Goal: Task Accomplishment & Management: Use online tool/utility

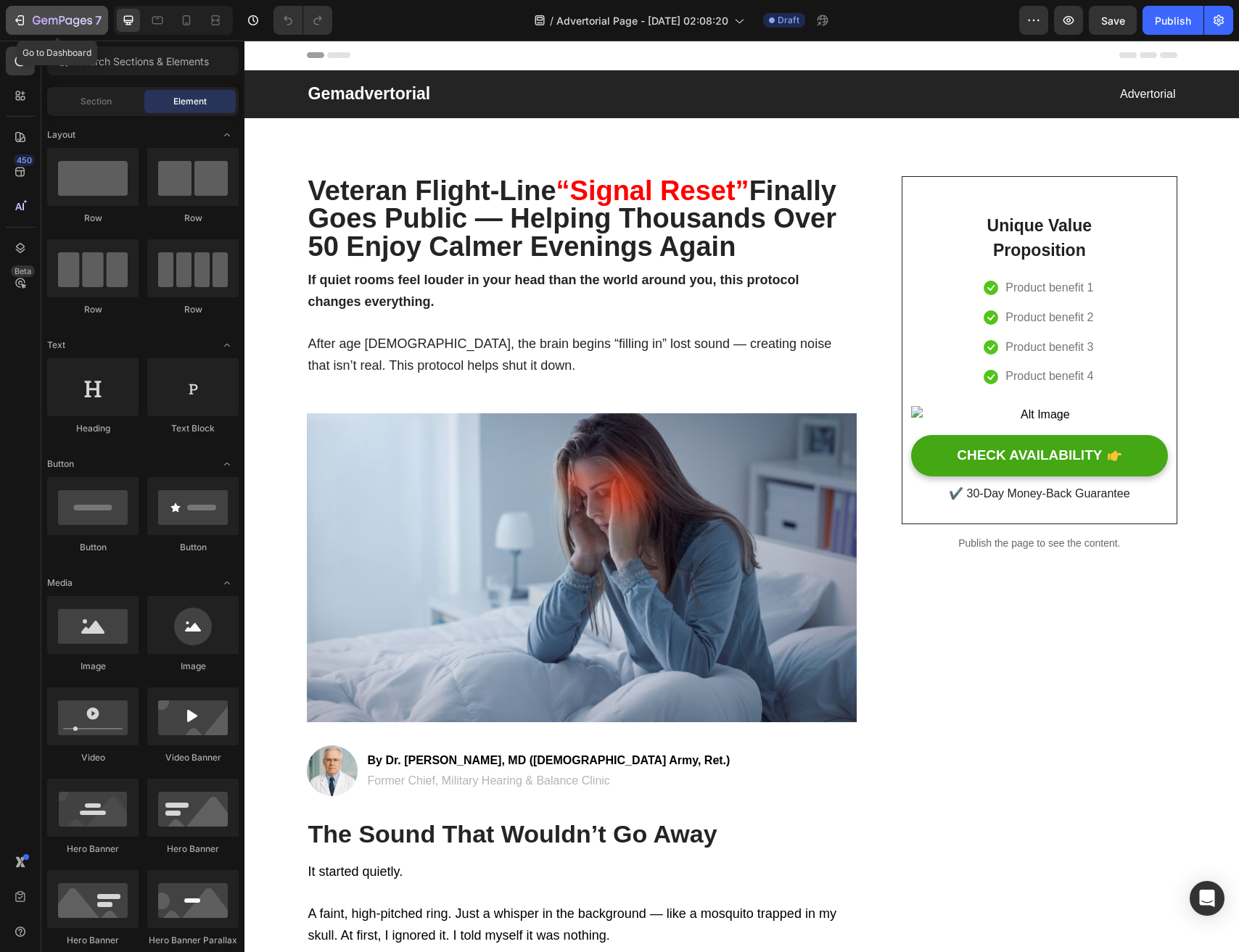
click at [37, 24] on icon "button" at bounding box center [62, 22] width 59 height 12
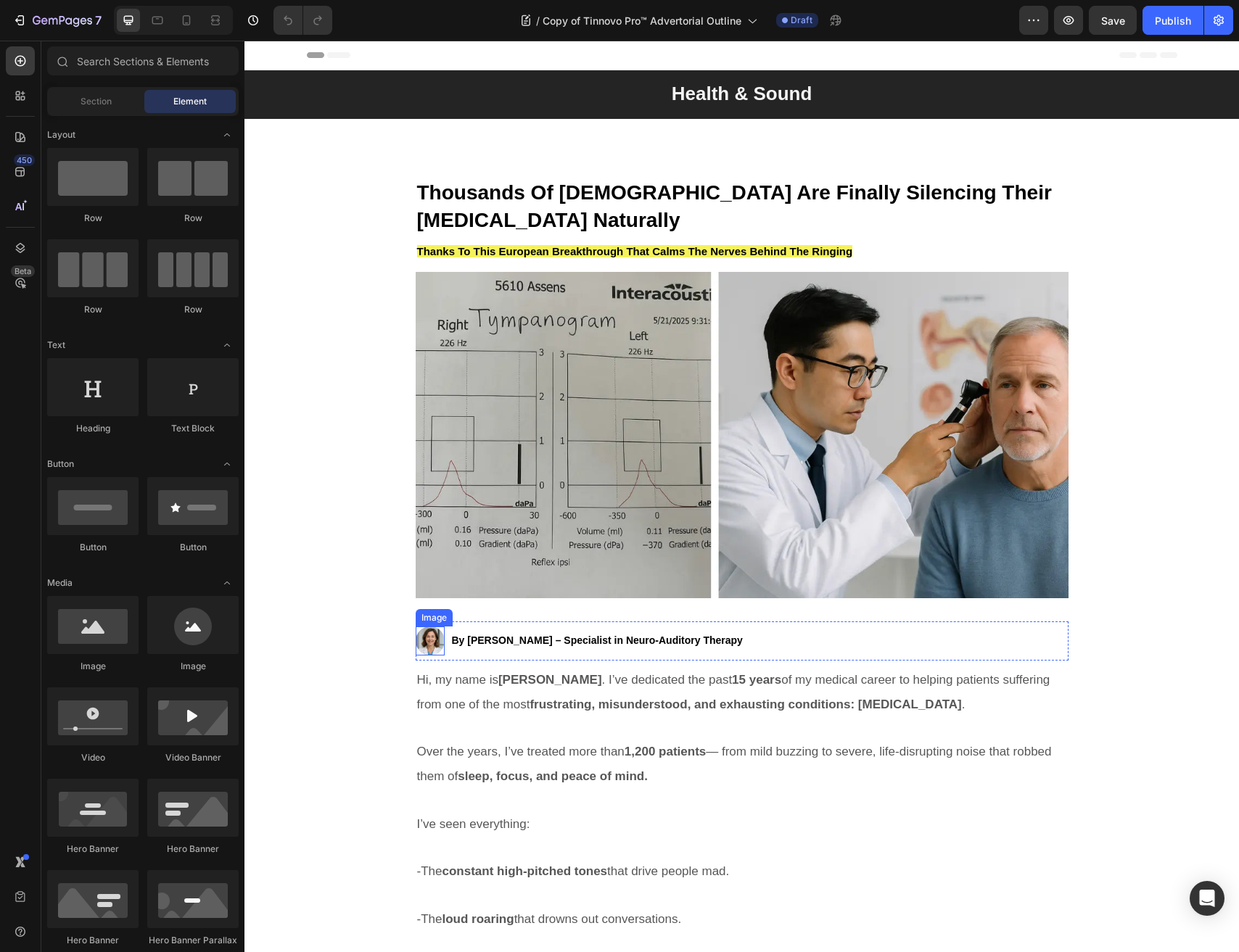
click at [424, 641] on img at bounding box center [430, 641] width 29 height 29
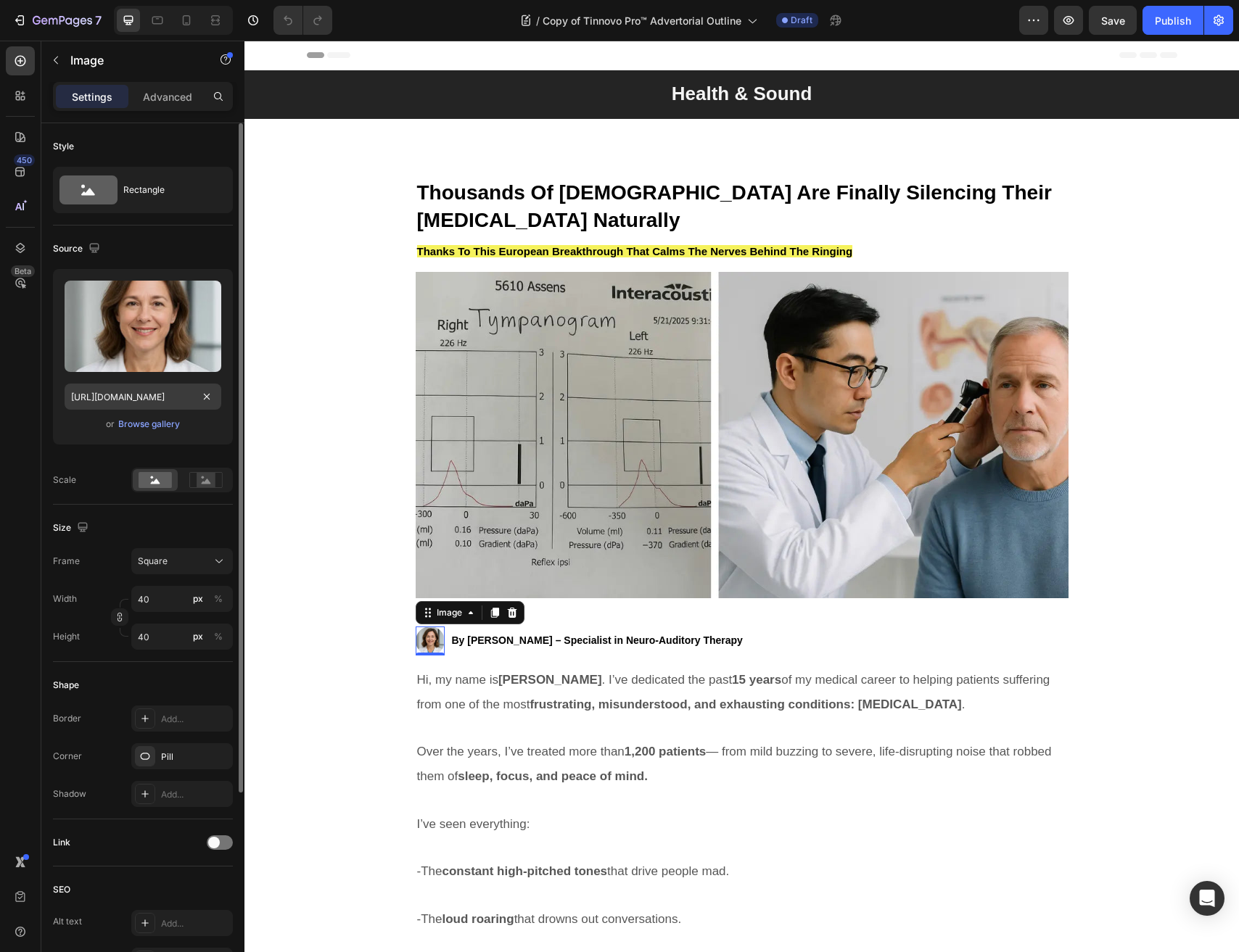
drag, startPoint x: 146, startPoint y: 358, endPoint x: 134, endPoint y: 398, distance: 41.8
click at [134, 398] on div "Upload Image https://cdn.shopify.com/s/files/1/0691/6715/3327/files/gempages_56…" at bounding box center [143, 357] width 180 height 175
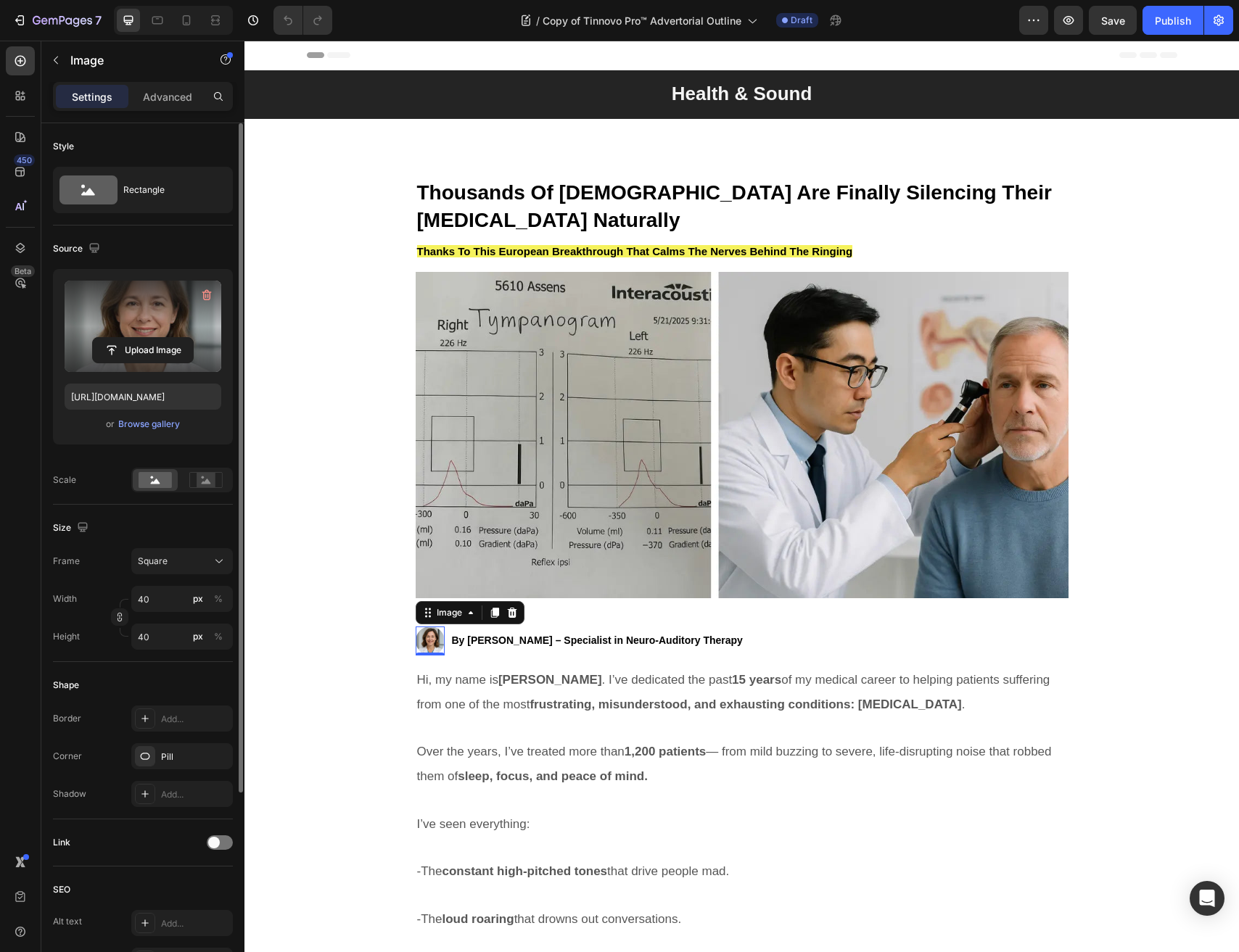
click at [150, 322] on label at bounding box center [143, 325] width 157 height 91
click at [150, 338] on input "file" at bounding box center [143, 350] width 100 height 25
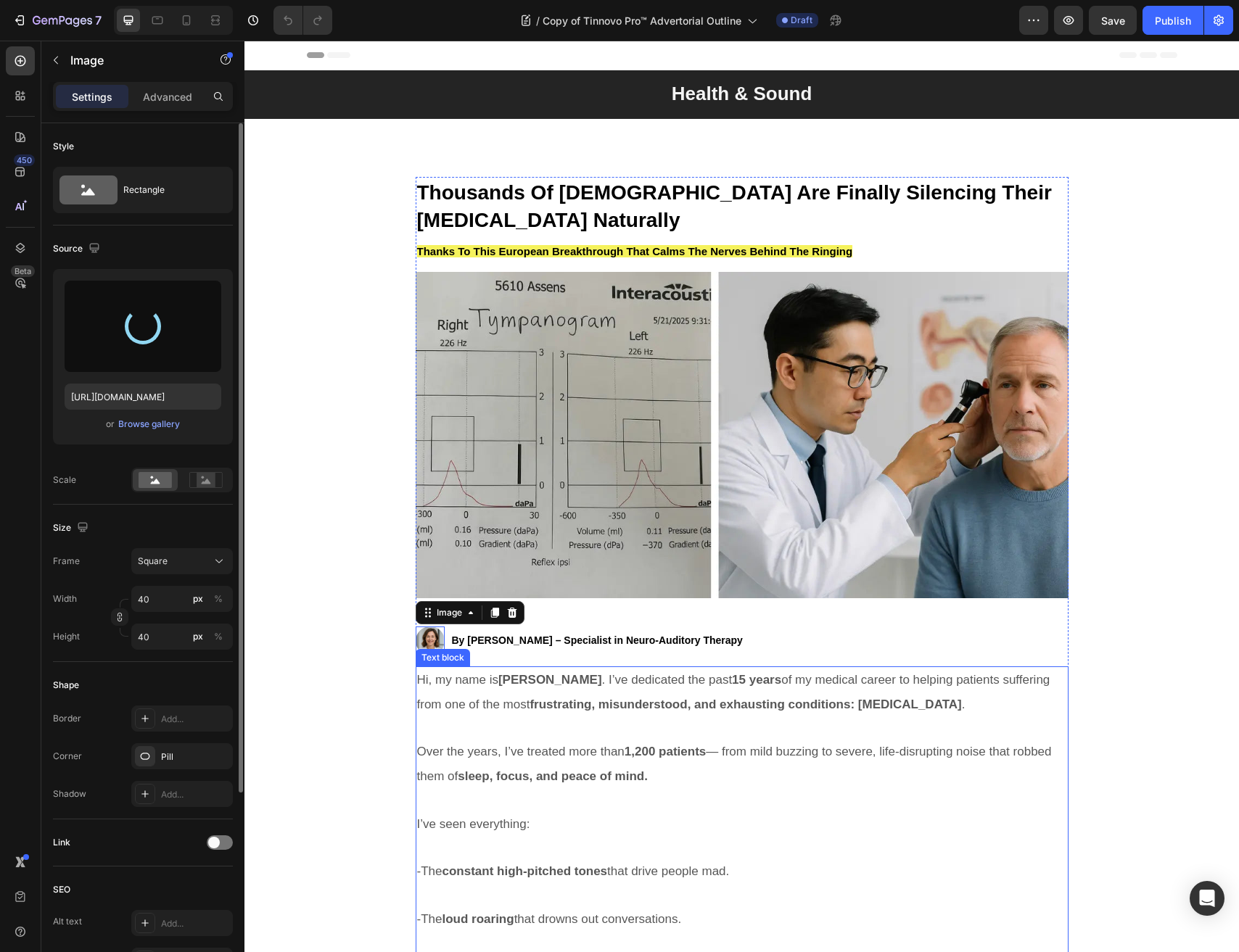
type input "https://cdn.shopify.com/s/files/1/0691/6715/3327/files/gempages_560425685798093…"
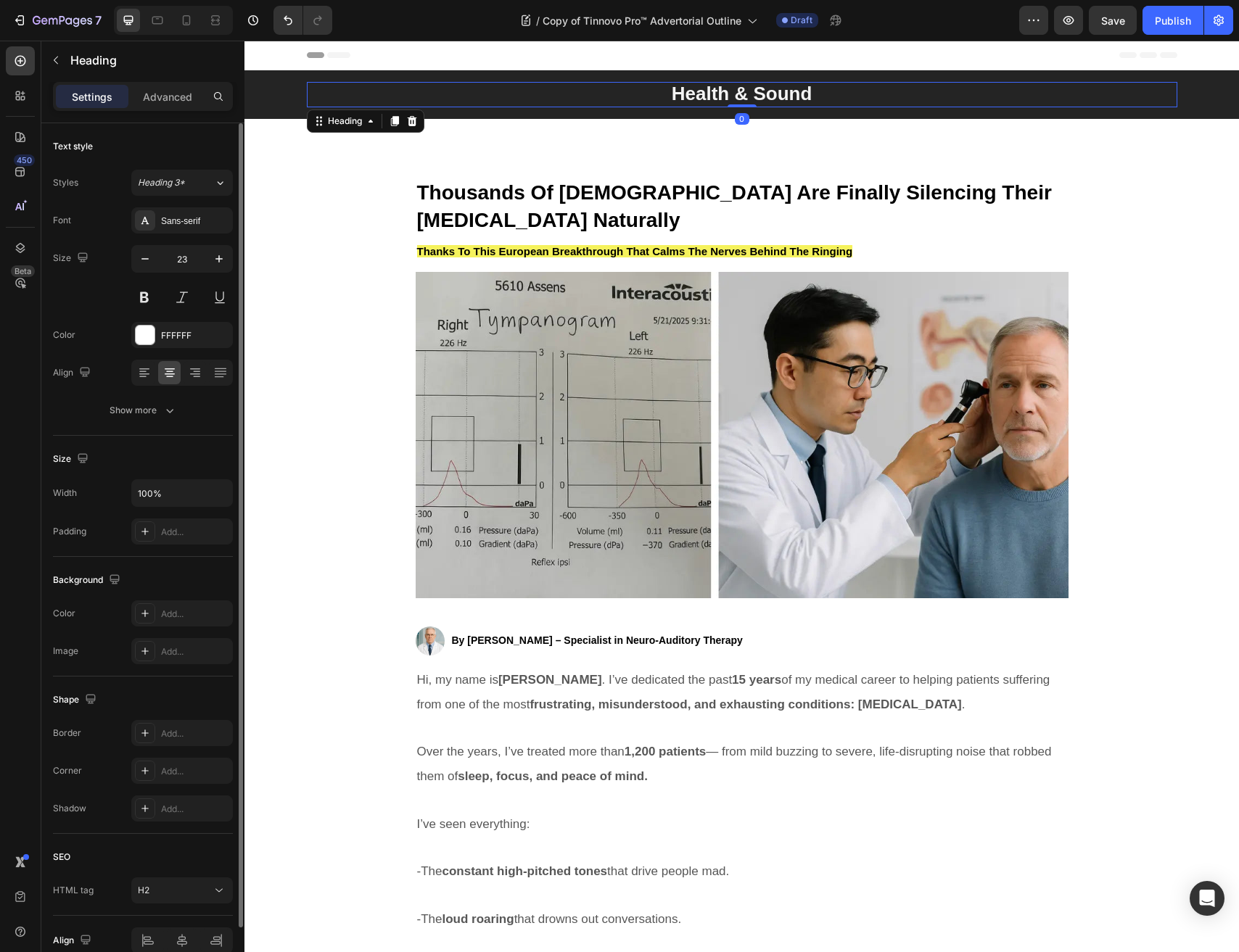
click at [644, 95] on h2 "Health & Sound" at bounding box center [742, 94] width 871 height 26
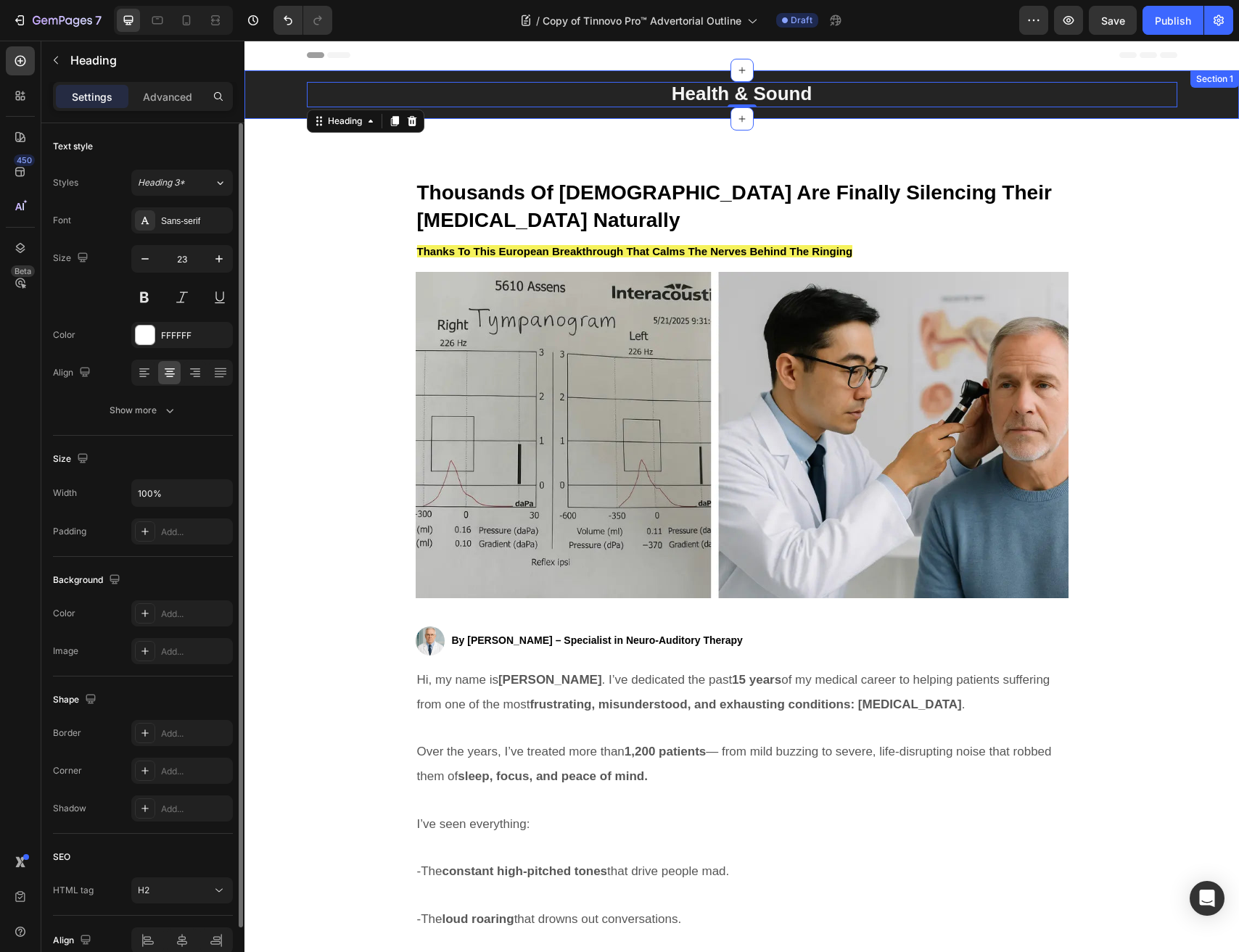
click at [297, 97] on div "Health & Sound Heading 0 Row" at bounding box center [741, 94] width 973 height 26
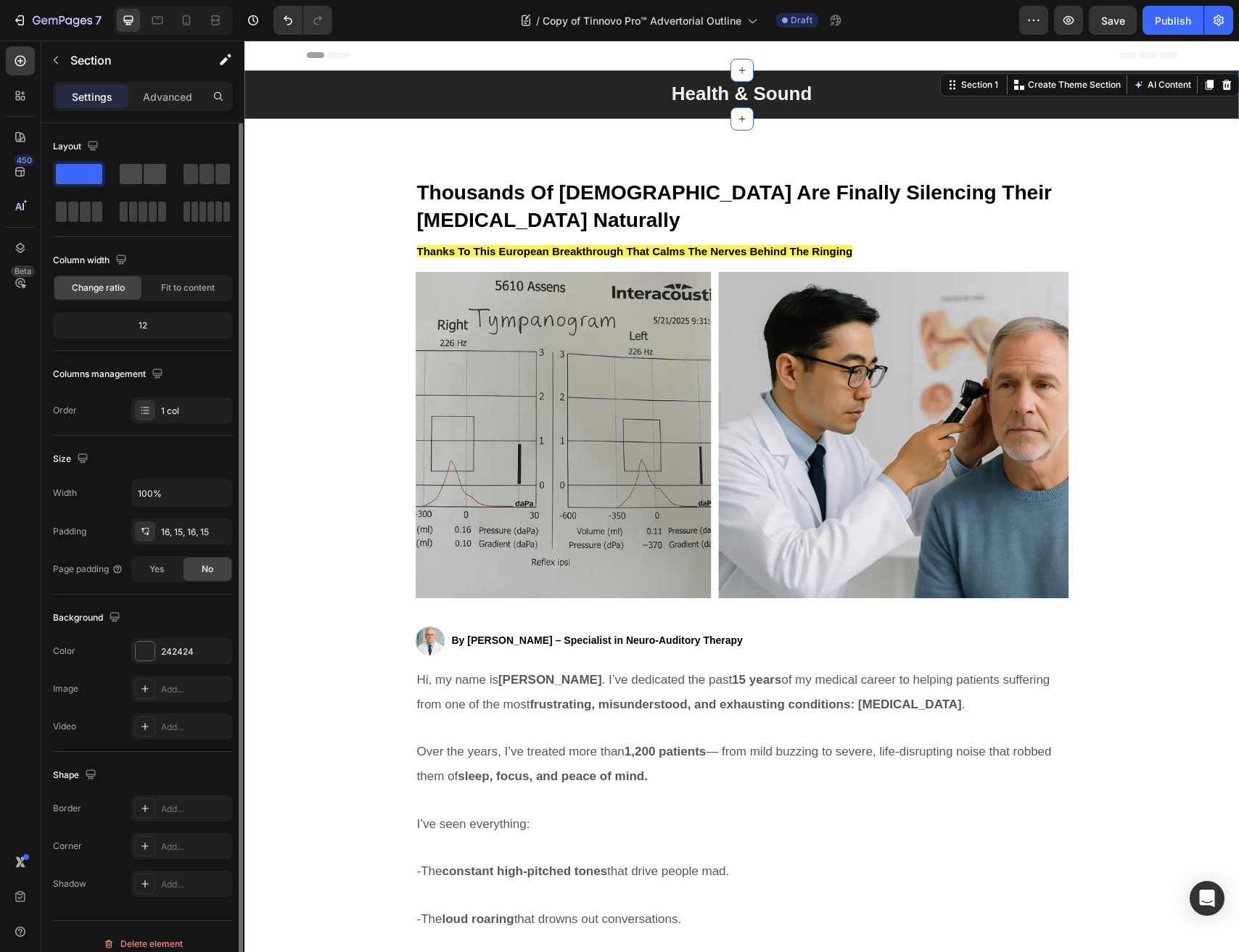
click at [138, 171] on span at bounding box center [131, 174] width 23 height 20
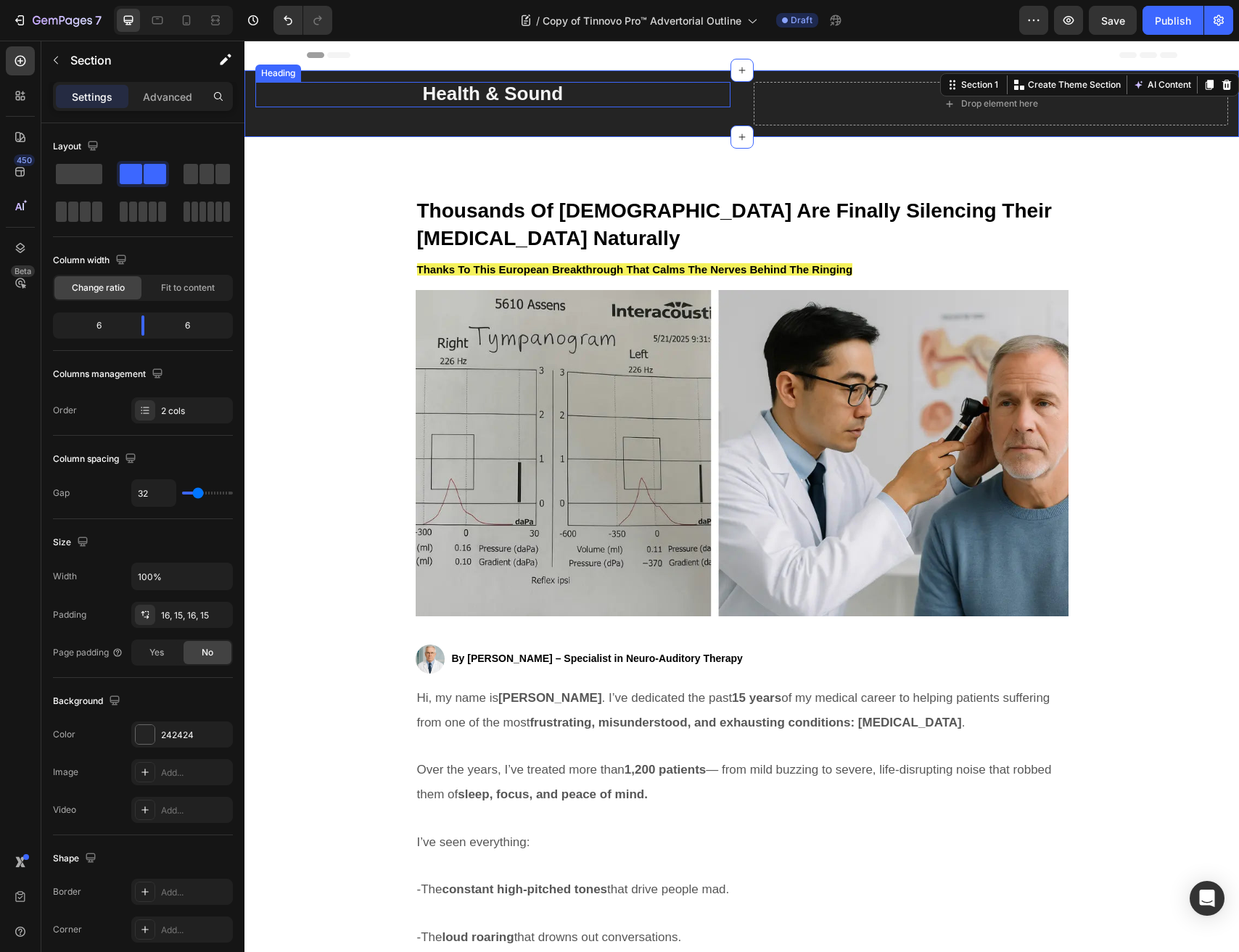
click at [593, 99] on h2 "Health & Sound" at bounding box center [493, 94] width 475 height 26
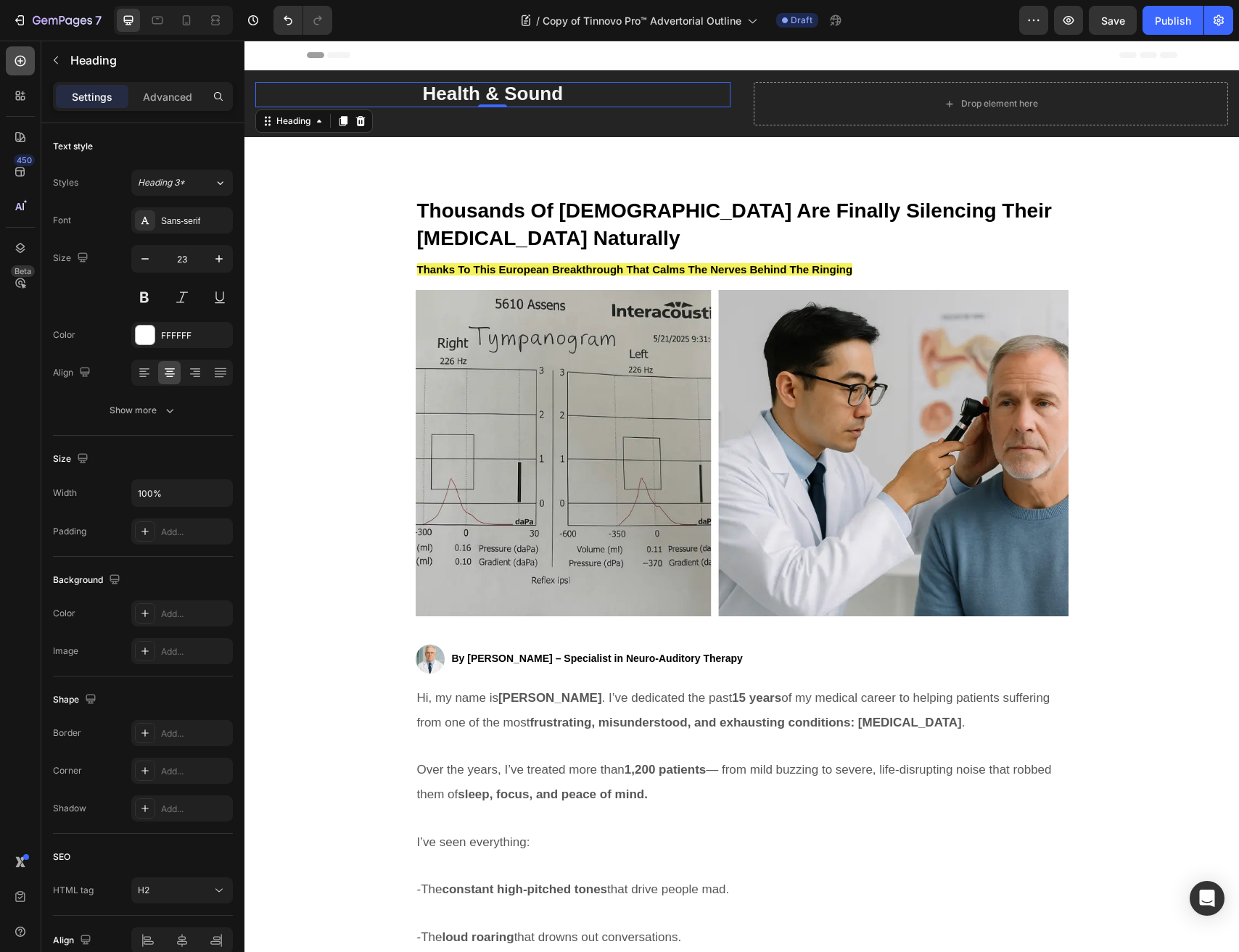
click at [18, 66] on icon at bounding box center [20, 61] width 15 height 15
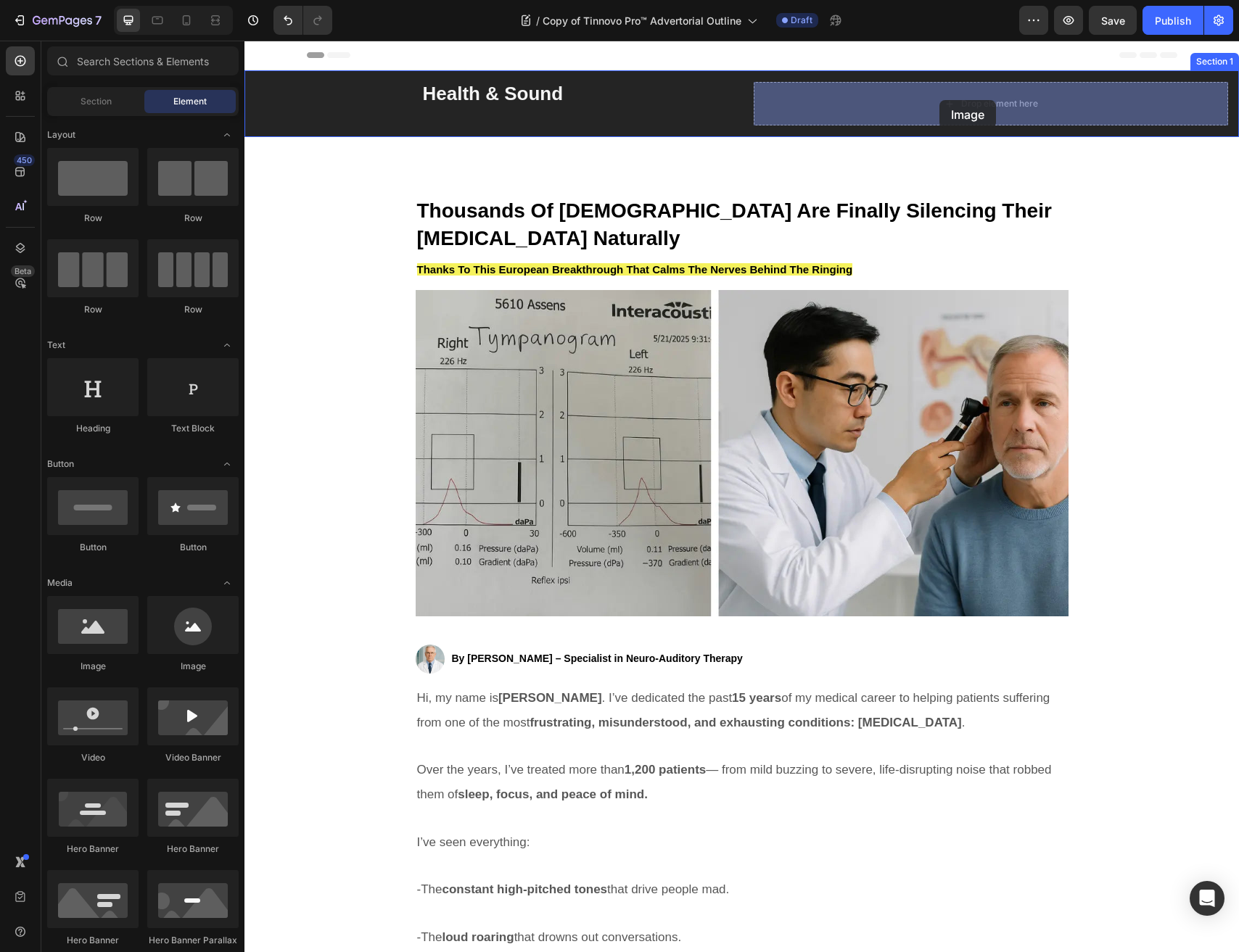
drag, startPoint x: 338, startPoint y: 653, endPoint x: 965, endPoint y: 106, distance: 832.1
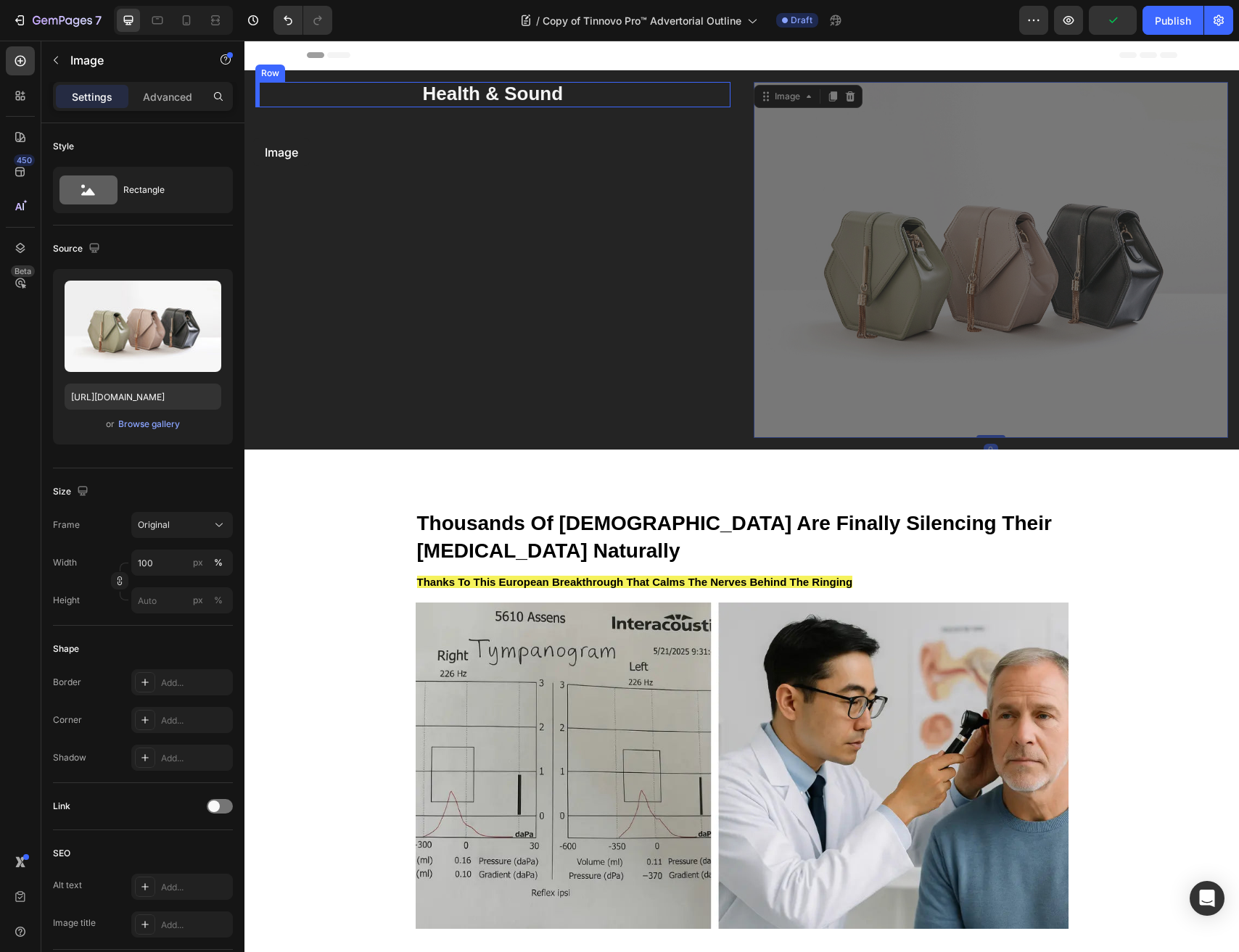
drag, startPoint x: 963, startPoint y: 166, endPoint x: 253, endPoint y: 138, distance: 710.6
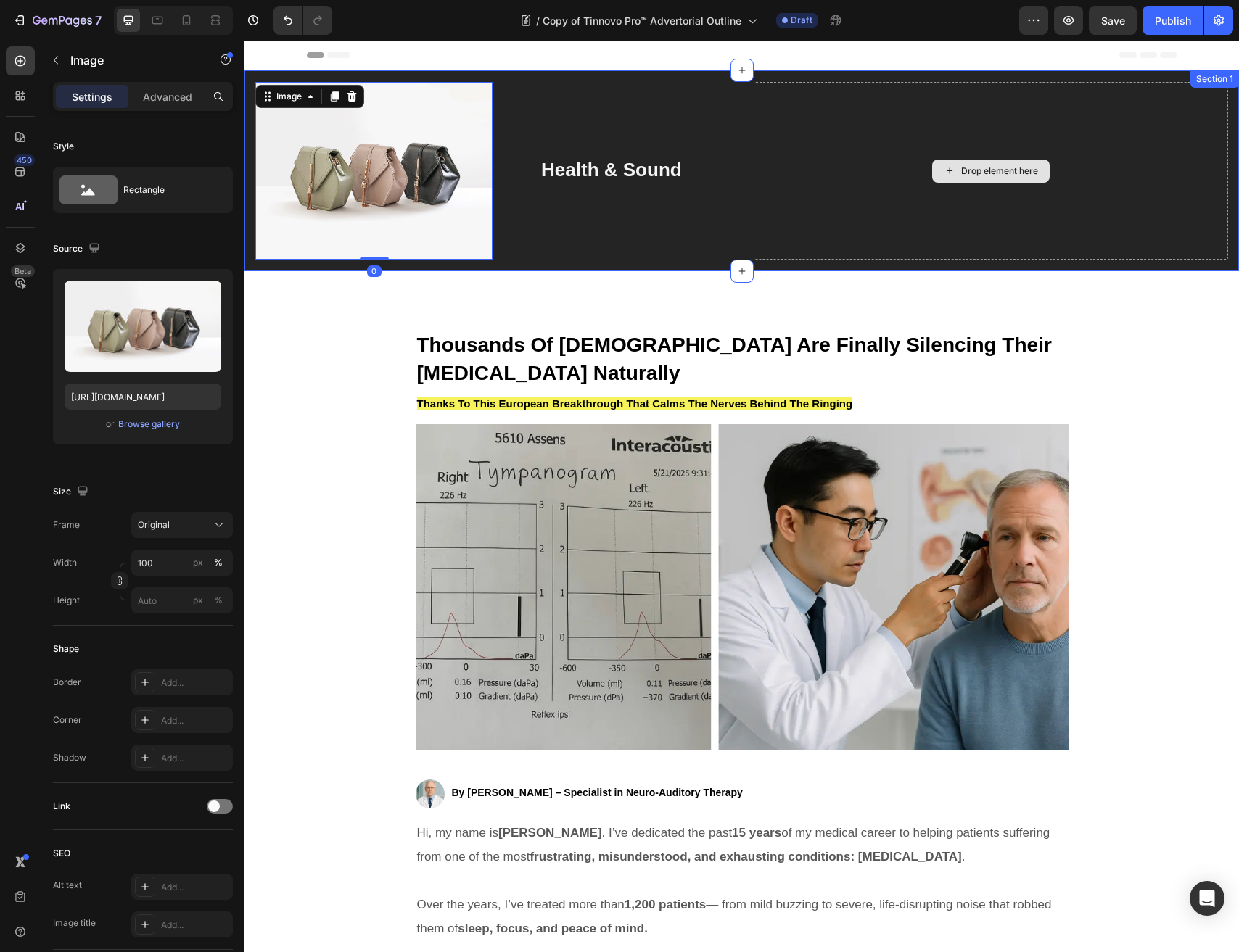
click at [1198, 107] on div "Drop element here" at bounding box center [991, 170] width 475 height 177
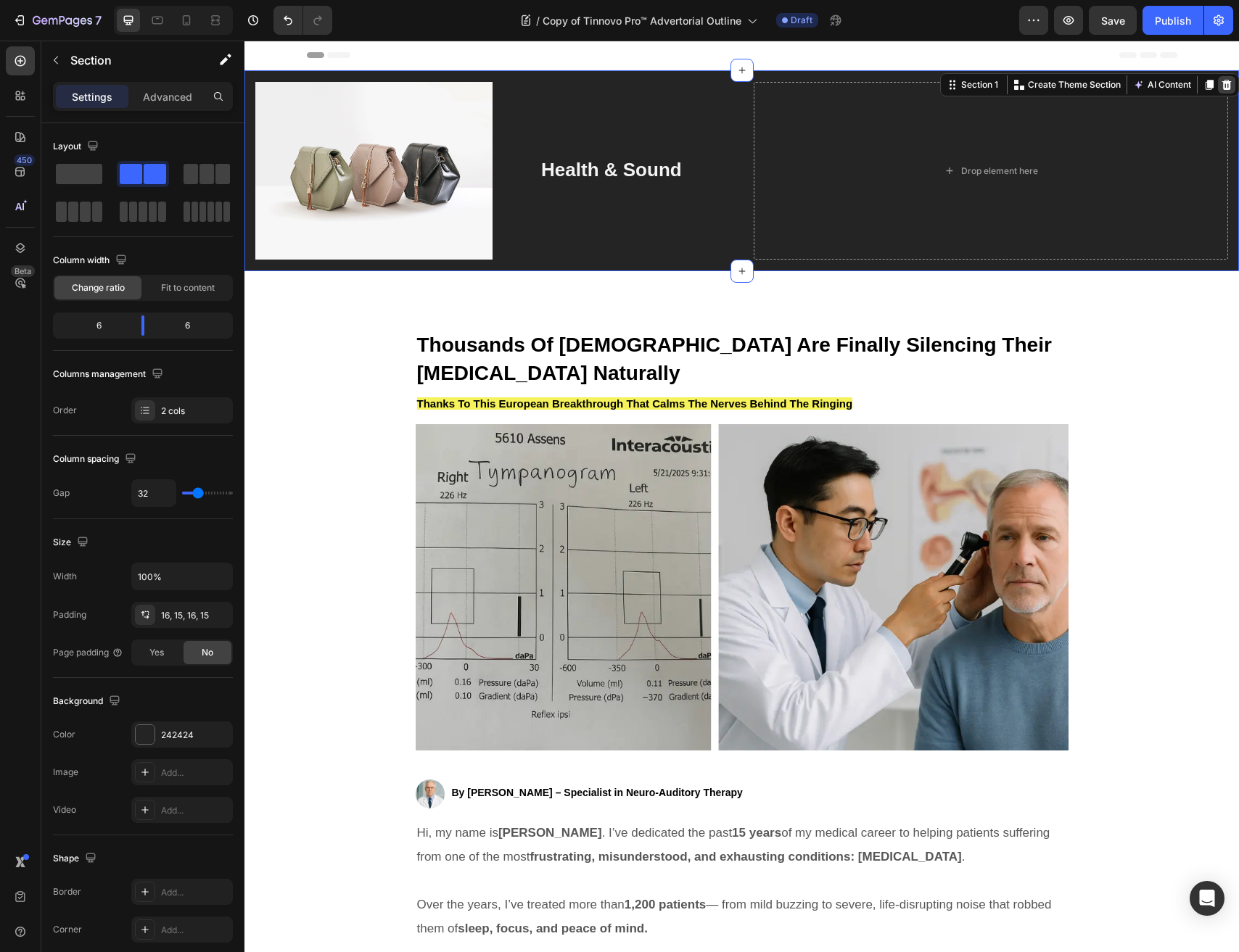
click at [1221, 83] on icon at bounding box center [1226, 85] width 12 height 12
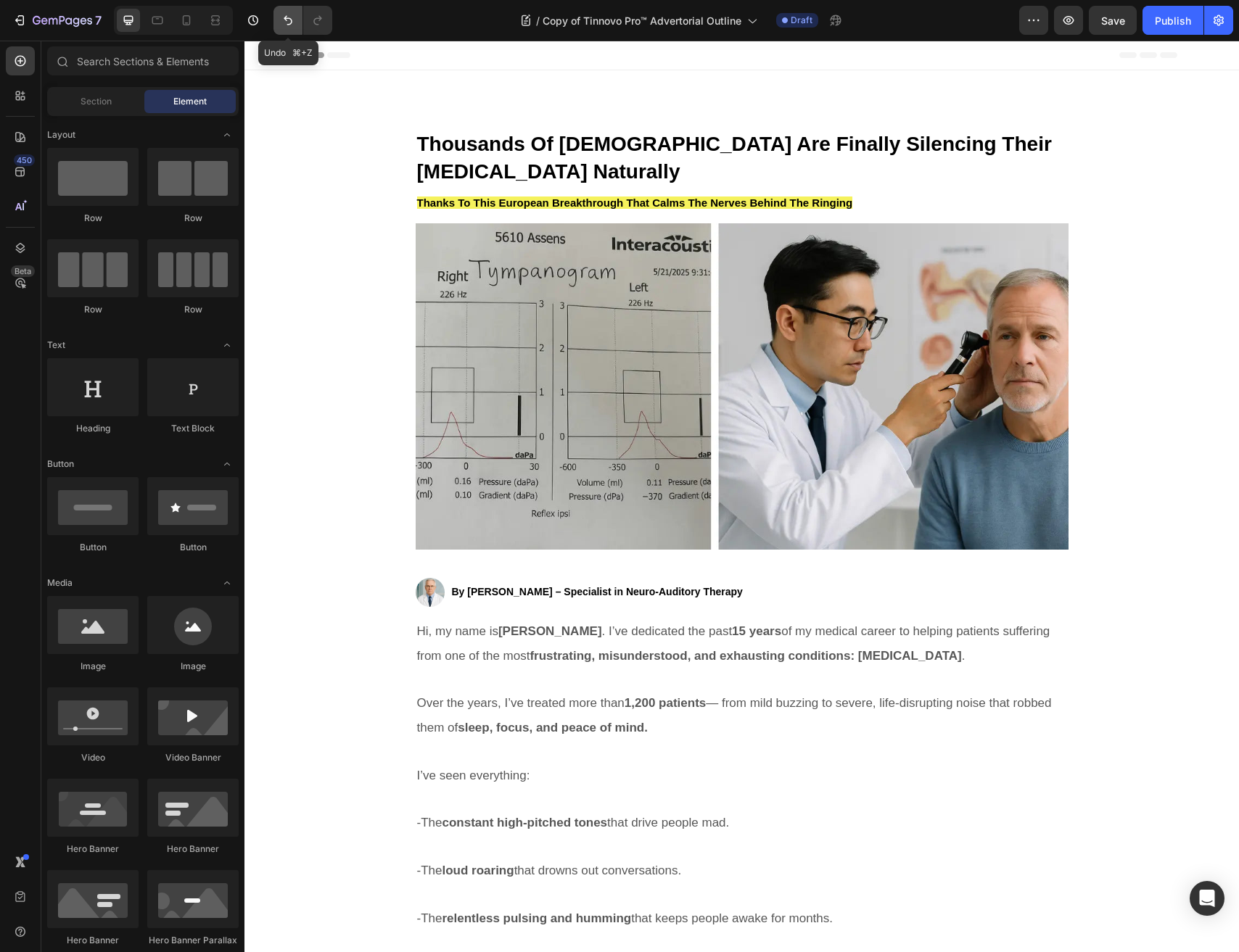
click at [274, 27] on button "Undo/Redo" at bounding box center [287, 19] width 29 height 29
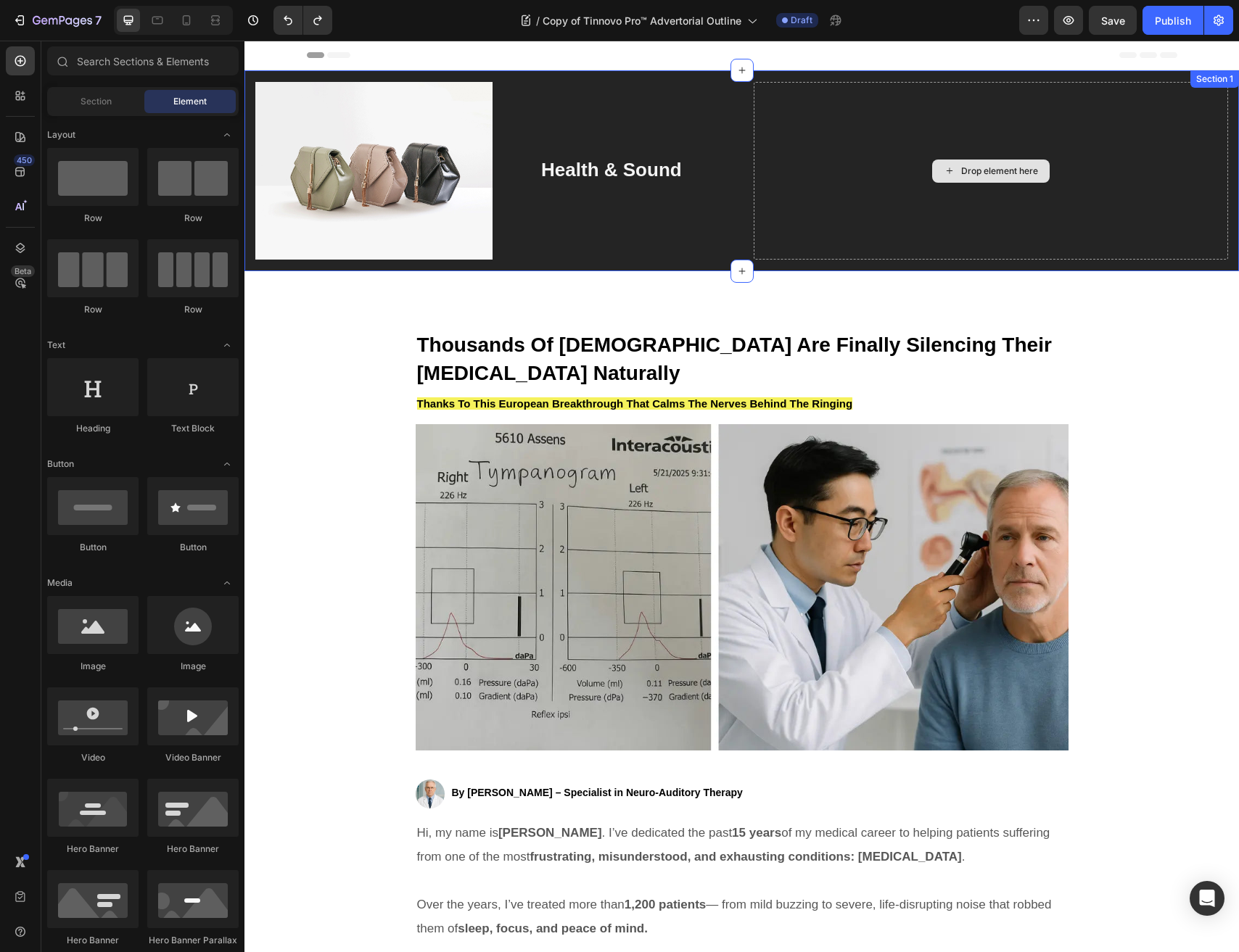
click at [924, 132] on div "Drop element here" at bounding box center [991, 170] width 475 height 177
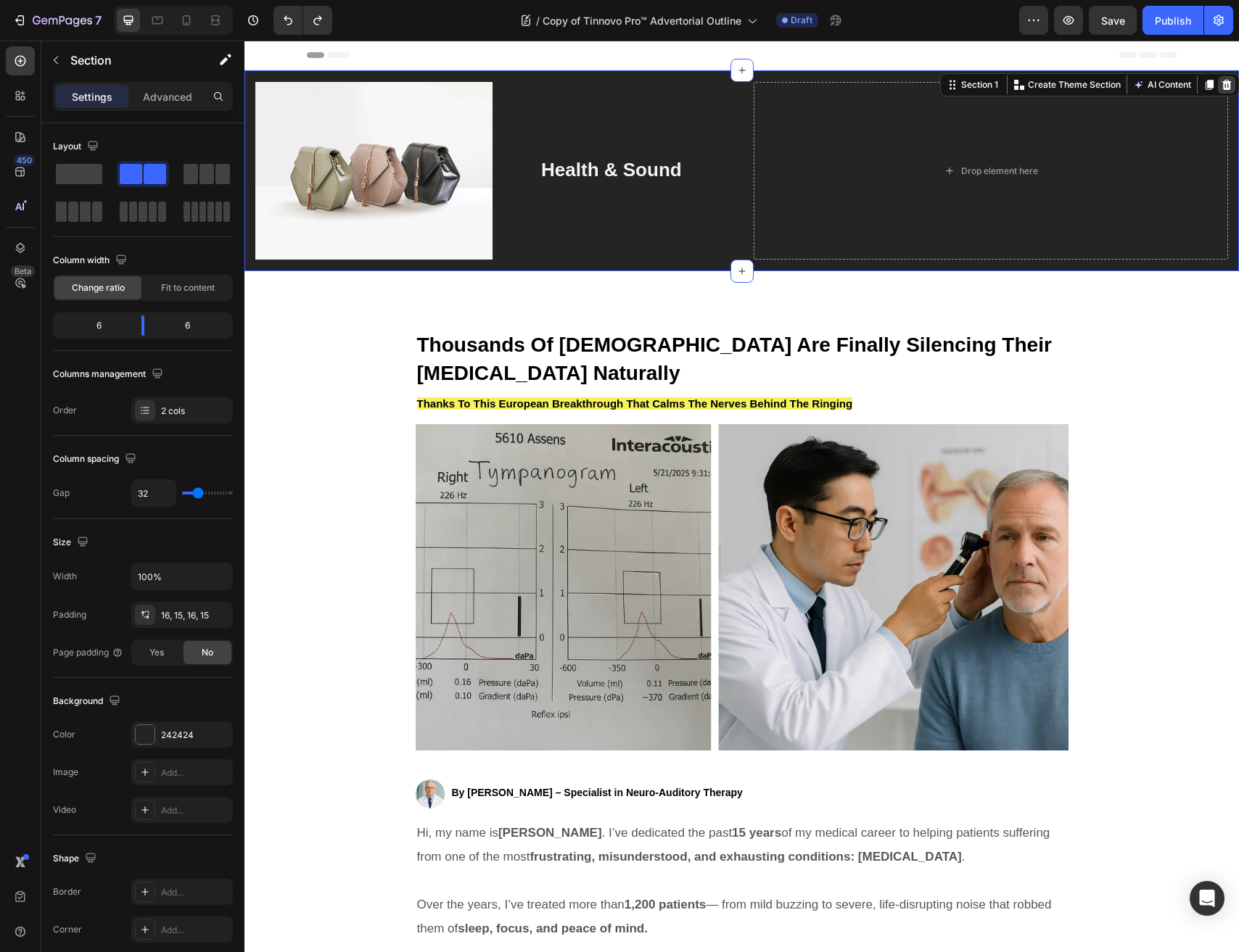
click at [1227, 79] on icon at bounding box center [1226, 85] width 12 height 12
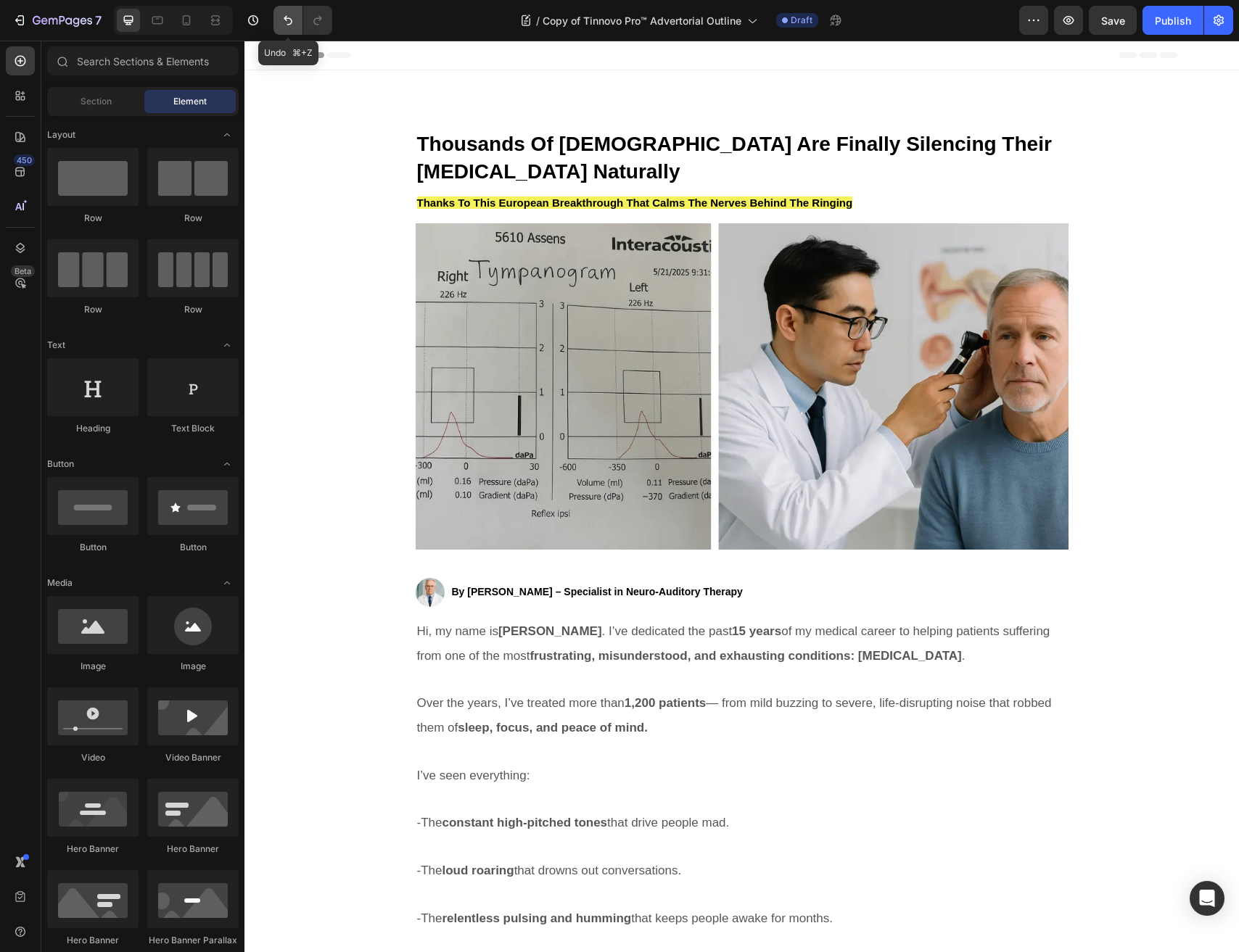
click at [294, 21] on icon "Undo/Redo" at bounding box center [287, 20] width 15 height 15
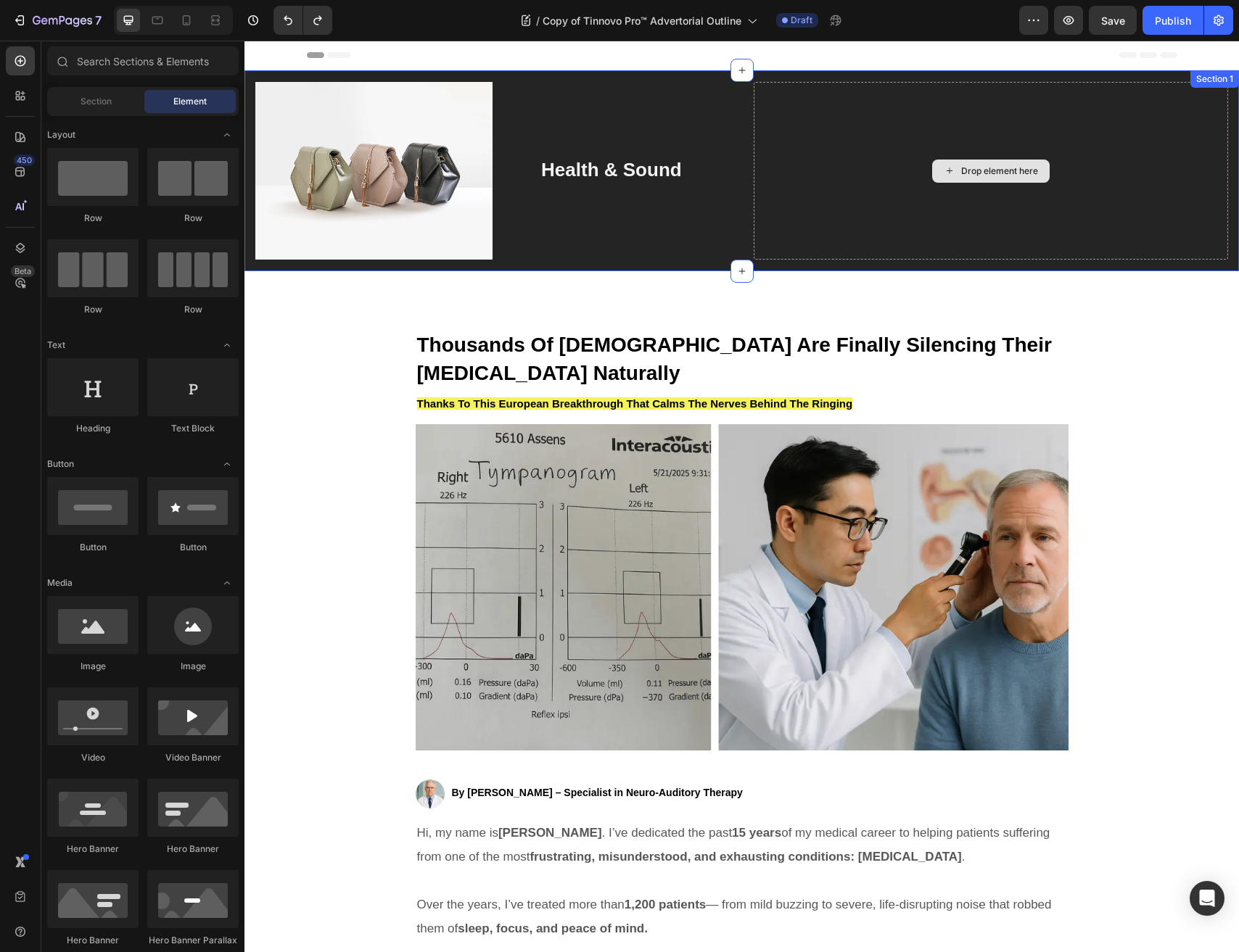
click at [797, 140] on div "Drop element here" at bounding box center [991, 170] width 475 height 177
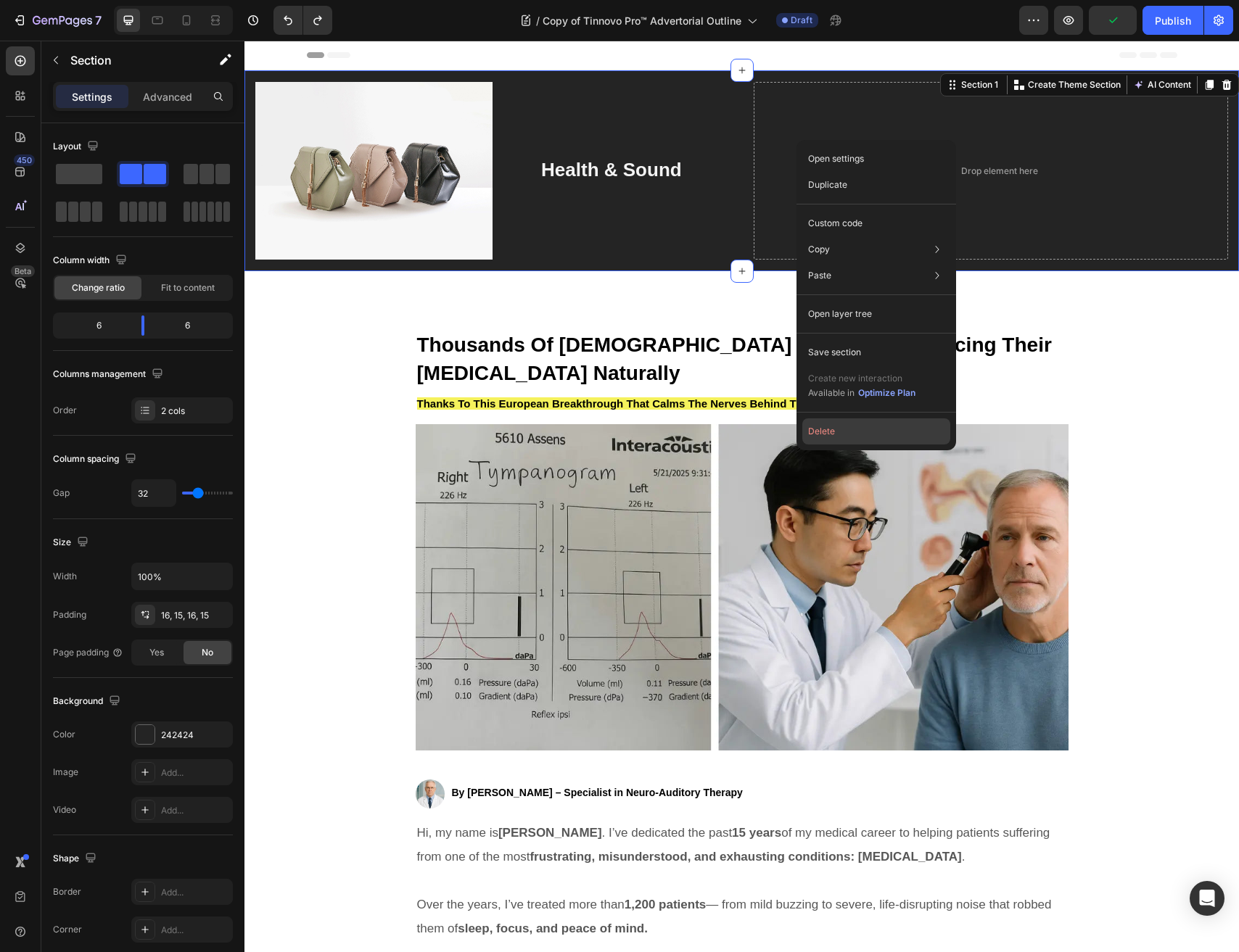
click at [820, 426] on button "Delete" at bounding box center [876, 431] width 148 height 26
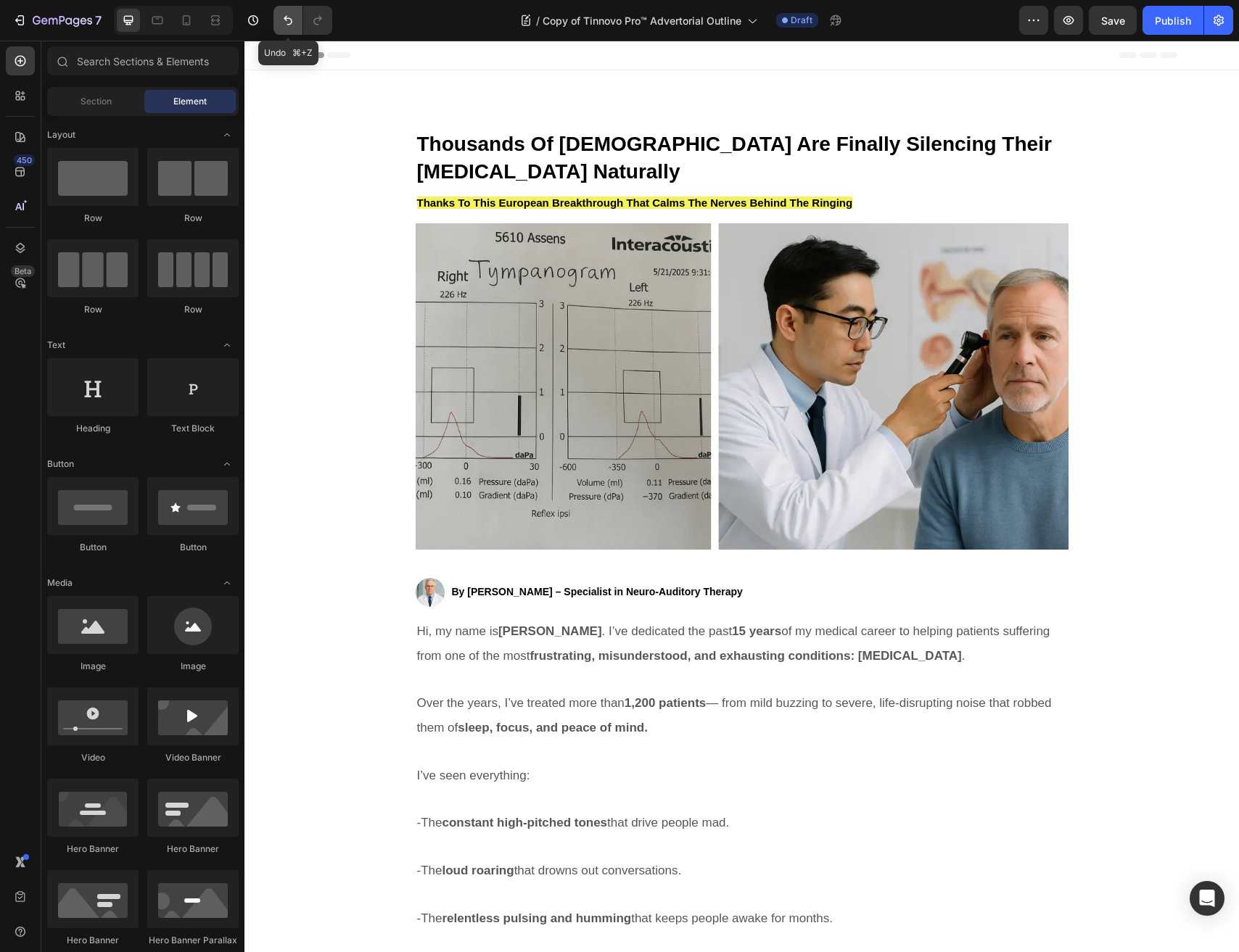
click at [283, 17] on icon "Undo/Redo" at bounding box center [287, 20] width 15 height 15
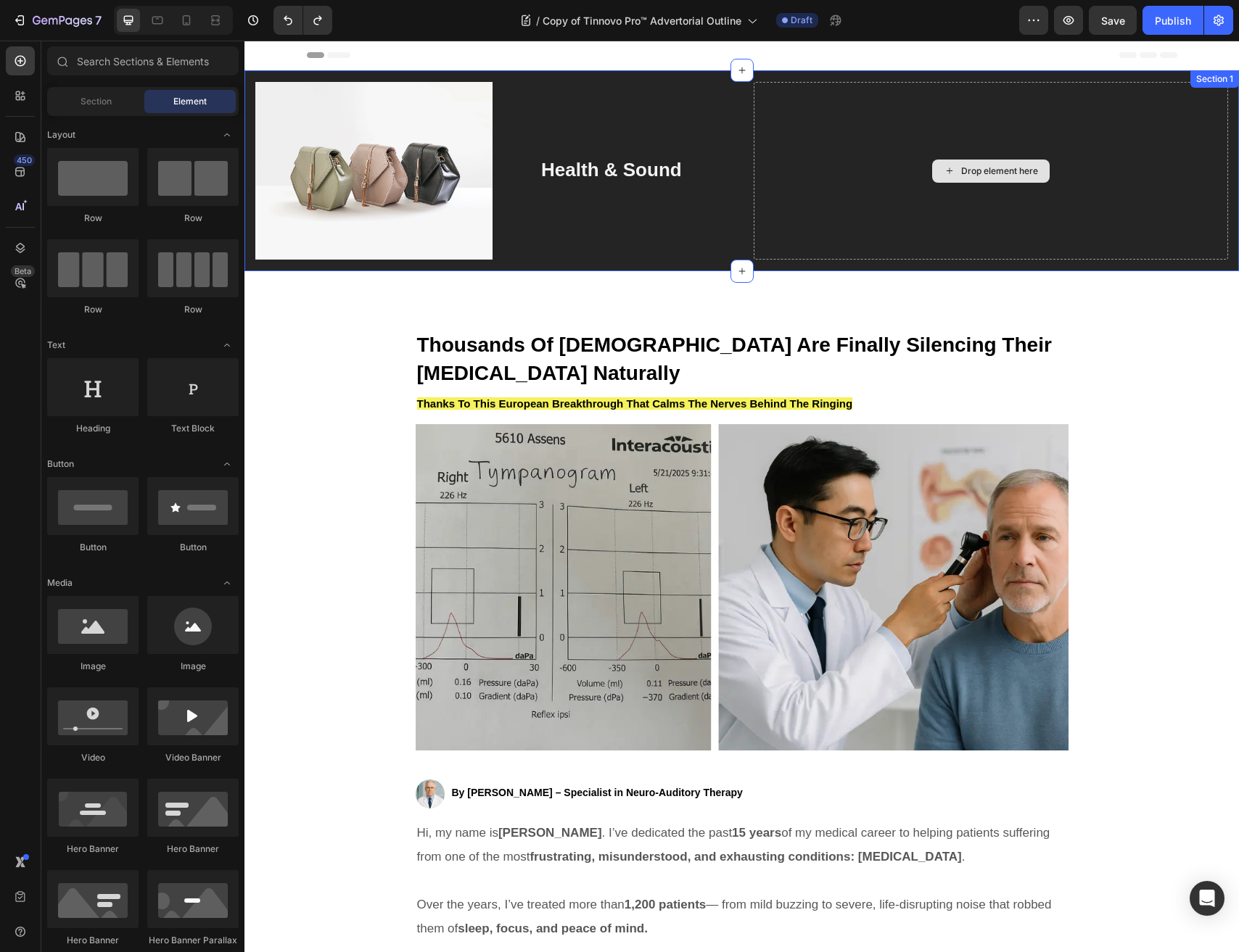
click at [987, 173] on div "Drop element here" at bounding box center [999, 170] width 77 height 12
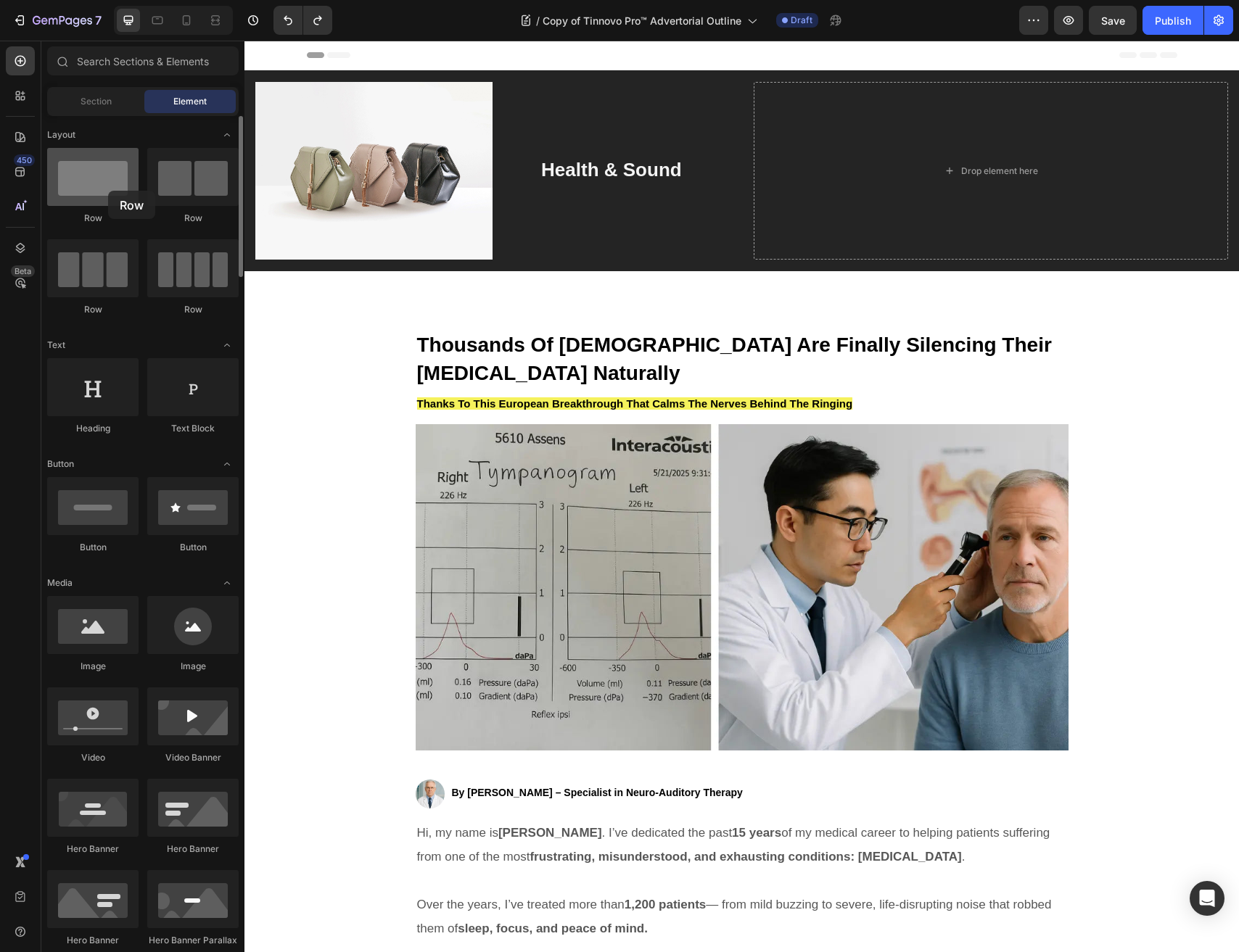
drag, startPoint x: 105, startPoint y: 195, endPoint x: 107, endPoint y: 181, distance: 14.1
click at [107, 181] on div at bounding box center [93, 177] width 91 height 58
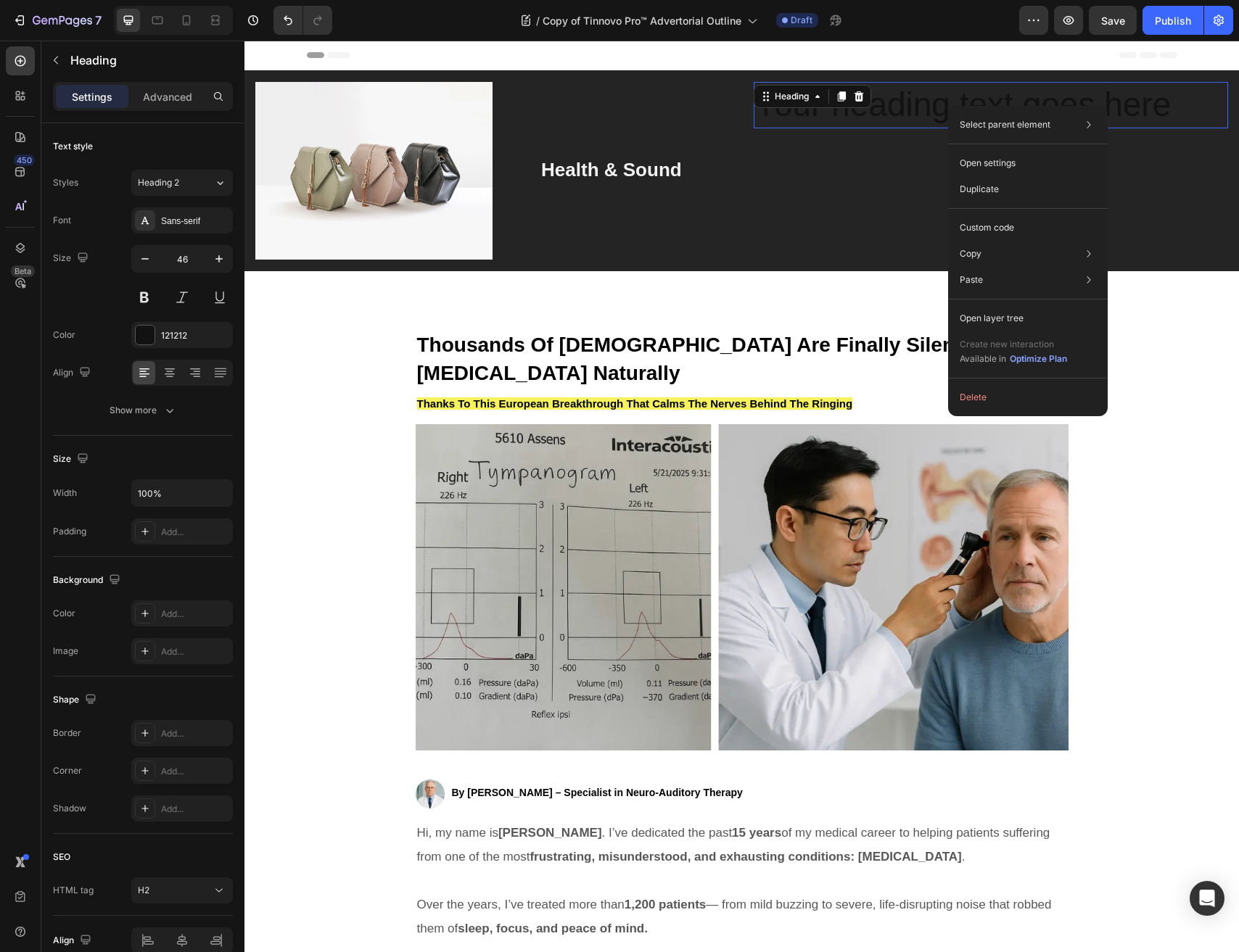
drag, startPoint x: 948, startPoint y: 106, endPoint x: 1191, endPoint y: 146, distance: 246.3
click at [856, 97] on icon at bounding box center [858, 96] width 9 height 10
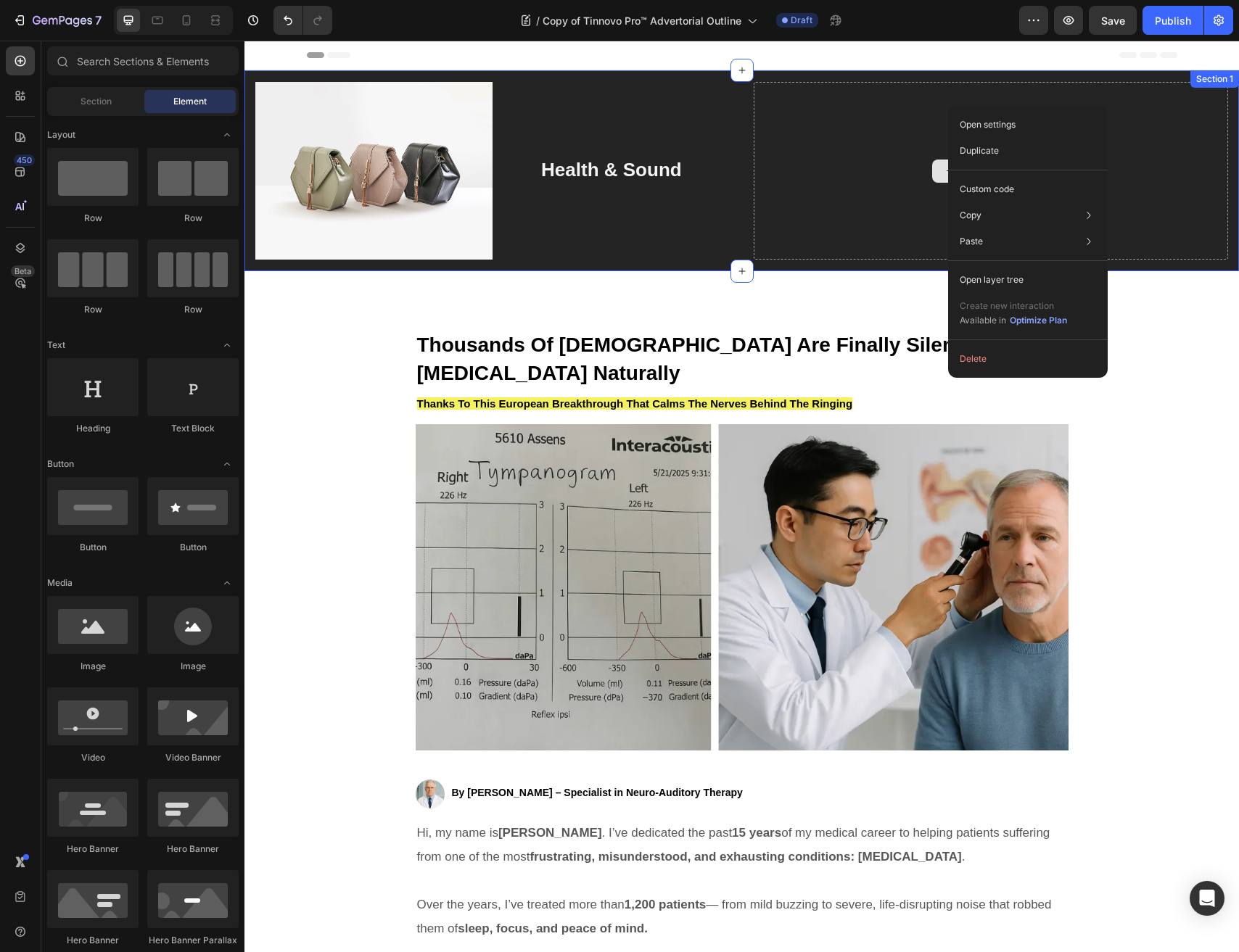
click at [822, 137] on div "Drop element here" at bounding box center [991, 170] width 475 height 177
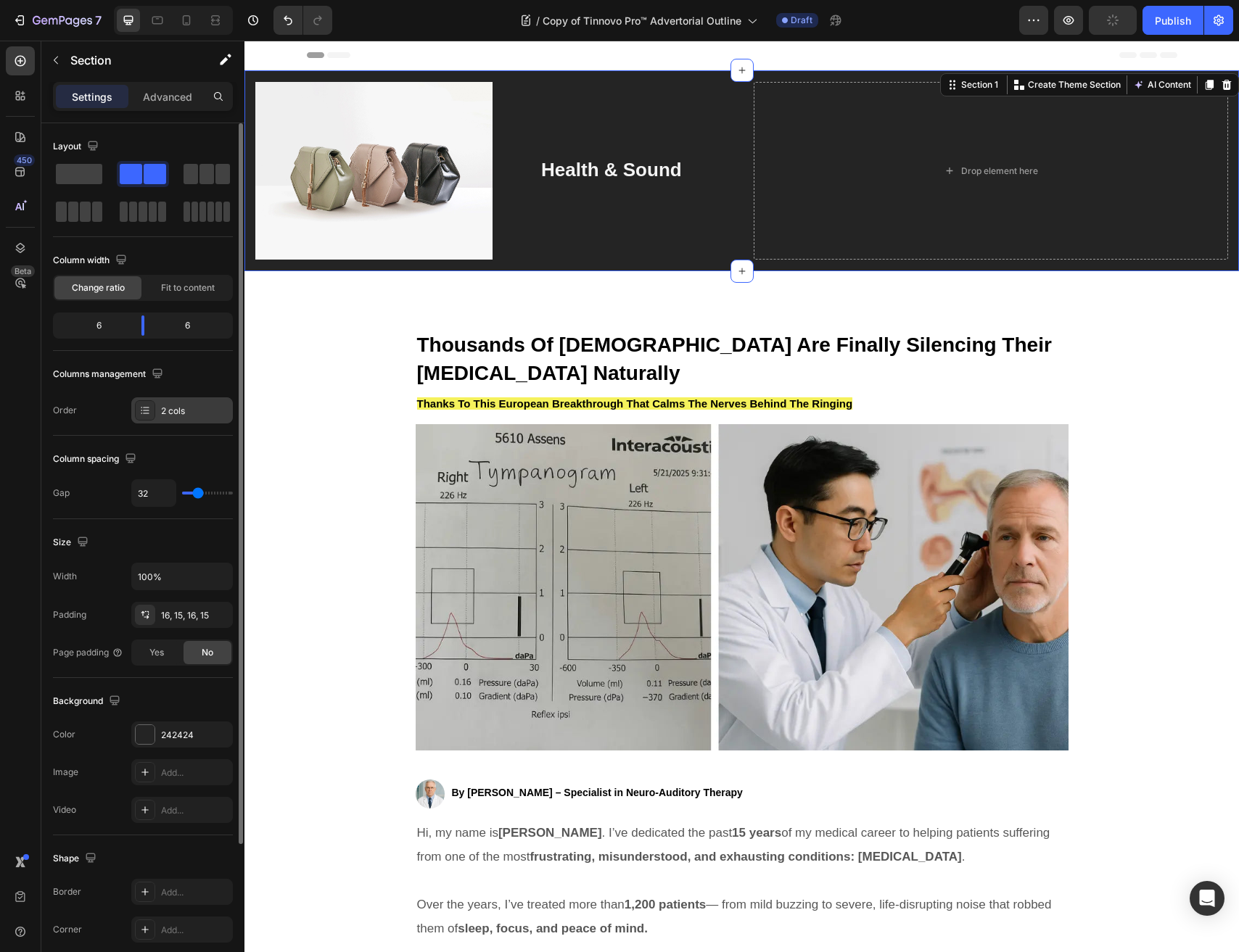
click at [156, 413] on div "2 cols" at bounding box center [182, 410] width 101 height 26
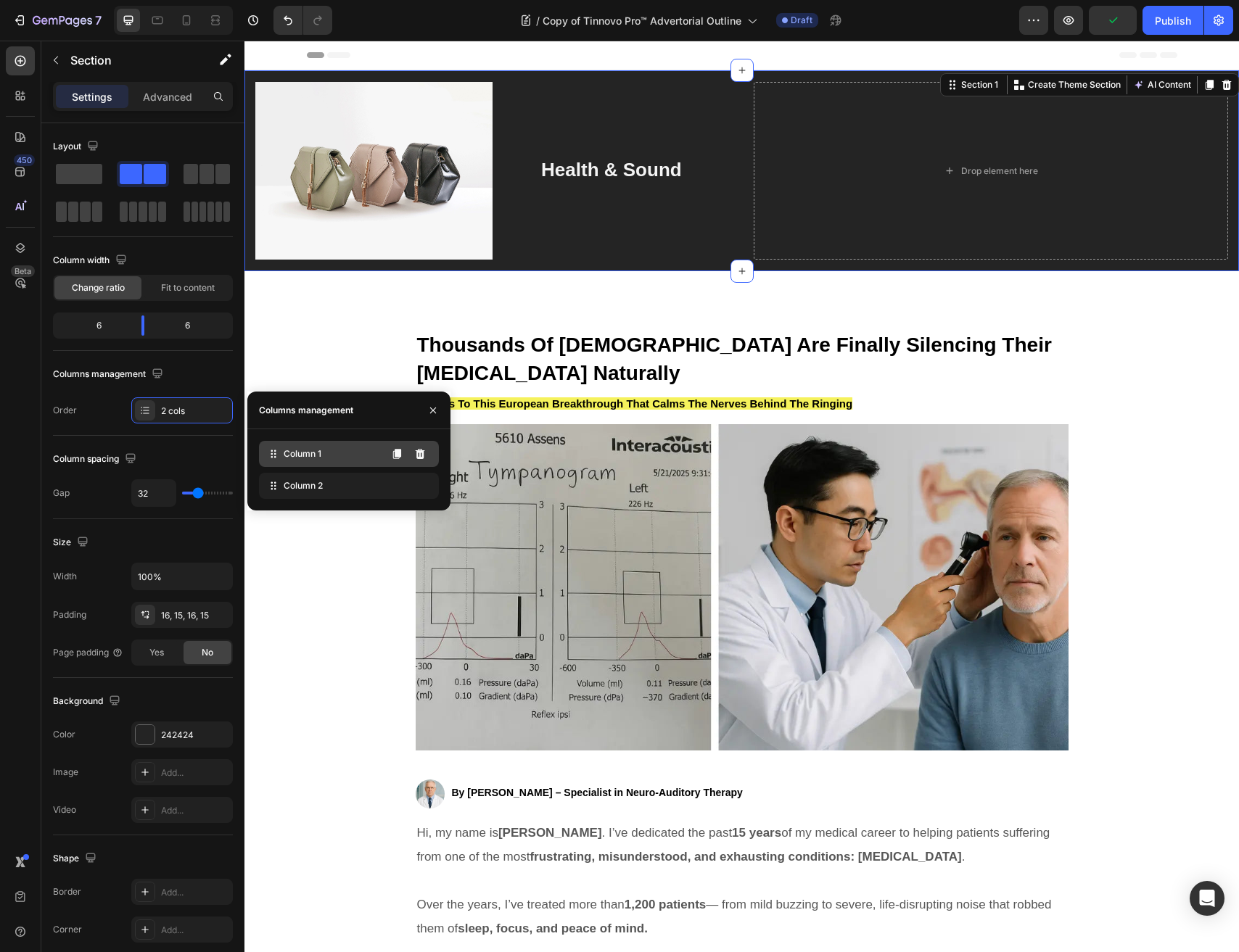
click at [312, 444] on div "Column 1" at bounding box center [348, 454] width 180 height 26
click at [425, 481] on icon at bounding box center [420, 486] width 12 height 12
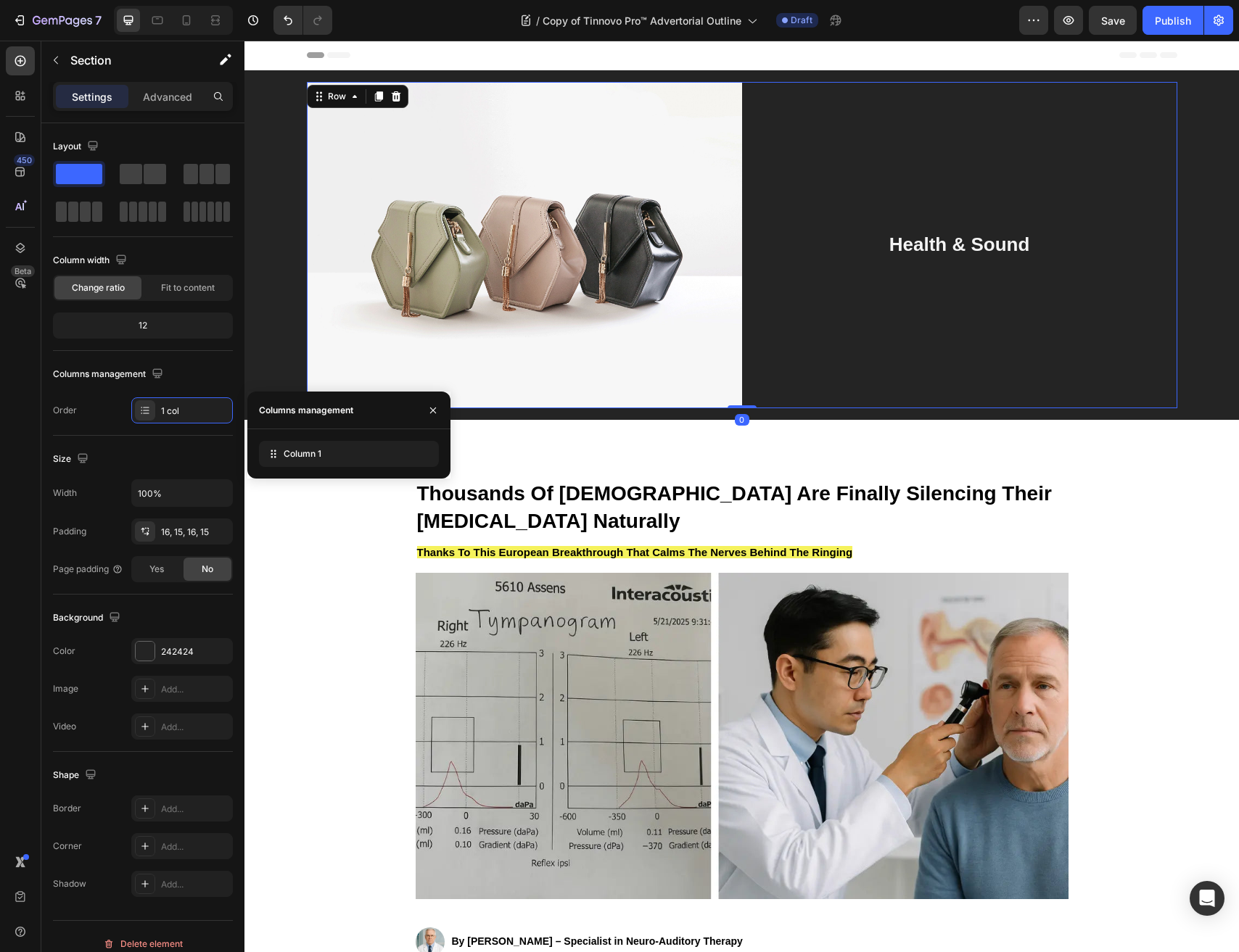
click at [915, 266] on div "Health & Sound Heading" at bounding box center [959, 244] width 435 height 326
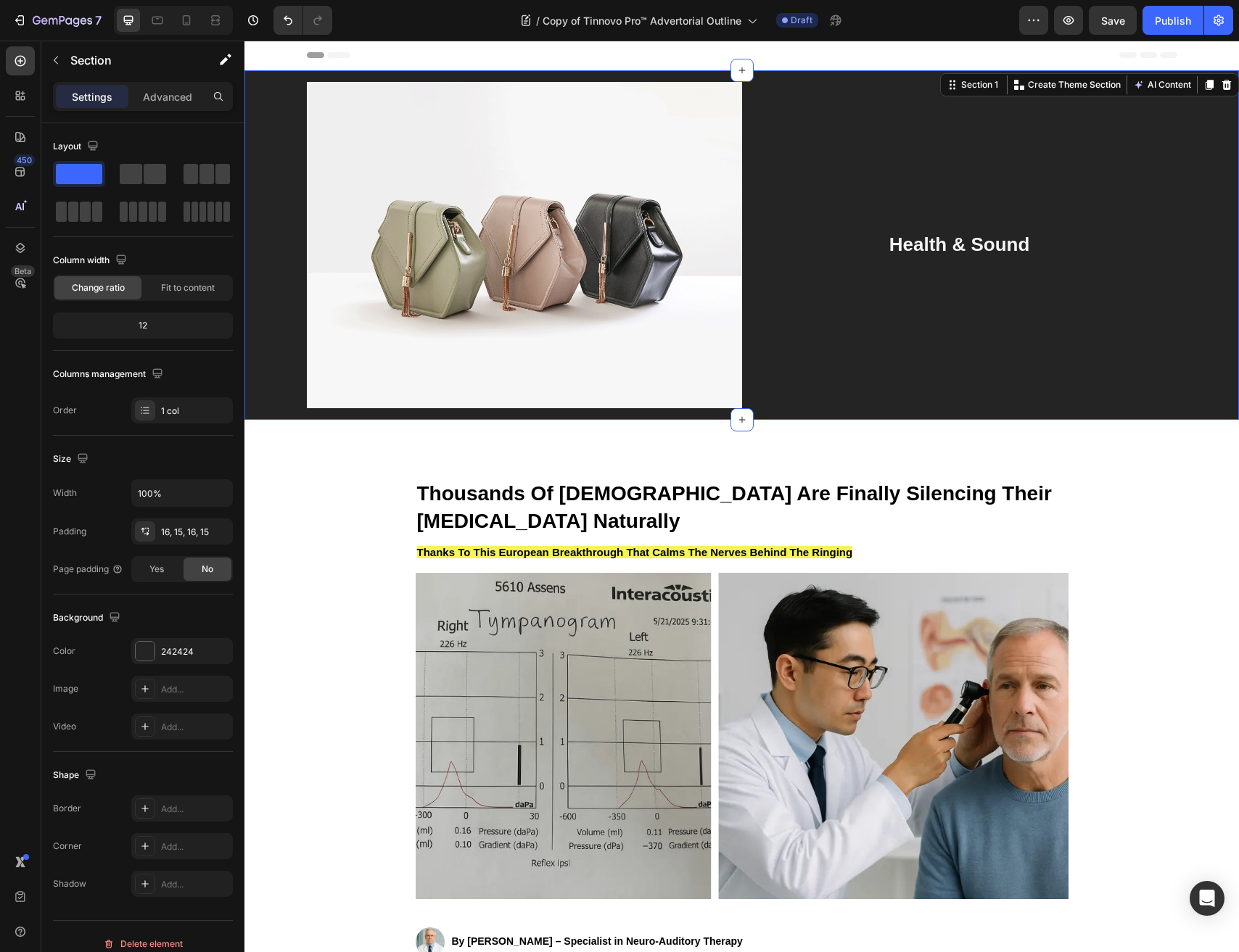
click at [276, 406] on div "Image Health & Sound Heading Row" at bounding box center [741, 244] width 973 height 326
click at [143, 653] on div at bounding box center [145, 651] width 19 height 19
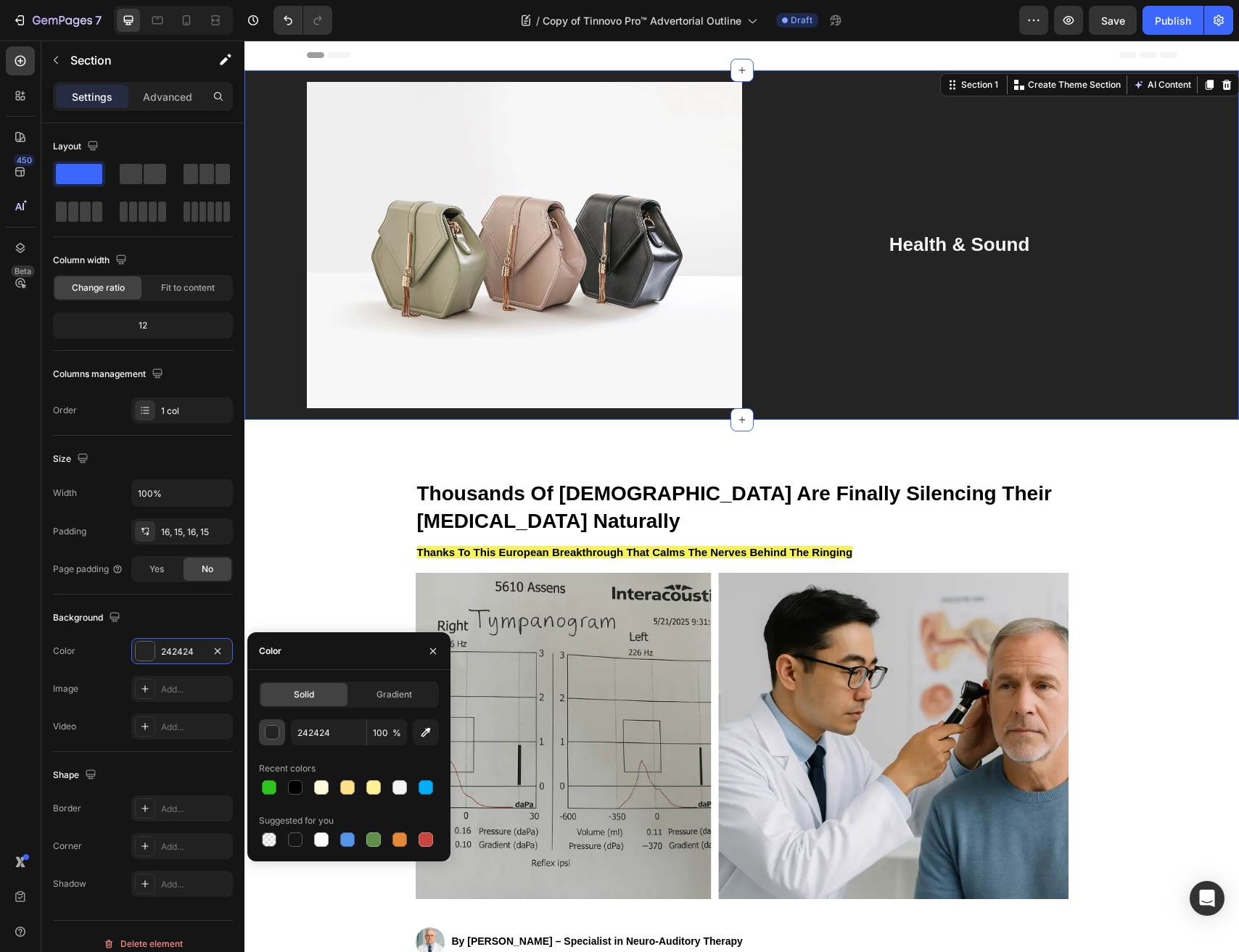
click at [276, 732] on div "button" at bounding box center [273, 732] width 15 height 15
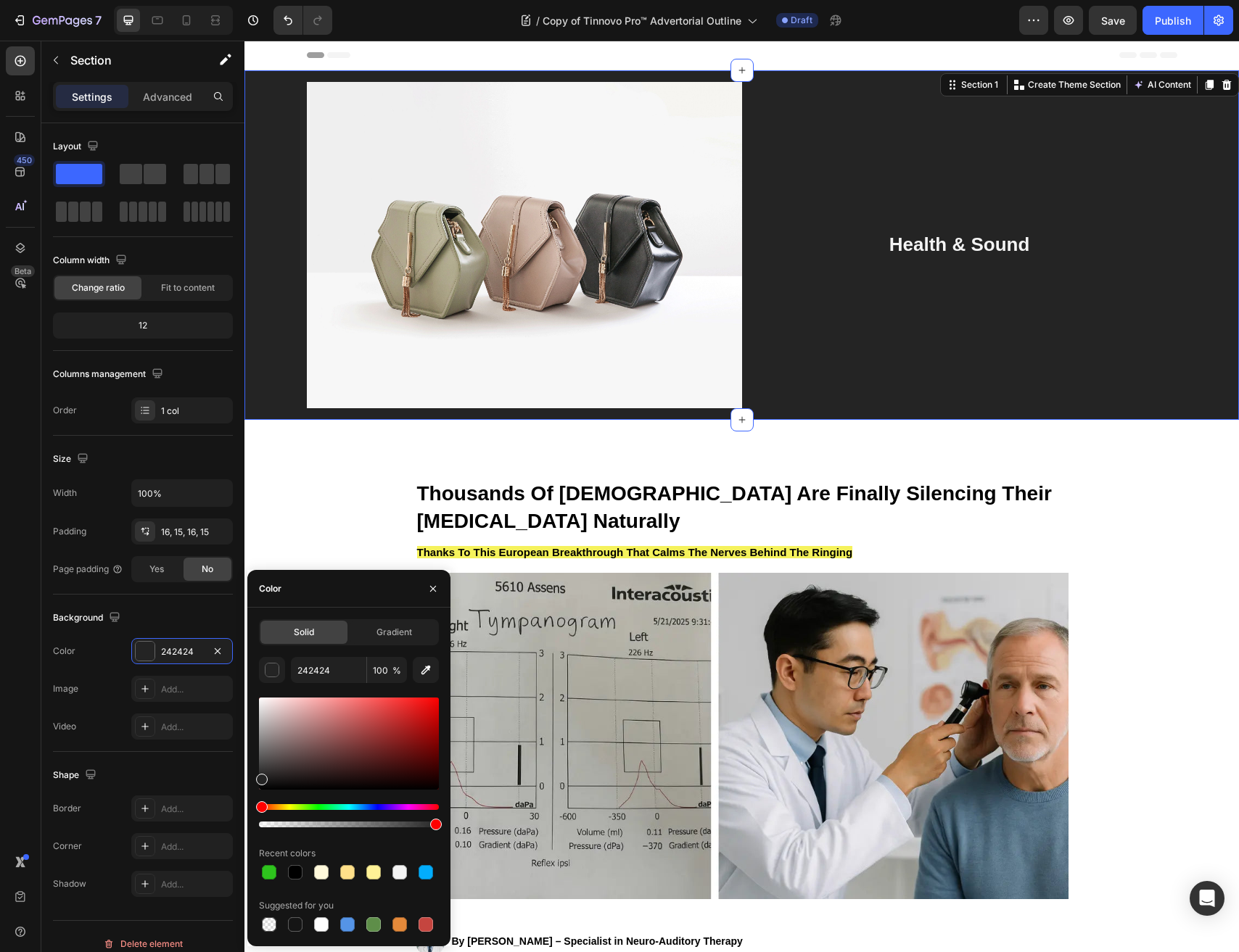
drag, startPoint x: 272, startPoint y: 697, endPoint x: 266, endPoint y: 702, distance: 7.8
click at [266, 702] on div at bounding box center [348, 762] width 180 height 135
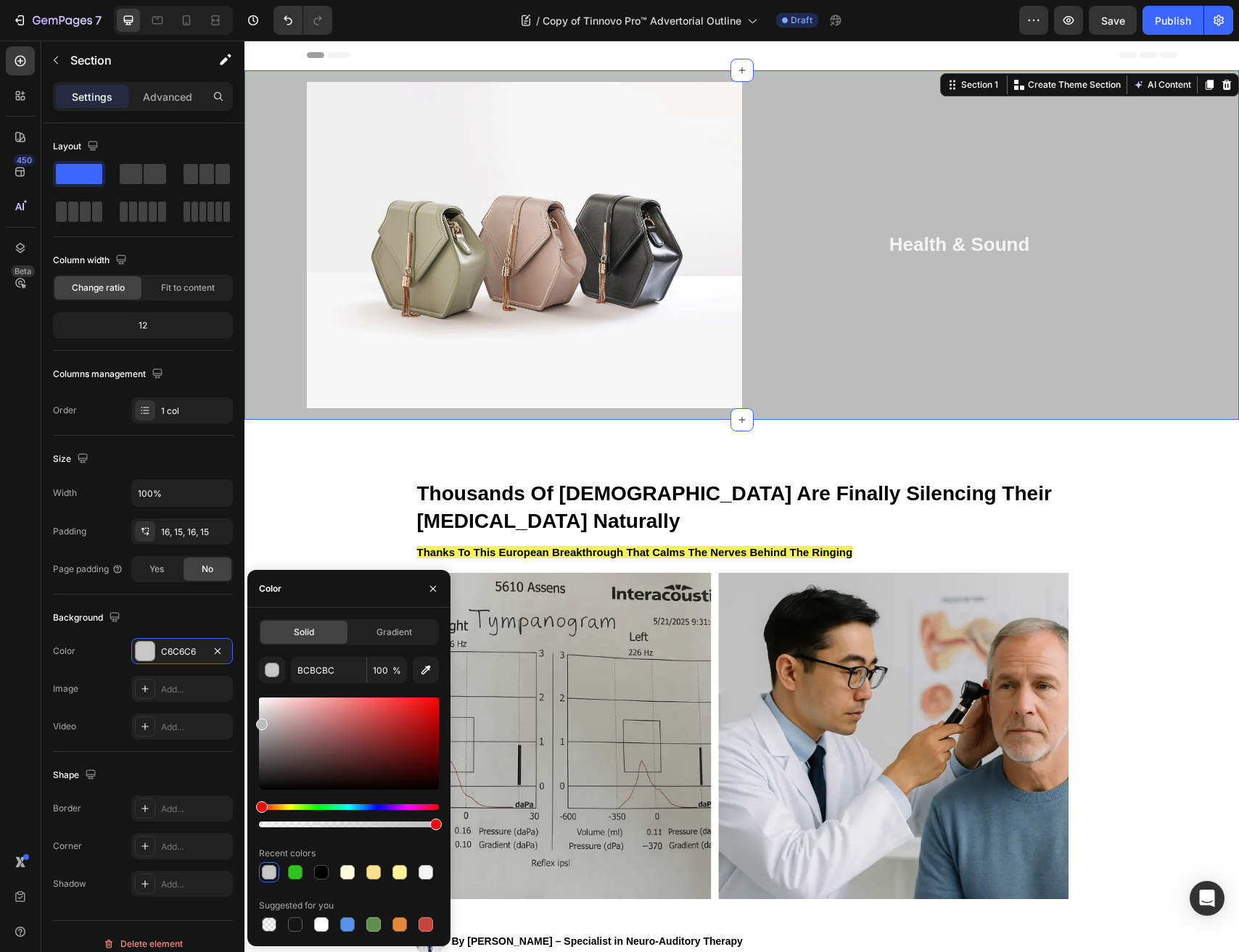
drag, startPoint x: 259, startPoint y: 713, endPoint x: 255, endPoint y: 721, distance: 8.9
click at [255, 721] on div "Solid Gradient BCBCBC 100 % Recent colors Suggested for you" at bounding box center [349, 776] width 203 height 315
click at [257, 718] on div at bounding box center [262, 721] width 12 height 12
type input "C4C4C4"
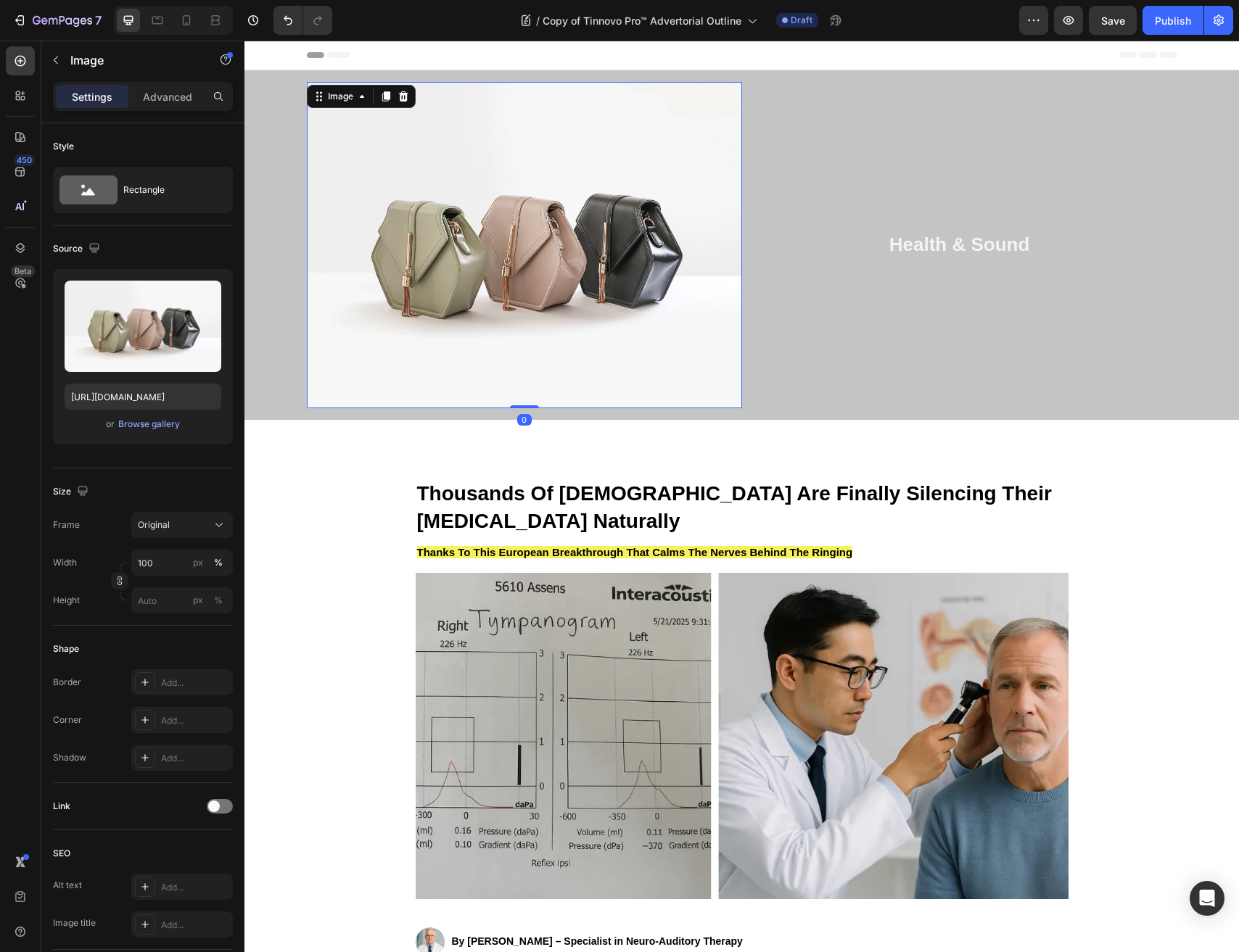
click at [614, 325] on img at bounding box center [524, 244] width 435 height 326
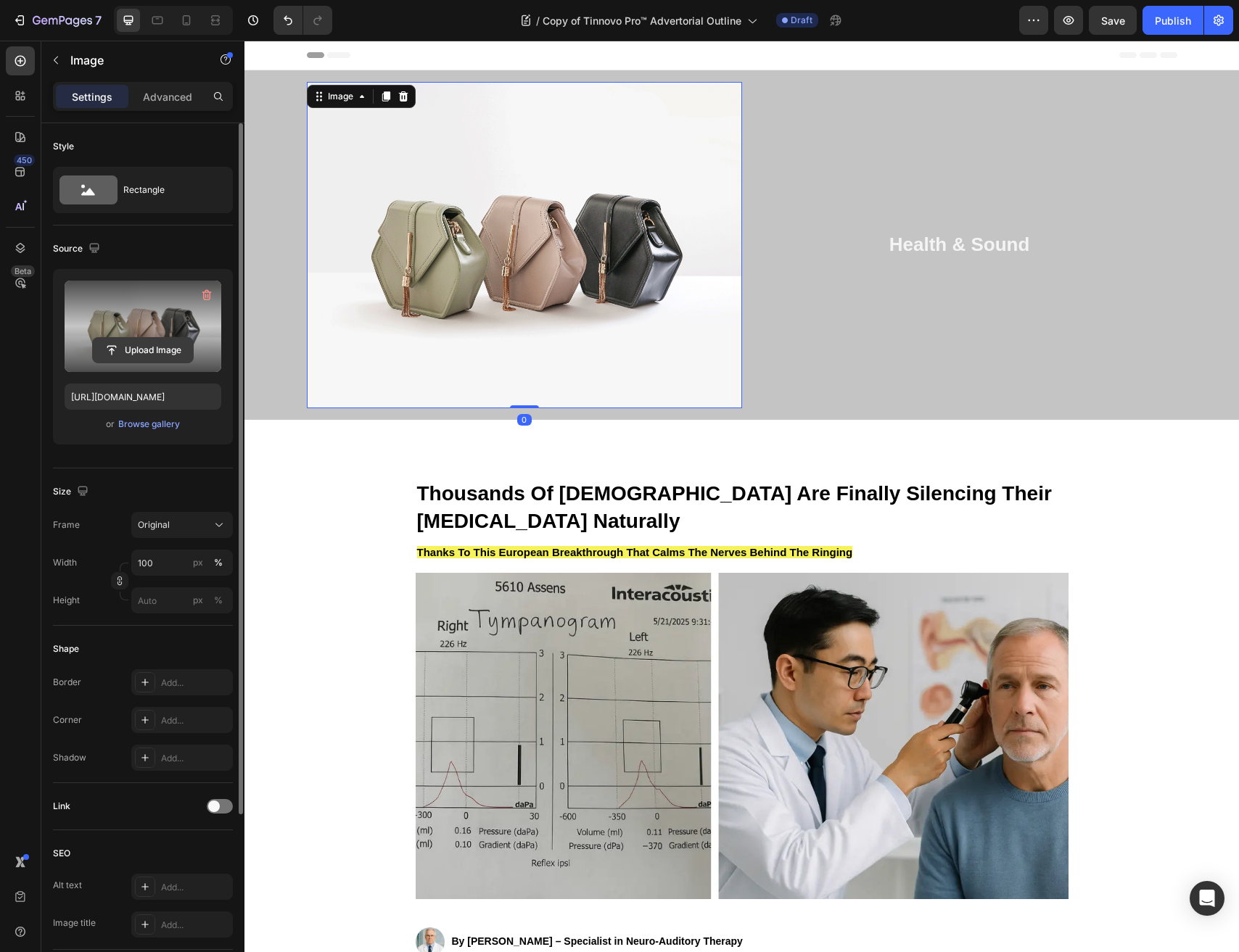
click at [167, 338] on input "file" at bounding box center [143, 350] width 100 height 25
click at [147, 345] on input "file" at bounding box center [143, 350] width 100 height 25
type input "C:\fakepath\1759025898-ukflag.avif"
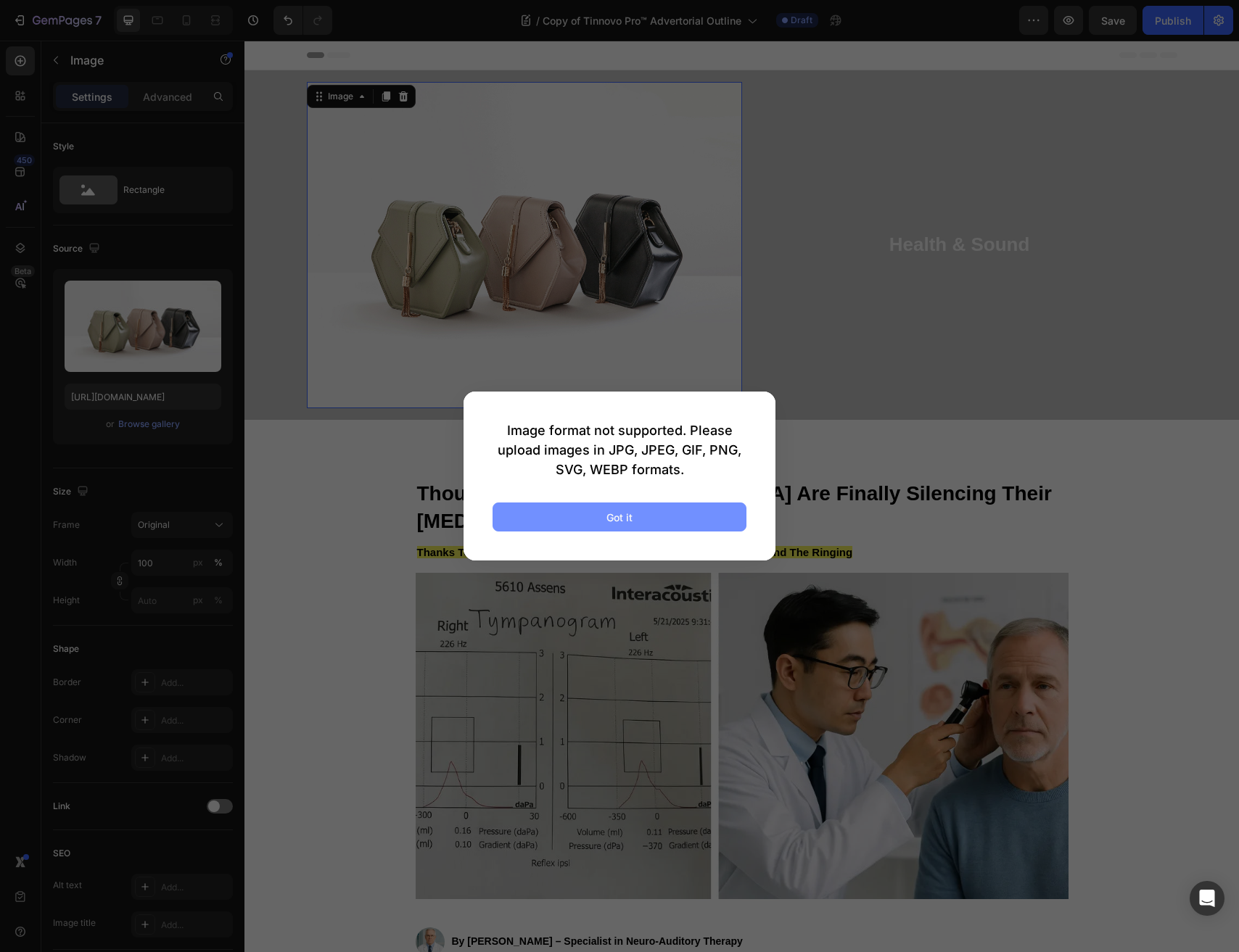
click at [684, 513] on button "Got it" at bounding box center [619, 516] width 254 height 29
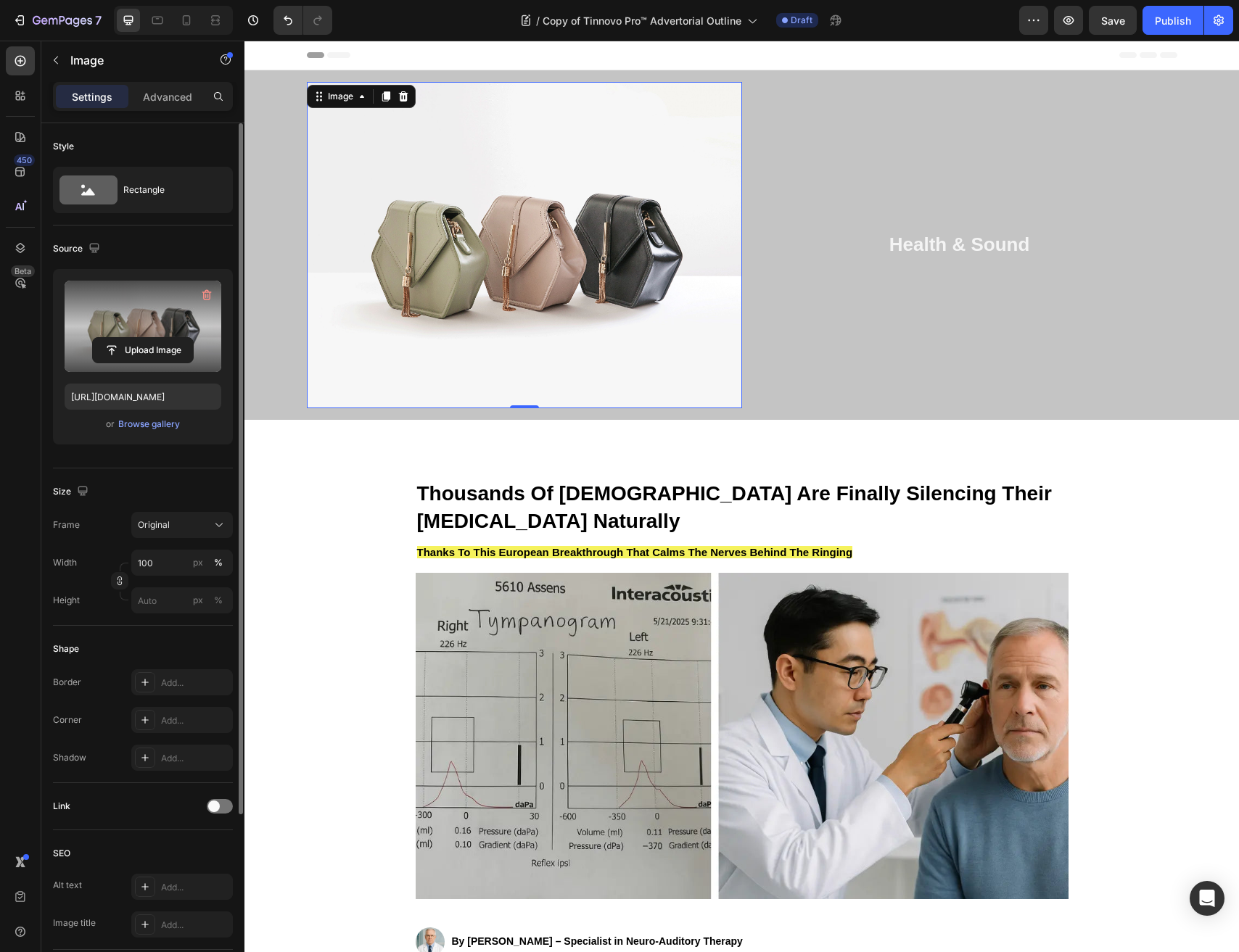
click at [153, 325] on label at bounding box center [143, 325] width 157 height 91
click at [153, 338] on input "file" at bounding box center [143, 350] width 100 height 25
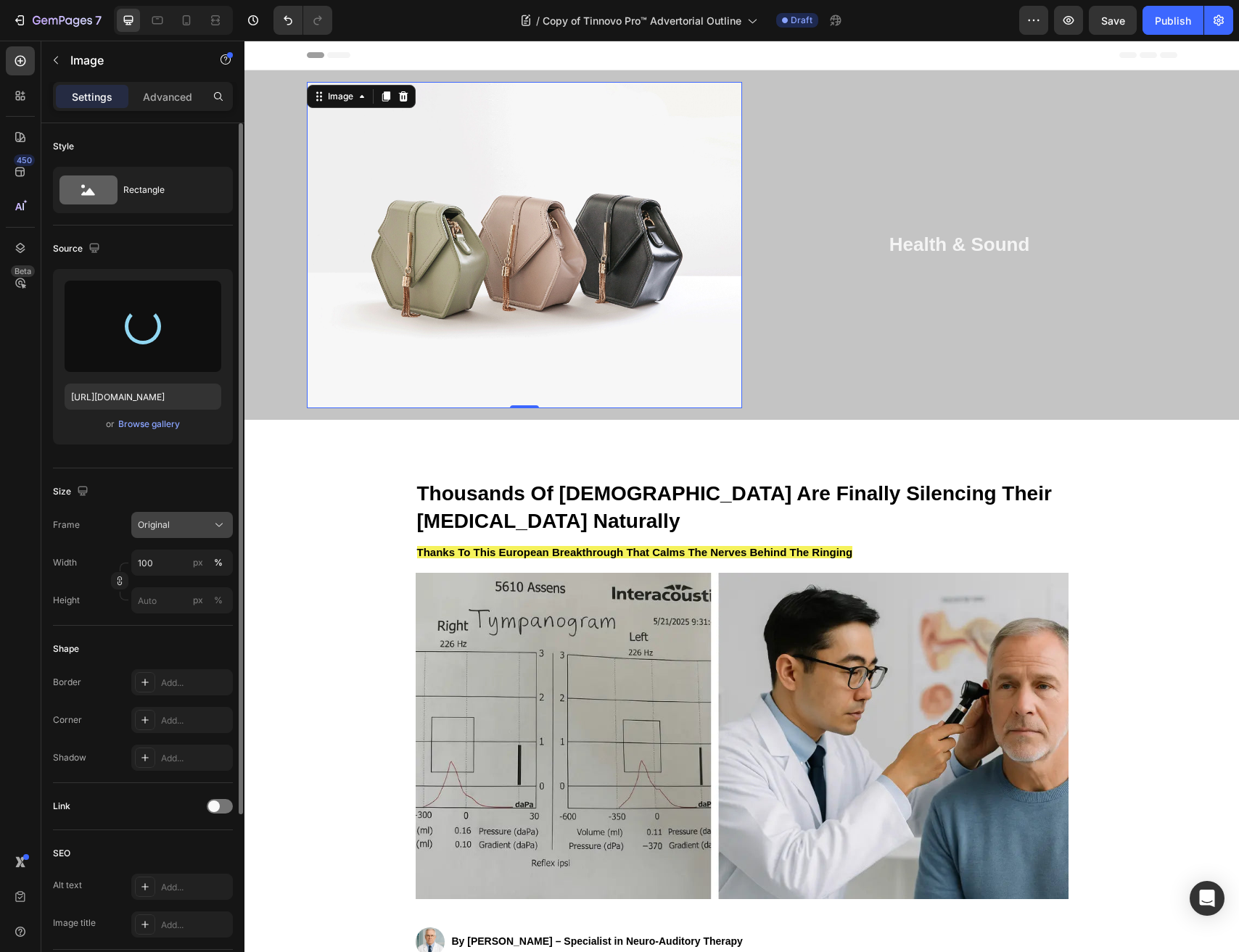
type input "https://cdn.shopify.com/s/files/1/0691/6715/3327/files/gempages_560425685798093…"
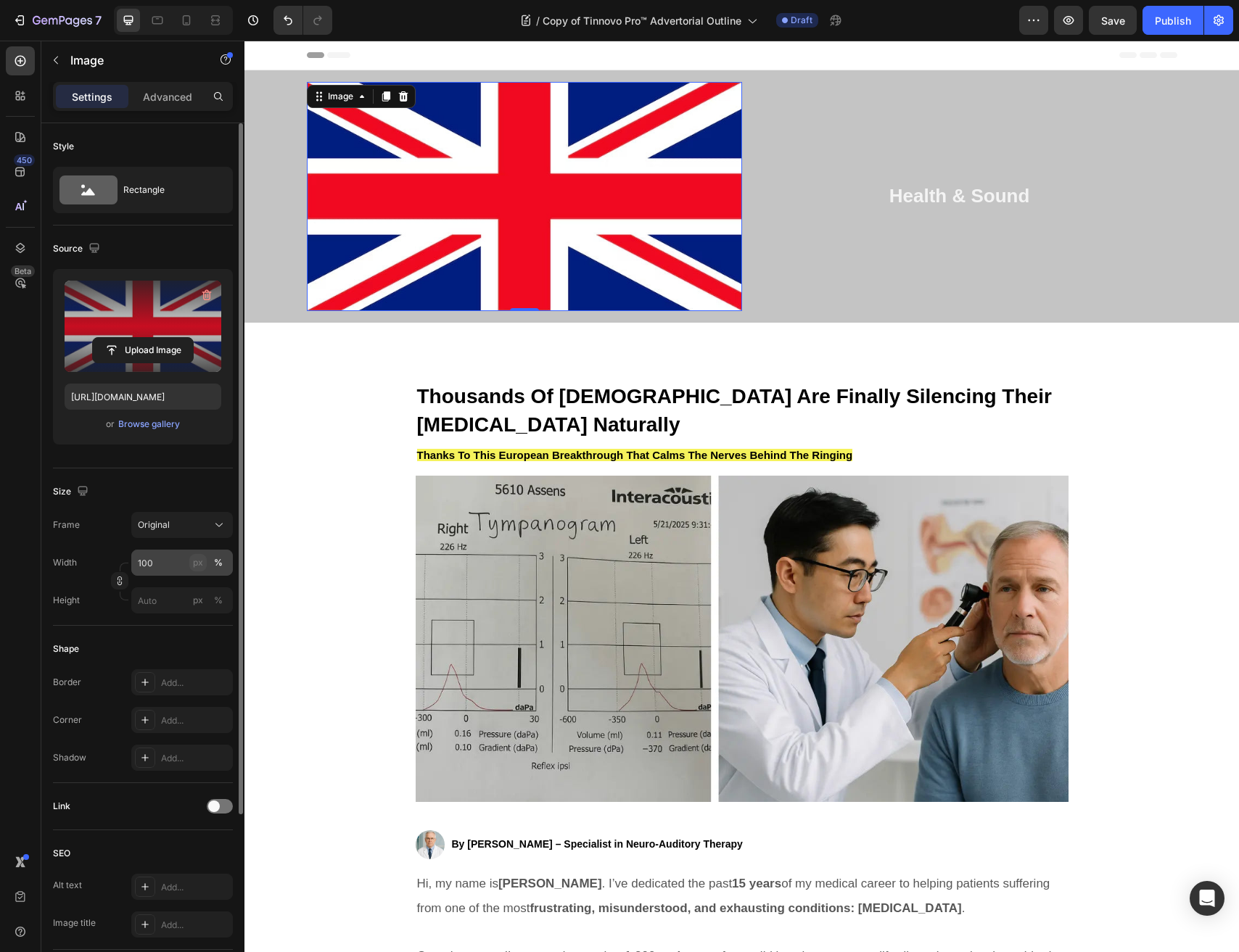
click at [204, 560] on button "px" at bounding box center [198, 563] width 17 height 17
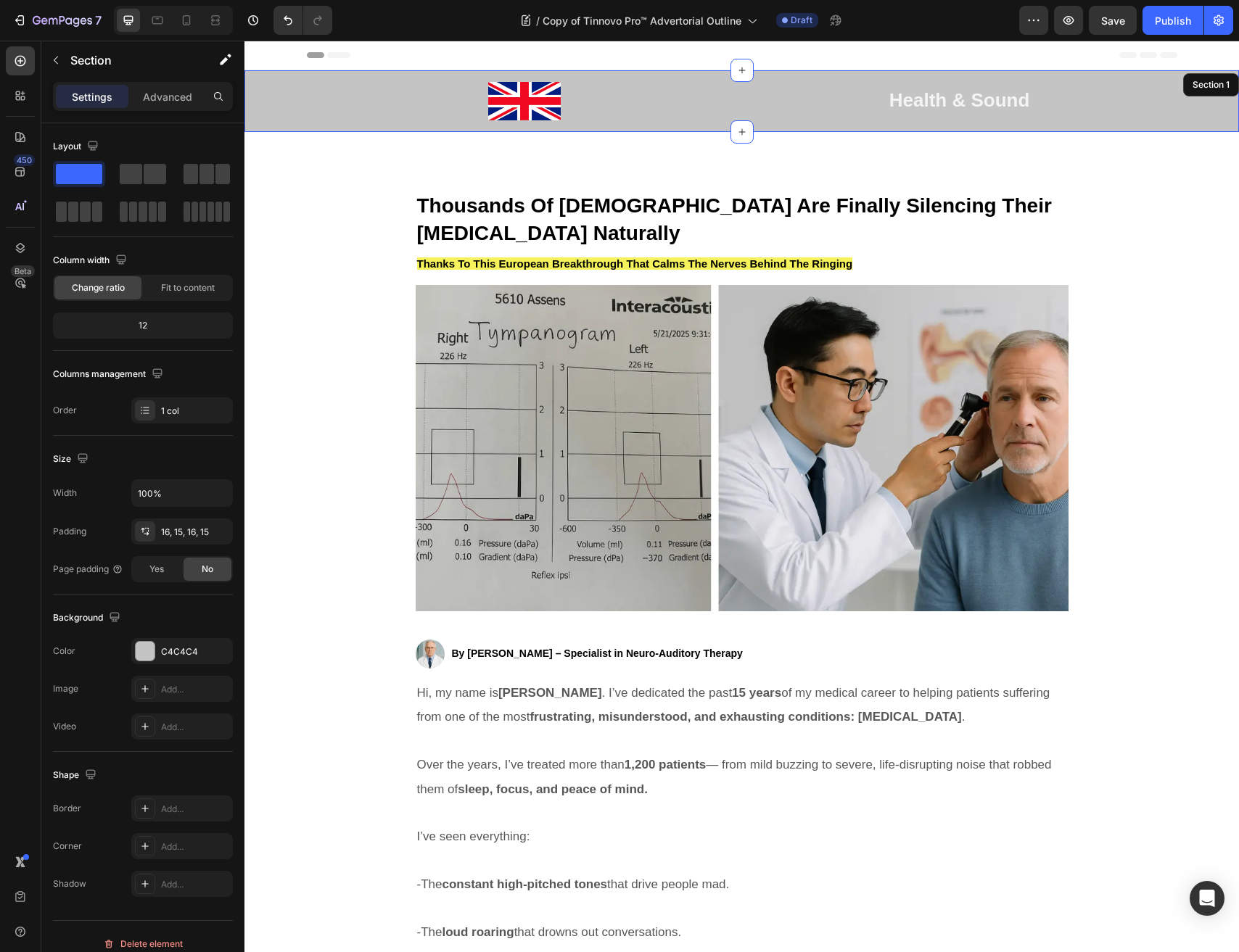
click at [393, 124] on div "Image 0 Health & Sound Heading Row Section 1" at bounding box center [741, 100] width 994 height 61
click at [170, 483] on input "100%" at bounding box center [181, 494] width 100 height 26
click at [205, 490] on input "100%" at bounding box center [181, 494] width 100 height 26
click at [221, 490] on icon "button" at bounding box center [219, 493] width 15 height 15
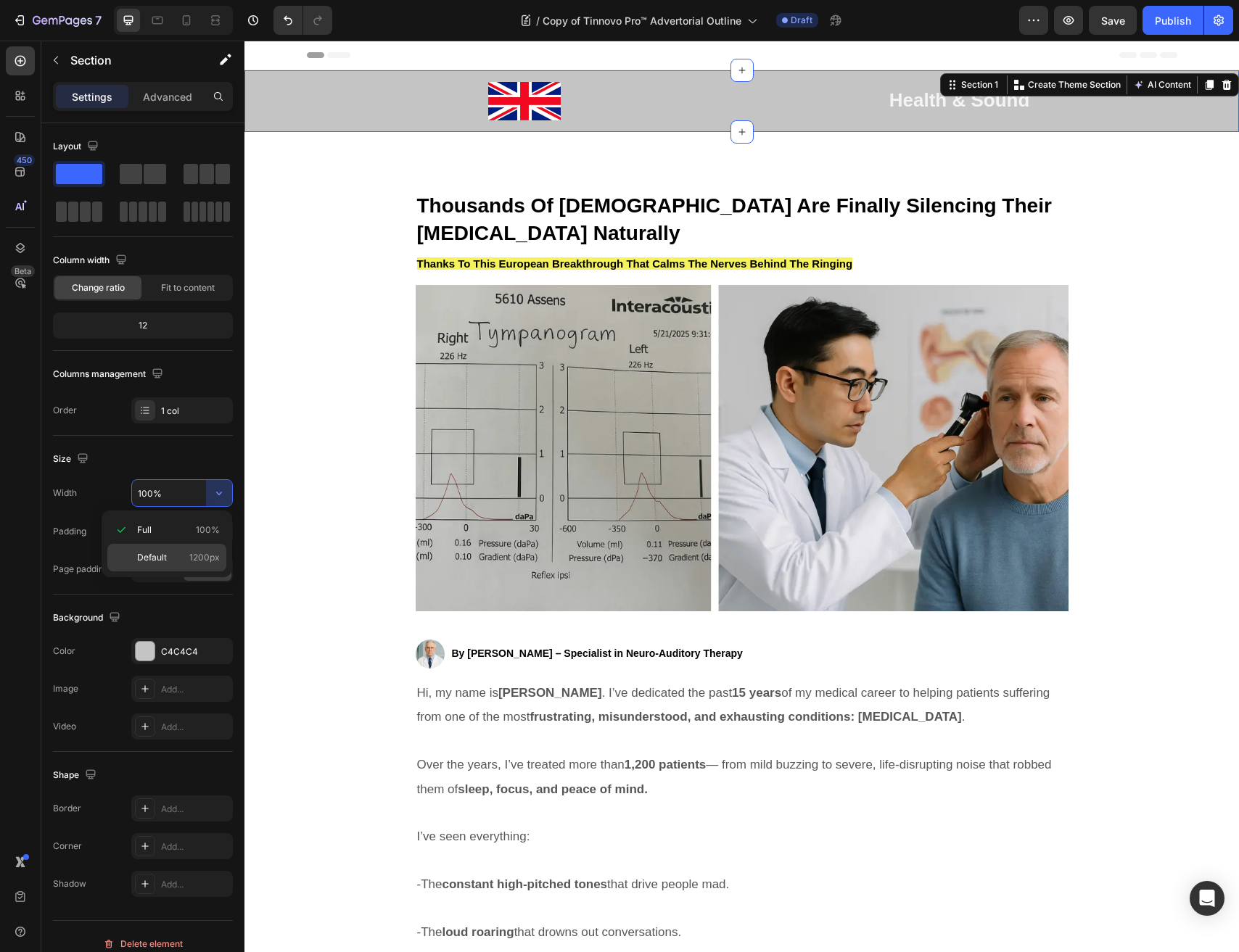
click at [164, 551] on span "Default" at bounding box center [152, 557] width 30 height 13
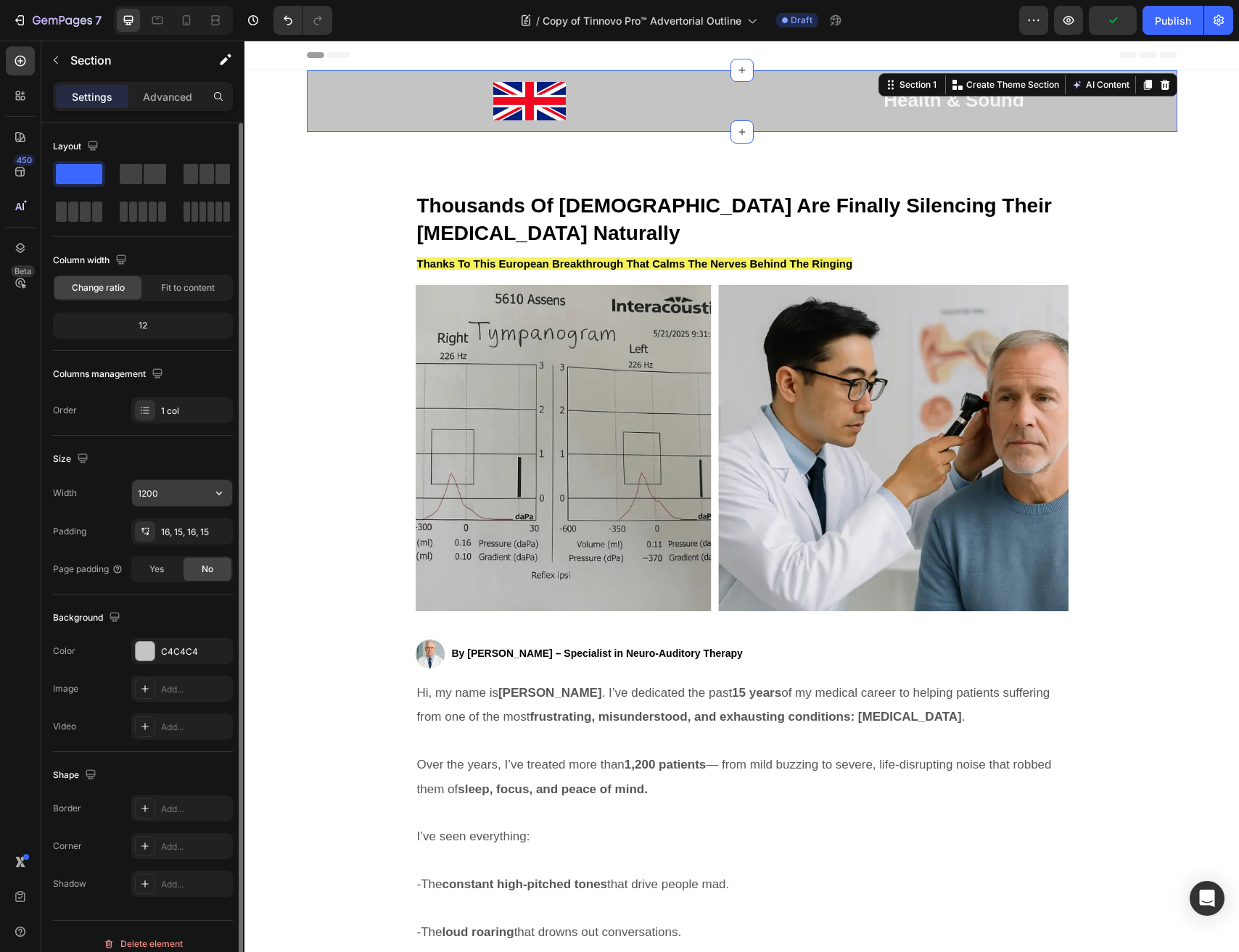
click at [217, 494] on icon "button" at bounding box center [219, 493] width 5 height 4
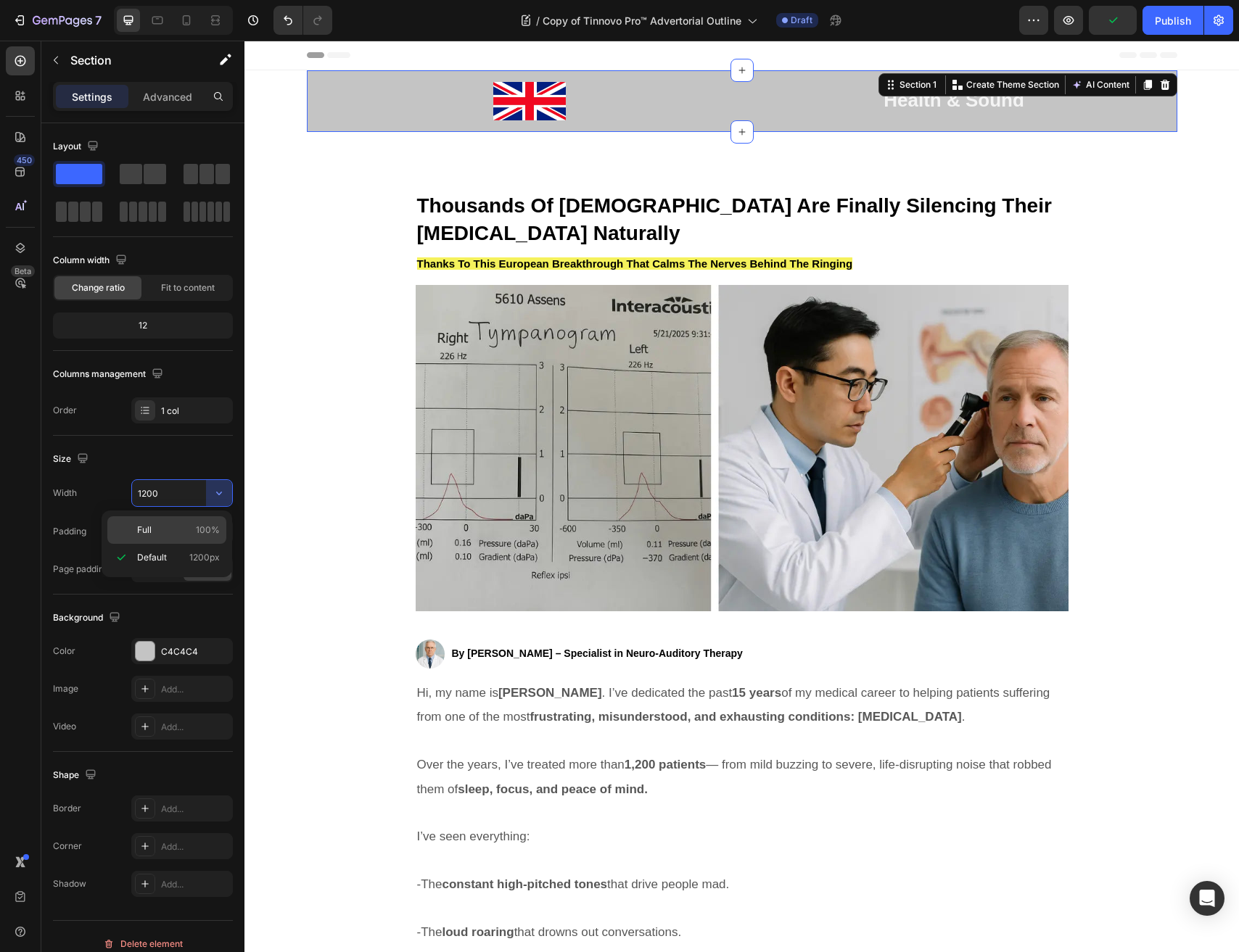
click at [187, 520] on div "Full 100%" at bounding box center [167, 529] width 119 height 27
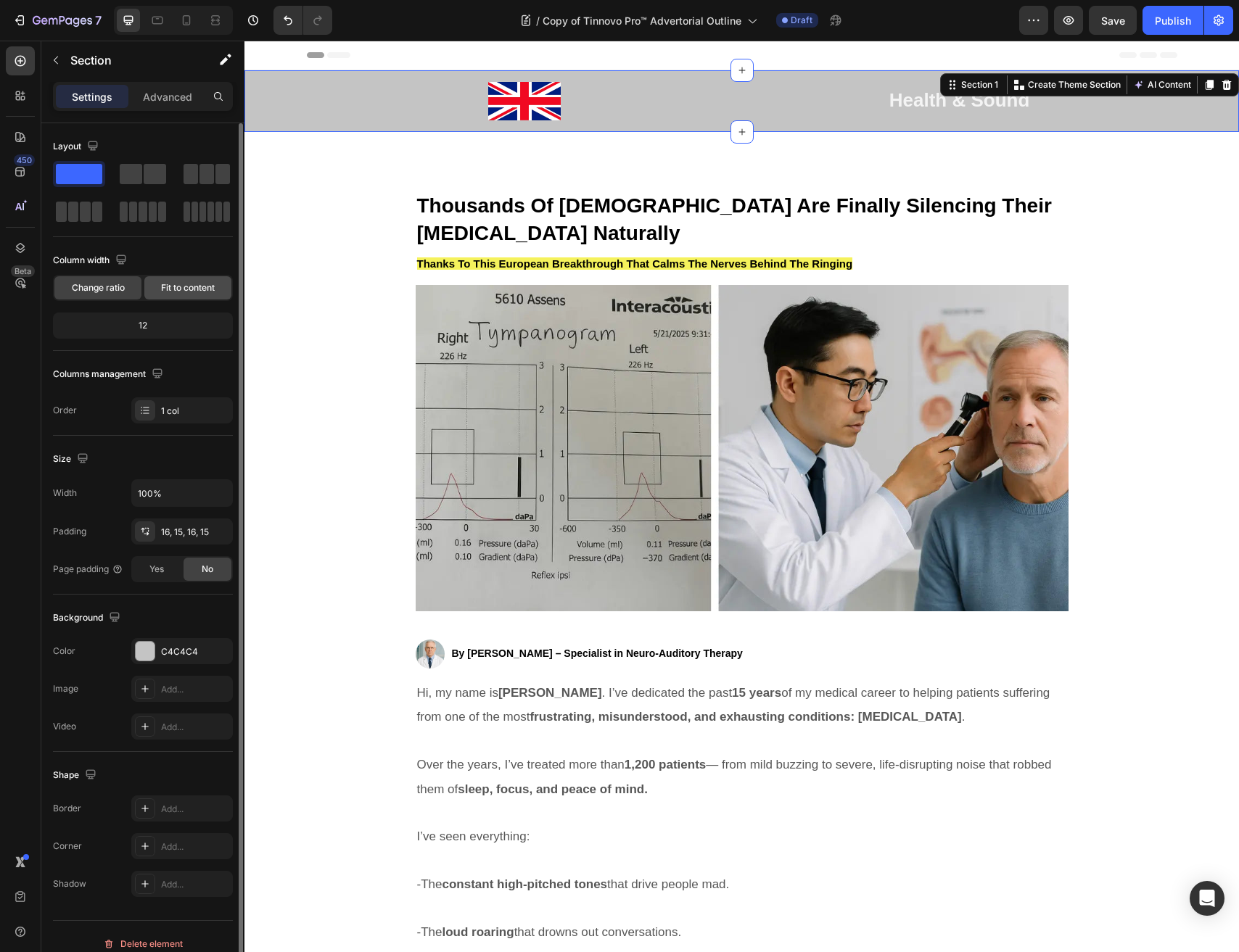
click at [164, 295] on div "Fit to content" at bounding box center [188, 288] width 87 height 23
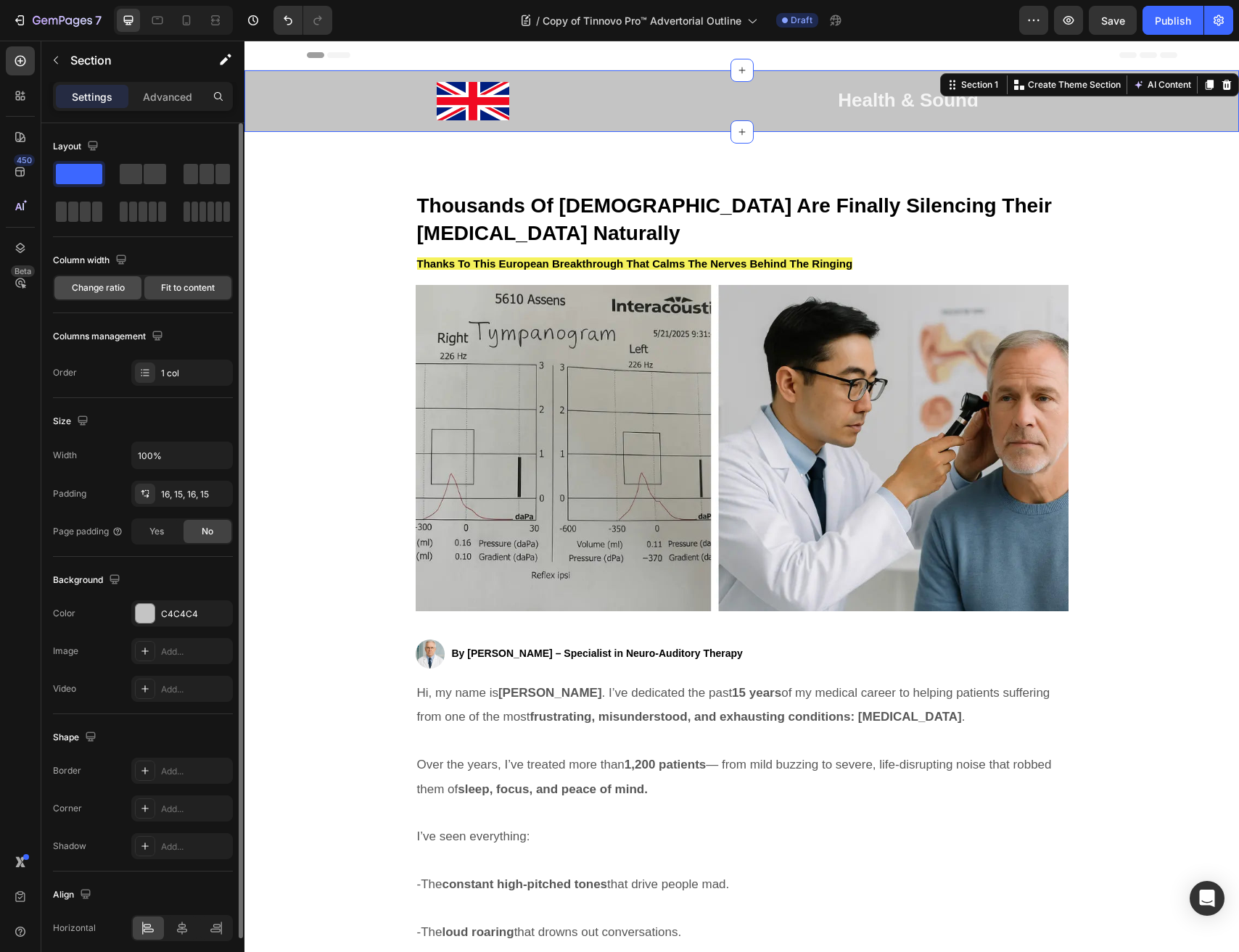
click at [104, 288] on span "Change ratio" at bounding box center [98, 287] width 53 height 13
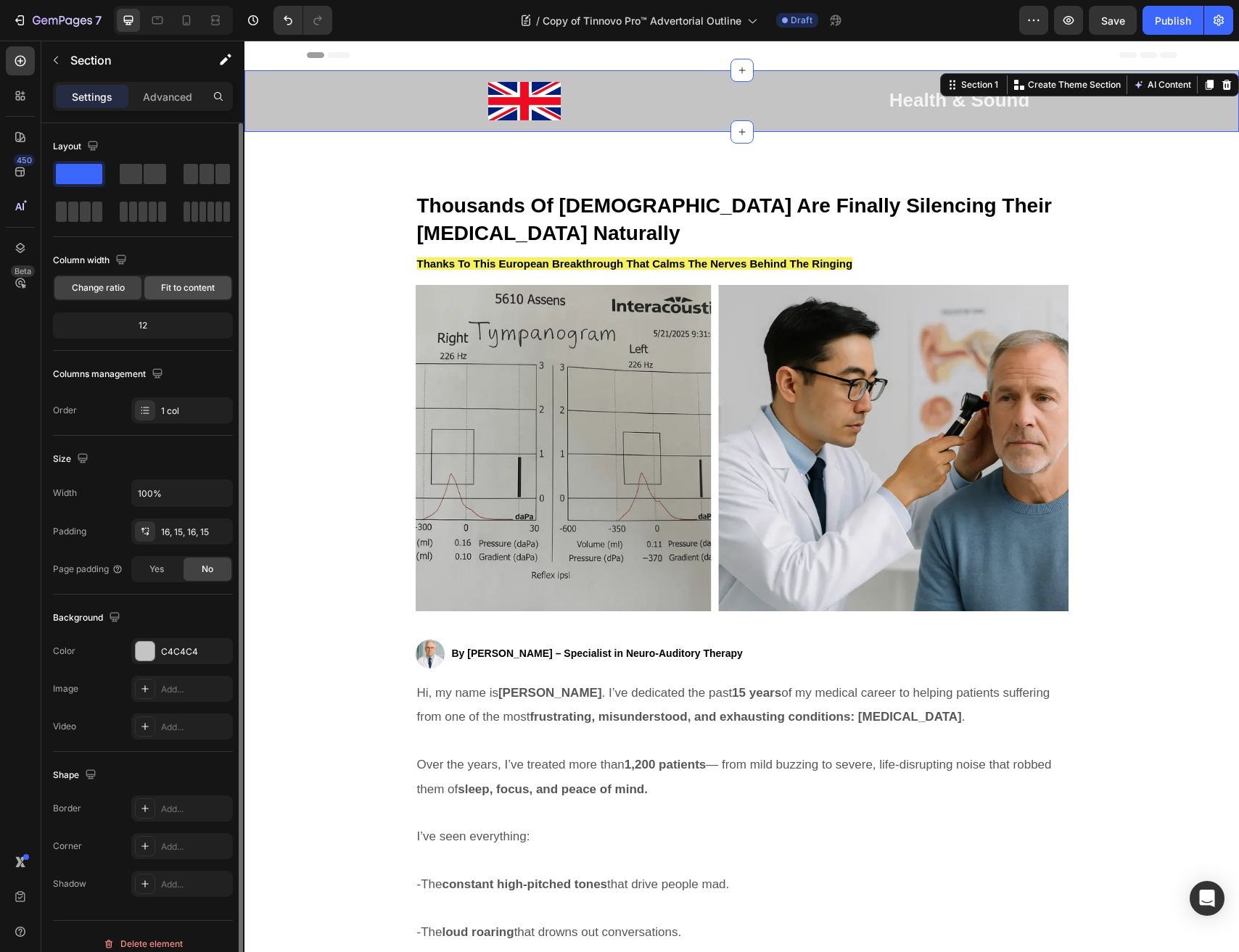
click at [192, 286] on span "Fit to content" at bounding box center [188, 287] width 54 height 13
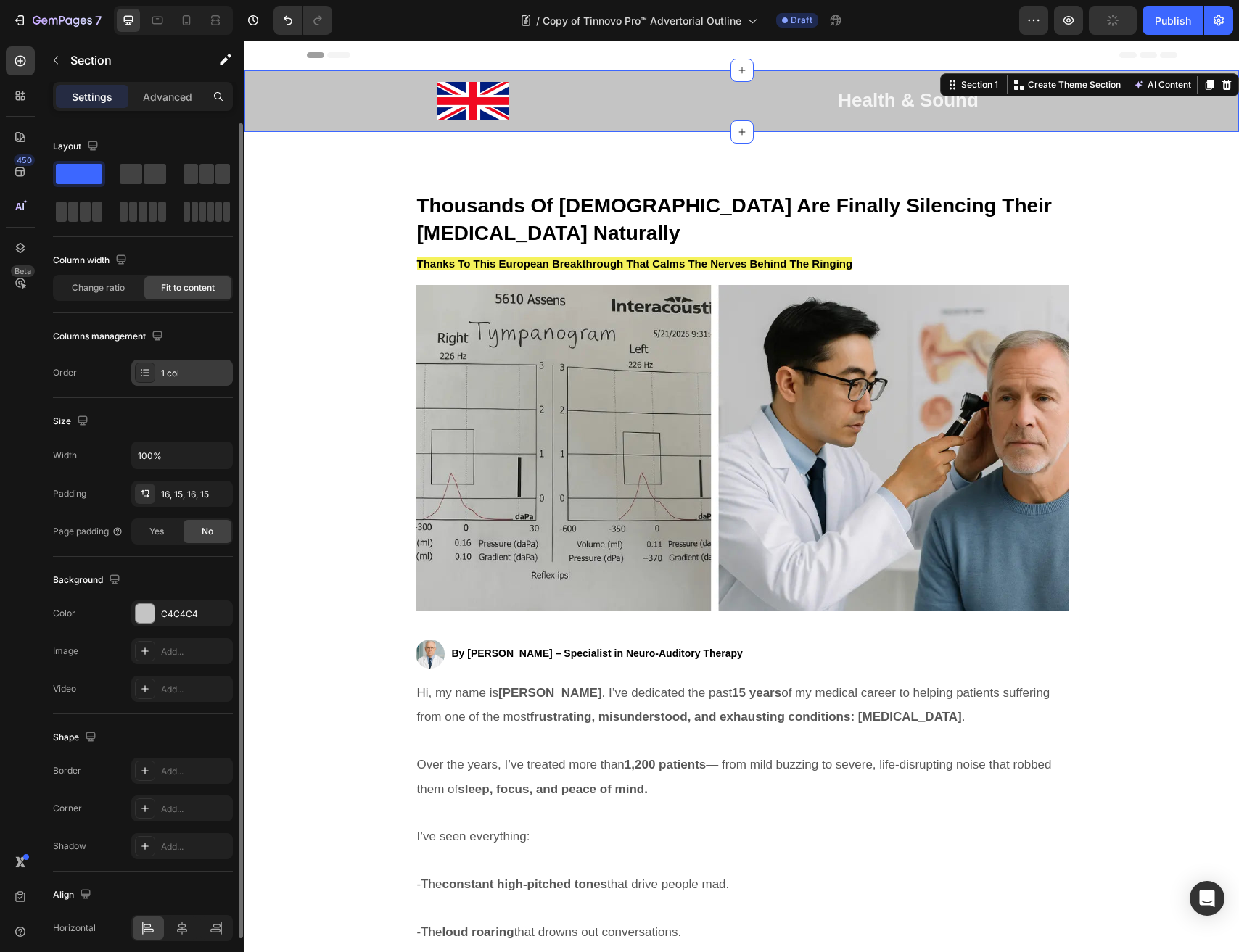
click at [184, 378] on div "1 col" at bounding box center [195, 373] width 69 height 13
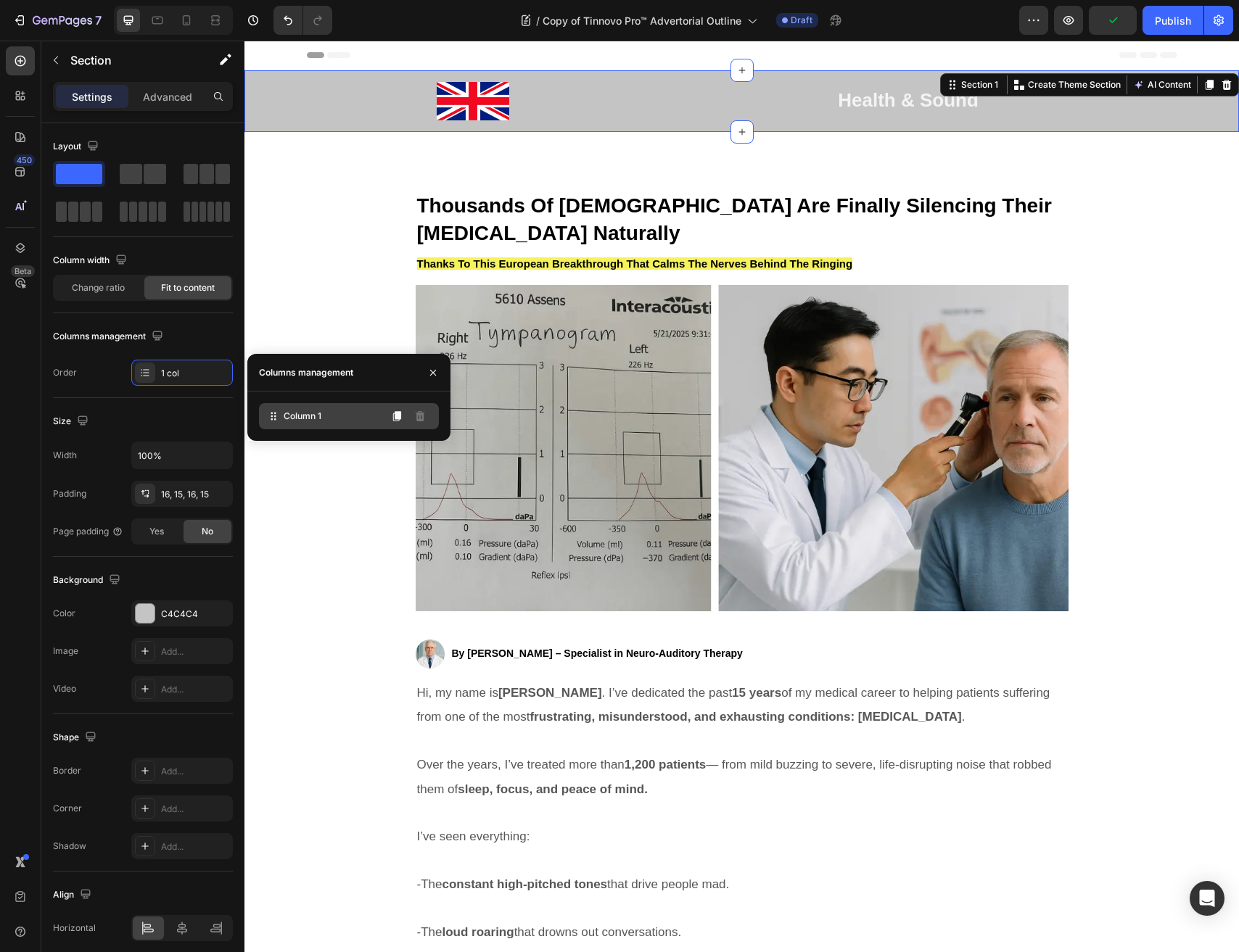
click at [324, 416] on div "Column 1" at bounding box center [348, 416] width 180 height 26
drag, startPoint x: 301, startPoint y: 420, endPoint x: 2, endPoint y: 372, distance: 302.8
click at [301, 420] on span "Column 1" at bounding box center [302, 416] width 37 height 13
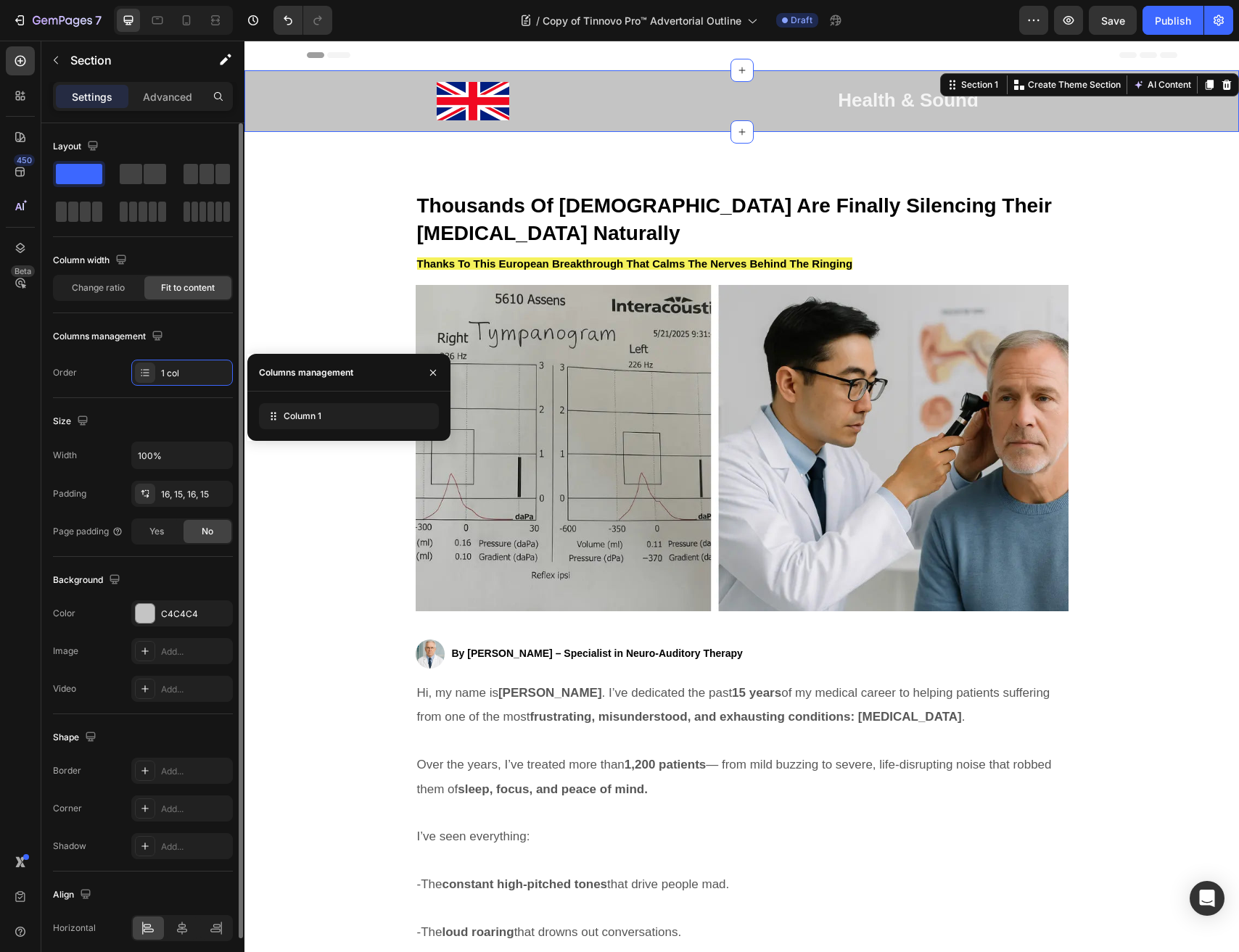
click at [105, 385] on div "Order 1 col" at bounding box center [143, 373] width 180 height 26
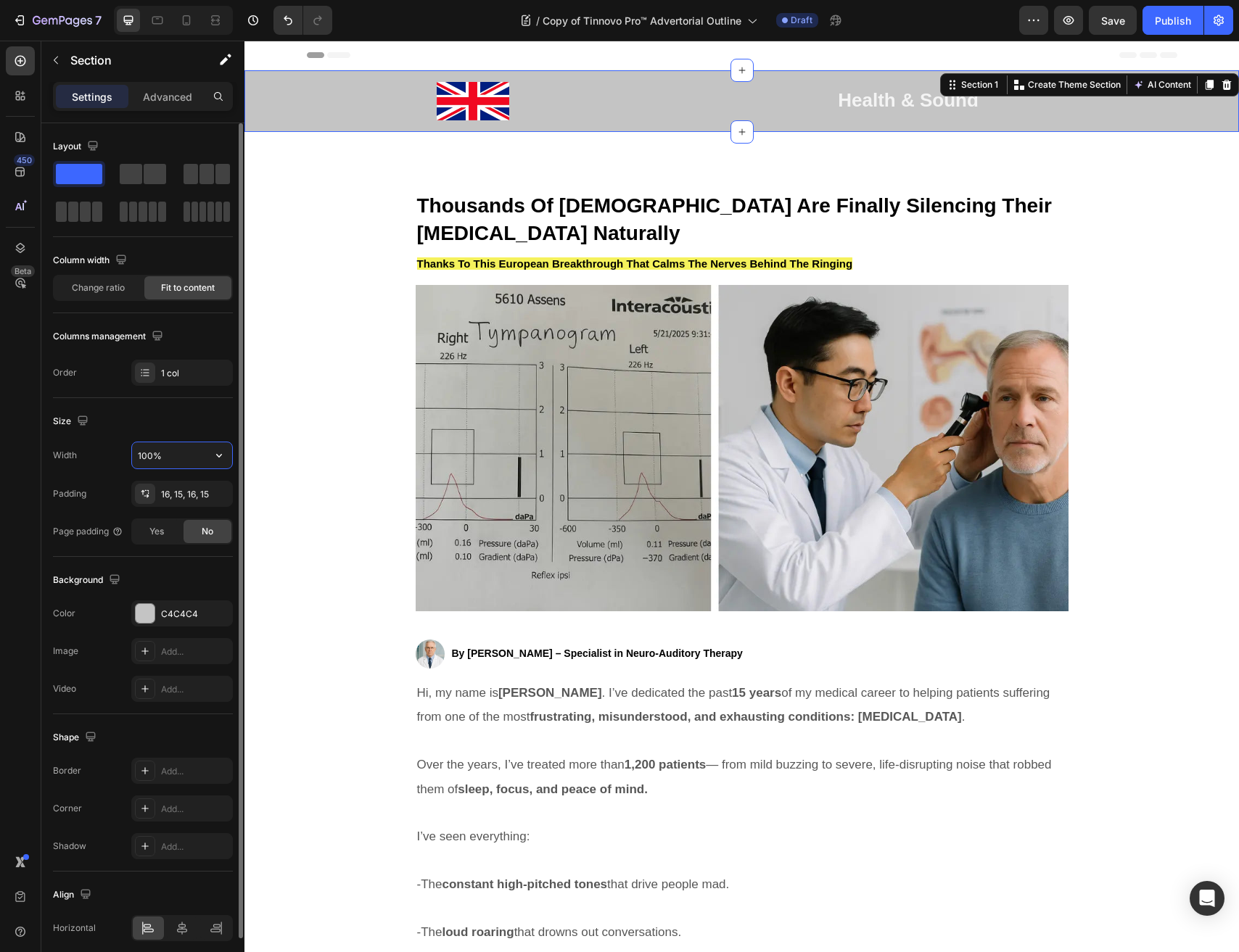
click at [183, 445] on input "100%" at bounding box center [181, 455] width 100 height 26
type input "100%"
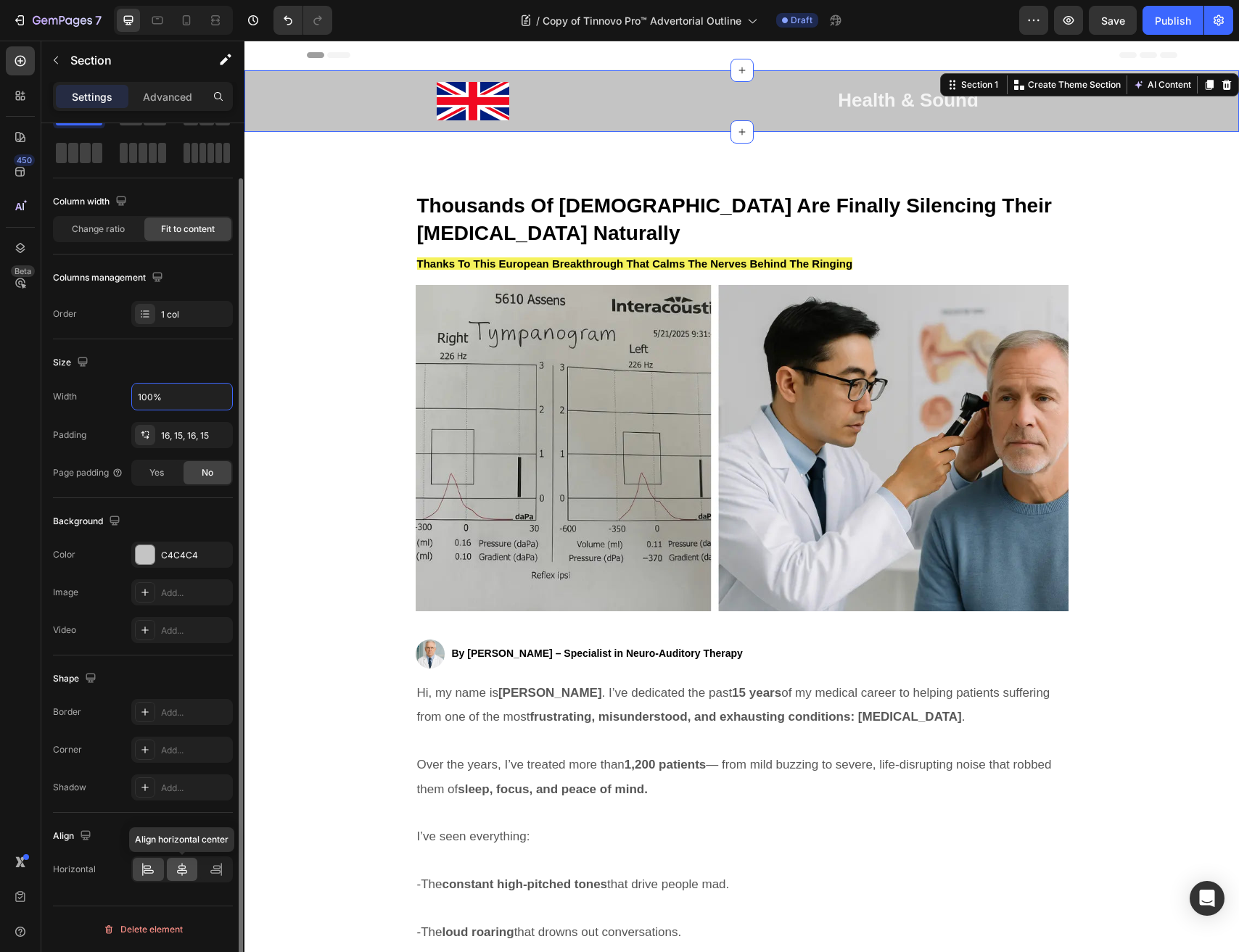
click at [178, 873] on icon at bounding box center [181, 869] width 15 height 15
click at [157, 871] on div at bounding box center [148, 869] width 31 height 23
click at [173, 871] on div at bounding box center [182, 869] width 31 height 23
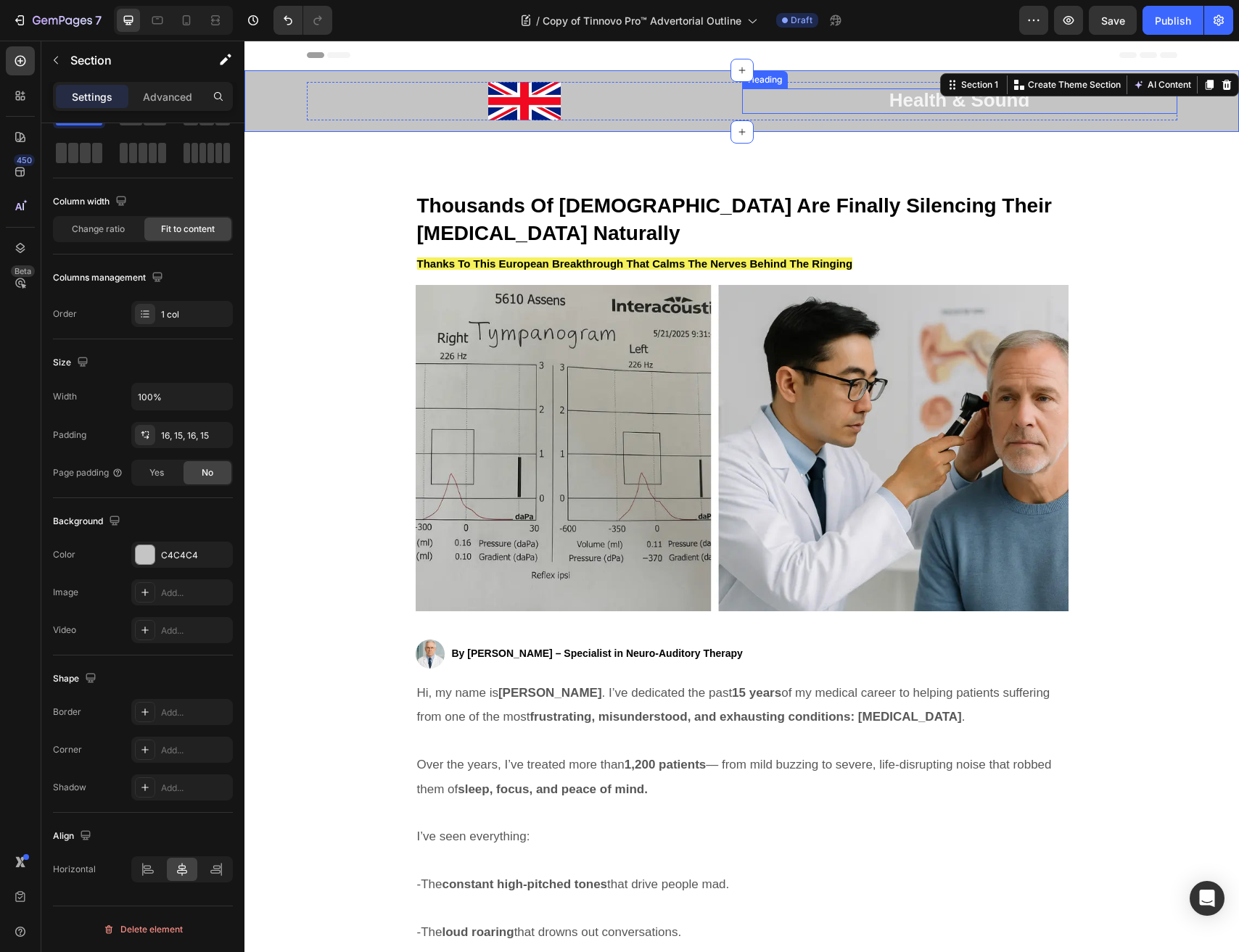
click at [881, 97] on h2 "Health & Sound" at bounding box center [959, 101] width 435 height 26
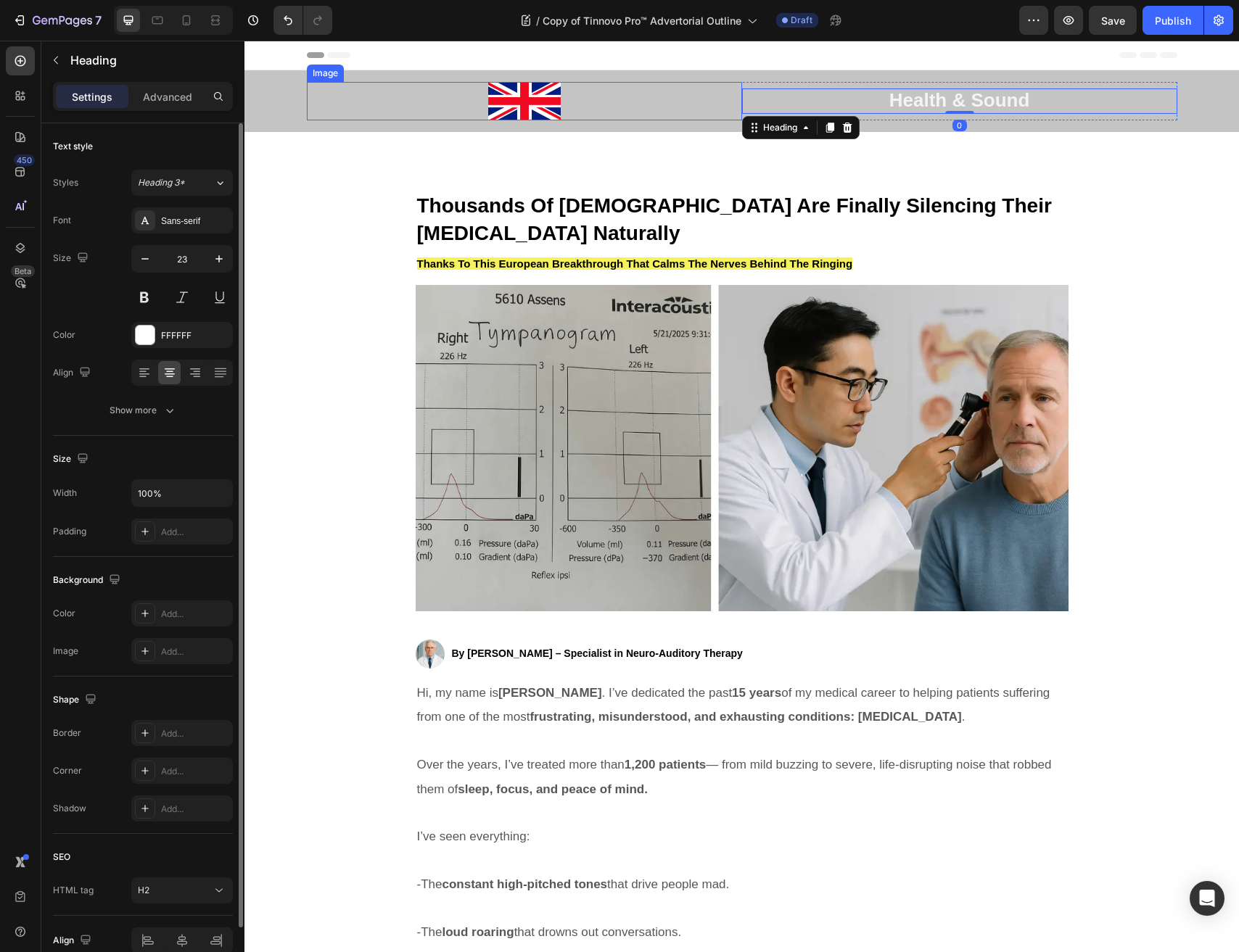
click at [678, 100] on div at bounding box center [524, 100] width 435 height 38
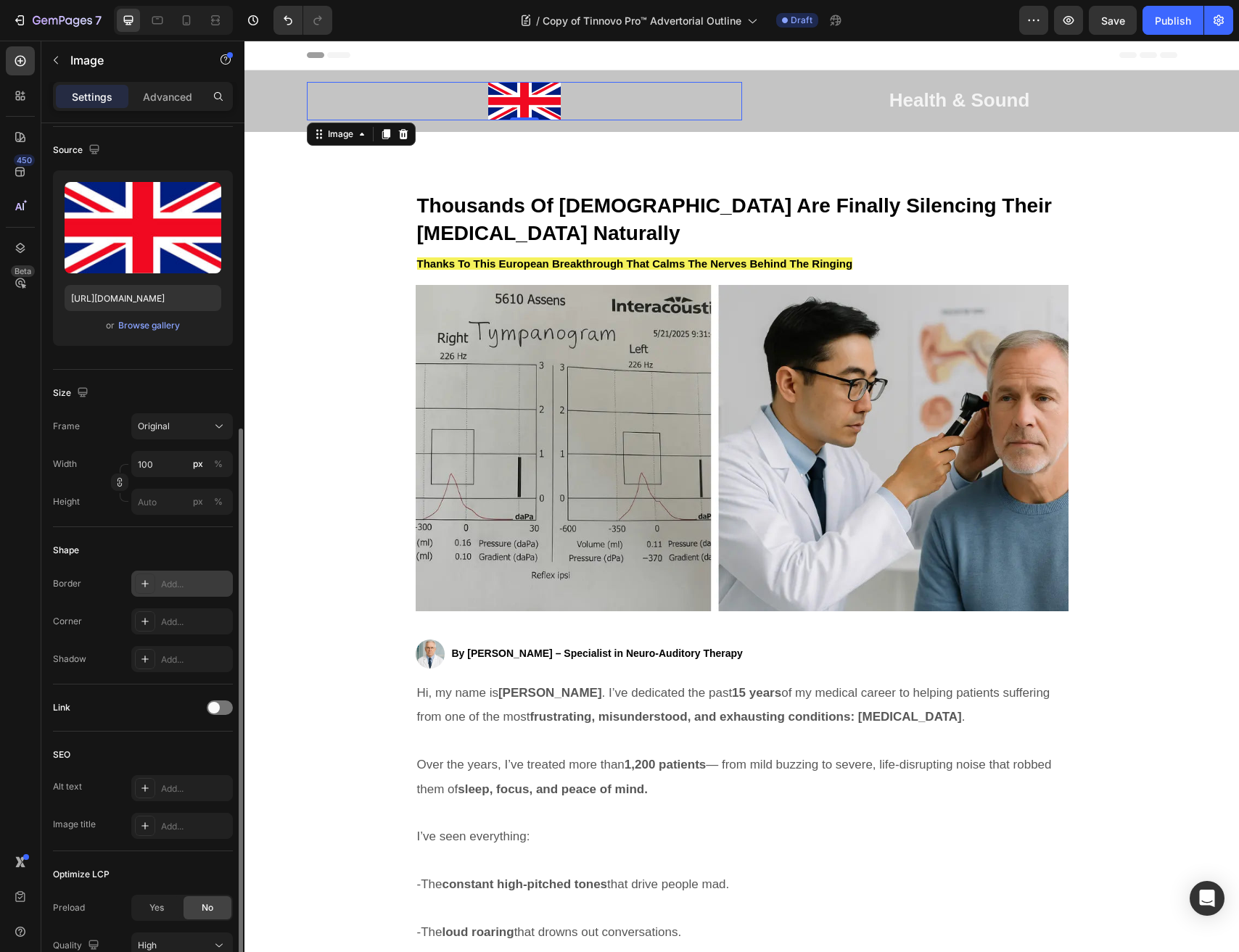
scroll to position [225, 0]
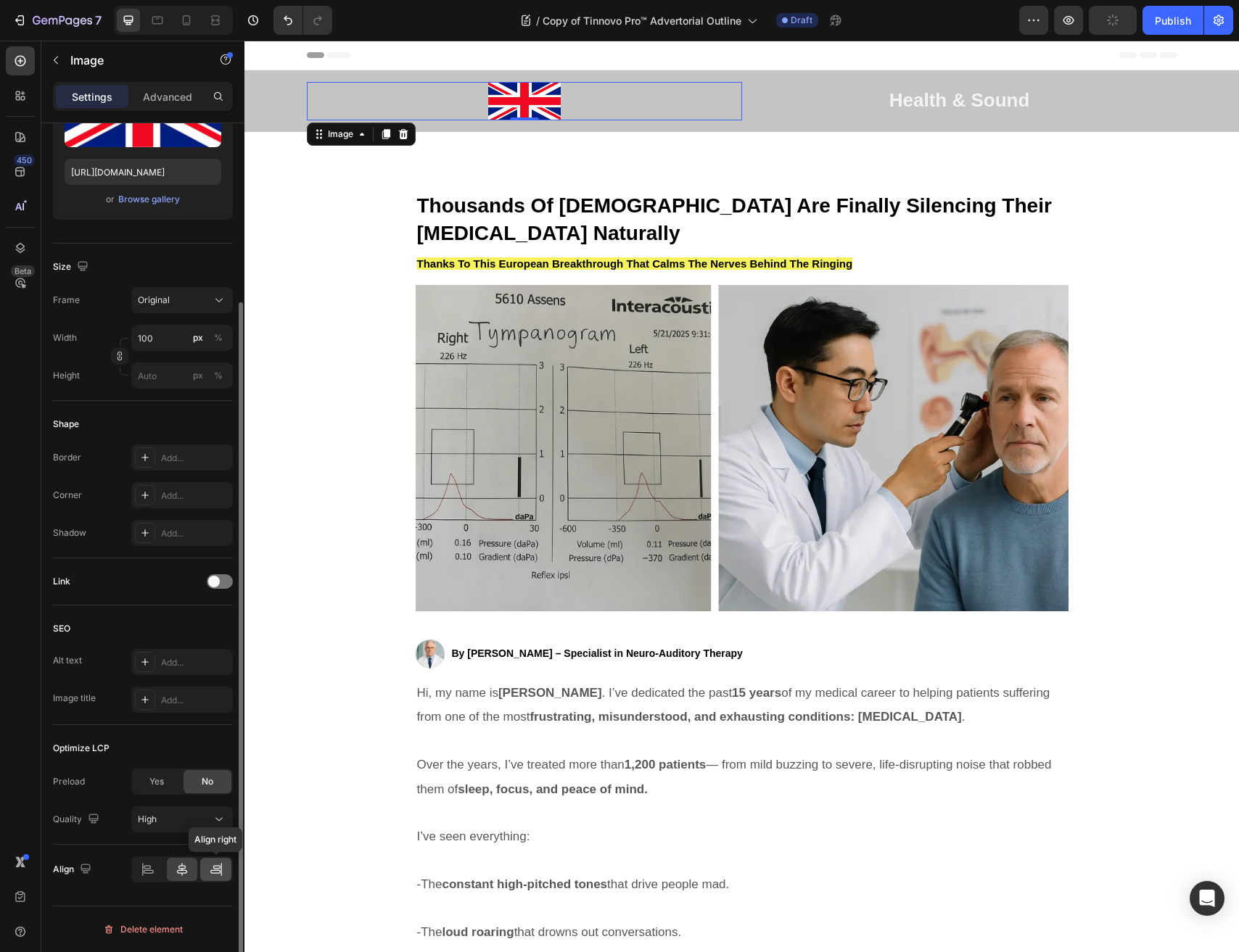
click at [213, 860] on div at bounding box center [216, 869] width 31 height 23
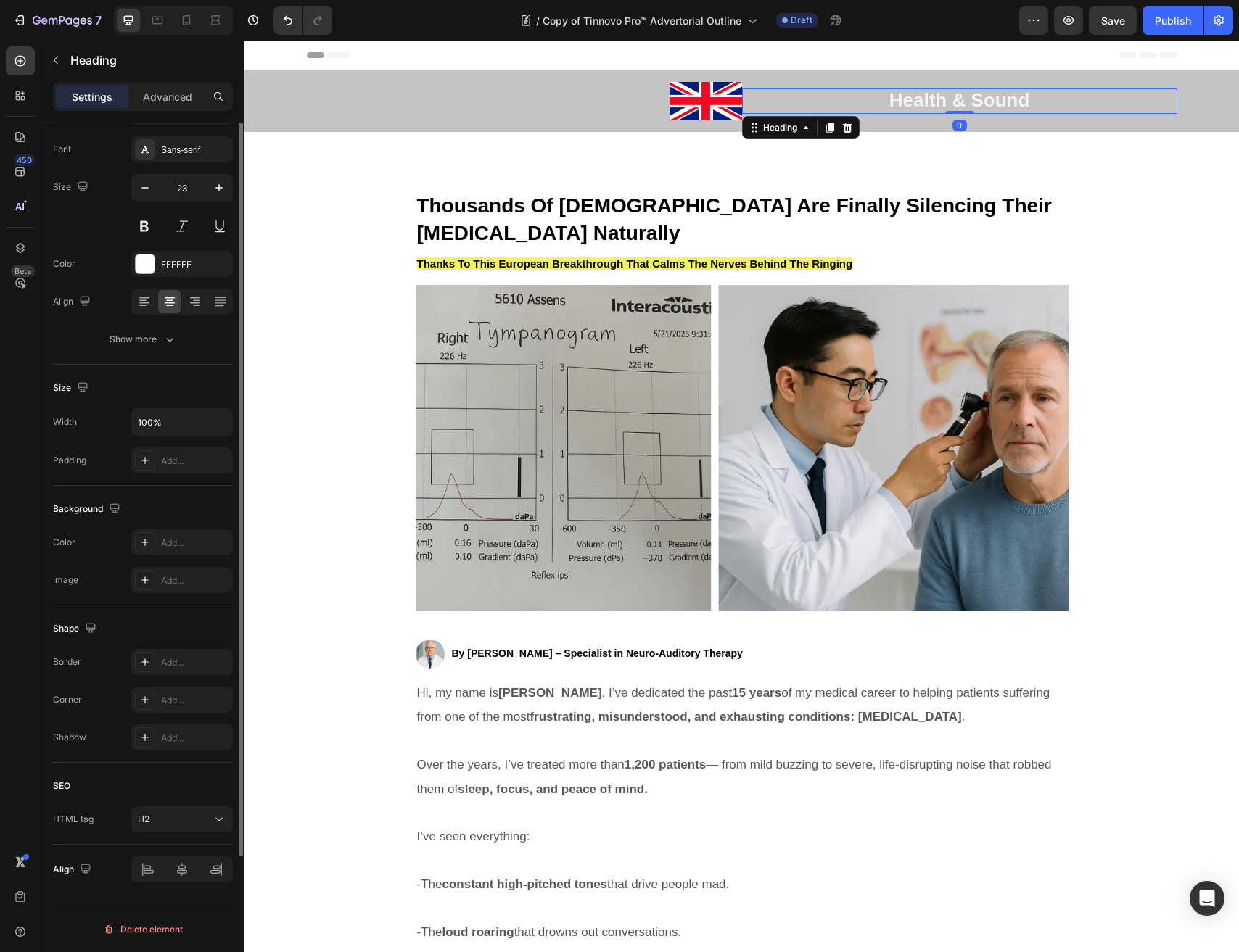
scroll to position [0, 0]
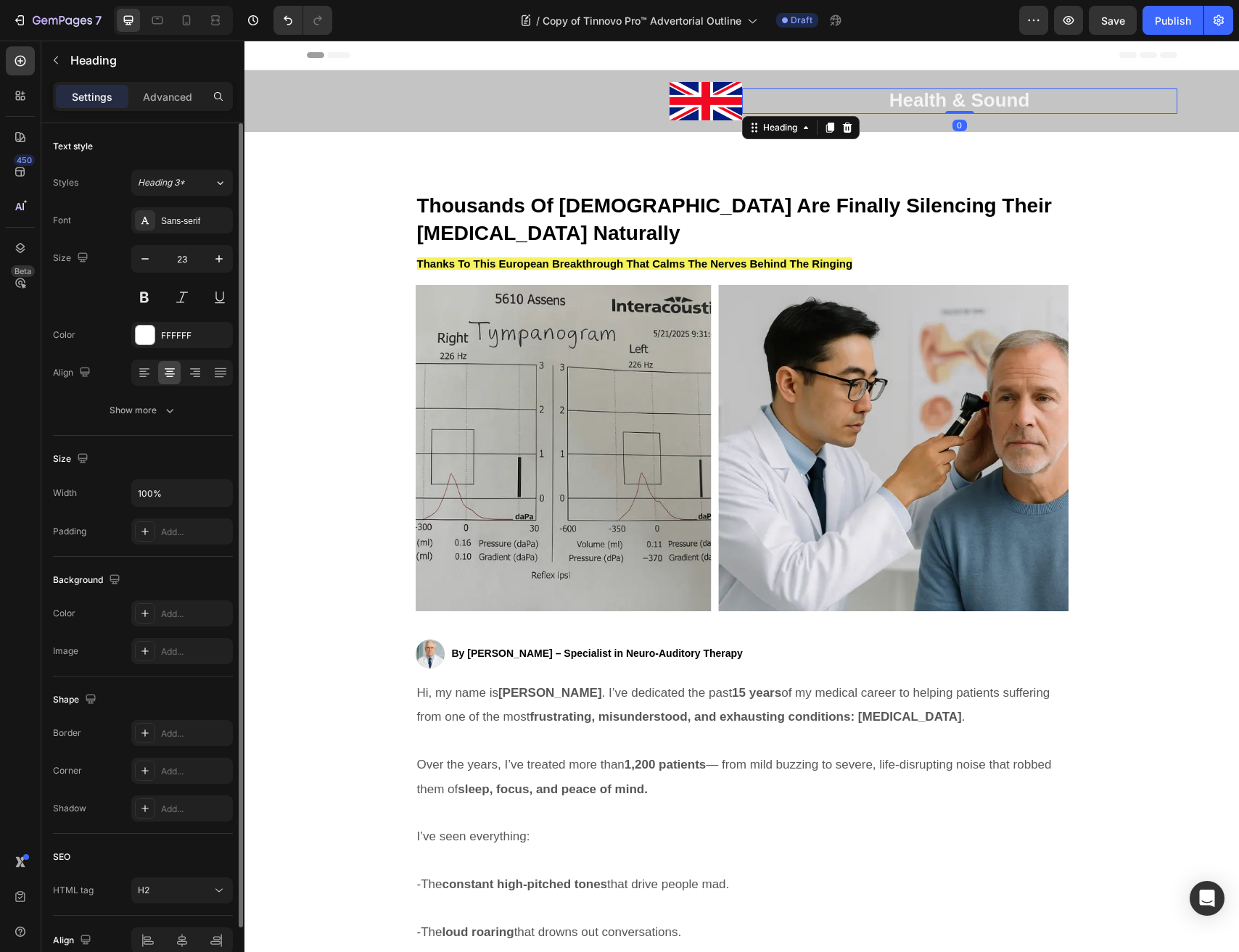
click at [839, 107] on h2 "Health & Sound" at bounding box center [959, 101] width 435 height 26
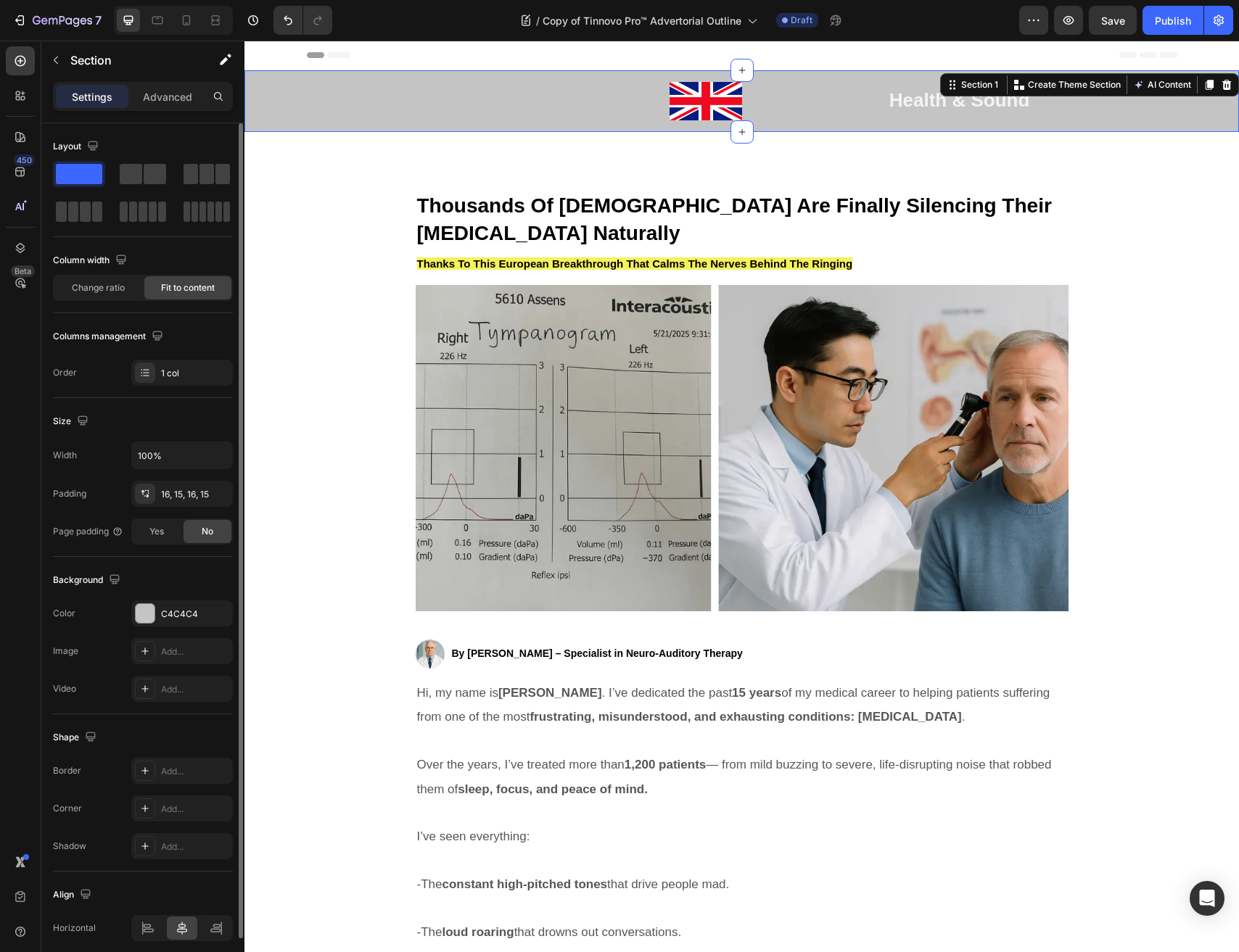
click at [888, 123] on div "Image Health & Sound Heading Row Section 1 You can create reusable sections Cre…" at bounding box center [741, 100] width 994 height 61
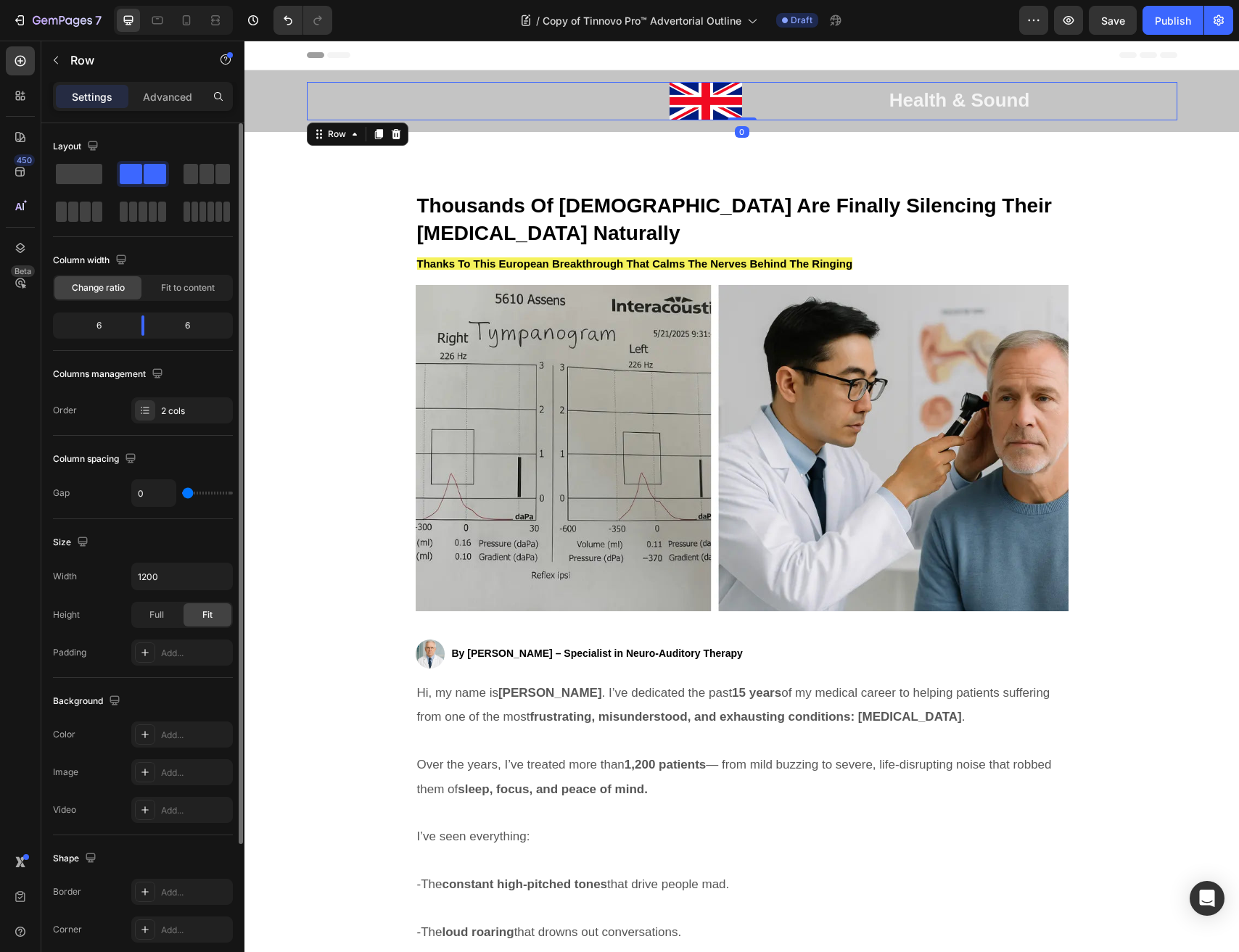
click at [892, 118] on div "Health & Sound Heading" at bounding box center [959, 100] width 435 height 38
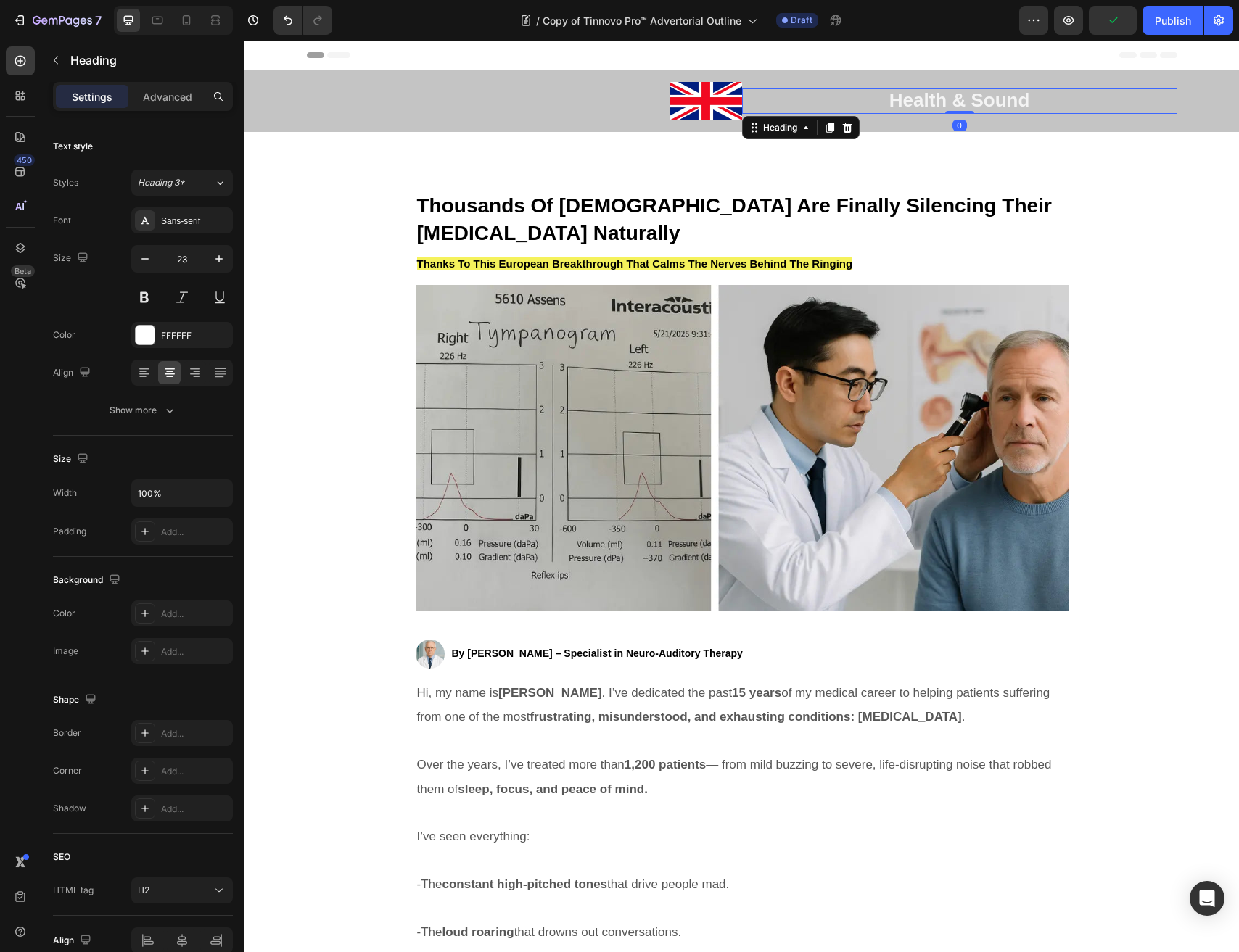
click at [931, 100] on strong "Health & Sound" at bounding box center [959, 100] width 141 height 22
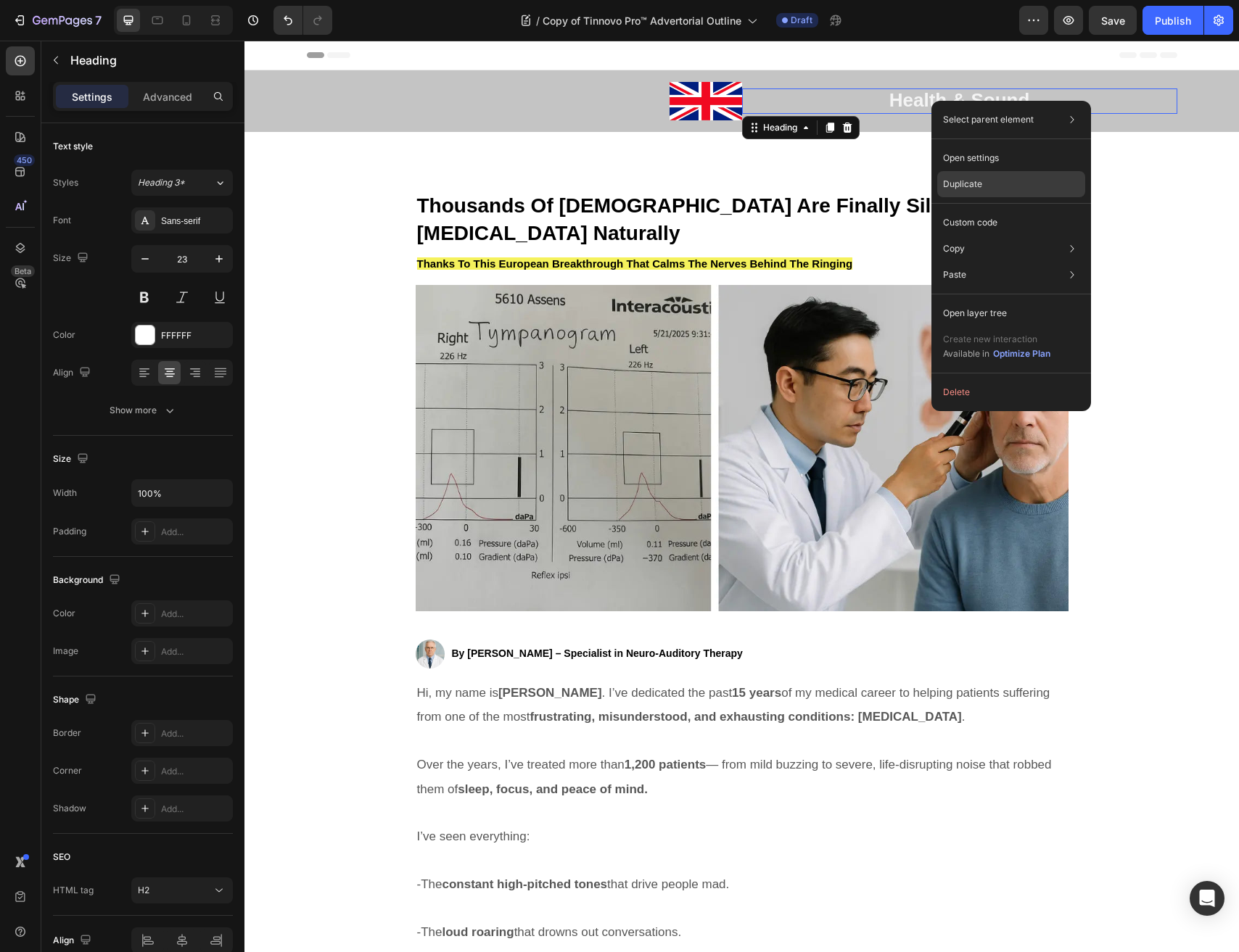
drag, startPoint x: 977, startPoint y: 189, endPoint x: 21, endPoint y: 245, distance: 957.6
click at [977, 189] on p "Duplicate" at bounding box center [963, 184] width 39 height 13
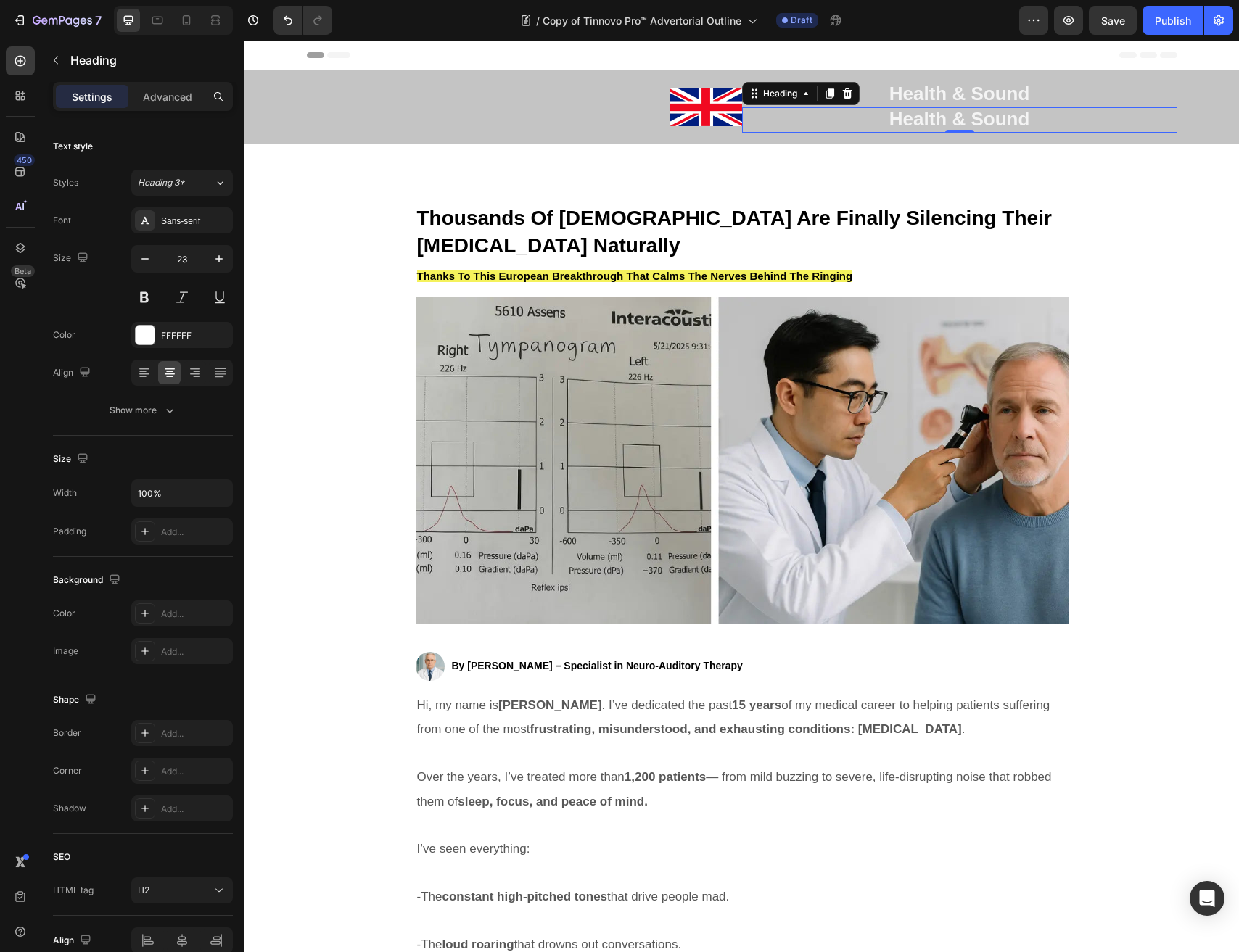
click at [958, 93] on strong "Health & Sound" at bounding box center [959, 93] width 141 height 22
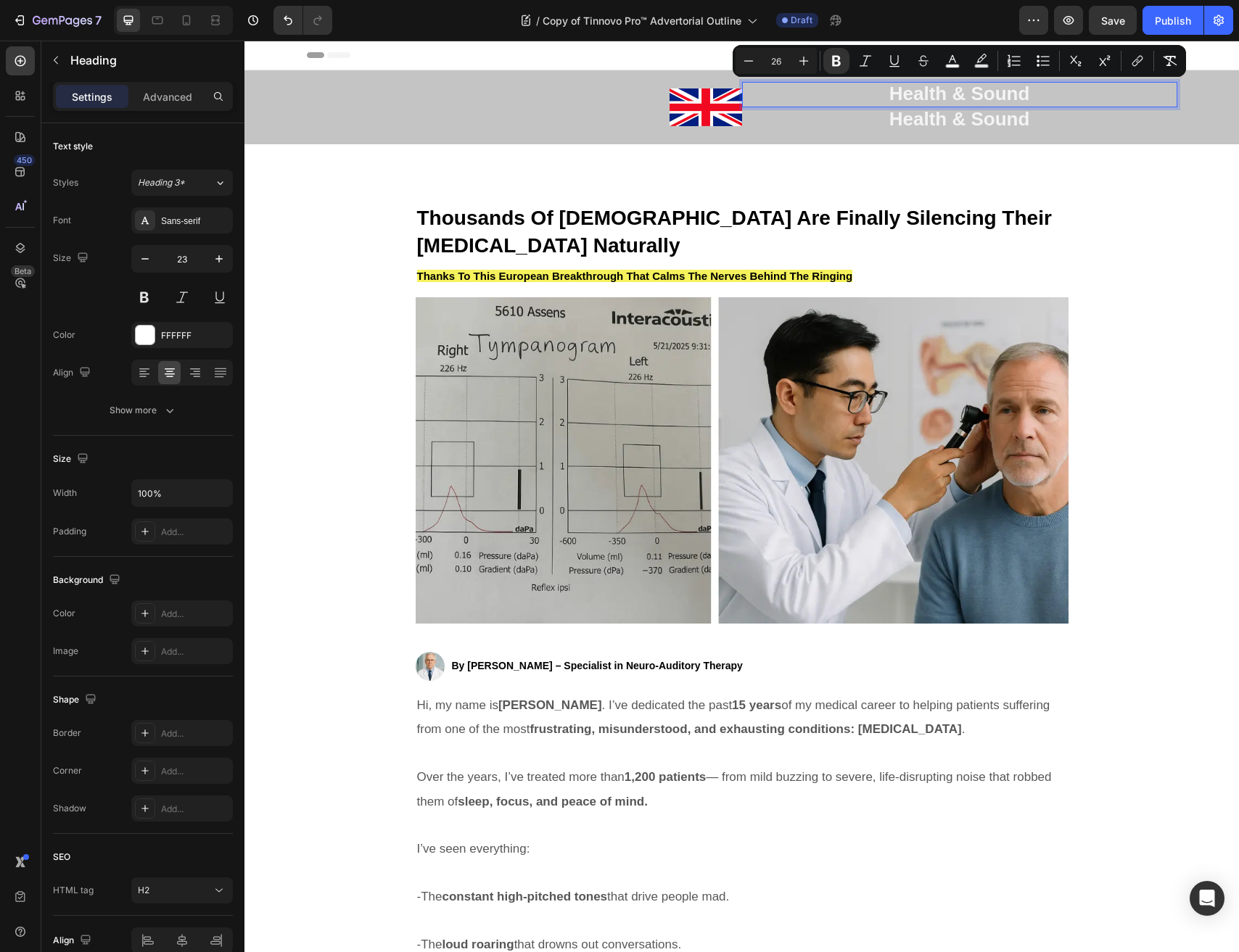
type input "23"
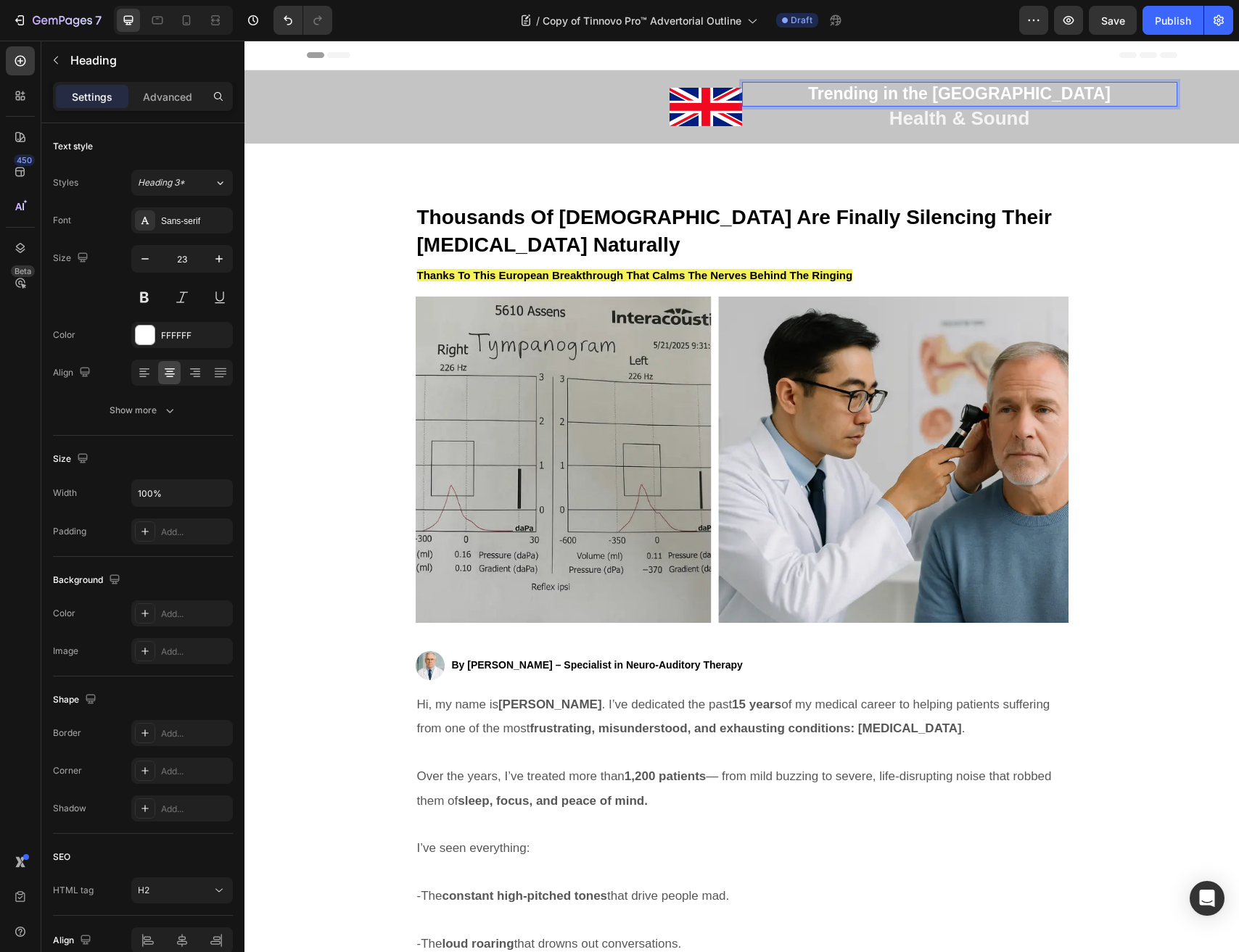
click at [866, 93] on p "Trending in the UK" at bounding box center [959, 94] width 432 height 22
click at [867, 93] on p "Trending in the UK" at bounding box center [959, 94] width 432 height 22
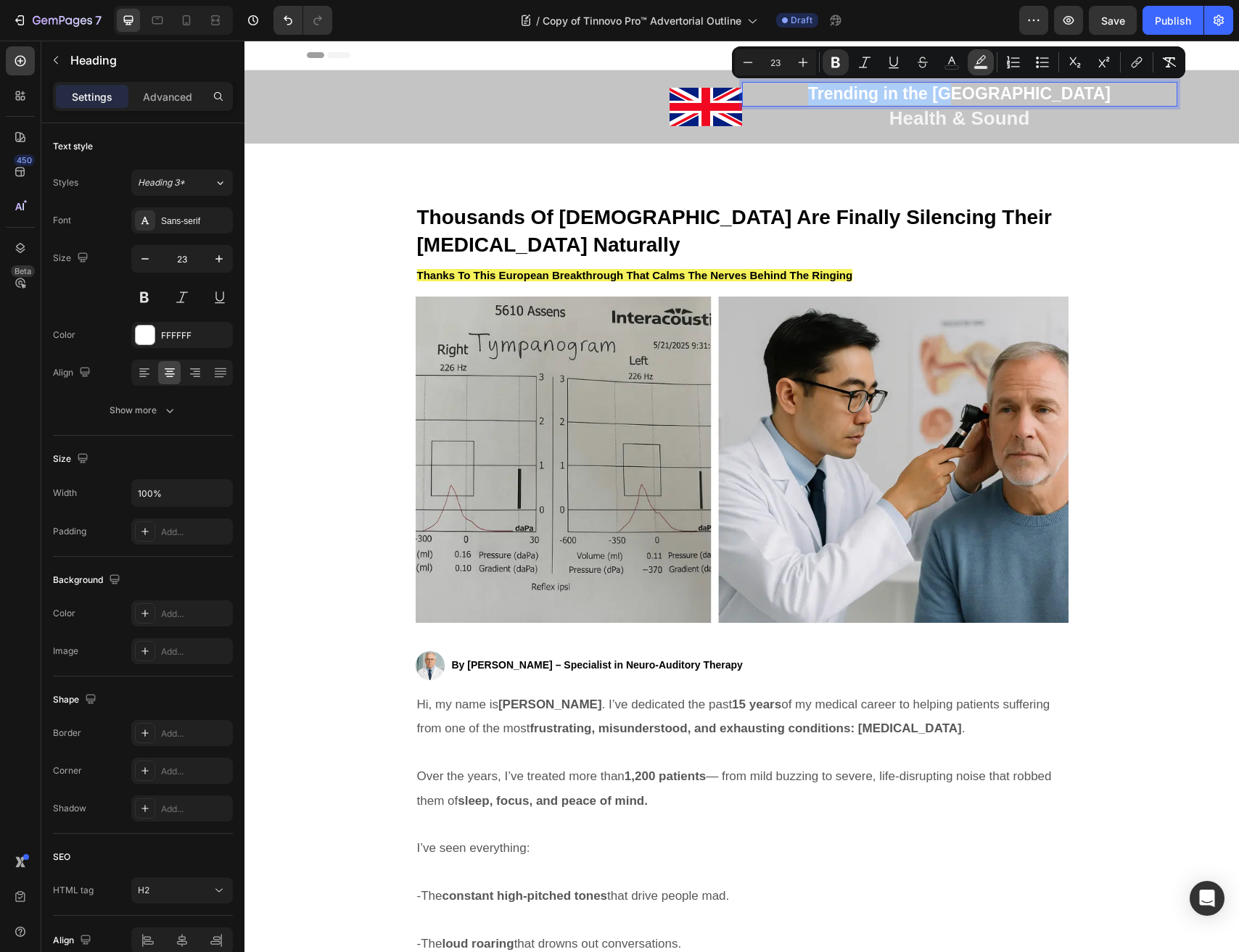
click at [979, 62] on icon "Editor contextual toolbar" at bounding box center [980, 62] width 15 height 15
type input "000000"
type input "77"
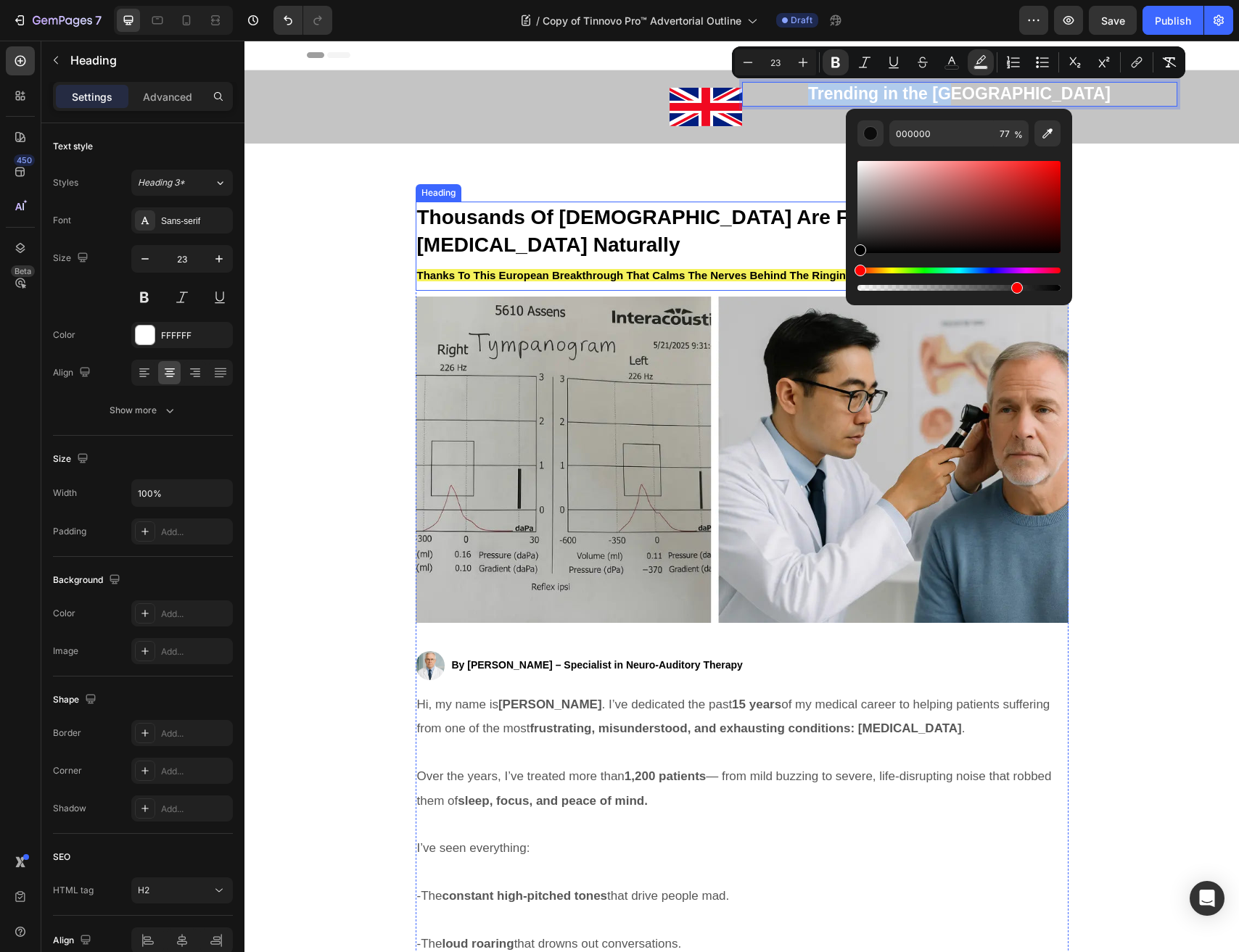
drag, startPoint x: 1103, startPoint y: 291, endPoint x: 808, endPoint y: 309, distance: 295.5
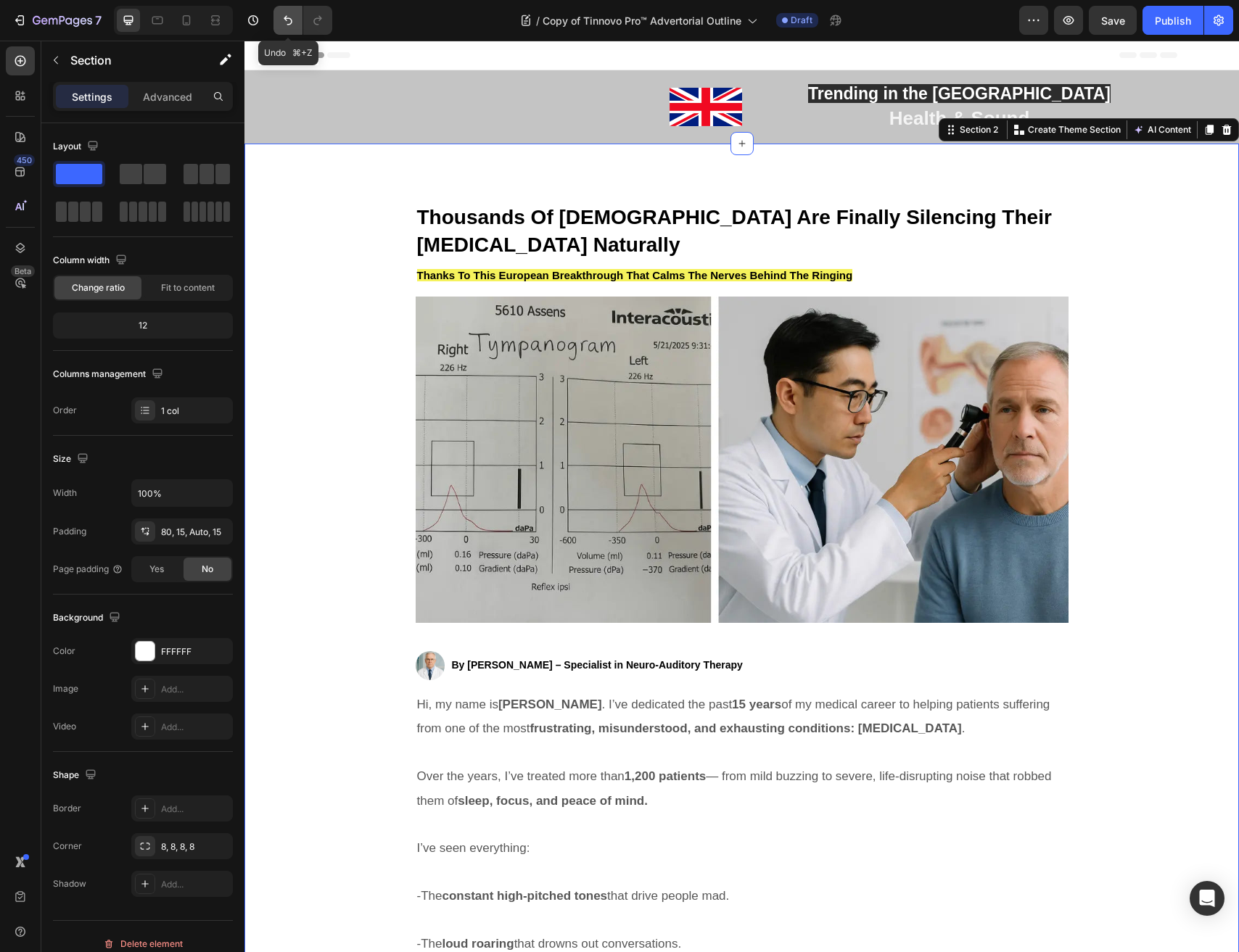
click at [283, 22] on icon "Undo/Redo" at bounding box center [287, 20] width 15 height 15
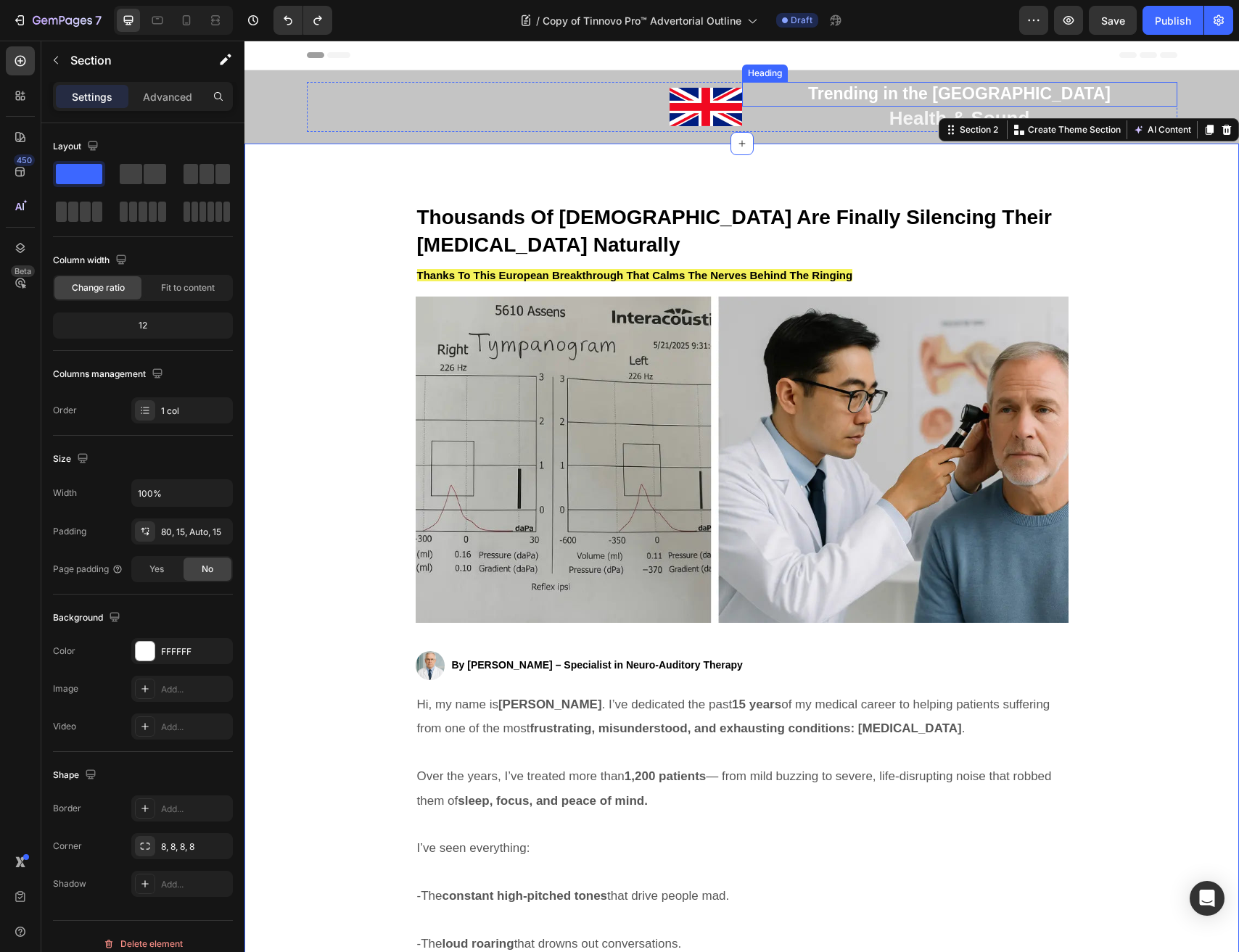
click at [984, 95] on strong "Trending in the UK" at bounding box center [959, 93] width 302 height 19
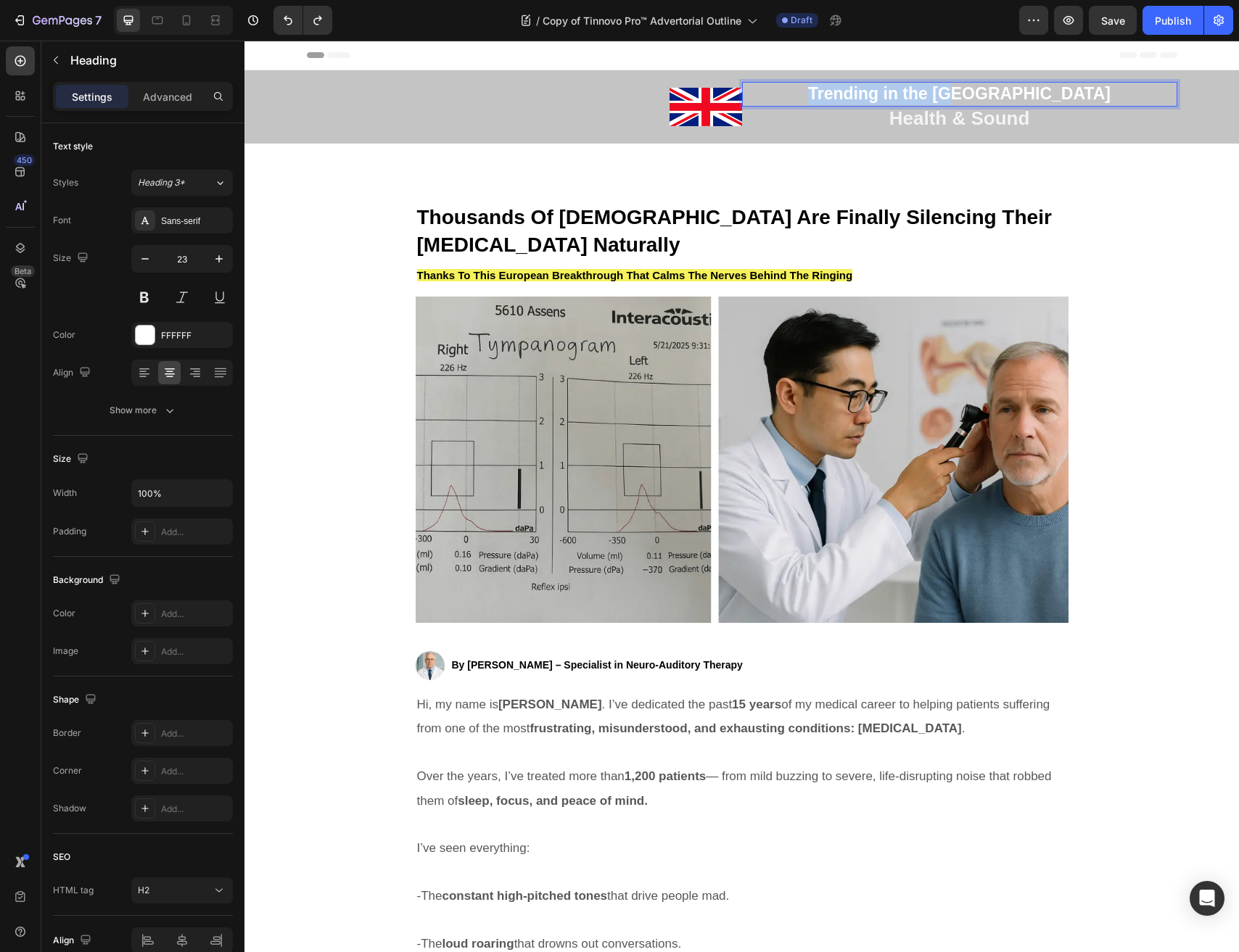
click at [984, 95] on strong "Trending in the UK" at bounding box center [959, 93] width 302 height 19
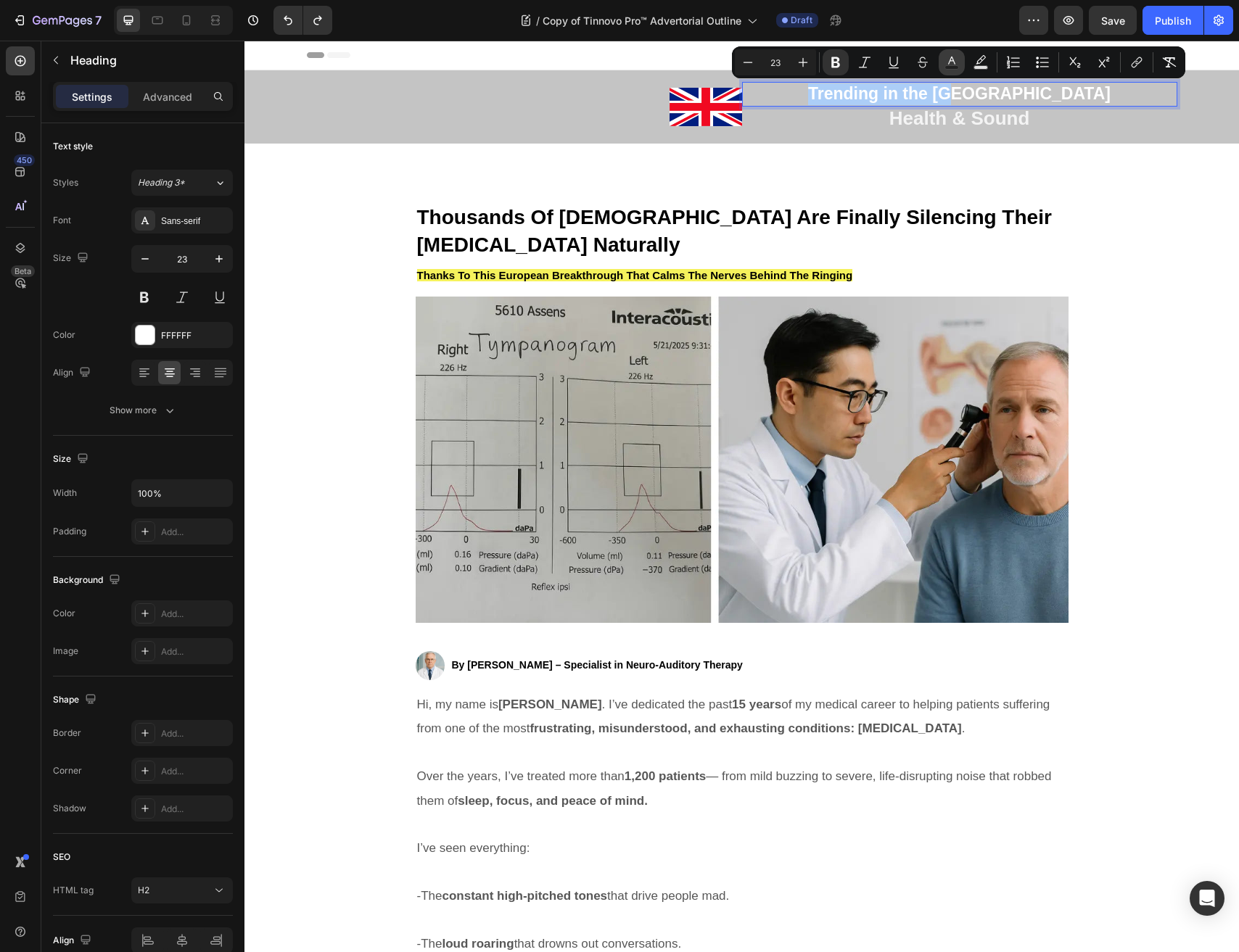
click at [946, 65] on icon "Editor contextual toolbar" at bounding box center [952, 62] width 15 height 15
type input "FFFFFF"
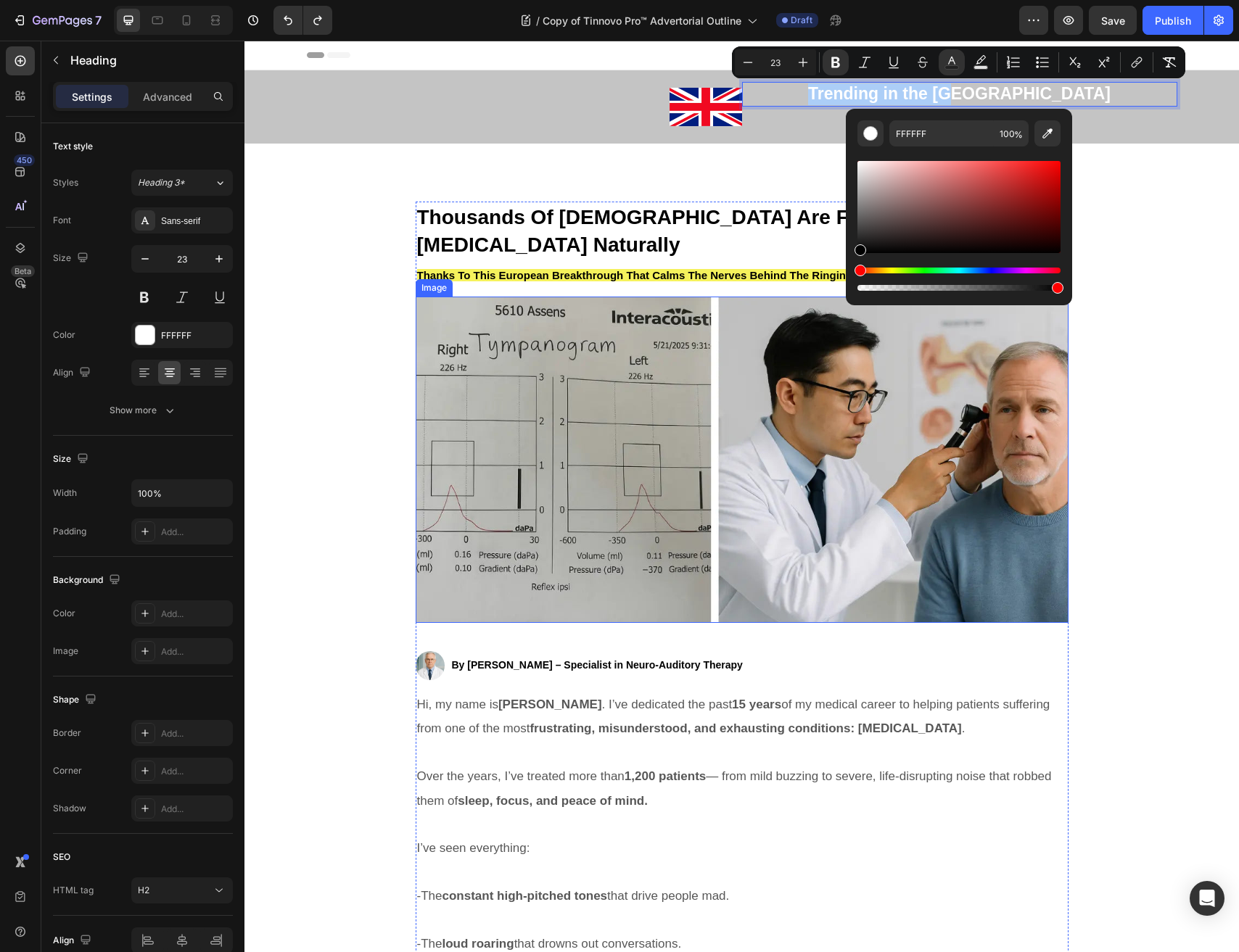
drag, startPoint x: 1113, startPoint y: 304, endPoint x: 822, endPoint y: 329, distance: 292.1
type input "000000"
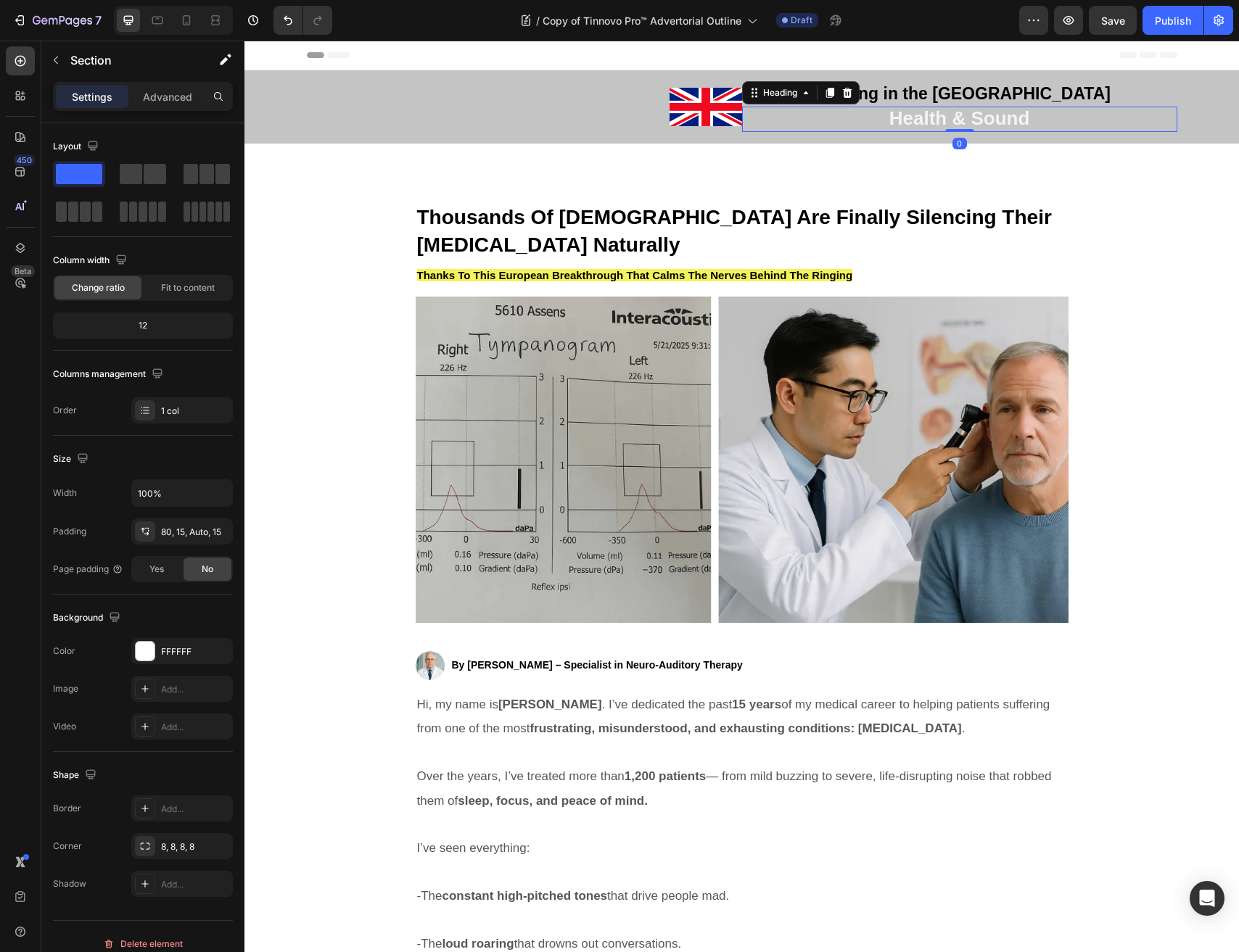
click at [905, 113] on strong "Health & Sound" at bounding box center [959, 118] width 141 height 22
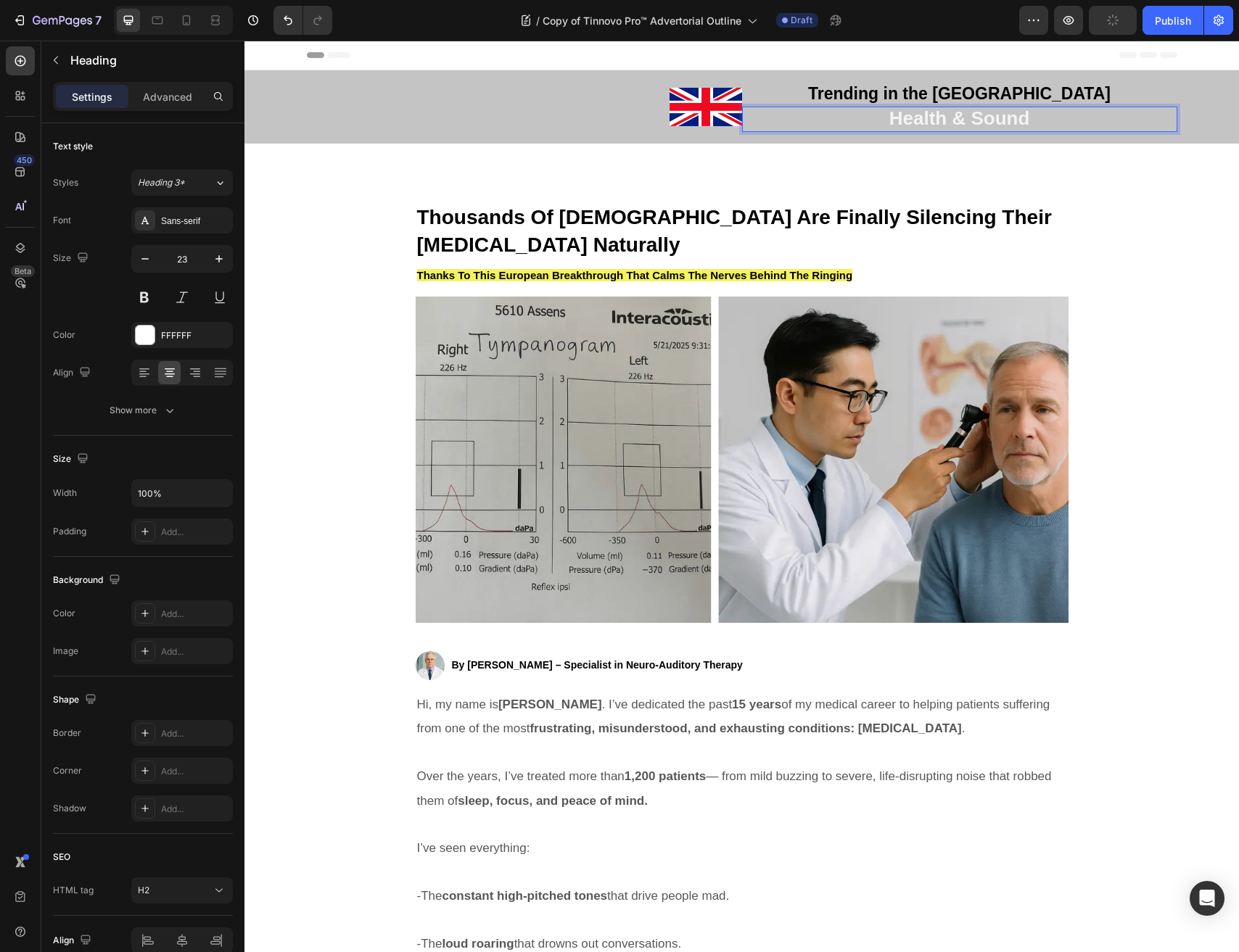
click at [935, 121] on strong "Health & Sound" at bounding box center [959, 118] width 141 height 22
click at [891, 119] on p "British Hearing Health Institute" at bounding box center [959, 119] width 432 height 22
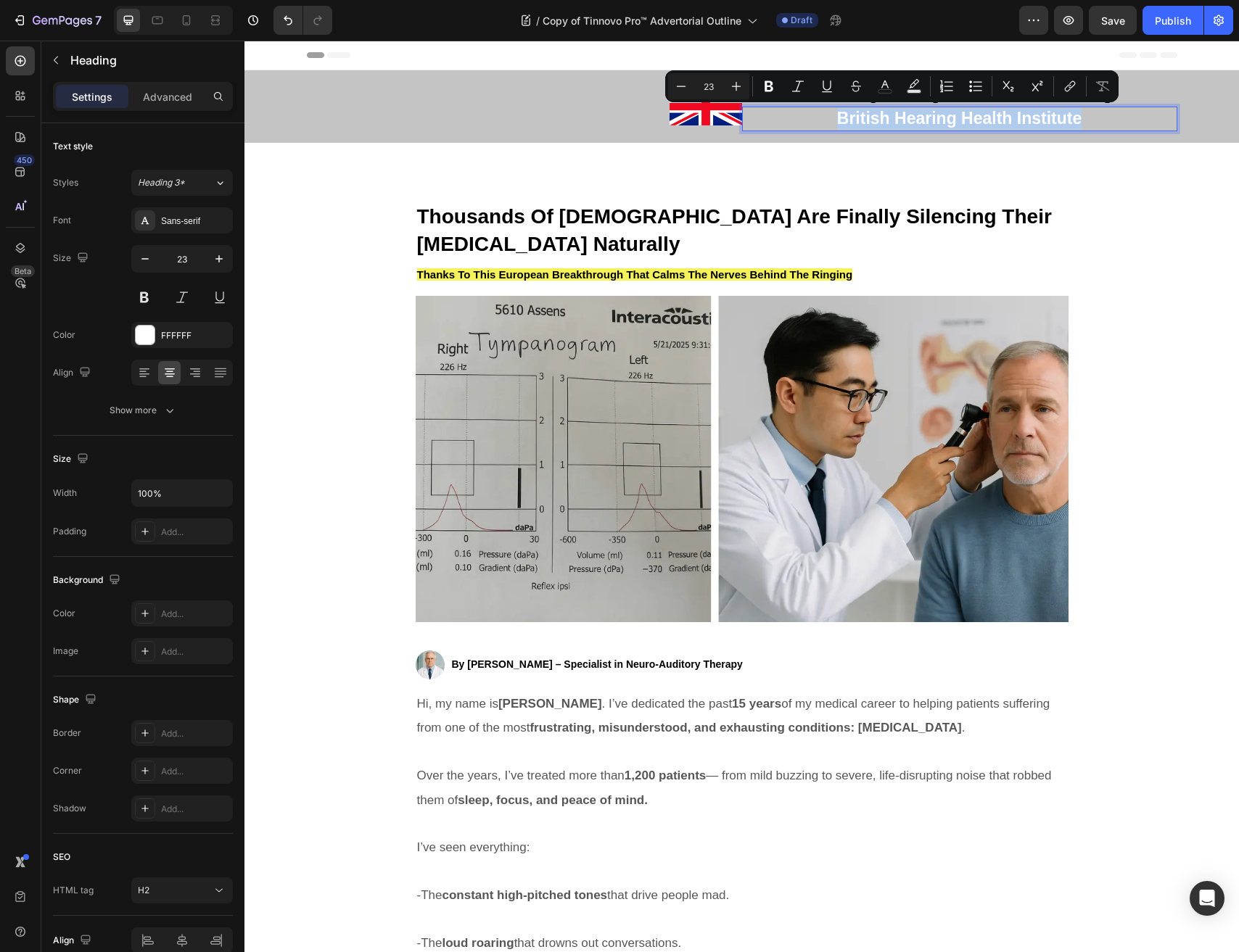
click at [891, 119] on p "British Hearing Health Institute" at bounding box center [959, 119] width 432 height 22
click at [955, 93] on rect "Editor contextual toolbar" at bounding box center [952, 91] width 14 height 4
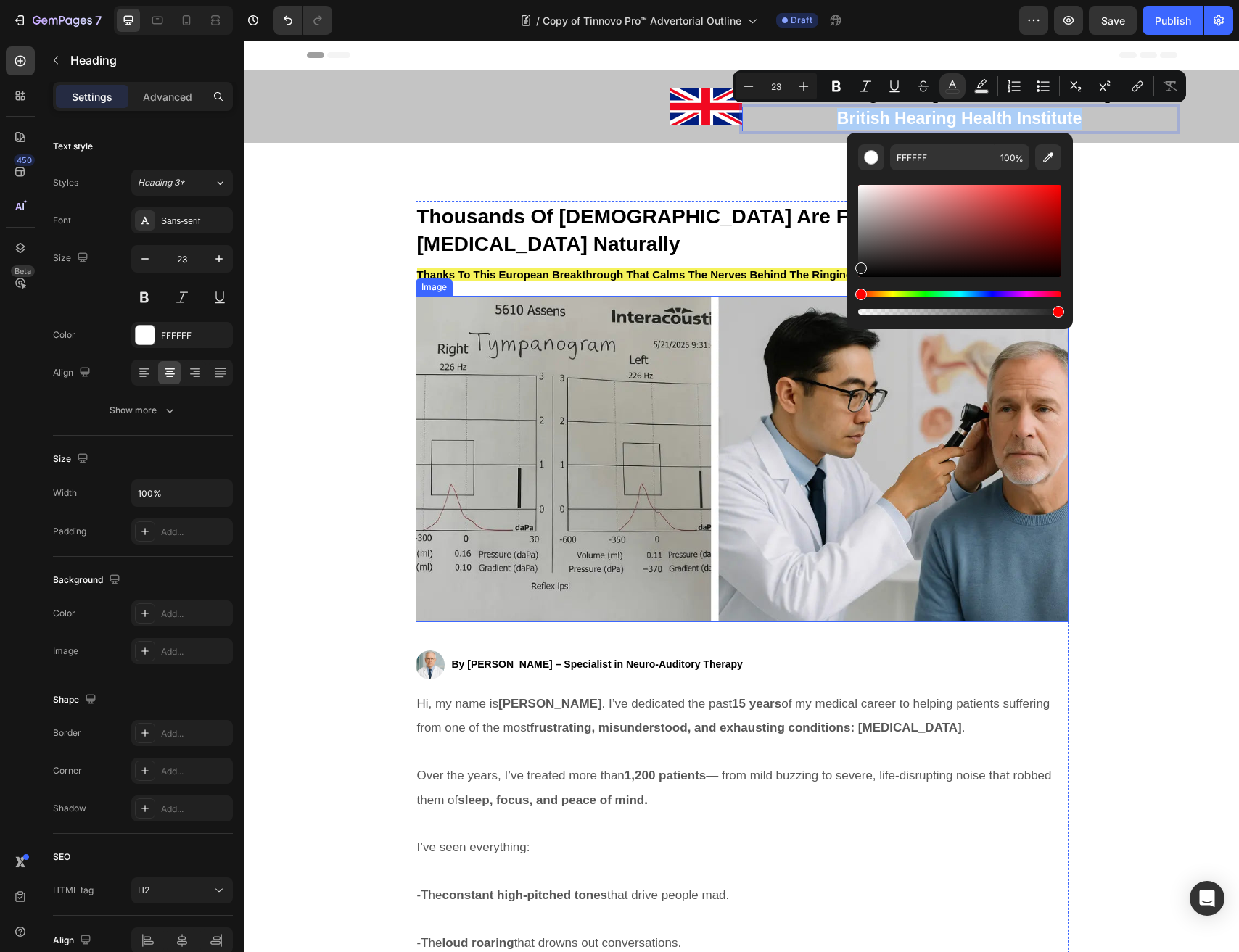
drag, startPoint x: 1093, startPoint y: 306, endPoint x: 798, endPoint y: 343, distance: 297.3
type input "1E1E1E"
click at [762, 88] on input "23" at bounding box center [776, 86] width 29 height 17
click at [742, 87] on icon "Editor contextual toolbar" at bounding box center [748, 86] width 15 height 15
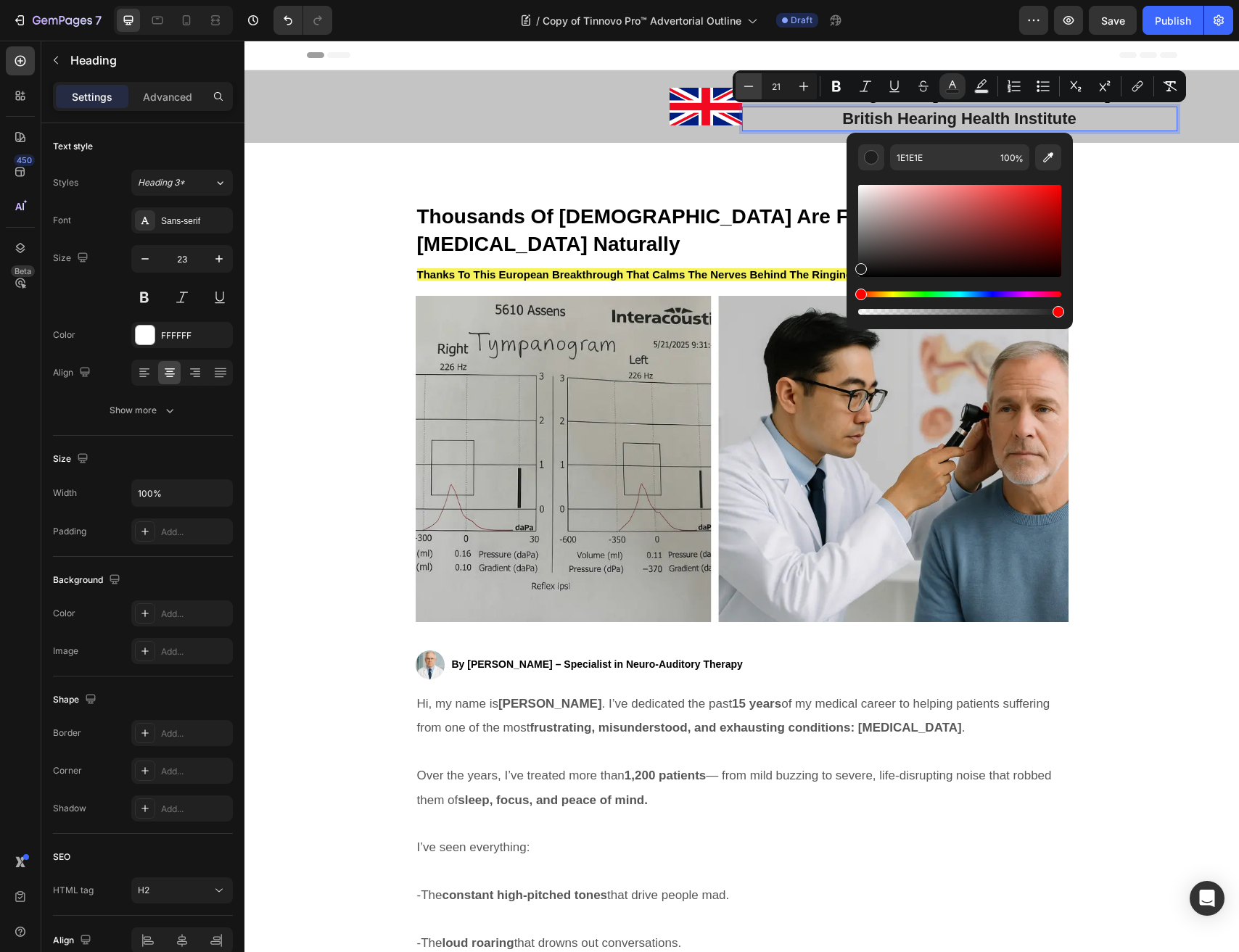
click at [742, 87] on icon "Editor contextual toolbar" at bounding box center [748, 86] width 15 height 15
type input "18"
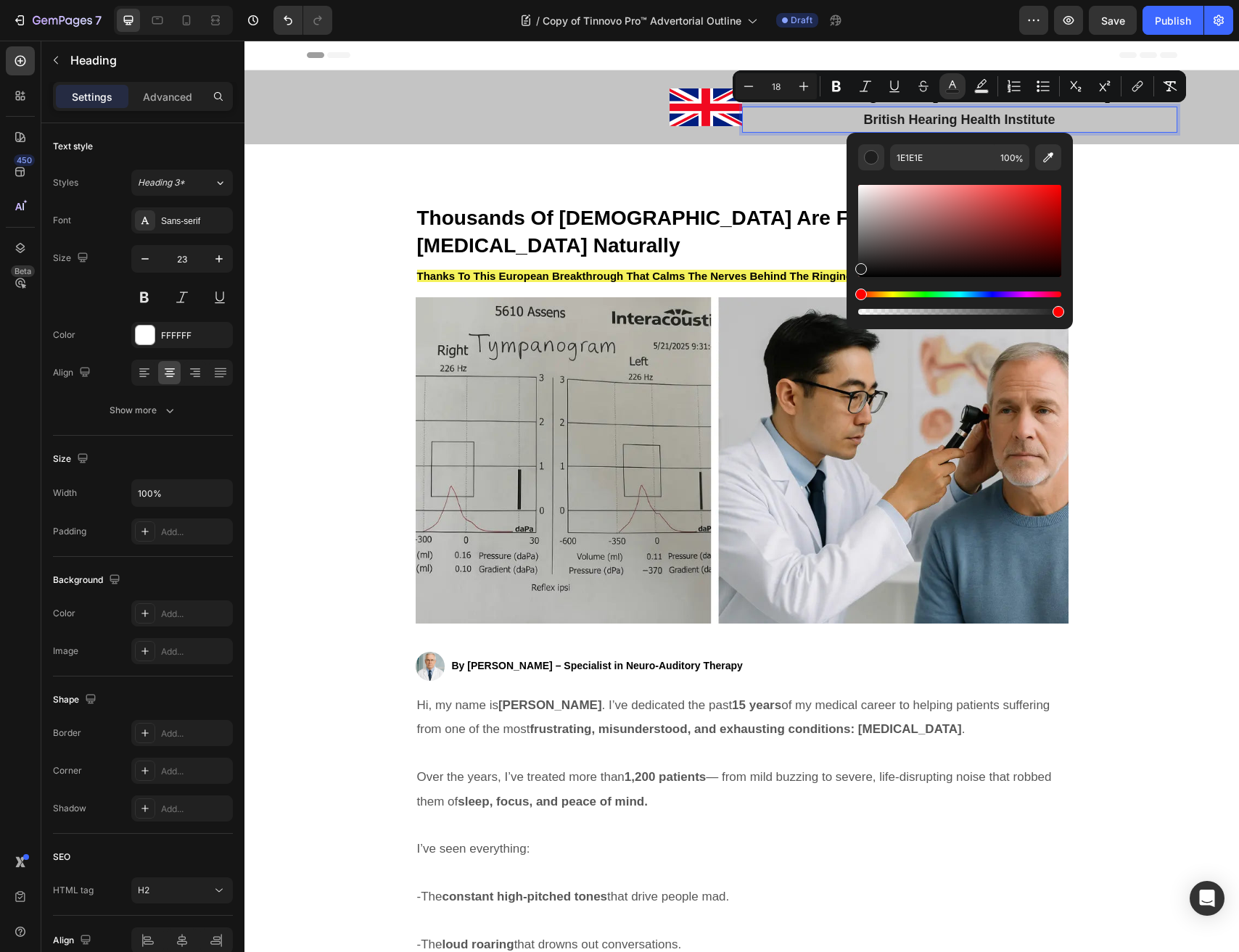
drag, startPoint x: 991, startPoint y: 141, endPoint x: 764, endPoint y: 130, distance: 227.3
click at [763, 129] on p "British Hearing Health Institute" at bounding box center [959, 120] width 432 height 23
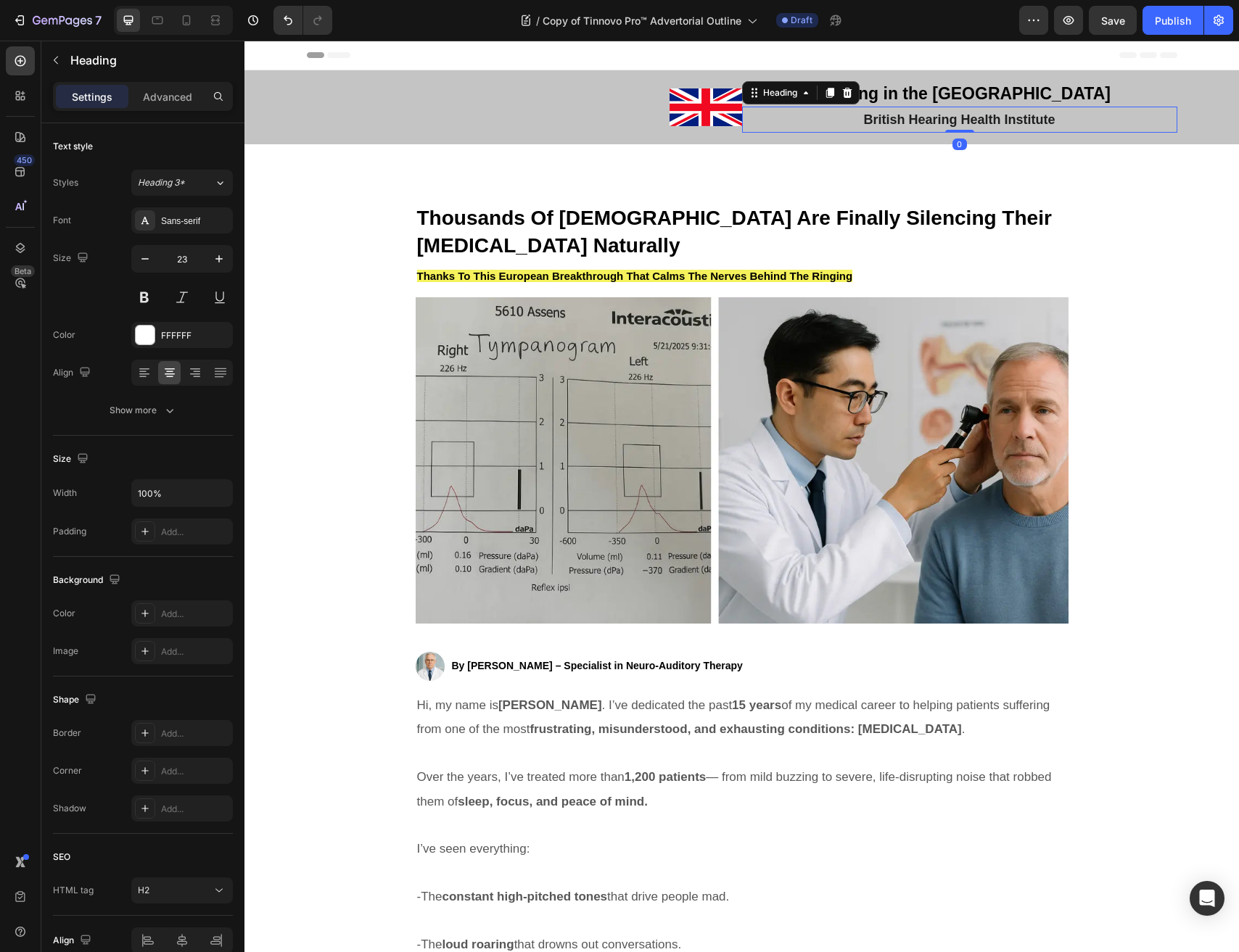
click at [889, 121] on span "British Hearing Health Institute" at bounding box center [959, 119] width 192 height 15
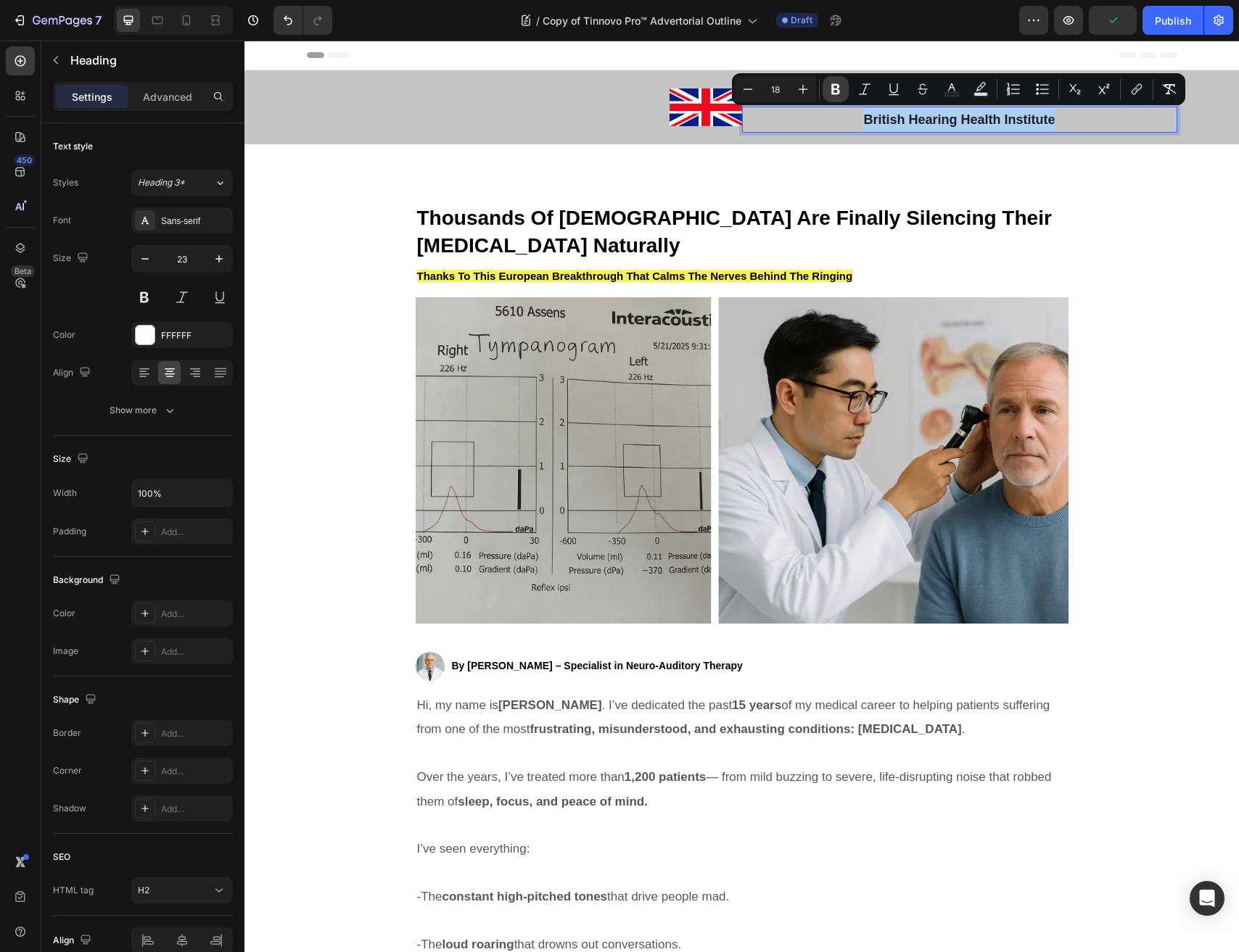
click at [846, 90] on button "Bold" at bounding box center [836, 90] width 26 height 26
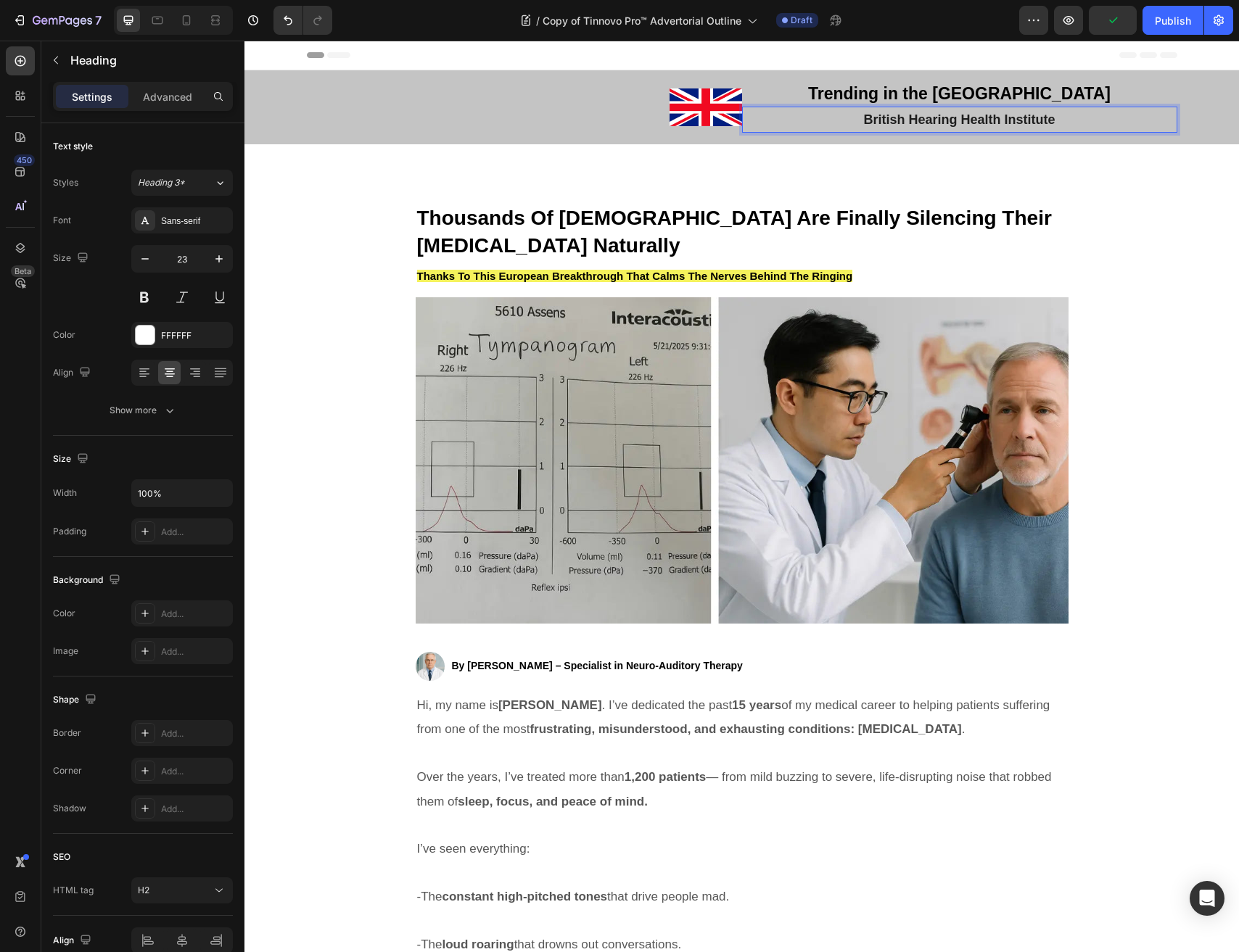
click at [911, 124] on strong "British Hearing Health Institute" at bounding box center [959, 119] width 192 height 15
click at [962, 116] on strong "British Hearing Health Institute" at bounding box center [959, 119] width 192 height 15
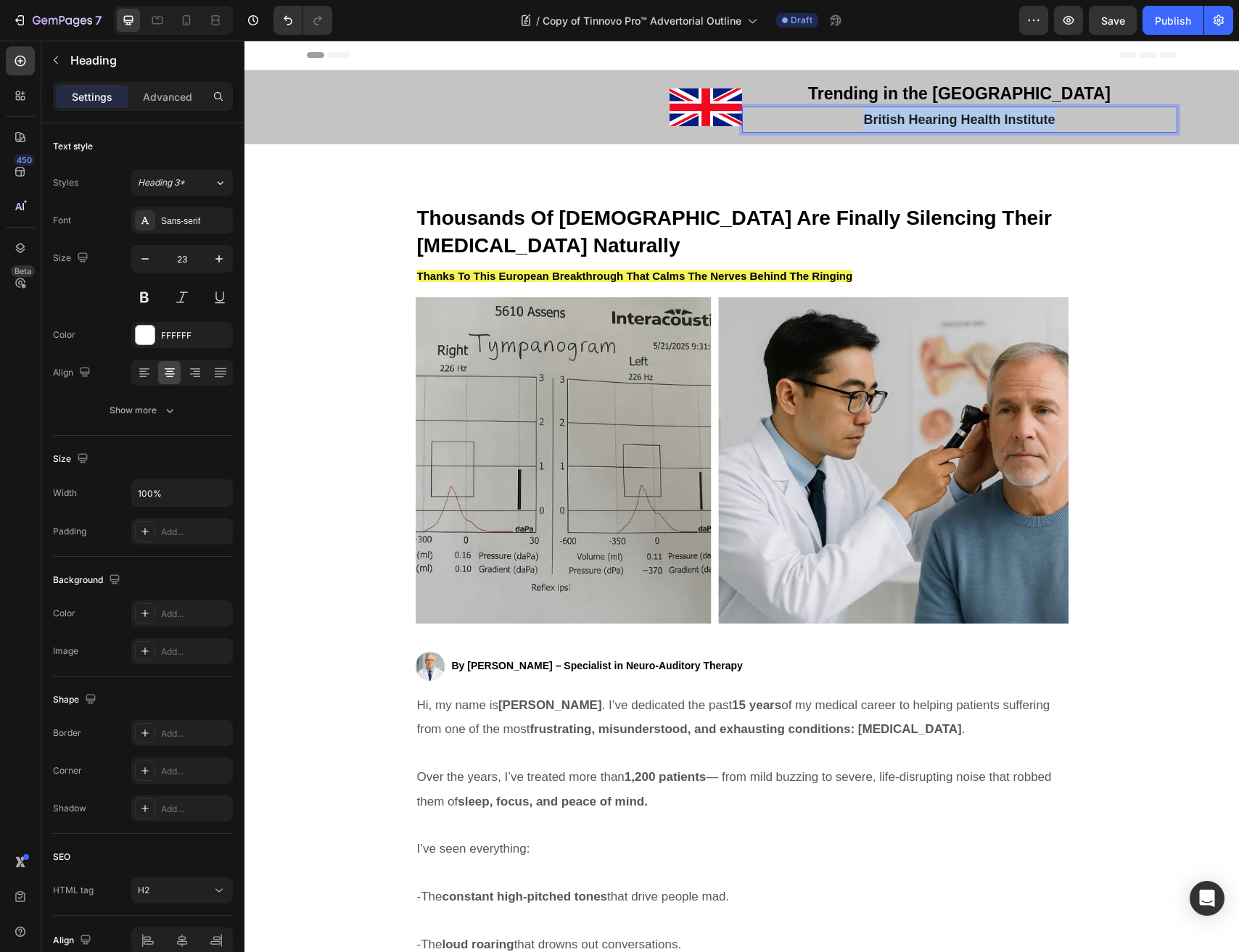
click at [962, 116] on strong "British Hearing Health Institute" at bounding box center [959, 119] width 192 height 15
click at [956, 117] on strong "British Hearing Health Institute" at bounding box center [959, 119] width 192 height 15
click at [953, 118] on strong "British Hearing Health Institute" at bounding box center [959, 119] width 192 height 15
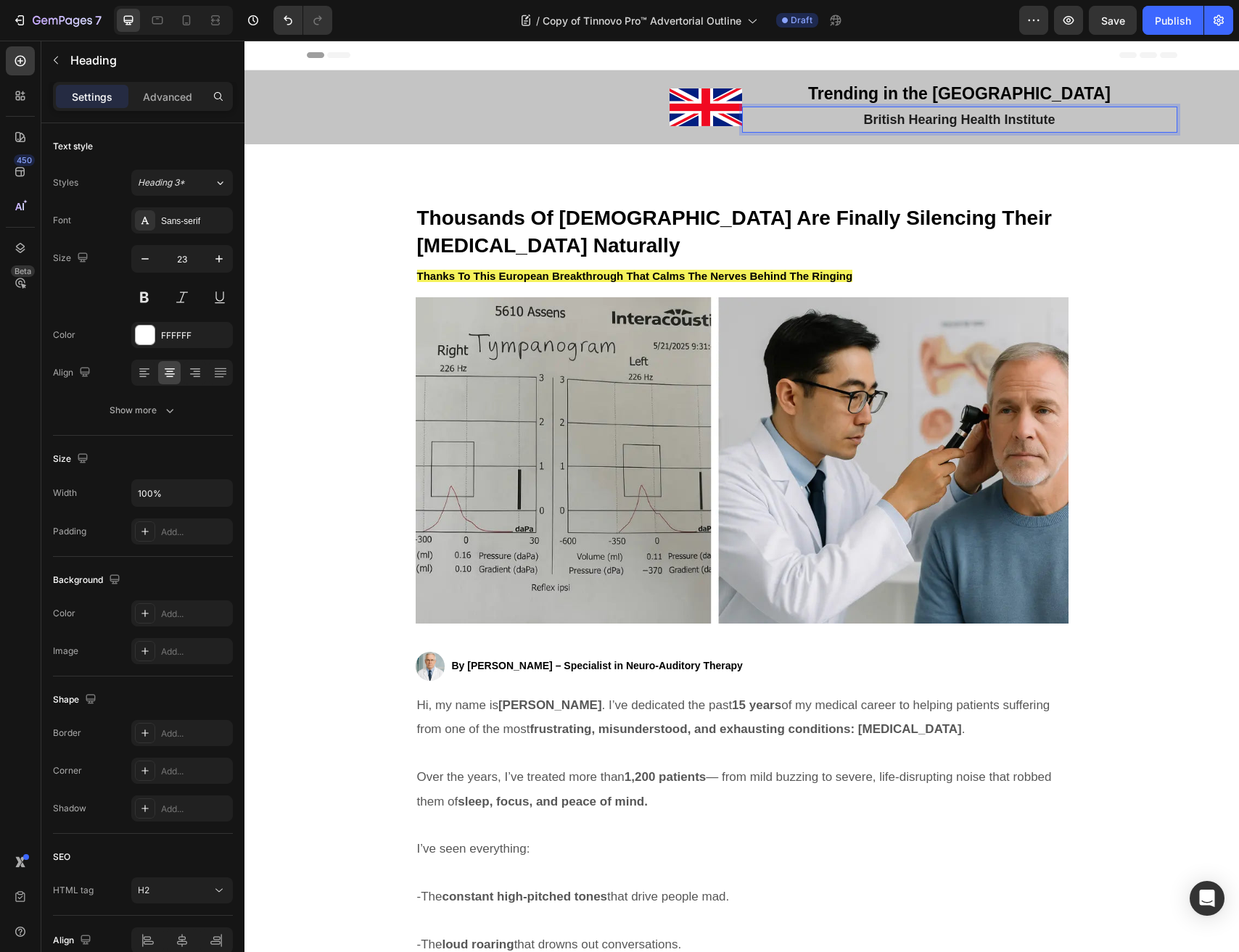
click at [953, 118] on strong "British Hearing Health Institute" at bounding box center [959, 119] width 192 height 15
click at [980, 118] on strong "Health Institute" at bounding box center [1008, 119] width 94 height 15
drag, startPoint x: 1030, startPoint y: 117, endPoint x: 944, endPoint y: 112, distance: 86.1
click at [944, 112] on span "British Hearing Health Institute" at bounding box center [959, 119] width 192 height 15
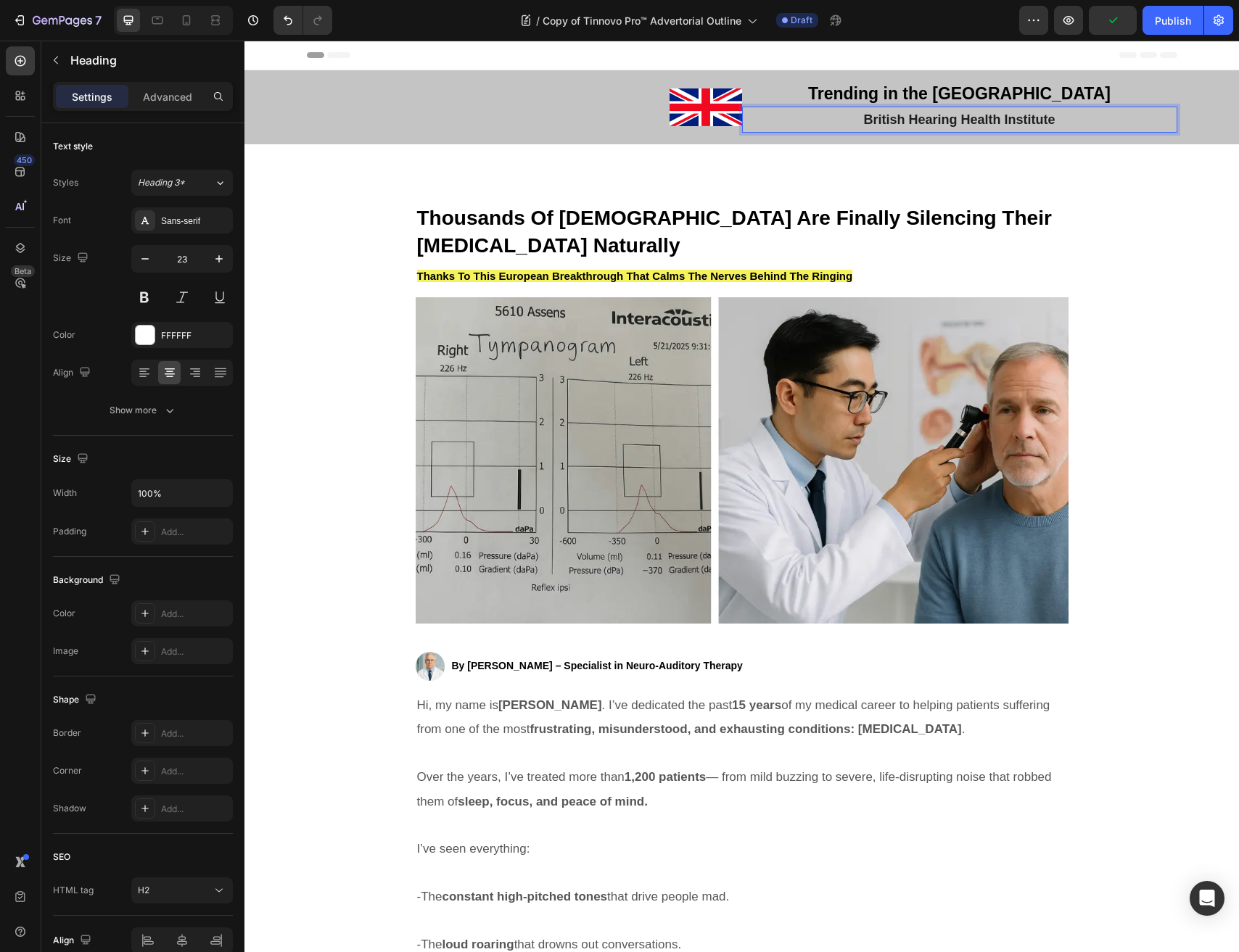
click at [947, 119] on span "British Heari ng Health Insti tute" at bounding box center [959, 119] width 192 height 15
click at [1003, 115] on span "British Heari ng Health Insti tute" at bounding box center [959, 119] width 192 height 15
click at [972, 96] on strong "Trending in the UK" at bounding box center [959, 93] width 302 height 19
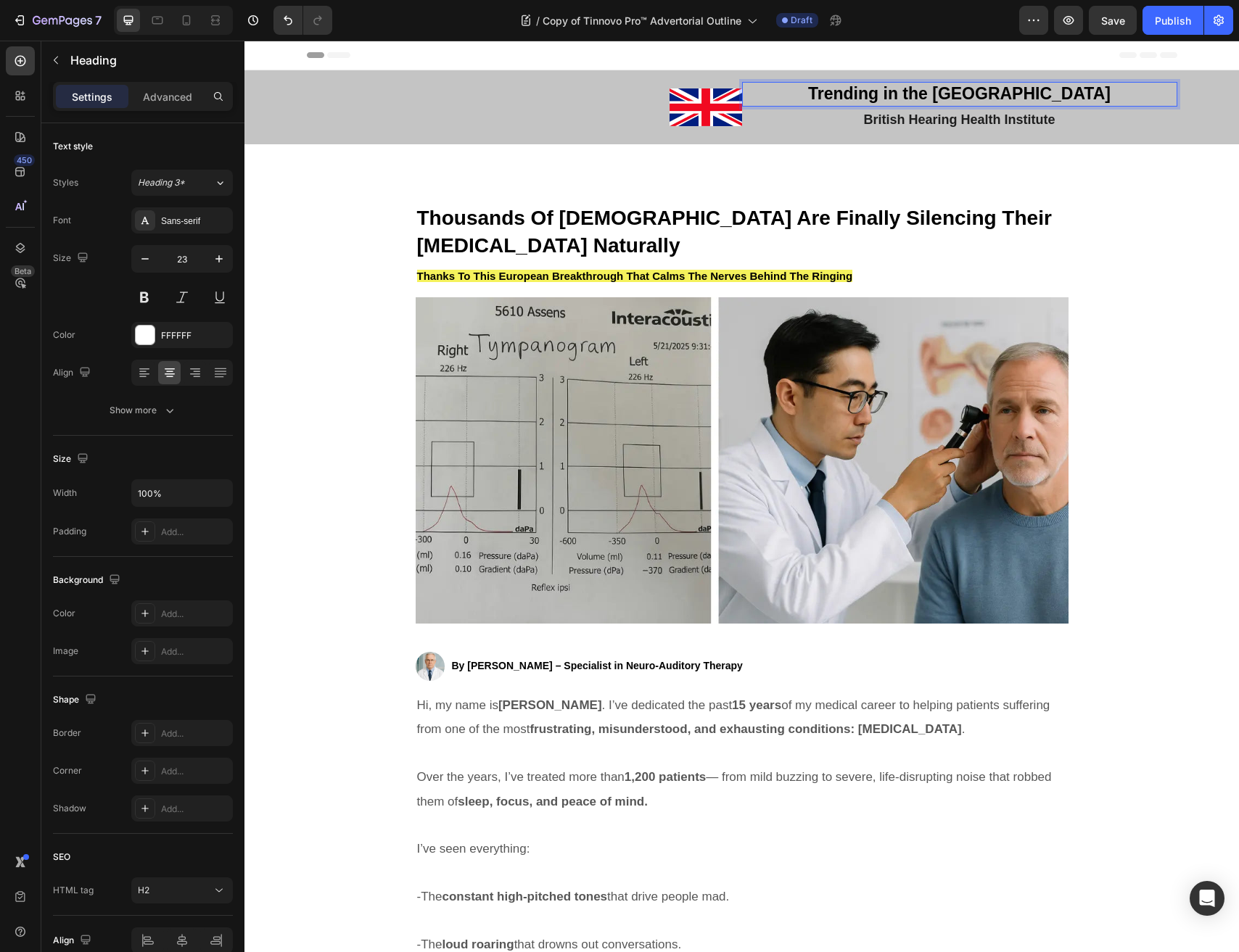
click at [972, 96] on strong "Trending in the UK" at bounding box center [959, 93] width 302 height 19
click at [905, 114] on strong "British Heari" at bounding box center [902, 119] width 78 height 15
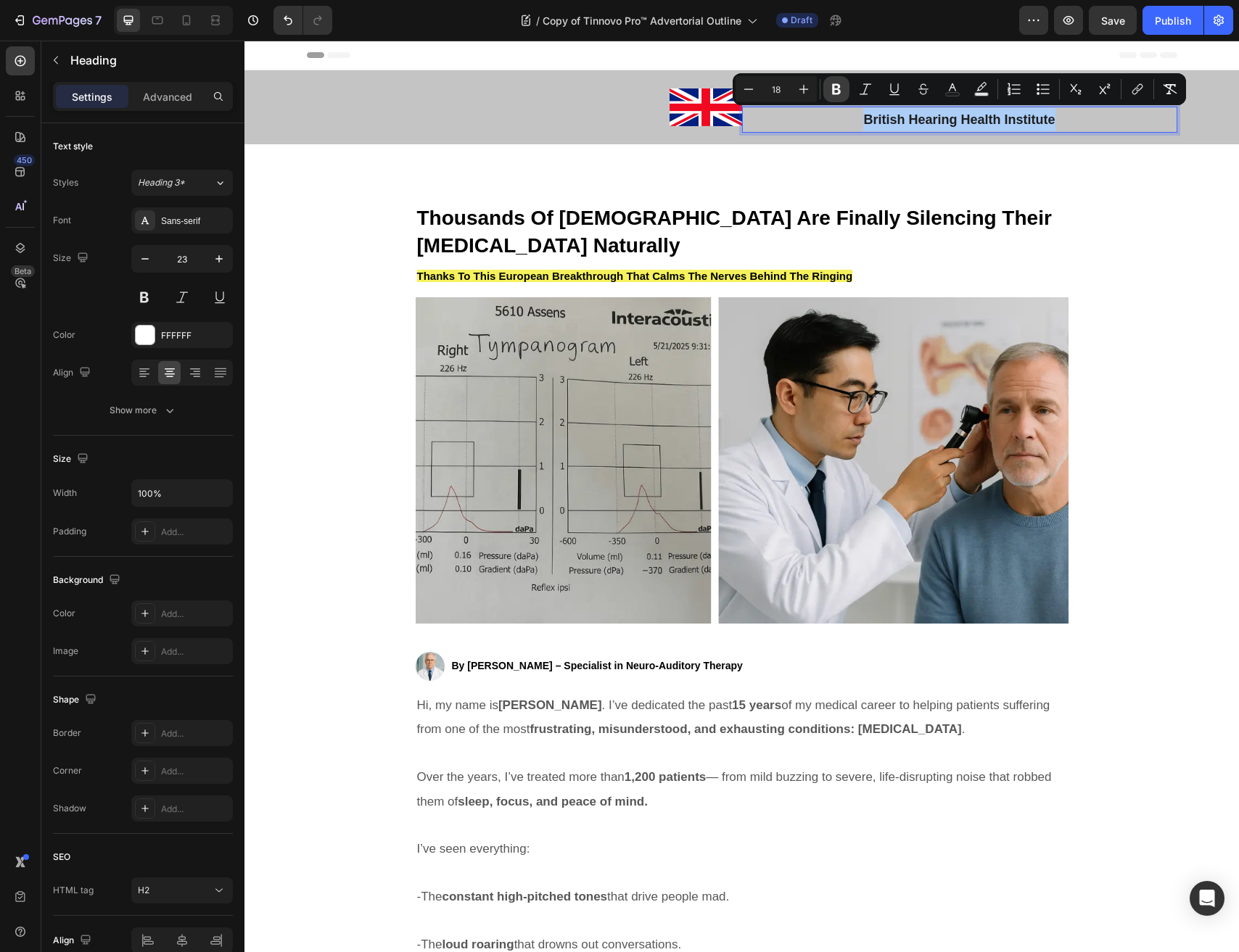
click at [836, 89] on icon "Editor contextual toolbar" at bounding box center [836, 90] width 9 height 11
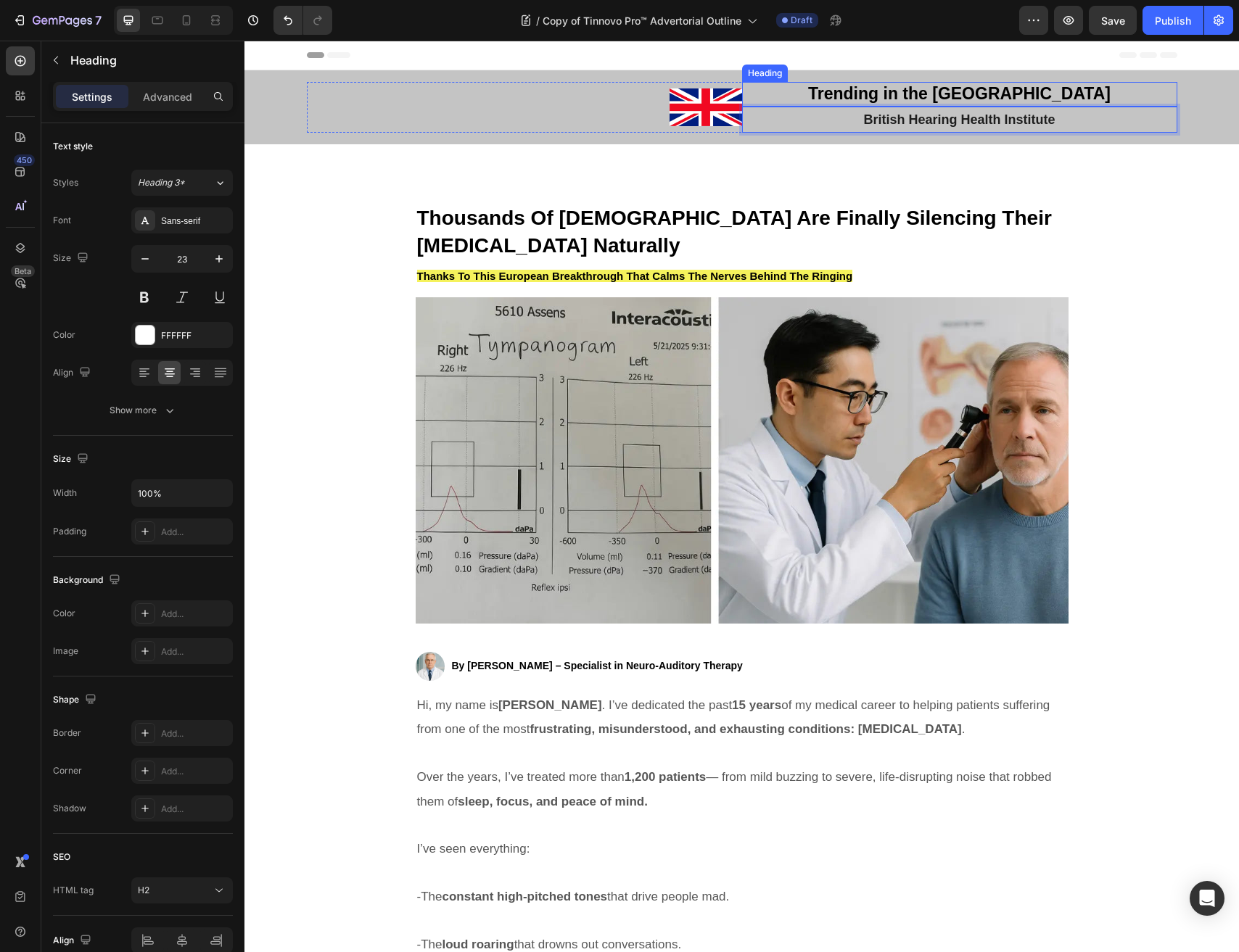
click at [984, 98] on strong "Trending in the UK" at bounding box center [959, 93] width 302 height 19
click at [984, 93] on strong "Trending in the UK" at bounding box center [959, 93] width 302 height 19
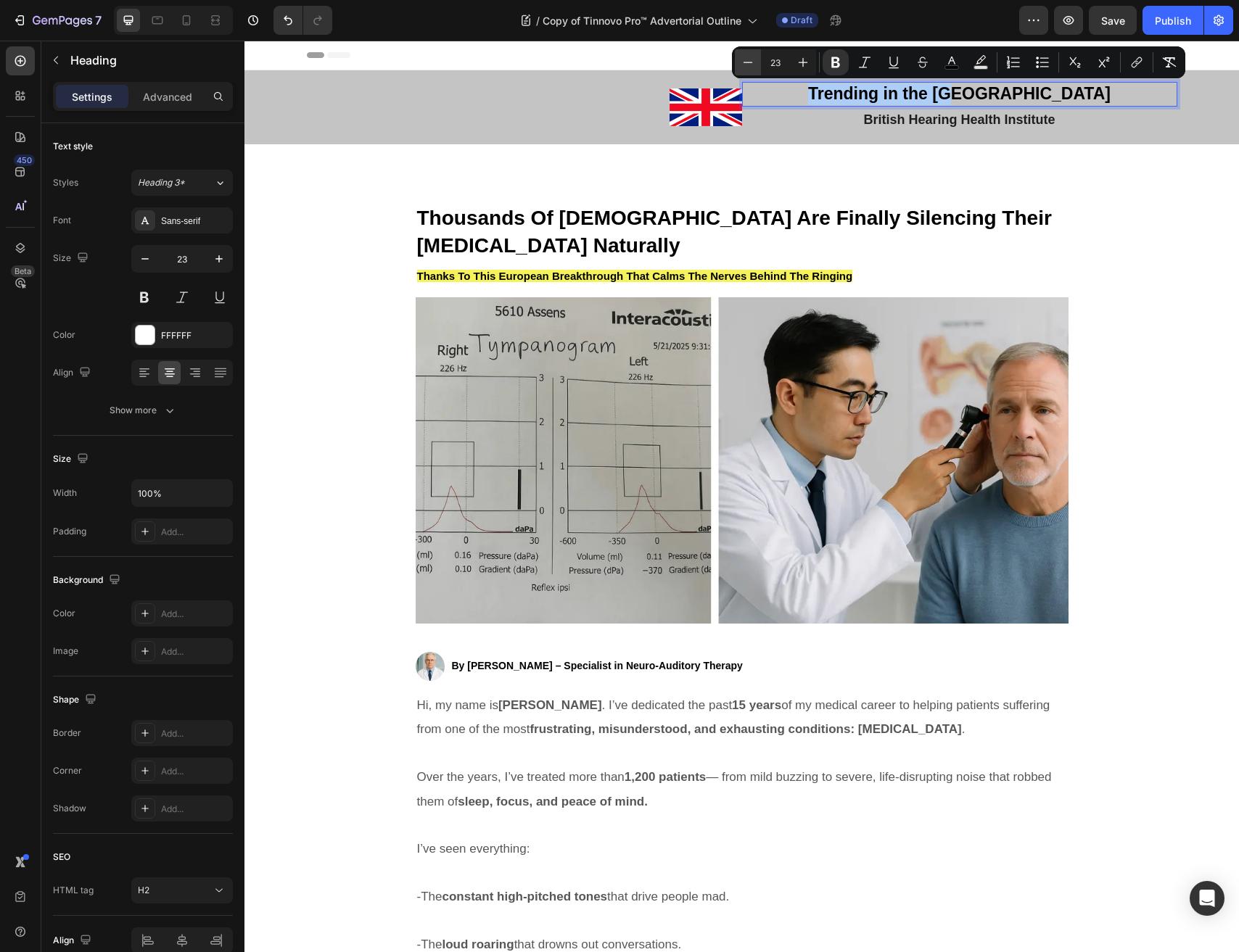
click at [749, 65] on icon "Editor contextual toolbar" at bounding box center [748, 62] width 15 height 15
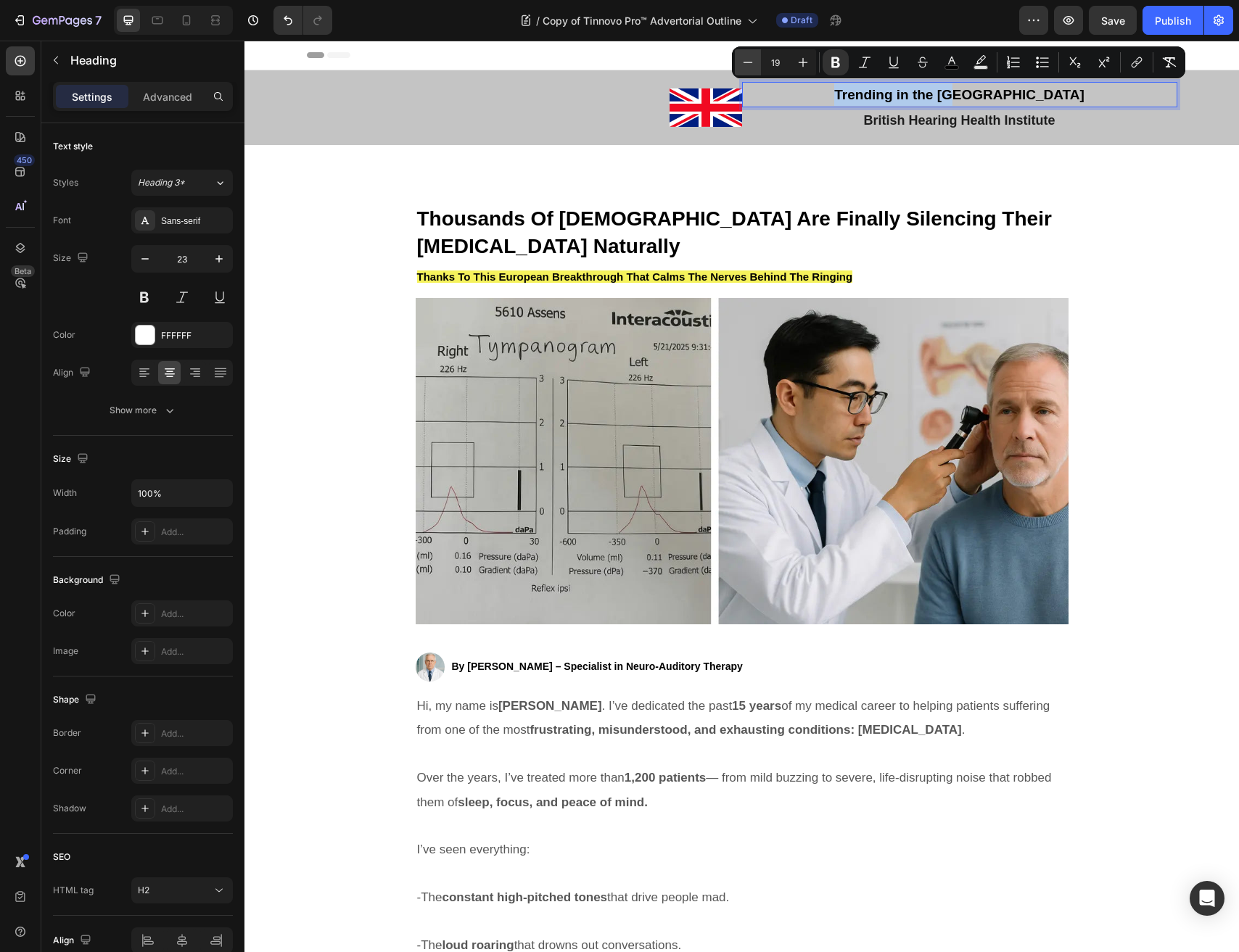
type input "18"
click at [831, 66] on icon "Editor contextual toolbar" at bounding box center [835, 63] width 9 height 11
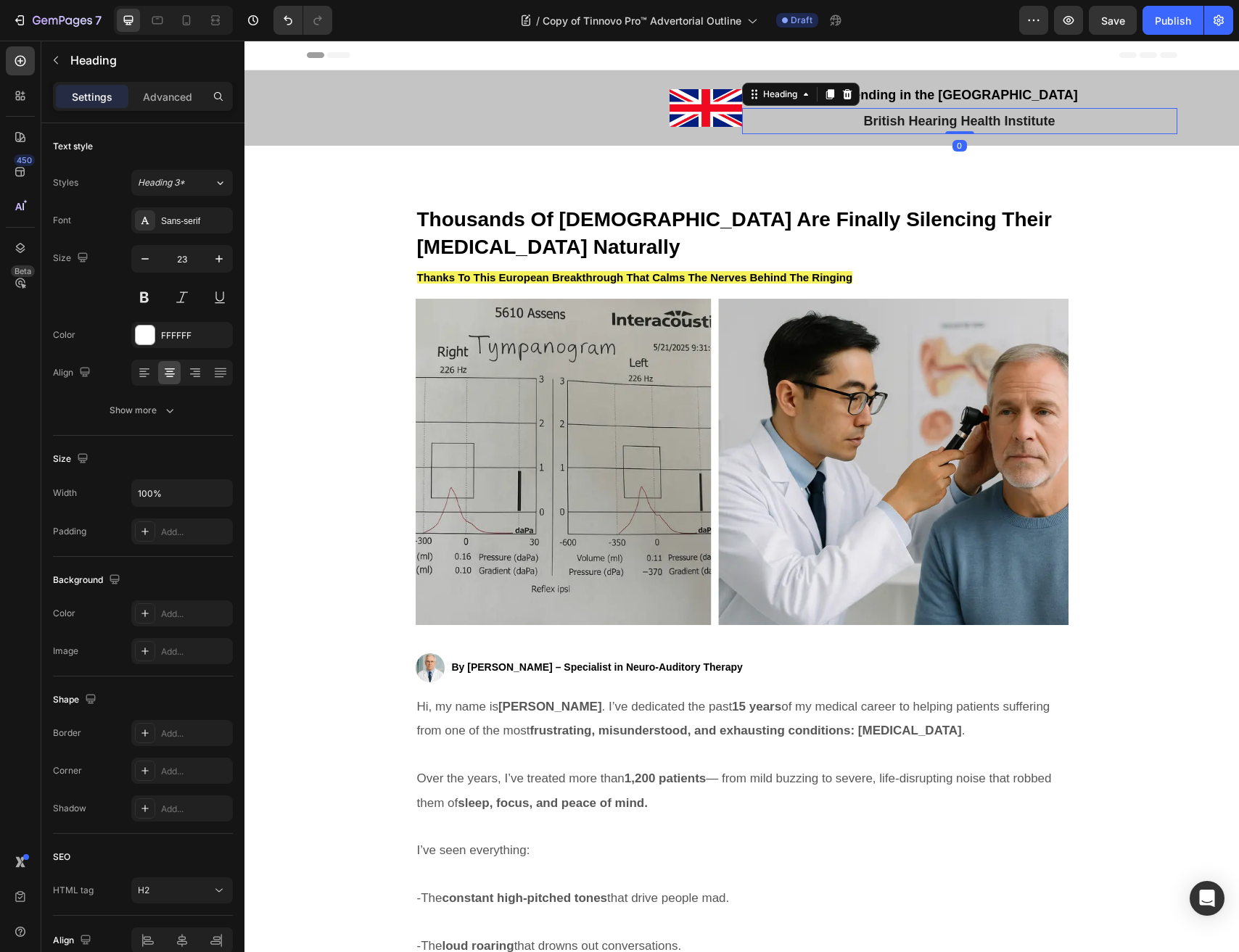
click at [905, 125] on span "British Hearing Health Institute" at bounding box center [959, 121] width 192 height 15
click at [143, 300] on button at bounding box center [145, 297] width 26 height 26
click at [179, 299] on button at bounding box center [182, 297] width 26 height 26
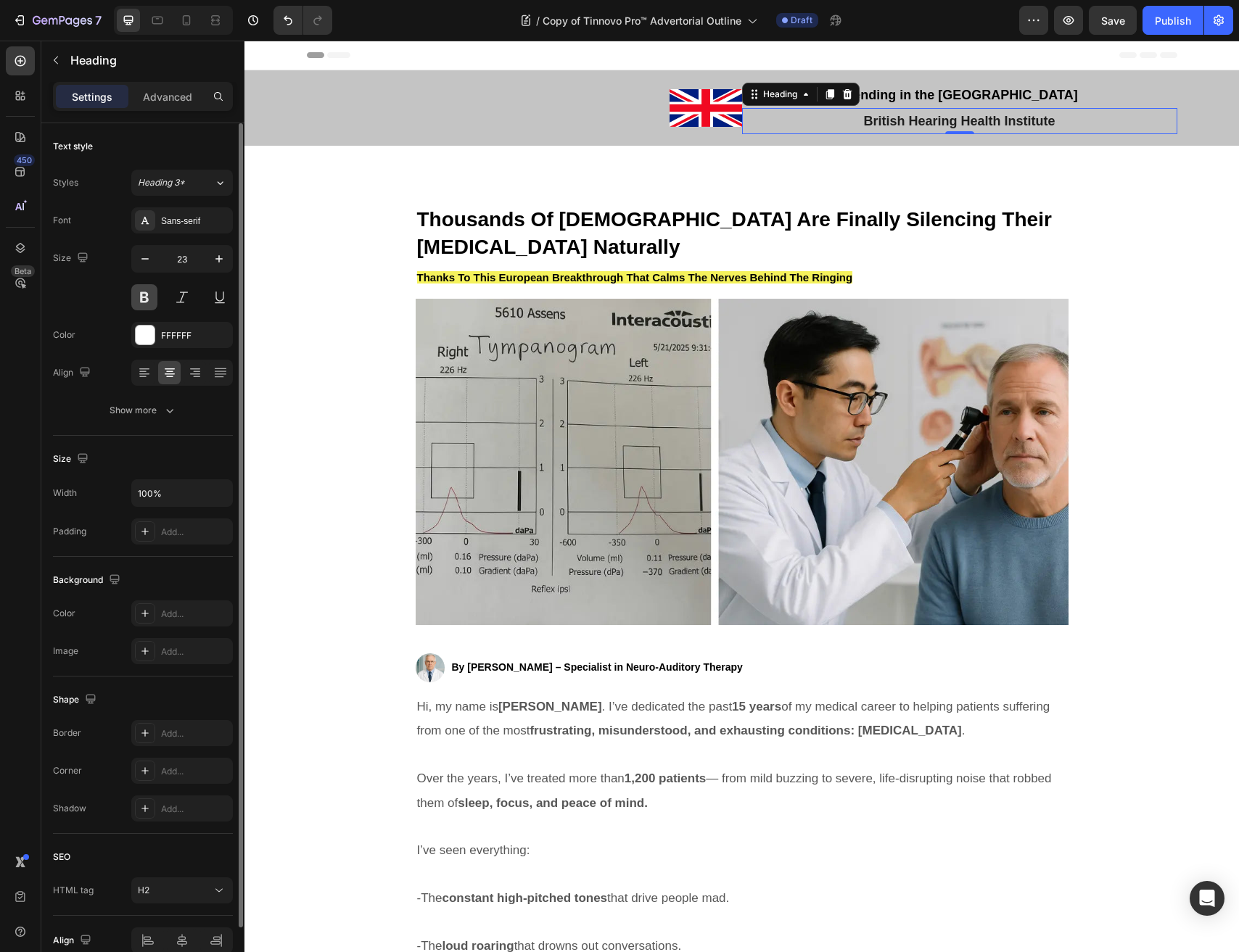
click at [144, 300] on button at bounding box center [145, 297] width 26 height 26
click at [896, 94] on p "⁠⁠⁠⁠⁠⁠⁠ Trending in the UK" at bounding box center [959, 95] width 432 height 23
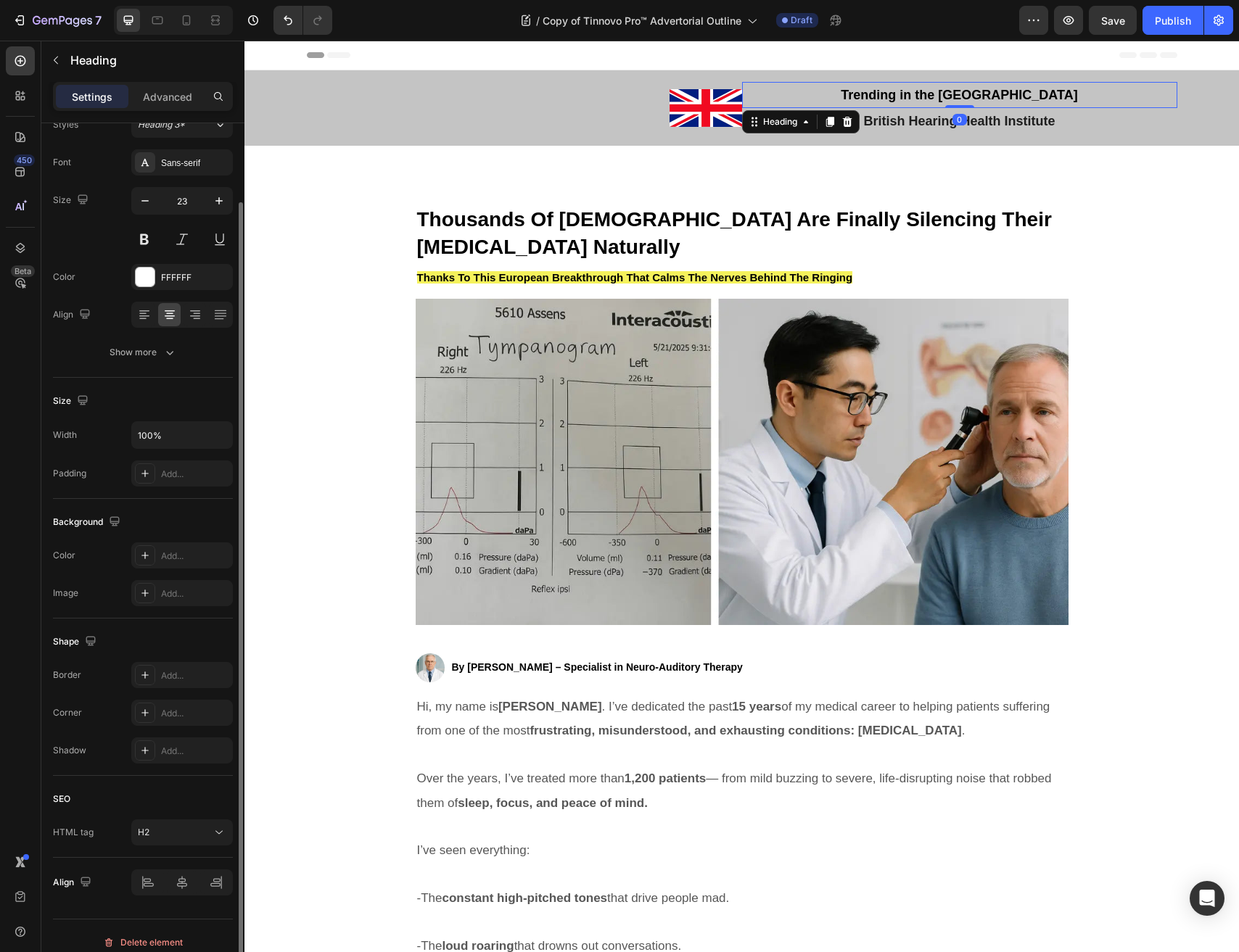
scroll to position [71, 0]
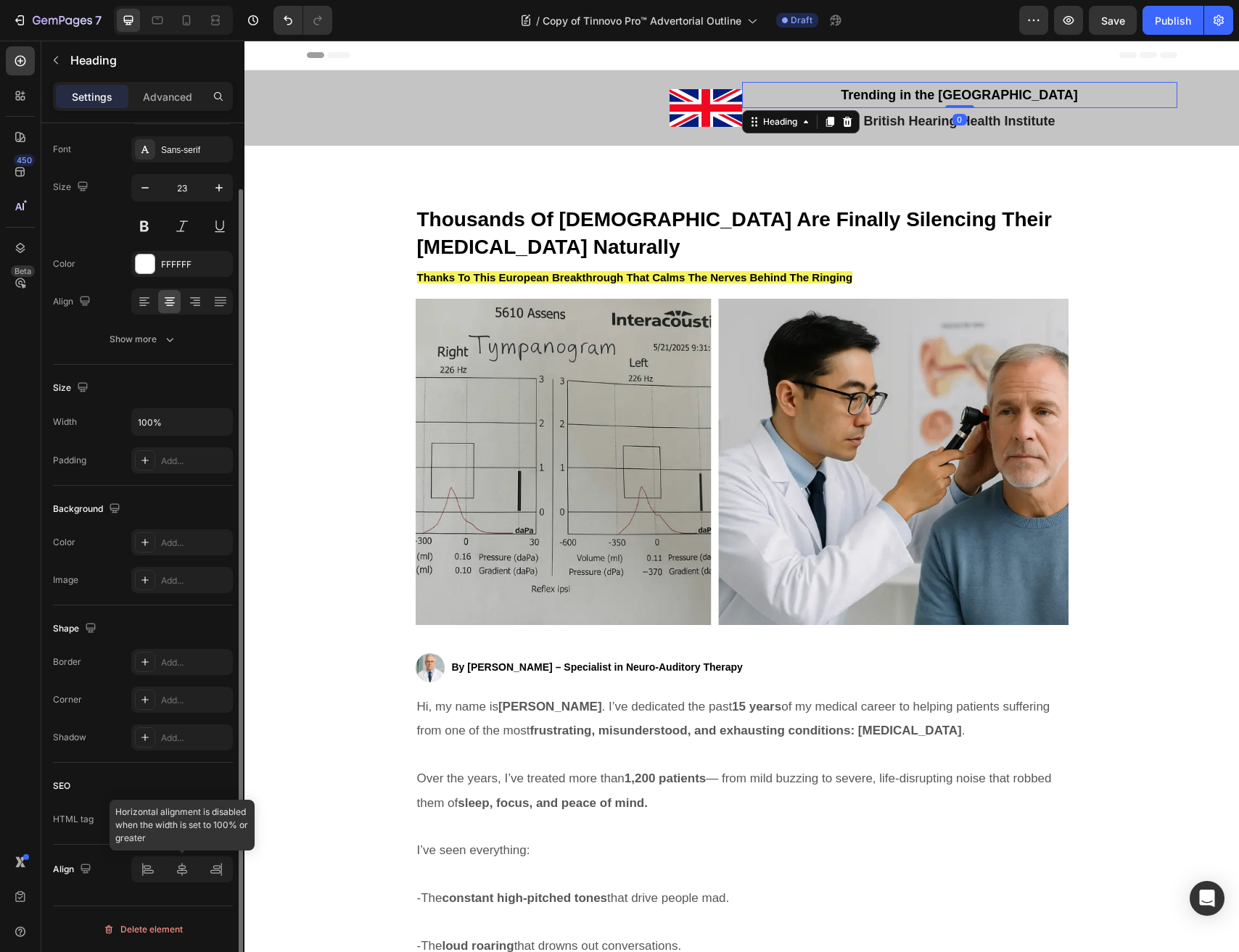
click at [135, 871] on div at bounding box center [182, 869] width 101 height 26
click at [157, 859] on div at bounding box center [182, 869] width 101 height 26
click at [144, 878] on div at bounding box center [182, 869] width 101 height 26
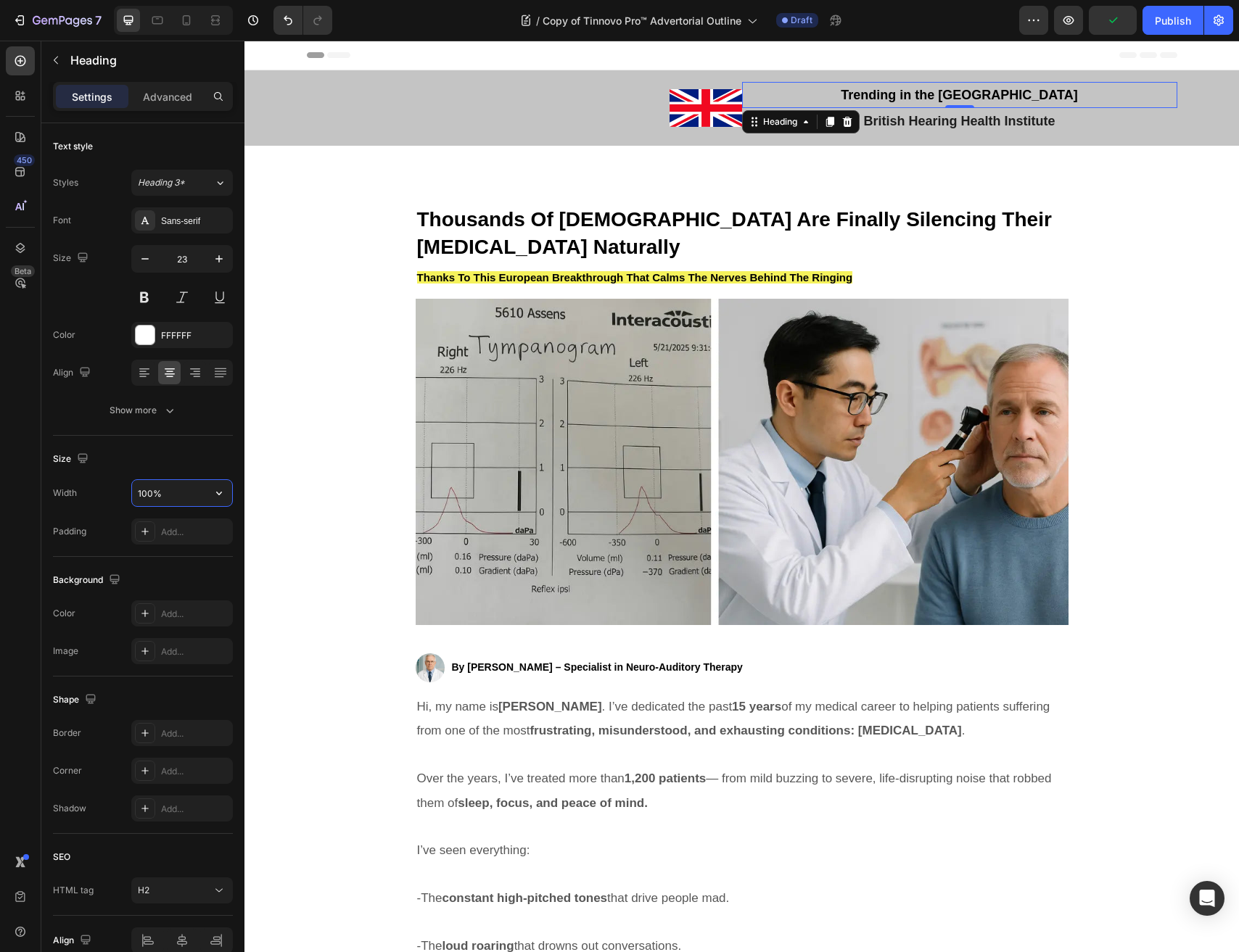
click at [203, 494] on input "100%" at bounding box center [181, 494] width 100 height 26
click at [213, 493] on icon "button" at bounding box center [219, 493] width 15 height 15
click at [178, 539] on div "Fit content Auto" at bounding box center [167, 529] width 119 height 27
type input "Auto"
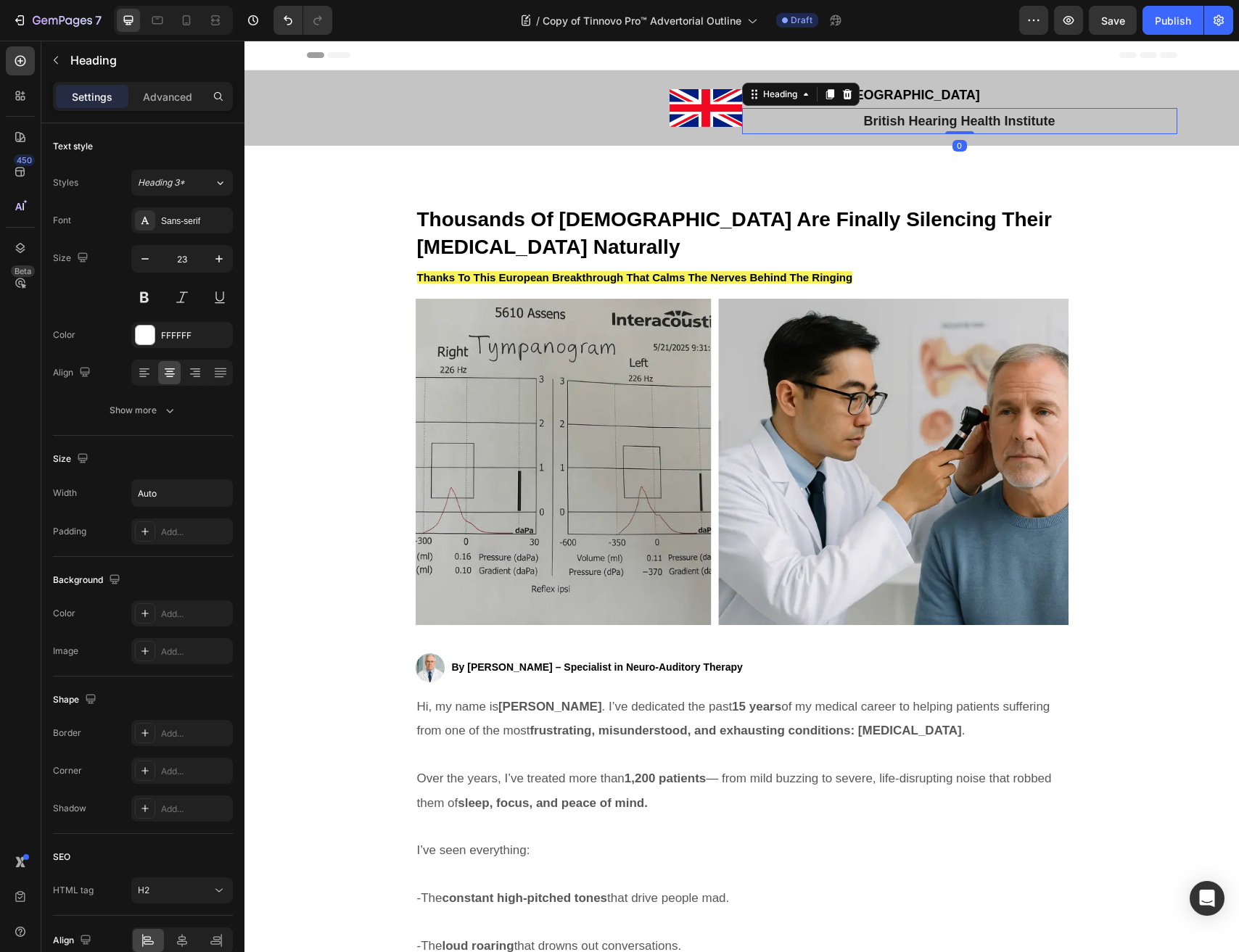
click at [907, 118] on span "British Hearing Health Institute" at bounding box center [959, 121] width 192 height 15
click at [164, 498] on input "100%" at bounding box center [181, 494] width 100 height 26
click at [212, 498] on icon "button" at bounding box center [219, 493] width 15 height 15
click at [185, 531] on p "Fit content Auto" at bounding box center [178, 529] width 83 height 13
type input "Auto"
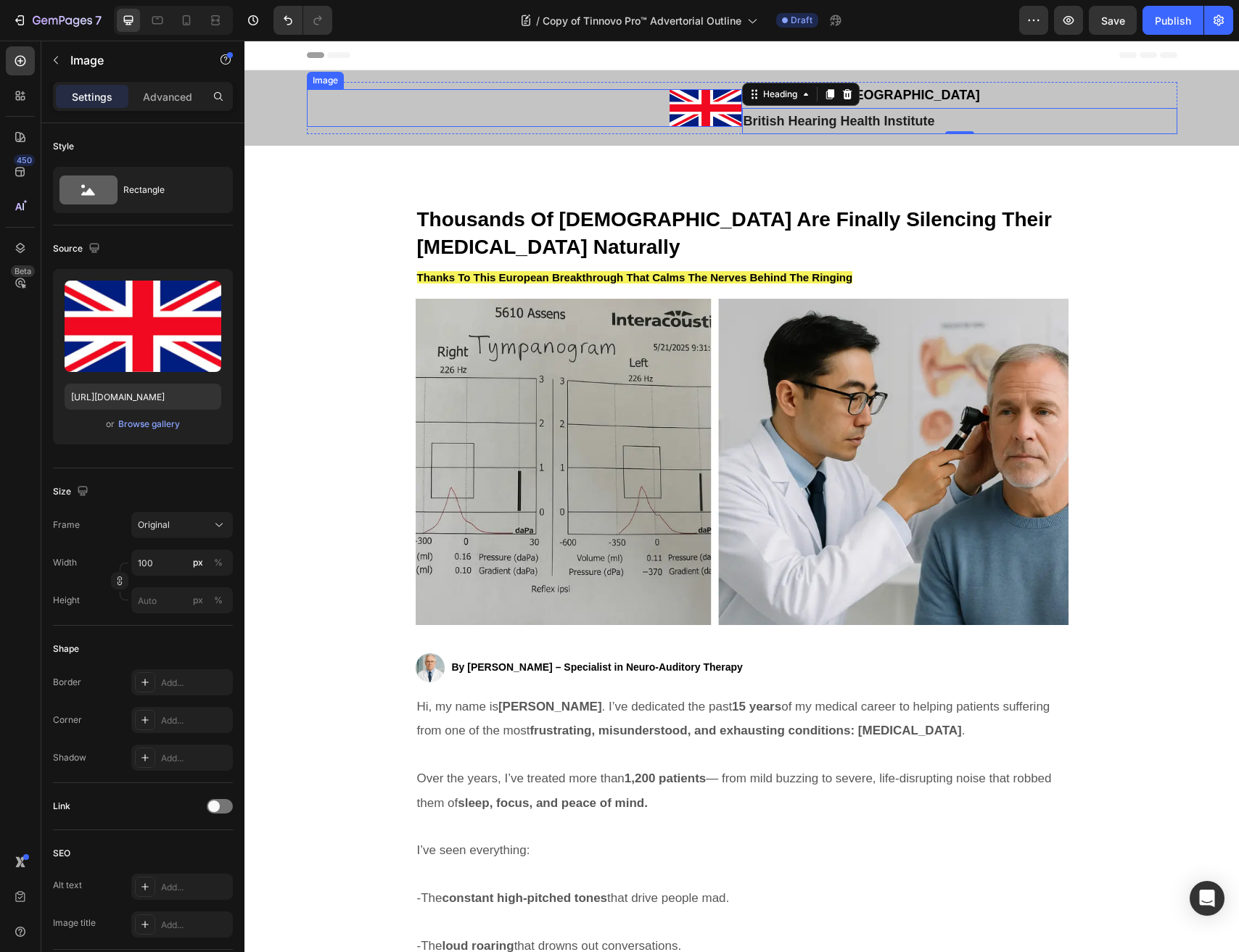
click at [554, 125] on div at bounding box center [524, 108] width 435 height 38
click at [804, 91] on span "Trending in the UK" at bounding box center [862, 95] width 237 height 15
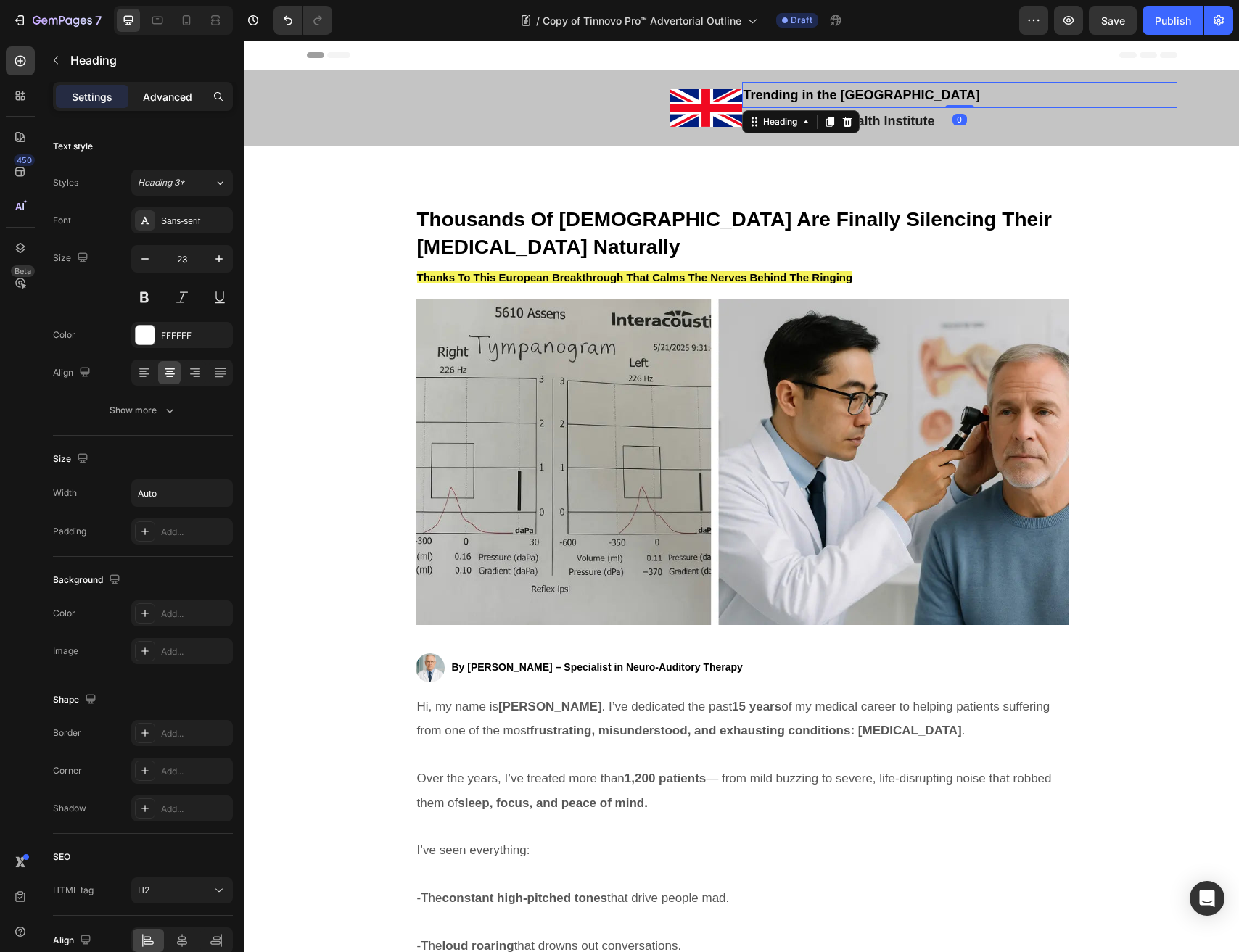
click at [183, 104] on div "Advanced" at bounding box center [167, 97] width 72 height 23
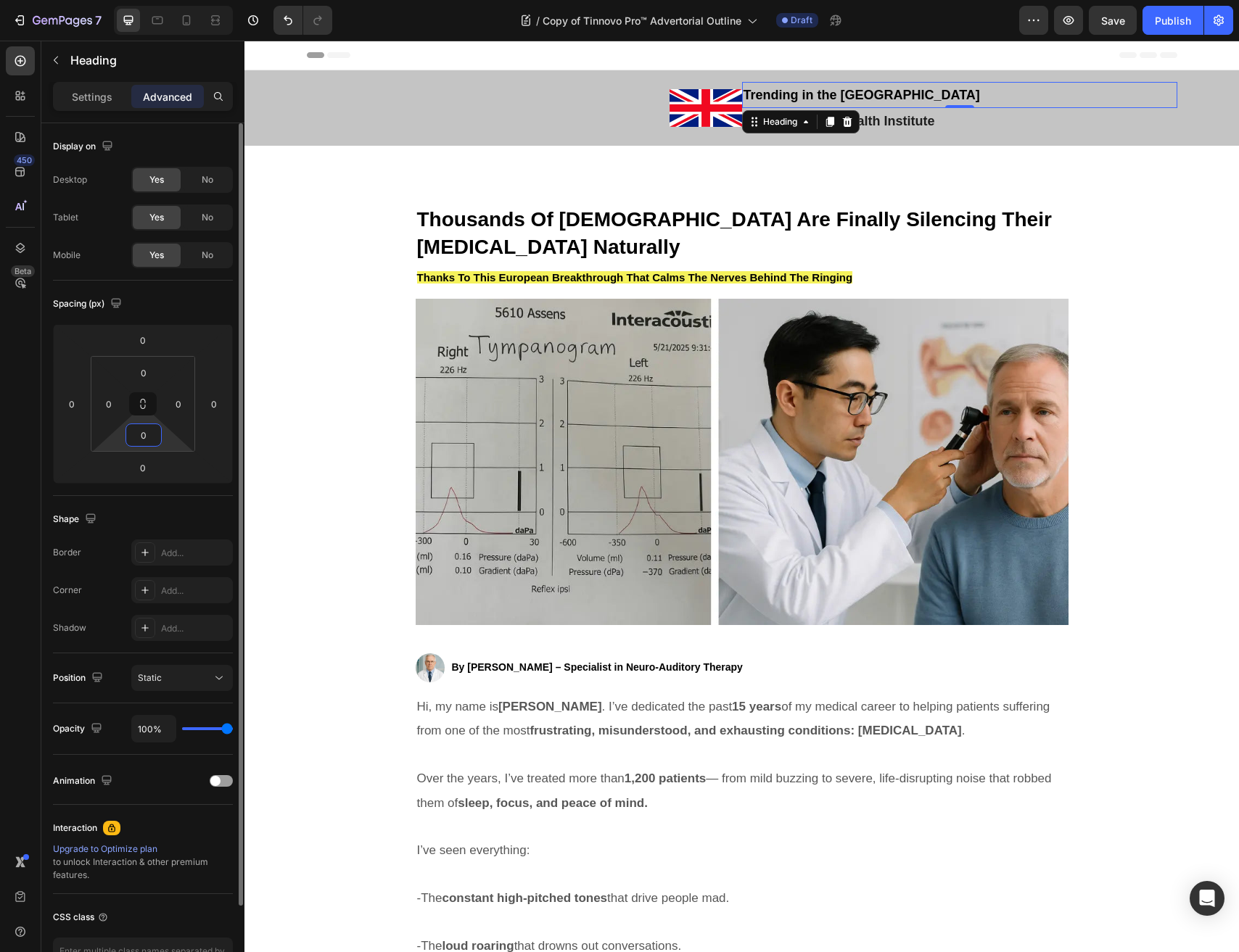
click at [148, 437] on input "0" at bounding box center [143, 435] width 29 height 22
click at [90, 492] on div "Spacing (px) 0 0 0 0 0 0 0 0" at bounding box center [143, 388] width 180 height 216
click at [120, 0] on html "7 Version history / Copy of Tinnovo Pro™ Advertorial Outline Draft Preview Publ…" at bounding box center [619, 0] width 1239 height 0
click at [121, 0] on html "7 Version history / Copy of Tinnovo Pro™ Advertorial Outline Draft Preview Publ…" at bounding box center [619, 0] width 1239 height 0
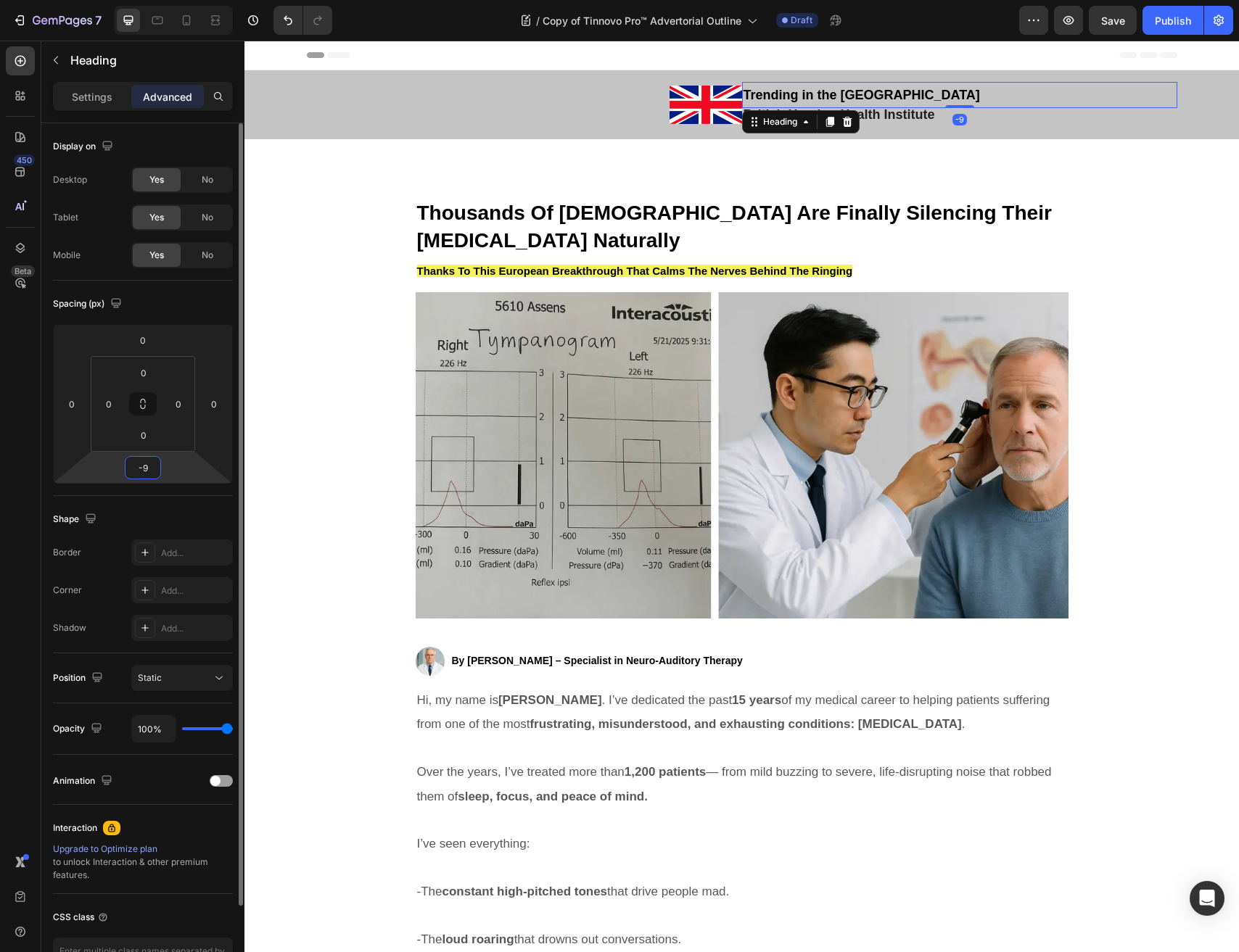
type input "-10"
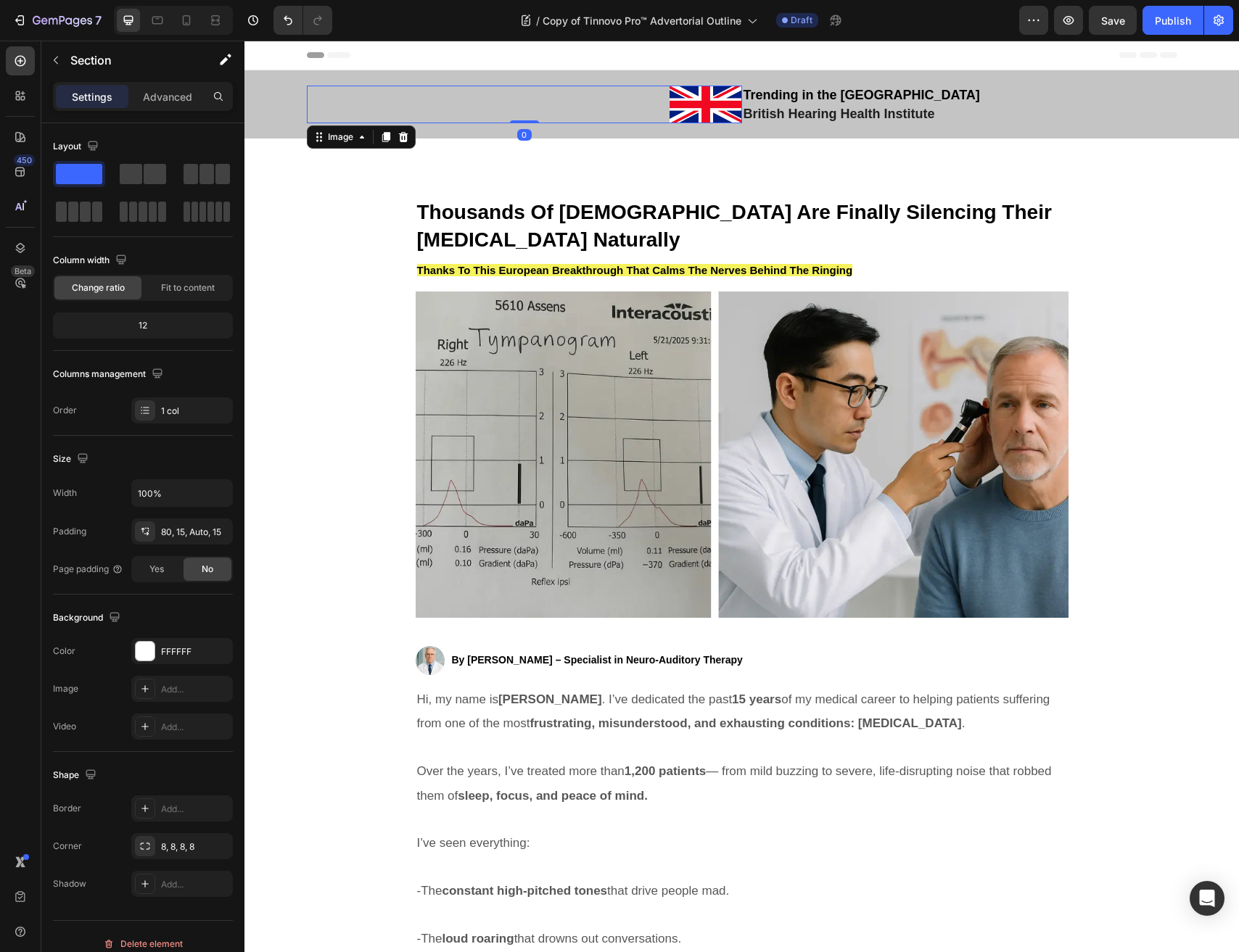
click at [693, 111] on img at bounding box center [706, 104] width 72 height 38
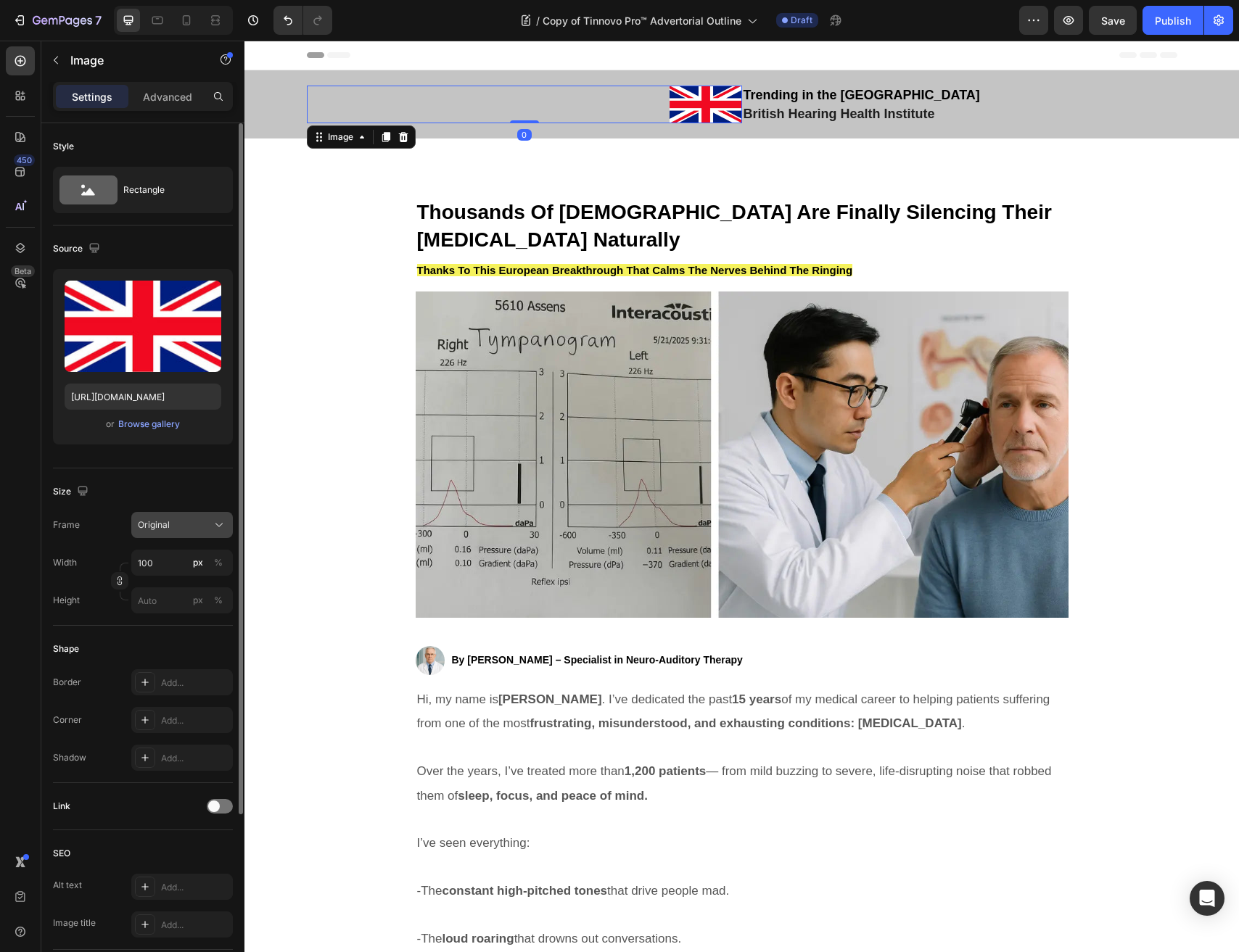
click at [199, 526] on div "Original" at bounding box center [173, 525] width 71 height 13
click at [202, 476] on div "Size Frame Original Square Vertical Horizontal Original Custom Width 100 px % H…" at bounding box center [143, 547] width 180 height 157
click at [144, 563] on input "100" at bounding box center [182, 563] width 101 height 26
click at [79, 575] on div "Width 100 px %" at bounding box center [143, 563] width 180 height 26
click at [160, 565] on input "100" at bounding box center [182, 563] width 101 height 26
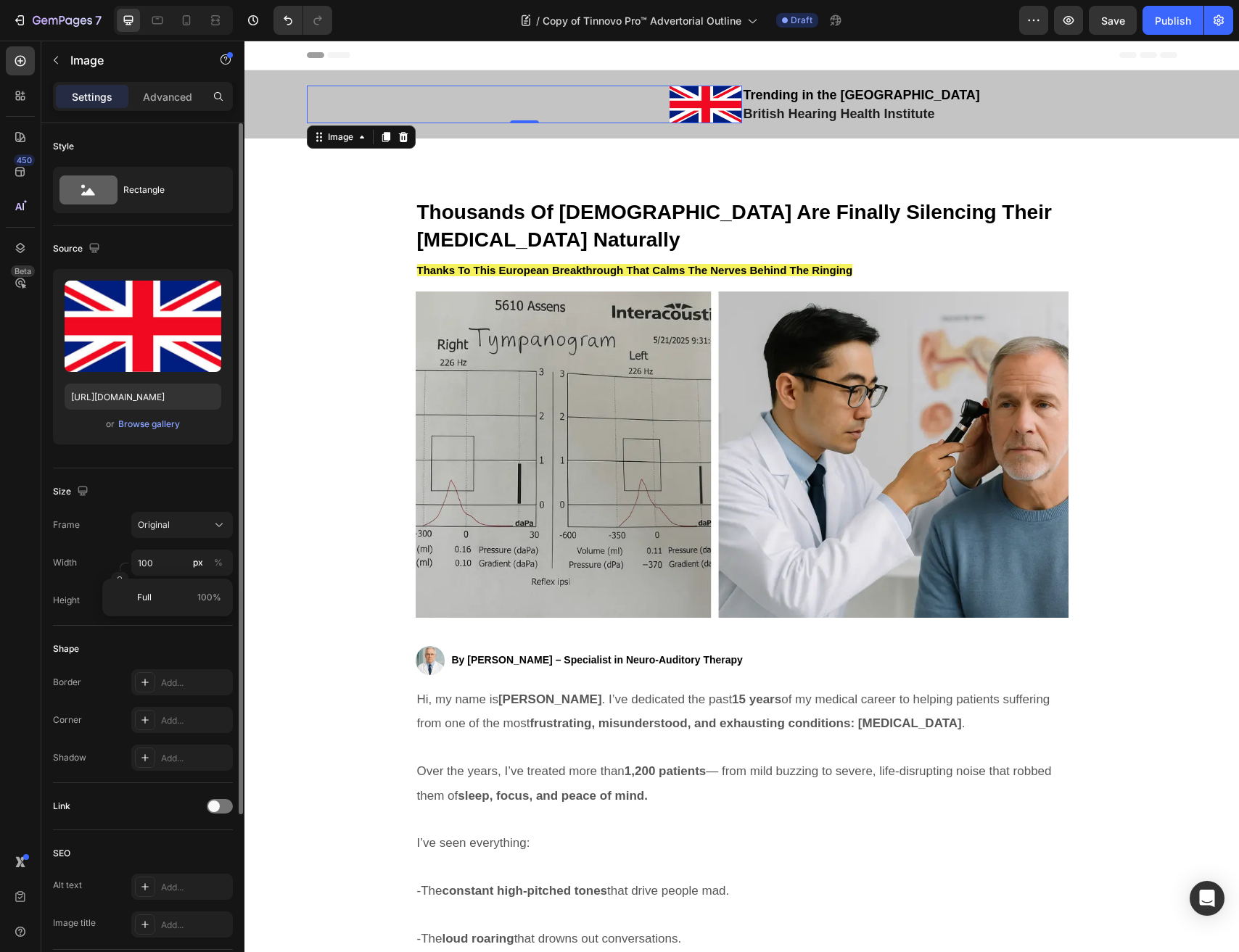
click at [174, 460] on div "Source Upload Image https://cdn.shopify.com/s/files/1/0691/6715/3327/files/gemp…" at bounding box center [143, 347] width 180 height 243
click at [178, 93] on p "Advanced" at bounding box center [167, 97] width 49 height 16
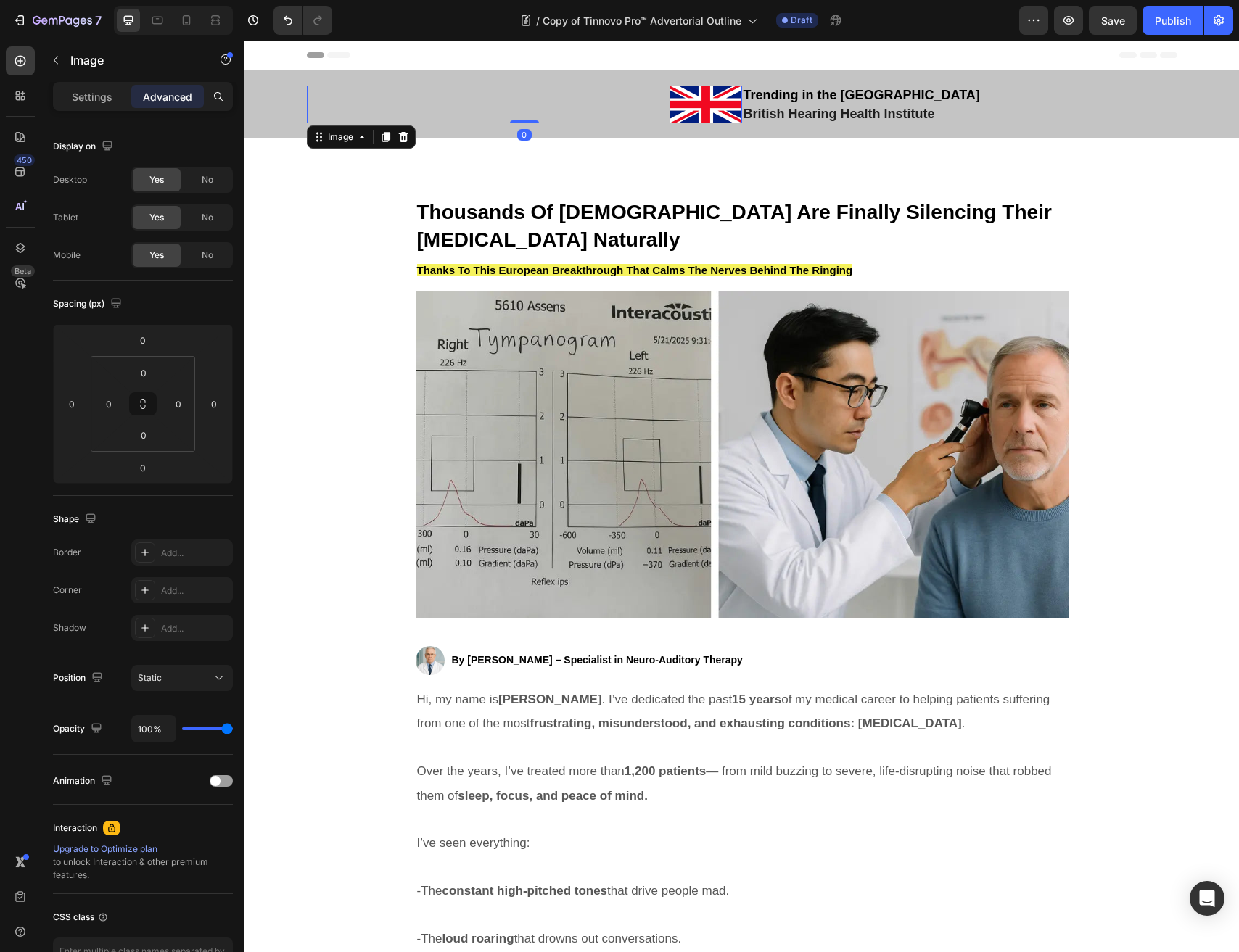
click at [647, 102] on div at bounding box center [524, 104] width 435 height 38
click at [527, 96] on div at bounding box center [524, 104] width 435 height 38
click at [430, 100] on div at bounding box center [524, 104] width 435 height 38
click at [95, 100] on p "Settings" at bounding box center [92, 97] width 40 height 16
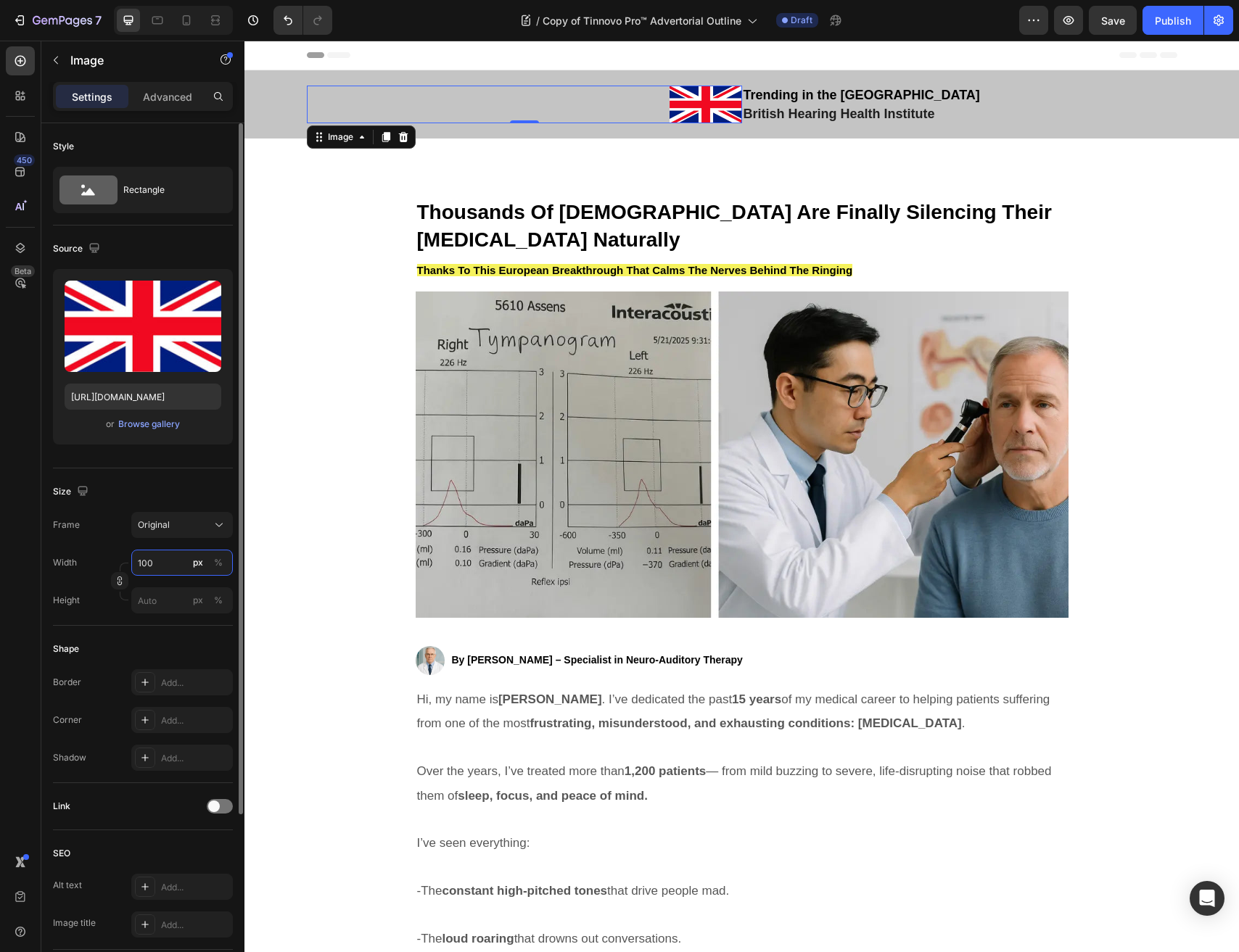
click at [160, 554] on input "100" at bounding box center [182, 563] width 101 height 26
type input "99"
click at [164, 524] on span "Original" at bounding box center [153, 525] width 32 height 13
click at [152, 100] on p "Advanced" at bounding box center [167, 97] width 49 height 16
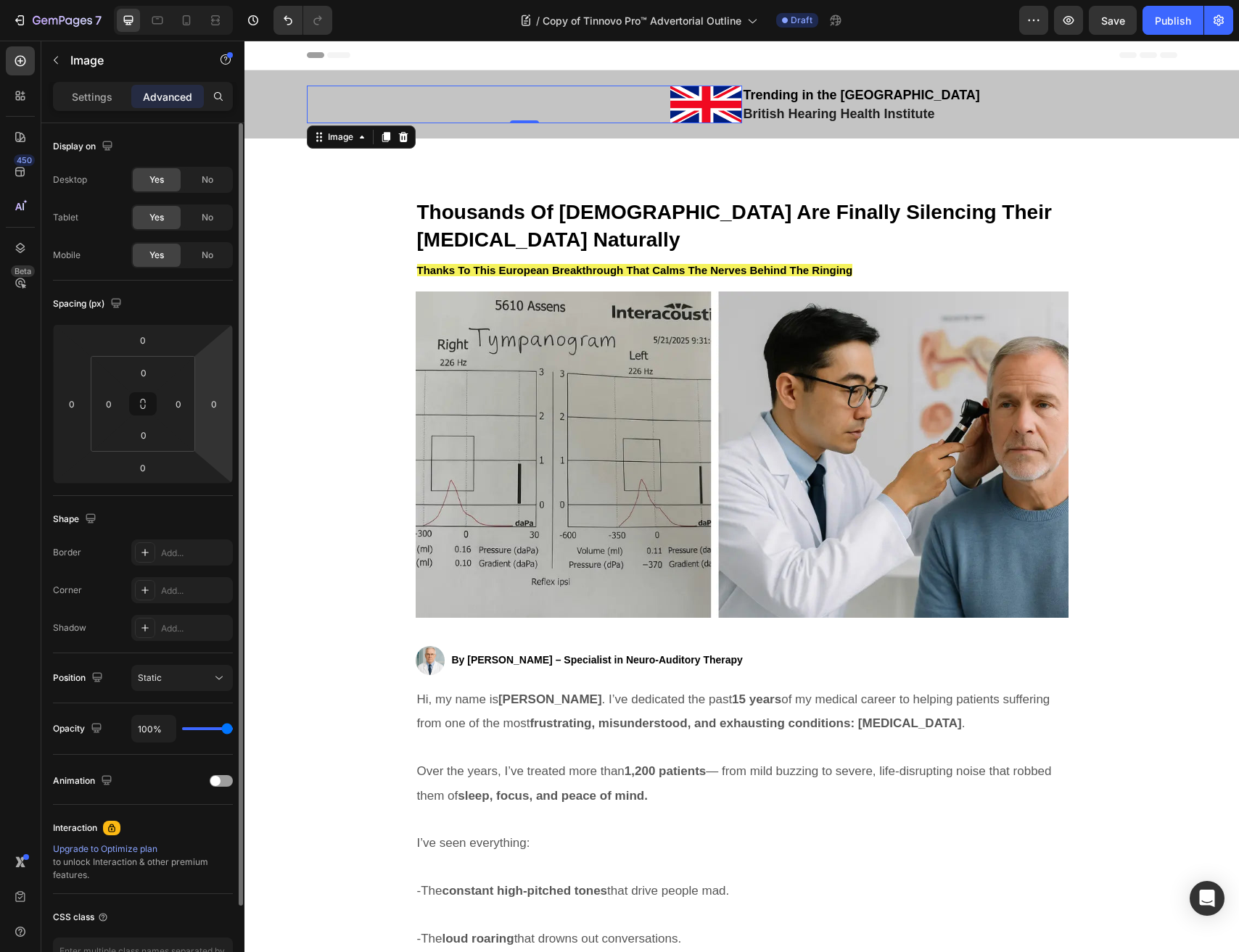
drag, startPoint x: 199, startPoint y: 395, endPoint x: 222, endPoint y: 364, distance: 38.6
click at [223, 353] on div "0 0 0 0" at bounding box center [143, 403] width 180 height 160
type input "14"
drag, startPoint x: 222, startPoint y: 340, endPoint x: 221, endPoint y: 358, distance: 18.0
click at [221, 0] on html "7 Version history / Copy of Tinnovo Pro™ Advertorial Outline Draft Preview Save…" at bounding box center [619, 0] width 1239 height 0
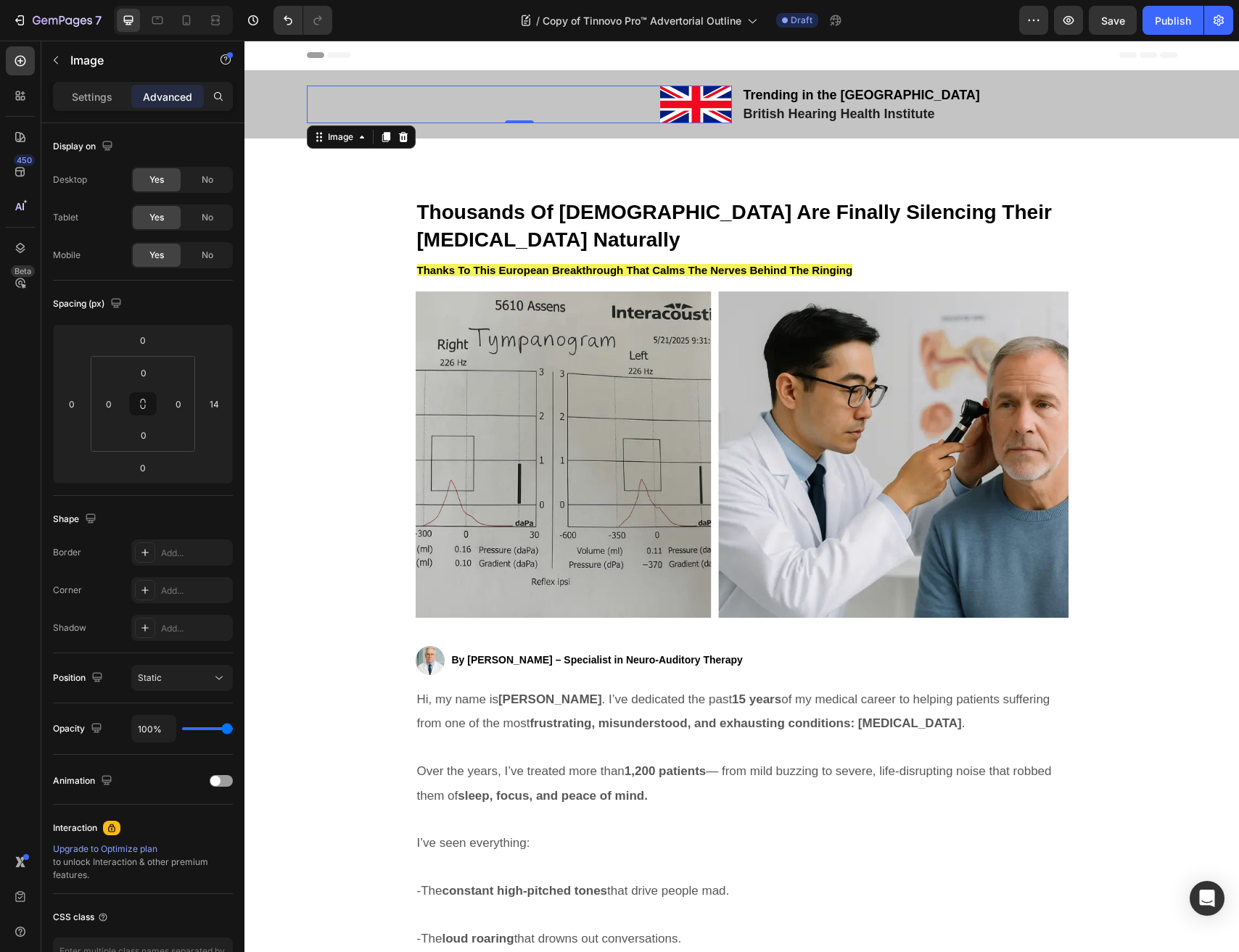
click at [359, 107] on div at bounding box center [519, 104] width 425 height 37
click at [504, 134] on div "Image 0 ⁠⁠⁠⁠⁠⁠⁠ Trending in the UK Heading ⁠⁠⁠⁠⁠⁠⁠ British Hearing Health Insti…" at bounding box center [741, 104] width 994 height 69
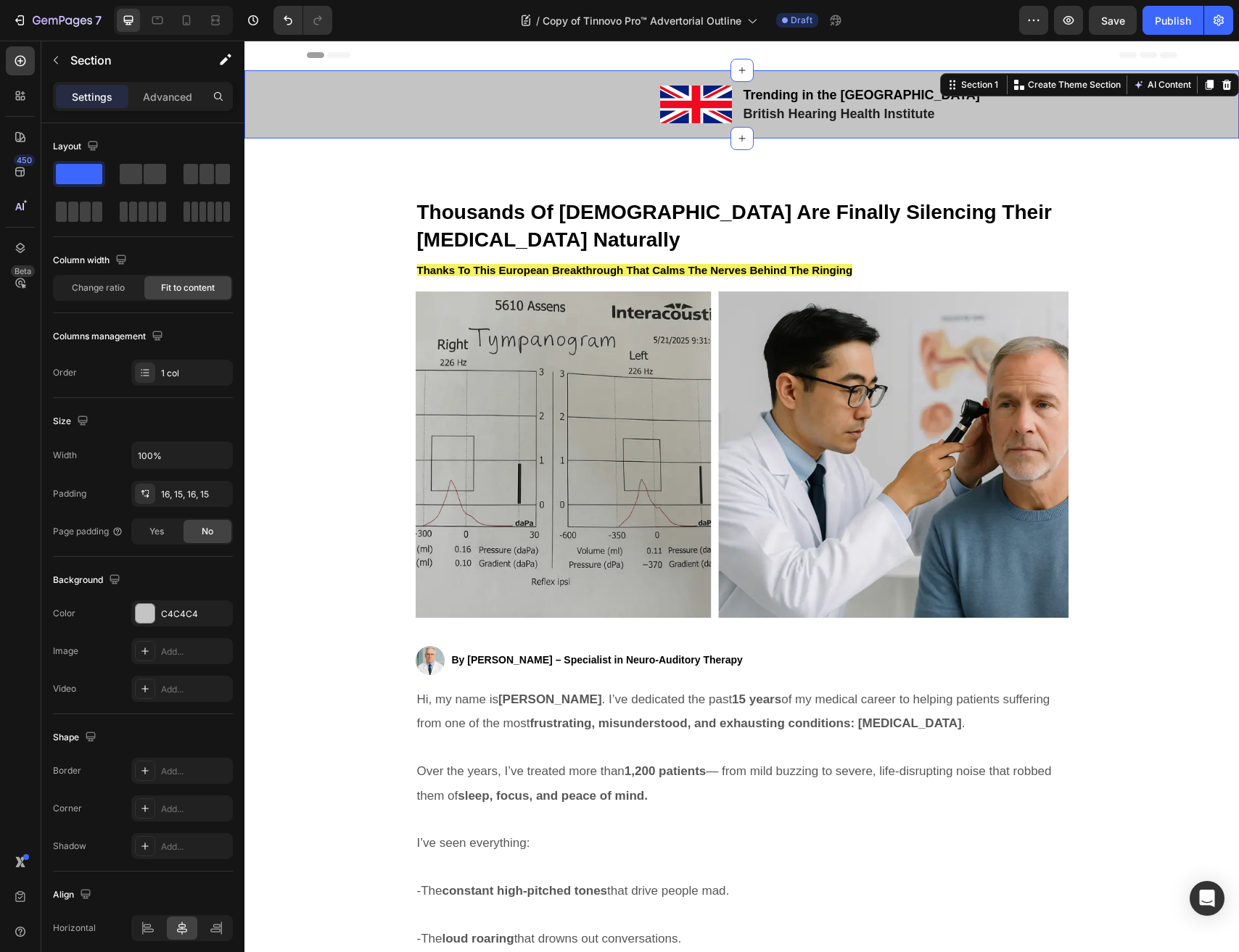
click at [498, 128] on div "Image ⁠⁠⁠⁠⁠⁠⁠ Trending in the UK Heading ⁠⁠⁠⁠⁠⁠⁠ British Hearing Health Institu…" at bounding box center [741, 104] width 994 height 69
click at [273, 105] on div "Image ⁠⁠⁠⁠⁠⁠⁠ Trending in the UK Heading ⁠⁠⁠⁠⁠⁠⁠ British Hearing Health Institu…" at bounding box center [741, 104] width 994 height 69
click at [125, 290] on div "Change ratio" at bounding box center [98, 288] width 87 height 23
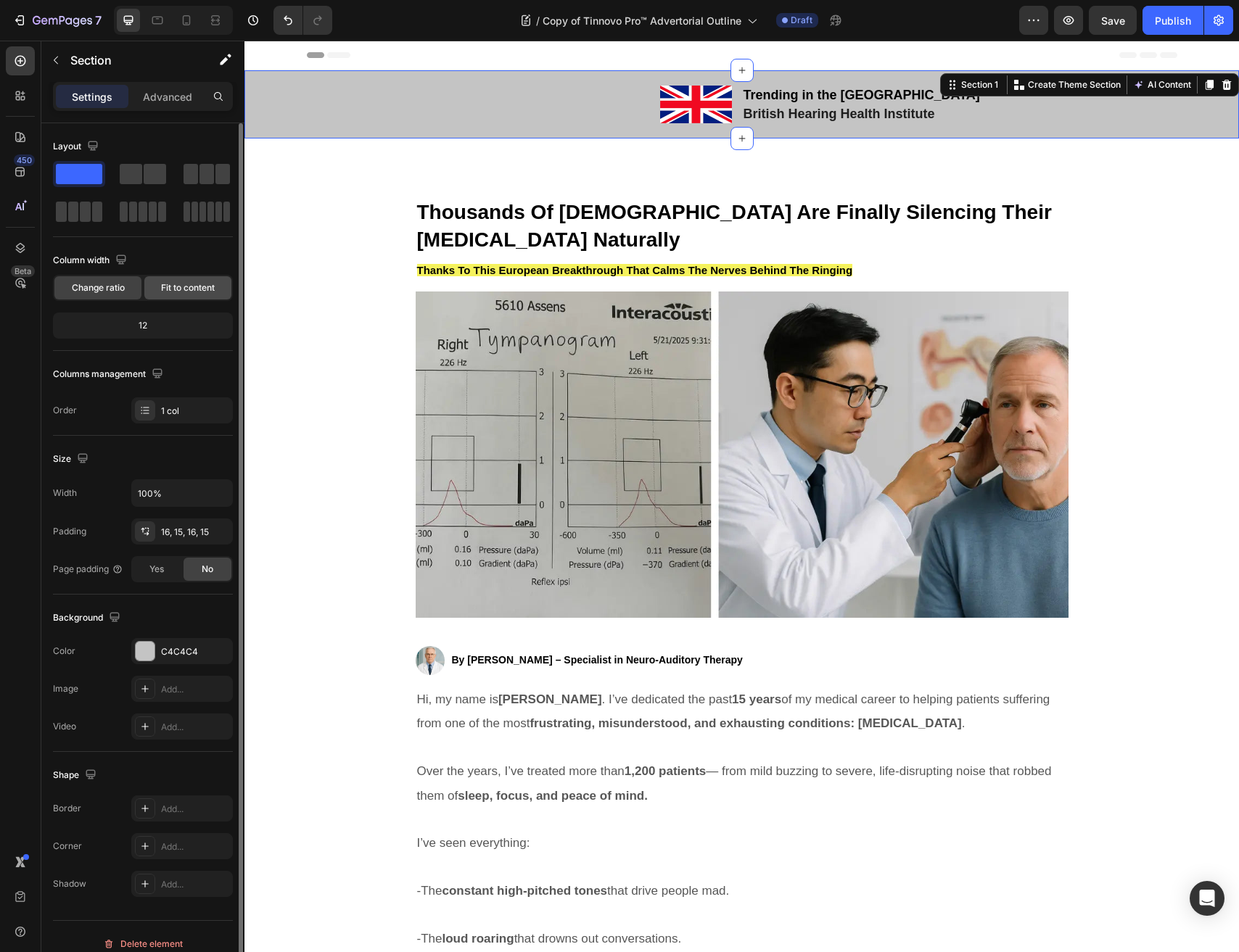
click at [187, 290] on span "Fit to content" at bounding box center [188, 287] width 54 height 13
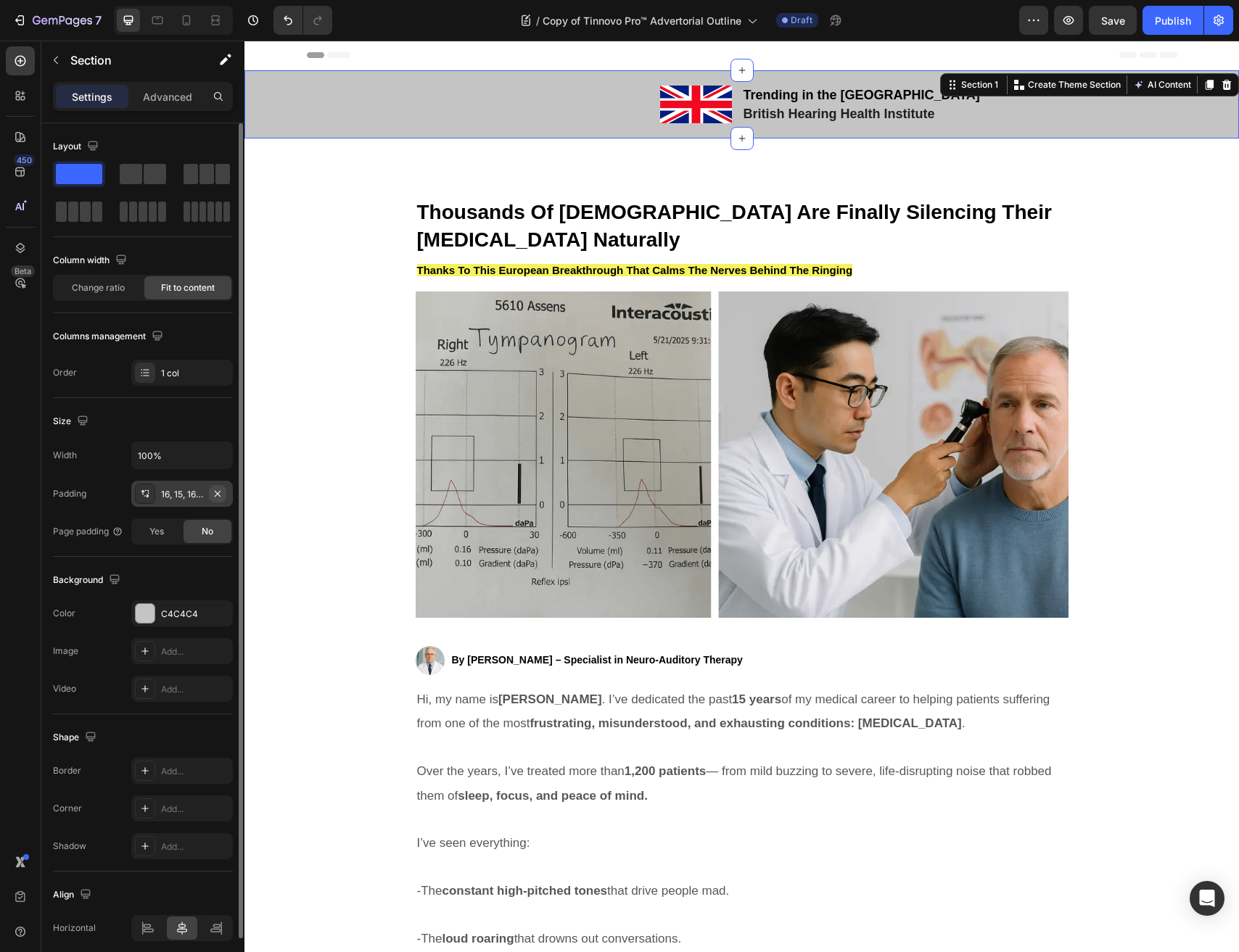
click at [214, 492] on icon "button" at bounding box center [217, 494] width 12 height 12
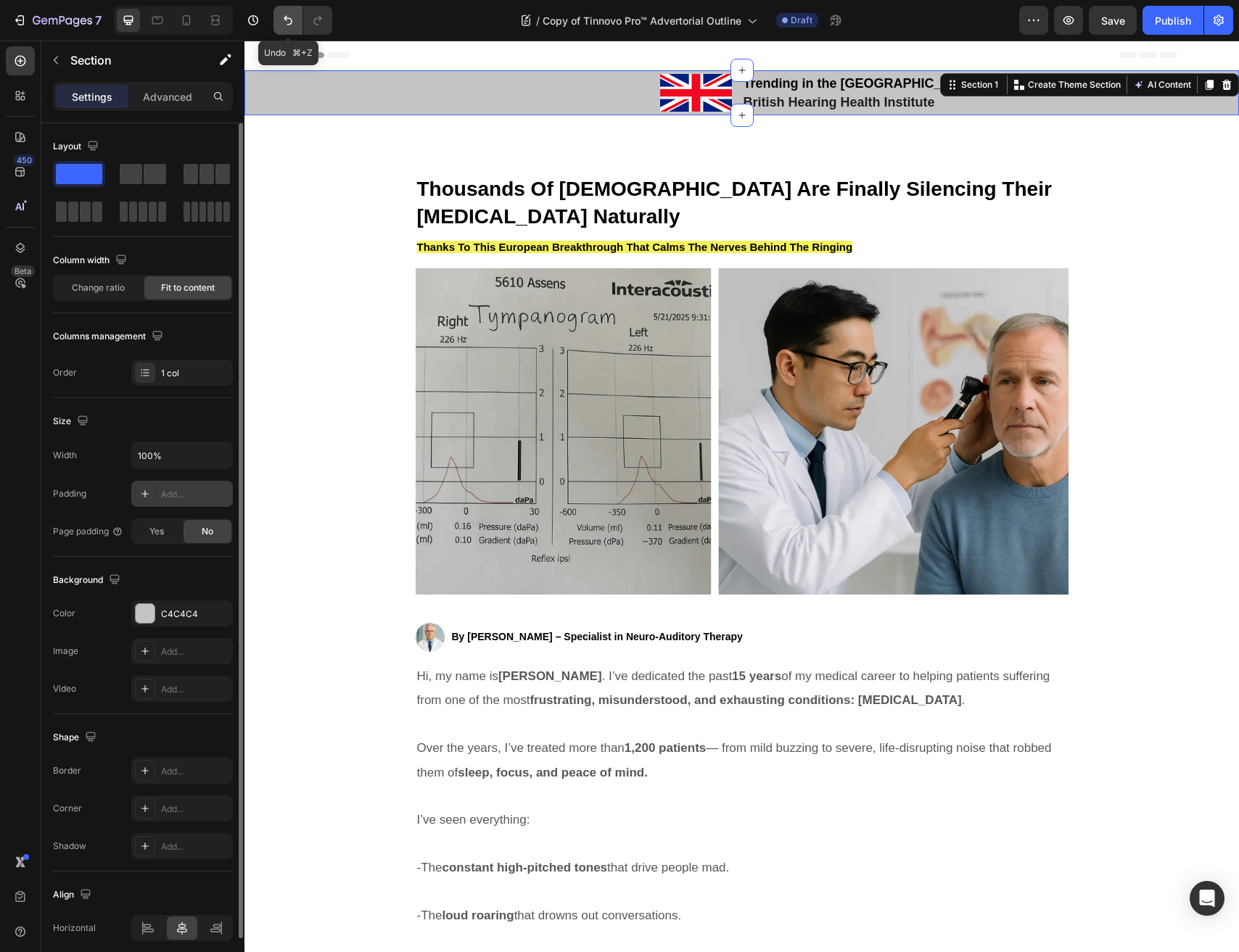
click at [287, 26] on icon "Undo/Redo" at bounding box center [287, 20] width 15 height 15
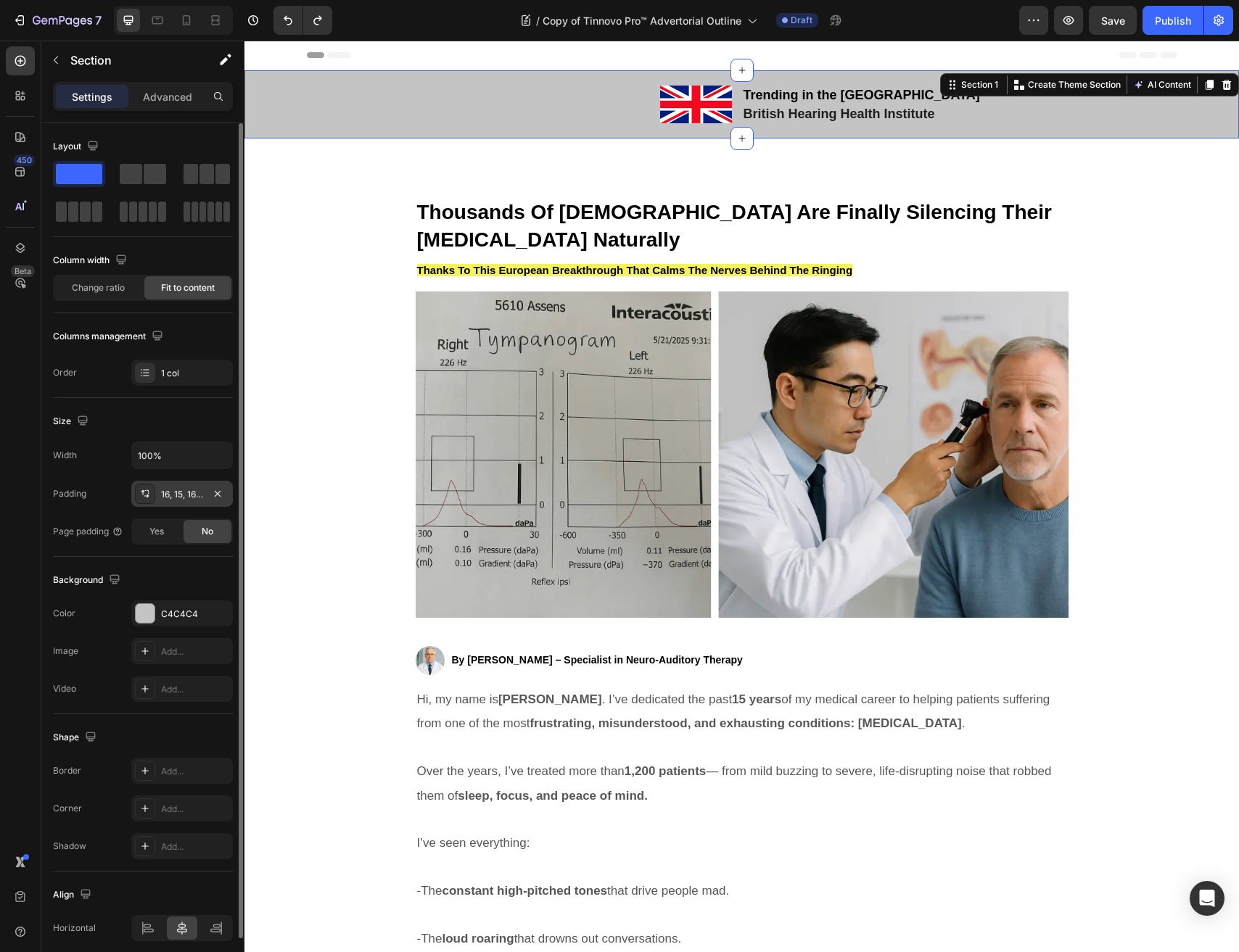
click at [174, 483] on div "16, 15, 16, 15" at bounding box center [182, 494] width 101 height 26
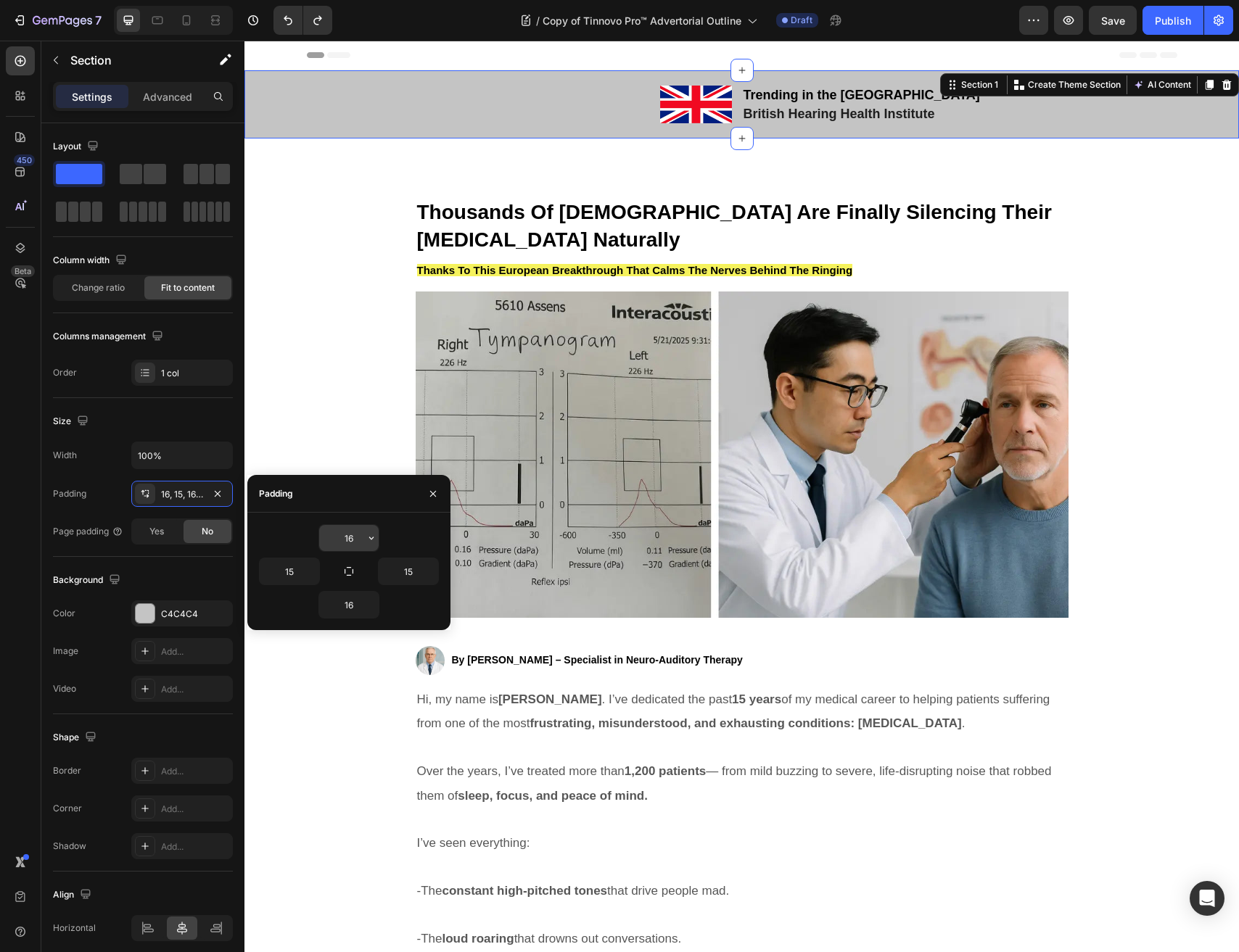
click at [338, 525] on input "16" at bounding box center [349, 538] width 59 height 26
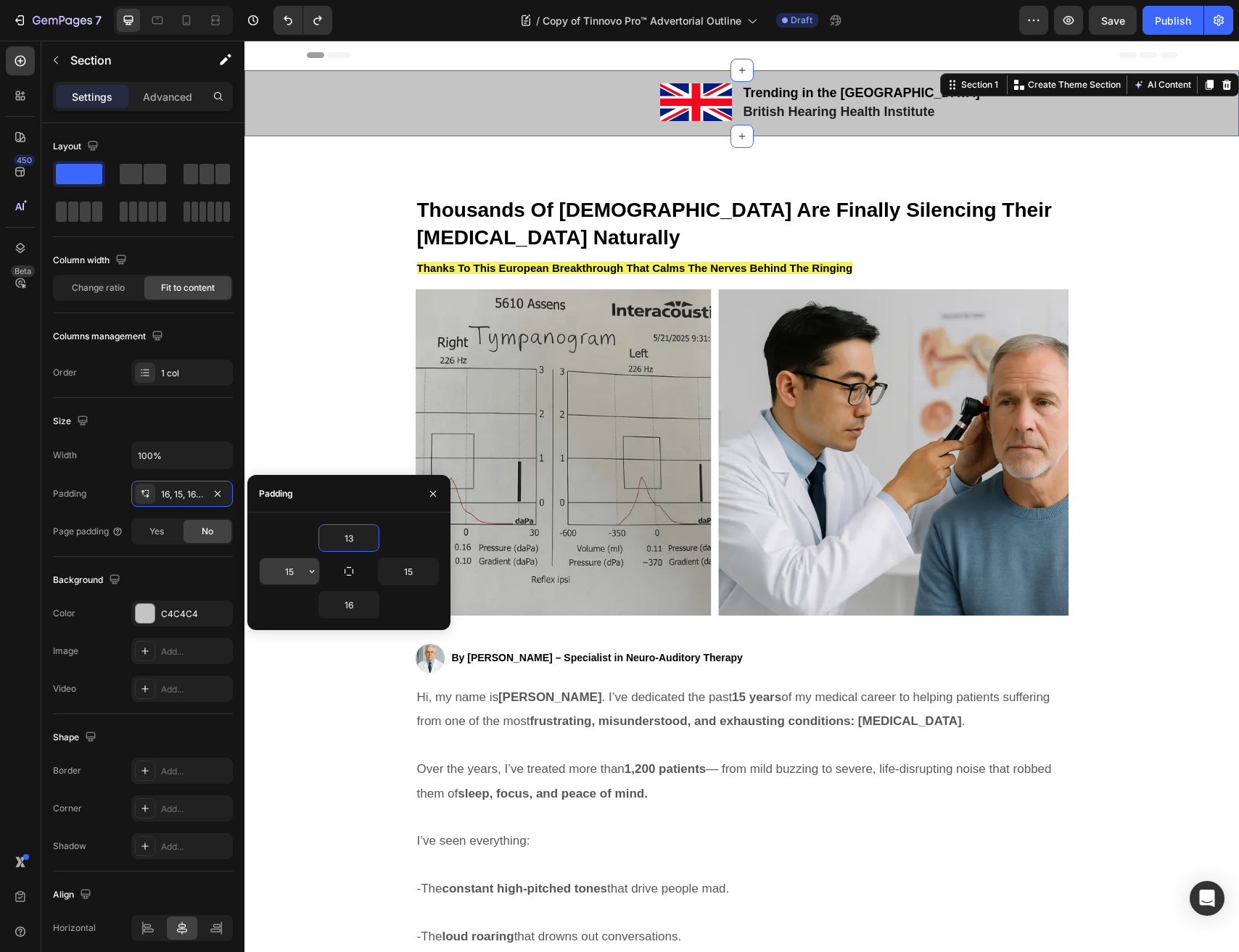
type input "12"
click at [288, 576] on input "15" at bounding box center [289, 571] width 59 height 26
type input "11"
click at [342, 606] on input "16" at bounding box center [349, 605] width 59 height 26
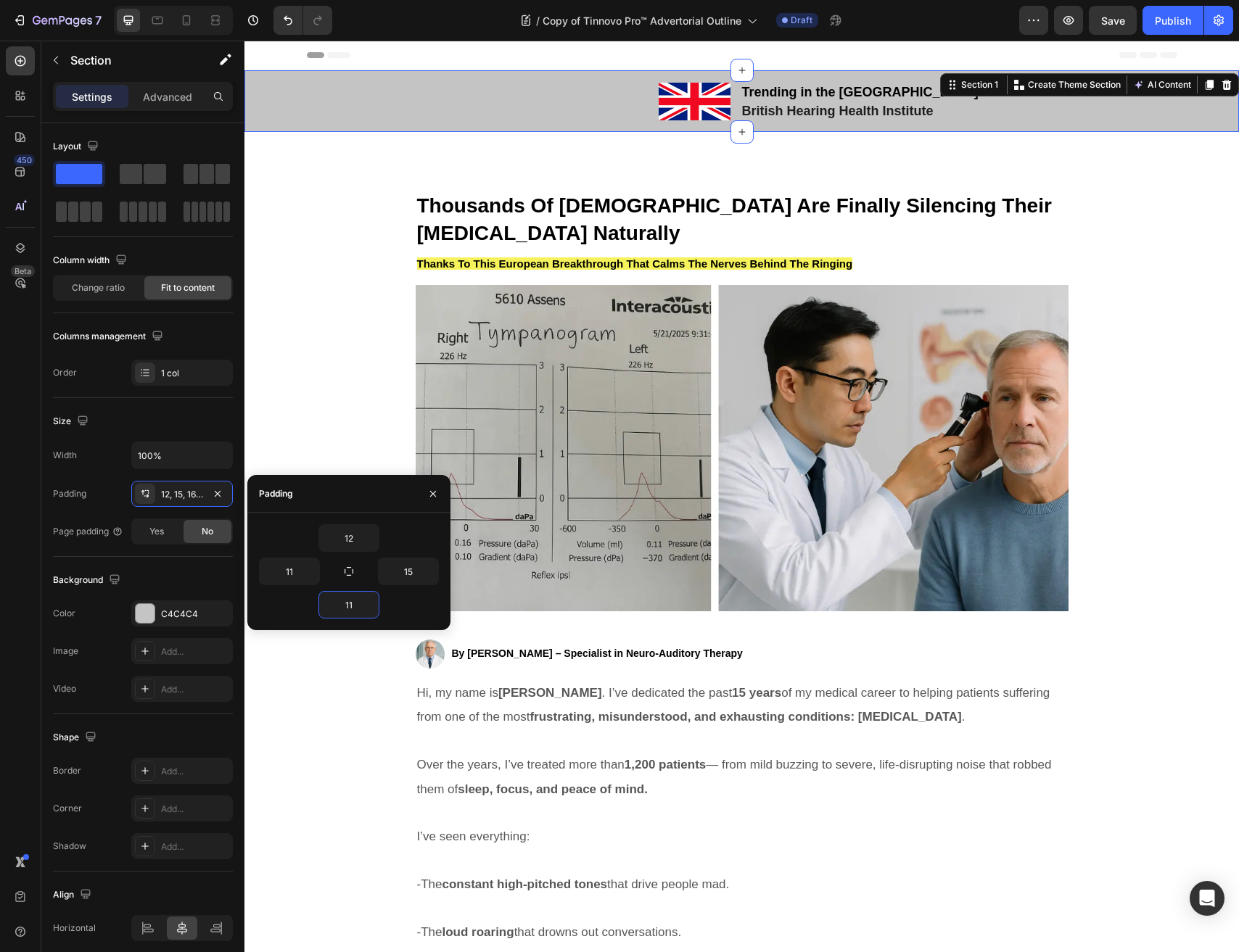
type input "12"
click at [409, 575] on input "14" at bounding box center [408, 571] width 59 height 26
type input "0"
click at [290, 574] on input "11" at bounding box center [289, 571] width 59 height 26
type input "0"
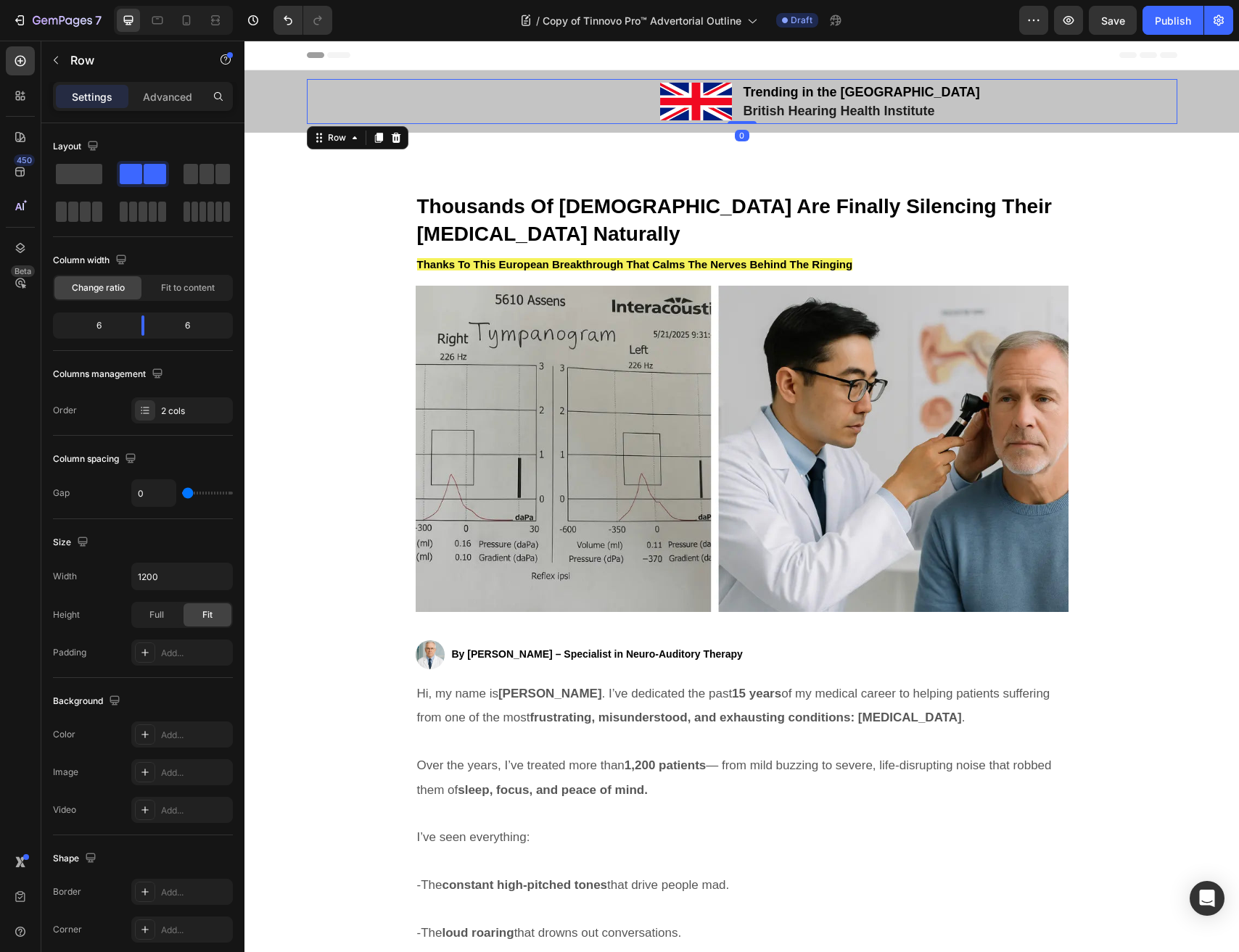
click at [491, 121] on div "Image" at bounding box center [524, 102] width 435 height 45
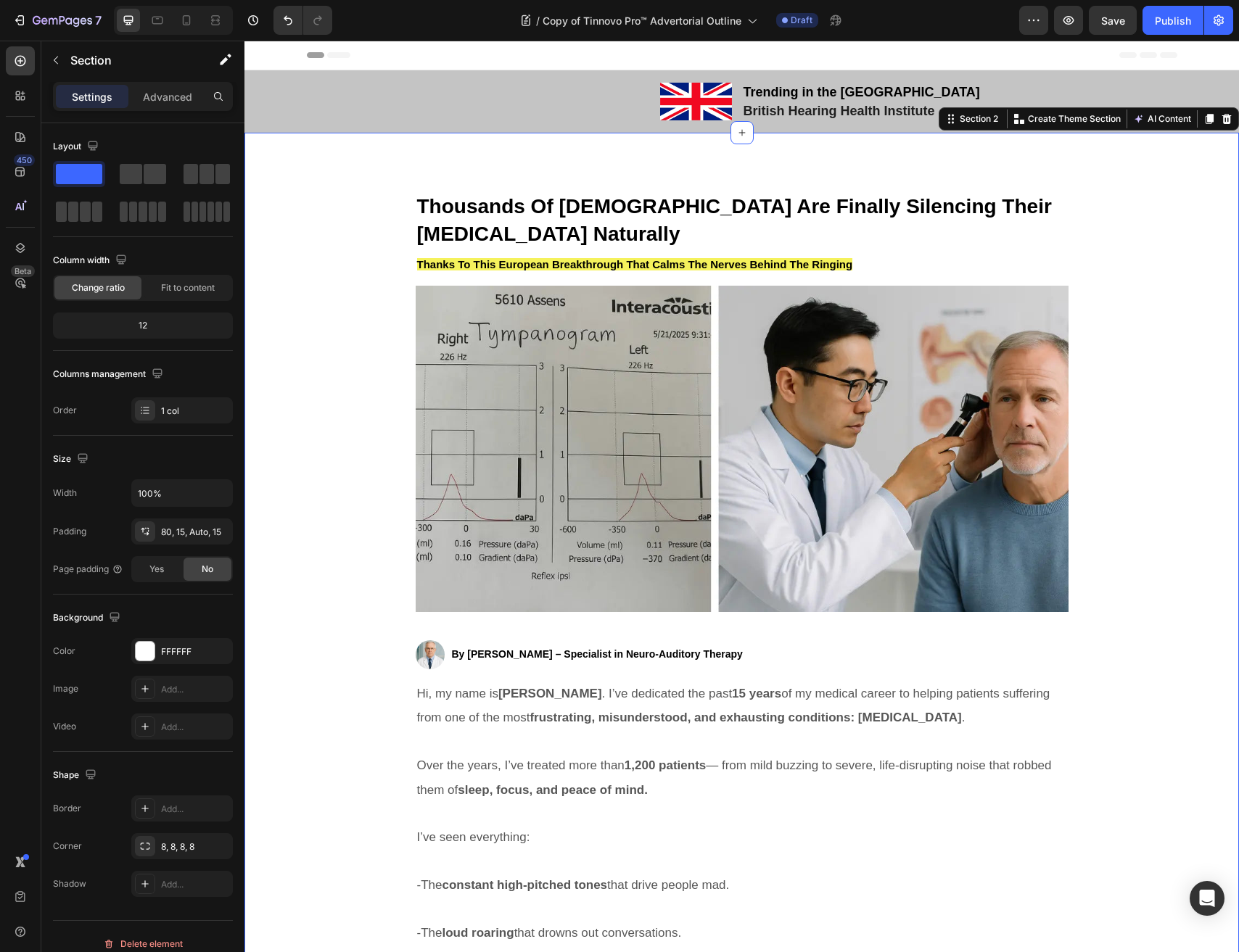
click at [662, 216] on span "Thousands Of Americans Are Finally Silencing Their Tinnitus Naturally" at bounding box center [734, 220] width 635 height 50
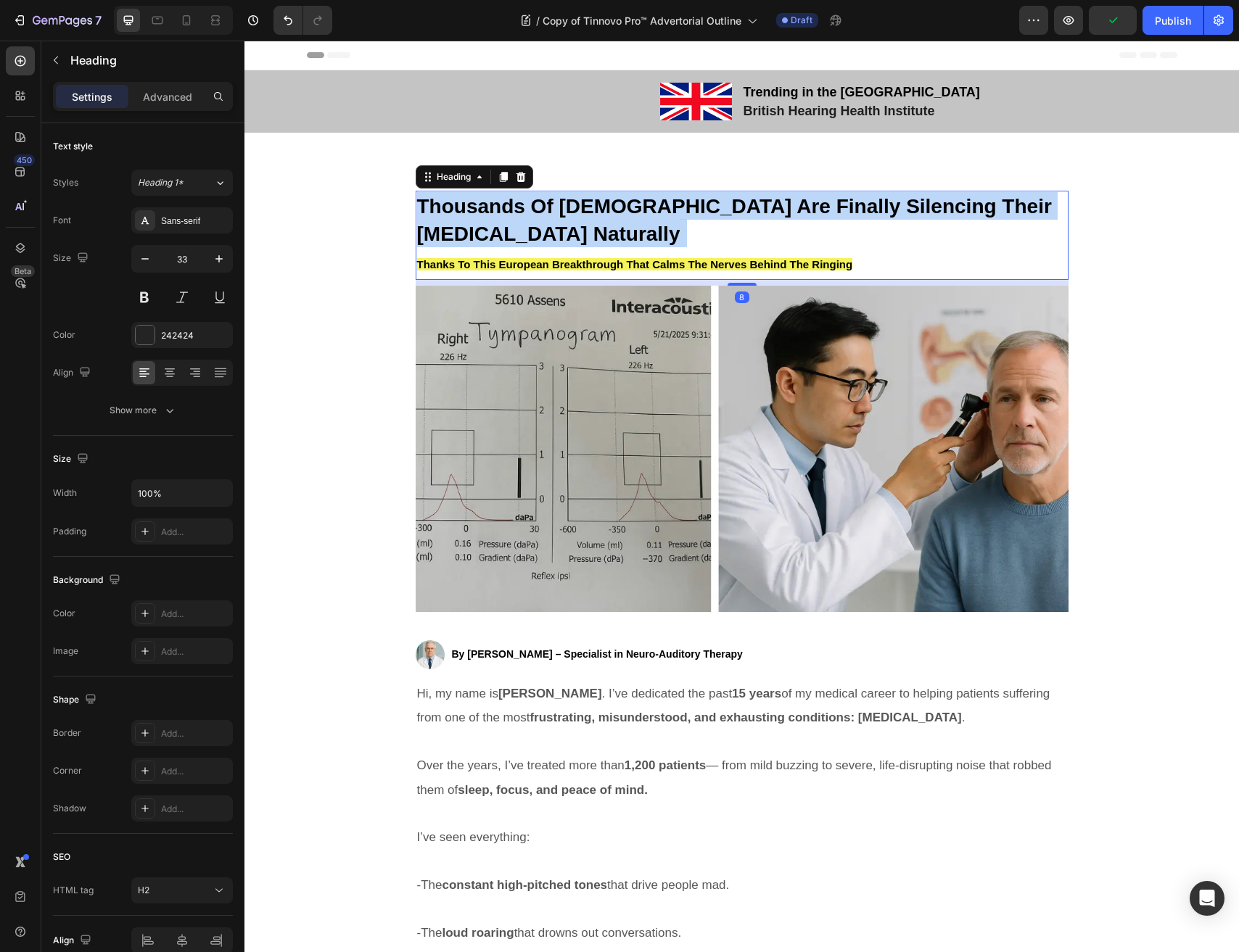
click at [662, 216] on span "Thousands Of Americans Are Finally Silencing Their Tinnitus Naturally" at bounding box center [734, 220] width 635 height 50
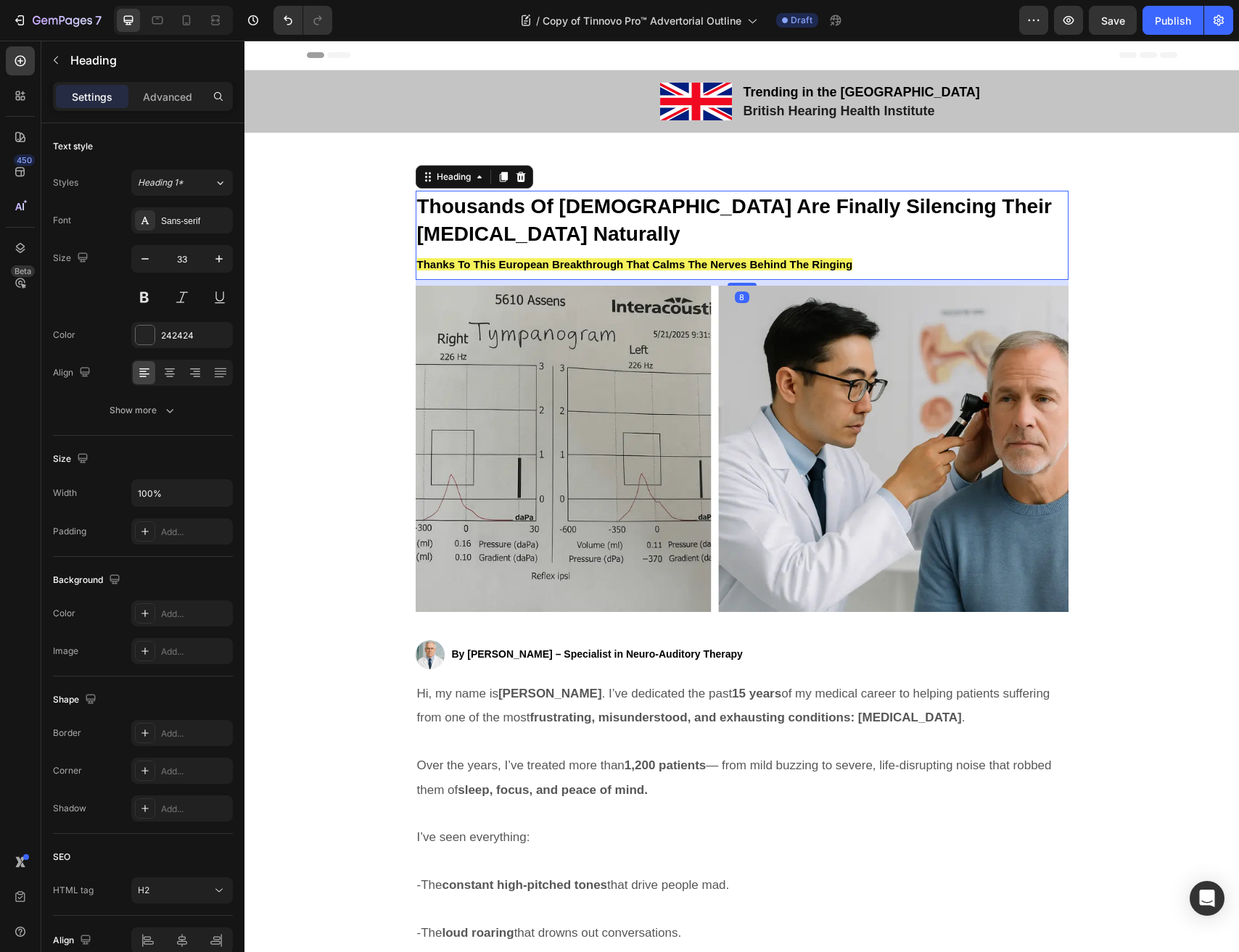
click at [544, 218] on p "⁠⁠⁠⁠⁠⁠⁠ Thousands Of Americans Are Finally Silencing Their Tinnitus Naturally T…" at bounding box center [742, 235] width 649 height 86
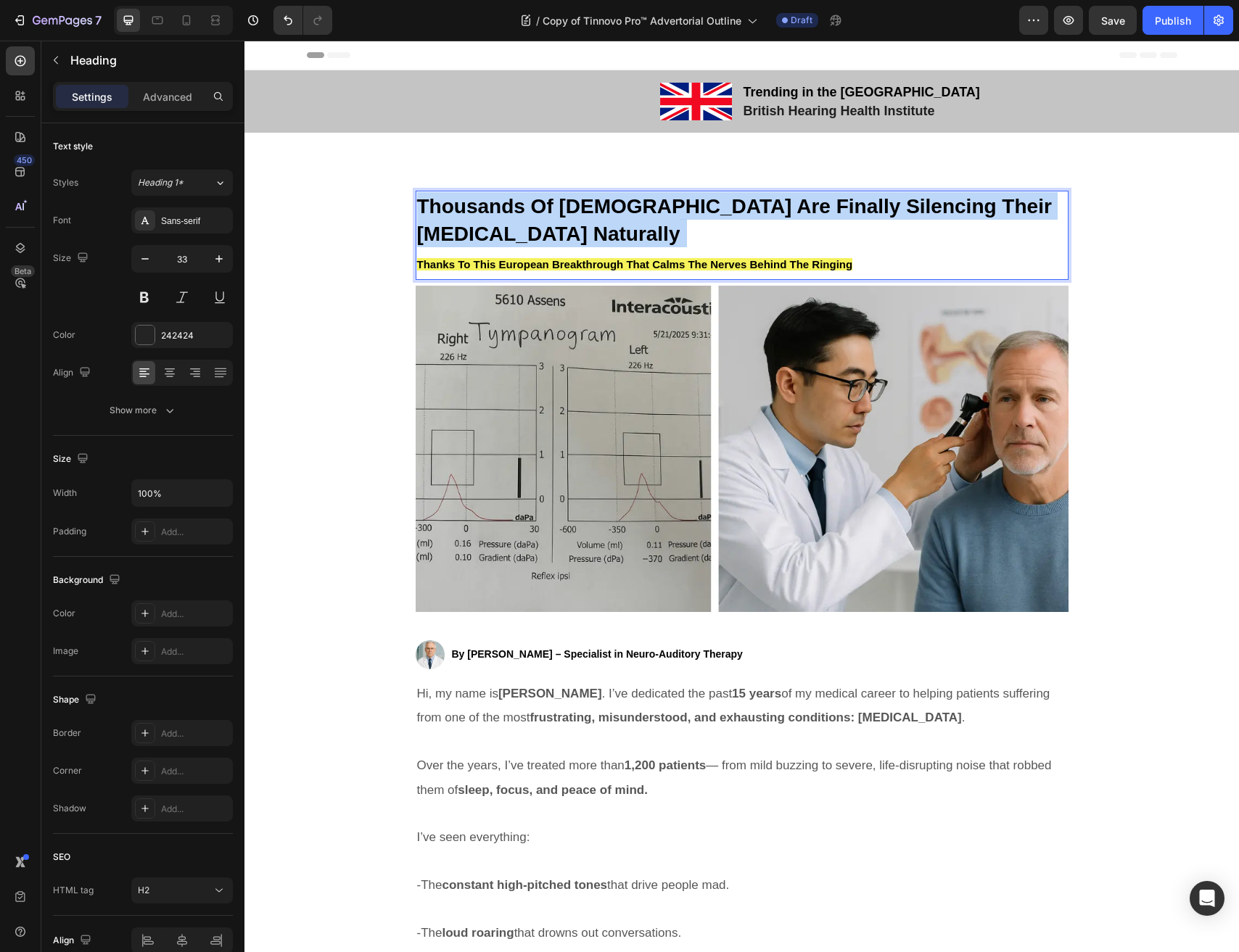
click at [544, 218] on p "Thousands Of Americans Are Finally Silencing Their Tinnitus Naturally Thanks To…" at bounding box center [742, 235] width 649 height 86
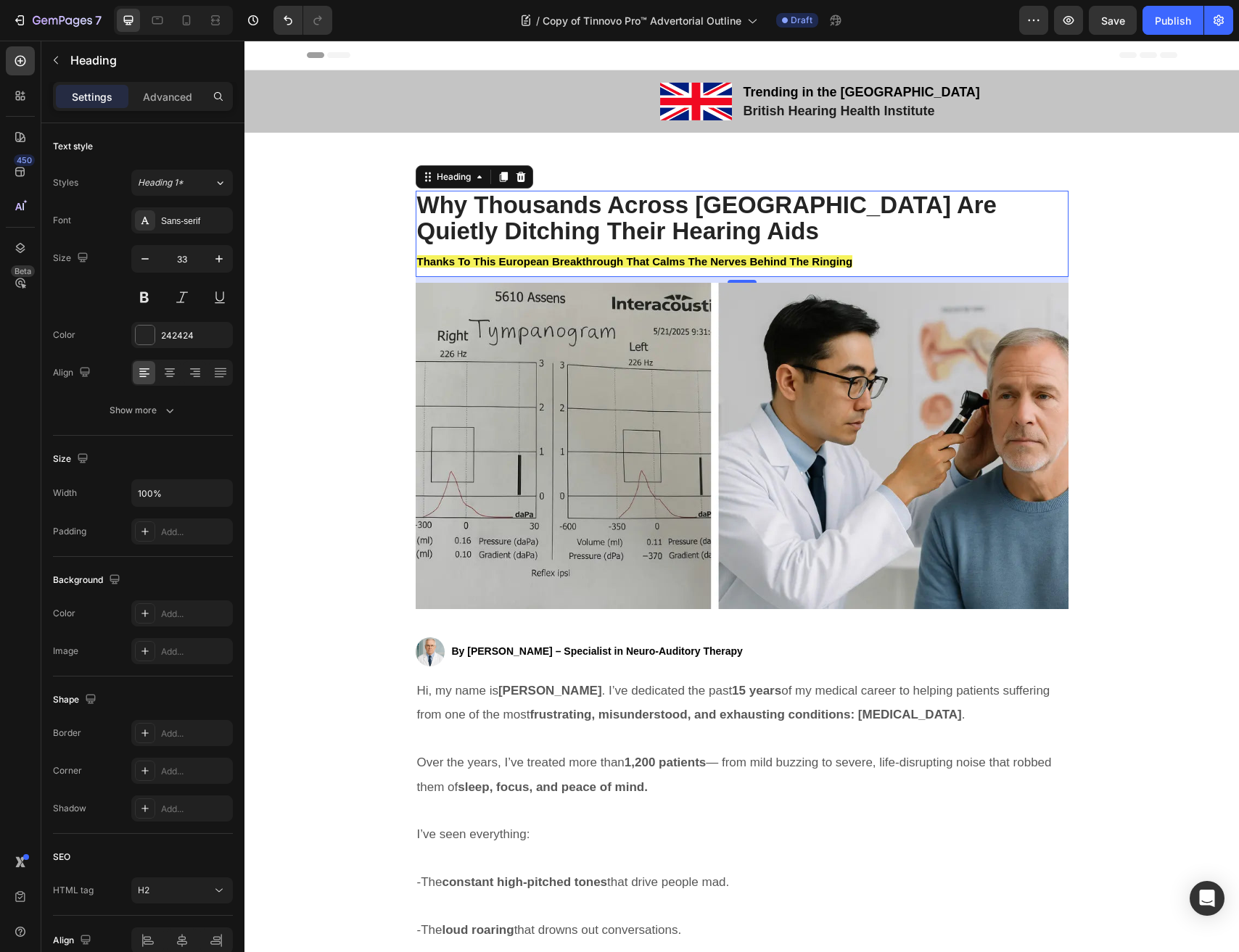
click at [664, 262] on strong "Thanks To This European Breakthrough That Calms The Nerves Behind The Ringing" at bounding box center [635, 262] width 436 height 12
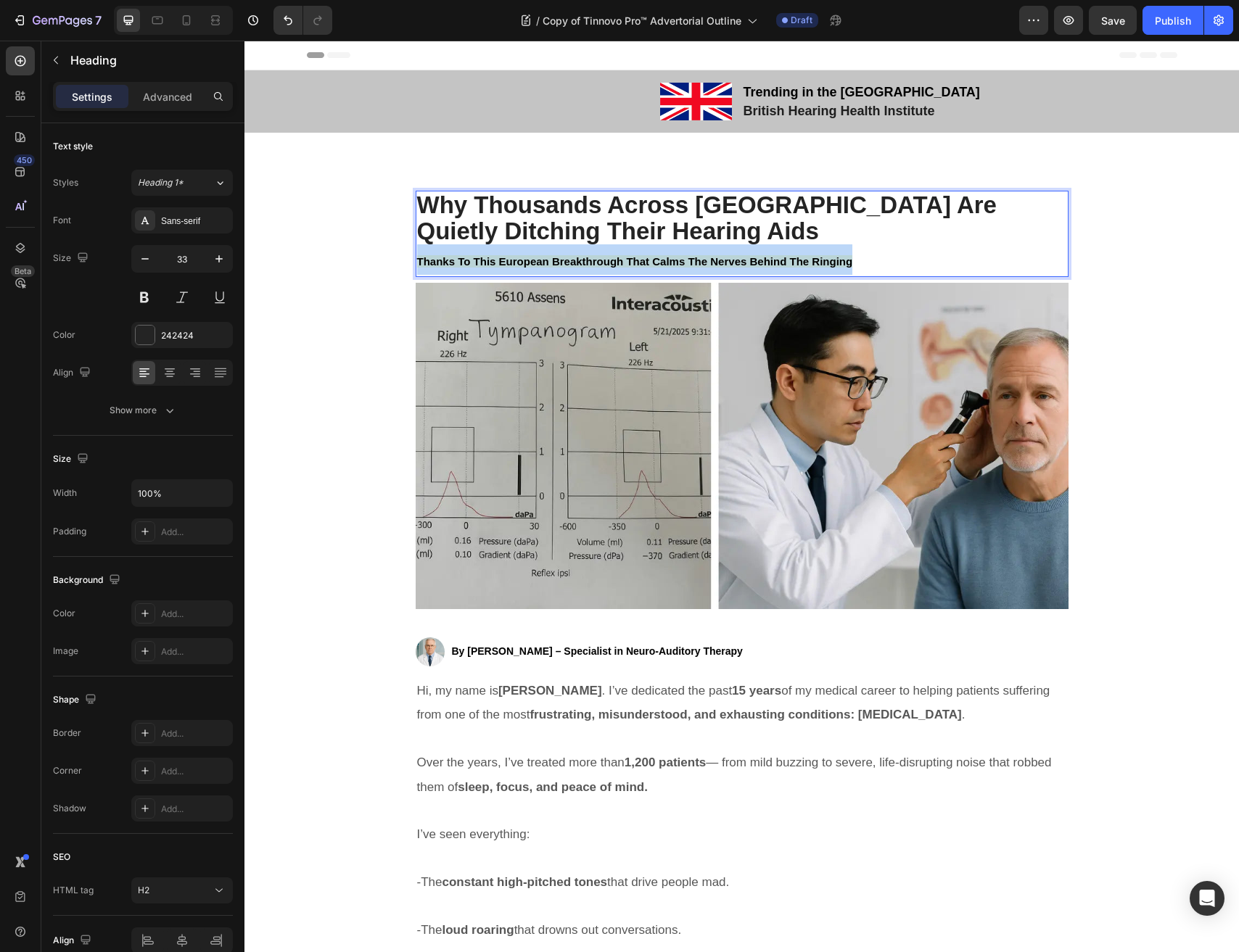
click at [664, 262] on strong "Thanks To This European Breakthrough That Calms The Nerves Behind The Ringing" at bounding box center [635, 262] width 436 height 12
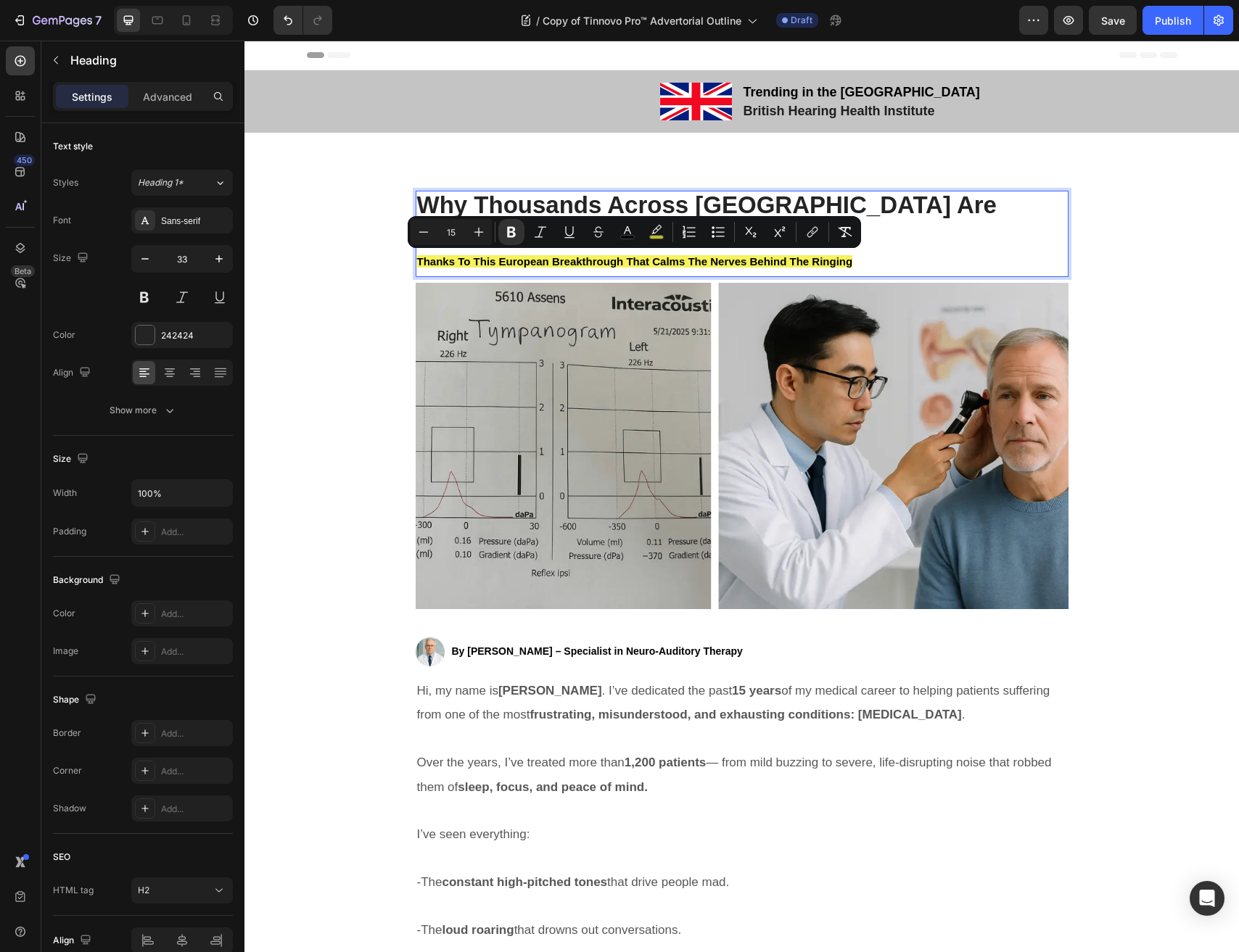
click at [768, 251] on p "Thanks To This European Breakthrough That Calms The Nerves Behind The Ringing" at bounding box center [742, 259] width 649 height 30
click at [773, 266] on p "Thanks To This European Breakthrough That Calms The Nerves Behind The Ringing" at bounding box center [742, 259] width 649 height 30
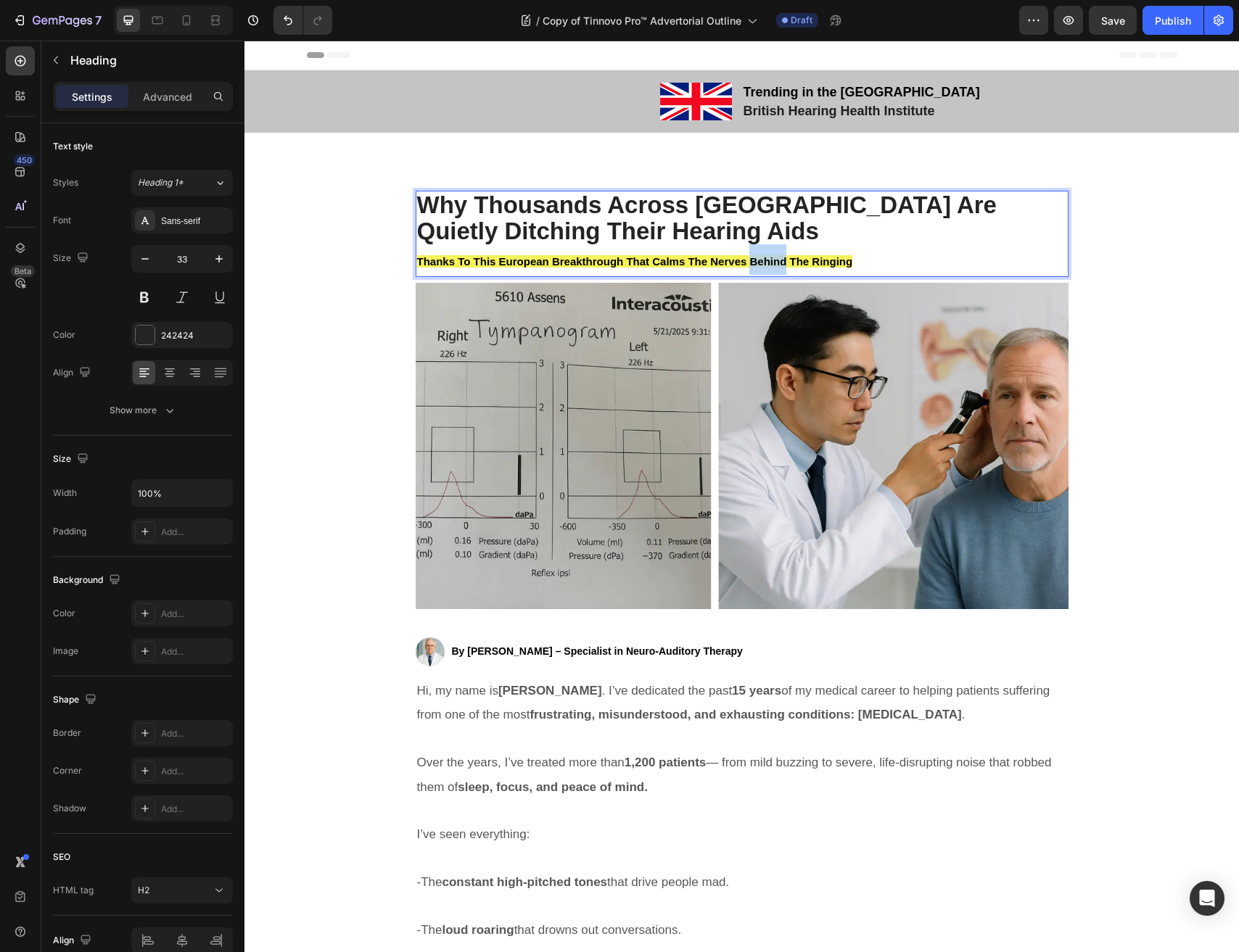
click at [773, 266] on p "Thanks To This European Breakthrough That Calms The Nerves Behind The Ringing" at bounding box center [742, 259] width 649 height 30
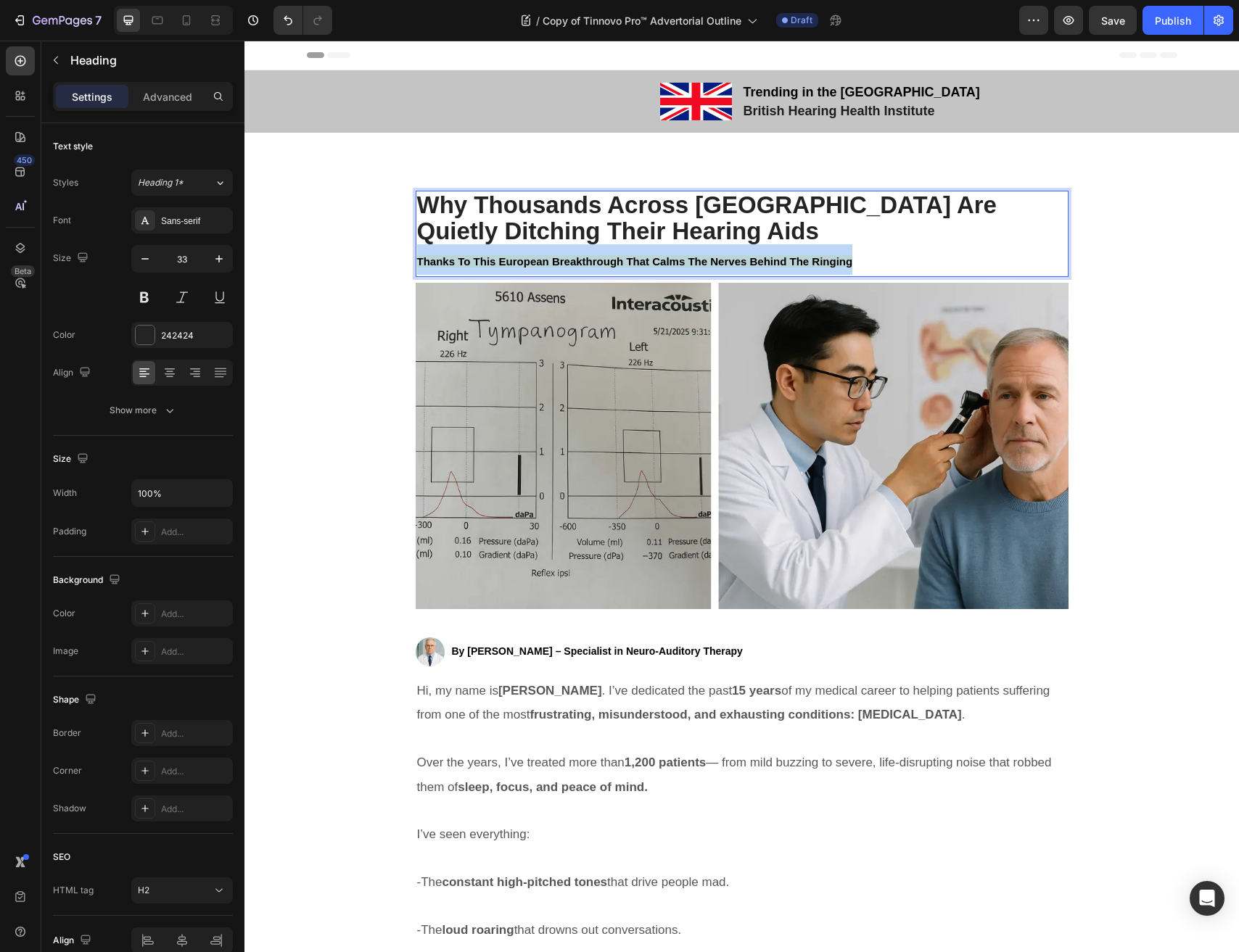
click at [773, 266] on p "Thanks To This European Breakthrough That Calms The Nerves Behind The Ringing" at bounding box center [742, 259] width 649 height 30
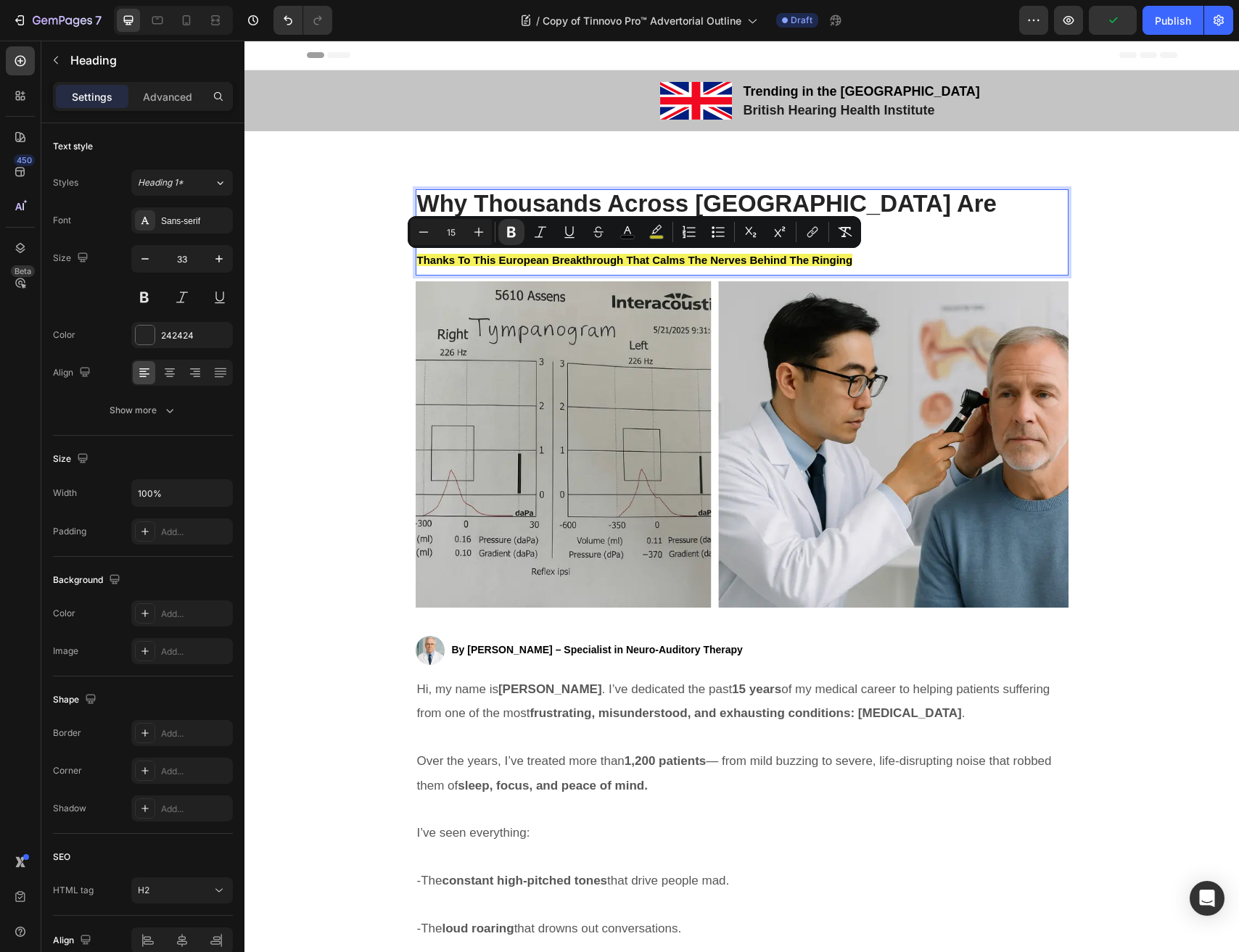
click at [903, 251] on p "Thanks To This European Breakthrough That Calms The Nerves Behind The Ringing" at bounding box center [742, 258] width 649 height 30
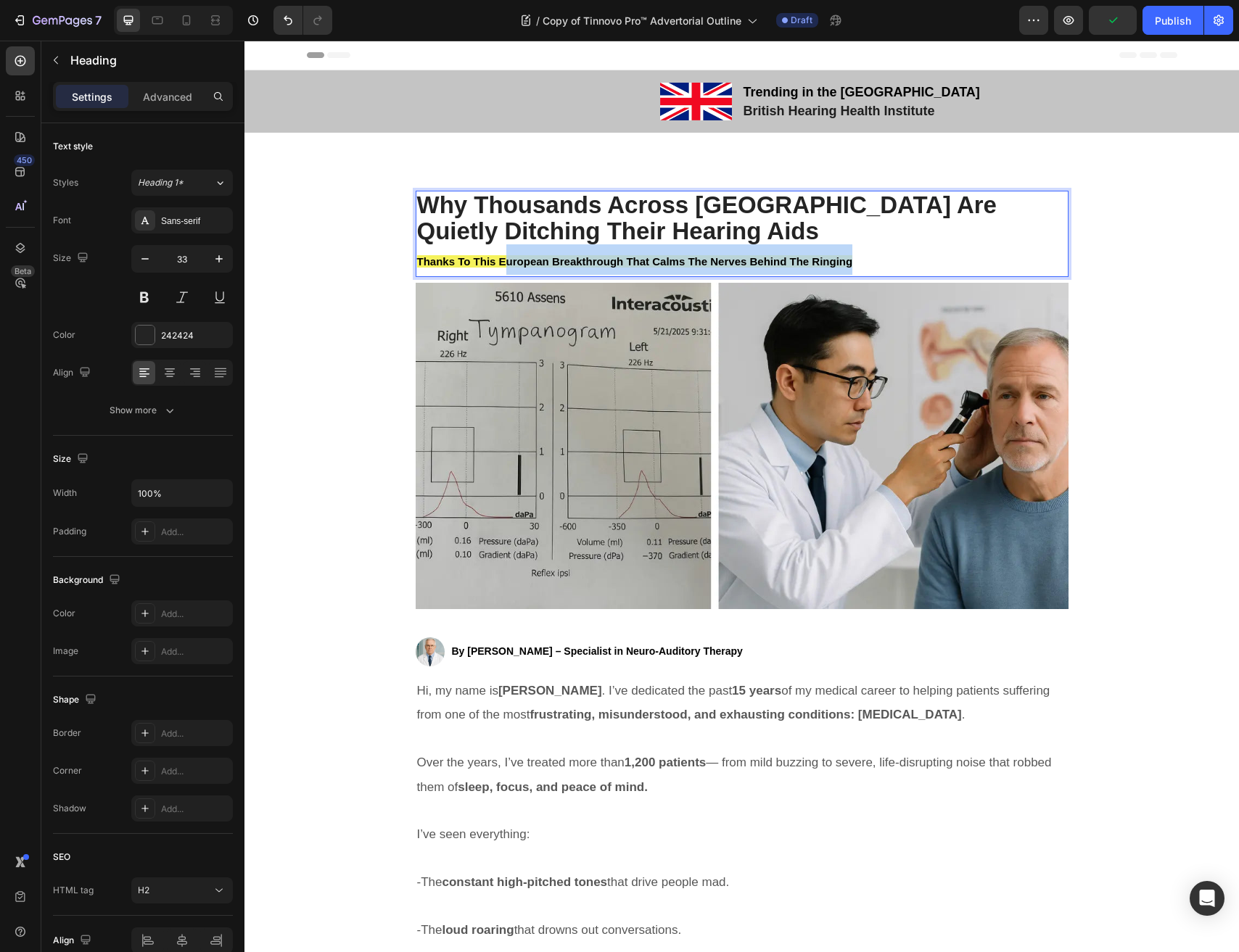
drag, startPoint x: 887, startPoint y: 255, endPoint x: 509, endPoint y: 254, distance: 378.0
click at [509, 254] on p "Thanks To This European Breakthrough That Calms The Nerves Behind The Ringing" at bounding box center [742, 259] width 649 height 30
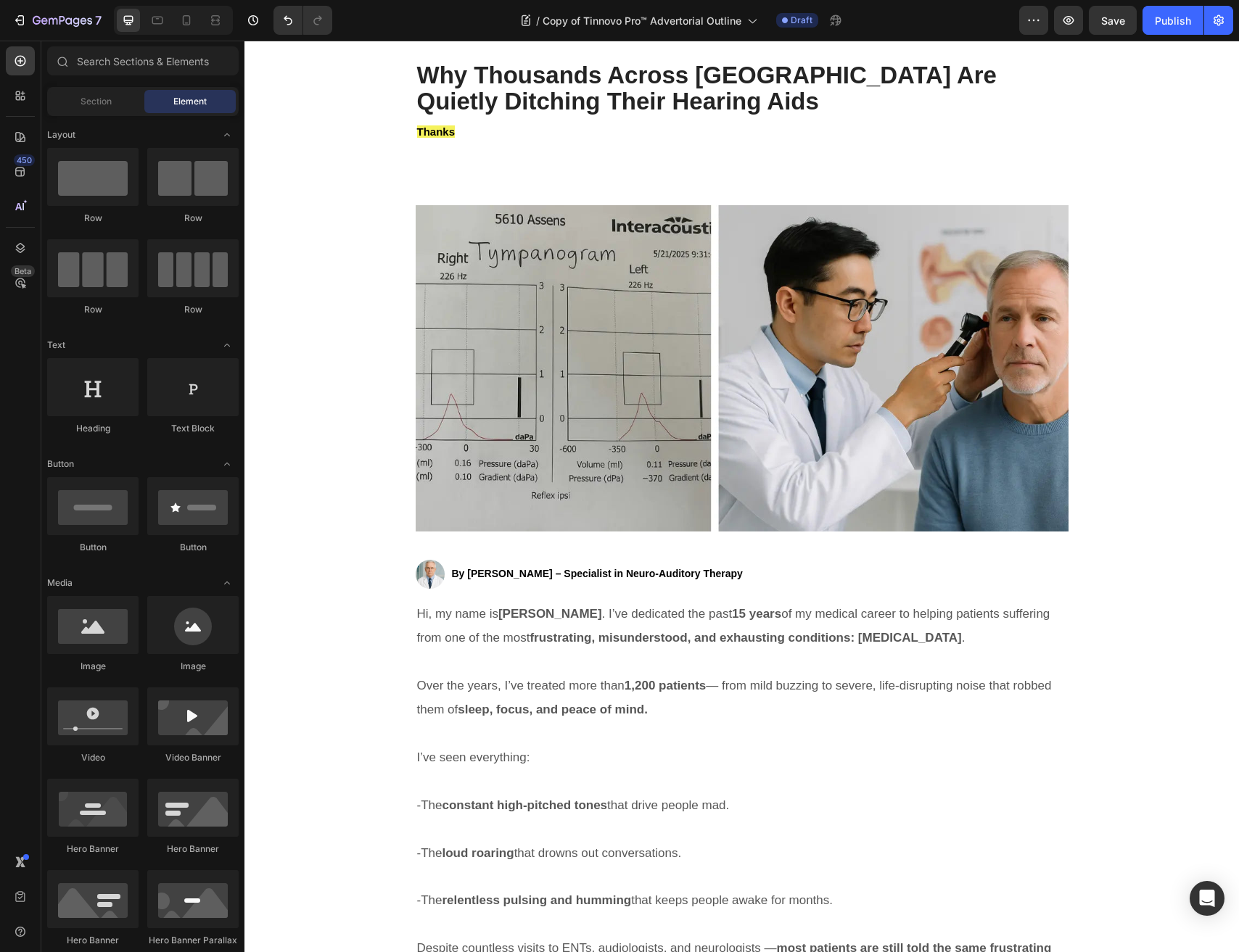
scroll to position [97, 0]
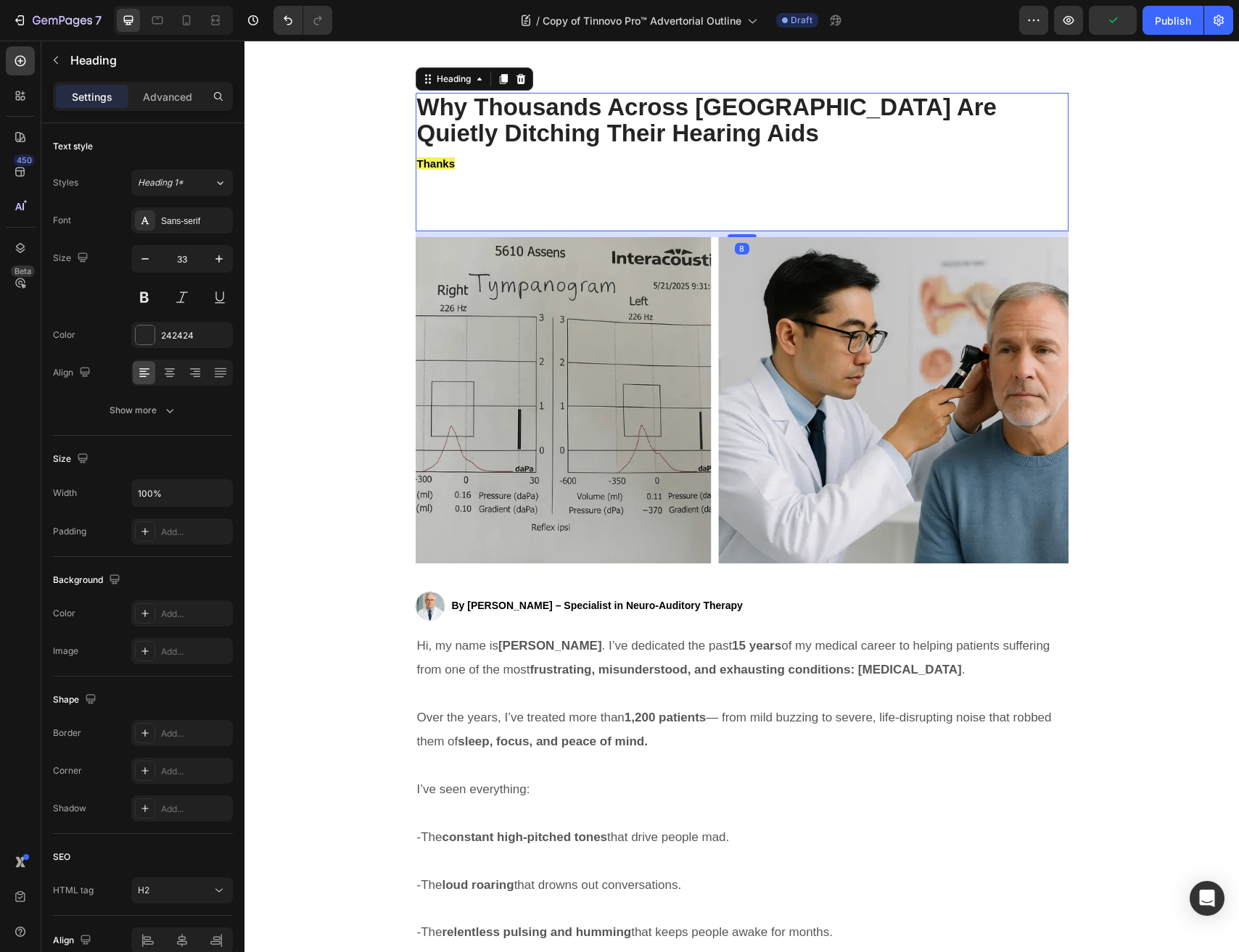
click at [526, 177] on p "⁠⁠⁠⁠⁠⁠⁠ Why Thousands Across Europe Are Quietly Ditching Their Hearing Aids Tha…" at bounding box center [742, 162] width 649 height 135
click at [498, 206] on p "Why Thousands Across Europe Are Quietly Ditching Their Hearing Aids Thanks" at bounding box center [742, 162] width 649 height 135
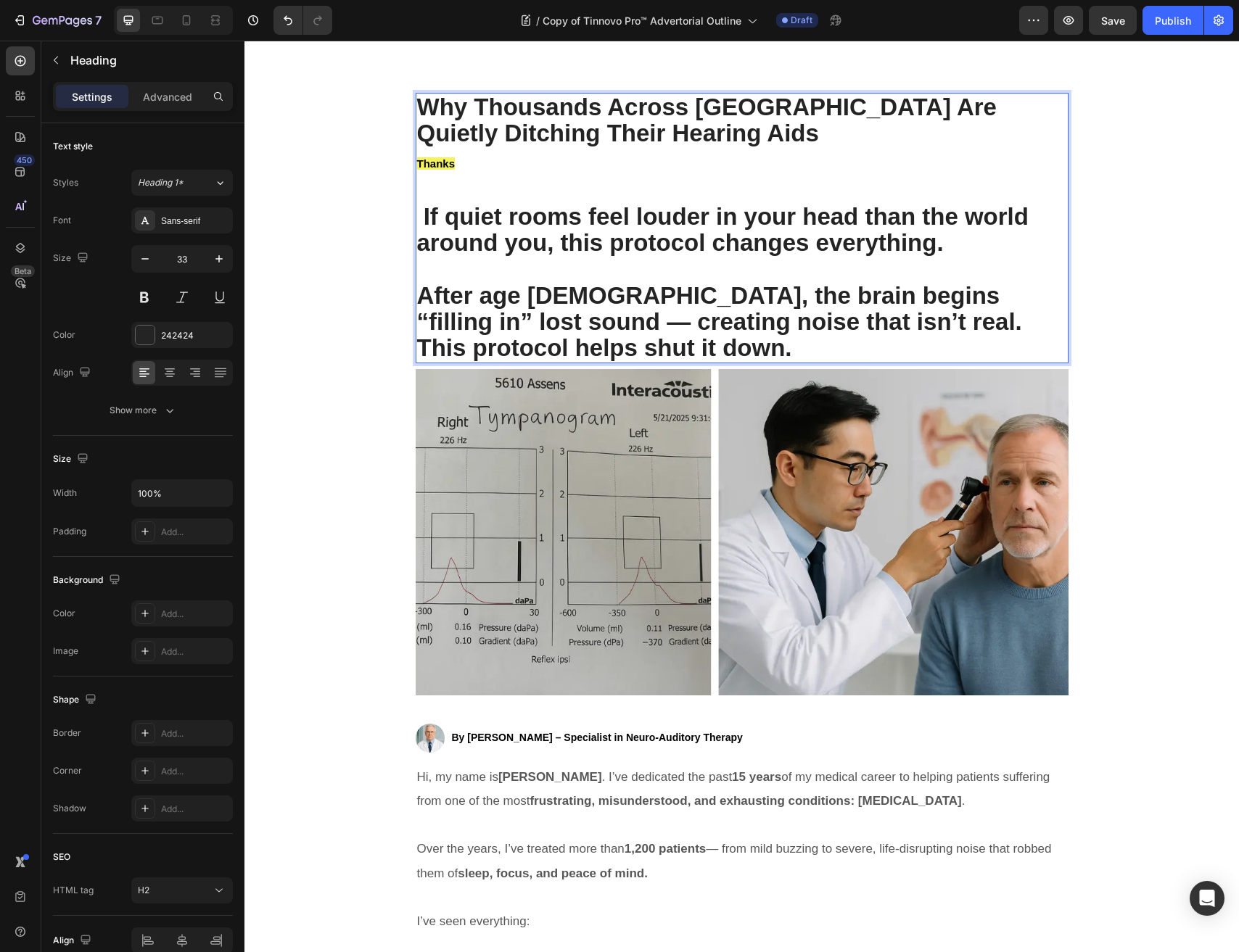
click at [445, 171] on p "Why Thousands Across Europe Are Quietly Ditching Their Hearing Aids Thanks If q…" at bounding box center [742, 175] width 649 height 163
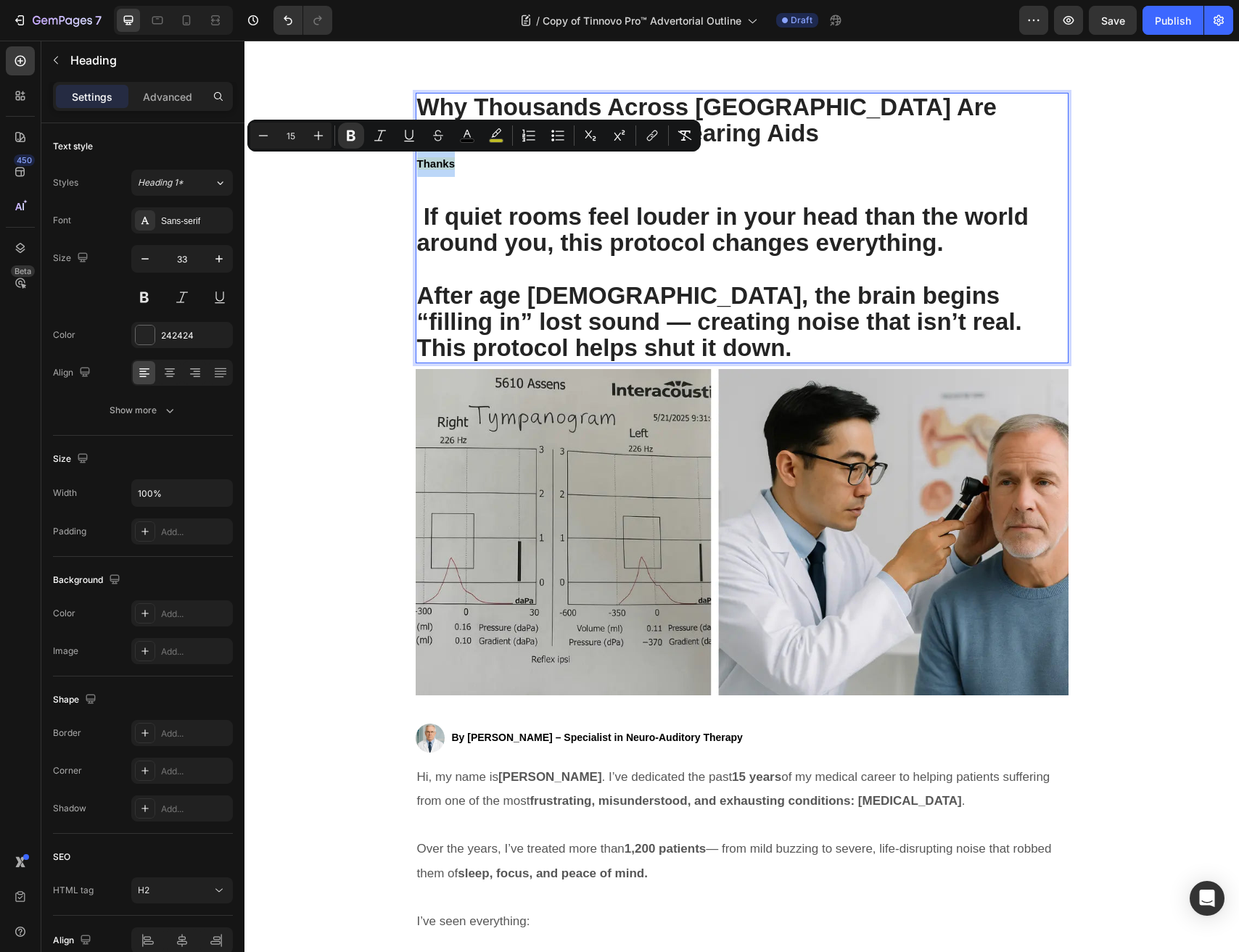
type input "33"
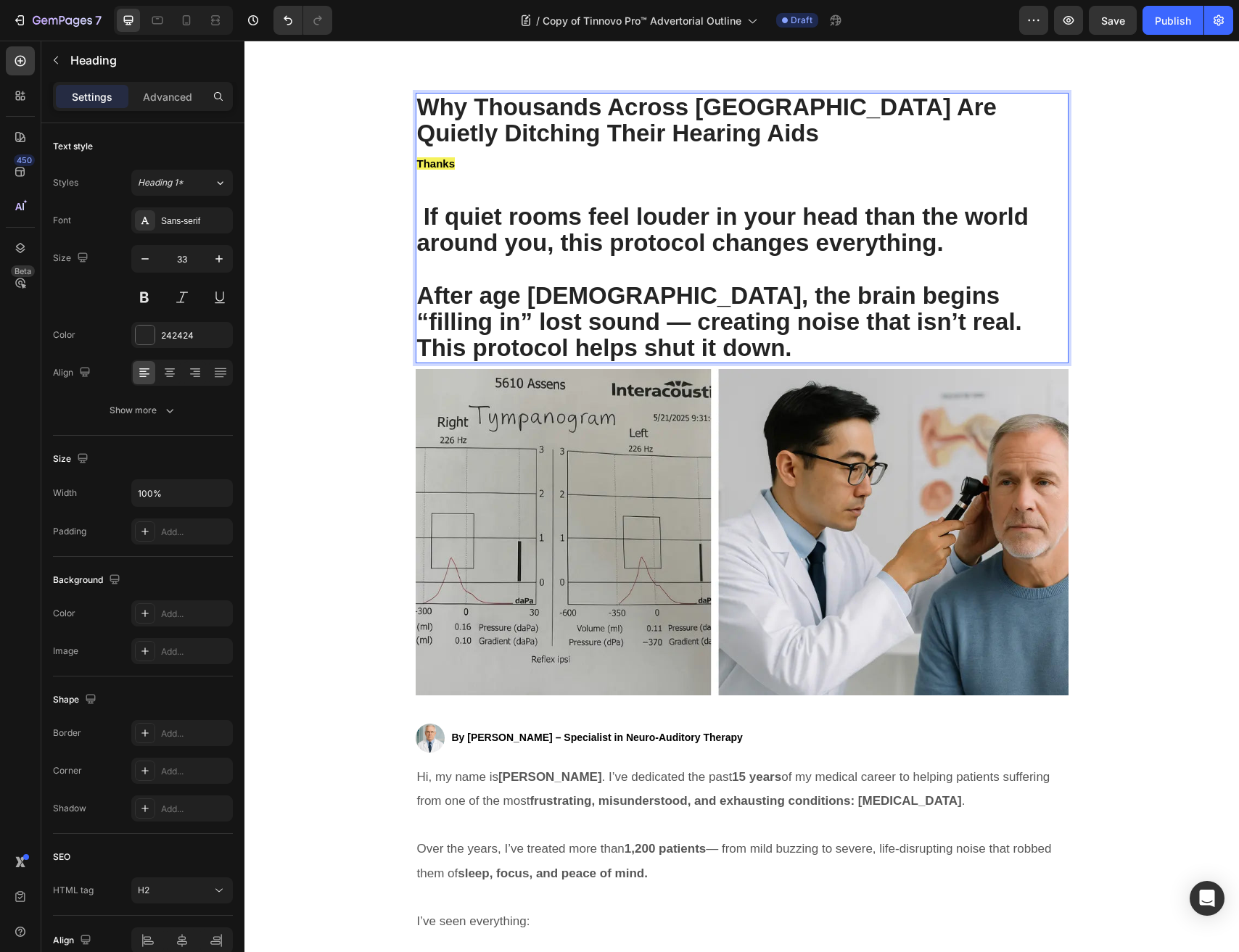
click at [482, 228] on strong "If quiet rooms feel louder in your head than the world around you, this protoco…" at bounding box center [723, 230] width 611 height 53
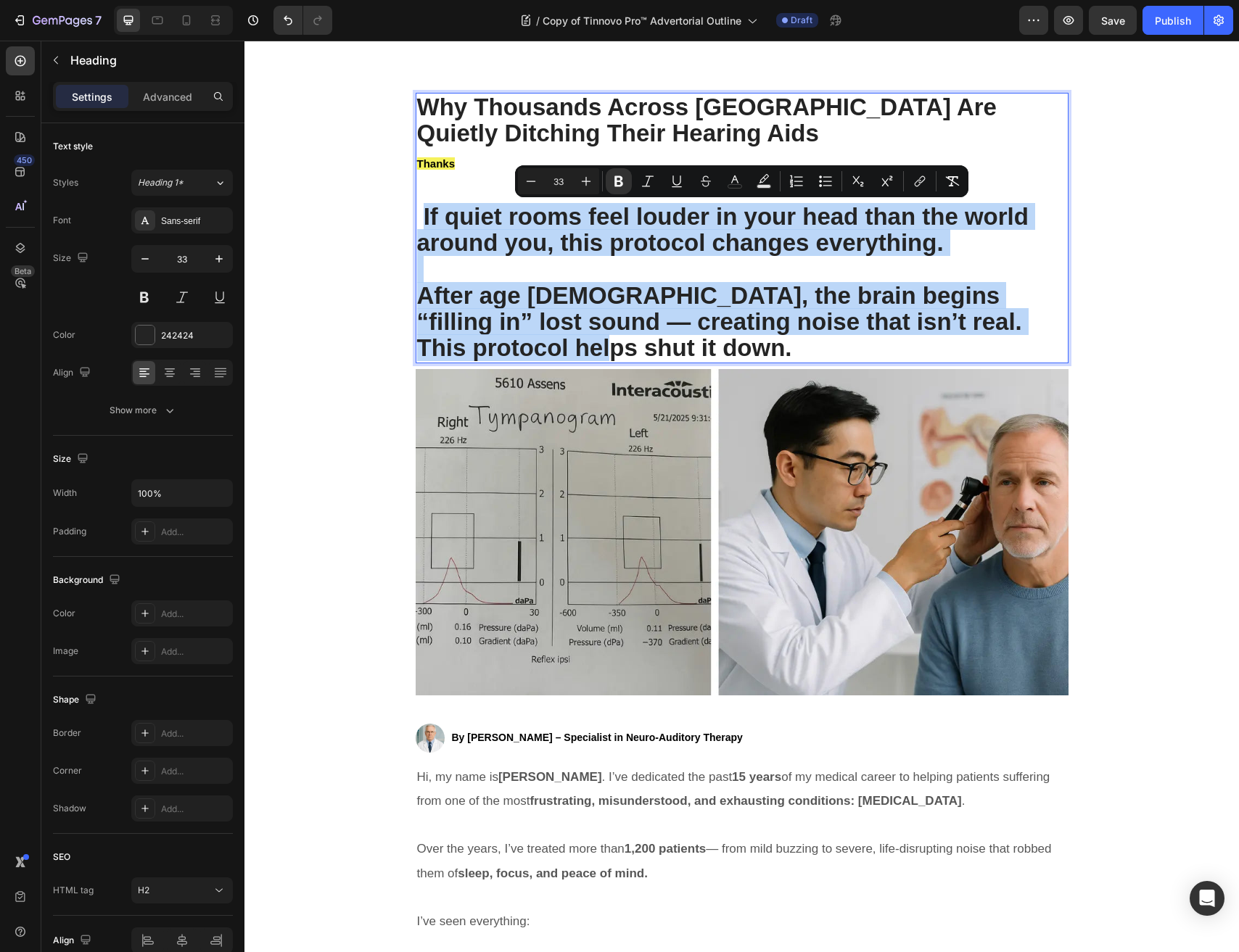
drag, startPoint x: 423, startPoint y: 215, endPoint x: 501, endPoint y: 350, distance: 155.9
click at [501, 350] on h2 "Why Thousands Across Europe Are Quietly Ditching Their Hearing Aids Thanks If q…" at bounding box center [742, 227] width 653 height 270
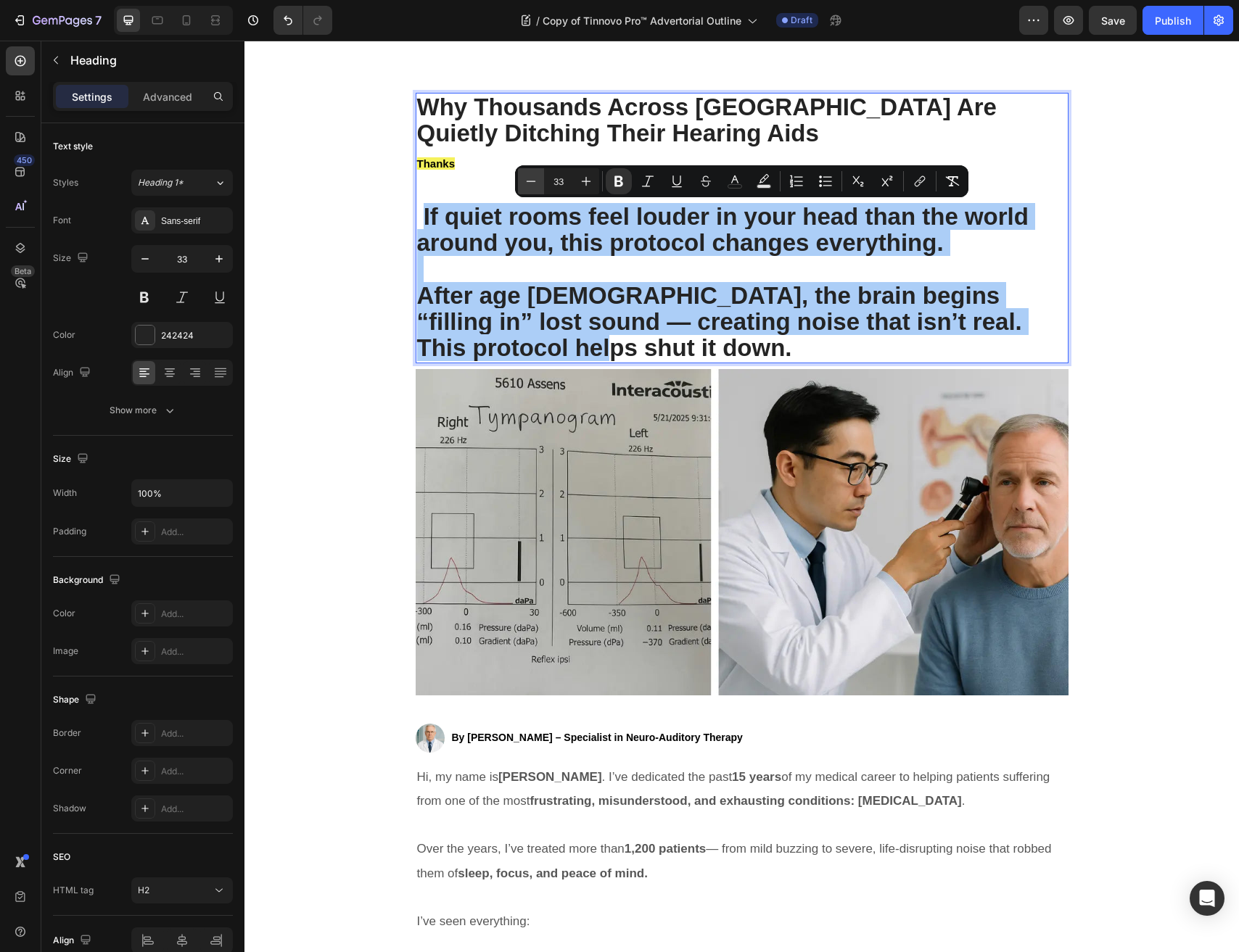
click at [533, 179] on icon "Editor contextual toolbar" at bounding box center [530, 181] width 15 height 15
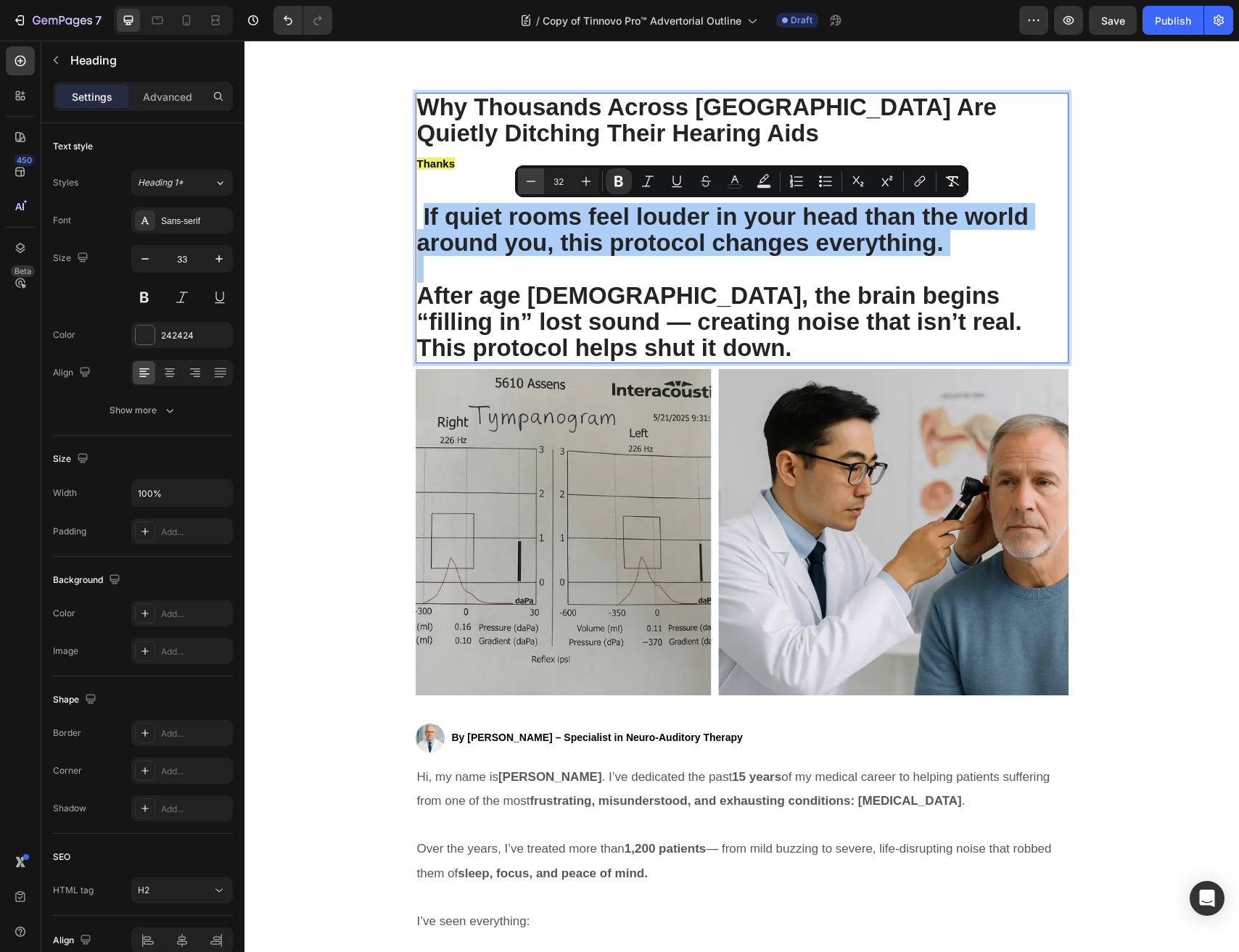
click at [533, 179] on icon "Editor contextual toolbar" at bounding box center [530, 181] width 15 height 15
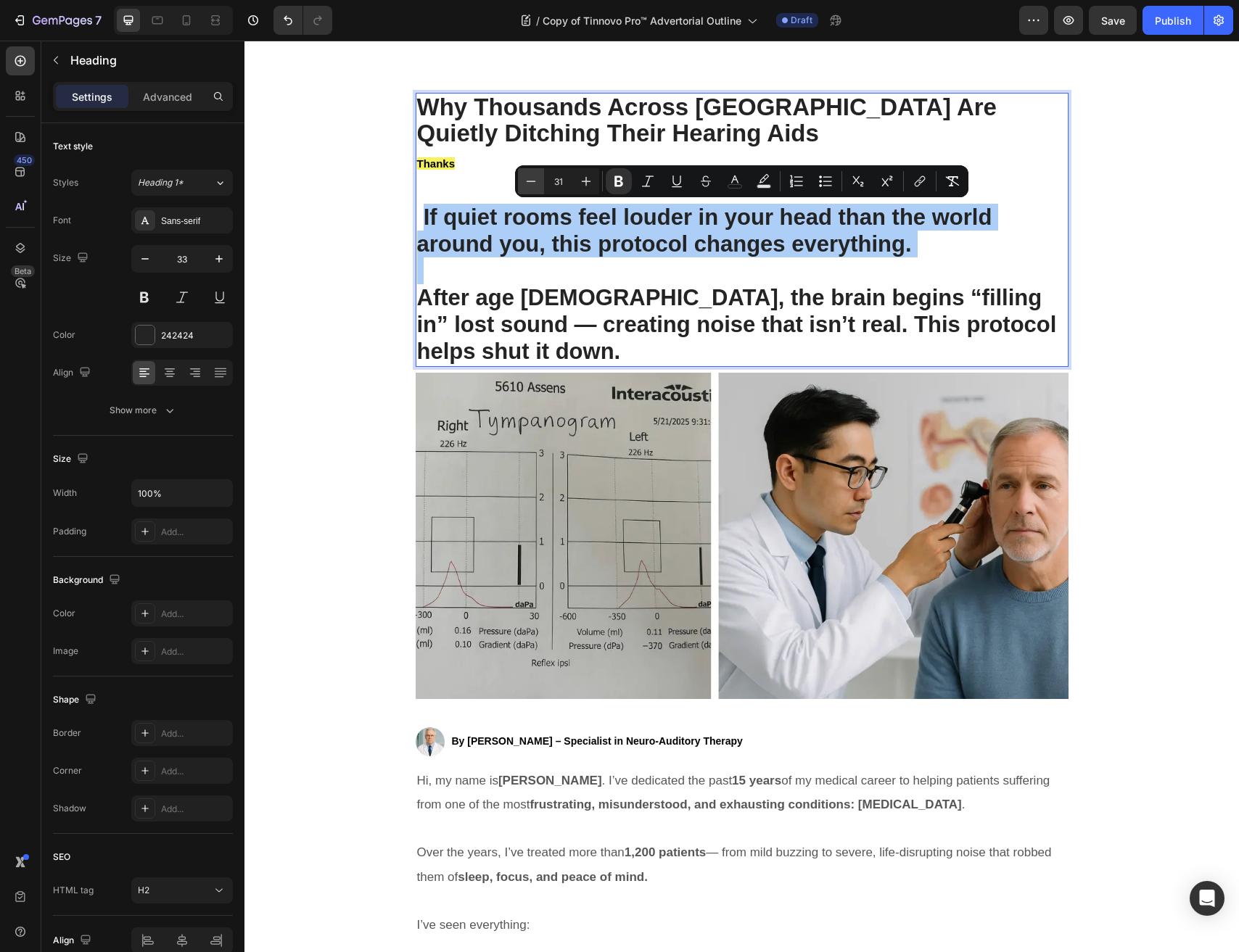
click at [533, 179] on icon "Editor contextual toolbar" at bounding box center [530, 181] width 15 height 15
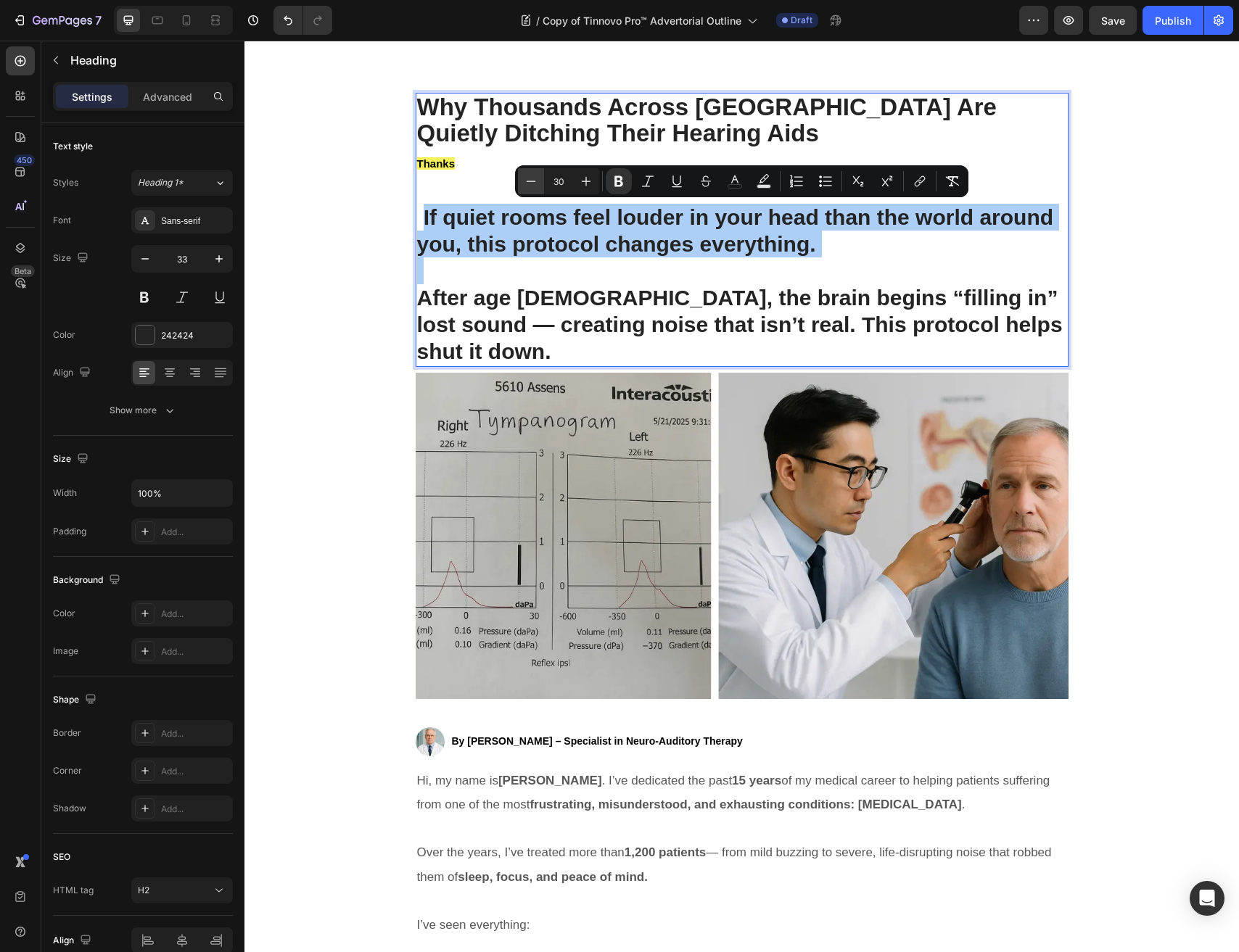
click at [533, 179] on icon "Editor contextual toolbar" at bounding box center [530, 181] width 15 height 15
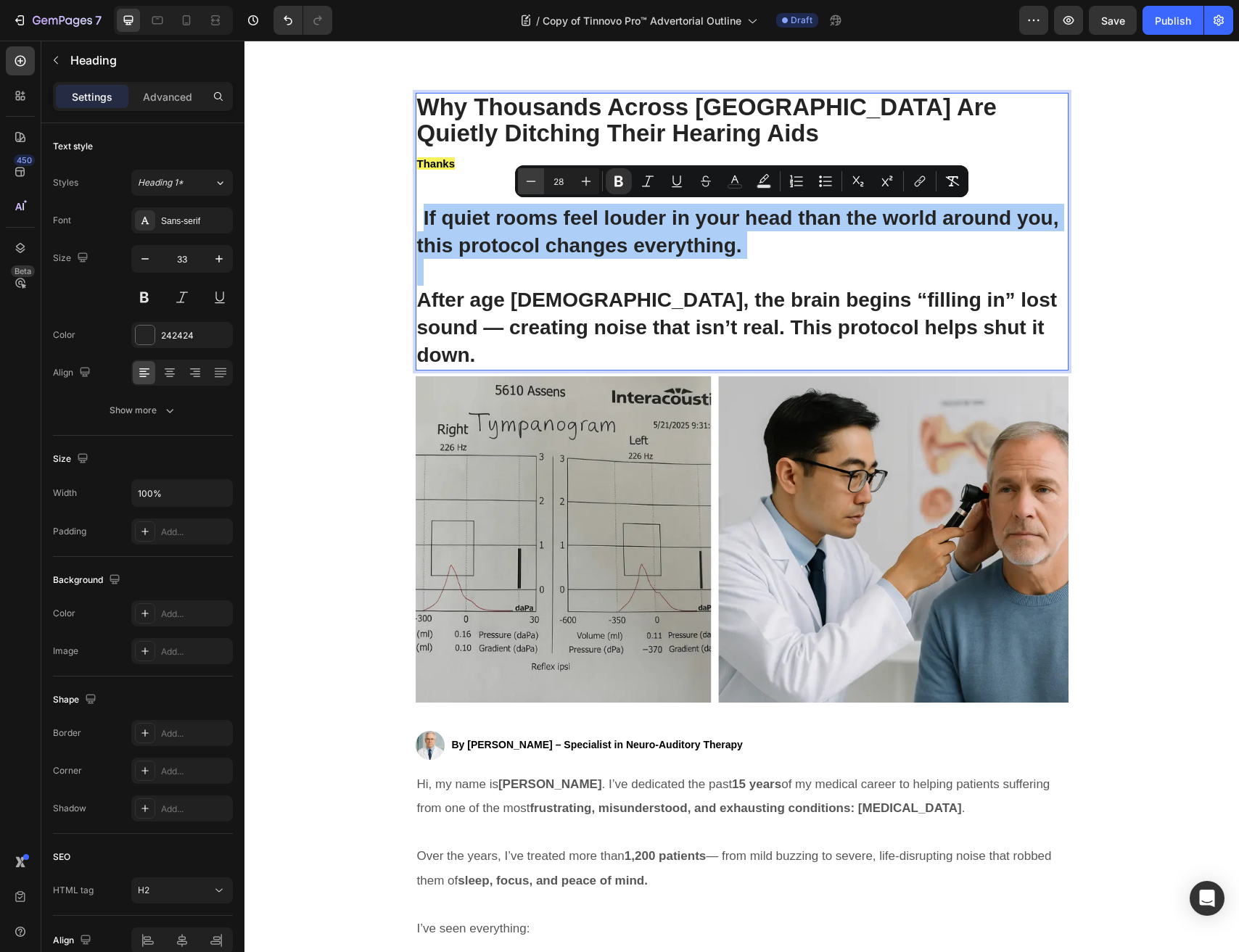
click at [533, 179] on icon "Editor contextual toolbar" at bounding box center [530, 181] width 15 height 15
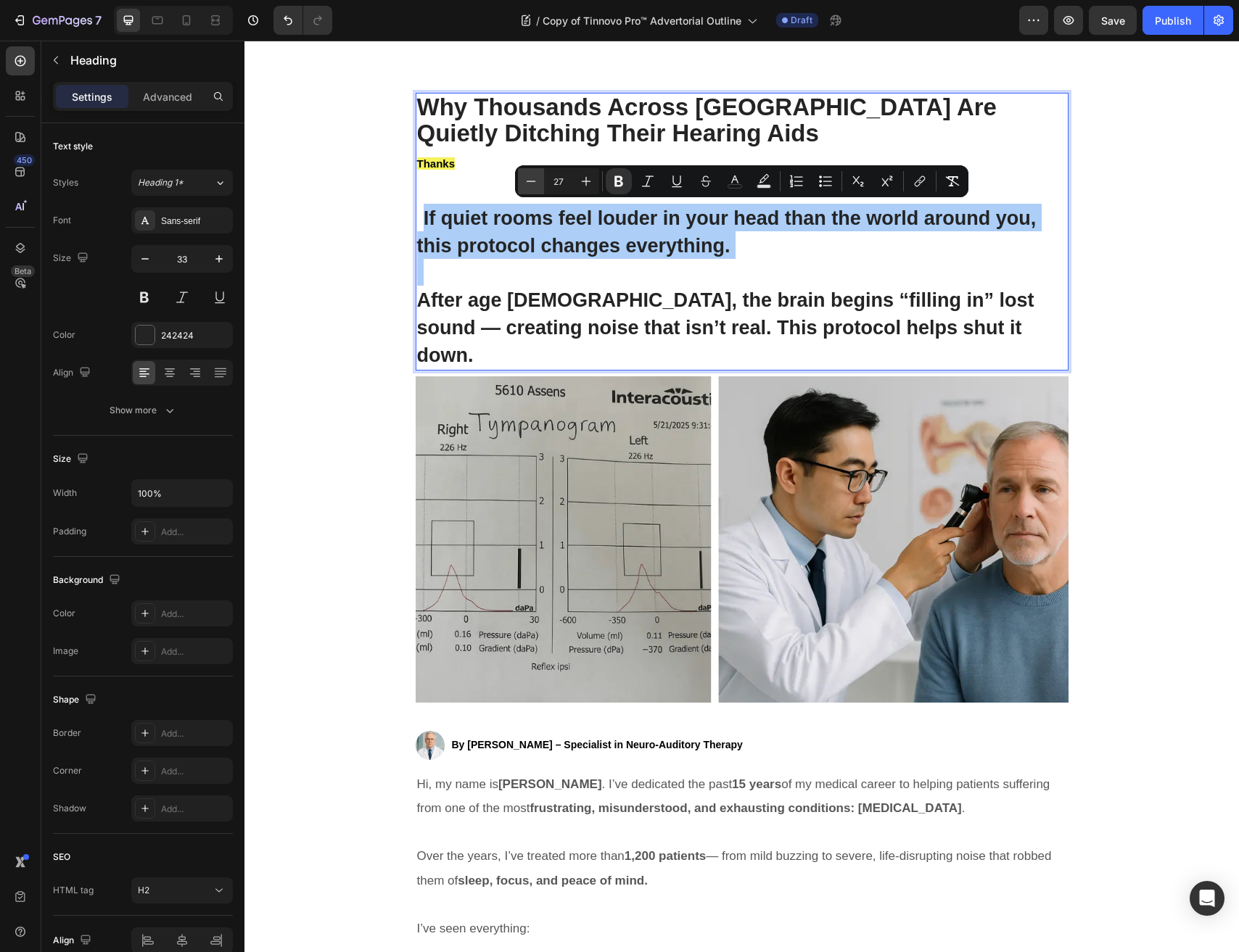
click at [533, 179] on icon "Editor contextual toolbar" at bounding box center [530, 181] width 15 height 15
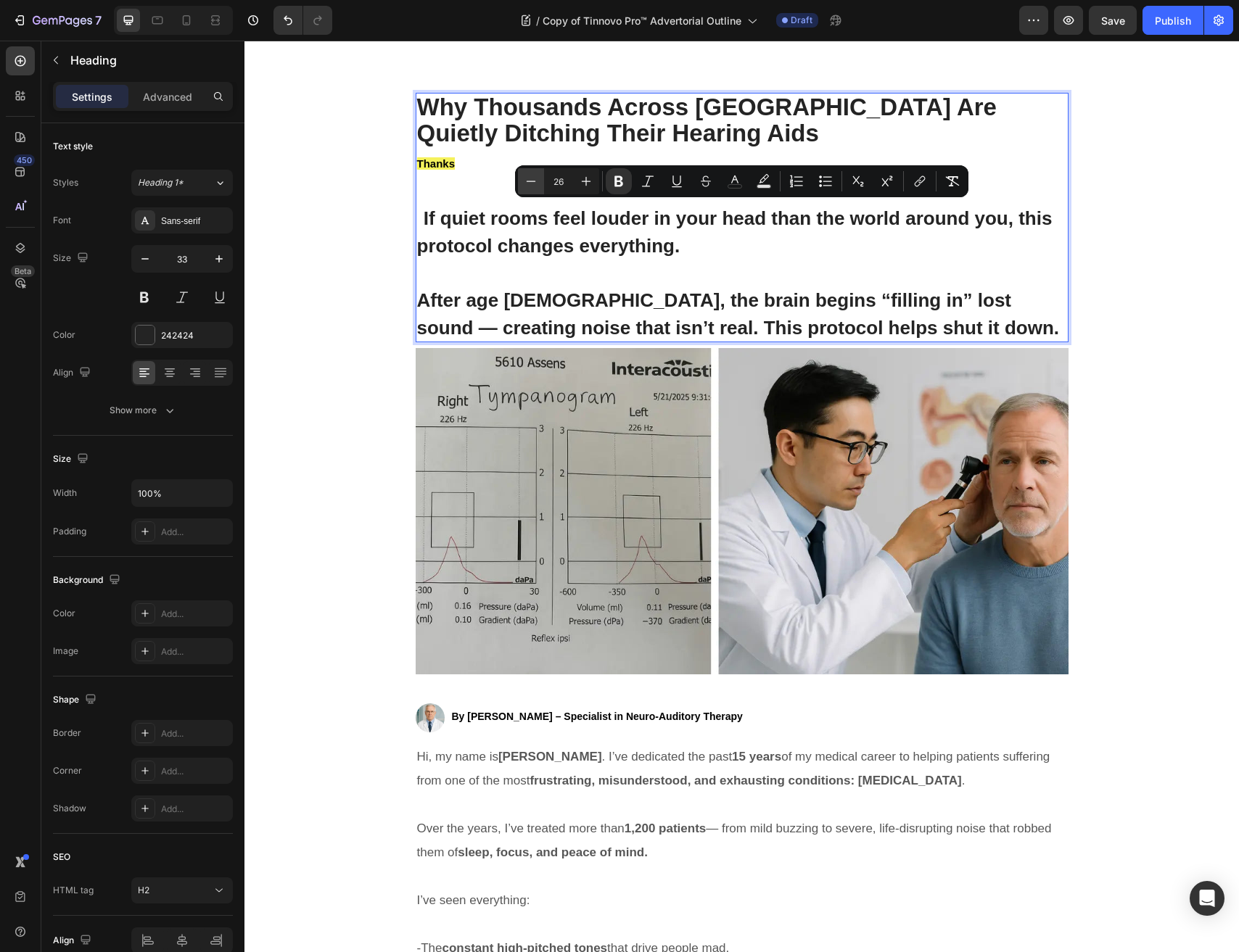
click at [533, 179] on icon "Editor contextual toolbar" at bounding box center [530, 181] width 15 height 15
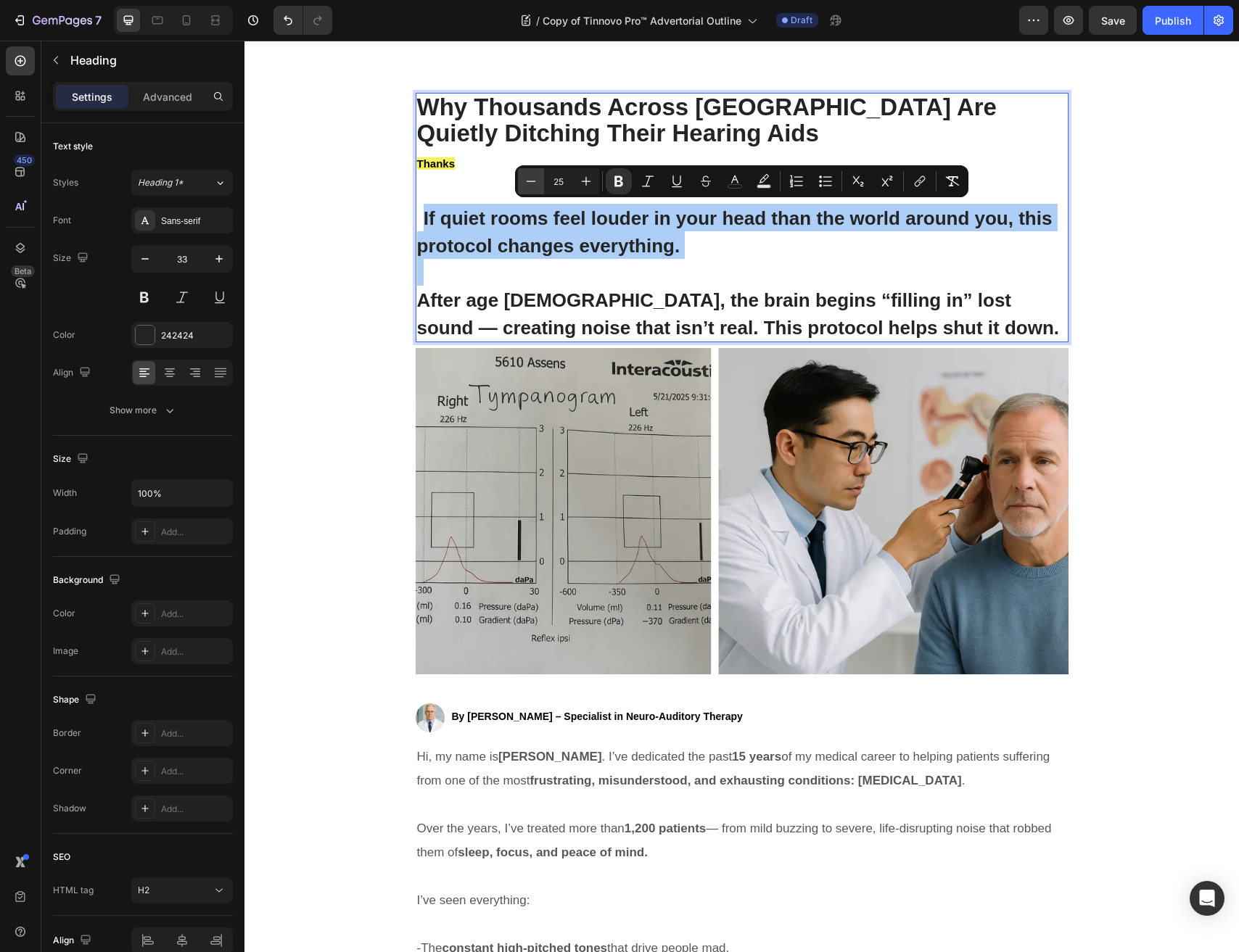
click at [533, 179] on icon "Editor contextual toolbar" at bounding box center [530, 181] width 15 height 15
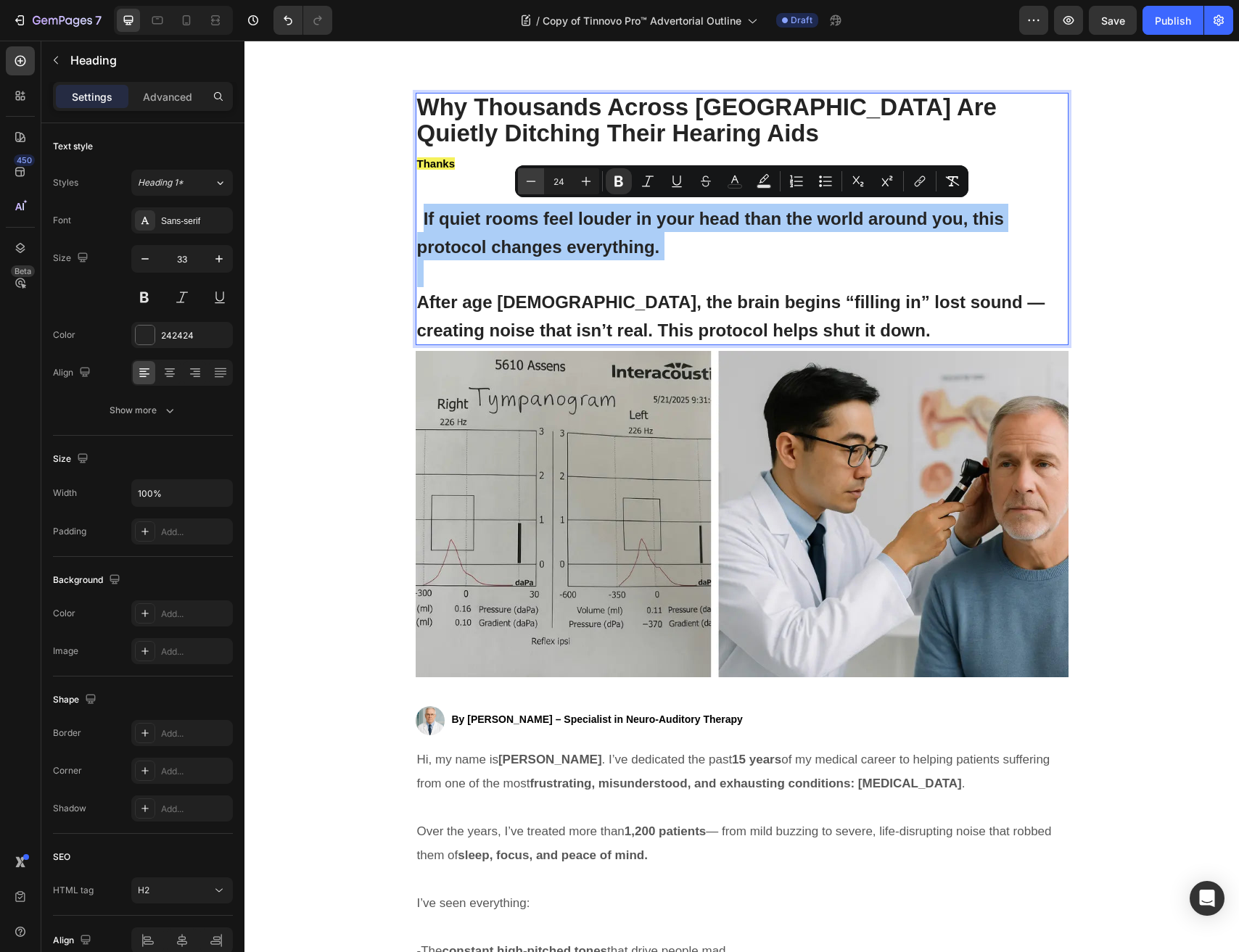
click at [533, 179] on icon "Editor contextual toolbar" at bounding box center [530, 181] width 15 height 15
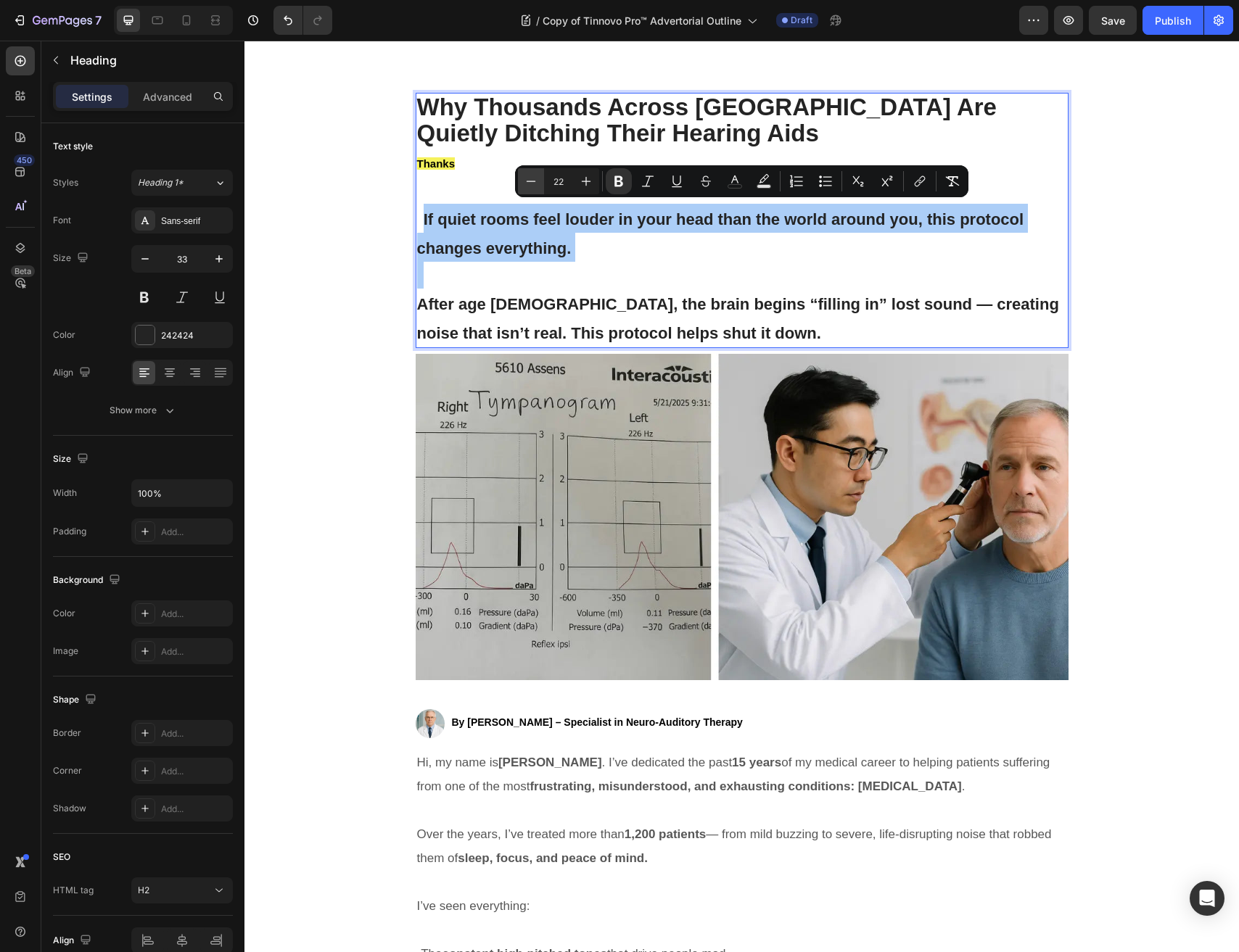
click at [533, 179] on icon "Editor contextual toolbar" at bounding box center [530, 181] width 15 height 15
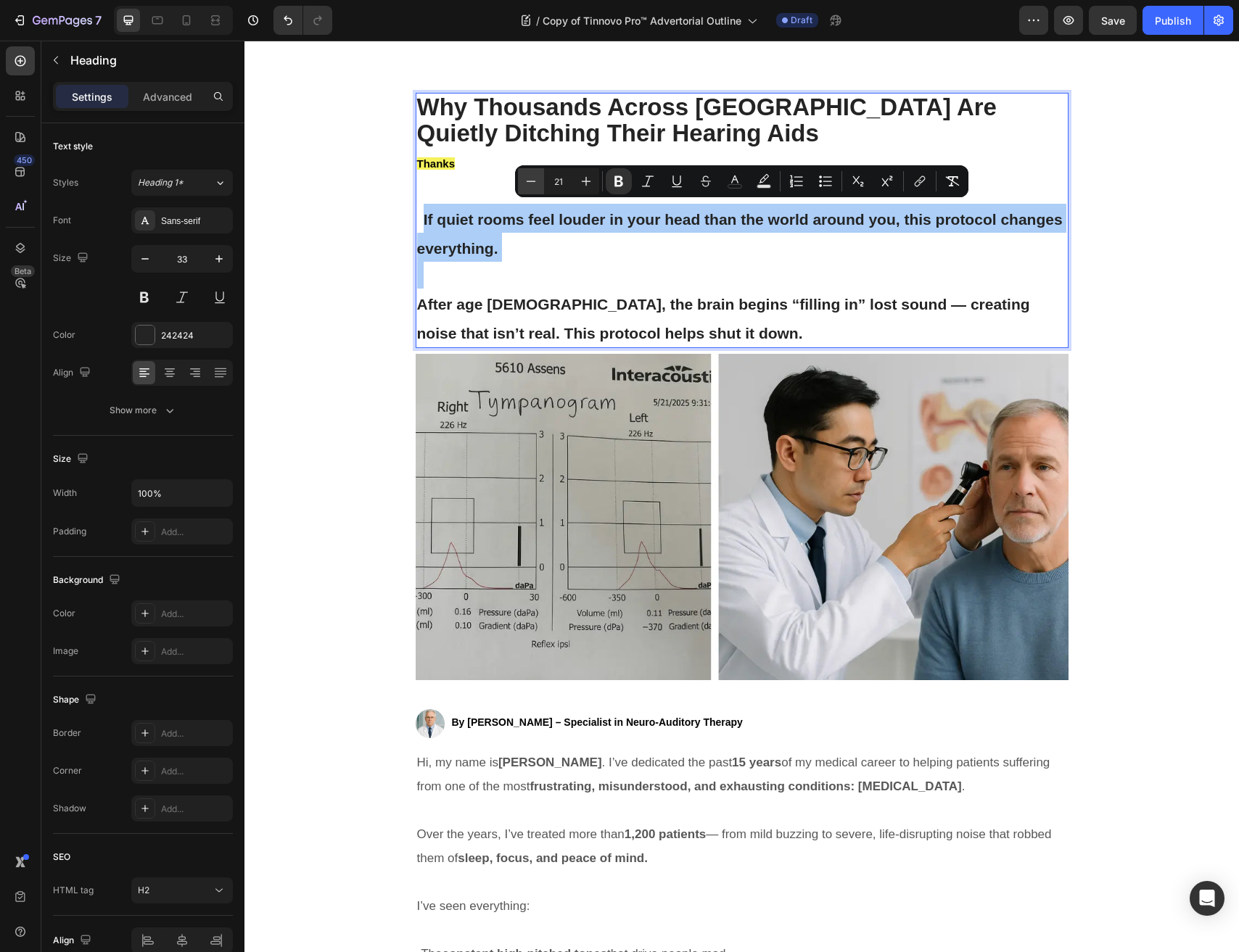
click at [533, 179] on icon "Editor contextual toolbar" at bounding box center [530, 181] width 15 height 15
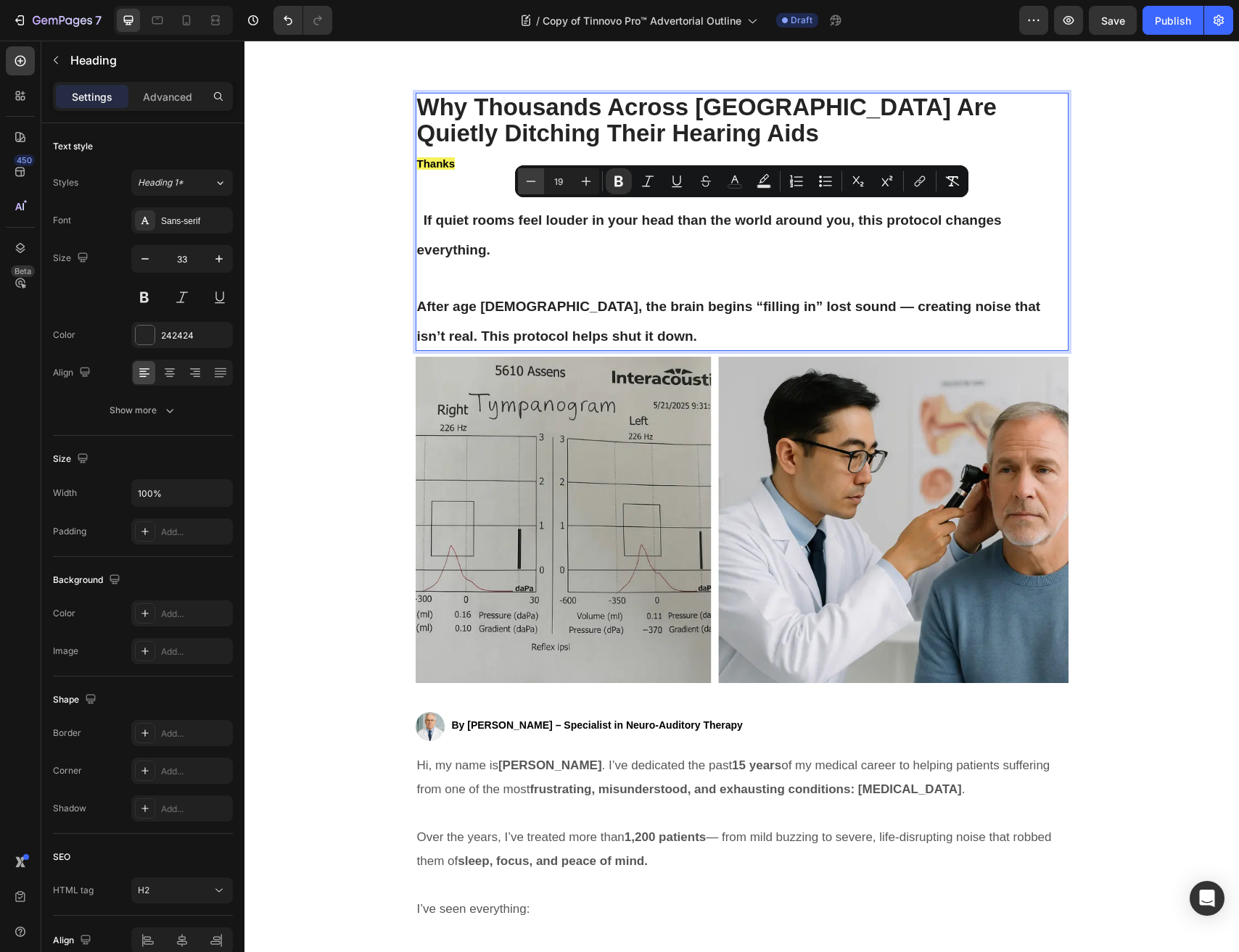
click at [533, 179] on icon "Editor contextual toolbar" at bounding box center [530, 181] width 15 height 15
type input "18"
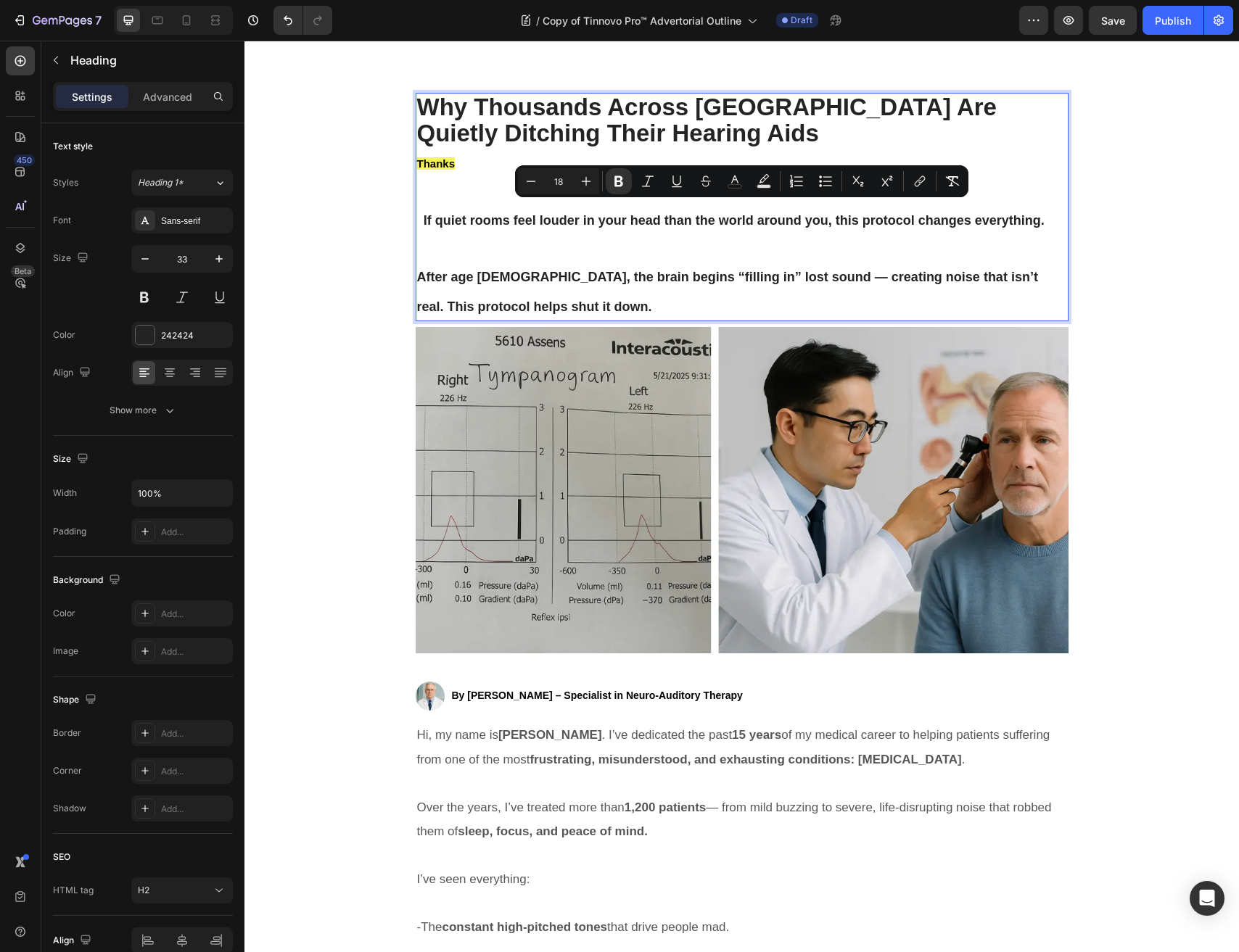
click at [424, 233] on p "Why Thousands Across Europe Are Quietly Ditching Their Hearing Aids Thanks If q…" at bounding box center [742, 163] width 649 height 139
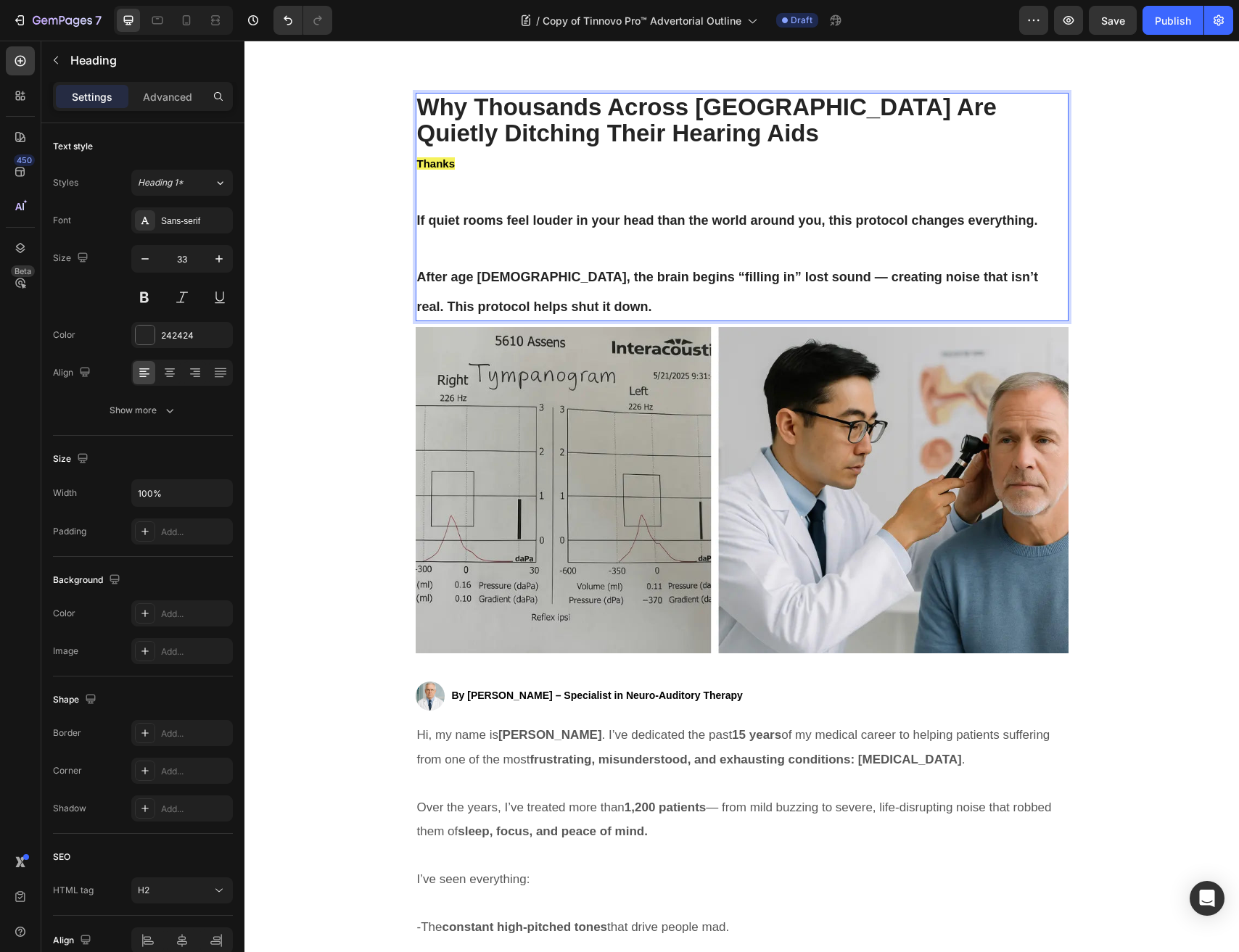
click at [509, 206] on p "Why Thousands Across Europe Are Quietly Ditching Their Hearing Aids Thanks If q…" at bounding box center [742, 163] width 649 height 139
click at [477, 195] on p "Why Thousands Across Europe Are Quietly Ditching Their Hearing Aids Thanks If q…" at bounding box center [742, 163] width 649 height 139
click at [454, 249] on p "Rich Text Editor. Editing area: main" at bounding box center [742, 247] width 649 height 26
click at [449, 188] on p "Why Thousands Across Europe Are Quietly Ditching Their Hearing Aids Thanks If q…" at bounding box center [742, 163] width 649 height 139
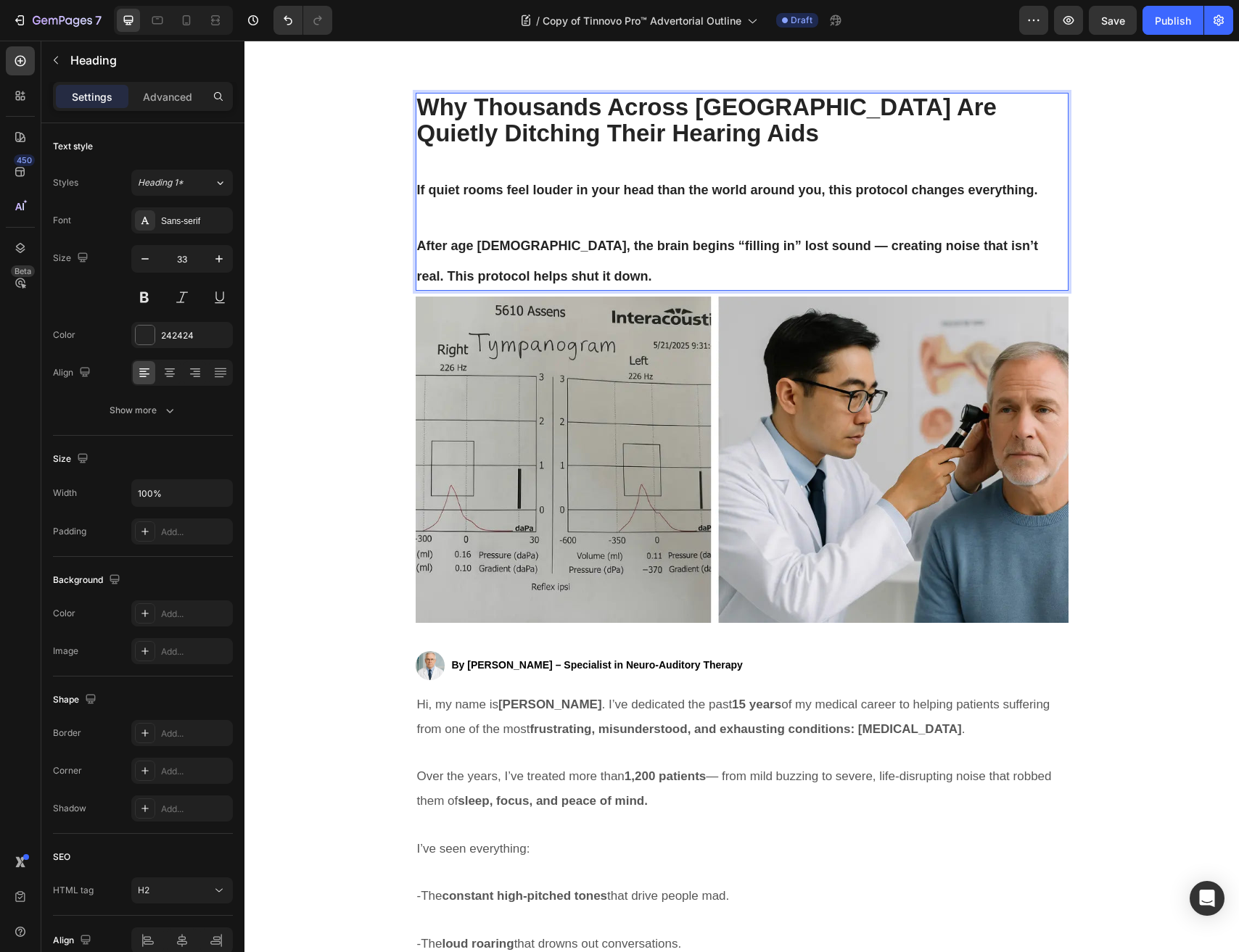
click at [449, 206] on p "Rich Text Editor. Editing area: main" at bounding box center [742, 216] width 649 height 26
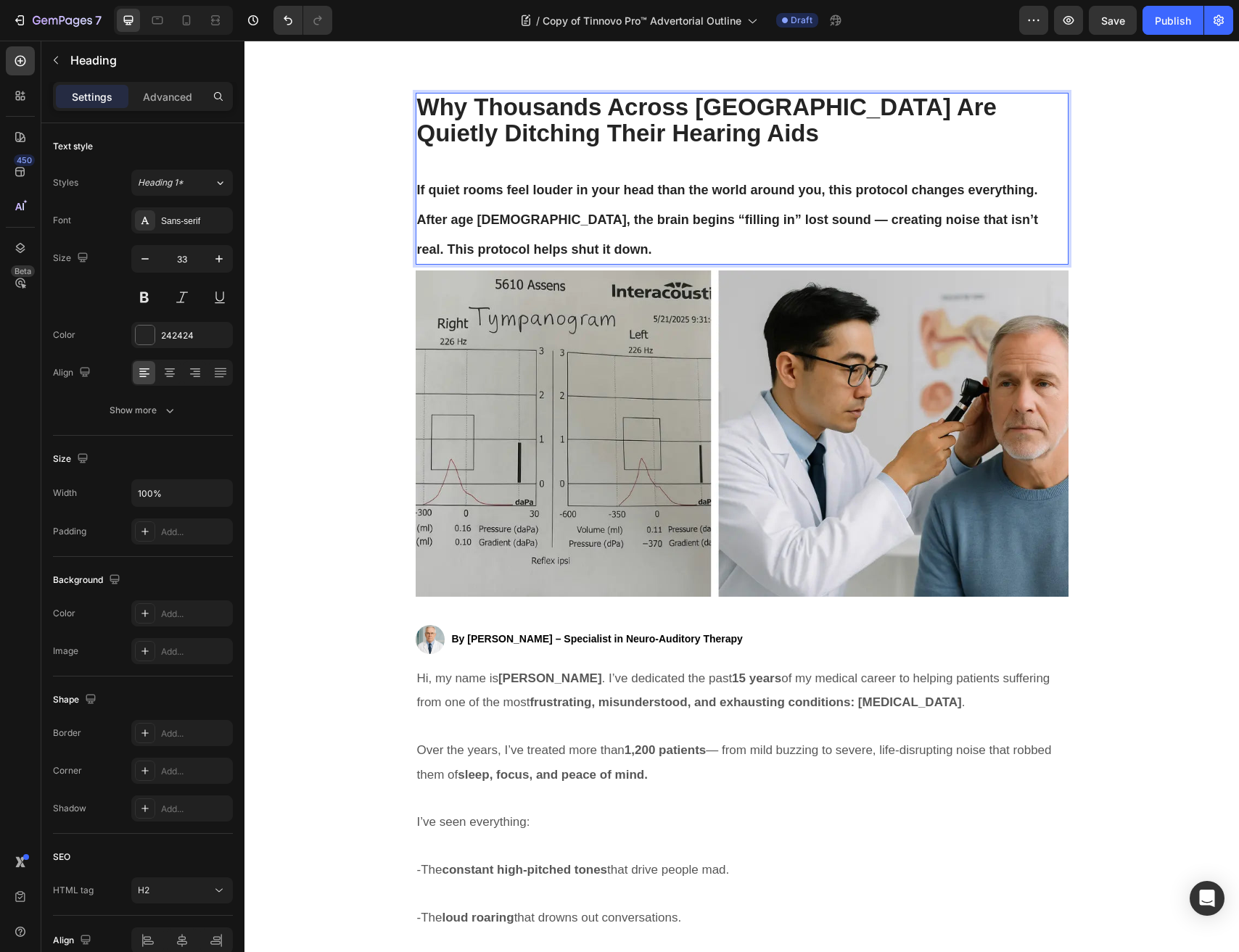
click at [823, 221] on span "After age 55, the brain begins “filling in” lost sound — creating noise that is…" at bounding box center [727, 234] width 621 height 44
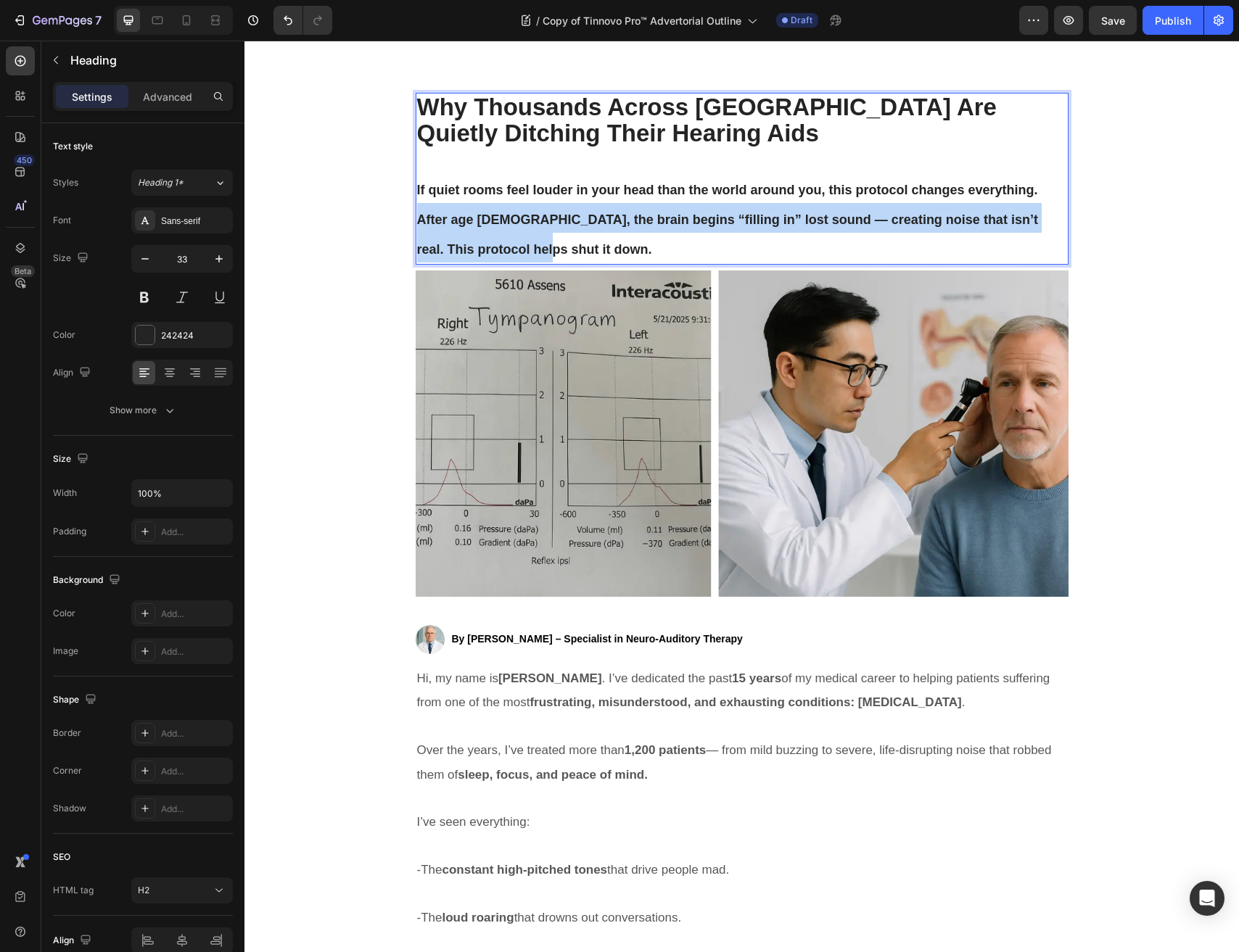
click at [823, 221] on span "After age 55, the brain begins “filling in” lost sound — creating noise that is…" at bounding box center [727, 234] width 621 height 44
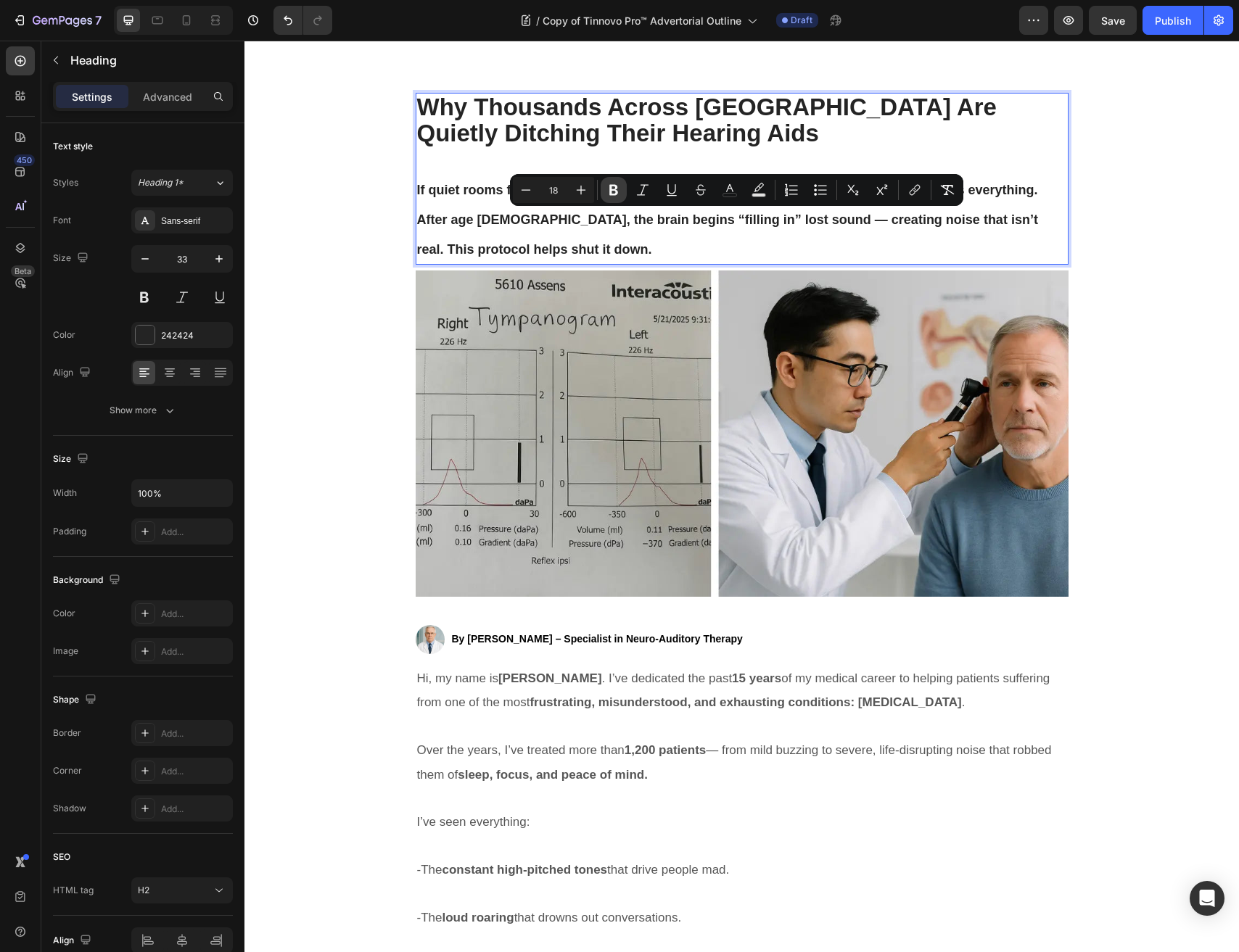
click at [601, 194] on button "Bold" at bounding box center [614, 190] width 26 height 26
click at [615, 188] on strong "If quiet rooms feel louder in your head than the world around you, this protoco…" at bounding box center [727, 190] width 621 height 15
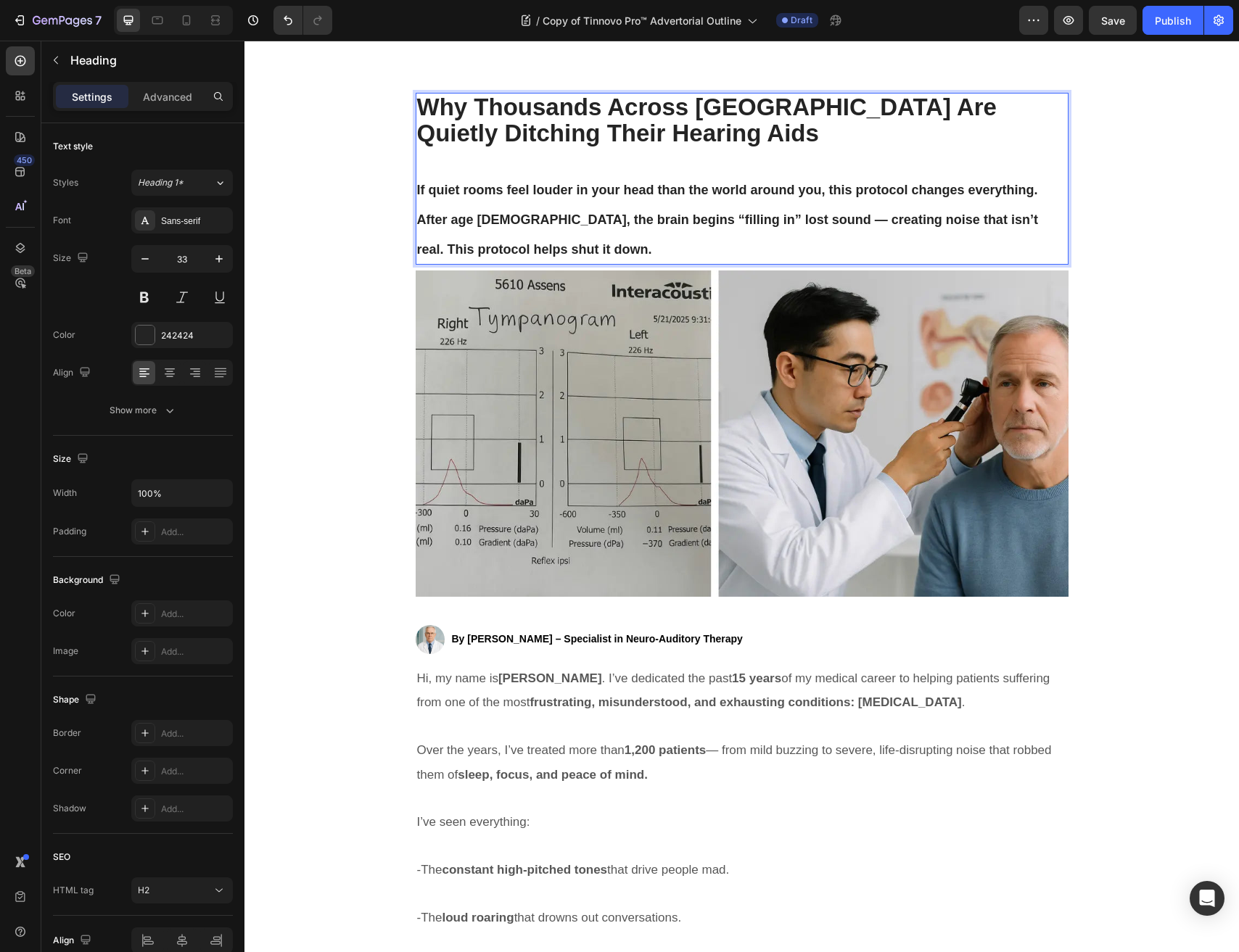
click at [602, 215] on strong "After age 55, the brain begins “filling in” lost sound — creating noise that is…" at bounding box center [727, 234] width 621 height 44
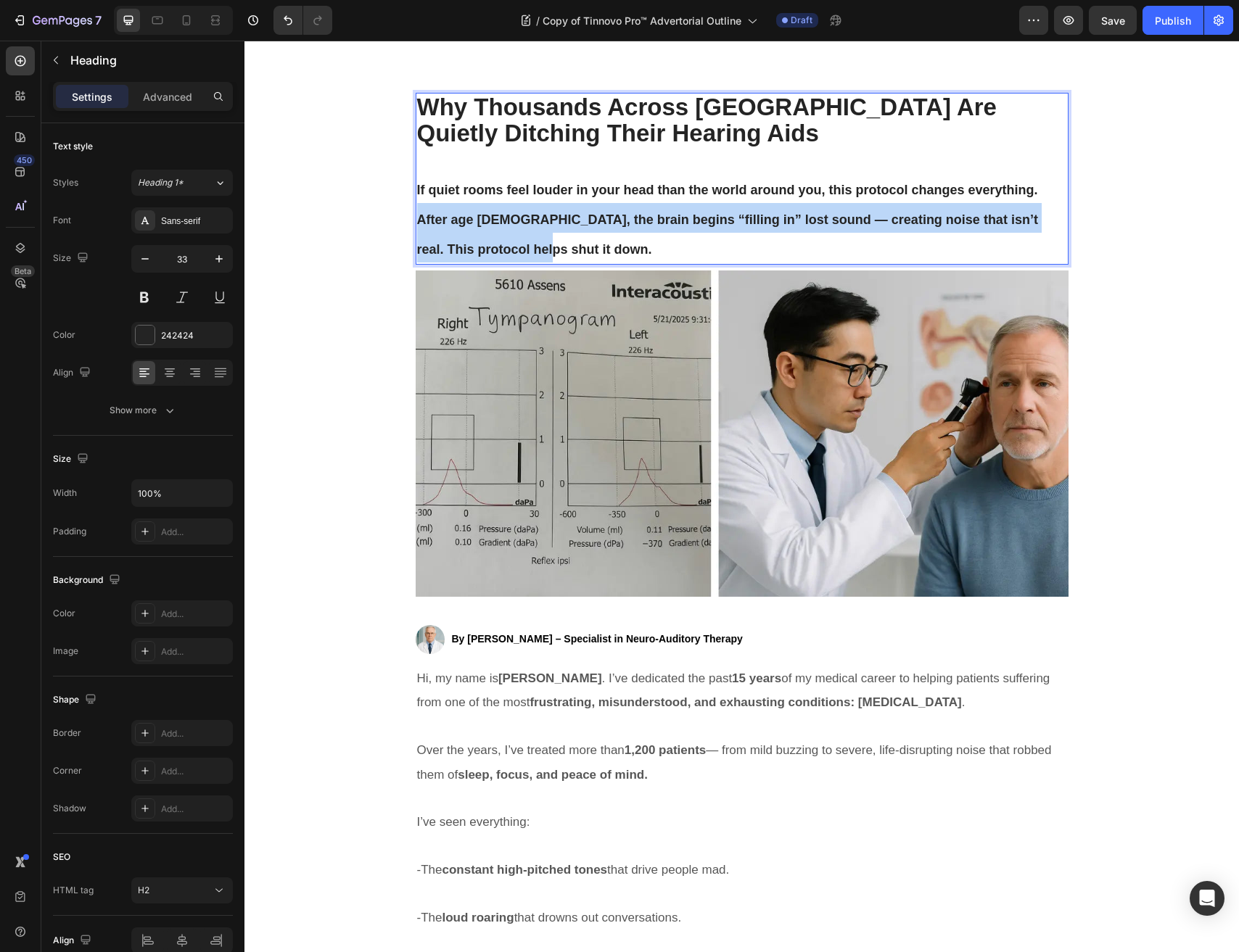
click at [602, 215] on strong "After age 55, the brain begins “filling in” lost sound — creating noise that is…" at bounding box center [727, 234] width 621 height 44
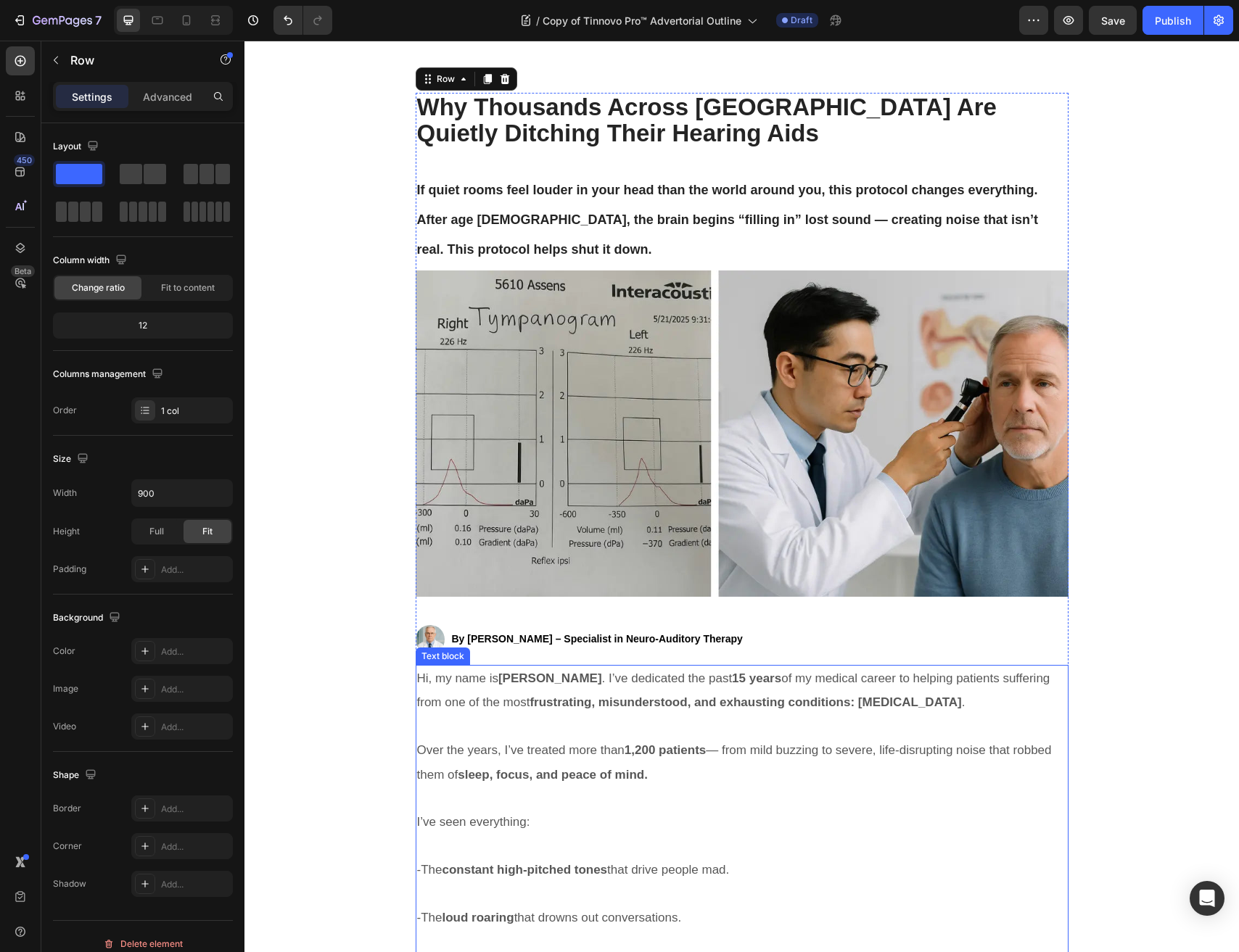
click at [597, 715] on p at bounding box center [742, 726] width 649 height 23
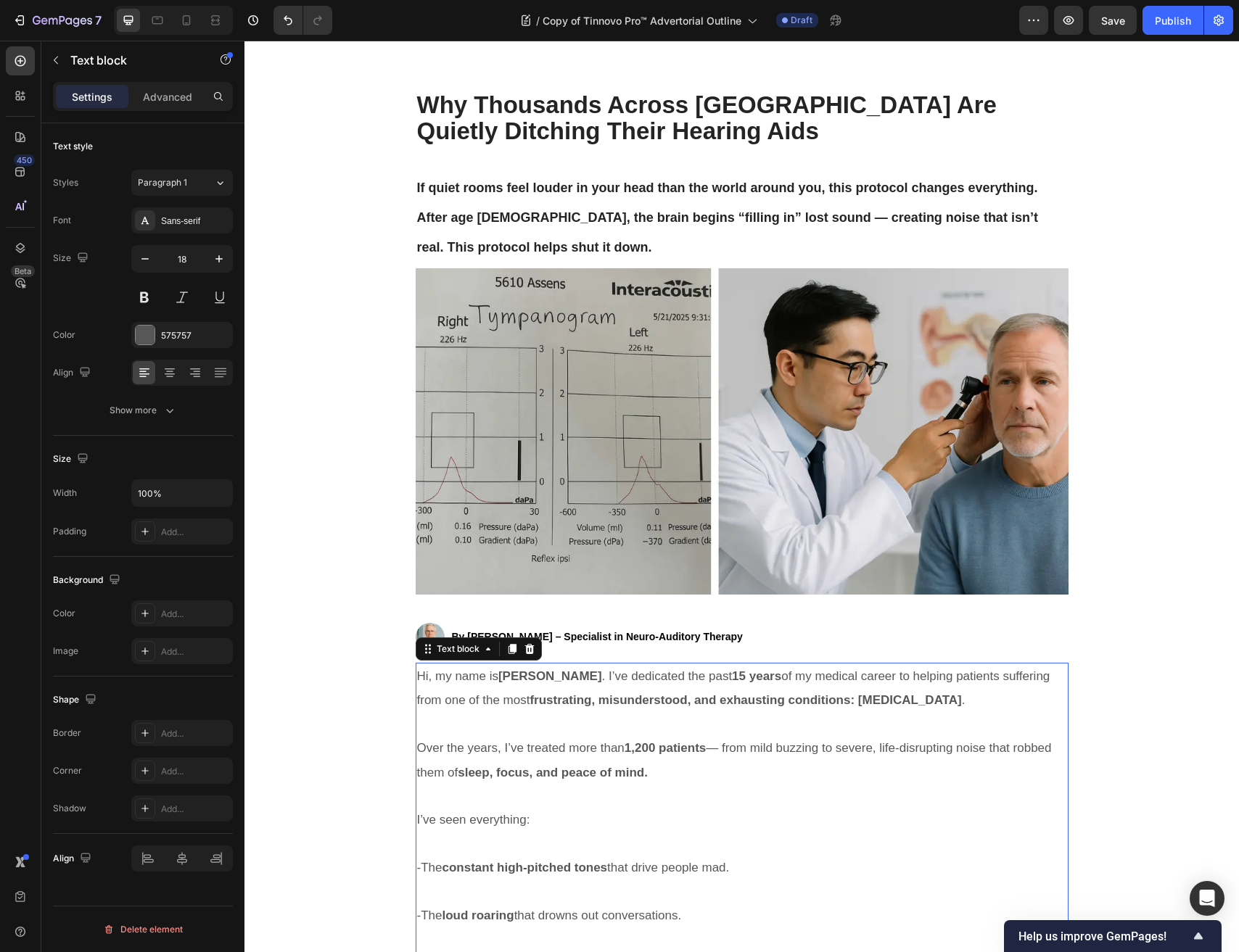
scroll to position [100, 0]
click at [495, 704] on span "Hi, my name is Dr. Emily Sanders . I’ve dedicated the past 15 years of my medic…" at bounding box center [734, 687] width 633 height 37
click at [479, 675] on span "Hi, my name is Dr. Emily Sanders . I’ve dedicated the past 15 years of my medic…" at bounding box center [734, 687] width 633 height 37
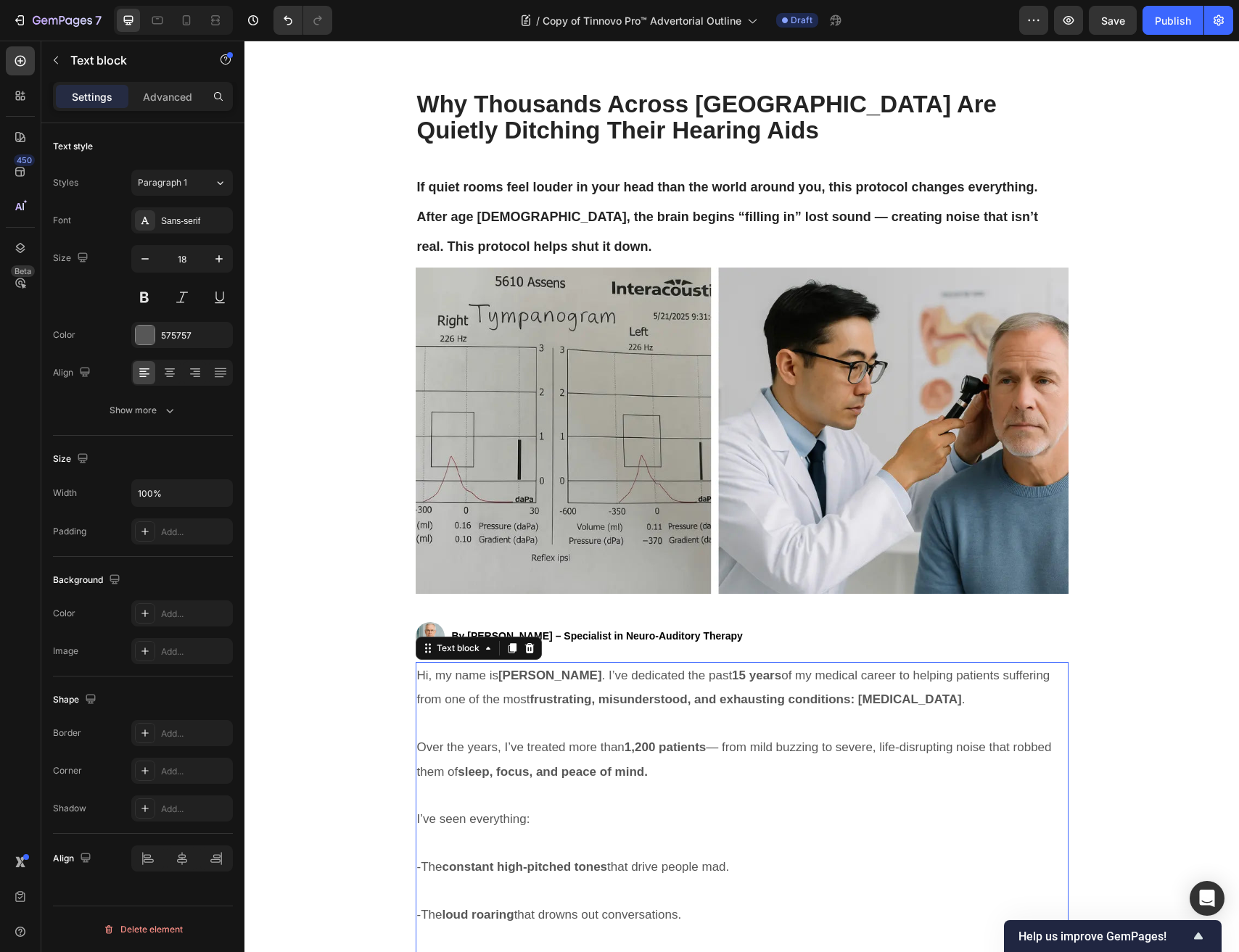
click at [497, 712] on p "Rich Text Editor. Editing area: main" at bounding box center [742, 724] width 649 height 23
click at [543, 251] on p "⁠⁠⁠⁠⁠⁠⁠ Why Thousands Across Europe Are Quietly Ditching Their Hearing Aids If …" at bounding box center [742, 175] width 649 height 169
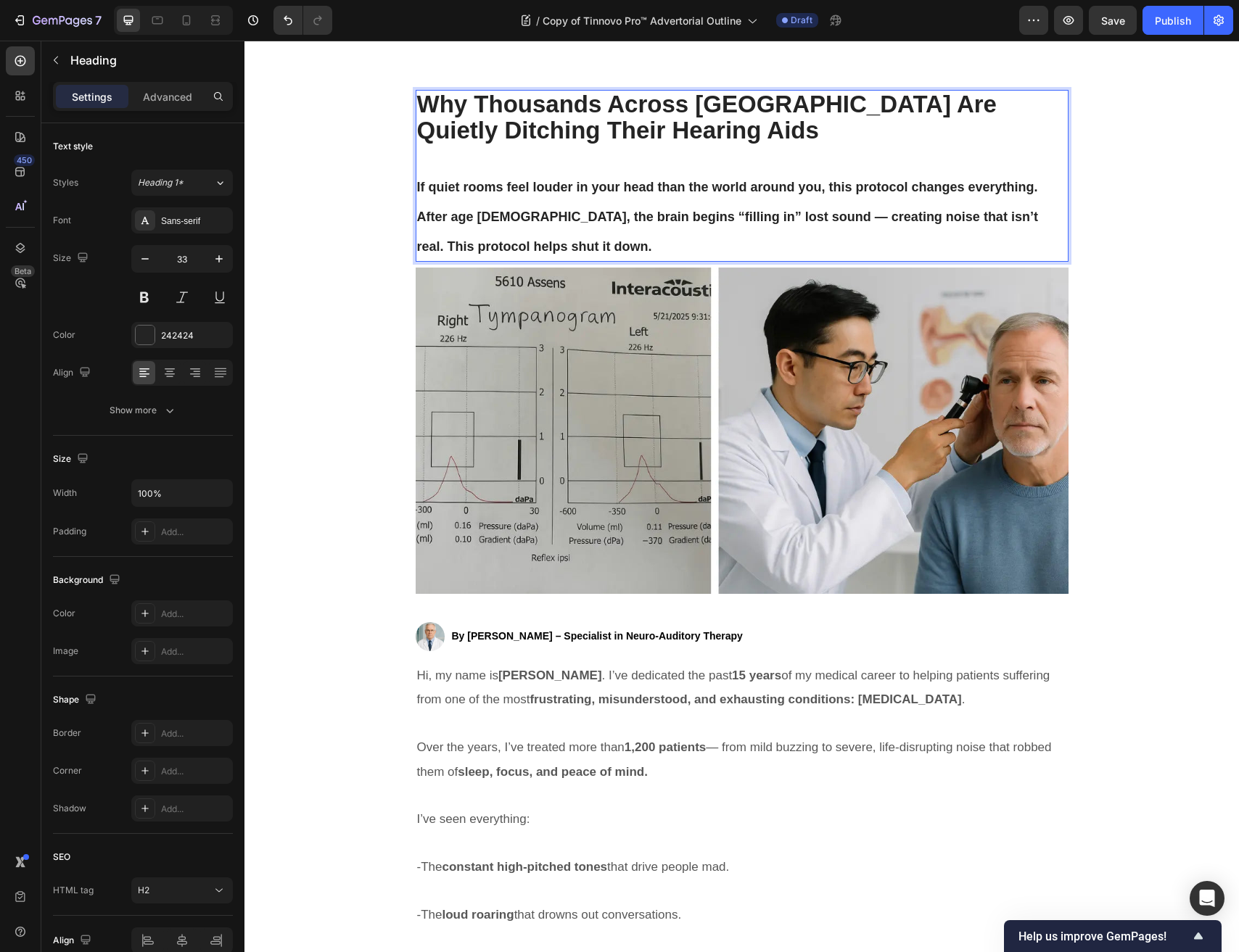
click at [497, 236] on p "Why Thousands Across Europe Are Quietly Ditching Their Hearing Aids If quiet ro…" at bounding box center [742, 175] width 649 height 169
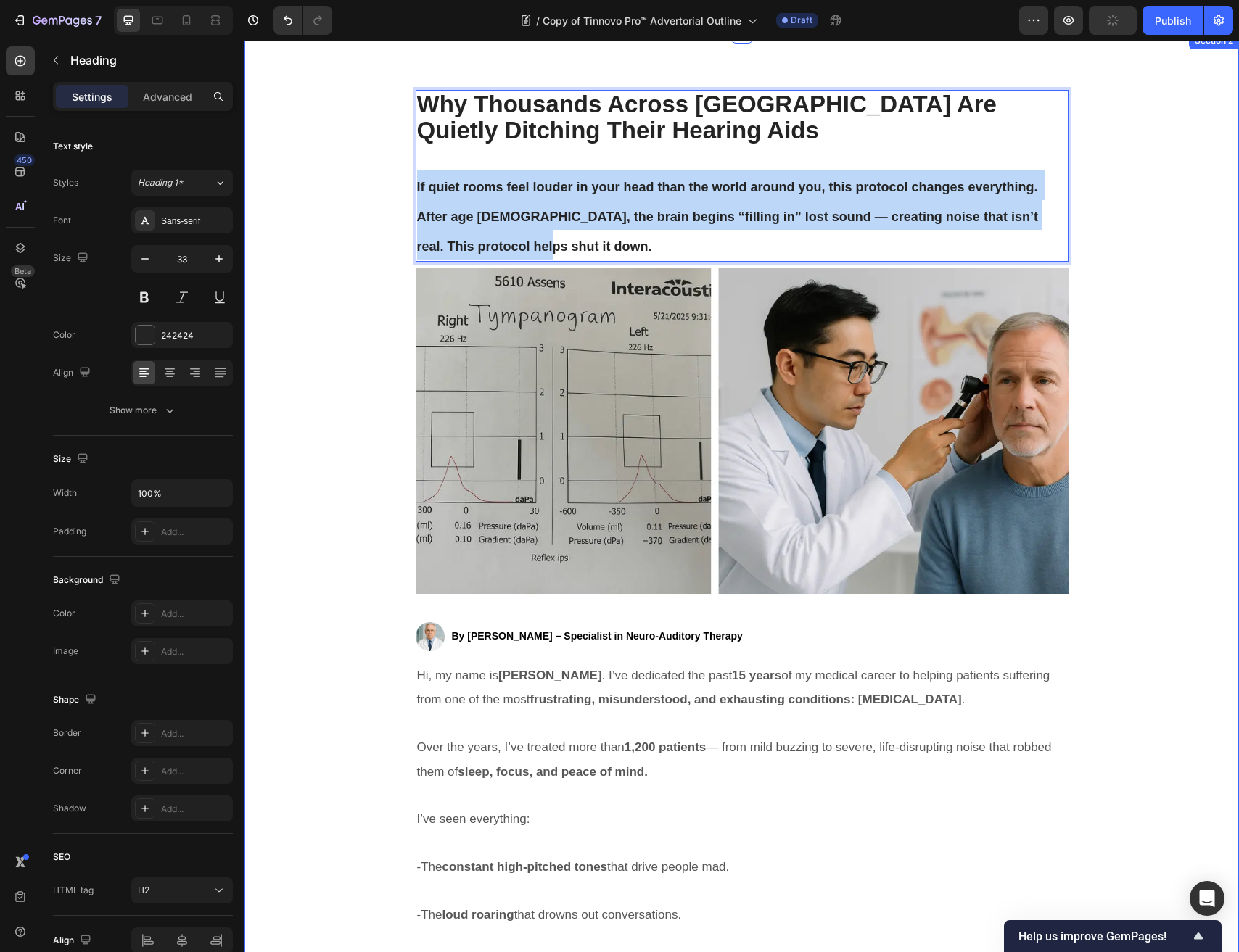
drag, startPoint x: 480, startPoint y: 232, endPoint x: 398, endPoint y: 195, distance: 90.0
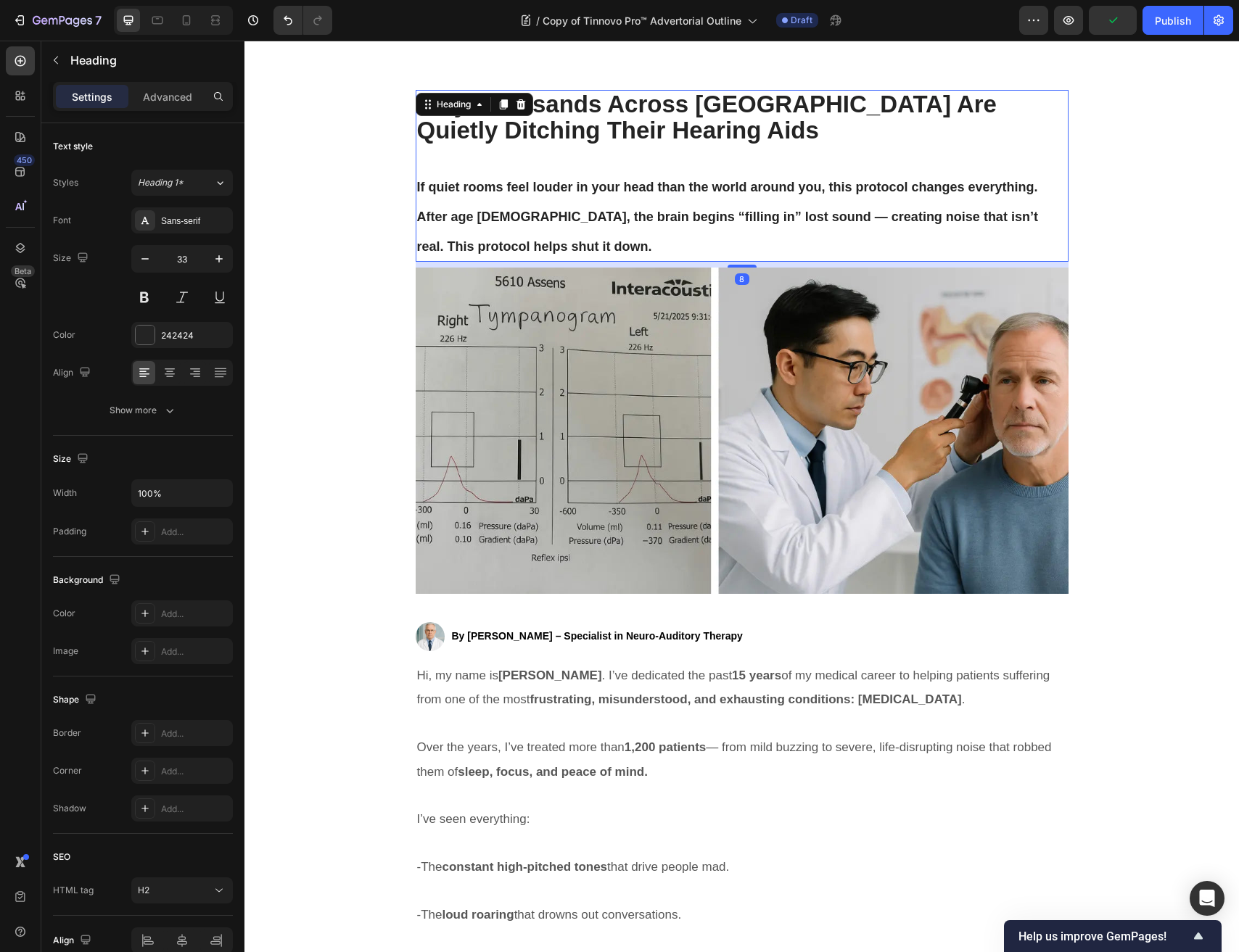
click at [597, 231] on p "⁠⁠⁠⁠⁠⁠⁠ Why Thousands Across Europe Are Quietly Ditching Their Hearing Aids If …" at bounding box center [742, 175] width 649 height 169
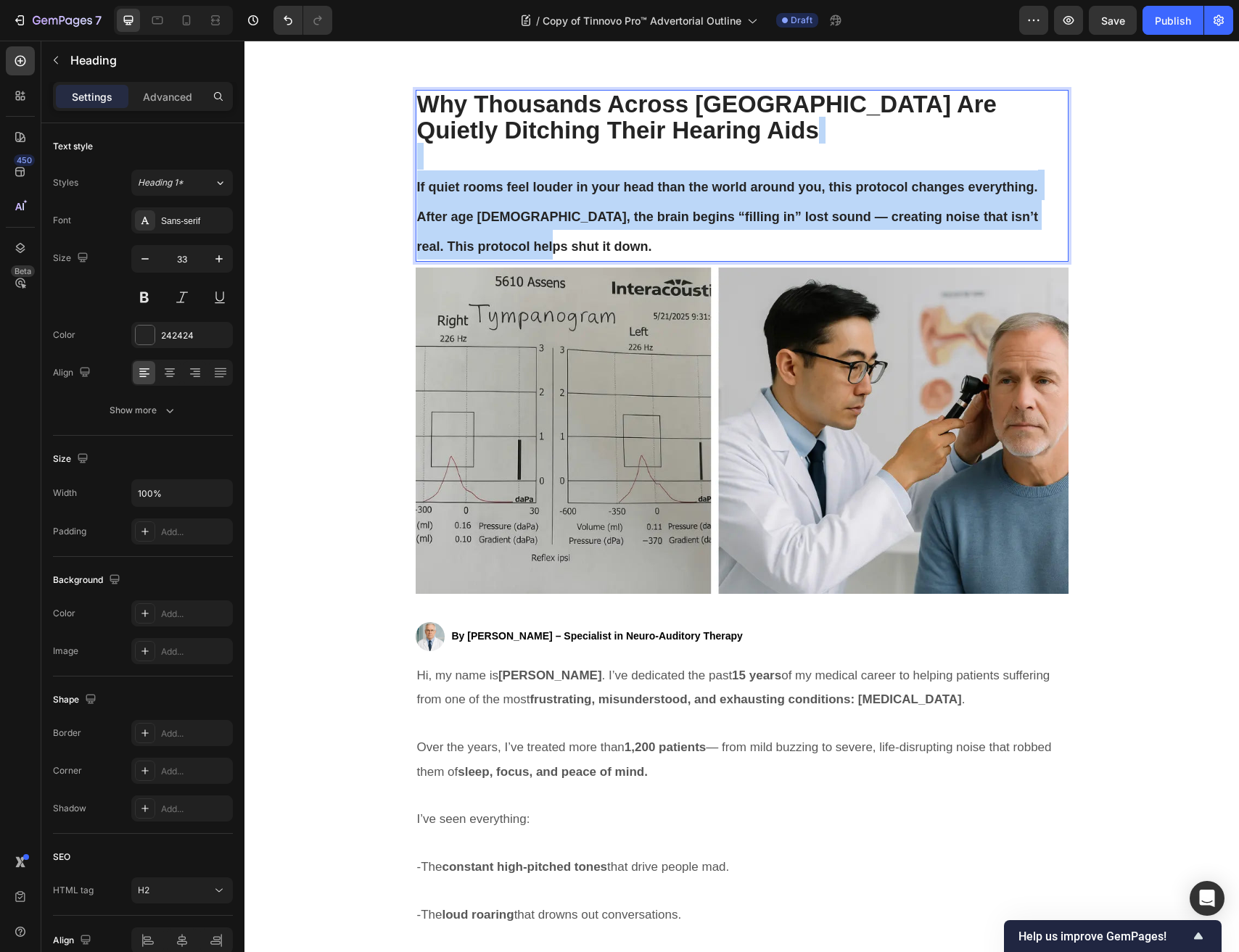
drag, startPoint x: 571, startPoint y: 234, endPoint x: 430, endPoint y: 165, distance: 157.0
click at [430, 165] on p "Why Thousands Across Europe Are Quietly Ditching Their Hearing Aids If quiet ro…" at bounding box center [742, 175] width 649 height 169
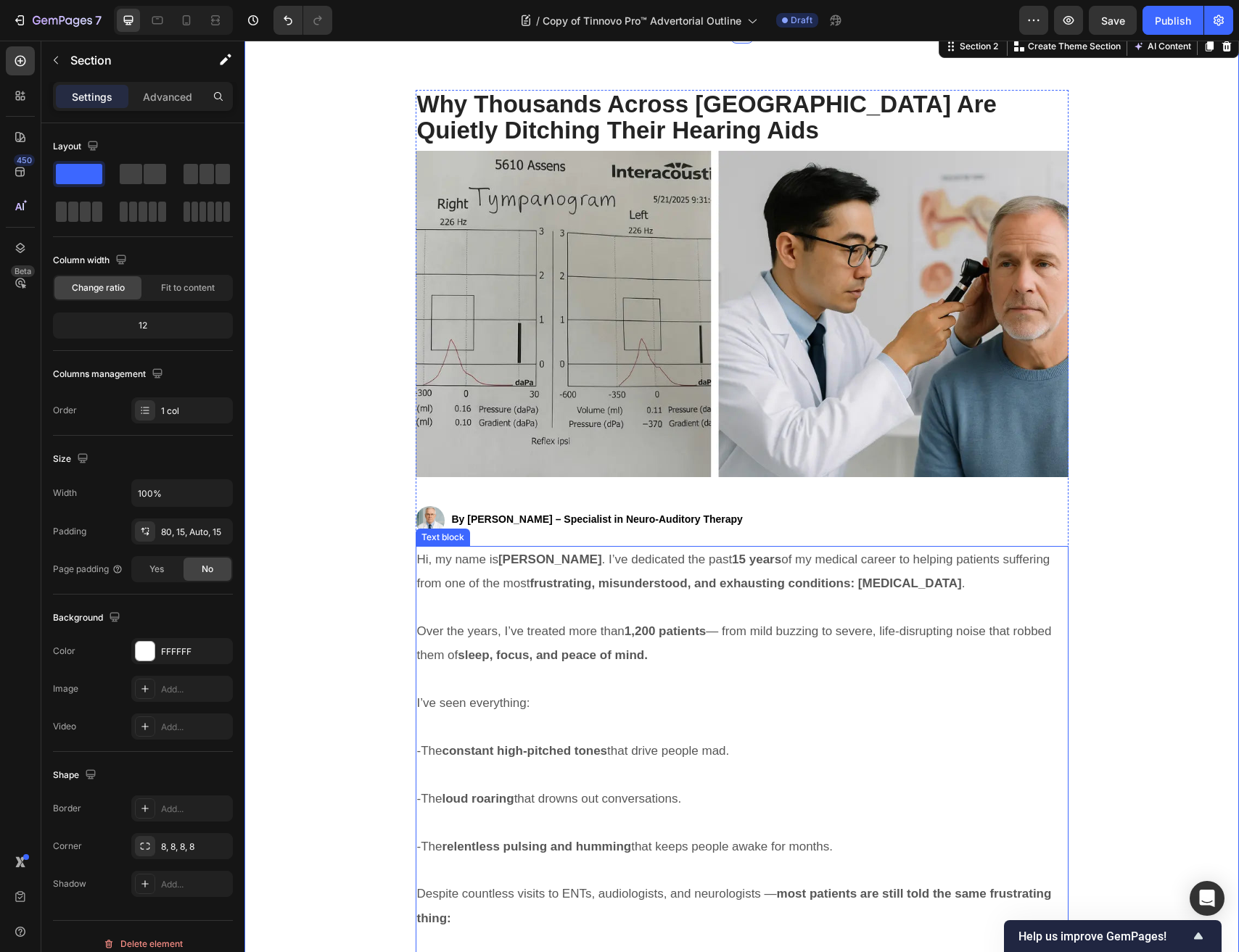
click at [649, 564] on span "Hi, my name is Dr. Emily Sanders . I’ve dedicated the past 15 years of my medic…" at bounding box center [734, 571] width 633 height 37
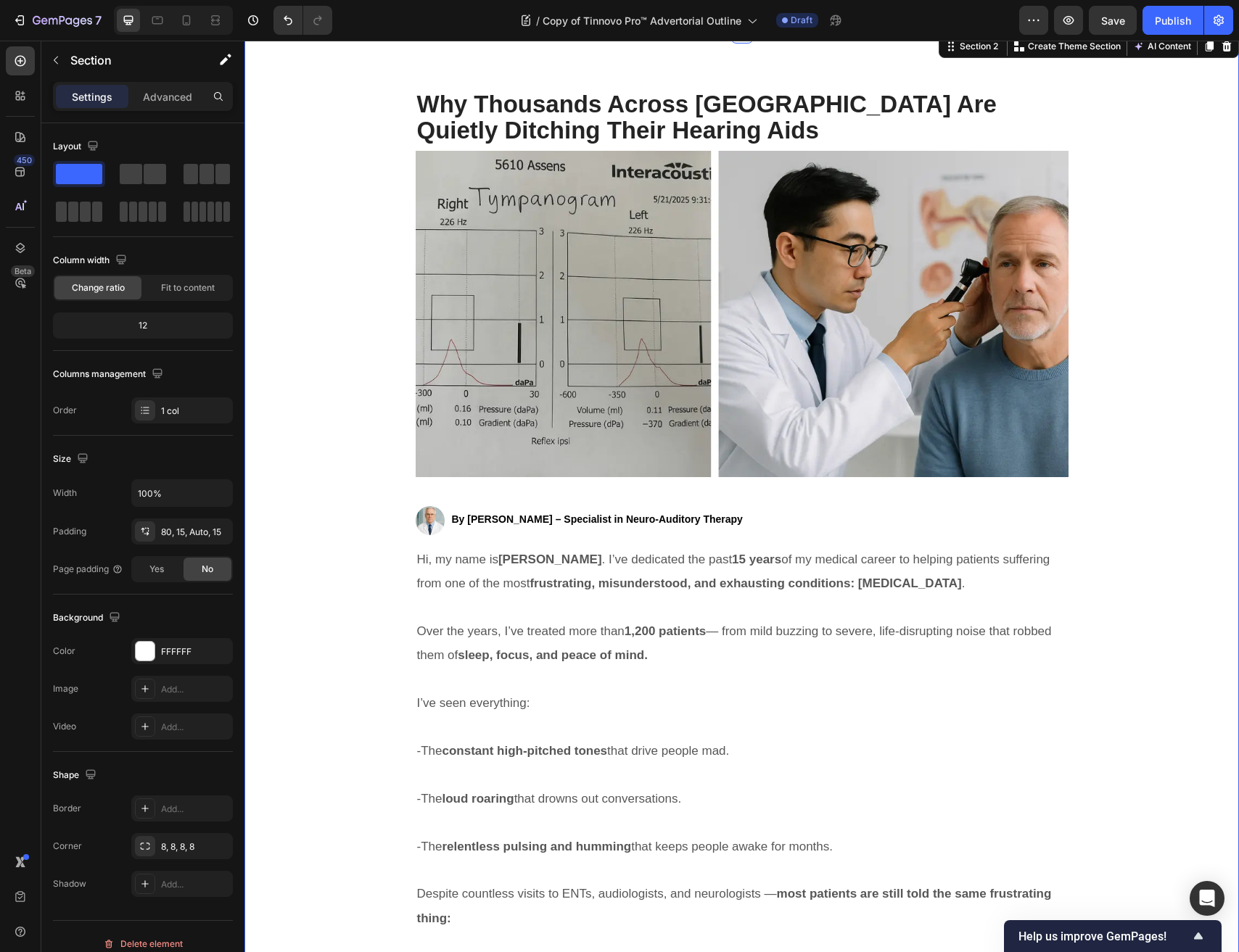
click at [459, 596] on p "Rich Text Editor. Editing area: main" at bounding box center [742, 608] width 649 height 23
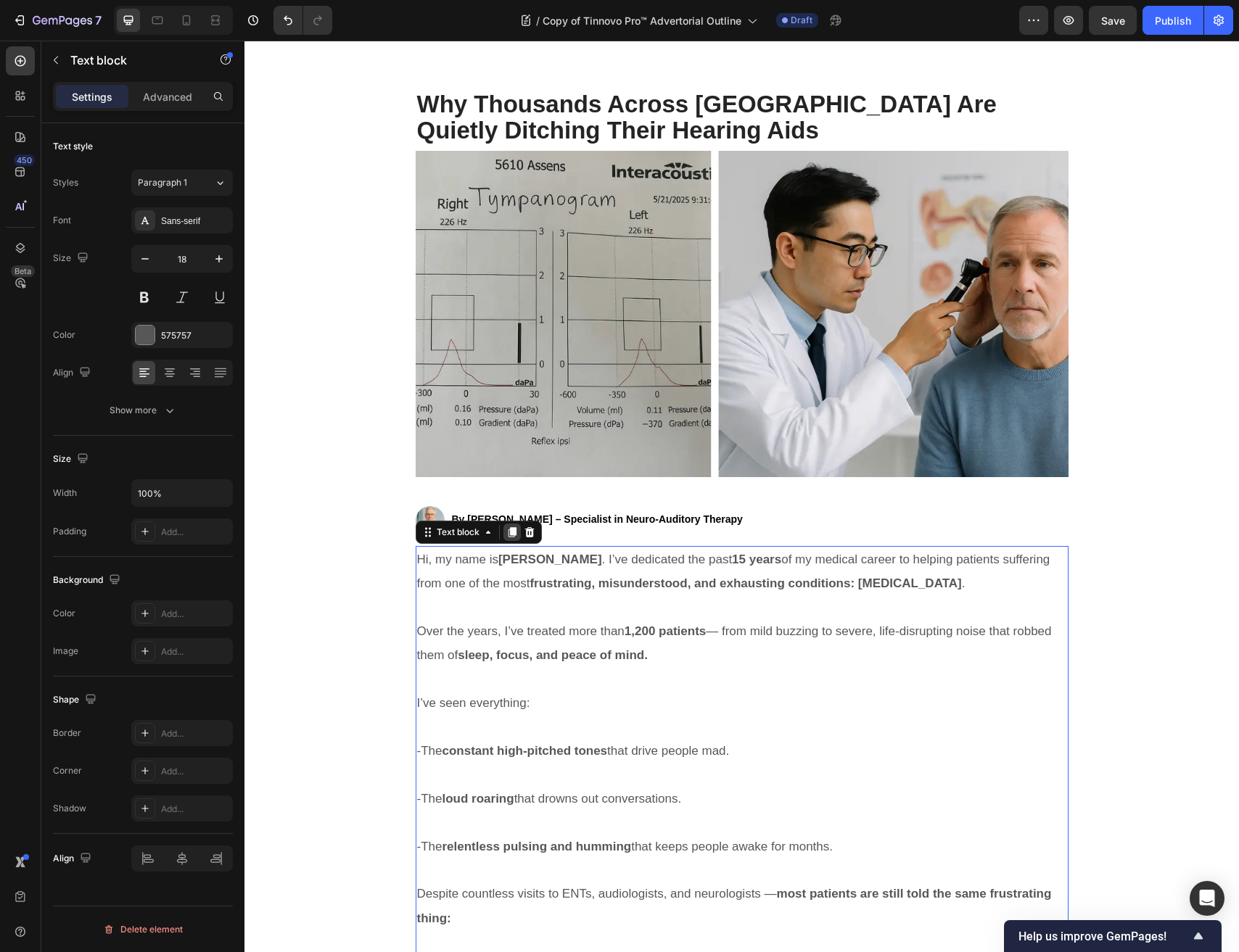
click at [506, 530] on icon at bounding box center [512, 532] width 12 height 12
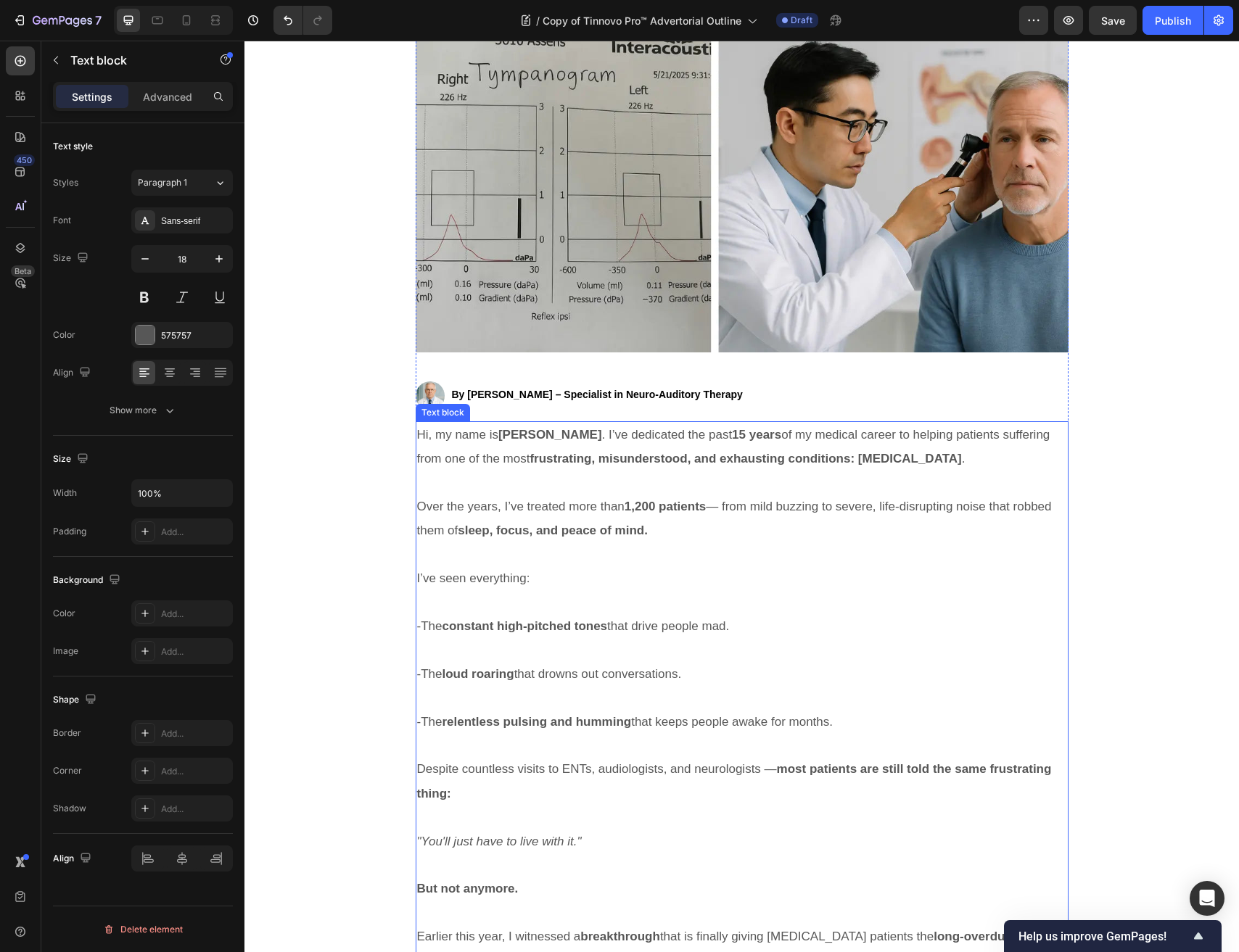
click at [494, 605] on p "Rich Text Editor. Editing area: main" at bounding box center [742, 602] width 649 height 23
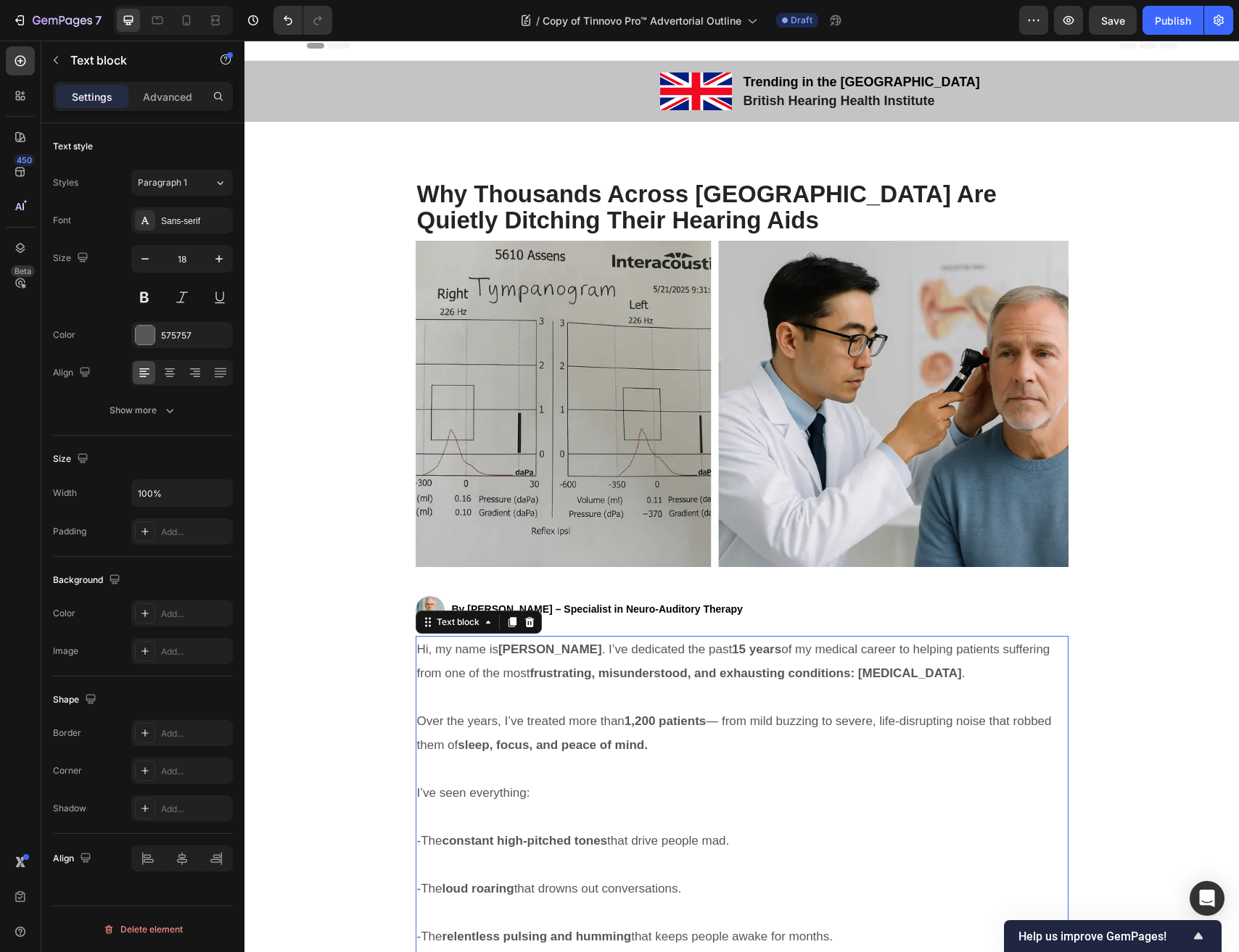
scroll to position [0, 0]
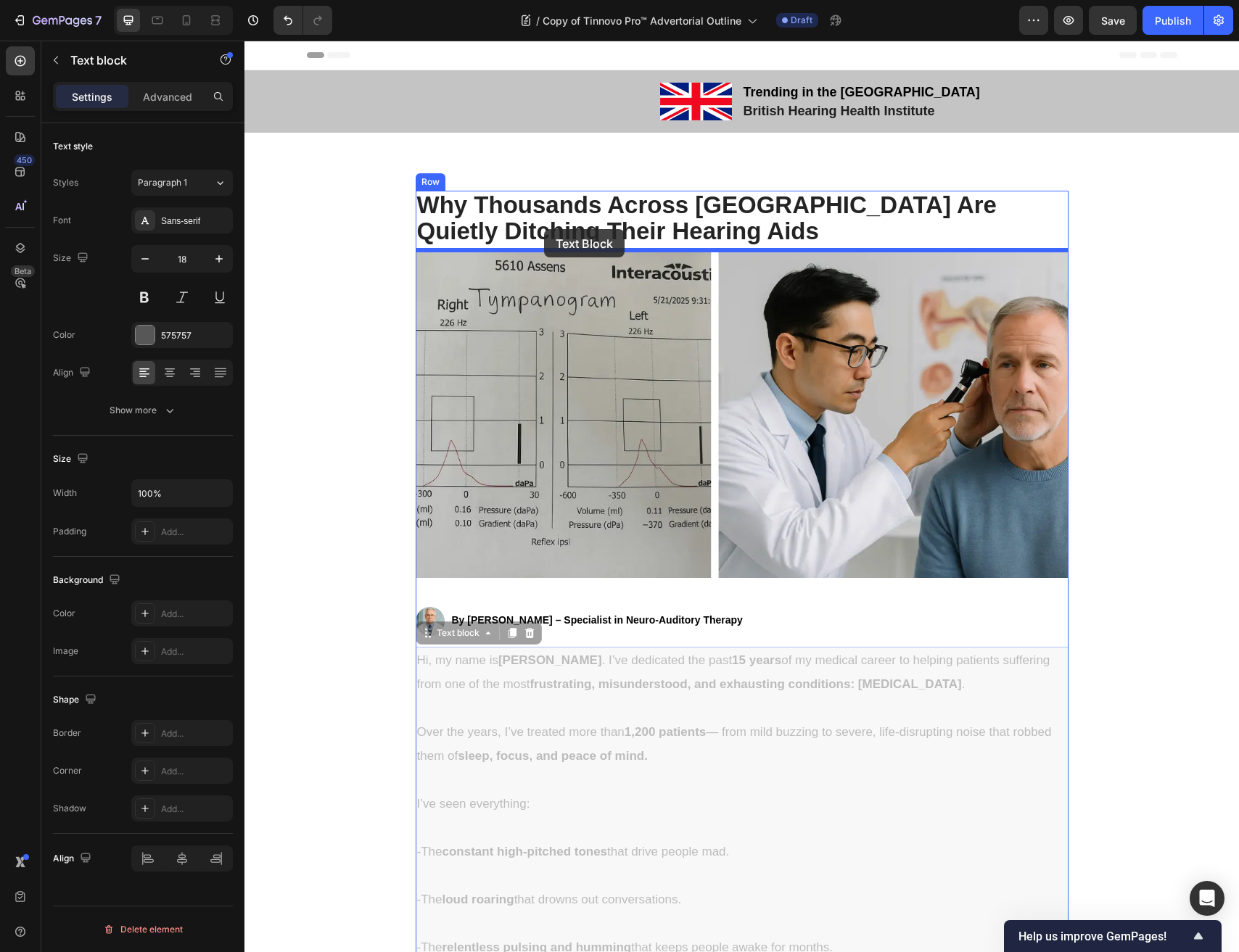
drag, startPoint x: 424, startPoint y: 630, endPoint x: 544, endPoint y: 229, distance: 418.6
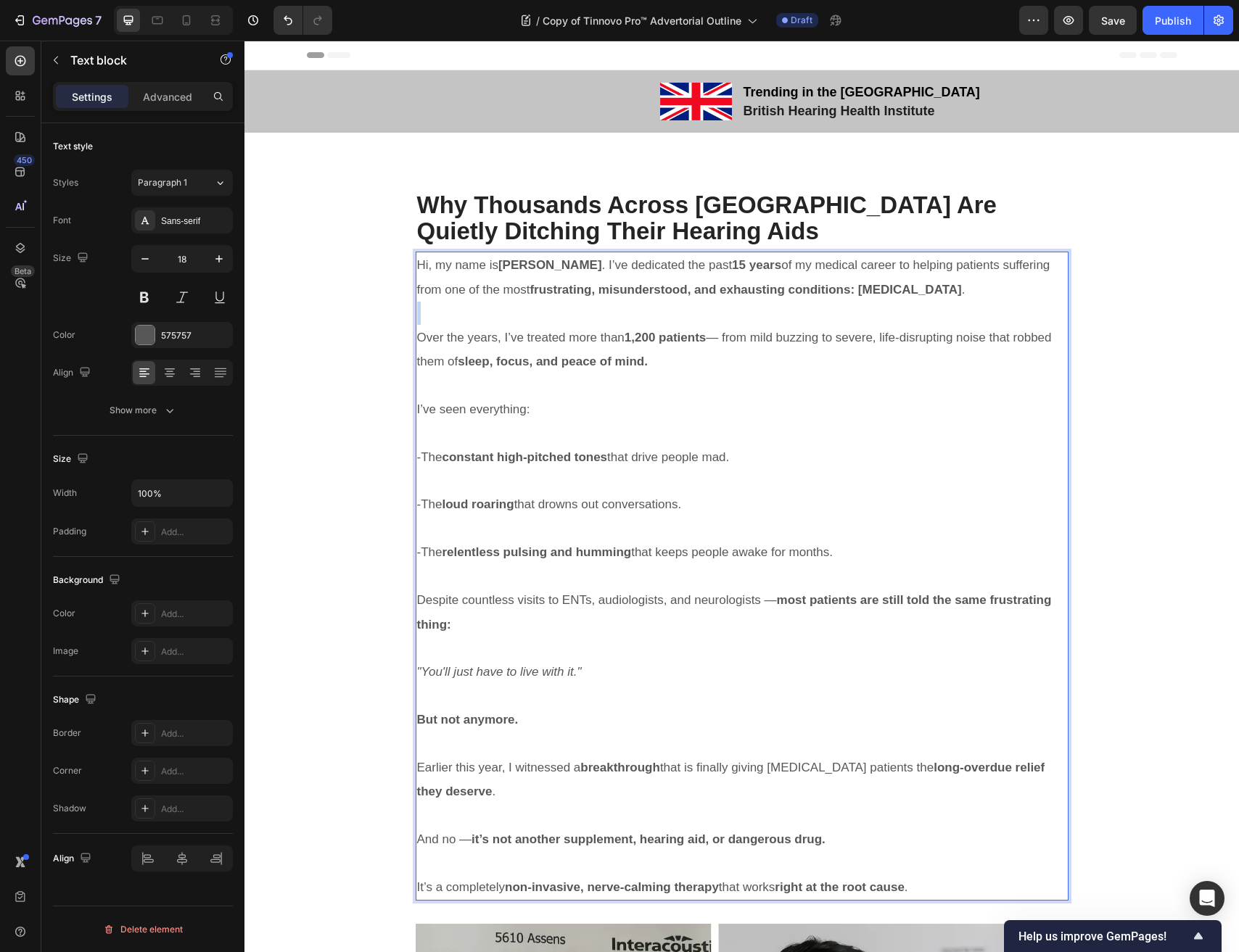
click at [533, 308] on p "Rich Text Editor. Editing area: main" at bounding box center [742, 313] width 649 height 23
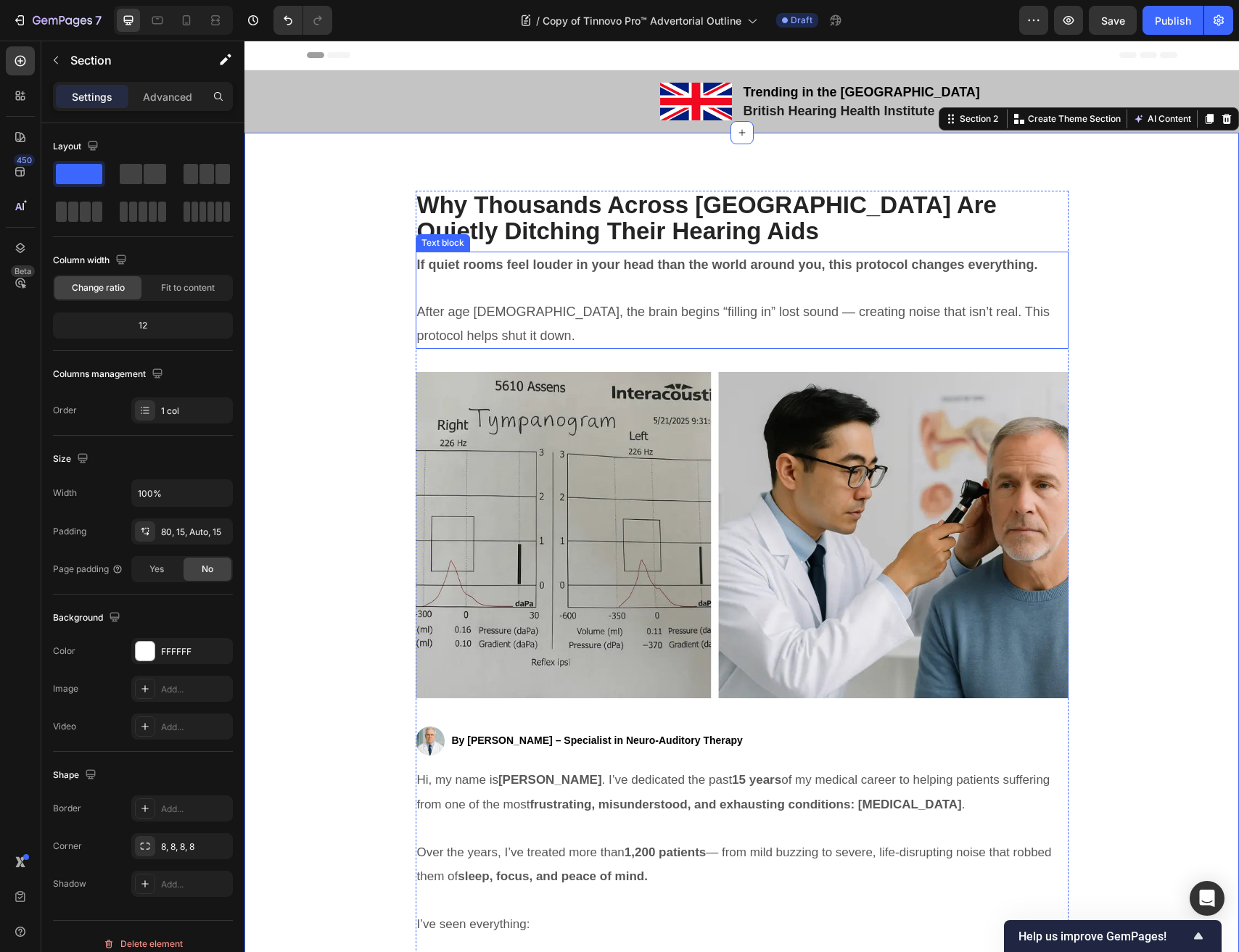
click at [428, 316] on p "After age 55, the brain begins “filling in” lost sound — creating noise that is…" at bounding box center [742, 324] width 649 height 47
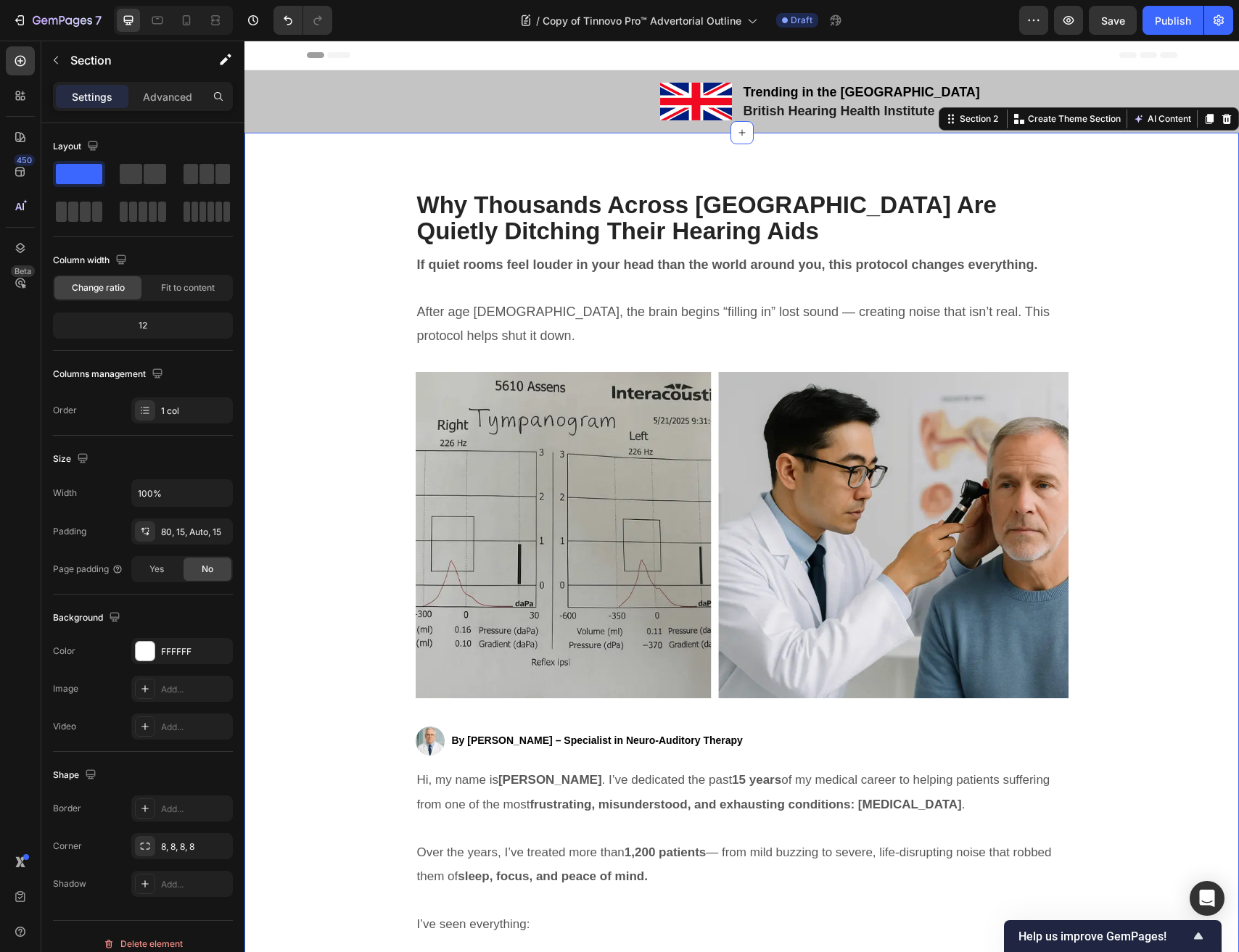
scroll to position [240, 0]
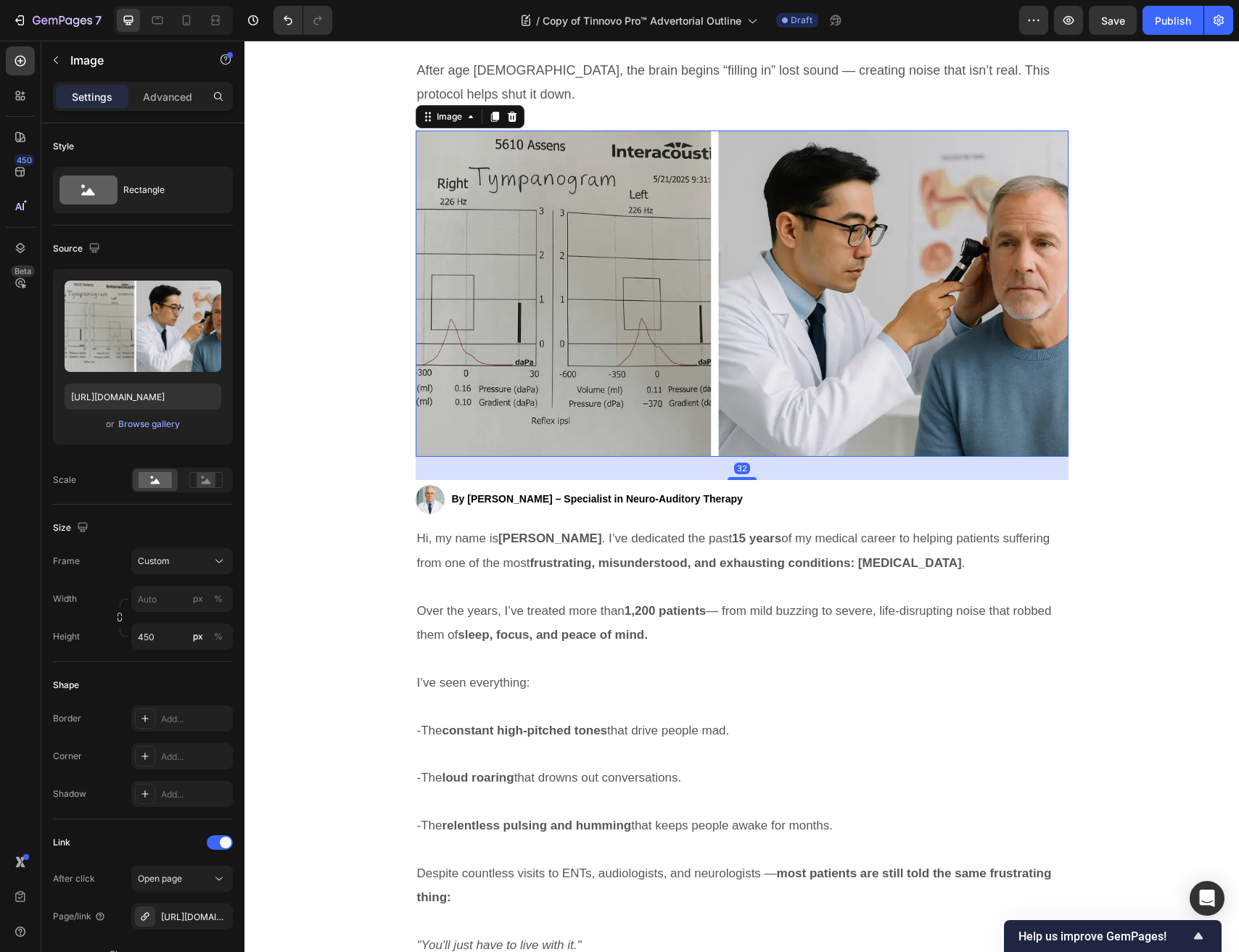
click at [489, 340] on img at bounding box center [742, 293] width 653 height 326
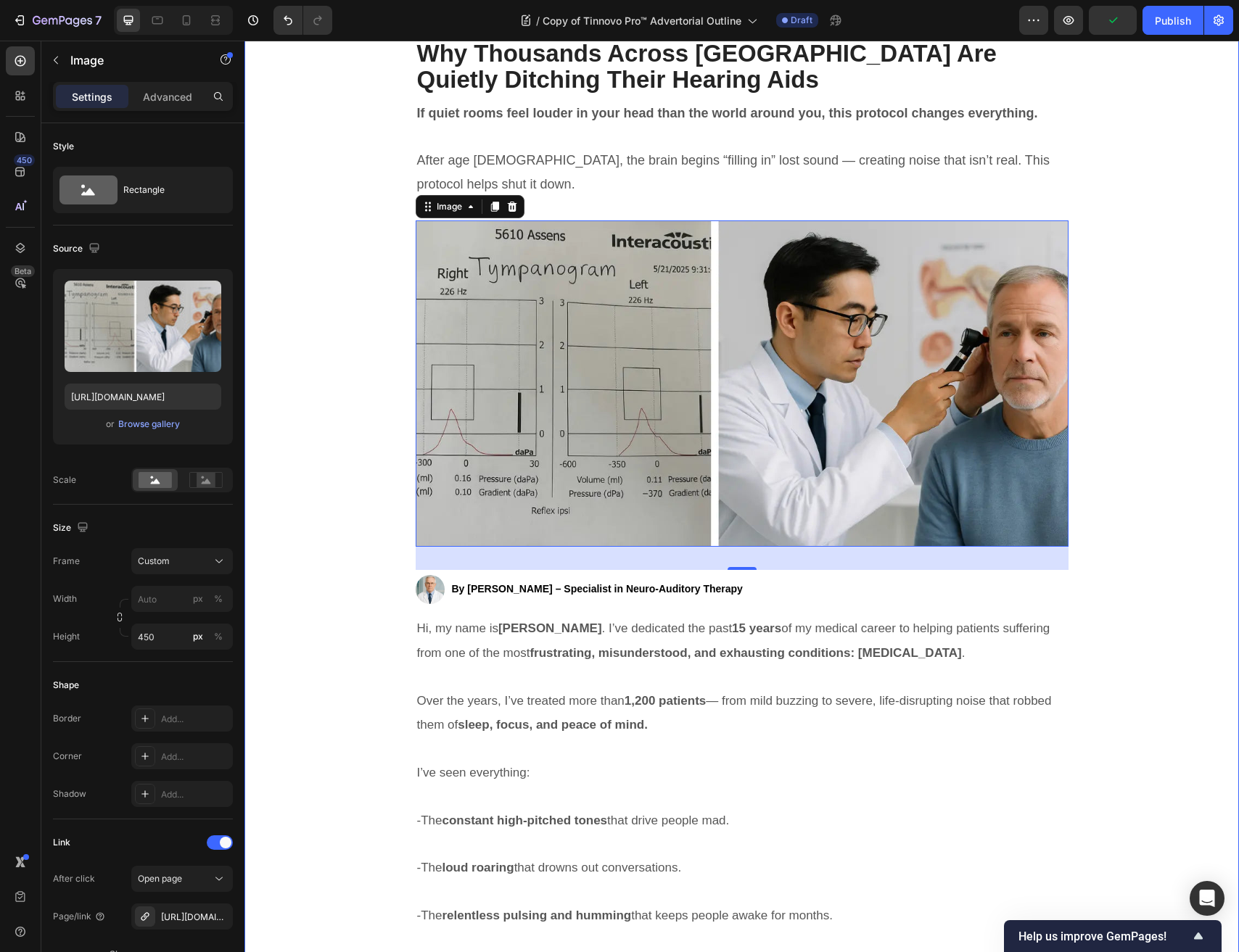
scroll to position [65, 0]
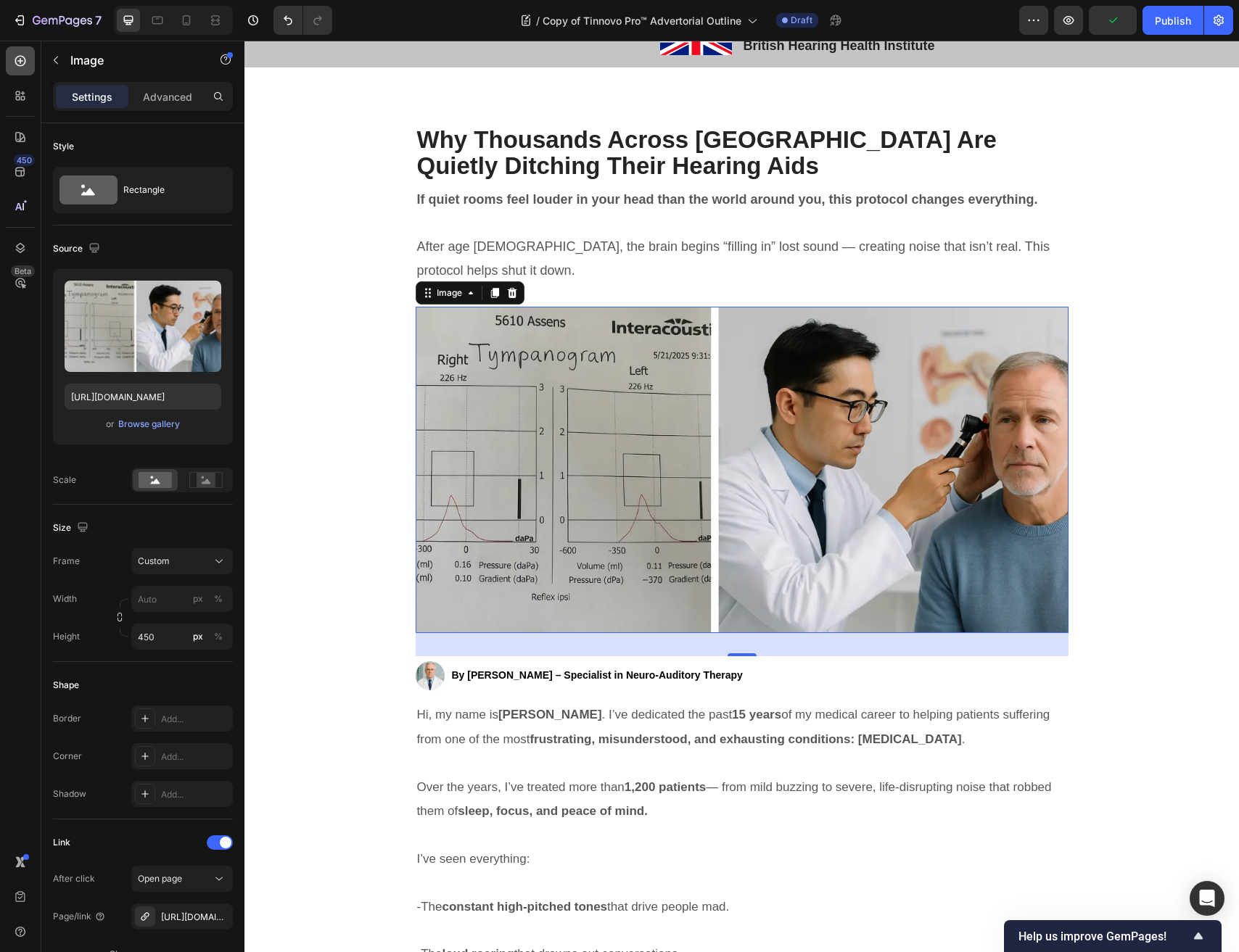
click at [23, 61] on icon at bounding box center [20, 61] width 15 height 15
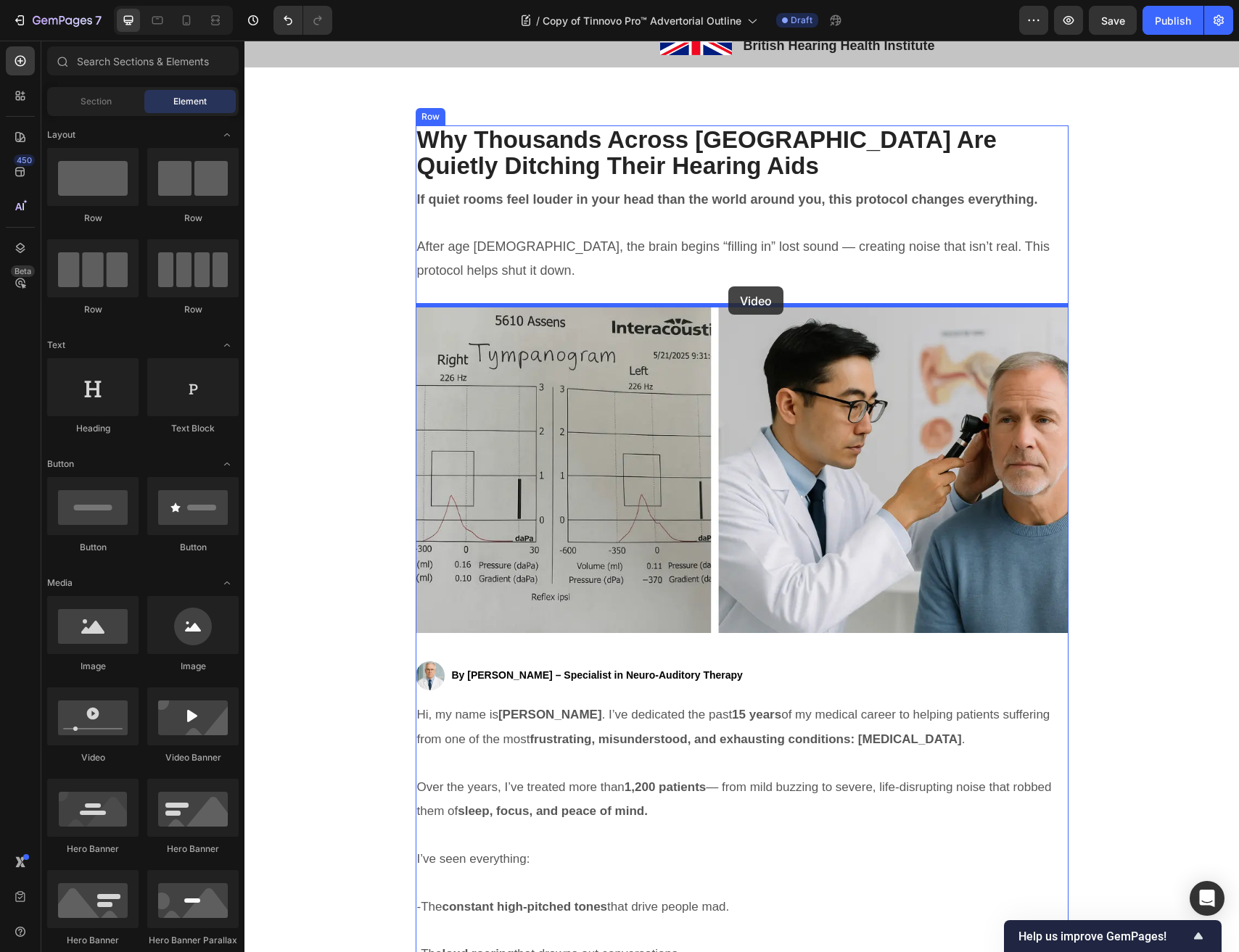
drag, startPoint x: 333, startPoint y: 775, endPoint x: 728, endPoint y: 286, distance: 628.6
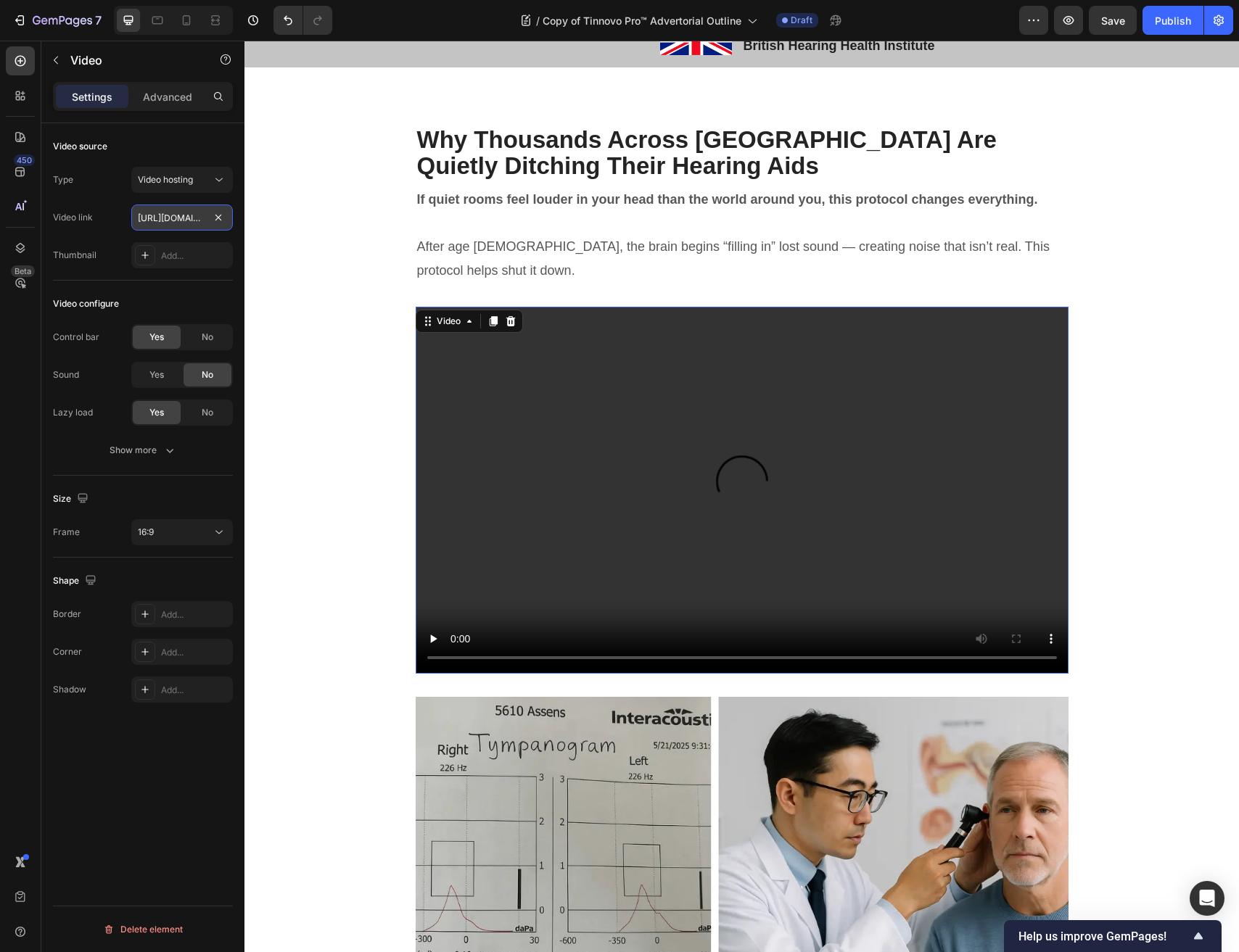
click at [171, 220] on input "https://cdn.shopify.com/videos/c/o/v/2cd3deb506b54b009063f7270ab5cf2e.mp4" at bounding box center [182, 218] width 101 height 26
click at [153, 216] on input "https://cdn.shopify.com/videos/c/o/v/2cd3deb506b54b009063f7270ab5cf2e.mp4" at bounding box center [182, 218] width 101 height 26
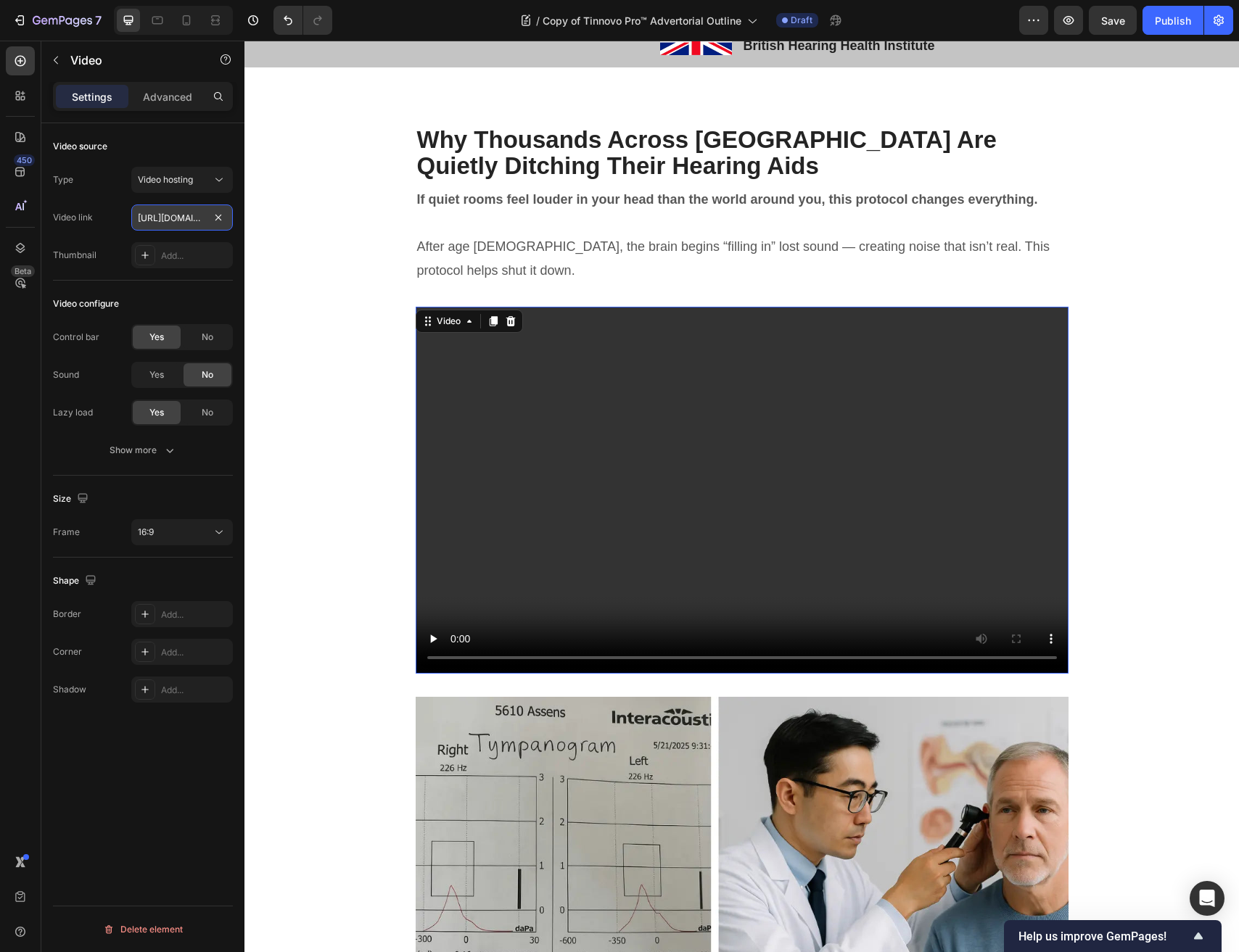
paste input "04c6efdda84fa2a980f89de1e89425"
type input "https://cdn.shopify.com/videos/c/o/v/2c04c6efdda84fa2a980f89de1e89425.mp4"
click at [195, 334] on div "No" at bounding box center [207, 337] width 48 height 23
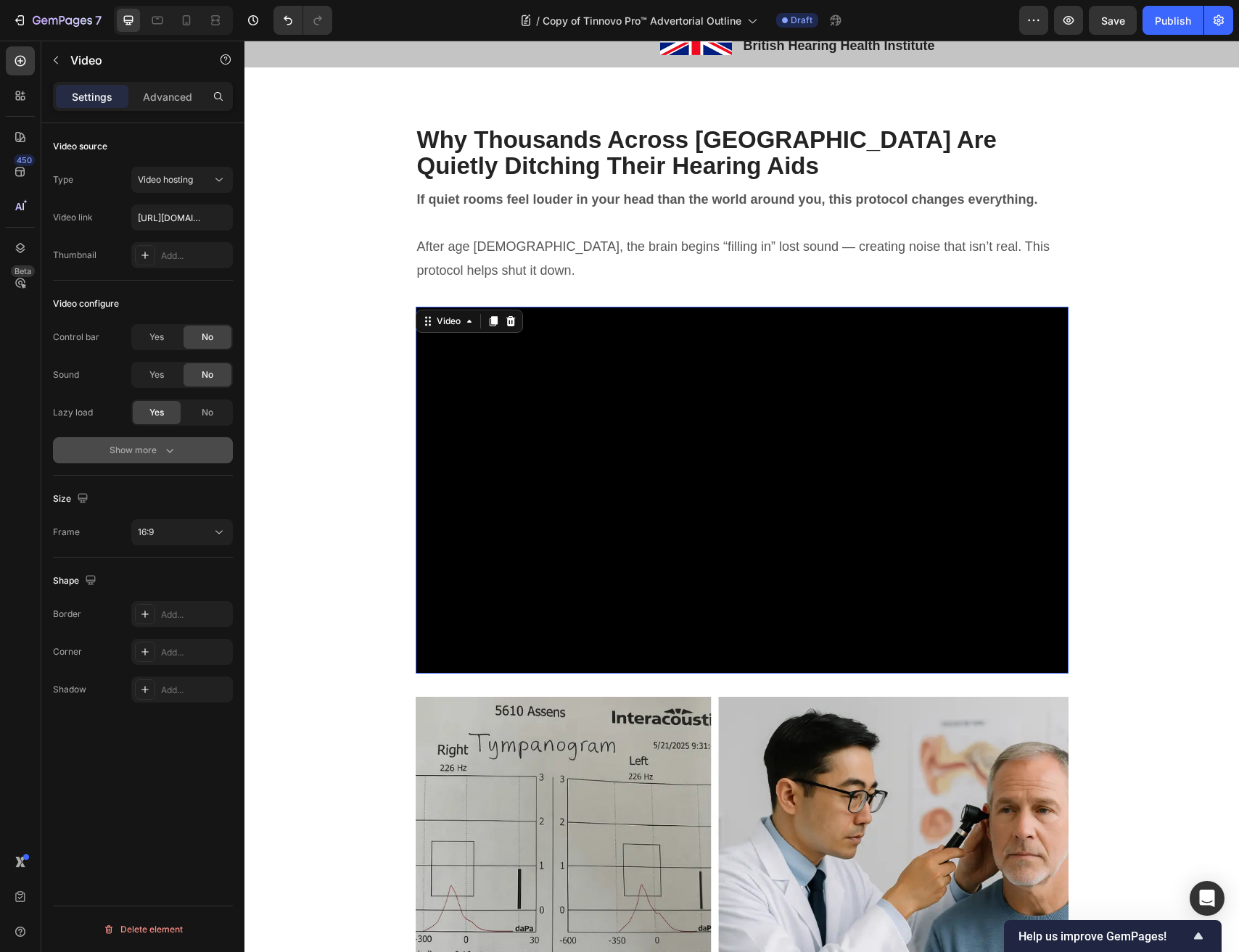
click at [175, 445] on icon "button" at bounding box center [170, 450] width 15 height 15
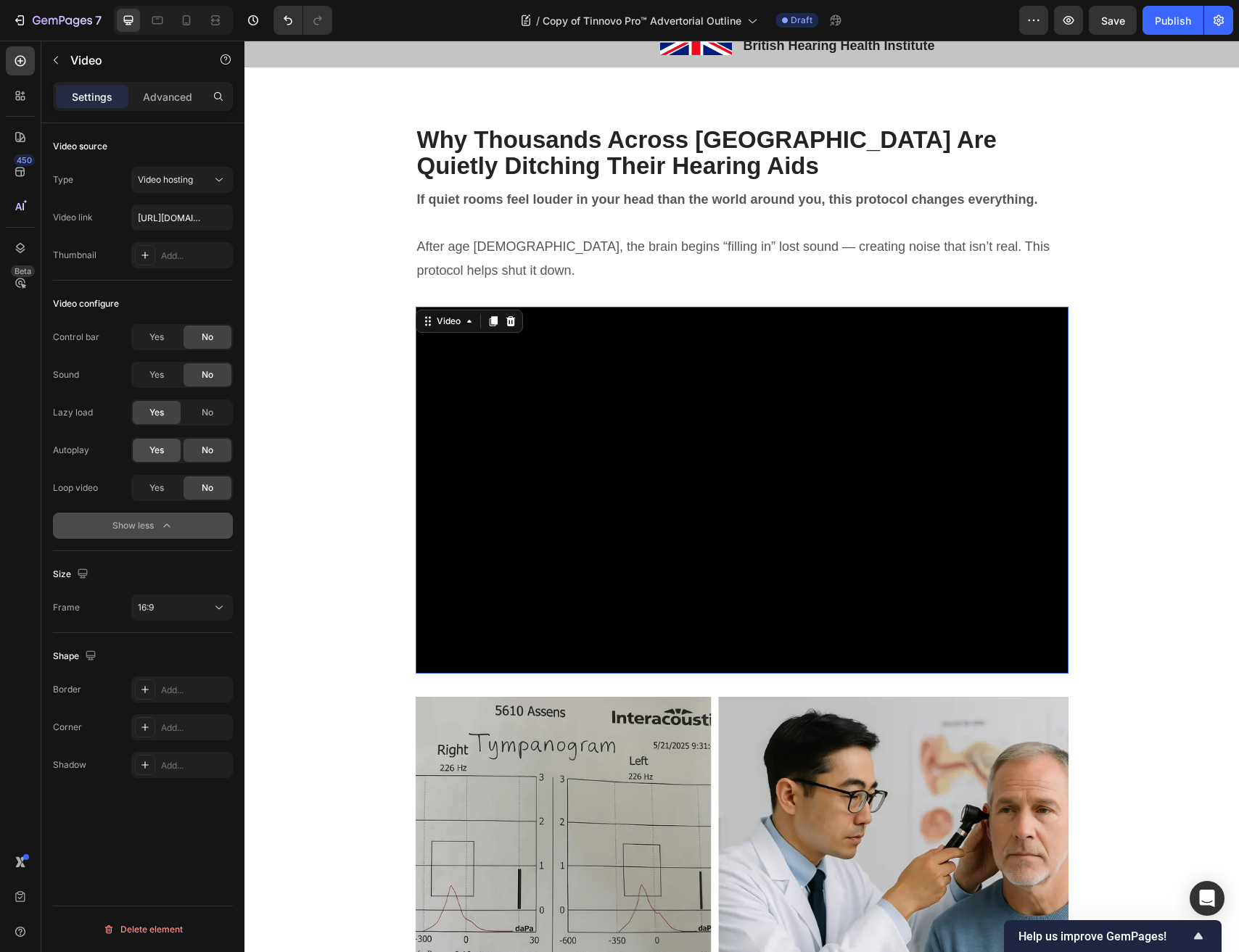
click at [166, 451] on div "Yes" at bounding box center [156, 450] width 48 height 23
click at [161, 483] on span "Yes" at bounding box center [157, 487] width 15 height 13
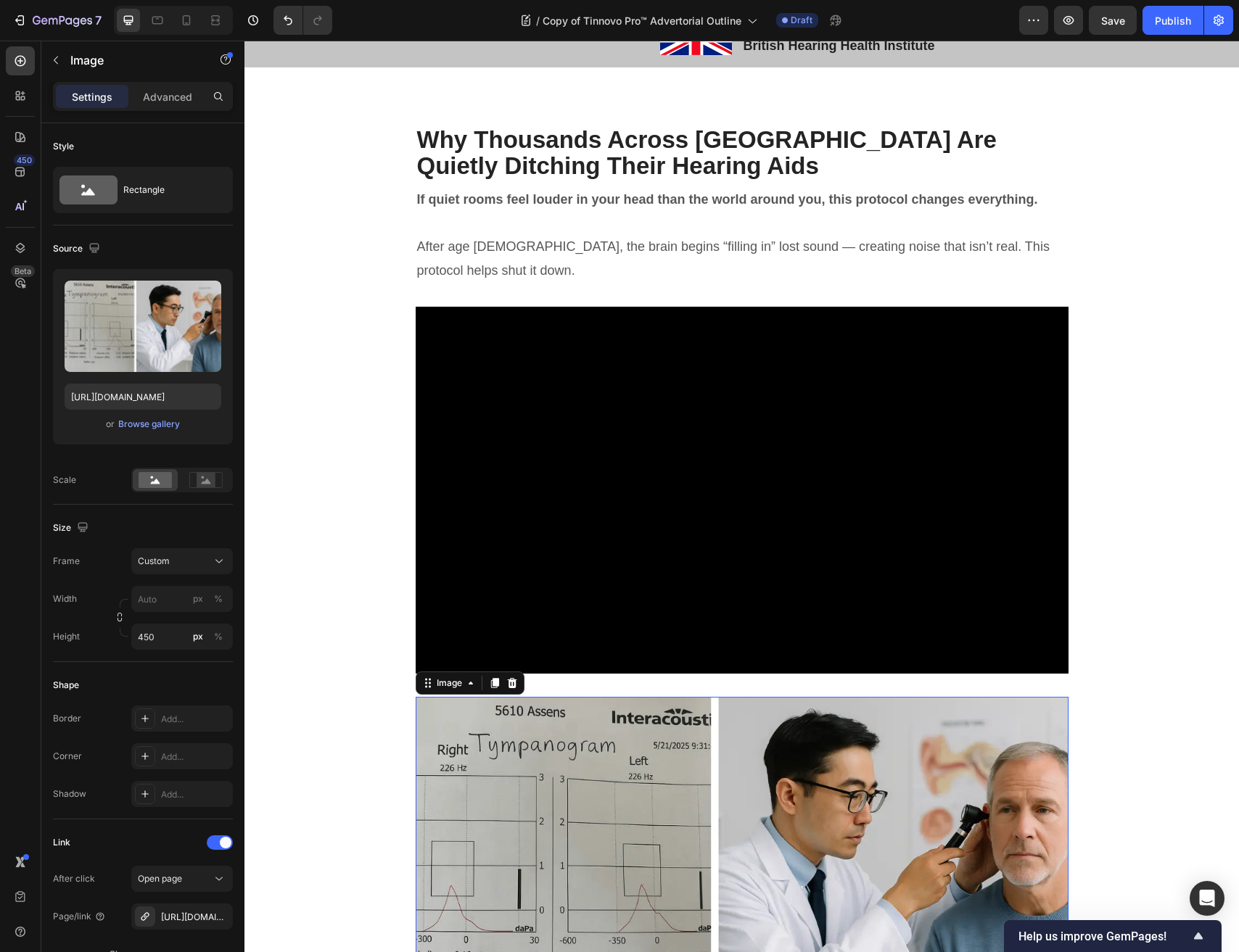
click at [933, 697] on img at bounding box center [742, 859] width 653 height 326
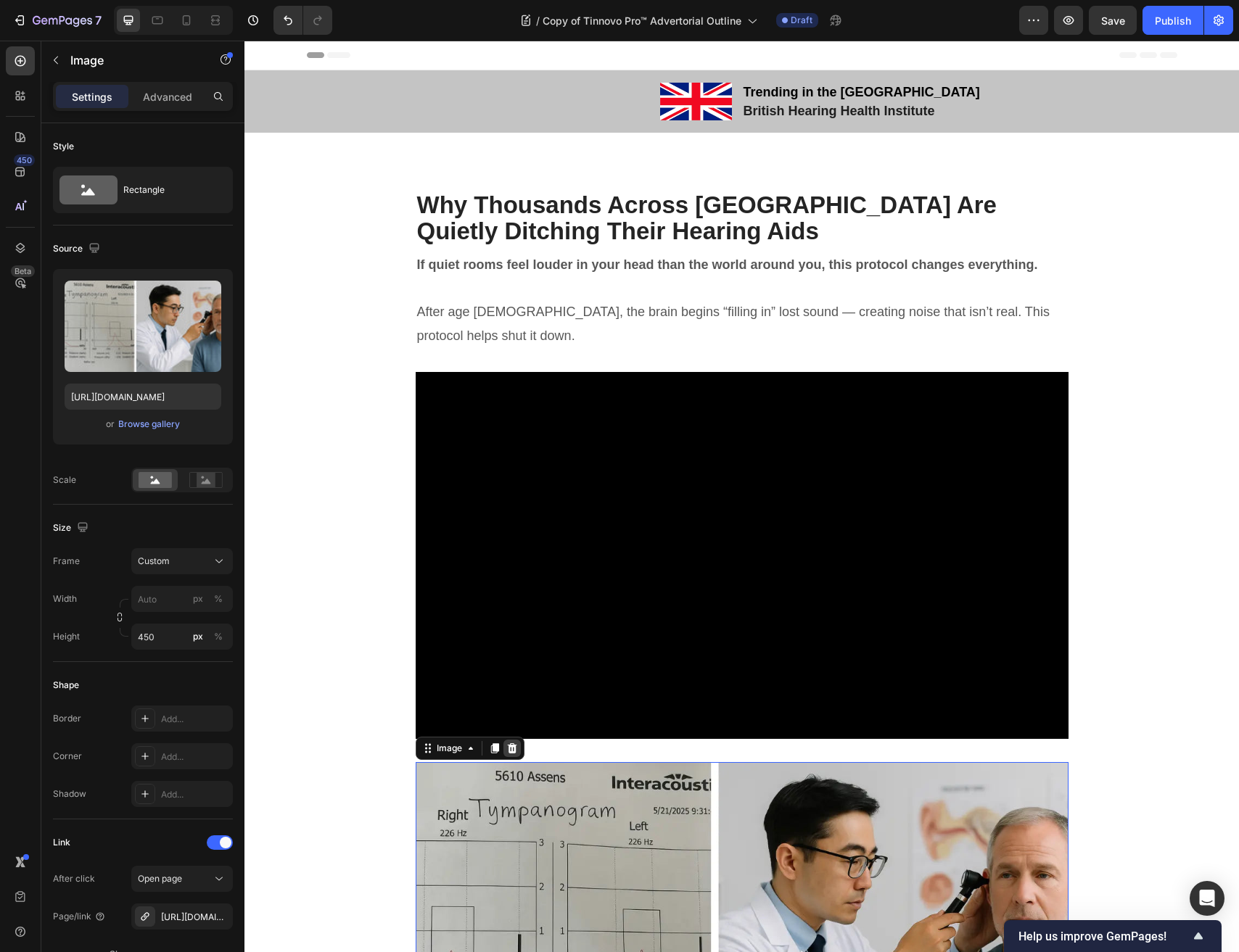
click at [509, 748] on icon at bounding box center [512, 748] width 9 height 10
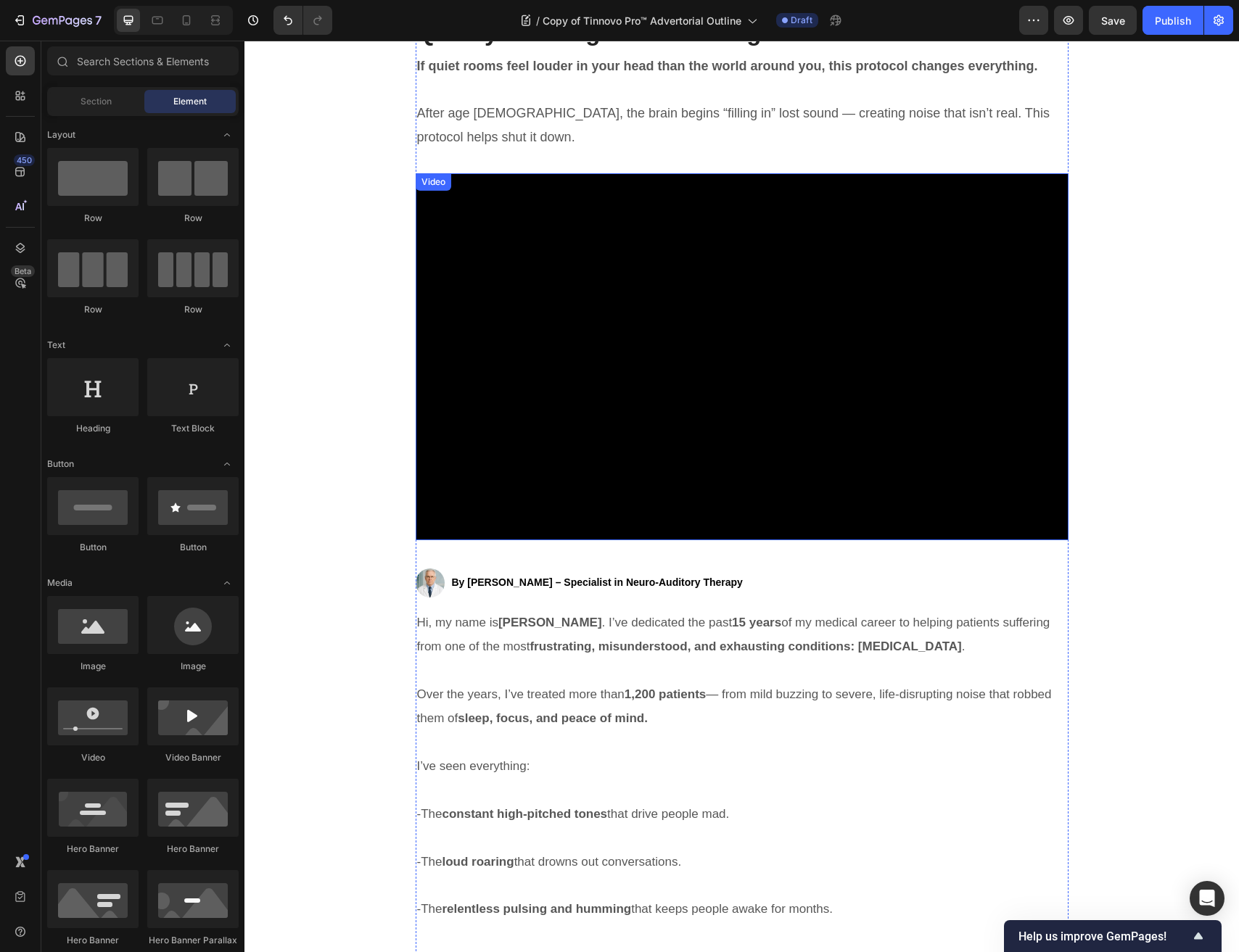
scroll to position [261, 0]
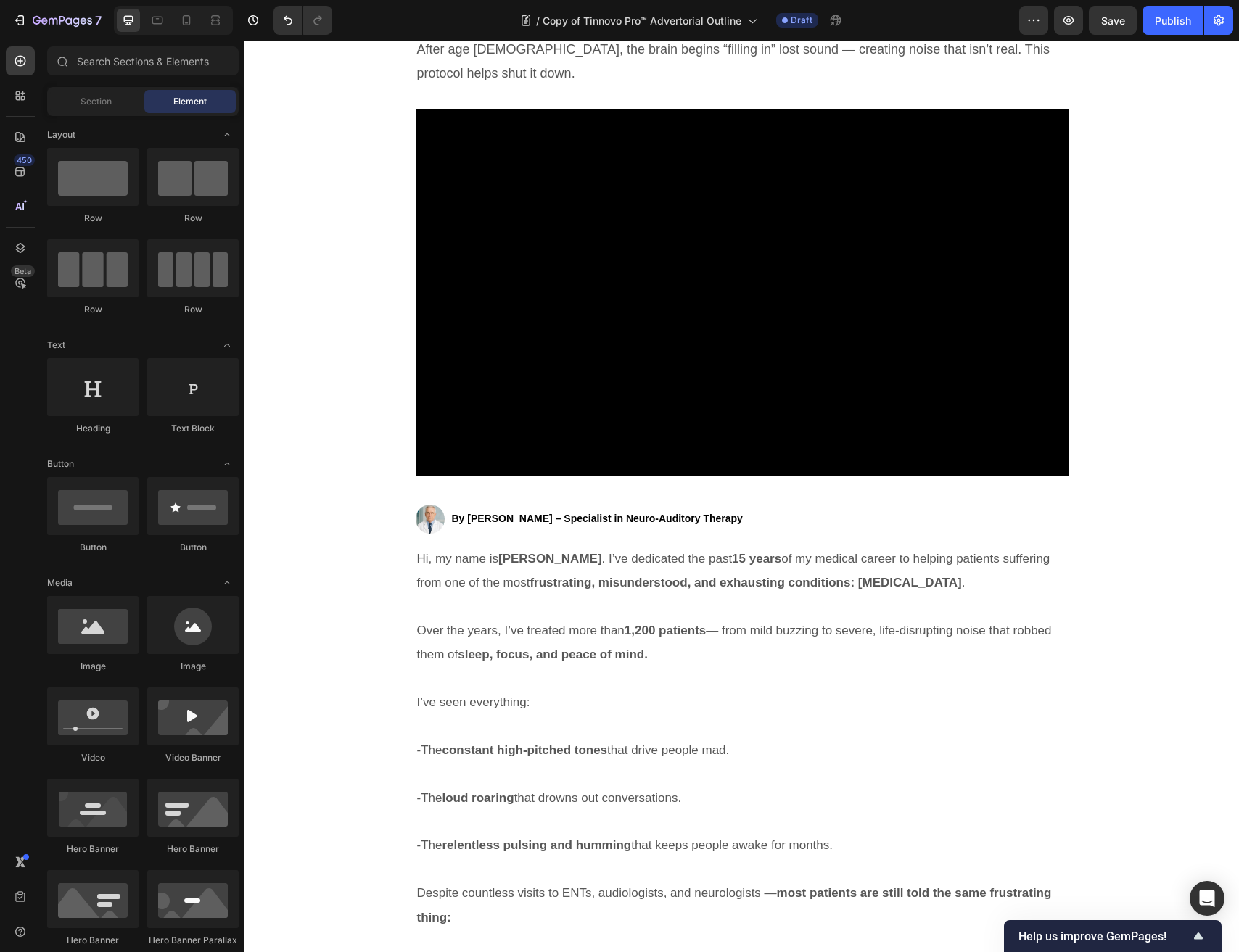
click at [567, 513] on strong "By Dr. Emily Sanders – Specialist in Neuro-Auditory Therapy" at bounding box center [597, 518] width 290 height 12
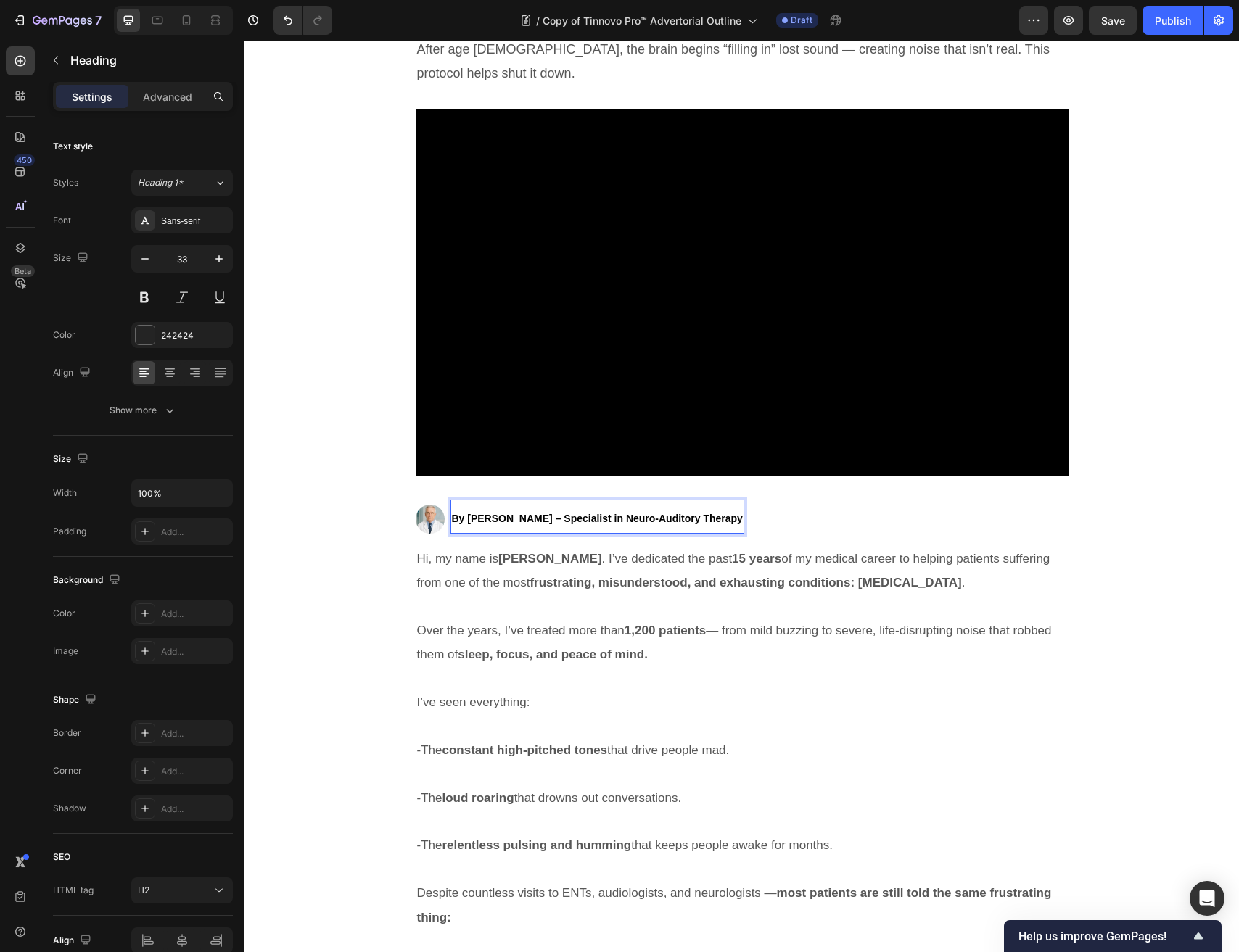
click at [567, 513] on strong "By Dr. Emily Sanders – Specialist in Neuro-Auditory Therapy" at bounding box center [597, 518] width 290 height 12
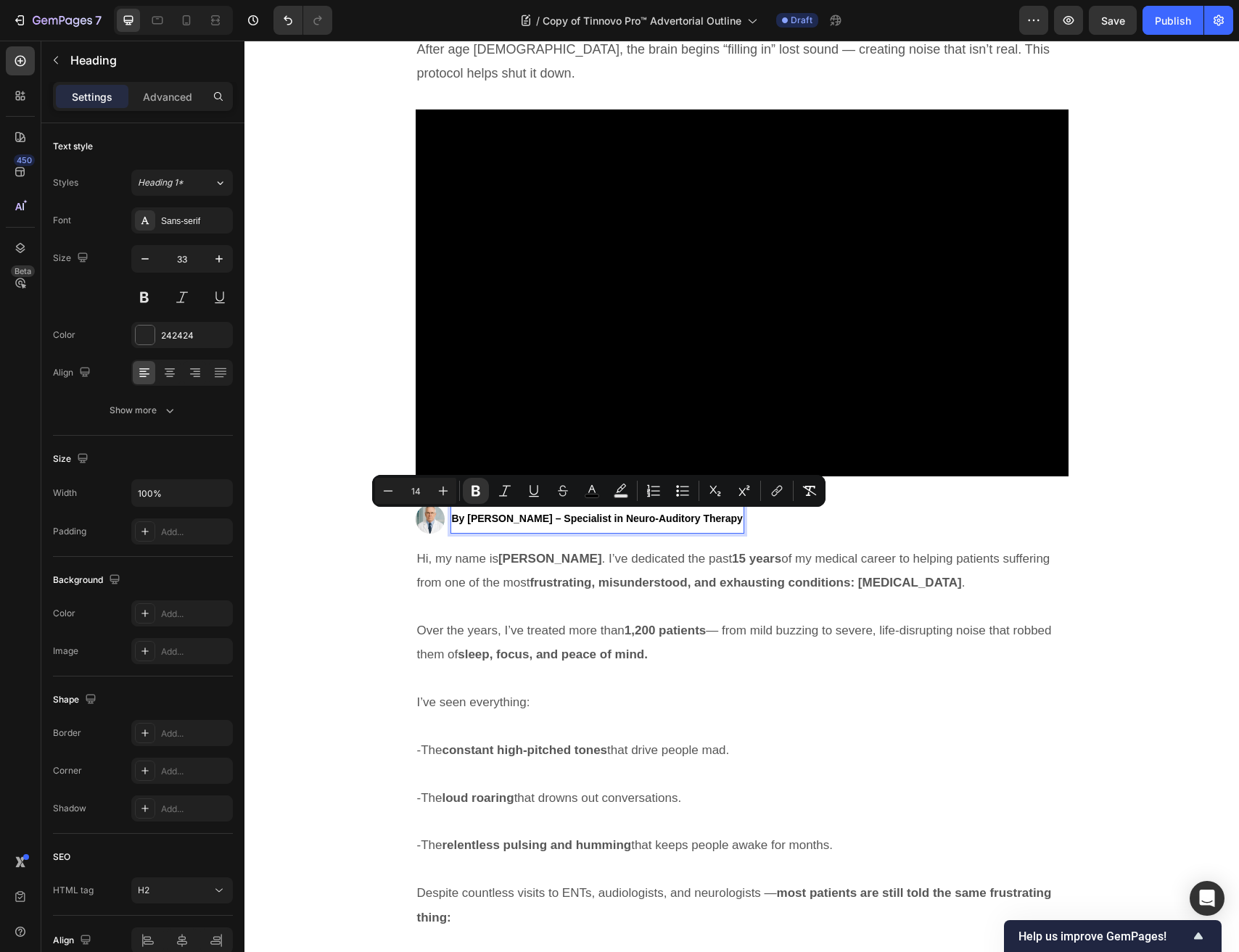
type input "33"
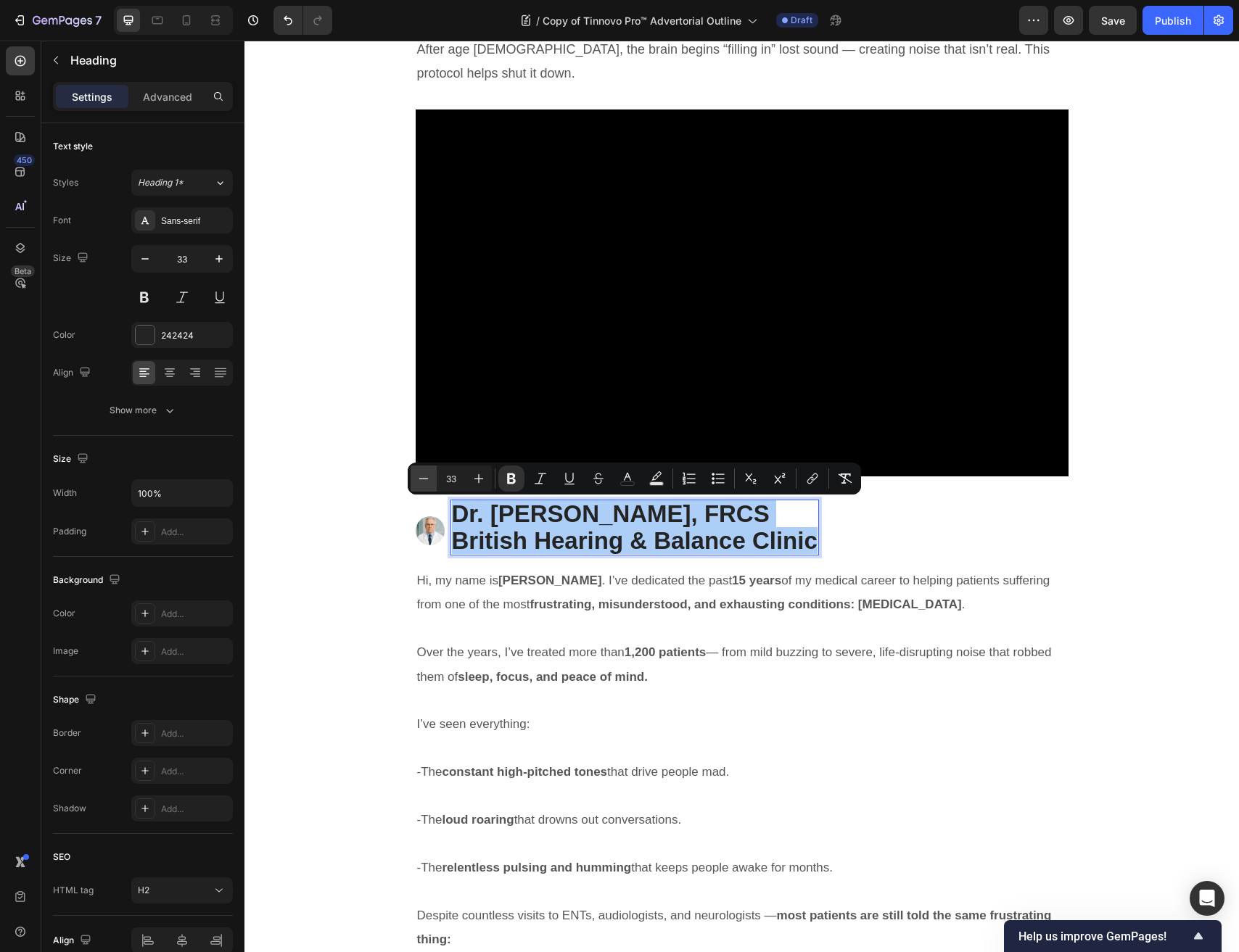
click at [419, 490] on button "Minus" at bounding box center [424, 479] width 26 height 26
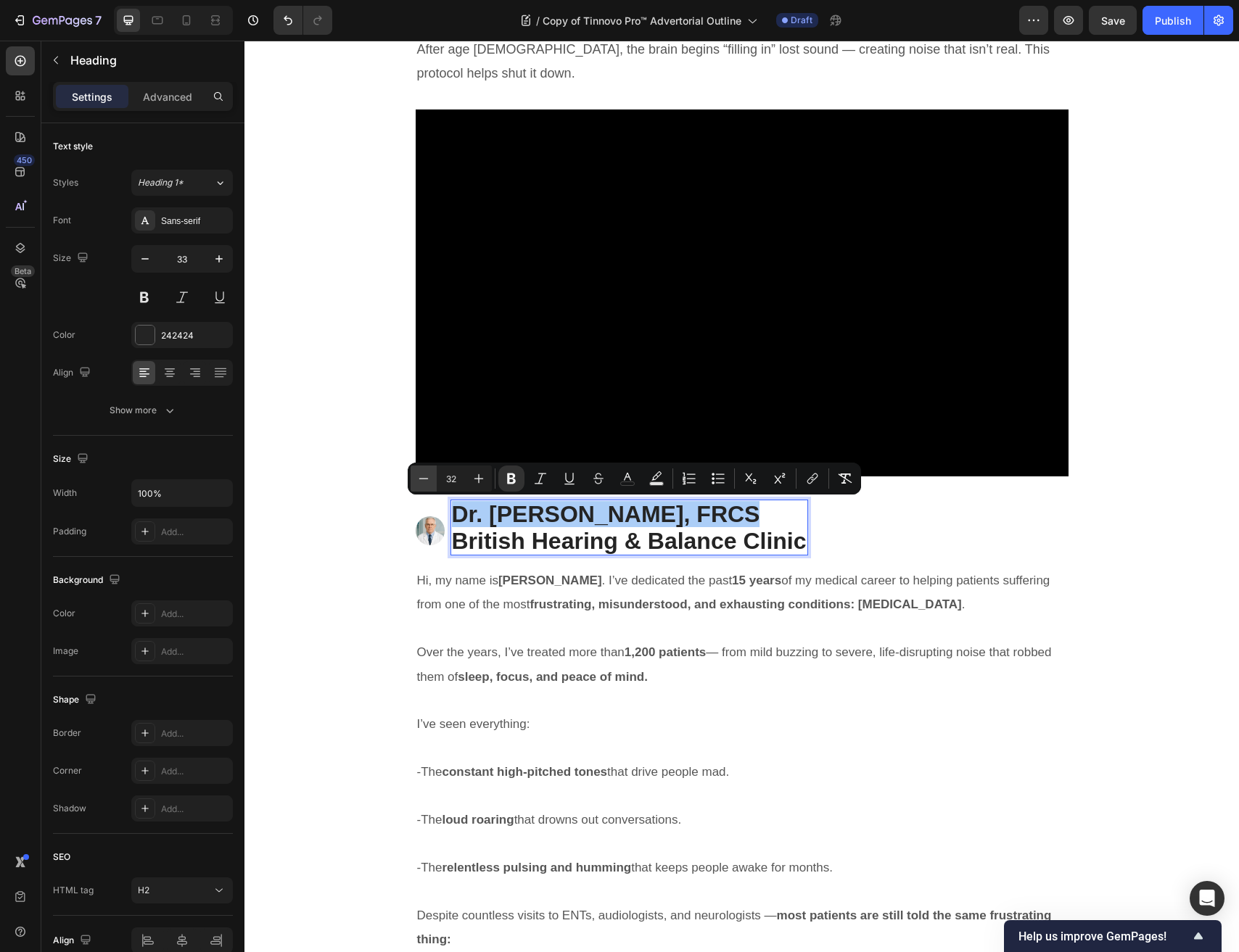
click at [419, 490] on button "Minus" at bounding box center [424, 479] width 26 height 26
click at [419, 490] on button "Minus" at bounding box center [424, 479] width 26 height 26
click at [419, 485] on button "Minus" at bounding box center [424, 479] width 26 height 26
click at [419, 485] on icon "Editor contextual toolbar" at bounding box center [424, 478] width 15 height 15
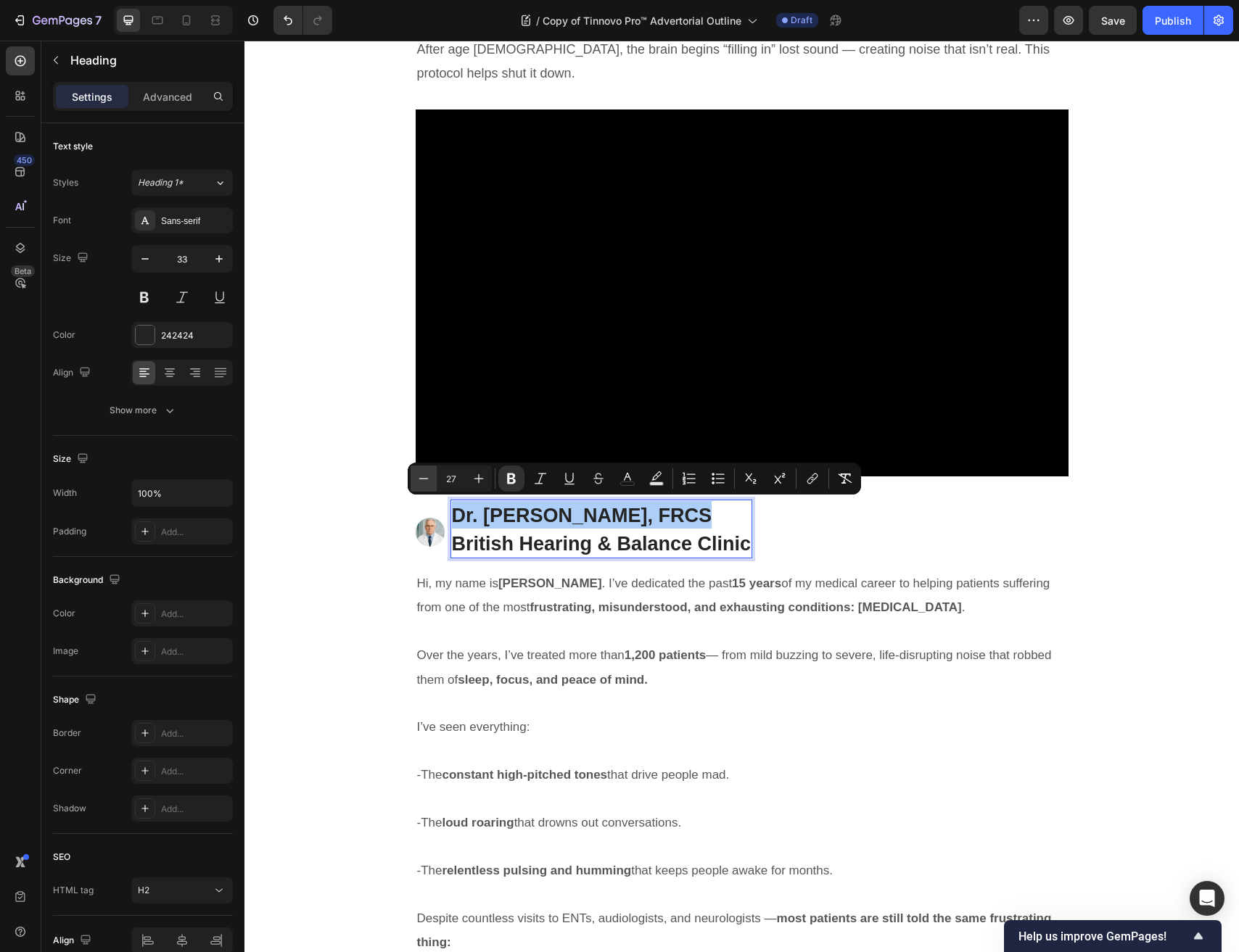
click at [419, 485] on icon "Editor contextual toolbar" at bounding box center [424, 478] width 15 height 15
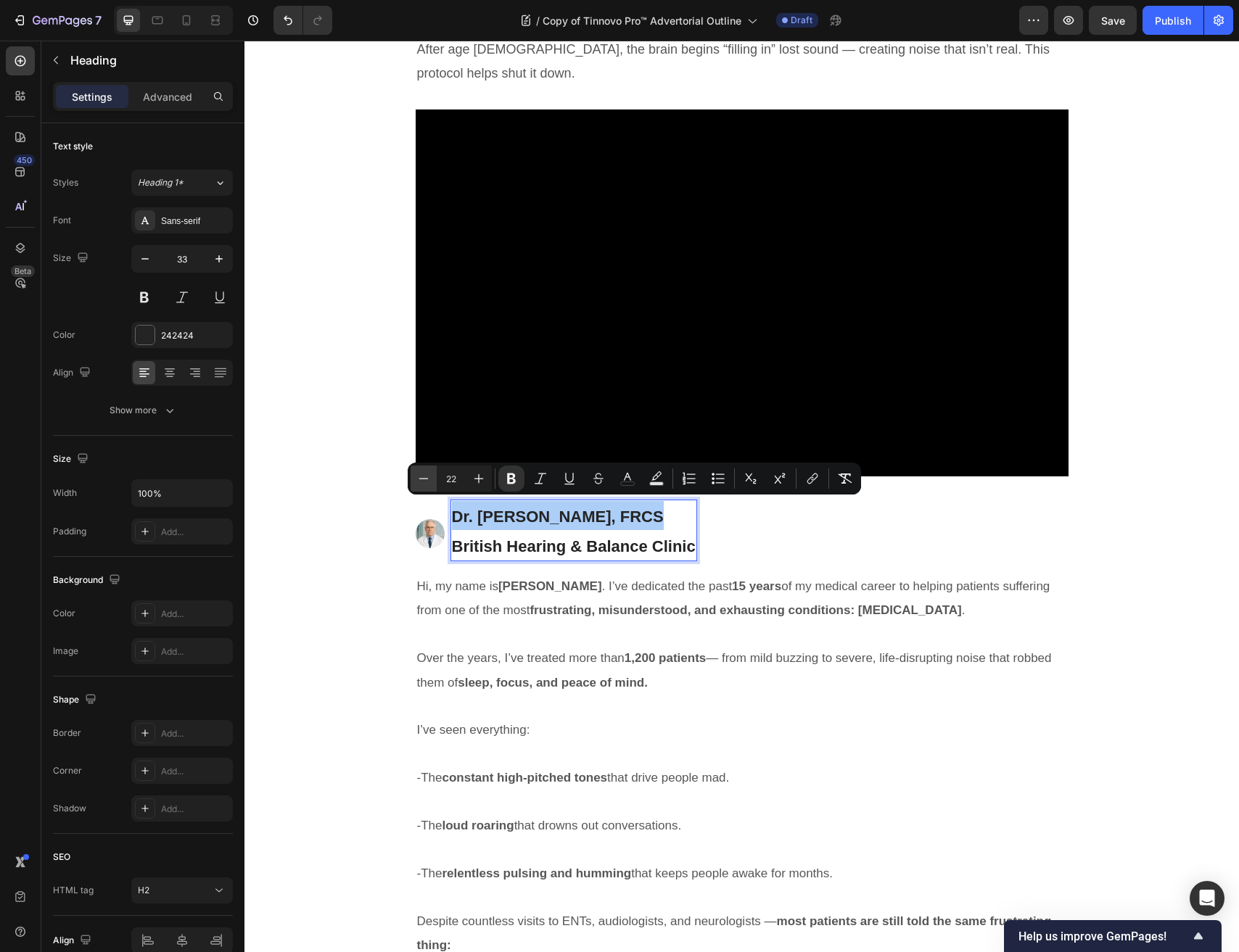
click at [419, 485] on icon "Editor contextual toolbar" at bounding box center [424, 478] width 15 height 15
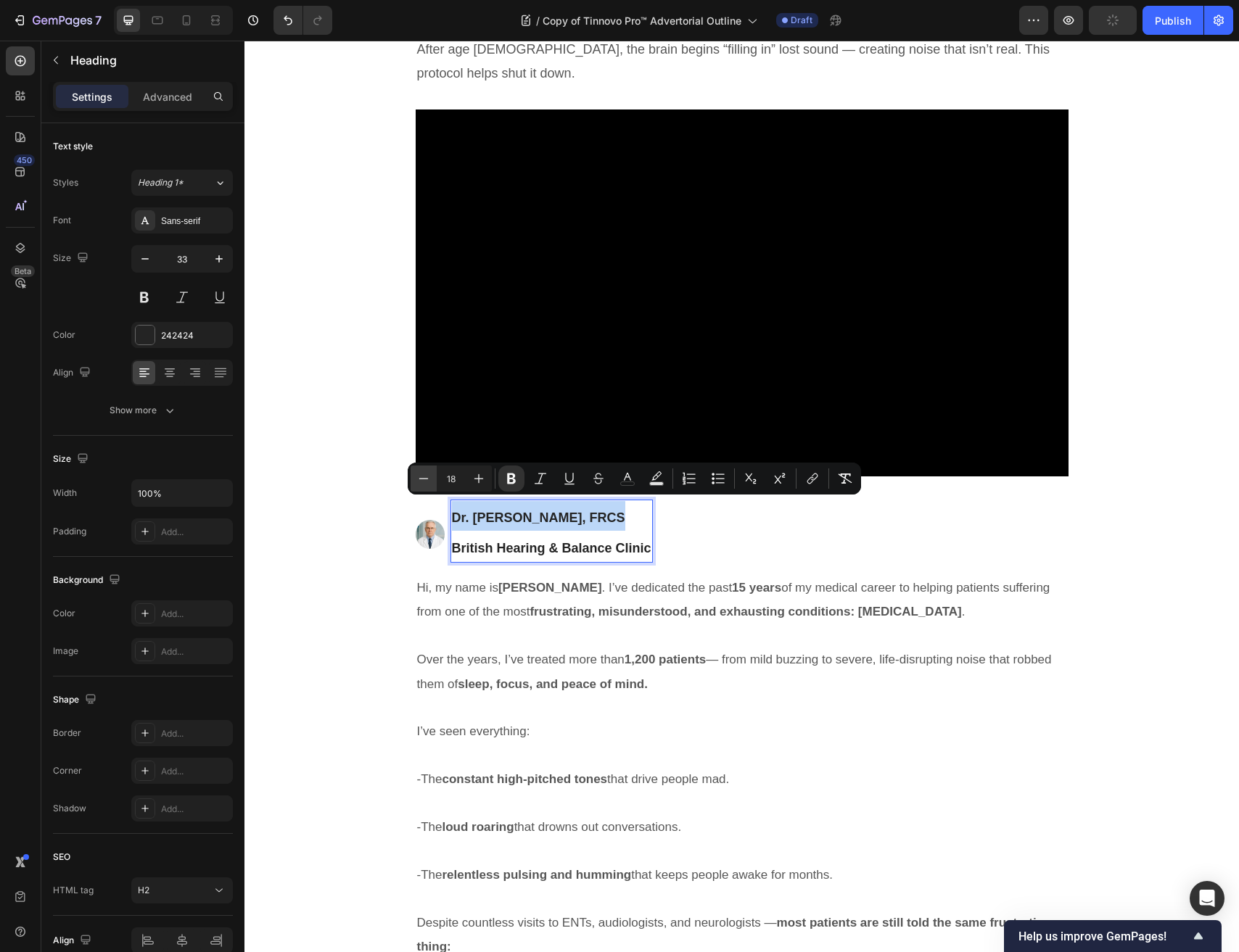
type input "17"
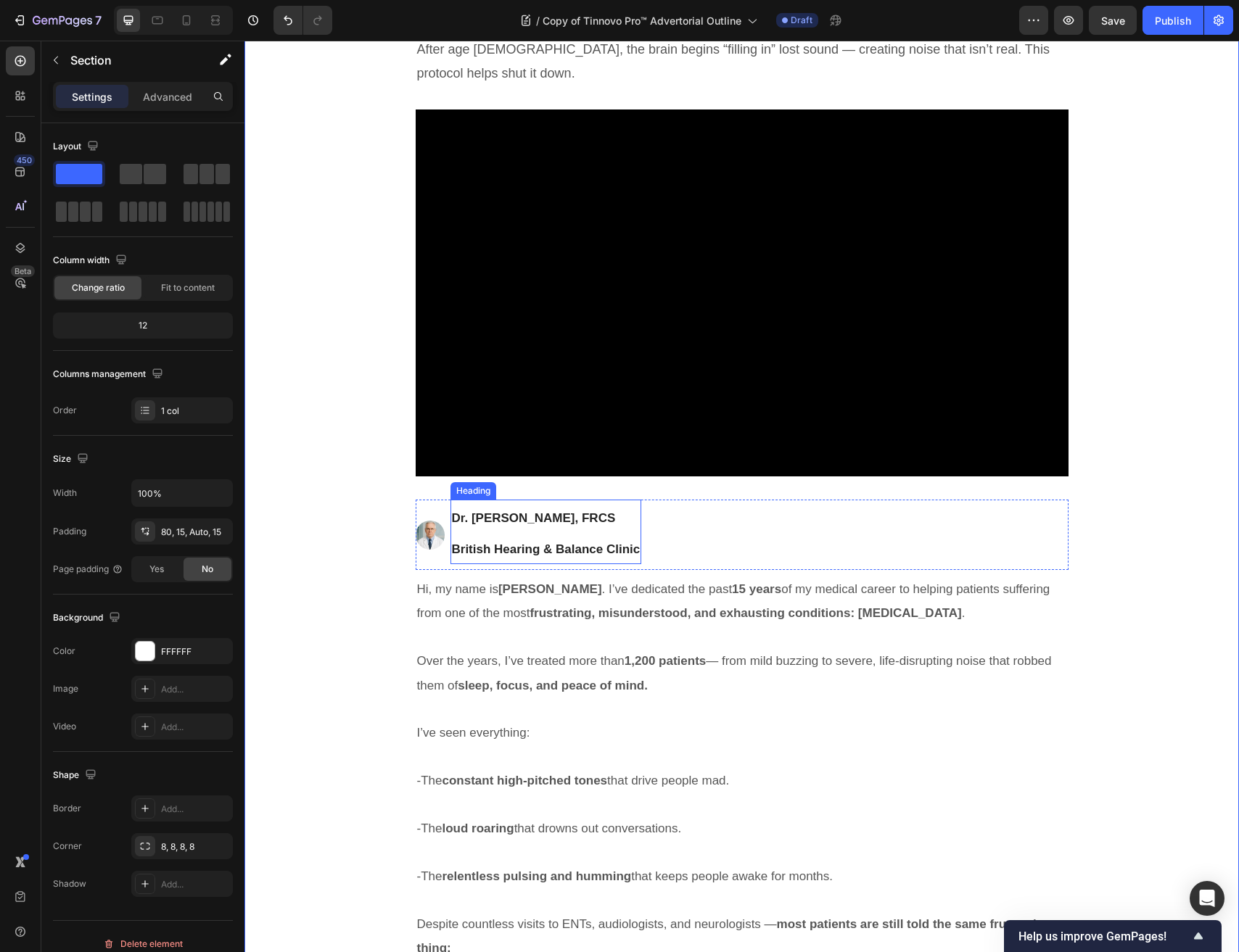
click at [545, 543] on span "British Hearing & Balance Clinic" at bounding box center [546, 550] width 188 height 14
click at [24, 65] on icon at bounding box center [20, 61] width 15 height 15
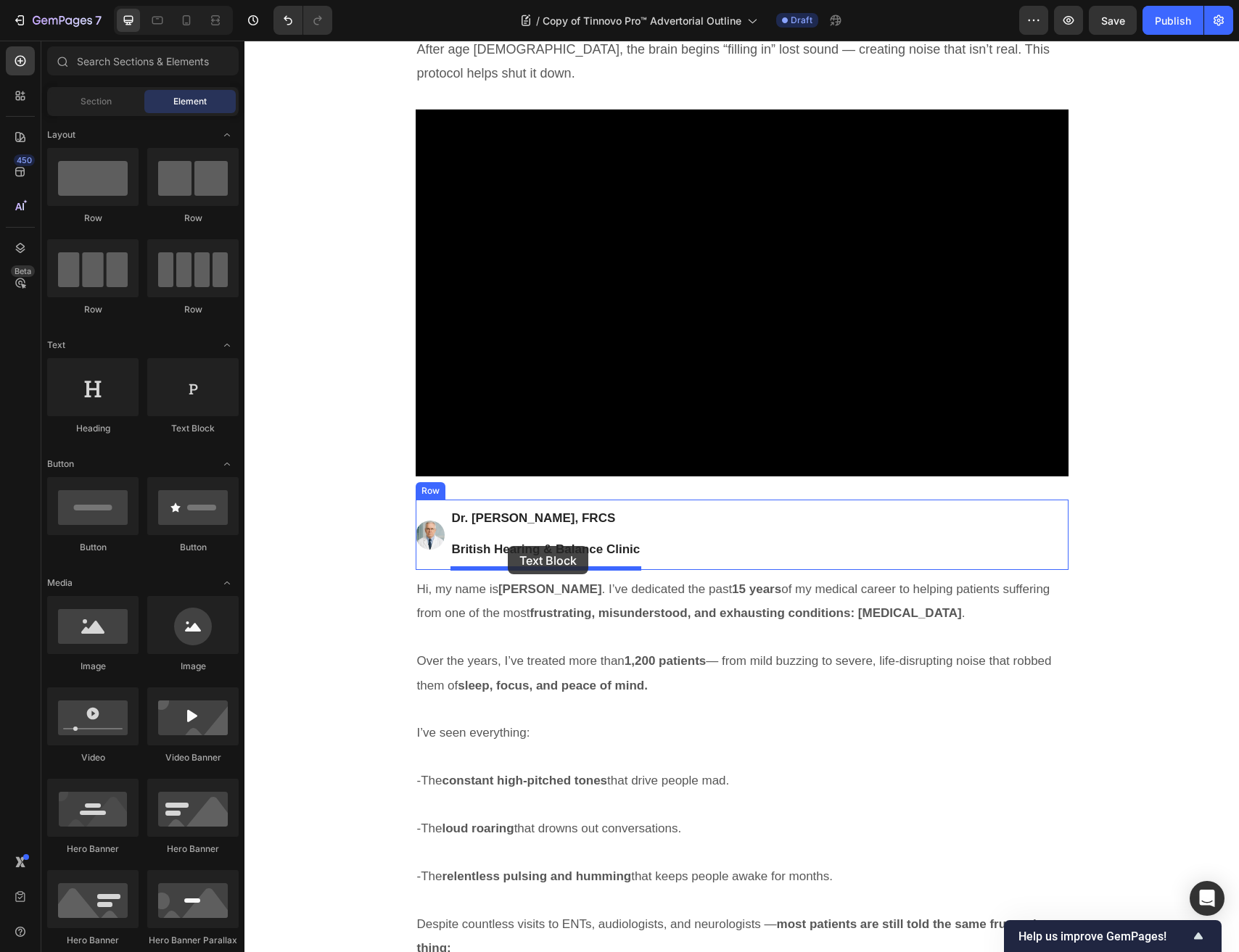
drag, startPoint x: 430, startPoint y: 434, endPoint x: 508, endPoint y: 546, distance: 136.5
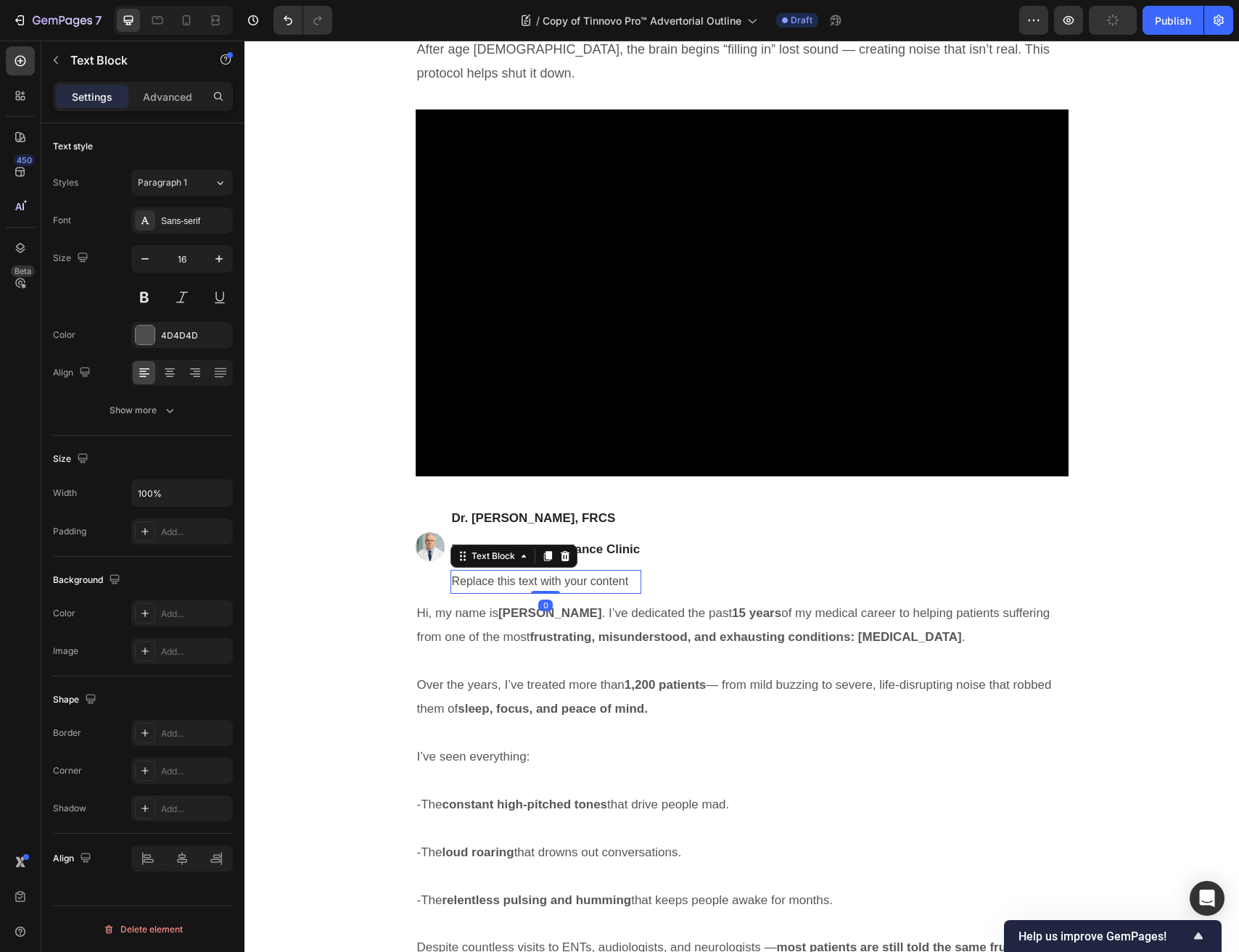
click at [514, 587] on div "Replace this text with your content" at bounding box center [546, 581] width 192 height 24
click at [514, 587] on p "Replace this text with your content" at bounding box center [546, 581] width 188 height 21
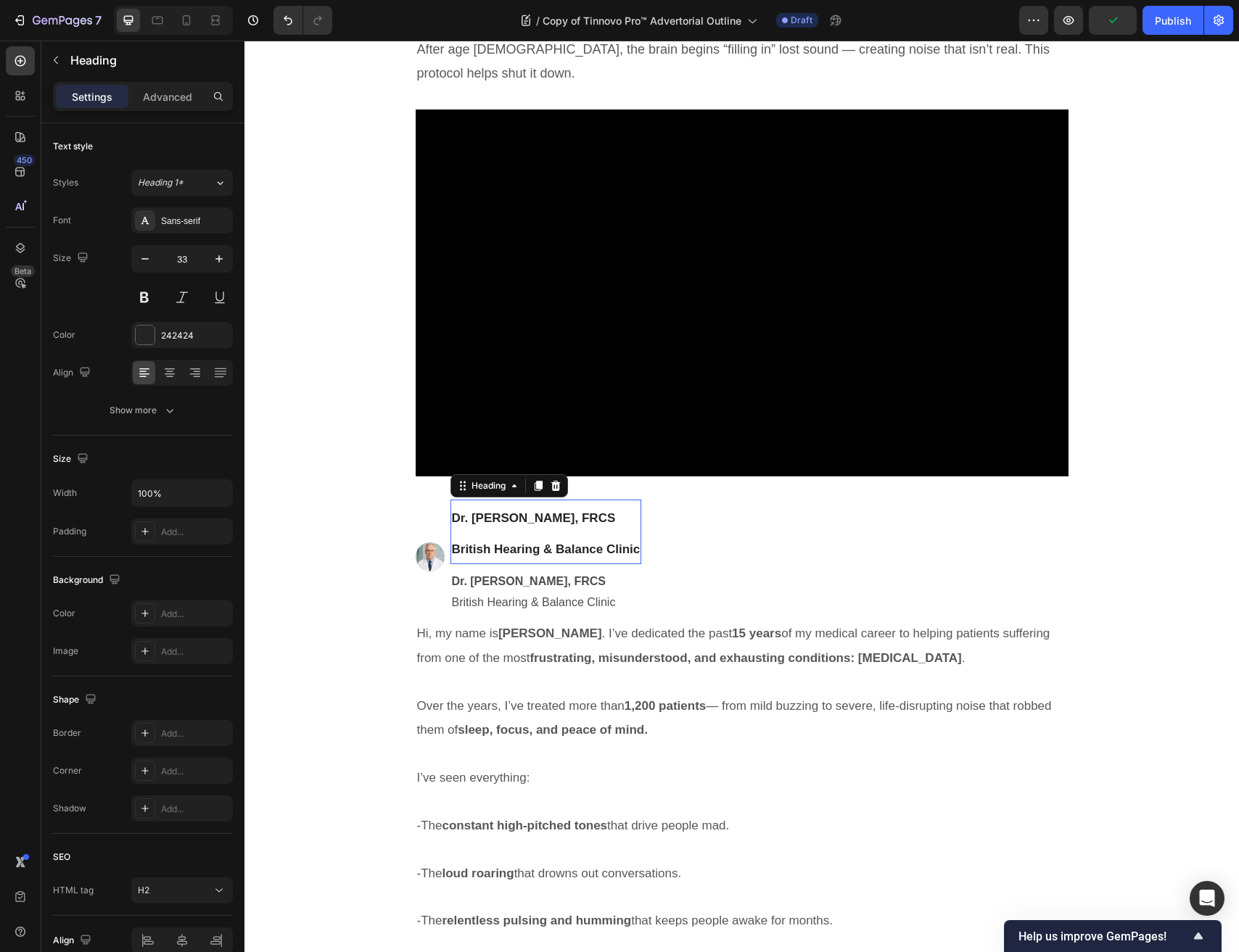
click at [555, 532] on p "⁠⁠⁠⁠⁠⁠⁠ Dr. James Holloway, FRCS British Hearing & Balance Clinic" at bounding box center [546, 532] width 188 height 61
click at [561, 483] on icon at bounding box center [555, 486] width 12 height 12
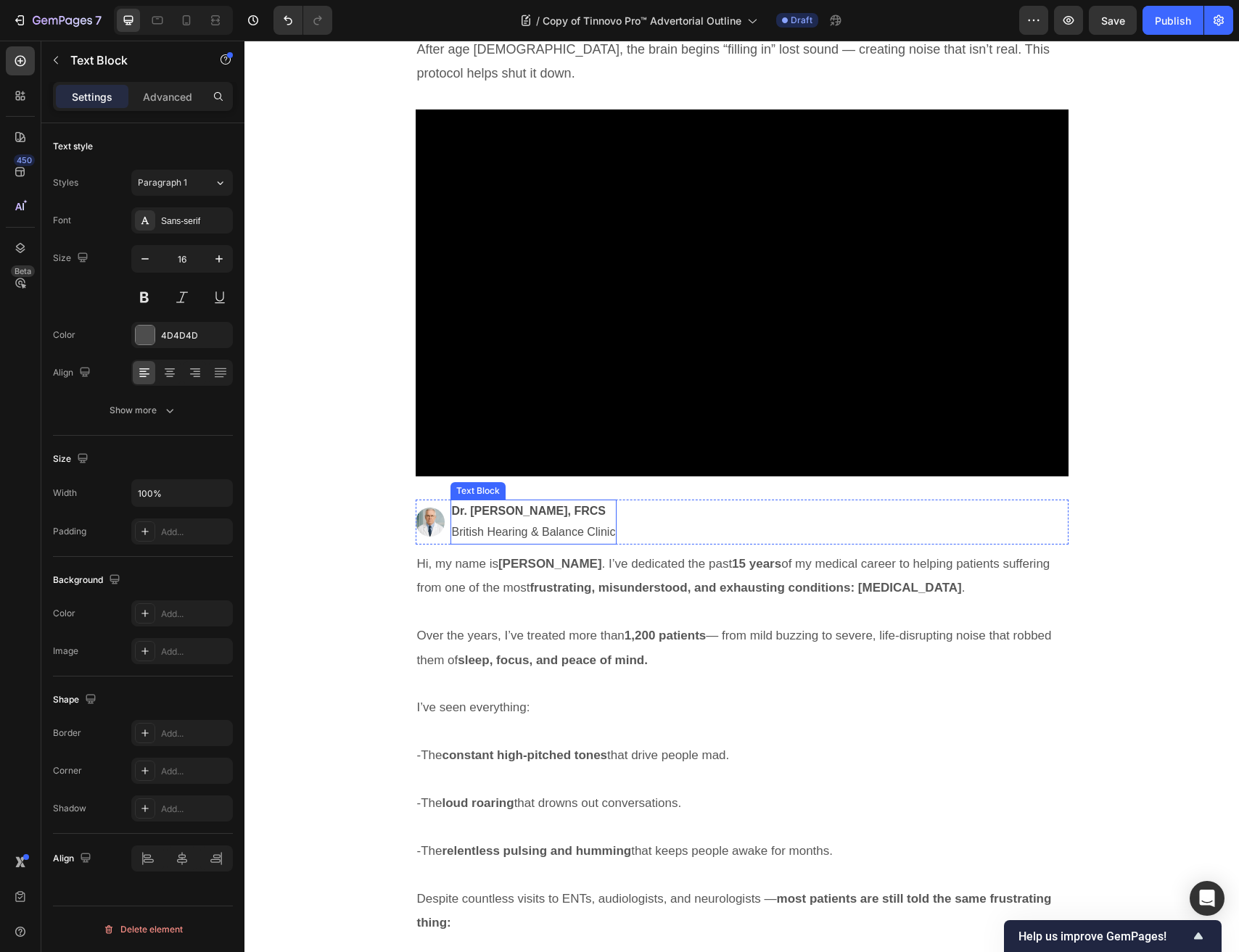
drag, startPoint x: 554, startPoint y: 528, endPoint x: 390, endPoint y: 534, distance: 164.1
click at [554, 528] on p "British Hearing & Balance Clinic" at bounding box center [533, 532] width 164 height 21
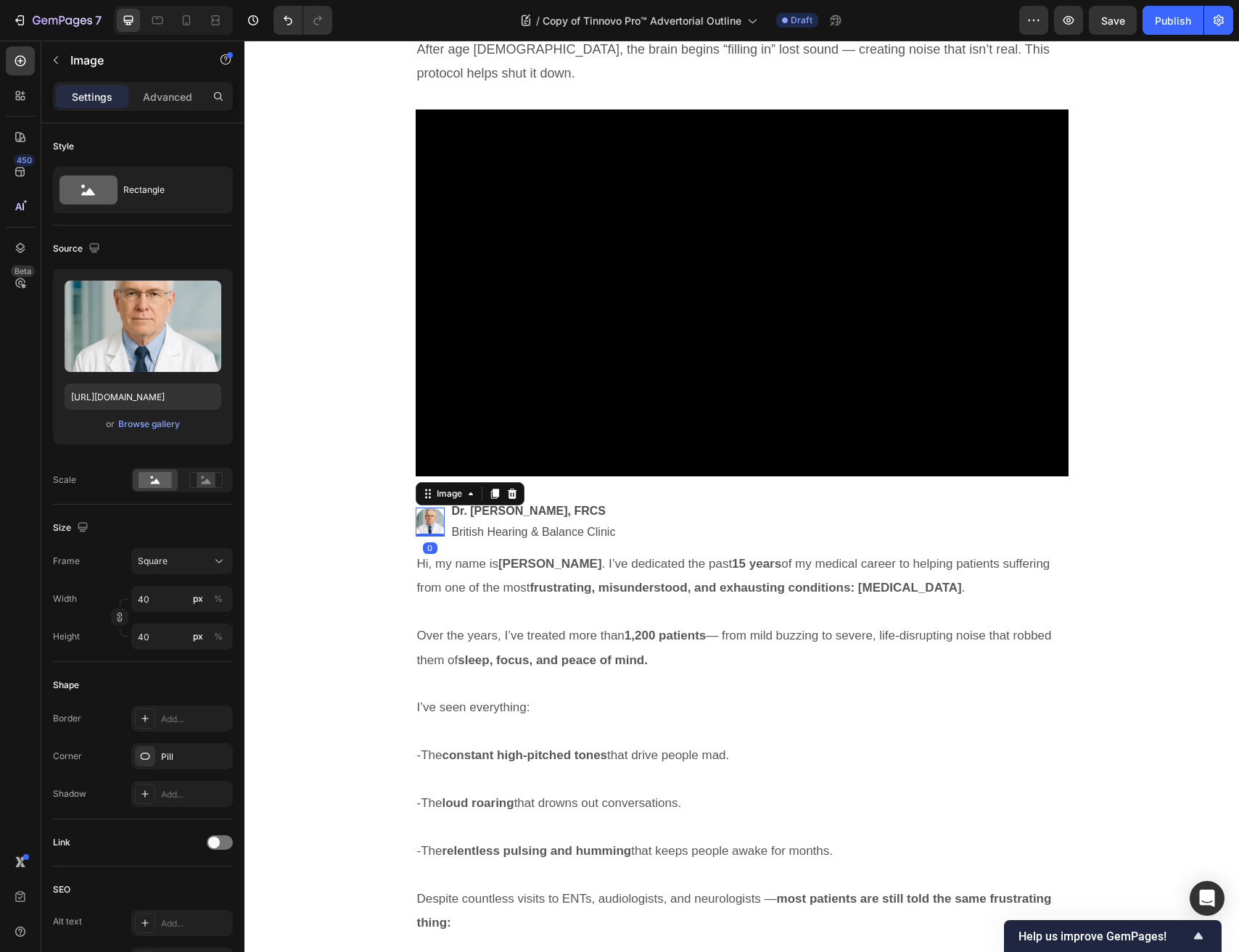
click at [436, 517] on img at bounding box center [430, 522] width 29 height 29
click at [173, 603] on input "40" at bounding box center [182, 599] width 101 height 26
type input "41"
type input "42"
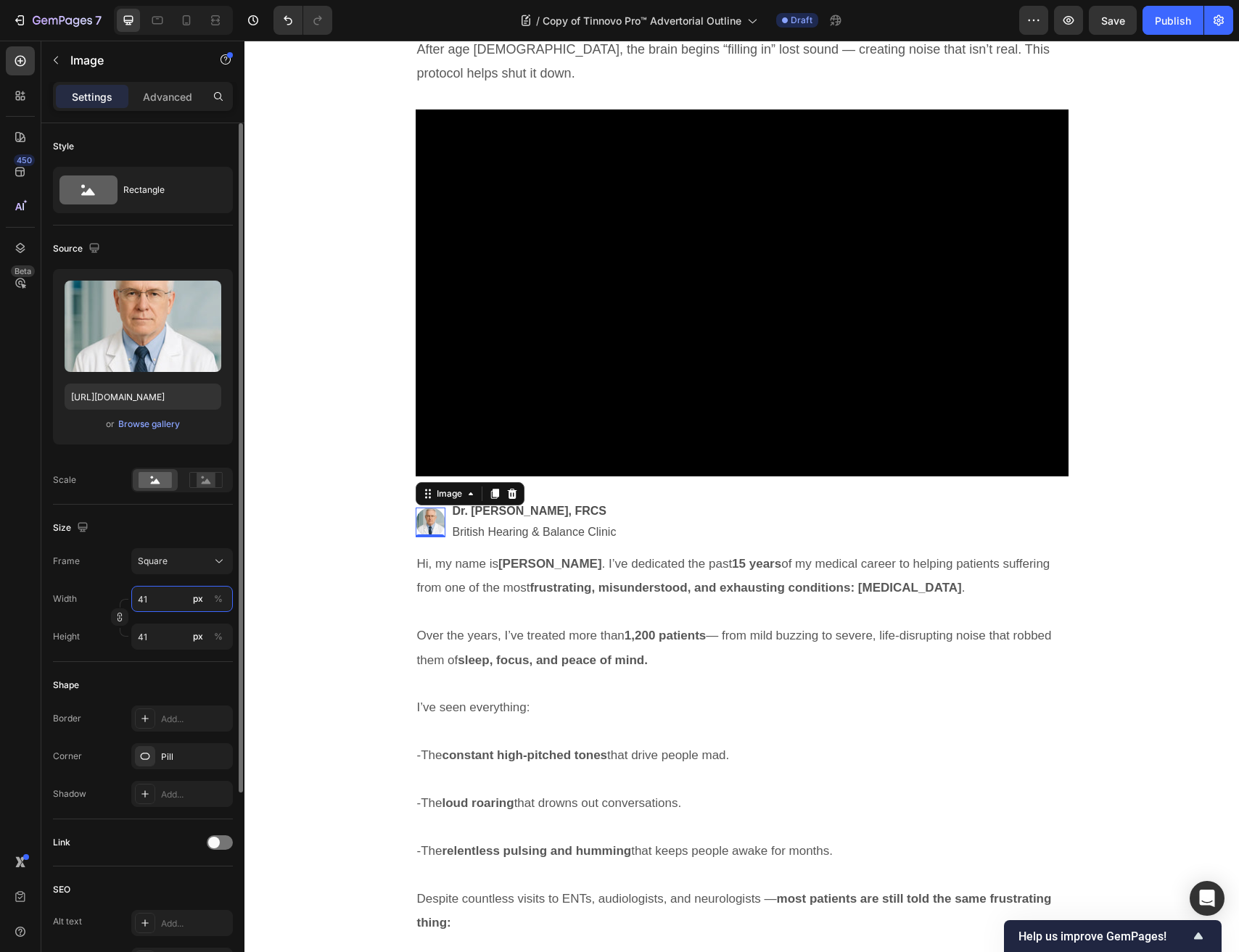
type input "42"
type input "43"
type input "44"
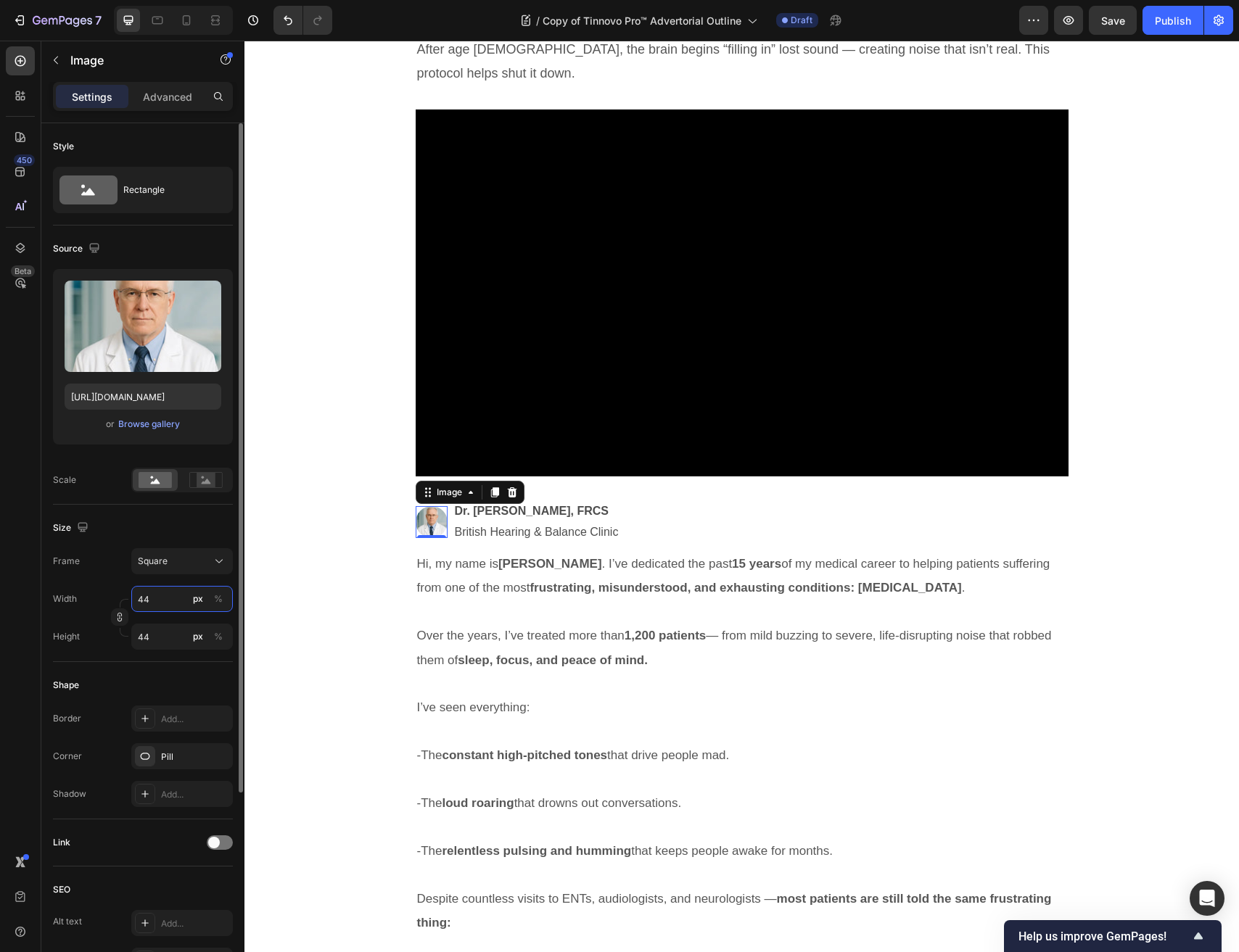
type input "45"
type input "46"
type input "47"
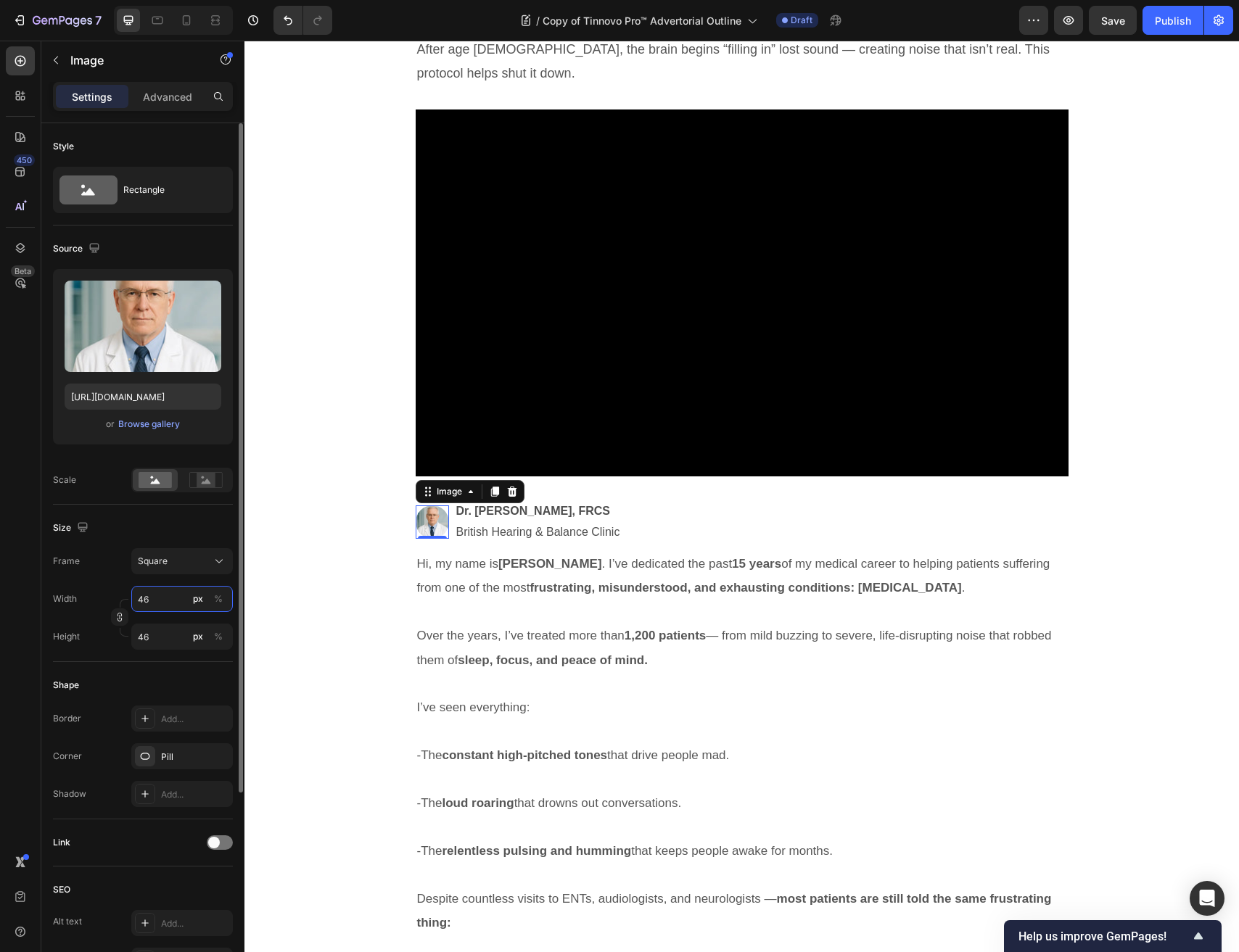
type input "47"
type input "48"
type input "49"
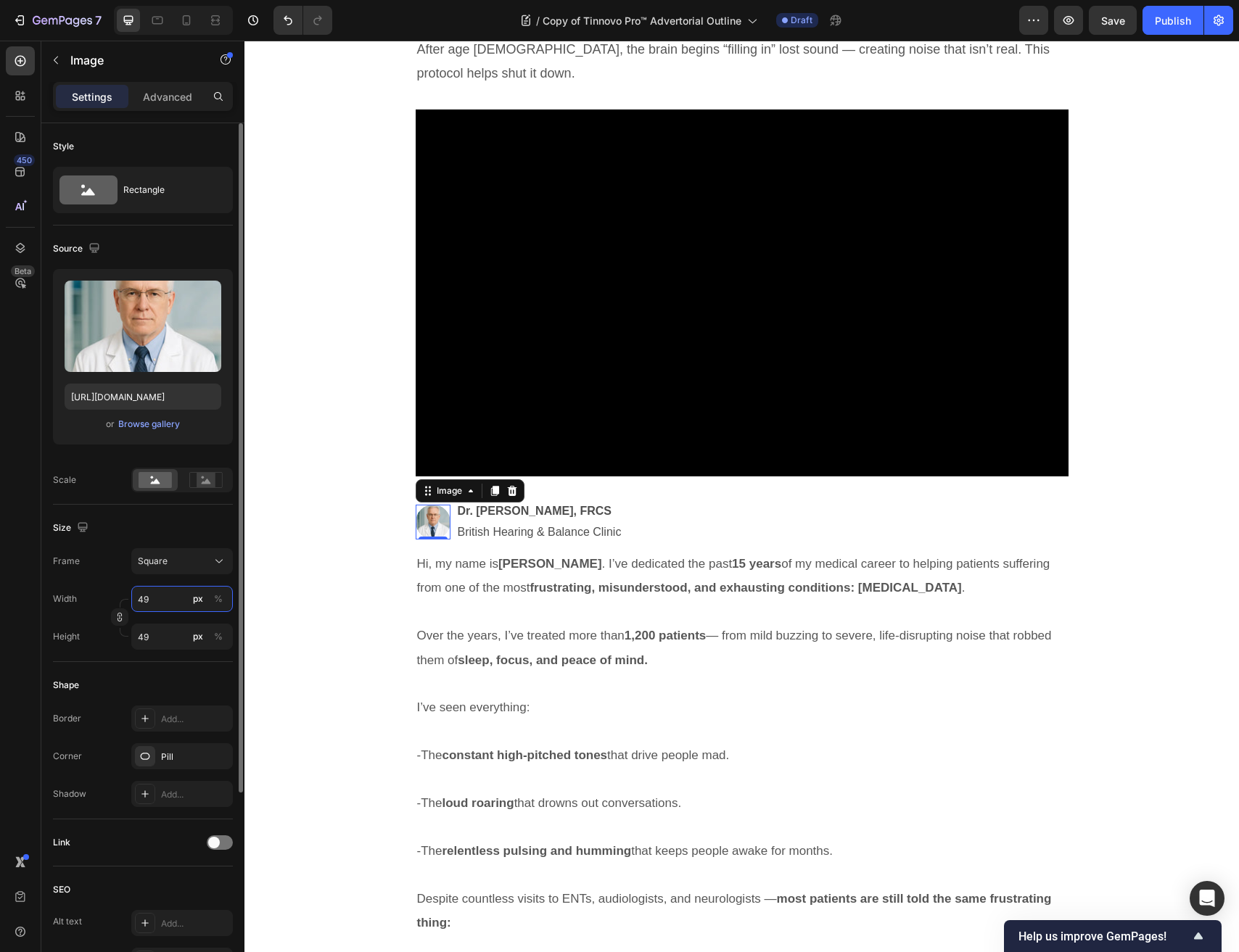
type input "50"
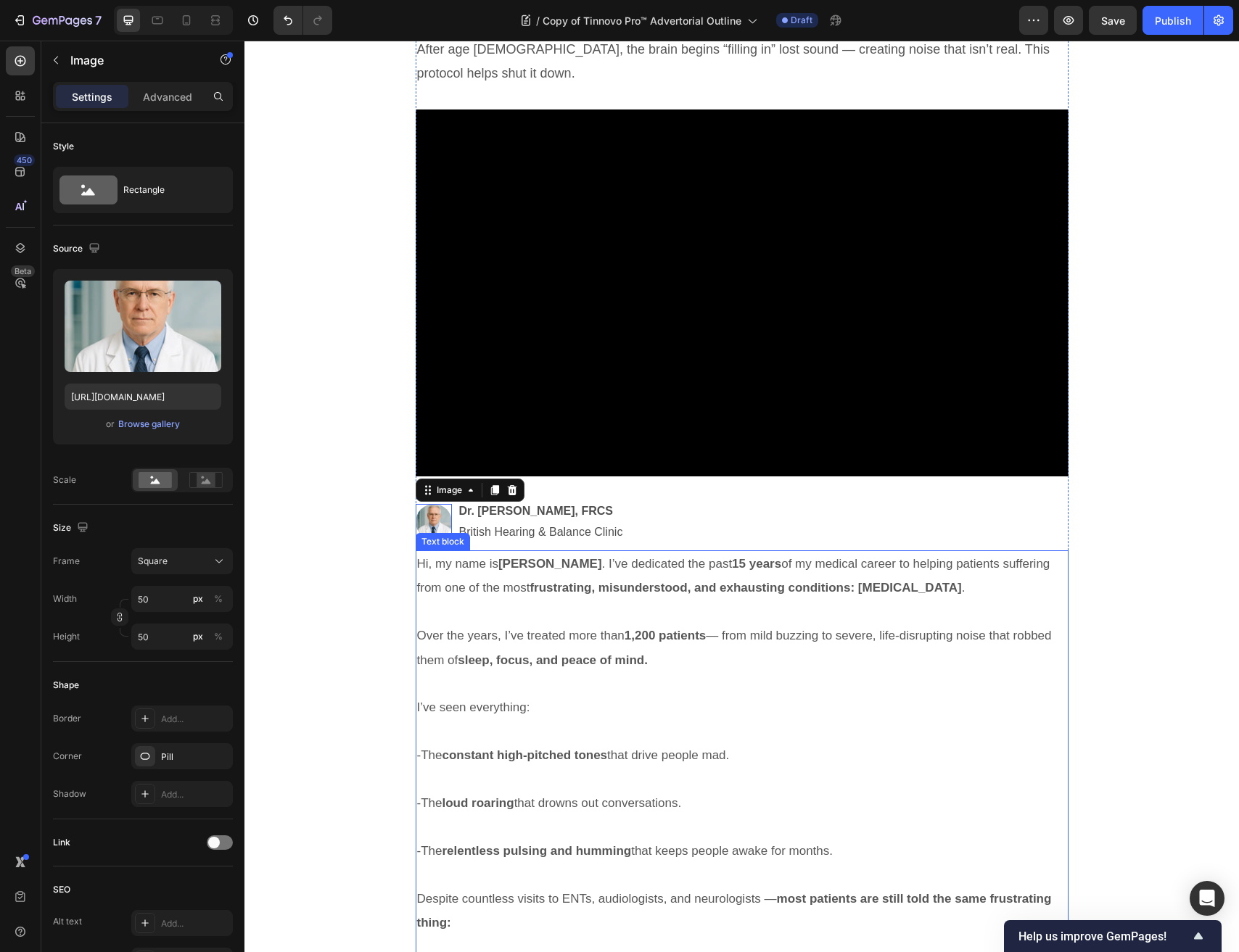
click at [544, 590] on strong "frustrating, misunderstood, and exhausting conditions: tinnitus" at bounding box center [745, 588] width 431 height 14
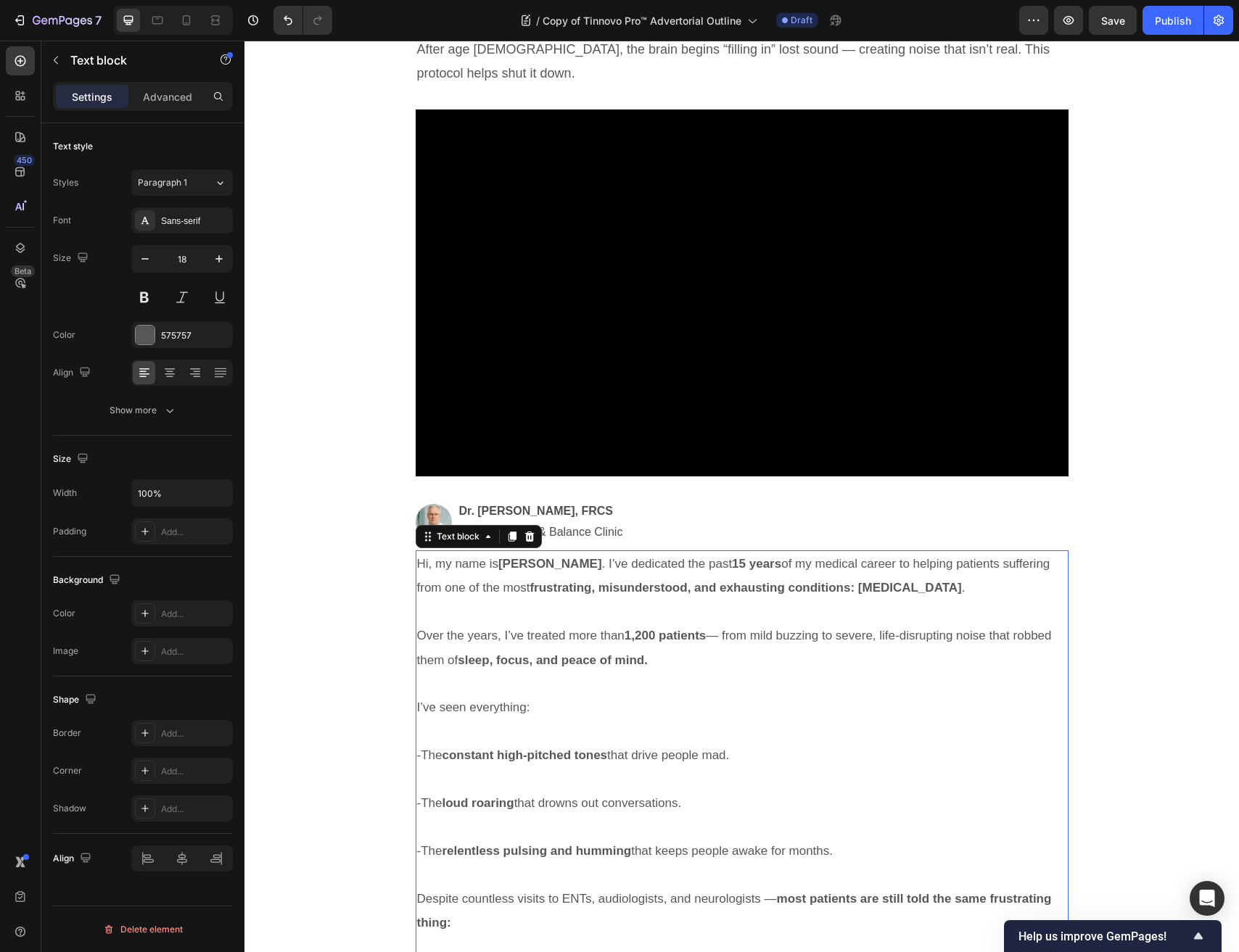
click at [495, 701] on span "I’ve seen everything:" at bounding box center [473, 708] width 113 height 14
click at [635, 597] on p "Hi, my name is Dr. Emily Sanders . I’ve dedicated the past 15 years of my medic…" at bounding box center [742, 576] width 649 height 48
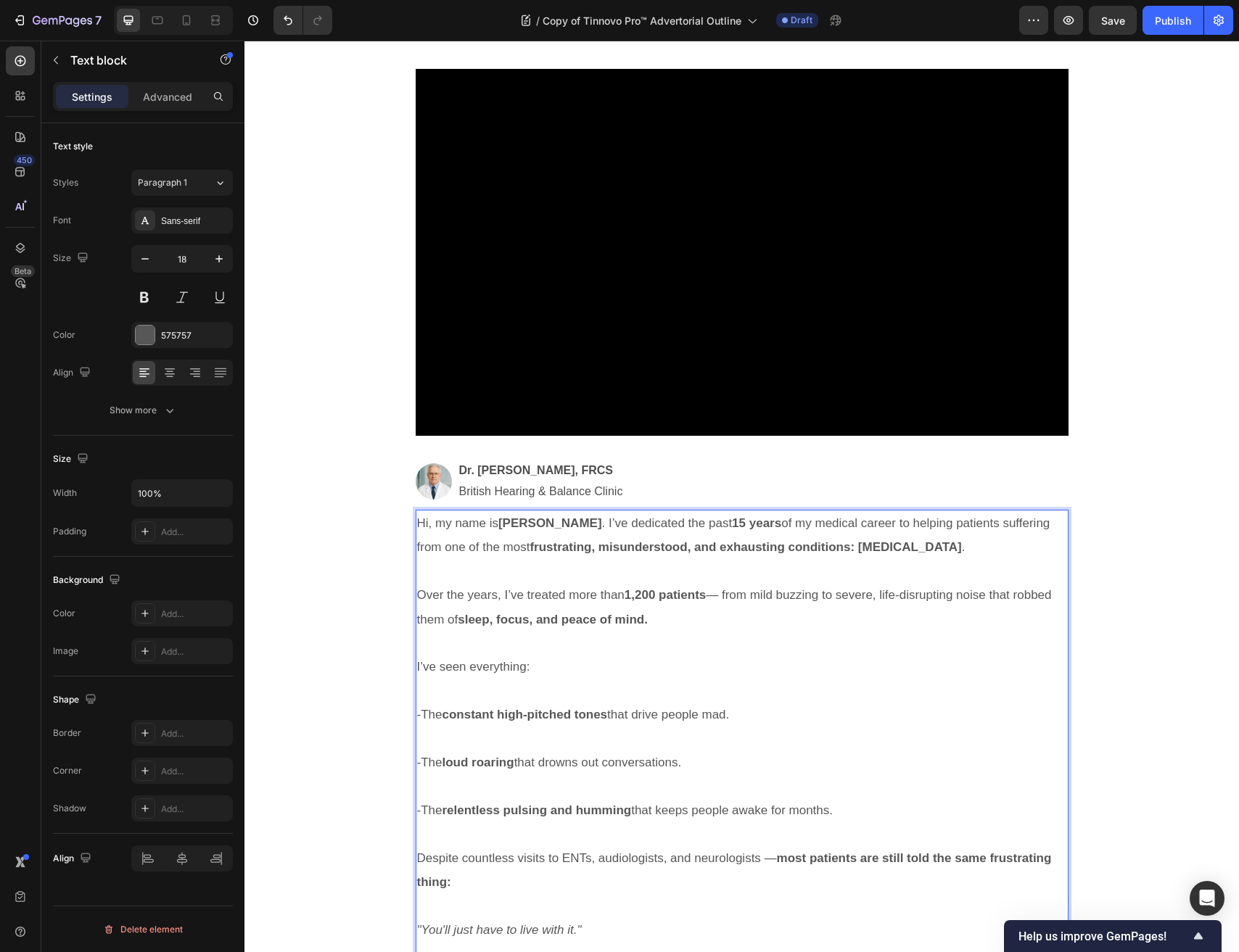
scroll to position [335, 0]
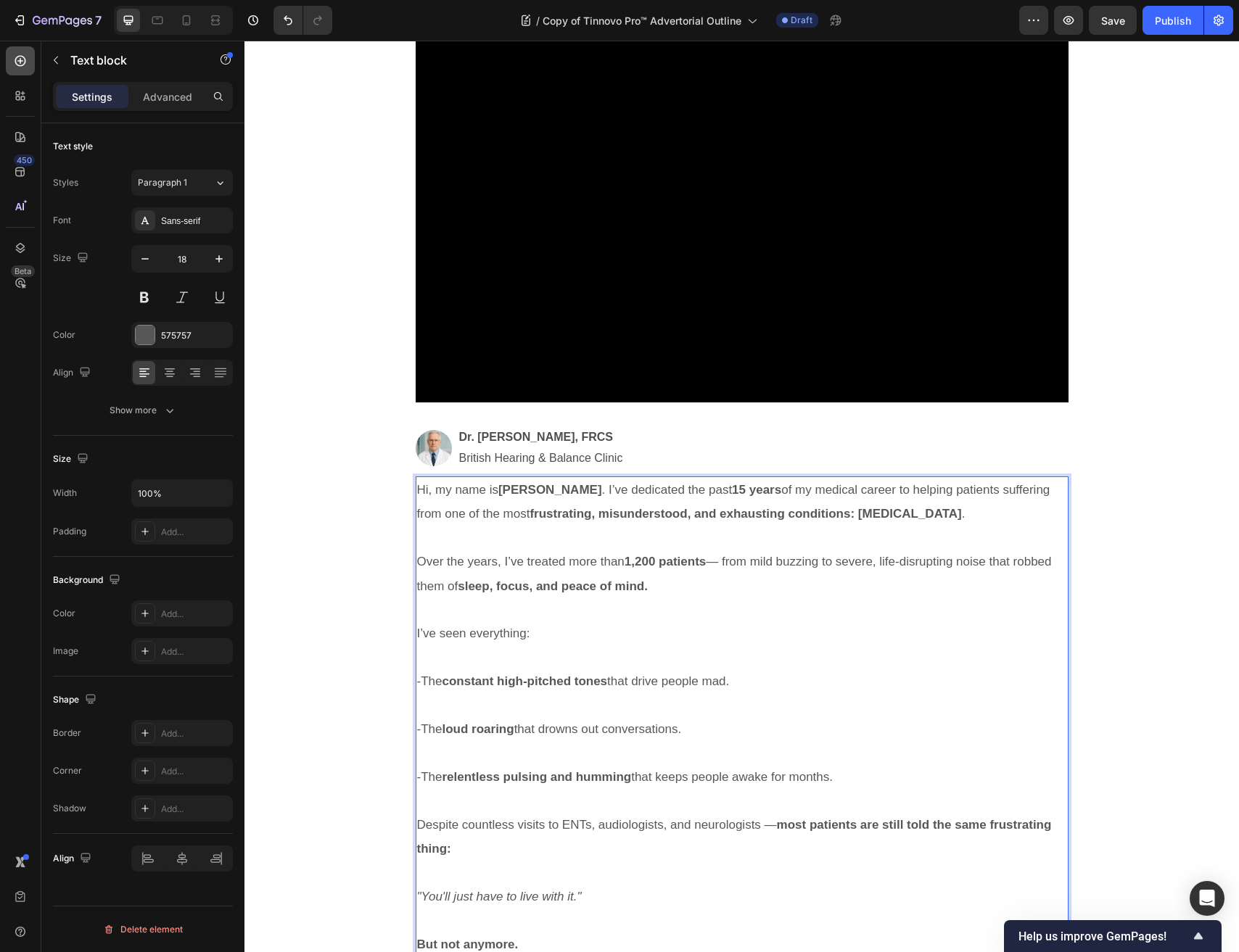
click at [26, 58] on icon at bounding box center [20, 61] width 15 height 15
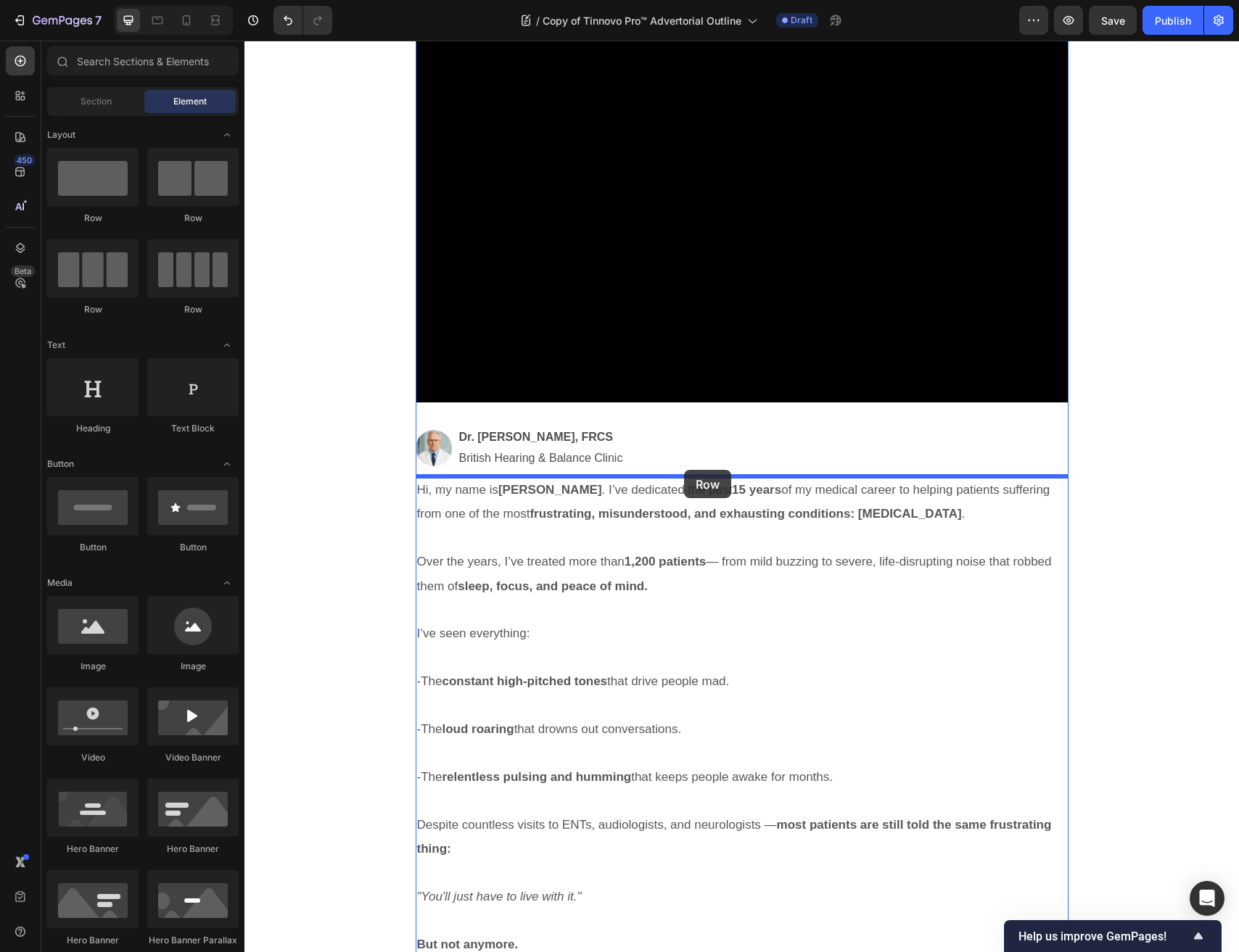
drag, startPoint x: 354, startPoint y: 237, endPoint x: 684, endPoint y: 469, distance: 403.4
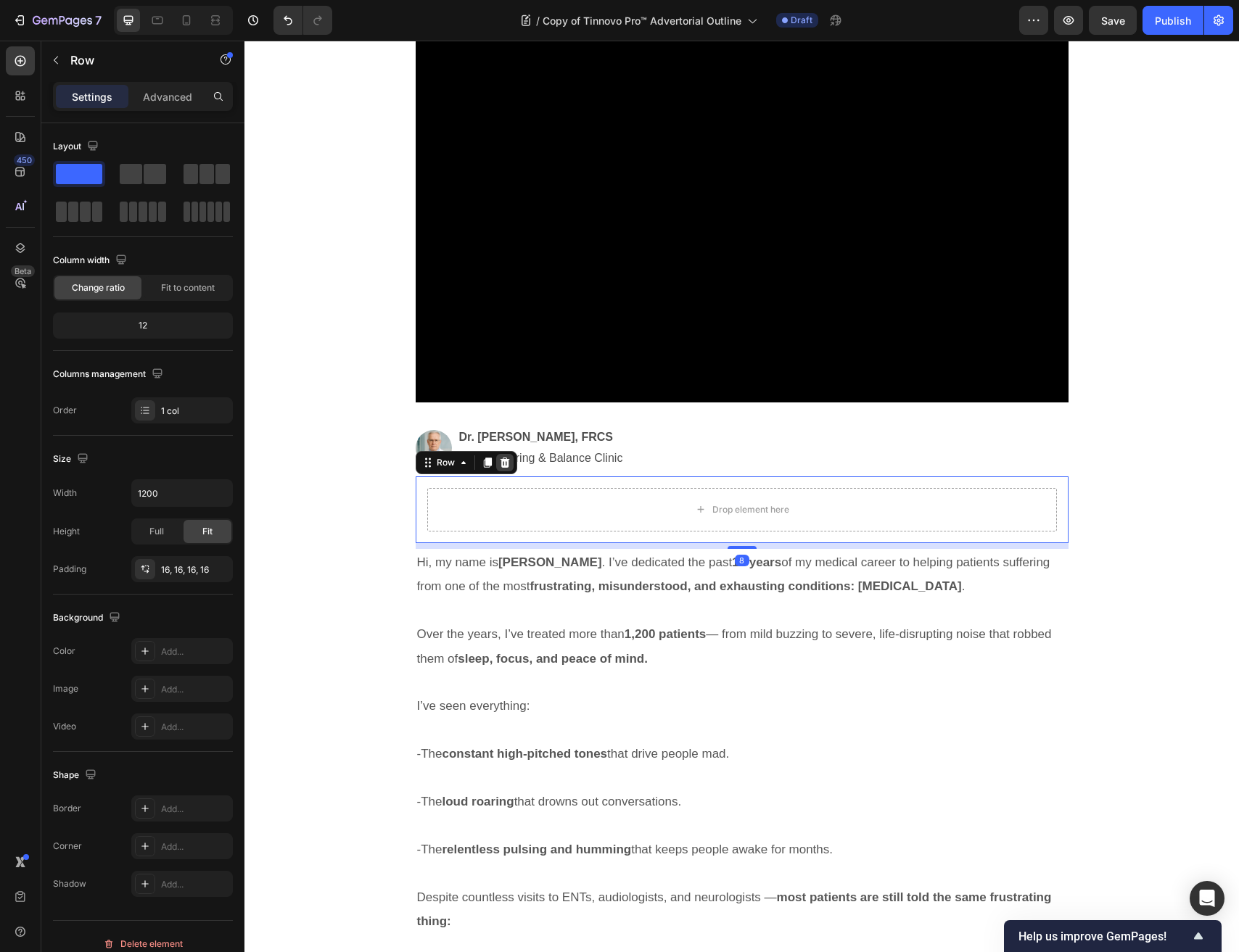
click at [505, 457] on icon at bounding box center [505, 462] width 12 height 12
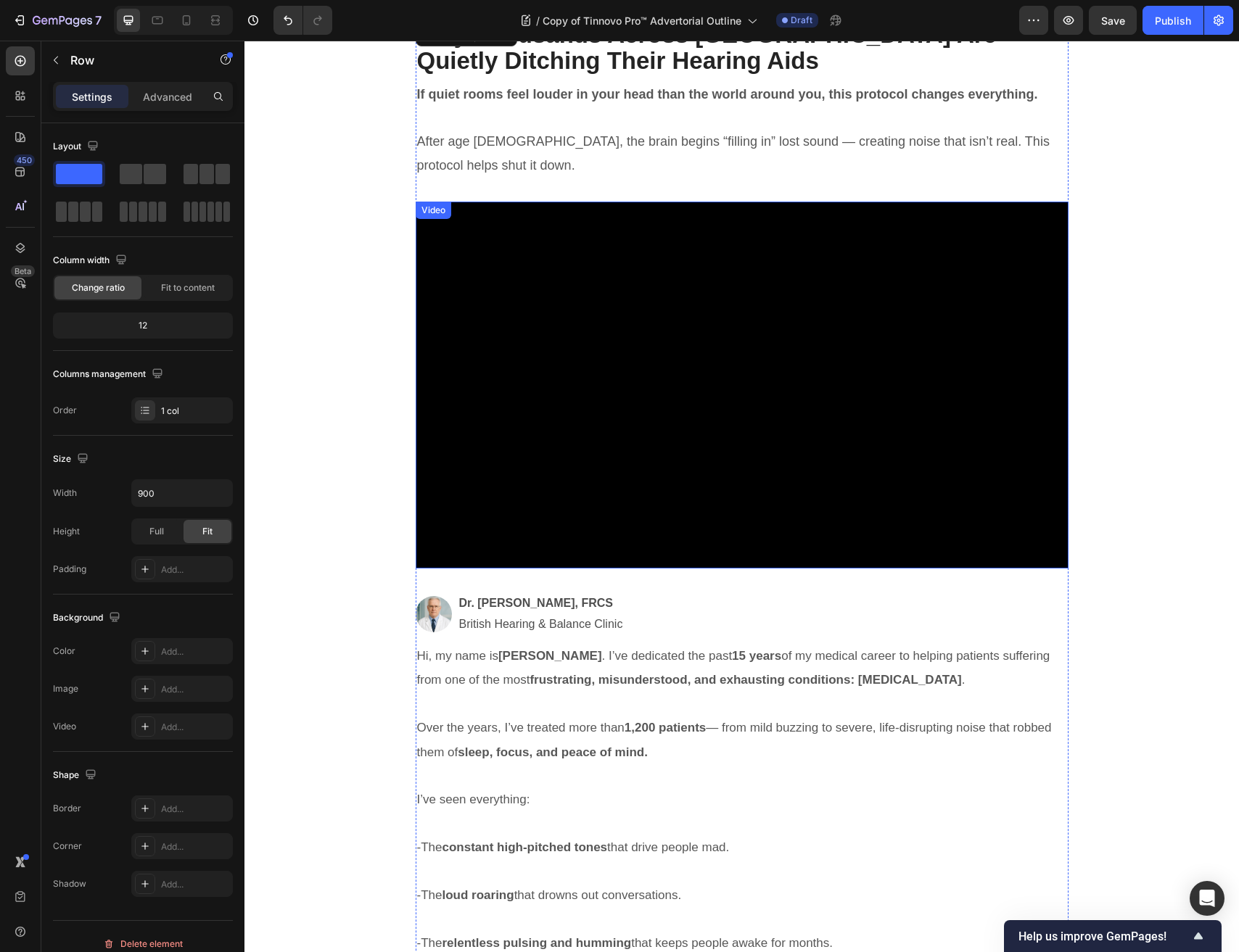
scroll to position [302, 0]
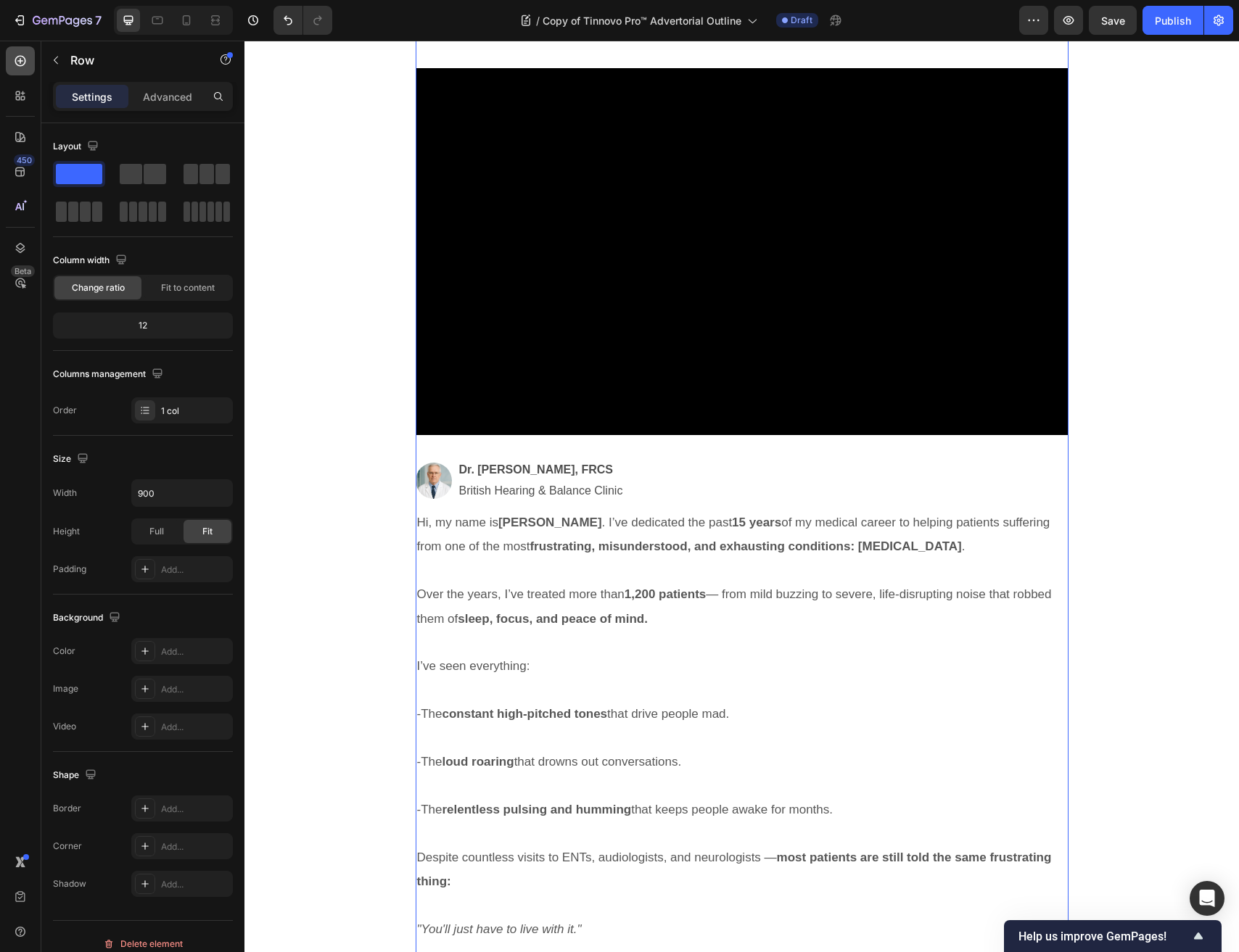
click at [25, 69] on div at bounding box center [19, 61] width 29 height 29
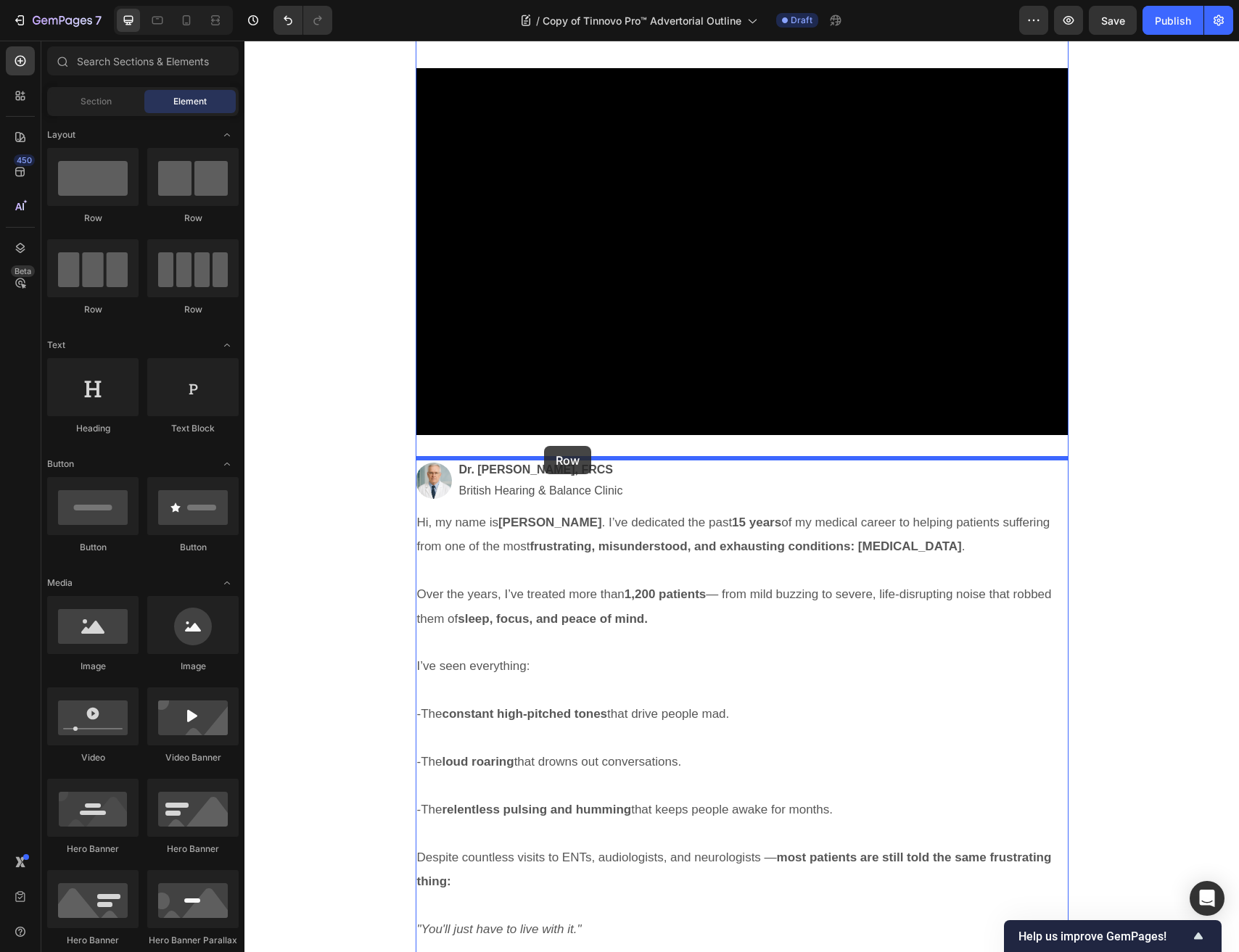
drag, startPoint x: 330, startPoint y: 244, endPoint x: 544, endPoint y: 446, distance: 294.3
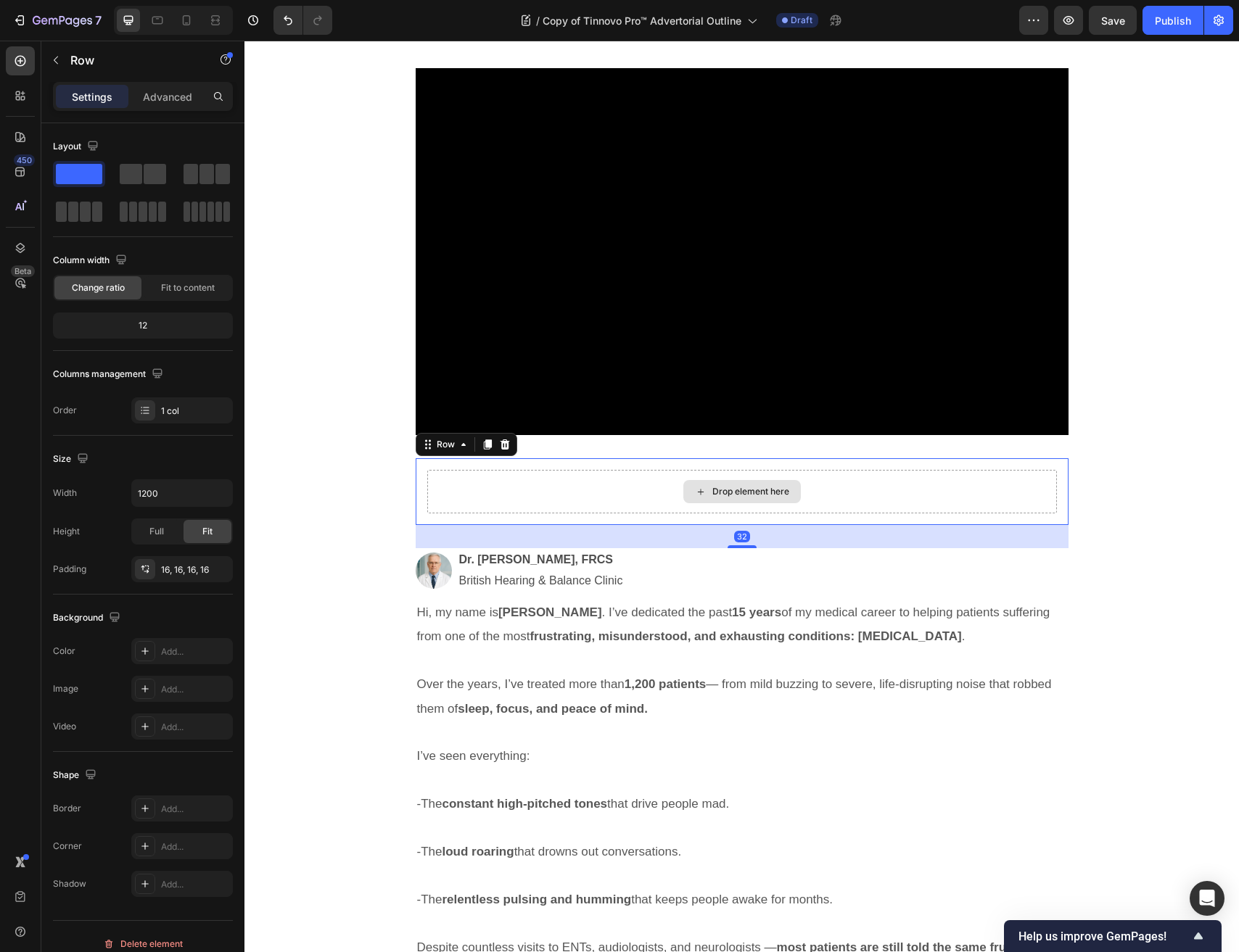
click at [429, 498] on div "Drop element here" at bounding box center [742, 491] width 629 height 44
click at [420, 501] on div "Drop element here Row 32" at bounding box center [742, 492] width 653 height 67
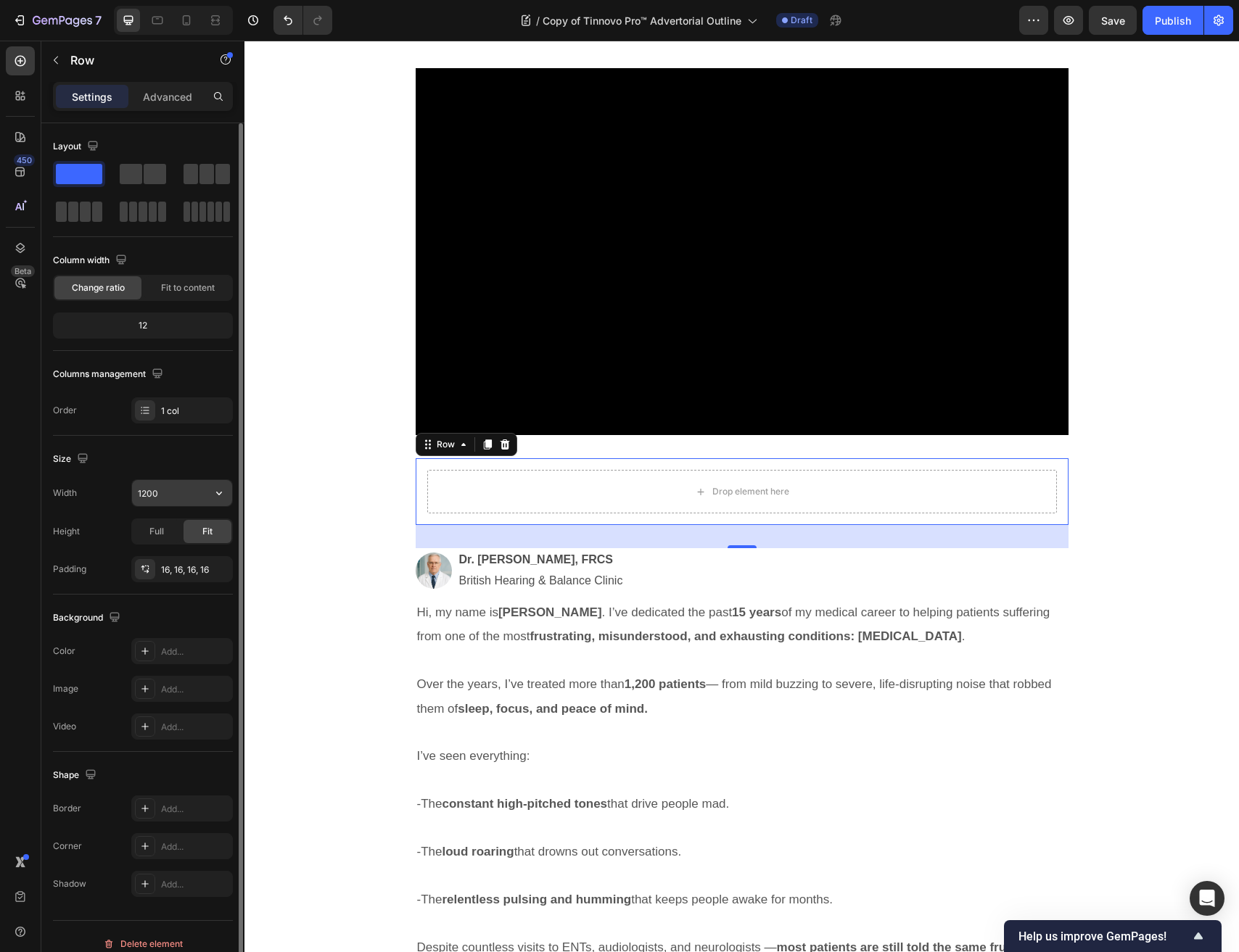
click at [181, 486] on input "1200" at bounding box center [181, 494] width 100 height 26
click at [224, 490] on icon "button" at bounding box center [219, 493] width 15 height 15
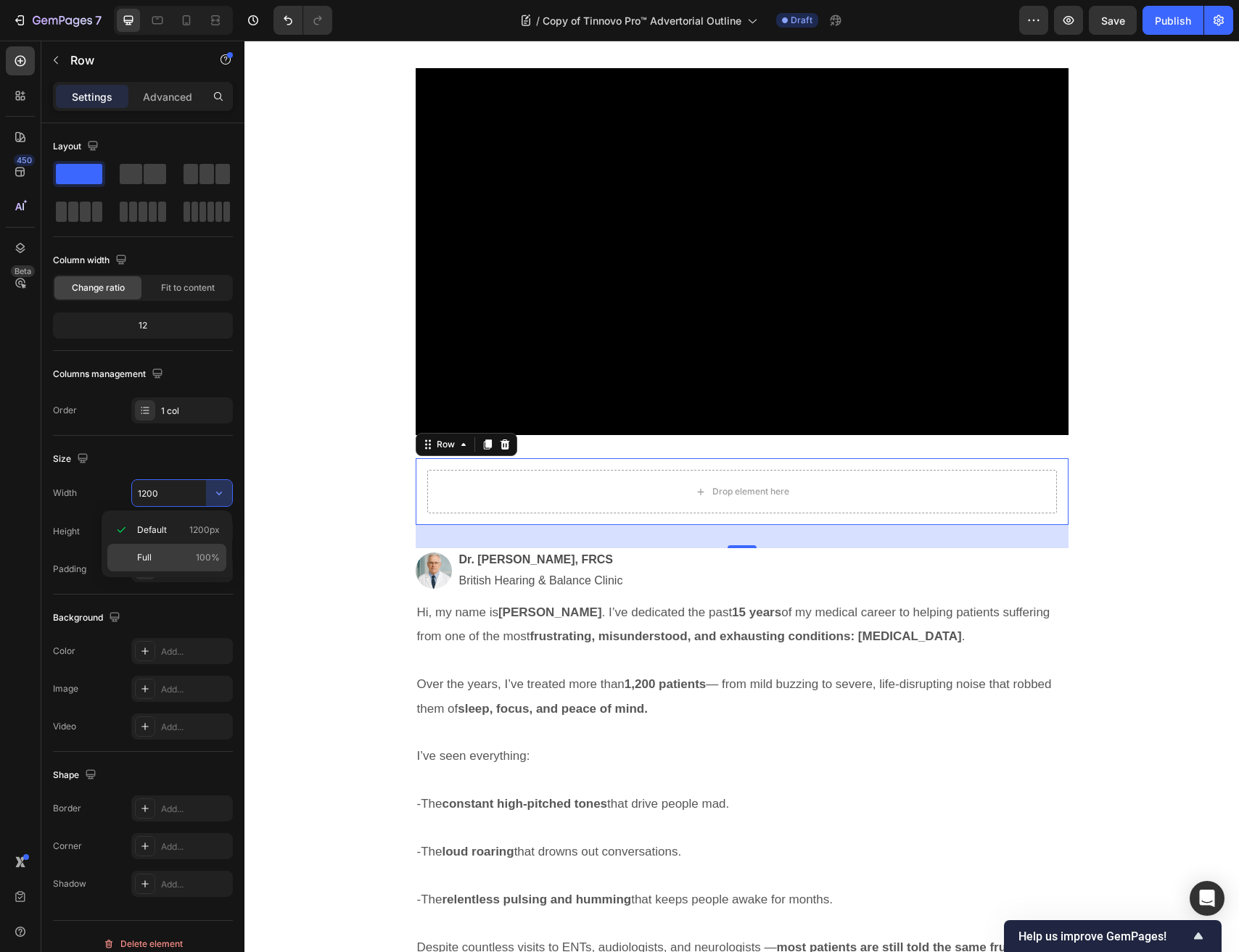
click at [152, 557] on p "Full 100%" at bounding box center [178, 557] width 83 height 13
type input "100%"
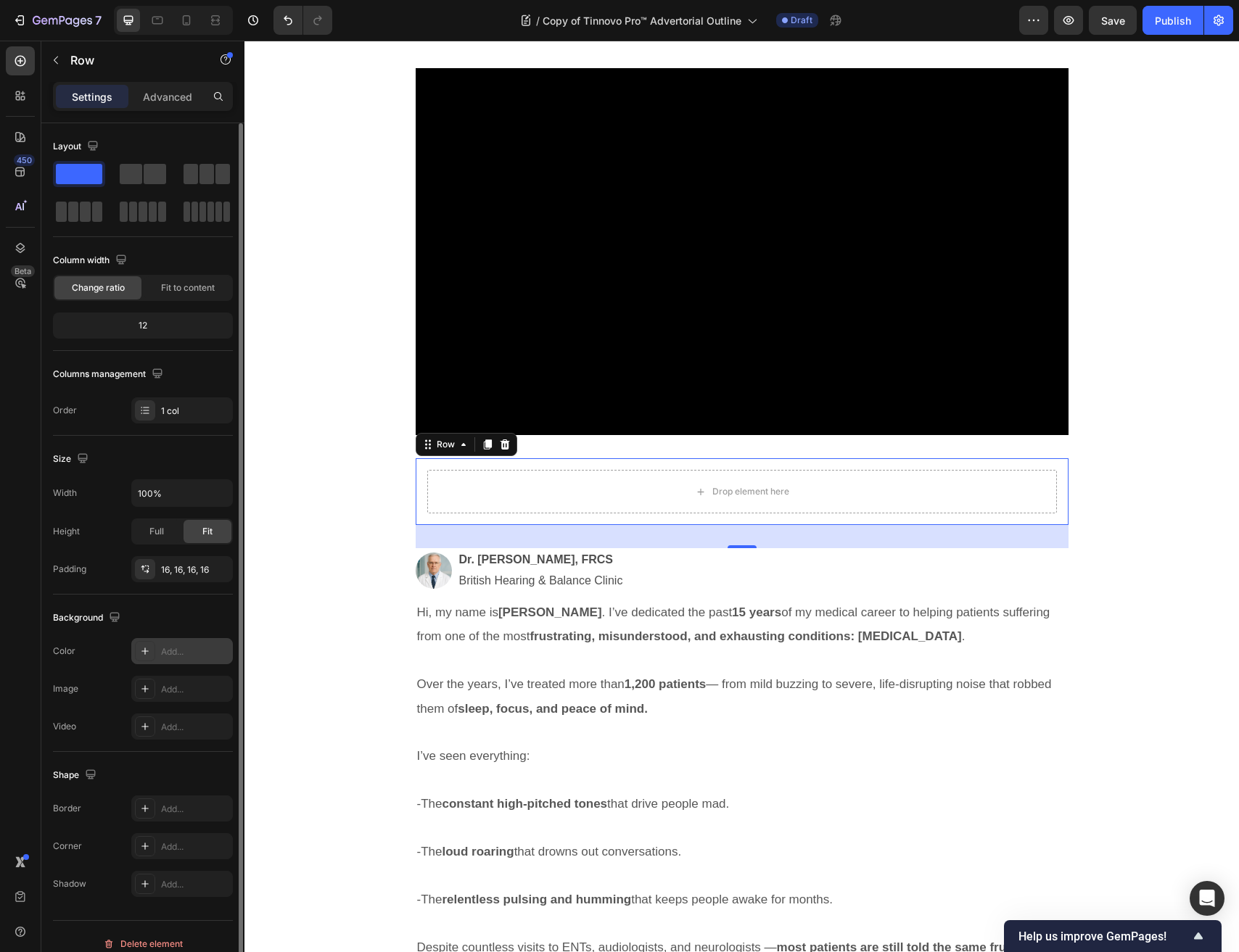
click at [179, 651] on div "Add..." at bounding box center [195, 652] width 69 height 13
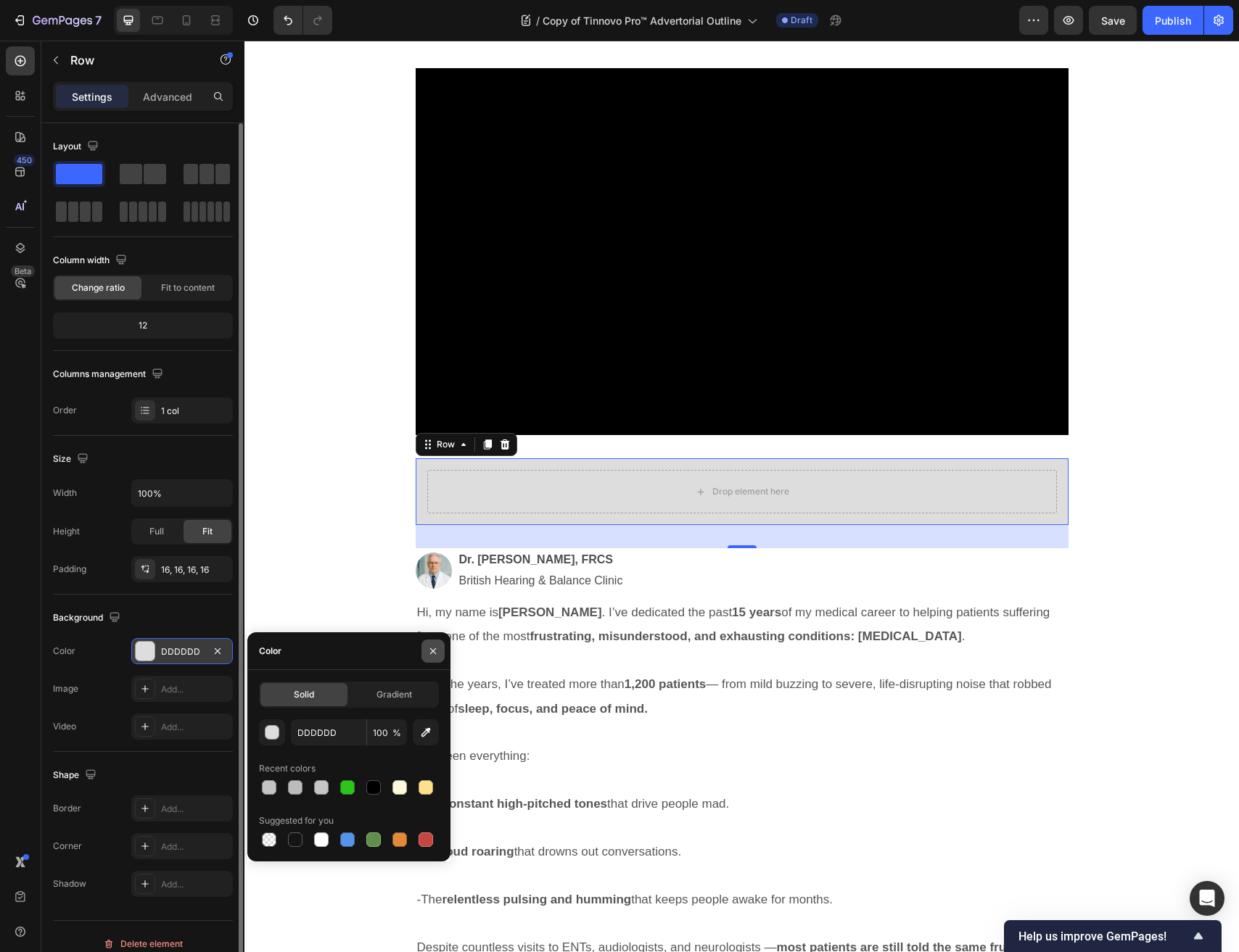
click at [431, 652] on icon "button" at bounding box center [432, 650] width 5 height 5
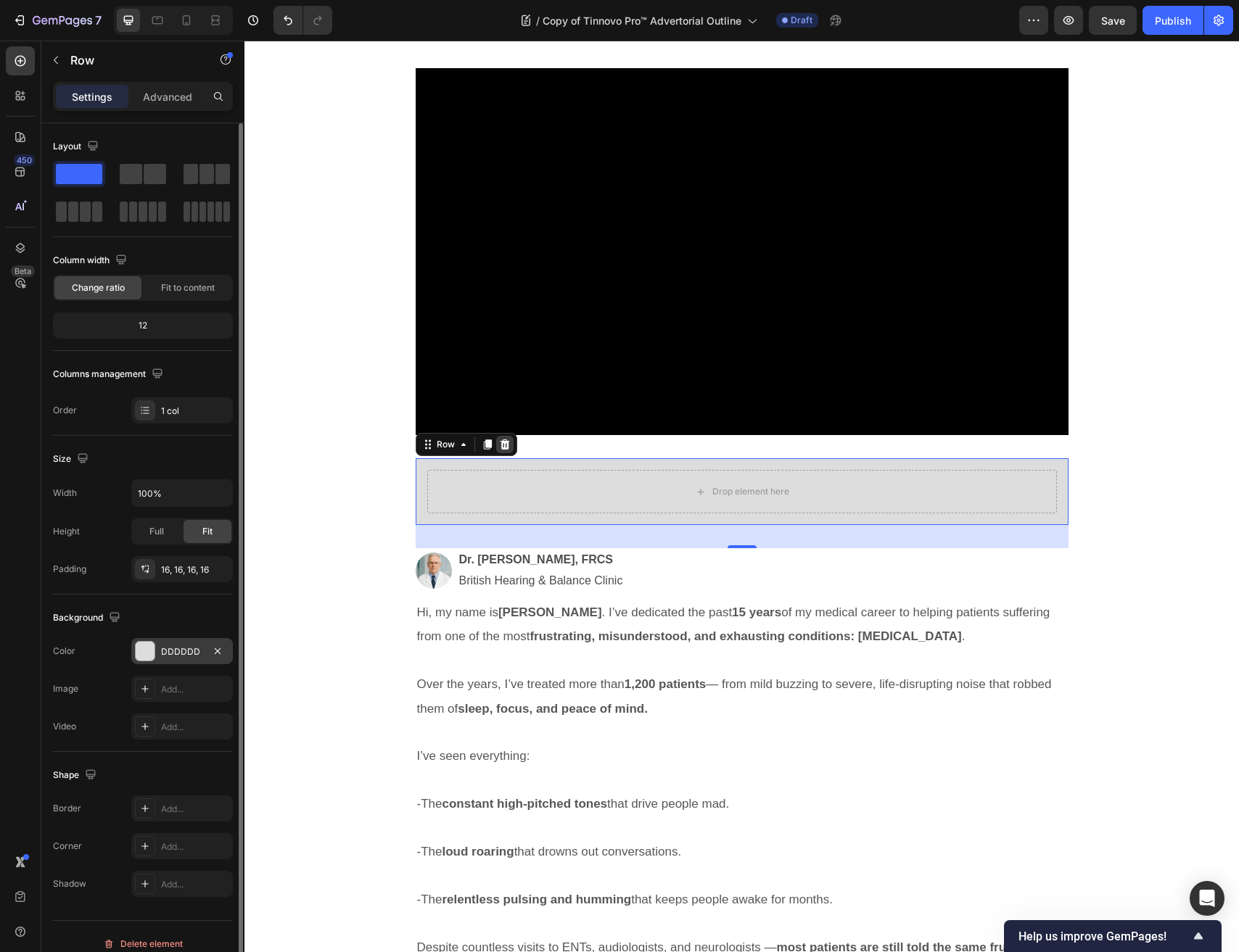
click at [505, 446] on icon at bounding box center [505, 444] width 12 height 12
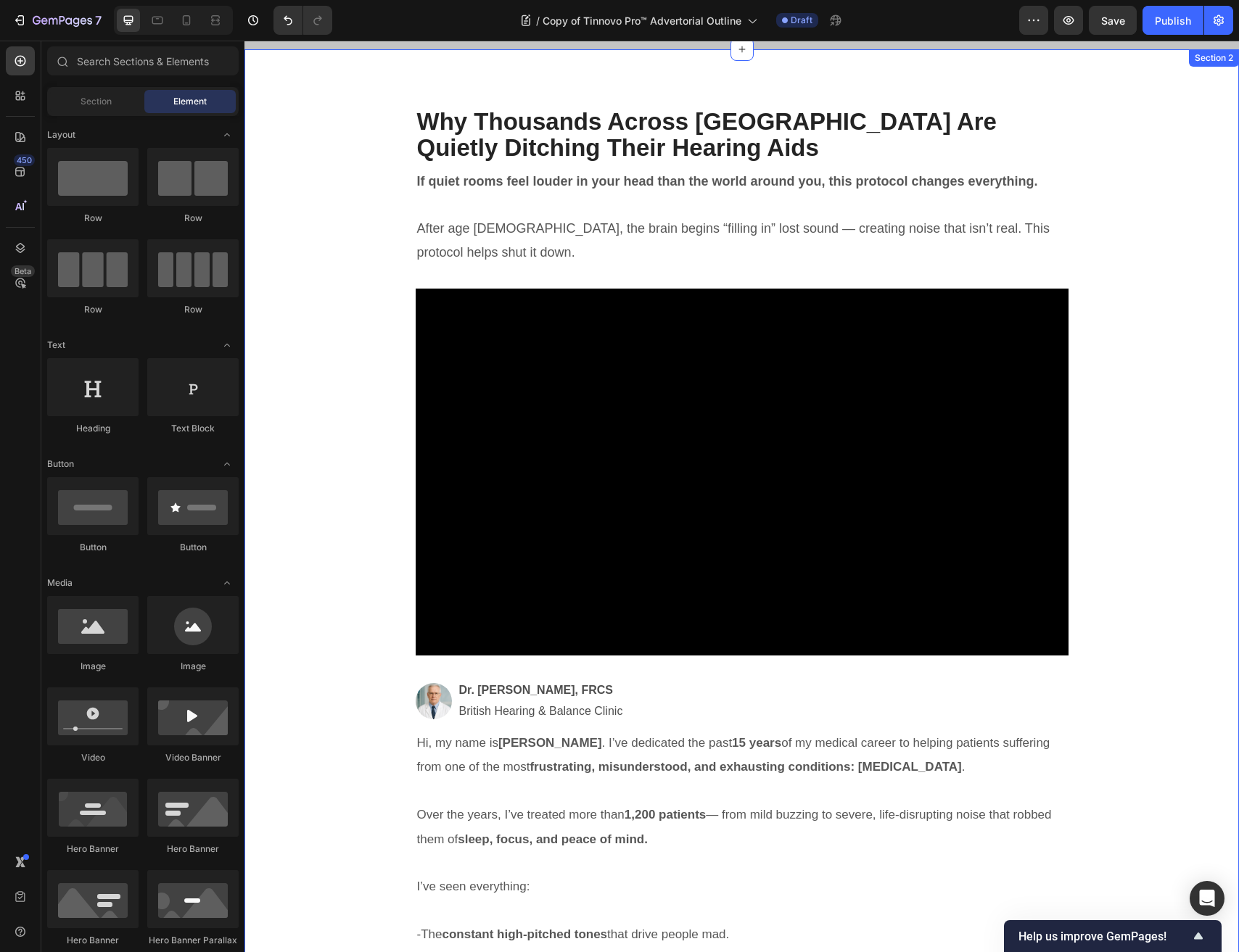
scroll to position [0, 0]
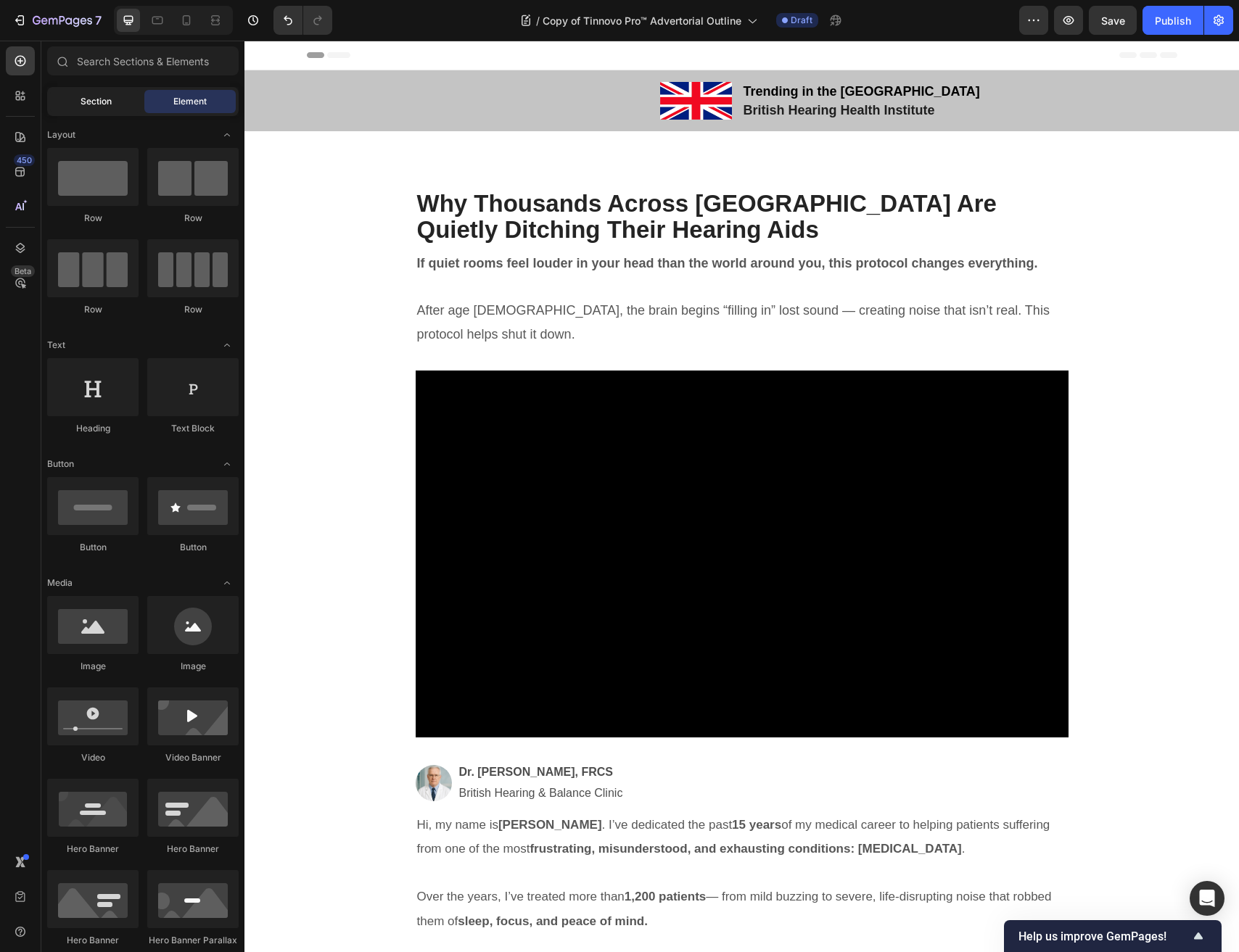
click at [118, 100] on div "Section" at bounding box center [95, 101] width 91 height 23
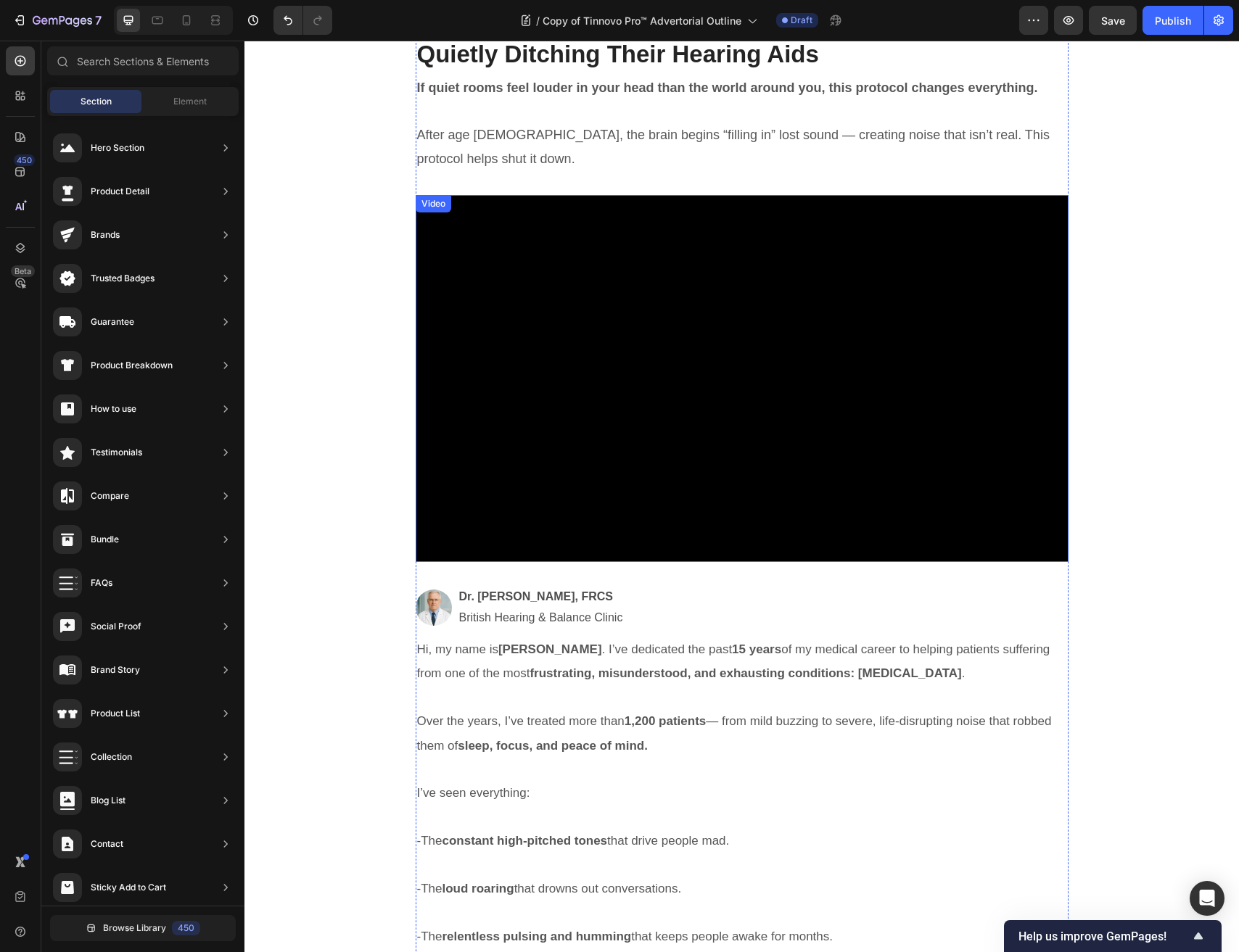
scroll to position [306, 0]
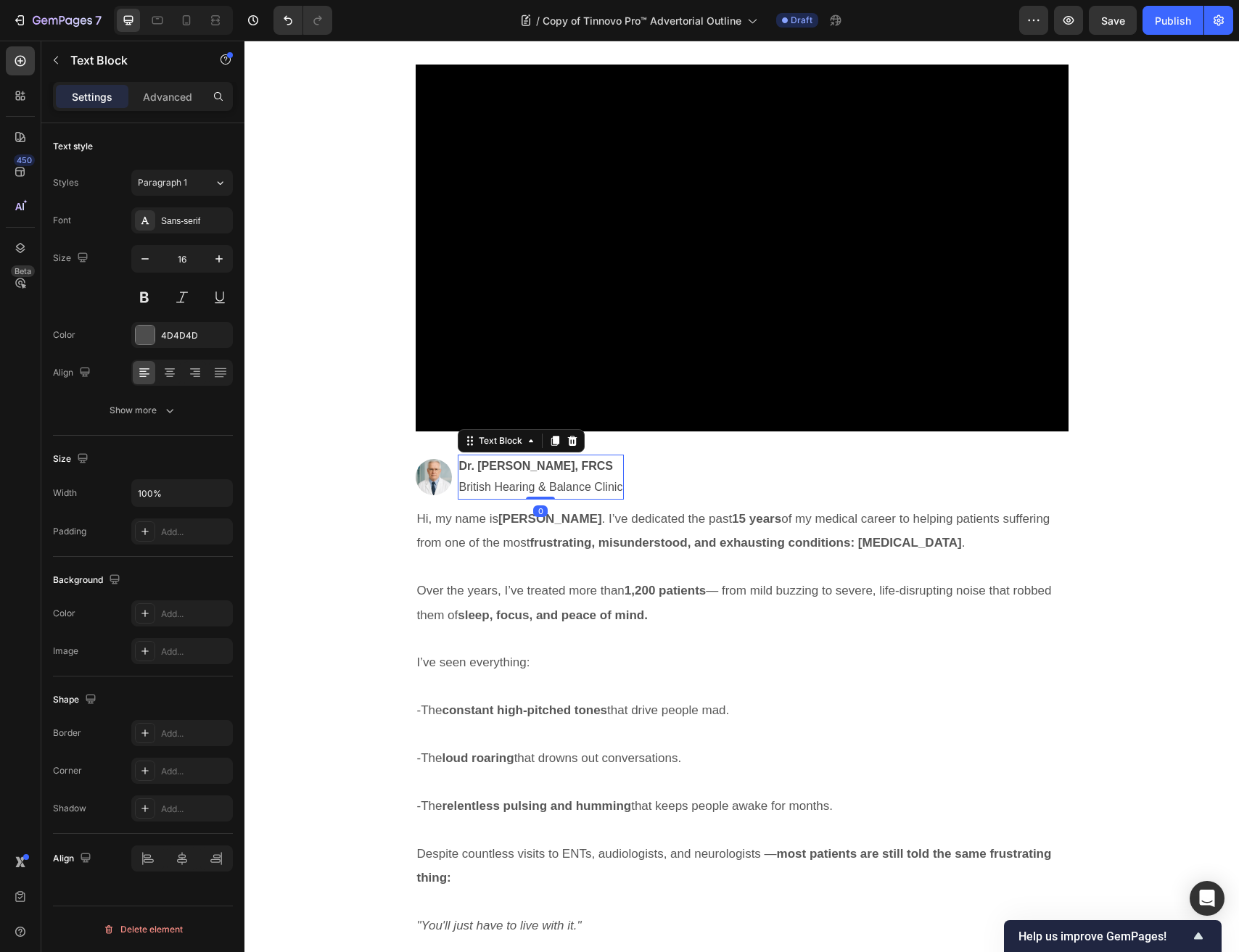
click at [550, 458] on p "Dr. James Holloway, FRCS" at bounding box center [541, 466] width 164 height 21
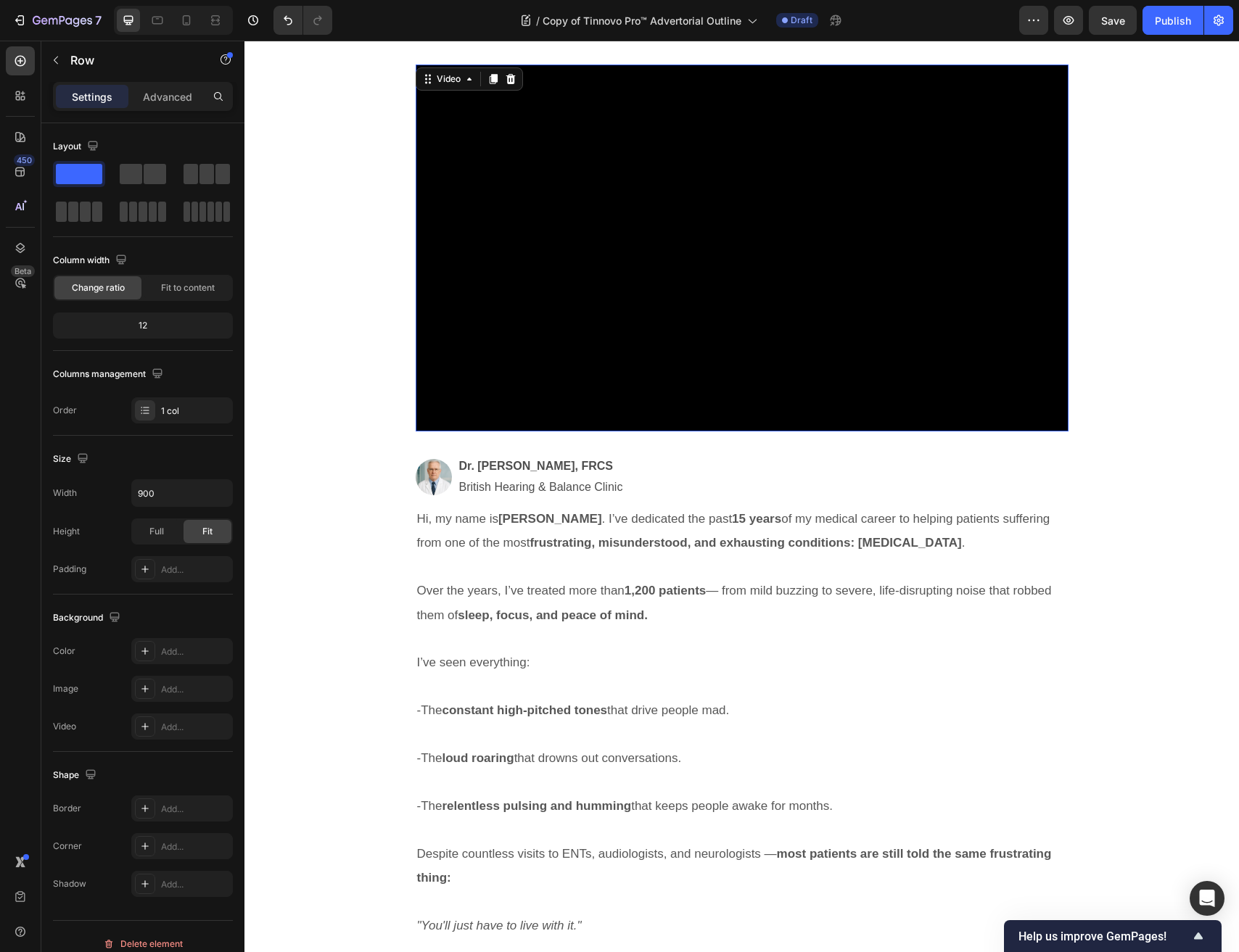
drag, startPoint x: 709, startPoint y: 387, endPoint x: 694, endPoint y: 424, distance: 39.9
click at [709, 388] on video at bounding box center [742, 248] width 653 height 367
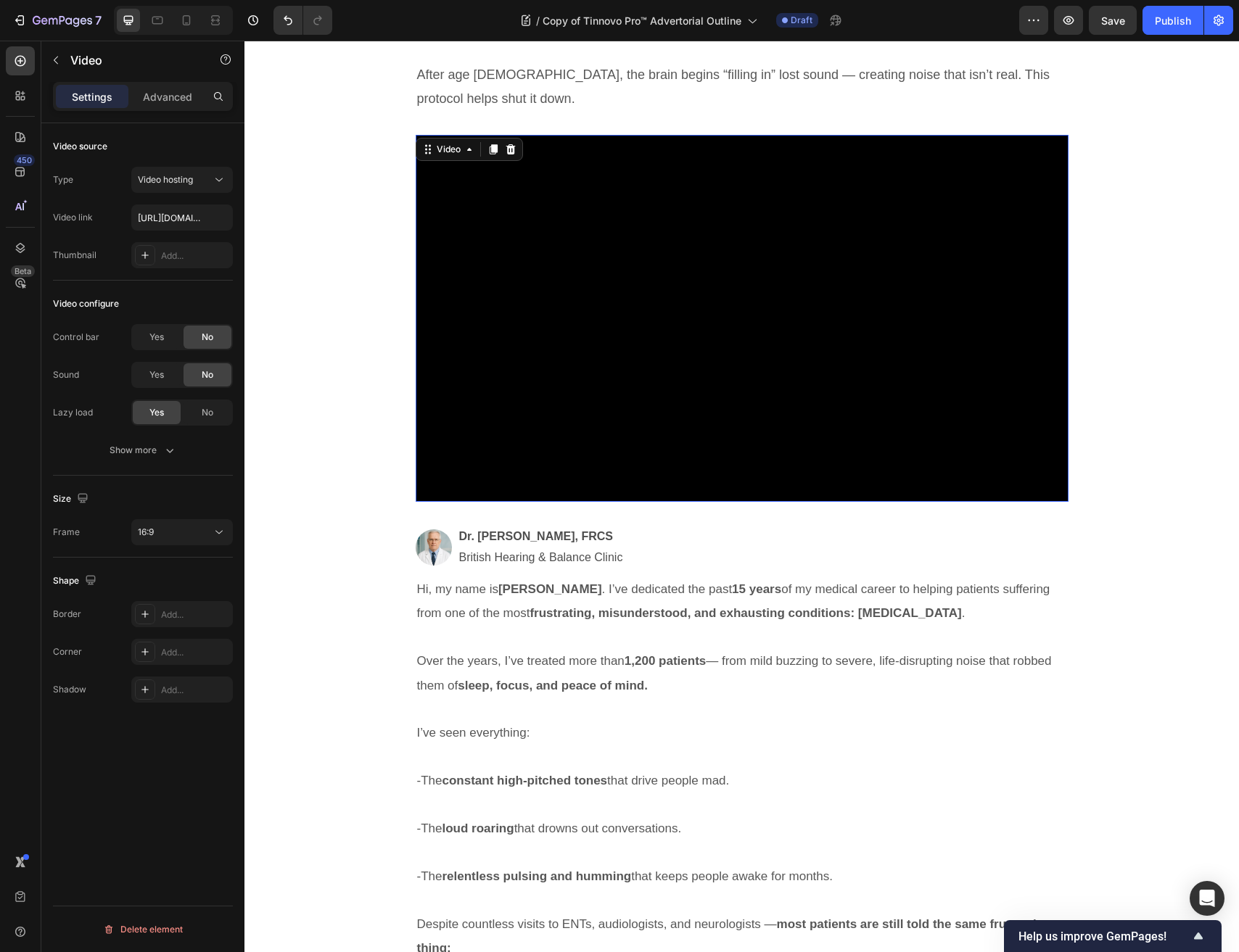
scroll to position [163, 0]
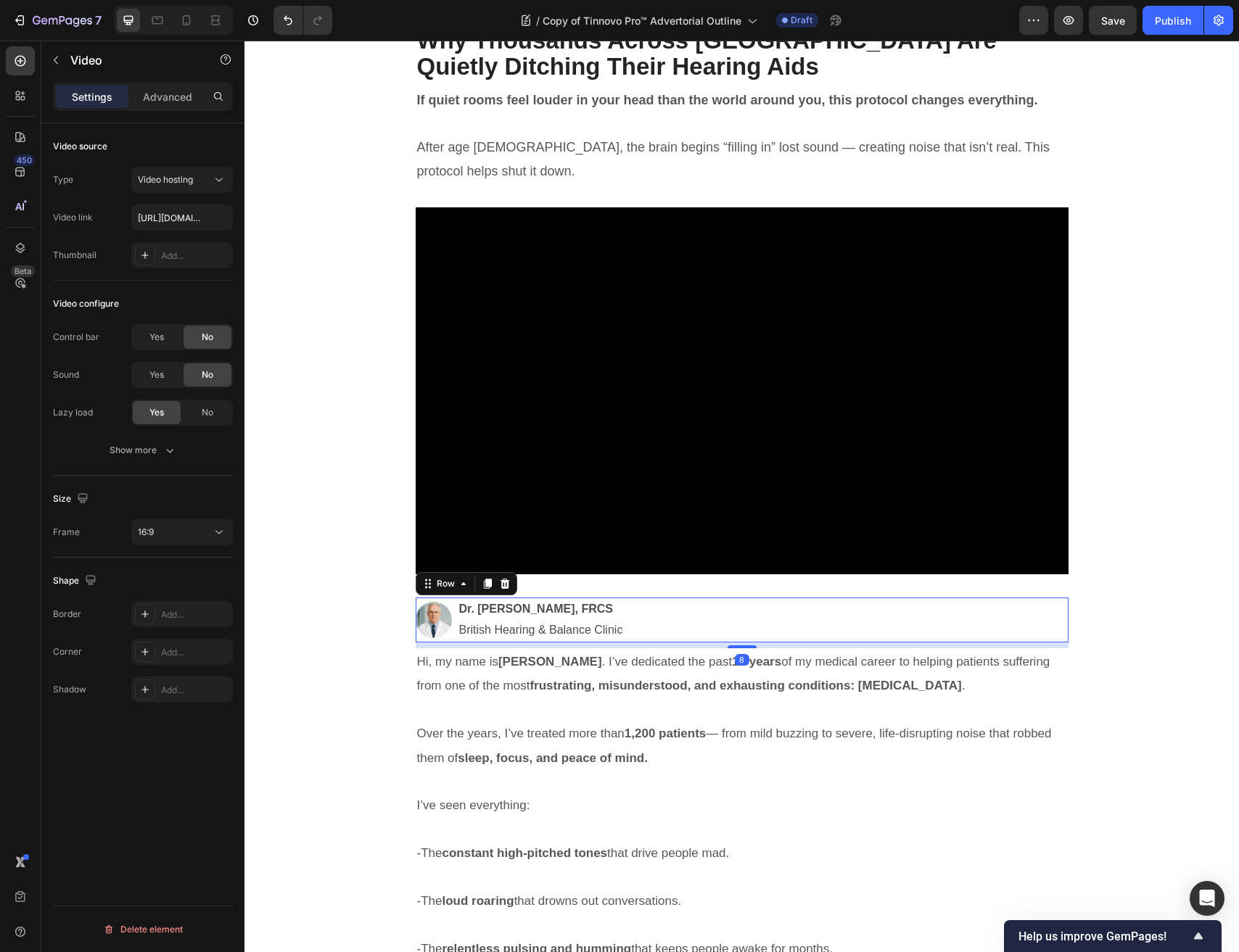
click at [636, 601] on div "Image Dr. James Holloway, FRCS British Hearing & Balance Clinic Text Block Row 8" at bounding box center [742, 620] width 653 height 45
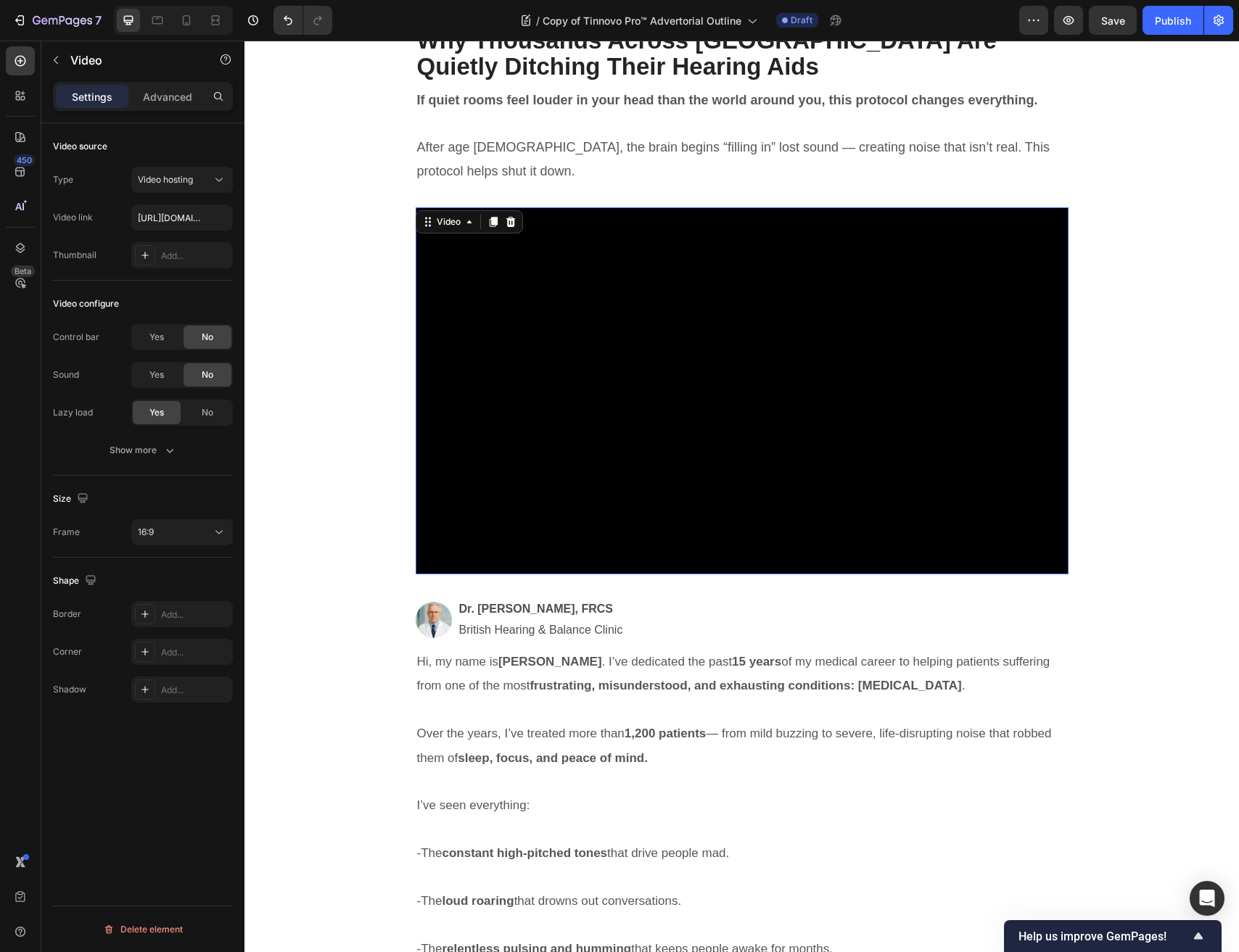
click at [561, 513] on video at bounding box center [742, 390] width 653 height 367
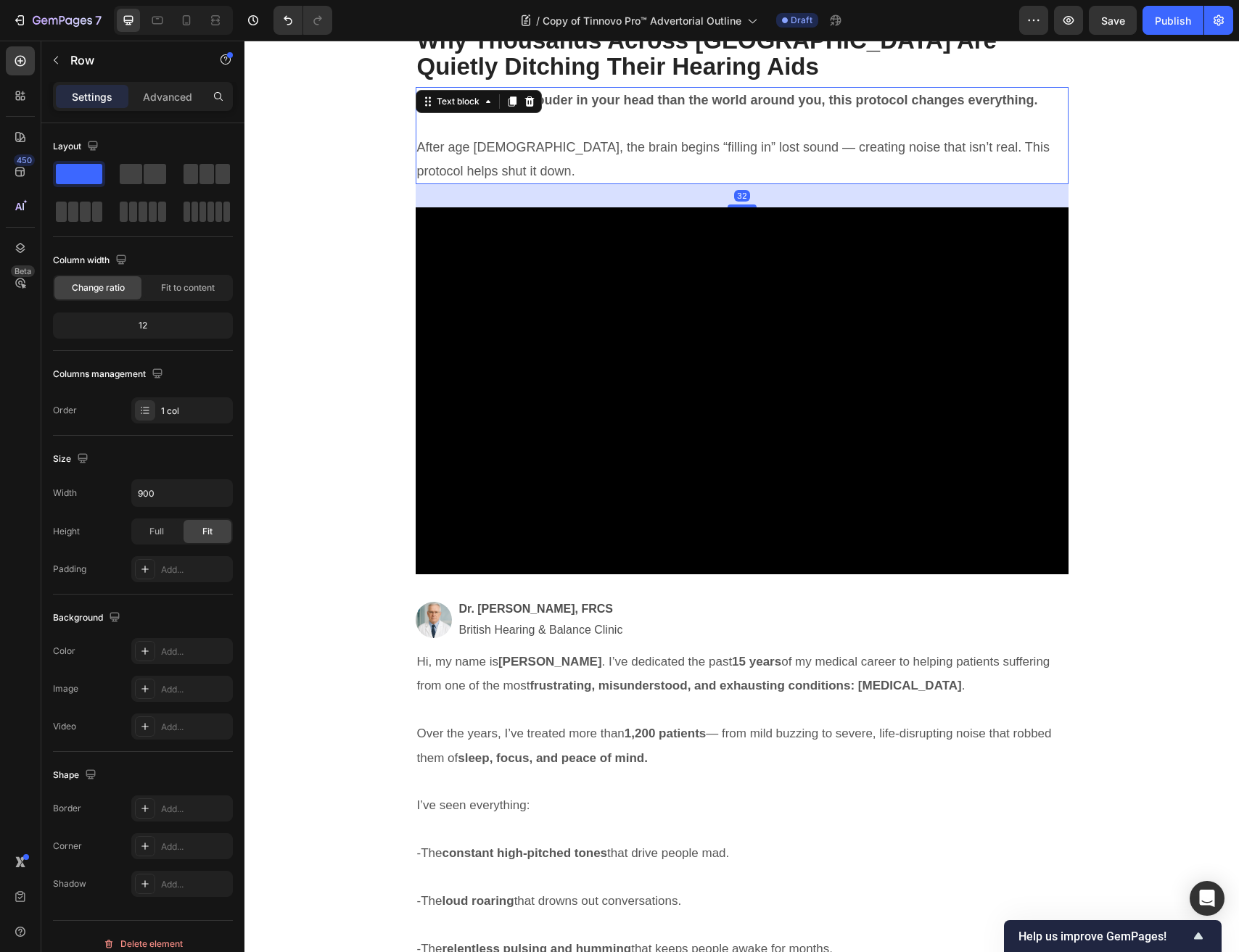
click at [528, 154] on p "After age 55, the brain begins “filling in” lost sound — creating noise that is…" at bounding box center [742, 159] width 649 height 47
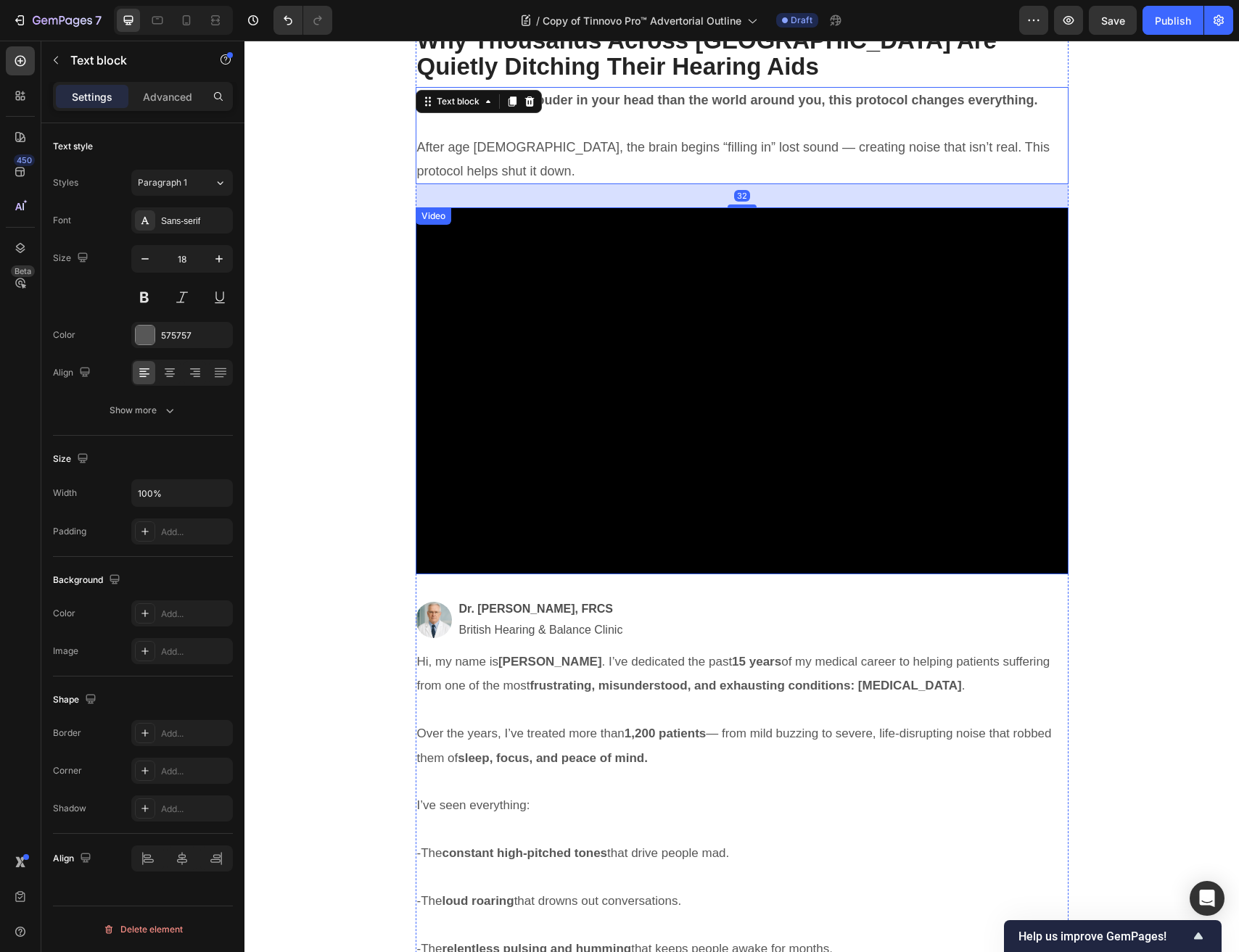
click at [713, 508] on video at bounding box center [742, 390] width 653 height 367
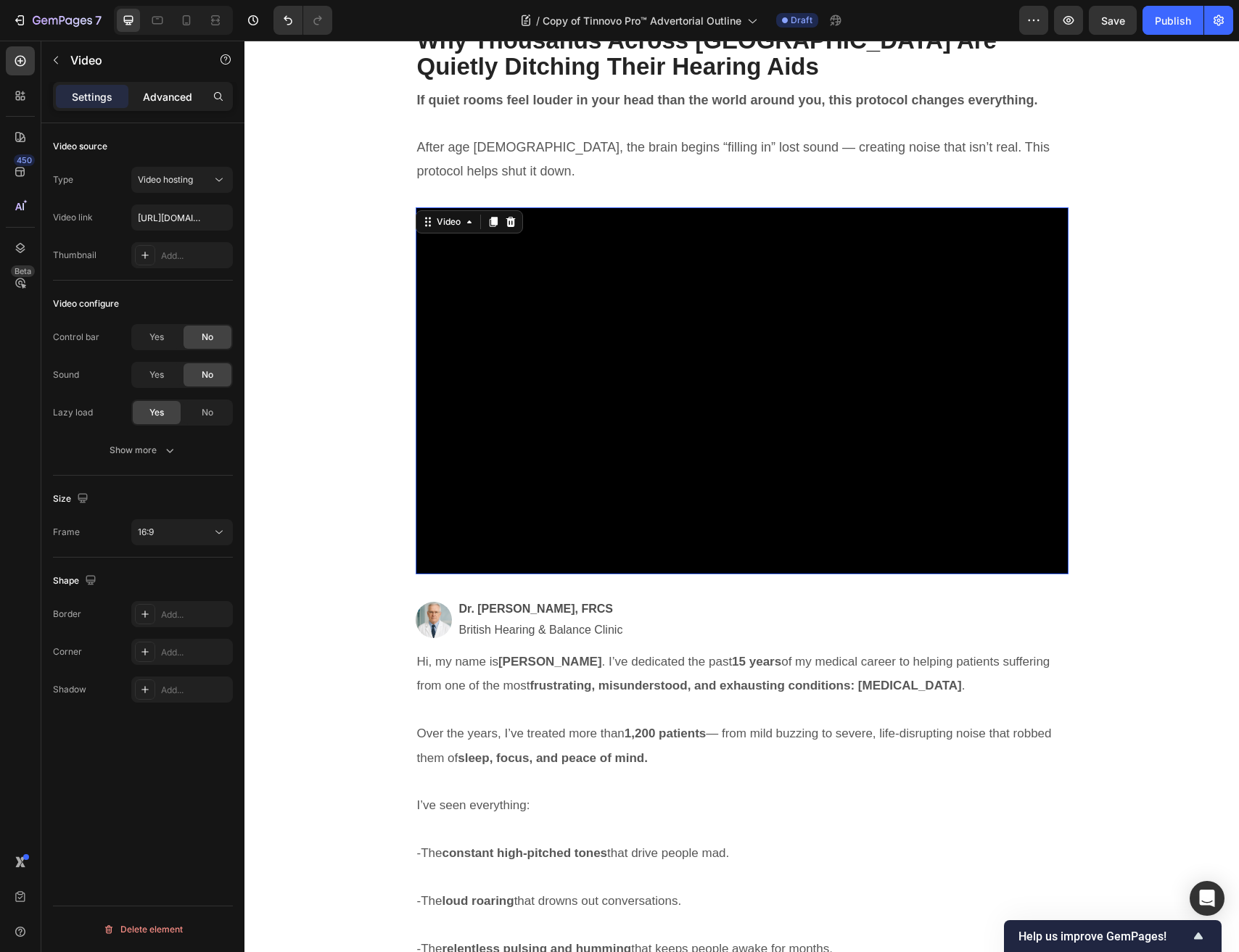
click at [158, 97] on p "Advanced" at bounding box center [167, 97] width 49 height 16
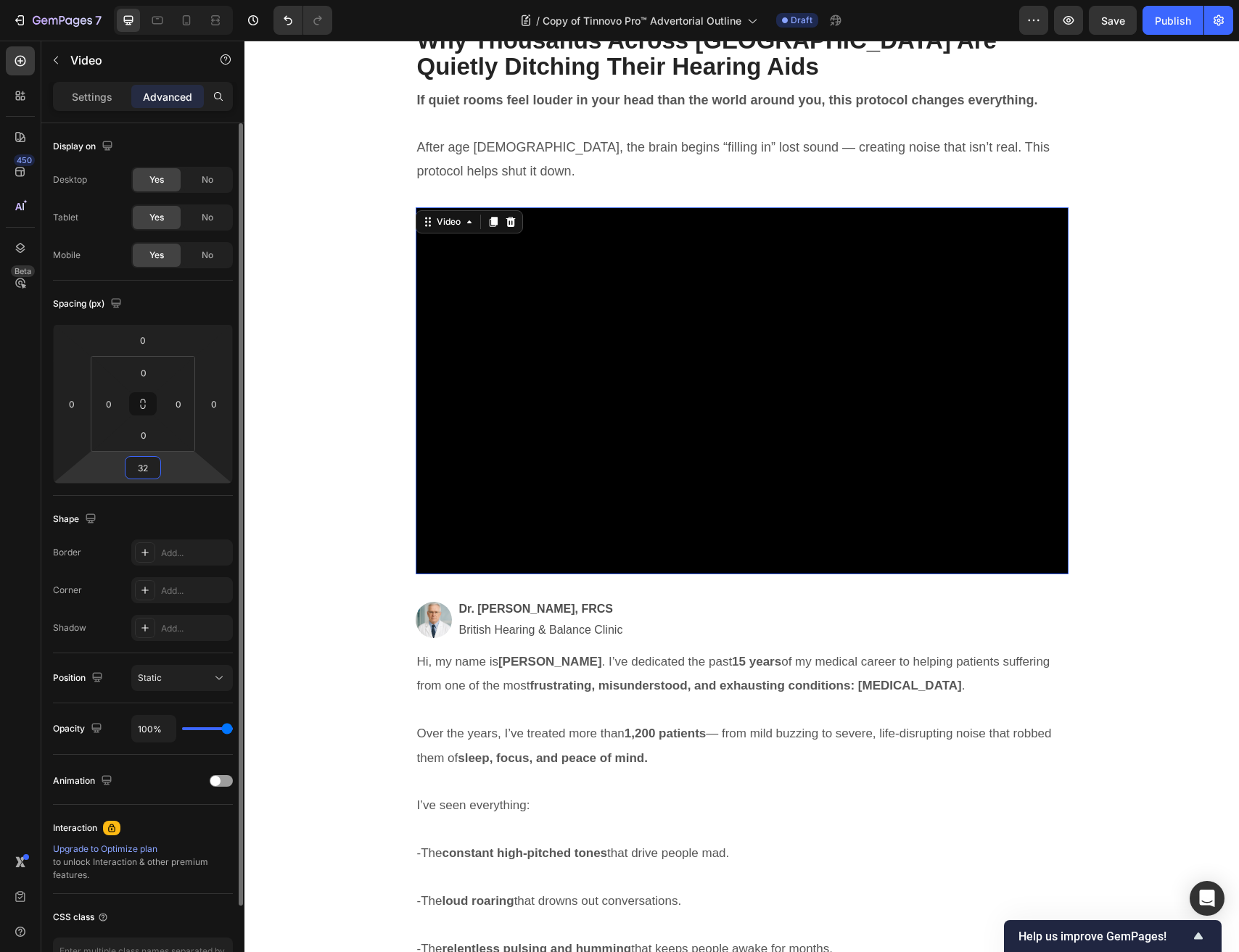
click at [155, 465] on input "32" at bounding box center [143, 468] width 29 height 22
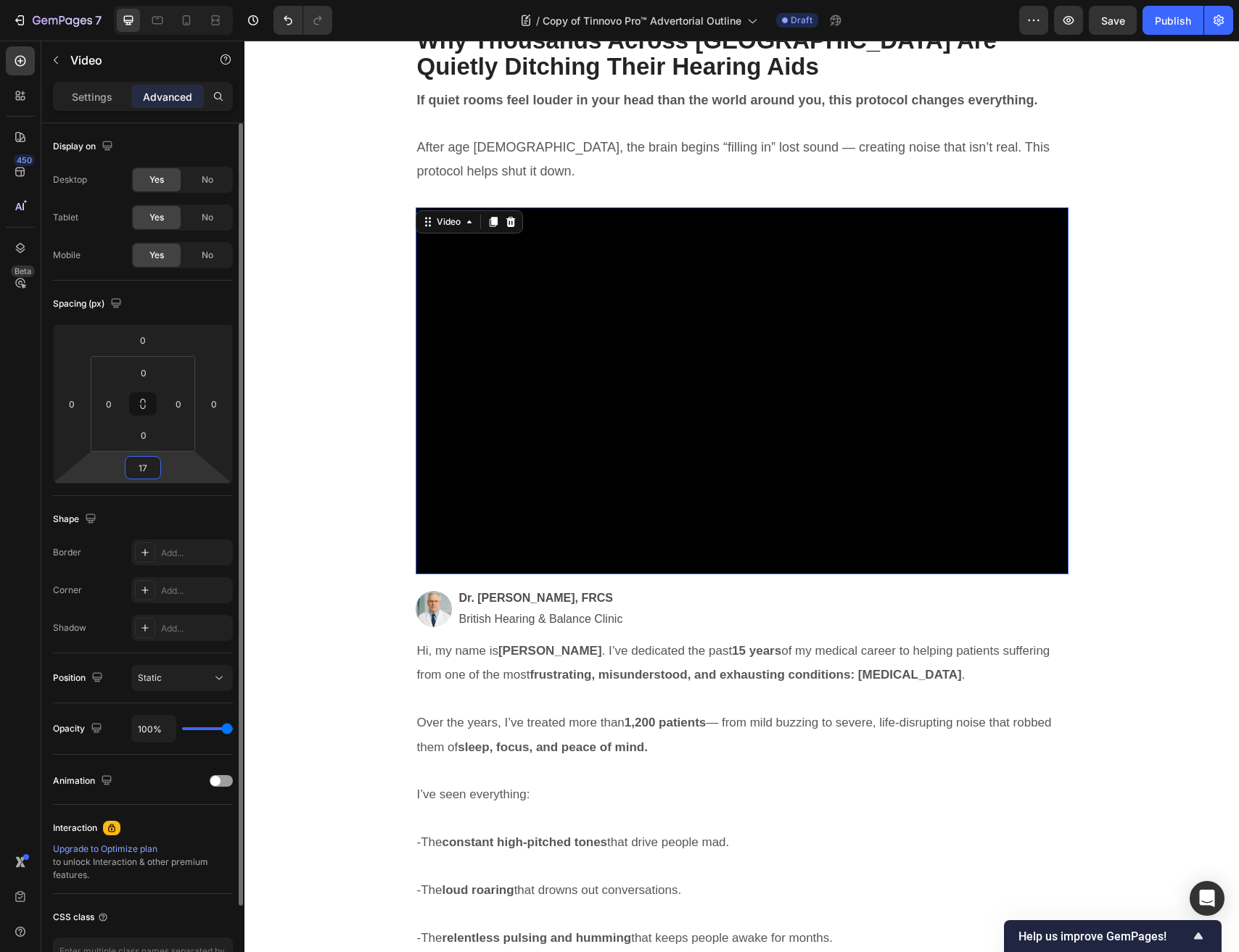
type input "16"
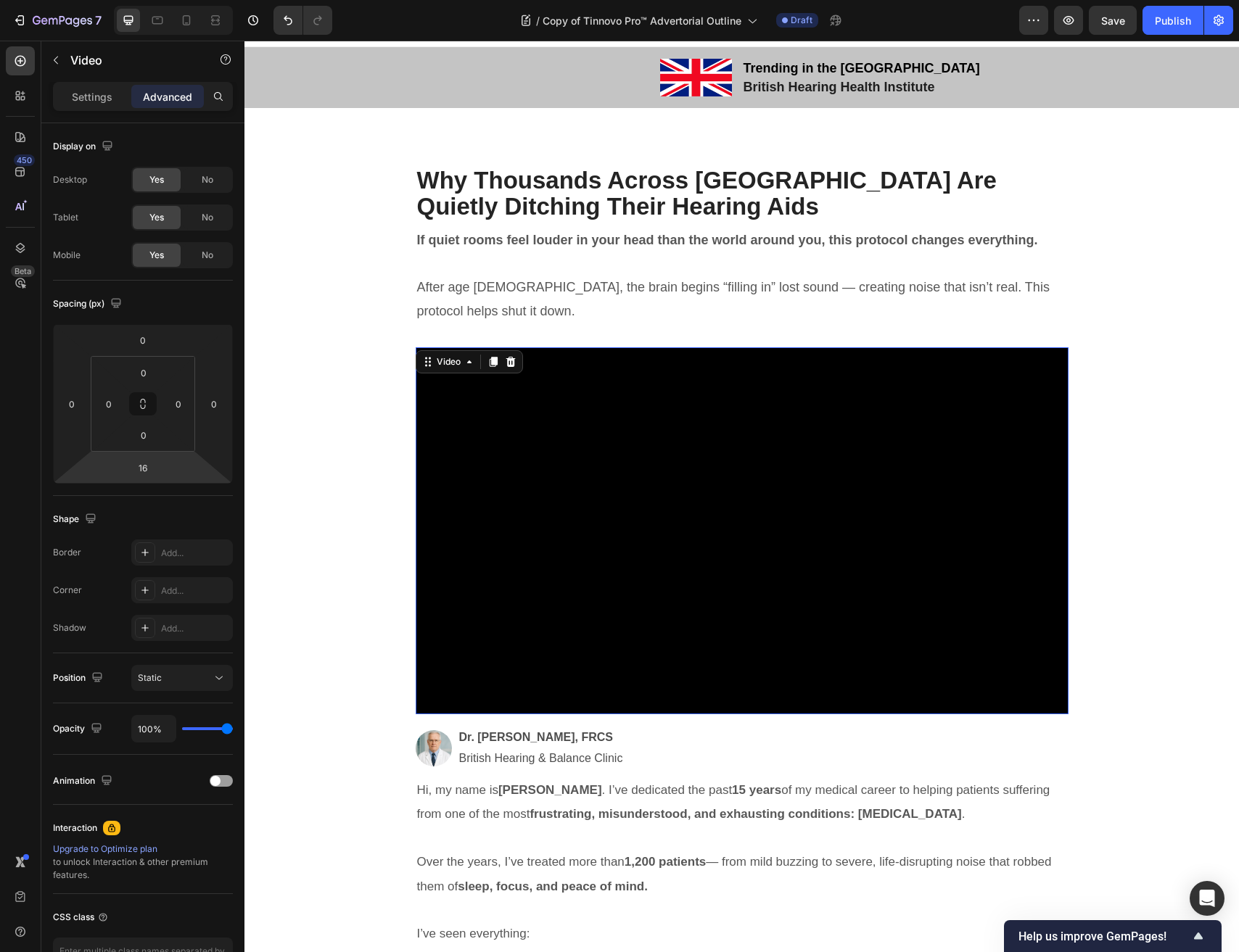
scroll to position [0, 0]
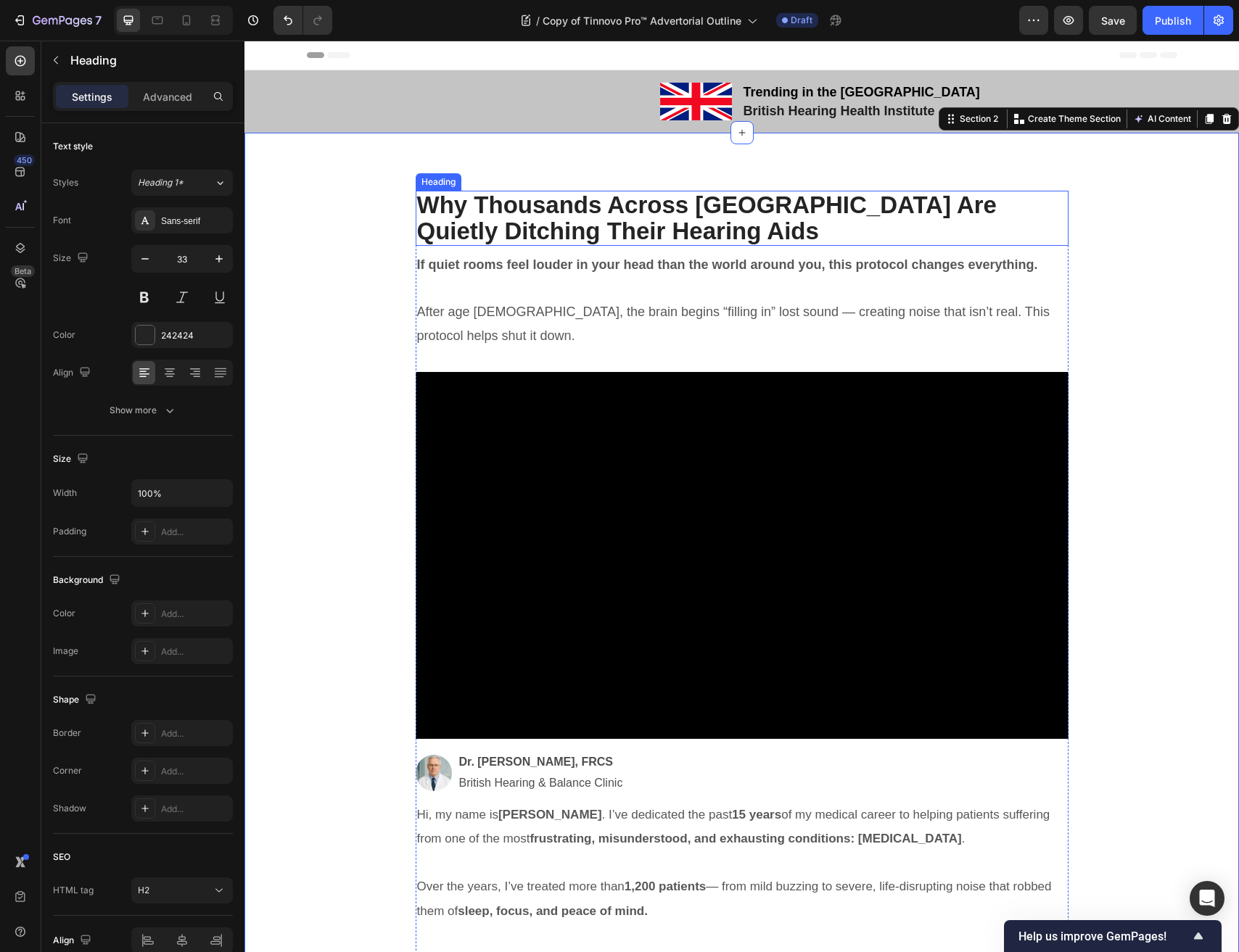
click at [588, 222] on strong "Why Thousands Across Europe Are Quietly Ditching Their Hearing Aids" at bounding box center [707, 218] width 579 height 53
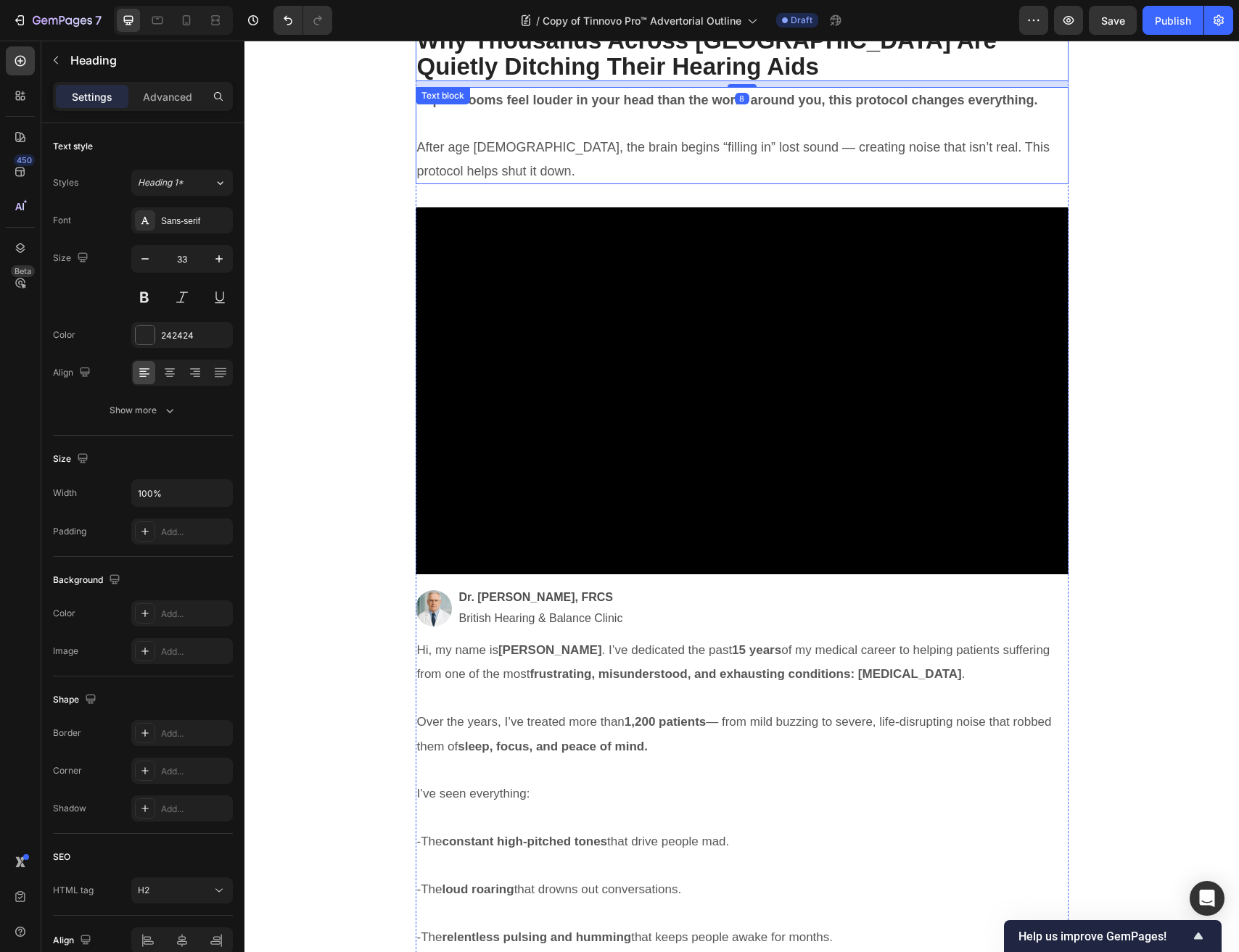
scroll to position [113, 0]
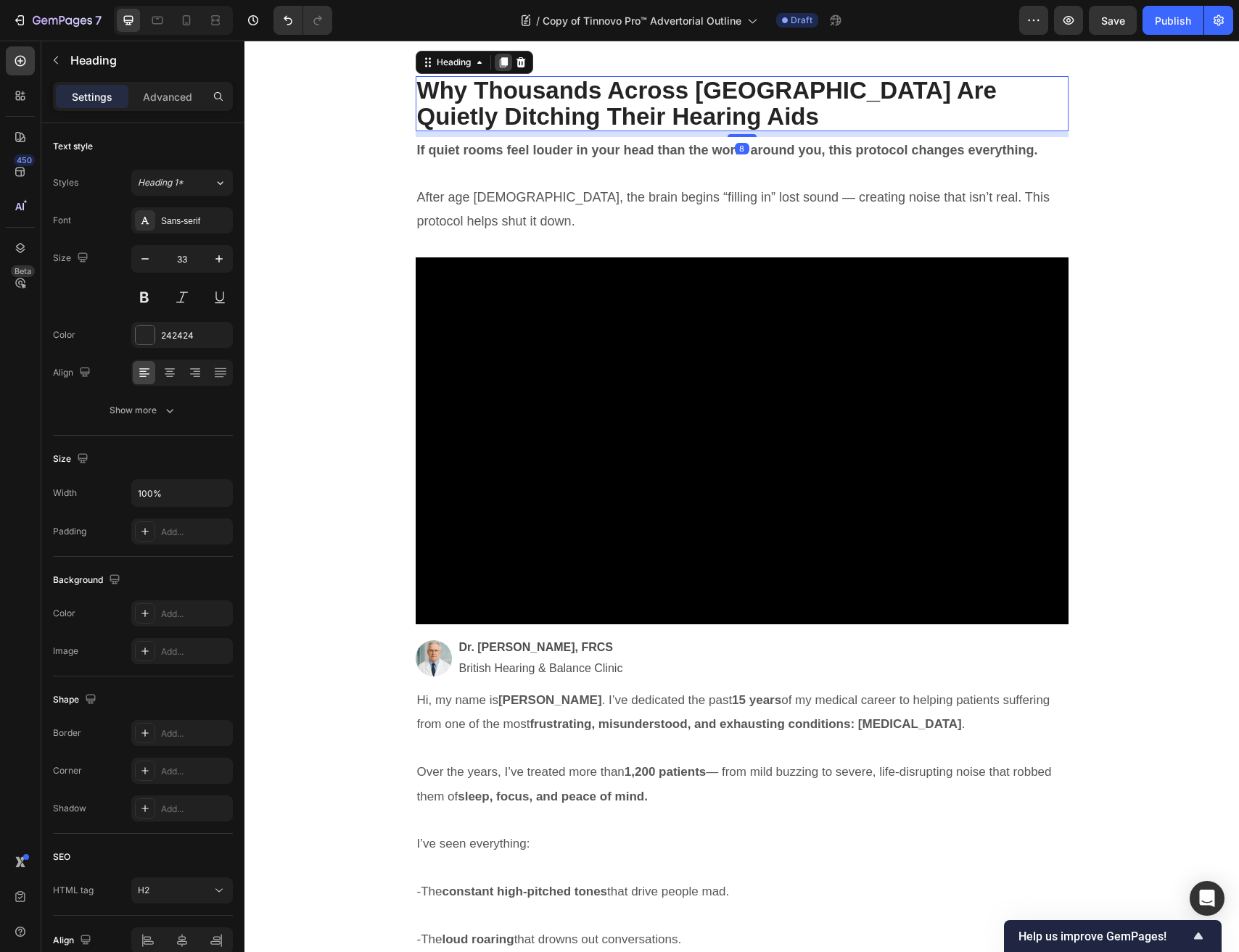
click at [502, 60] on icon at bounding box center [503, 62] width 8 height 10
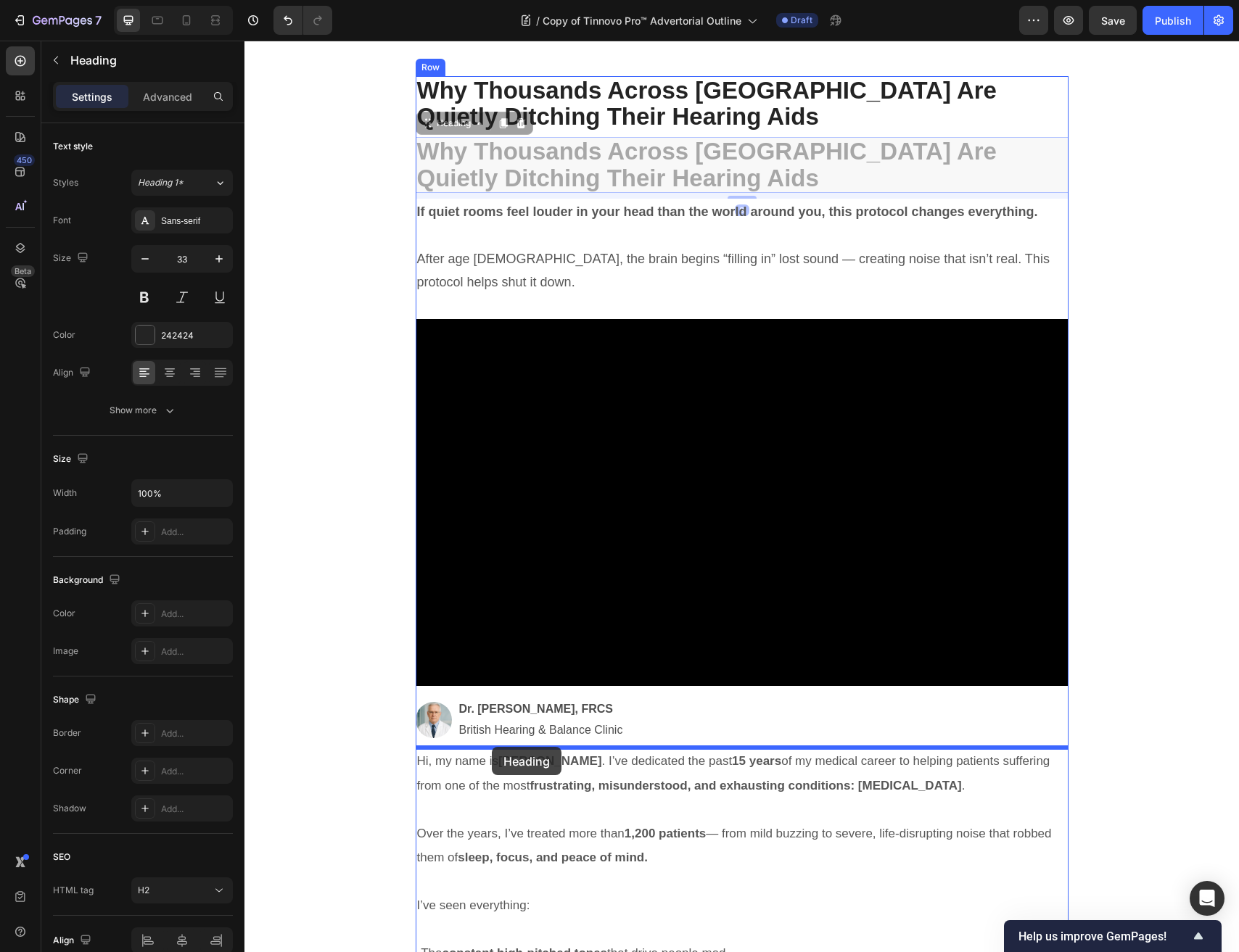
drag, startPoint x: 428, startPoint y: 121, endPoint x: 491, endPoint y: 746, distance: 628.2
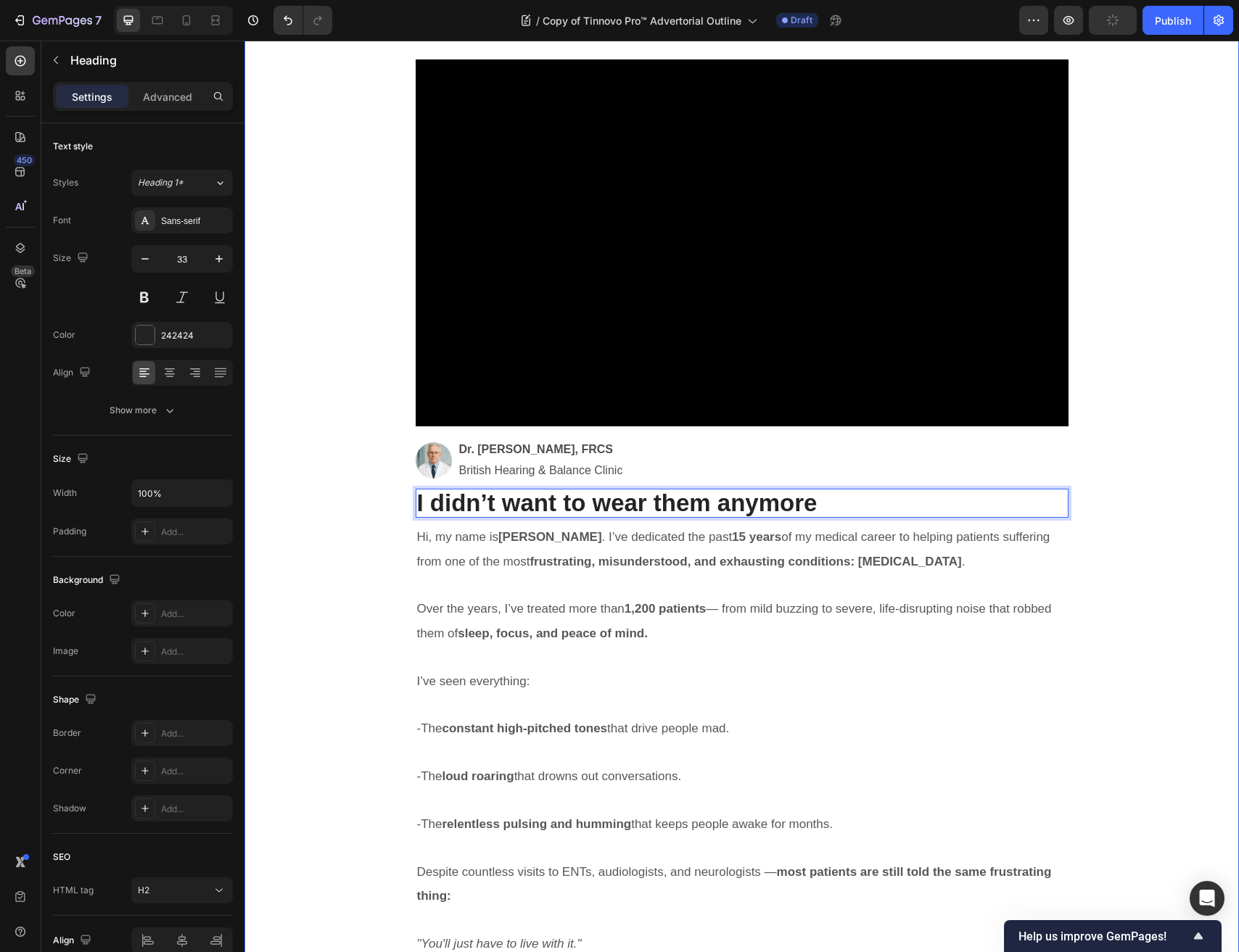
scroll to position [0, 0]
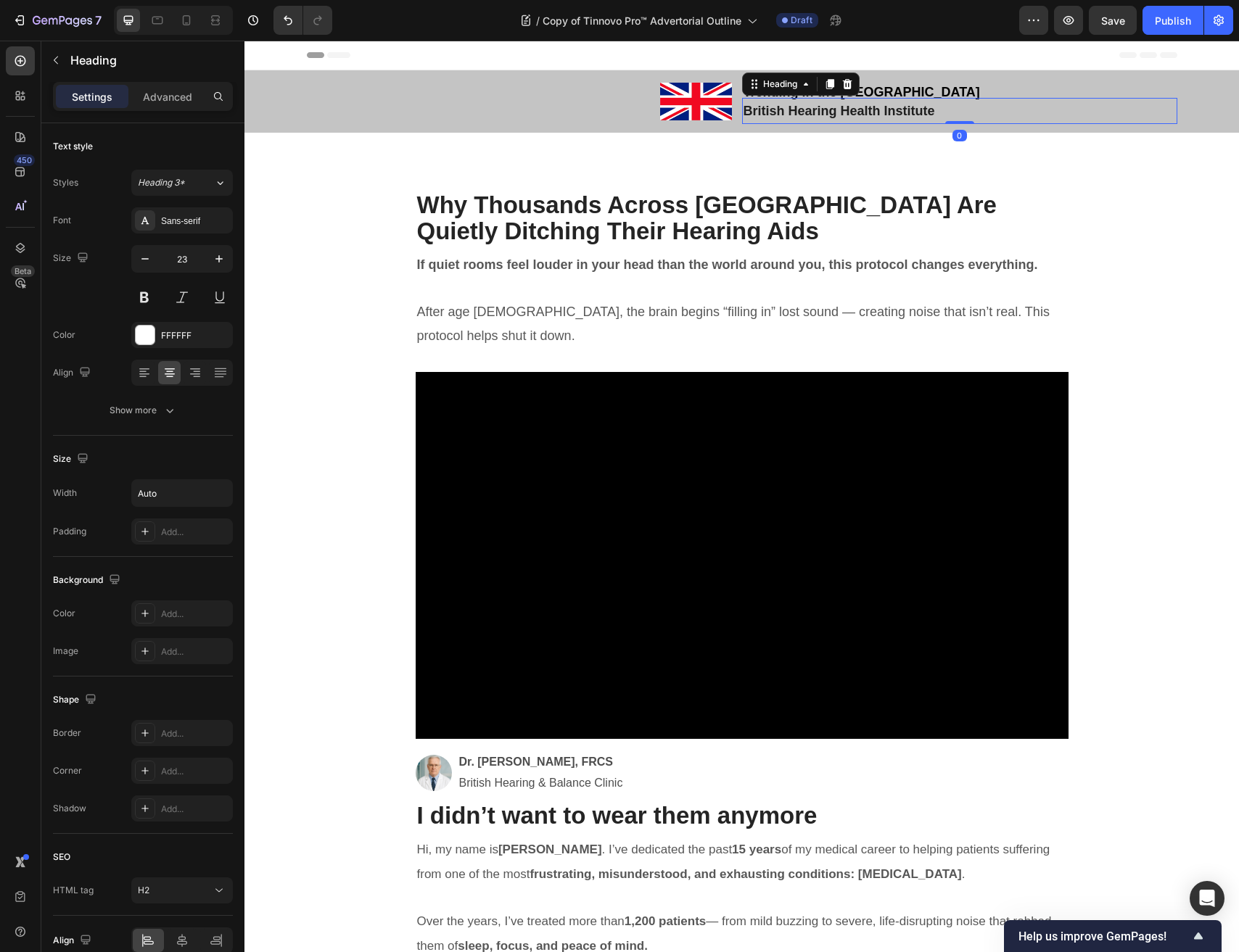
click at [799, 98] on h2 "British Hearing Health Institute" at bounding box center [839, 111] width 195 height 26
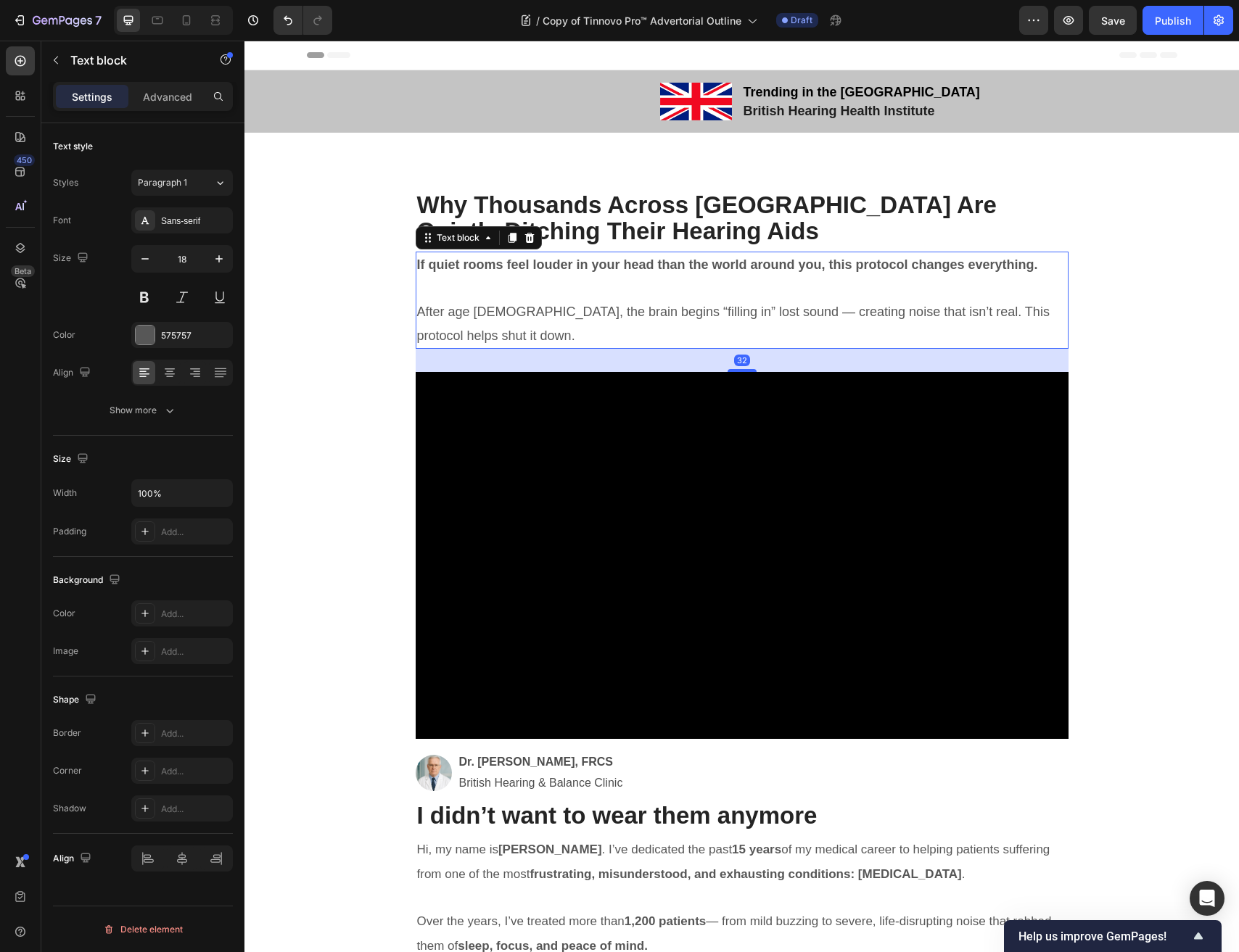
click at [646, 265] on strong "If quiet rooms feel louder in your head than the world around you, this protoco…" at bounding box center [727, 265] width 621 height 15
click at [23, 64] on icon at bounding box center [20, 61] width 15 height 15
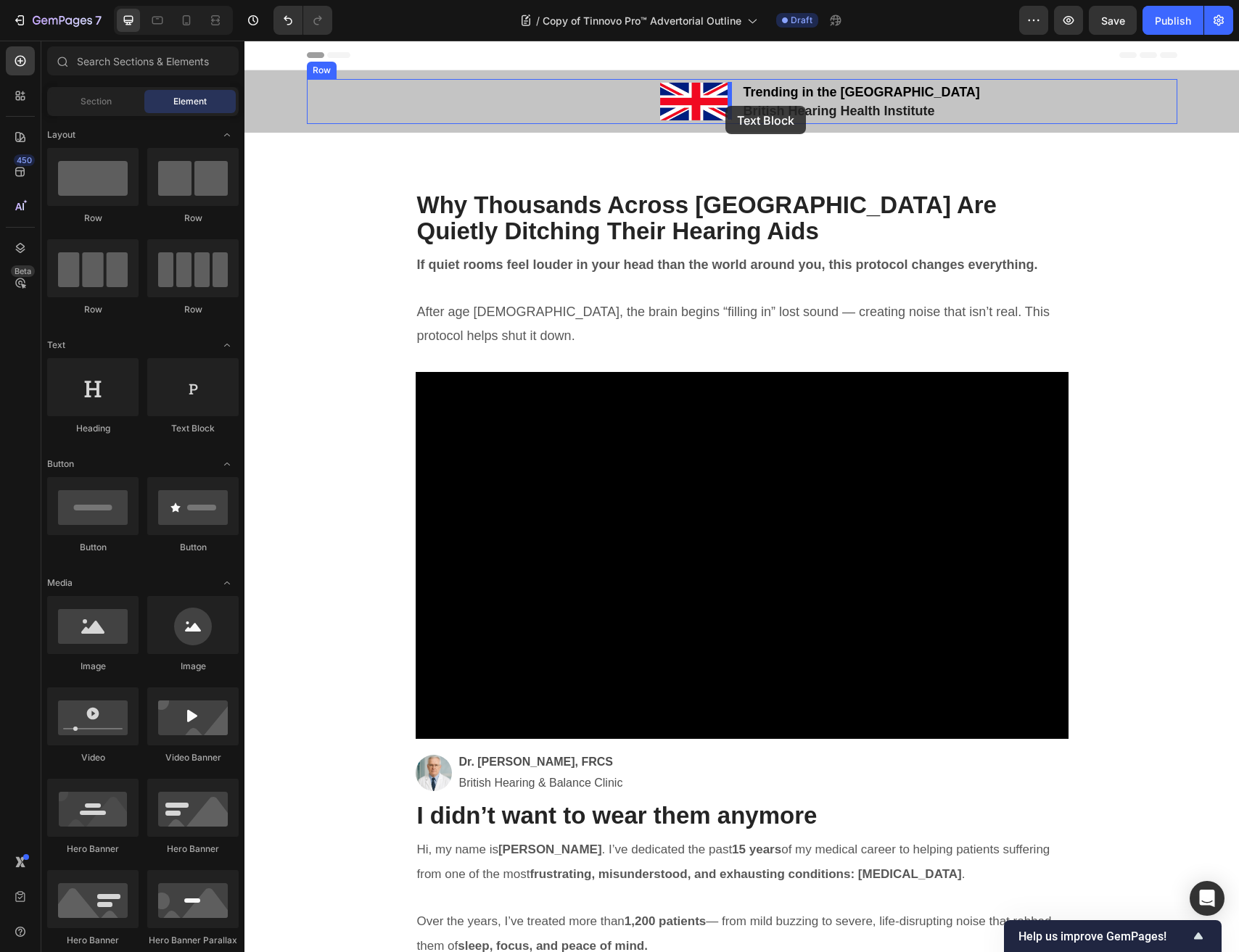
drag, startPoint x: 445, startPoint y: 437, endPoint x: 725, endPoint y: 106, distance: 433.5
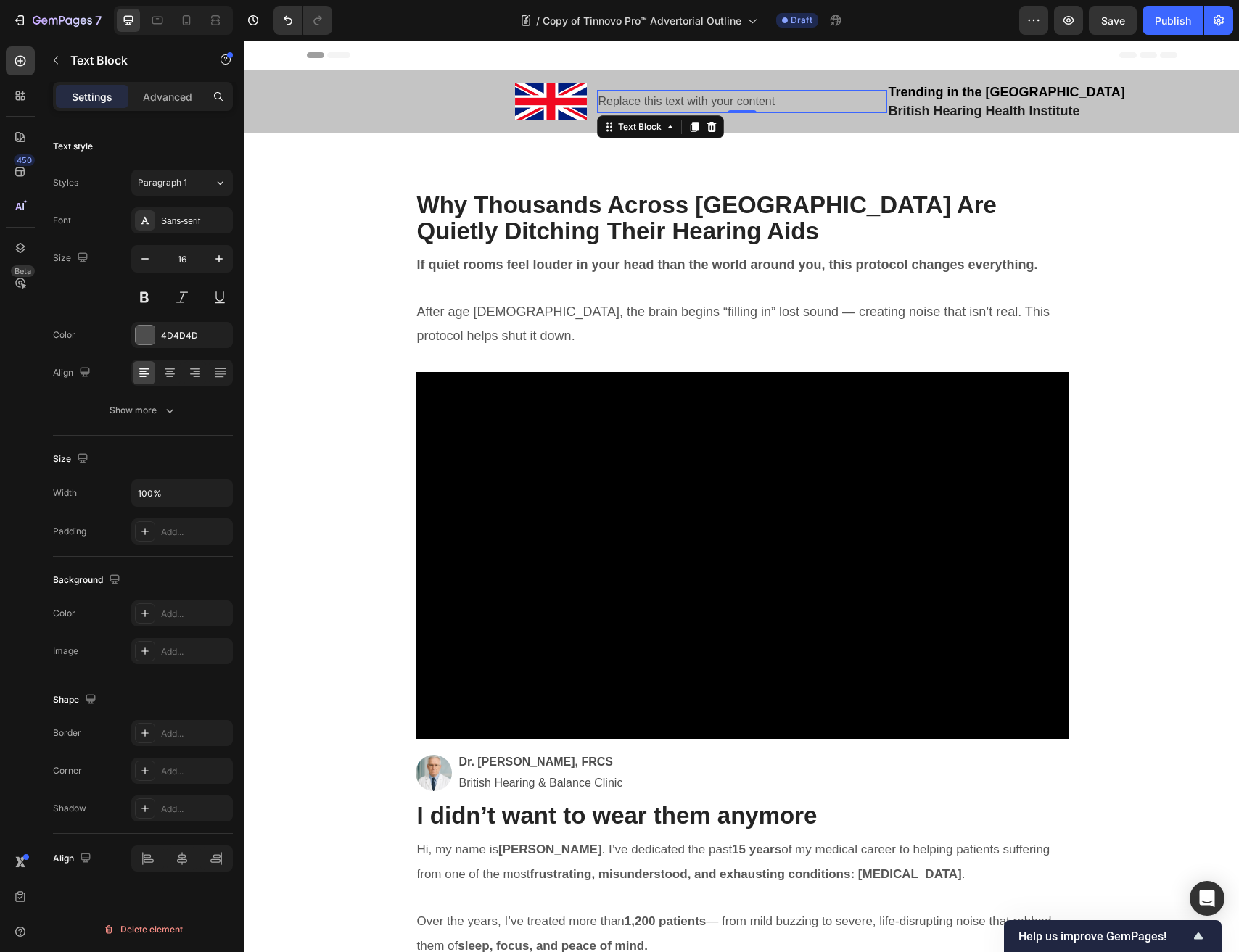
click at [688, 100] on div "Replace this text with your content" at bounding box center [741, 101] width 290 height 24
click at [688, 100] on p "Replace this text with your content" at bounding box center [741, 101] width 287 height 21
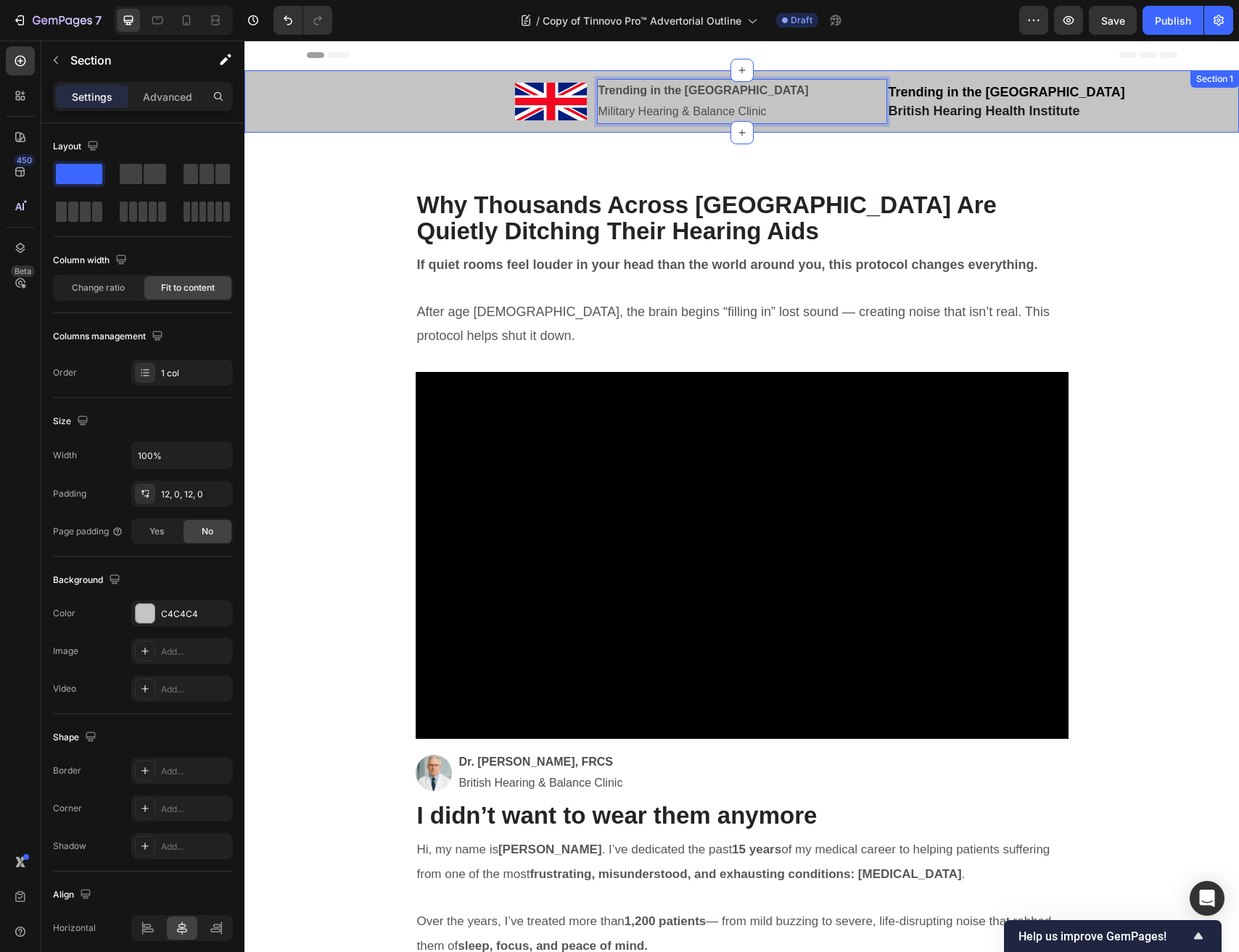
click at [945, 125] on div "Image Trending in the US Military Hearing & Balance Clinic Text Block 0 Trendin…" at bounding box center [741, 101] width 994 height 62
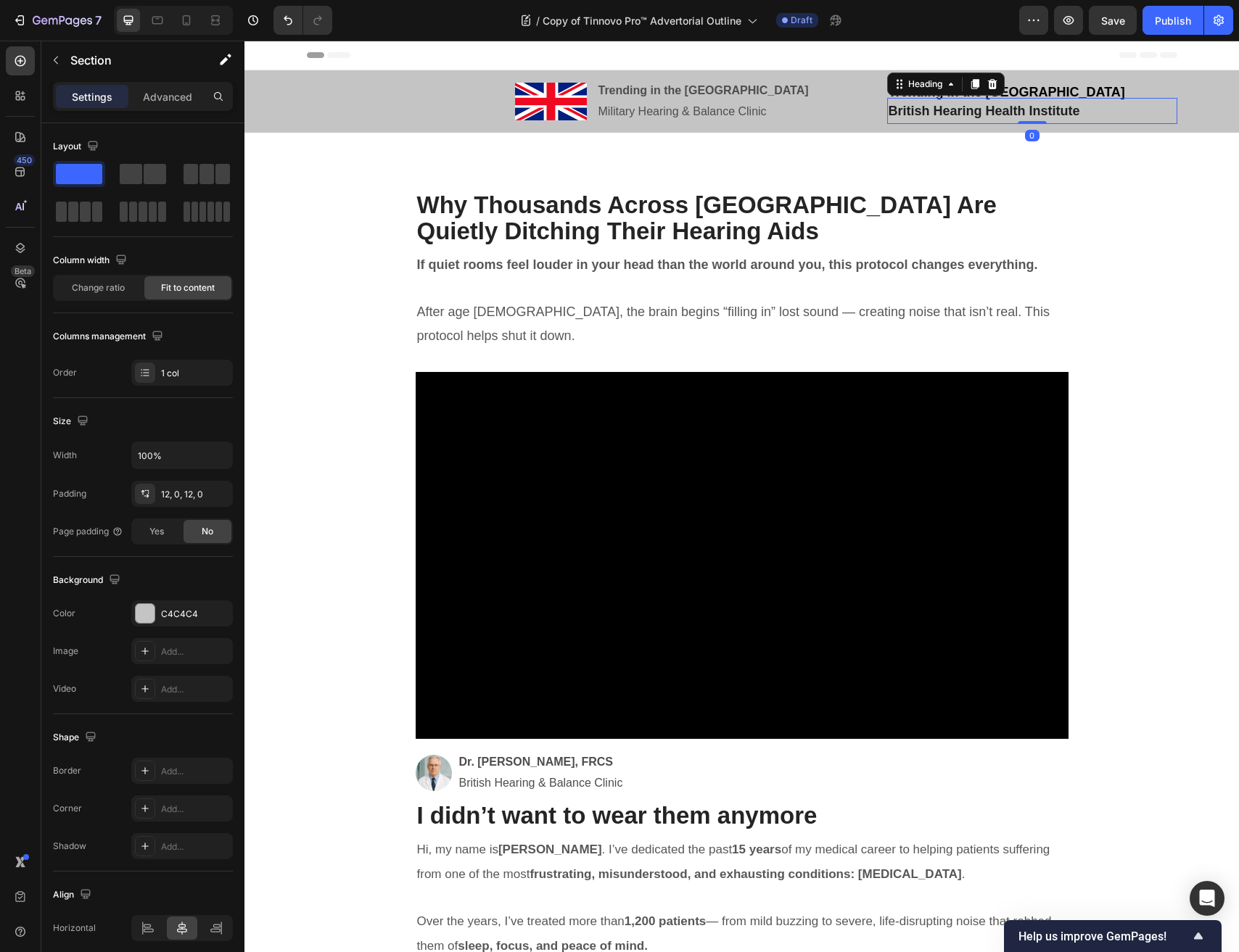
click at [964, 104] on span "British Hearing Health Institute" at bounding box center [984, 111] width 192 height 15
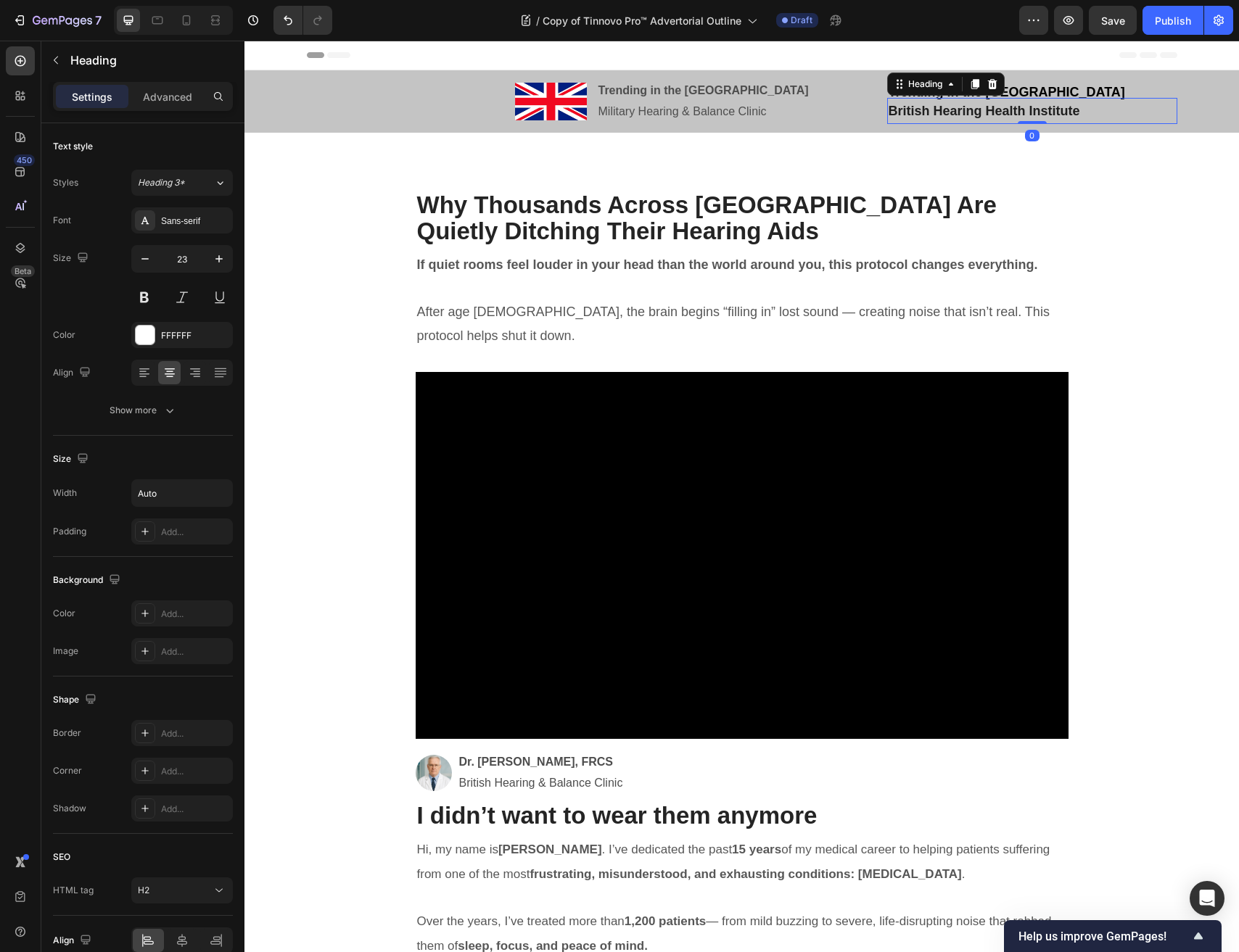
click at [1138, 111] on div "British Hearing Health Institute" at bounding box center [1032, 111] width 290 height 26
click at [999, 84] on div at bounding box center [992, 84] width 17 height 17
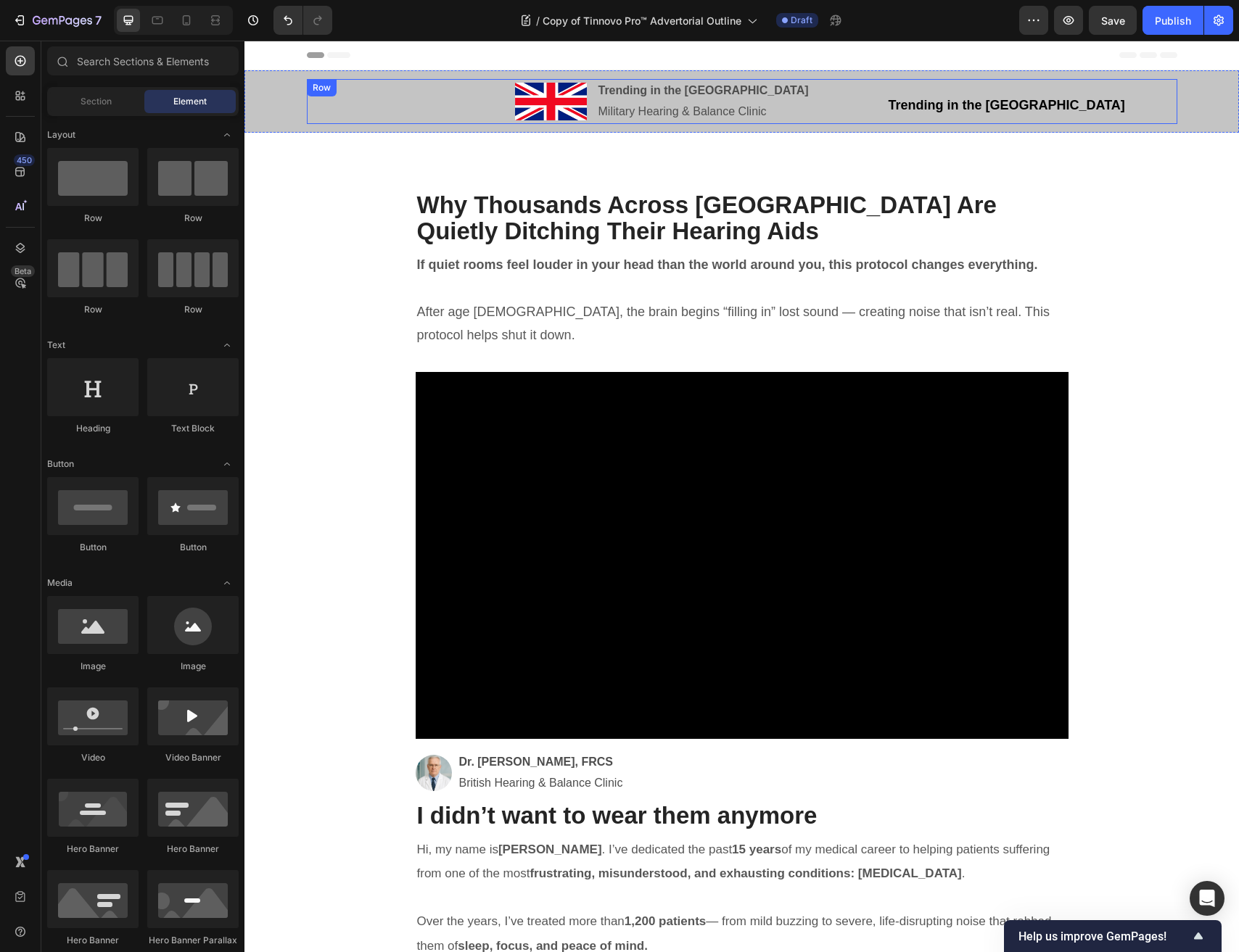
click at [1030, 89] on div "Trending in the UK Heading" at bounding box center [1032, 102] width 290 height 45
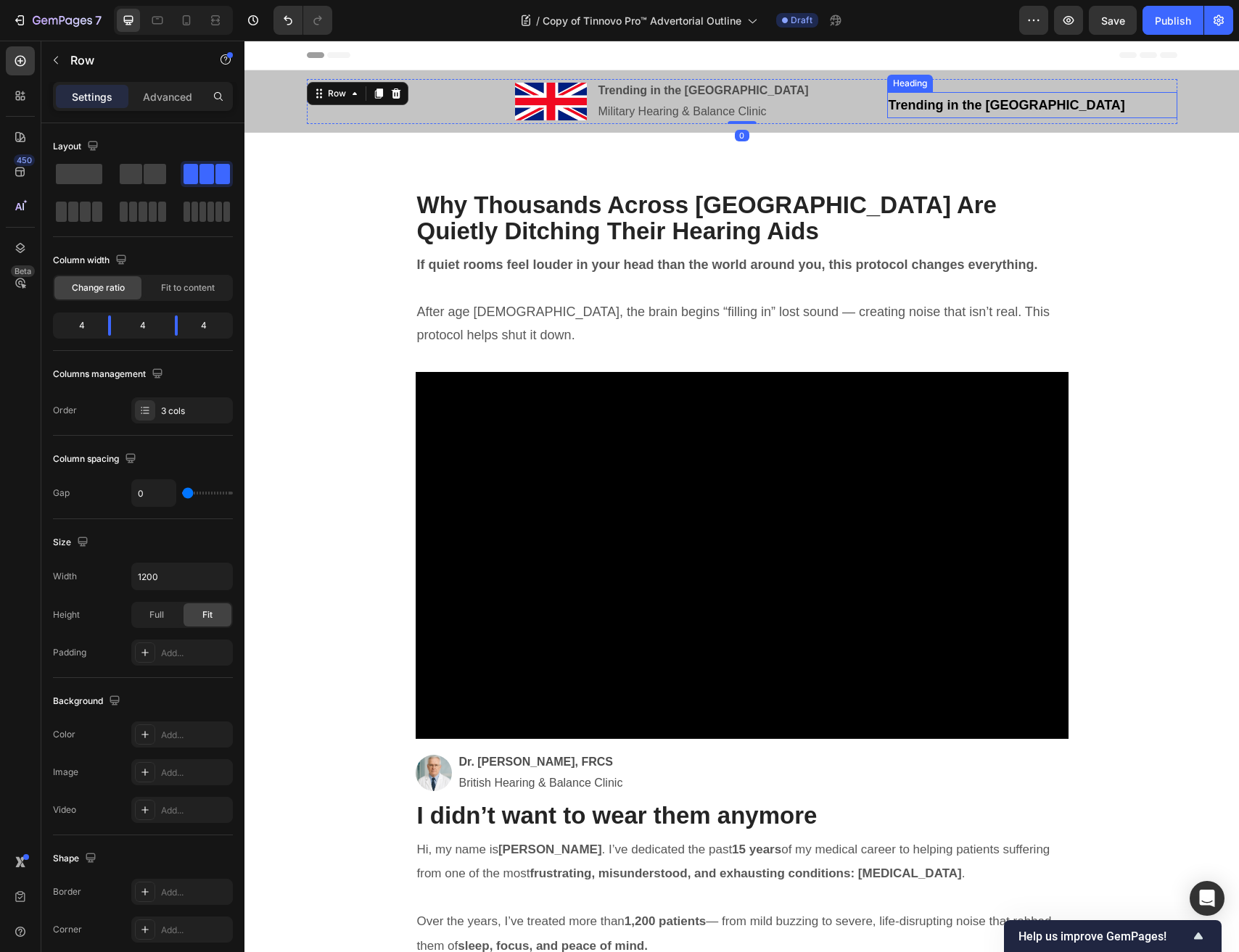
click at [979, 103] on span "Trending in the UK" at bounding box center [1007, 105] width 237 height 15
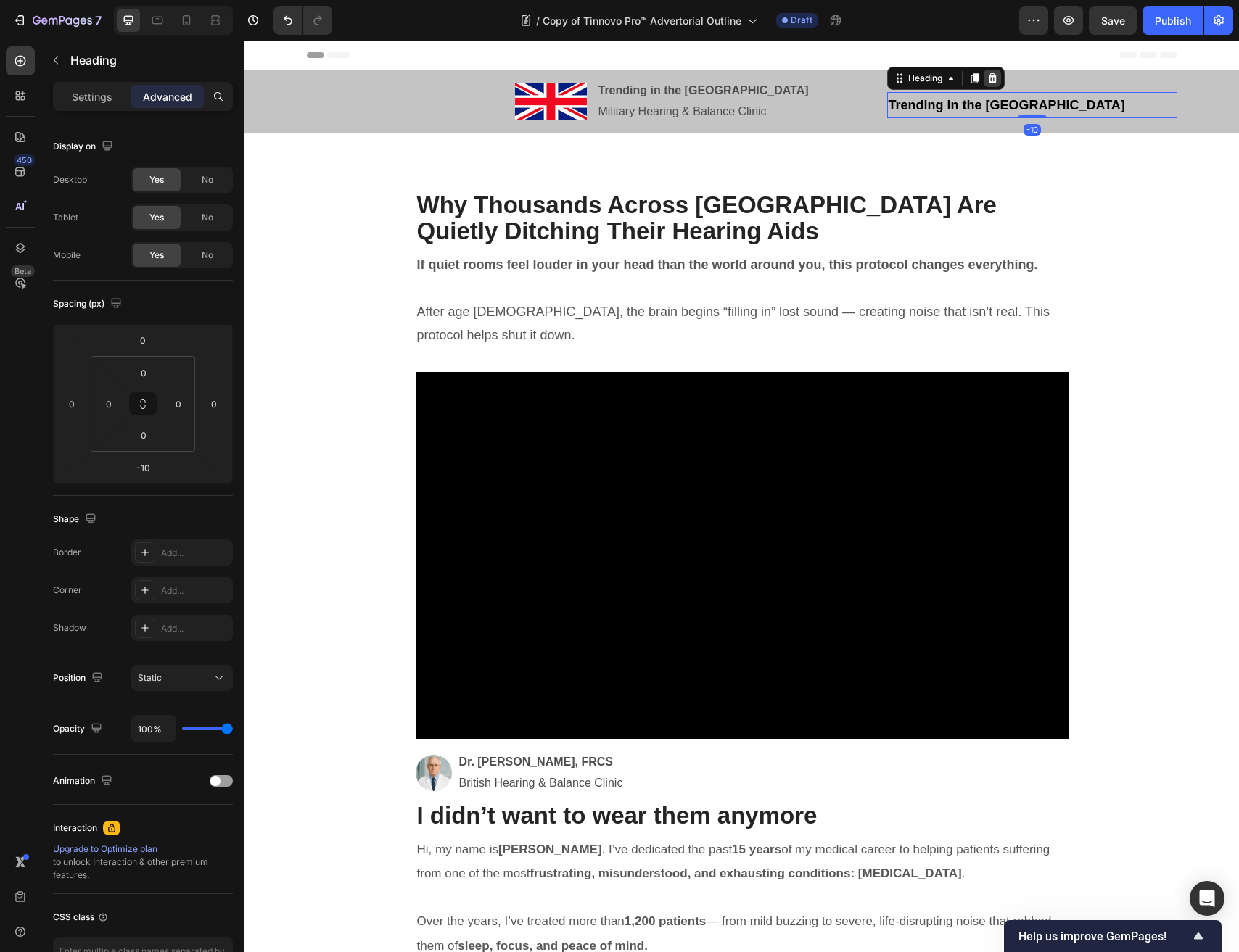
click at [988, 79] on icon at bounding box center [992, 78] width 12 height 12
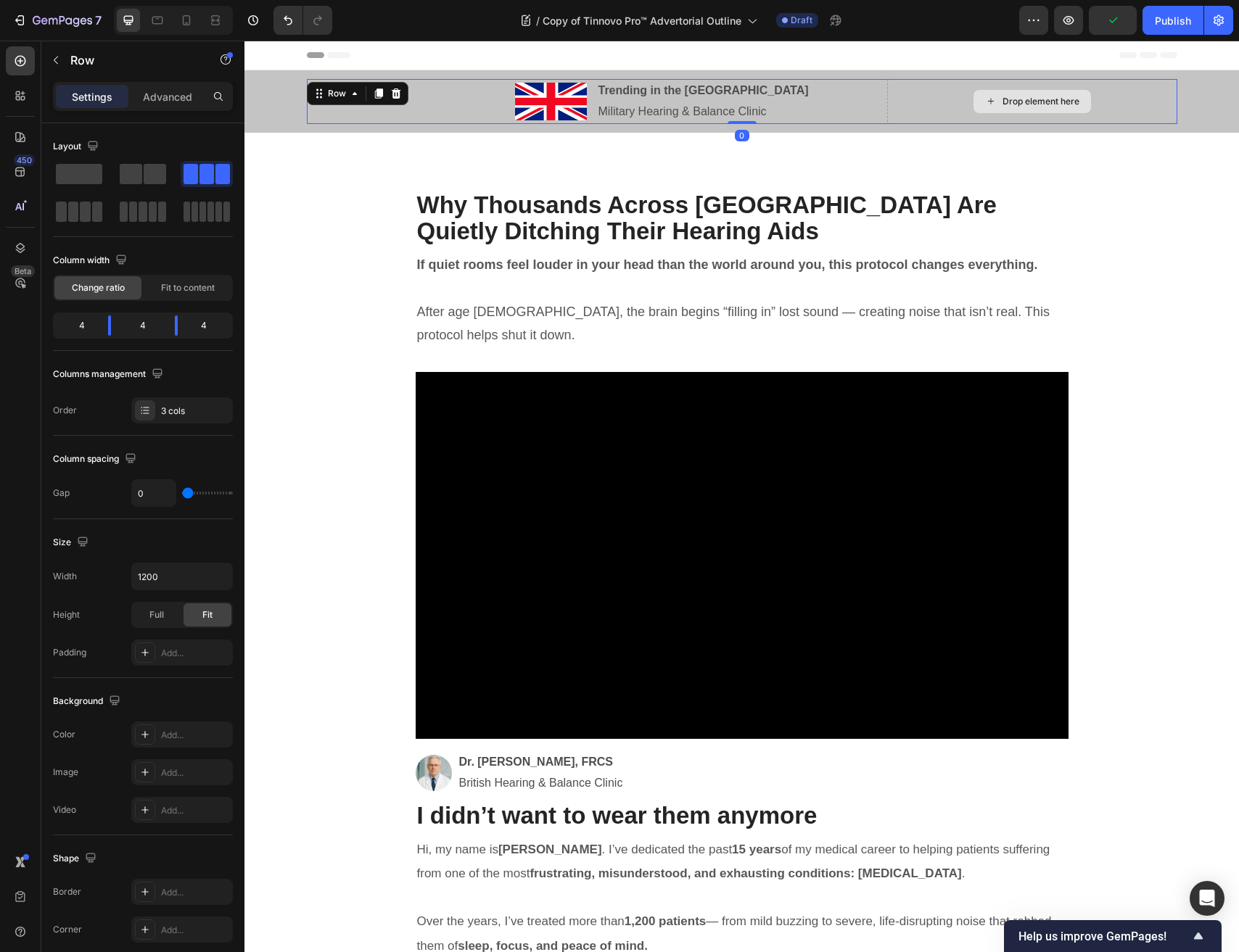
click at [938, 102] on div "Drop element here" at bounding box center [1032, 102] width 290 height 45
click at [158, 410] on div "3 cols" at bounding box center [182, 410] width 101 height 26
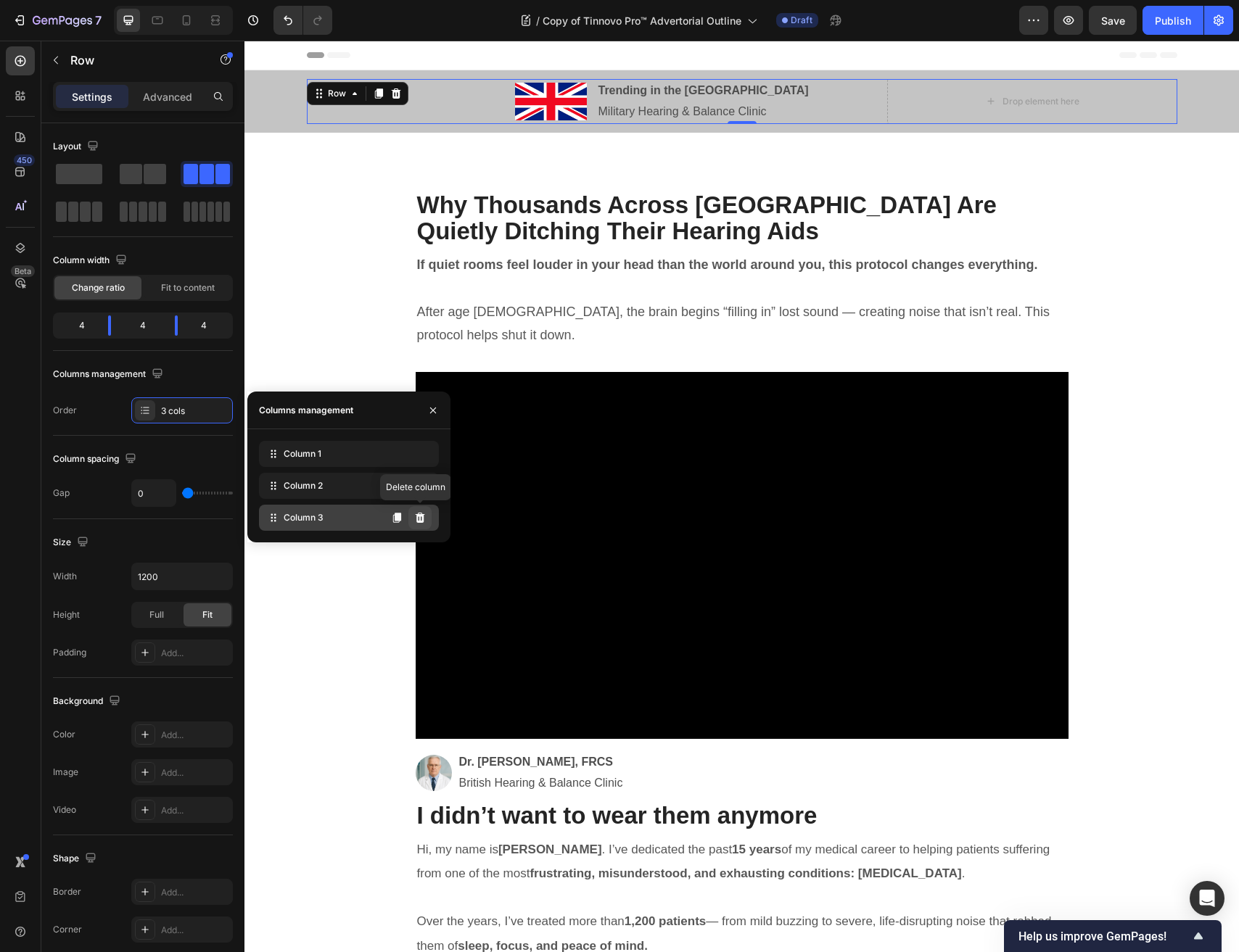
click at [421, 526] on button at bounding box center [420, 518] width 23 height 23
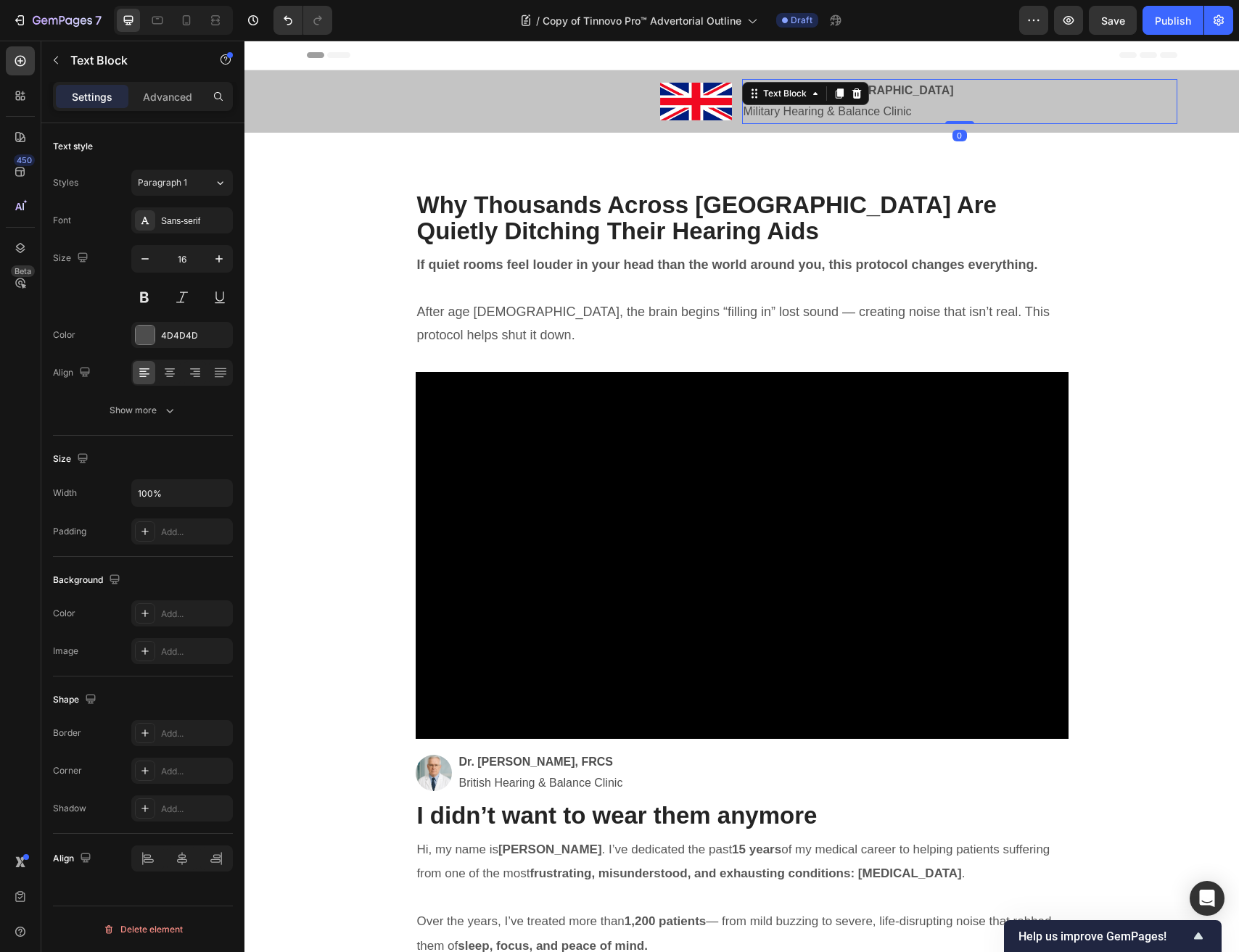
click at [801, 88] on div "Trending in the US Military Hearing & Balance Clinic Text Block 0" at bounding box center [959, 102] width 435 height 45
click at [794, 87] on strong "Trending in the US" at bounding box center [849, 90] width 210 height 12
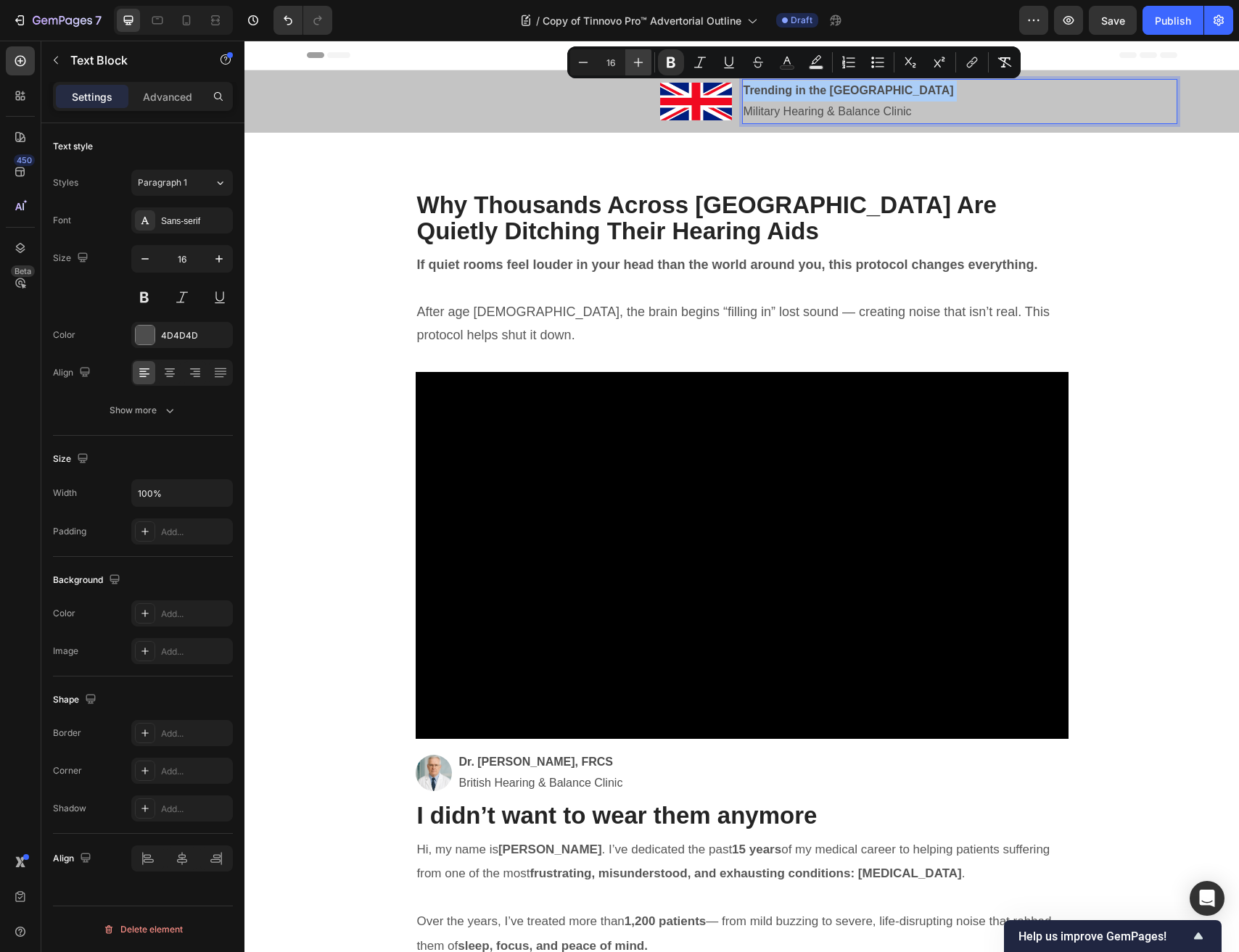
click at [642, 65] on icon "Editor contextual toolbar" at bounding box center [638, 62] width 15 height 15
type input "18"
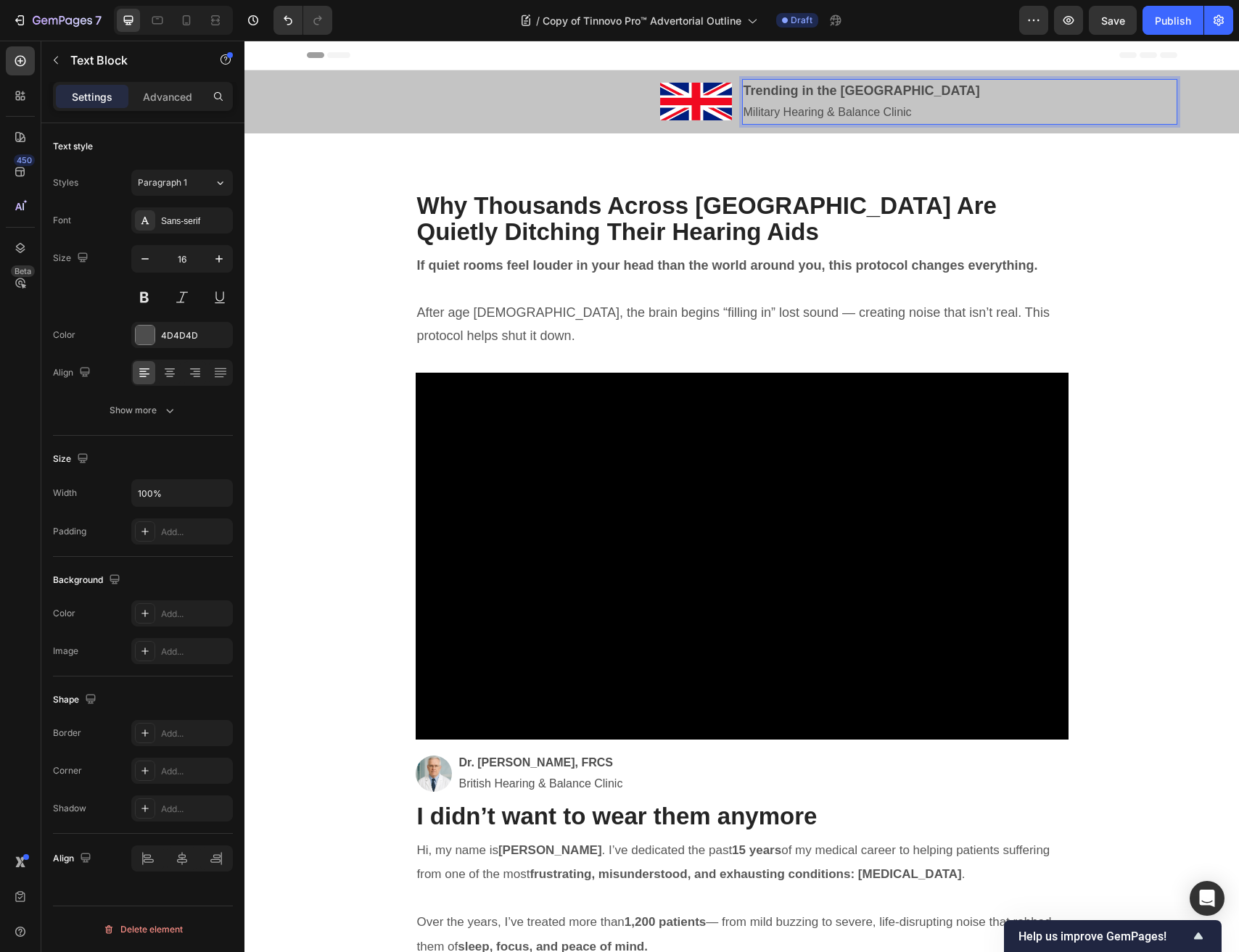
click at [808, 110] on p "Military Hearing & Balance Clinic" at bounding box center [959, 112] width 432 height 21
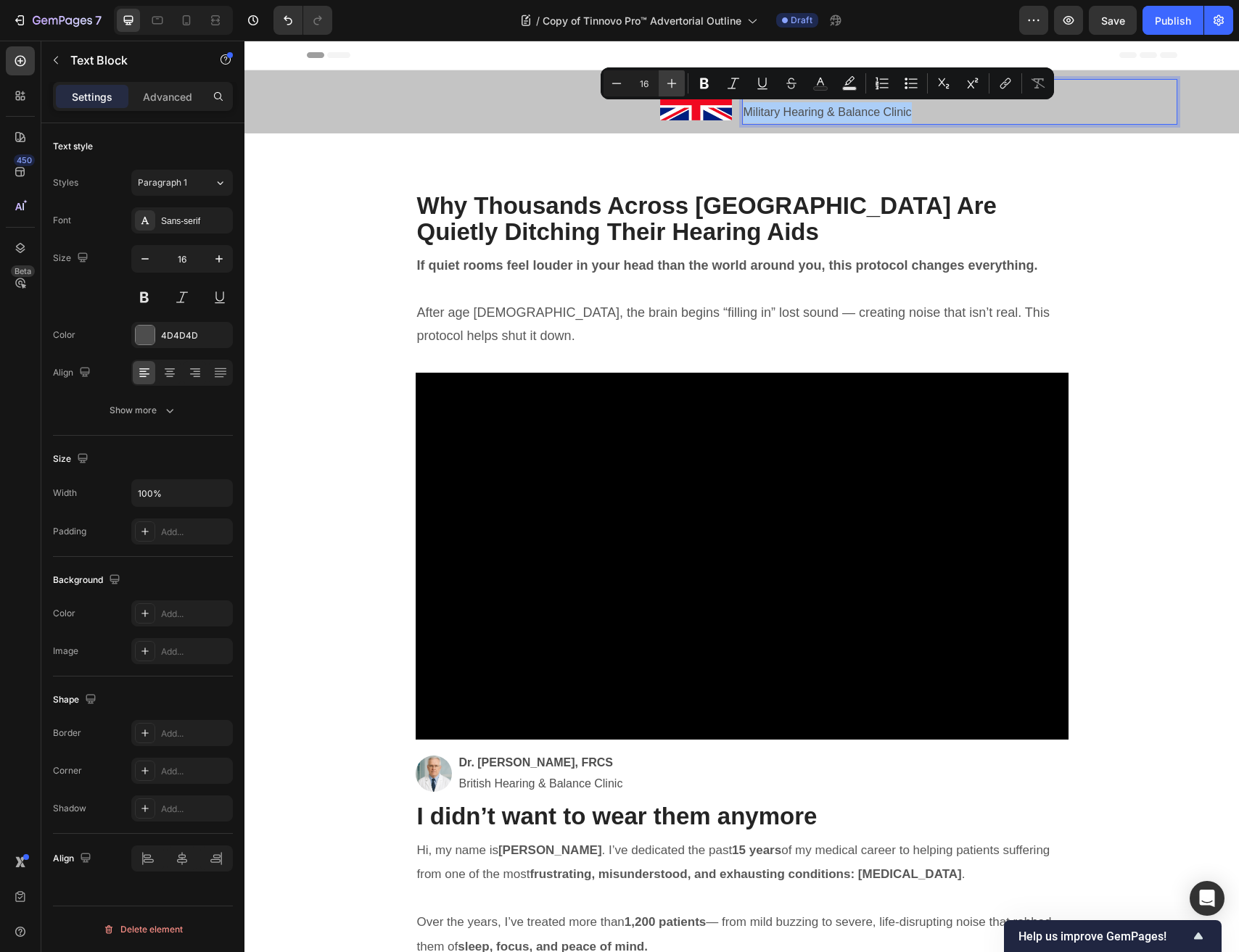
click at [670, 82] on icon "Editor contextual toolbar" at bounding box center [671, 83] width 15 height 15
type input "18"
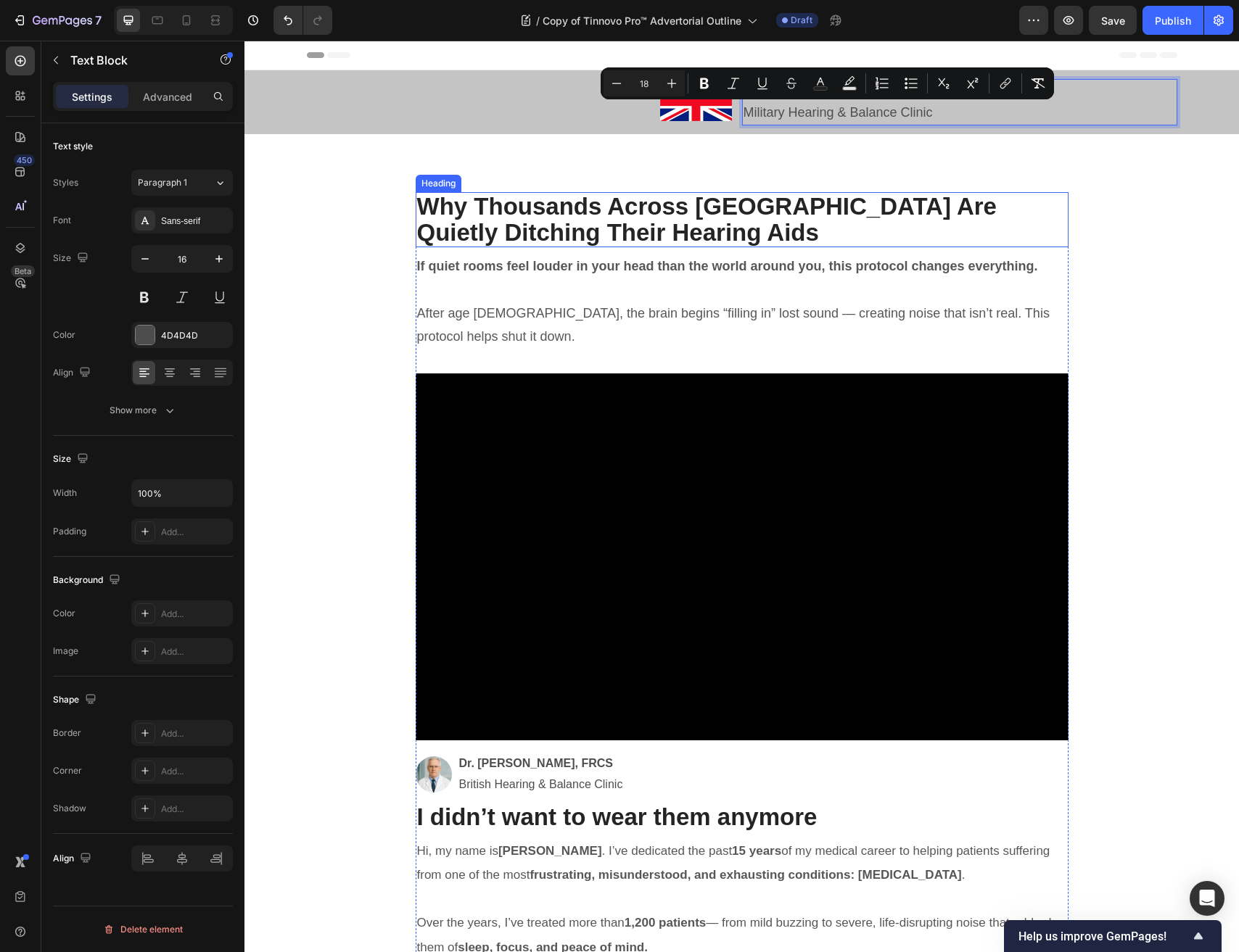
click at [644, 222] on p "⁠⁠⁠⁠⁠⁠⁠ Why Thousands Across Europe Are Quietly Ditching Their Hearing Aids" at bounding box center [742, 220] width 649 height 53
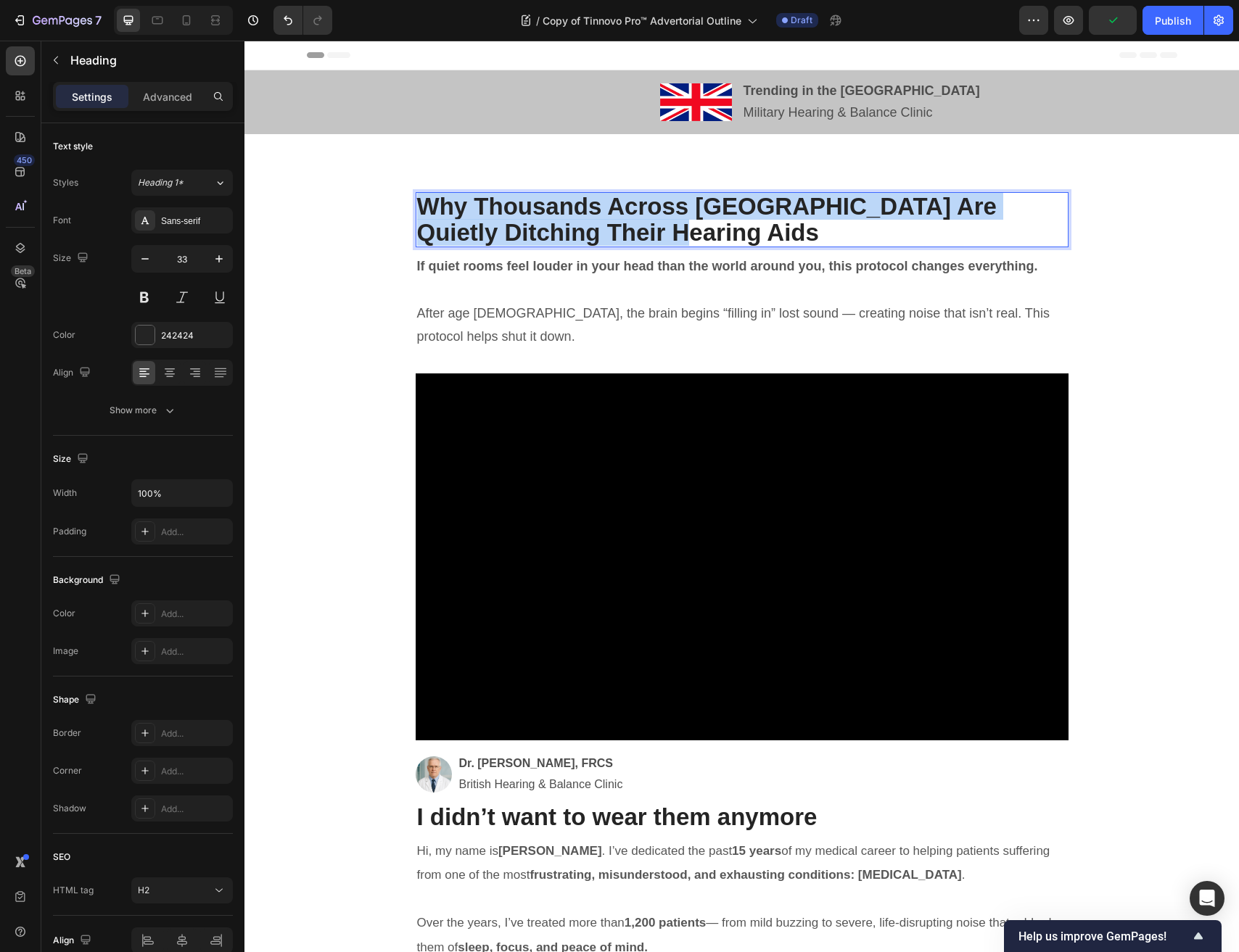
click at [628, 225] on strong "Why Thousands Across Europe Are Quietly Ditching Their Hearing Aids" at bounding box center [707, 220] width 579 height 53
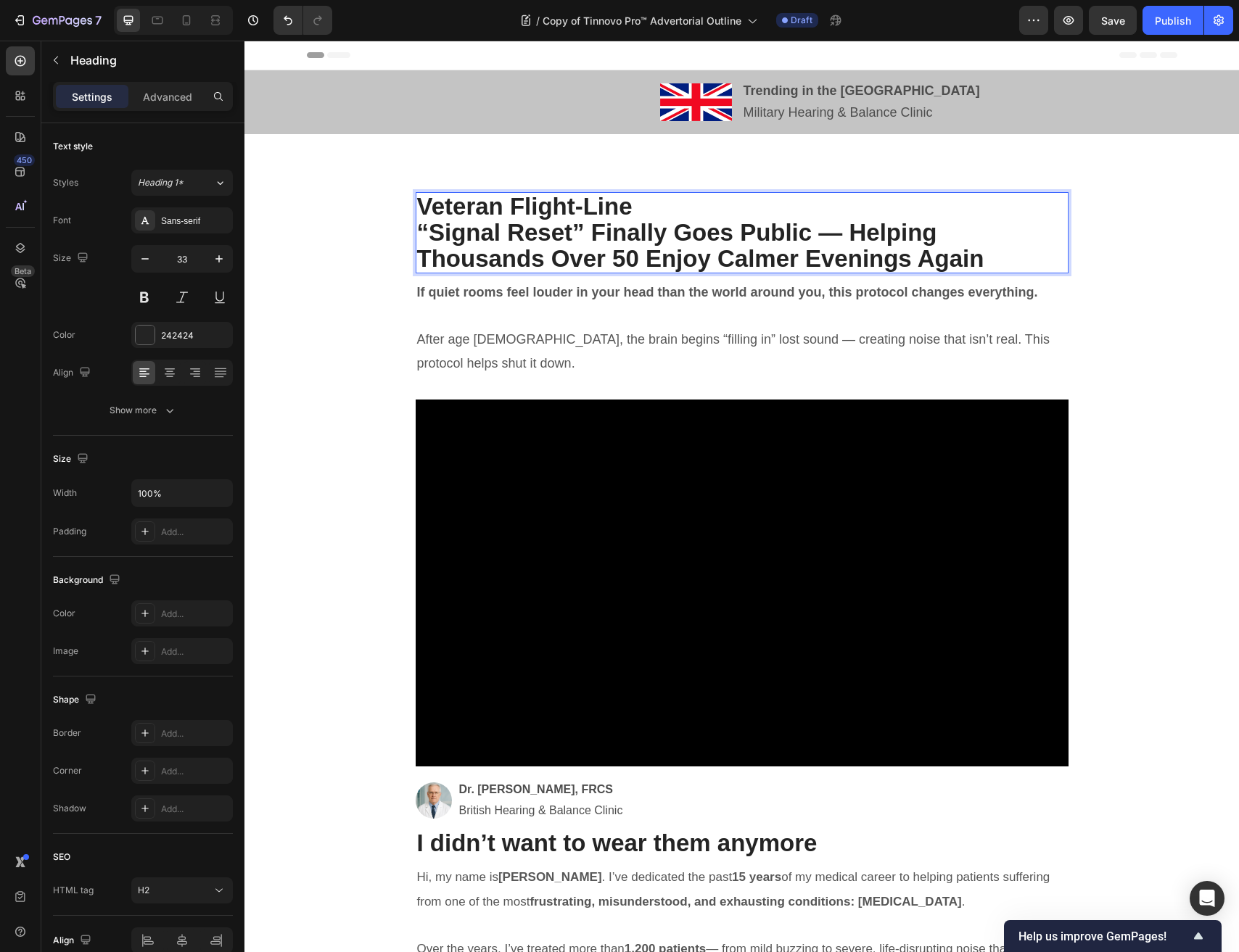
click at [620, 210] on strong "Veteran Flight-Line" at bounding box center [525, 206] width 216 height 26
click at [525, 222] on strong "“Signal Reset” Finally Goes Public — Helping Thousands Over 50 Enjoy Calmer Eve…" at bounding box center [701, 245] width 567 height 53
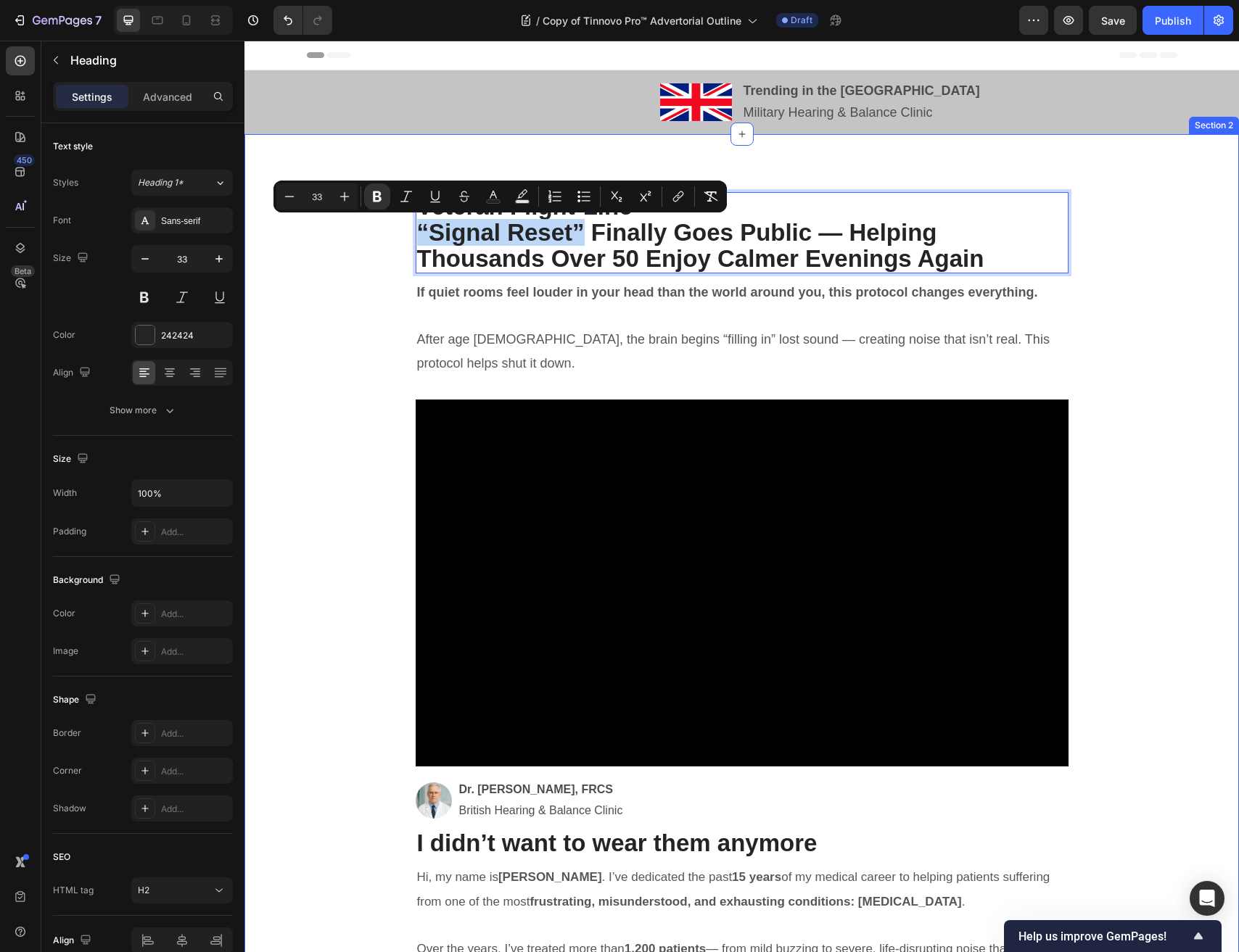
drag, startPoint x: 581, startPoint y: 232, endPoint x: 413, endPoint y: 234, distance: 168.0
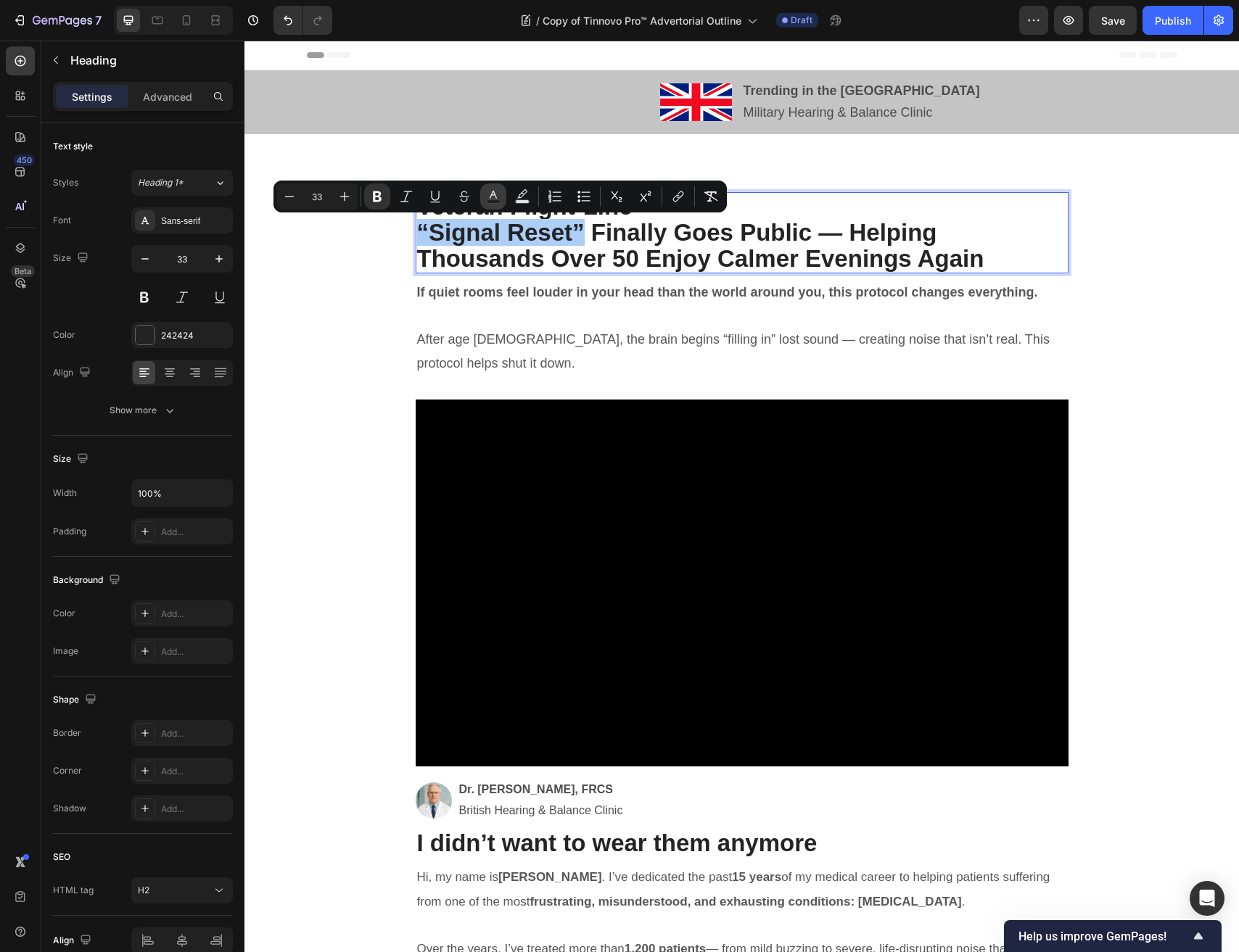
click at [490, 192] on icon "Editor contextual toolbar" at bounding box center [493, 196] width 15 height 15
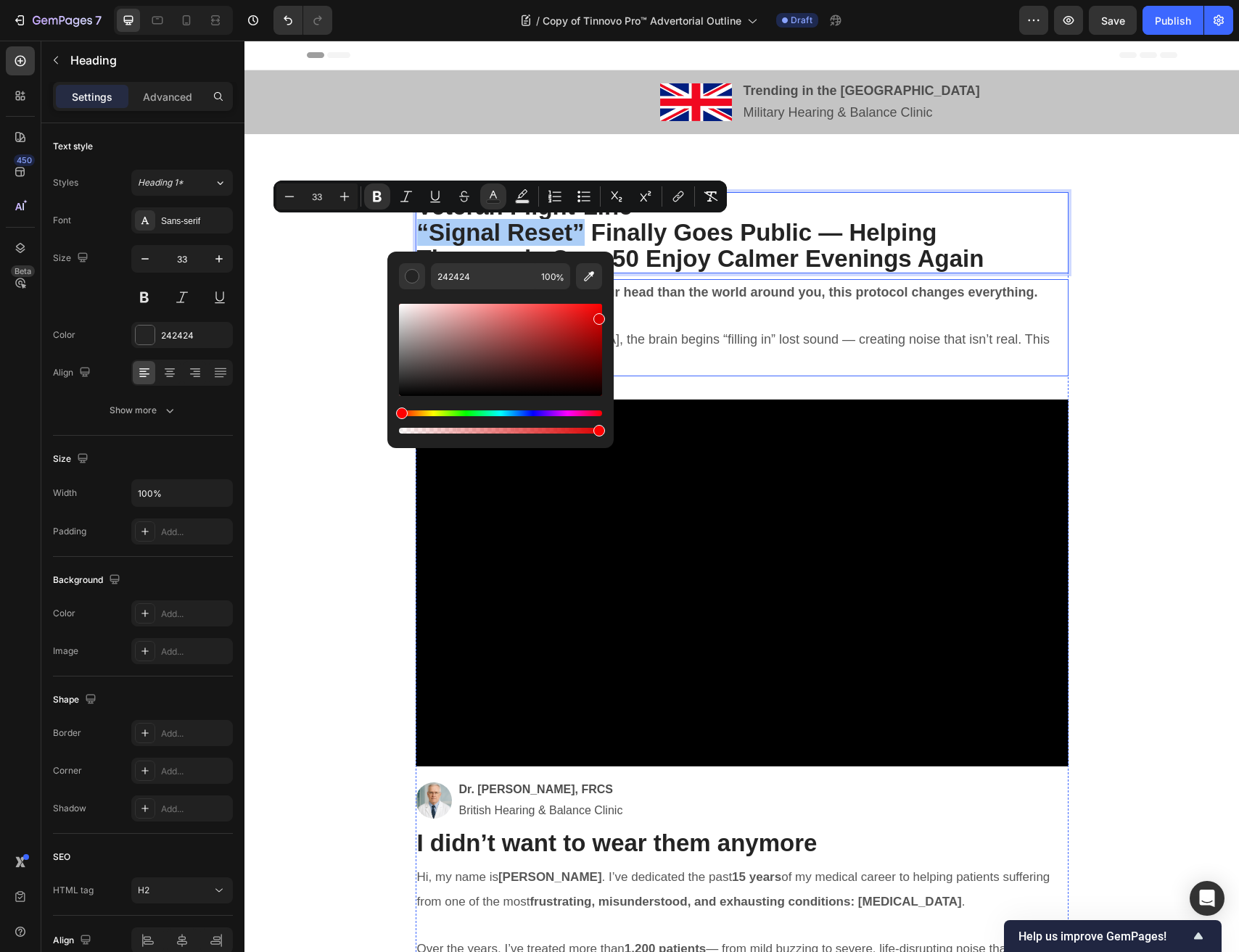
drag, startPoint x: 815, startPoint y: 366, endPoint x: 658, endPoint y: 306, distance: 168.1
type input "DB0000"
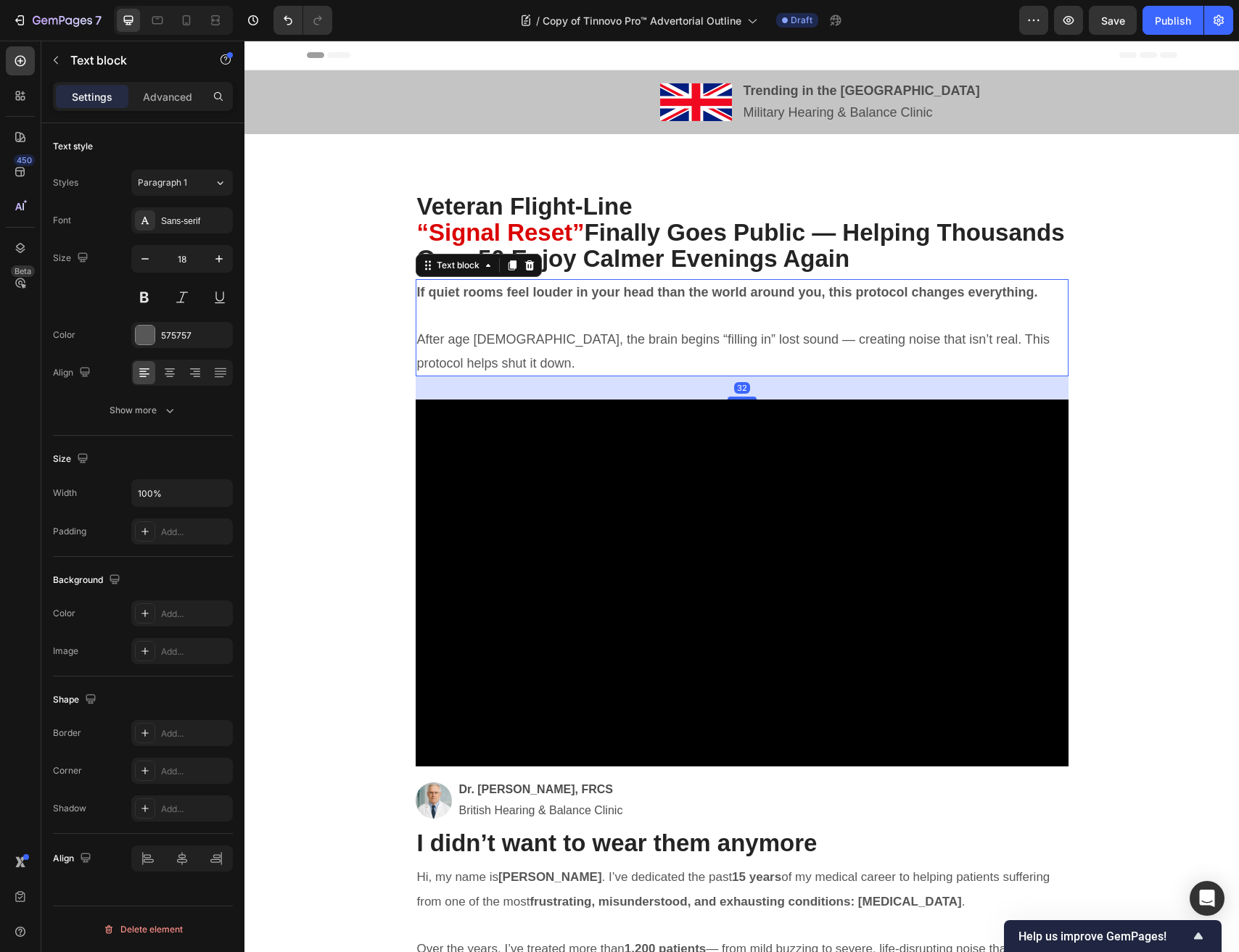
click at [712, 285] on strong "If quiet rooms feel louder in your head than the world around you, this protoco…" at bounding box center [727, 292] width 621 height 15
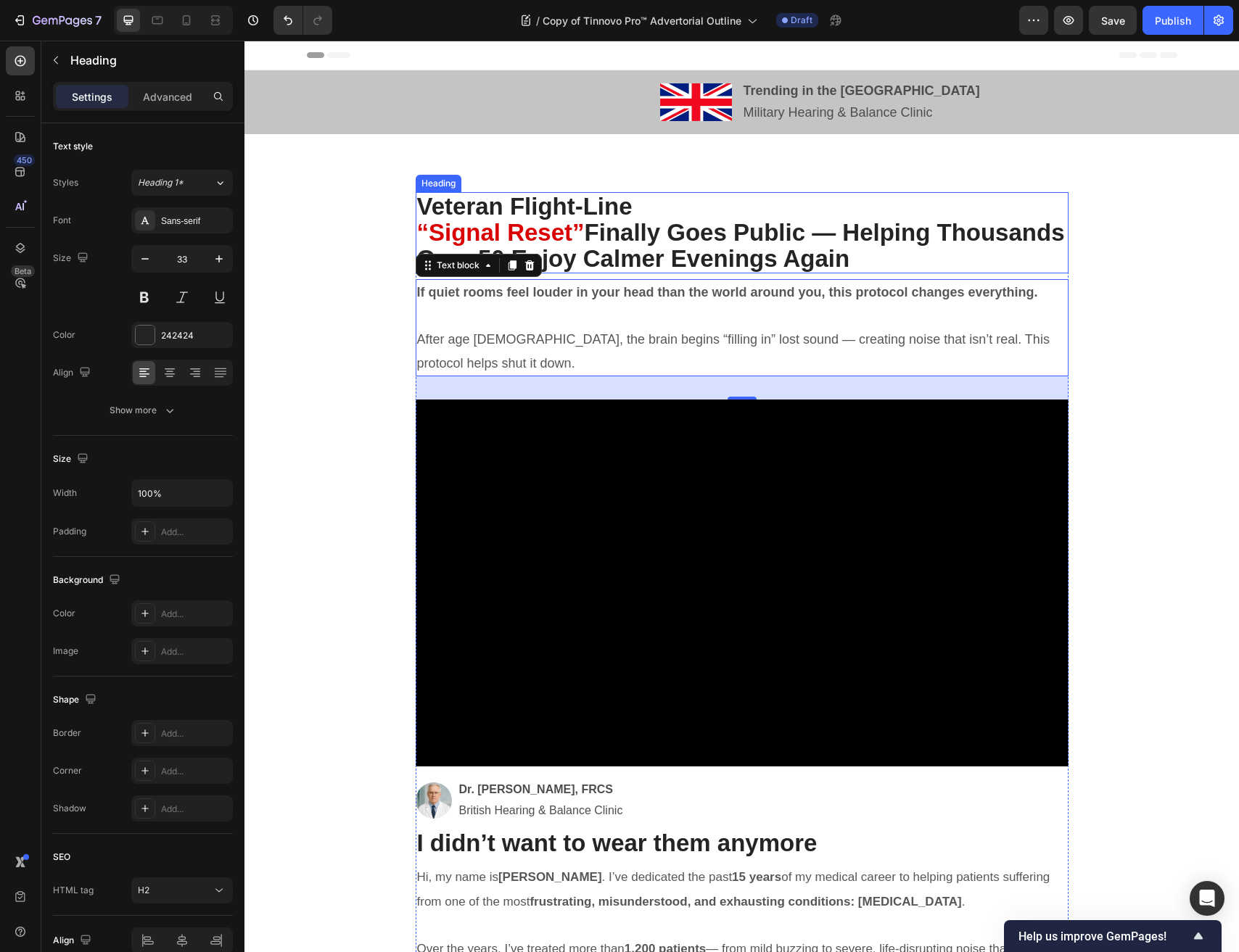
click at [657, 200] on p "⁠⁠⁠⁠⁠⁠⁠ Veteran Flight-Line “Signal Reset” Finally Goes Public — Helping Thousa…" at bounding box center [742, 234] width 649 height 79
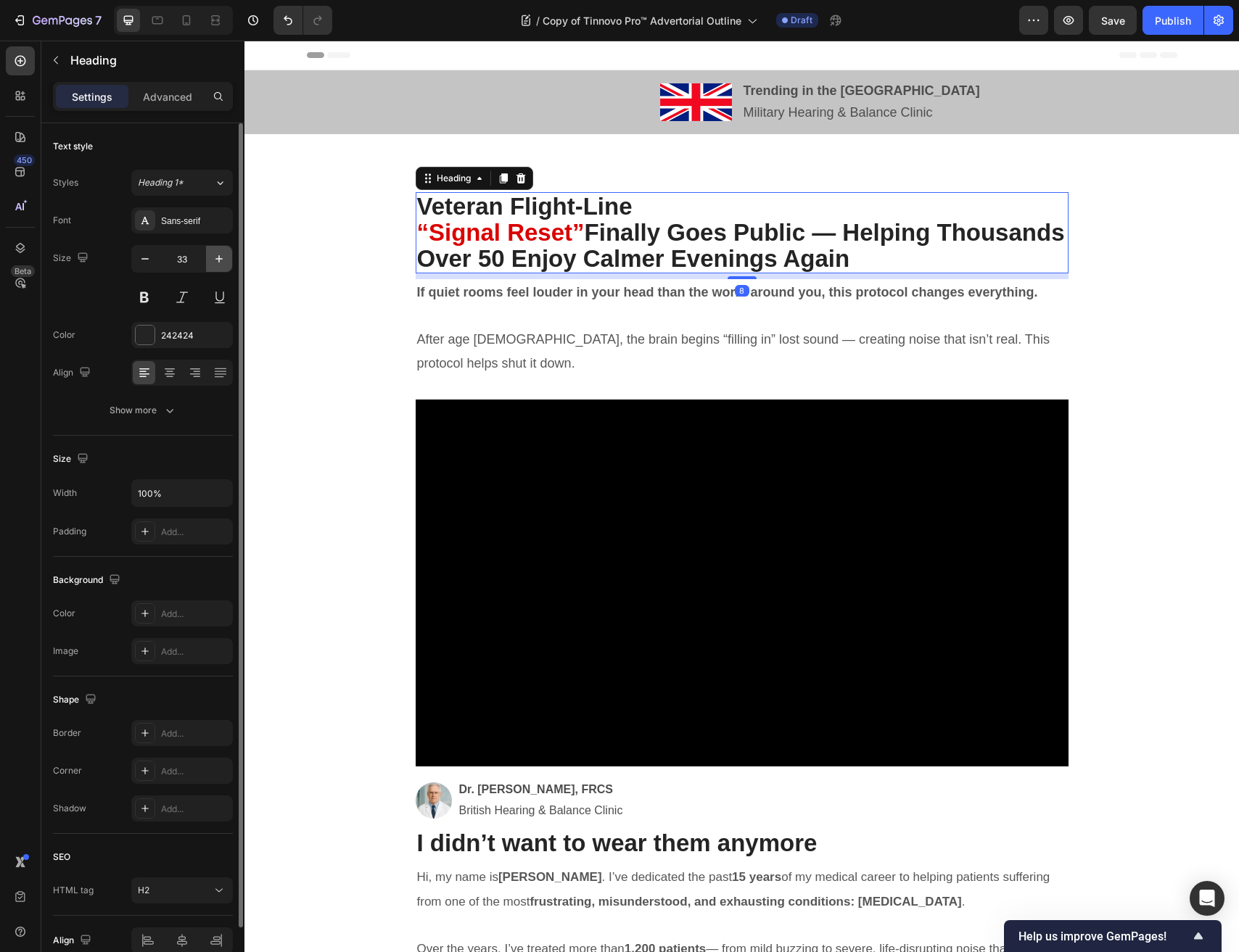
click at [216, 265] on icon "button" at bounding box center [219, 258] width 15 height 15
type input "34"
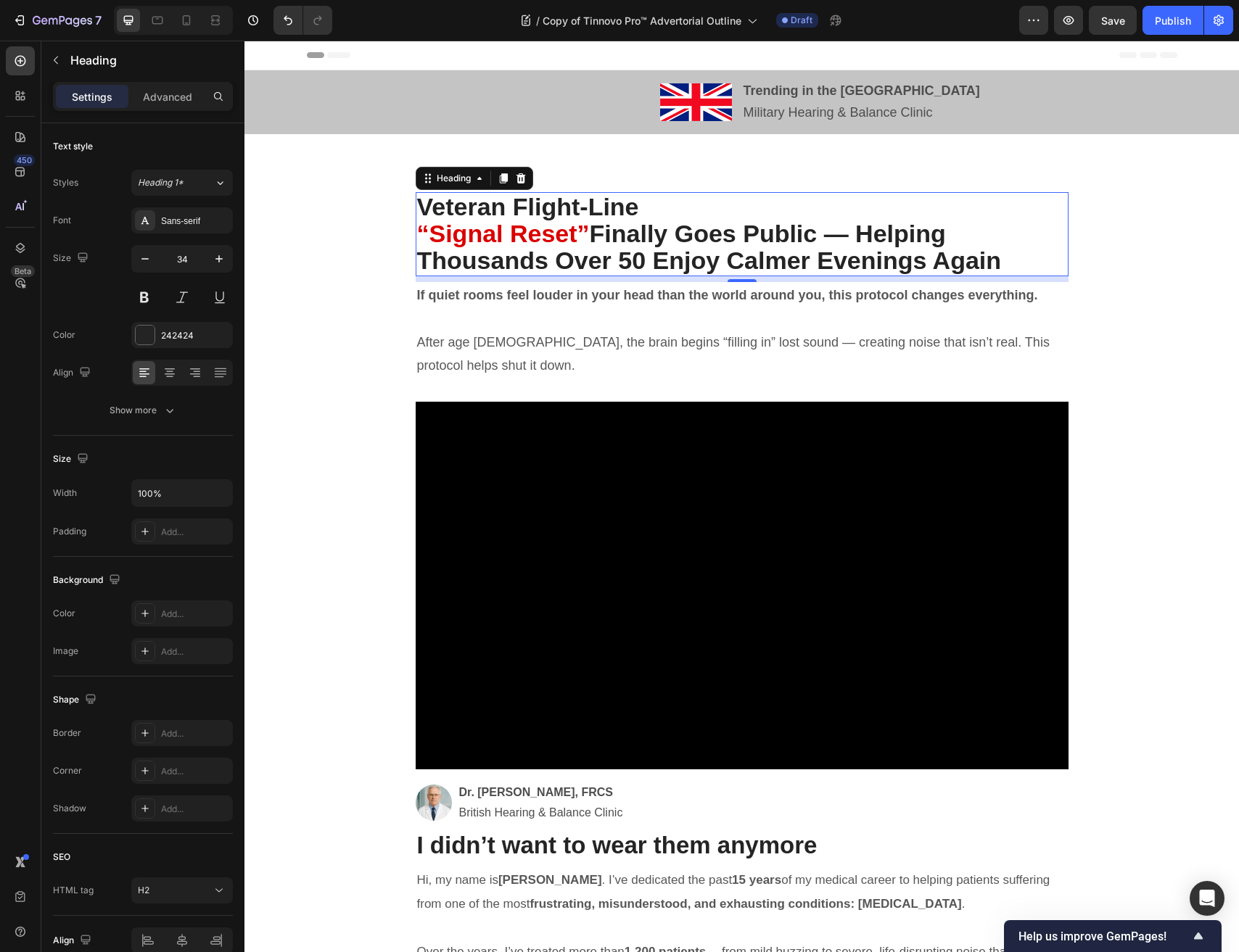
click at [416, 233] on h2 "⁠⁠⁠⁠⁠⁠⁠ Veteran Flight-Line “Signal Reset” Finally Goes Public — Helping Thousa…" at bounding box center [742, 234] width 653 height 84
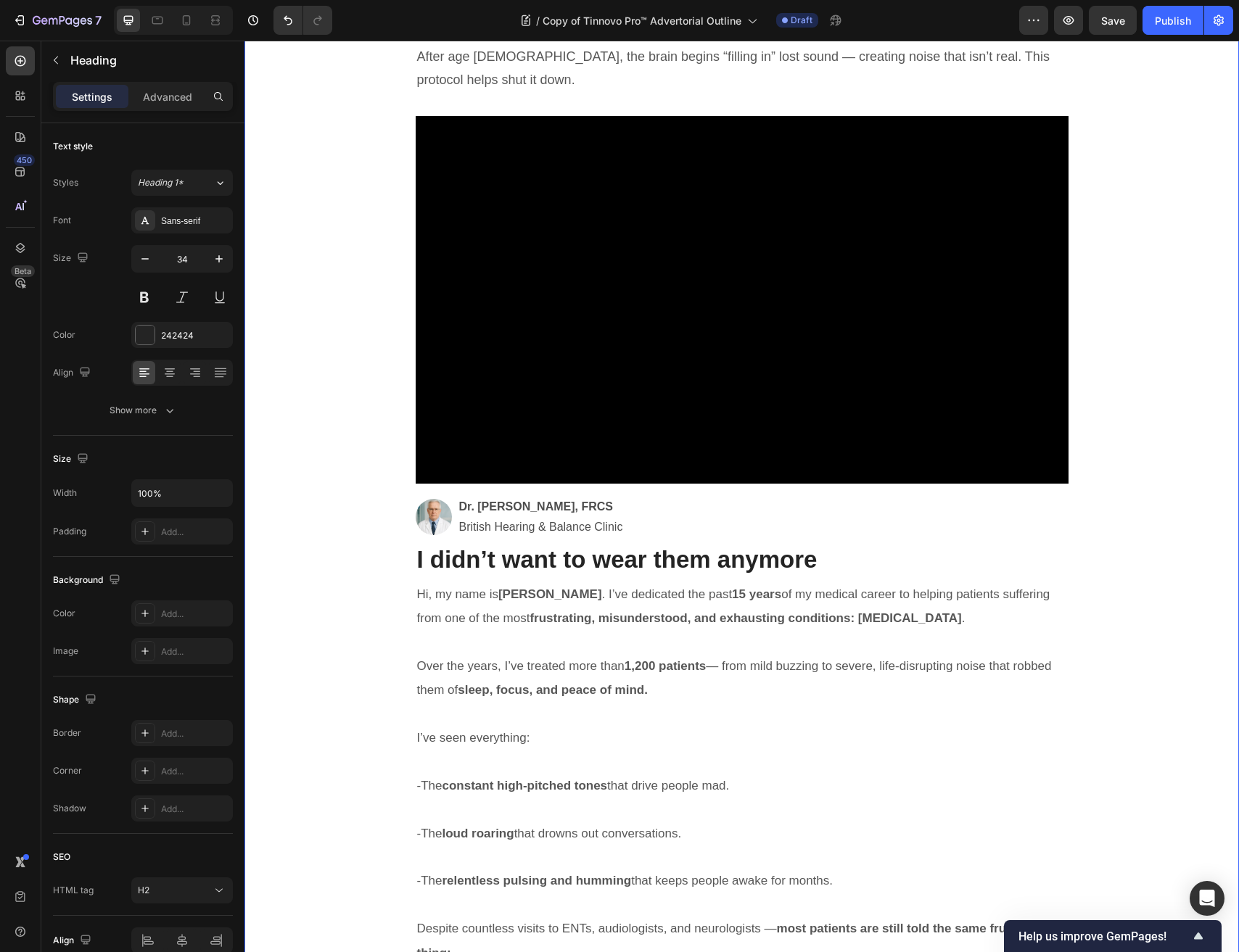
scroll to position [327, 0]
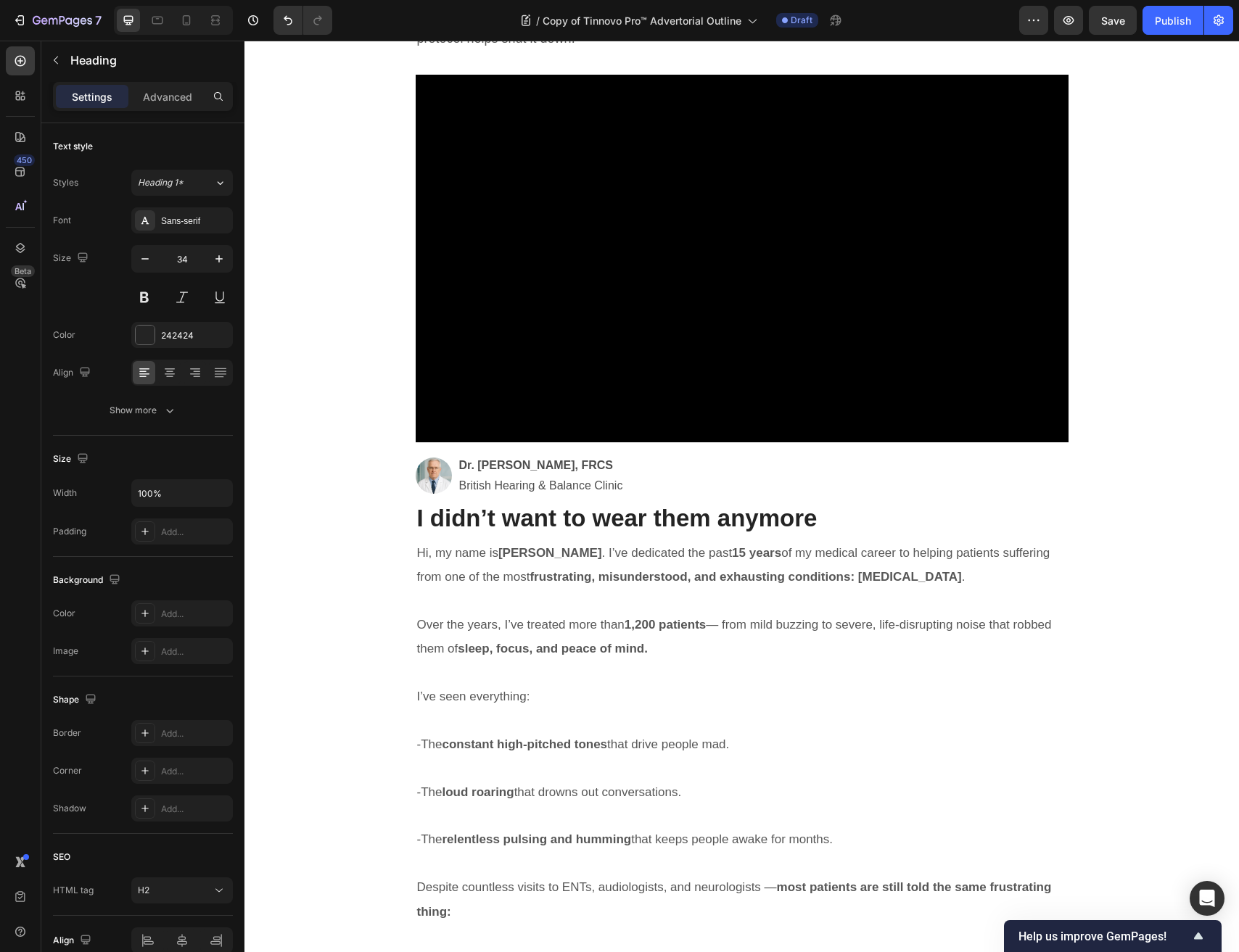
click at [534, 472] on p "Dr. James Holloway, FRCS" at bounding box center [541, 465] width 164 height 21
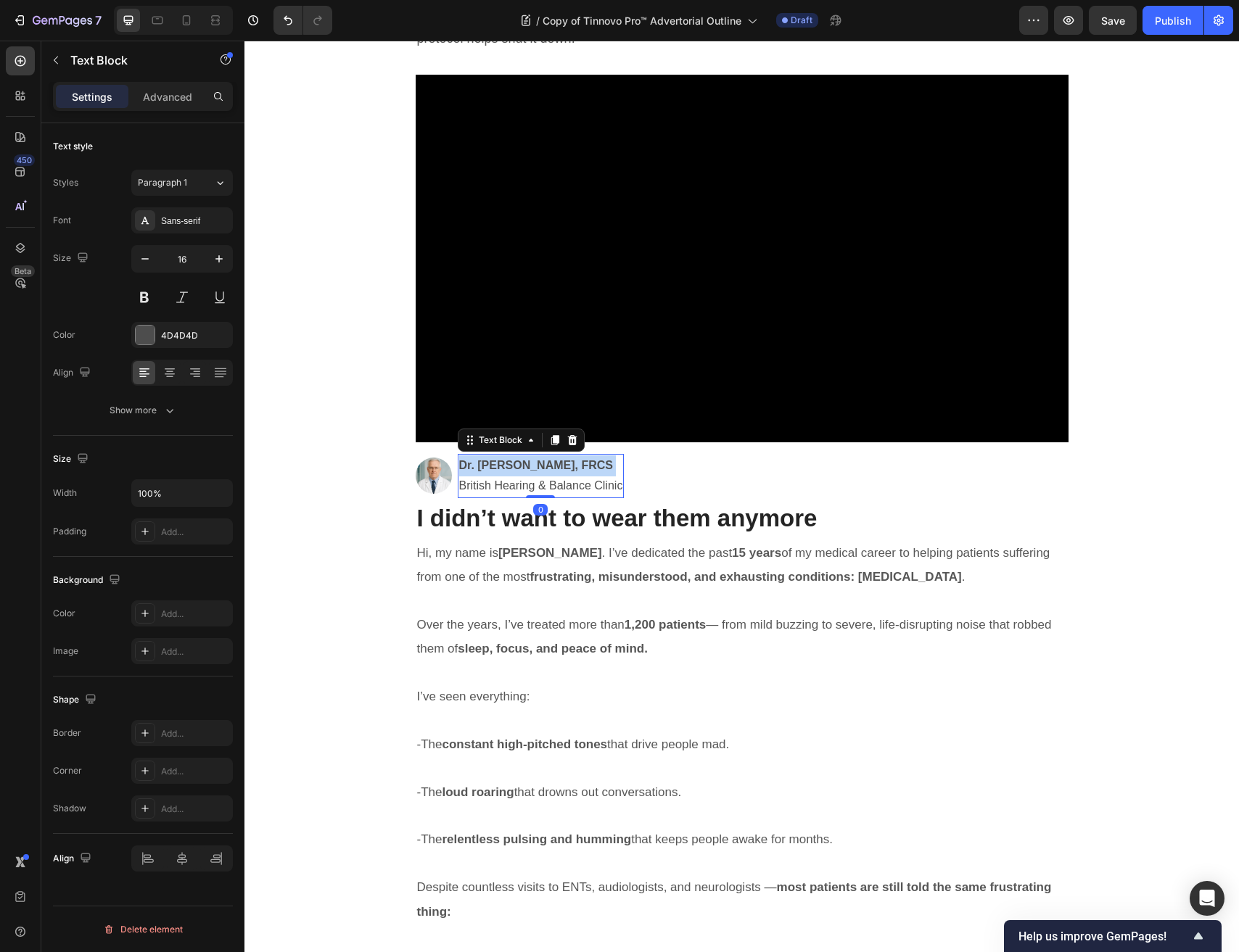
click at [534, 472] on p "Dr. James Holloway, FRCS" at bounding box center [541, 465] width 164 height 21
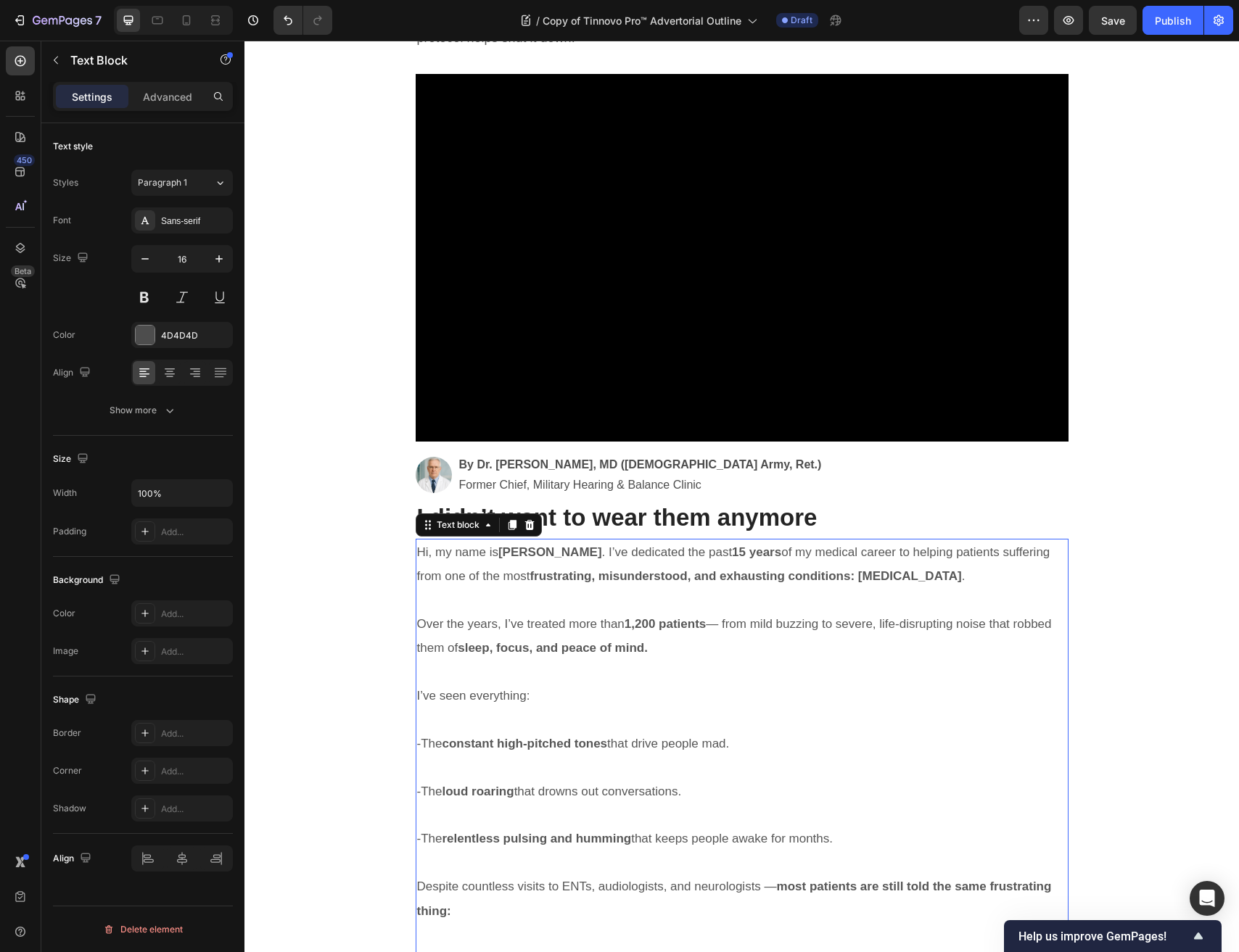
click at [759, 553] on strong "15 years" at bounding box center [756, 552] width 49 height 14
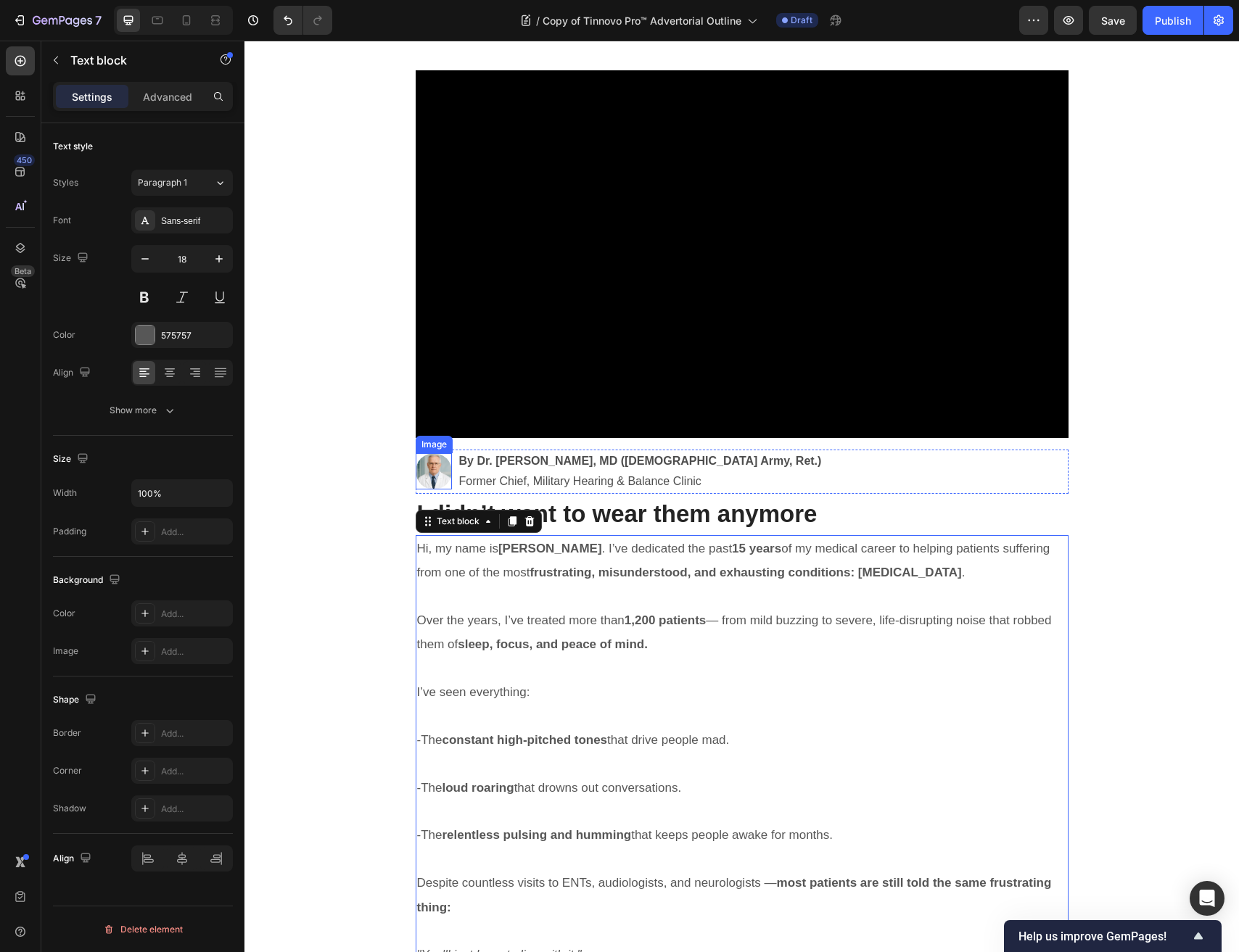
click at [438, 469] on img at bounding box center [434, 471] width 37 height 37
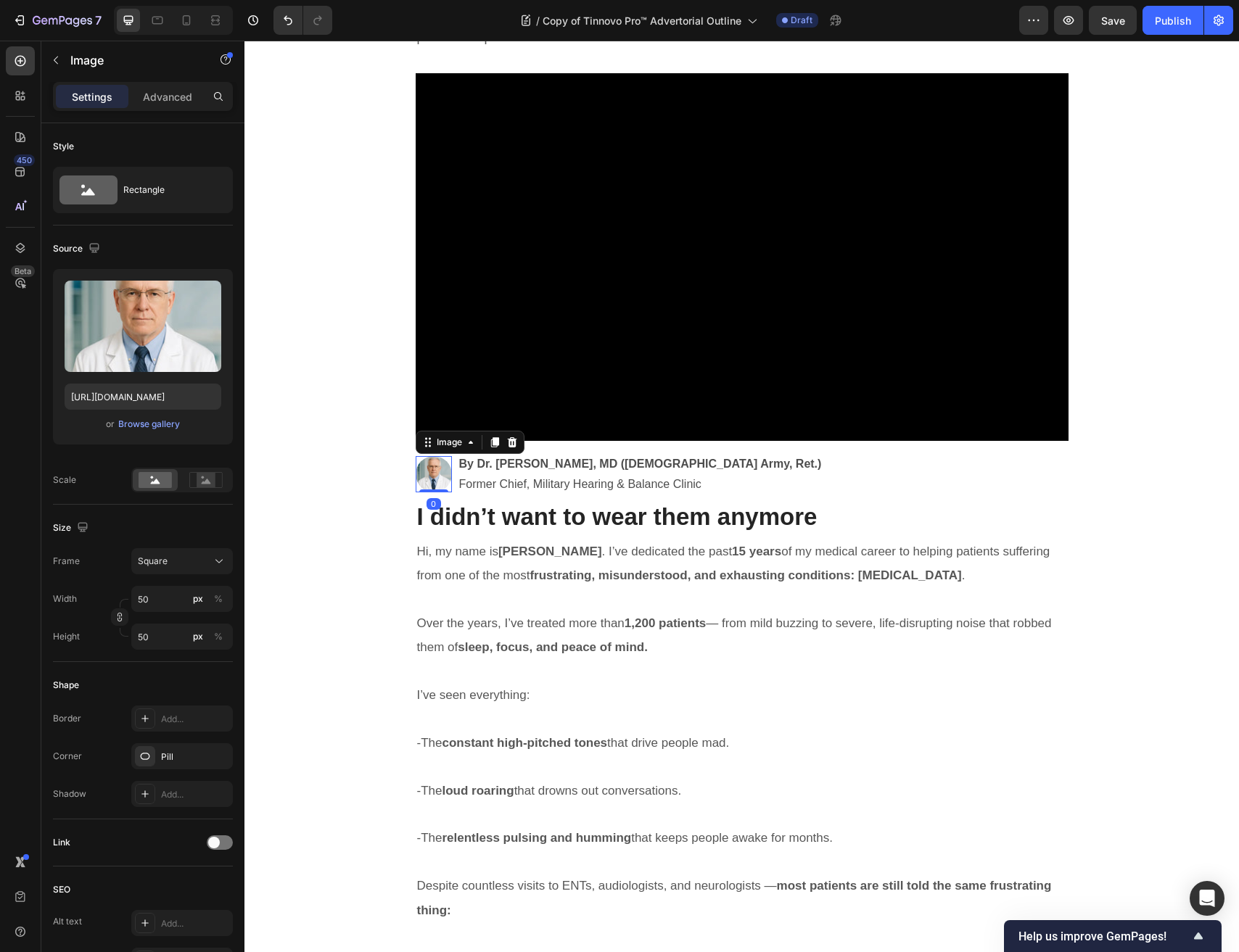
scroll to position [334, 0]
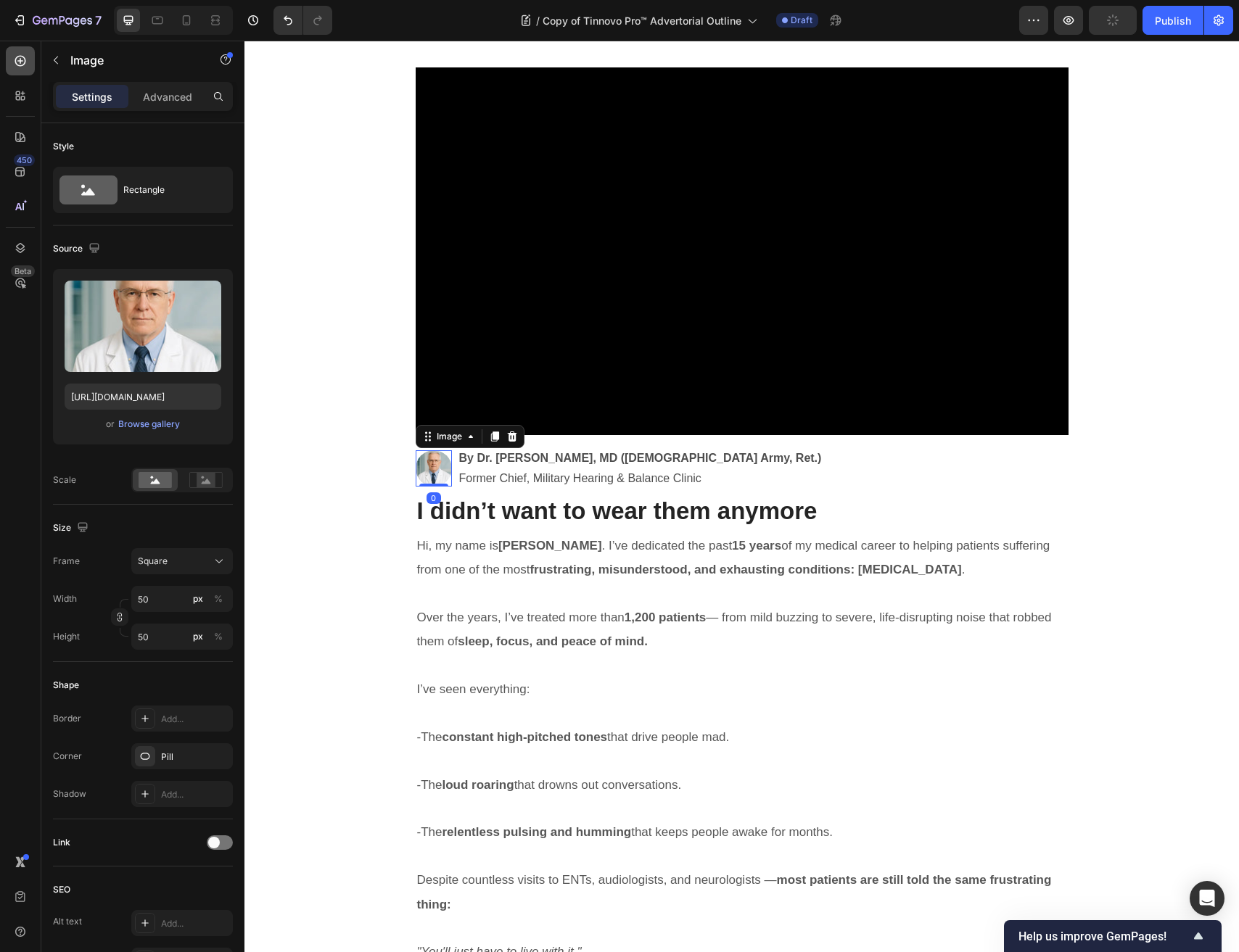
click at [7, 69] on div at bounding box center [19, 61] width 29 height 29
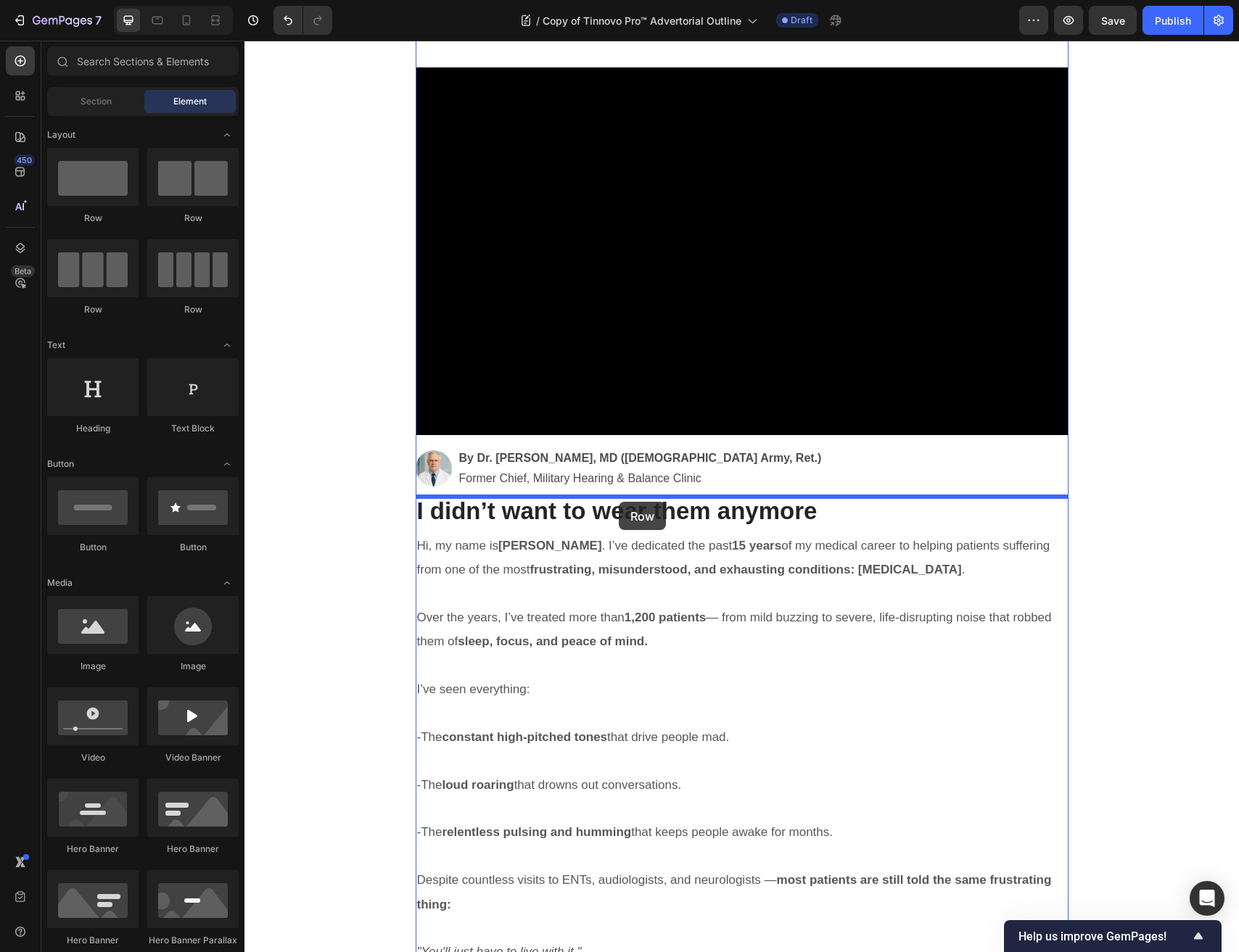
drag, startPoint x: 330, startPoint y: 230, endPoint x: 618, endPoint y: 501, distance: 395.5
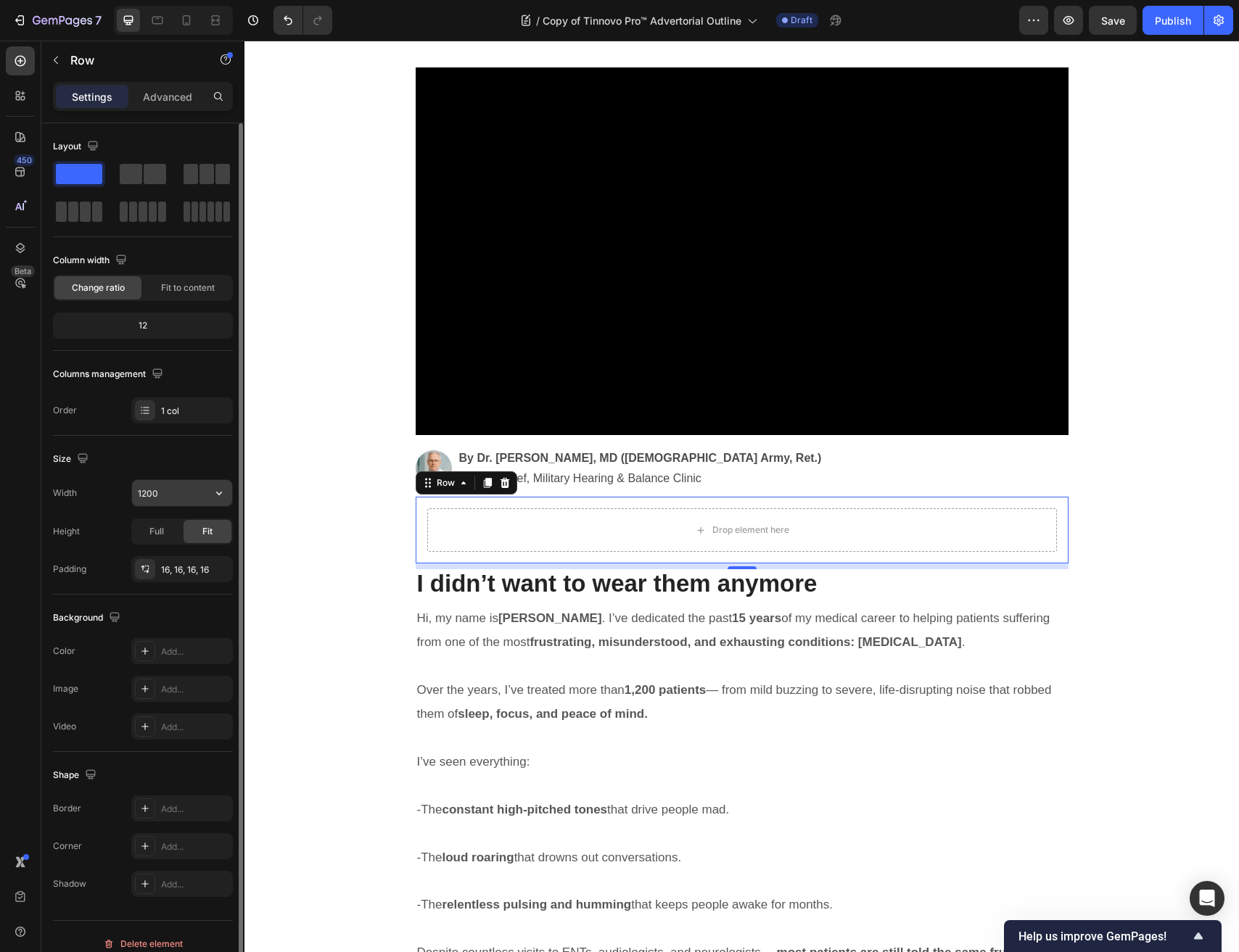
click at [170, 500] on input "1200" at bounding box center [181, 494] width 100 height 26
click at [156, 525] on span "Full" at bounding box center [157, 531] width 15 height 13
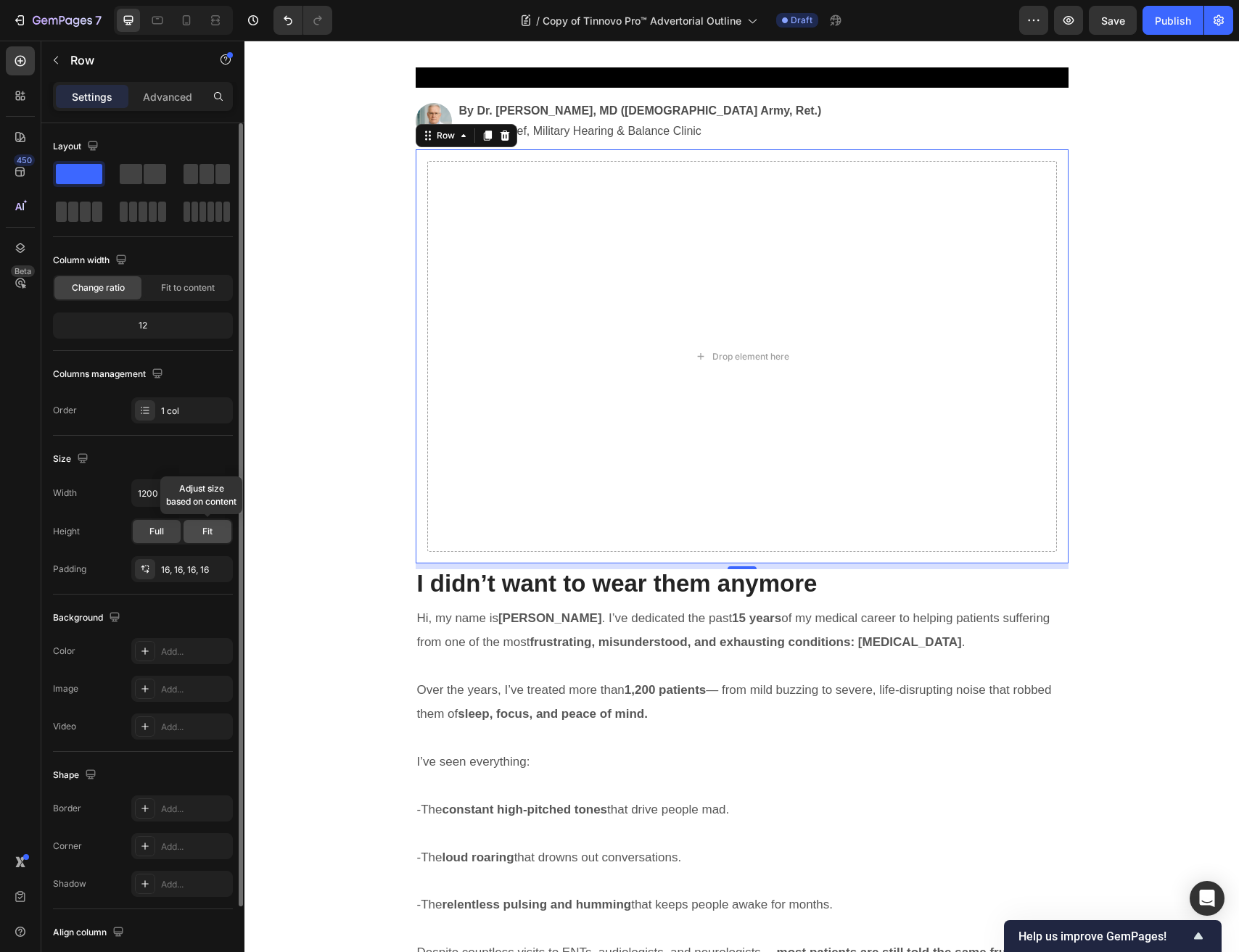
click at [209, 527] on span "Fit" at bounding box center [207, 531] width 10 height 13
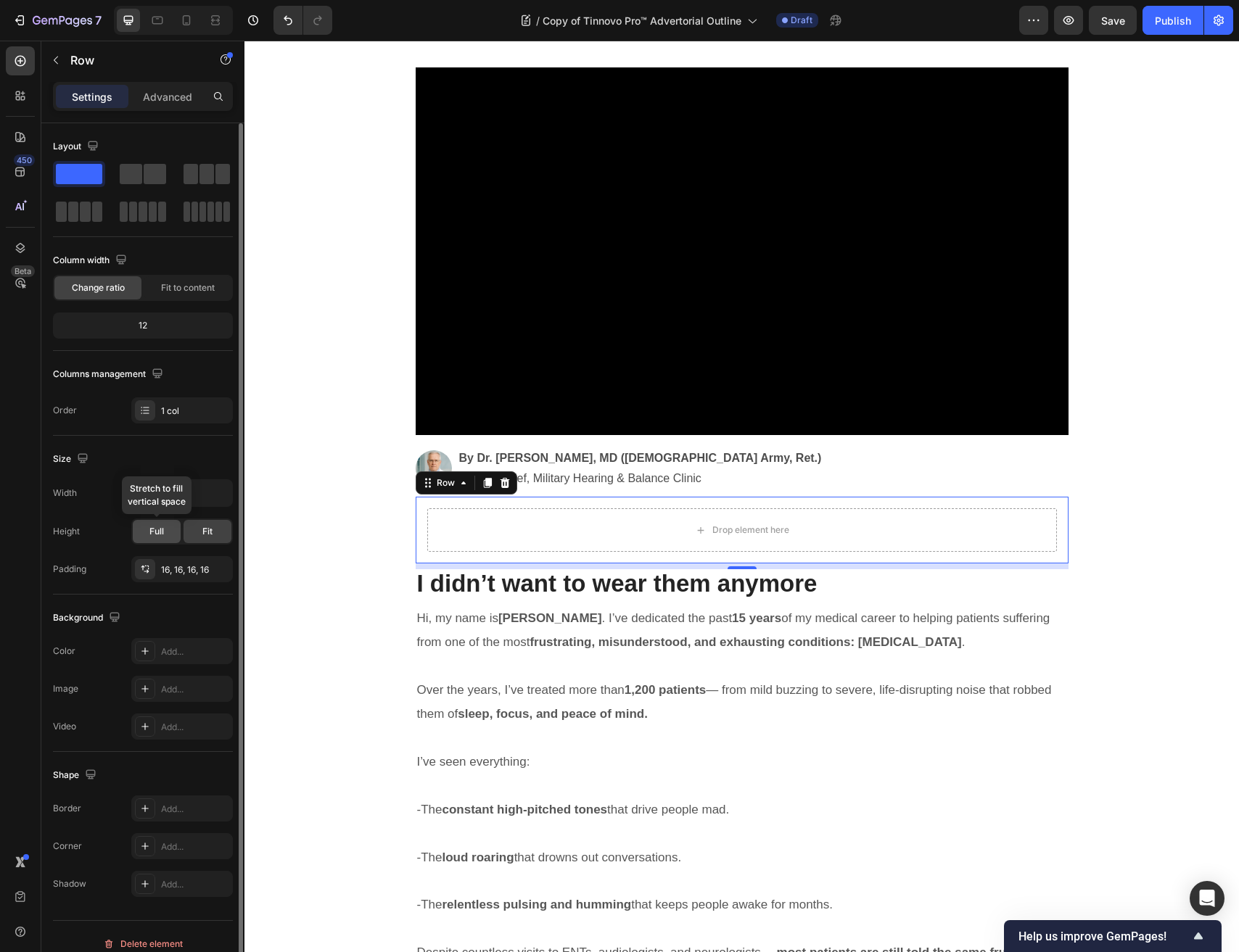
click at [157, 529] on span "Full" at bounding box center [157, 531] width 15 height 13
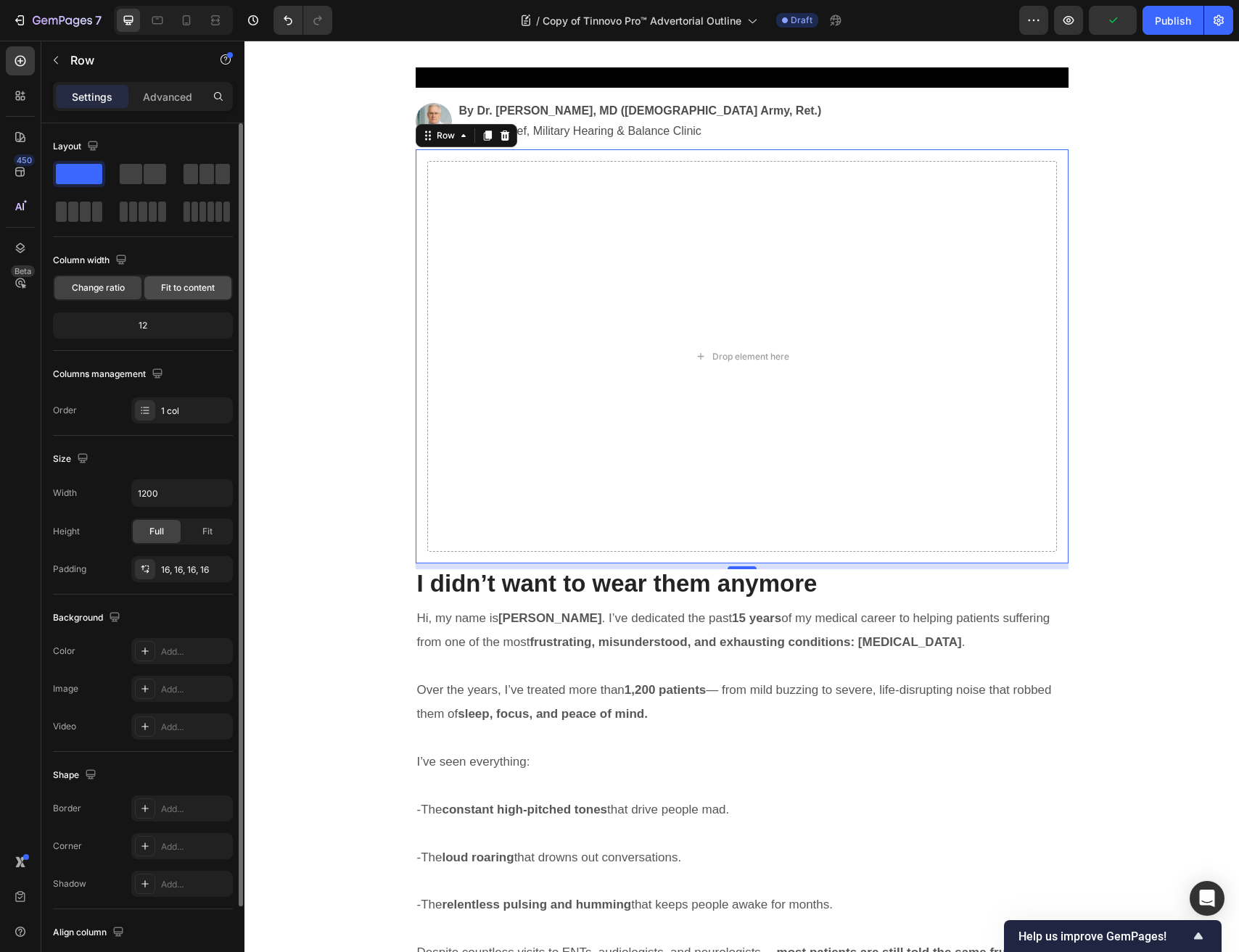
click at [179, 291] on span "Fit to content" at bounding box center [188, 287] width 54 height 13
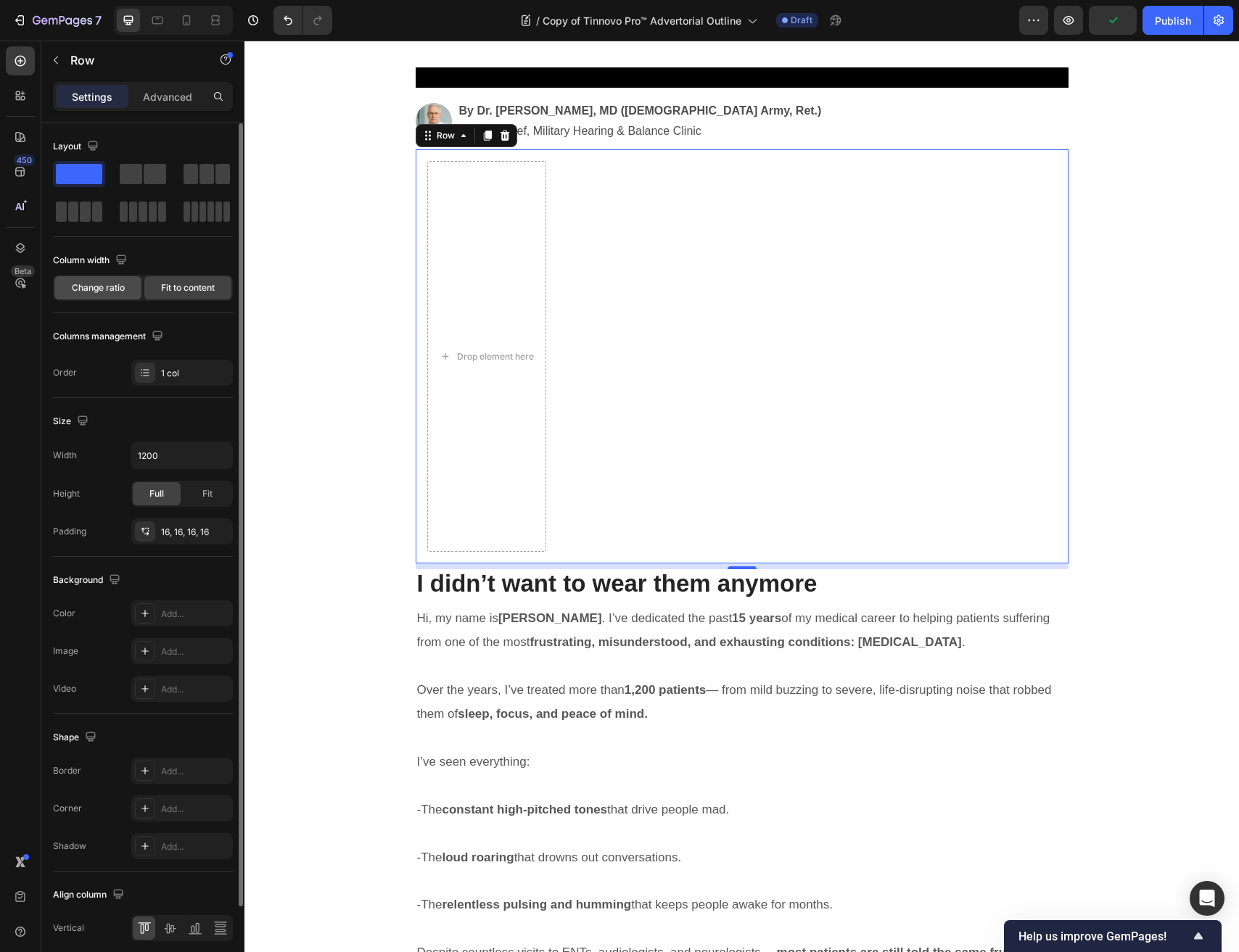
click at [83, 290] on span "Change ratio" at bounding box center [98, 287] width 53 height 13
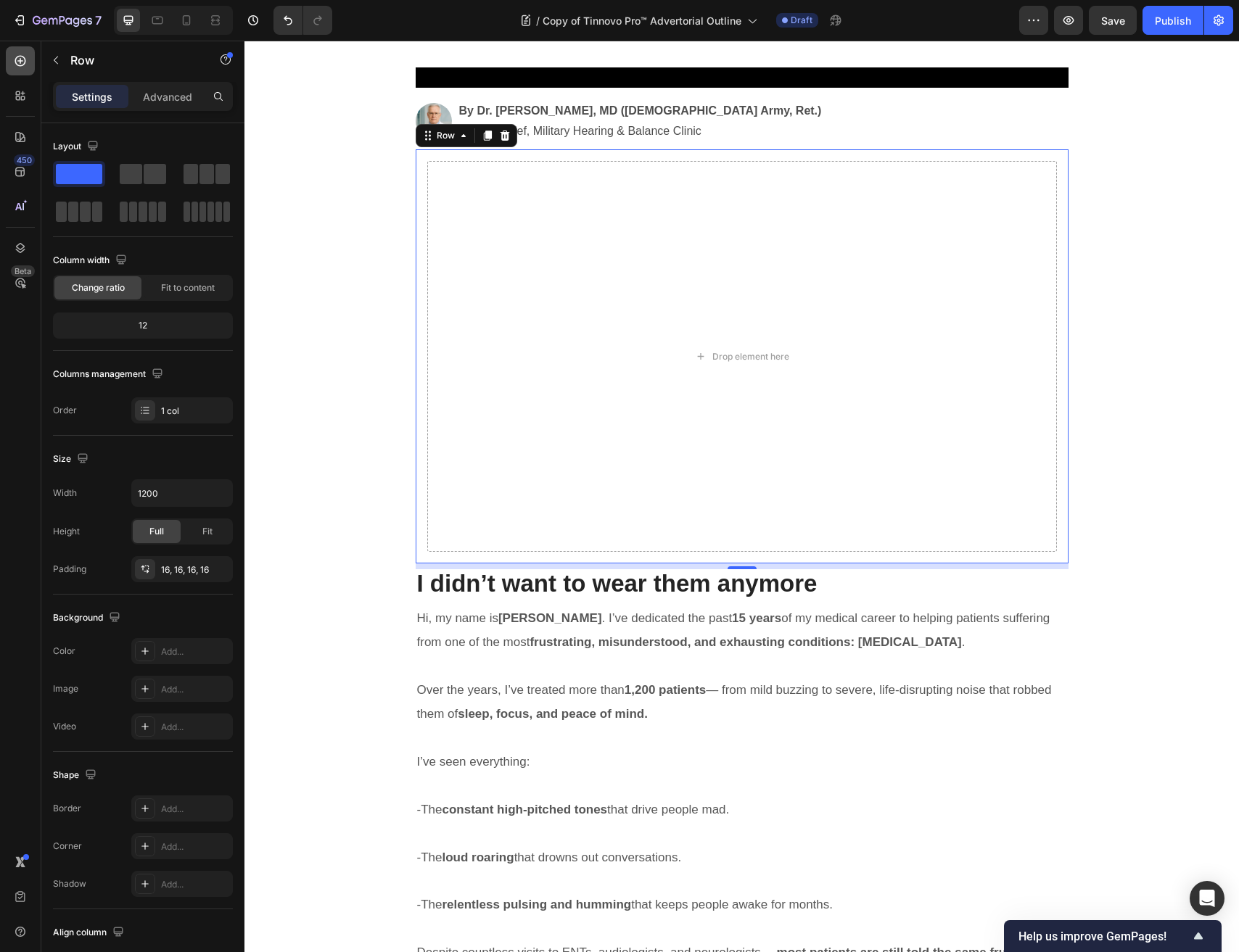
click at [14, 58] on icon at bounding box center [20, 61] width 15 height 15
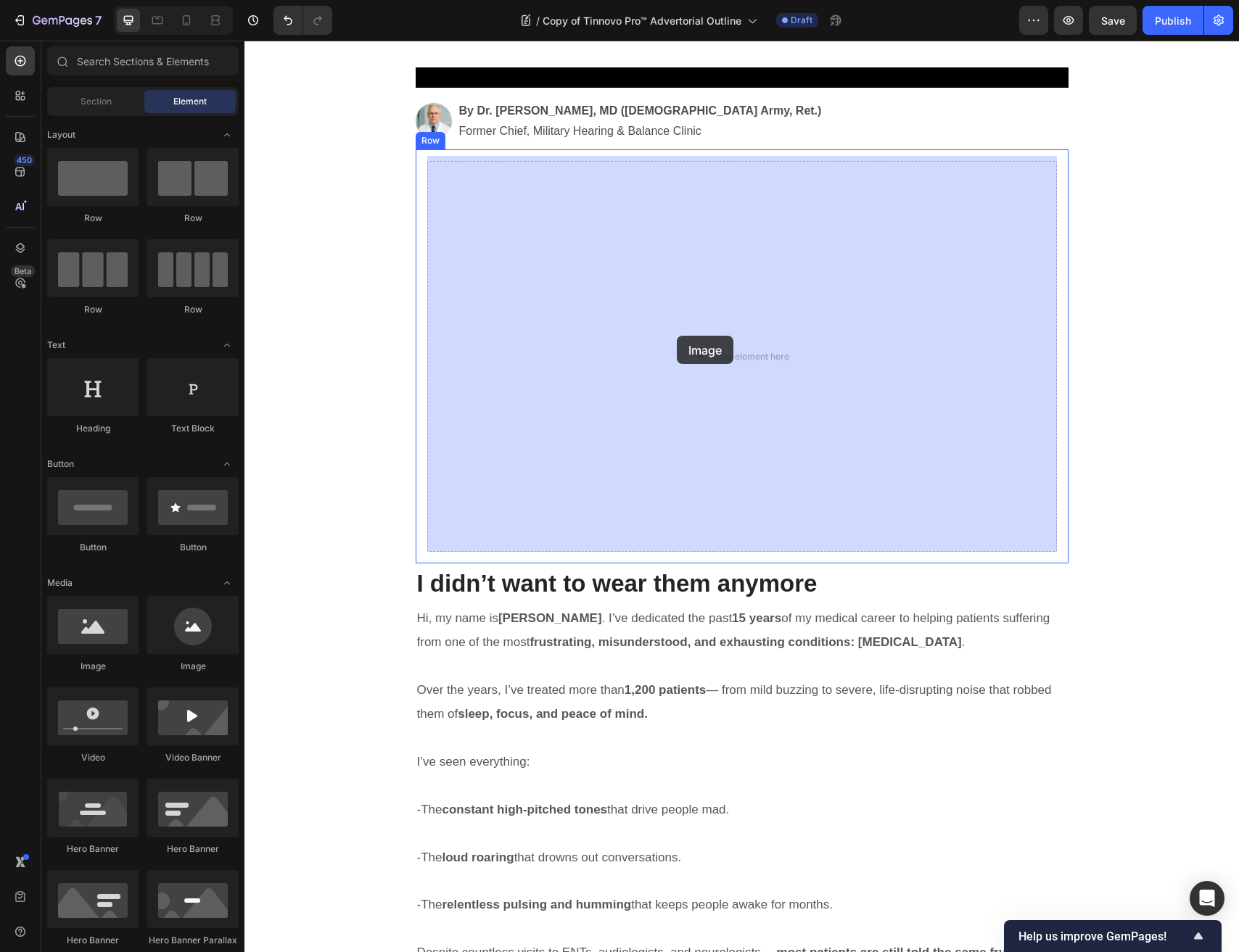
drag, startPoint x: 398, startPoint y: 638, endPoint x: 677, endPoint y: 335, distance: 411.9
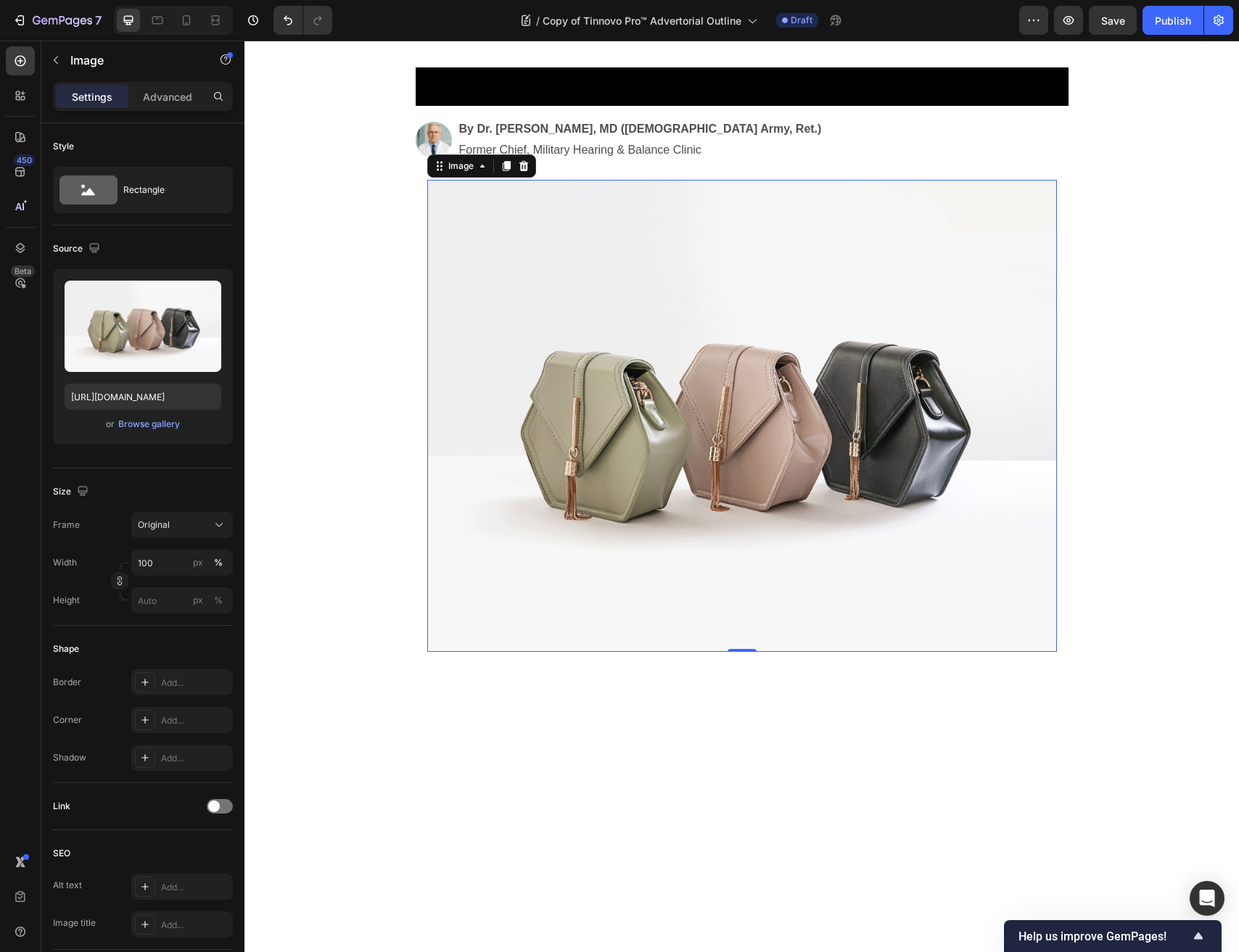
click at [772, 418] on img at bounding box center [742, 416] width 629 height 472
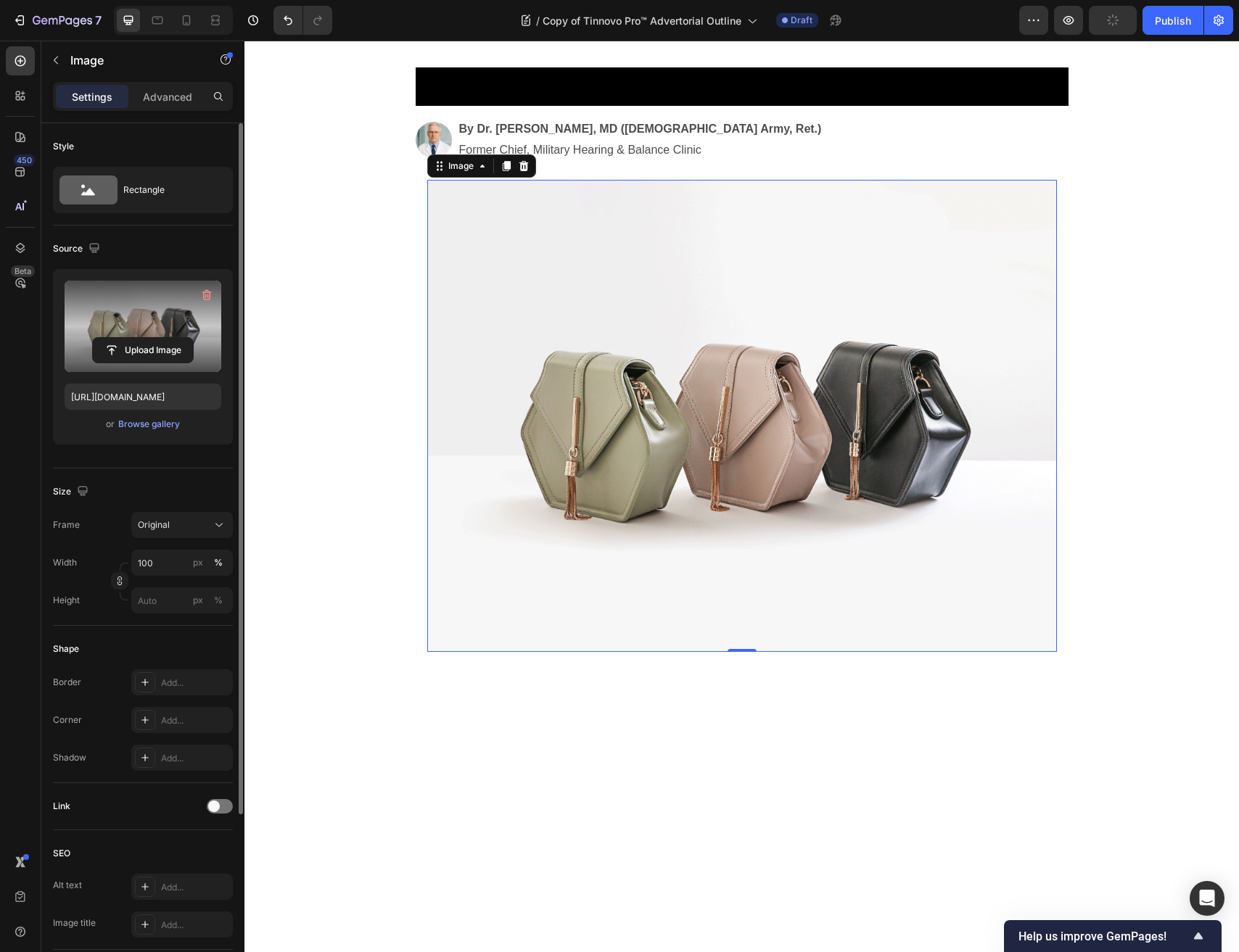
click at [113, 315] on label at bounding box center [143, 325] width 157 height 91
click at [113, 338] on input "file" at bounding box center [143, 350] width 100 height 25
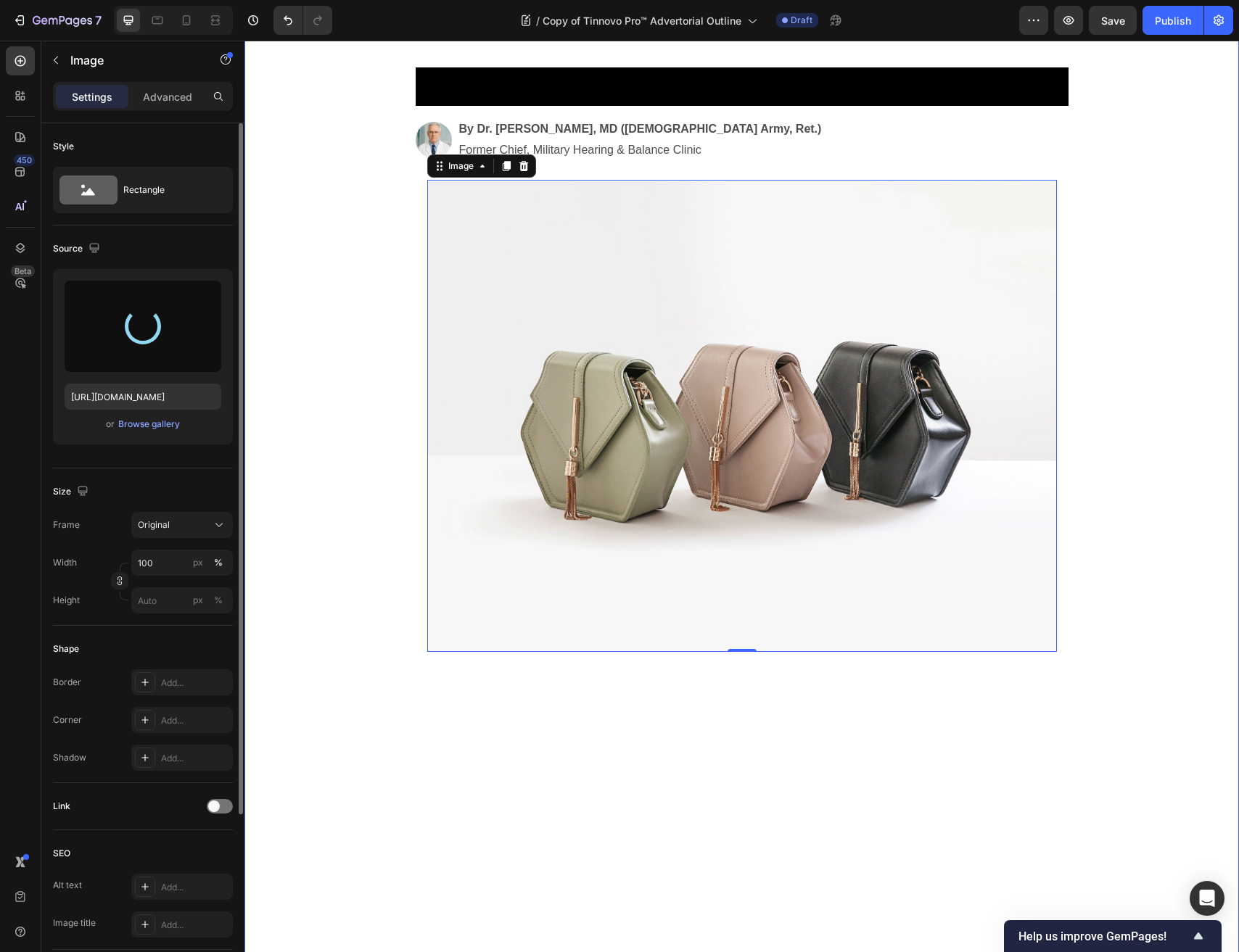
type input "https://cdn.shopify.com/s/files/1/0691/6715/3327/files/gempages_560425685798093…"
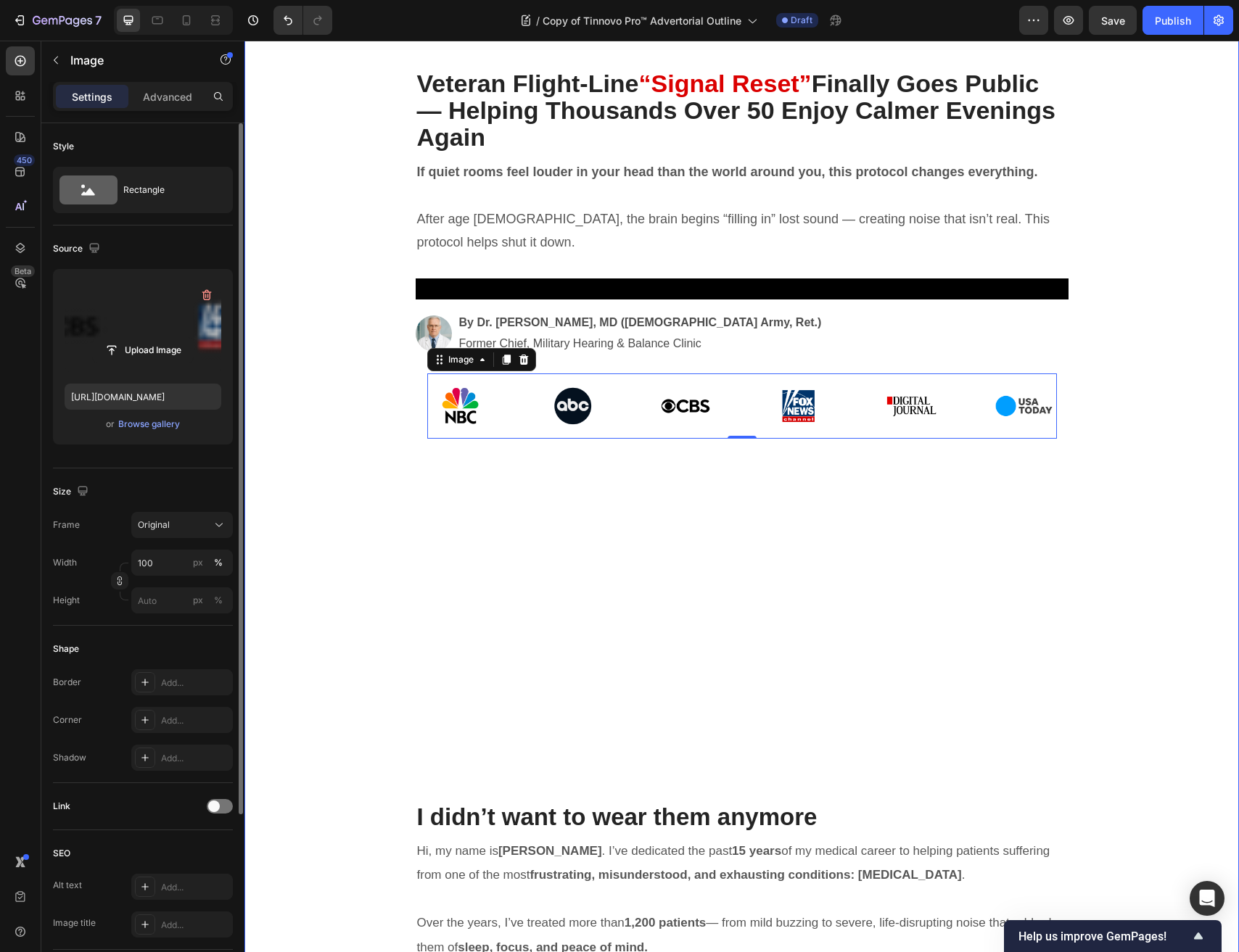
scroll to position [66, 0]
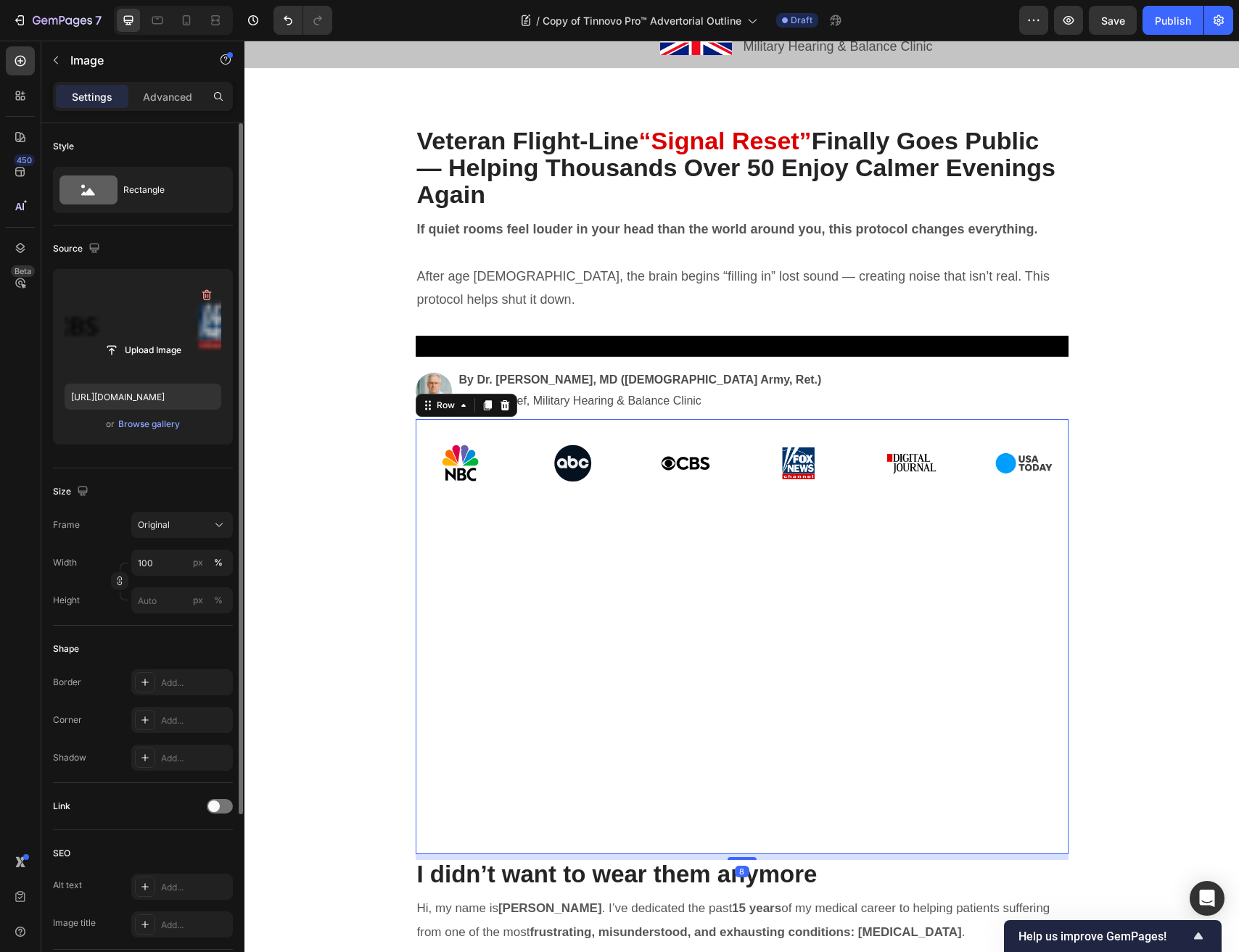
click at [750, 419] on div "Image Row 8" at bounding box center [742, 636] width 653 height 435
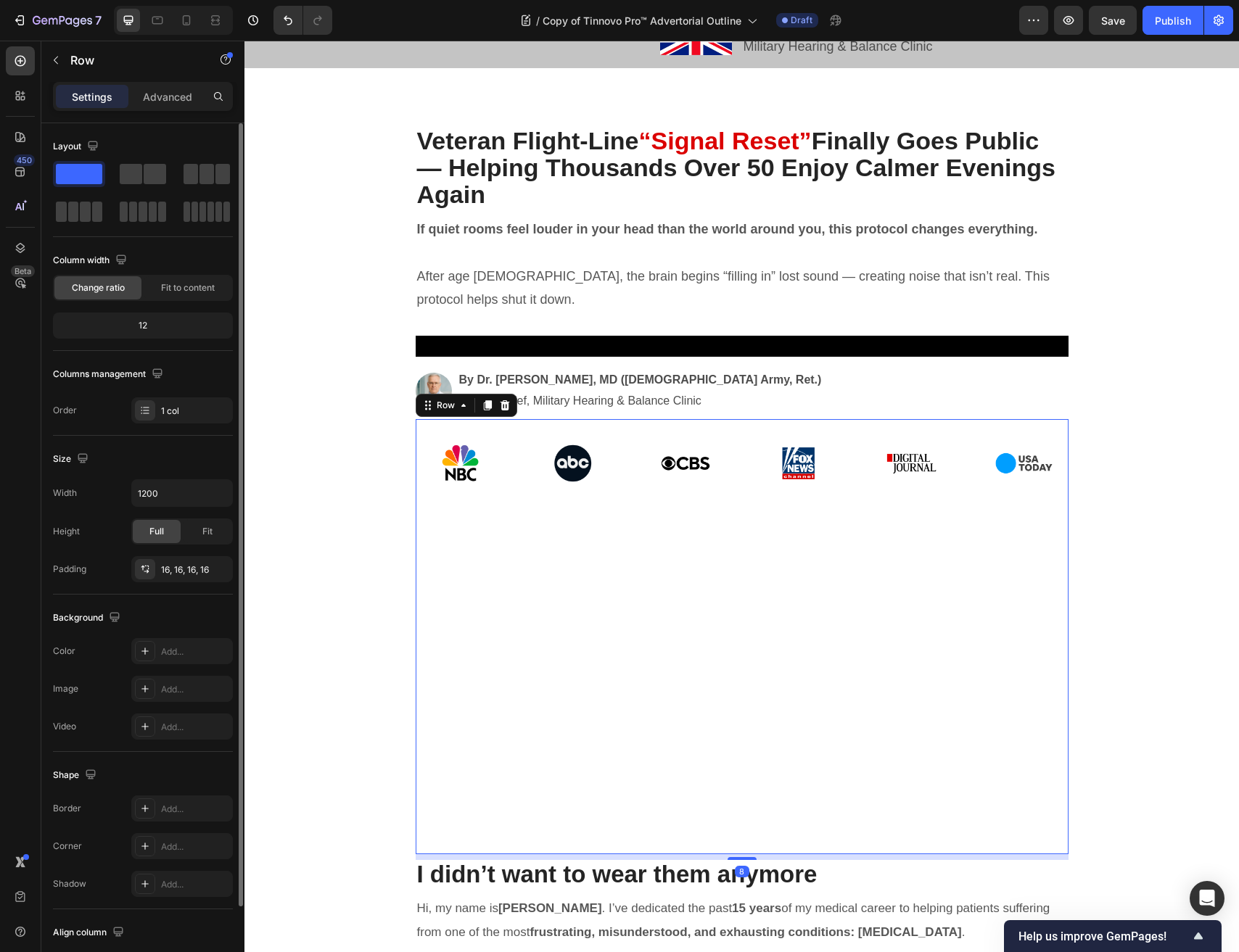
click at [575, 566] on div "Image" at bounding box center [742, 636] width 629 height 412
click at [202, 536] on span "Fit" at bounding box center [207, 531] width 10 height 13
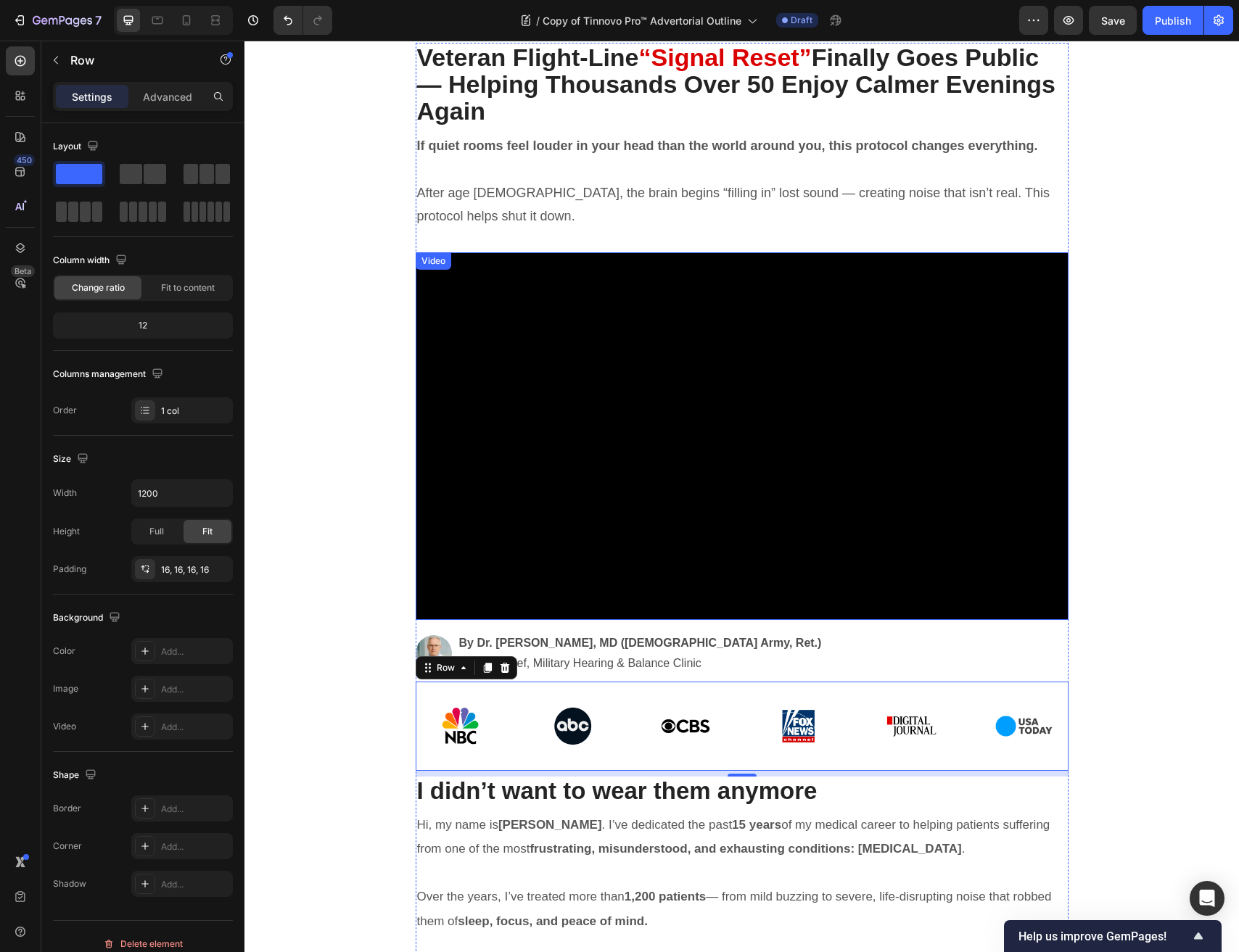
scroll to position [216, 0]
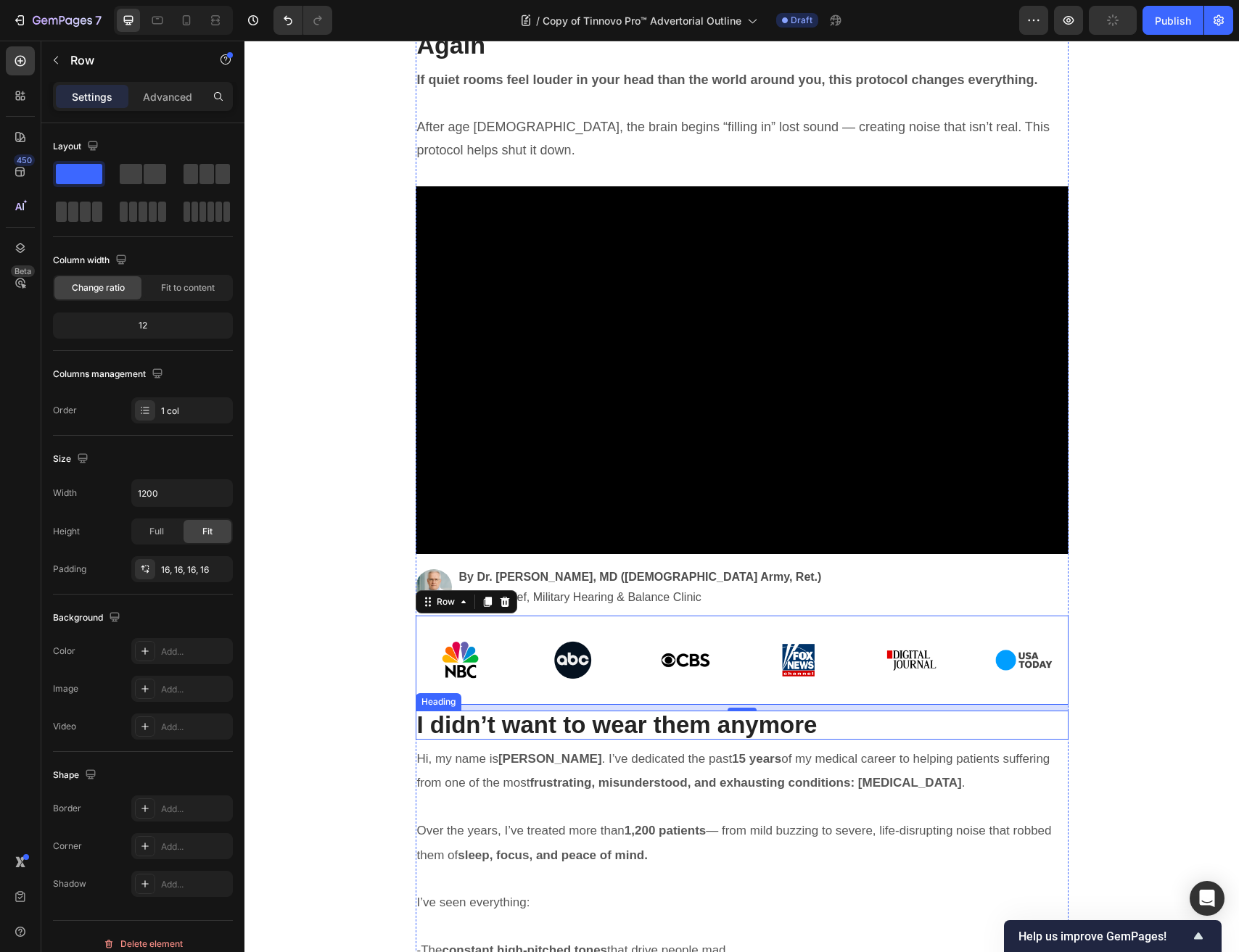
click at [512, 712] on strong "I didn’t want to wear them anymore" at bounding box center [618, 725] width 400 height 26
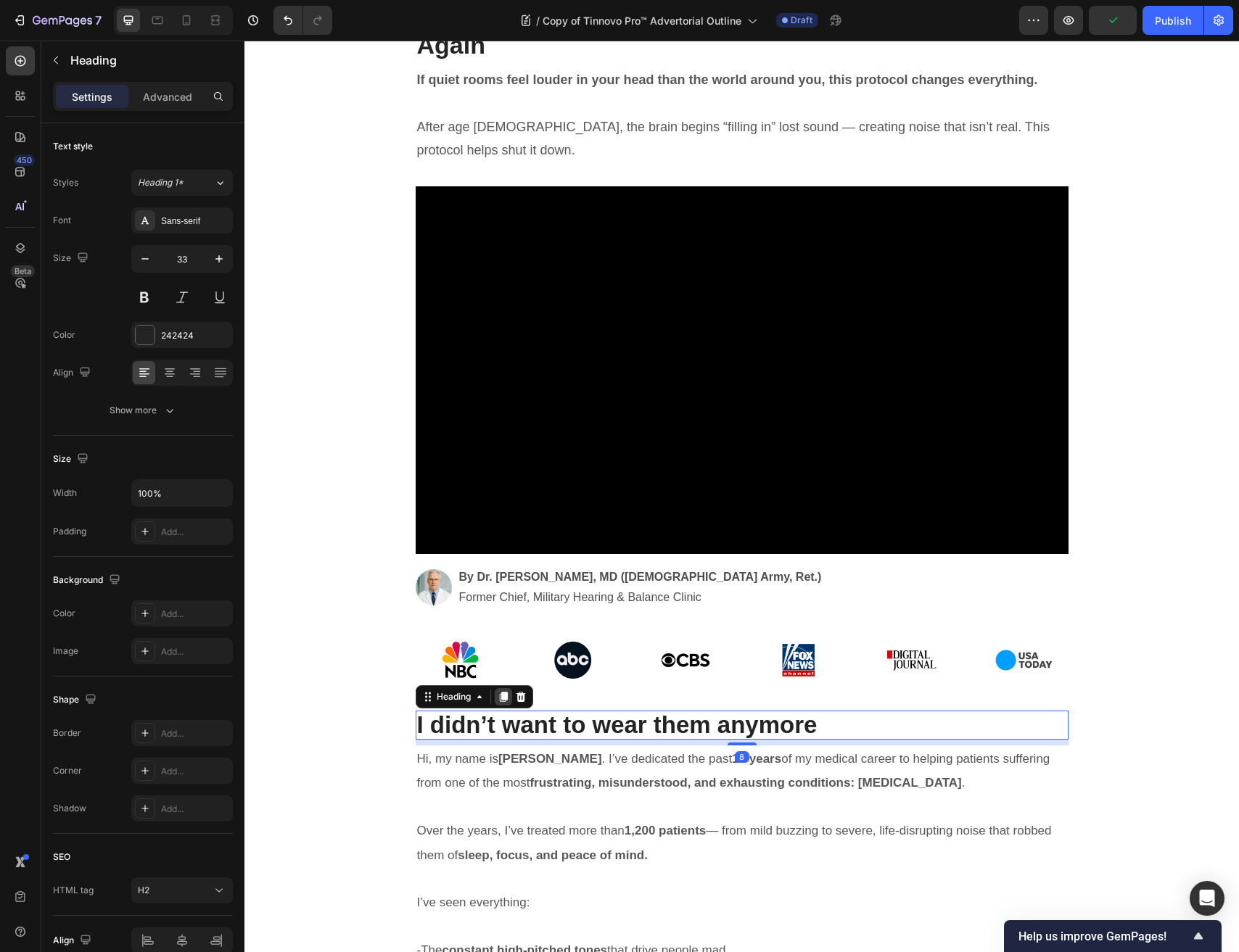
click at [504, 697] on icon at bounding box center [503, 696] width 8 height 10
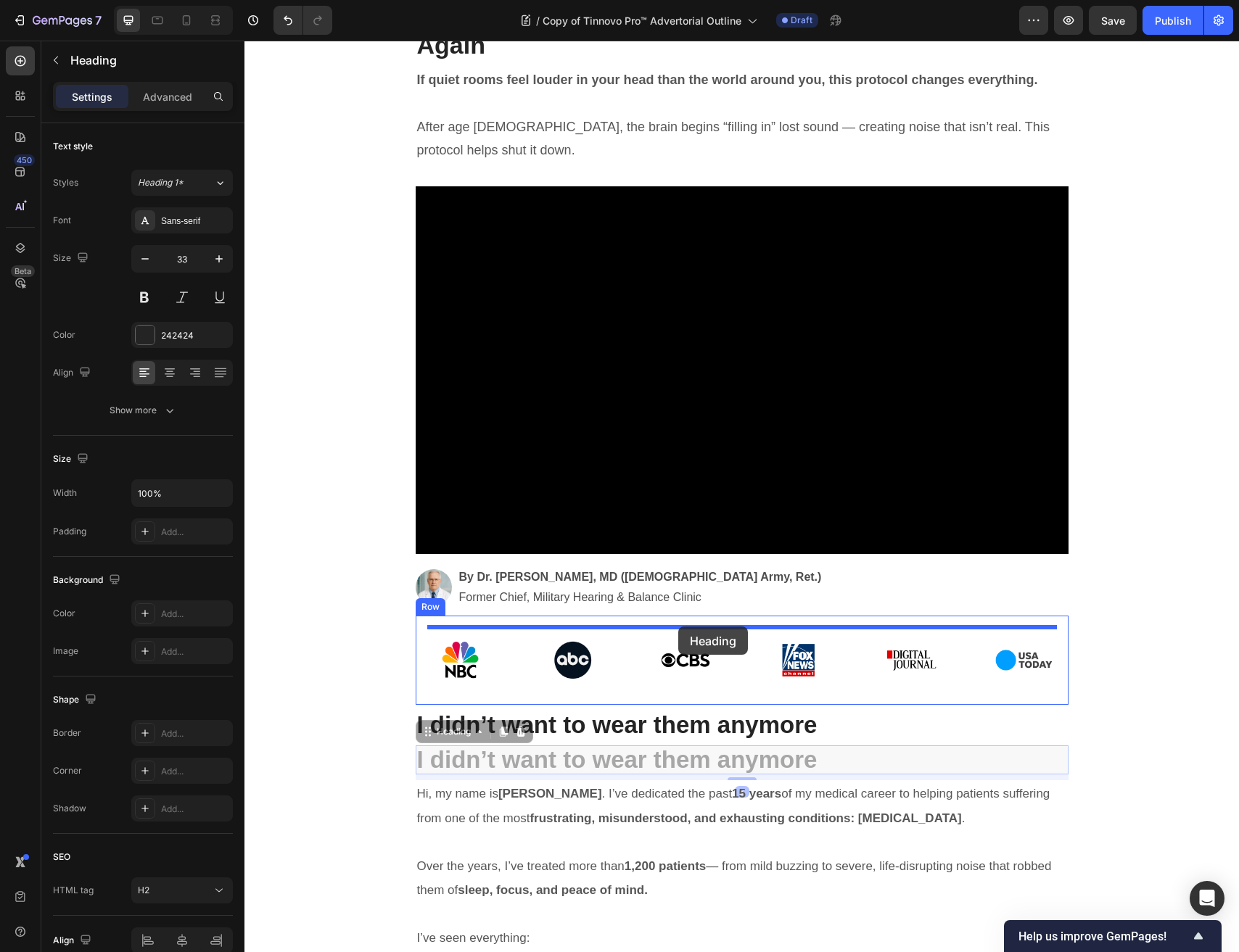
drag, startPoint x: 431, startPoint y: 735, endPoint x: 678, endPoint y: 627, distance: 269.6
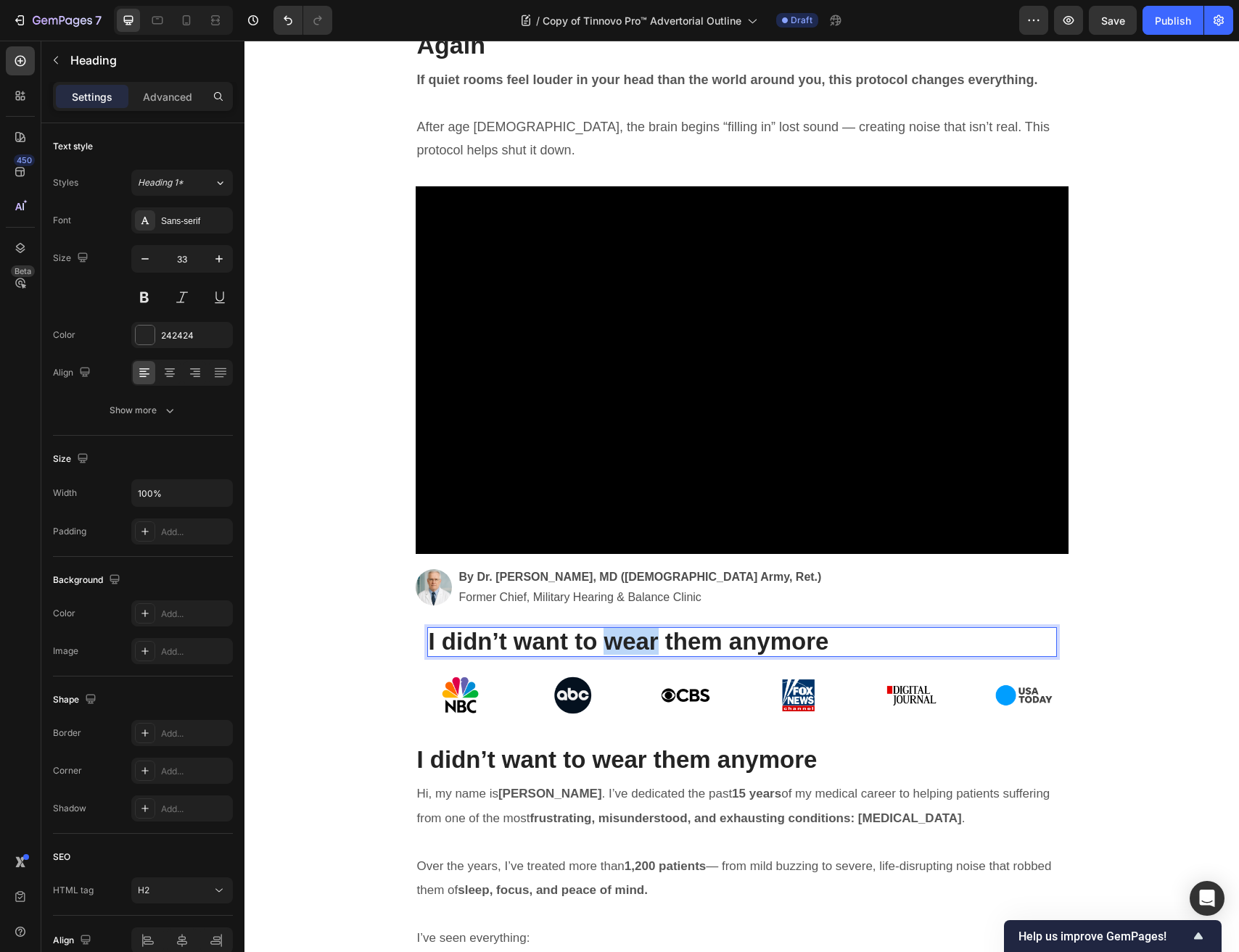
click at [628, 648] on strong "I didn’t want to wear them anymore" at bounding box center [628, 641] width 400 height 26
click at [627, 651] on strong "I didn’t want to wear them anymore" at bounding box center [628, 641] width 400 height 26
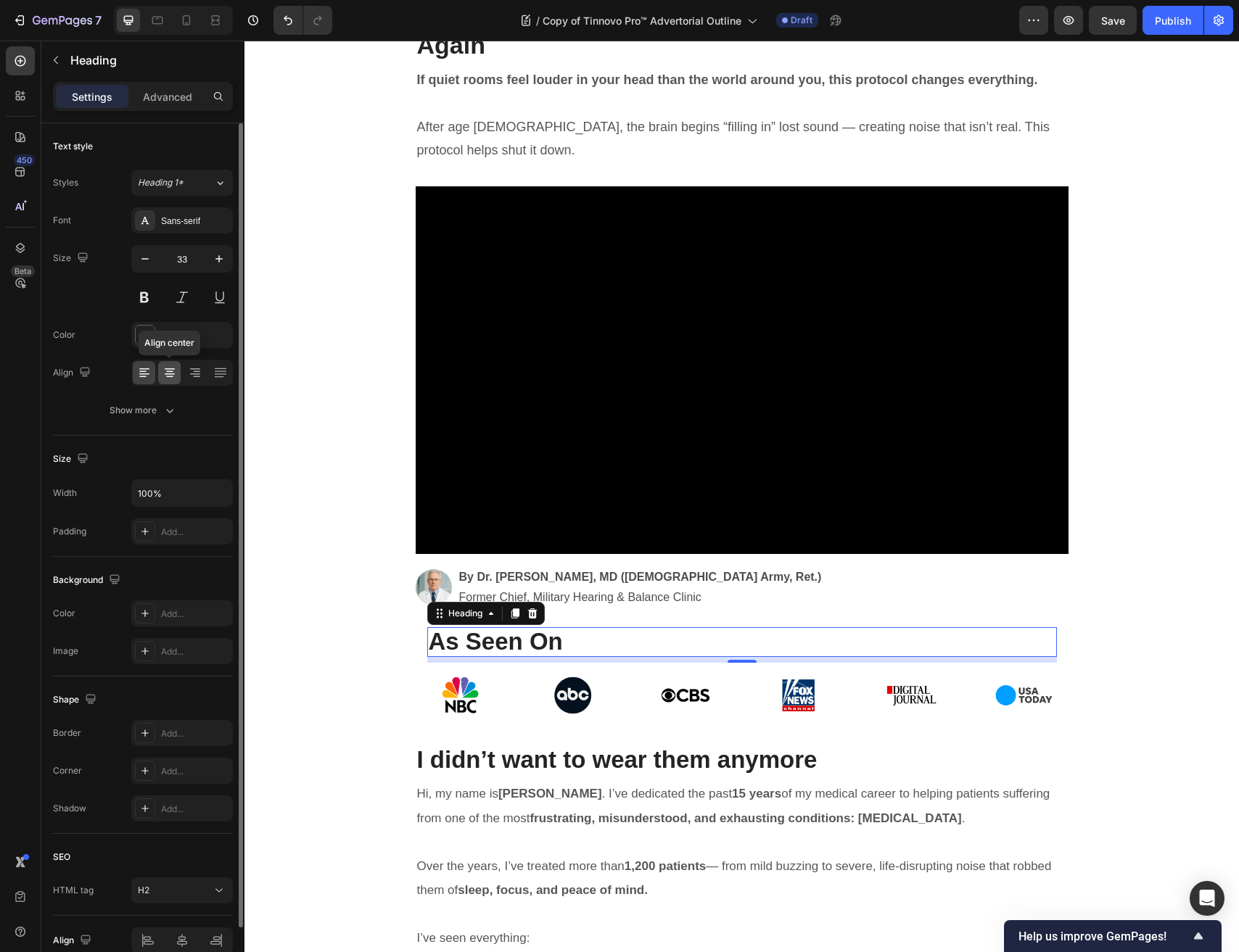
click at [174, 371] on icon at bounding box center [170, 372] width 15 height 15
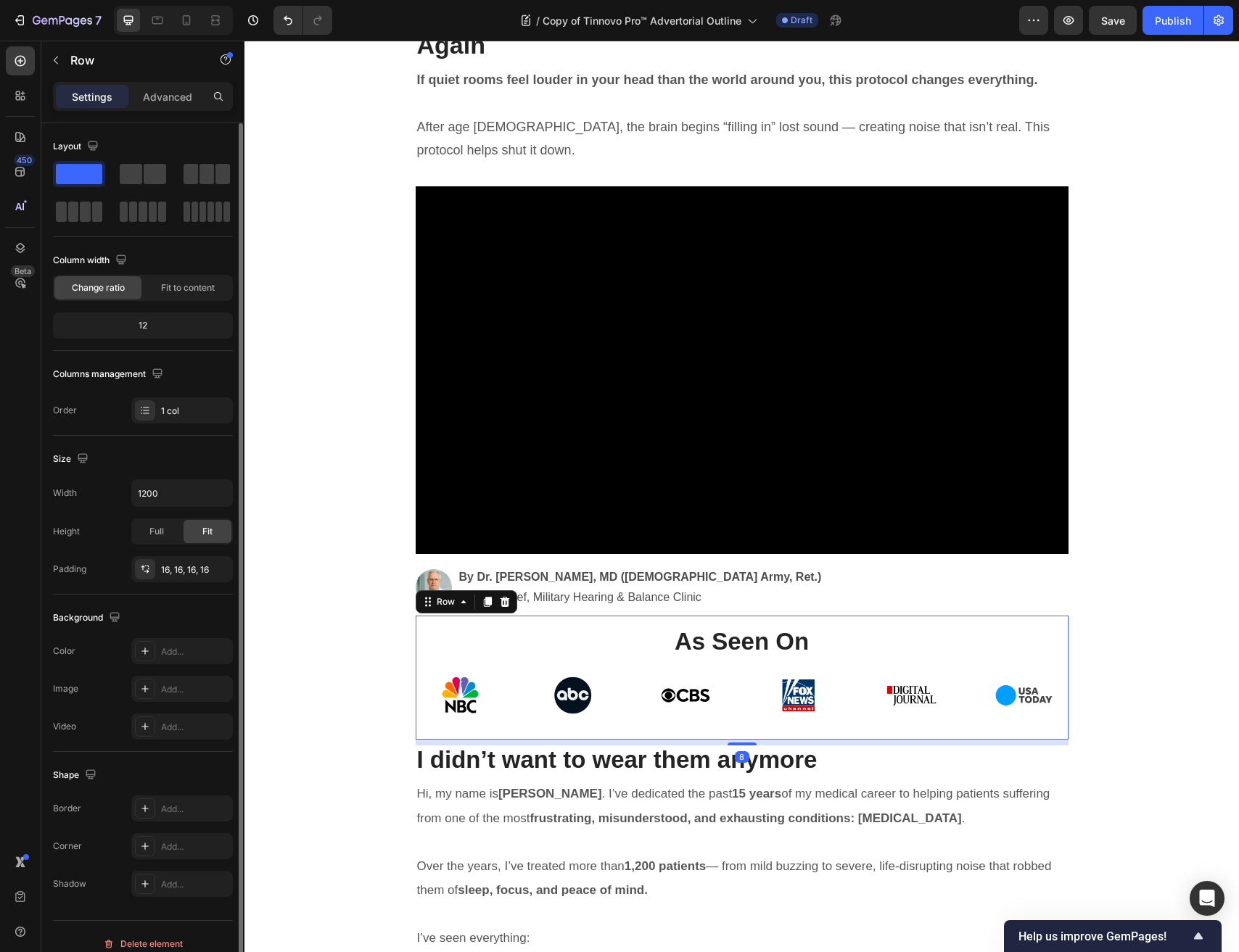
click at [421, 682] on div "⁠⁠⁠⁠⁠⁠⁠ As Seen On Heading Image Row 8" at bounding box center [742, 677] width 653 height 124
click at [200, 655] on div "Add..." at bounding box center [195, 652] width 69 height 13
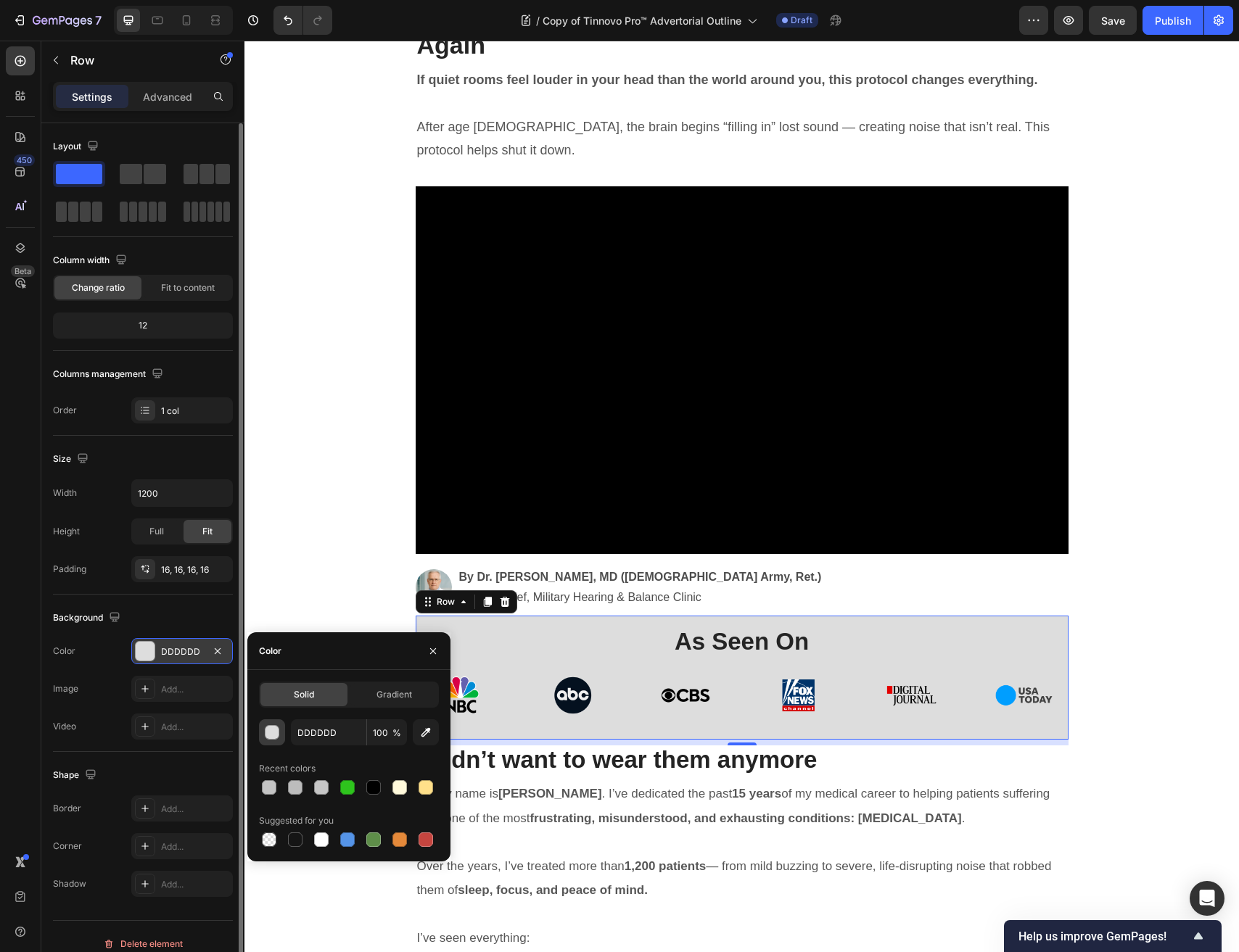
click at [271, 735] on div "button" at bounding box center [273, 732] width 15 height 15
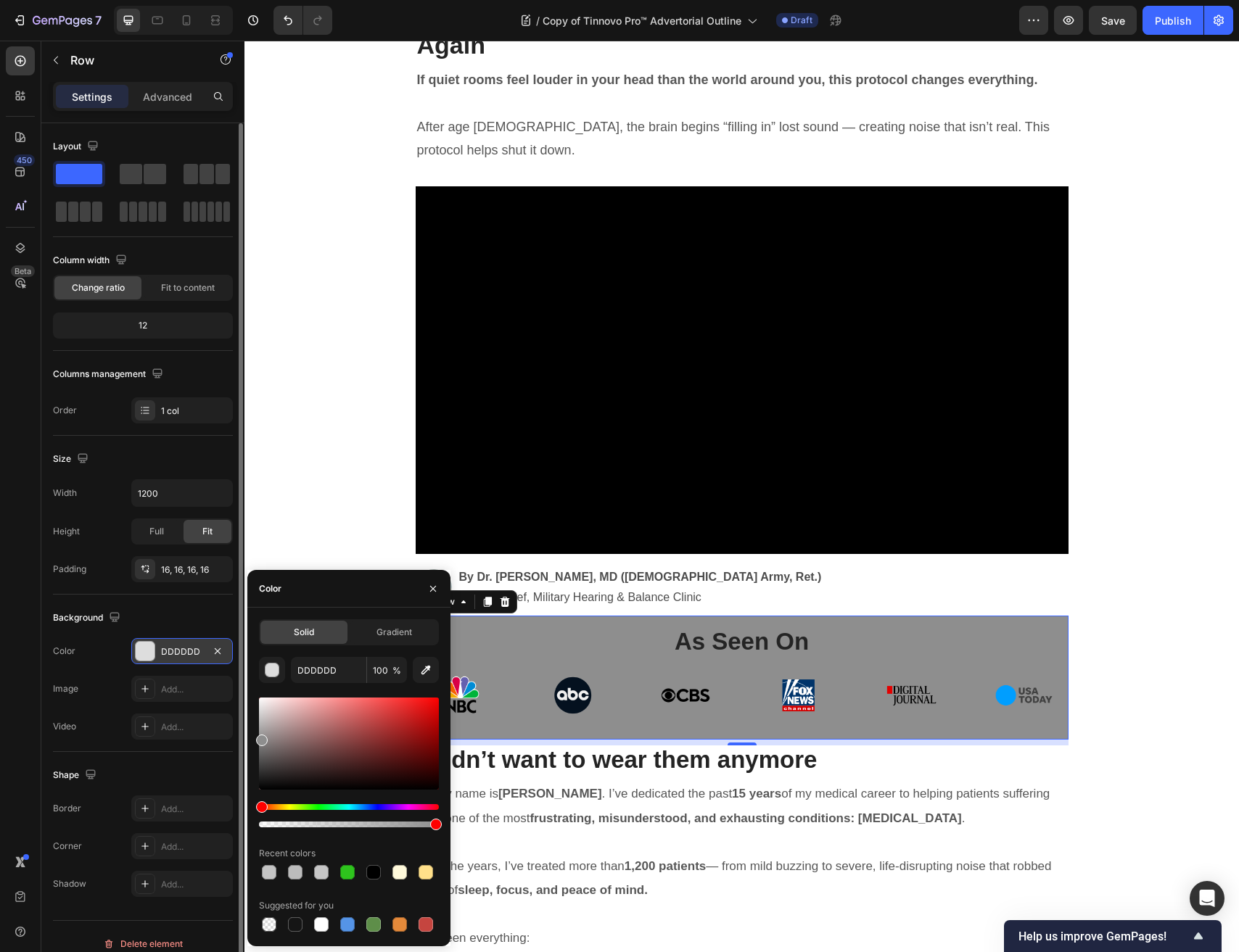
drag, startPoint x: 259, startPoint y: 725, endPoint x: 253, endPoint y: 737, distance: 13.4
click at [253, 737] on div "Solid Gradient DDDDDD 100 % Recent colors Suggested for you" at bounding box center [349, 776] width 203 height 315
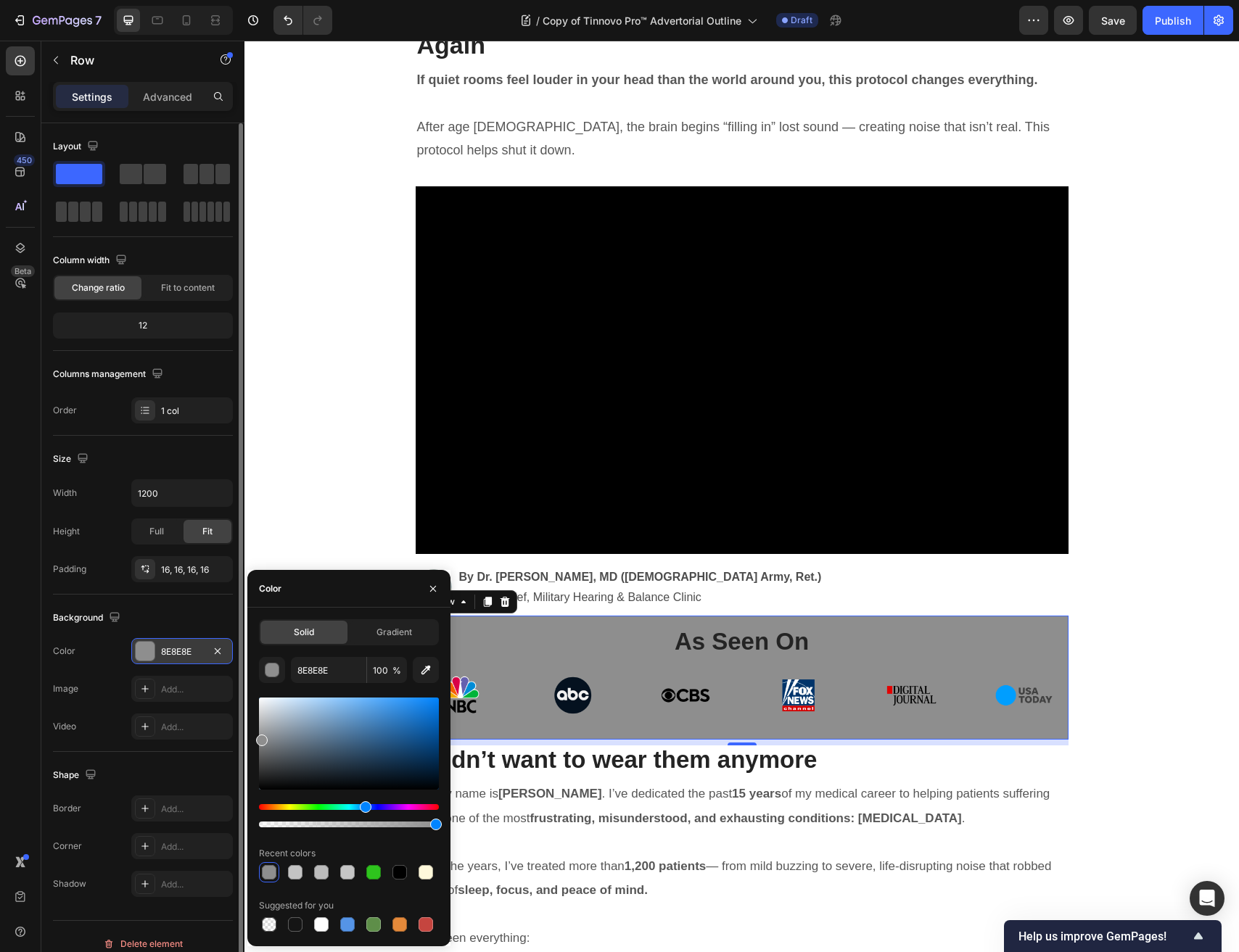
click at [364, 808] on div "Hue" at bounding box center [348, 806] width 180 height 5
drag, startPoint x: 362, startPoint y: 807, endPoint x: 346, endPoint y: 771, distance: 39.4
click at [360, 807] on div "Hue" at bounding box center [362, 806] width 12 height 12
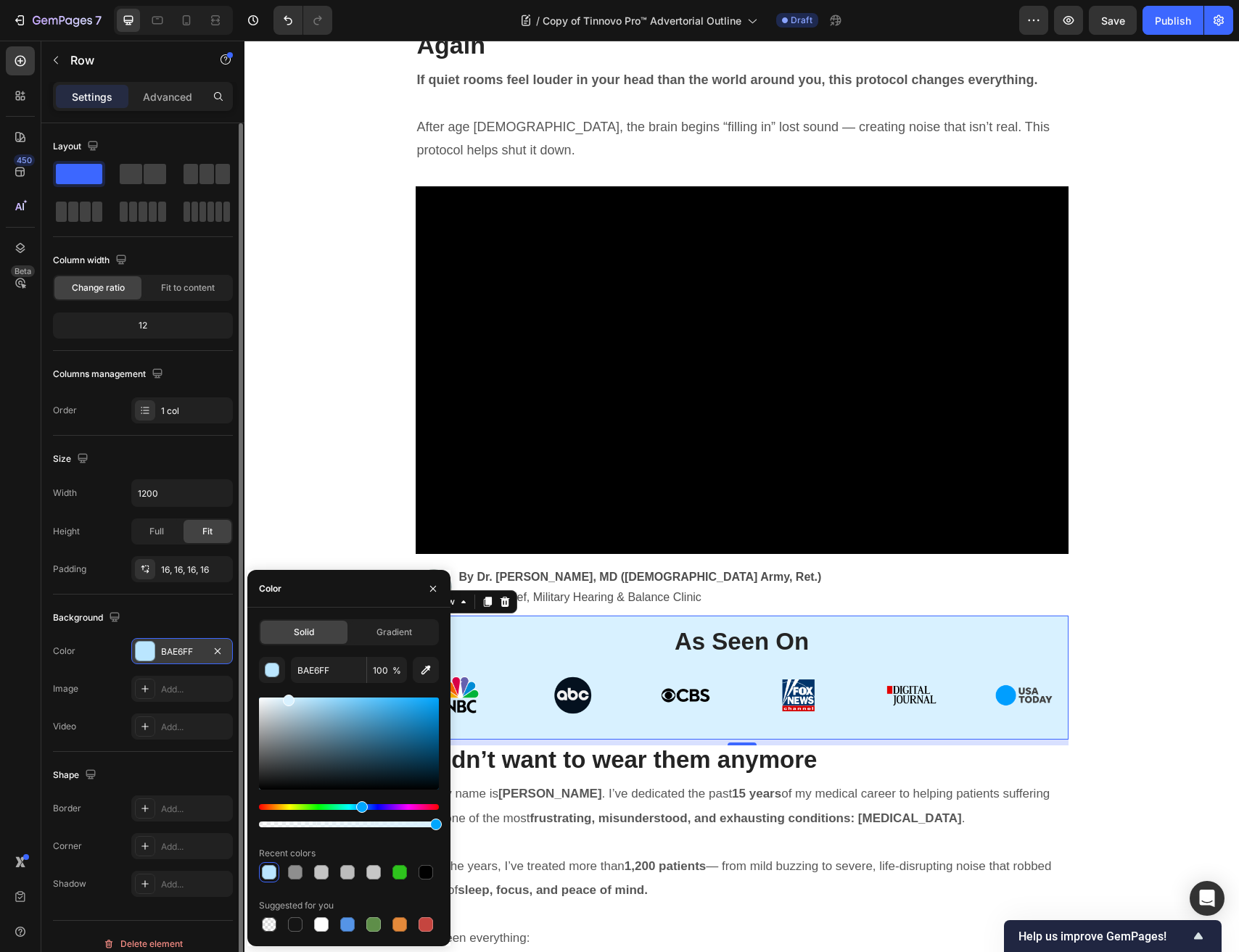
type input "D8F1FF"
drag, startPoint x: 337, startPoint y: 713, endPoint x: 287, endPoint y: 696, distance: 52.8
click at [287, 697] on div at bounding box center [348, 743] width 180 height 92
click at [437, 595] on button "button" at bounding box center [433, 588] width 23 height 23
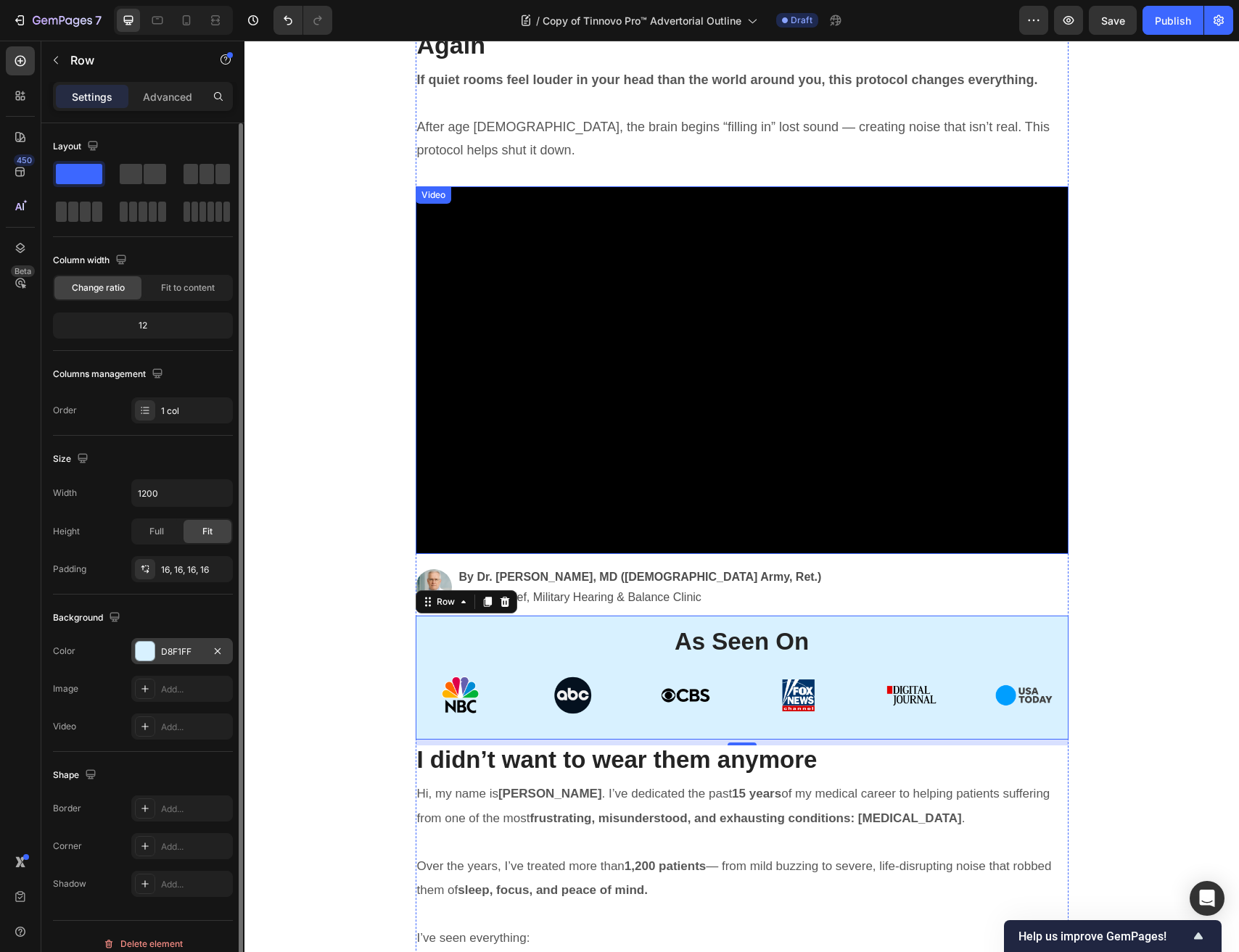
click at [538, 367] on video at bounding box center [742, 369] width 653 height 367
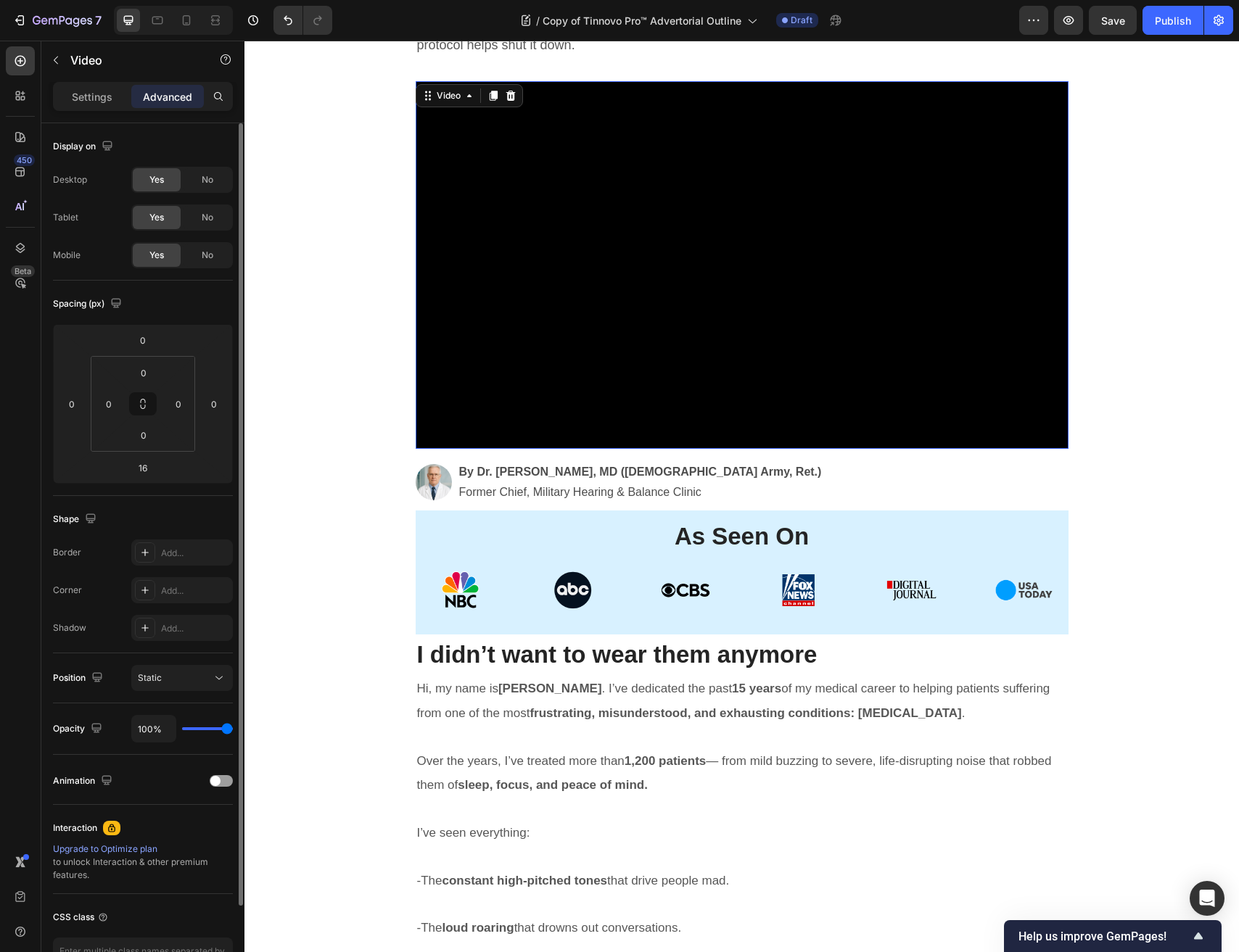
scroll to position [329, 0]
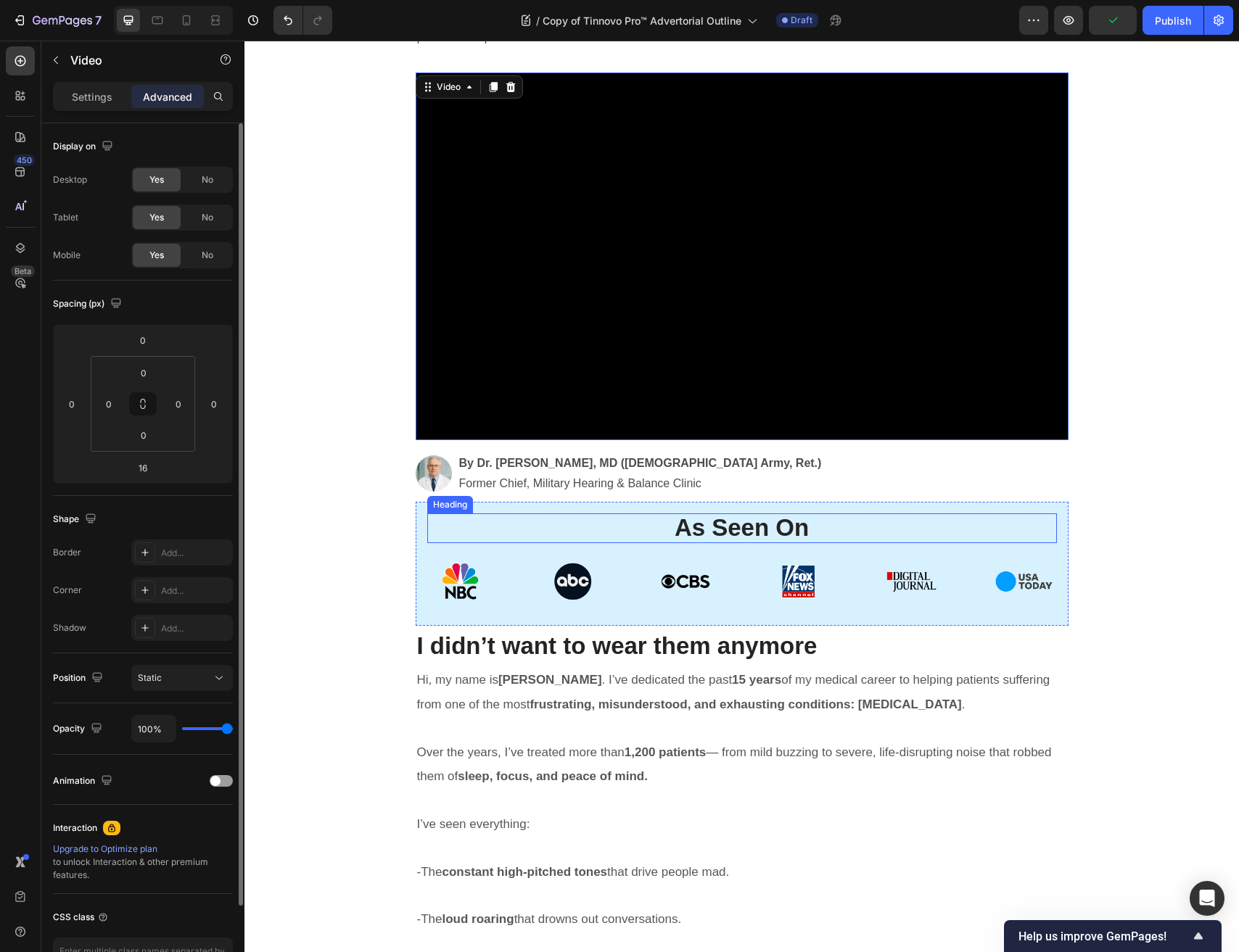
click at [590, 532] on p "⁠⁠⁠⁠⁠⁠⁠ As Seen On" at bounding box center [741, 528] width 627 height 26
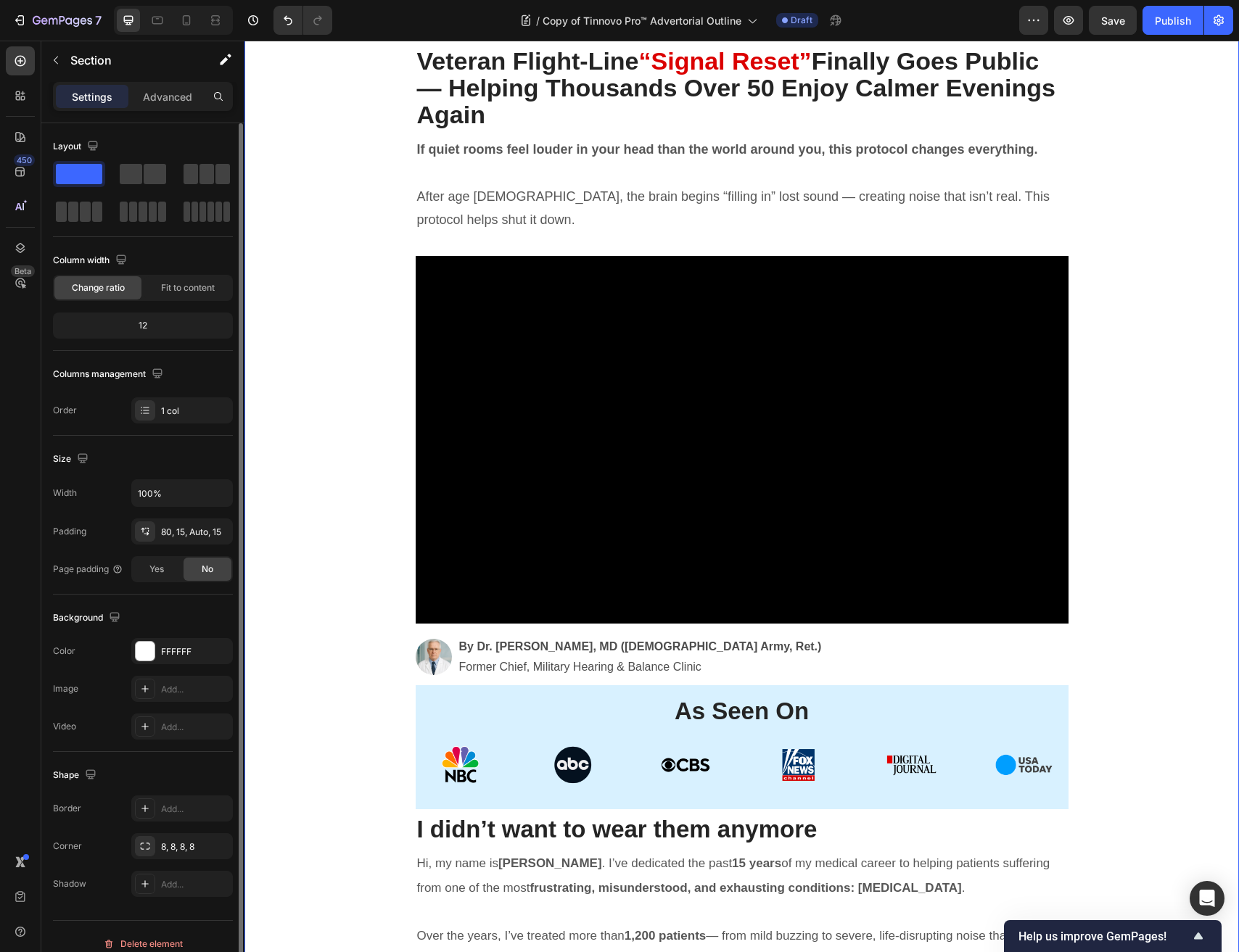
scroll to position [0, 0]
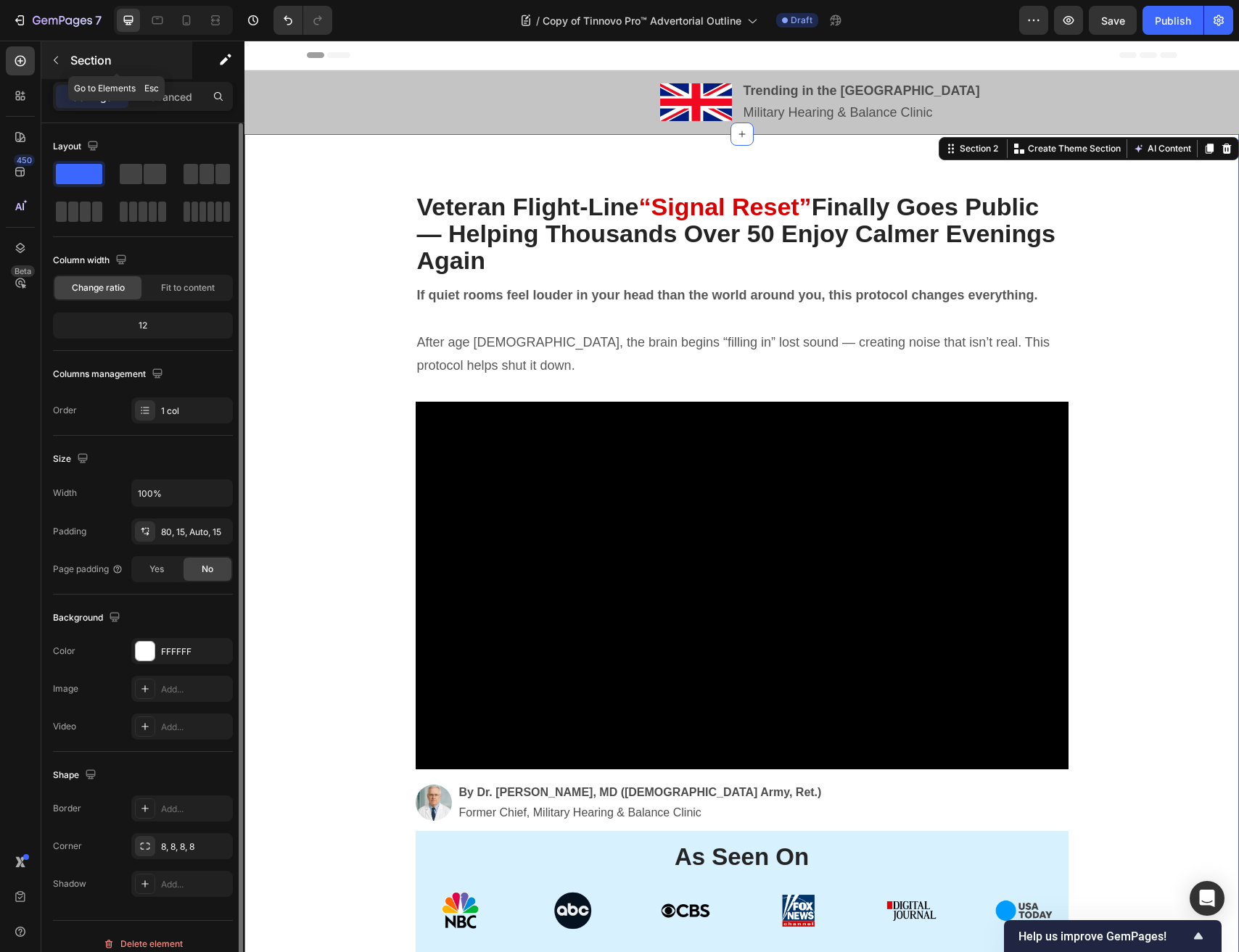
click at [43, 56] on div "Section" at bounding box center [117, 60] width 151 height 37
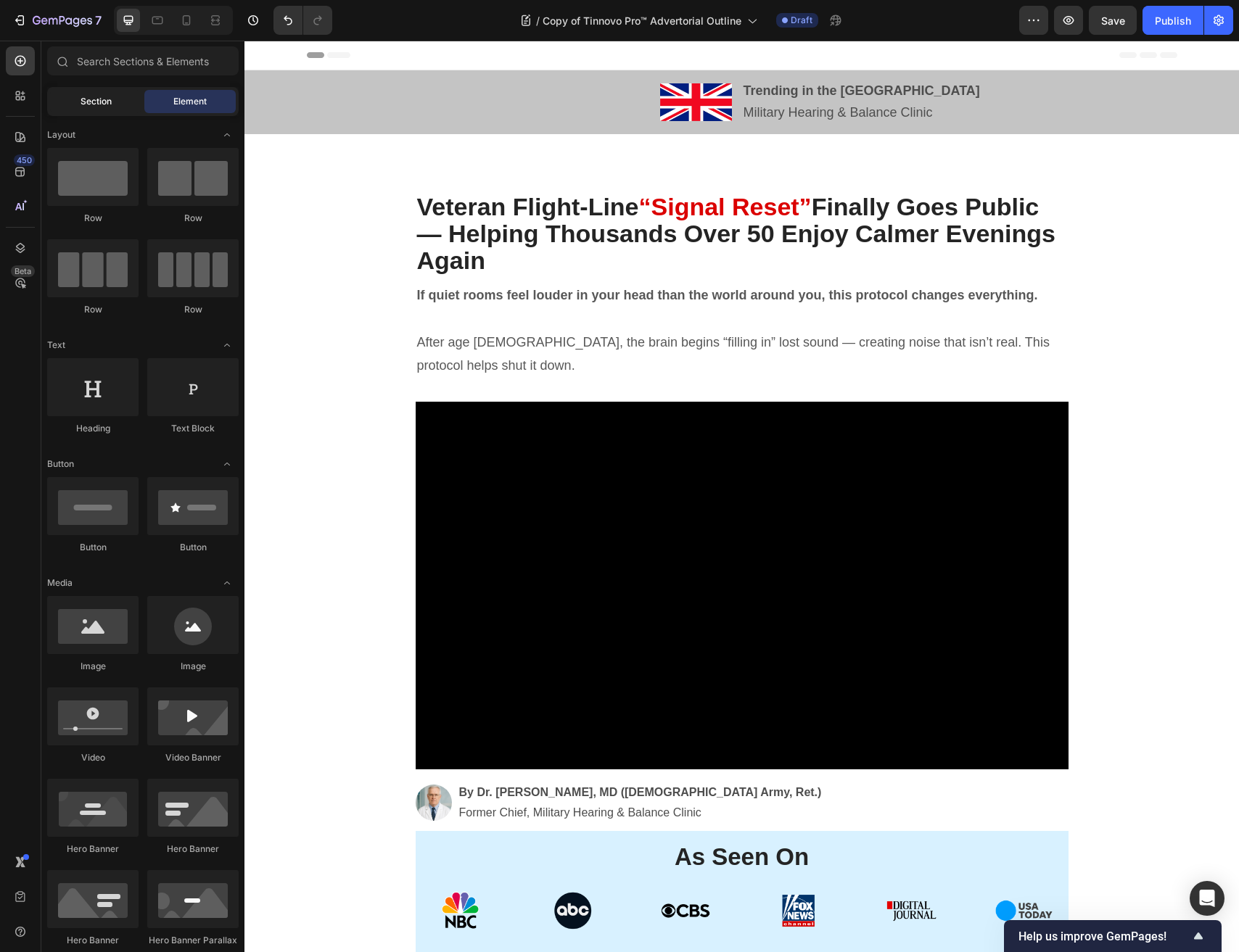
click at [114, 99] on div "Section" at bounding box center [95, 101] width 91 height 23
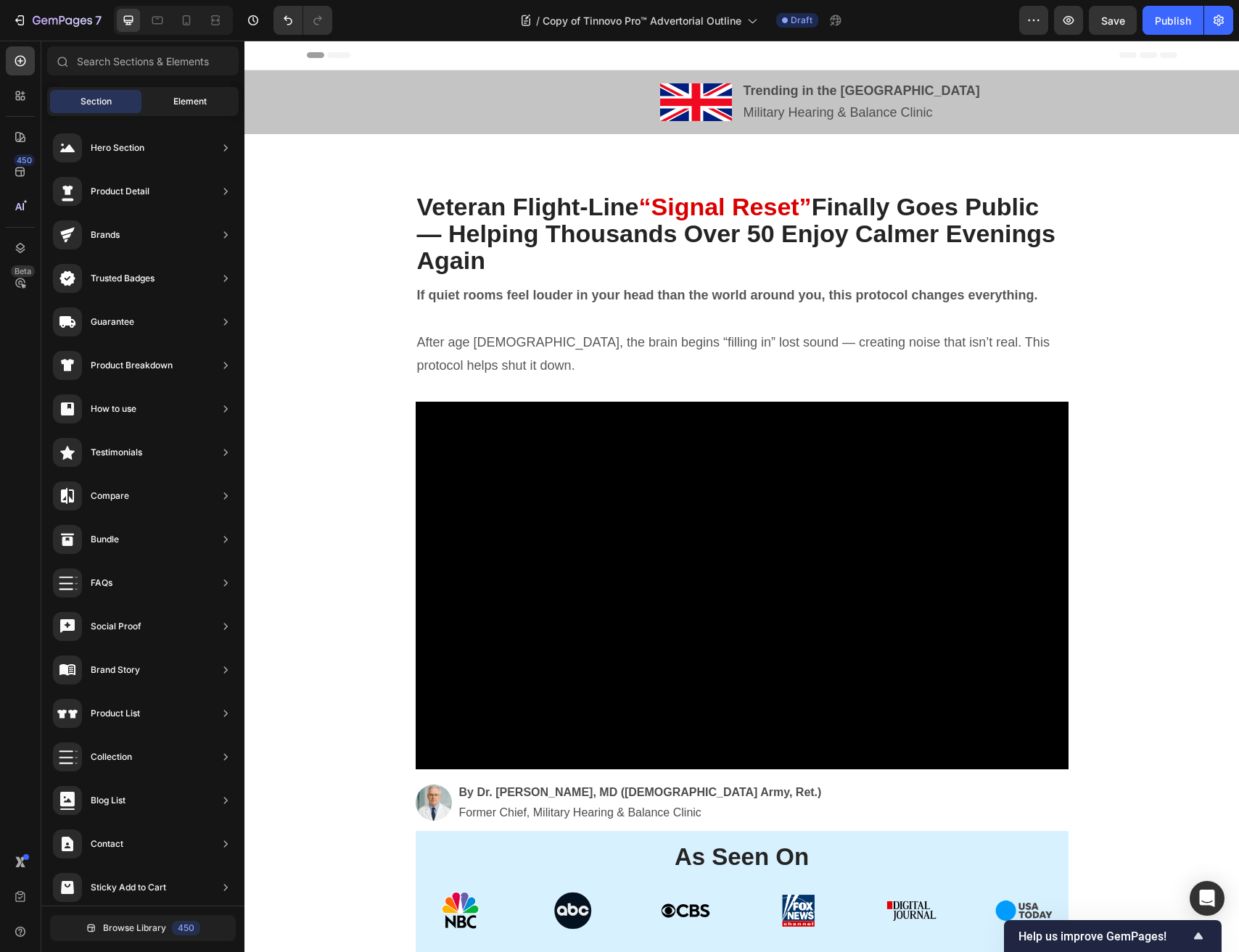
click at [172, 104] on div "Element" at bounding box center [189, 101] width 91 height 23
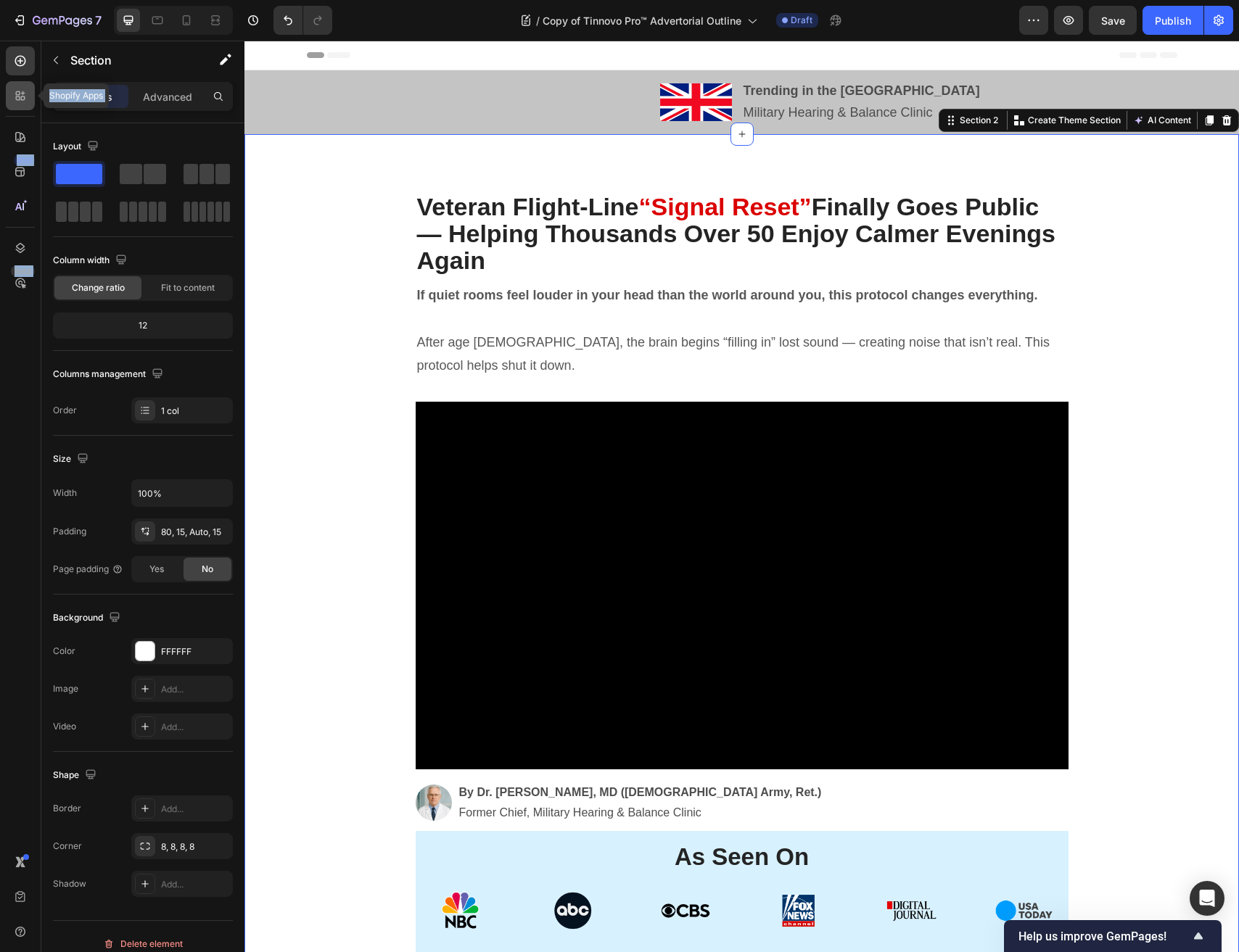
drag, startPoint x: 41, startPoint y: 65, endPoint x: 16, endPoint y: 97, distance: 40.6
click at [16, 97] on div "Shopify Apps 450 Beta Sections(18) Elements(83) Section Element Hero Section Pr…" at bounding box center [122, 496] width 245 height 912
click at [25, 61] on icon at bounding box center [21, 61] width 11 height 11
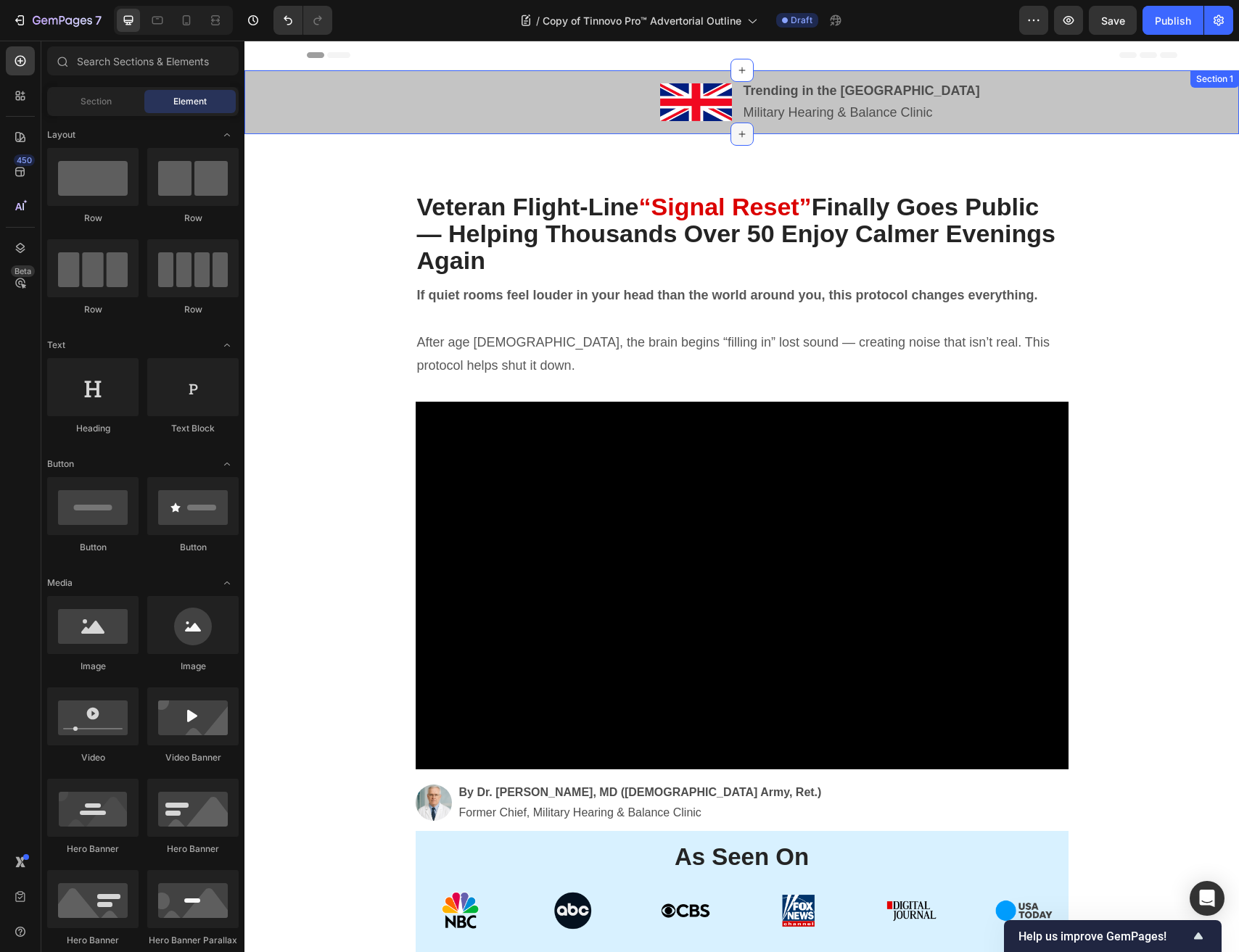
click at [740, 132] on icon at bounding box center [741, 134] width 12 height 12
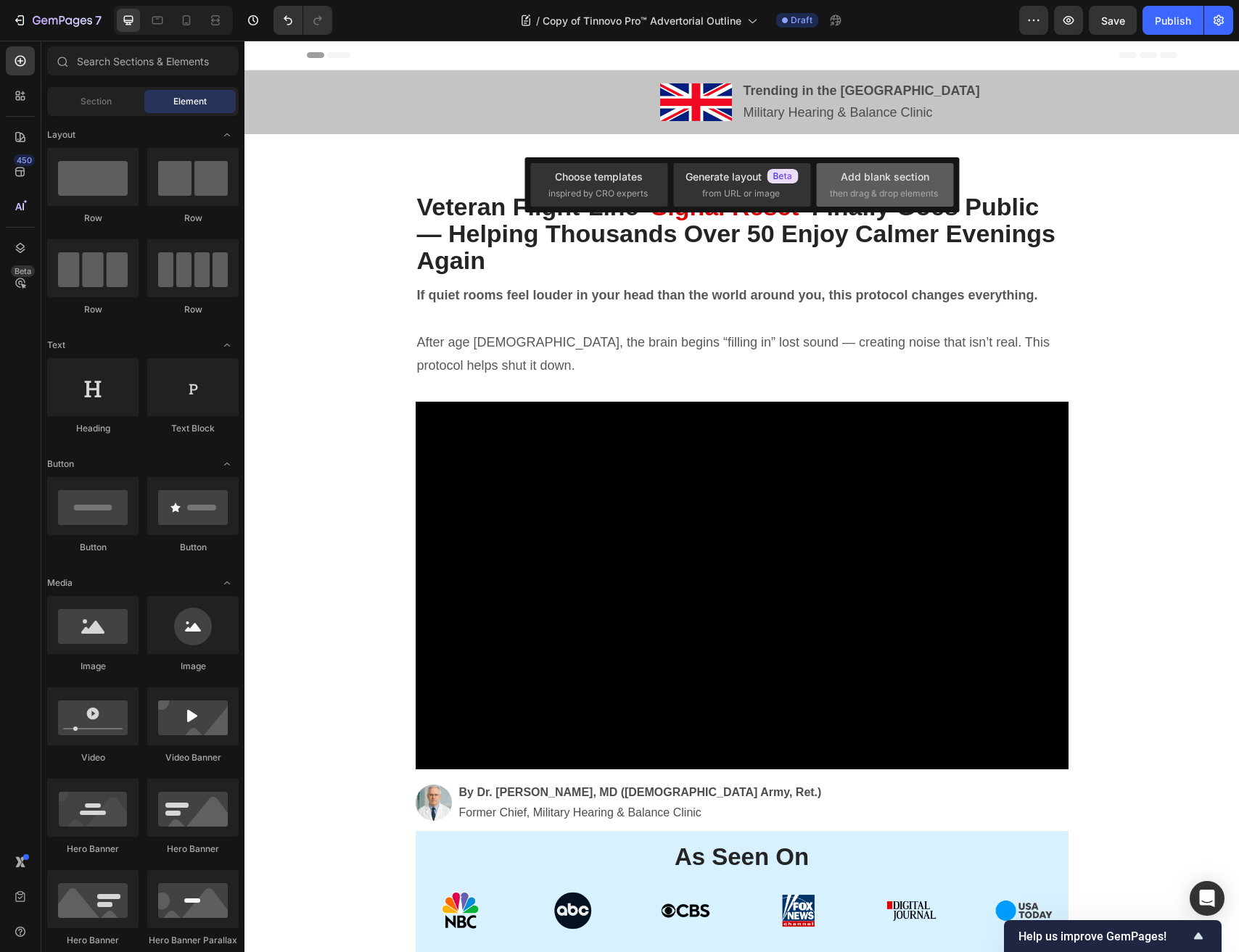
click at [894, 174] on div "Add blank section" at bounding box center [885, 177] width 89 height 16
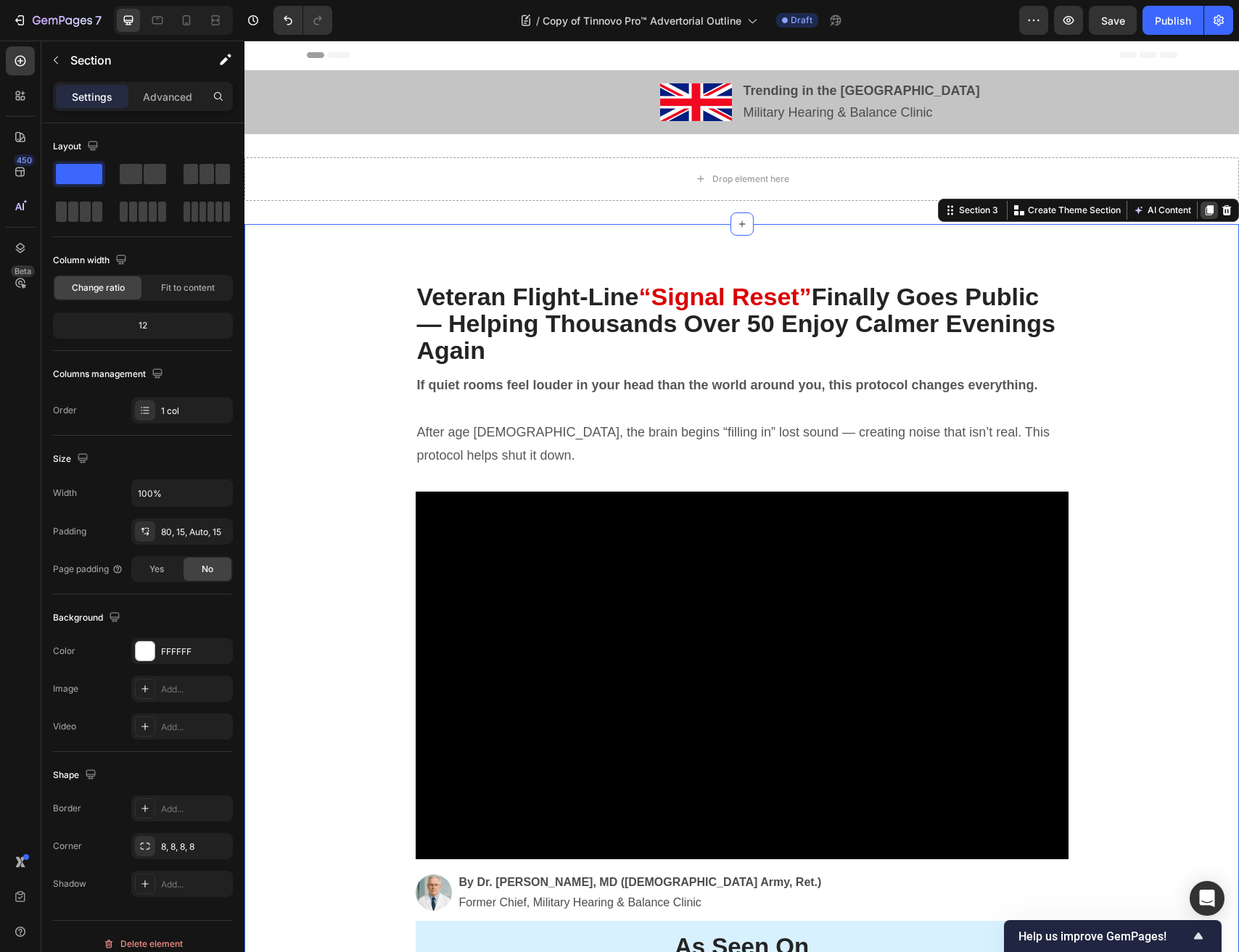
click at [1212, 211] on icon at bounding box center [1209, 210] width 8 height 10
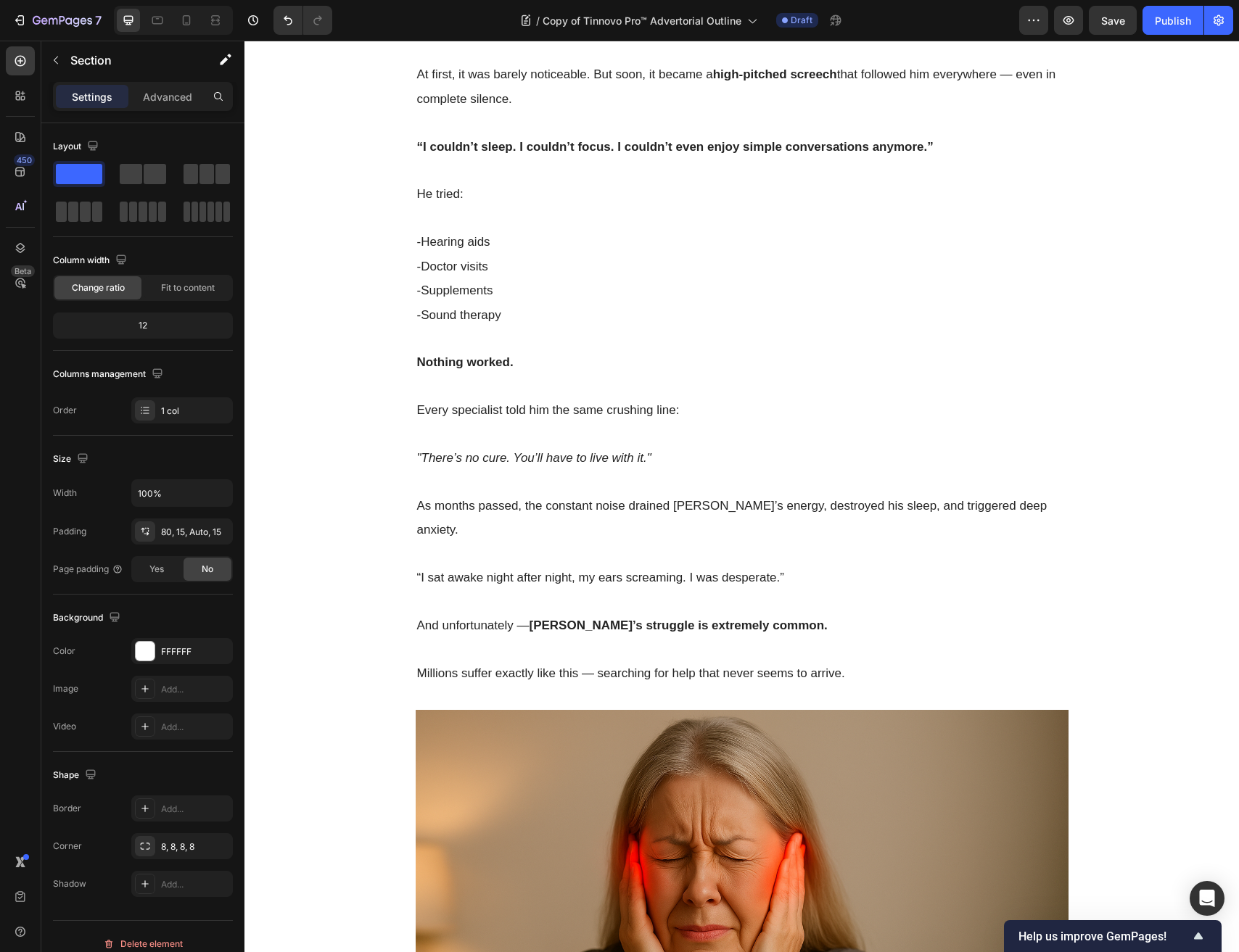
scroll to position [10133, 0]
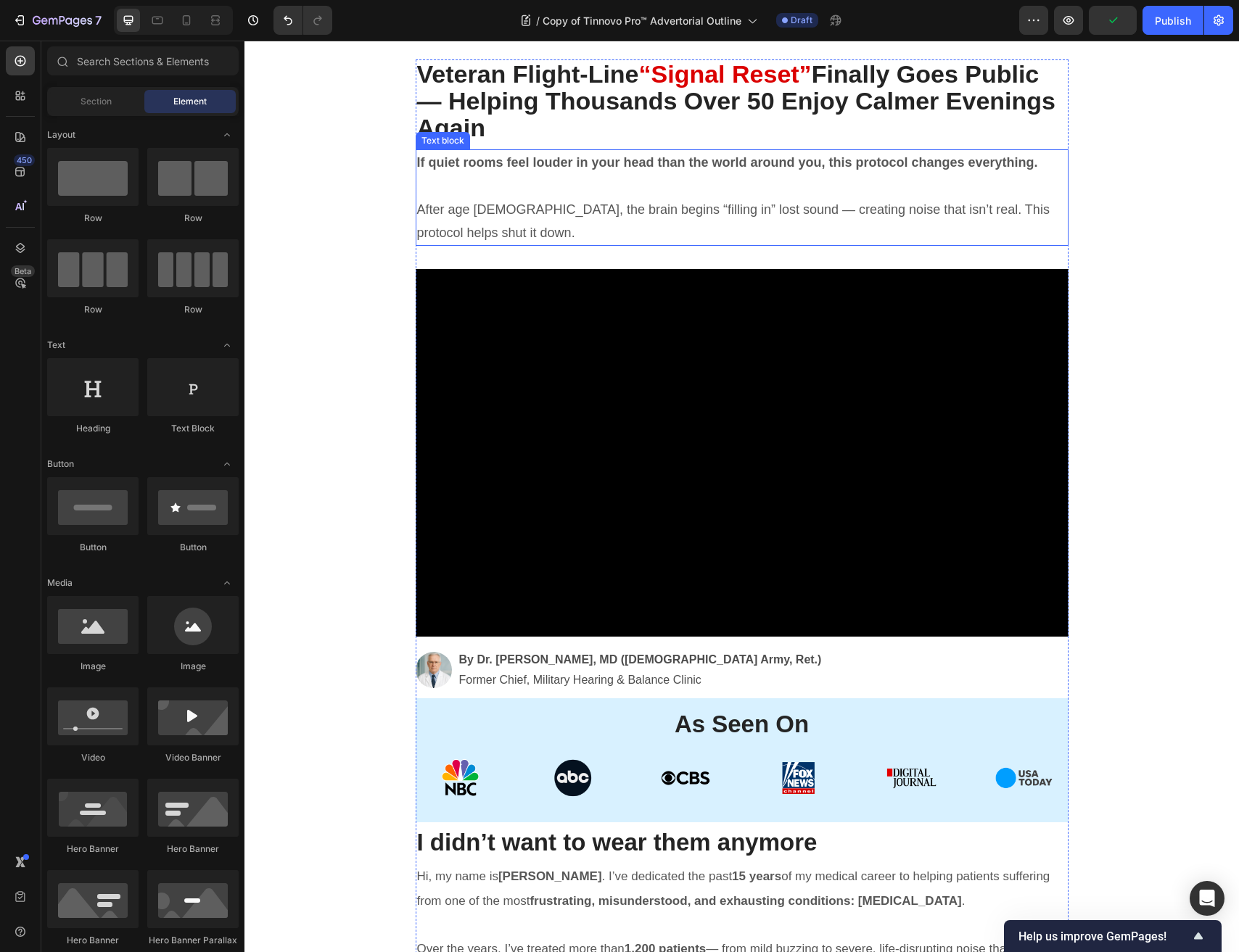
scroll to position [0, 0]
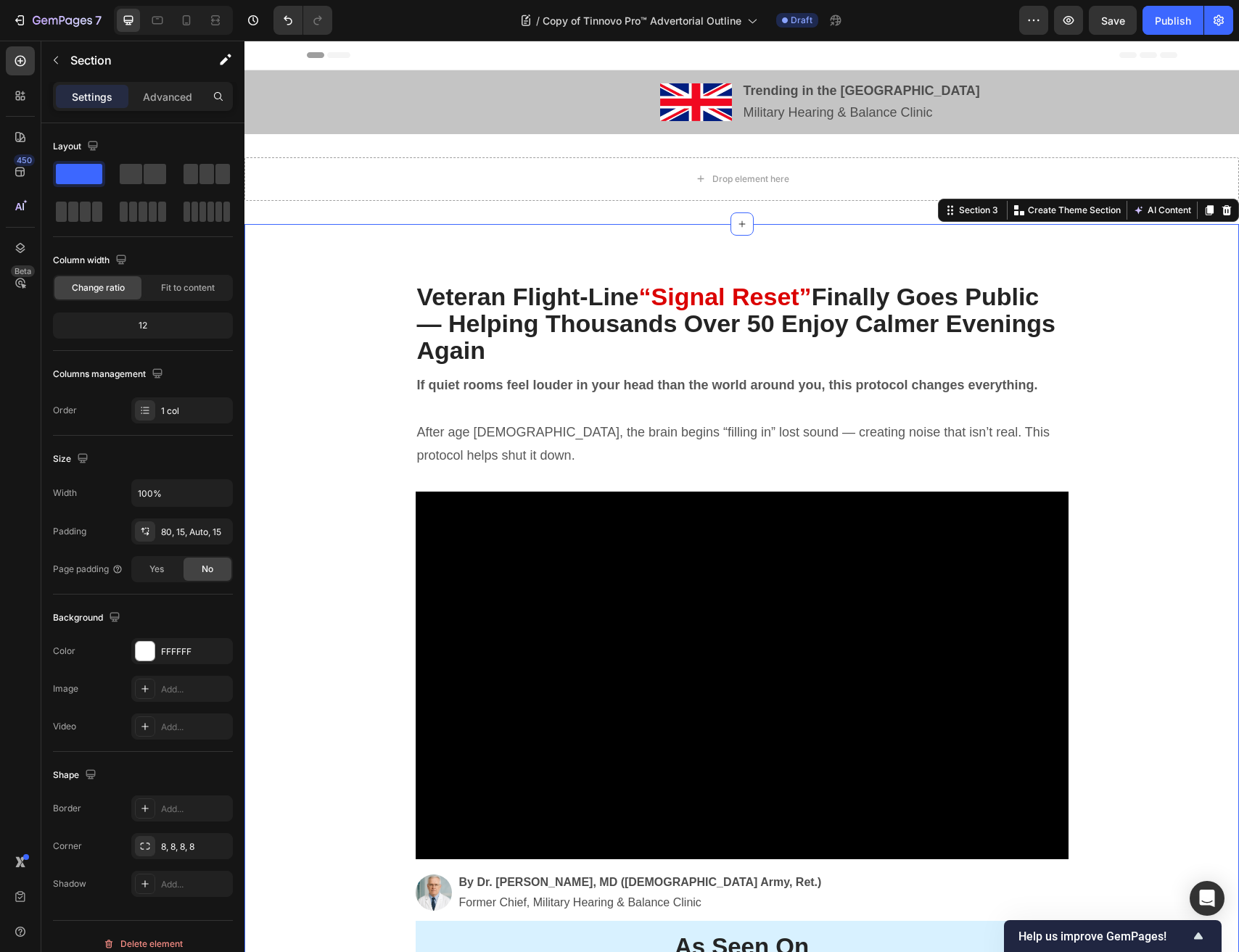
drag, startPoint x: 569, startPoint y: 268, endPoint x: 715, endPoint y: 160, distance: 181.6
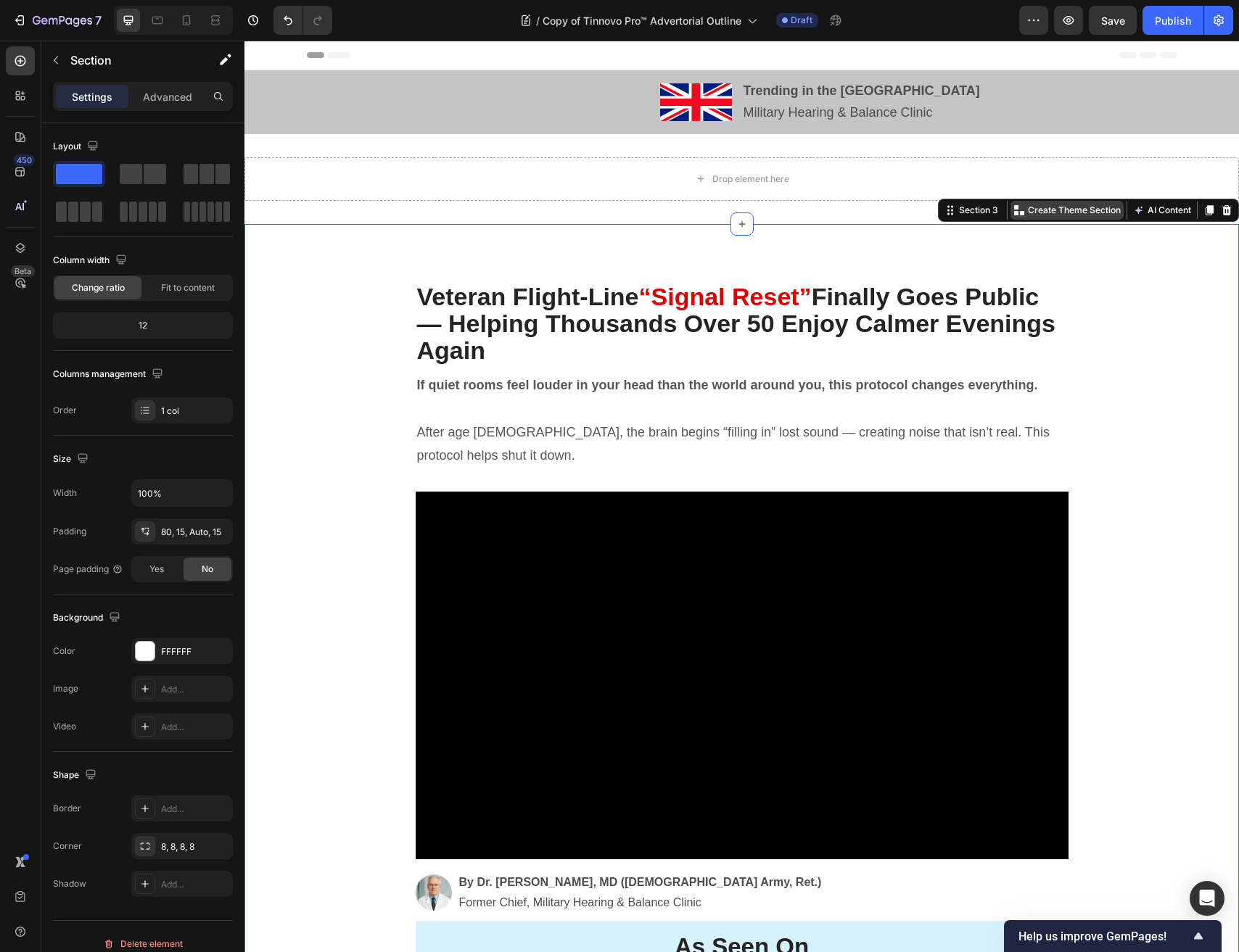
drag, startPoint x: 952, startPoint y: 209, endPoint x: 1023, endPoint y: 209, distance: 71.0
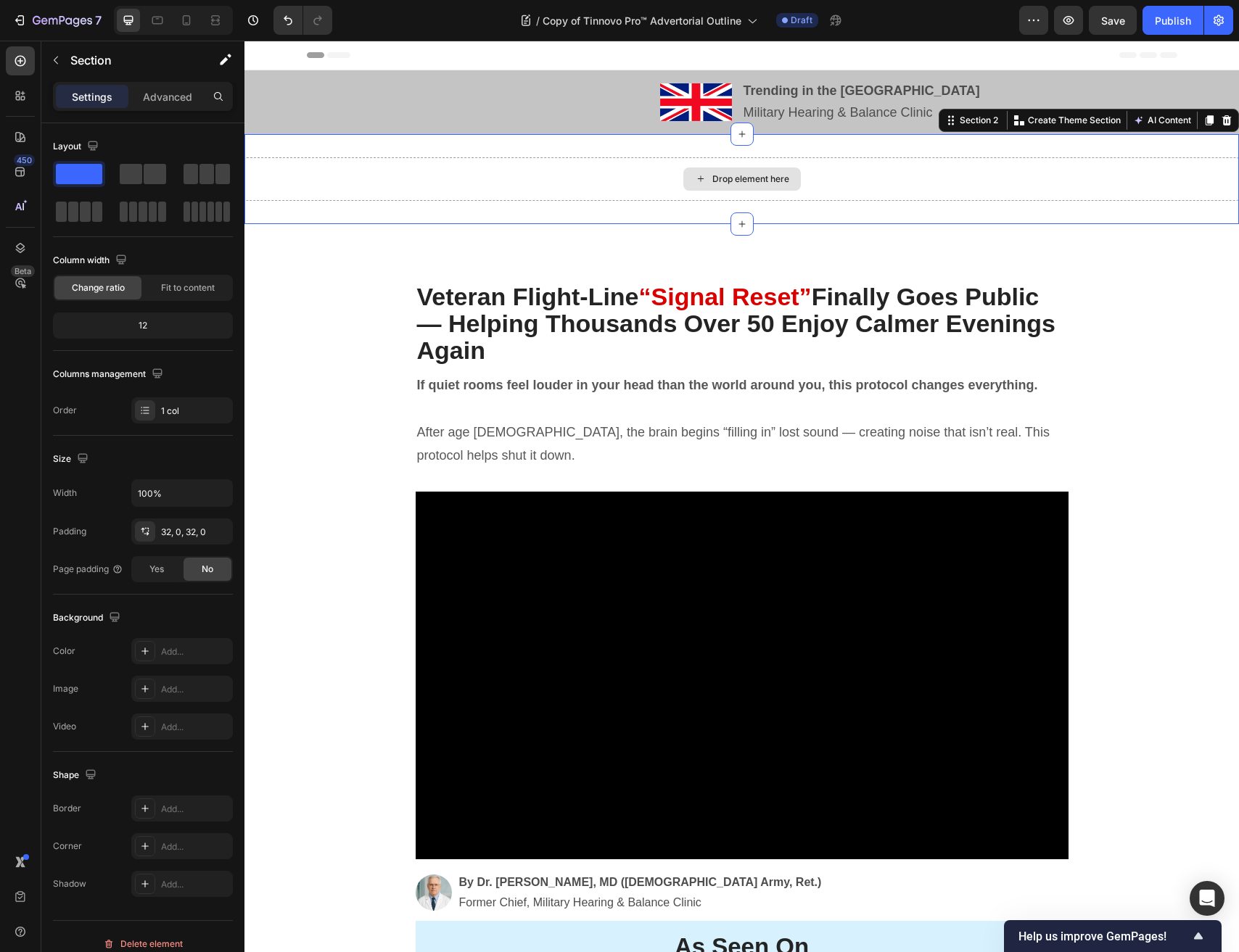
click at [850, 187] on div "Drop element here" at bounding box center [741, 179] width 994 height 44
click at [1224, 115] on icon at bounding box center [1227, 119] width 9 height 10
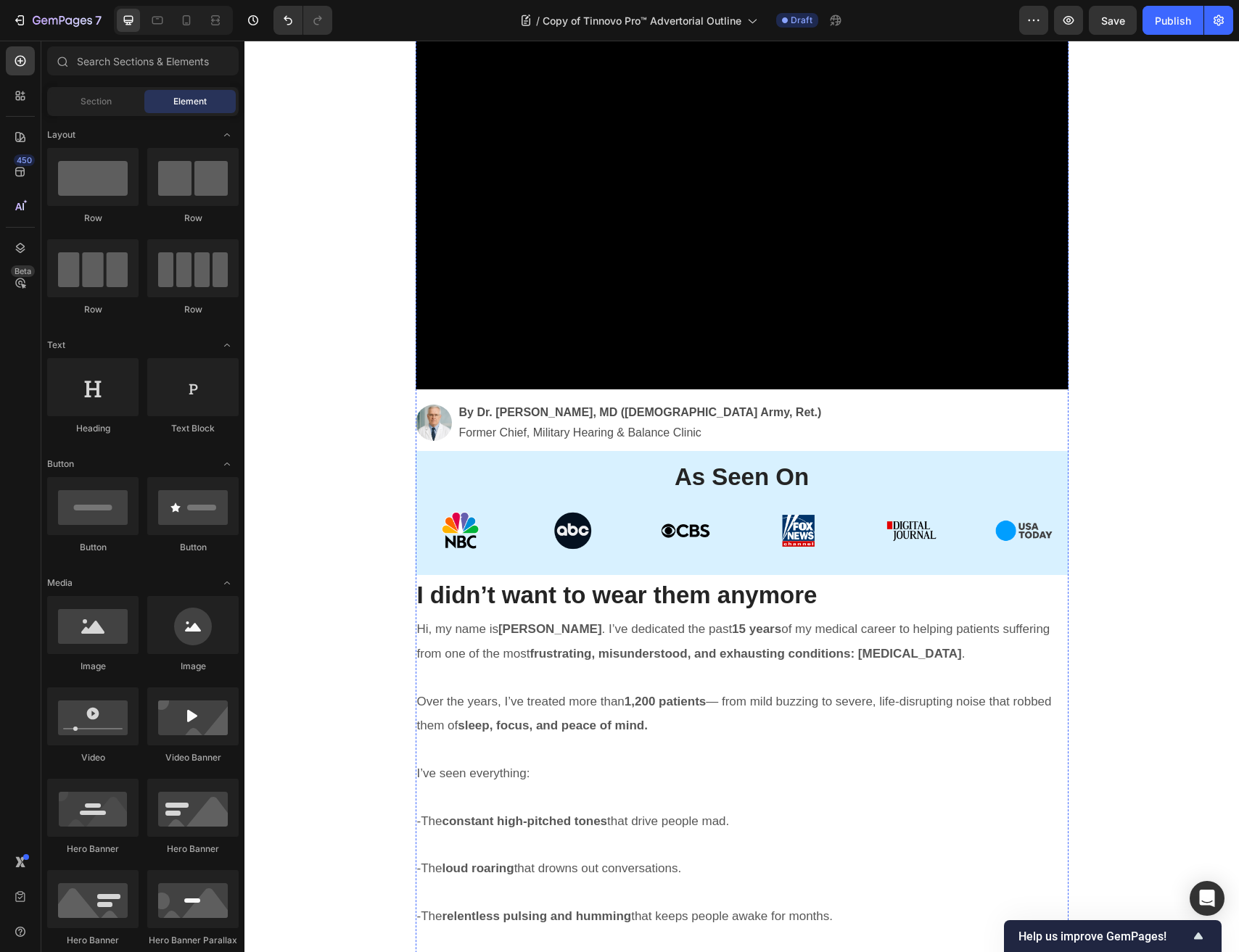
scroll to position [532, 0]
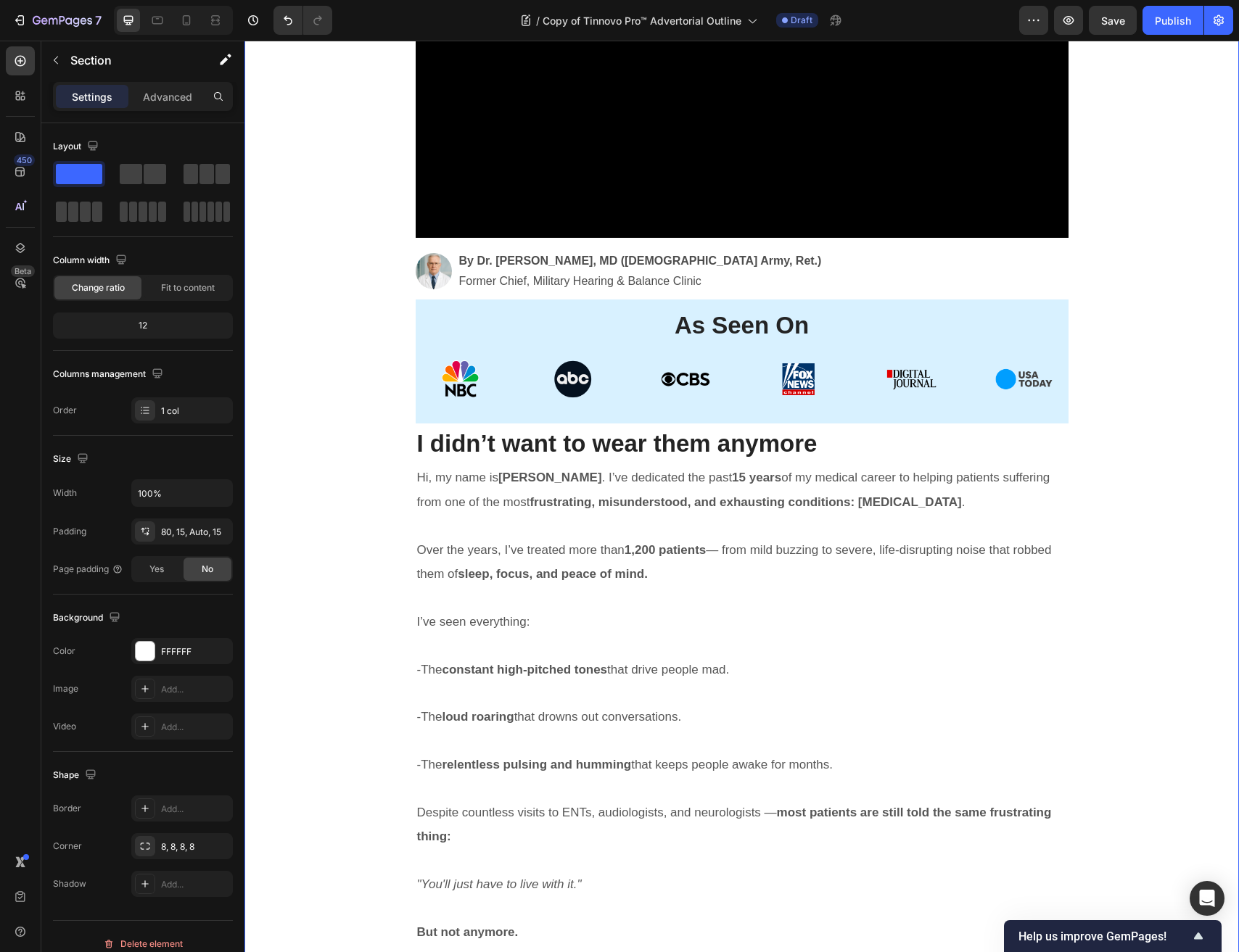
click at [20, 245] on icon at bounding box center [20, 248] width 15 height 15
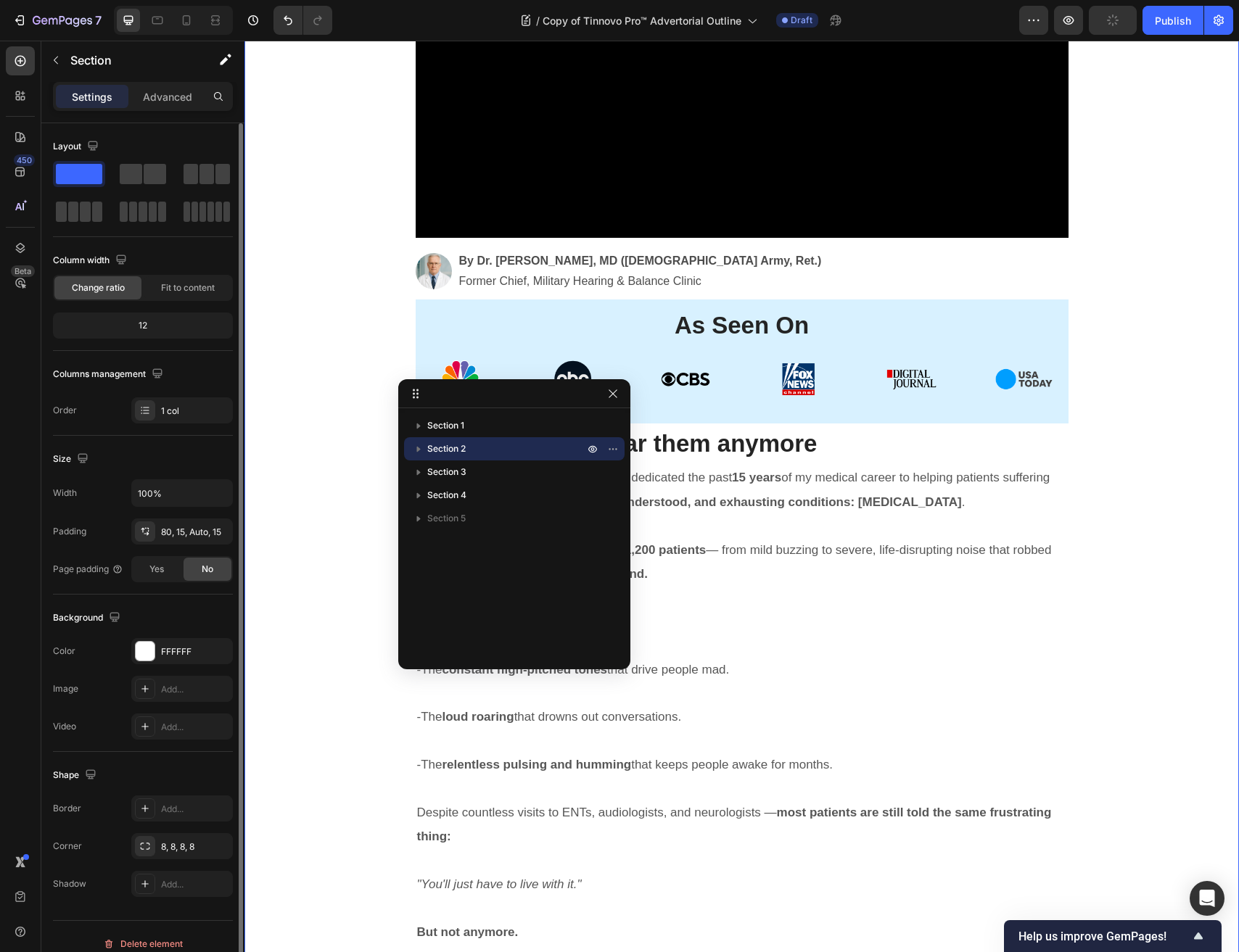
drag, startPoint x: 508, startPoint y: 393, endPoint x: 216, endPoint y: 343, distance: 296.2
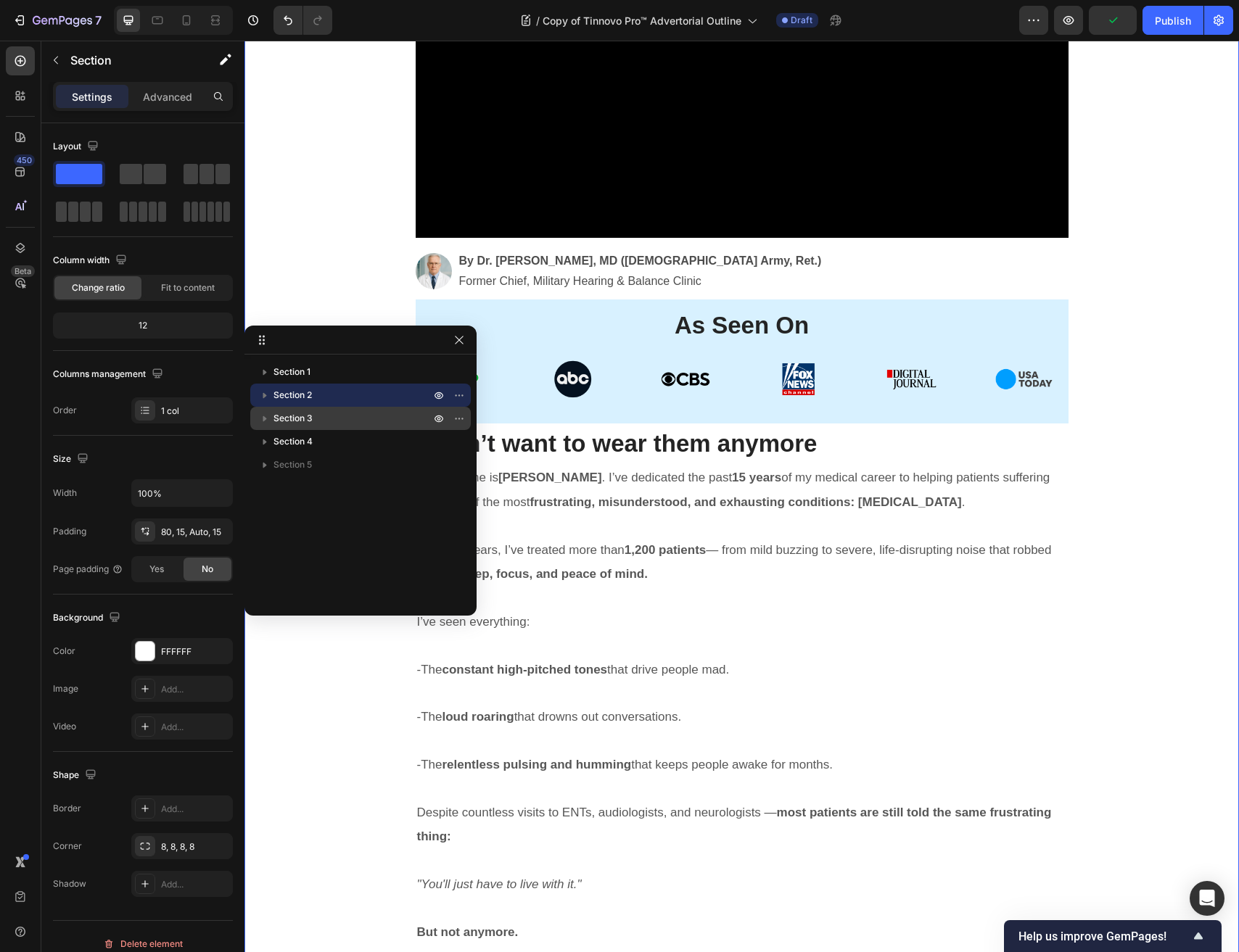
click at [294, 411] on span "Section 3" at bounding box center [293, 418] width 39 height 15
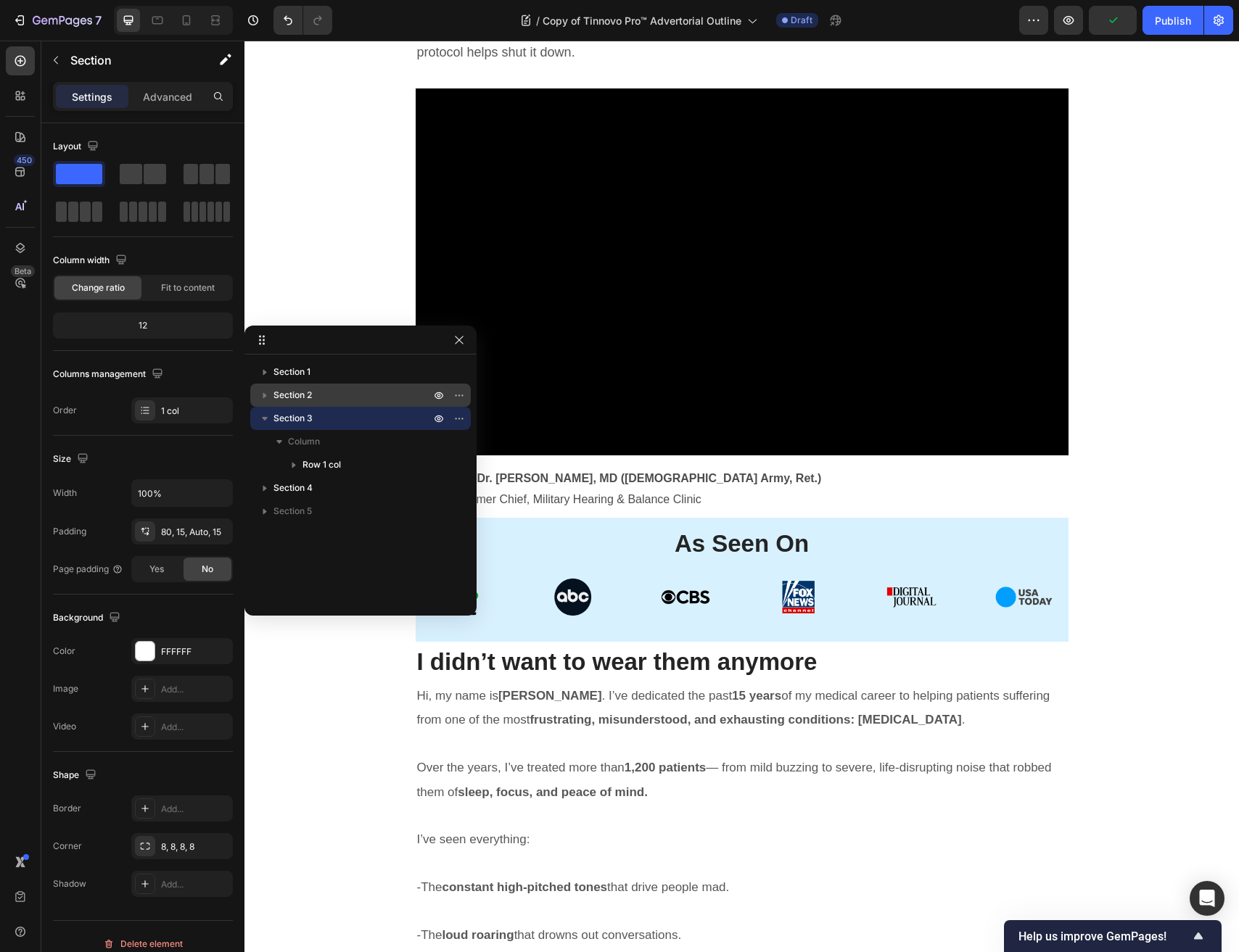
click at [312, 398] on span "Section 2" at bounding box center [292, 395] width 38 height 15
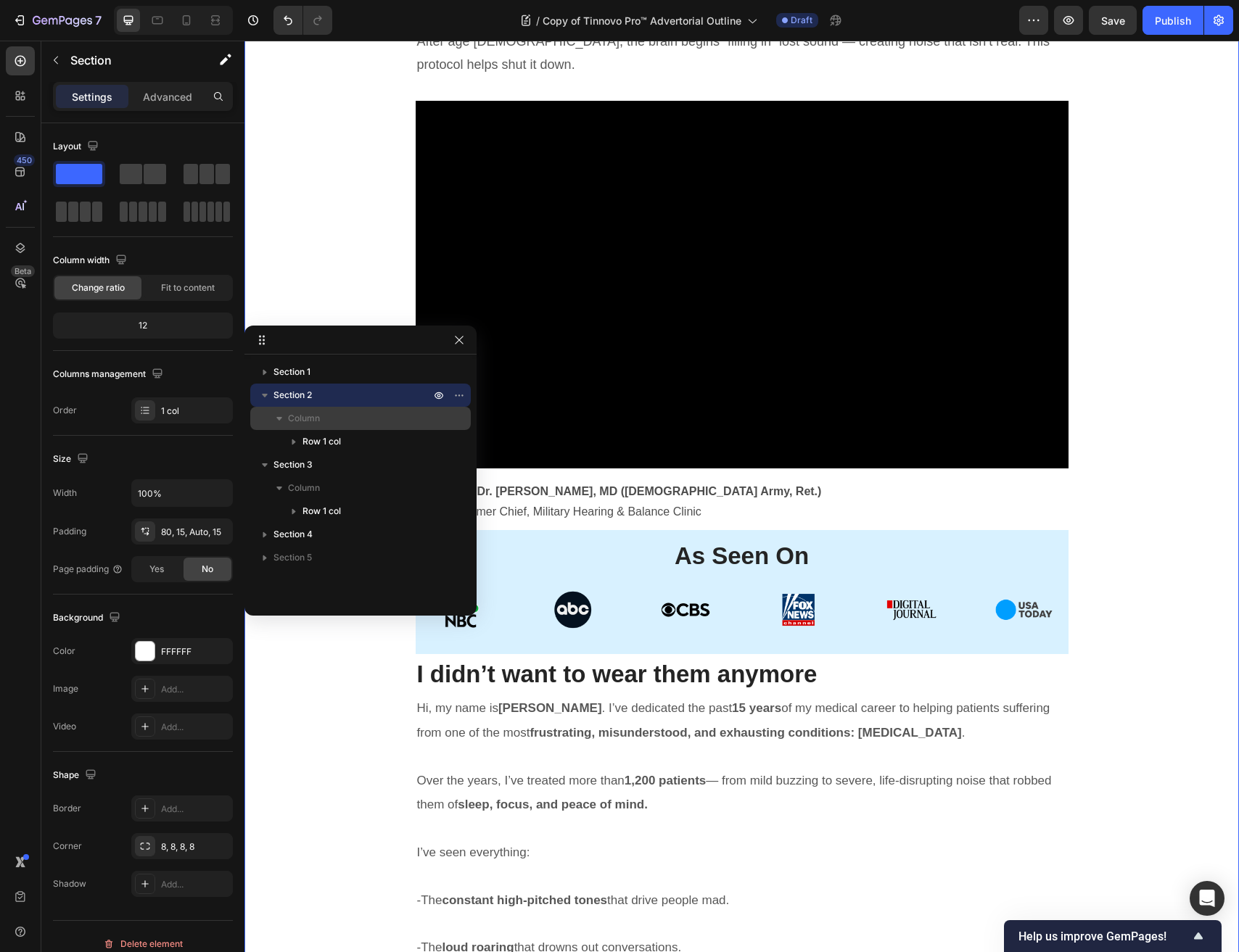
click at [317, 424] on span "Column" at bounding box center [304, 418] width 32 height 15
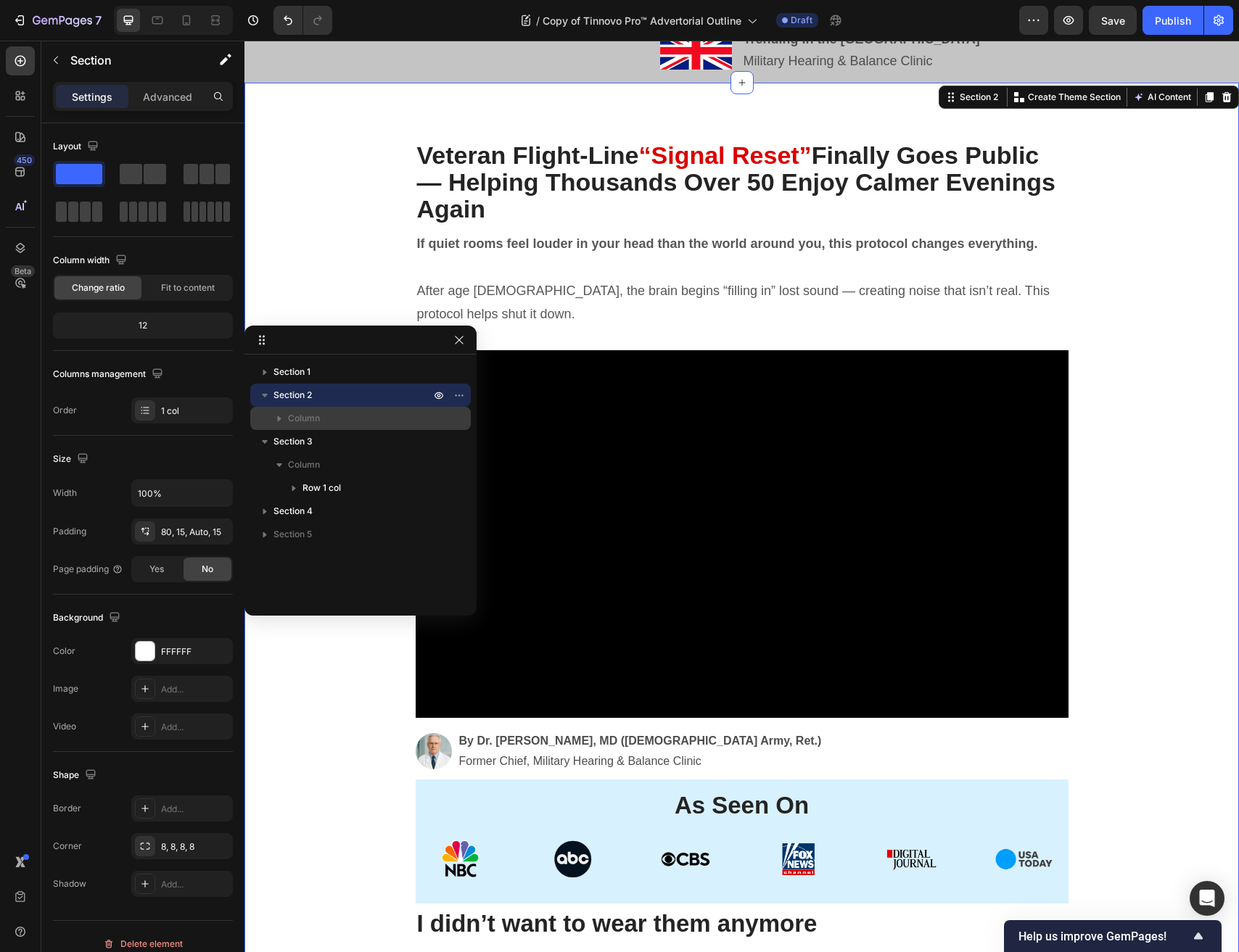
scroll to position [43, 0]
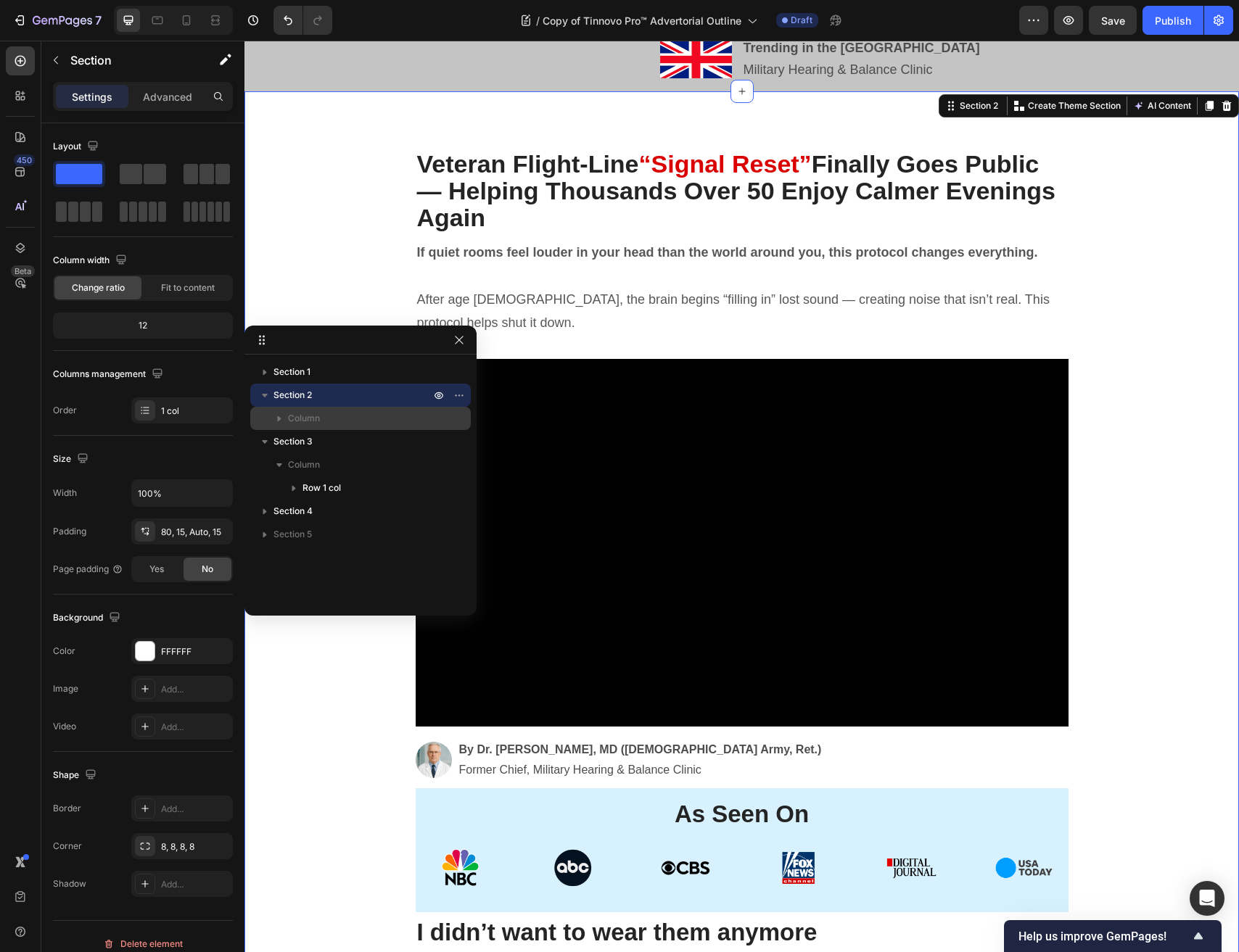
click at [317, 424] on span "Column" at bounding box center [304, 418] width 32 height 15
click at [455, 332] on button "button" at bounding box center [459, 340] width 17 height 17
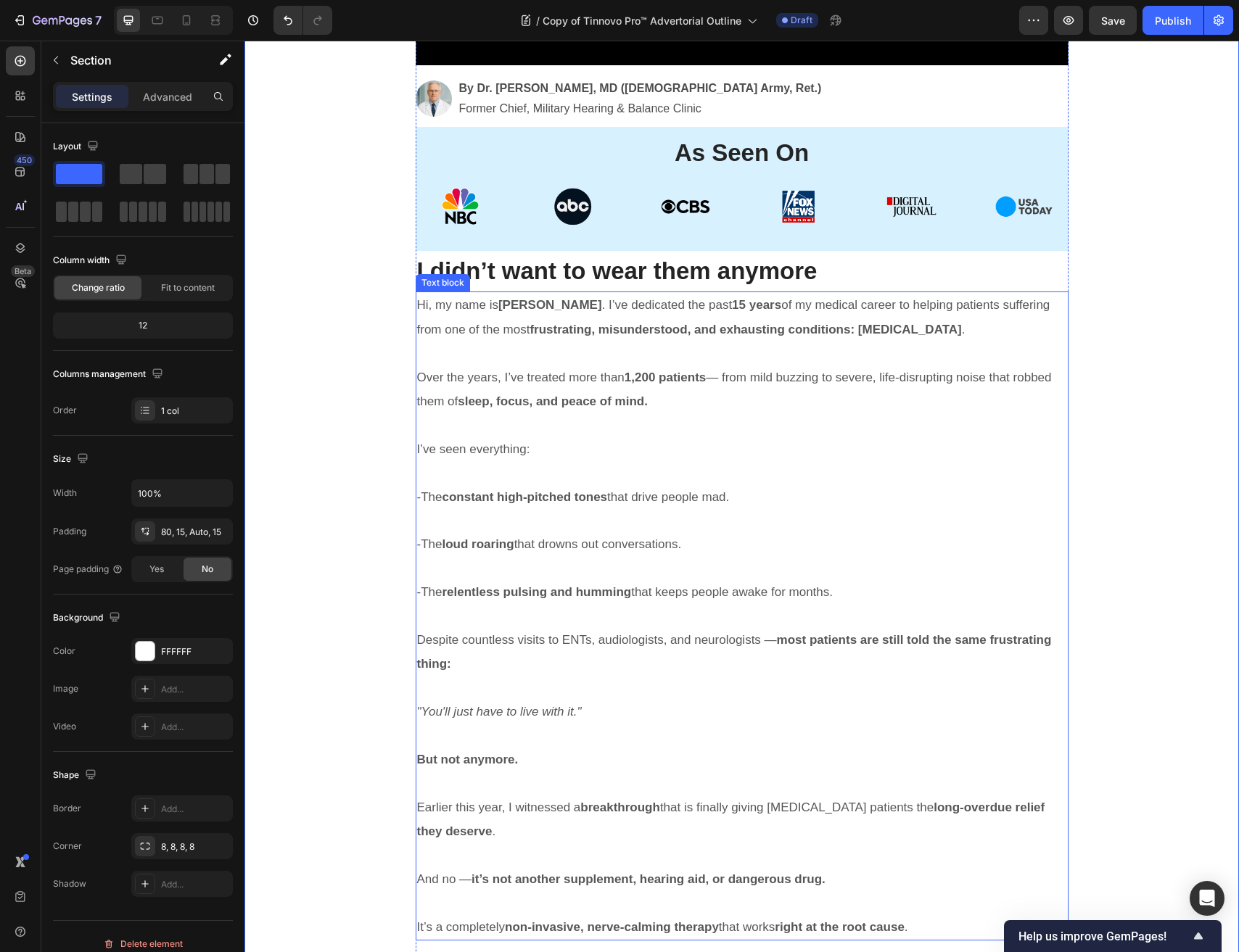
scroll to position [708, 0]
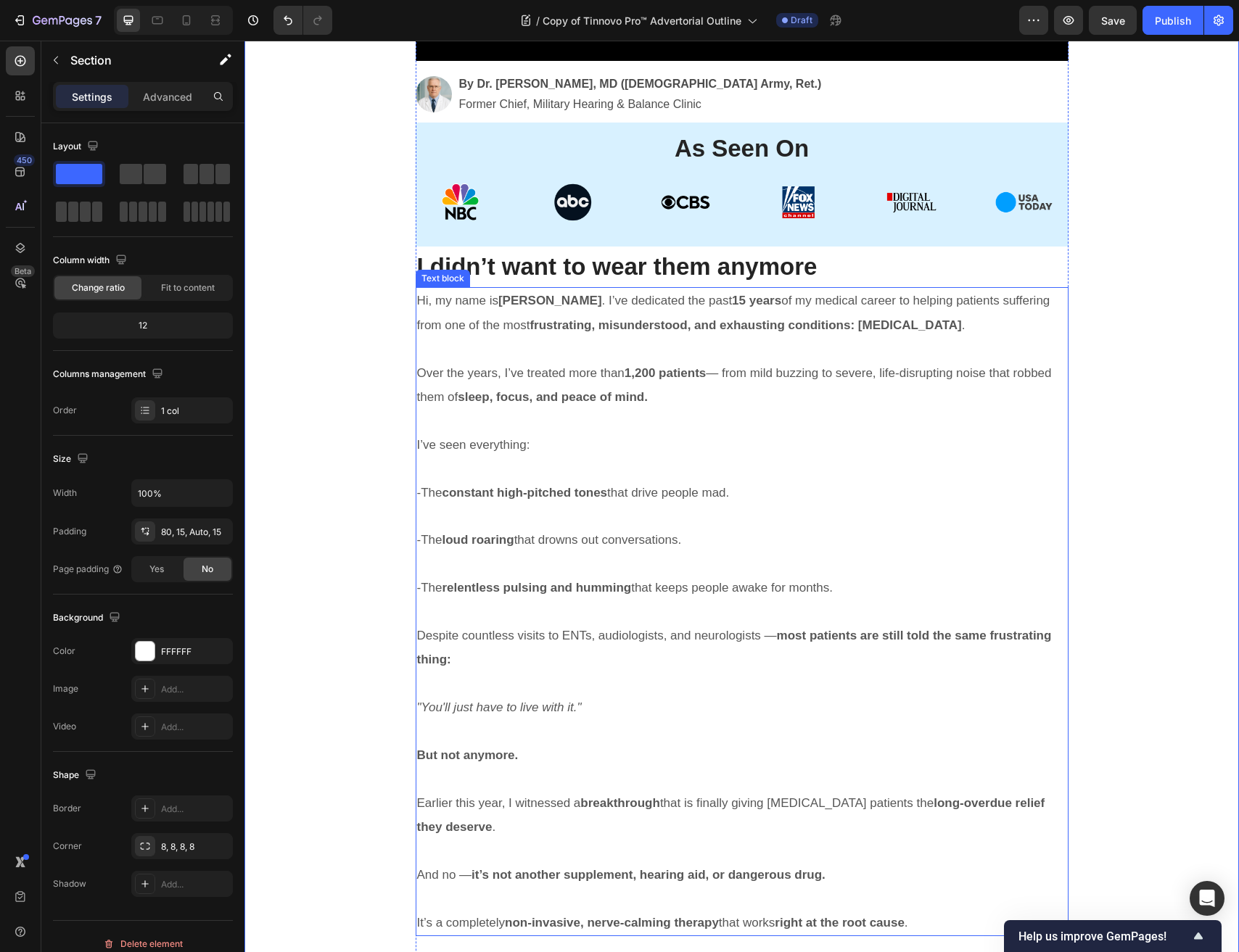
click at [767, 337] on p "Rich Text Editor. Editing area: main" at bounding box center [742, 349] width 649 height 23
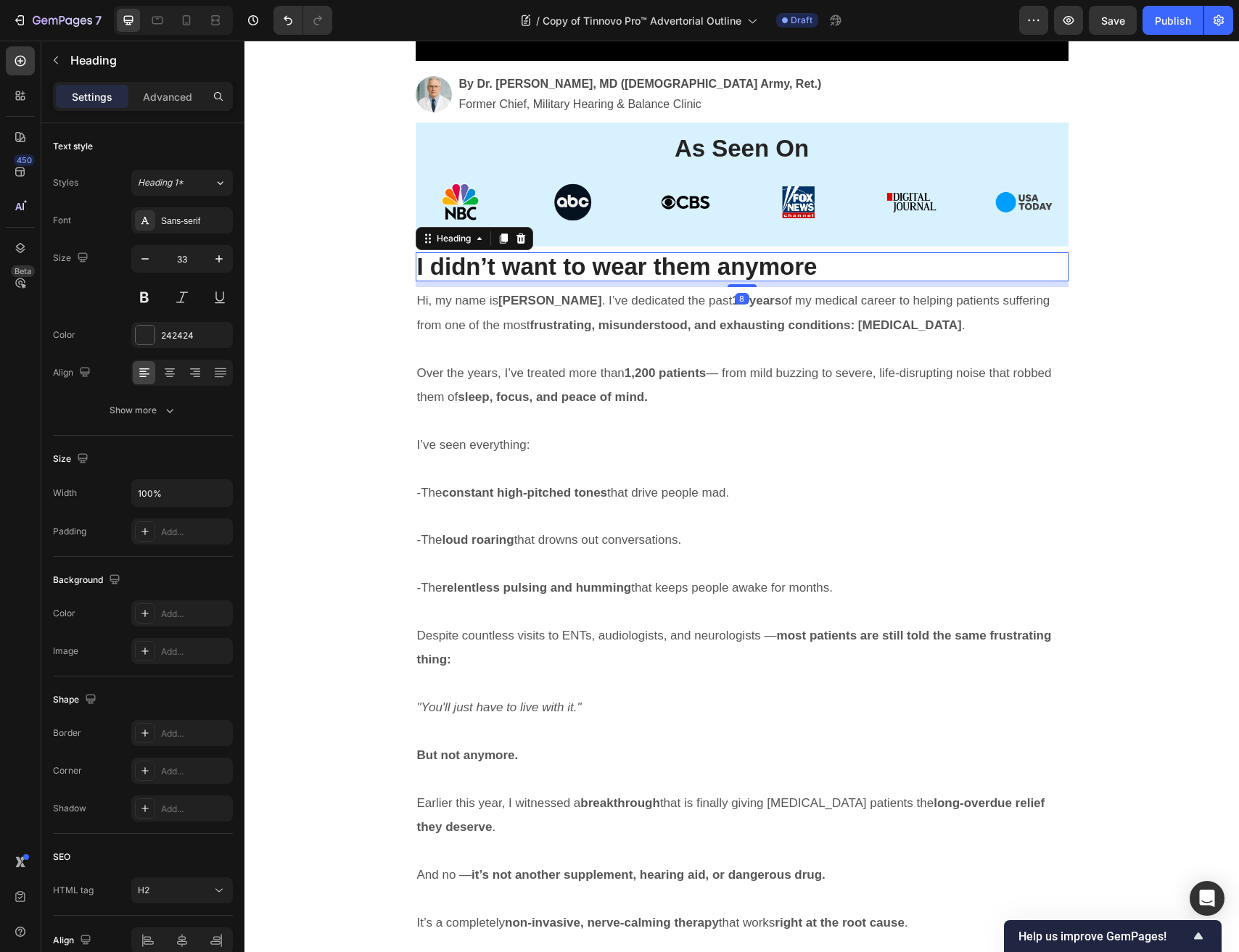
click at [866, 265] on p "⁠⁠⁠⁠⁠⁠⁠ I didn’t want to wear them anymore" at bounding box center [742, 267] width 649 height 26
click at [515, 239] on icon at bounding box center [520, 238] width 12 height 12
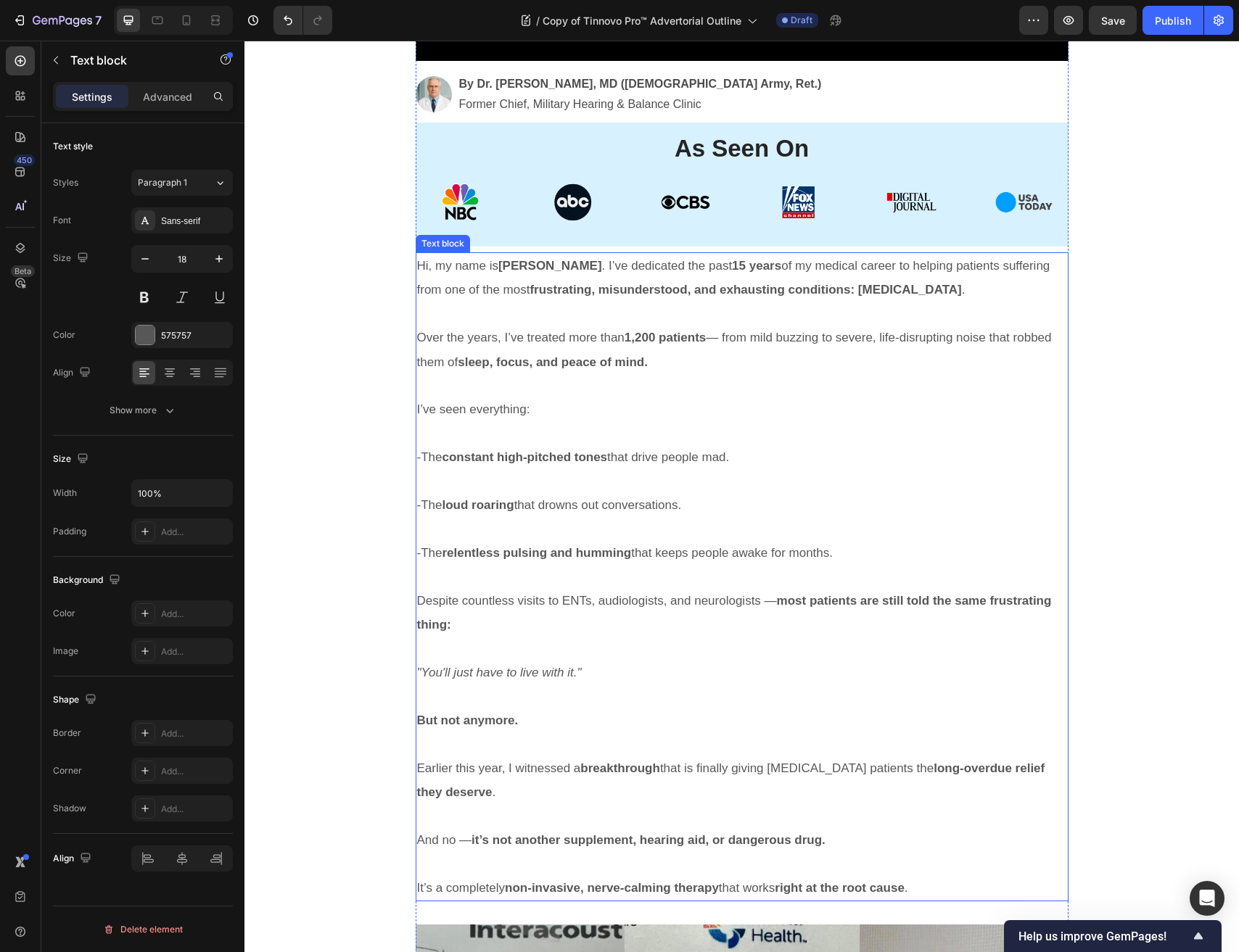
click at [516, 291] on span "Hi, my name is Dr. Emily Sanders . I’ve dedicated the past 15 years of my medic…" at bounding box center [734, 277] width 633 height 37
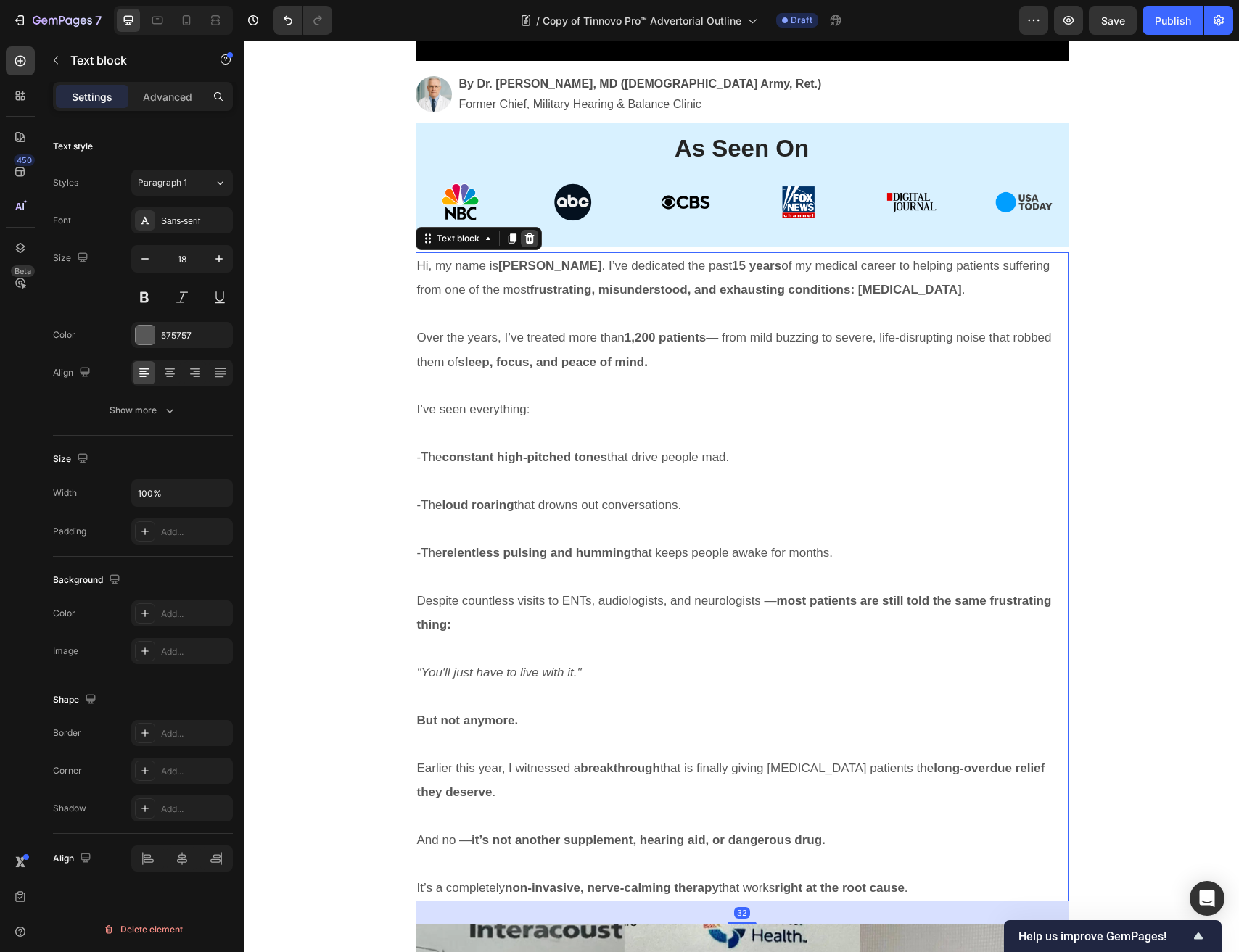
click at [529, 246] on div at bounding box center [530, 238] width 17 height 17
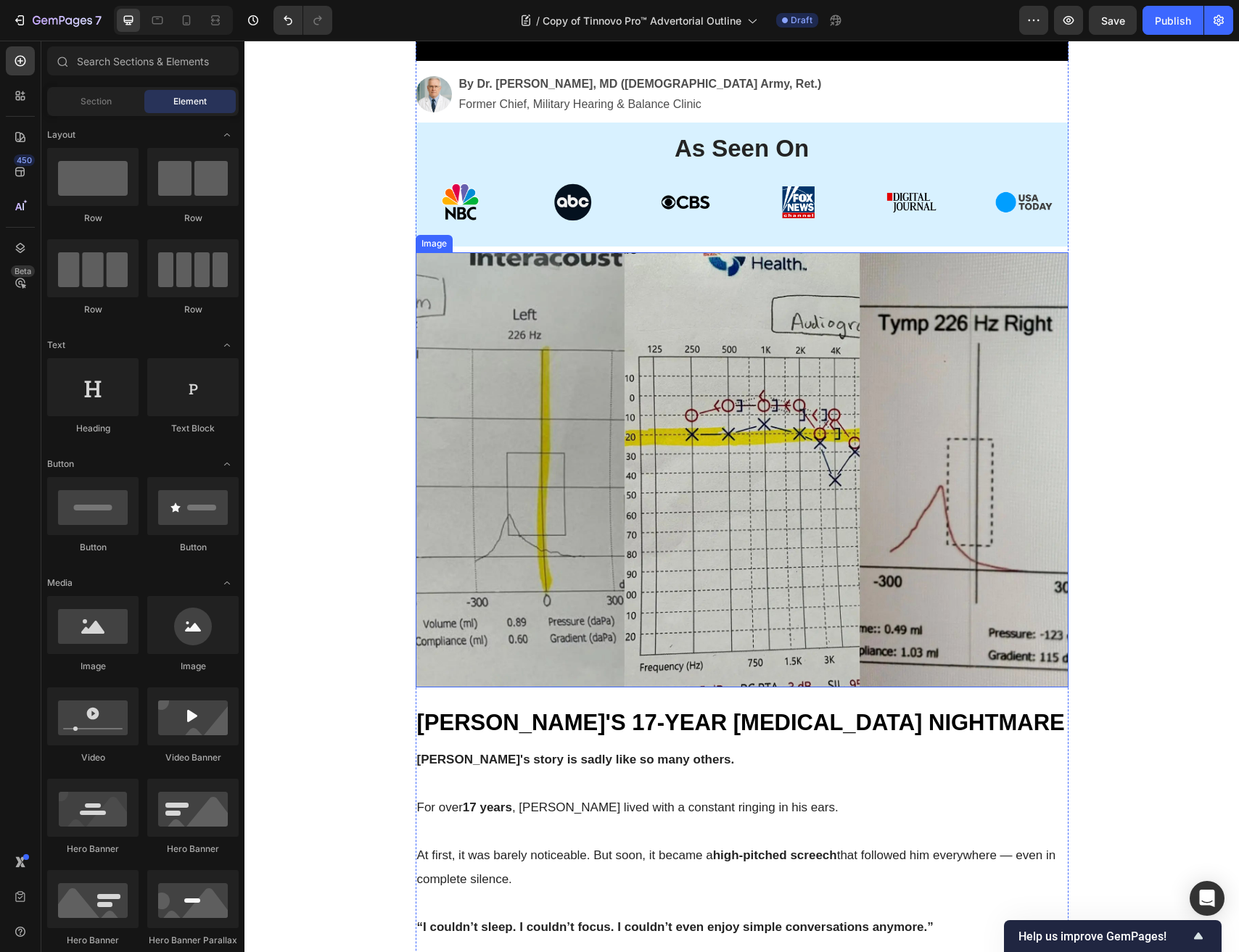
click at [525, 317] on img at bounding box center [742, 469] width 653 height 435
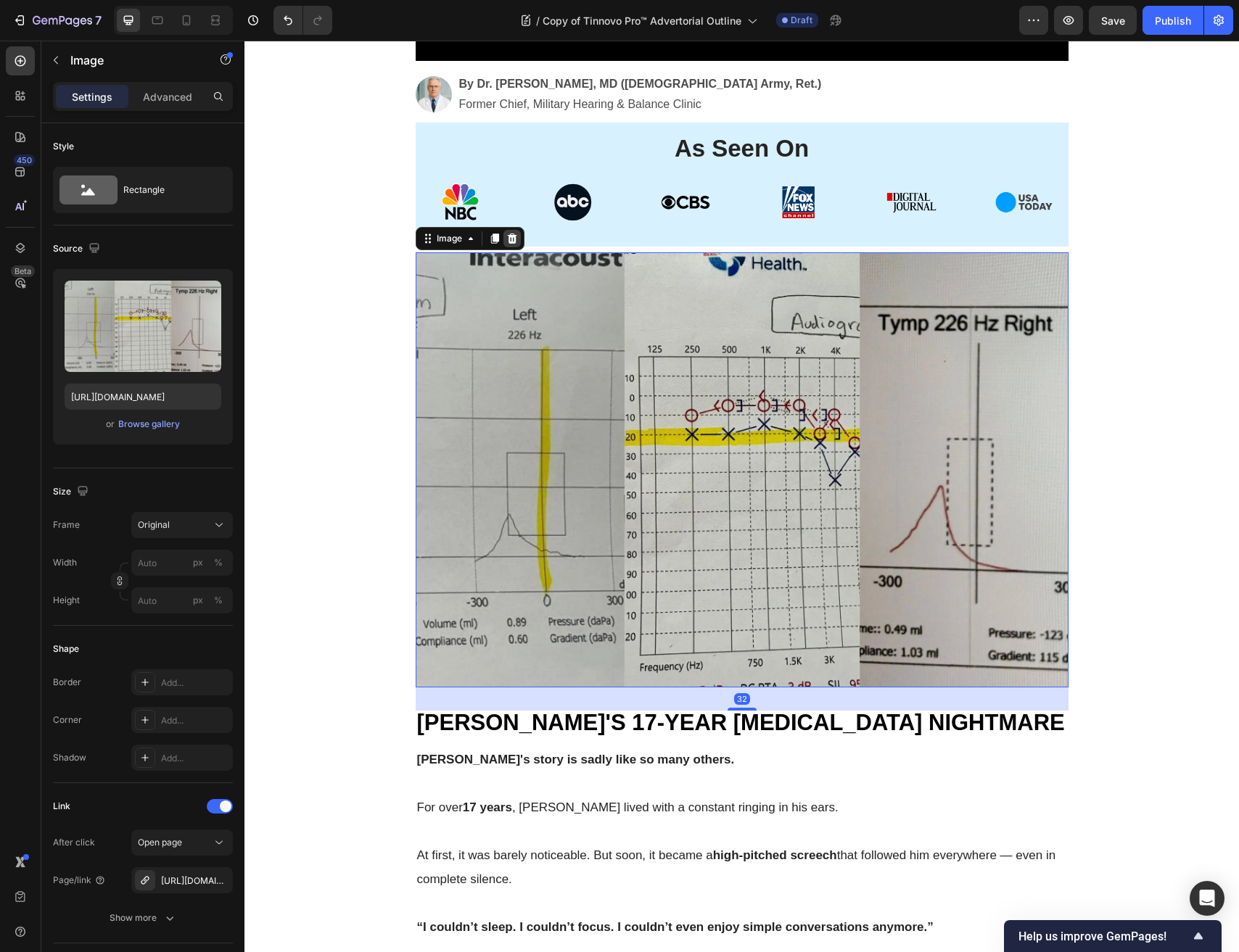
click at [516, 234] on icon at bounding box center [512, 238] width 12 height 12
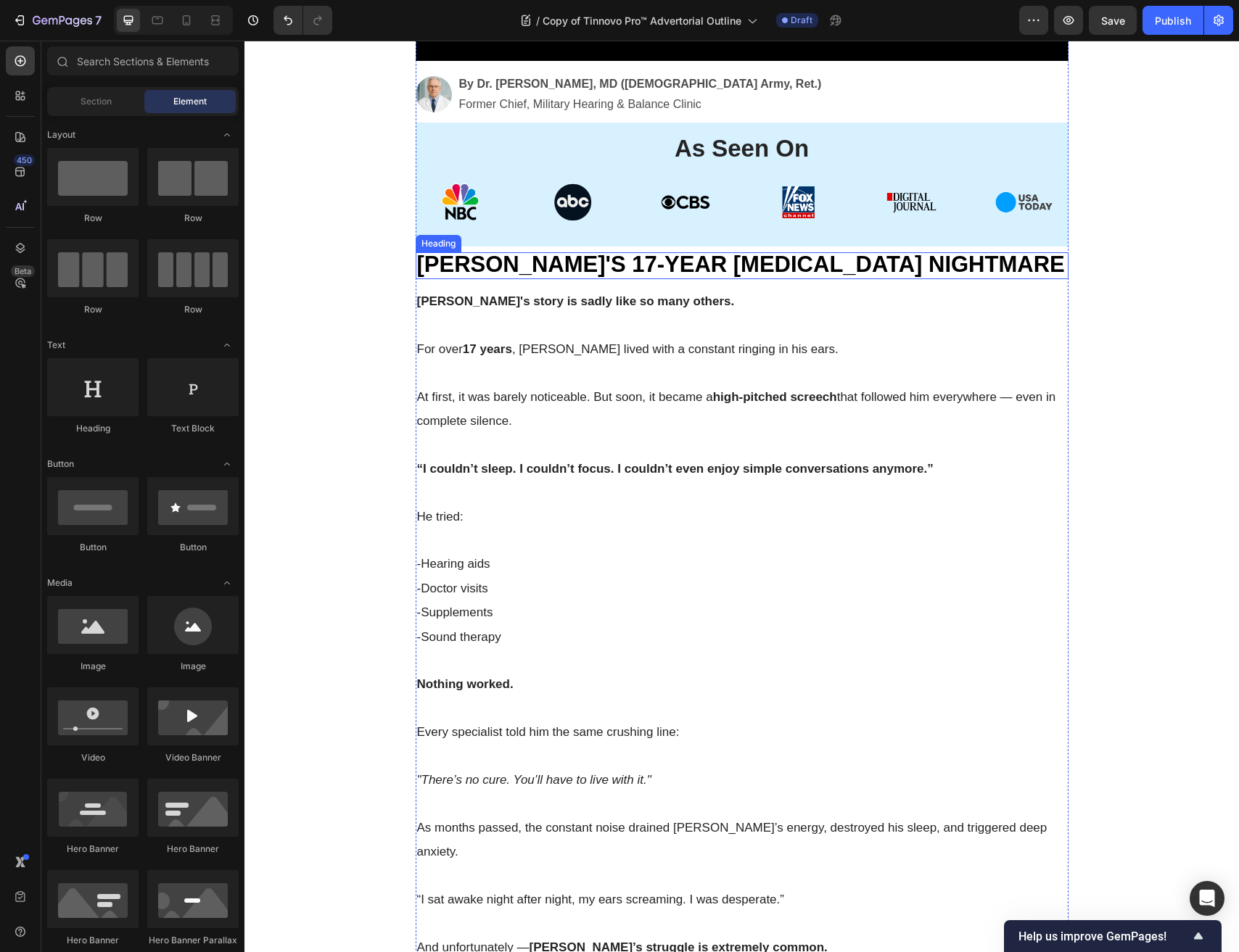
click at [509, 269] on span "ROBERT'S 17-YEAR TINNITUS NIGHTMARE" at bounding box center [741, 264] width 648 height 26
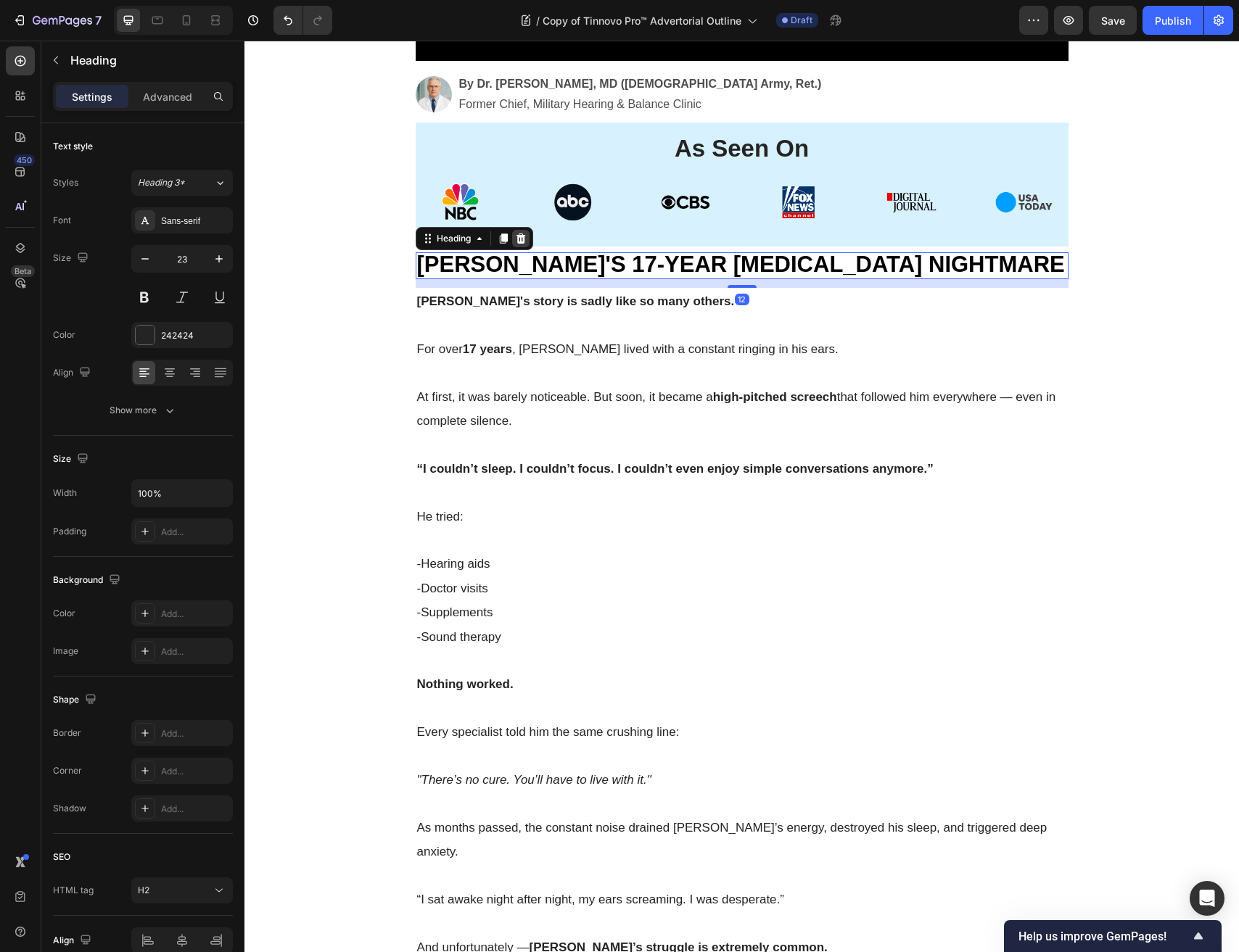
click at [517, 235] on icon at bounding box center [520, 238] width 9 height 10
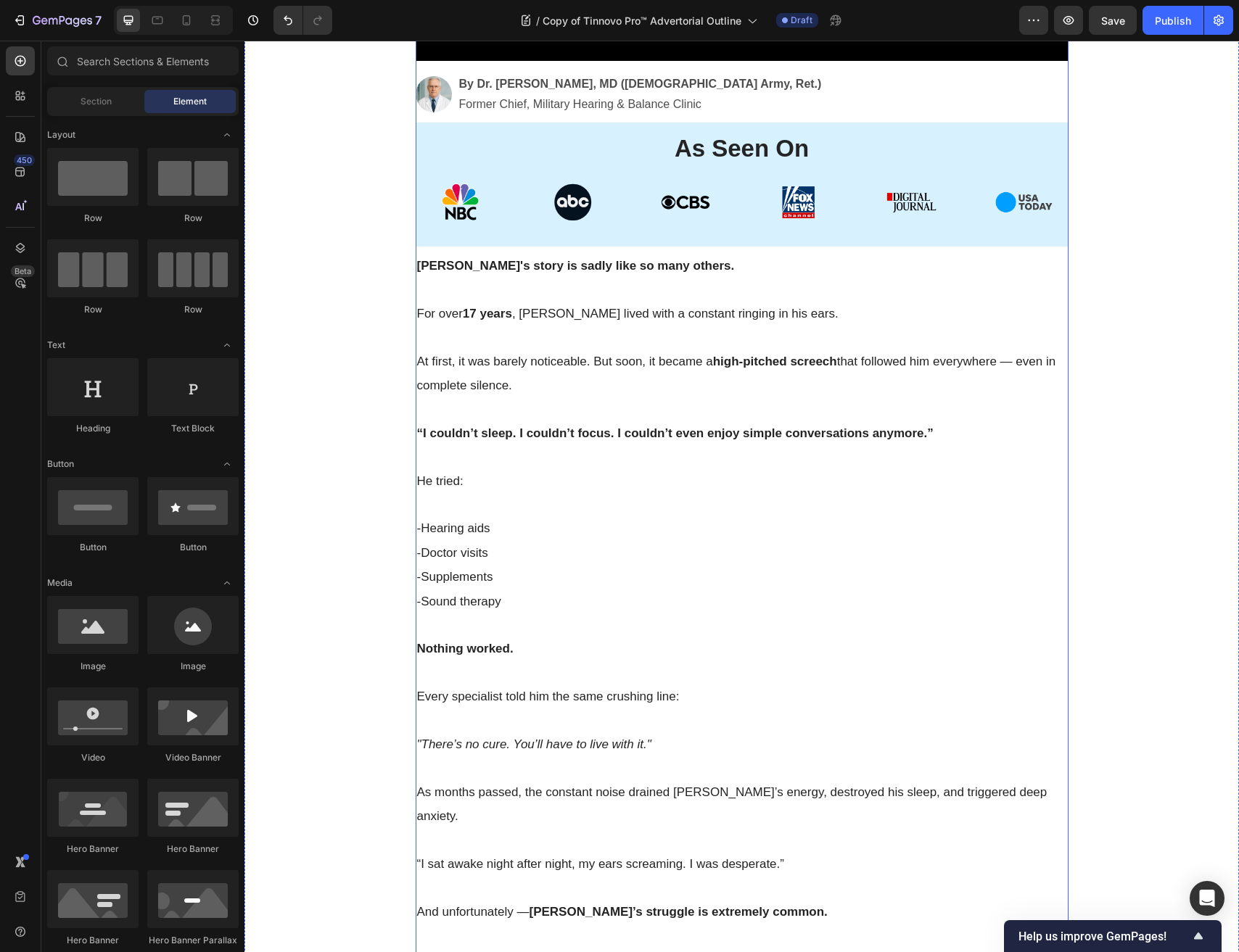
click at [516, 259] on strong "Robert's story is sadly like so many others." at bounding box center [576, 265] width 318 height 14
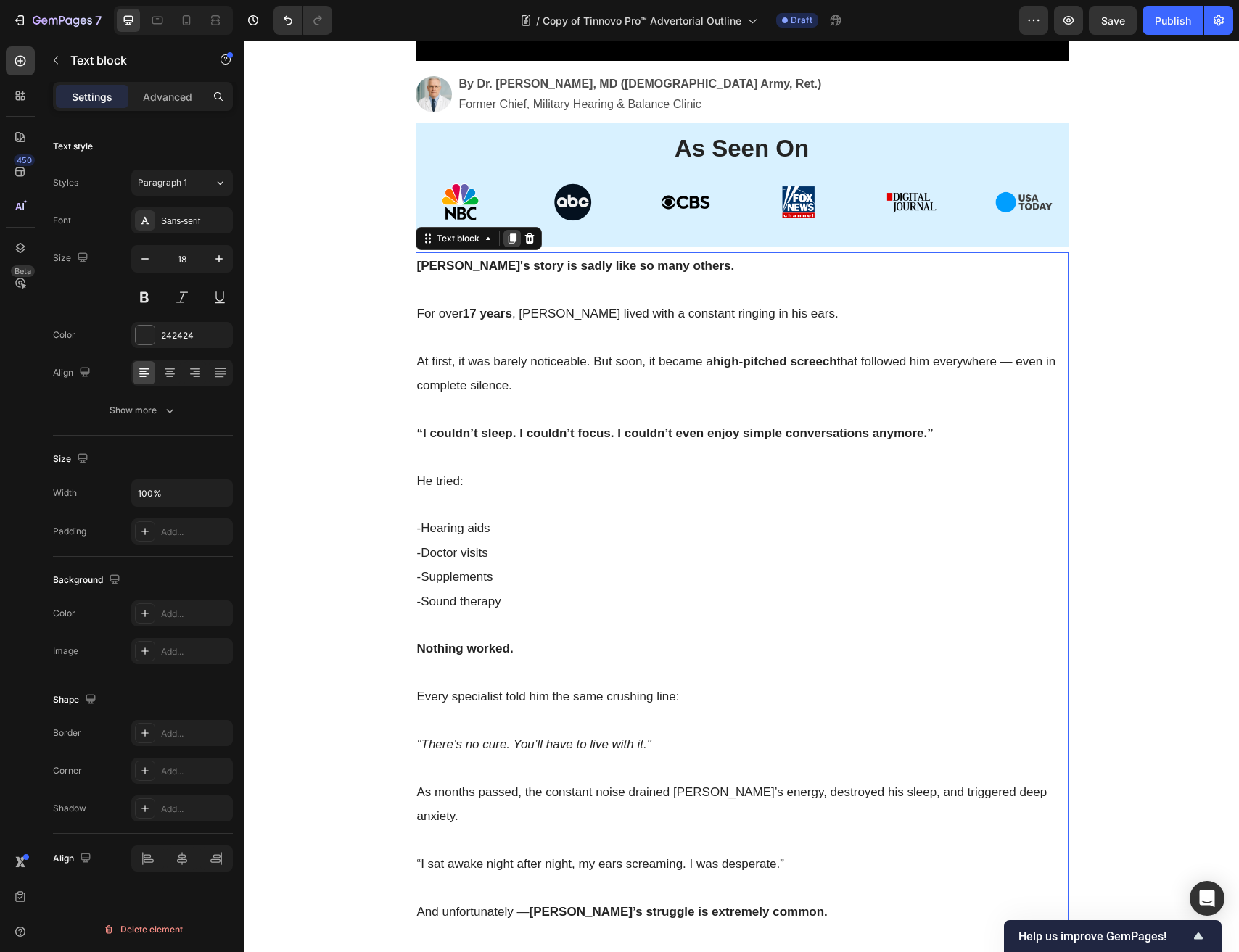
click at [519, 243] on div at bounding box center [512, 238] width 17 height 17
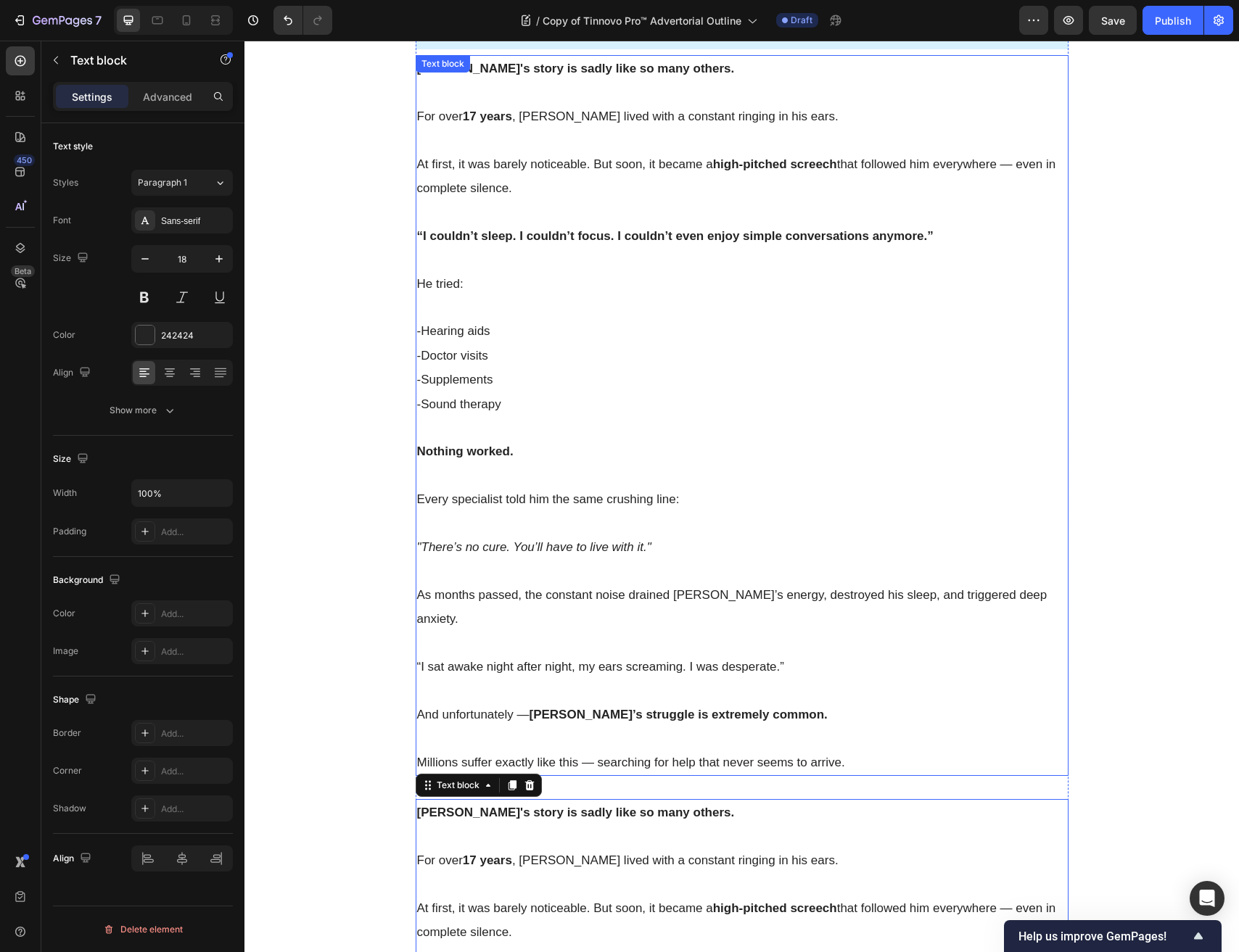
click at [530, 272] on p "He tried:" at bounding box center [742, 283] width 649 height 24
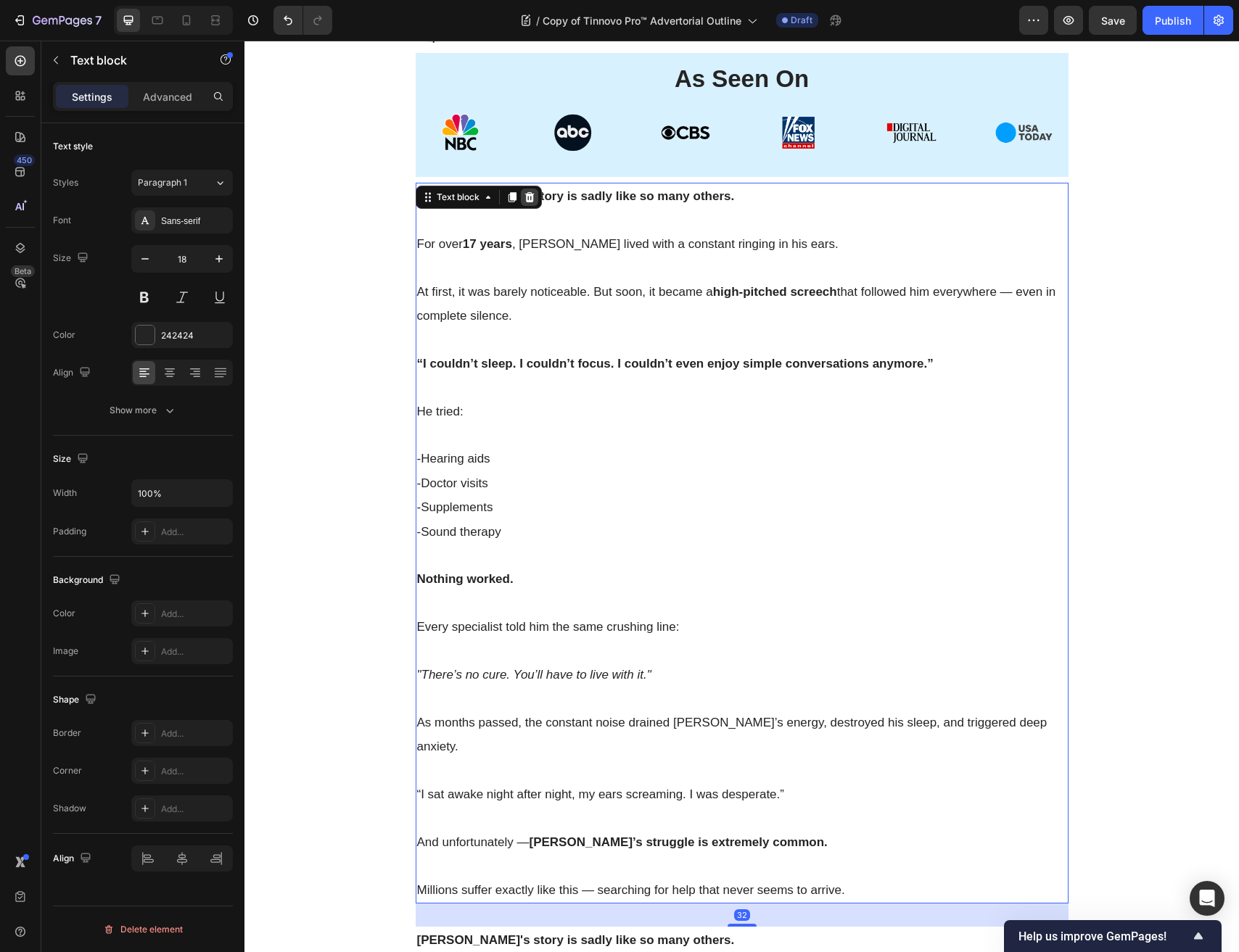
scroll to position [750, 0]
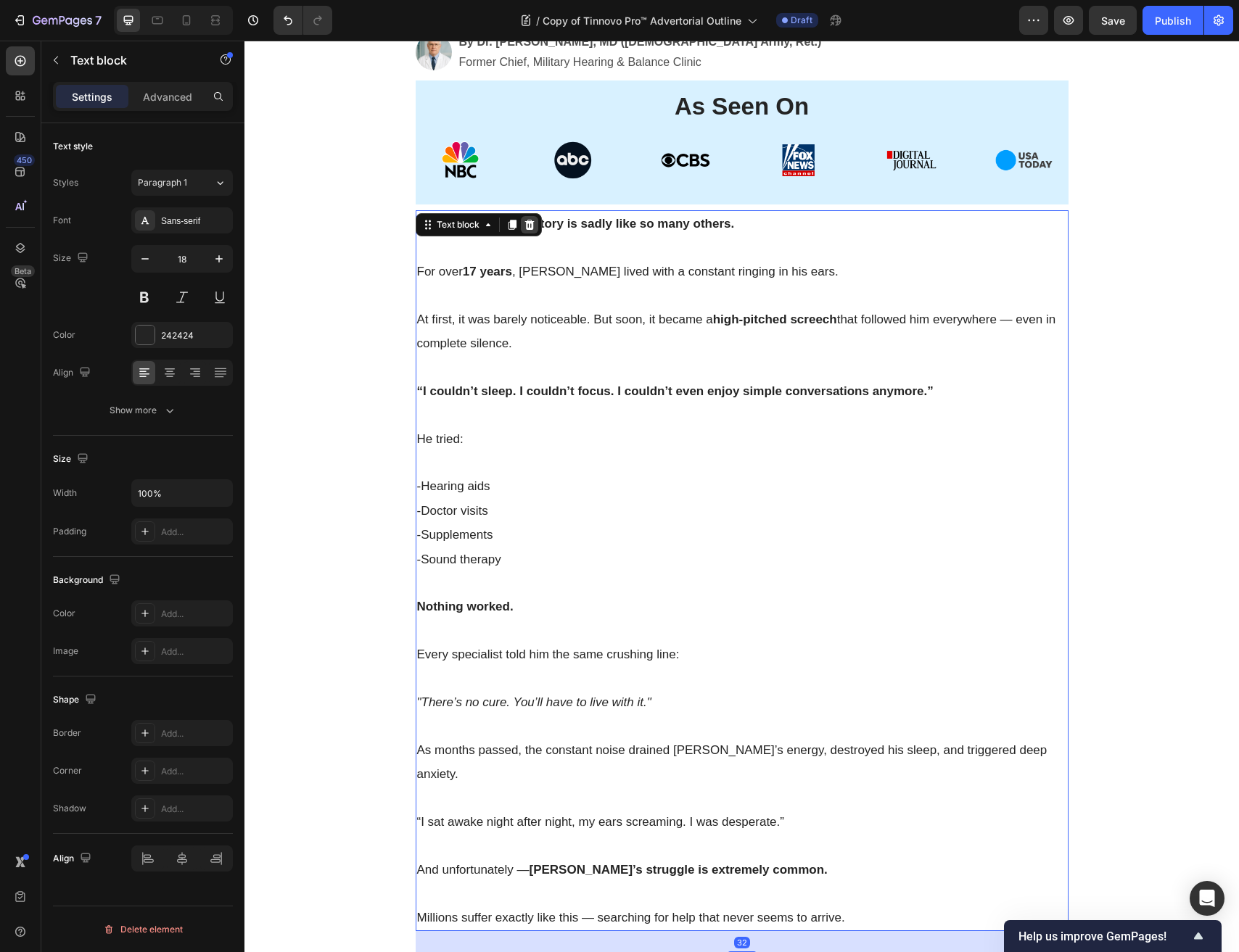
click at [526, 221] on icon at bounding box center [529, 224] width 9 height 10
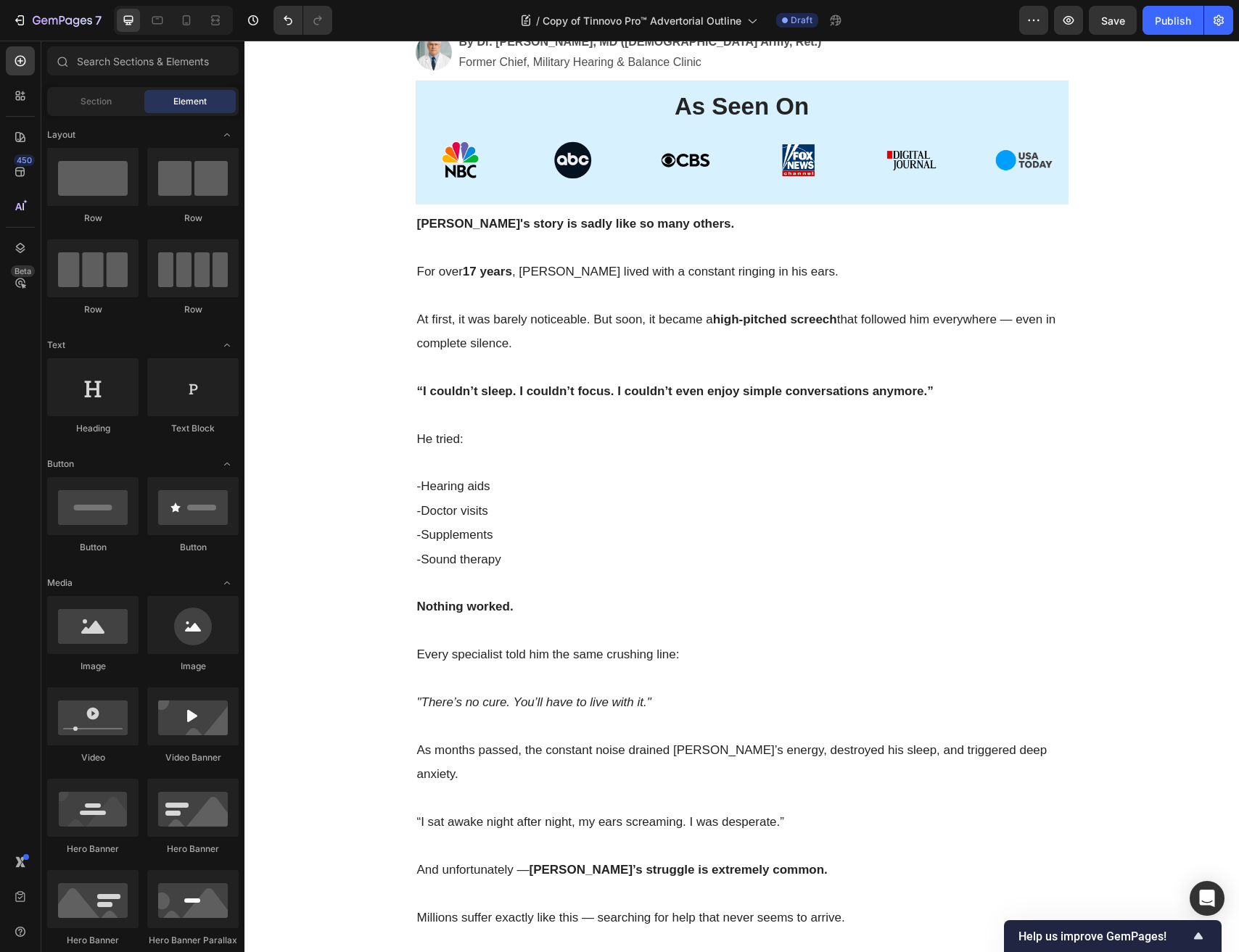
click at [526, 221] on strong "Robert's story is sadly like so many others." at bounding box center [576, 223] width 318 height 14
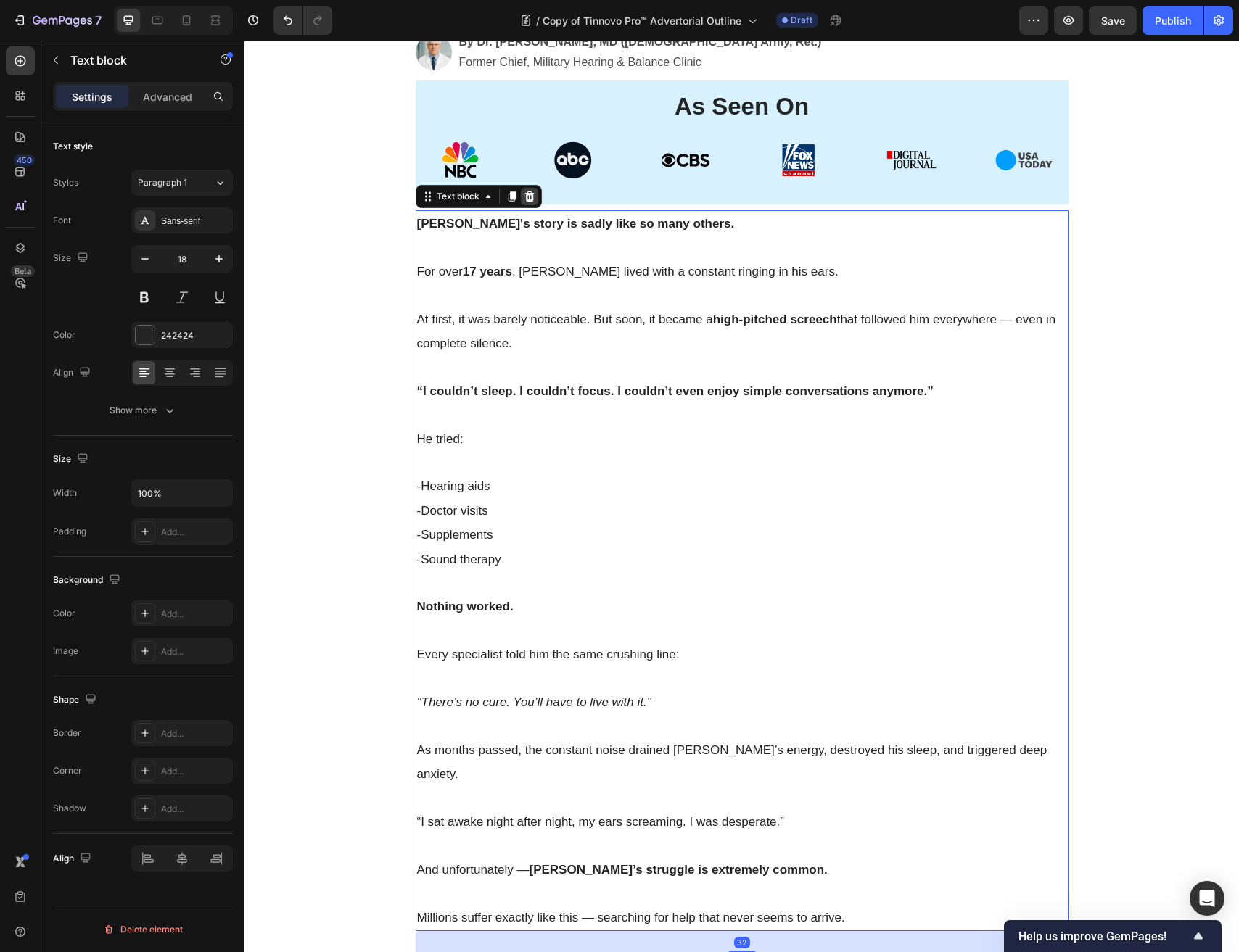
click at [531, 201] on icon at bounding box center [529, 196] width 9 height 10
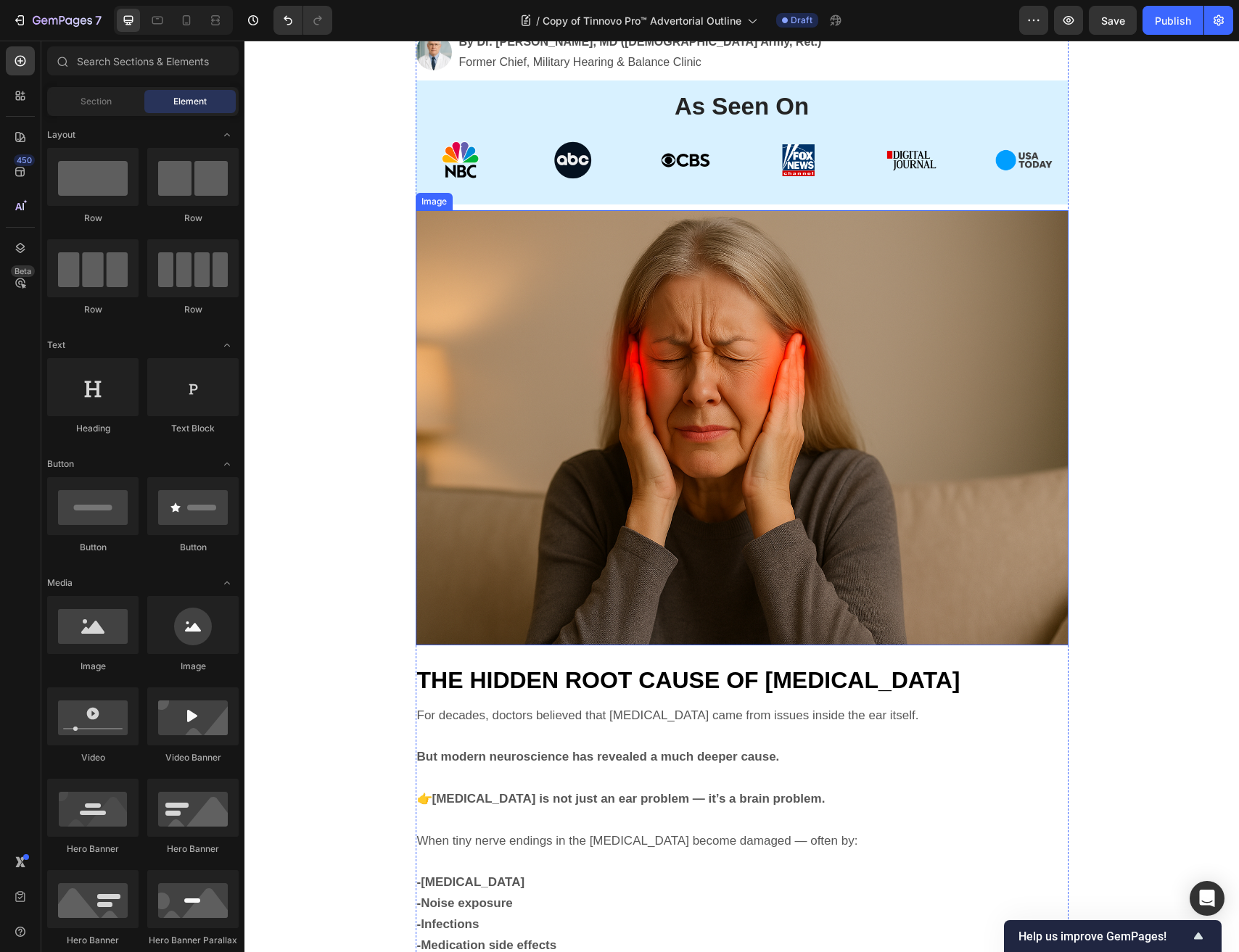
click at [530, 234] on img at bounding box center [742, 427] width 653 height 435
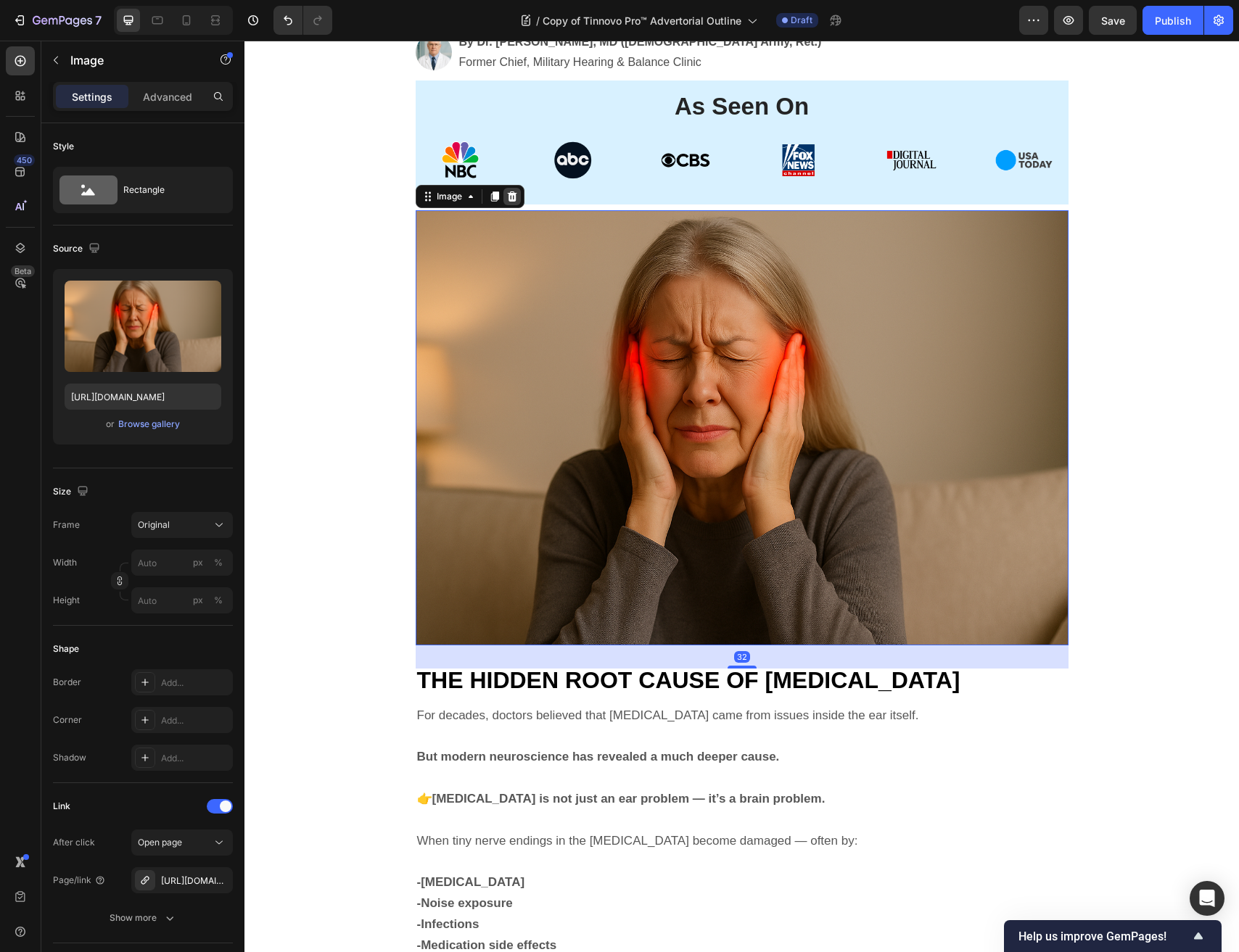
click at [512, 198] on icon at bounding box center [512, 196] width 12 height 12
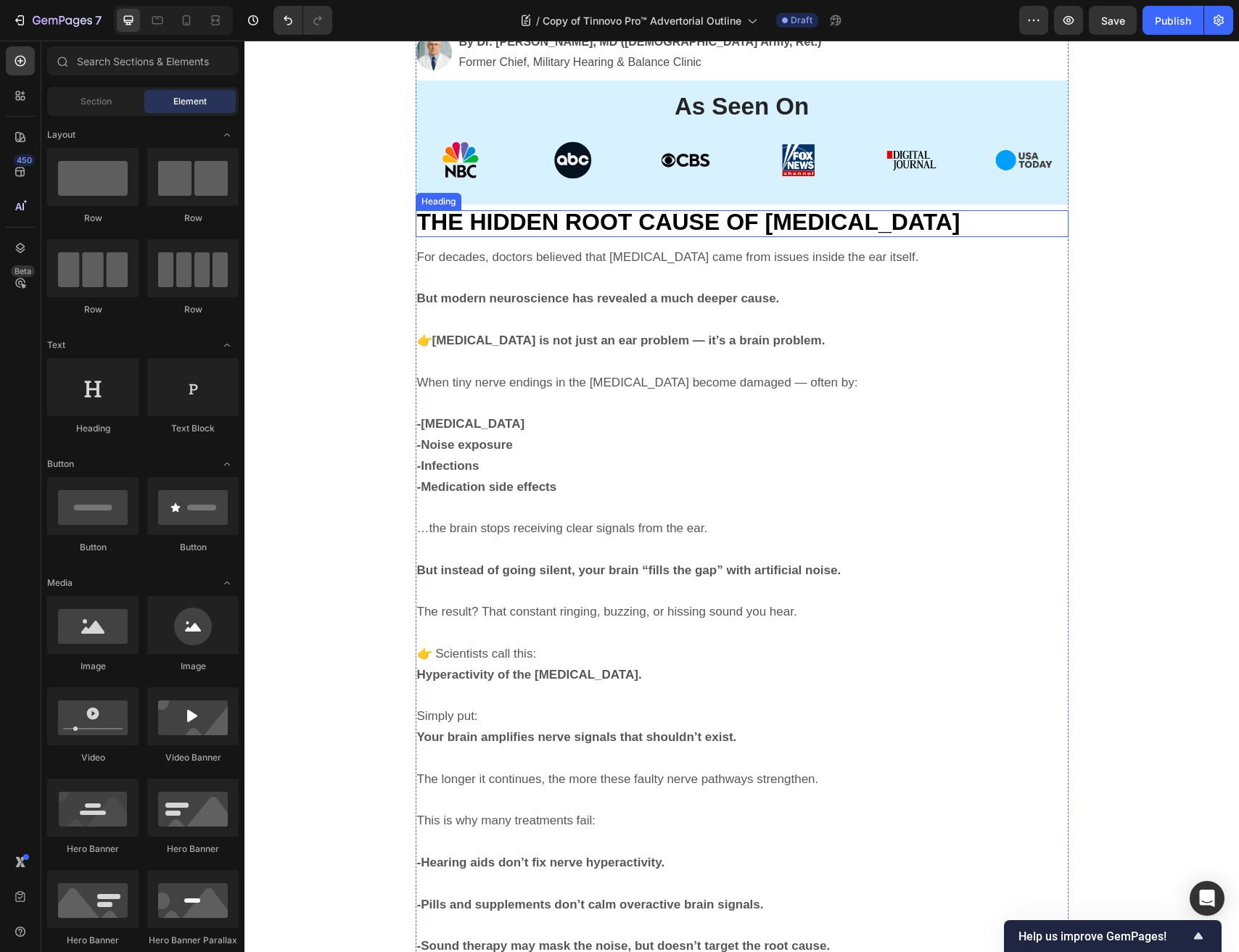
click at [521, 227] on span "THE HIDDEN ROOT CAUSE OF TINNITUS" at bounding box center [689, 222] width 544 height 26
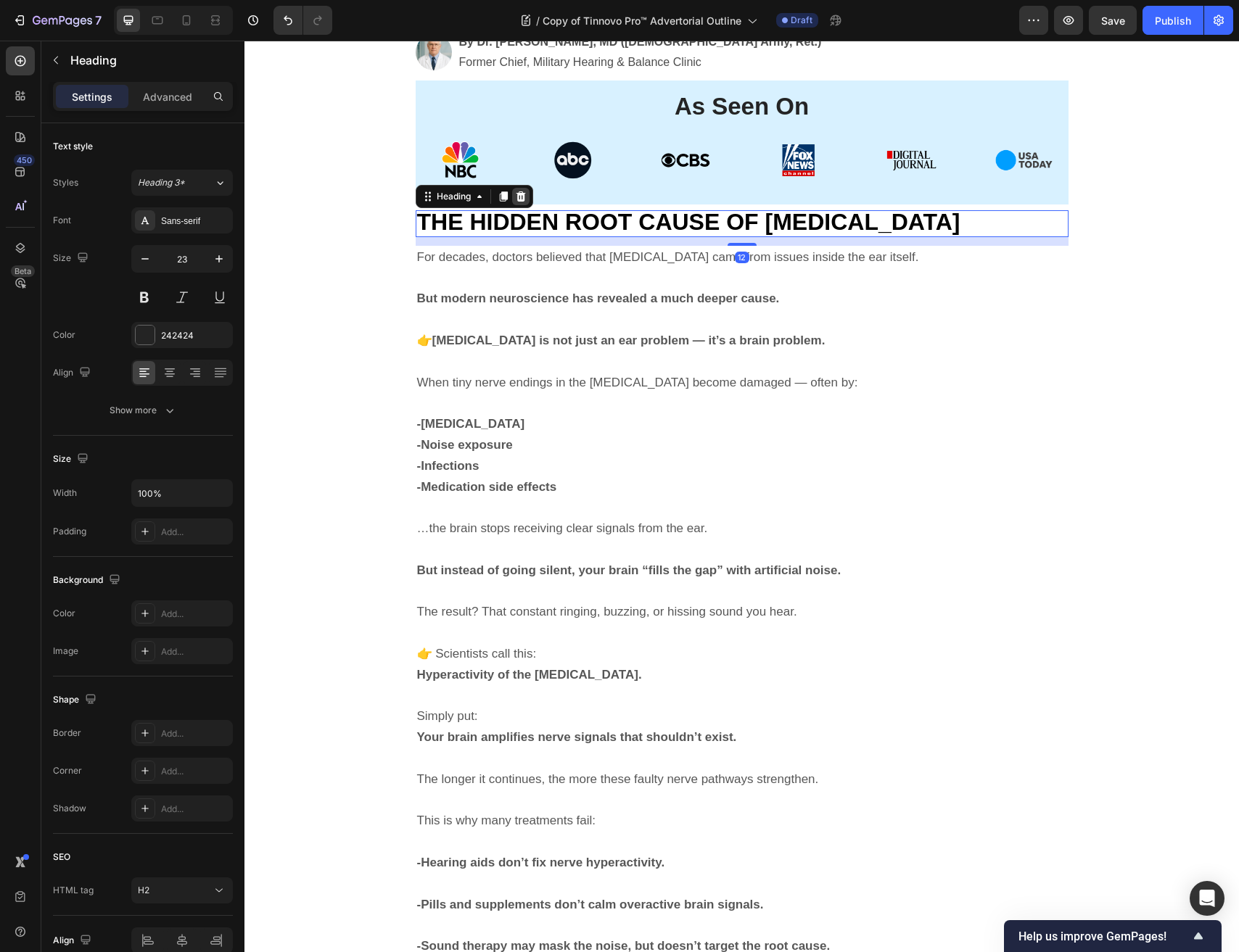
click at [523, 195] on icon at bounding box center [520, 196] width 9 height 10
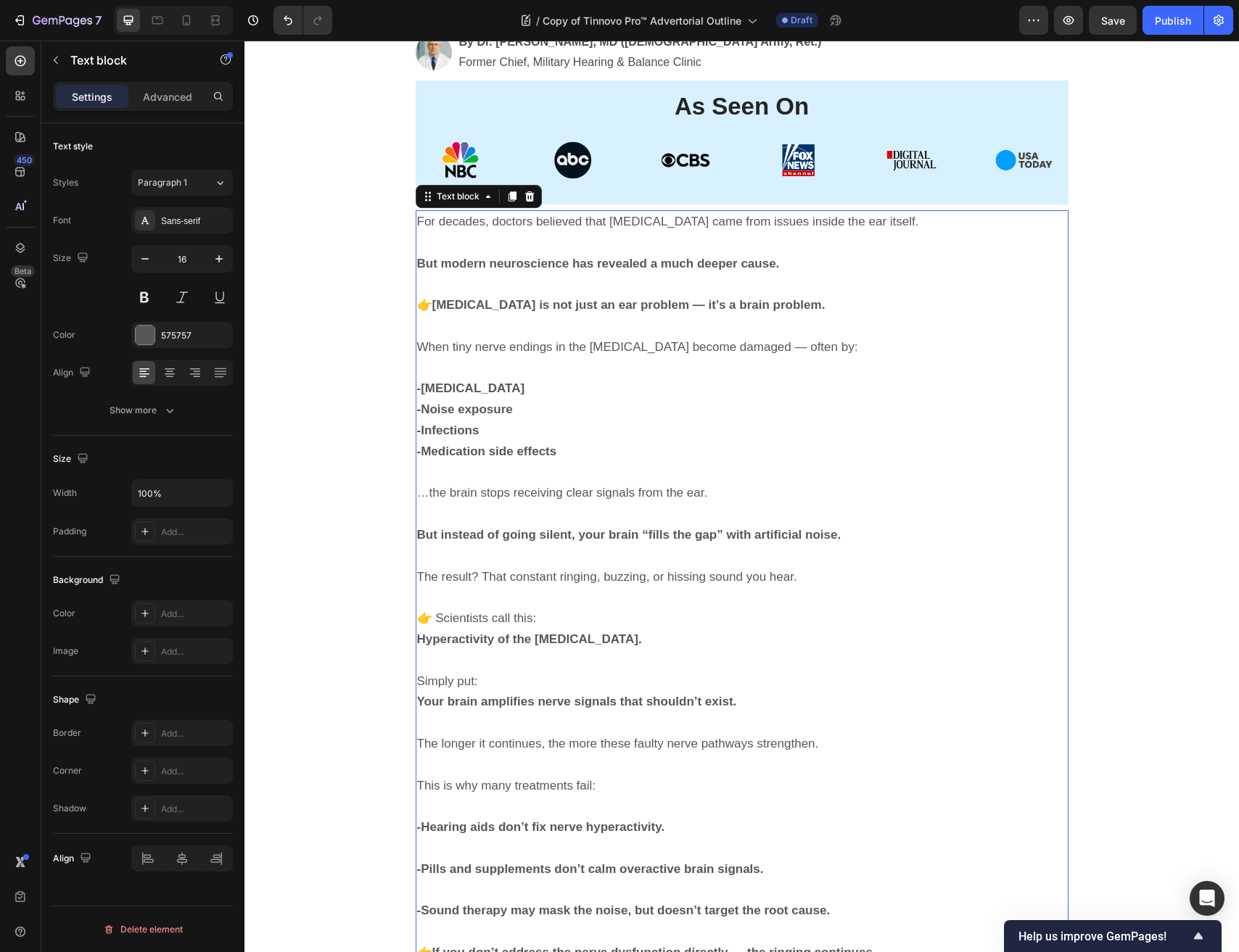
click at [512, 244] on p "But modern neuroscience has revealed a much deeper cause." at bounding box center [742, 254] width 649 height 42
click at [534, 194] on icon at bounding box center [529, 196] width 12 height 12
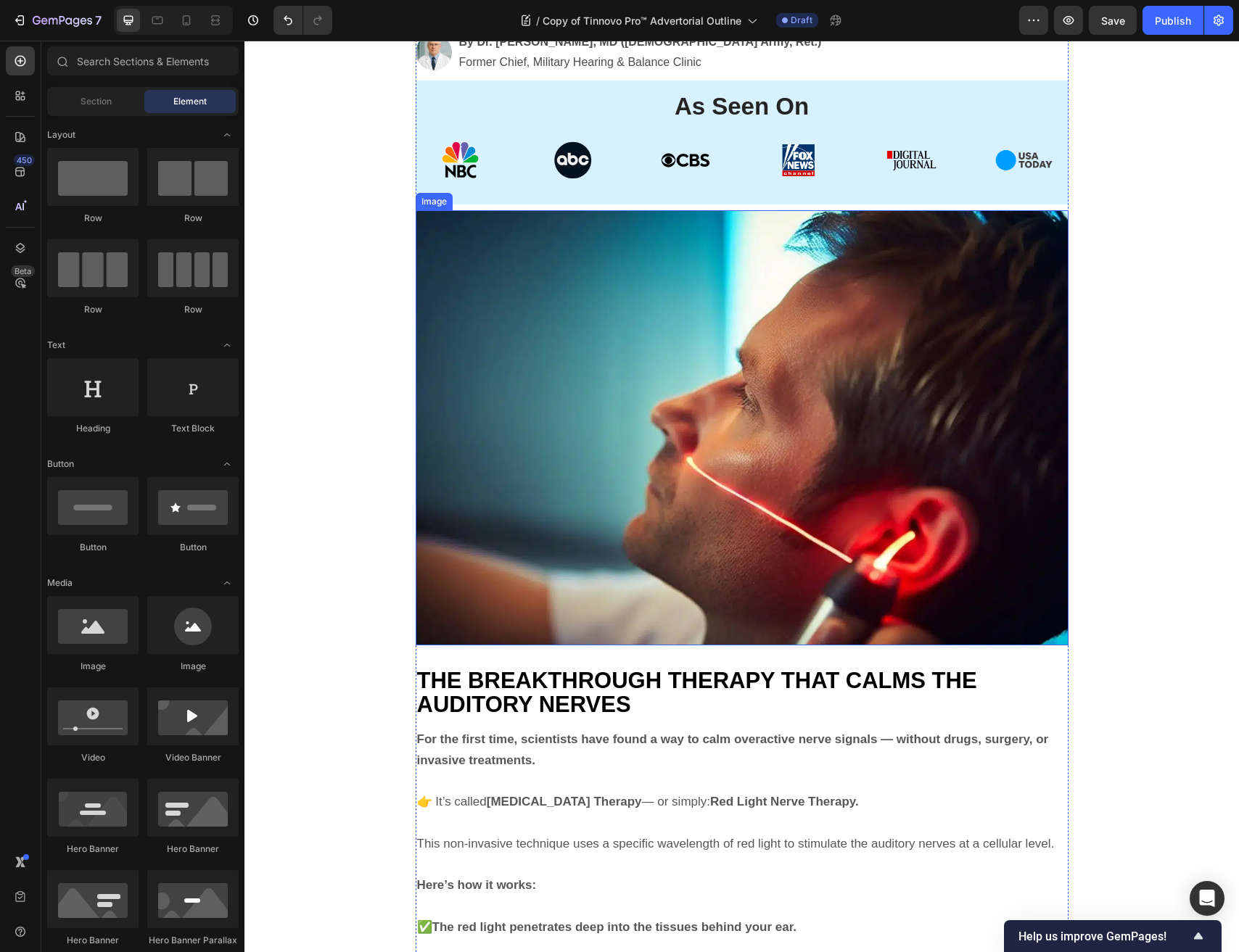
click at [526, 269] on img at bounding box center [742, 427] width 653 height 435
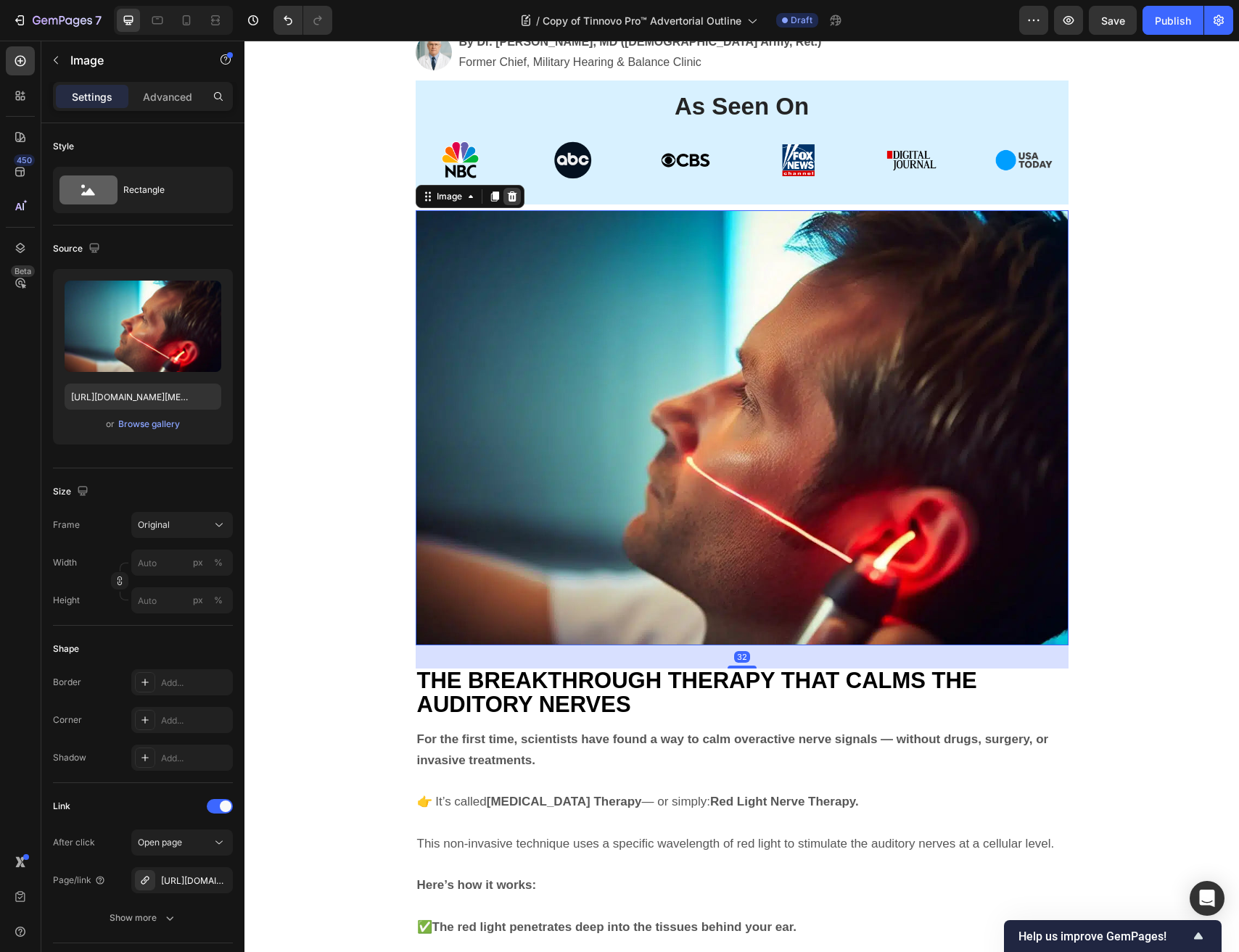
click at [512, 191] on icon at bounding box center [512, 196] width 12 height 12
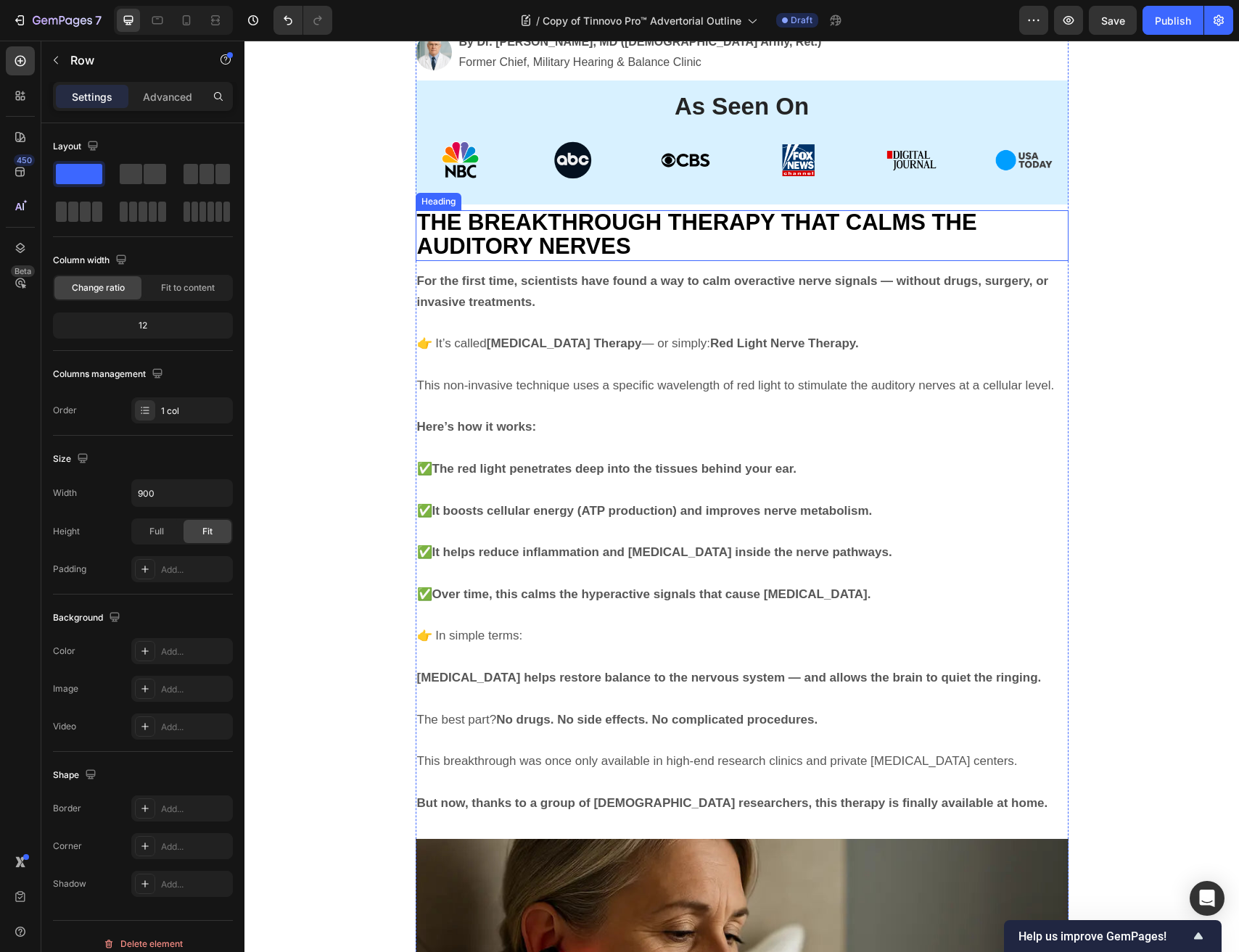
click at [517, 215] on span "THE BREAKTHROUGH THERAPY THAT CALMS THE AUDITORY NERVES" at bounding box center [697, 234] width 560 height 49
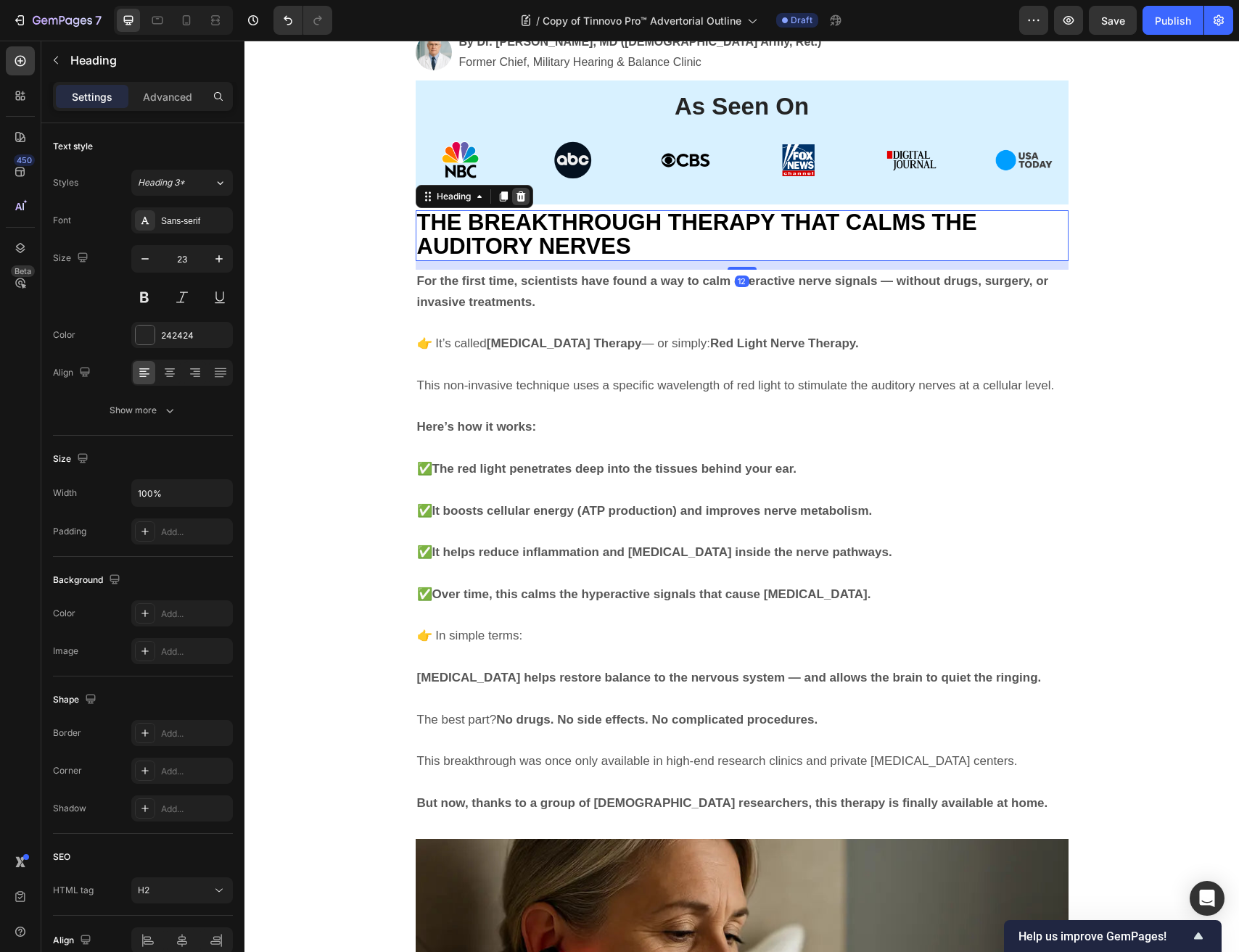
click at [523, 197] on icon at bounding box center [520, 196] width 12 height 12
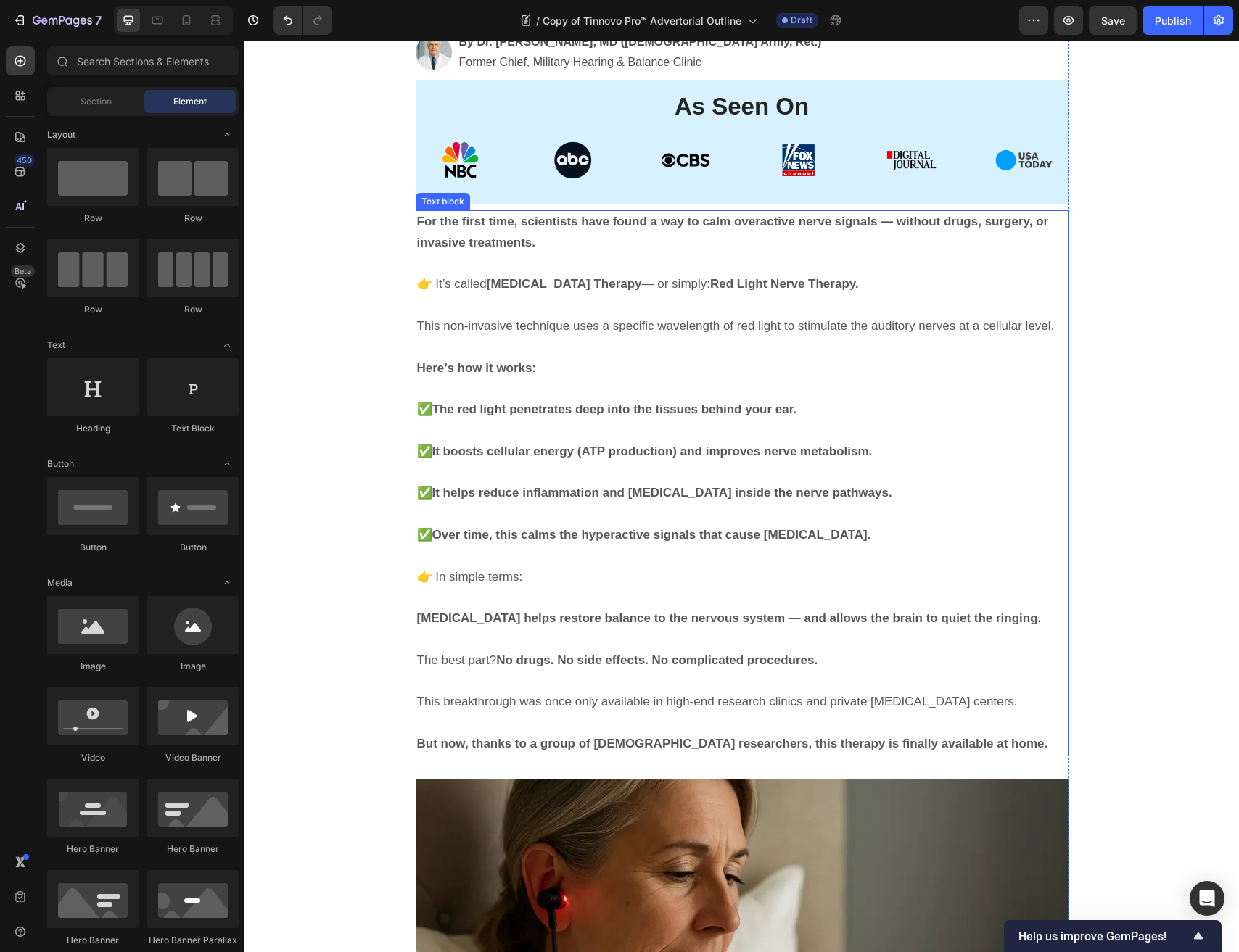
click at [518, 270] on p at bounding box center [742, 264] width 649 height 21
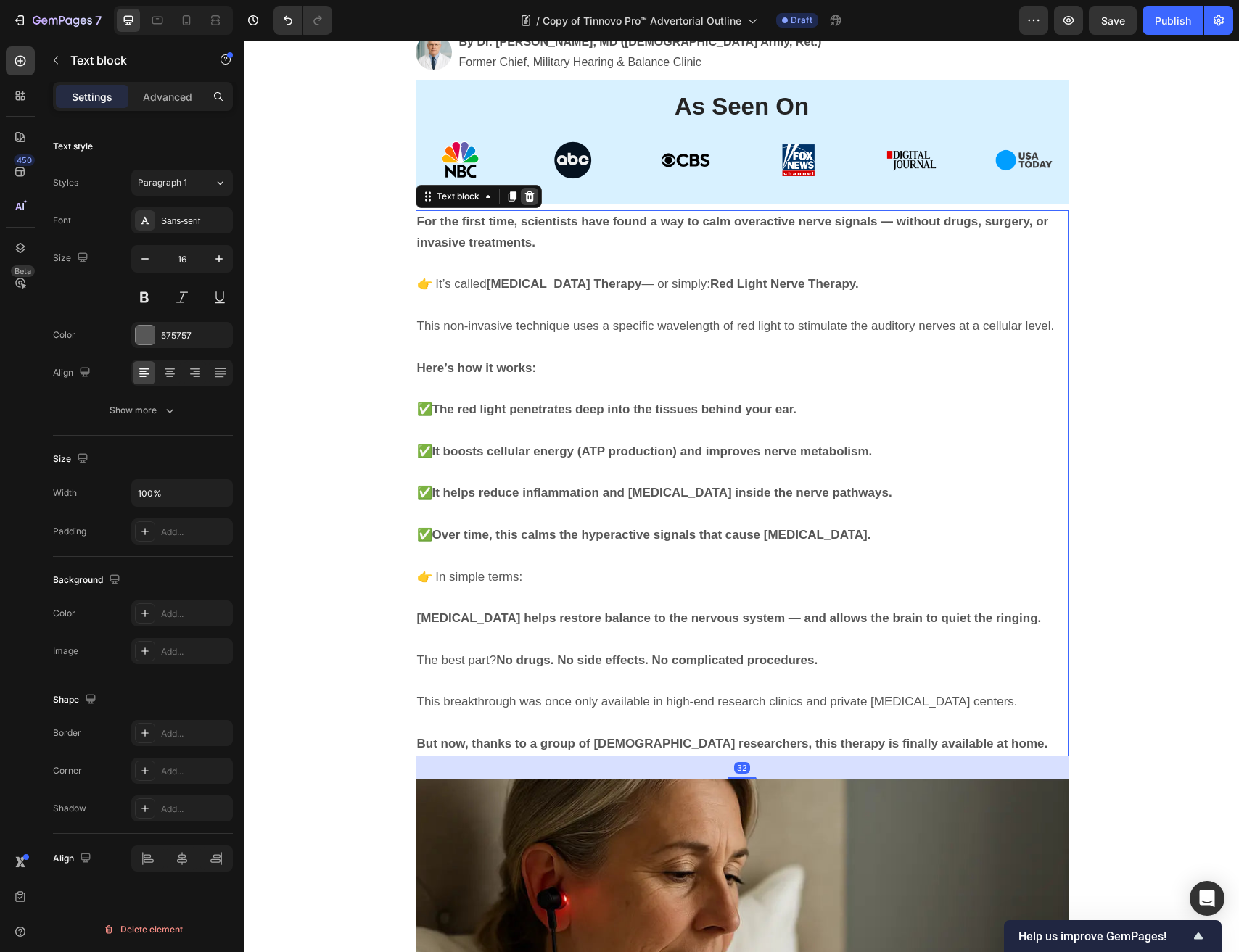
click at [526, 203] on div at bounding box center [530, 196] width 17 height 17
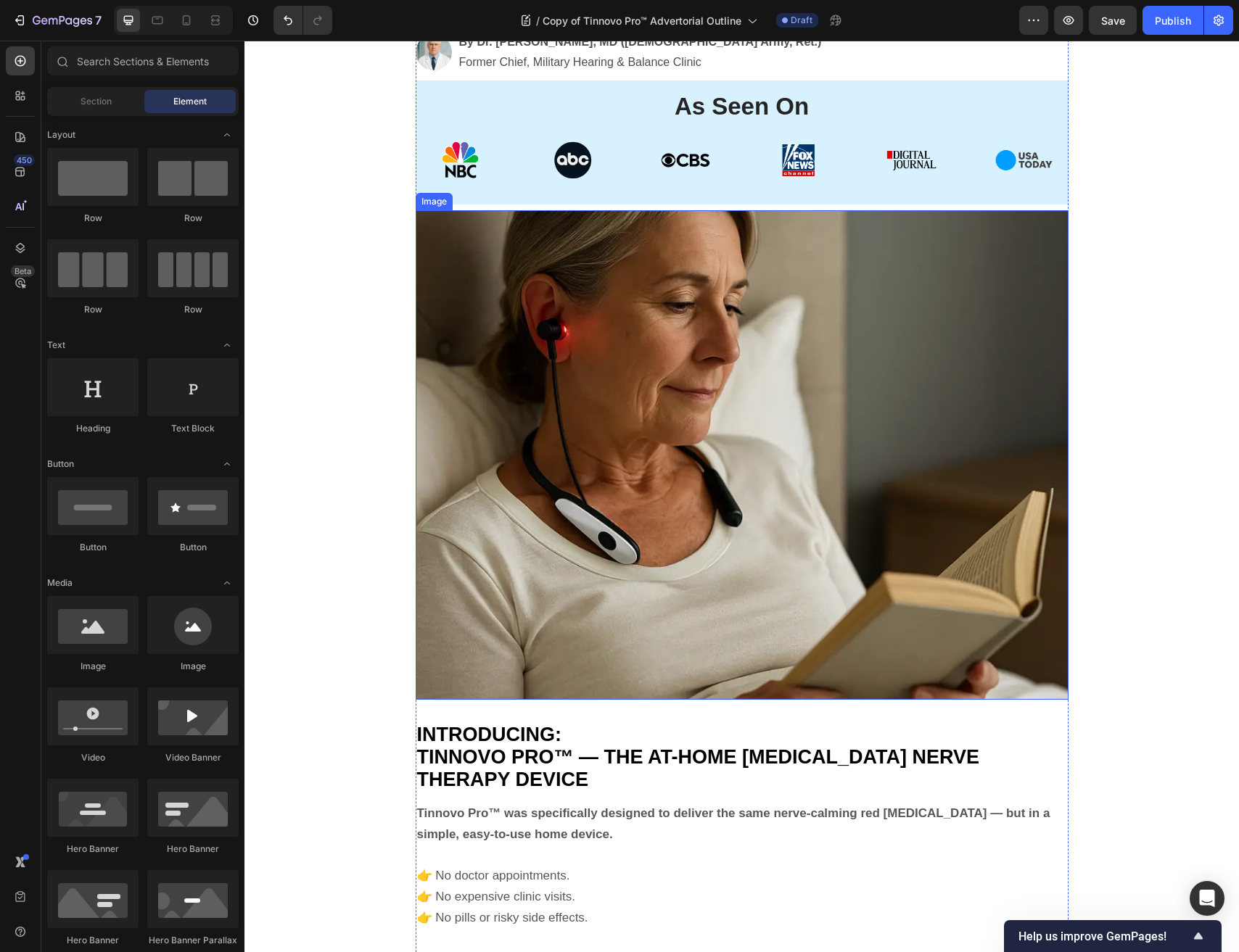
click at [523, 220] on img at bounding box center [742, 455] width 653 height 490
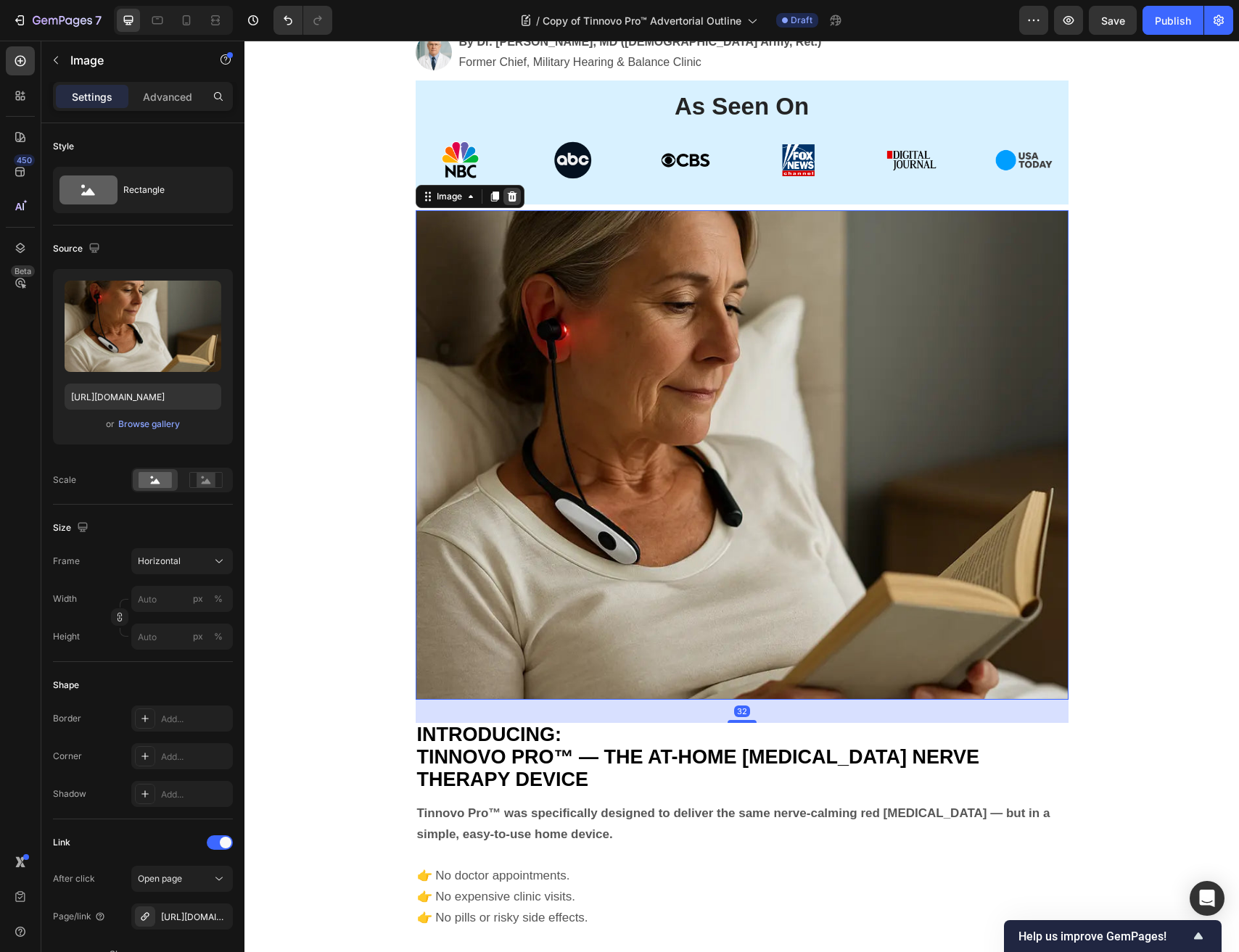
click at [515, 191] on icon at bounding box center [512, 196] width 12 height 12
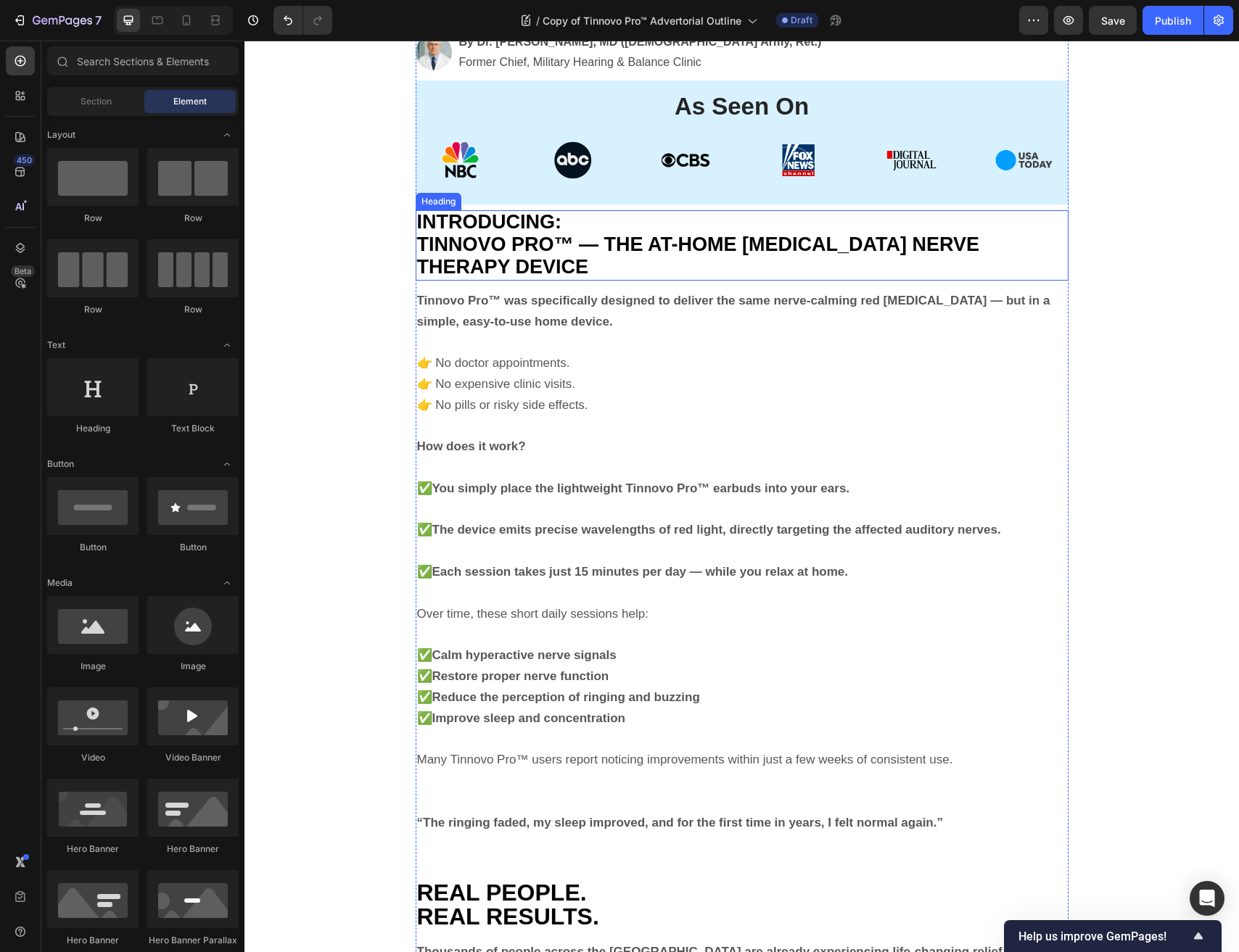
click at [514, 272] on h2 "INTRODUCING: TINNOVO PRO™ — THE AT-HOME TINNITUS NERVE THERAPY DEVICE" at bounding box center [742, 245] width 653 height 70
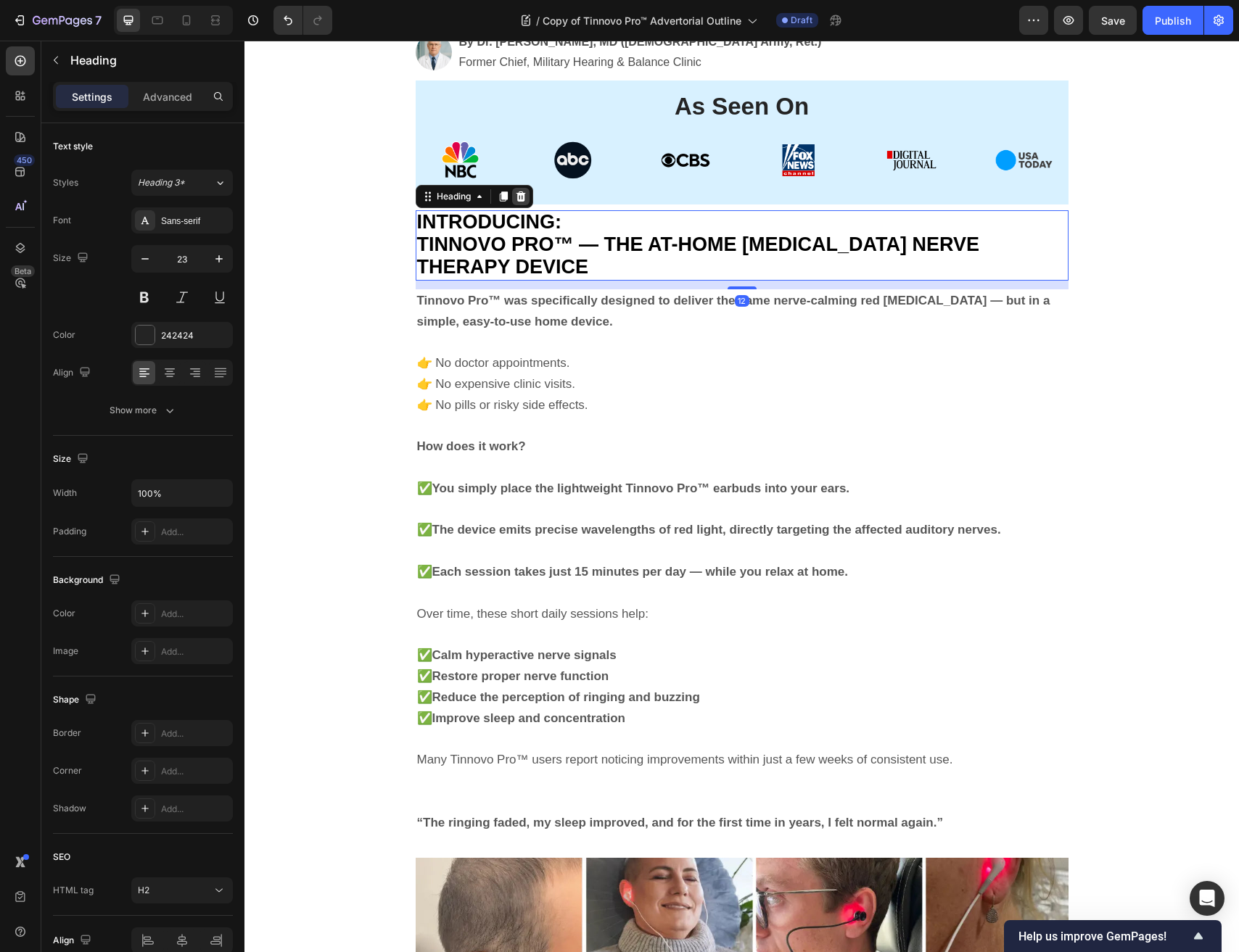
click at [521, 191] on icon at bounding box center [520, 196] width 12 height 12
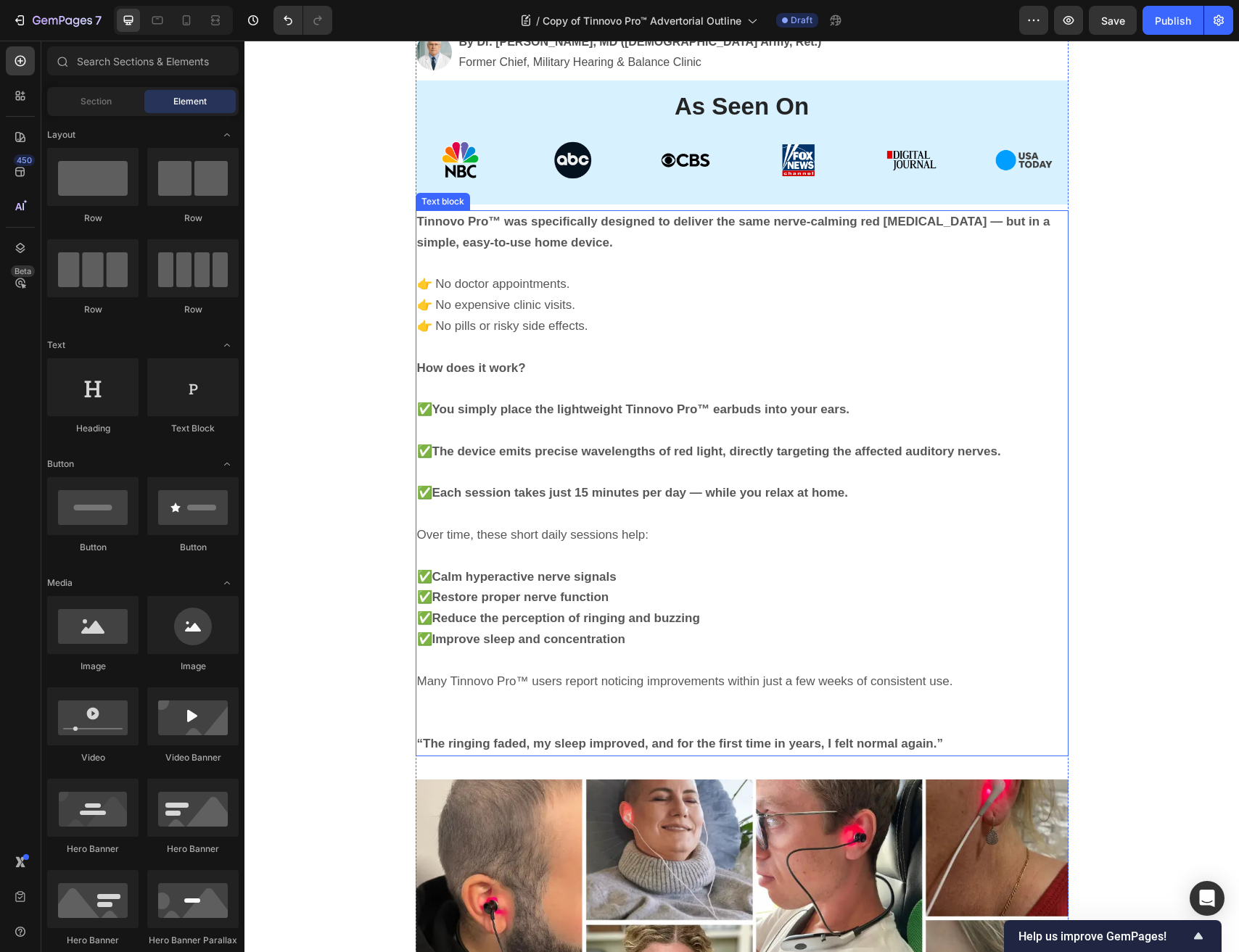
click at [516, 266] on p at bounding box center [742, 264] width 649 height 21
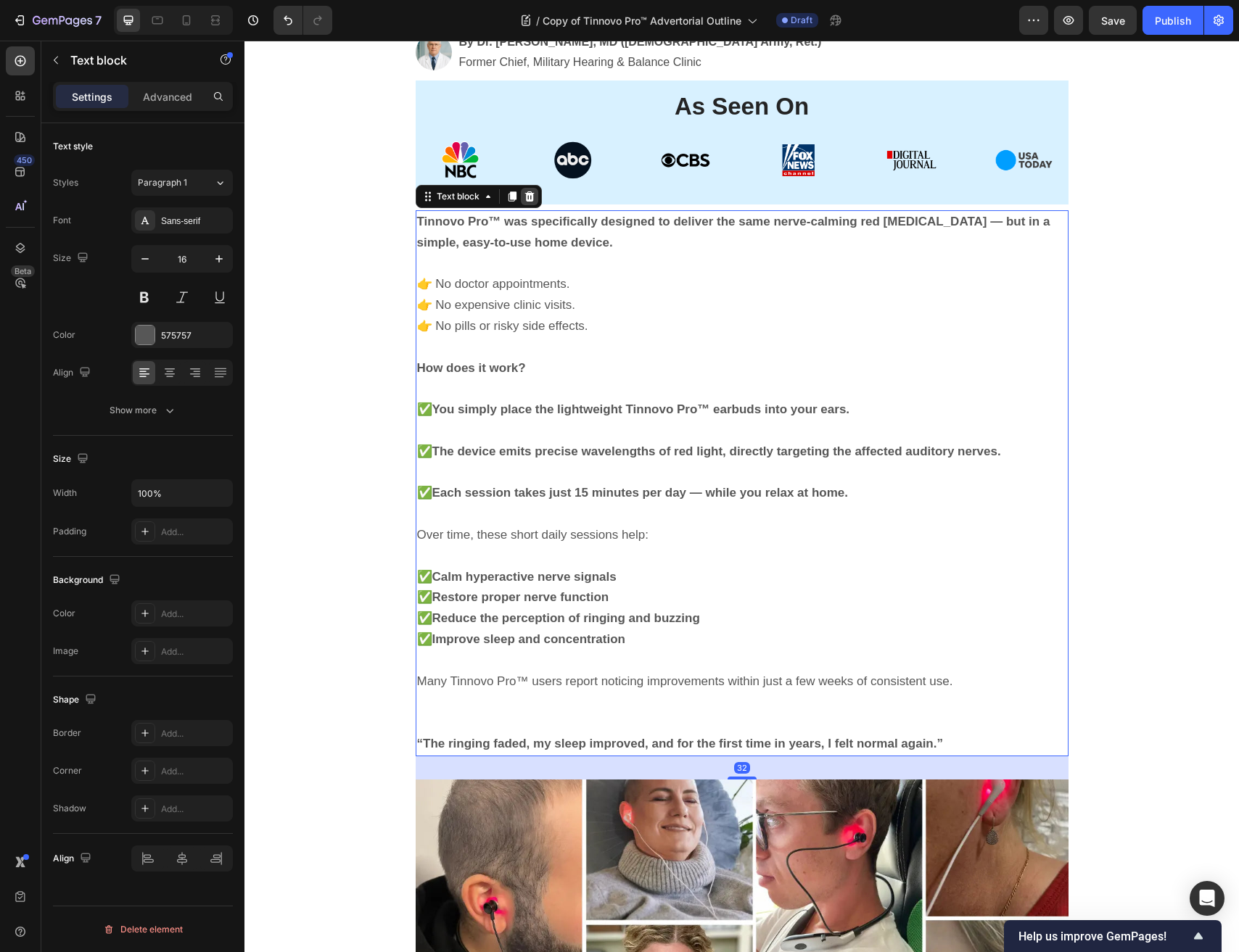
click at [530, 202] on icon at bounding box center [529, 196] width 12 height 12
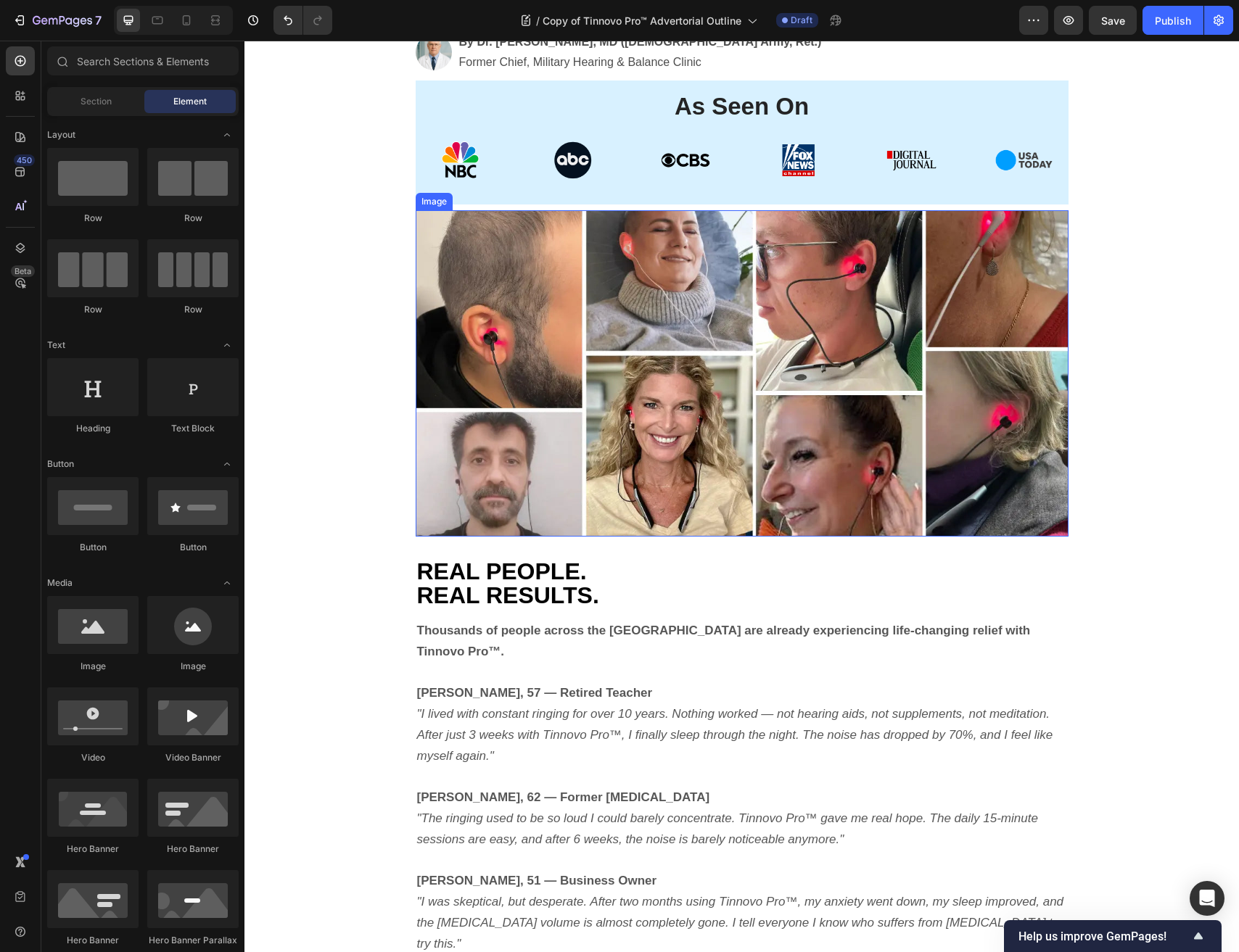
click at [534, 278] on img at bounding box center [742, 373] width 653 height 326
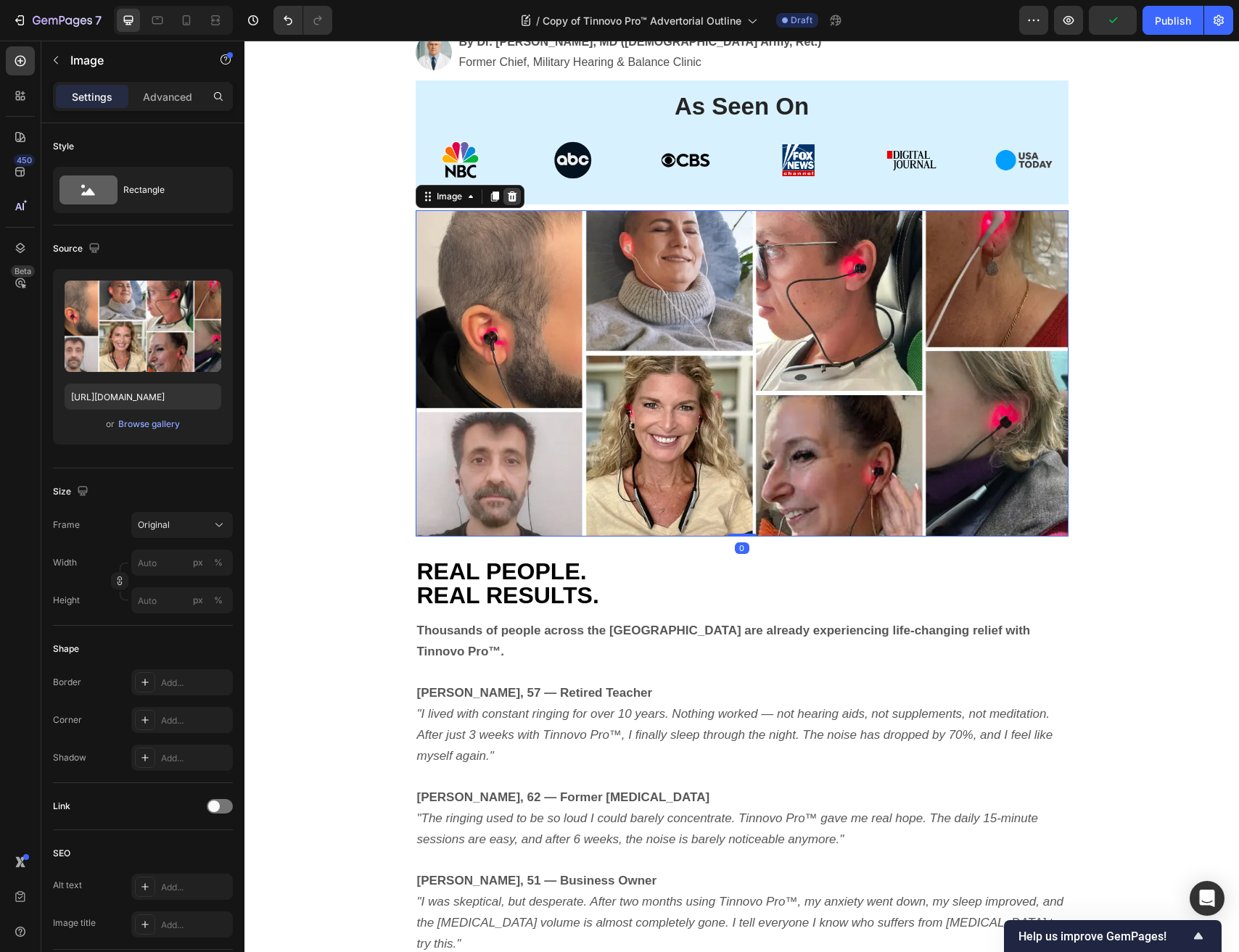
click at [512, 195] on icon at bounding box center [512, 196] width 9 height 10
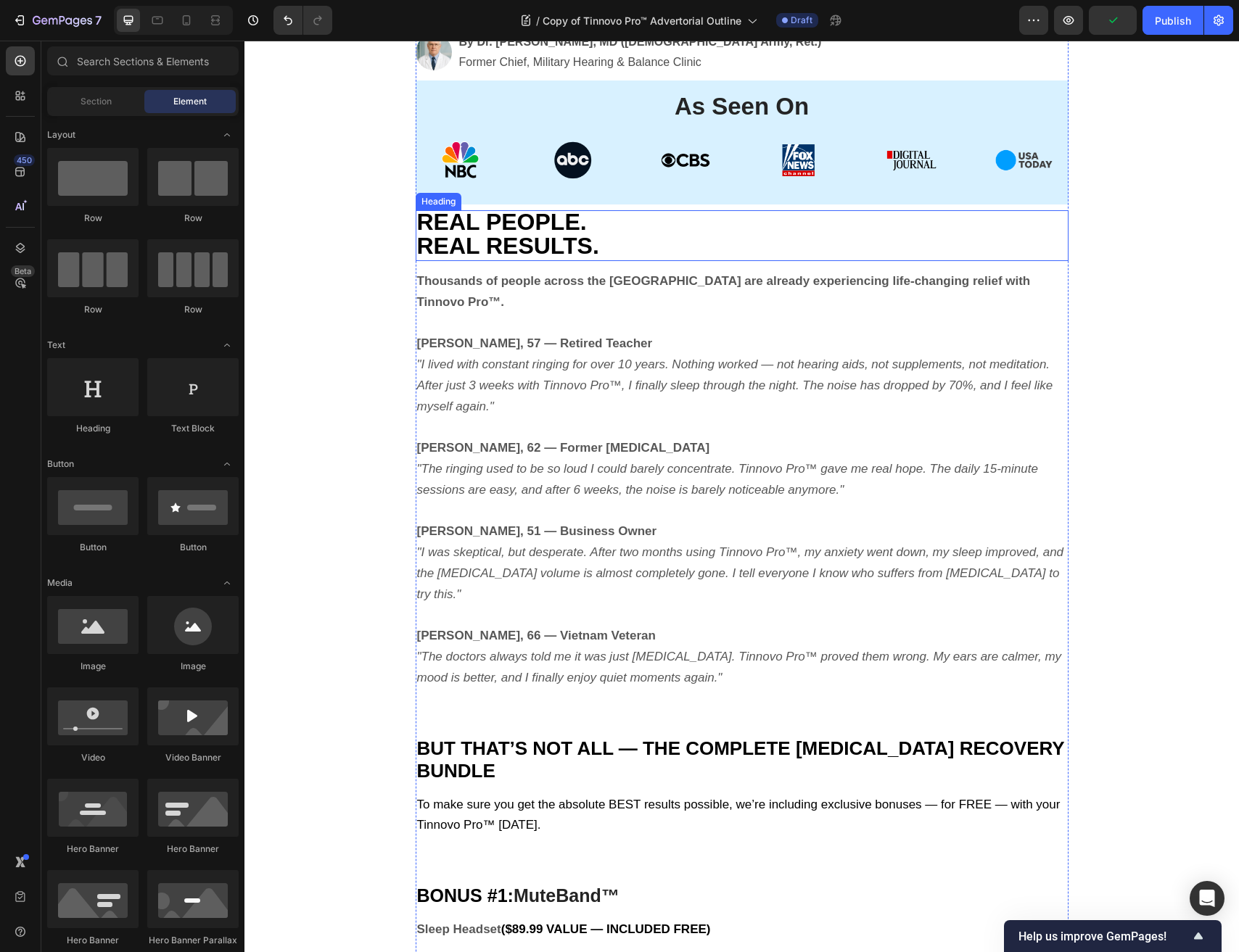
click at [519, 247] on span "REAL RESULTS." at bounding box center [509, 246] width 182 height 26
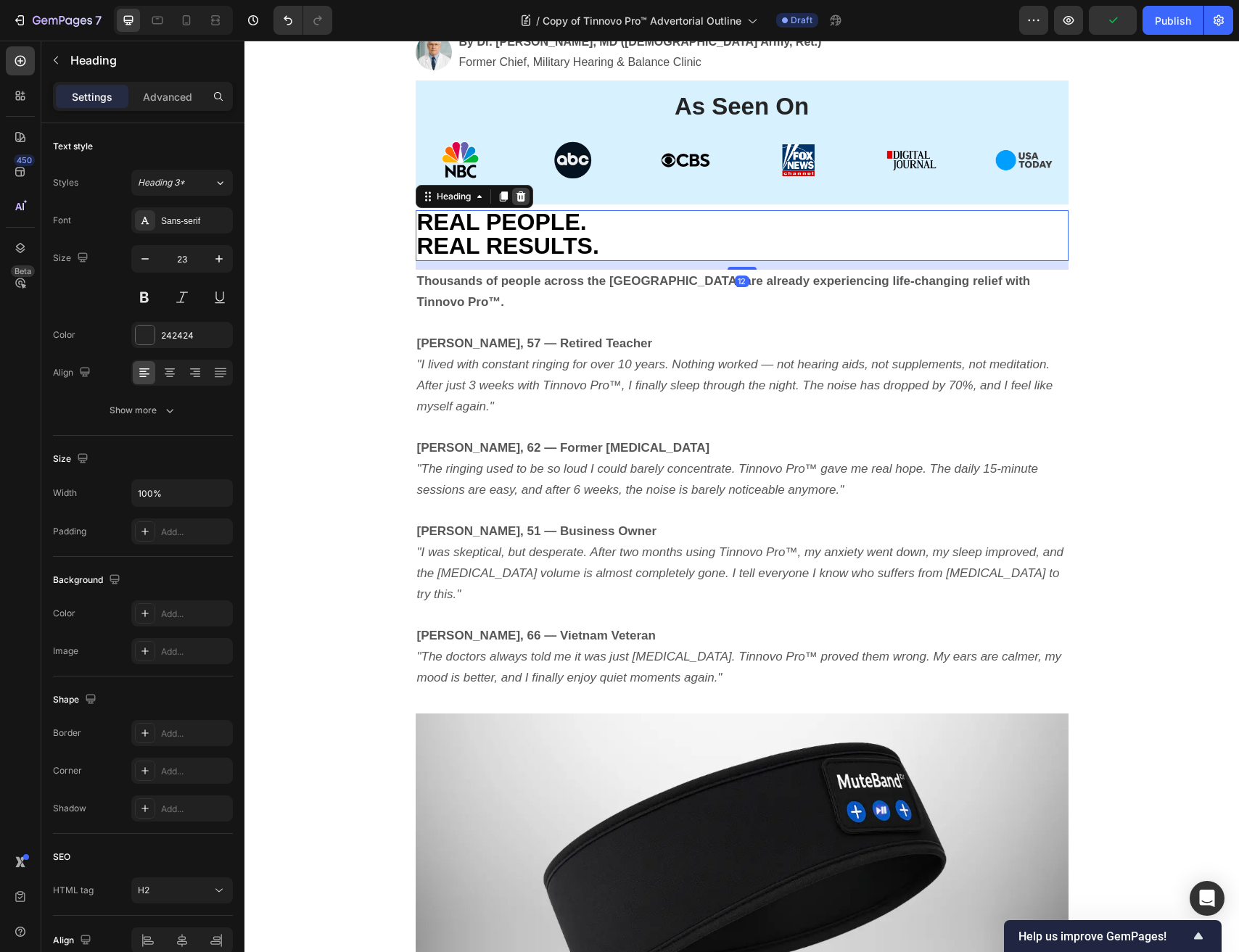
click at [522, 195] on icon at bounding box center [520, 196] width 12 height 12
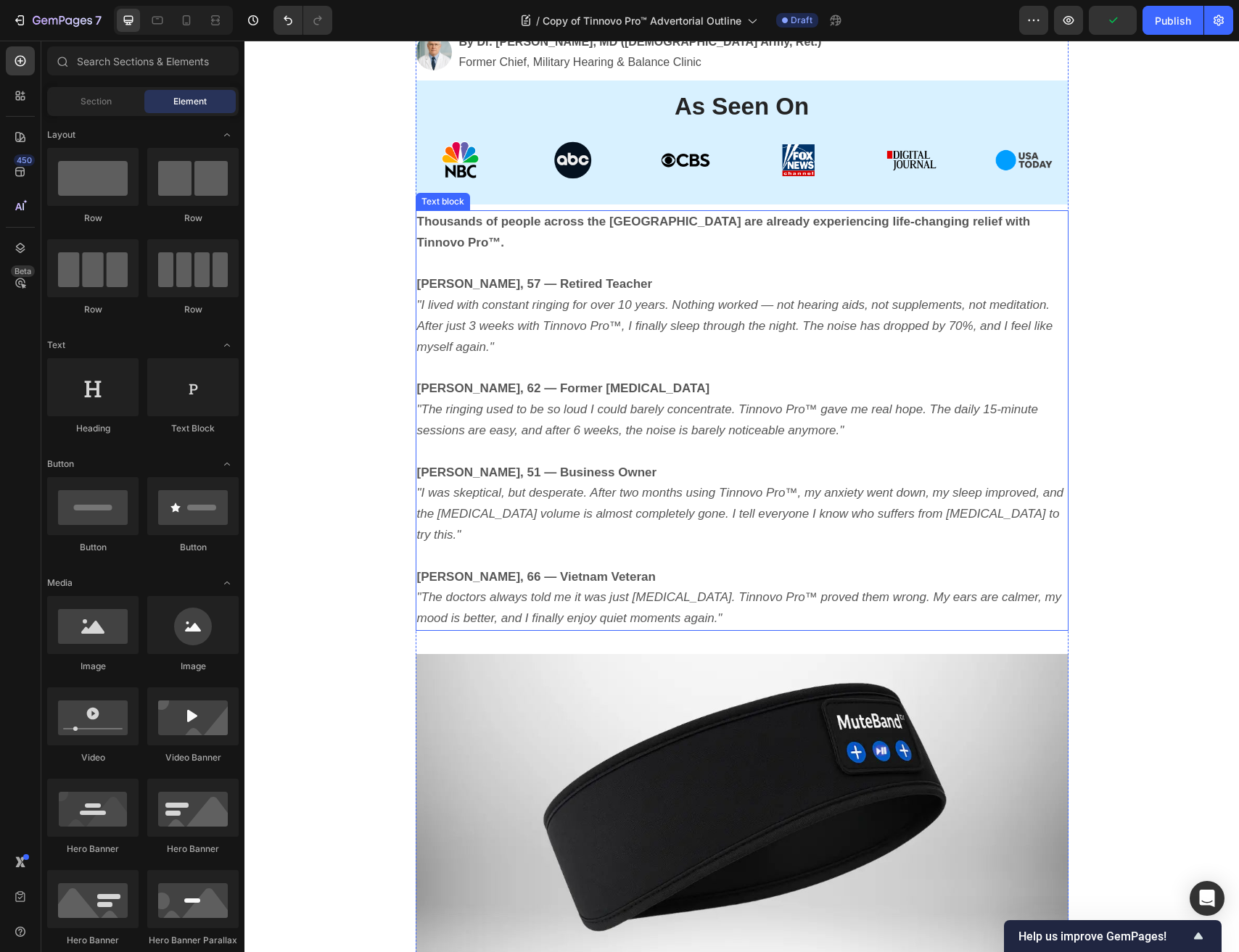
click at [516, 277] on strong "Susan M., 57 — Retired Teacher" at bounding box center [535, 284] width 236 height 14
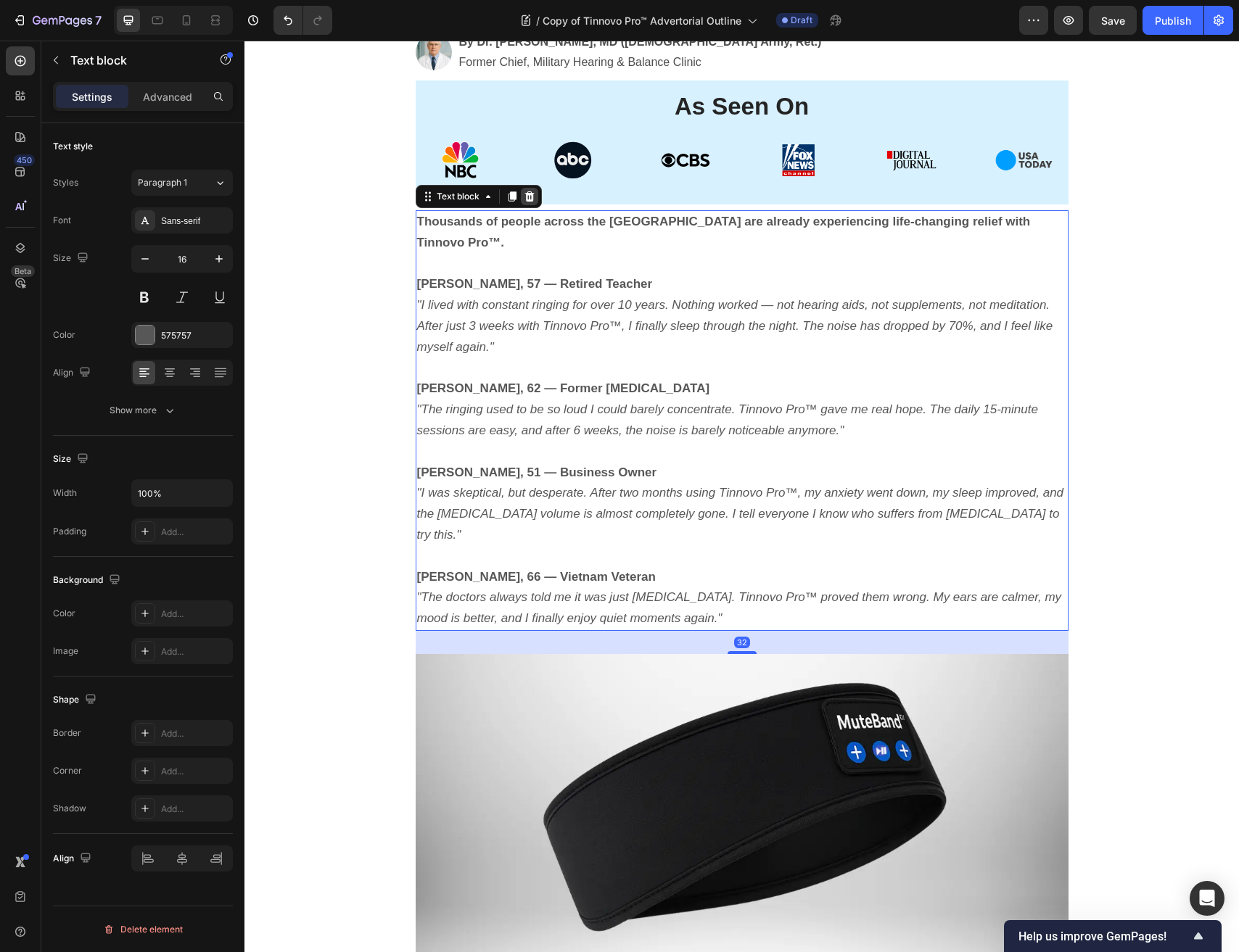
click at [523, 195] on icon at bounding box center [529, 196] width 12 height 12
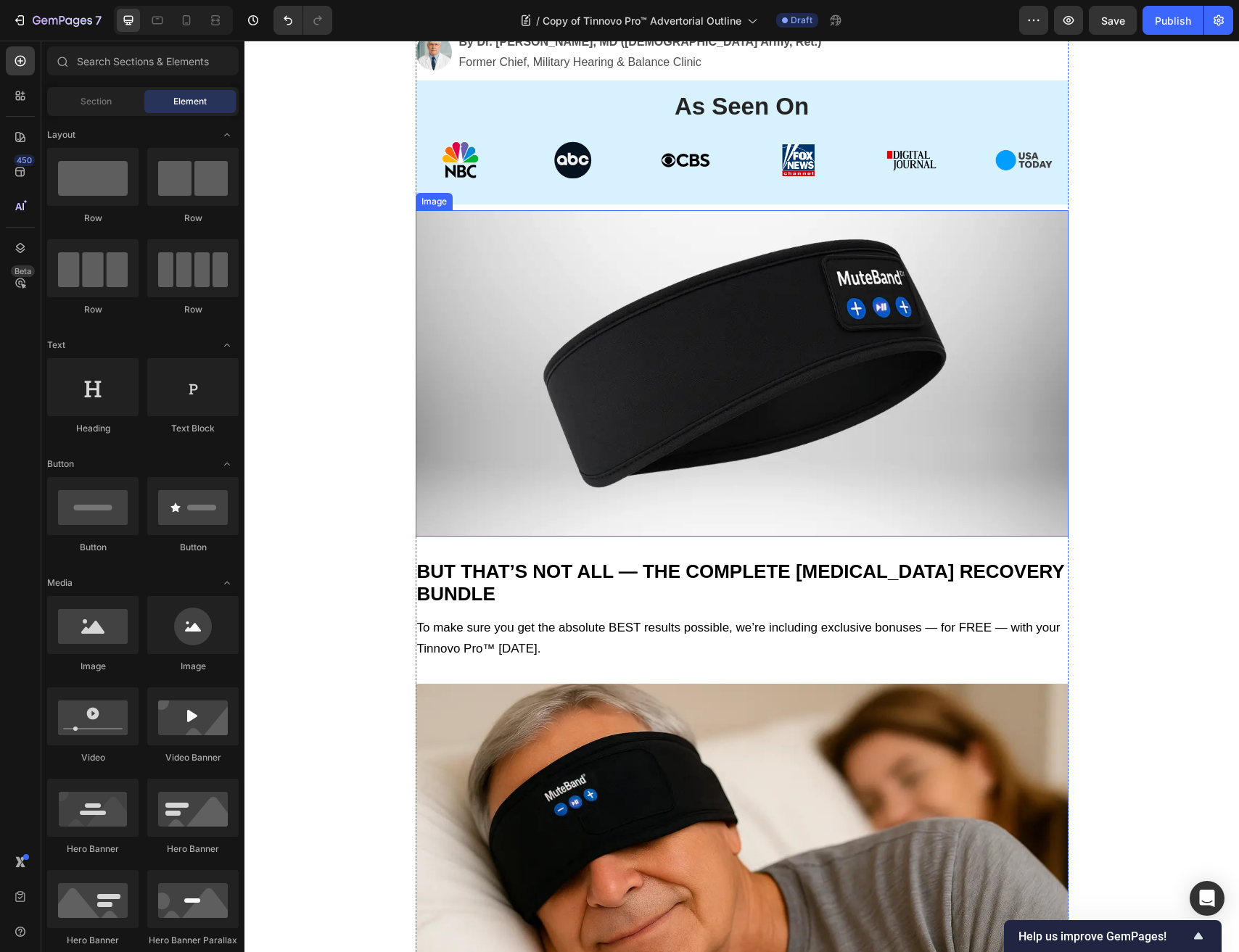
click at [510, 313] on img at bounding box center [742, 373] width 653 height 326
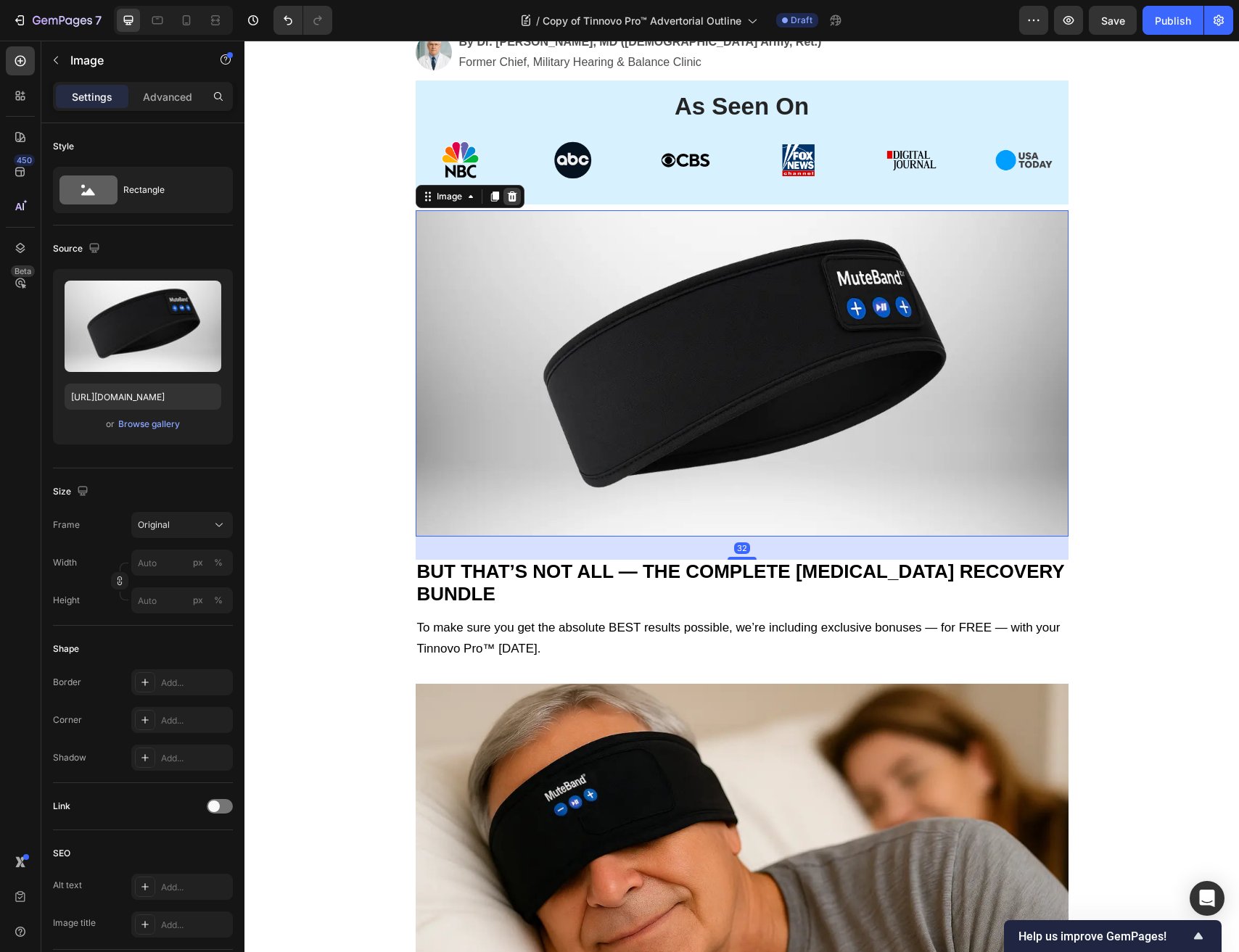
click at [513, 205] on div at bounding box center [512, 196] width 17 height 17
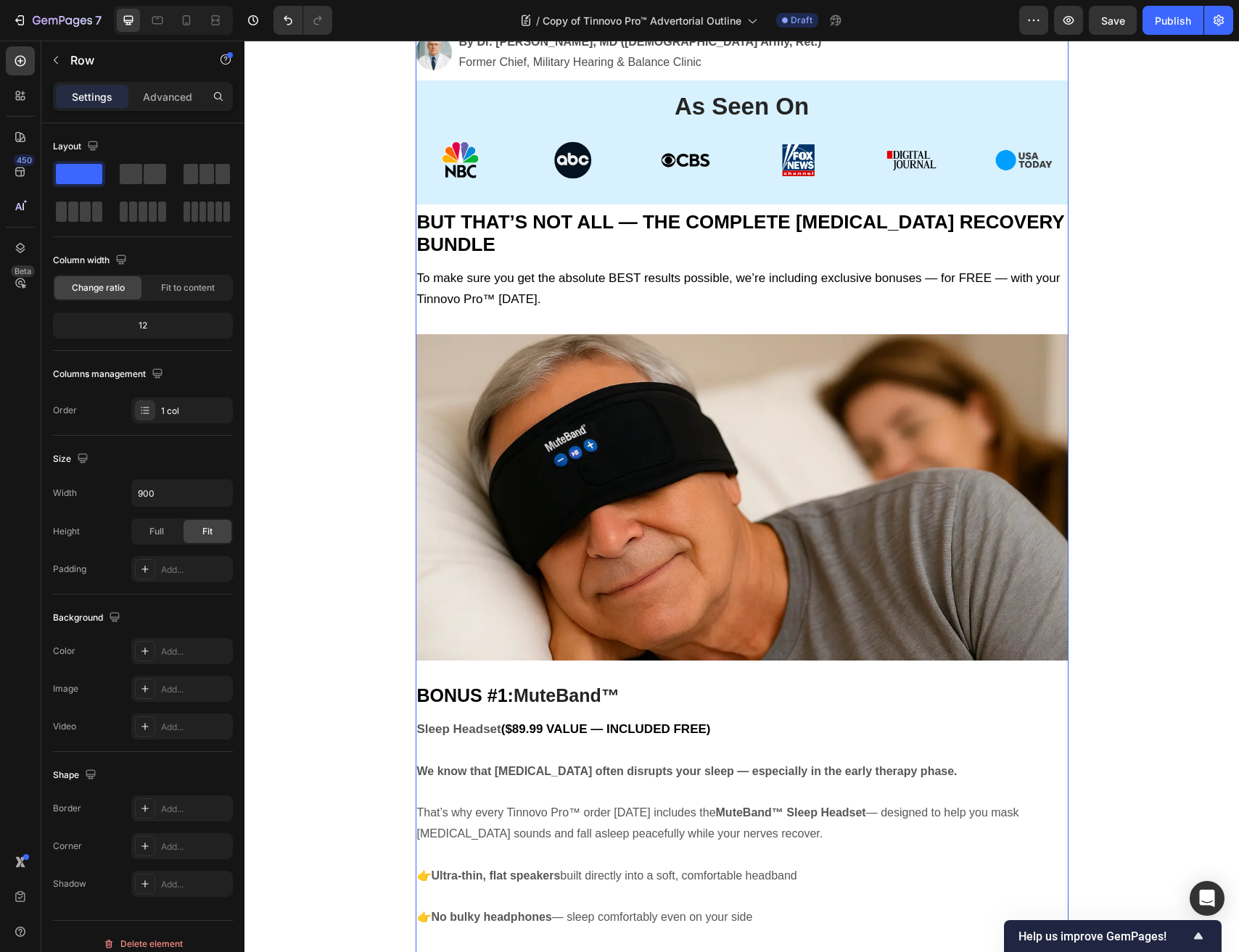
click at [512, 259] on div "⁠⁠⁠⁠⁠⁠⁠ Veteran Flight-Line “Signal Reset” Finally Goes Public — Helping Thousa…" at bounding box center [742, 894] width 653 height 2905
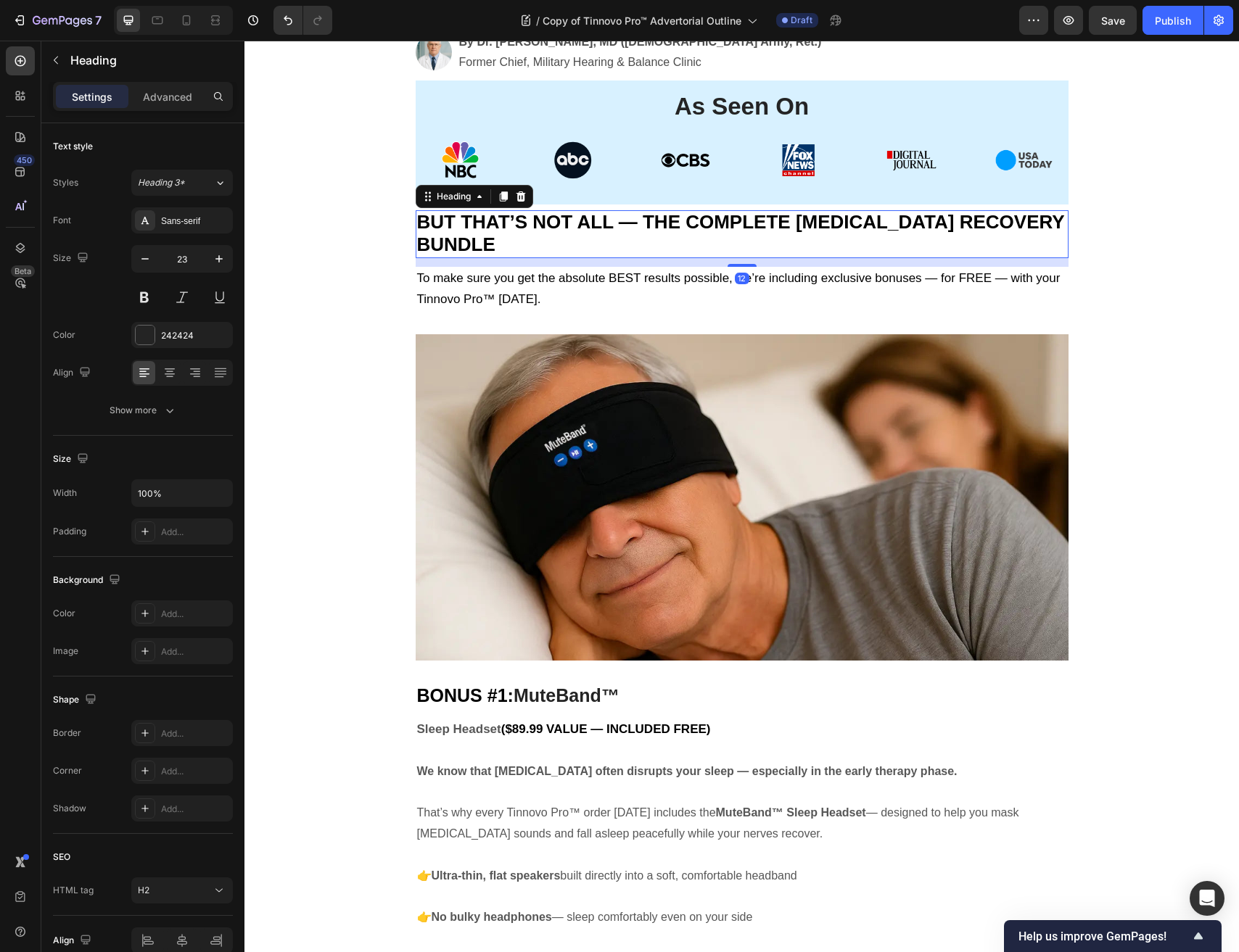
click at [517, 234] on h2 "BUT THAT’S NOT ALL — THE COMPLETE TINNITUS RECOVERY BUNDLE" at bounding box center [742, 234] width 653 height 47
click at [518, 200] on icon at bounding box center [520, 196] width 9 height 10
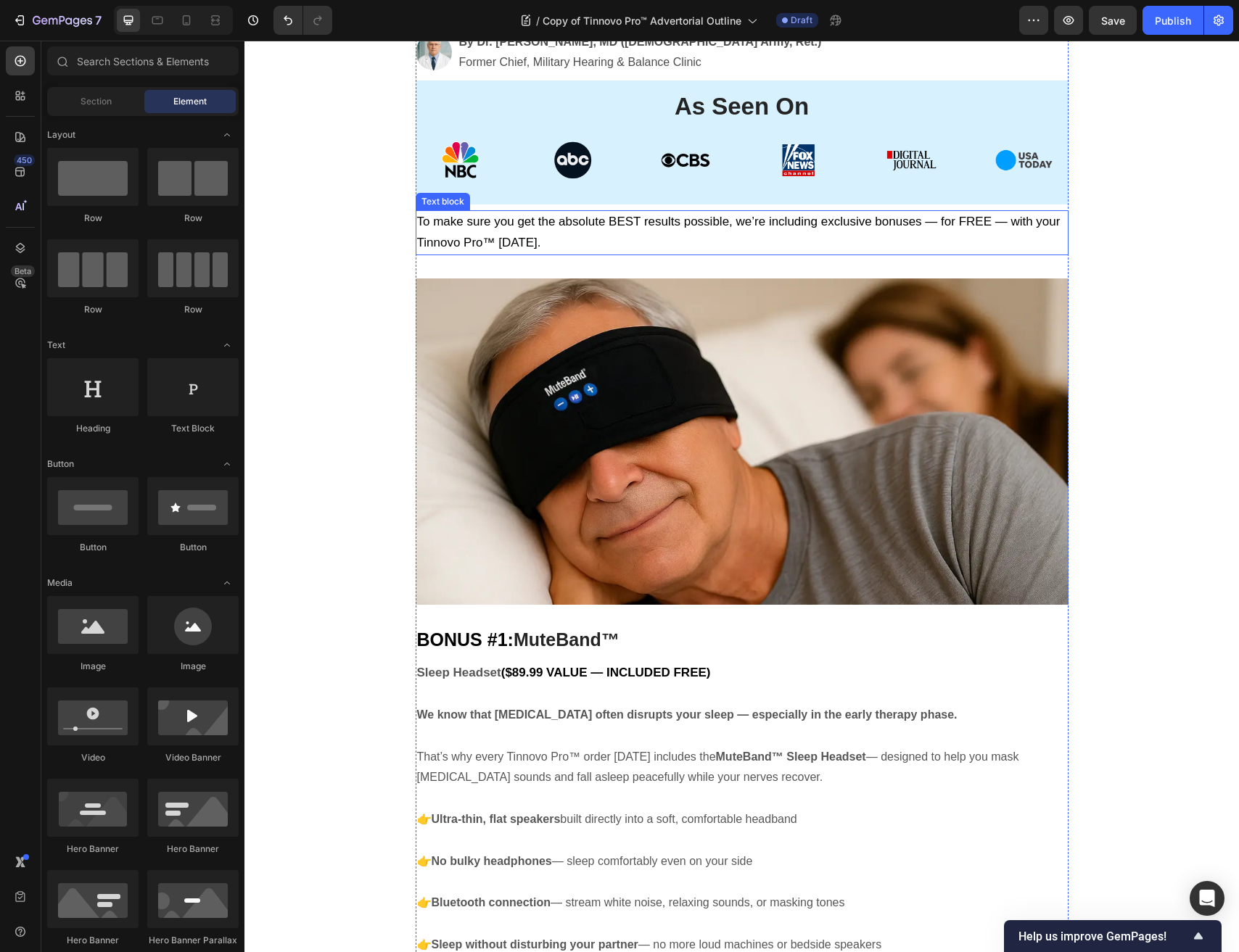
click at [518, 225] on span "To make sure you get the absolute BEST results possible, we’re including exclus…" at bounding box center [739, 232] width 643 height 35
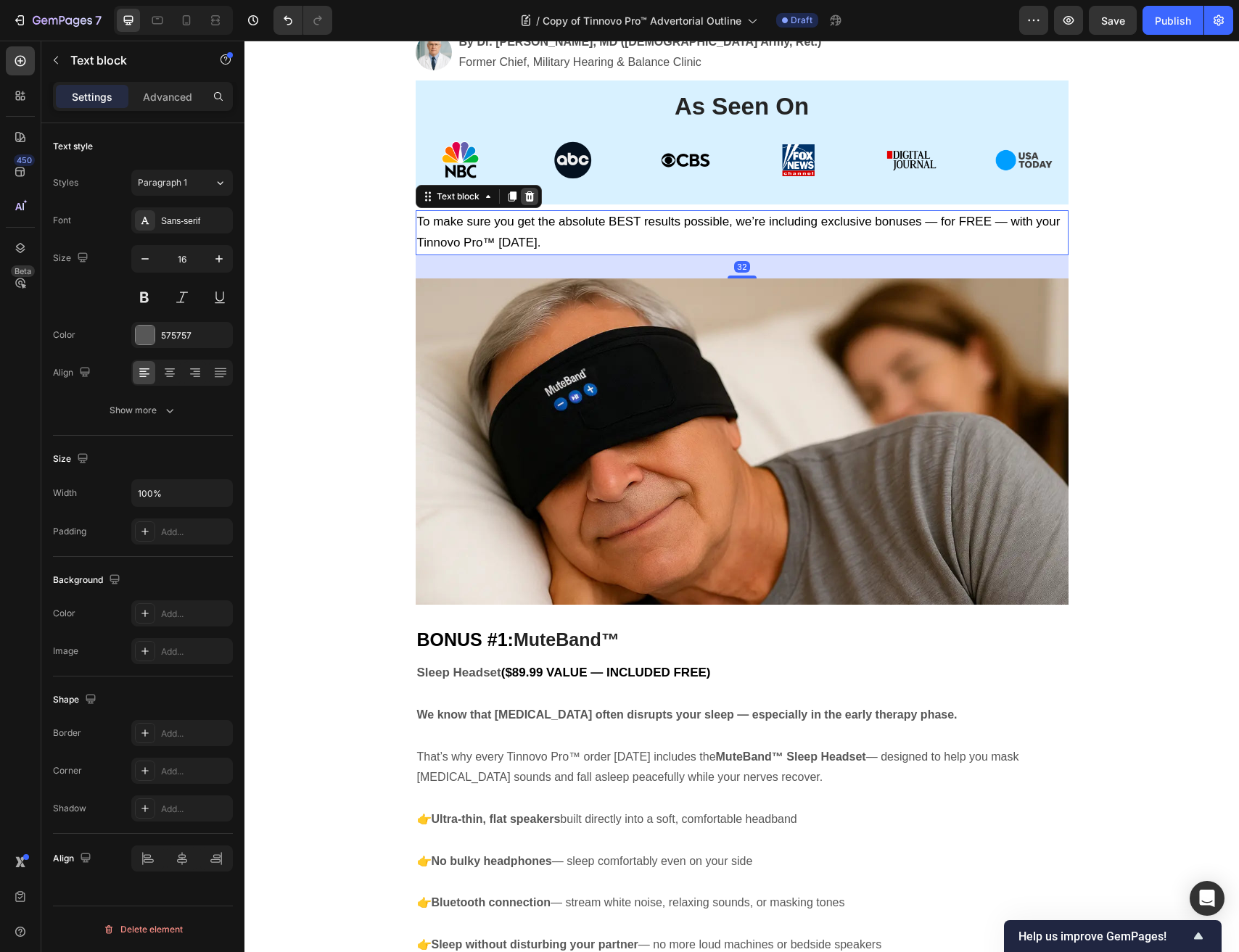
click at [526, 202] on div at bounding box center [530, 196] width 17 height 17
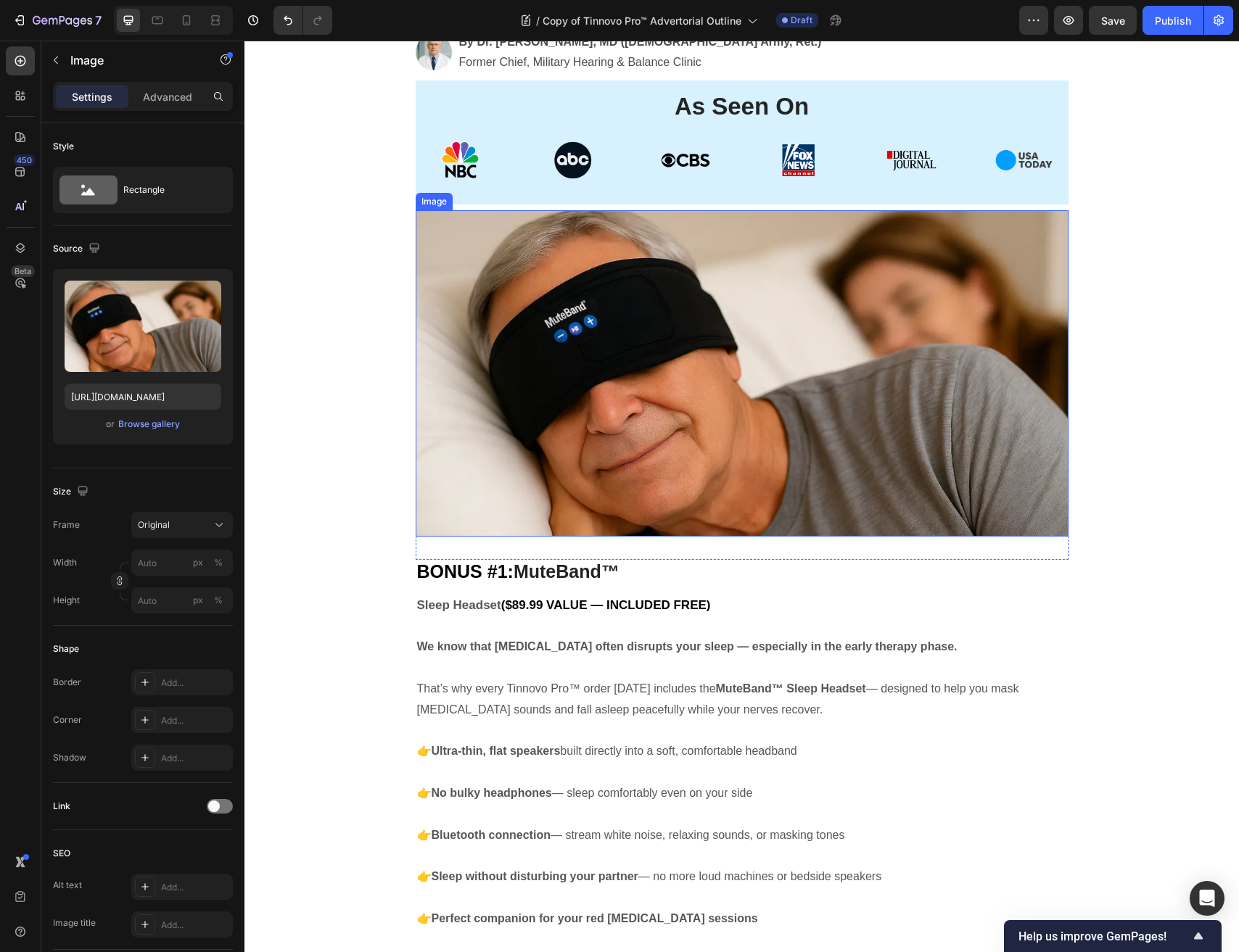
click at [519, 248] on img at bounding box center [742, 373] width 653 height 326
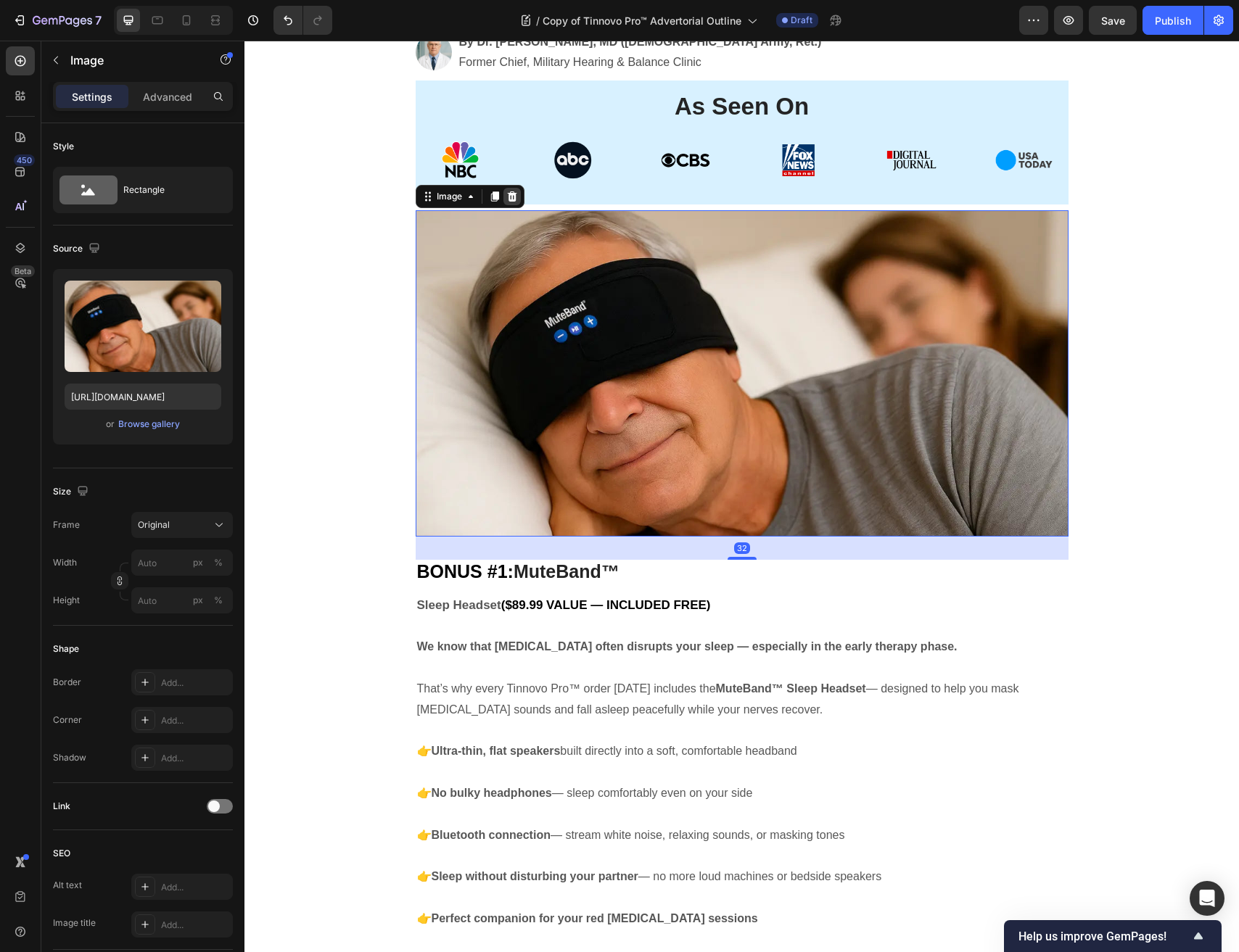
click at [511, 197] on icon at bounding box center [512, 196] width 12 height 12
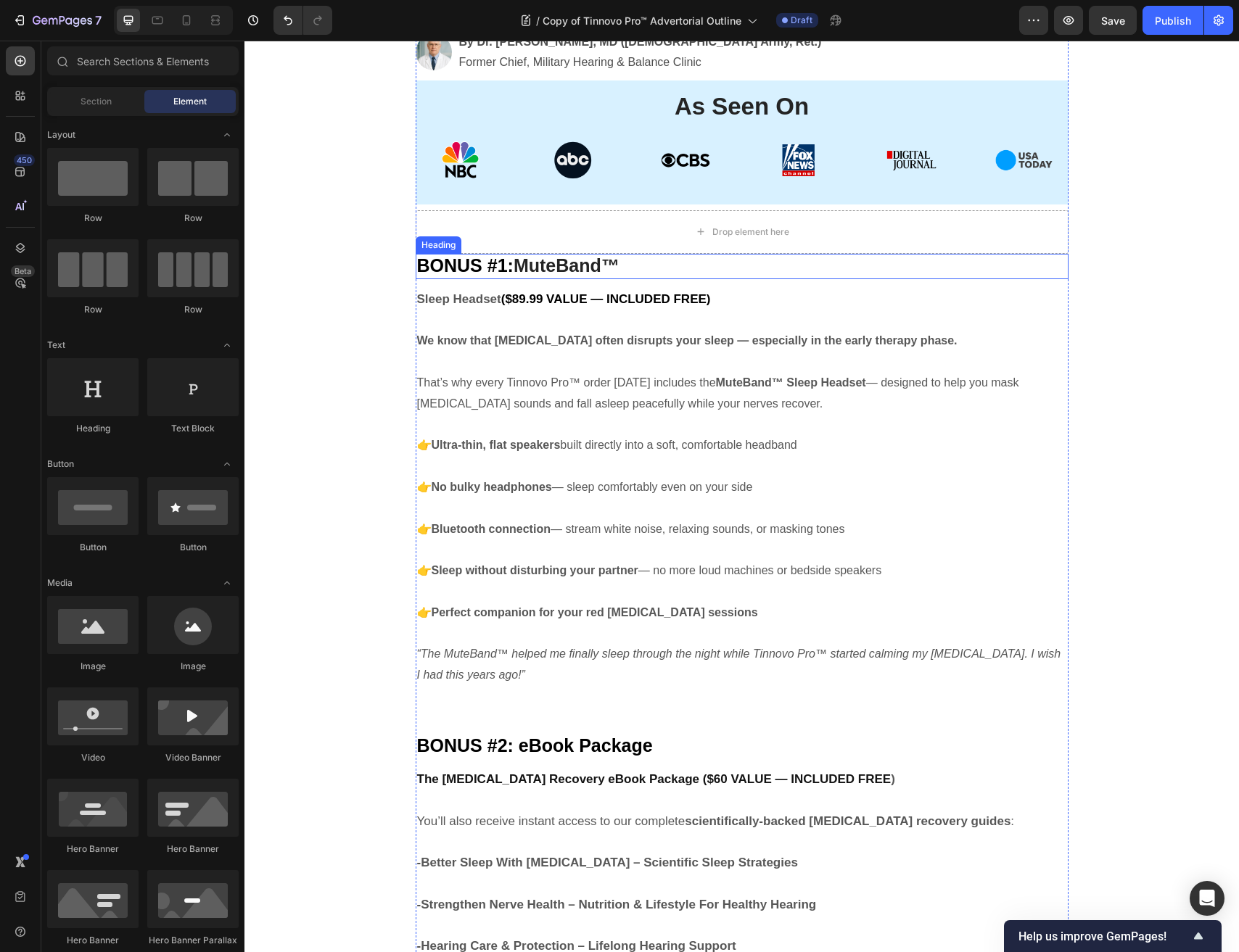
click at [513, 275] on span "BONUS #1:" at bounding box center [466, 265] width 97 height 20
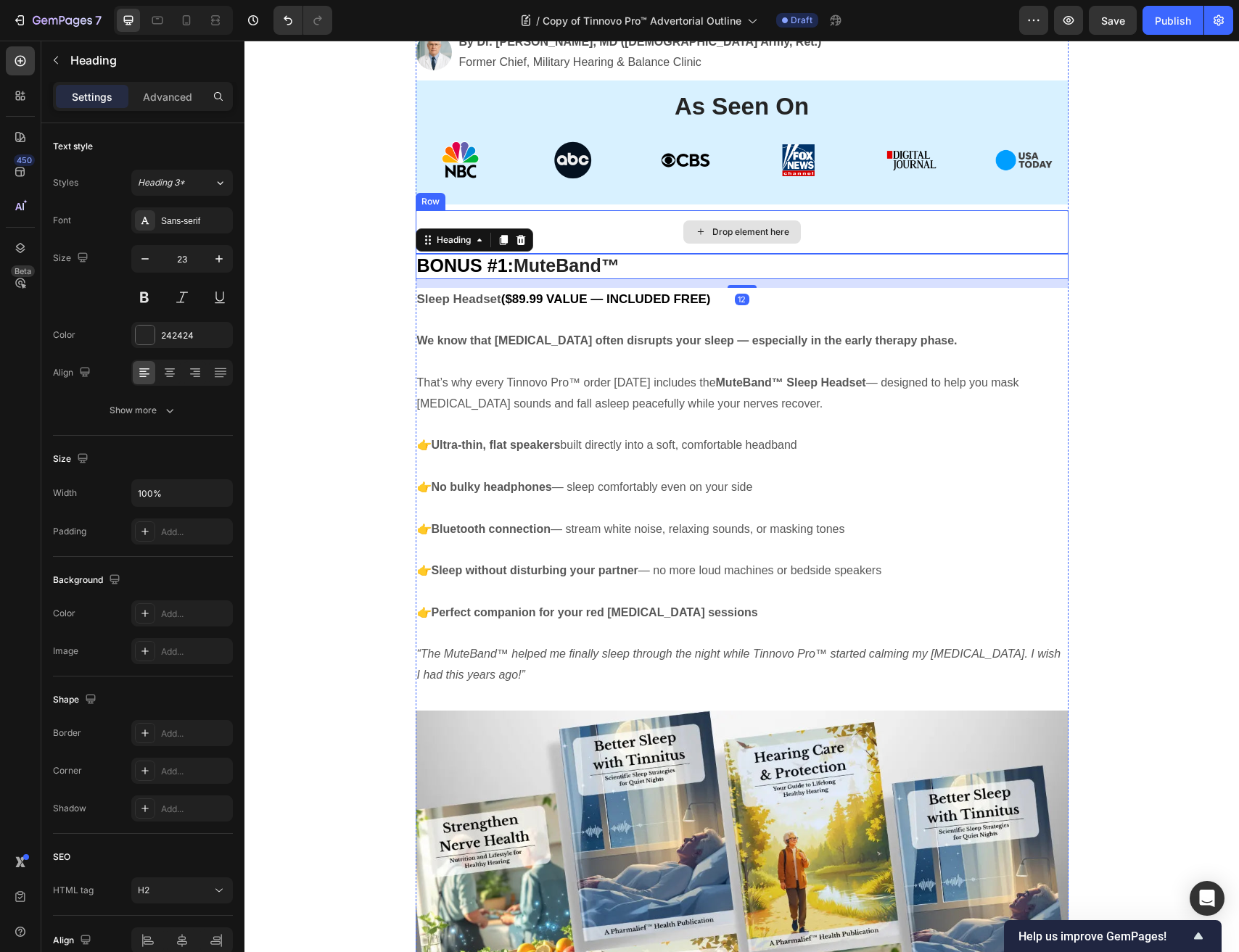
click at [565, 216] on div "Drop element here" at bounding box center [742, 232] width 653 height 44
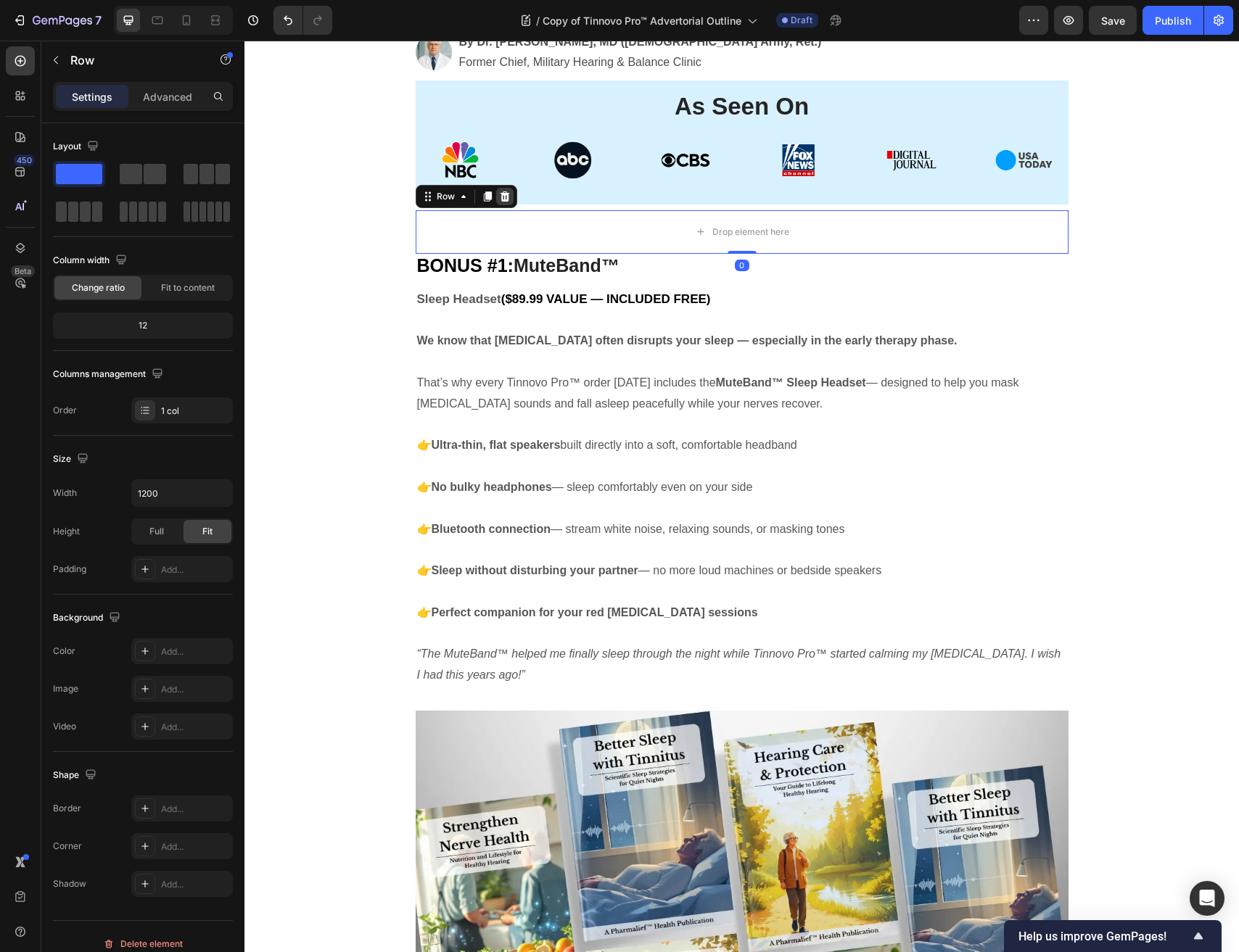
click at [502, 197] on icon at bounding box center [505, 196] width 9 height 10
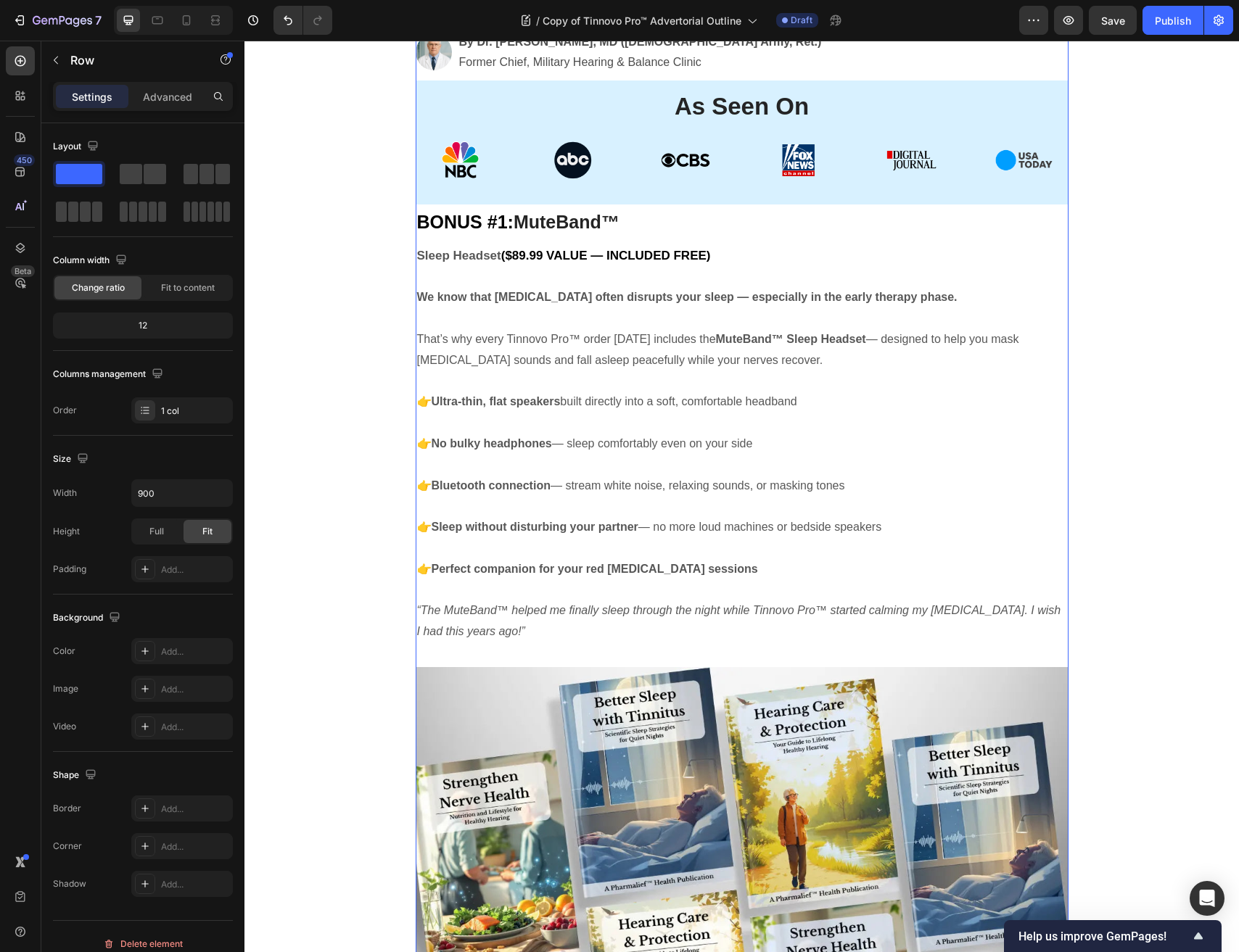
click at [508, 238] on div "⁠⁠⁠⁠⁠⁠⁠ Veteran Flight-Line “Signal Reset” Finally Goes Public — Helping Thousa…" at bounding box center [742, 820] width 653 height 2757
click at [565, 237] on div "⁠⁠⁠⁠⁠⁠⁠ Veteran Flight-Line “Signal Reset” Finally Goes Public — Helping Thousa…" at bounding box center [742, 820] width 653 height 2757
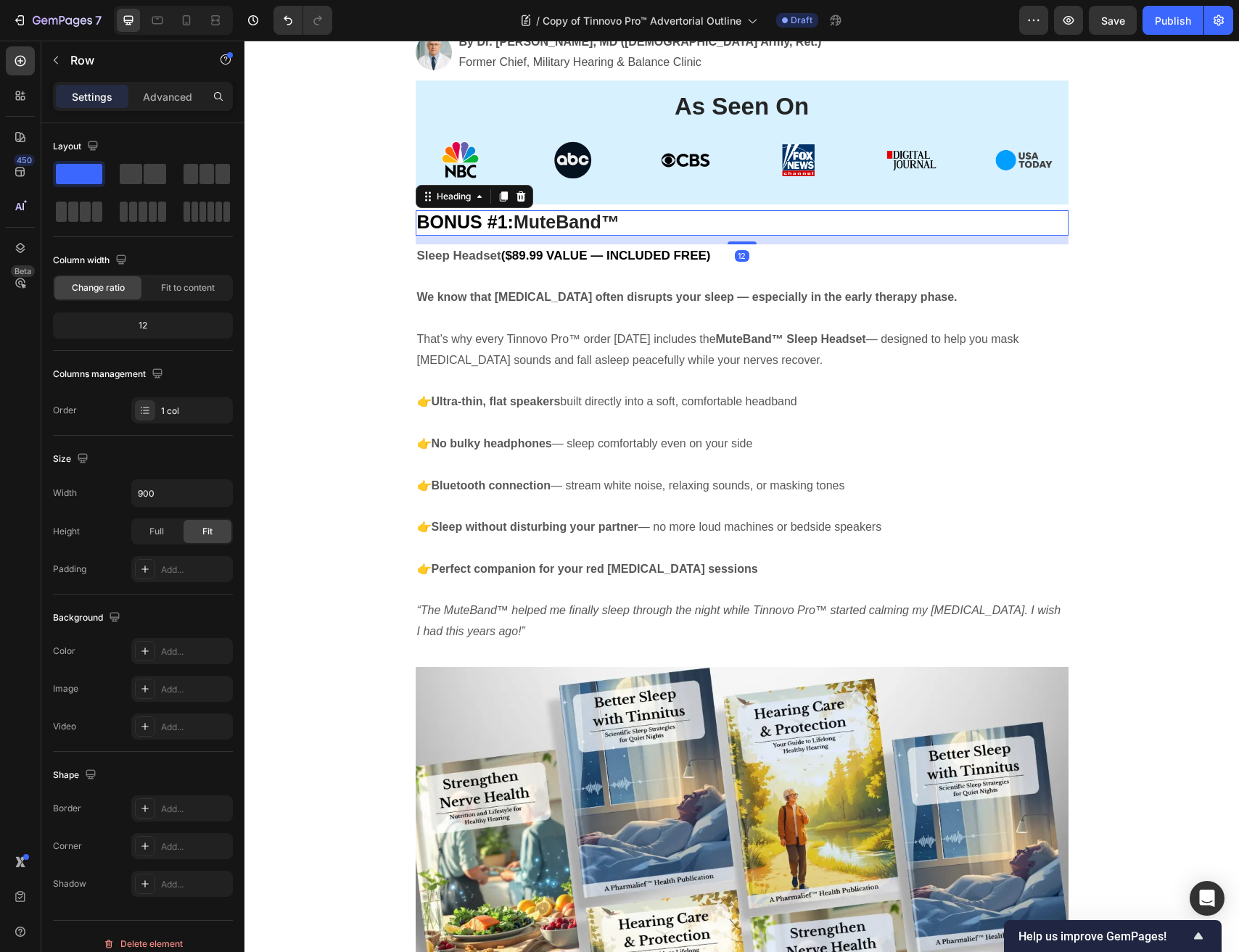
click at [619, 227] on strong "MuteBand™" at bounding box center [566, 222] width 106 height 20
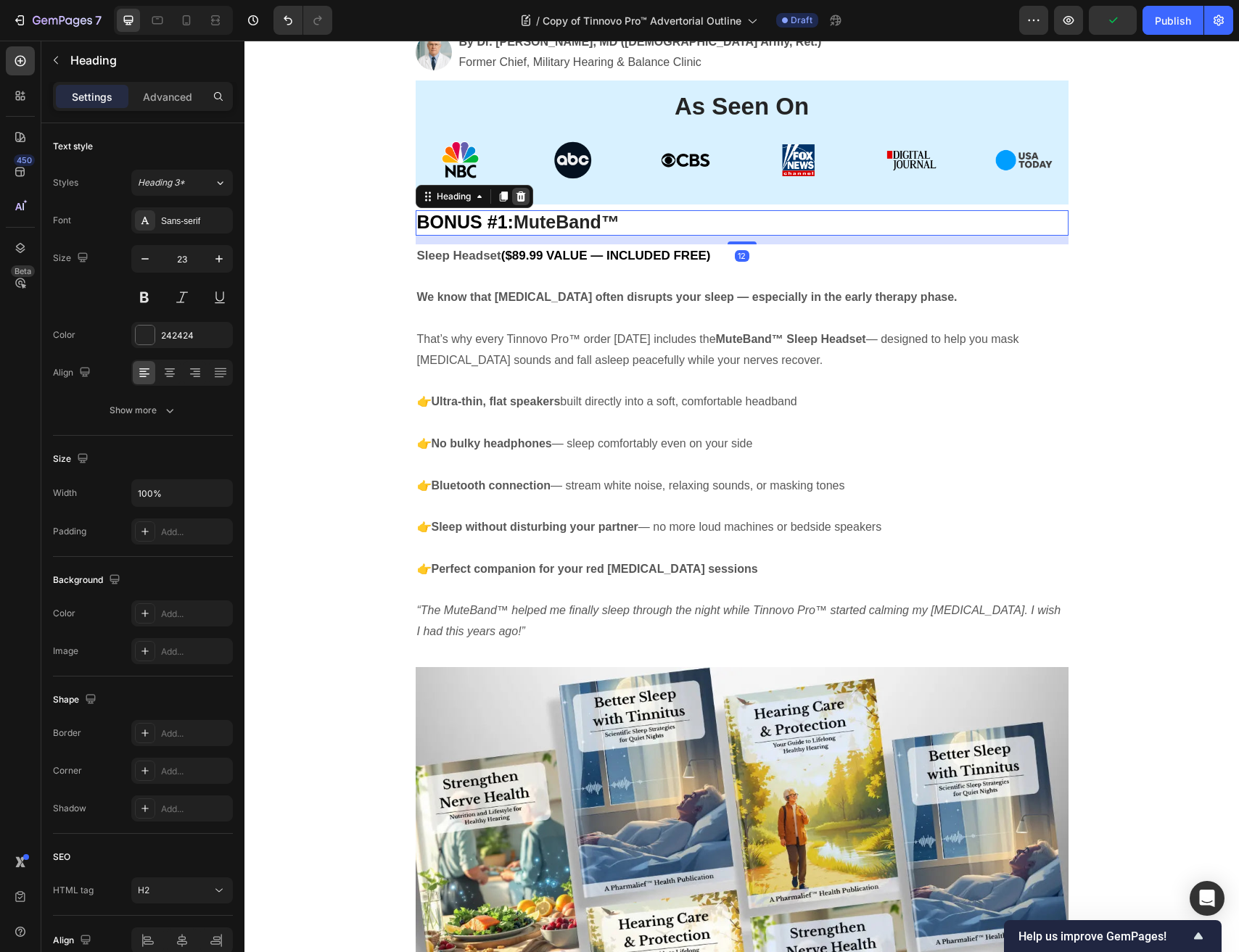
click at [517, 198] on icon at bounding box center [520, 196] width 12 height 12
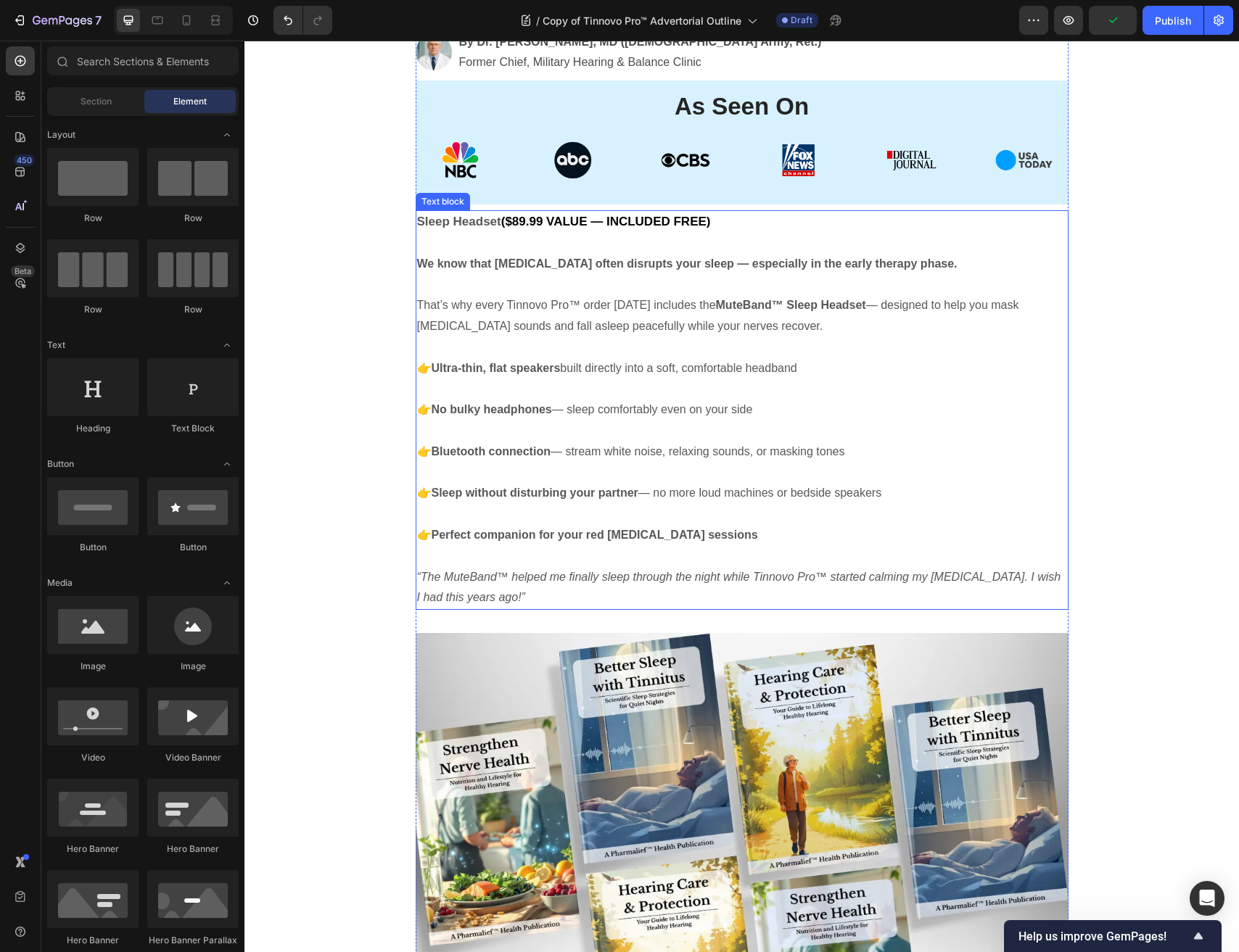
click at [744, 227] on p "Sleep Headset ($89.99 VALUE — INCLUDED FREE)" at bounding box center [742, 222] width 649 height 21
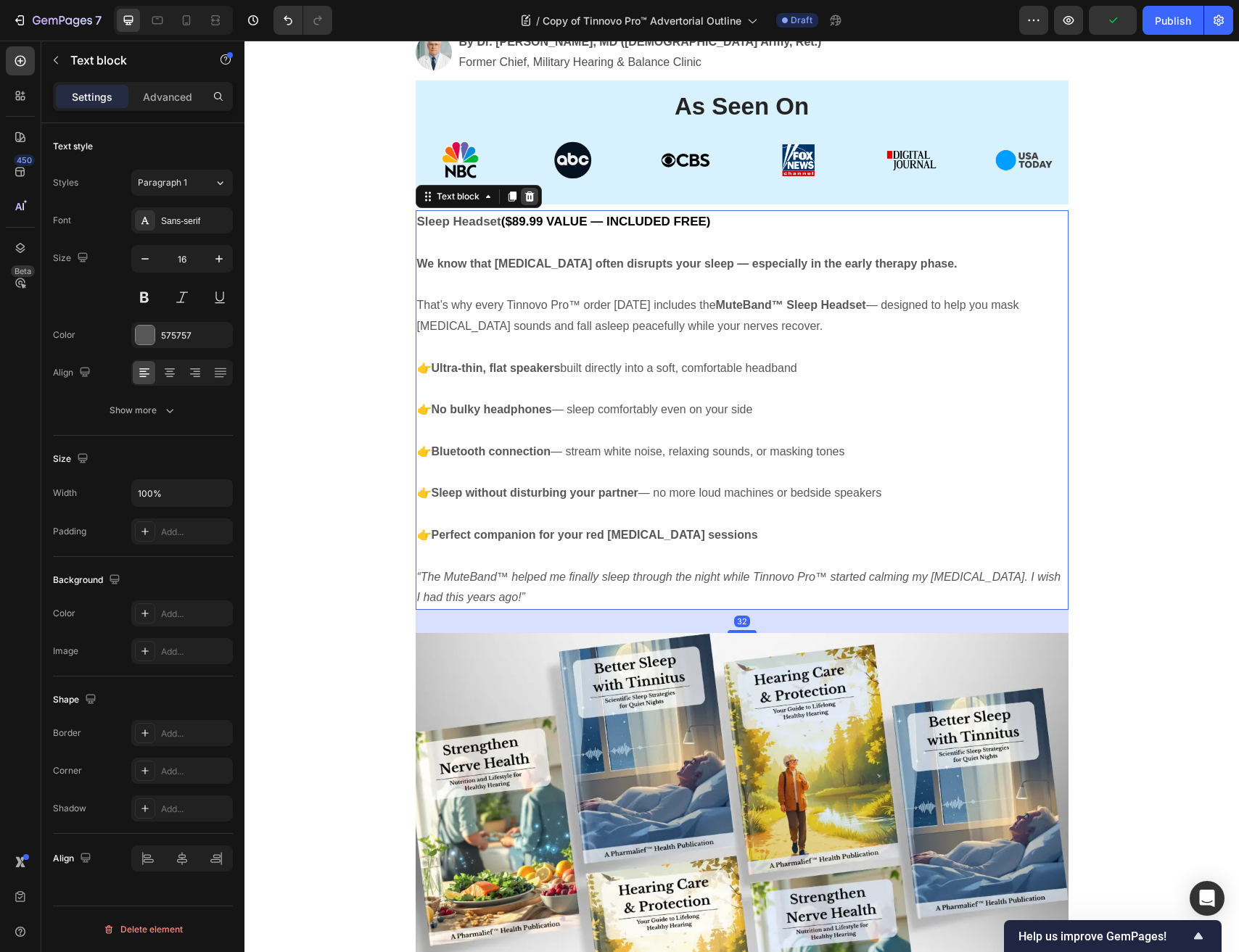
click at [537, 200] on div at bounding box center [530, 196] width 17 height 17
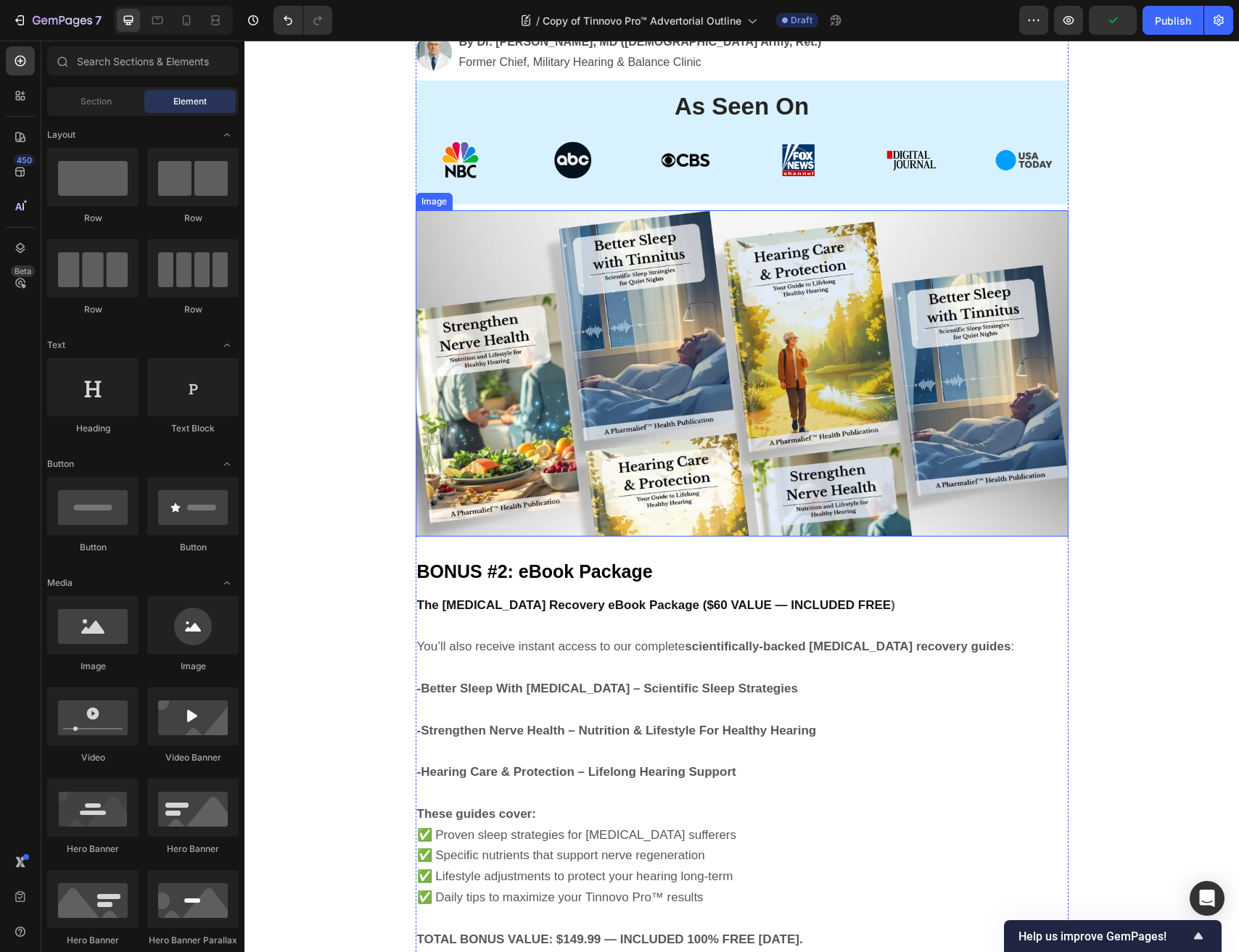
click at [551, 248] on img at bounding box center [742, 373] width 653 height 326
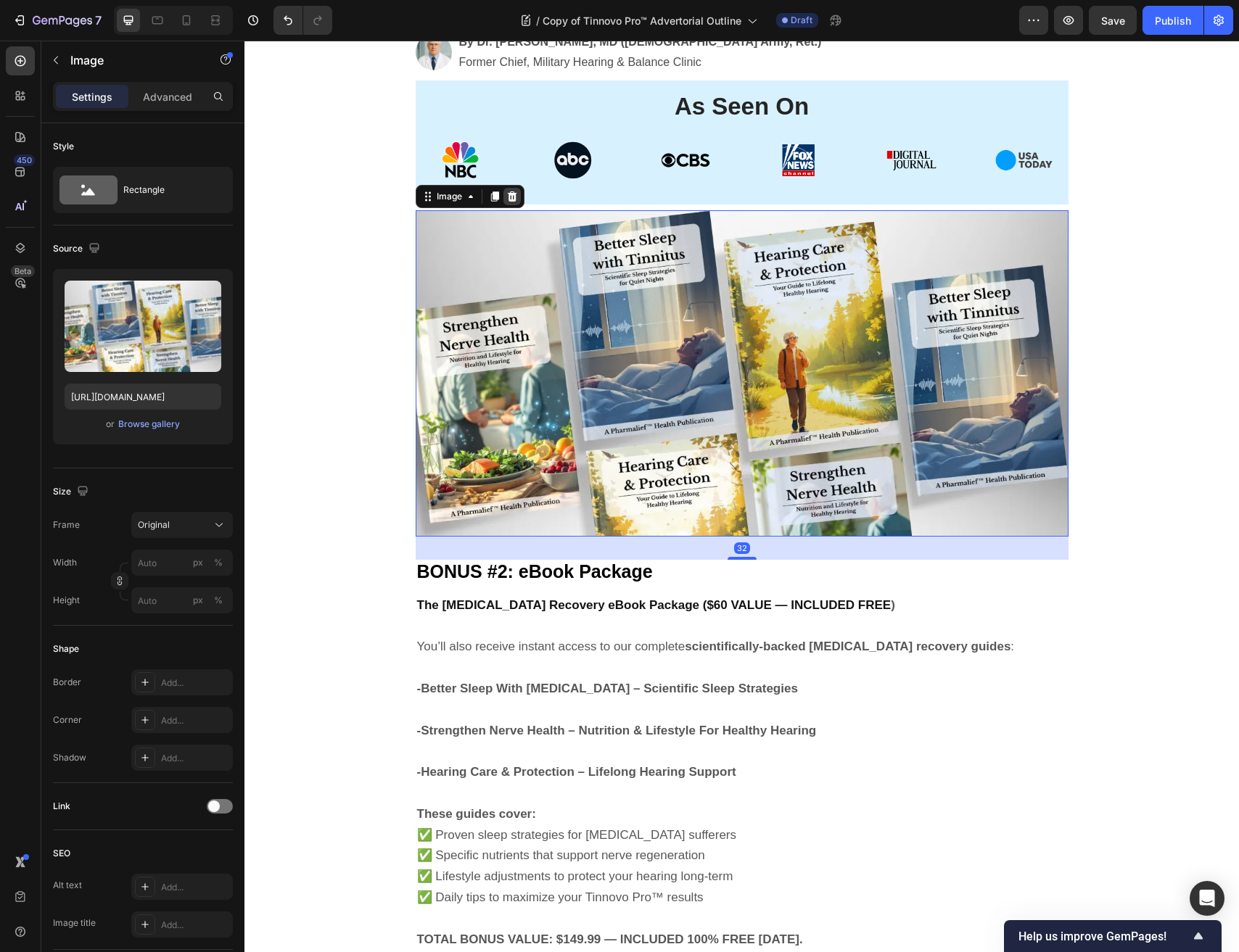
click at [514, 202] on icon at bounding box center [512, 196] width 12 height 12
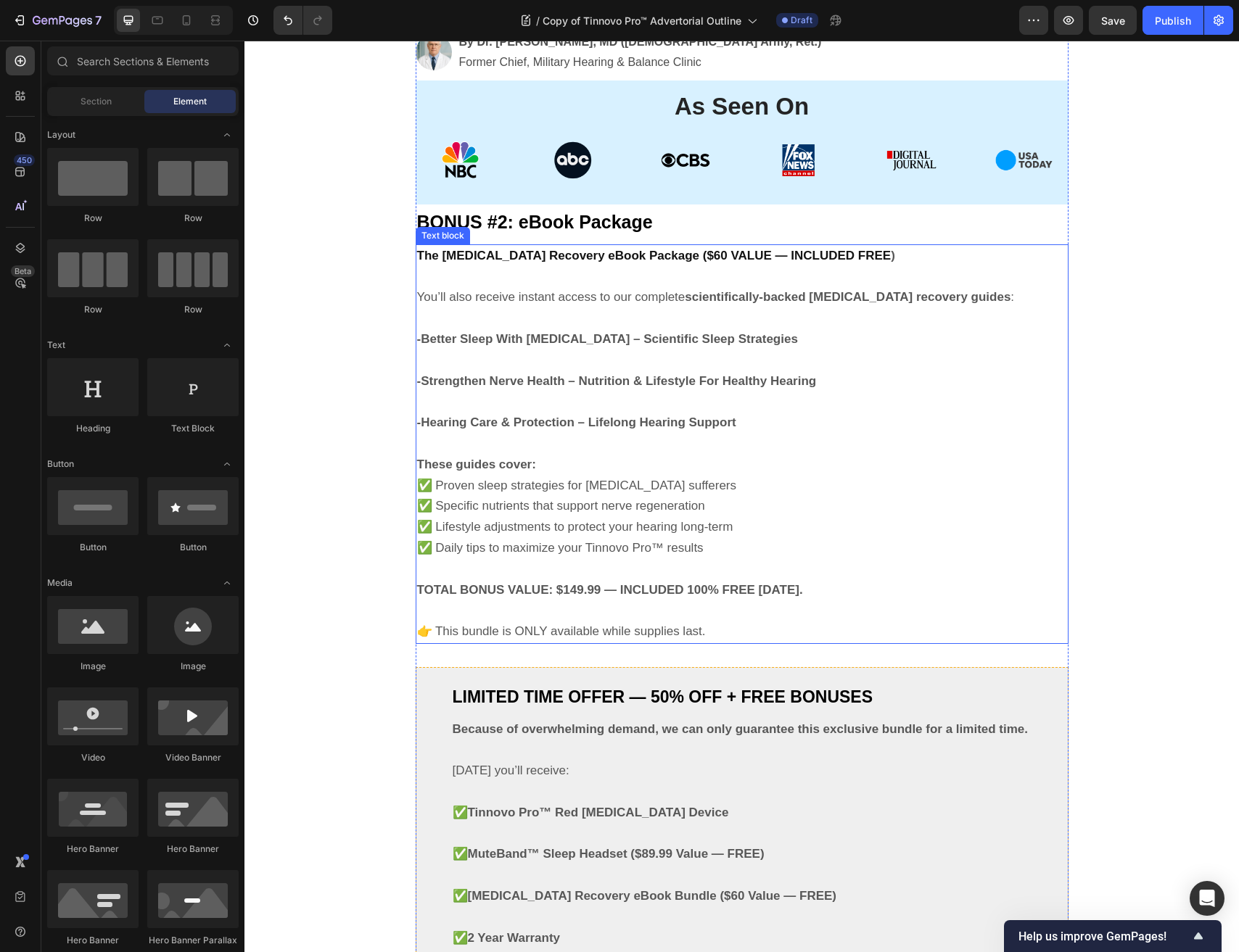
click at [555, 284] on p at bounding box center [742, 277] width 649 height 21
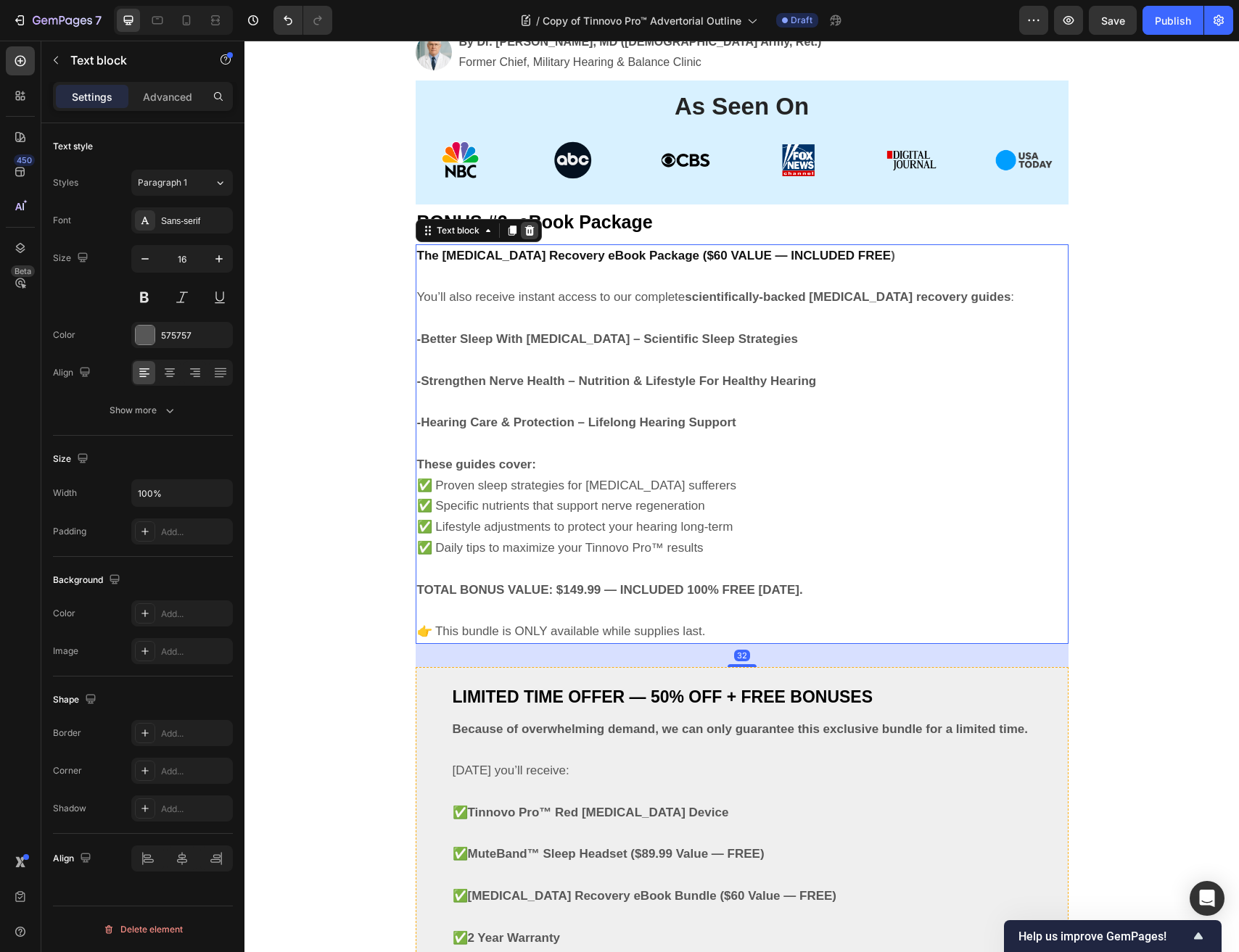
click at [525, 223] on div at bounding box center [530, 230] width 17 height 17
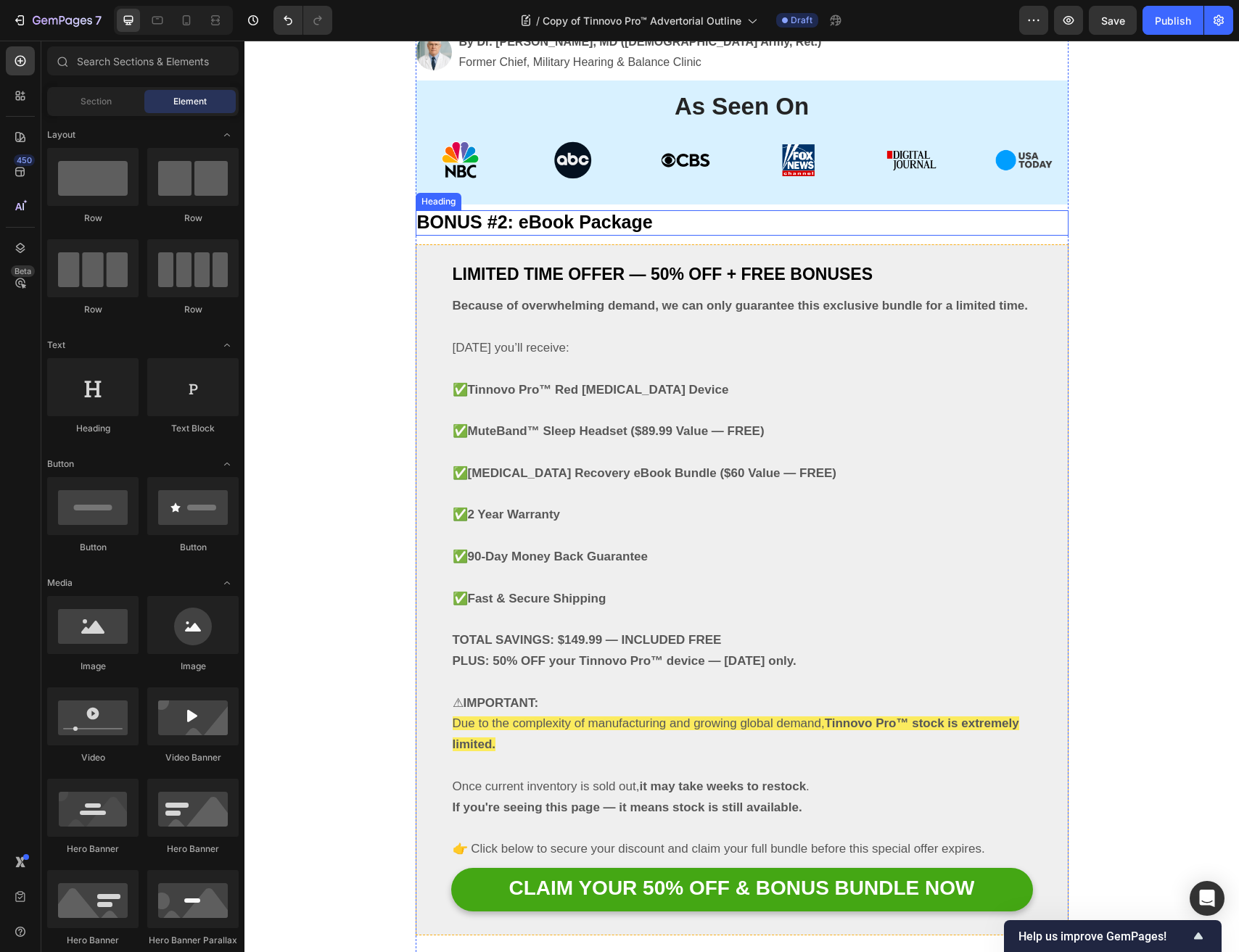
click at [574, 226] on span "BONUS #2: eBook Package" at bounding box center [535, 222] width 236 height 20
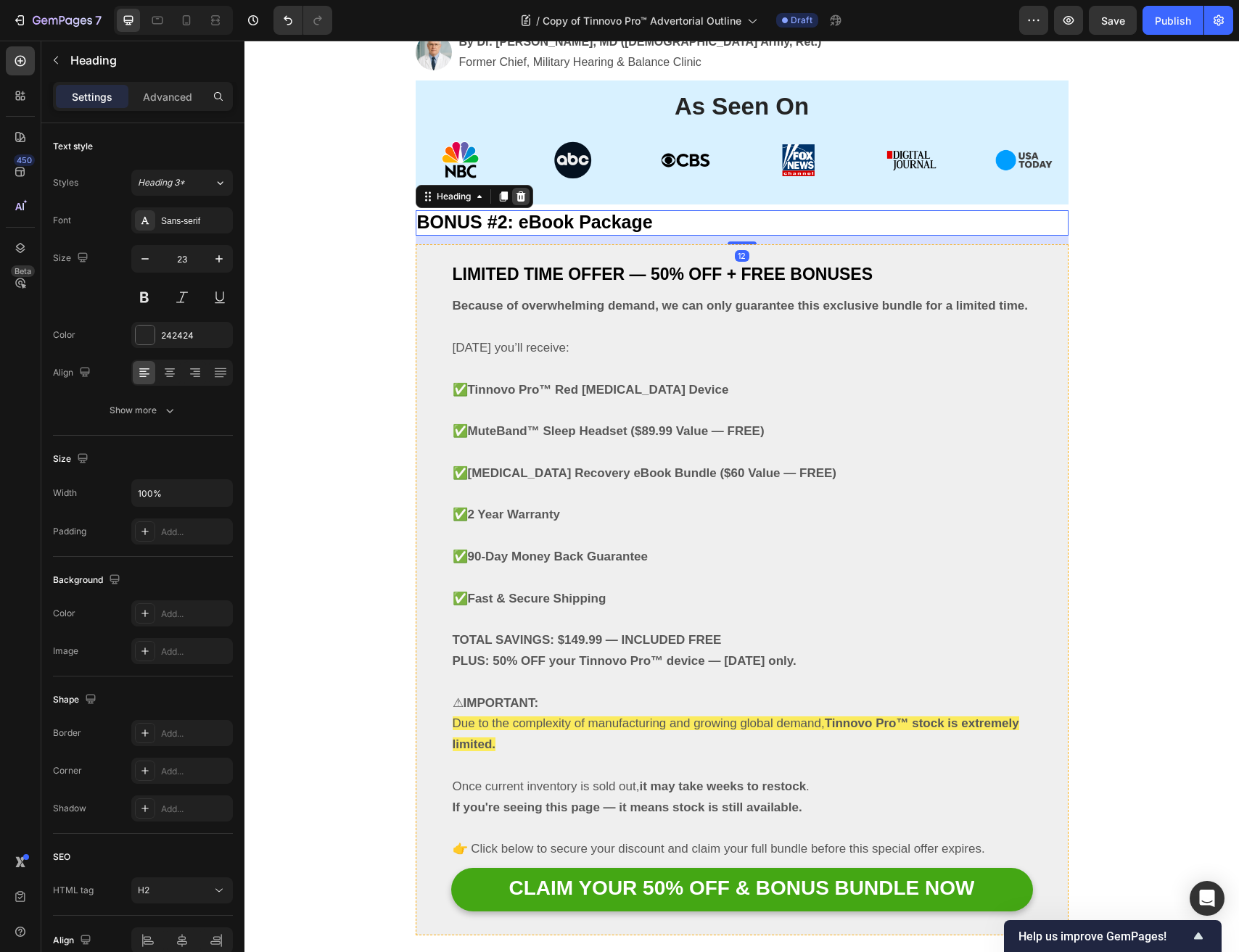
click at [528, 202] on div at bounding box center [521, 196] width 17 height 17
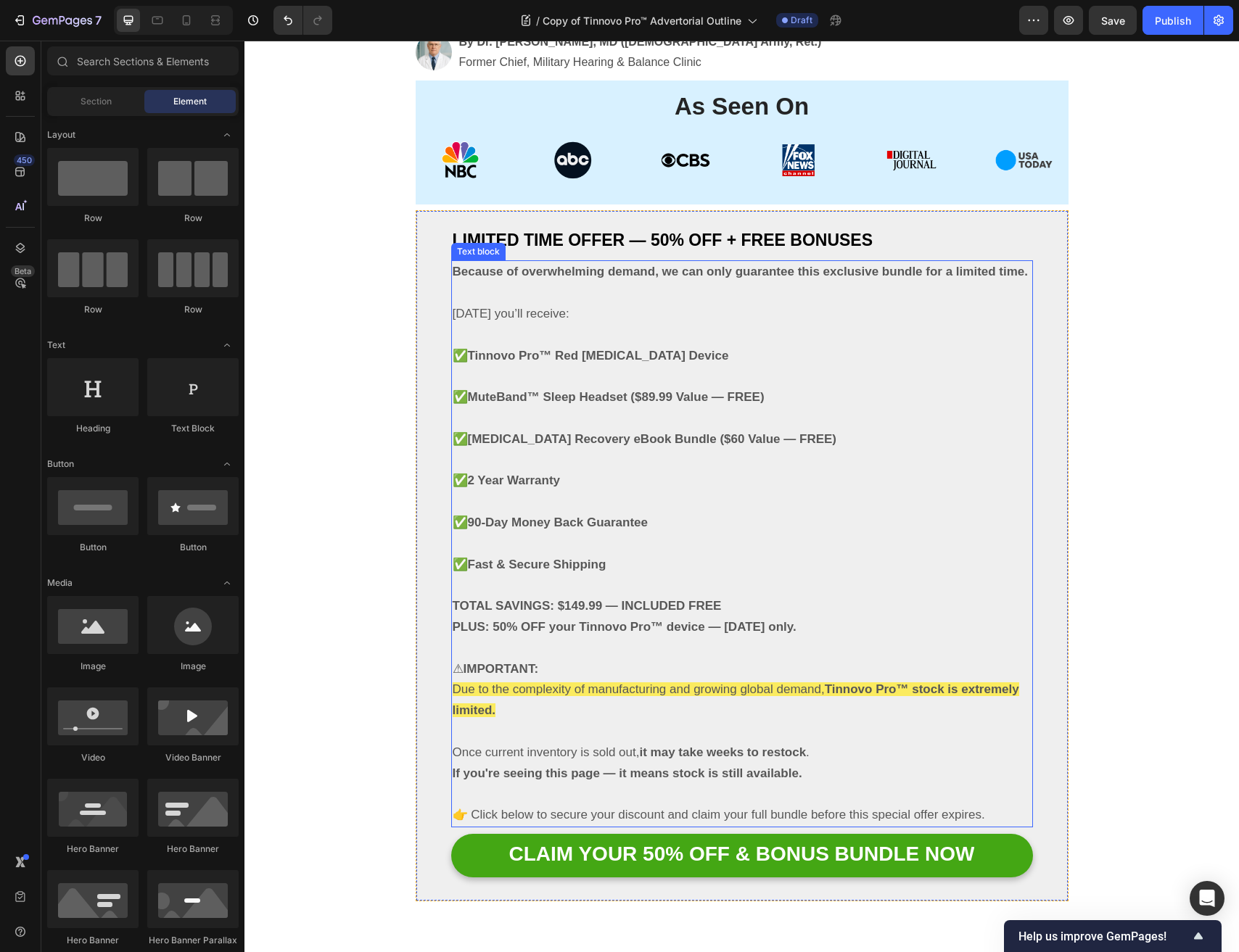
click at [543, 289] on p at bounding box center [741, 293] width 579 height 21
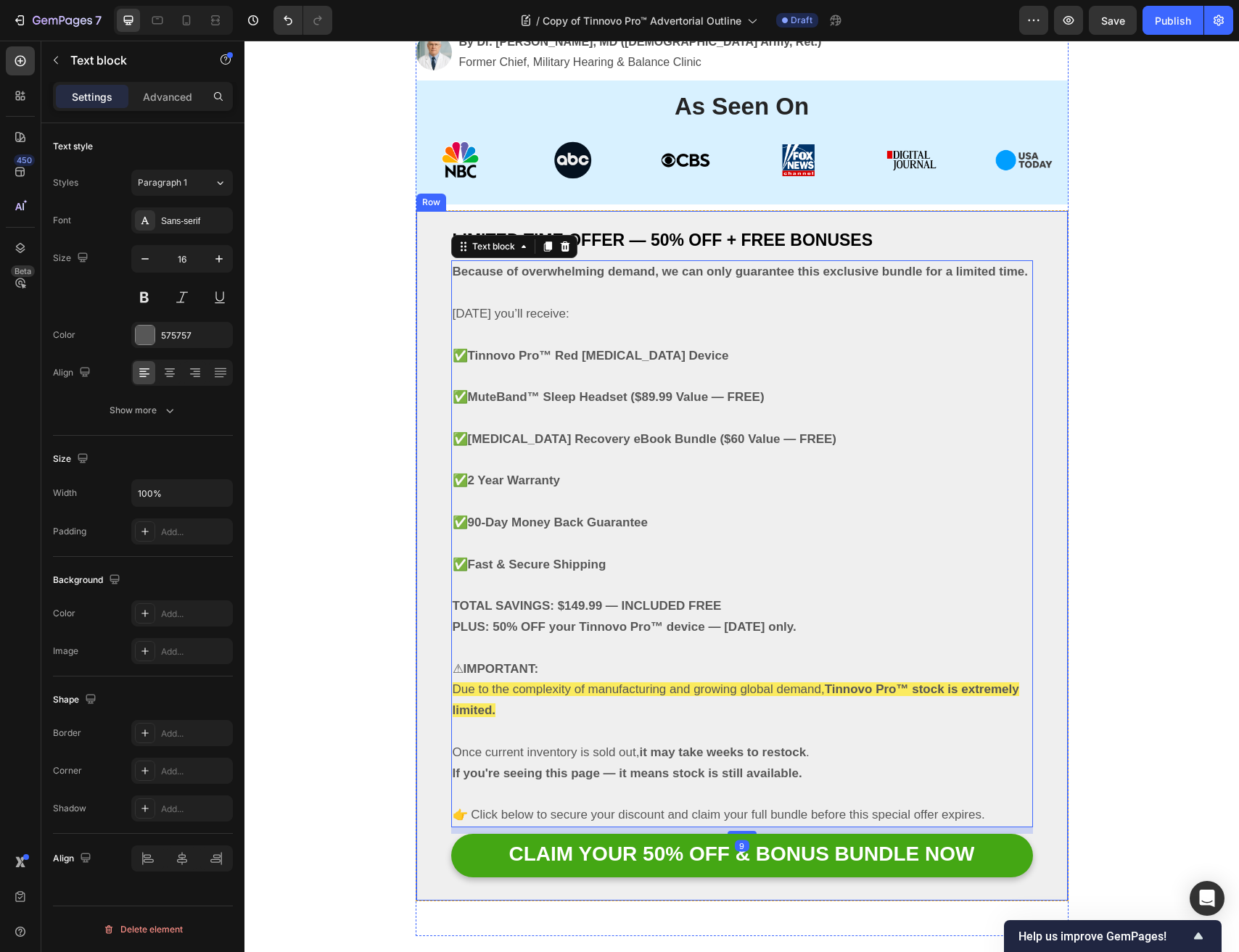
drag, startPoint x: 549, startPoint y: 224, endPoint x: 549, endPoint y: 209, distance: 15.0
click at [549, 223] on div "LIMITED TIME OFFER — 50% OFF + FREE BONUSES Text block Because of overwhelming …" at bounding box center [742, 556] width 653 height 691
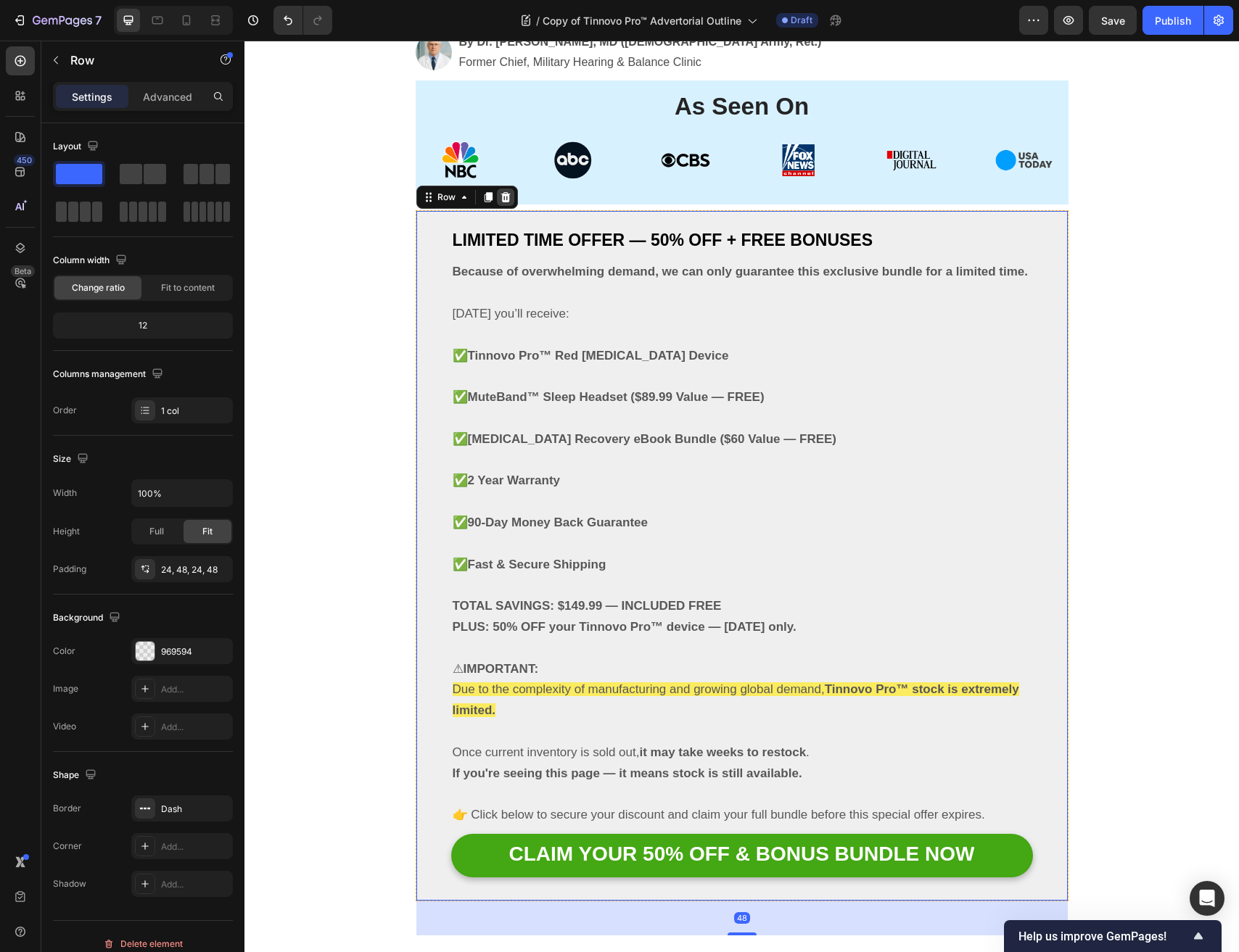
click at [502, 202] on icon at bounding box center [505, 197] width 9 height 10
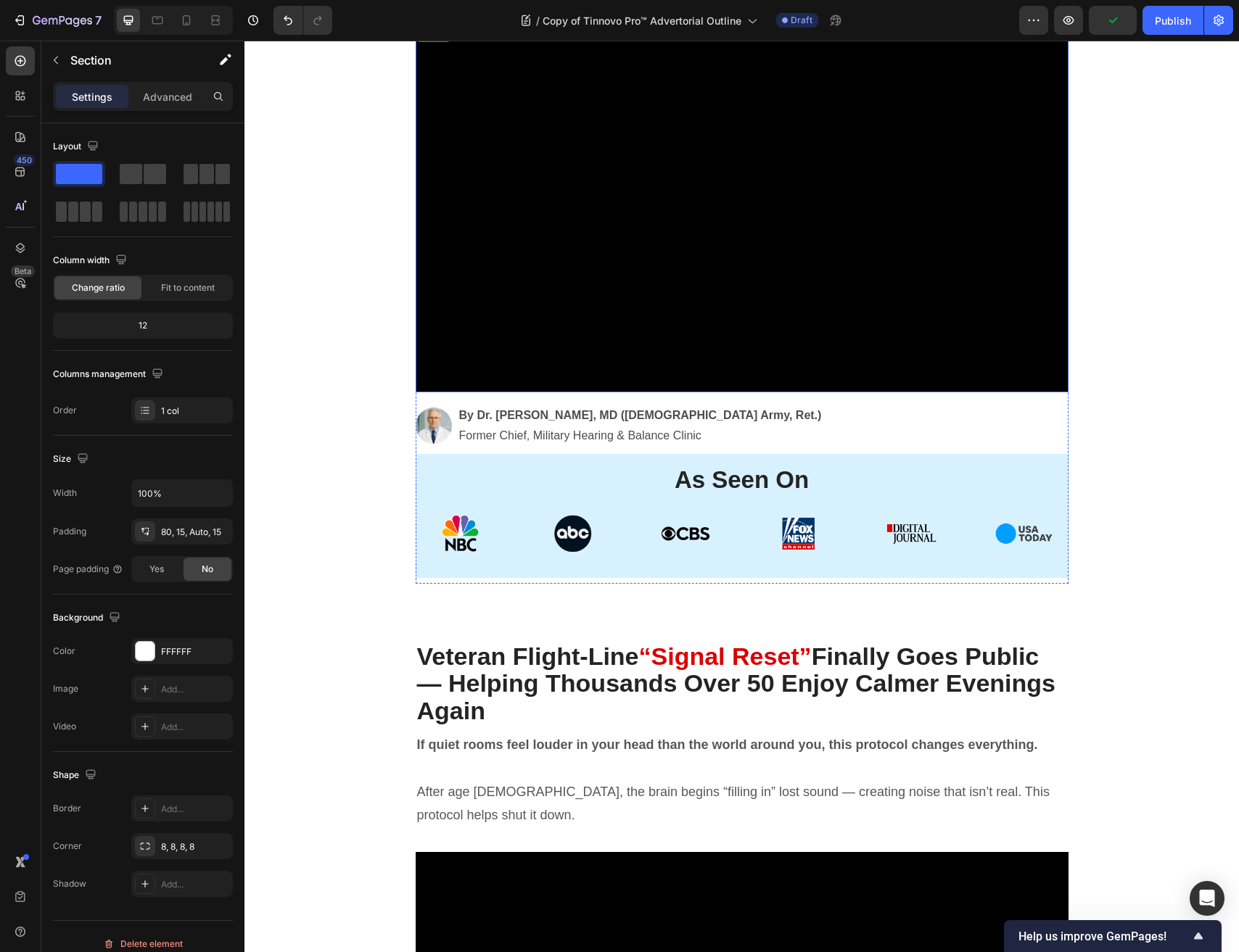
scroll to position [848, 0]
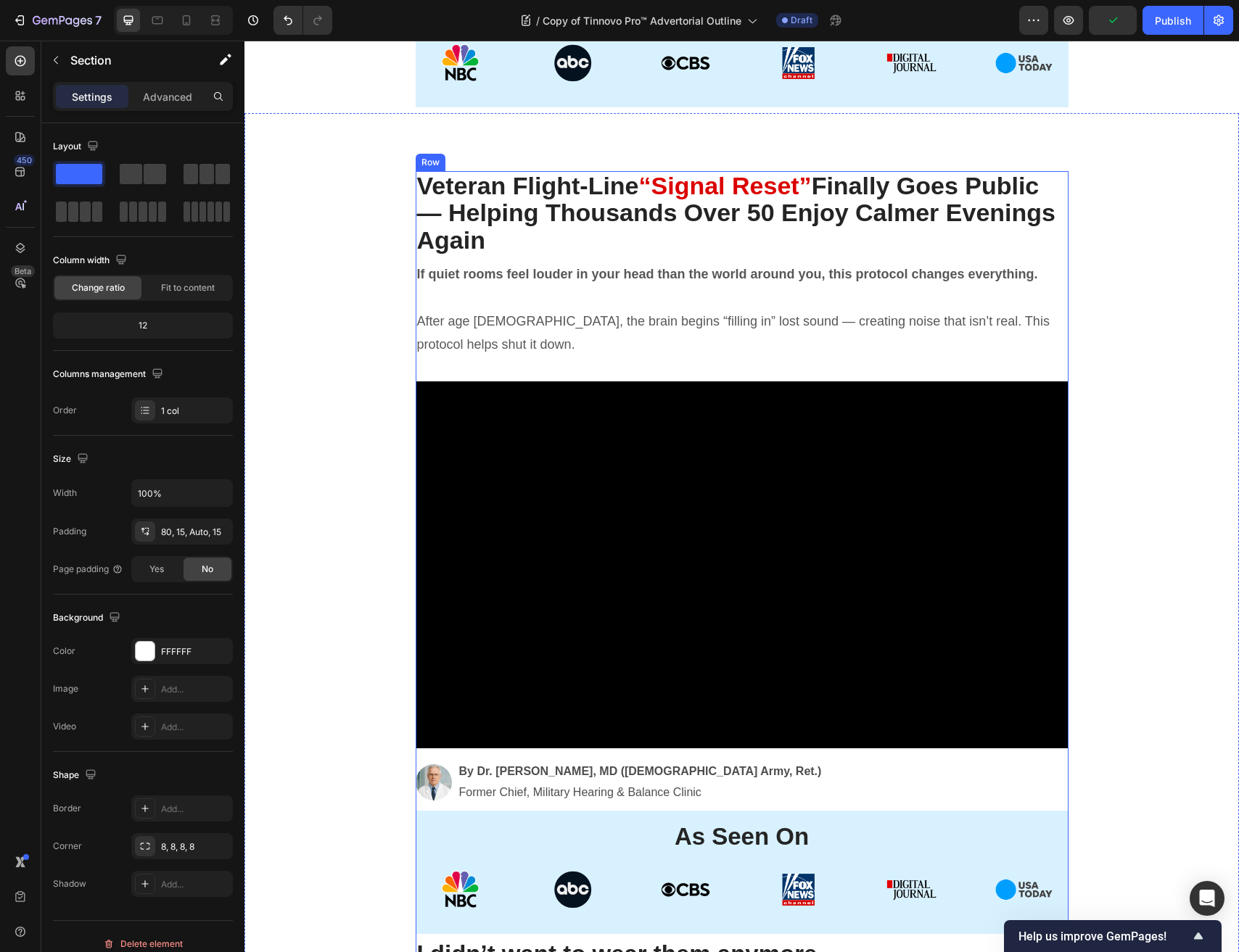
click at [512, 161] on div at bounding box center [505, 157] width 17 height 17
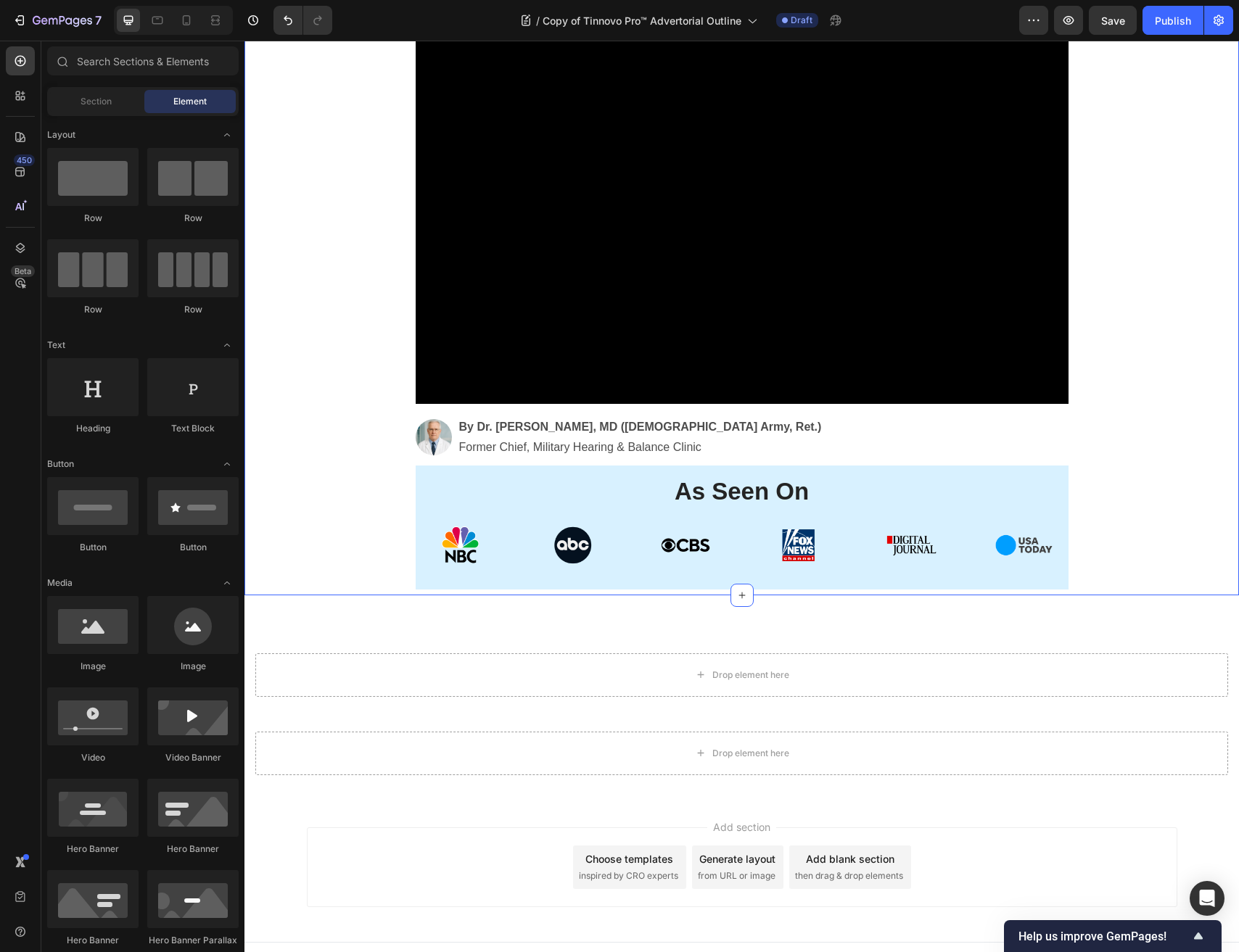
scroll to position [385, 0]
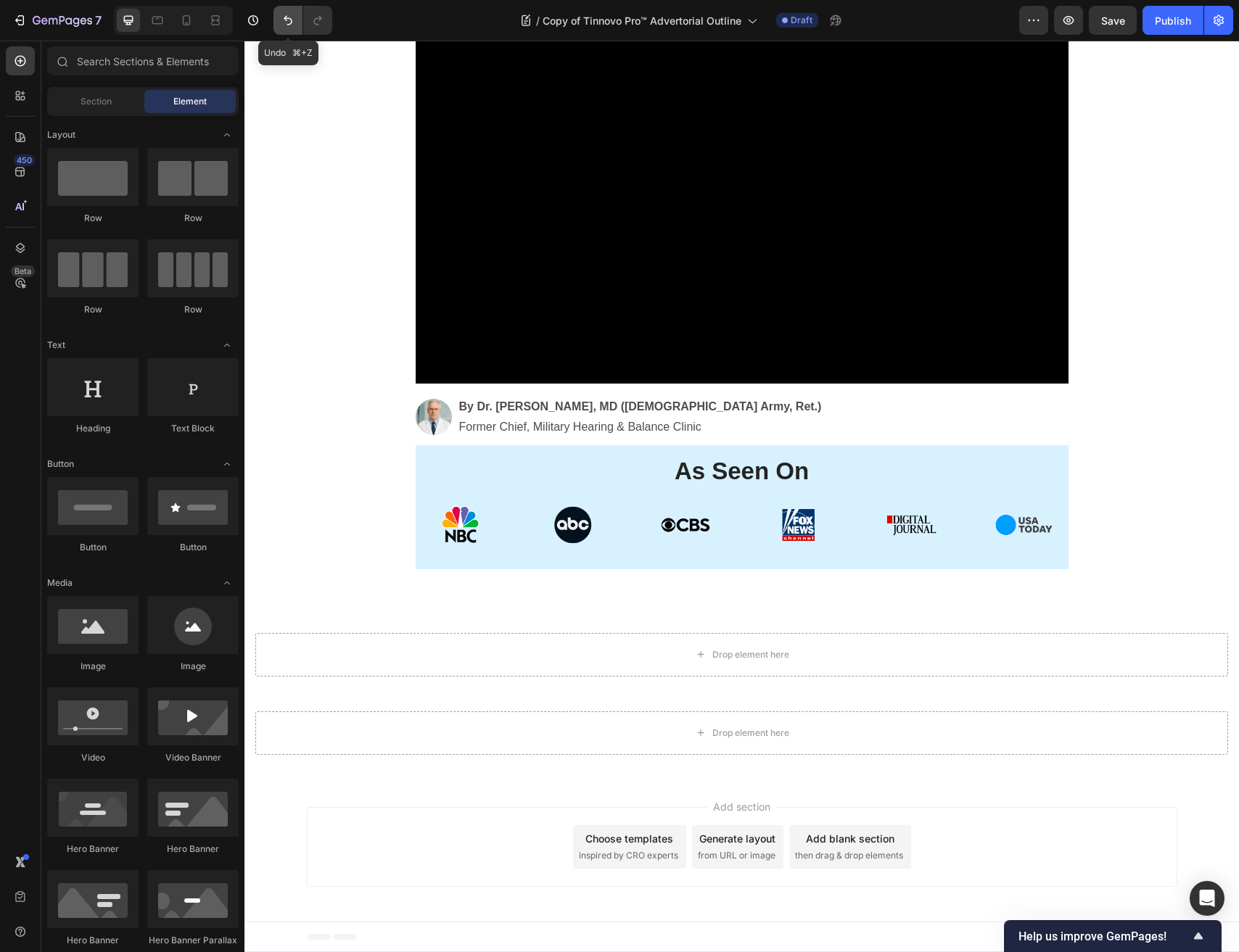
drag, startPoint x: 292, startPoint y: 28, endPoint x: 111, endPoint y: 108, distance: 197.9
click at [292, 28] on button "Undo/Redo" at bounding box center [287, 19] width 29 height 29
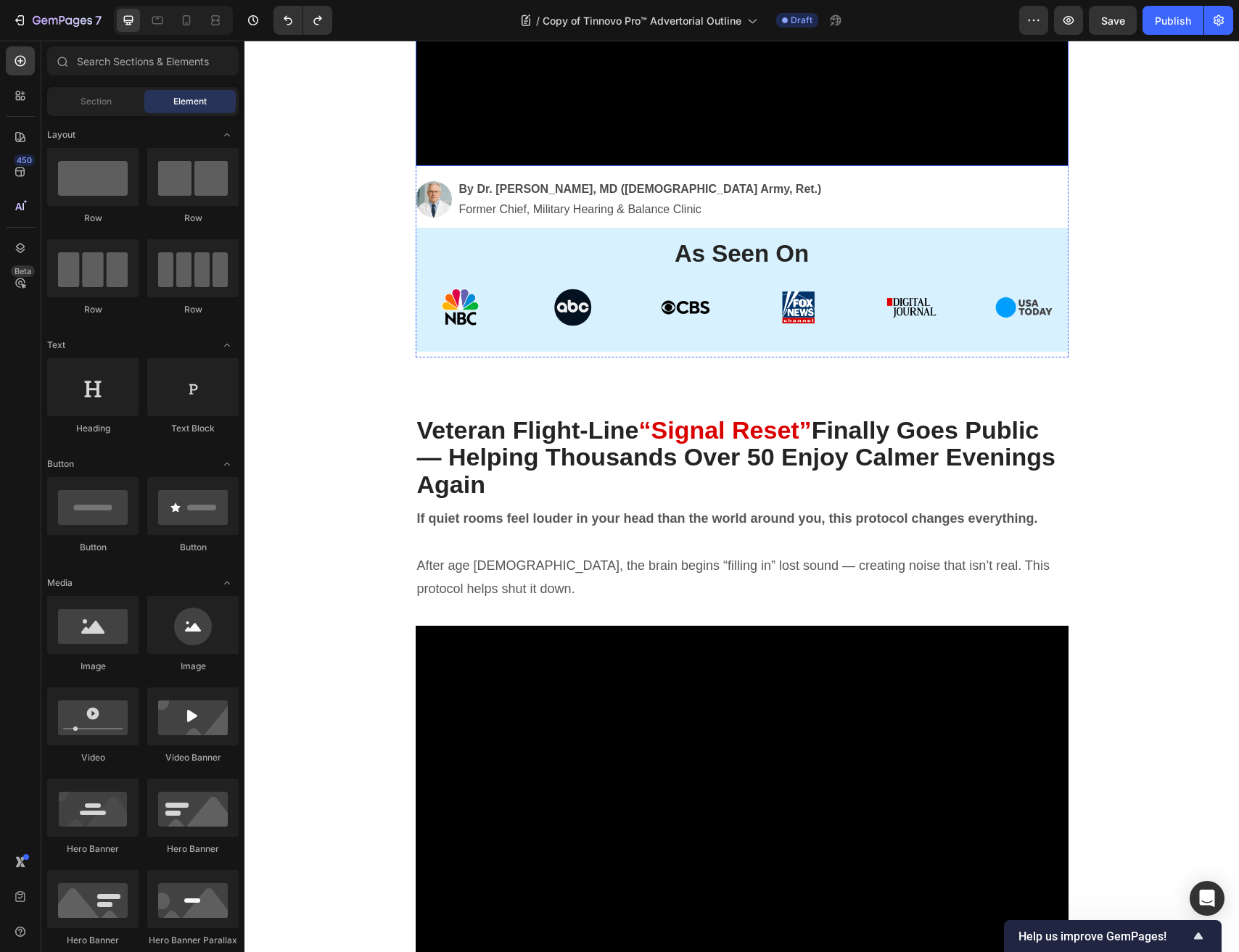
scroll to position [673, 0]
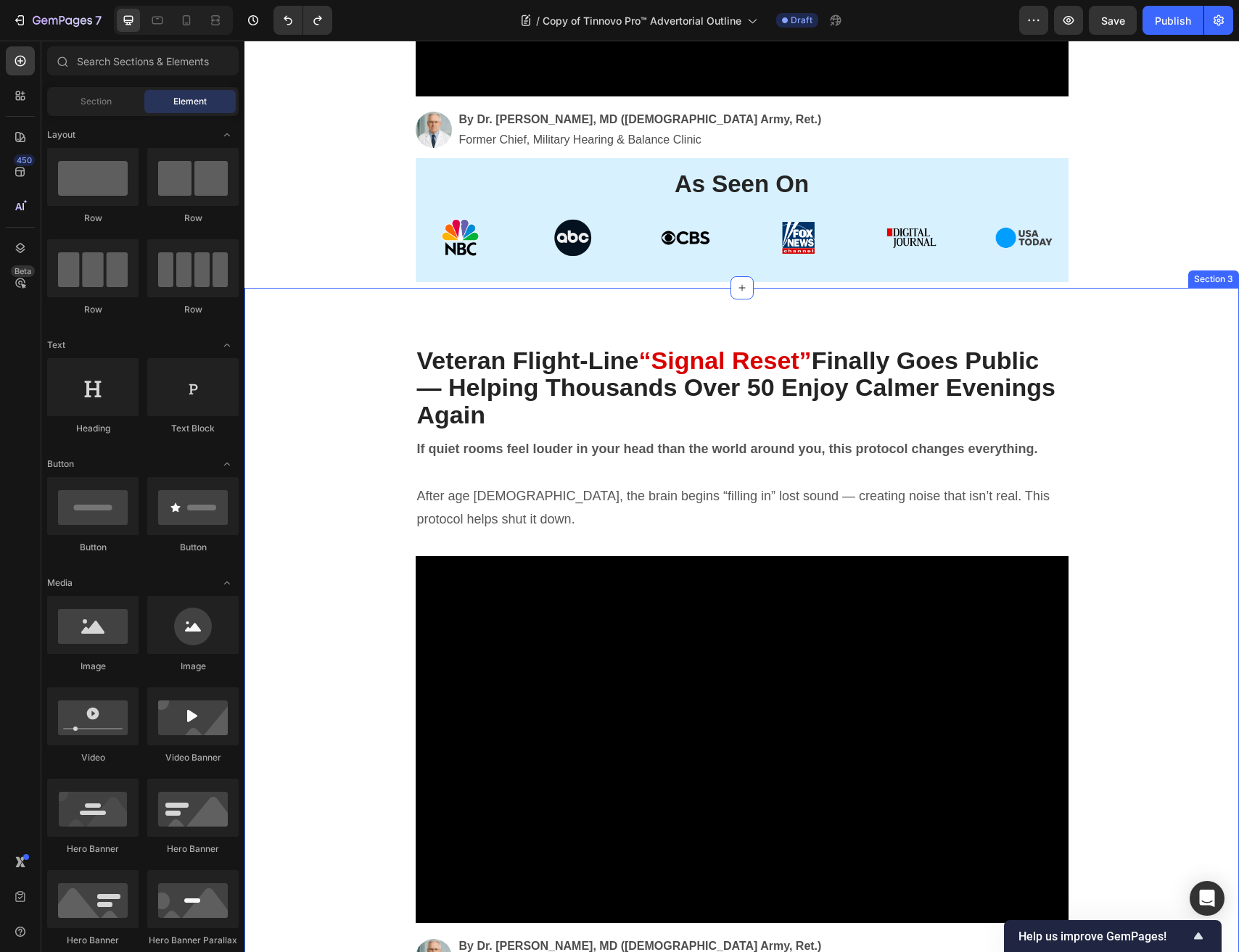
click at [484, 349] on strong "Veteran Flight-Line" at bounding box center [528, 360] width 222 height 27
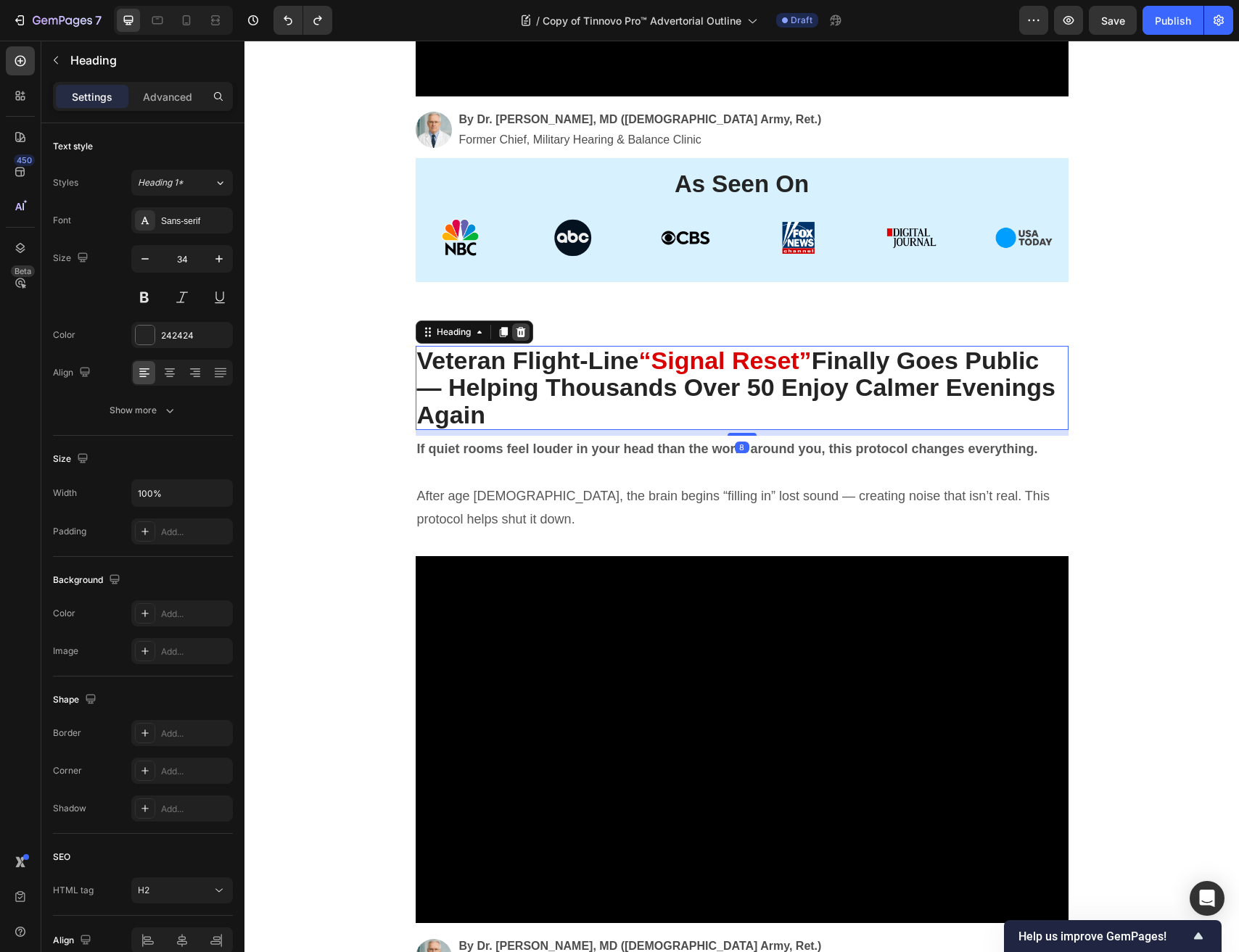
click at [523, 331] on icon at bounding box center [520, 332] width 9 height 10
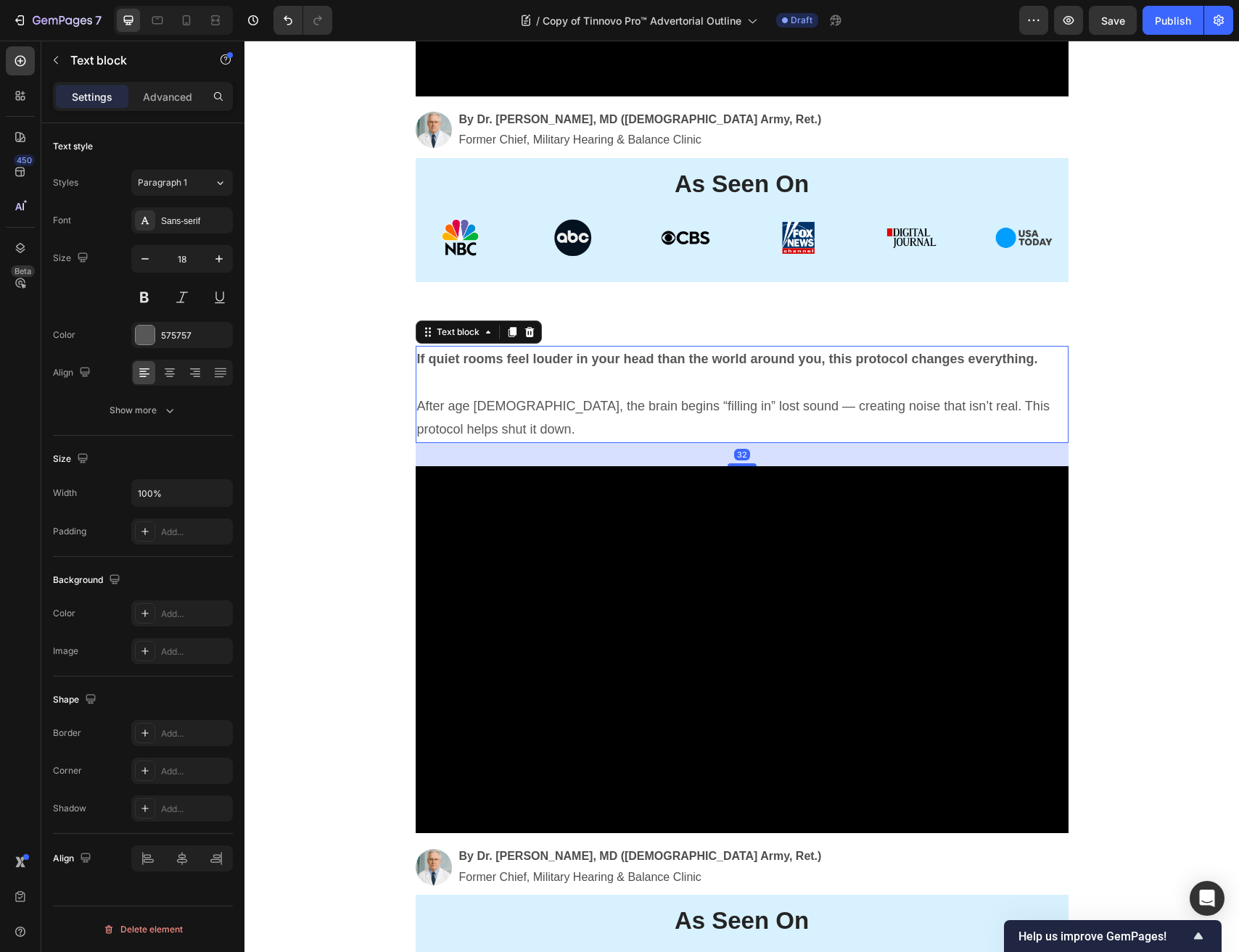
click at [504, 364] on strong "If quiet rooms feel louder in your head than the world around you, this protoco…" at bounding box center [727, 359] width 621 height 15
click at [531, 325] on div at bounding box center [530, 332] width 17 height 17
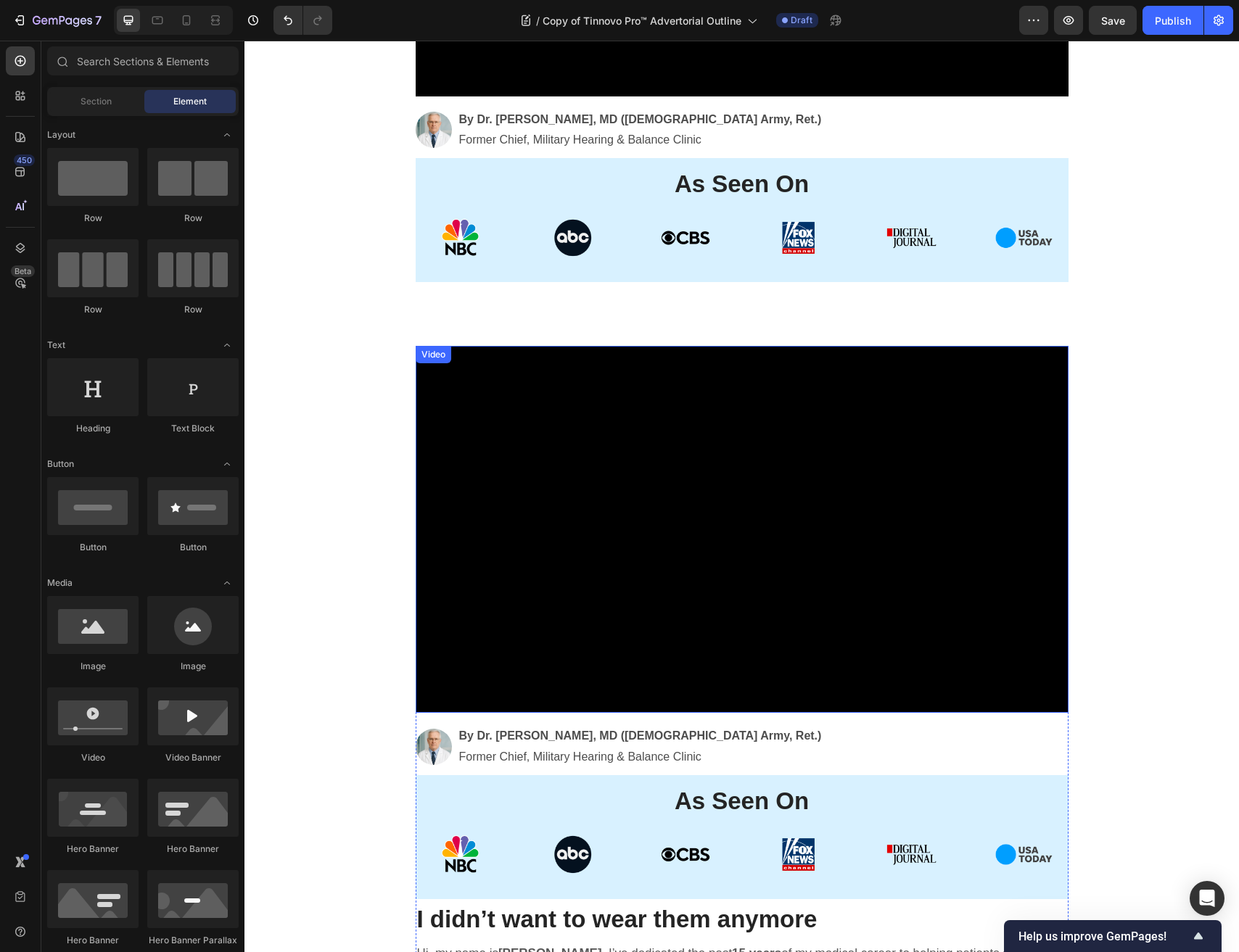
click at [530, 367] on video at bounding box center [742, 529] width 653 height 367
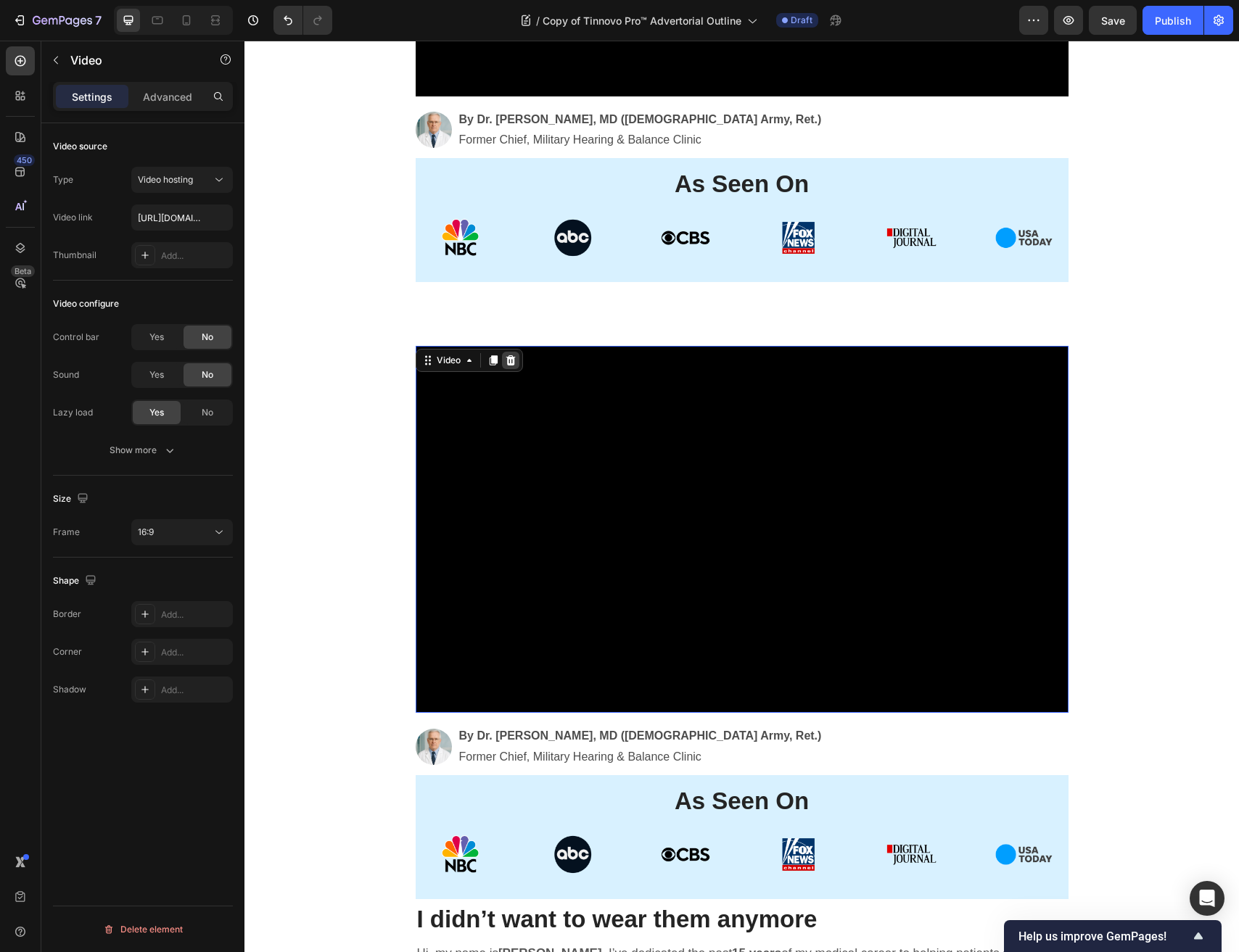
click at [510, 364] on icon at bounding box center [510, 360] width 9 height 10
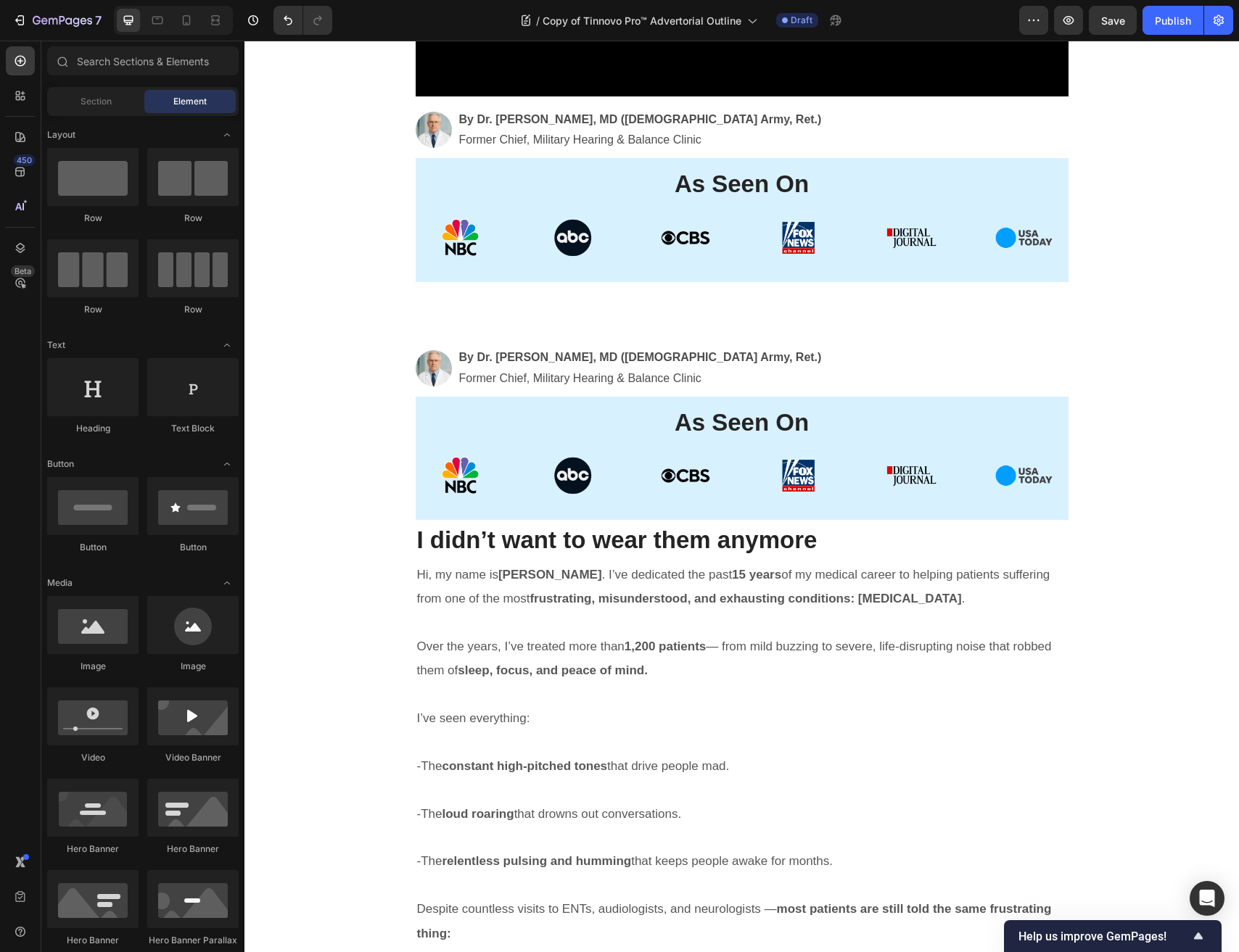
click at [510, 364] on strong "By Dr. Robert Carter, MD (U.S. Army, Ret.)" at bounding box center [641, 357] width 363 height 12
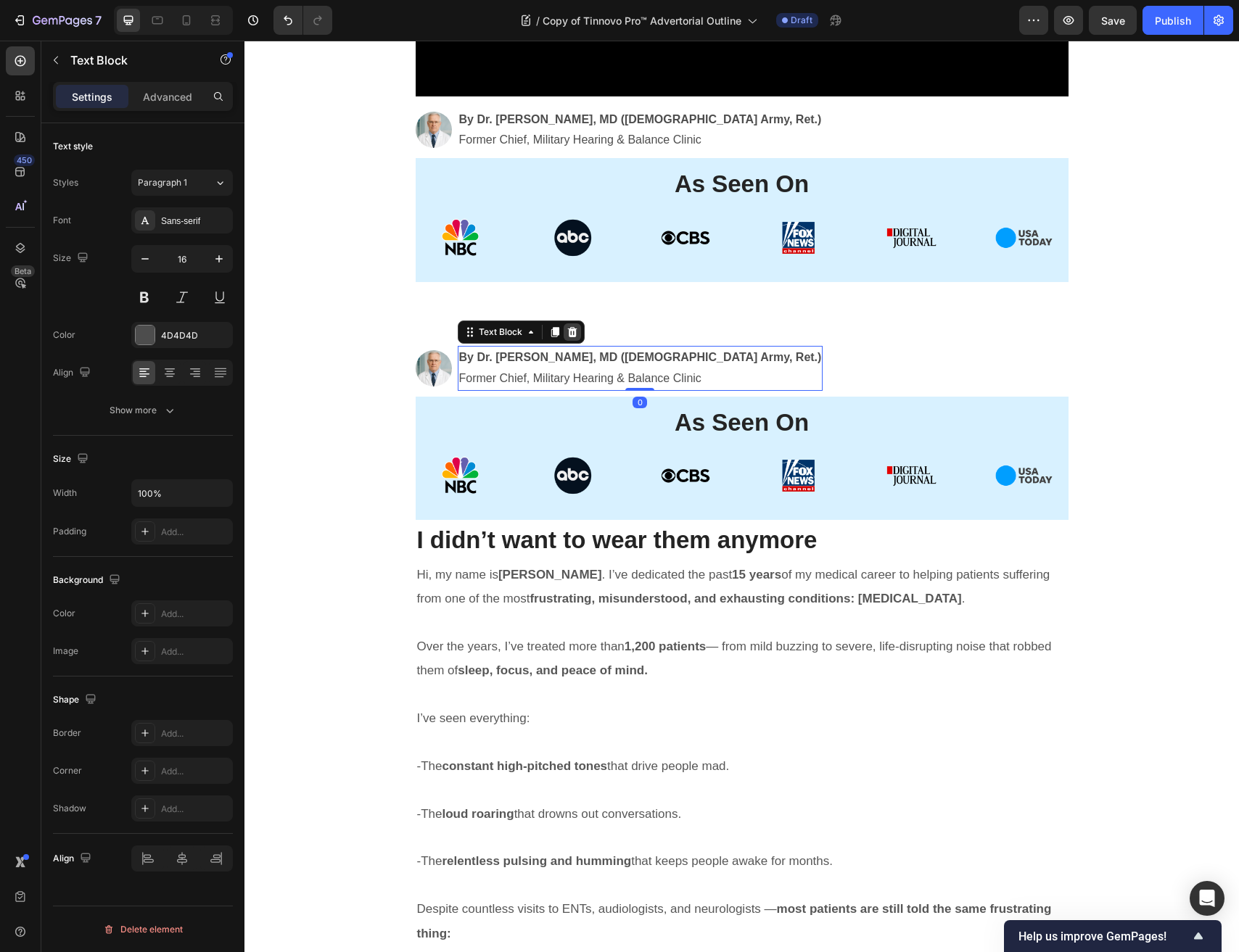
click at [573, 332] on icon at bounding box center [572, 332] width 12 height 12
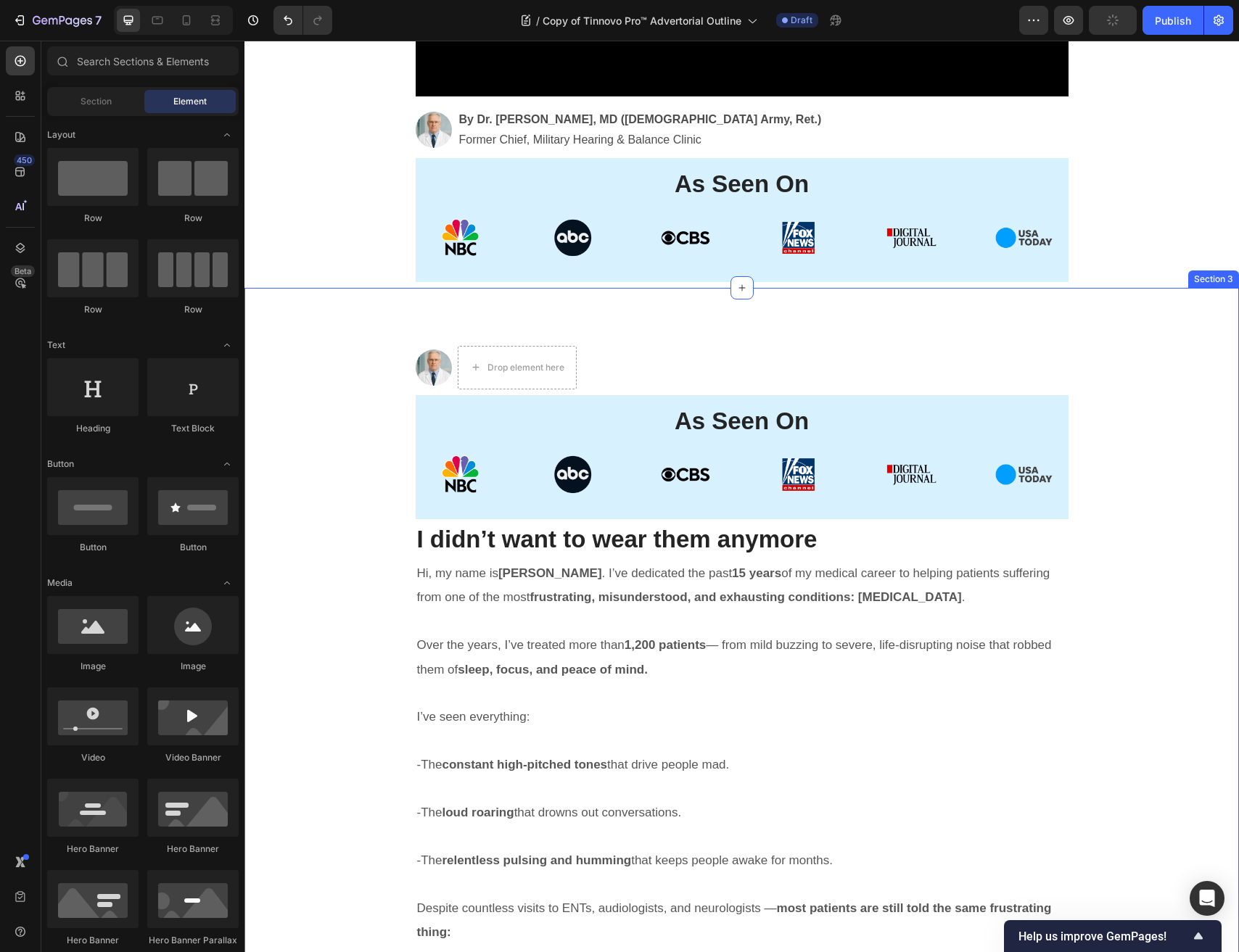
click at [702, 350] on div "Image Drop element here Row" at bounding box center [742, 367] width 653 height 44
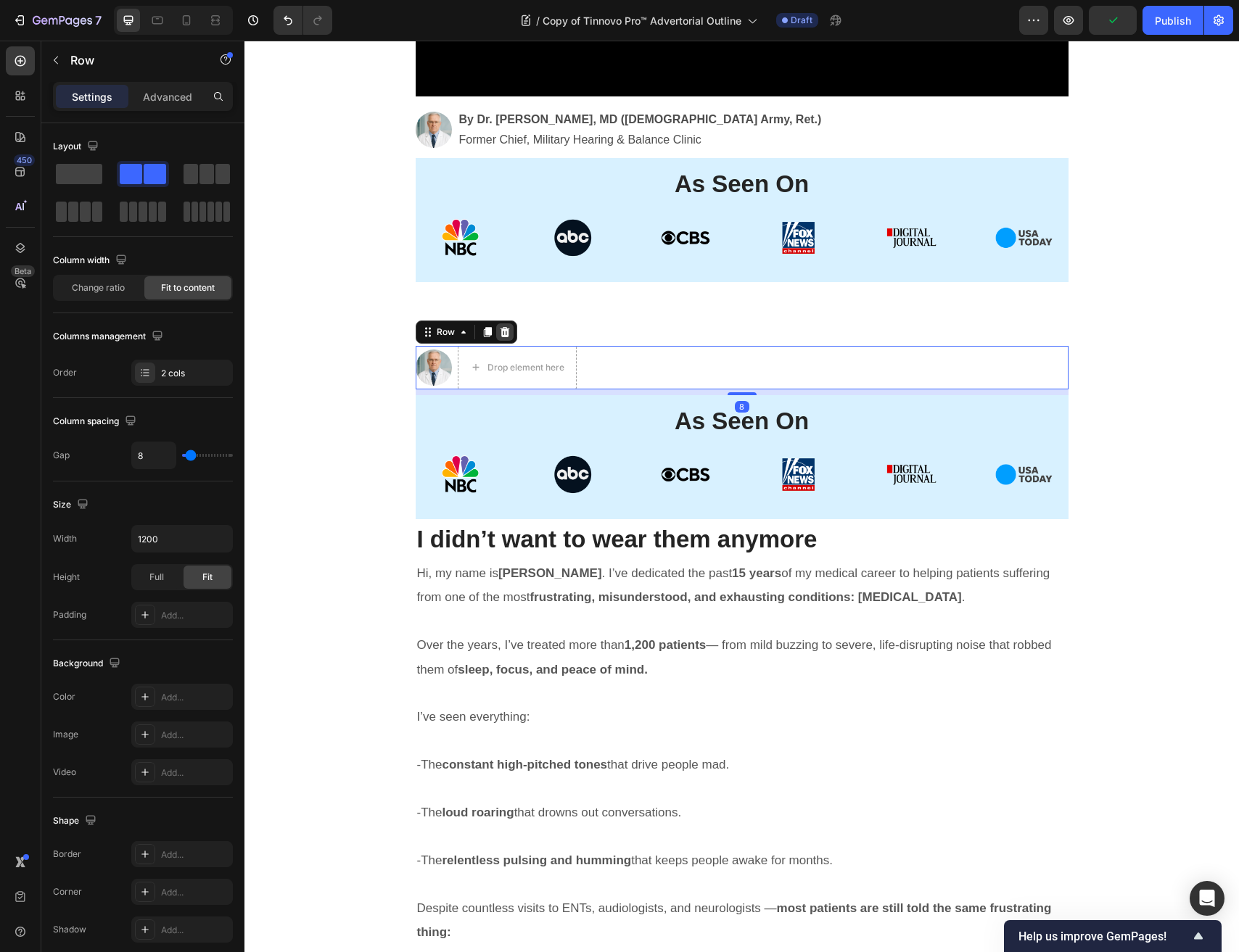
click at [502, 332] on icon at bounding box center [505, 332] width 9 height 10
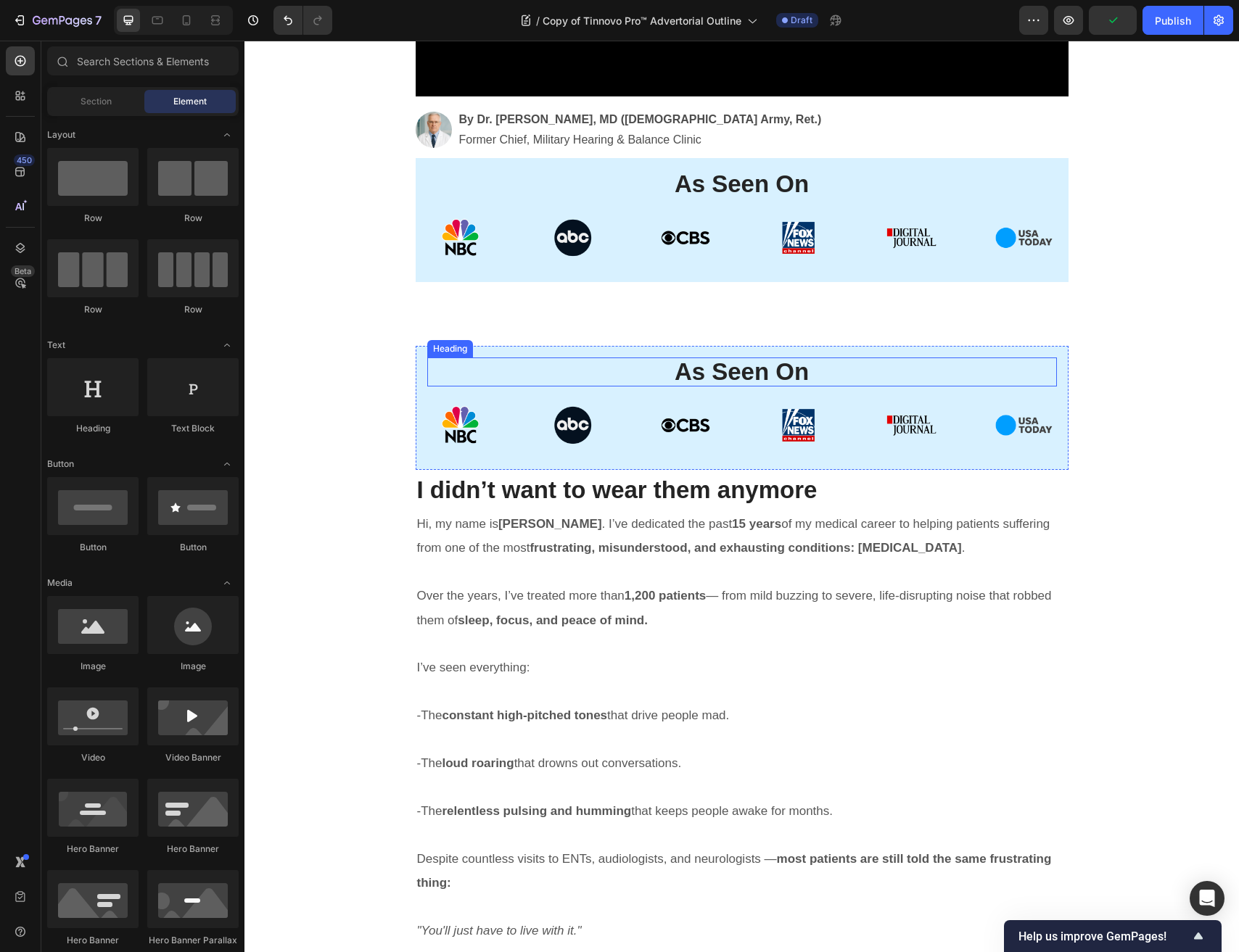
click at [519, 360] on h2 "As Seen On" at bounding box center [742, 371] width 629 height 29
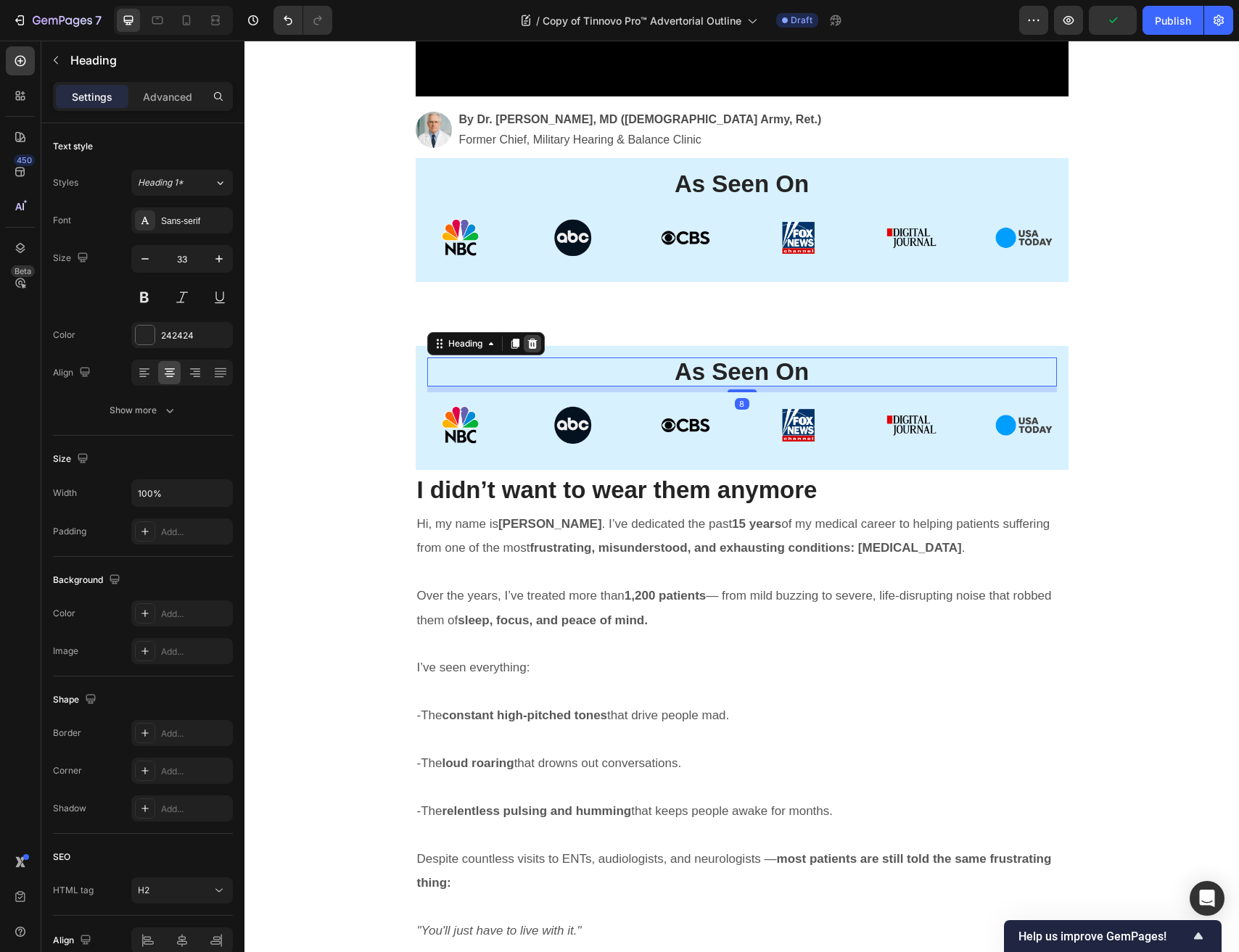
click at [528, 344] on icon at bounding box center [532, 343] width 12 height 12
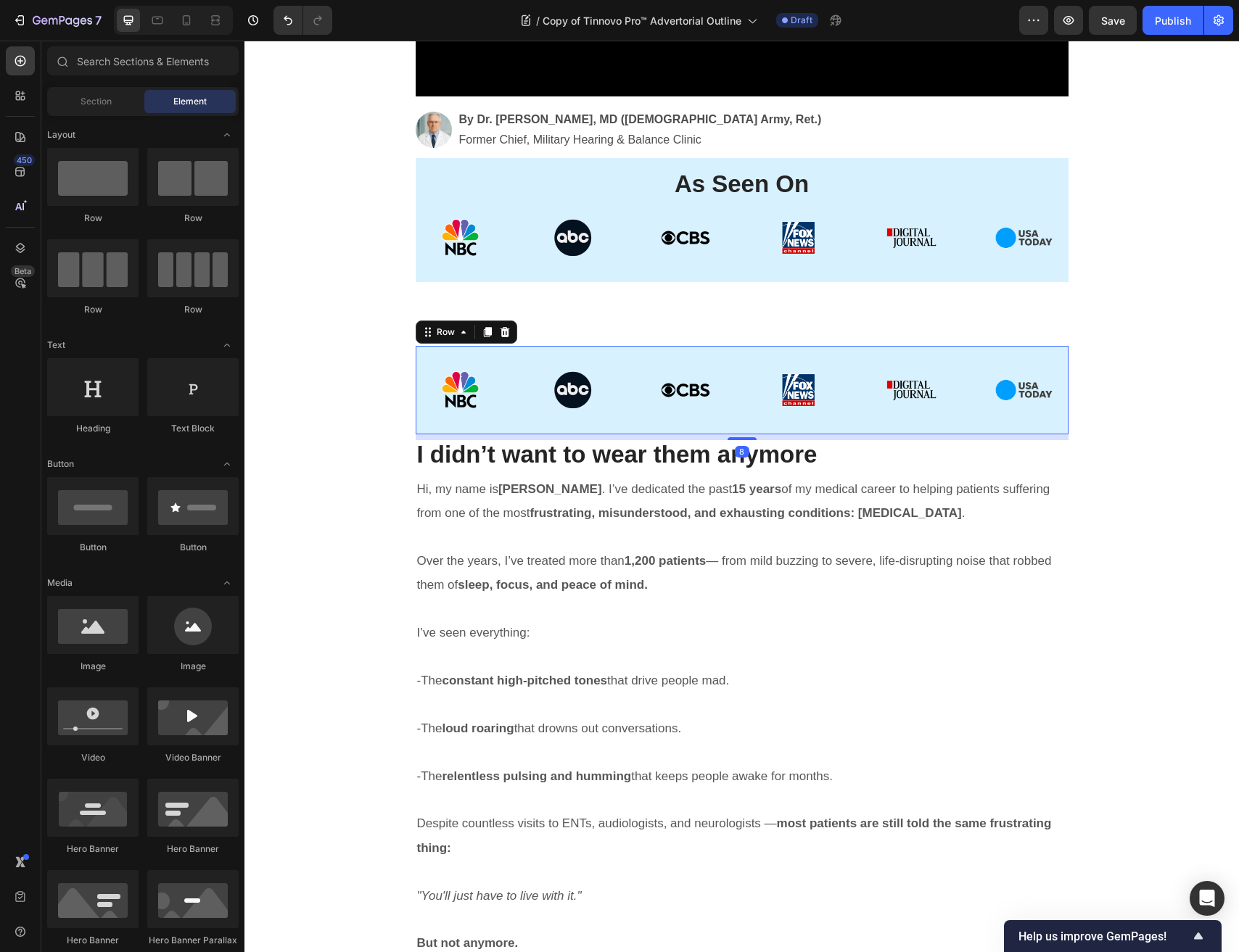
click at [527, 348] on div "Image Row 8" at bounding box center [742, 390] width 653 height 89
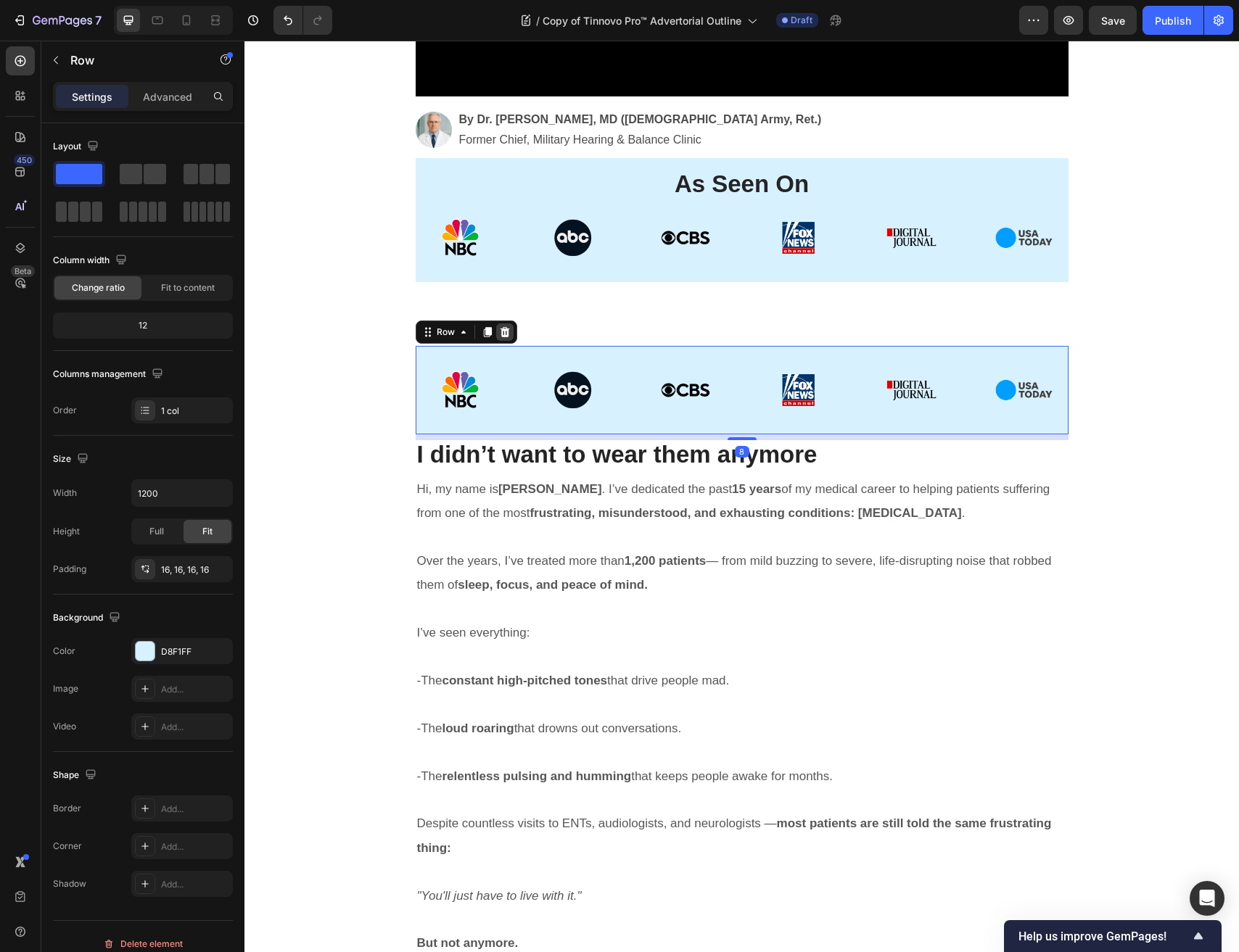
click at [509, 332] on icon at bounding box center [505, 332] width 12 height 12
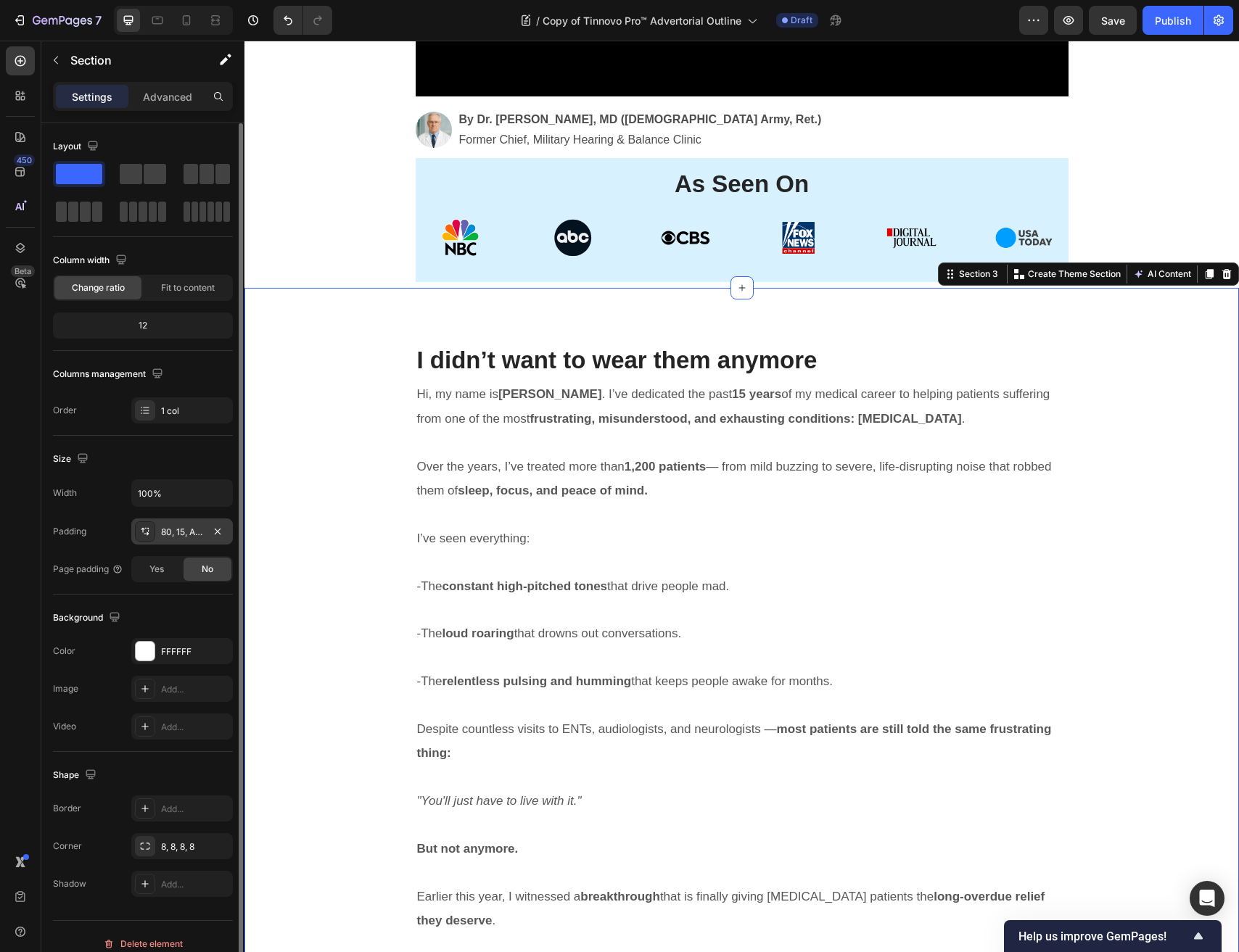
click at [178, 529] on div "80, 15, Auto, 15" at bounding box center [182, 532] width 42 height 13
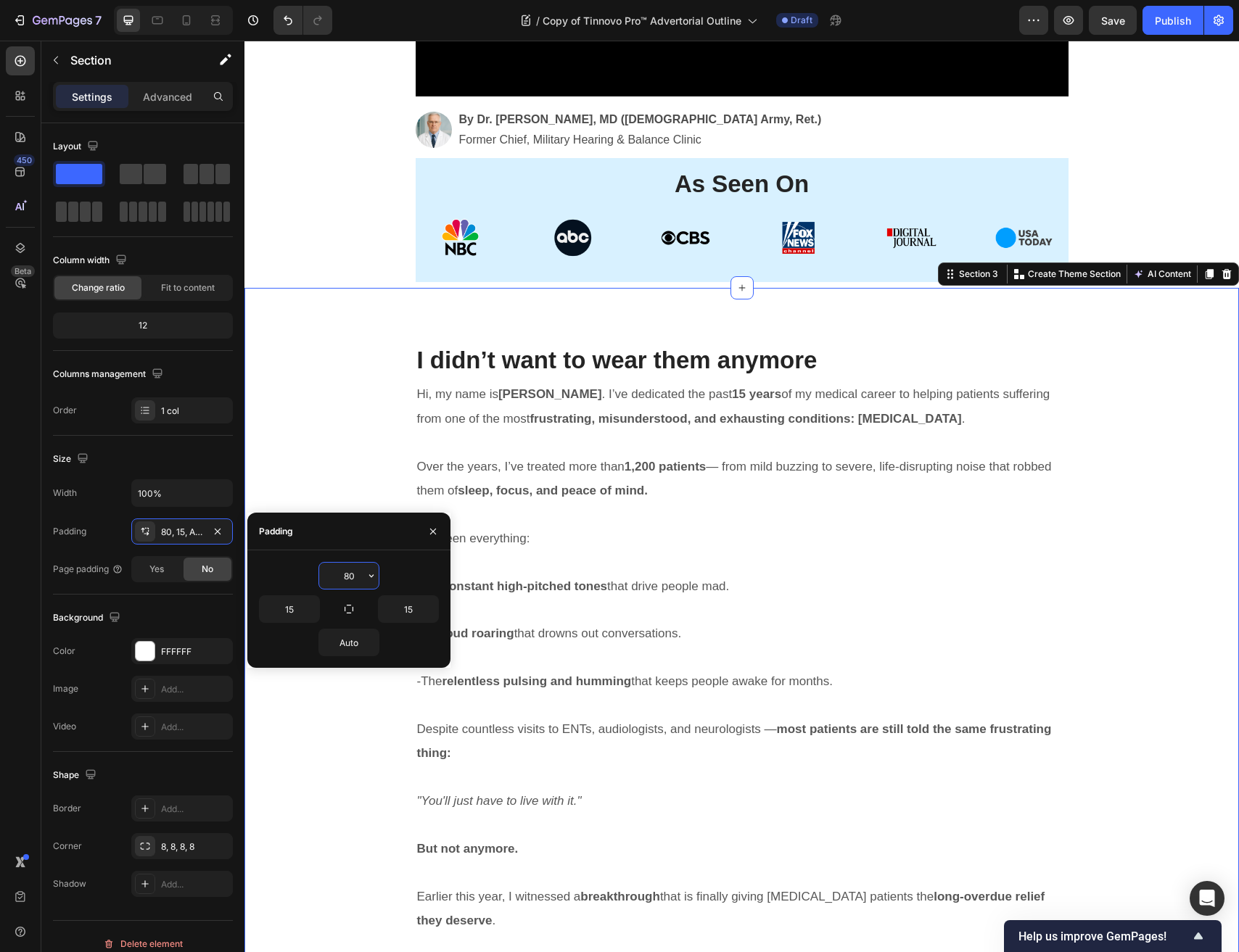
click at [339, 576] on input "80" at bounding box center [349, 576] width 59 height 26
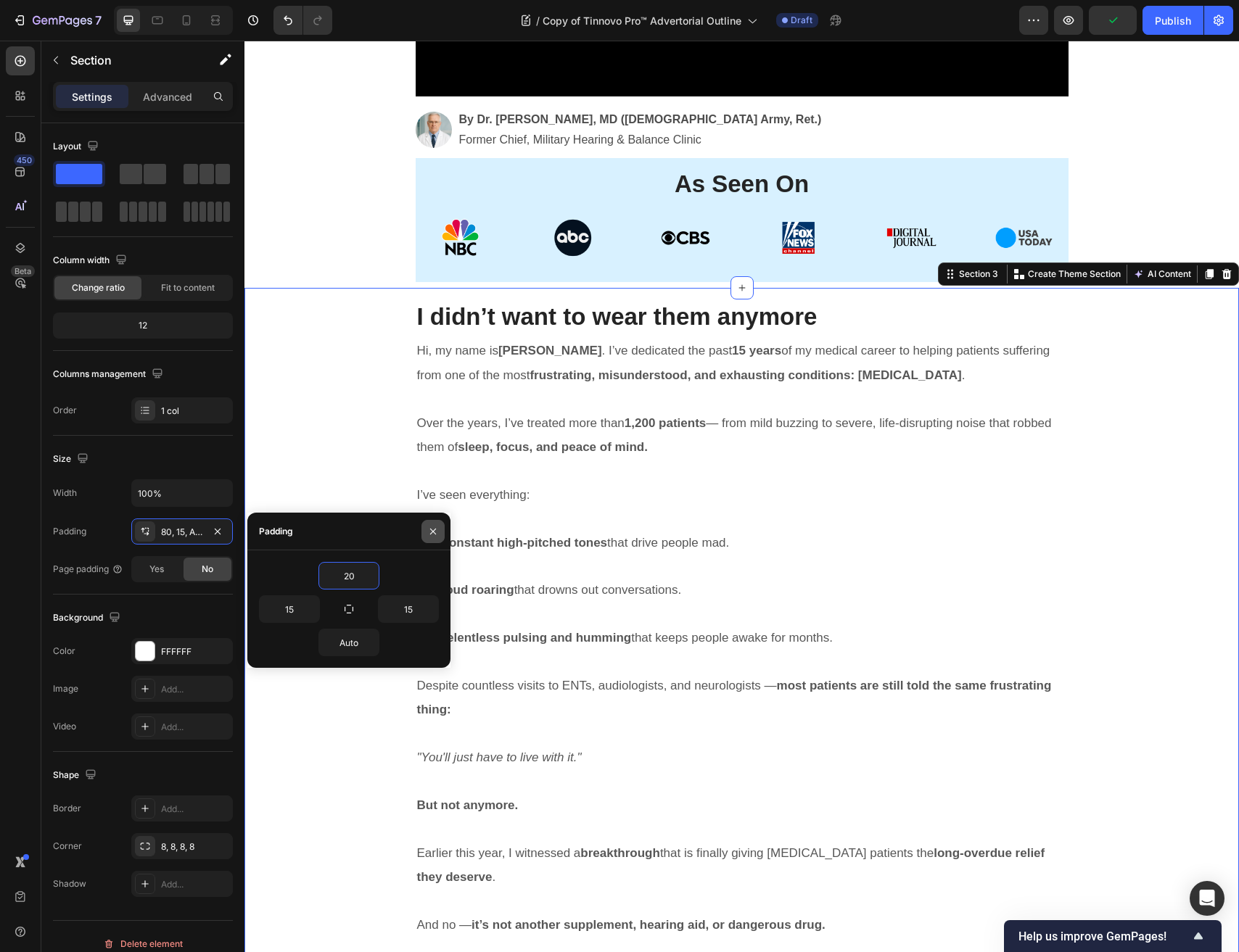
type input "20"
click at [438, 536] on button "button" at bounding box center [433, 532] width 23 height 23
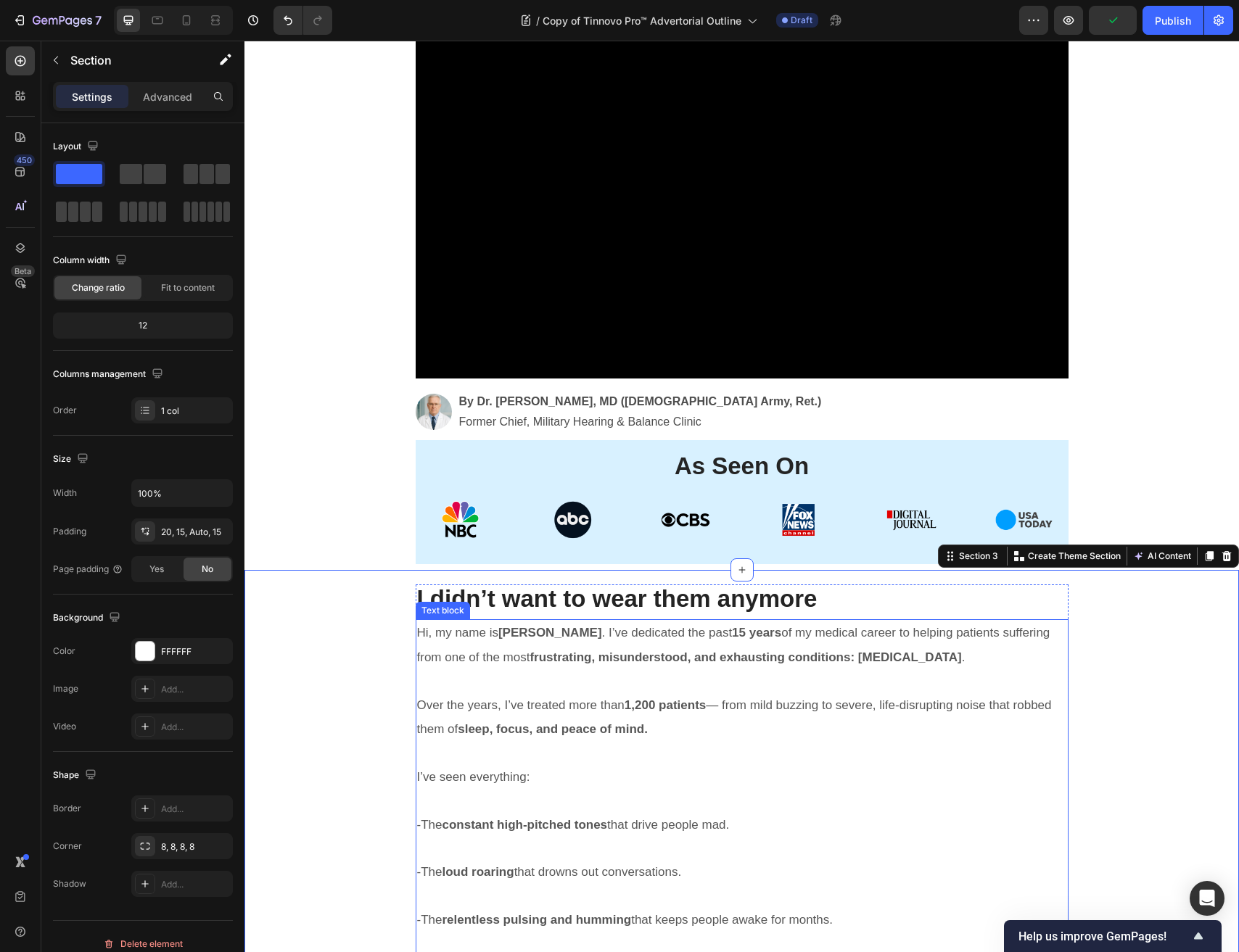
scroll to position [327, 0]
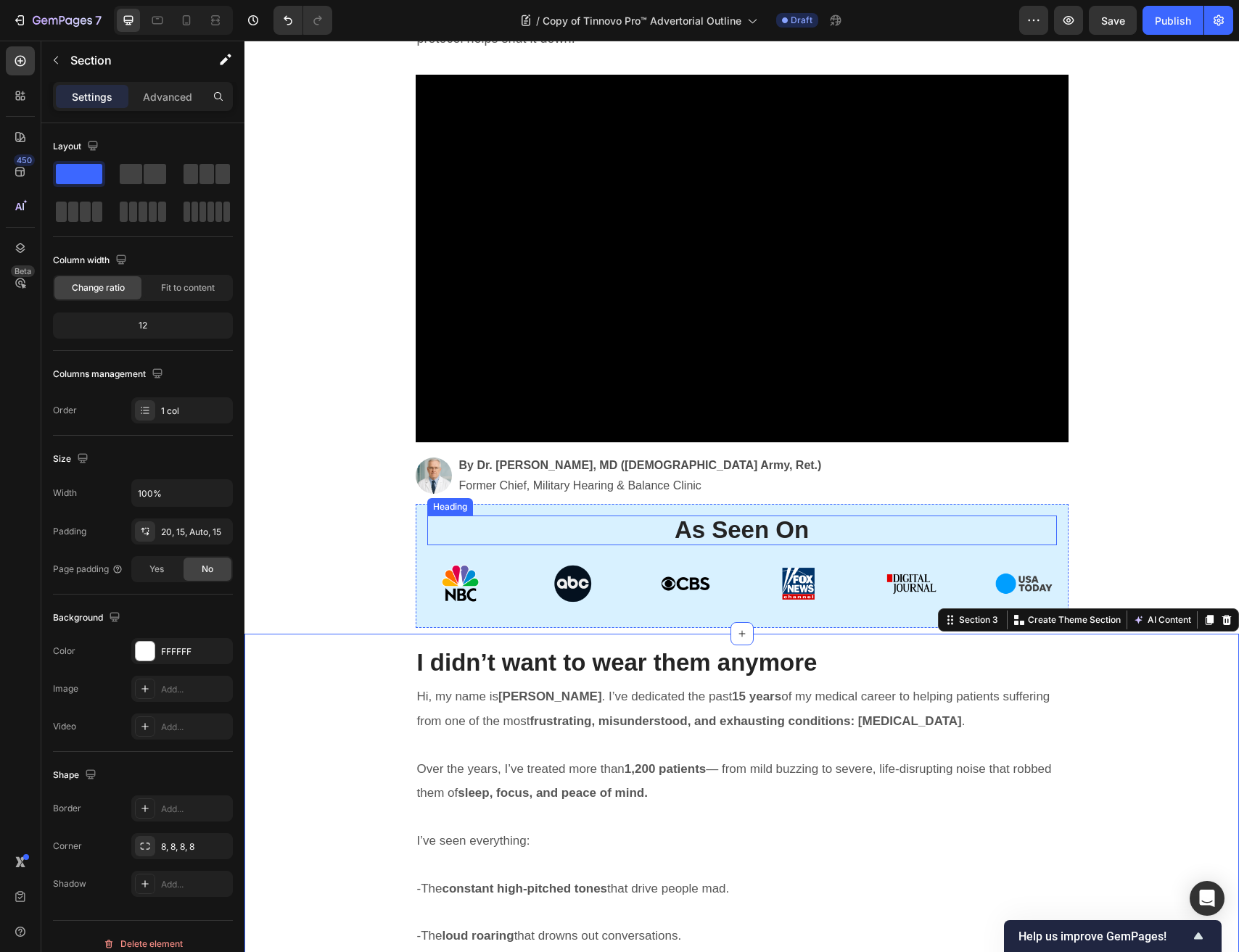
click at [524, 522] on h2 "As Seen On" at bounding box center [742, 529] width 629 height 29
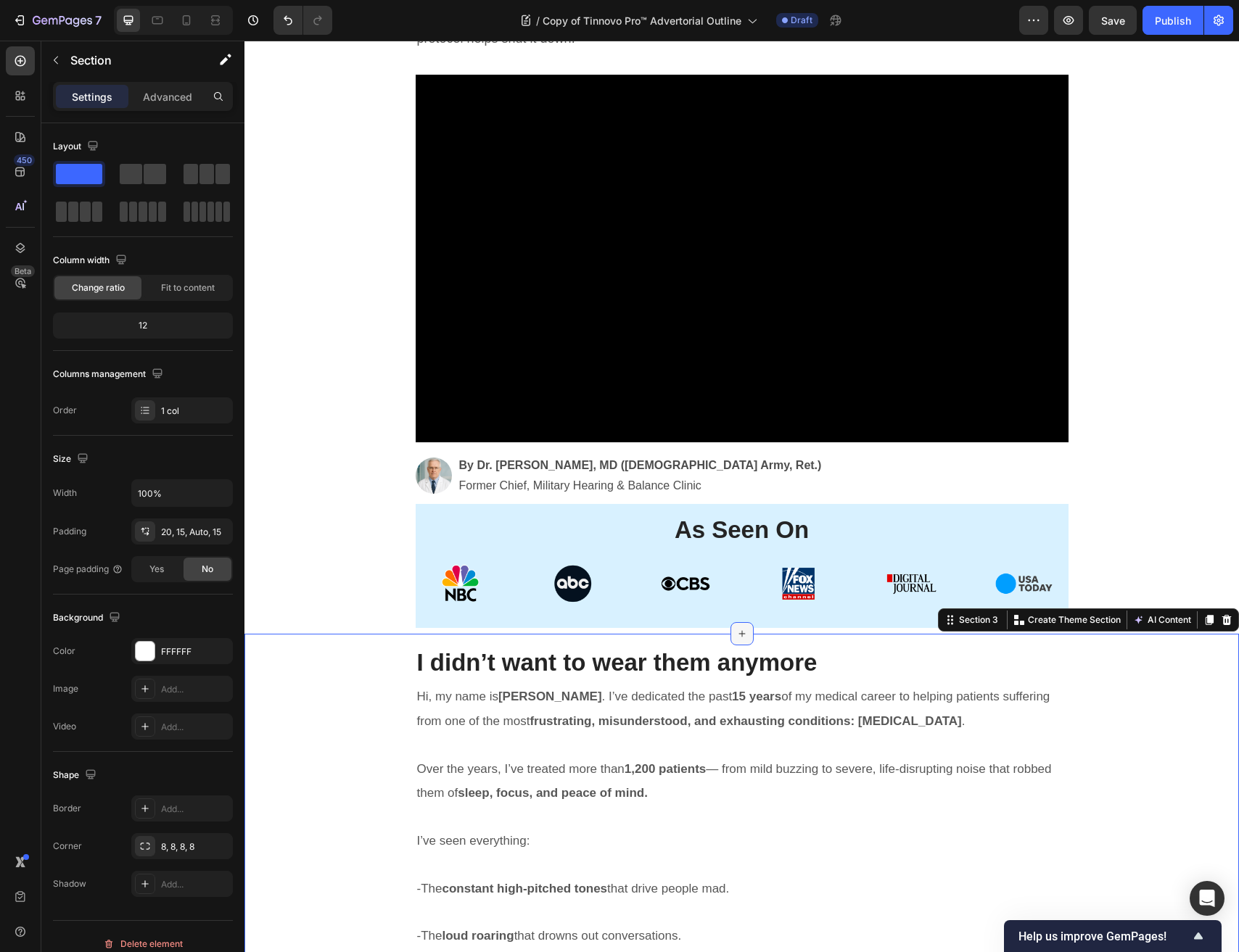
click at [730, 633] on div at bounding box center [742, 634] width 23 height 23
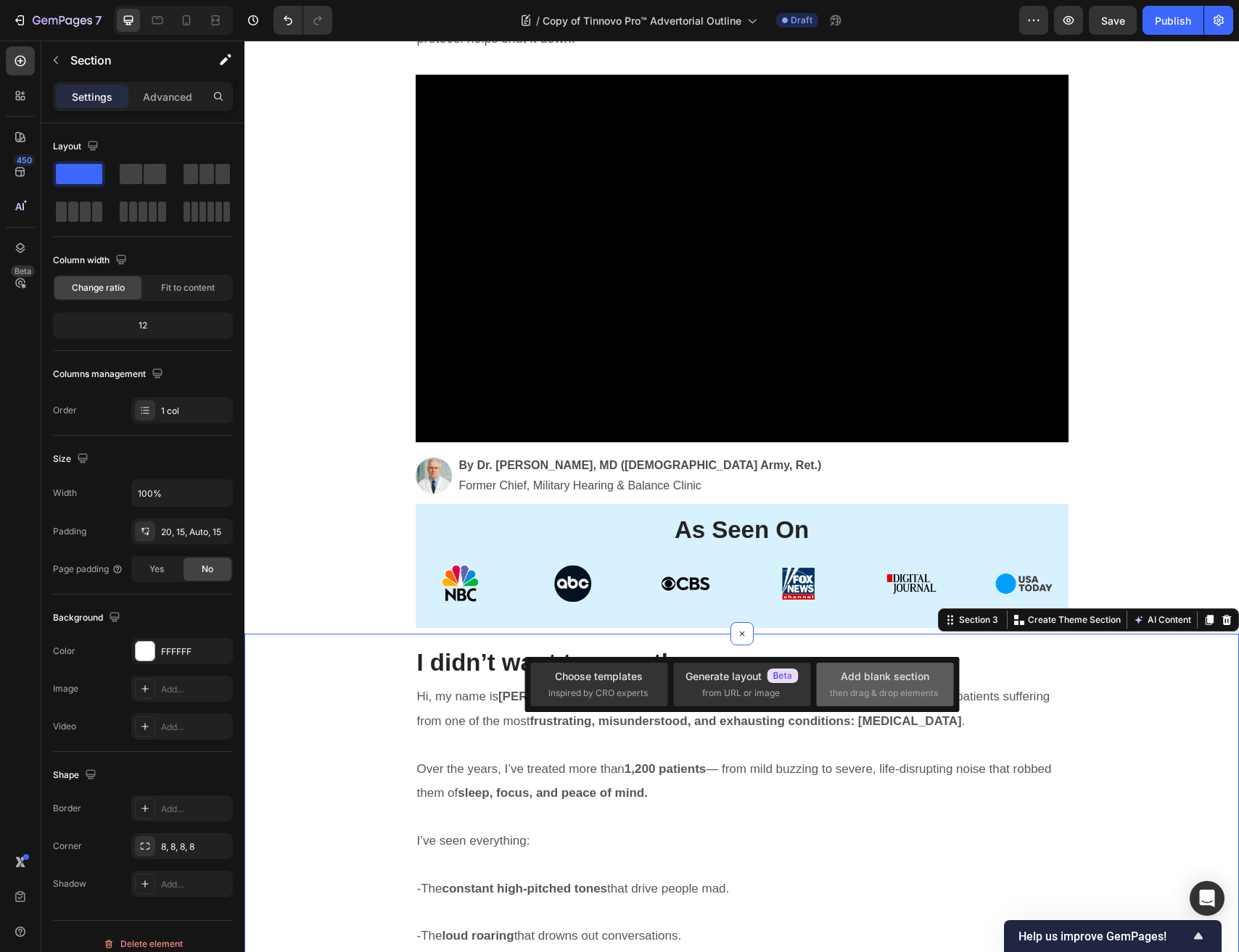
click at [831, 680] on div "Add blank section then drag & drop elements" at bounding box center [885, 684] width 111 height 31
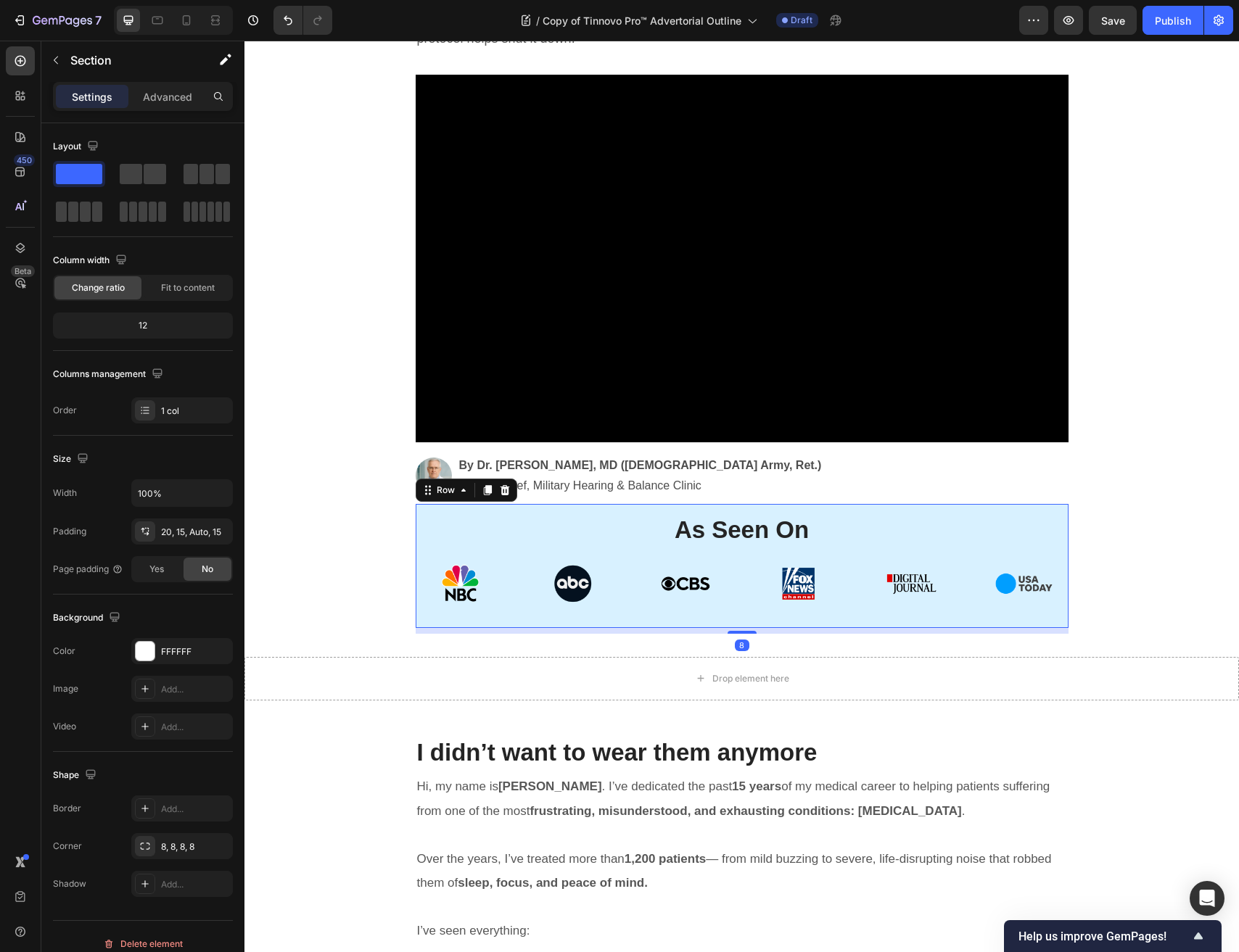
click at [581, 509] on div "As Seen On Heading Image Row 8" at bounding box center [742, 565] width 653 height 124
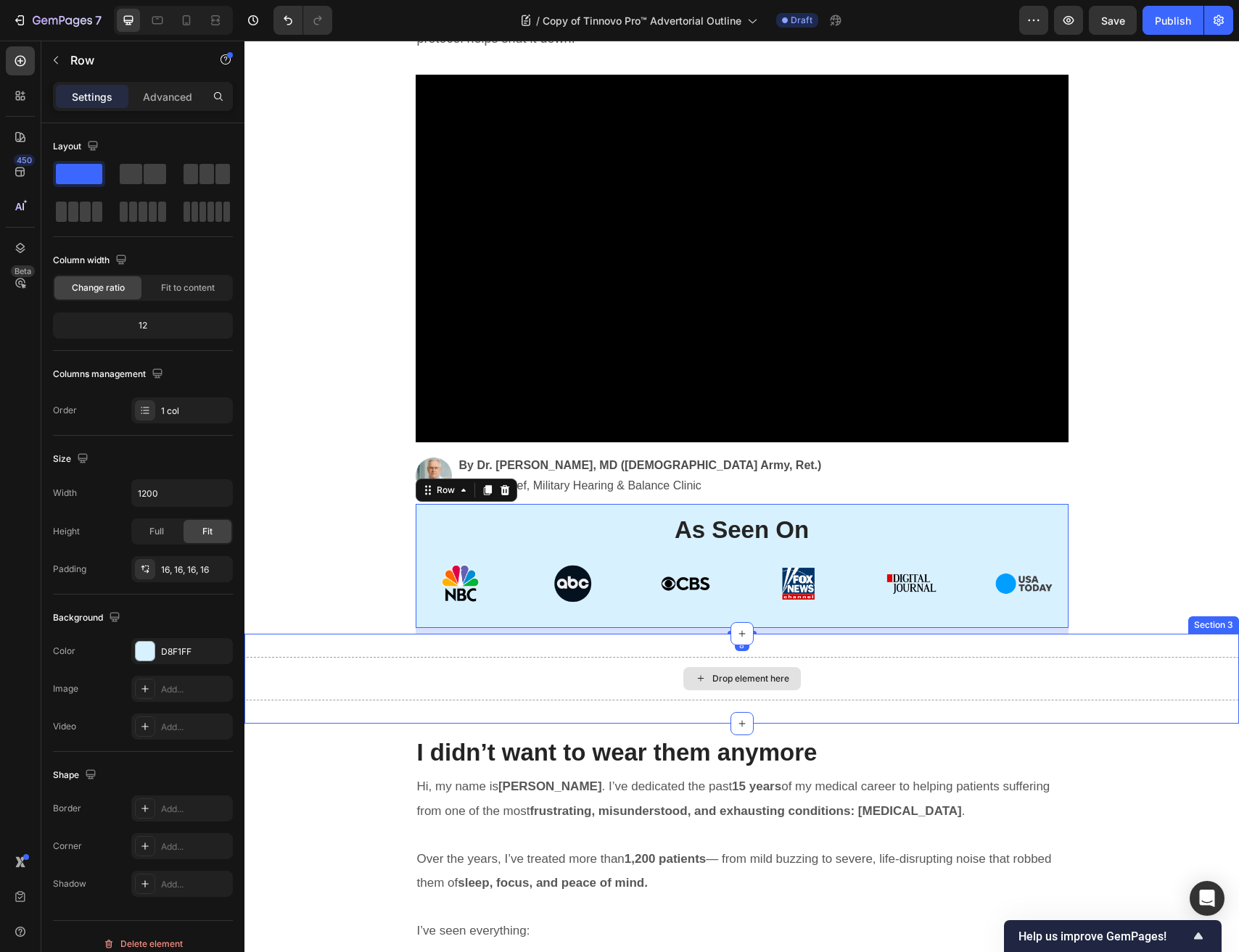
click at [716, 670] on div "Drop element here" at bounding box center [741, 679] width 118 height 23
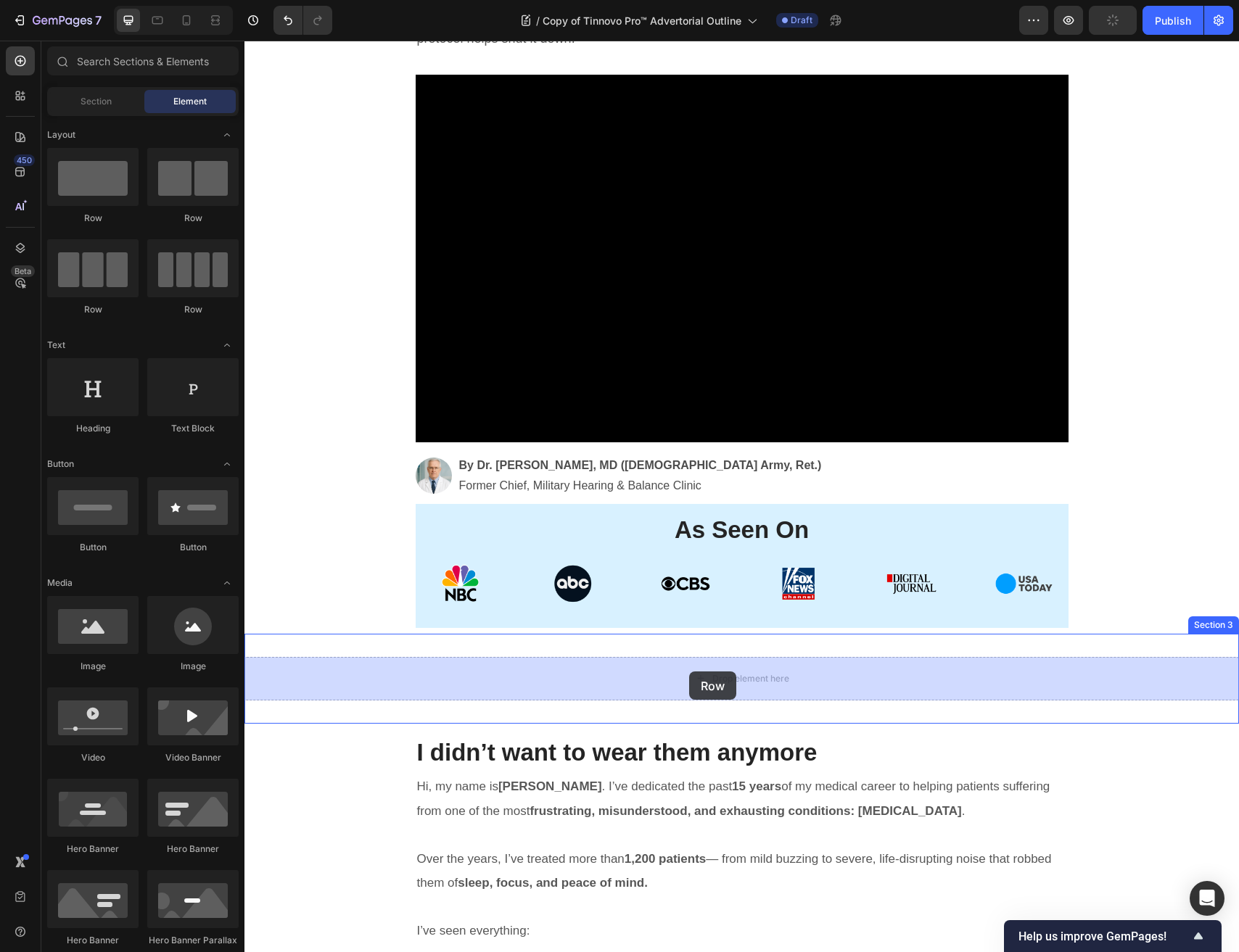
drag, startPoint x: 332, startPoint y: 245, endPoint x: 689, endPoint y: 670, distance: 555.0
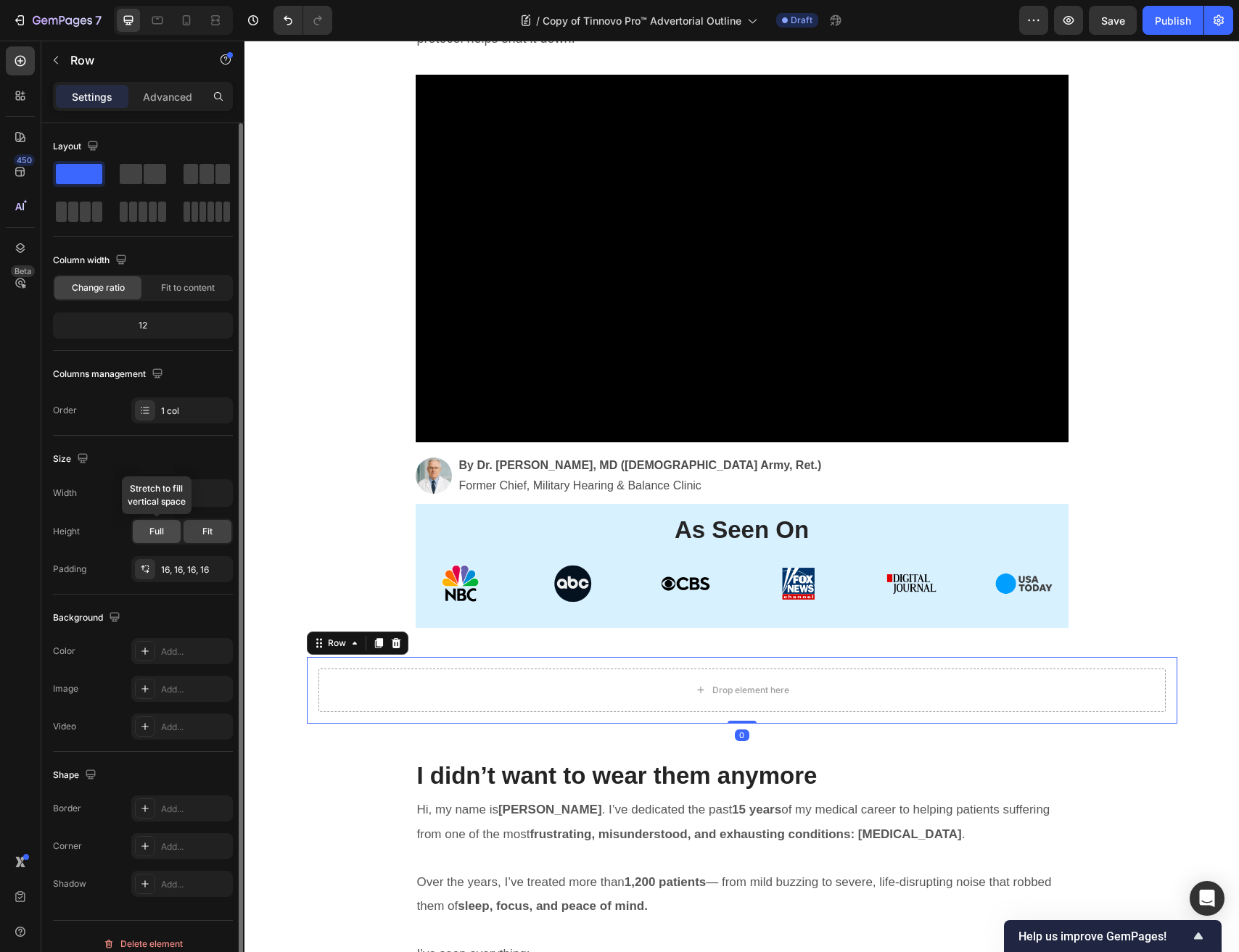
click at [170, 525] on div "Full" at bounding box center [156, 532] width 48 height 23
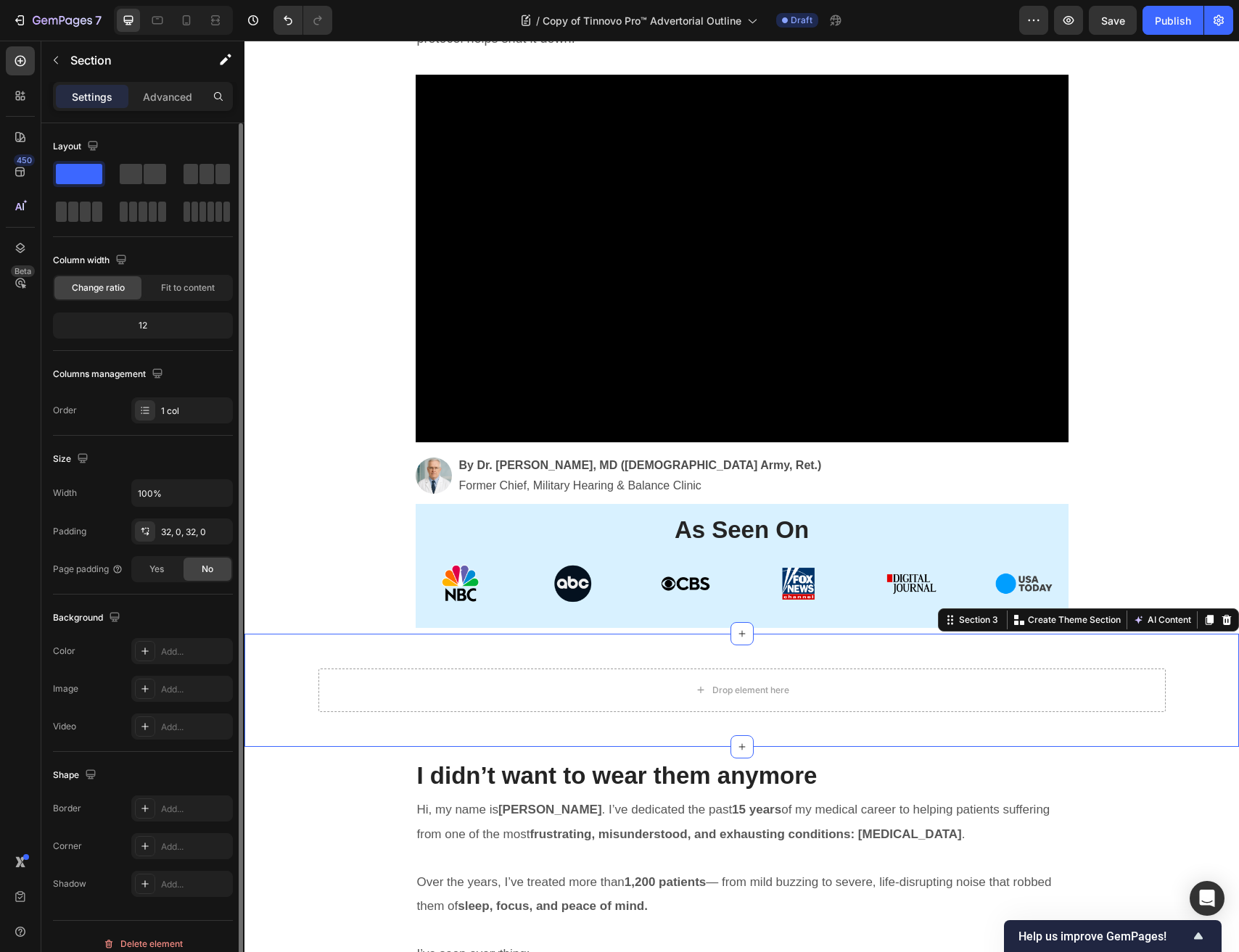
click at [273, 685] on div "Drop element here Row" at bounding box center [741, 690] width 994 height 67
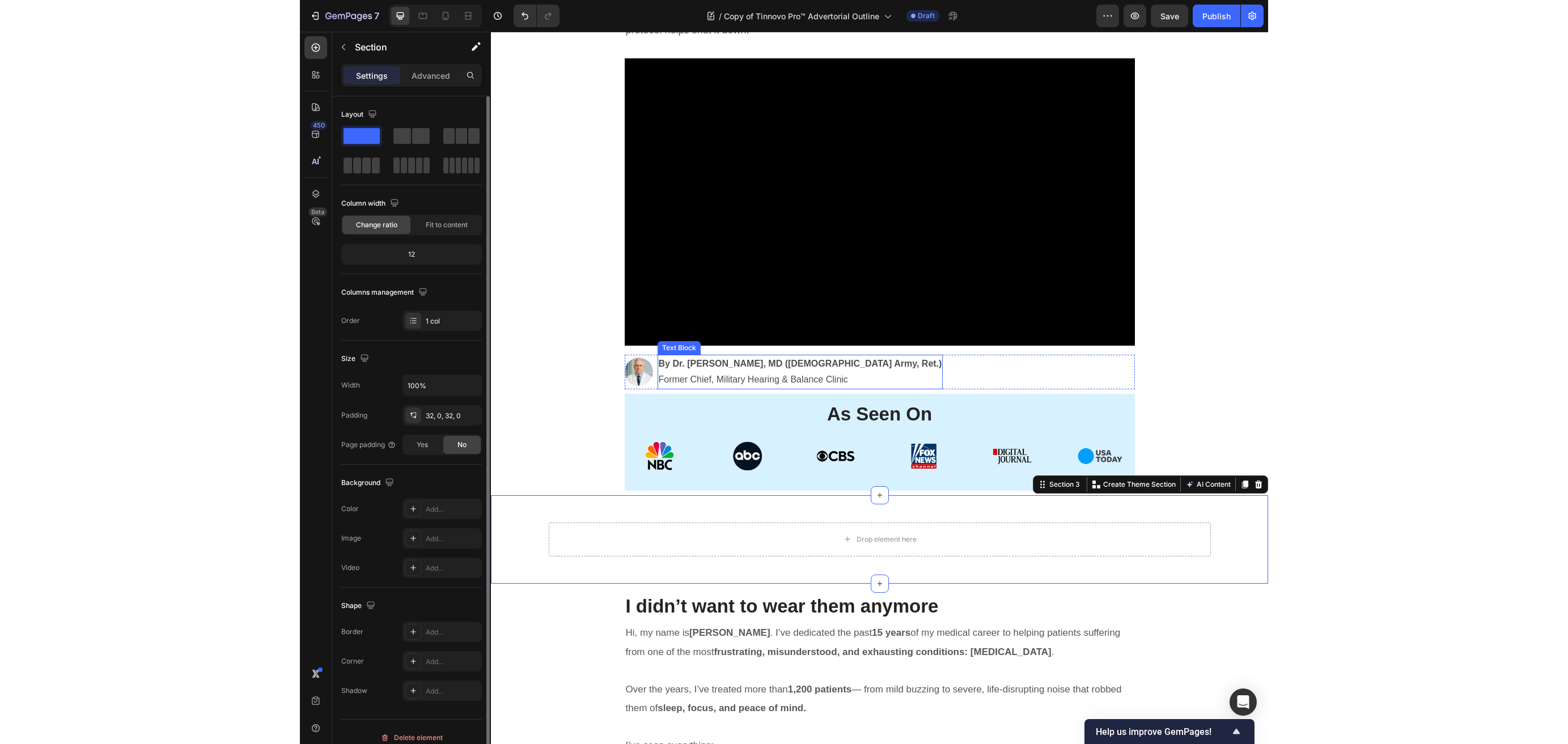
scroll to position [386, 0]
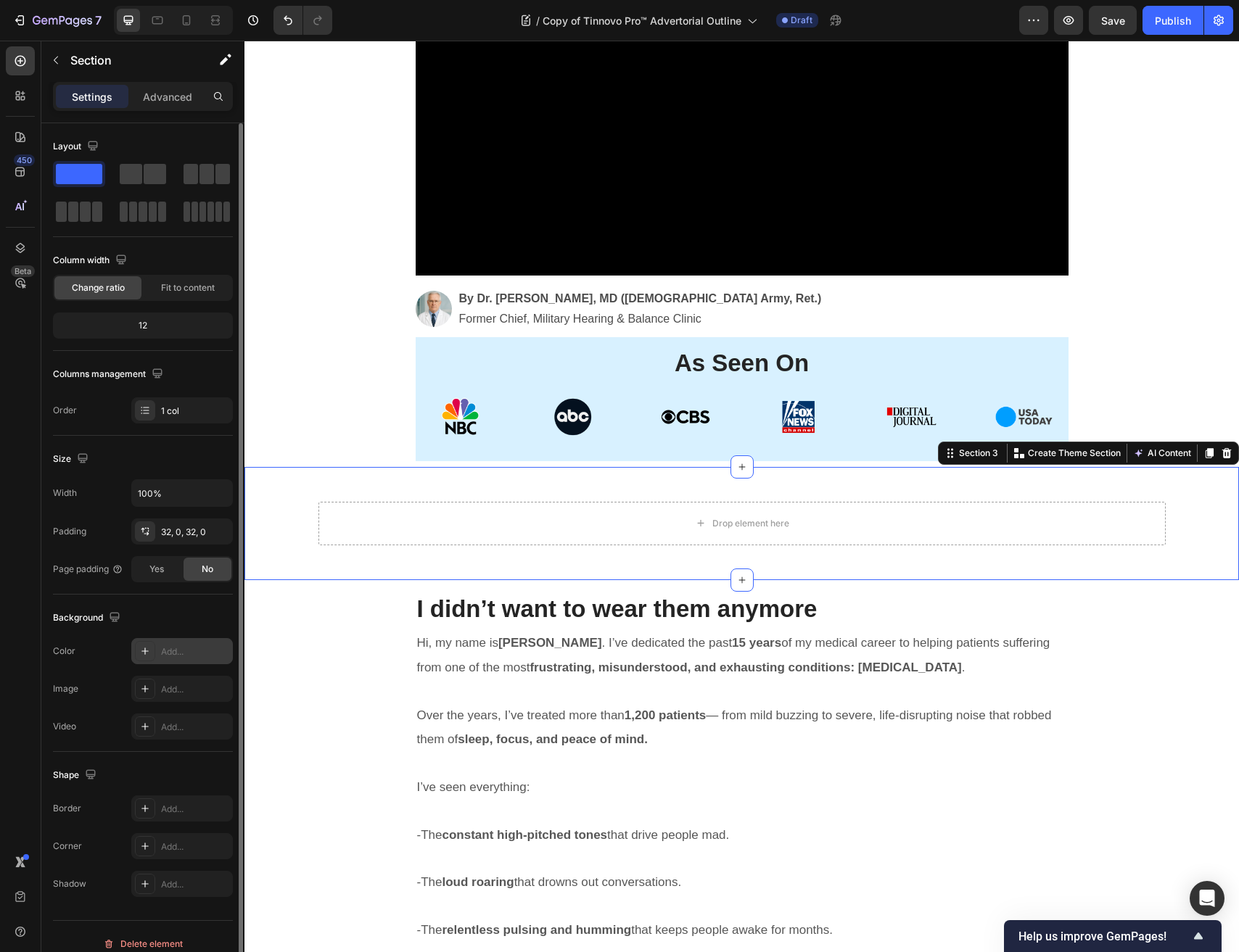
click at [150, 648] on icon at bounding box center [145, 651] width 12 height 12
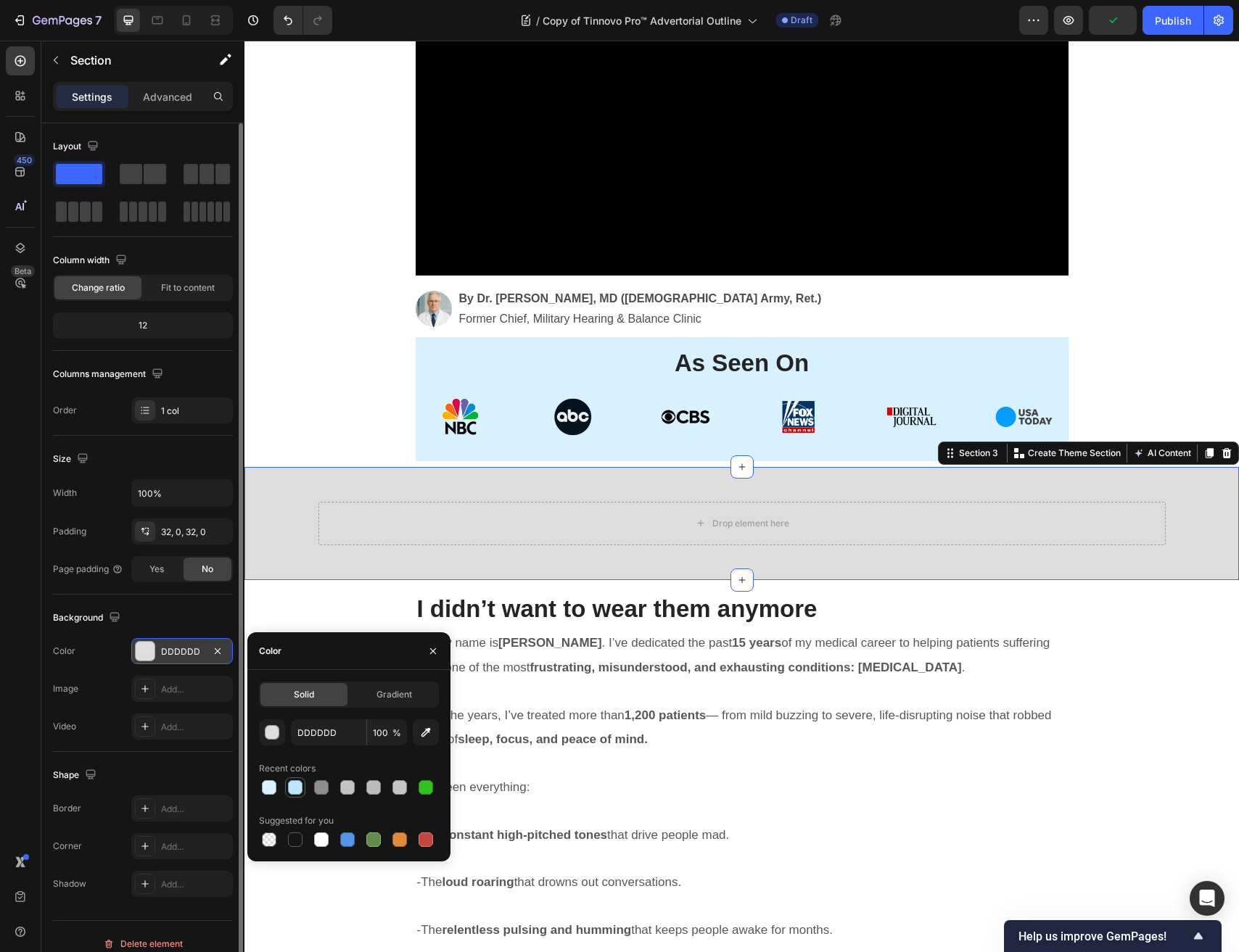
click at [291, 788] on div at bounding box center [295, 787] width 15 height 15
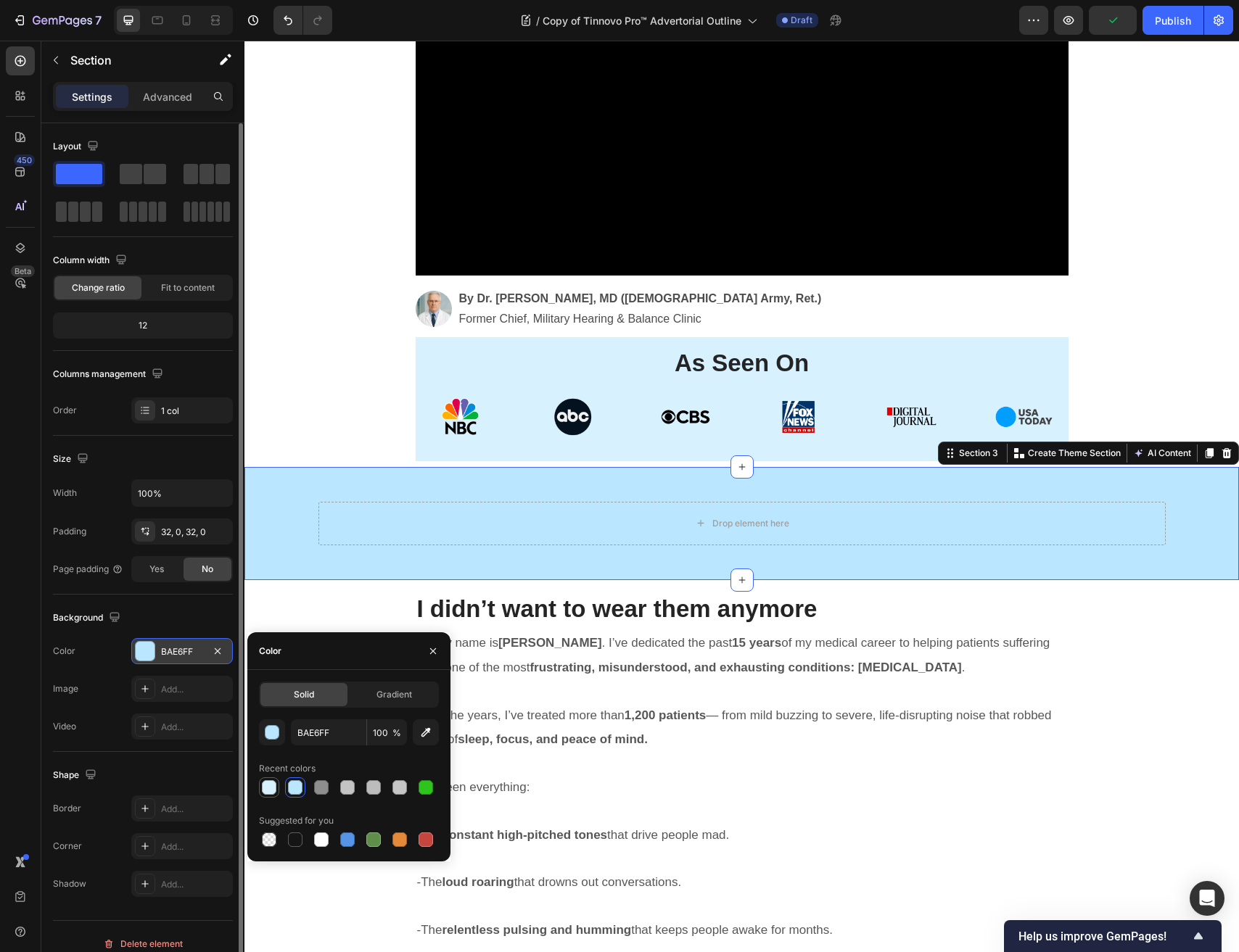
click at [267, 795] on div at bounding box center [269, 787] width 17 height 17
type input "D8F1FF"
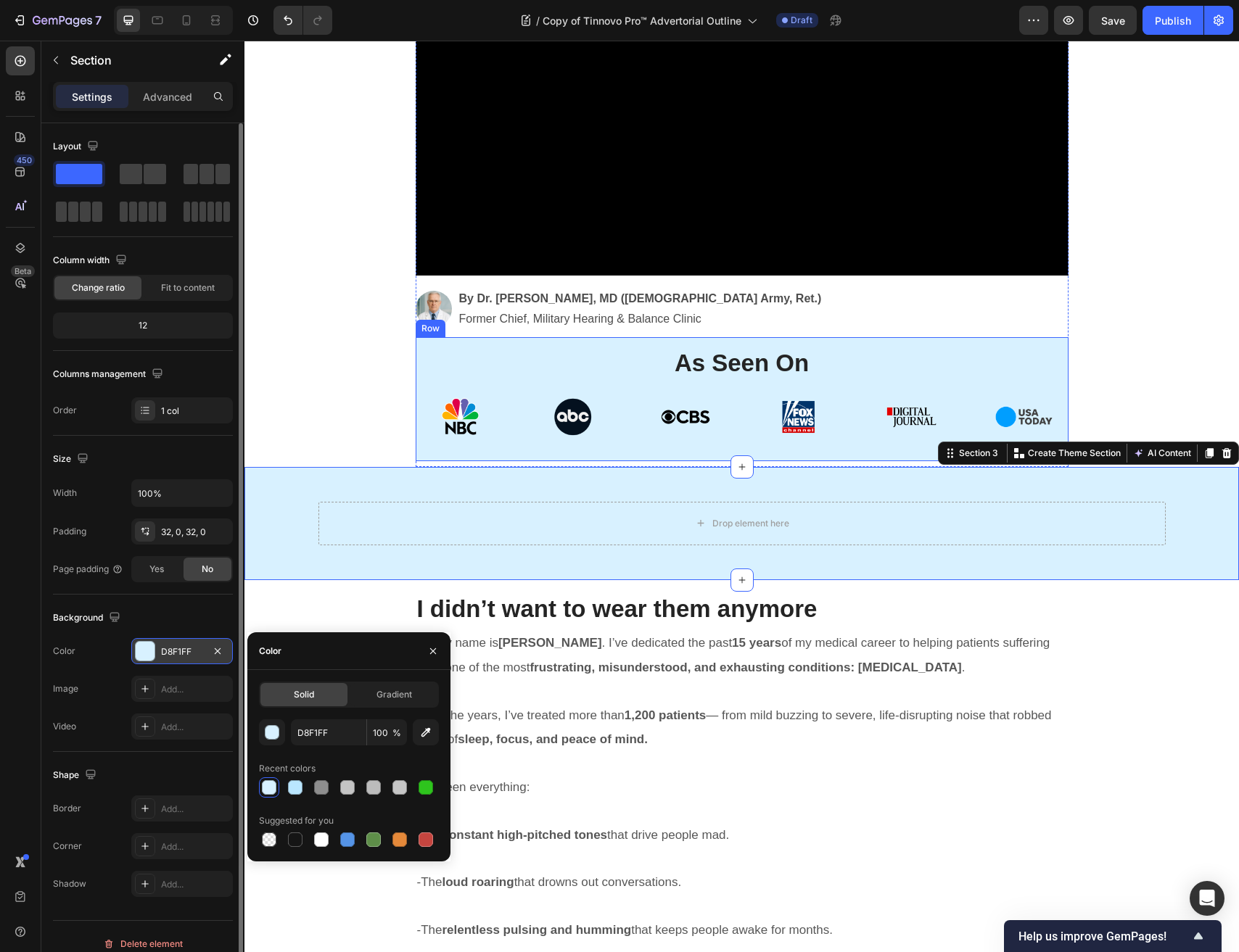
click at [533, 347] on div "As Seen On Heading Image Row" at bounding box center [742, 399] width 653 height 124
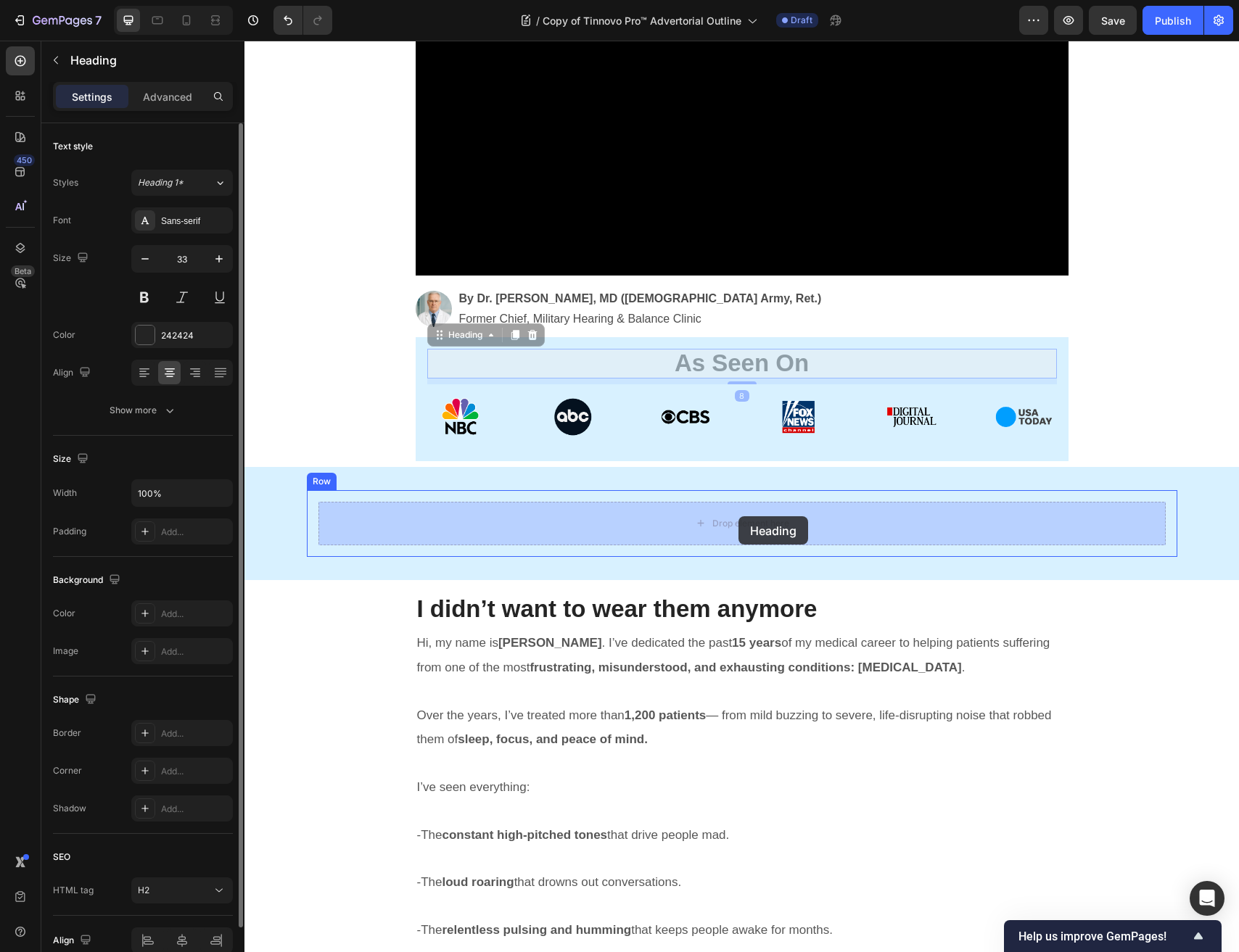
drag, startPoint x: 766, startPoint y: 365, endPoint x: 738, endPoint y: 516, distance: 153.6
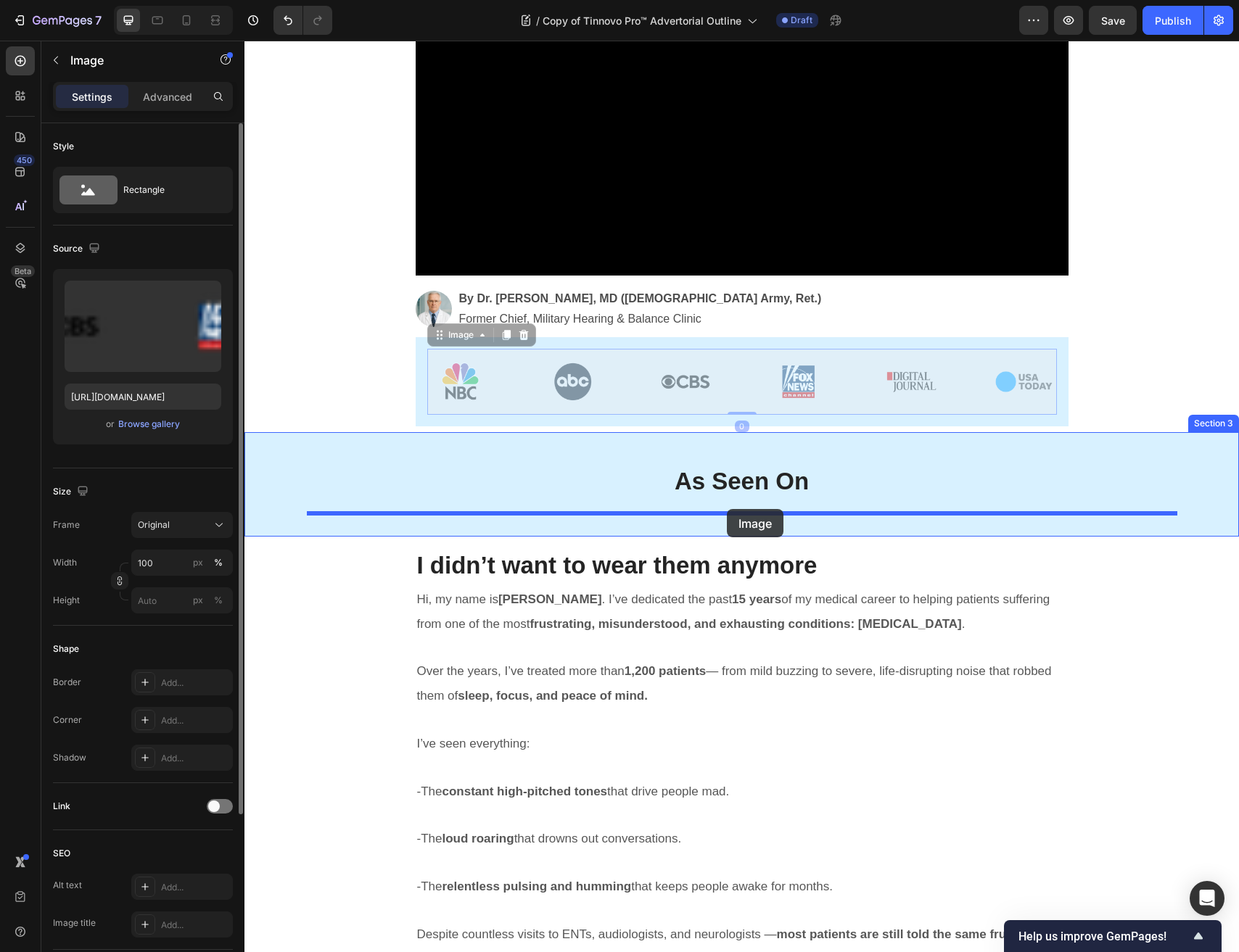
drag, startPoint x: 763, startPoint y: 368, endPoint x: 726, endPoint y: 509, distance: 145.8
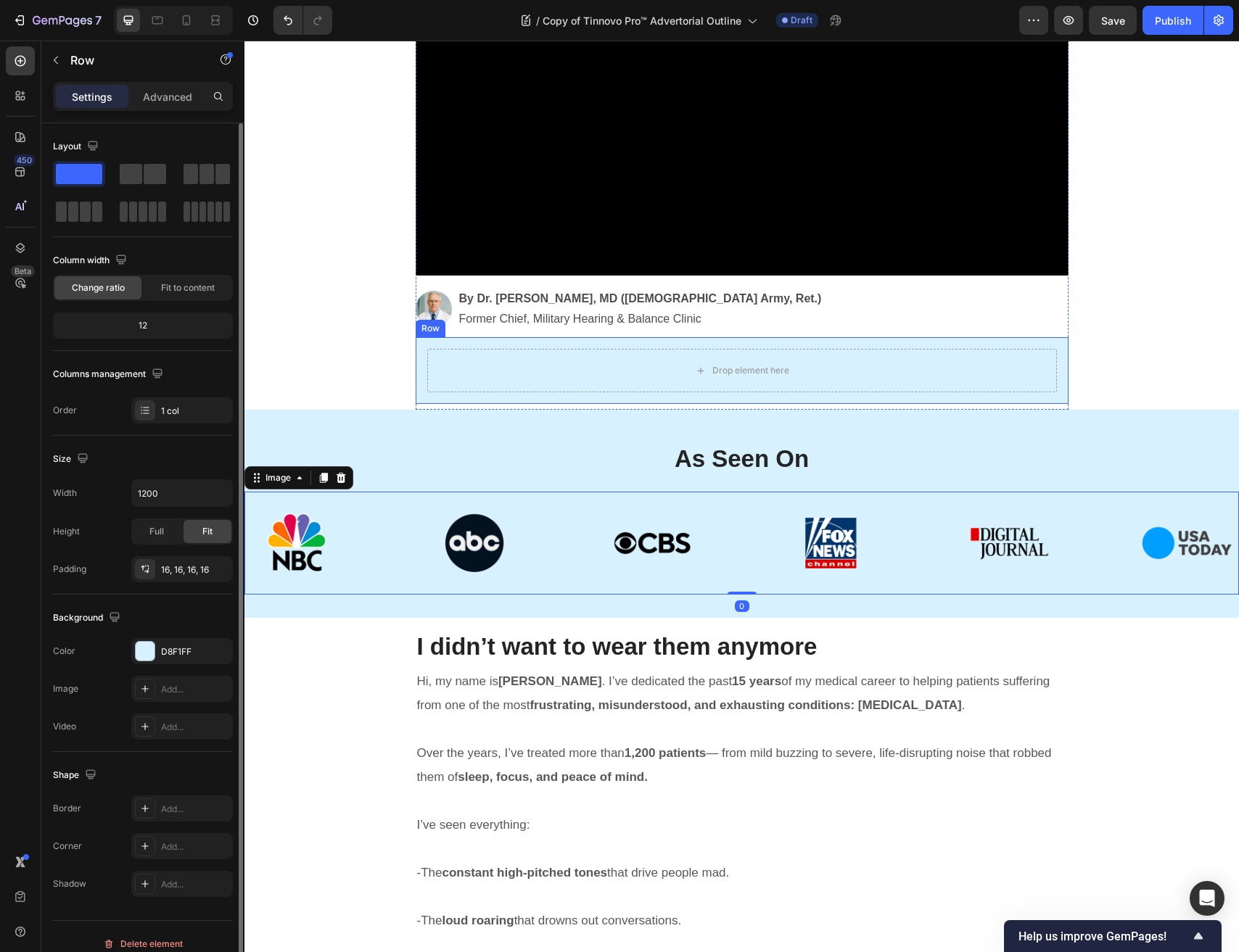
click at [776, 346] on div "Drop element here Row" at bounding box center [742, 371] width 653 height 67
click at [499, 320] on icon at bounding box center [505, 323] width 12 height 12
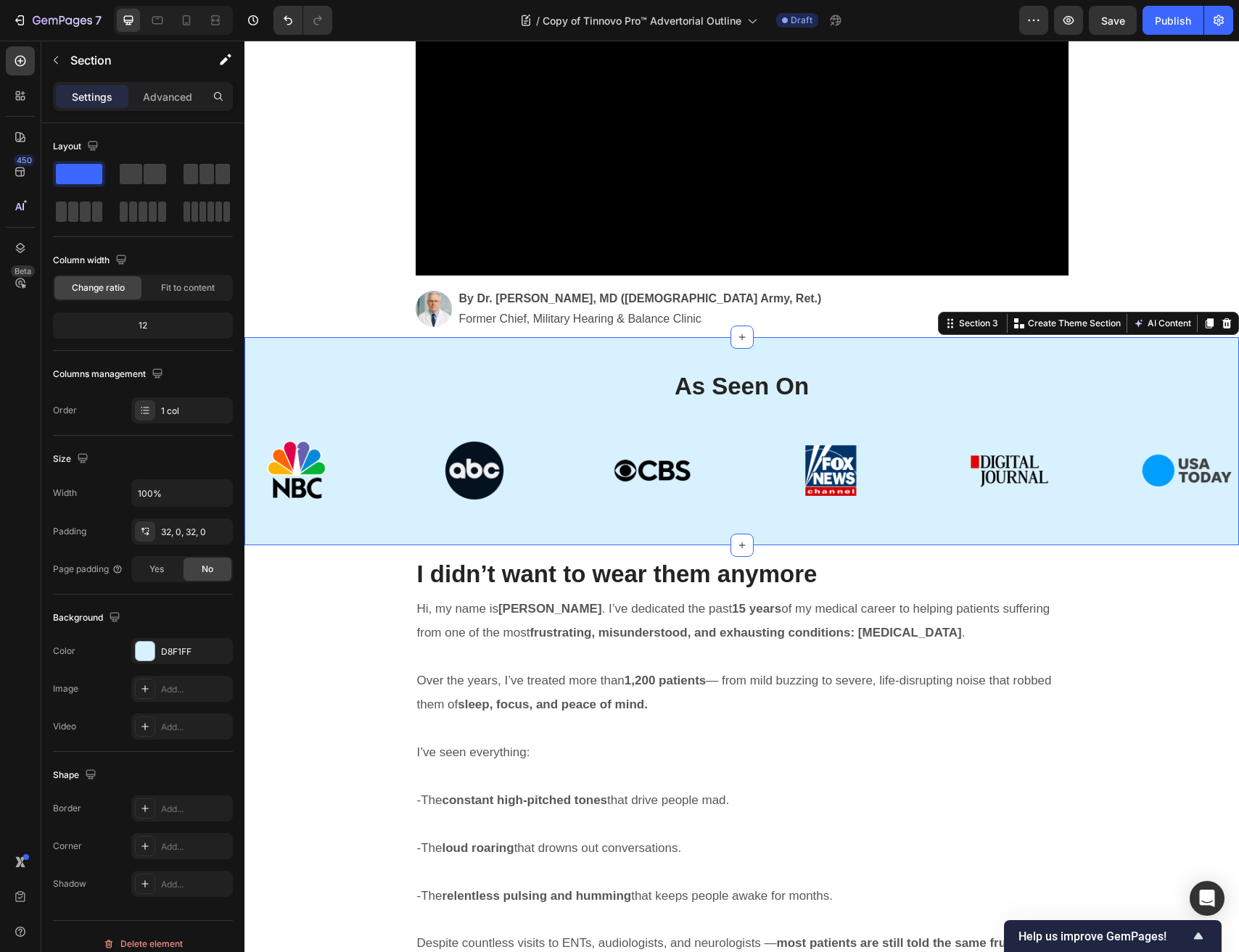
click at [526, 347] on div "As Seen On Heading Row Image Section 3 You can create reusable sections Create …" at bounding box center [741, 441] width 994 height 208
click at [713, 411] on div "As Seen On Heading Row" at bounding box center [742, 389] width 871 height 58
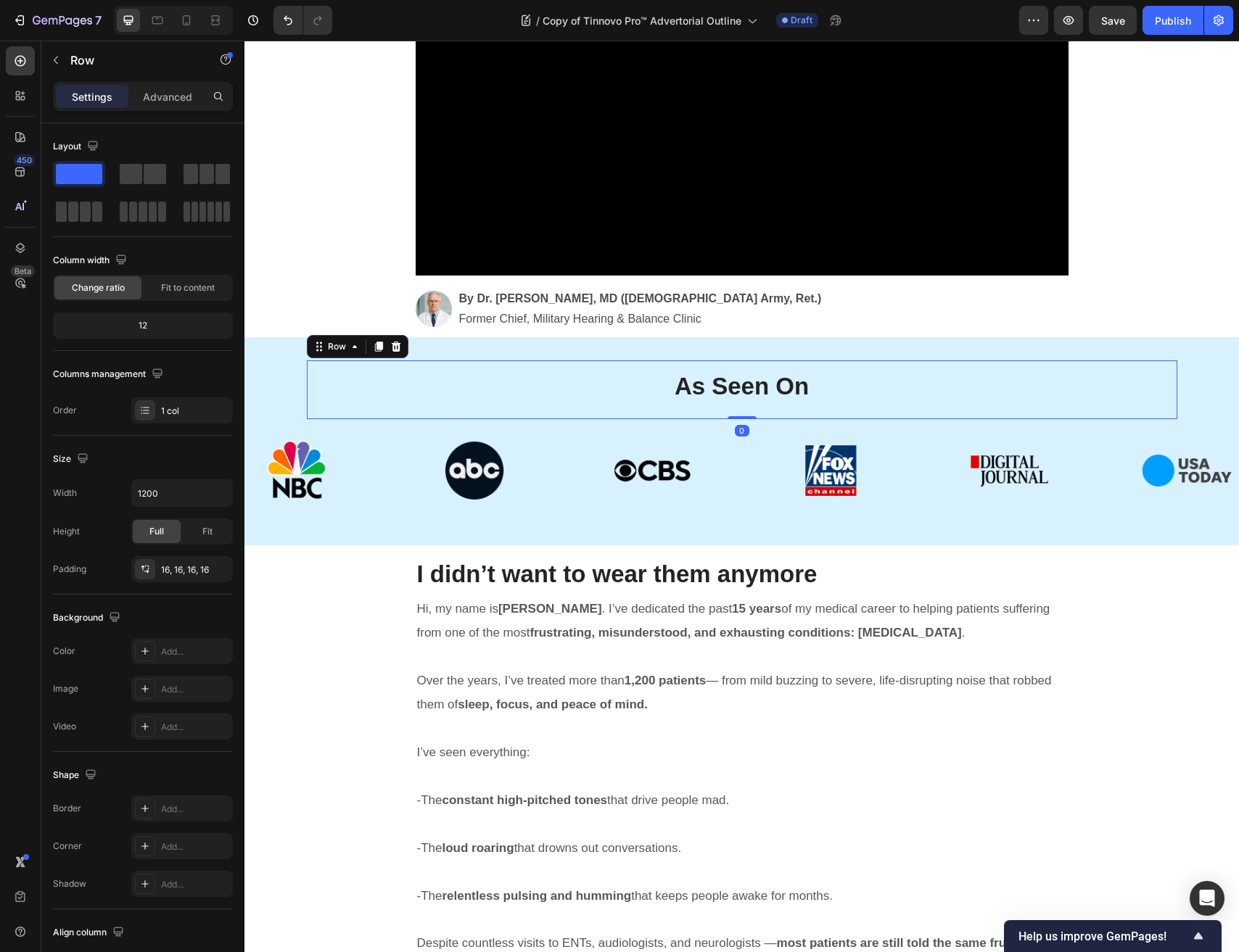
click at [713, 411] on div "As Seen On Heading Row 0" at bounding box center [742, 389] width 871 height 58
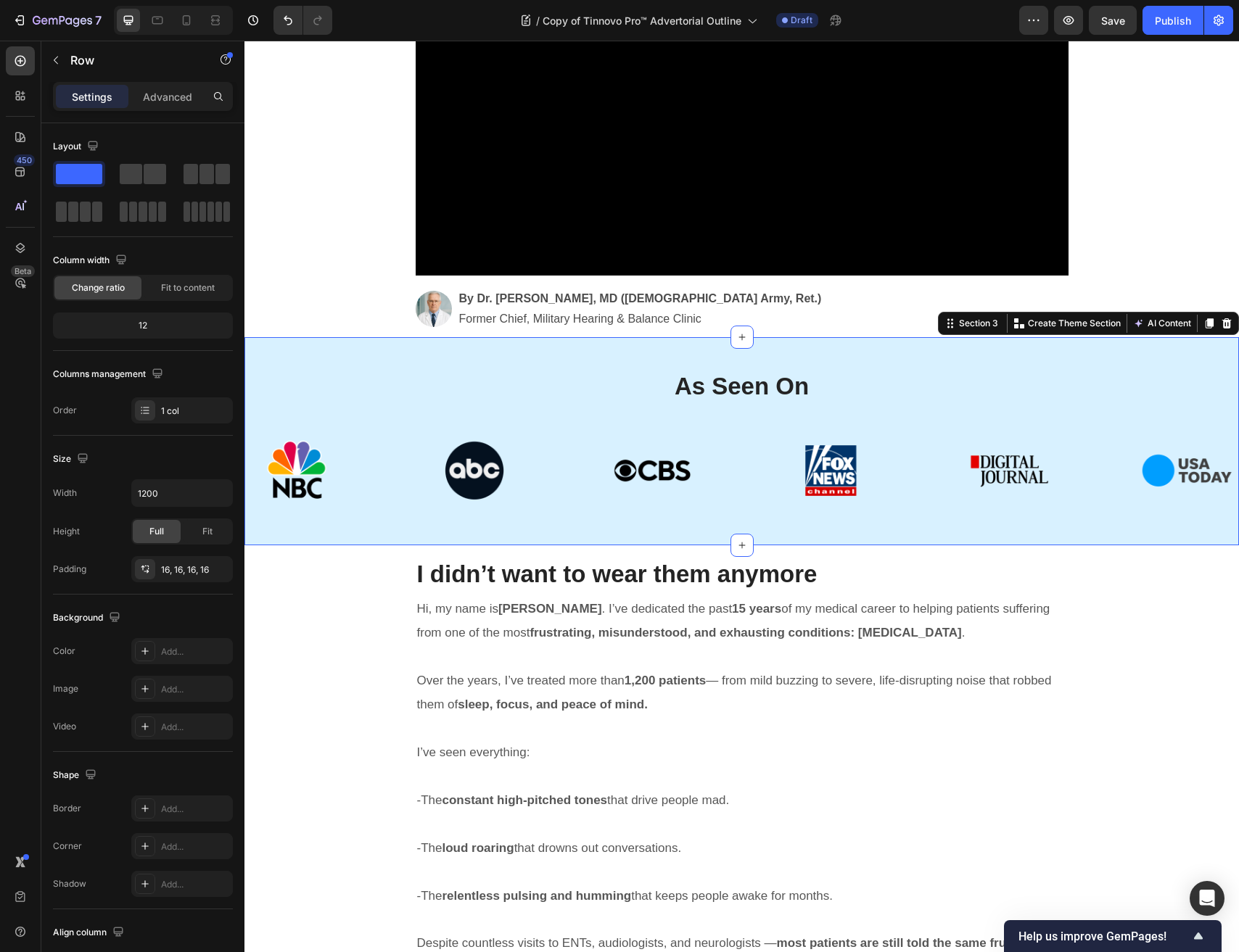
click at [636, 352] on div "As Seen On Heading Row Image Section 3 You can create reusable sections Create …" at bounding box center [741, 441] width 994 height 208
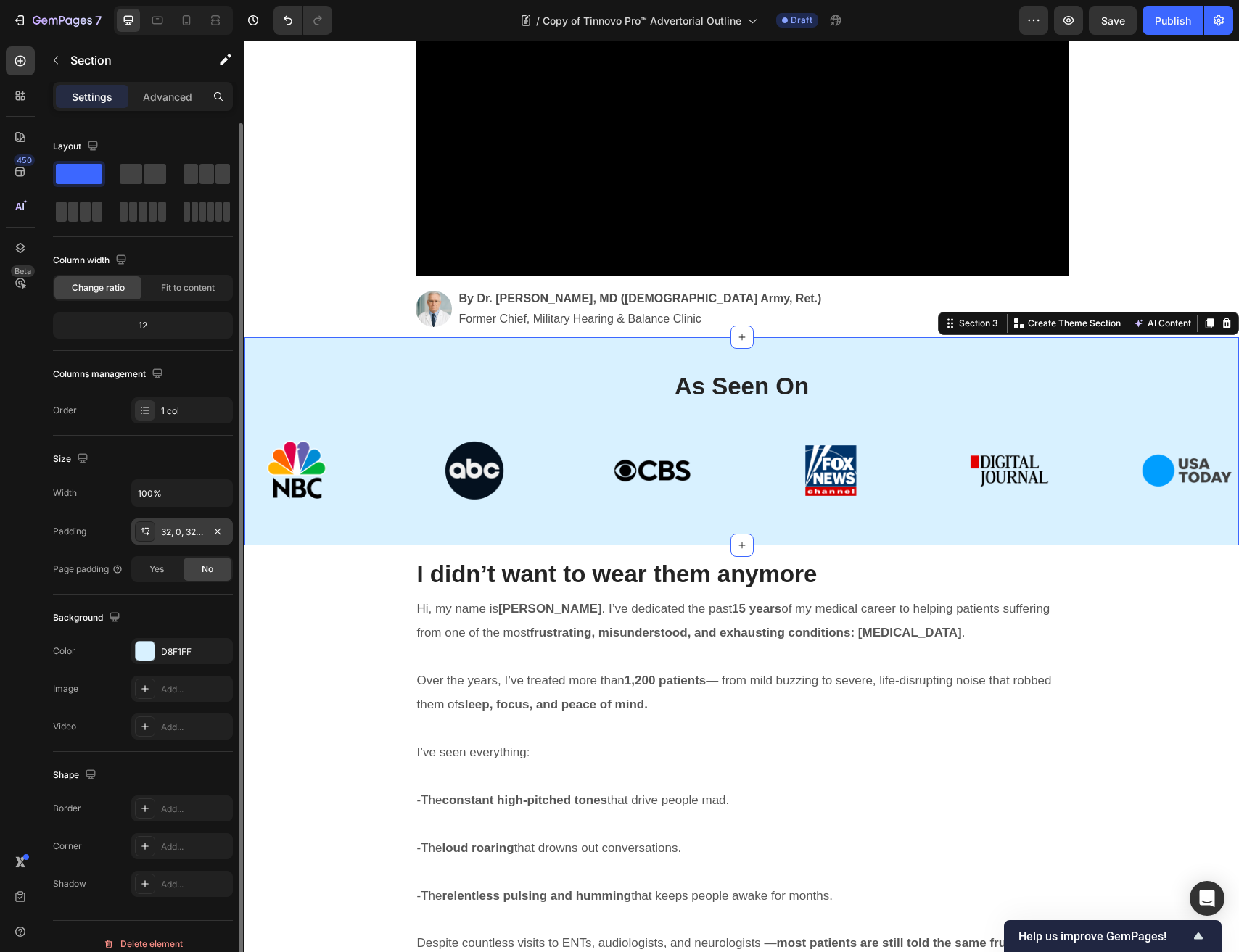
click at [165, 531] on div "32, 0, 32, 0" at bounding box center [182, 532] width 42 height 13
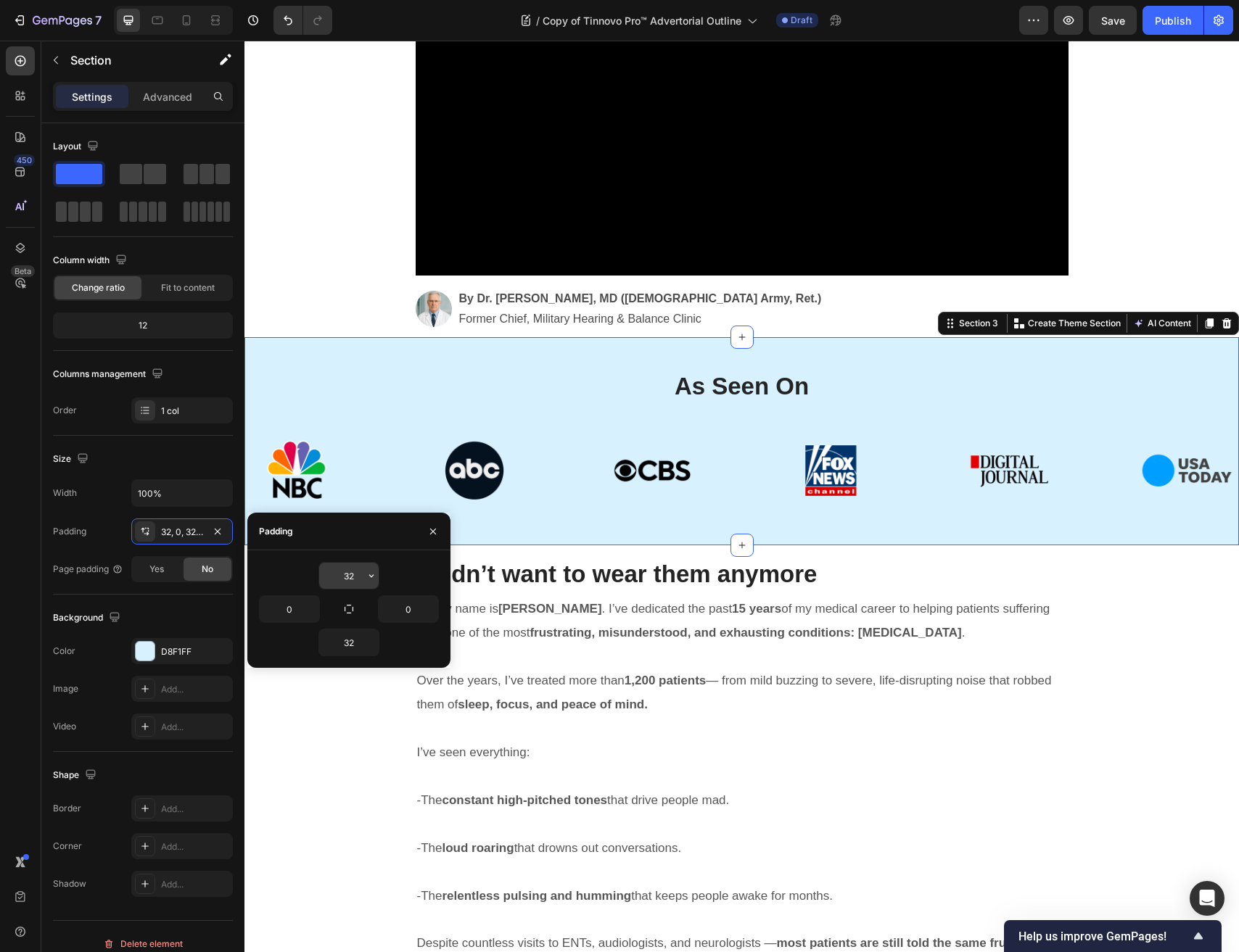
click at [351, 571] on input "32" at bounding box center [349, 576] width 59 height 26
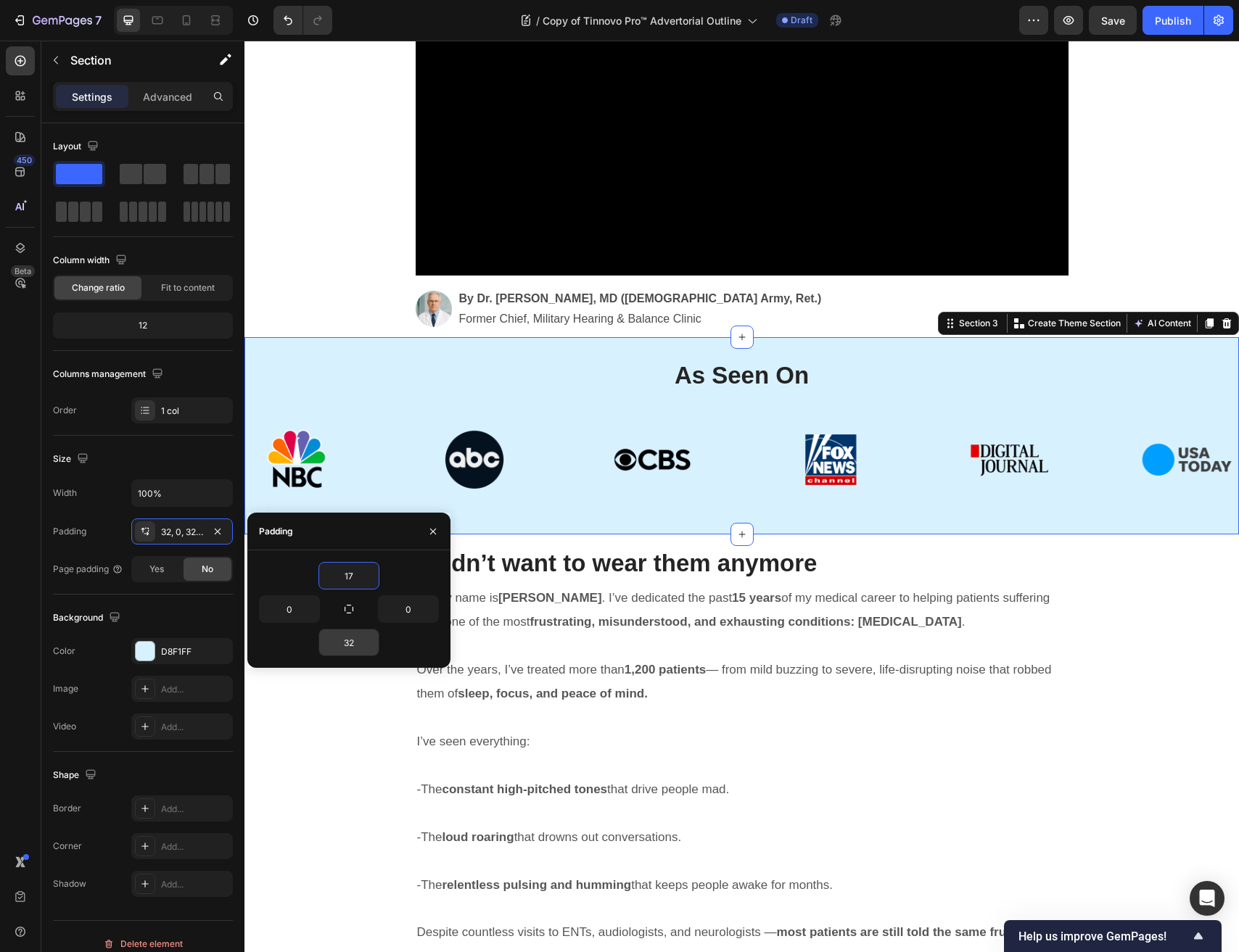
type input "18"
click at [351, 649] on input "32" at bounding box center [349, 642] width 59 height 26
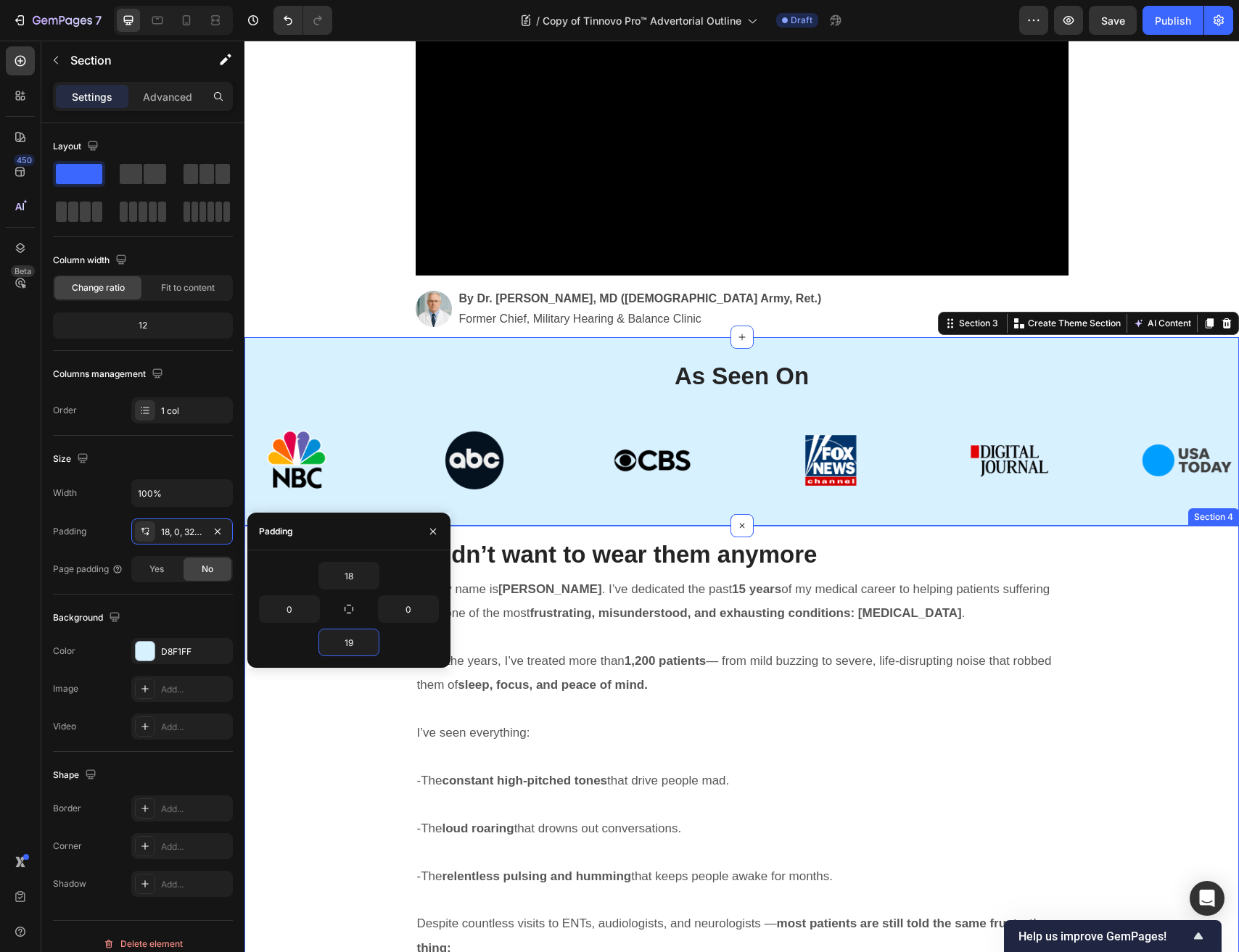
type input "18"
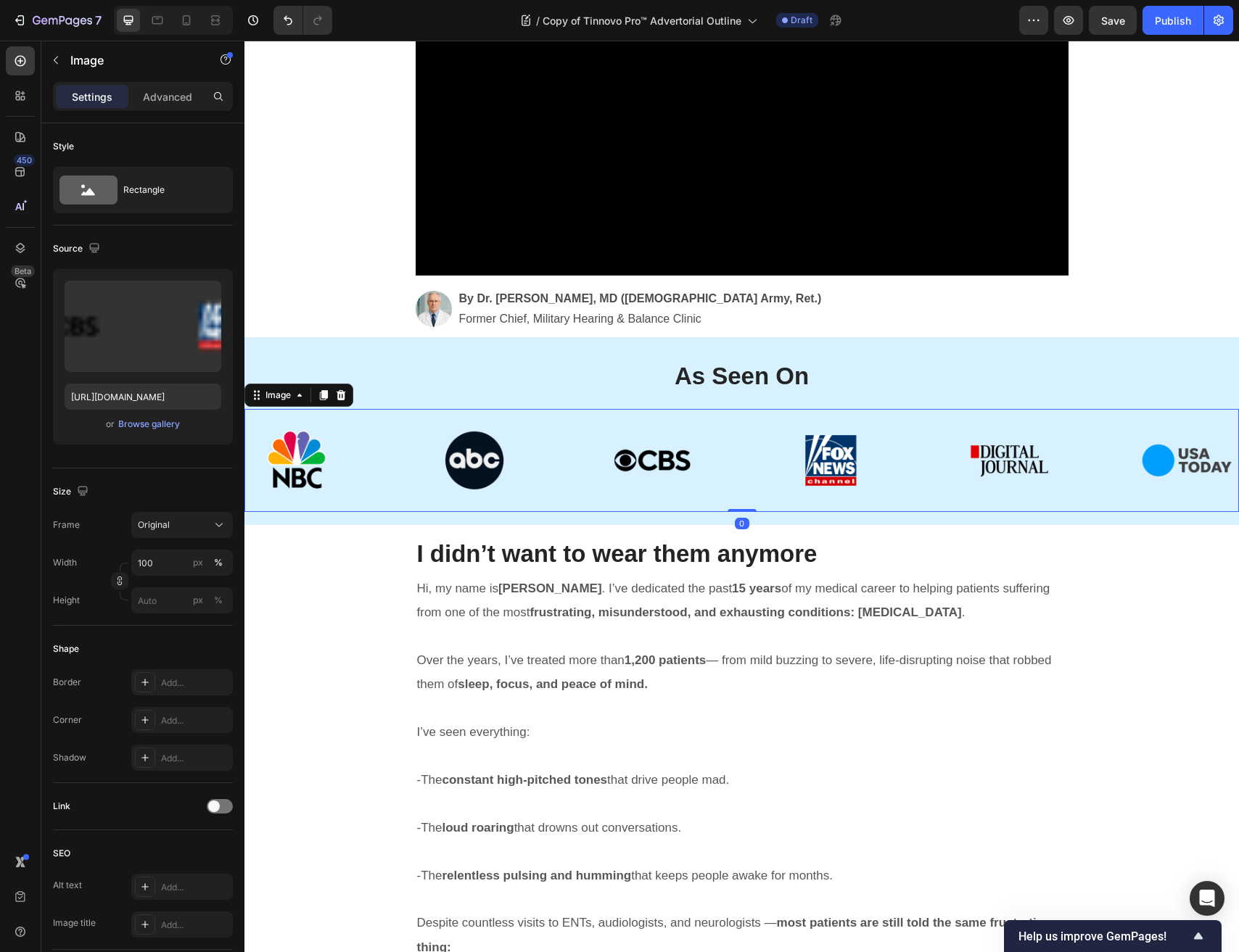
click at [333, 417] on img at bounding box center [741, 460] width 994 height 104
click at [167, 564] on input "100" at bounding box center [182, 563] width 101 height 26
click at [8, 335] on div "450 Beta" at bounding box center [19, 447] width 29 height 801
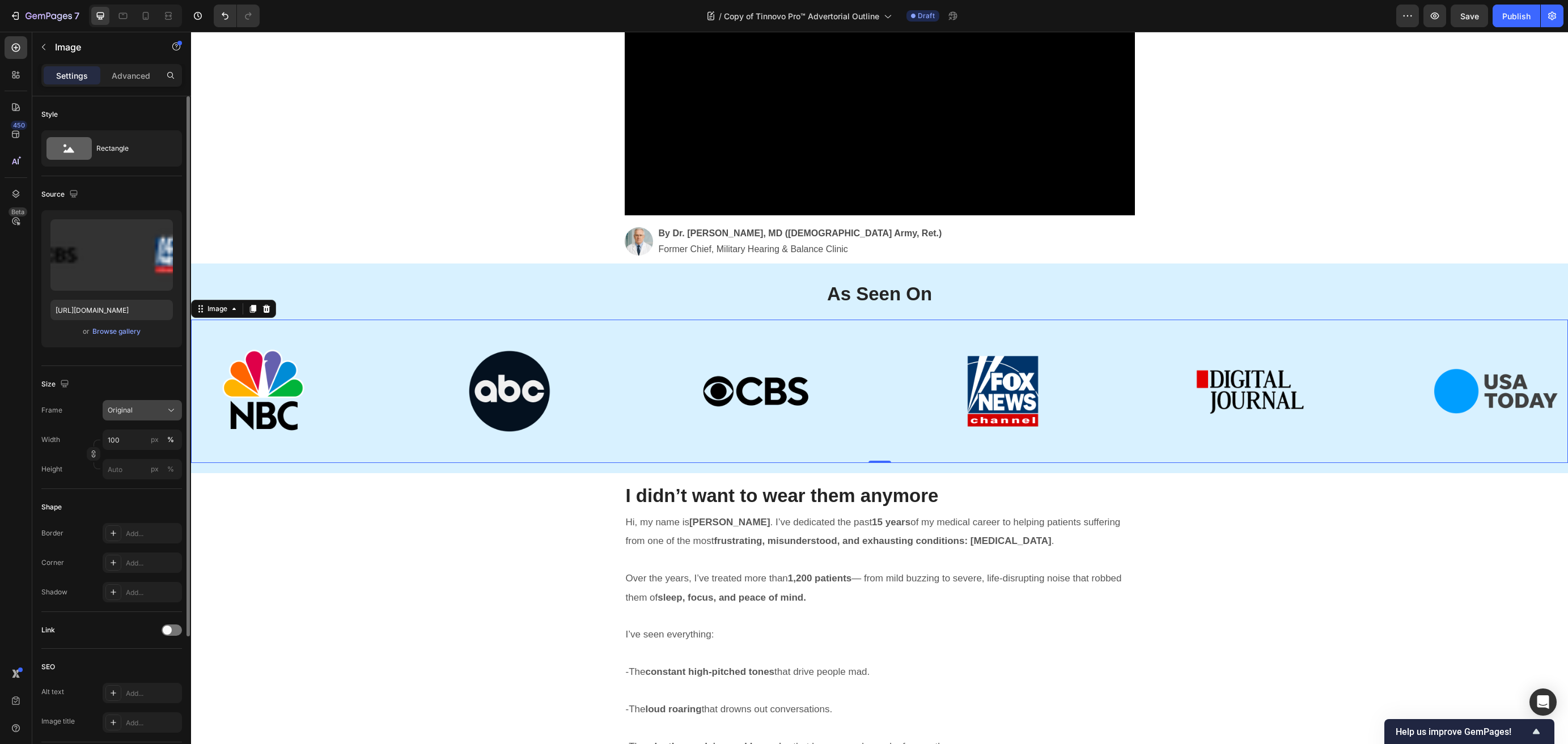
click at [135, 408] on div "Original" at bounding box center [135, 410] width 55 height 10
click at [167, 381] on div "Size" at bounding box center [111, 384] width 141 height 18
click at [156, 436] on div "px" at bounding box center [155, 439] width 8 height 10
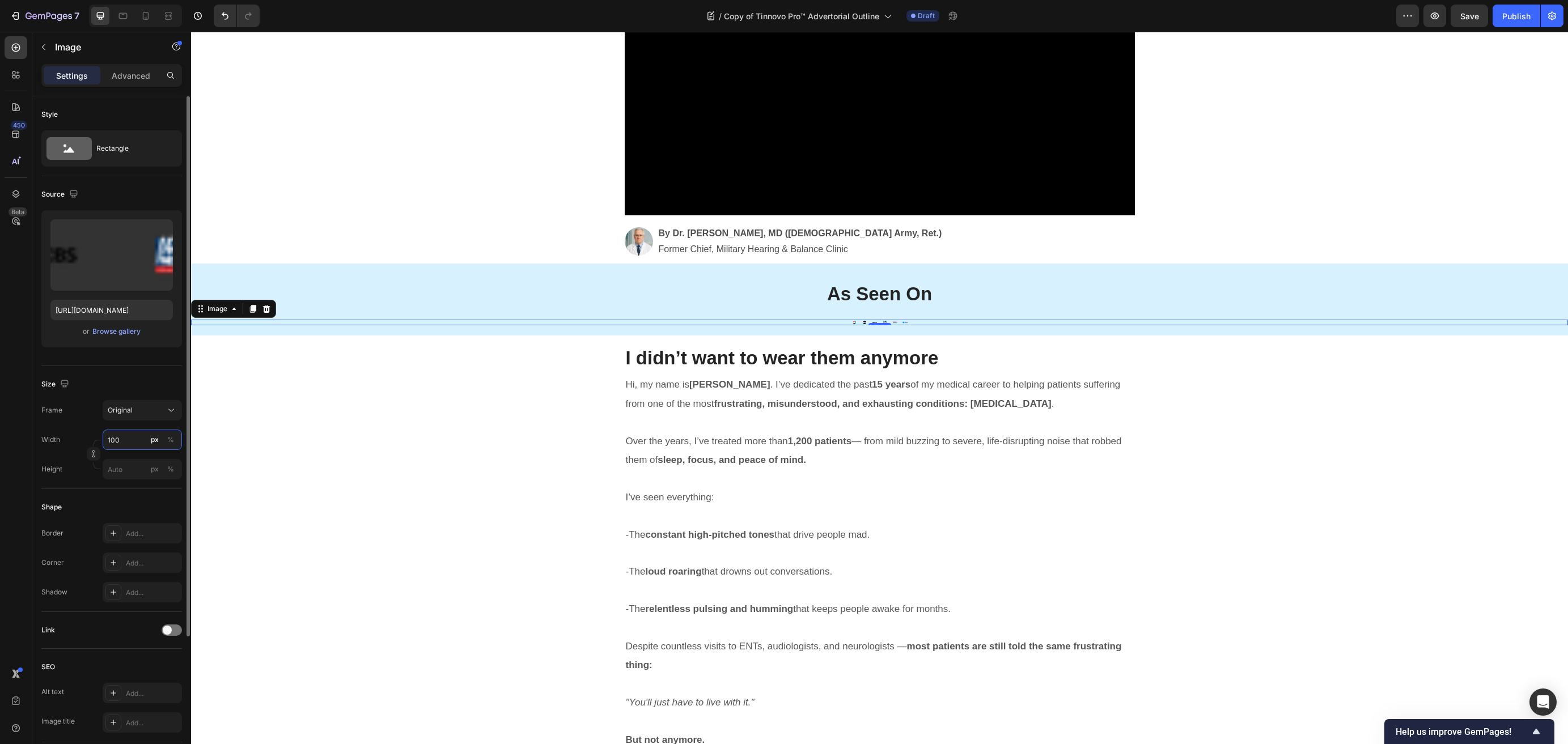
click at [130, 442] on input "100" at bounding box center [142, 440] width 79 height 21
click at [129, 442] on input "100" at bounding box center [142, 440] width 79 height 21
type input "1200"
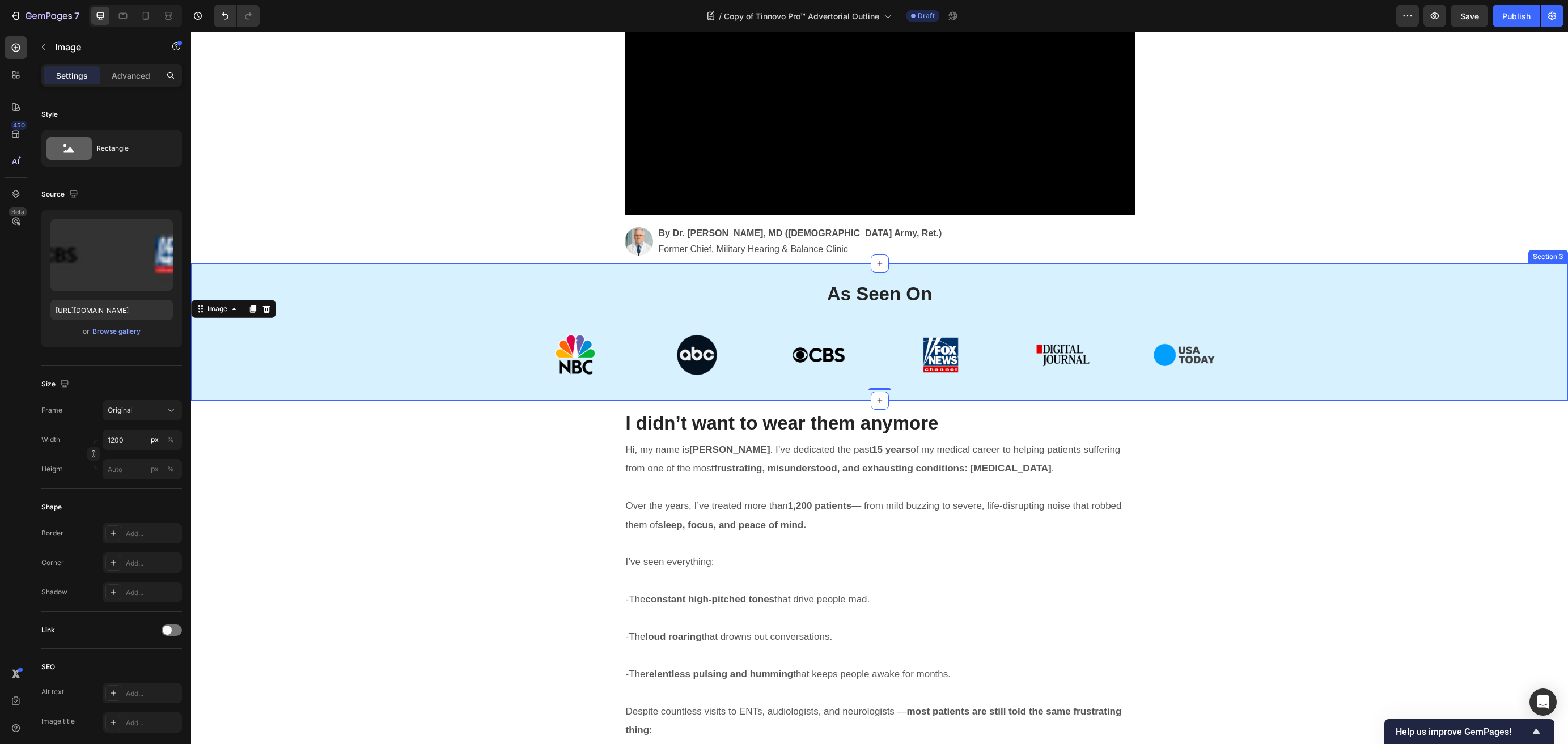
click at [411, 285] on div "As Seen On Heading Row Image 0" at bounding box center [880, 332] width 1377 height 116
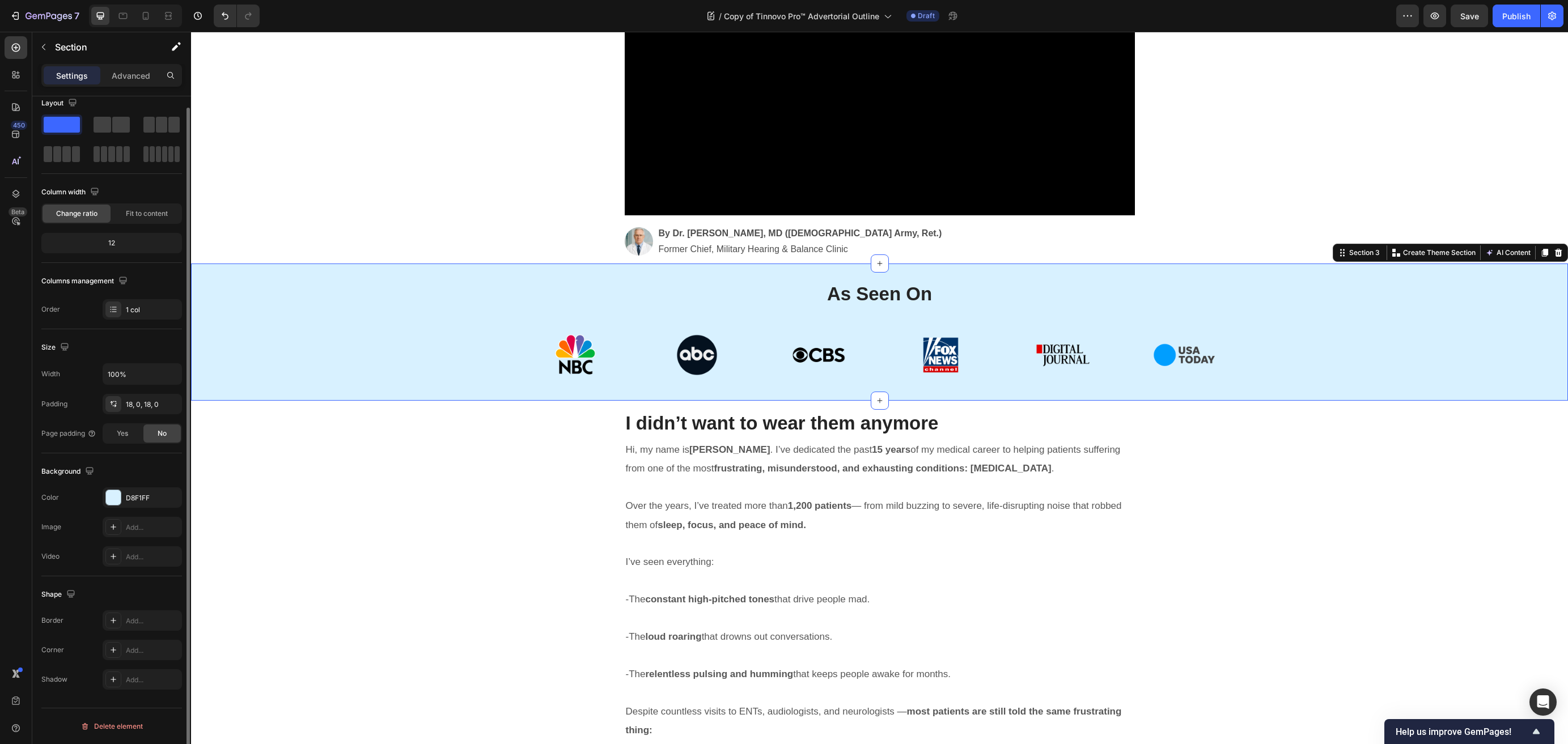
scroll to position [0, 0]
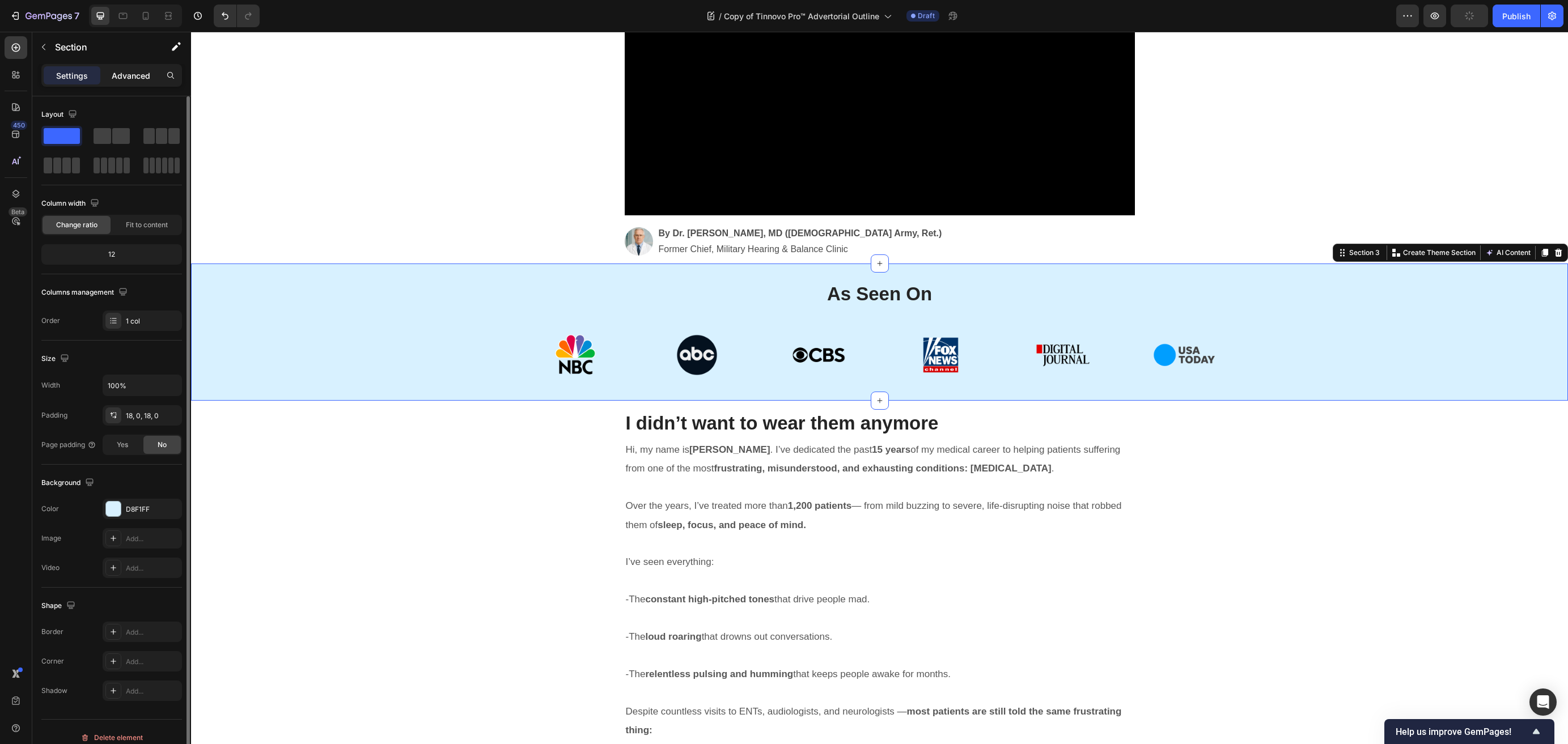
click at [140, 74] on p "Advanced" at bounding box center [130, 76] width 38 height 12
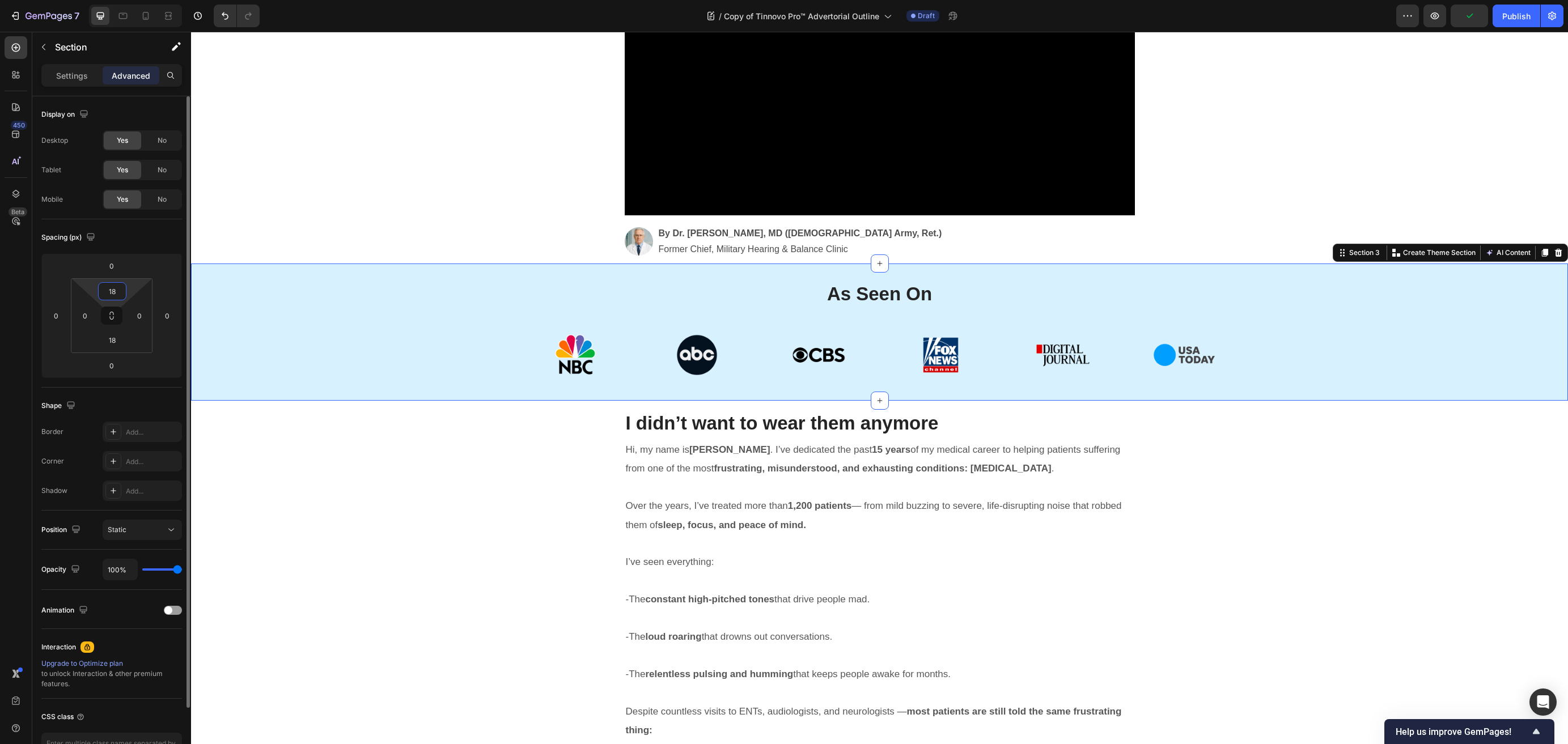
click at [114, 291] on input "18" at bounding box center [112, 291] width 23 height 17
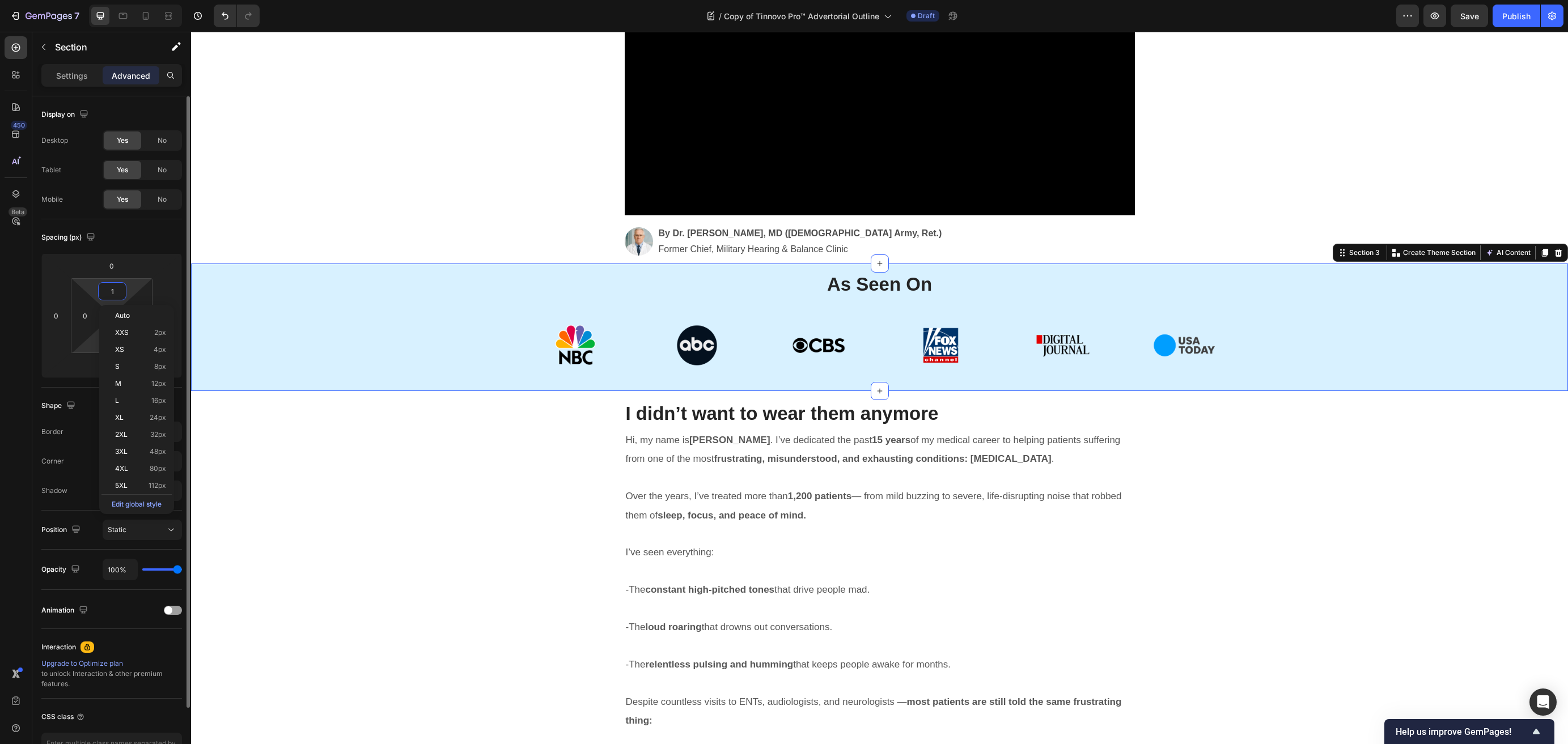
type input "0"
click at [85, 0] on html "7 Version history / Copy of Tinnovo Pro™ Advertorial Outline Draft Preview Save…" at bounding box center [784, 0] width 1568 height 0
click at [120, 338] on input "18" at bounding box center [112, 340] width 23 height 17
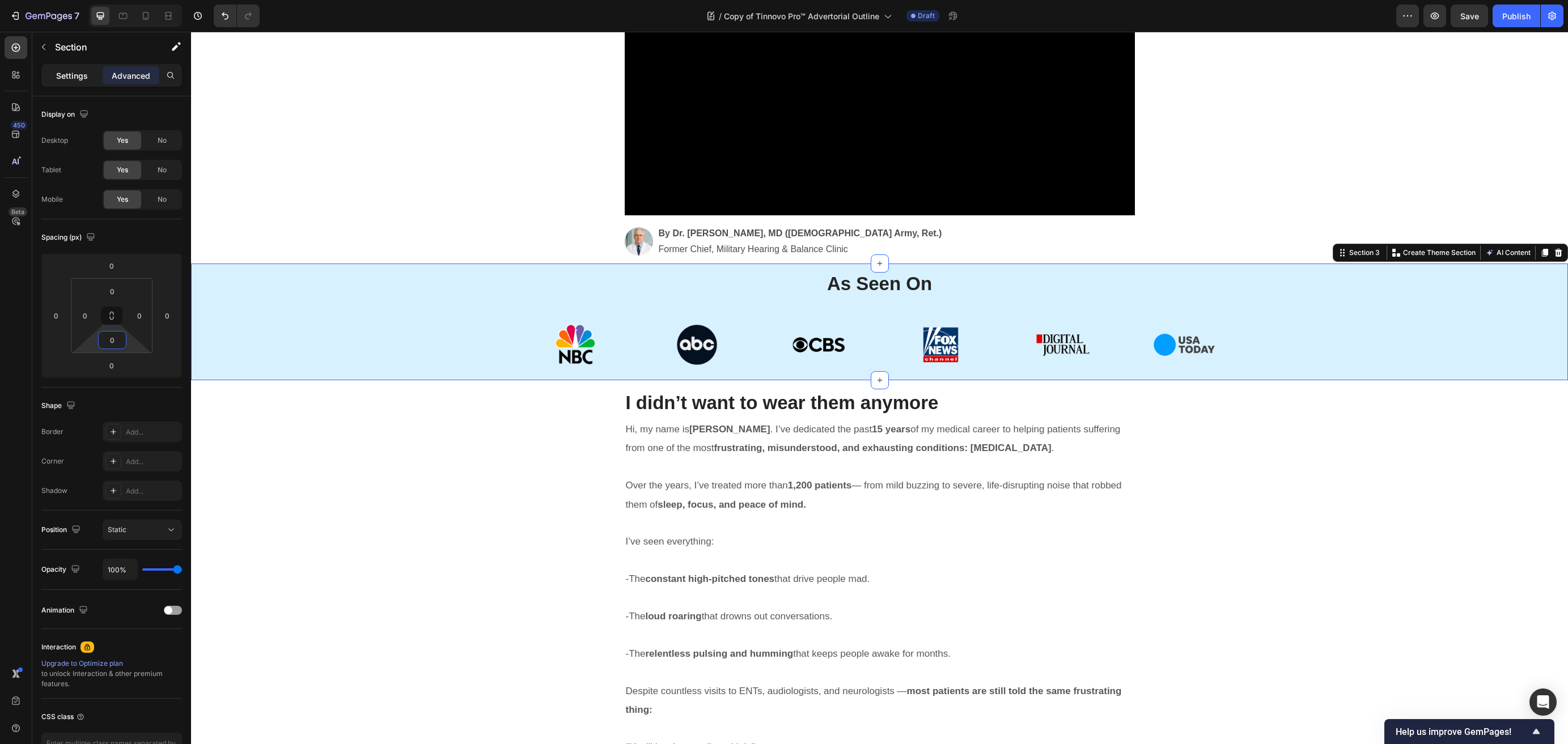
type input "0"
click at [71, 82] on div "Settings" at bounding box center [72, 75] width 57 height 18
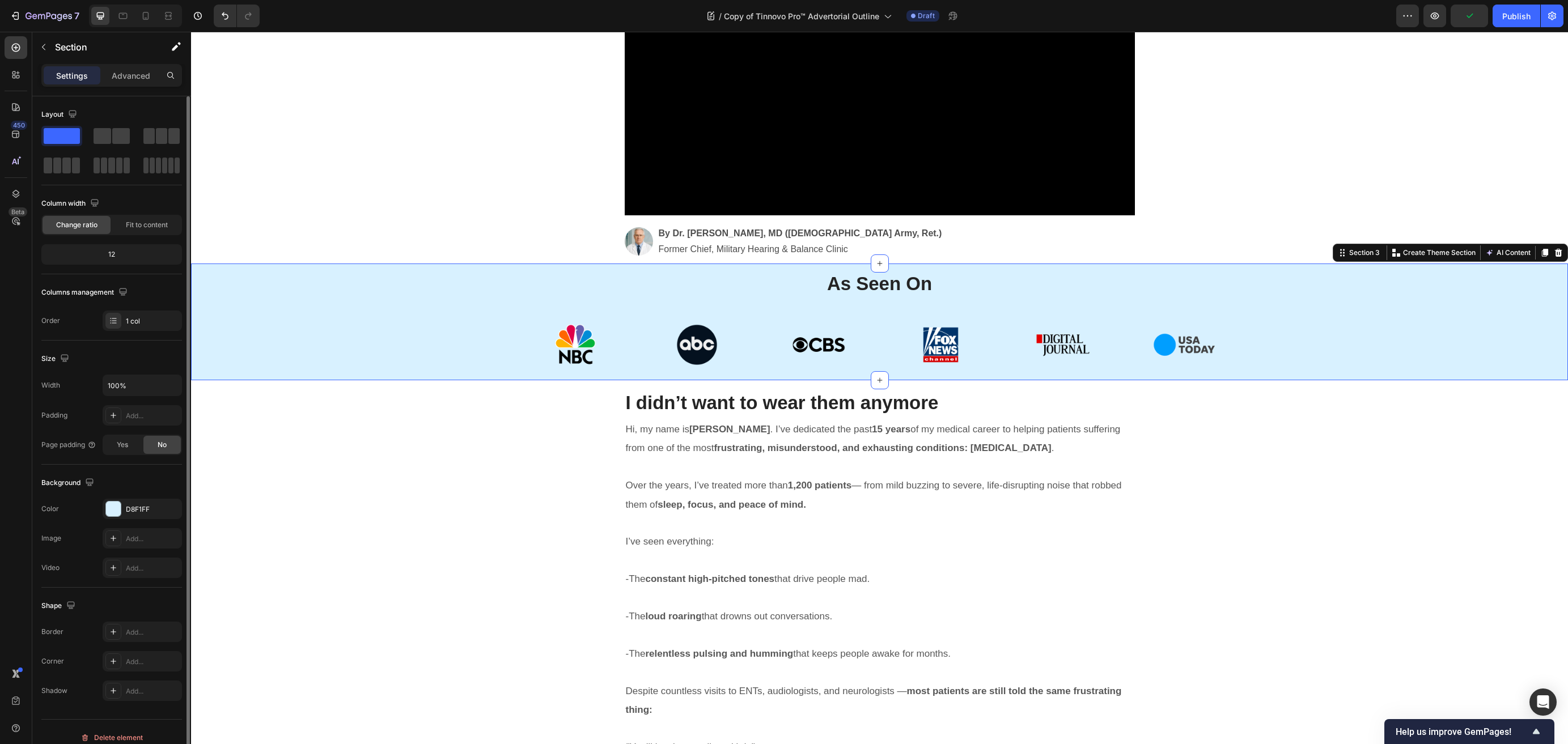
click at [119, 257] on div "12" at bounding box center [112, 254] width 136 height 16
click at [151, 260] on div "12" at bounding box center [112, 254] width 136 height 16
click at [148, 229] on span "Fit to content" at bounding box center [147, 224] width 42 height 10
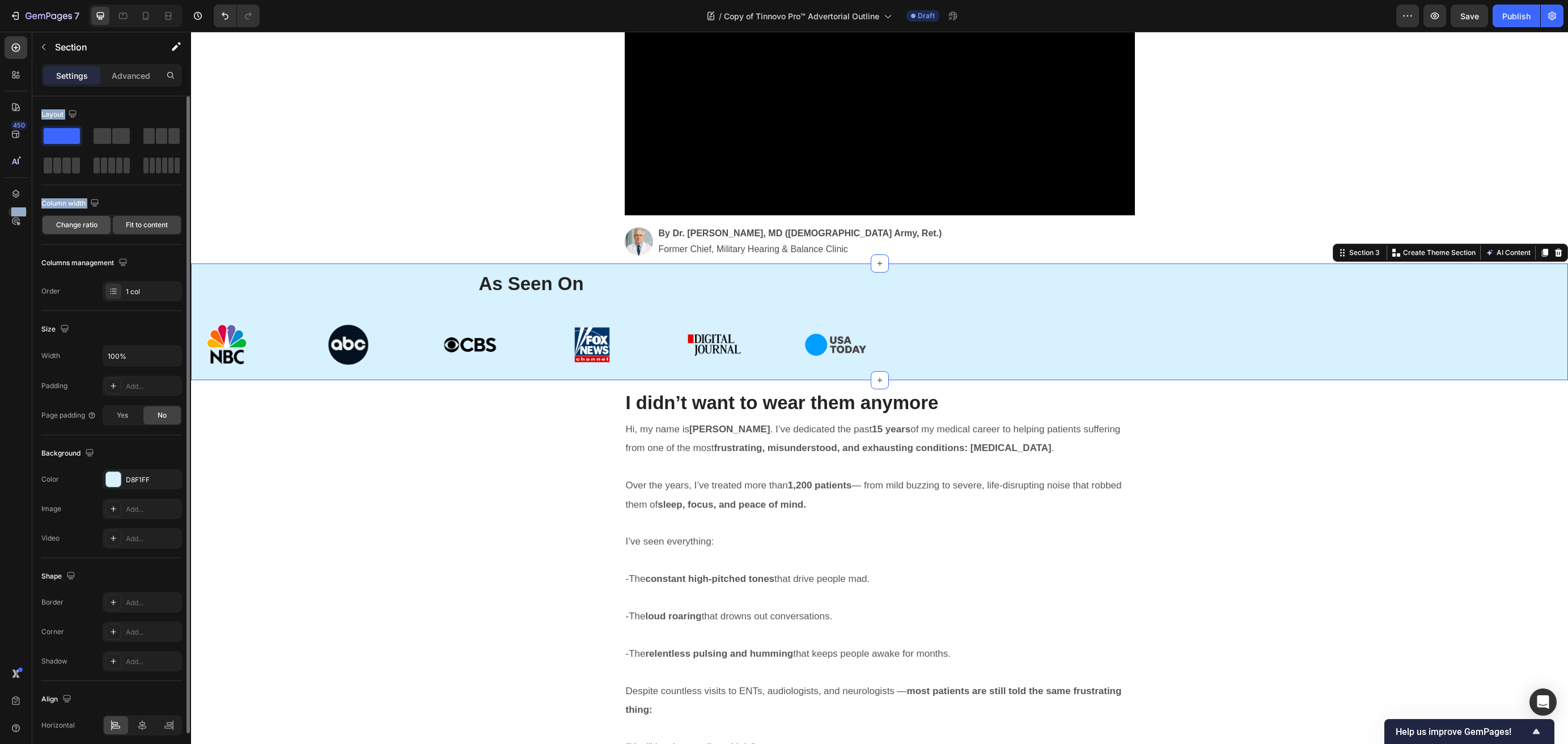
drag, startPoint x: 24, startPoint y: 218, endPoint x: 69, endPoint y: 221, distance: 45.1
click at [117, 224] on div "450 Beta Sections(18) Elements(83) Section Element Hero Section Product Detail …" at bounding box center [96, 388] width 191 height 712
click at [69, 221] on span "Change ratio" at bounding box center [77, 224] width 41 height 10
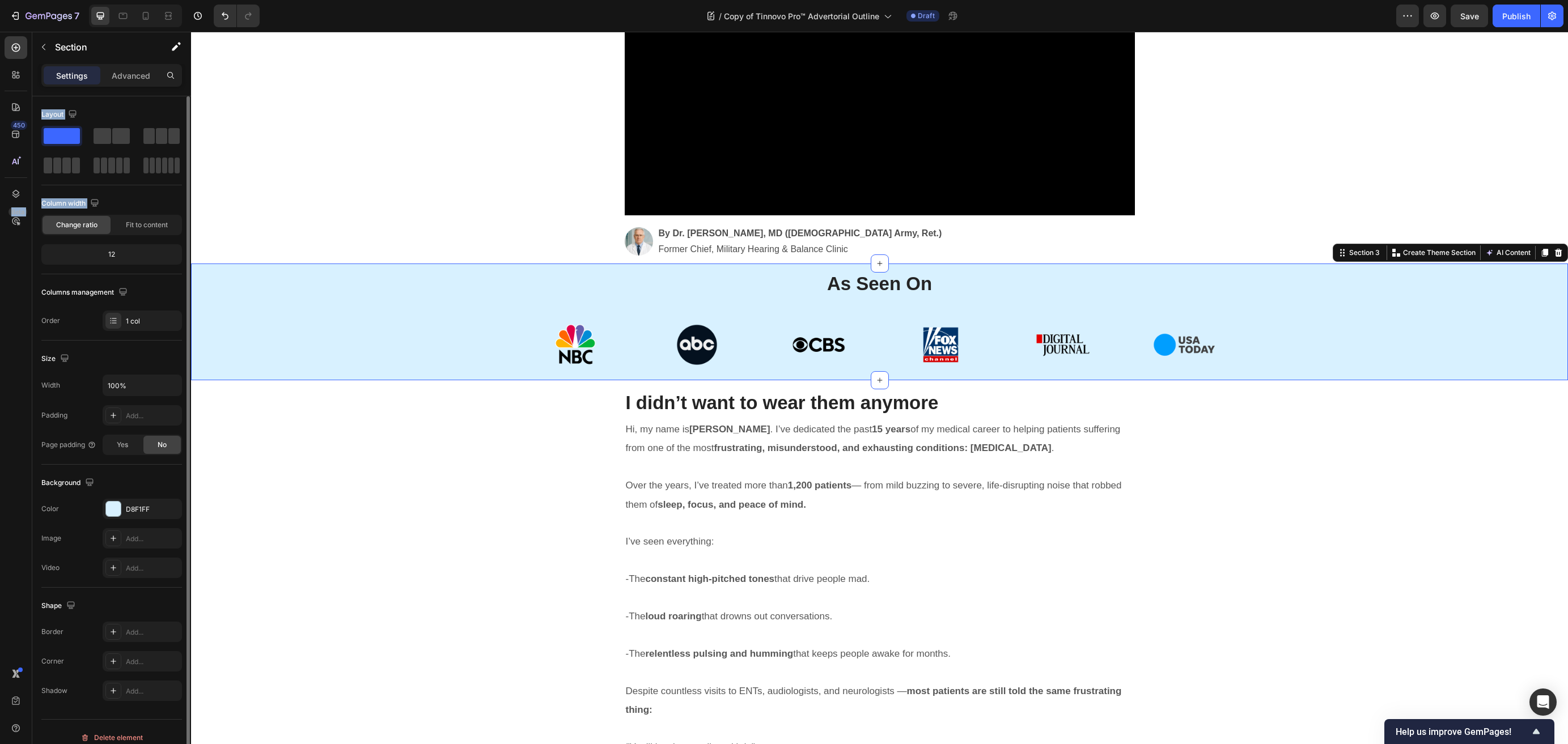
click at [119, 250] on div "12" at bounding box center [112, 254] width 136 height 16
click at [113, 252] on div "12" at bounding box center [112, 254] width 136 height 16
drag, startPoint x: 111, startPoint y: 255, endPoint x: 103, endPoint y: 268, distance: 15.3
click at [108, 262] on div "12" at bounding box center [112, 254] width 136 height 16
drag, startPoint x: 103, startPoint y: 269, endPoint x: 138, endPoint y: 242, distance: 44.2
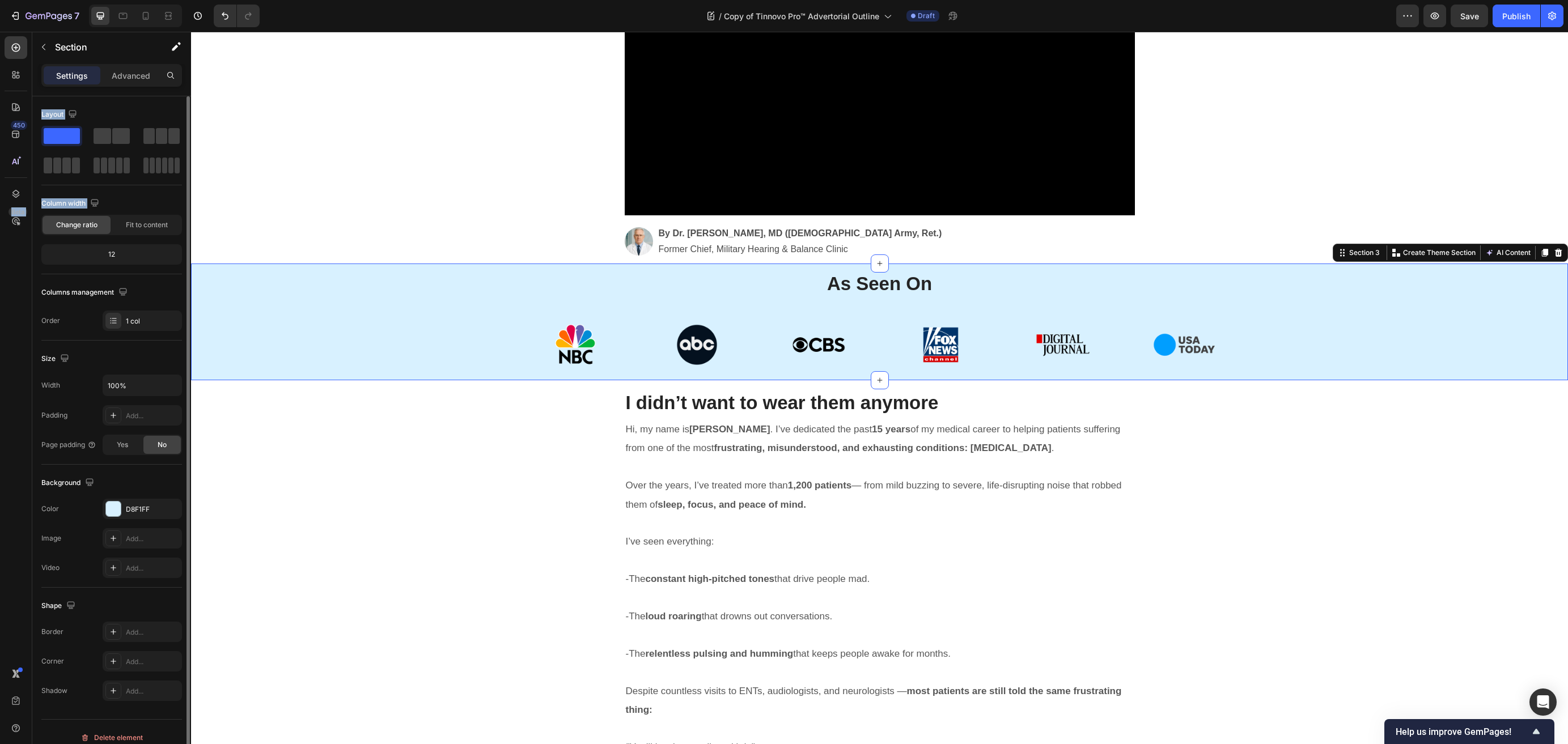
click at [103, 268] on div "Column width Change ratio Fit to content 12" at bounding box center [111, 234] width 141 height 80
click at [139, 240] on div "Column width Change ratio Fit to content 12" at bounding box center [111, 234] width 141 height 80
click at [96, 257] on div "12" at bounding box center [112, 254] width 136 height 16
click at [131, 256] on div "12" at bounding box center [112, 254] width 136 height 16
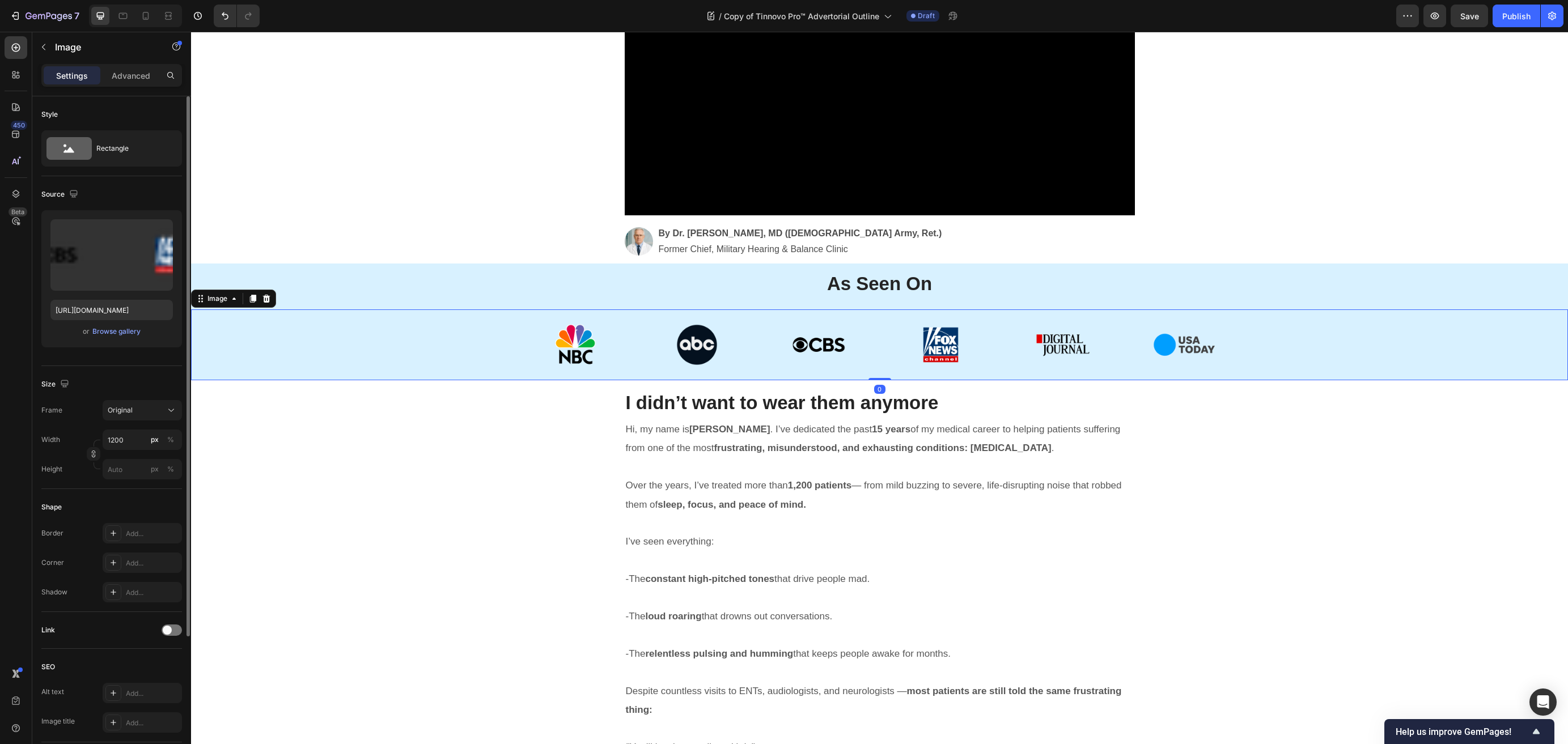
click at [846, 318] on img at bounding box center [880, 344] width 681 height 71
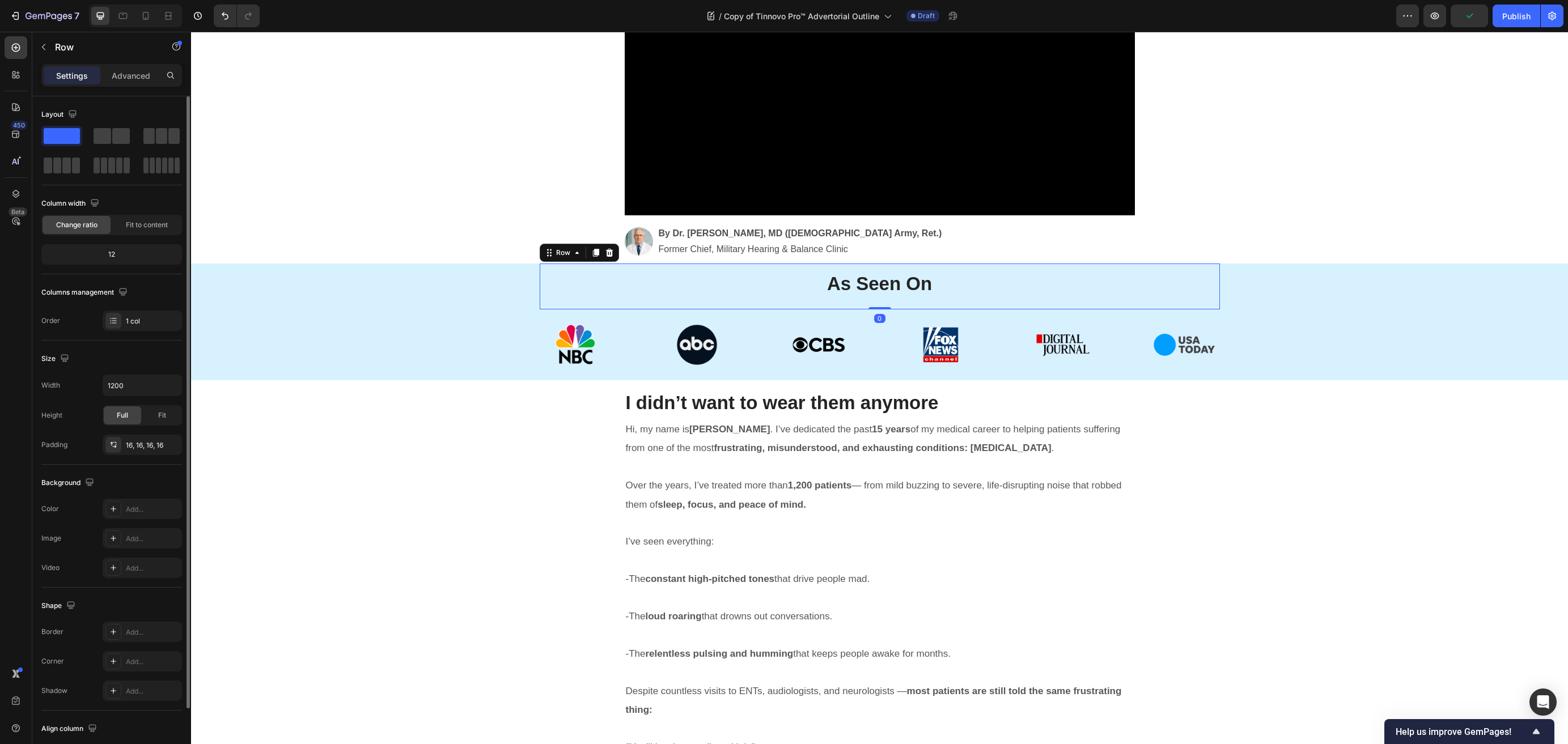
click at [805, 307] on div "As Seen On Heading Row 0" at bounding box center [880, 286] width 681 height 46
click at [131, 446] on div "16, 16, 16, 16" at bounding box center [142, 445] width 33 height 10
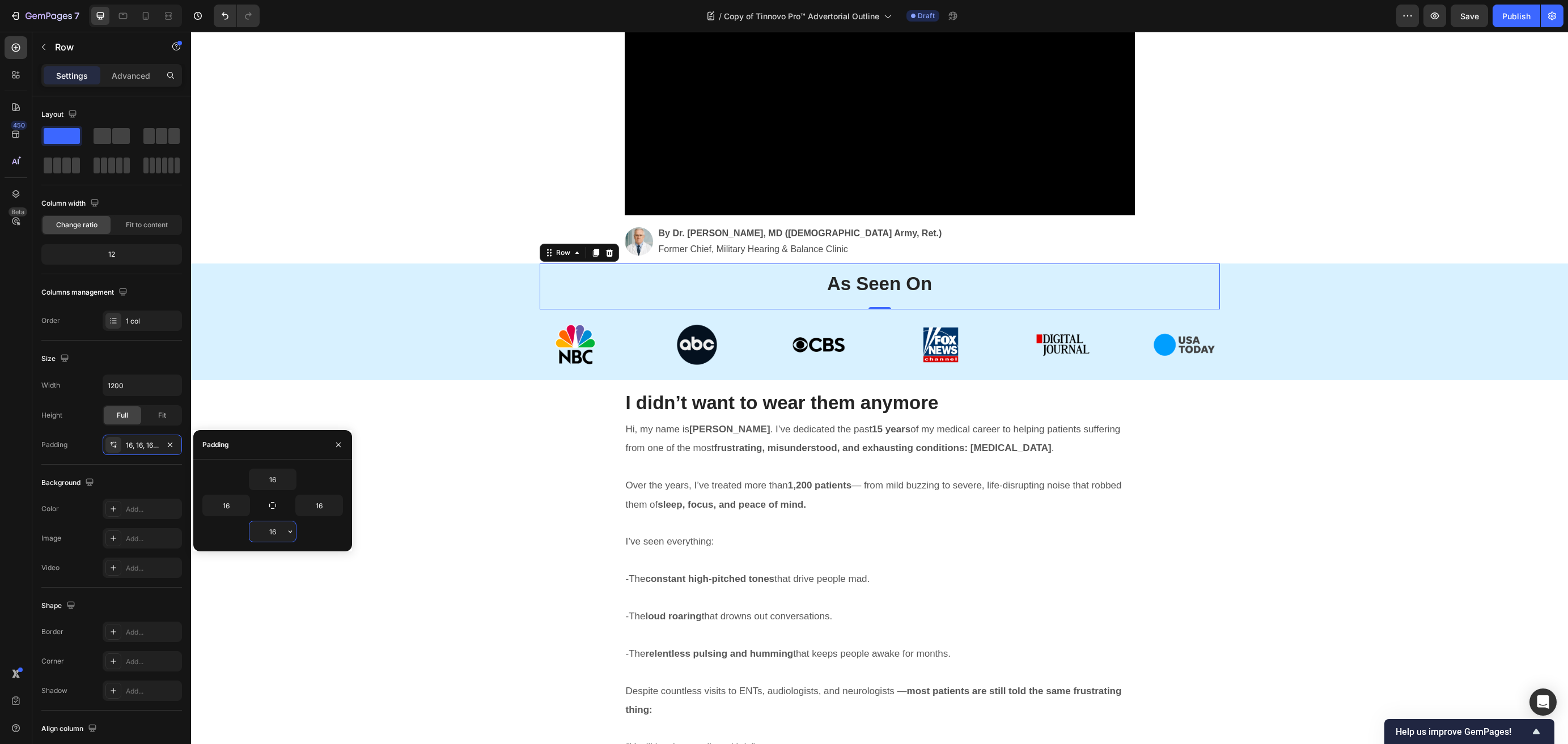
click at [275, 529] on input "16" at bounding box center [273, 532] width 46 height 21
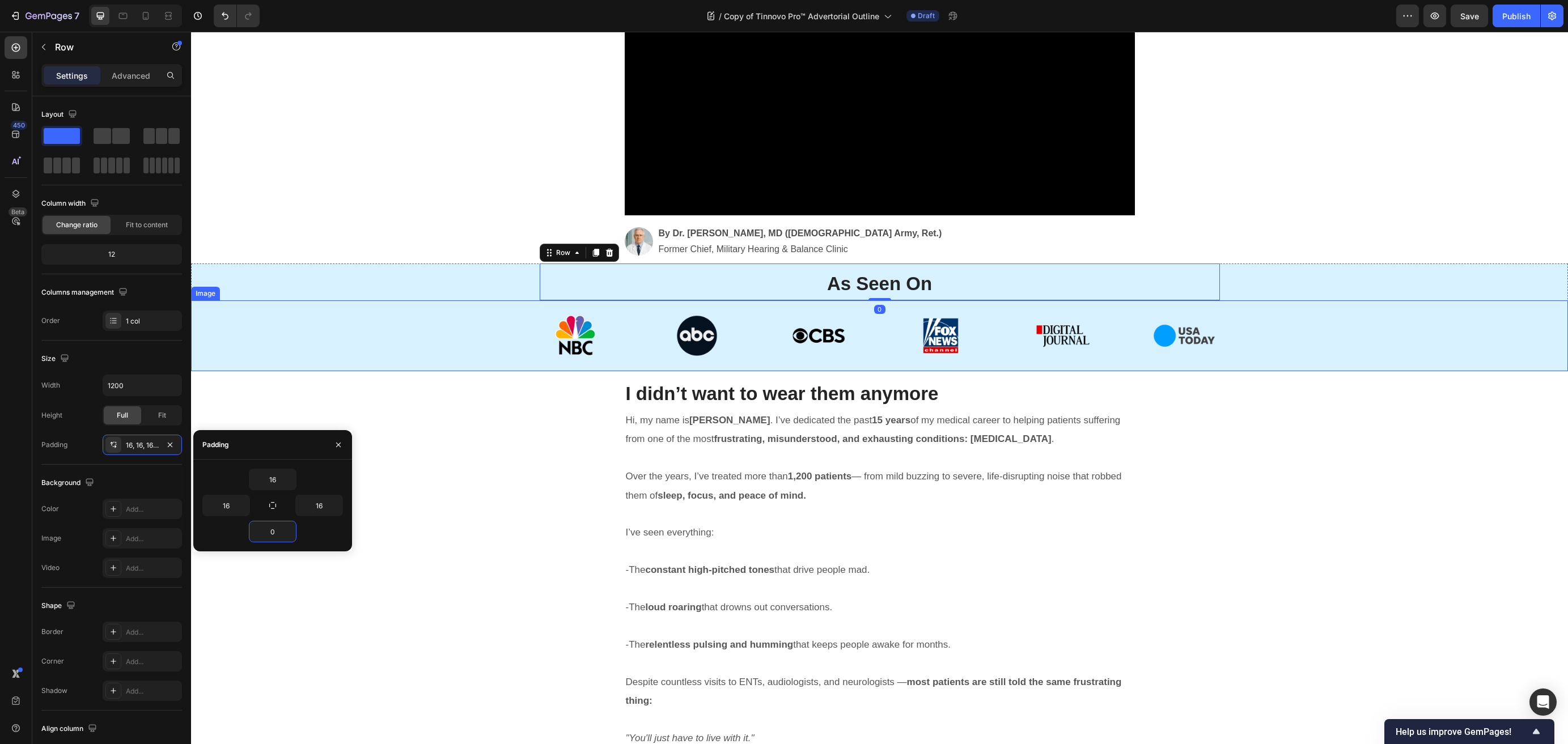
click at [817, 319] on img at bounding box center [880, 336] width 681 height 71
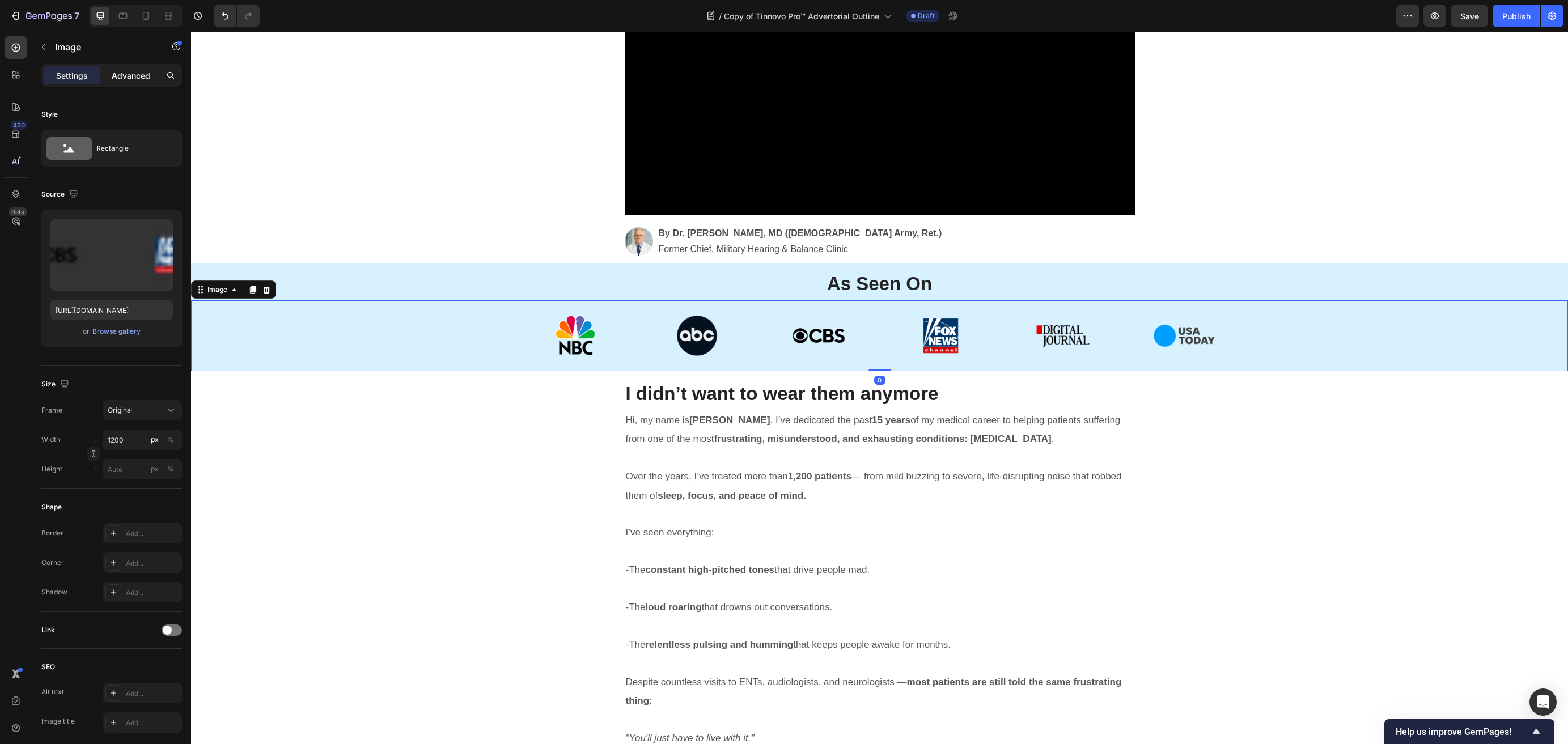
click at [135, 78] on p "Advanced" at bounding box center [130, 76] width 38 height 12
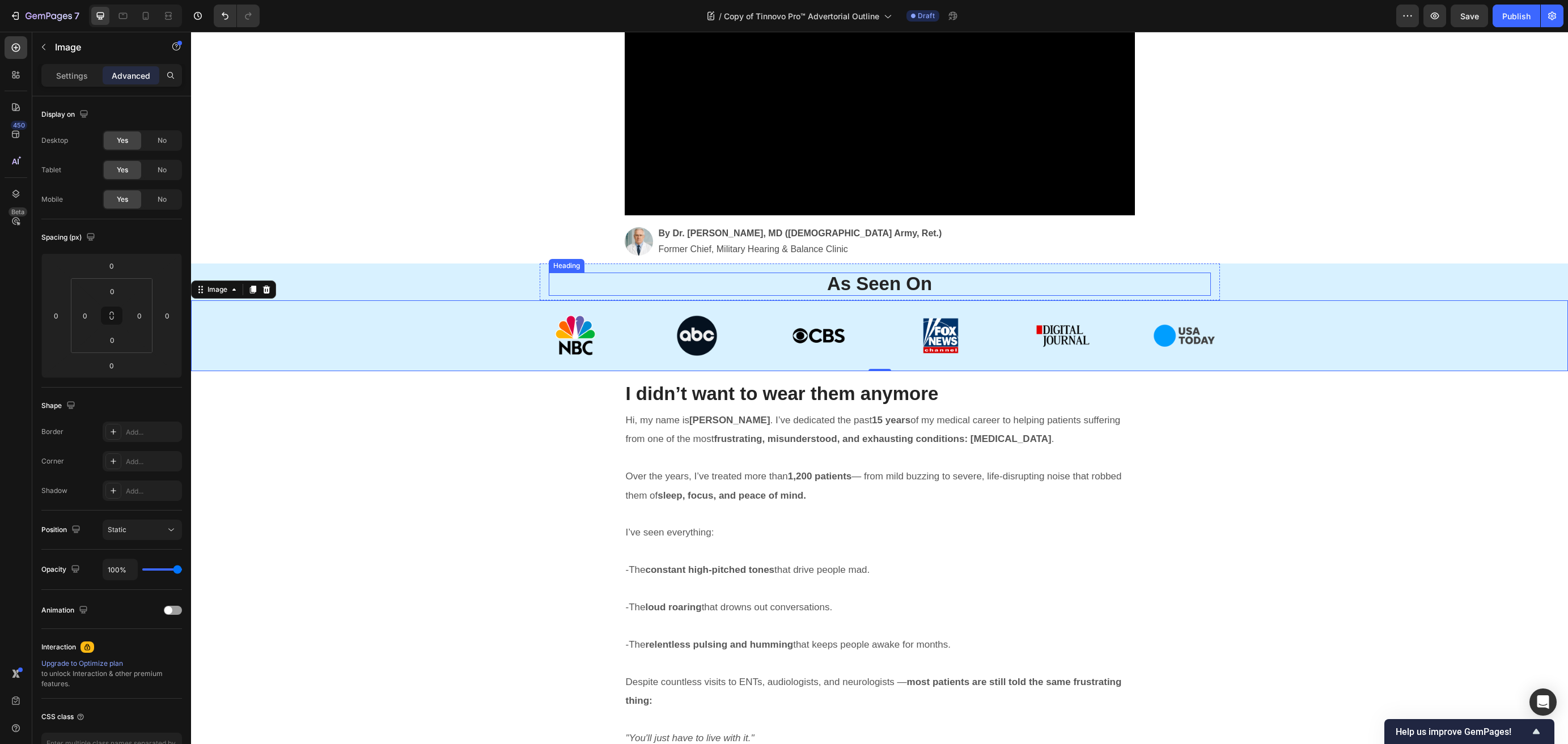
click at [856, 276] on strong "As Seen On" at bounding box center [880, 283] width 105 height 21
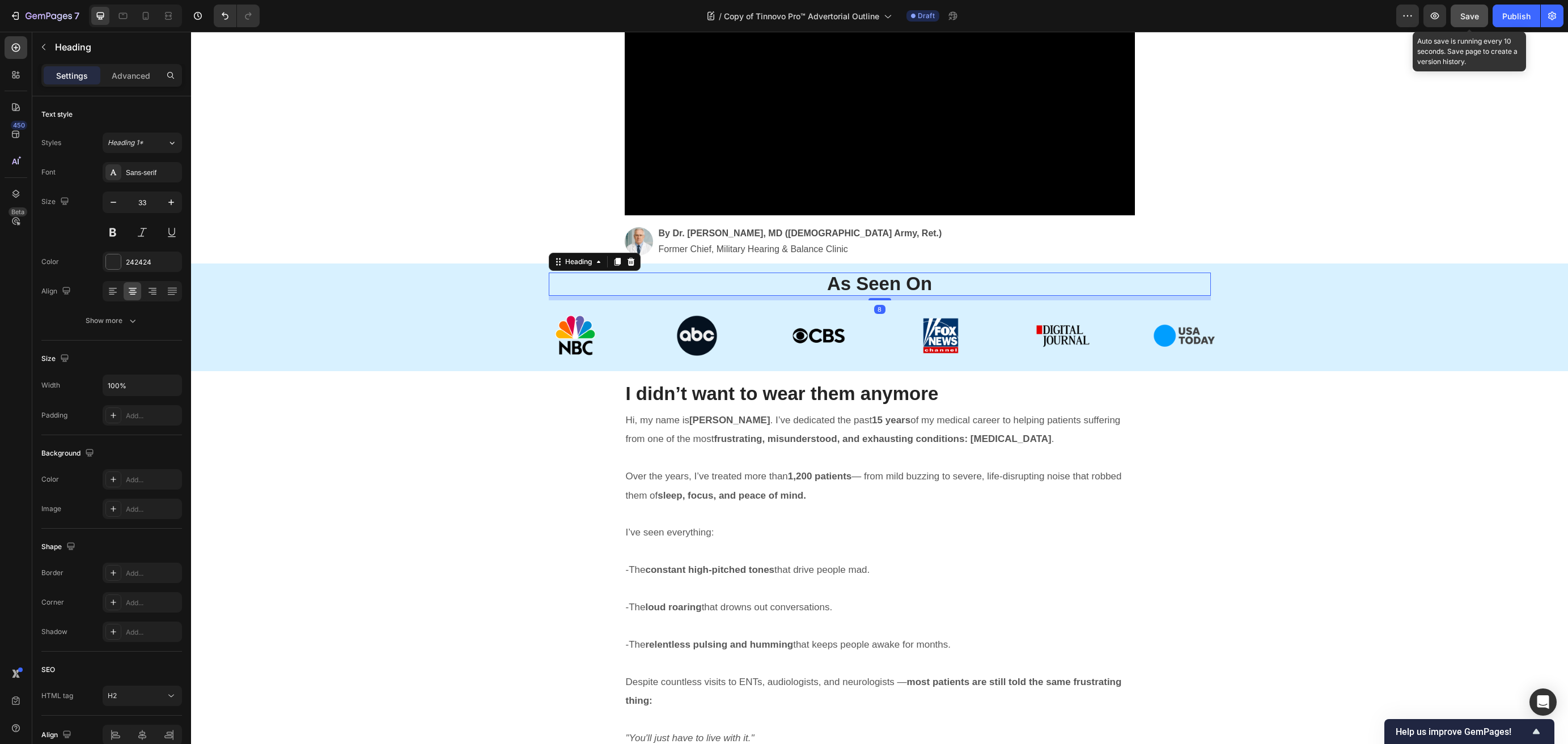
click at [968, 16] on span "Save" at bounding box center [1469, 16] width 19 height 10
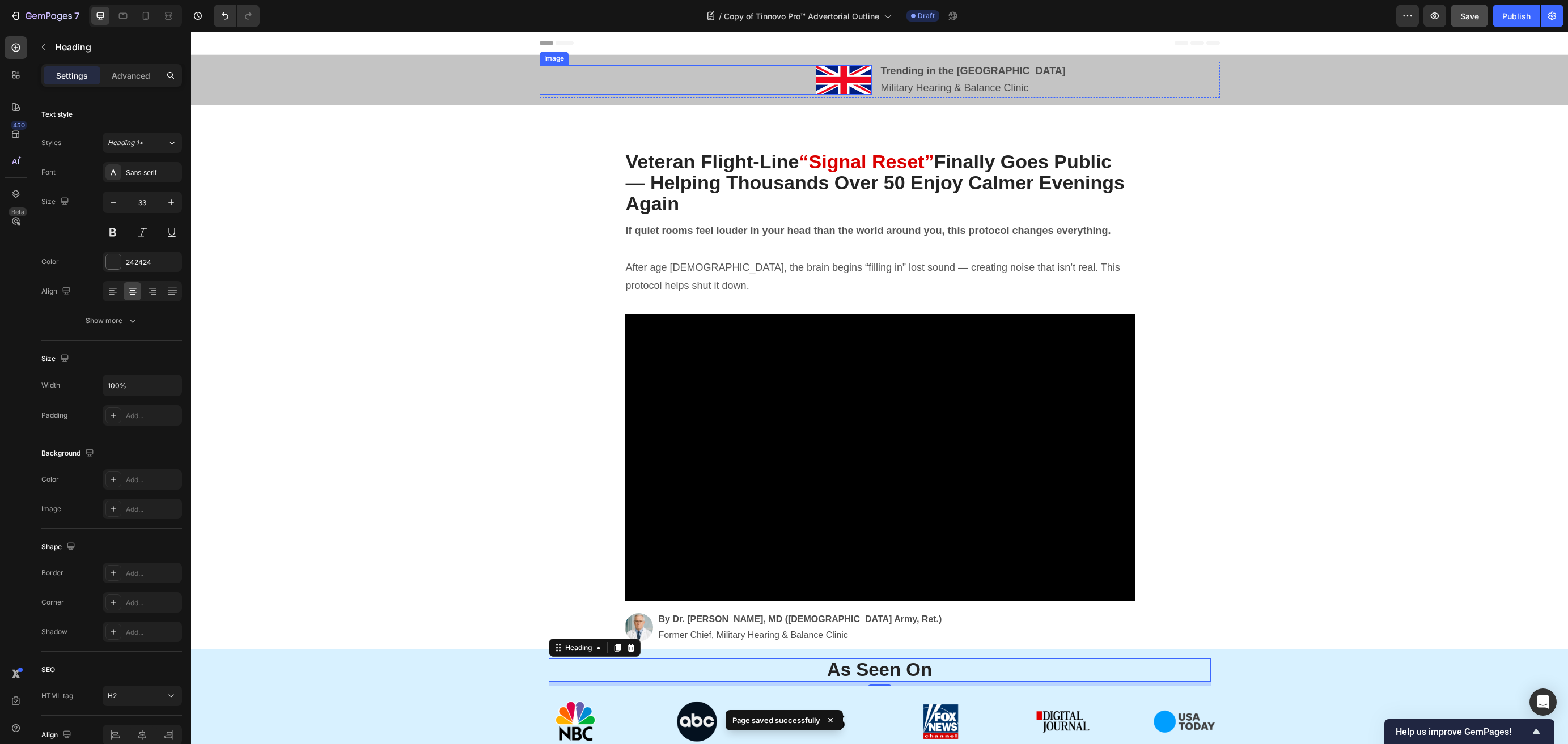
click at [862, 84] on img at bounding box center [844, 80] width 56 height 29
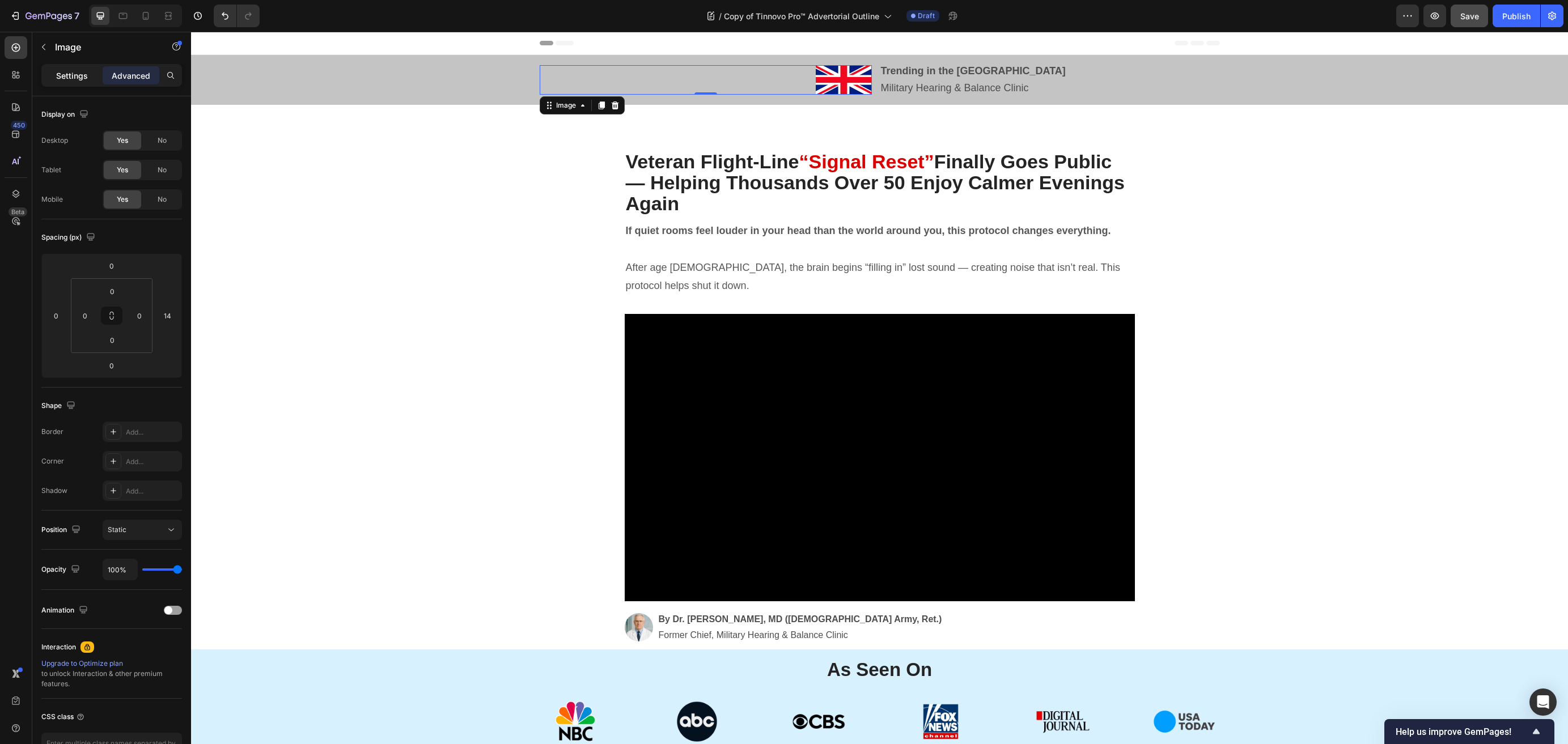
click at [57, 70] on p "Settings" at bounding box center [72, 76] width 32 height 12
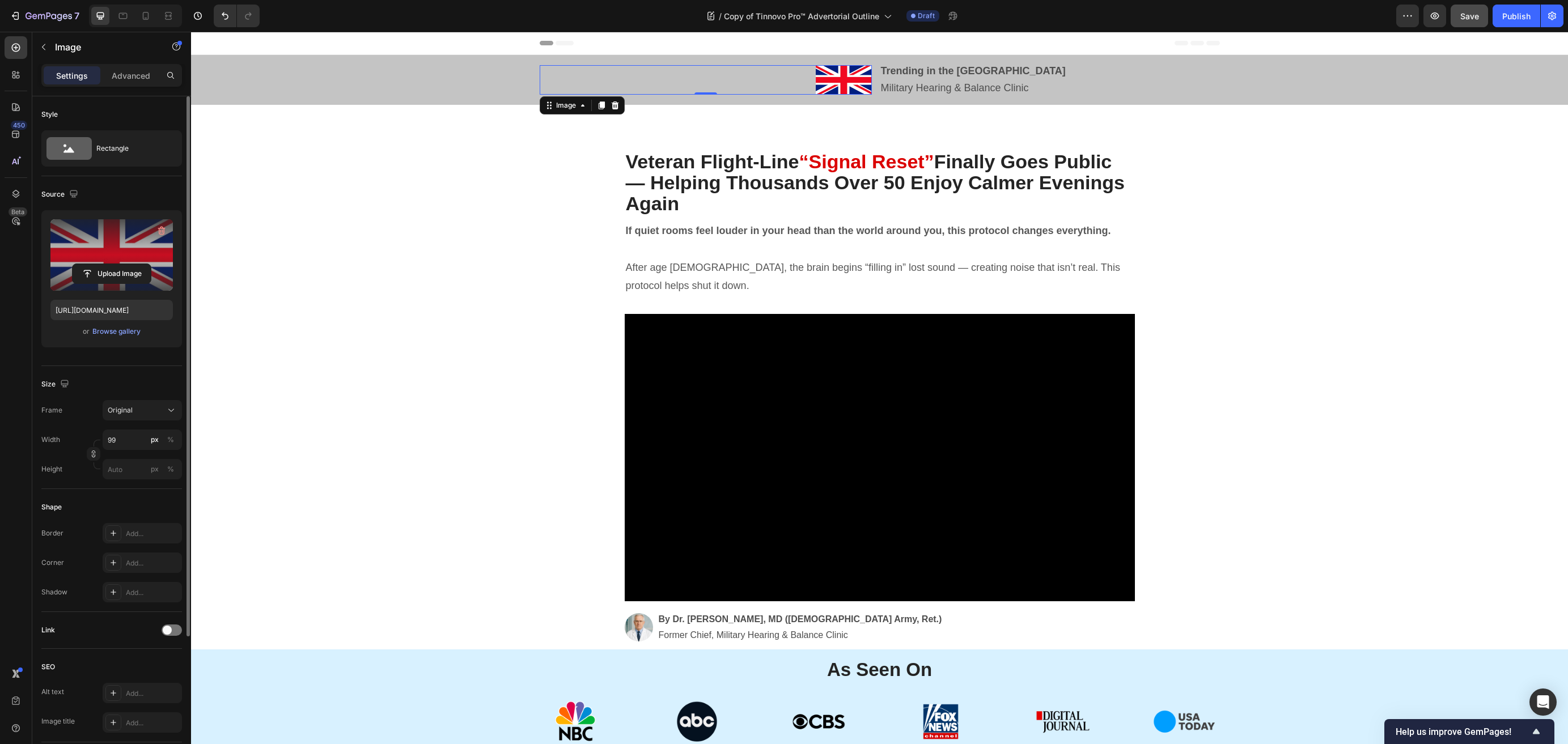
click at [71, 256] on label at bounding box center [111, 254] width 122 height 71
click at [72, 264] on input "file" at bounding box center [111, 274] width 79 height 19
click at [968, 18] on div "Publish" at bounding box center [1516, 16] width 29 height 12
type input "https://cdn.shopify.com/s/files/1/0691/6715/3327/files/gempages_560425685798093…"
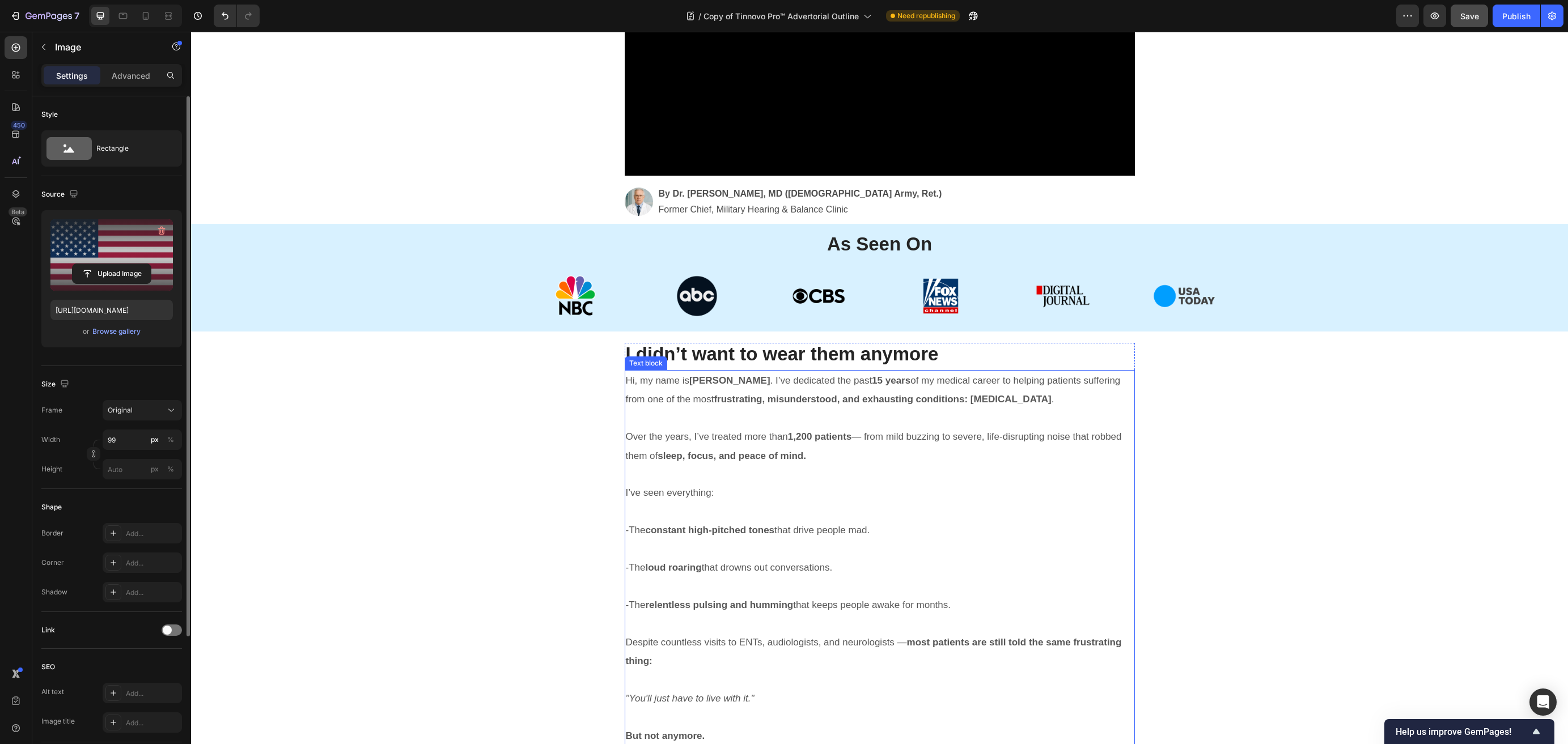
scroll to position [497, 0]
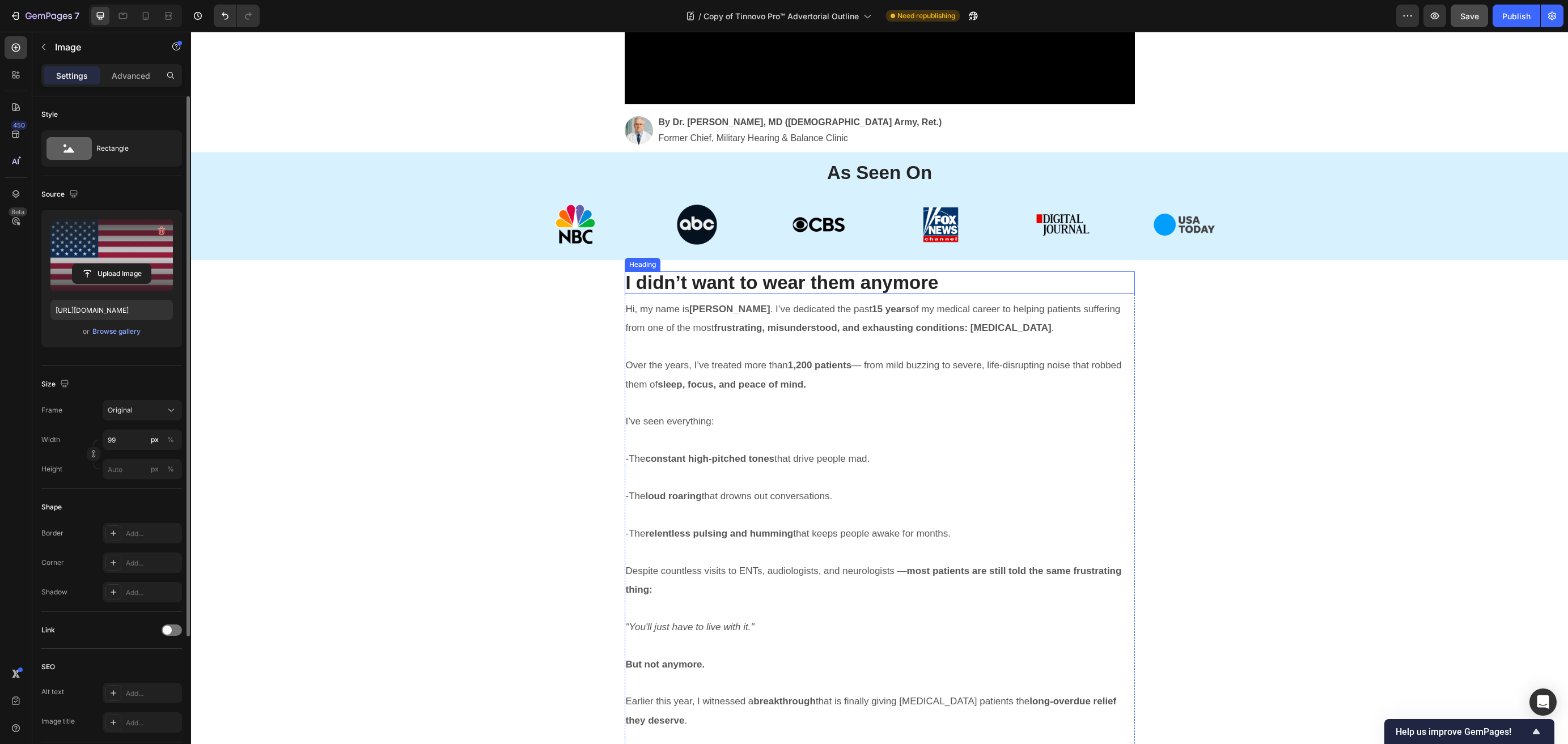
click at [905, 283] on strong "I didn’t want to wear them anymore" at bounding box center [782, 282] width 313 height 21
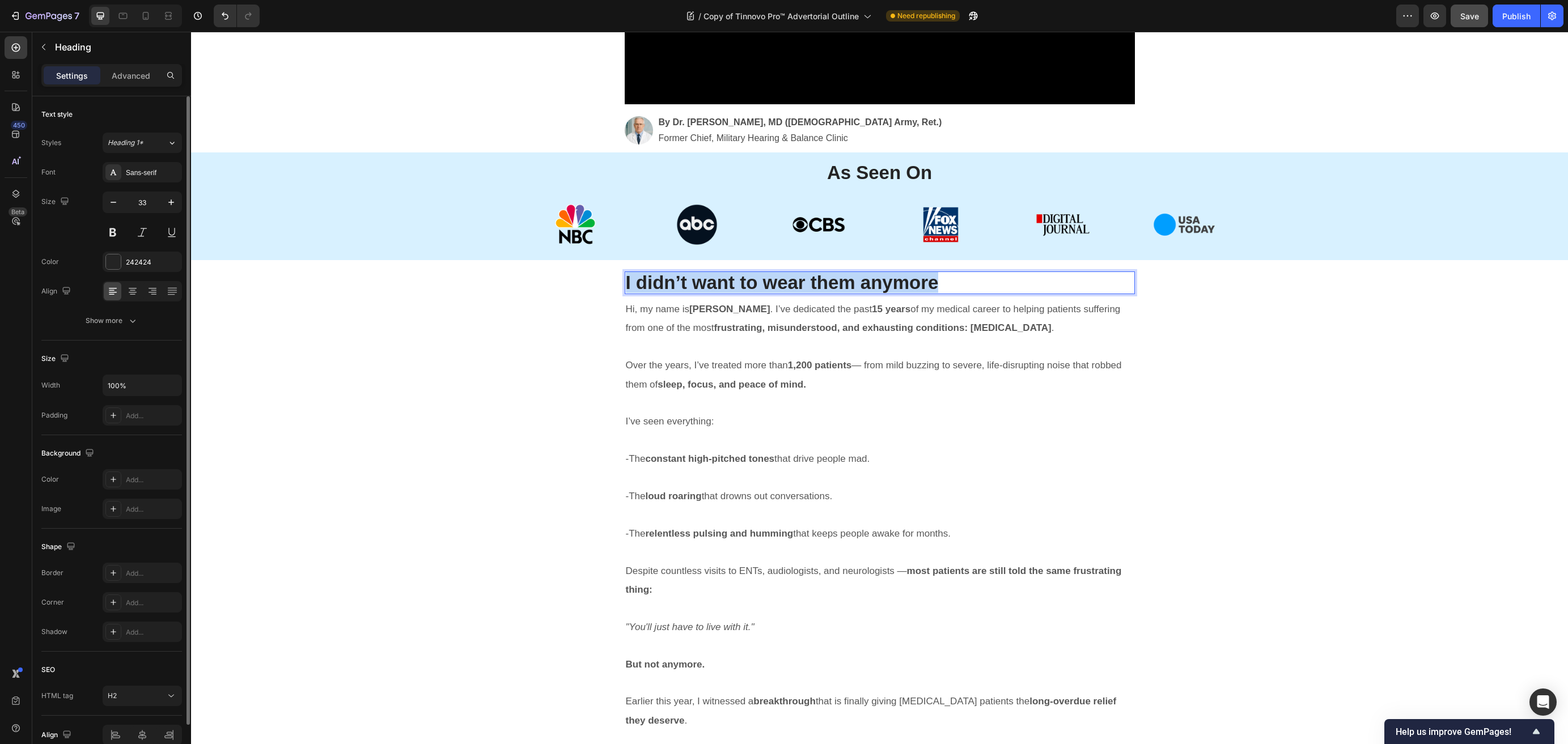
click at [905, 283] on strong "I didn’t want to wear them anymore" at bounding box center [782, 282] width 313 height 21
click at [816, 384] on p "Over the years, I’ve treated more than 1,200 patients — from mild buzzing to se…" at bounding box center [880, 375] width 508 height 38
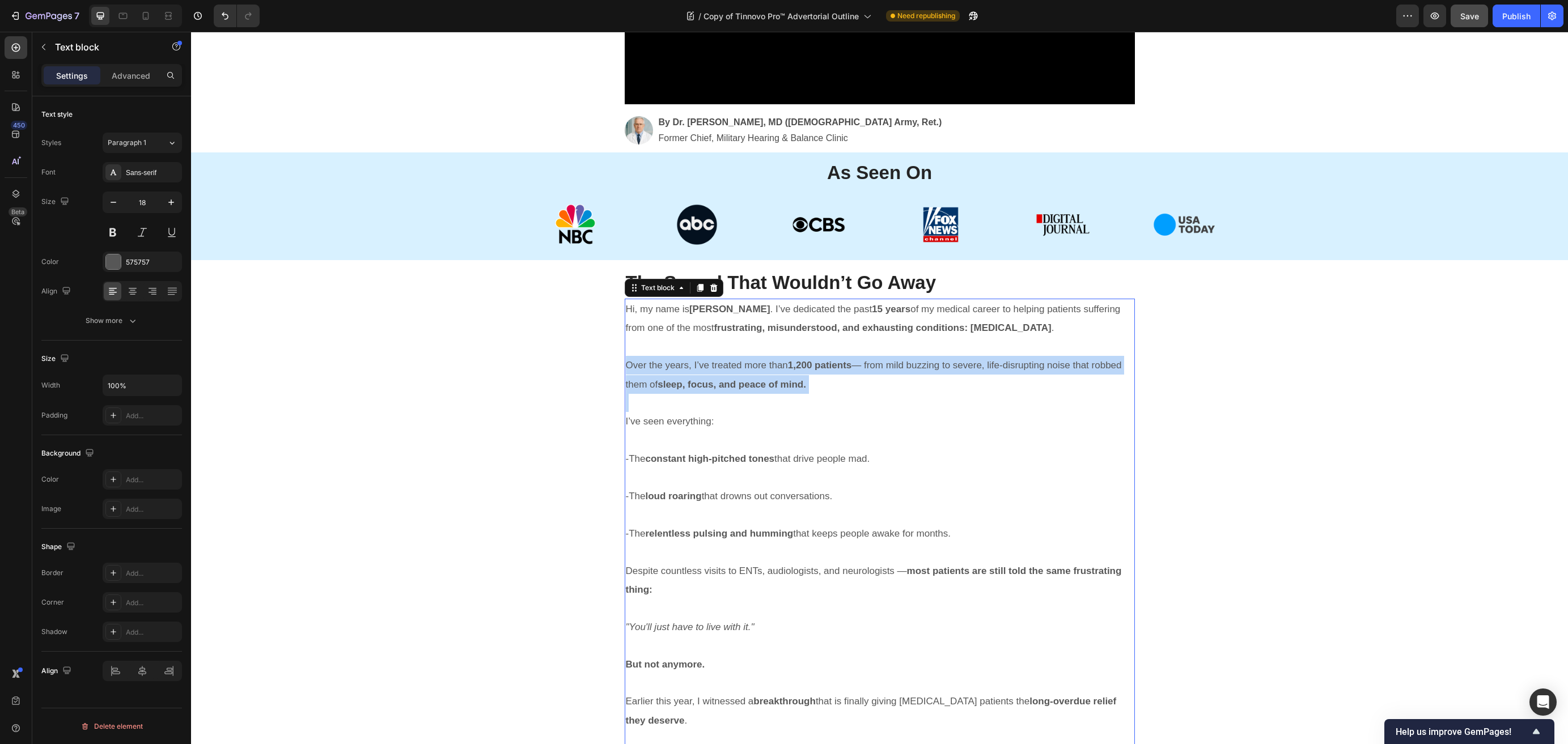
click at [816, 384] on p "Over the years, I’ve treated more than 1,200 patients — from mild buzzing to se…" at bounding box center [880, 375] width 508 height 38
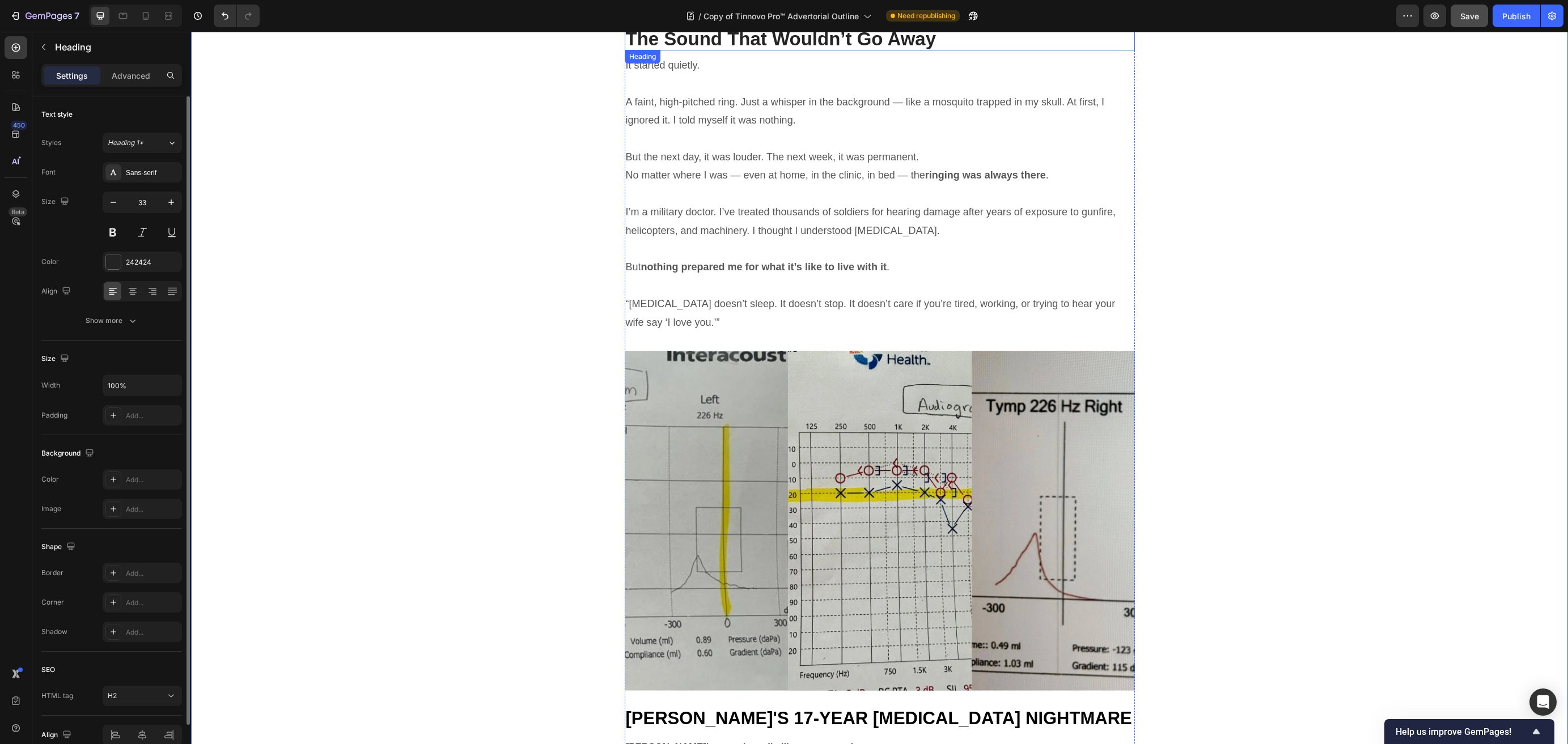
click at [740, 46] on strong "The Sound That Wouldn’t Go Away" at bounding box center [781, 39] width 310 height 21
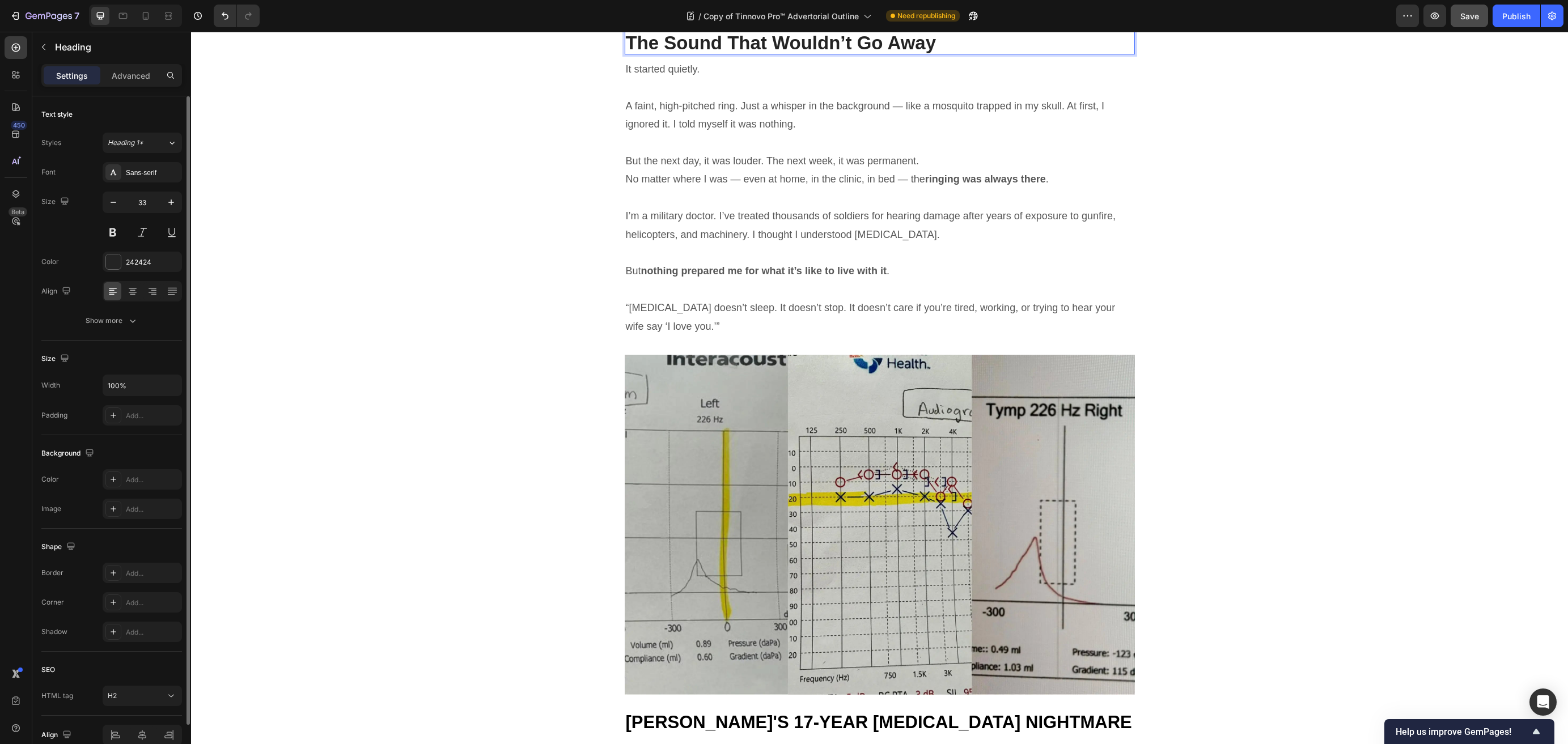
click at [740, 46] on strong "The Sound That Wouldn’t Go Away" at bounding box center [781, 43] width 310 height 21
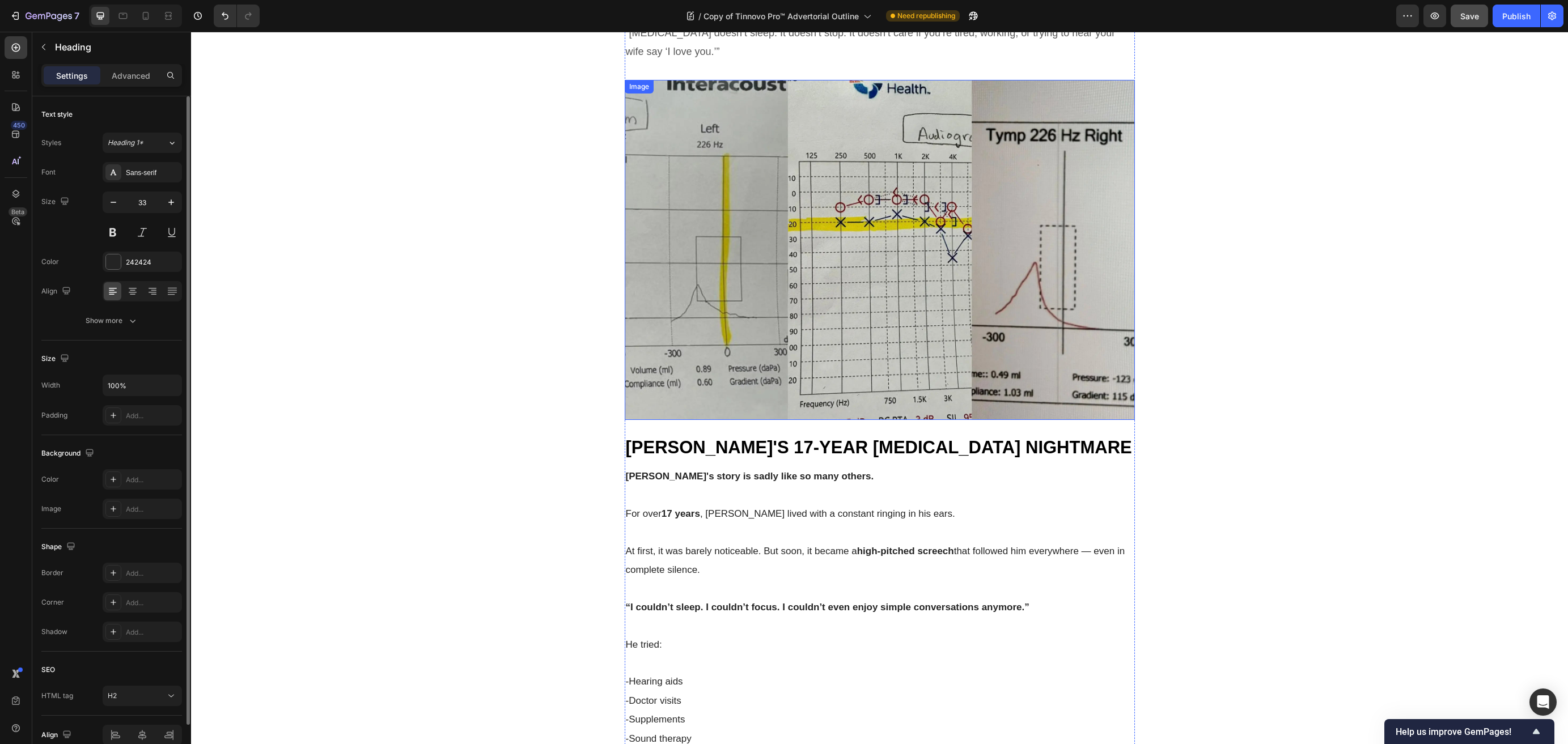
scroll to position [1069, 0]
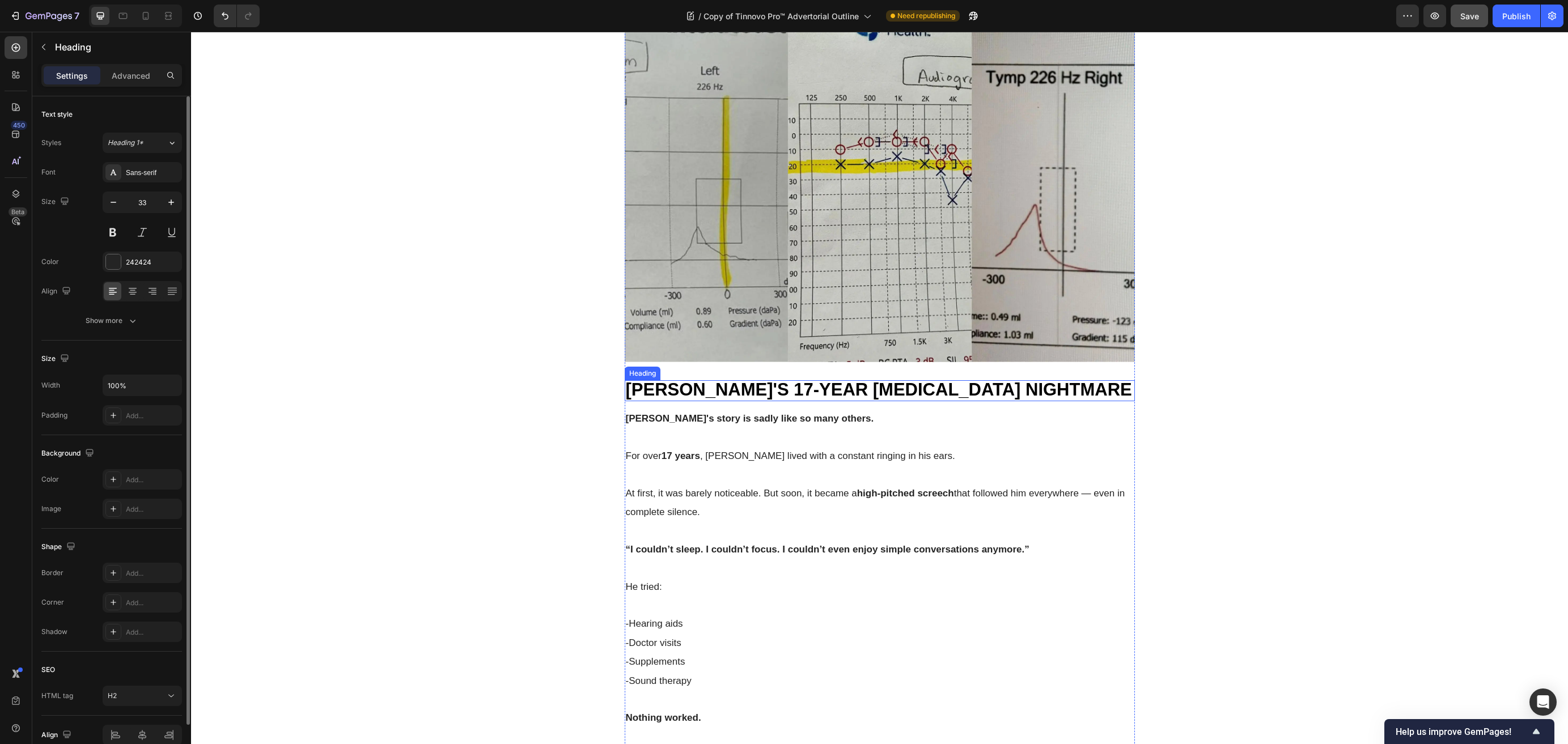
click at [749, 386] on span "ROBERT'S 17-YEAR TINNITUS NIGHTMARE" at bounding box center [879, 389] width 506 height 20
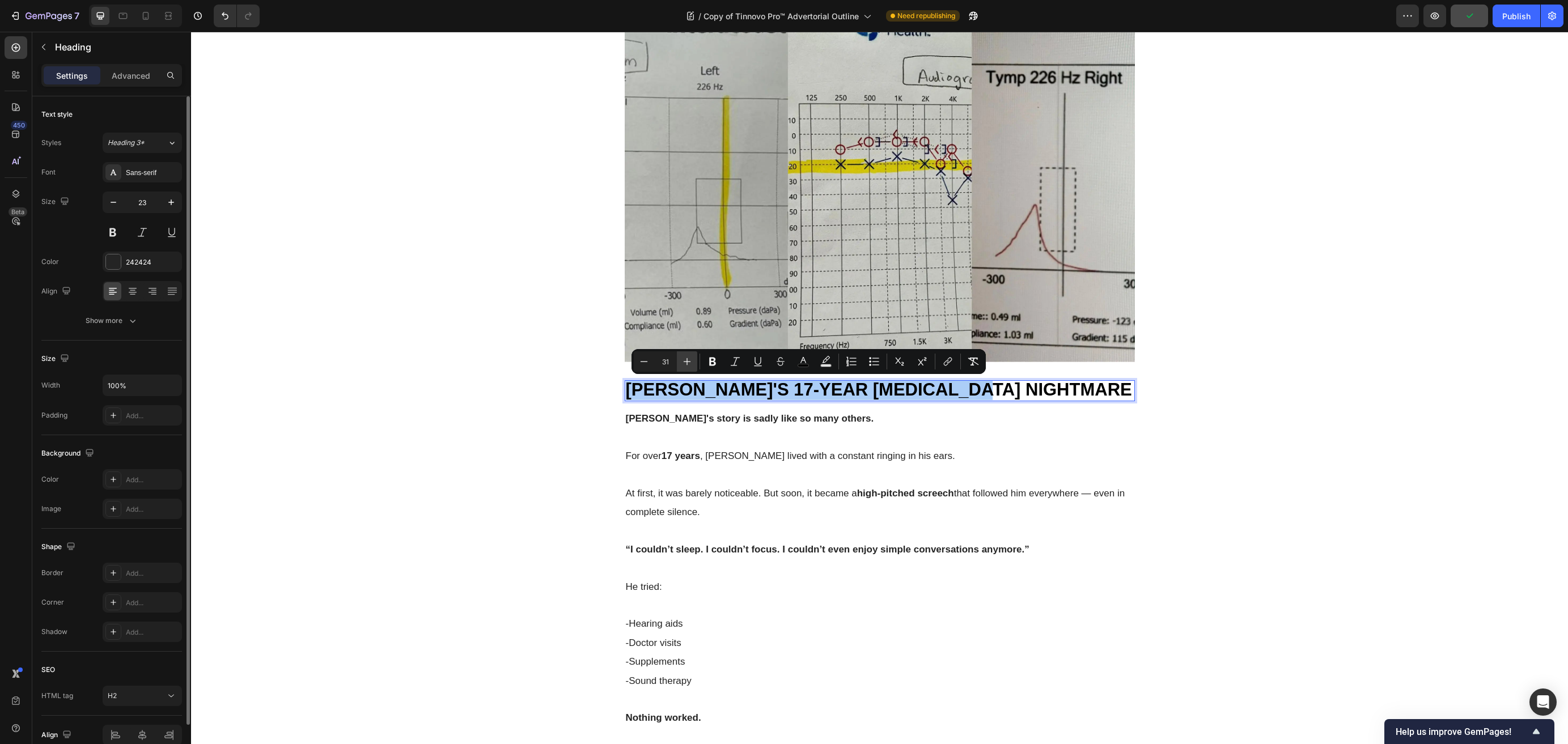
click at [689, 363] on icon "Editor contextual toolbar" at bounding box center [687, 361] width 12 height 12
type input "33"
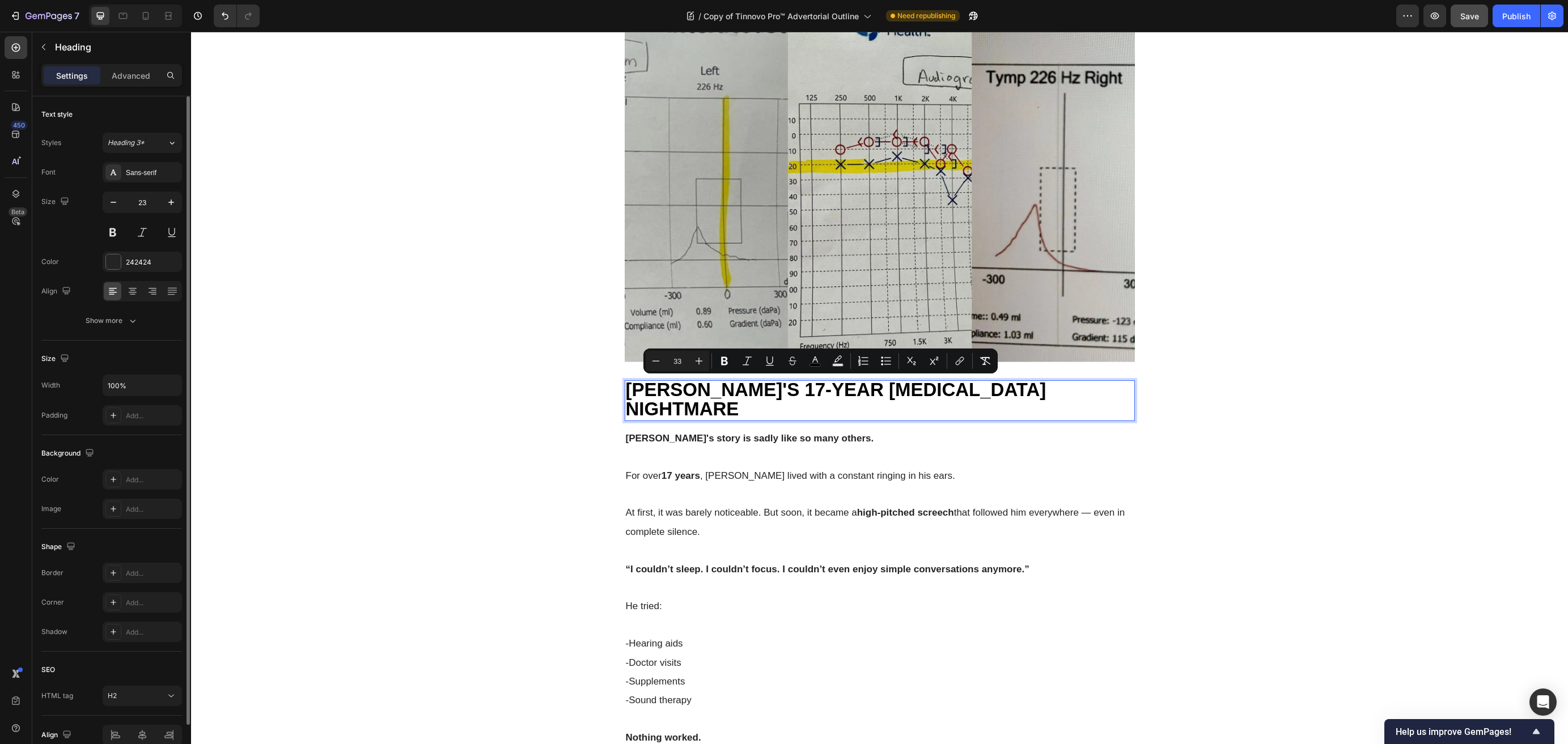
click at [898, 392] on span "ROBERT'S 17-YEAR TINNITUS NIGHTMARE" at bounding box center [836, 399] width 421 height 40
type input "23"
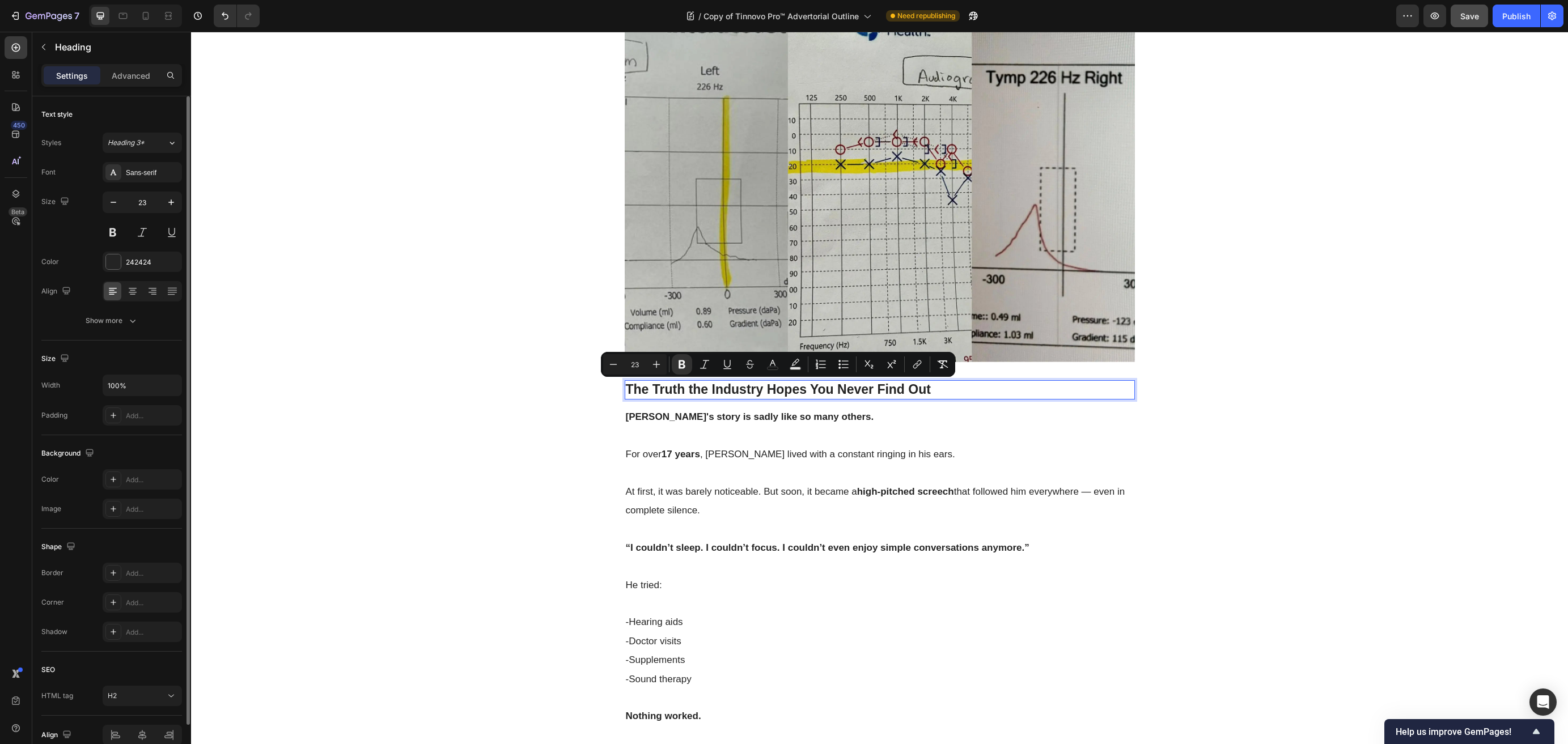
click at [636, 367] on input "23" at bounding box center [634, 364] width 23 height 13
type input "33"
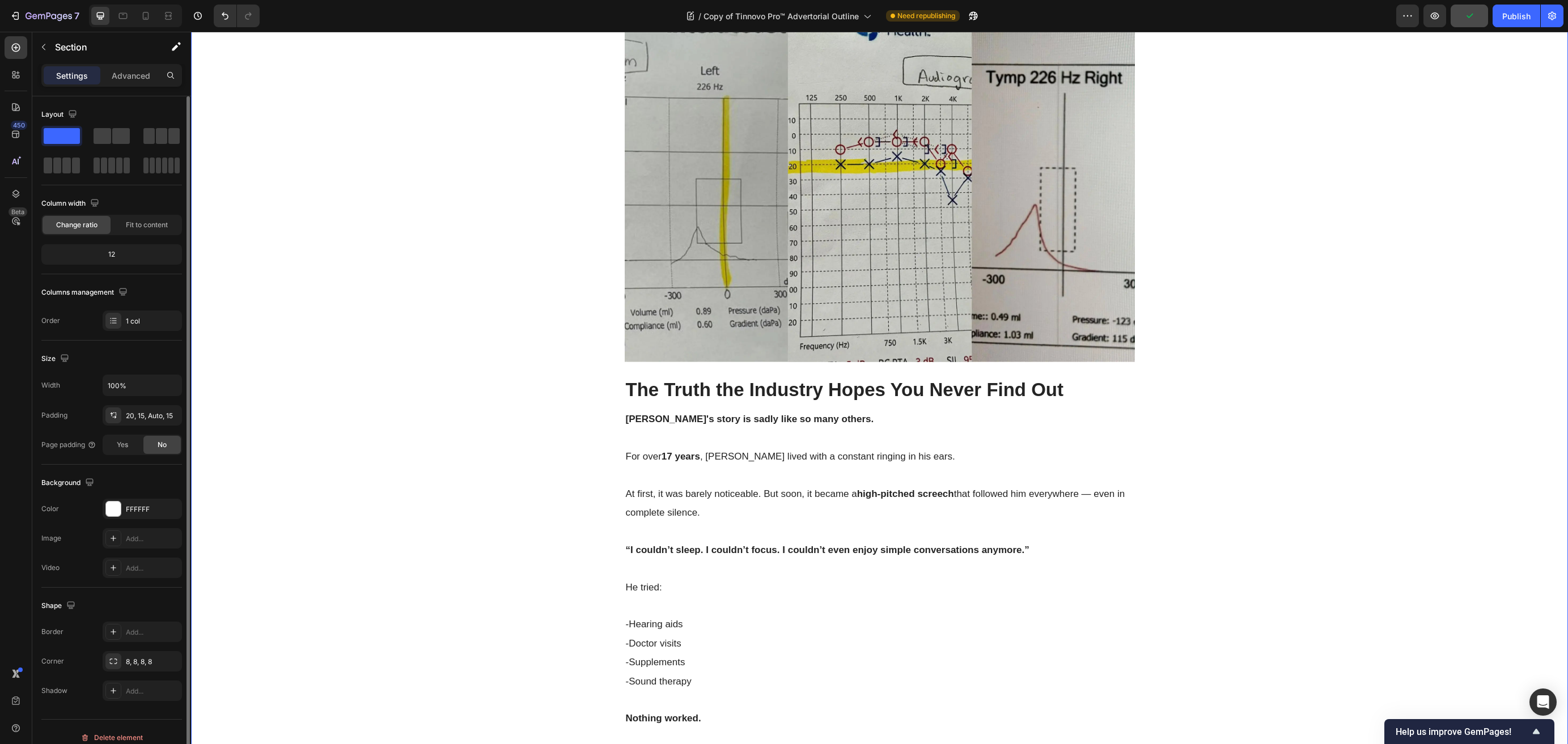
click at [788, 502] on p "At first, it was barely noticeable. But soon, it became a high-pitched screech …" at bounding box center [880, 503] width 508 height 38
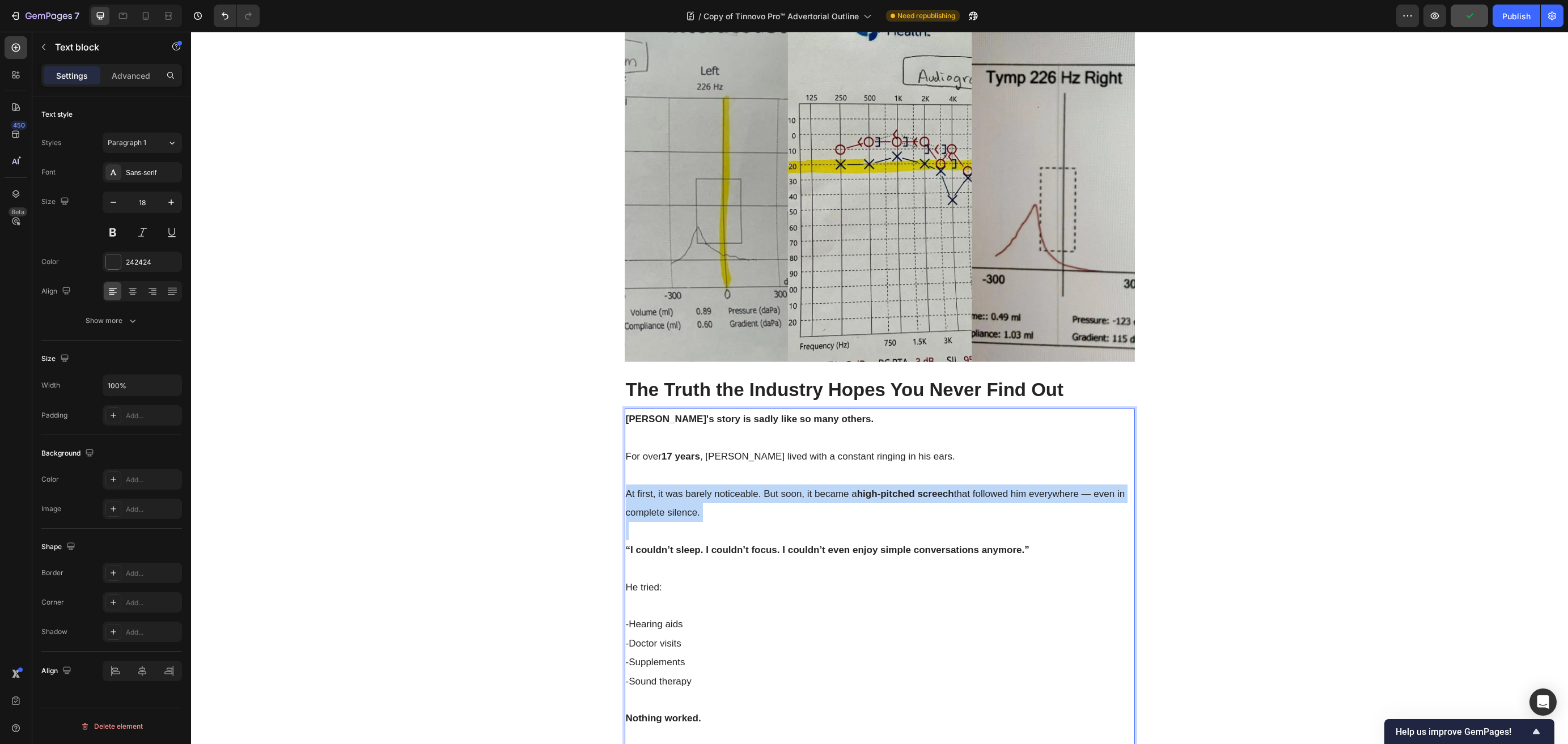
click at [788, 502] on p "At first, it was barely noticeable. But soon, it became a high-pitched screech …" at bounding box center [880, 503] width 508 height 38
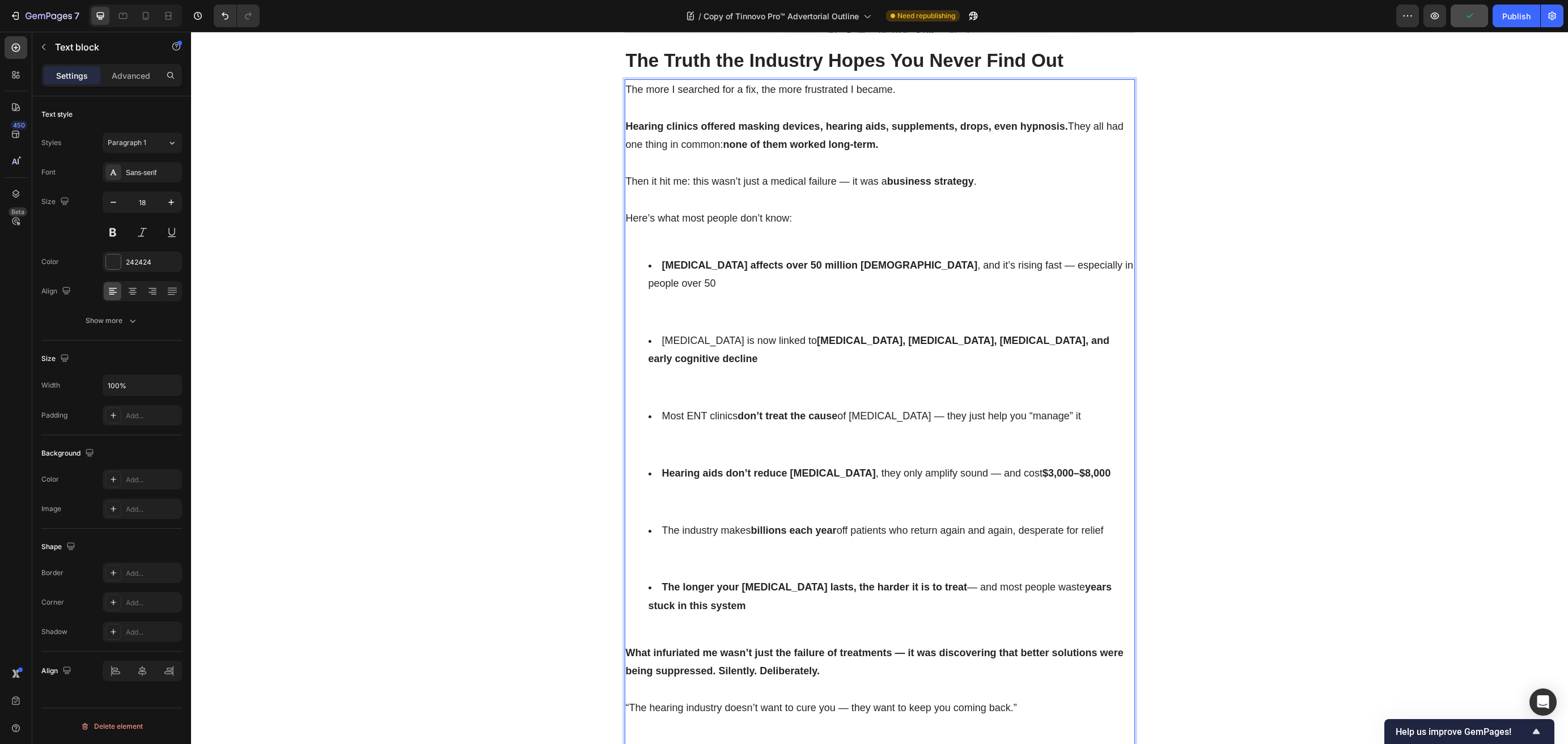
scroll to position [1400, 0]
click at [138, 10] on div at bounding box center [145, 16] width 18 height 18
type input "16"
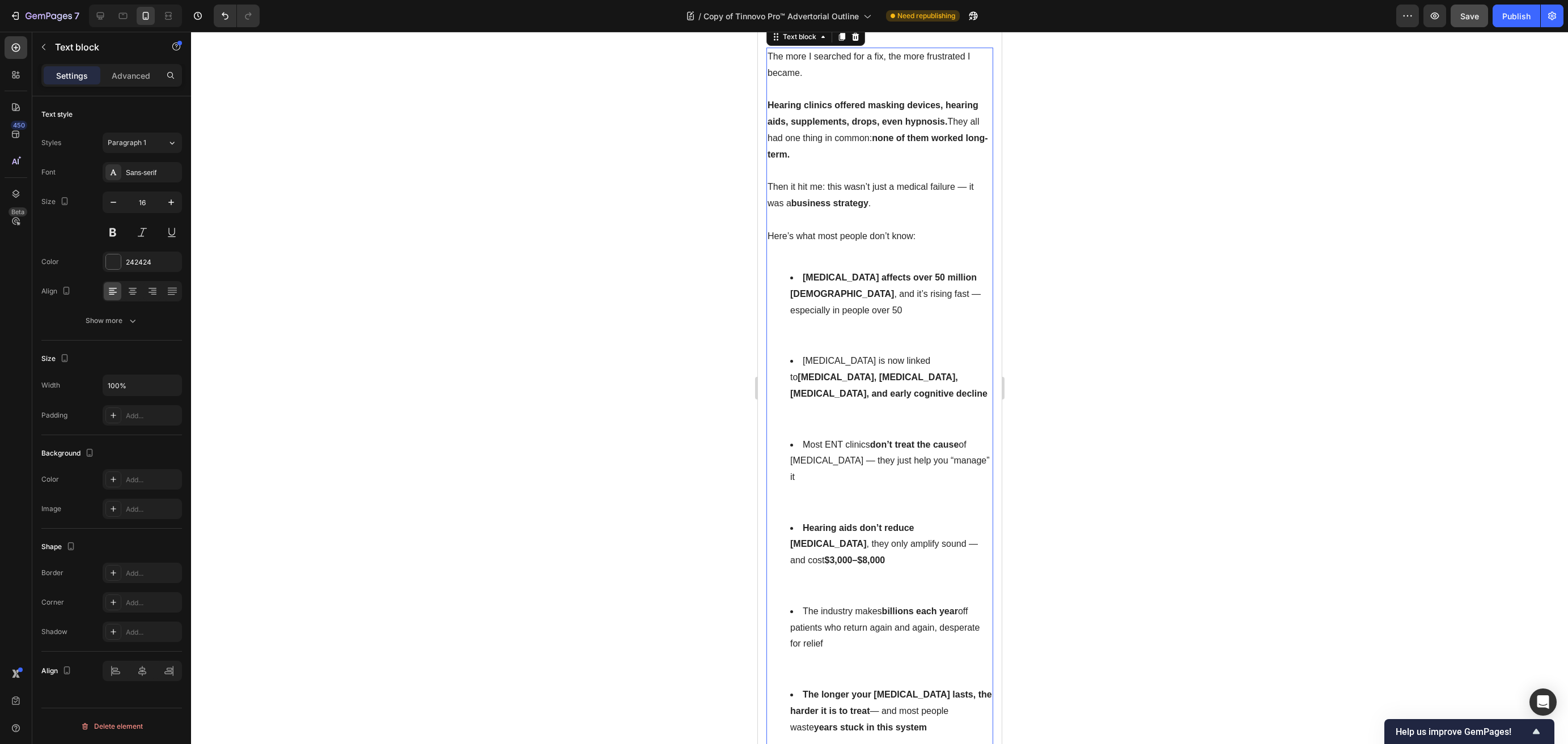
scroll to position [1371, 0]
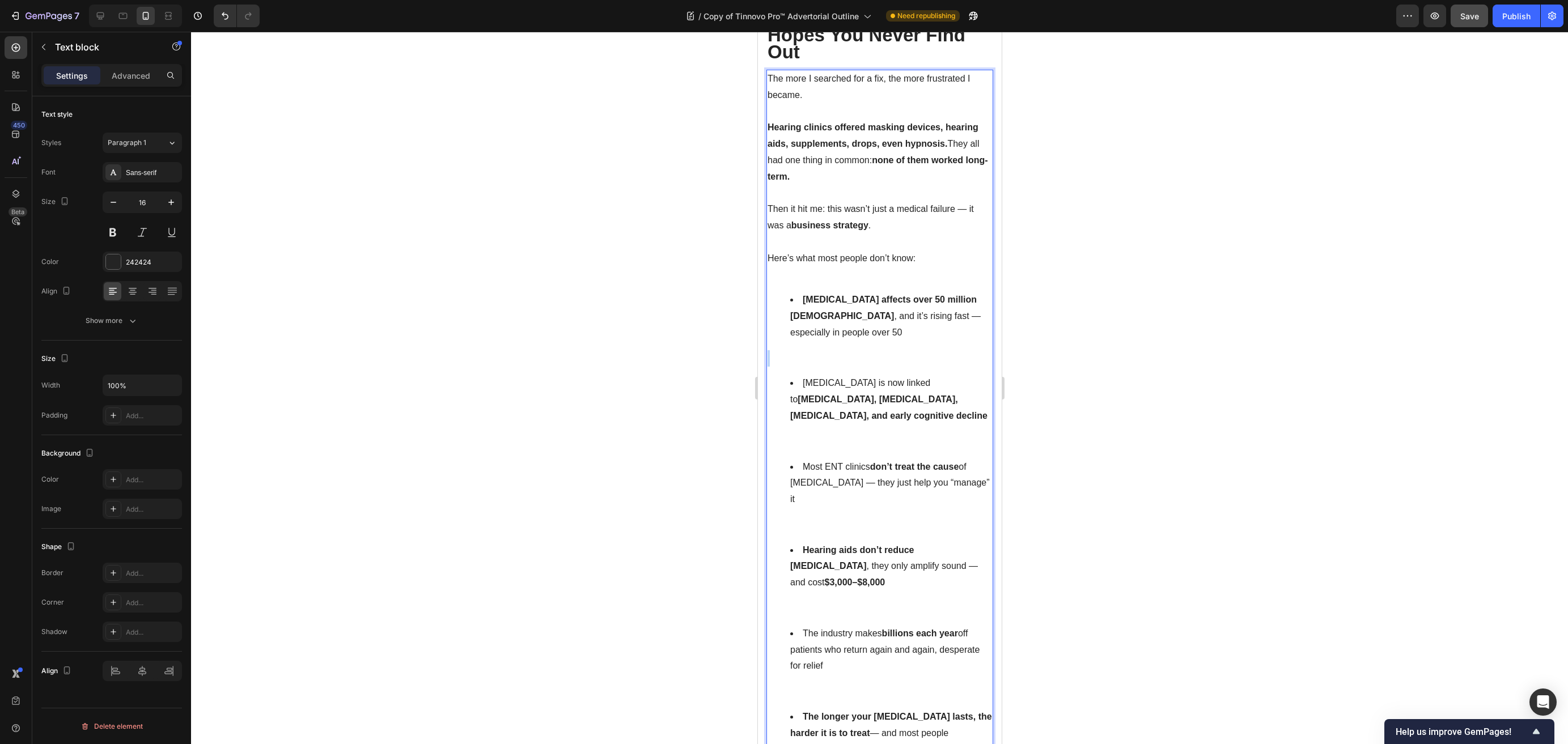
click at [852, 350] on p "Rich Text Editor. Editing area: main" at bounding box center [879, 358] width 225 height 16
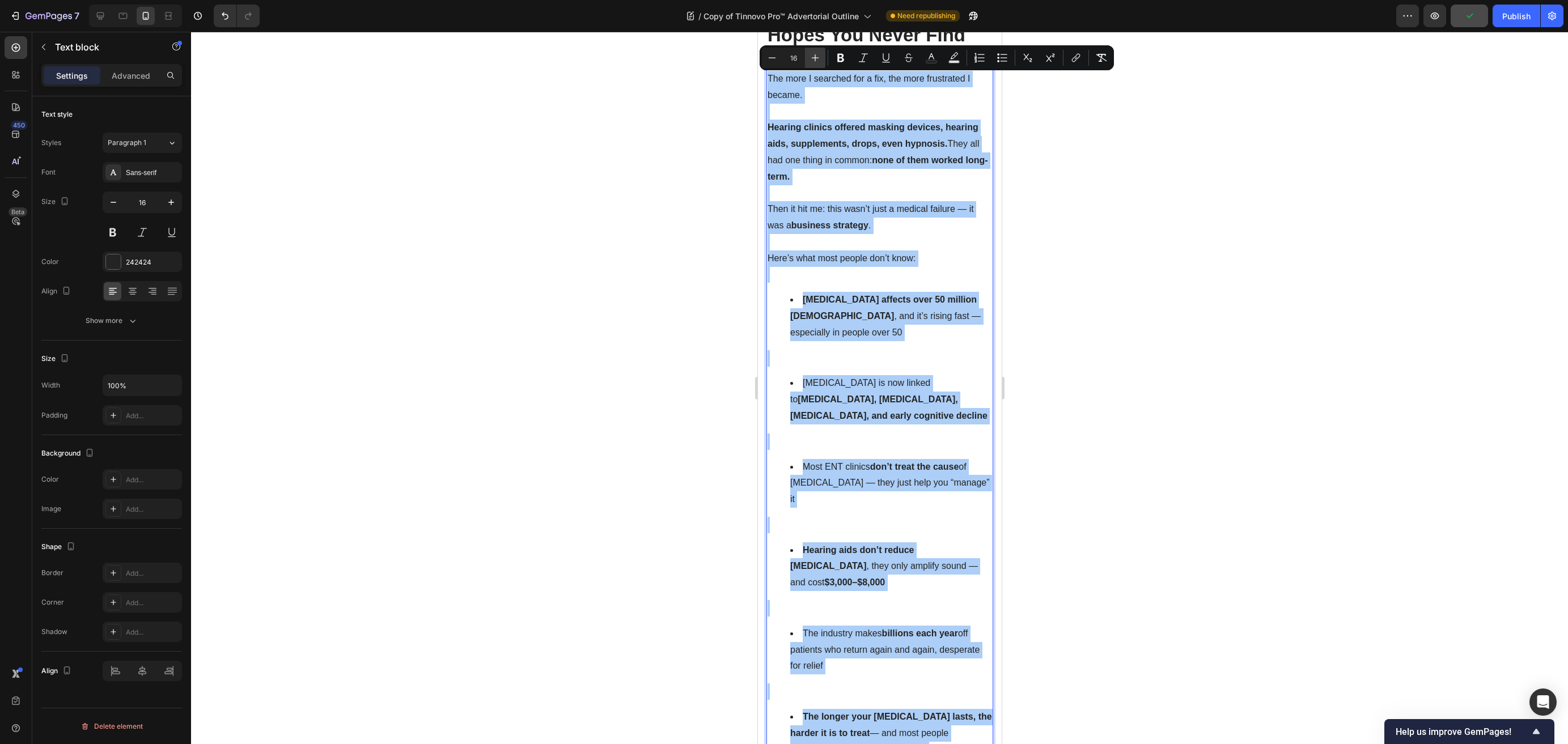
click at [810, 52] on icon "Editor contextual toolbar" at bounding box center [815, 58] width 12 height 12
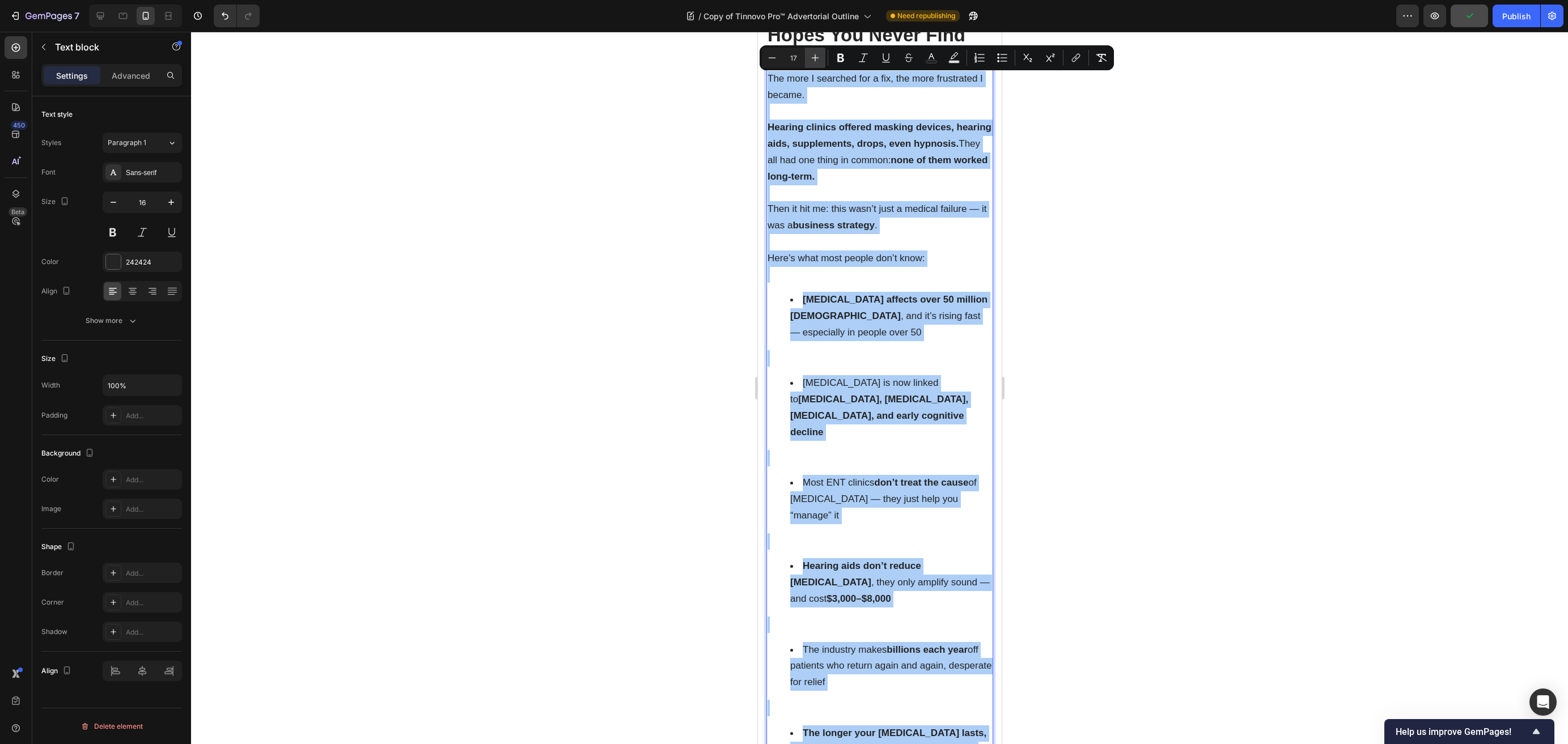
click at [810, 52] on icon "Editor contextual toolbar" at bounding box center [815, 58] width 12 height 12
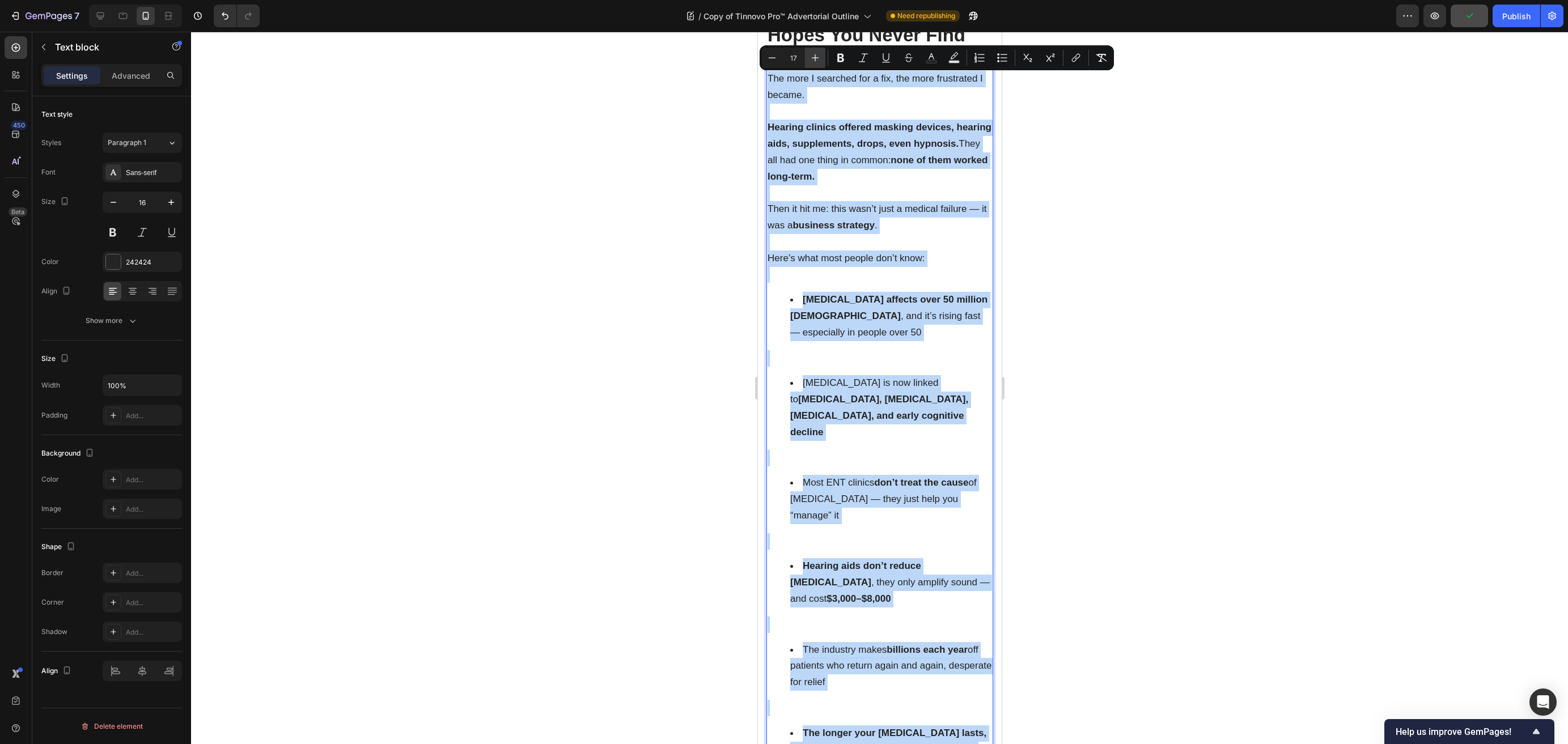
type input "18"
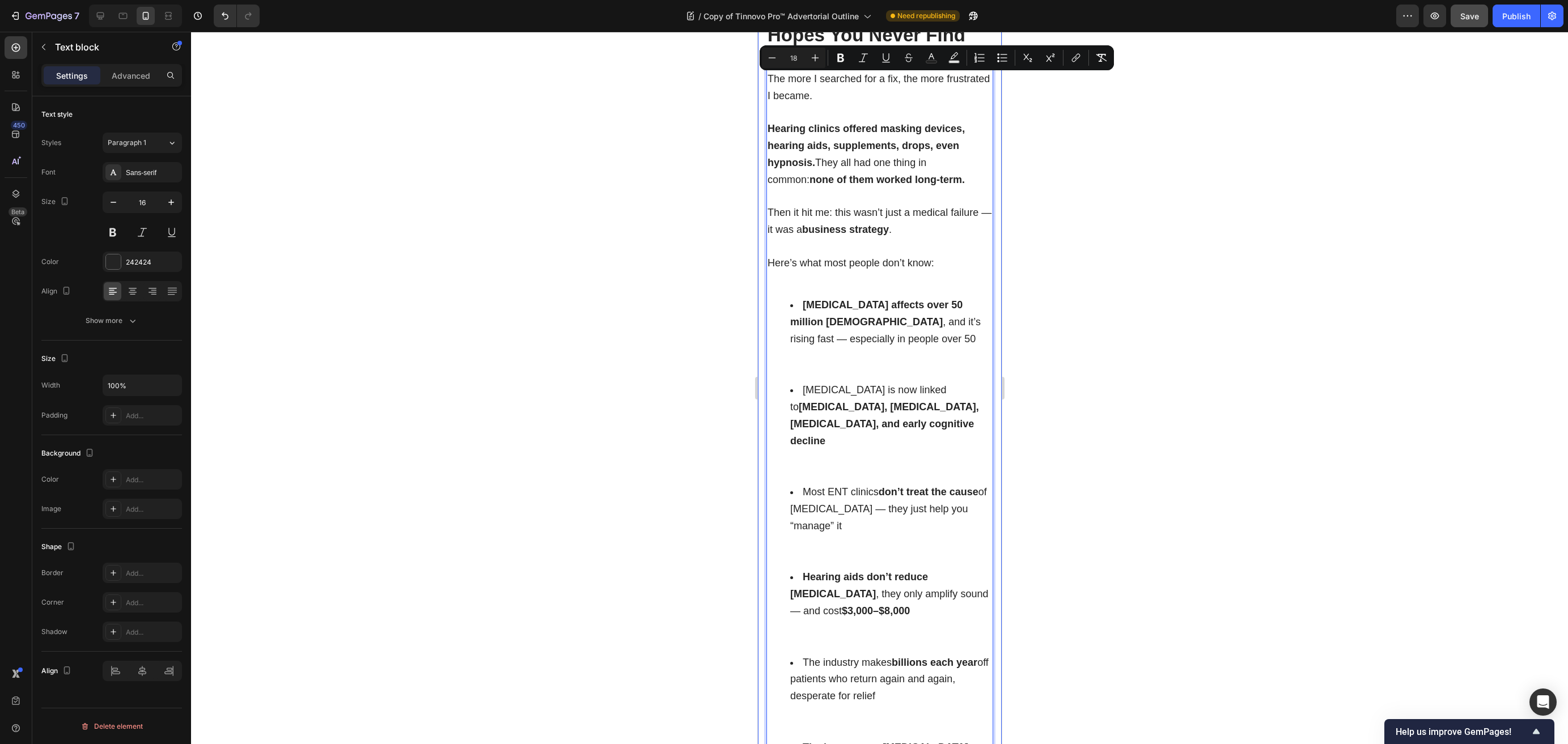
click at [688, 383] on div at bounding box center [880, 388] width 1377 height 712
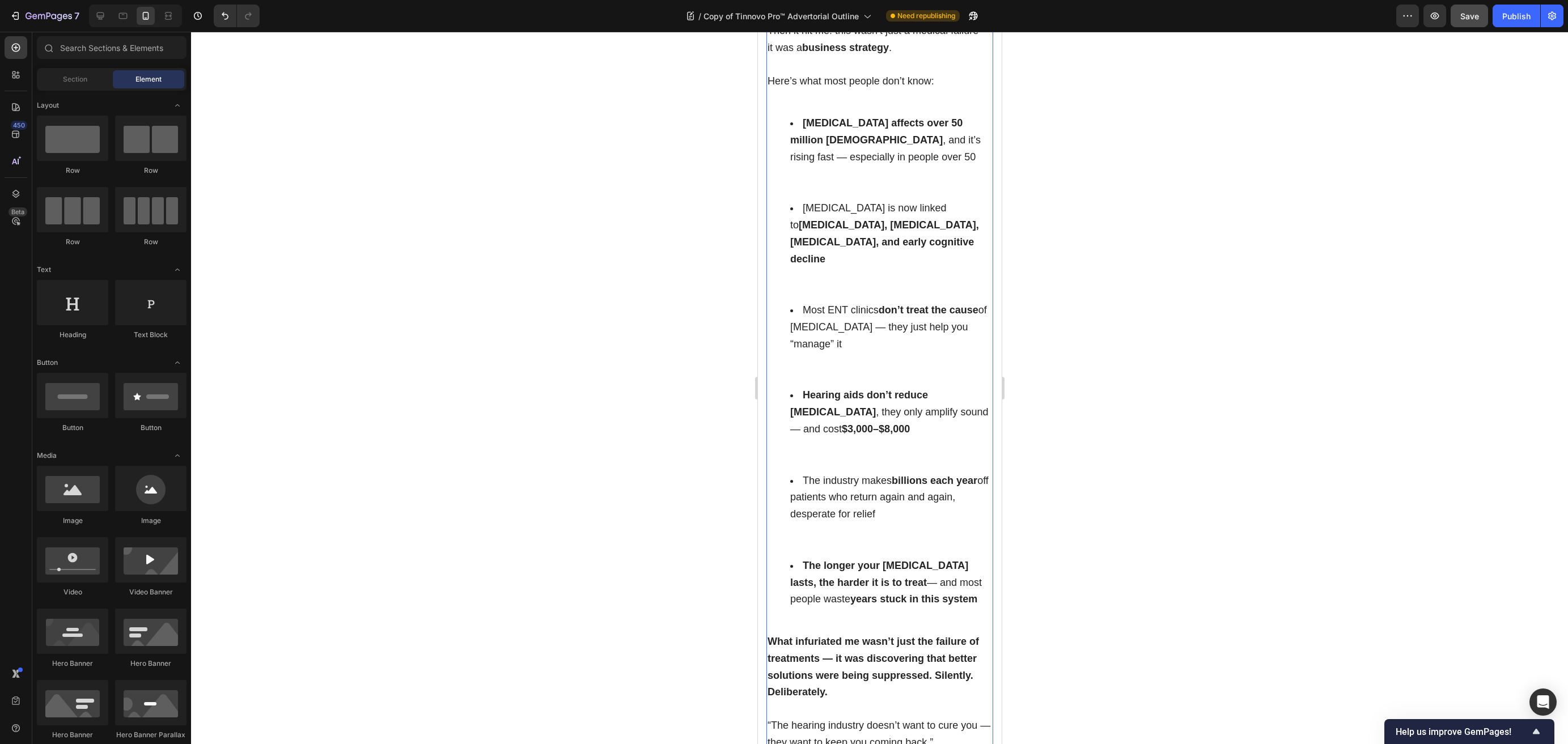
scroll to position [1824, 0]
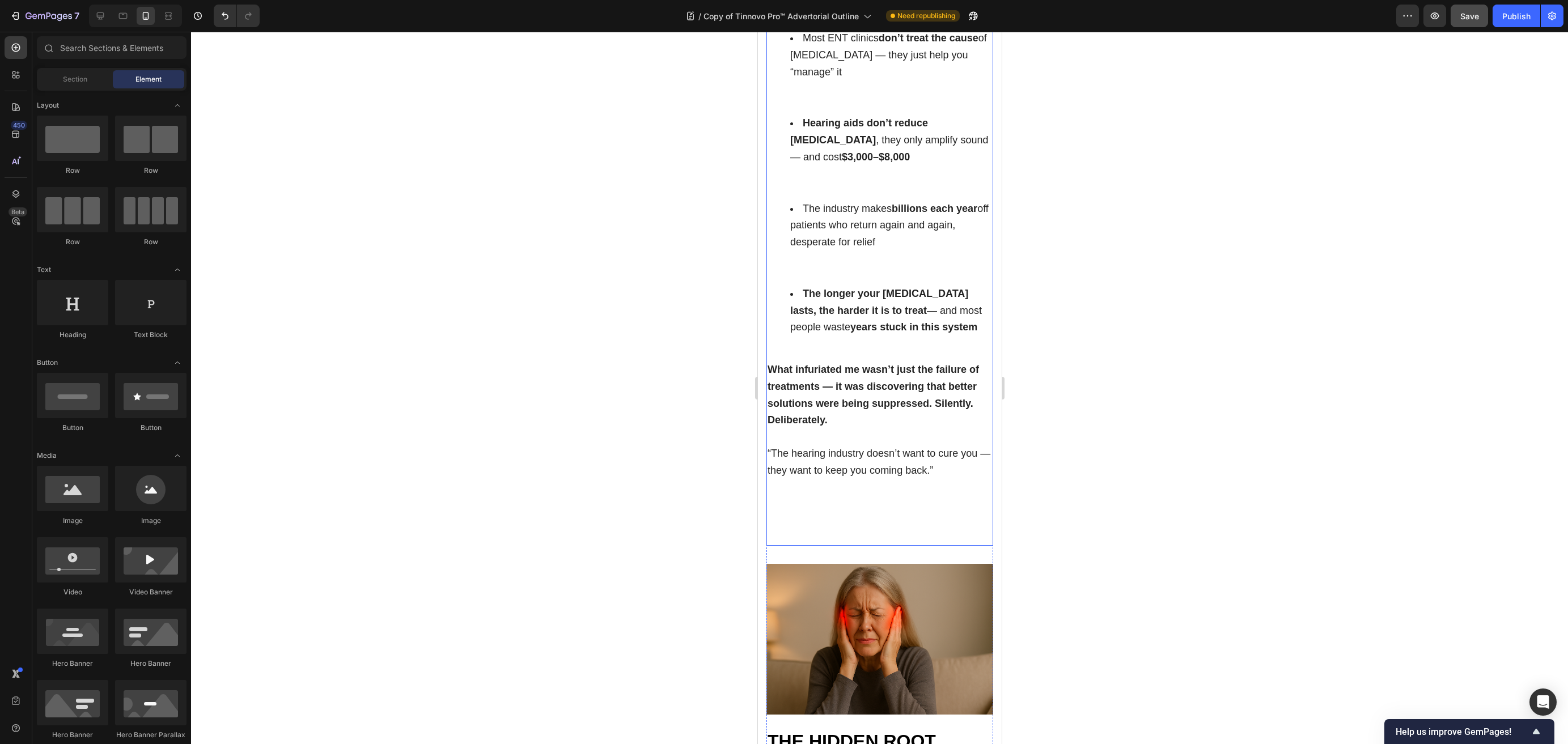
click at [850, 495] on p "Rich Text Editor. Editing area: main" at bounding box center [879, 520] width 225 height 49
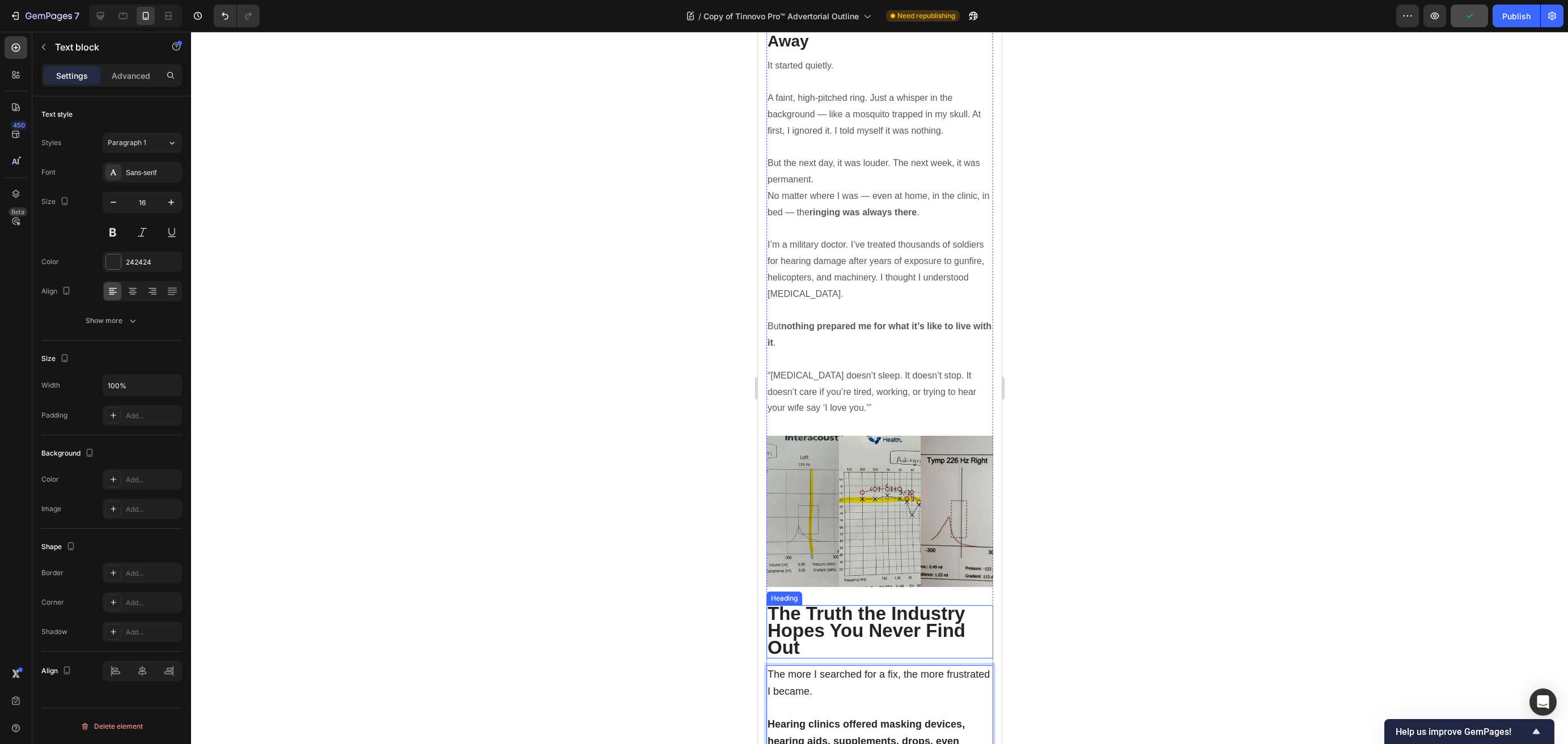
scroll to position [768, 0]
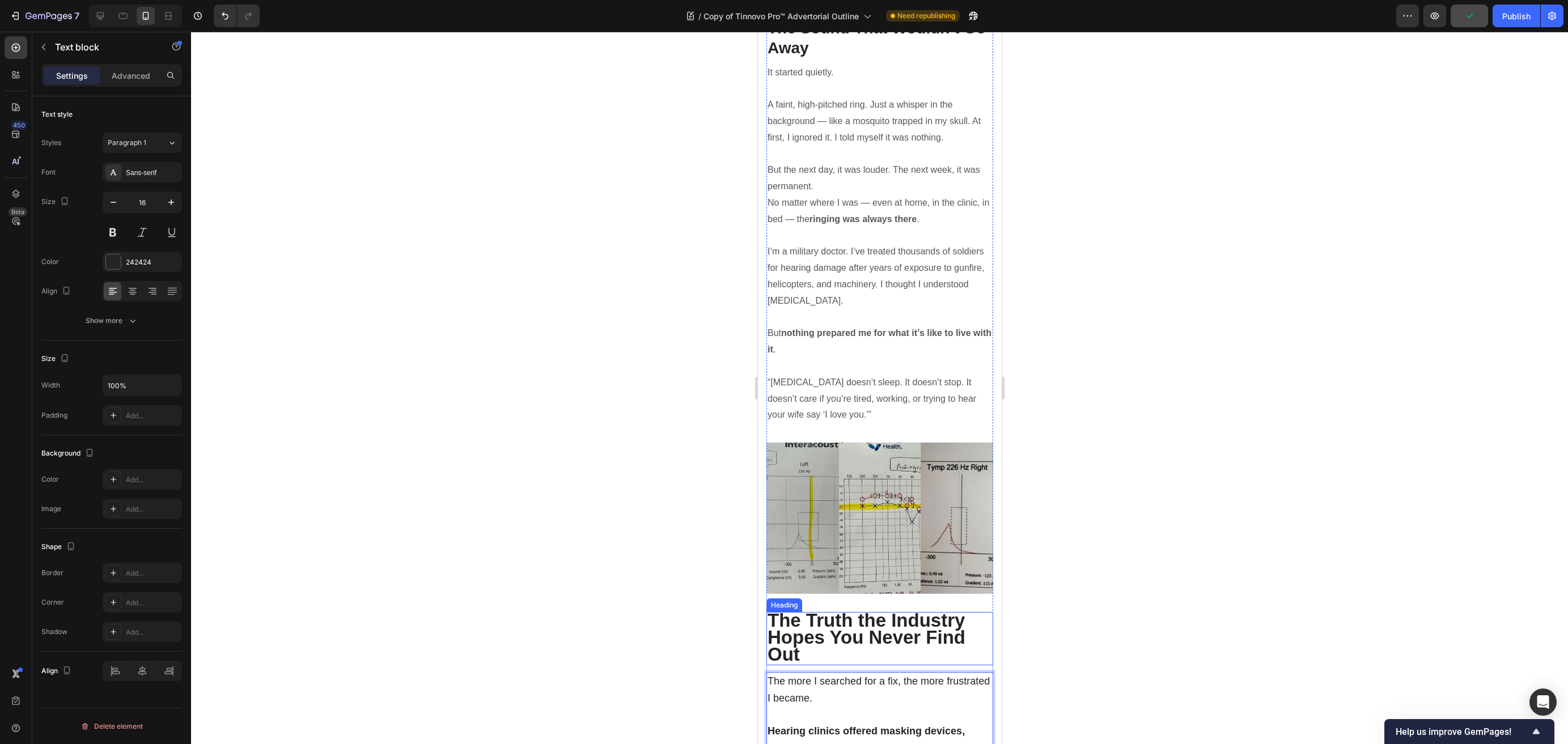
click at [854, 282] on p "I’m a military doctor. I’ve treated thousands of soldiers for hearing damage af…" at bounding box center [879, 276] width 225 height 65
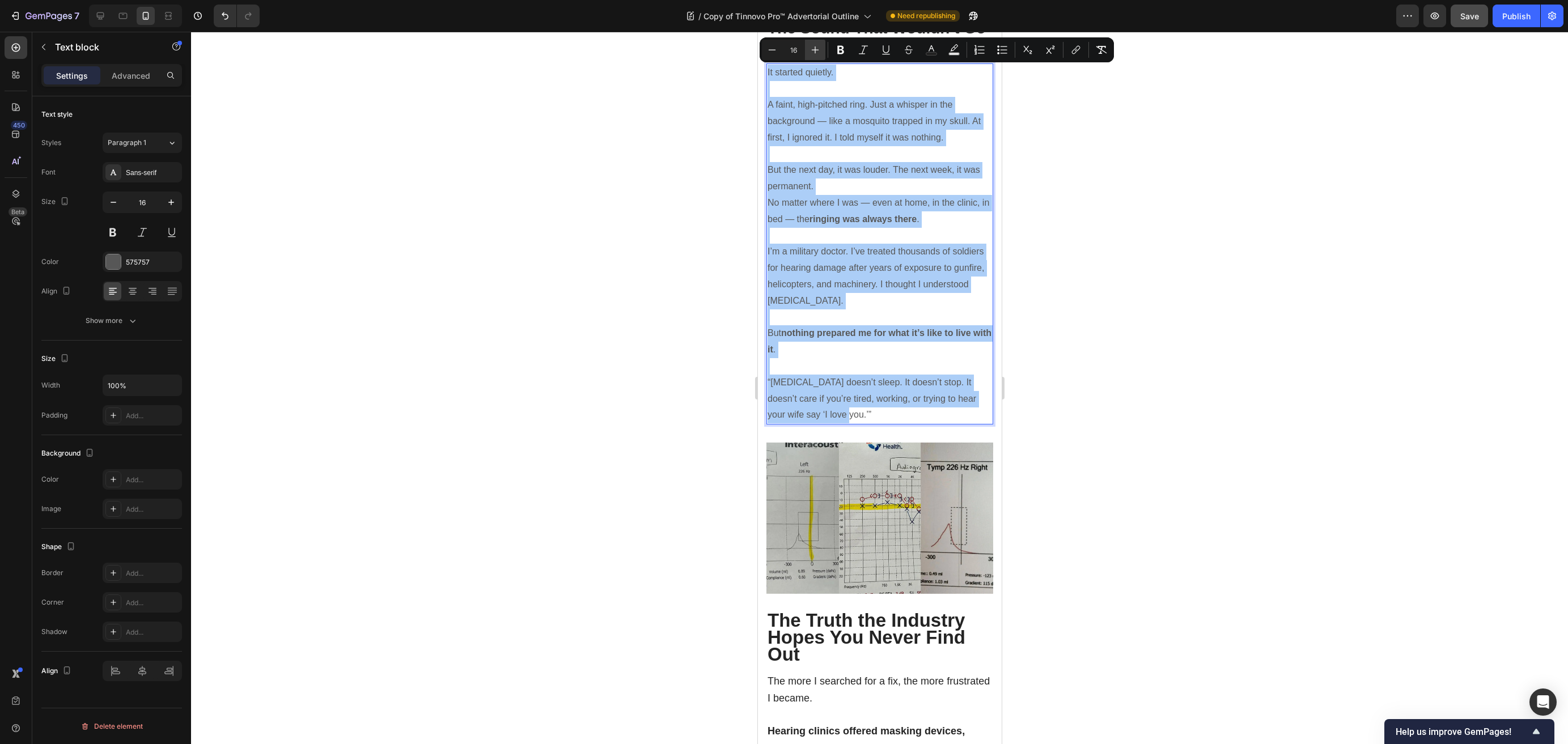
click at [816, 49] on icon "Editor contextual toolbar" at bounding box center [815, 50] width 12 height 12
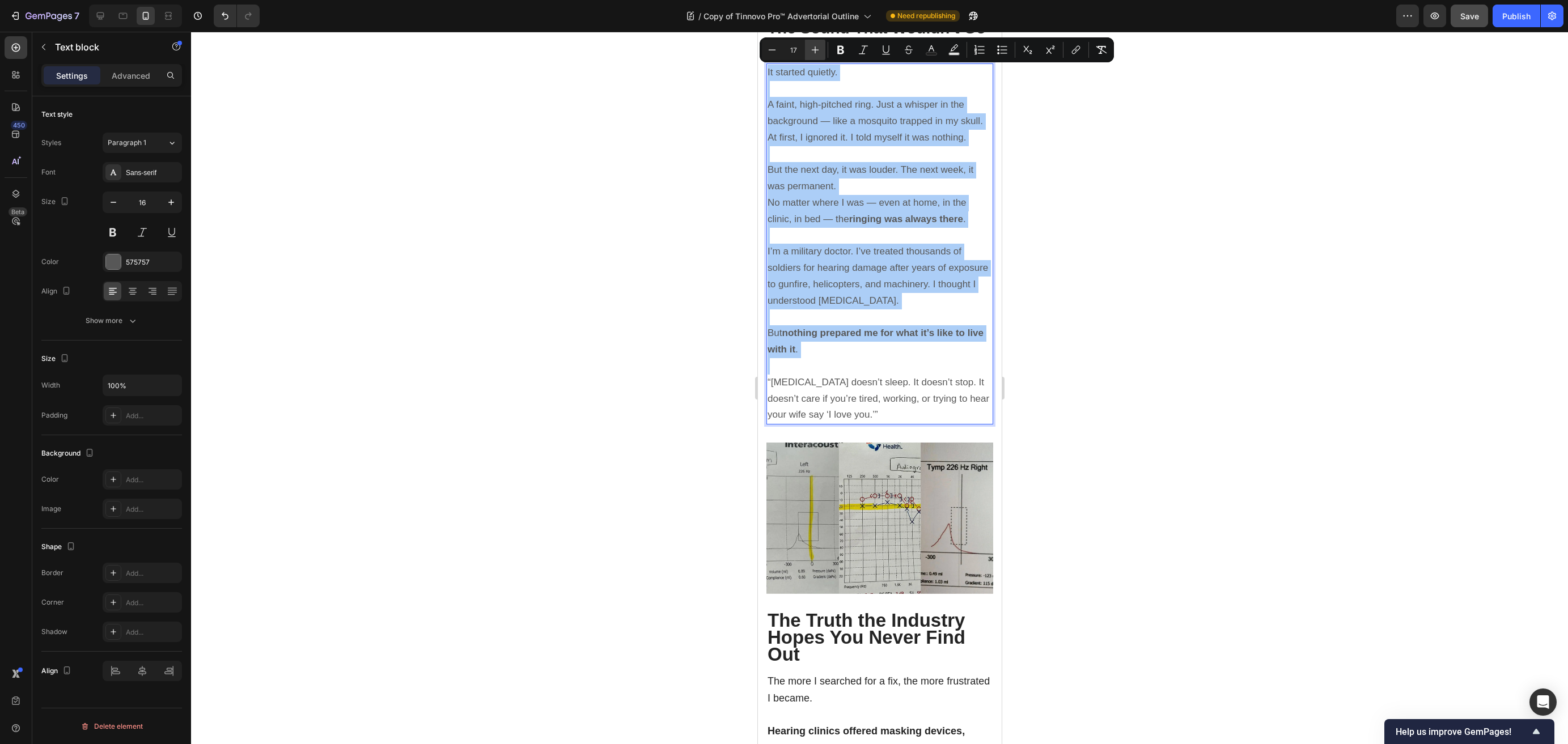
click at [816, 49] on icon "Editor contextual toolbar" at bounding box center [815, 50] width 12 height 12
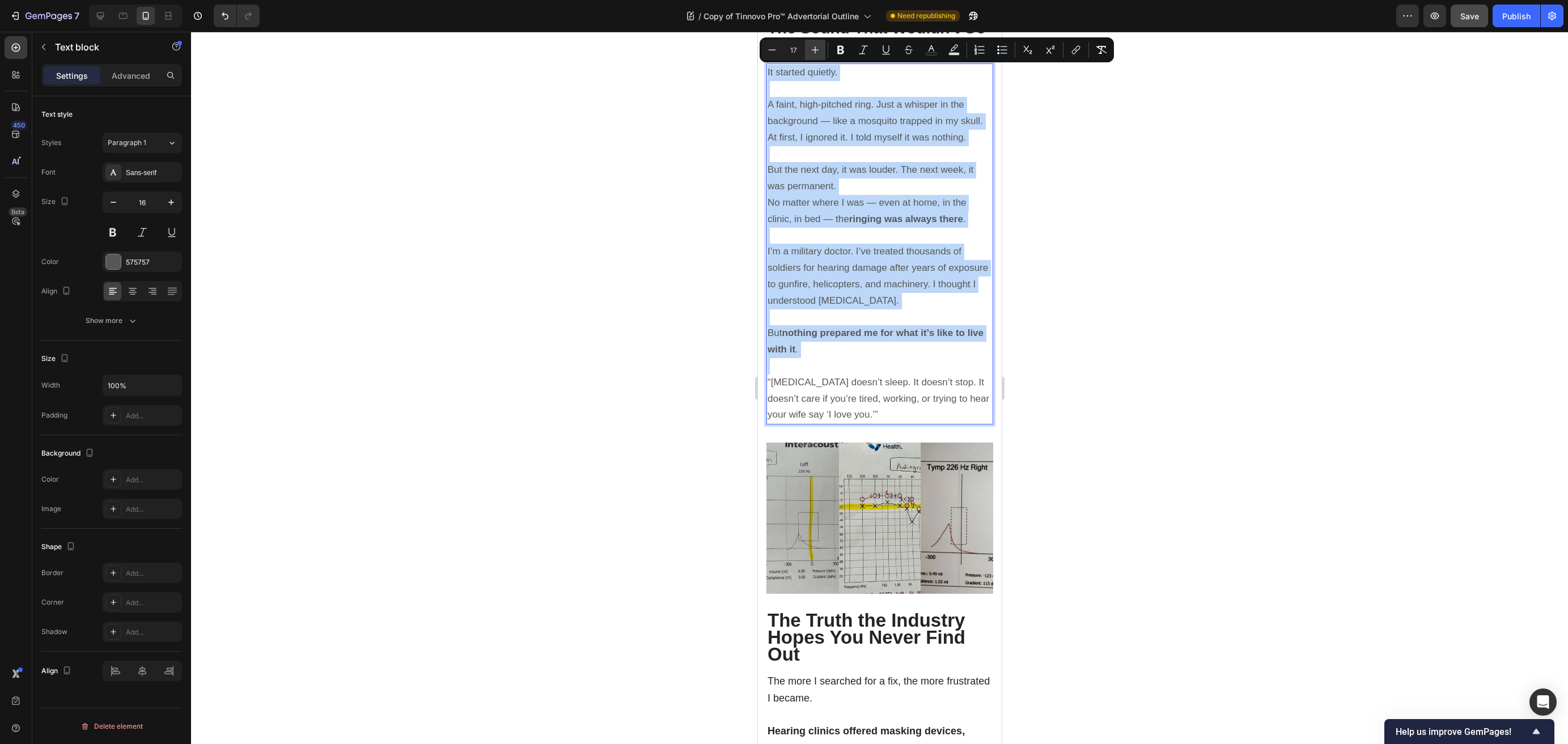
type input "18"
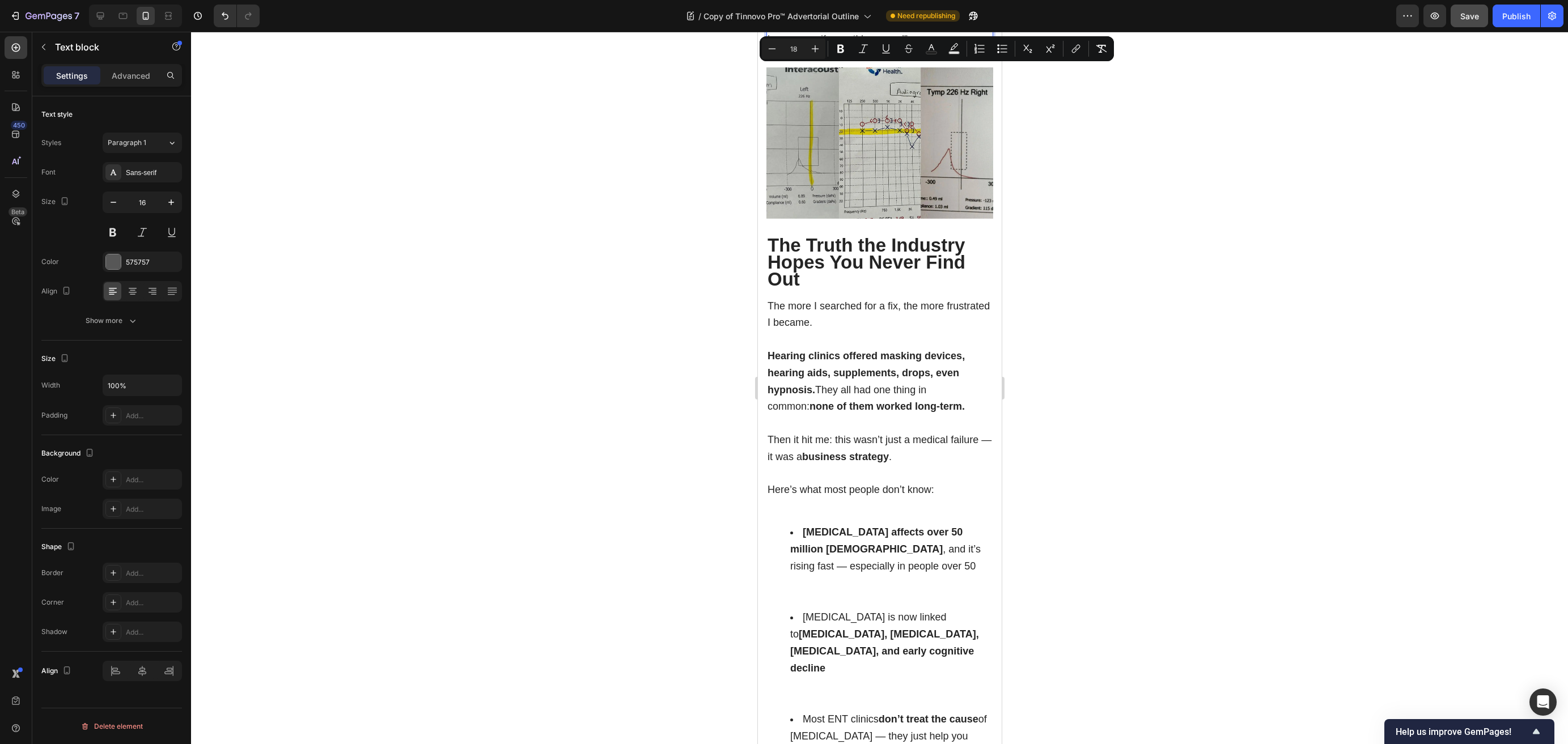
scroll to position [1282, 0]
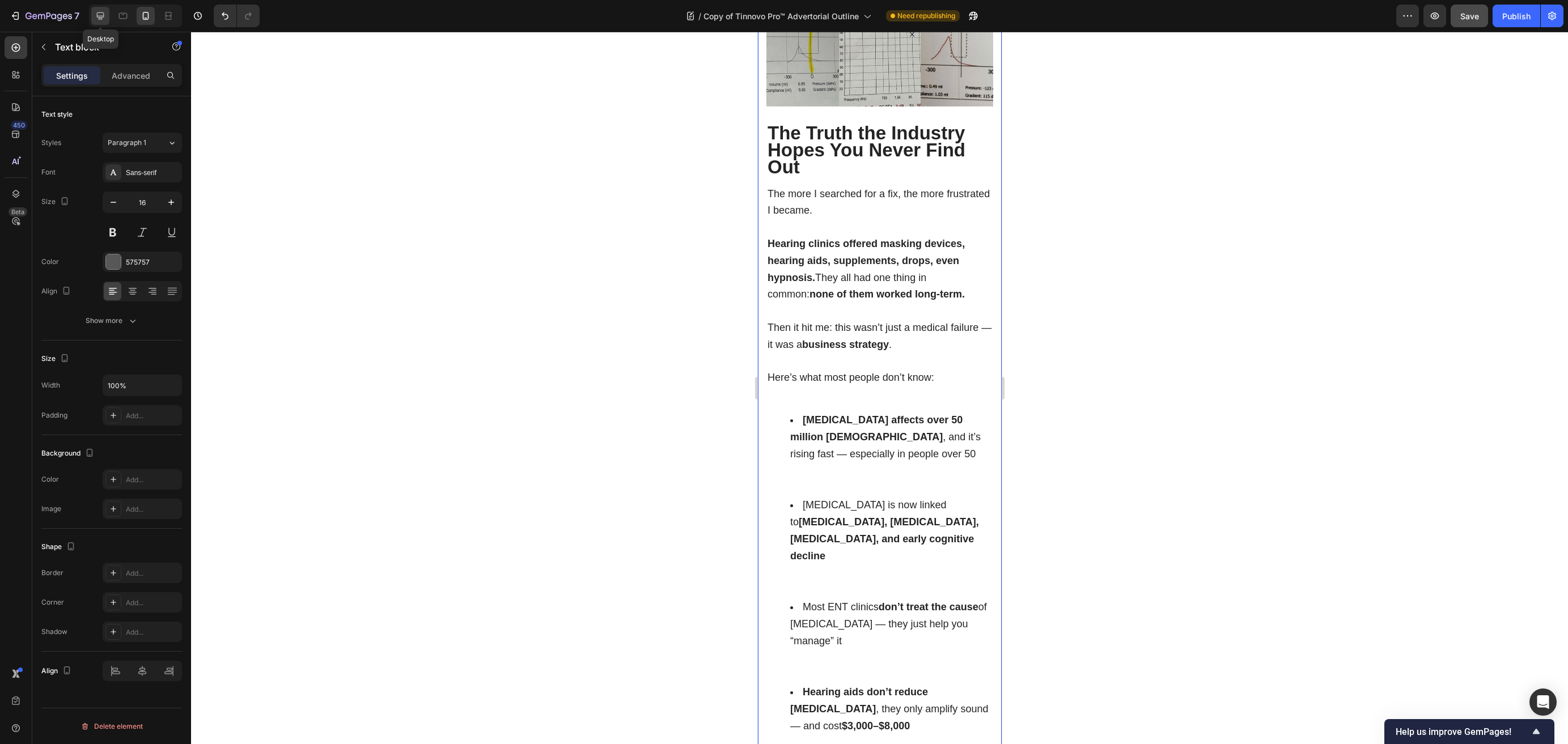
click at [106, 12] on div at bounding box center [100, 16] width 18 height 18
type input "18"
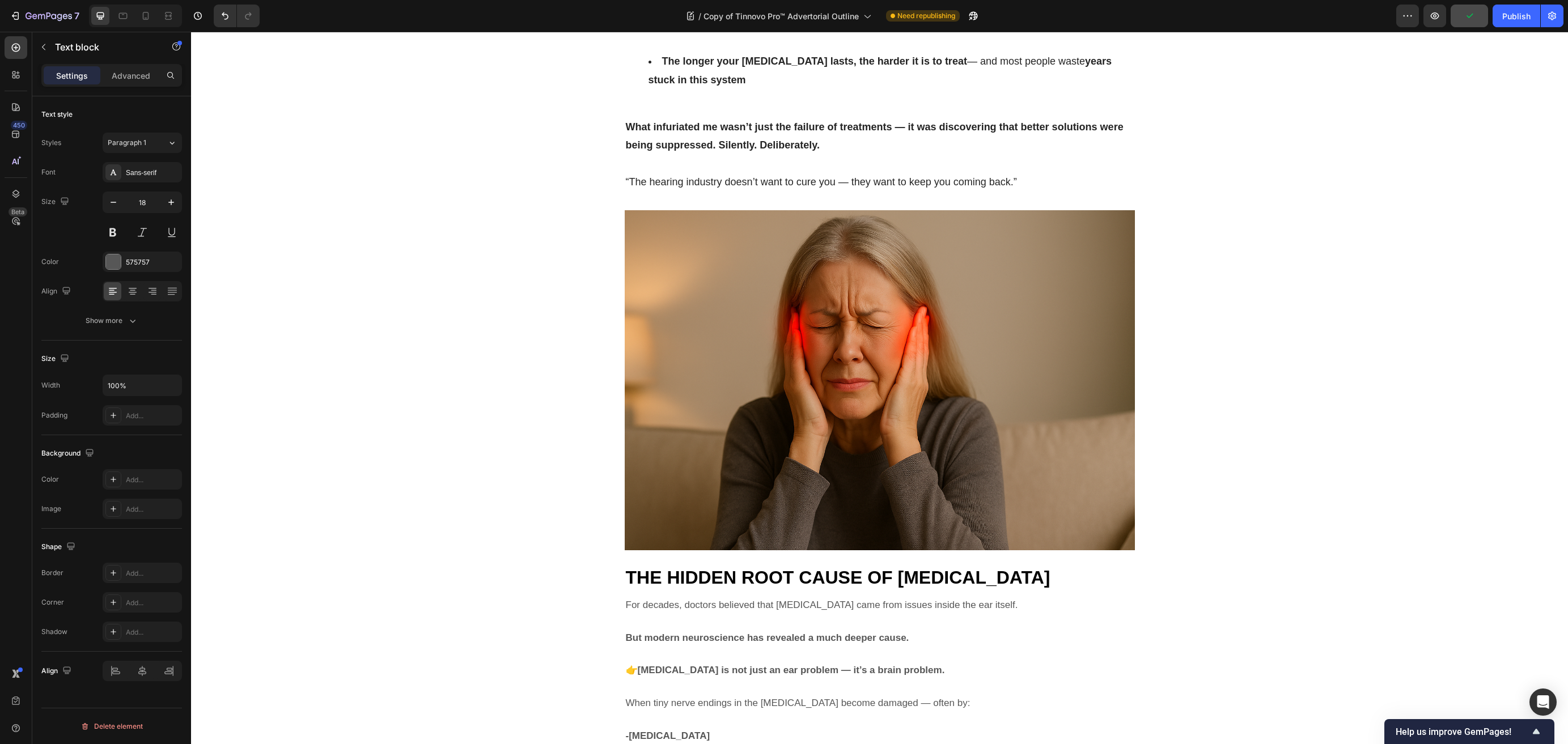
scroll to position [1949, 0]
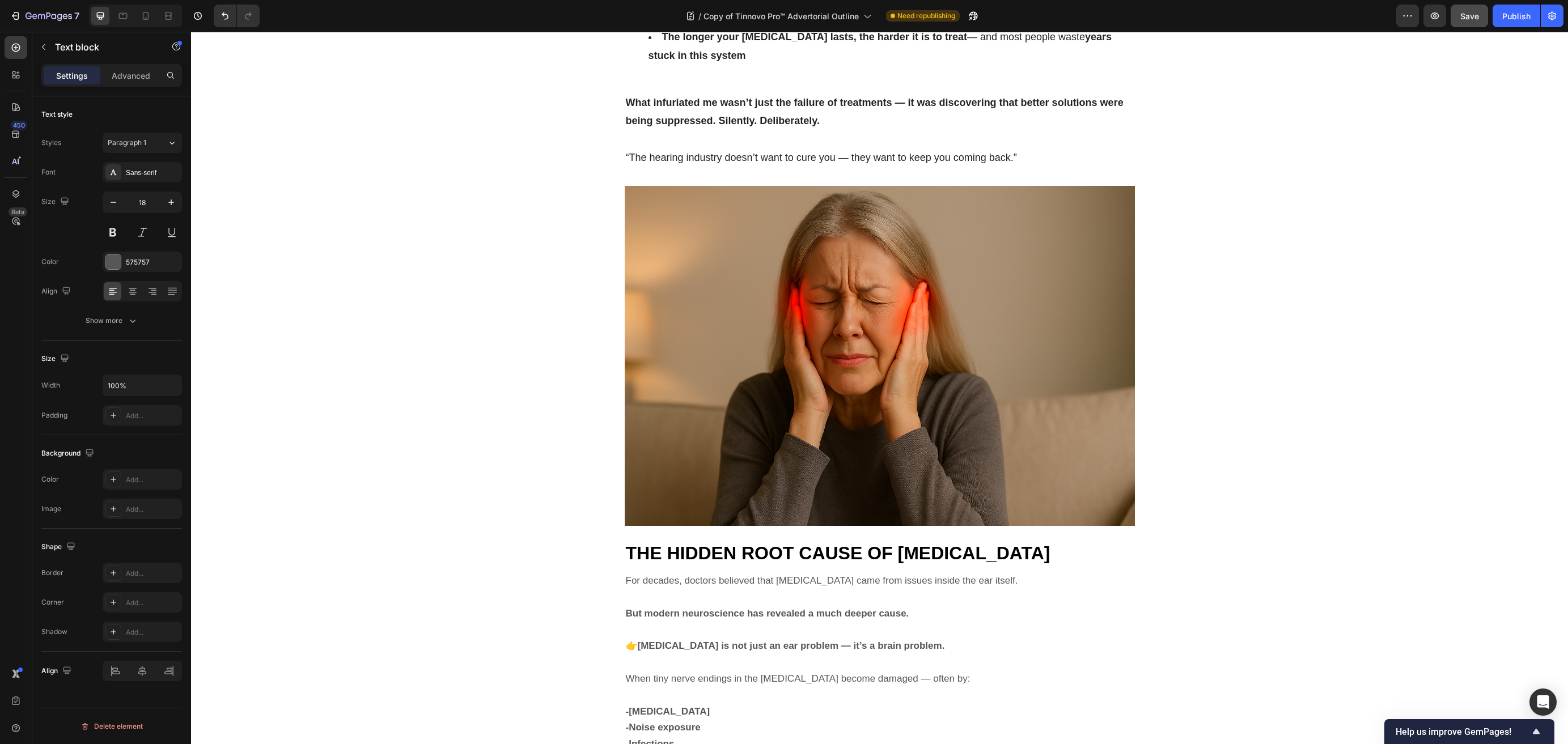
click at [757, 543] on span "THE HIDDEN ROOT CAUSE OF TINNITUS" at bounding box center [838, 553] width 425 height 21
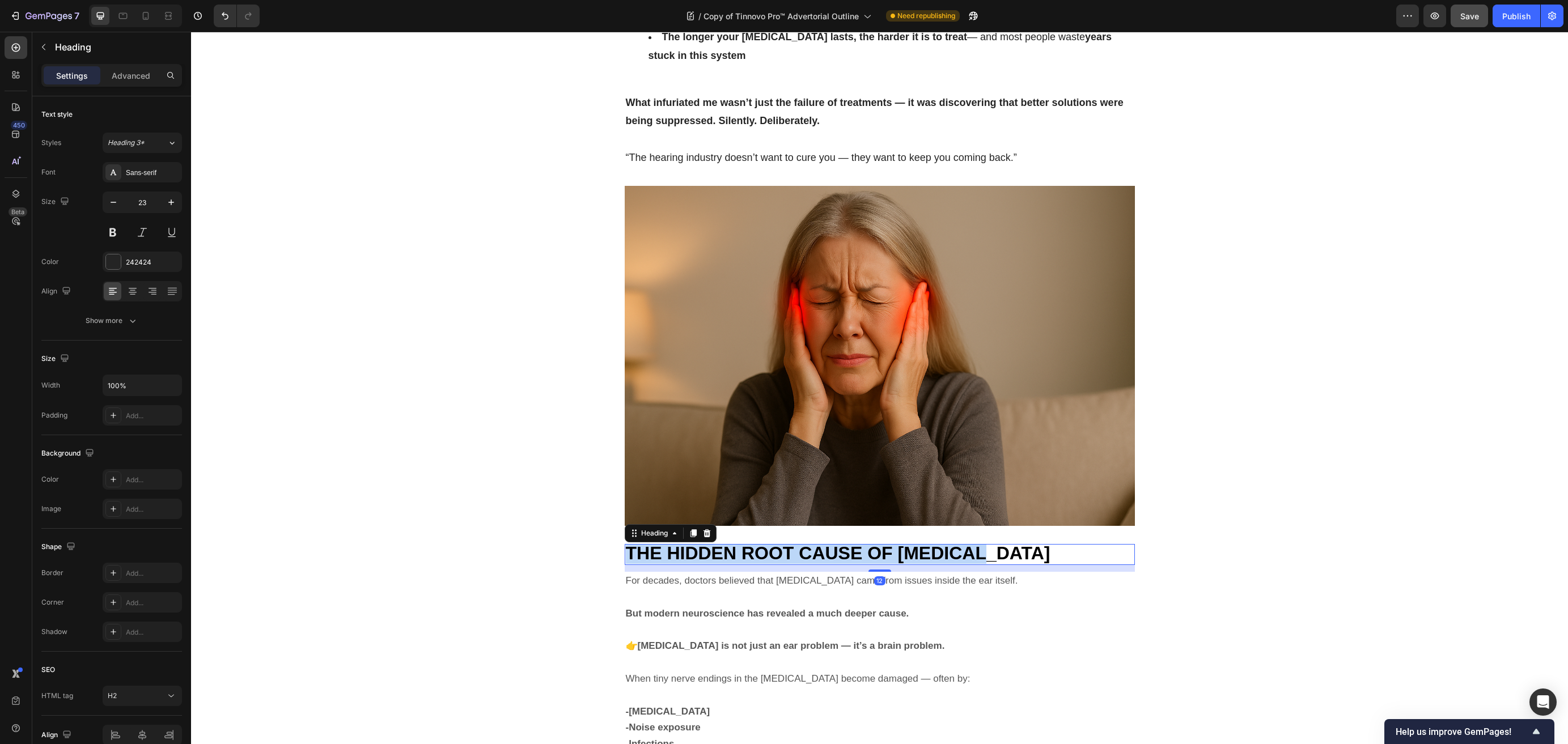
click at [757, 543] on span "THE HIDDEN ROOT CAUSE OF TINNITUS" at bounding box center [838, 553] width 425 height 21
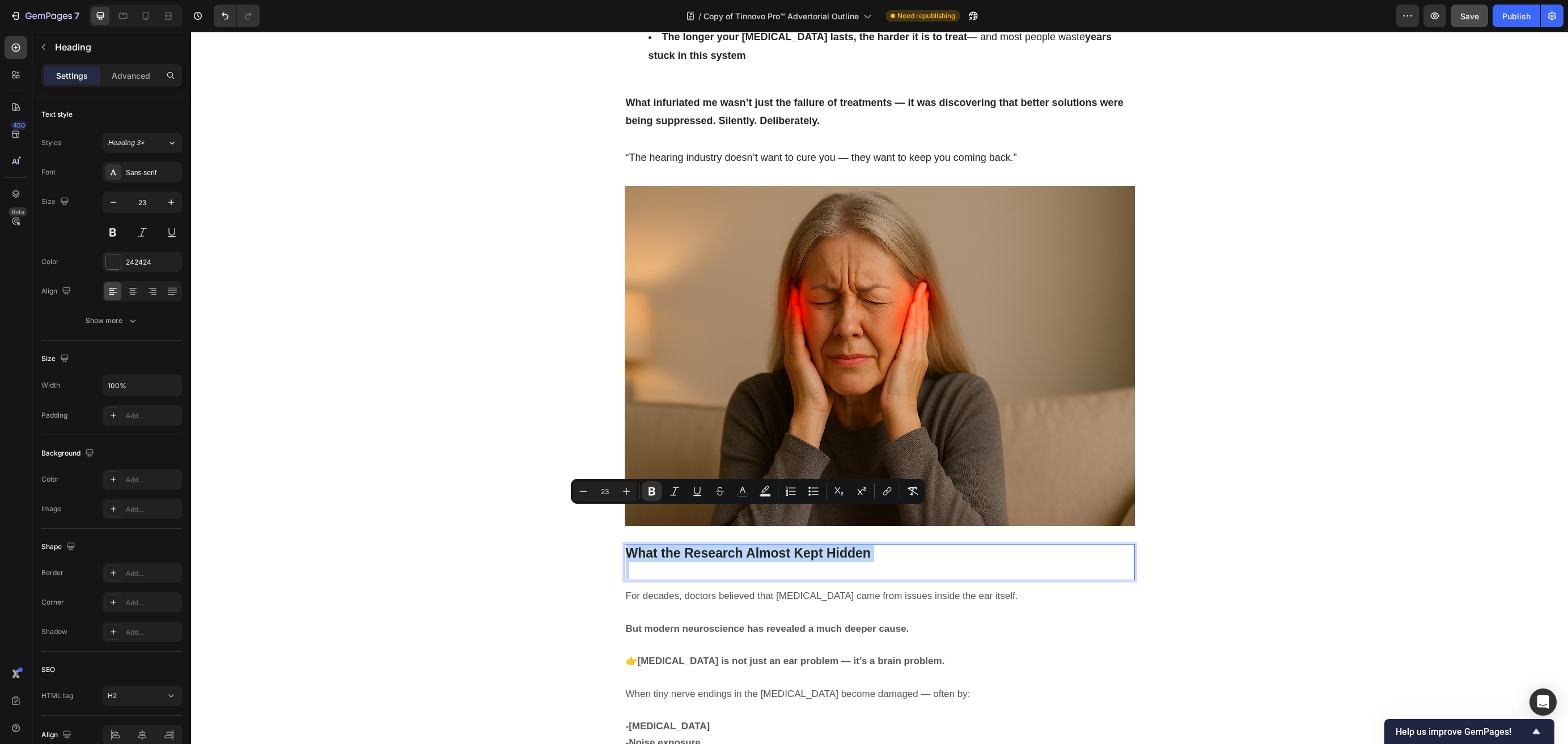
click at [719, 562] on p "Rich Text Editor. Editing area: main" at bounding box center [880, 571] width 508 height 17
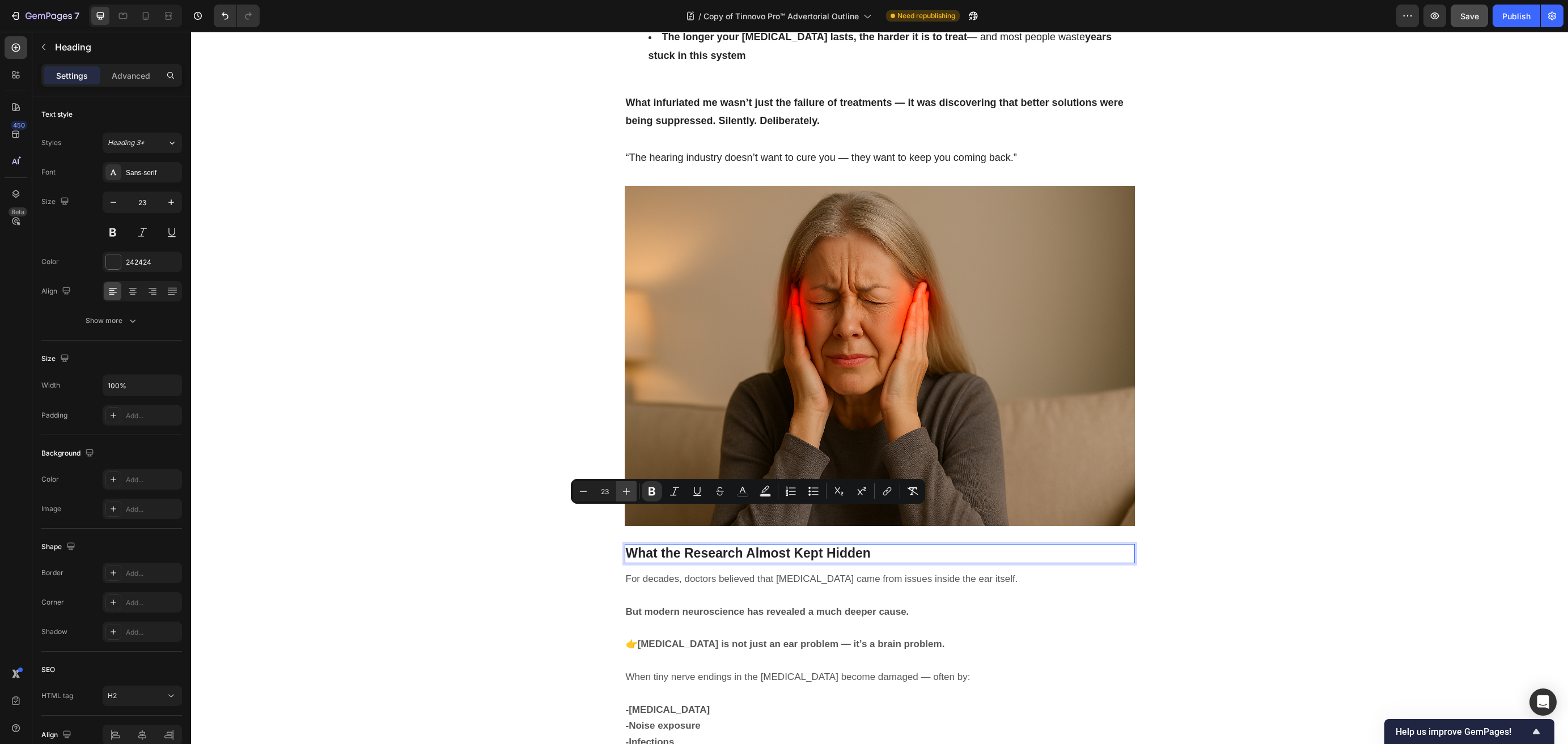
click at [624, 490] on icon "Editor contextual toolbar" at bounding box center [626, 491] width 12 height 12
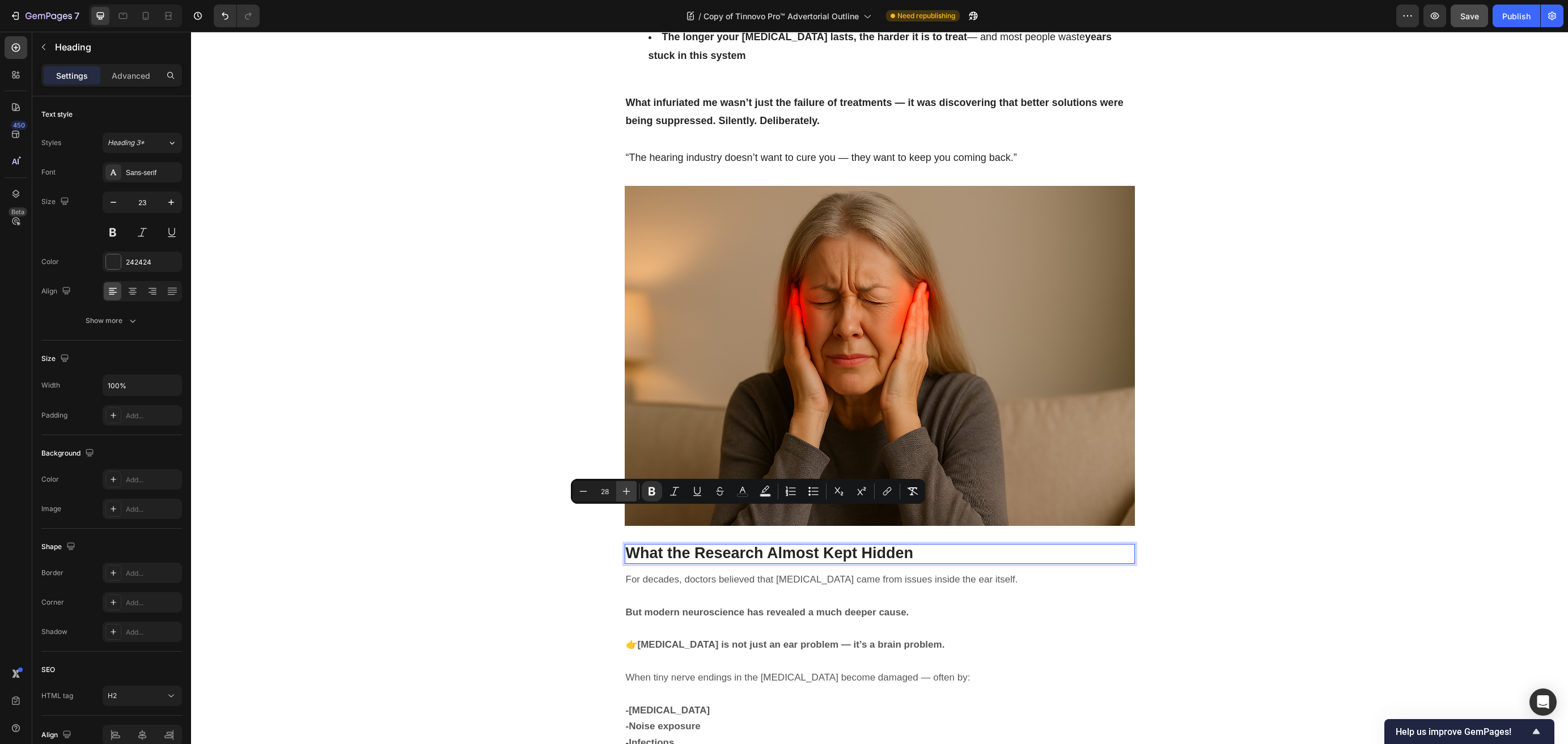
click at [624, 490] on icon "Editor contextual toolbar" at bounding box center [626, 491] width 12 height 12
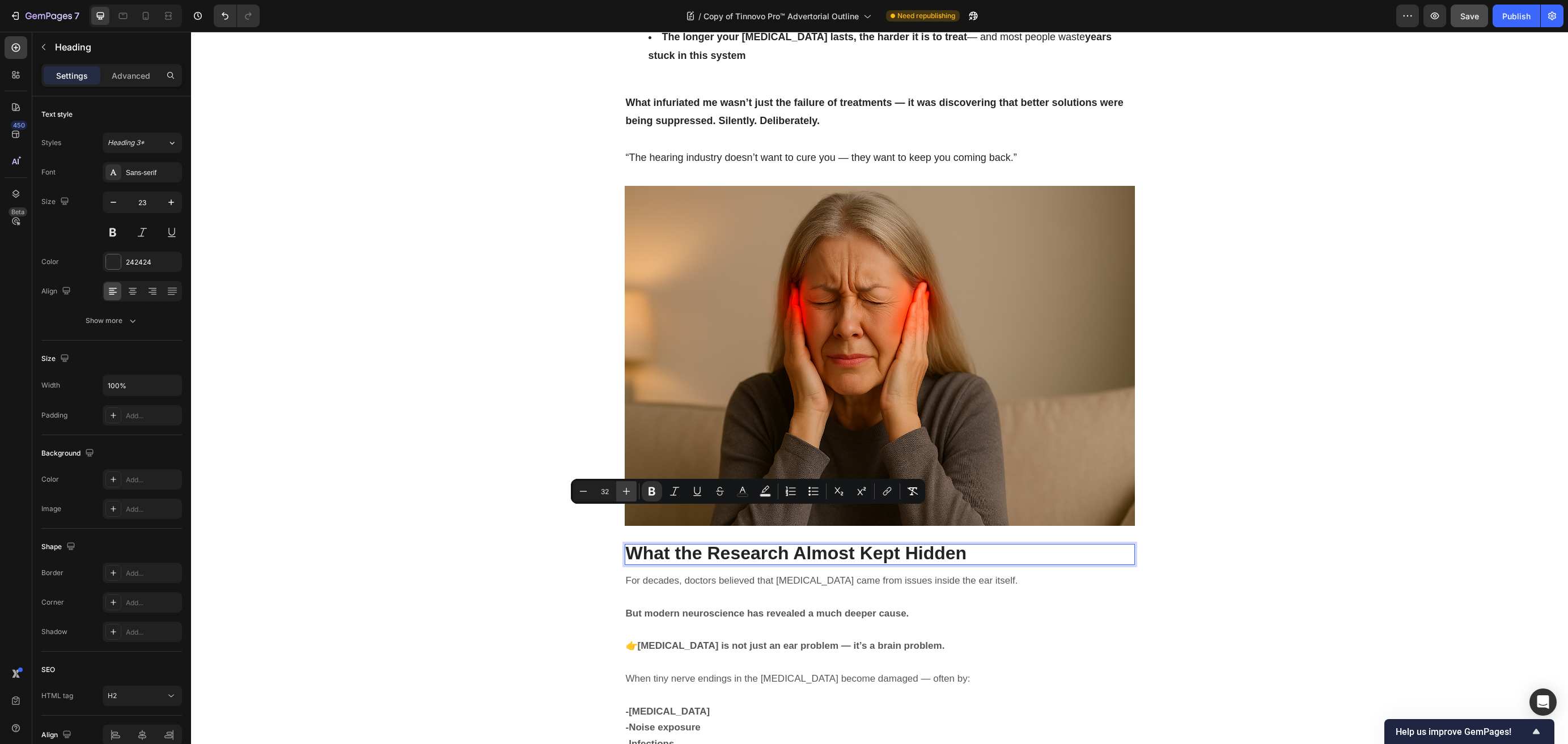
type input "33"
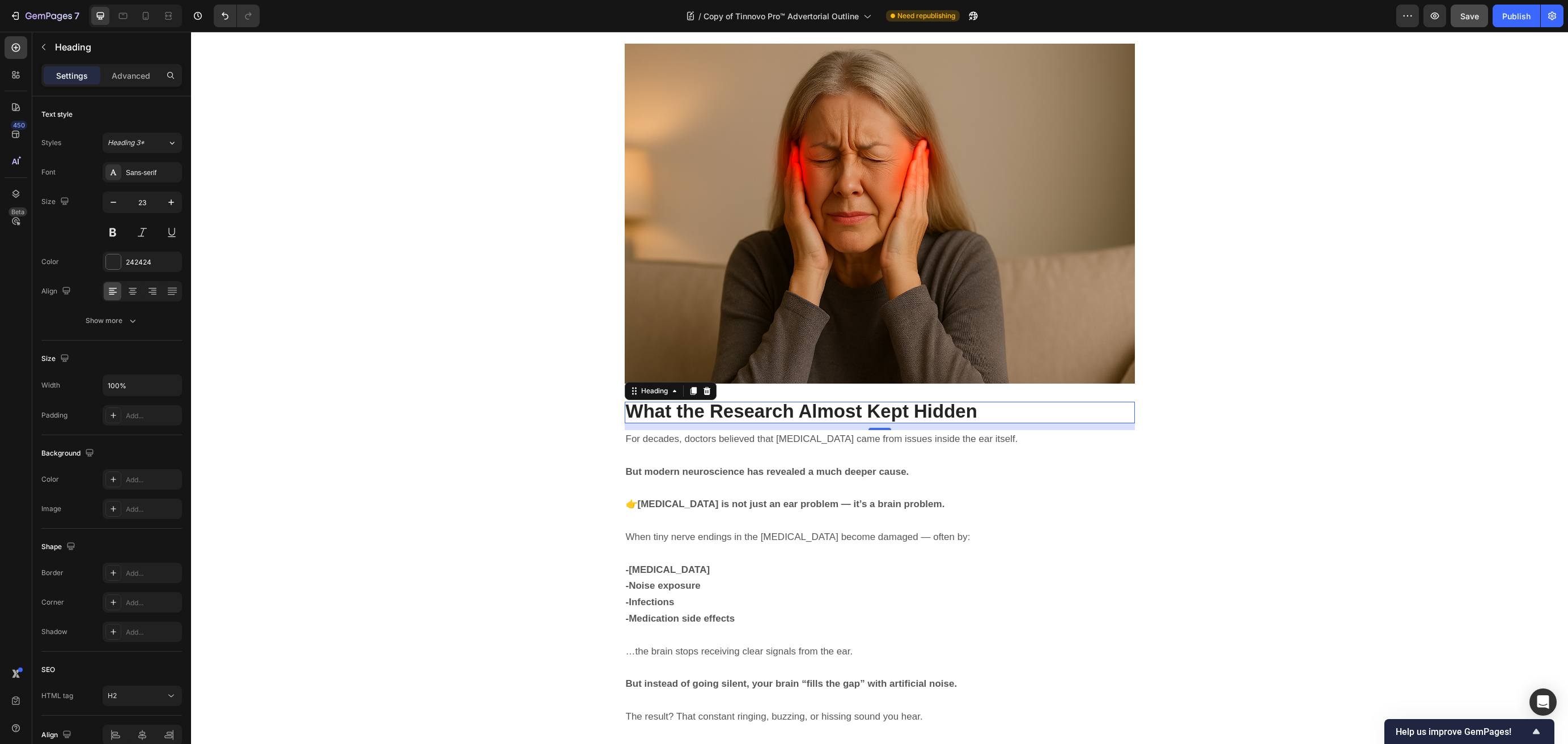
scroll to position [2120, 0]
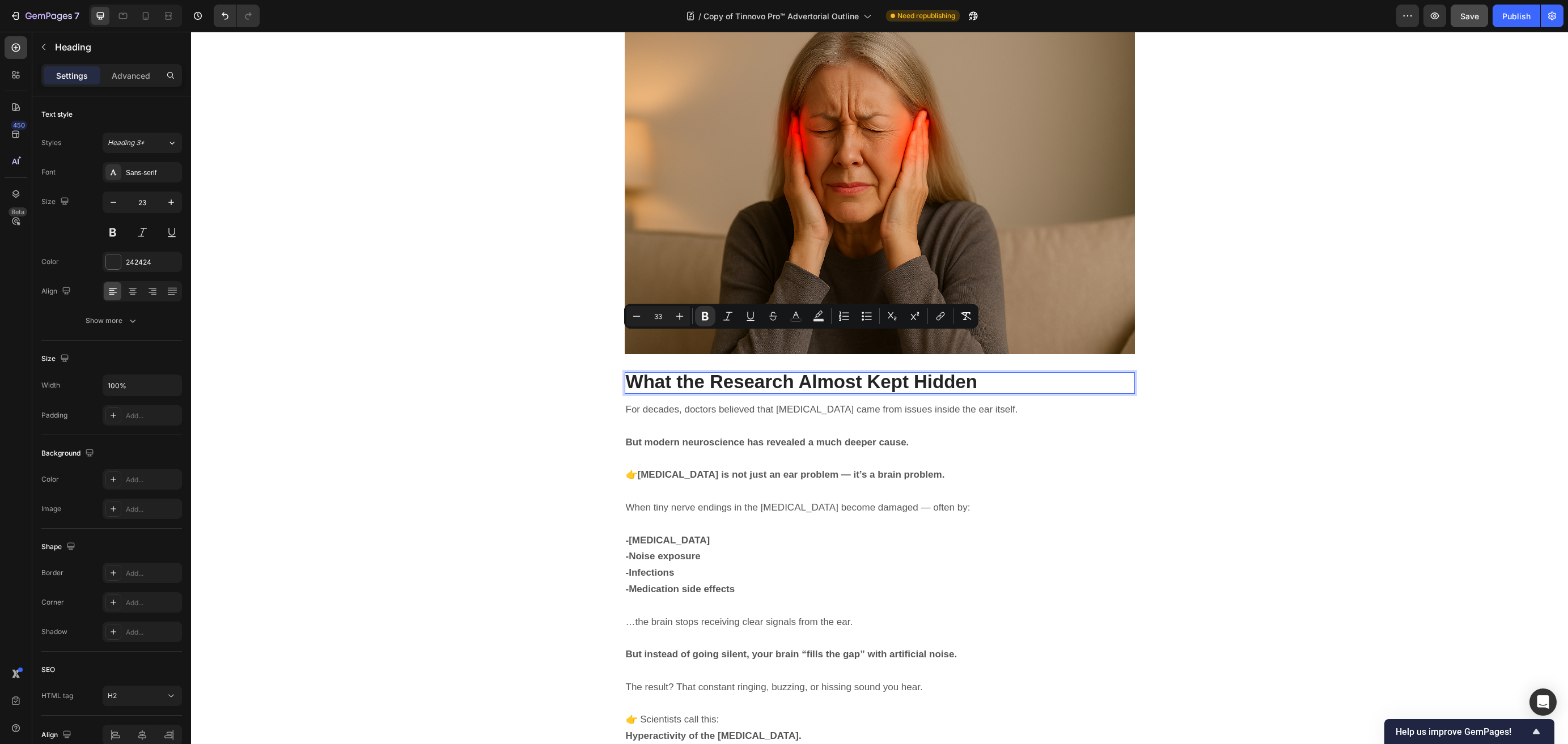
click at [906, 549] on p "-Noise exposure" at bounding box center [880, 557] width 508 height 16
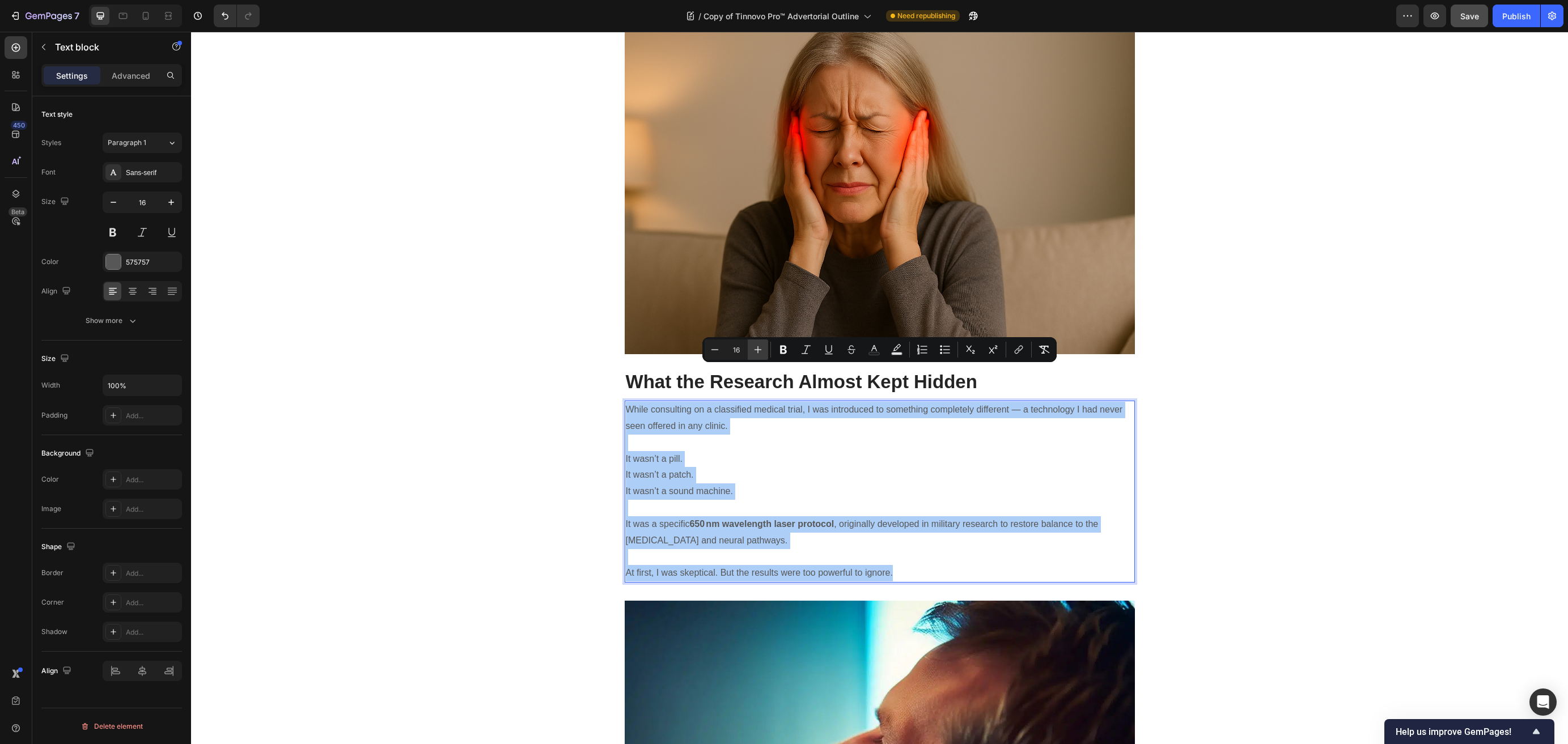
click at [757, 349] on icon "Editor contextual toolbar" at bounding box center [758, 350] width 7 height 7
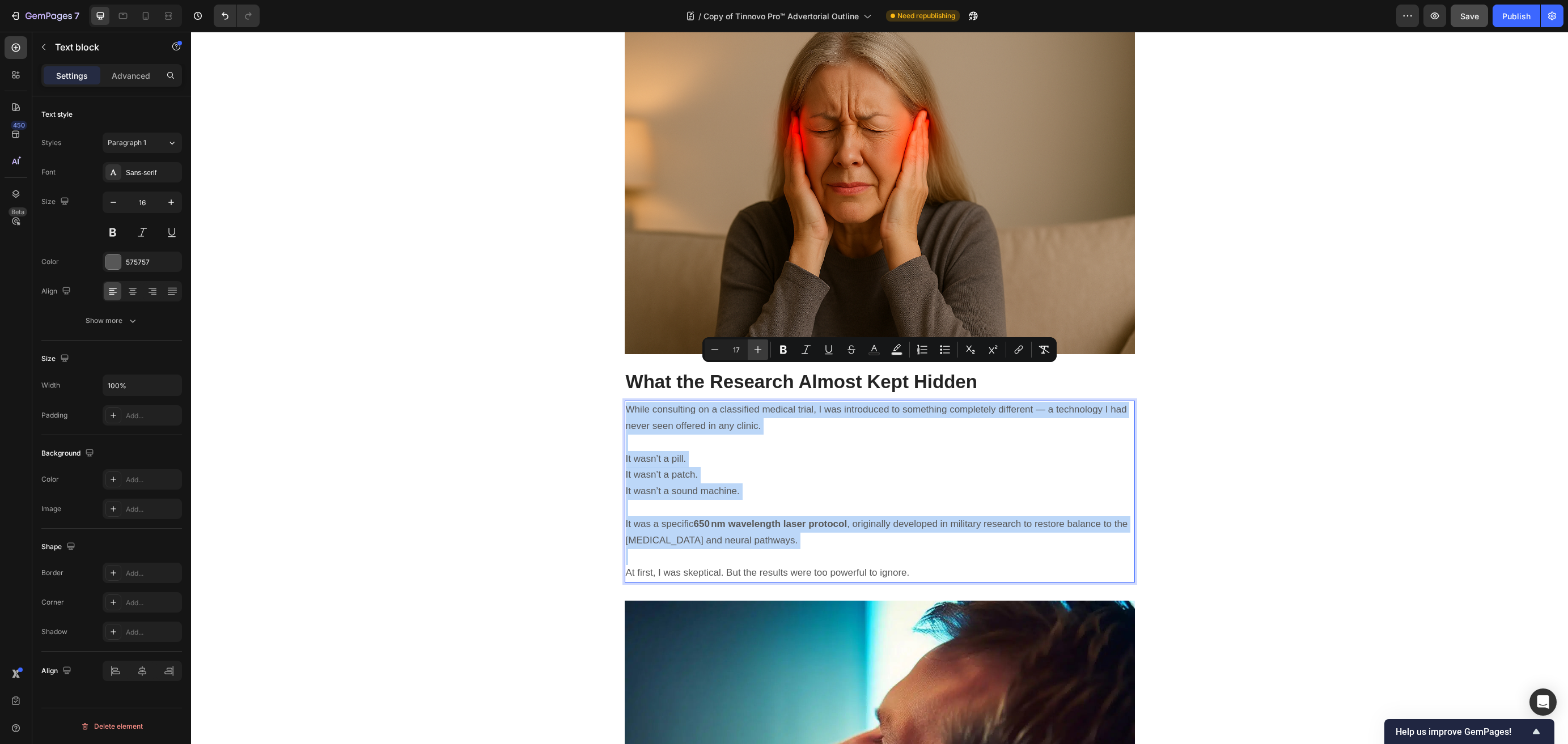
type input "18"
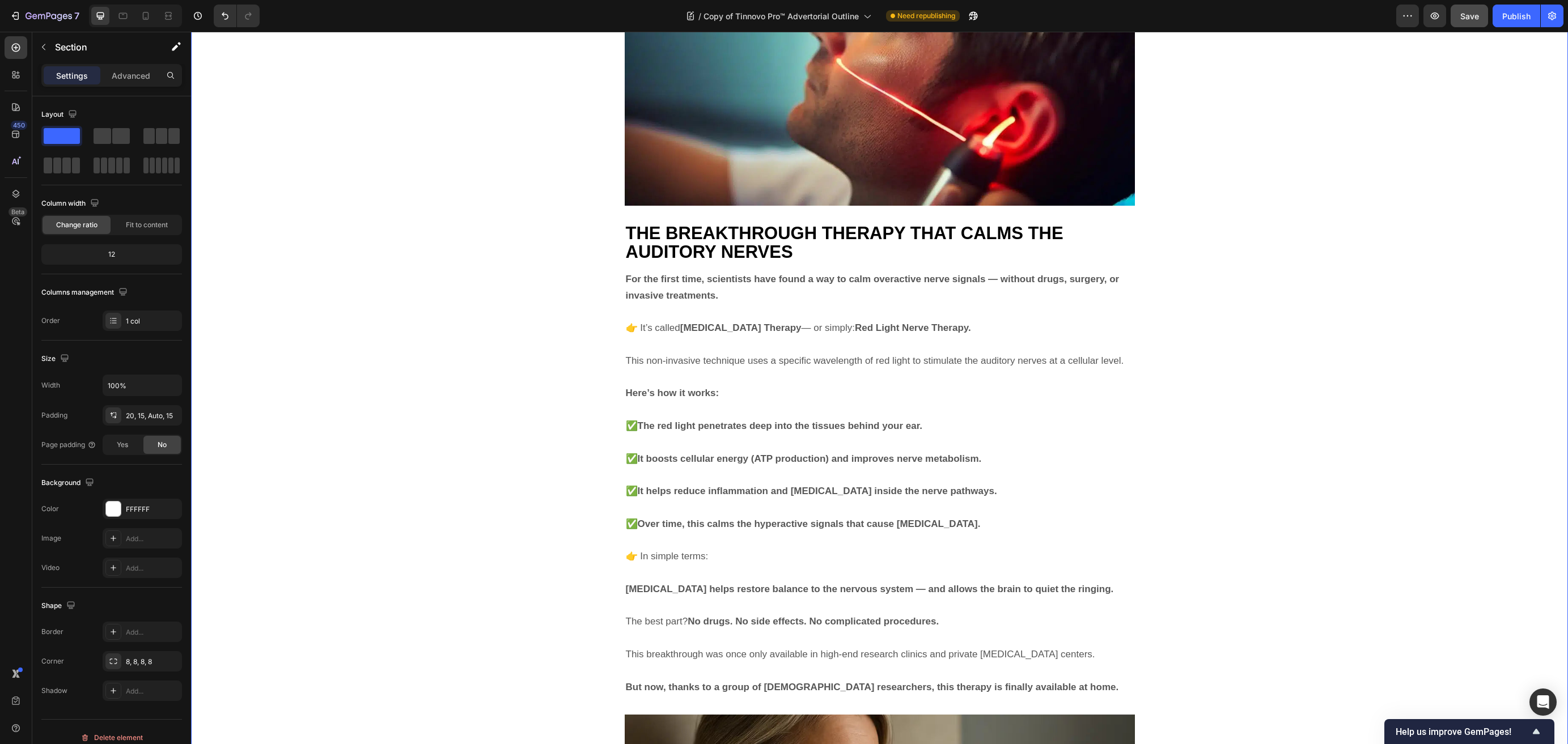
scroll to position [2825, 0]
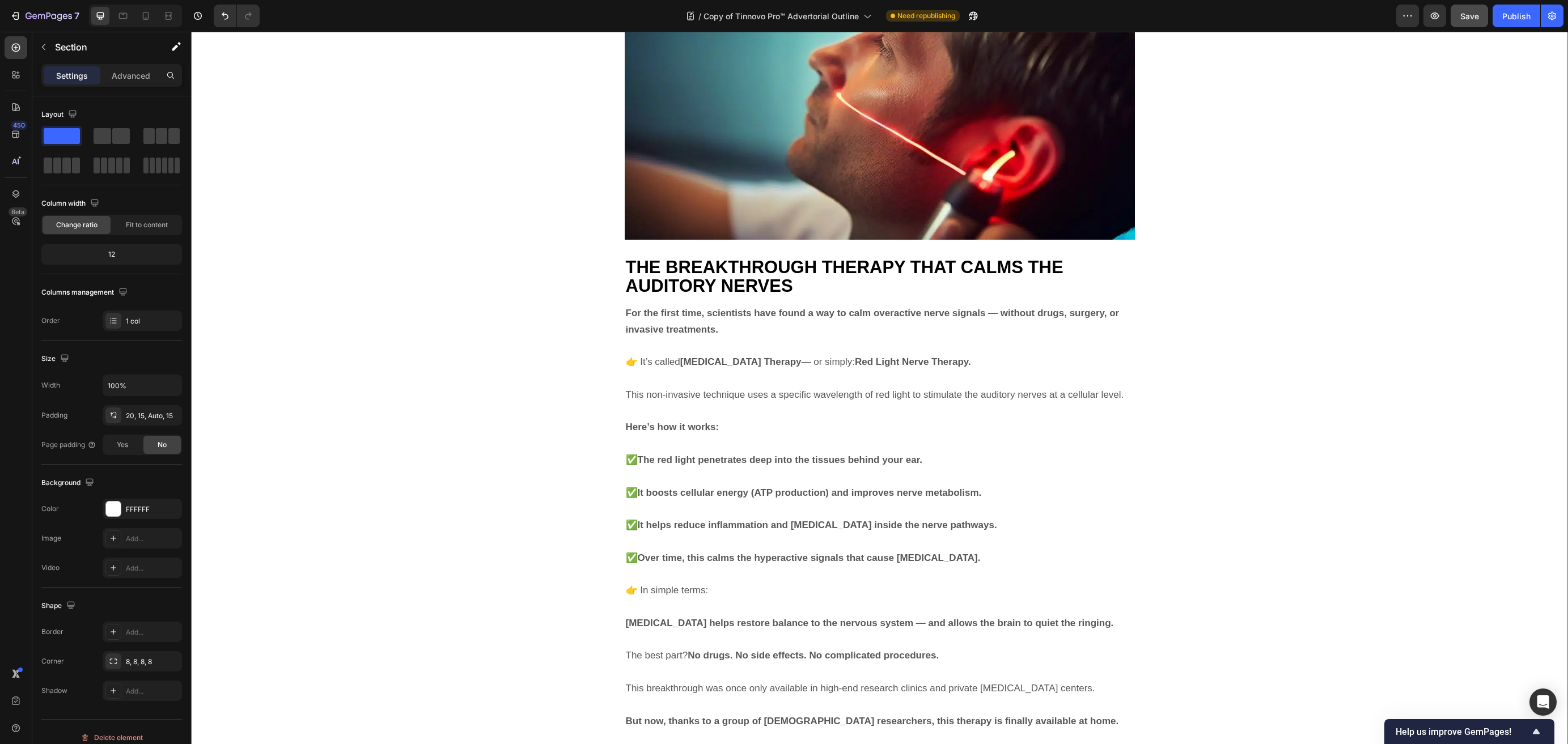
click at [726, 257] on span "THE BREAKTHROUGH THERAPY THAT CALMS THE AUDITORY NERVES" at bounding box center [844, 276] width 438 height 38
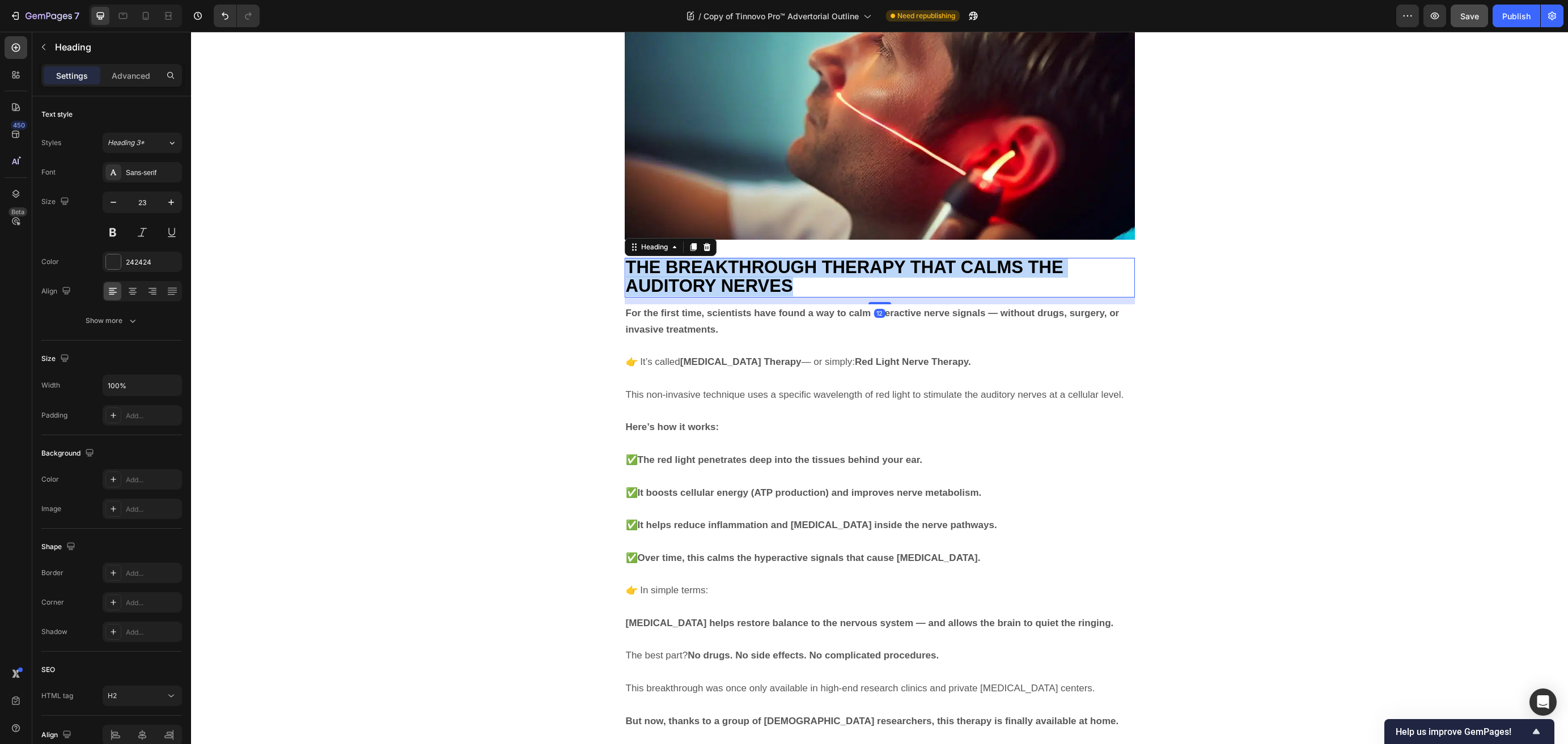
click at [726, 257] on span "THE BREAKTHROUGH THERAPY THAT CALMS THE AUDITORY NERVES" at bounding box center [844, 276] width 438 height 38
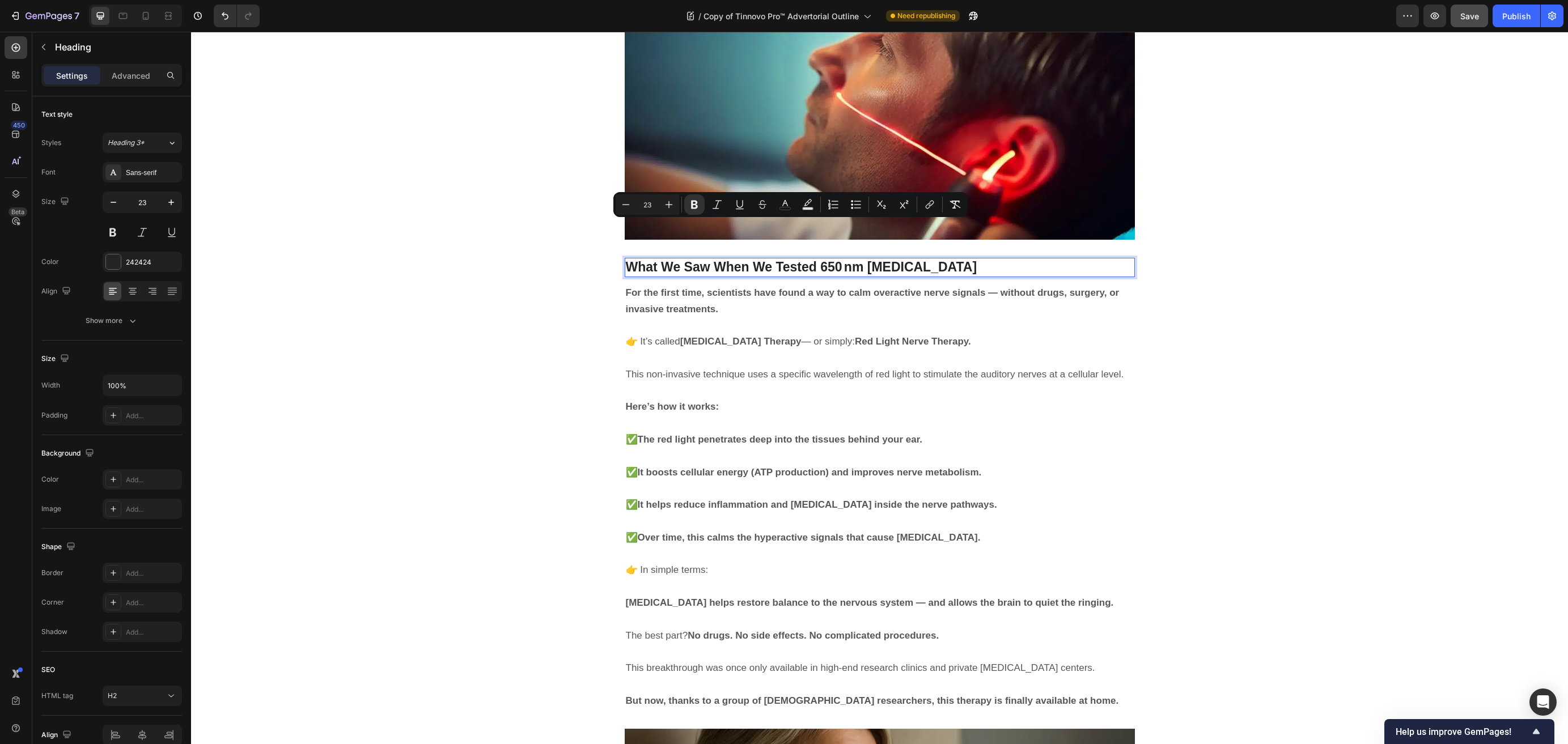
click at [652, 204] on input "23" at bounding box center [647, 204] width 23 height 13
type input "33"
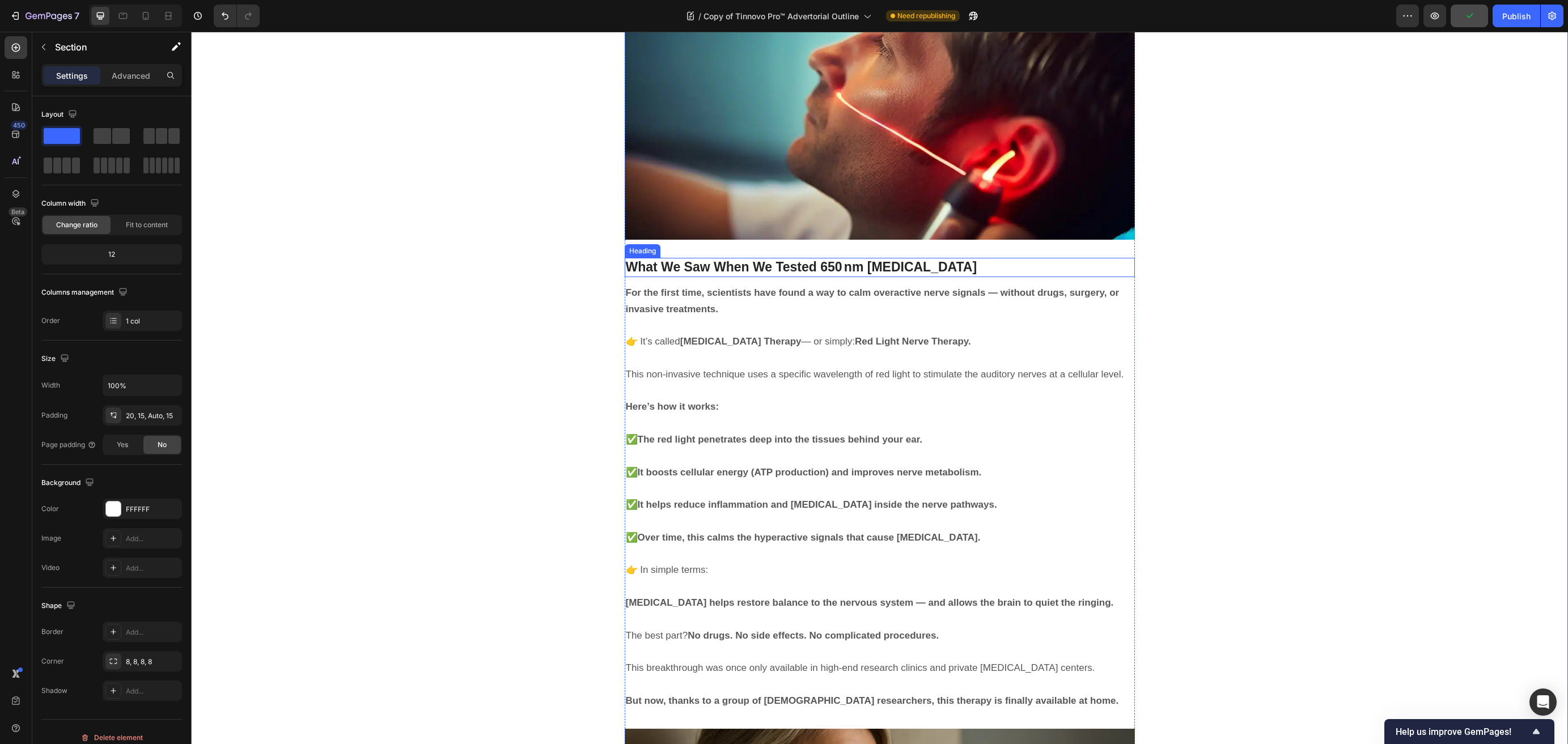
click at [722, 260] on strong "What We Saw When We Tested 650 nm [MEDICAL_DATA]" at bounding box center [801, 267] width 351 height 15
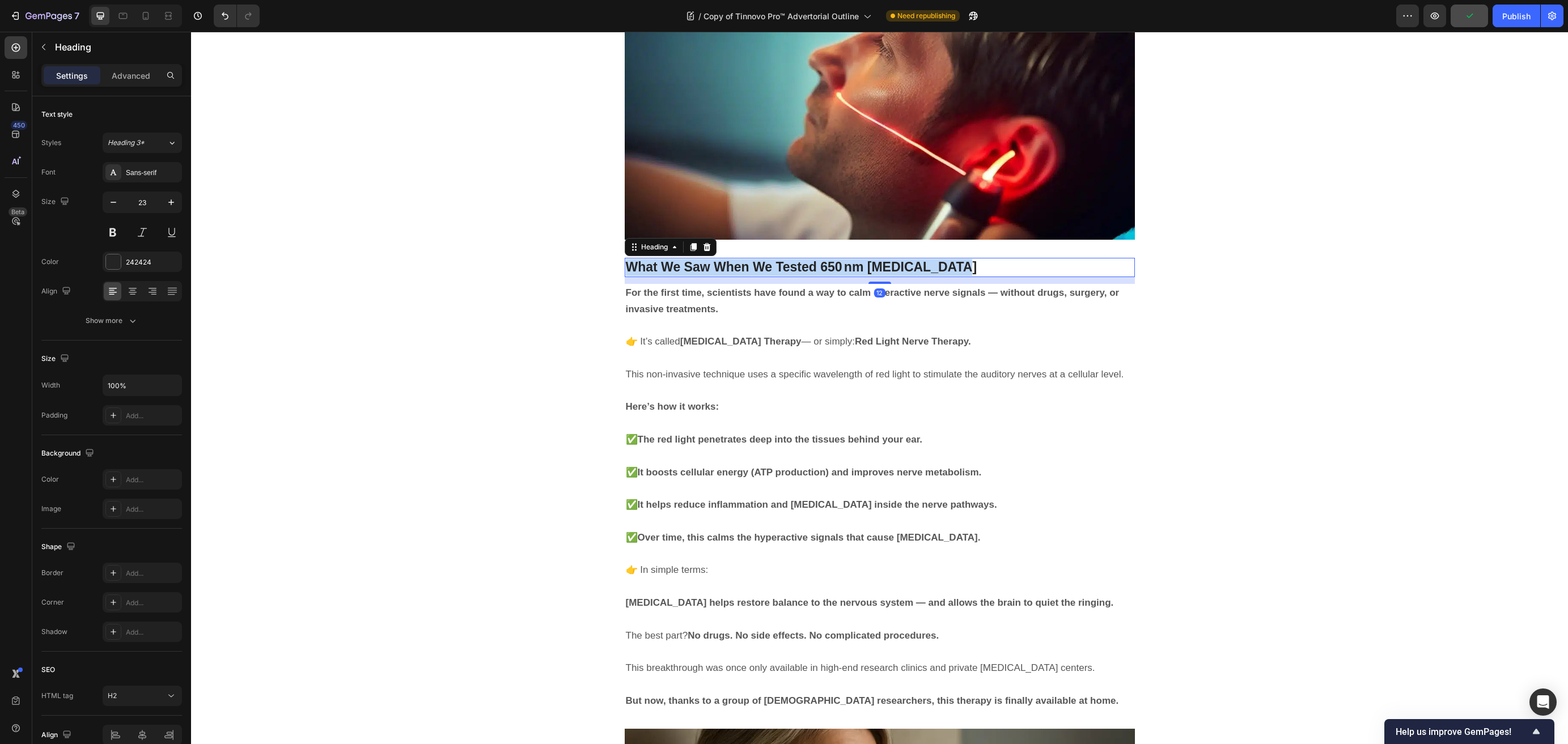
click at [722, 260] on strong "What We Saw When We Tested 650 nm [MEDICAL_DATA]" at bounding box center [801, 267] width 351 height 15
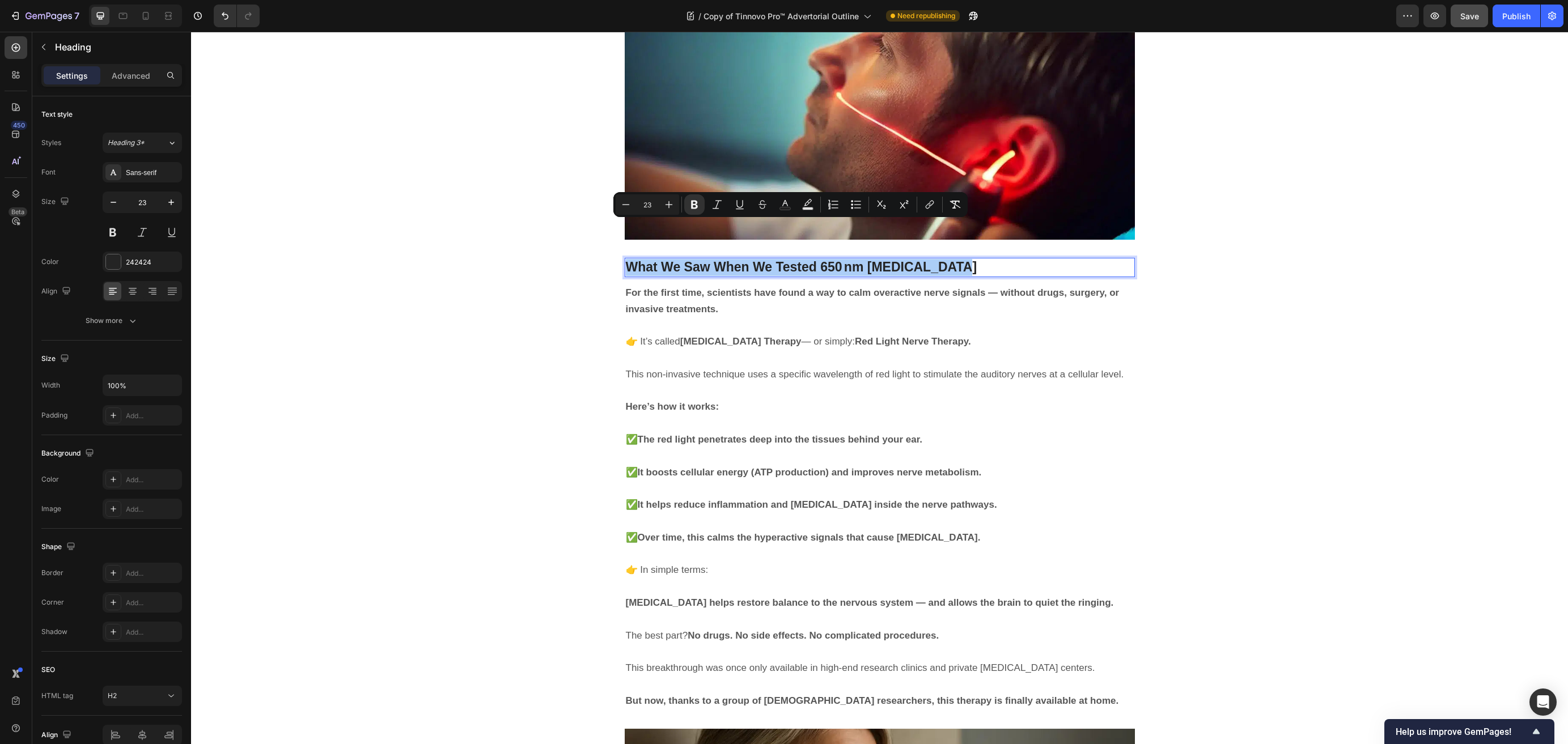
click at [651, 203] on input "23" at bounding box center [647, 204] width 23 height 13
type input "33"
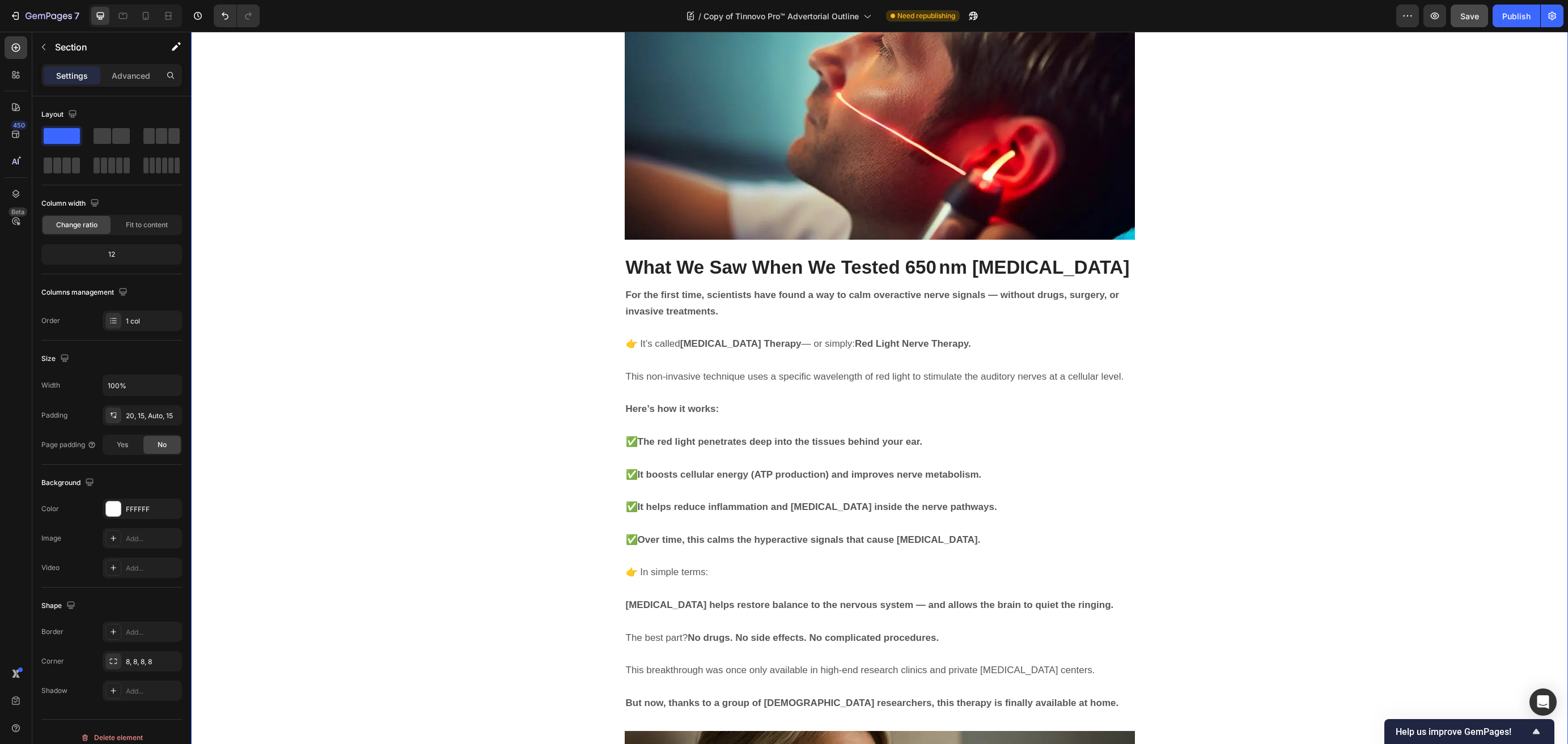
click at [802, 338] on strong "Photobiomodulation Therapy" at bounding box center [741, 344] width 121 height 11
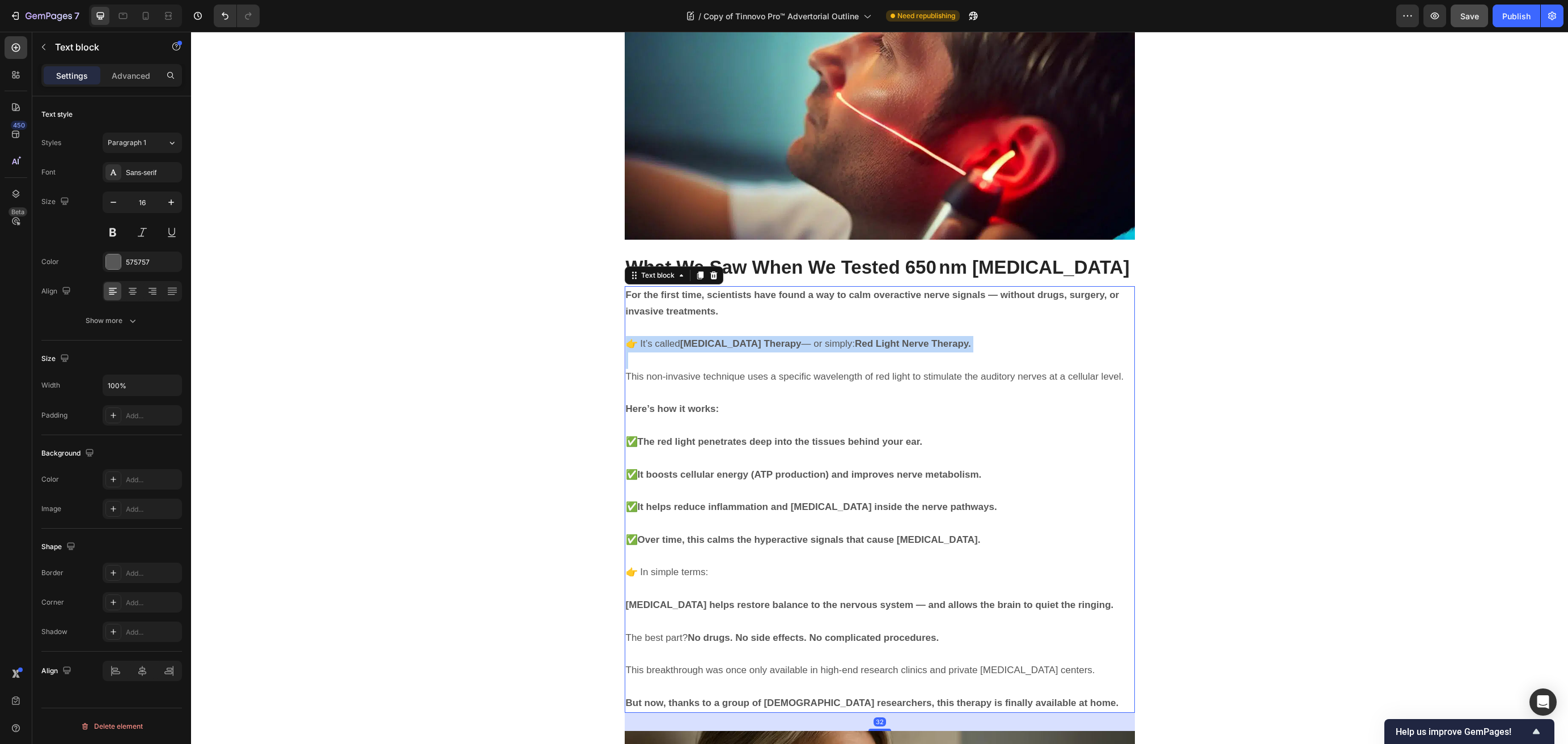
click at [802, 338] on strong "Photobiomodulation Therapy" at bounding box center [741, 344] width 121 height 11
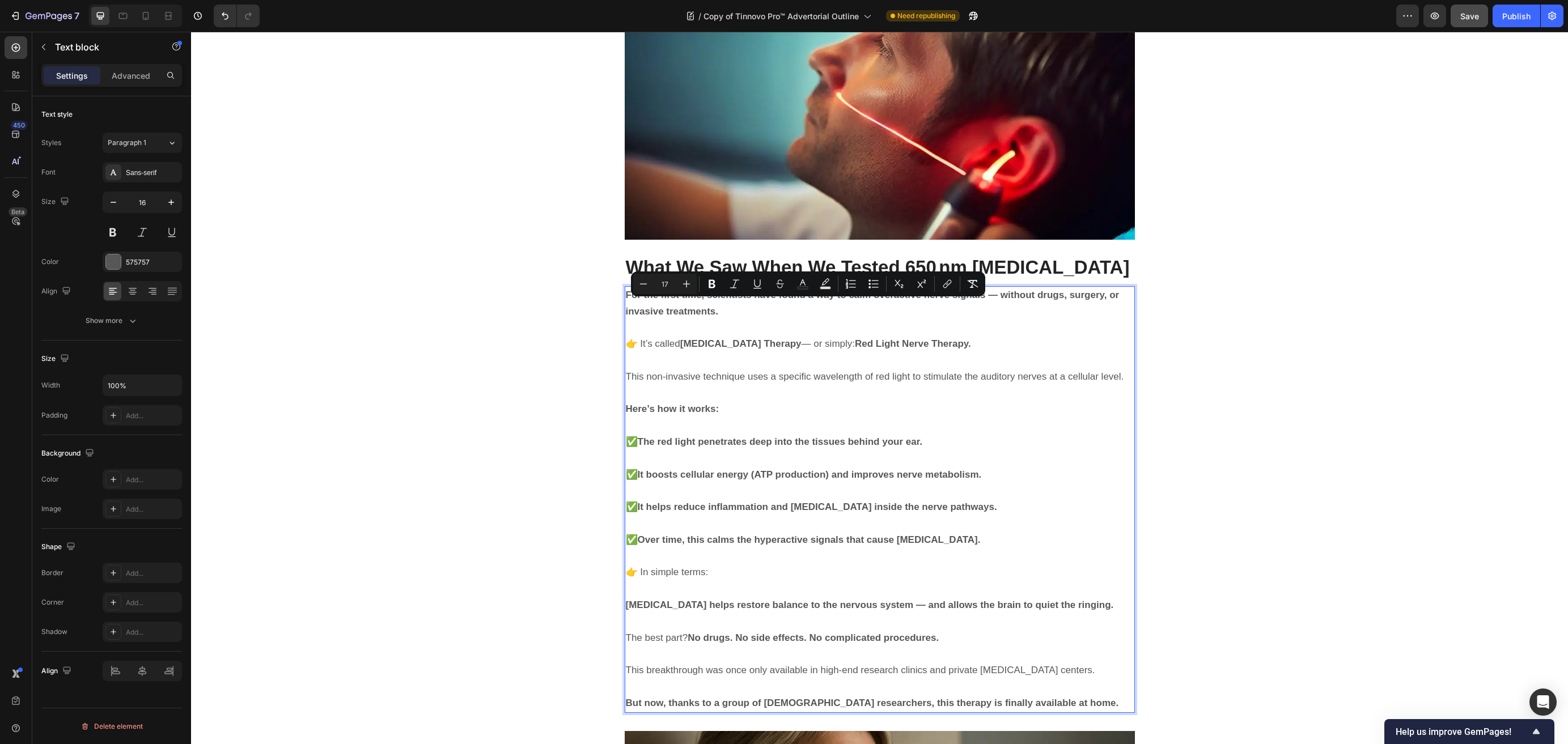
click at [800, 401] on p "Here’s how it works:" at bounding box center [880, 409] width 508 height 16
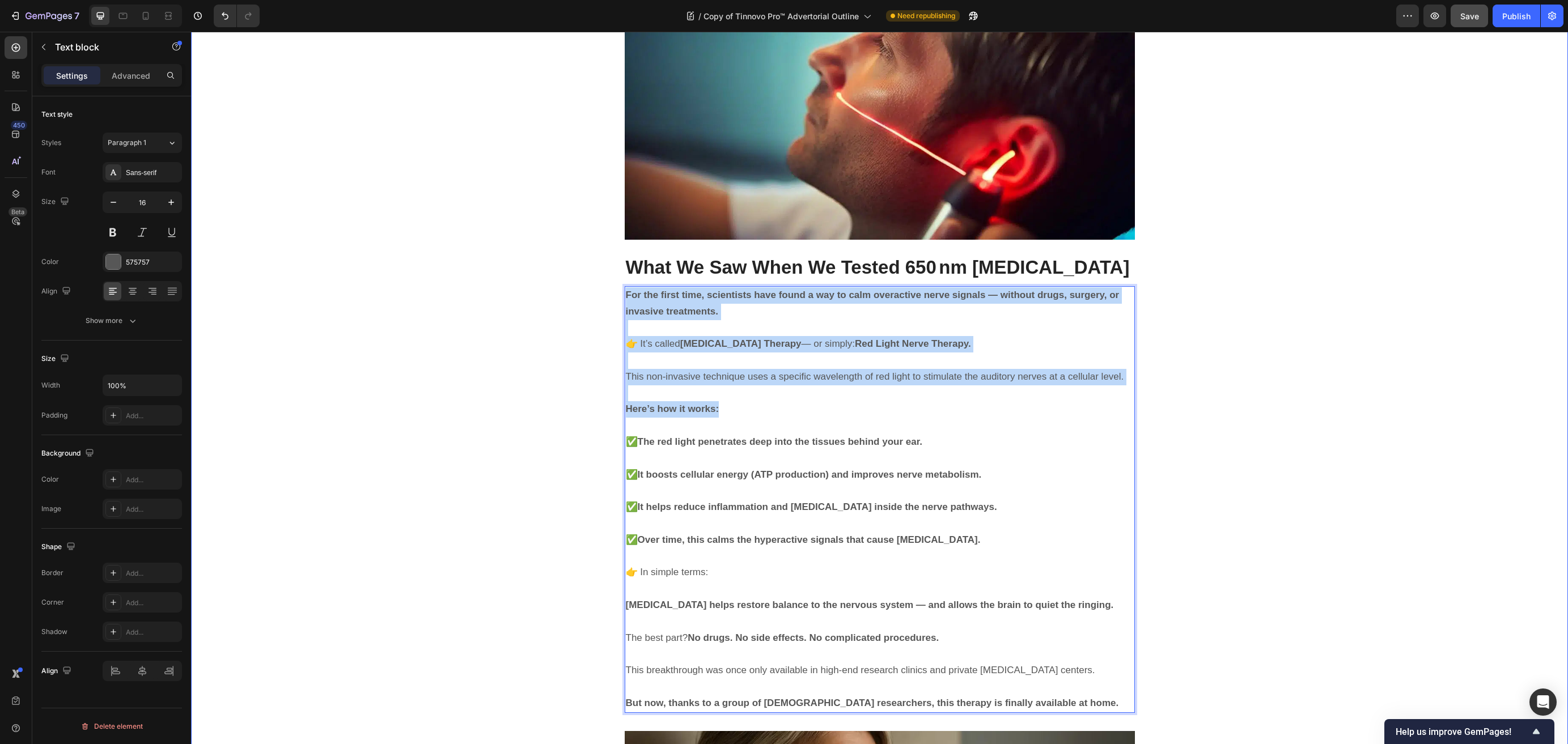
drag, startPoint x: 741, startPoint y: 350, endPoint x: 609, endPoint y: 254, distance: 163.2
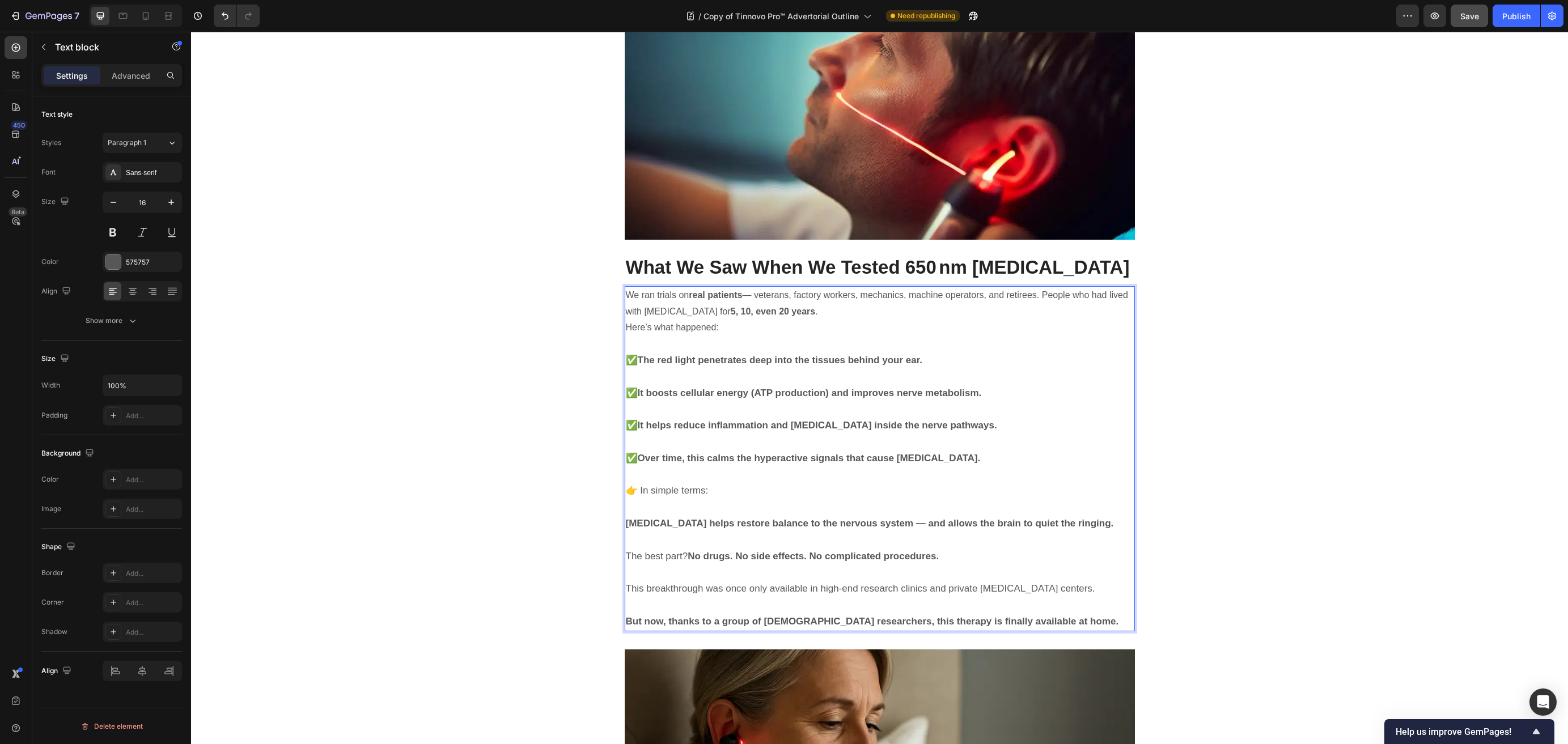
click at [797, 287] on p "We ran trials on real patients — veterans, factory workers, mechanics, machine …" at bounding box center [880, 304] width 508 height 33
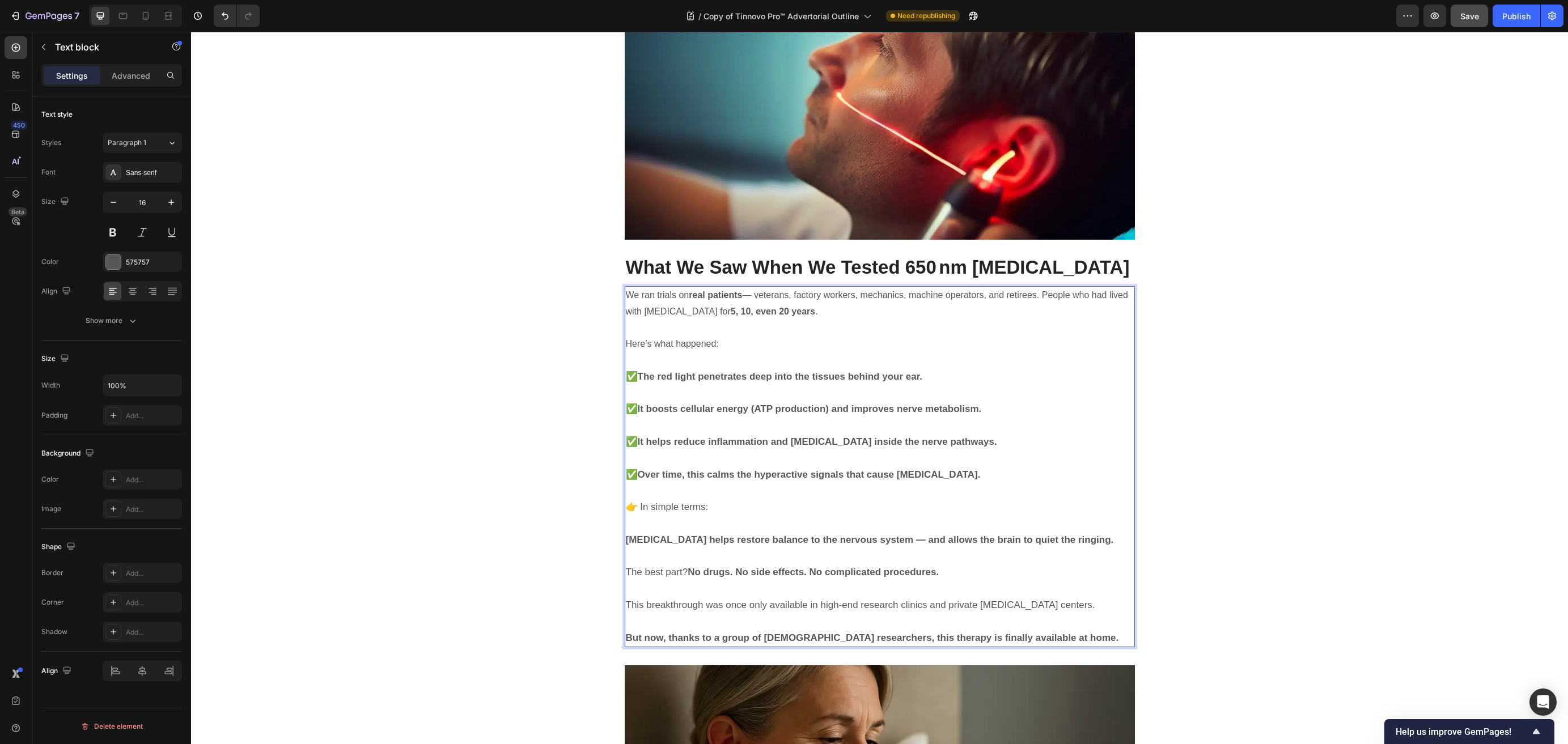
click at [724, 336] on p "Here’s what happened:" at bounding box center [880, 344] width 508 height 16
click at [657, 352] on p "Rich Text Editor. Editing area: main" at bounding box center [880, 360] width 508 height 16
drag, startPoint x: 973, startPoint y: 333, endPoint x: 640, endPoint y: 335, distance: 333.0
click at [640, 369] on p "✅ The red light penetrates deep into the tissues behind your ear." at bounding box center [880, 377] width 508 height 16
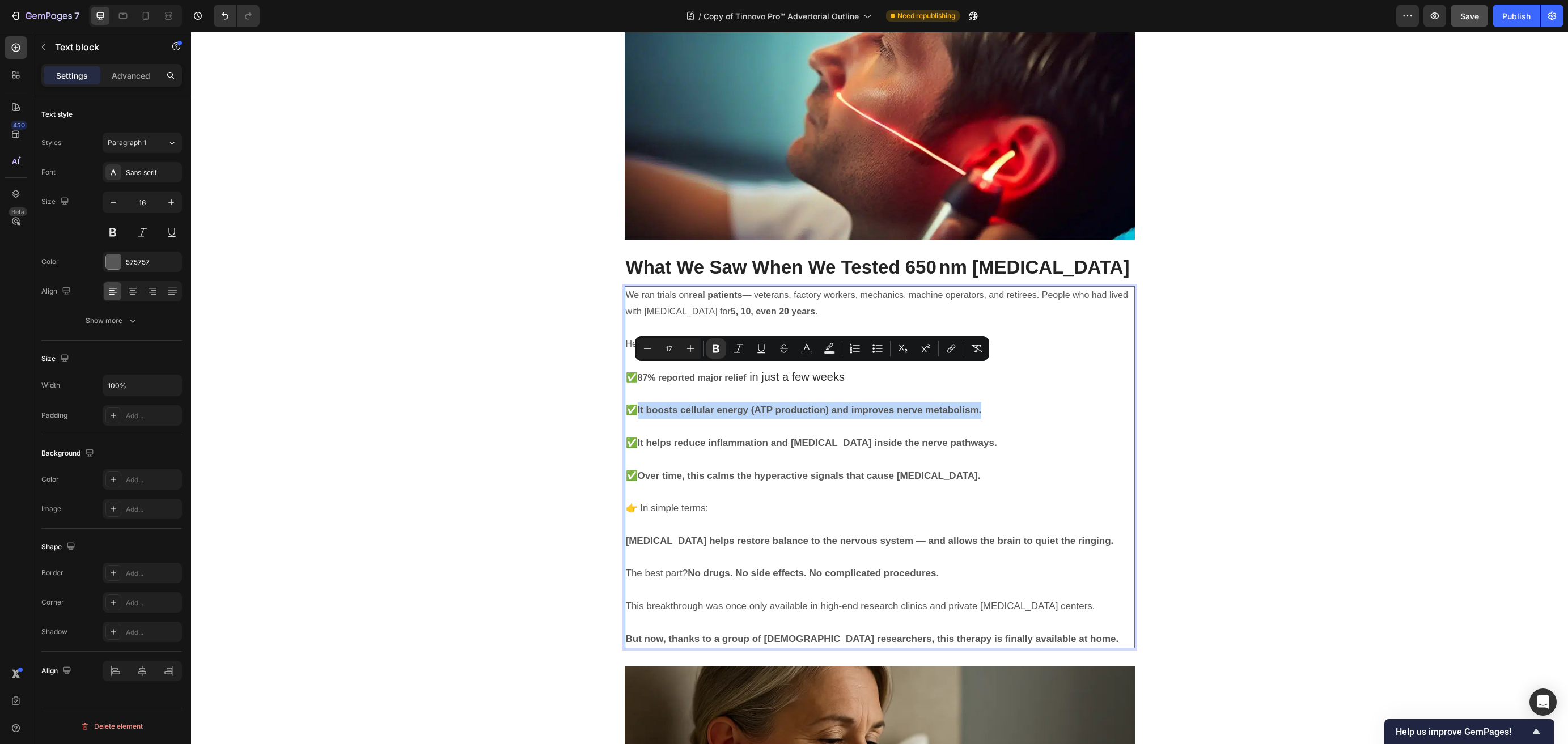
drag, startPoint x: 1019, startPoint y: 369, endPoint x: 640, endPoint y: 371, distance: 379.0
click at [640, 402] on p "✅ It boosts cellular energy (ATP production) and improves nerve metabolism." at bounding box center [880, 410] width 508 height 16
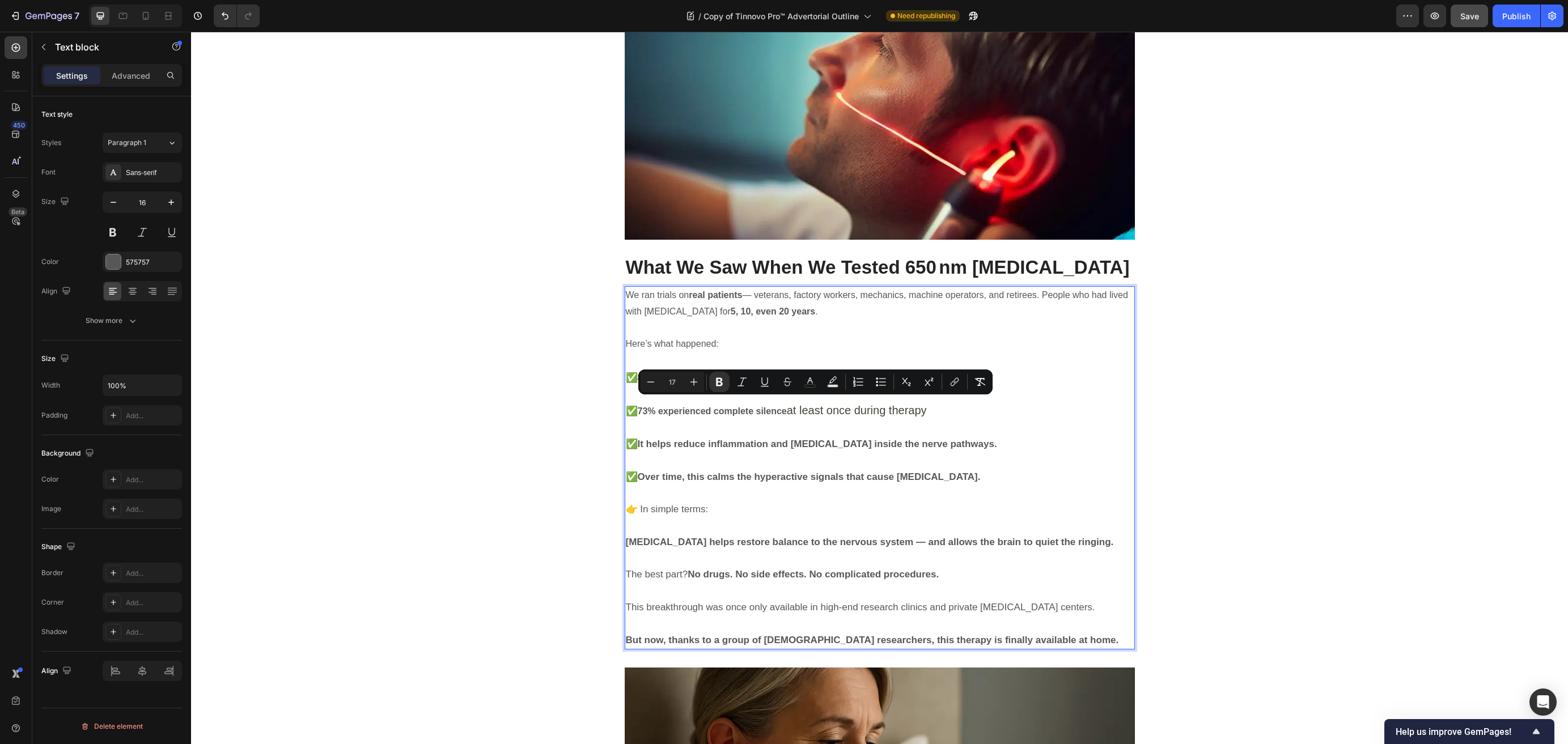
drag, startPoint x: 1020, startPoint y: 403, endPoint x: 640, endPoint y: 406, distance: 380.0
click at [640, 436] on p "✅ It helps reduce inflammation and oxidative stress inside the nerve pathways." at bounding box center [880, 444] width 508 height 16
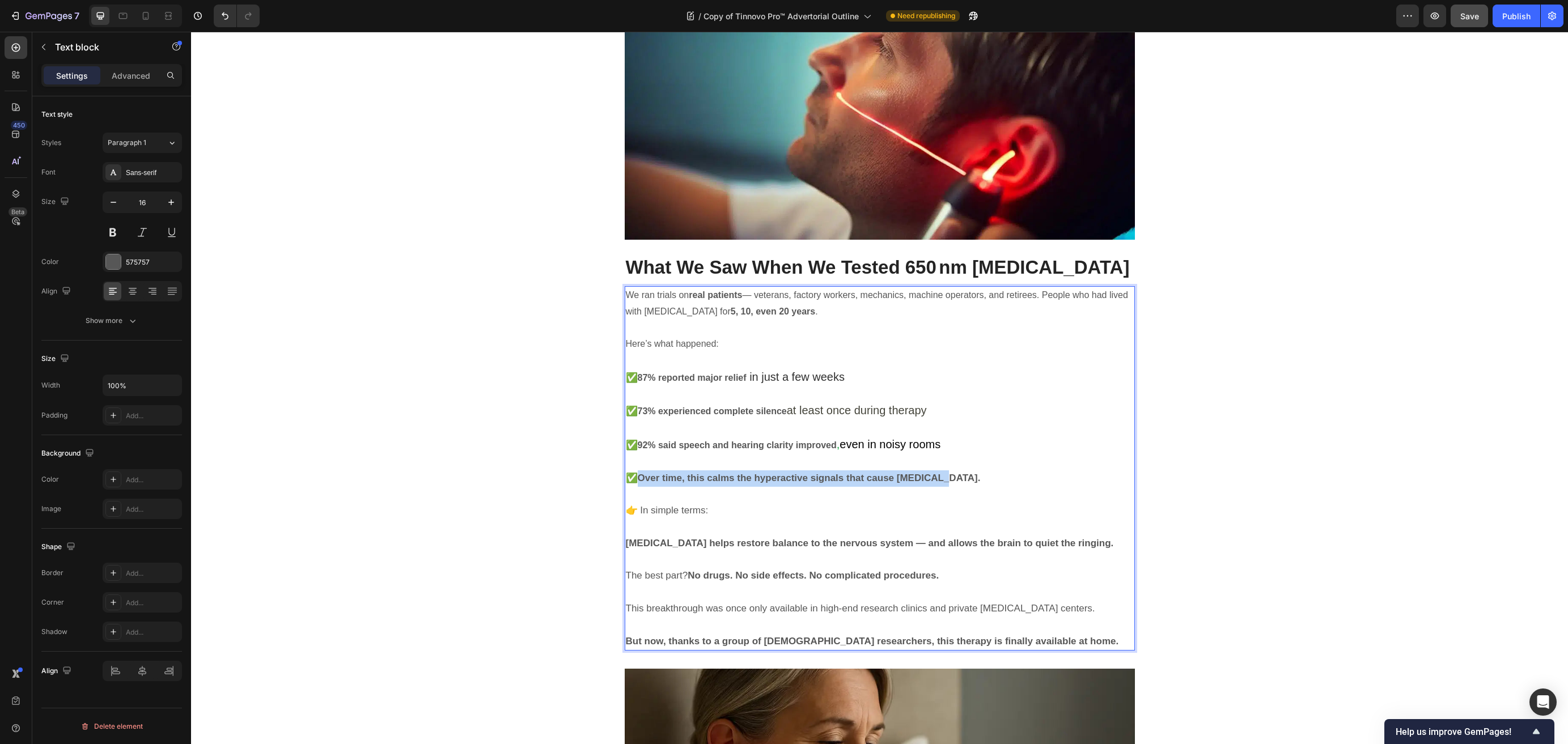
drag, startPoint x: 957, startPoint y: 442, endPoint x: 640, endPoint y: 437, distance: 317.0
click at [640, 470] on p "✅ Over time, this calms the hyperactive signals that cause tinnitus." at bounding box center [880, 478] width 508 height 16
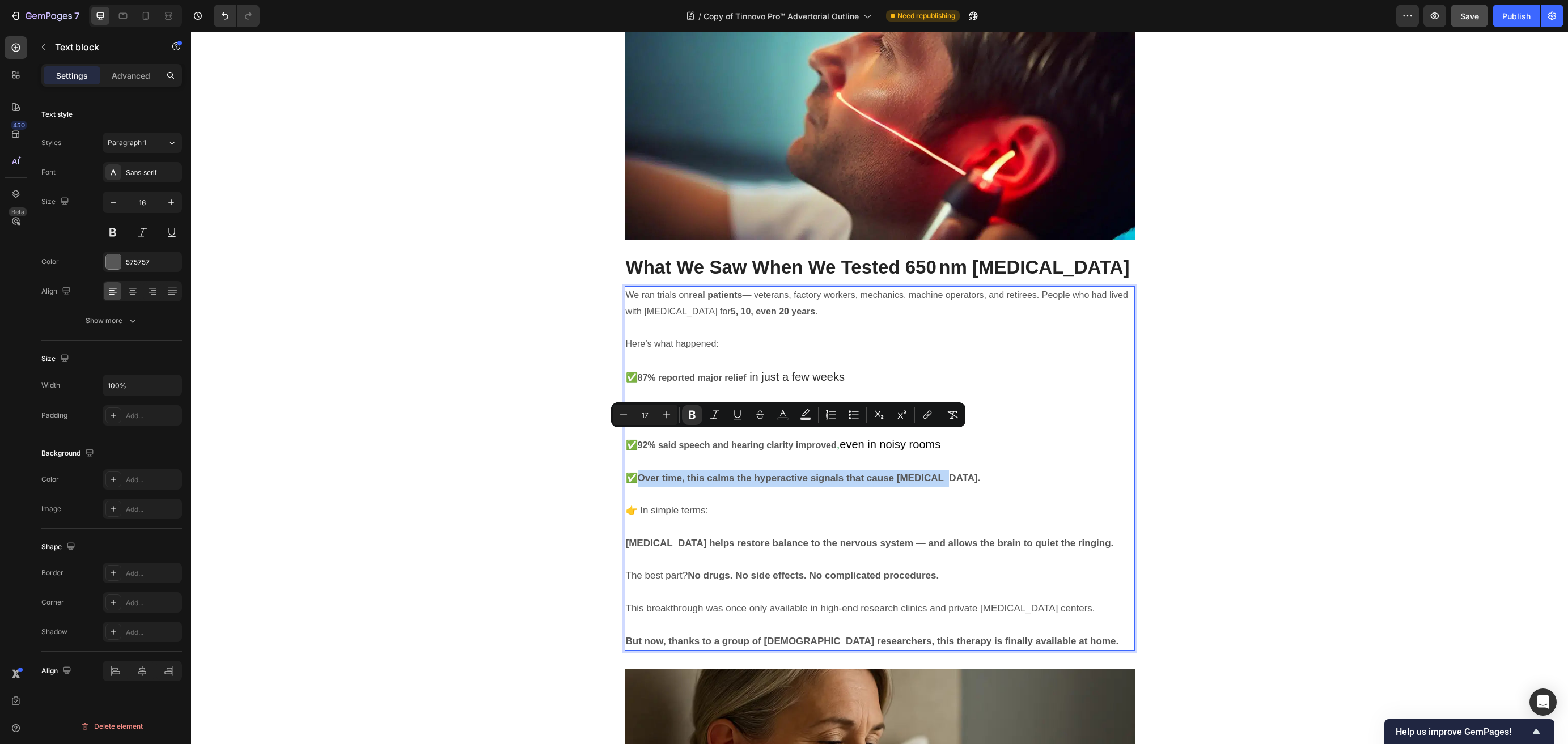
type input "20"
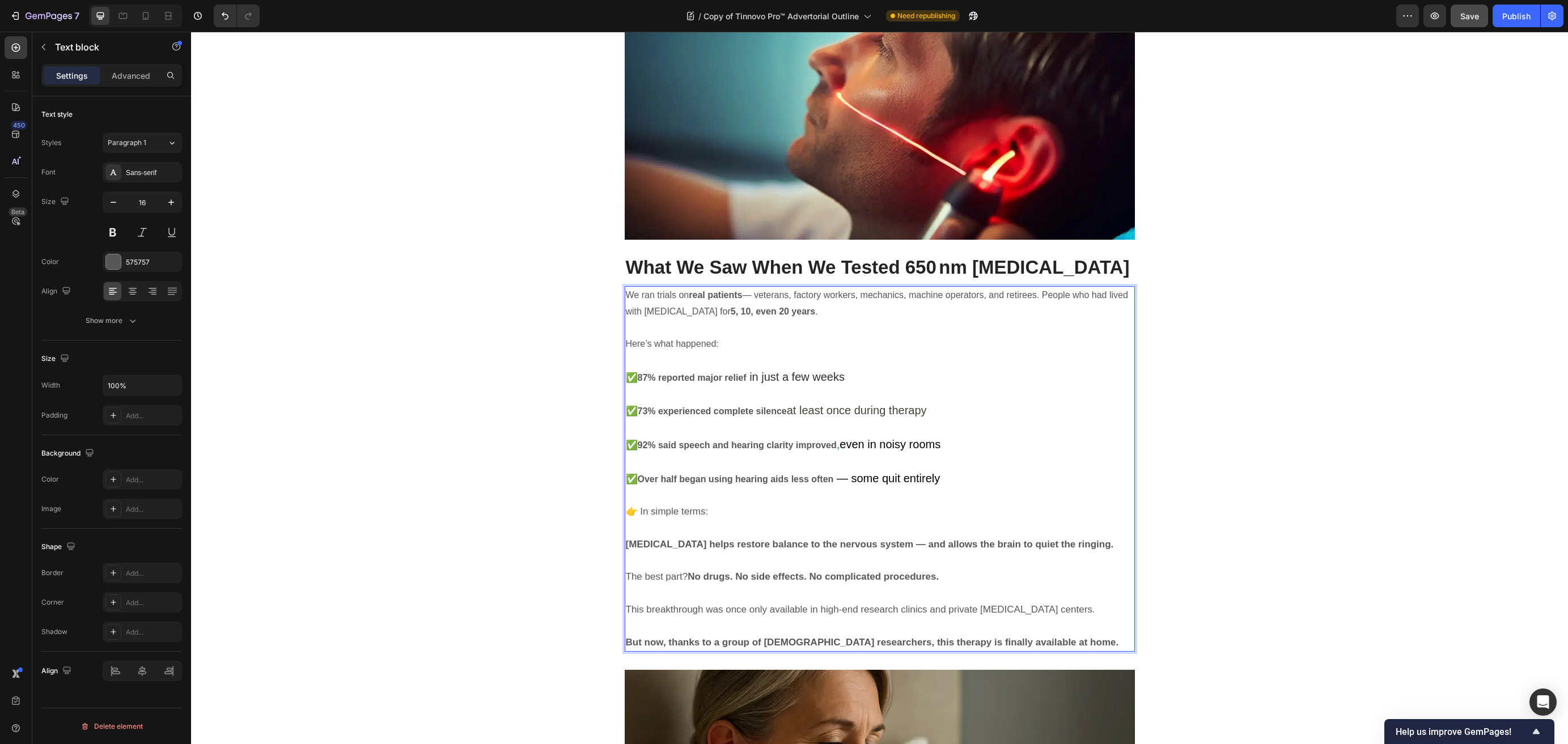
click at [711, 475] on strong "Over half began using hearing aids less often" at bounding box center [736, 479] width 196 height 10
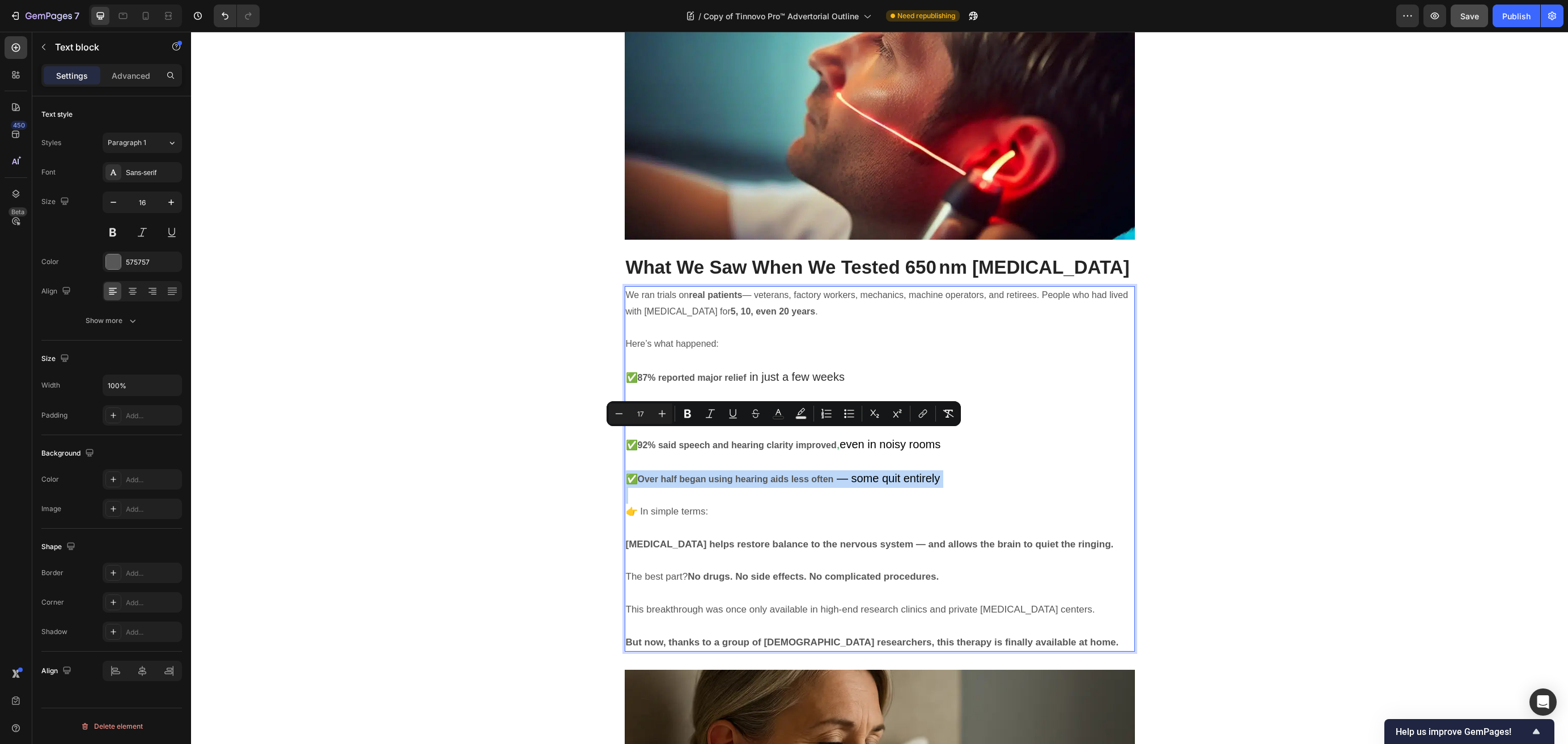
copy p "✅ Over half began using hearing aids less often — some quit entirely"
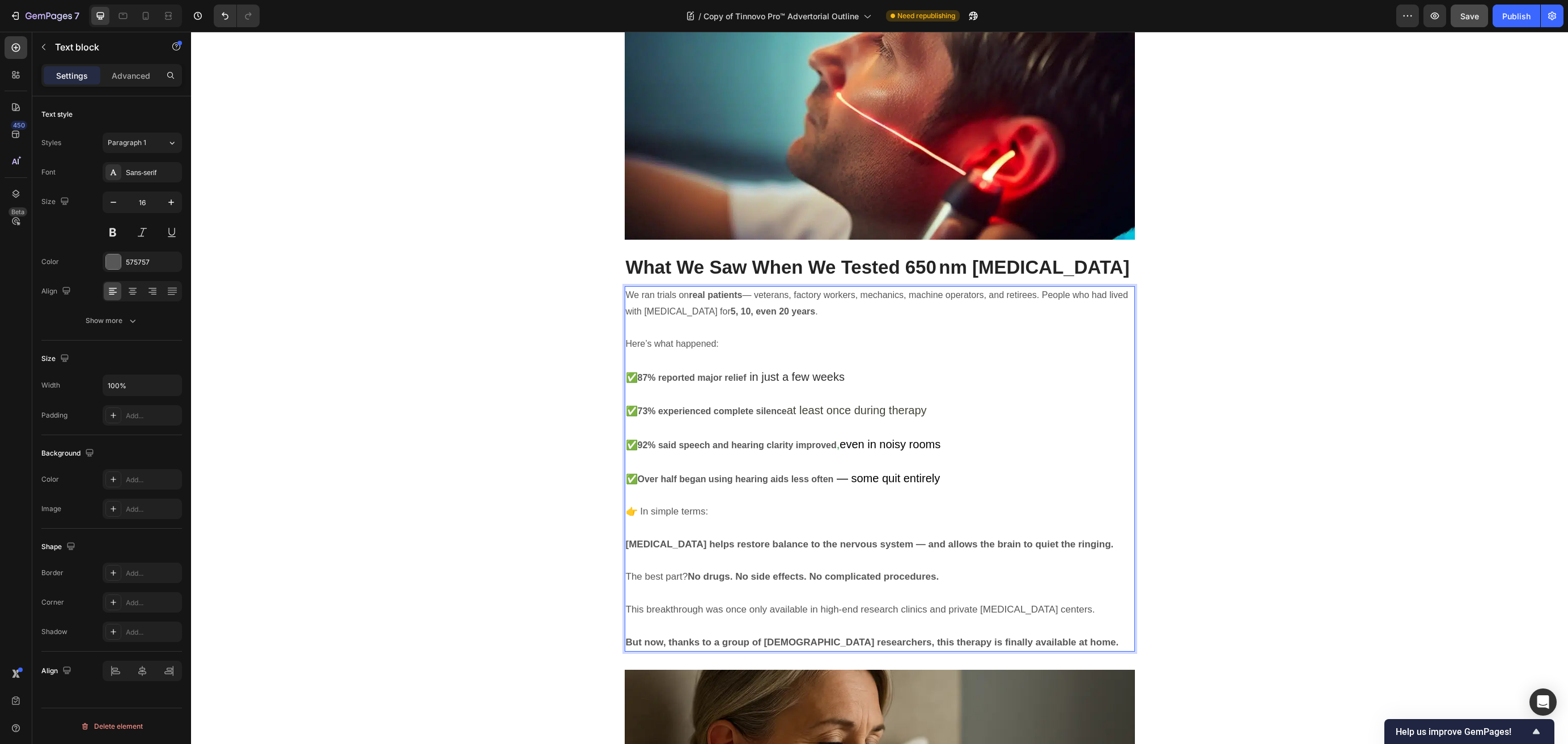
click at [968, 454] on p "Rich Text Editor. Editing area: main" at bounding box center [880, 462] width 508 height 16
click at [968, 470] on p "✅ Over half began using hearing aids less often — some quit entirely" at bounding box center [880, 479] width 508 height 18
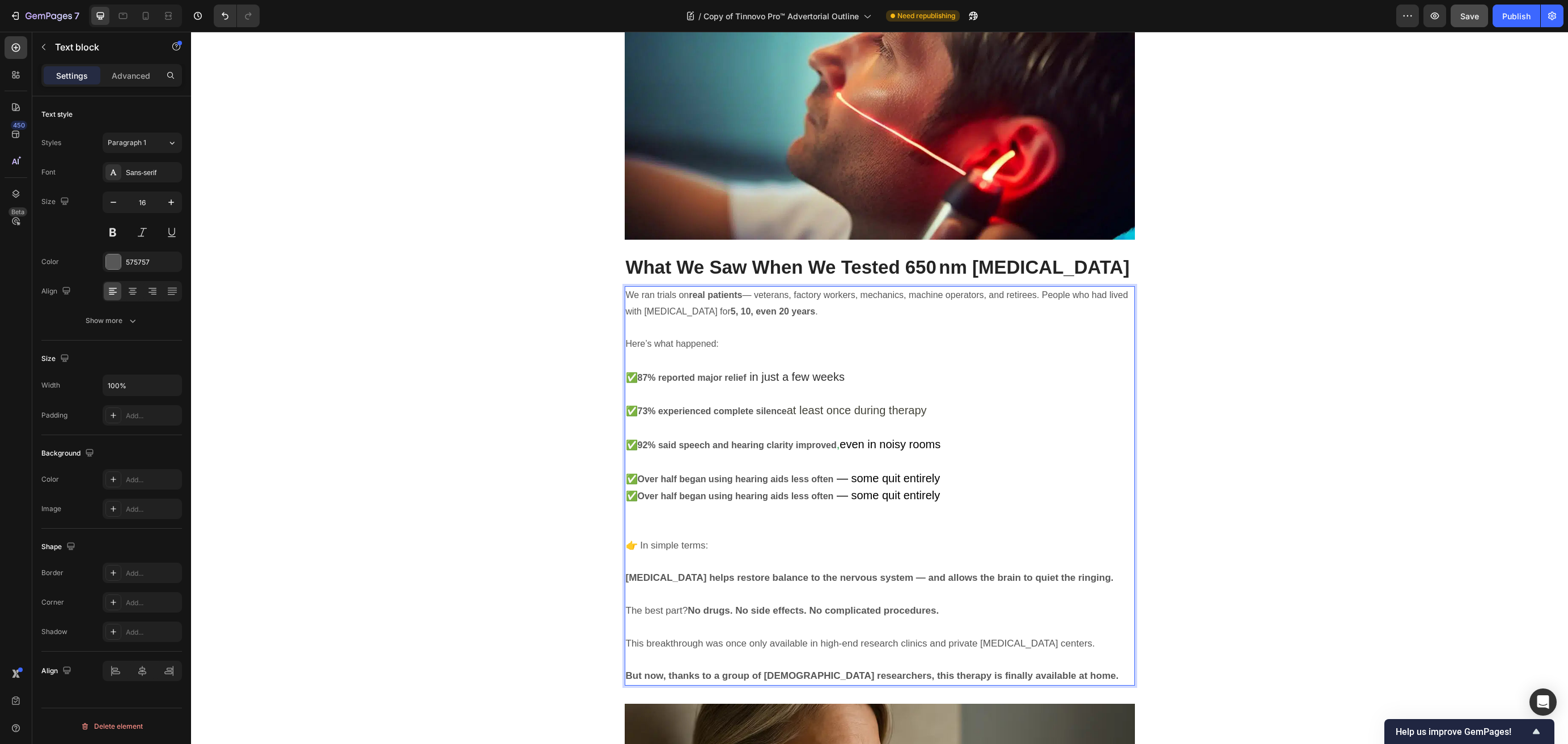
click at [968, 470] on p "✅ Over half began using hearing aids less often — some quit entirely" at bounding box center [880, 479] width 508 height 18
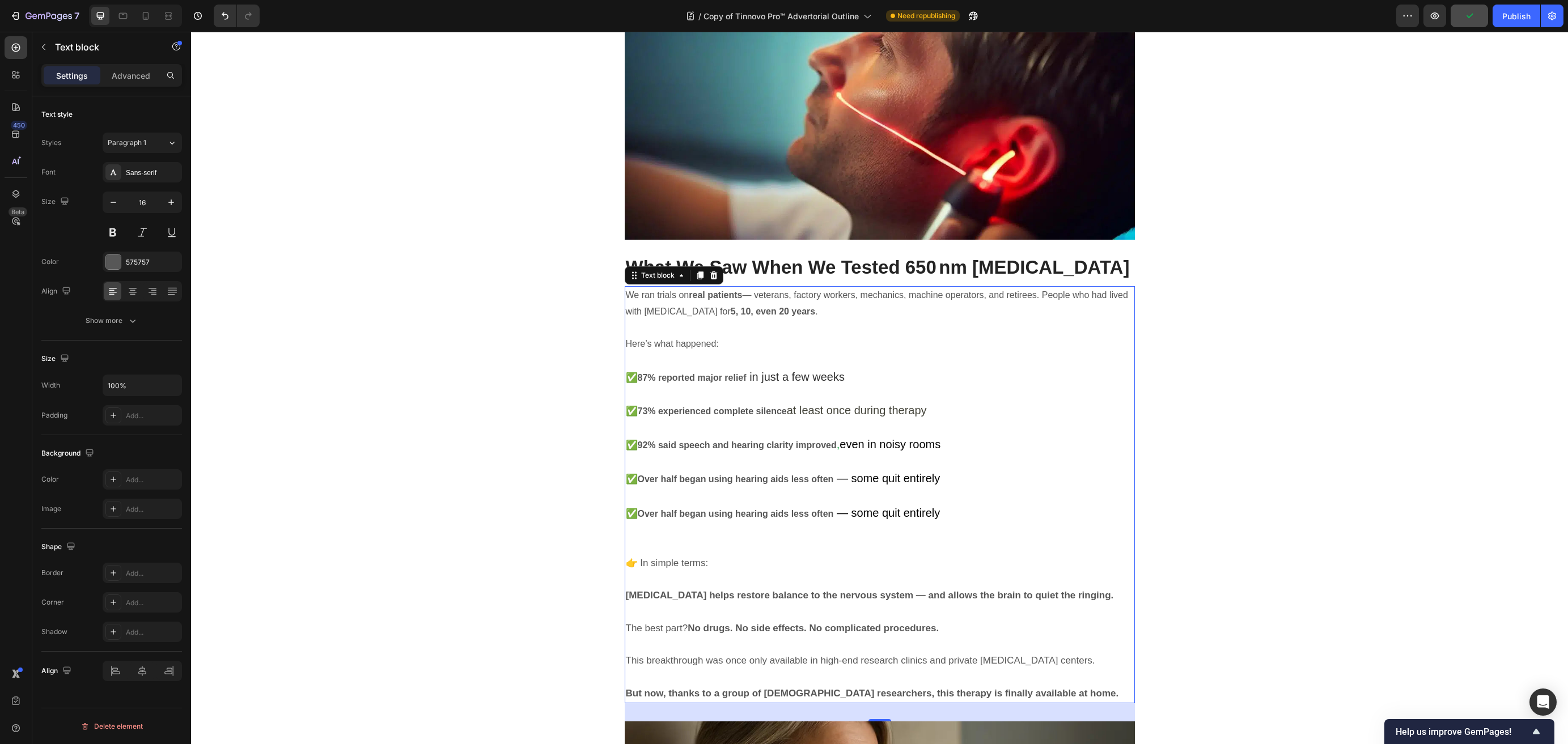
click at [871, 507] on span "— some quit entirely" at bounding box center [888, 513] width 103 height 12
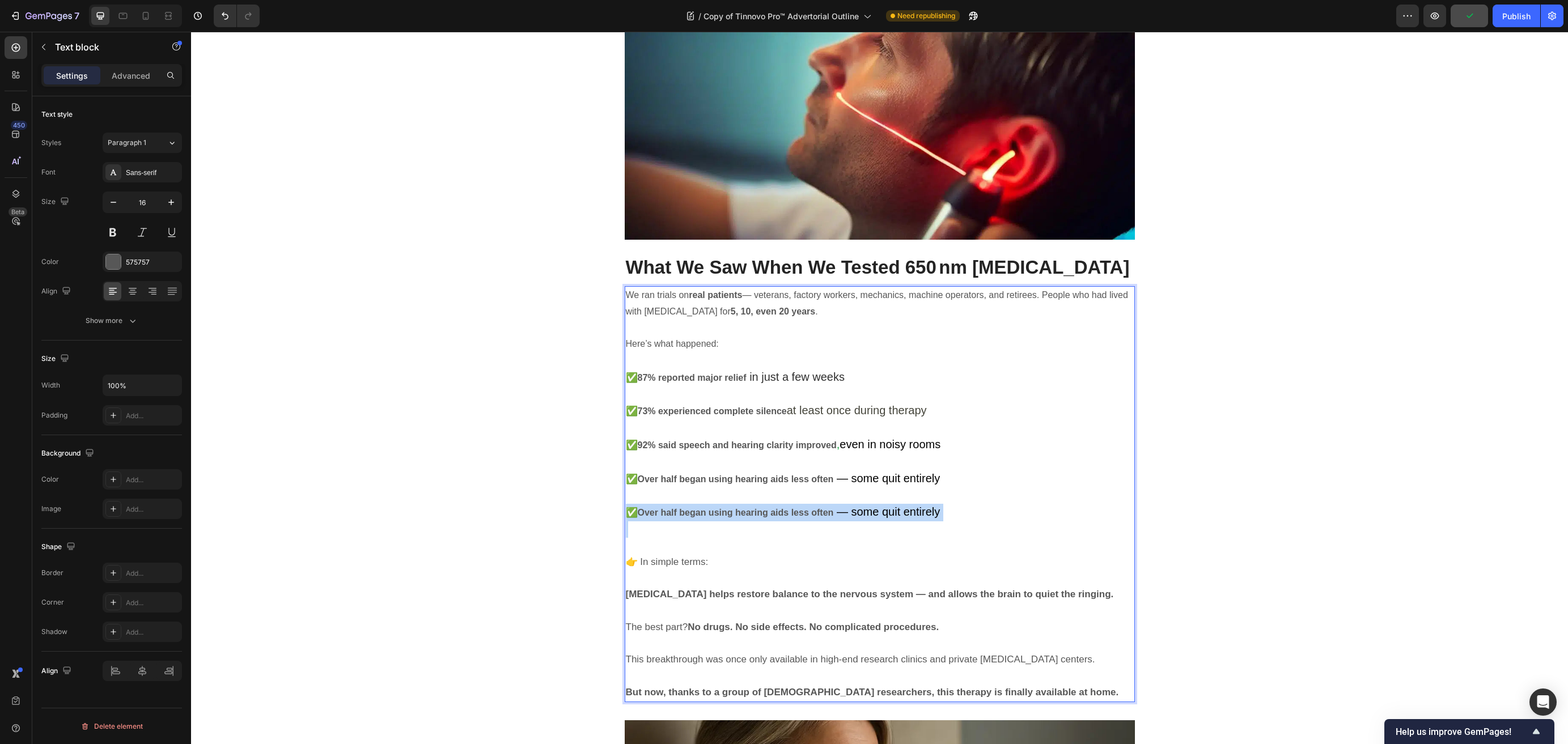
click at [871, 506] on span "— some quit entirely" at bounding box center [888, 512] width 103 height 12
click at [954, 504] on p "✅ Over half began using hearing aids less often — some quit entirely" at bounding box center [880, 512] width 508 height 18
drag, startPoint x: 780, startPoint y: 470, endPoint x: 643, endPoint y: 473, distance: 137.0
click at [643, 504] on p "✅ Over half began using hearing aids less often — some quit entirely" at bounding box center [880, 512] width 508 height 18
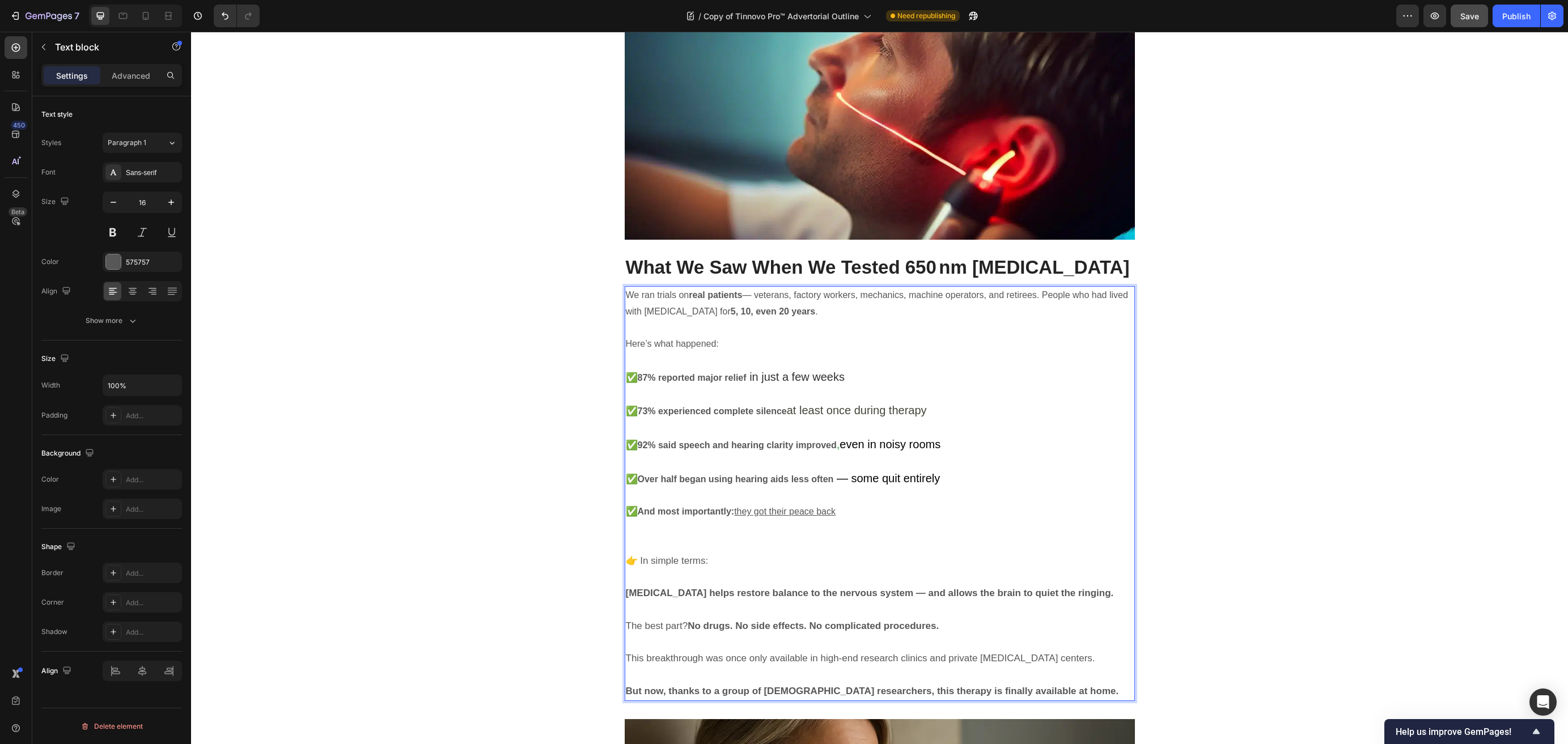
drag, startPoint x: 687, startPoint y: 524, endPoint x: 664, endPoint y: 502, distance: 31.8
click at [687, 555] on span "👉 In simple terms:" at bounding box center [667, 561] width 83 height 11
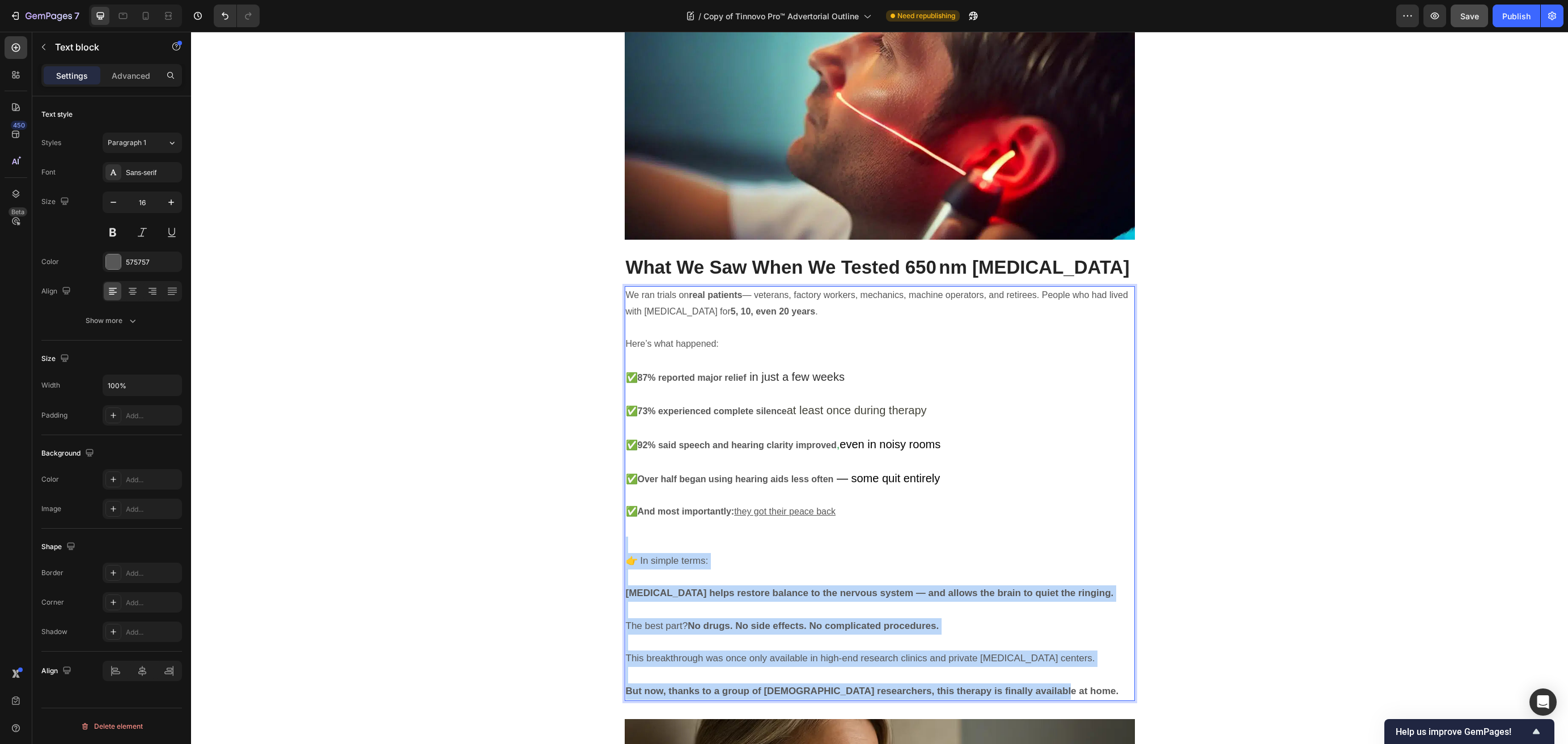
drag, startPoint x: 656, startPoint y: 499, endPoint x: 1113, endPoint y: 650, distance: 481.3
click at [968, 650] on div "We ran trials on real patients — veterans, factory workers, mechanics, machine …" at bounding box center [880, 493] width 510 height 415
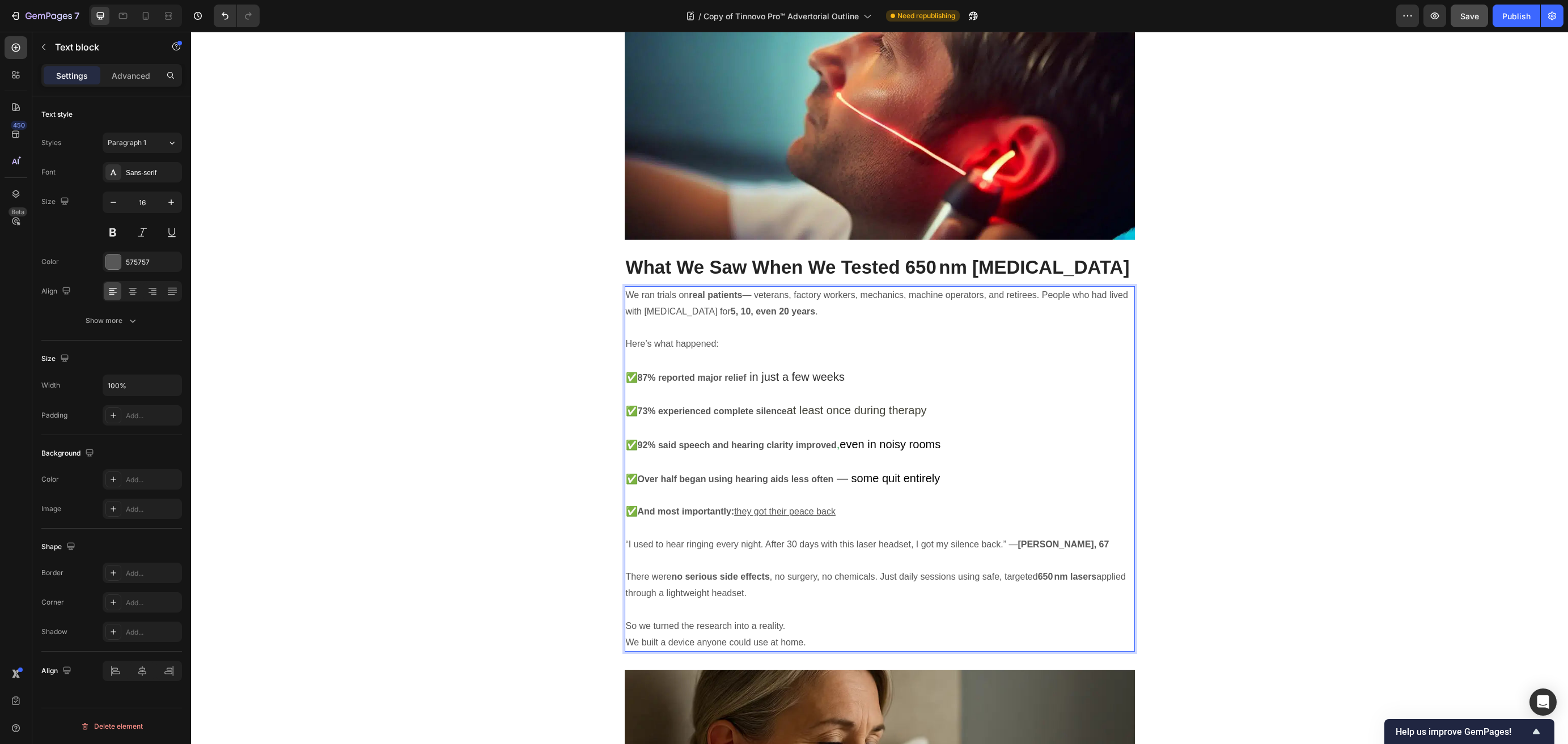
click at [968, 537] on p "“I used to hear ringing every night. After 30 days with this laser headset, I g…" at bounding box center [880, 544] width 508 height 16
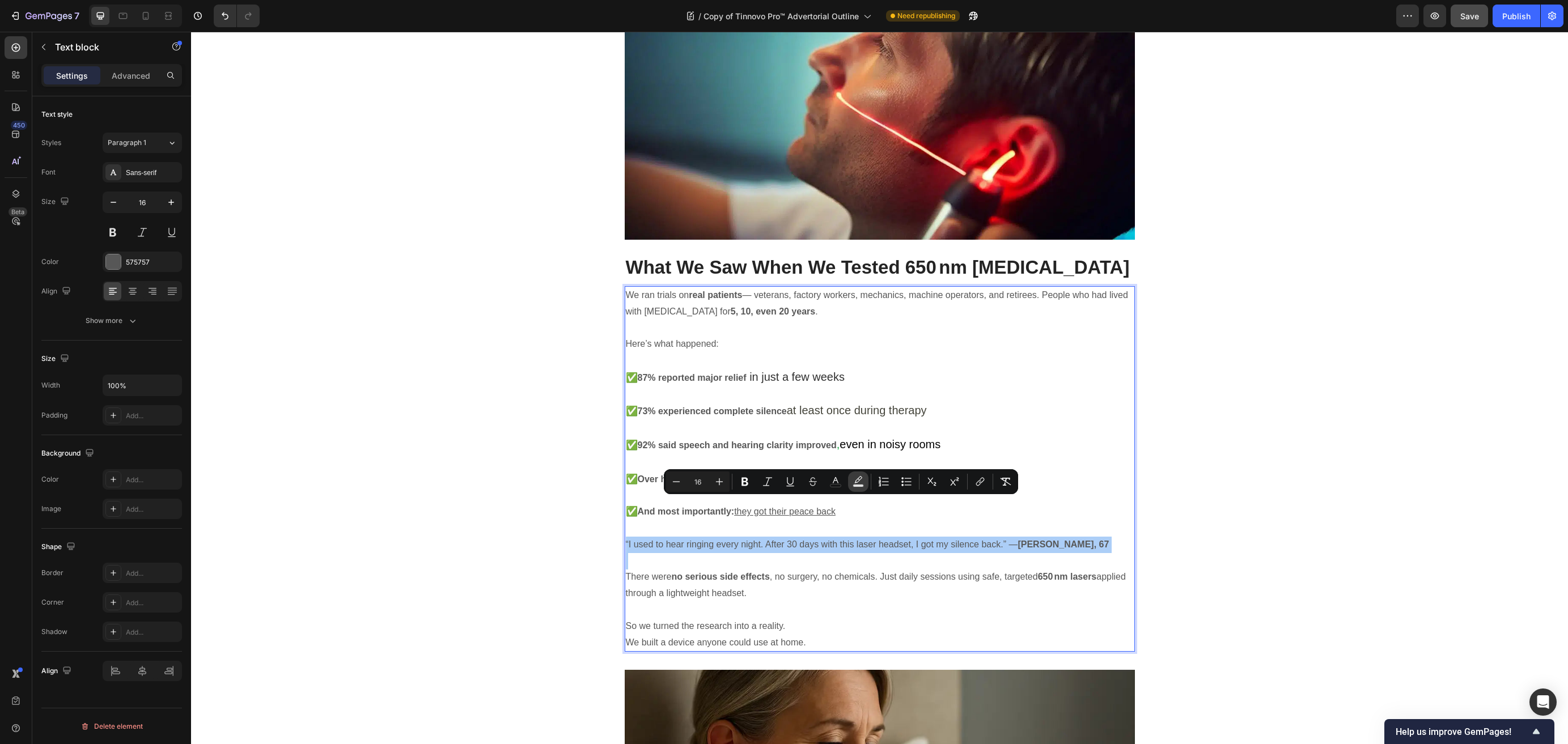
click at [856, 485] on rect "Editor contextual toolbar" at bounding box center [859, 485] width 11 height 3
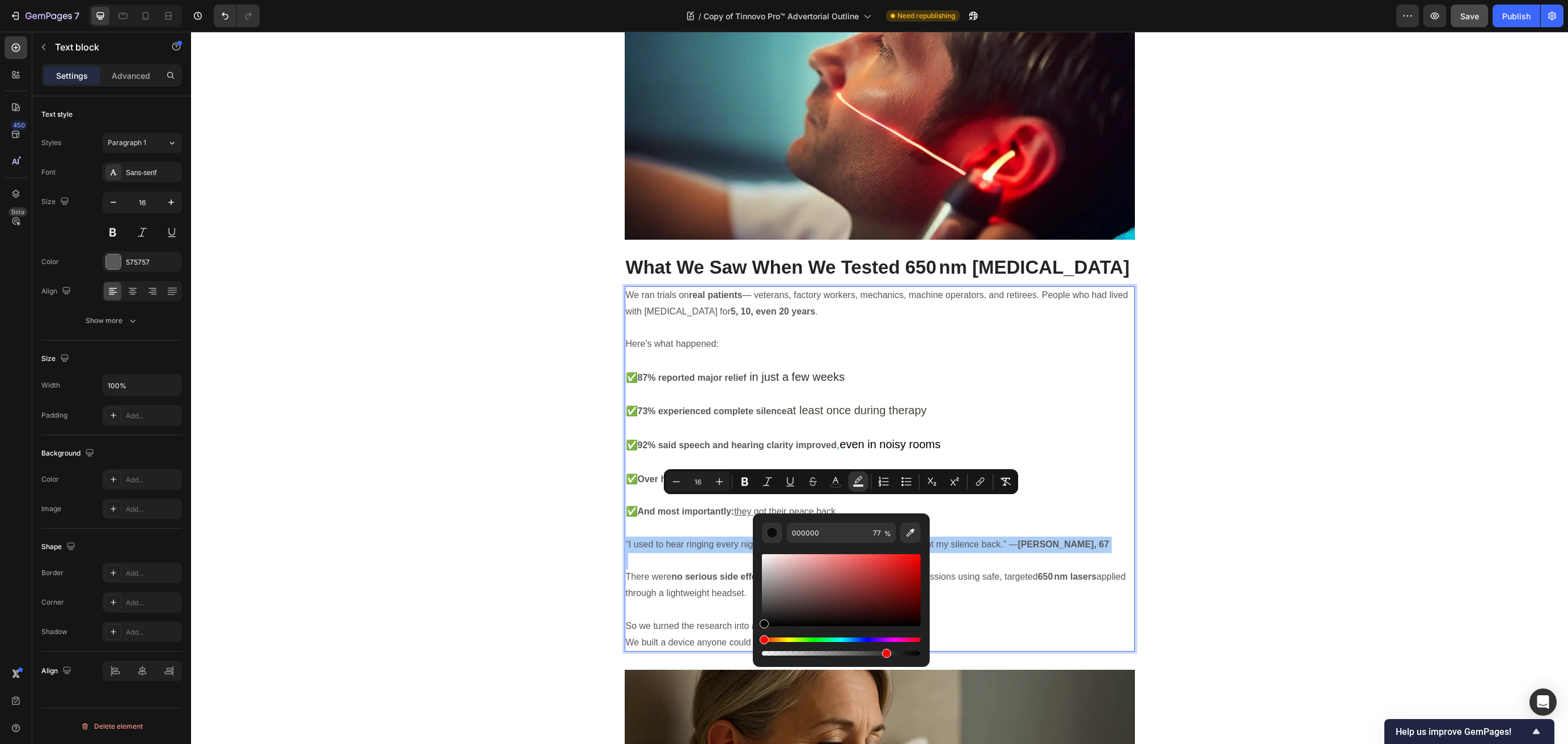
click at [787, 638] on div "Hue" at bounding box center [841, 639] width 159 height 4
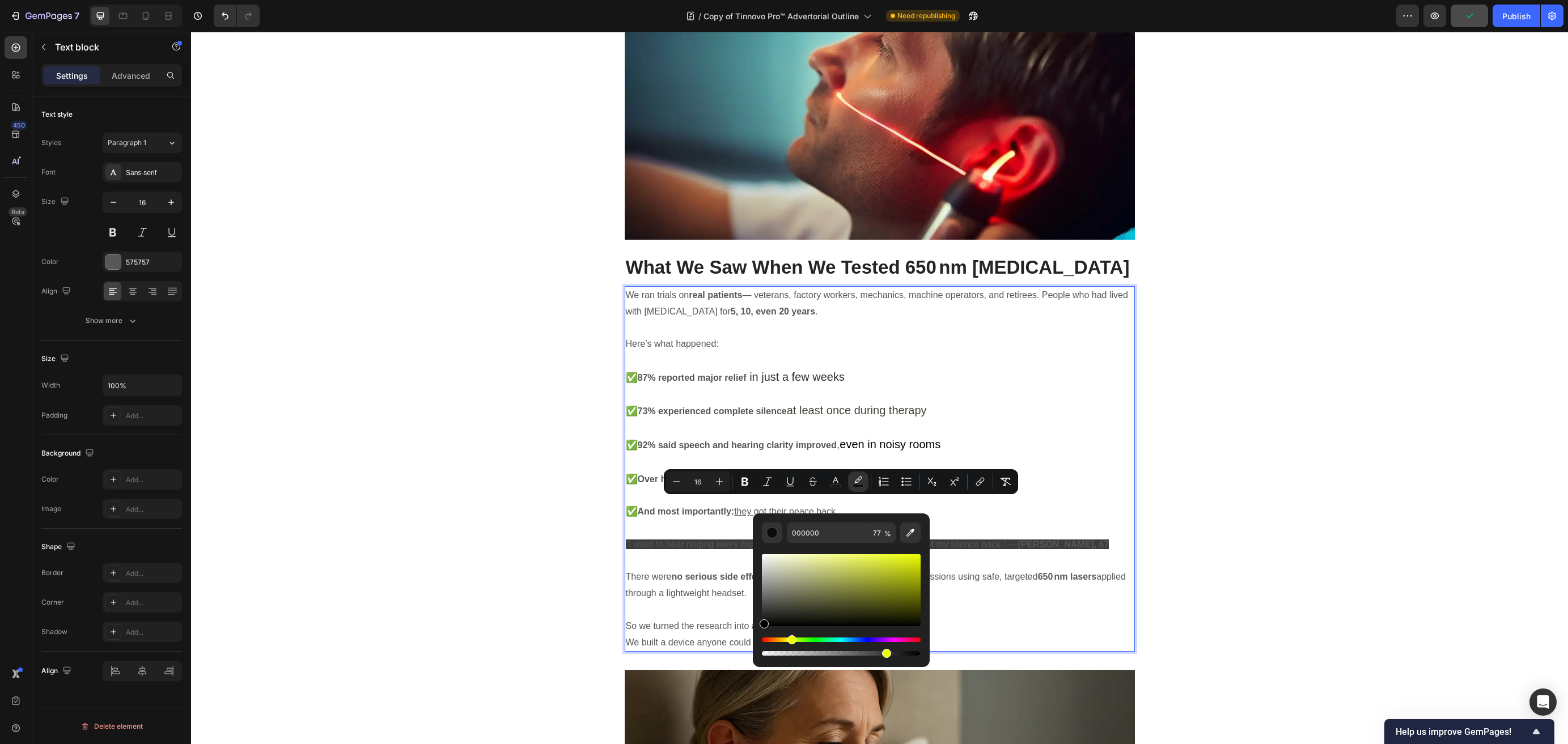
click at [790, 638] on div "Hue" at bounding box center [841, 639] width 159 height 4
click at [805, 557] on div "Editor contextual toolbar" at bounding box center [841, 590] width 159 height 72
click at [799, 557] on div "Editor contextual toolbar" at bounding box center [841, 590] width 159 height 72
drag, startPoint x: 799, startPoint y: 557, endPoint x: 809, endPoint y: 558, distance: 10.0
click at [809, 558] on div "Editor contextual toolbar" at bounding box center [810, 560] width 9 height 9
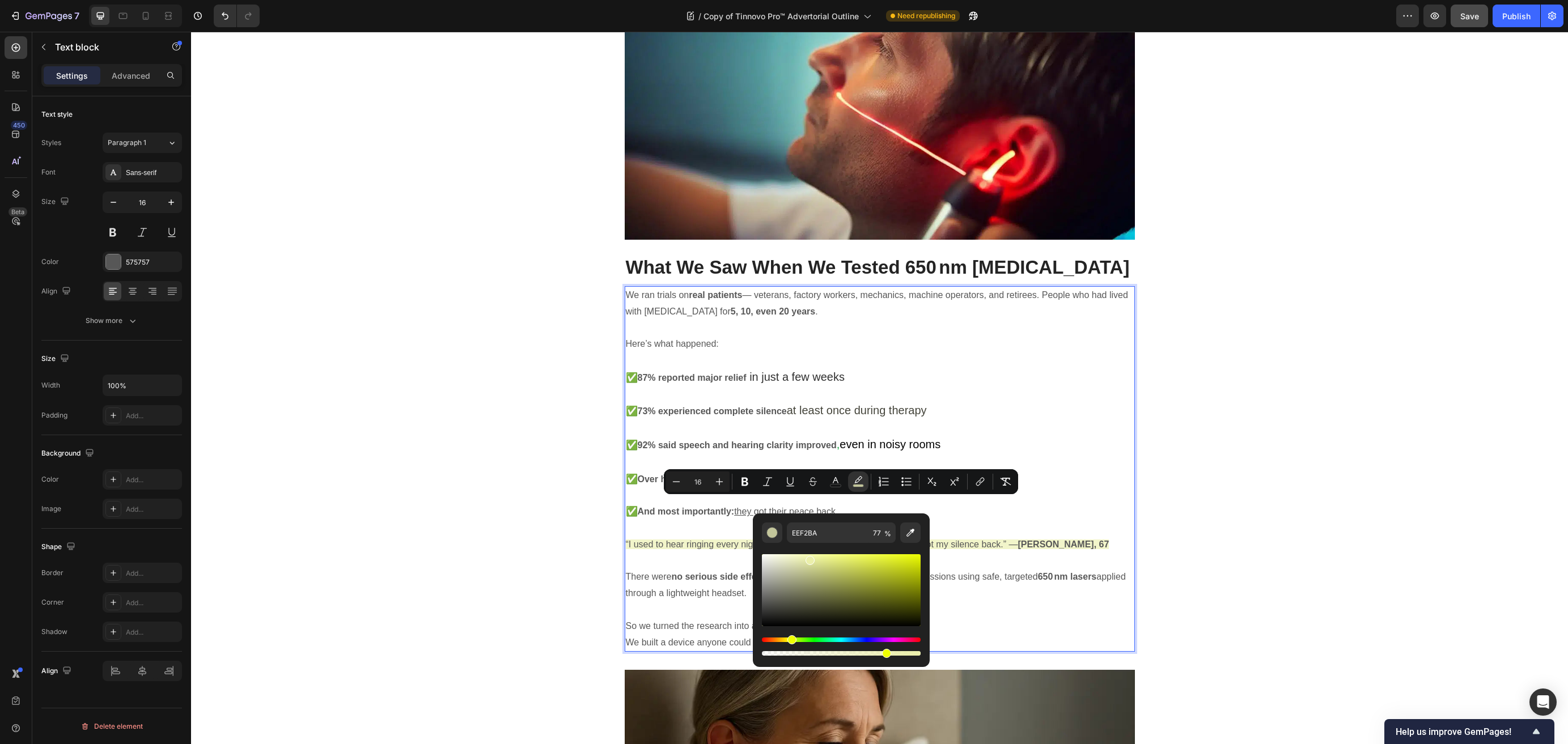
type input "EBEFAA"
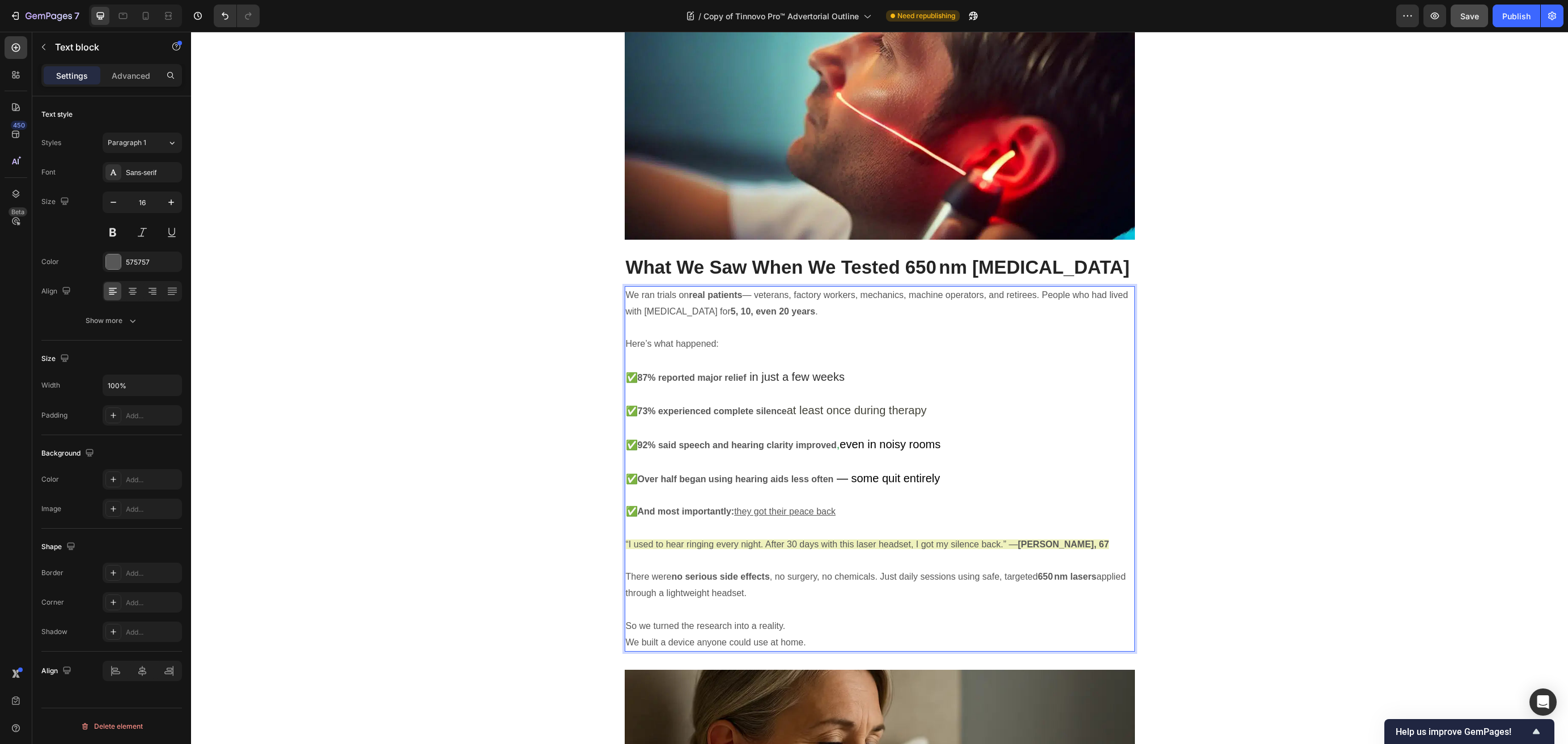
click at [694, 569] on p "There were no serious side effects , no surgery, no chemicals. Just daily sessi…" at bounding box center [880, 585] width 508 height 33
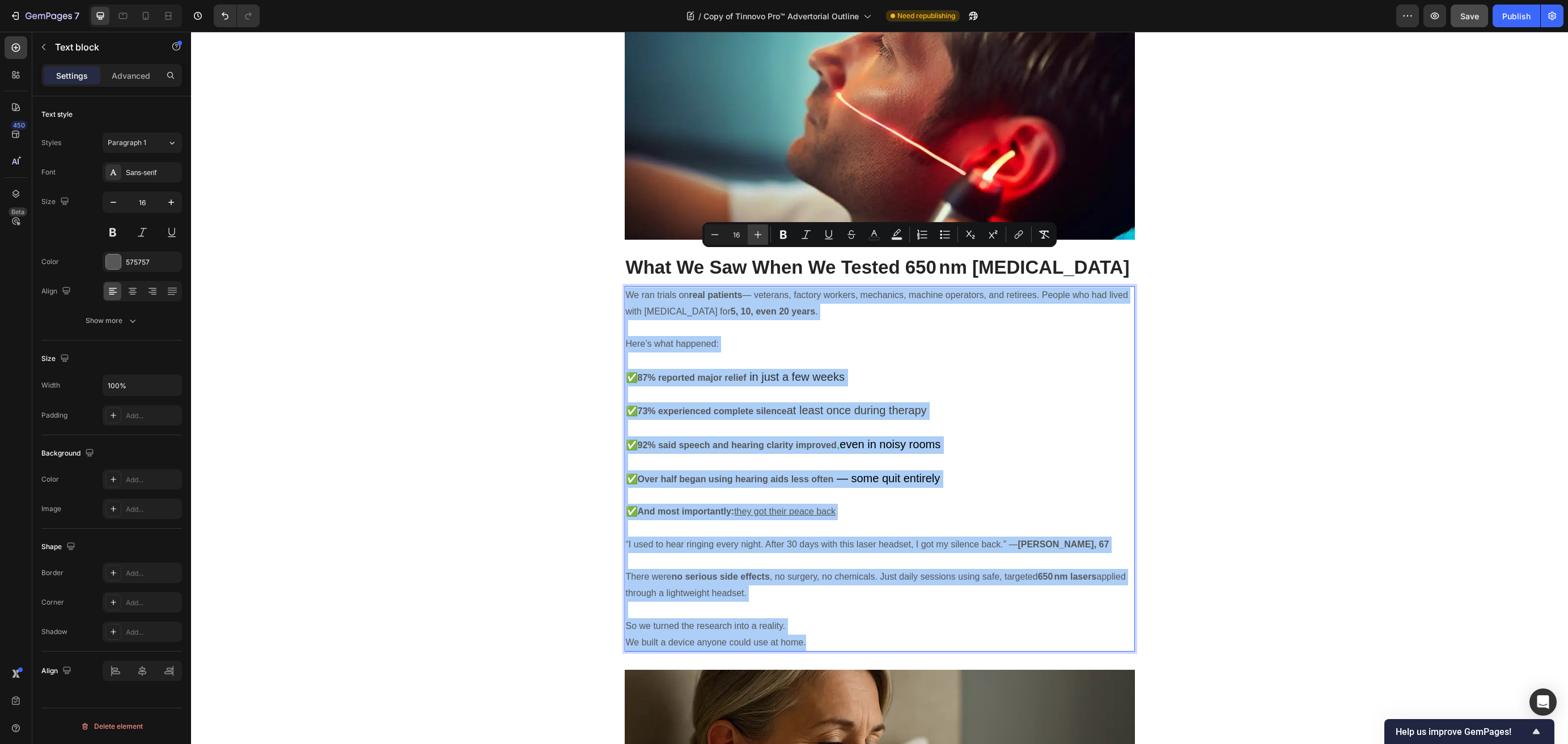
click at [758, 233] on icon "Editor contextual toolbar" at bounding box center [758, 234] width 12 height 12
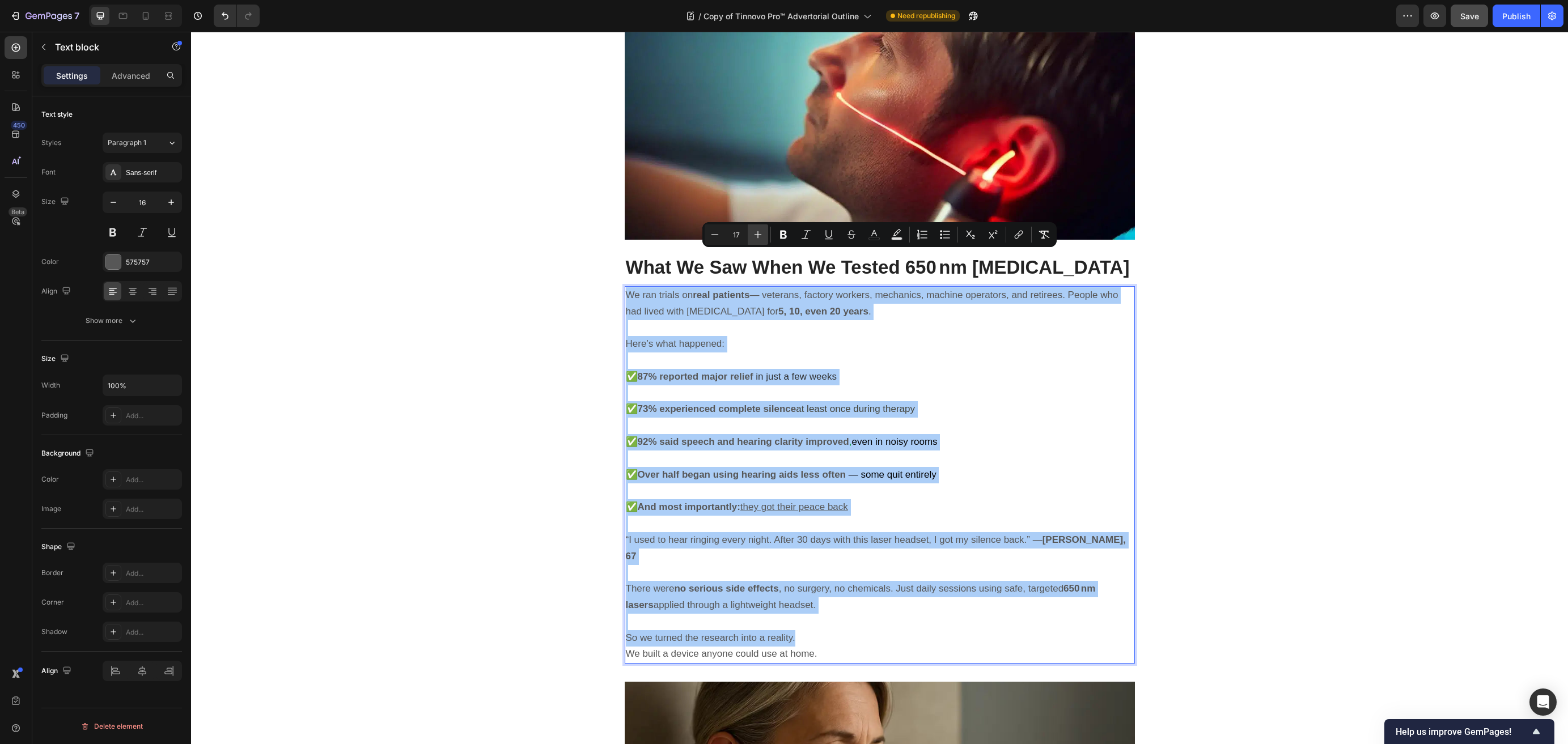
click at [758, 233] on icon "Editor contextual toolbar" at bounding box center [758, 234] width 12 height 12
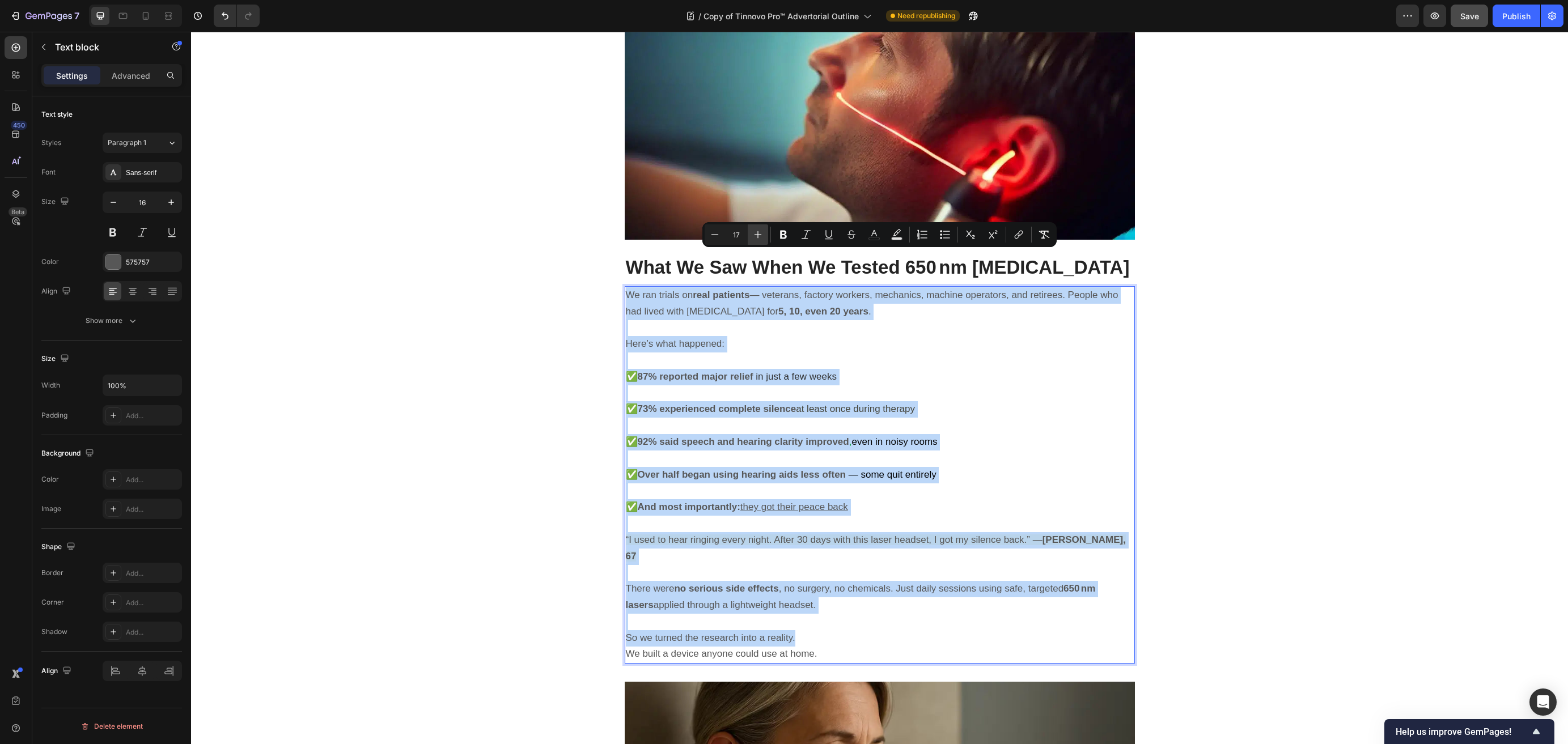
type input "18"
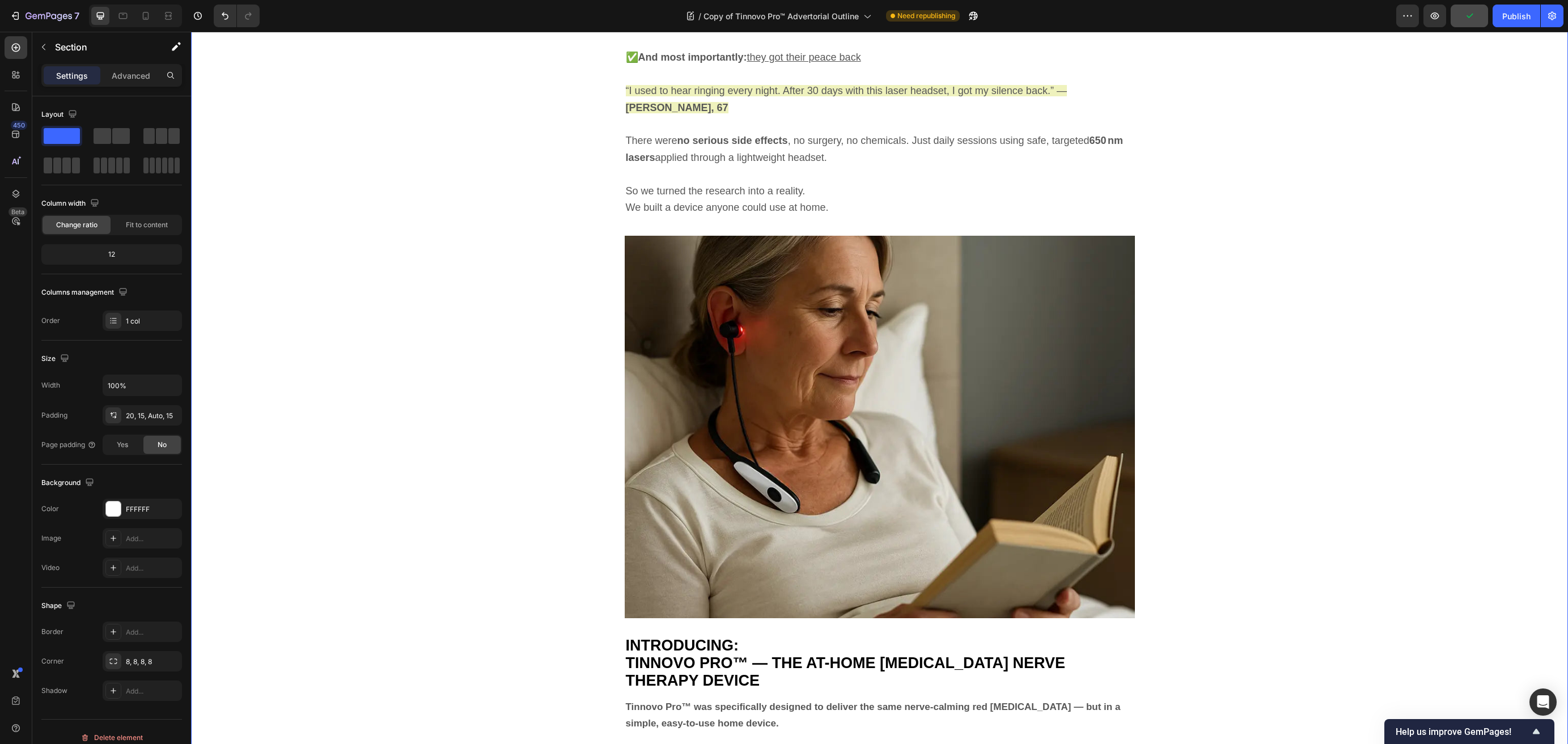
scroll to position [3311, 0]
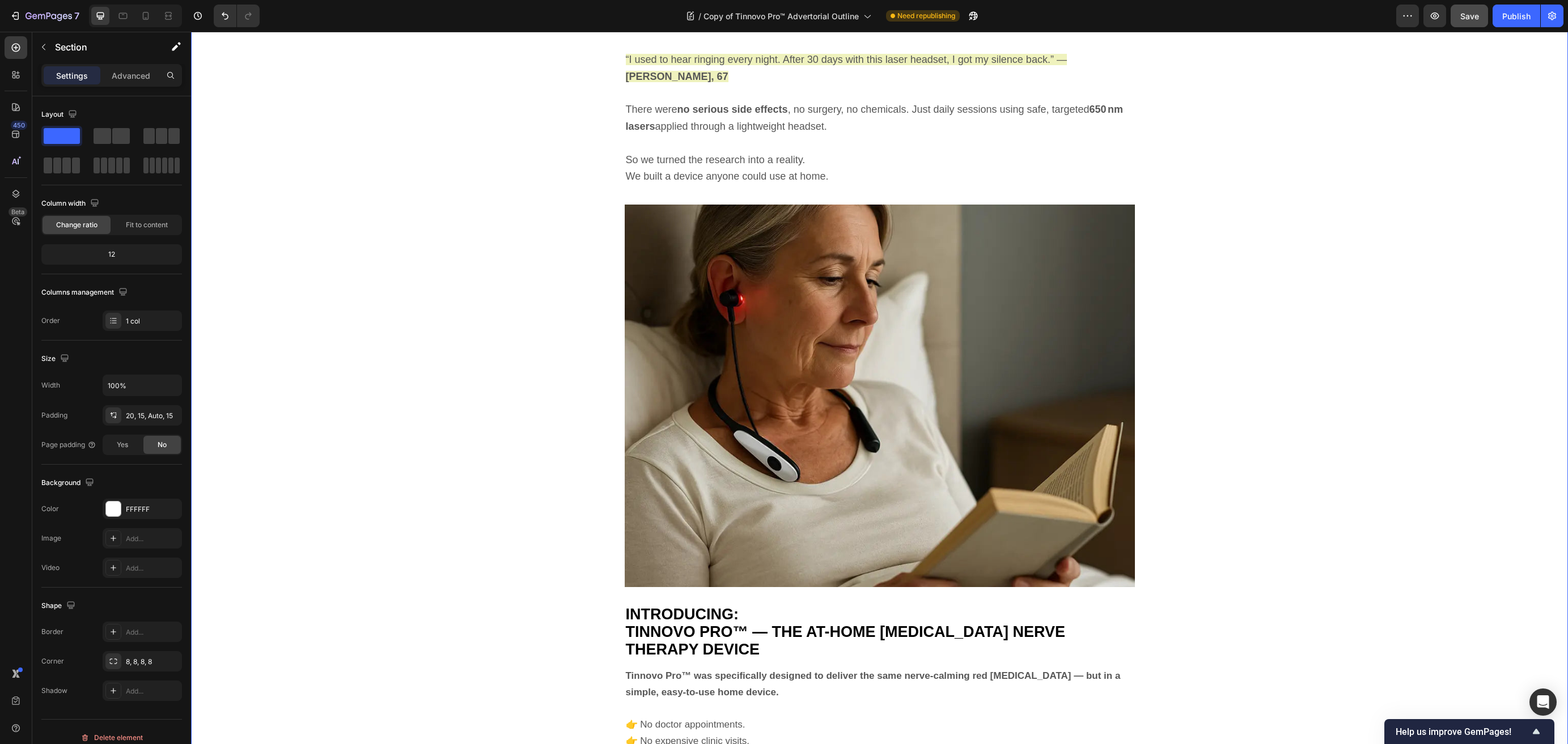
click at [779, 605] on h2 "INTRODUCING: TINNOVO PRO™ — THE AT-HOME TINNITUS NERVE THERAPY DEVICE" at bounding box center [880, 633] width 510 height 55
click at [780, 605] on h2 "INTRODUCING: TINNOVO PRO™ — THE AT-HOME TINNITUS NERVE THERAPY DEVICE" at bounding box center [880, 633] width 510 height 55
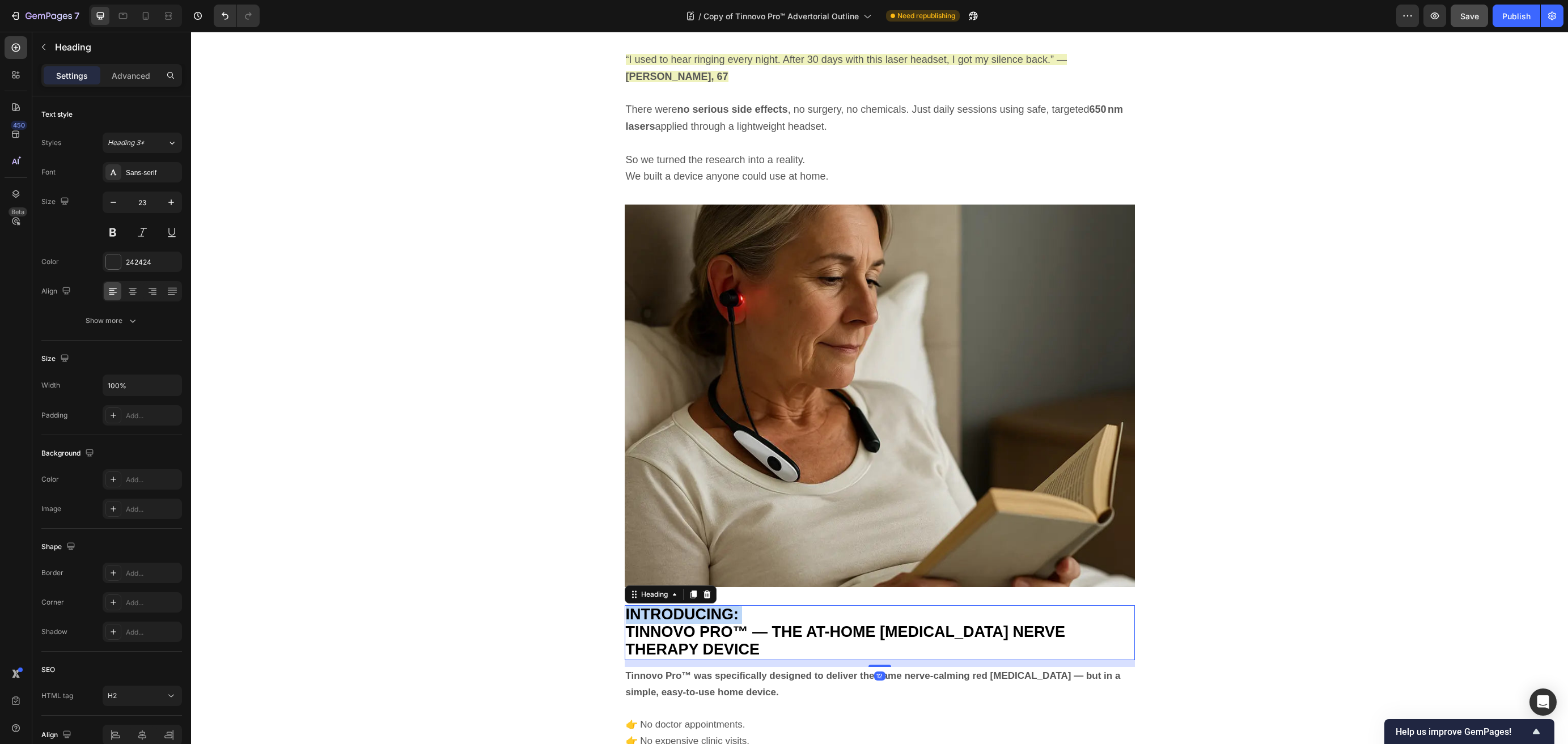
click at [780, 607] on p "INTRODUCING: TINNOVO PRO™ — THE AT-HOME TINNITUS NERVE THERAPY DEVICE" at bounding box center [880, 633] width 508 height 53
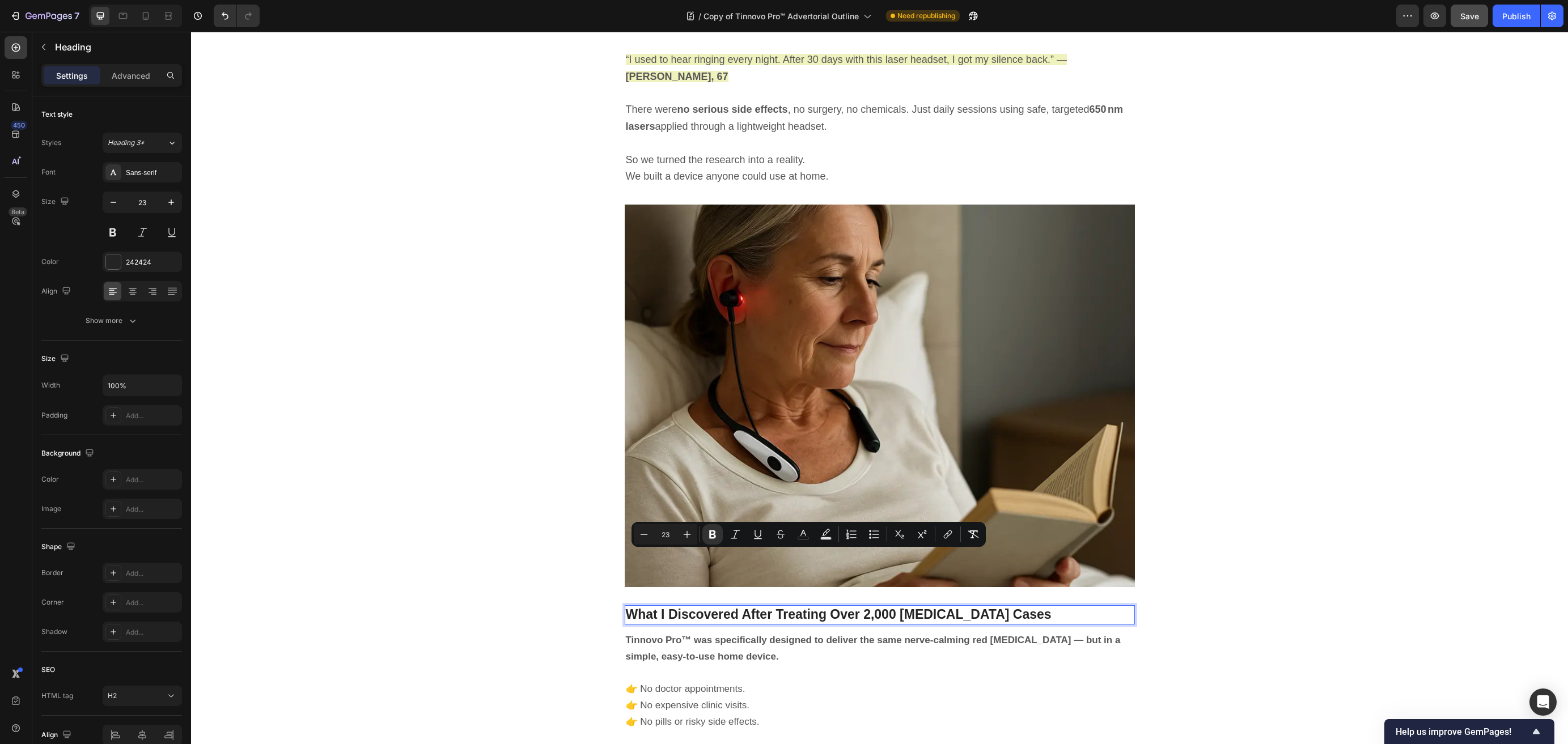
click at [663, 533] on input "23" at bounding box center [665, 534] width 23 height 13
type input "33"
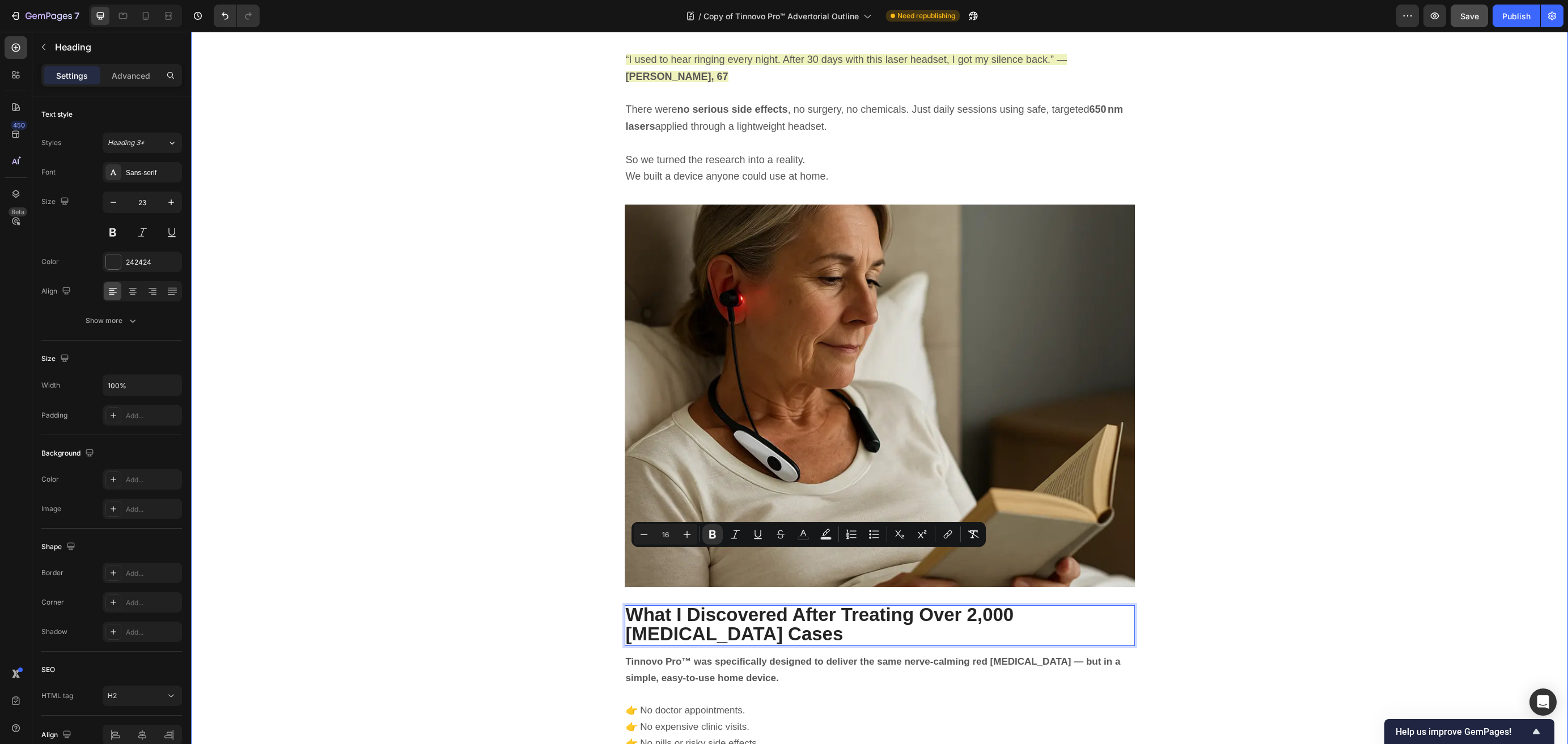
click at [471, 534] on div "⁠⁠⁠⁠⁠⁠⁠ The Sound That Wouldn’t Go Away Heading It started quietly. A faint, hi…" at bounding box center [880, 709] width 1360 height 6503
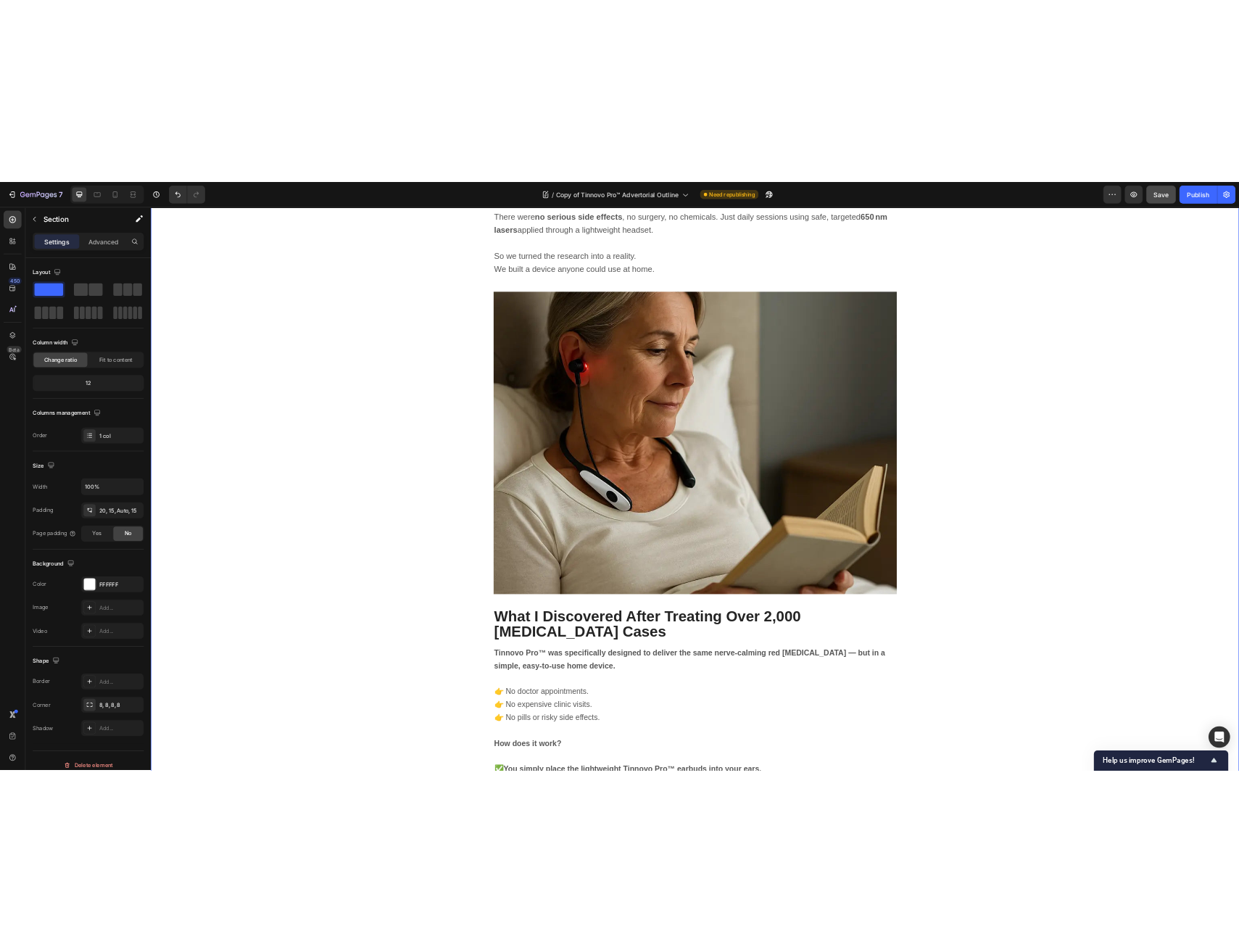
scroll to position [4434, 0]
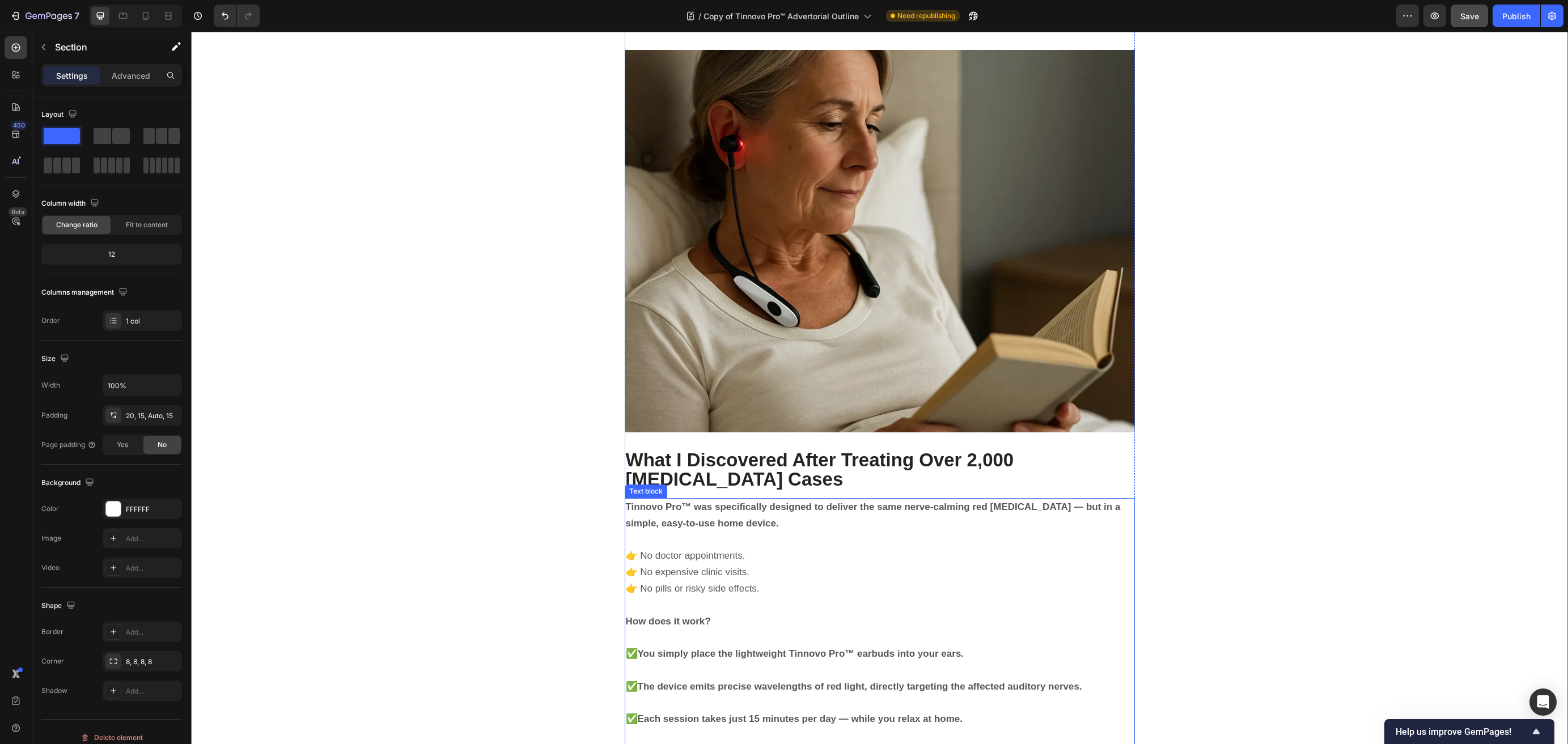
click at [712, 501] on strong "Tinnovo Pro™ was specifically designed to deliver the same nerve-calming red li…" at bounding box center [873, 515] width 495 height 27
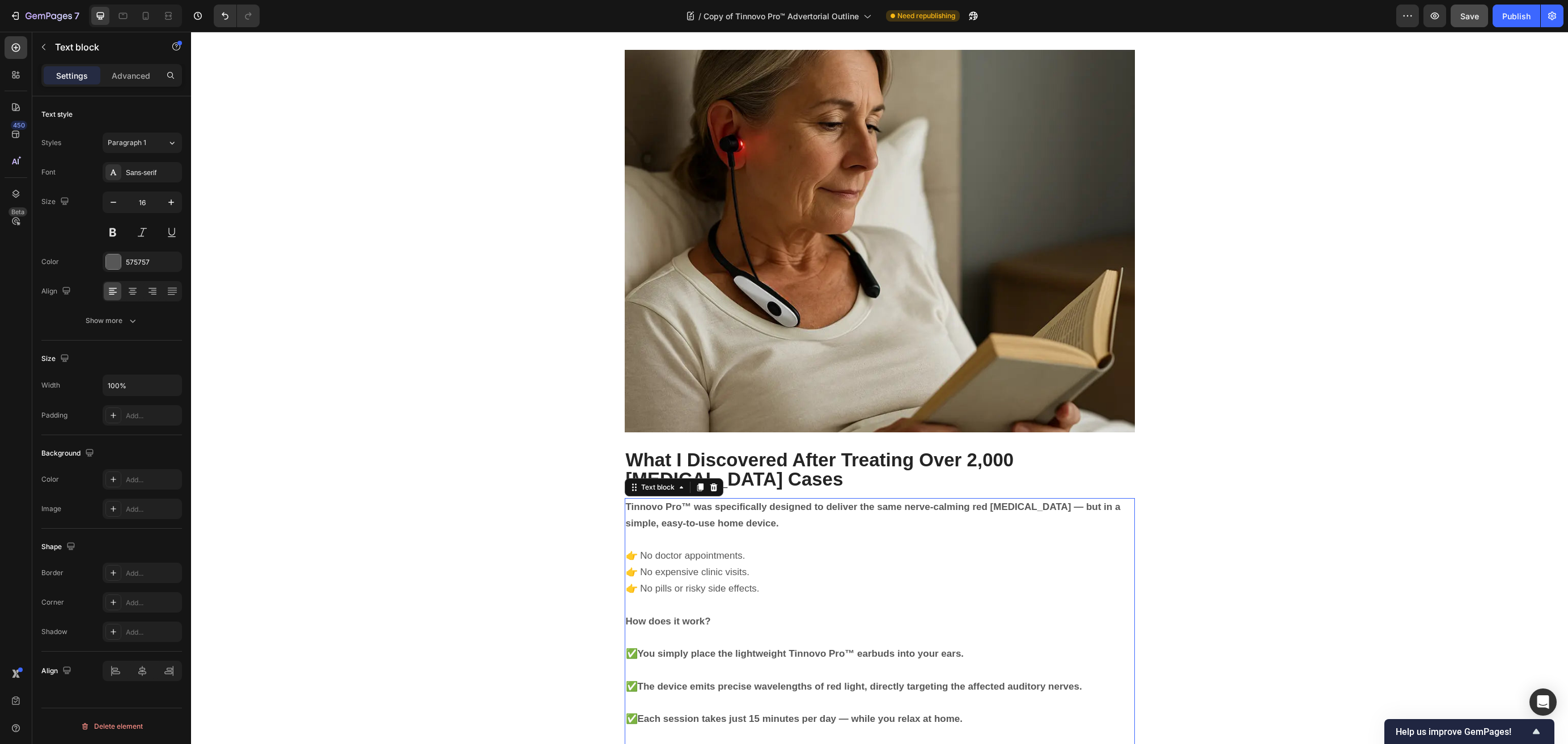
click at [712, 501] on strong "Tinnovo Pro™ was specifically designed to deliver the same nerve-calming red li…" at bounding box center [873, 515] width 495 height 27
drag, startPoint x: 768, startPoint y: 482, endPoint x: 786, endPoint y: 516, distance: 38.5
click at [772, 532] on p "Rich Text Editor. Editing area: main" at bounding box center [880, 540] width 508 height 16
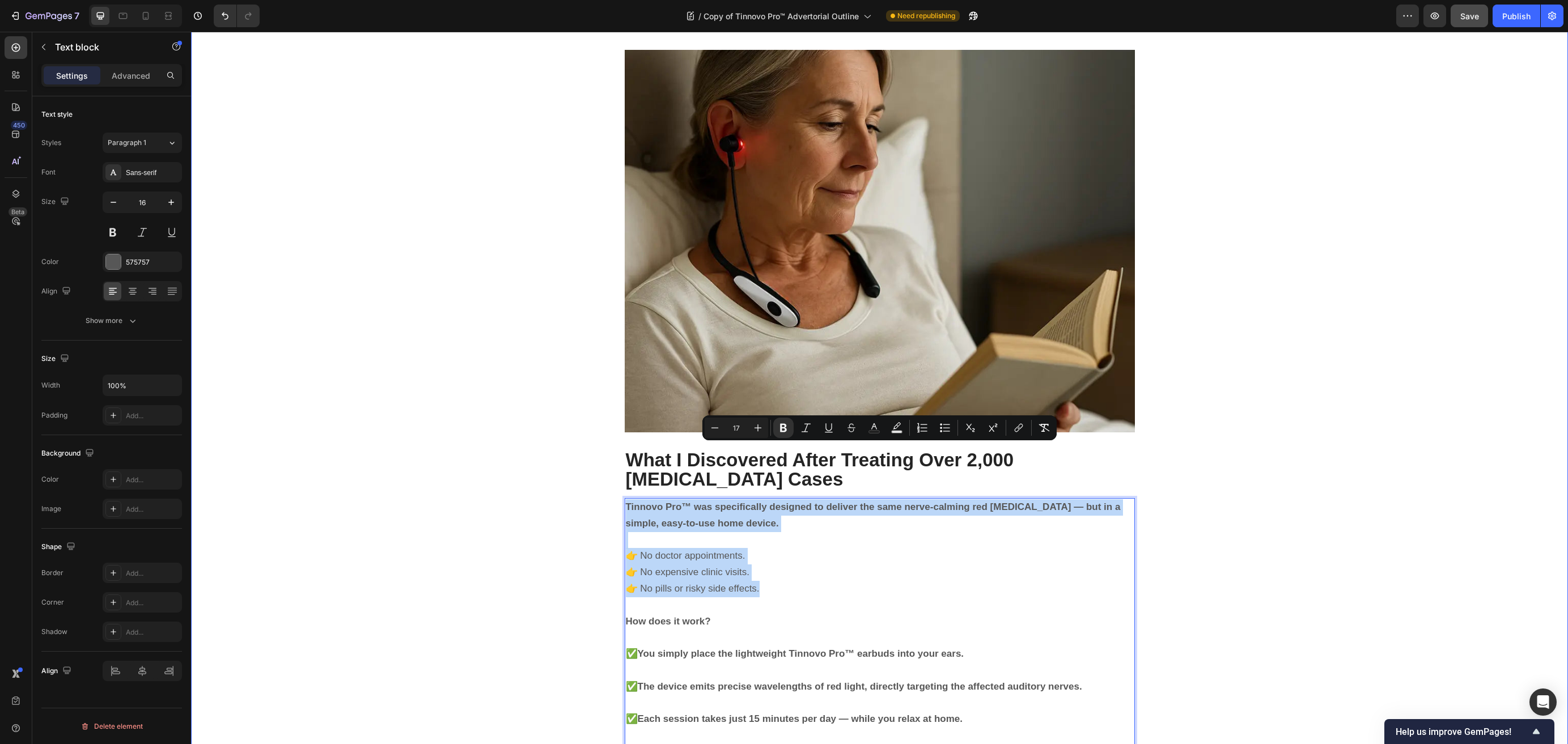
drag, startPoint x: 809, startPoint y: 537, endPoint x: 617, endPoint y: 436, distance: 216.9
click at [617, 436] on div "⁠⁠⁠⁠⁠⁠⁠ The Sound That Wouldn’t Go Away Heading It started quietly. A faint, hi…" at bounding box center [880, 555] width 1360 height 6503
click at [723, 583] on span "👉 No pills or risky side effects." at bounding box center [693, 588] width 134 height 11
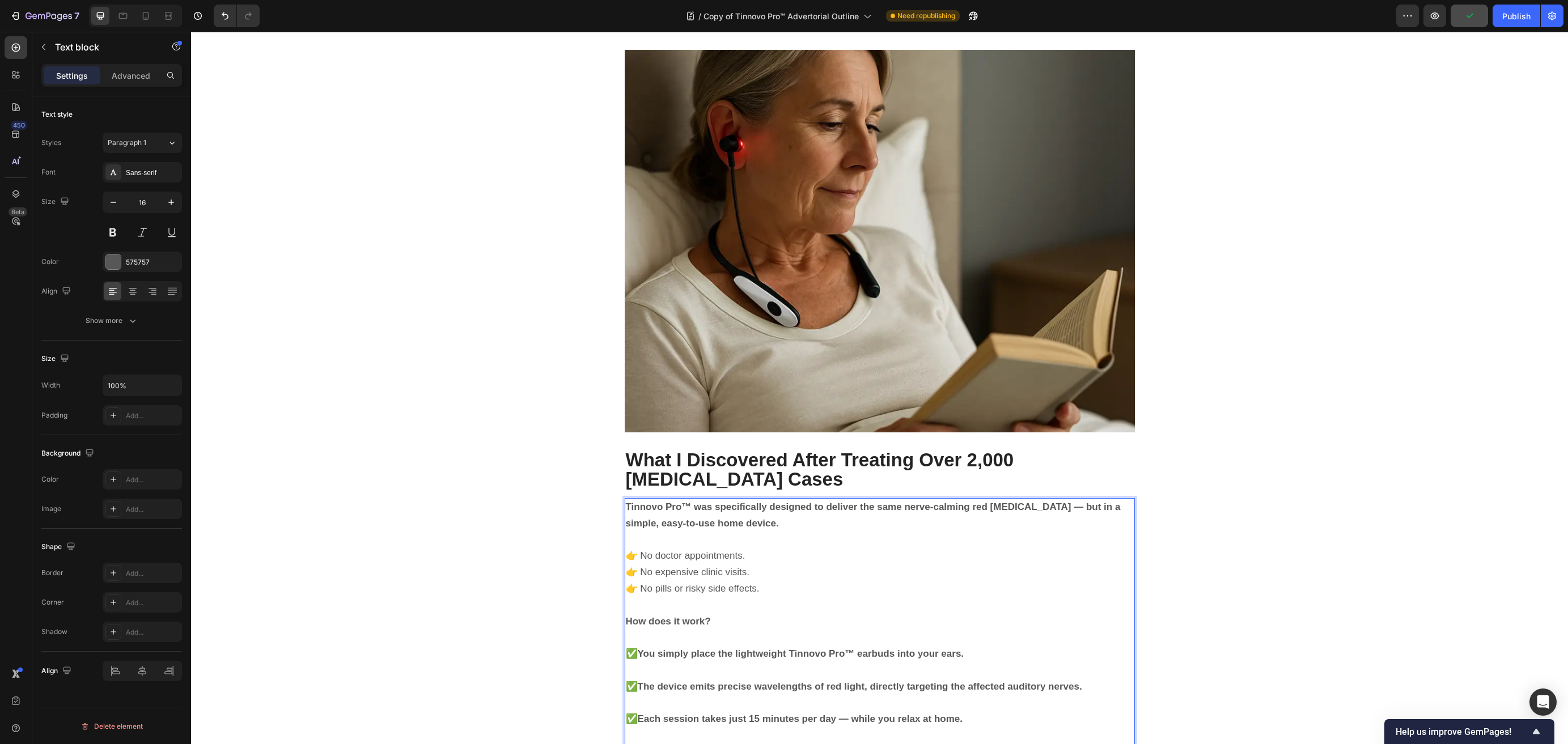
click at [768, 614] on p "How does it work?" at bounding box center [880, 622] width 508 height 16
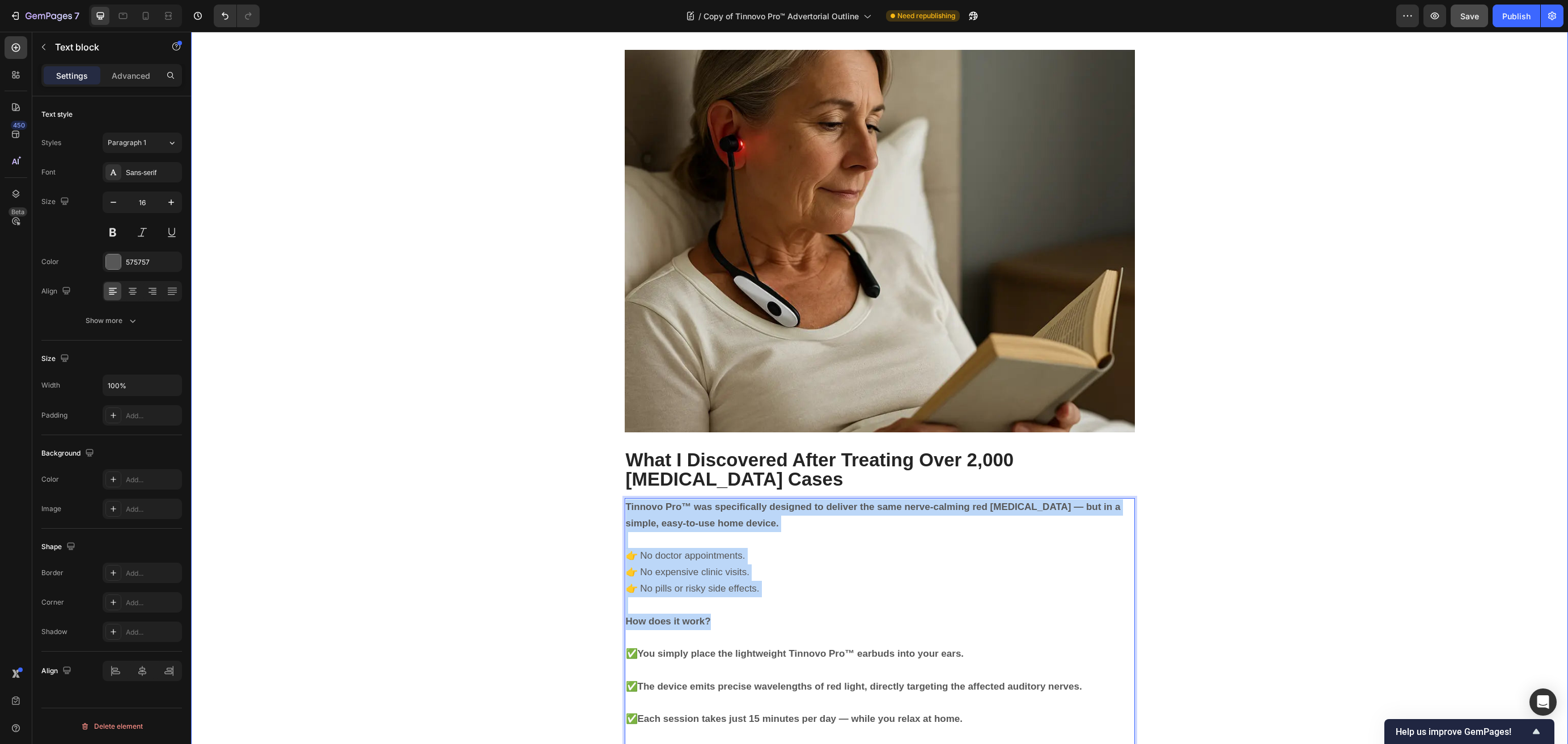
drag, startPoint x: 677, startPoint y: 540, endPoint x: 616, endPoint y: 457, distance: 103.0
click at [616, 457] on div "⁠⁠⁠⁠⁠⁠⁠ The Sound That Wouldn’t Go Away Heading It started quietly. A faint, hi…" at bounding box center [880, 555] width 1360 height 6503
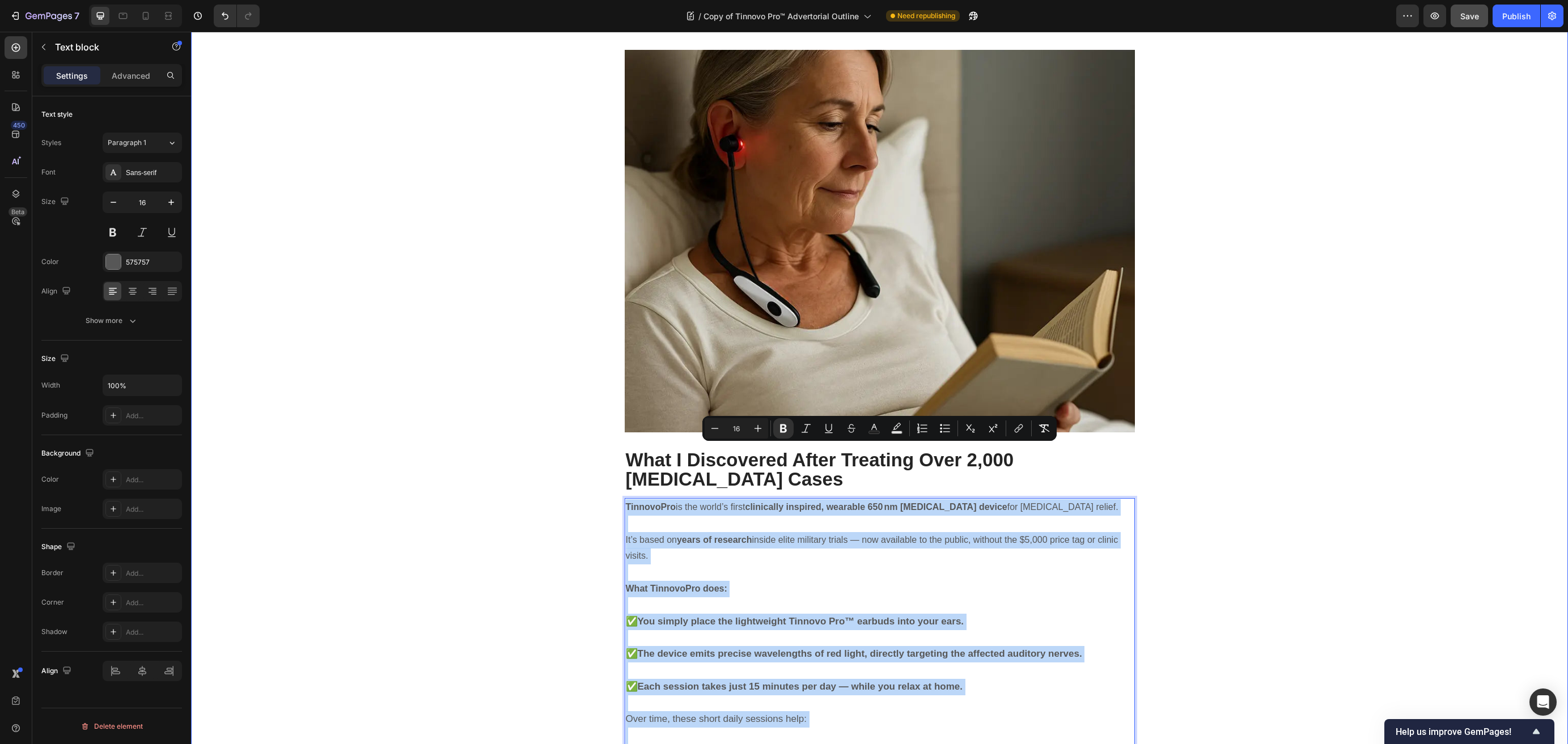
click at [486, 504] on div "⁠⁠⁠⁠⁠⁠⁠ The Sound That Wouldn’t Go Away Heading It started quietly. A faint, hi…" at bounding box center [880, 538] width 1360 height 6470
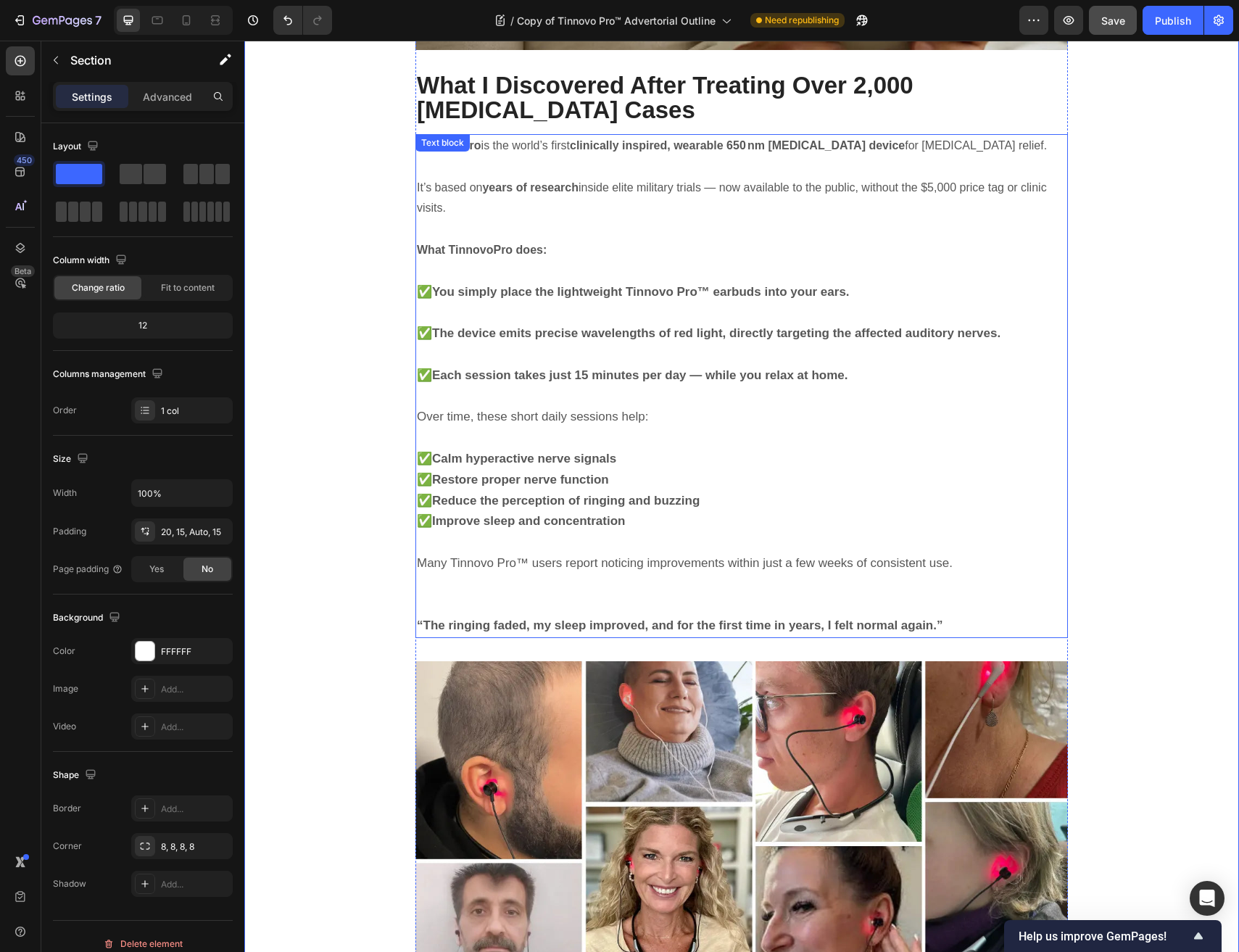
scroll to position [4872, 0]
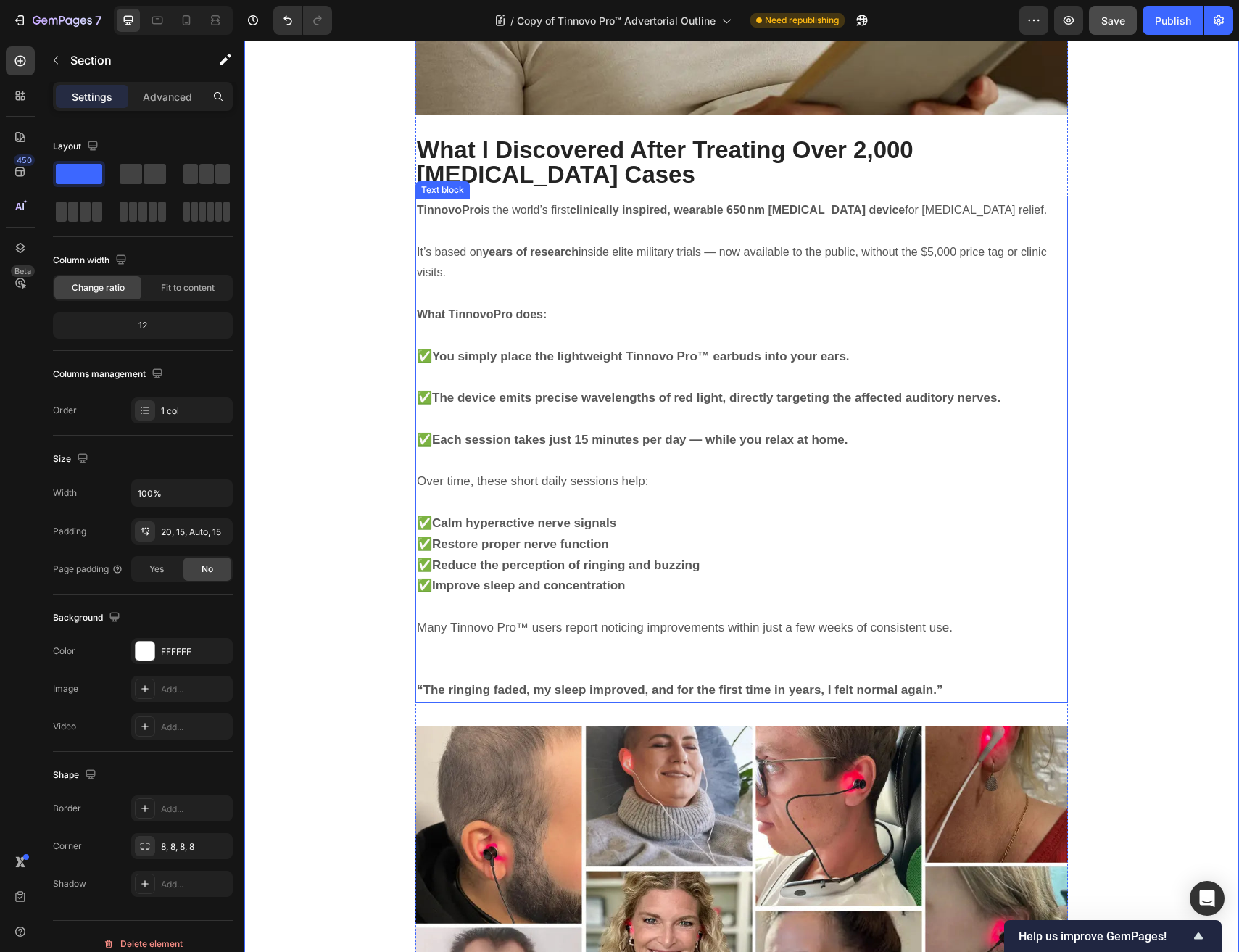
click at [571, 430] on p "✅ Each session takes just 15 minutes per day — while you relax at home." at bounding box center [742, 440] width 649 height 21
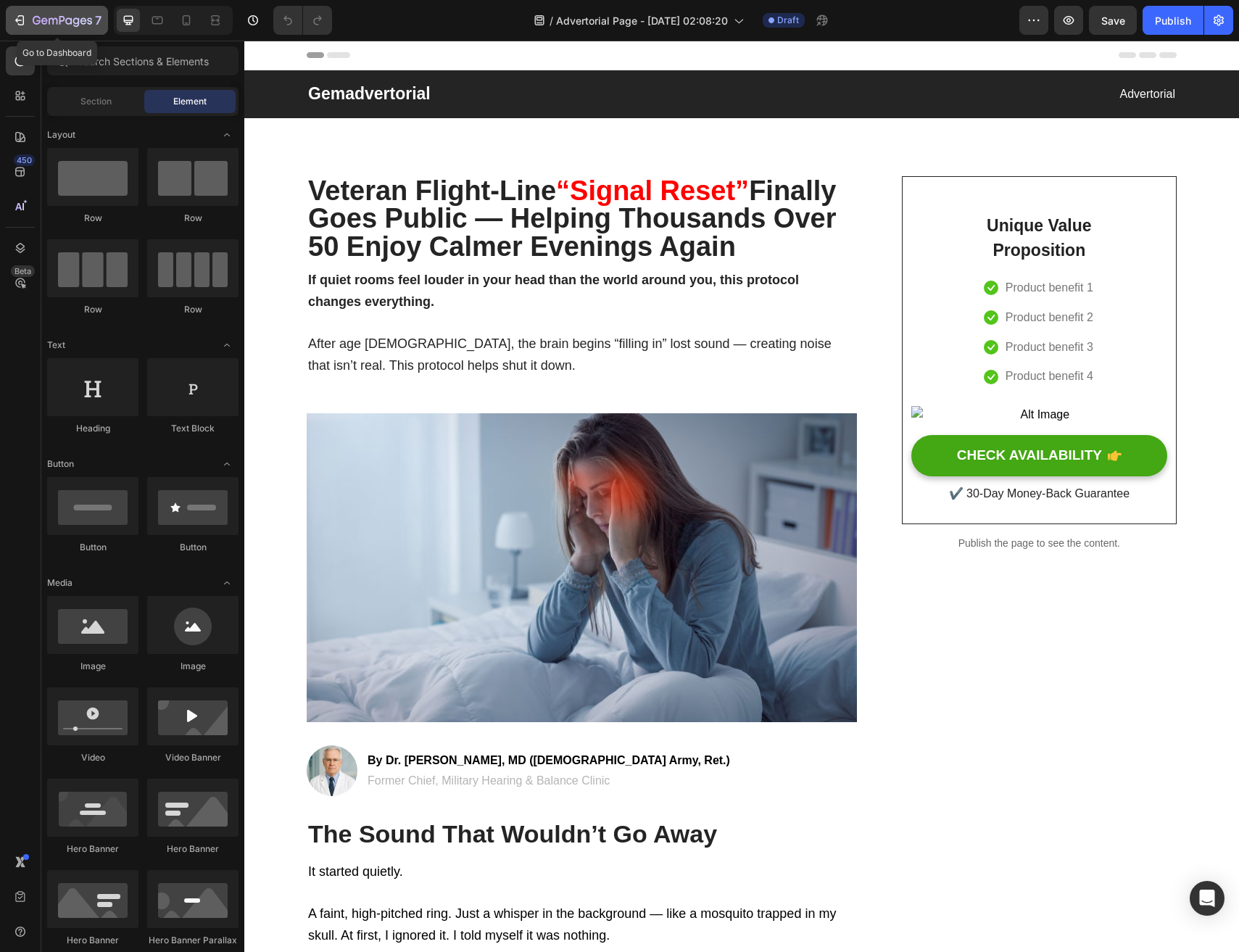
click at [33, 26] on icon "button" at bounding box center [62, 22] width 59 height 12
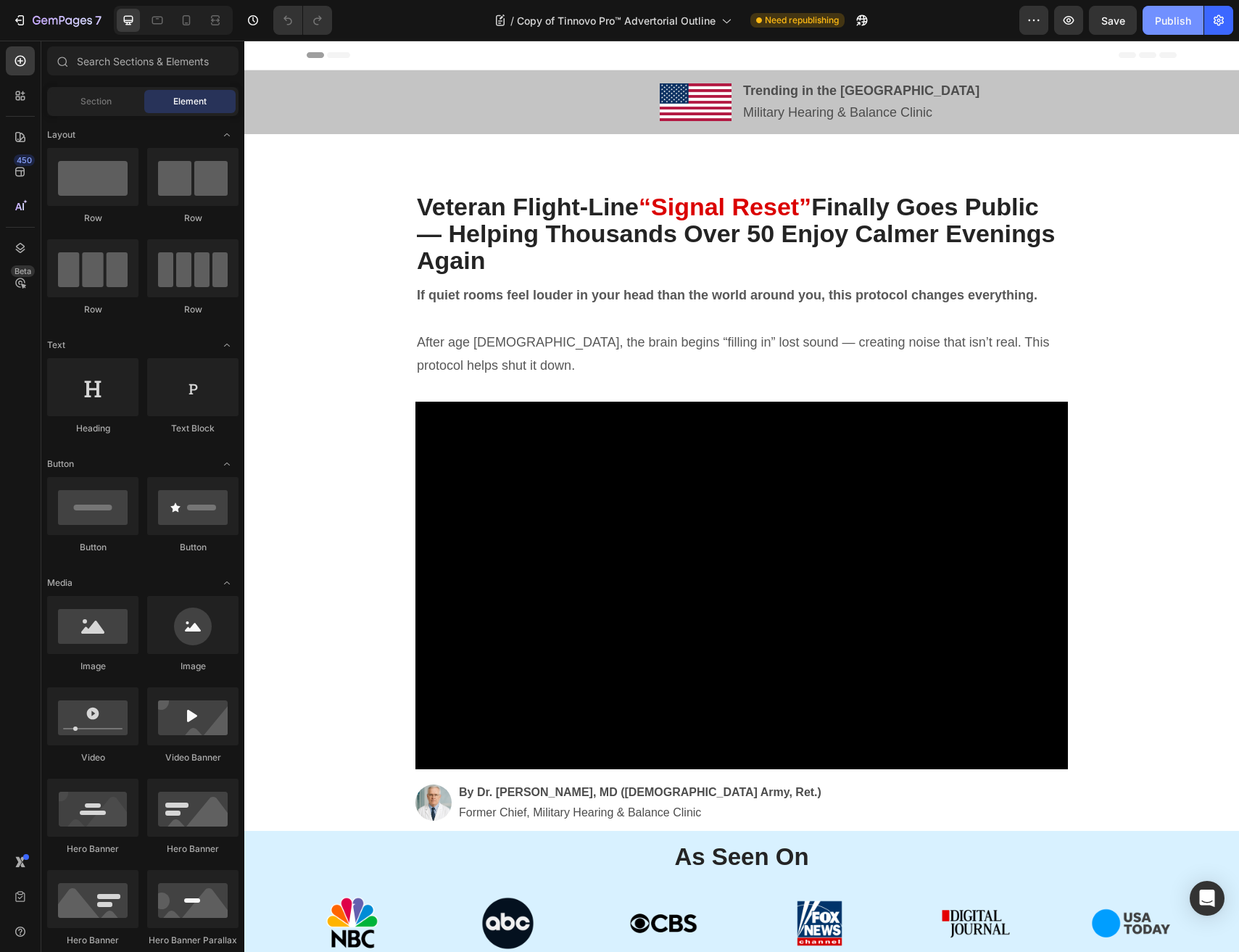
click at [1186, 14] on div "Publish" at bounding box center [1173, 21] width 37 height 16
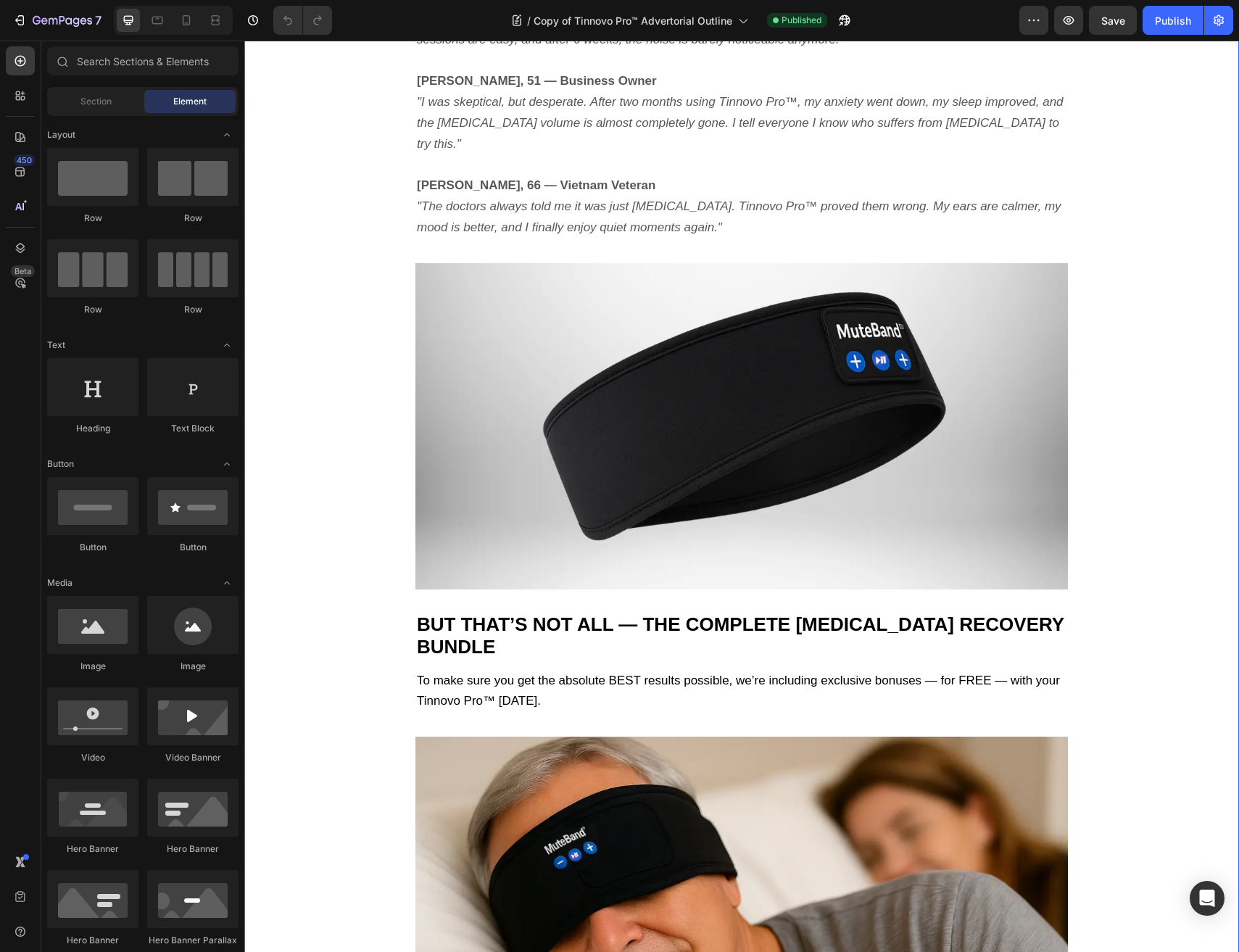
scroll to position [4626, 0]
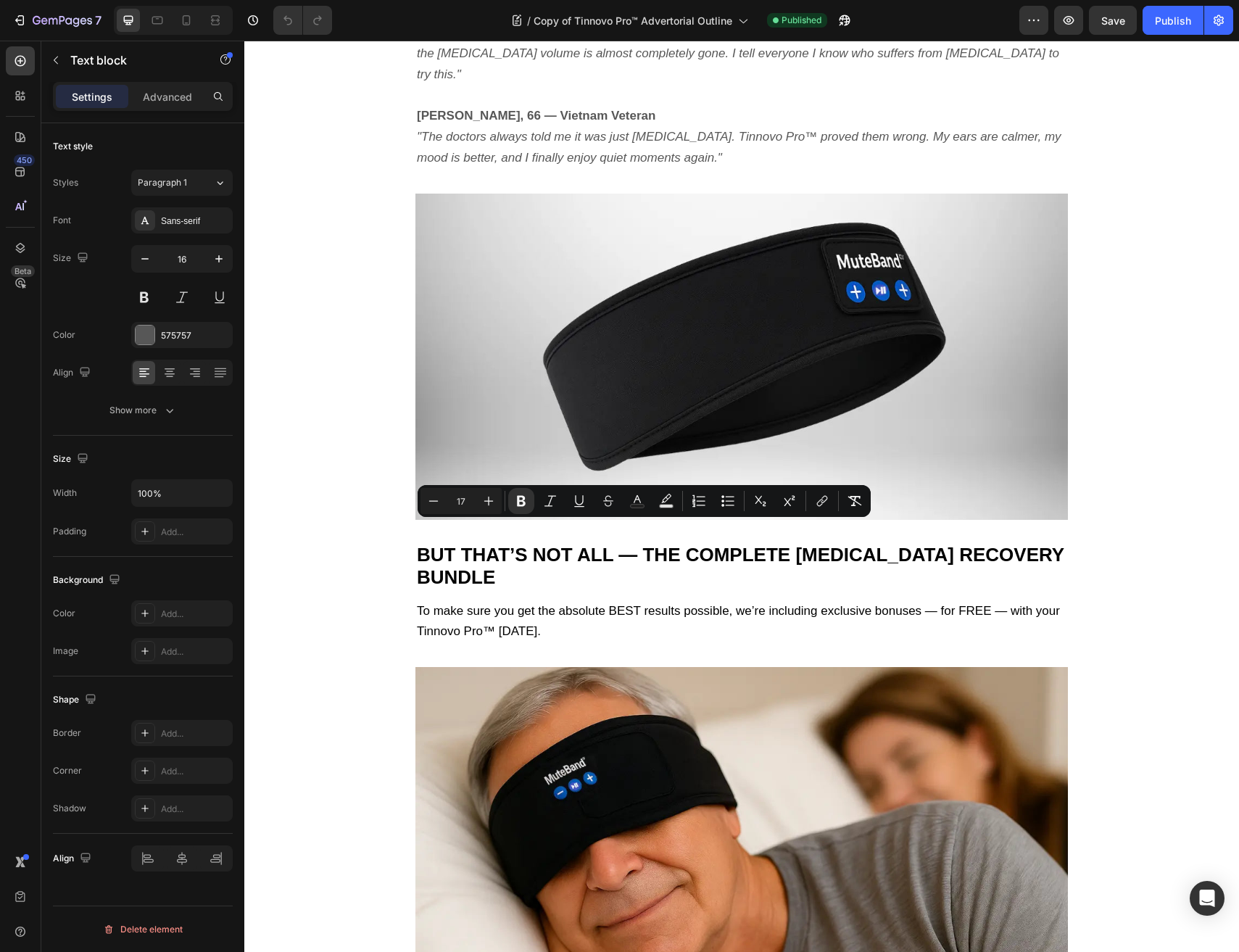
drag, startPoint x: 883, startPoint y: 528, endPoint x: 437, endPoint y: 534, distance: 446.0
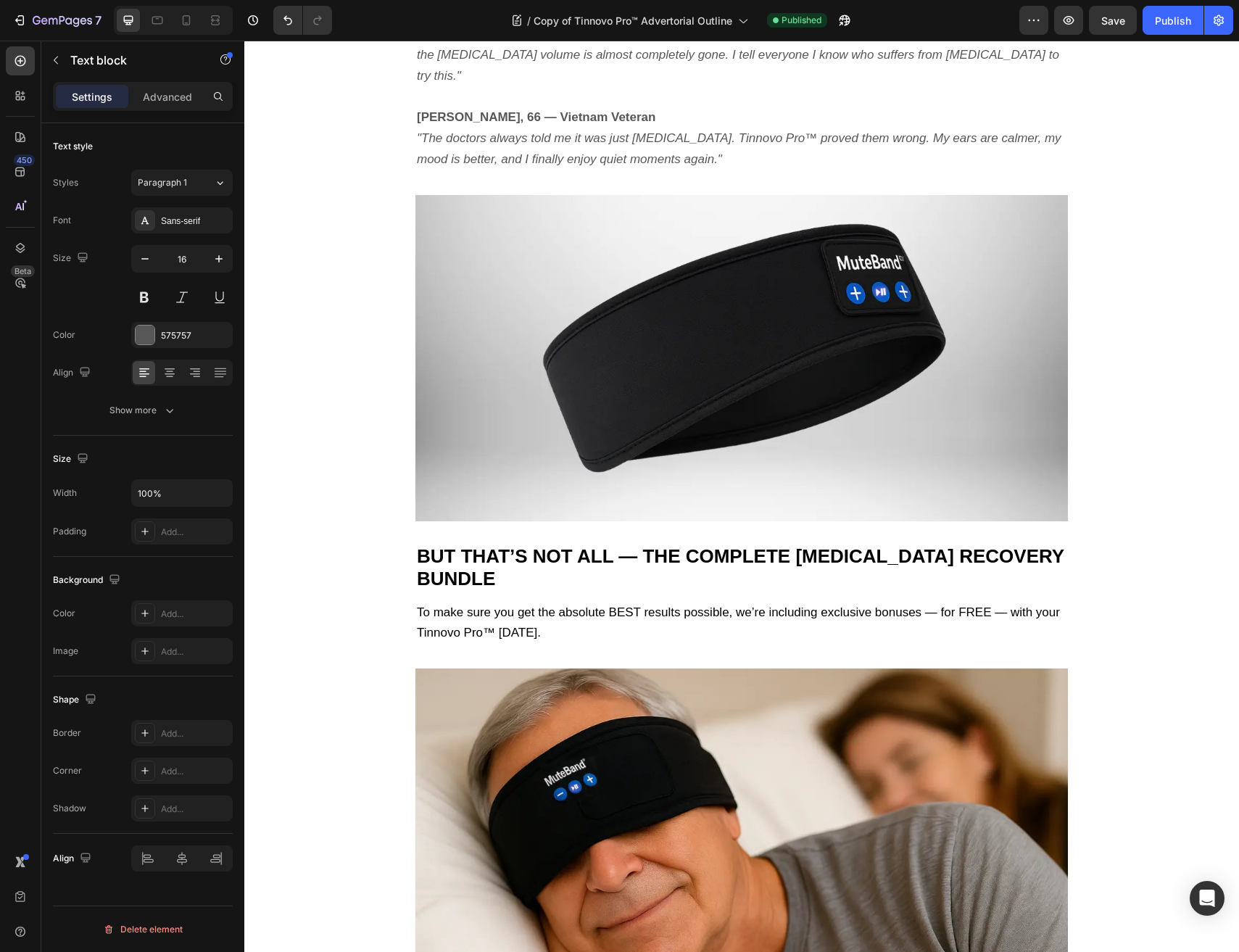
drag, startPoint x: 1046, startPoint y: 574, endPoint x: 437, endPoint y: 578, distance: 609.0
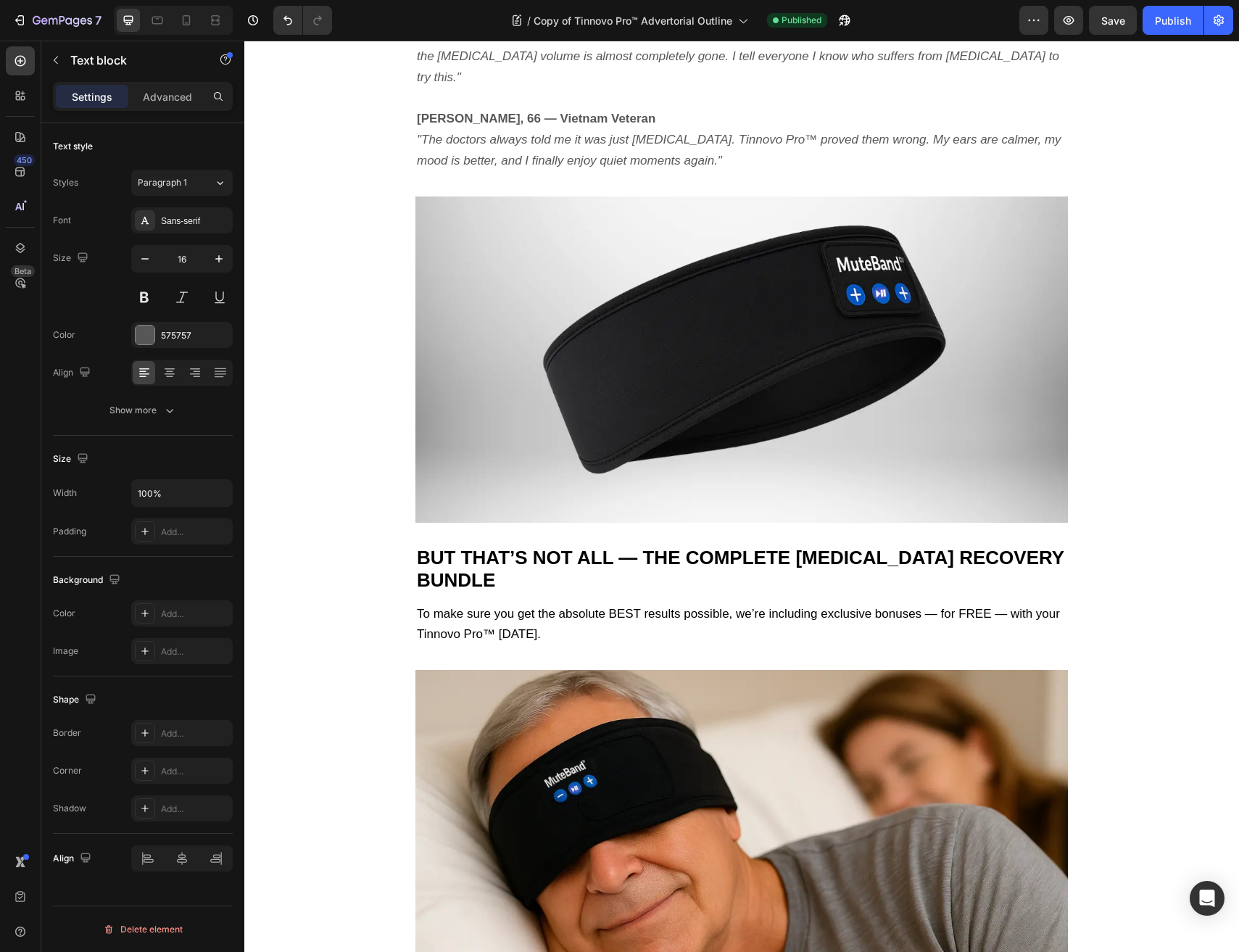
drag, startPoint x: 900, startPoint y: 614, endPoint x: 434, endPoint y: 609, distance: 466.0
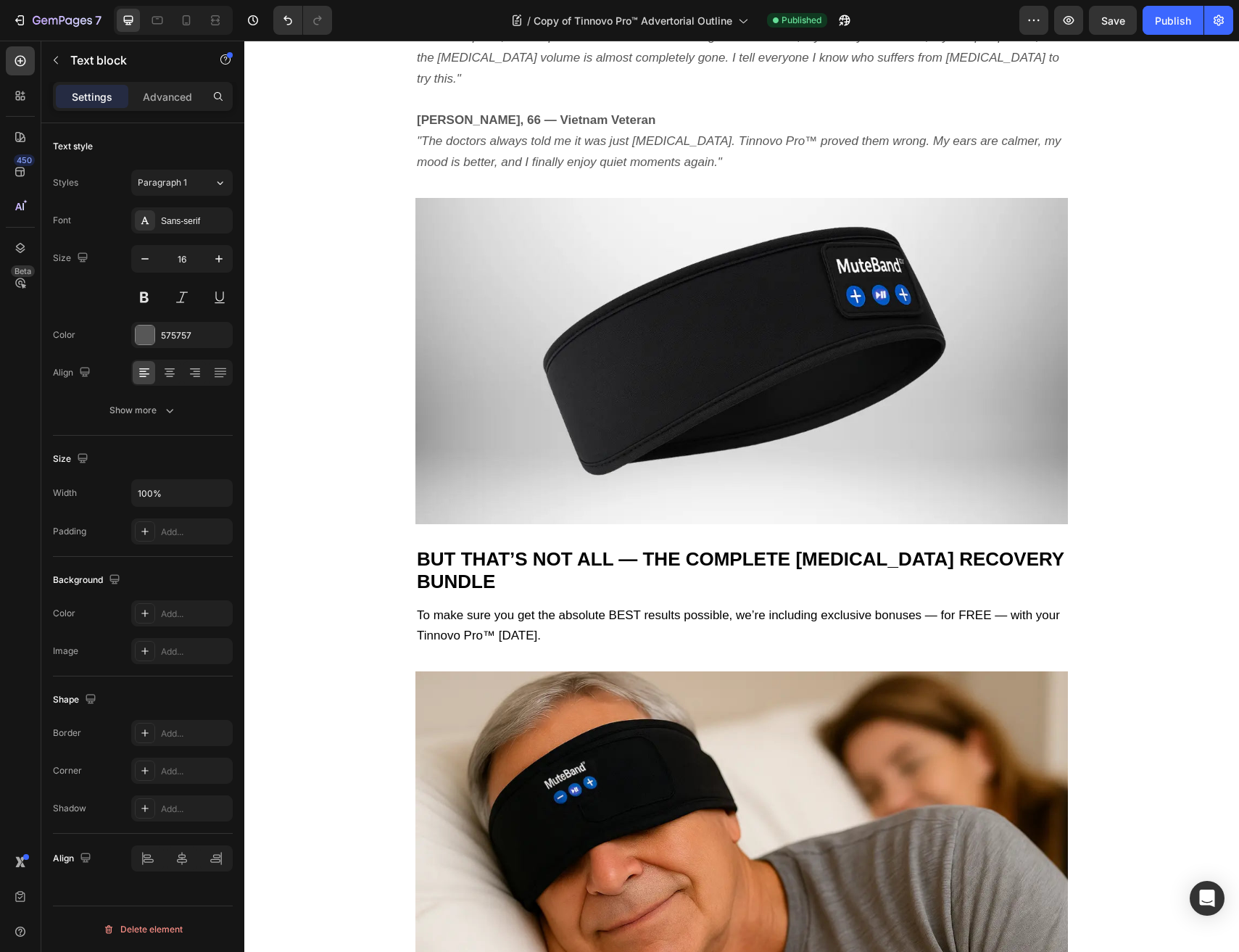
copy p "✅ Reduces inflammation and the overactive brain patterns that cause ringing"
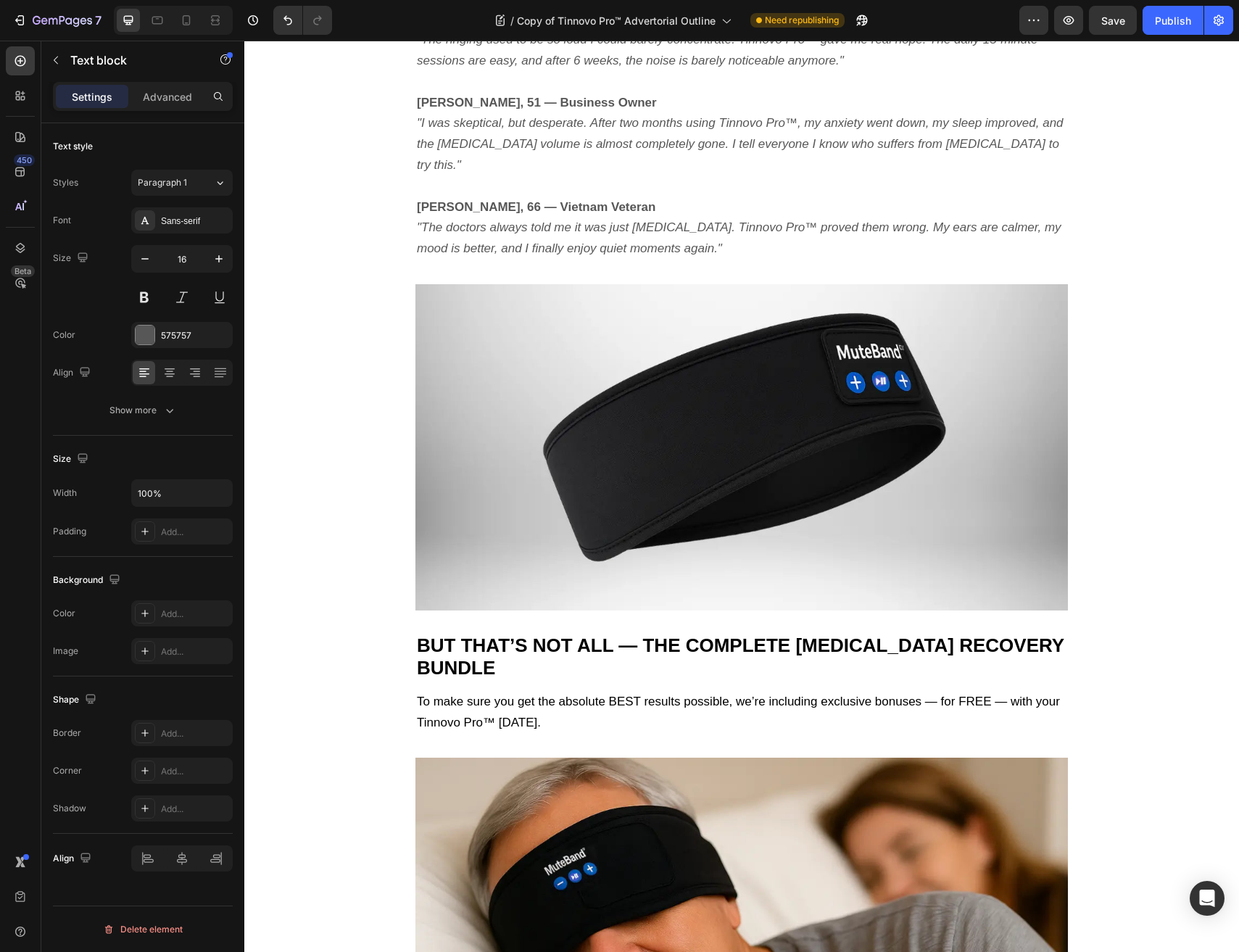
drag, startPoint x: 927, startPoint y: 660, endPoint x: 436, endPoint y: 656, distance: 491.0
drag, startPoint x: 936, startPoint y: 700, endPoint x: 435, endPoint y: 705, distance: 501.0
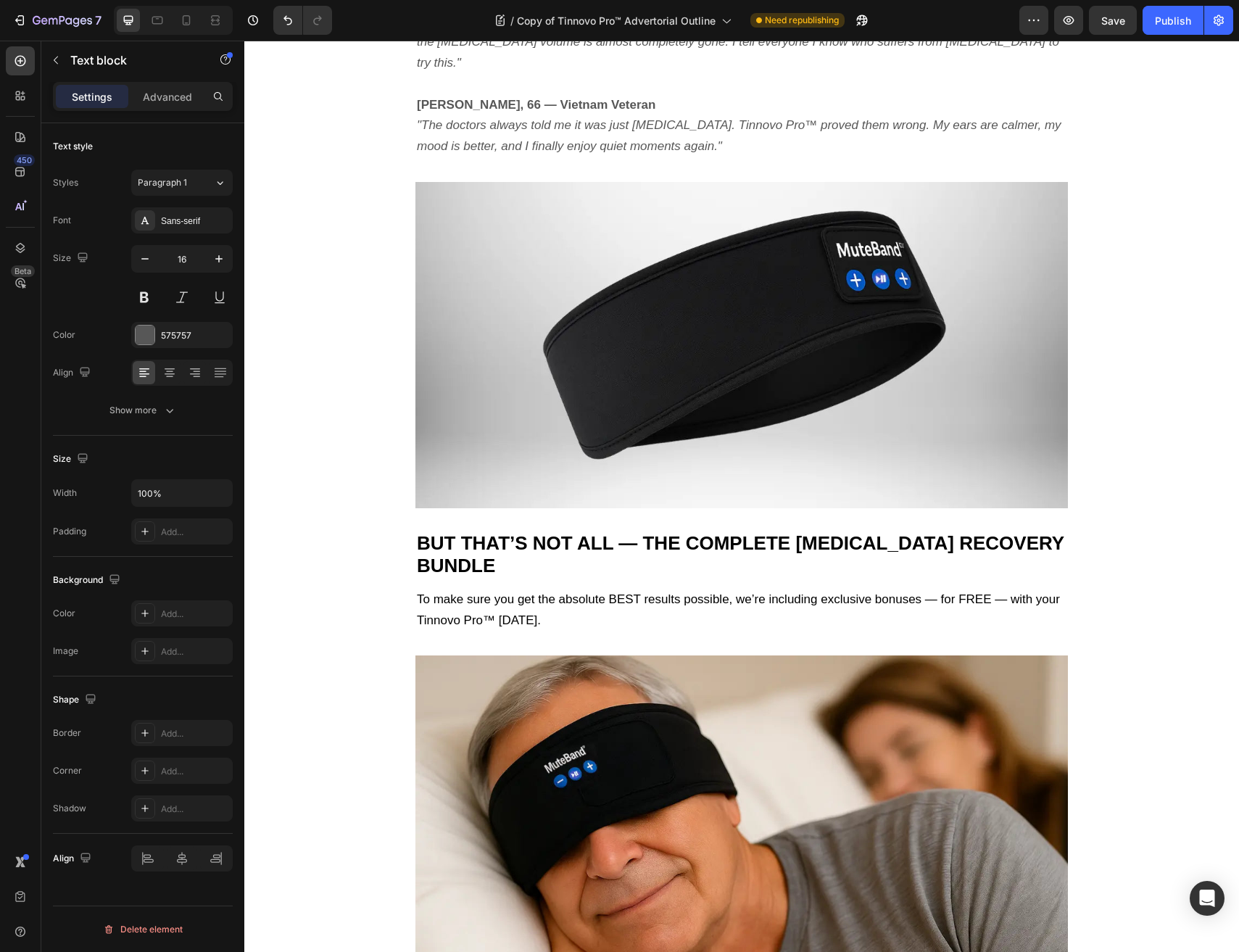
scroll to position [4898, 0]
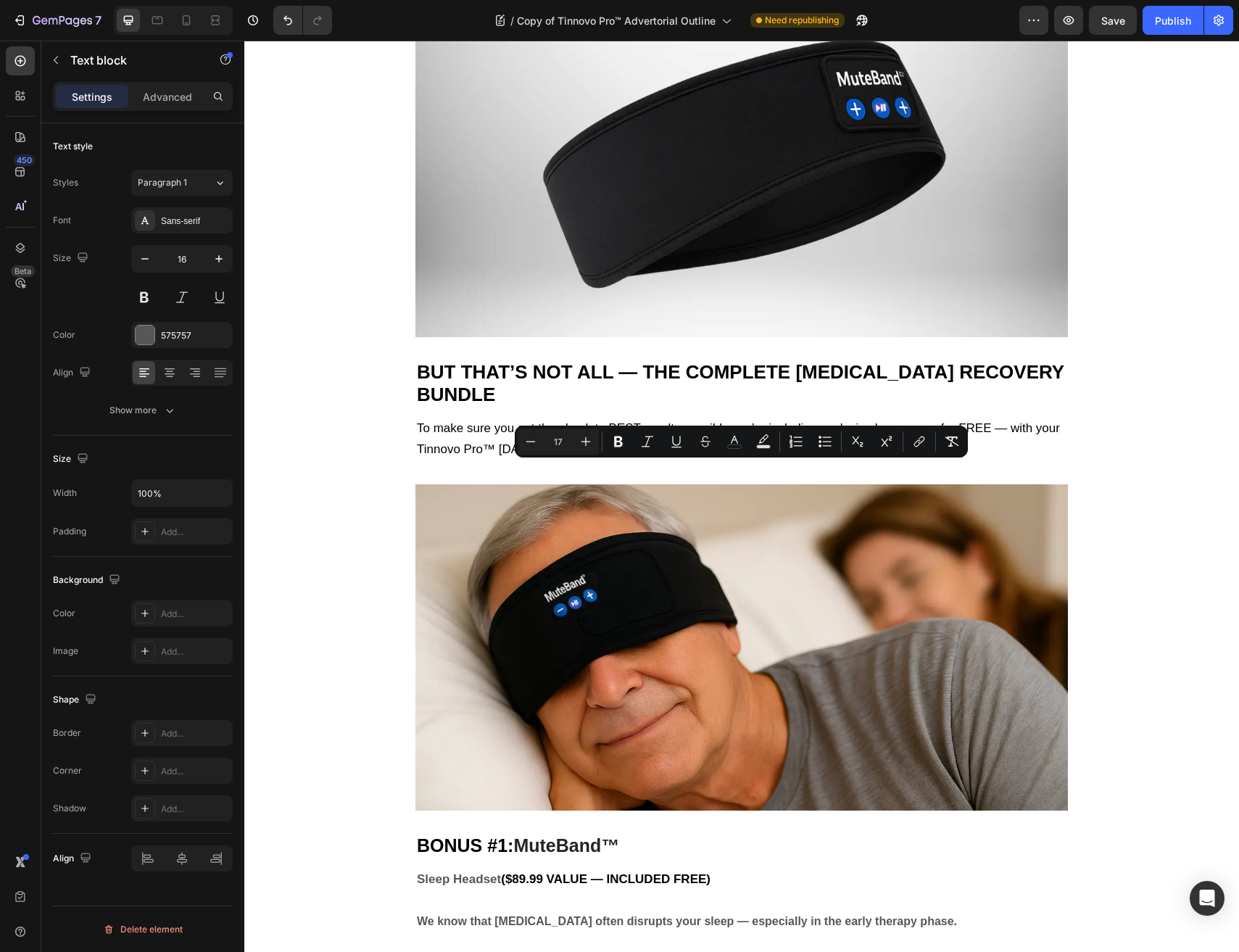
drag, startPoint x: 417, startPoint y: 470, endPoint x: 1051, endPoint y: 696, distance: 673.1
type input "16"
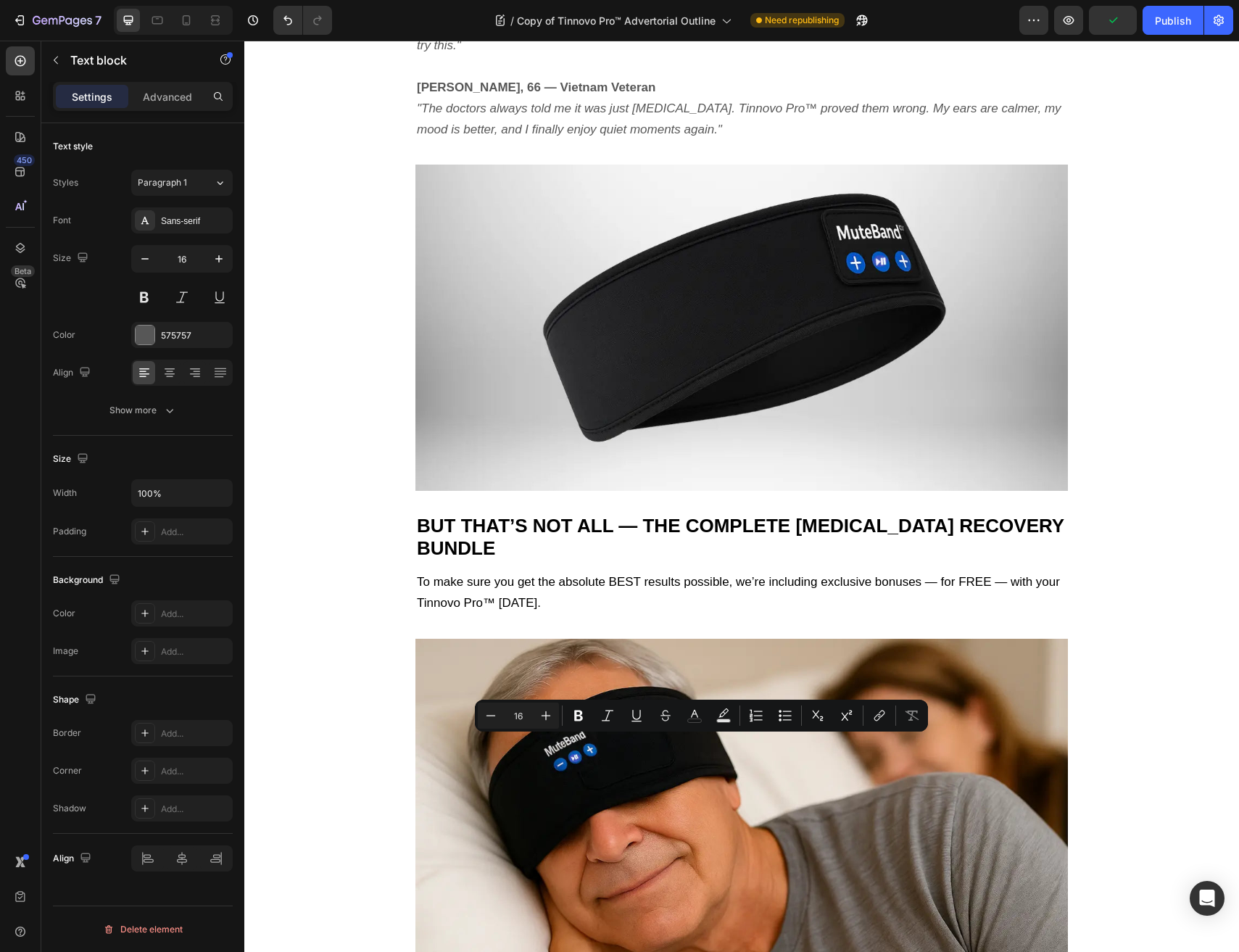
scroll to position [4821, 0]
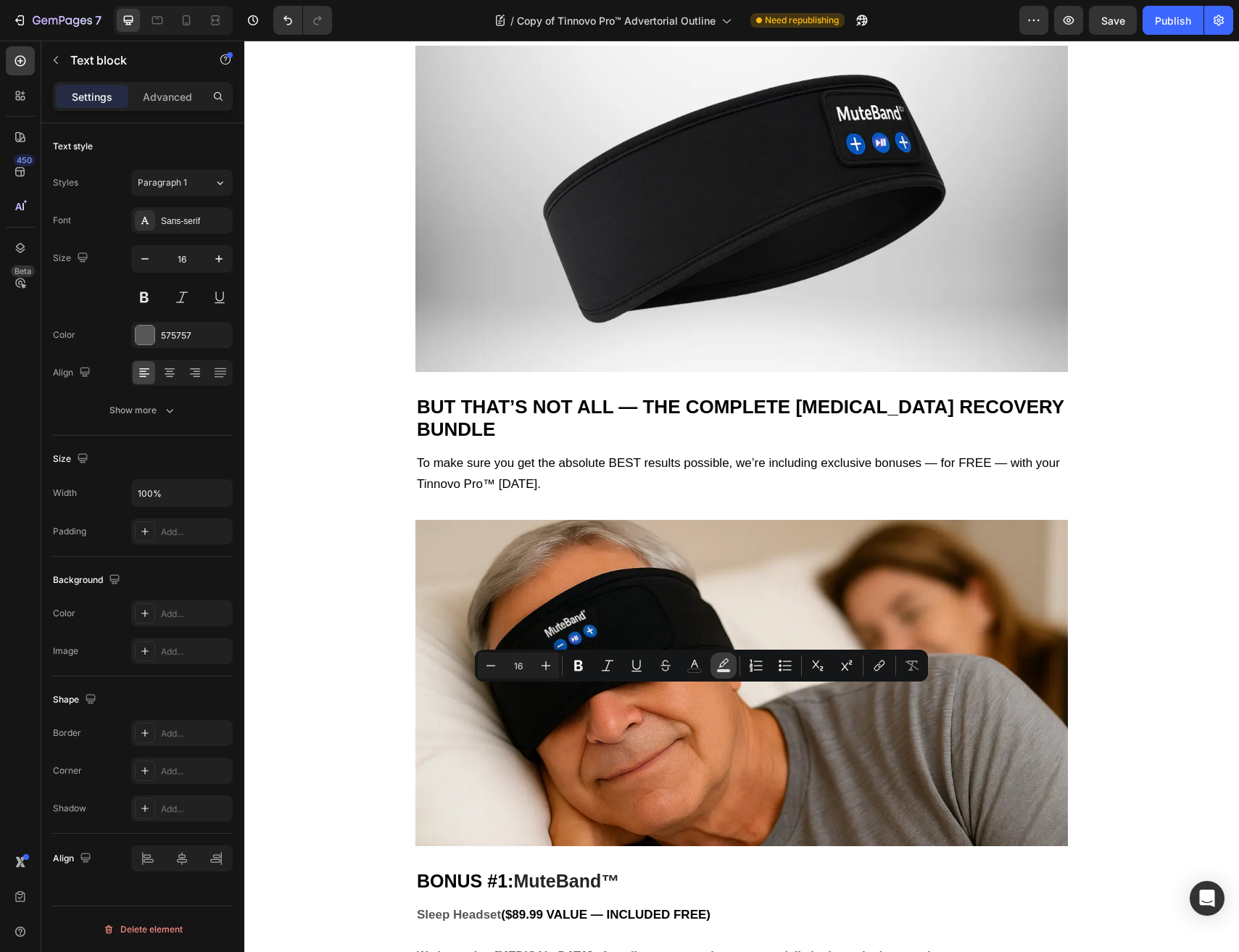
click at [717, 664] on icon "Editor contextual toolbar" at bounding box center [723, 666] width 15 height 15
type input "000000"
type input "77"
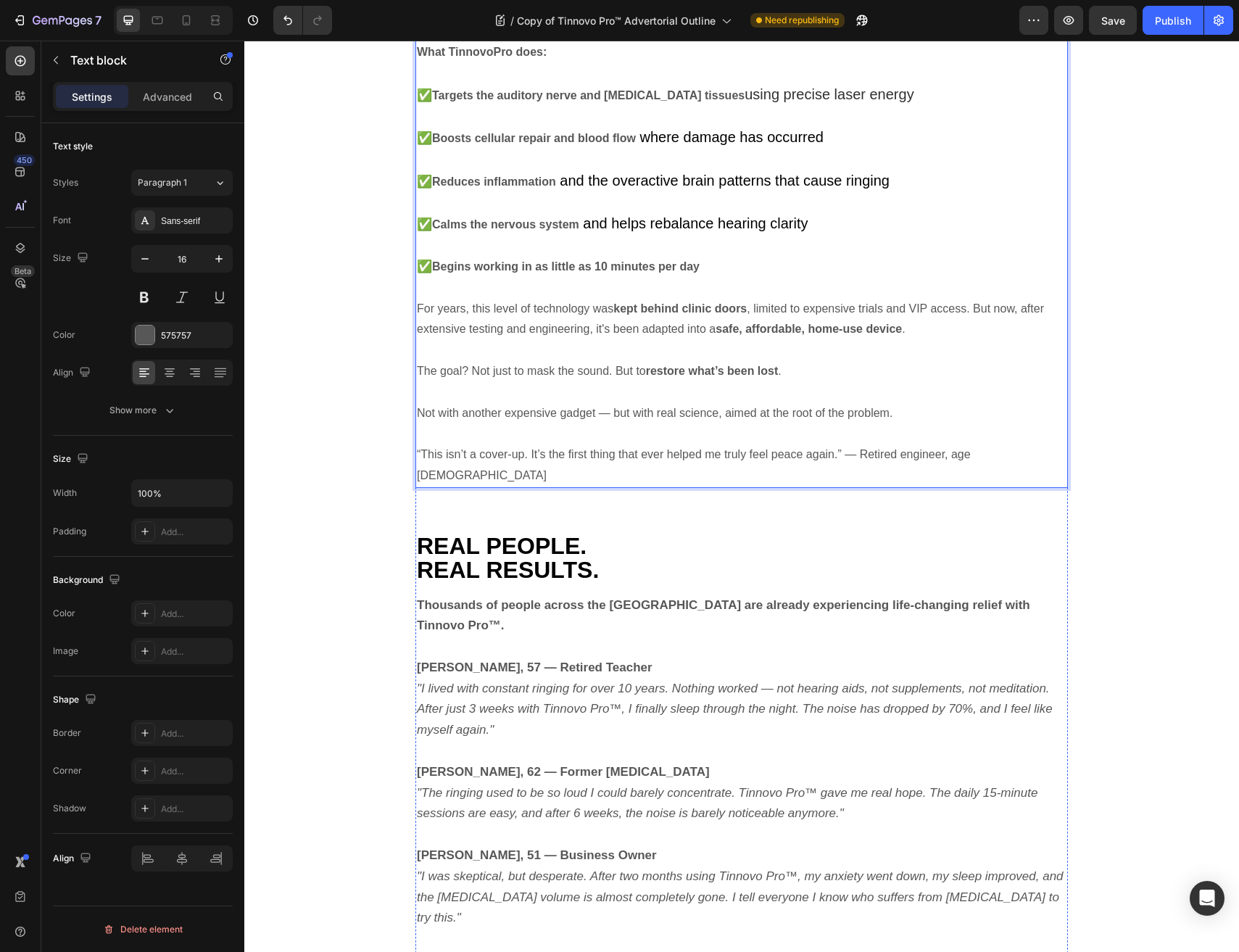
scroll to position [3636, 0]
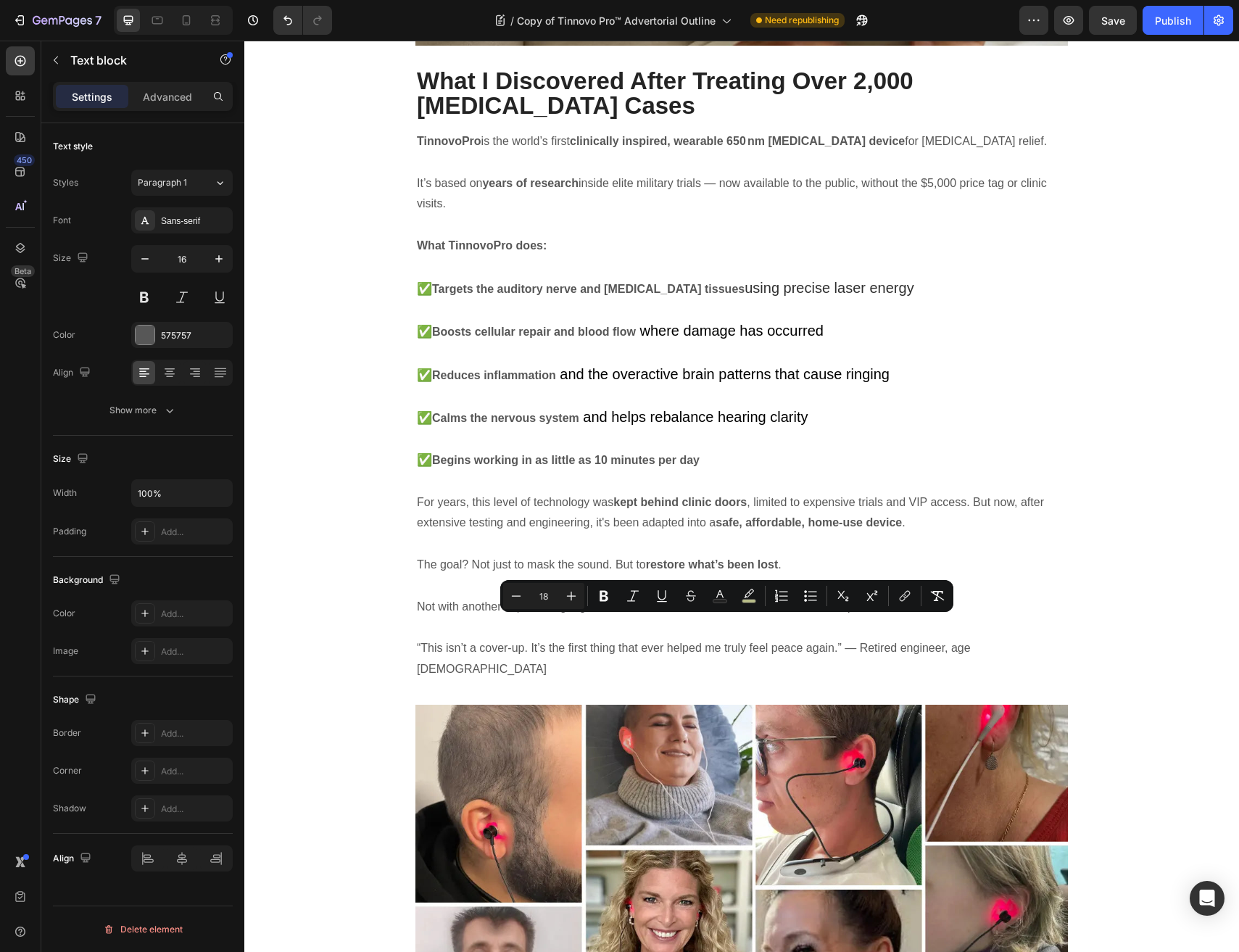
click at [733, 596] on div "Minus 18 Plus Bold Italic Underline Strikethrough Text Color color Numbered Lis…" at bounding box center [726, 596] width 448 height 26
click at [753, 597] on icon "Editor contextual toolbar" at bounding box center [749, 595] width 15 height 15
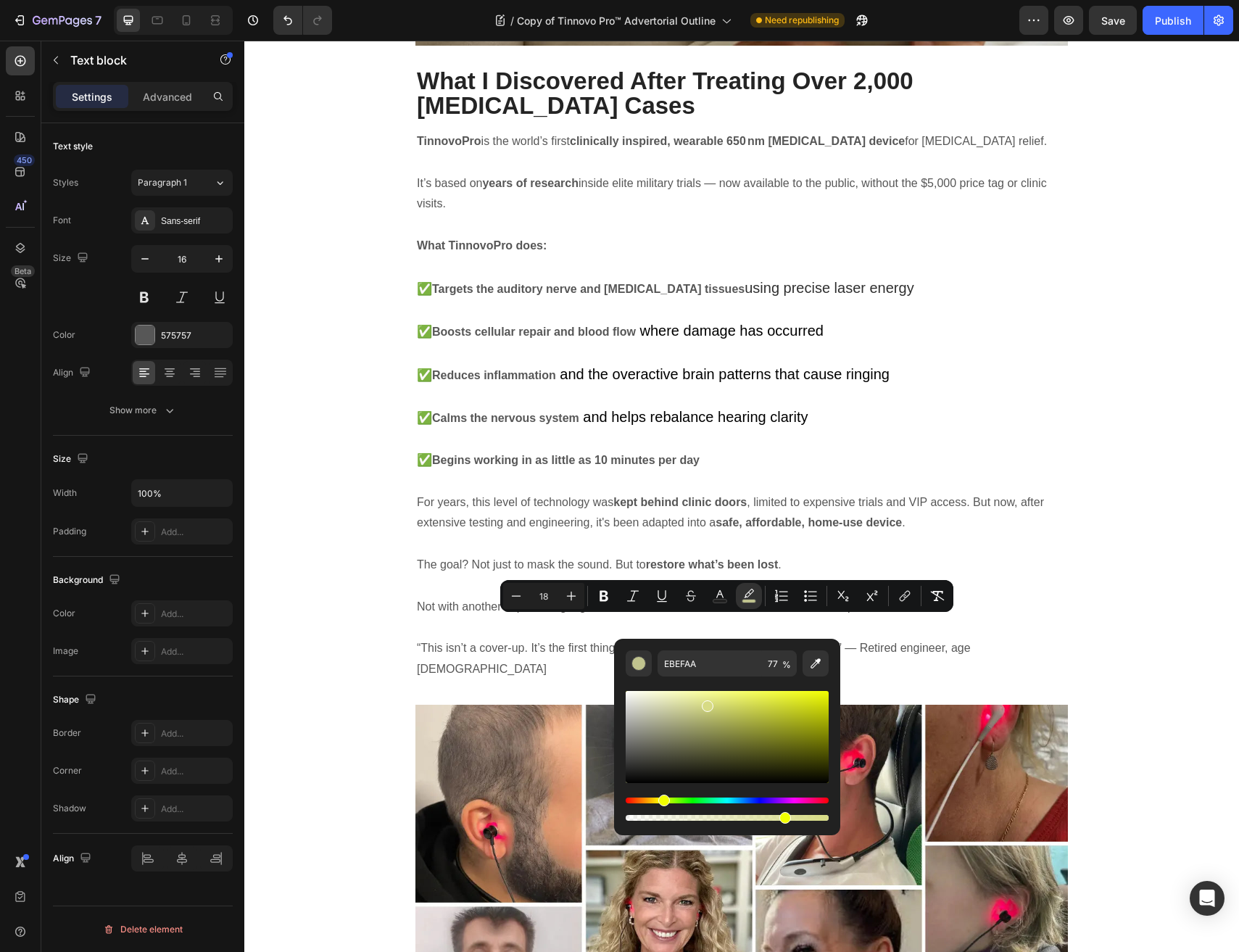
click at [705, 703] on div "Editor contextual toolbar" at bounding box center [727, 737] width 203 height 92
type input "E3E88D"
click at [704, 699] on div "Editor contextual toolbar" at bounding box center [707, 701] width 12 height 12
click at [718, 654] on input "E3E88D" at bounding box center [710, 663] width 104 height 26
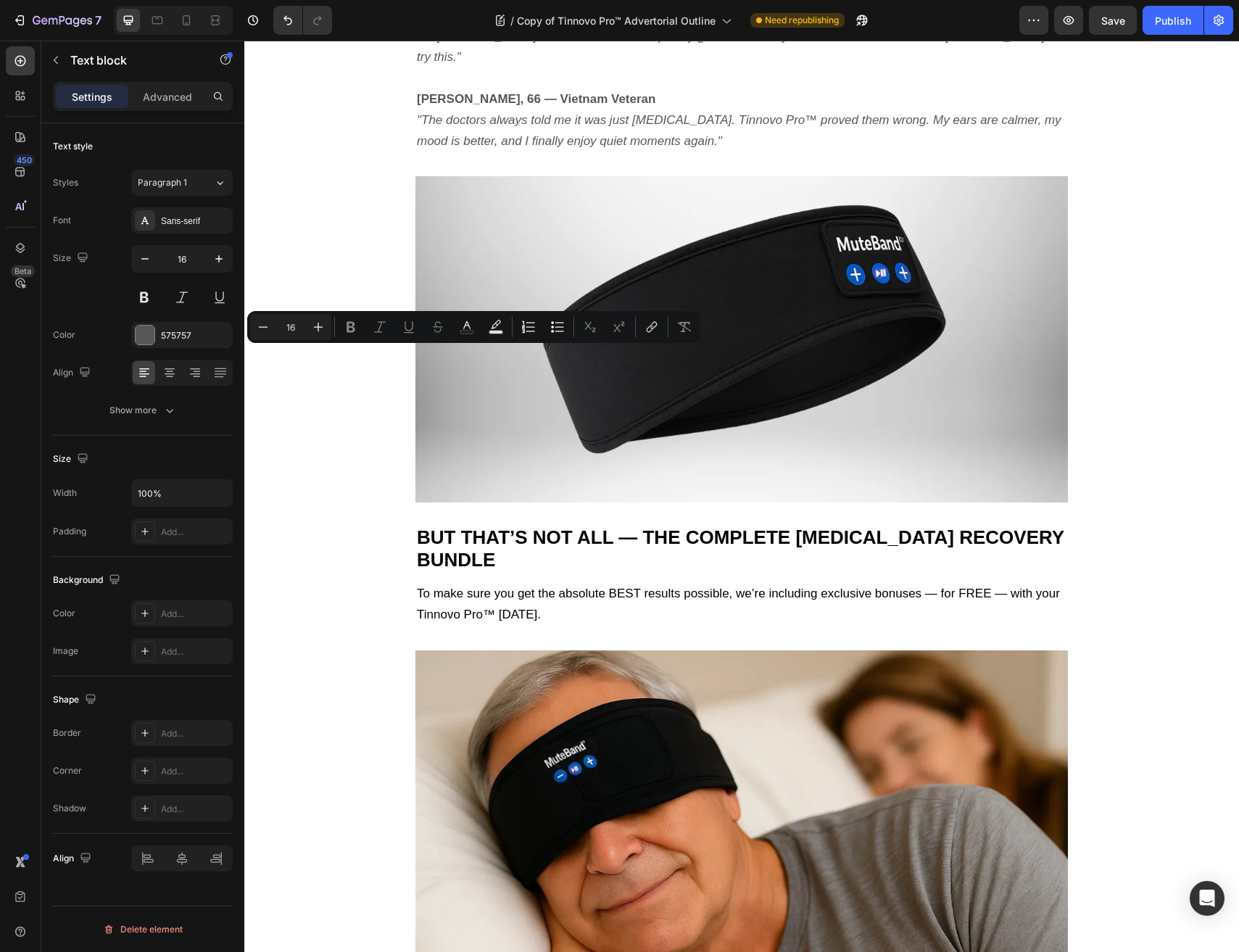
scroll to position [5058, 0]
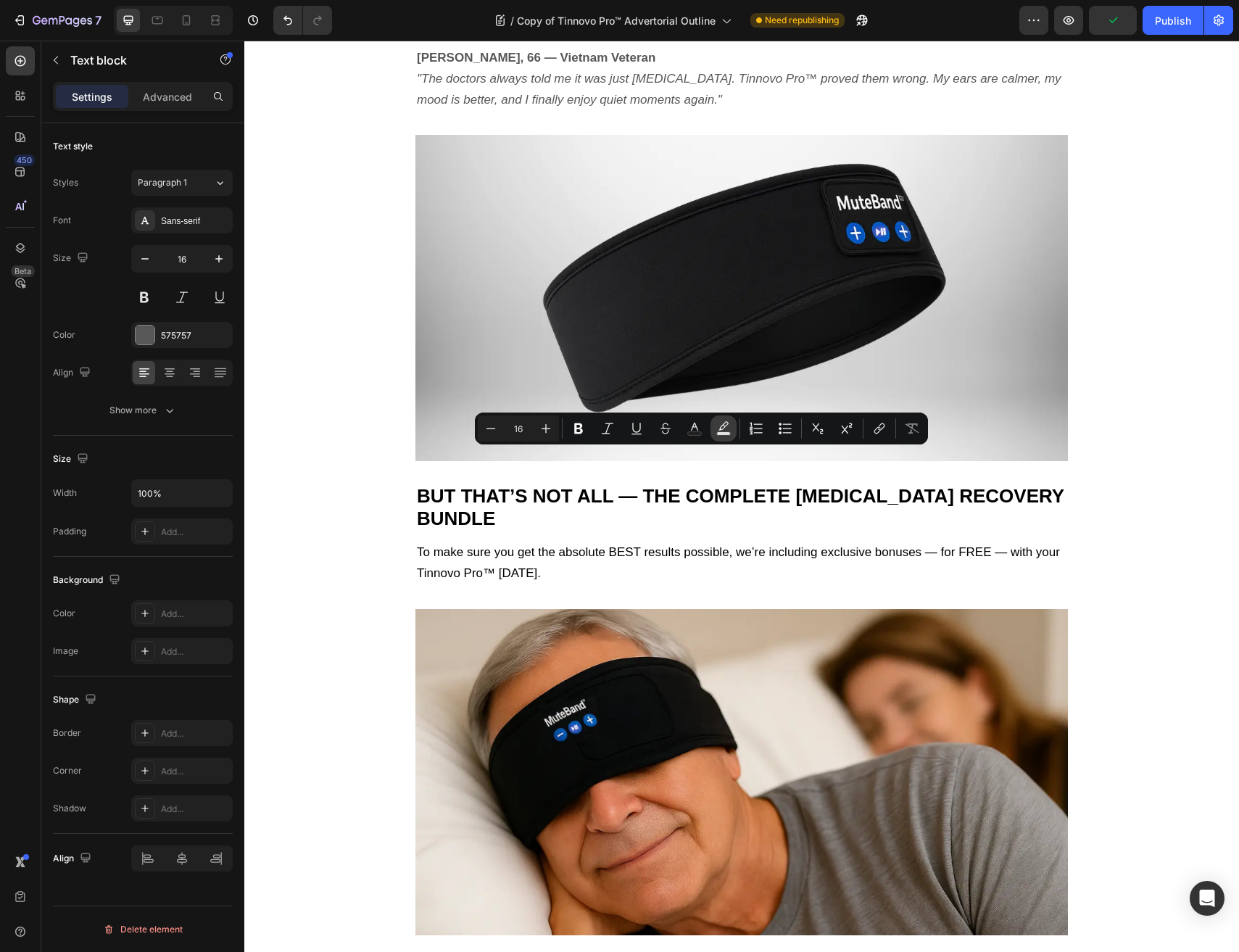
click at [721, 428] on icon "Editor contextual toolbar" at bounding box center [723, 428] width 15 height 15
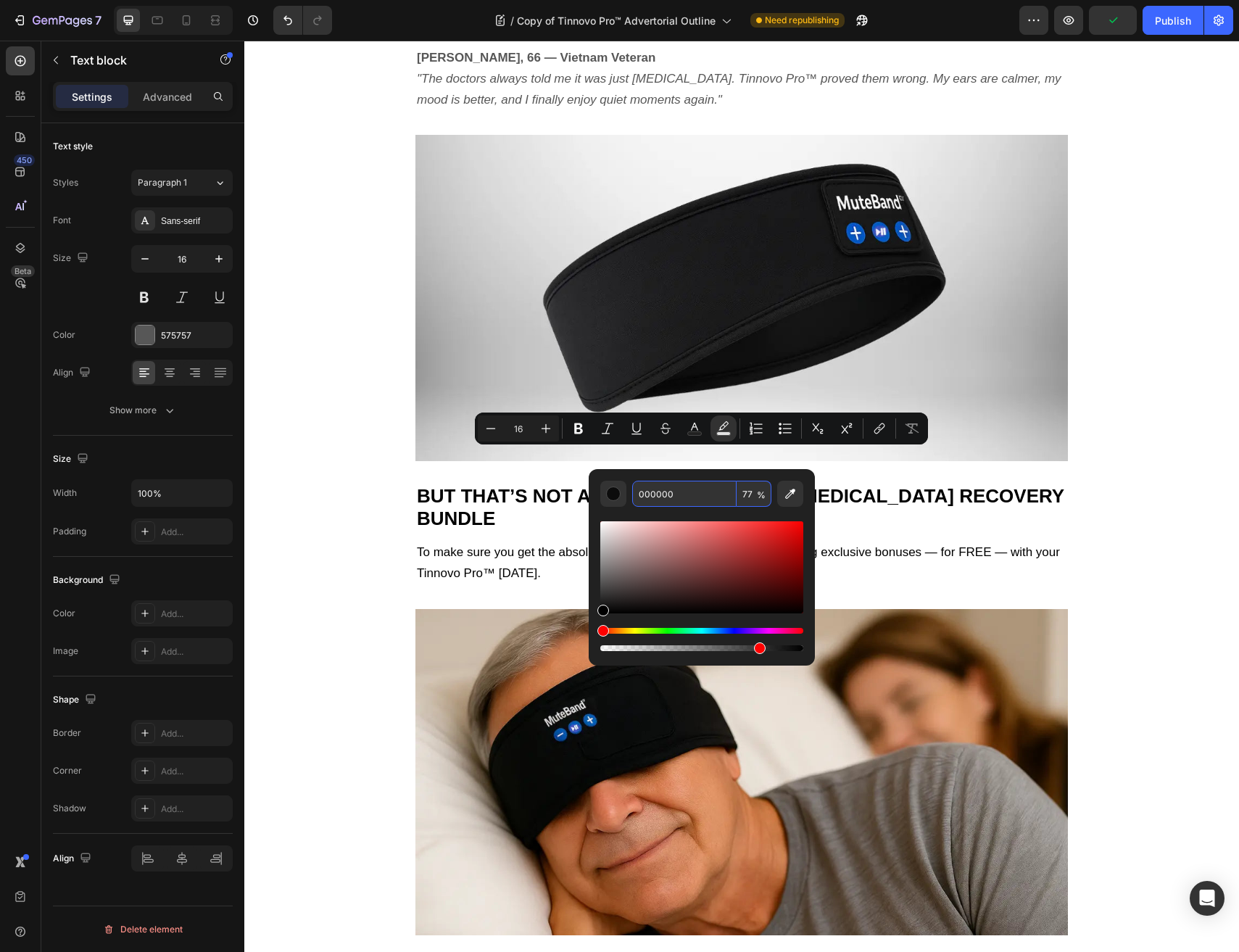
click at [711, 497] on input "000000" at bounding box center [684, 494] width 104 height 26
paste input "E3E88D"
type input "E3E88D"
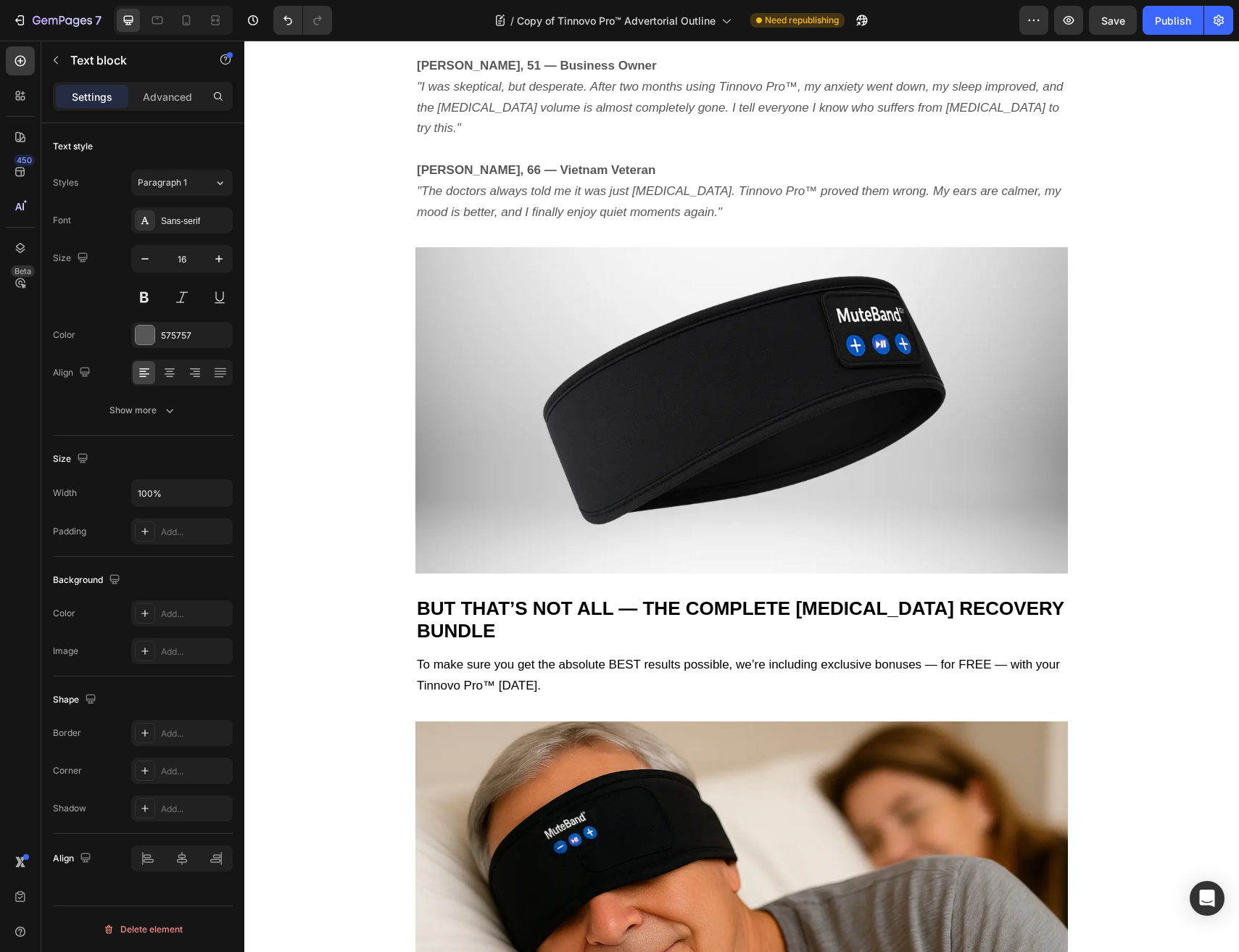
scroll to position [4934, 0]
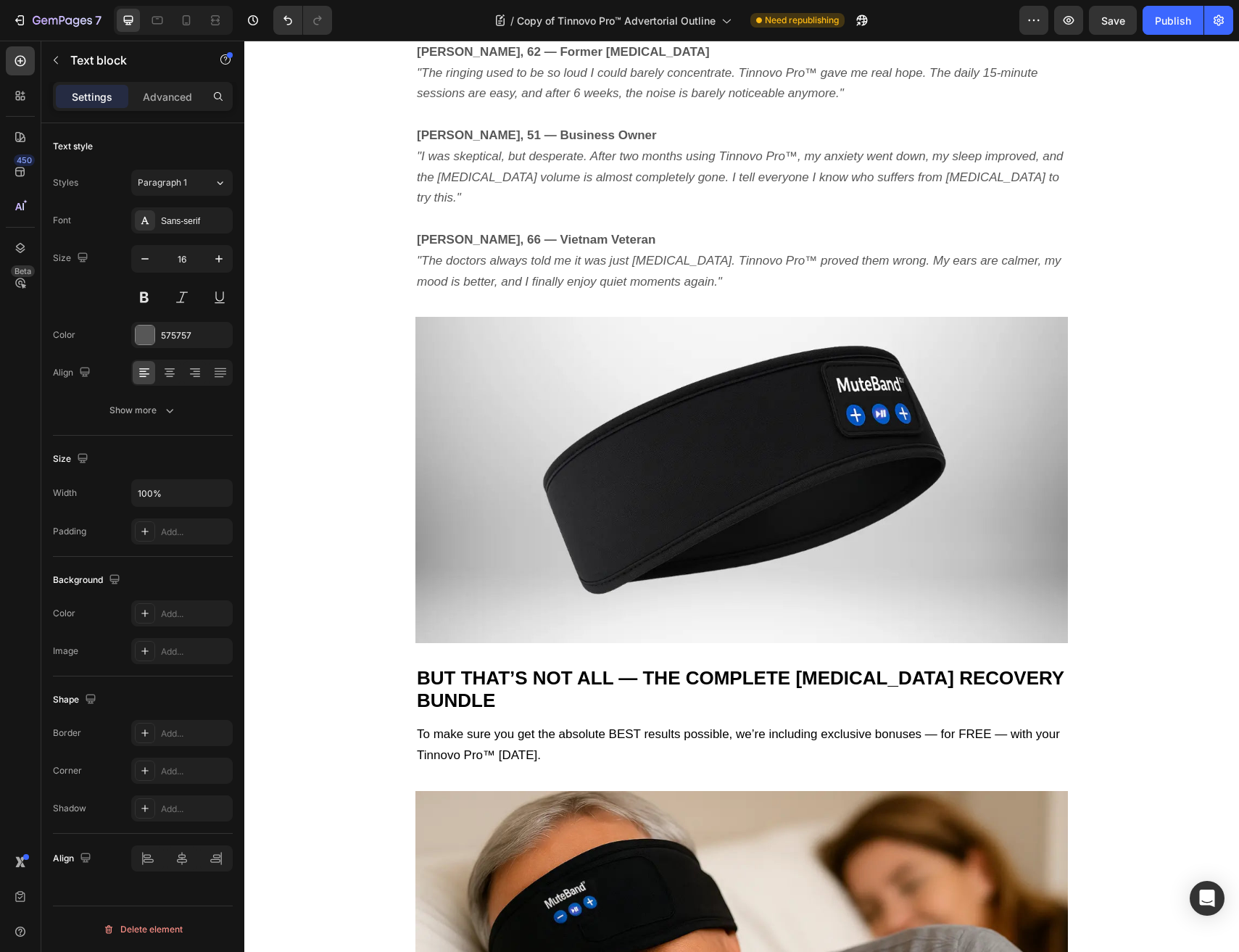
scroll to position [4865, 0]
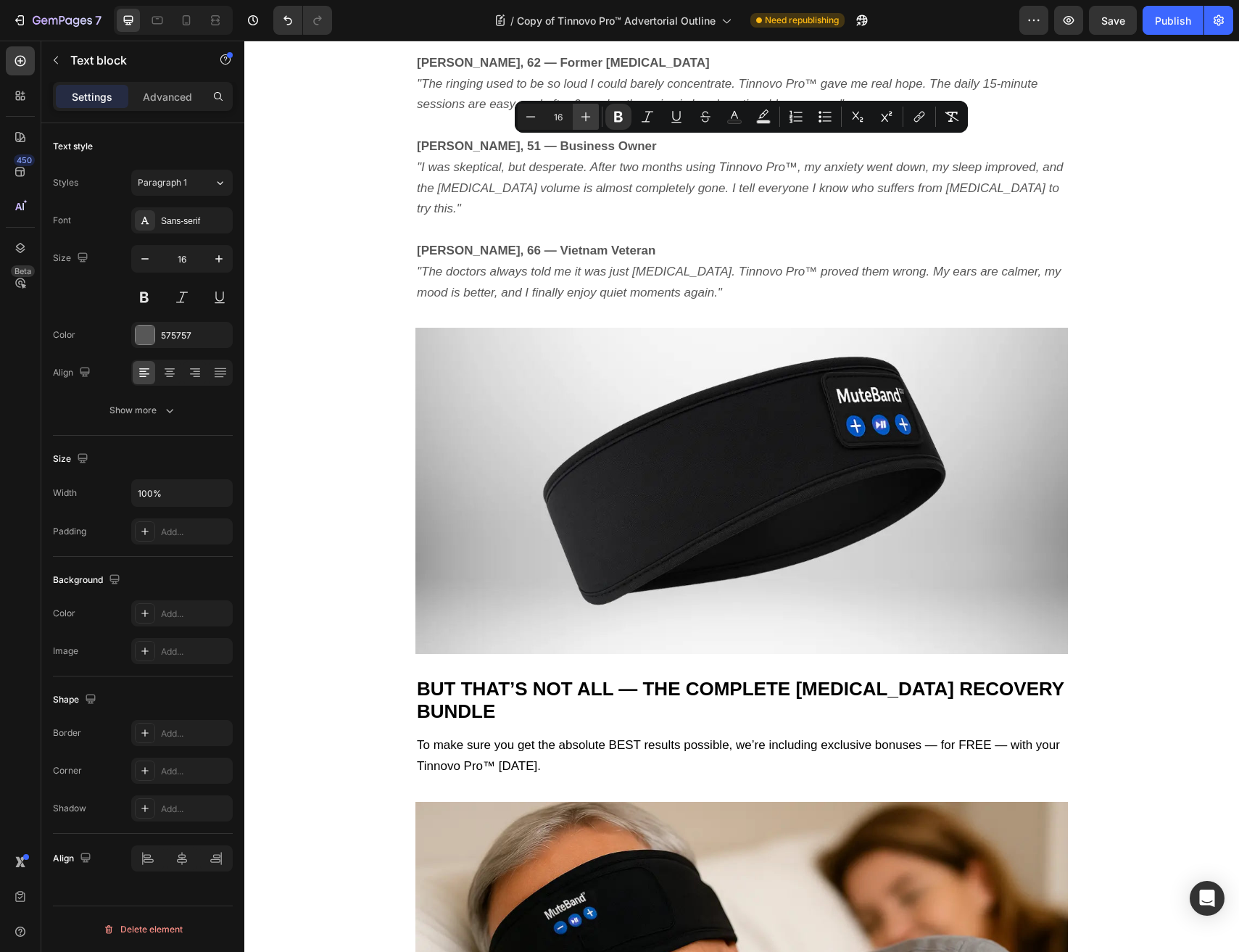
click at [583, 124] on button "Plus" at bounding box center [586, 117] width 26 height 26
type input "18"
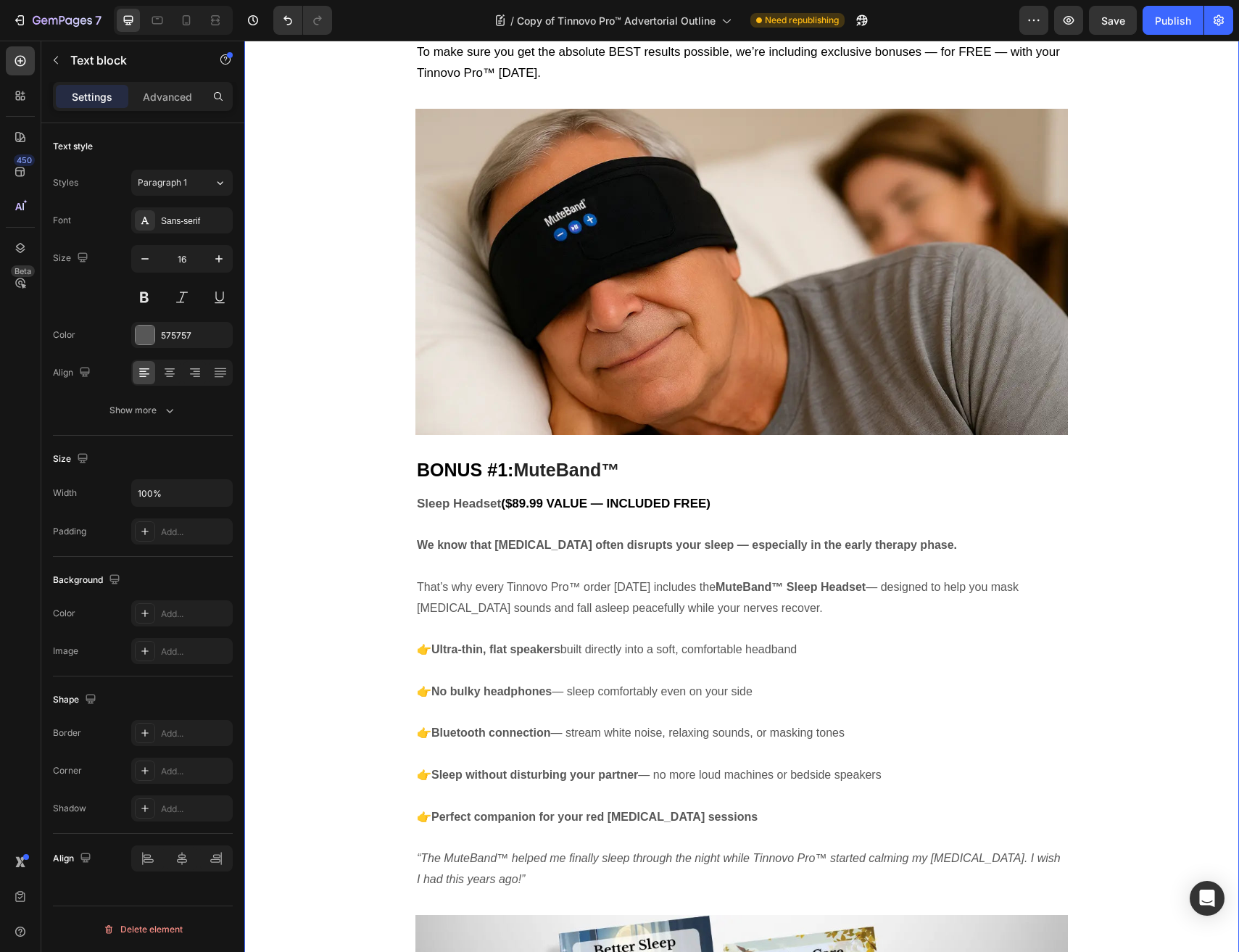
scroll to position [5651, 0]
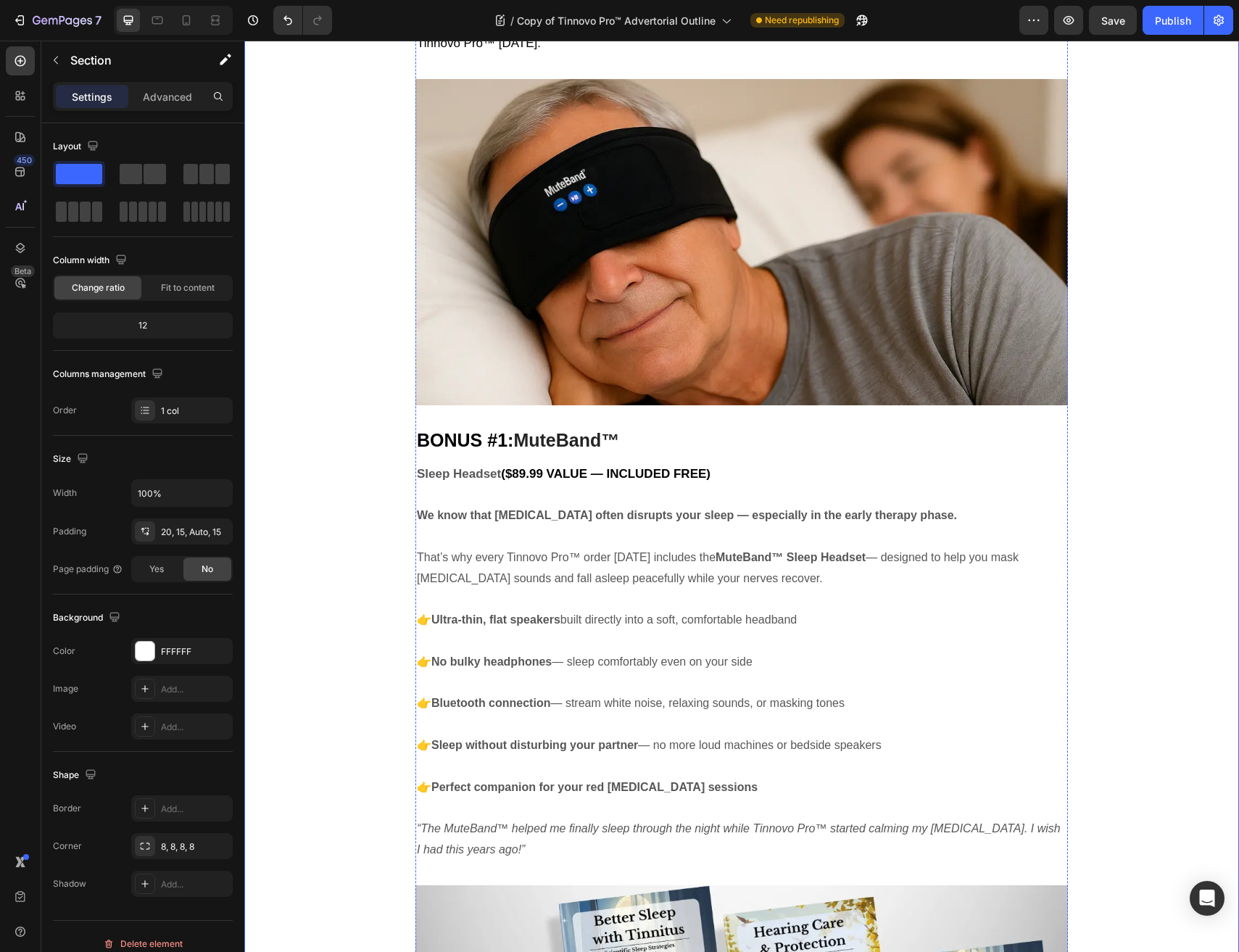
scroll to position [5570, 0]
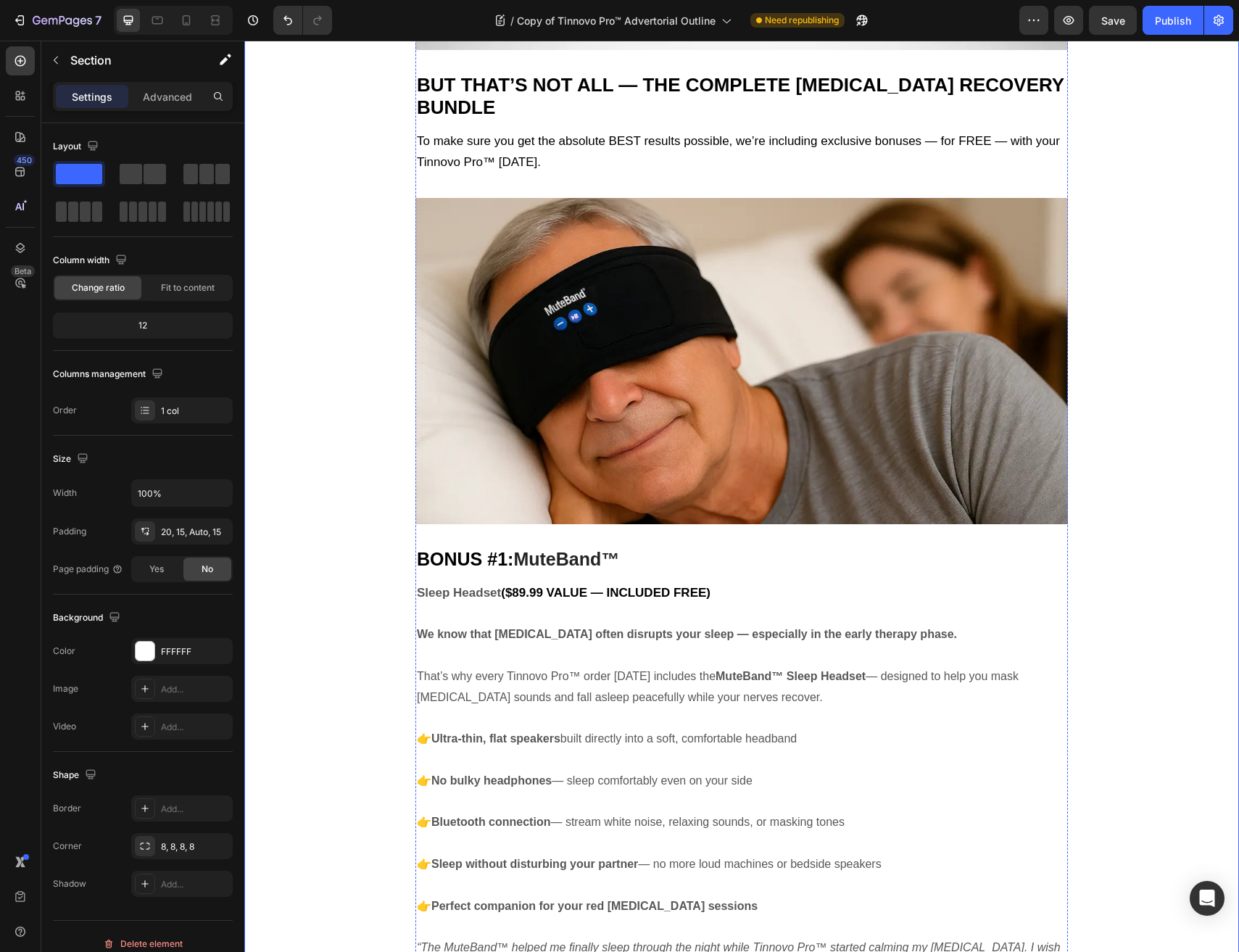
scroll to position [5472, 0]
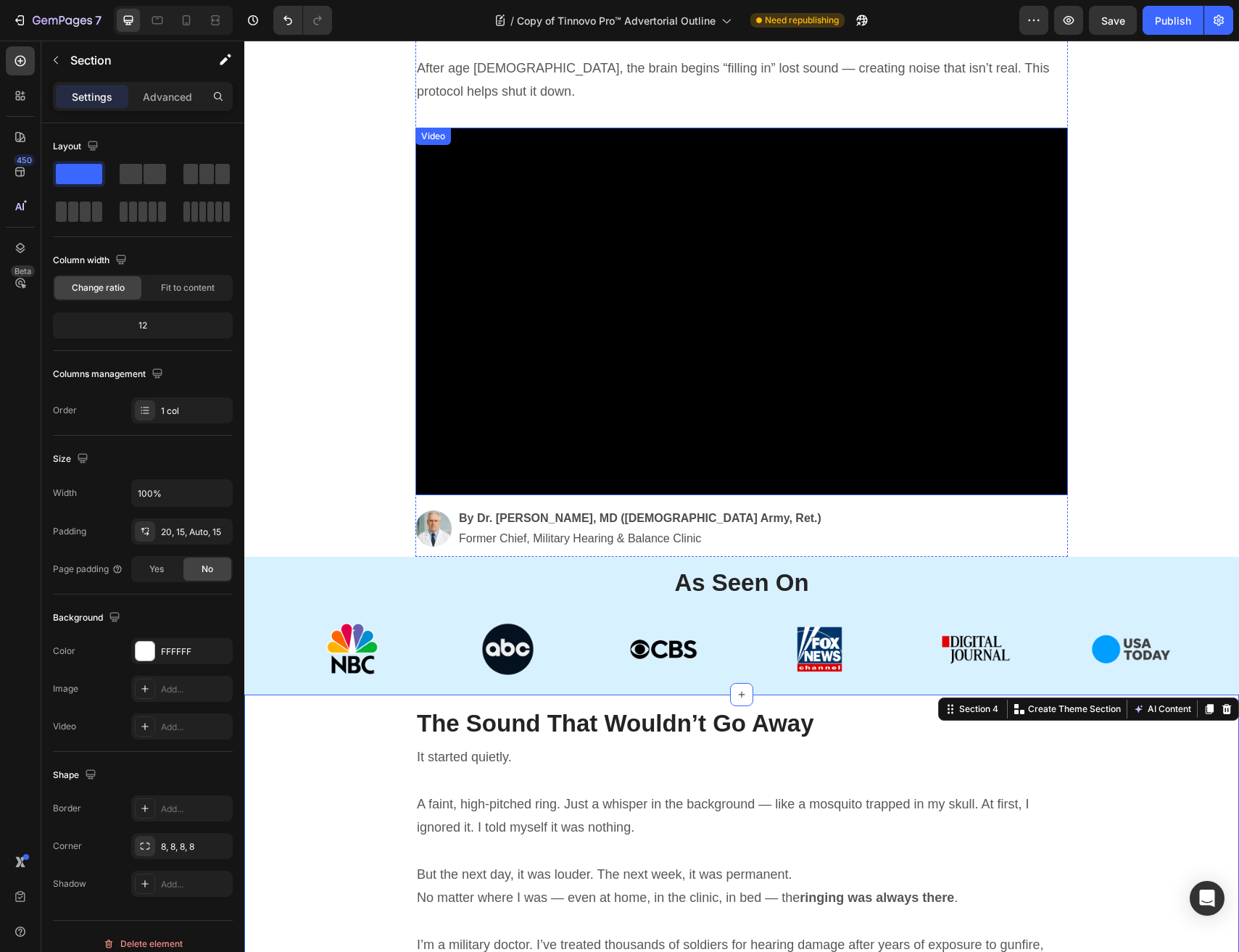
scroll to position [395, 0]
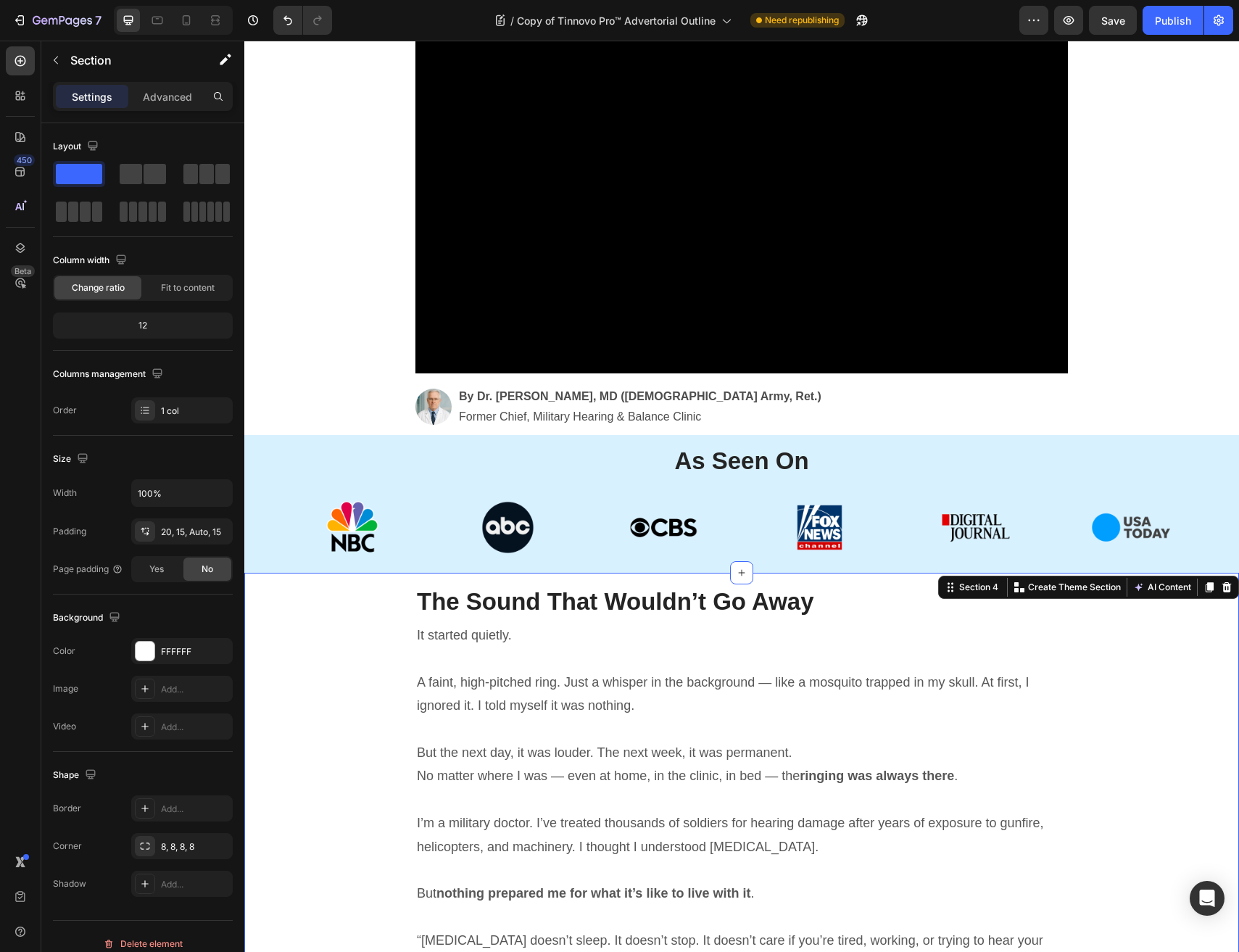
click at [1209, 591] on icon at bounding box center [1209, 587] width 8 height 10
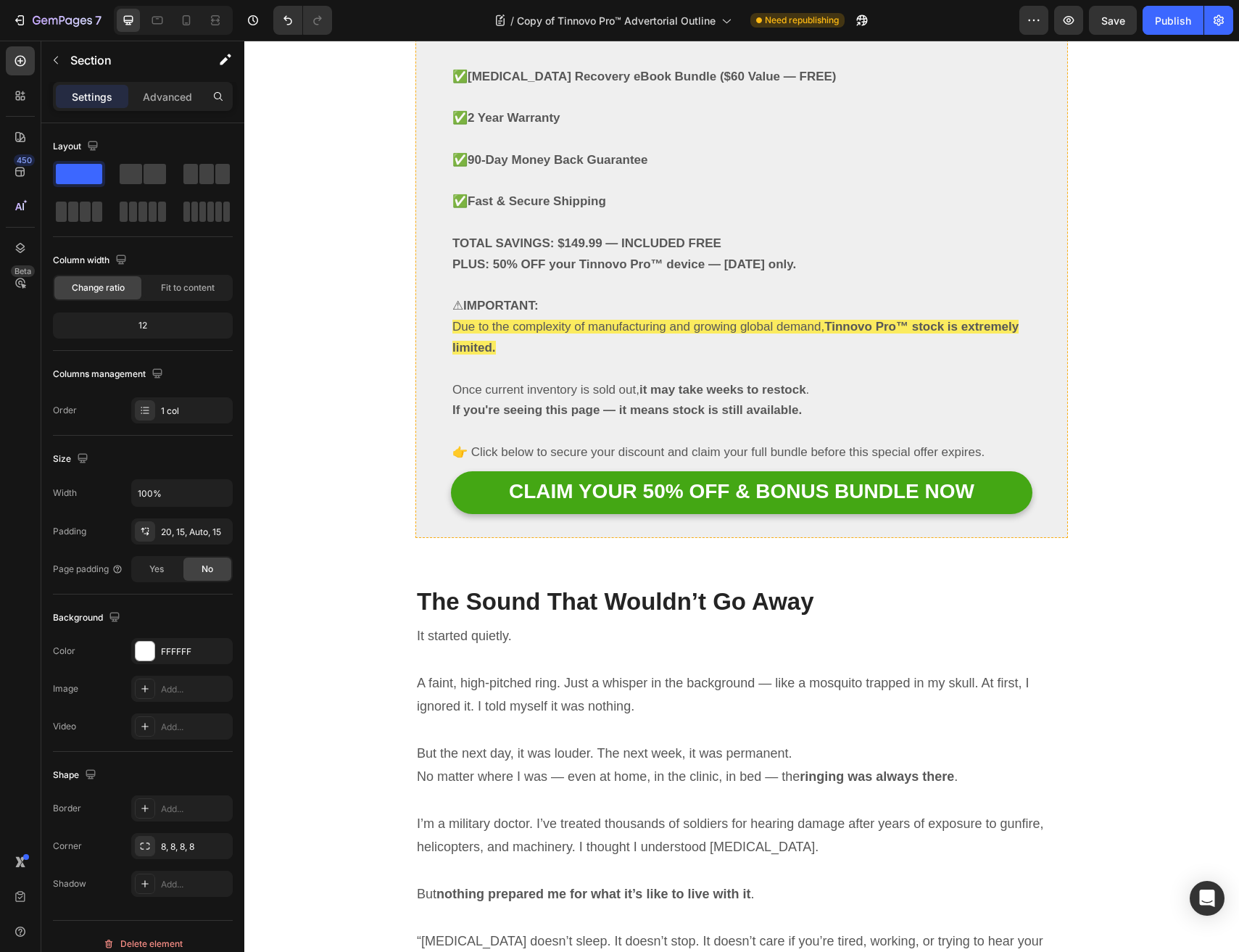
scroll to position [8795, 0]
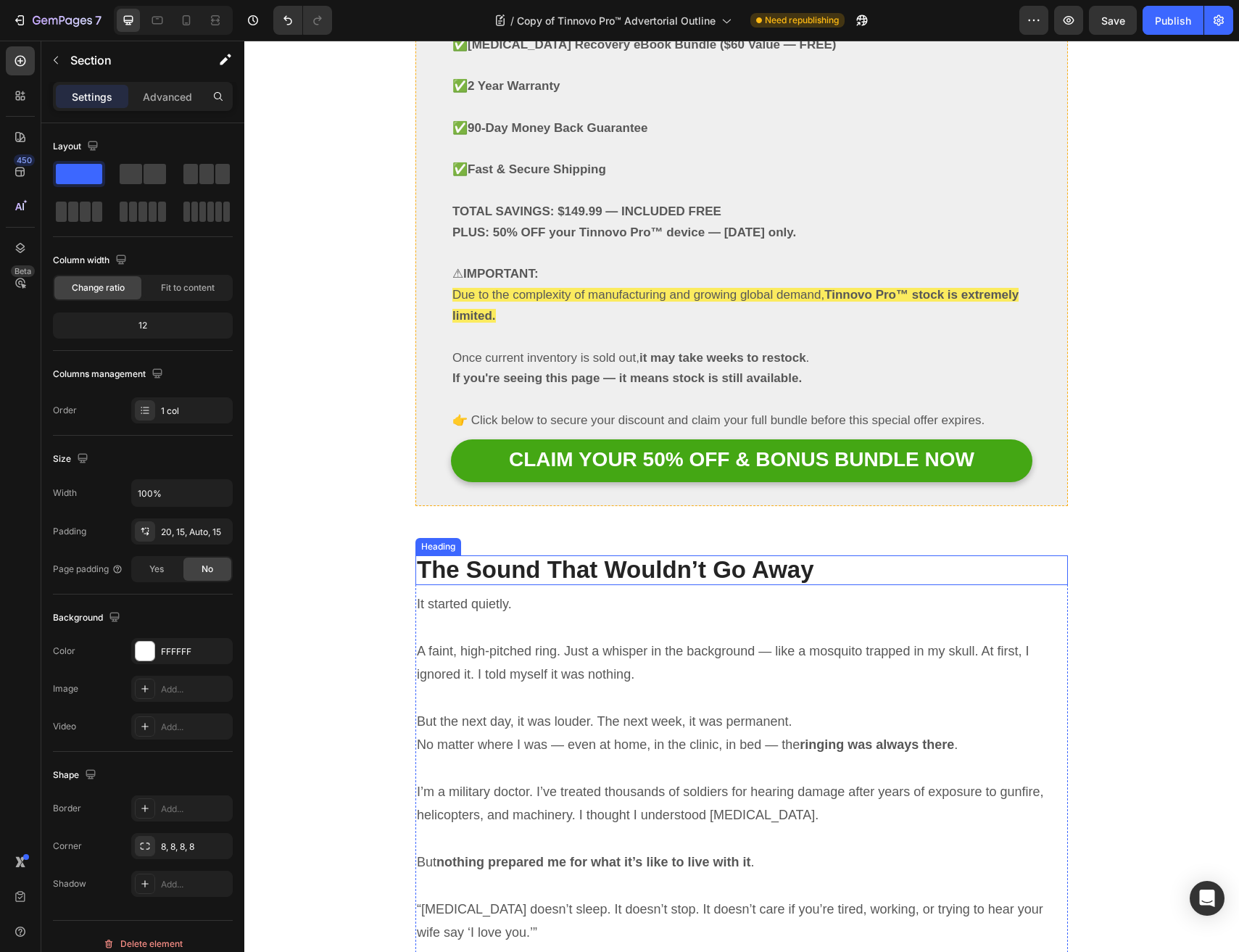
click at [907, 555] on h2 "The Sound That Wouldn’t Go Away" at bounding box center [742, 569] width 652 height 29
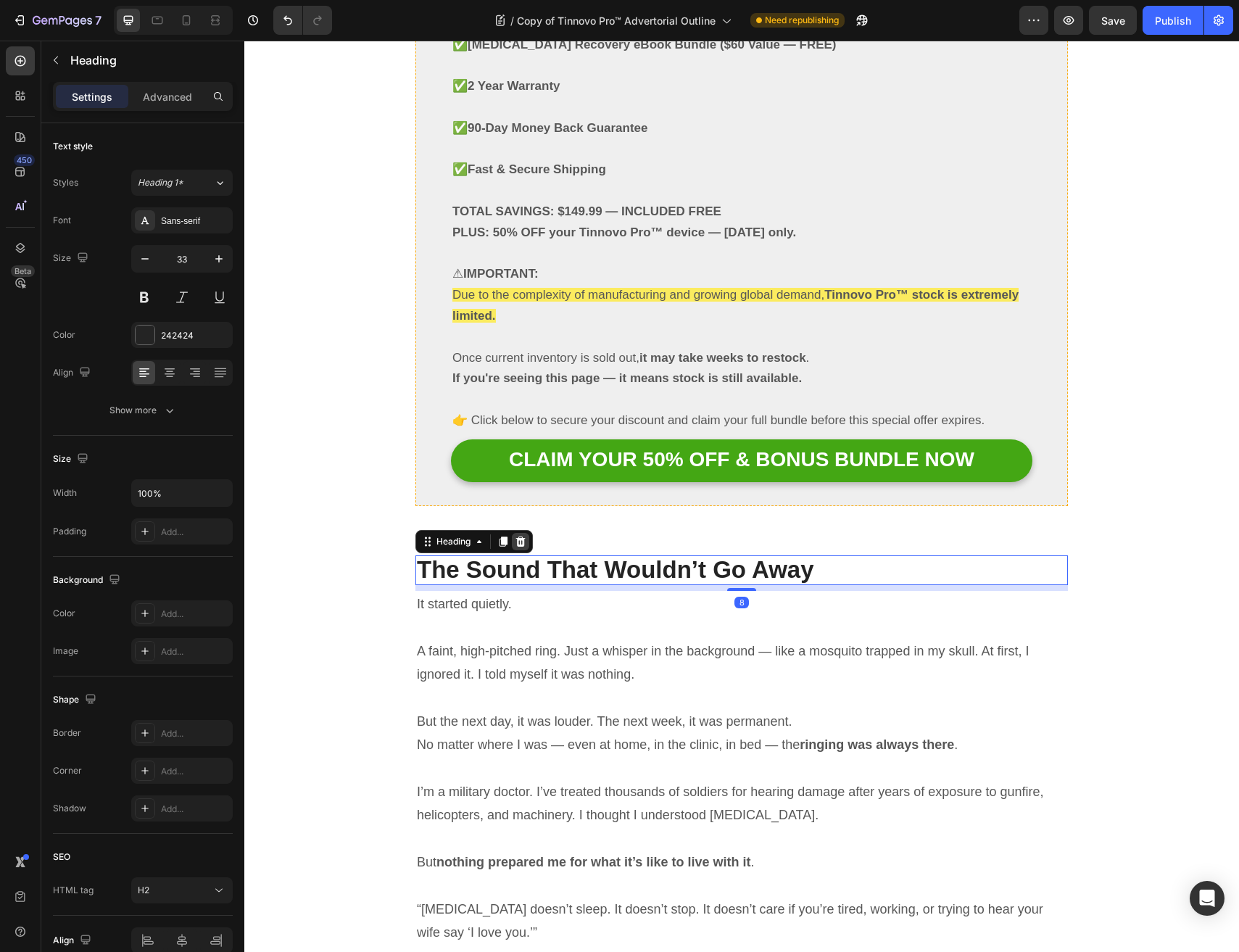
click at [525, 536] on icon at bounding box center [520, 541] width 12 height 12
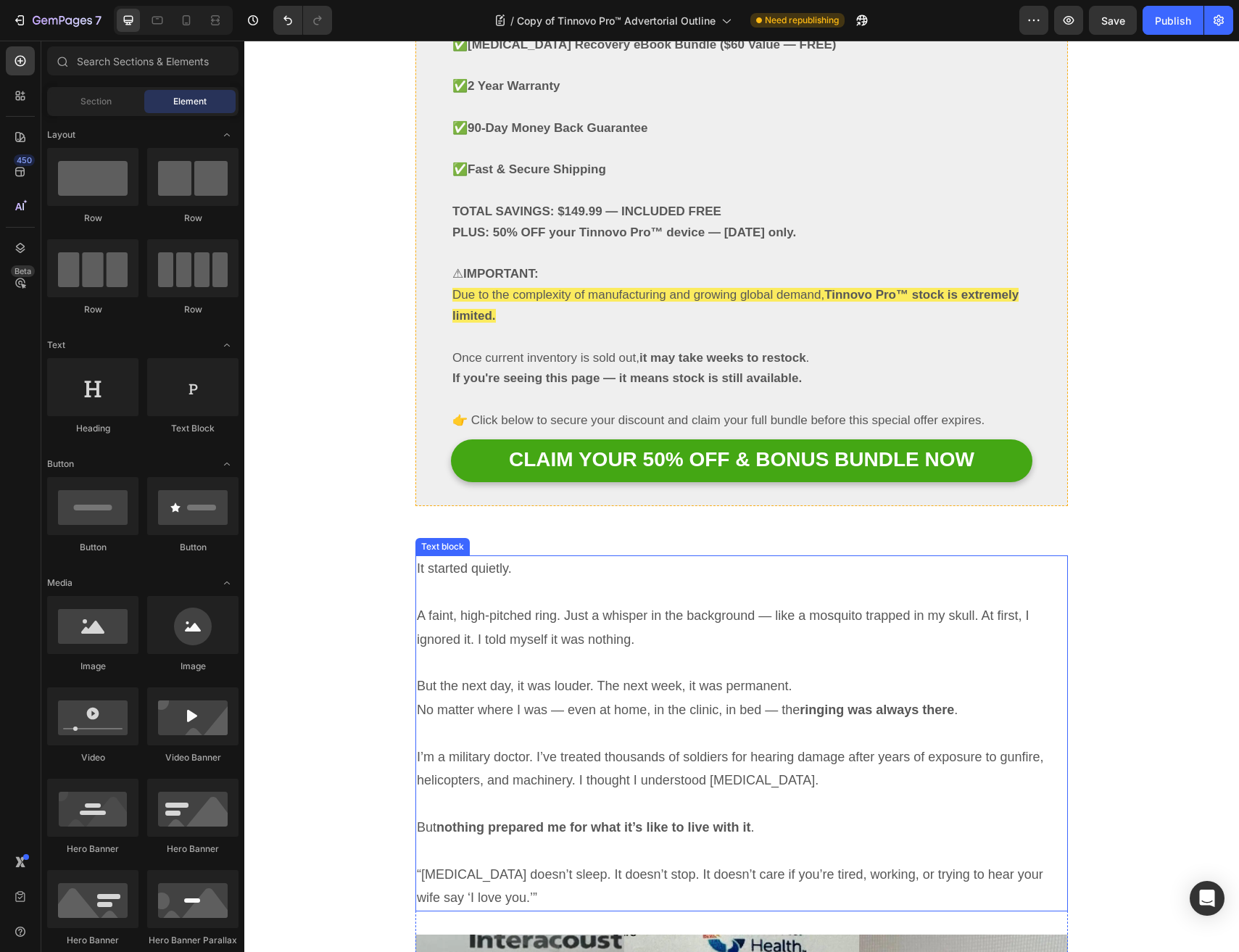
click at [506, 561] on span "It started quietly." at bounding box center [465, 568] width 95 height 15
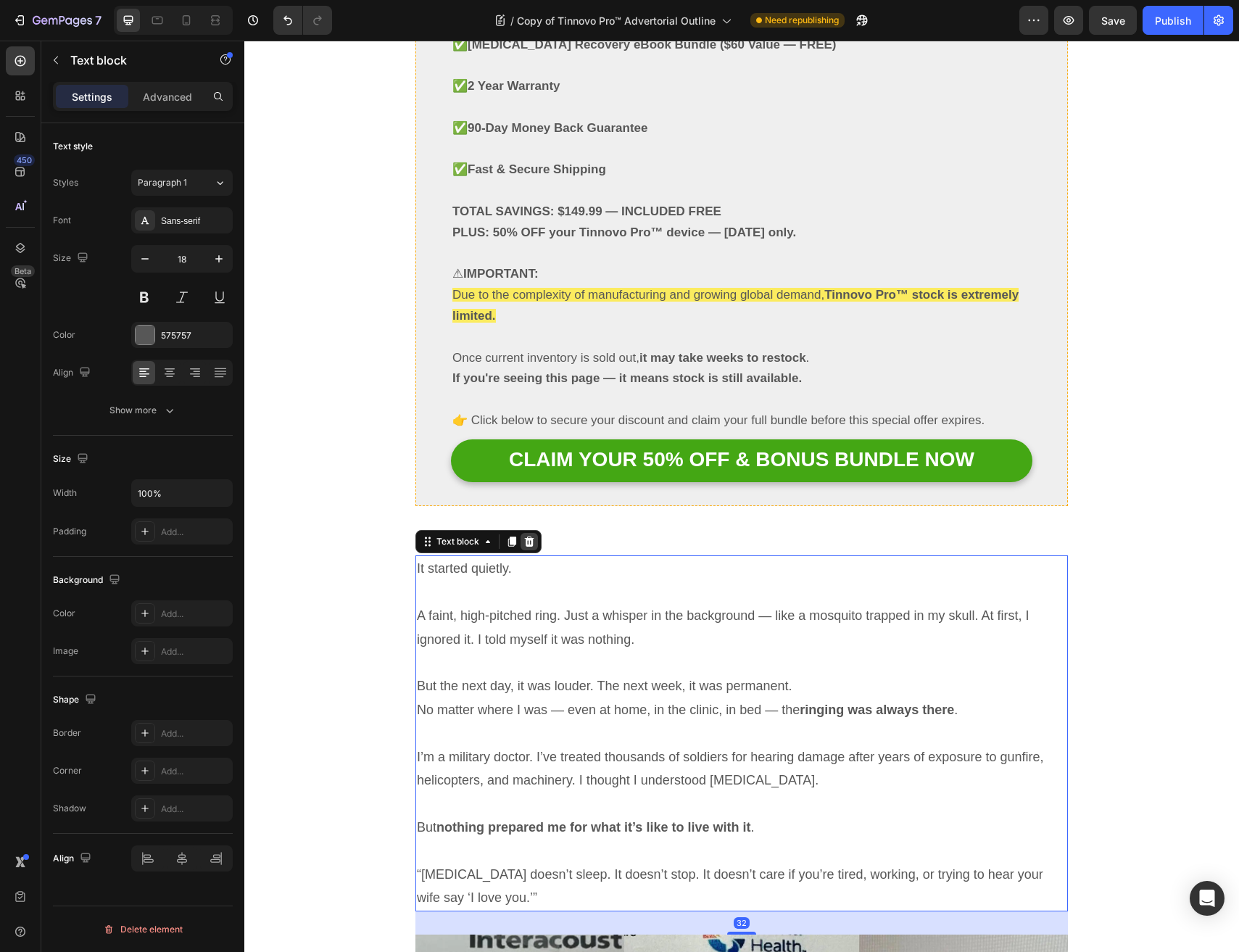
click at [523, 536] on icon at bounding box center [528, 541] width 12 height 12
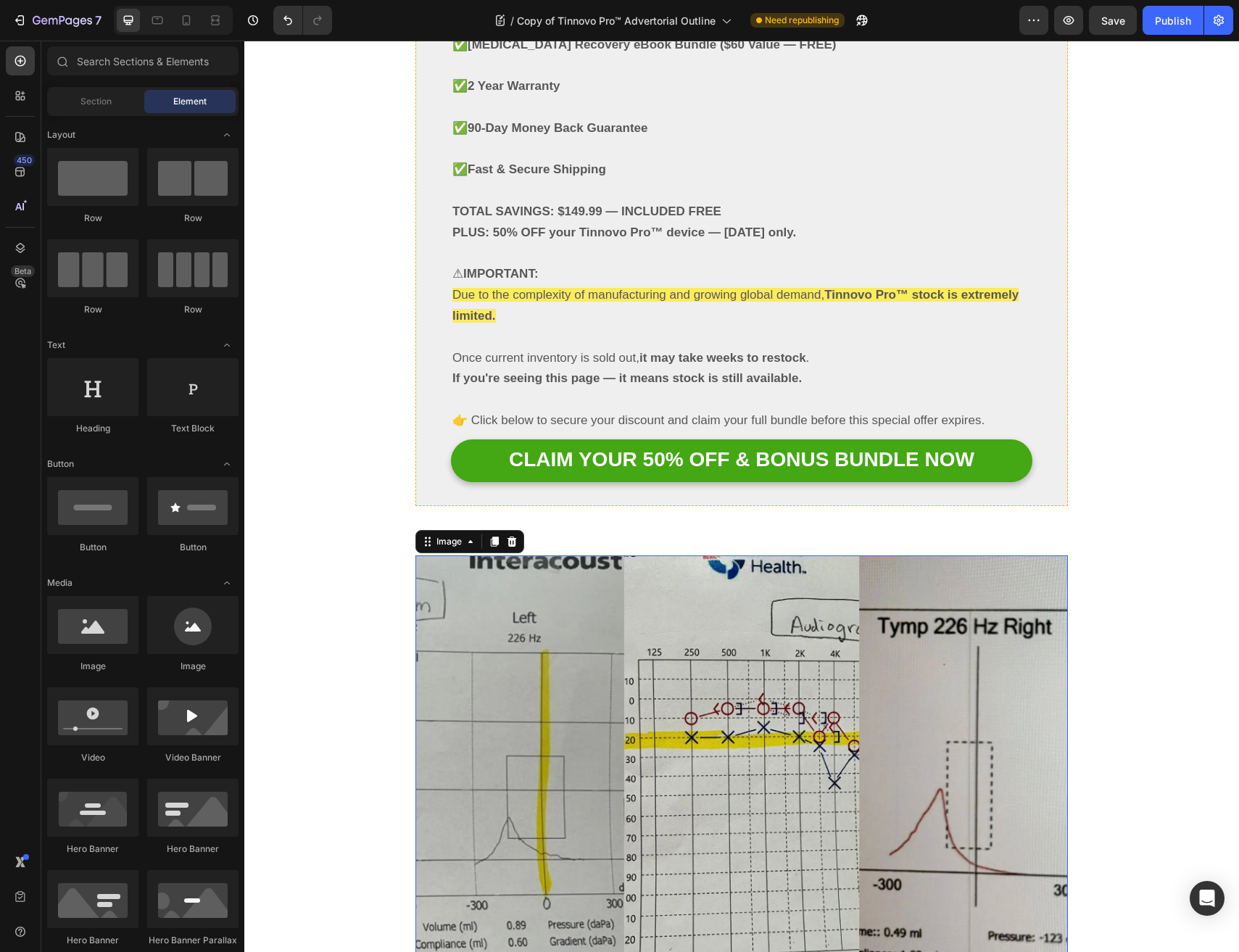
click at [518, 555] on img at bounding box center [742, 772] width 652 height 435
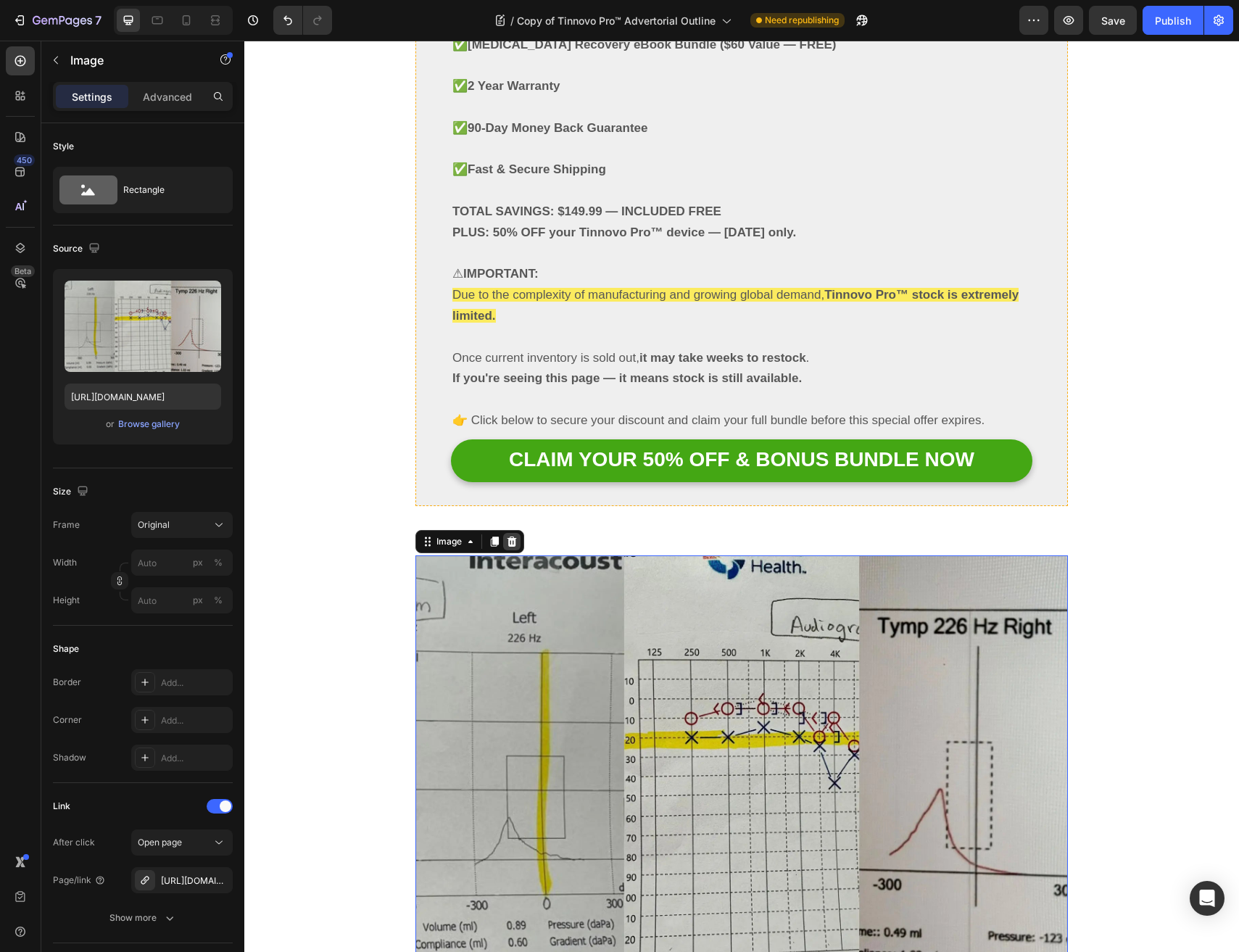
click at [516, 536] on icon at bounding box center [511, 541] width 12 height 12
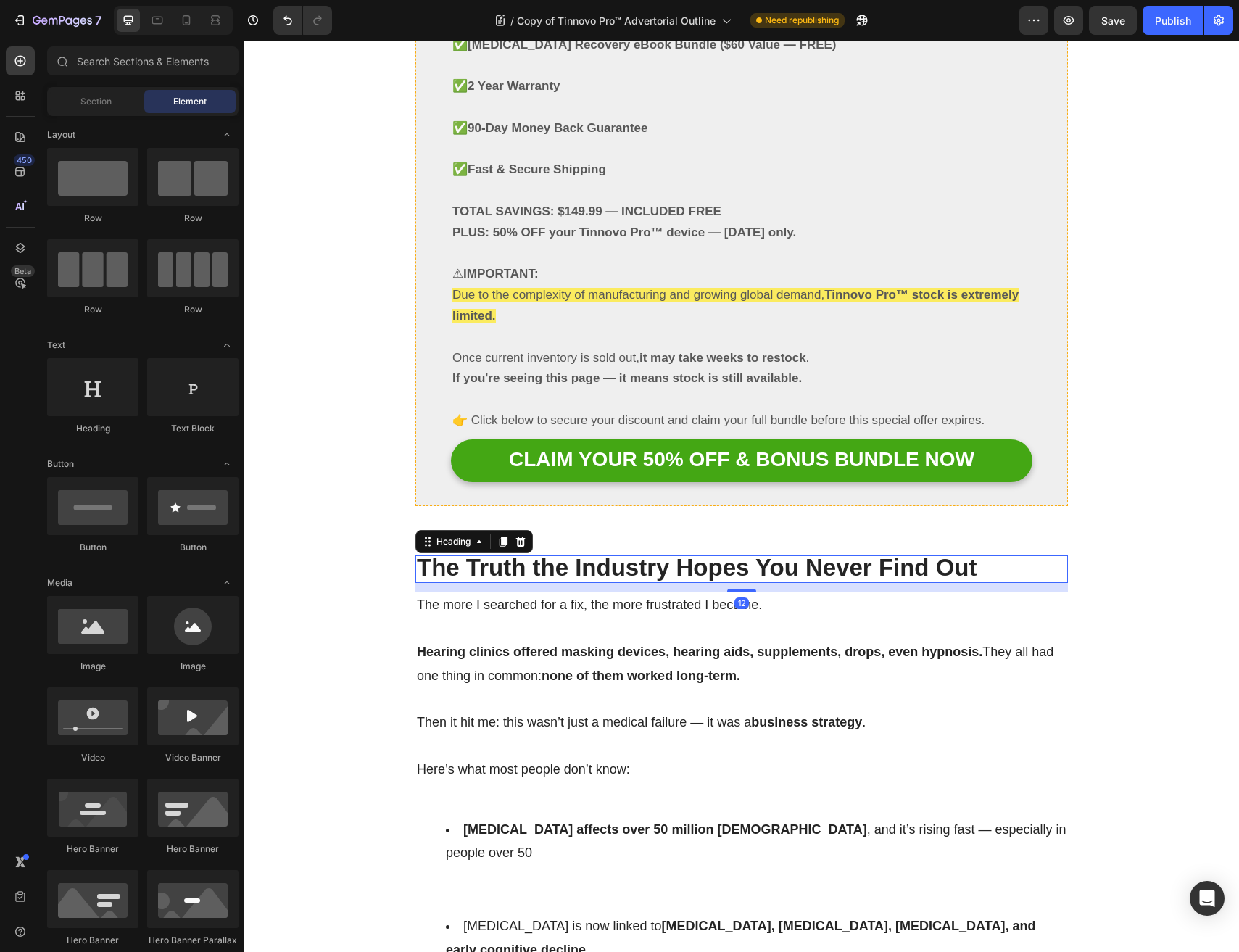
click at [511, 554] on strong "The Truth the Industry Hopes You Never Find Out" at bounding box center [697, 567] width 560 height 26
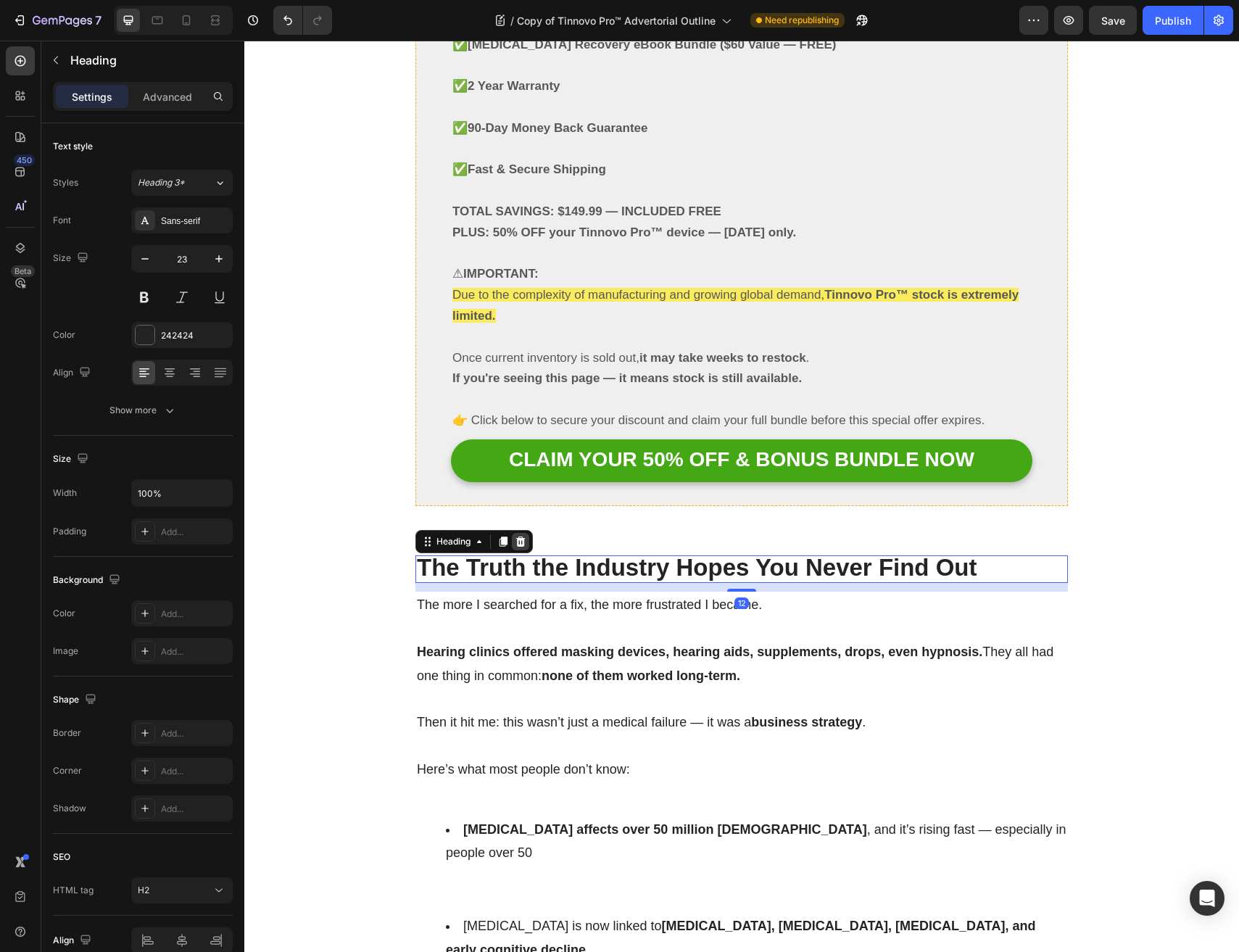
click at [514, 536] on icon at bounding box center [520, 541] width 12 height 12
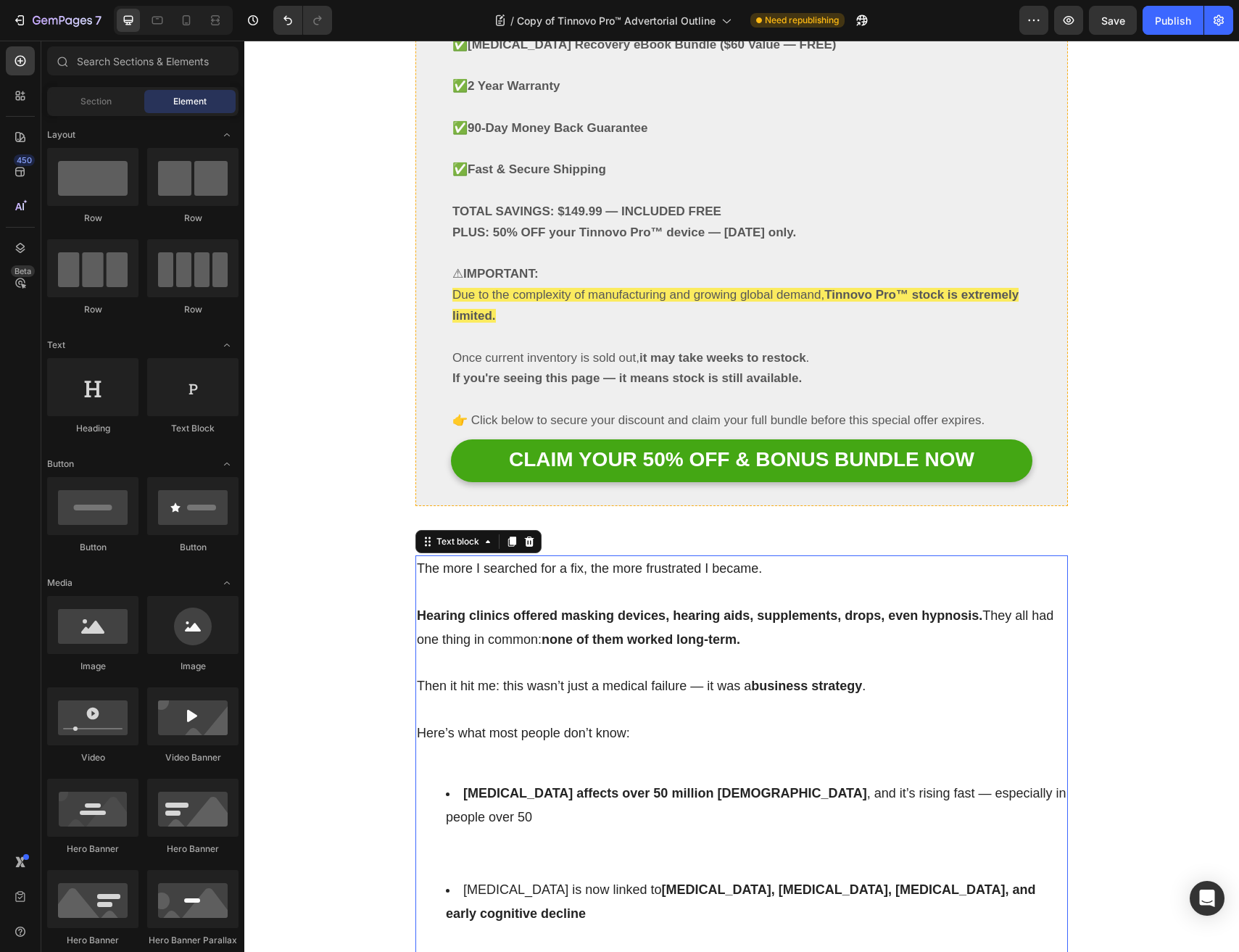
click at [508, 581] on p at bounding box center [742, 592] width 649 height 23
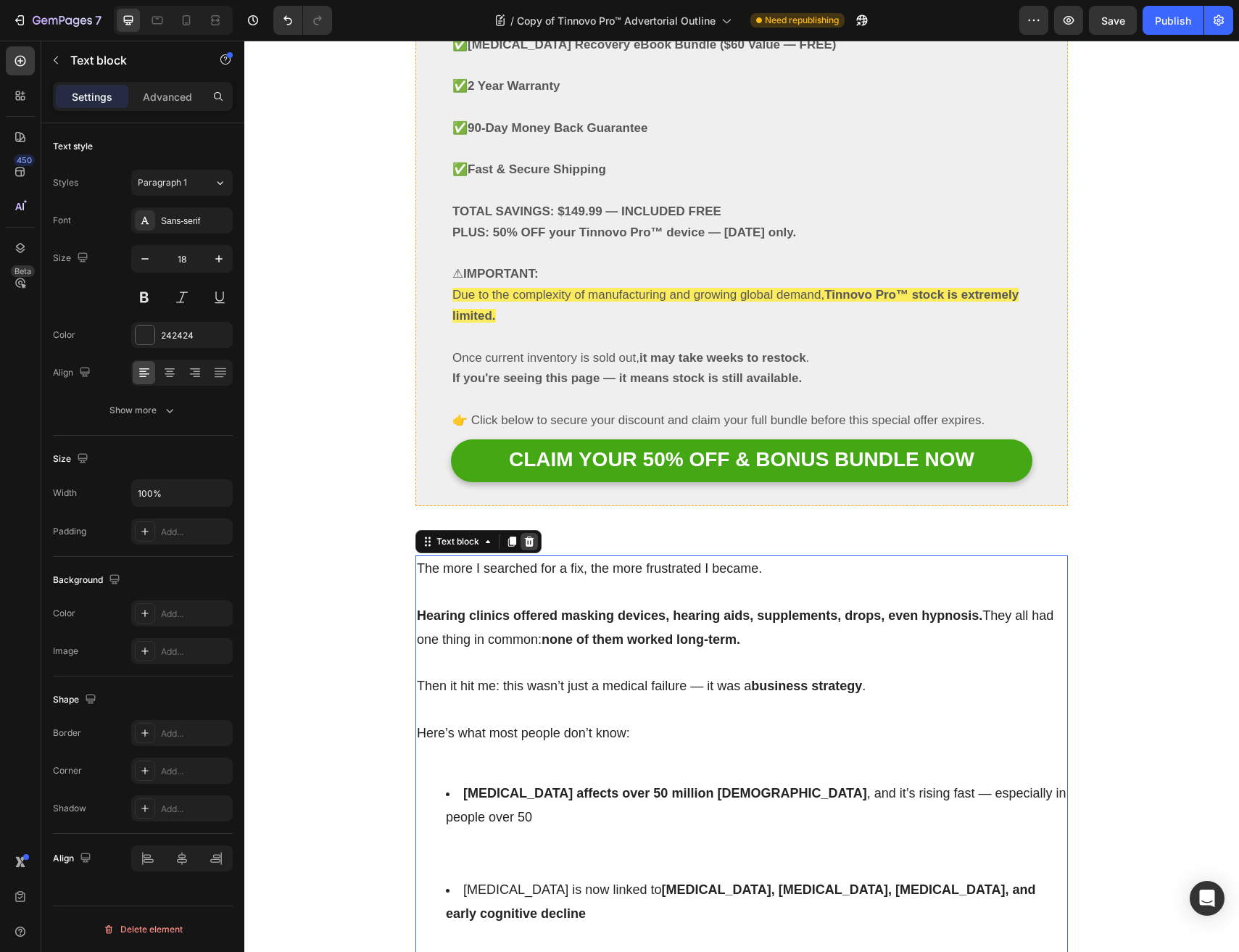
click at [524, 536] on icon at bounding box center [528, 541] width 12 height 12
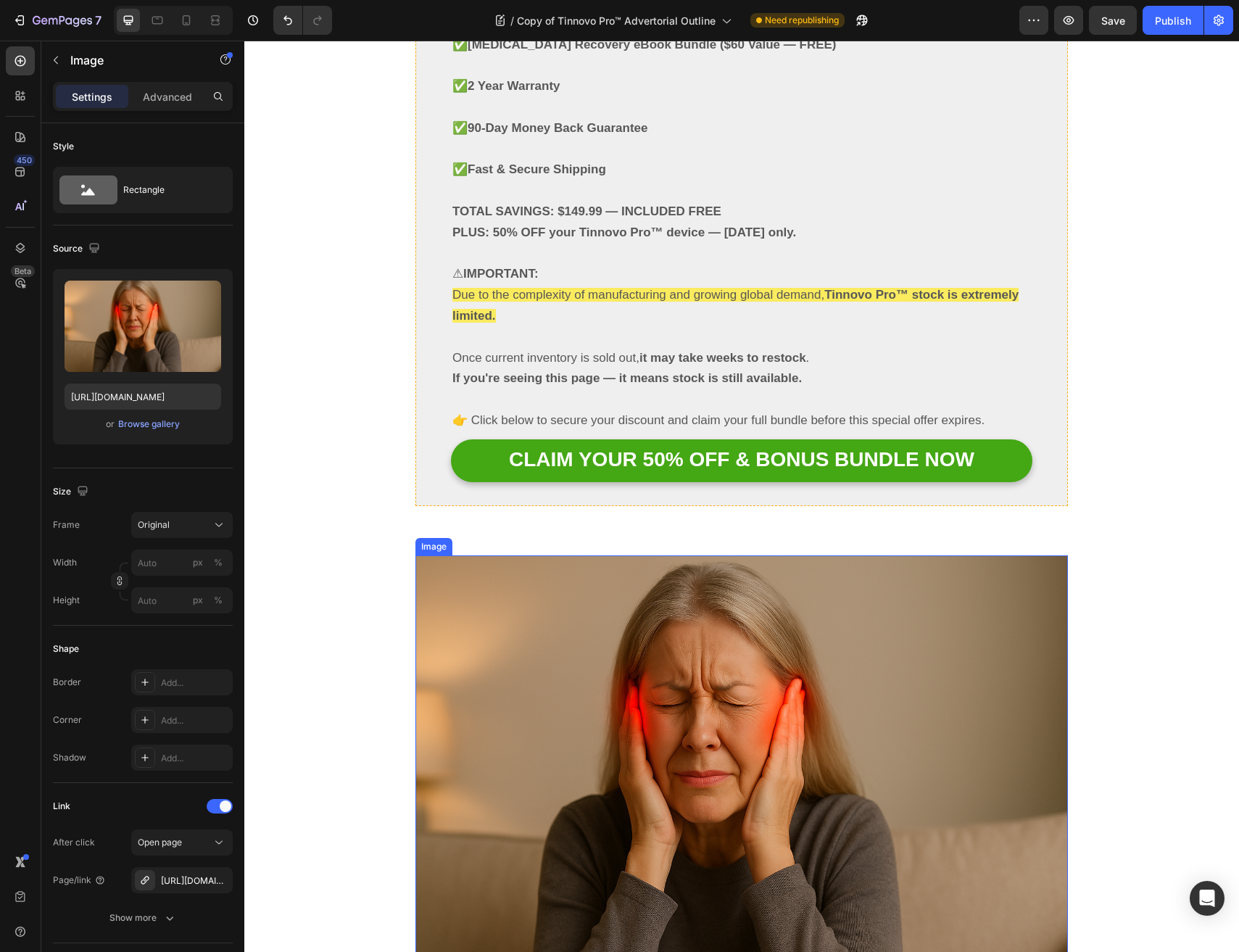
click at [520, 555] on img at bounding box center [742, 772] width 652 height 435
click at [517, 536] on icon at bounding box center [511, 541] width 12 height 12
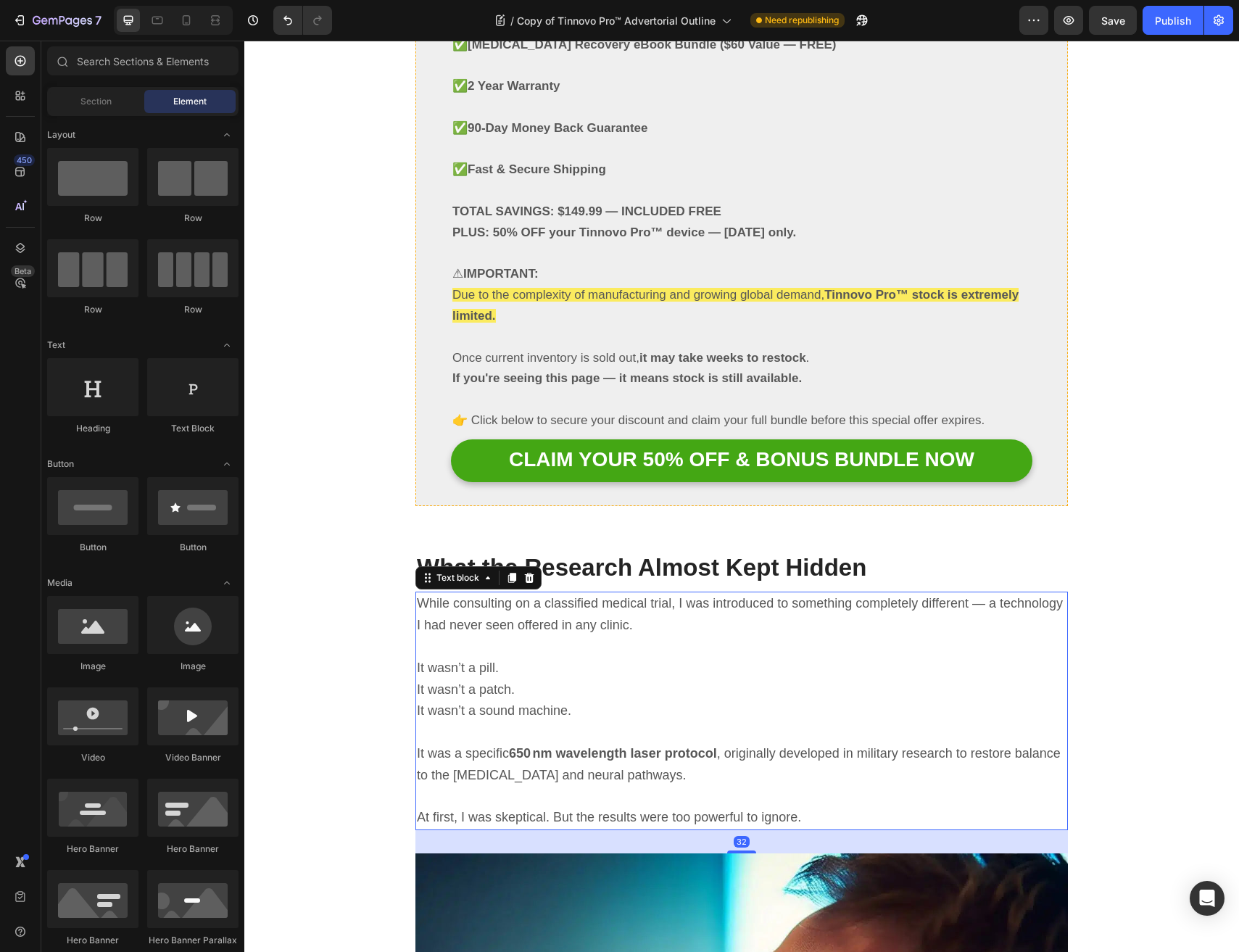
click at [517, 596] on span "While consulting on a classified medical trial, I was introduced to something c…" at bounding box center [740, 614] width 646 height 37
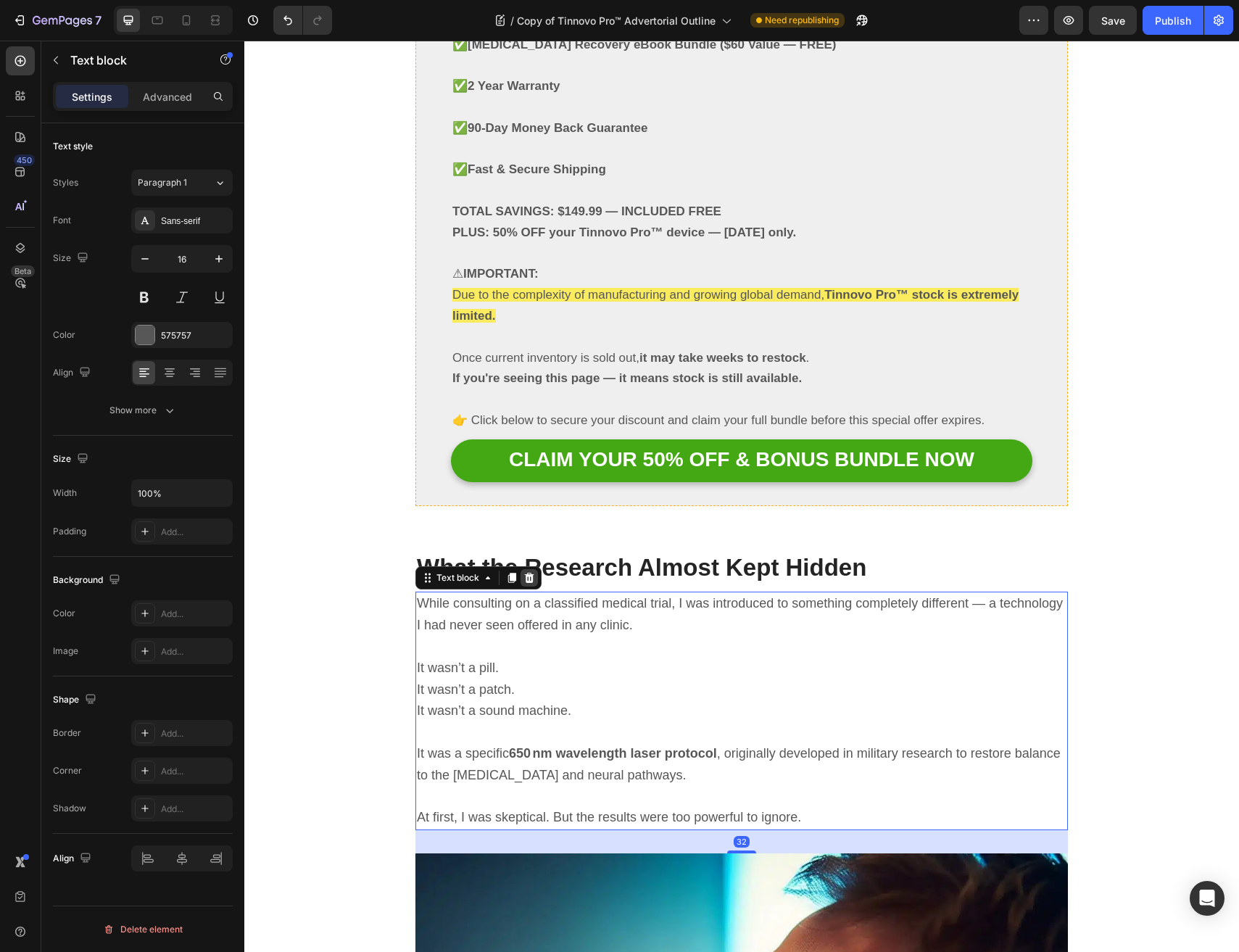
click at [532, 573] on icon at bounding box center [529, 578] width 9 height 10
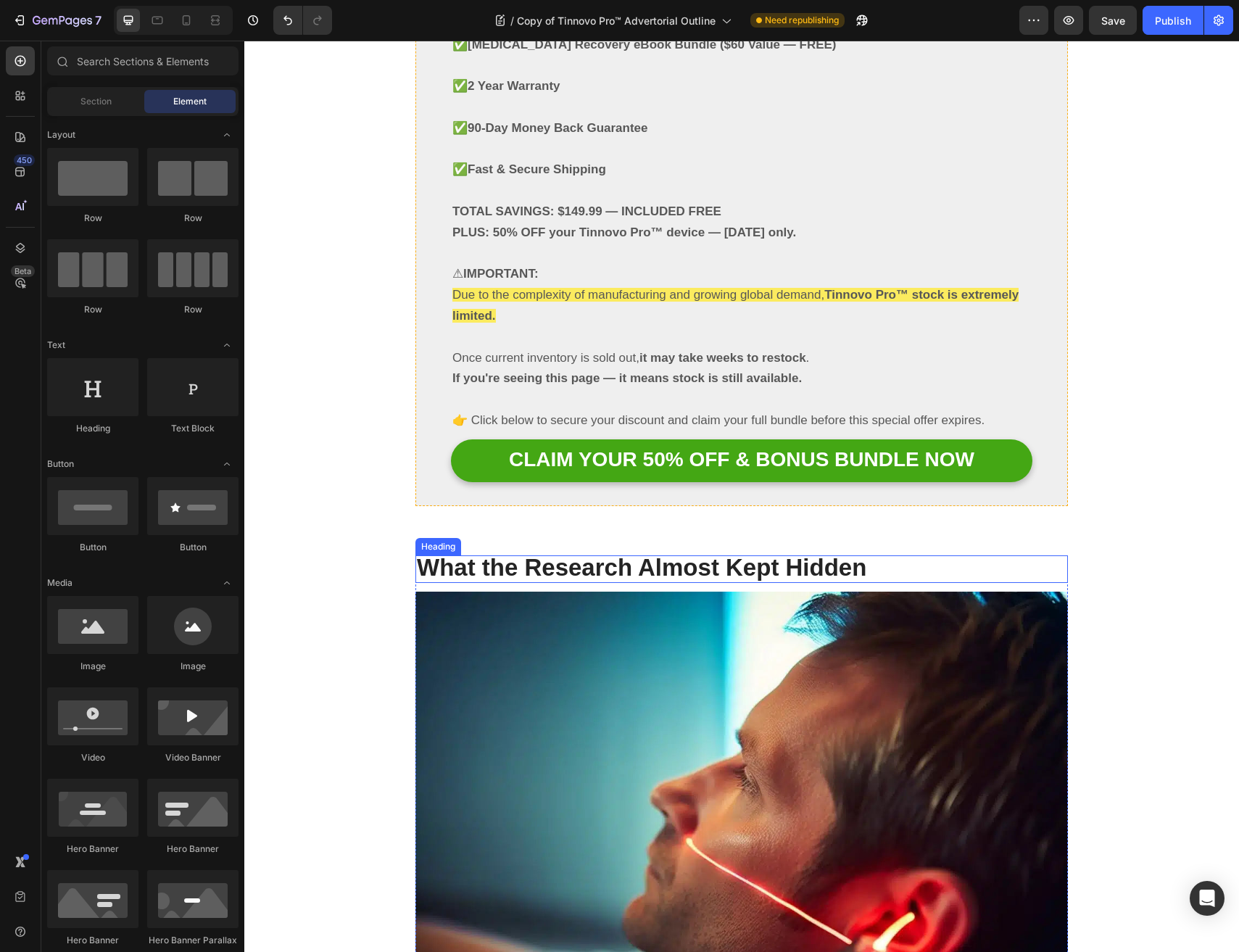
click at [530, 554] on strong "What the Research Almost Kept Hidden" at bounding box center [641, 567] width 449 height 26
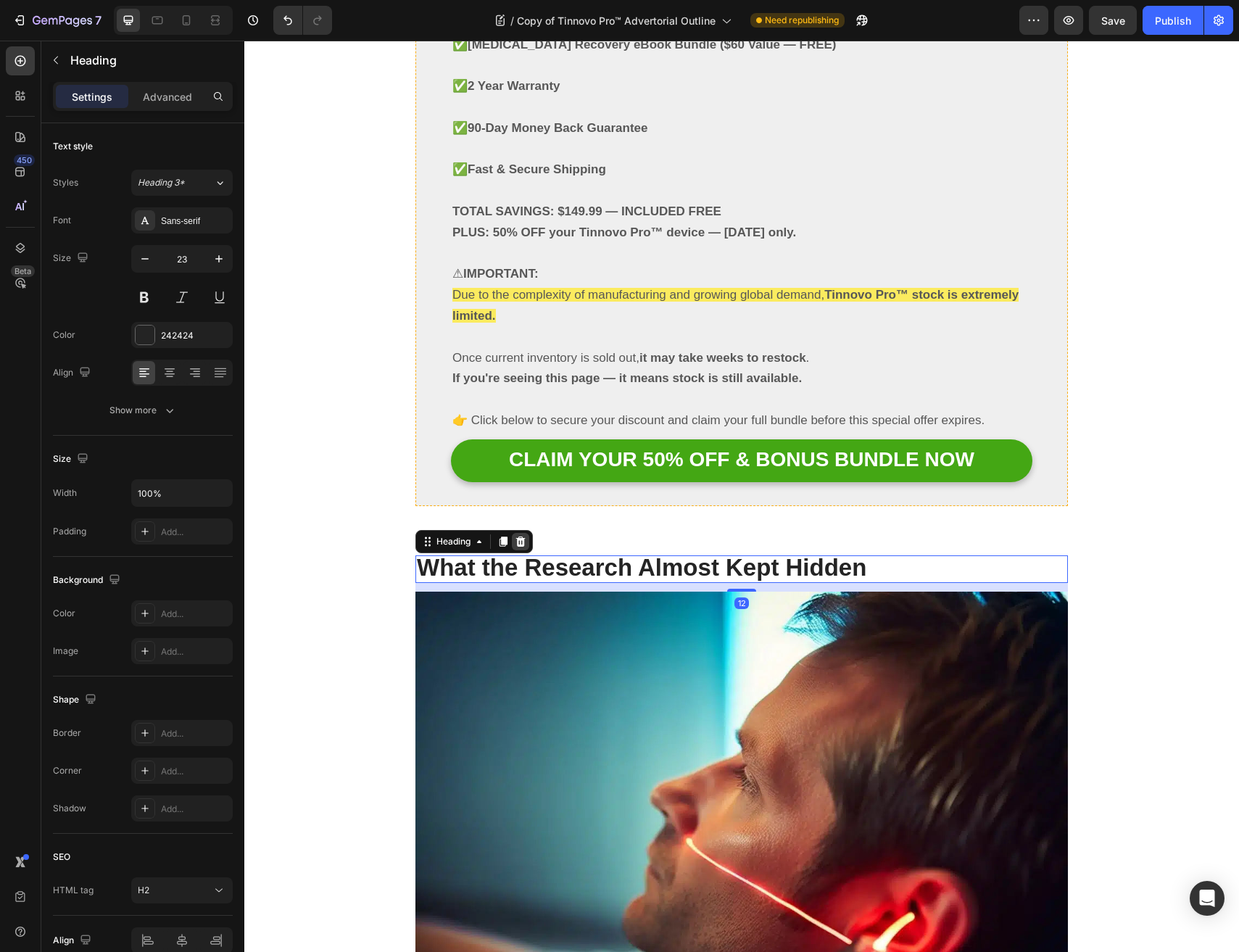
click at [521, 536] on icon at bounding box center [521, 541] width 9 height 10
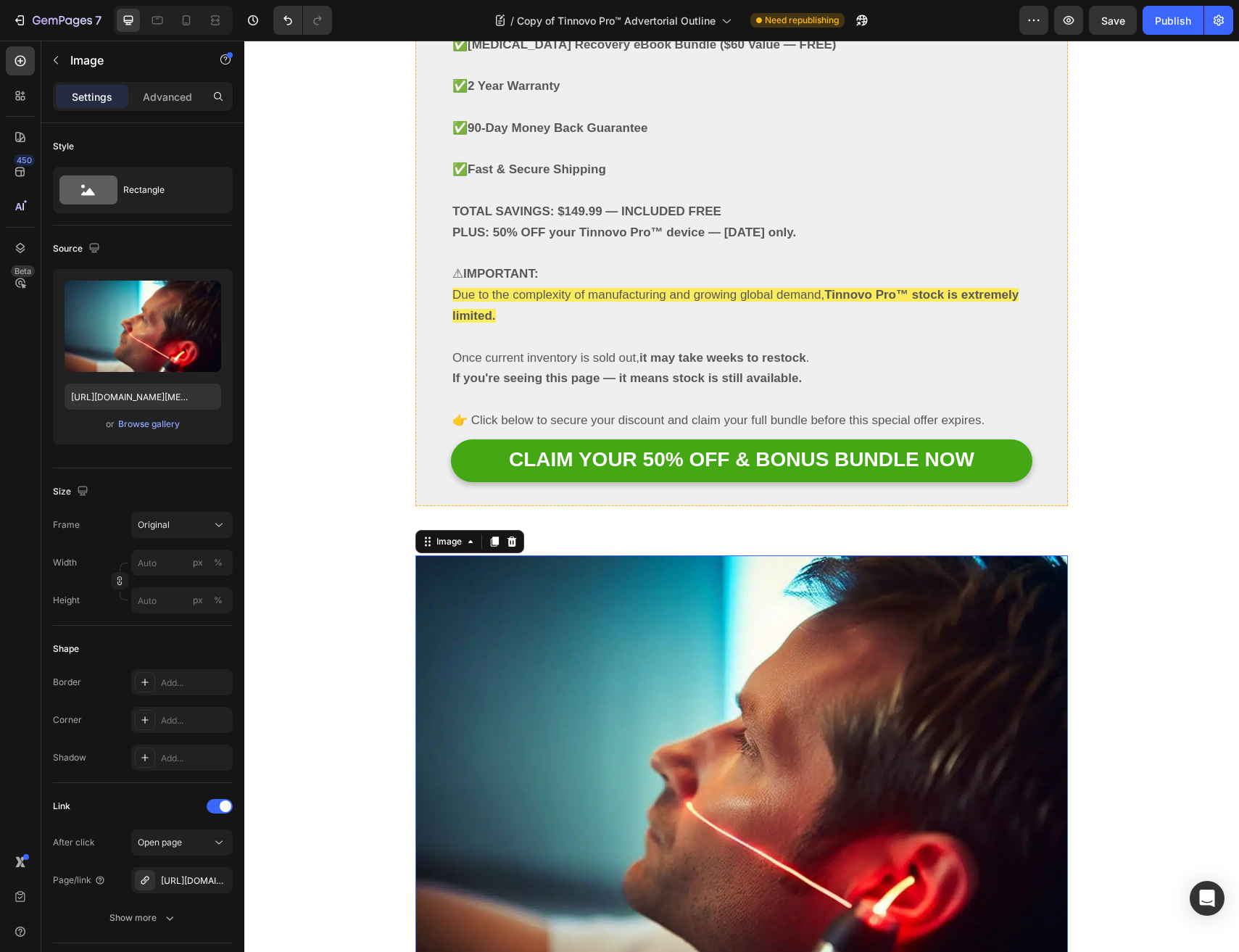
drag, startPoint x: 514, startPoint y: 502, endPoint x: 514, endPoint y: 470, distance: 32.0
click at [514, 555] on img at bounding box center [742, 772] width 652 height 435
click at [514, 530] on div "Image" at bounding box center [470, 542] width 109 height 23
click at [514, 533] on div at bounding box center [511, 542] width 17 height 17
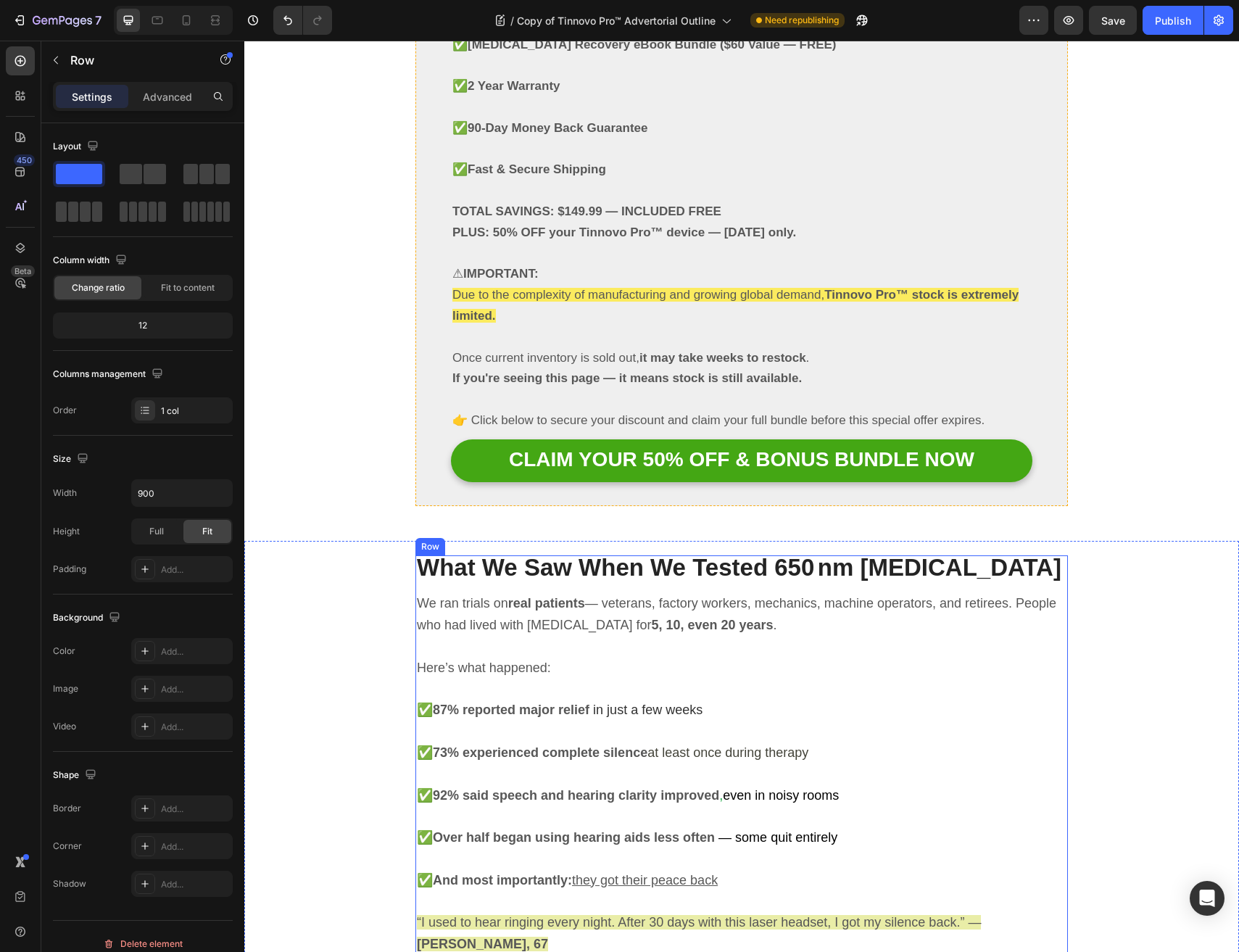
click at [504, 533] on div at bounding box center [504, 542] width 17 height 17
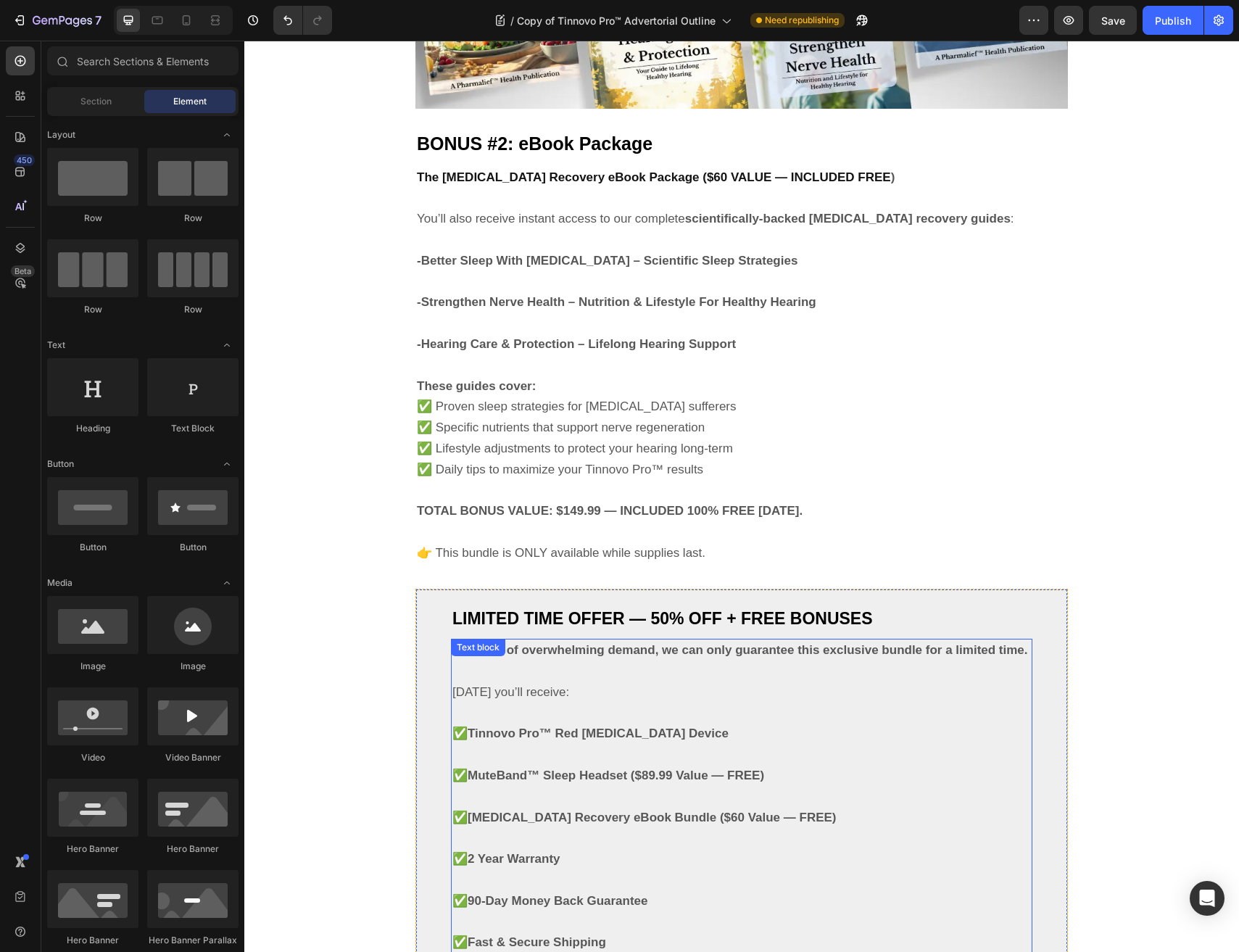
scroll to position [7867, 0]
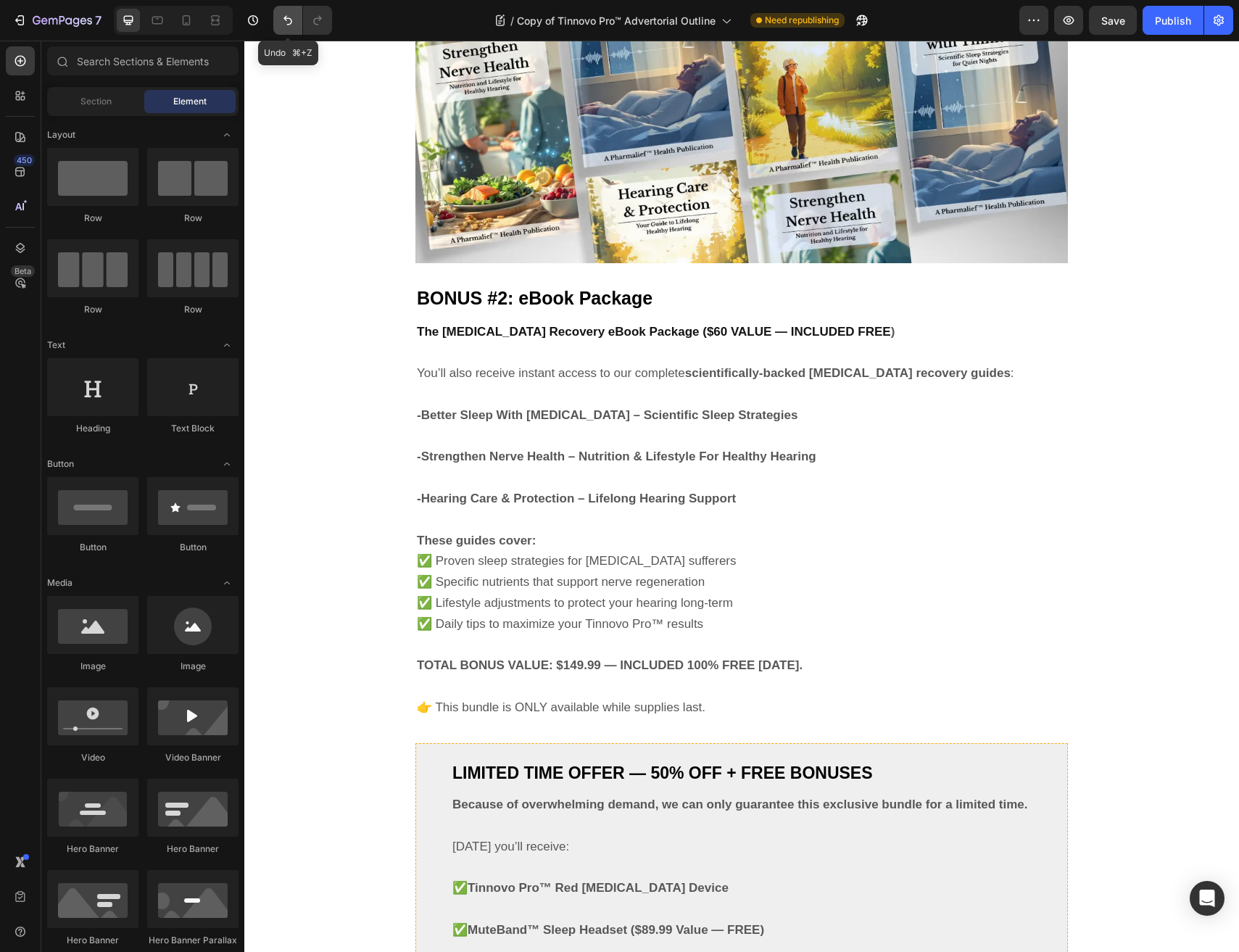
click at [297, 30] on button "Undo/Redo" at bounding box center [287, 19] width 29 height 29
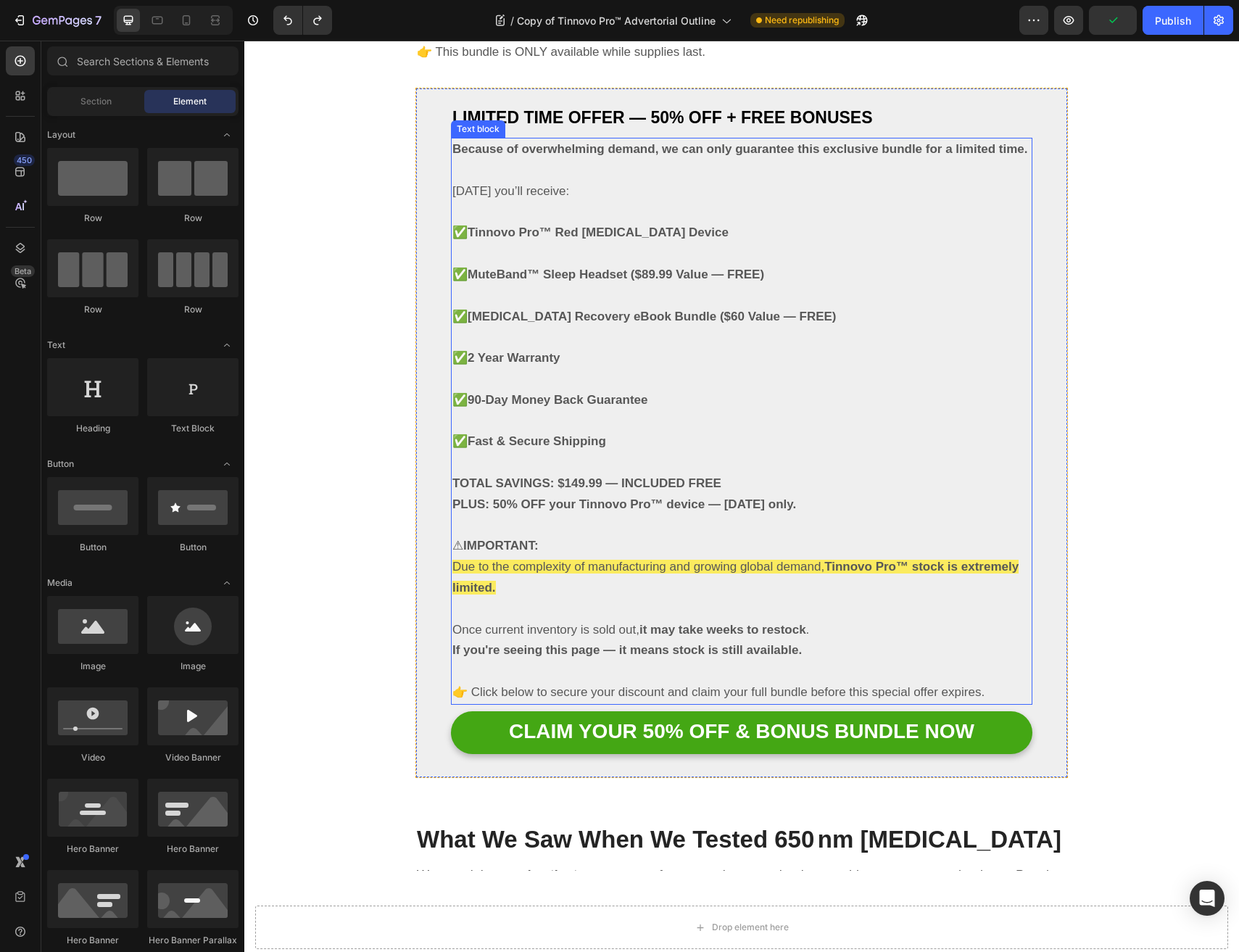
scroll to position [8594, 0]
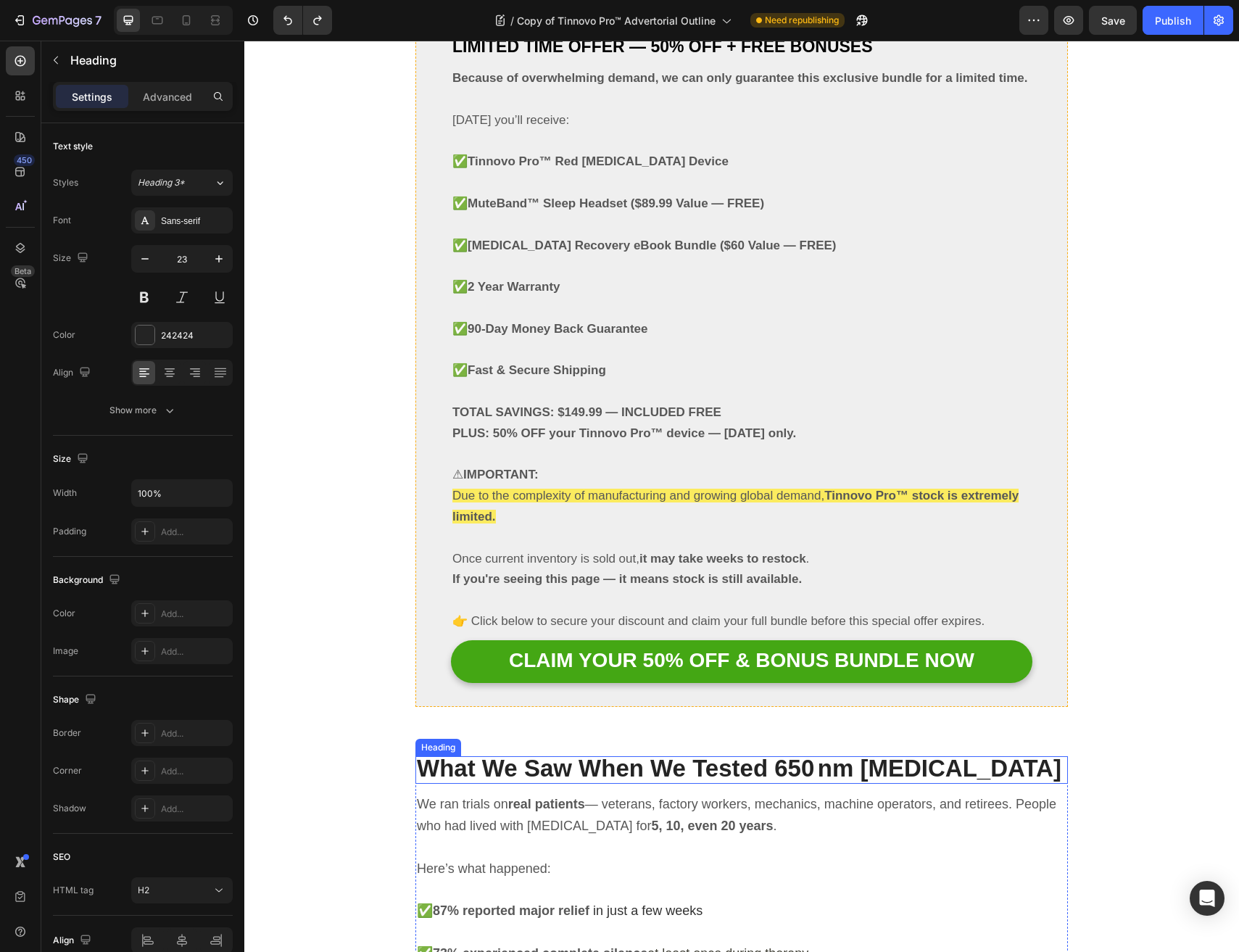
click at [702, 754] on strong "What We Saw When We Tested 650 nm Laser Therapy" at bounding box center [739, 768] width 644 height 26
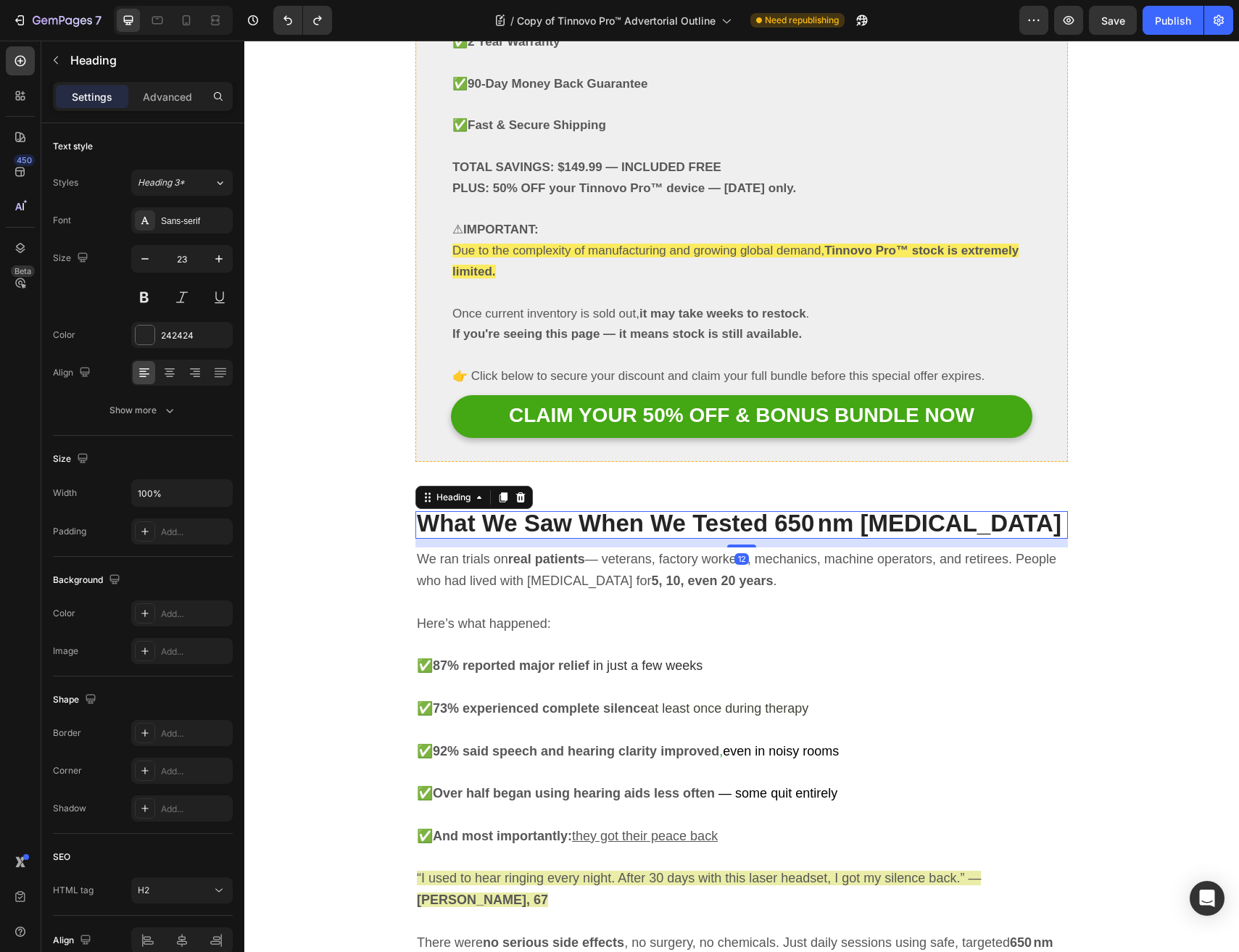
scroll to position [8850, 0]
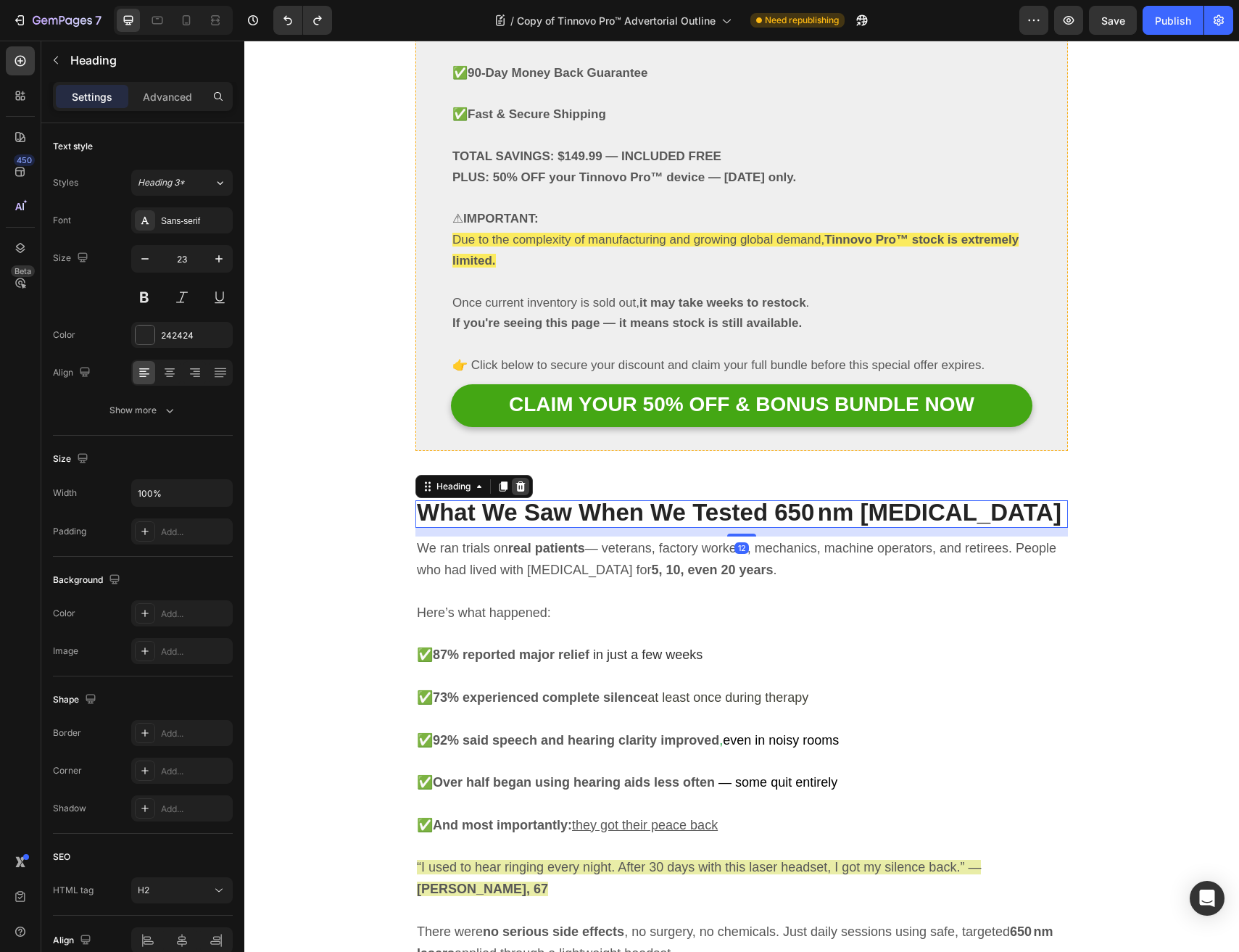
click at [525, 480] on icon at bounding box center [520, 486] width 12 height 12
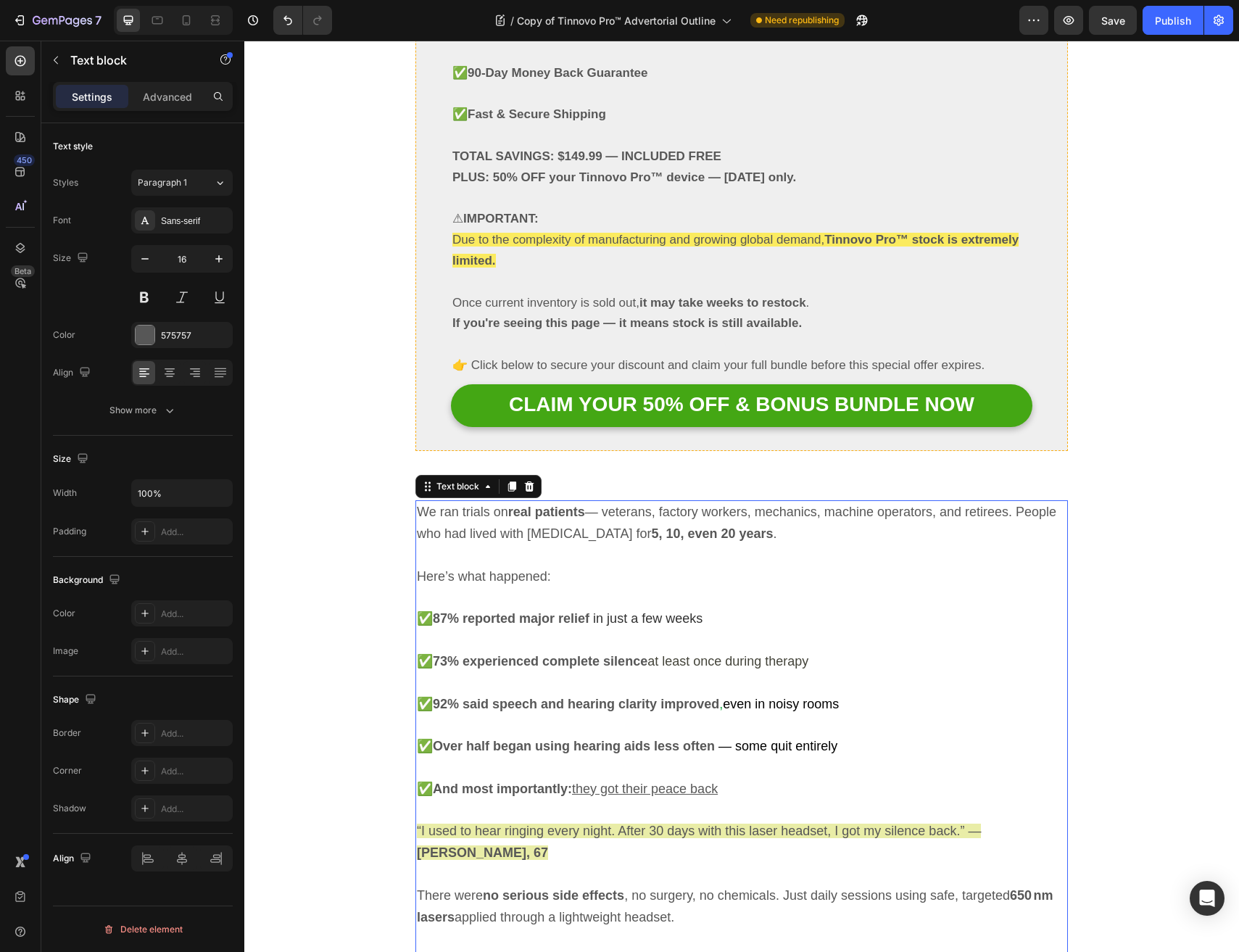
click at [534, 588] on p at bounding box center [742, 598] width 649 height 21
click at [528, 480] on icon at bounding box center [528, 486] width 12 height 12
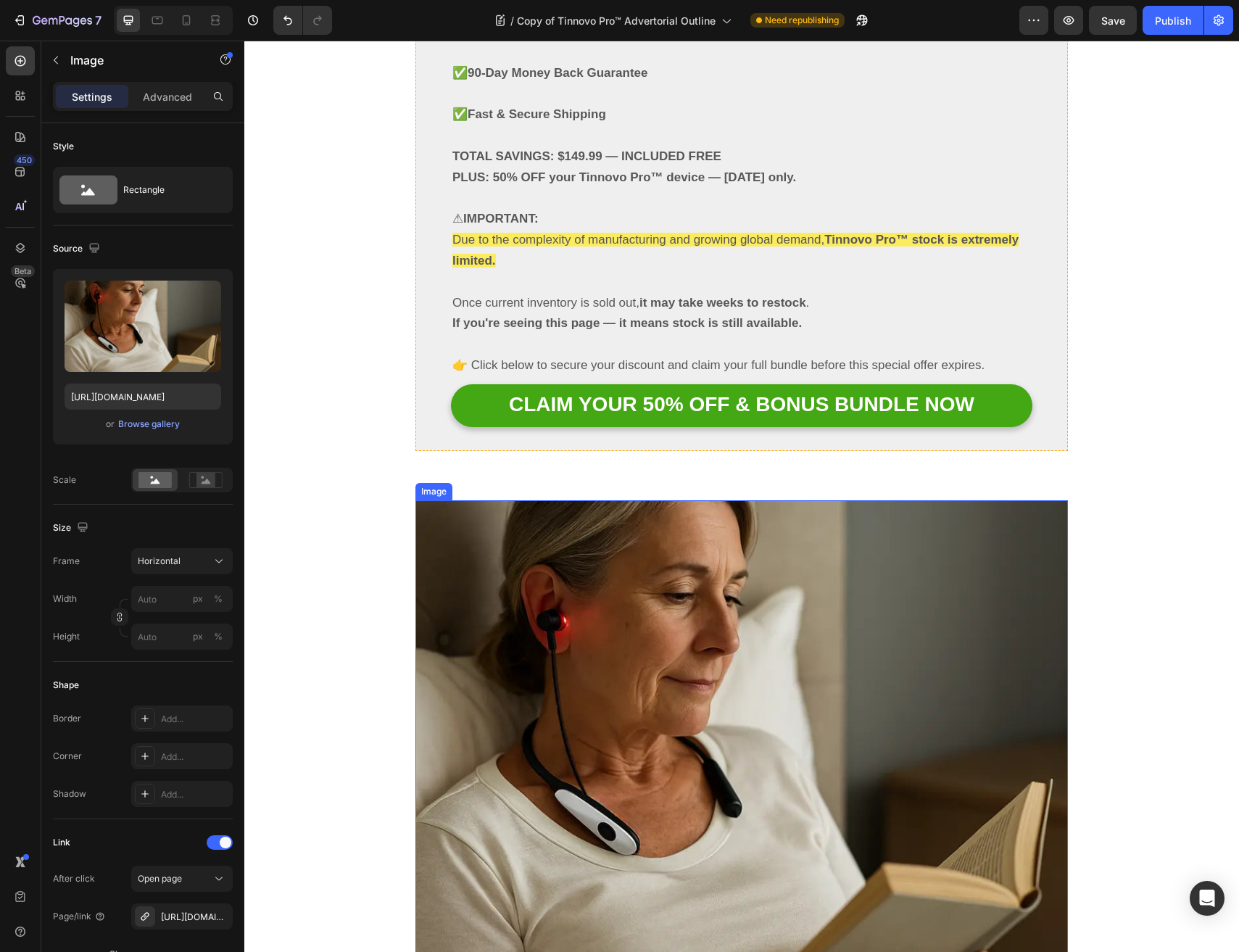
click at [525, 501] on img at bounding box center [742, 745] width 652 height 490
click at [513, 480] on icon at bounding box center [511, 486] width 12 height 12
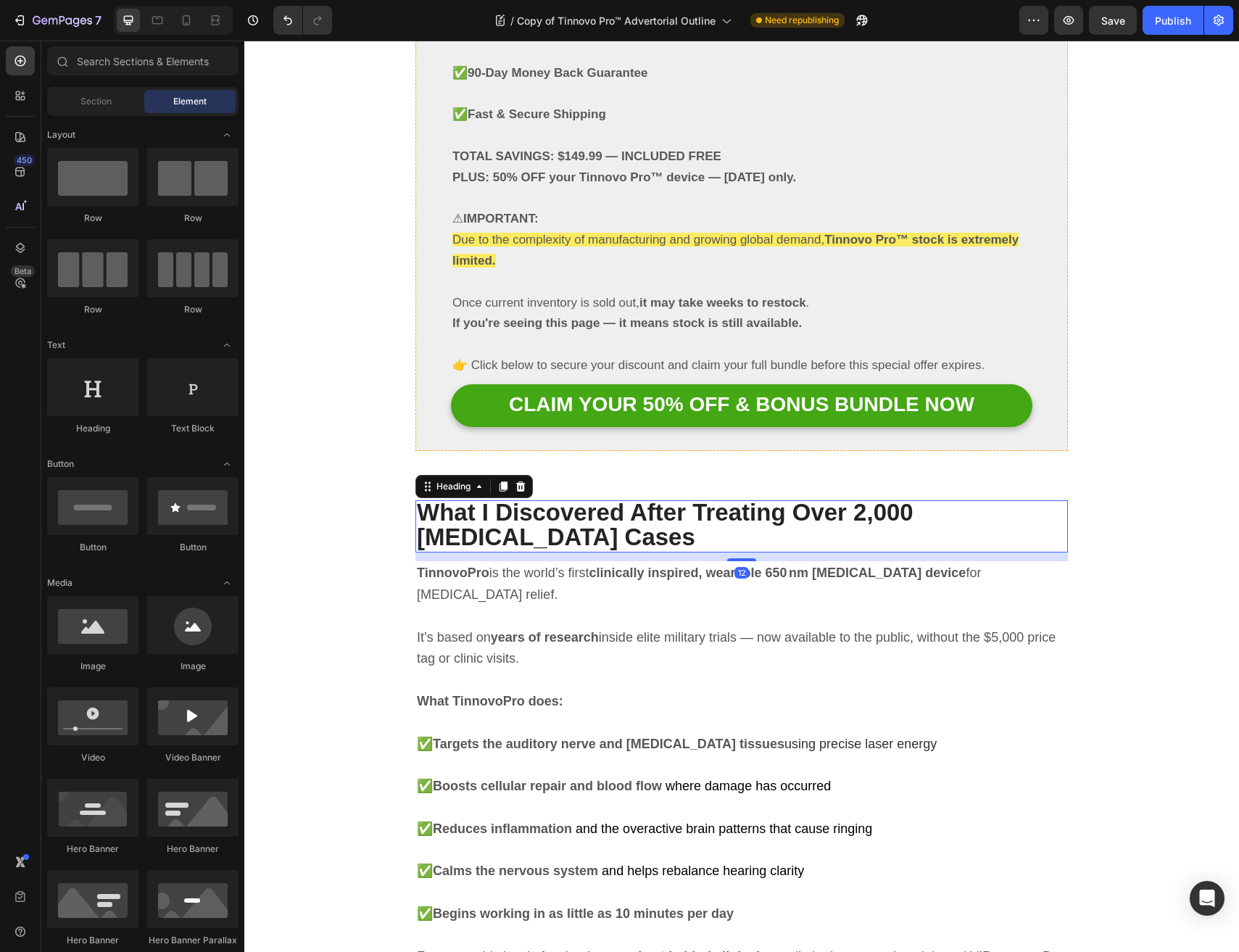
click at [512, 501] on h2 "What I Discovered After Treating Over 2,000 Tinnitus Cases" at bounding box center [742, 526] width 652 height 52
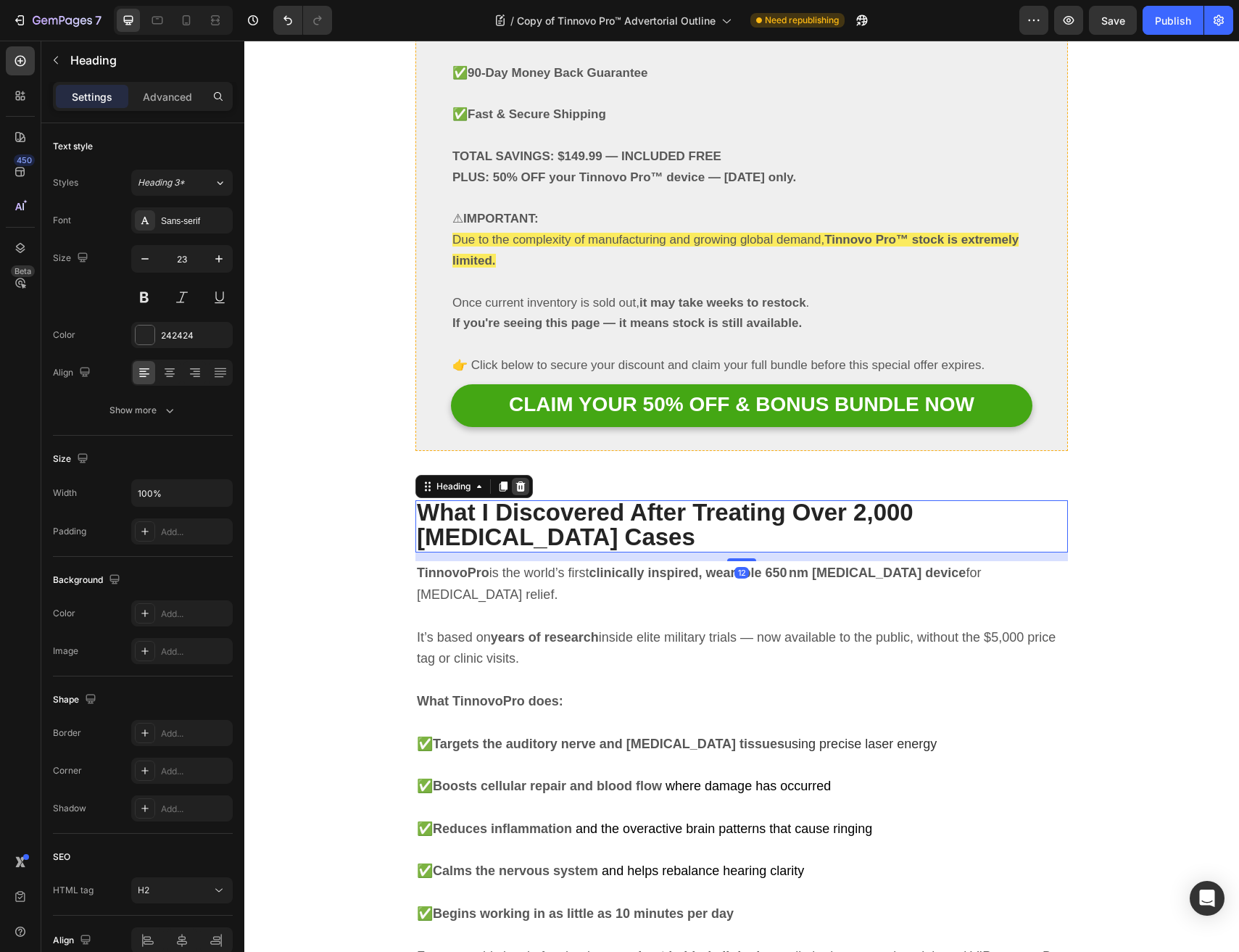
click at [518, 480] on icon at bounding box center [520, 486] width 12 height 12
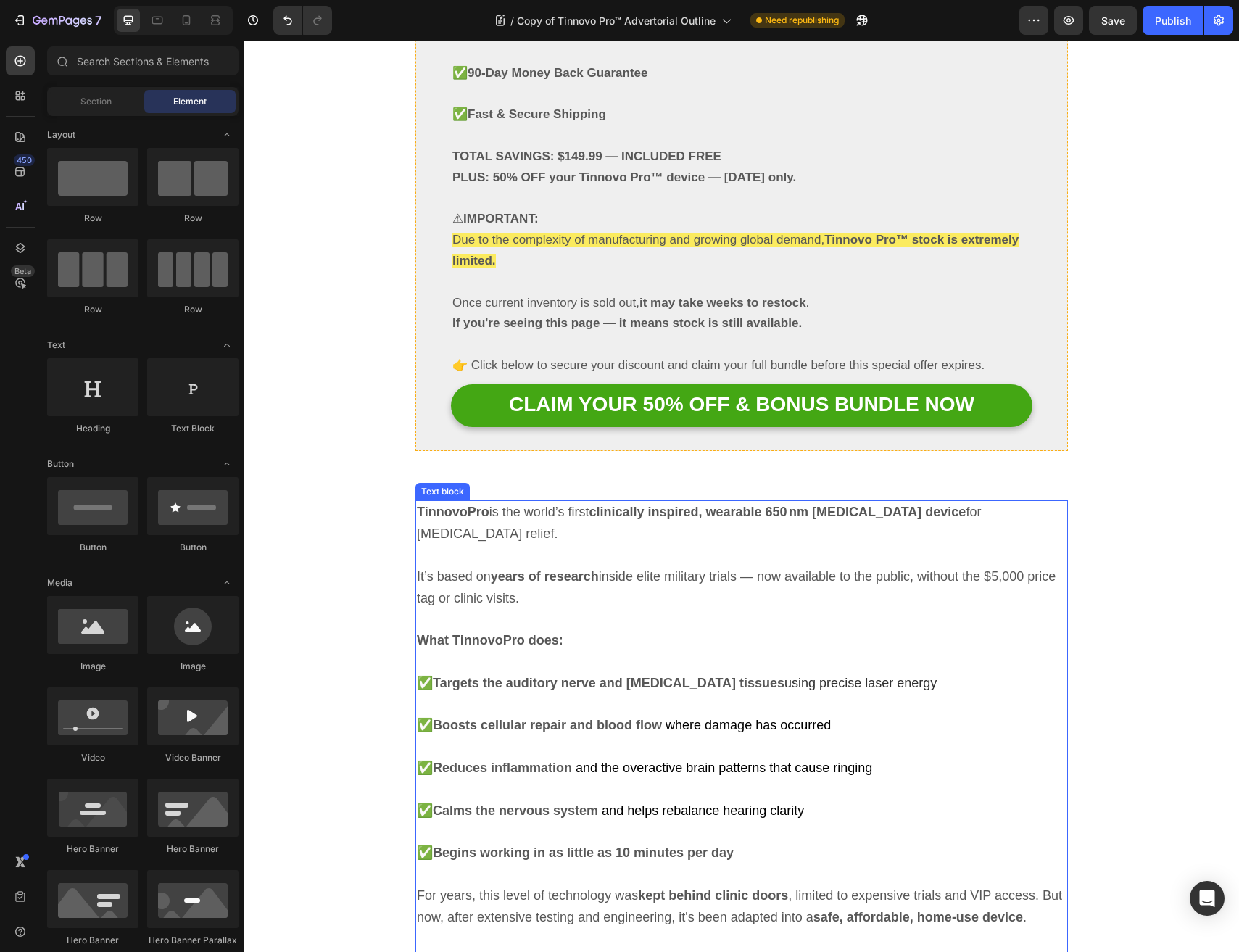
click at [511, 569] on strong "years of research" at bounding box center [544, 576] width 108 height 15
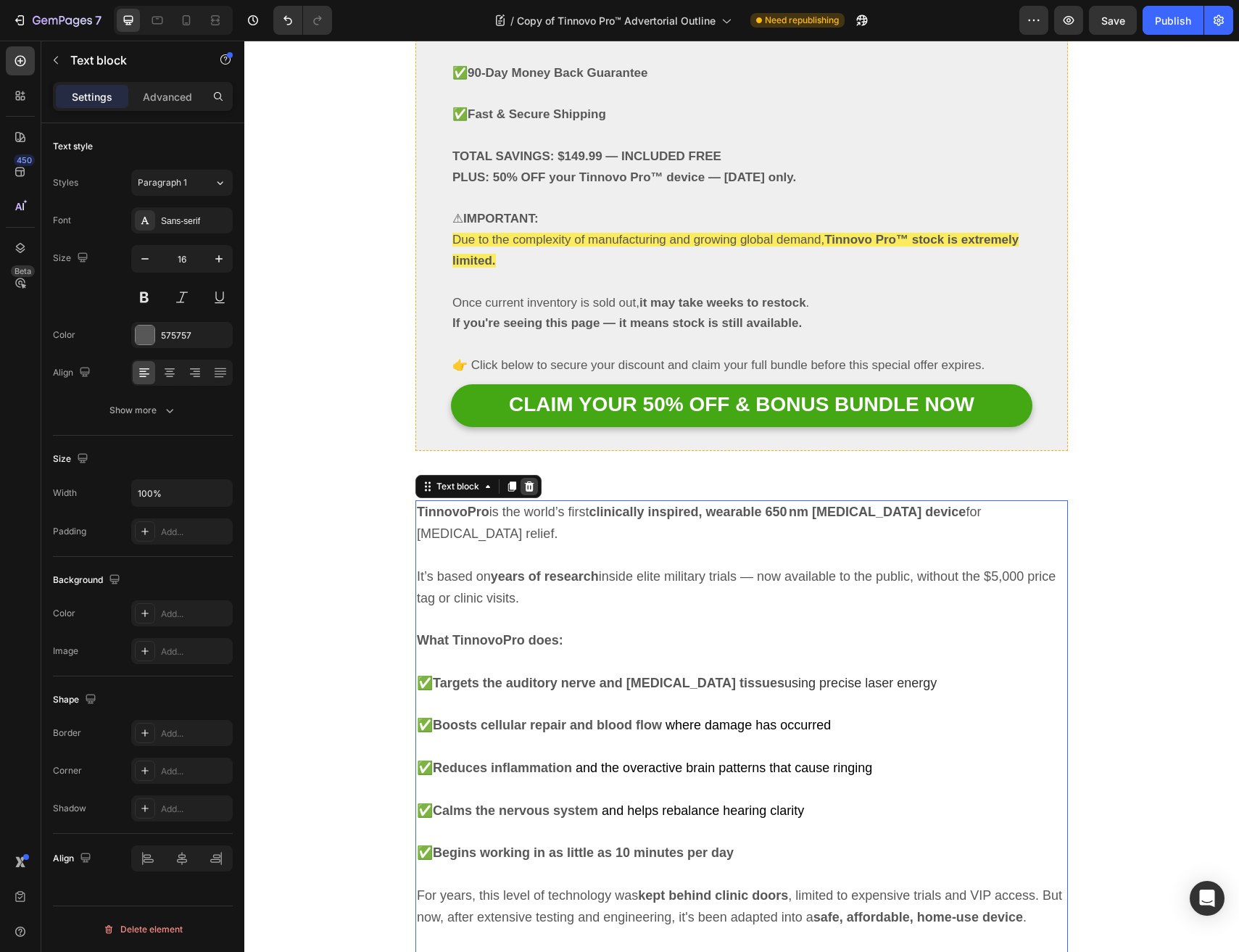
click at [535, 480] on icon at bounding box center [528, 486] width 12 height 12
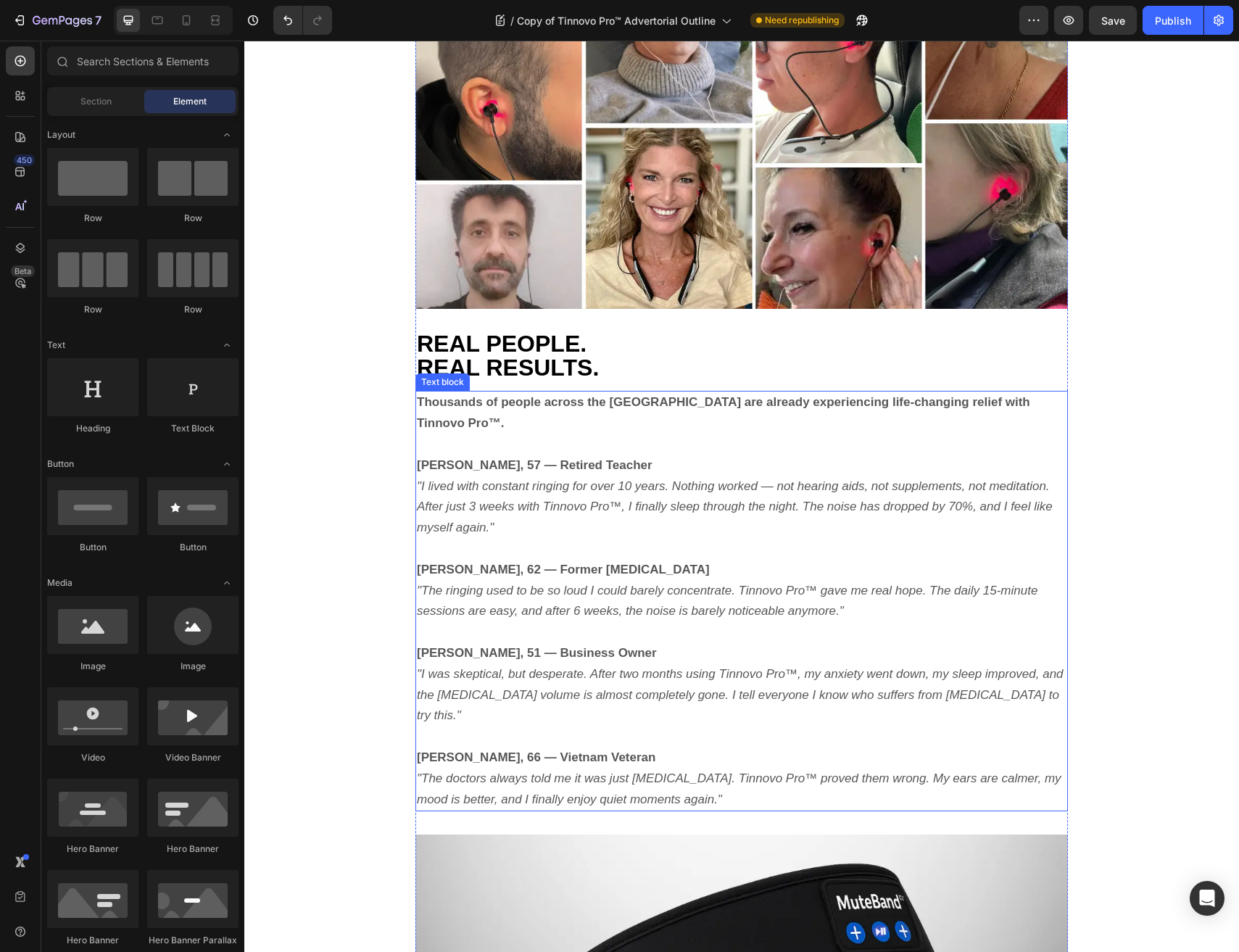
scroll to position [9253, 0]
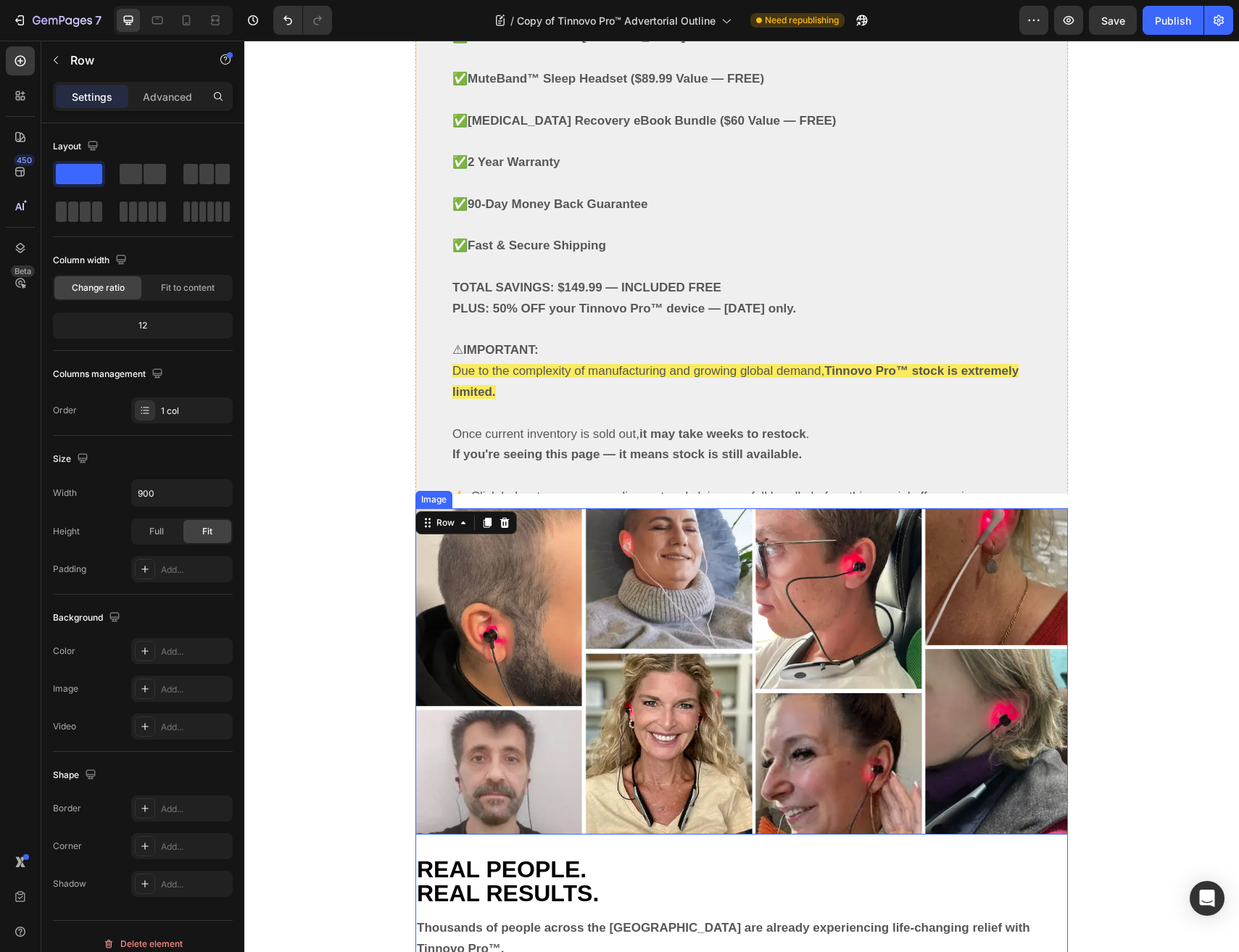
scroll to position [8704, 0]
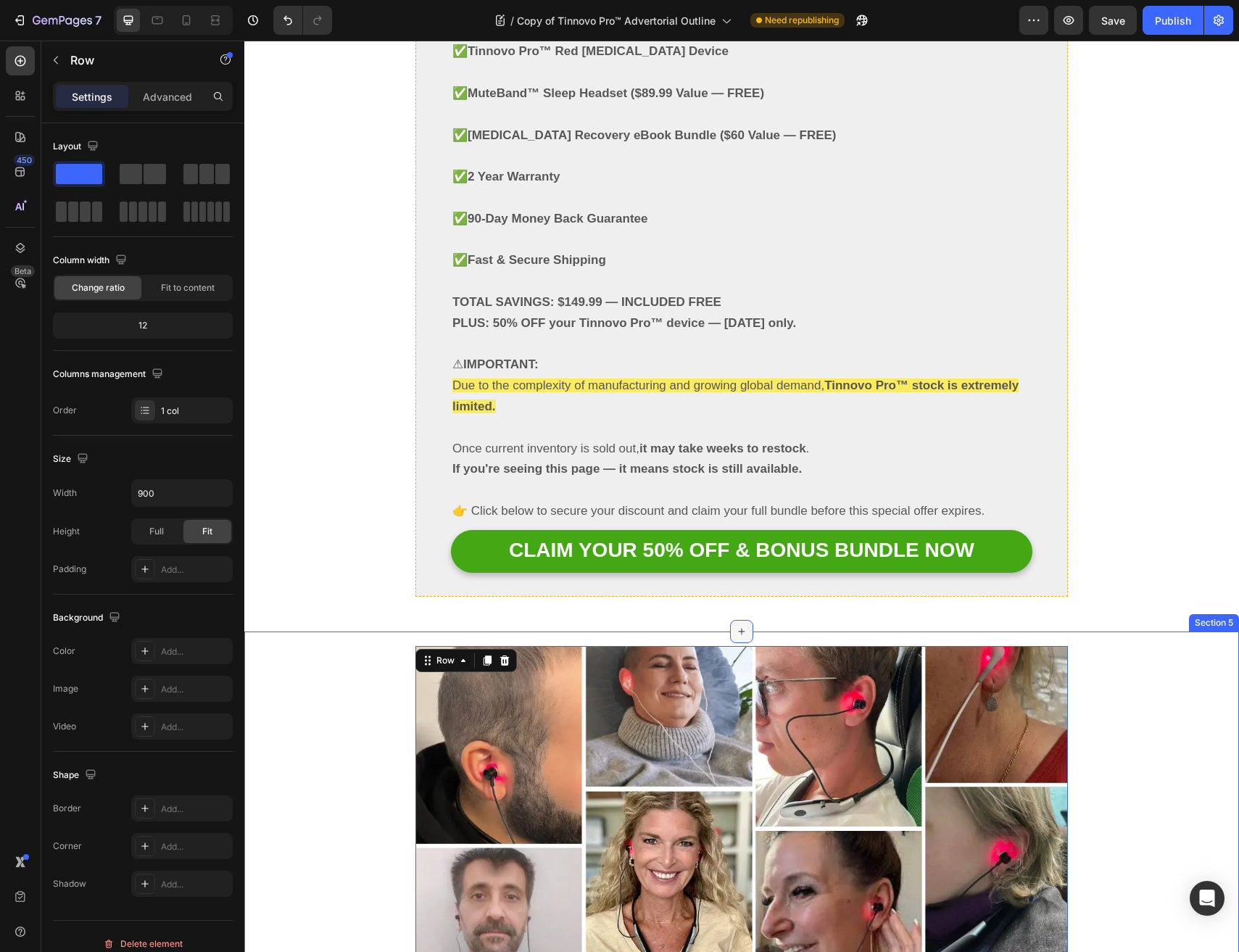
click at [742, 628] on icon at bounding box center [742, 631] width 6 height 6
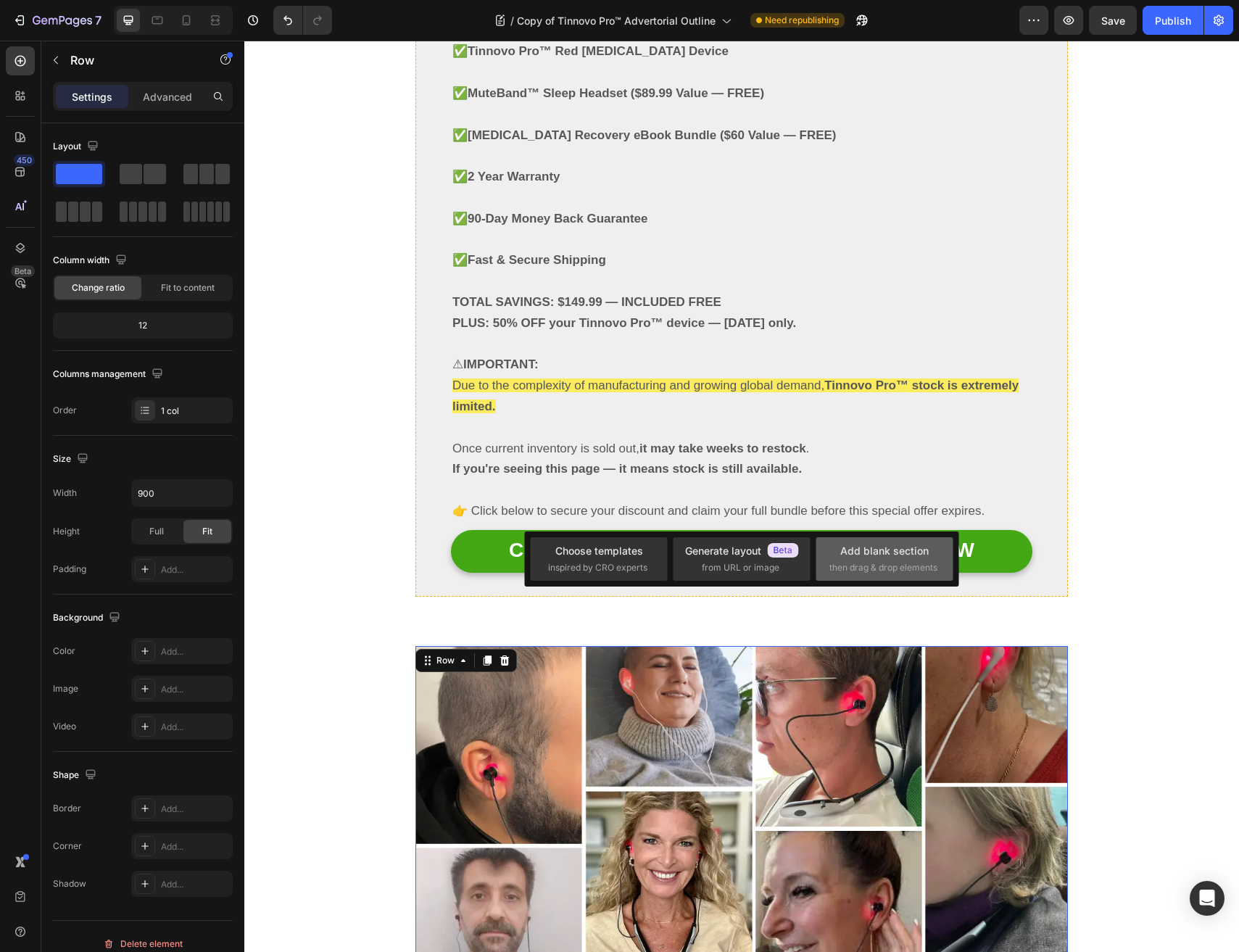
click at [866, 552] on div "Add blank section" at bounding box center [884, 551] width 89 height 16
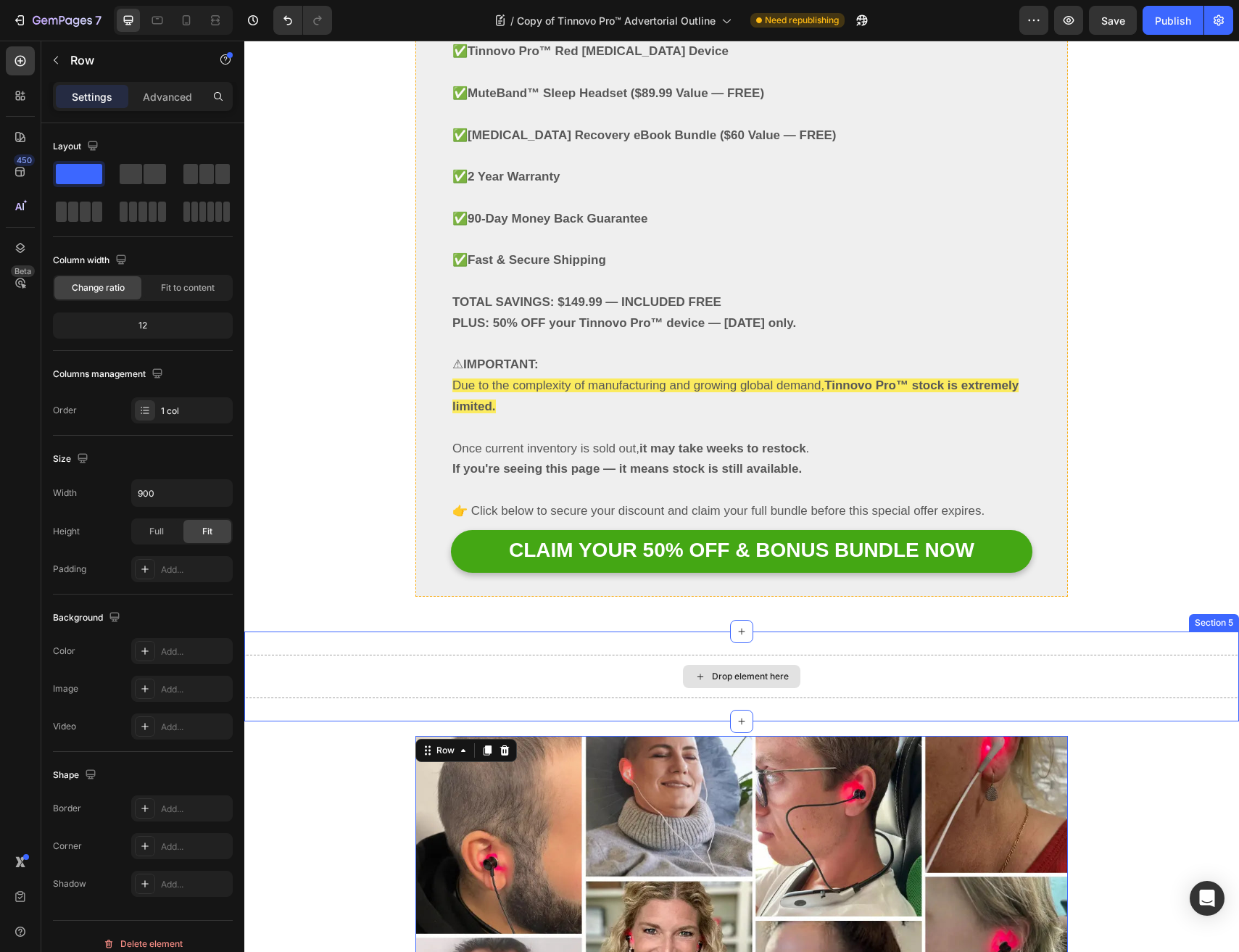
click at [424, 655] on div "Drop element here" at bounding box center [742, 676] width 995 height 44
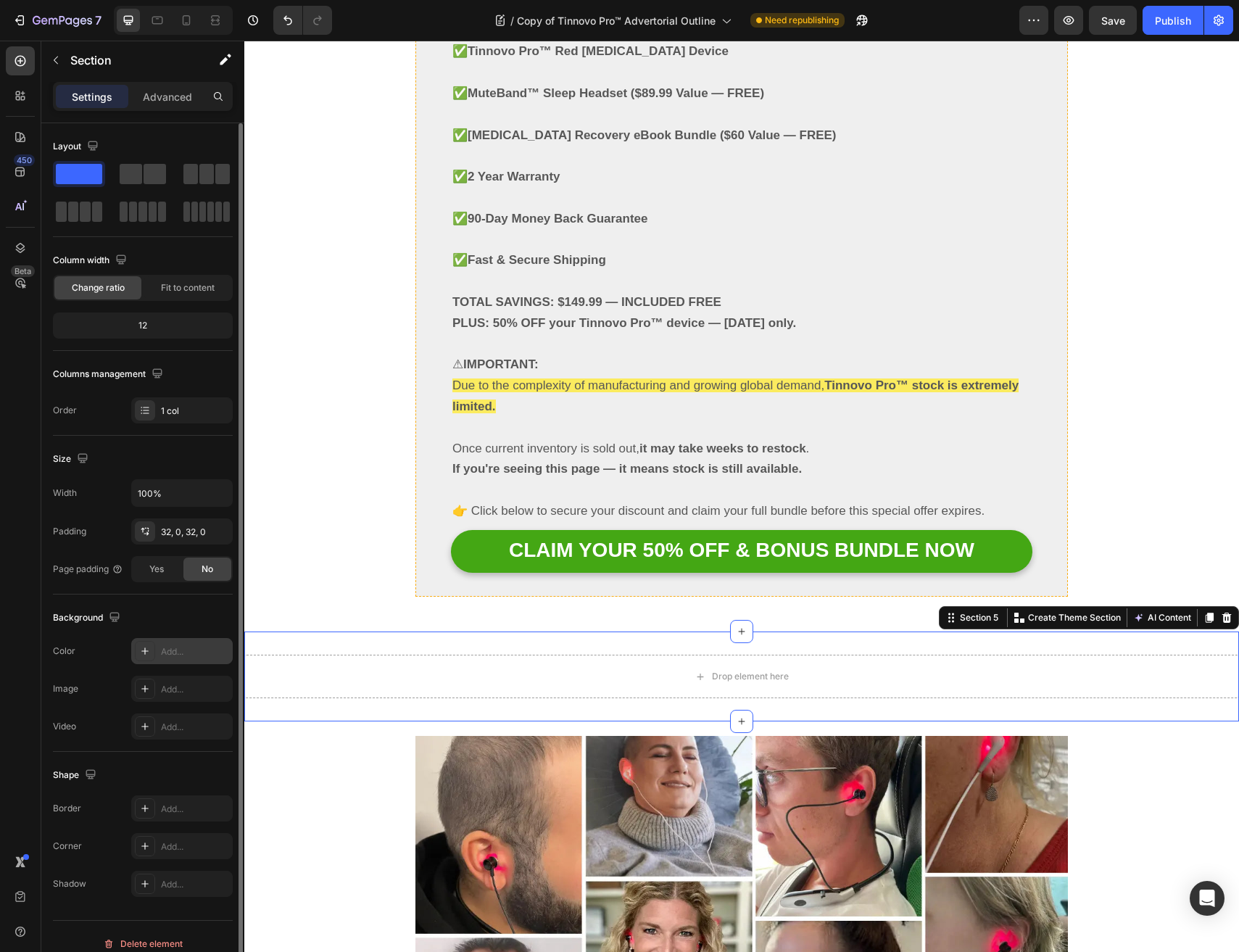
click at [178, 649] on div "Add..." at bounding box center [195, 652] width 68 height 13
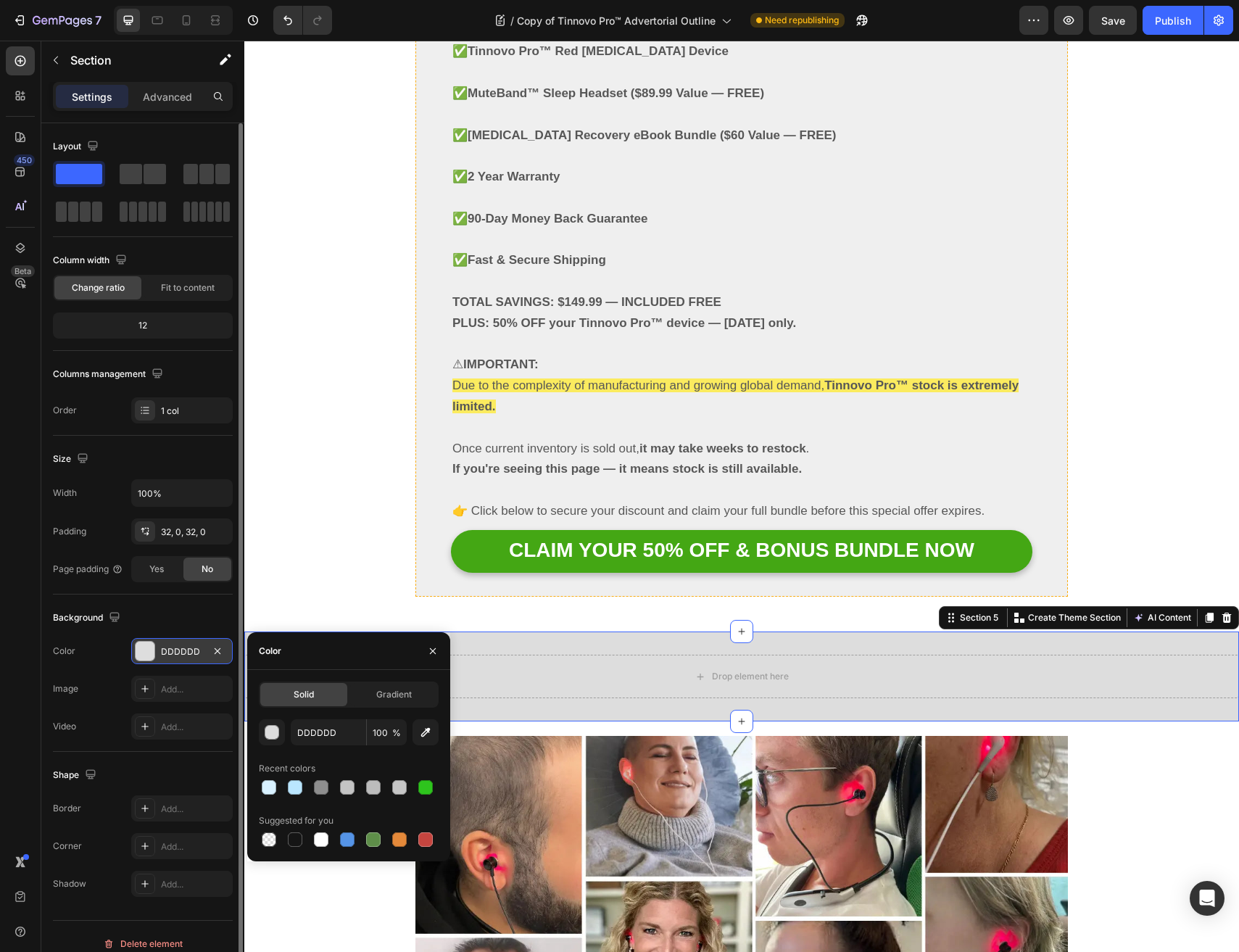
click at [309, 654] on div "Color" at bounding box center [349, 651] width 203 height 37
click at [327, 725] on input "DDDDDD" at bounding box center [328, 732] width 75 height 26
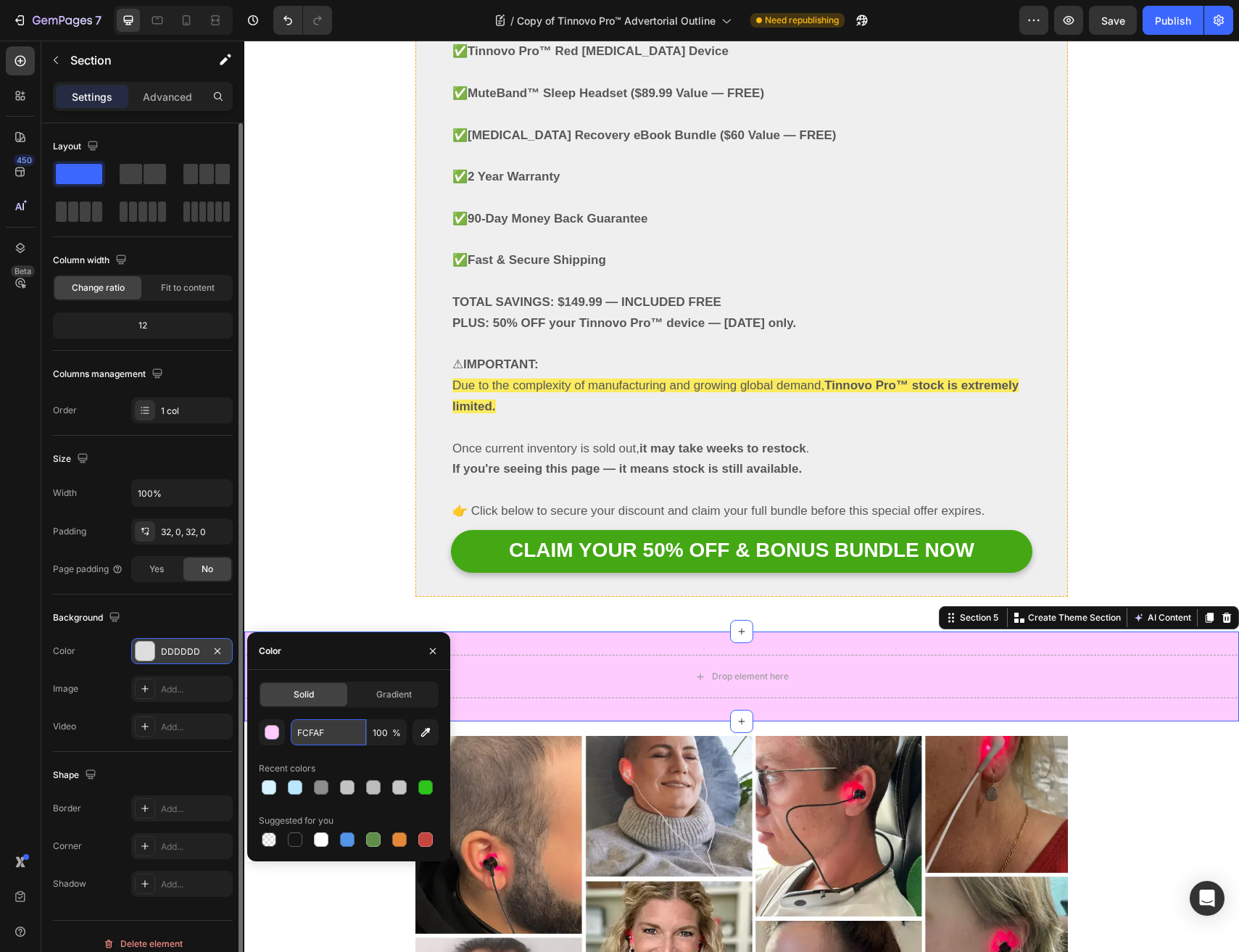
type input "FCFAF2"
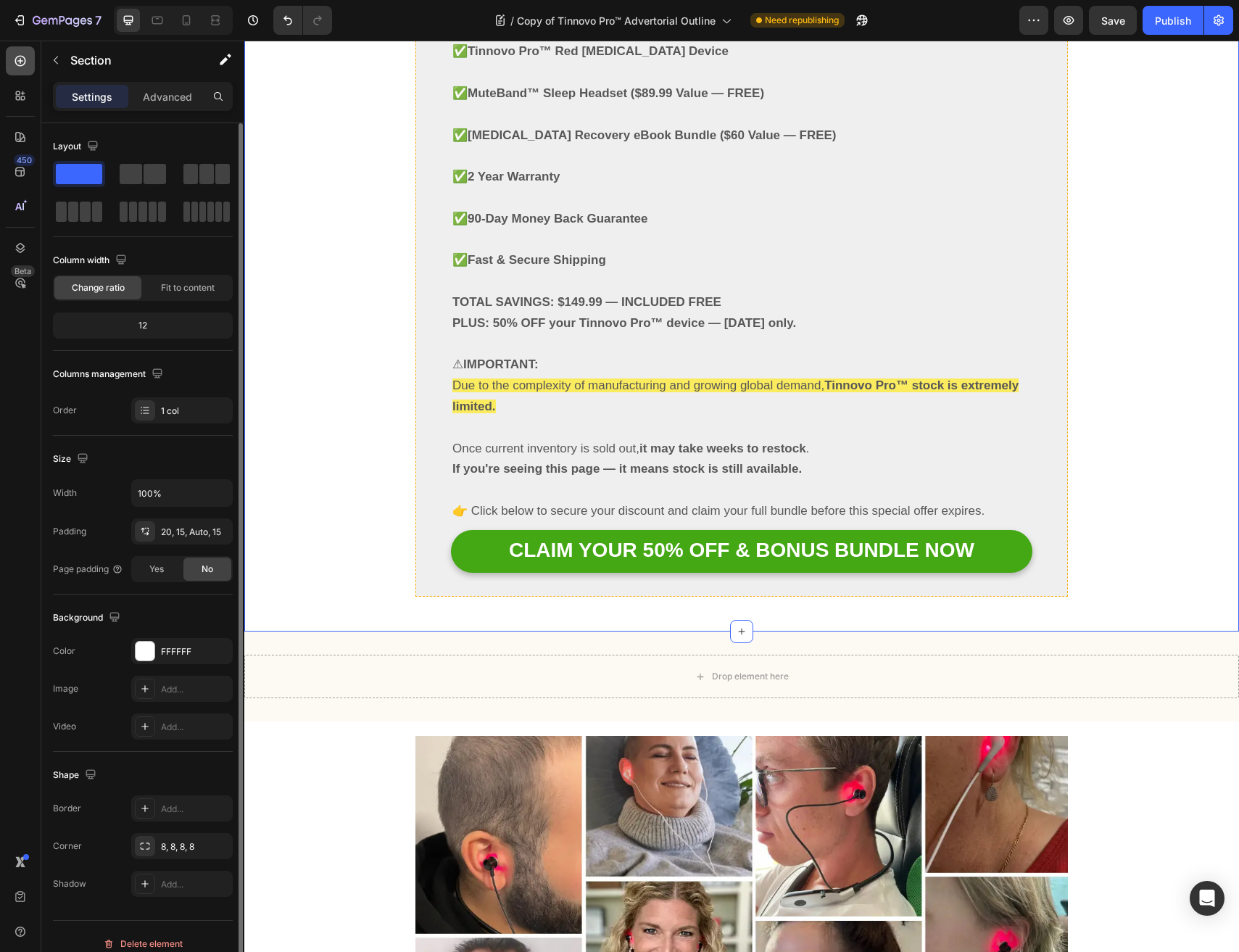
click at [19, 63] on icon at bounding box center [20, 61] width 15 height 15
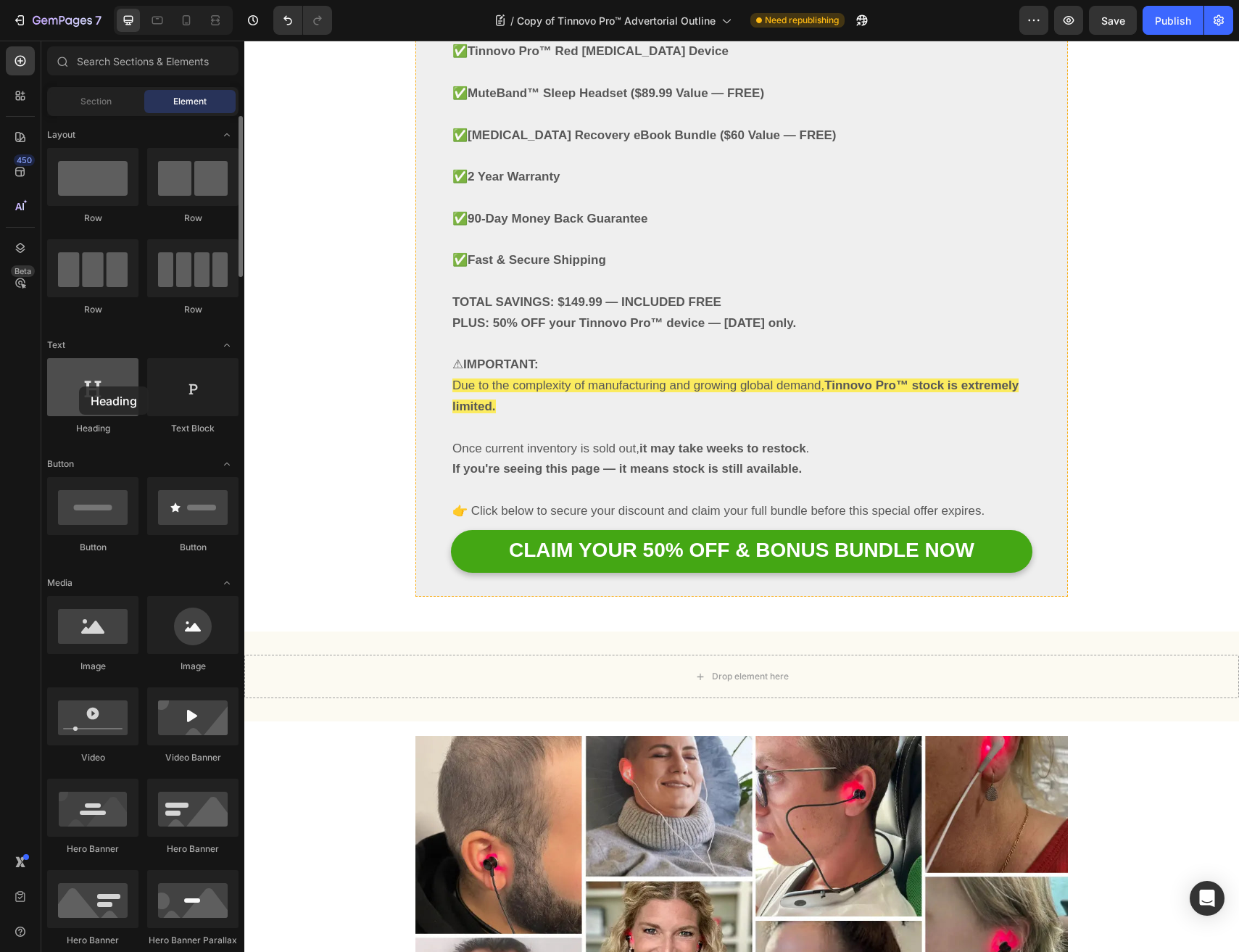
drag, startPoint x: 111, startPoint y: 379, endPoint x: 79, endPoint y: 386, distance: 32.8
click at [79, 386] on div at bounding box center [93, 387] width 91 height 58
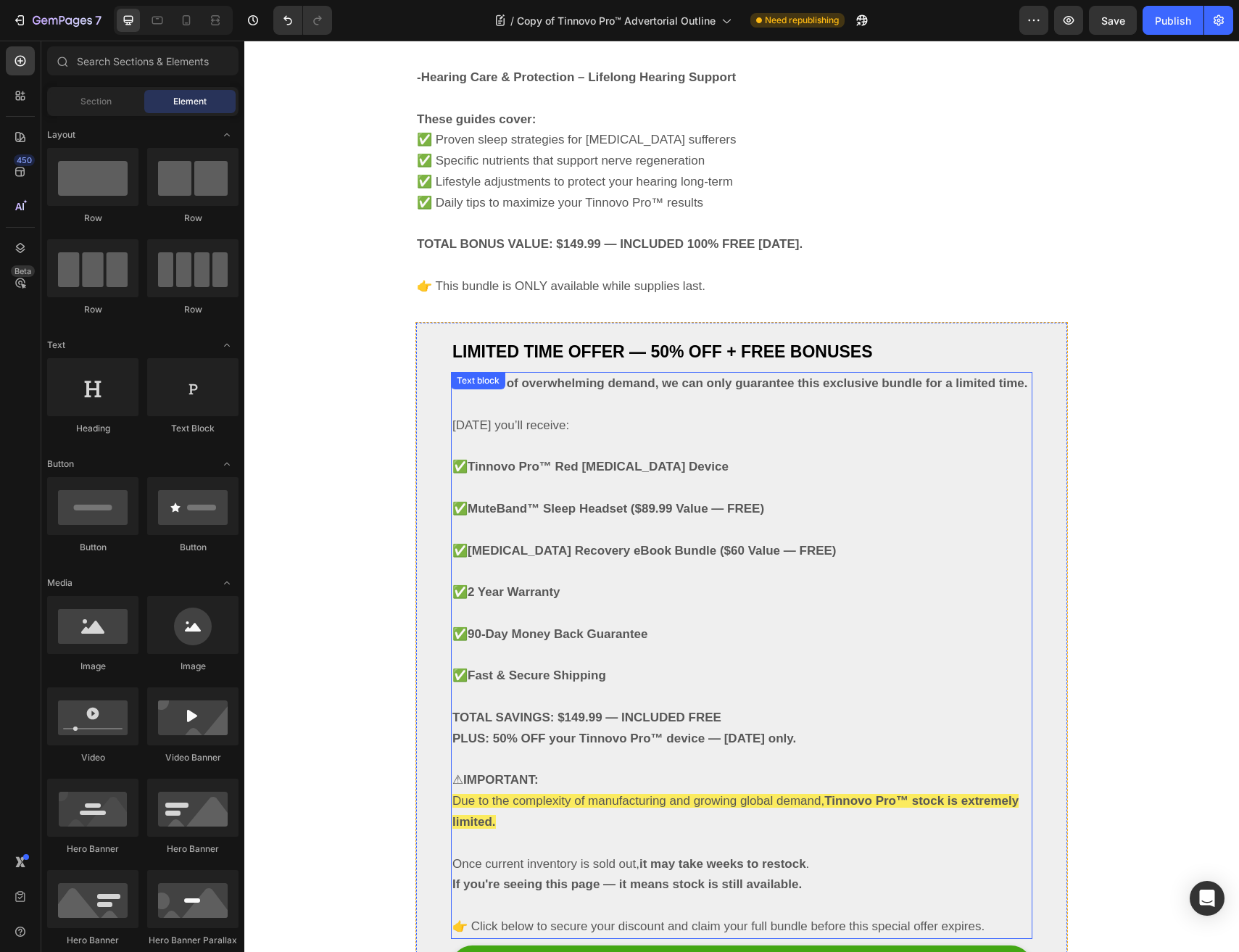
scroll to position [8118, 0]
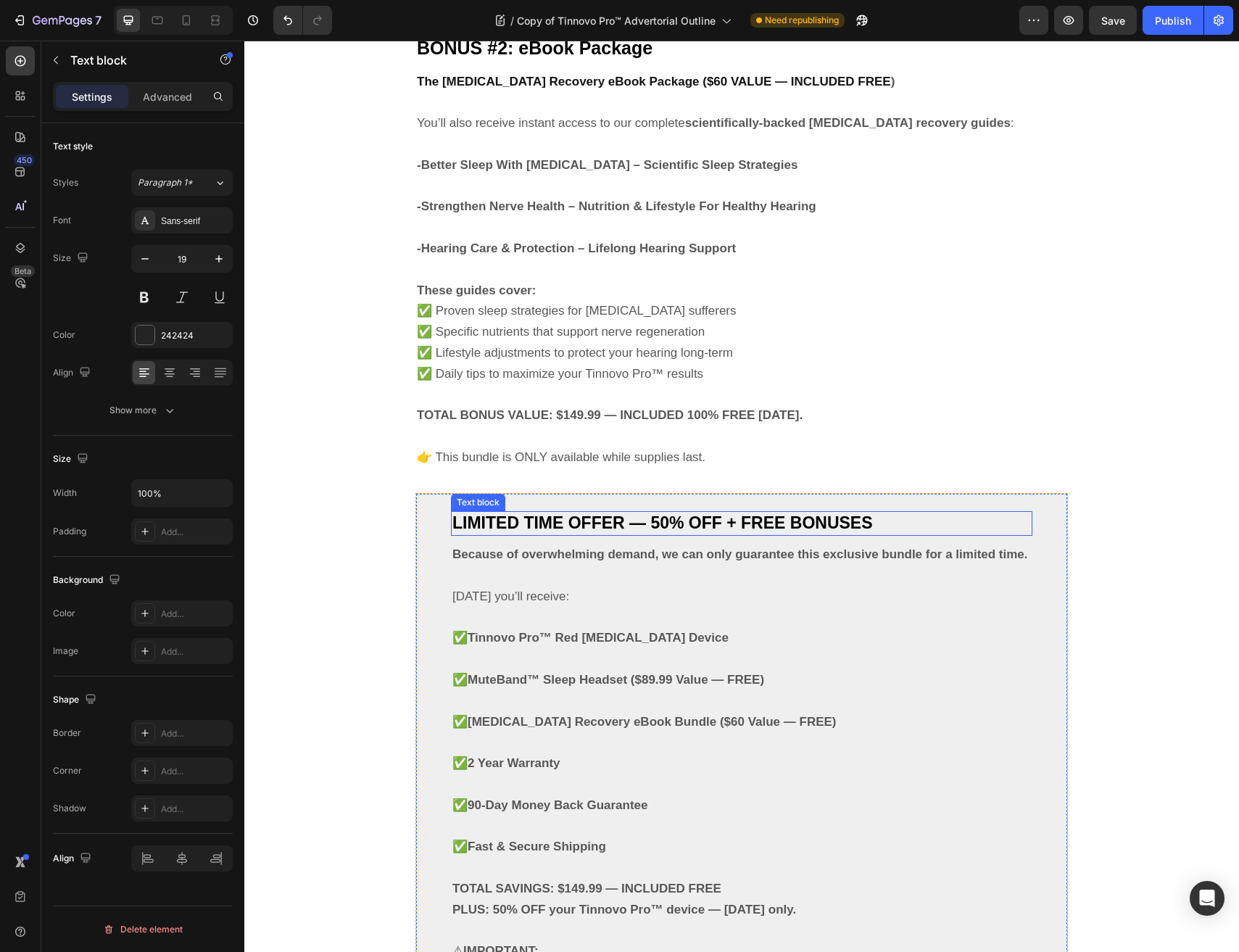
click at [595, 513] on span "LIMITED TIME OFFER — 50% OFF + FREE BONUSES" at bounding box center [662, 522] width 420 height 19
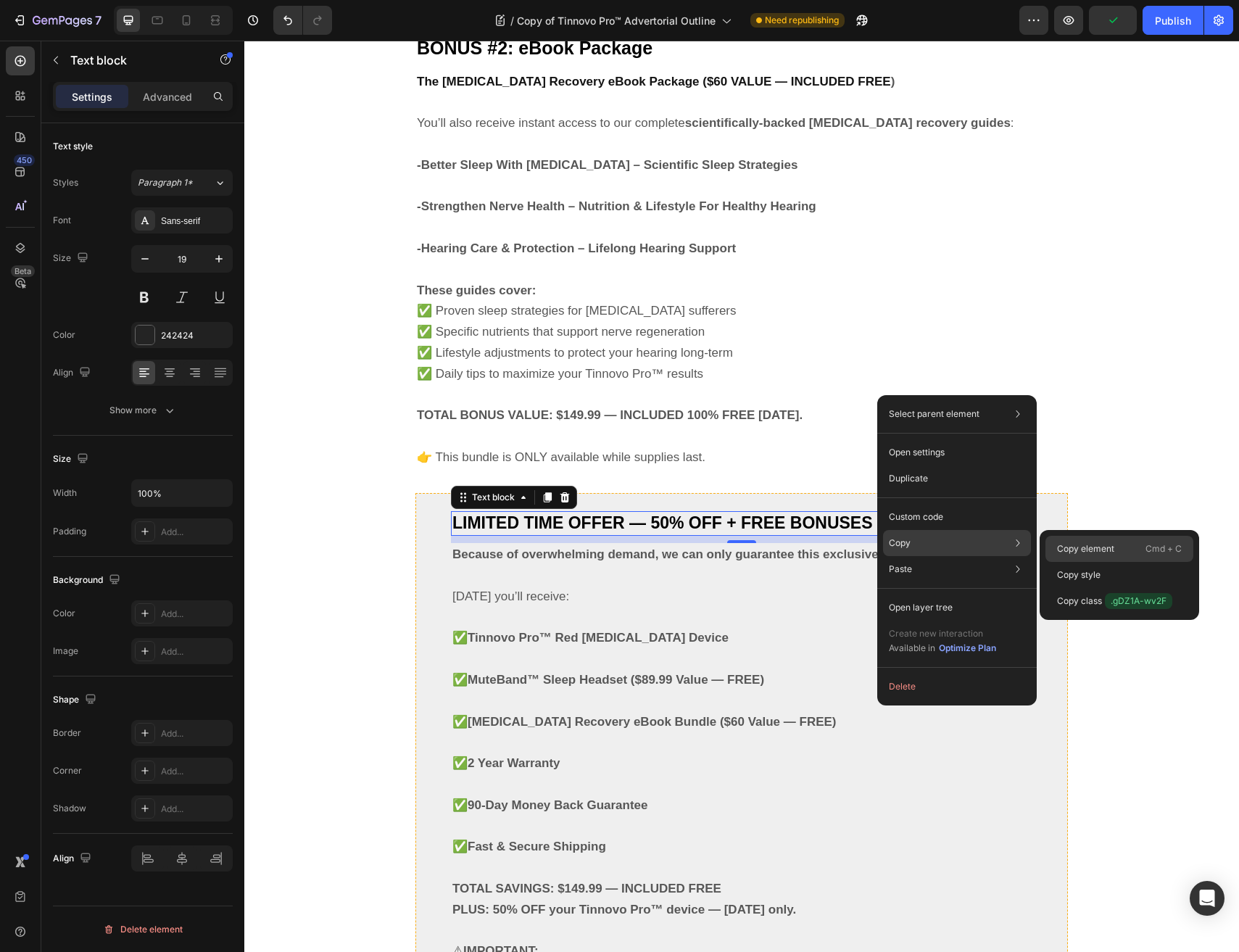
click at [1091, 544] on p "Copy element" at bounding box center [1086, 549] width 58 height 13
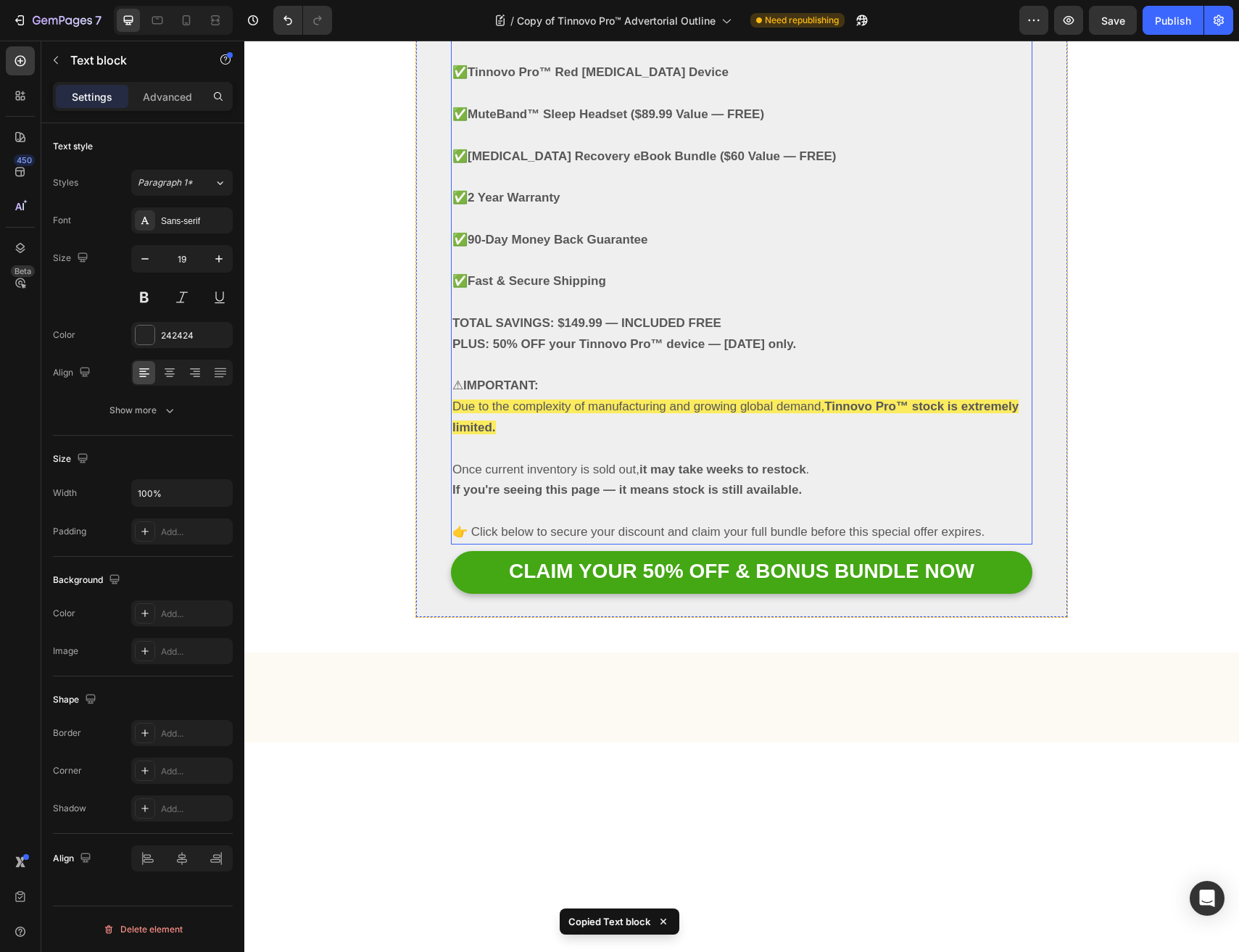
scroll to position [8721, 0]
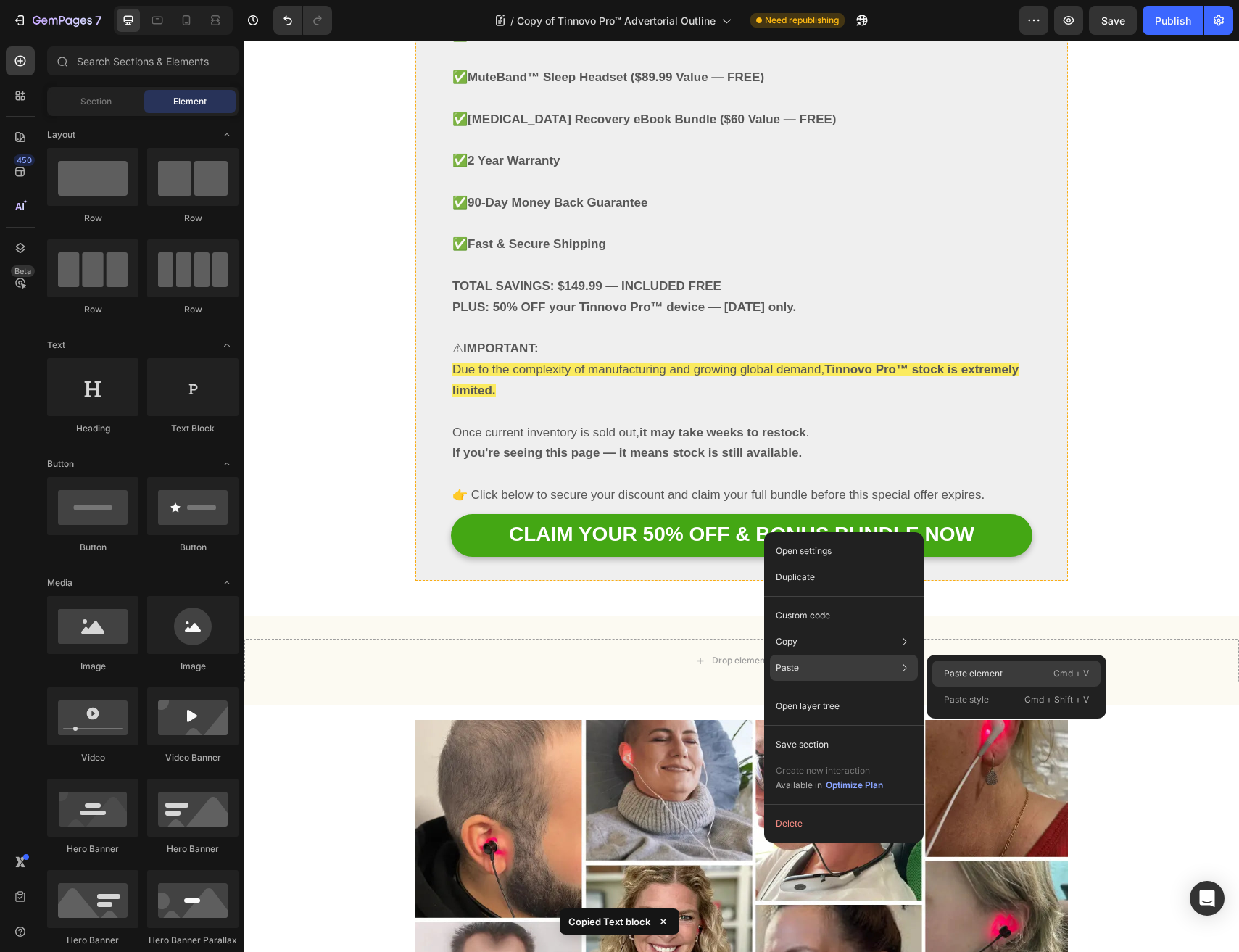
drag, startPoint x: 1014, startPoint y: 674, endPoint x: 770, endPoint y: 633, distance: 247.4
click at [1014, 674] on div "Paste element Cmd + V" at bounding box center [1016, 673] width 168 height 26
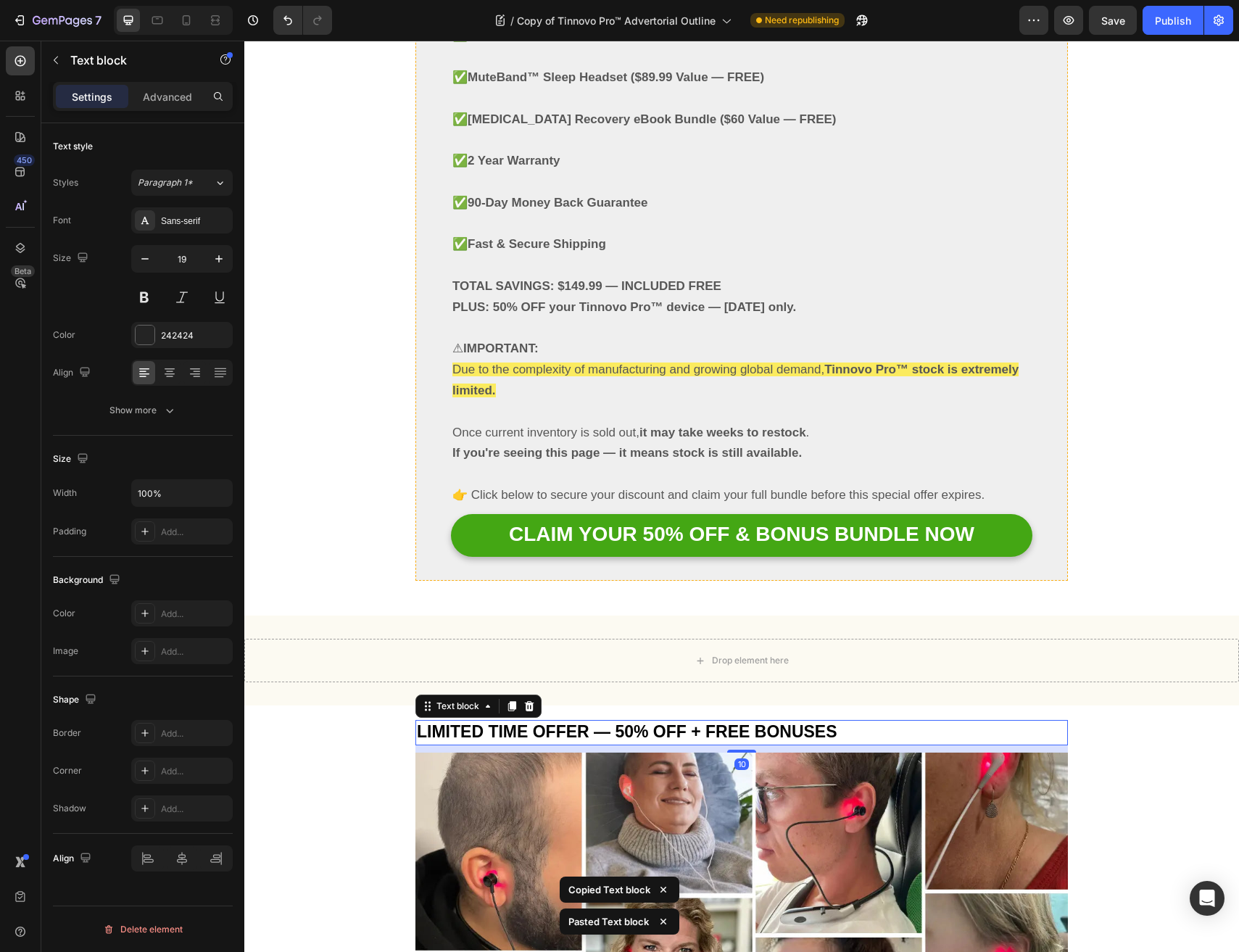
click at [612, 722] on span "LIMITED TIME OFFER — 50% OFF + FREE BONUSES" at bounding box center [627, 732] width 420 height 19
drag, startPoint x: 272, startPoint y: 27, endPoint x: 111, endPoint y: 69, distance: 166.4
click at [273, 27] on button "Undo/Redo" at bounding box center [287, 19] width 29 height 29
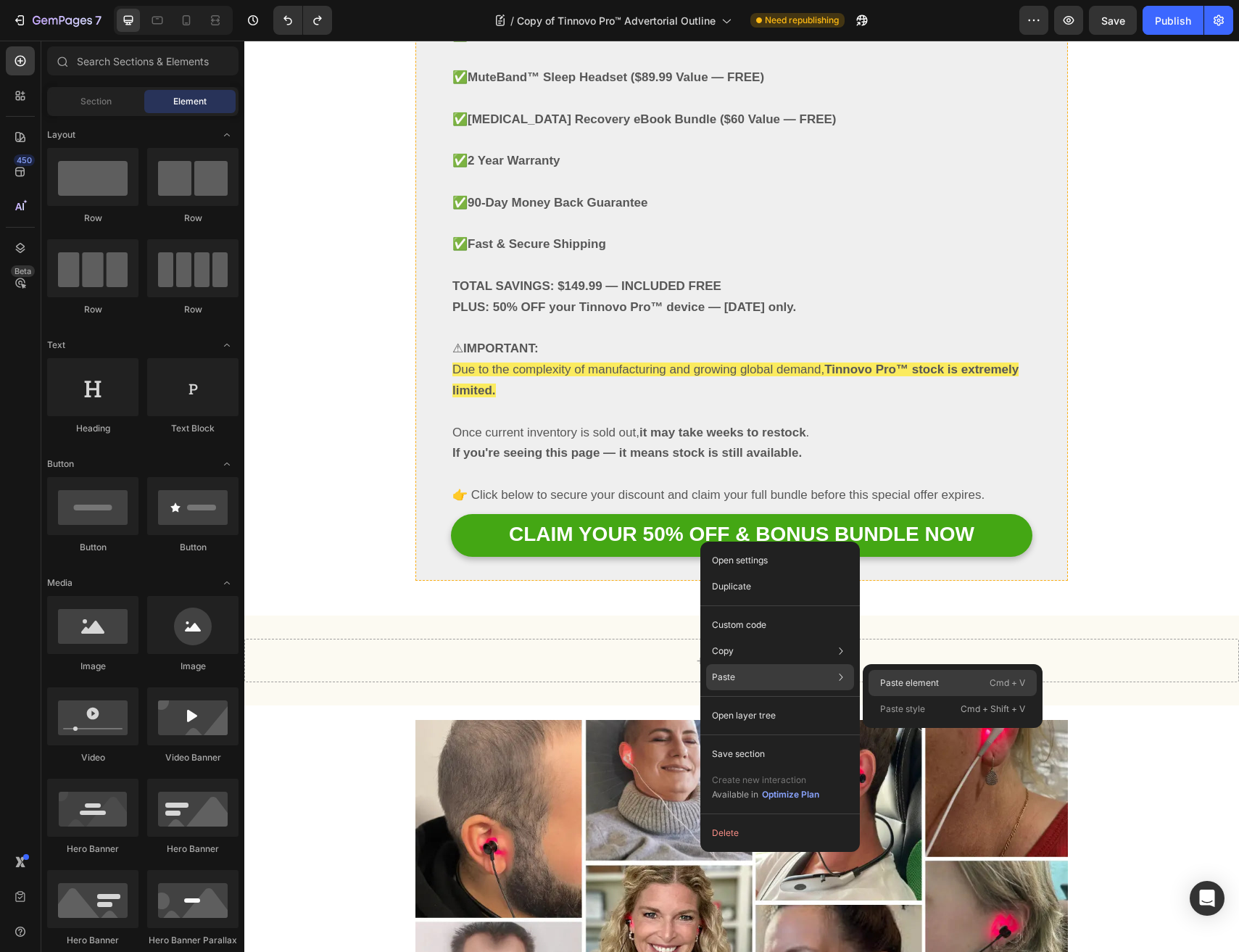
click at [945, 682] on div "Paste element Cmd + V" at bounding box center [953, 683] width 168 height 26
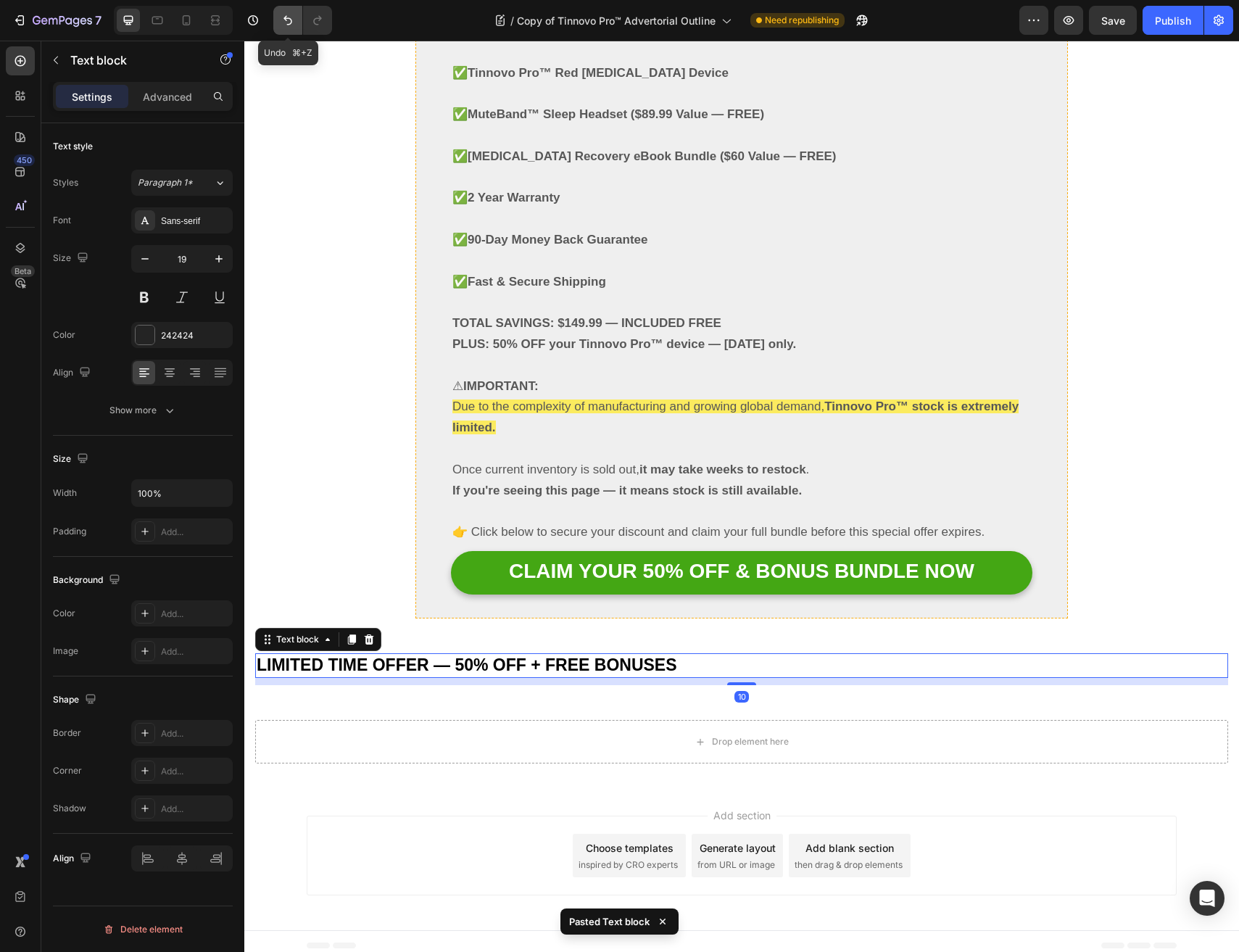
drag, startPoint x: 295, startPoint y: 19, endPoint x: 72, endPoint y: 25, distance: 223.1
click at [295, 19] on button "Undo/Redo" at bounding box center [287, 19] width 29 height 29
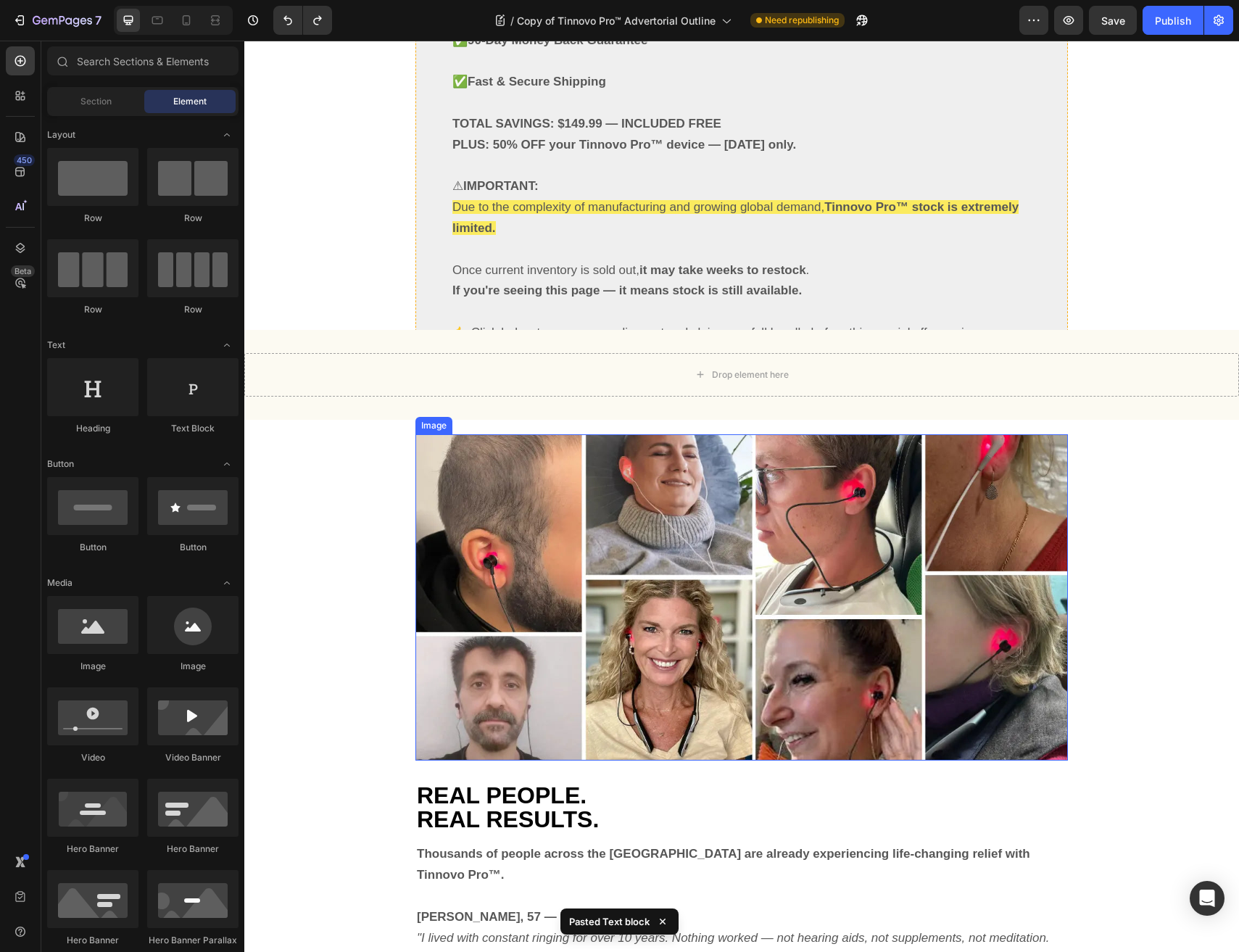
scroll to position [8532, 0]
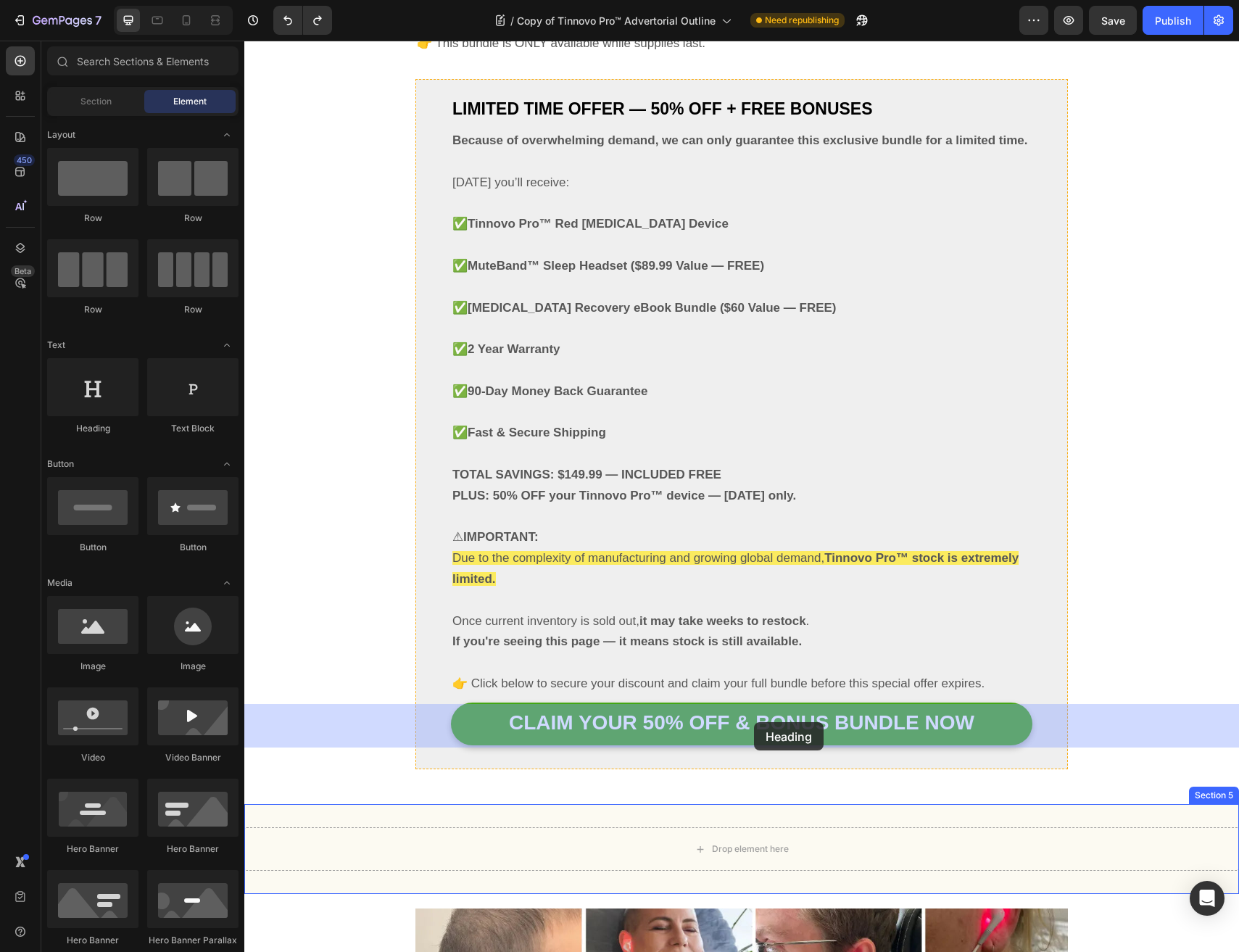
drag, startPoint x: 398, startPoint y: 461, endPoint x: 754, endPoint y: 722, distance: 441.4
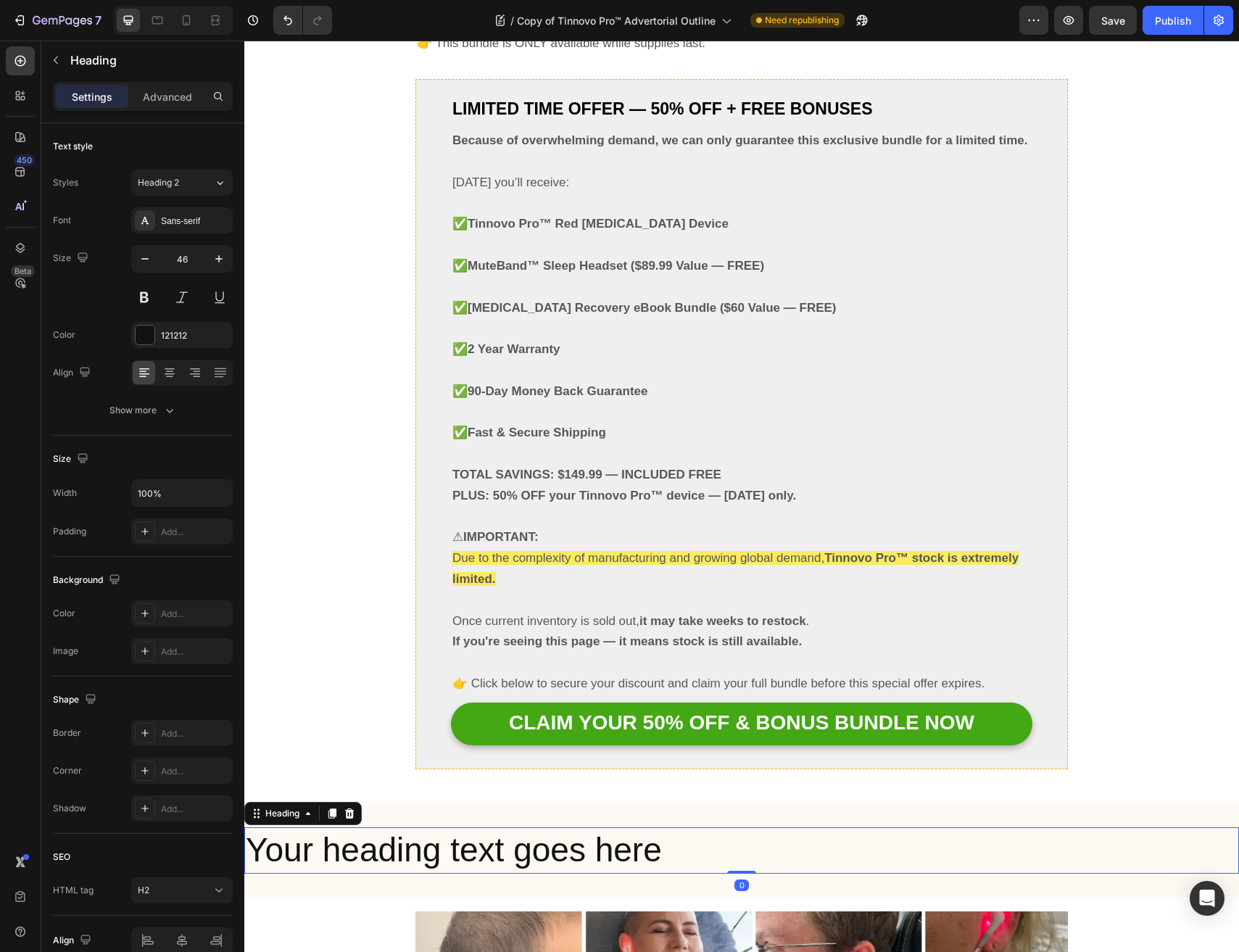
click at [485, 827] on h2 "Your heading text goes here" at bounding box center [742, 851] width 995 height 47
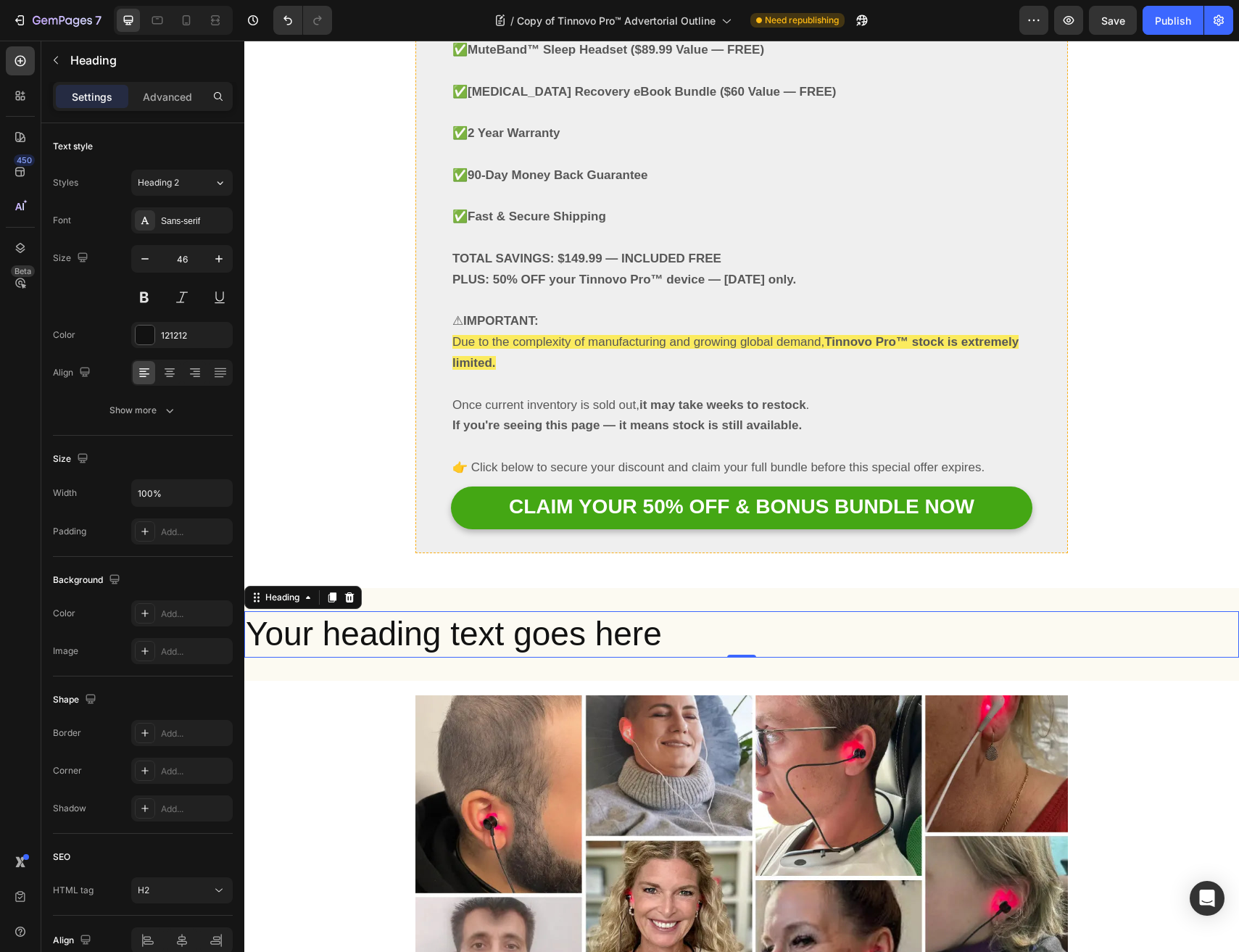
scroll to position [8765, 0]
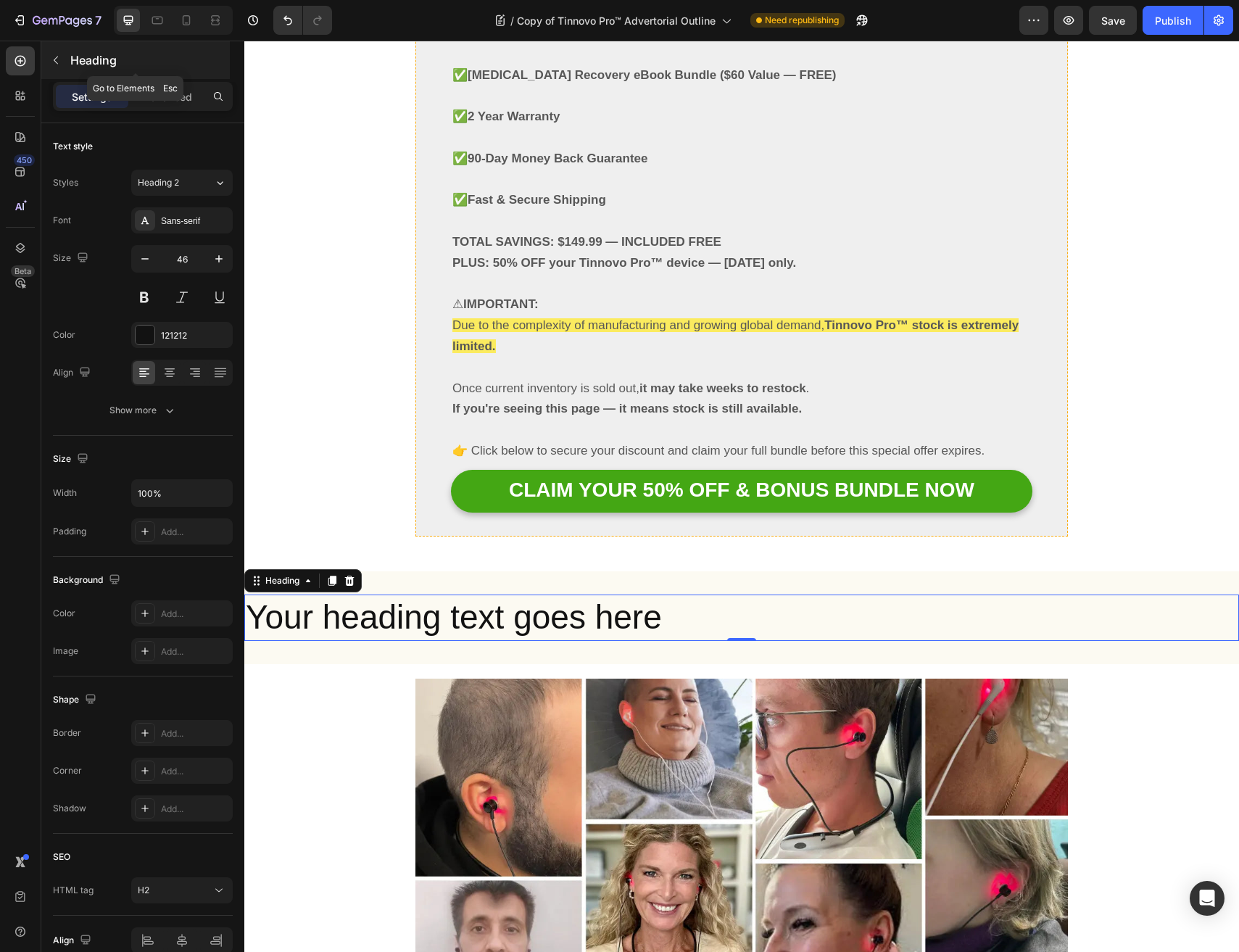
click at [58, 63] on icon "button" at bounding box center [55, 60] width 12 height 12
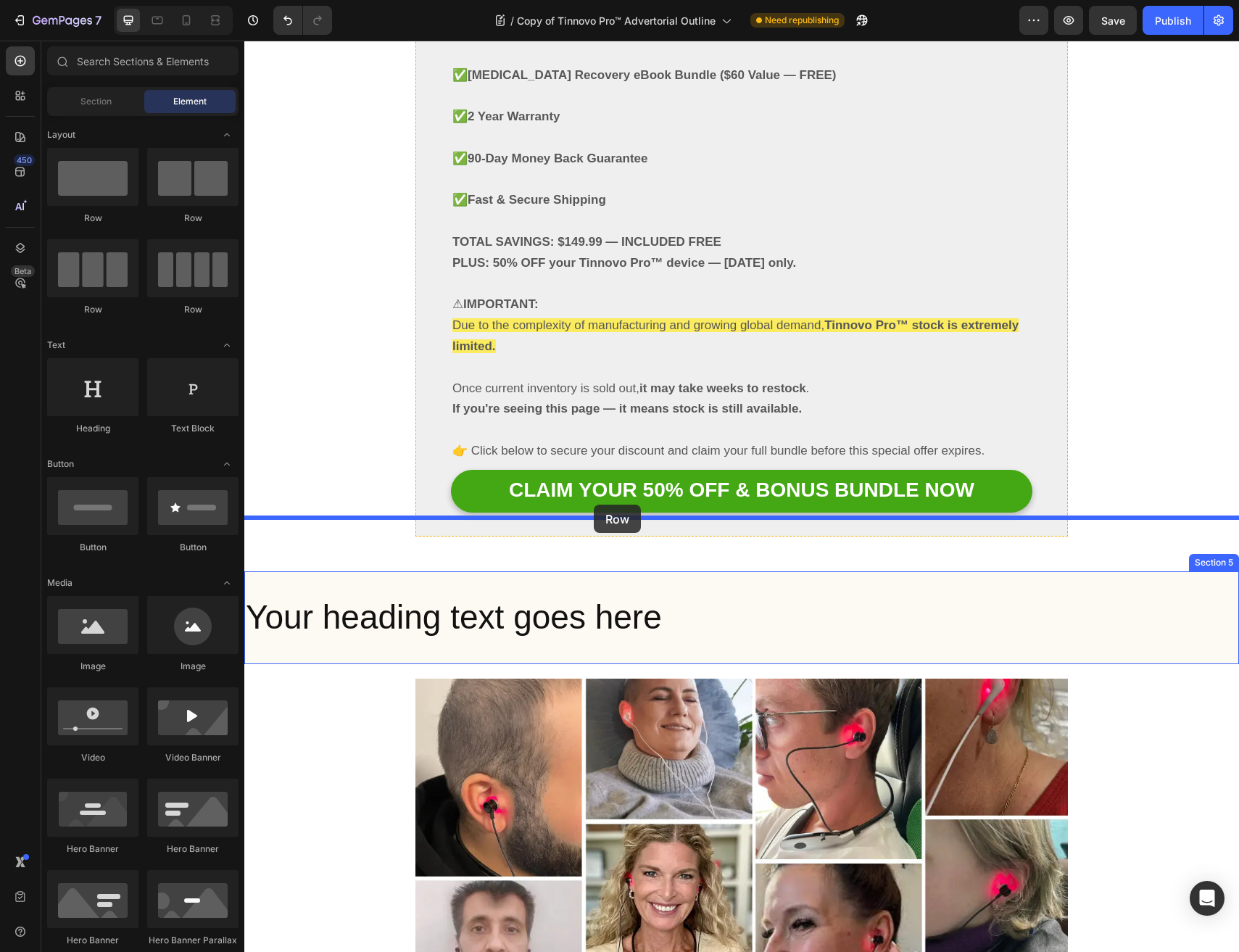
drag, startPoint x: 455, startPoint y: 227, endPoint x: 594, endPoint y: 504, distance: 309.9
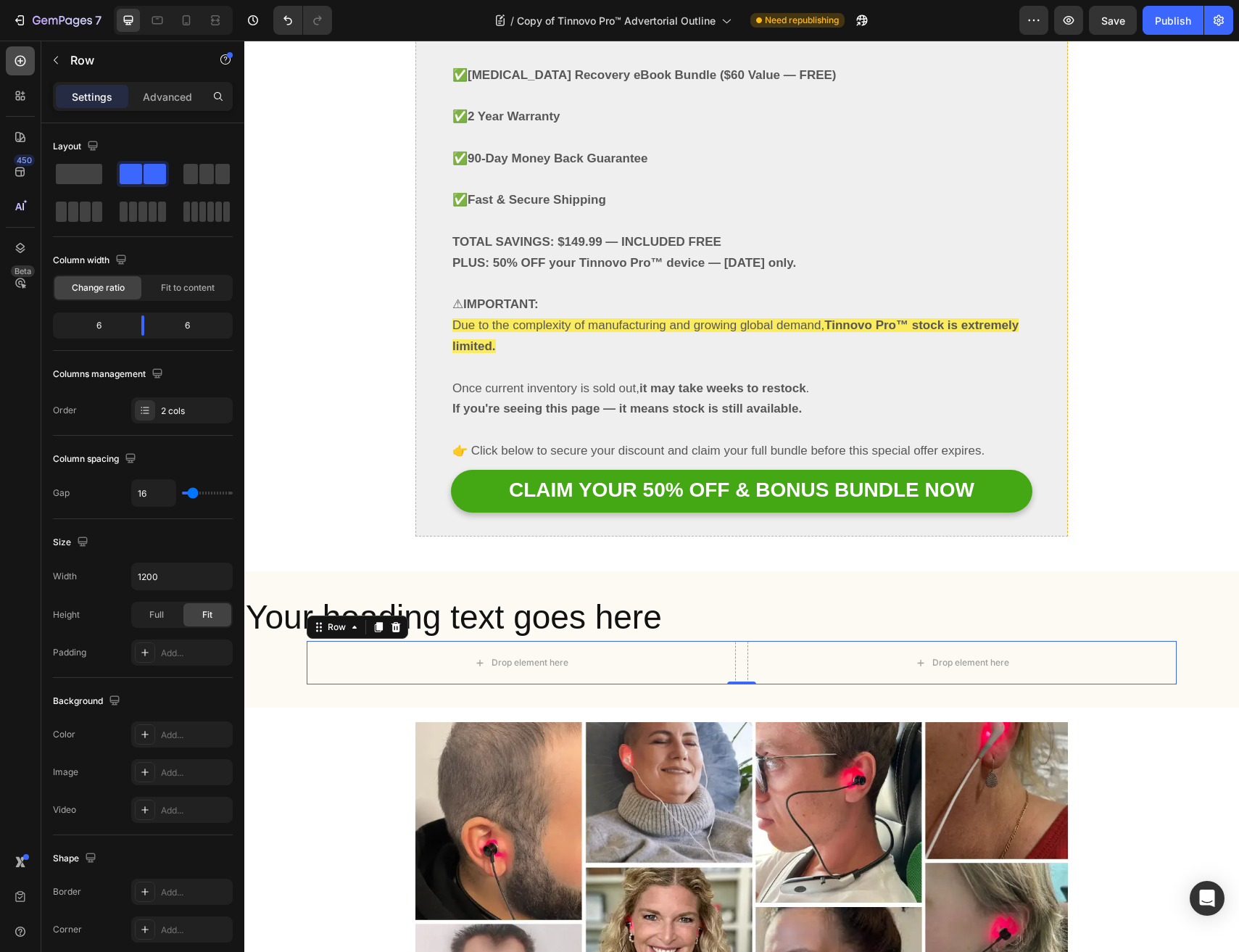
click at [23, 71] on div at bounding box center [19, 61] width 29 height 29
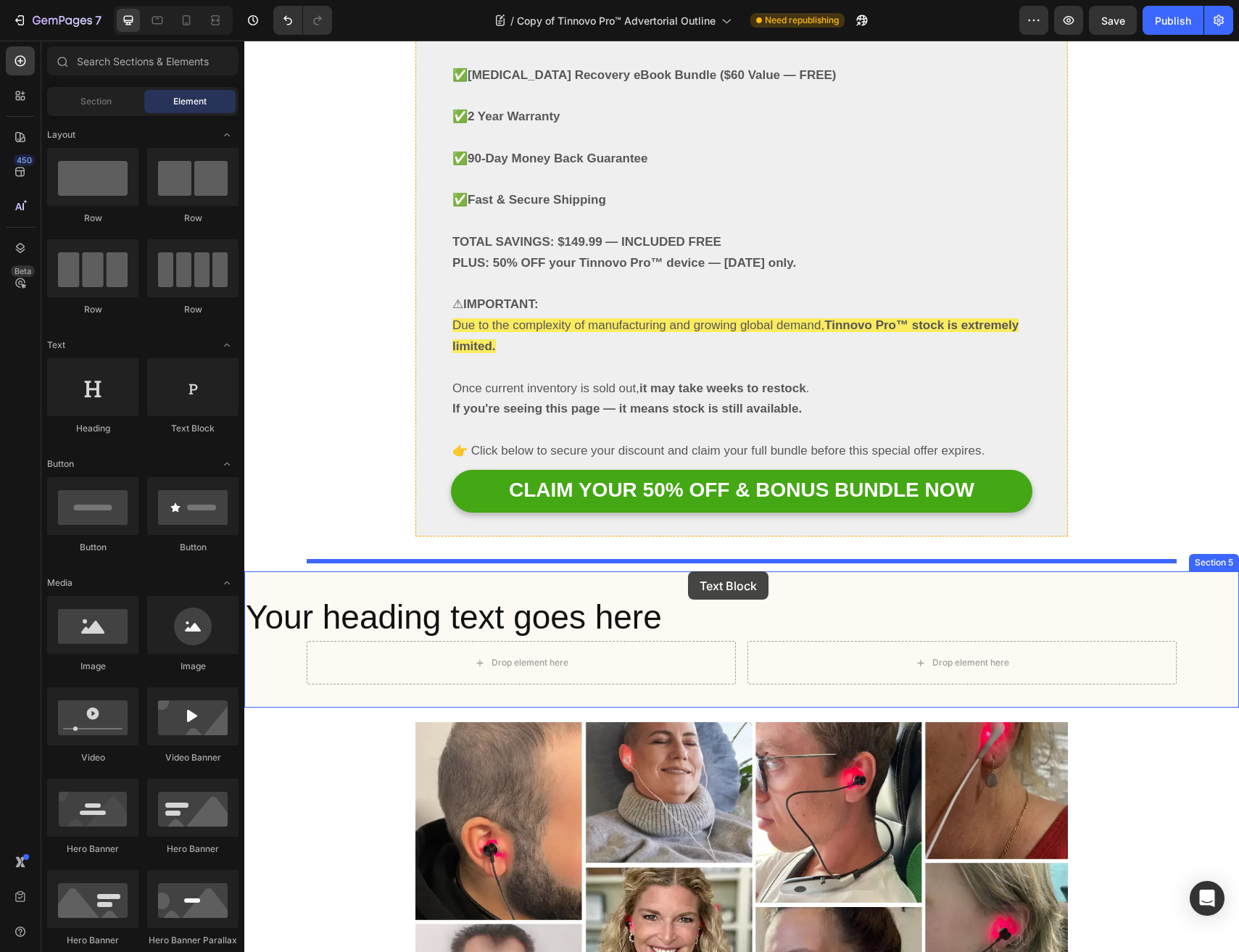
drag, startPoint x: 446, startPoint y: 442, endPoint x: 688, endPoint y: 571, distance: 274.2
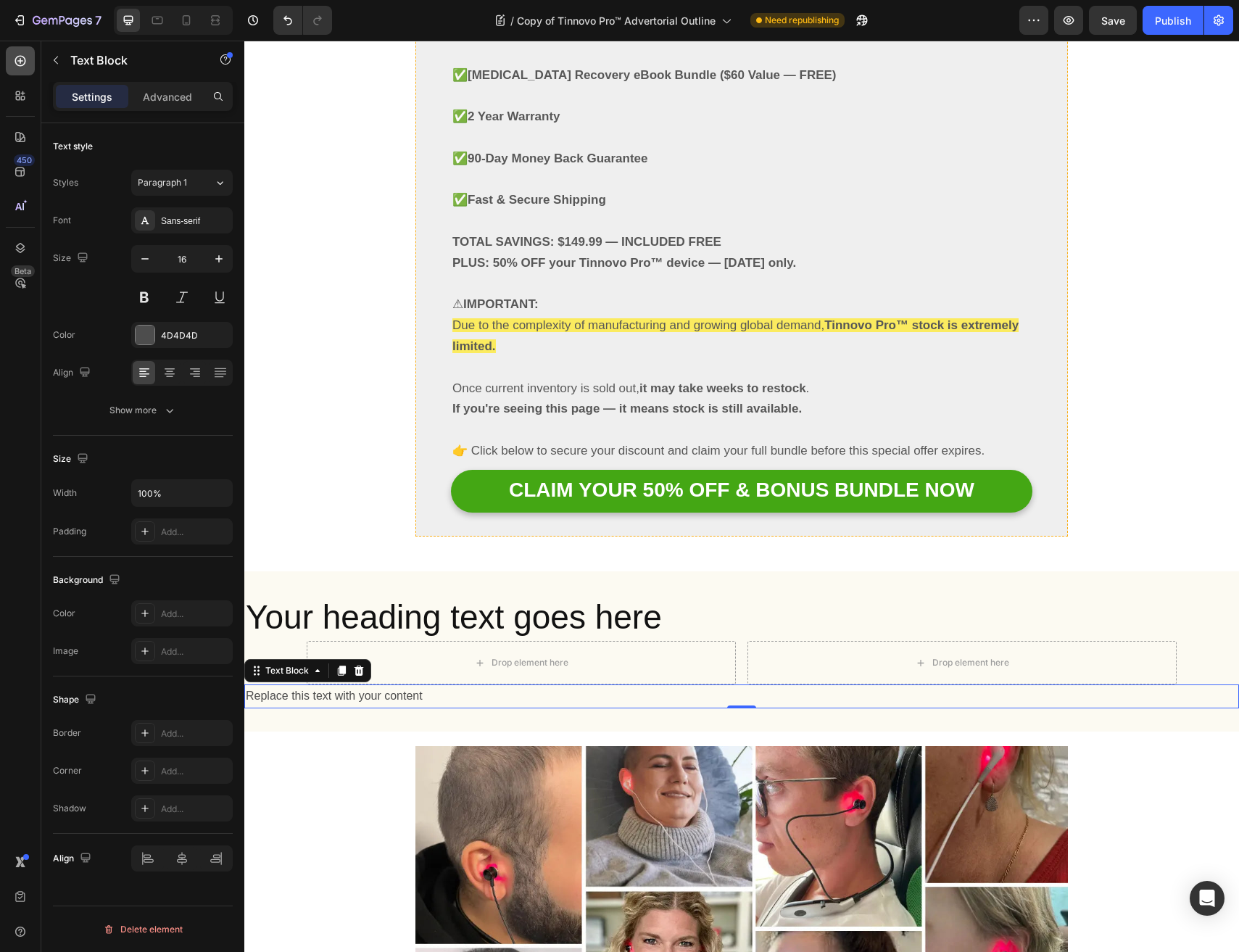
click at [26, 55] on icon at bounding box center [20, 61] width 15 height 15
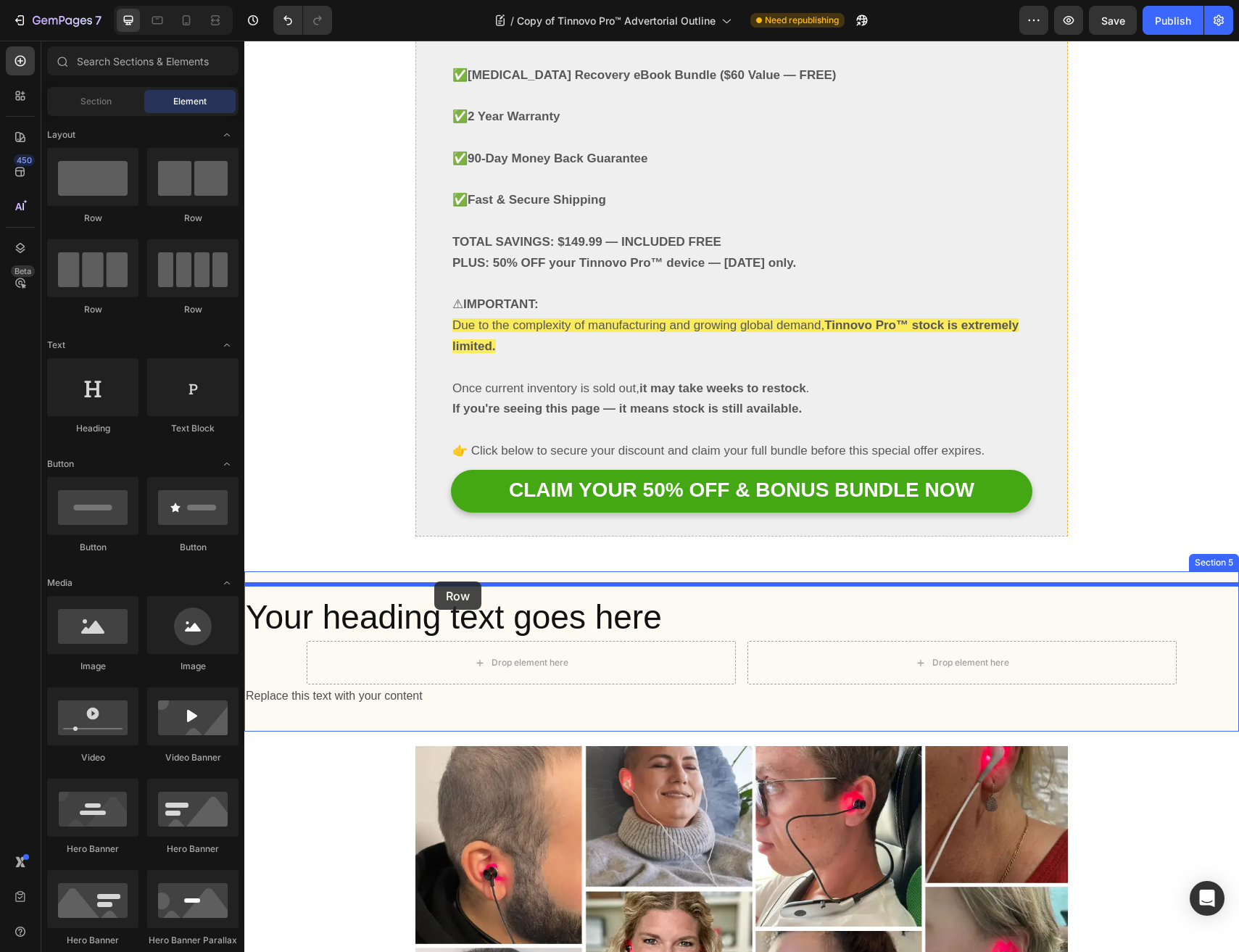
drag, startPoint x: 326, startPoint y: 300, endPoint x: 434, endPoint y: 581, distance: 301.0
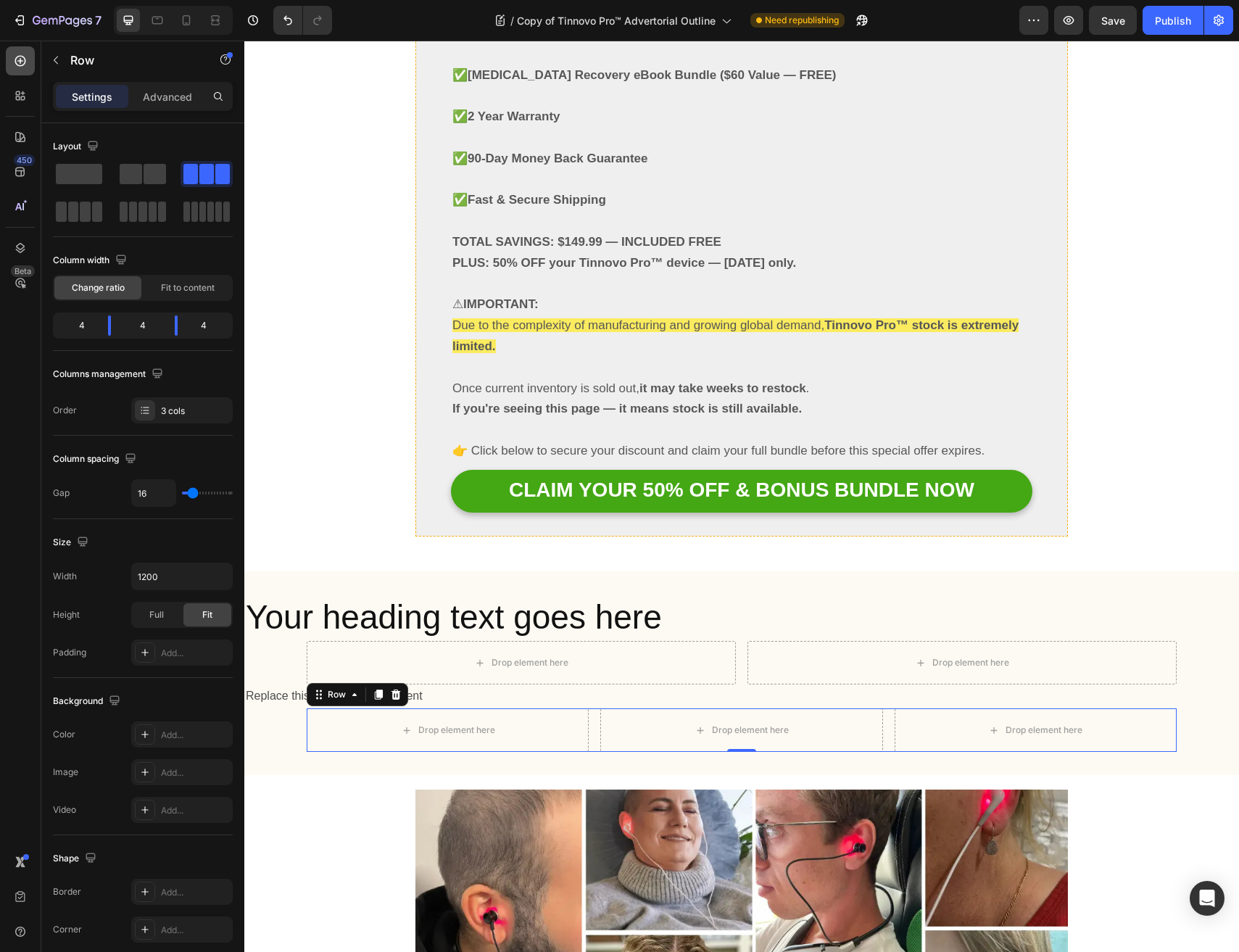
click at [16, 61] on icon at bounding box center [20, 61] width 15 height 15
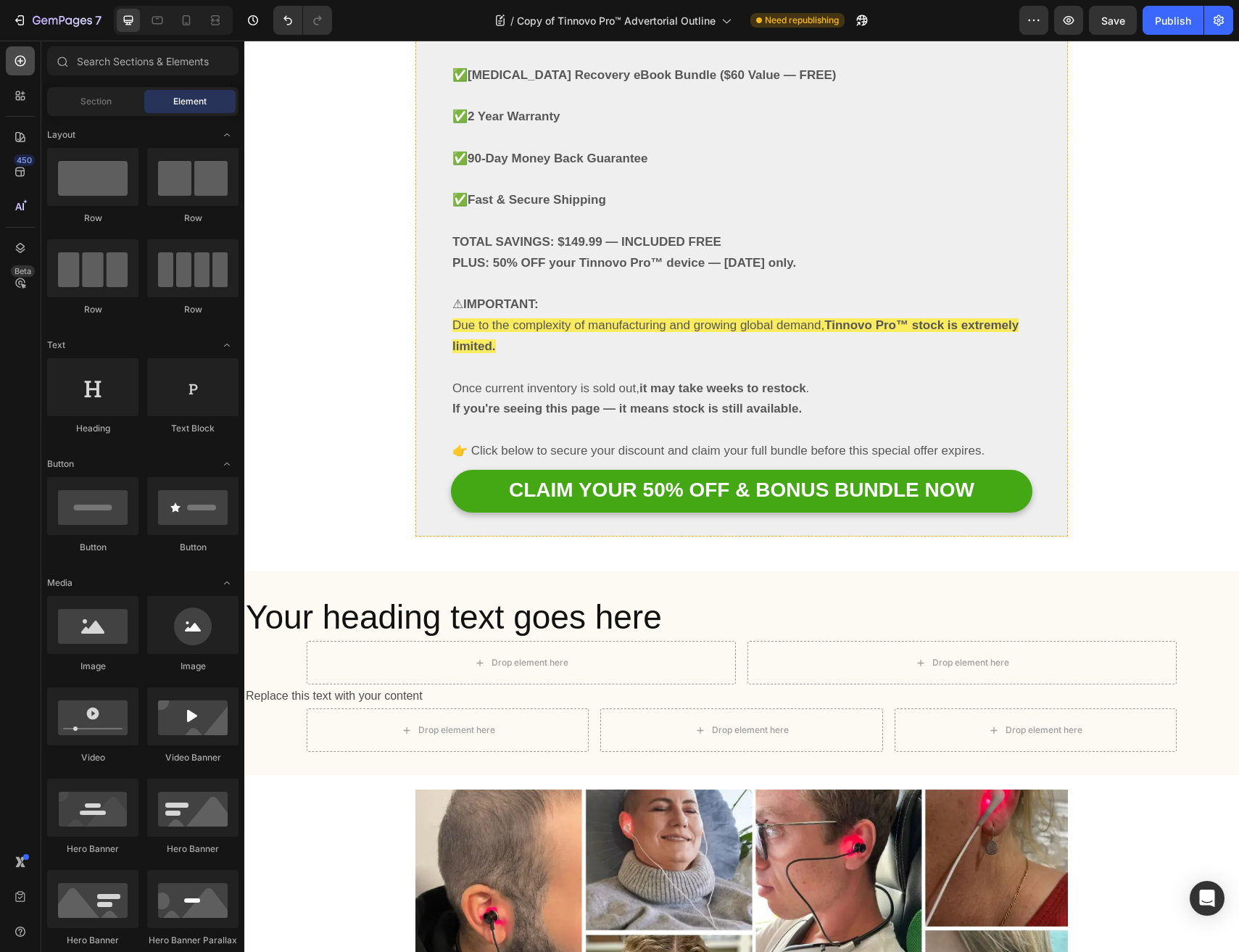
click at [19, 54] on icon at bounding box center [20, 61] width 15 height 15
click at [220, 187] on div at bounding box center [192, 177] width 91 height 58
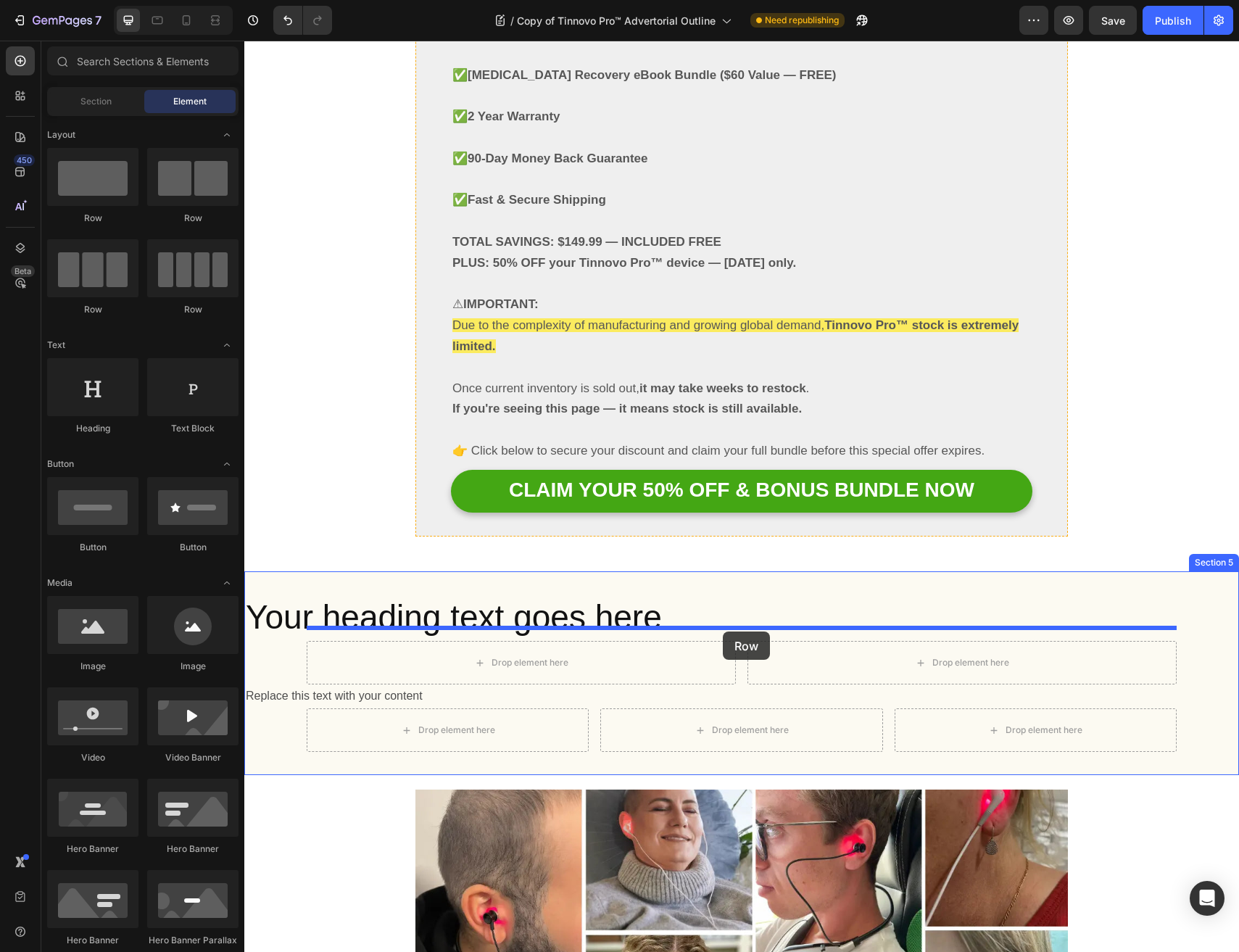
drag, startPoint x: 342, startPoint y: 300, endPoint x: 723, endPoint y: 631, distance: 504.7
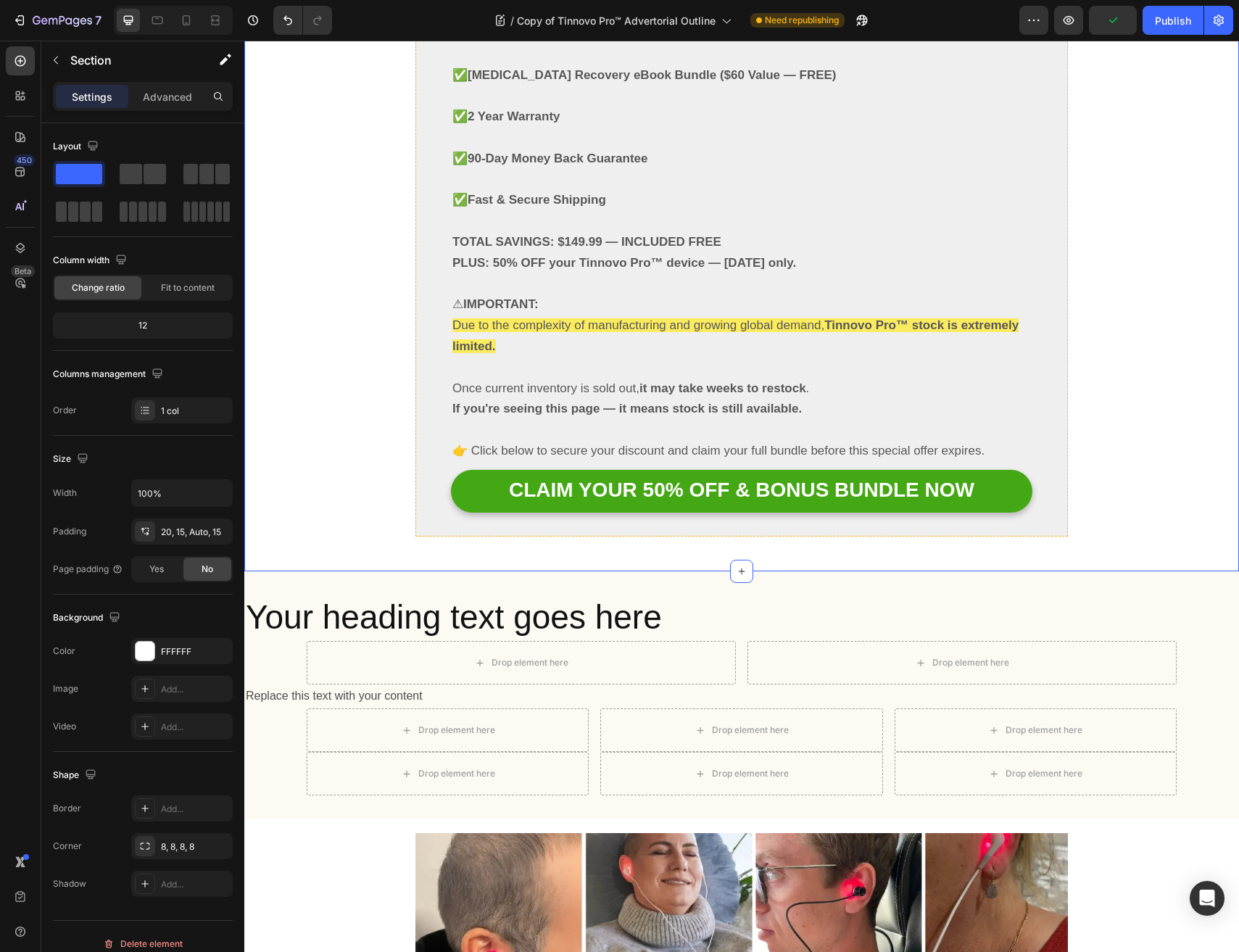
click at [474, 596] on p "Your heading text goes here" at bounding box center [742, 618] width 992 height 44
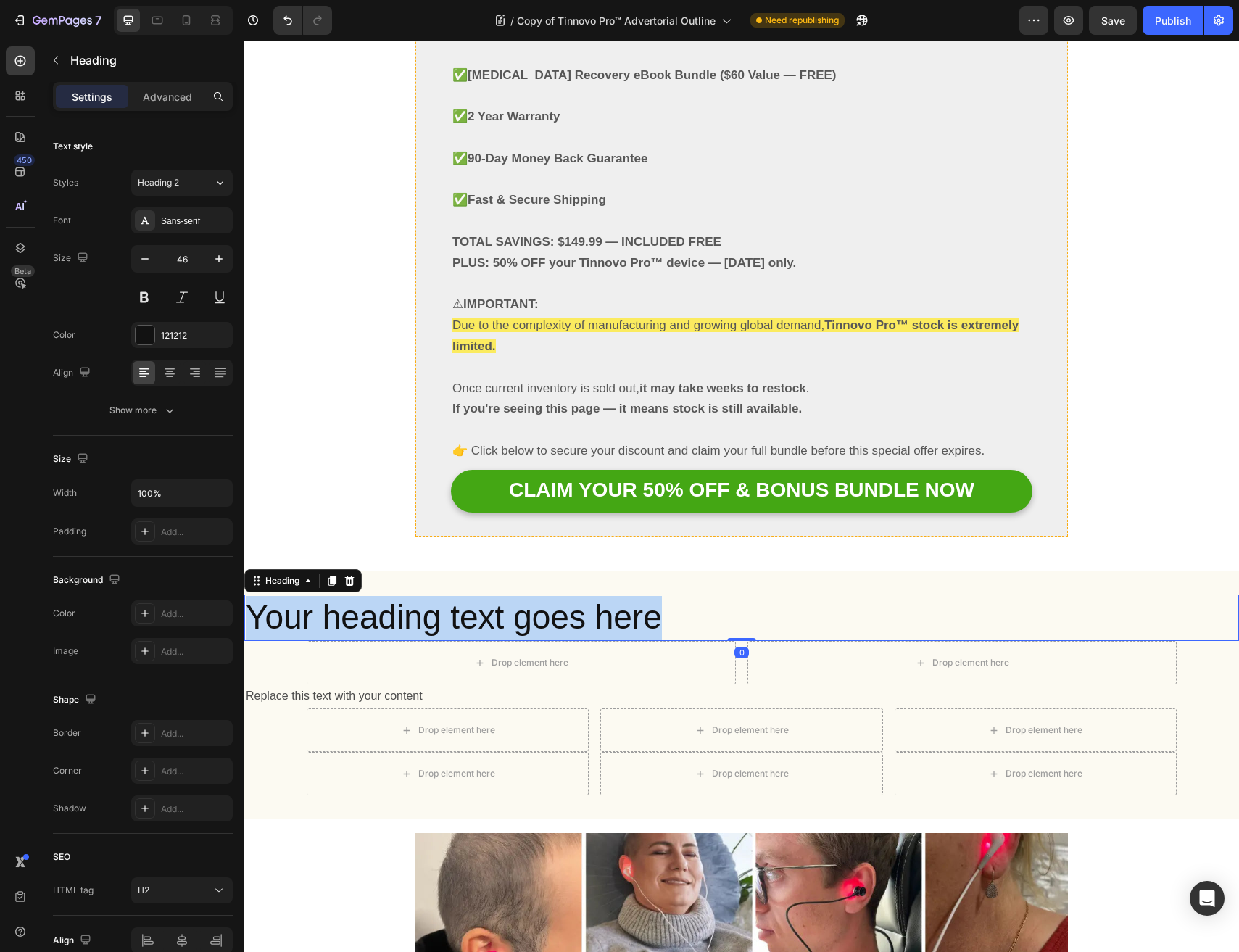
click at [474, 596] on p "Your heading text goes here" at bounding box center [742, 618] width 992 height 44
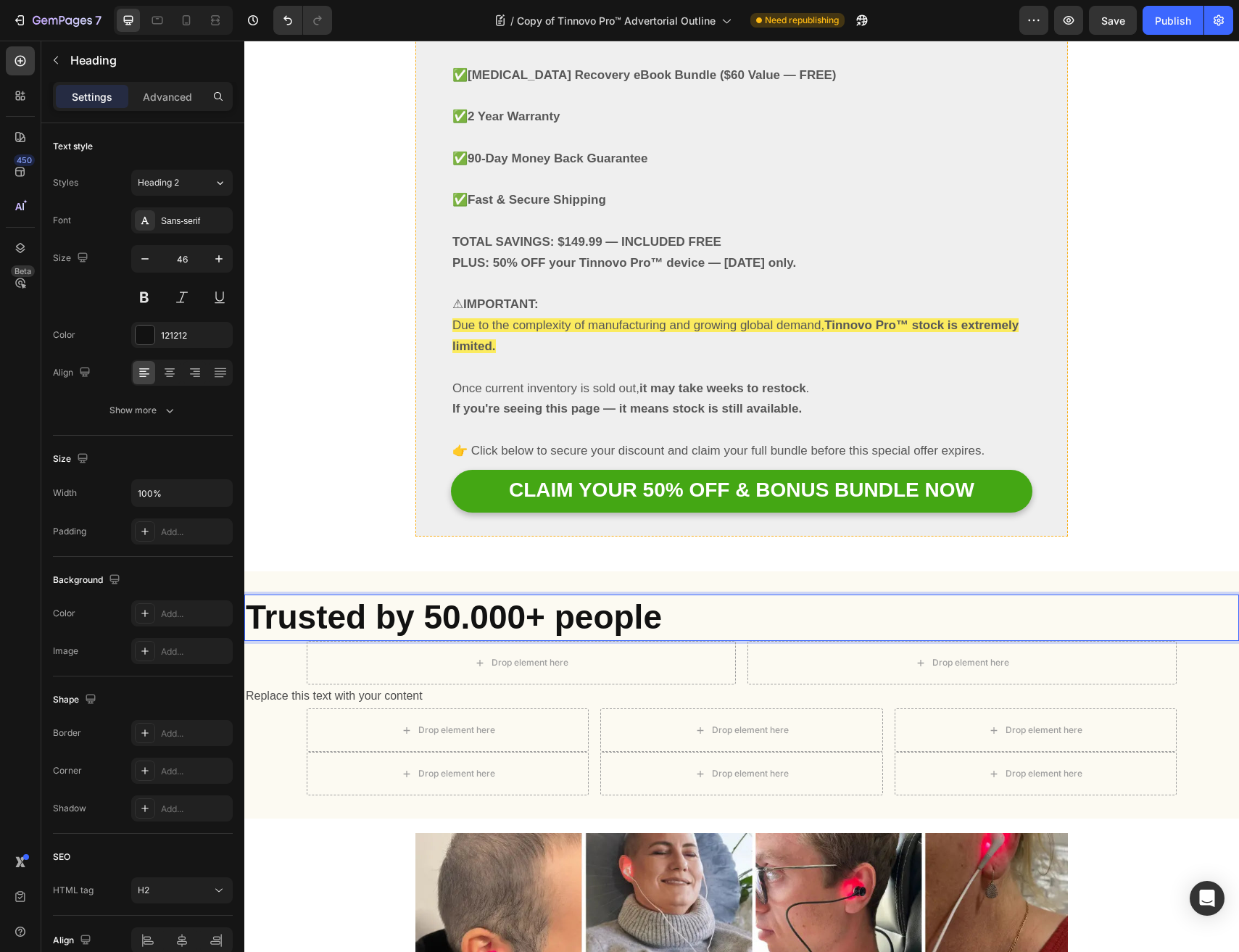
click at [482, 598] on strong "Trusted by 50.000+ people" at bounding box center [454, 617] width 416 height 37
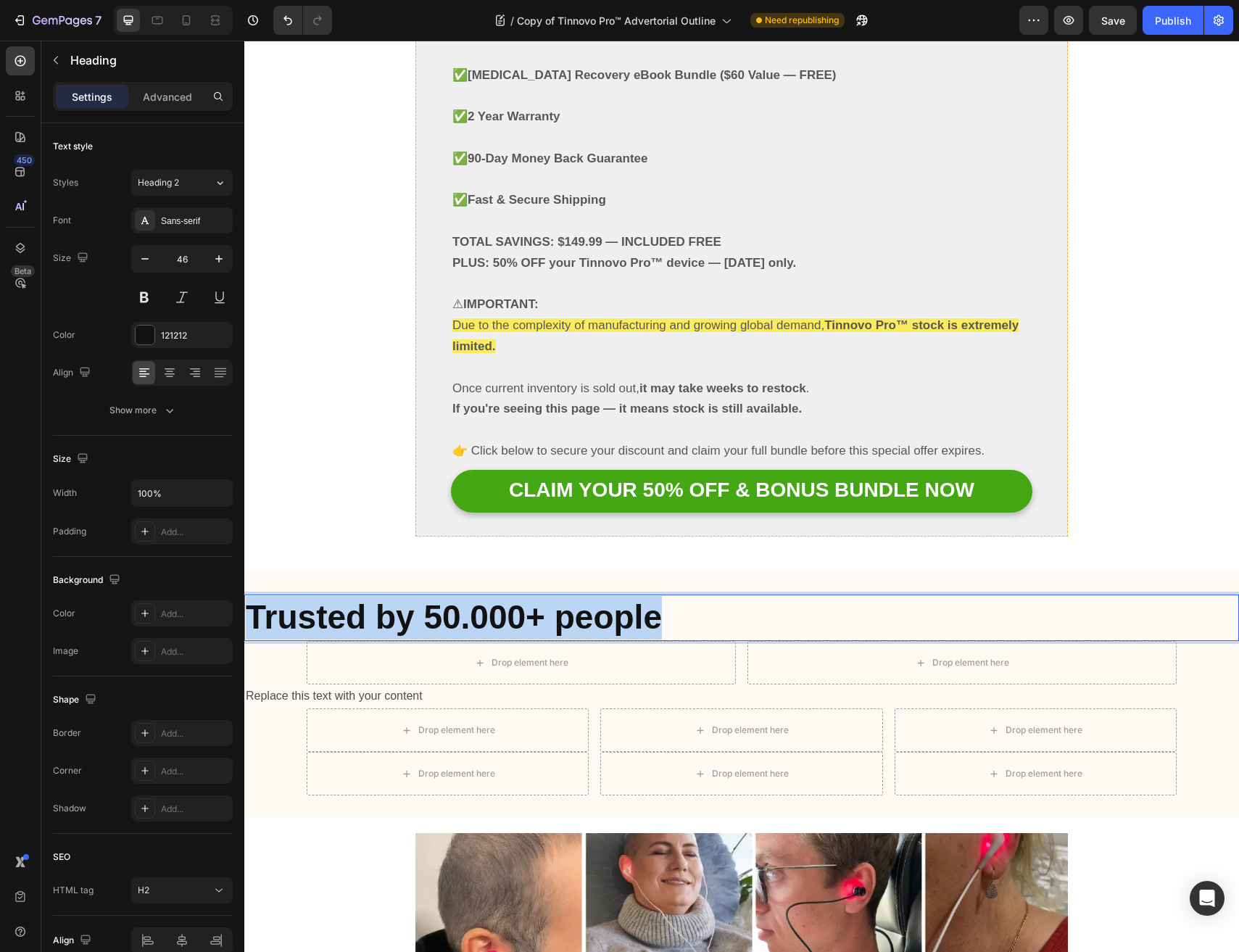
click at [482, 598] on strong "Trusted by 50.000+ people" at bounding box center [454, 617] width 416 height 37
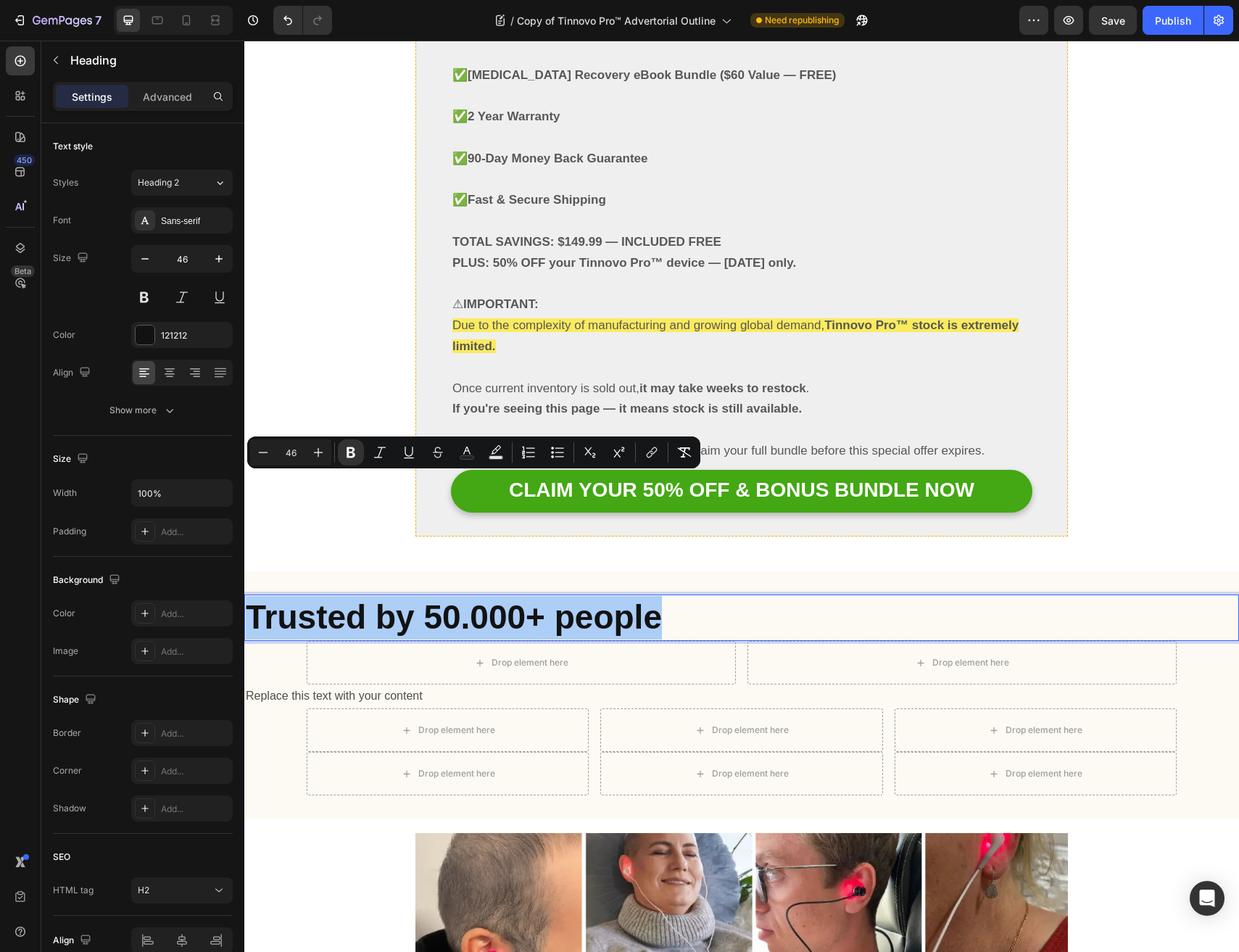
click at [290, 455] on input "46" at bounding box center [290, 452] width 29 height 17
type input "33"
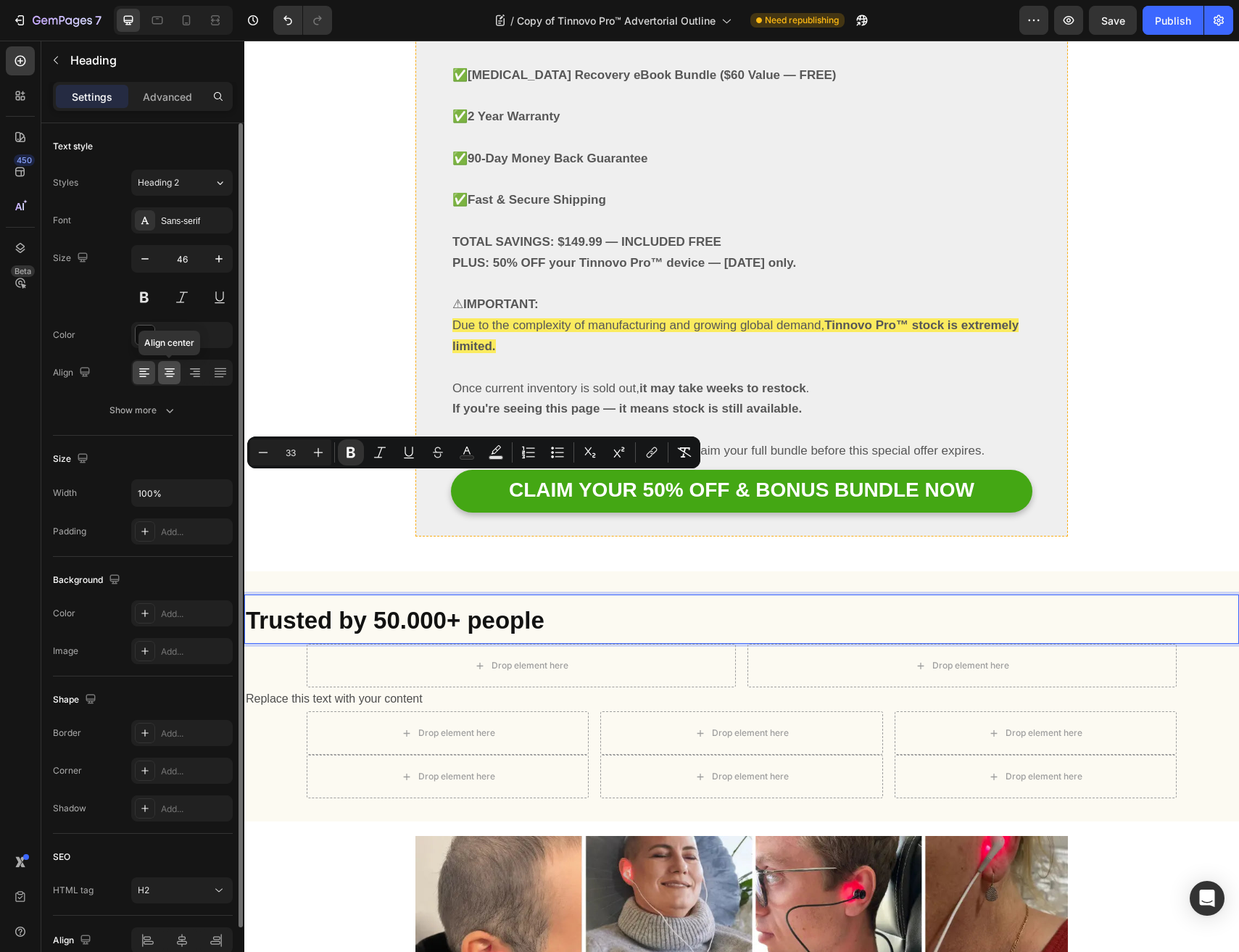
click at [160, 372] on div at bounding box center [169, 373] width 23 height 23
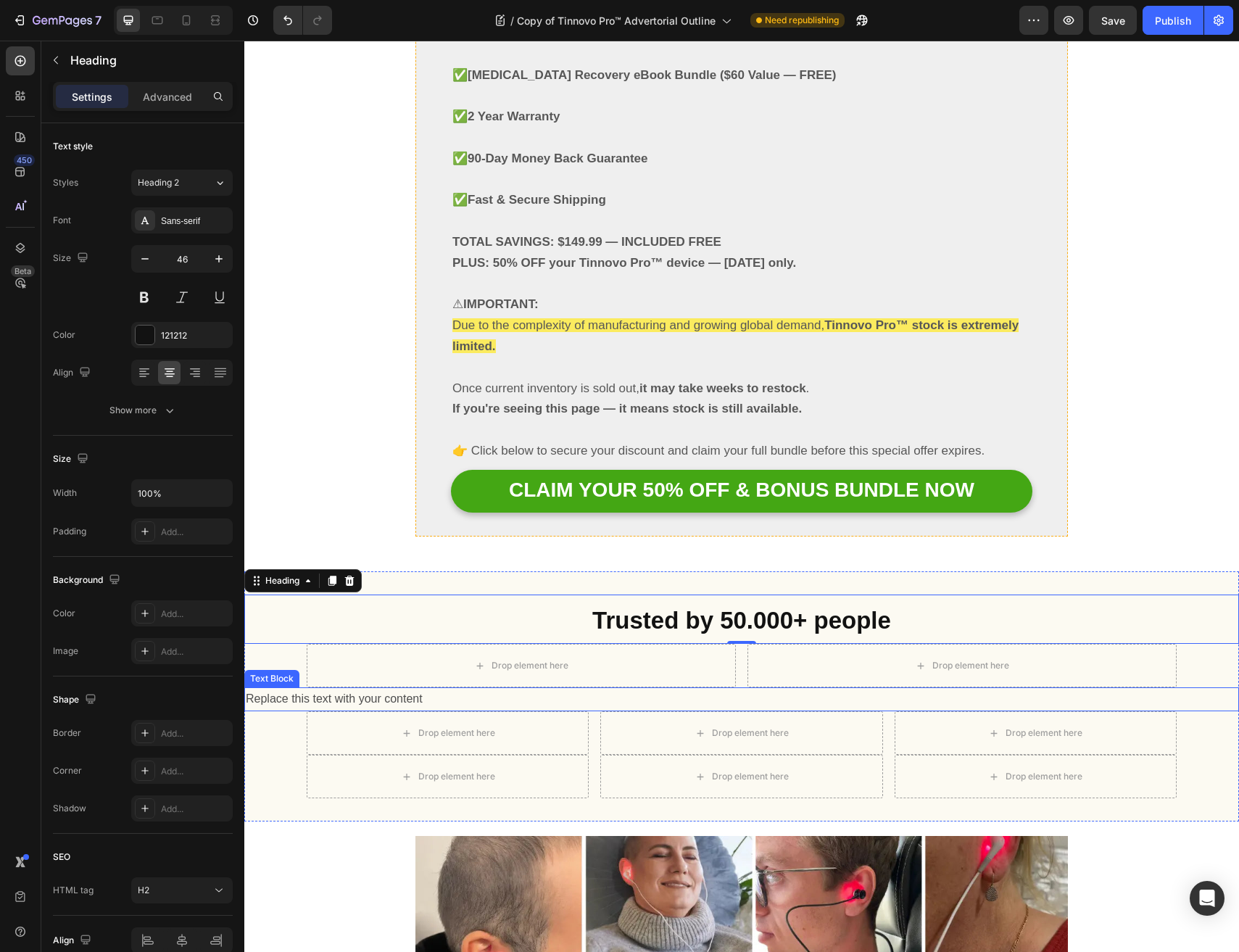
click at [377, 687] on div "Replace this text with your content" at bounding box center [742, 699] width 995 height 24
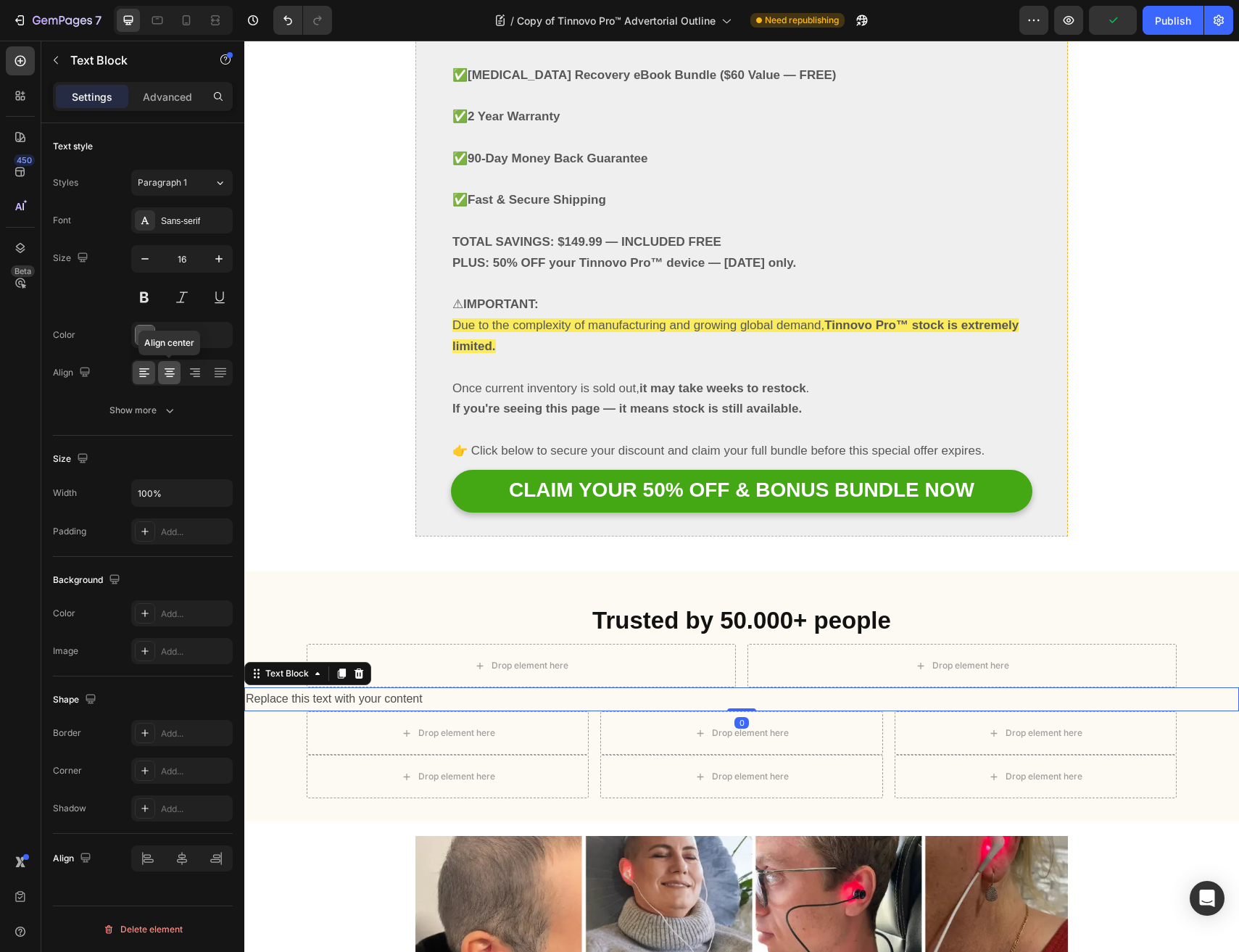
click at [167, 366] on icon at bounding box center [170, 372] width 15 height 15
click at [725, 687] on div "Replace this text with your content" at bounding box center [742, 699] width 995 height 24
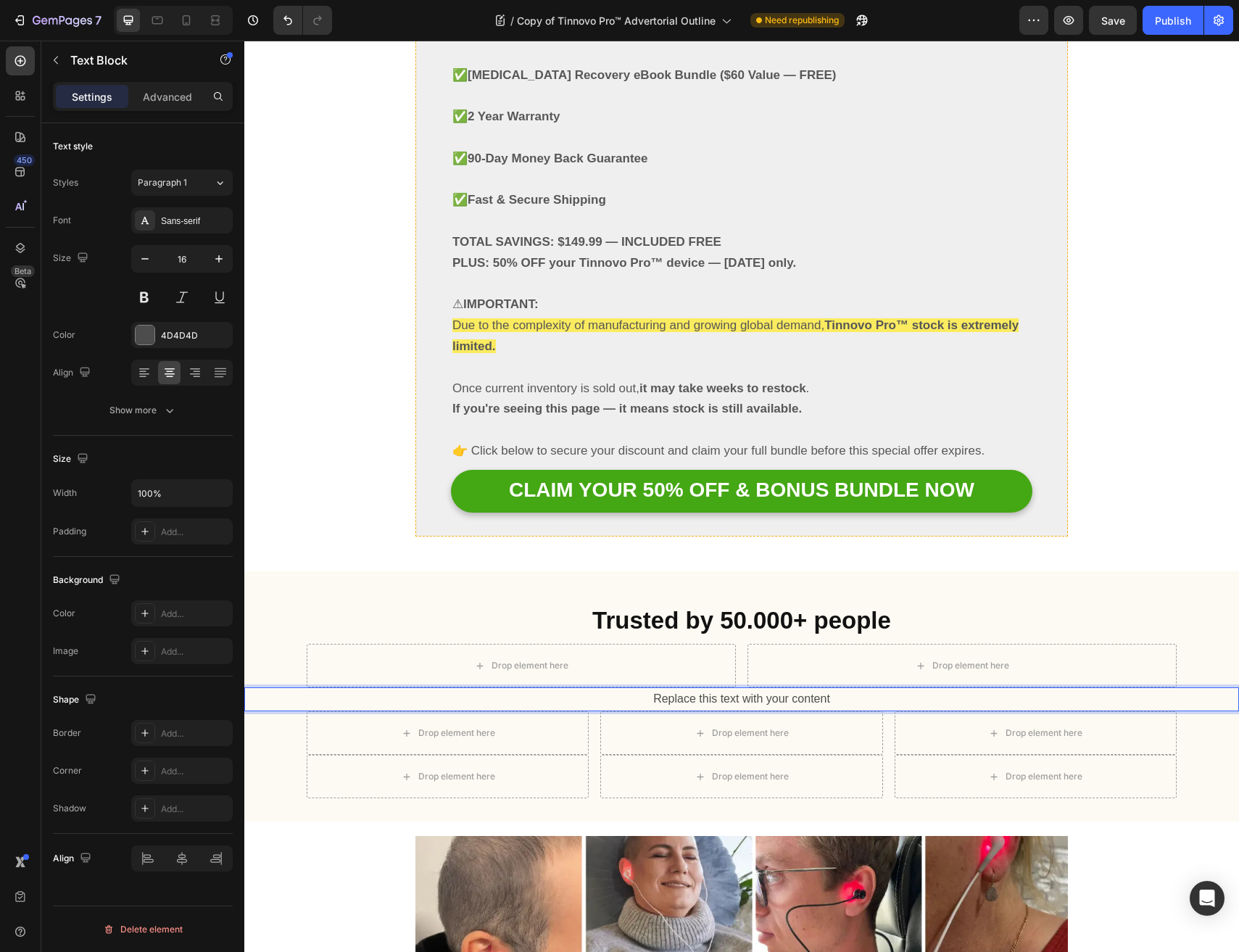
click at [725, 689] on p "Replace this text with your content" at bounding box center [742, 699] width 992 height 21
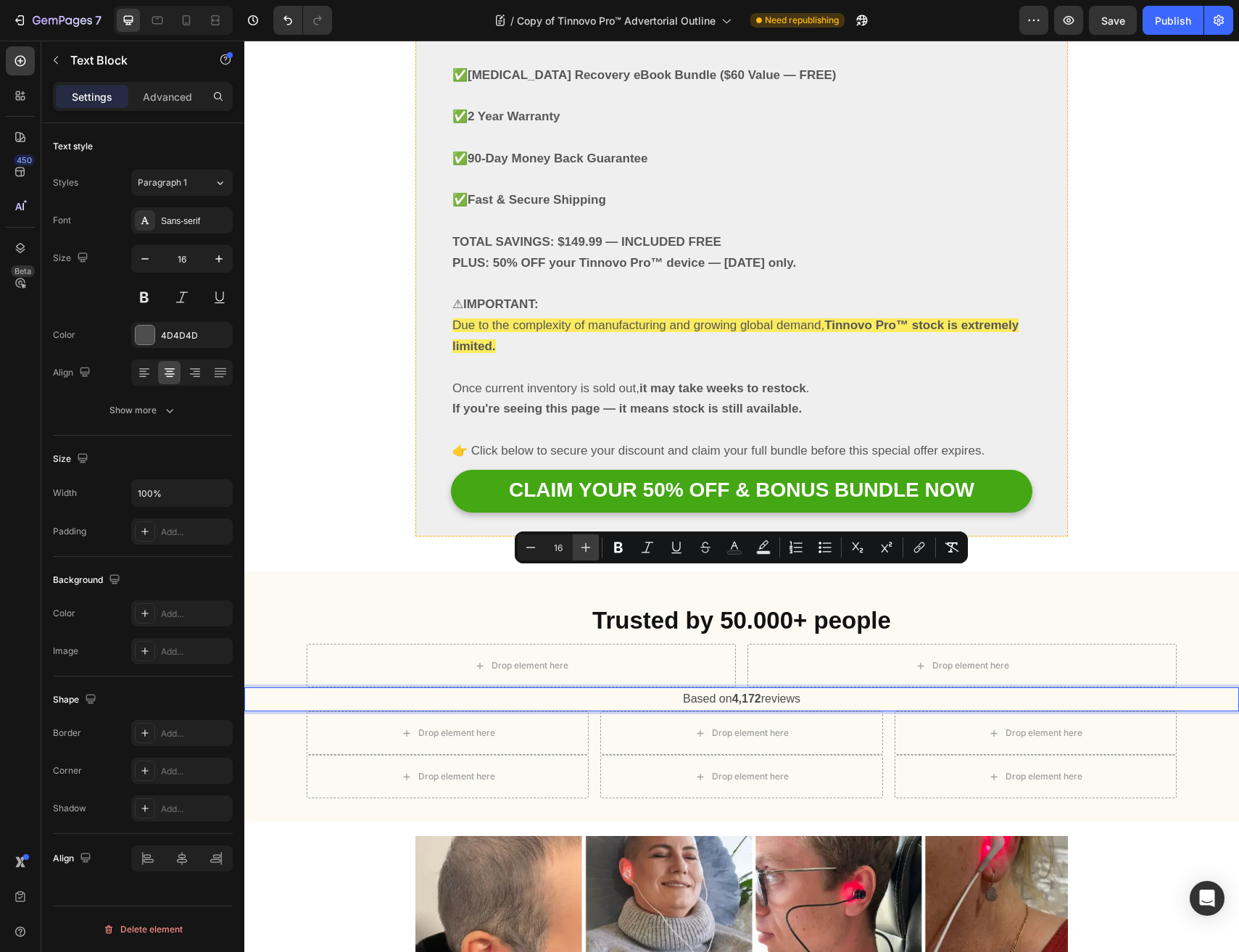
click at [583, 549] on icon "Editor contextual toolbar" at bounding box center [585, 547] width 15 height 15
type input "18"
click at [17, 62] on icon at bounding box center [20, 61] width 15 height 15
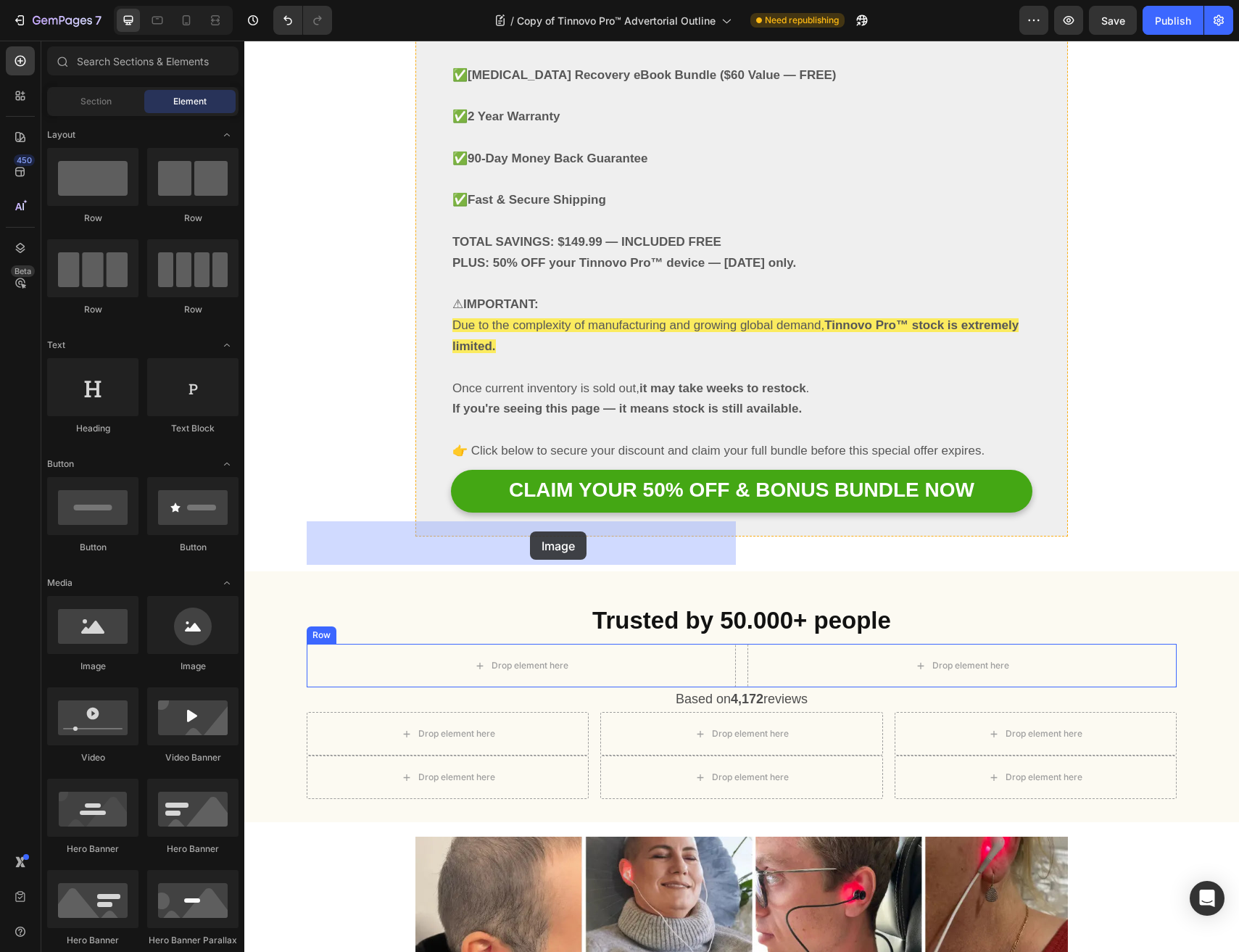
drag, startPoint x: 347, startPoint y: 690, endPoint x: 530, endPoint y: 532, distance: 241.8
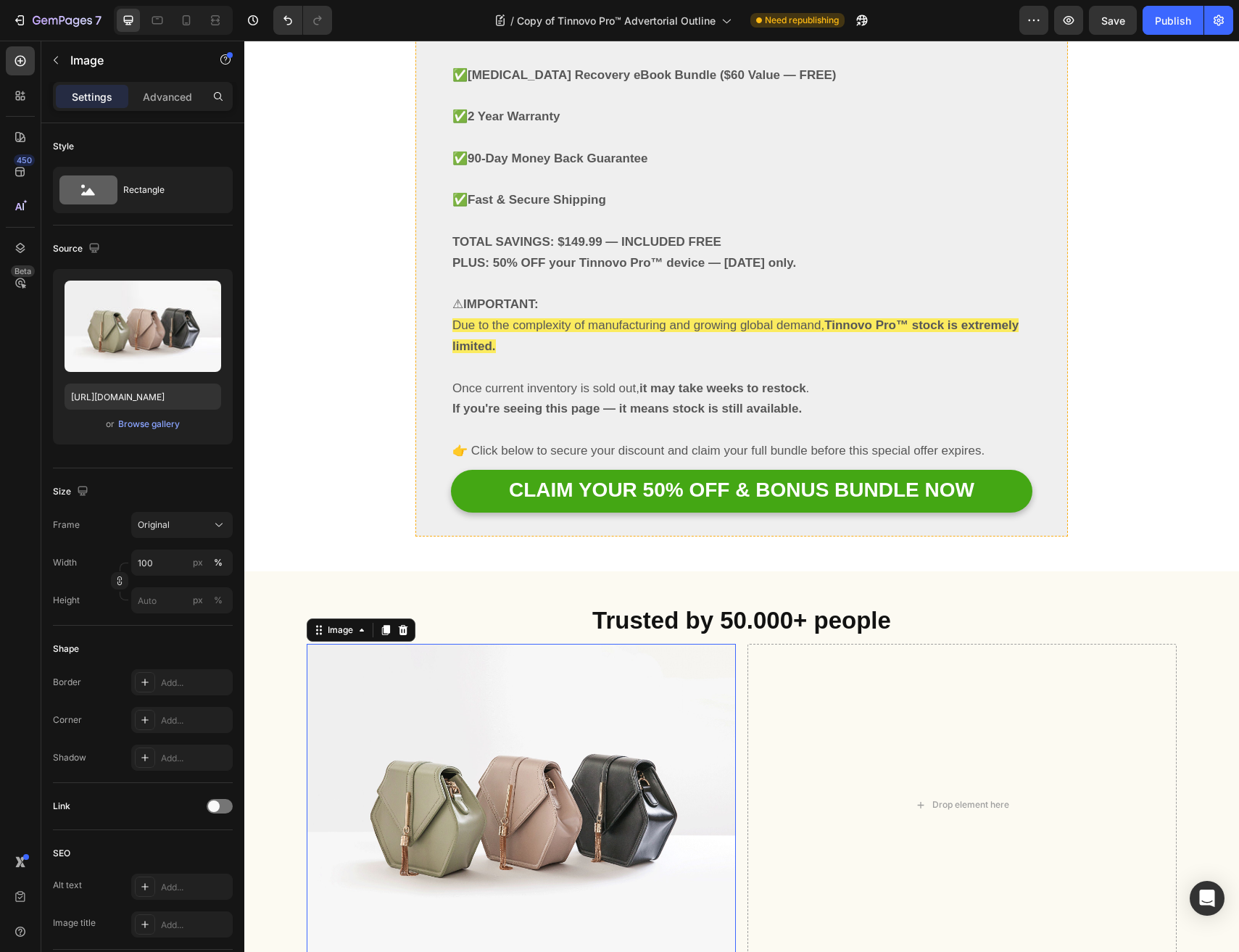
click at [511, 644] on img at bounding box center [521, 805] width 429 height 322
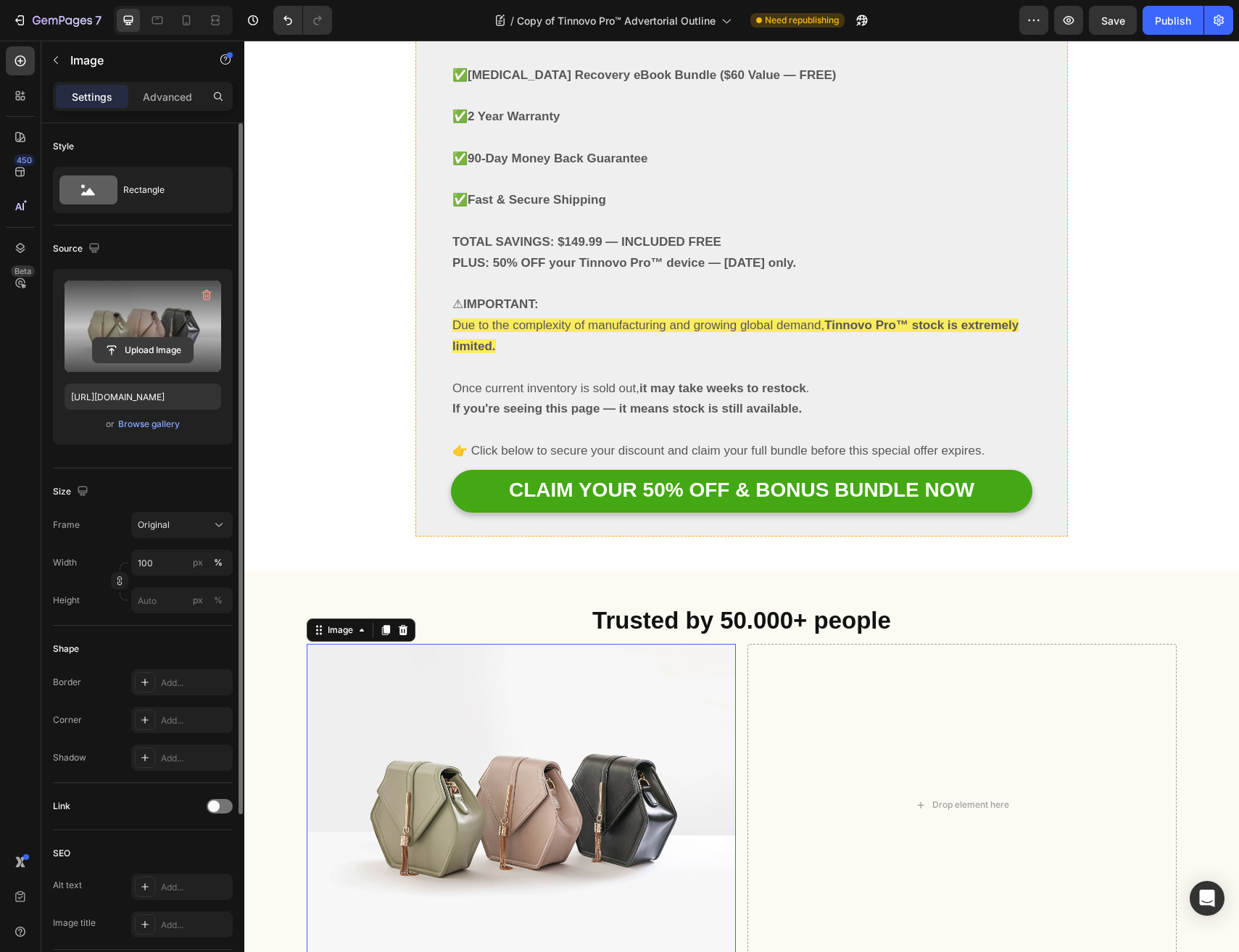
click at [135, 353] on input "file" at bounding box center [142, 350] width 100 height 25
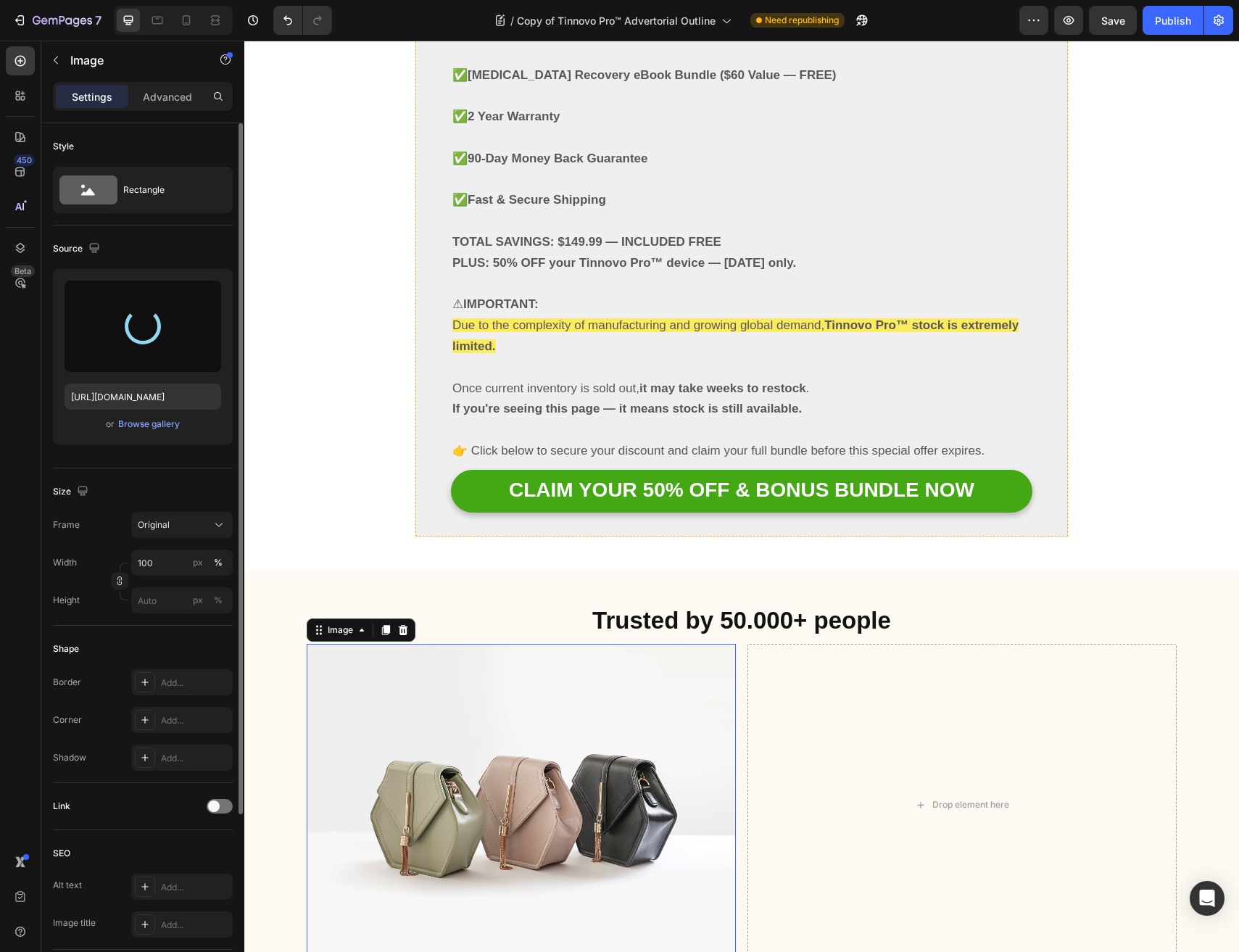
type input "https://cdn.shopify.com/s/files/1/0691/6715/3327/files/gempages_560425685798093…"
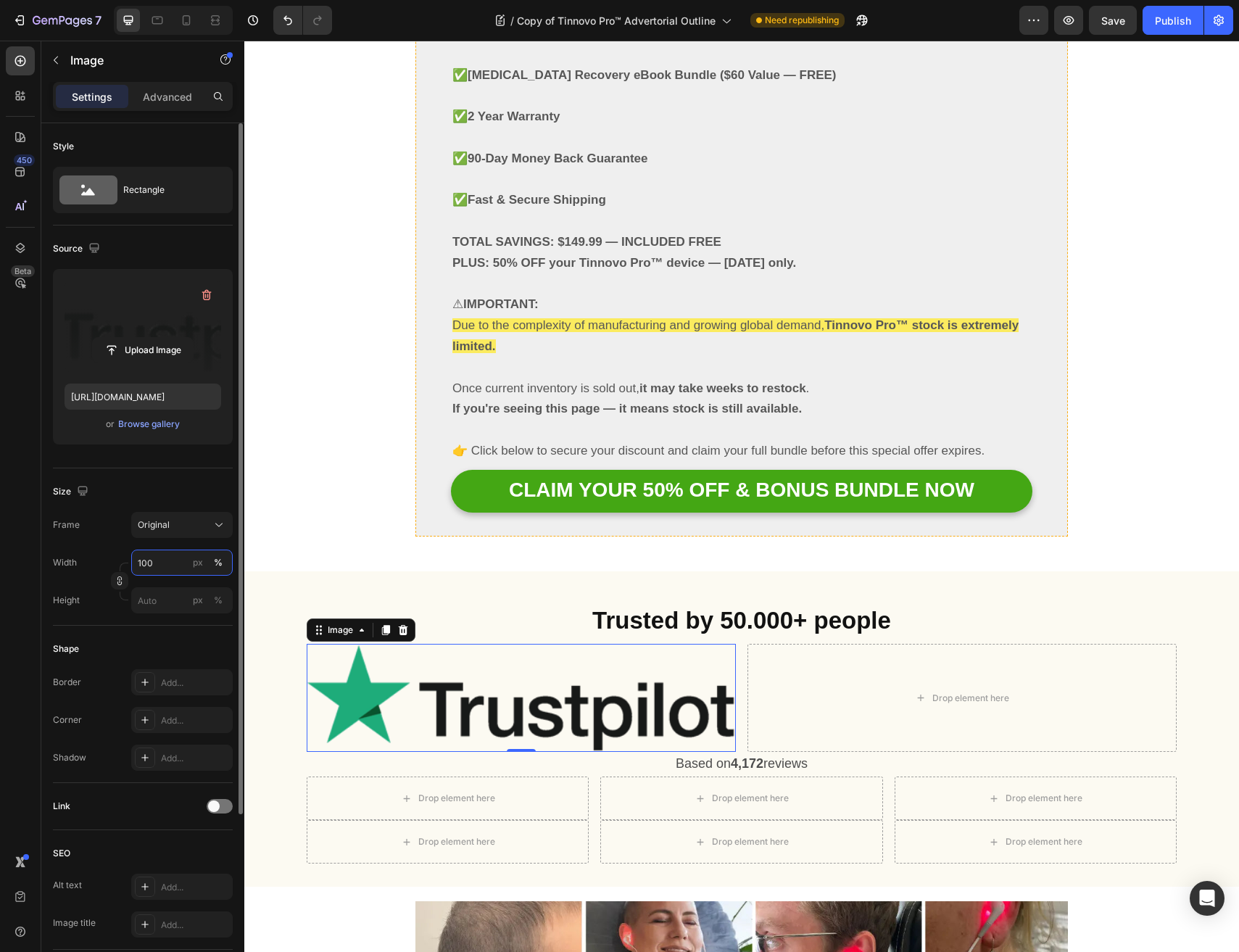
click at [167, 554] on input "100" at bounding box center [182, 563] width 101 height 26
click at [199, 560] on div "px" at bounding box center [198, 562] width 10 height 13
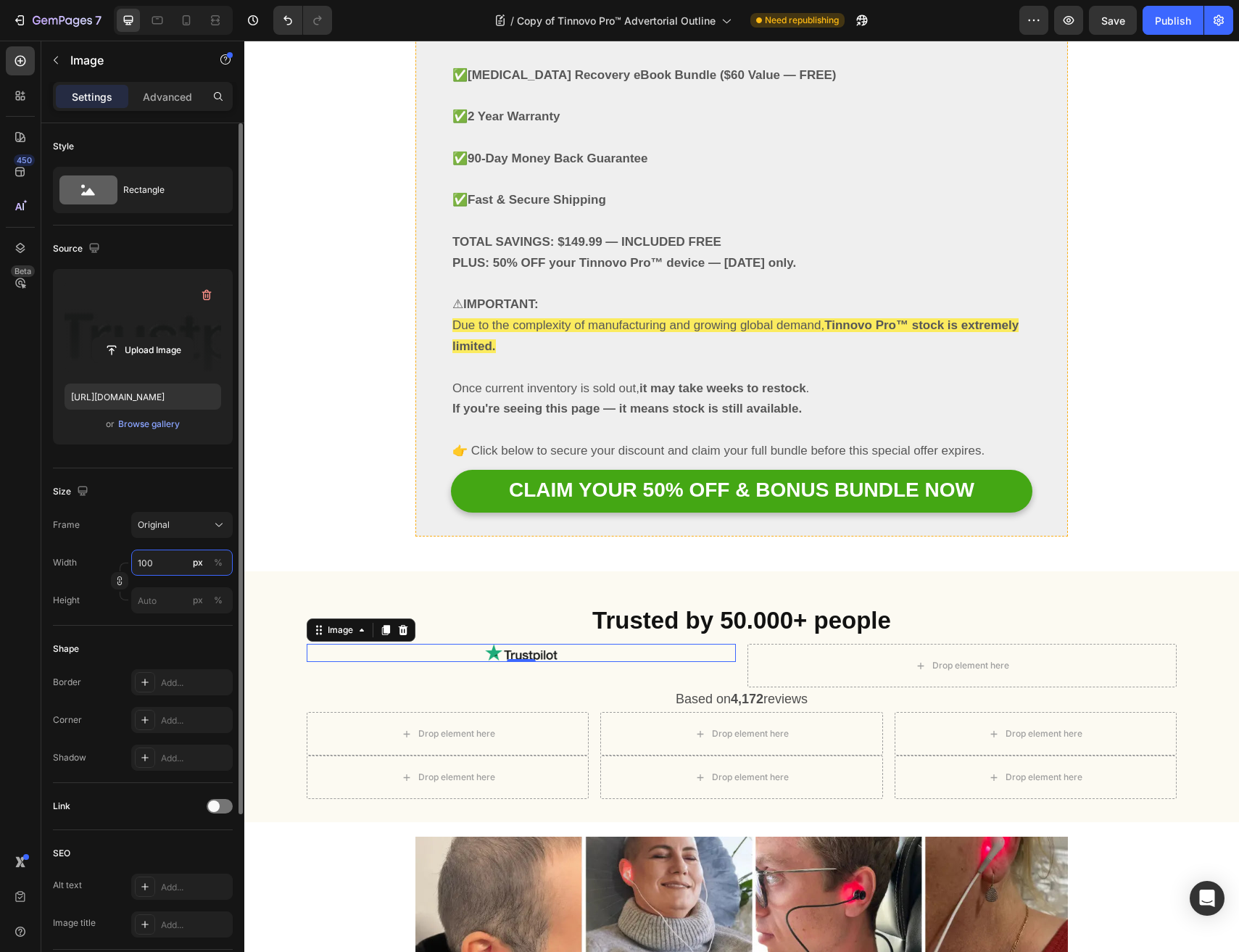
click at [149, 559] on input "100" at bounding box center [182, 563] width 101 height 26
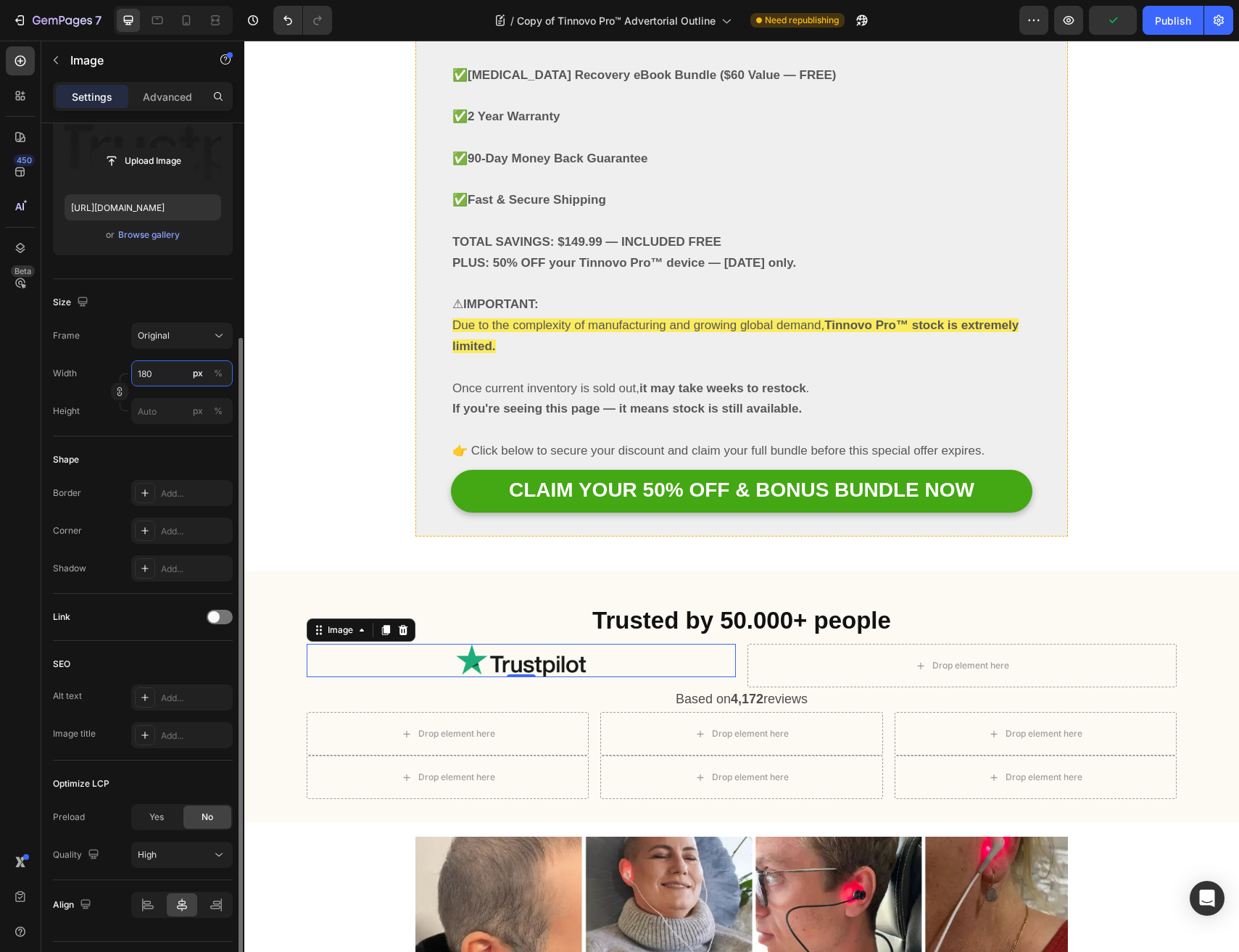
scroll to position [225, 0]
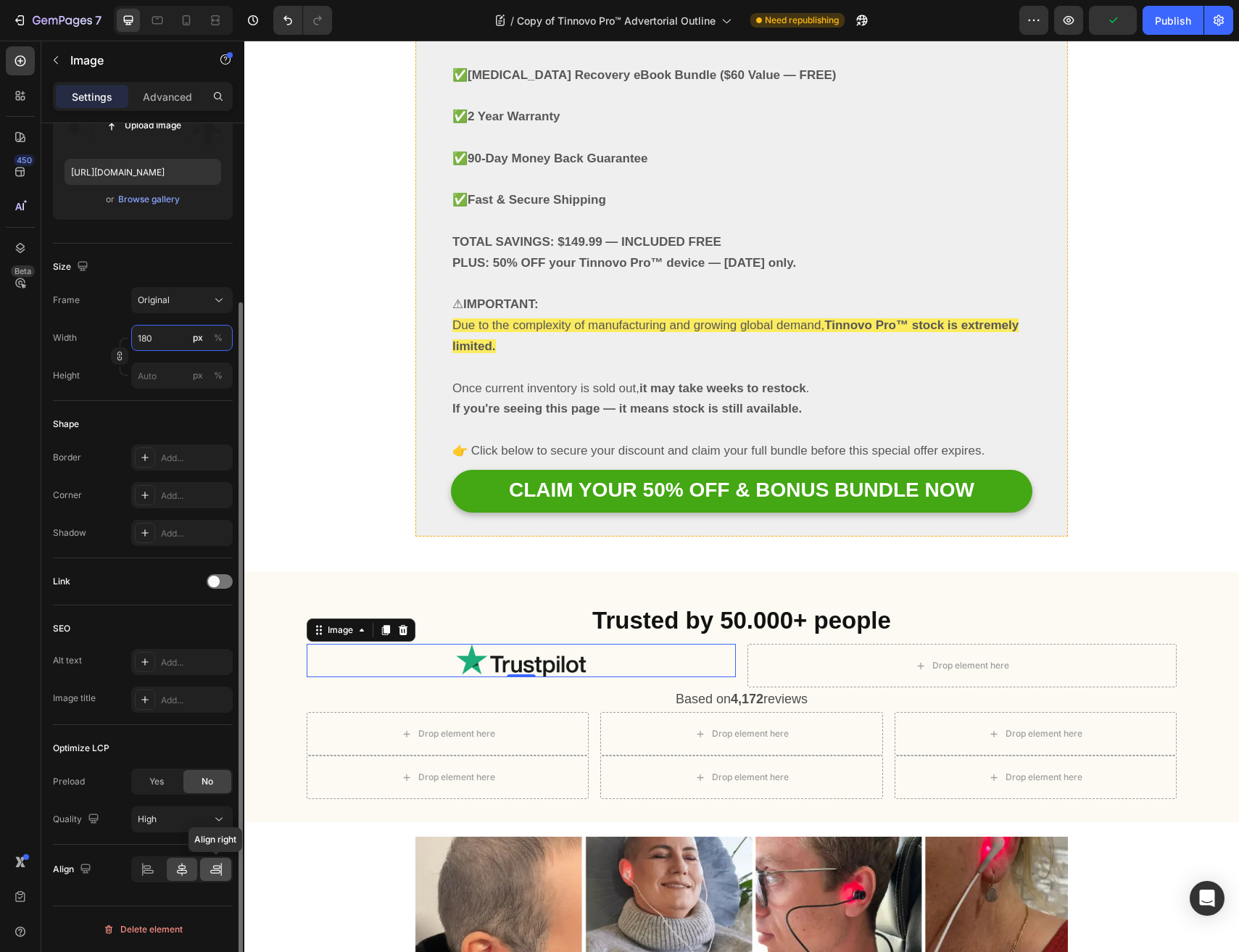
type input "180"
click at [211, 880] on div at bounding box center [216, 869] width 31 height 23
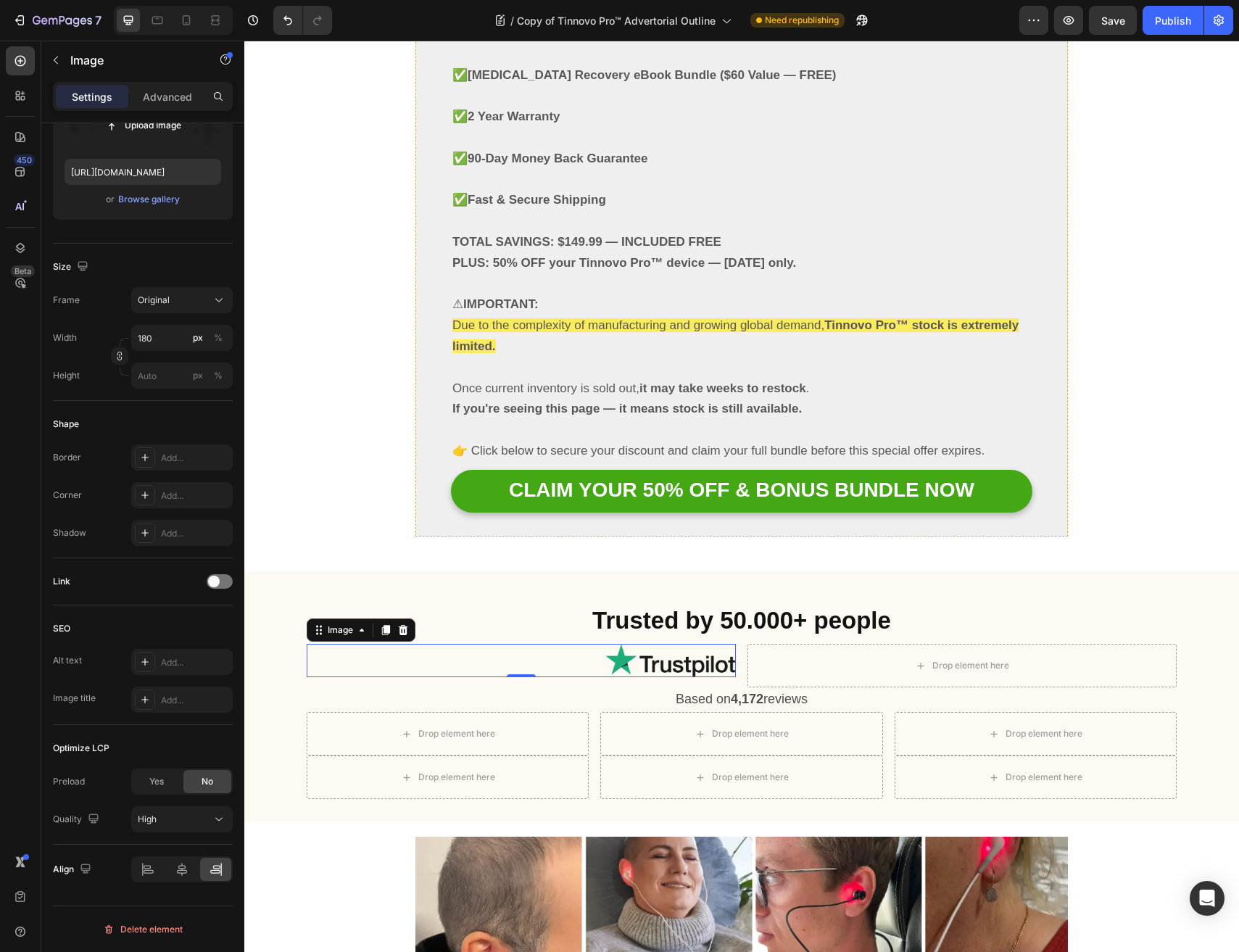
click at [594, 644] on div at bounding box center [521, 660] width 429 height 33
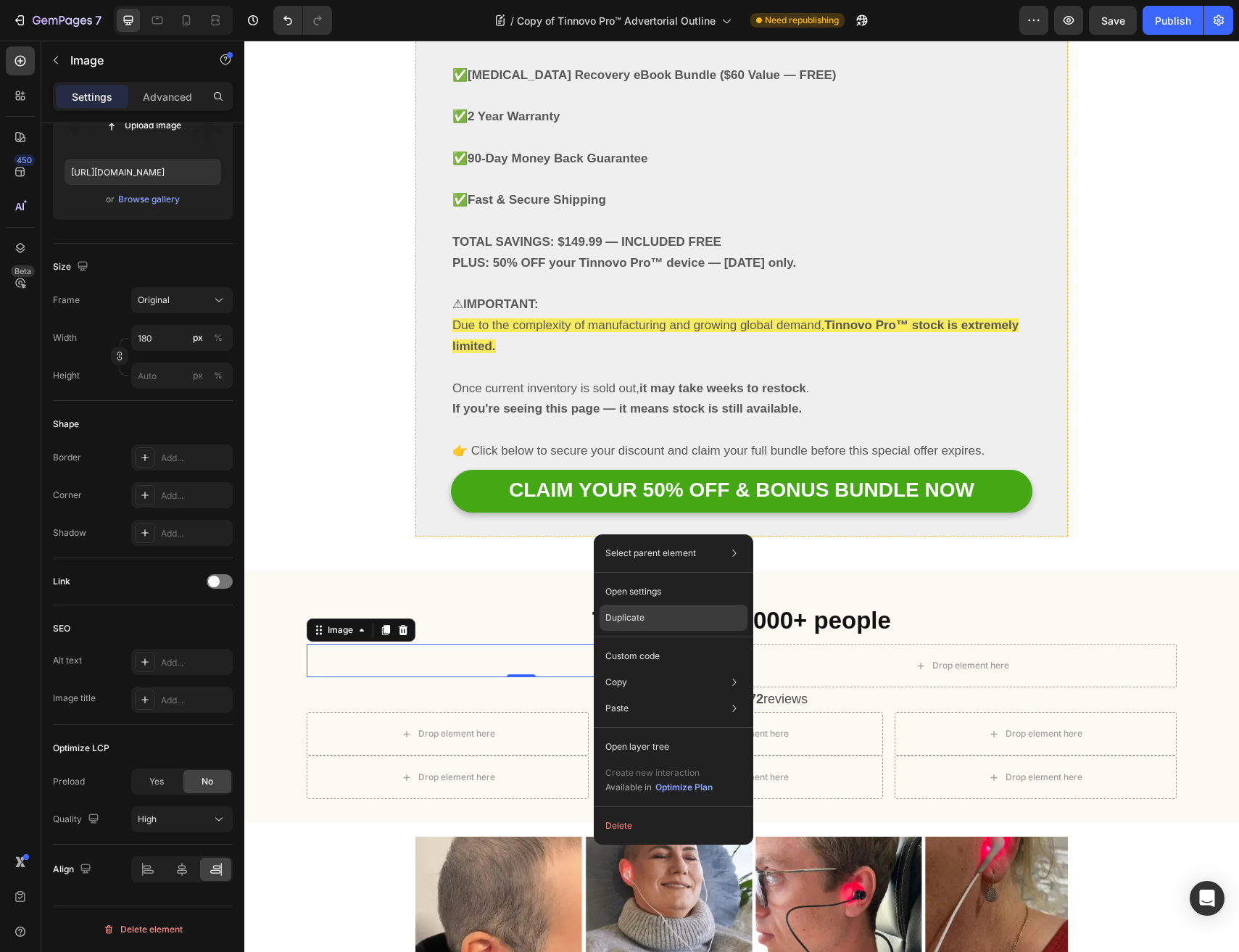
click at [642, 629] on div "Duplicate" at bounding box center [673, 618] width 148 height 26
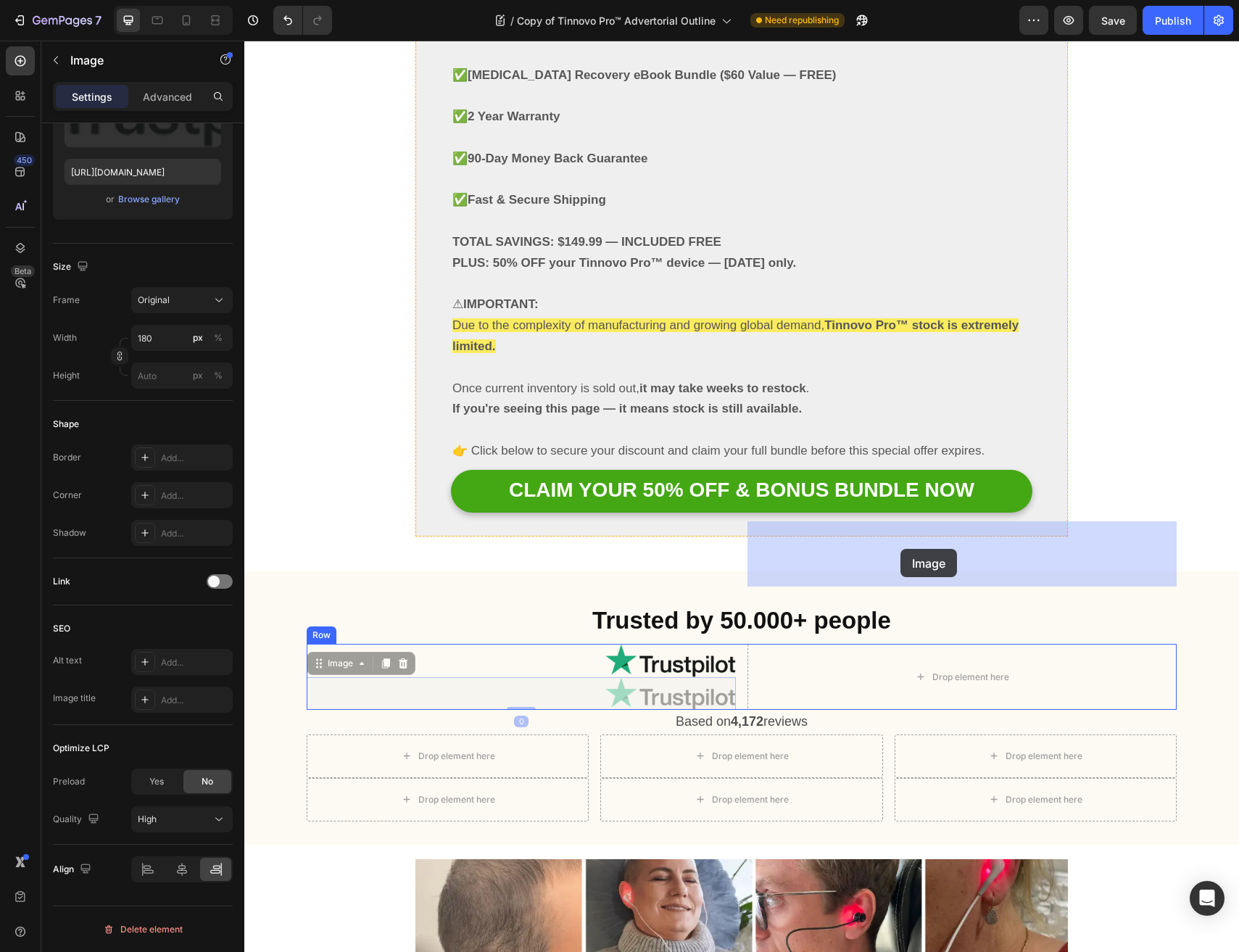
drag, startPoint x: 806, startPoint y: 560, endPoint x: 900, endPoint y: 549, distance: 94.6
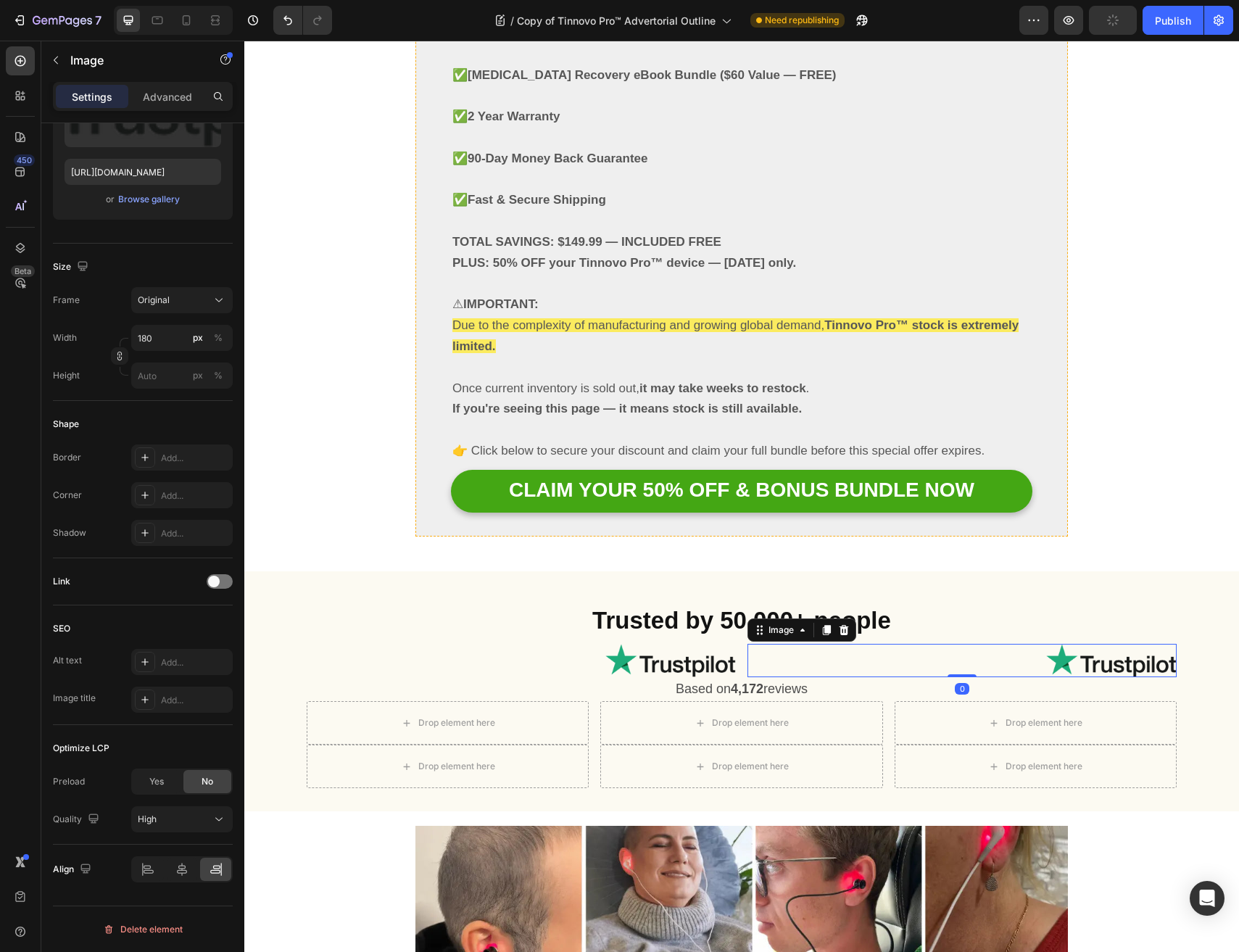
click at [887, 644] on div at bounding box center [961, 660] width 429 height 33
drag, startPoint x: 137, startPoint y: 871, endPoint x: 149, endPoint y: 859, distance: 17.0
click at [138, 873] on div at bounding box center [148, 869] width 31 height 23
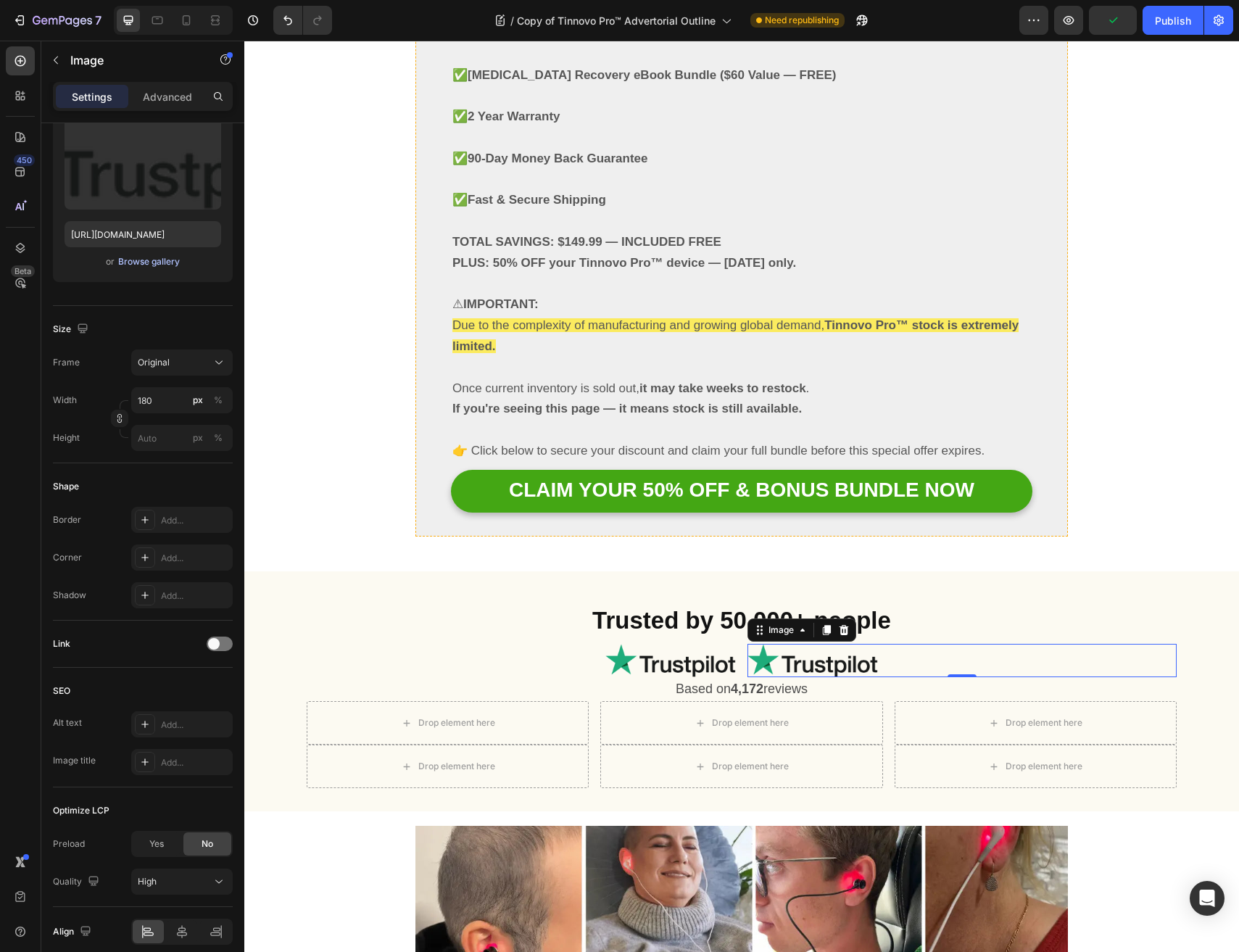
scroll to position [160, 0]
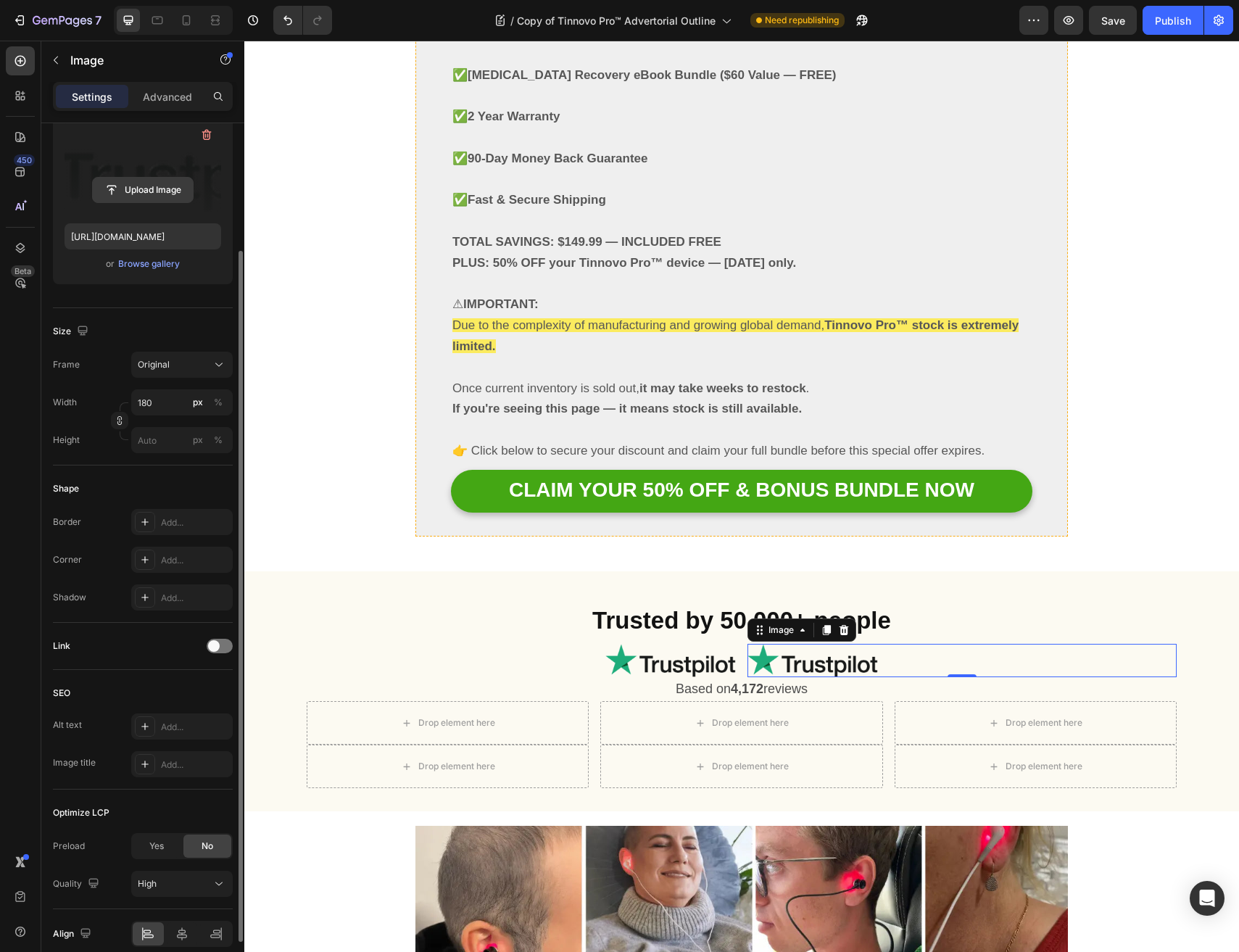
click at [148, 184] on input "file" at bounding box center [142, 190] width 100 height 25
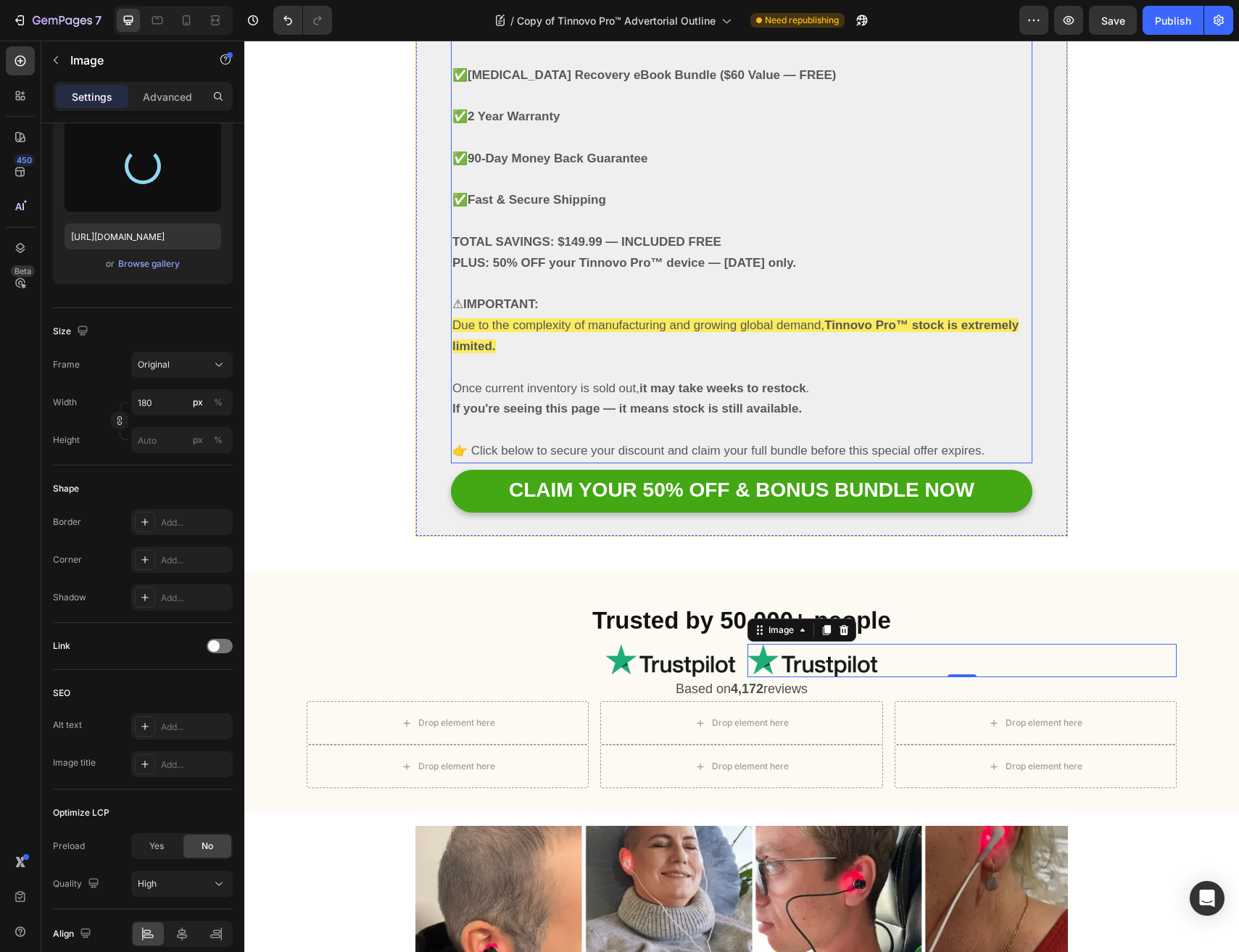
type input "https://cdn.shopify.com/s/files/1/0691/6715/3327/files/gempages_560425685798093…"
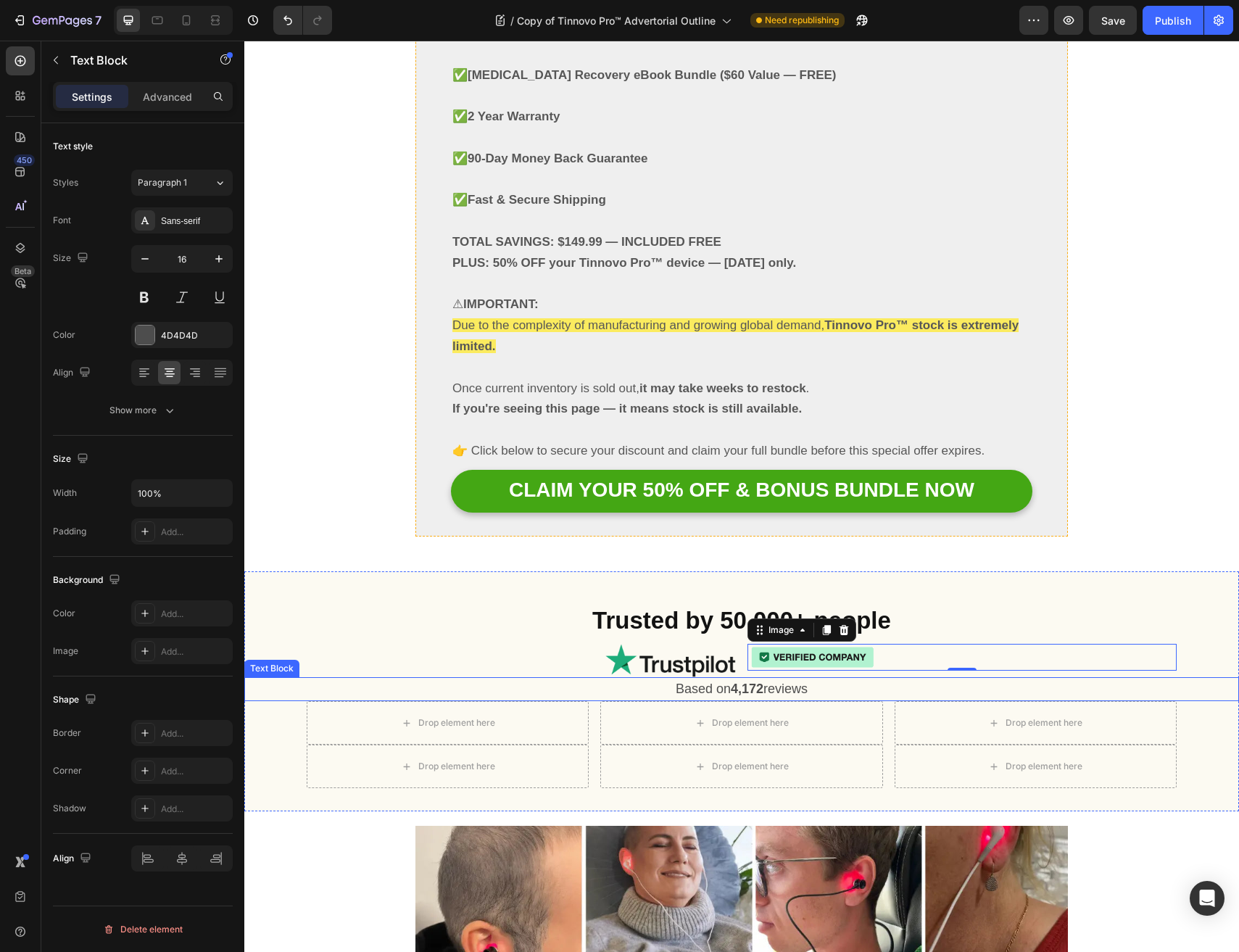
click at [763, 681] on span "Based on 4,172 reviews" at bounding box center [741, 688] width 132 height 15
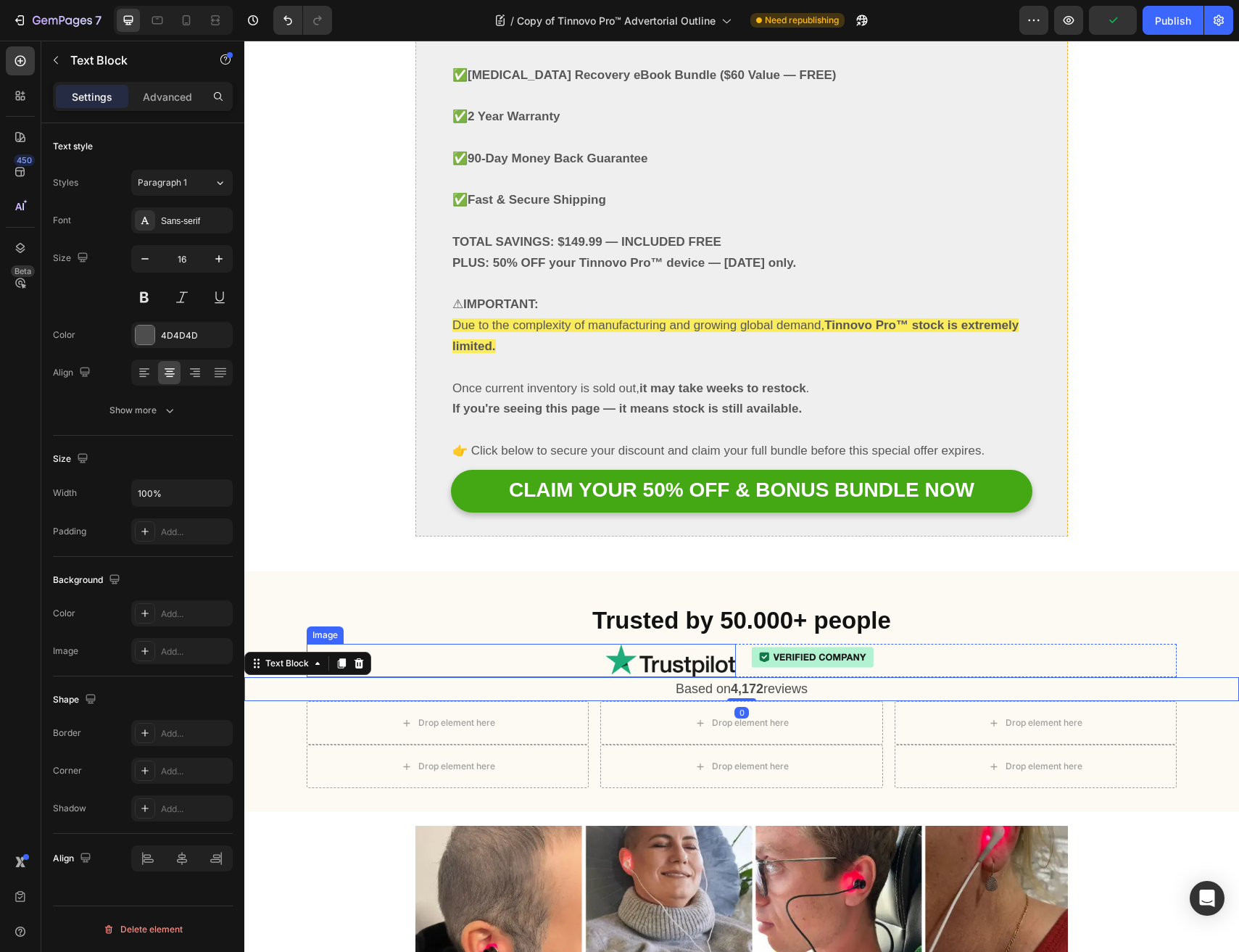
click at [694, 644] on img at bounding box center [671, 660] width 131 height 33
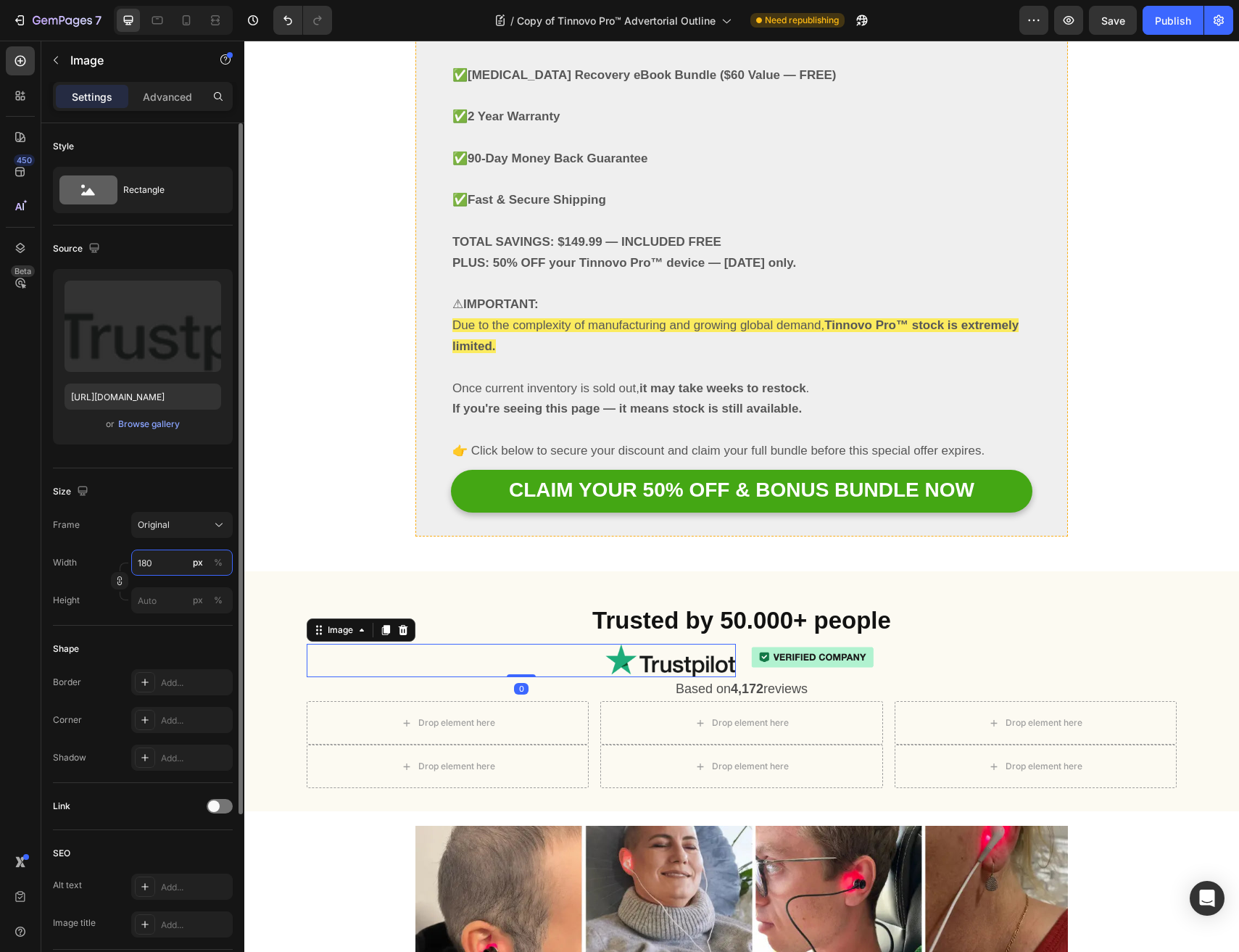
click at [172, 573] on input "180" at bounding box center [182, 563] width 101 height 26
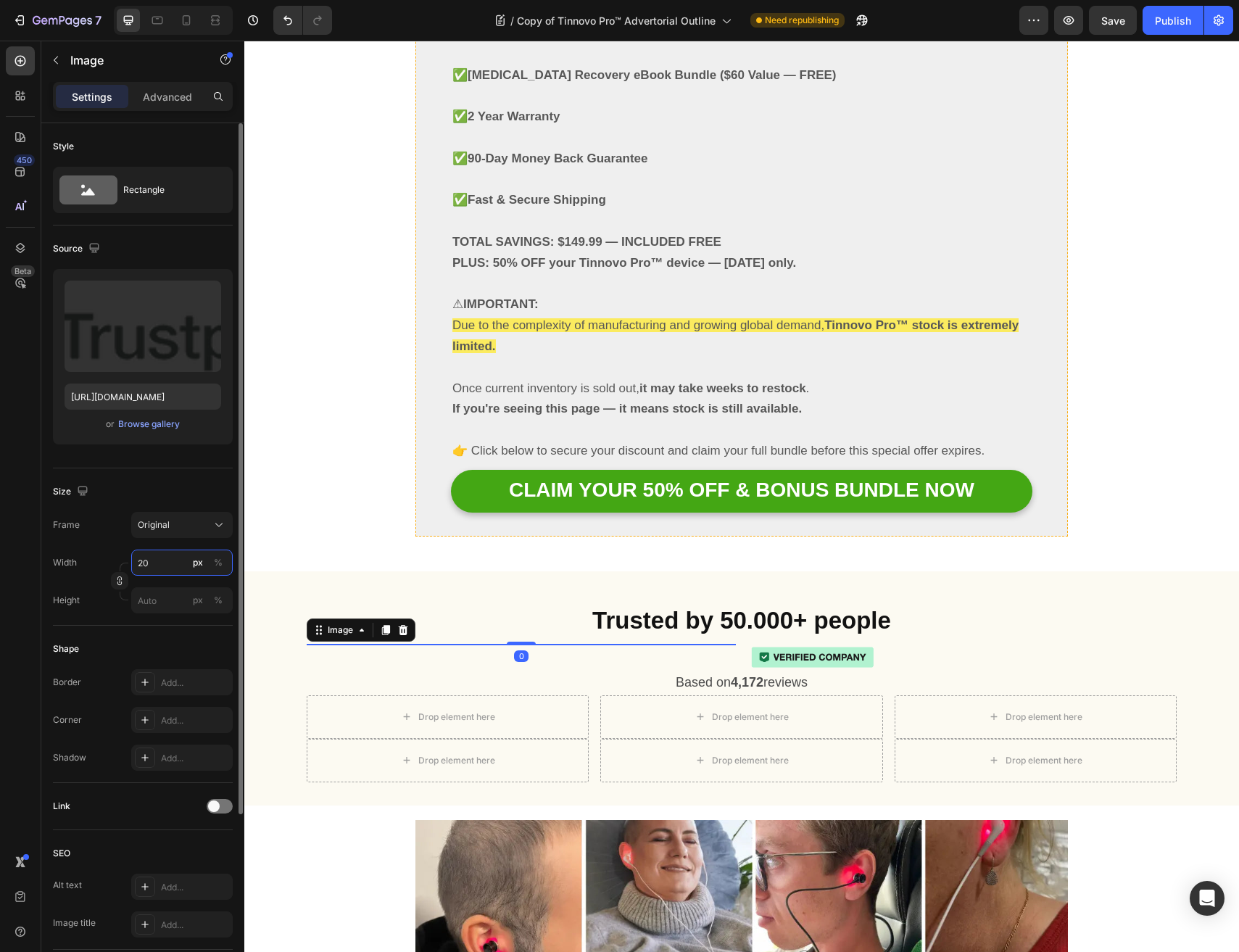
type input "200"
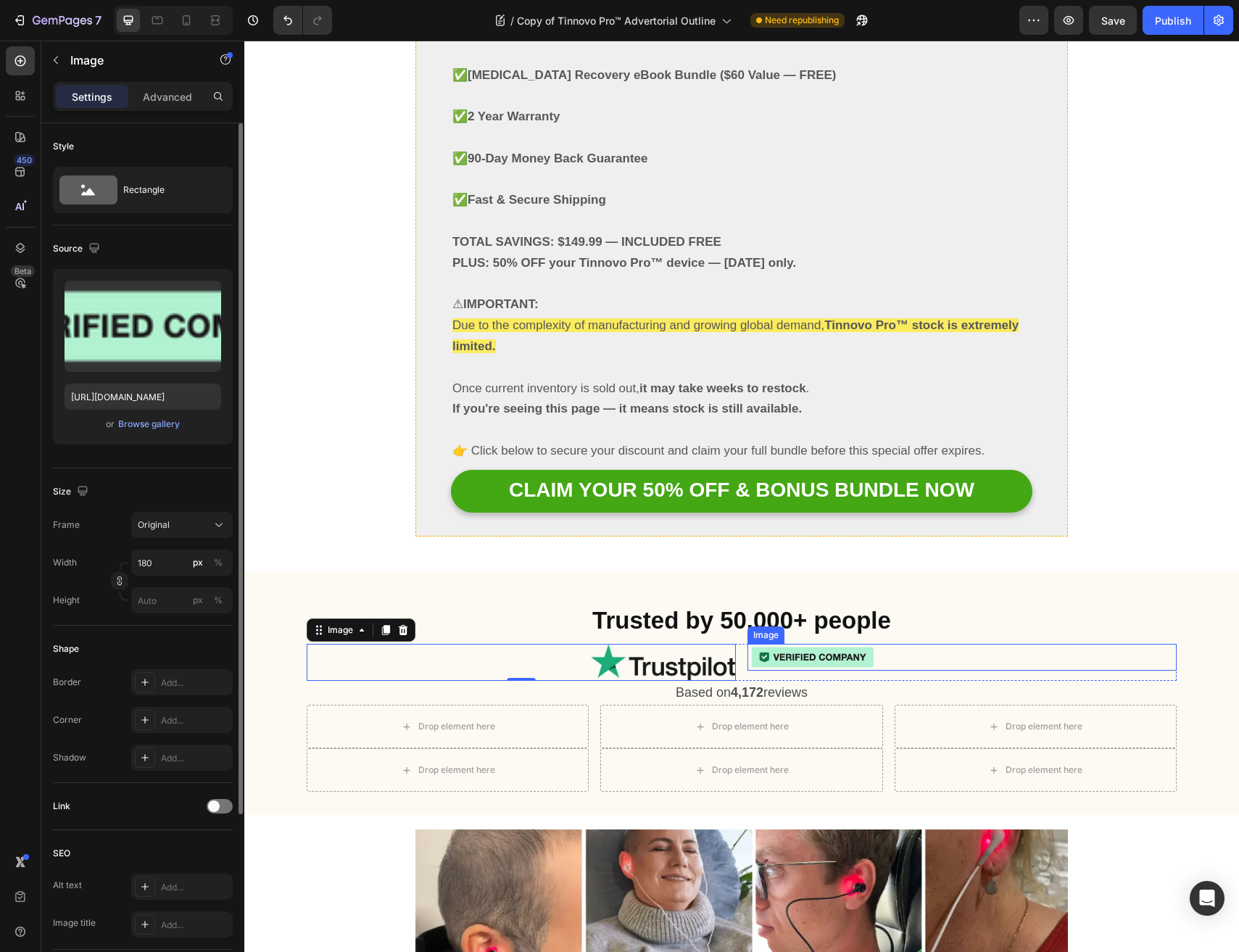
click at [795, 644] on img at bounding box center [813, 657] width 131 height 26
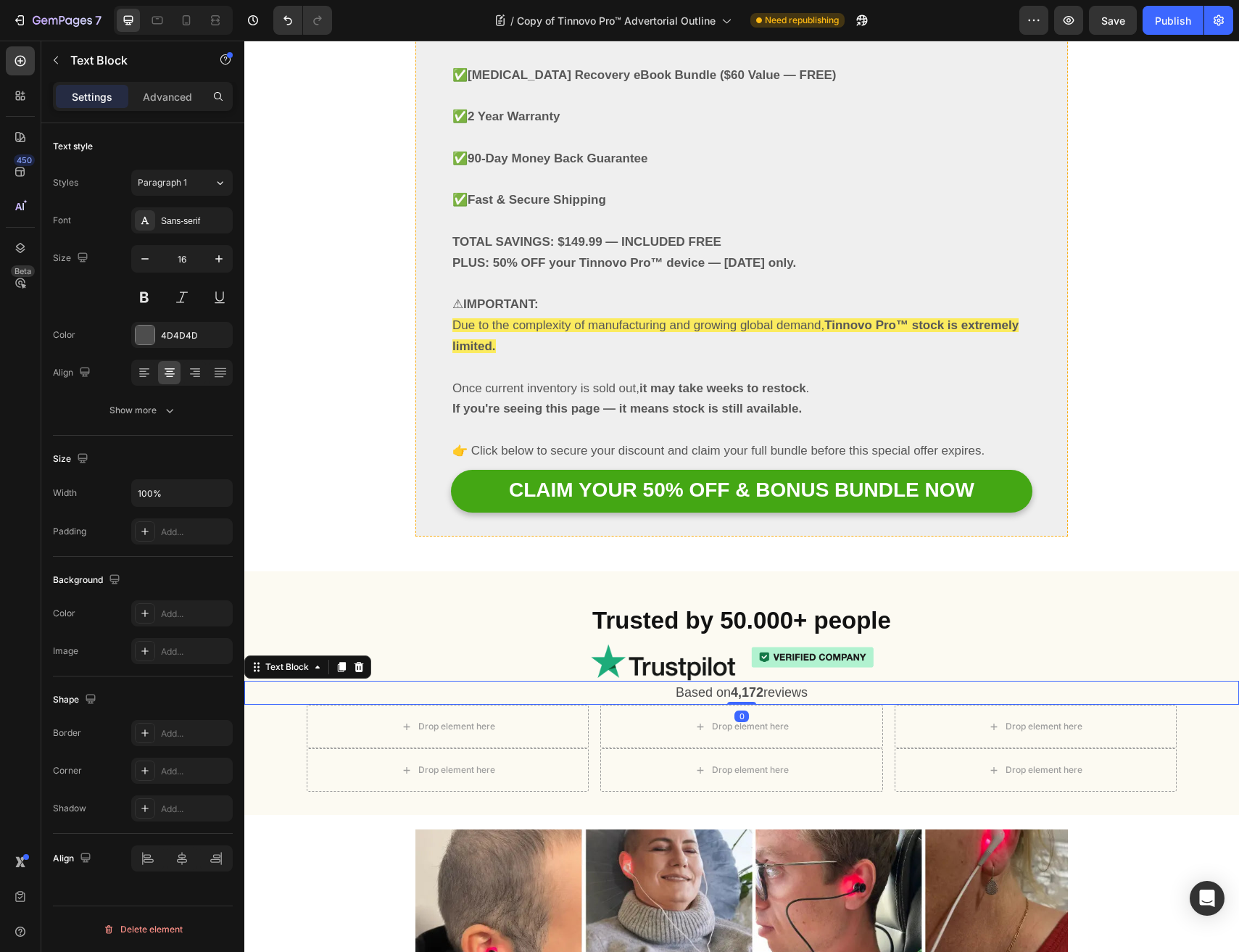
click at [480, 682] on p "Based on 4,172 reviews" at bounding box center [742, 693] width 992 height 22
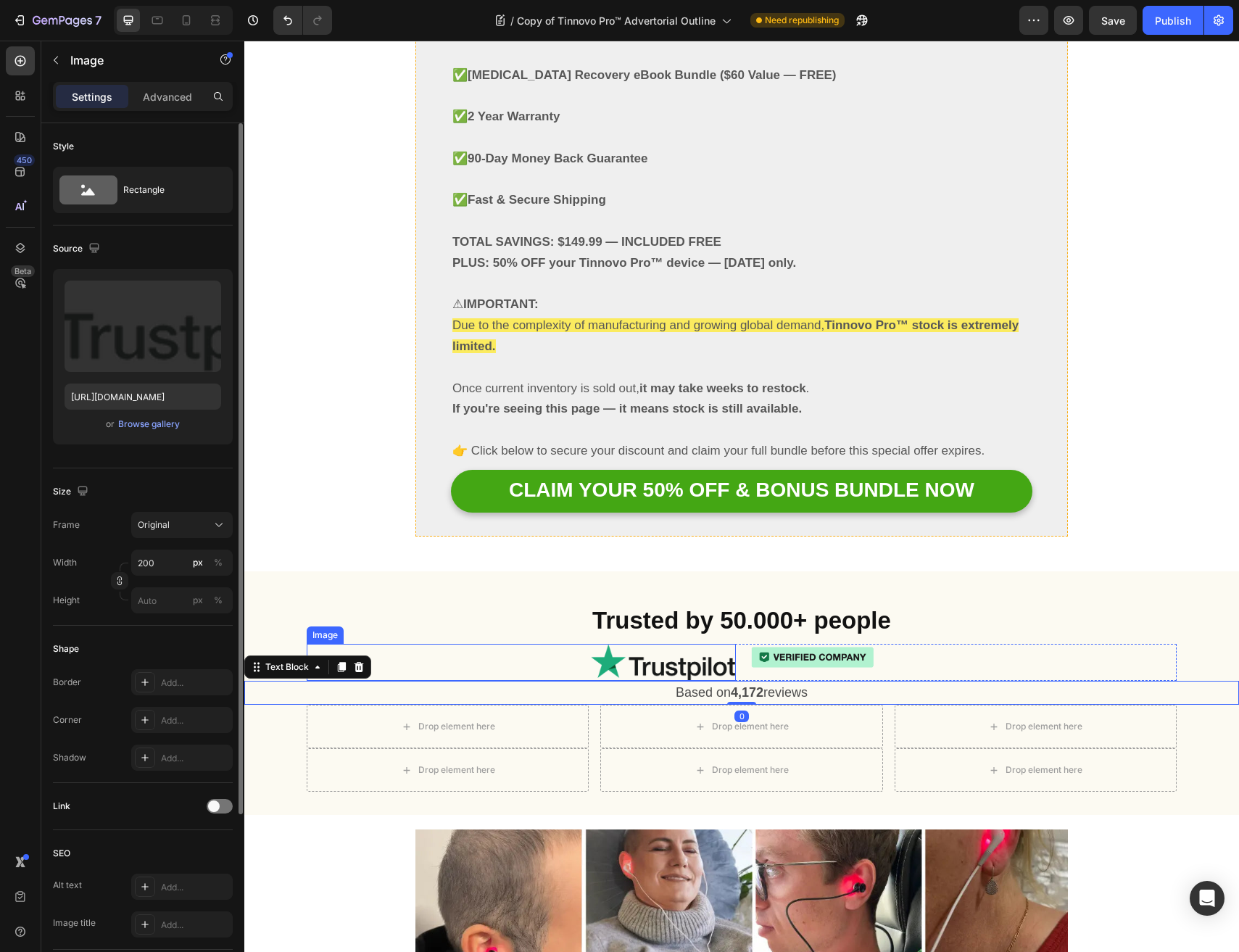
click at [501, 644] on div at bounding box center [521, 662] width 429 height 37
click at [581, 682] on p "Based on 4,172 reviews" at bounding box center [742, 693] width 992 height 22
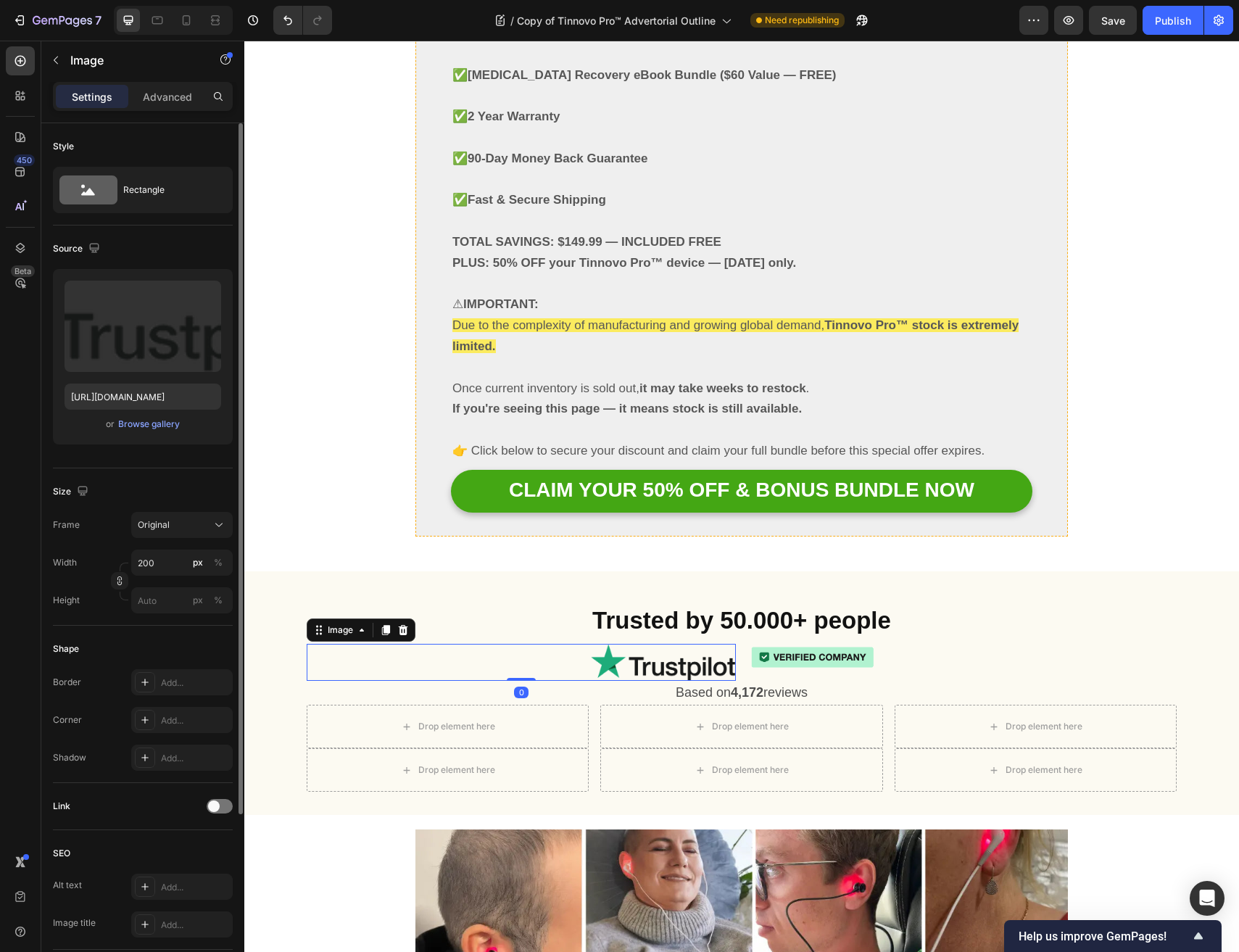
click at [557, 644] on div at bounding box center [521, 662] width 429 height 37
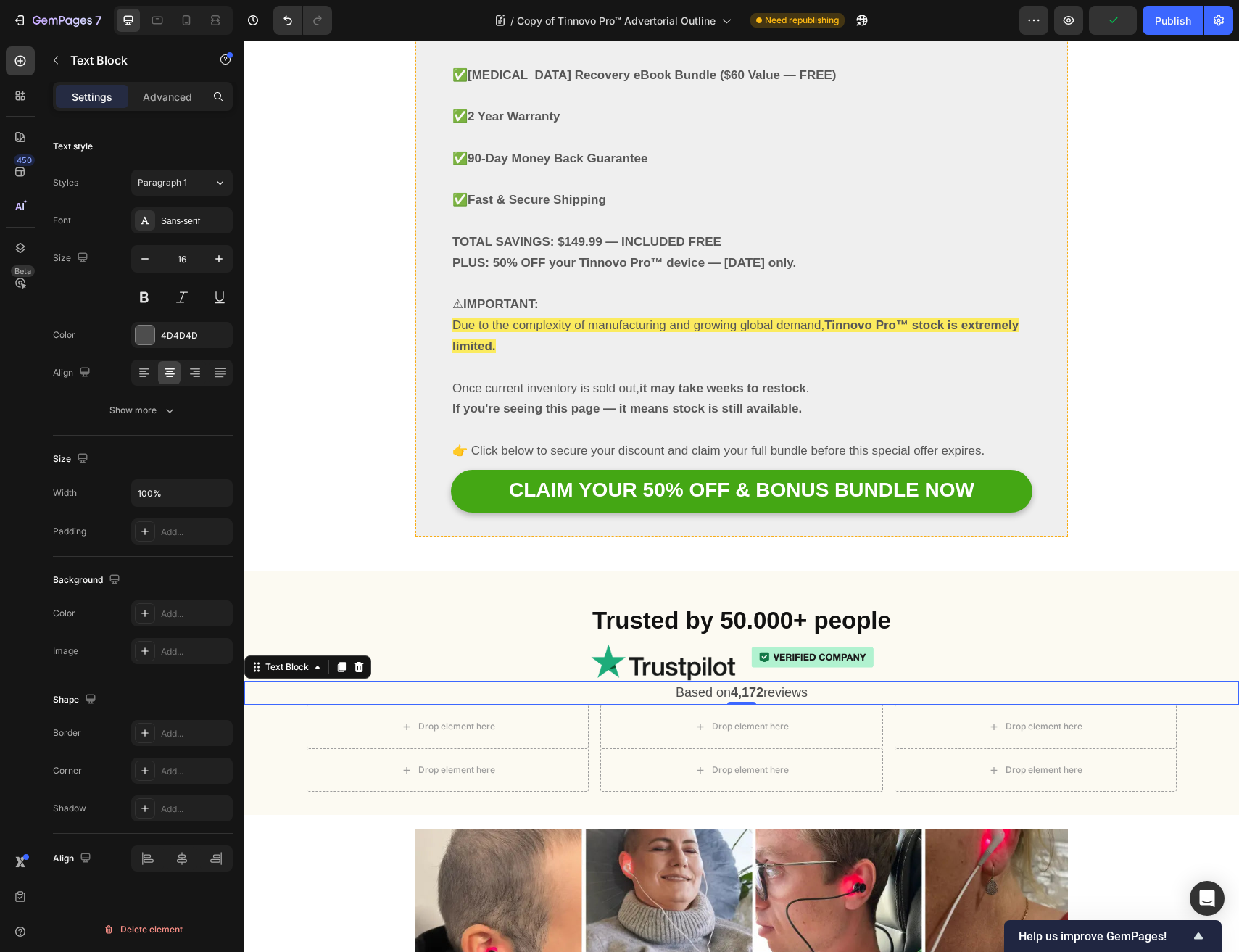
click at [170, 109] on div "Settings Advanced" at bounding box center [142, 96] width 180 height 29
click at [165, 107] on div "Advanced" at bounding box center [167, 97] width 72 height 23
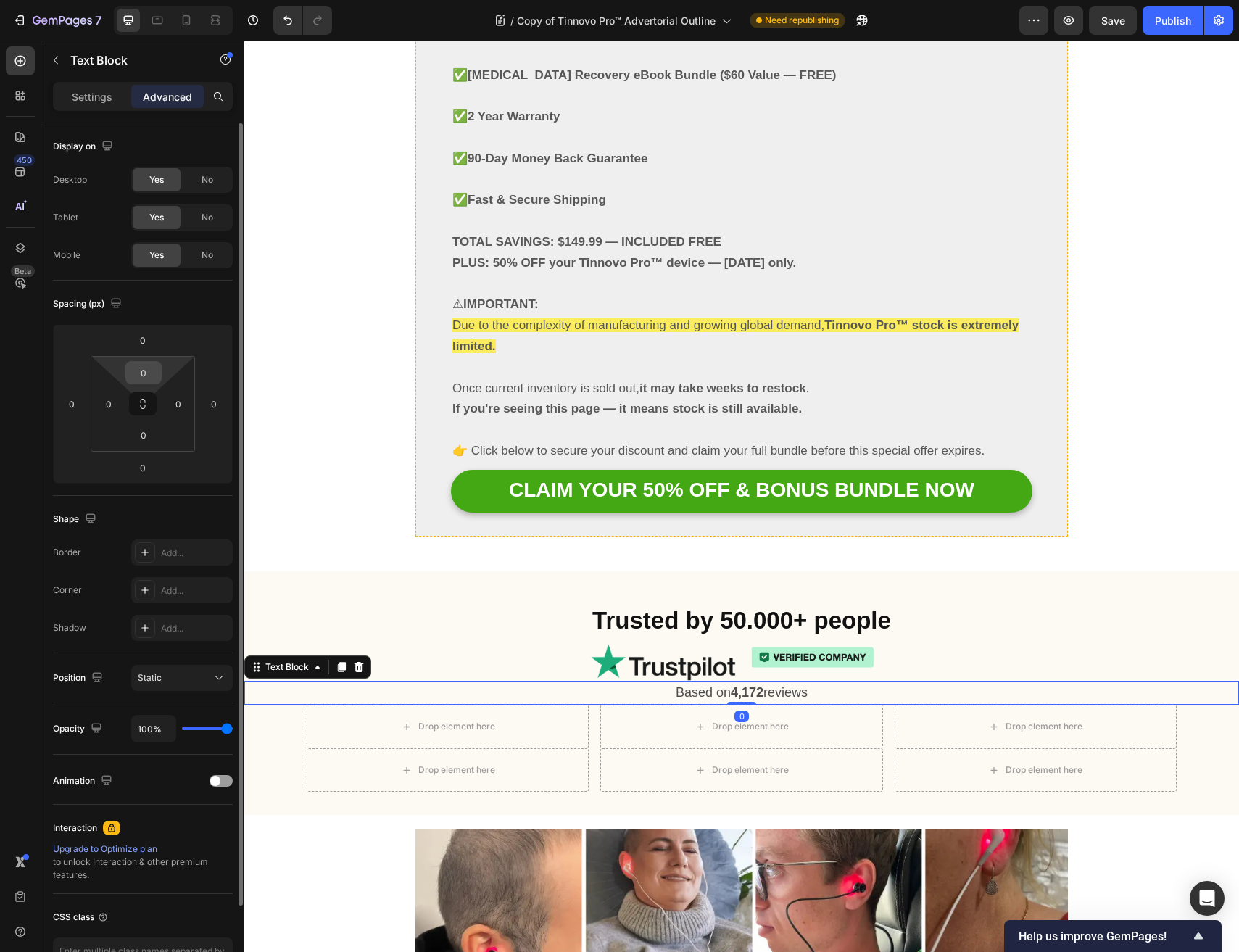
click at [135, 367] on input "0" at bounding box center [143, 373] width 29 height 22
type input "12"
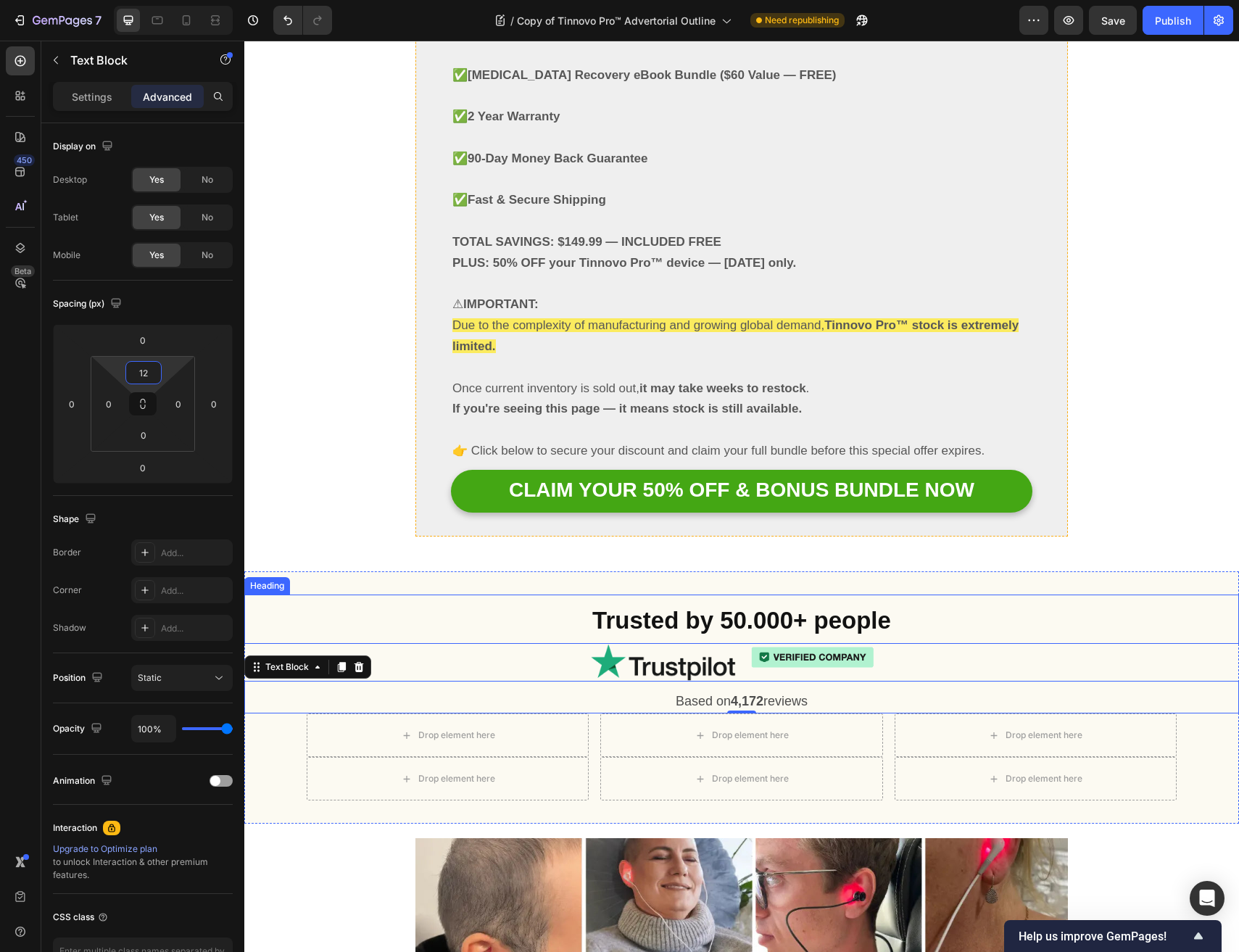
click at [714, 596] on p "⁠⁠⁠⁠⁠⁠⁠ Trusted by 50.000+ people" at bounding box center [742, 620] width 992 height 47
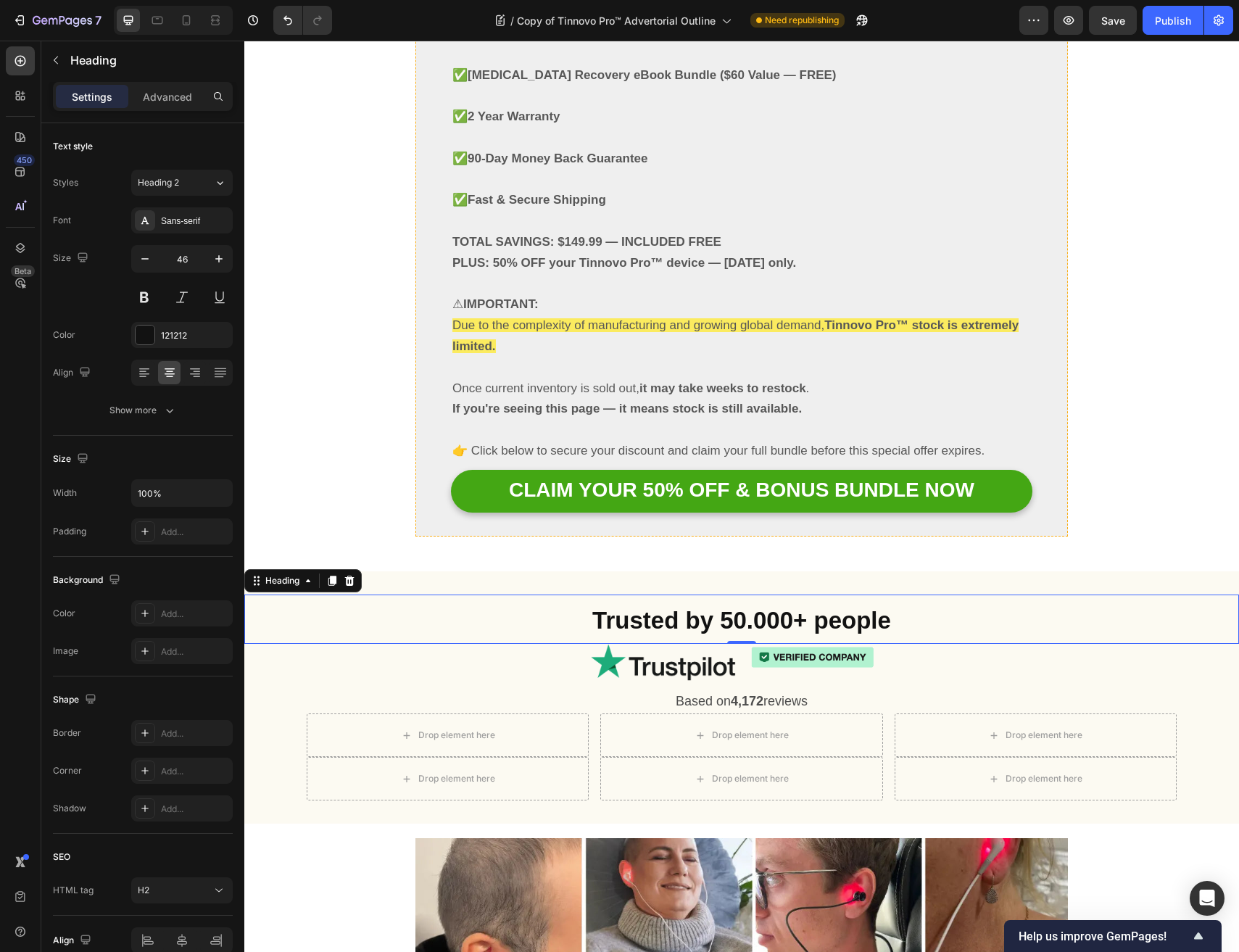
click at [153, 82] on div "Settings Advanced" at bounding box center [142, 96] width 180 height 29
click at [162, 104] on div "Advanced" at bounding box center [167, 97] width 72 height 23
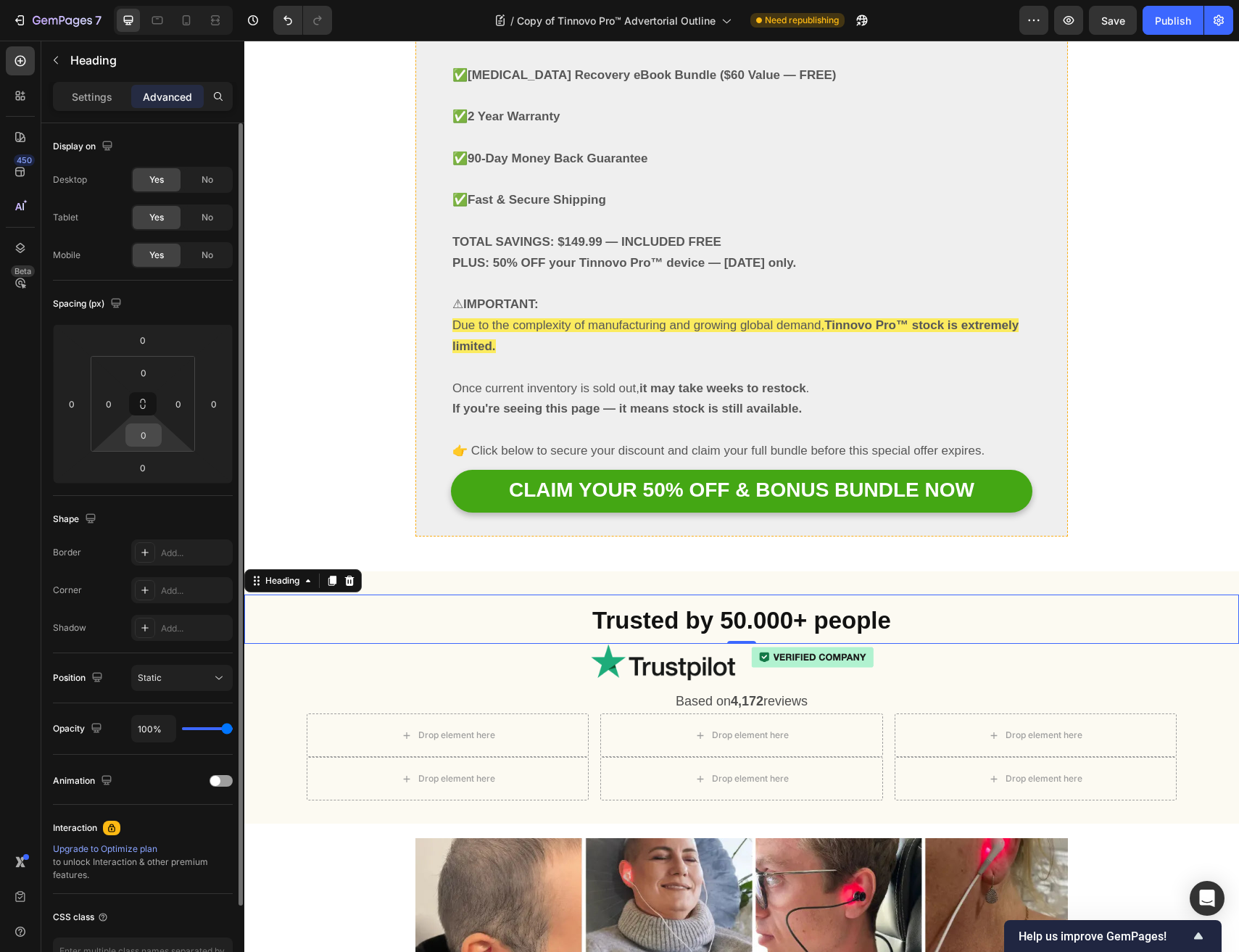
click at [151, 441] on input "0" at bounding box center [143, 435] width 29 height 22
type input "12"
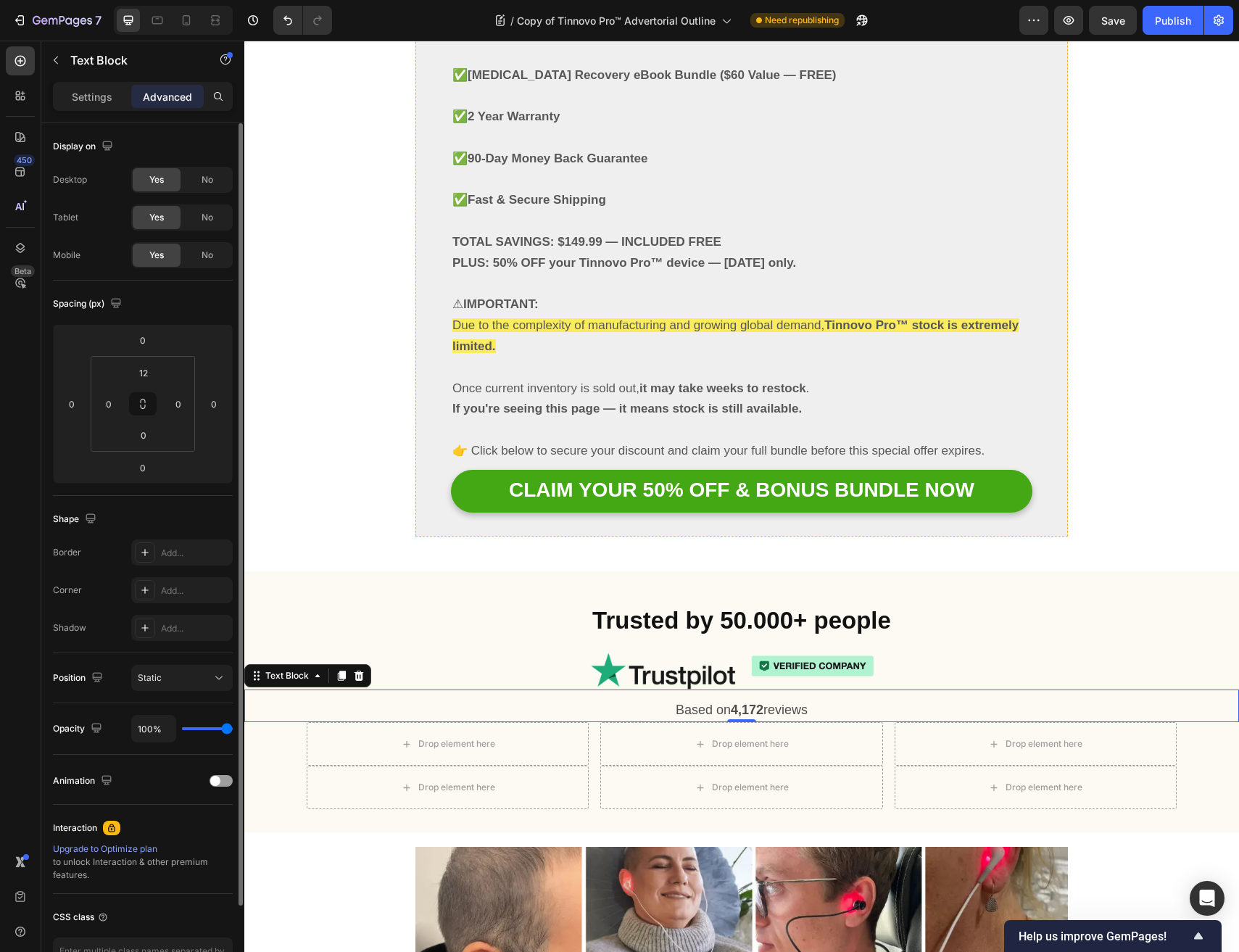
click at [832, 700] on p "Based on 4,172 reviews" at bounding box center [742, 711] width 992 height 22
click at [153, 429] on input "0" at bounding box center [143, 435] width 29 height 22
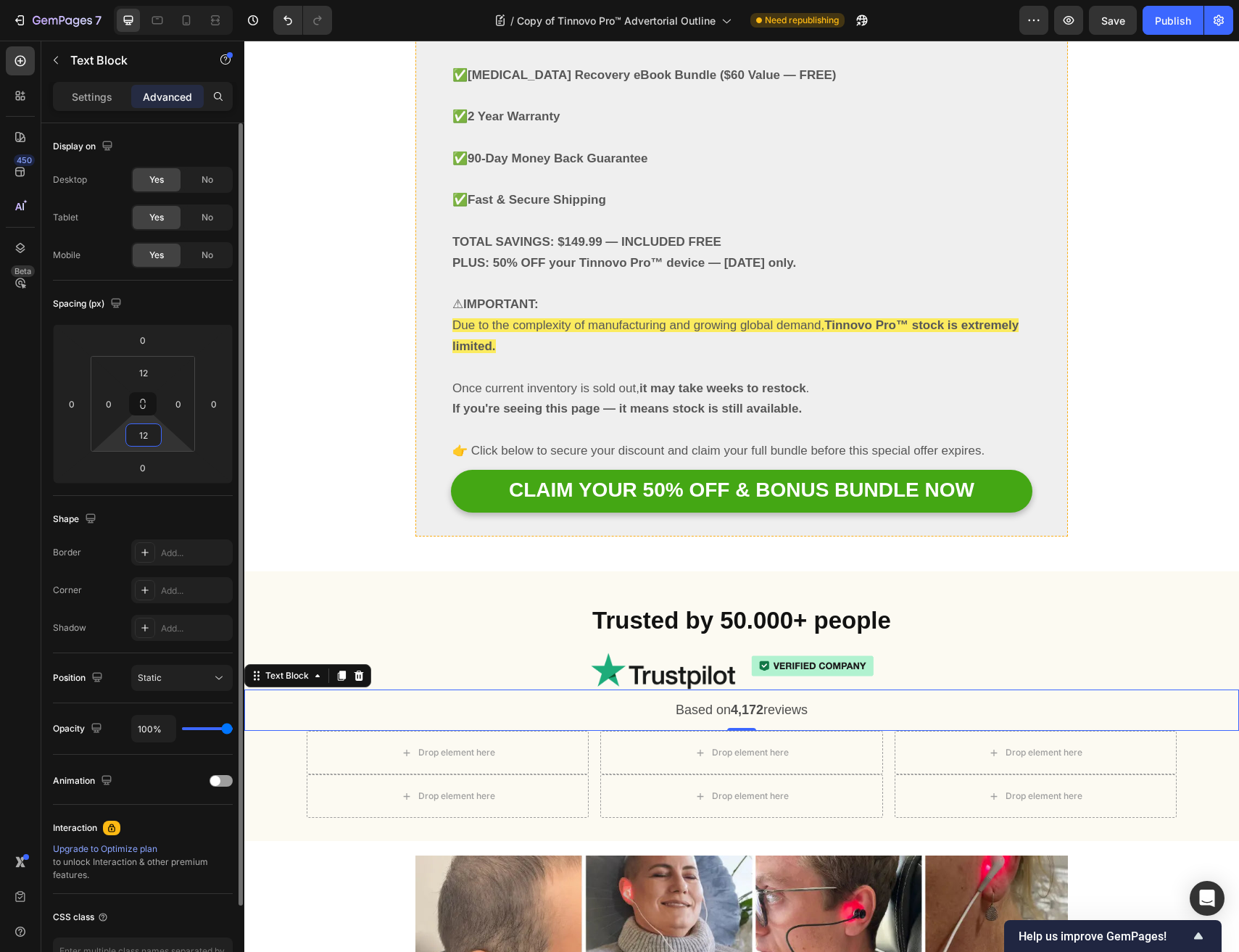
type input "1"
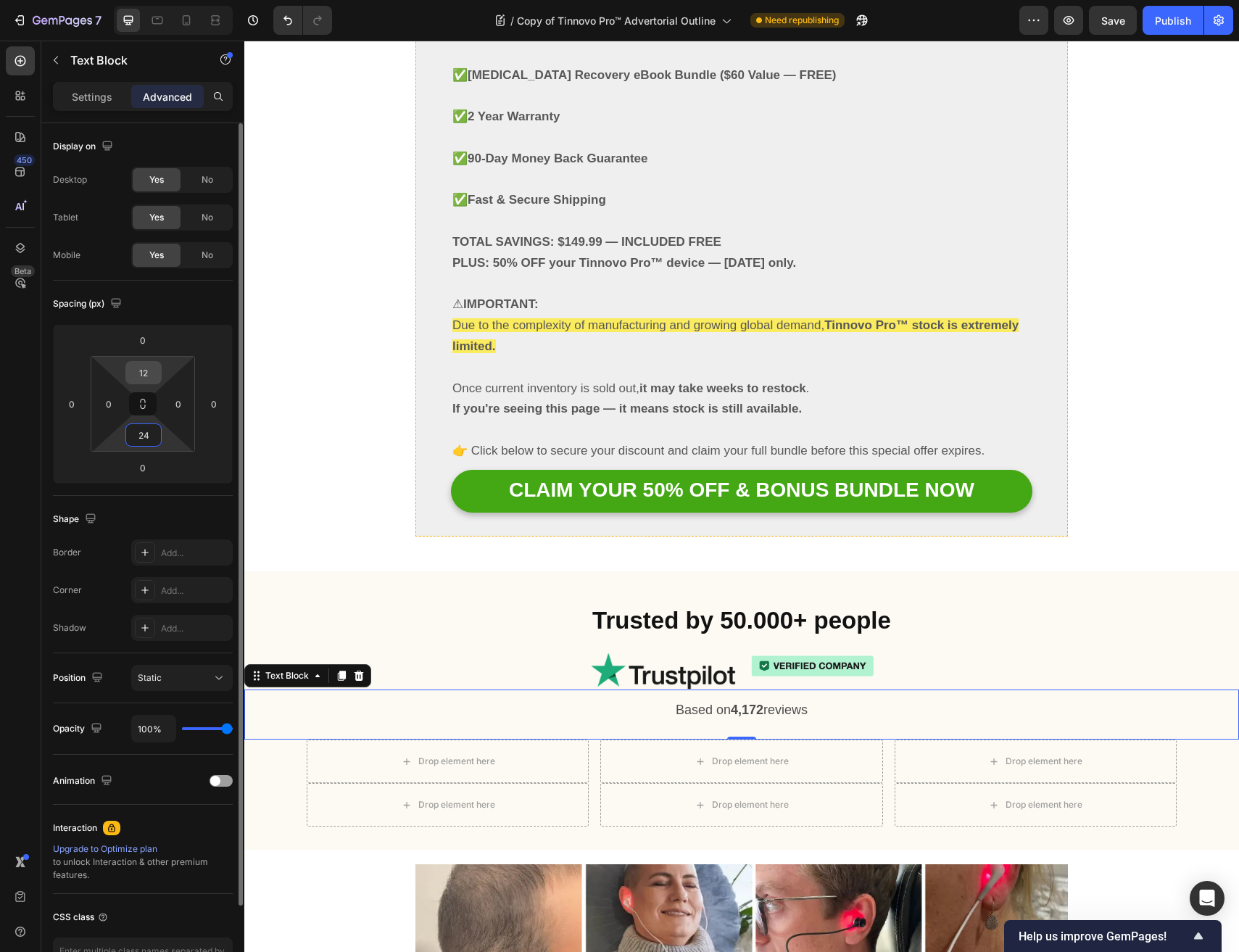
type input "24"
click at [145, 376] on input "12" at bounding box center [143, 373] width 29 height 22
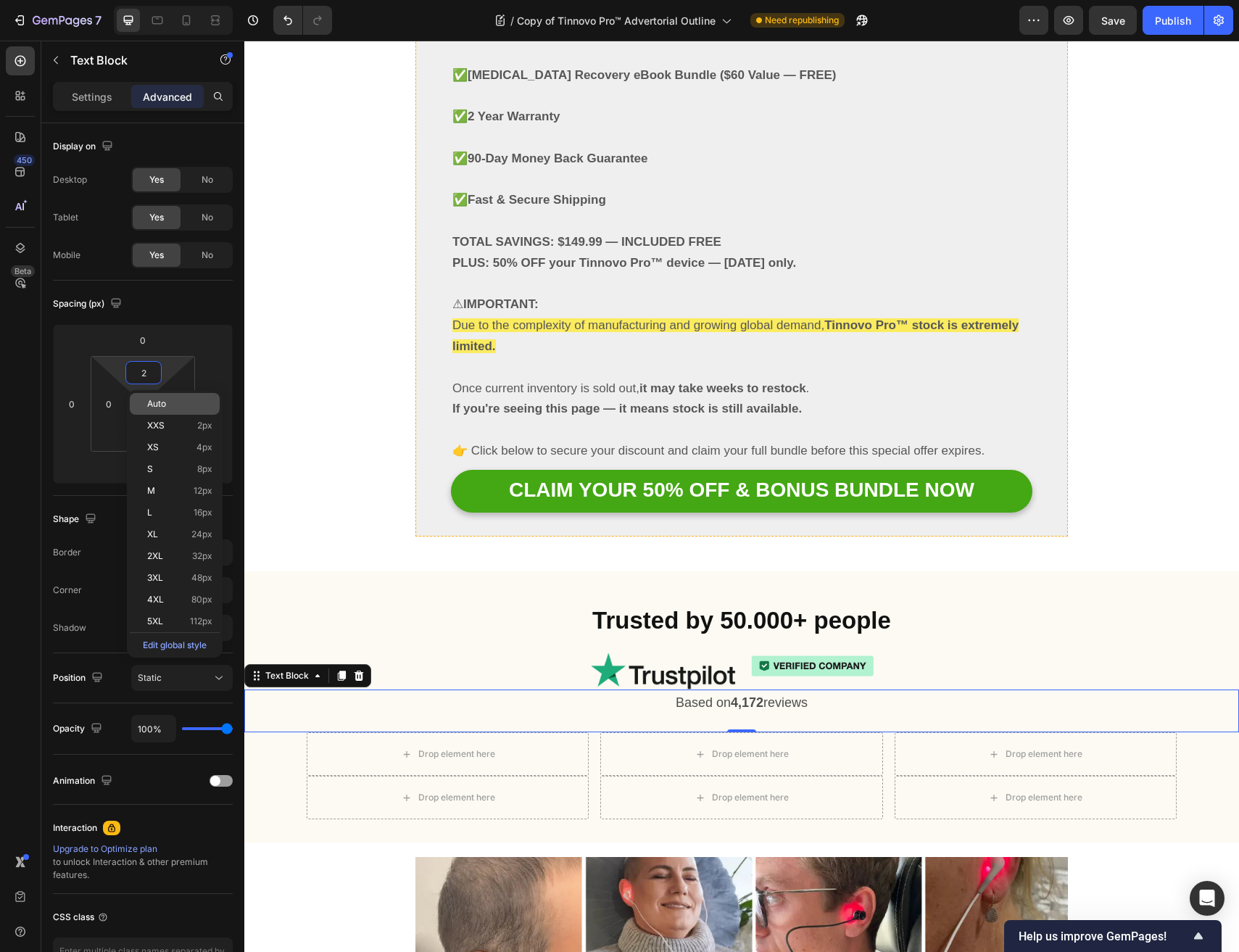
type input "24"
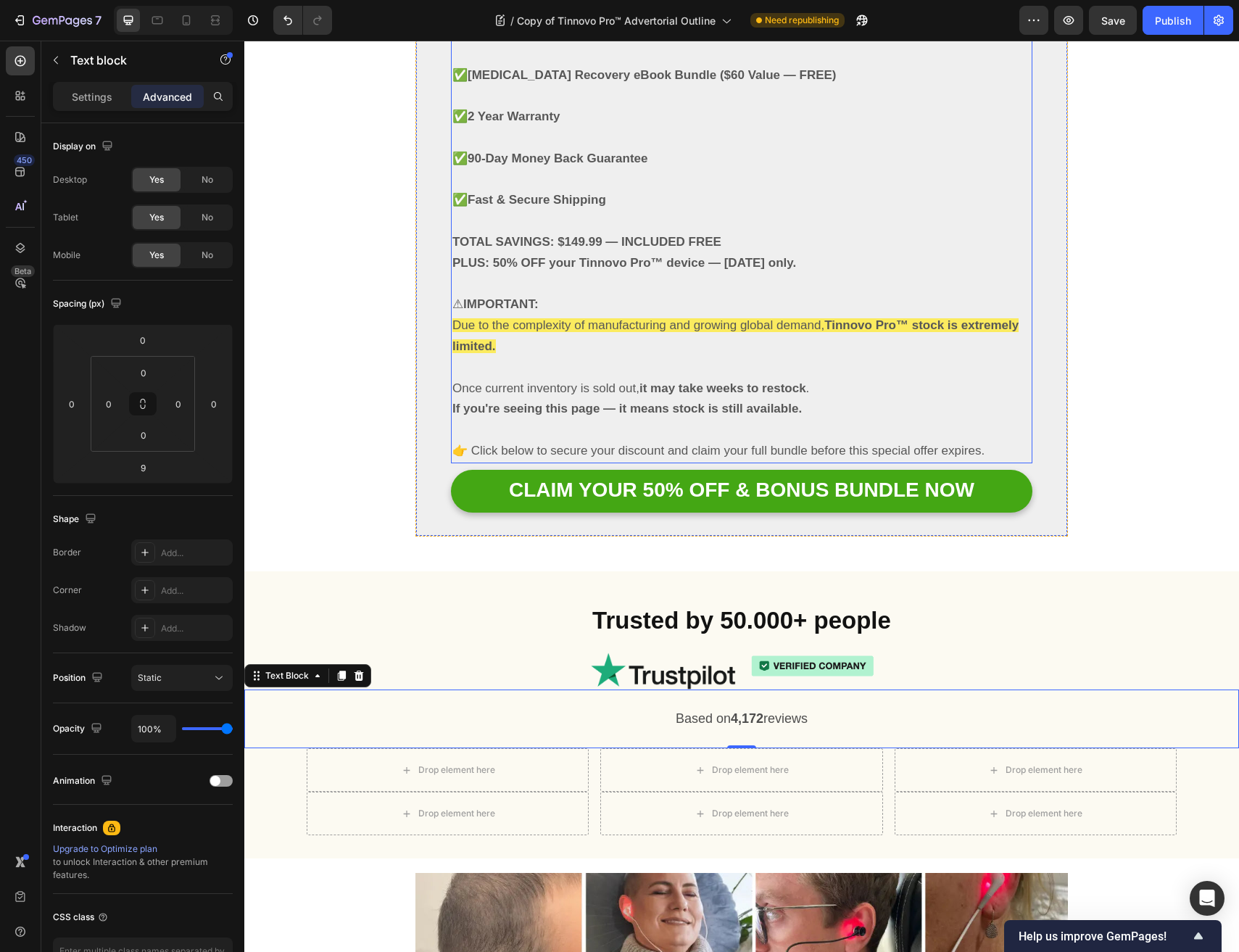
click at [658, 381] on strong "it may take weeks to restock" at bounding box center [722, 388] width 167 height 14
click at [786, 652] on div "Image" at bounding box center [961, 670] width 429 height 37
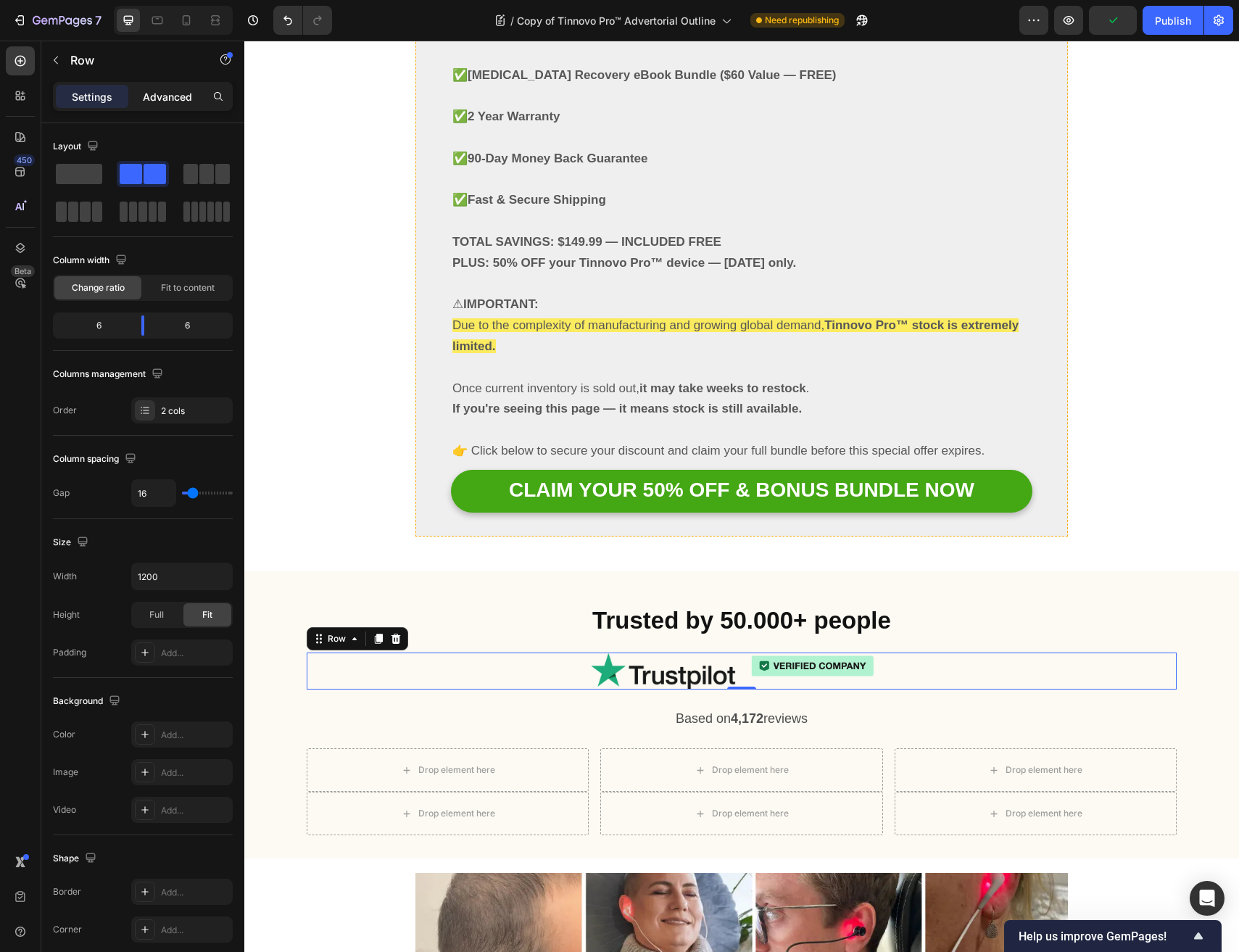
click at [167, 98] on p "Advanced" at bounding box center [167, 97] width 49 height 16
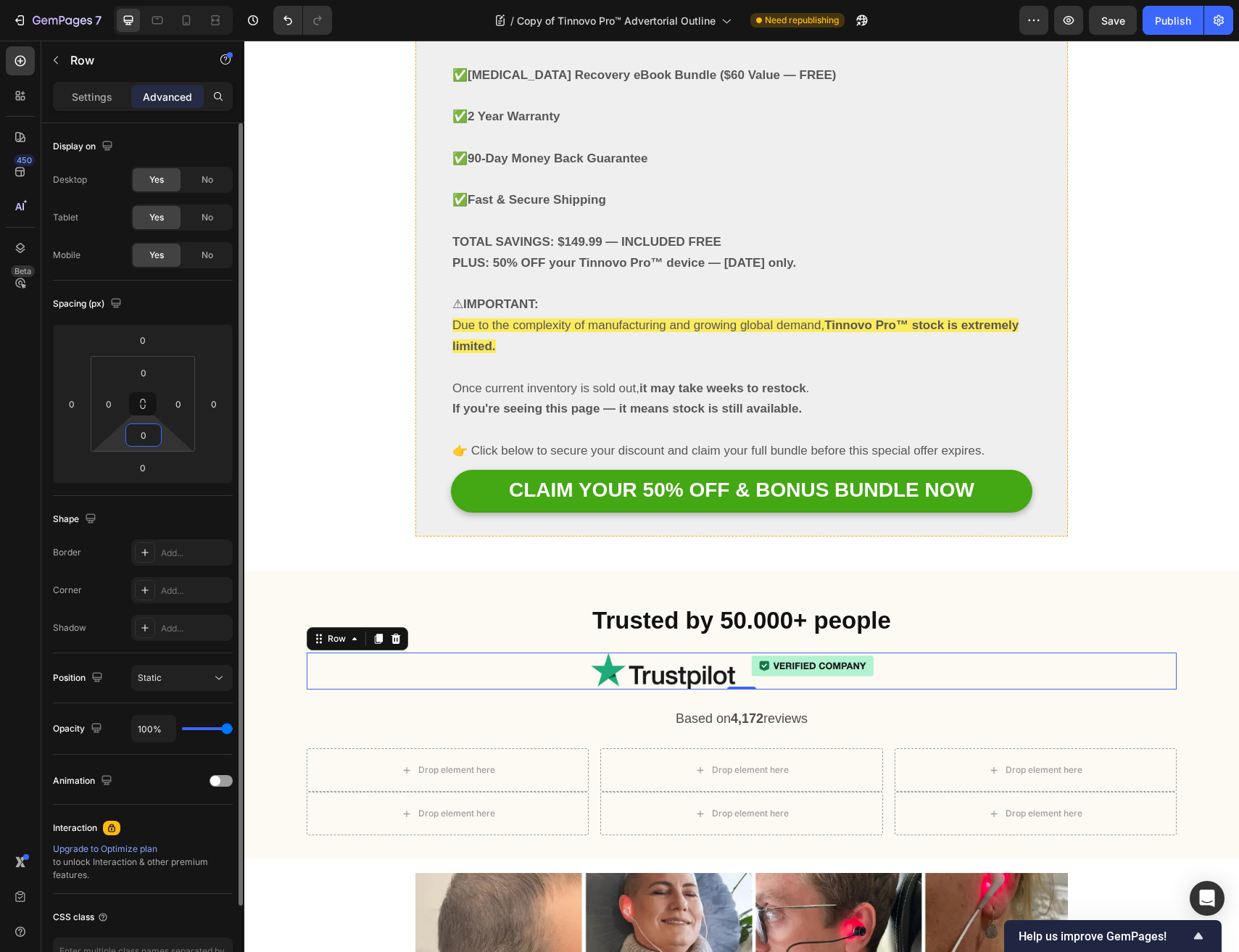
click at [144, 442] on input "0" at bounding box center [143, 435] width 29 height 22
click at [97, 0] on html "7 Version history / Copy of Tinnovo Pro™ Advertorial Outline Need republishing …" at bounding box center [620, 0] width 1239 height 0
type input "0"
click at [151, 339] on input "0" at bounding box center [142, 340] width 29 height 22
click at [171, 0] on html "7 Version history / Copy of Tinnovo Pro™ Advertorial Outline Need republishing …" at bounding box center [620, 0] width 1239 height 0
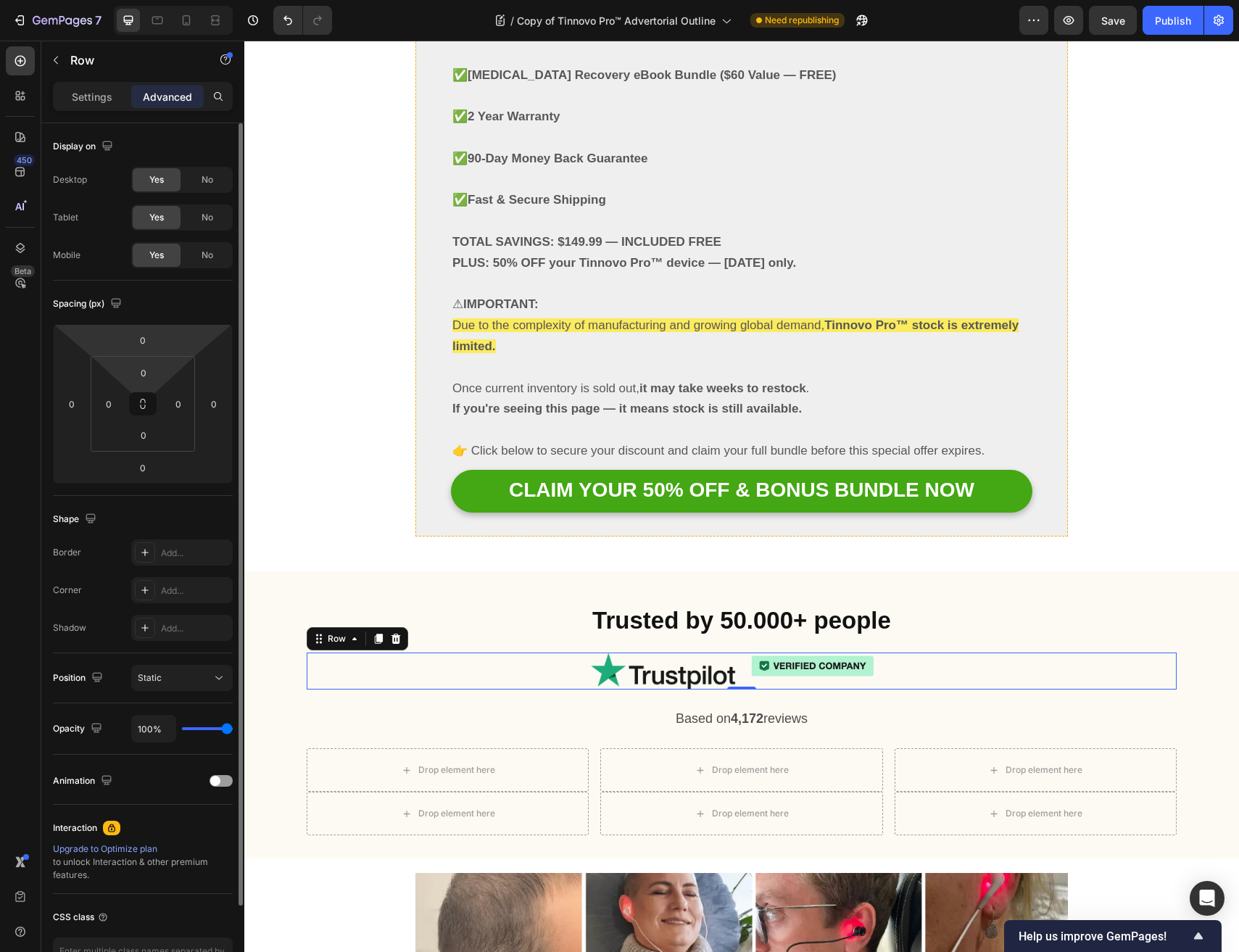
click at [167, 0] on html "7 Version history / Copy of Tinnovo Pro™ Advertorial Outline Need republishing …" at bounding box center [620, 0] width 1239 height 0
type input "0"
click at [138, 344] on input "0" at bounding box center [142, 340] width 29 height 22
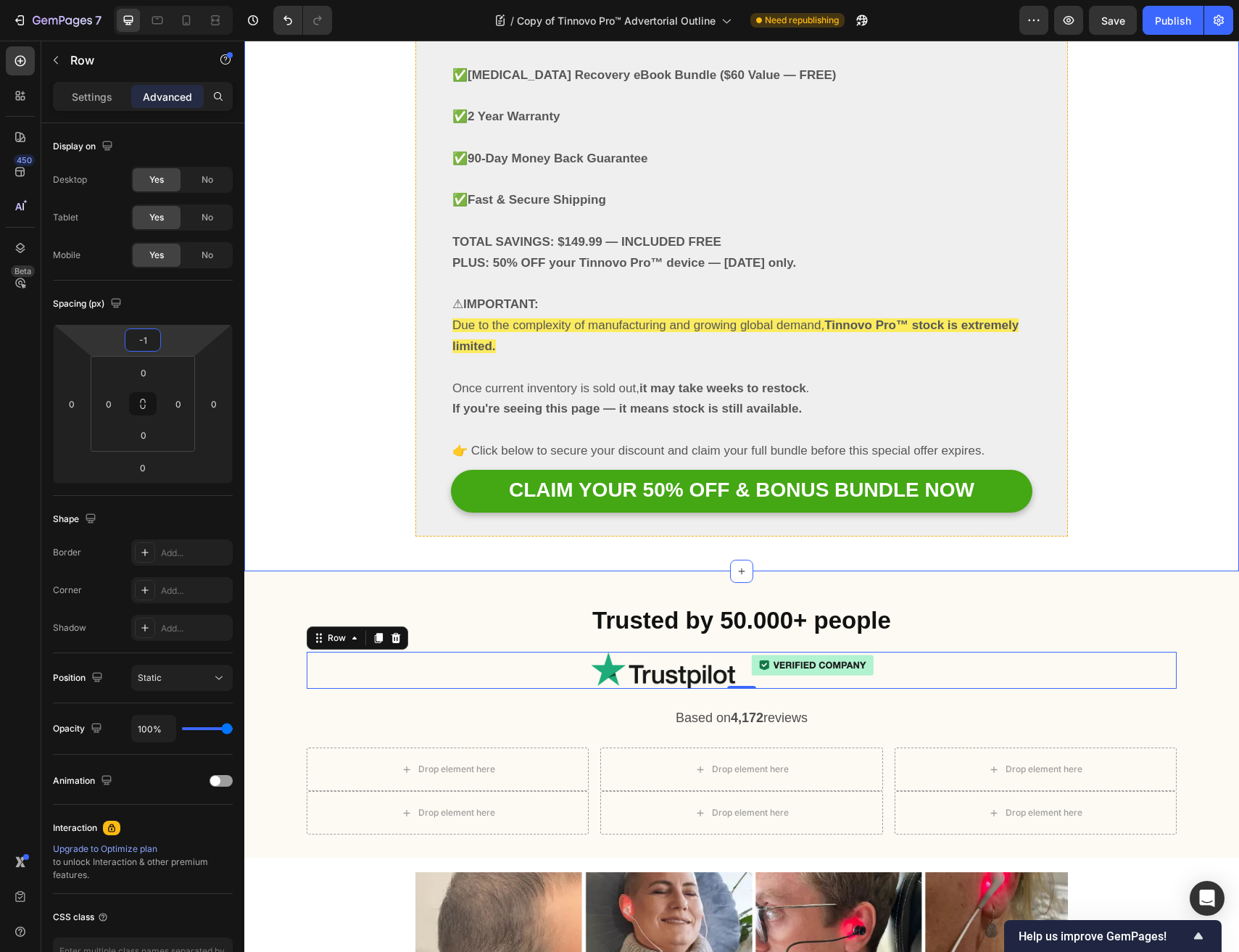
type input "0"
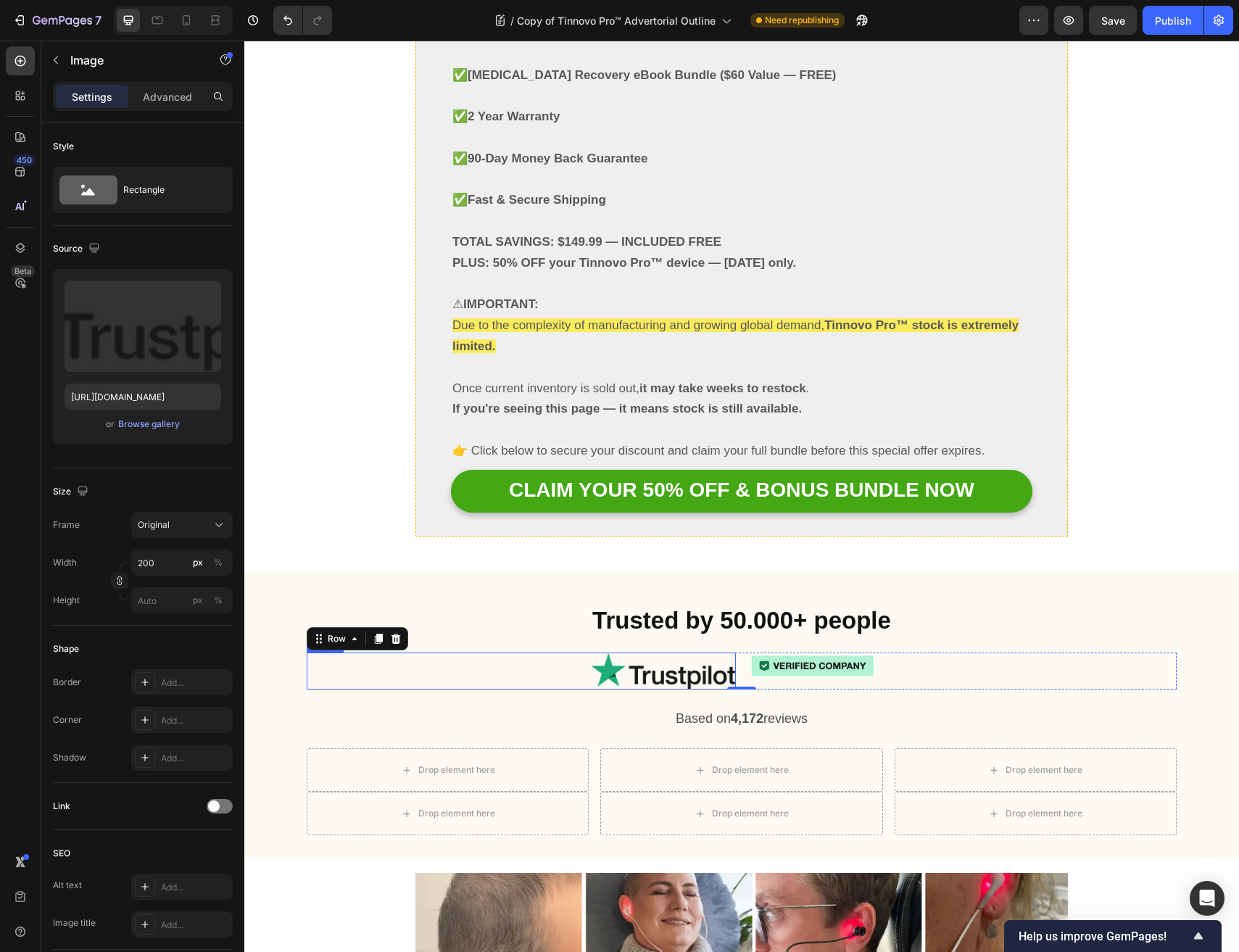
click at [580, 652] on div at bounding box center [521, 670] width 429 height 37
click at [773, 652] on div "Image" at bounding box center [961, 670] width 429 height 37
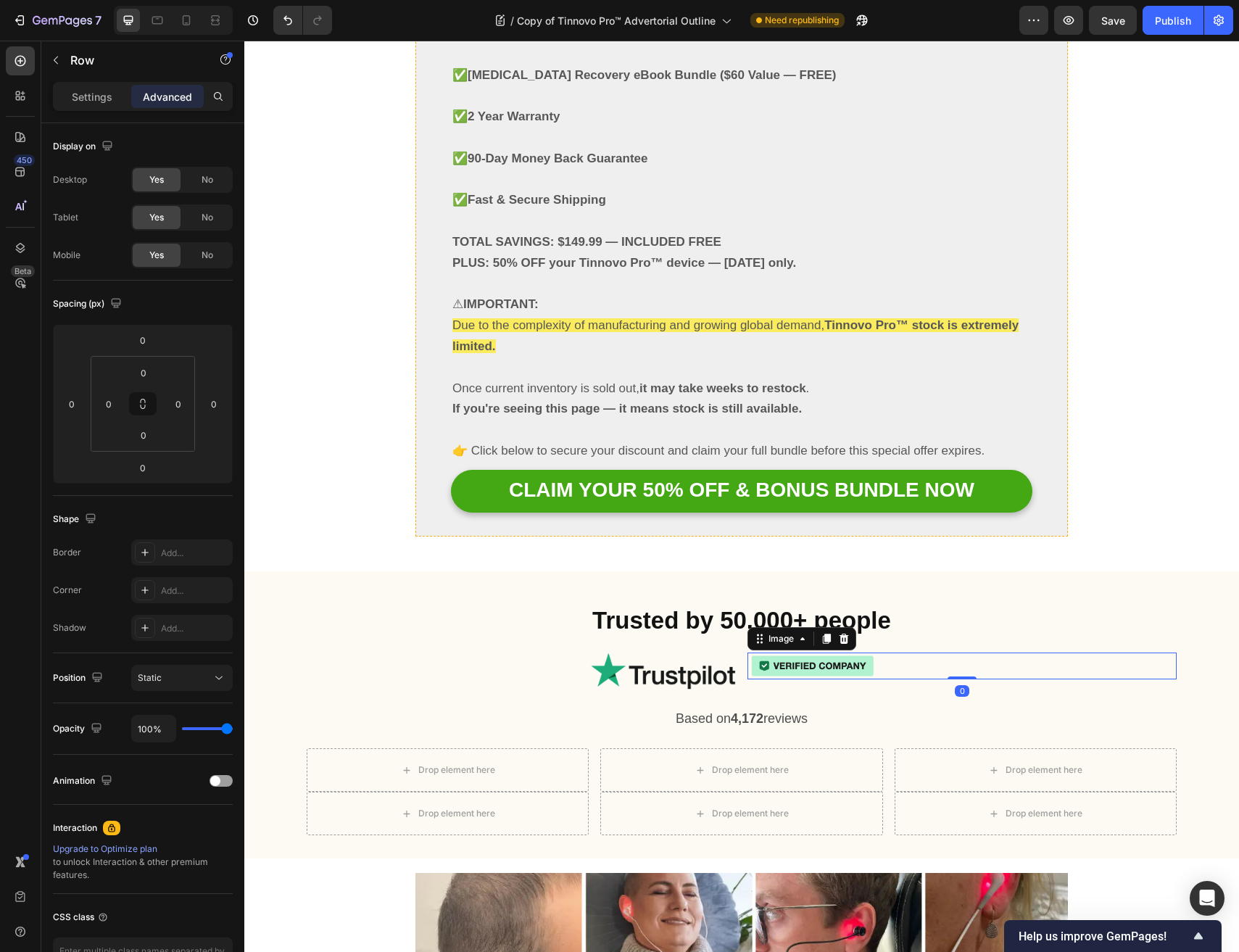
click at [772, 652] on img at bounding box center [813, 666] width 131 height 26
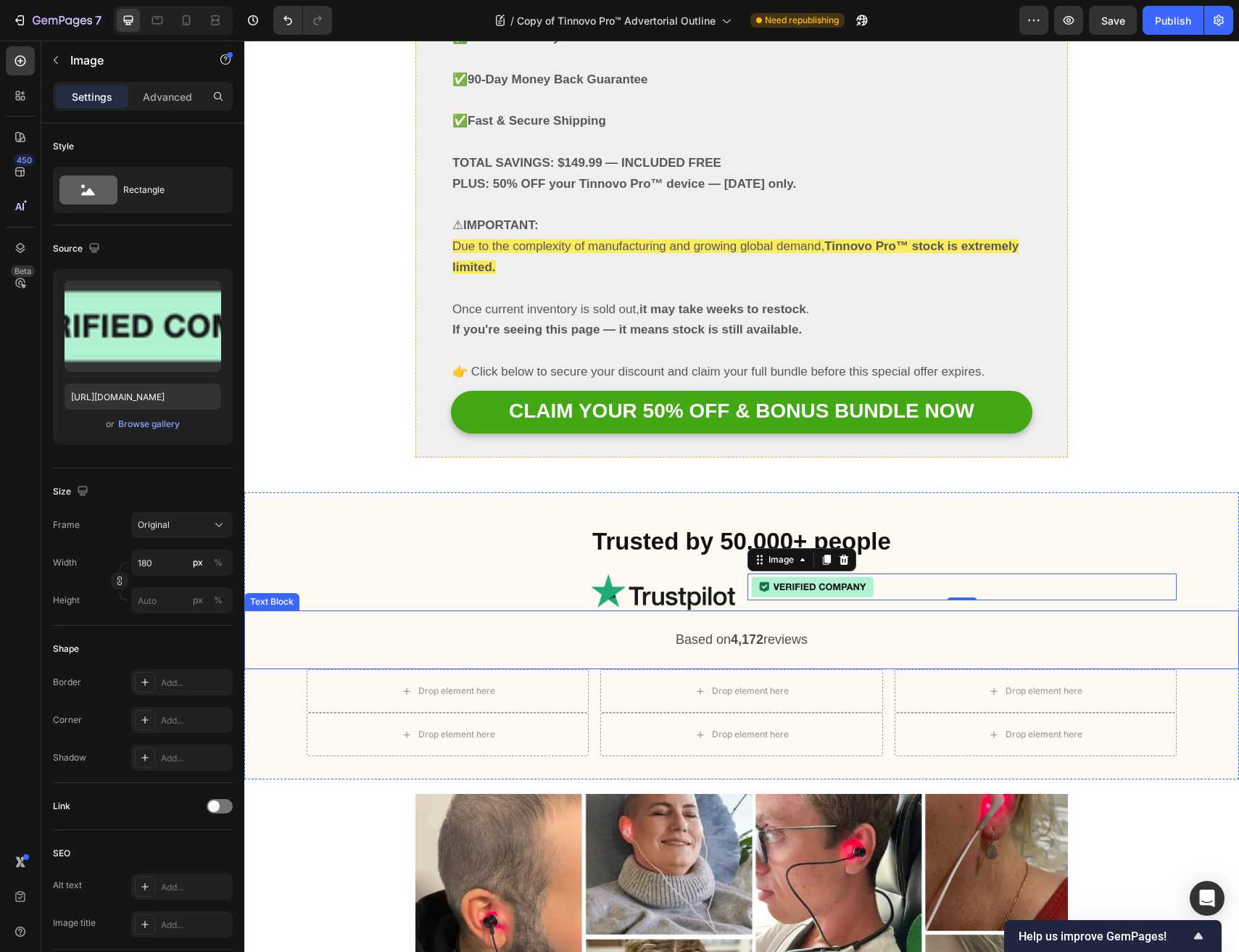
click at [712, 632] on span "Based on 4,172 reviews" at bounding box center [741, 639] width 132 height 15
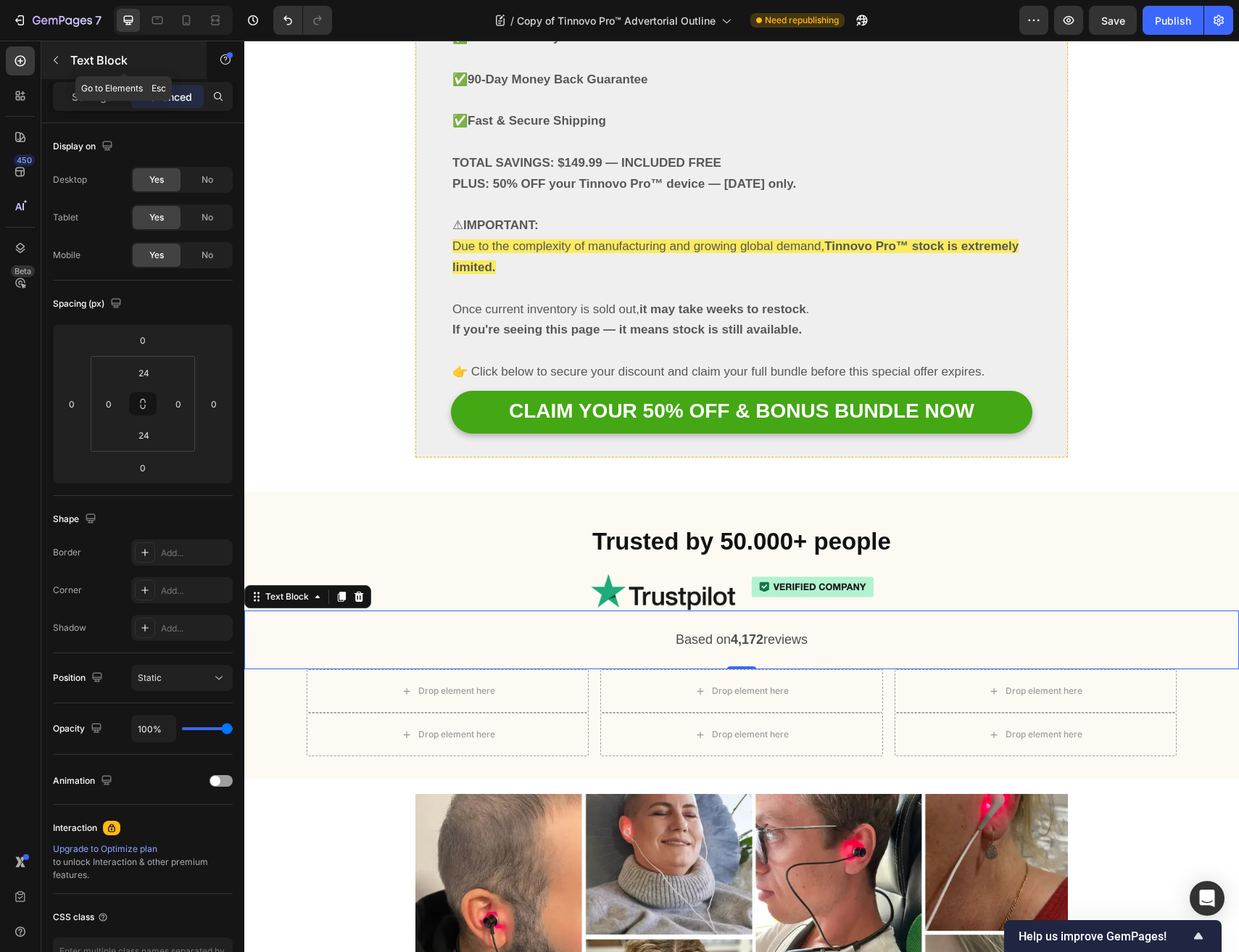
click at [66, 54] on button "button" at bounding box center [56, 60] width 23 height 23
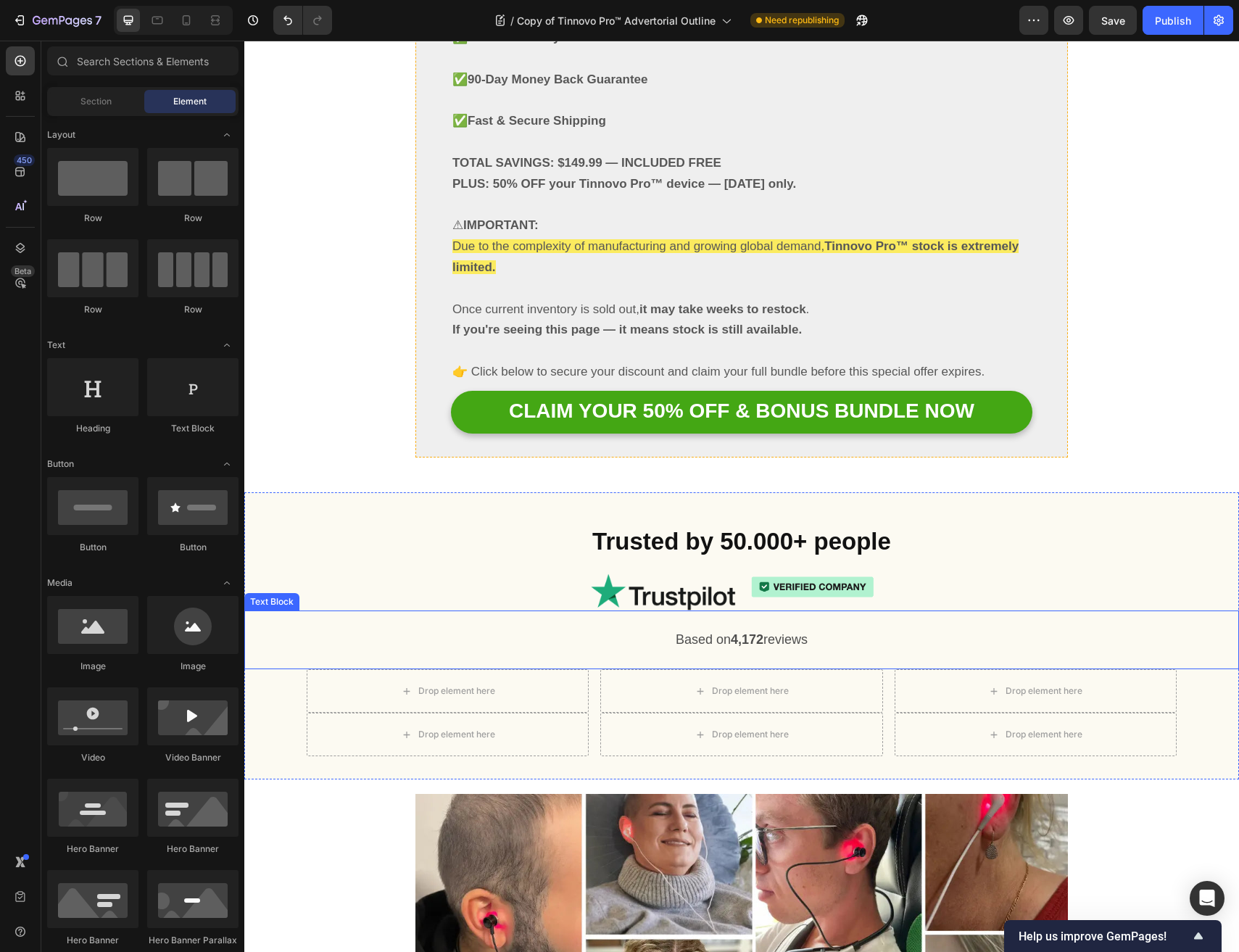
click at [708, 632] on span "Based on 4,172 reviews" at bounding box center [741, 639] width 132 height 15
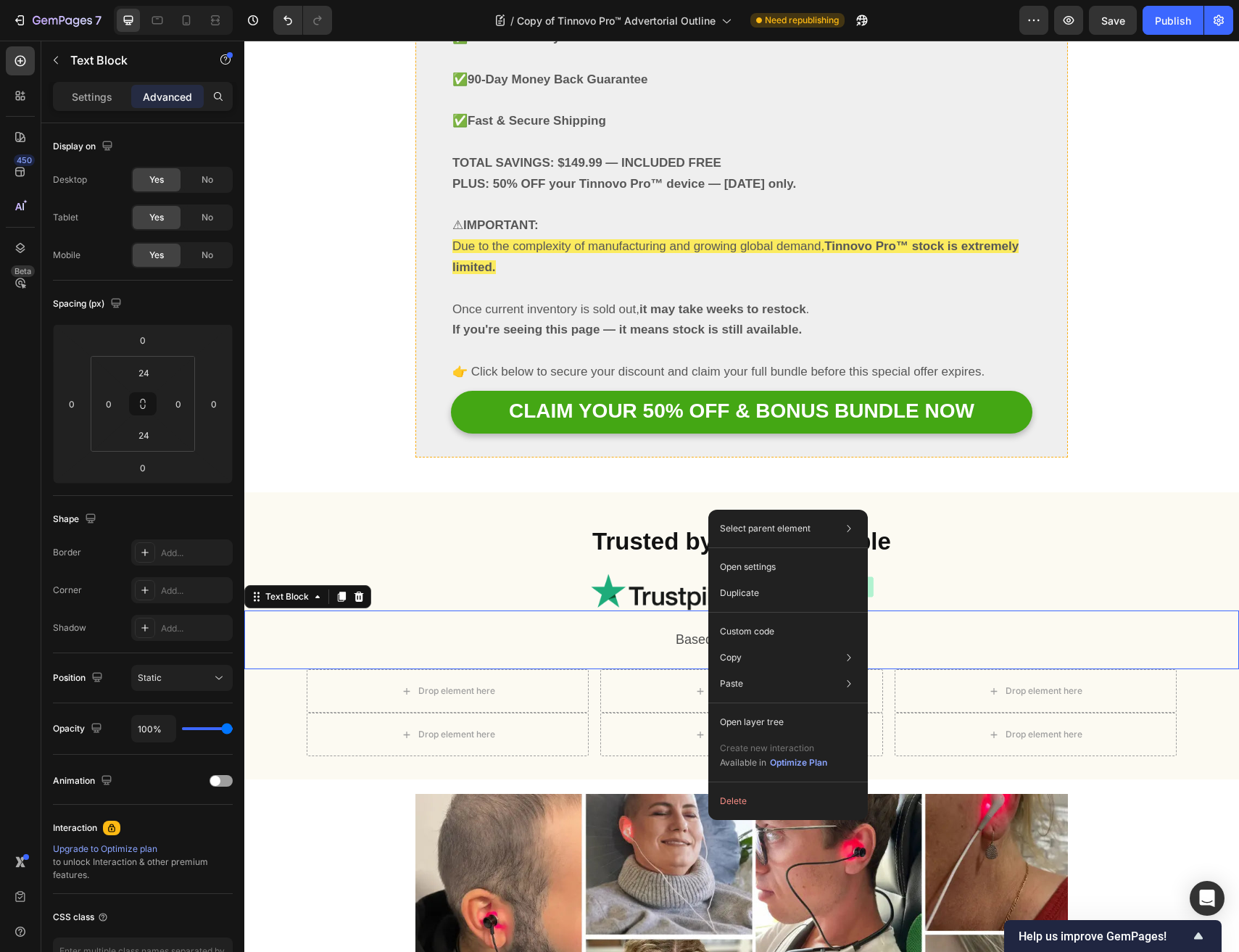
drag, startPoint x: 437, startPoint y: 511, endPoint x: 405, endPoint y: 496, distance: 35.3
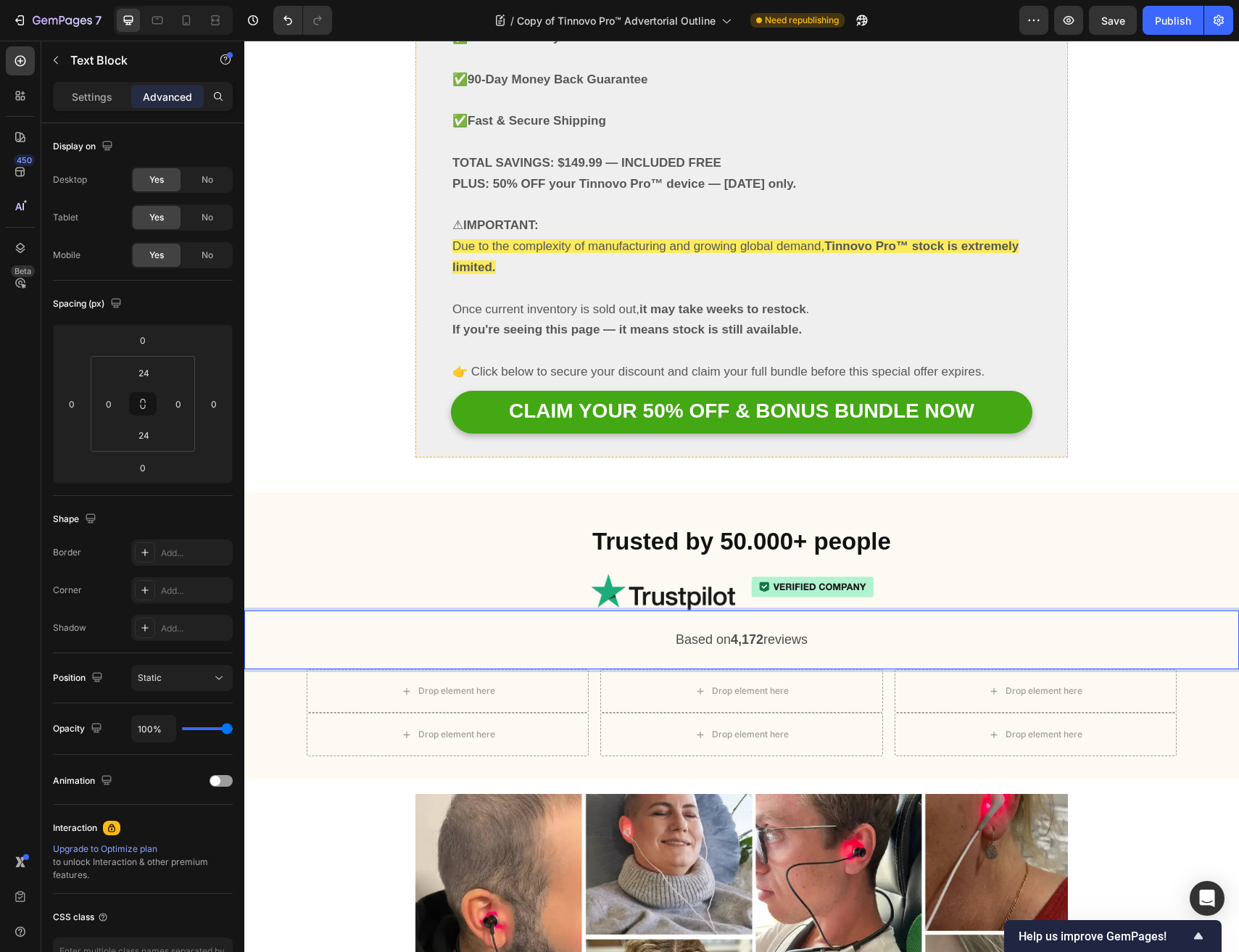
click at [359, 610] on div "Based on 4,172 reviews Text Block 0" at bounding box center [742, 640] width 995 height 59
click at [333, 588] on div at bounding box center [341, 596] width 17 height 17
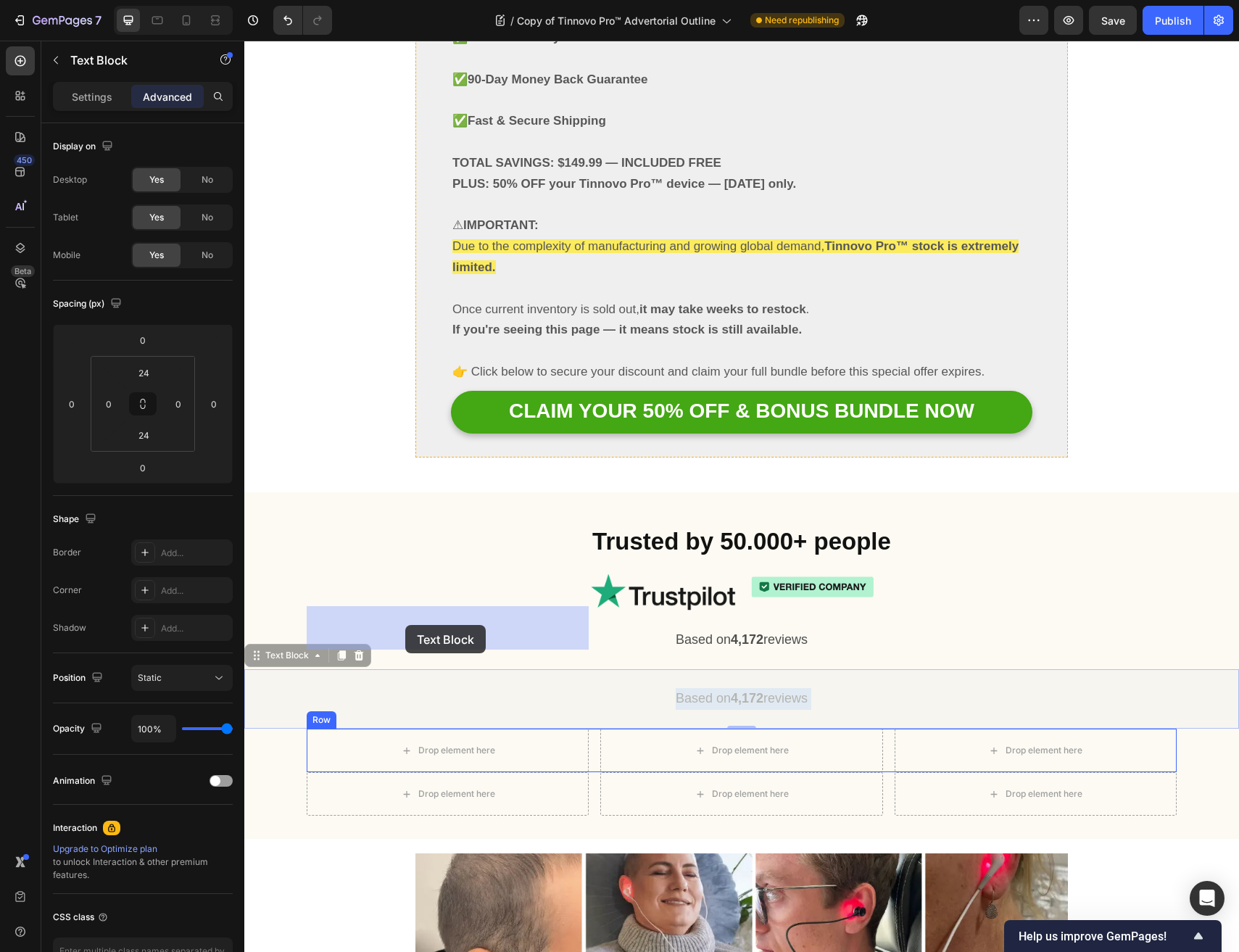
drag, startPoint x: 713, startPoint y: 575, endPoint x: 414, endPoint y: 615, distance: 301.7
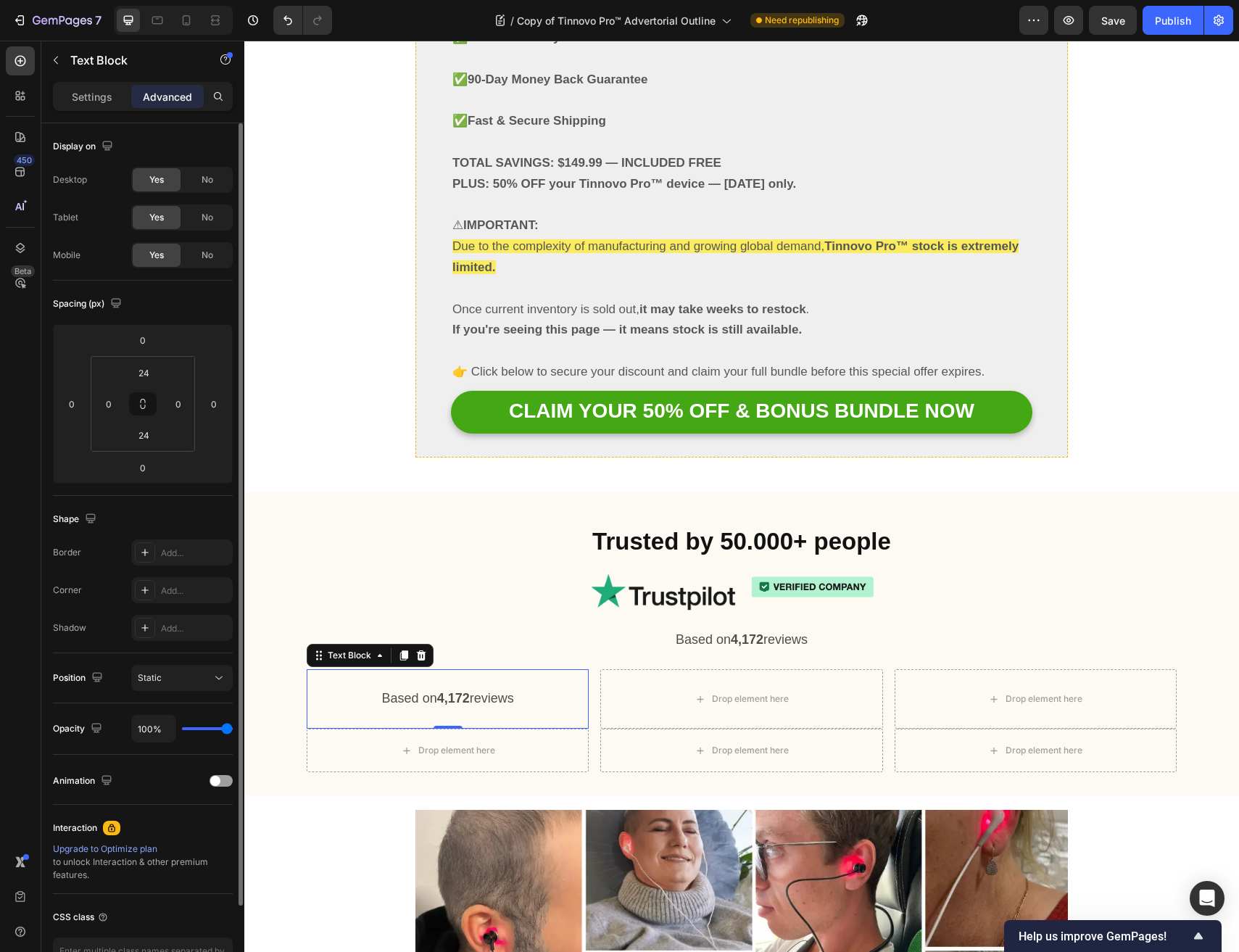
click at [520, 688] on p "Based on 4,172 reviews" at bounding box center [448, 699] width 279 height 22
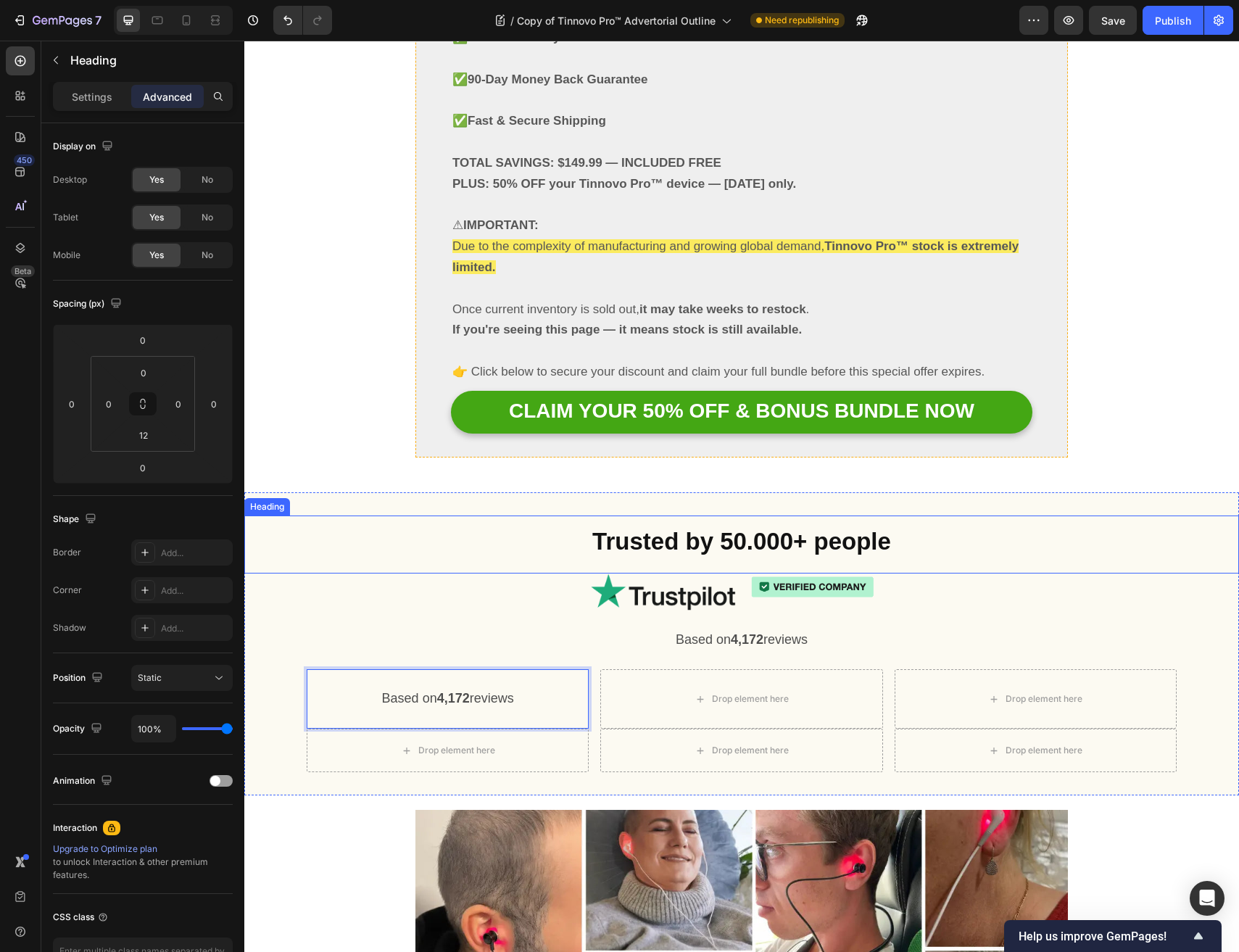
click at [447, 517] on p "⁠⁠⁠⁠⁠⁠⁠ Trusted by 50.000+ people" at bounding box center [742, 540] width 992 height 47
click at [448, 691] on strong "4,172" at bounding box center [454, 698] width 33 height 15
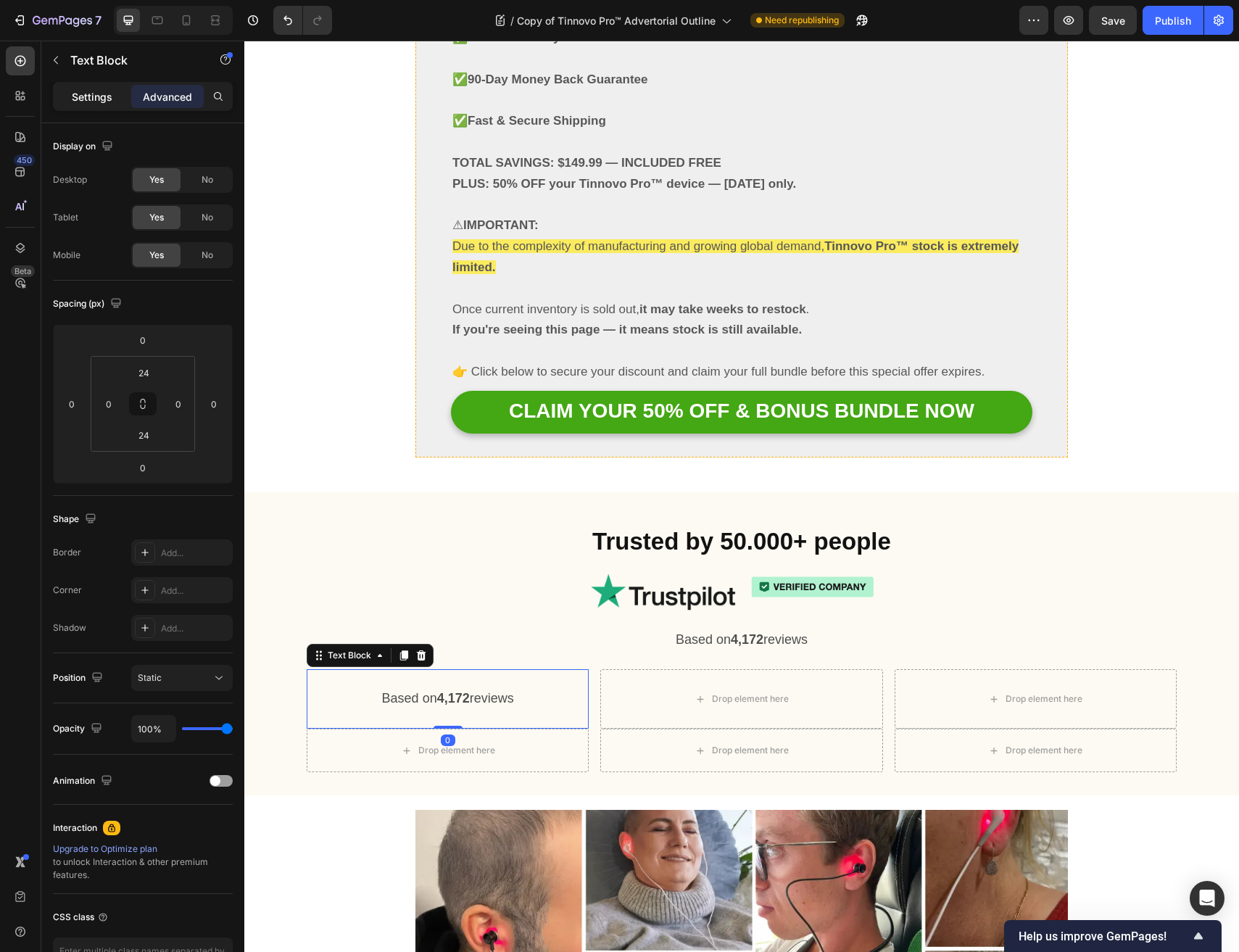
click at [90, 107] on div "Settings" at bounding box center [92, 97] width 72 height 23
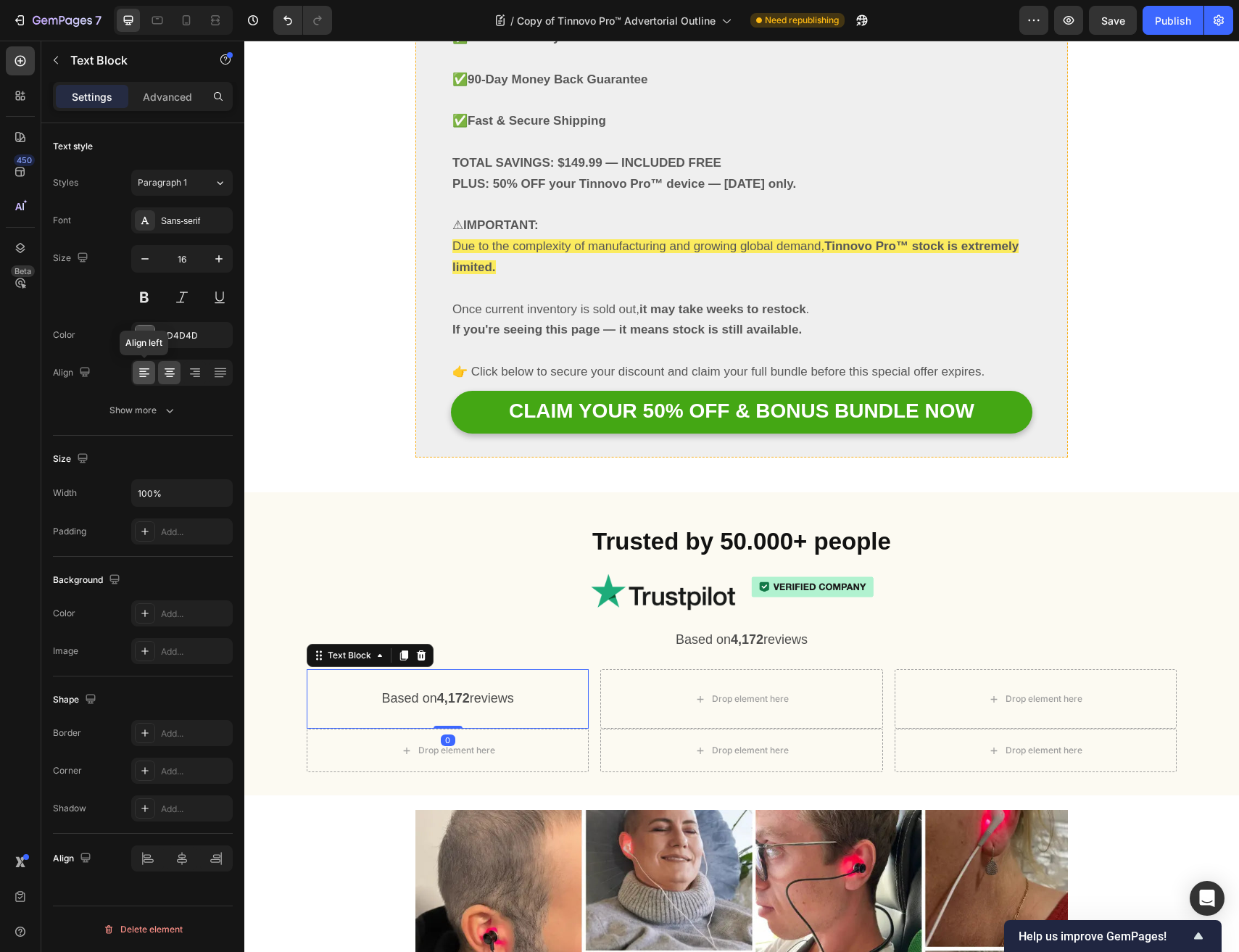
click at [149, 367] on icon at bounding box center [144, 372] width 15 height 15
click at [343, 691] on span "Based on 4,172 reviews" at bounding box center [374, 698] width 132 height 15
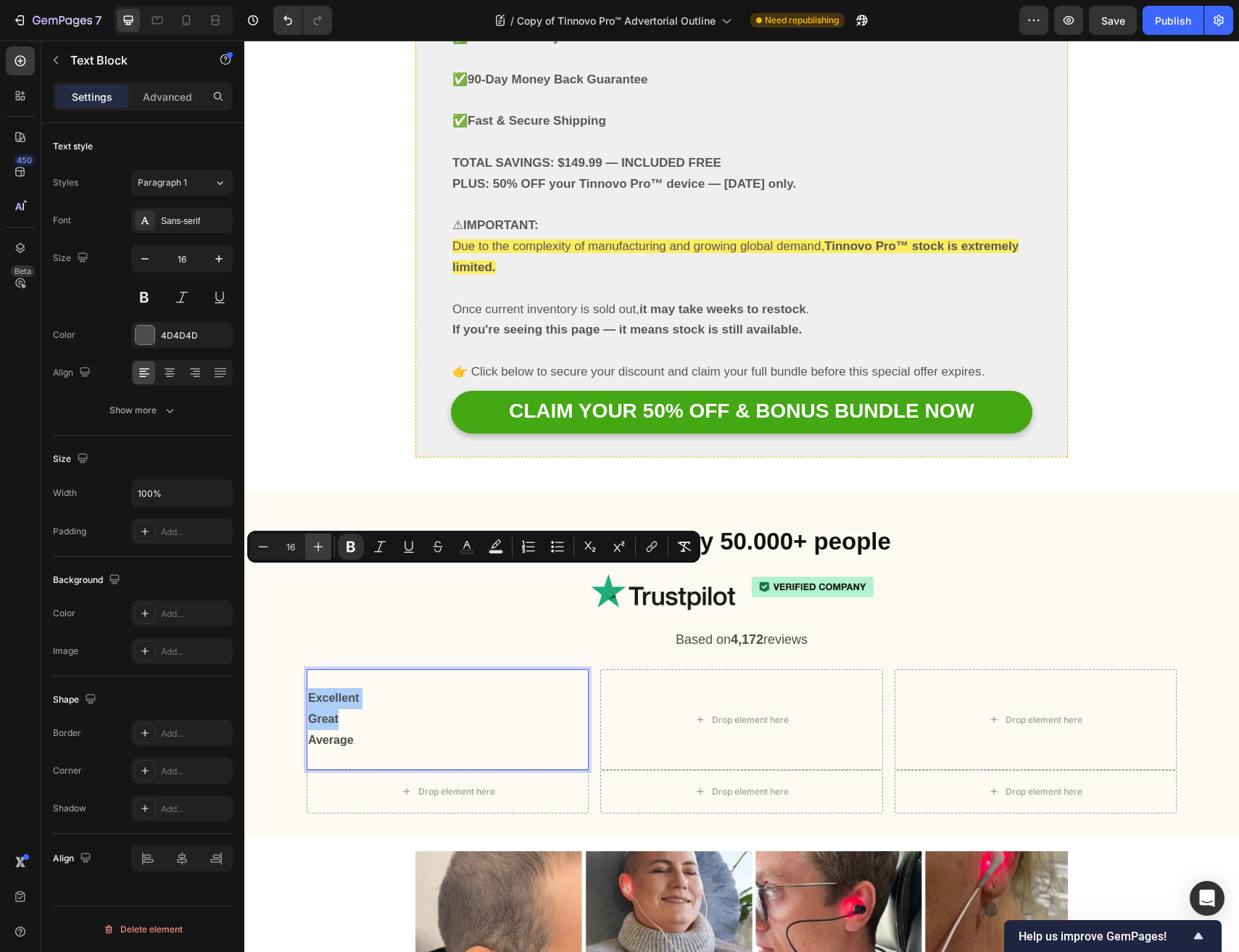
click at [311, 549] on icon "Editor contextual toolbar" at bounding box center [318, 546] width 15 height 15
type input "18"
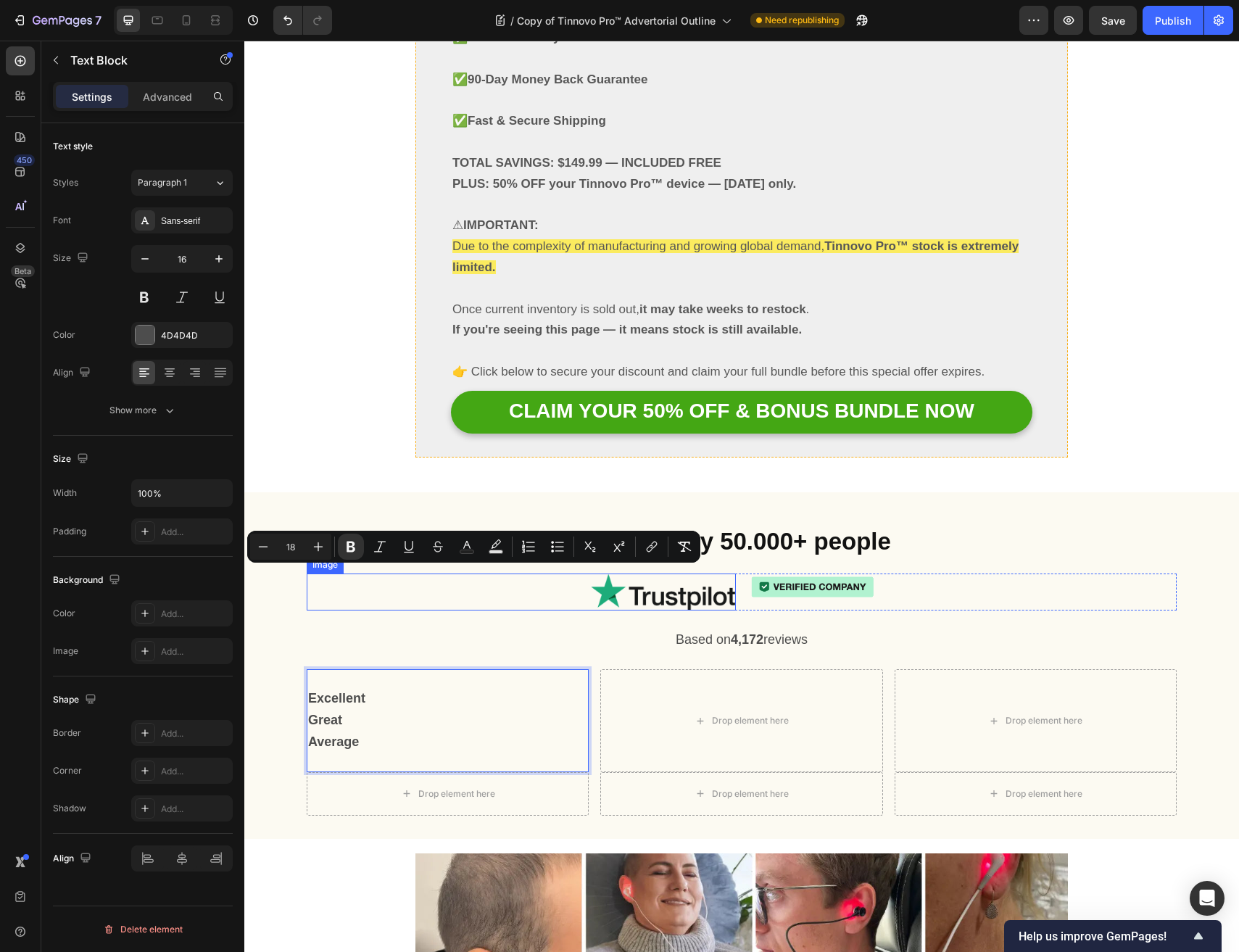
click at [322, 574] on div at bounding box center [521, 592] width 429 height 37
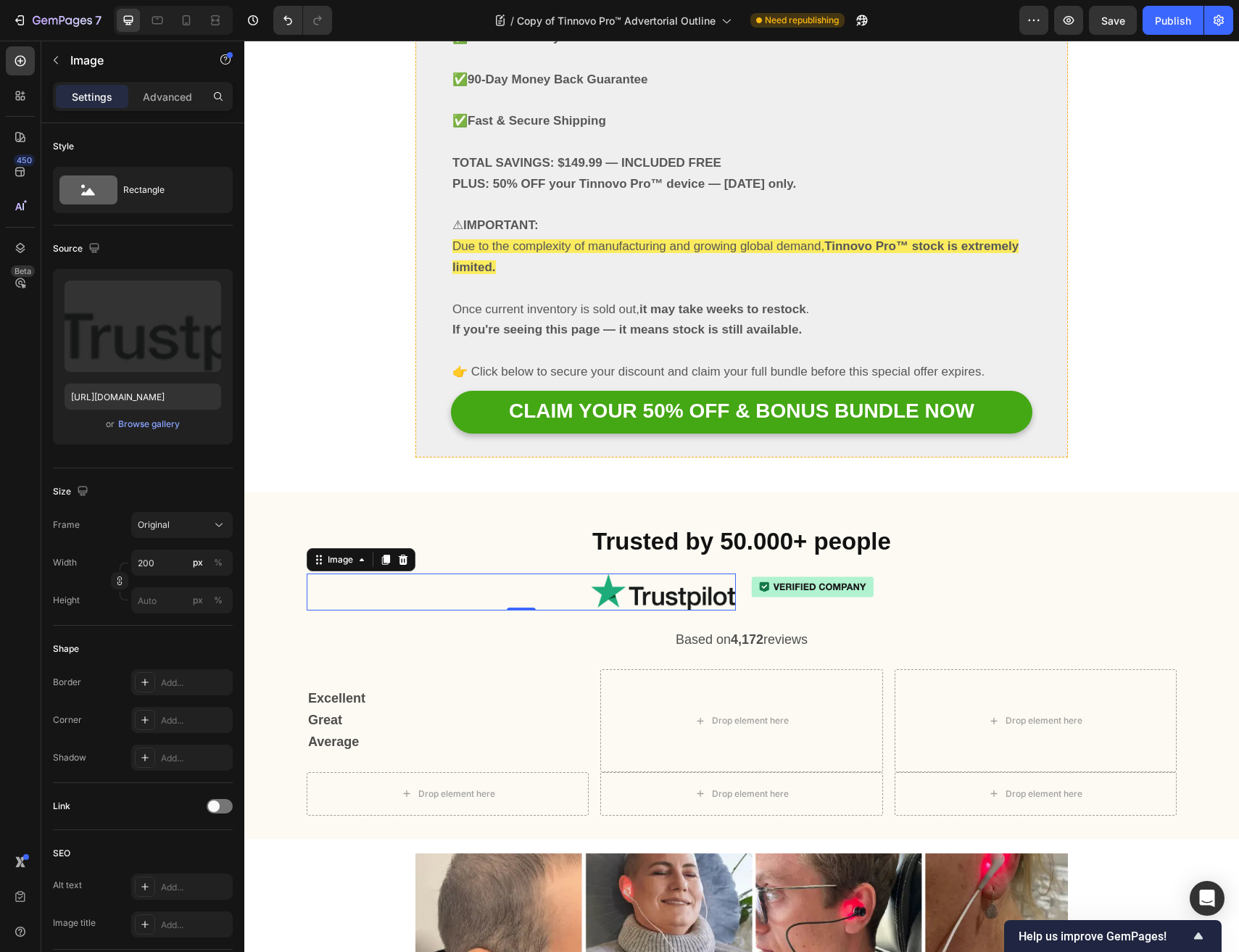
click at [5, 60] on div "450 Beta" at bounding box center [20, 496] width 41 height 912
click at [15, 62] on icon at bounding box center [20, 61] width 15 height 15
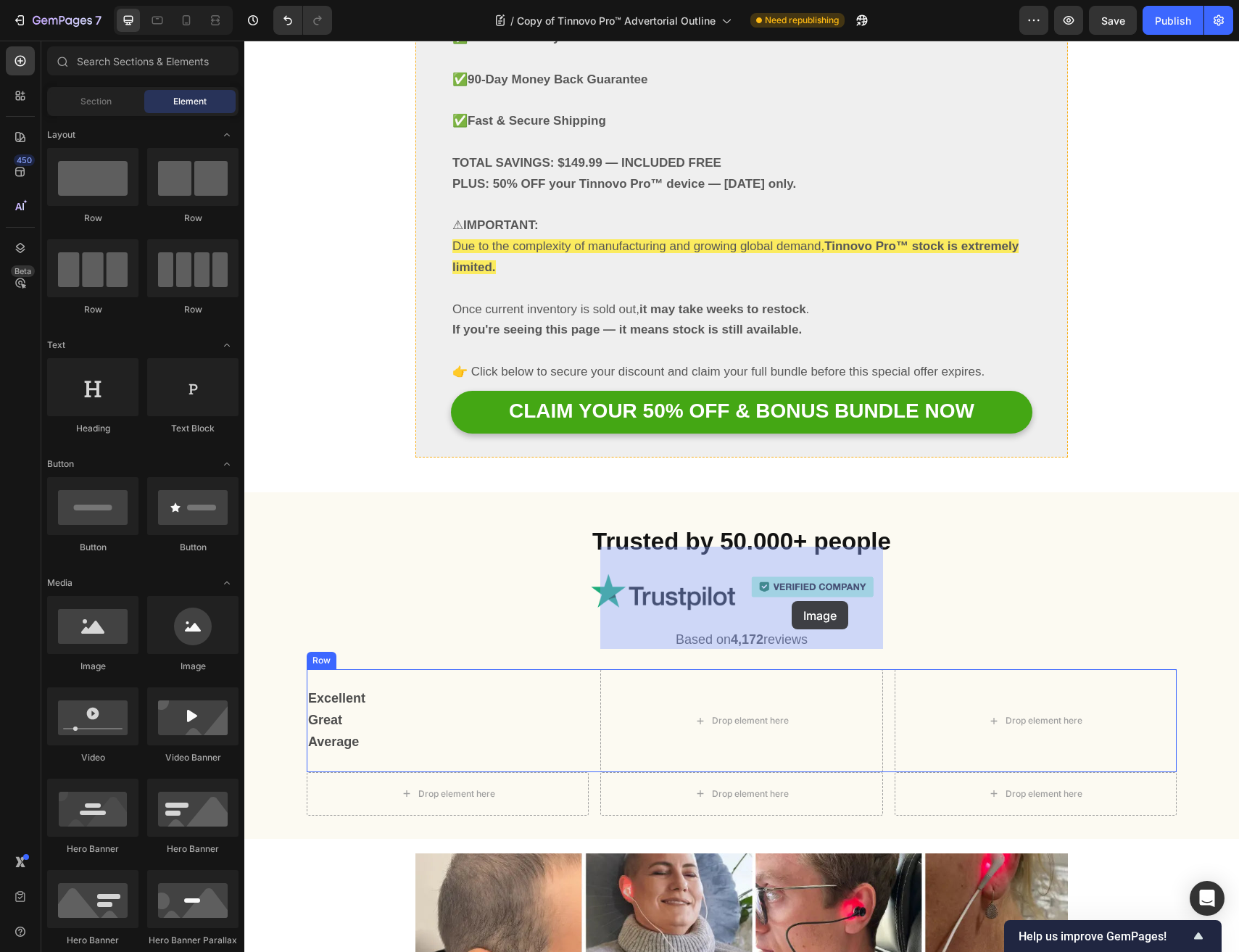
drag, startPoint x: 365, startPoint y: 666, endPoint x: 791, endPoint y: 601, distance: 430.9
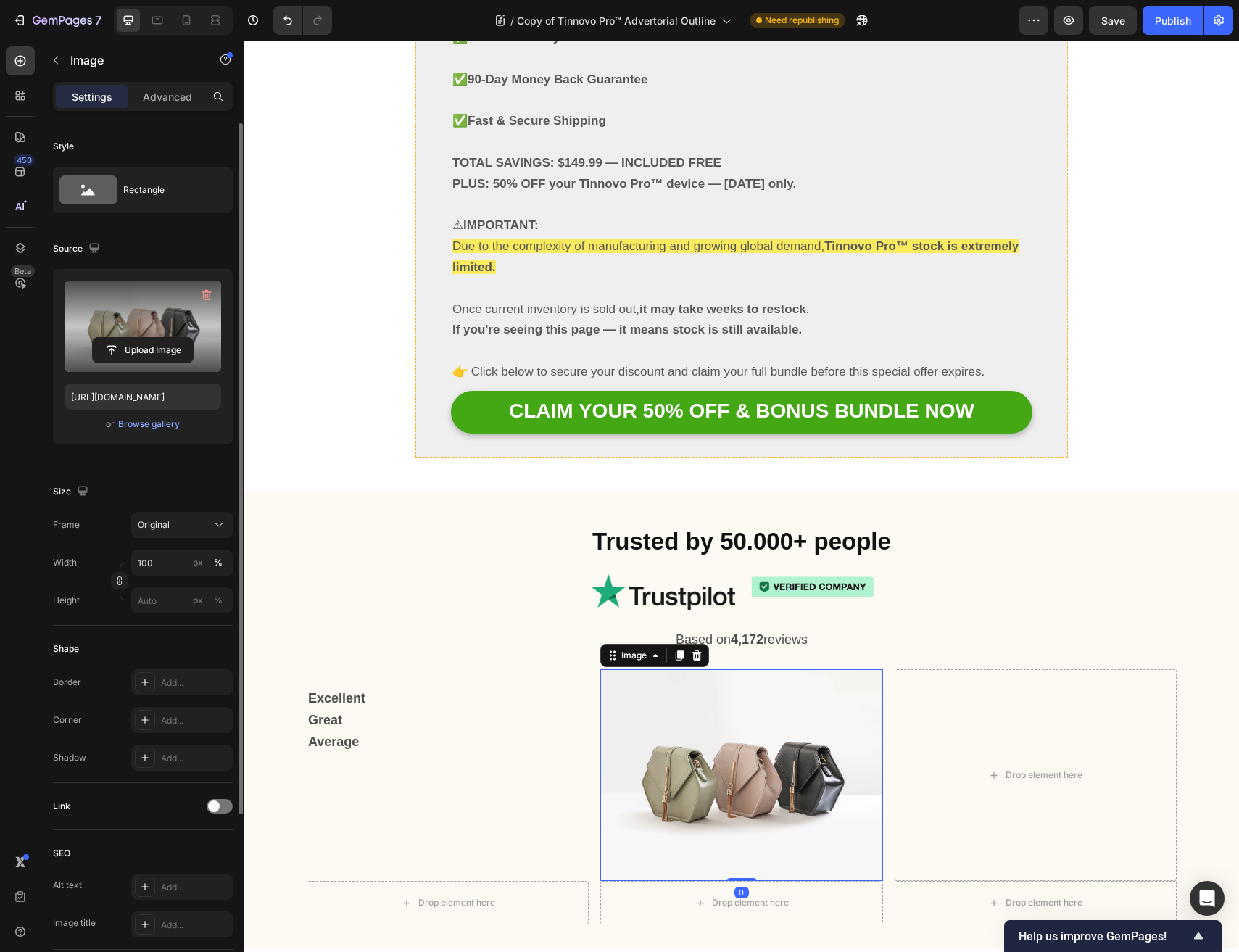
click at [128, 306] on label at bounding box center [142, 325] width 156 height 91
click at [128, 338] on input "file" at bounding box center [142, 350] width 100 height 25
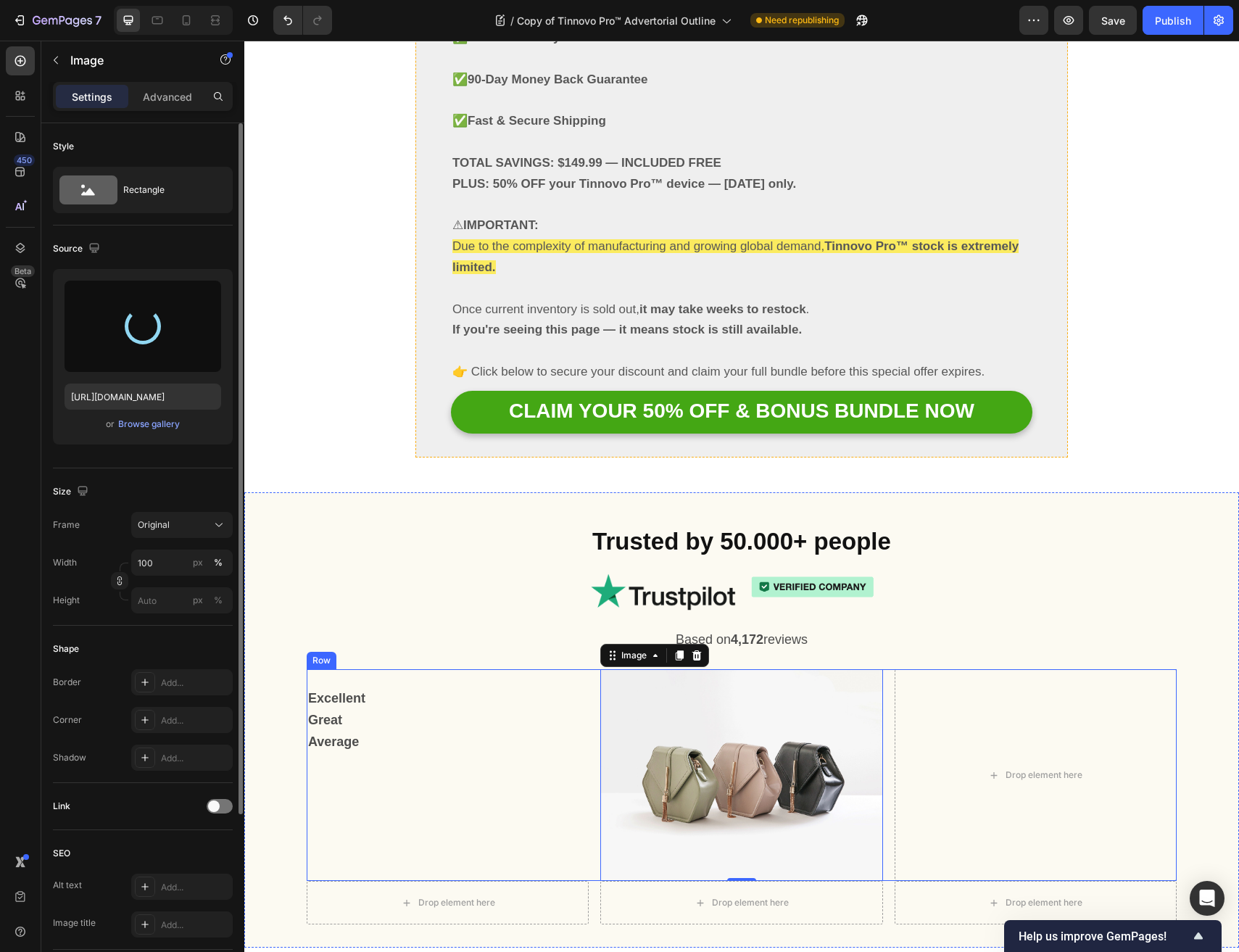
type input "[URL][DOMAIN_NAME]"
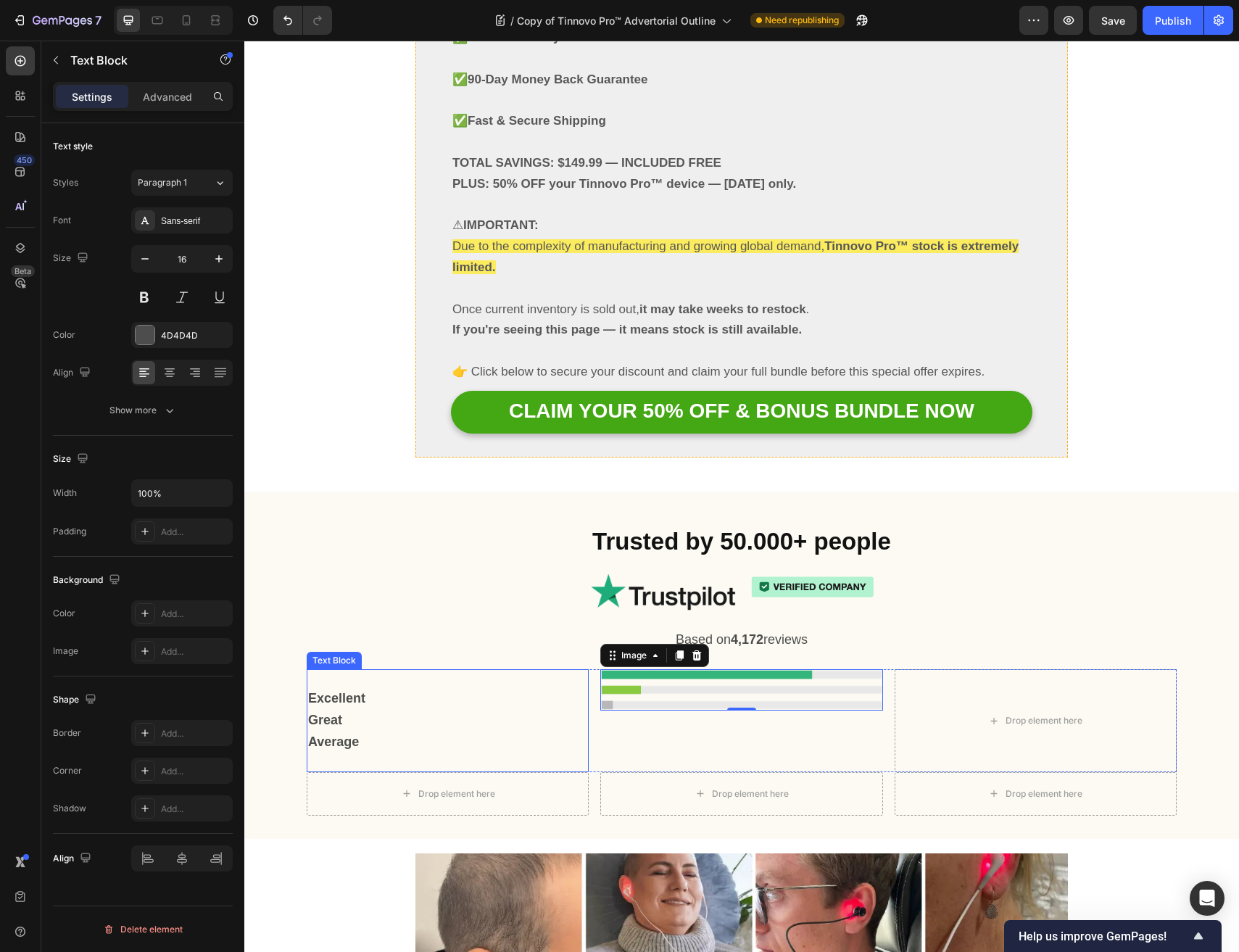
click at [521, 710] on p "Great" at bounding box center [448, 721] width 279 height 22
click at [593, 669] on div "Excellent Great Average Text Block 0 Image Drop element here Row" at bounding box center [742, 720] width 870 height 102
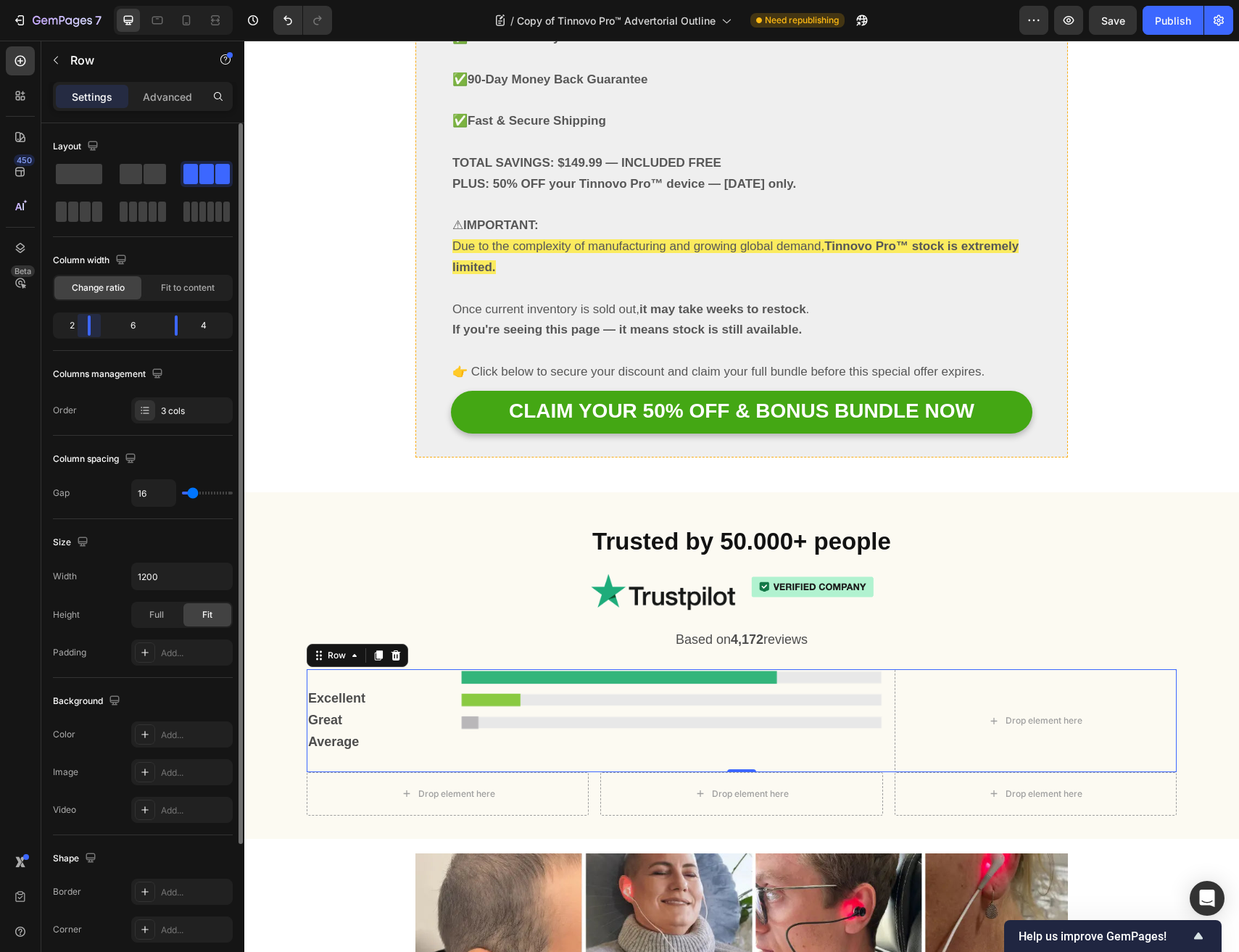
drag, startPoint x: 115, startPoint y: 332, endPoint x: 84, endPoint y: 339, distance: 31.8
click at [84, 339] on div "Column width Change ratio Fit to content 2 6 4" at bounding box center [142, 299] width 180 height 102
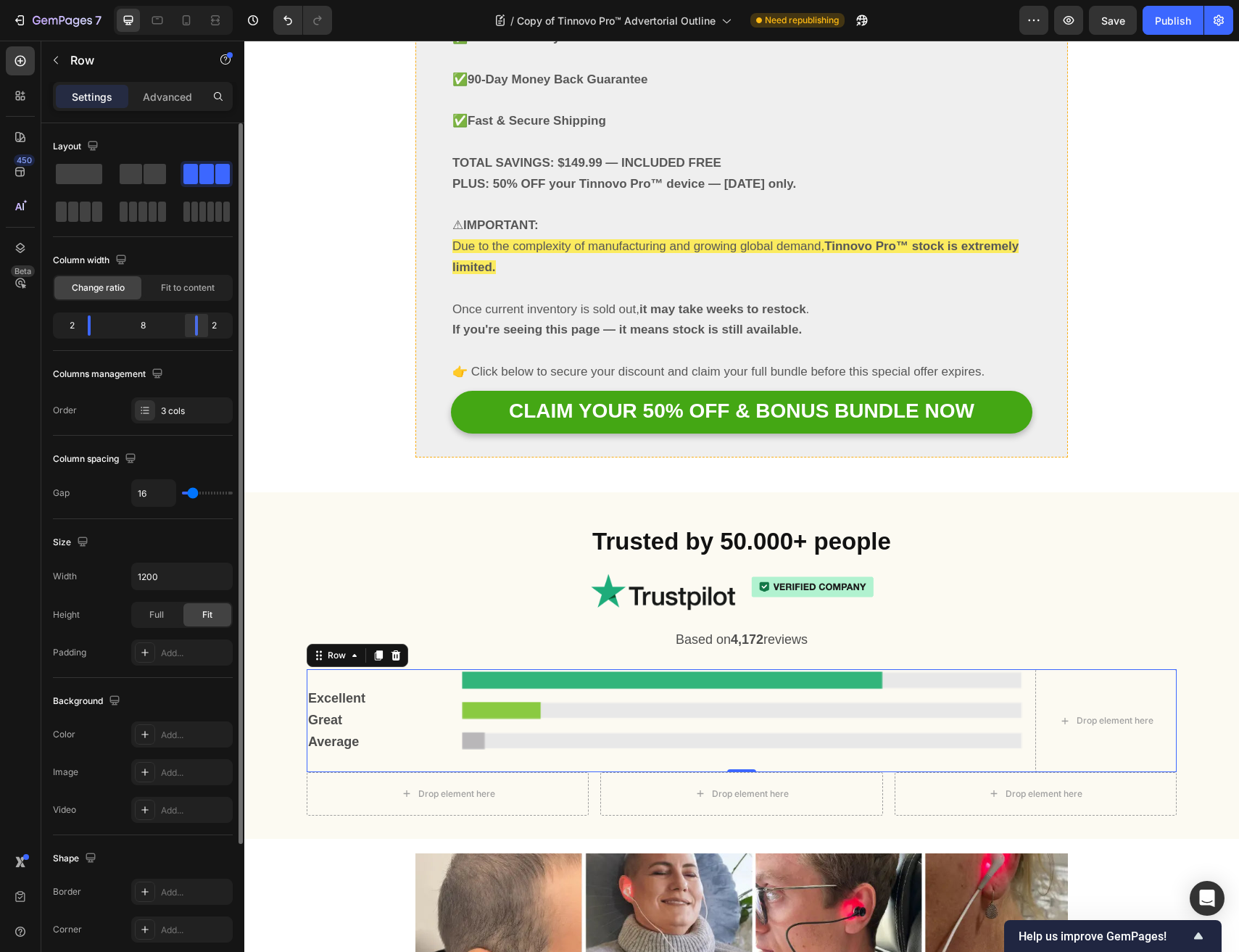
drag, startPoint x: 177, startPoint y: 331, endPoint x: 207, endPoint y: 332, distance: 30.0
click at [207, 332] on div at bounding box center [197, 325] width 26 height 20
click at [99, 329] on div at bounding box center [100, 325] width 26 height 20
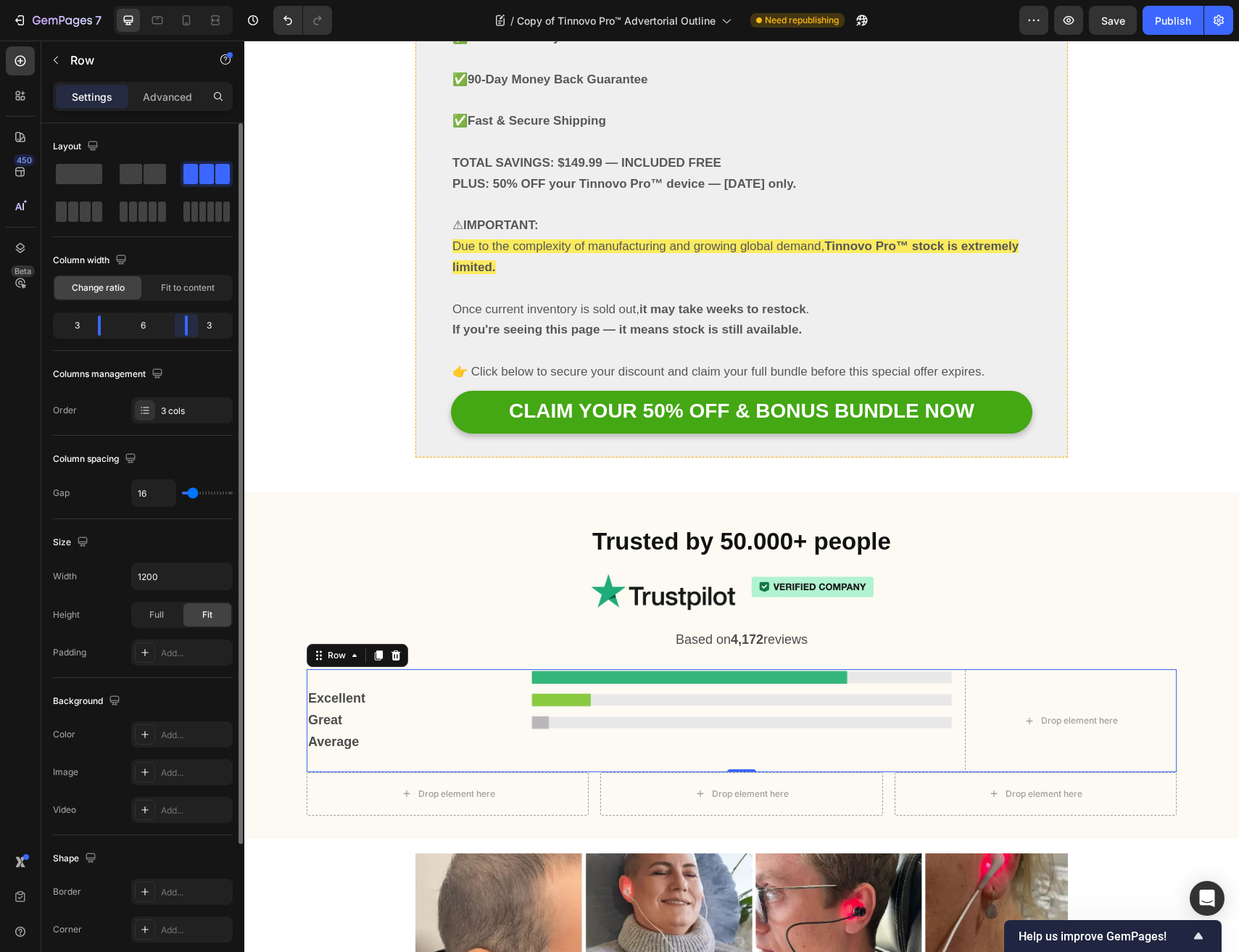
drag, startPoint x: 196, startPoint y: 333, endPoint x: 184, endPoint y: 336, distance: 12.4
click at [184, 336] on div "3 6 3" at bounding box center [142, 325] width 180 height 26
click at [406, 710] on p "Great" at bounding box center [412, 721] width 209 height 22
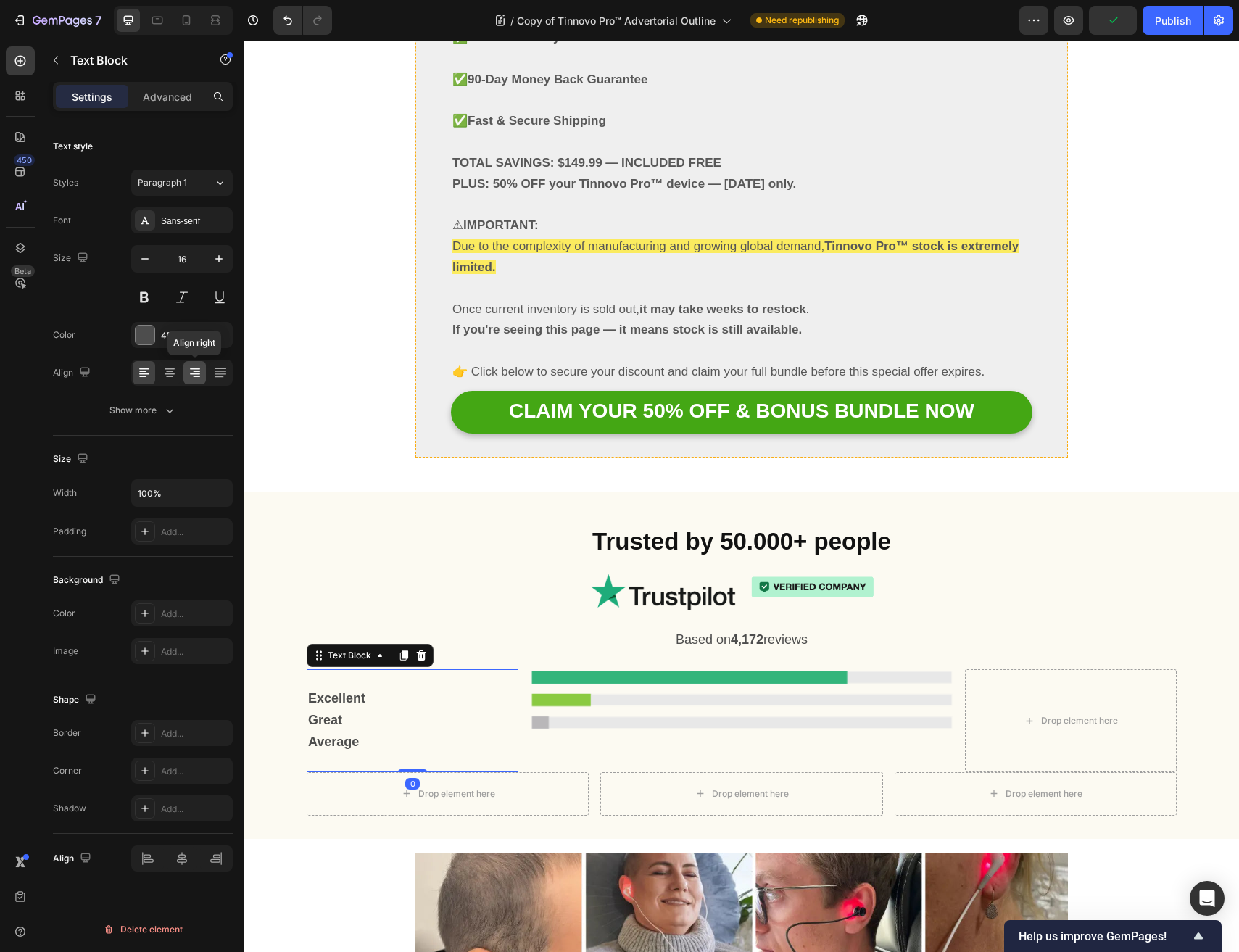
click at [201, 380] on div at bounding box center [195, 373] width 23 height 23
click at [163, 375] on icon at bounding box center [170, 372] width 15 height 15
click at [132, 375] on div at bounding box center [182, 373] width 101 height 26
click at [137, 378] on icon at bounding box center [144, 372] width 15 height 15
click at [522, 669] on div "Excellent Great Average Text Block 0 Image Drop element here Row" at bounding box center [742, 720] width 870 height 102
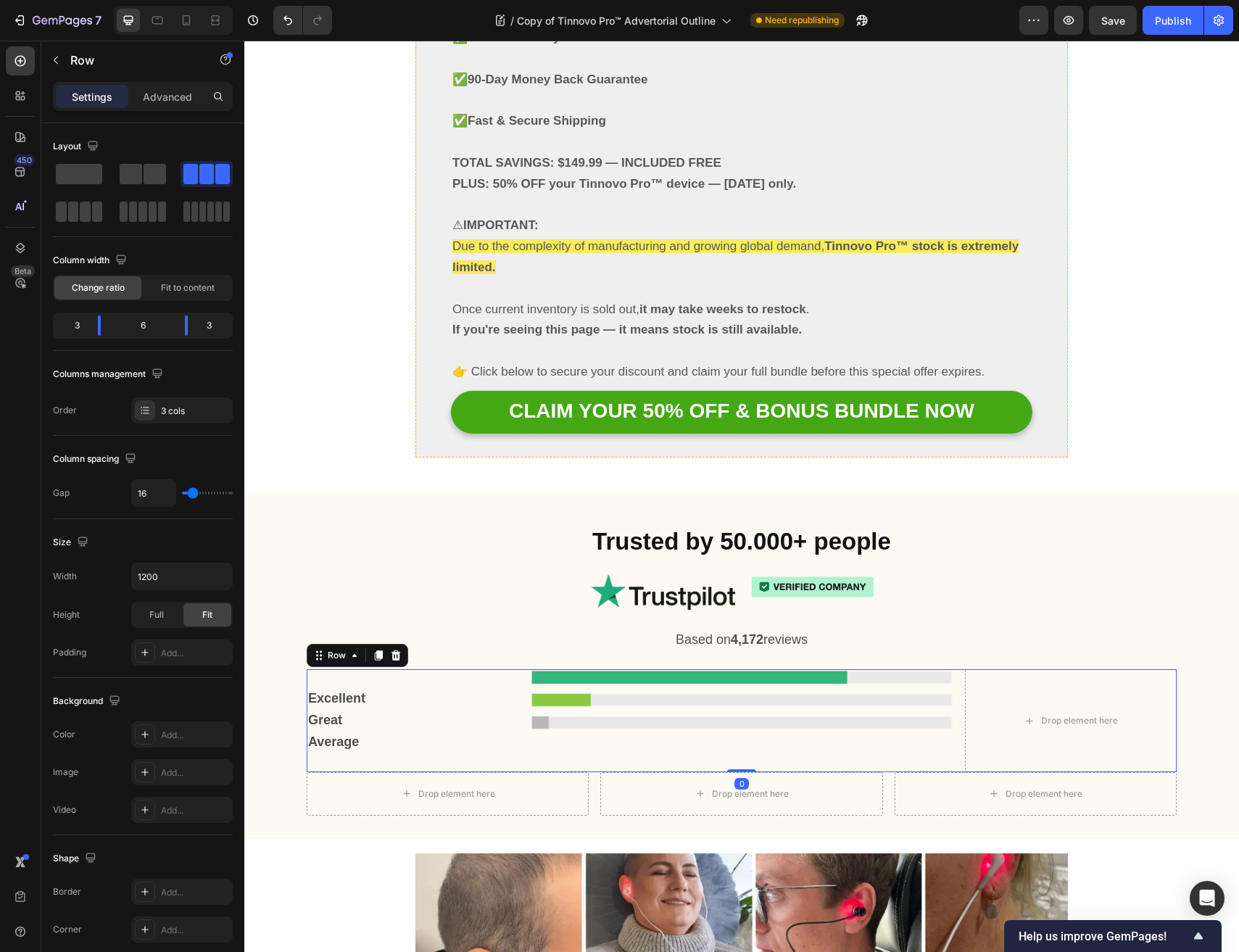
click at [522, 669] on div "Excellent Great Average Text Block Image Drop element here Row 0" at bounding box center [742, 720] width 870 height 102
click at [156, 577] on input "1200" at bounding box center [181, 577] width 100 height 26
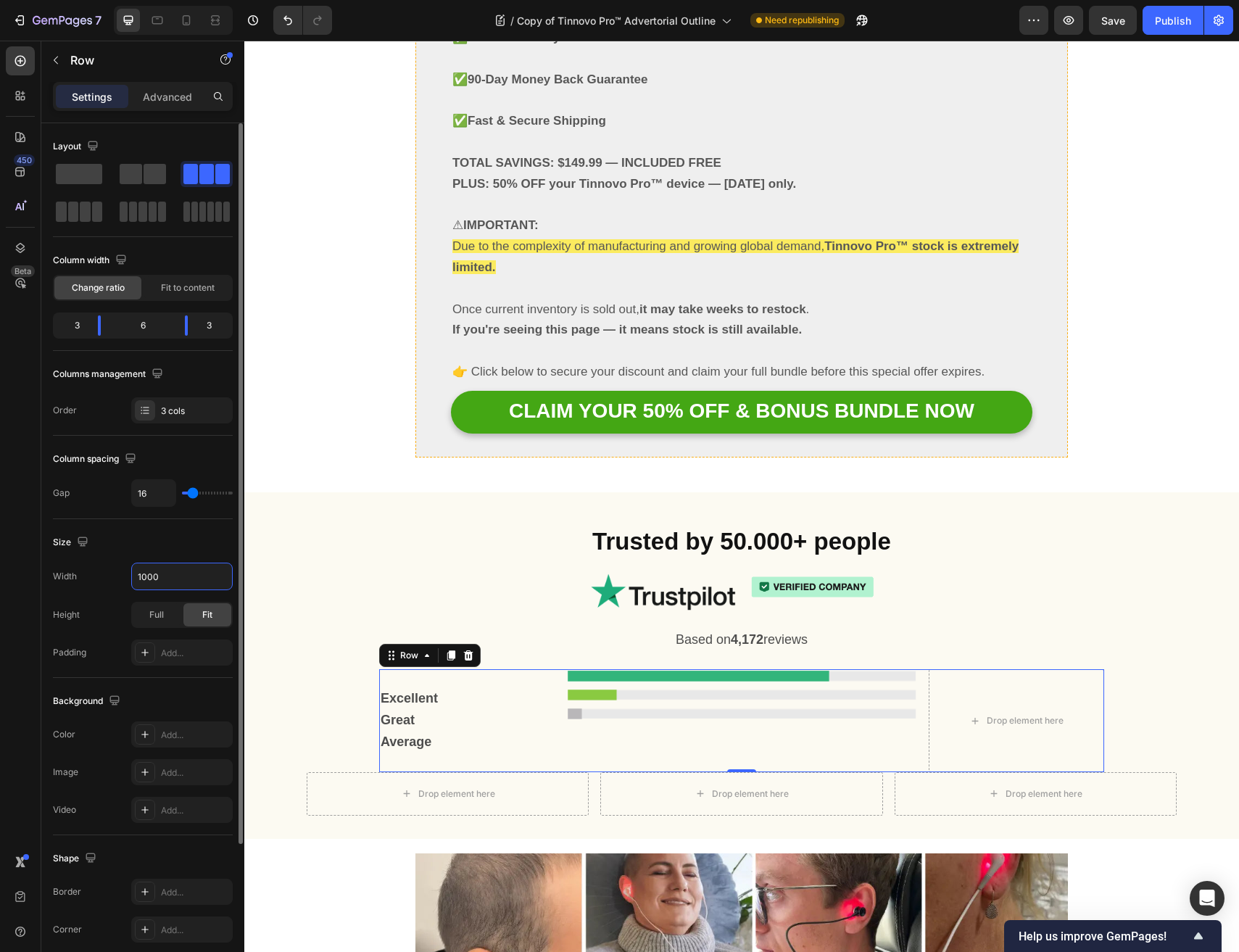
type input "1000"
click at [65, 324] on div "3" at bounding box center [71, 325] width 30 height 20
click at [90, 332] on div at bounding box center [90, 325] width 26 height 20
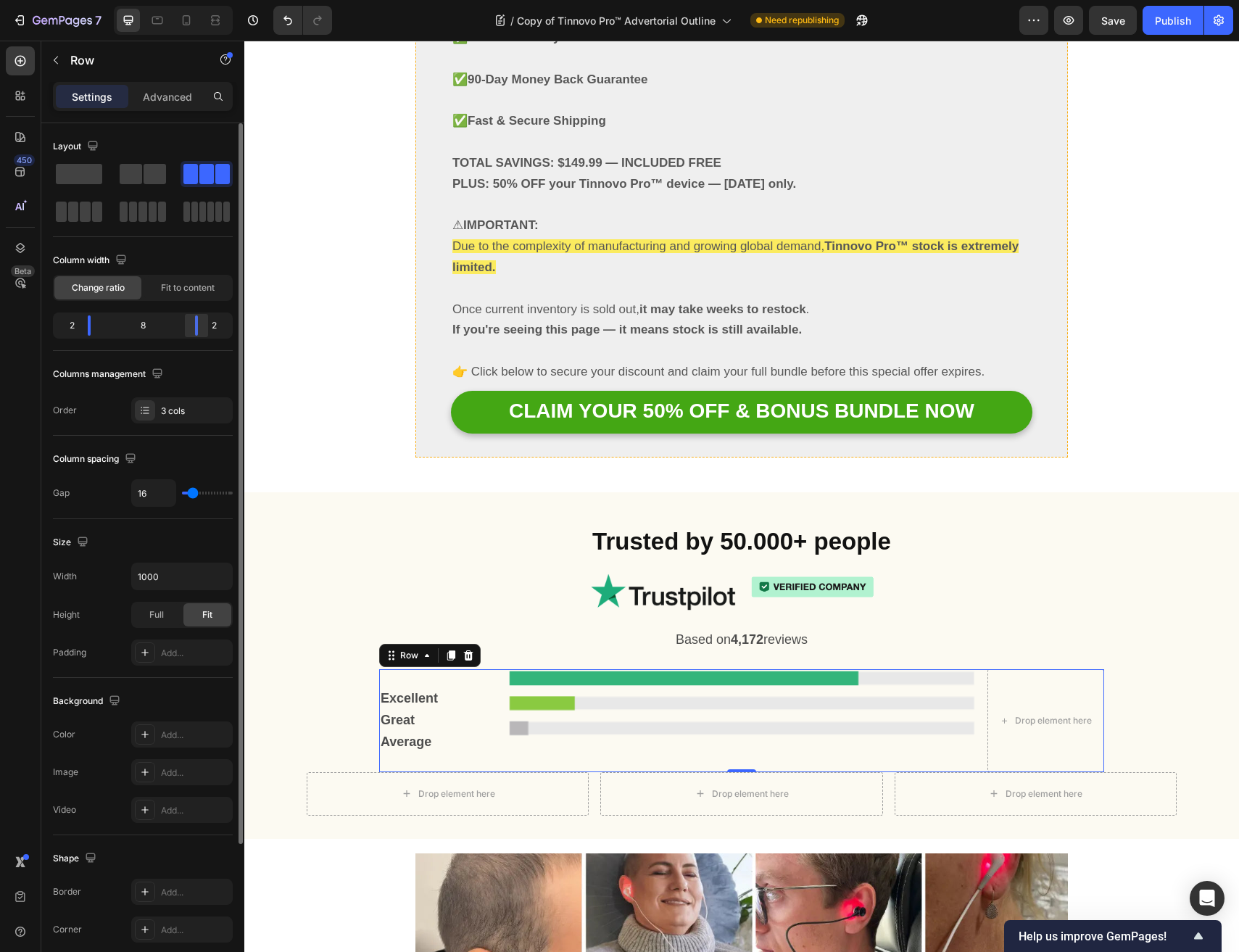
drag, startPoint x: 193, startPoint y: 333, endPoint x: 201, endPoint y: 333, distance: 8.0
click at [201, 333] on div at bounding box center [197, 325] width 26 height 20
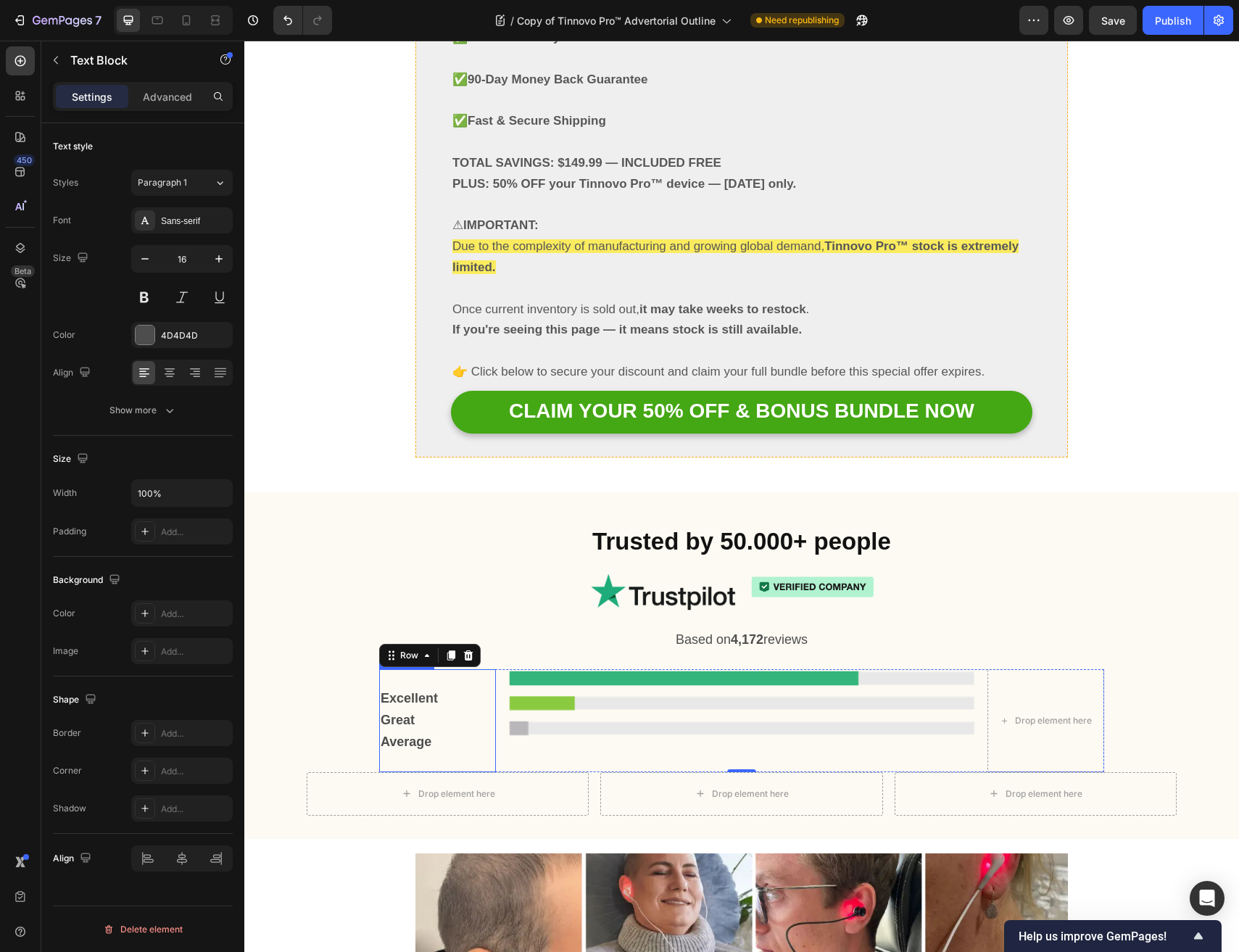
click at [484, 688] on p "Excellent" at bounding box center [437, 699] width 114 height 22
click at [418, 669] on div "Excellent Great Average Text Block 0" at bounding box center [437, 720] width 117 height 102
click at [406, 688] on p "Excellent" at bounding box center [437, 699] width 114 height 22
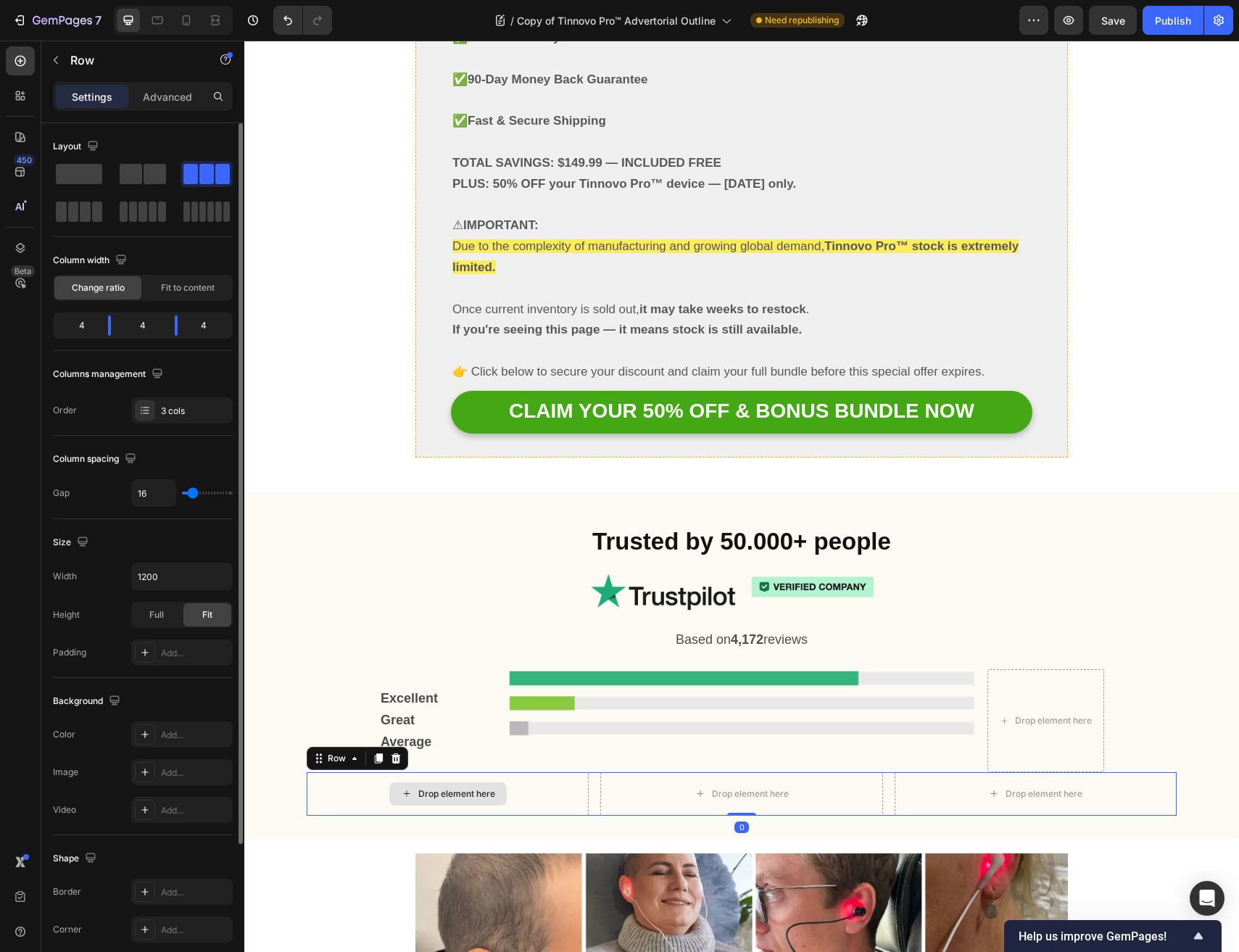
click at [386, 772] on div "Drop element here" at bounding box center [448, 794] width 282 height 44
click at [451, 732] on p "Average" at bounding box center [437, 743] width 114 height 22
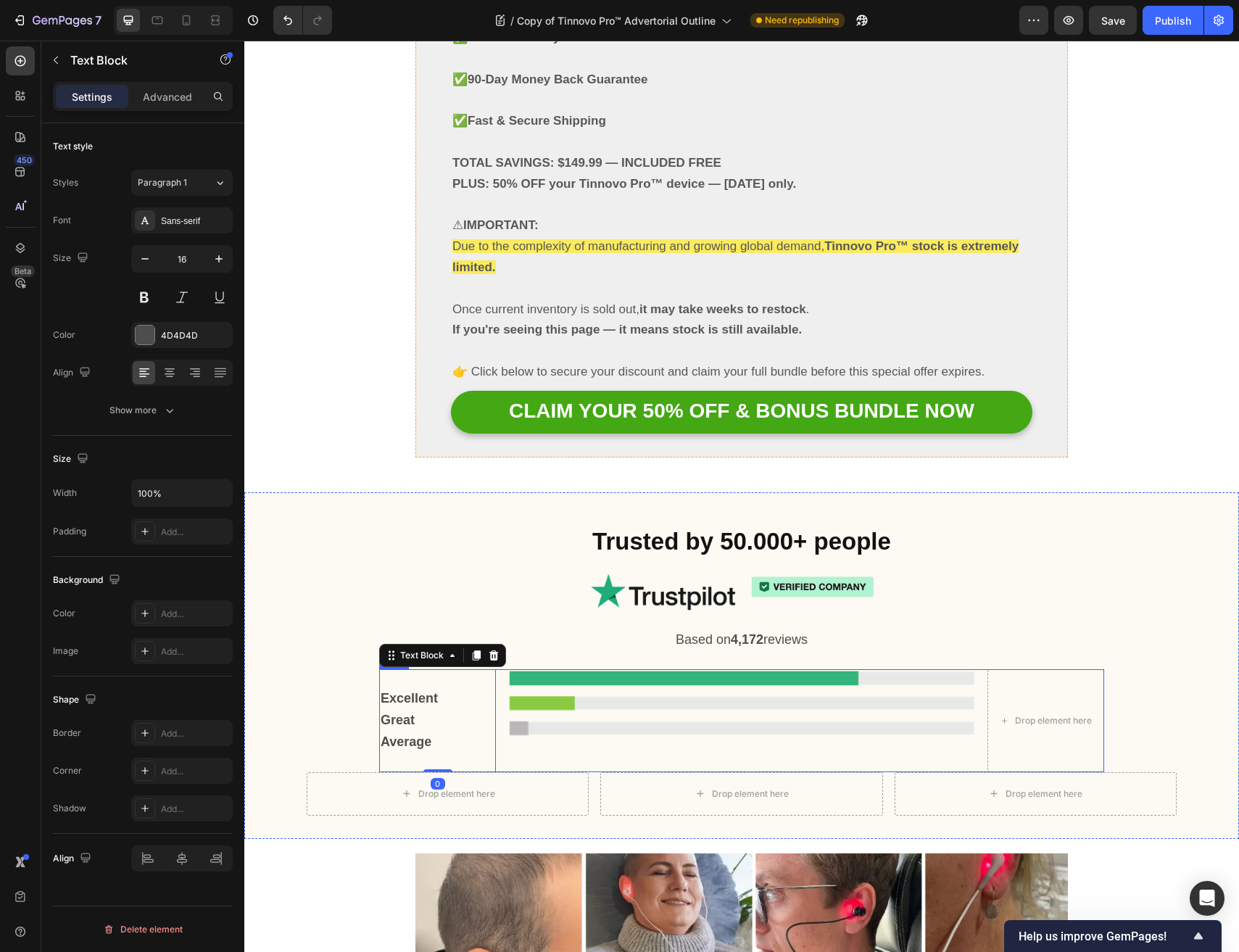
click at [535, 669] on div "Image" at bounding box center [741, 720] width 468 height 102
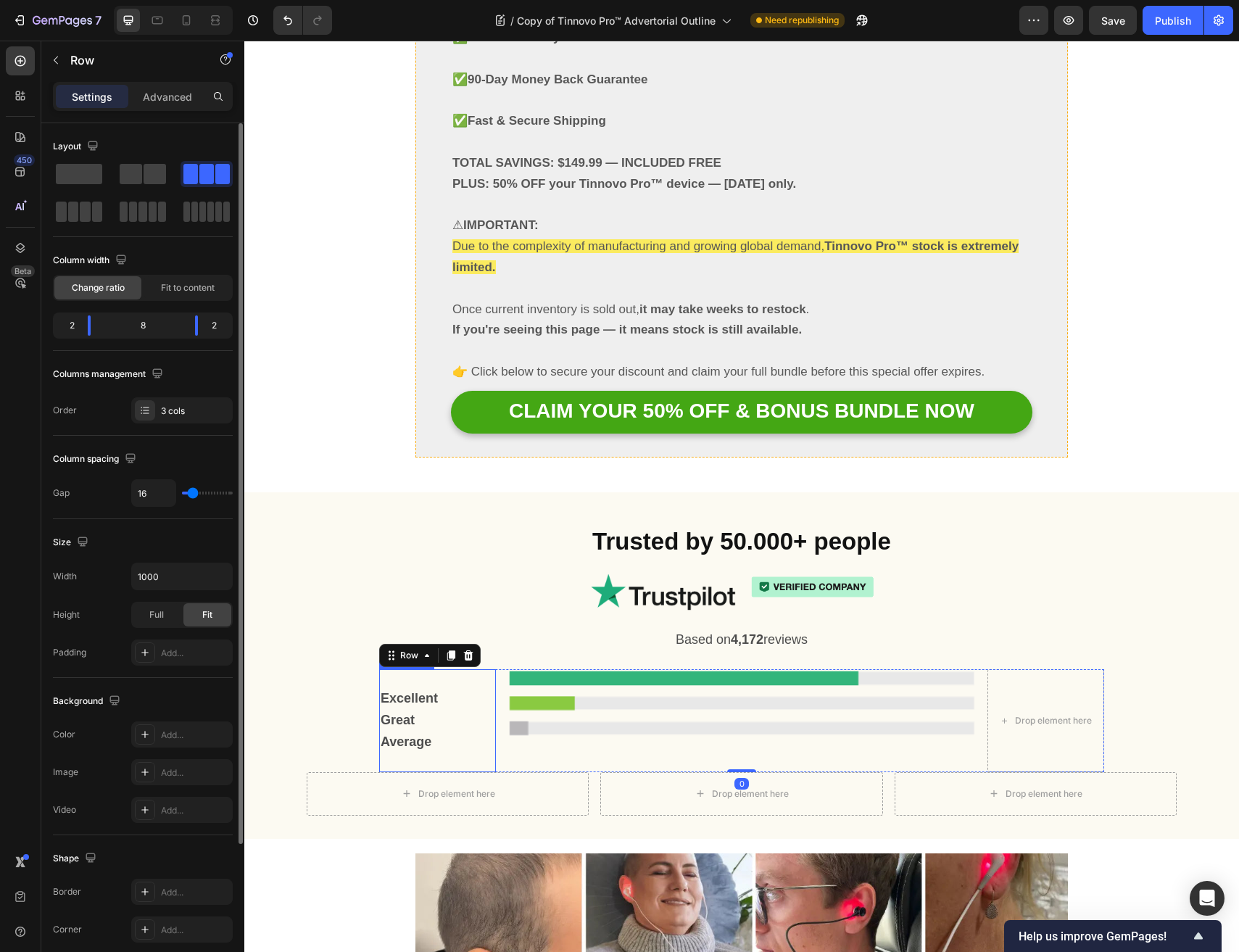
click at [434, 732] on p "Average" at bounding box center [437, 743] width 114 height 22
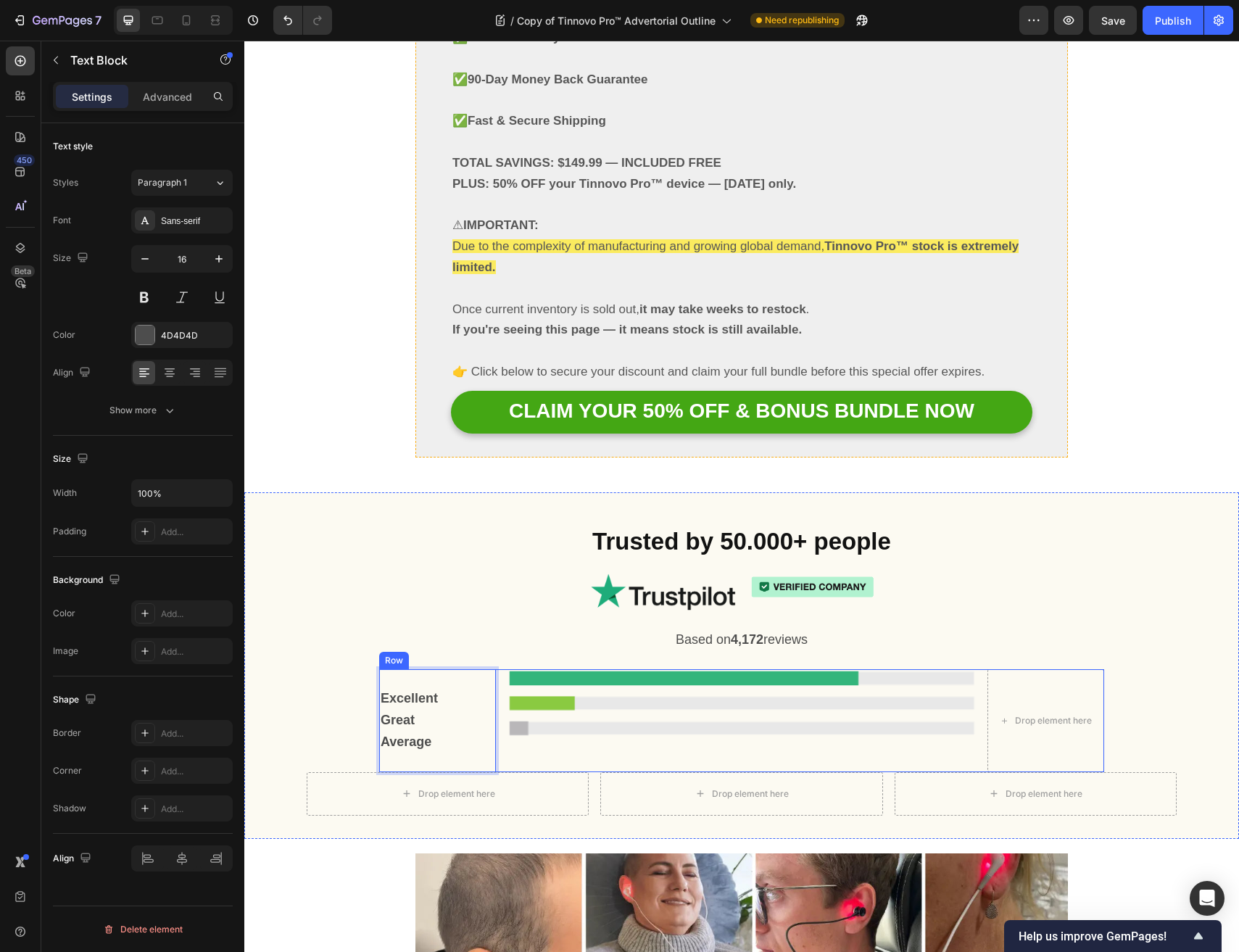
click at [600, 669] on div "Image" at bounding box center [741, 720] width 468 height 102
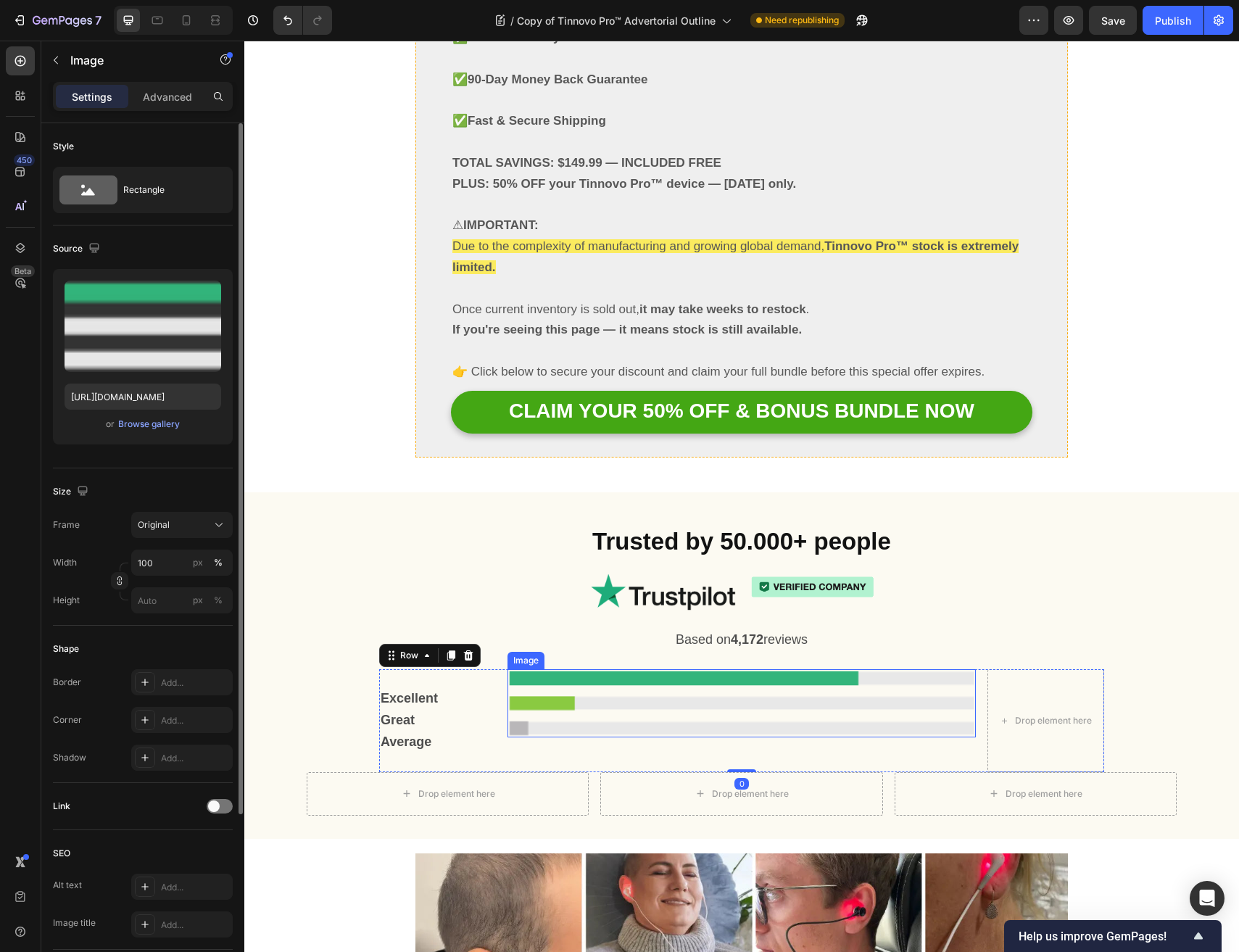
click at [562, 669] on img at bounding box center [741, 704] width 468 height 69
click at [602, 669] on div "Image" at bounding box center [741, 720] width 468 height 102
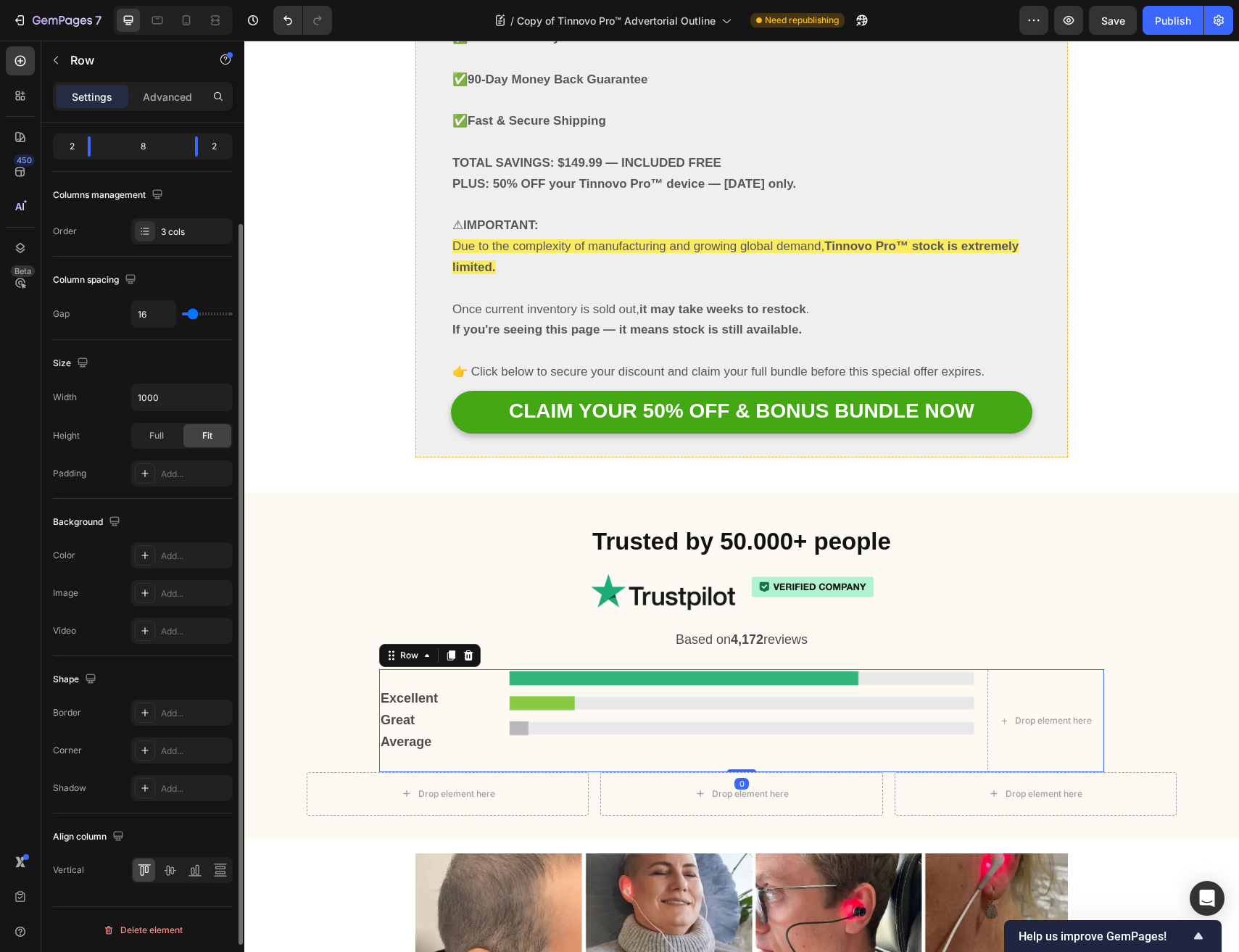
scroll to position [180, 0]
click at [169, 876] on div at bounding box center [169, 869] width 23 height 23
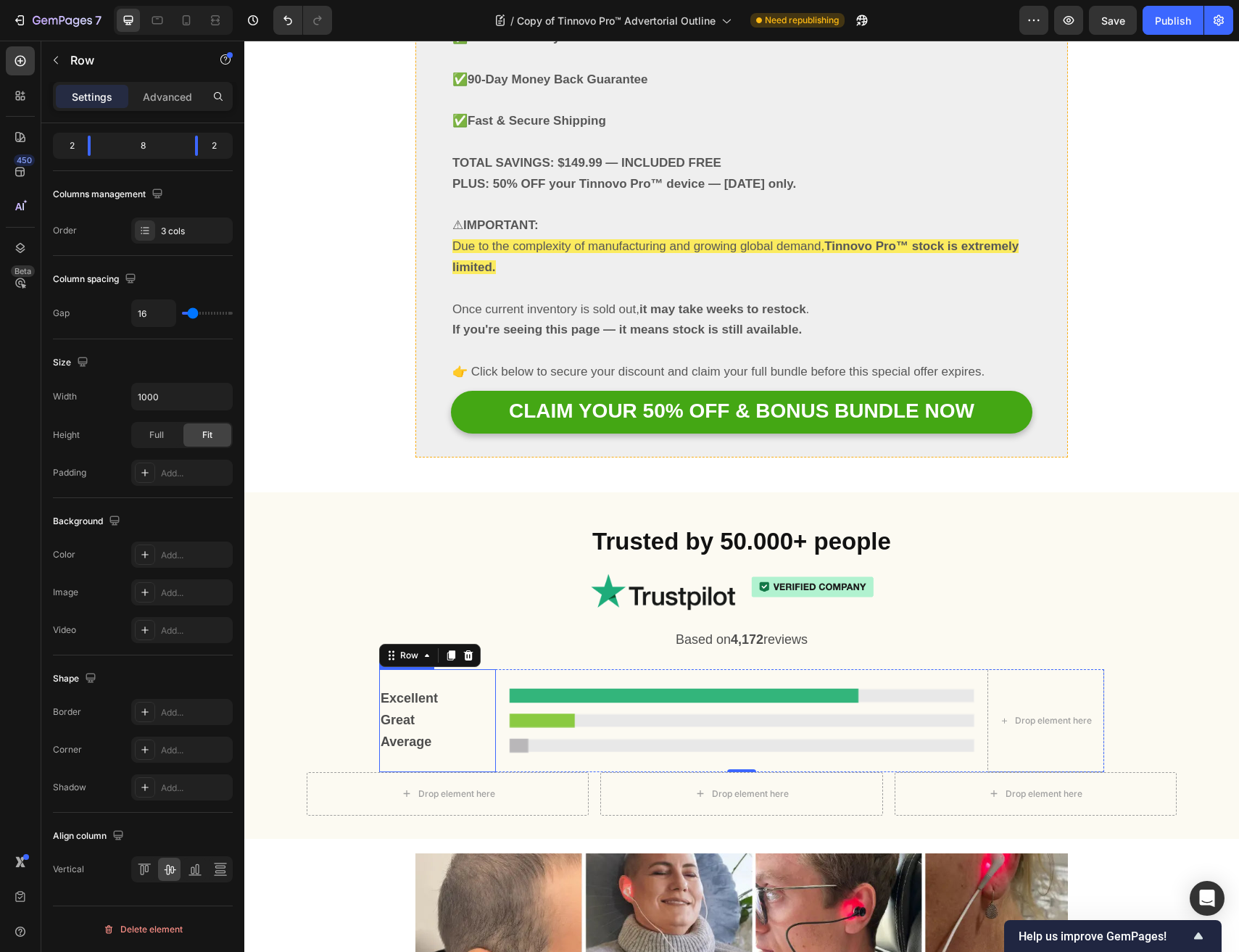
click at [444, 732] on p "Average" at bounding box center [437, 743] width 114 height 22
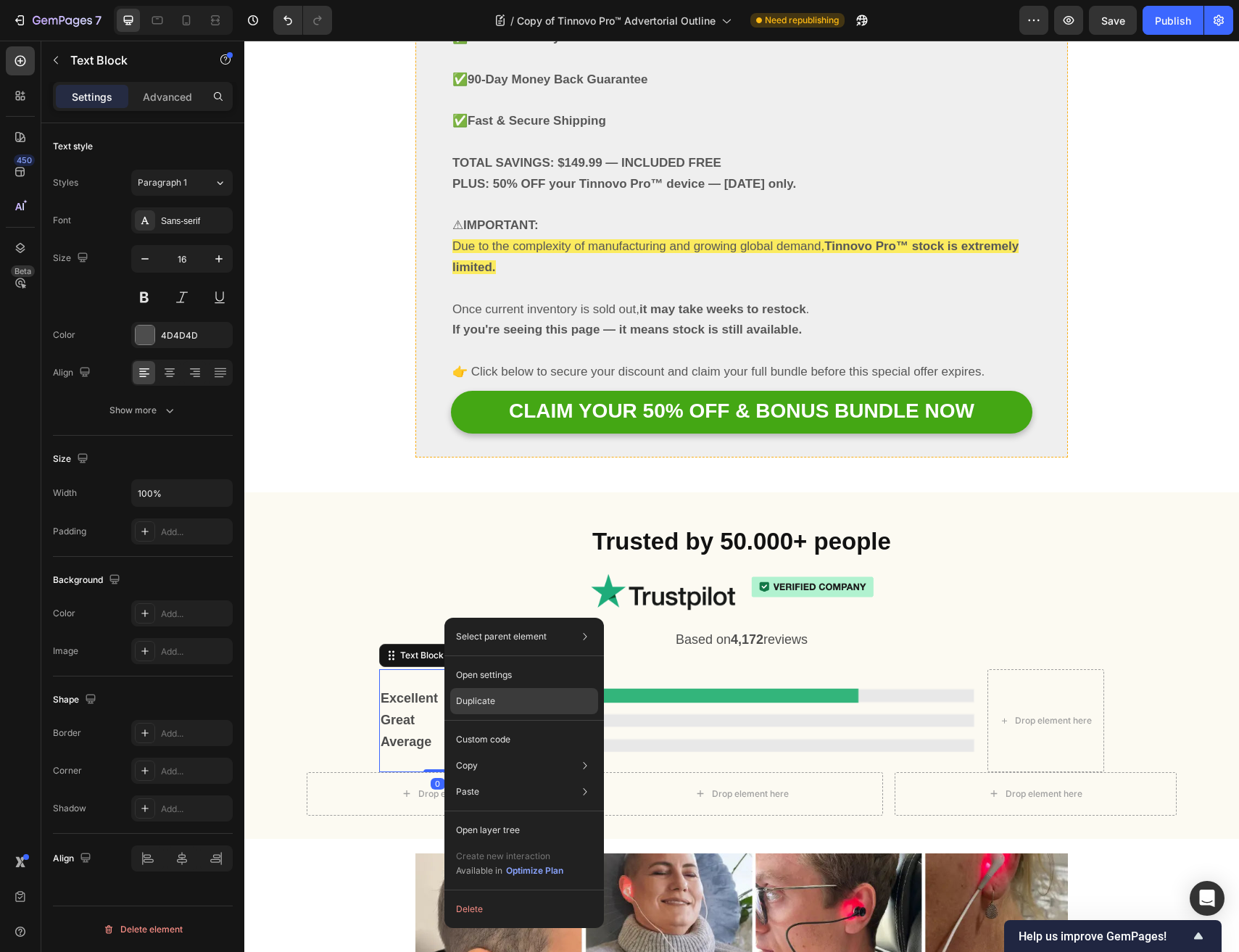
drag, startPoint x: 524, startPoint y: 700, endPoint x: 272, endPoint y: 647, distance: 257.5
click at [524, 700] on div "Duplicate" at bounding box center [524, 701] width 148 height 26
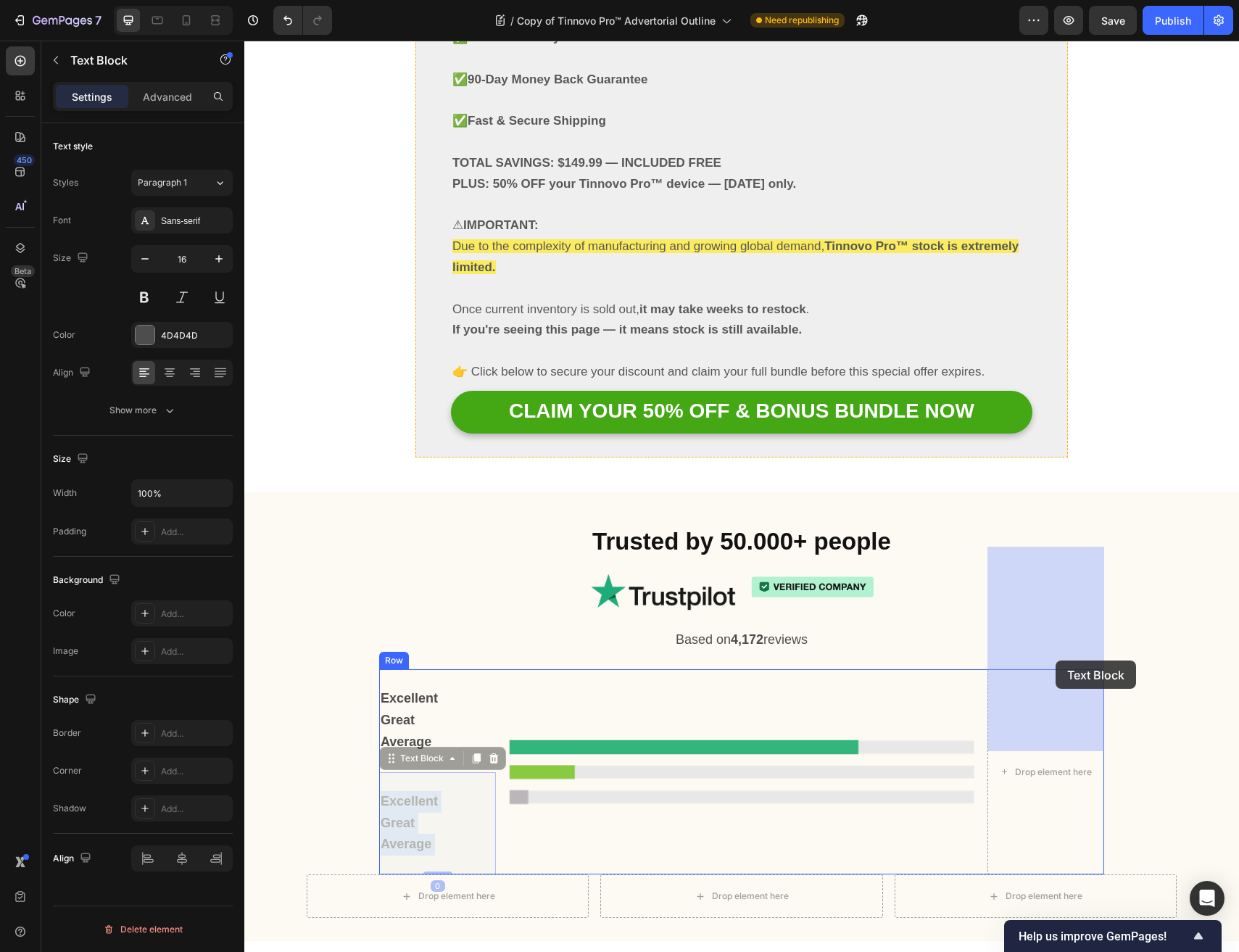
drag, startPoint x: 467, startPoint y: 695, endPoint x: 1054, endPoint y: 661, distance: 588.0
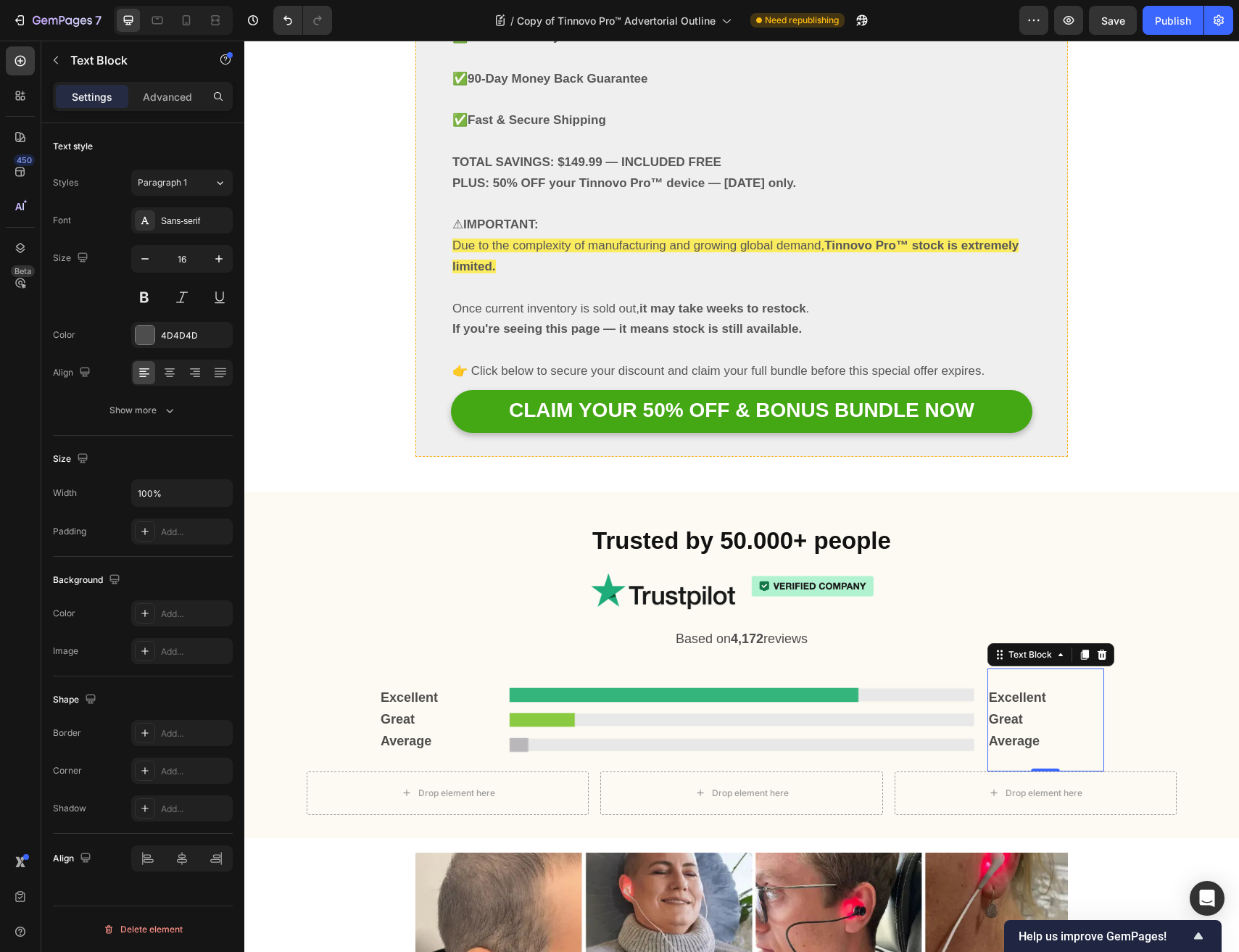
click at [1086, 709] on p "Great" at bounding box center [1045, 720] width 114 height 22
click at [1086, 709] on p "Great" at bounding box center [1045, 720] width 114 height 22
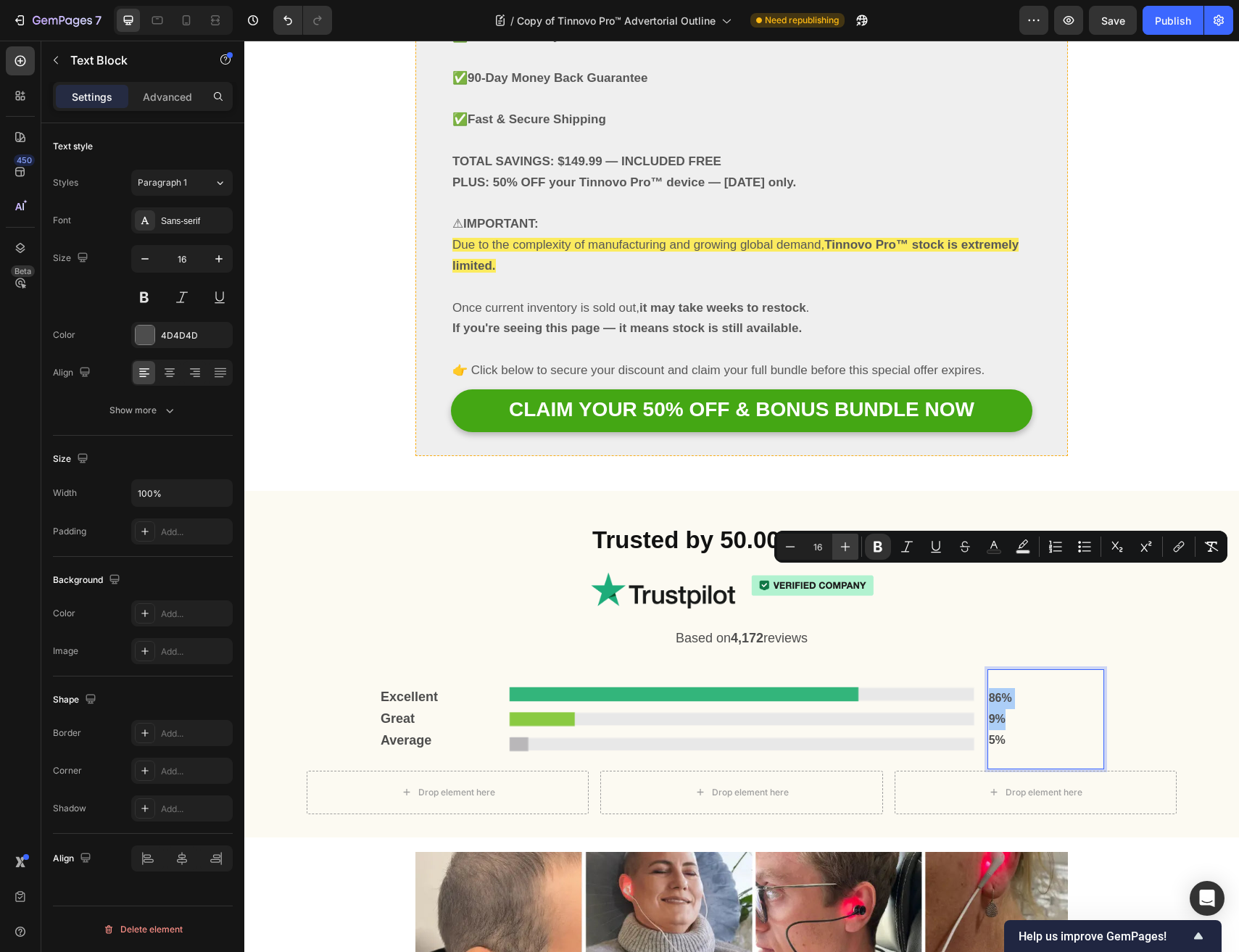
click at [839, 543] on icon "Editor contextual toolbar" at bounding box center [845, 546] width 15 height 15
type input "18"
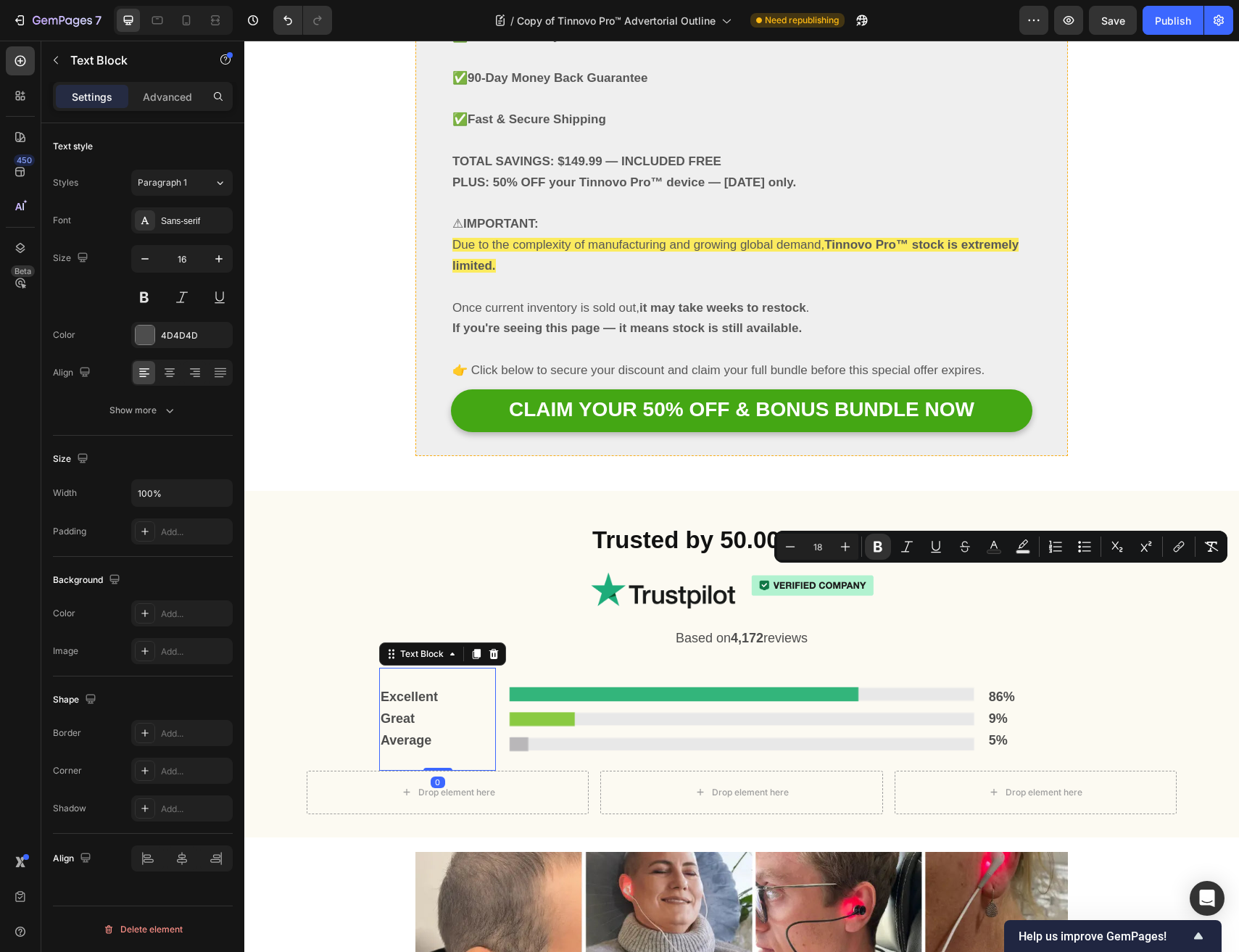
click at [395, 690] on strong "Excellent" at bounding box center [409, 697] width 58 height 15
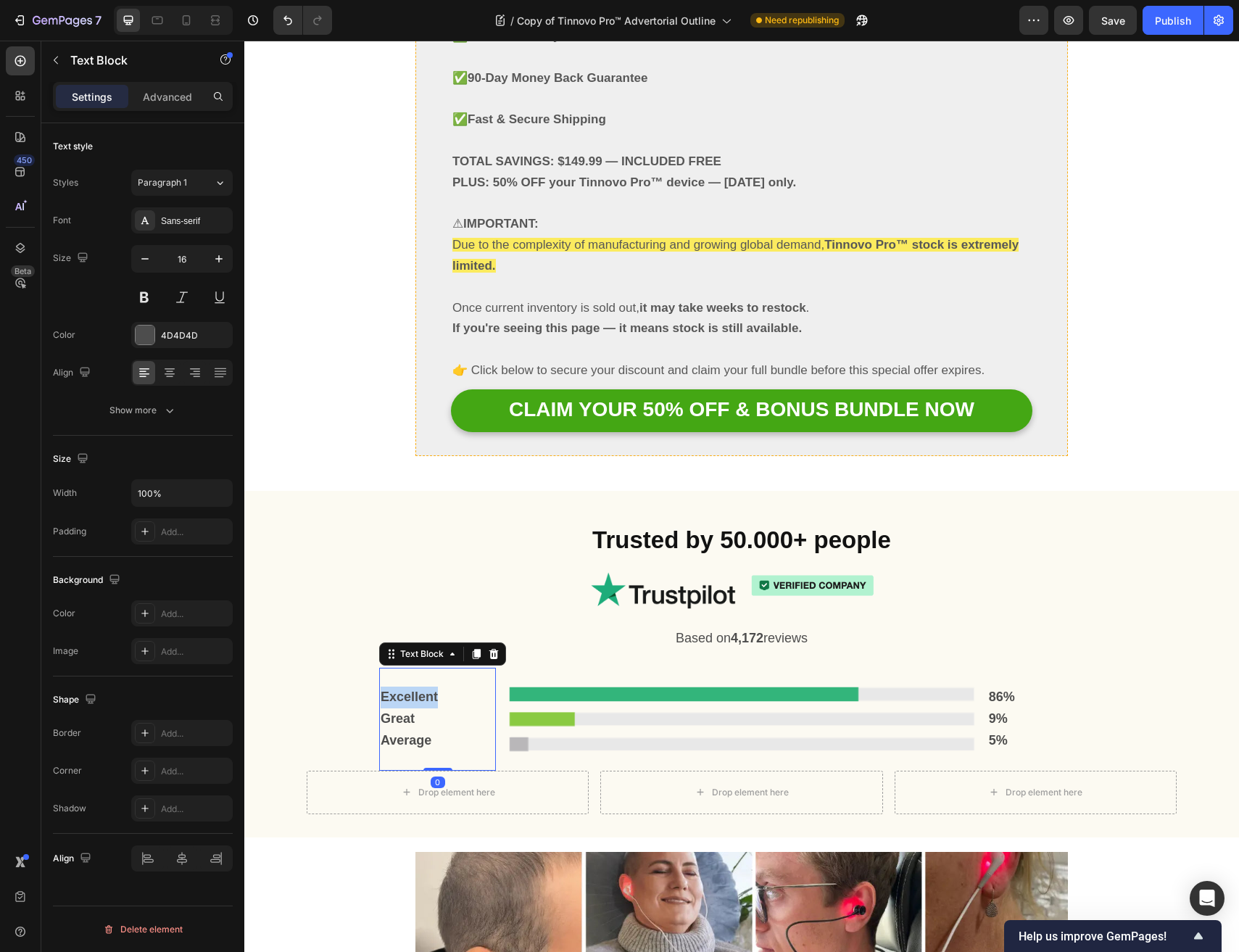
click at [395, 690] on strong "Excellent" at bounding box center [409, 697] width 58 height 15
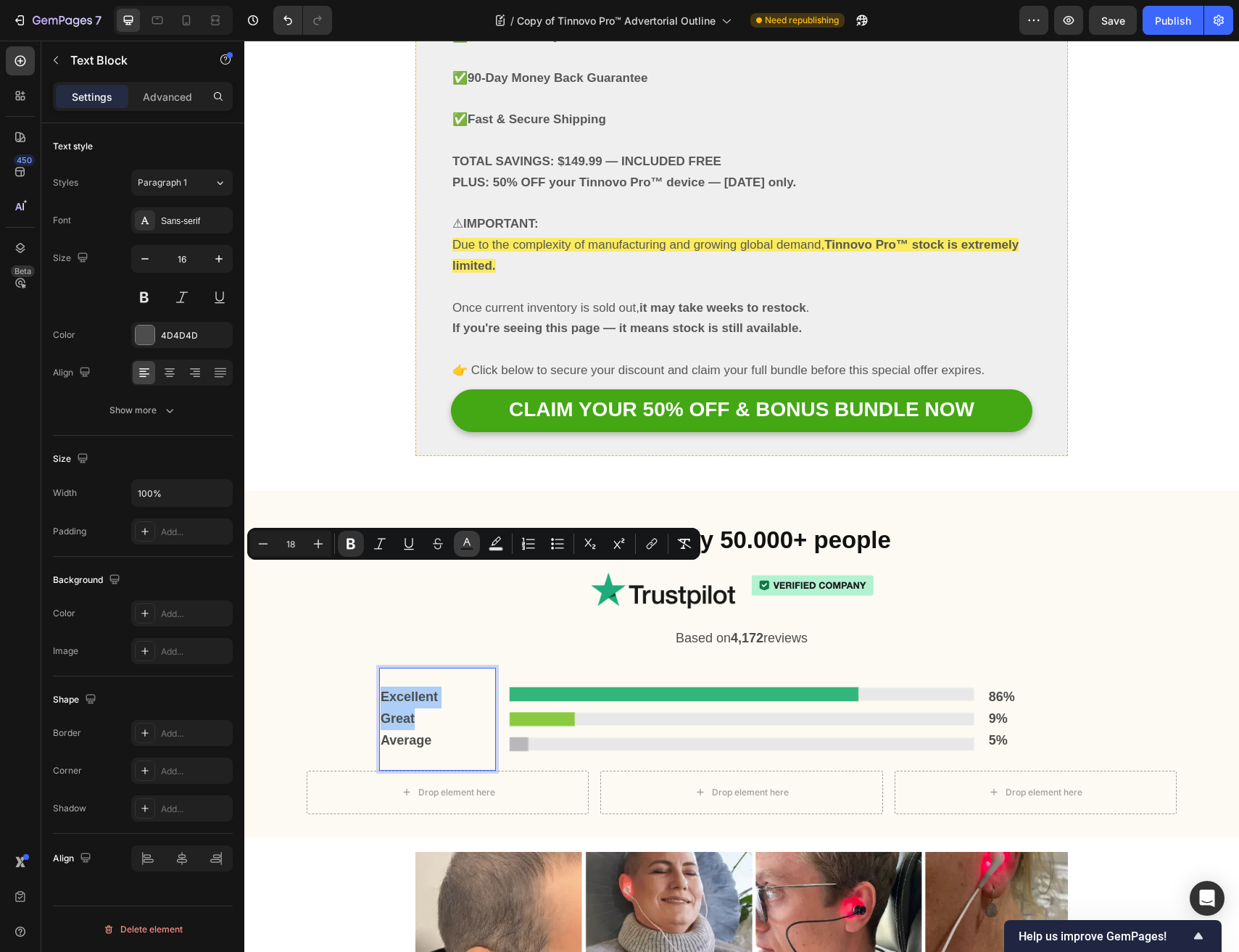
click at [466, 538] on icon "Editor contextual toolbar" at bounding box center [466, 542] width 7 height 8
type input "4D4D4D"
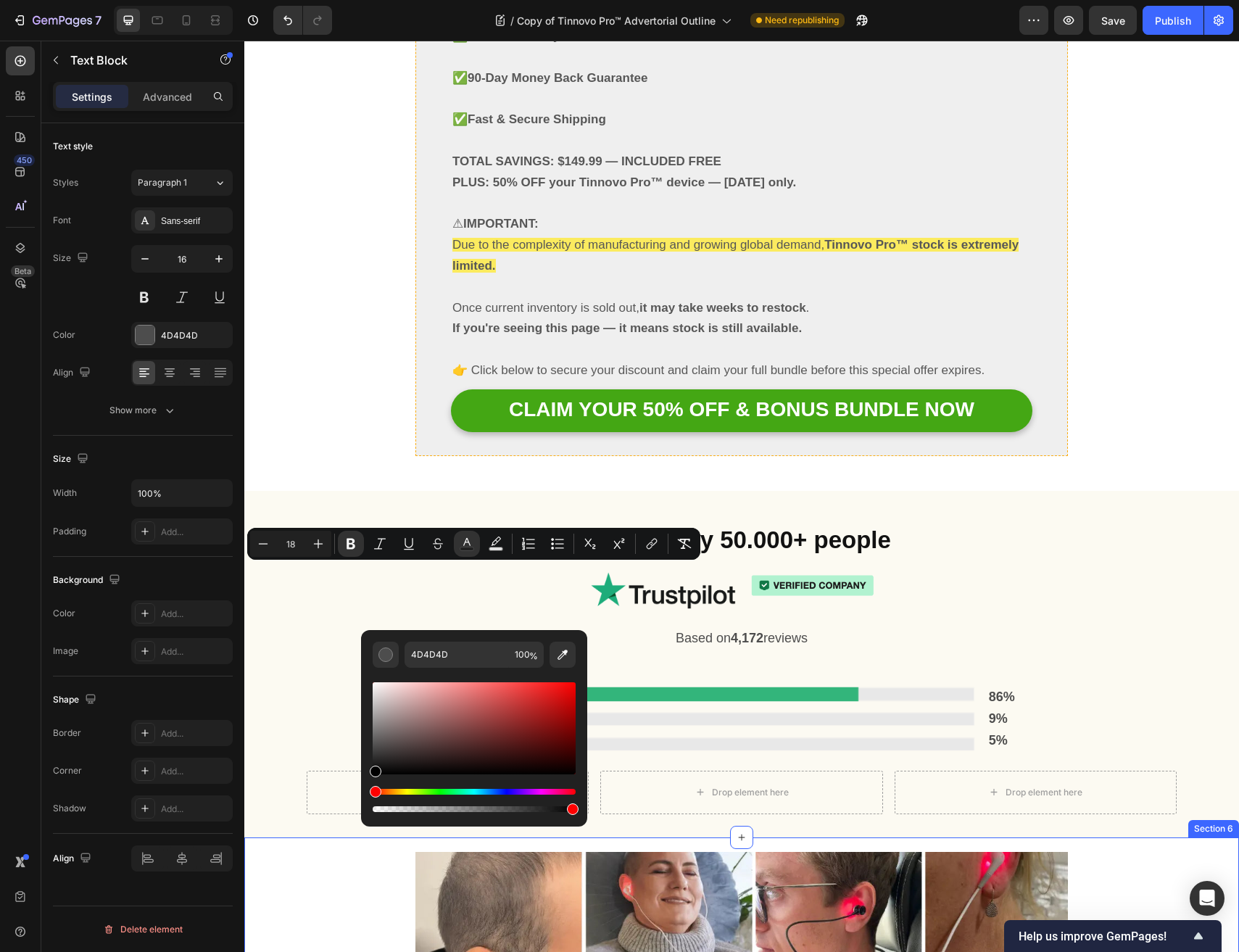
drag, startPoint x: 672, startPoint y: 784, endPoint x: 332, endPoint y: 797, distance: 340.2
type input "000000"
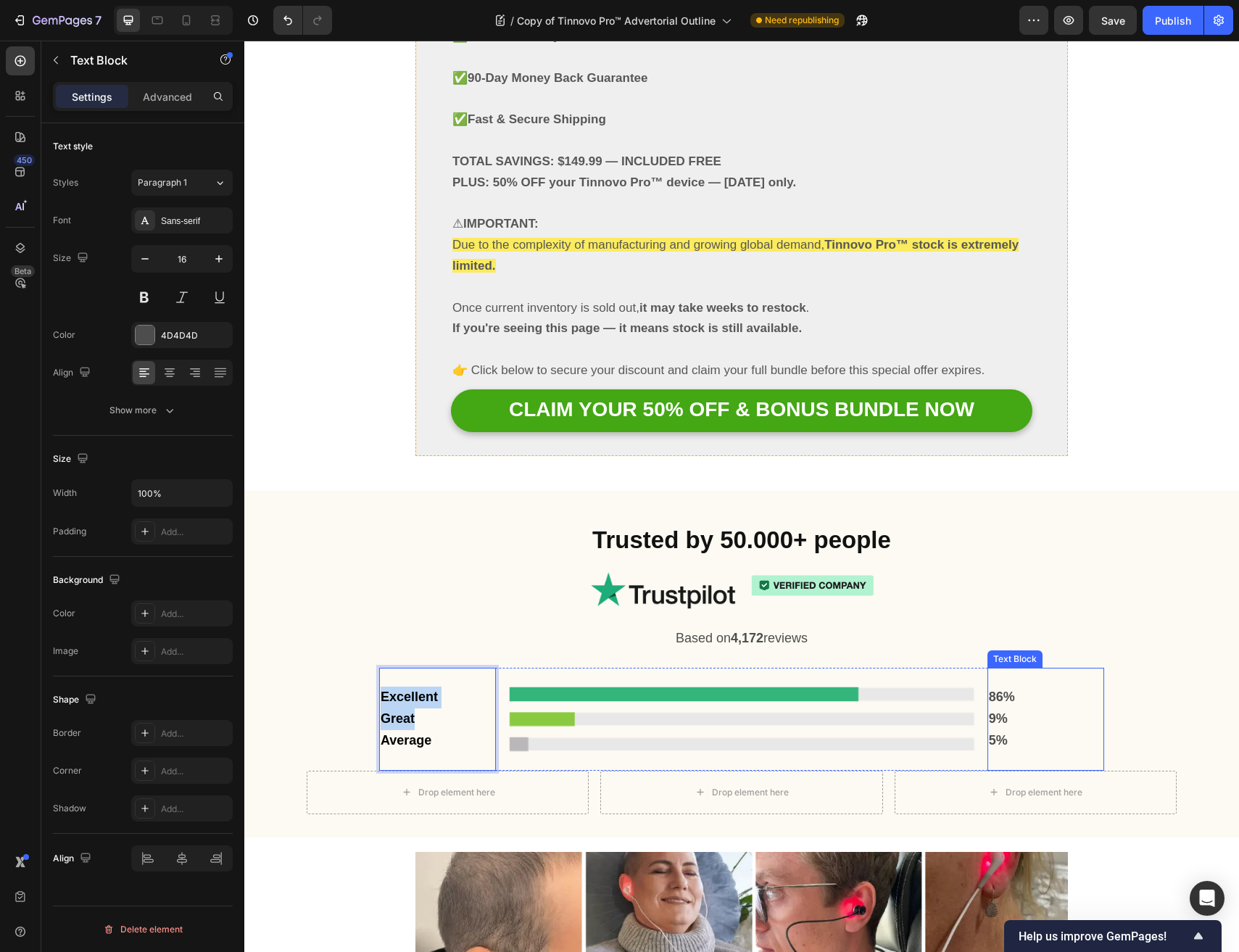
click at [1058, 687] on p "86%" at bounding box center [1045, 697] width 114 height 22
click at [1002, 711] on strong "9%" at bounding box center [998, 718] width 19 height 15
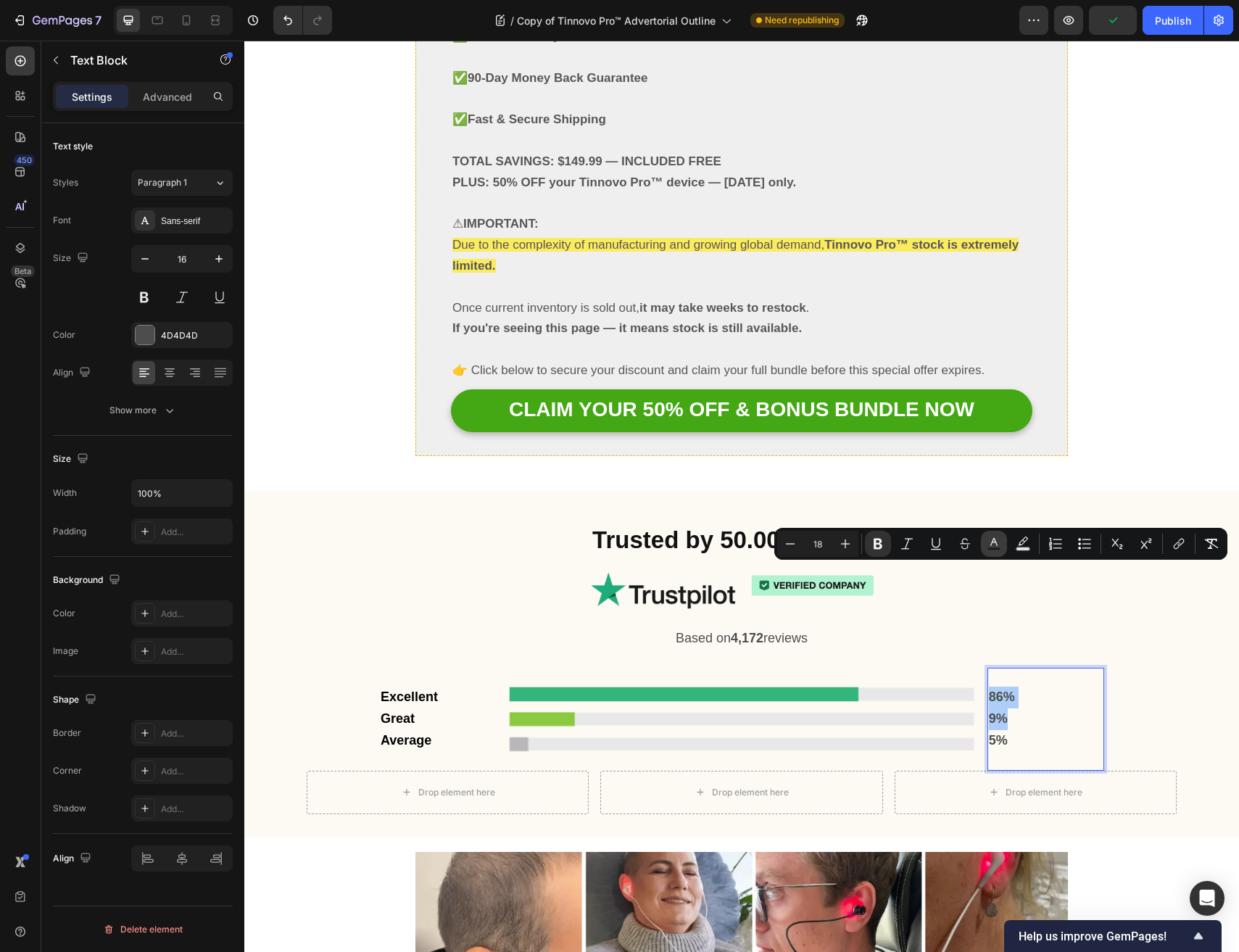
click at [987, 539] on icon "Editor contextual toolbar" at bounding box center [994, 543] width 15 height 15
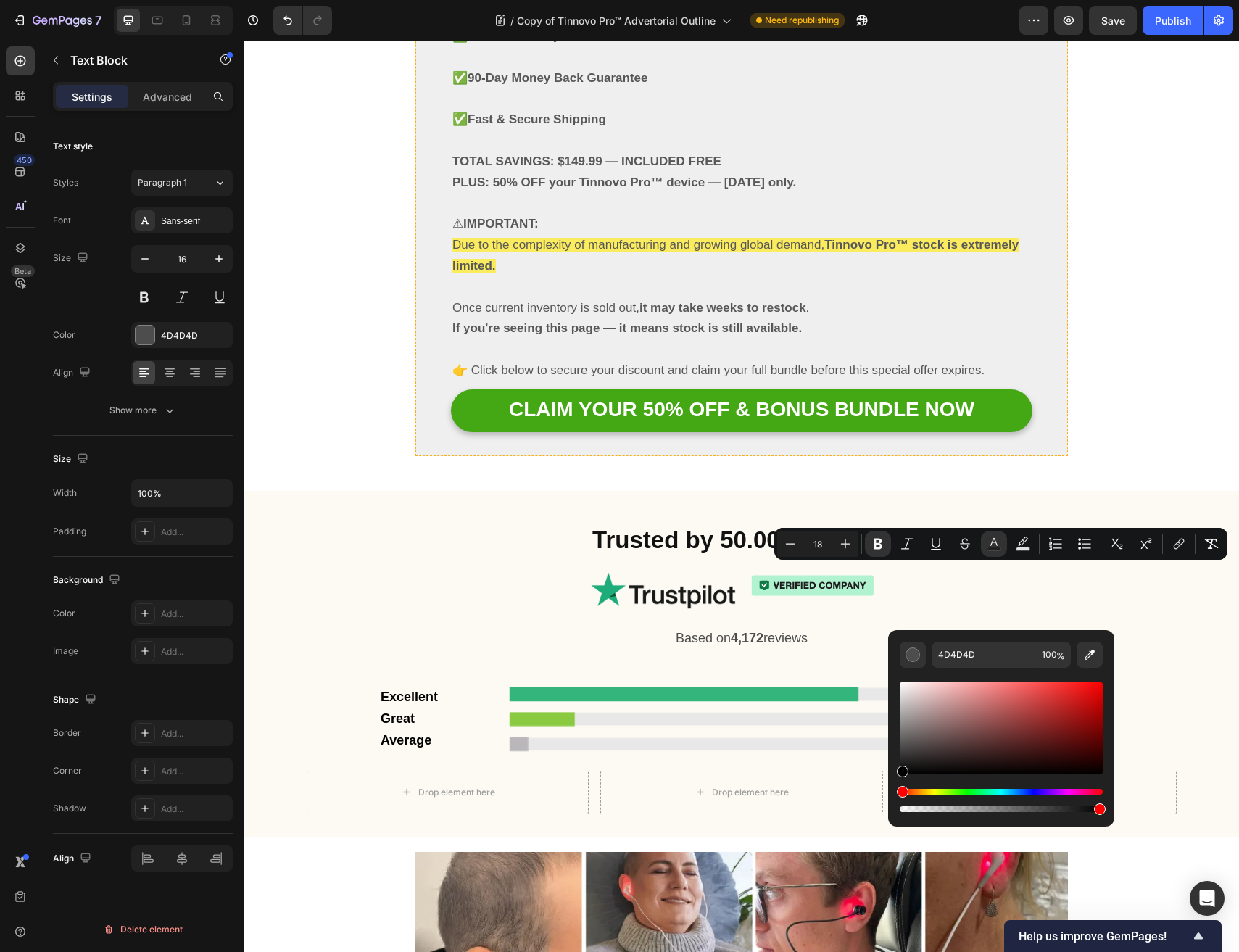
drag, startPoint x: 1160, startPoint y: 827, endPoint x: 848, endPoint y: 840, distance: 312.3
type input "000000"
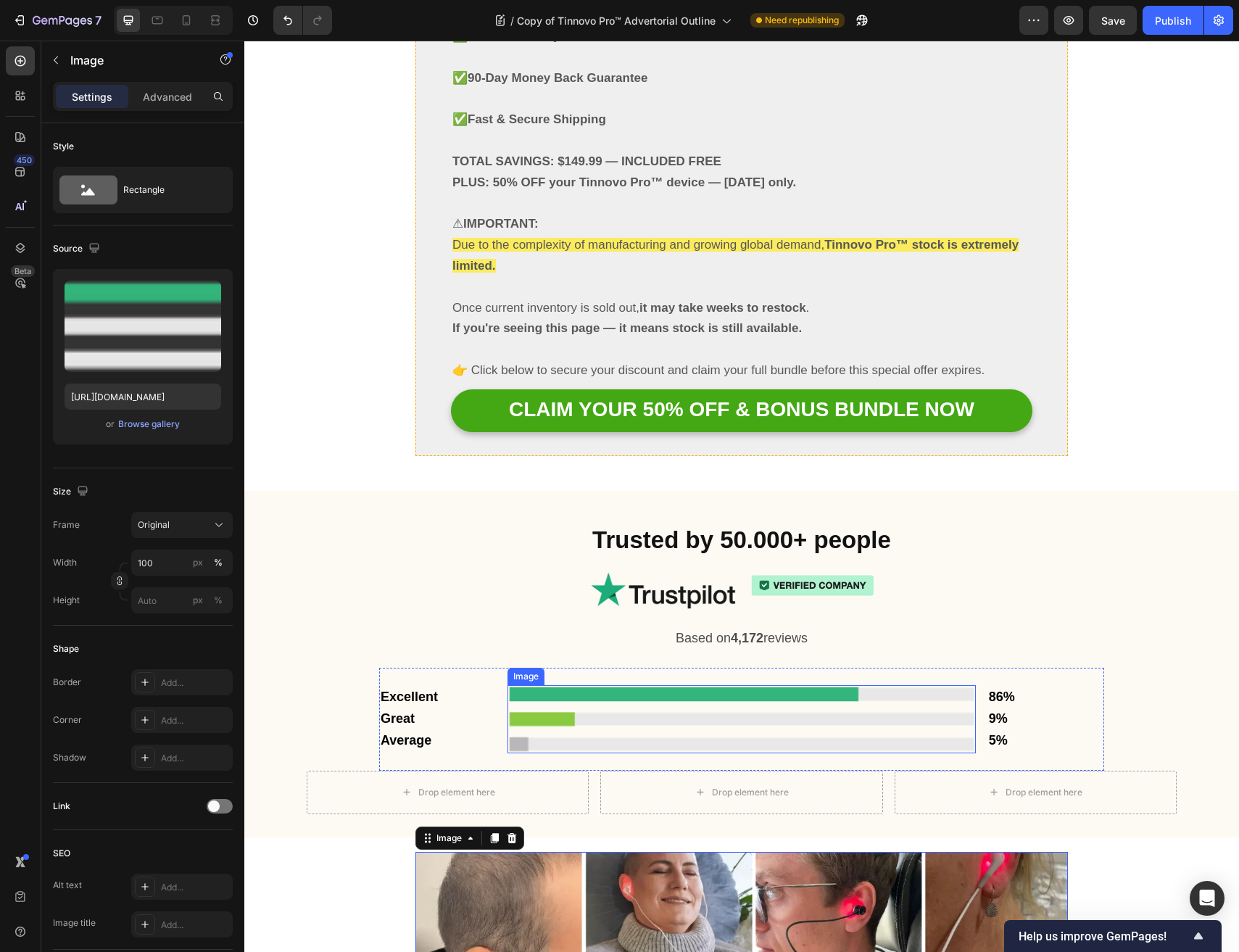
click at [629, 685] on img at bounding box center [741, 719] width 468 height 69
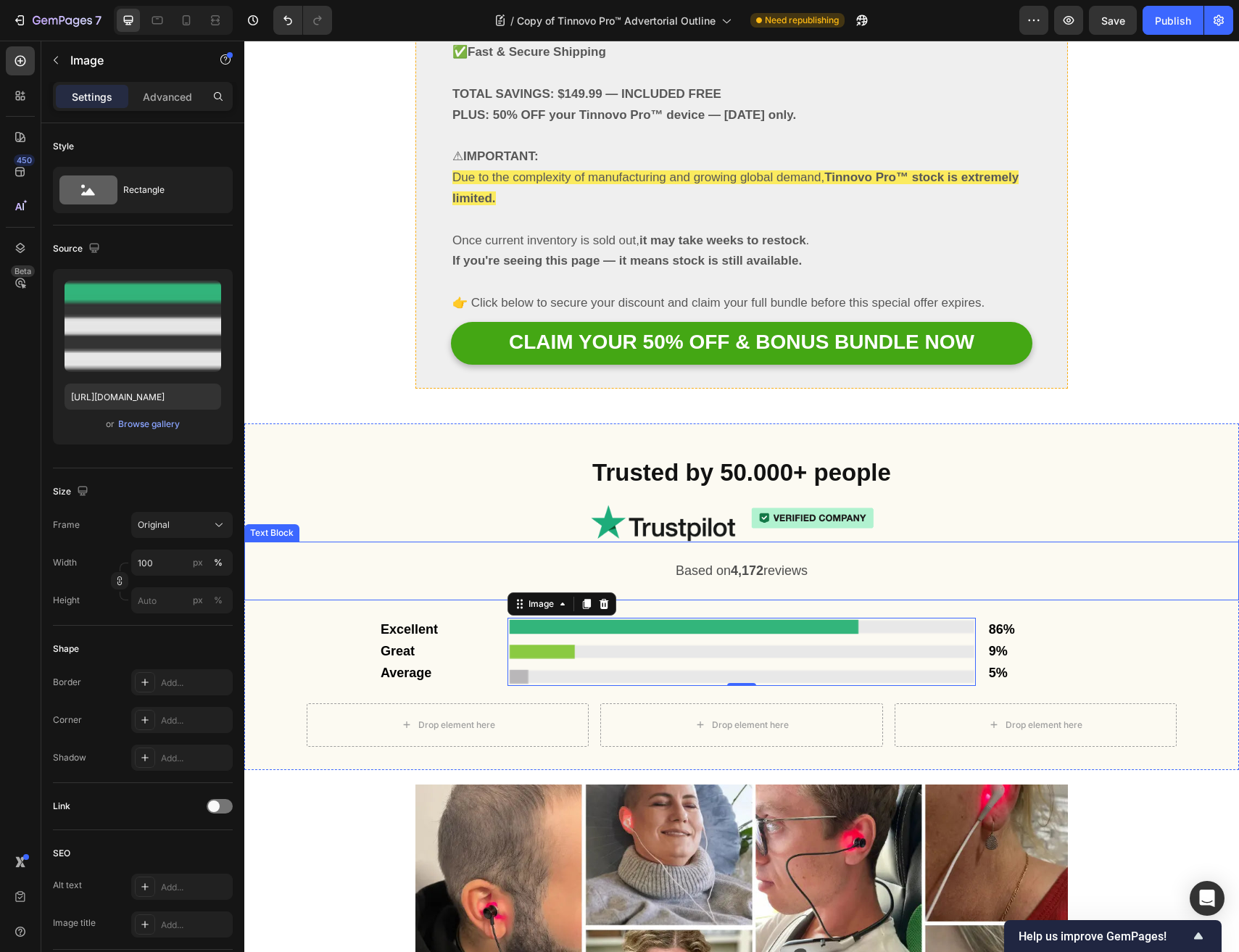
scroll to position [9084, 0]
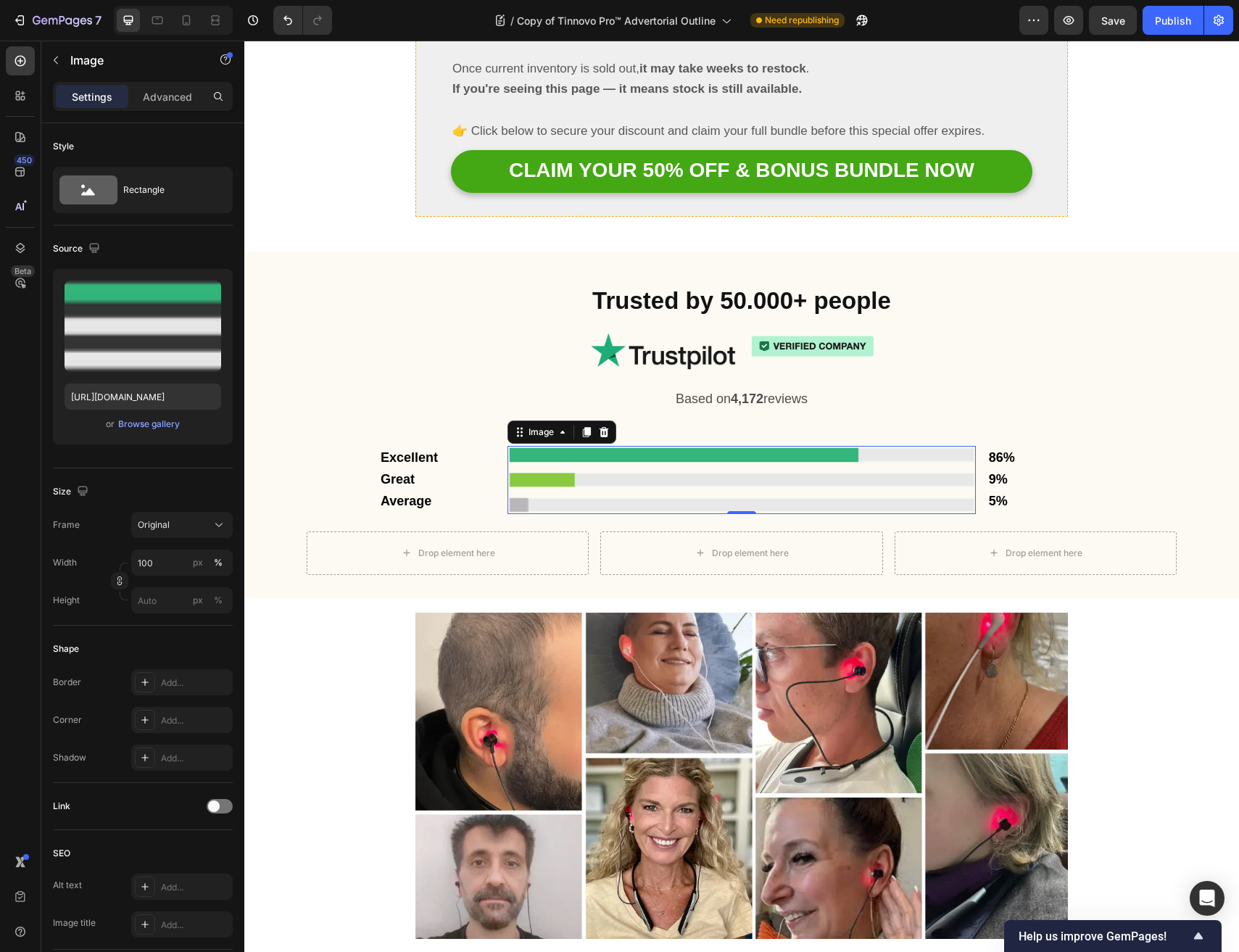
click at [16, 76] on div "450 Beta" at bounding box center [19, 447] width 29 height 801
click at [55, 55] on icon "button" at bounding box center [55, 60] width 12 height 12
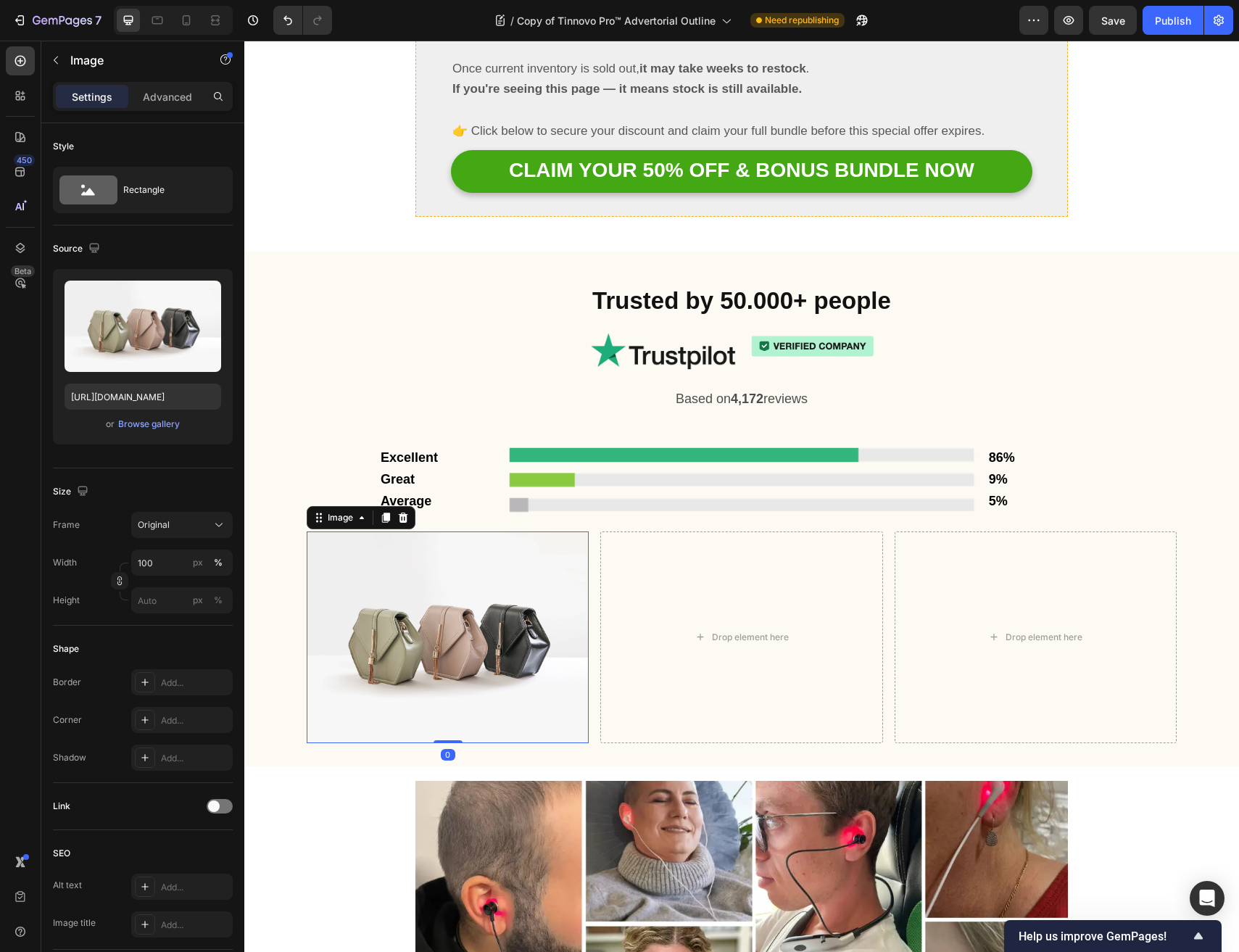
click at [468, 532] on img at bounding box center [448, 638] width 282 height 212
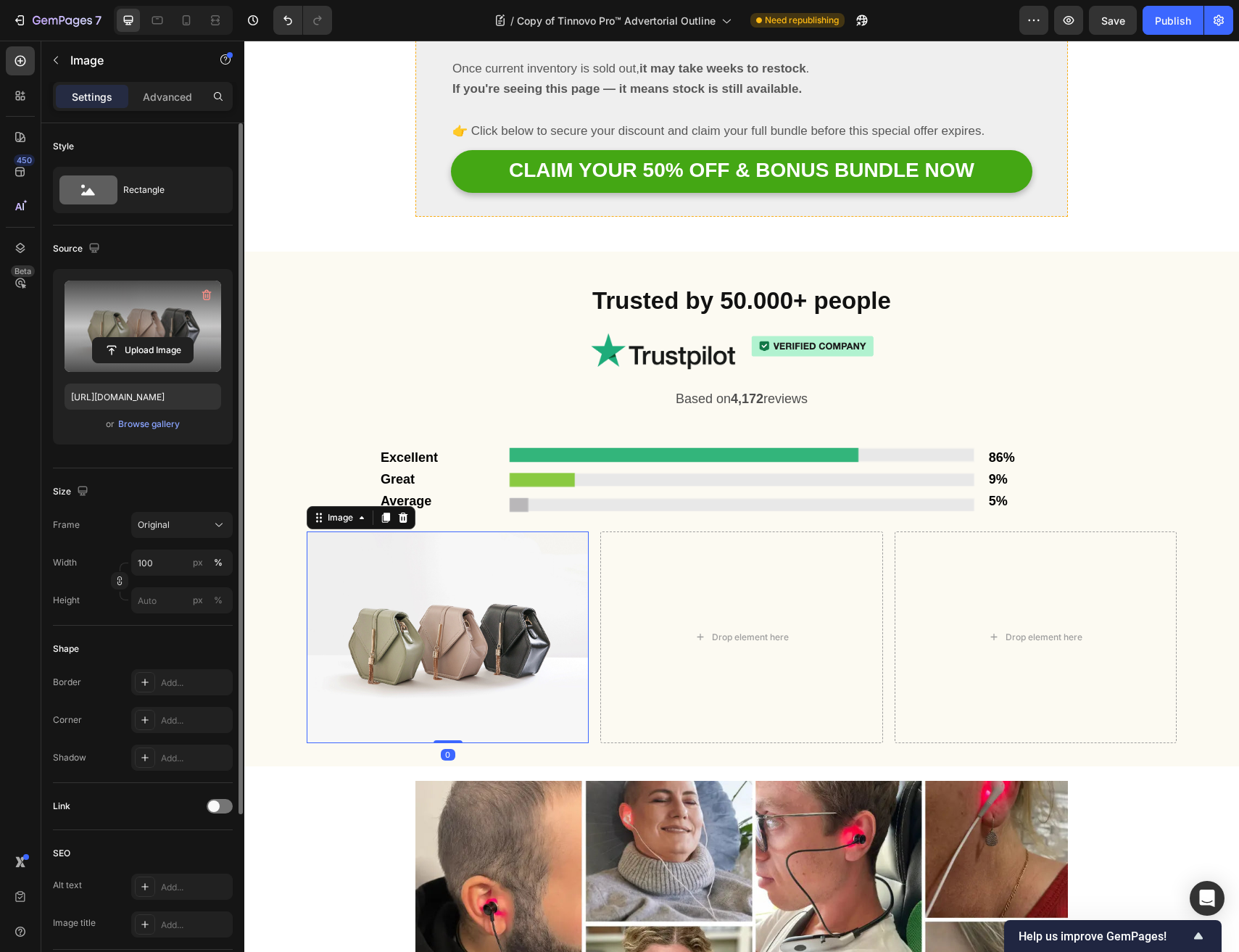
click at [146, 325] on label at bounding box center [142, 325] width 156 height 91
click at [146, 338] on input "file" at bounding box center [142, 350] width 100 height 25
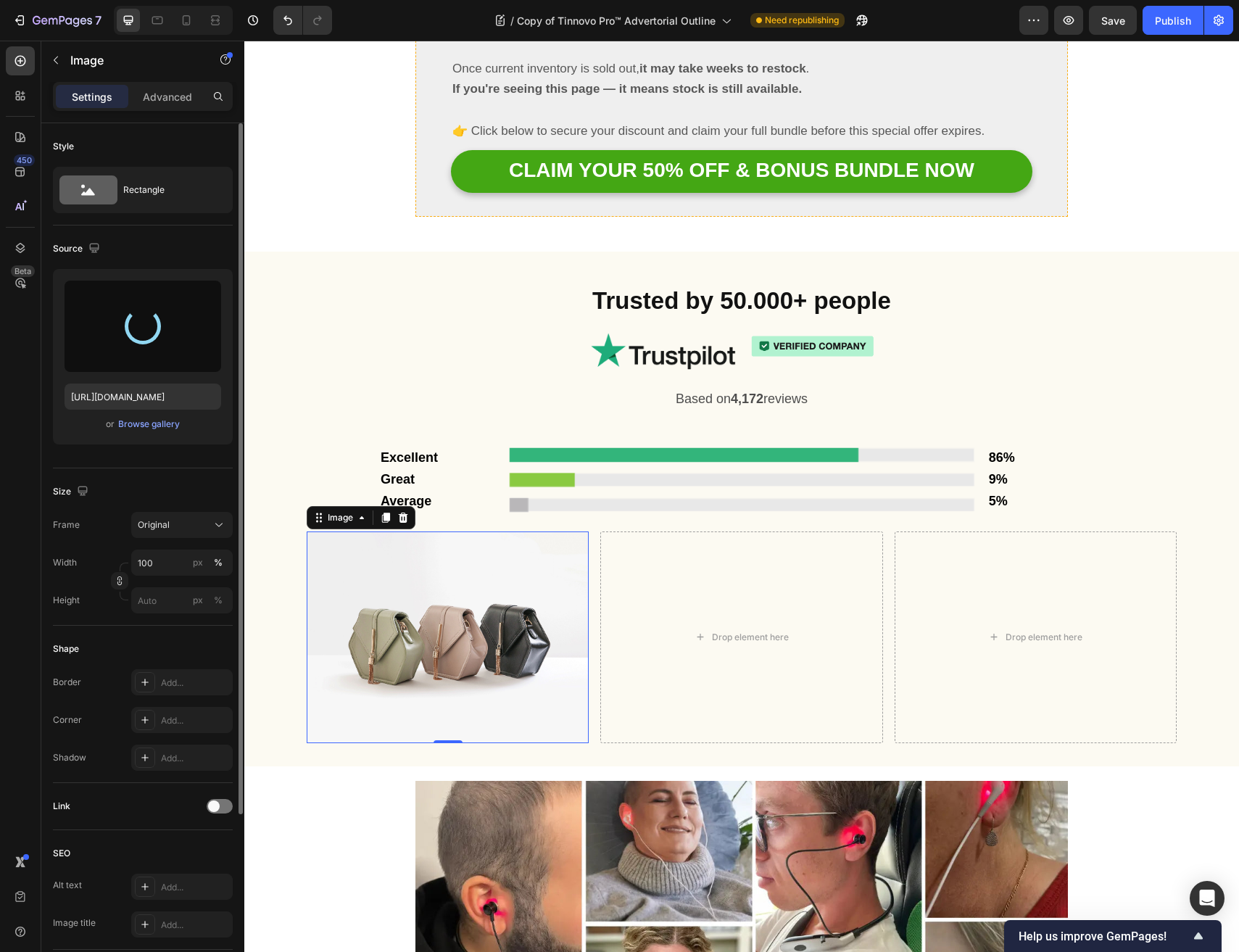
type input "[URL][DOMAIN_NAME]"
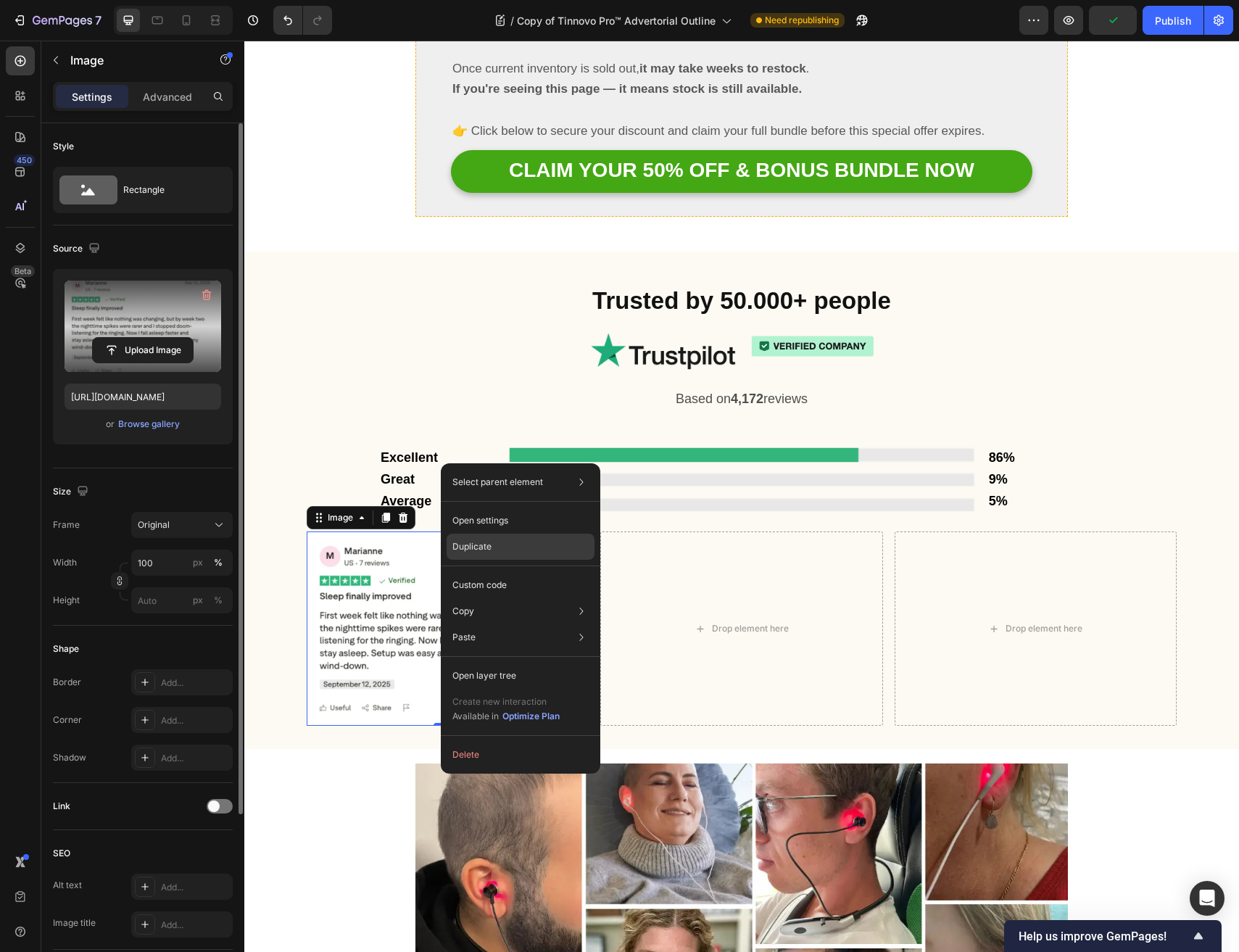
click at [472, 543] on p "Duplicate" at bounding box center [472, 546] width 39 height 13
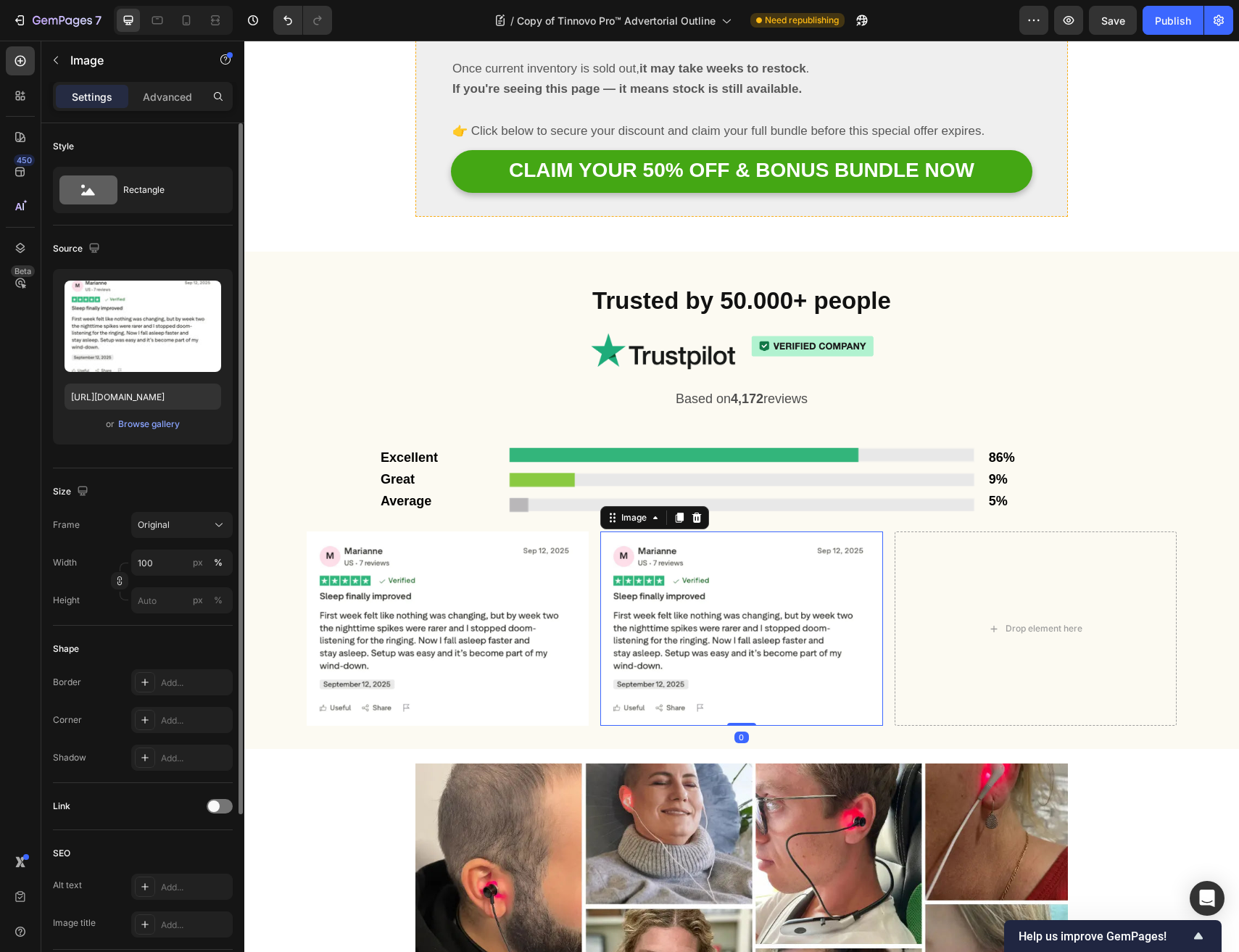
drag, startPoint x: 746, startPoint y: 501, endPoint x: 1034, endPoint y: 566, distance: 295.2
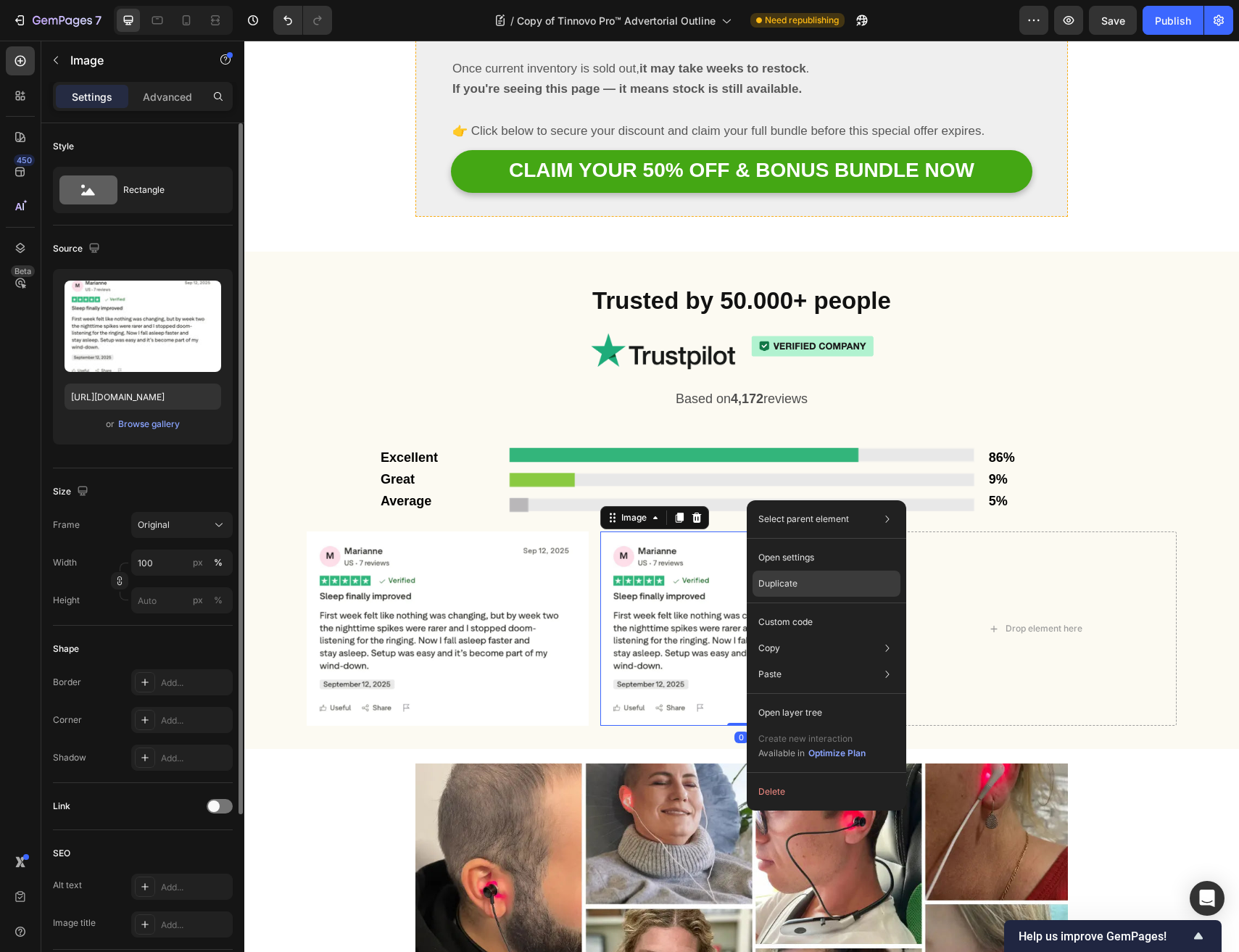
click at [802, 585] on div "Duplicate" at bounding box center [827, 584] width 148 height 26
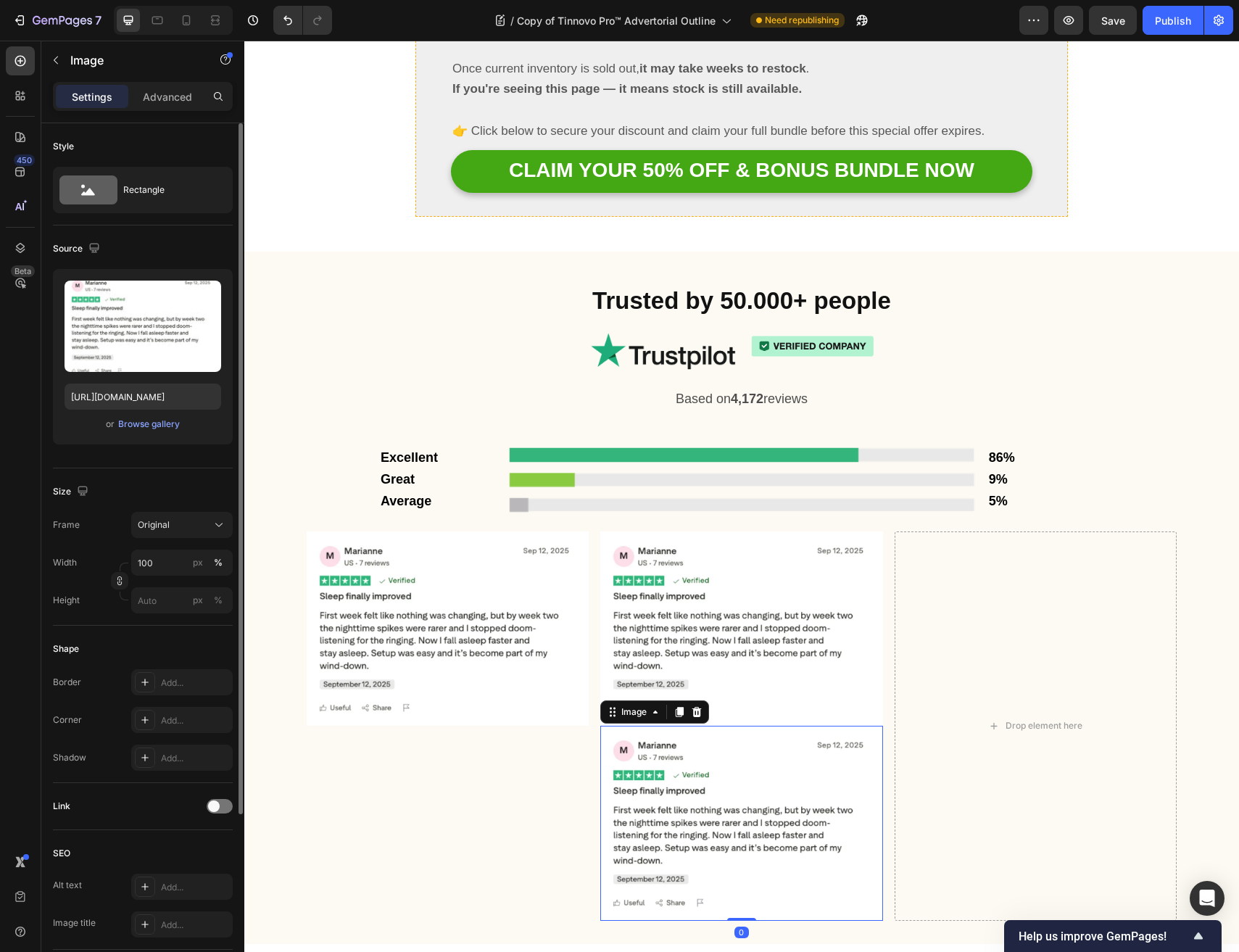
drag, startPoint x: 735, startPoint y: 648, endPoint x: 990, endPoint y: 526, distance: 282.7
click at [997, 532] on div "Image Image Image 0 Drop element here Row" at bounding box center [742, 726] width 870 height 389
drag, startPoint x: 893, startPoint y: 607, endPoint x: 1016, endPoint y: 547, distance: 136.9
click at [1021, 536] on div "Image Image Image 0 Drop element here Row" at bounding box center [742, 726] width 870 height 389
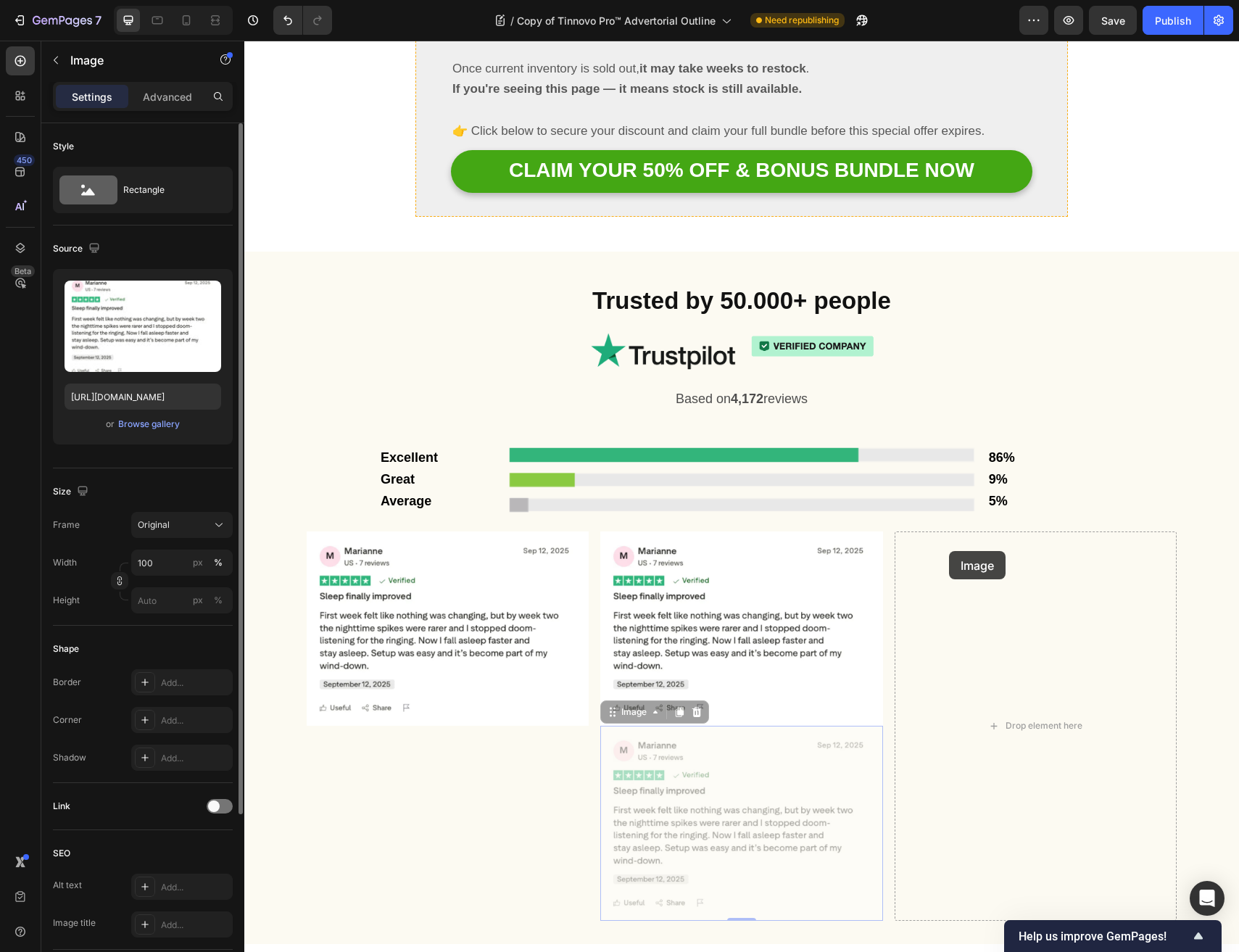
drag, startPoint x: 715, startPoint y: 669, endPoint x: 797, endPoint y: 561, distance: 135.6
click at [921, 552] on div "Image Image Image 0 Image 0 Drop element here Row" at bounding box center [742, 726] width 870 height 389
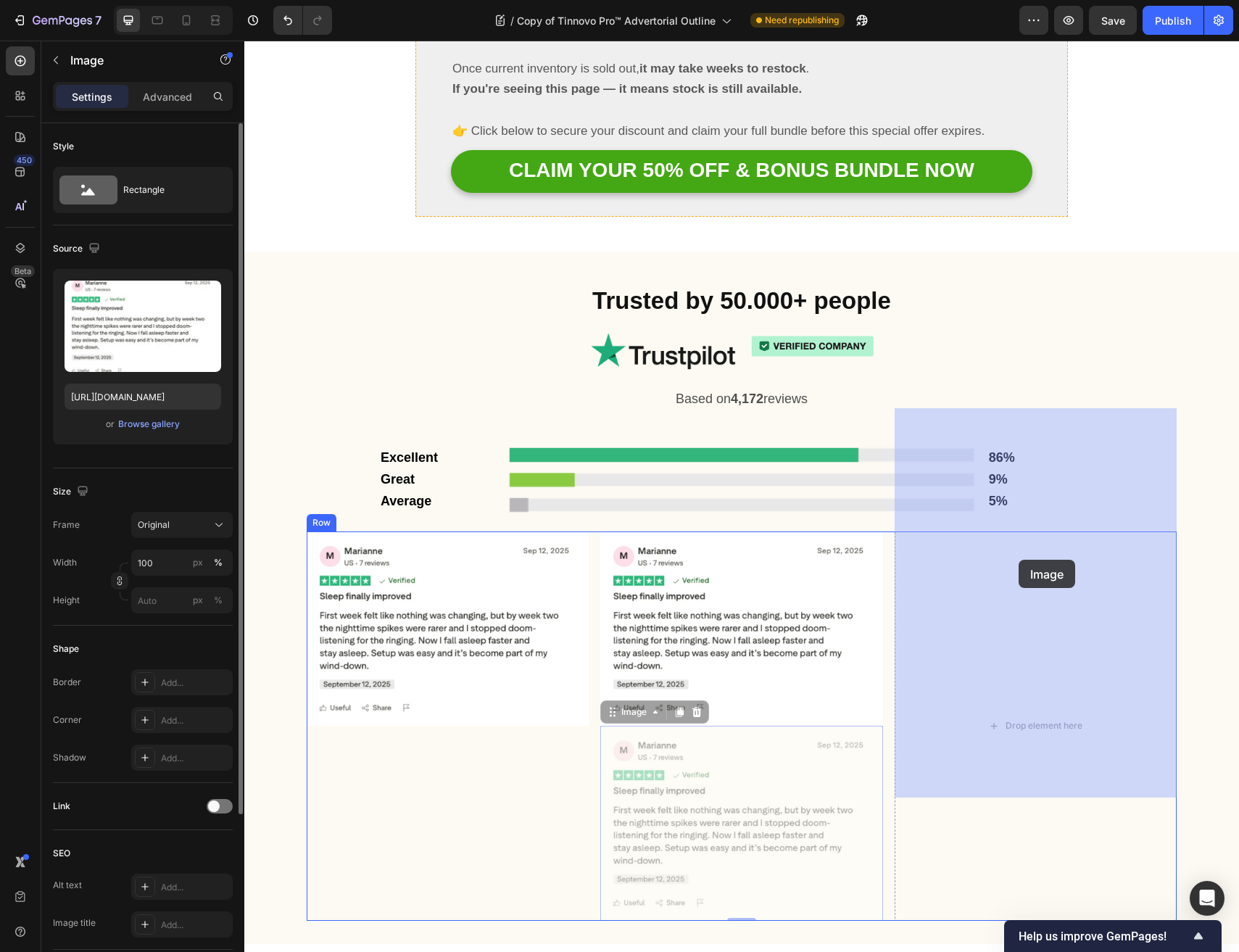
drag, startPoint x: 637, startPoint y: 588, endPoint x: 1019, endPoint y: 560, distance: 383.0
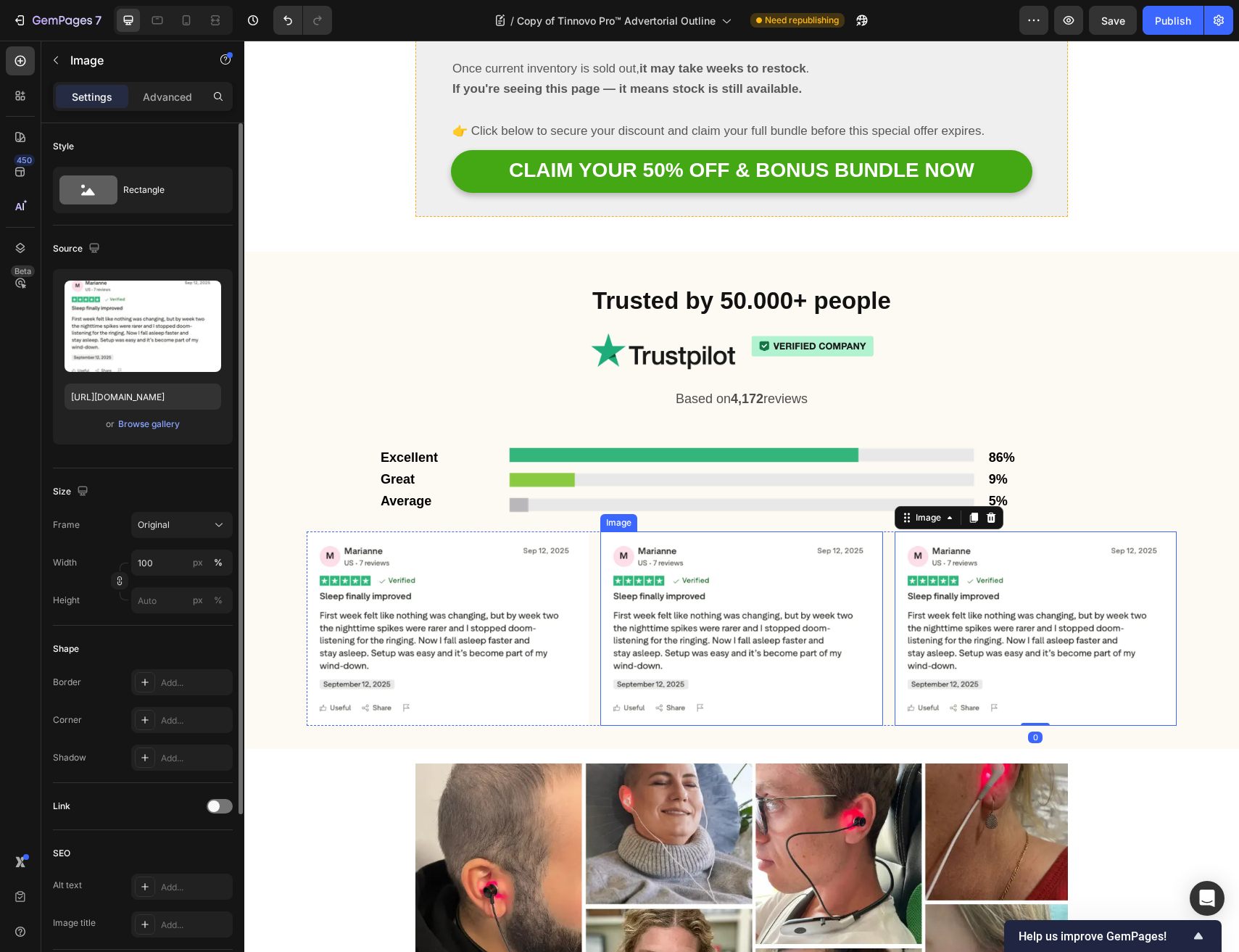
click at [692, 532] on img at bounding box center [741, 629] width 282 height 195
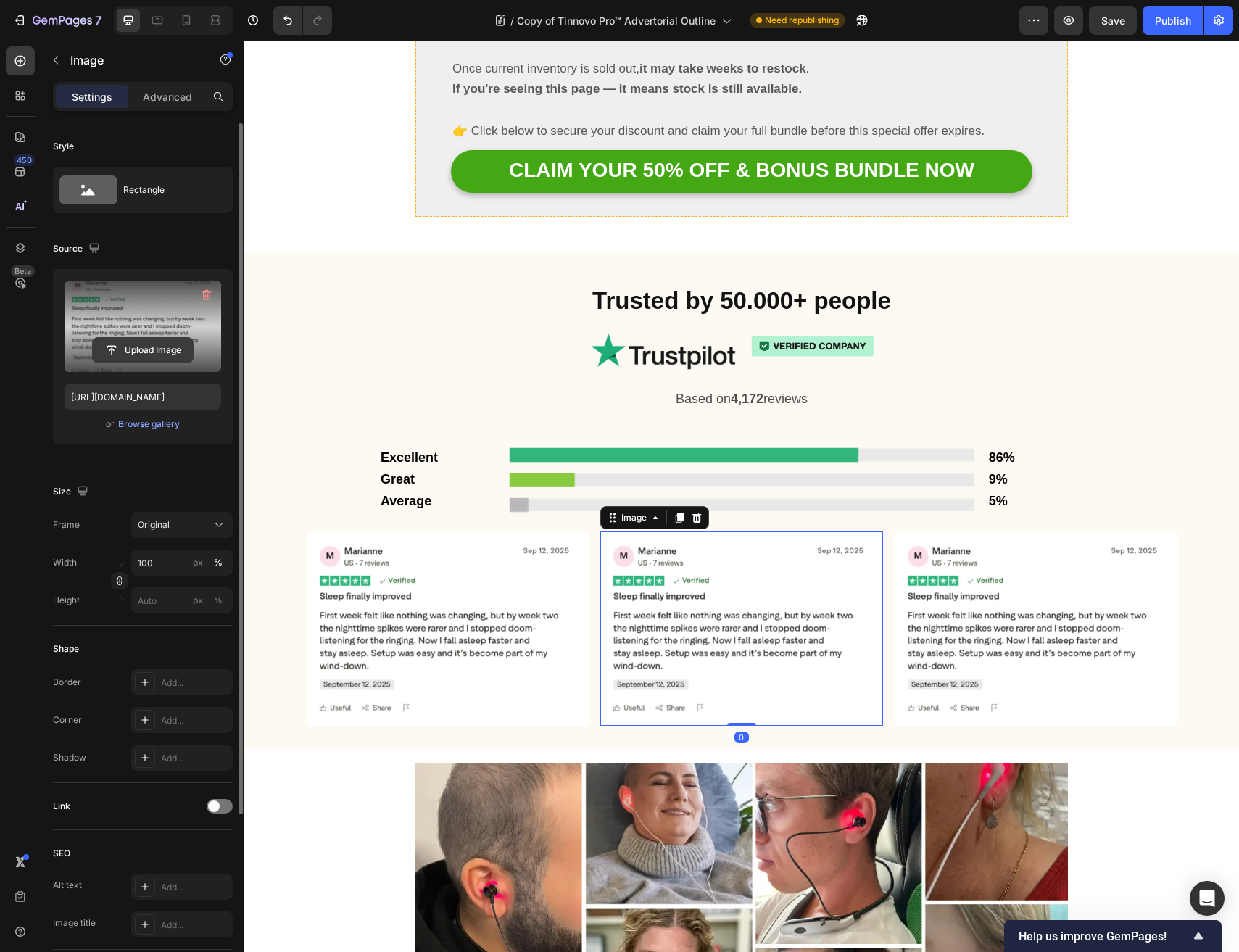
click at [131, 339] on input "file" at bounding box center [142, 350] width 100 height 25
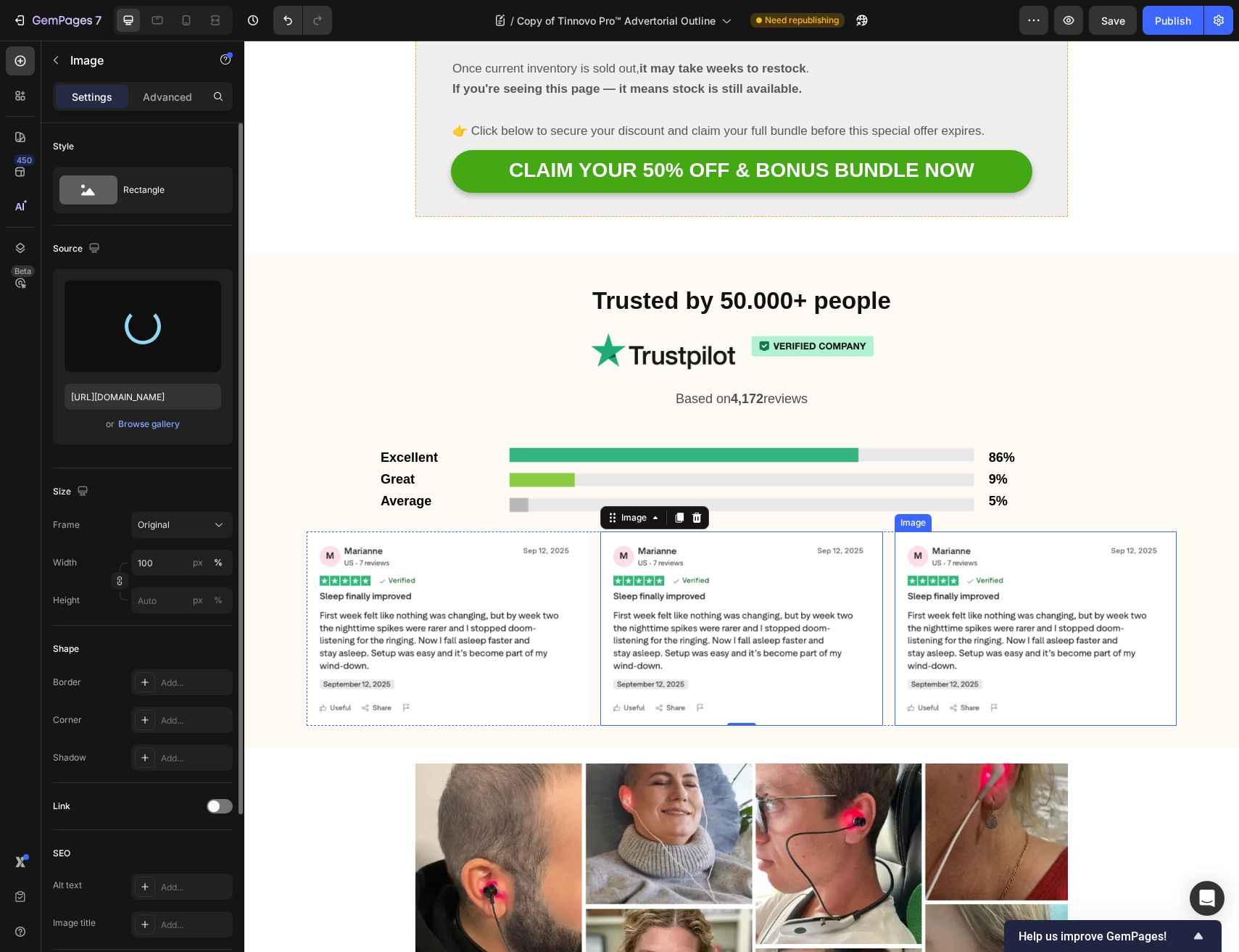
type input "https://cdn.shopify.com/s/files/1/0691/6715/3327/files/gempages_560425685798093…"
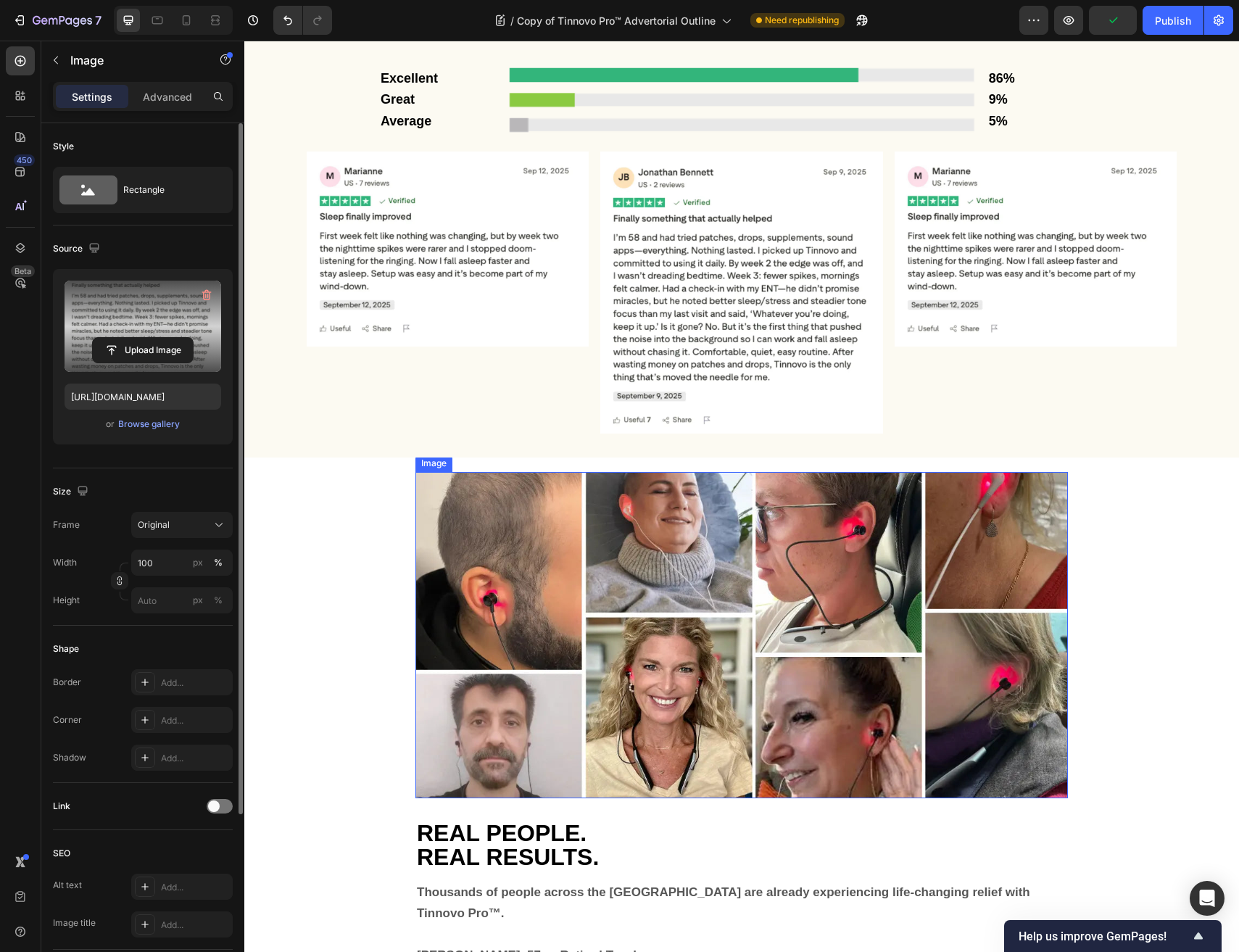
scroll to position [9354, 0]
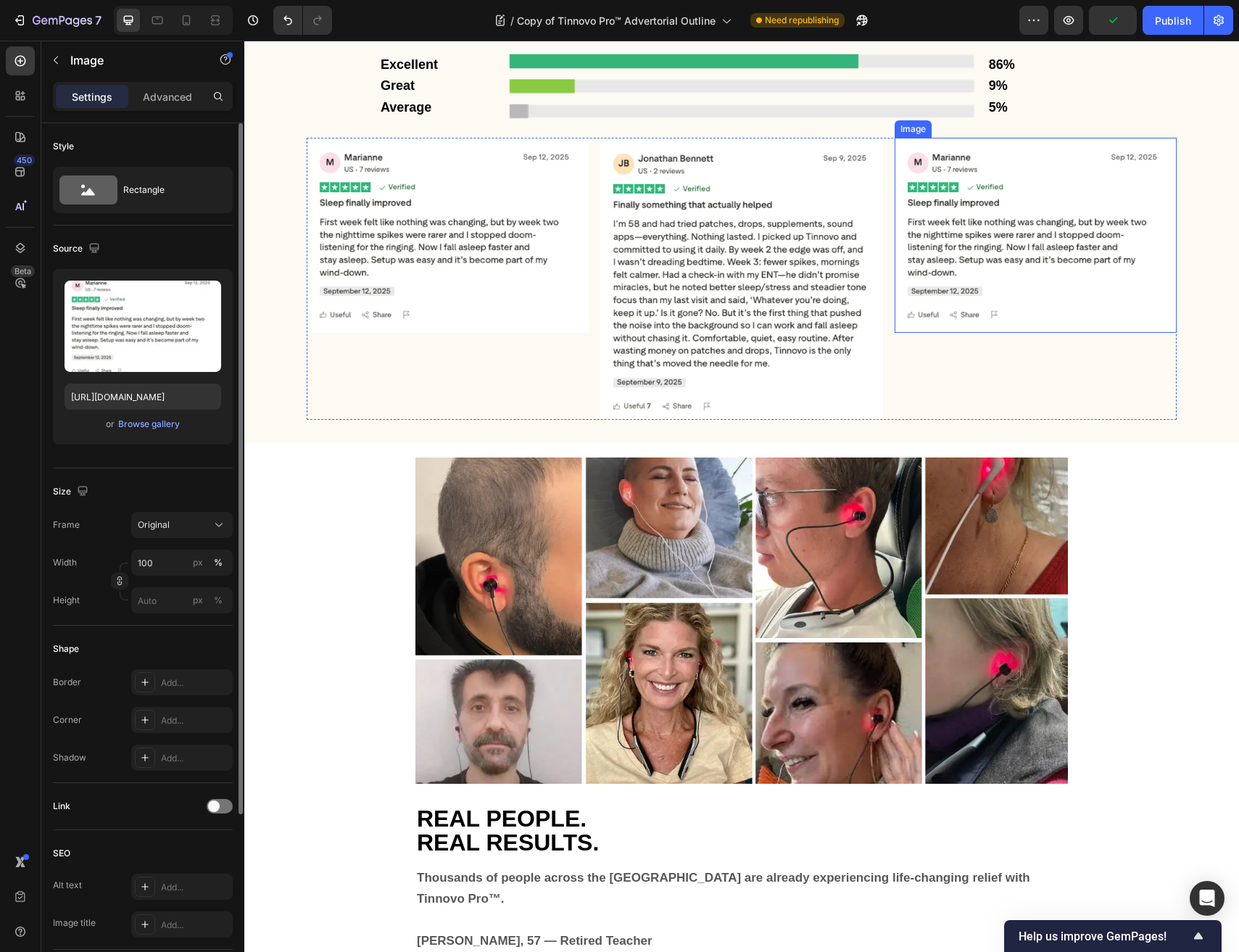
click at [976, 294] on img at bounding box center [1035, 235] width 282 height 195
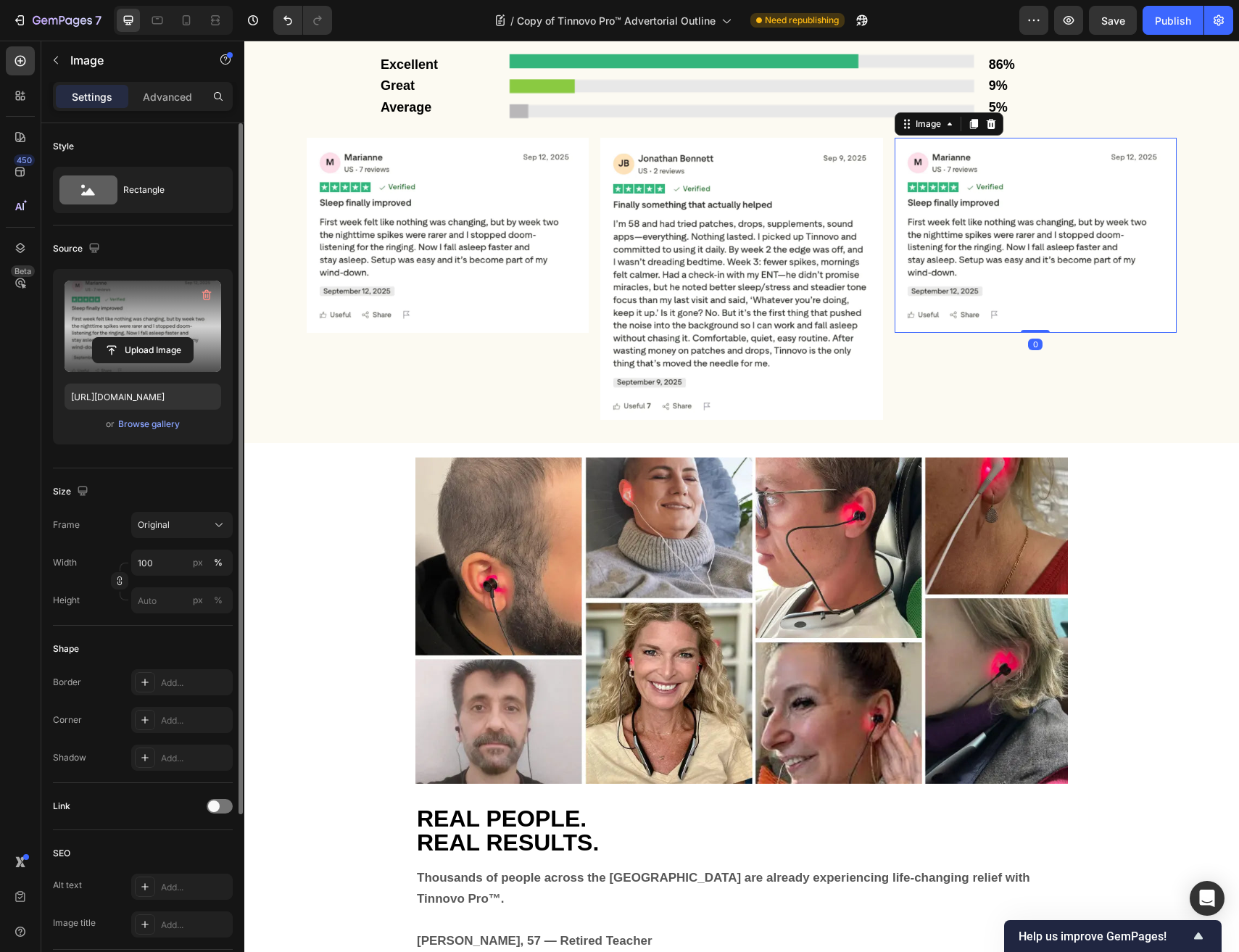
click at [128, 322] on label at bounding box center [142, 325] width 156 height 91
click at [128, 338] on input "file" at bounding box center [142, 350] width 100 height 25
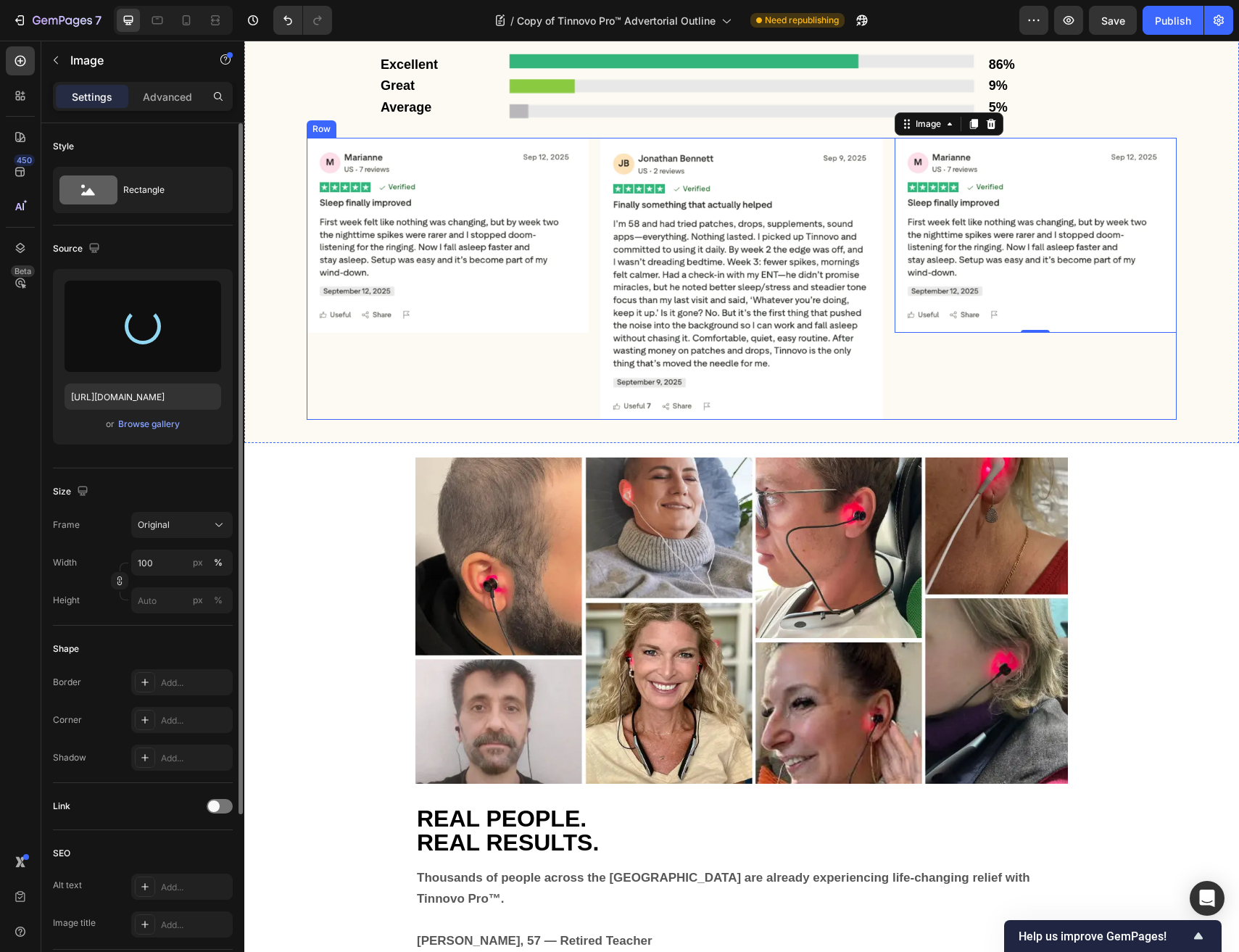
type input "https://cdn.shopify.com/s/files/1/0691/6715/3327/files/gempages_560425685798093…"
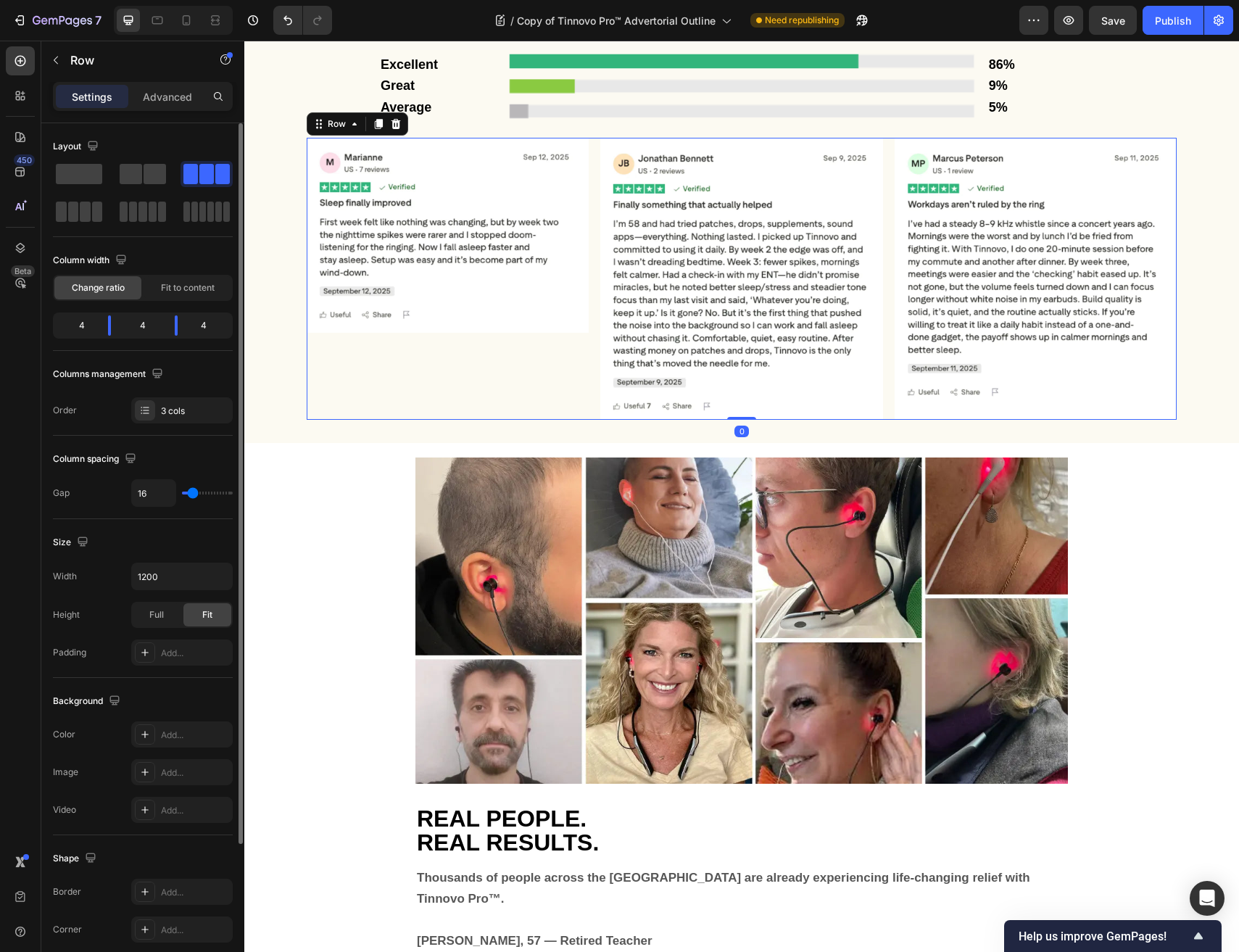
click at [412, 403] on div "Image" at bounding box center [448, 279] width 282 height 282
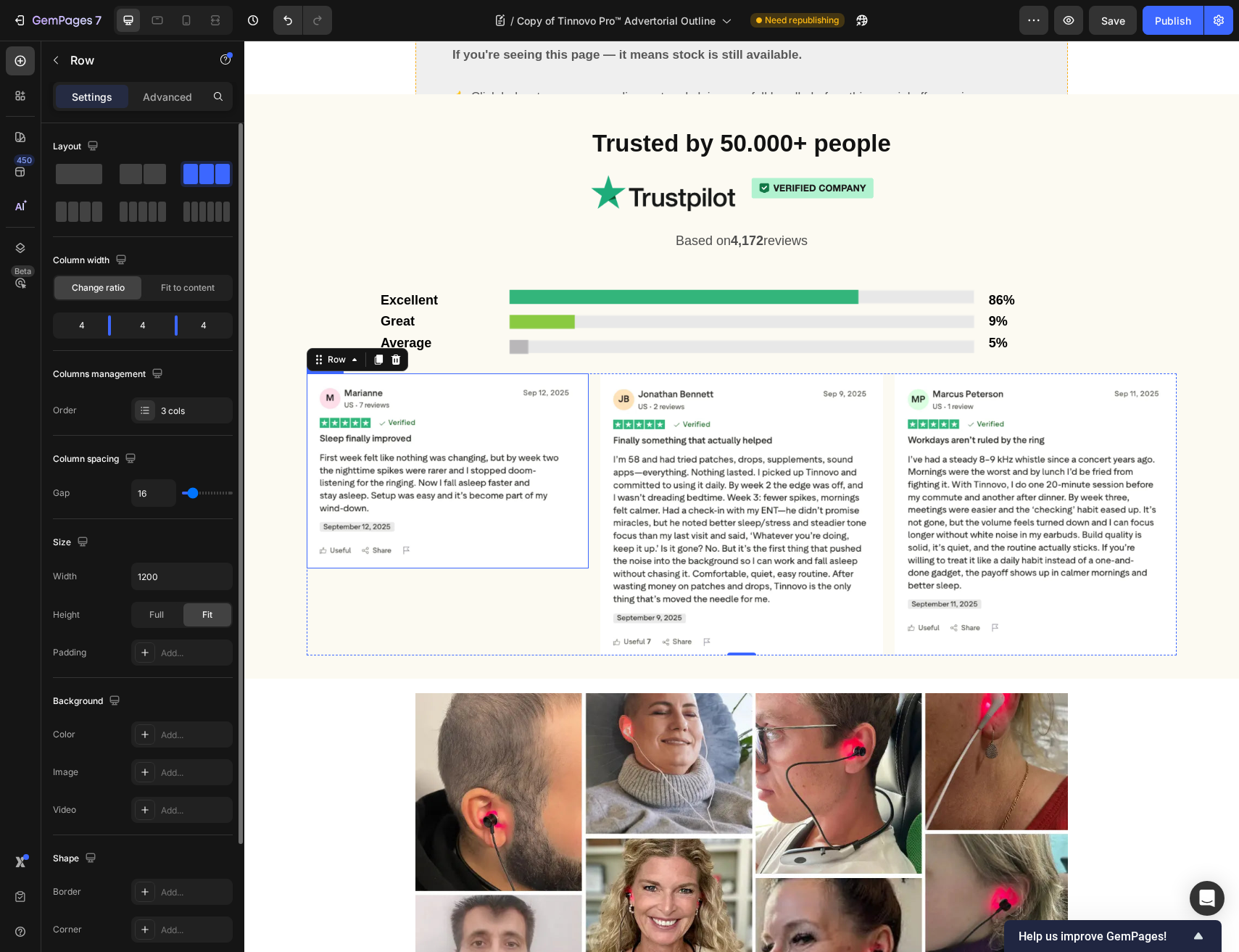
scroll to position [9095, 0]
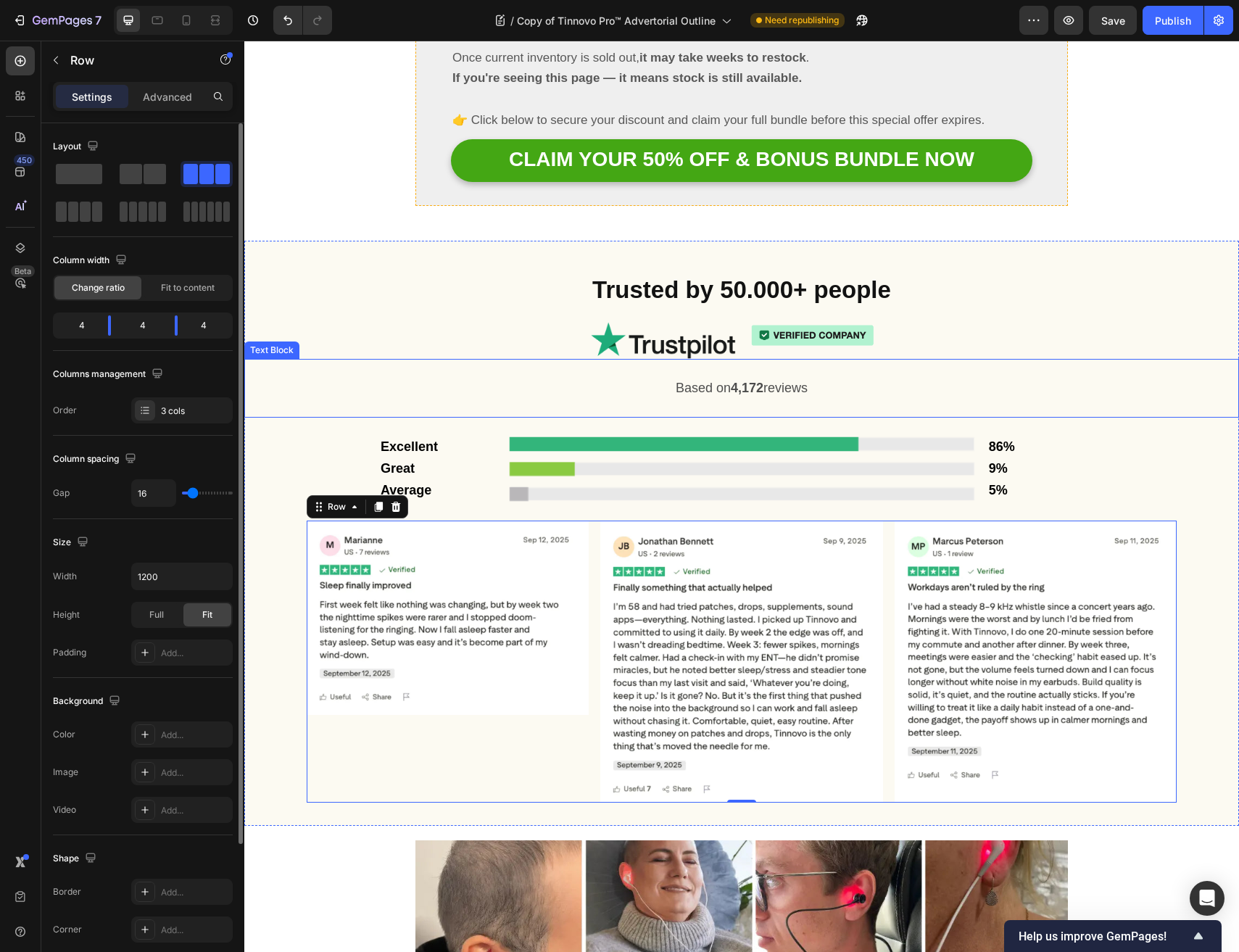
click at [563, 378] on p "Based on 4,172 reviews" at bounding box center [742, 388] width 992 height 22
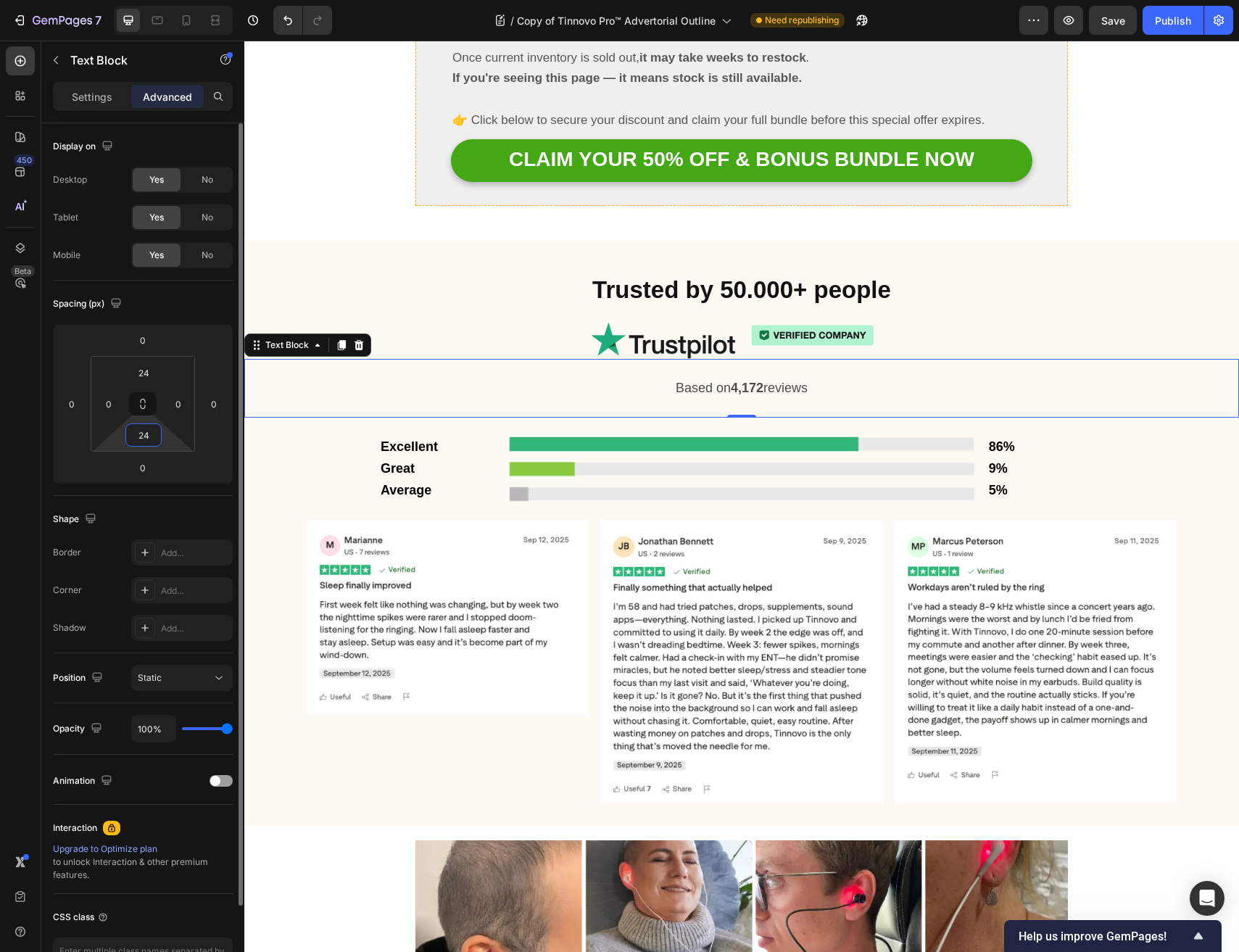
click at [143, 440] on input "24" at bounding box center [143, 435] width 29 height 22
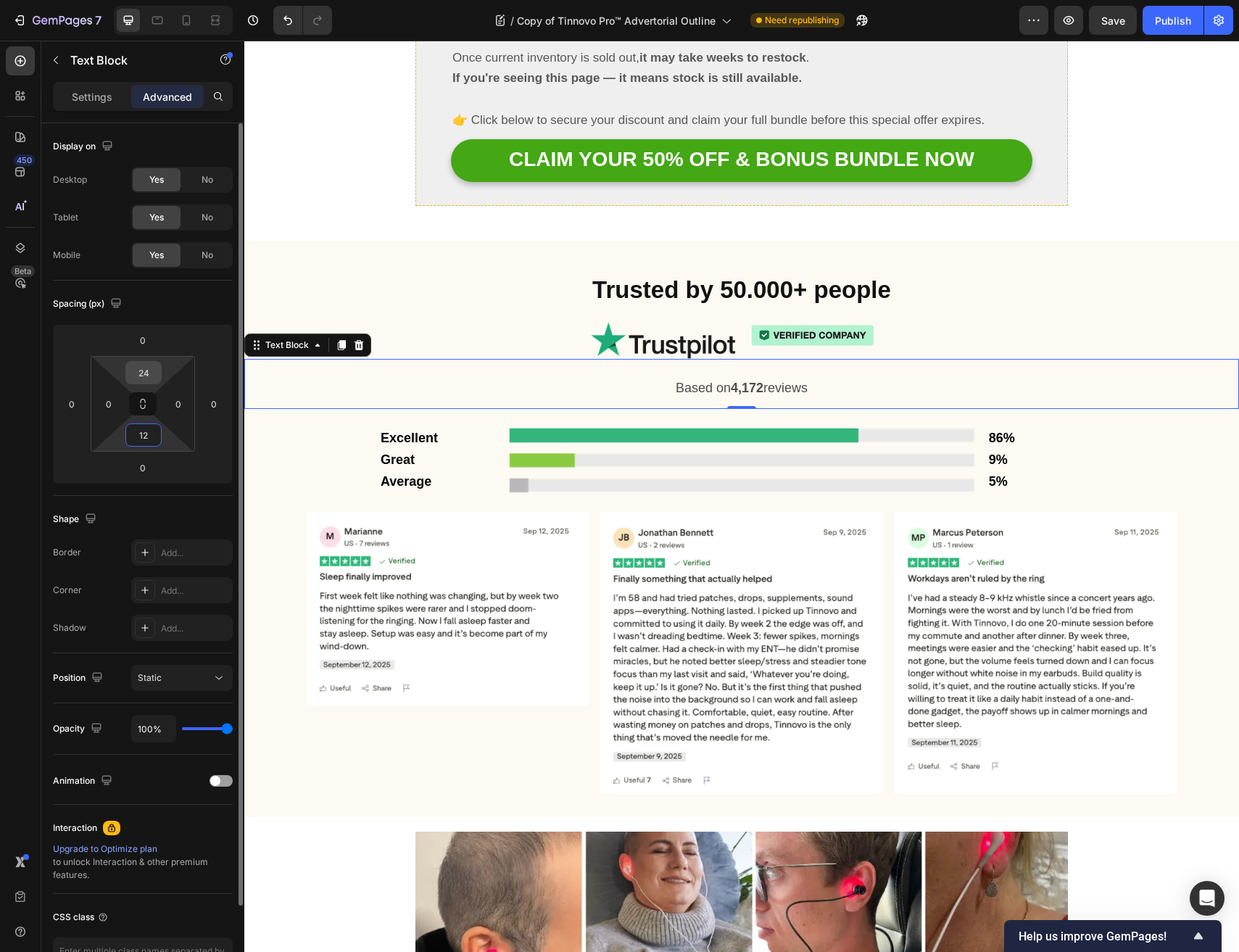
type input "1"
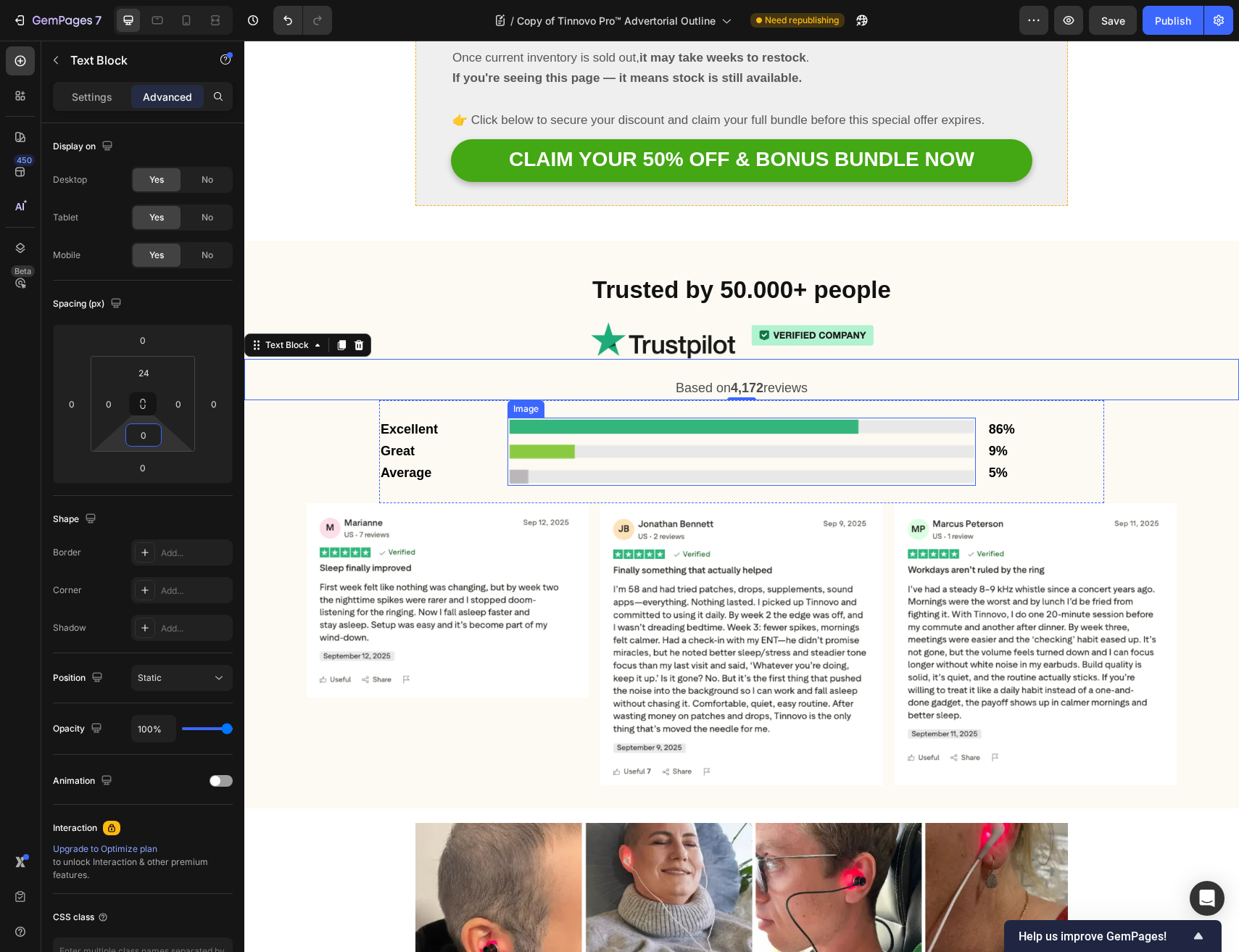
click at [1078, 322] on div at bounding box center [961, 335] width 429 height 26
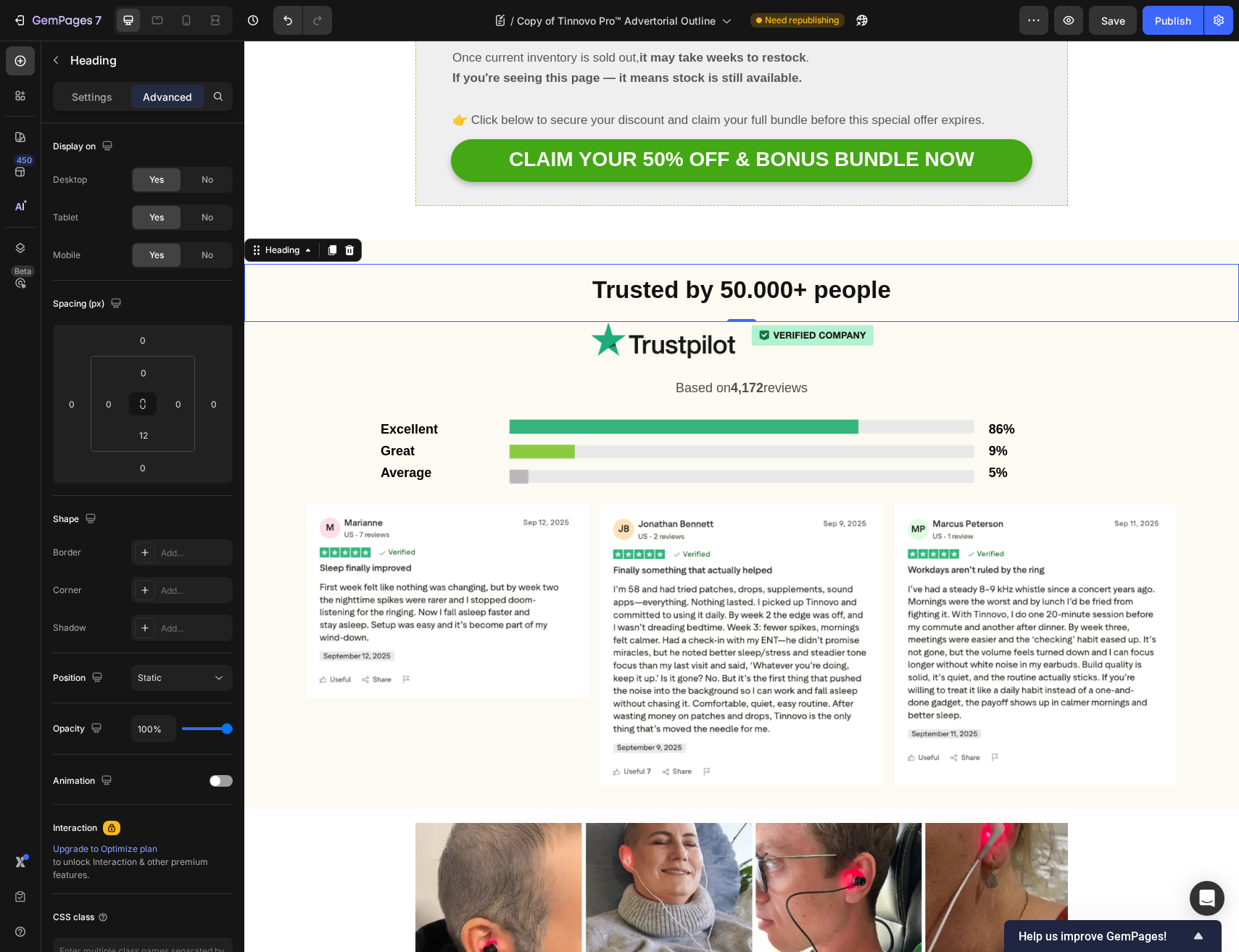
click at [935, 264] on h2 "Trusted by 50.000+ people" at bounding box center [742, 288] width 995 height 49
click at [139, 438] on input "12" at bounding box center [143, 435] width 29 height 22
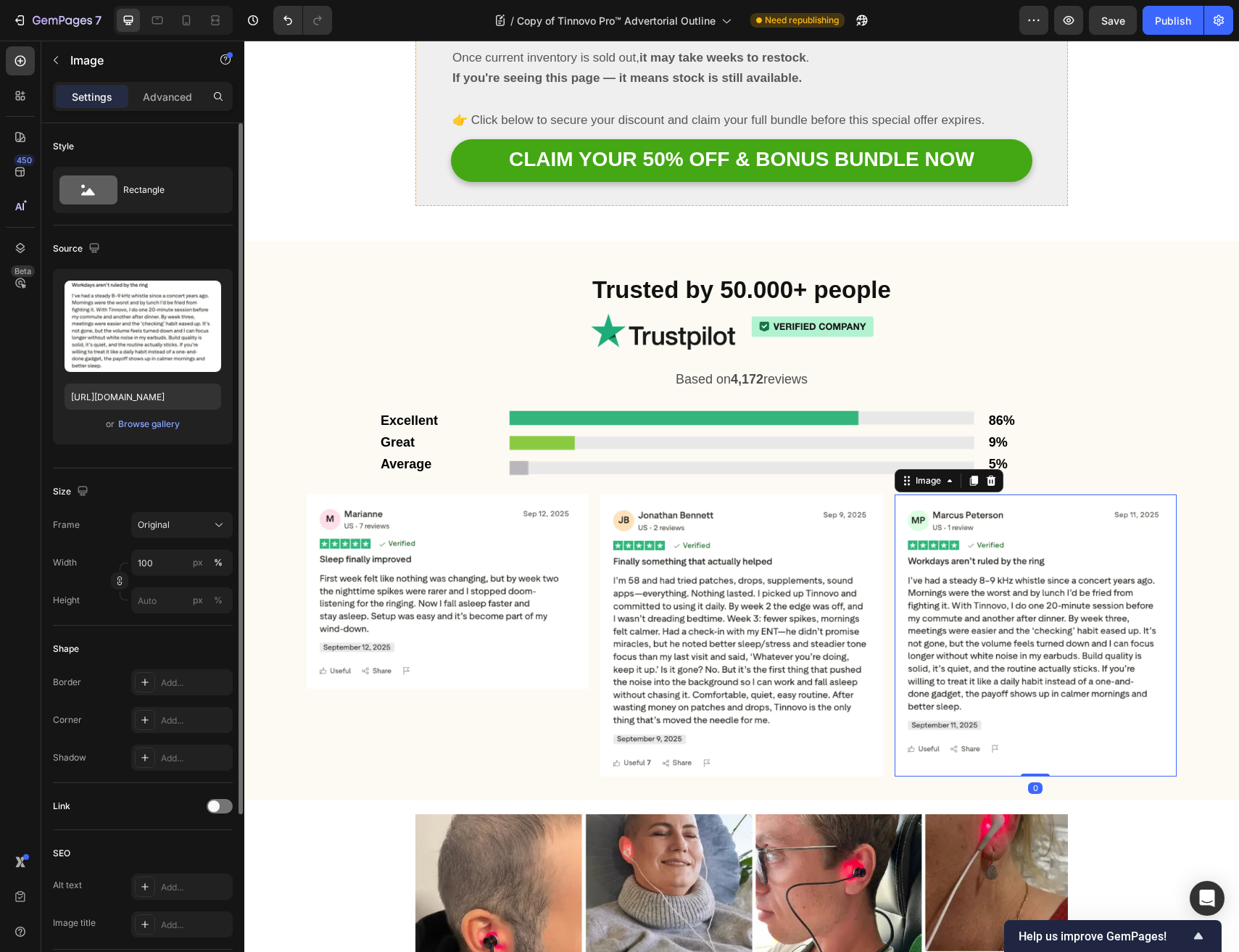
click at [931, 494] on img at bounding box center [1035, 635] width 282 height 282
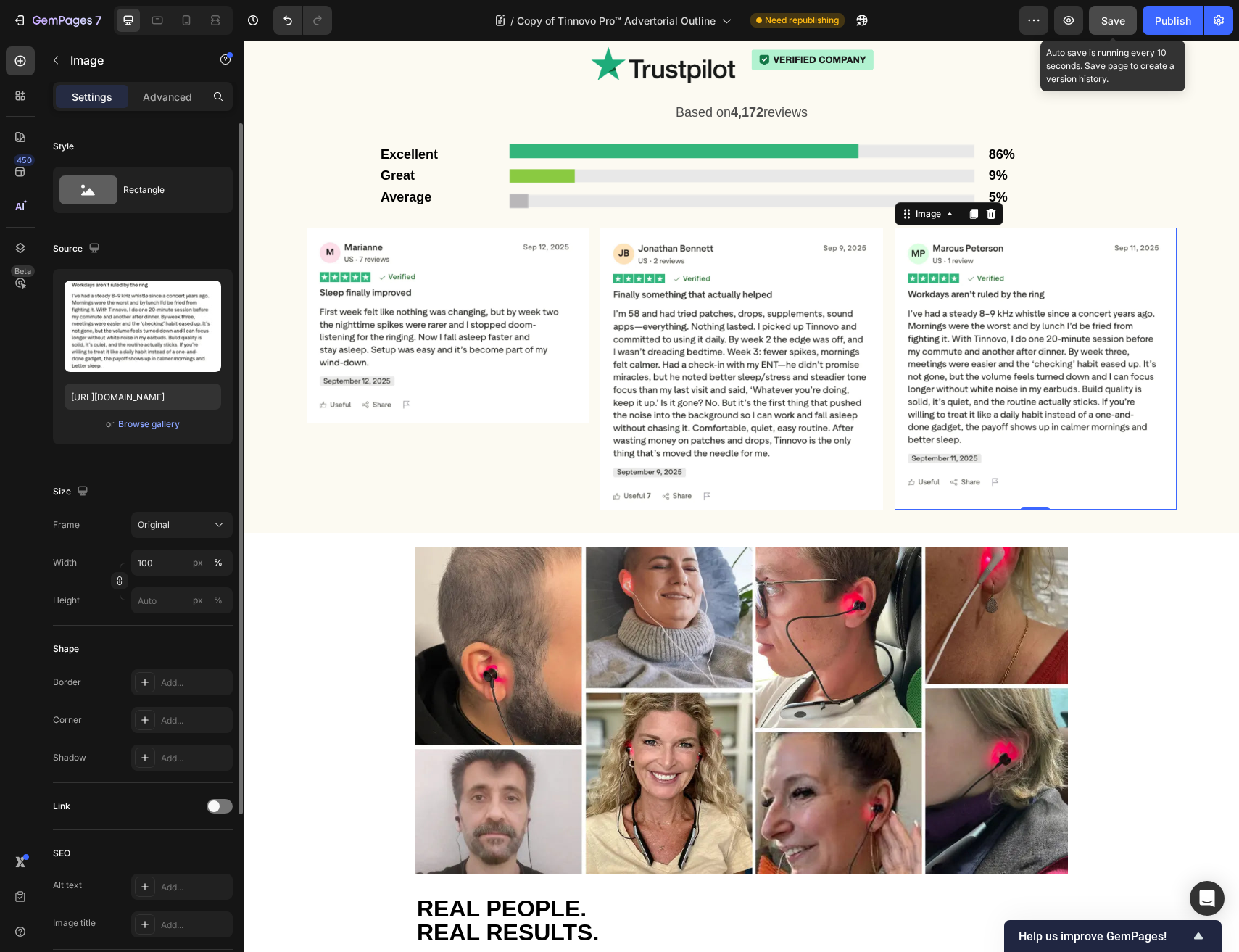
click at [1105, 28] on button "Save" at bounding box center [1112, 19] width 47 height 29
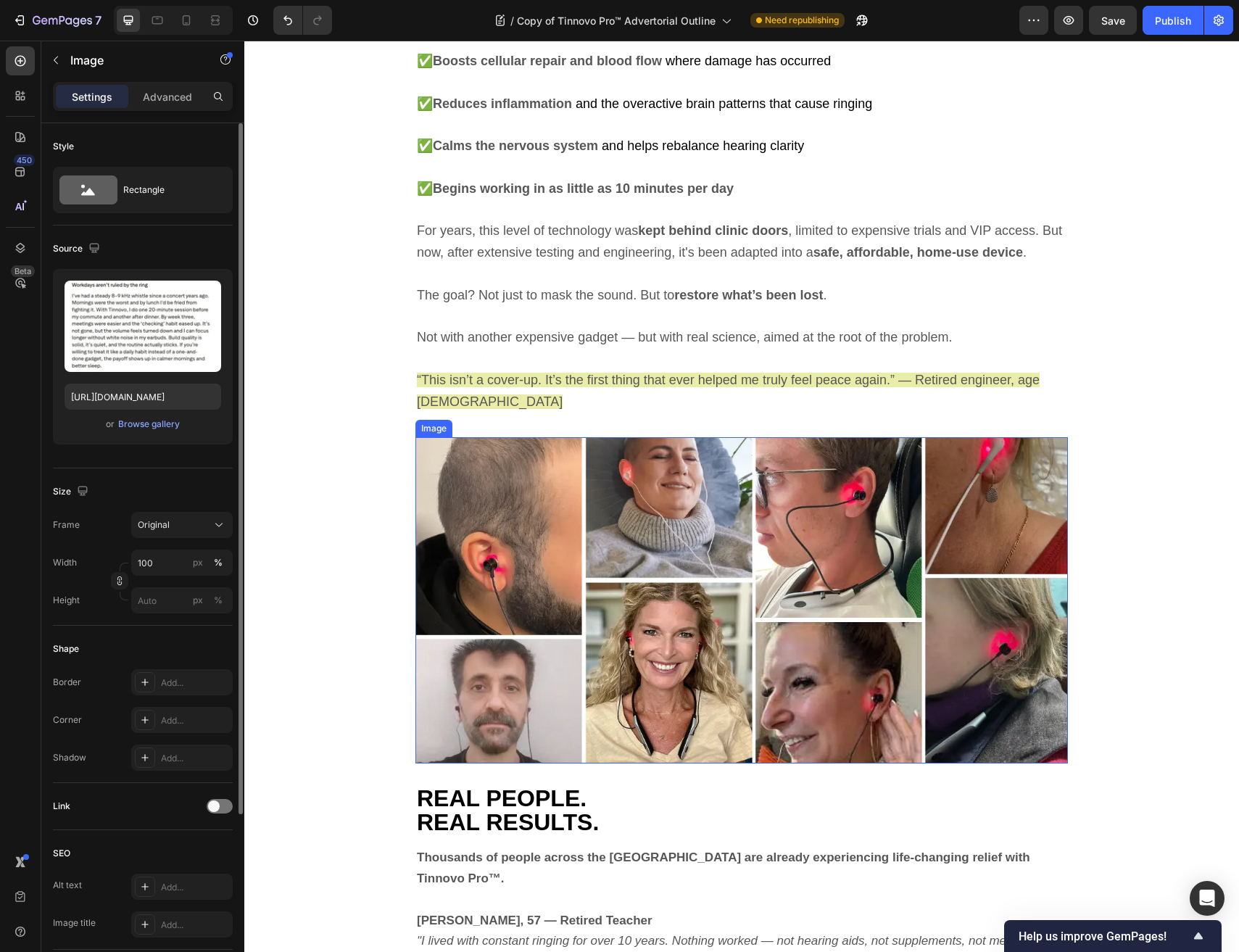
scroll to position [5390, 0]
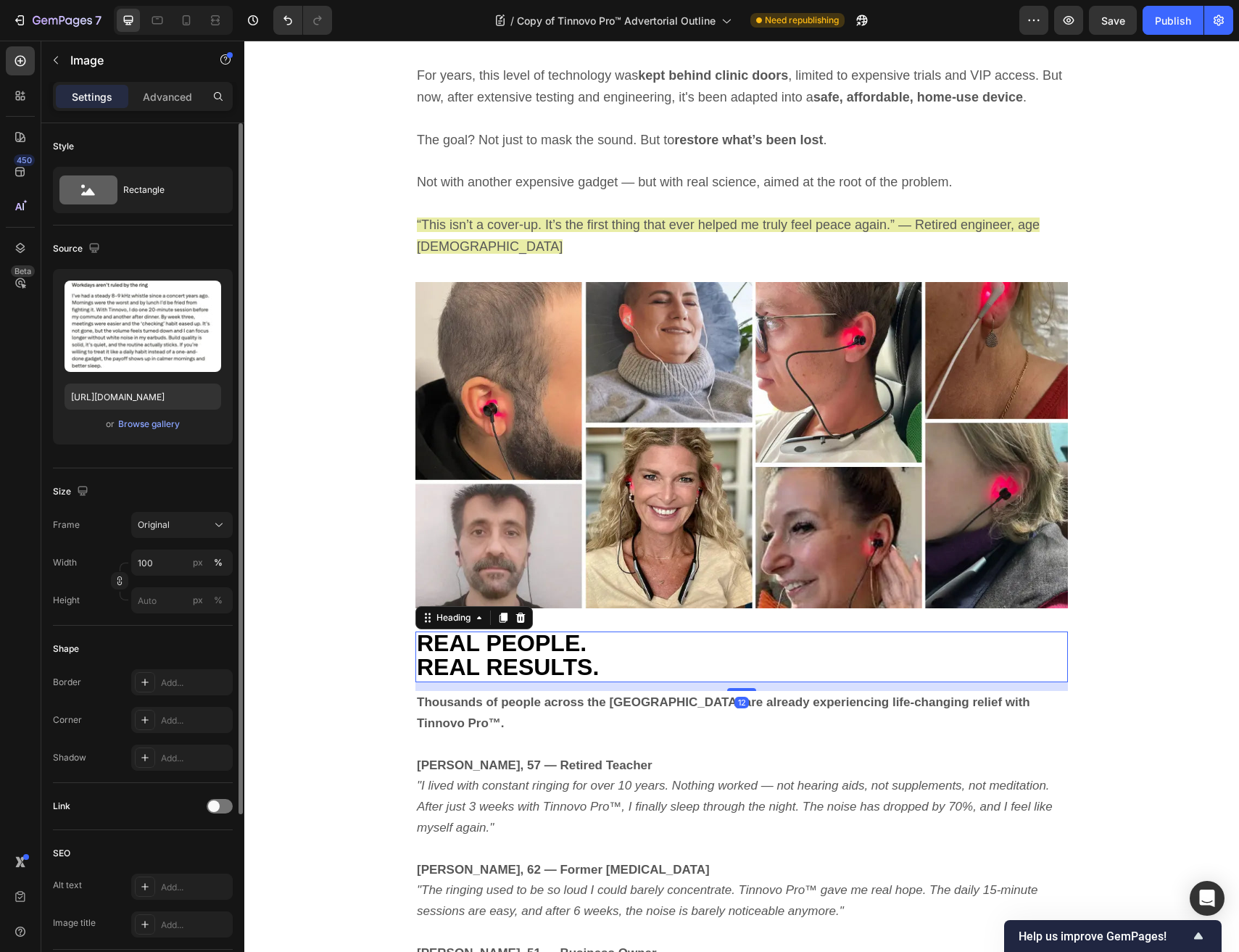
click at [717, 631] on h2 "REAL PEOPLE. REAL RESULTS." at bounding box center [742, 656] width 652 height 51
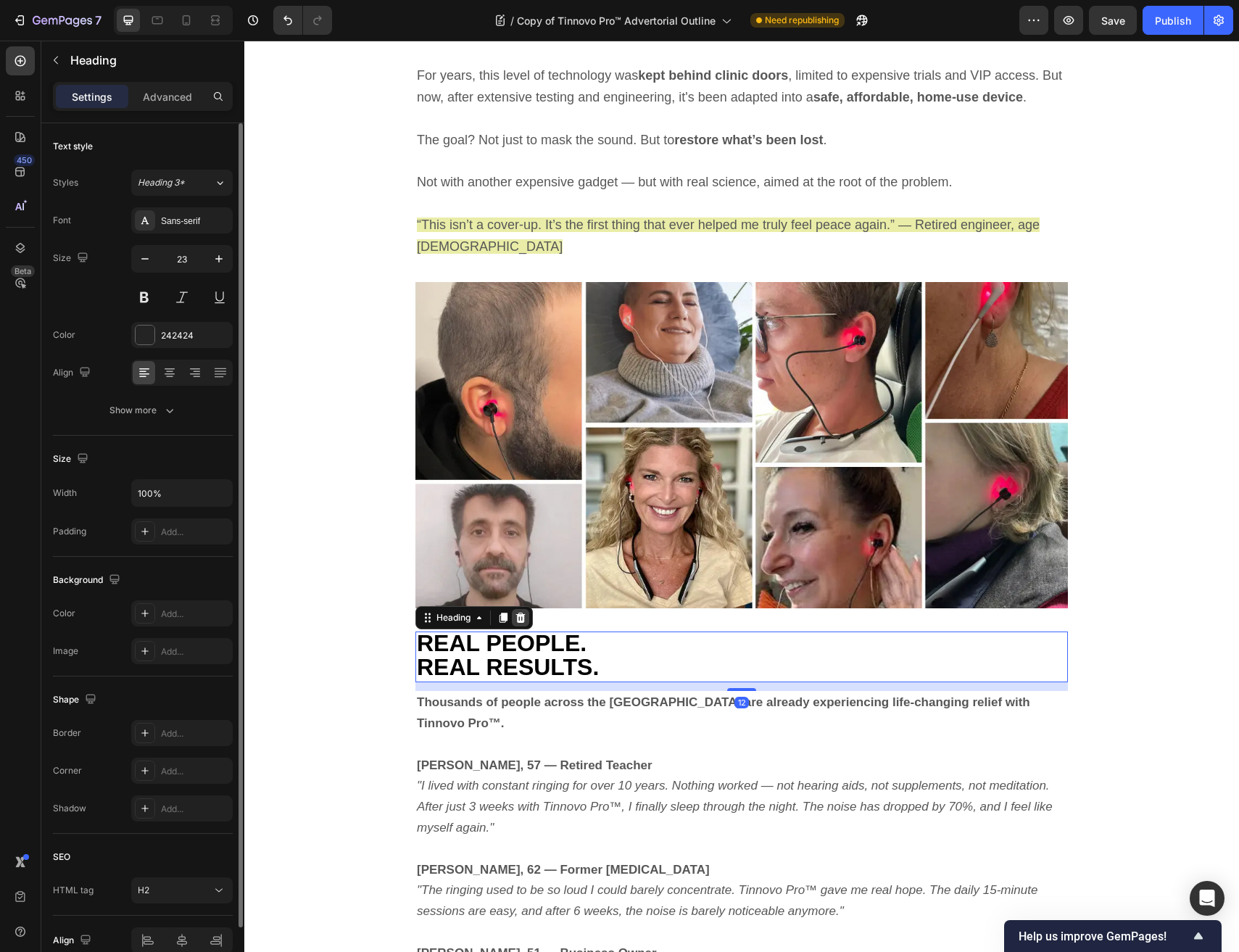
click at [525, 612] on icon at bounding box center [520, 617] width 12 height 12
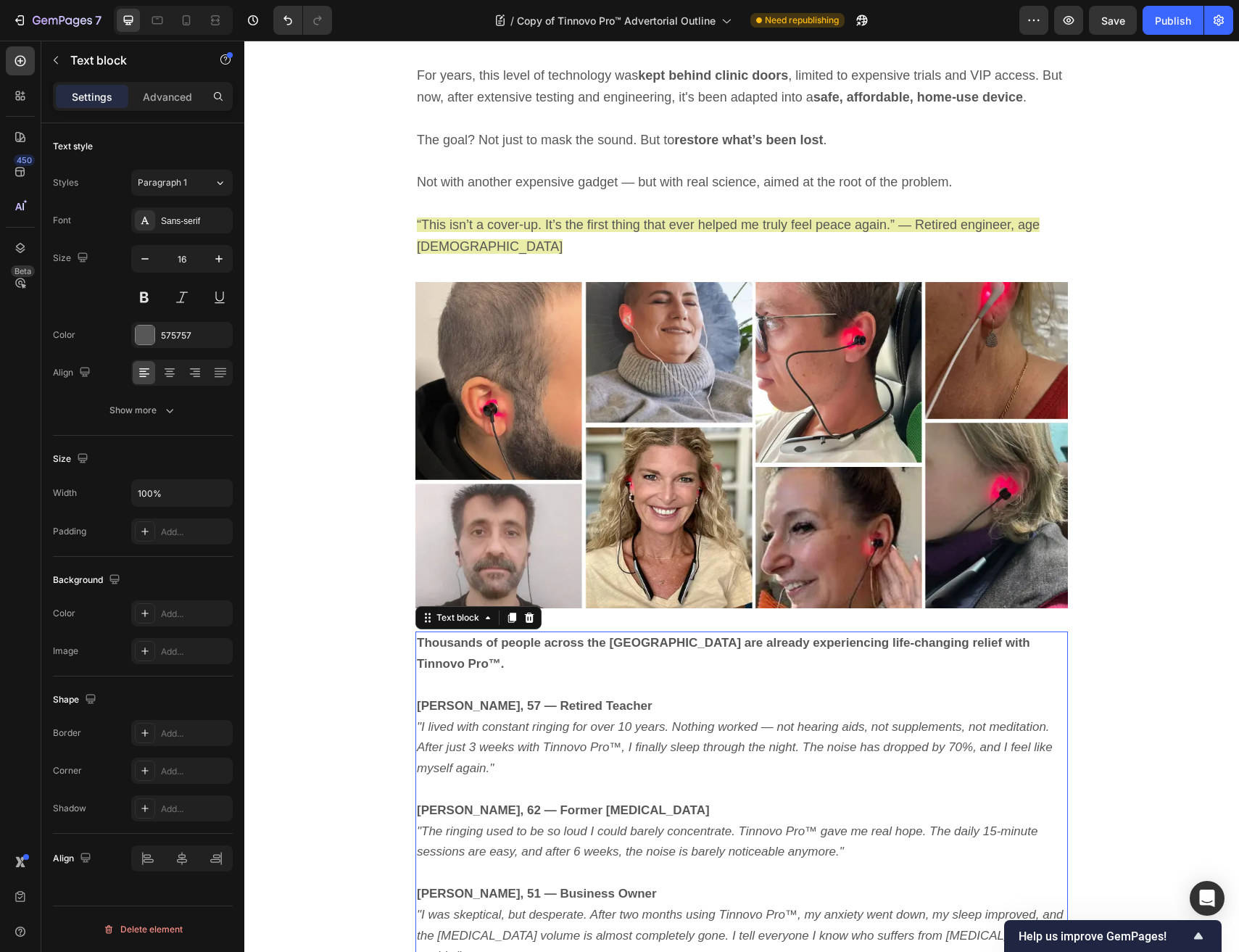
click at [516, 636] on strong "Thousands of people across the US are already experiencing life-changing relief…" at bounding box center [724, 653] width 613 height 35
click at [533, 612] on icon at bounding box center [528, 617] width 12 height 12
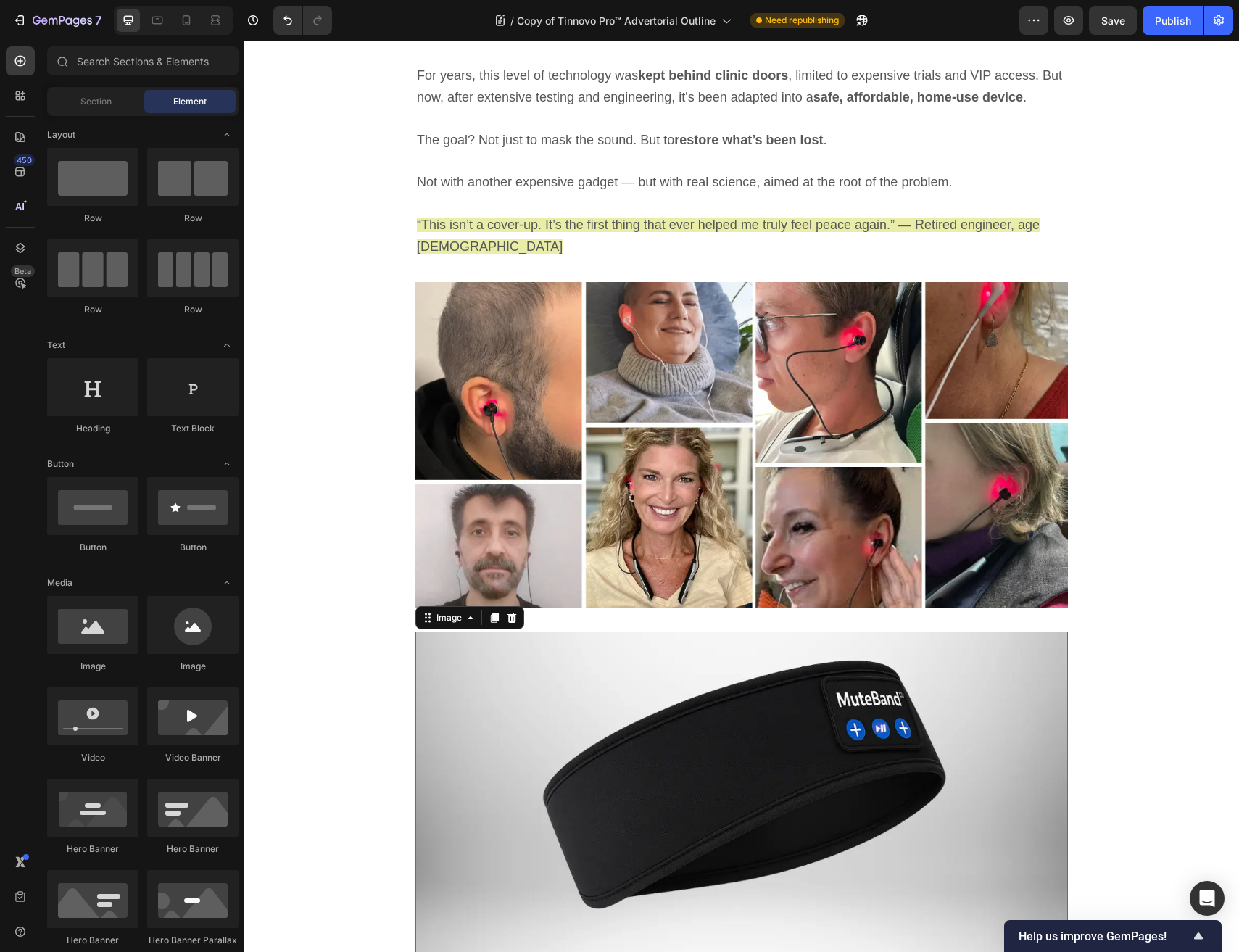
click at [522, 631] on img at bounding box center [742, 794] width 652 height 326
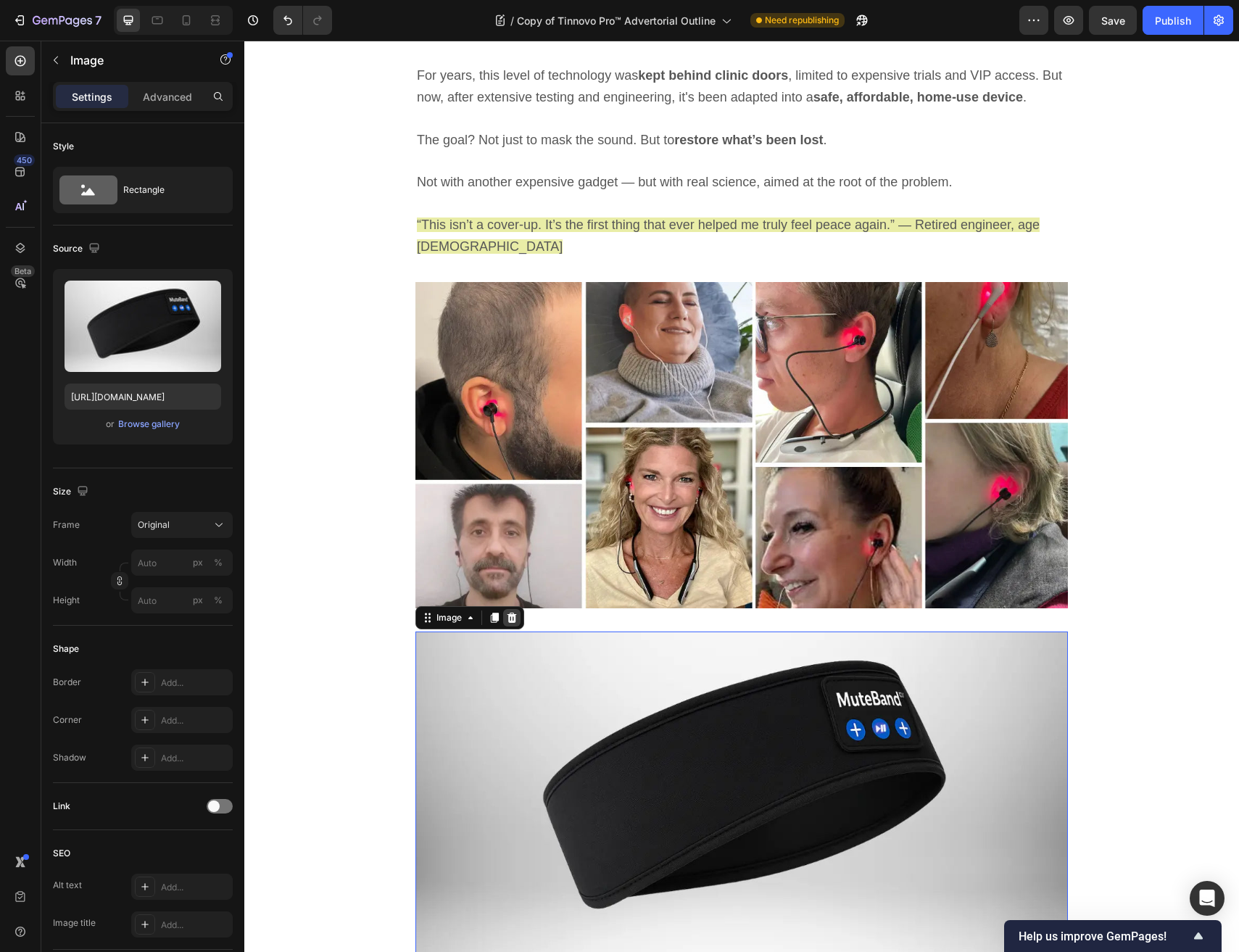
click at [516, 612] on icon at bounding box center [511, 617] width 12 height 12
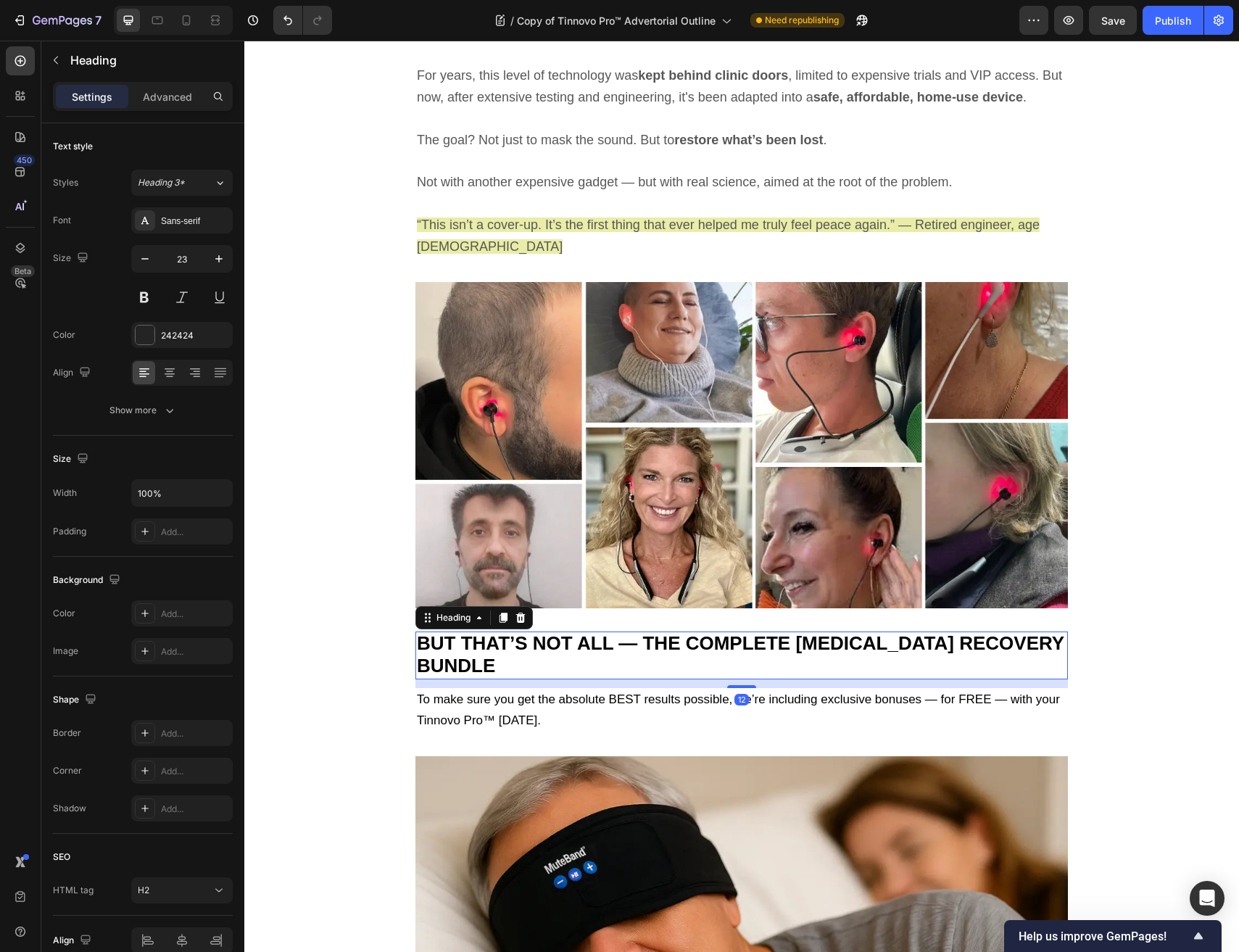
click at [518, 632] on span "BUT THAT’S NOT ALL — THE COMPLETE TINNITUS RECOVERY BUNDLE" at bounding box center [741, 654] width 648 height 44
click at [519, 612] on icon at bounding box center [520, 617] width 12 height 12
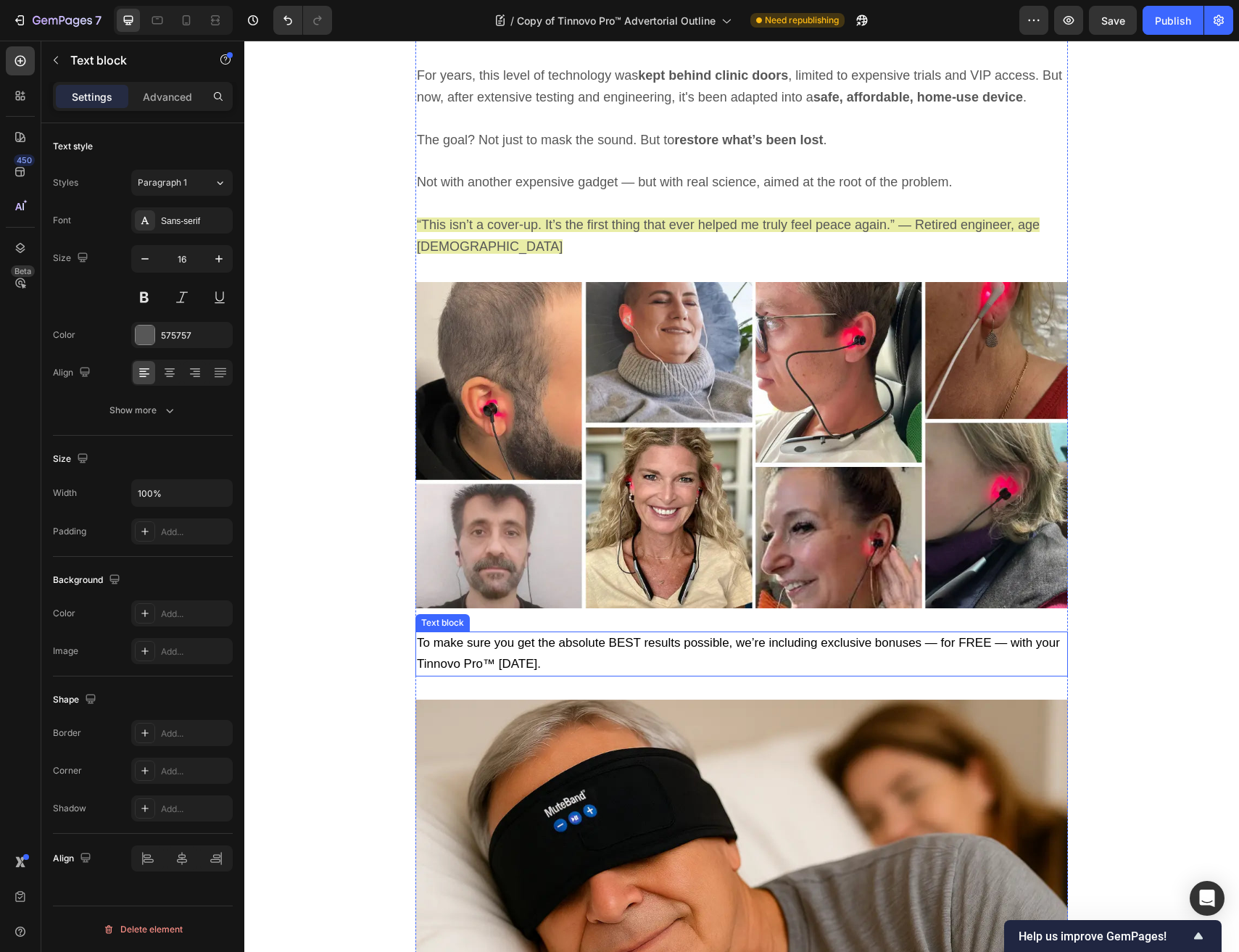
click at [517, 636] on span "To make sure you get the absolute BEST results possible, we’re including exclus…" at bounding box center [739, 653] width 643 height 35
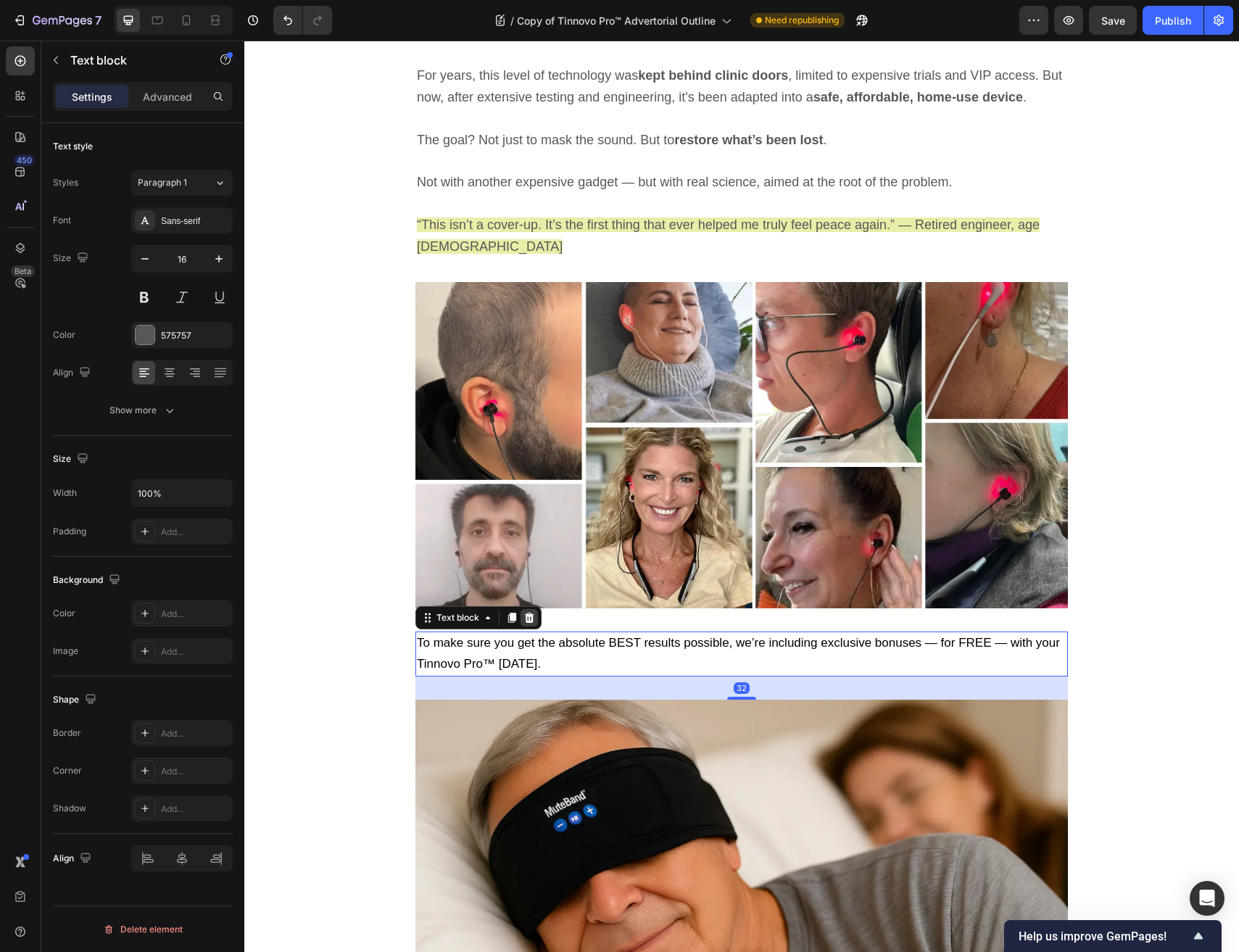
click at [528, 612] on icon at bounding box center [528, 617] width 12 height 12
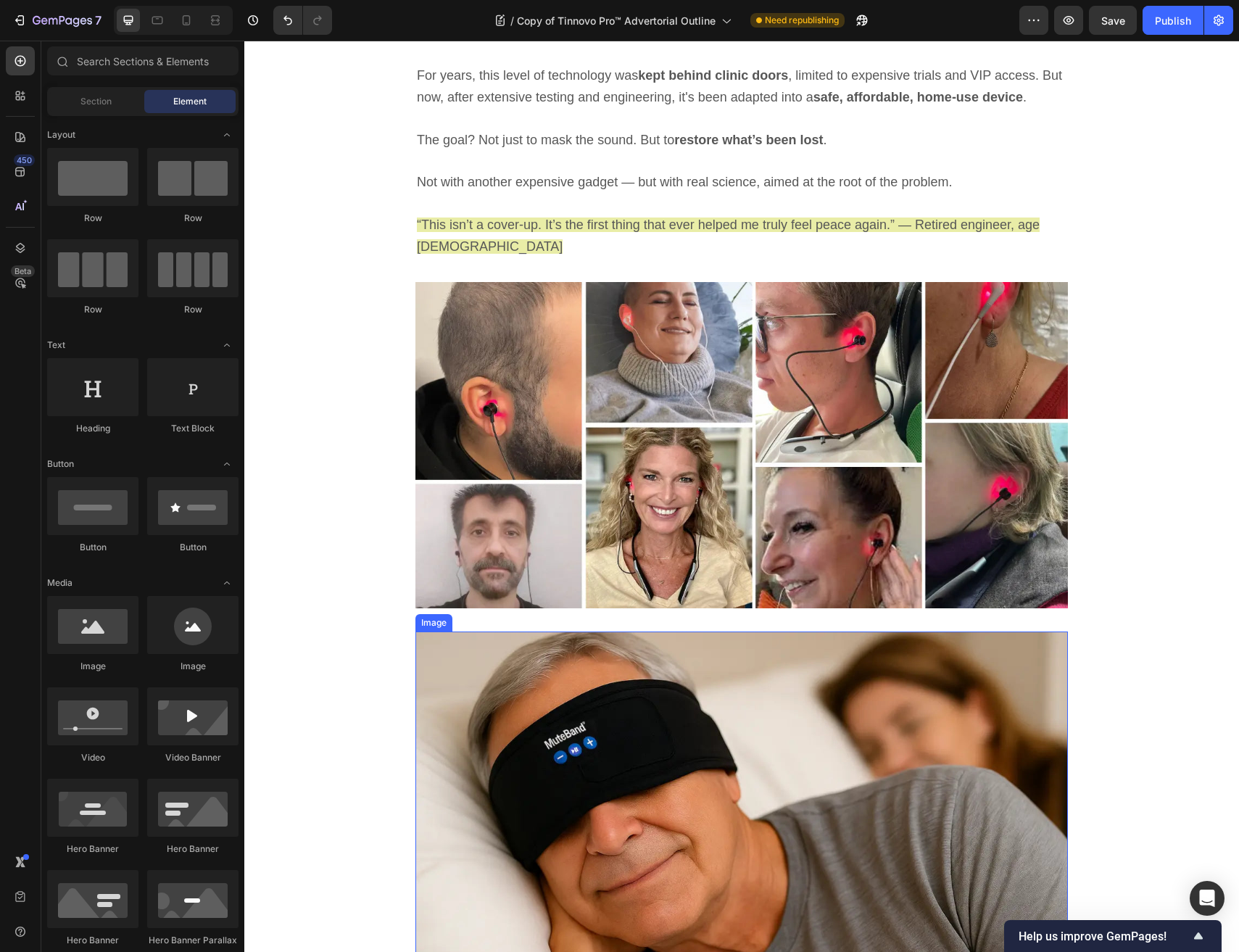
drag, startPoint x: 509, startPoint y: 564, endPoint x: 510, endPoint y: 541, distance: 23.0
click at [509, 631] on img at bounding box center [742, 794] width 652 height 326
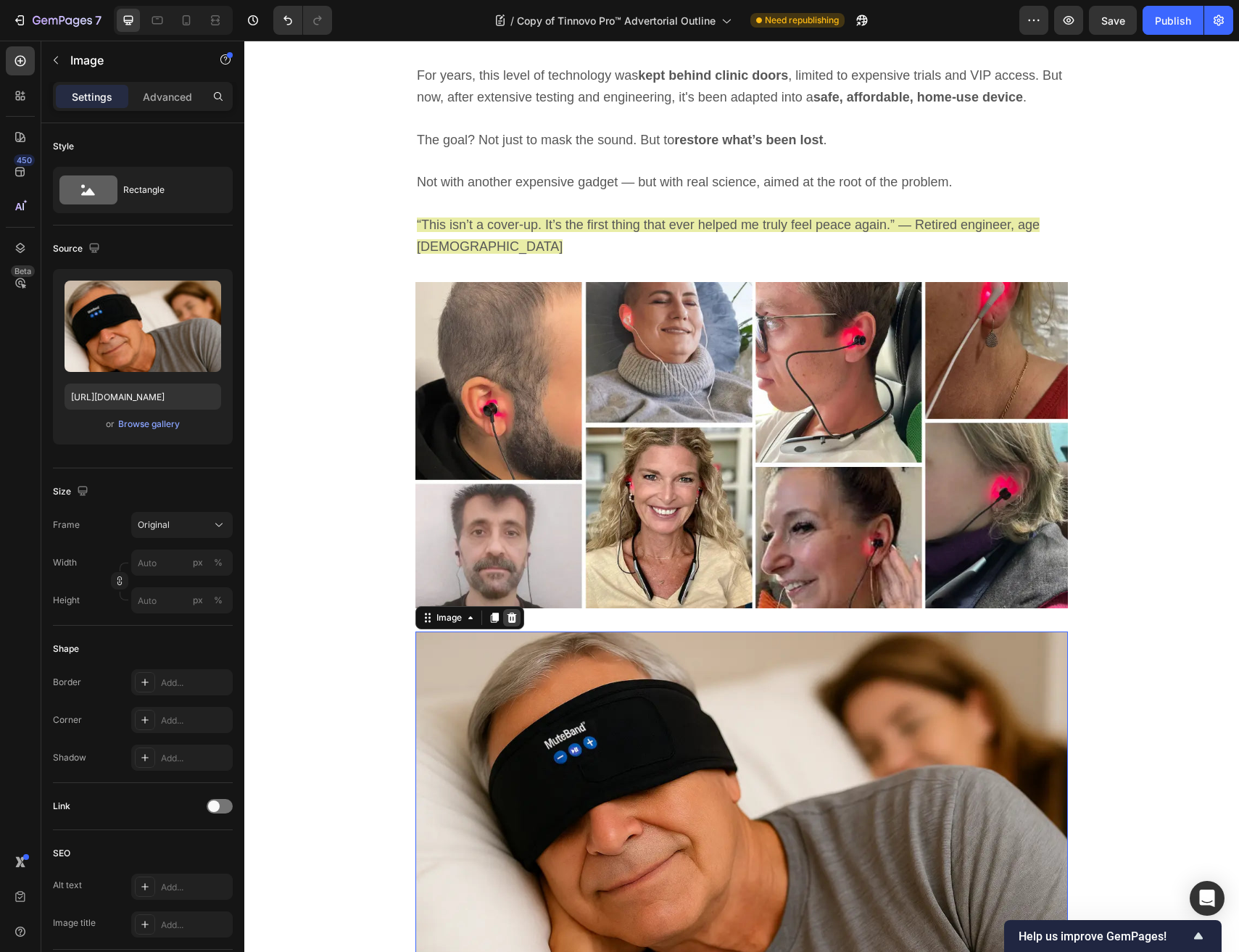
click at [509, 609] on div at bounding box center [511, 617] width 17 height 17
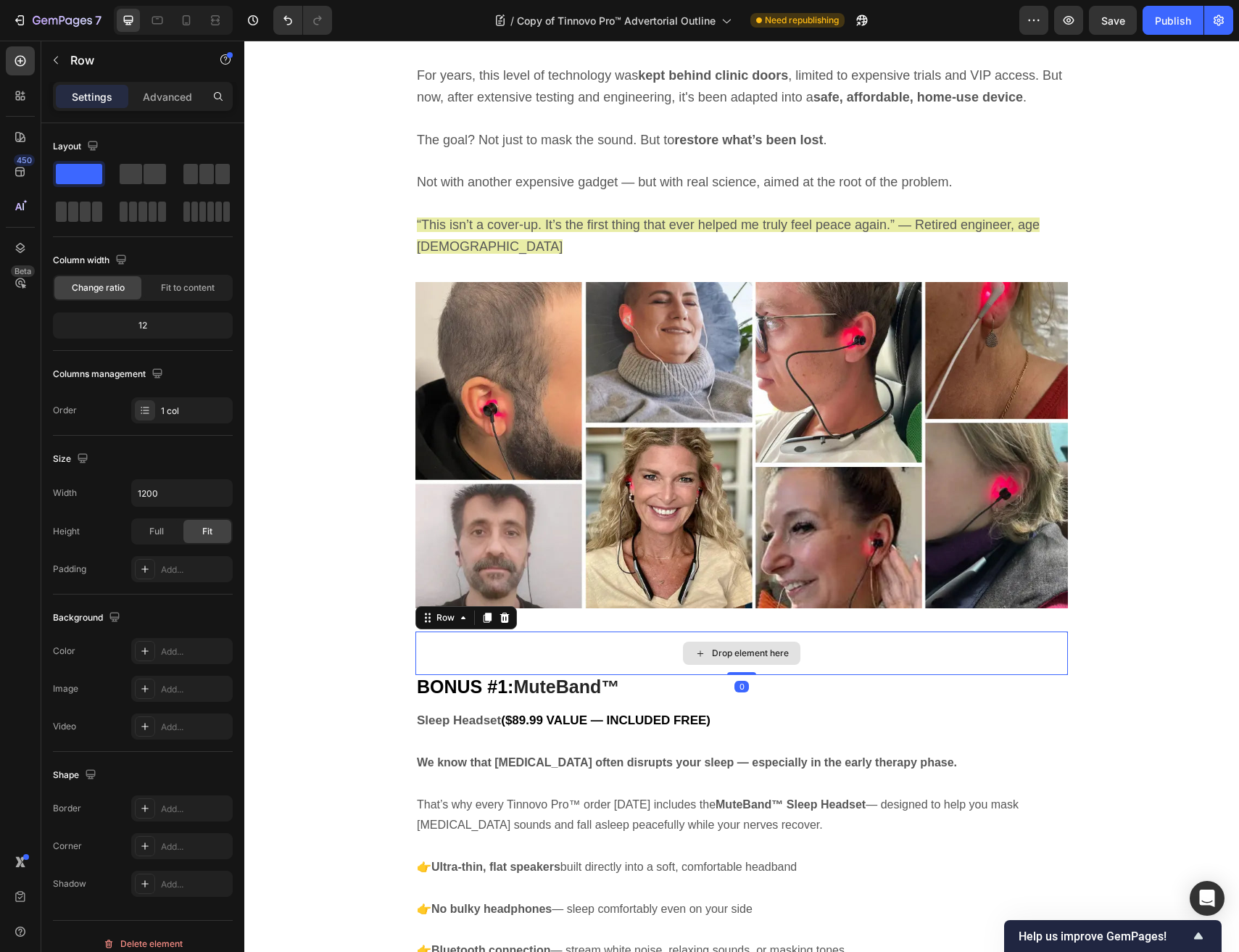
click at [510, 631] on div "Drop element here" at bounding box center [742, 653] width 652 height 44
click at [510, 612] on icon at bounding box center [504, 617] width 12 height 12
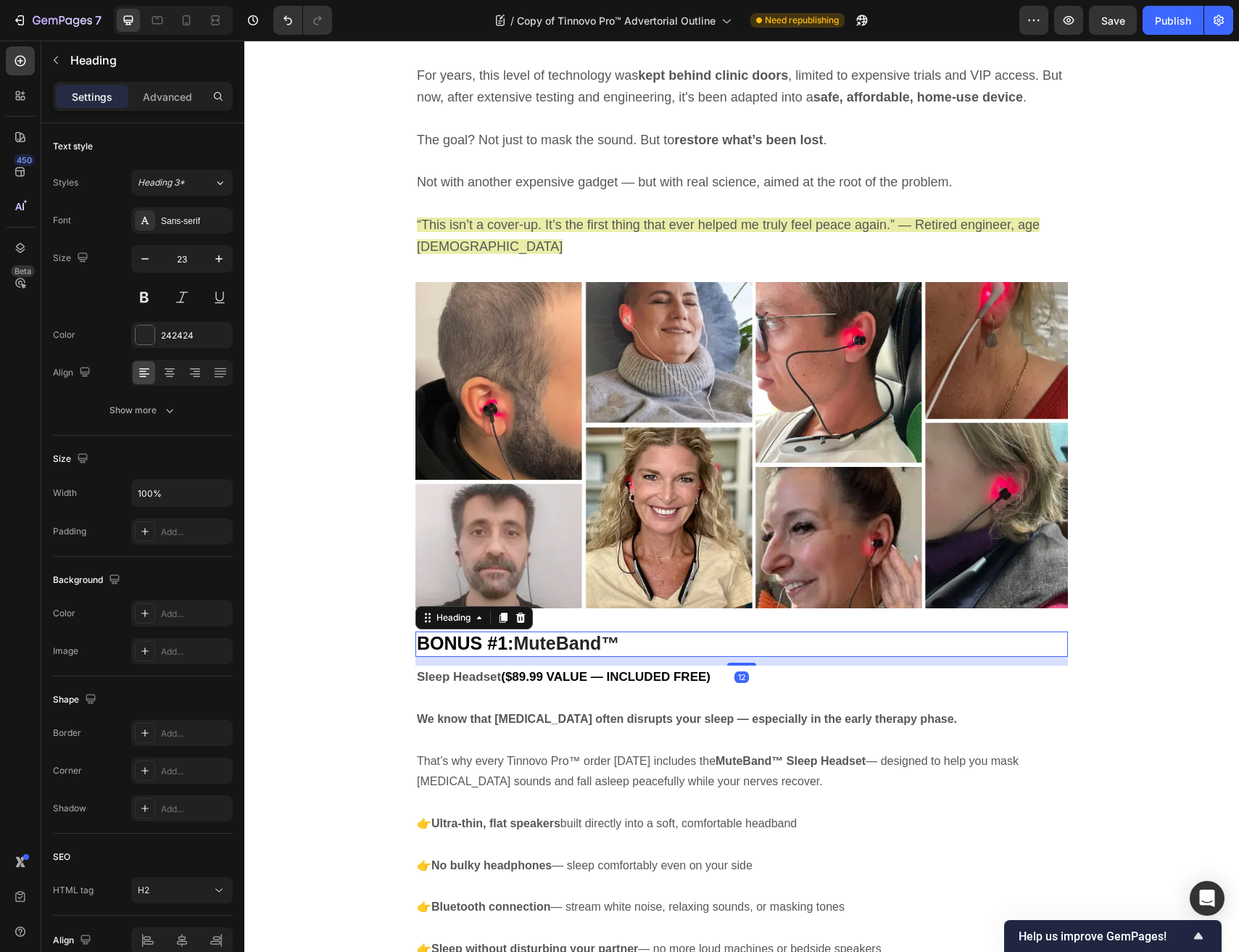
click at [500, 631] on div "BONUS #1: MuteBand™ Heading 12" at bounding box center [742, 644] width 652 height 26
click at [523, 613] on icon at bounding box center [521, 617] width 9 height 10
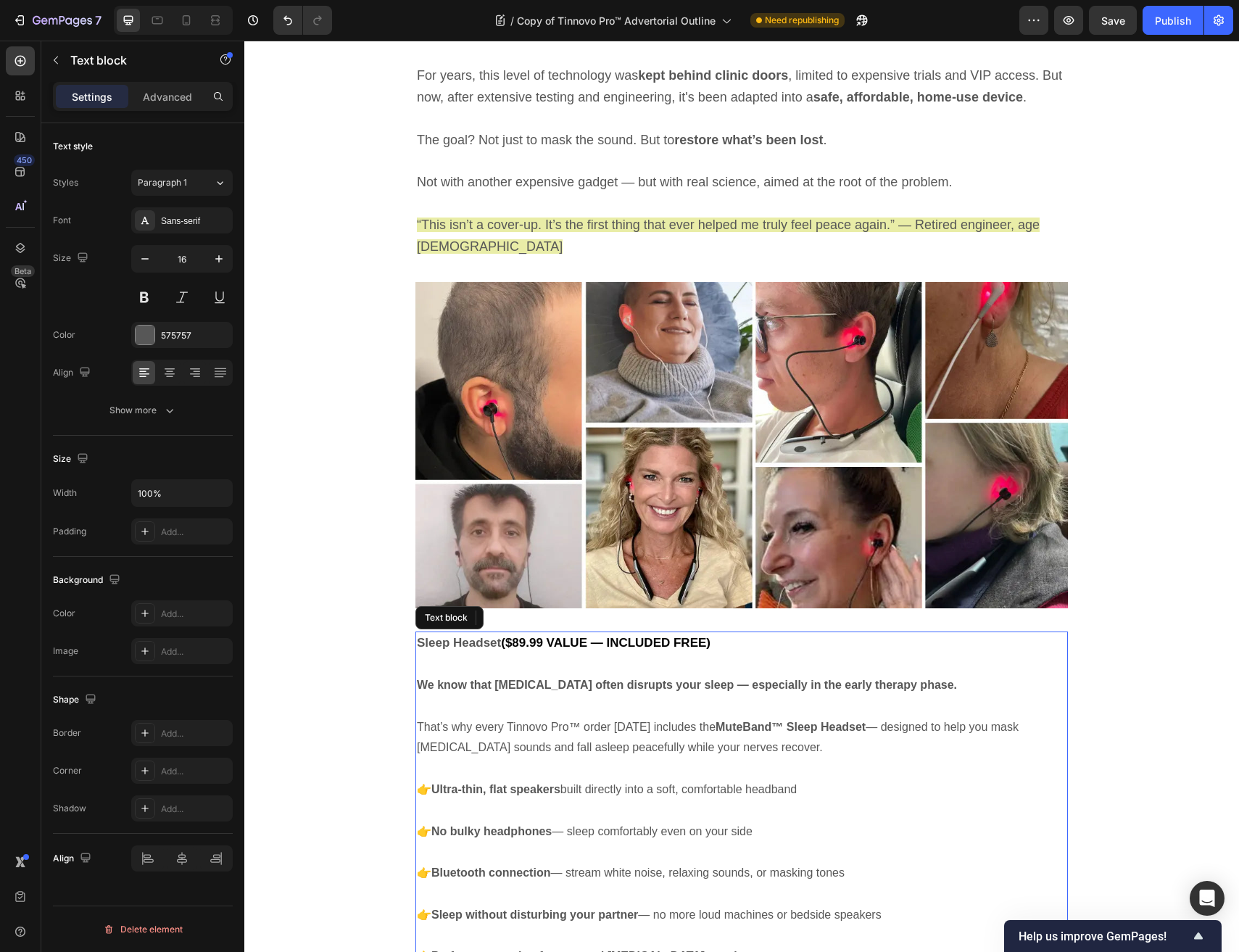
click at [516, 636] on strong "($89.99 VALUE — INCLUDED FREE)" at bounding box center [605, 643] width 209 height 14
click at [521, 609] on div at bounding box center [529, 617] width 17 height 17
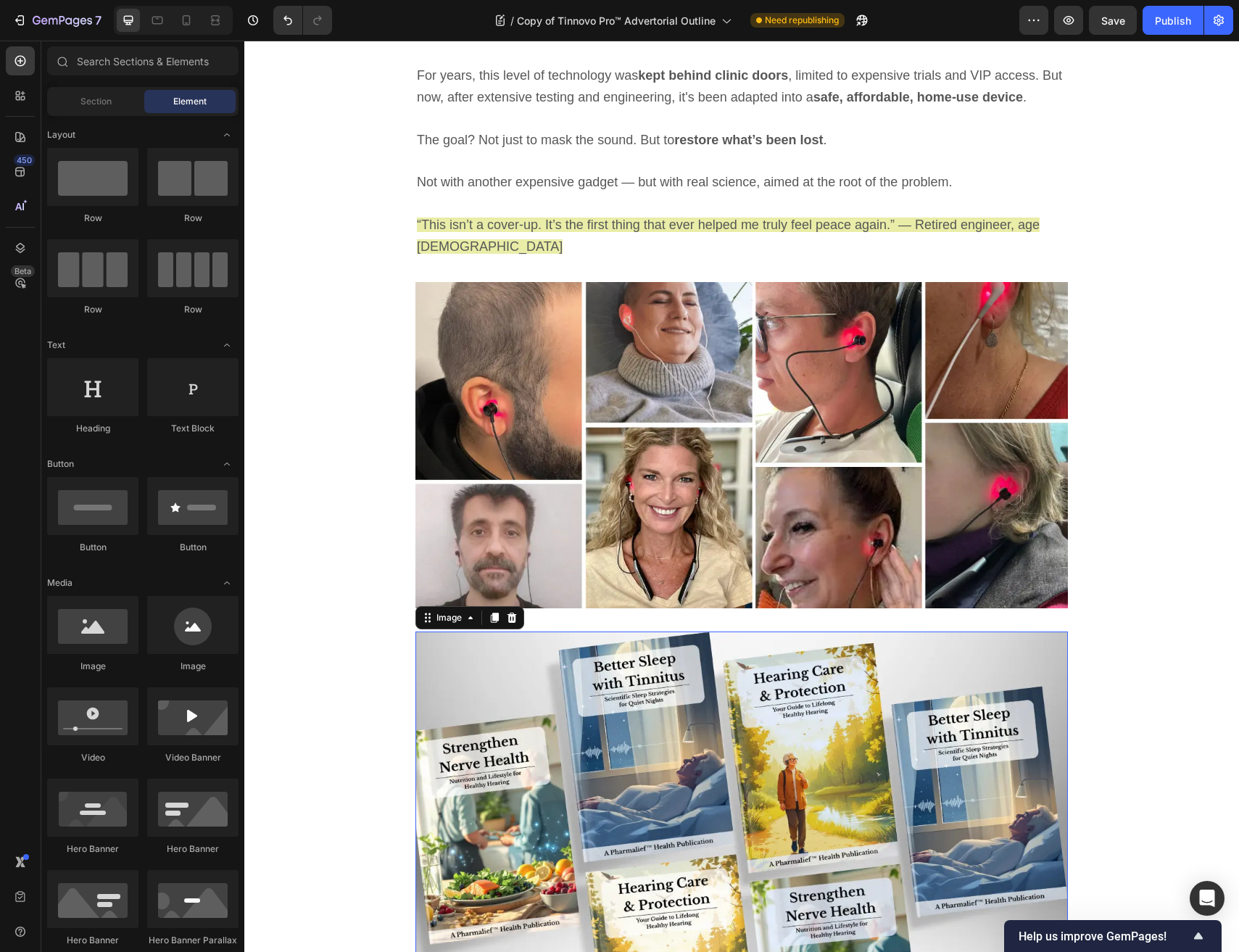
click at [521, 631] on img at bounding box center [742, 794] width 652 height 326
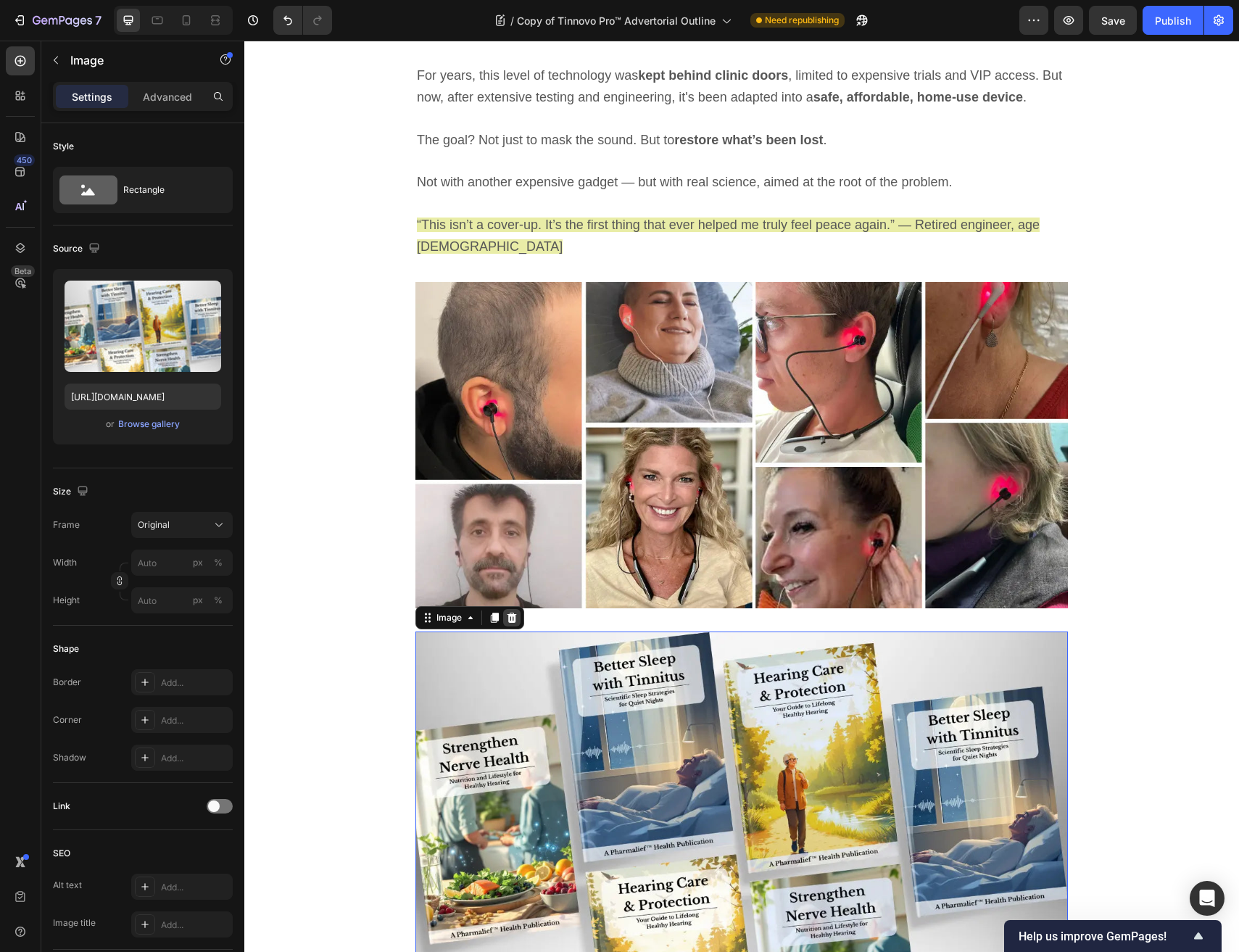
click at [513, 613] on icon at bounding box center [512, 617] width 9 height 10
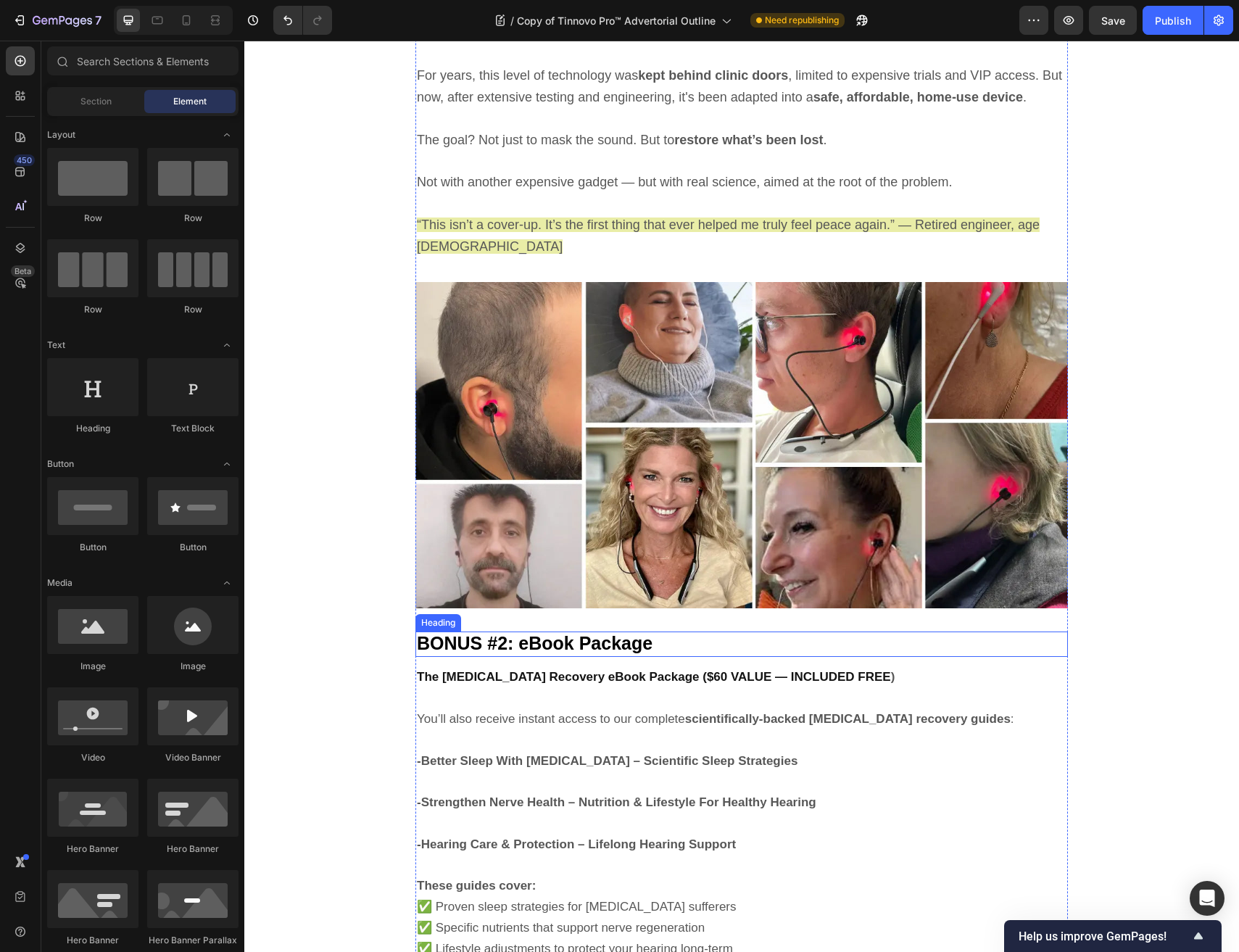
click at [512, 633] on span "BONUS #2: eBook Package" at bounding box center [535, 643] width 236 height 20
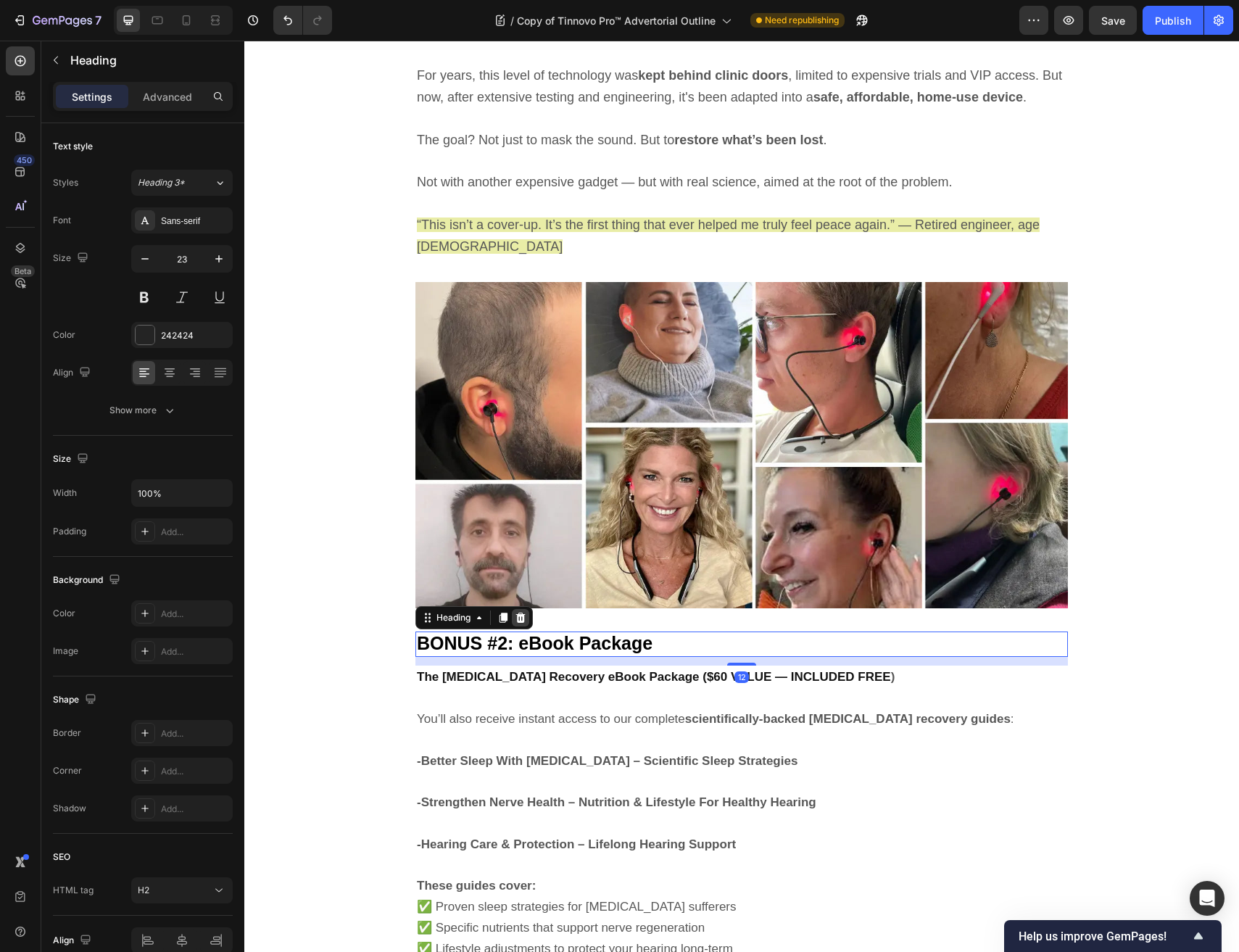
click at [521, 612] on icon at bounding box center [520, 617] width 12 height 12
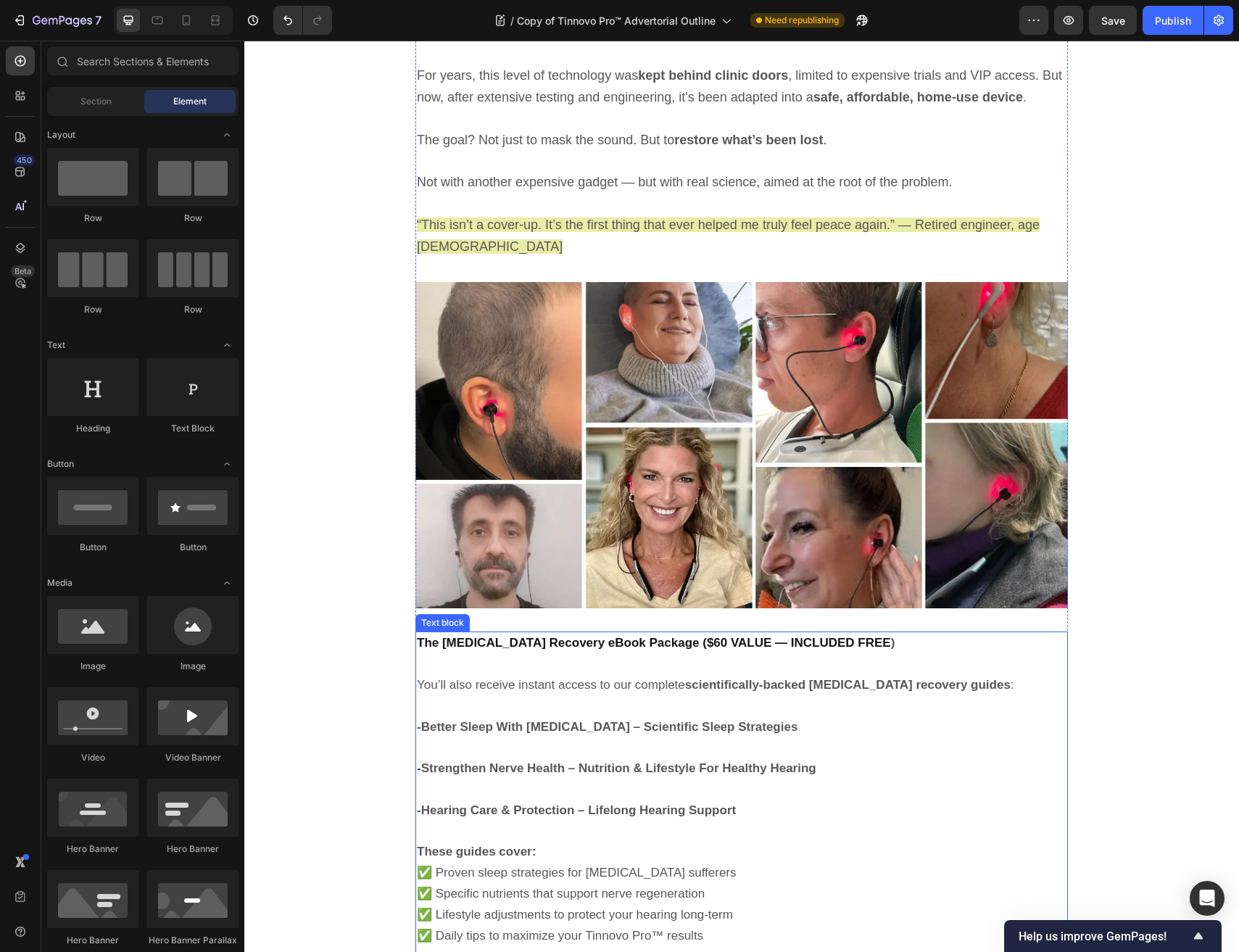
click at [513, 654] on p at bounding box center [742, 664] width 649 height 21
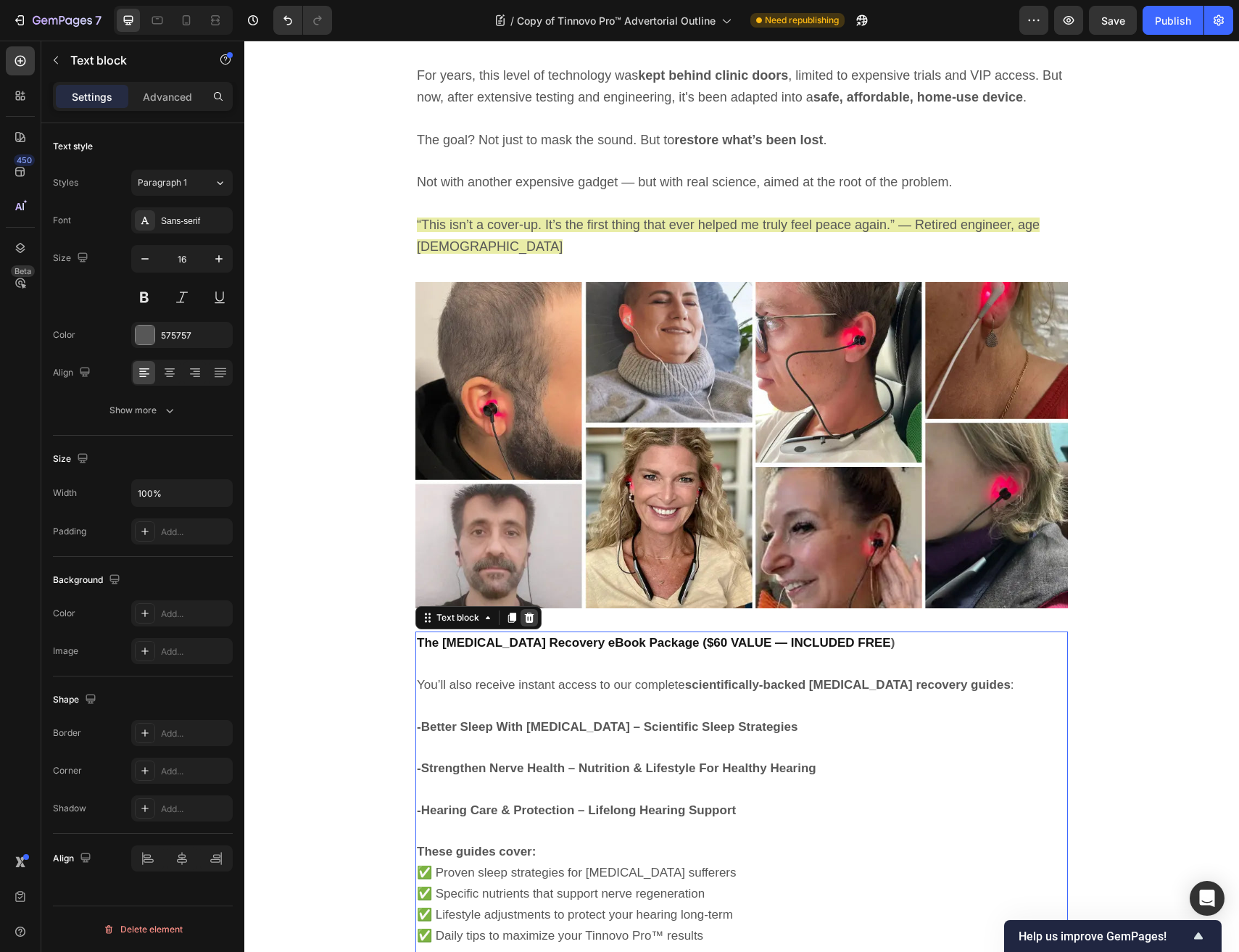
click at [527, 612] on icon at bounding box center [528, 617] width 12 height 12
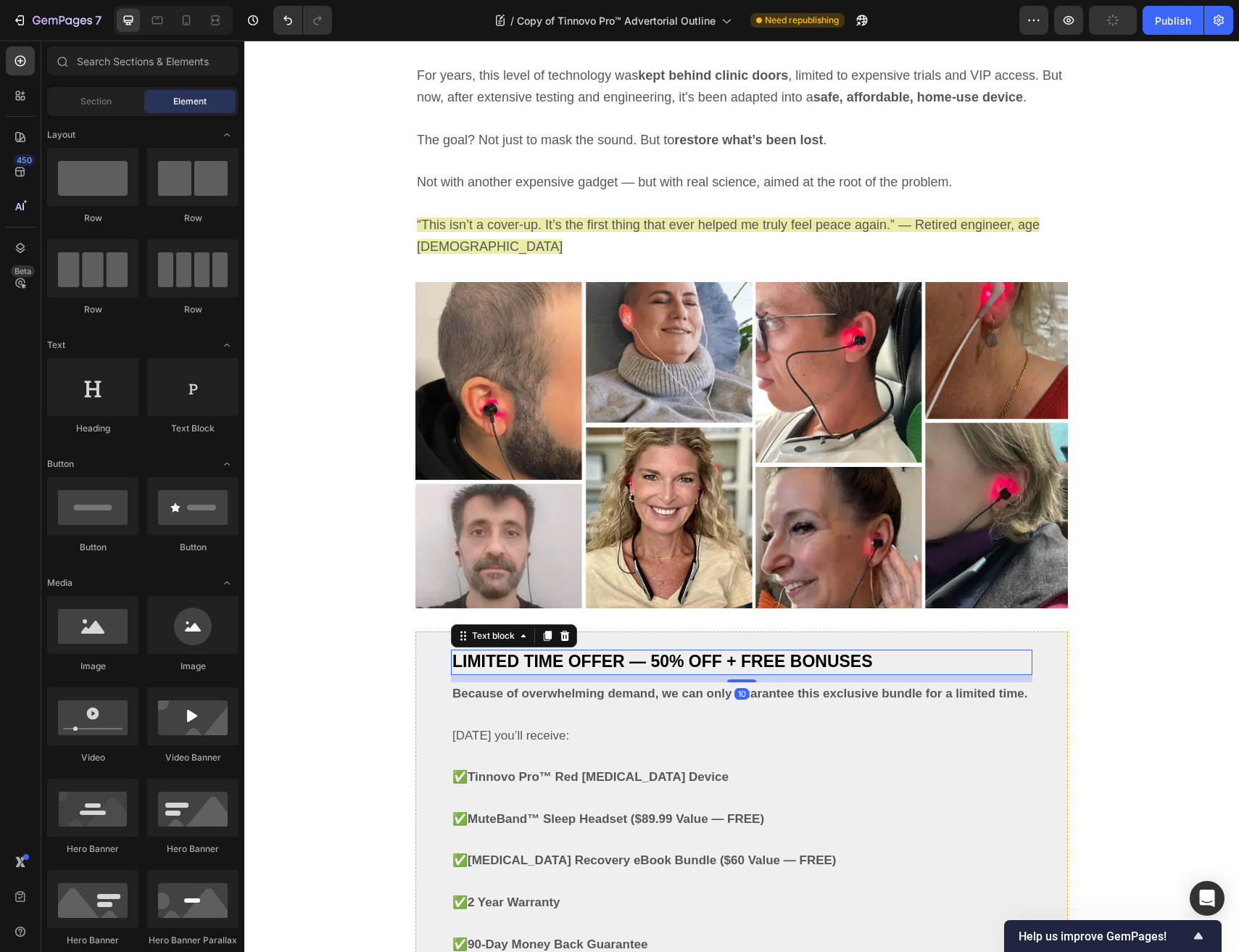
click at [515, 652] on span "LIMITED TIME OFFER — 50% OFF + FREE BONUSES" at bounding box center [662, 661] width 420 height 19
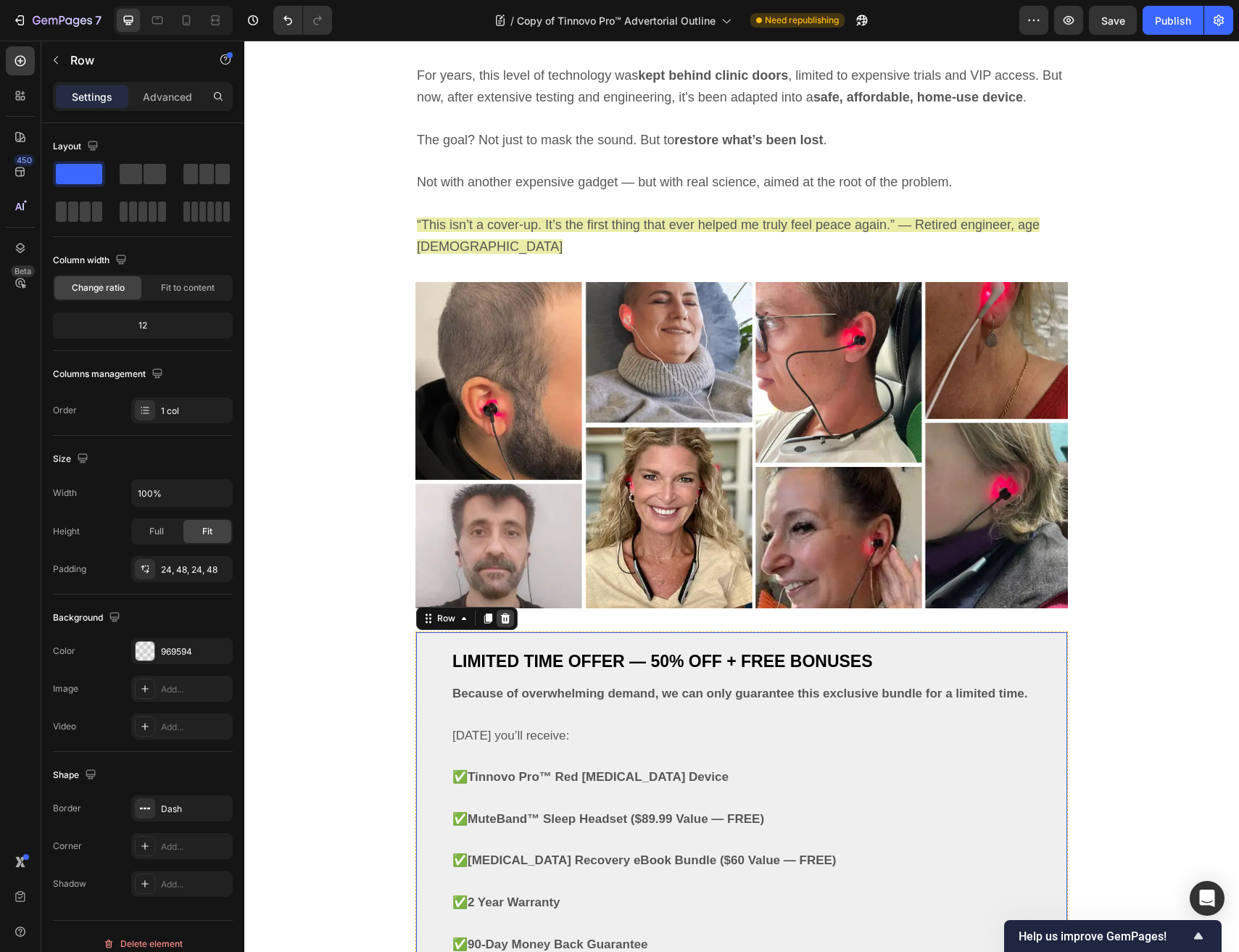
click at [500, 613] on icon at bounding box center [505, 618] width 12 height 12
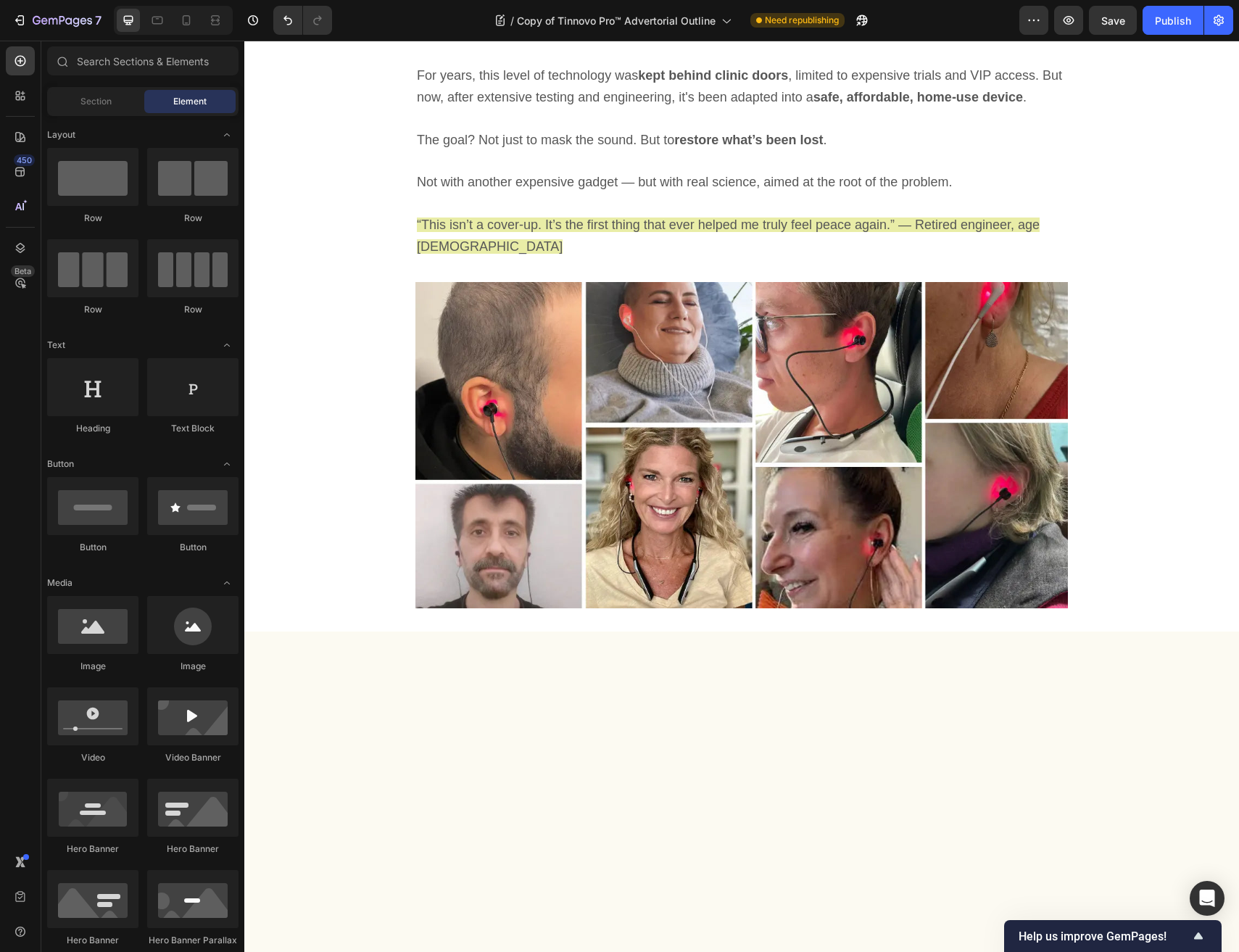
click at [507, 631] on div at bounding box center [742, 911] width 995 height 560
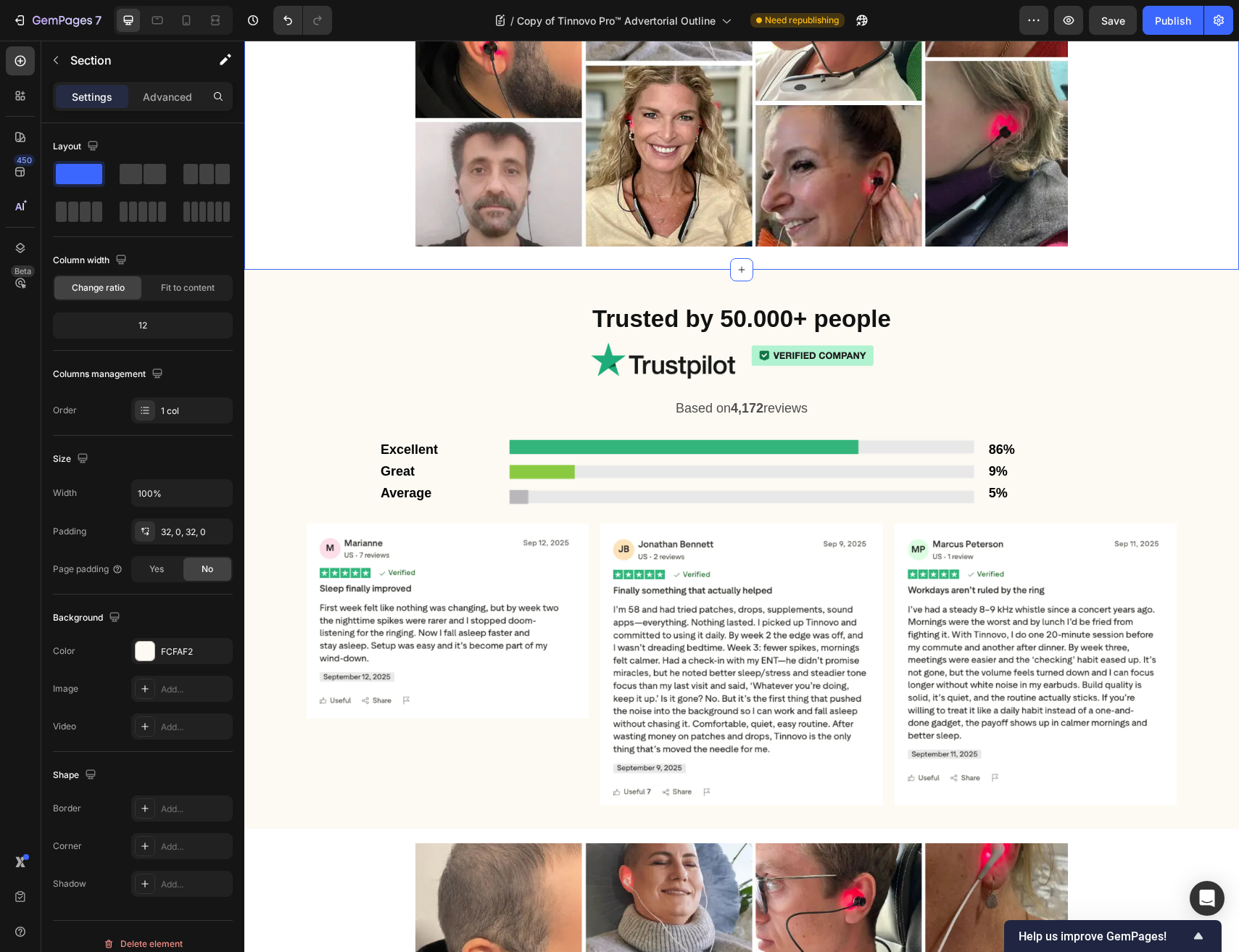
scroll to position [5759, 0]
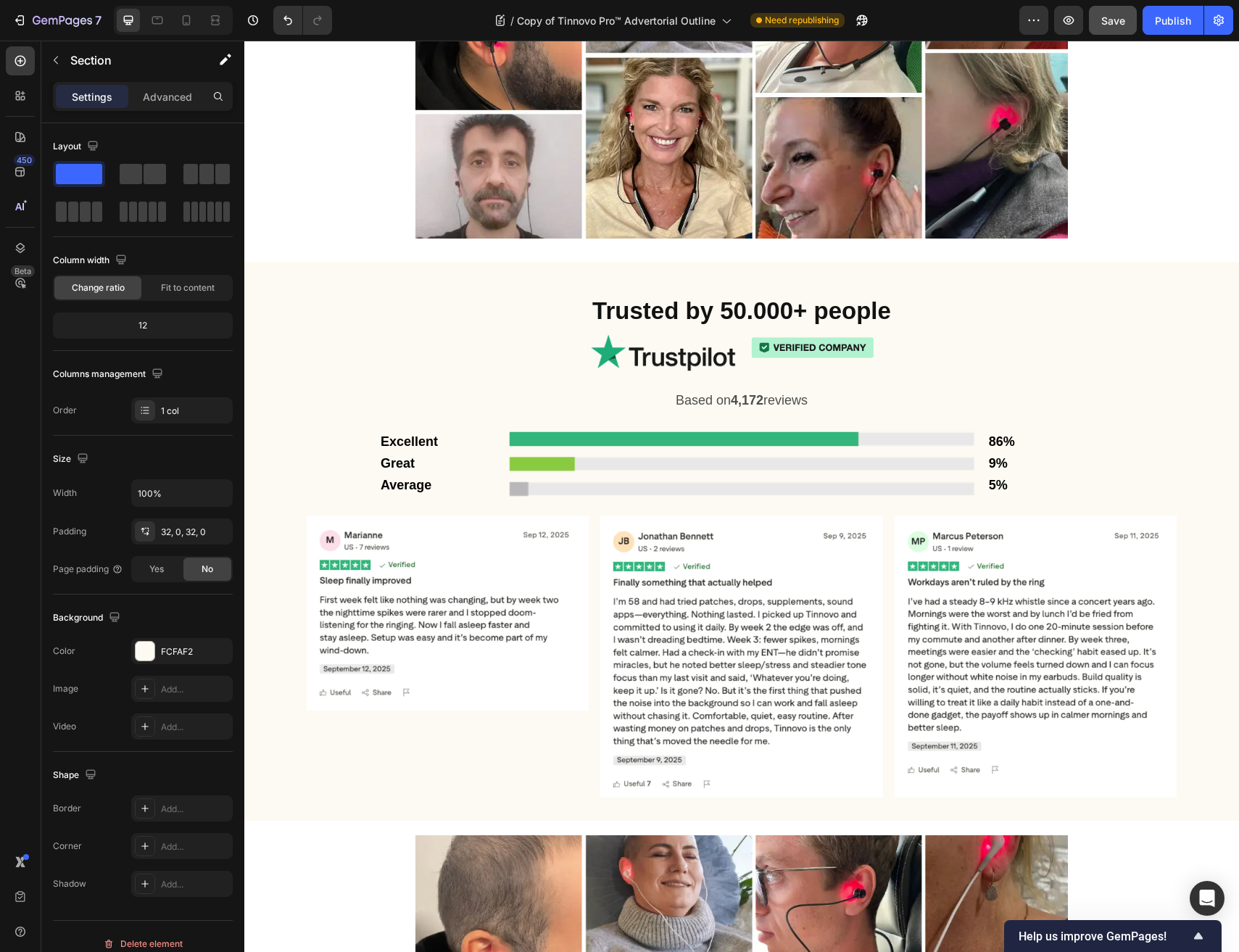
click at [1106, 20] on span "Save" at bounding box center [1113, 21] width 24 height 12
click at [426, 515] on img at bounding box center [448, 613] width 282 height 195
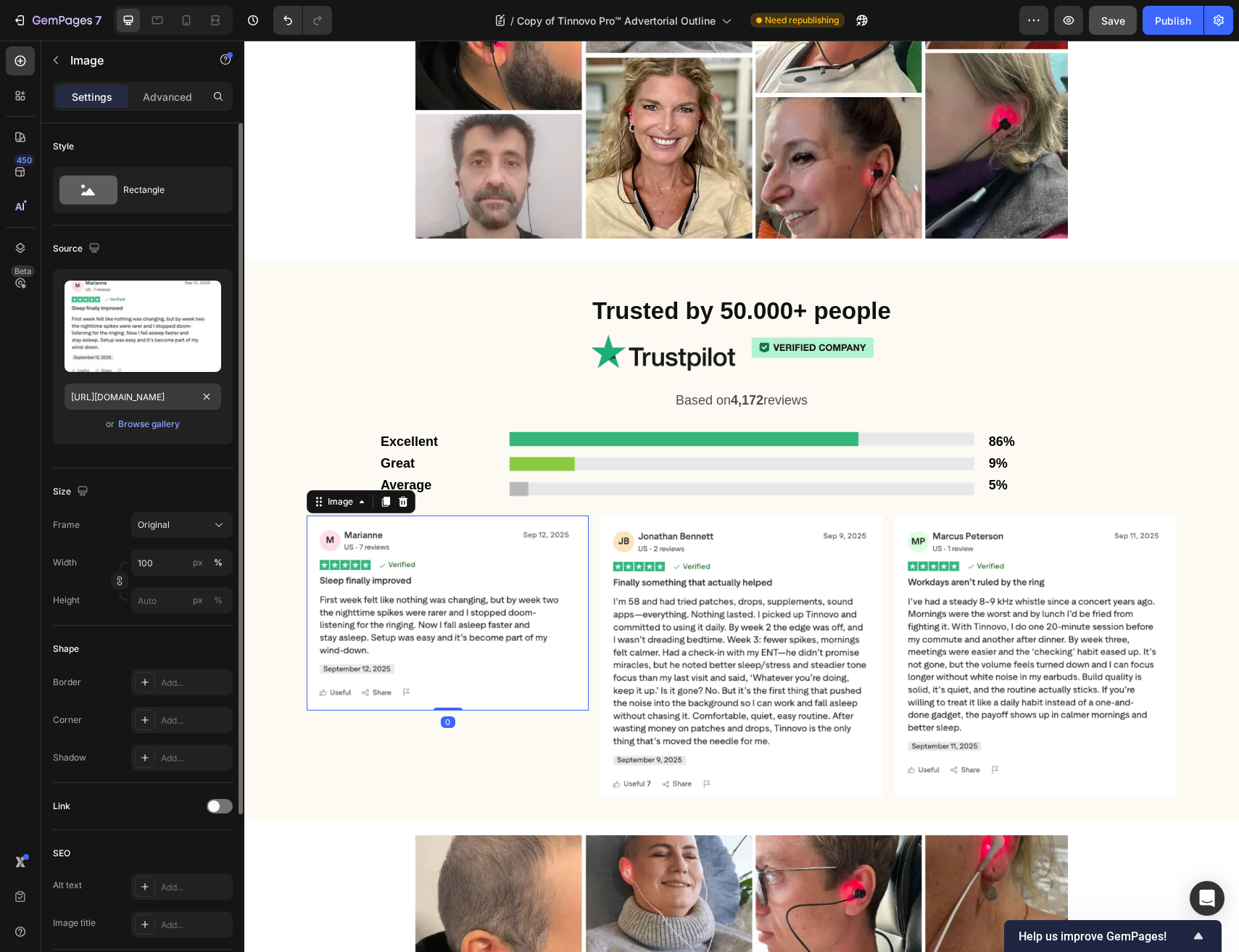
scroll to position [225, 0]
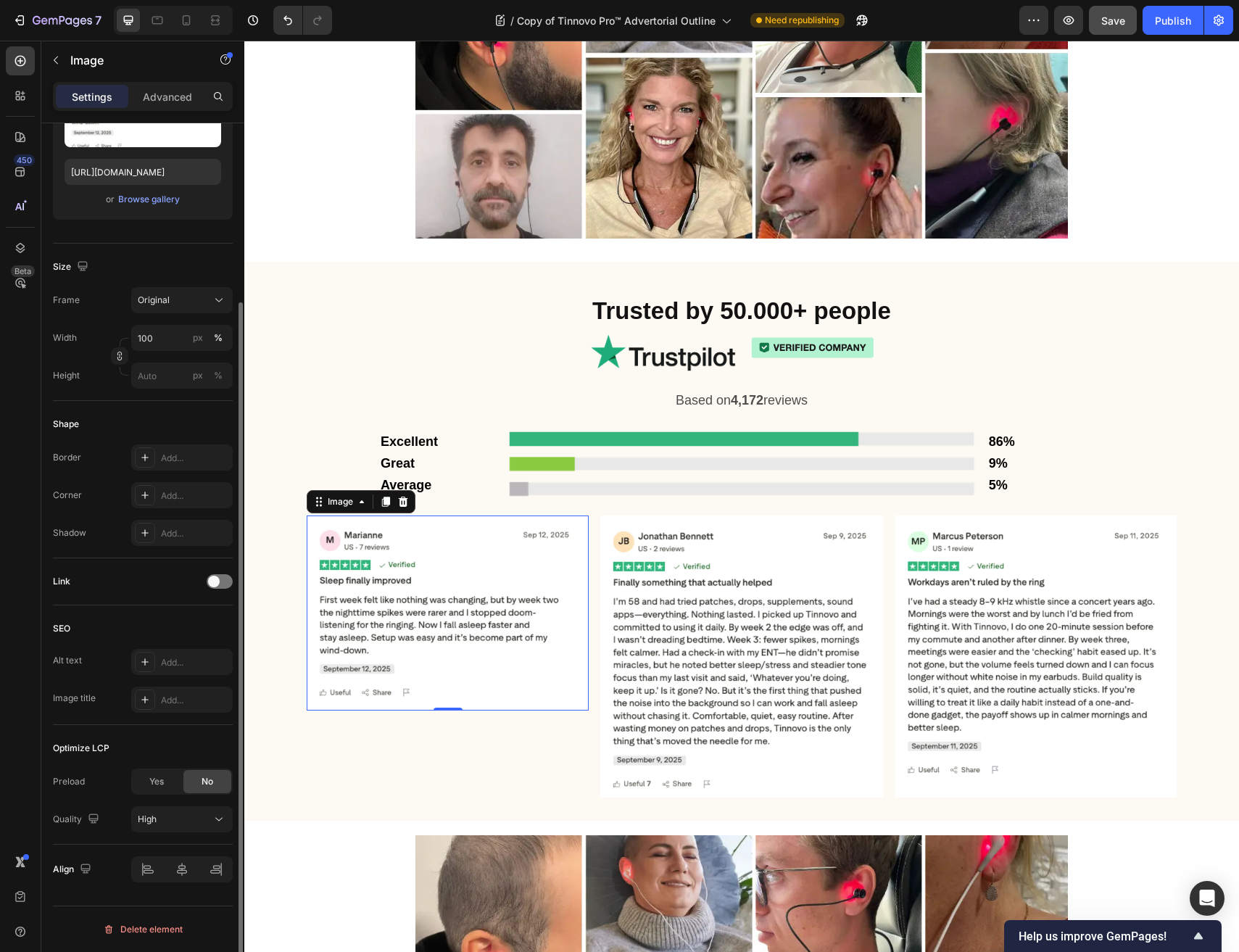
click at [154, 805] on div "Preload Yes No Quality High" at bounding box center [142, 800] width 180 height 64
click at [177, 816] on div "High" at bounding box center [174, 819] width 74 height 13
click at [1174, 27] on button "Publish" at bounding box center [1173, 19] width 61 height 29
click at [1070, 26] on icon "button" at bounding box center [1068, 20] width 15 height 15
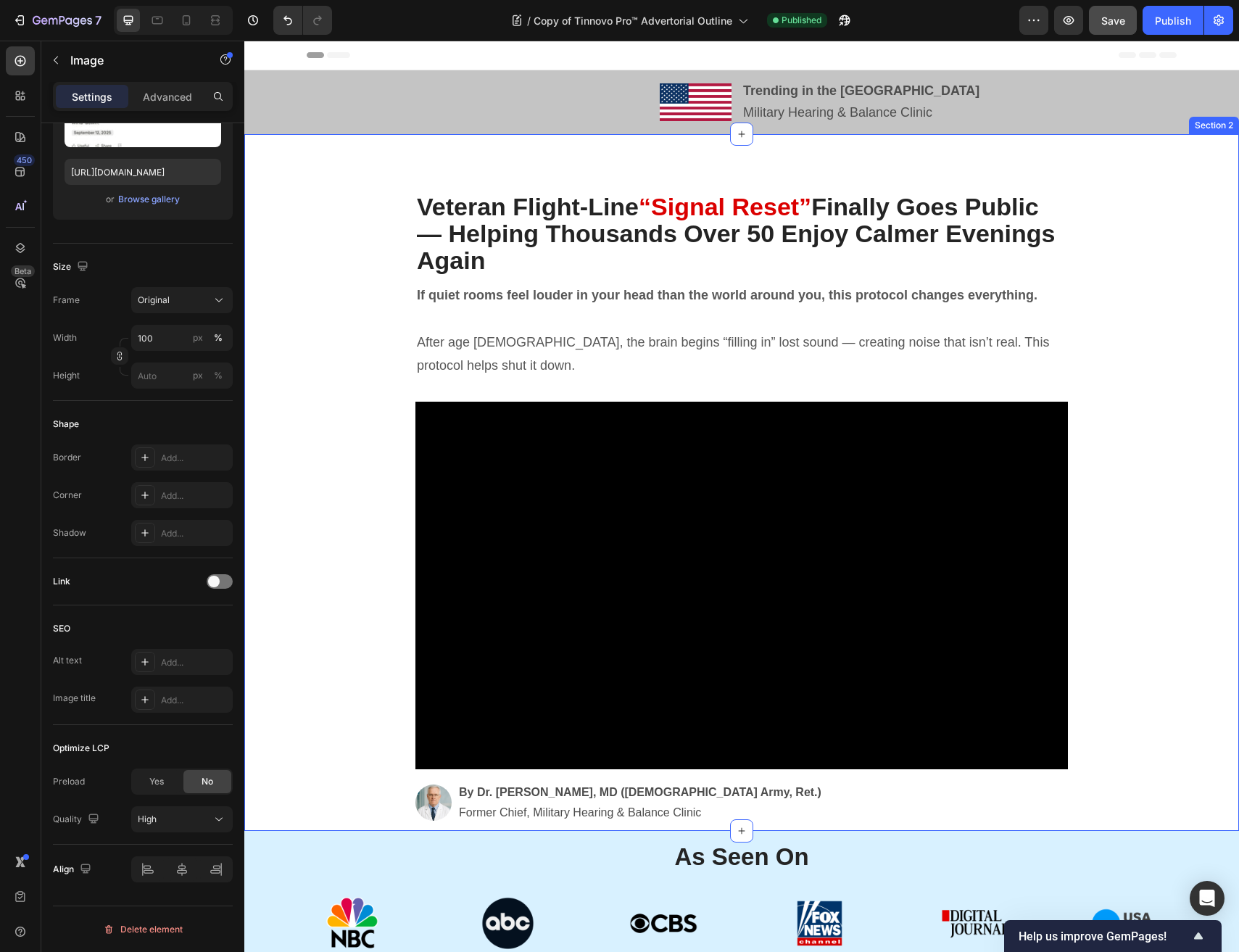
scroll to position [0, 0]
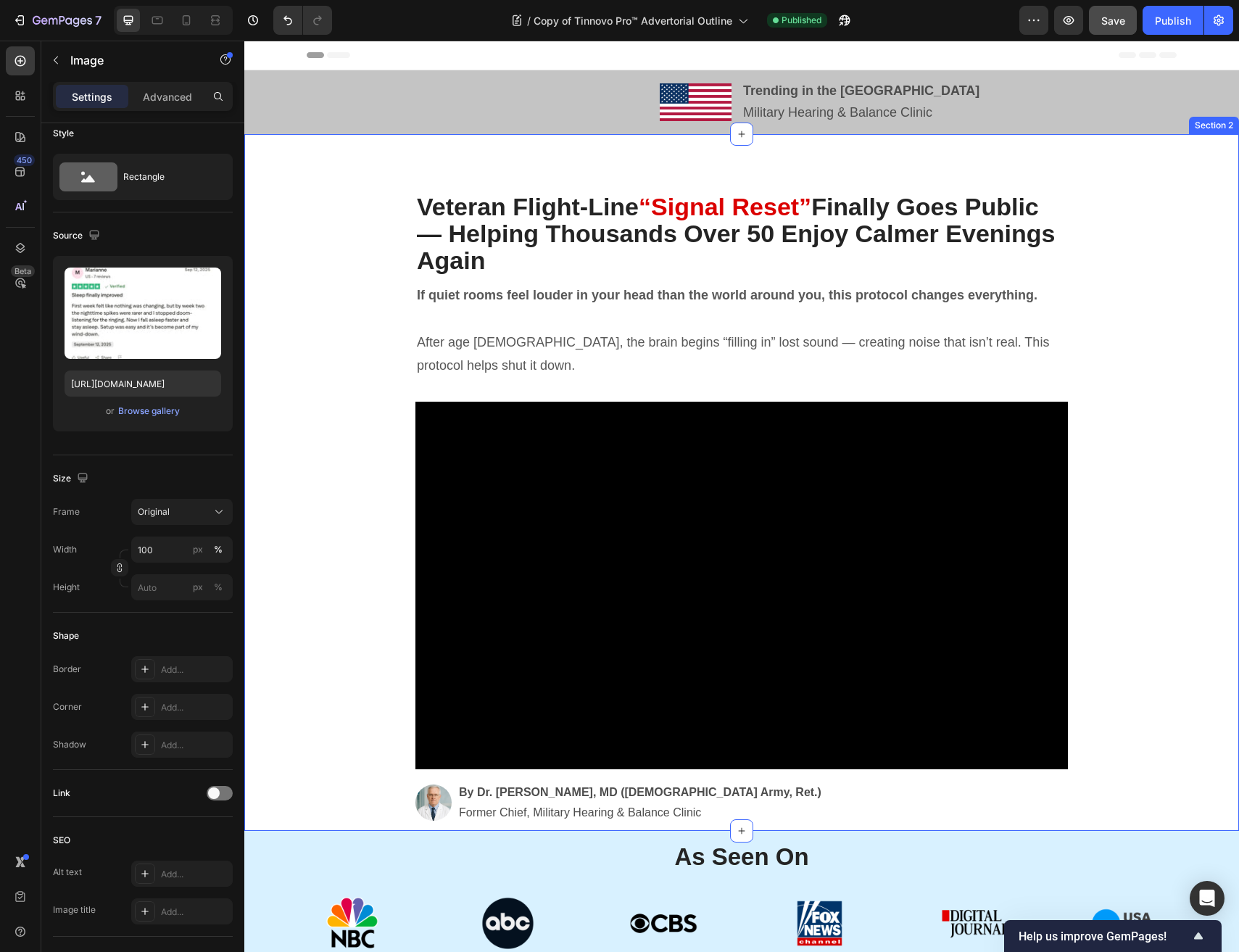
click at [577, 158] on div "Veteran Flight-Line “Signal Reset” Finally Goes Public — Helping Thousands Over…" at bounding box center [742, 483] width 995 height 697
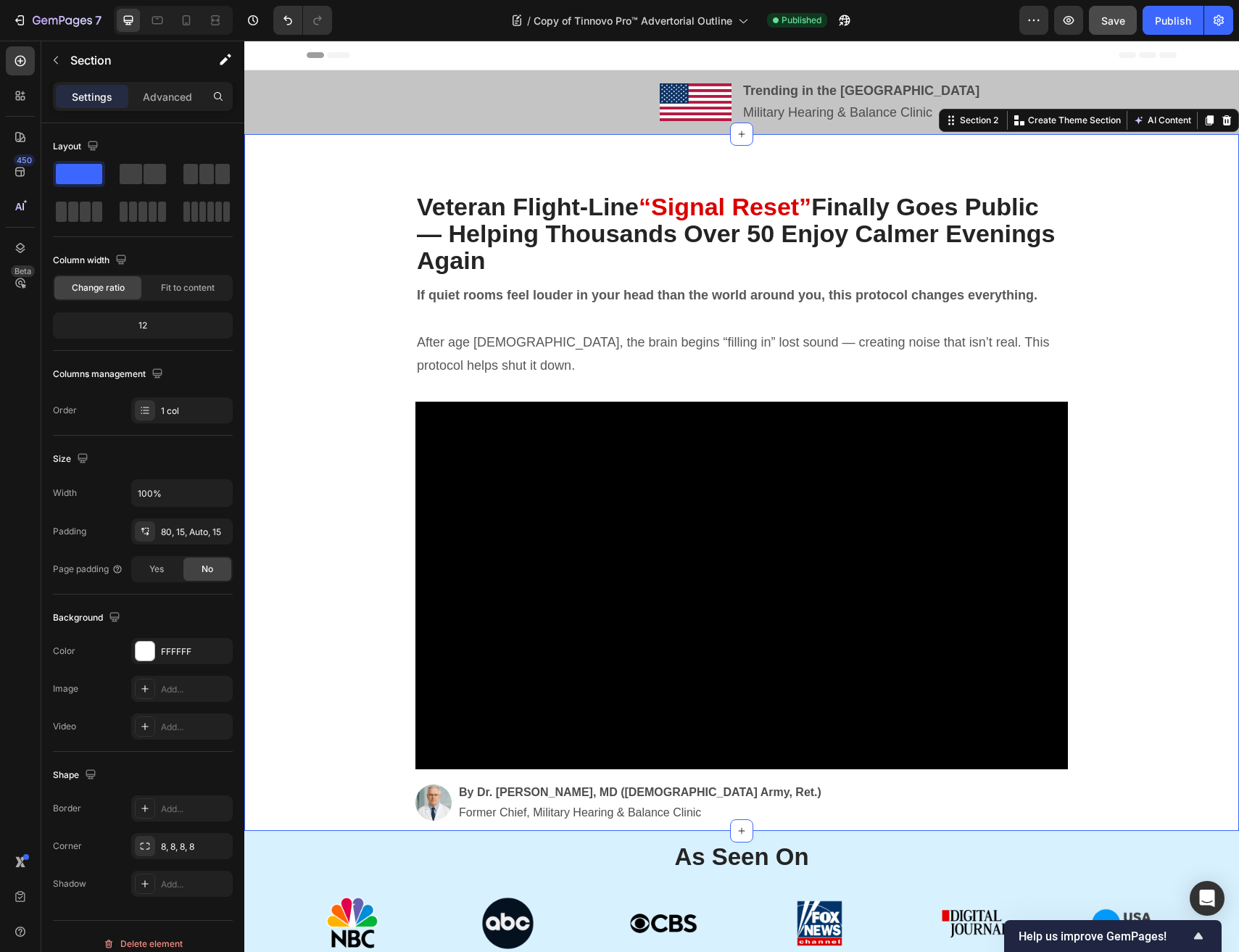
click at [553, 142] on div "Veteran Flight-Line “Signal Reset” Finally Goes Public — Helping Thousands Over…" at bounding box center [742, 483] width 995 height 697
click at [586, 98] on div at bounding box center [519, 102] width 425 height 37
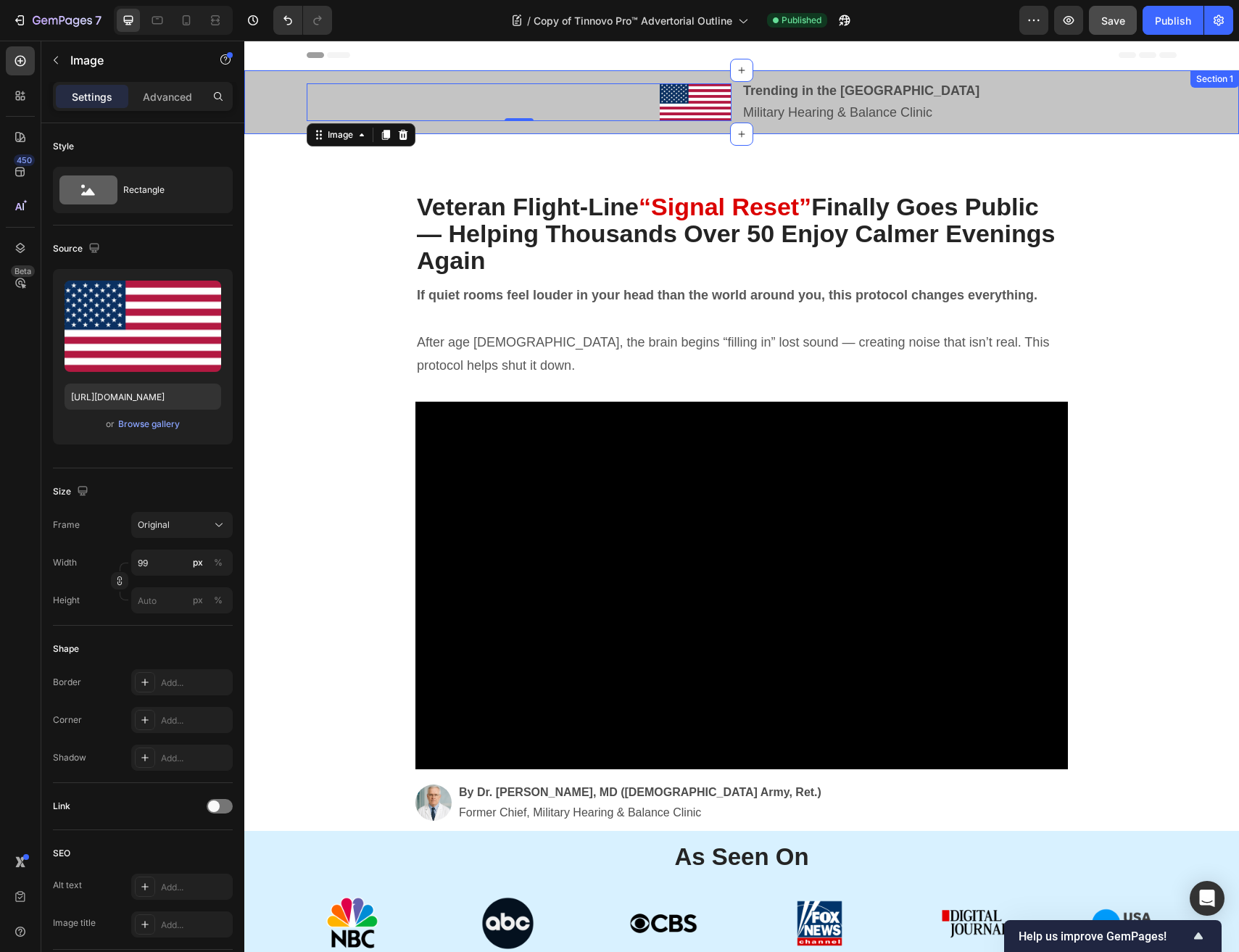
click at [913, 69] on div "Header" at bounding box center [742, 54] width 870 height 29
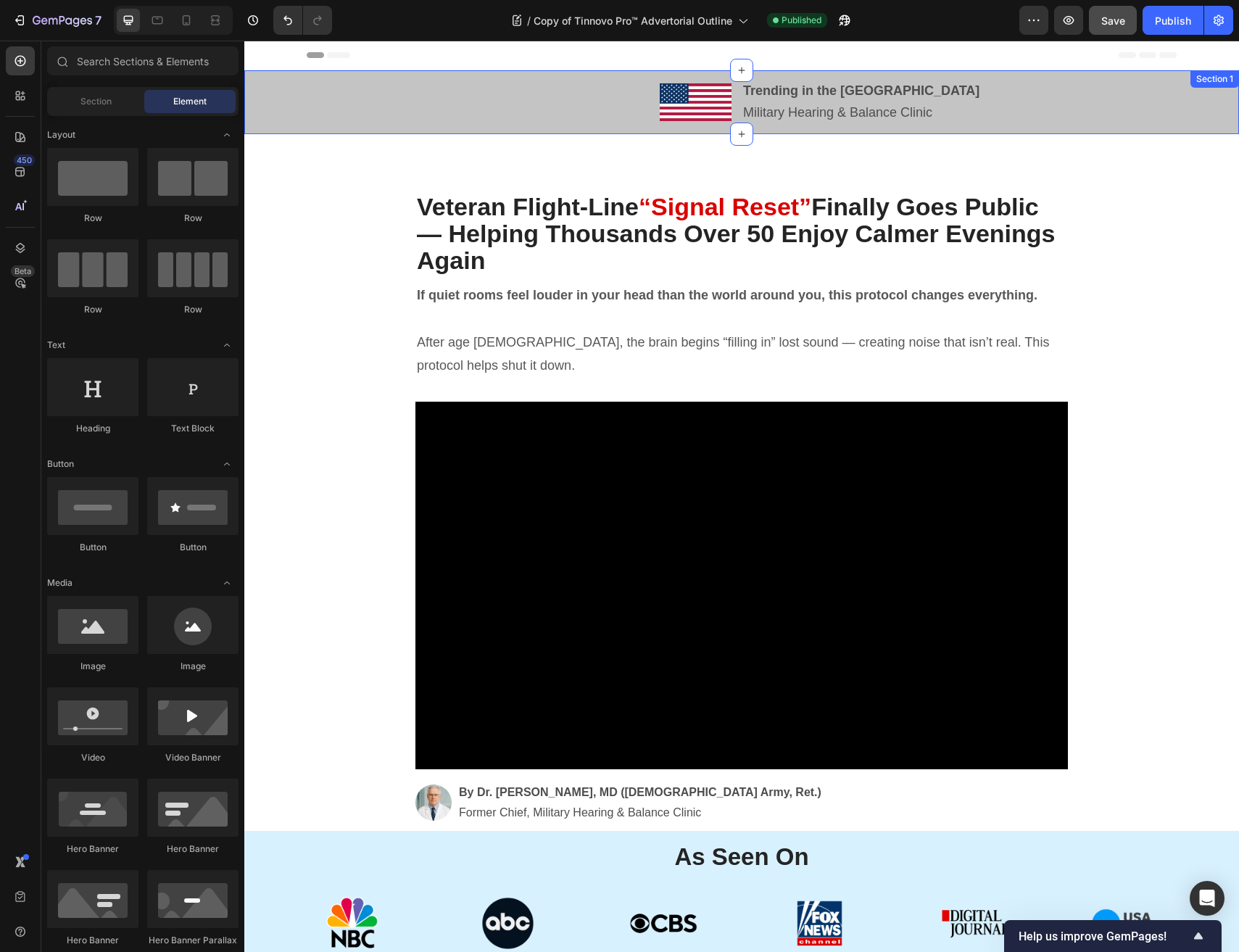
click at [906, 70] on div "Image Trending in the US Military Hearing & Balance Clinic Text Block Row Secti…" at bounding box center [742, 102] width 995 height 64
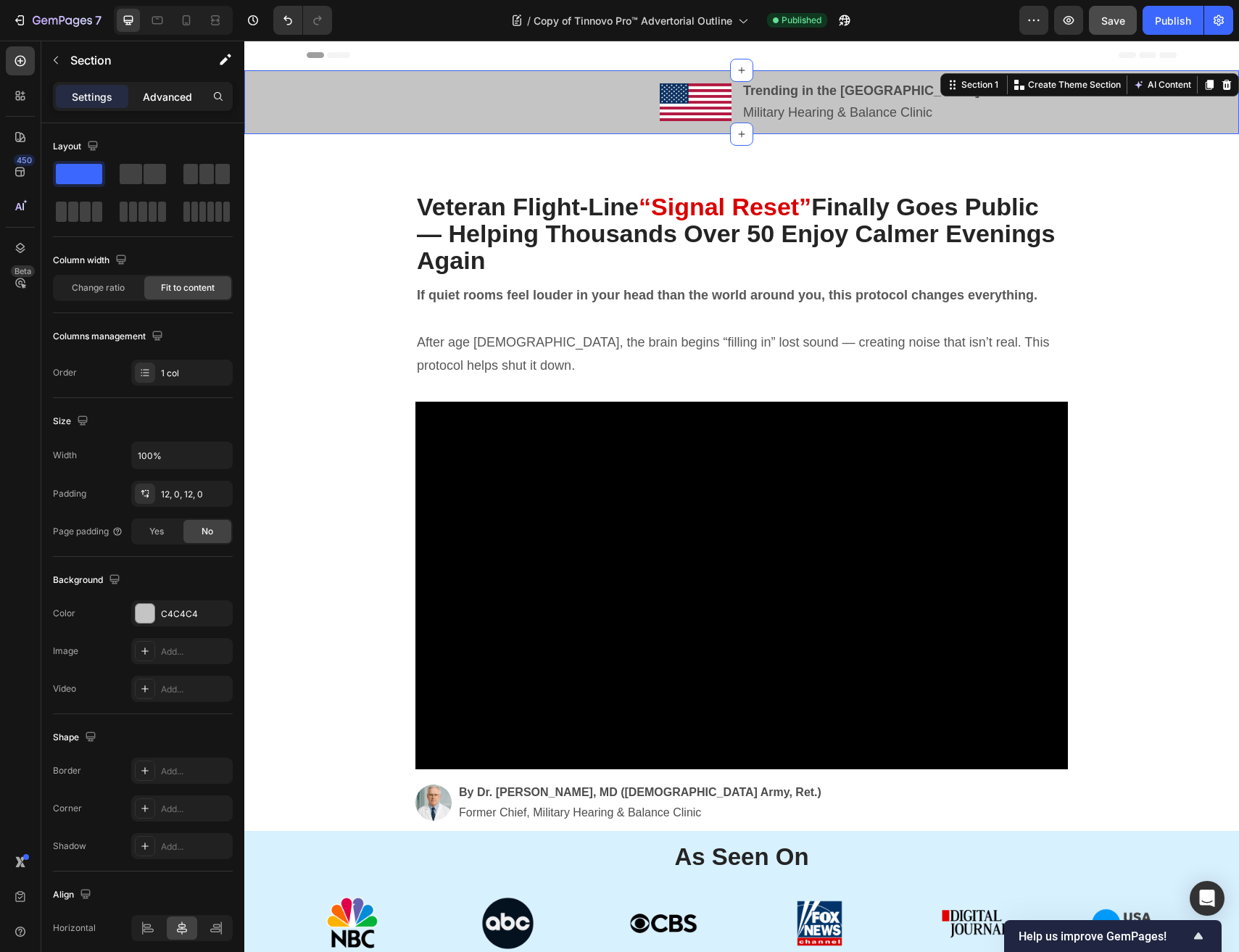
click at [163, 105] on div "Advanced" at bounding box center [167, 97] width 72 height 23
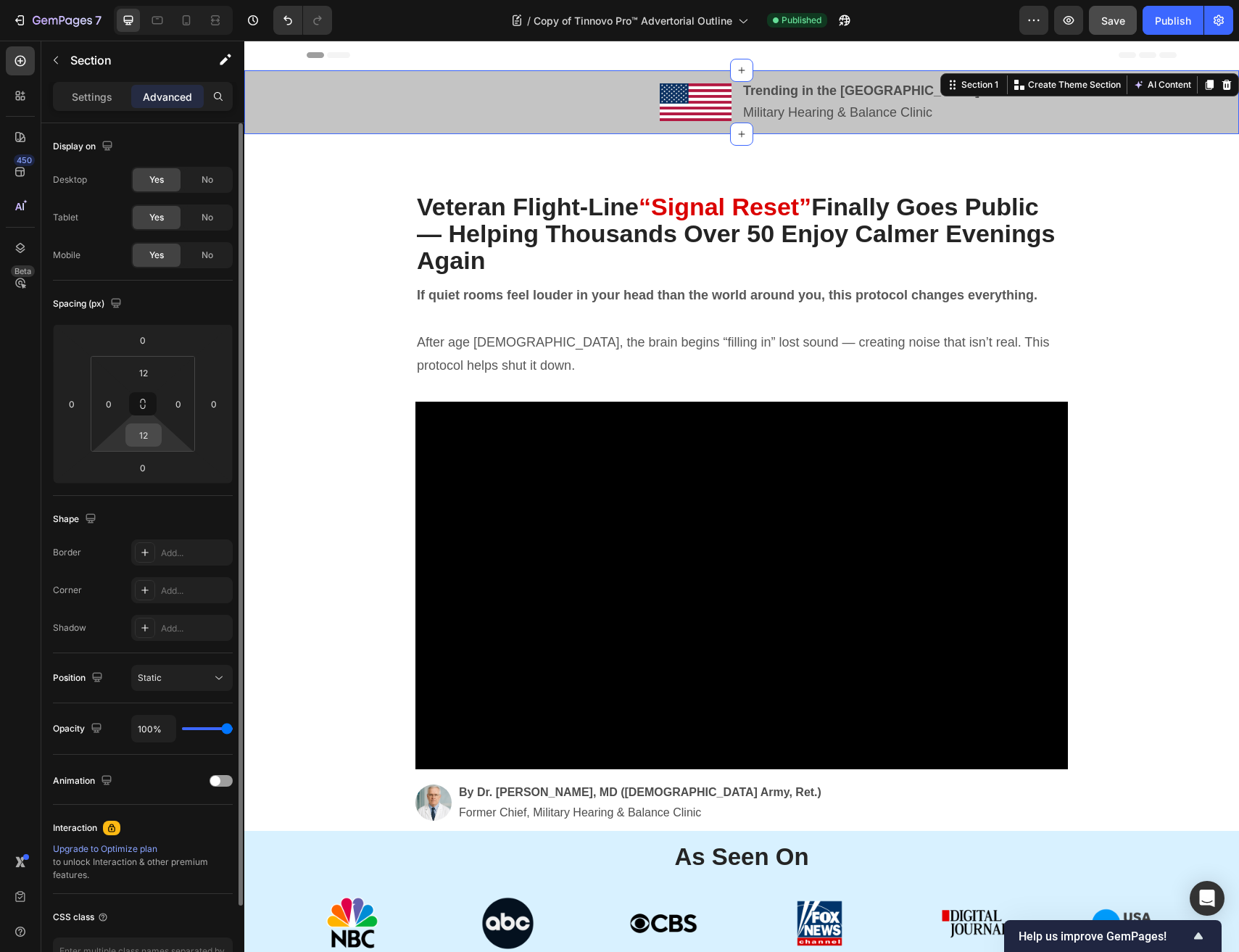
click at [142, 438] on input "12" at bounding box center [143, 435] width 29 height 22
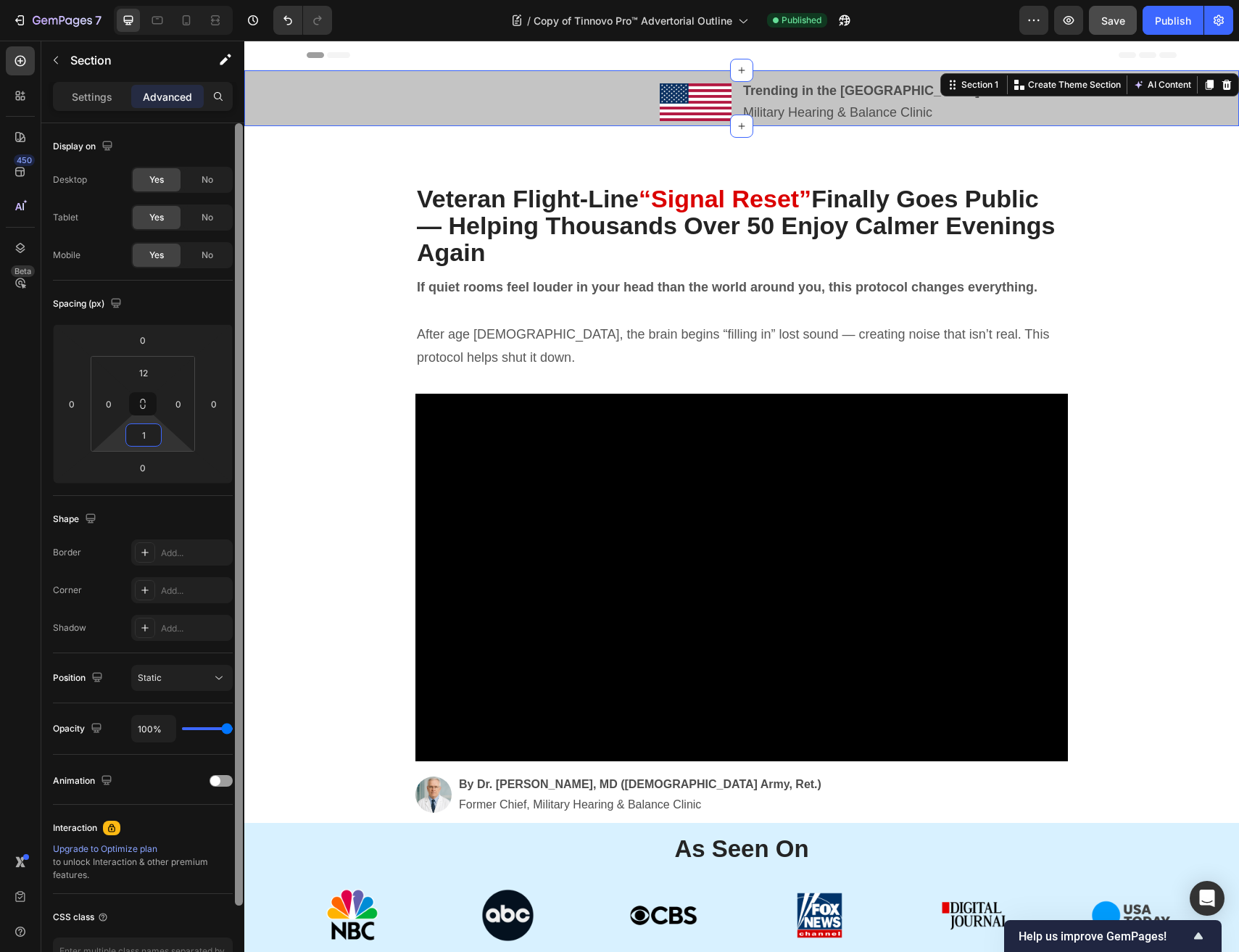
type input "12"
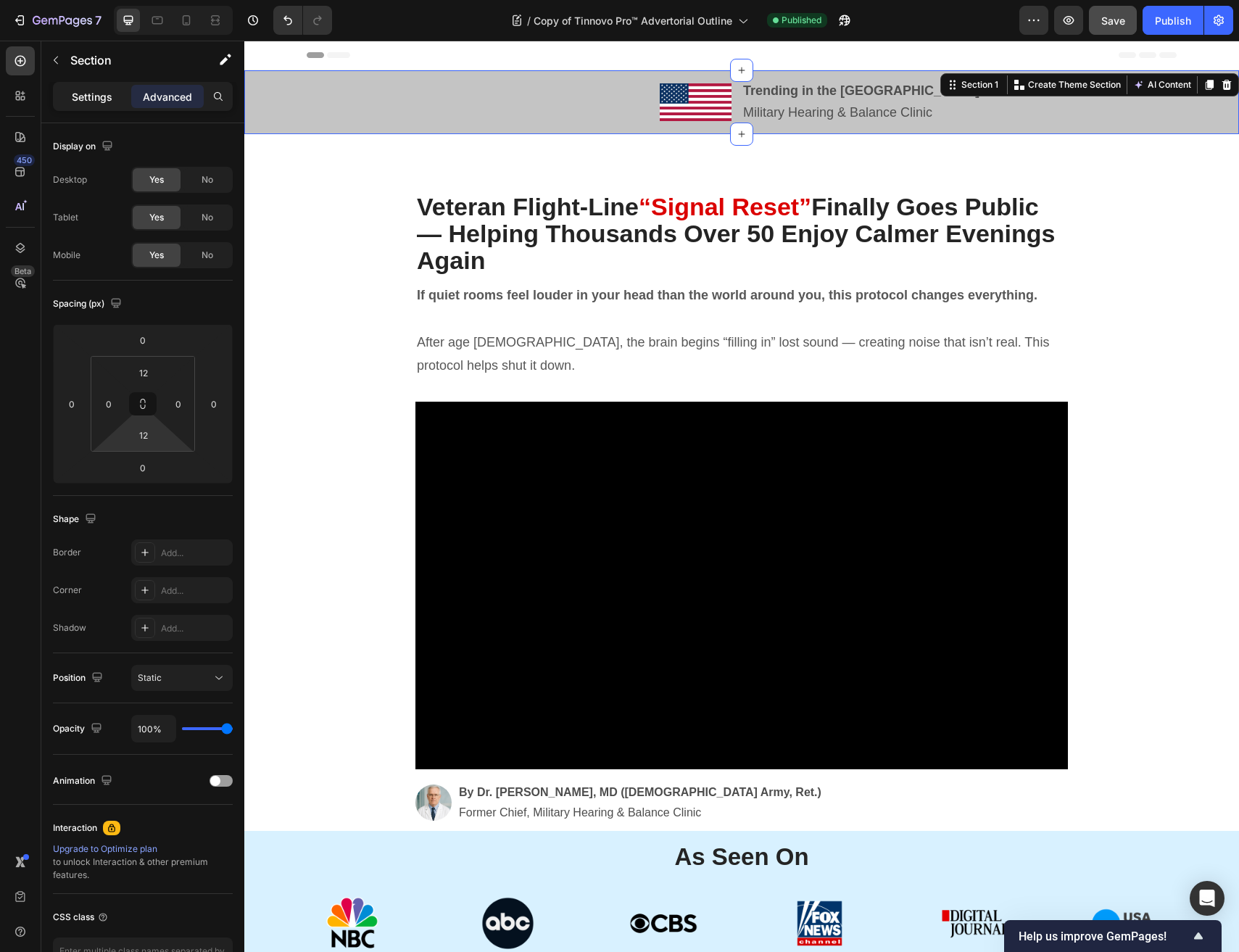
click at [105, 96] on p "Settings" at bounding box center [92, 97] width 40 height 16
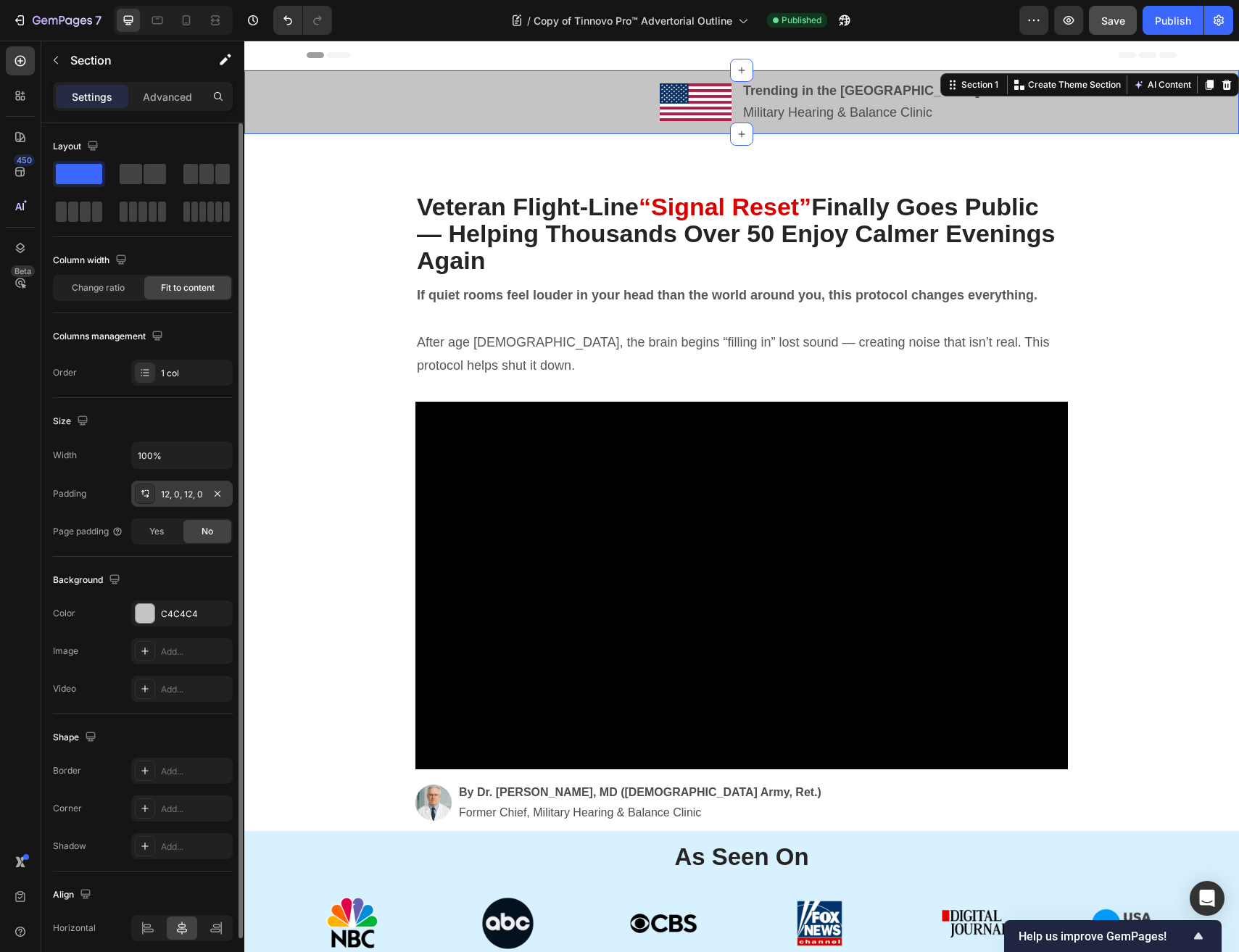
click at [185, 499] on div "12, 0, 12, 0" at bounding box center [182, 494] width 42 height 13
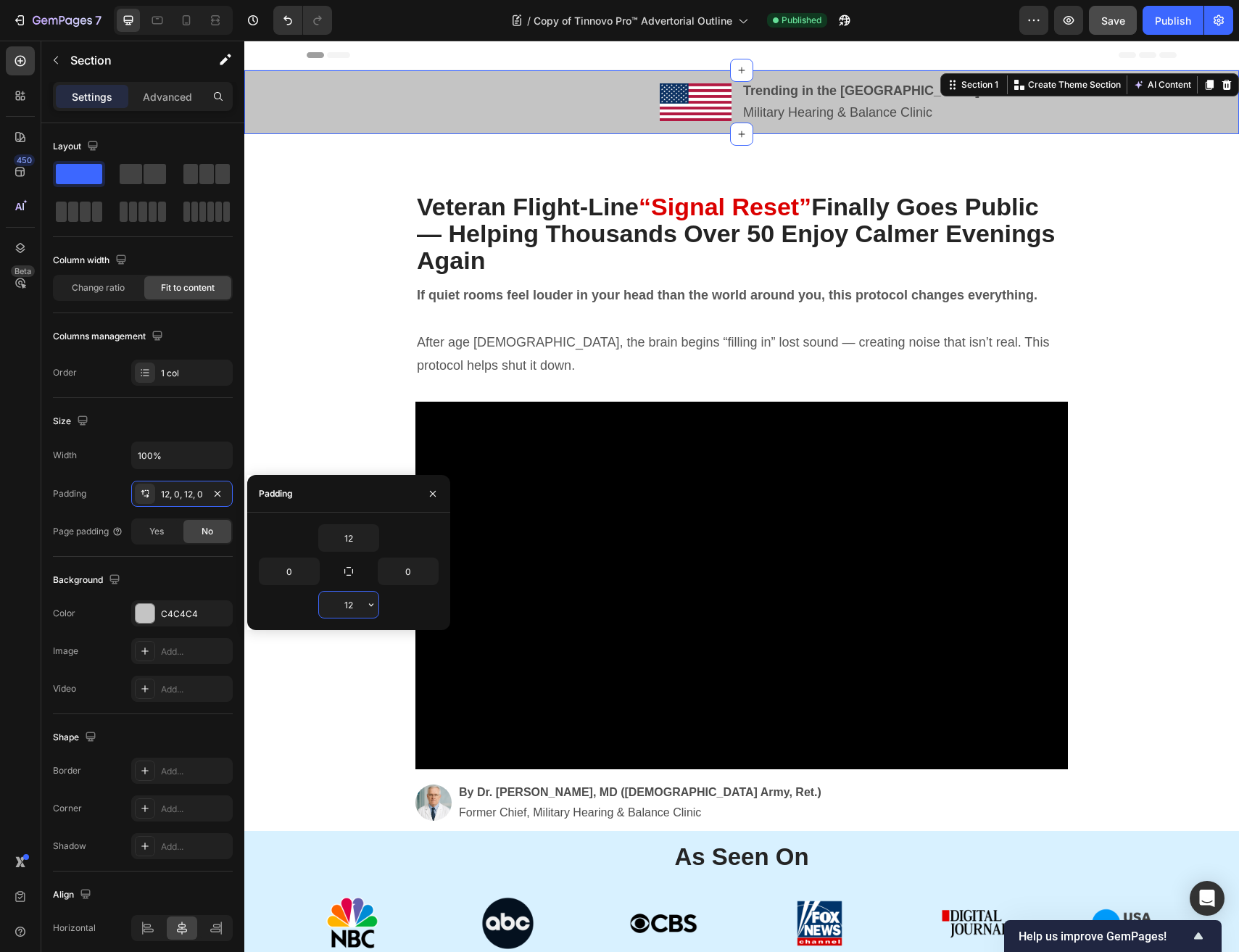
click at [358, 599] on input "12" at bounding box center [349, 605] width 59 height 26
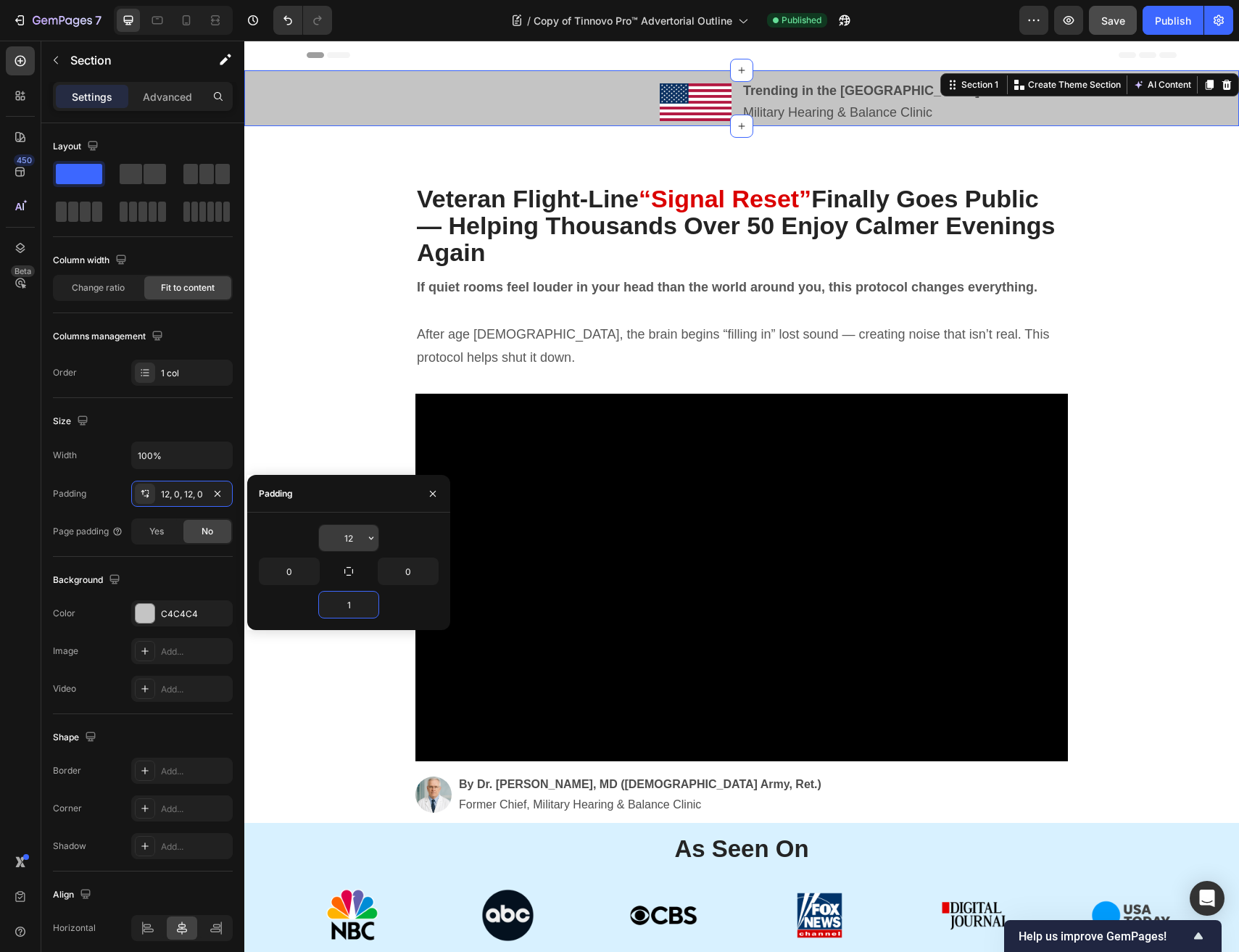
type input "12"
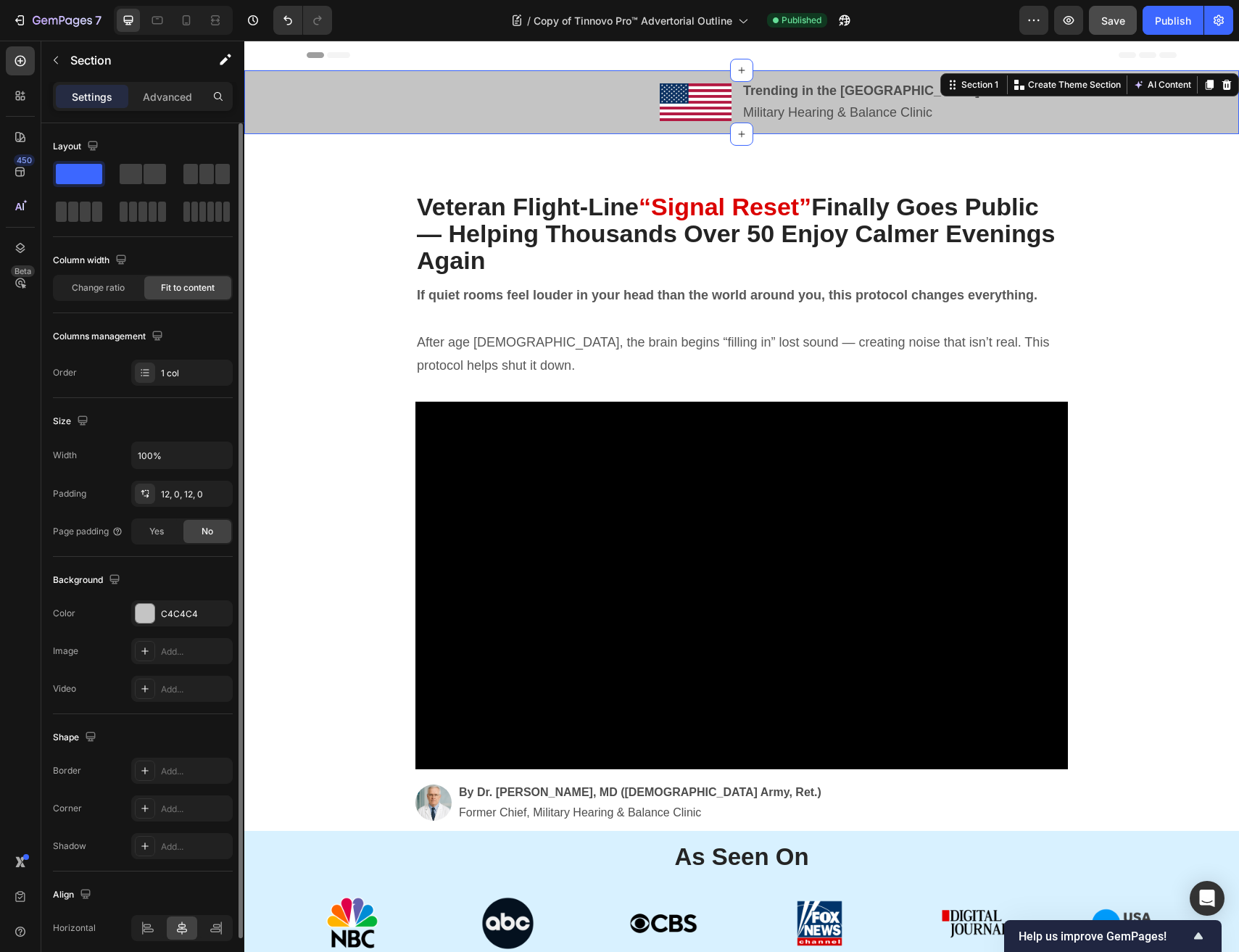
click at [125, 409] on div "Size" at bounding box center [142, 421] width 180 height 23
click at [163, 104] on div "Advanced" at bounding box center [167, 97] width 72 height 23
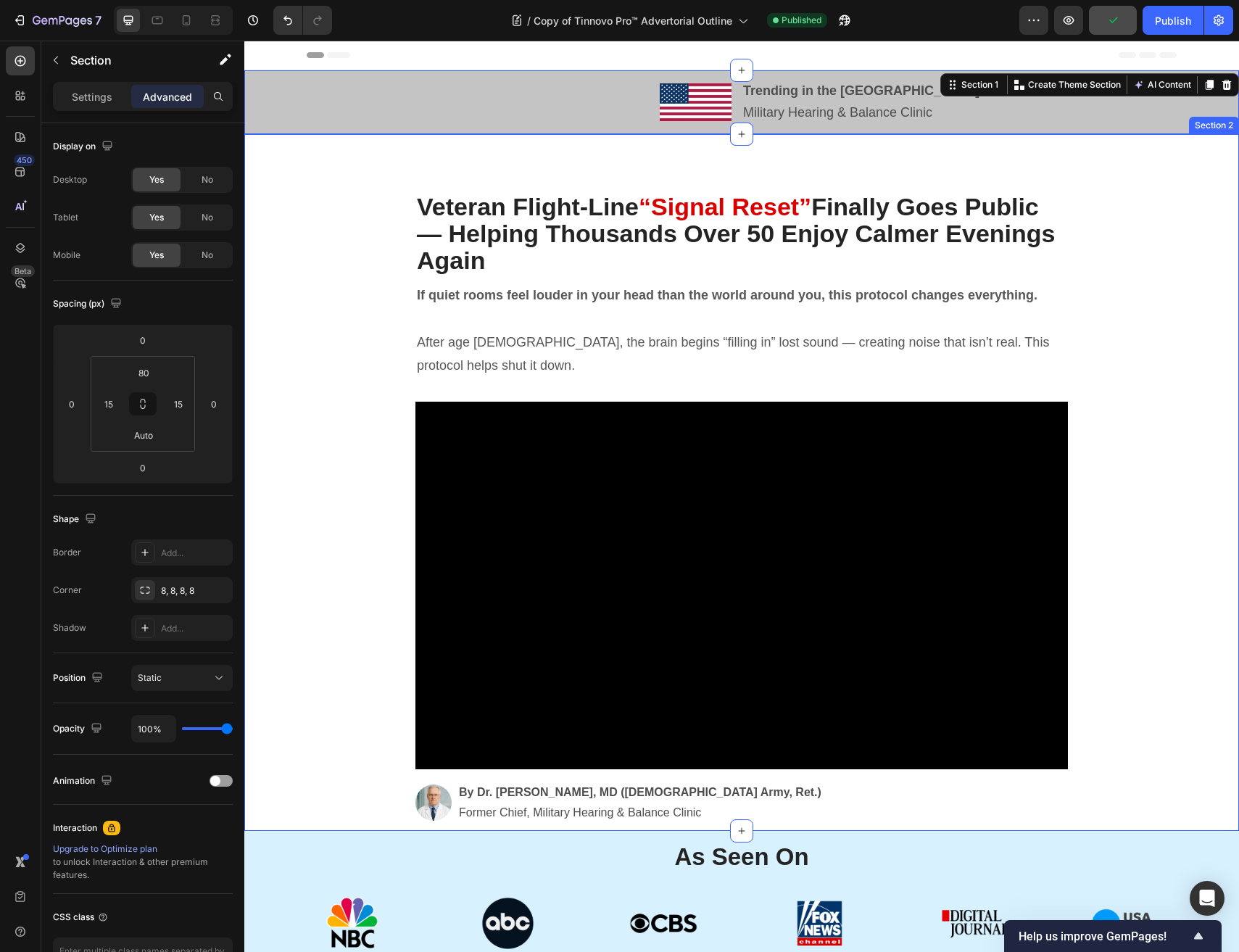
click at [412, 263] on div "Veteran Flight-Line “Signal Reset” Finally Goes Public — Helping Thousands Over…" at bounding box center [742, 511] width 973 height 639
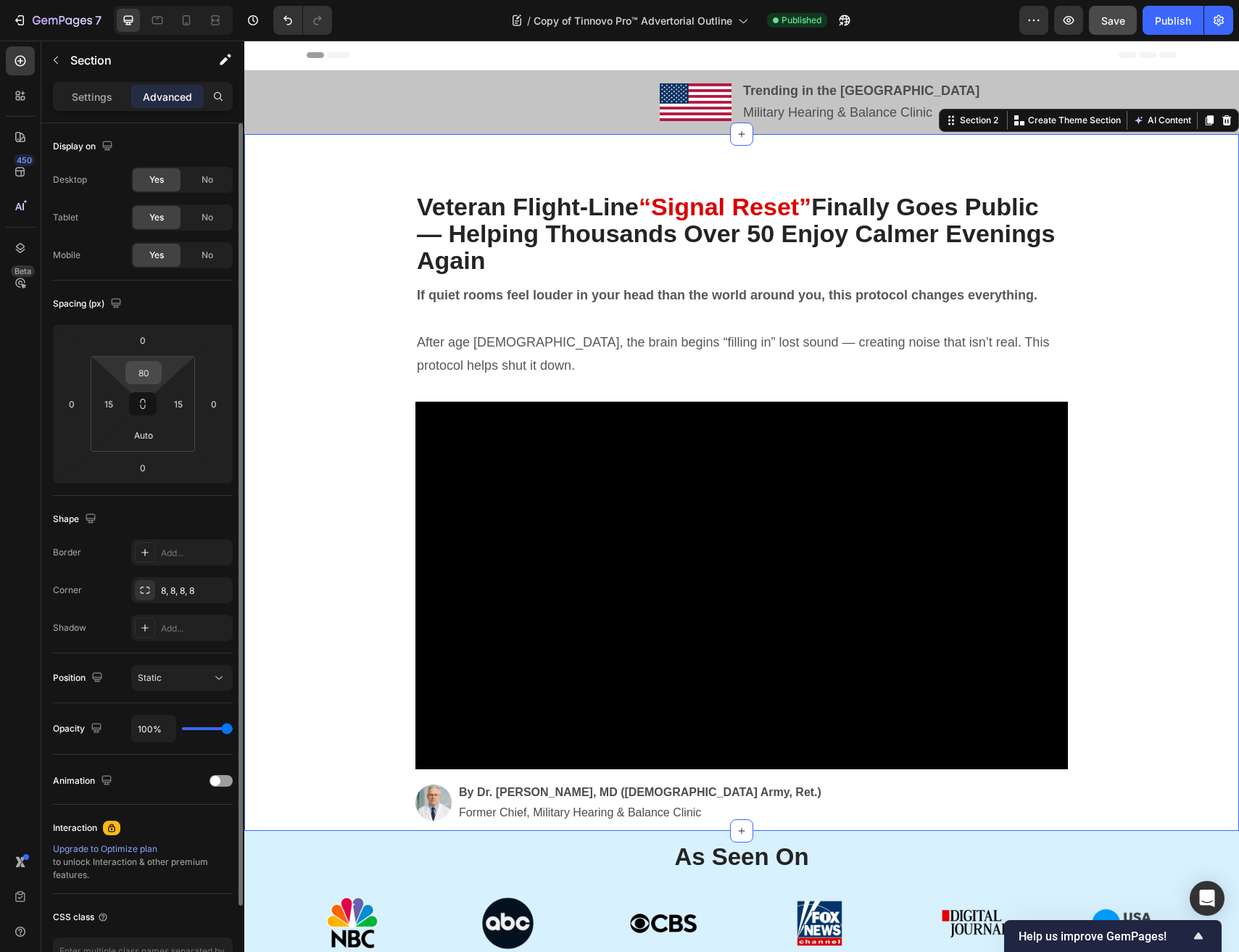
click at [142, 367] on input "80" at bounding box center [143, 373] width 29 height 22
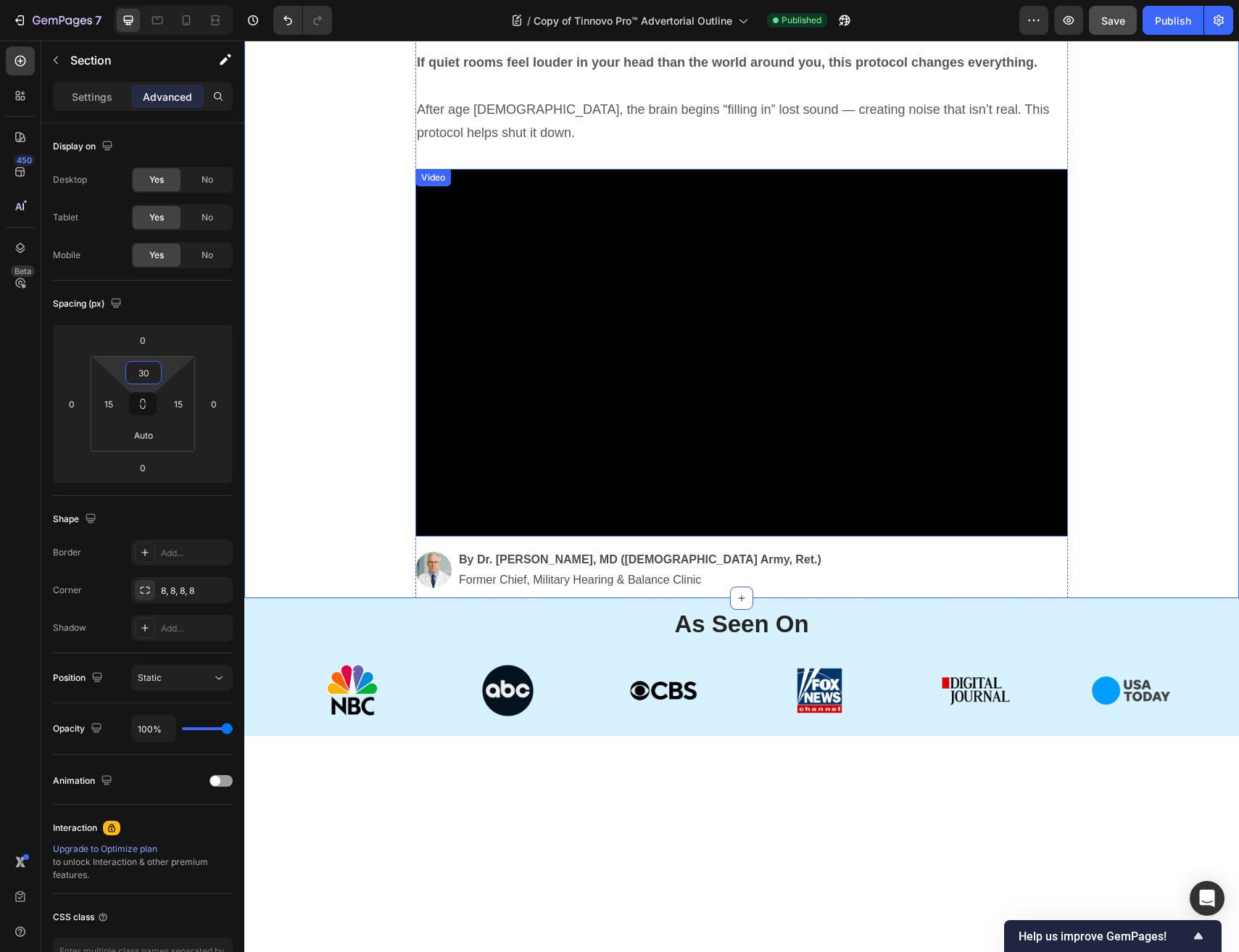
scroll to position [540, 0]
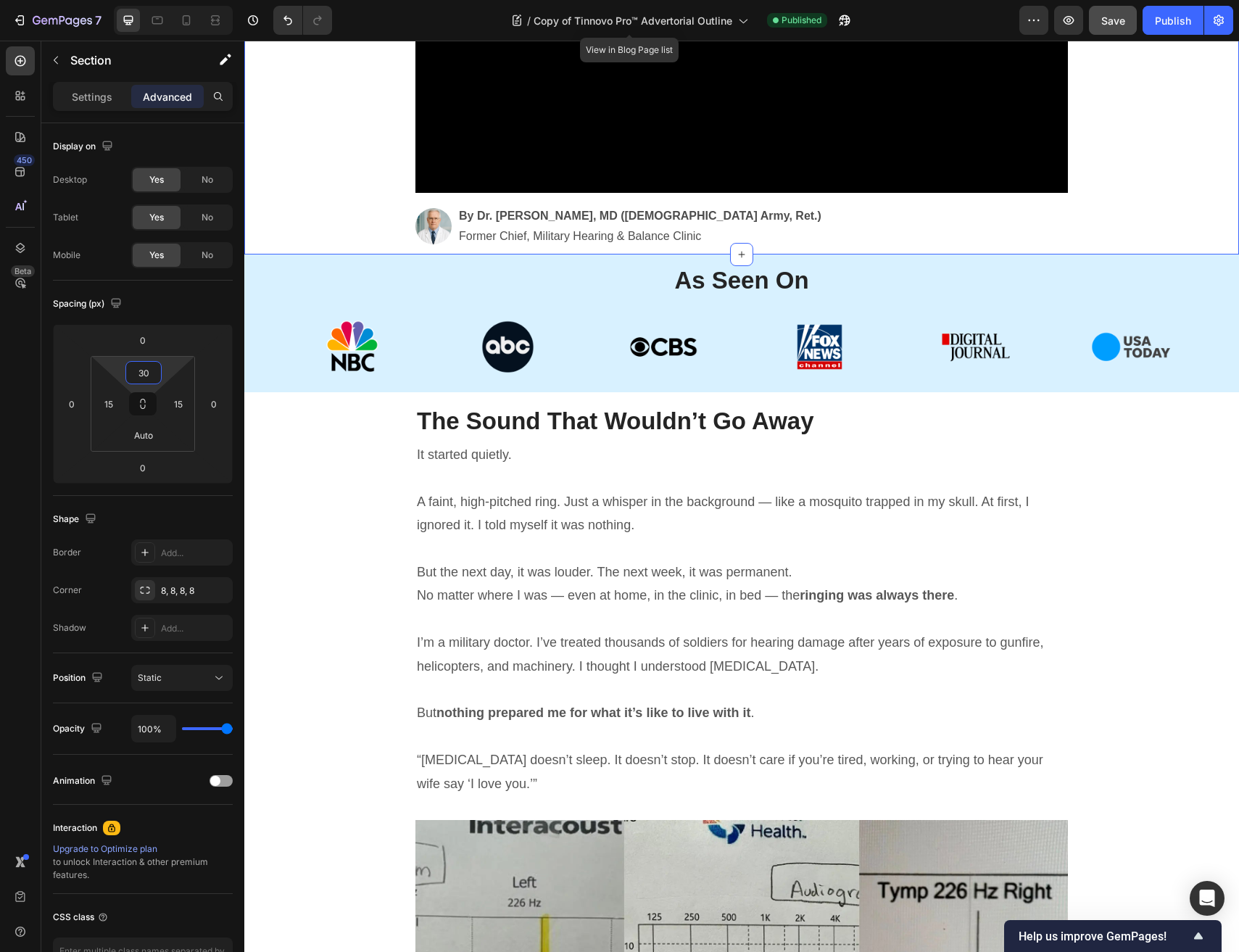
type input "30"
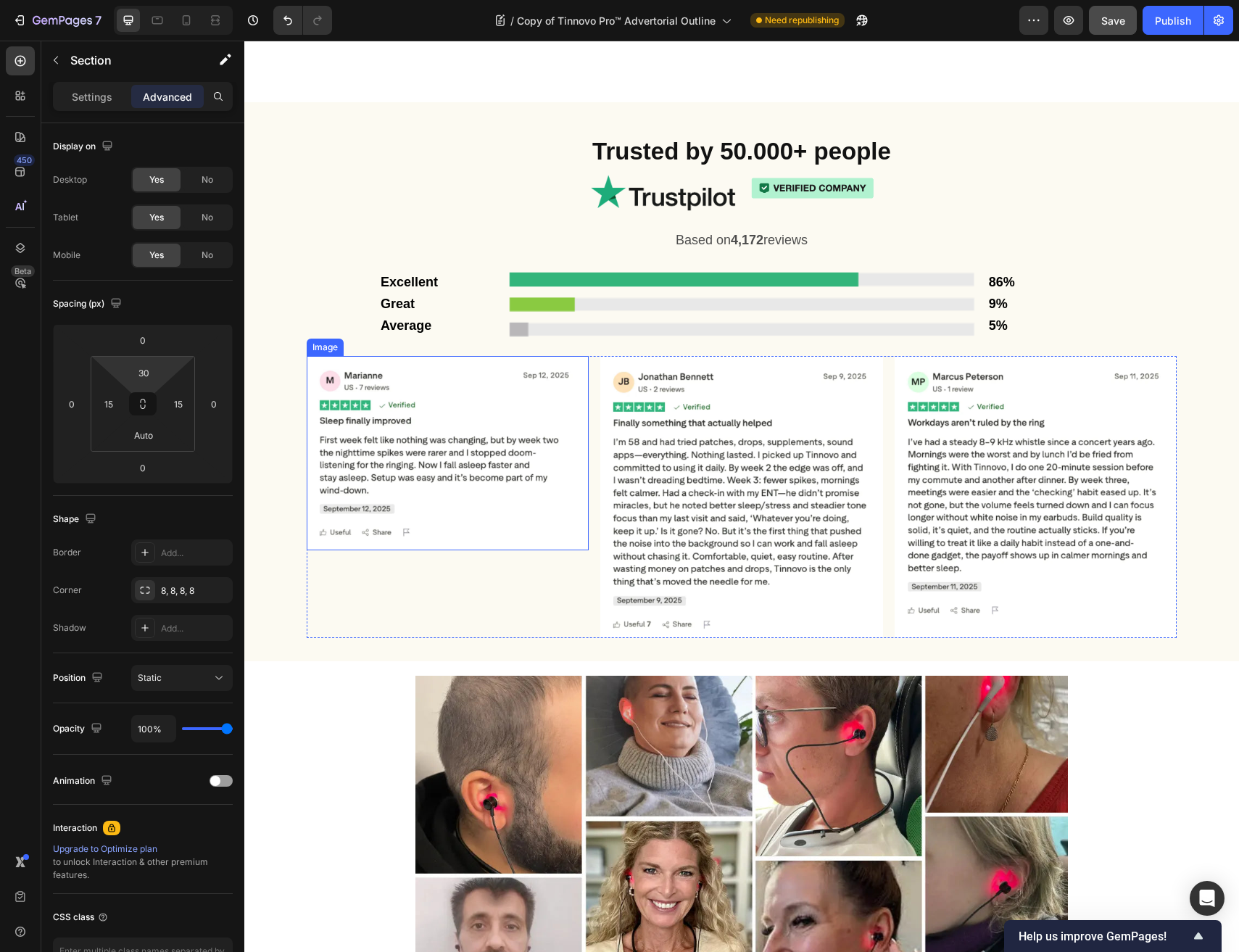
scroll to position [6044, 0]
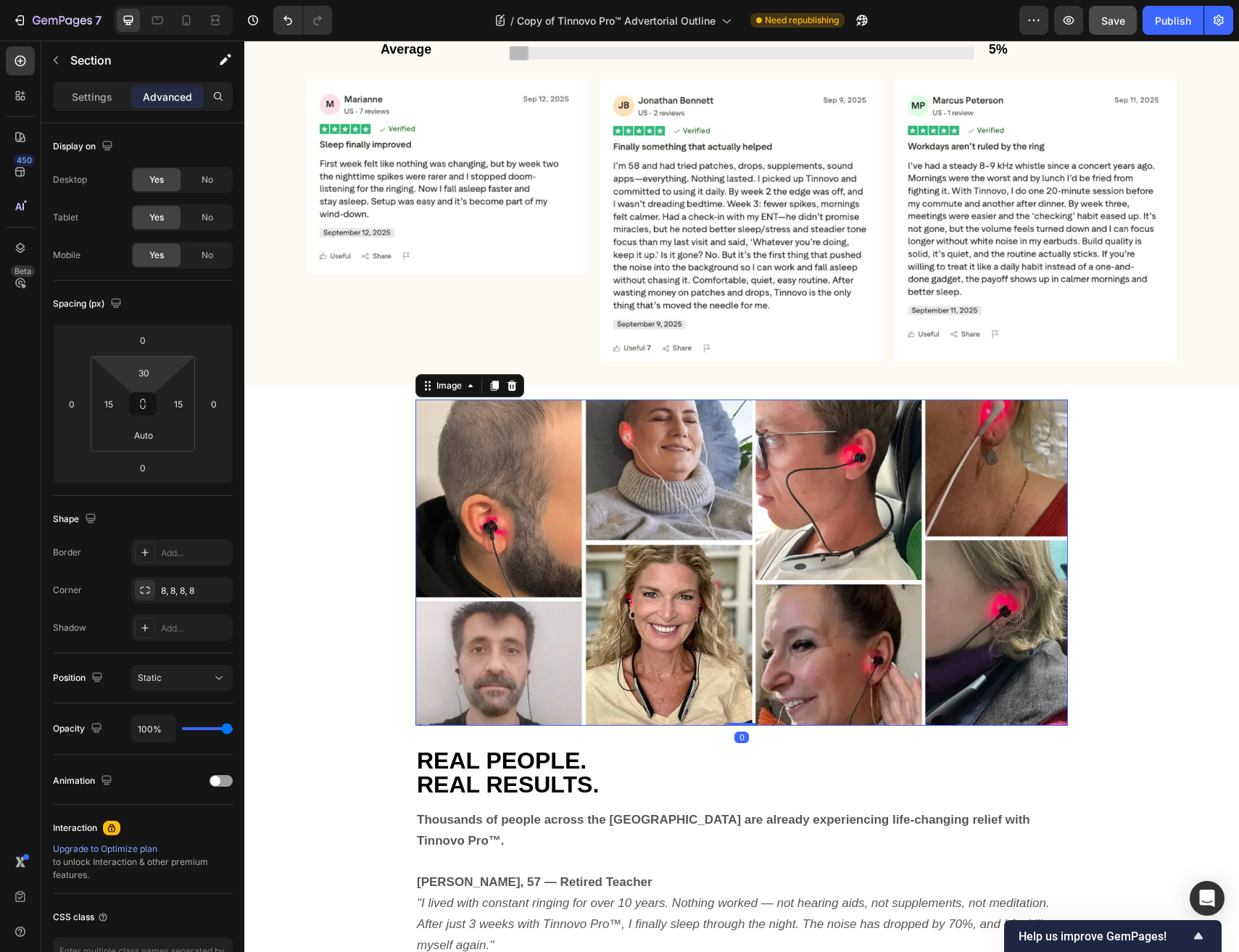
click at [661, 525] on img at bounding box center [742, 562] width 652 height 326
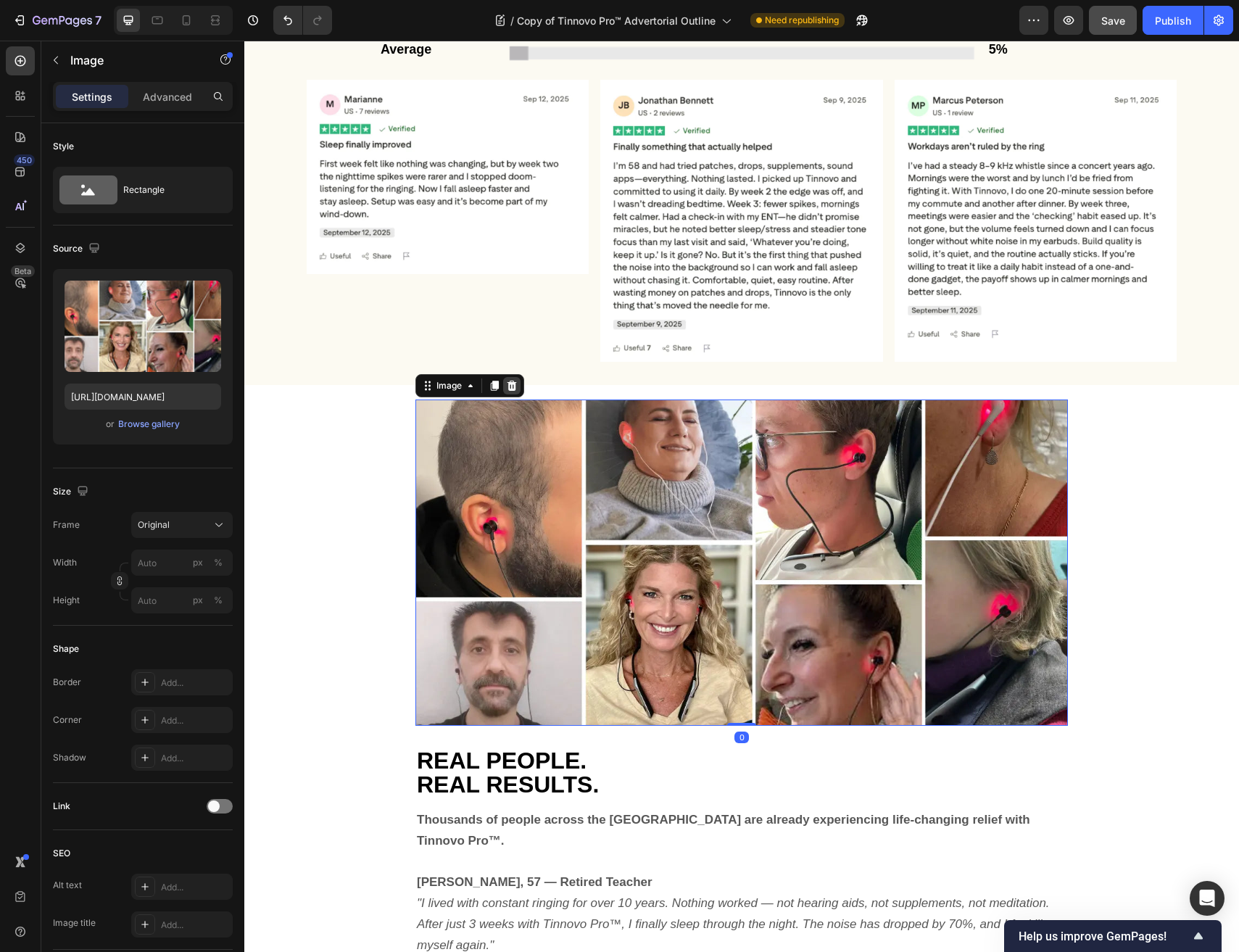
click at [508, 381] on icon at bounding box center [511, 385] width 12 height 12
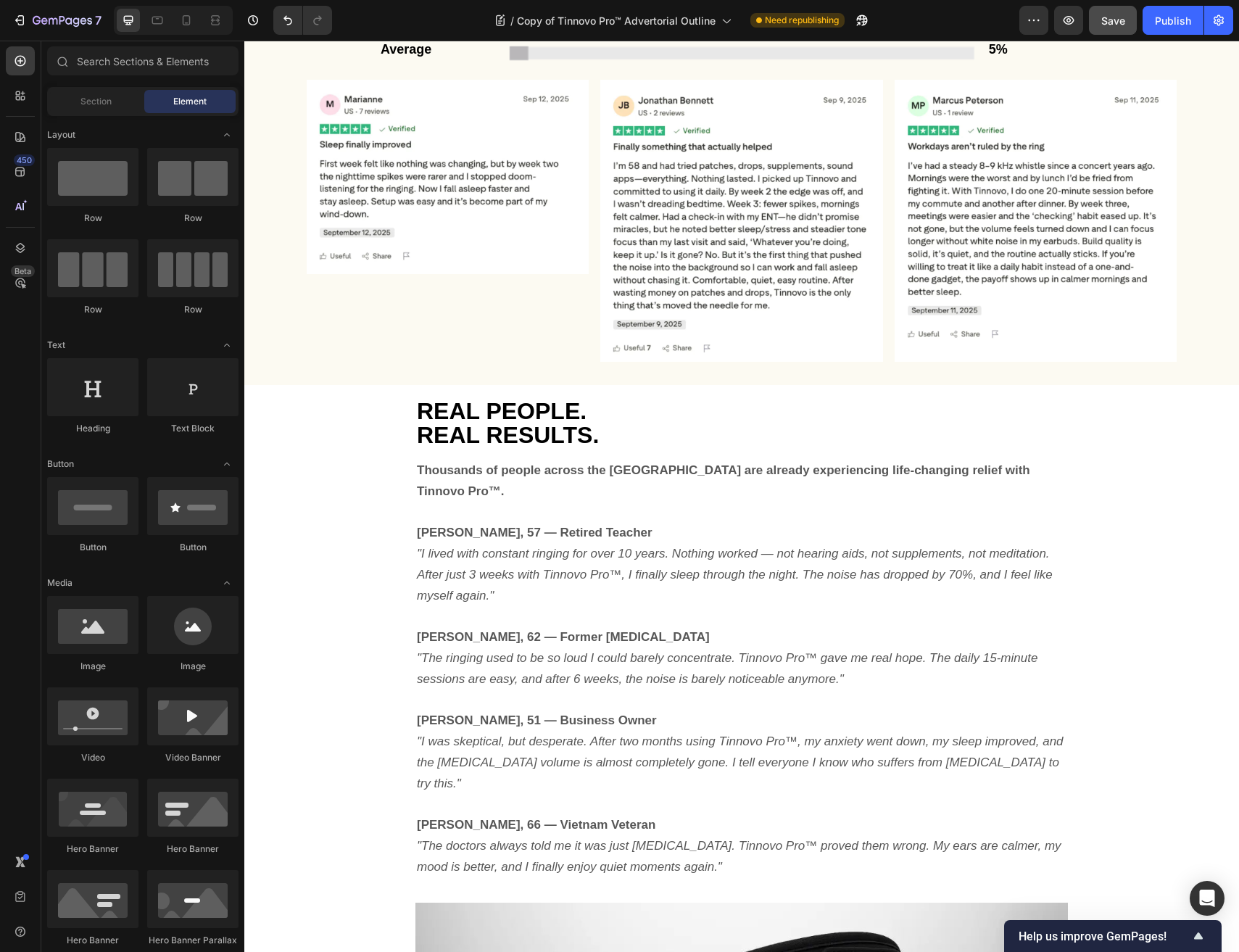
click at [476, 406] on span "REAL PEOPLE." at bounding box center [502, 411] width 170 height 26
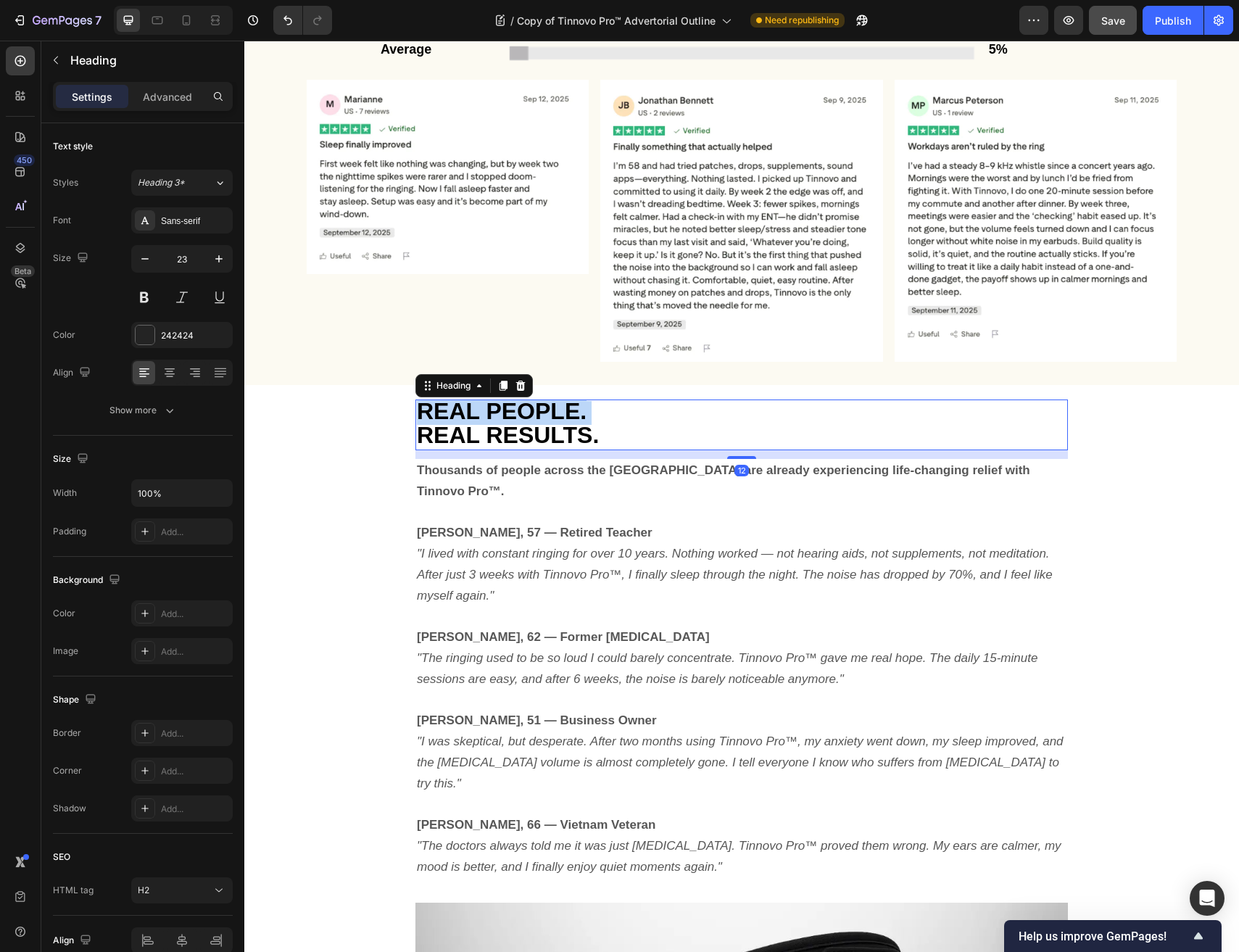
click at [476, 406] on span "REAL PEOPLE." at bounding box center [502, 411] width 170 height 26
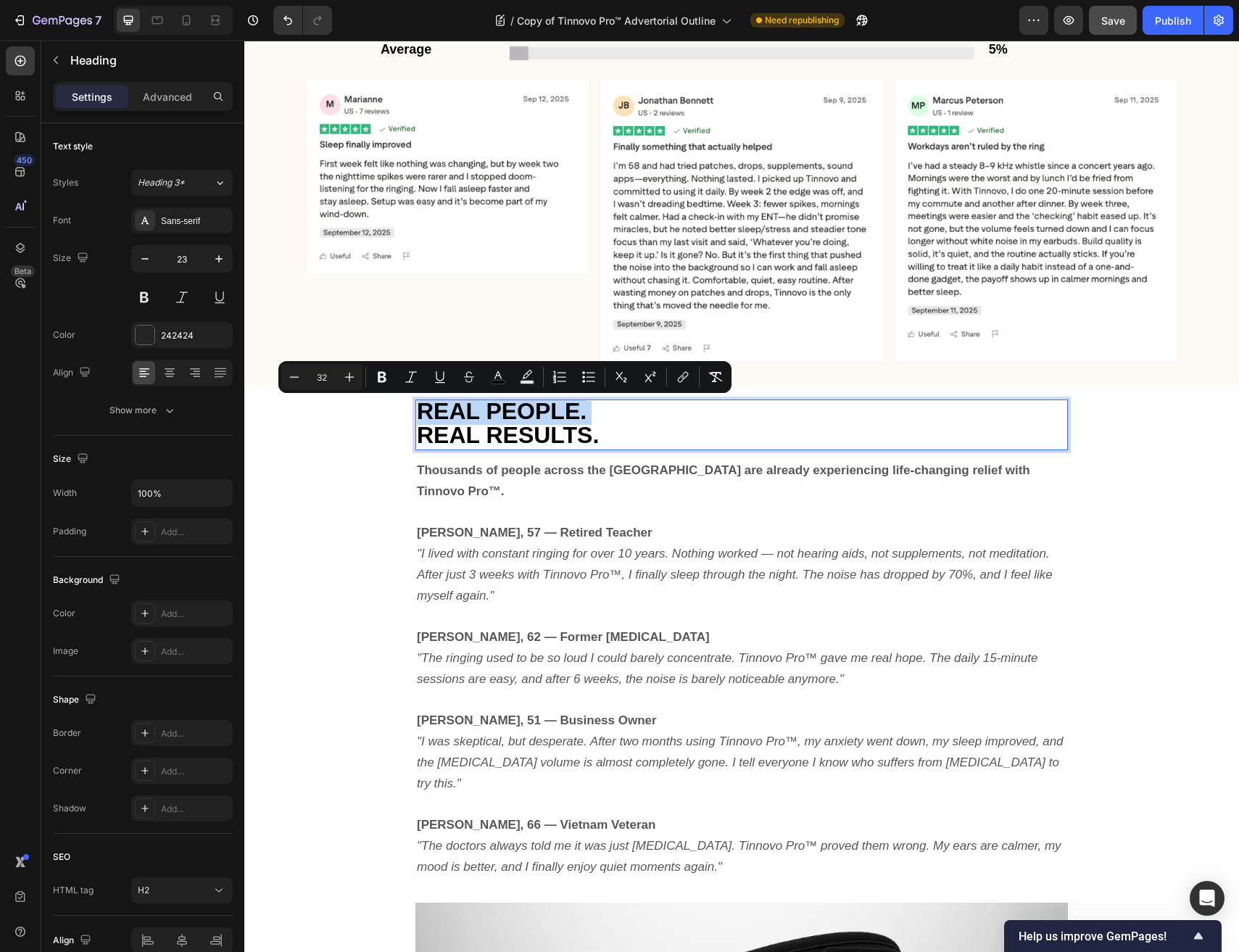
type input "23"
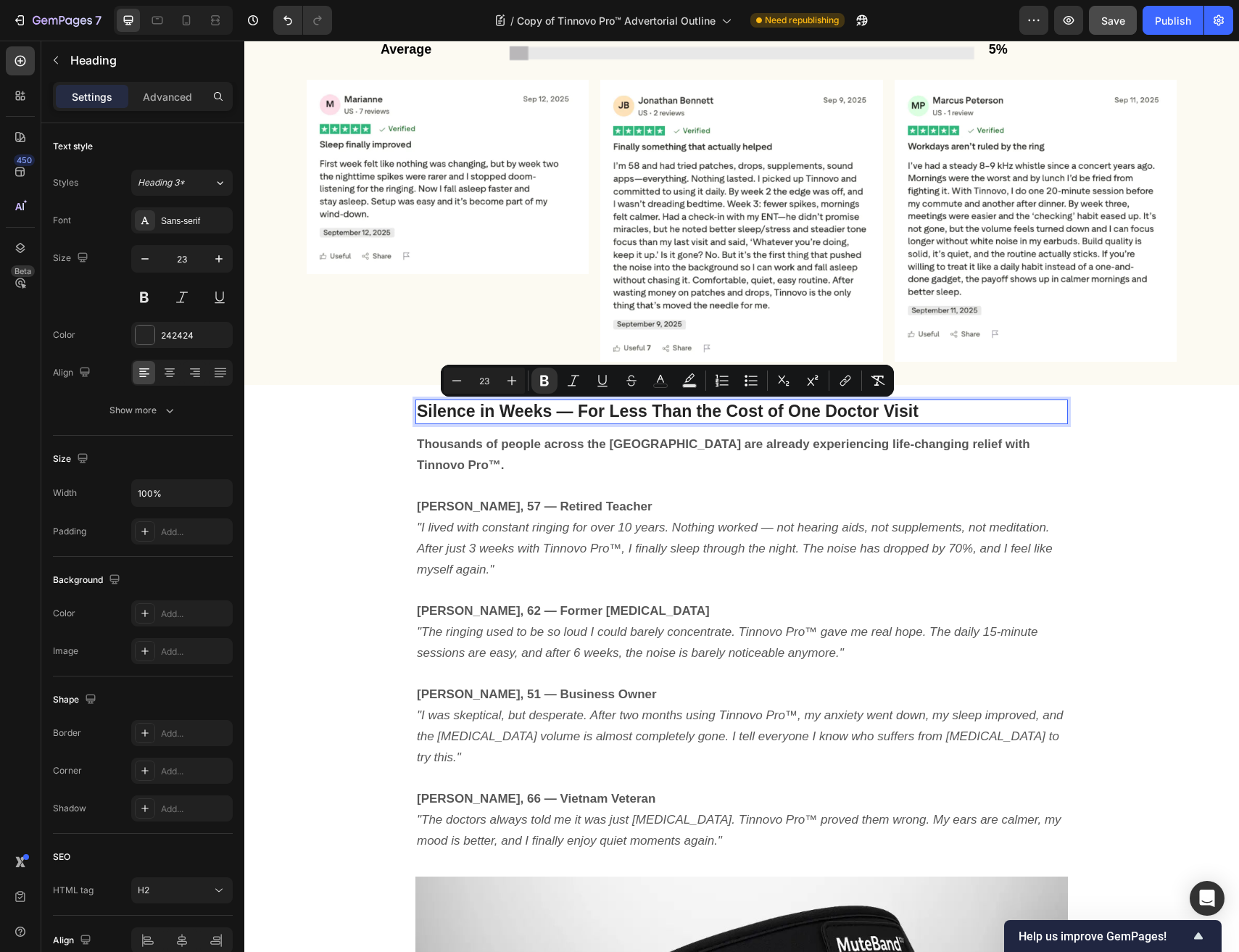
click at [487, 371] on div "Minus 23 Plus" at bounding box center [484, 381] width 81 height 26
click at [483, 380] on input "23" at bounding box center [483, 381] width 29 height 17
click at [483, 380] on input "3" at bounding box center [483, 381] width 29 height 17
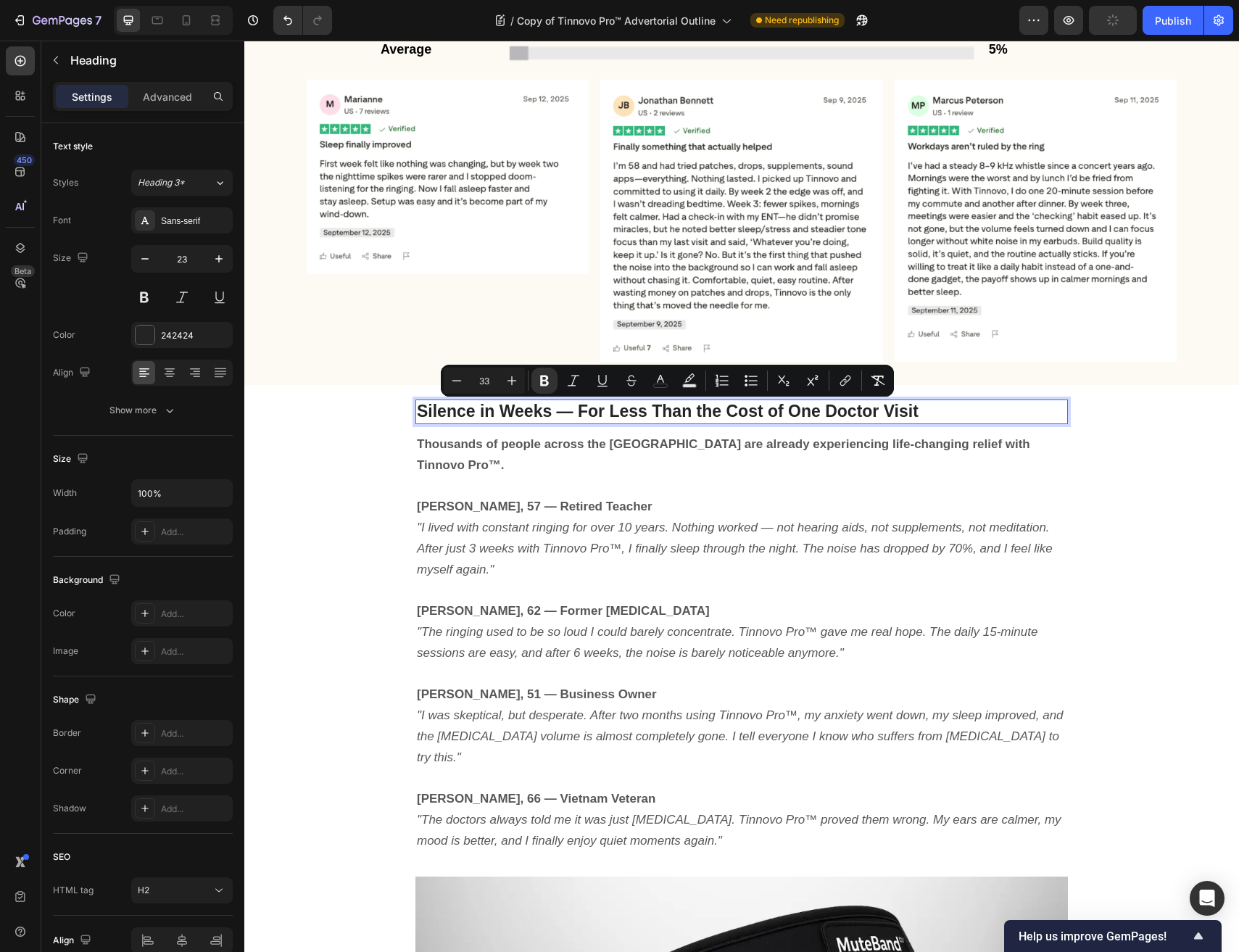
type input "33"
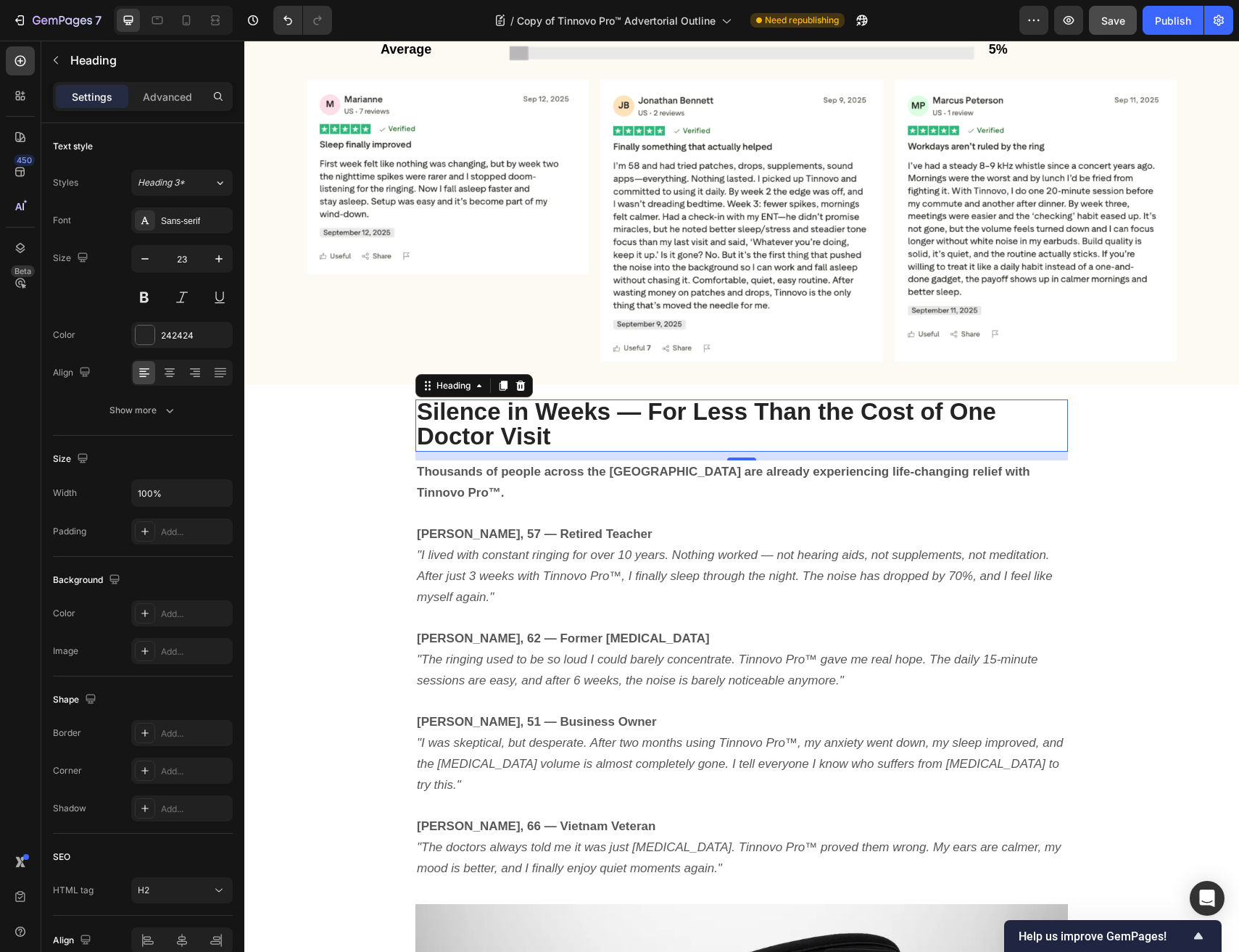
click at [500, 548] on icon ""I lived with constant ringing for over 10 years. Nothing worked — not hearing …" at bounding box center [735, 576] width 636 height 56
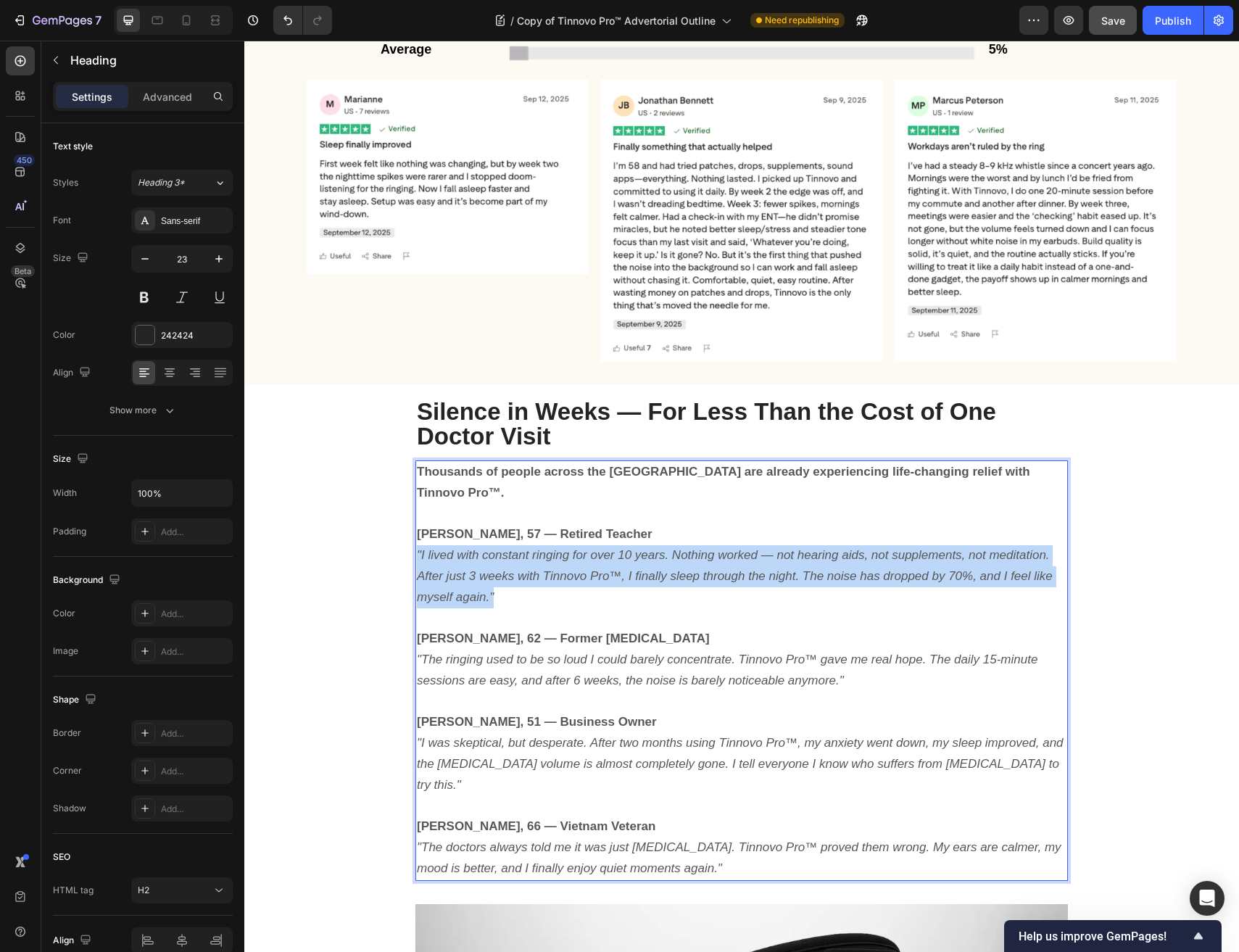
click at [500, 548] on icon ""I lived with constant ringing for over 10 years. Nothing worked — not hearing …" at bounding box center [735, 576] width 636 height 56
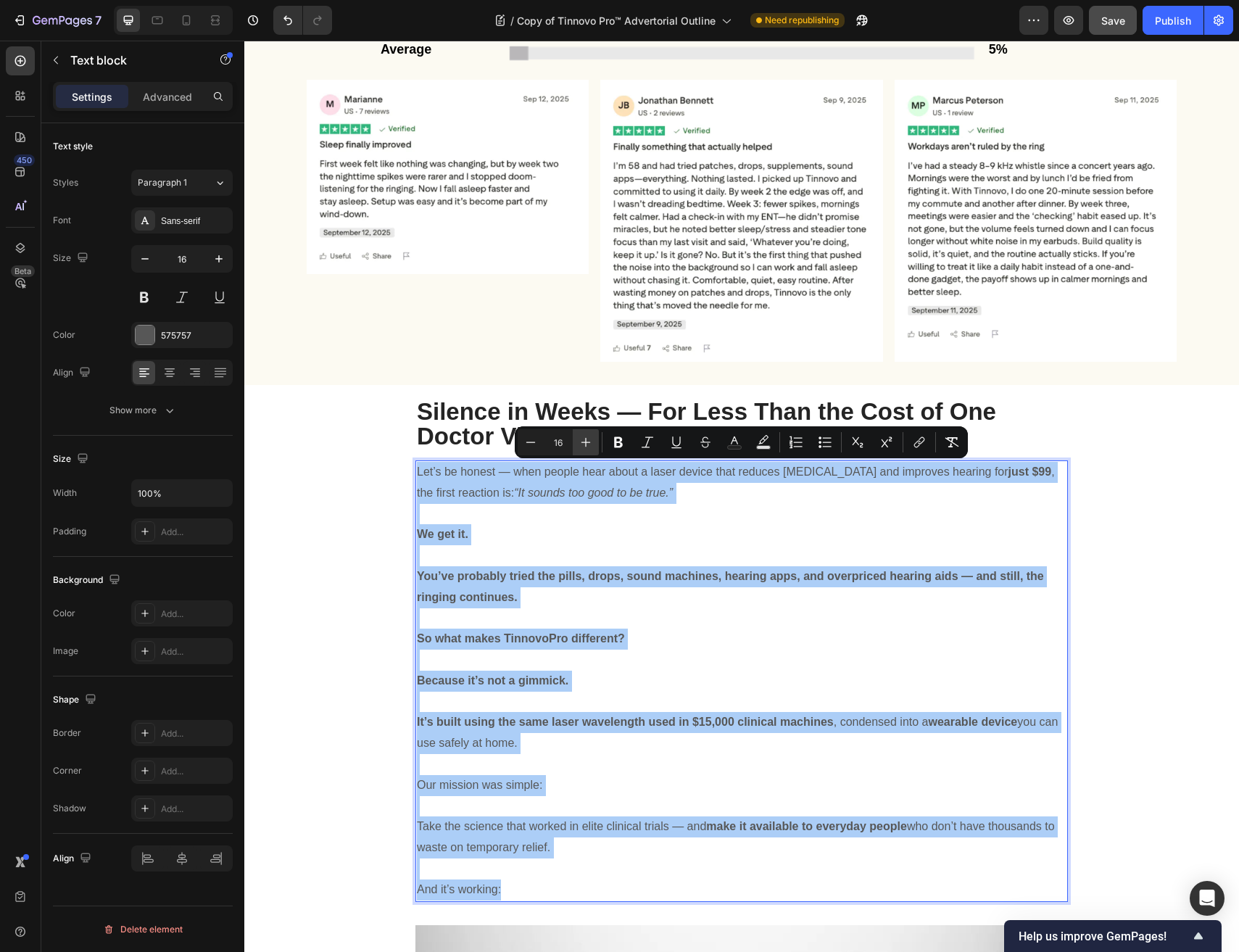
click at [588, 448] on icon "Editor contextual toolbar" at bounding box center [585, 442] width 15 height 15
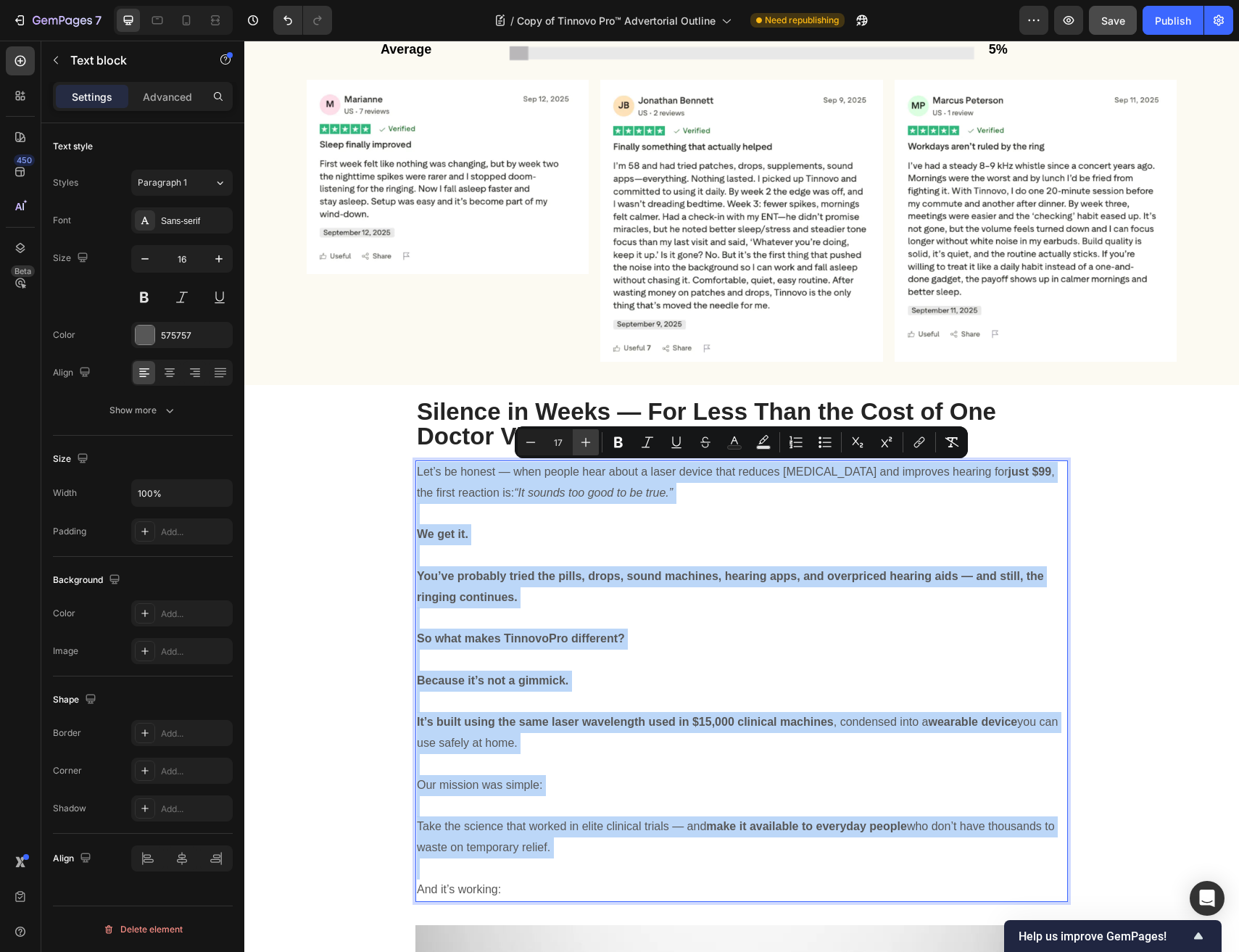
type input "18"
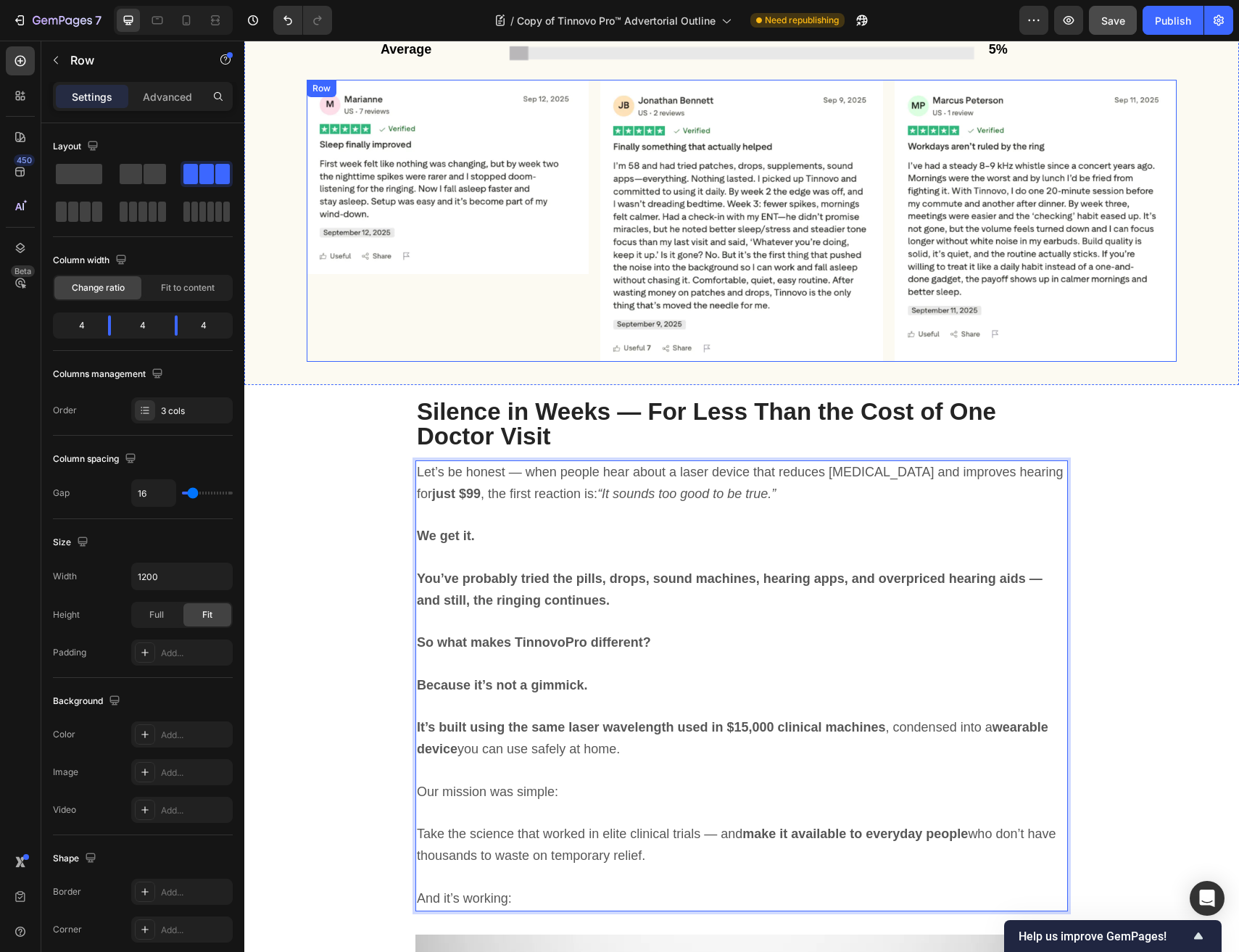
click at [405, 337] on div "Image" at bounding box center [448, 220] width 282 height 282
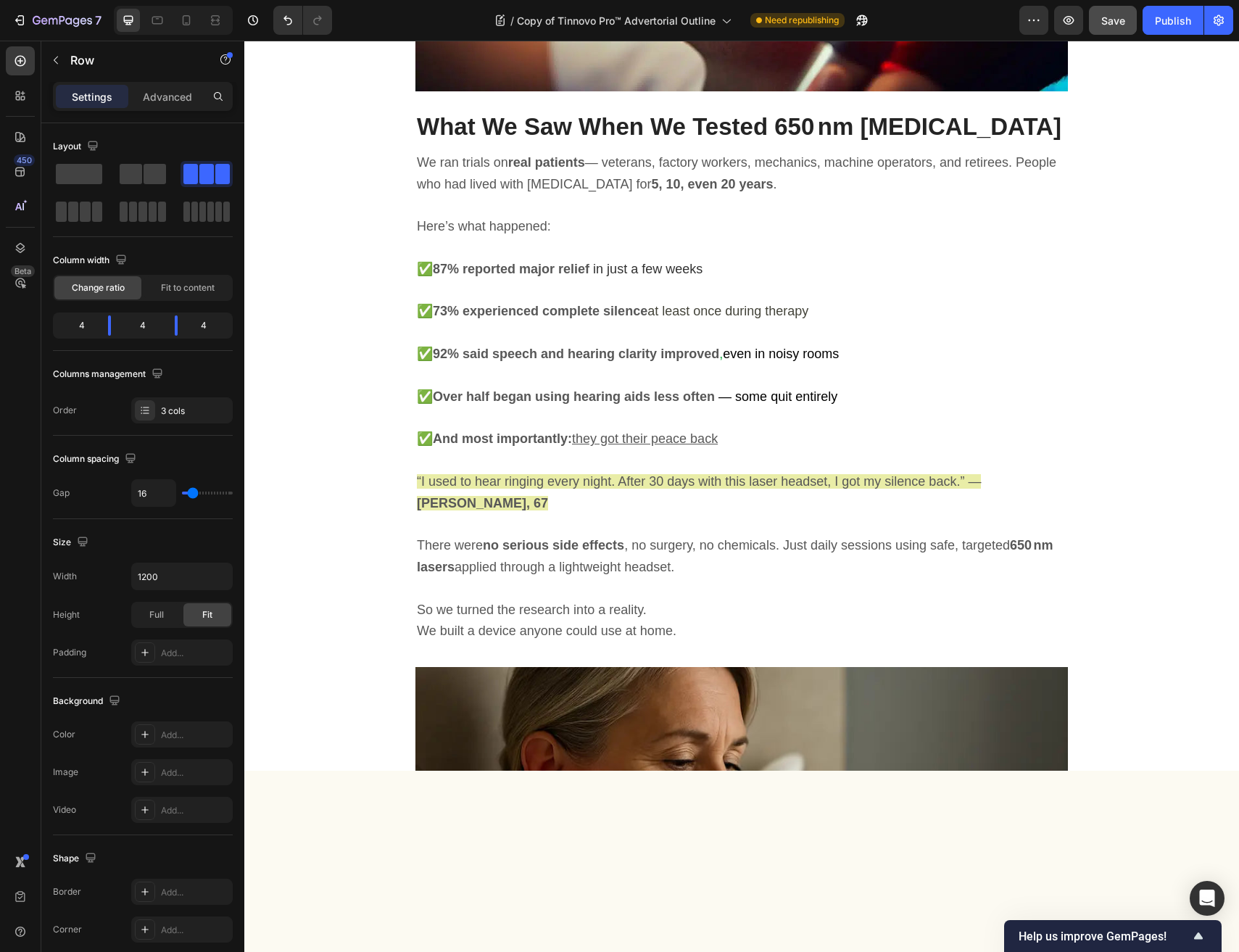
scroll to position [3683, 0]
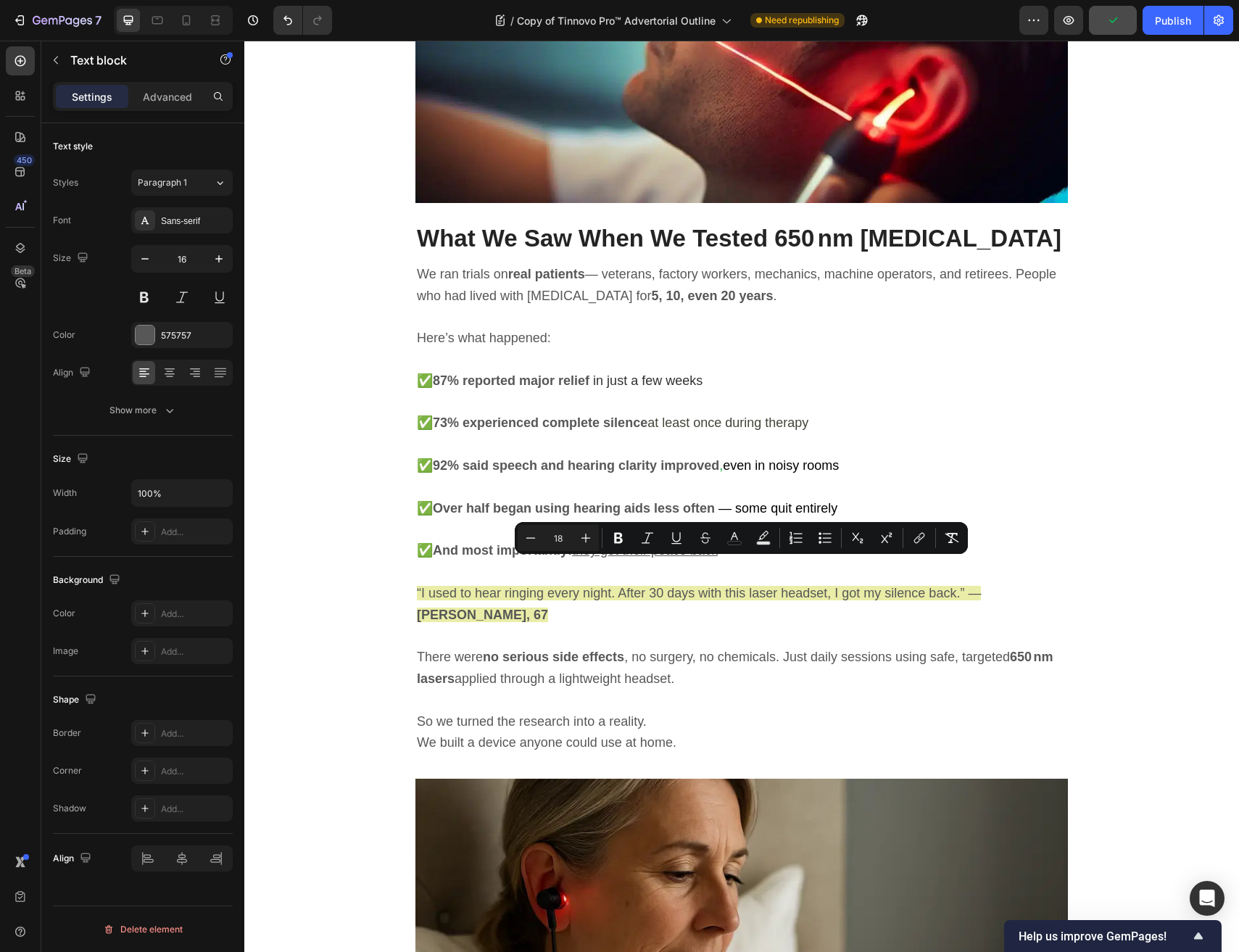
drag, startPoint x: 775, startPoint y: 737, endPoint x: 438, endPoint y: 554, distance: 383.5
copy div "✅ Targets the auditory nerve and inner ear tissues using precise laser energy ✅…"
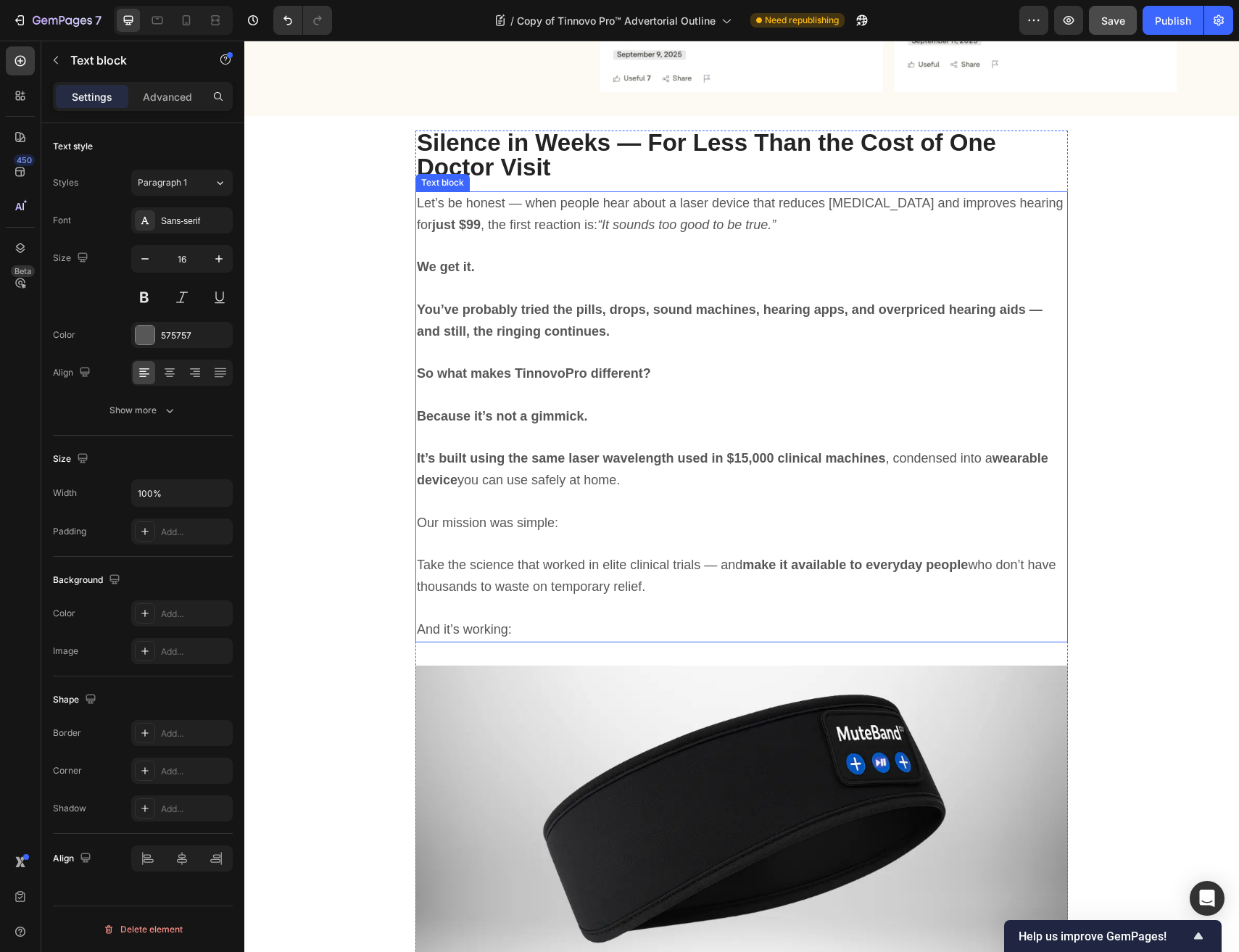
click at [623, 574] on p "Take the science that worked in elite clinical trials — and make it available t…" at bounding box center [742, 576] width 649 height 44
click at [598, 614] on p "Rich Text Editor. Editing area: main" at bounding box center [742, 607] width 649 height 21
click at [581, 625] on p "And it’s working:" at bounding box center [742, 629] width 649 height 22
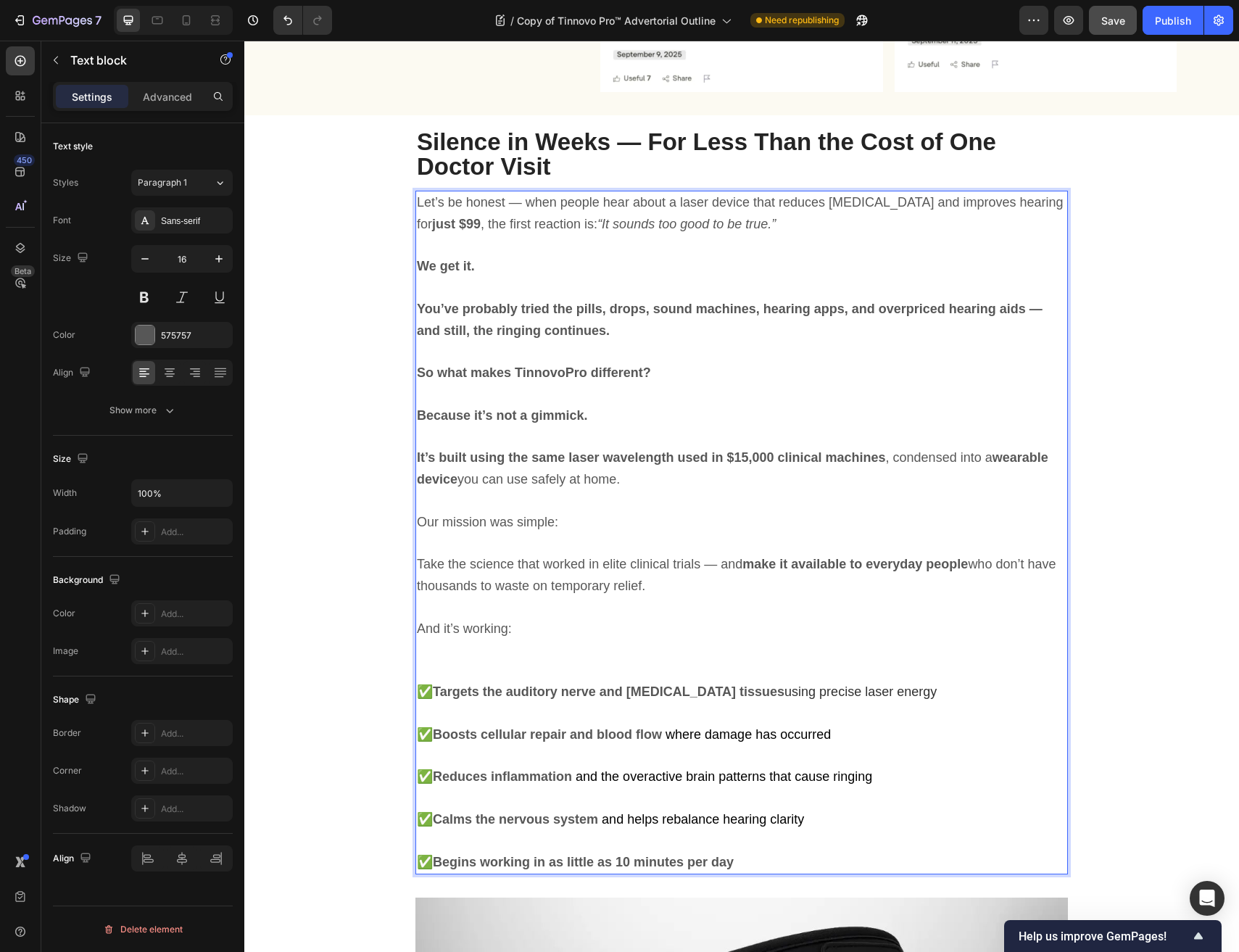
click at [452, 624] on span "And it’s working:" at bounding box center [465, 628] width 95 height 15
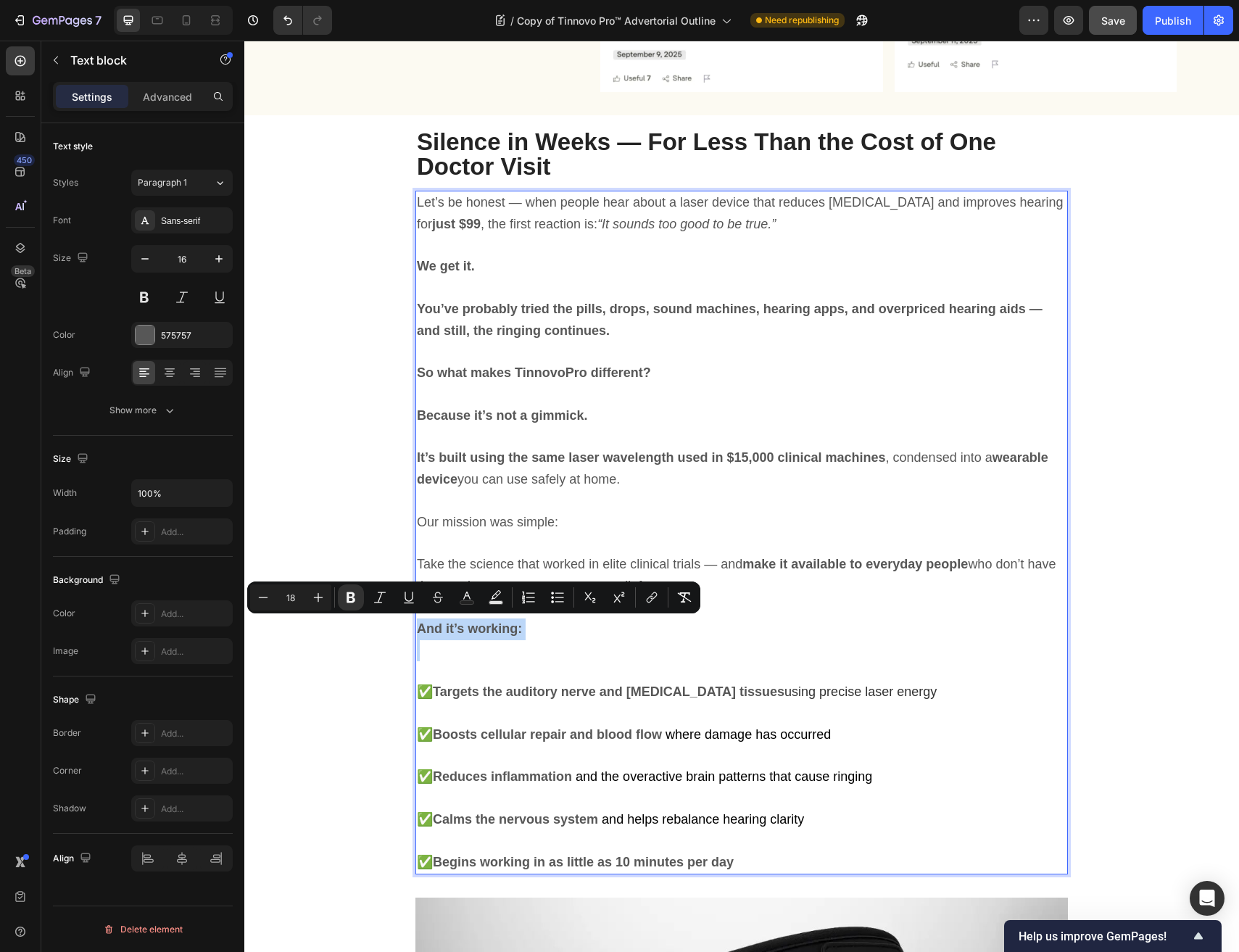
click at [469, 653] on p "Rich Text Editor. Editing area: main" at bounding box center [742, 650] width 649 height 21
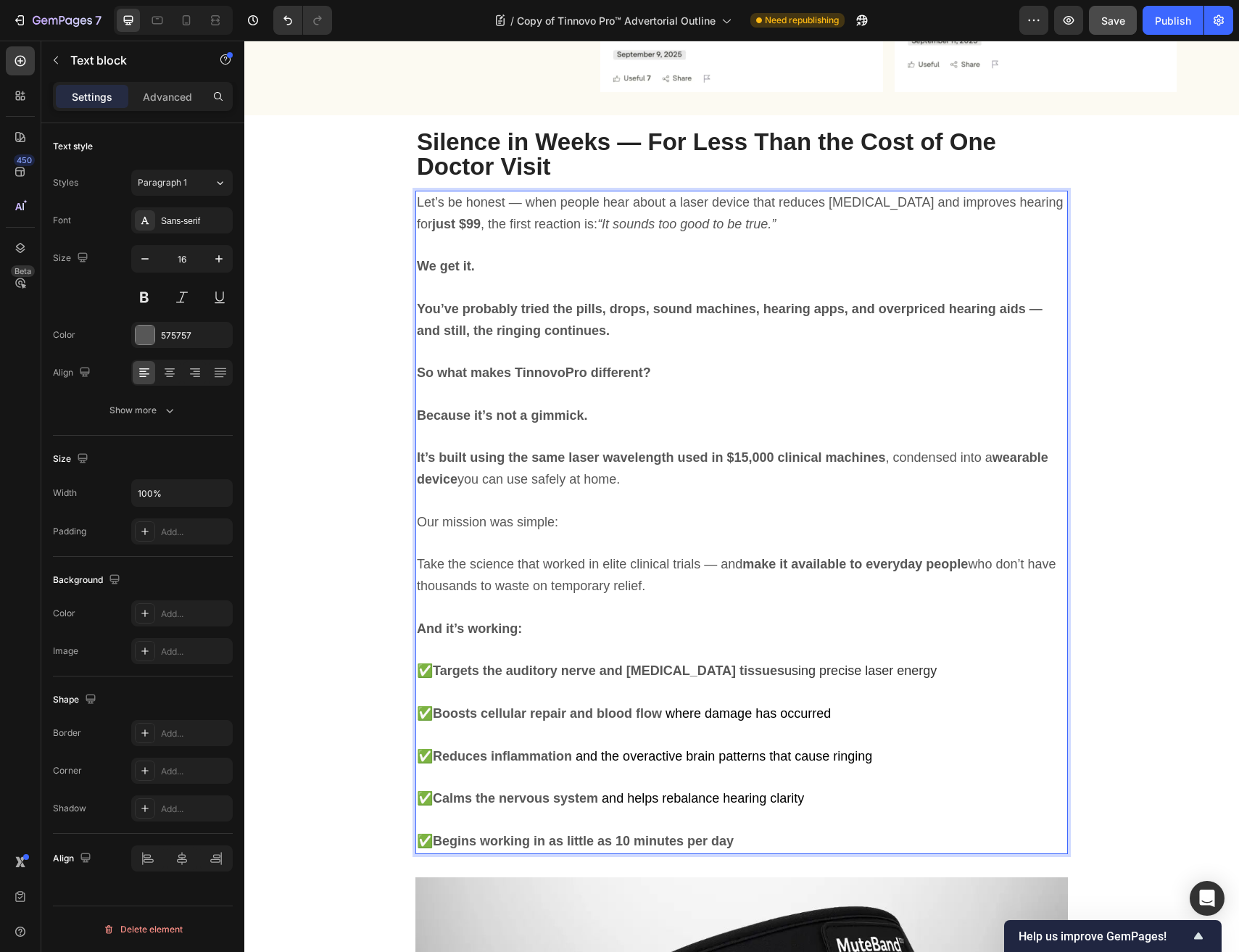
click at [430, 665] on span "✅ Targets the auditory nerve and inner ear tissues" at bounding box center [601, 670] width 367 height 15
click at [426, 673] on span "✅ Targets the auditory nerve and inner ear tissues" at bounding box center [601, 670] width 367 height 15
drag, startPoint x: 431, startPoint y: 669, endPoint x: 442, endPoint y: 691, distance: 24.6
click at [432, 669] on span "✅→ Targets the auditory nerve and inner ear tissues" at bounding box center [607, 670] width 381 height 15
click at [553, 711] on strong "Boosts cellular repair and blood flow" at bounding box center [547, 713] width 229 height 15
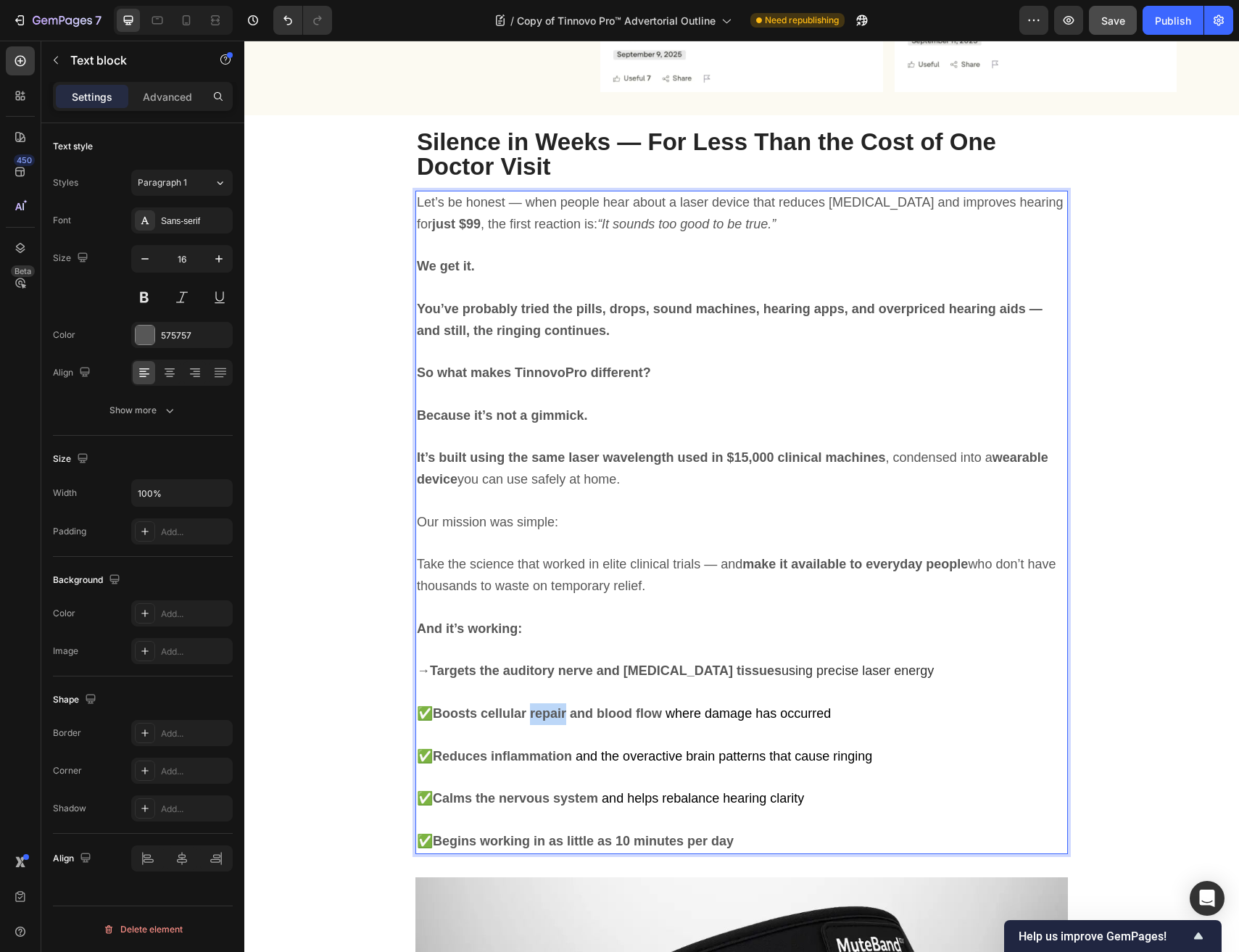
click at [553, 711] on strong "Boosts cellular repair and blood flow" at bounding box center [547, 713] width 229 height 15
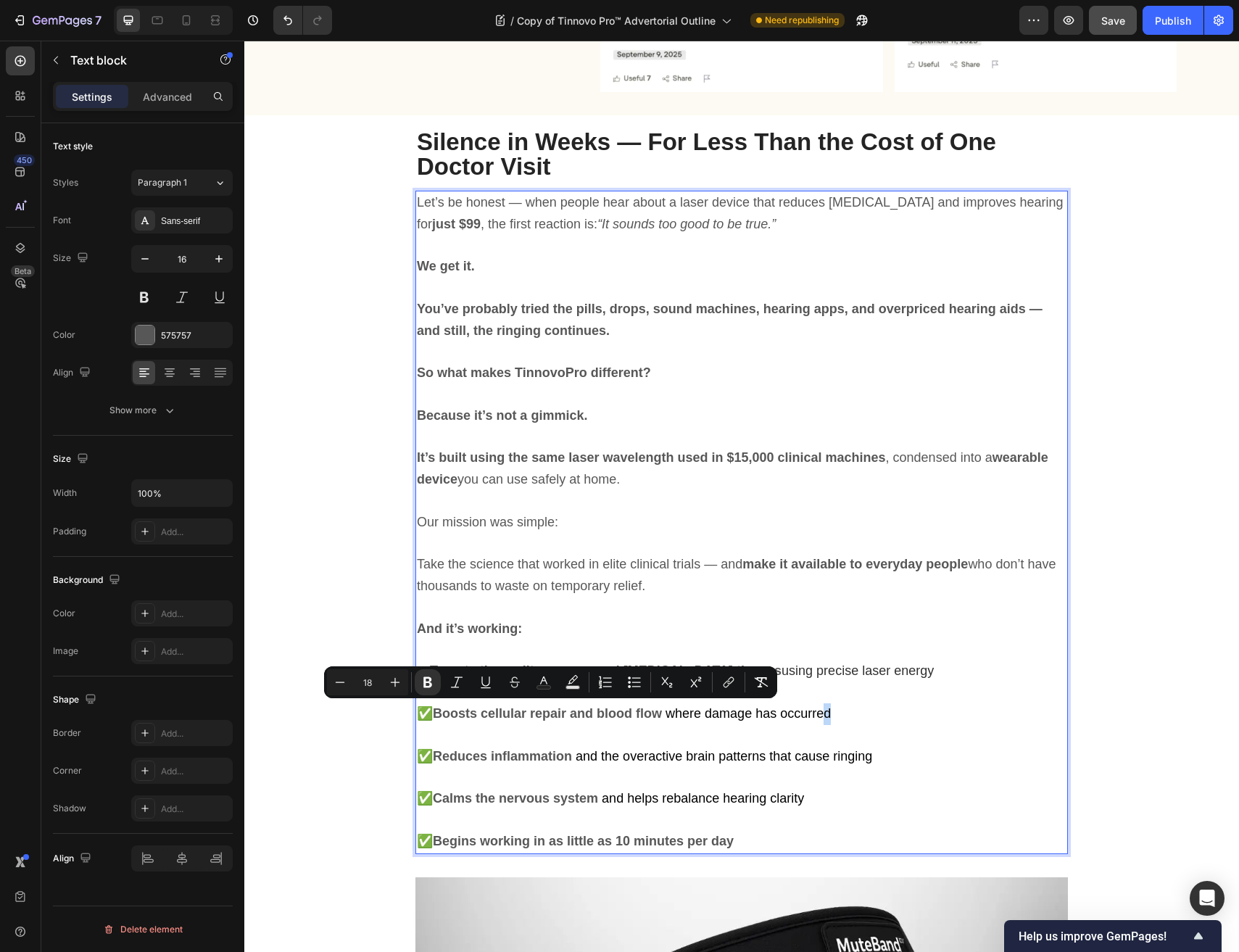
drag, startPoint x: 828, startPoint y: 708, endPoint x: 883, endPoint y: 700, distance: 55.6
click at [837, 707] on p "✅ Boosts cellular repair and blood flow where damage has occurred" at bounding box center [742, 714] width 649 height 22
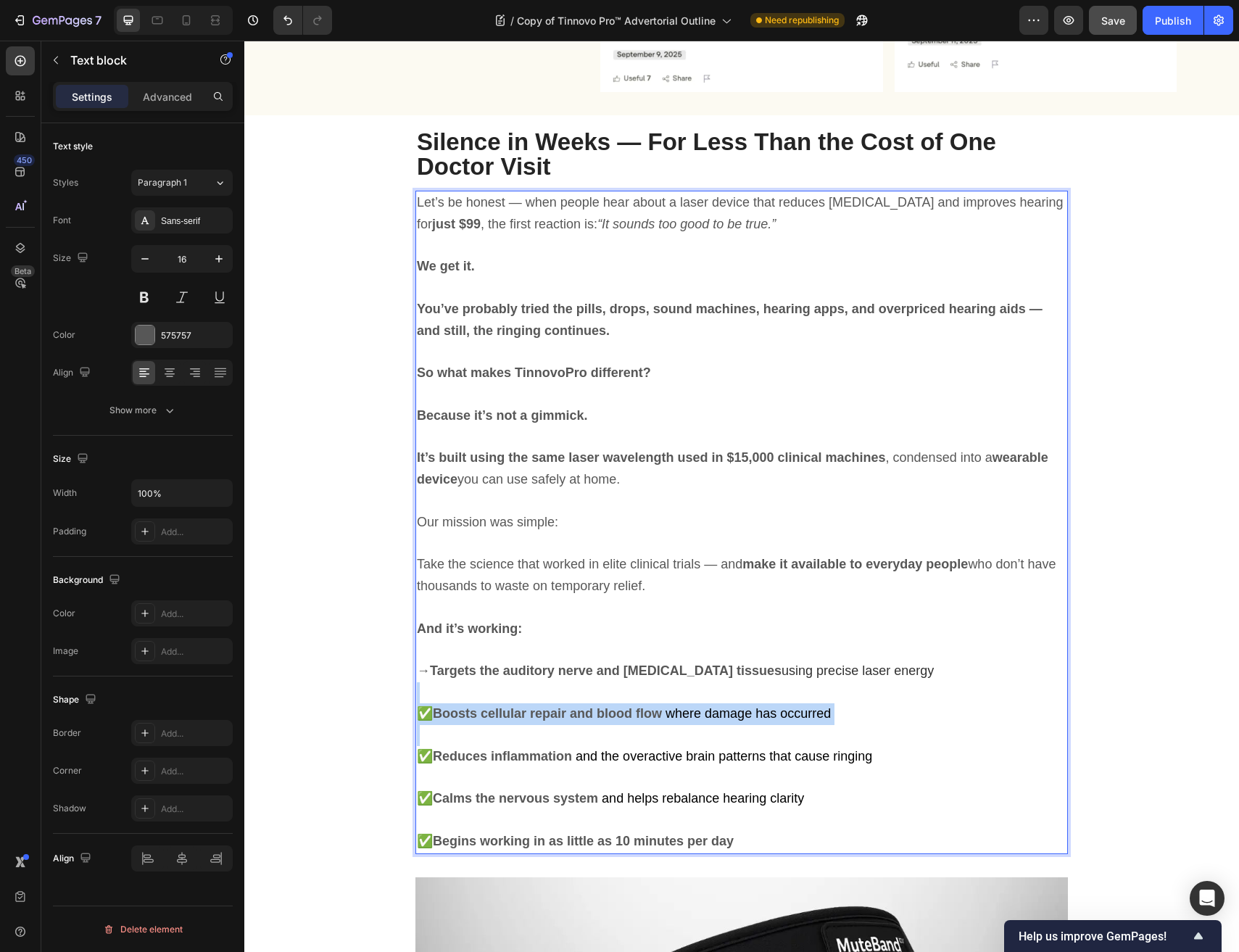
drag, startPoint x: 883, startPoint y: 700, endPoint x: 878, endPoint y: 727, distance: 27.5
click at [878, 727] on div "Let’s be honest — when people hear about a laser device that reduces tinnitus a…" at bounding box center [742, 522] width 652 height 663
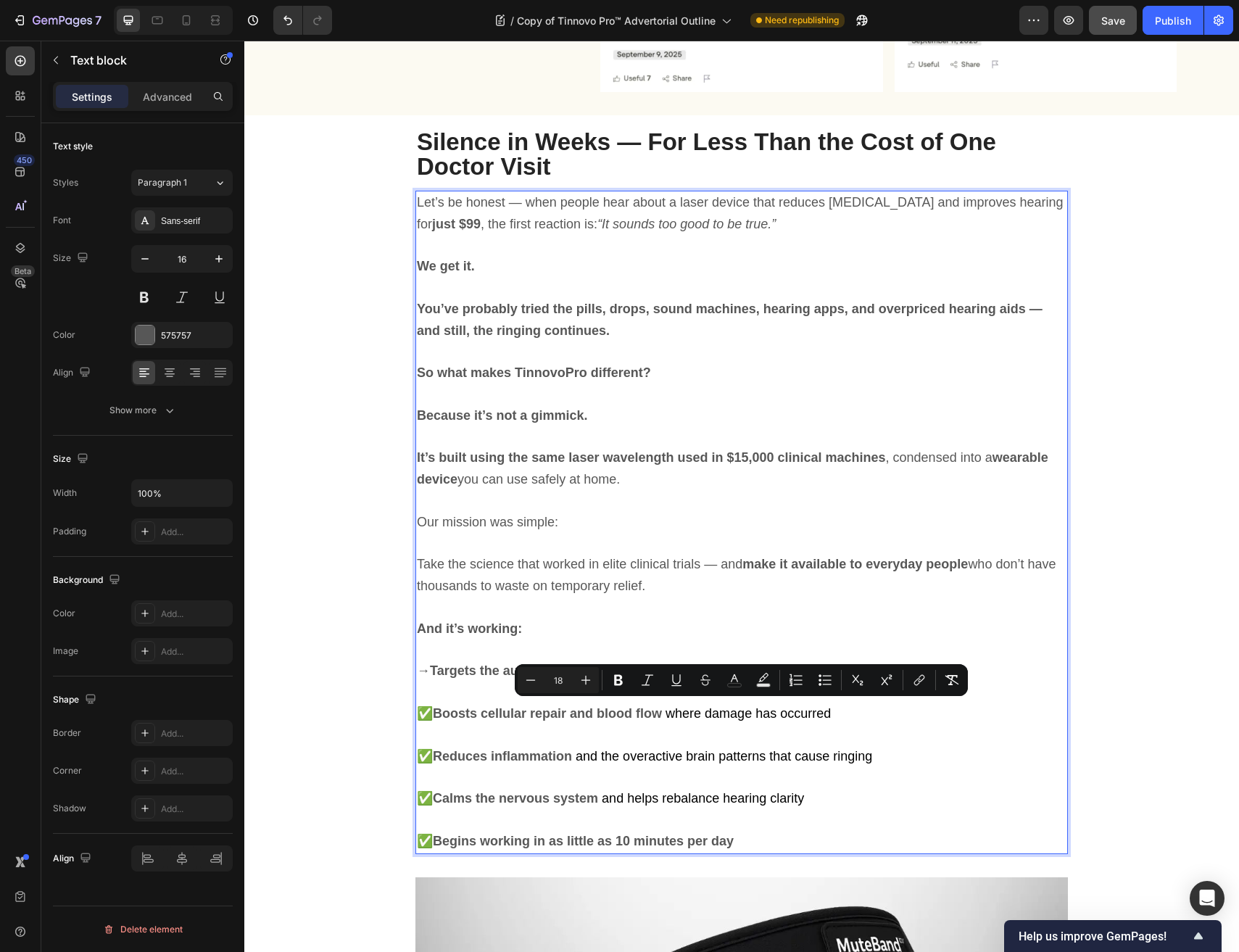
drag, startPoint x: 860, startPoint y: 789, endPoint x: 846, endPoint y: 805, distance: 21.3
click at [860, 790] on p "✅ Calms the nervous system and helps rebalance hearing clarity" at bounding box center [742, 799] width 649 height 22
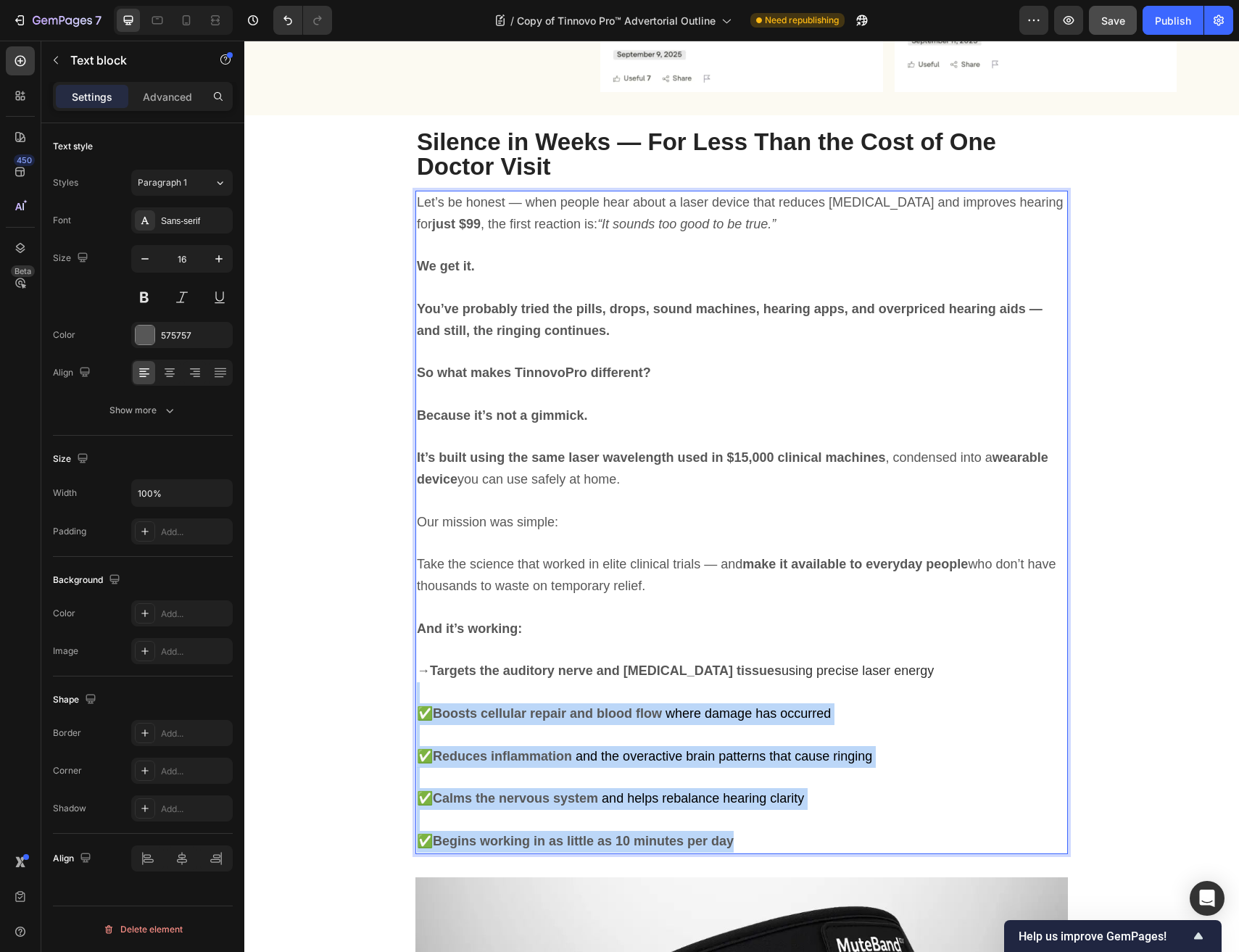
drag, startPoint x: 767, startPoint y: 841, endPoint x: 487, endPoint y: 685, distance: 320.5
click at [487, 685] on div "Let’s be honest — when people hear about a laser device that reduces tinnitus a…" at bounding box center [742, 522] width 652 height 663
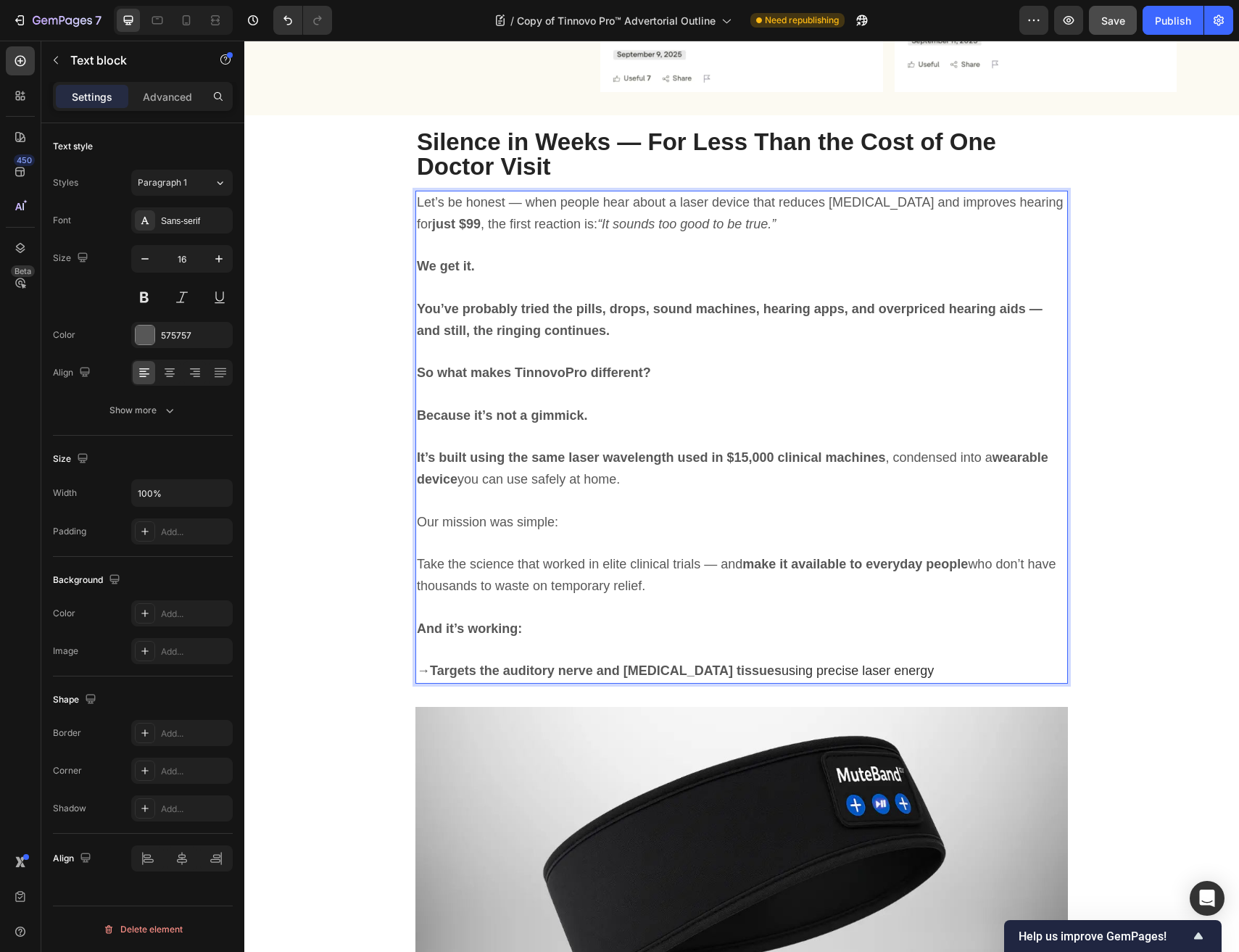
click at [781, 674] on span "using precise laser energy" at bounding box center [858, 670] width 153 height 15
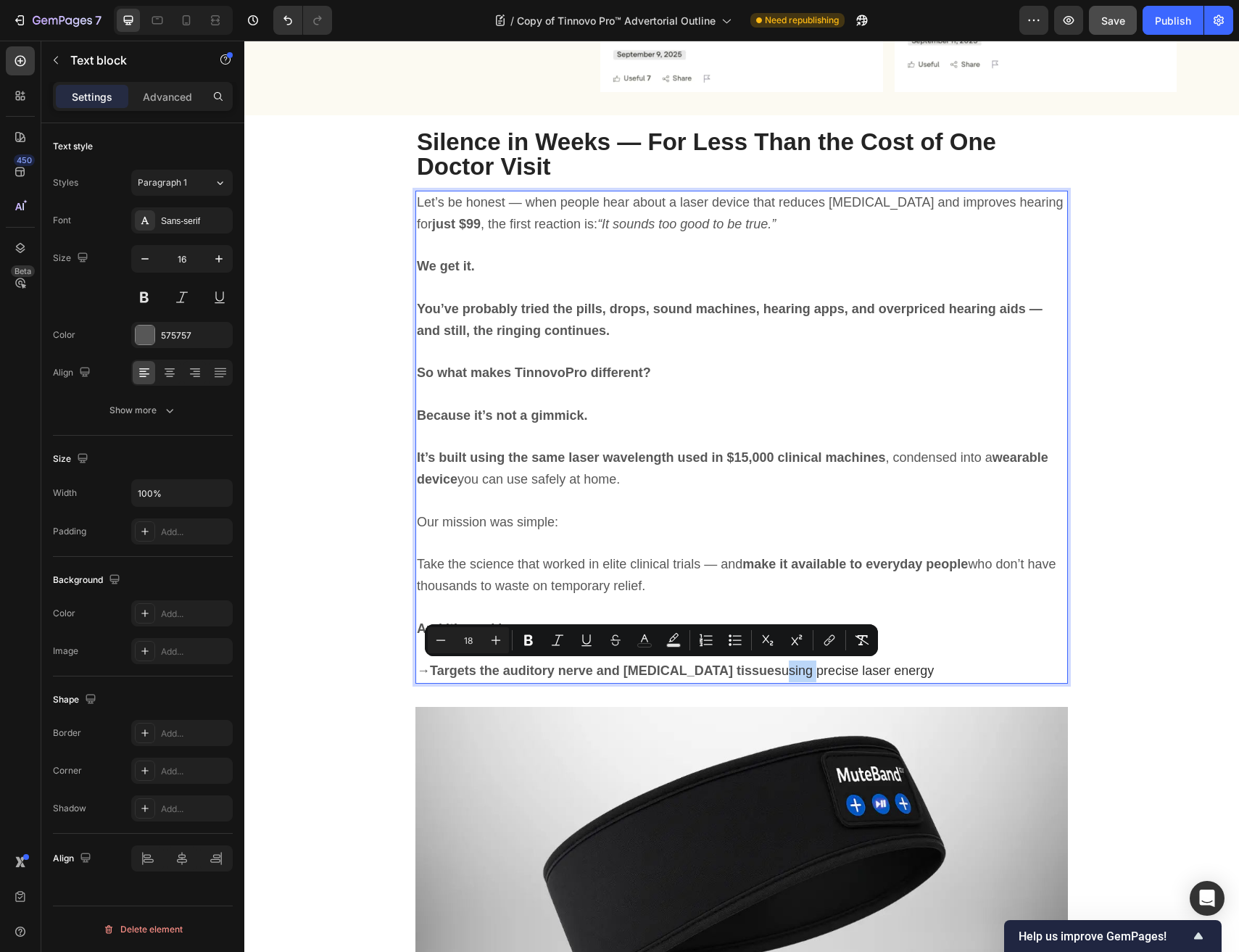
copy p "→ Targets the auditory nerve and inner ear tissues using precise laser energy"
click at [930, 677] on p "→ Targets the auditory nerve and inner ear tissues using precise laser energy" at bounding box center [742, 671] width 649 height 22
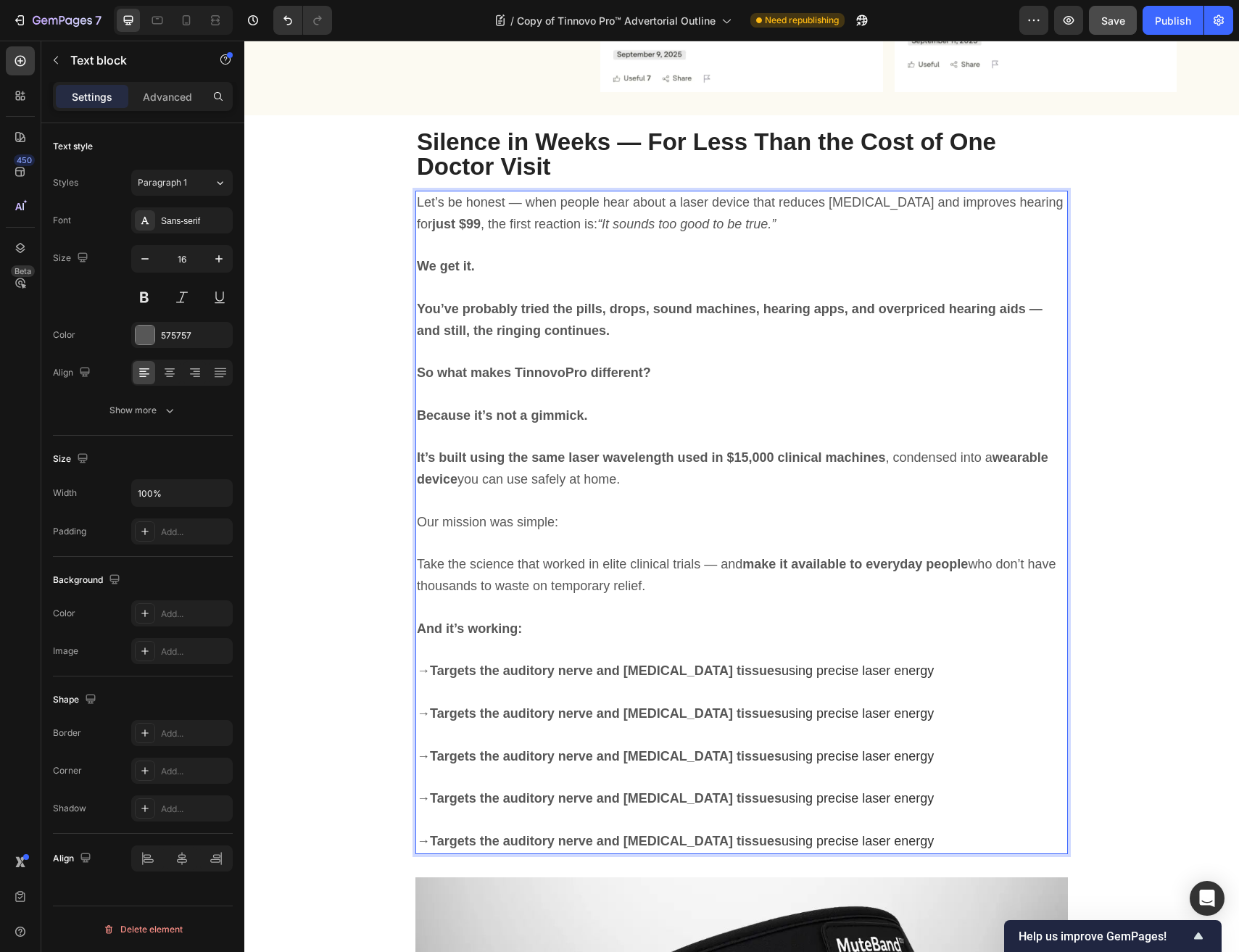
click at [665, 666] on strong "Targets the auditory nerve and inner ear tissues" at bounding box center [605, 670] width 352 height 15
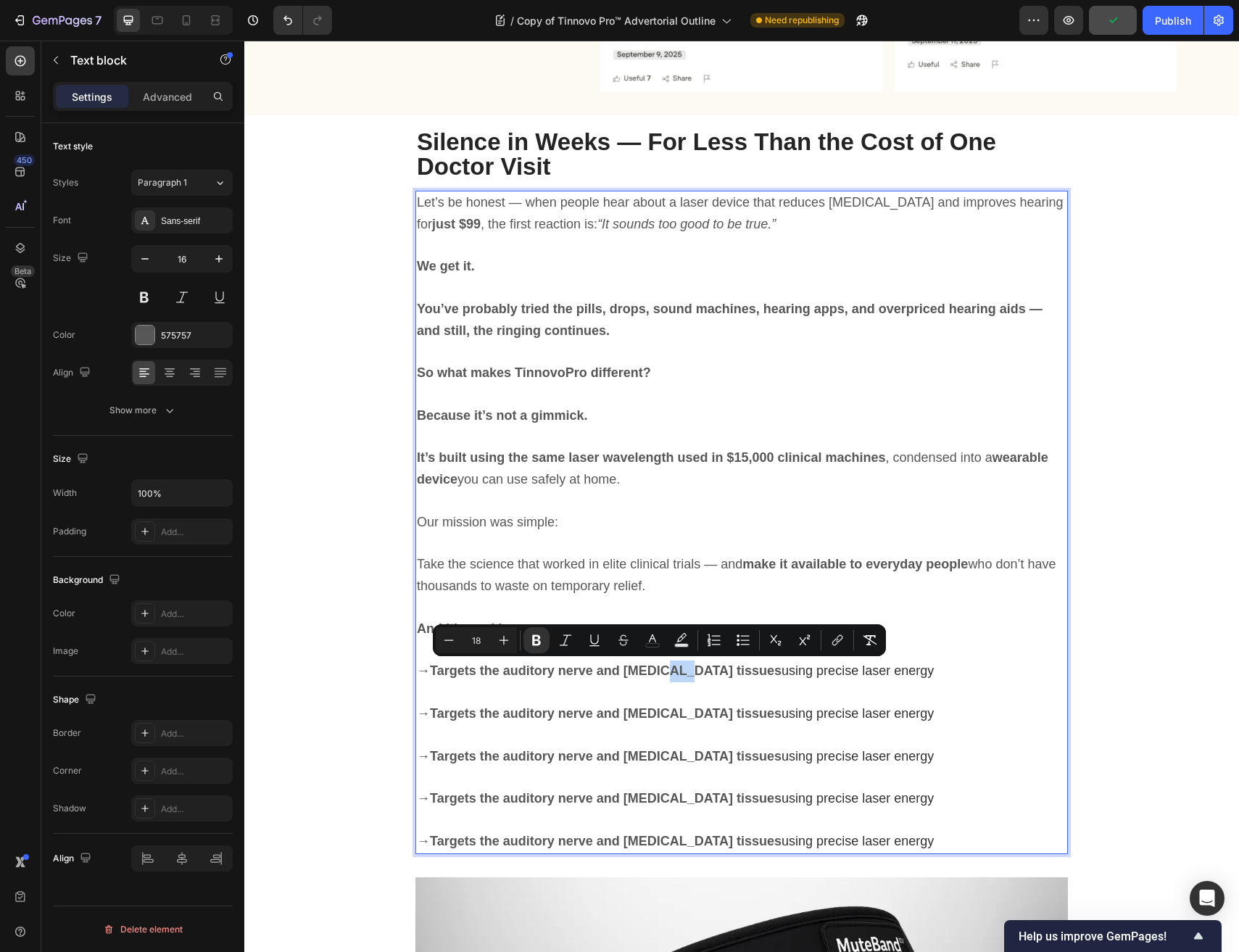
drag, startPoint x: 939, startPoint y: 666, endPoint x: 433, endPoint y: 671, distance: 506.0
click at [433, 671] on p "→ Targets the auditory nerve and inner ear tissues using precise laser energy" at bounding box center [742, 671] width 649 height 22
type input "20"
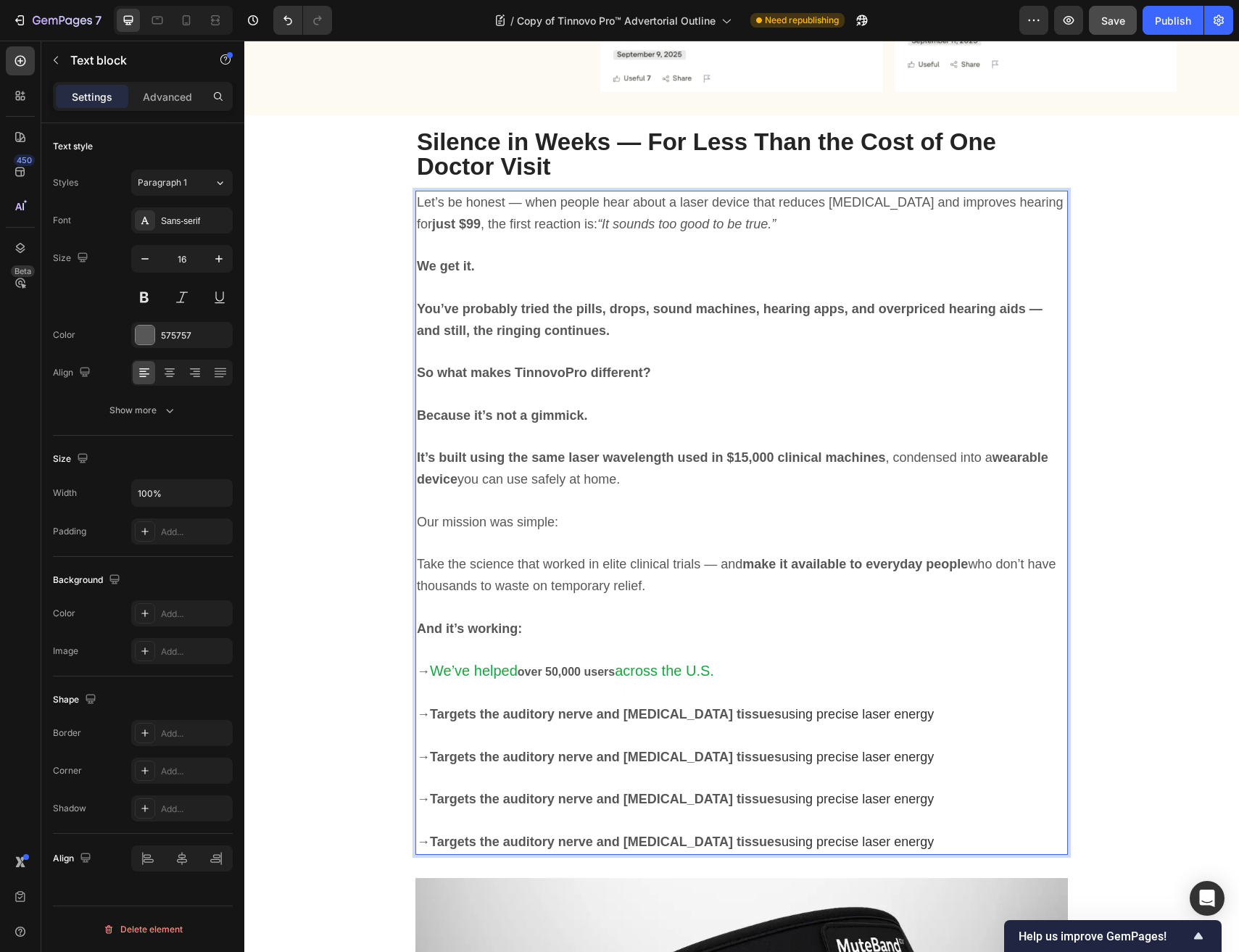
click at [563, 670] on strong "over 50,000 users" at bounding box center [566, 672] width 97 height 12
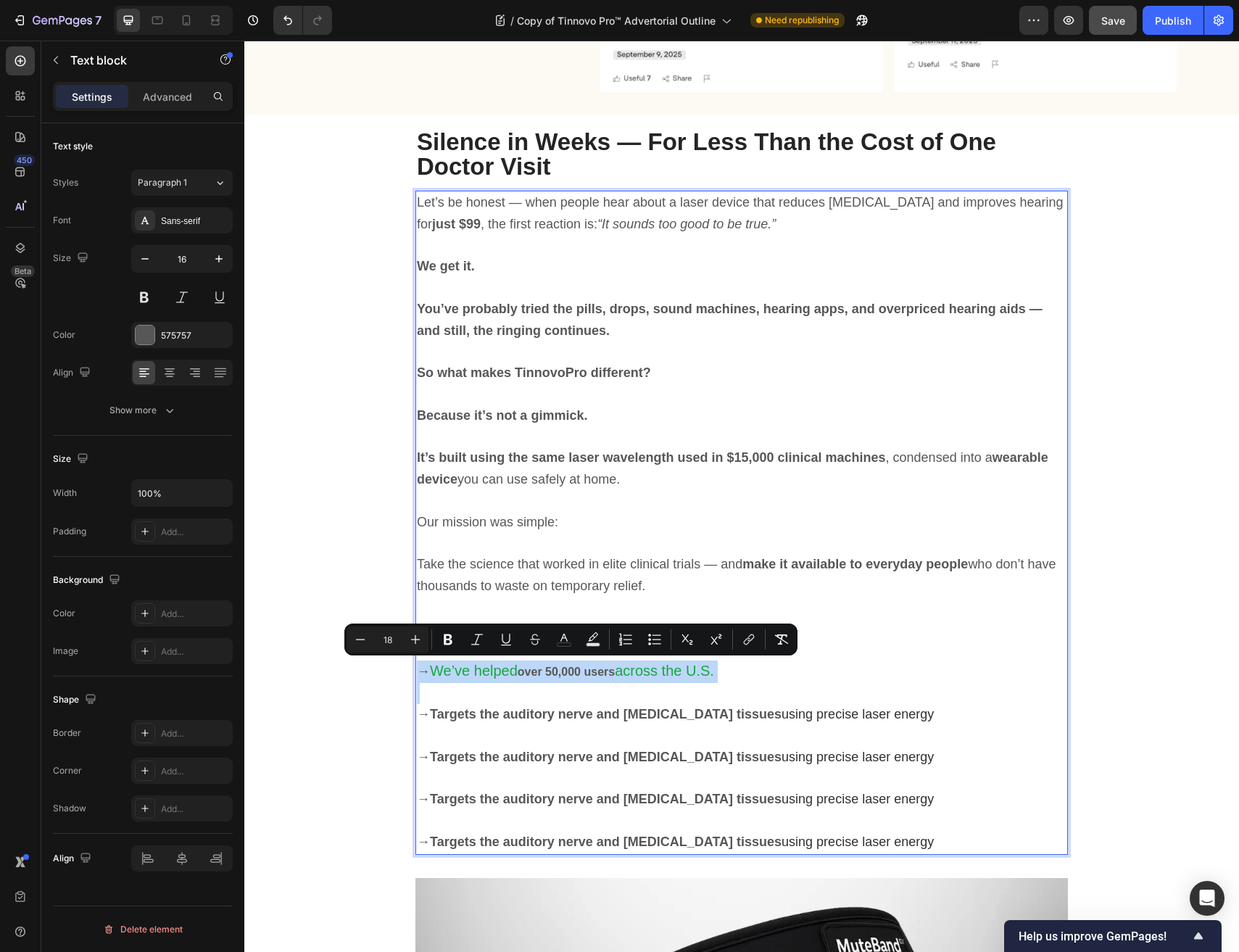
click at [546, 678] on p "→ We’ve helped over 50,000 users across the U.S." at bounding box center [742, 671] width 649 height 23
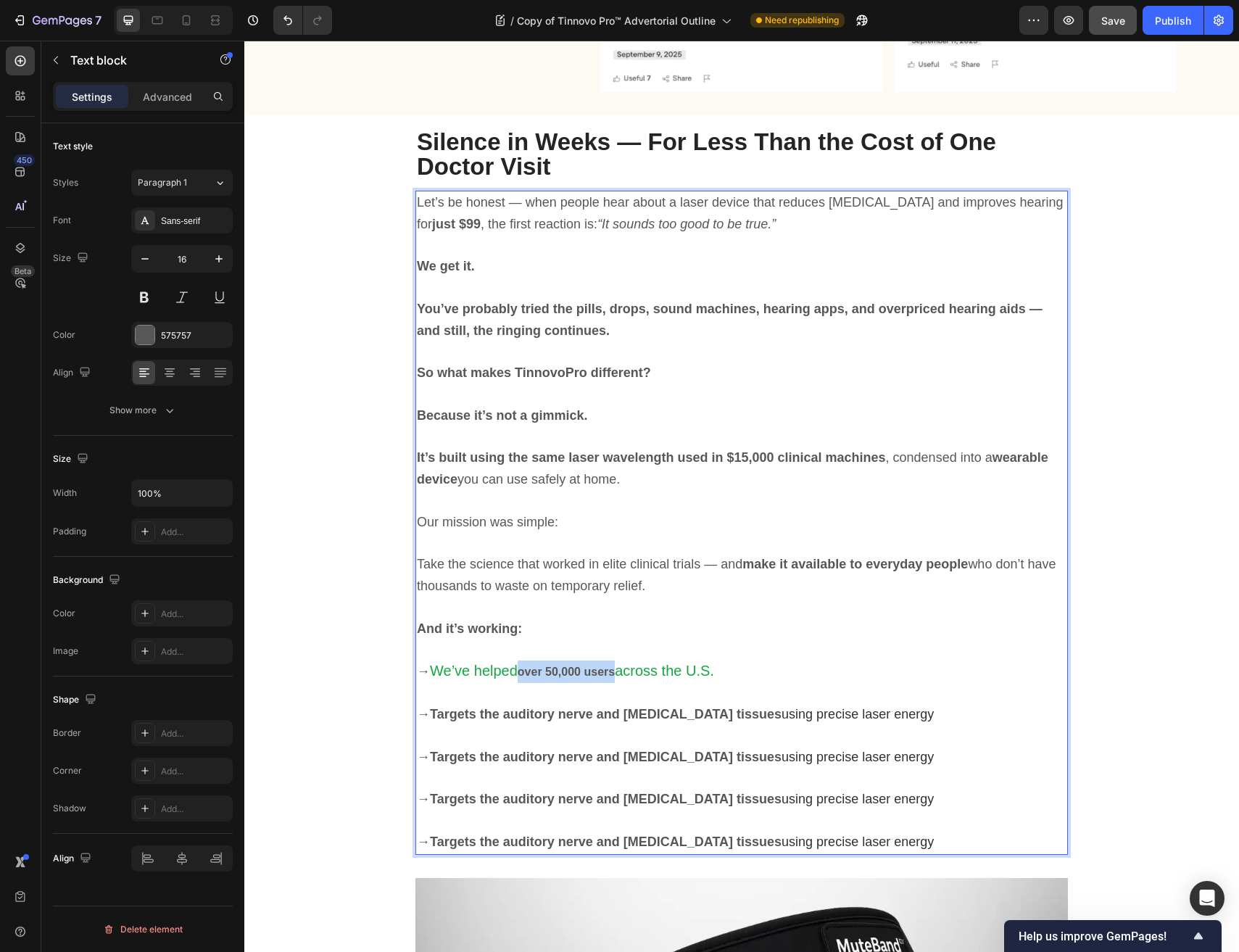
drag, startPoint x: 523, startPoint y: 670, endPoint x: 622, endPoint y: 670, distance: 99.0
click at [622, 670] on p "→ We’ve helped over 50,000 users across the U.S." at bounding box center [742, 671] width 649 height 23
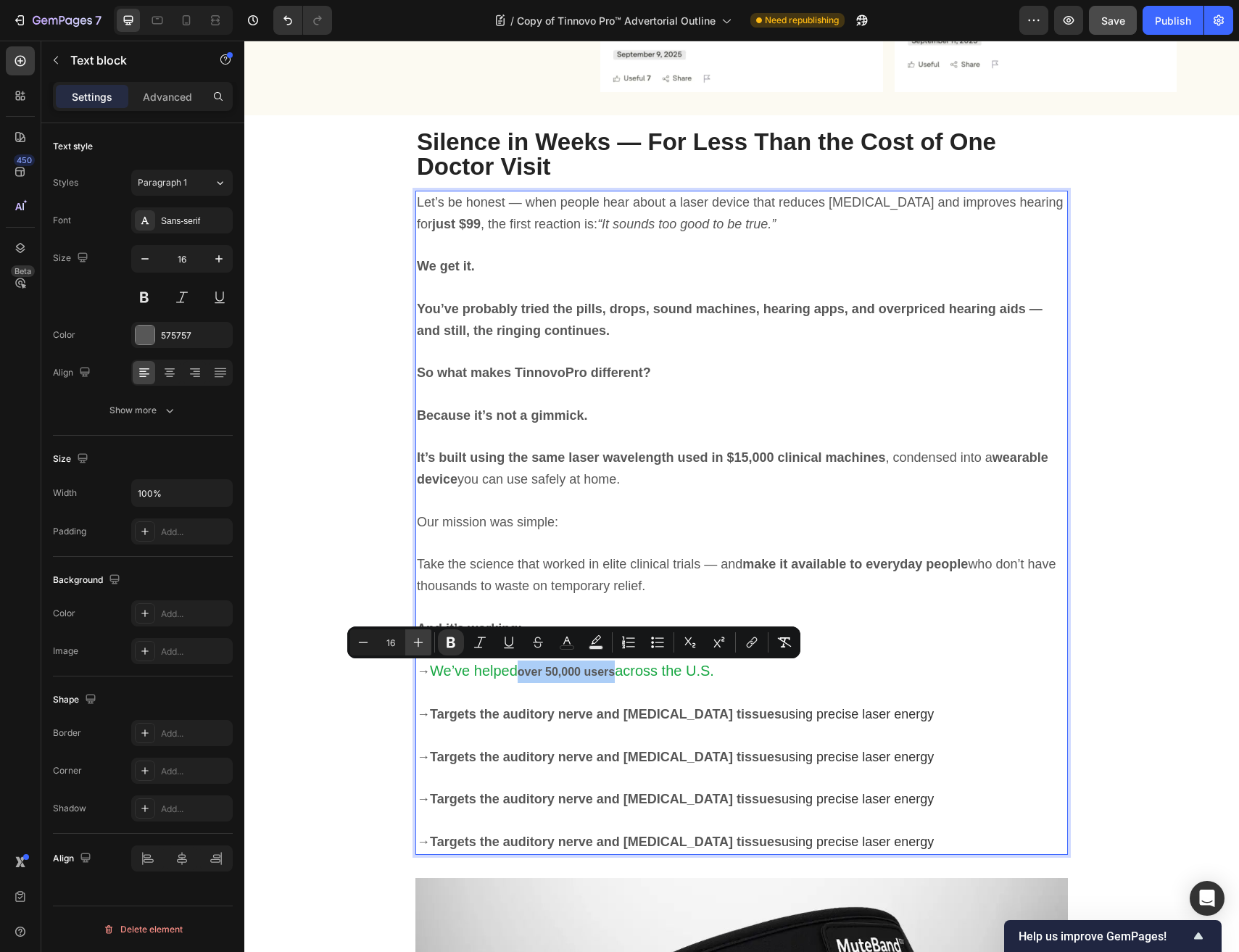
click at [418, 645] on icon "Editor contextual toolbar" at bounding box center [419, 643] width 9 height 9
type input "18"
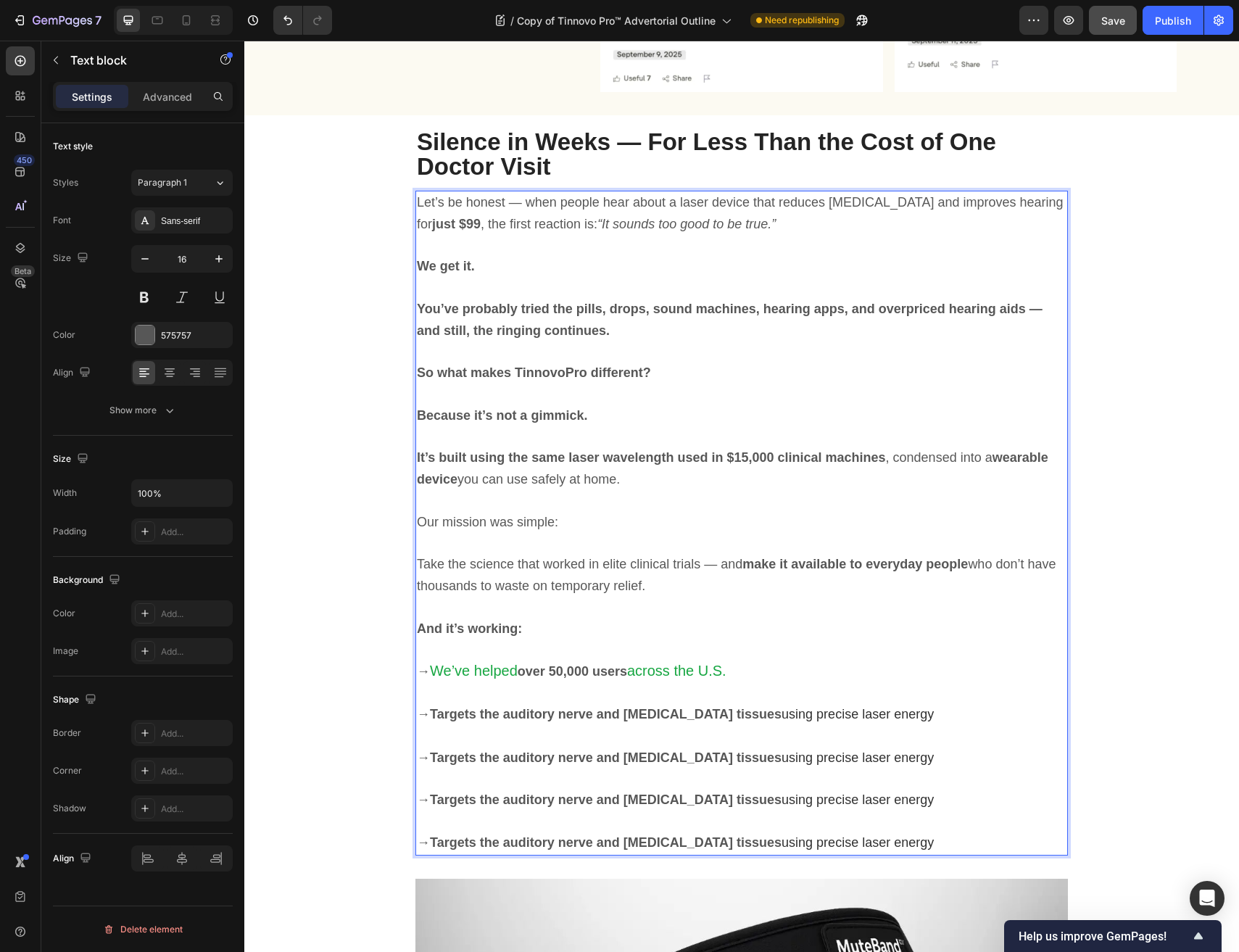
click at [587, 734] on p "Rich Text Editor. Editing area: main" at bounding box center [742, 736] width 649 height 22
click at [769, 668] on p "→ We’ve helped over 50,000 users across the U.S." at bounding box center [742, 671] width 649 height 23
click at [536, 666] on strong "over 50,000 users" at bounding box center [572, 671] width 110 height 15
click at [489, 666] on span "We’ve helped" at bounding box center [473, 670] width 88 height 16
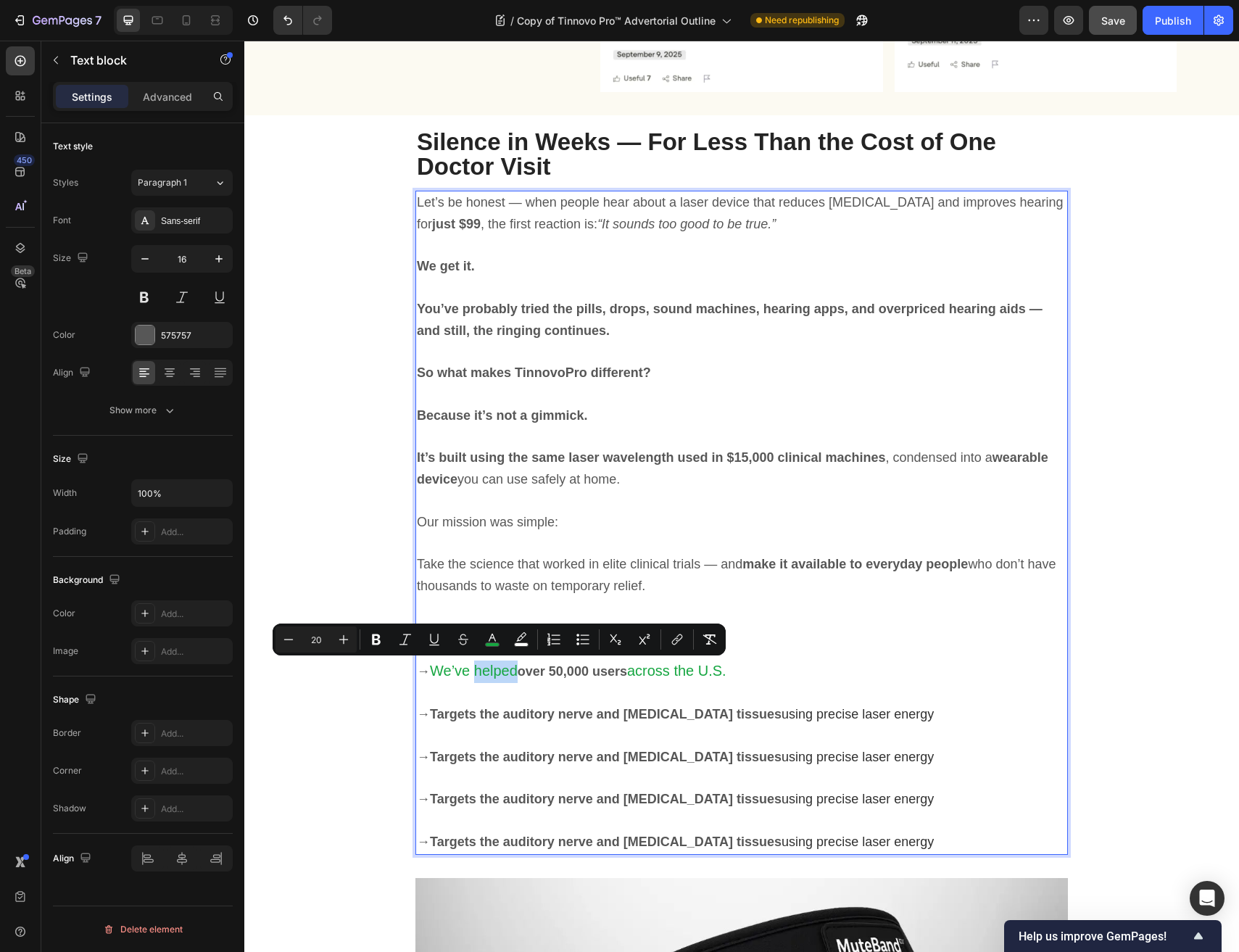
type input "18"
click at [662, 712] on strong "Targets the auditory nerve and inner ear tissues" at bounding box center [605, 714] width 352 height 15
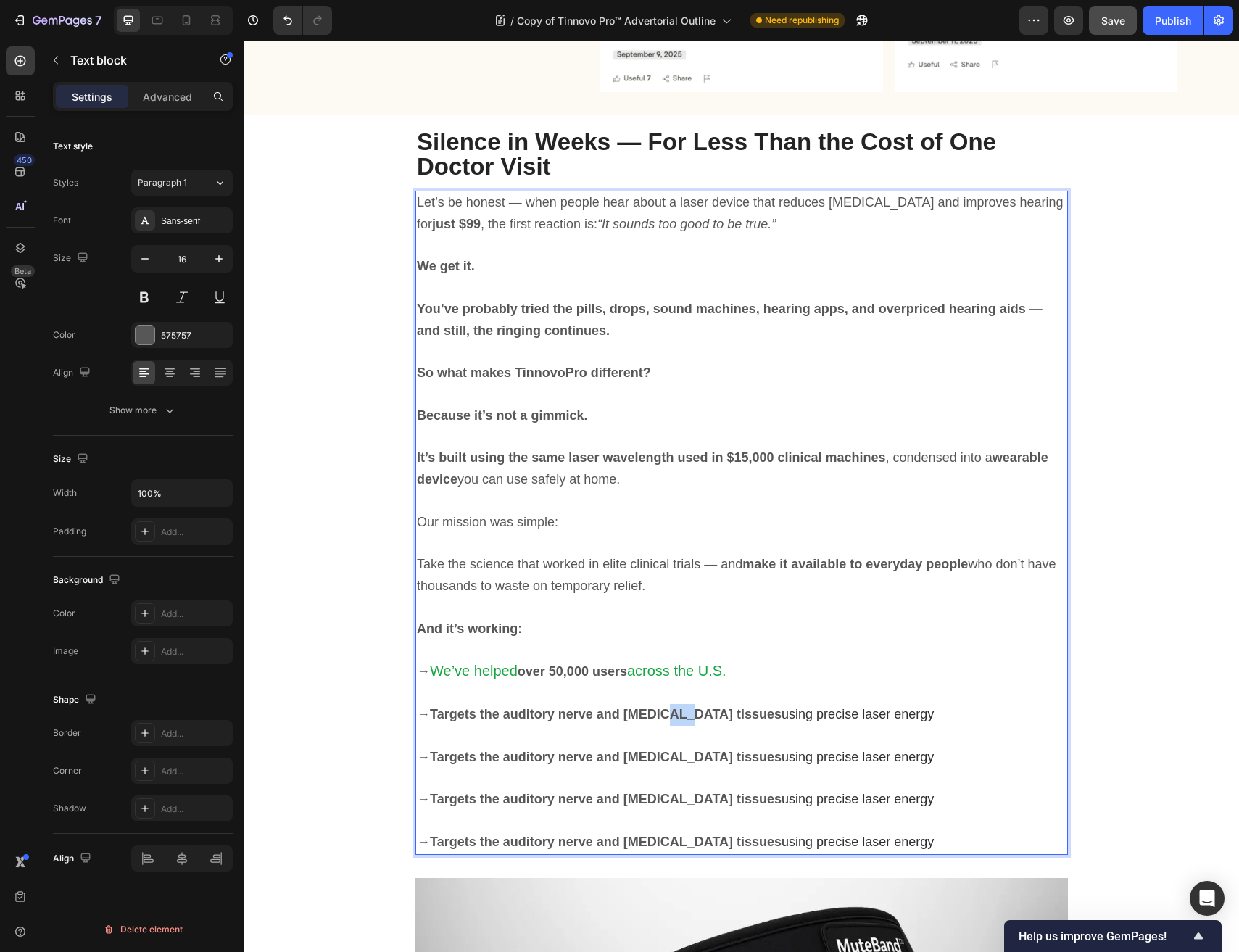
click at [662, 712] on strong "Targets the auditory nerve and inner ear tissues" at bounding box center [605, 714] width 352 height 15
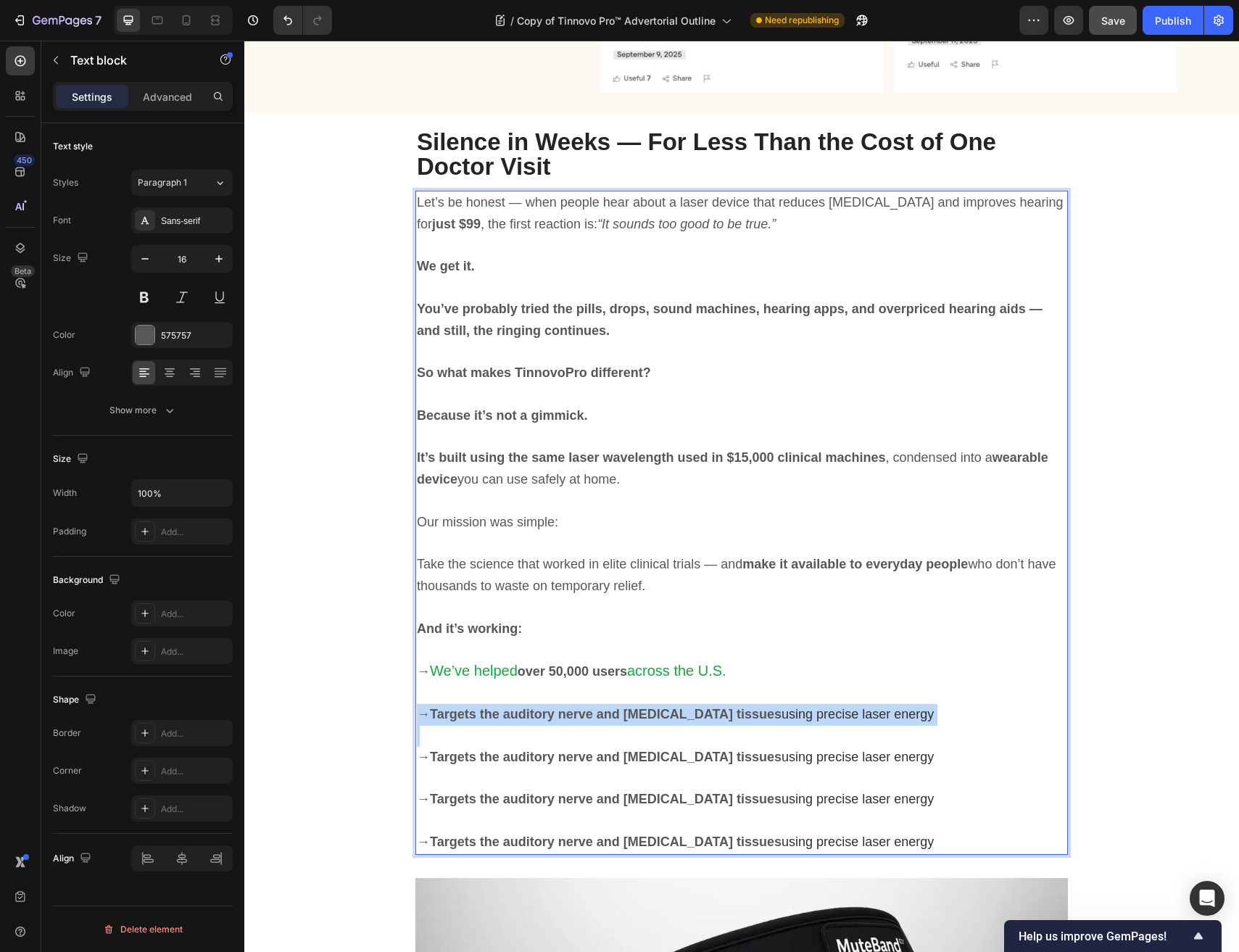
click at [662, 712] on strong "Targets the auditory nerve and inner ear tissues" at bounding box center [605, 714] width 352 height 15
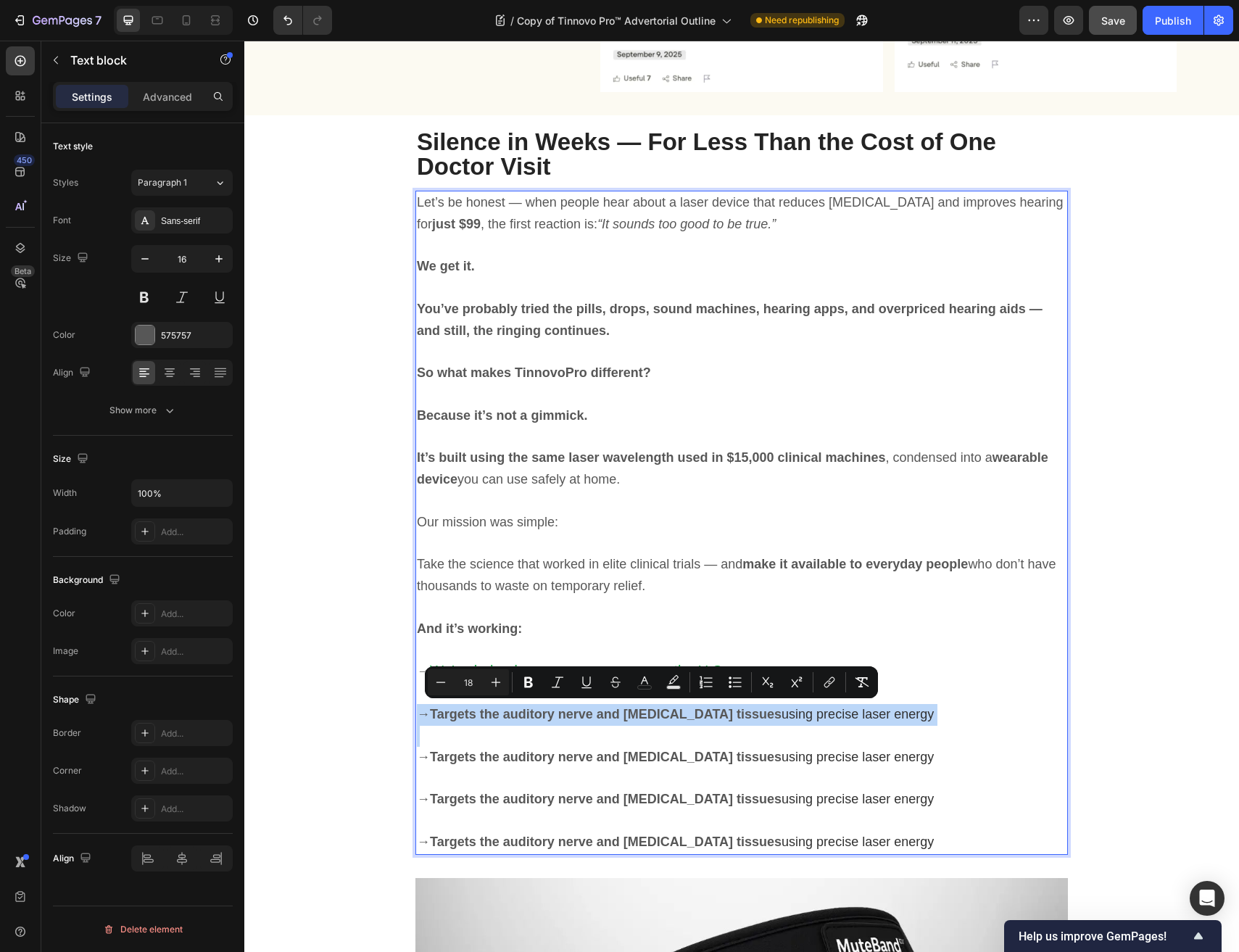
drag, startPoint x: 776, startPoint y: 710, endPoint x: 897, endPoint y: 709, distance: 121.0
click at [781, 710] on span "using precise laser energy" at bounding box center [858, 714] width 153 height 15
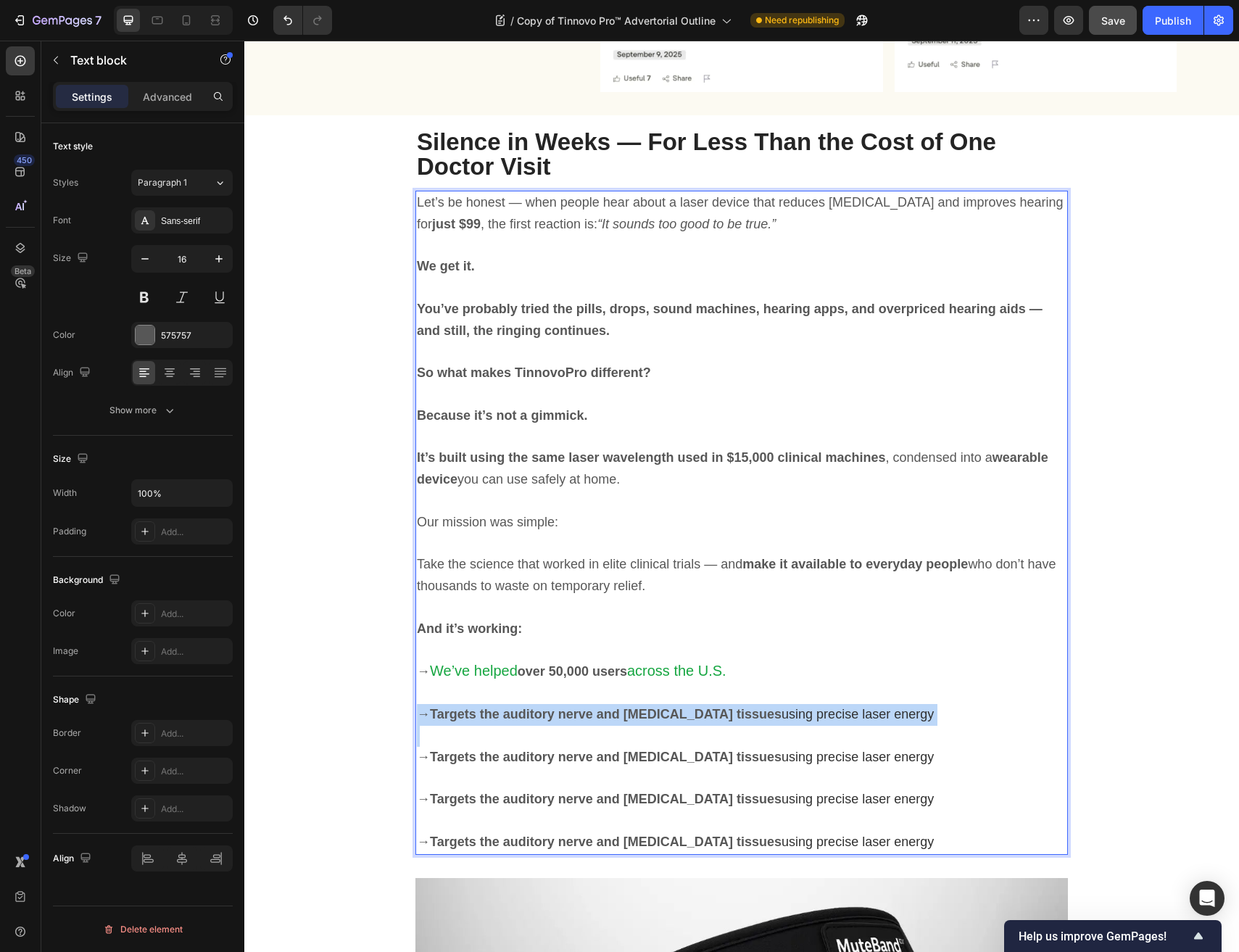
drag, startPoint x: 918, startPoint y: 711, endPoint x: 433, endPoint y: 704, distance: 485.1
click at [433, 704] on p "→ Targets the auditory nerve and inner ear tissues using precise laser energy" at bounding box center [742, 715] width 649 height 22
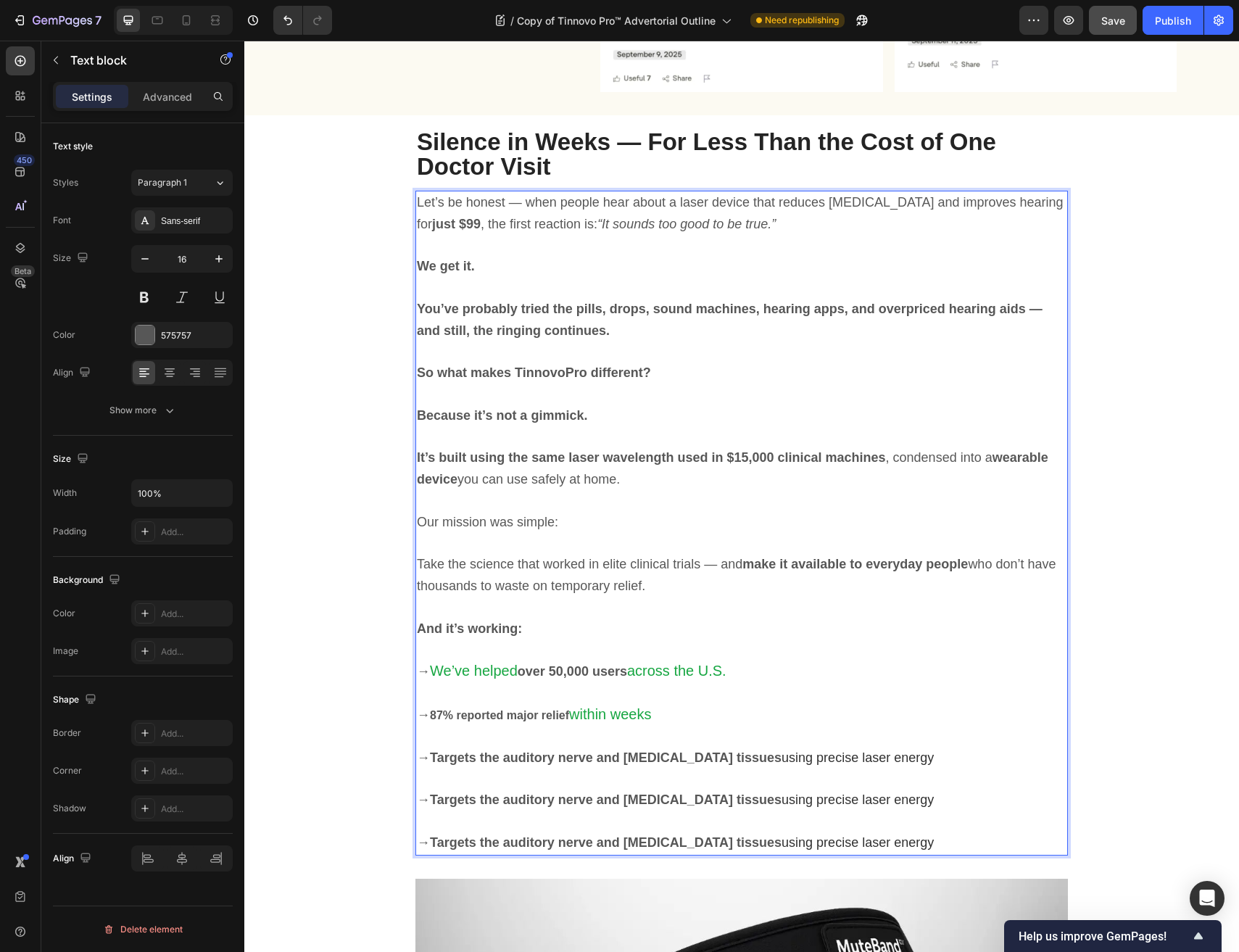
drag, startPoint x: 939, startPoint y: 752, endPoint x: 433, endPoint y: 754, distance: 506.0
click at [433, 754] on p "→ Targets the auditory nerve and inner ear tissues using precise laser energy" at bounding box center [742, 758] width 649 height 22
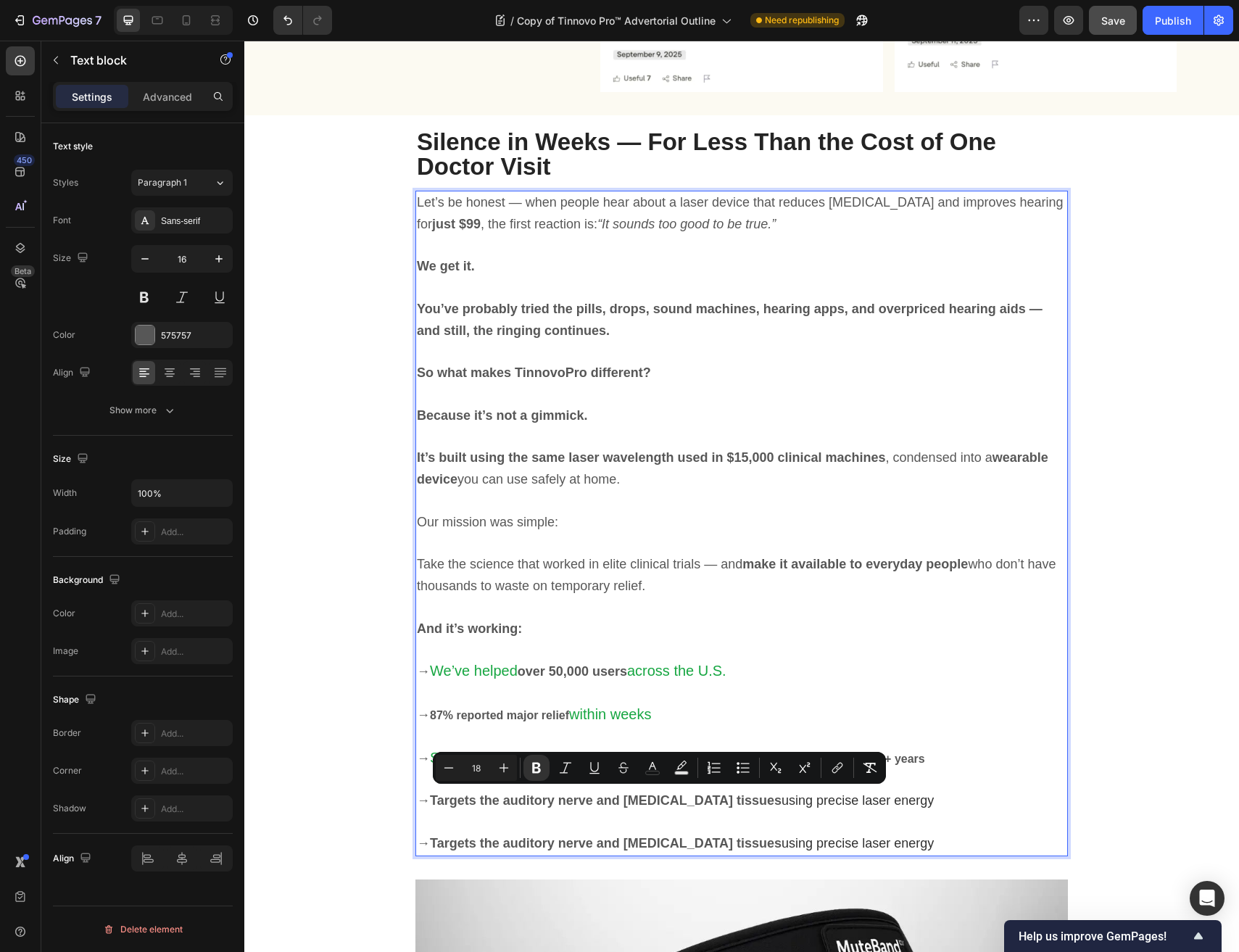
drag, startPoint x: 917, startPoint y: 790, endPoint x: 437, endPoint y: 800, distance: 480.1
click at [437, 800] on p "→ Targets the auditory nerve and inner ear tissues using precise laser energy" at bounding box center [742, 801] width 649 height 22
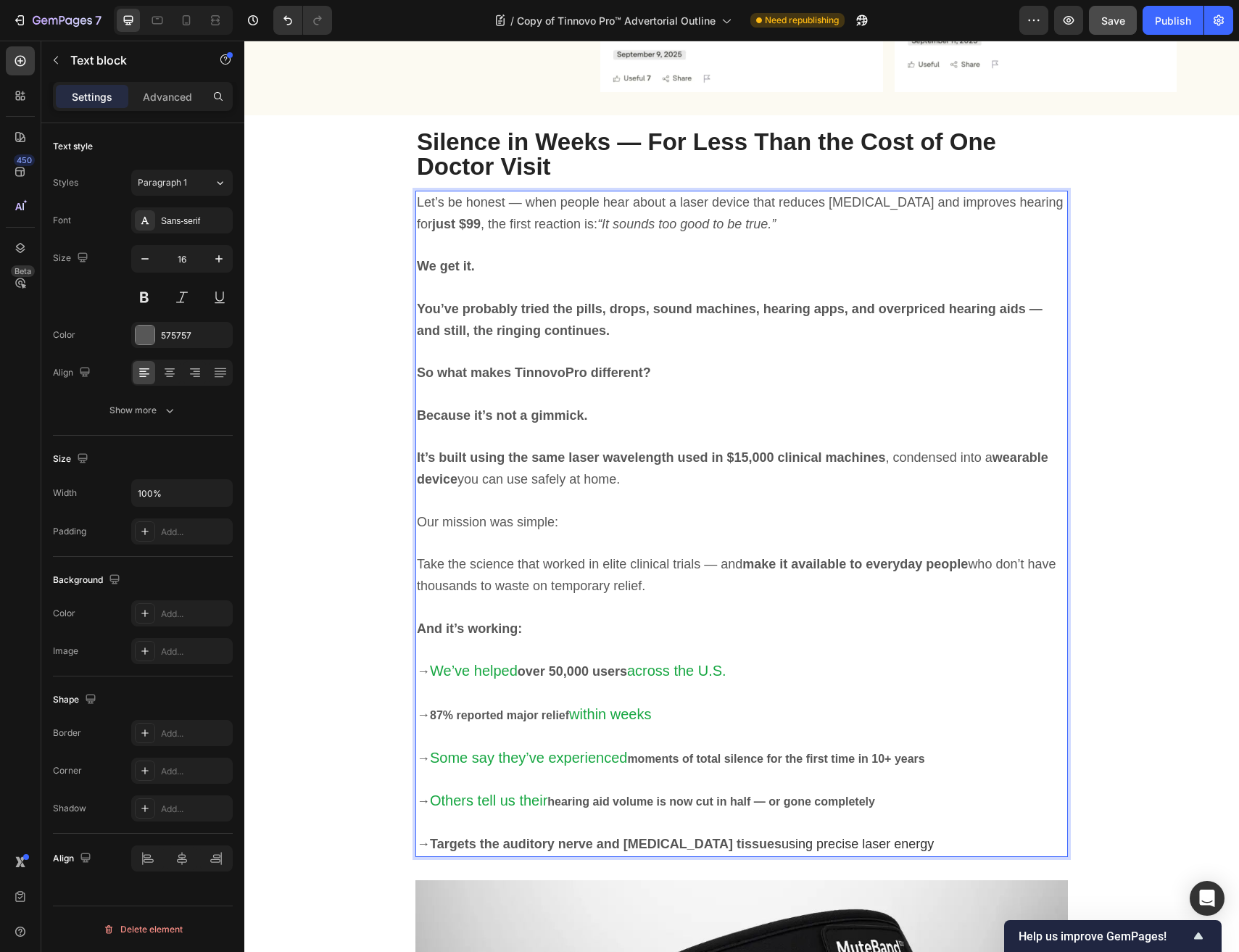
click at [518, 837] on strong "Targets the auditory nerve and inner ear tissues" at bounding box center [605, 844] width 352 height 15
click at [514, 827] on p "Rich Text Editor. Editing area: main" at bounding box center [742, 823] width 649 height 21
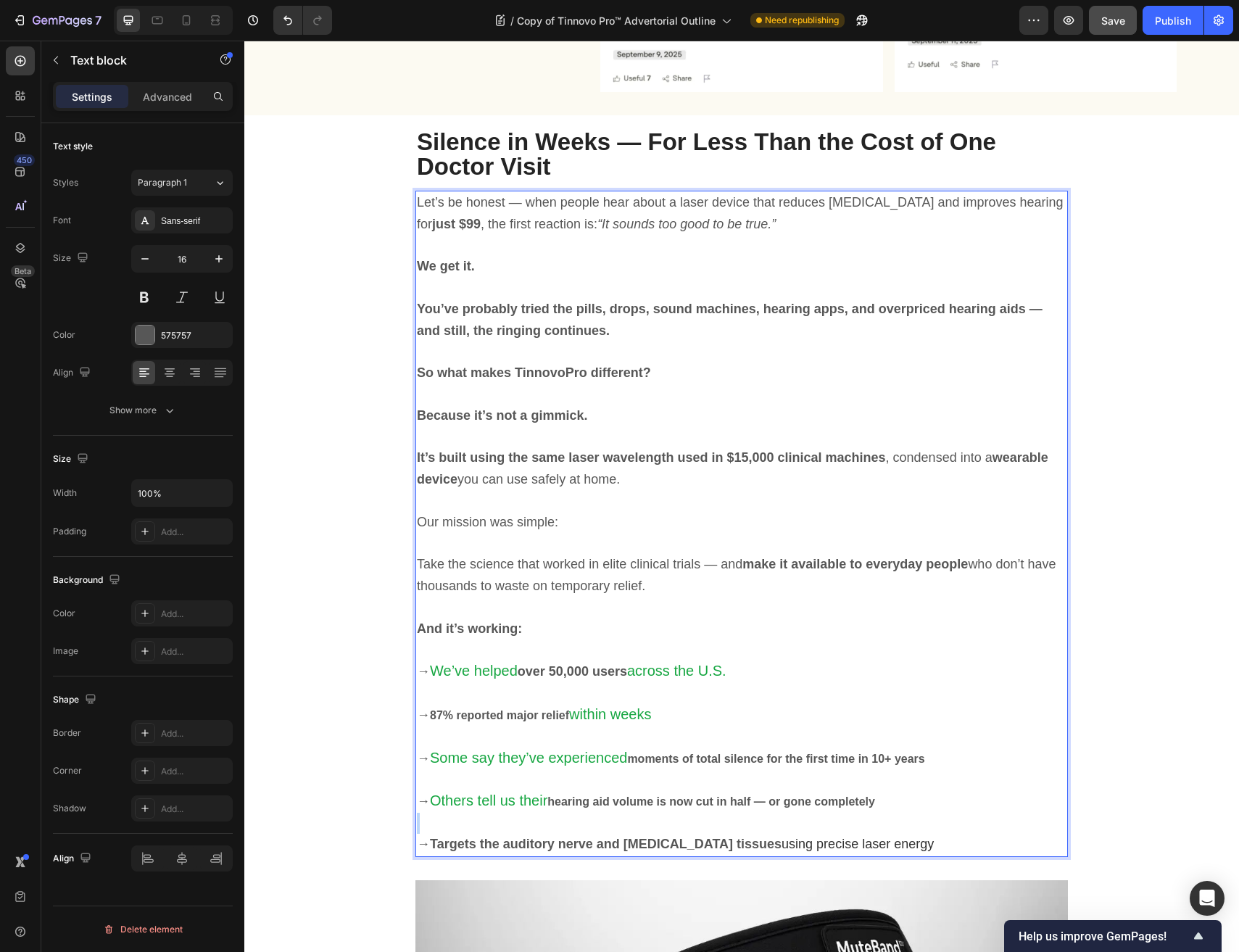
click at [514, 827] on p "Rich Text Editor. Editing area: main" at bounding box center [742, 823] width 649 height 21
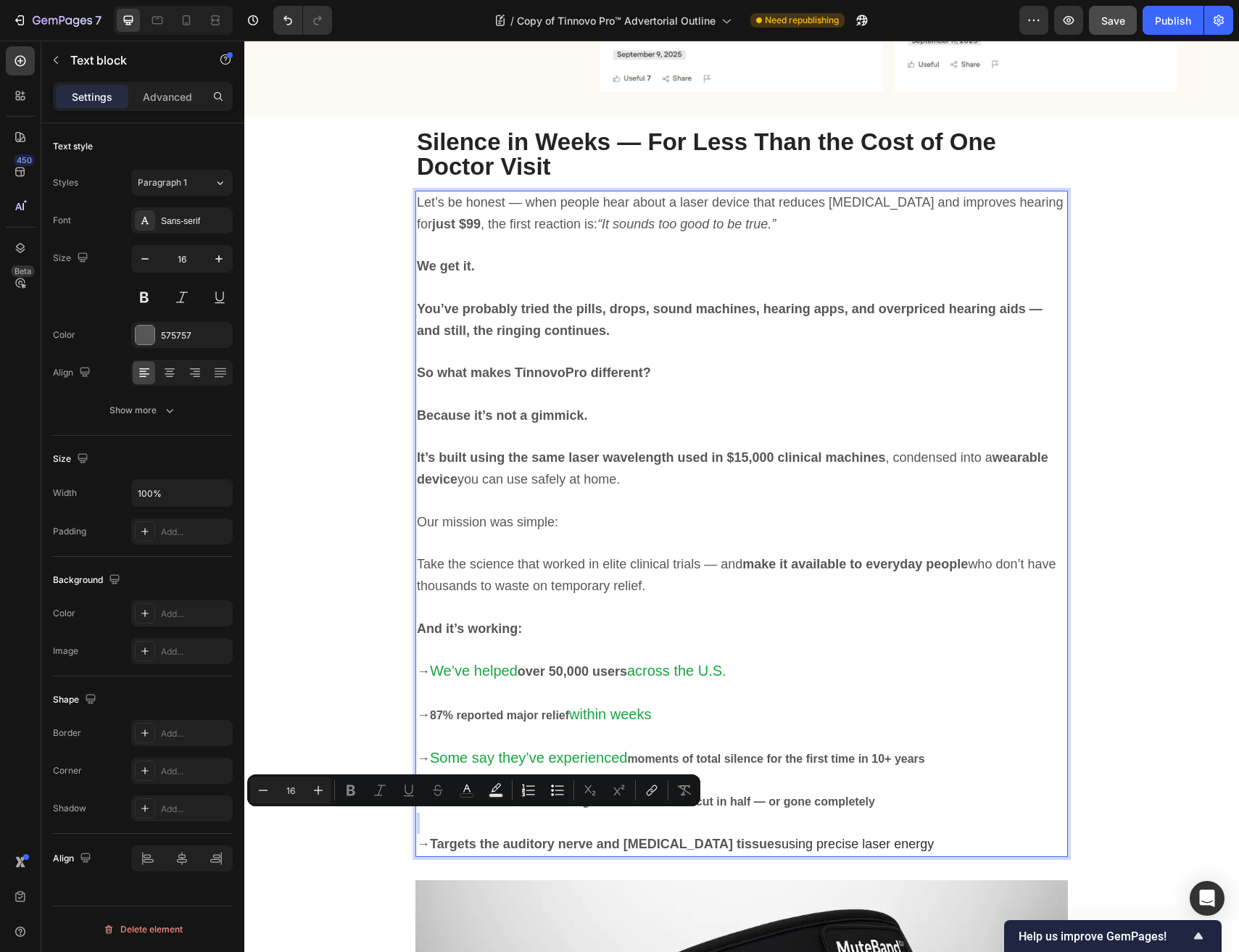
click at [514, 827] on p "Rich Text Editor. Editing area: main" at bounding box center [742, 823] width 649 height 21
drag, startPoint x: 466, startPoint y: 823, endPoint x: 472, endPoint y: 840, distance: 18.0
click at [467, 827] on p "Rich Text Editor. Editing area: main" at bounding box center [742, 823] width 649 height 21
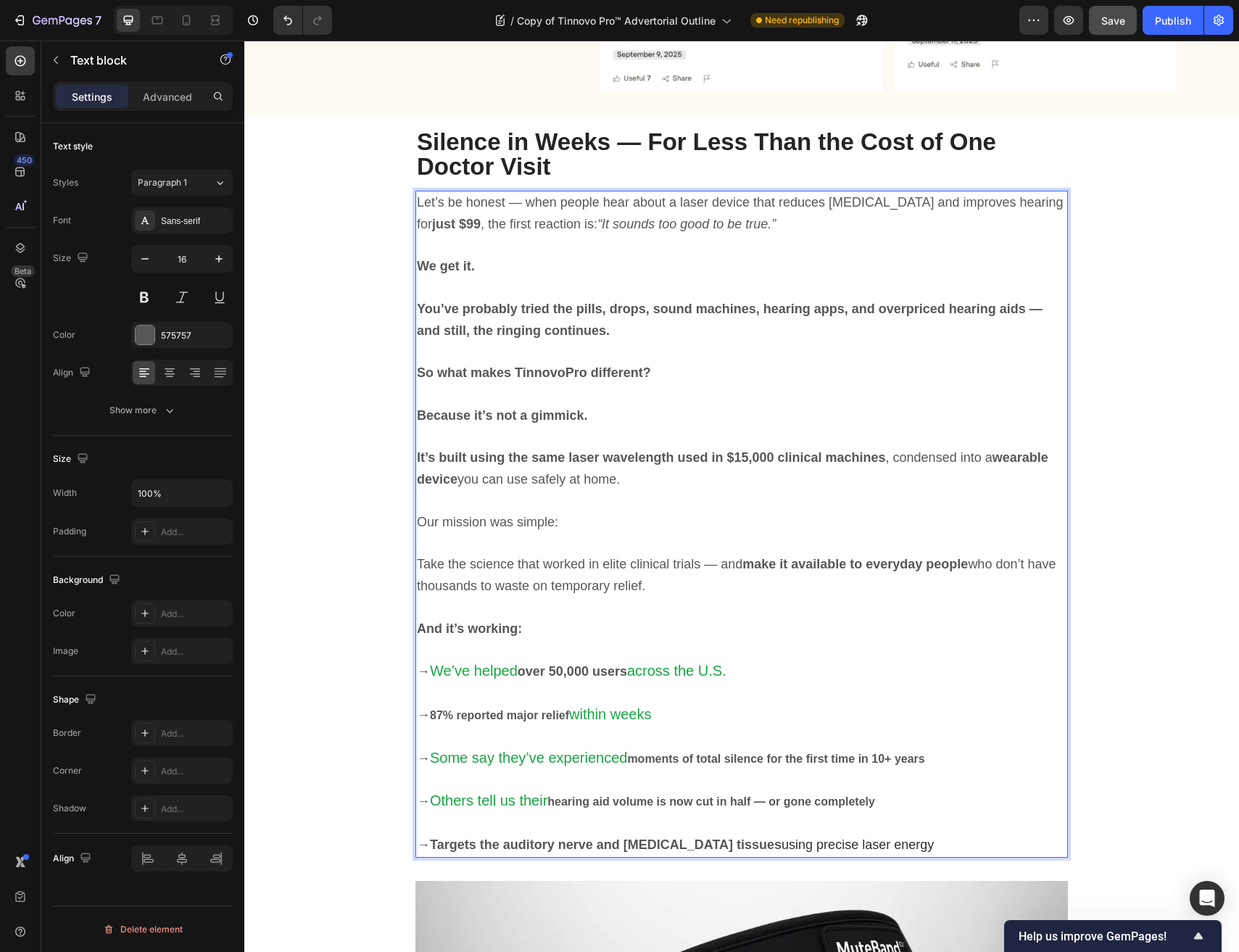
click at [472, 840] on strong "Targets the auditory nerve and inner ear tissues" at bounding box center [605, 845] width 352 height 15
click at [472, 840] on strong "Targets the auditory nerve and inner ear tissues" at bounding box center [605, 844] width 352 height 15
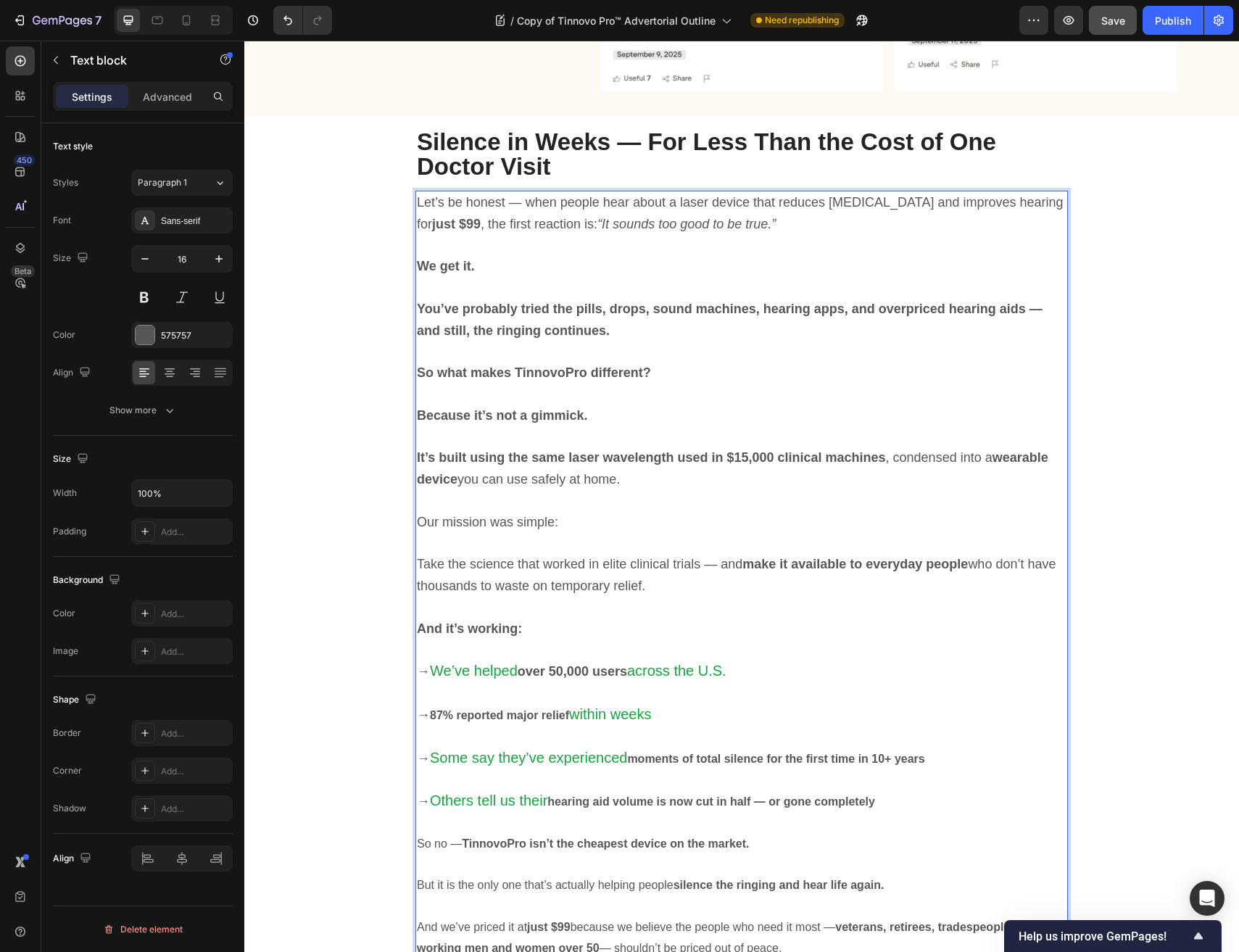
scroll to position [5499, 0]
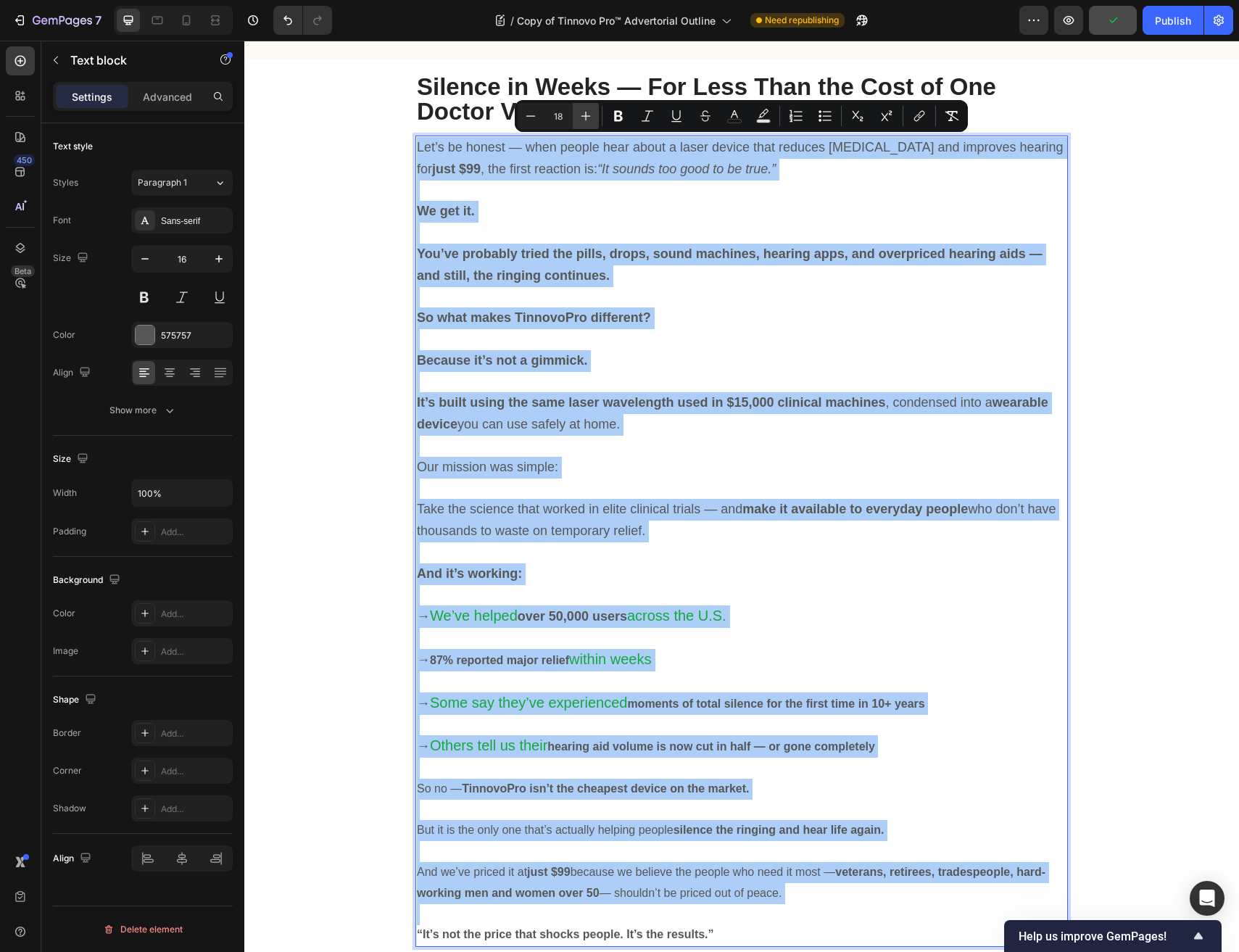
click at [576, 115] on button "Plus" at bounding box center [586, 116] width 26 height 26
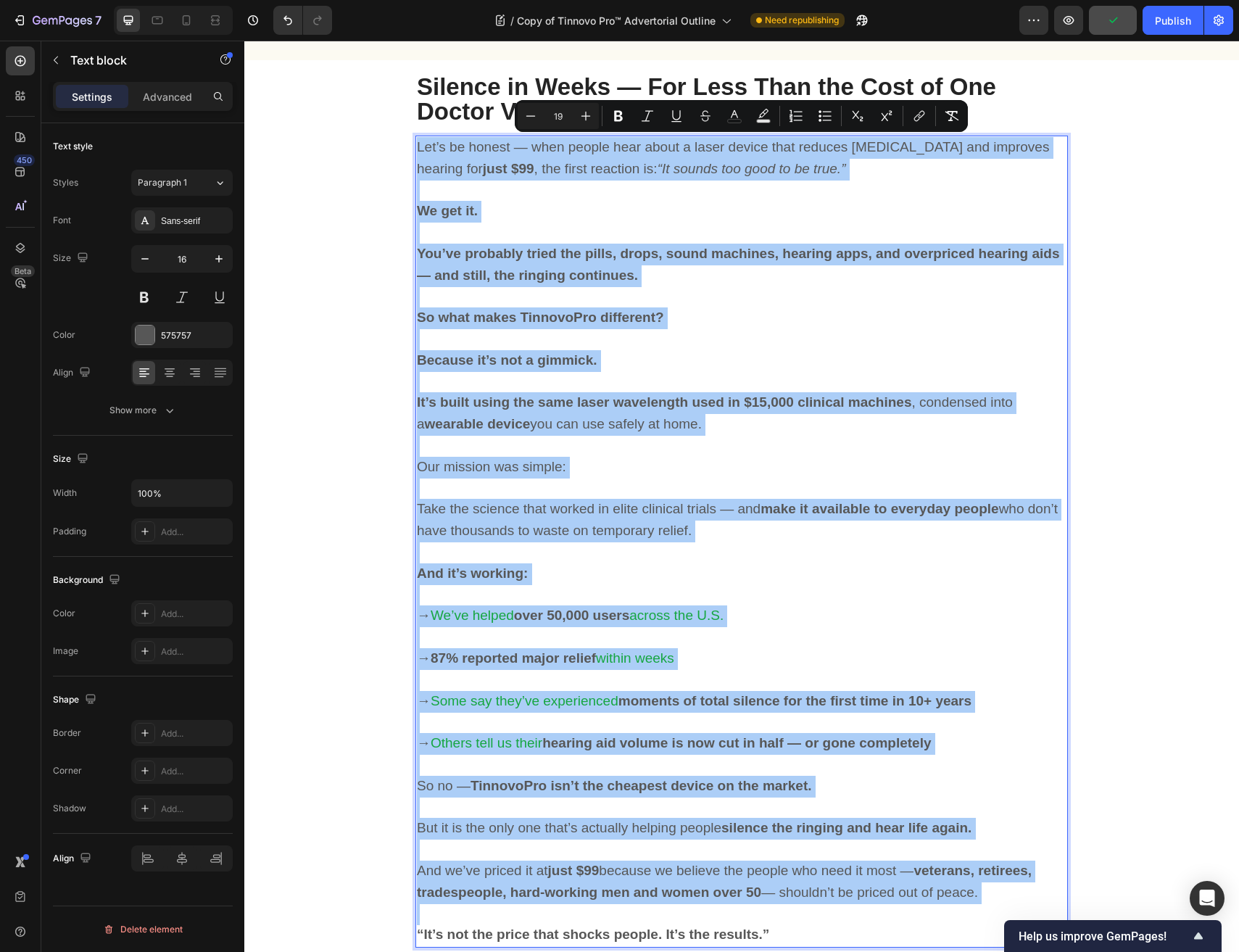
click at [562, 115] on input "19" at bounding box center [557, 116] width 29 height 17
type input "18"
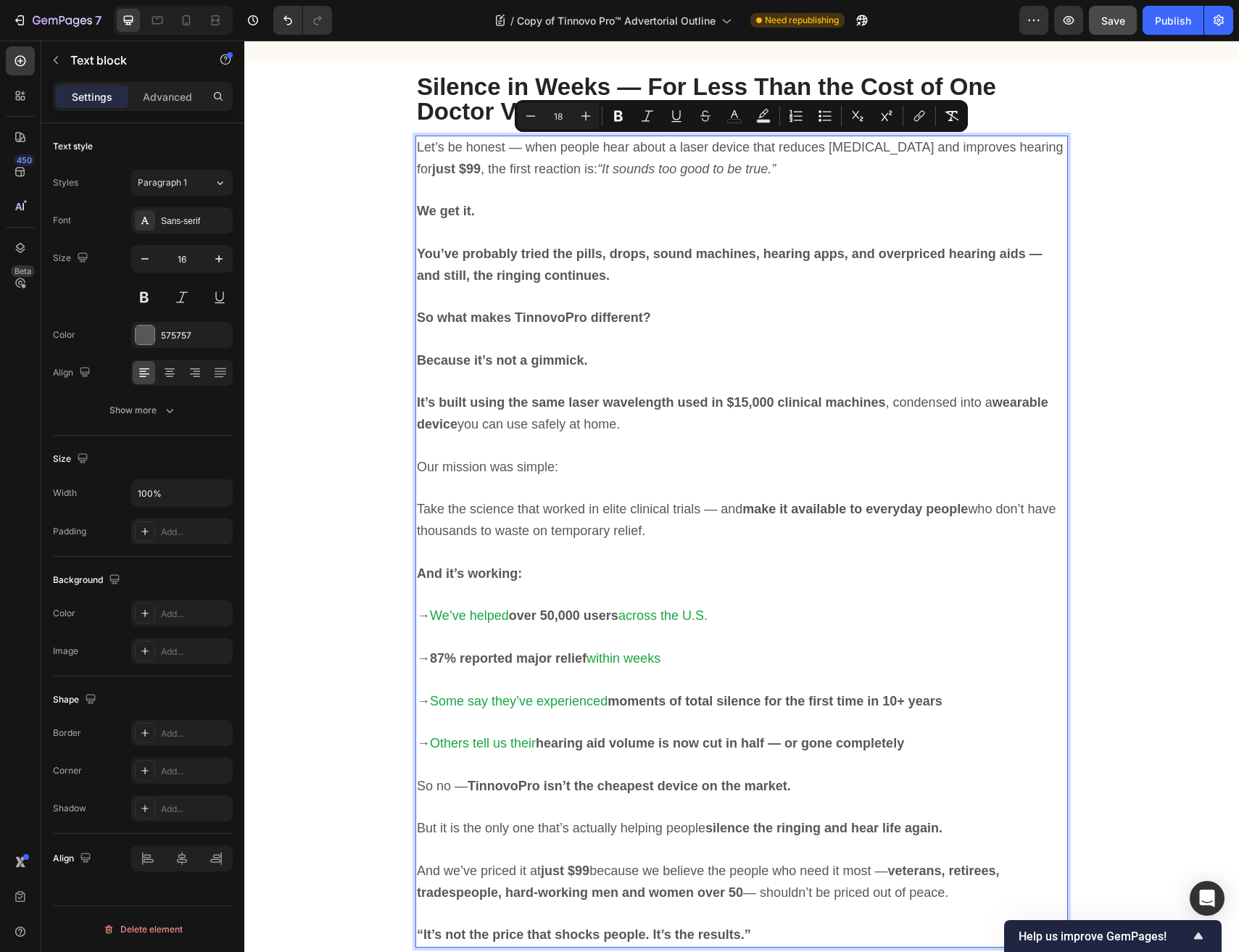
click at [808, 645] on p "Rich Text Editor. Editing area: main" at bounding box center [742, 638] width 649 height 21
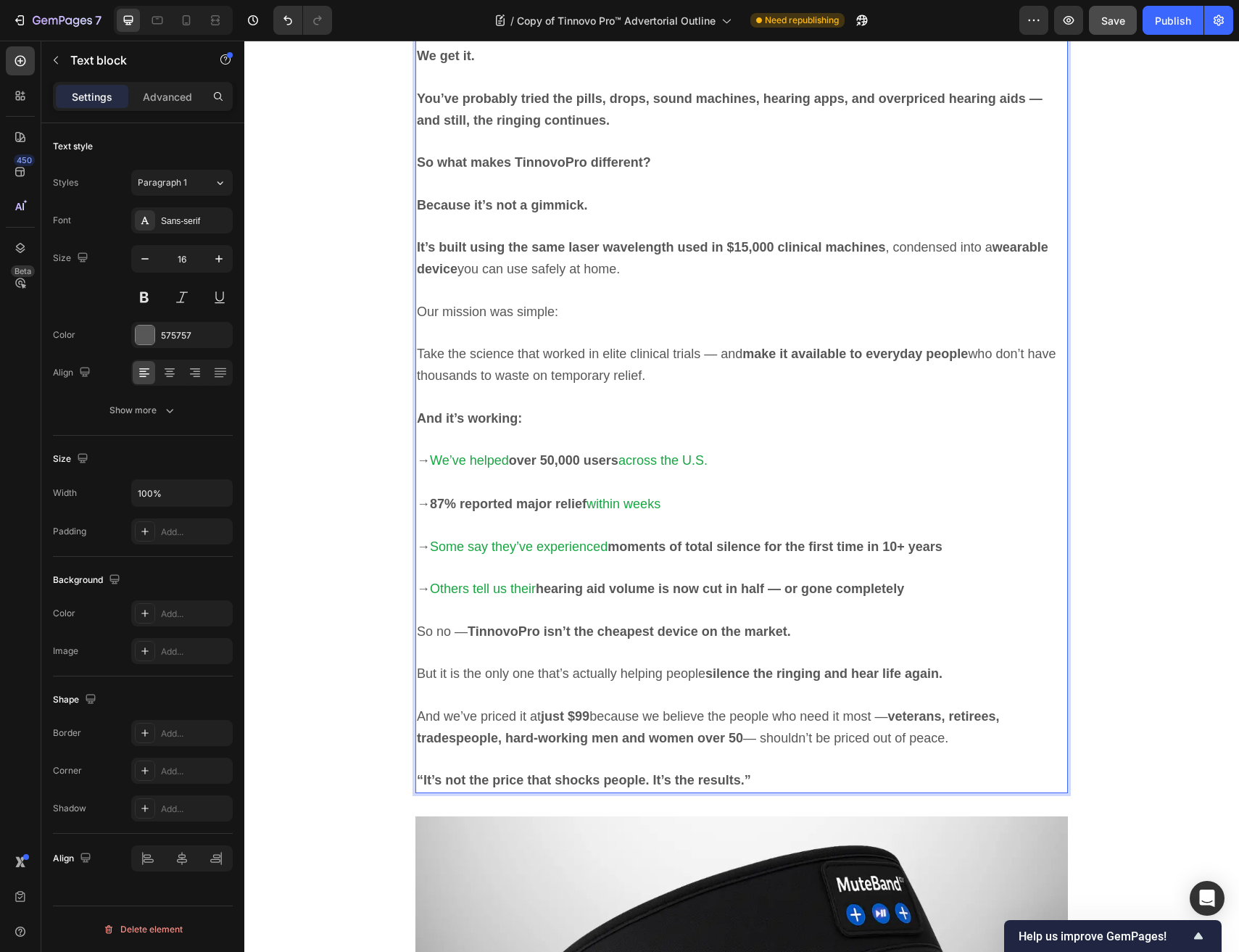
scroll to position [5661, 0]
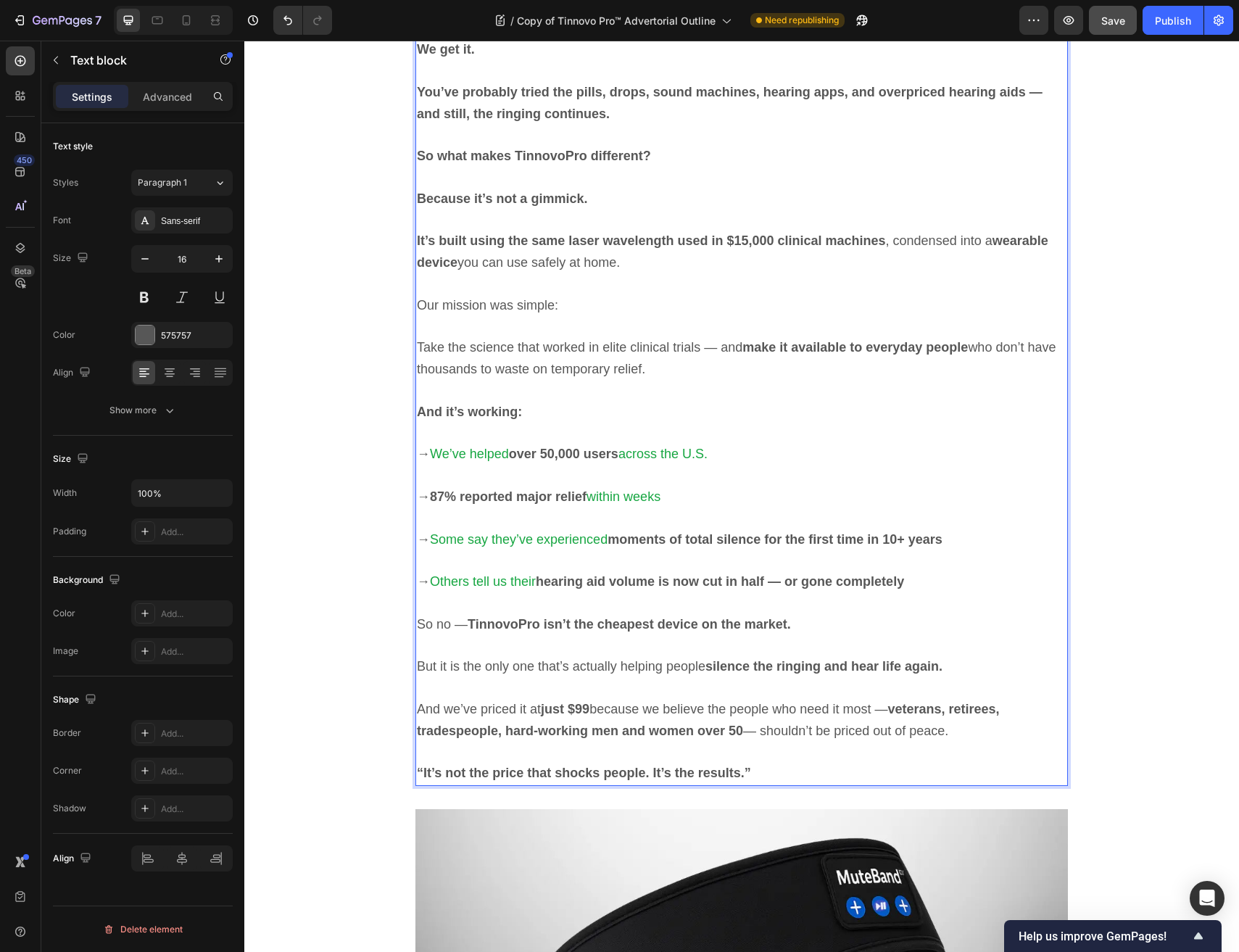
click at [808, 765] on p "“It’s not the price that shocks people. It’s the results.”" at bounding box center [742, 774] width 649 height 22
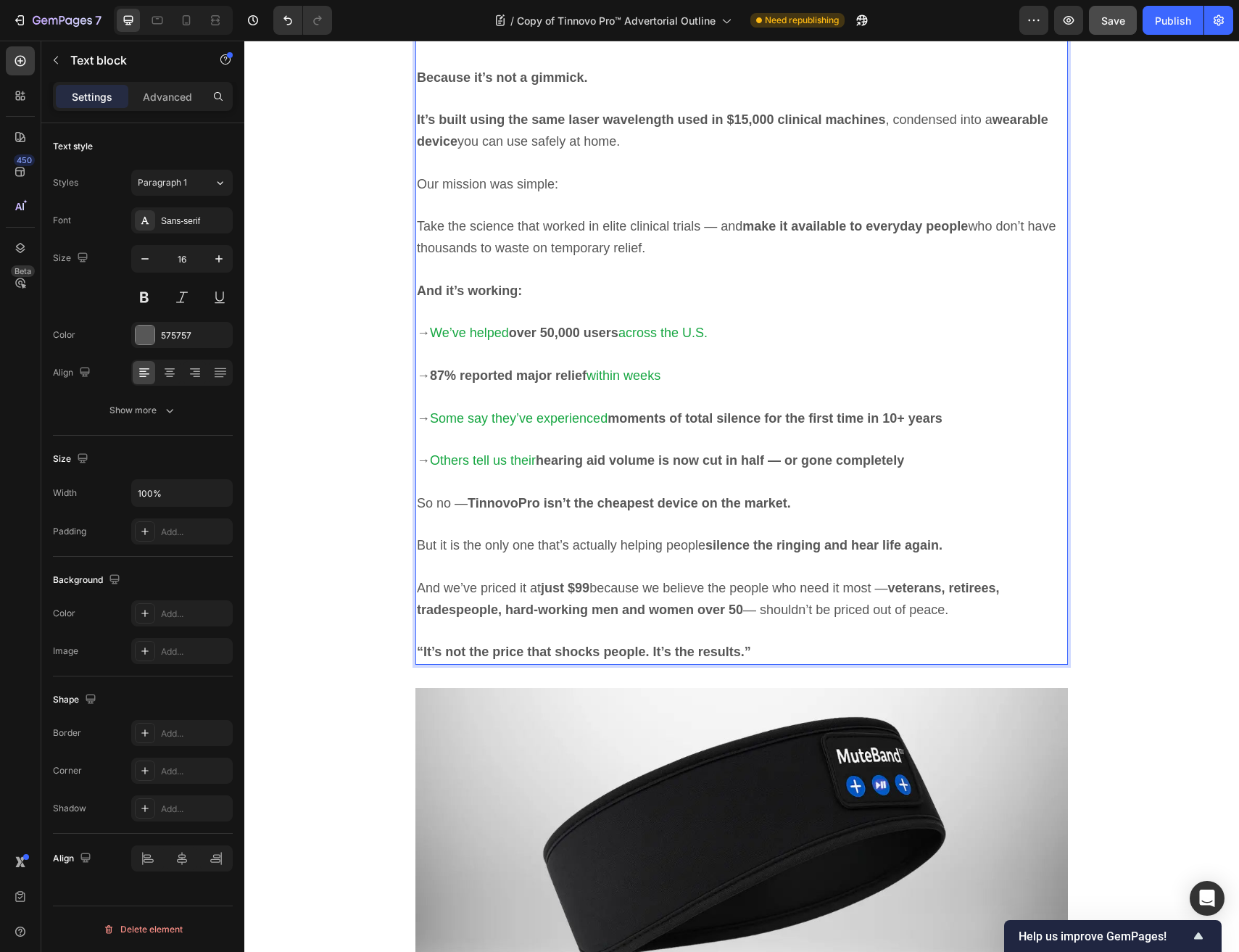
scroll to position [5826, 0]
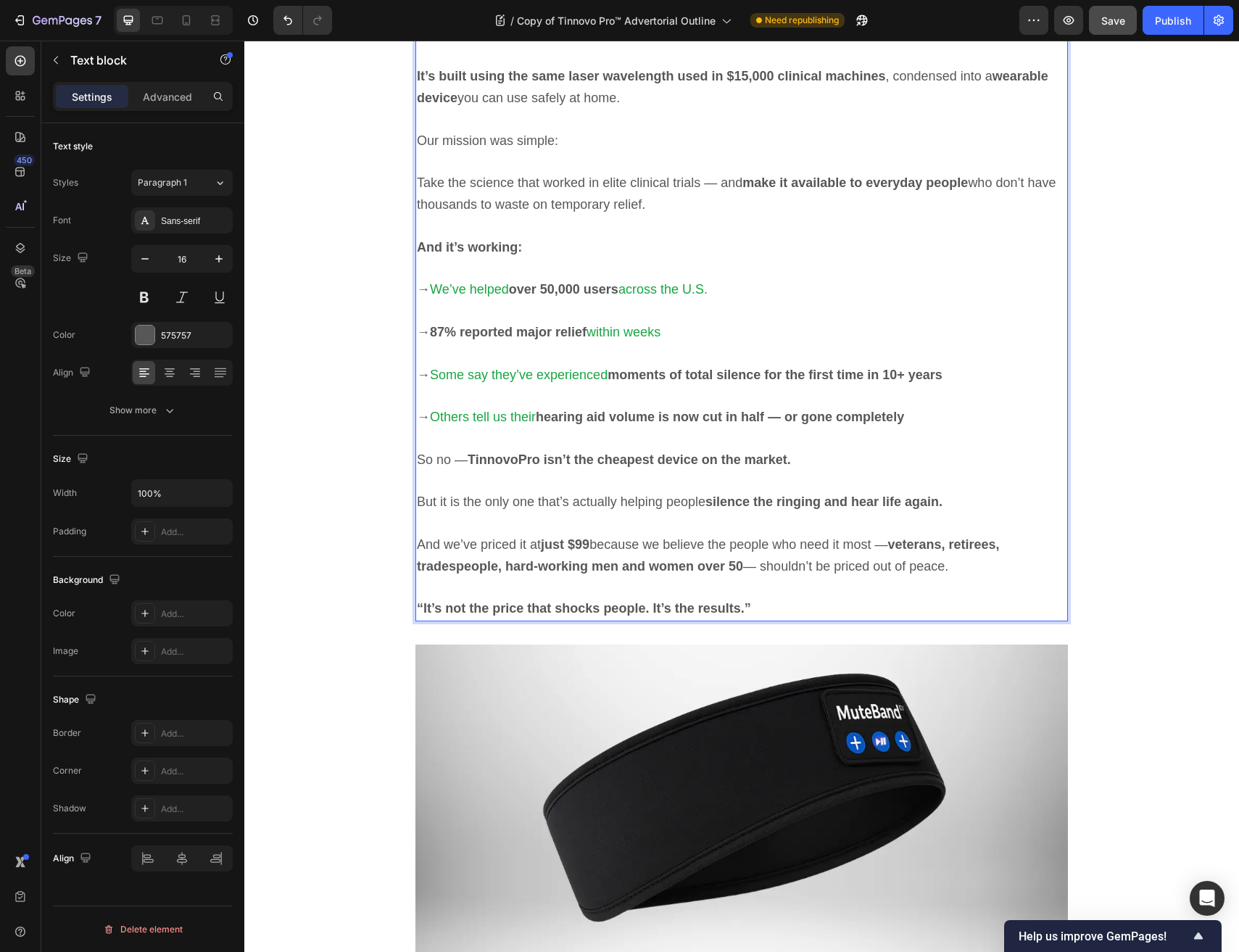
click at [612, 514] on p "Rich Text Editor. Editing area: main" at bounding box center [742, 523] width 649 height 21
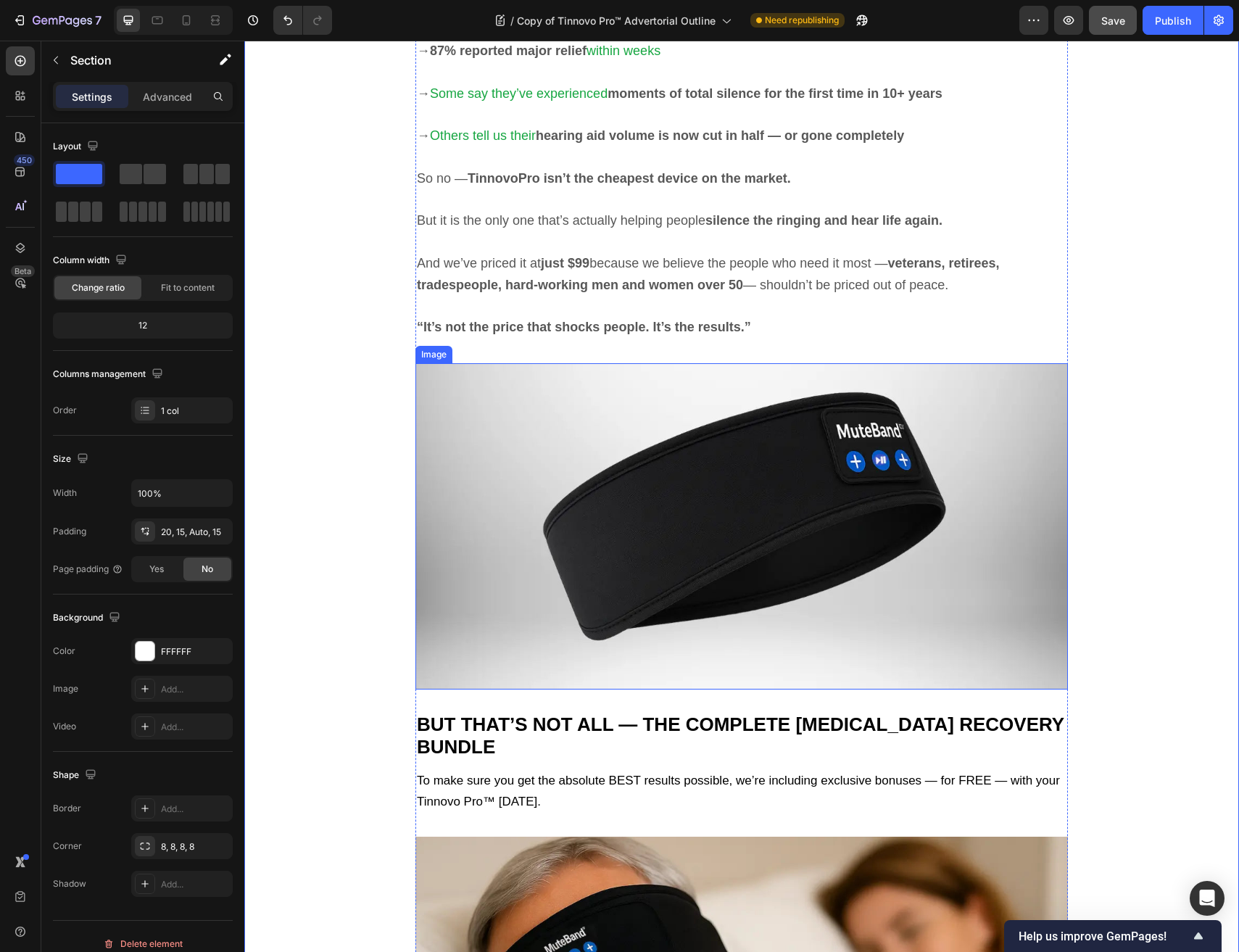
click at [683, 519] on img at bounding box center [742, 526] width 652 height 326
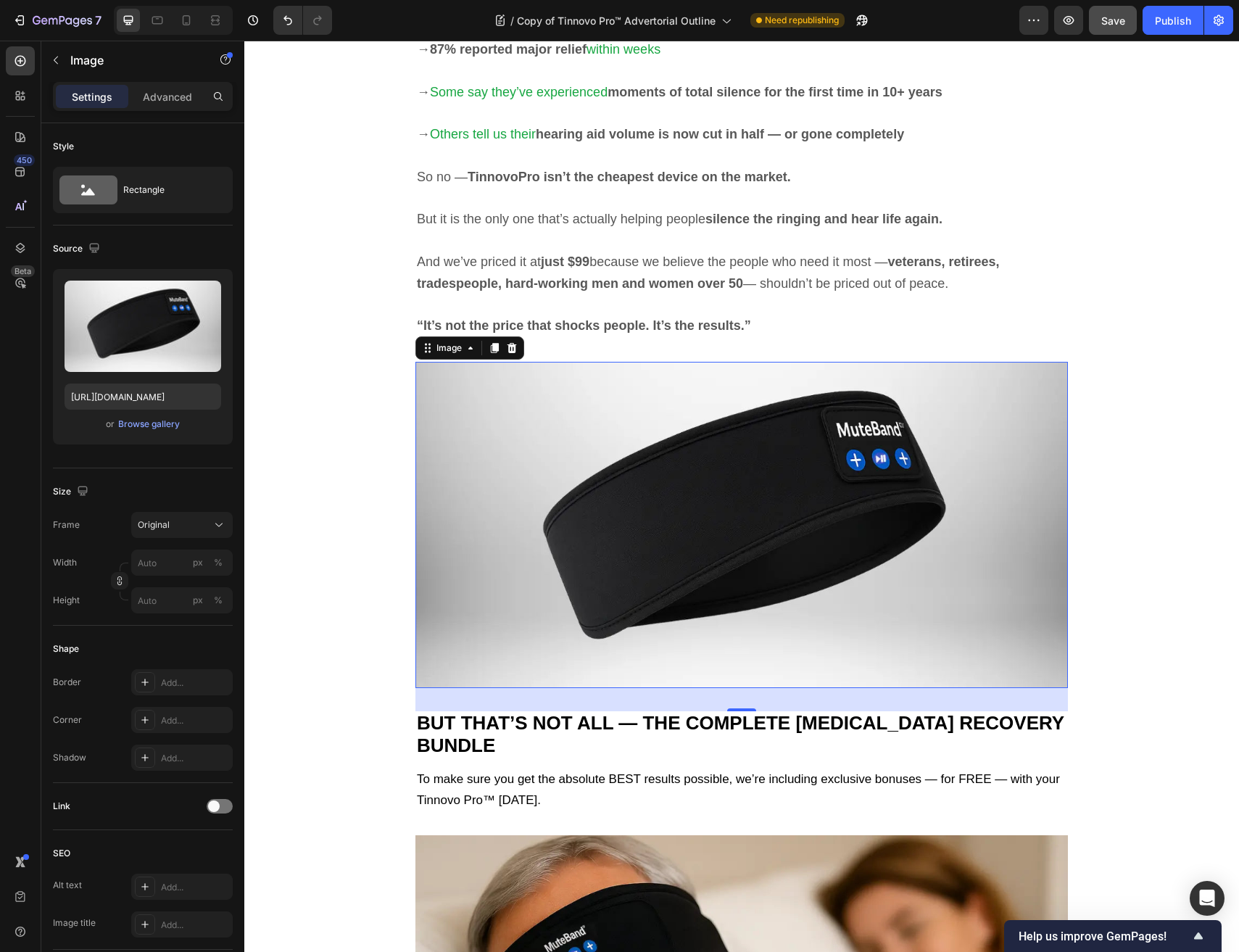
scroll to position [6117, 0]
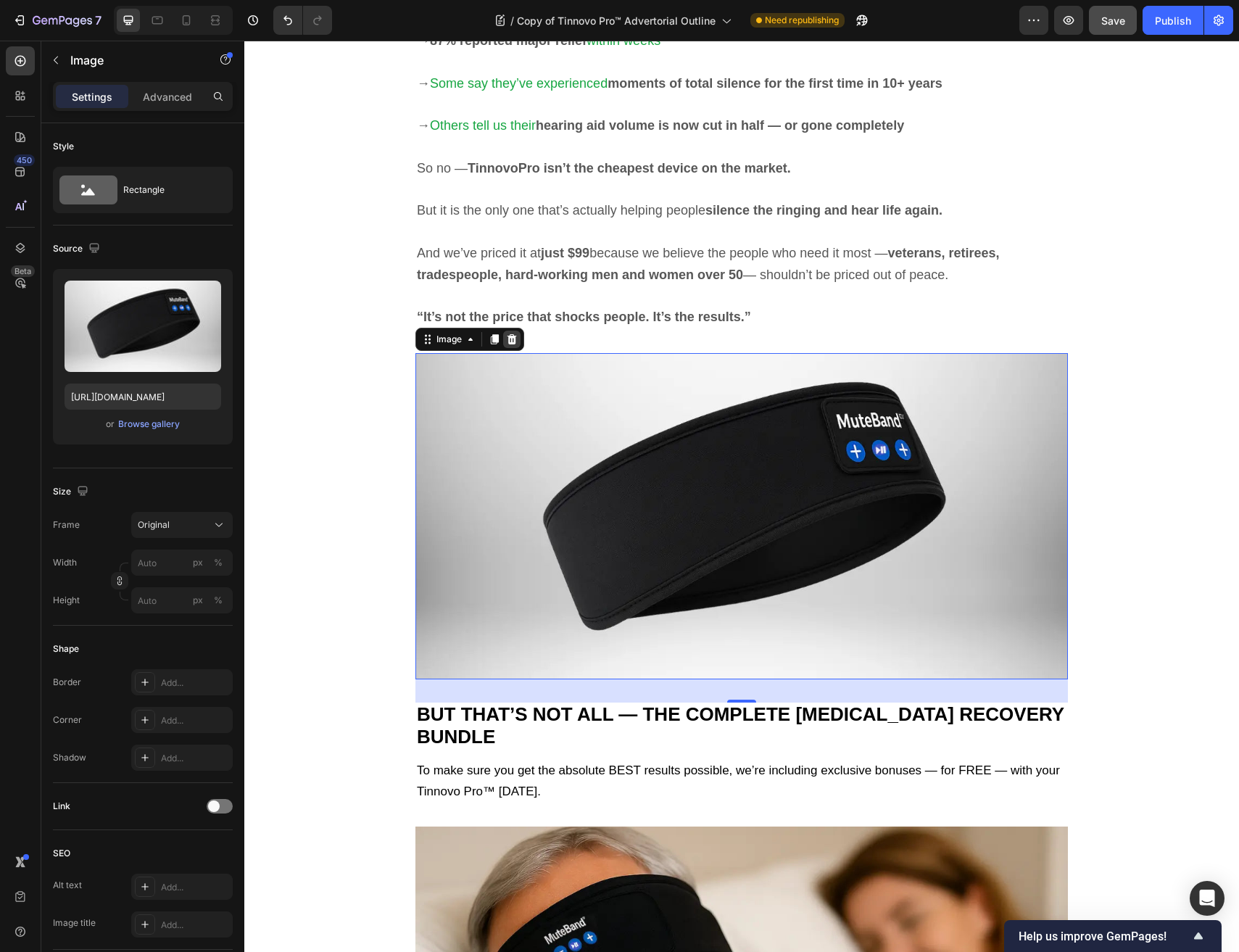
click at [512, 339] on icon at bounding box center [512, 339] width 9 height 10
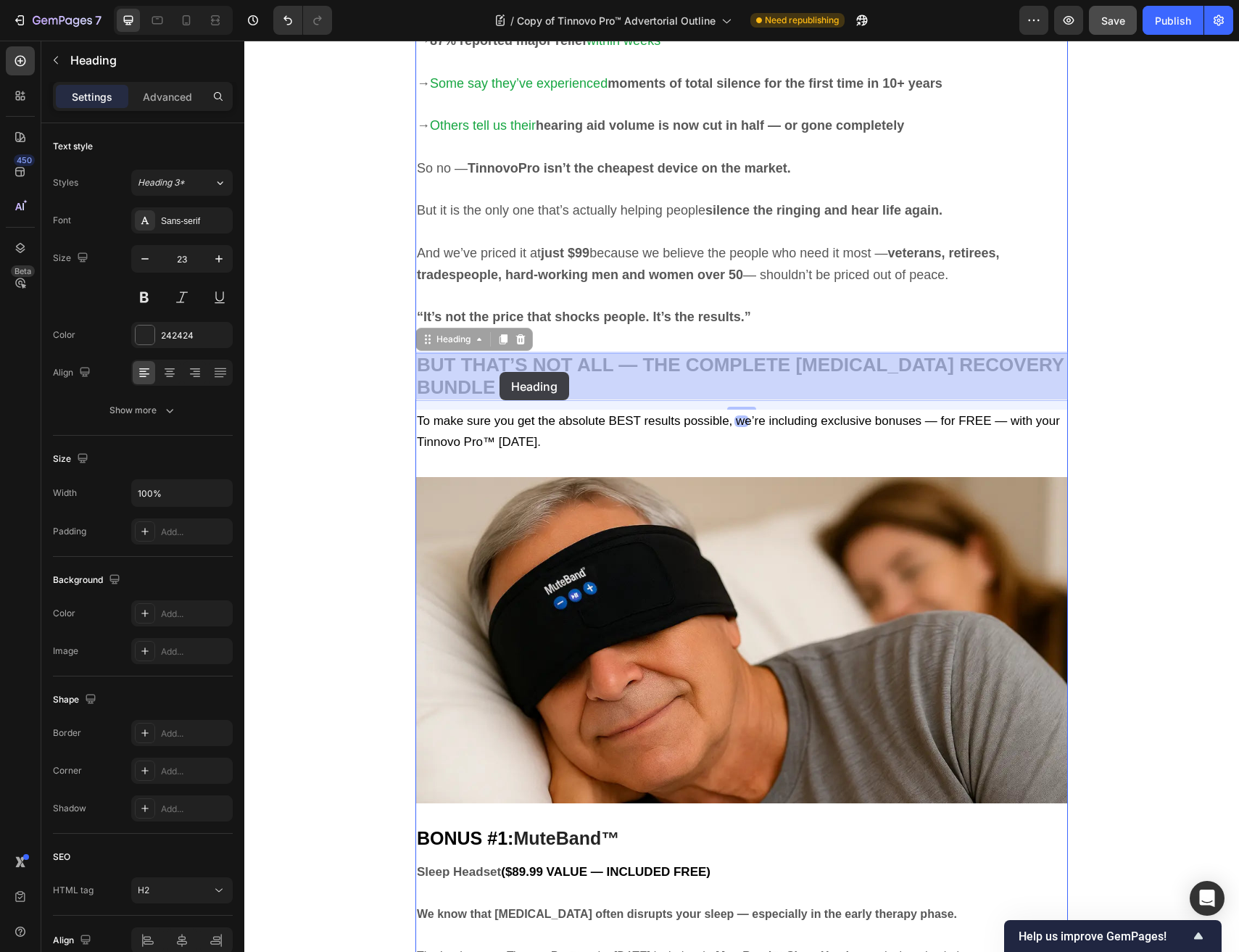
drag, startPoint x: 479, startPoint y: 362, endPoint x: 500, endPoint y: 372, distance: 23.3
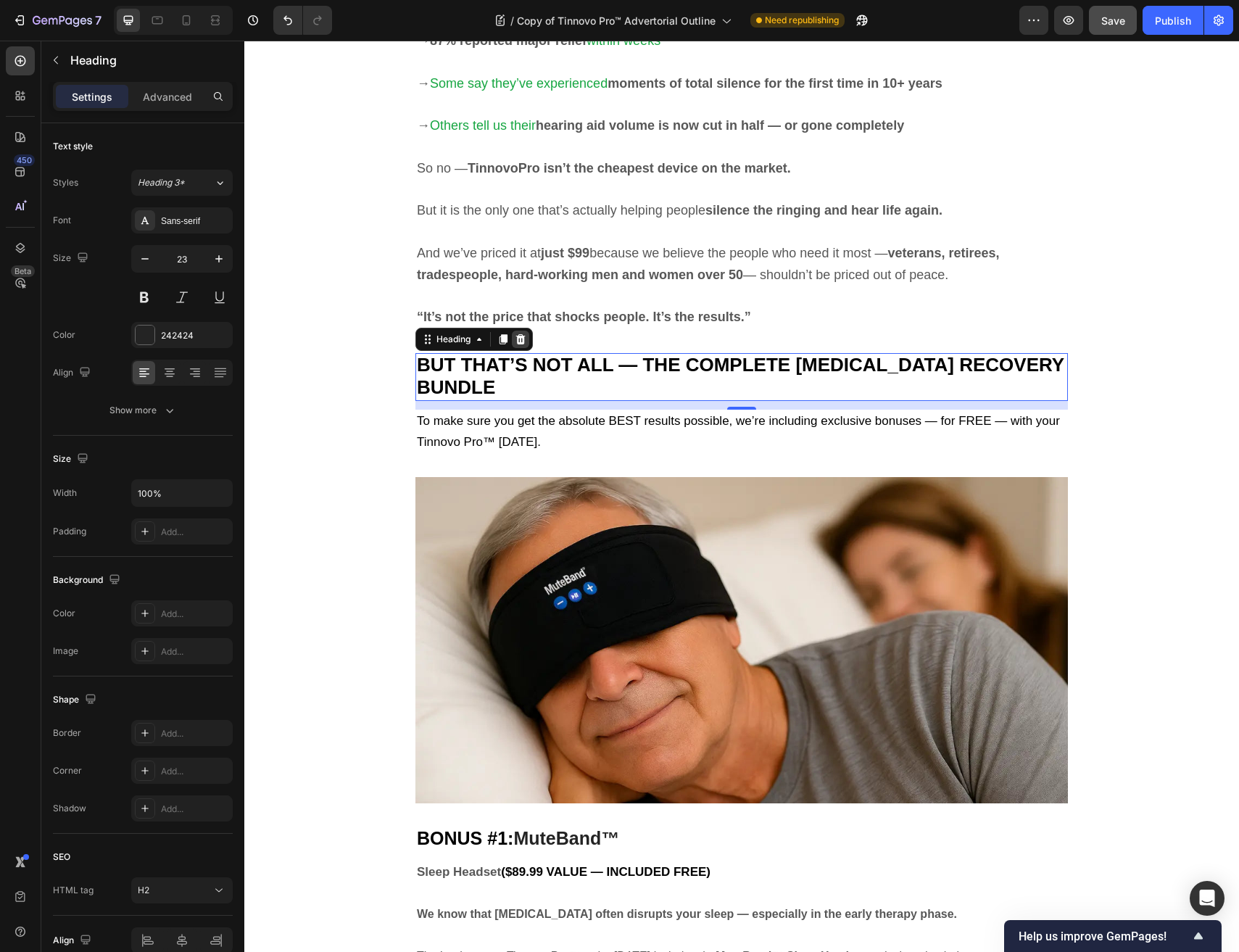
click at [529, 338] on div at bounding box center [521, 339] width 17 height 17
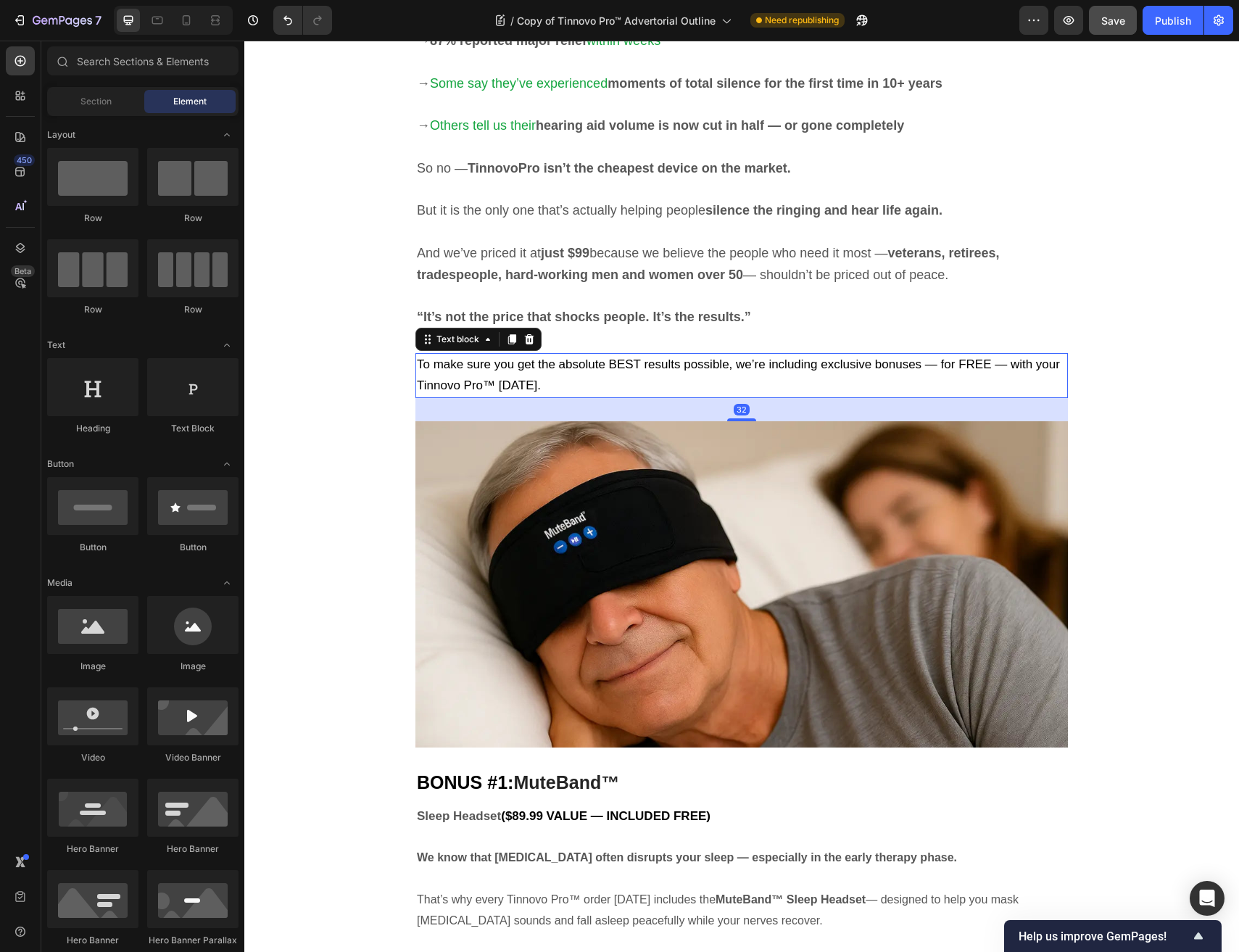
click at [532, 370] on span "To make sure you get the absolute BEST results possible, we’re including exclus…" at bounding box center [739, 374] width 643 height 35
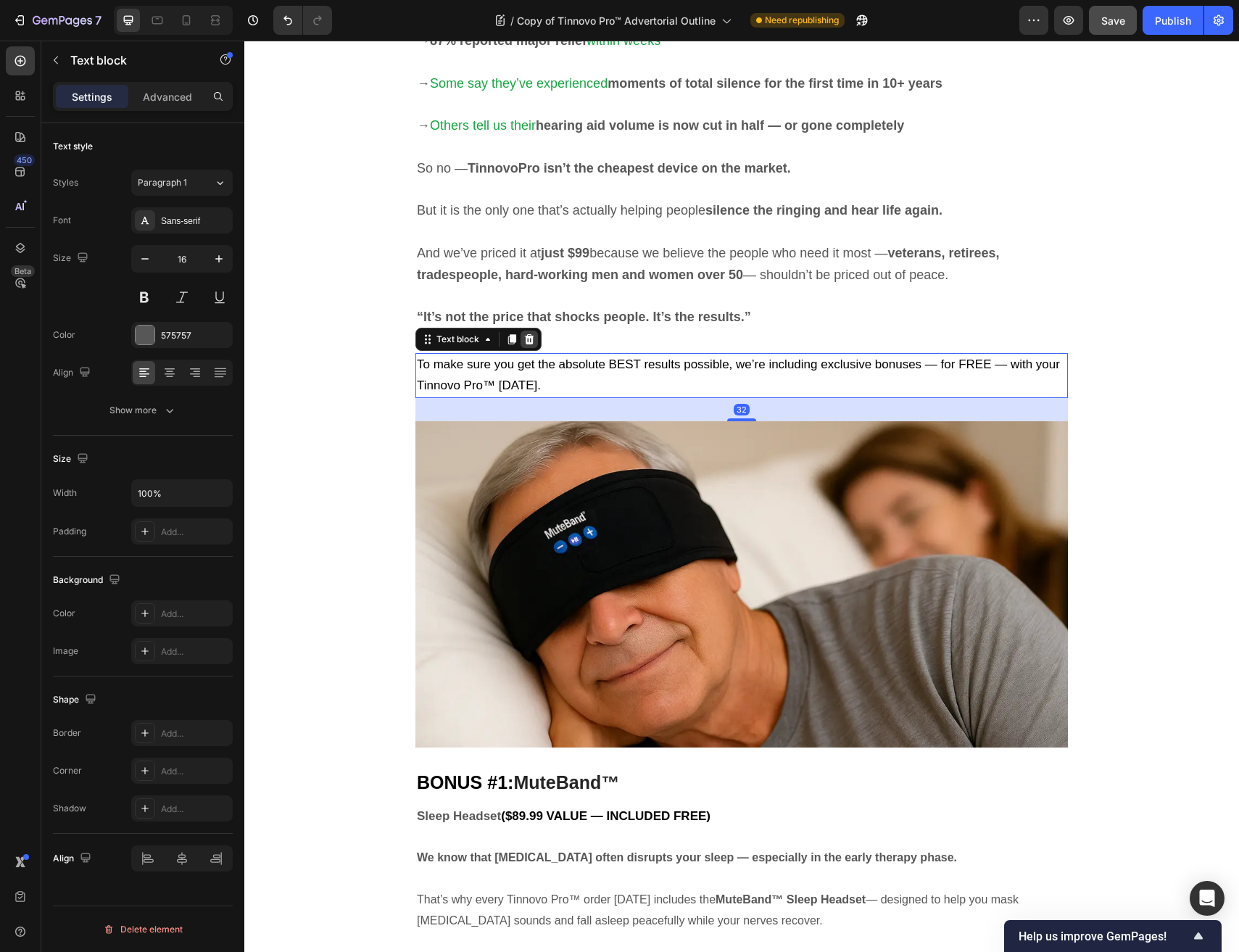
click at [532, 342] on icon at bounding box center [529, 339] width 9 height 10
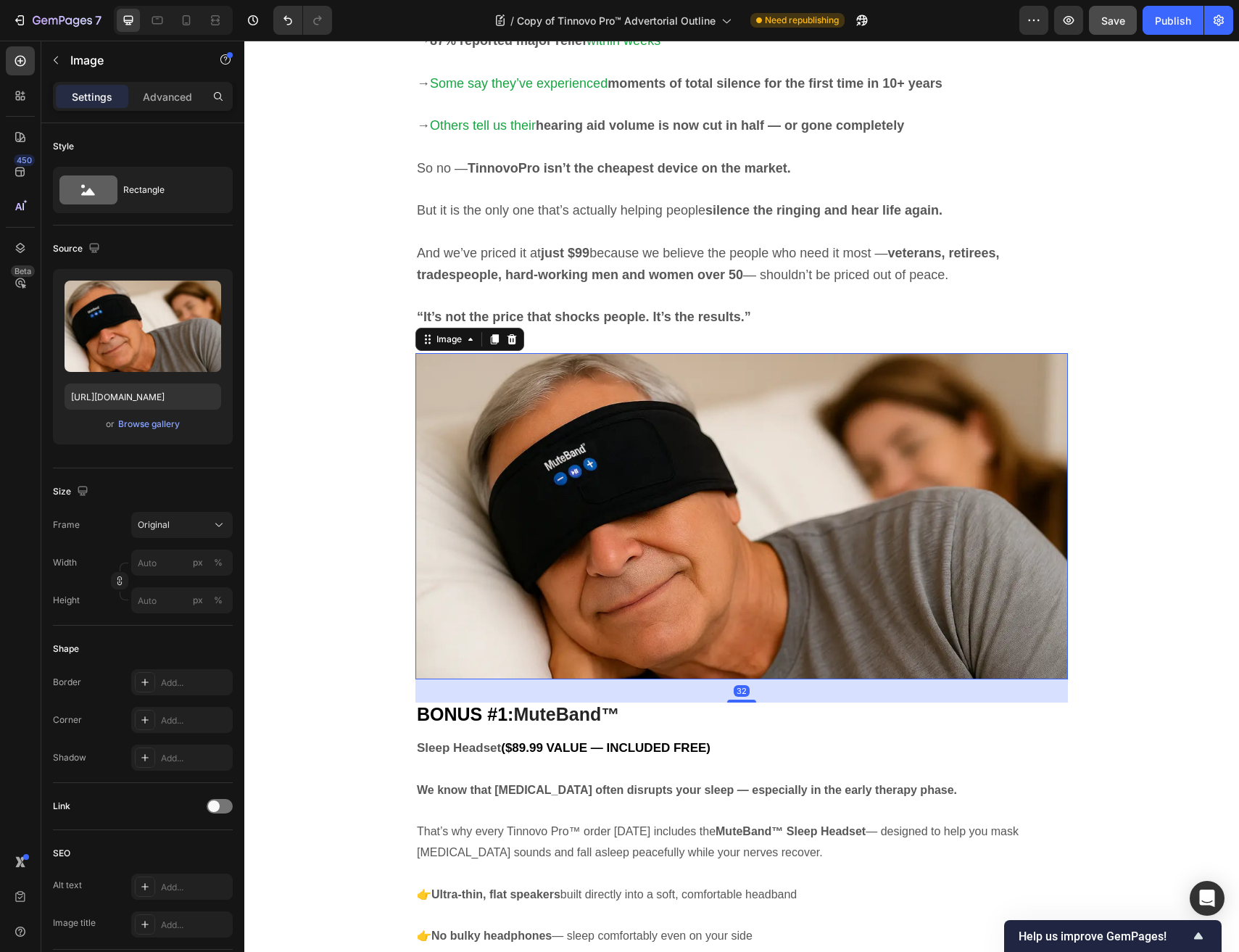
click at [641, 469] on img at bounding box center [742, 516] width 652 height 326
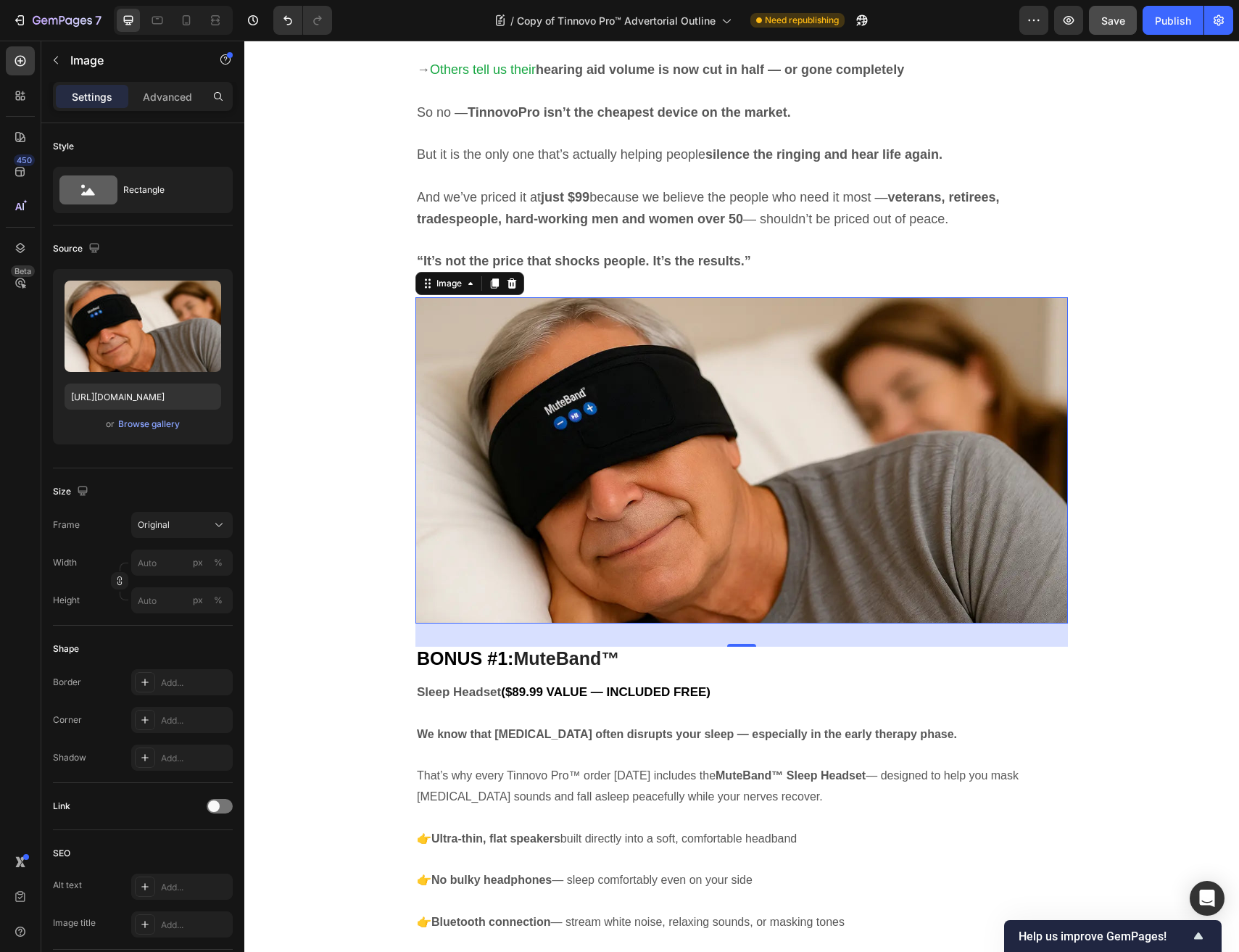
scroll to position [6151, 0]
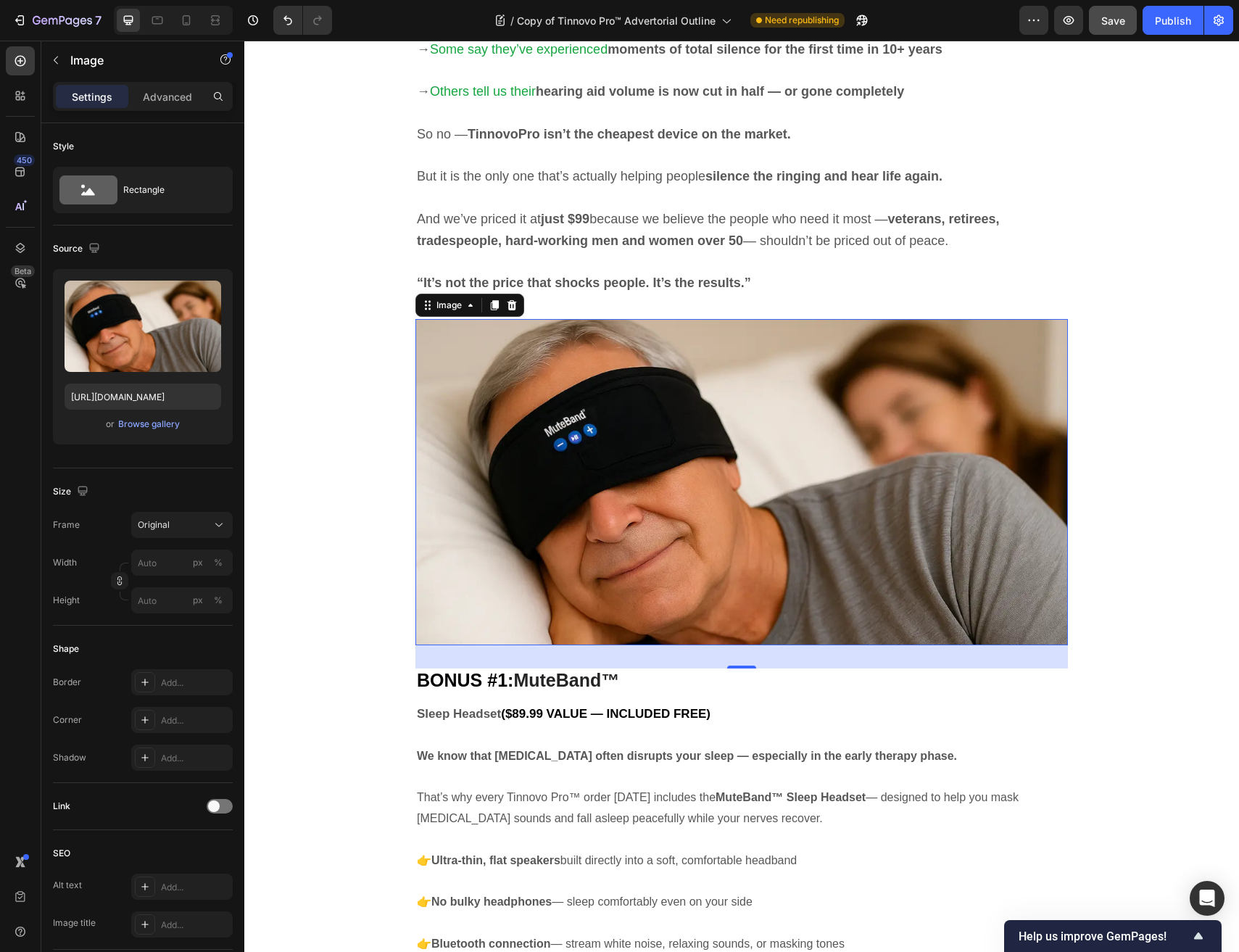
click at [683, 392] on img at bounding box center [742, 482] width 652 height 326
click at [513, 304] on icon at bounding box center [511, 305] width 12 height 12
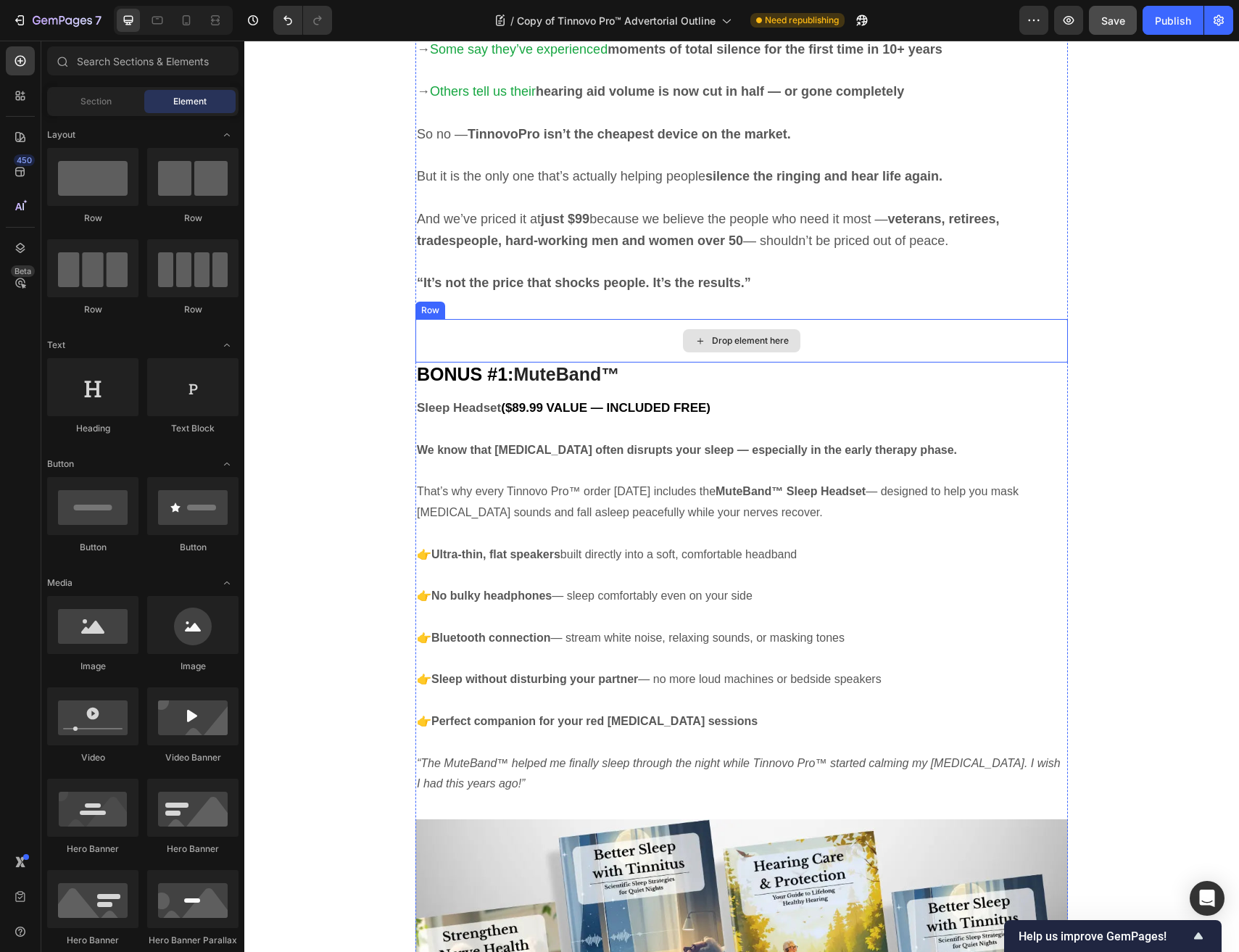
click at [540, 338] on div "Drop element here" at bounding box center [742, 341] width 652 height 44
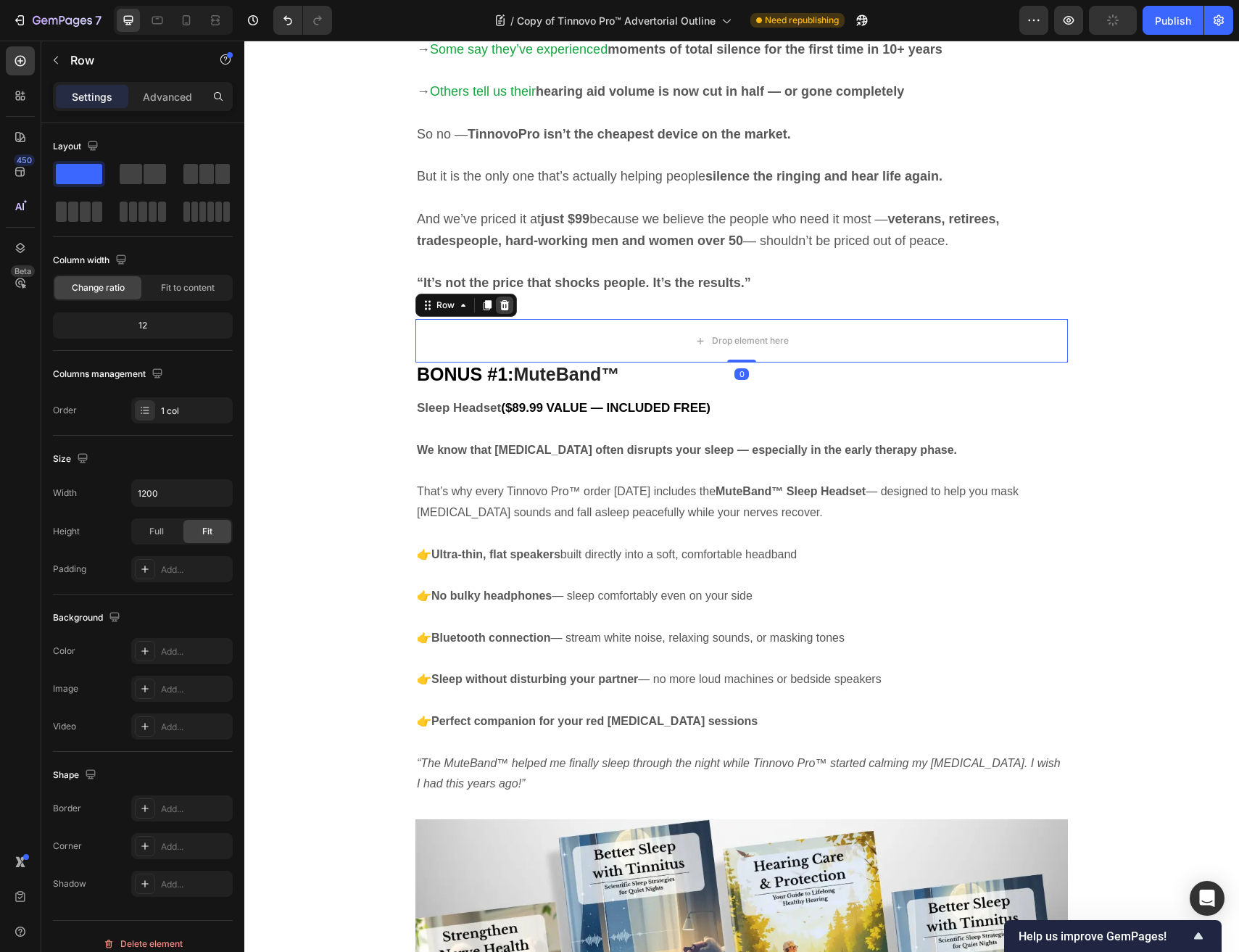
click at [509, 311] on div at bounding box center [504, 305] width 17 height 17
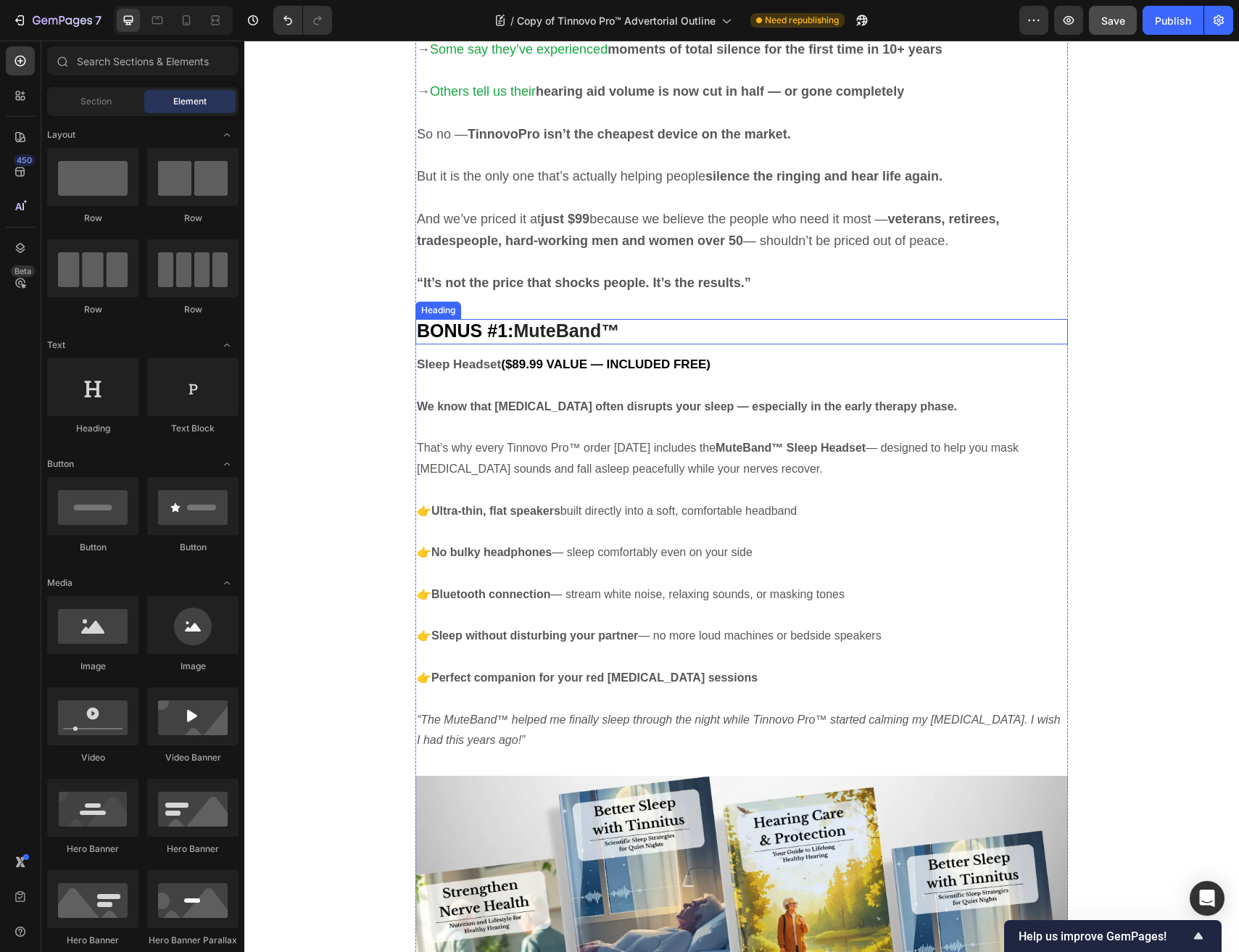
click at [686, 336] on h2 "BONUS #1: MuteBand™" at bounding box center [742, 332] width 652 height 26
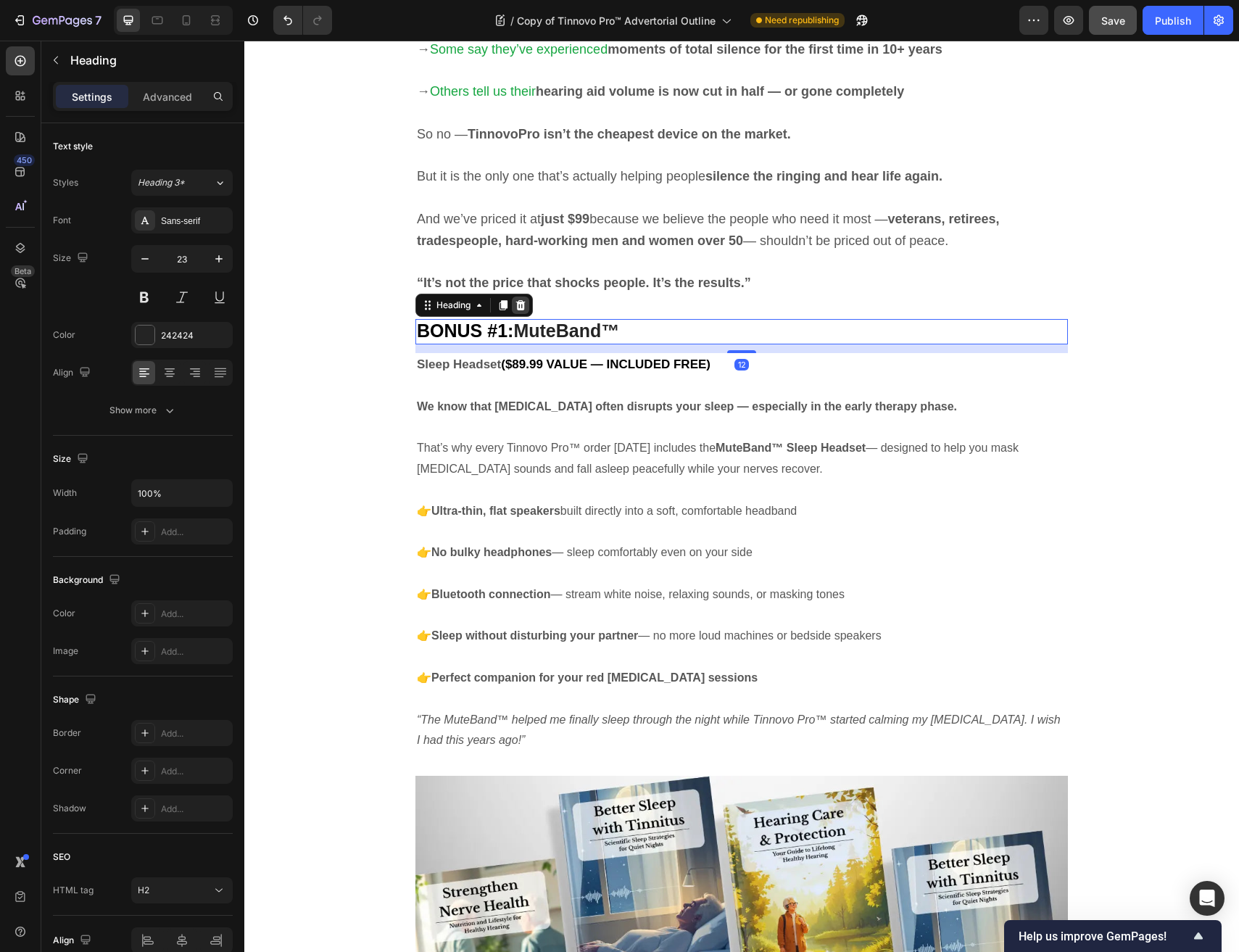
click at [512, 304] on div at bounding box center [521, 305] width 17 height 17
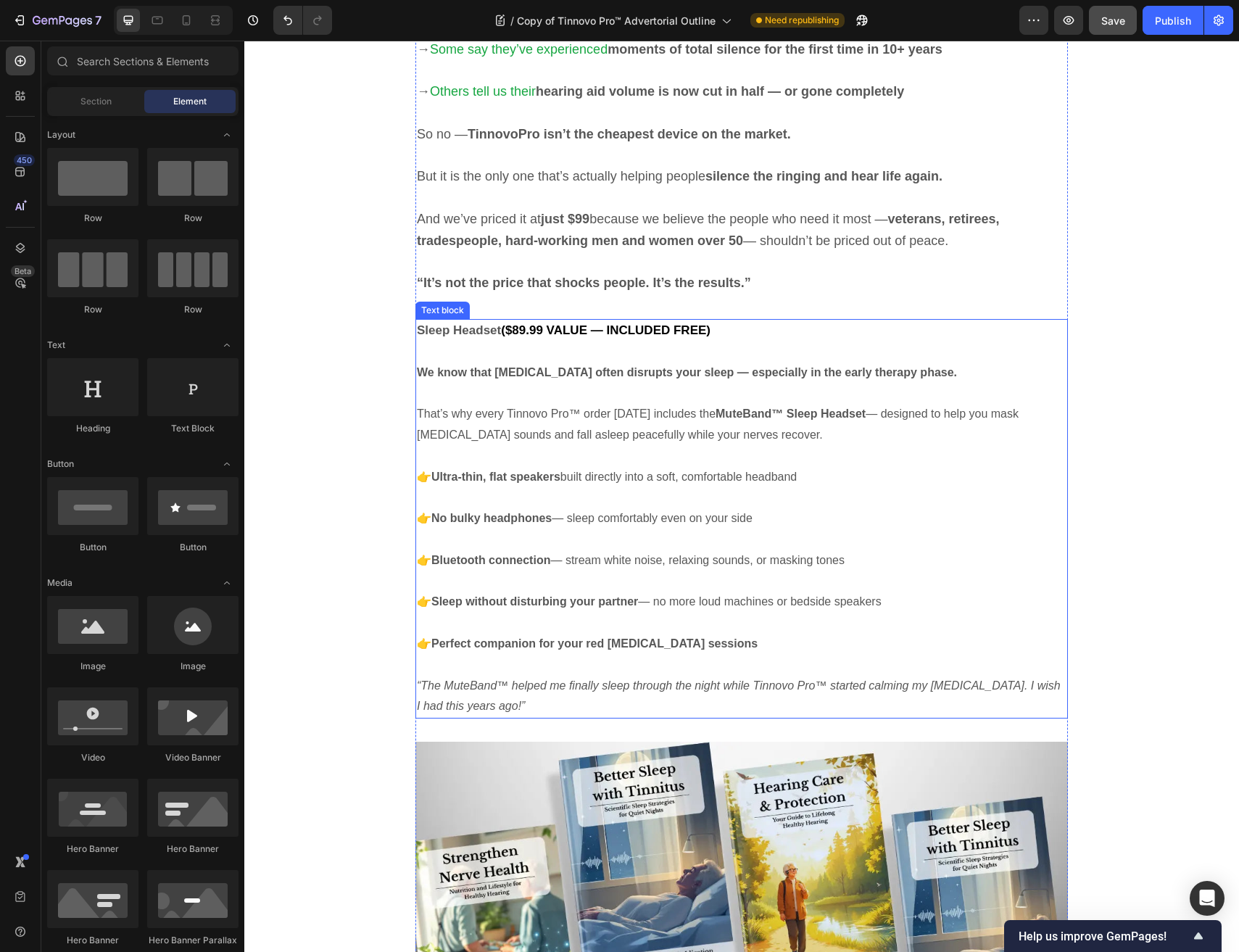
click at [543, 323] on strong "($89.99 VALUE — INCLUDED FREE)" at bounding box center [605, 330] width 209 height 14
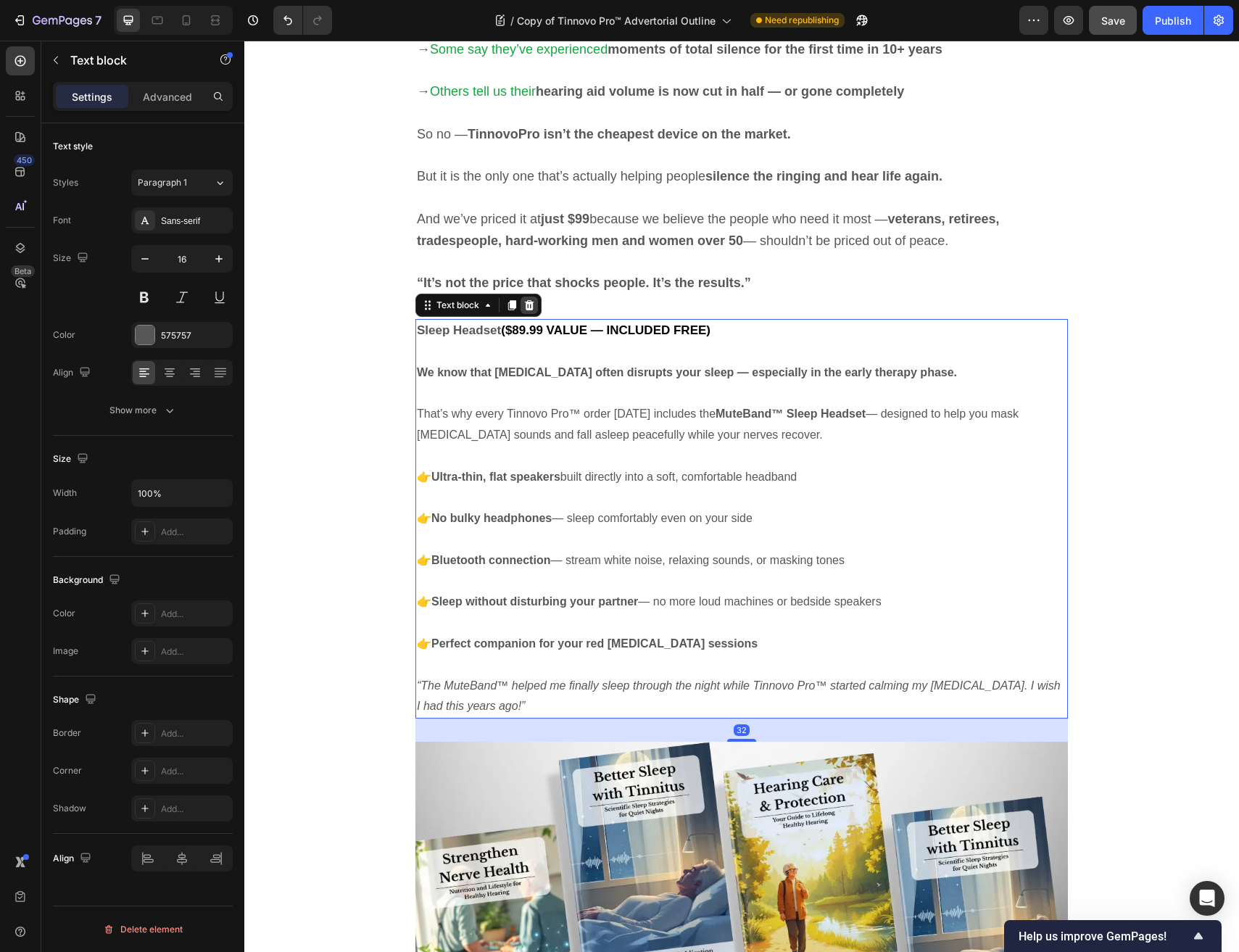
click at [532, 307] on icon at bounding box center [529, 305] width 9 height 10
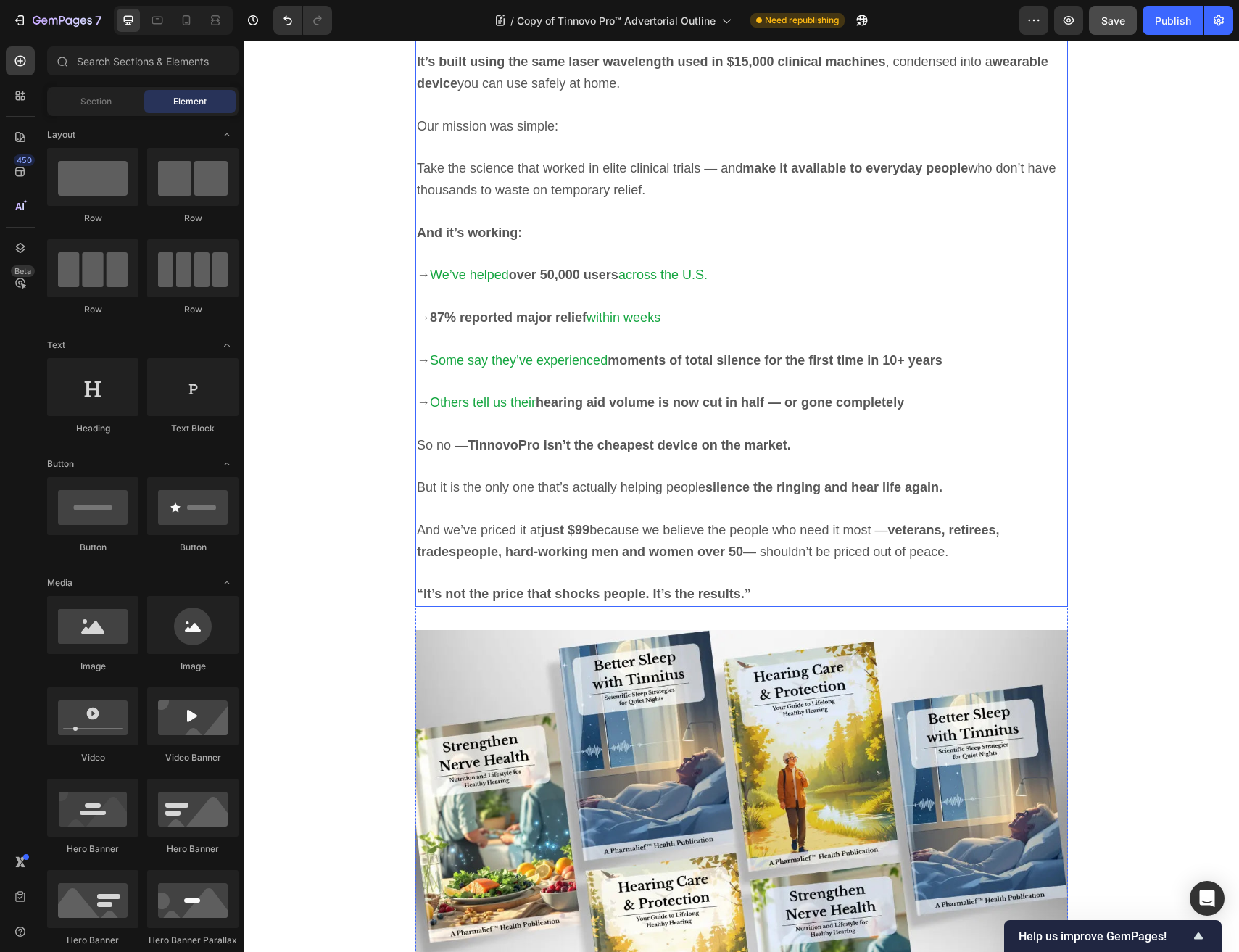
scroll to position [5836, 0]
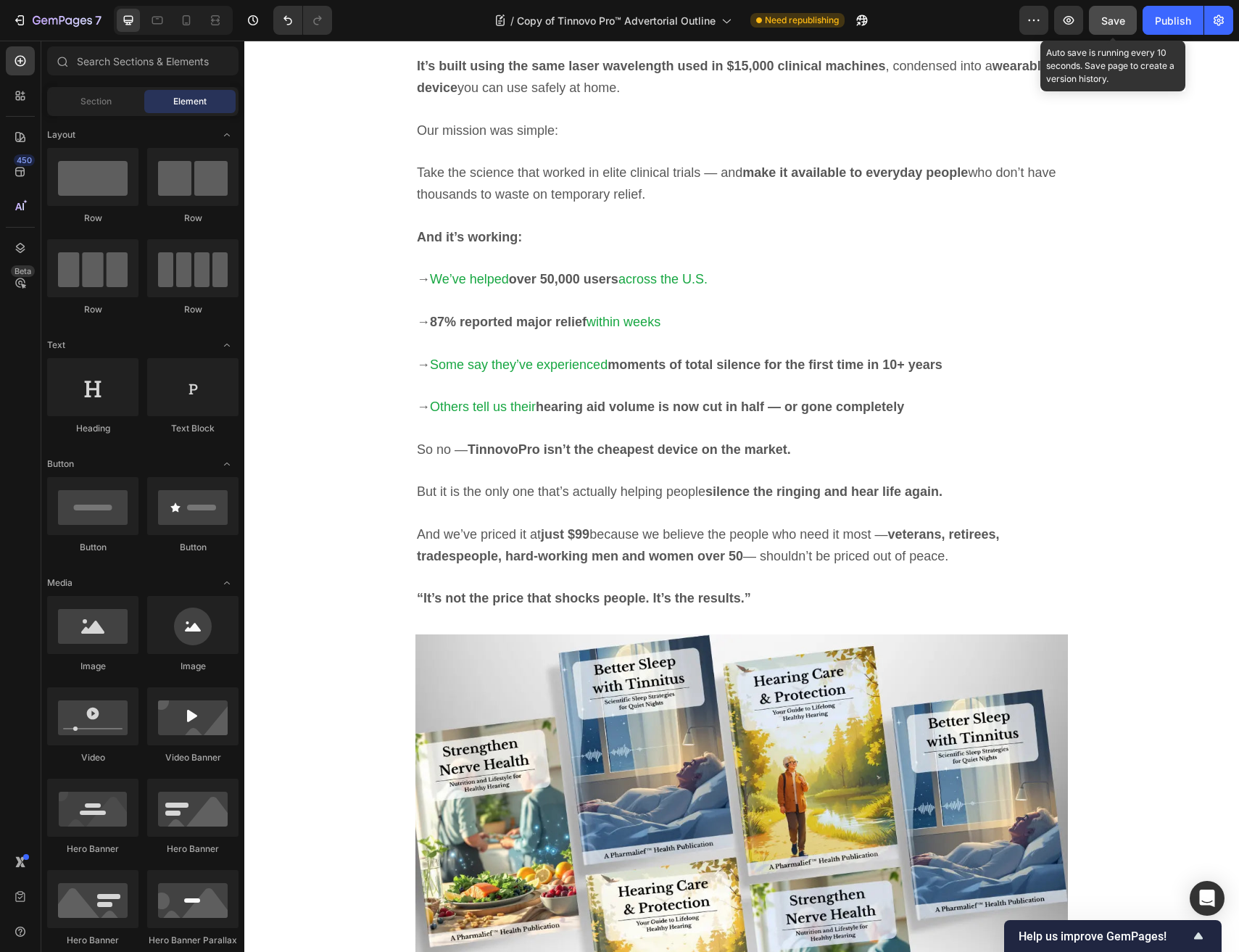
click at [1111, 16] on span "Save" at bounding box center [1113, 21] width 24 height 12
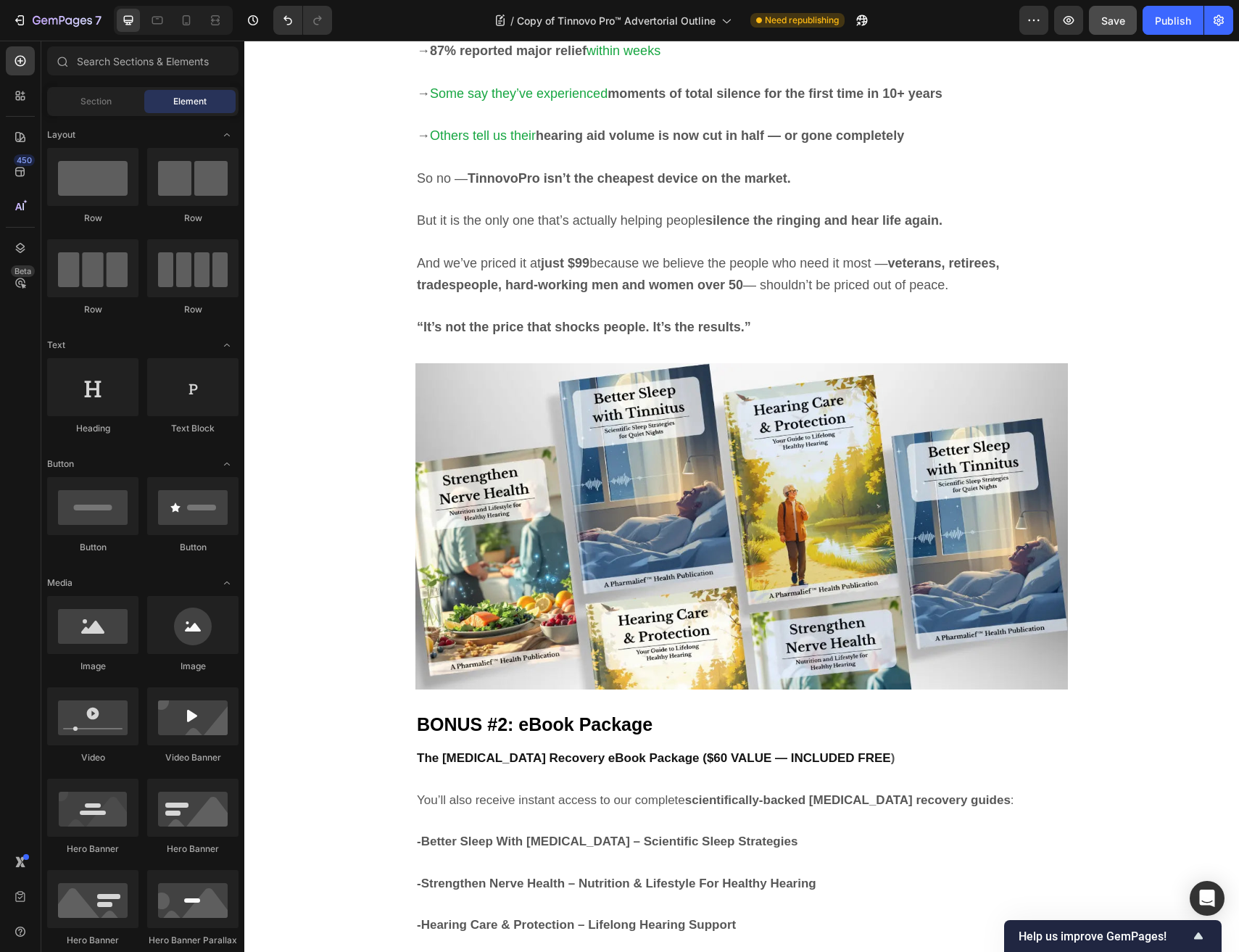
scroll to position [6319, 0]
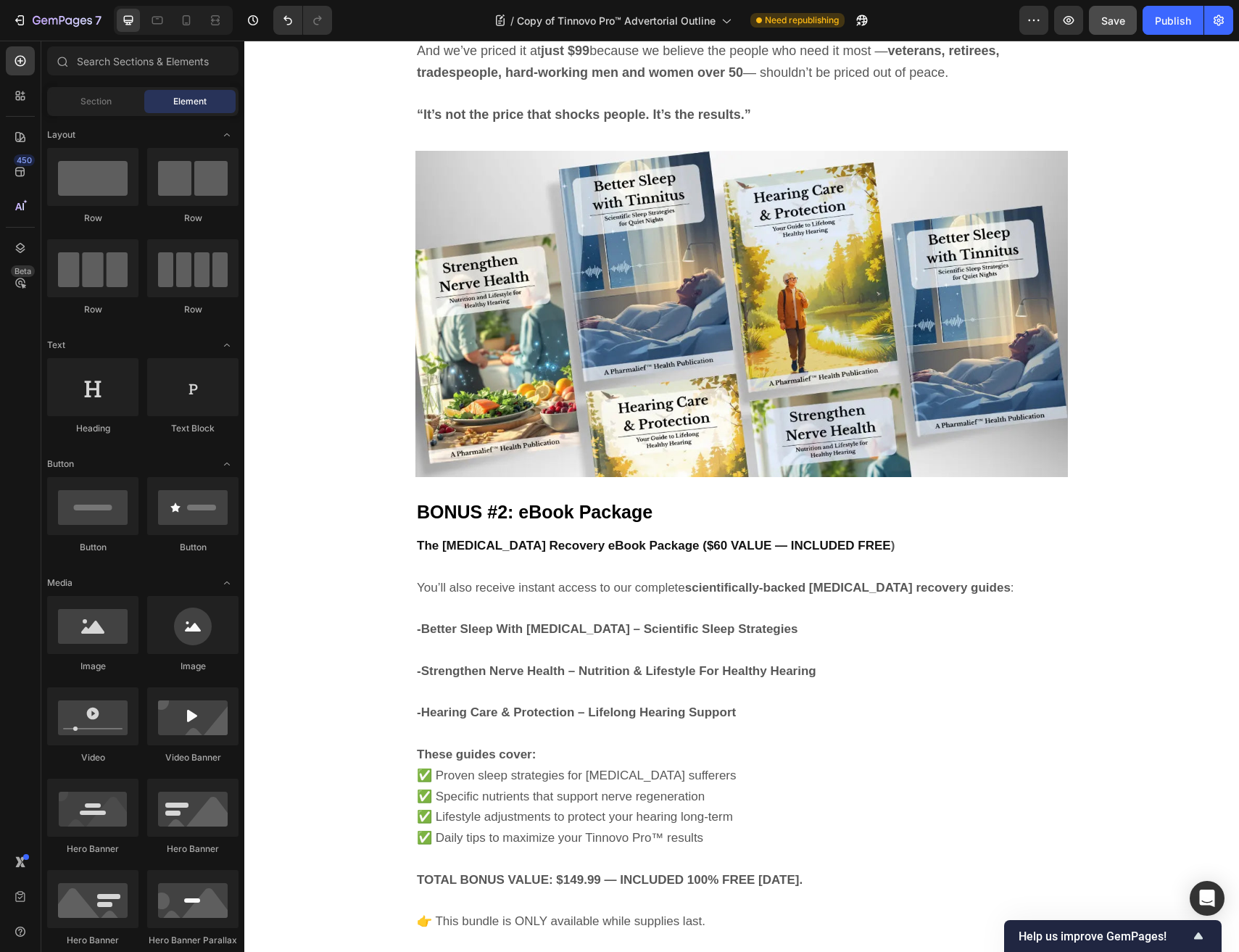
click at [559, 510] on span "BONUS #2: eBook Package" at bounding box center [535, 511] width 236 height 20
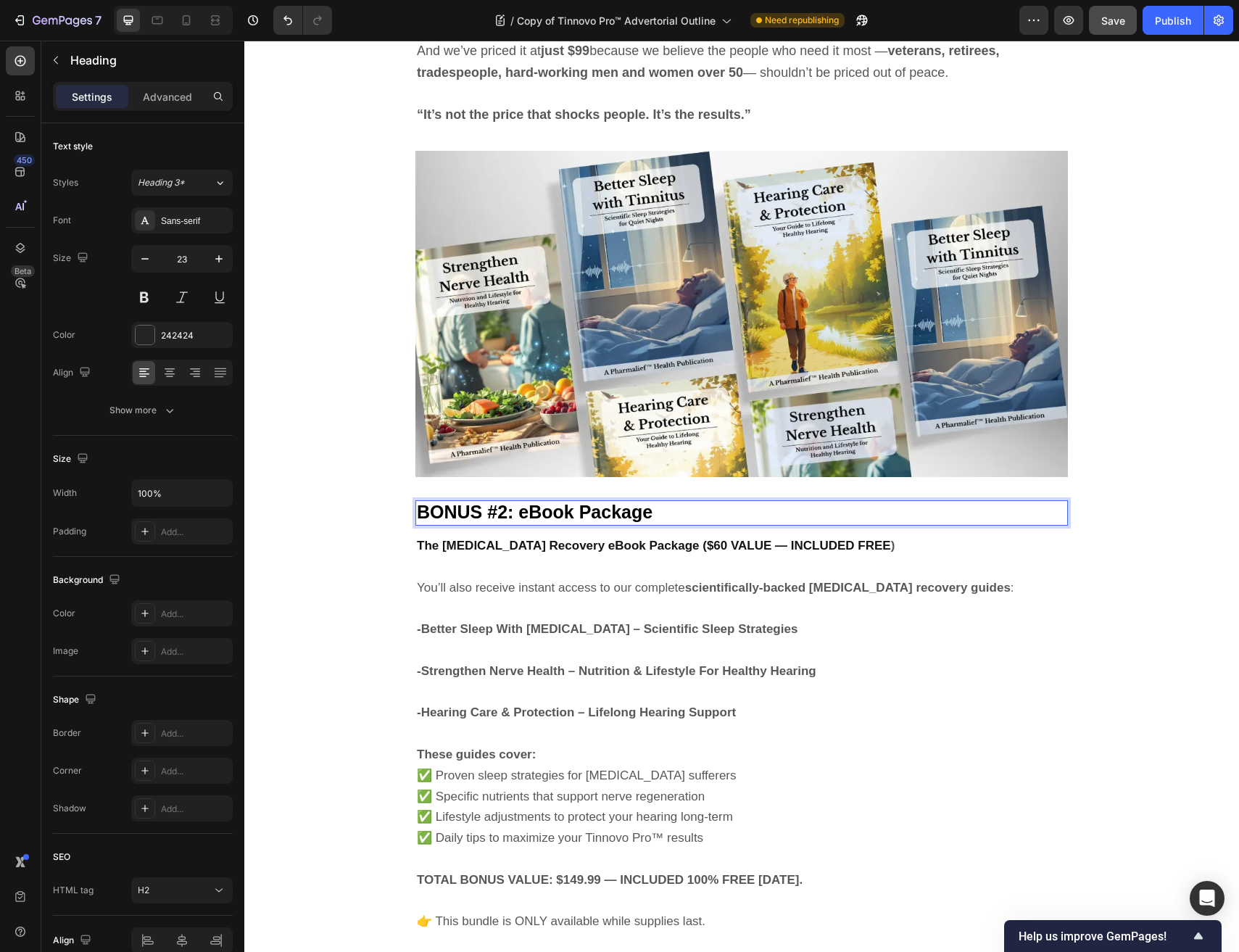
click at [559, 510] on span "BONUS #2: eBook Package" at bounding box center [535, 511] width 236 height 20
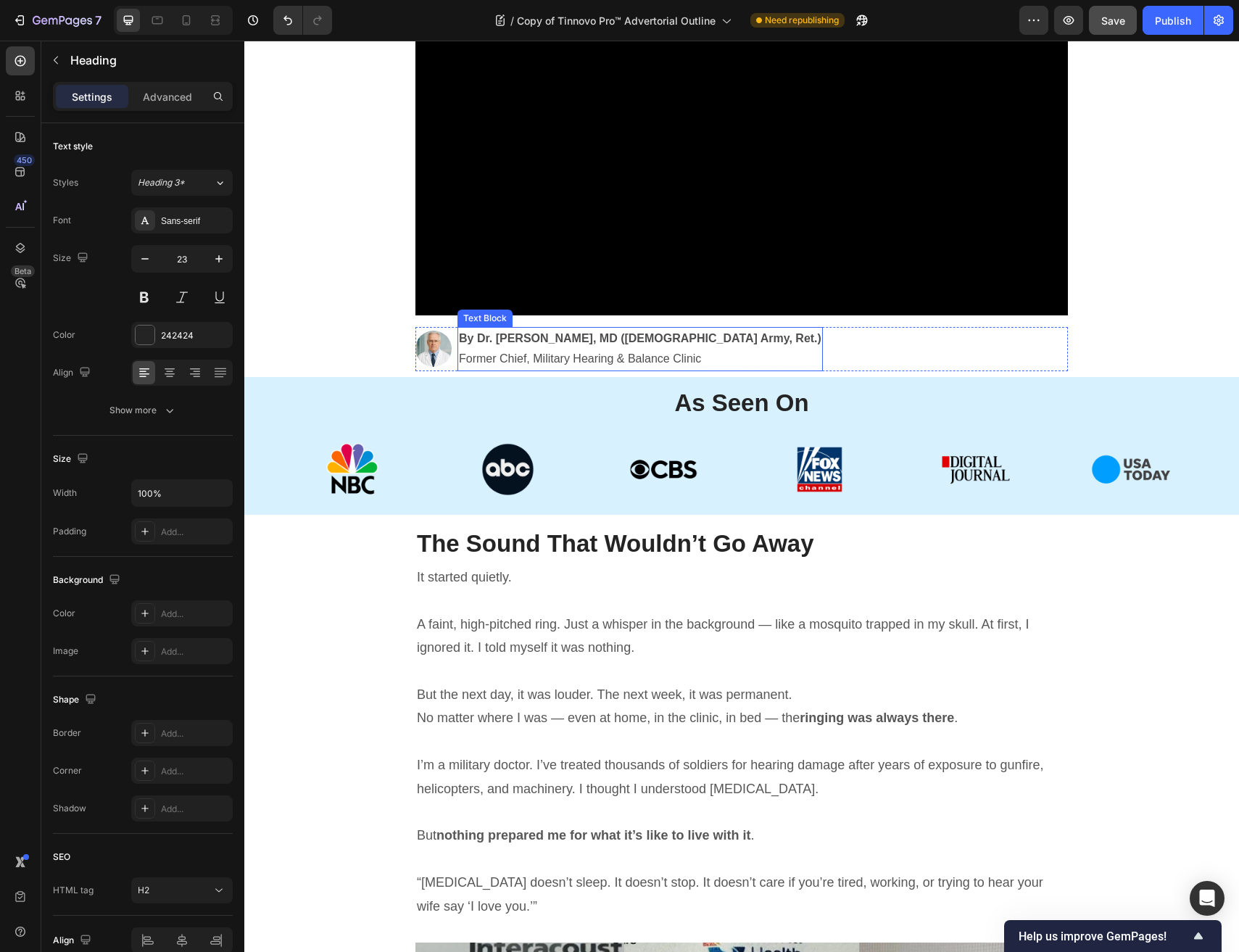
scroll to position [415, 0]
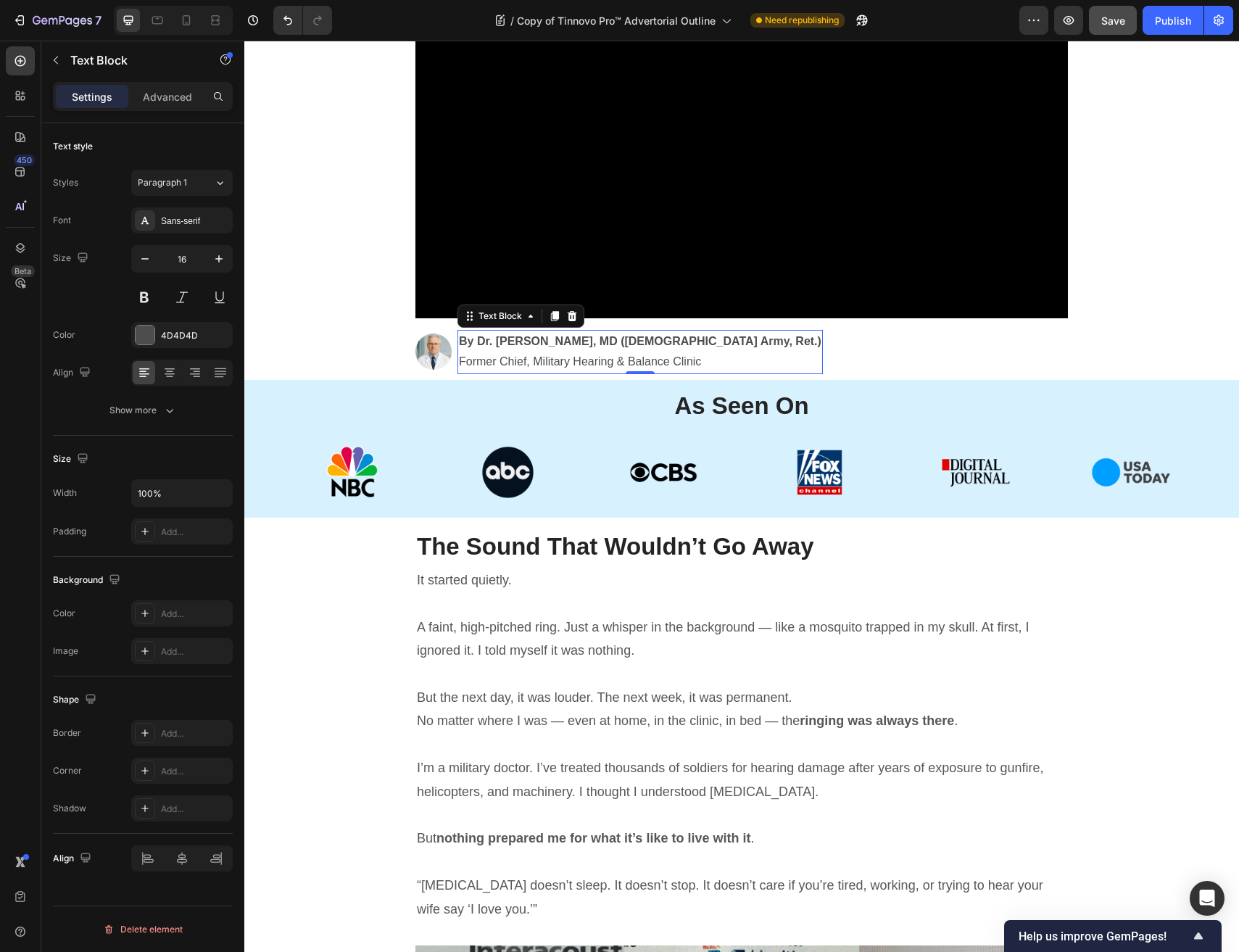
click at [530, 343] on strong "By Dr. Robert Carter, MD (U.S. Army, Ret.)" at bounding box center [641, 341] width 363 height 12
click at [585, 343] on strong "By Dr. Robert Carter, MD (U.S. Army, Ret.)" at bounding box center [641, 341] width 363 height 12
drag, startPoint x: 479, startPoint y: 341, endPoint x: 570, endPoint y: 345, distance: 91.1
click at [570, 345] on strong "By Dr. Robert Carter, MD (U.S. Army, Ret.)" at bounding box center [641, 341] width 363 height 12
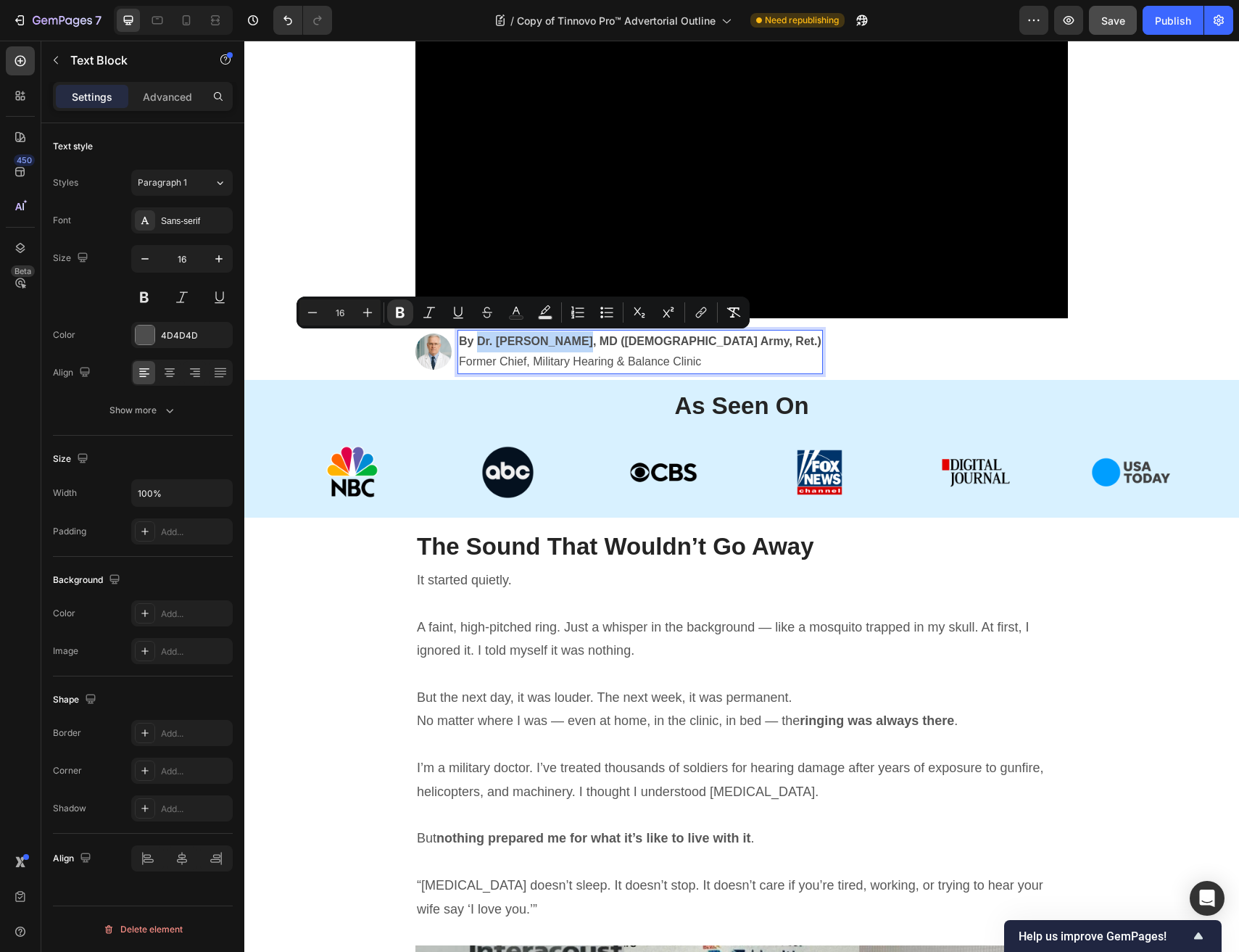
copy strong "Dr. Robert Carter"
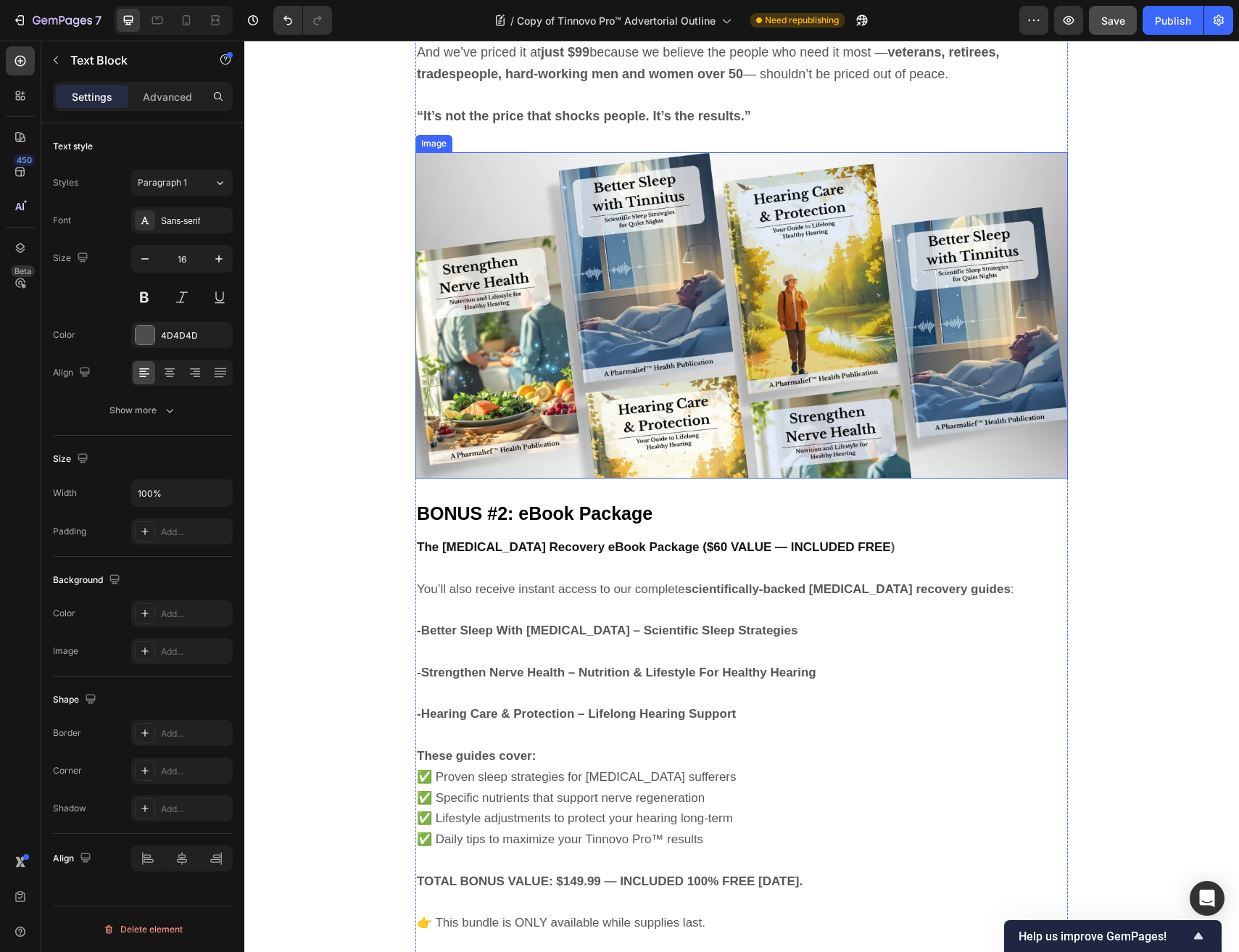
scroll to position [7245, 0]
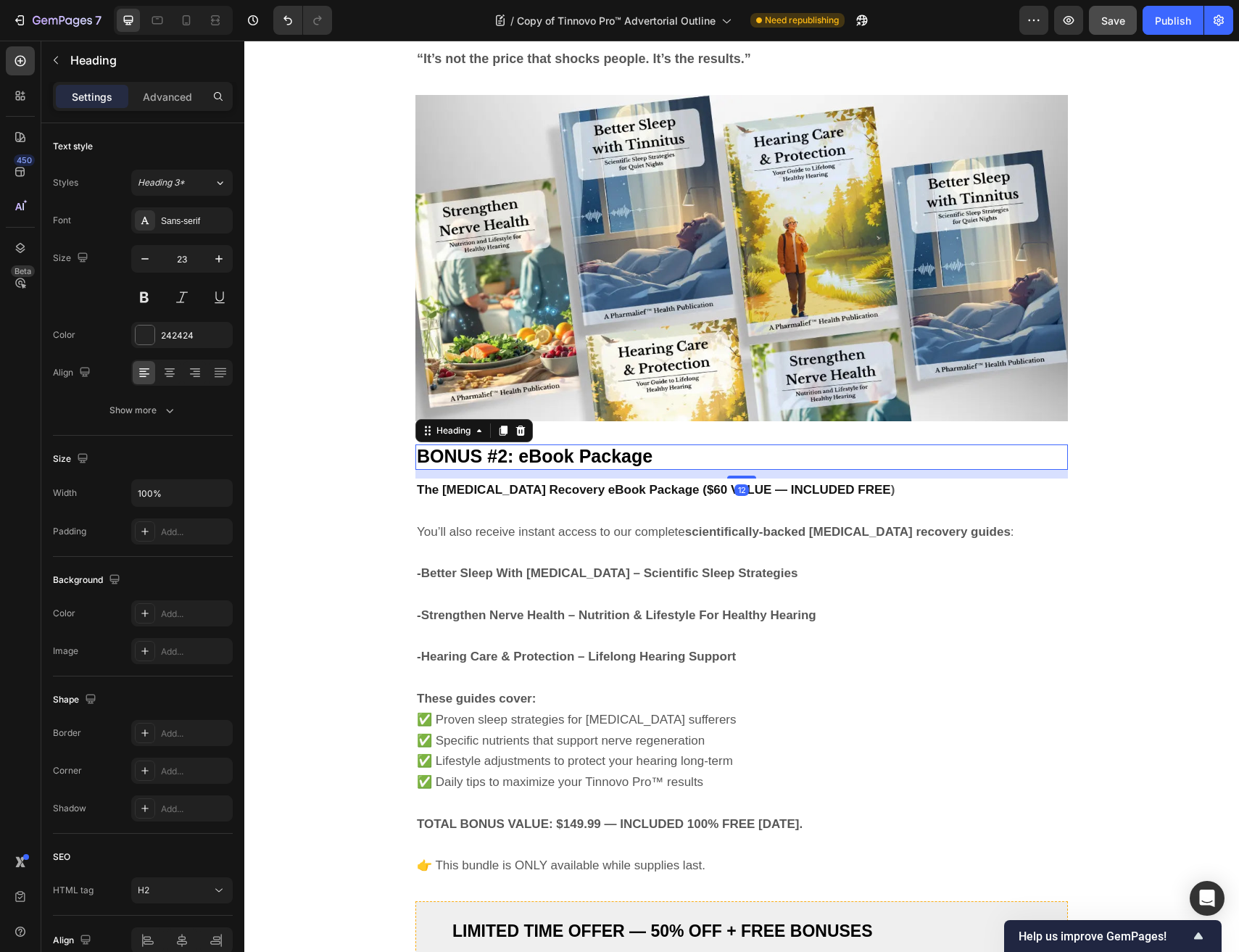
click at [577, 466] on h2 "BONUS #2: eBook Package" at bounding box center [742, 457] width 652 height 26
click at [577, 466] on p "BONUS #2: eBook Package" at bounding box center [742, 457] width 649 height 23
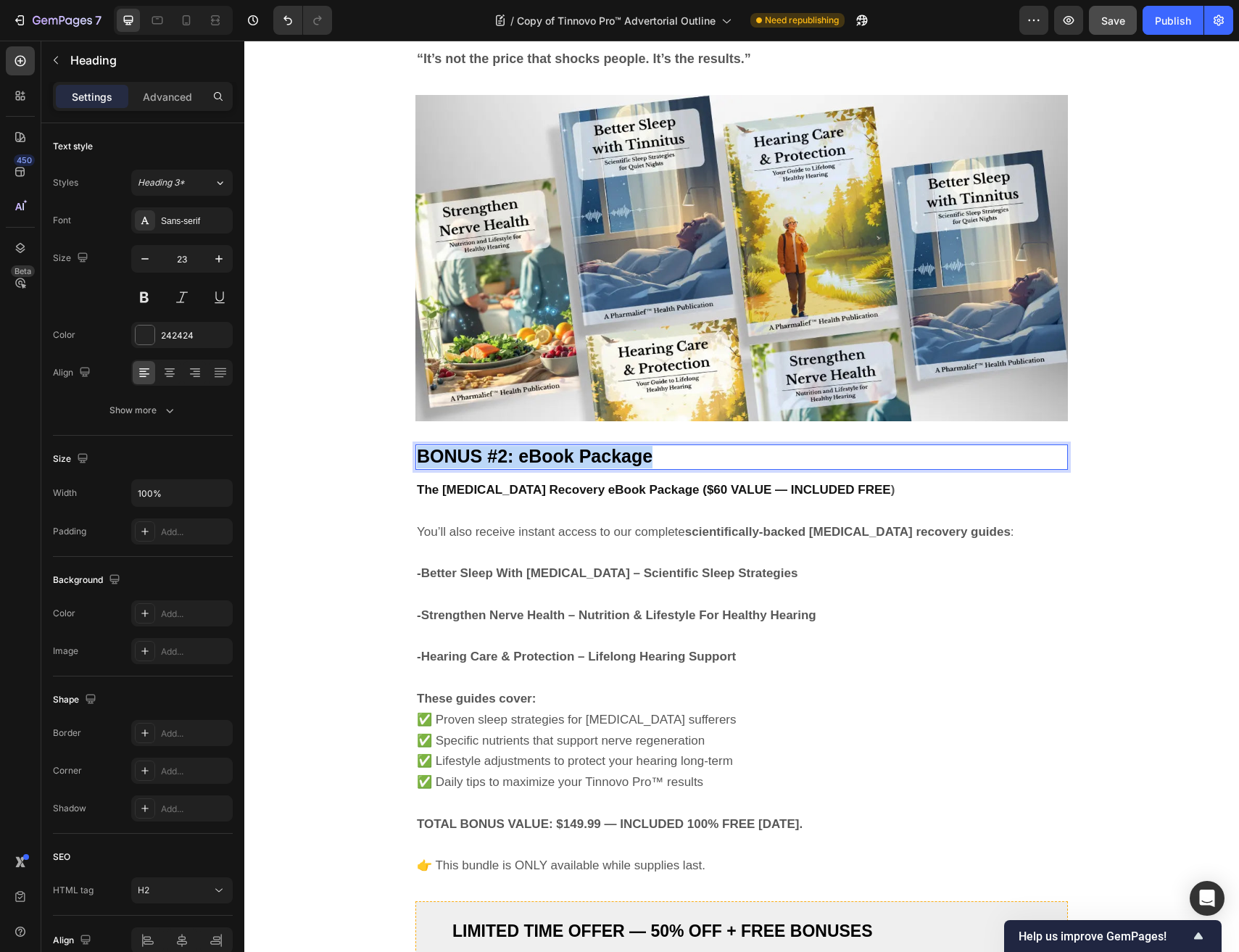
click at [577, 466] on p "BONUS #2: eBook Package" at bounding box center [742, 457] width 649 height 23
click at [619, 455] on span "Recommended Bundle from" at bounding box center [538, 456] width 241 height 20
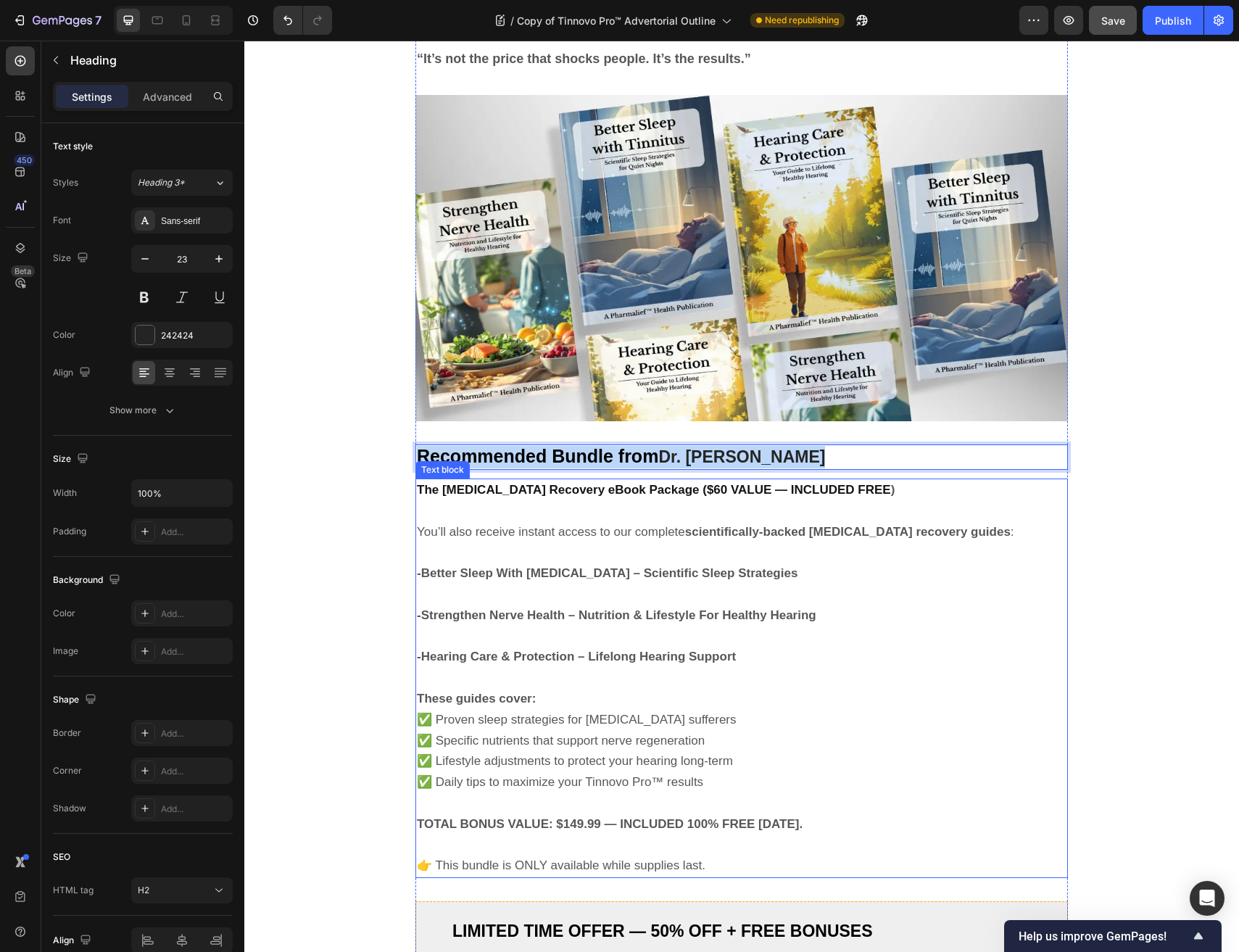
copy p "Recommended Bundle from Dr. Robert Carter"
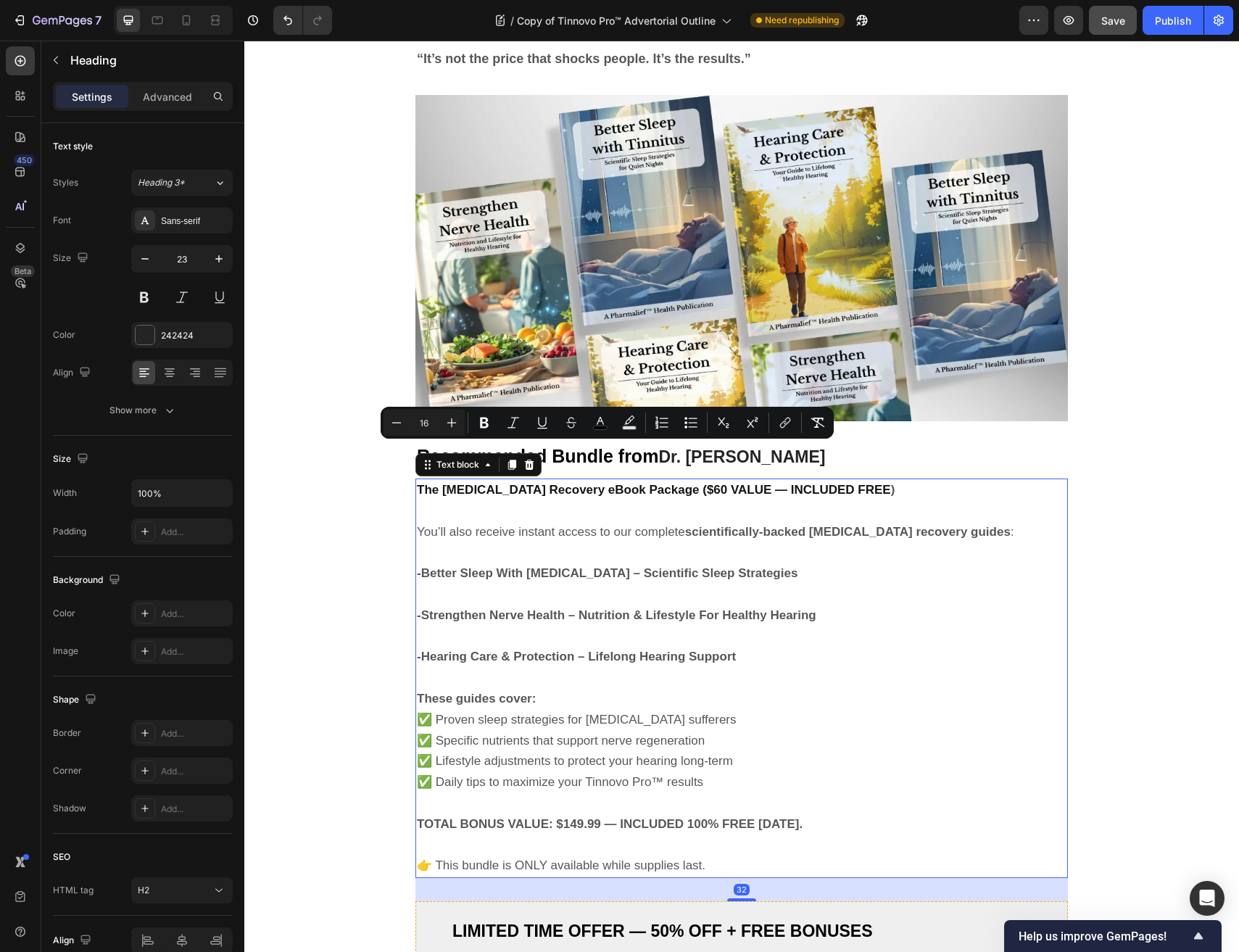
click at [662, 490] on strong "The Tinnitus Recovery eBook Package ($60 VALUE — INCLUDED FREE" at bounding box center [654, 490] width 474 height 14
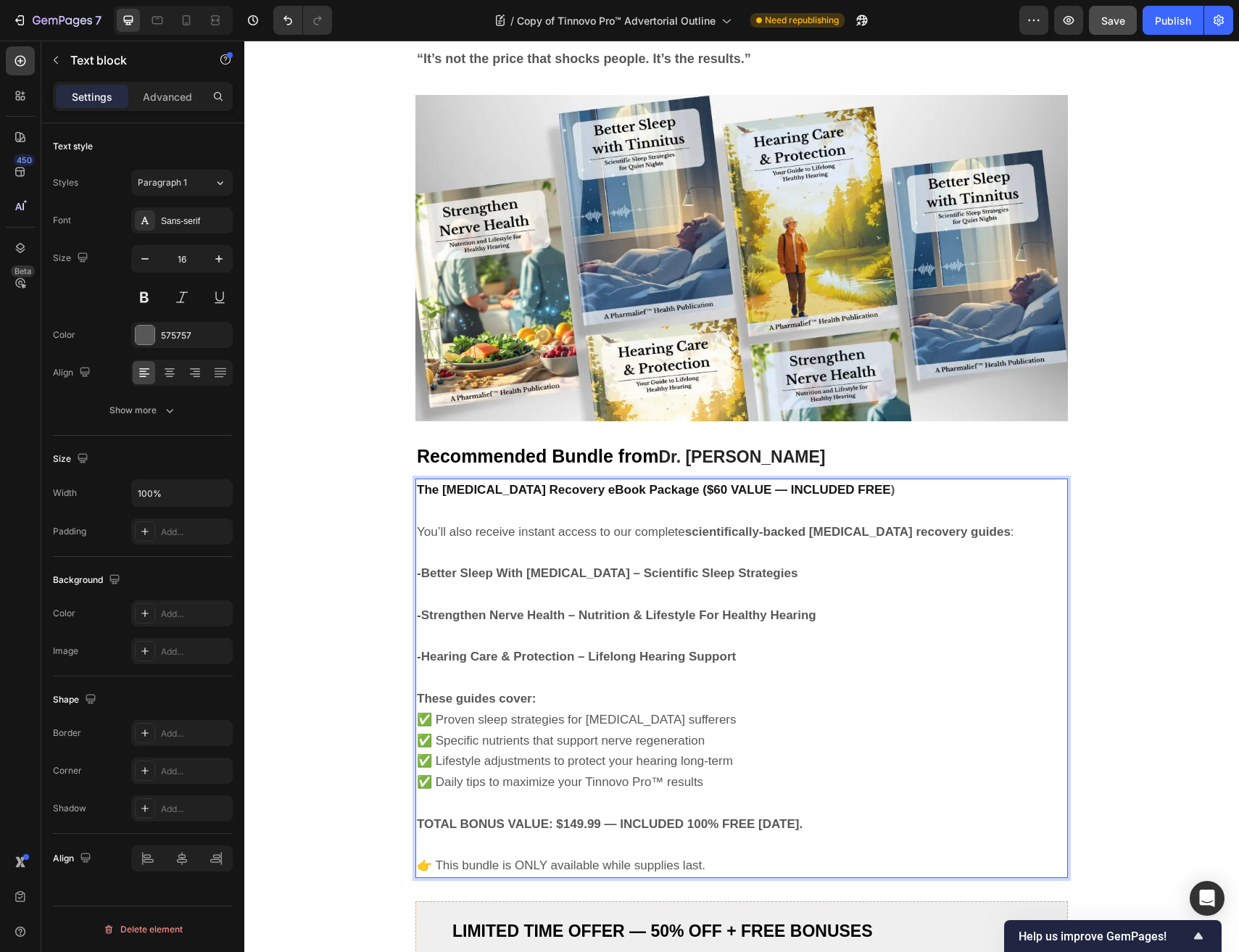
click at [662, 489] on strong "The Tinnitus Recovery eBook Package ($60 VALUE — INCLUDED FREE" at bounding box center [654, 490] width 474 height 14
click at [577, 828] on strong "TOTAL BONUS VALUE: $149.99 — INCLUDED 100% FREE TODAY." at bounding box center [609, 824] width 385 height 14
click at [676, 484] on strong "The Tinnitus Recovery eBook Package ($120 VALUE — INCLUDED FREE" at bounding box center [657, 490] width 480 height 14
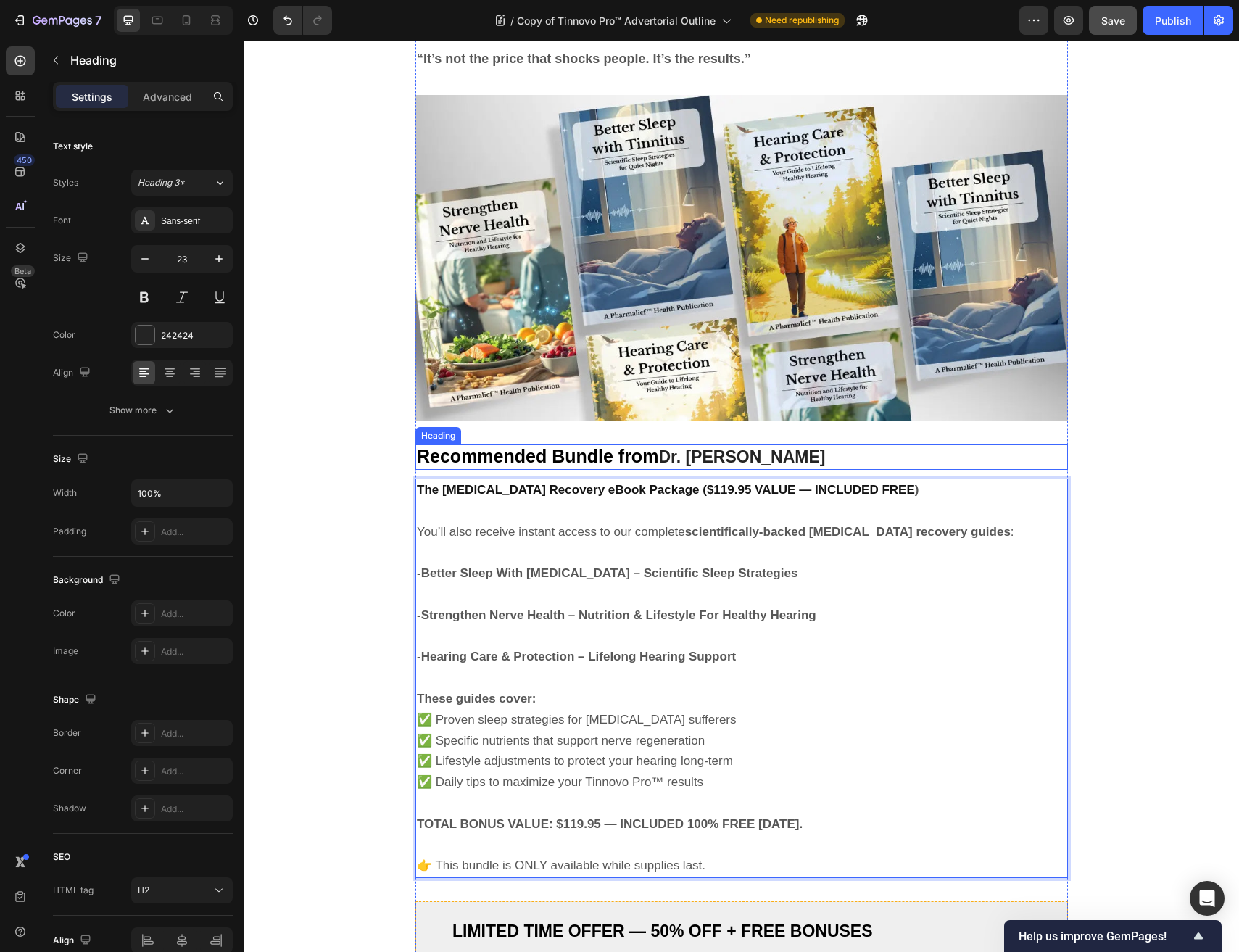
click at [740, 454] on strong "Dr. Robert Carter" at bounding box center [742, 457] width 167 height 19
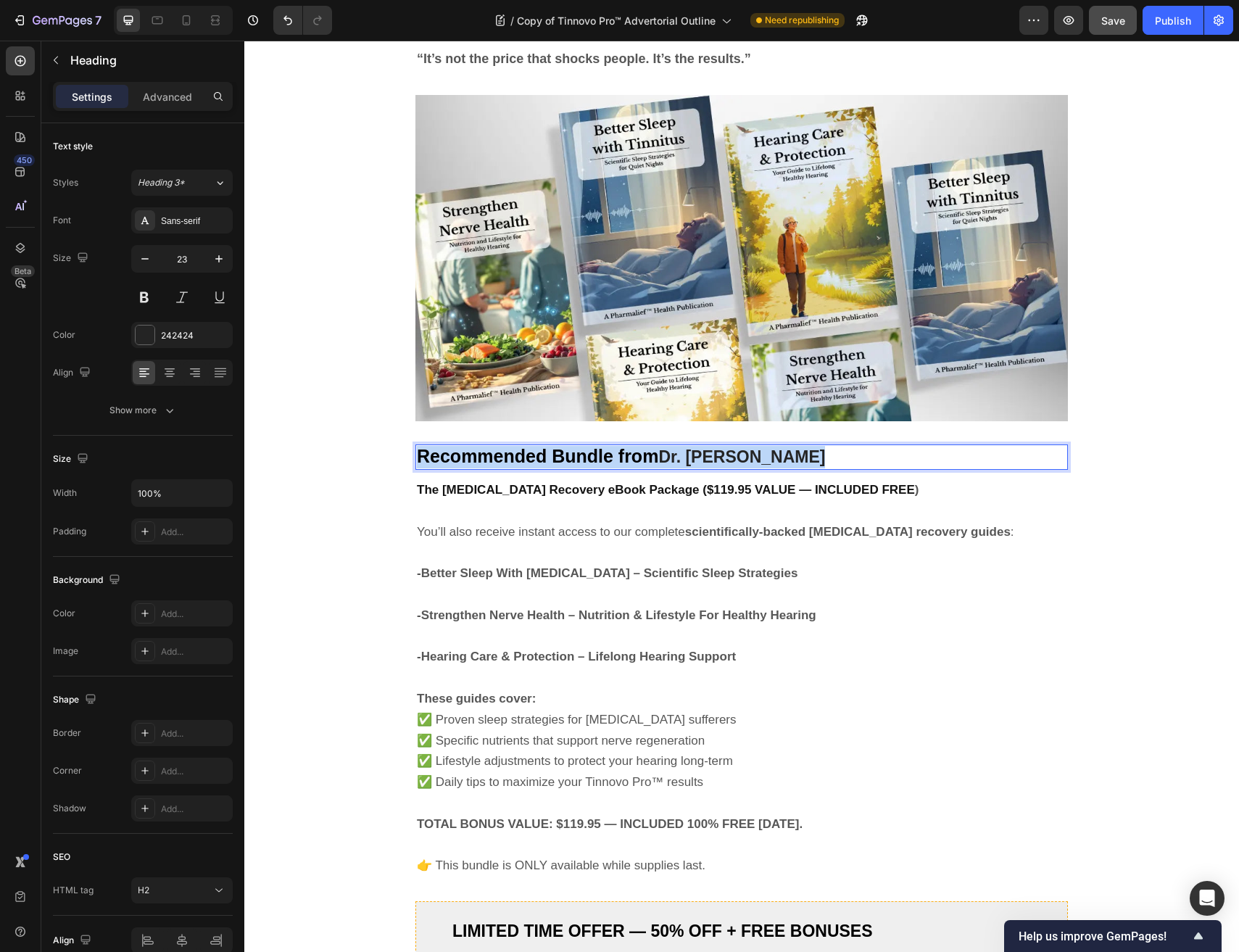
click at [740, 454] on strong "Dr. Robert Carter" at bounding box center [742, 457] width 167 height 19
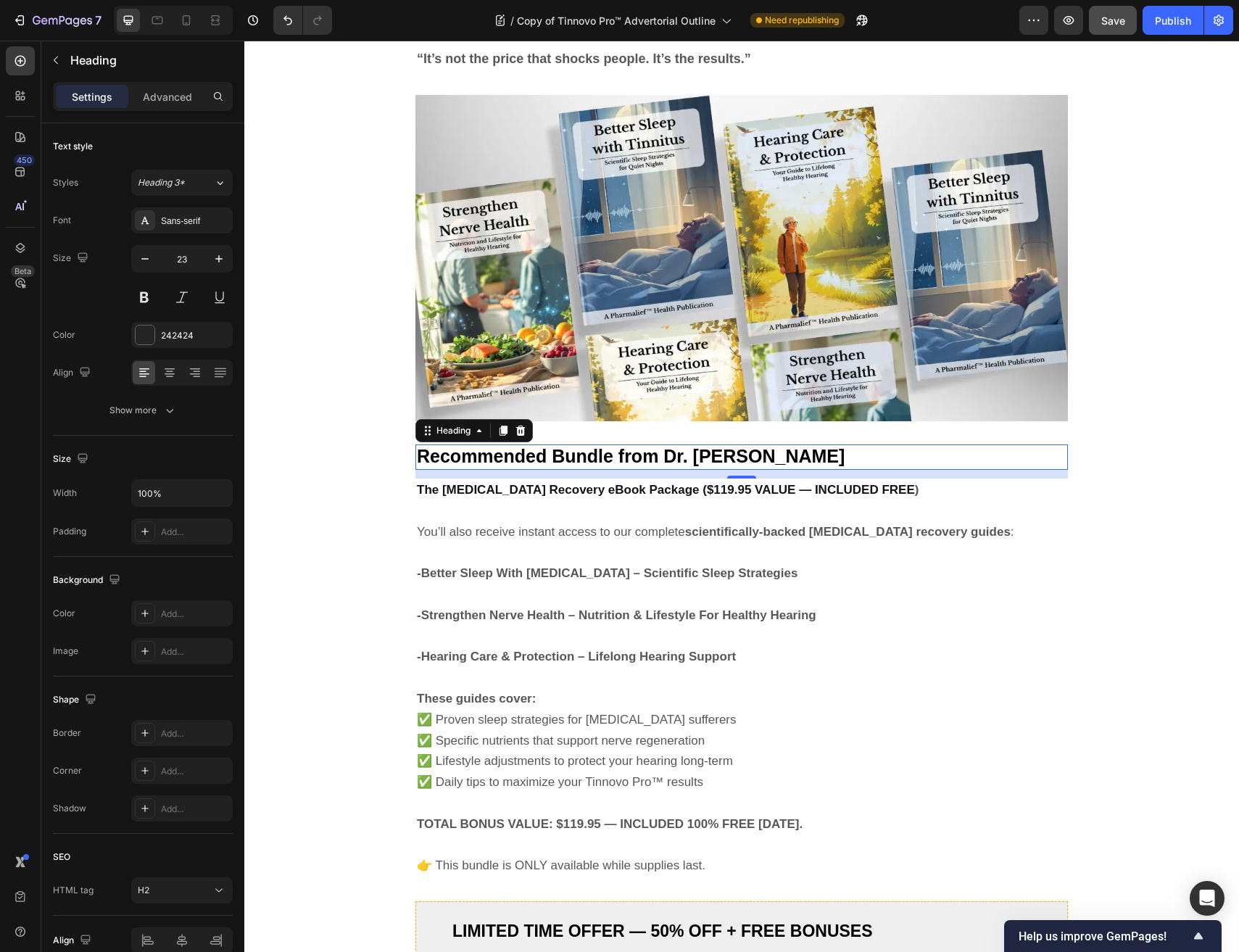
click at [630, 662] on strong "-Hearing Care & Protection – Lifelong Hearing Support" at bounding box center [577, 656] width 319 height 14
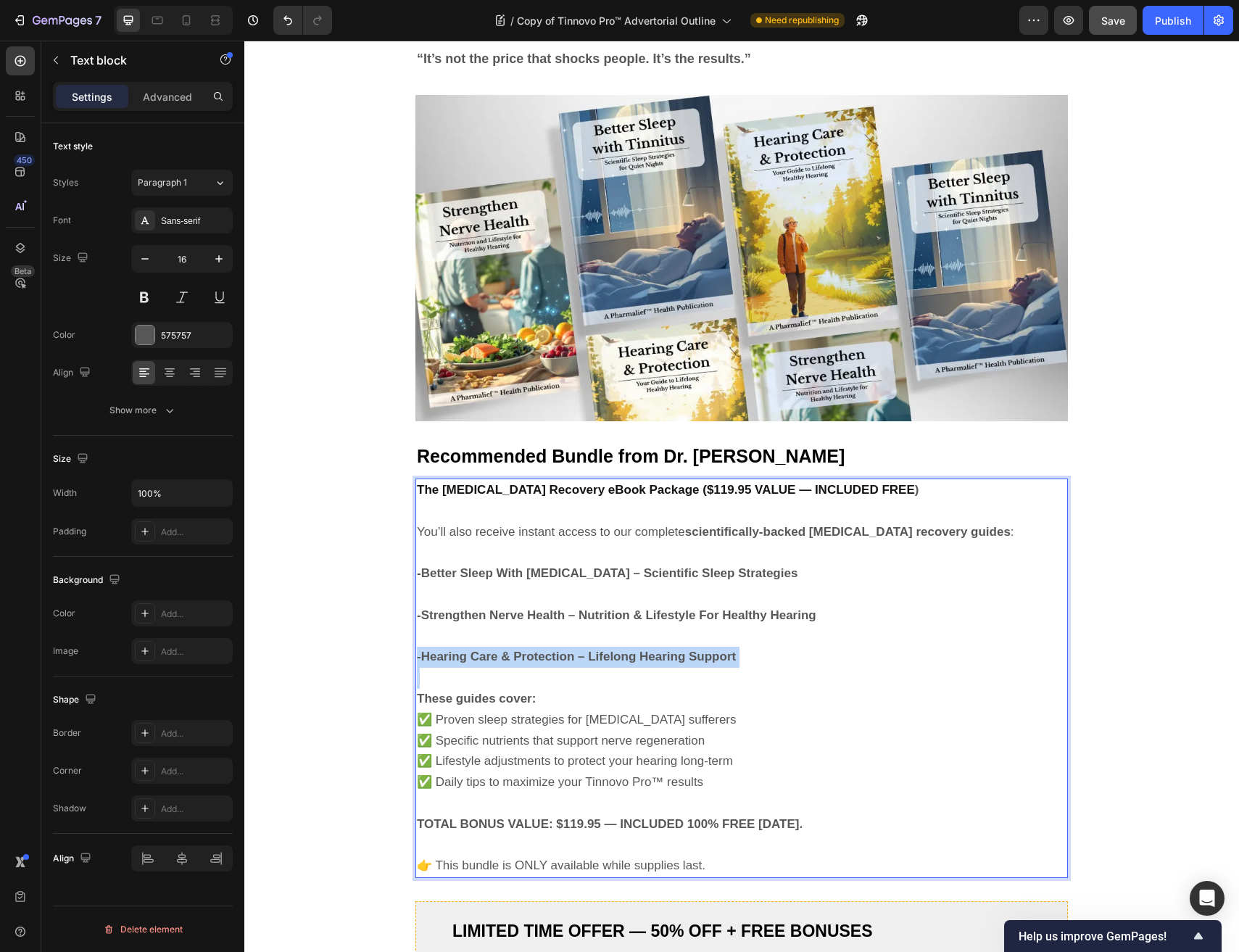
click at [630, 662] on strong "-Hearing Care & Protection – Lifelong Hearing Support" at bounding box center [577, 656] width 319 height 14
click at [435, 522] on p "You’ll also receive instant access to our complete scientifically-backed tinnit…" at bounding box center [742, 532] width 649 height 21
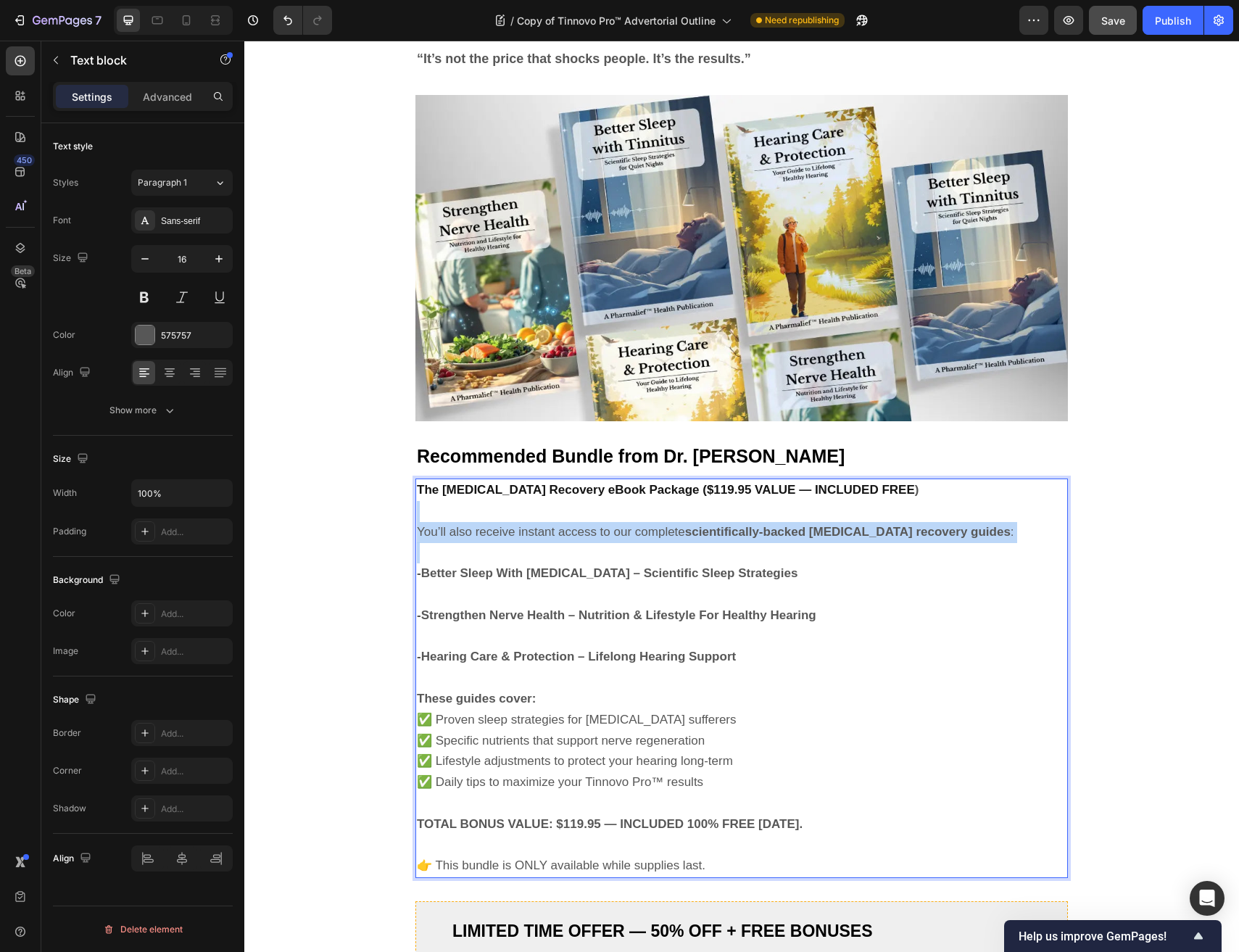
drag, startPoint x: 430, startPoint y: 518, endPoint x: 935, endPoint y: 546, distance: 505.8
click at [936, 549] on div "The Tinnitus Recovery eBook Package ($119.95 VALUE — INCLUDED FREE ) You’ll als…" at bounding box center [742, 678] width 652 height 399
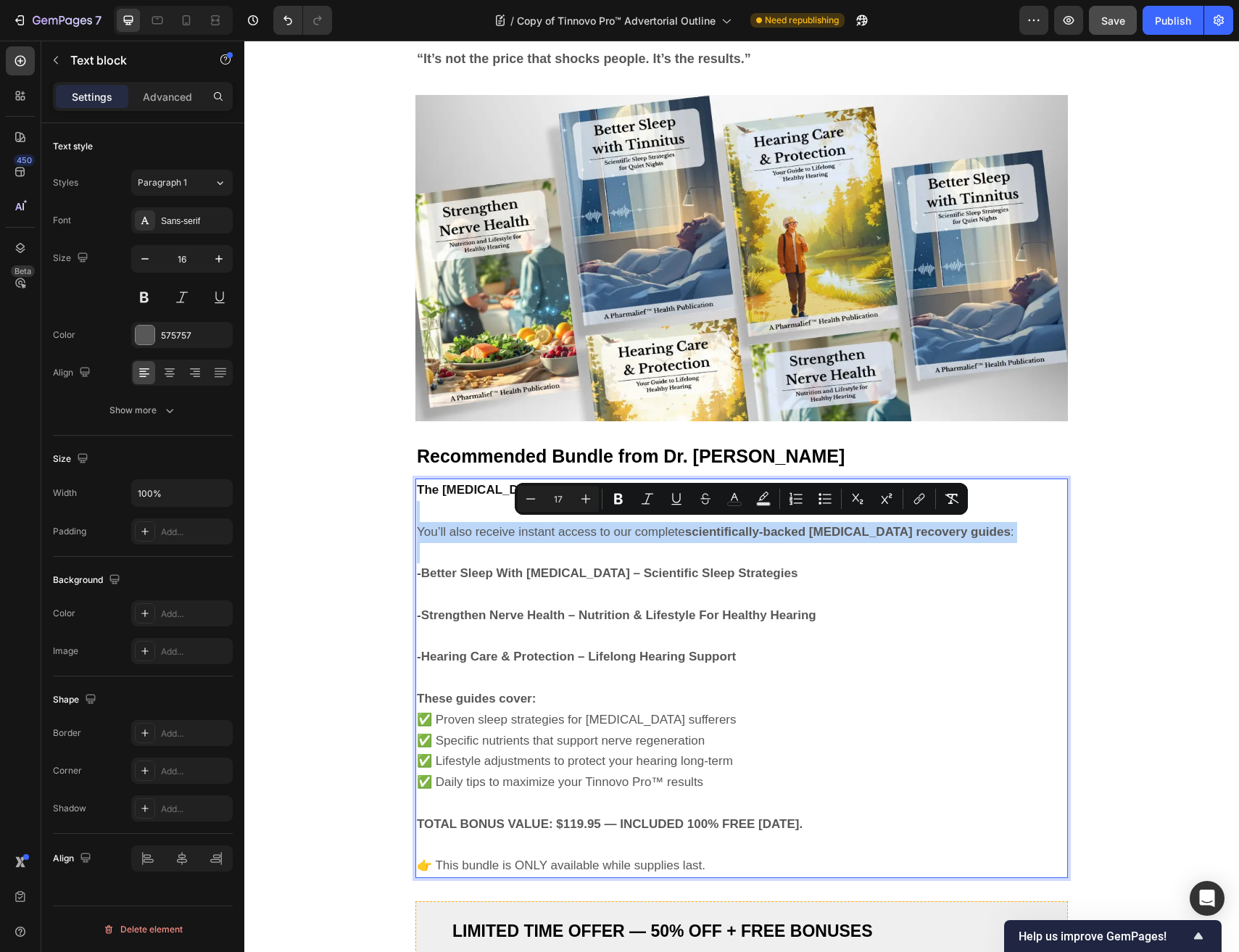
click at [911, 532] on strong "scientifically-backed tinnitus recovery guides" at bounding box center [848, 532] width 325 height 14
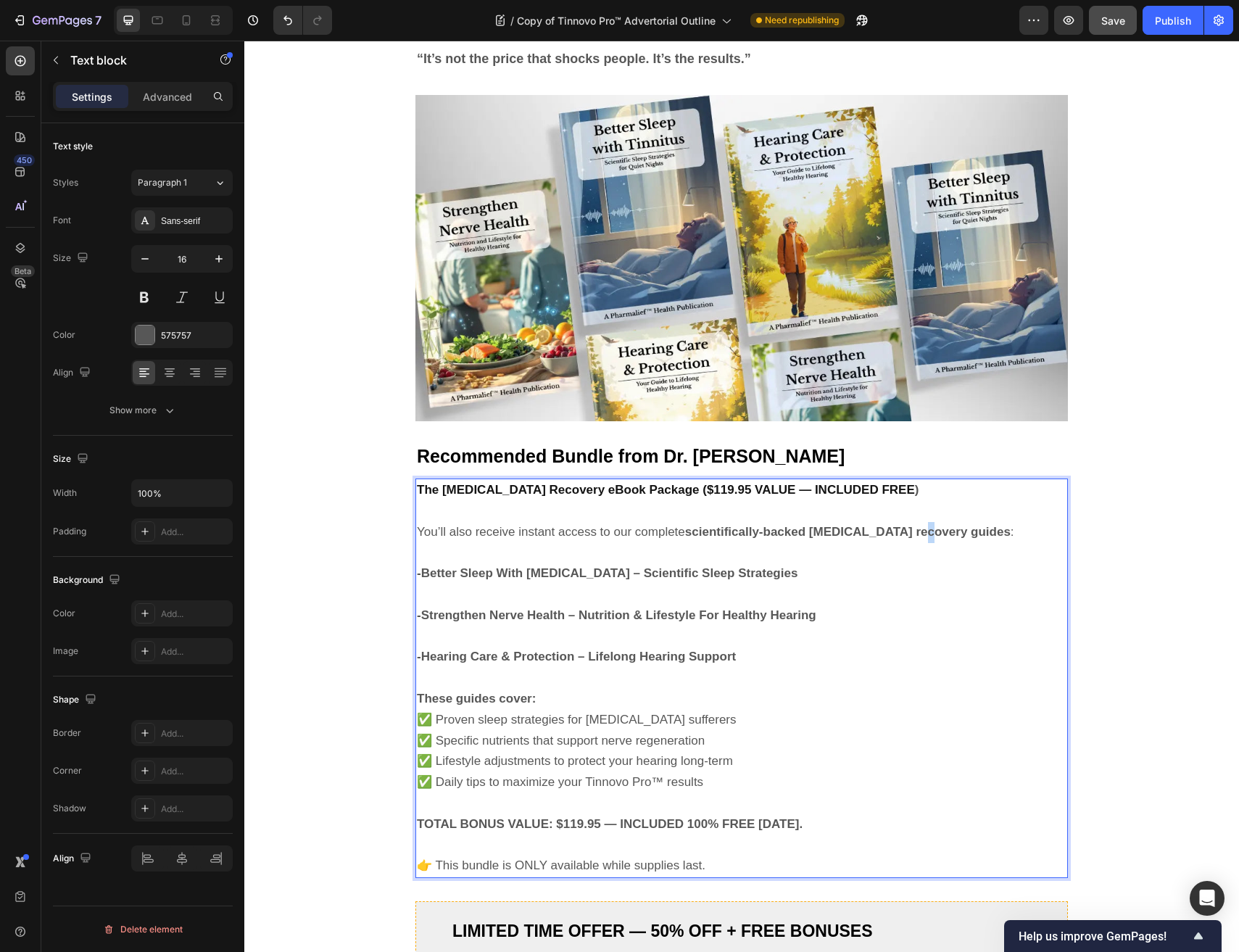
click at [911, 532] on strong "scientifically-backed tinnitus recovery guides" at bounding box center [848, 532] width 325 height 14
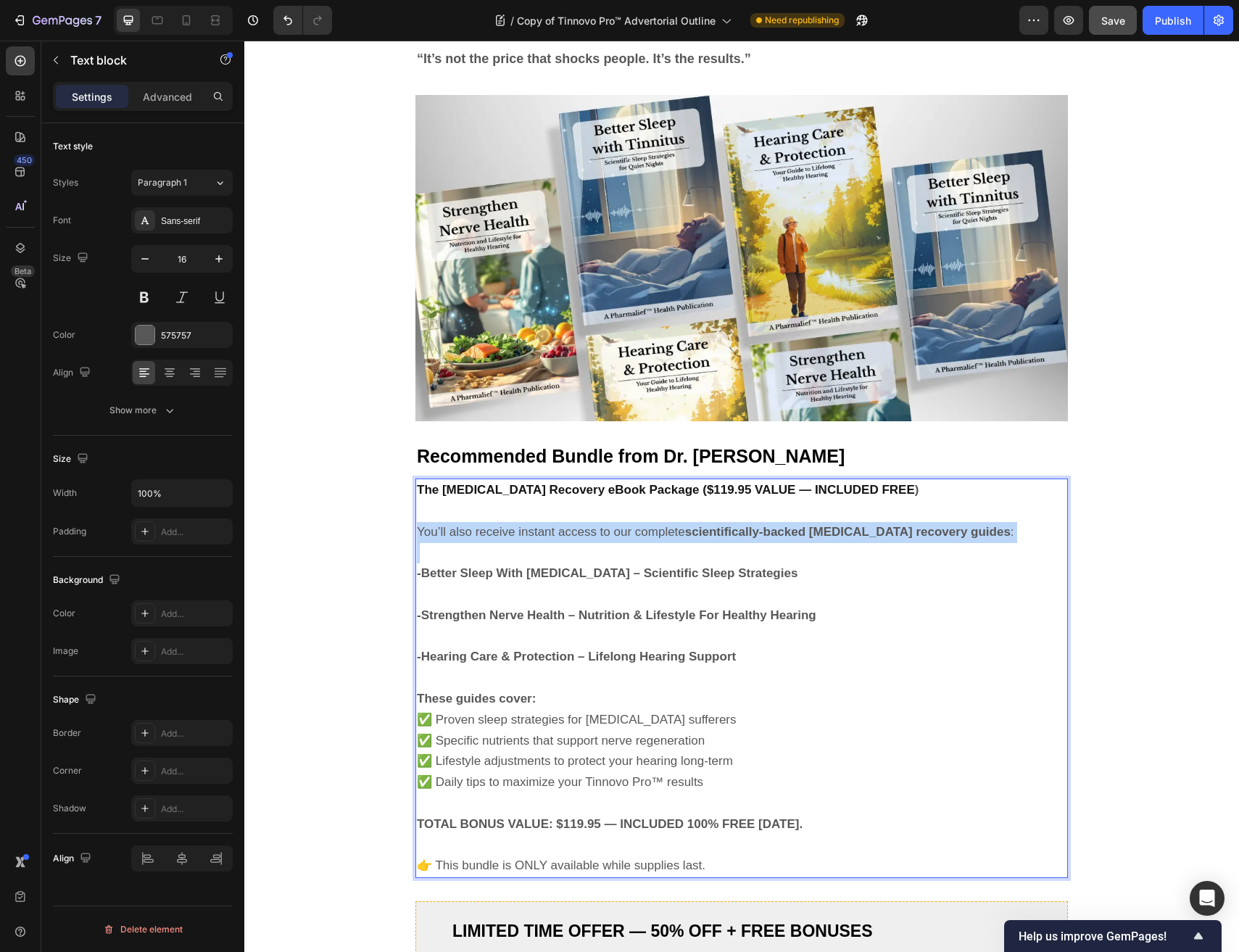
click at [911, 532] on strong "scientifically-backed tinnitus recovery guides" at bounding box center [848, 532] width 325 height 14
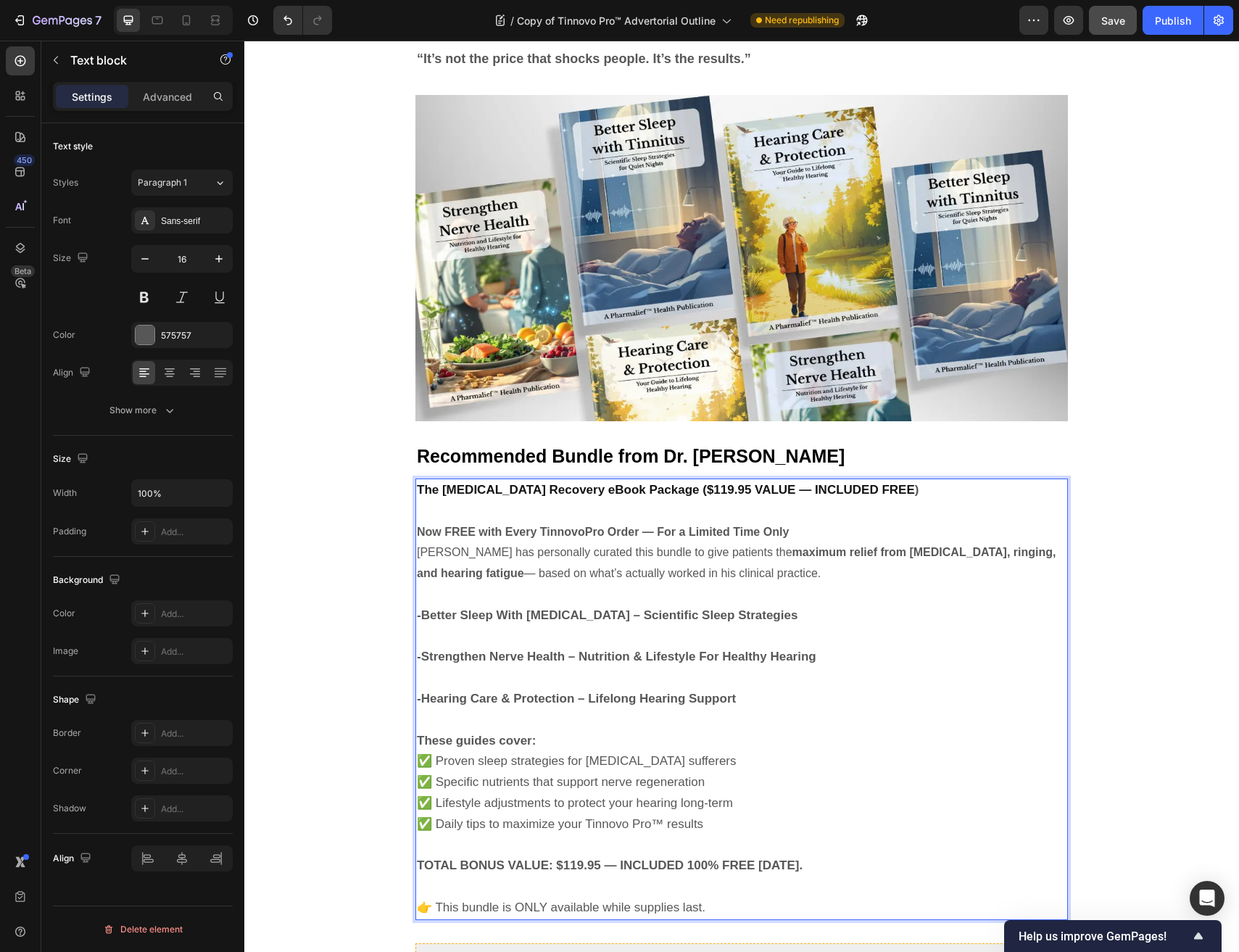
click at [822, 529] on p "Now FREE with Every TinnovoPro Order — For a Limited Time Only" at bounding box center [742, 532] width 649 height 21
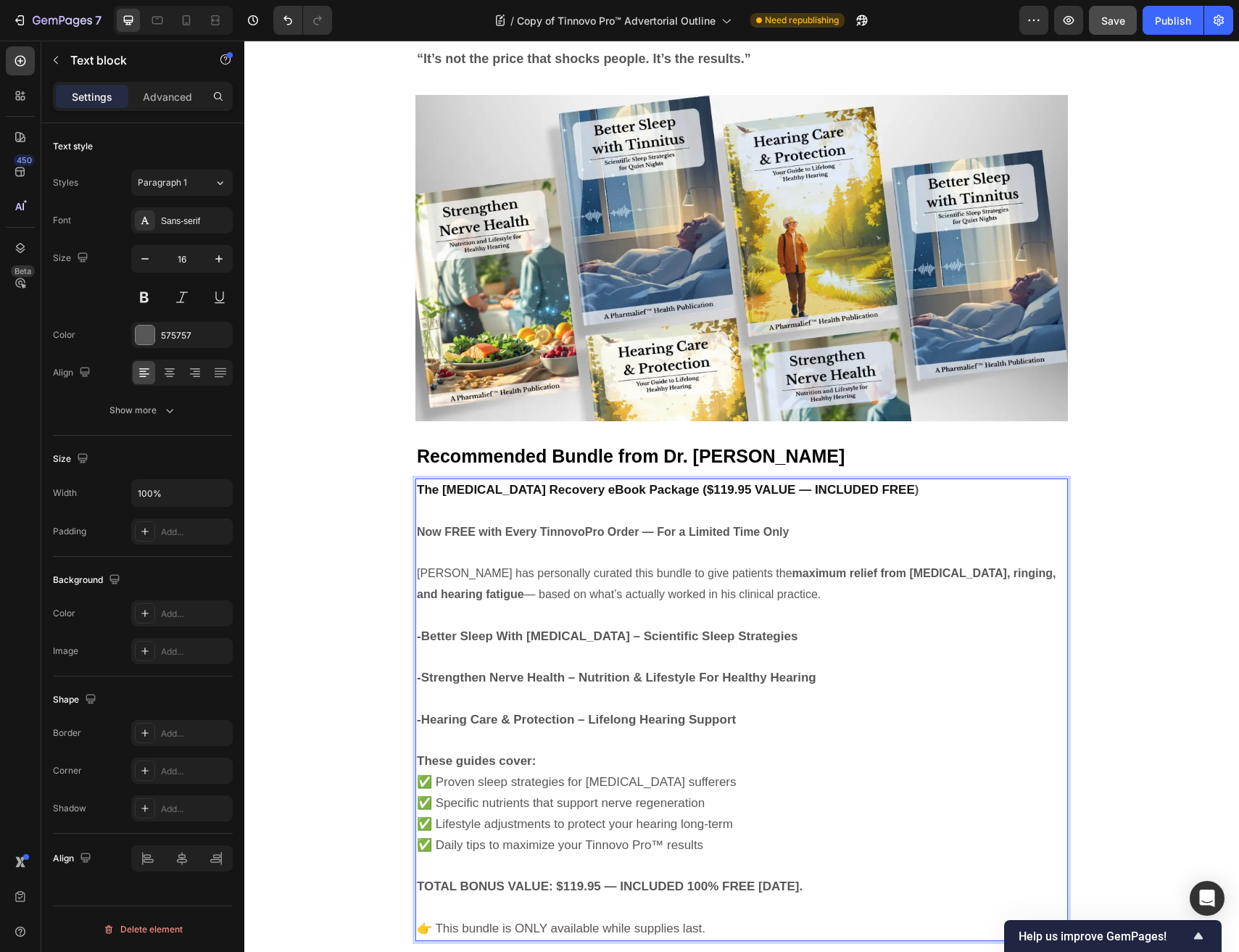
click at [818, 529] on p "Now FREE with Every TinnovoPro Order — For a Limited Time Only" at bounding box center [742, 532] width 649 height 21
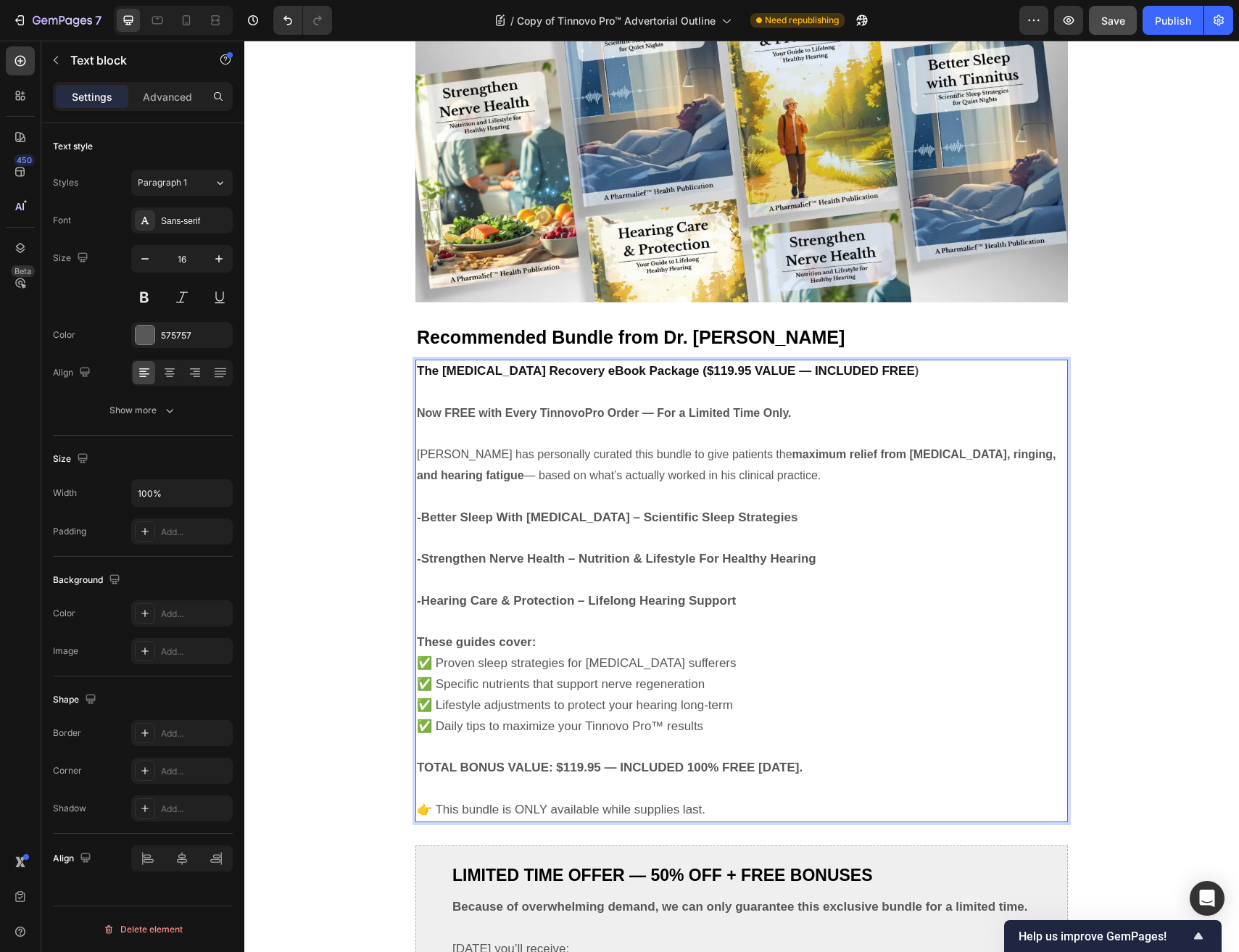
scroll to position [7403, 0]
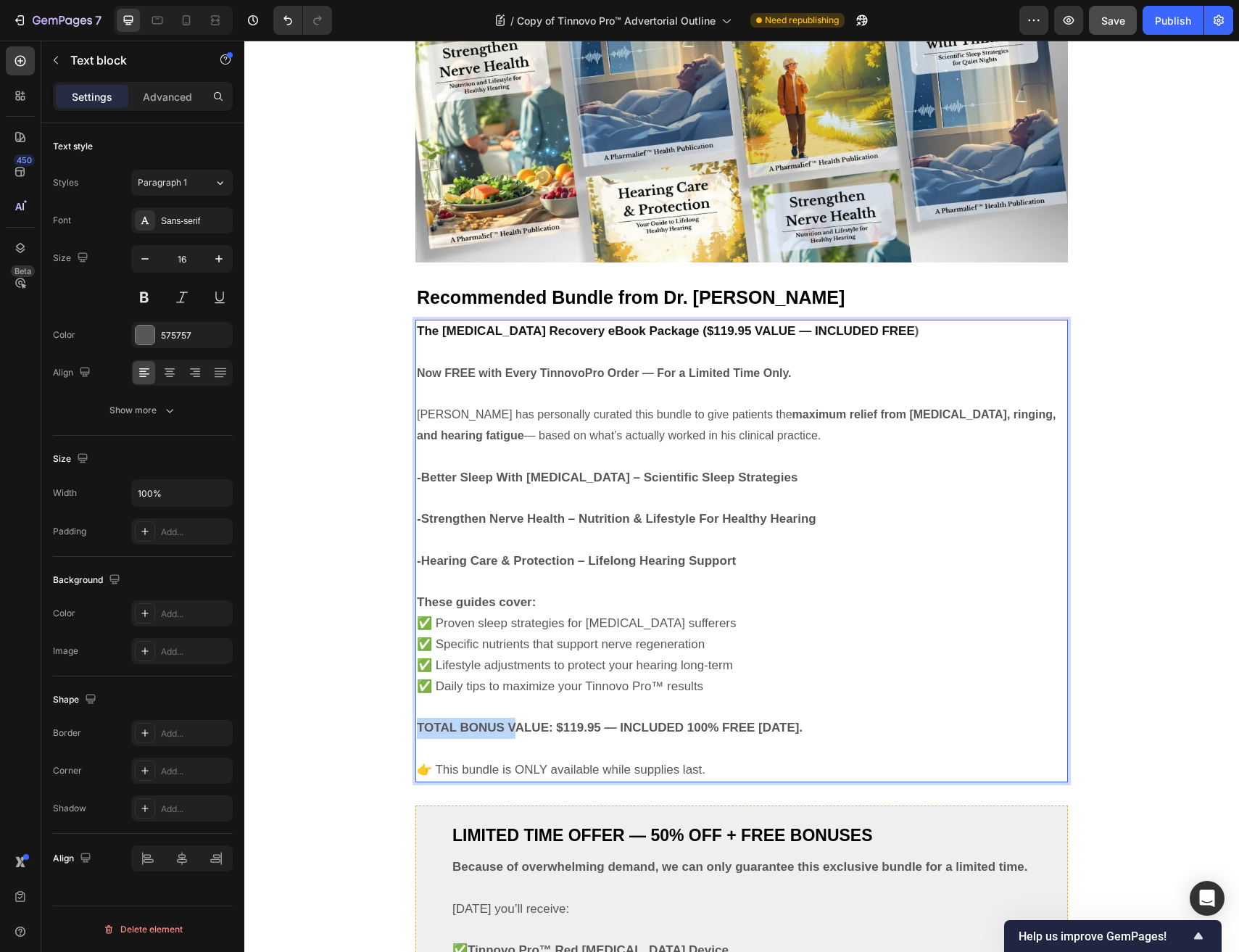
drag, startPoint x: 519, startPoint y: 723, endPoint x: 739, endPoint y: 730, distance: 220.1
click at [529, 722] on p "TOTAL BONUS VALUE: $119.95 — INCLUDED 100% FREE TODAY." at bounding box center [742, 728] width 649 height 21
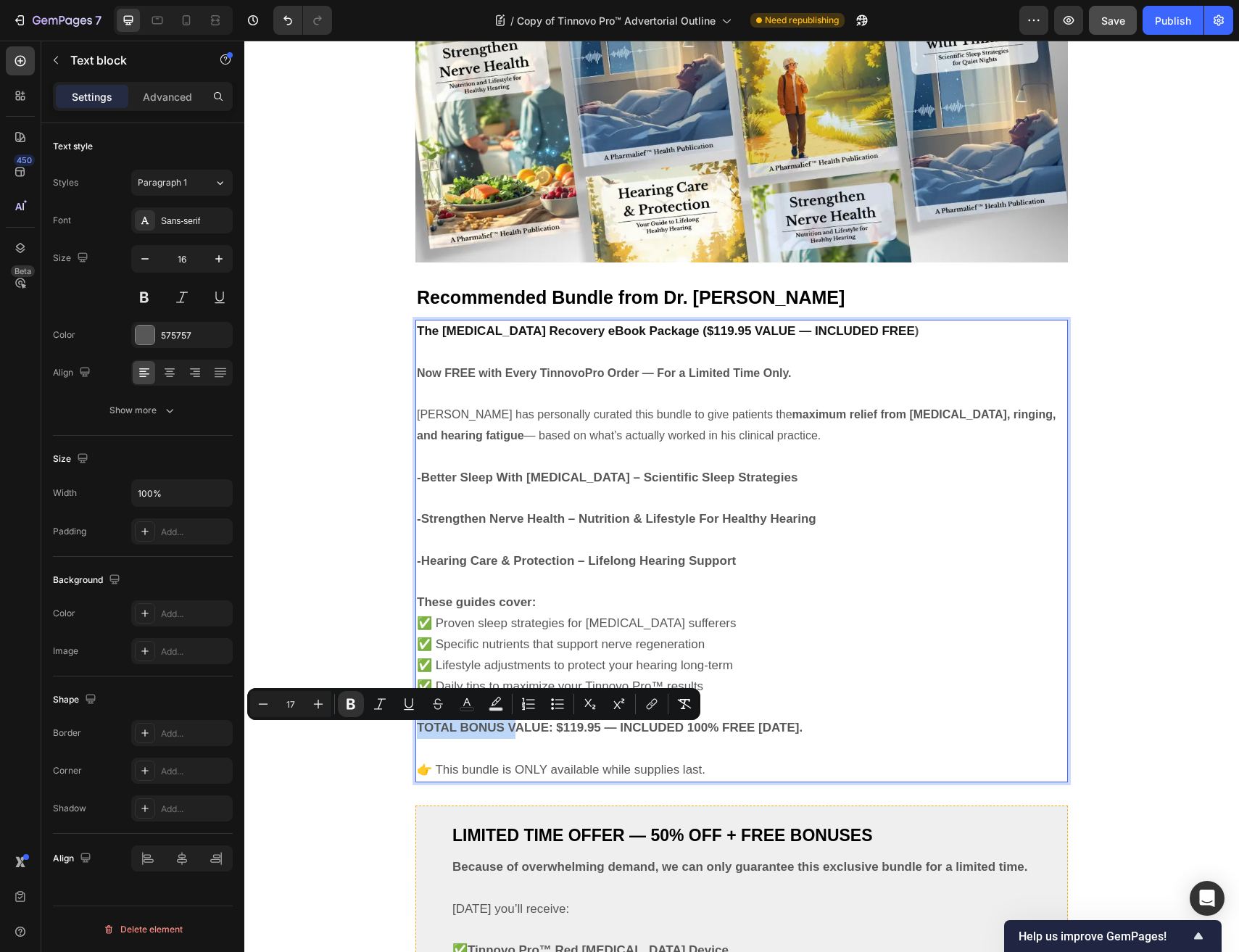
type input "16"
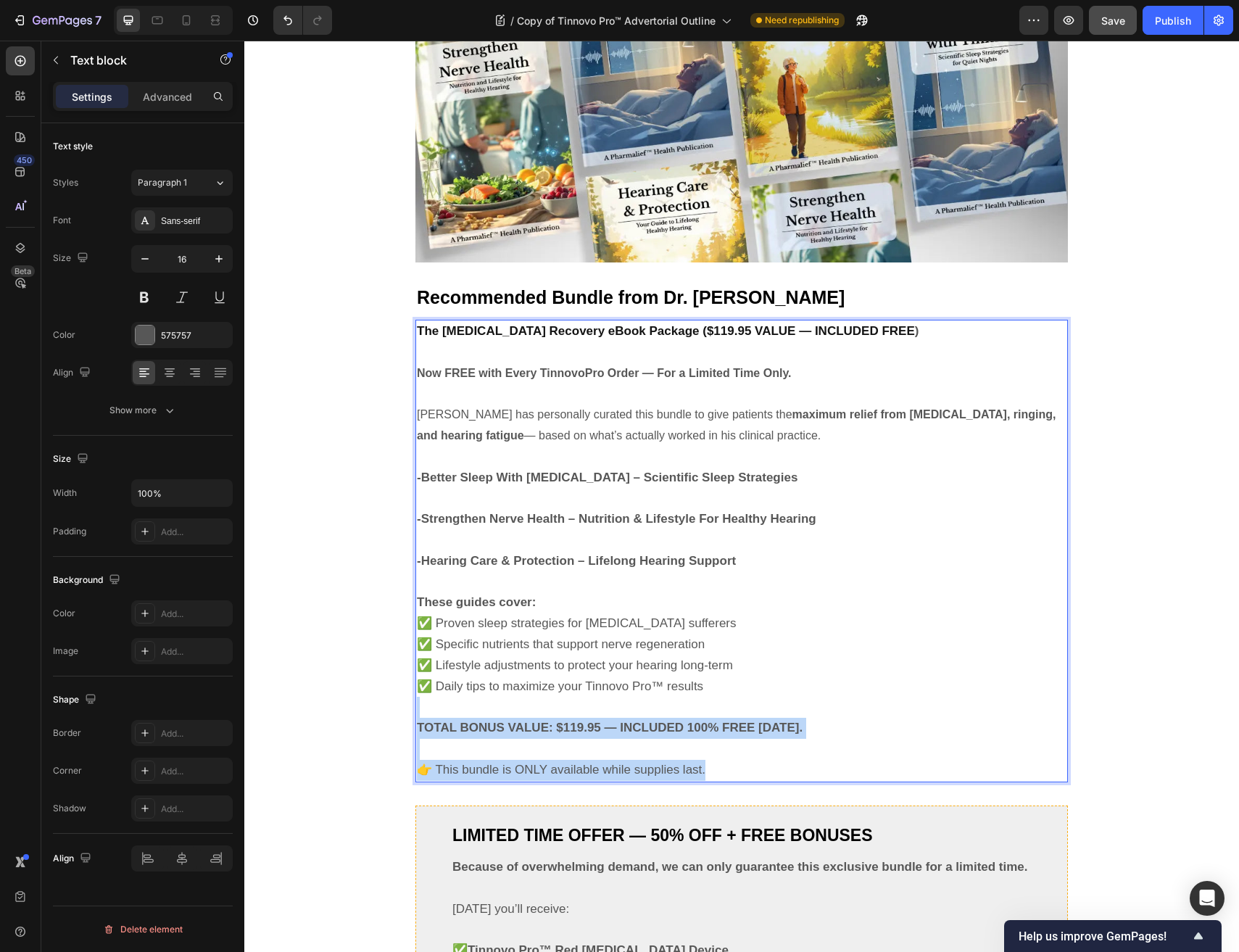
drag, startPoint x: 809, startPoint y: 718, endPoint x: 818, endPoint y: 780, distance: 62.6
click at [818, 780] on div "The Tinnitus Recovery eBook Package ($119.95 VALUE — INCLUDED FREE ) Now FREE w…" at bounding box center [742, 551] width 652 height 462
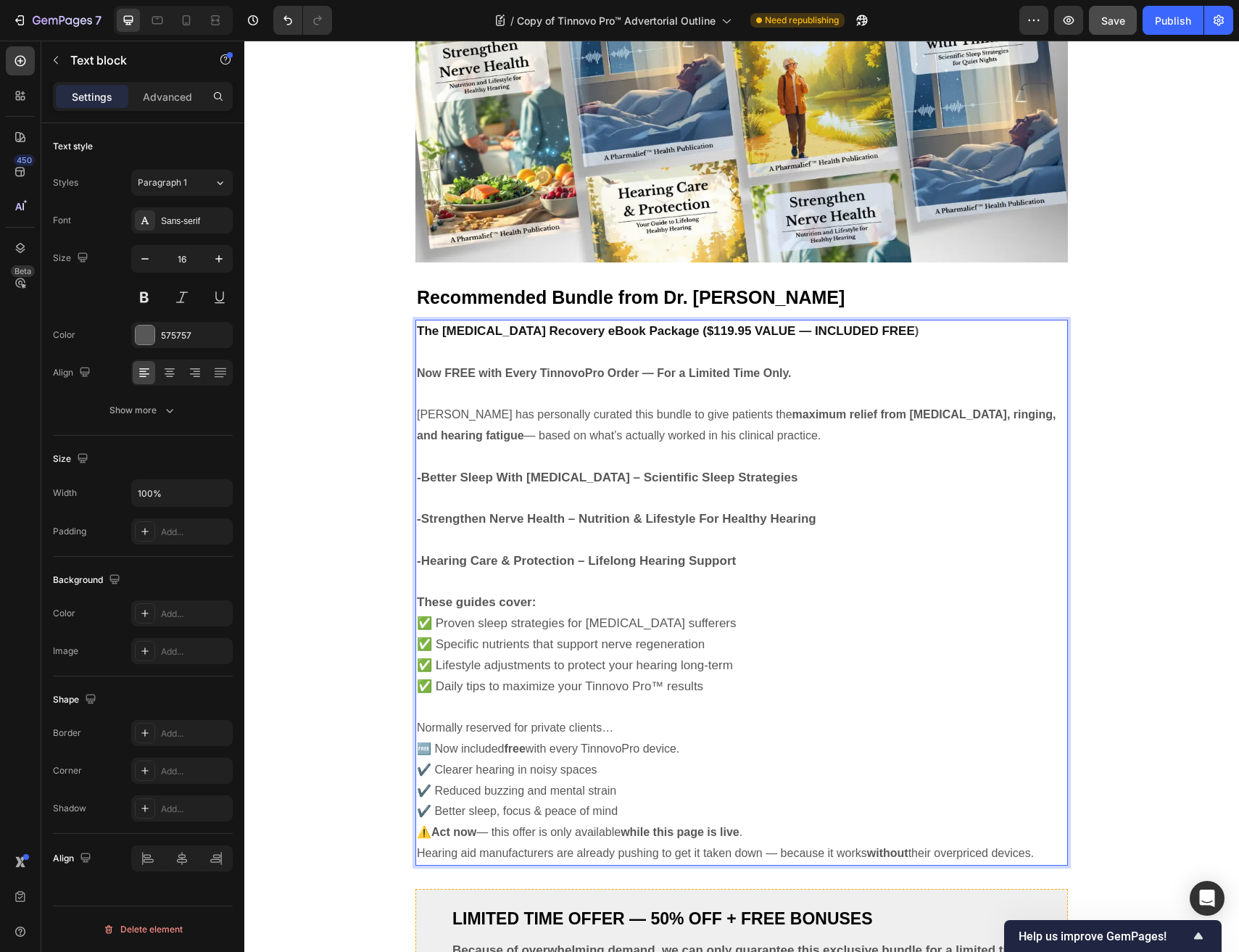
click at [623, 729] on p "Normally reserved for private clients… 🆓 Now included free with every TinnovoPr…" at bounding box center [742, 739] width 649 height 42
click at [420, 730] on p "Normally reserved for private clients… 🆓 Now included free with every TinnovoPr…" at bounding box center [742, 739] width 649 height 42
click at [430, 748] on p "Normally reserved for private clients… 🆓 Now included free with every TinnovoPr…" at bounding box center [742, 739] width 649 height 42
click at [420, 753] on p "Normally reserved for private clients… Now included free with every TinnovoPro …" at bounding box center [742, 739] width 649 height 42
click at [721, 753] on p "Normally reserved for private clients… Now included free with every TinnovoPro …" at bounding box center [742, 739] width 649 height 42
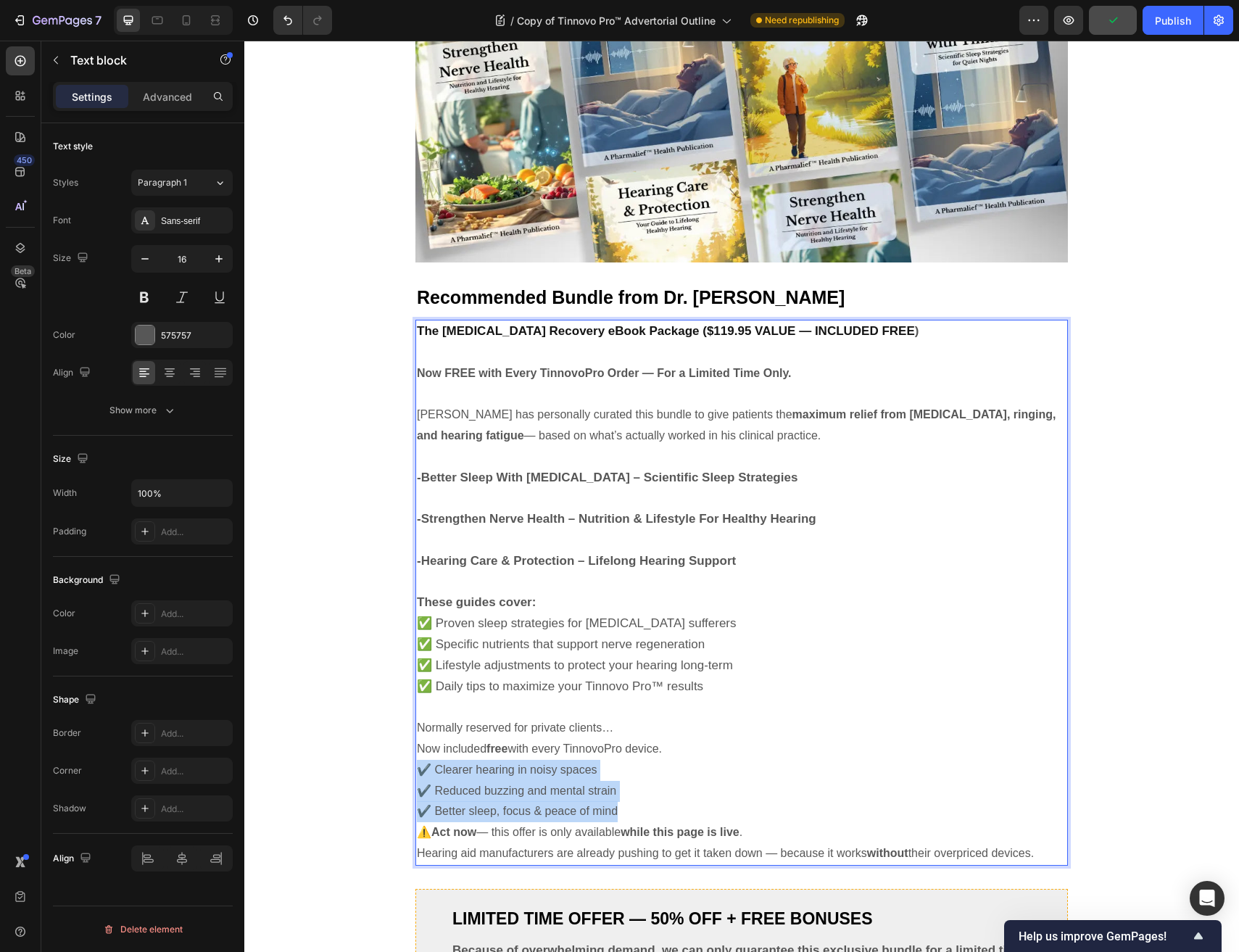
drag, startPoint x: 664, startPoint y: 823, endPoint x: 415, endPoint y: 783, distance: 252.2
click at [416, 783] on div "The Tinnitus Recovery eBook Package ($119.95 VALUE — INCLUDED FREE ) Now FREE w…" at bounding box center [742, 592] width 652 height 546
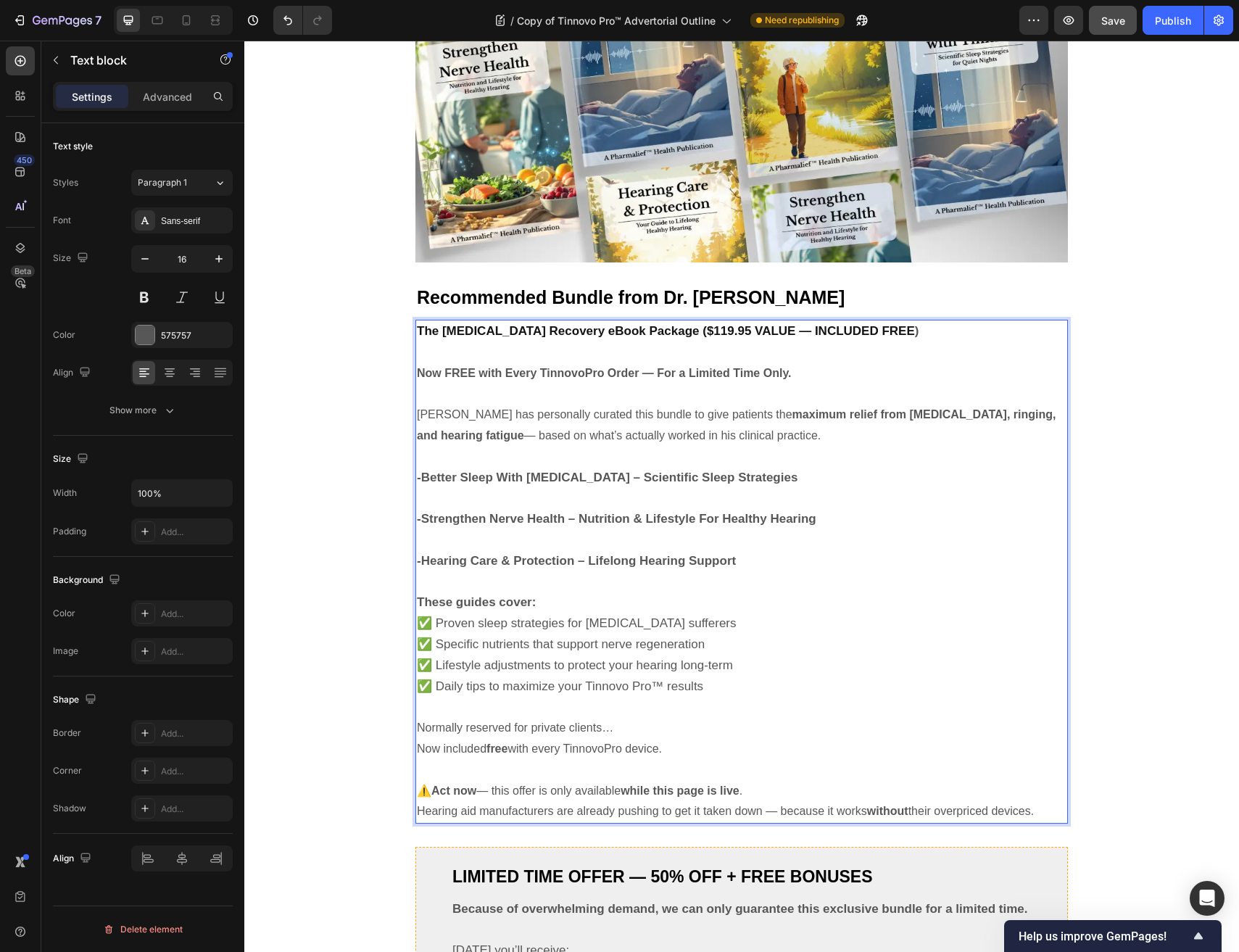
click at [811, 806] on p "⚠️ Act now — this offer is only available while this page is live . Hearing aid…" at bounding box center [742, 802] width 649 height 42
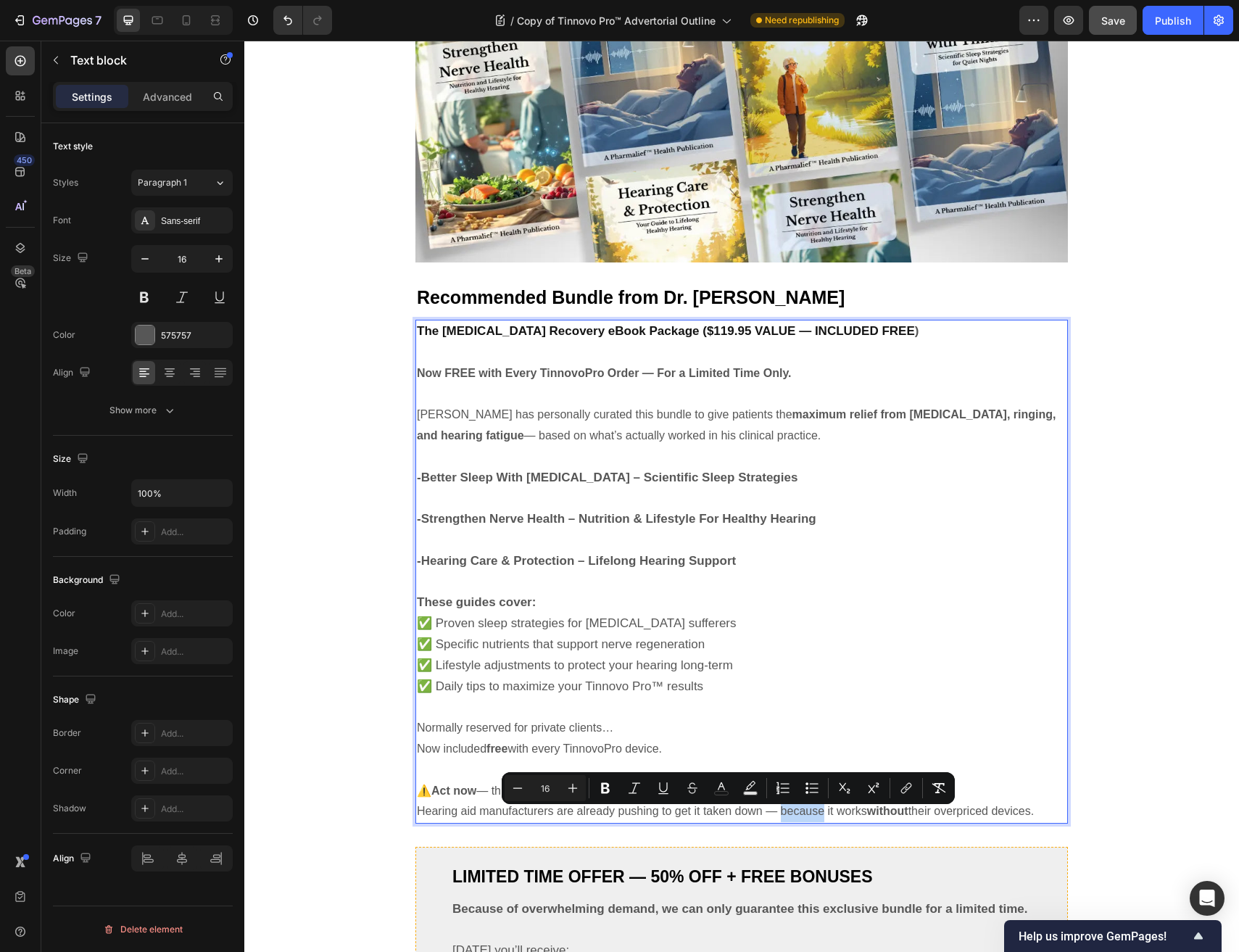
click at [811, 806] on p "⚠️ Act now — this offer is only available while this page is live . Hearing aid…" at bounding box center [742, 802] width 649 height 42
drag, startPoint x: 924, startPoint y: 826, endPoint x: 970, endPoint y: 825, distance: 46.0
click at [925, 823] on p "⚠️ Act now — this offer is only available while this page is live . Hearing aid…" at bounding box center [742, 802] width 649 height 42
click at [1060, 816] on p "⚠️ Act now — this offer is only available while this page is live . Hearing aid…" at bounding box center [742, 802] width 649 height 42
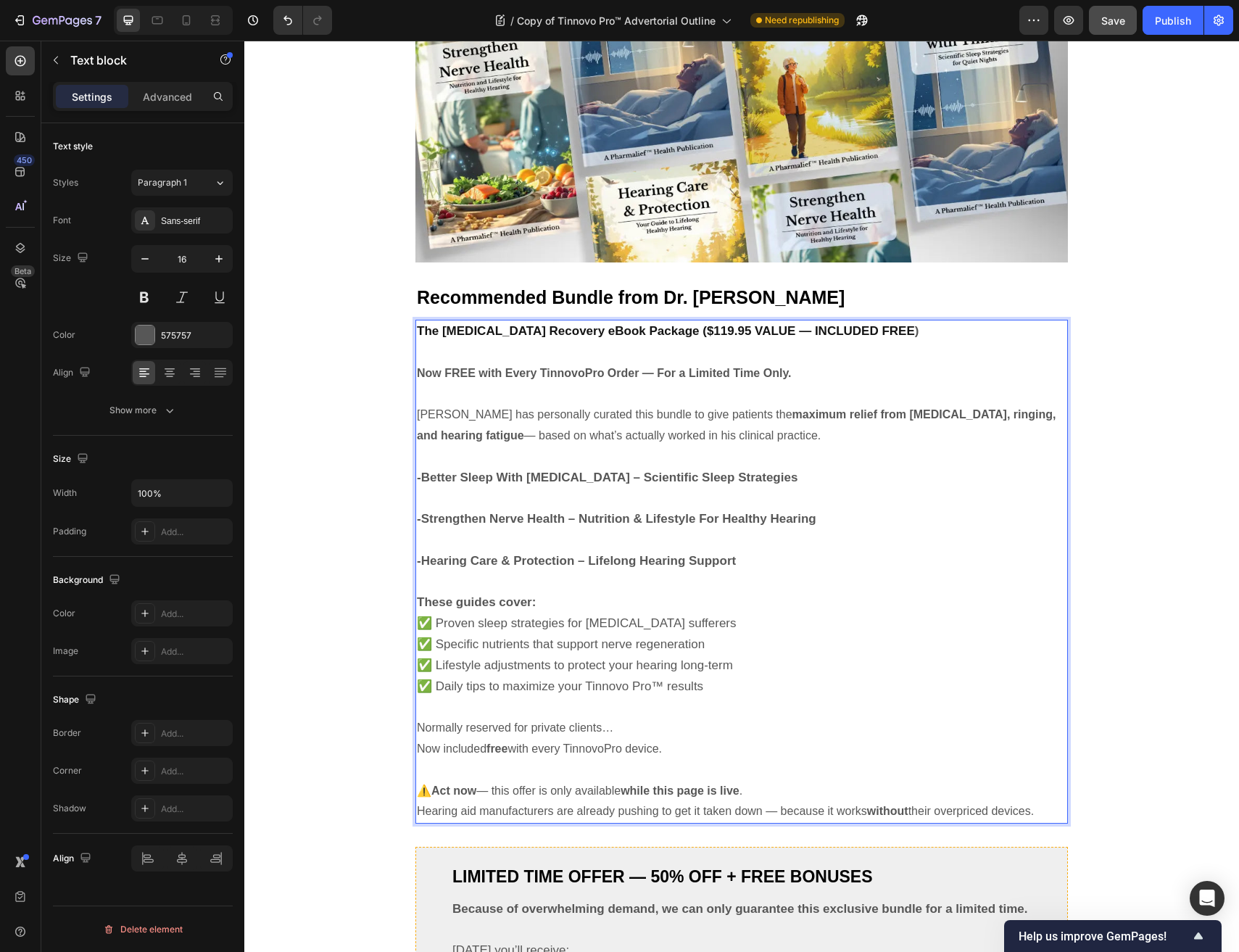
click at [1016, 756] on p "Normally reserved for private clients… Now included free with every TinnovoPro …" at bounding box center [742, 739] width 649 height 42
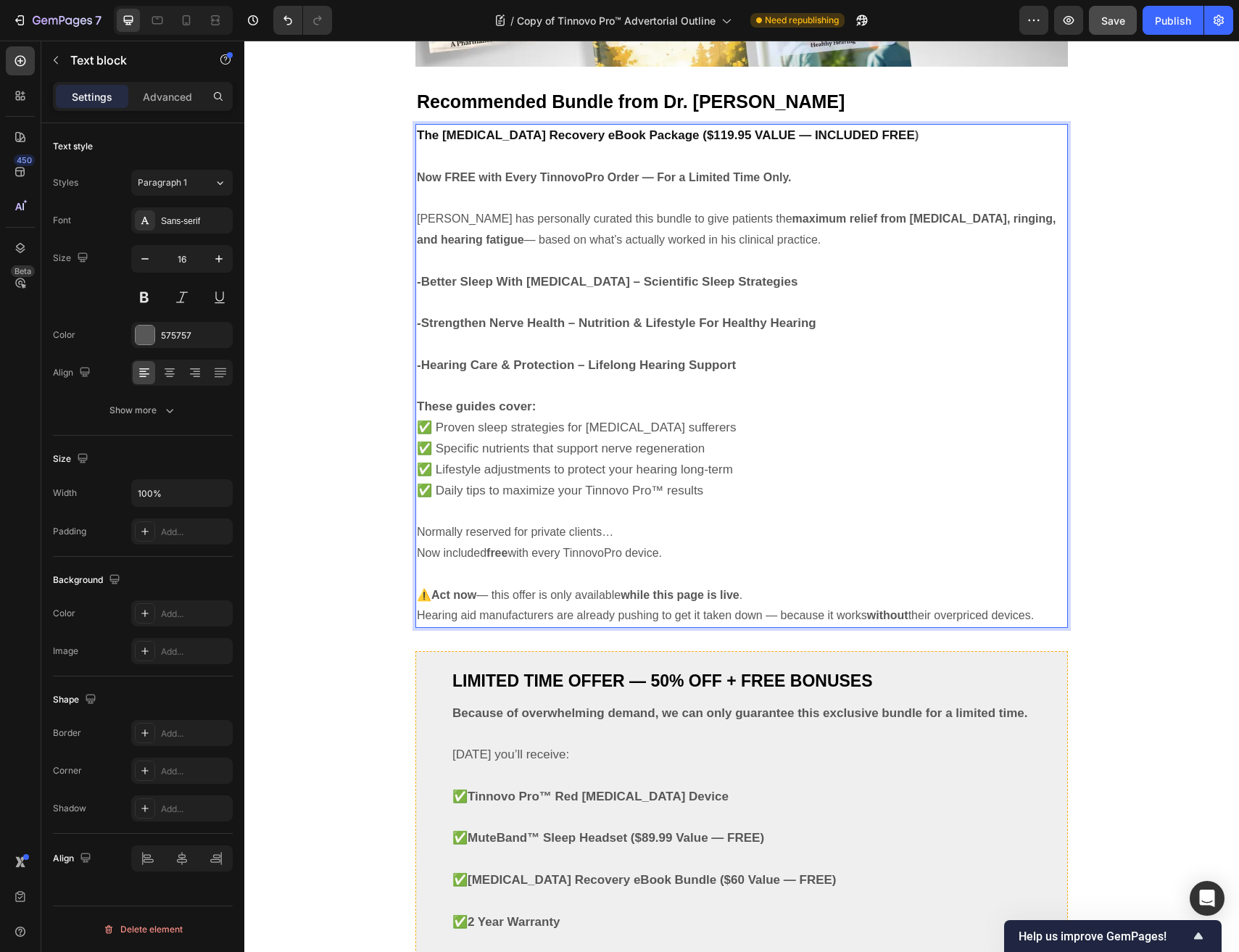
click at [436, 588] on p "⚠️ Act now — this offer is only available while this page is live . Hearing aid…" at bounding box center [742, 606] width 649 height 42
drag, startPoint x: 417, startPoint y: 595, endPoint x: 1091, endPoint y: 627, distance: 674.8
click at [1091, 627] on div "Silence in Weeks — For Less Than the Cost of One Doctor Visit Heading Let’s be …" at bounding box center [742, 110] width 973 height 2532
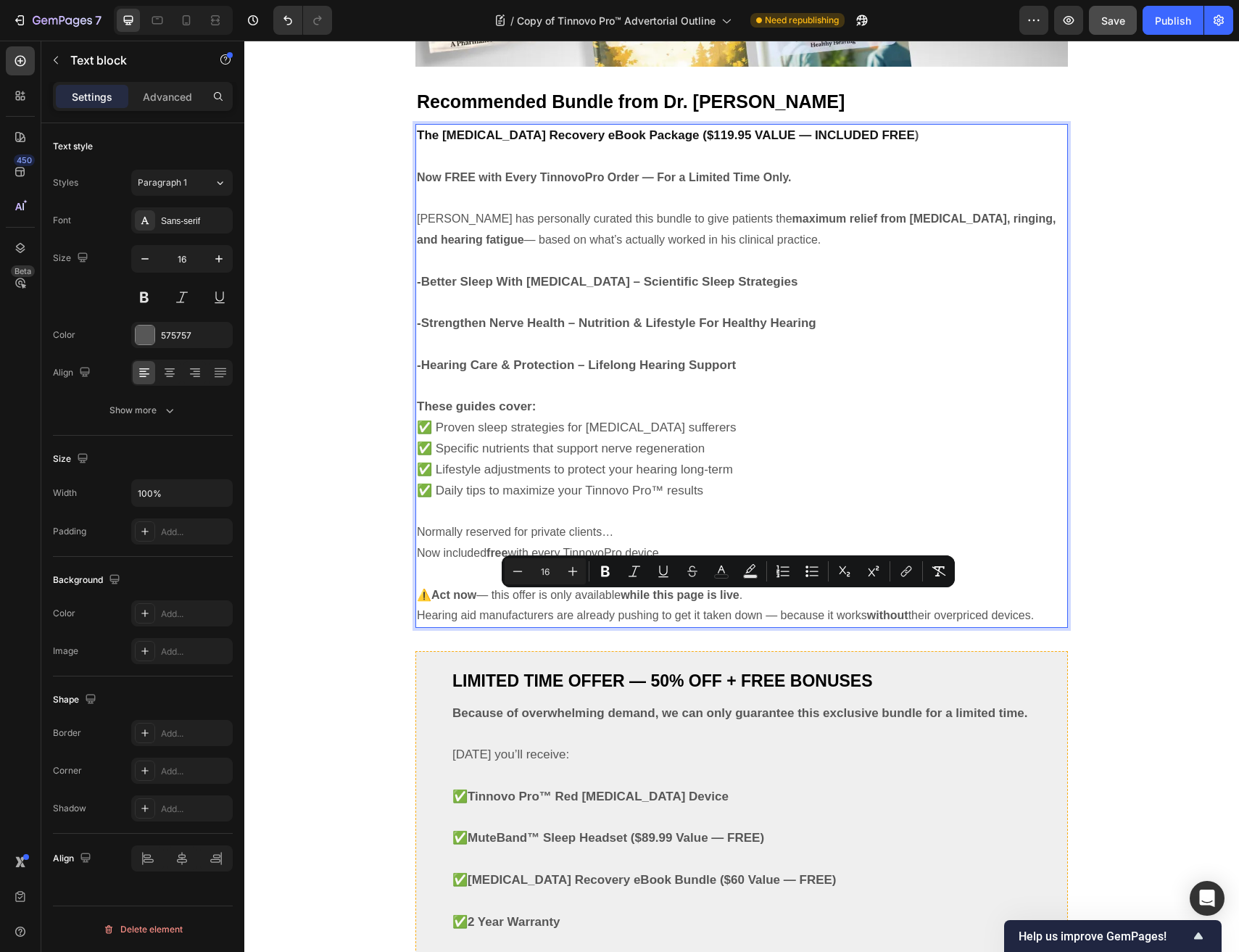
type input "17"
click at [657, 501] on p "✅ Proven sleep strategies for tinnitus sufferers ✅ Specific nutrients that supp…" at bounding box center [742, 458] width 649 height 83
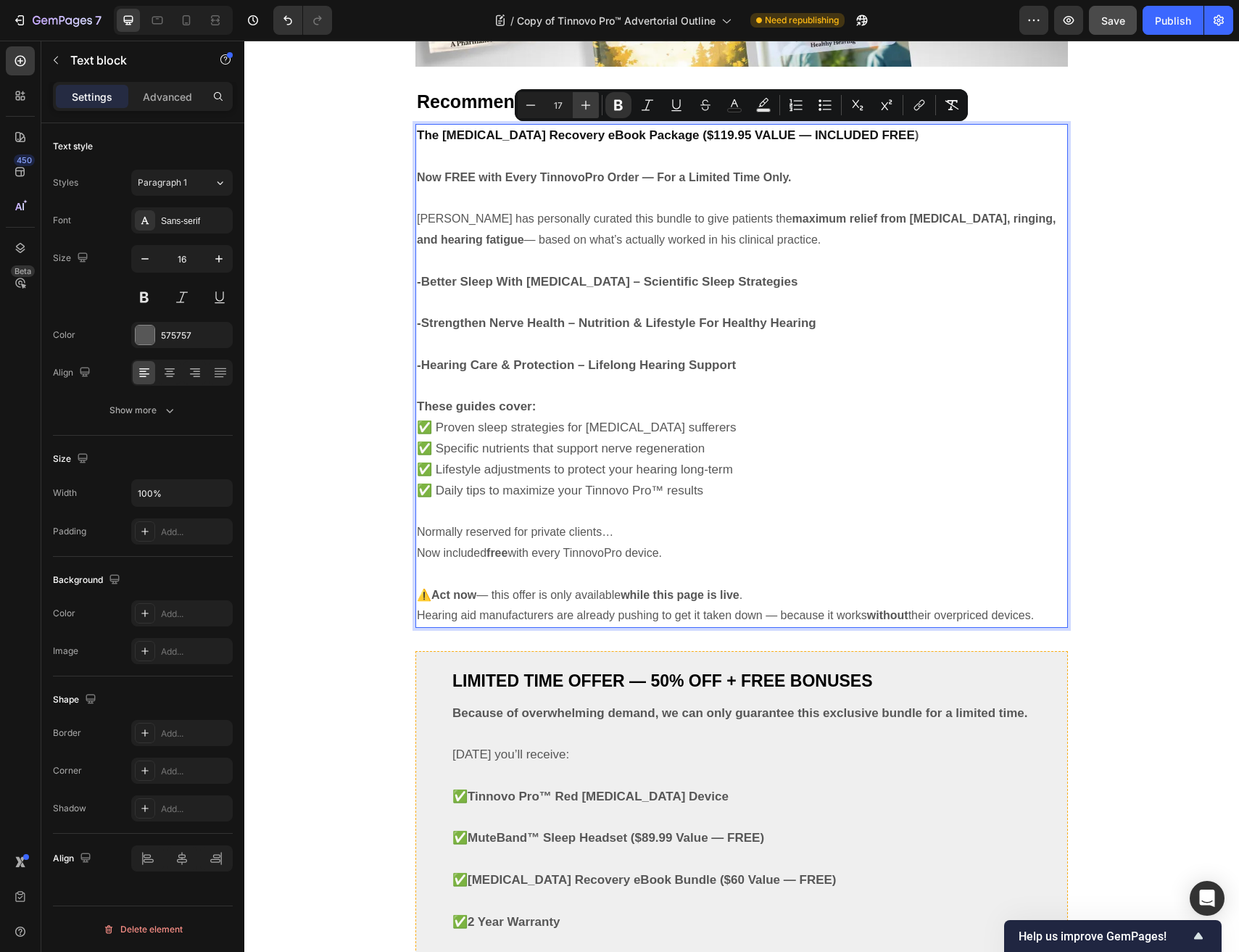
click at [575, 111] on button "Plus" at bounding box center [586, 105] width 26 height 26
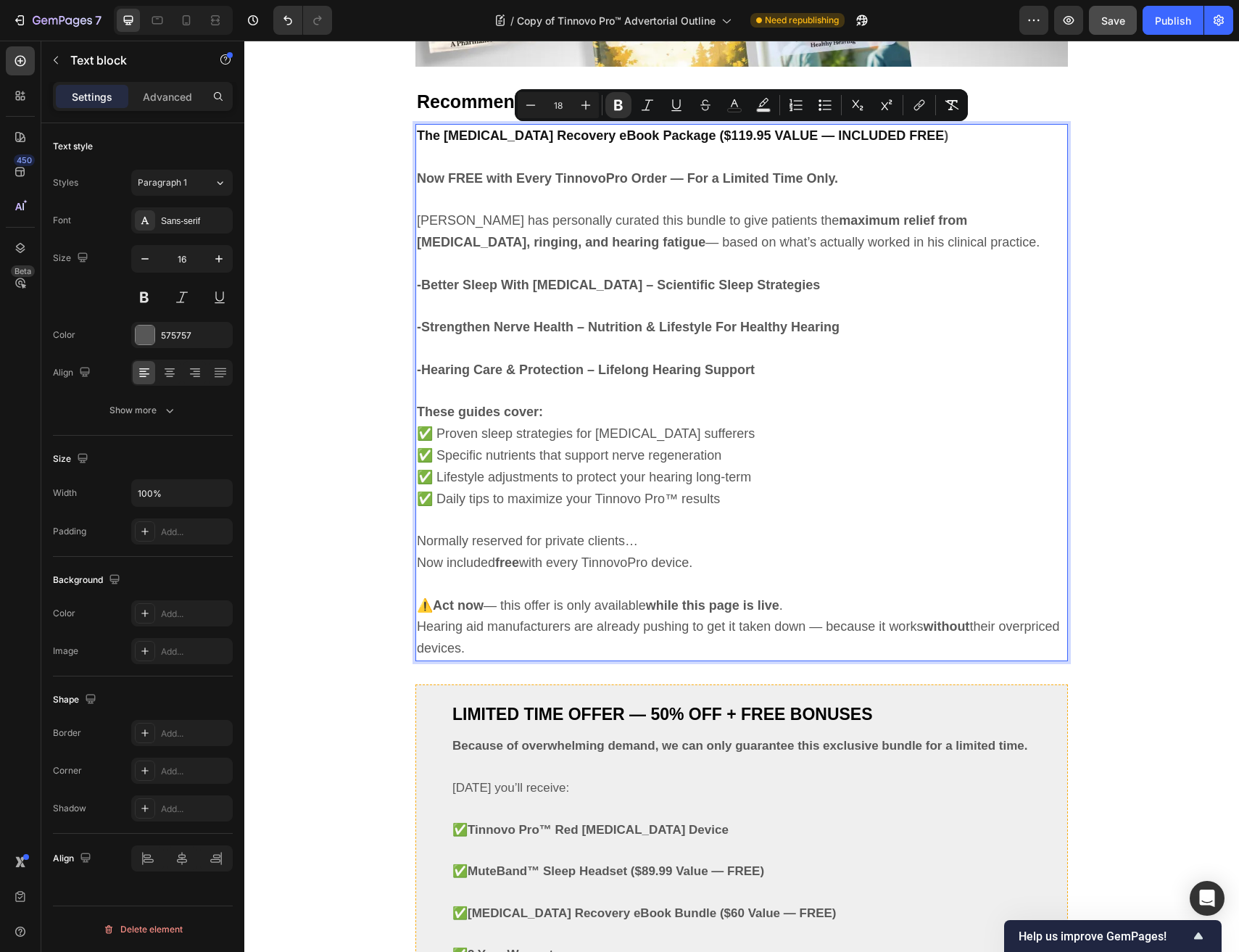
click at [563, 111] on input "18" at bounding box center [557, 105] width 29 height 17
type input "18"
click at [600, 336] on p "-Strengthen Nerve Health – Nutrition & Lifestyle For Healthy Hearing" at bounding box center [742, 328] width 649 height 22
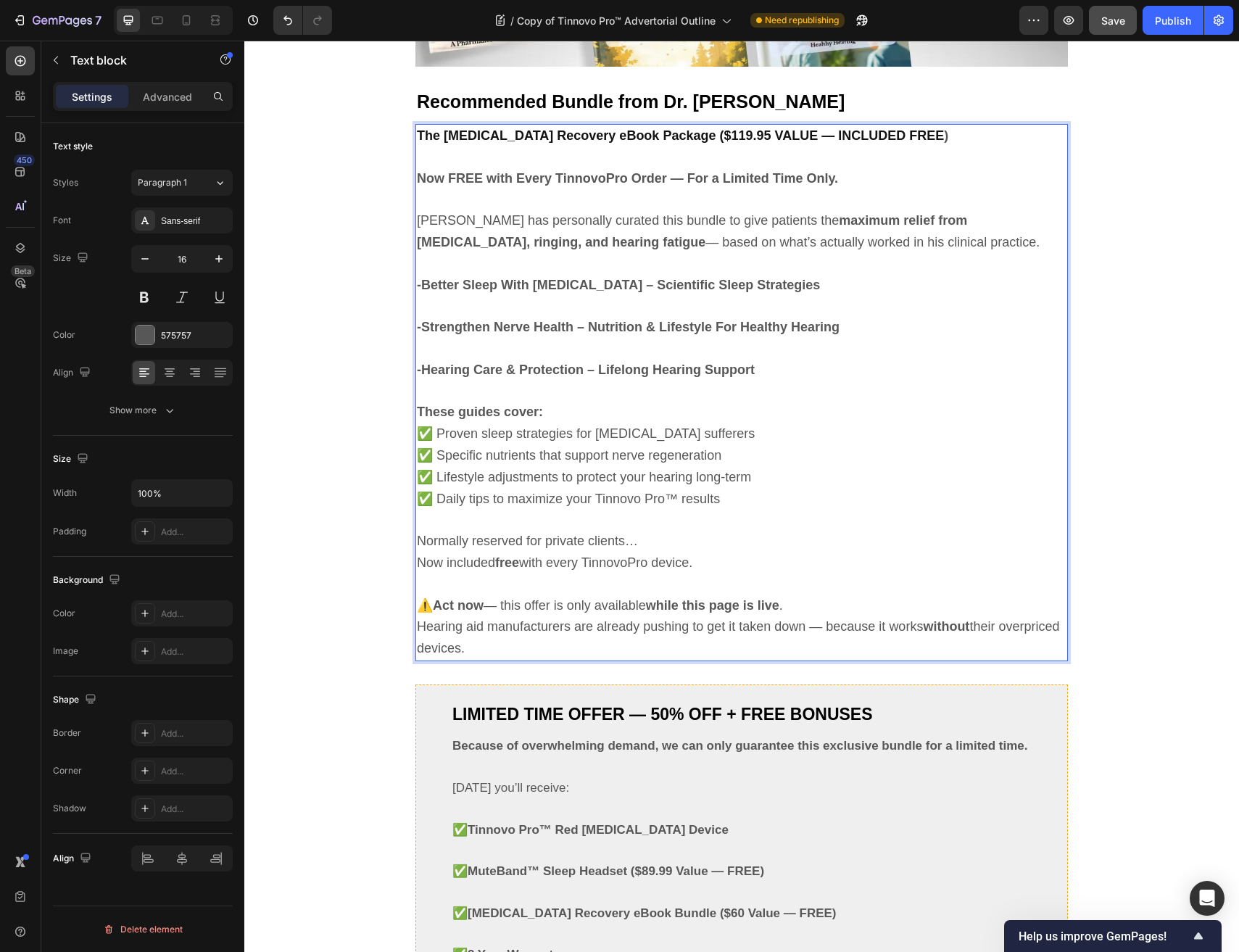
click at [574, 407] on p "These guides cover:" at bounding box center [742, 413] width 649 height 22
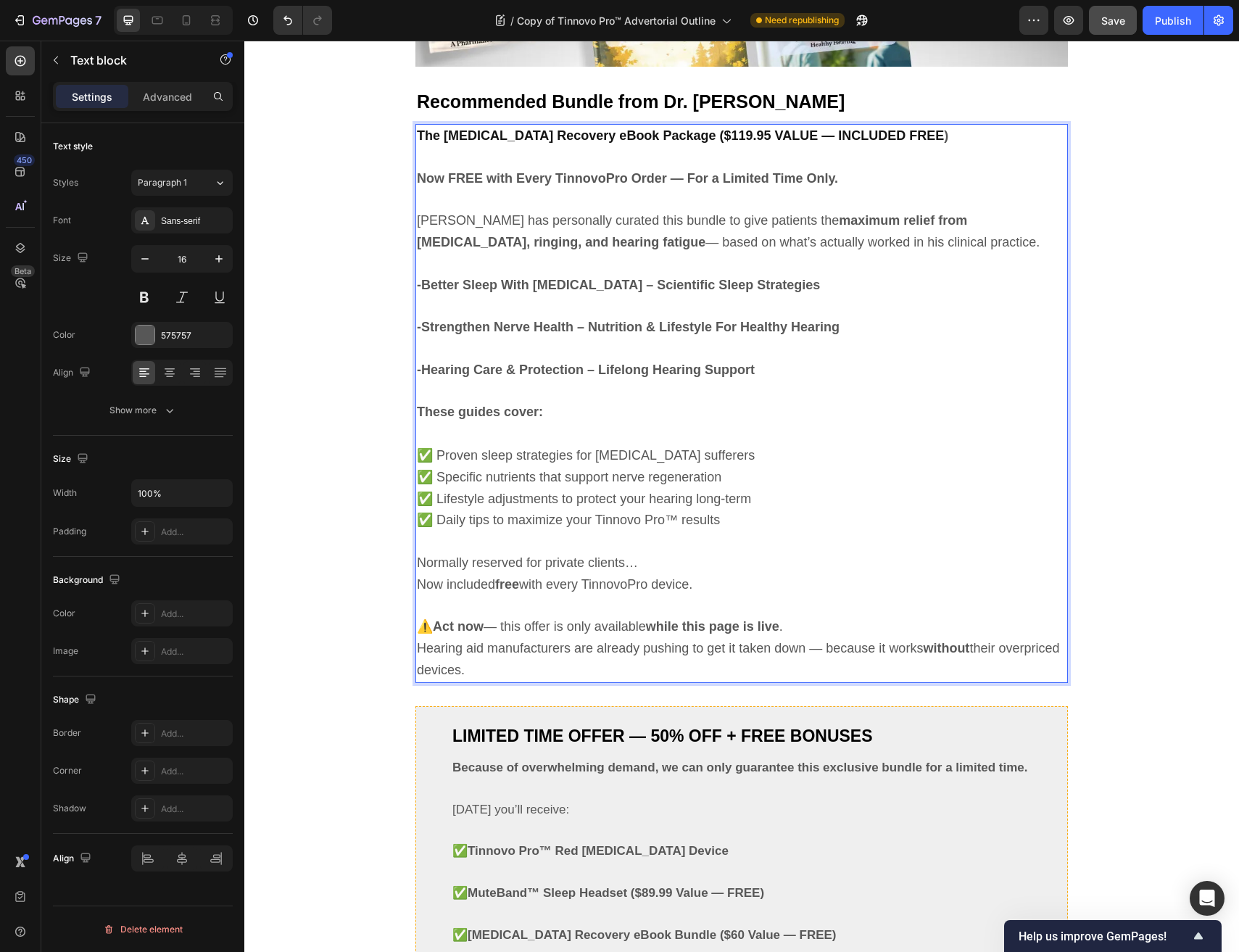
click at [822, 624] on p "⚠️ Act now — this offer is only available while this page is live . Hearing aid…" at bounding box center [742, 648] width 649 height 65
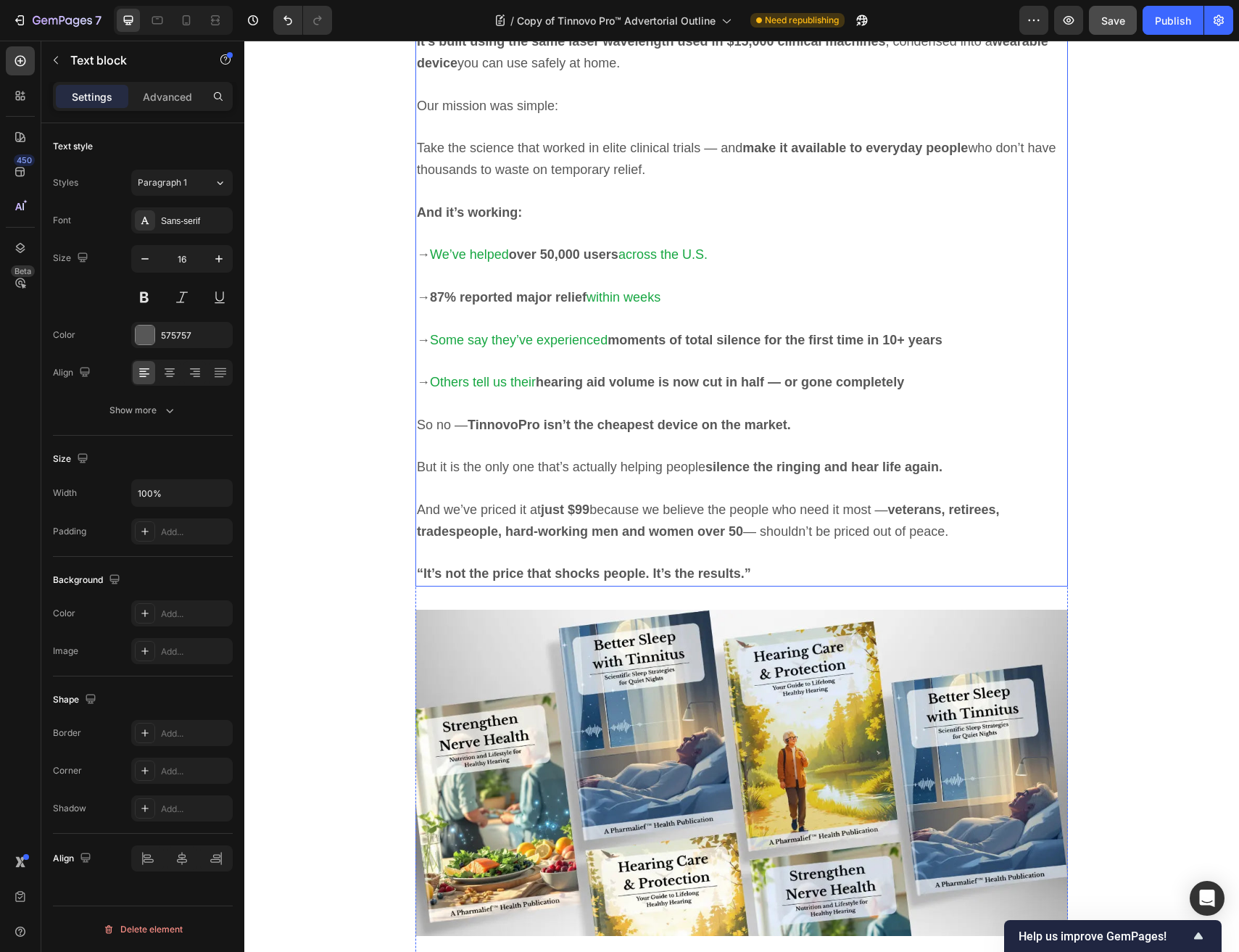
scroll to position [6728, 0]
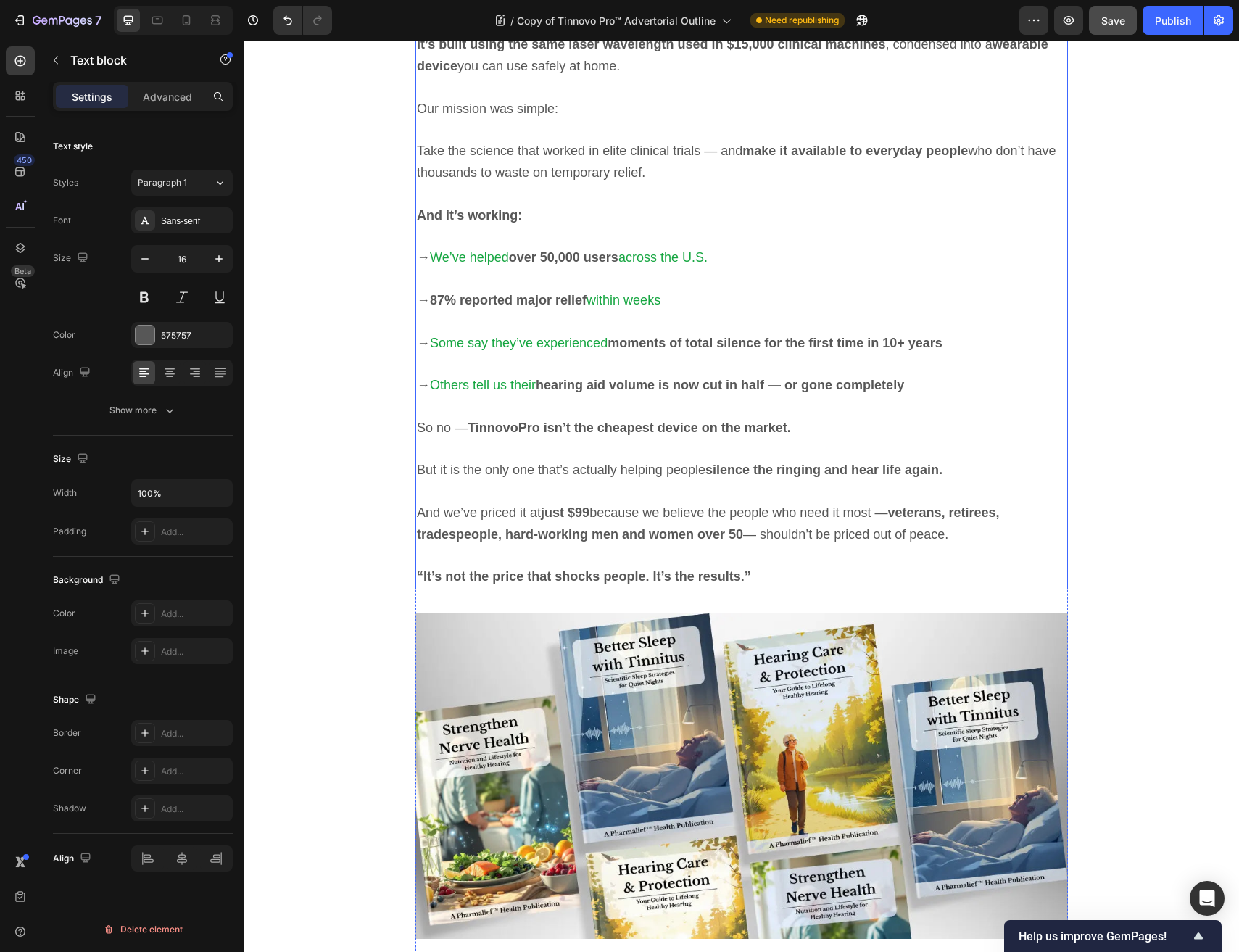
click at [594, 509] on span "And we’ve priced it at just $99 because we believe the people who need it most …" at bounding box center [708, 523] width 583 height 37
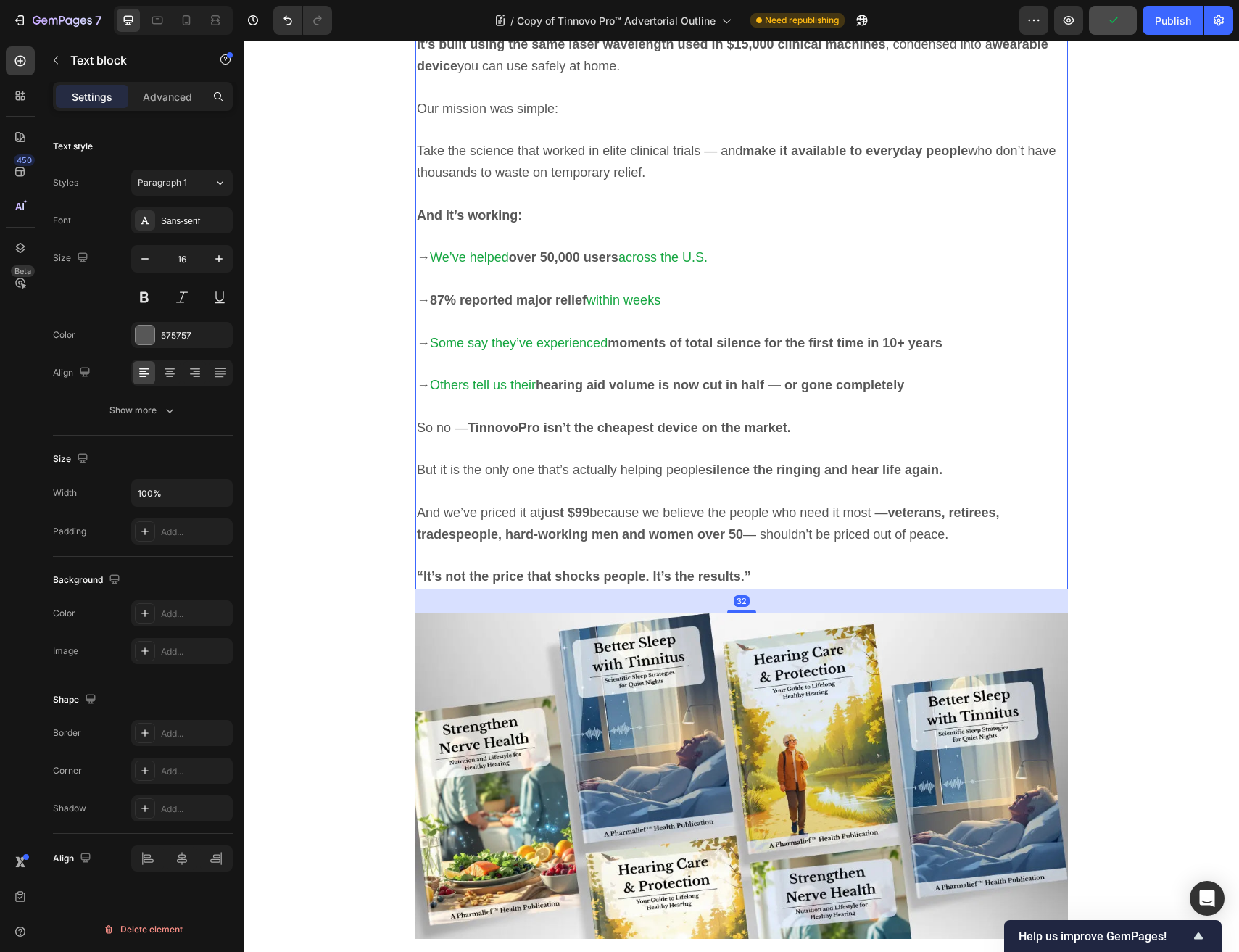
click at [596, 505] on span "And we’ve priced it at just $99 because we believe the people who need it most …" at bounding box center [708, 523] width 583 height 37
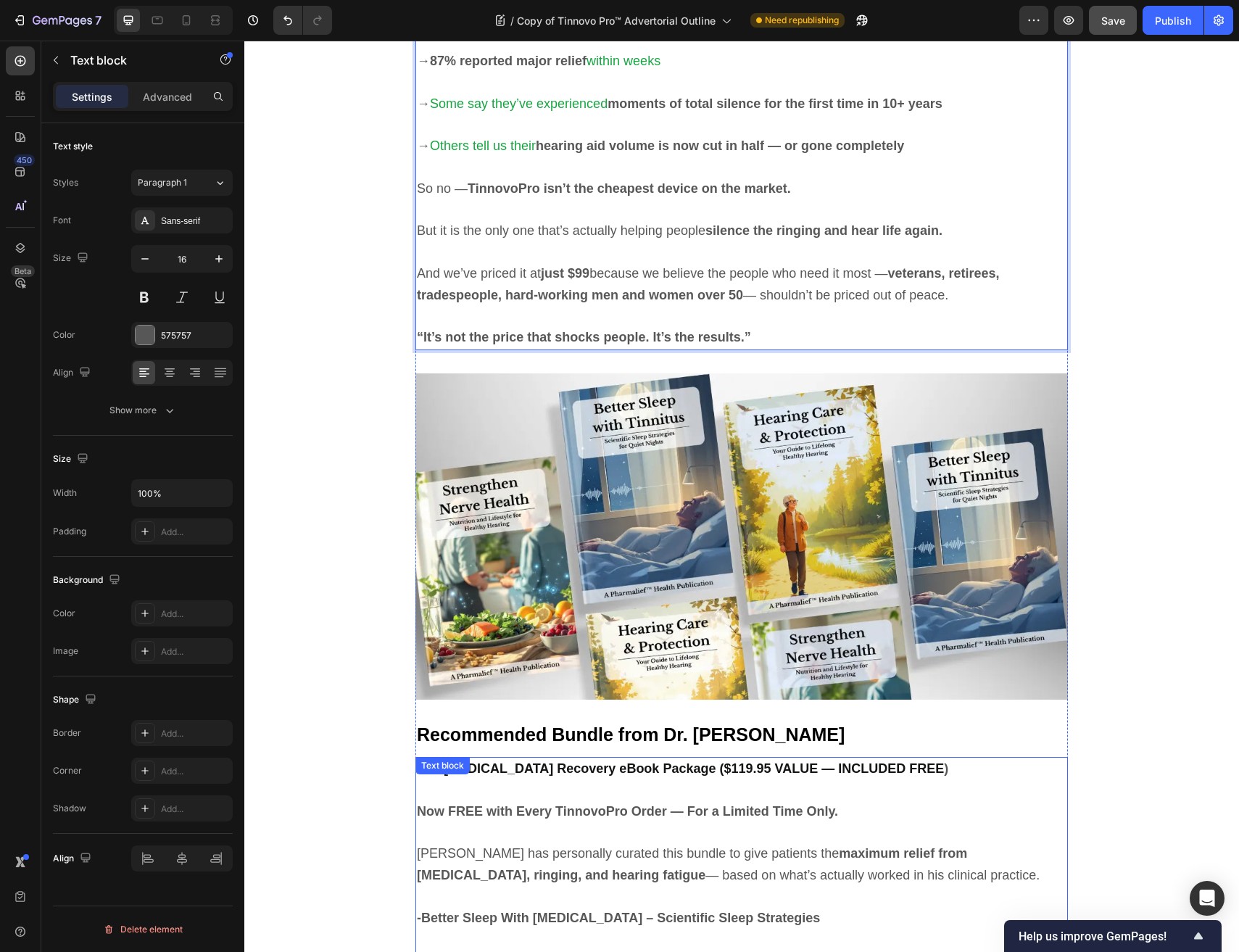
scroll to position [6901, 0]
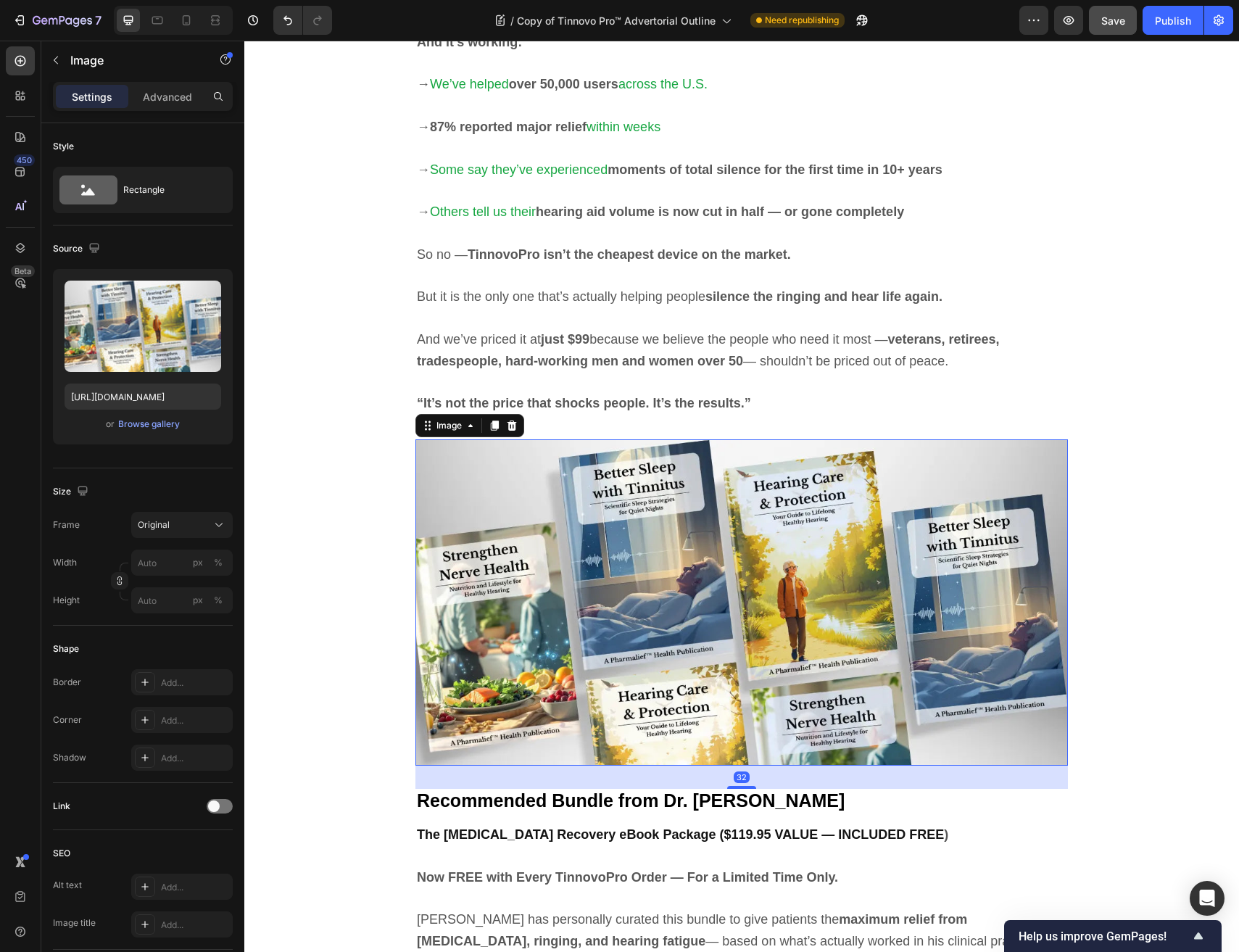
click at [625, 516] on img at bounding box center [742, 602] width 652 height 326
click at [495, 427] on icon at bounding box center [494, 425] width 8 height 10
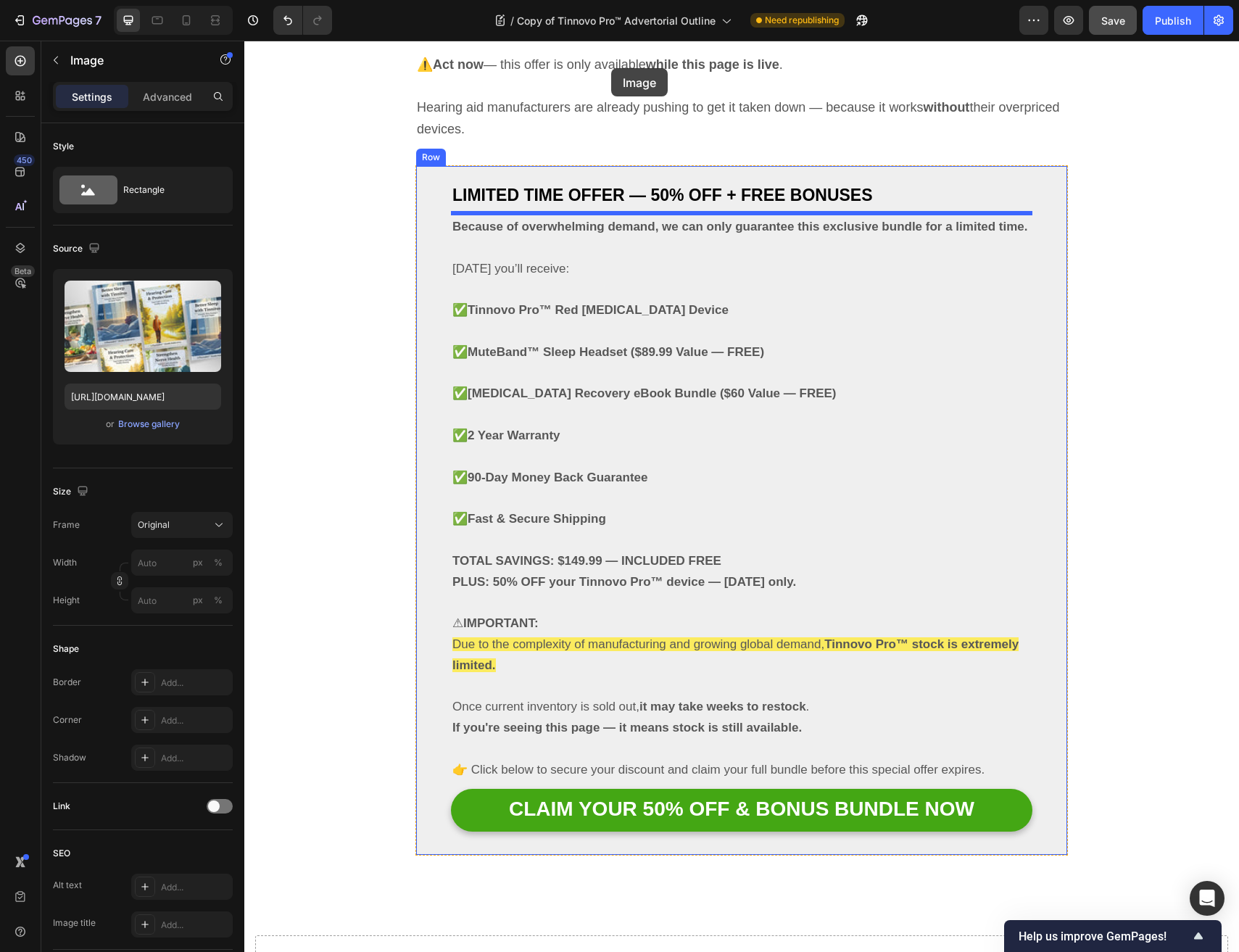
scroll to position [8430, 0]
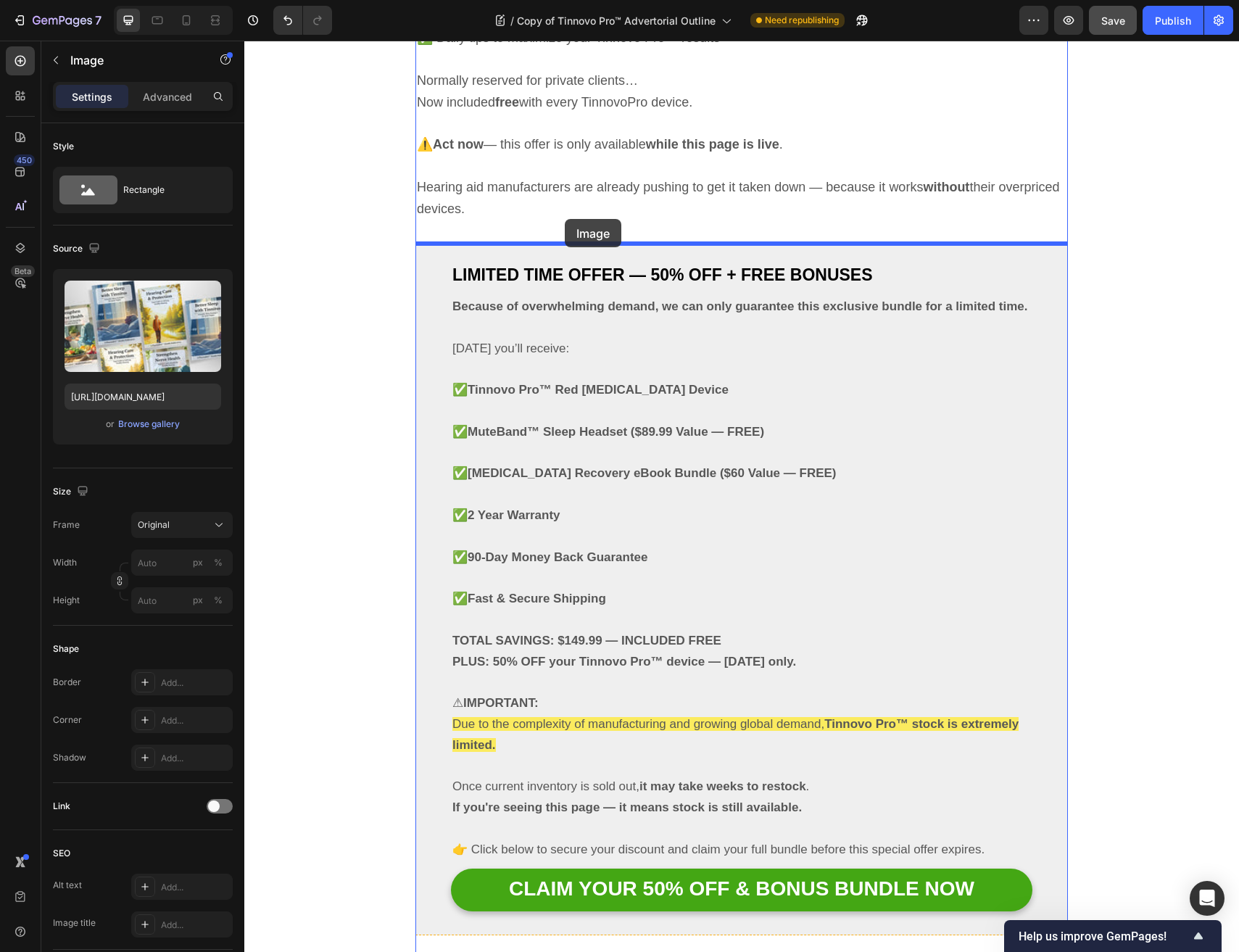
drag, startPoint x: 630, startPoint y: 225, endPoint x: 564, endPoint y: 219, distance: 66.3
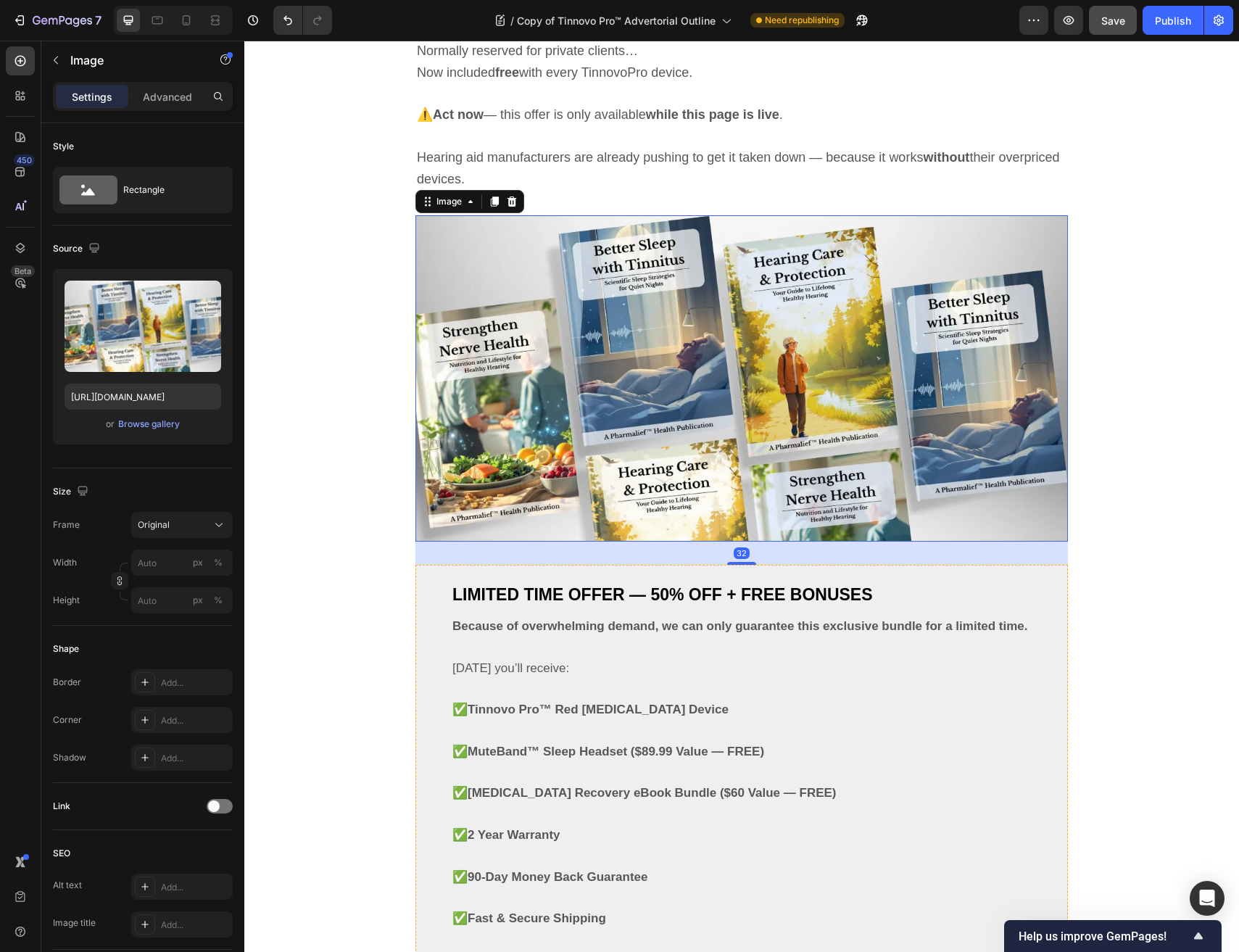
scroll to position [8113, 0]
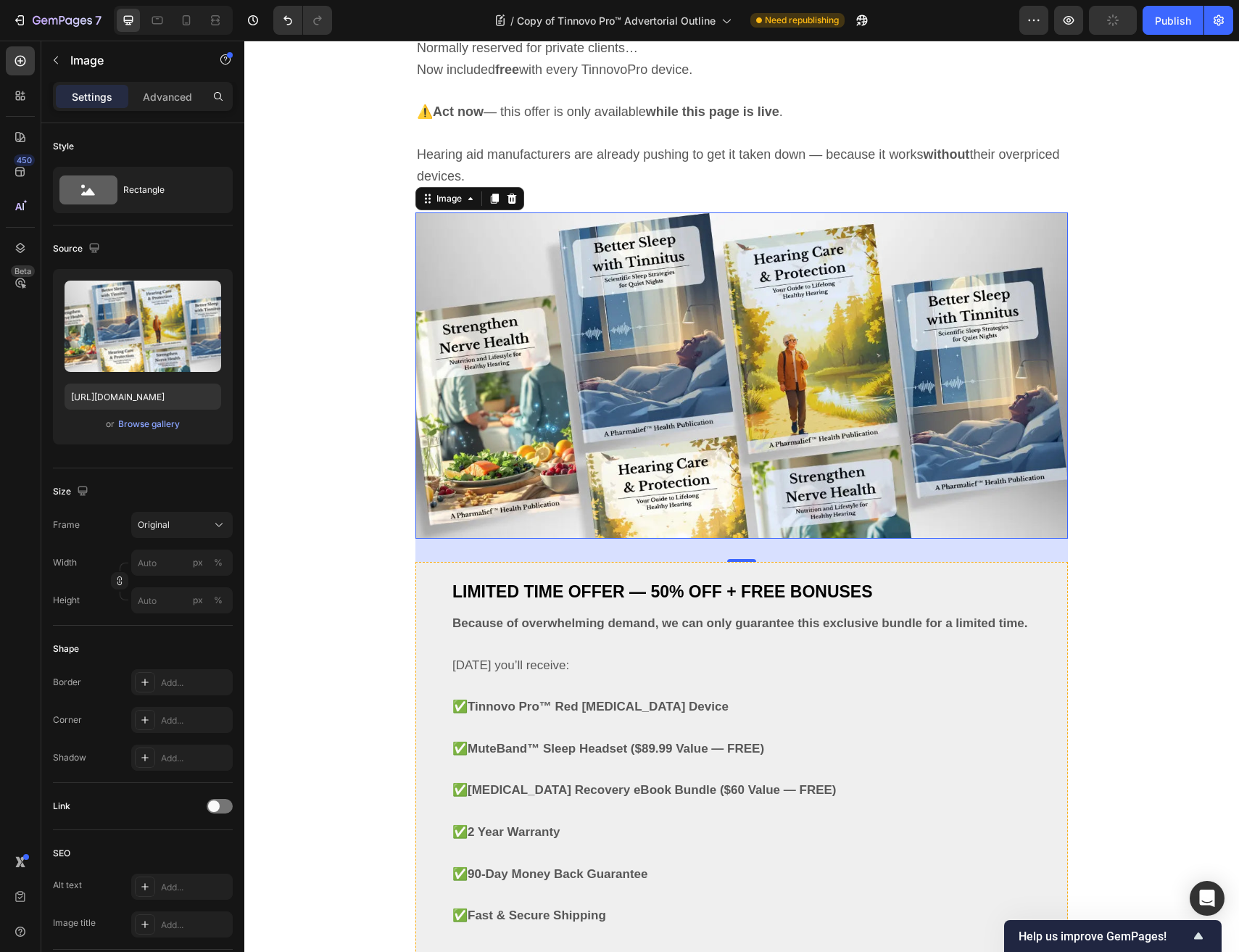
click at [508, 363] on img at bounding box center [742, 375] width 652 height 326
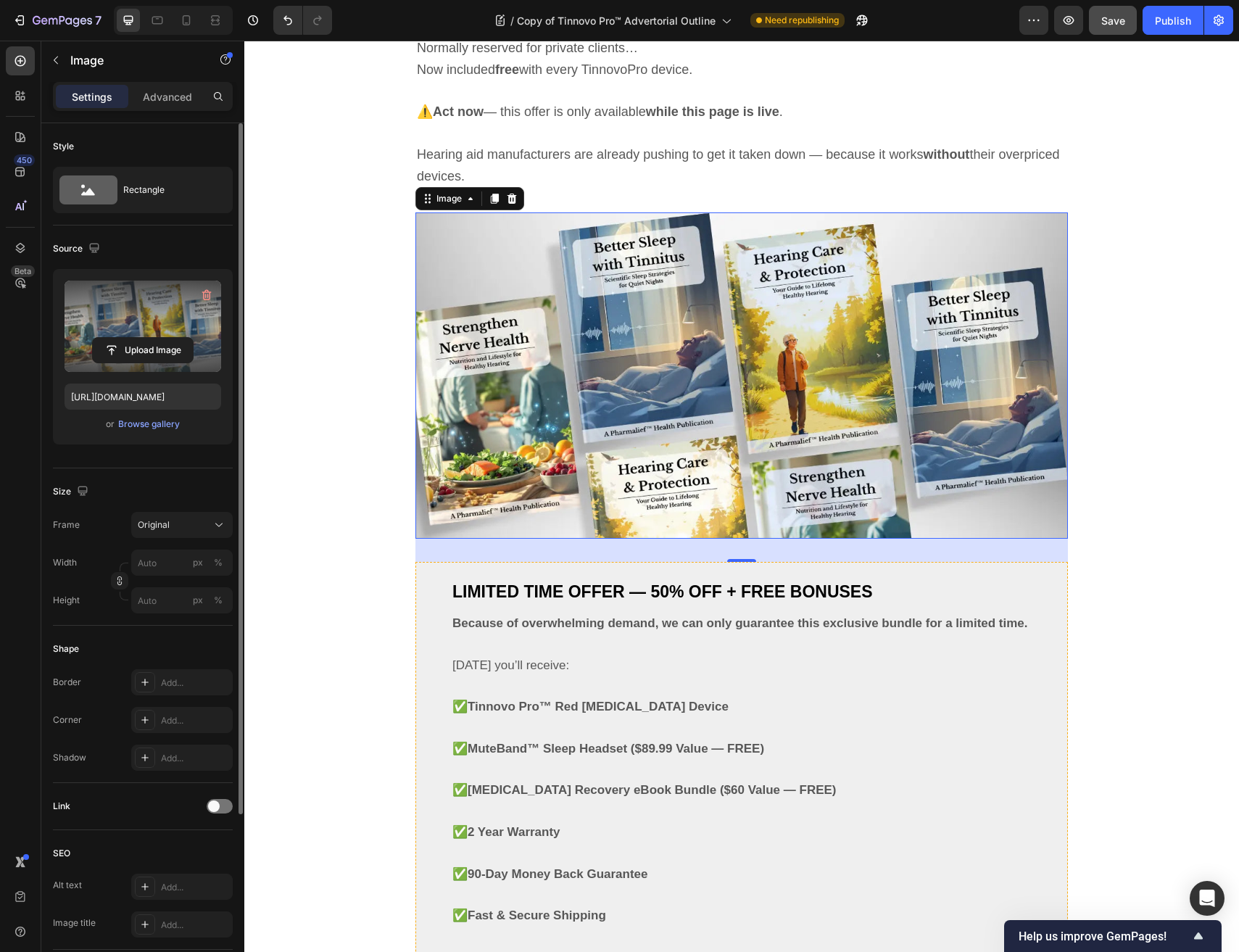
click at [140, 320] on label at bounding box center [142, 325] width 156 height 91
click at [140, 338] on input "file" at bounding box center [142, 350] width 100 height 25
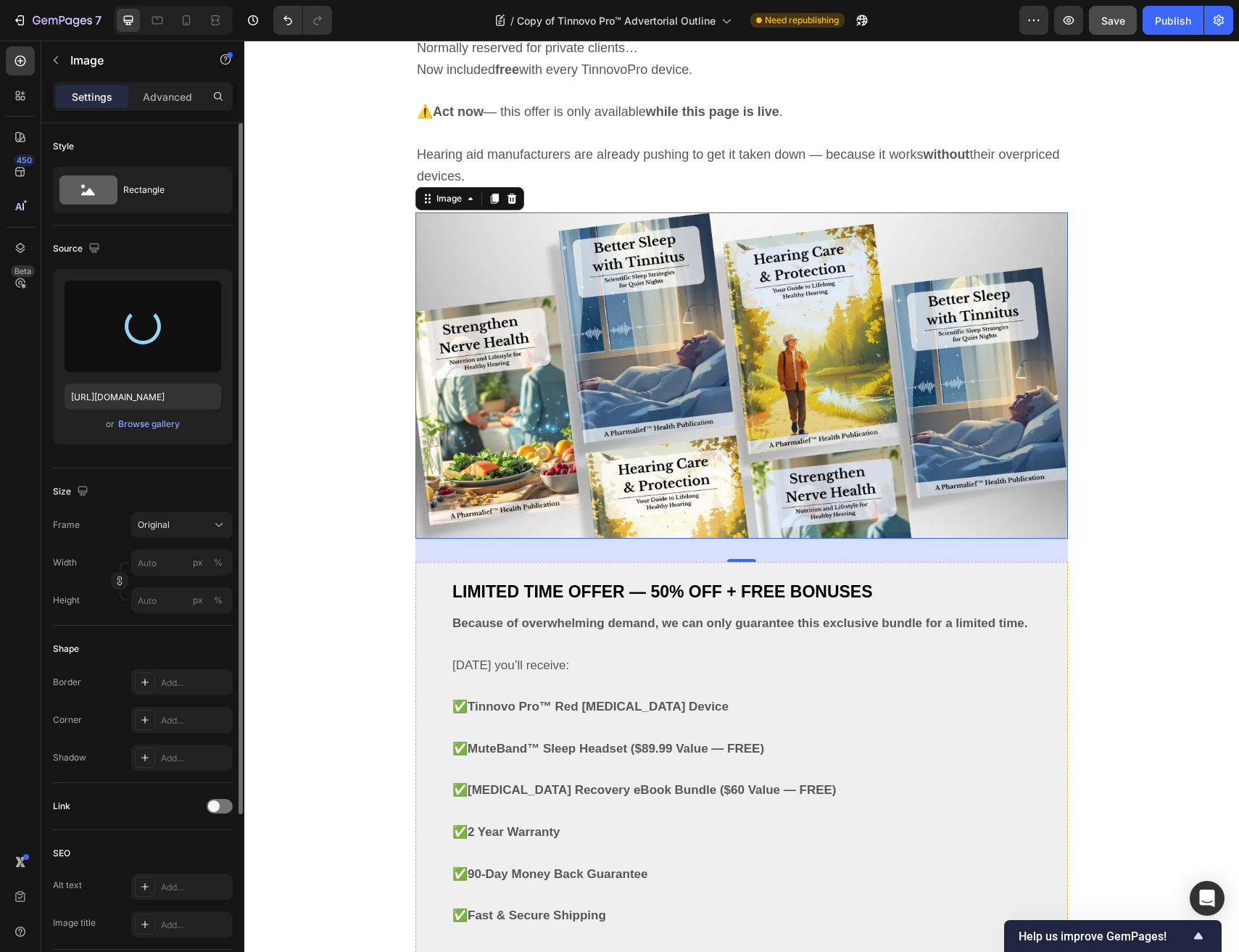
type input "https://cdn.shopify.com/s/files/1/0691/6715/3327/files/gempages_560425685798093…"
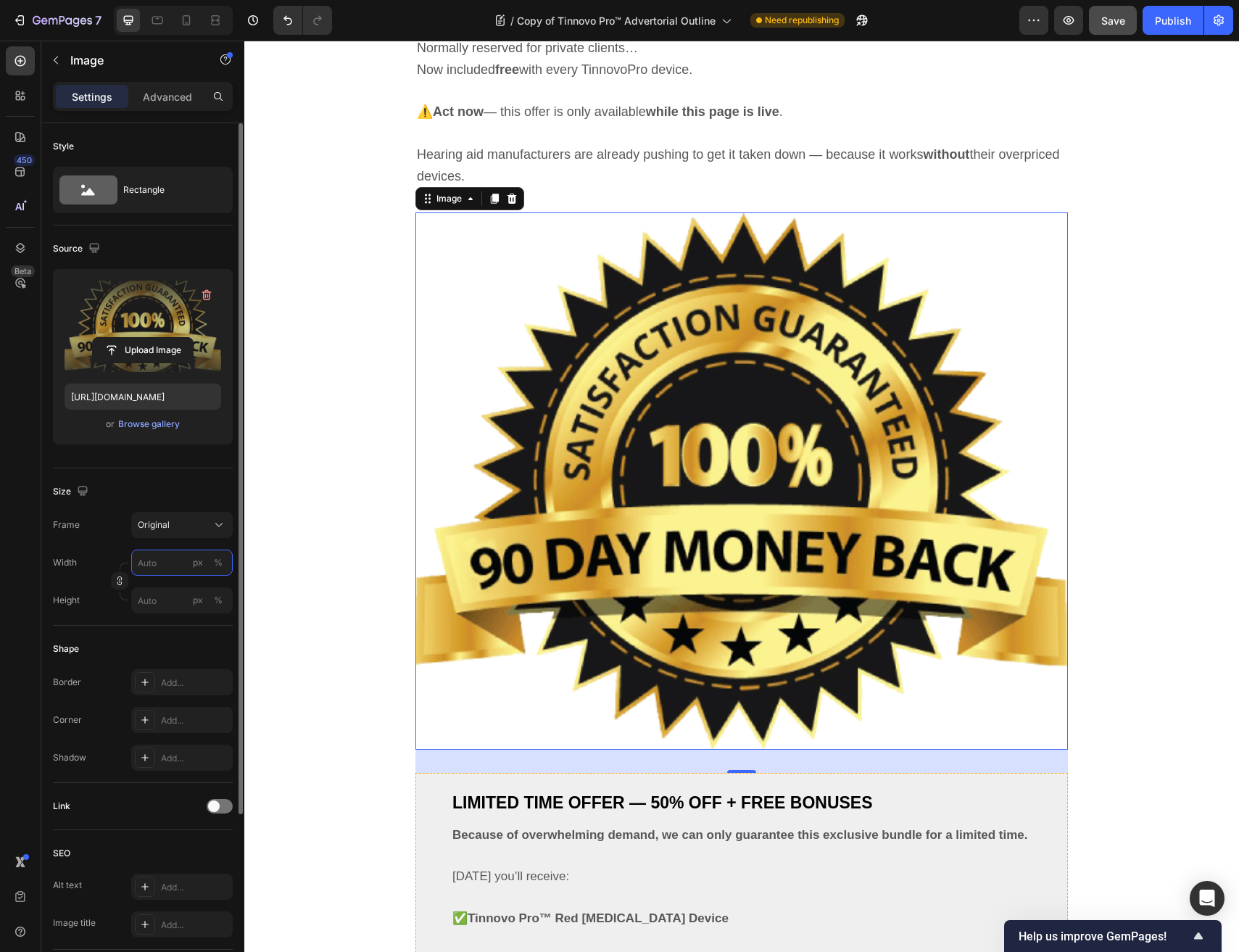
click at [155, 564] on input "px %" at bounding box center [182, 563] width 101 height 26
click at [195, 563] on div "px" at bounding box center [198, 562] width 10 height 13
click at [166, 559] on input "px %" at bounding box center [182, 563] width 101 height 26
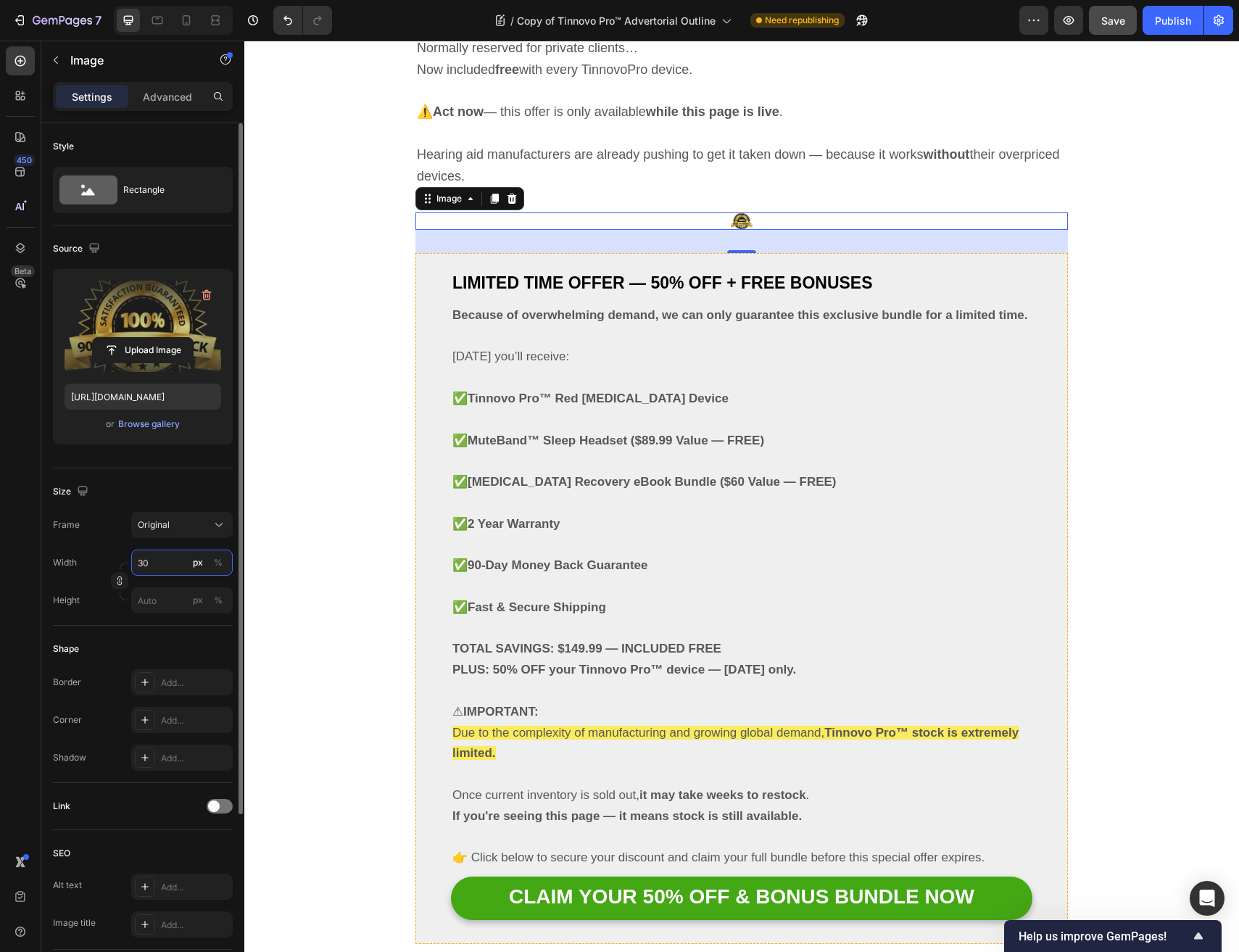
type input "300"
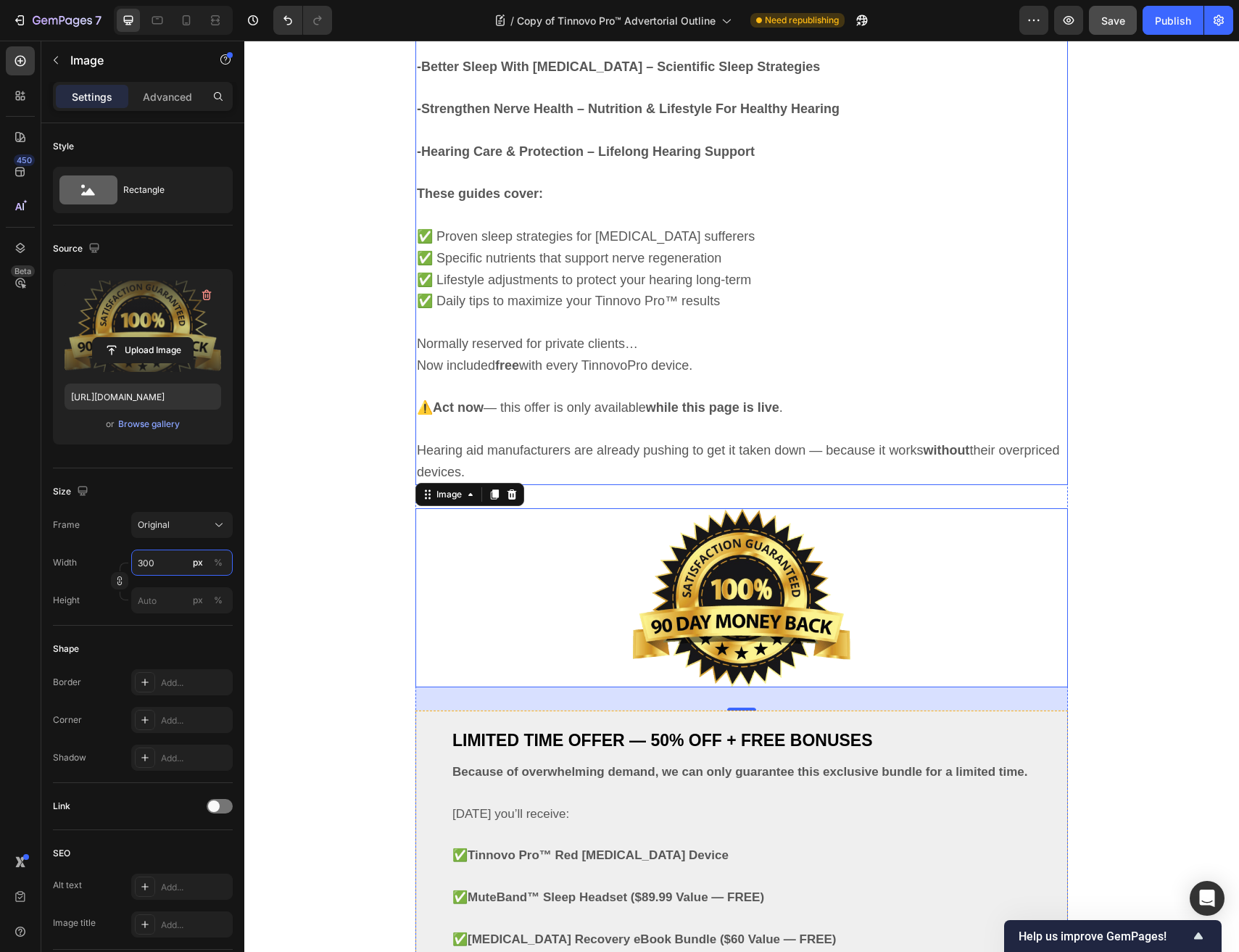
scroll to position [7737, 0]
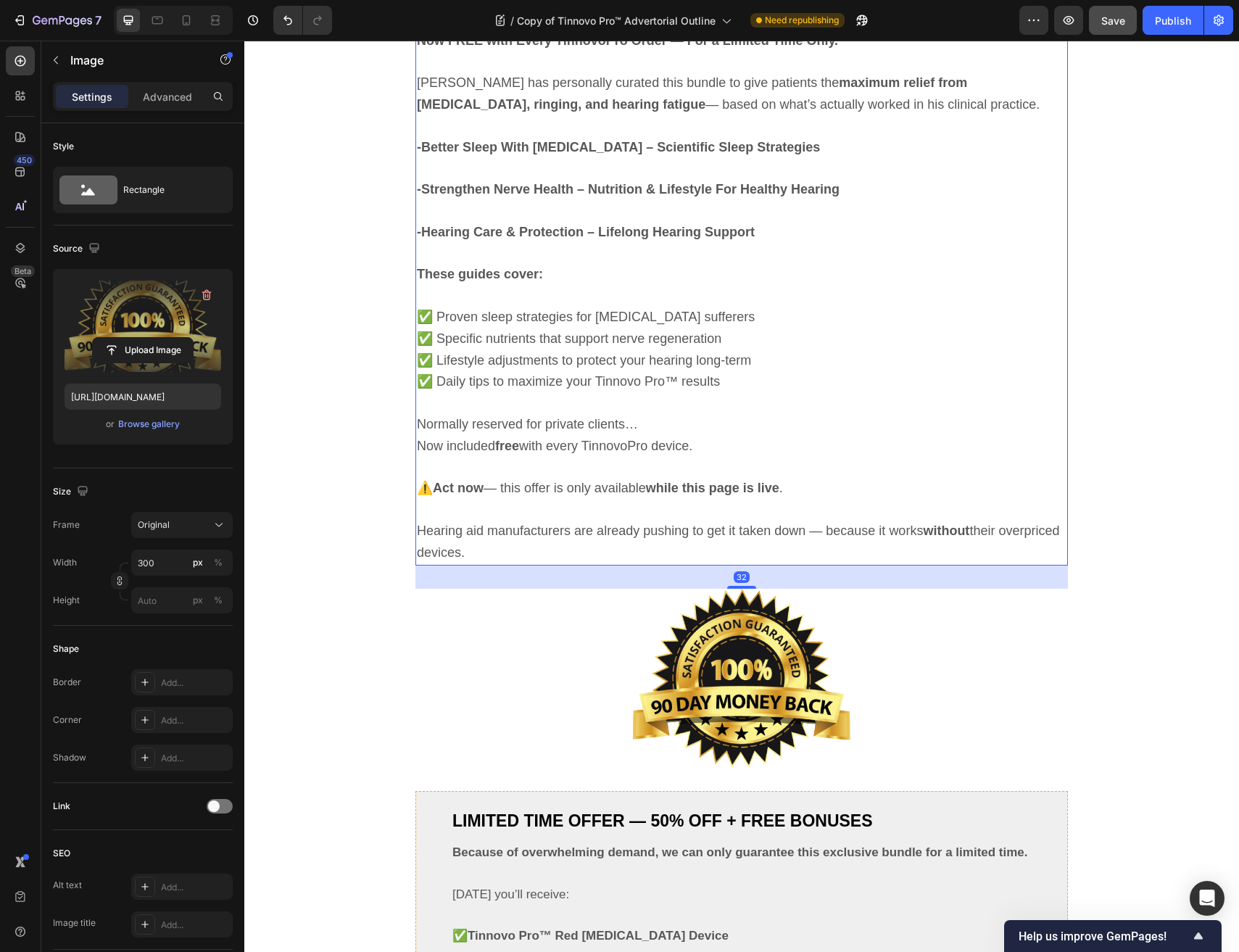
click at [459, 374] on span "✅ Daily tips to maximize your Tinnovo Pro™ results" at bounding box center [568, 381] width 303 height 15
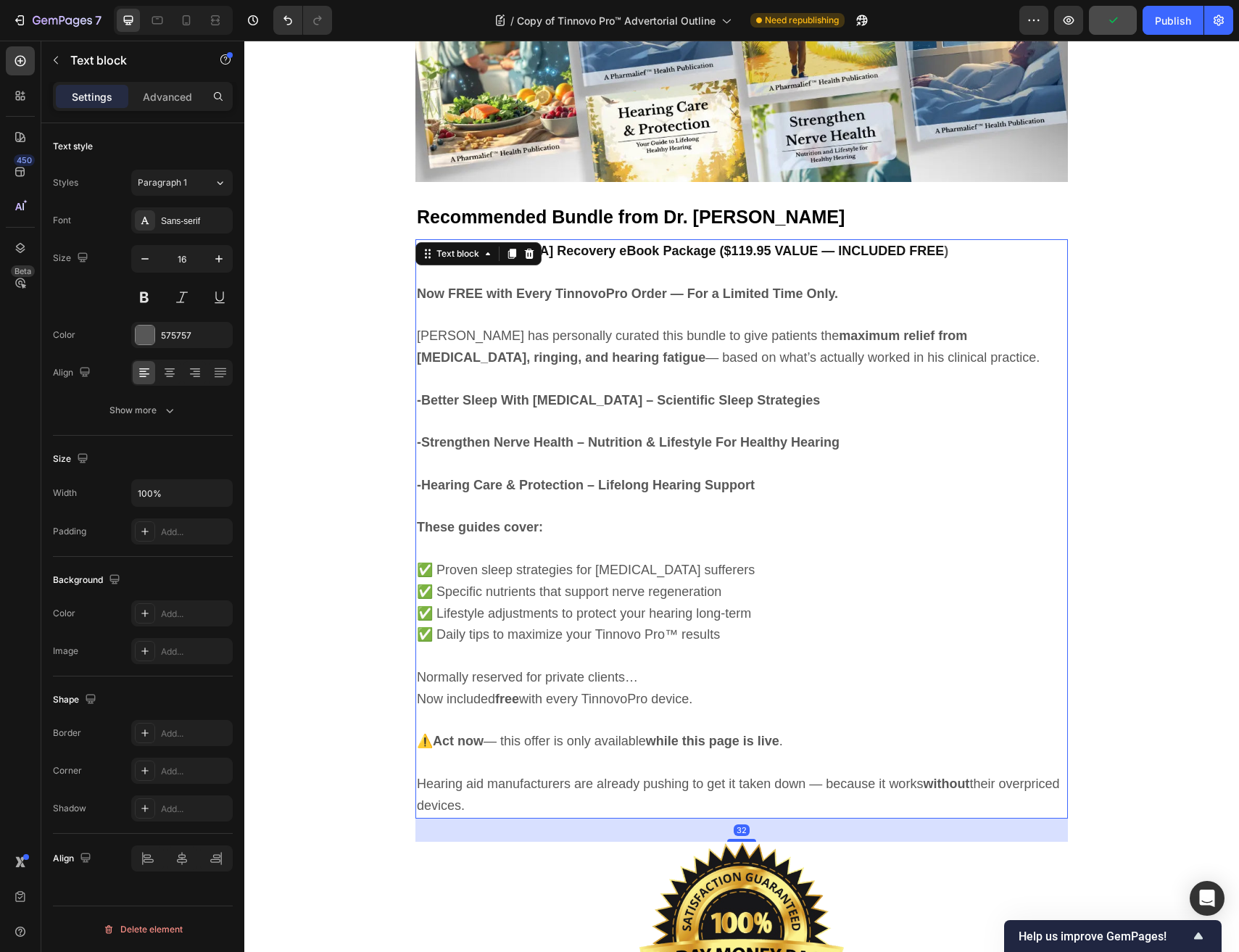
scroll to position [7478, 0]
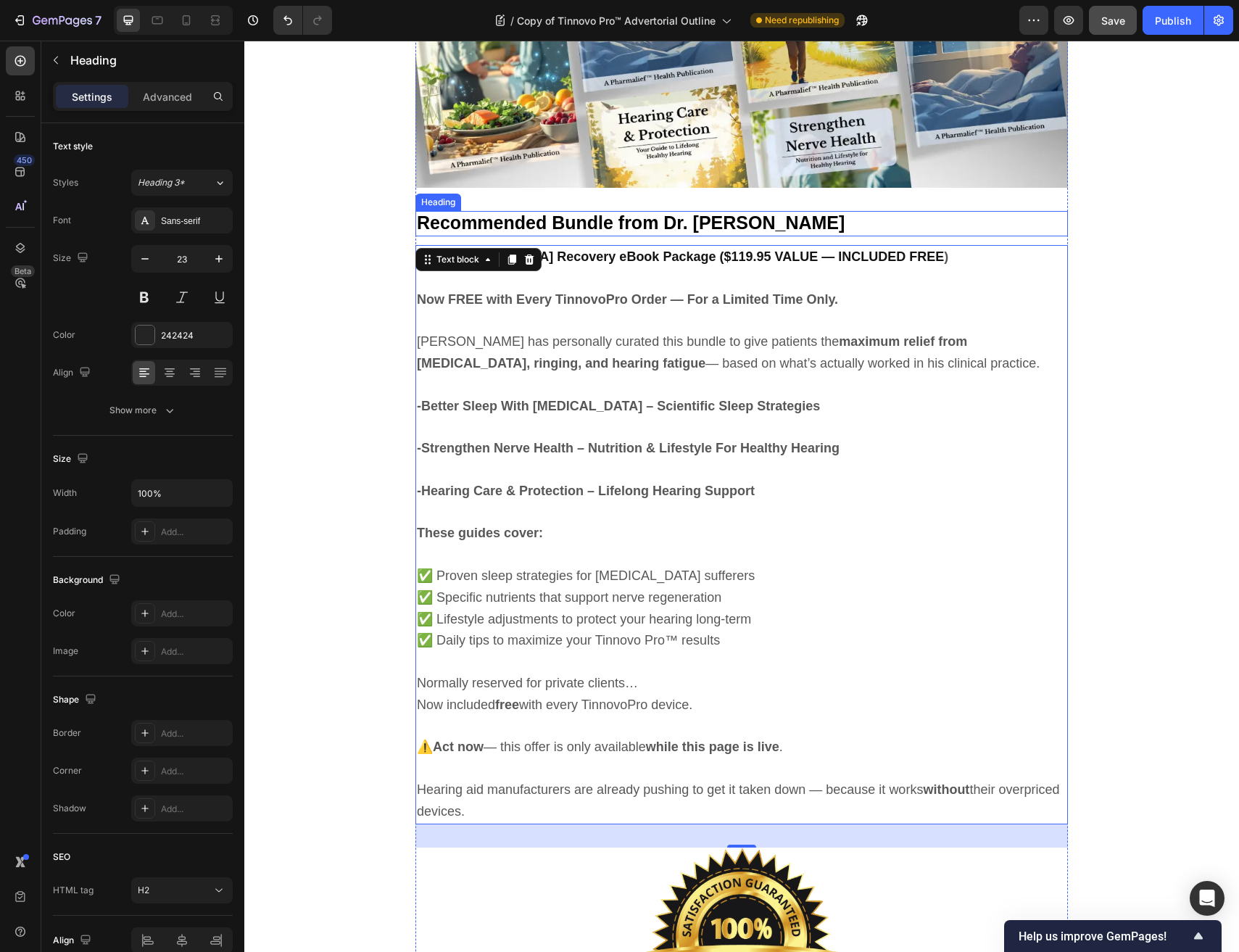
click at [621, 223] on span "Recommended Bundle from Dr. Robert Carter" at bounding box center [630, 223] width 427 height 20
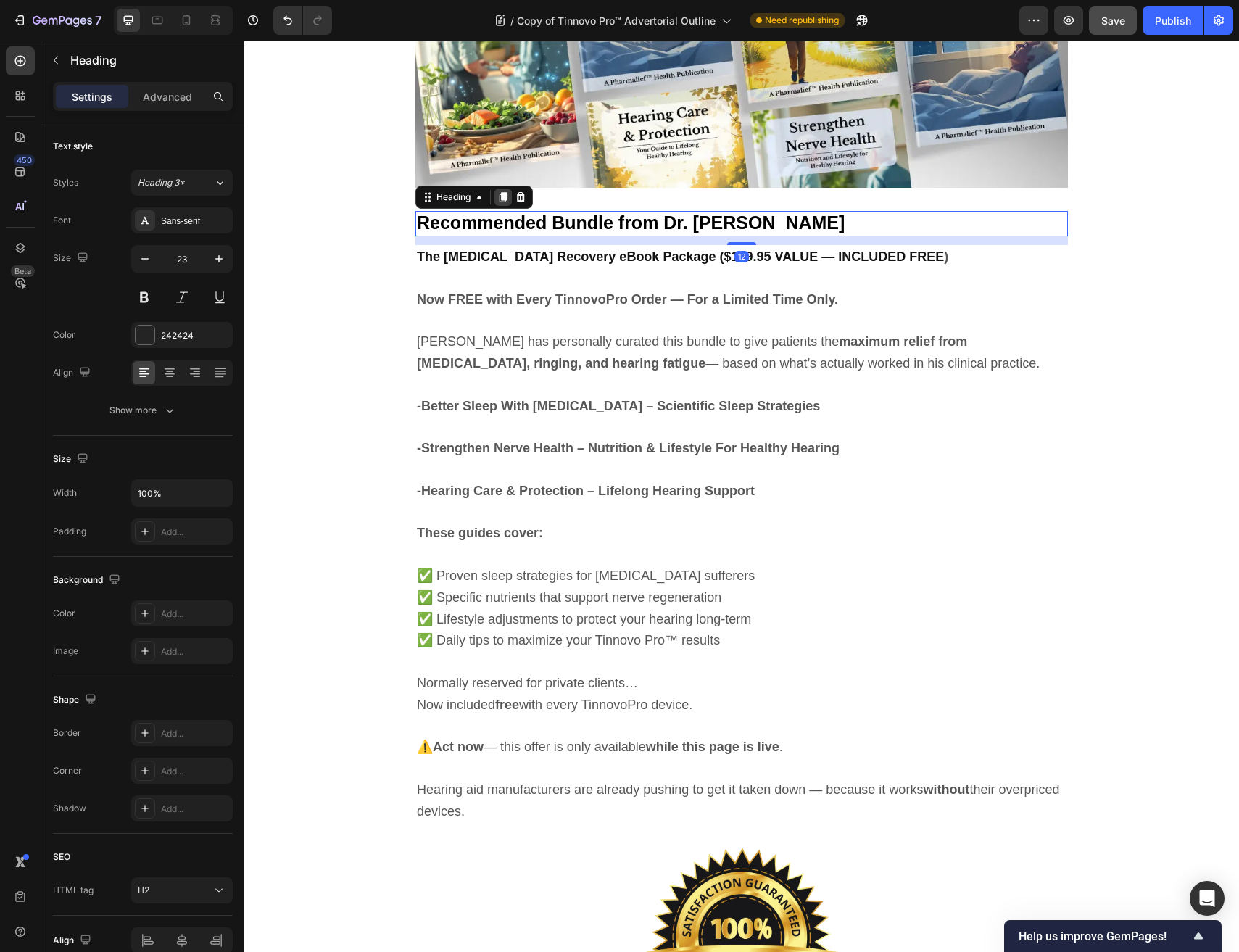
click at [505, 197] on icon at bounding box center [504, 197] width 8 height 10
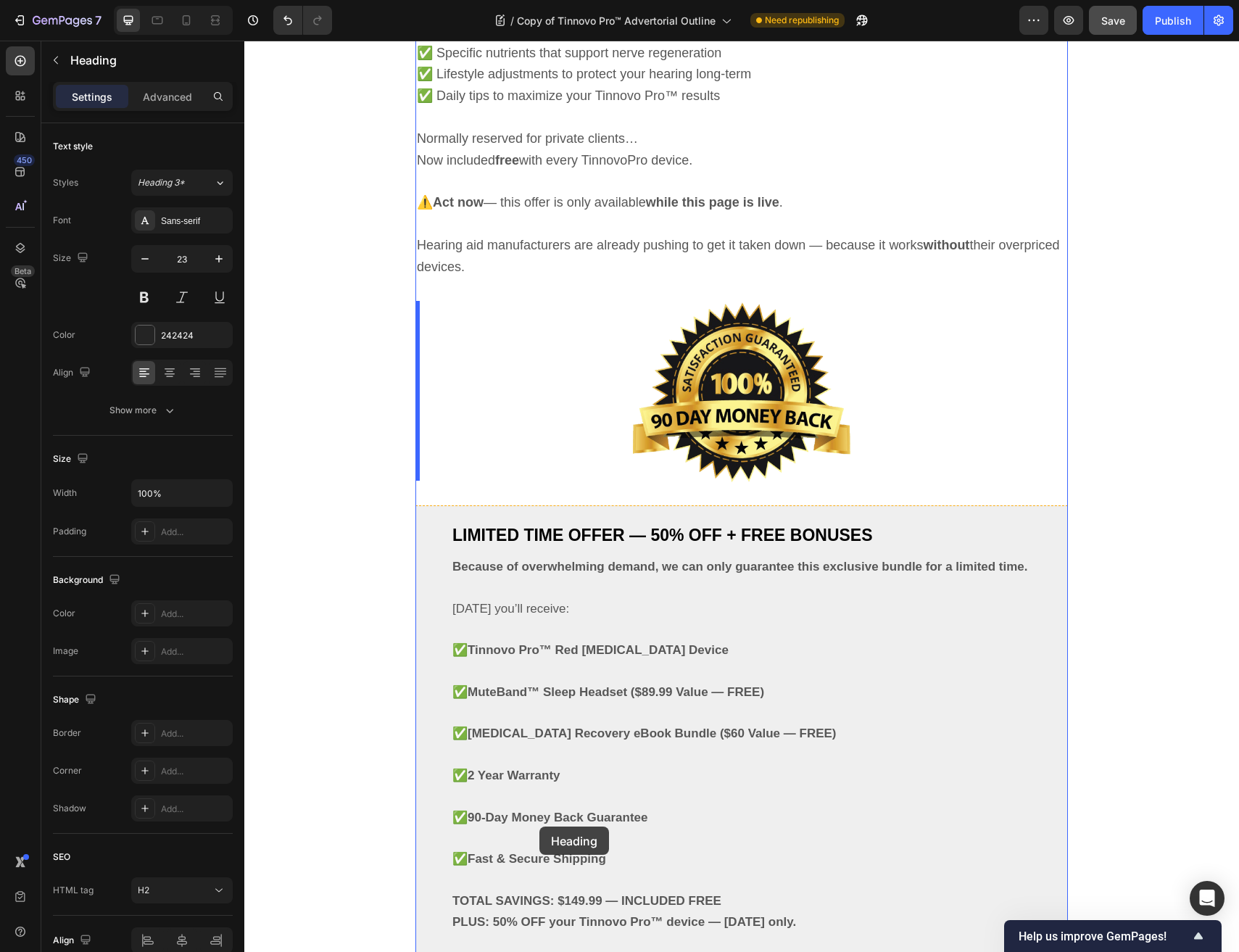
scroll to position [8088, 0]
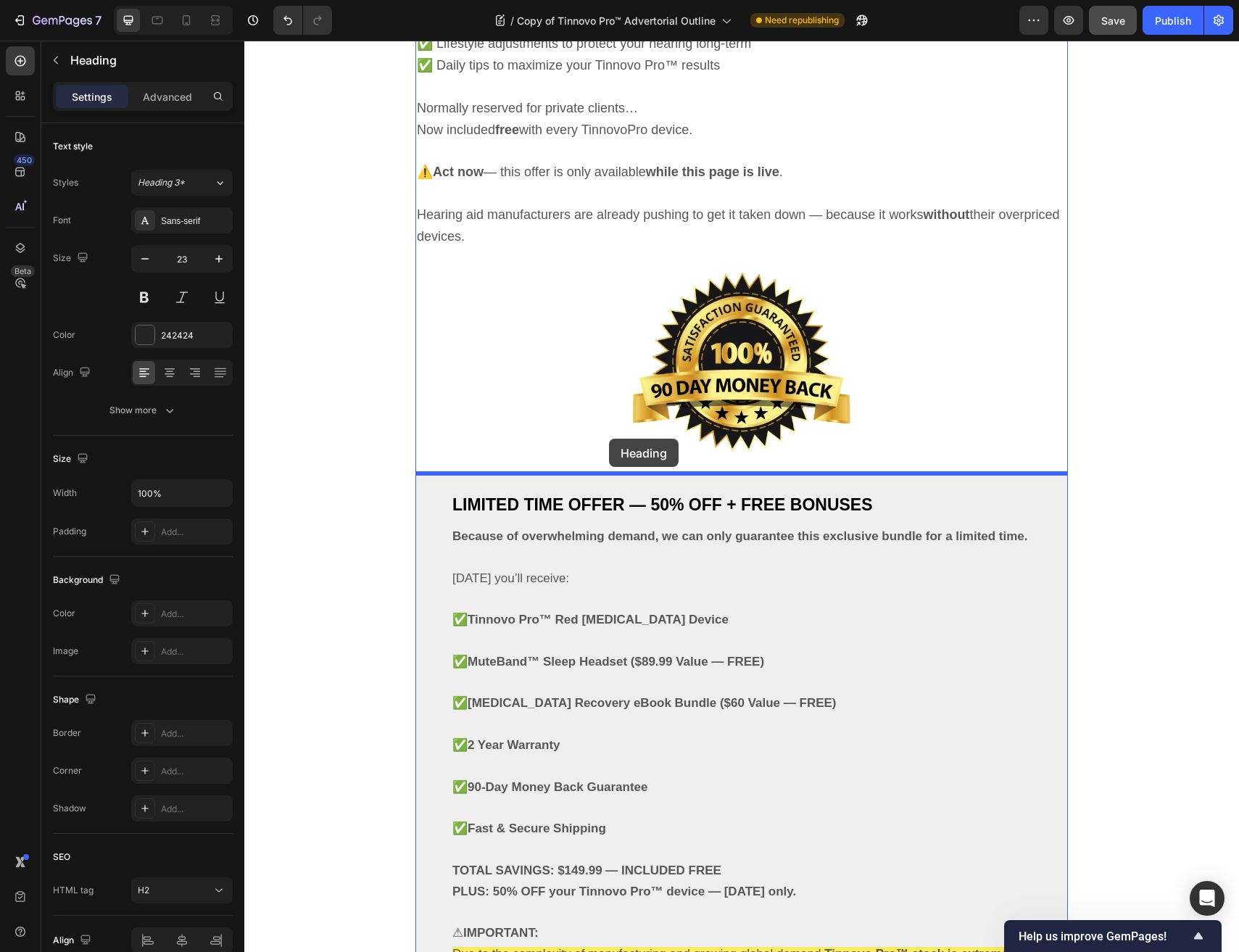
drag, startPoint x: 467, startPoint y: 229, endPoint x: 609, endPoint y: 438, distance: 252.7
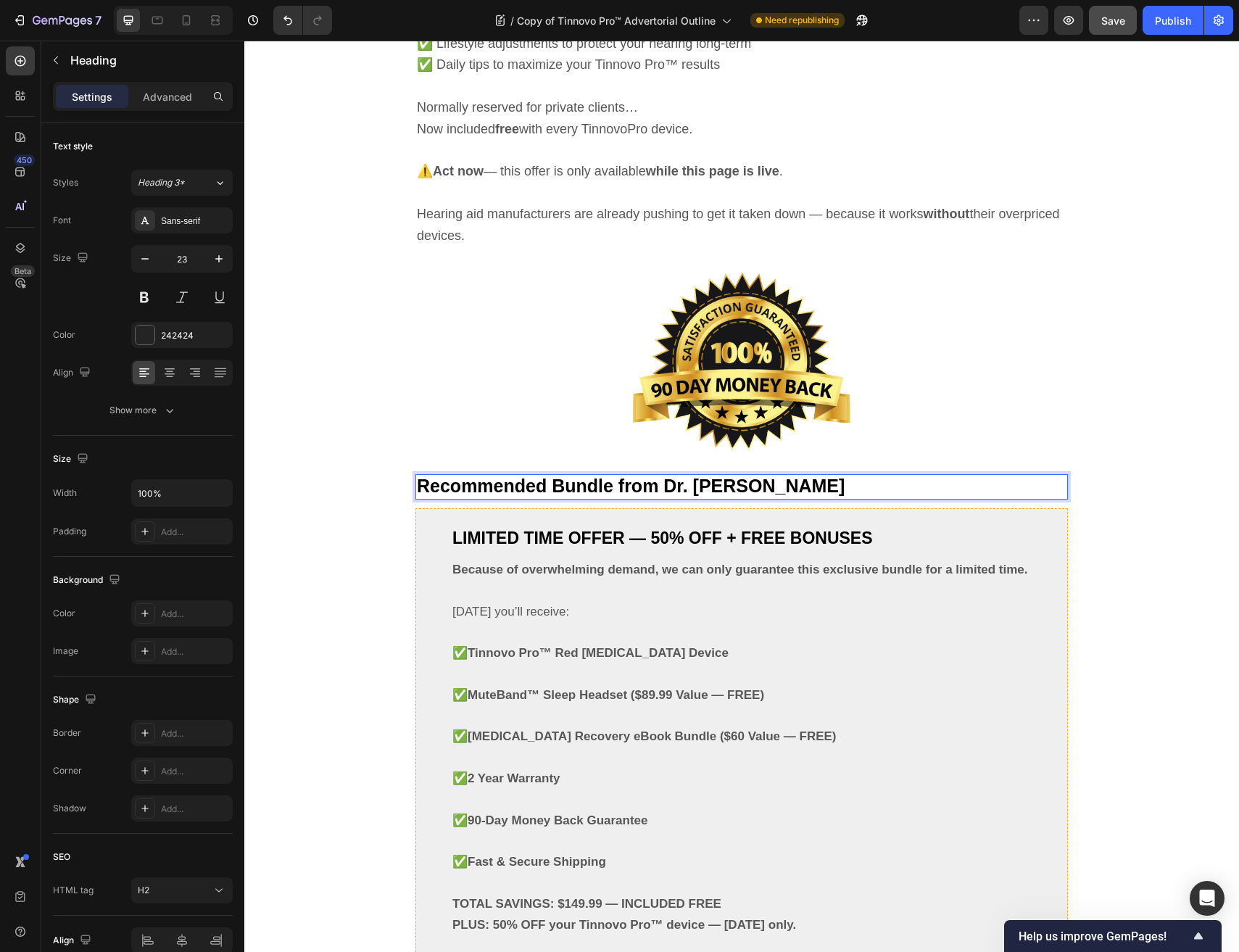
click at [598, 490] on span "Recommended Bundle from Dr. Robert Carter" at bounding box center [630, 486] width 427 height 20
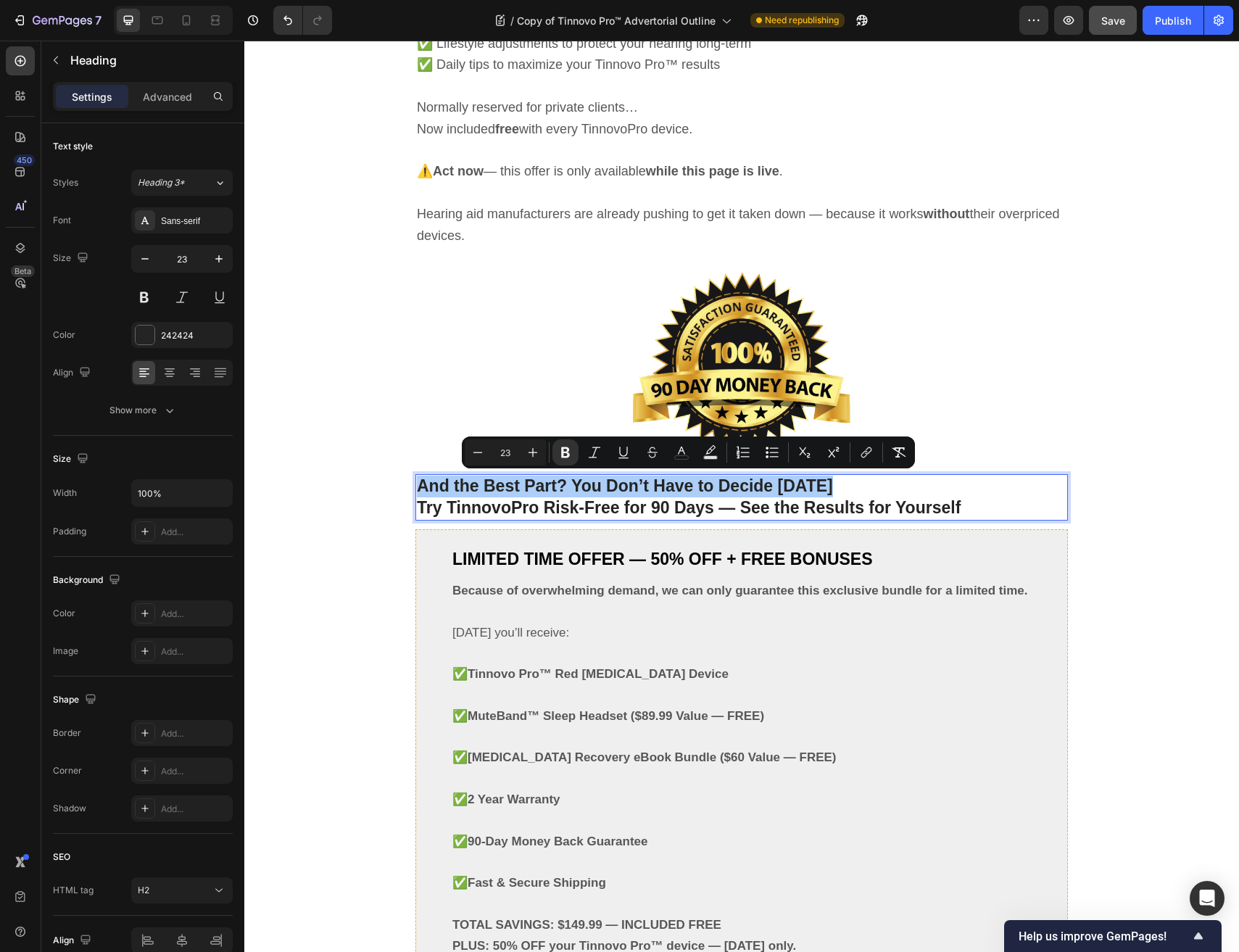
click at [501, 448] on input "23" at bounding box center [504, 452] width 29 height 17
type input "33"
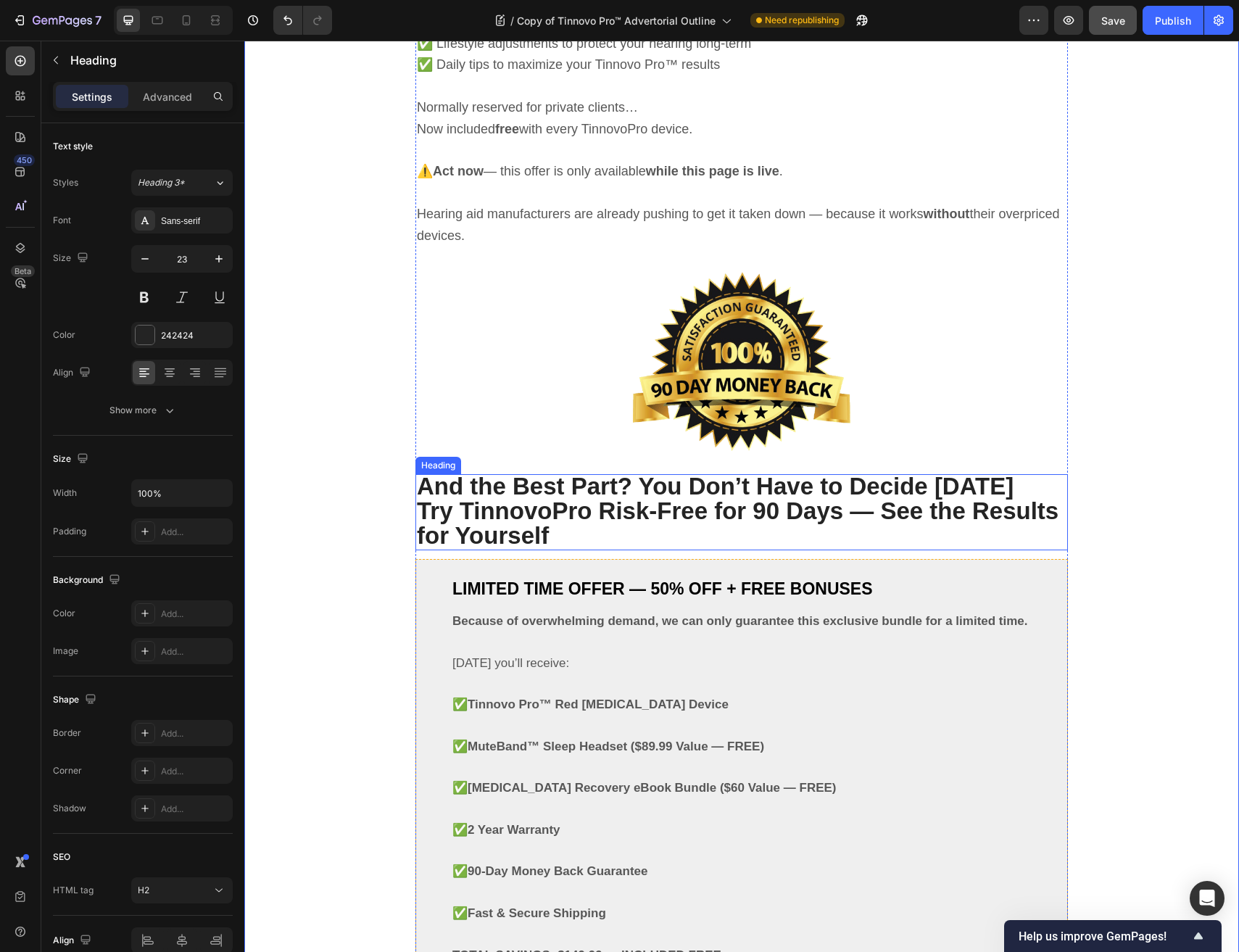
click at [580, 511] on strong "Try TinnovoPro Risk-Free for 90 Days — See the Results for Yourself" at bounding box center [738, 523] width 641 height 51
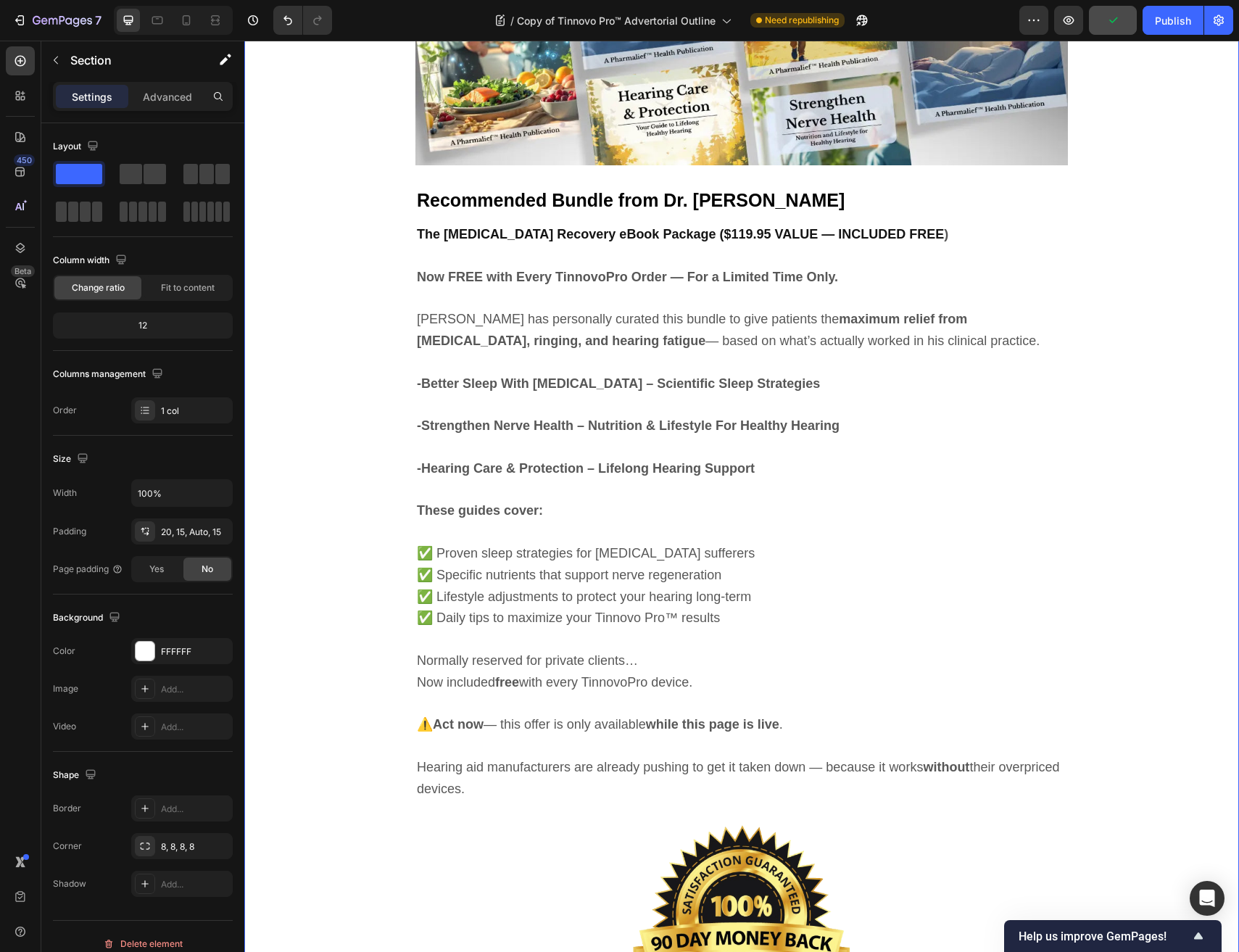
scroll to position [7546, 0]
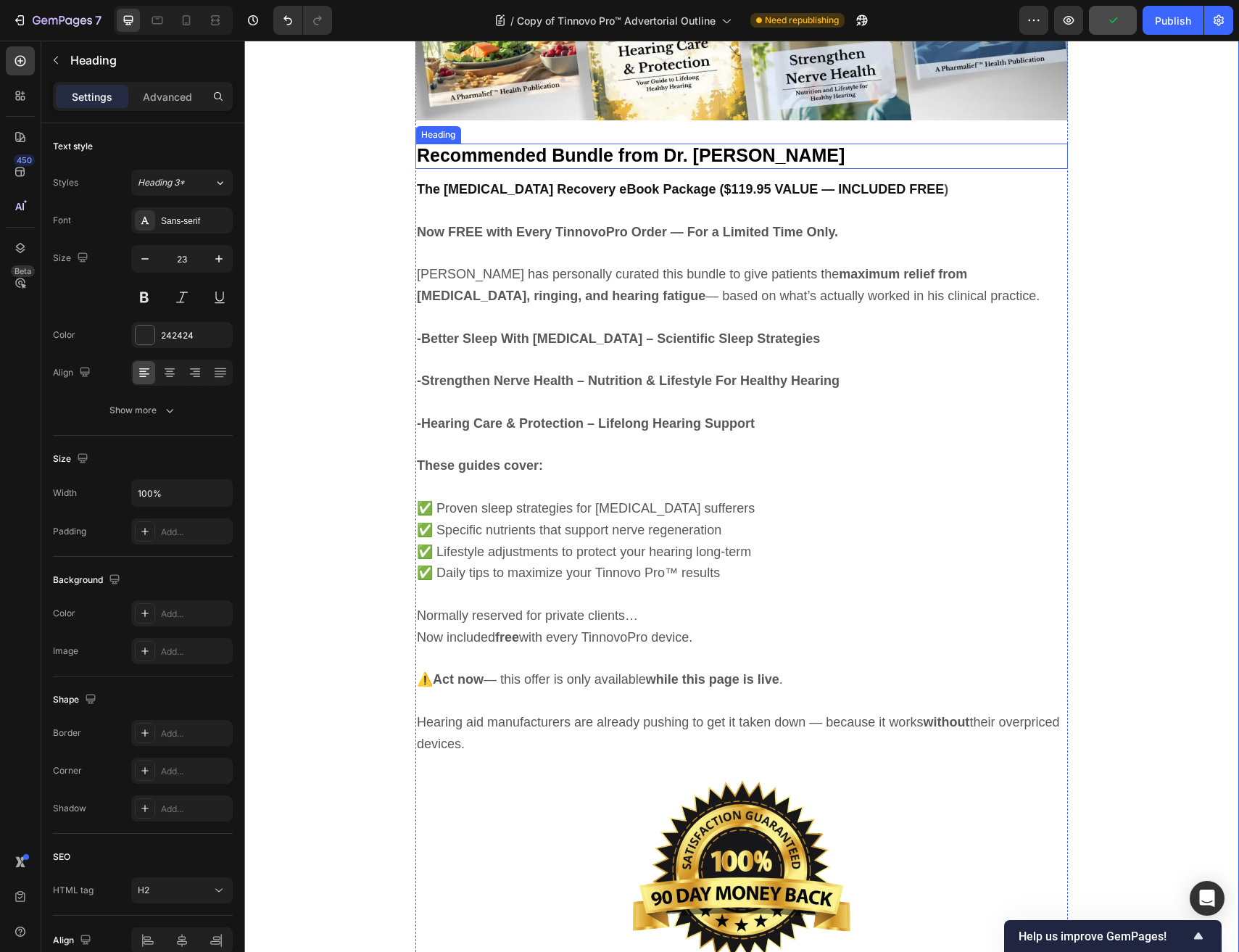
click at [581, 163] on span "Recommended Bundle from Dr. Robert Carter" at bounding box center [630, 155] width 427 height 20
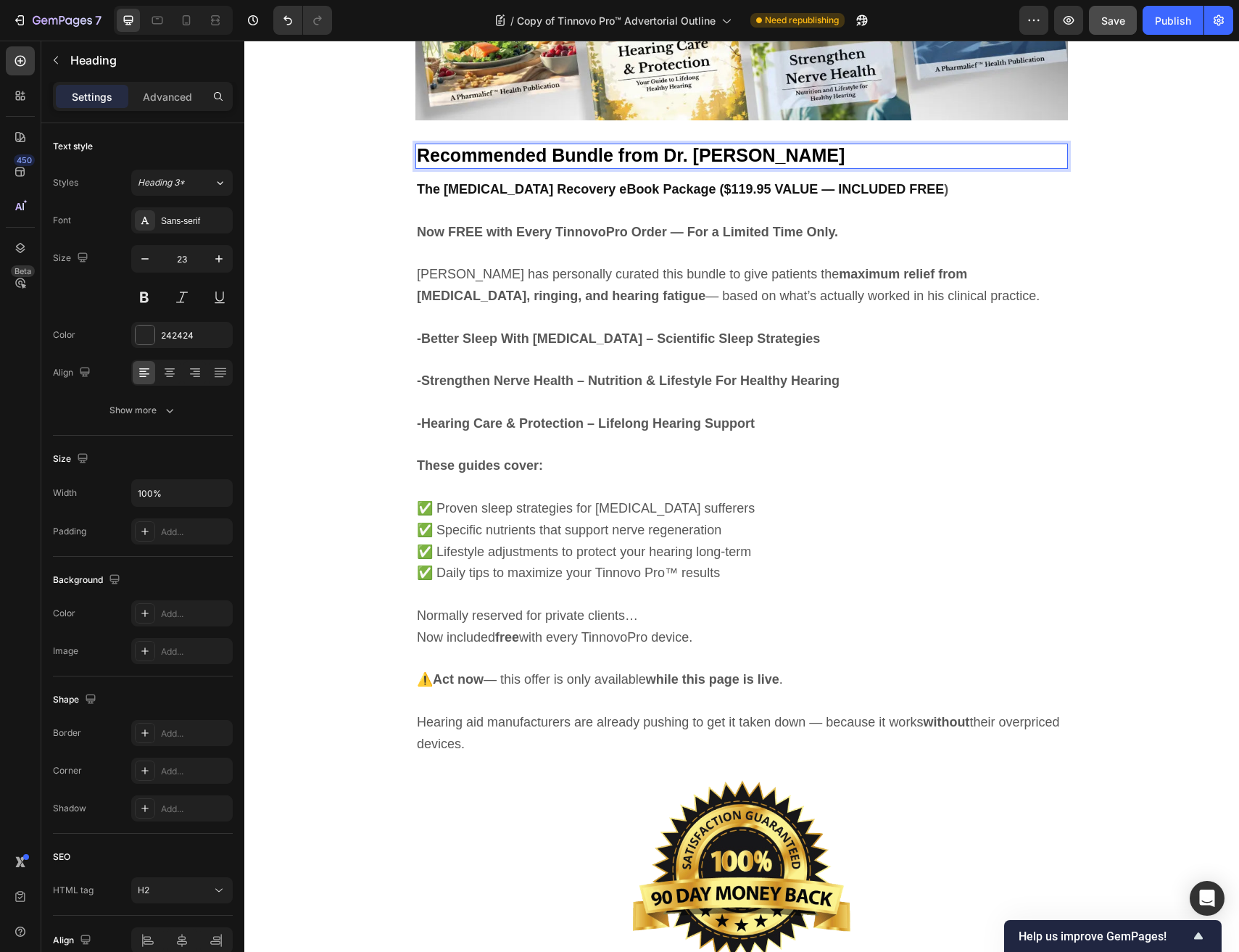
click at [583, 153] on span "Recommended Bundle from Dr. Robert Carter" at bounding box center [630, 155] width 427 height 20
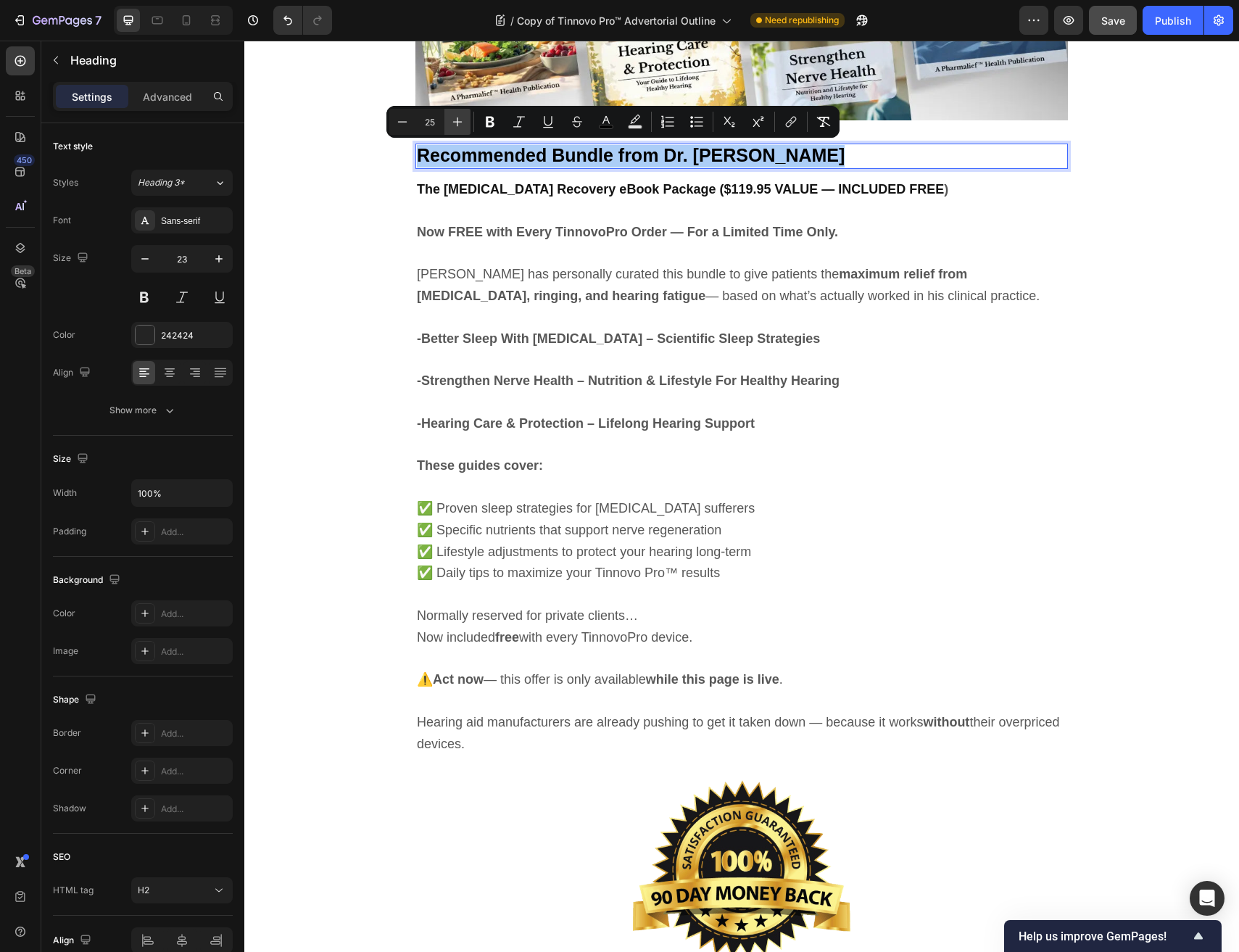
click at [455, 121] on icon "Editor contextual toolbar" at bounding box center [458, 122] width 9 height 9
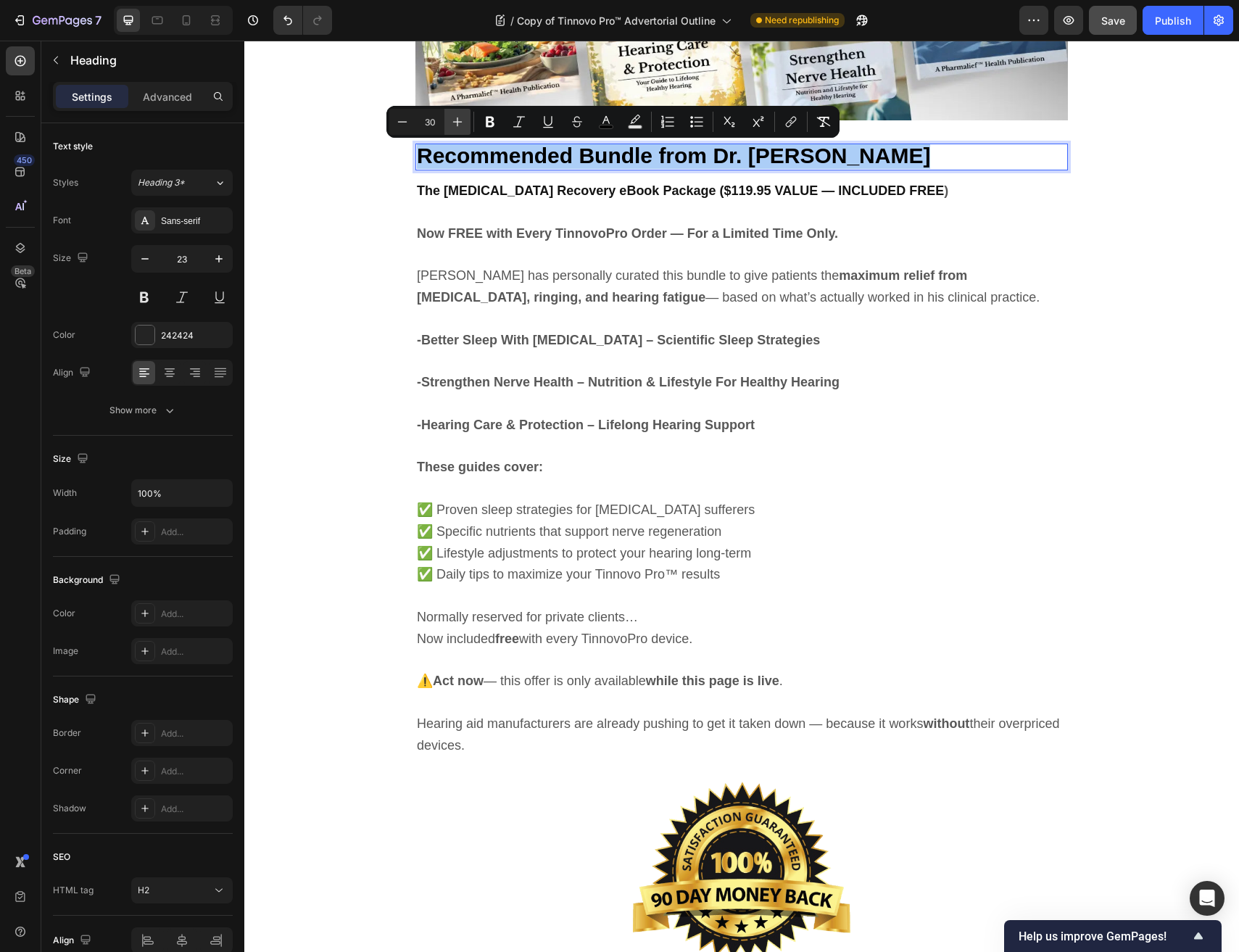
click at [455, 121] on icon "Editor contextual toolbar" at bounding box center [458, 122] width 9 height 9
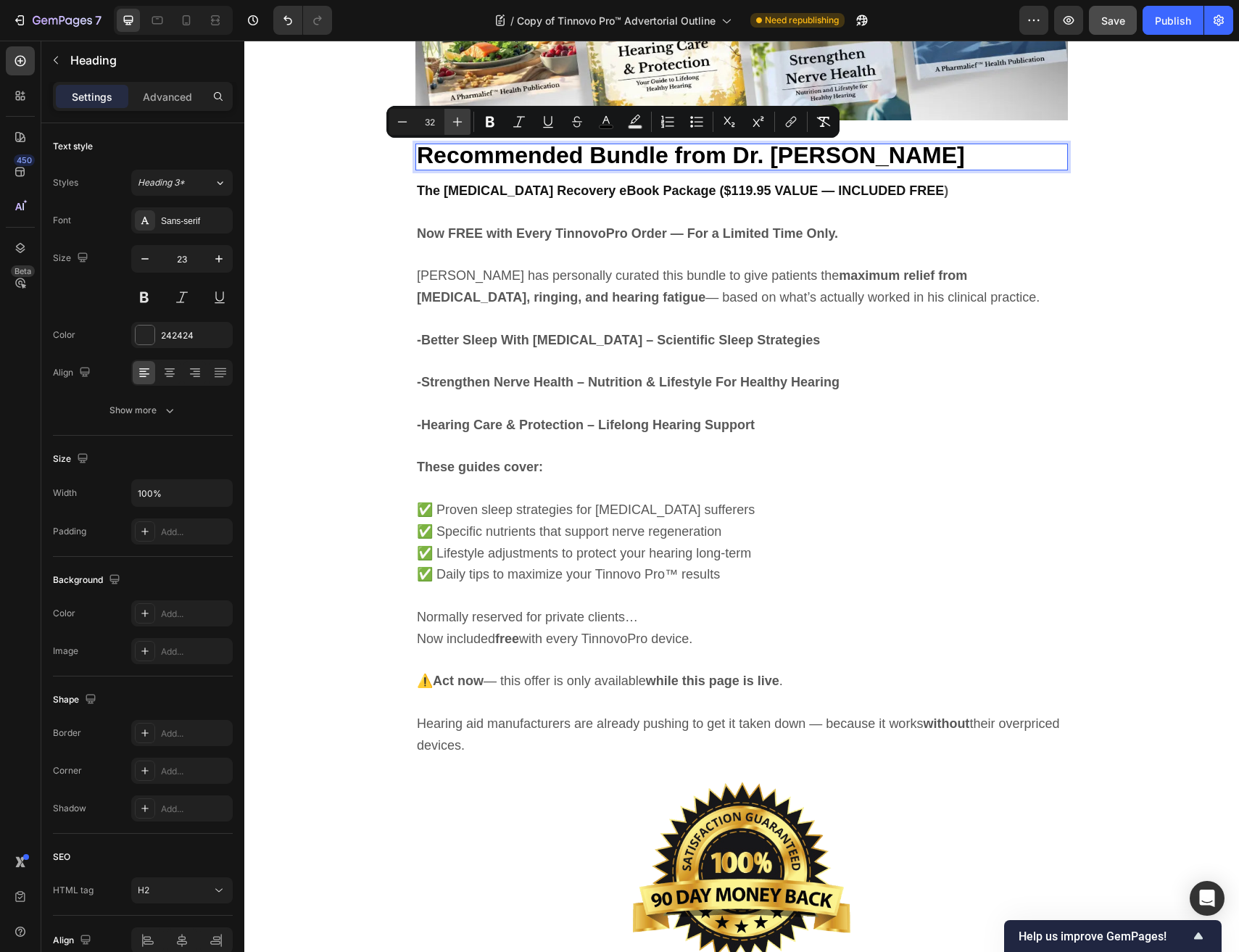
click at [455, 121] on icon "Editor contextual toolbar" at bounding box center [458, 122] width 9 height 9
type input "33"
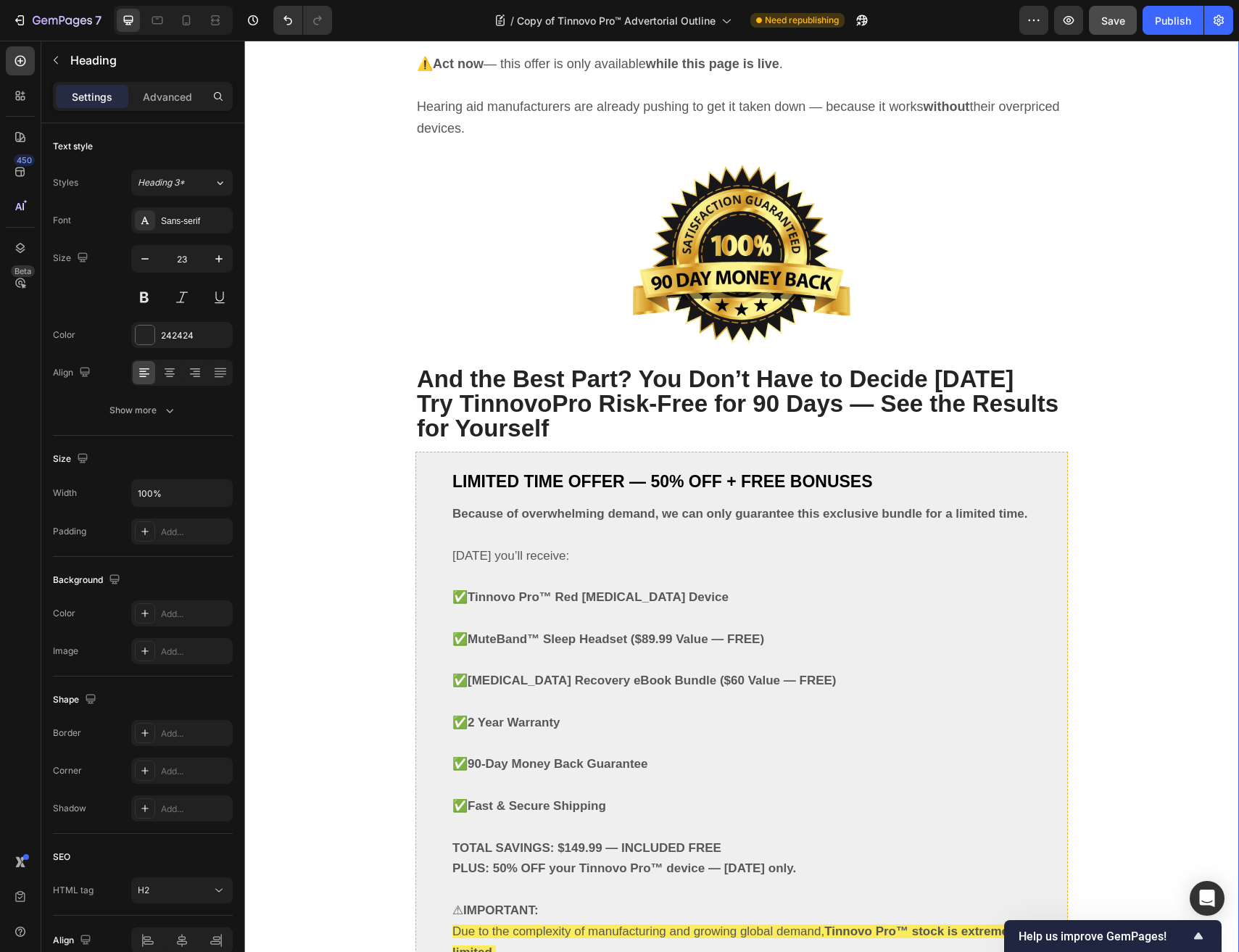
scroll to position [8209, 0]
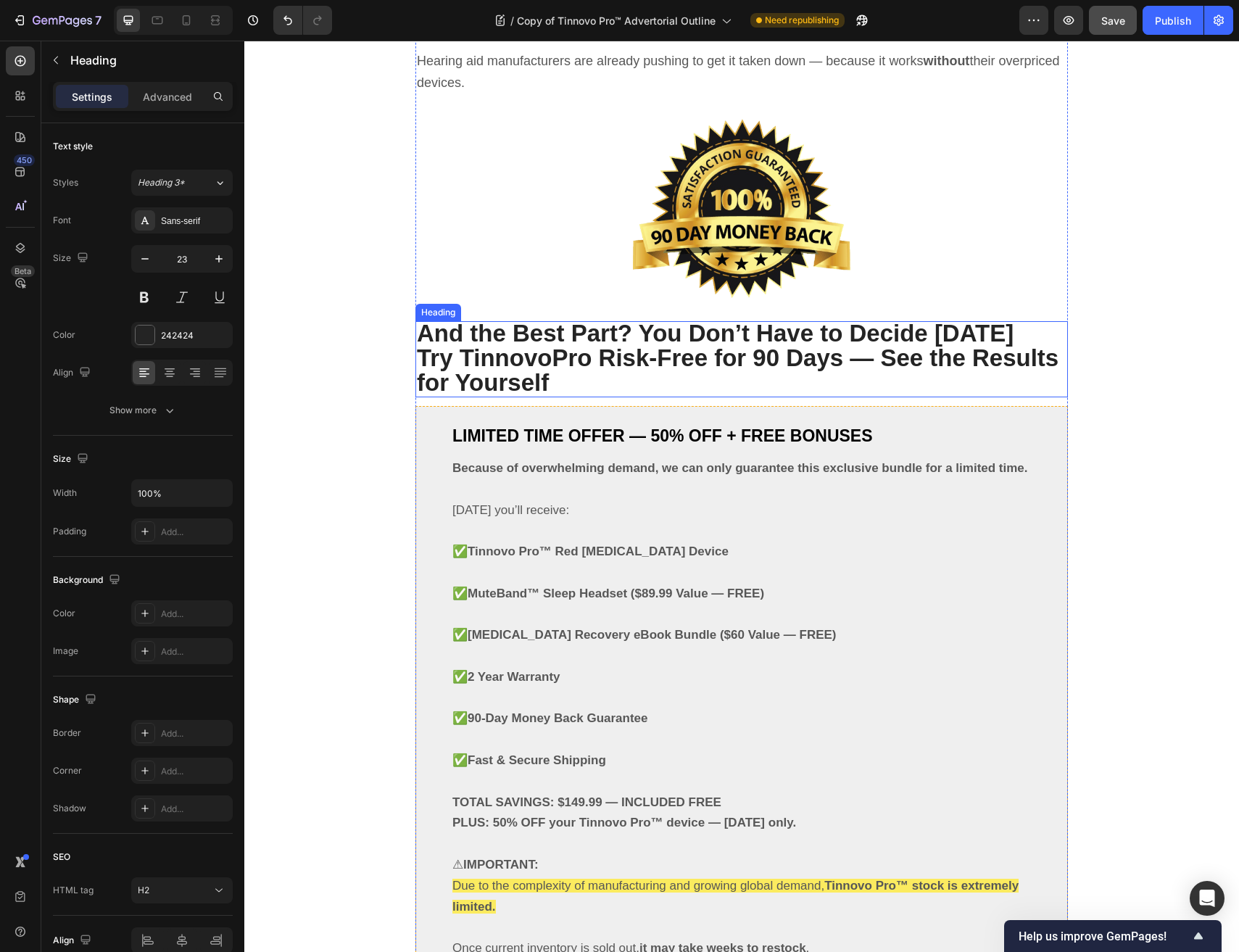
click at [652, 335] on strong "And the Best Part? You Don’t Have to Decide Today" at bounding box center [715, 333] width 596 height 26
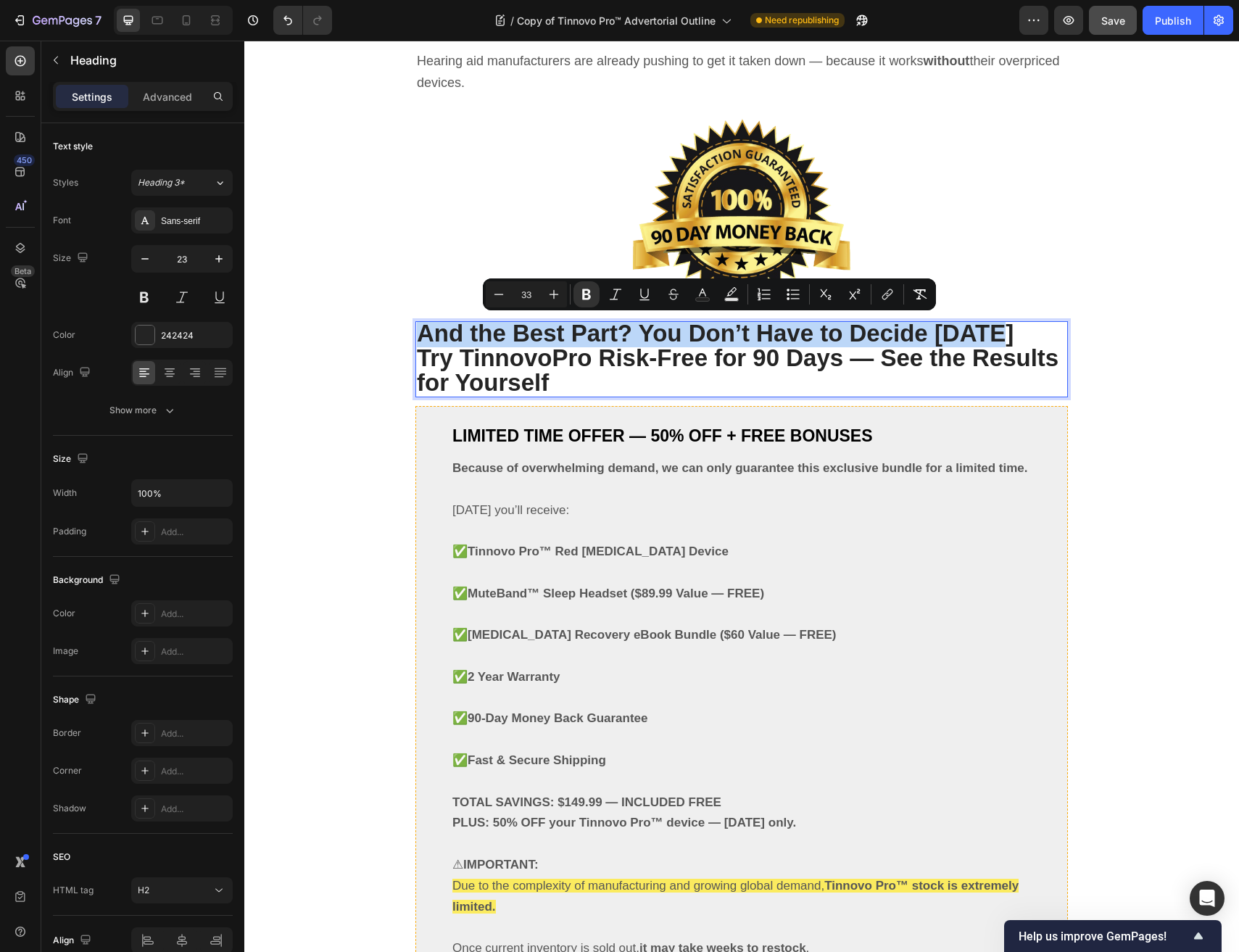
drag, startPoint x: 992, startPoint y: 333, endPoint x: 422, endPoint y: 321, distance: 570.1
click at [422, 322] on p "And the Best Part? You Don’t Have to Decide Today Try TinnovoPro Risk-Free for …" at bounding box center [742, 359] width 649 height 74
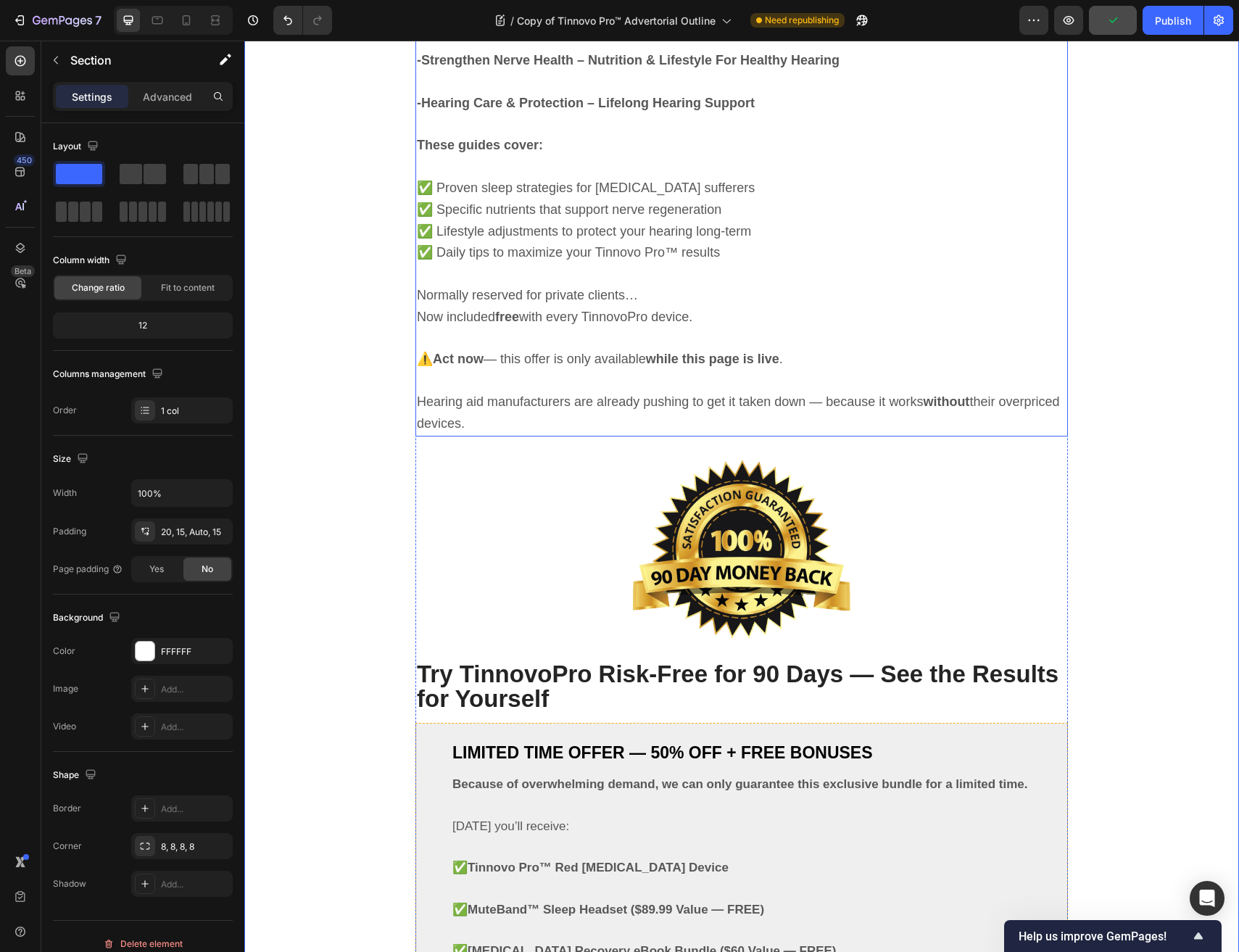
scroll to position [7853, 0]
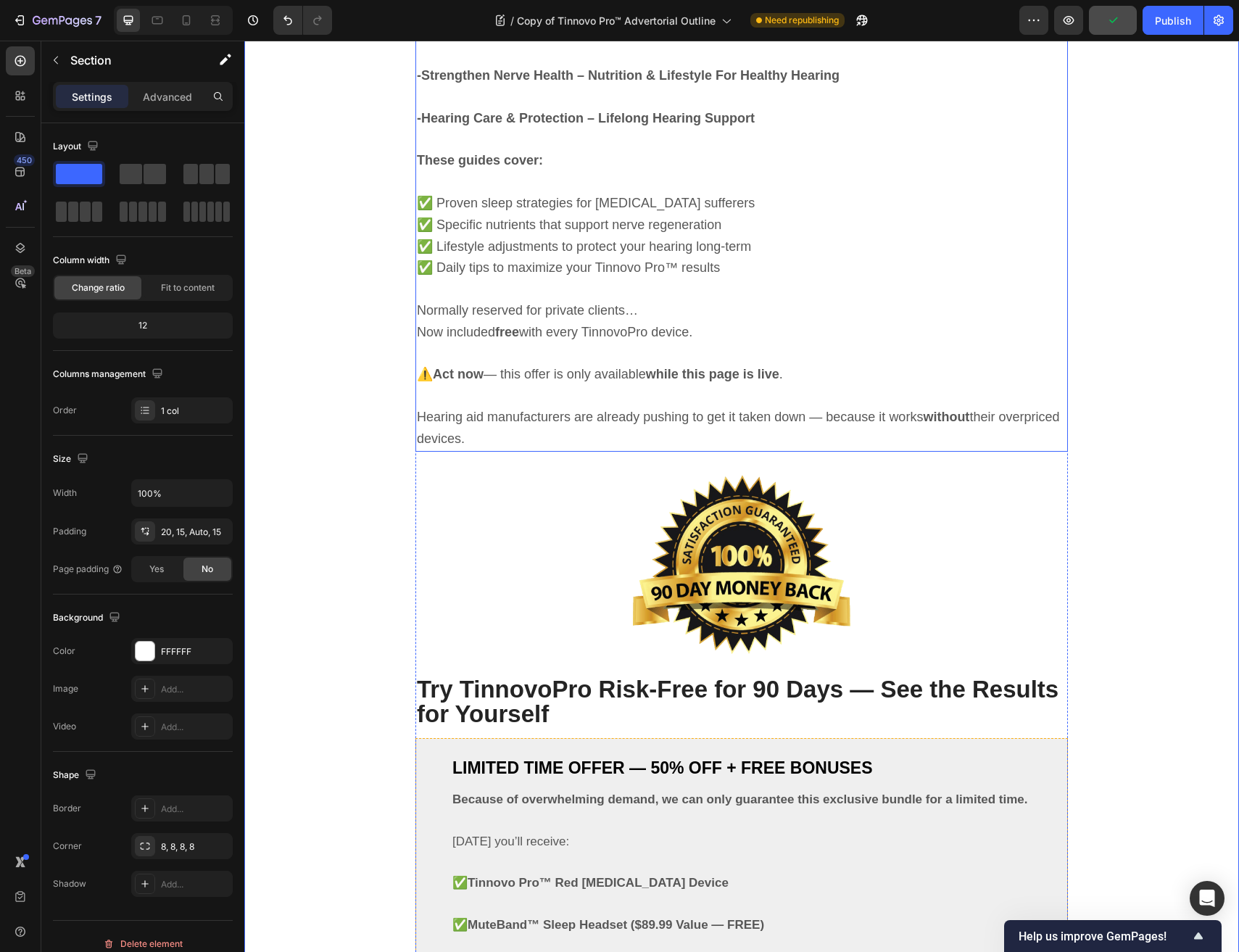
click at [636, 341] on p "Normally reserved for private clients… Now included free with every TinnovoPro …" at bounding box center [742, 322] width 649 height 44
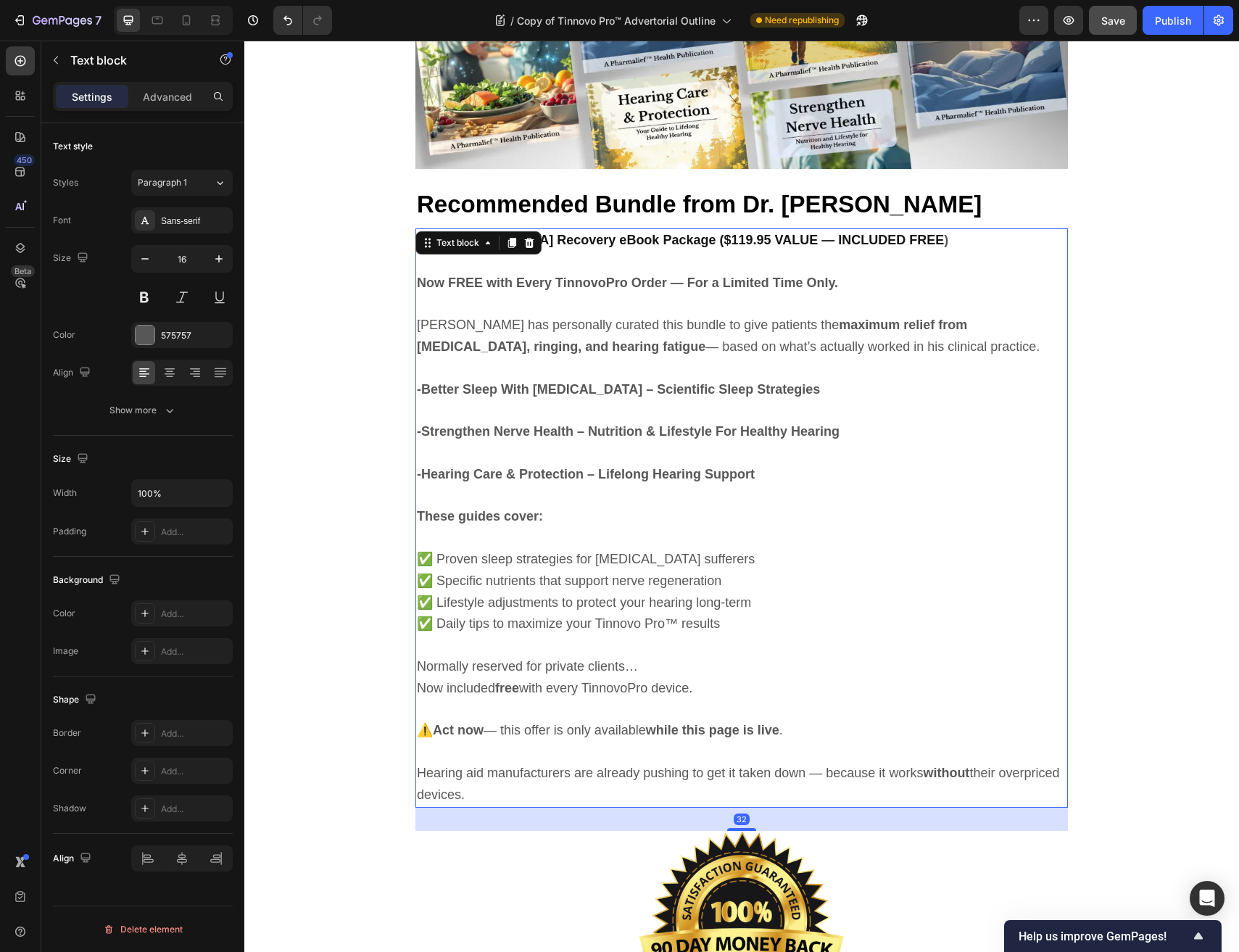
scroll to position [7465, 0]
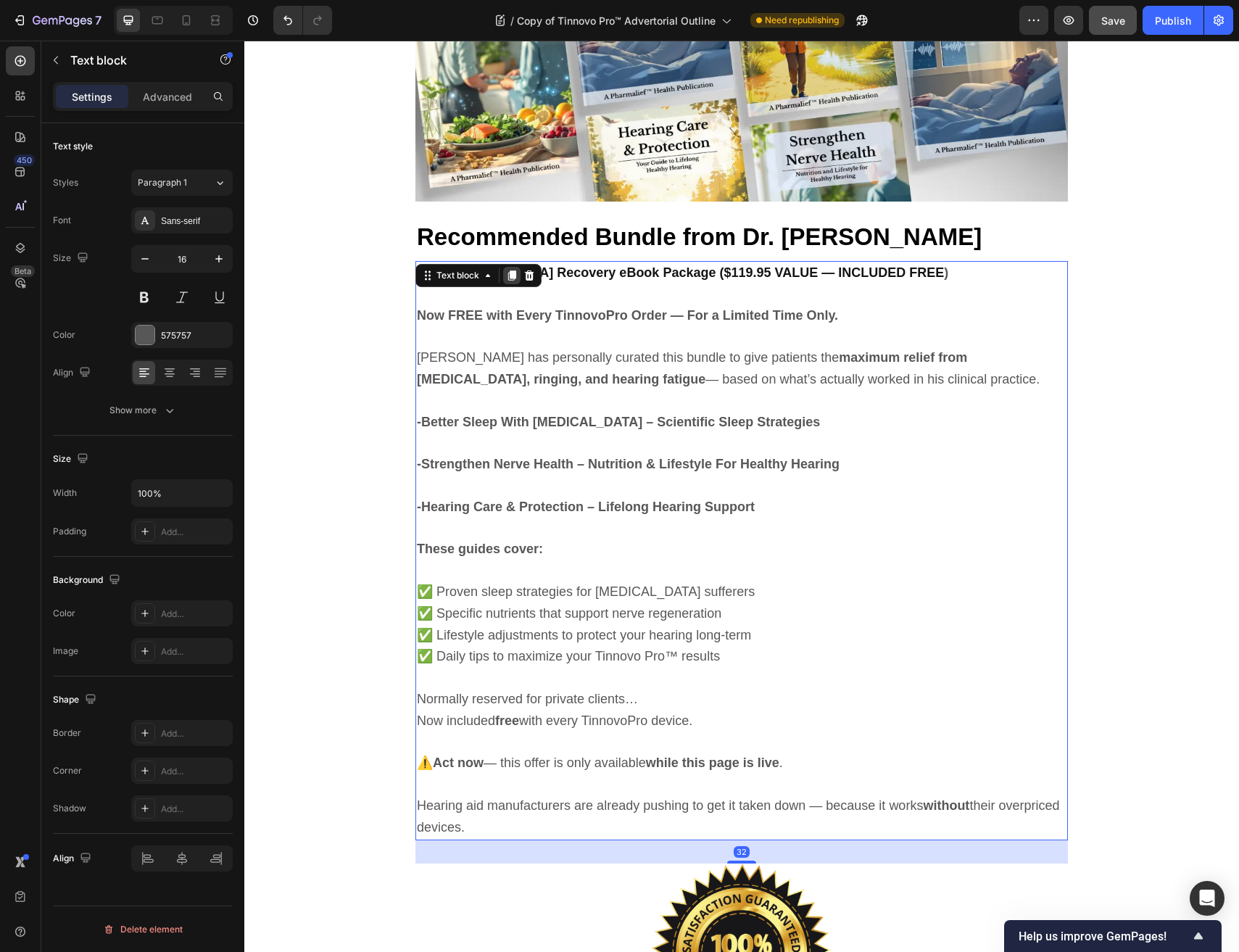
click at [518, 267] on div at bounding box center [511, 276] width 17 height 17
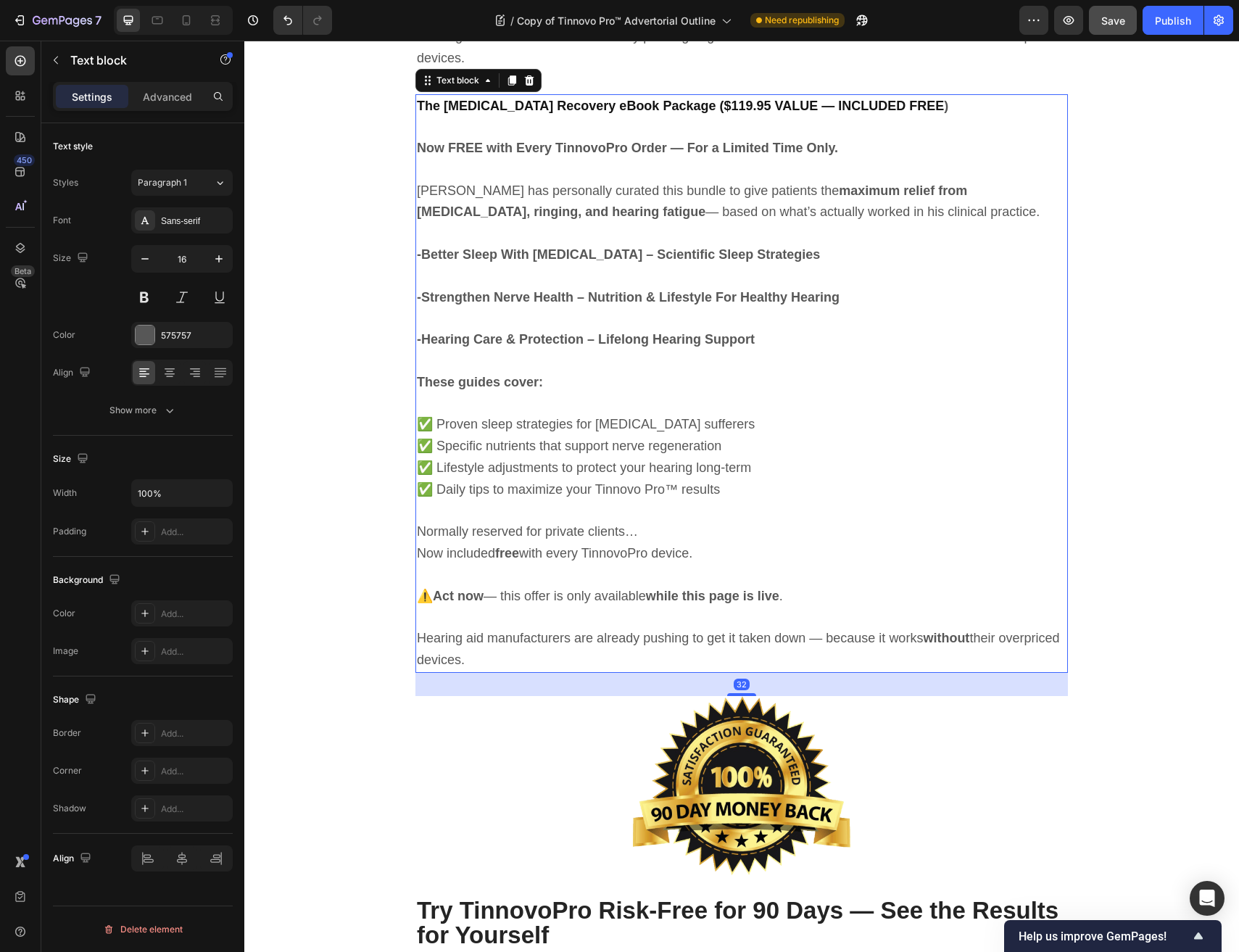
scroll to position [8235, 0]
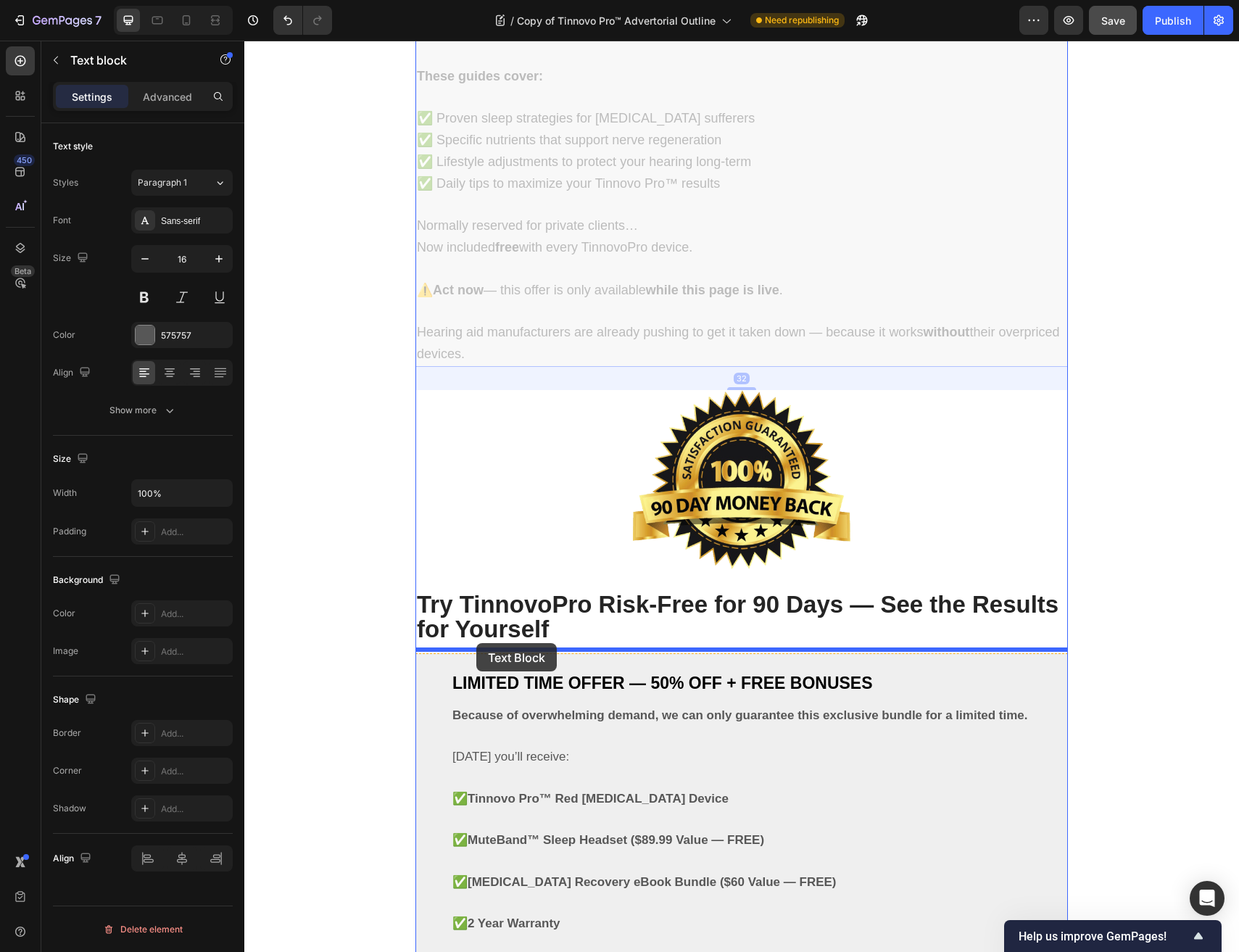
drag, startPoint x: 430, startPoint y: 73, endPoint x: 476, endPoint y: 643, distance: 571.9
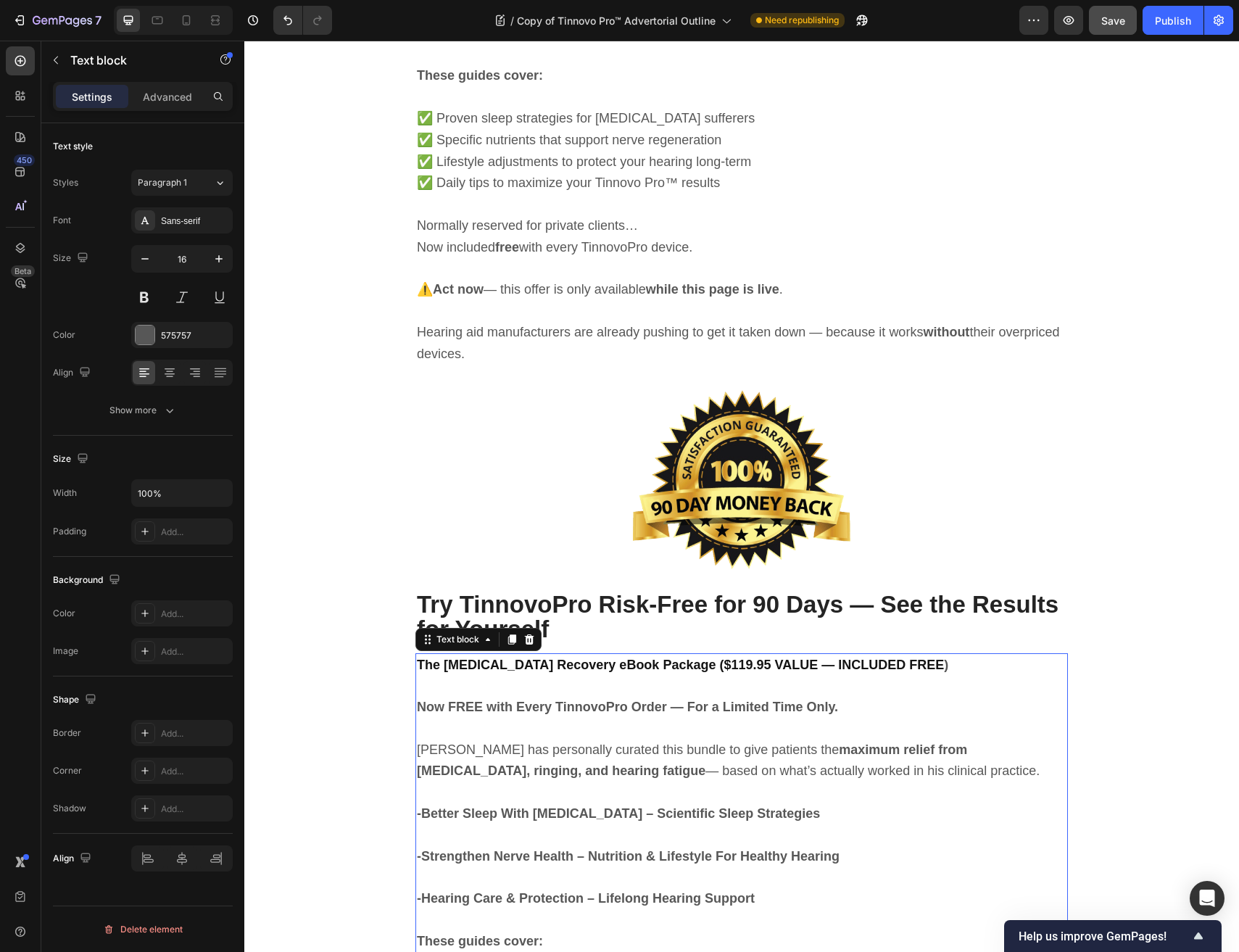
click at [555, 700] on strong "Now FREE with Every TinnovoPro Order — For a Limited Time Only." at bounding box center [627, 707] width 421 height 15
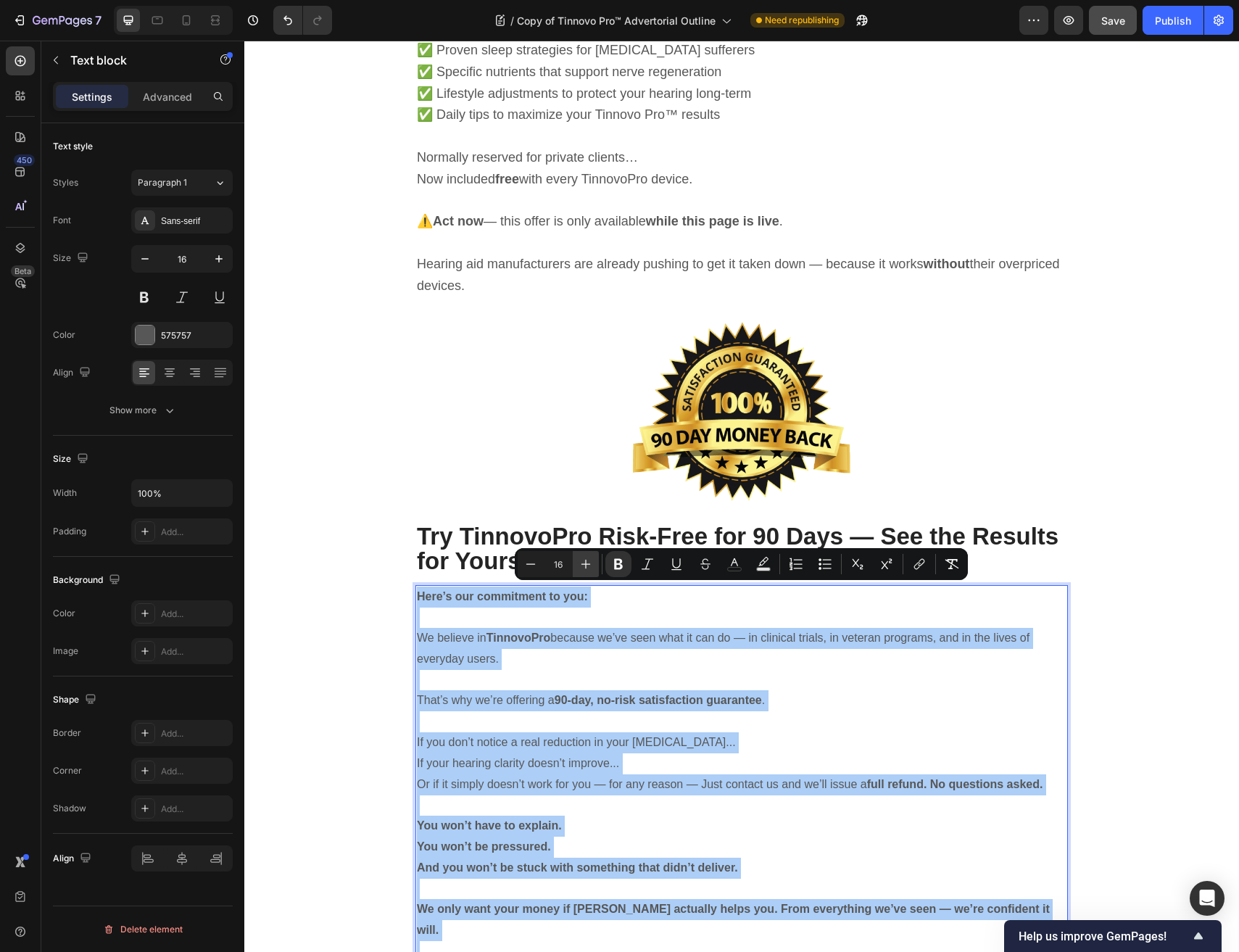
click at [585, 561] on icon "Editor contextual toolbar" at bounding box center [586, 564] width 9 height 9
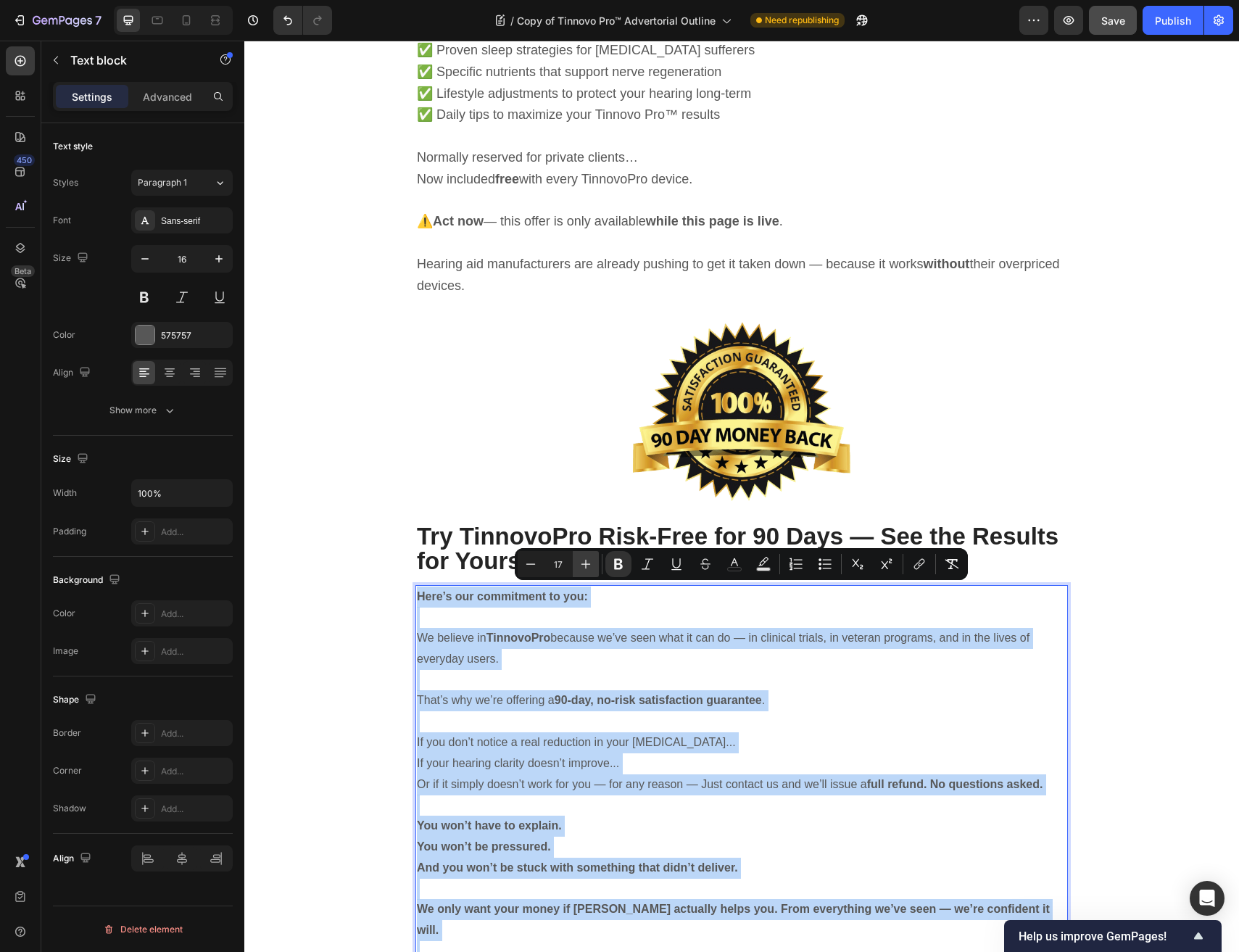
type input "18"
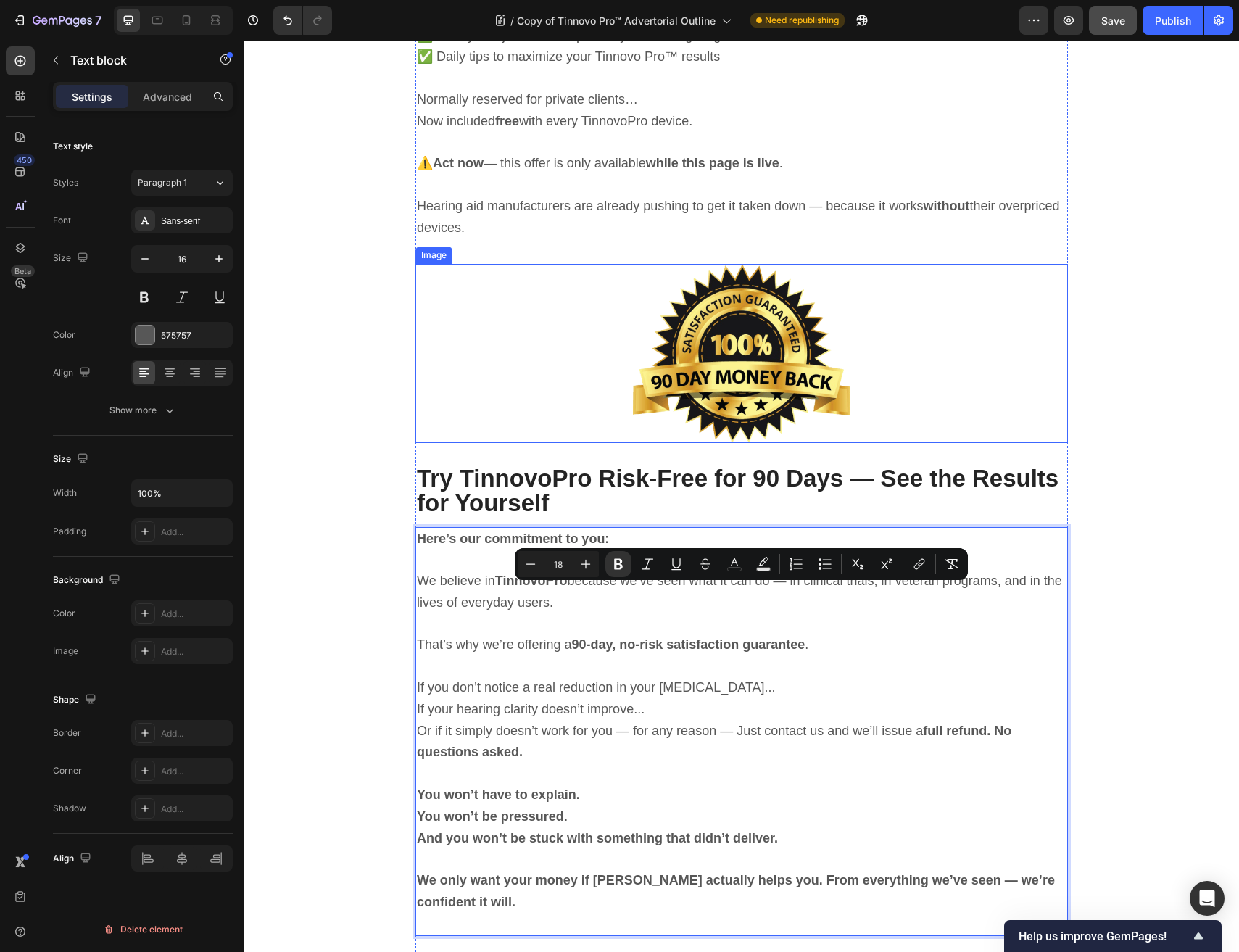
scroll to position [8200, 0]
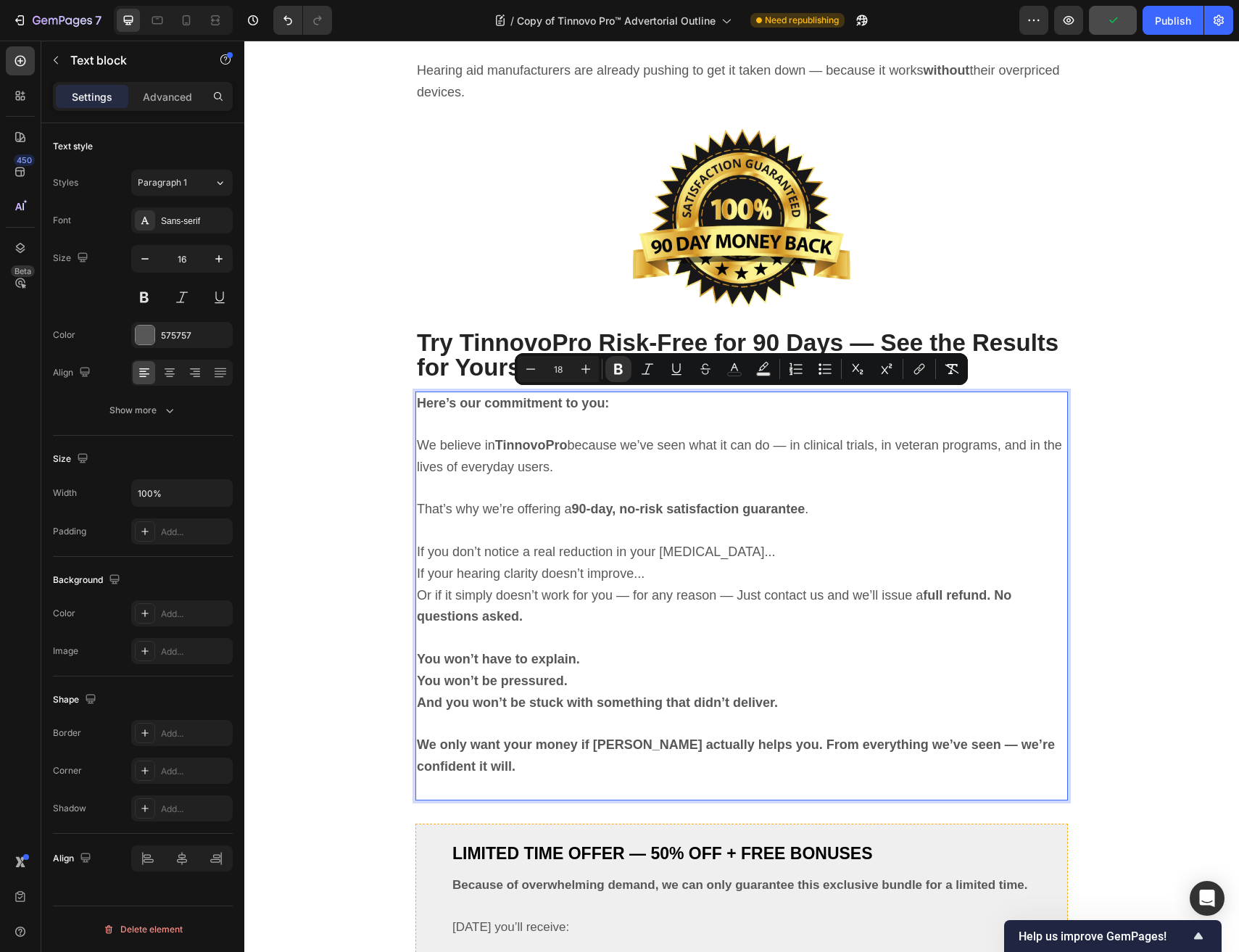
click at [522, 778] on p "Rich Text Editor. Editing area: main" at bounding box center [742, 788] width 649 height 21
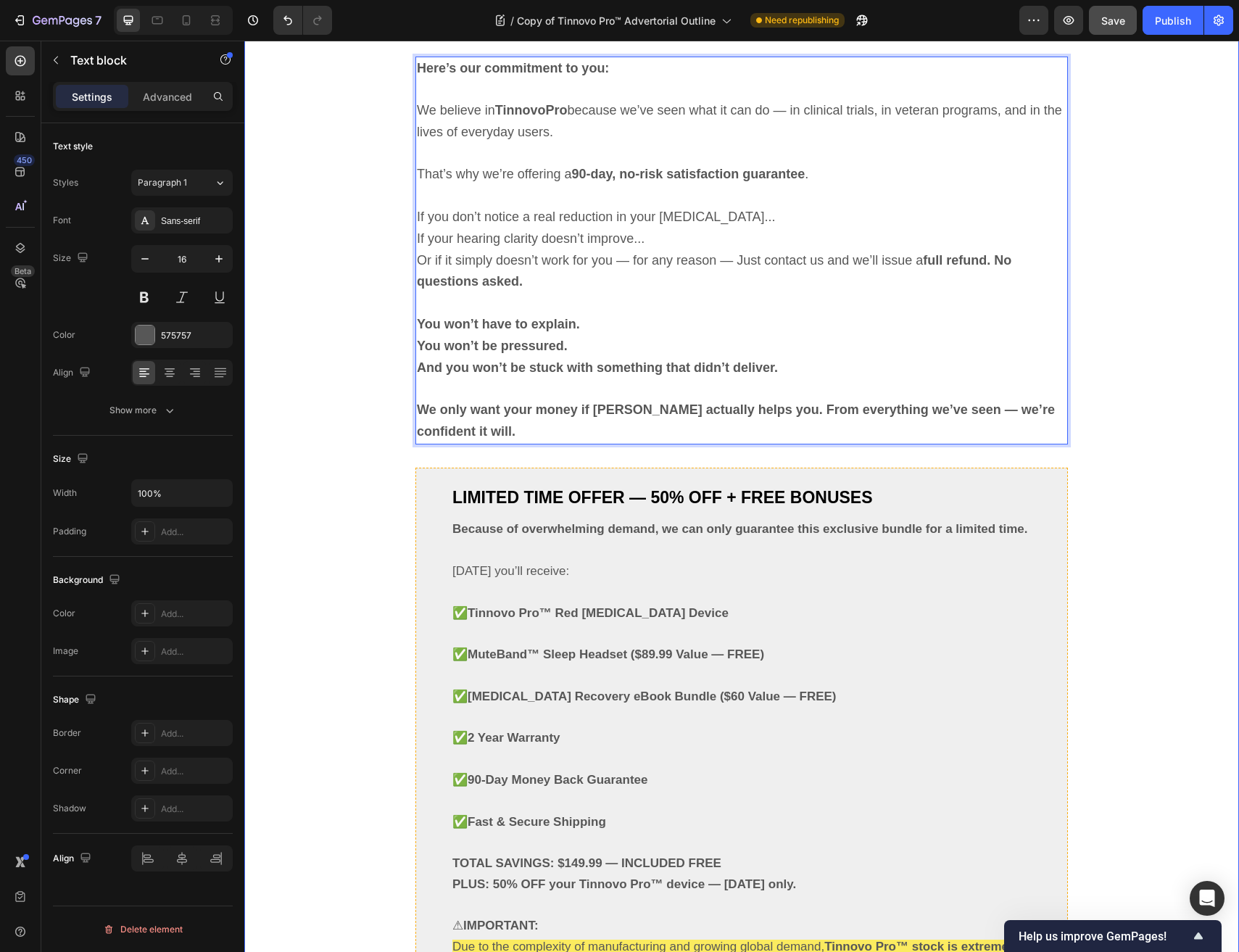
scroll to position [8600, 0]
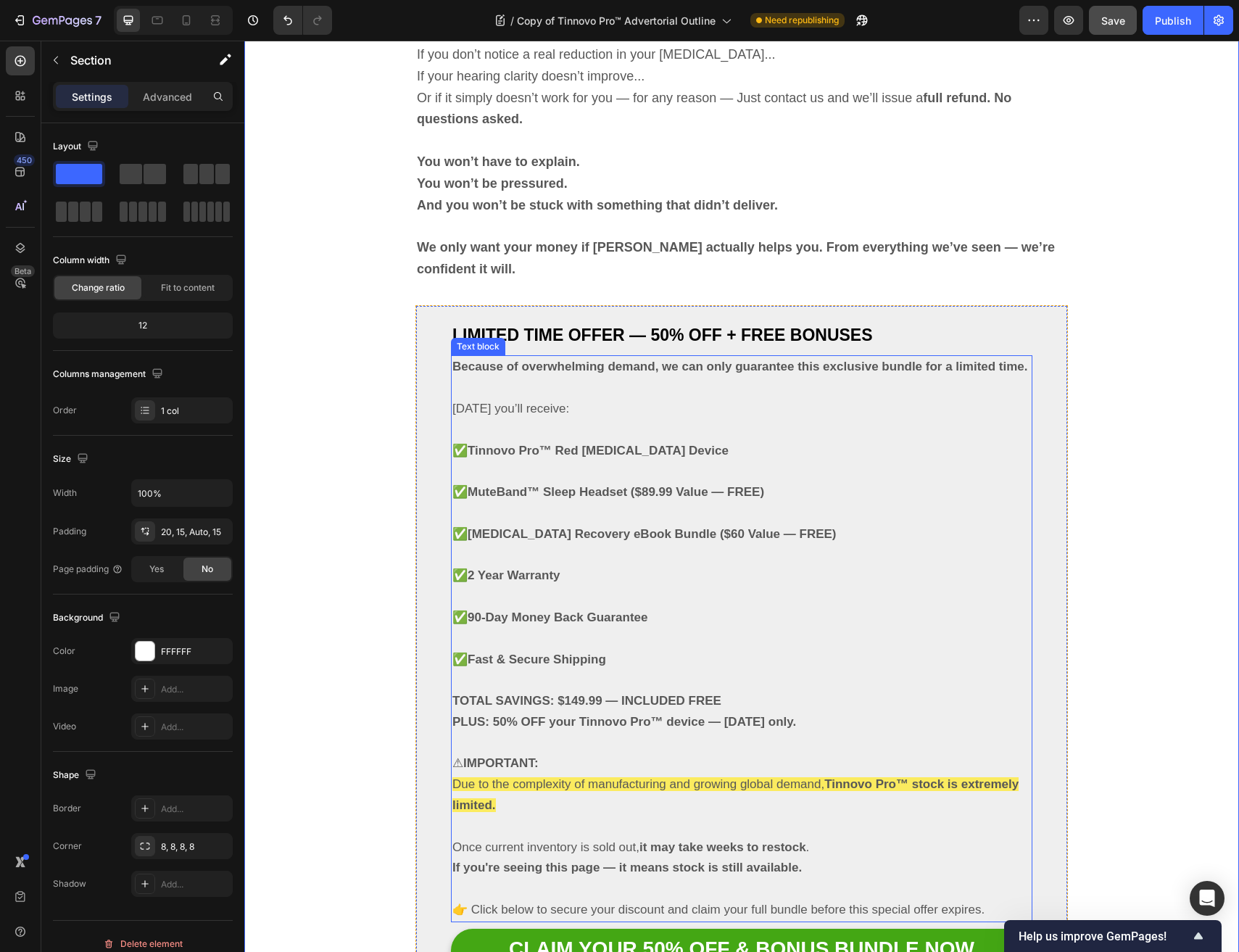
scroll to position [9059, 0]
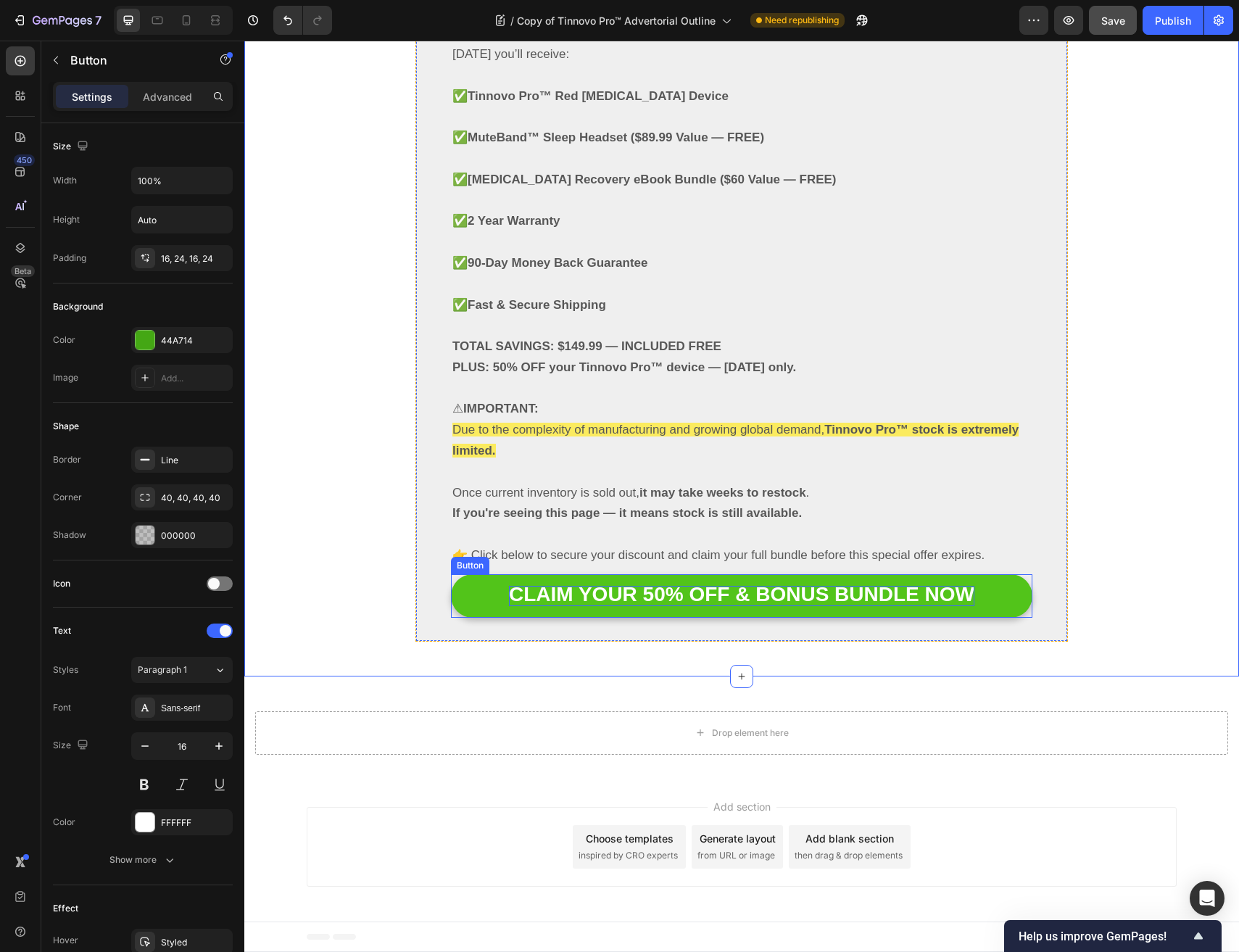
click at [603, 598] on span "CLAIM YOUR 50% OFF & BONUS BUNDLE NOW" at bounding box center [742, 594] width 465 height 23
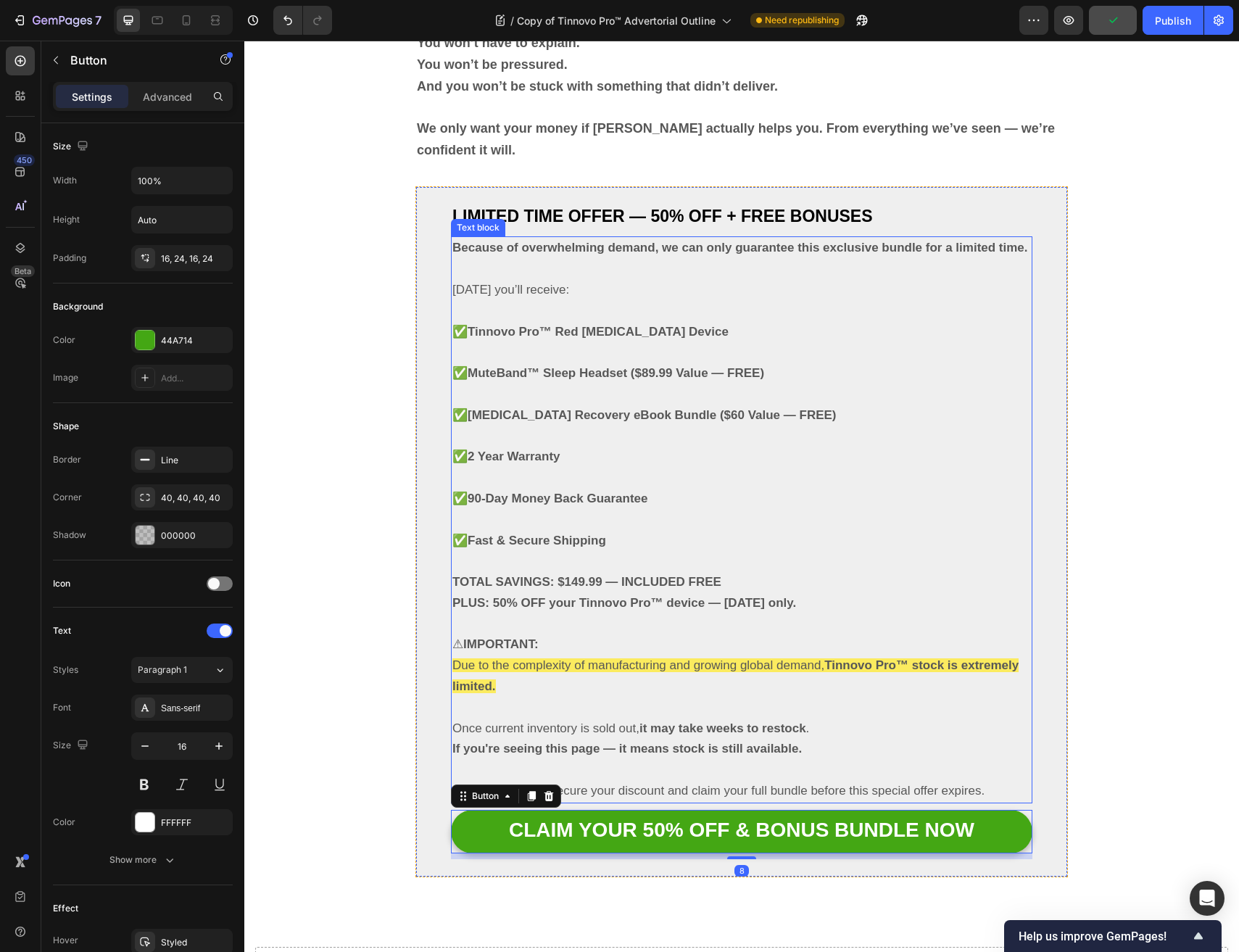
scroll to position [8811, 0]
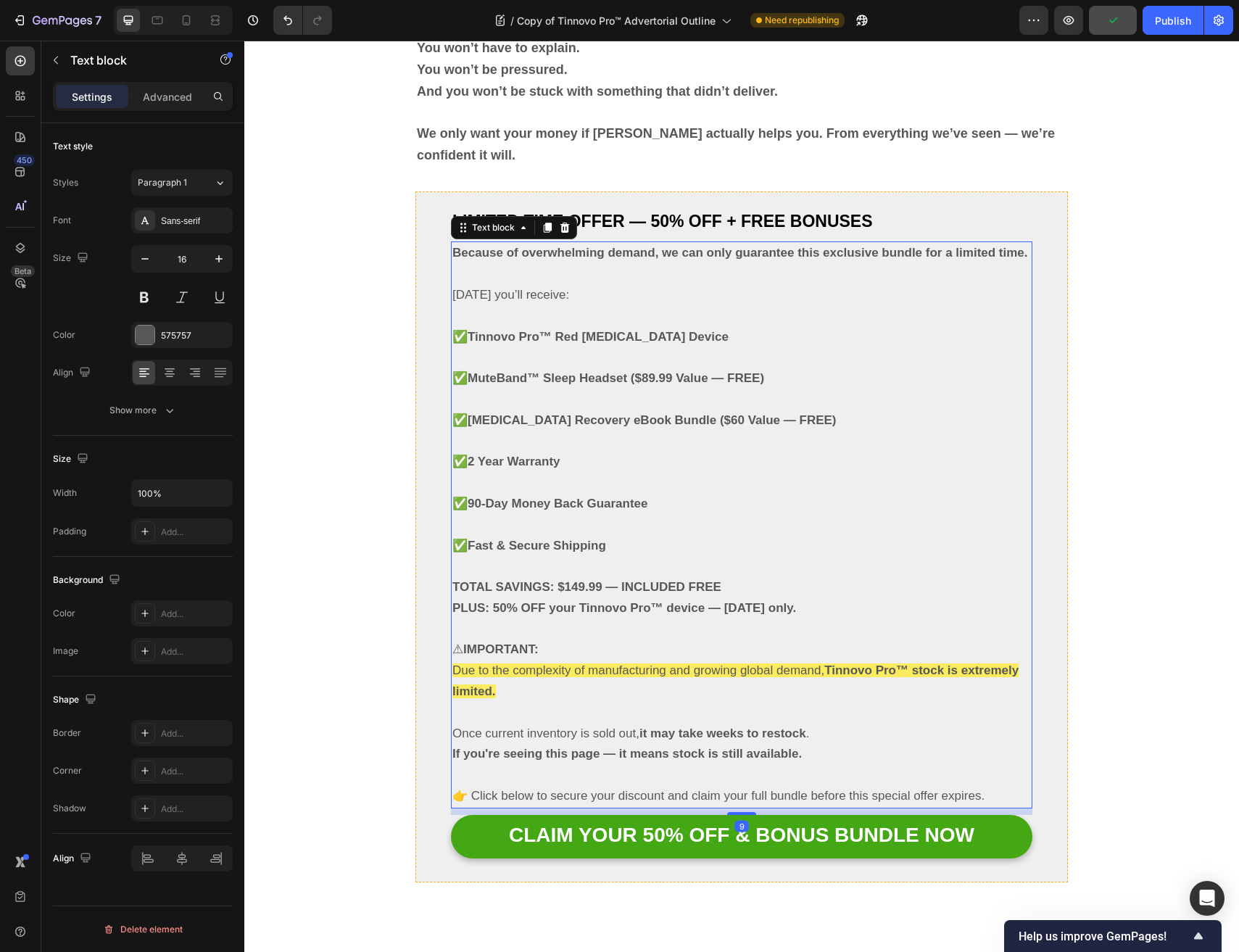
click at [497, 459] on strong "2 Year Warranty" at bounding box center [514, 462] width 93 height 14
click at [477, 459] on strong "2 Year Warranty" at bounding box center [514, 462] width 93 height 14
click at [593, 471] on p "✅ 2 Year Warranty" at bounding box center [741, 452] width 578 height 42
click at [524, 455] on strong "2 Year Warranty" at bounding box center [514, 462] width 93 height 14
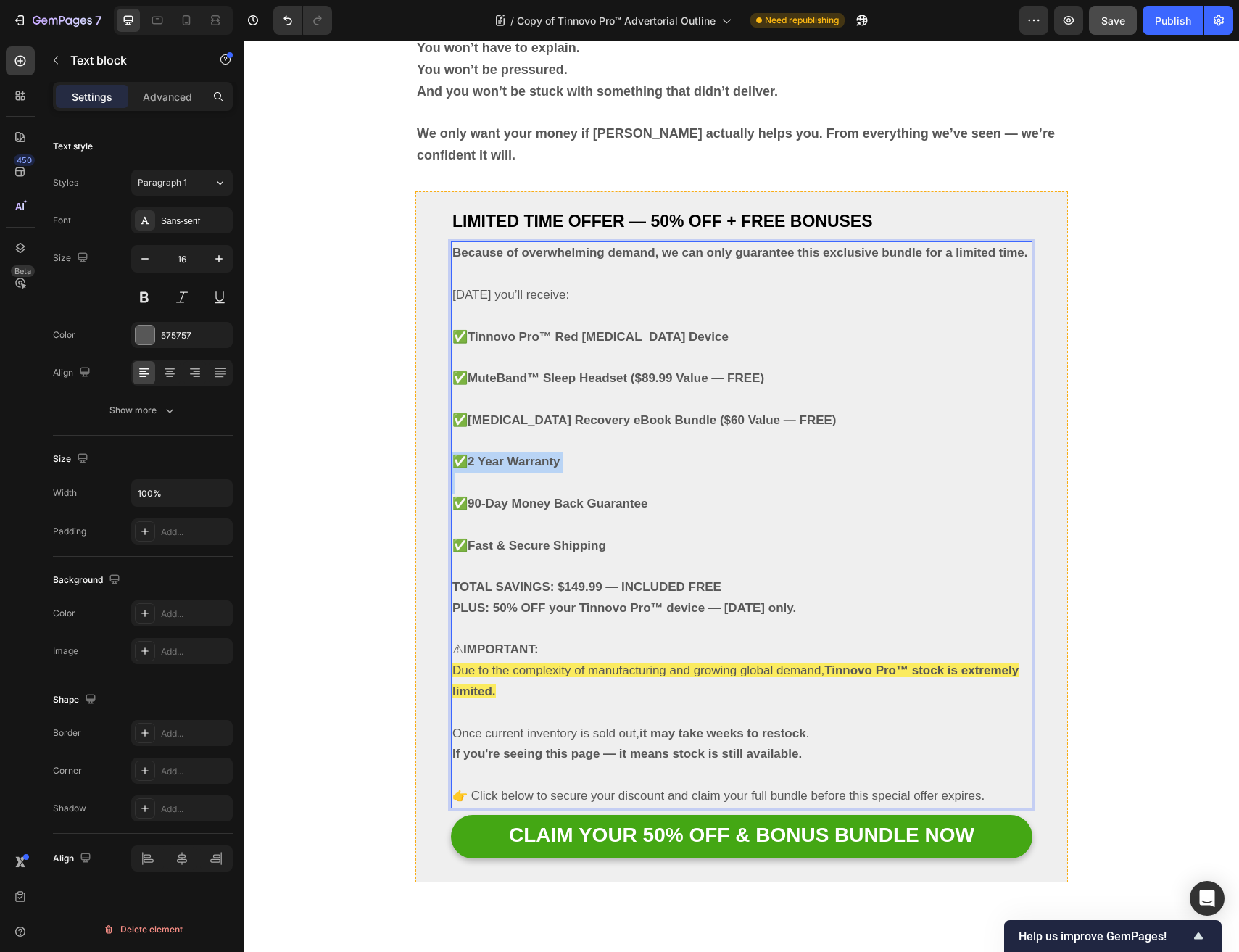
click at [524, 455] on strong "2 Year Warranty" at bounding box center [514, 462] width 93 height 14
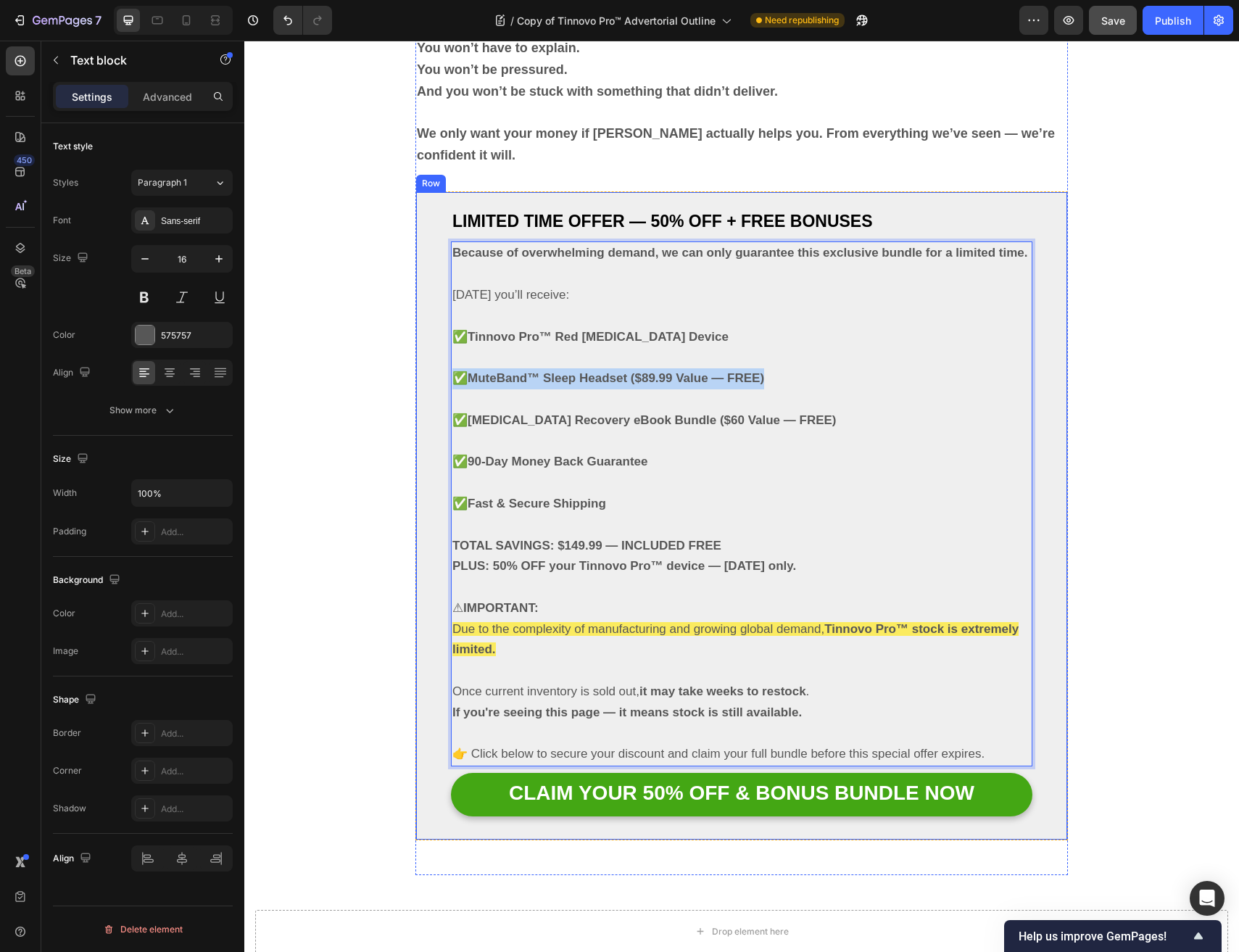
drag, startPoint x: 791, startPoint y: 378, endPoint x: 445, endPoint y: 378, distance: 346.0
click at [445, 378] on div "LIMITED TIME OFFER — 50% OFF + FREE BONUSES Text block Because of overwhelming …" at bounding box center [742, 516] width 652 height 649
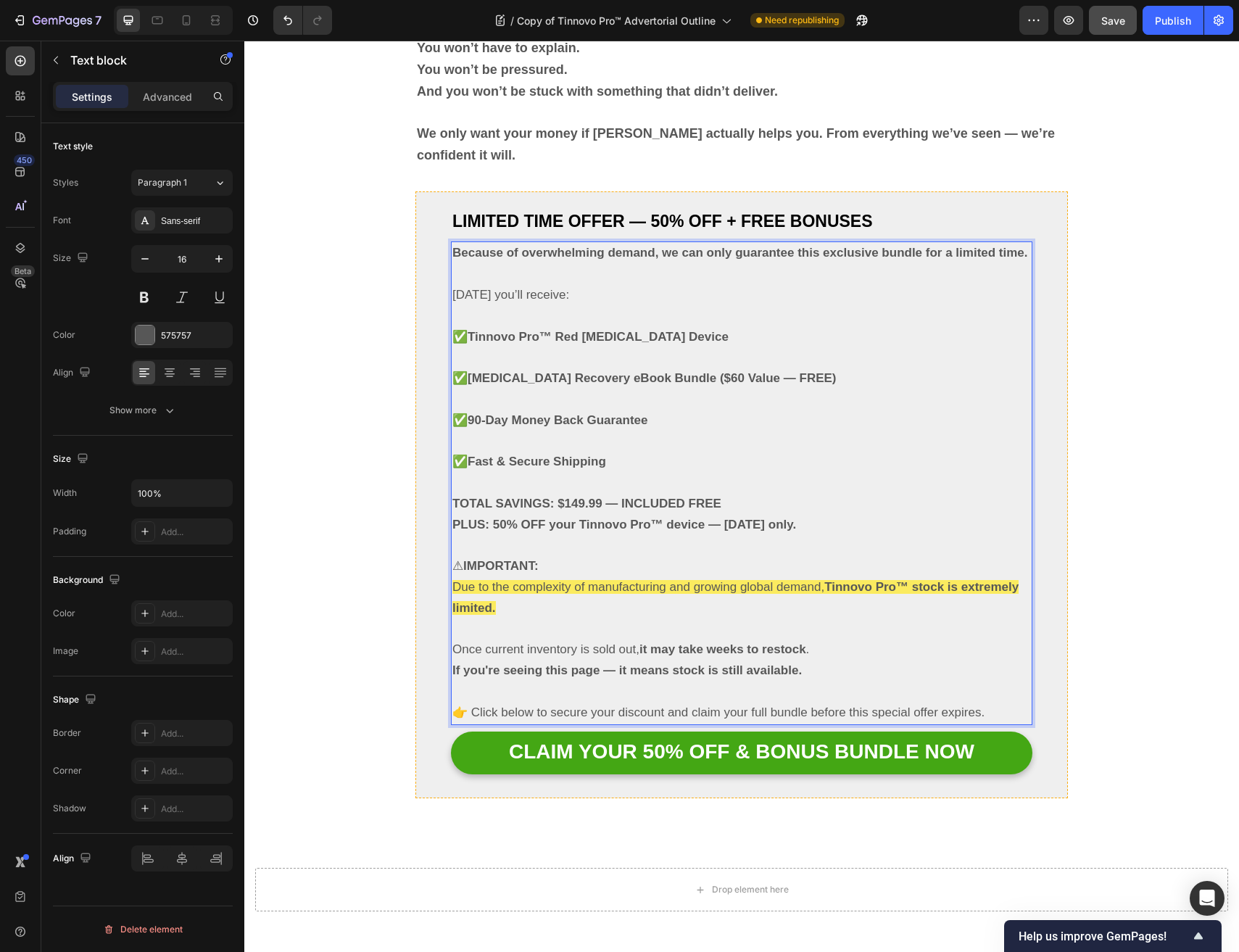
click at [690, 375] on strong "Tinnitus Recovery eBook Bundle ($60 Value — FREE)" at bounding box center [652, 378] width 369 height 14
click at [577, 502] on strong "TOTAL SAVINGS: $149.99 — INCLUDED FREE" at bounding box center [587, 504] width 269 height 14
click at [738, 502] on p "TOTAL SAVINGS: $249.99 — INCLUDED FREE PLUS: 50% OFF your Tinnovo Pro™ device —…" at bounding box center [741, 515] width 578 height 42
click at [696, 497] on strong "TOTAL SAVINGS: $249.99 — INCLUDED FREE" at bounding box center [587, 504] width 269 height 14
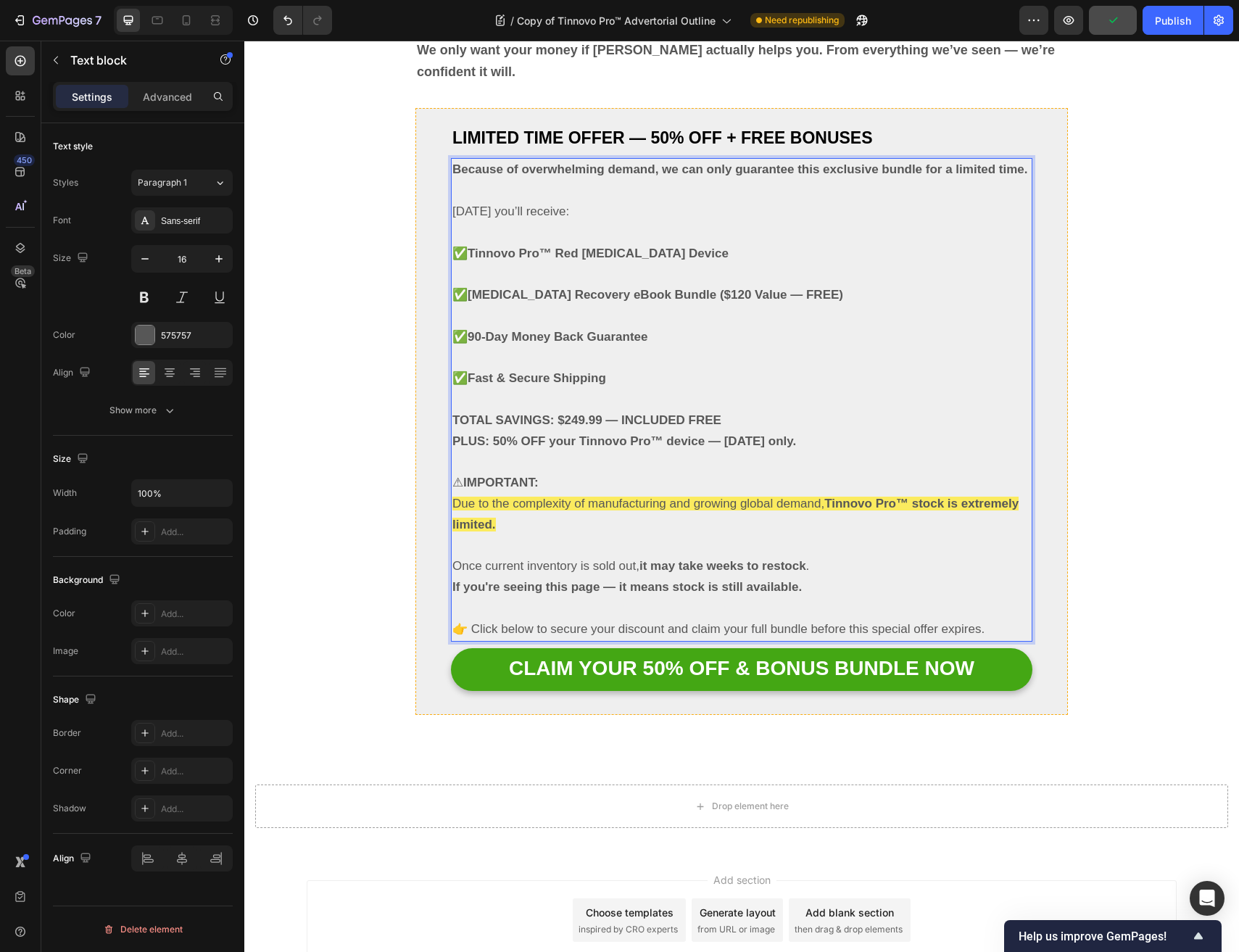
click at [761, 417] on p "TOTAL SAVINGS: $249.99 — INCLUDED FREE PLUS: 50% OFF your Tinnovo Pro™ device —…" at bounding box center [741, 431] width 578 height 42
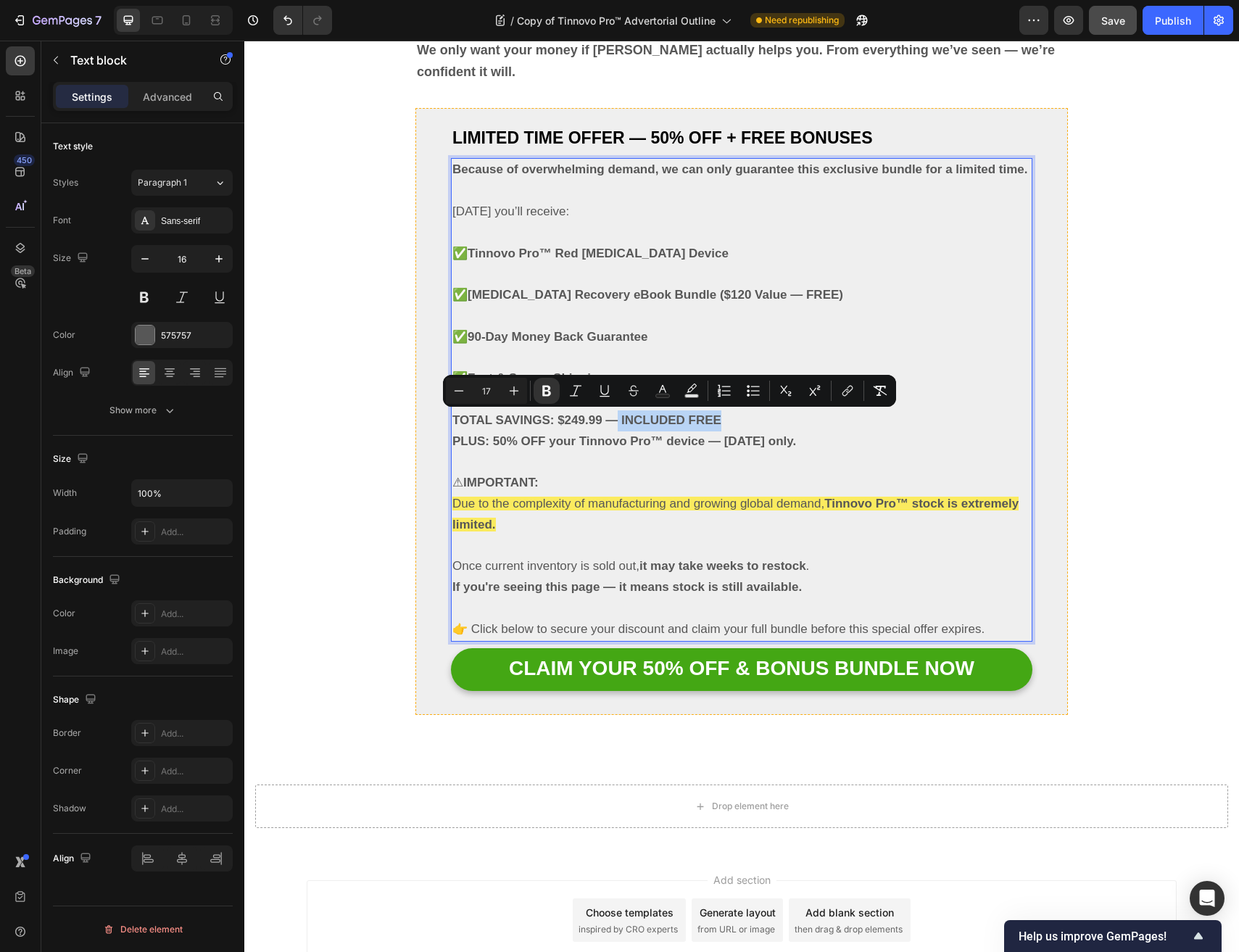
drag, startPoint x: 746, startPoint y: 424, endPoint x: 614, endPoint y: 420, distance: 132.1
click at [614, 420] on p "TOTAL SAVINGS: $249.99 — INCLUDED FREE PLUS: 50% OFF your Tinnovo Pro™ device —…" at bounding box center [741, 431] width 578 height 42
click at [696, 420] on strong "TOTAL SAVINGS: $249.99 — INCLUDED FREE" at bounding box center [587, 420] width 269 height 14
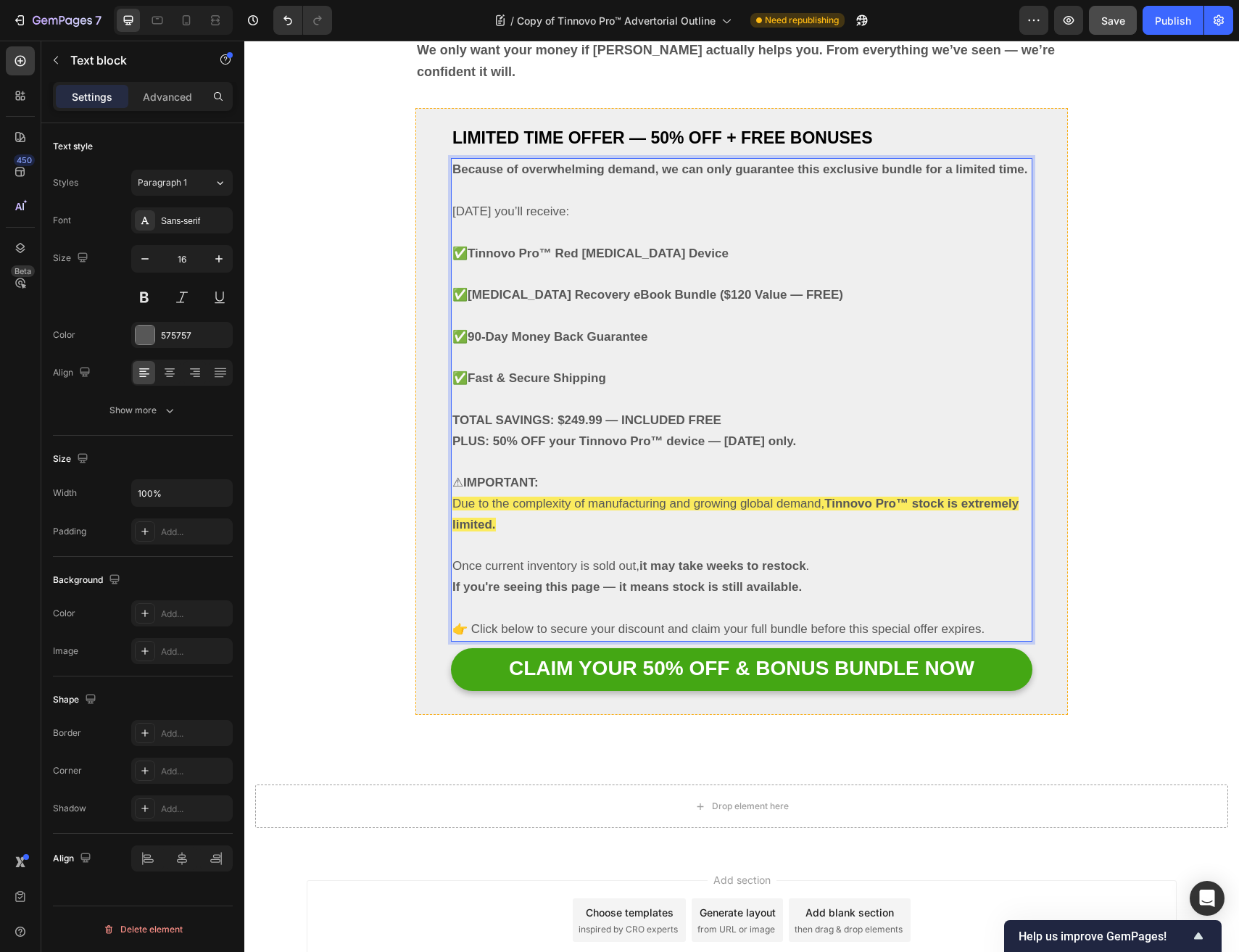
click at [737, 418] on p "TOTAL SAVINGS: $249.99 — INCLUDED FREE PLUS: 50% OFF your Tinnovo Pro™ device —…" at bounding box center [741, 431] width 578 height 42
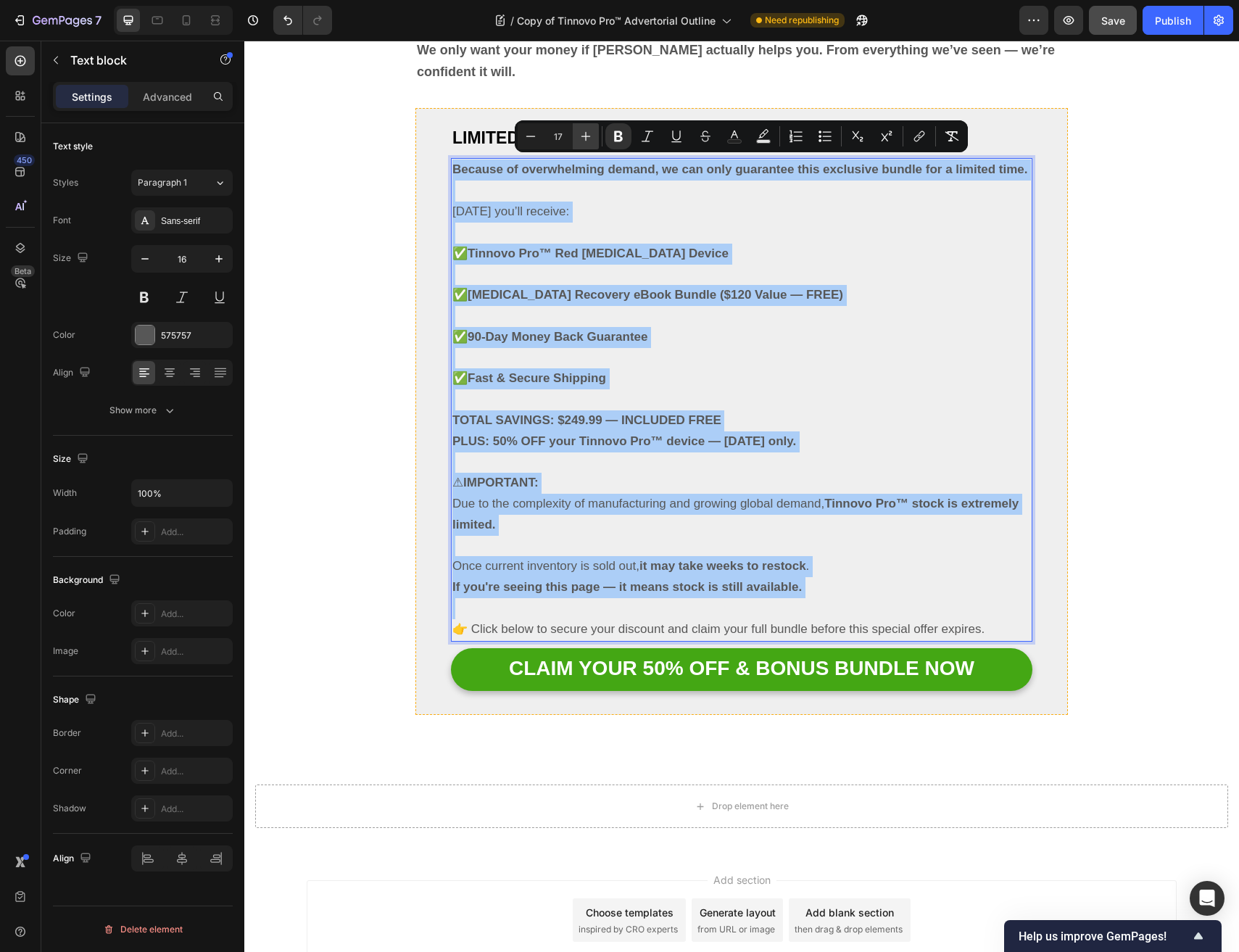
click at [594, 133] on button "Plus" at bounding box center [586, 136] width 26 height 26
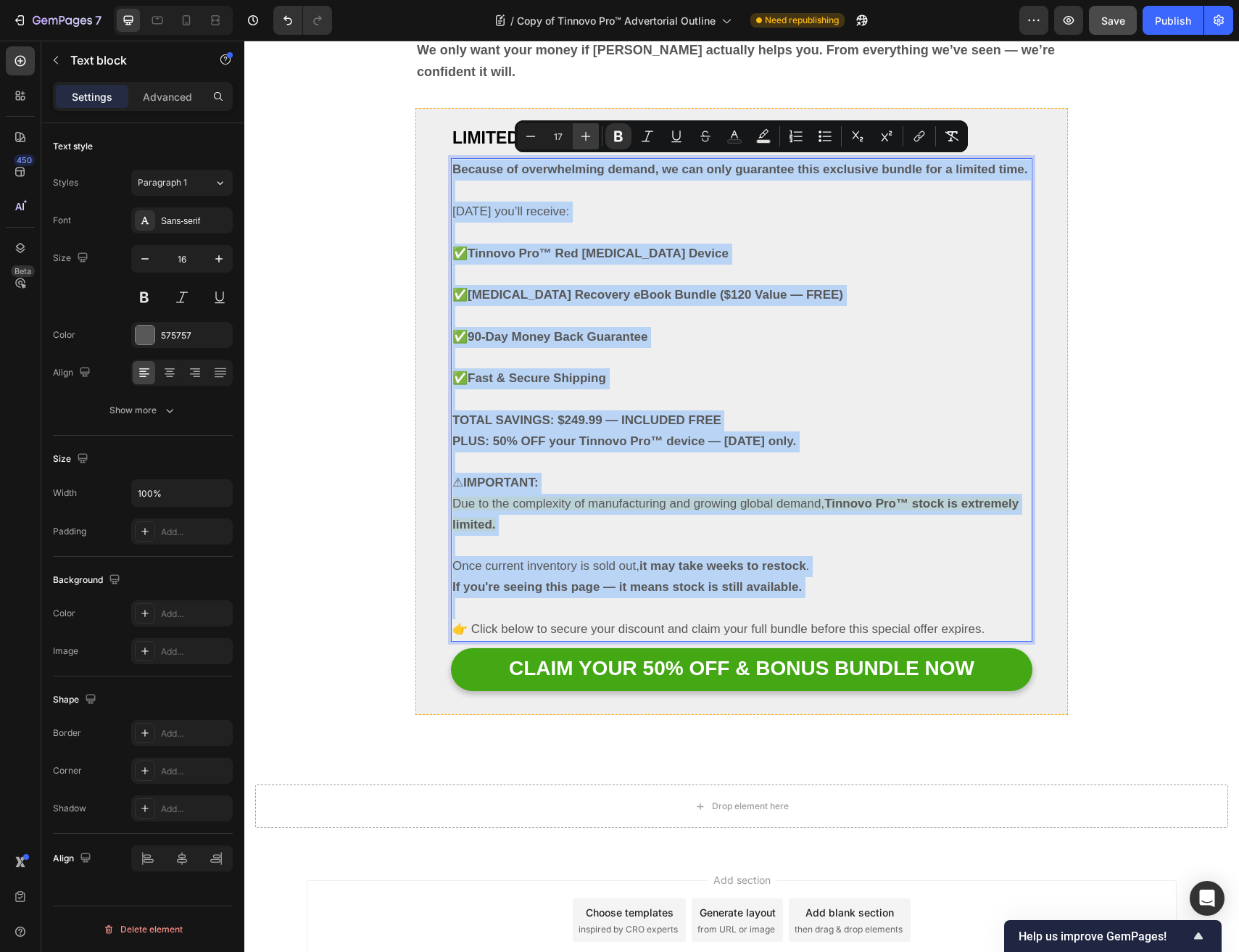
type input "18"
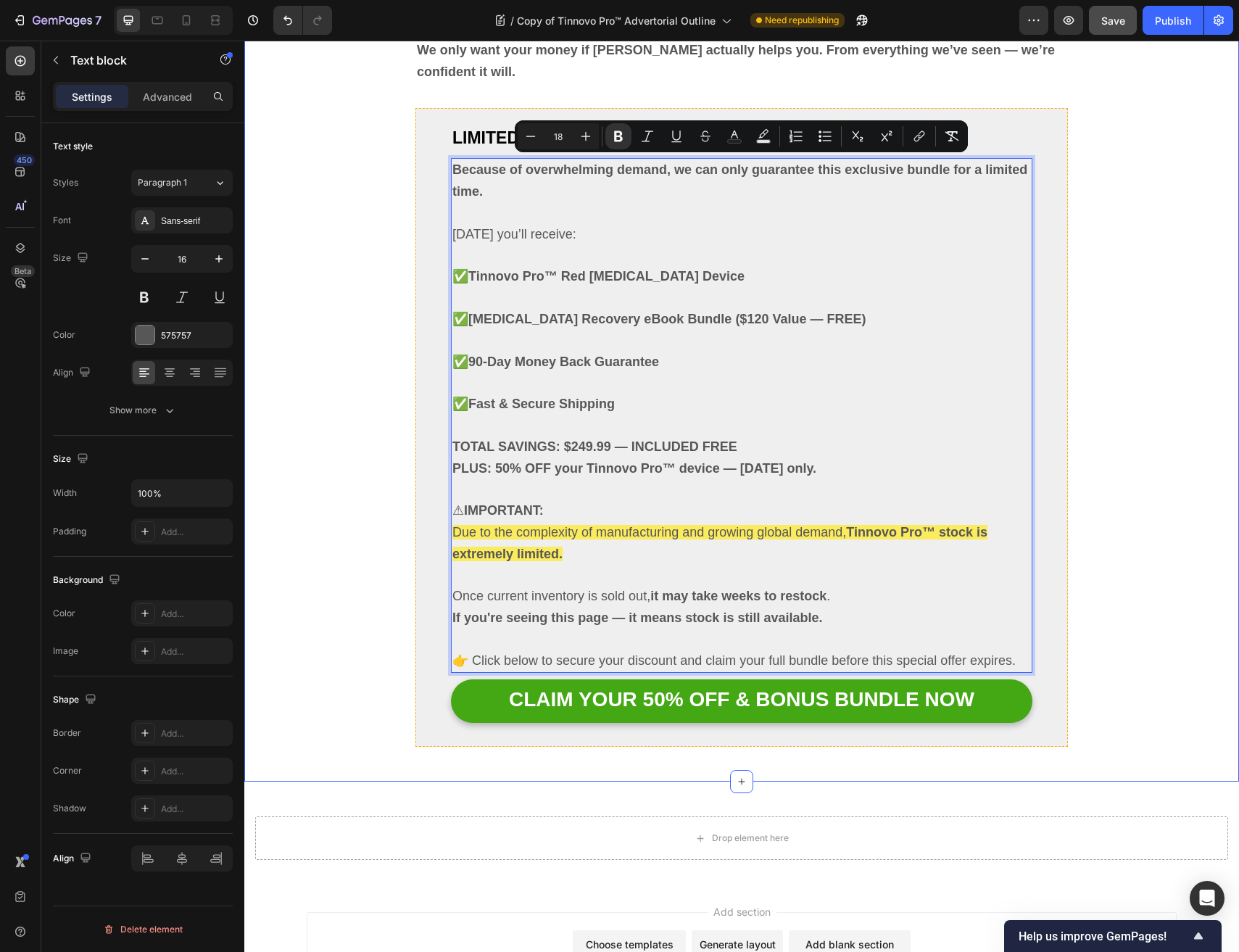
drag, startPoint x: 364, startPoint y: 268, endPoint x: 388, endPoint y: 249, distance: 30.6
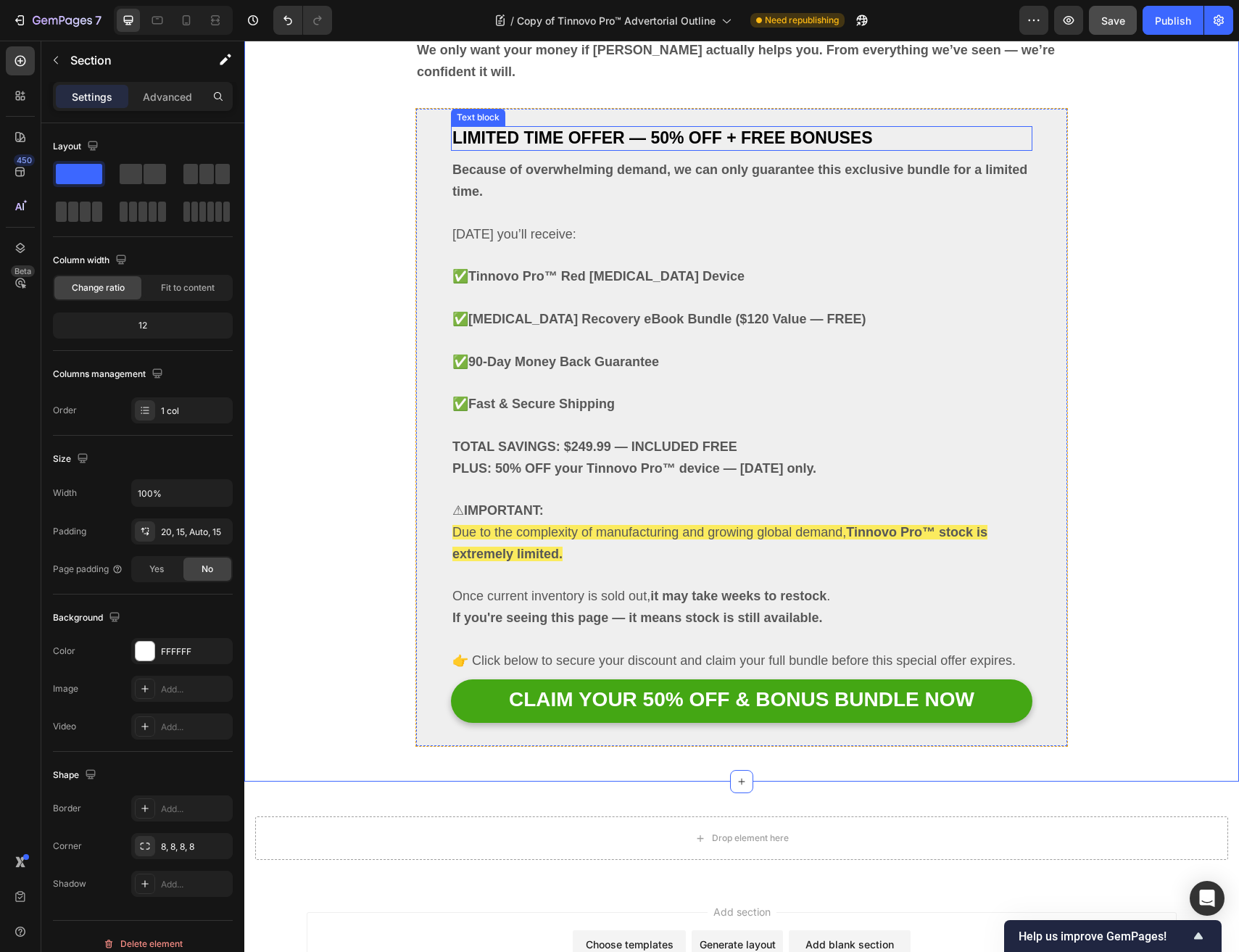
click at [550, 142] on span "LIMITED TIME OFFER — 50% OFF + FREE BONUSES" at bounding box center [662, 138] width 420 height 19
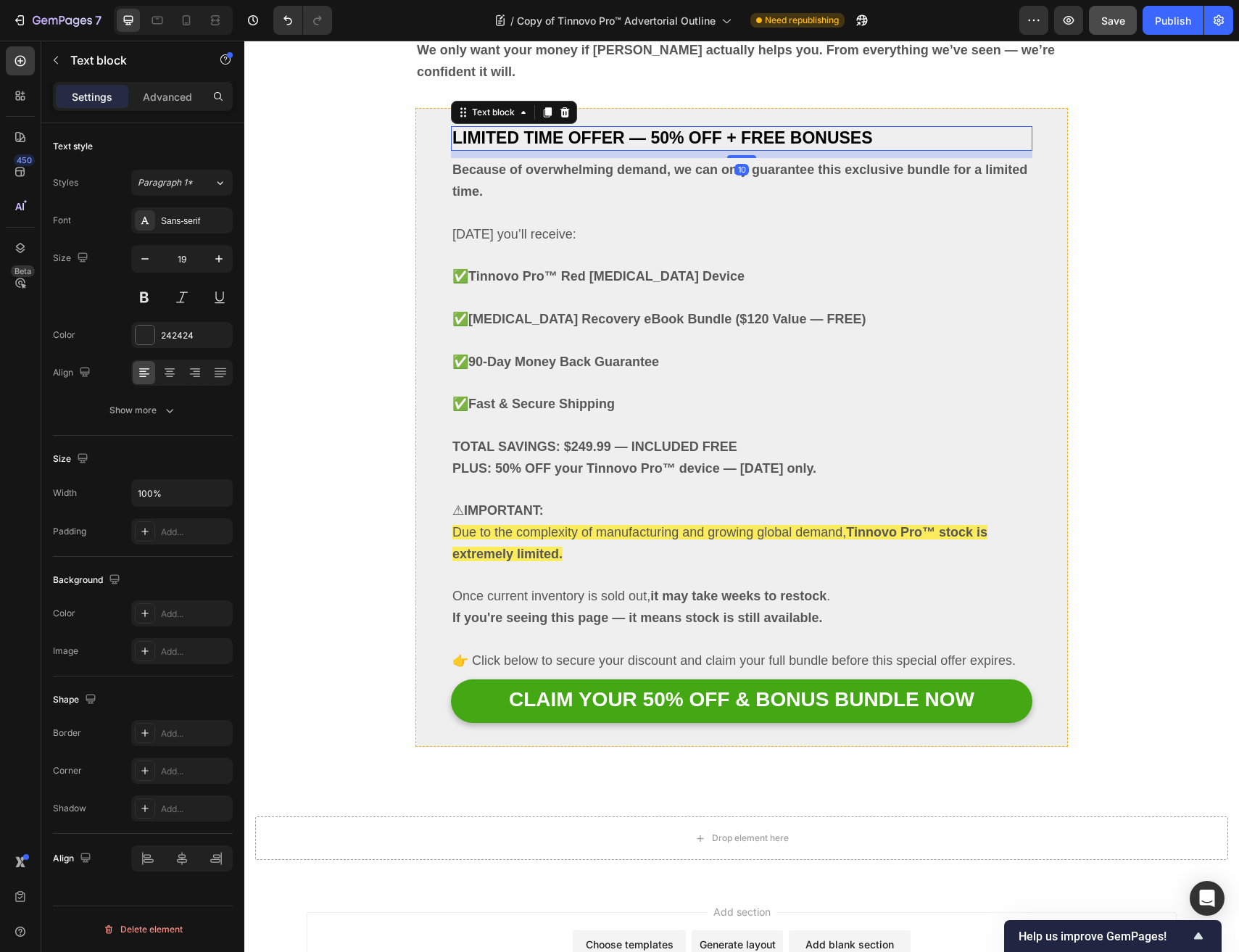
click at [551, 142] on span "LIMITED TIME OFFER — 50% OFF + FREE BONUSES" at bounding box center [662, 138] width 420 height 19
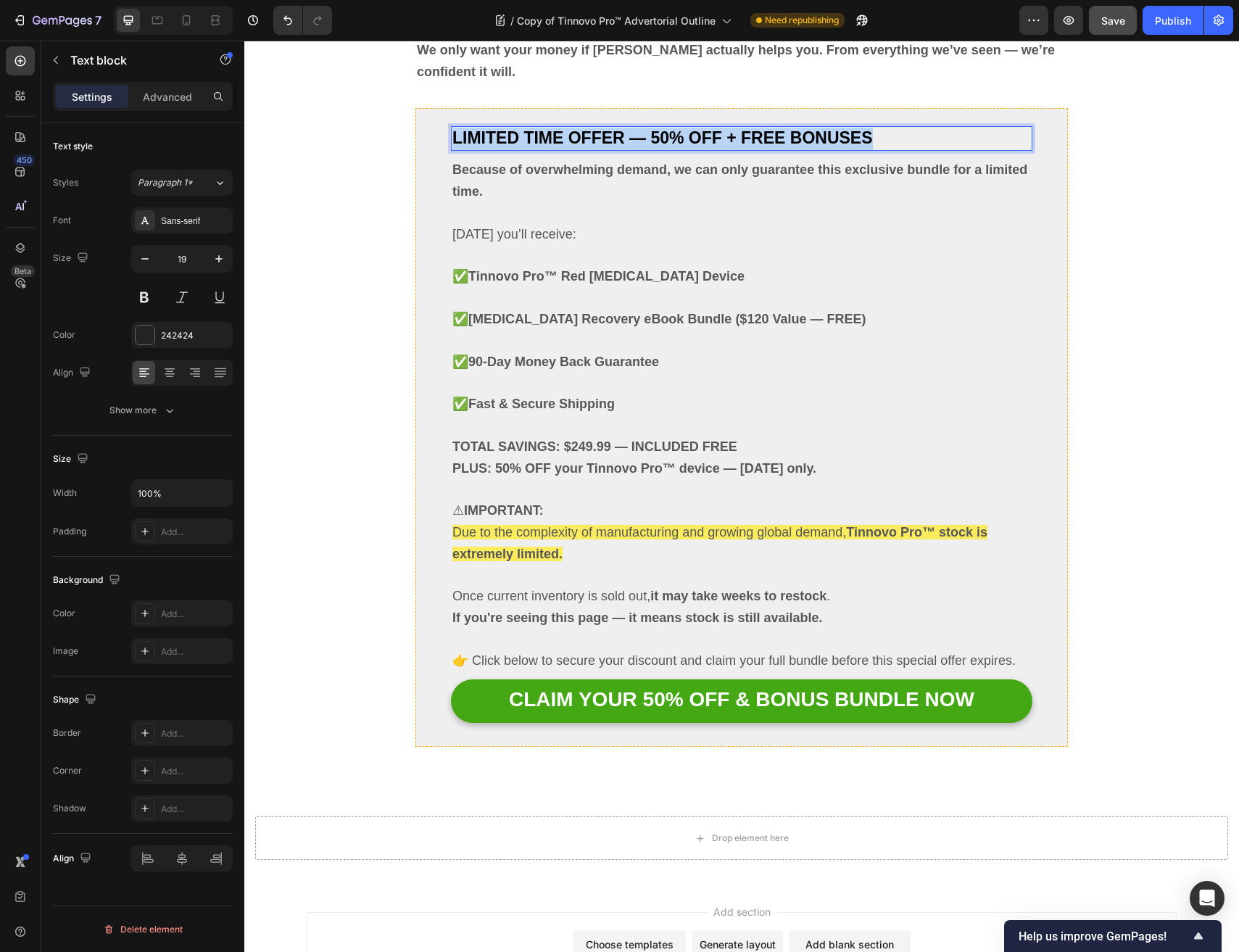
click at [551, 142] on span "LIMITED TIME OFFER — 50% OFF + FREE BONUSES" at bounding box center [662, 138] width 420 height 19
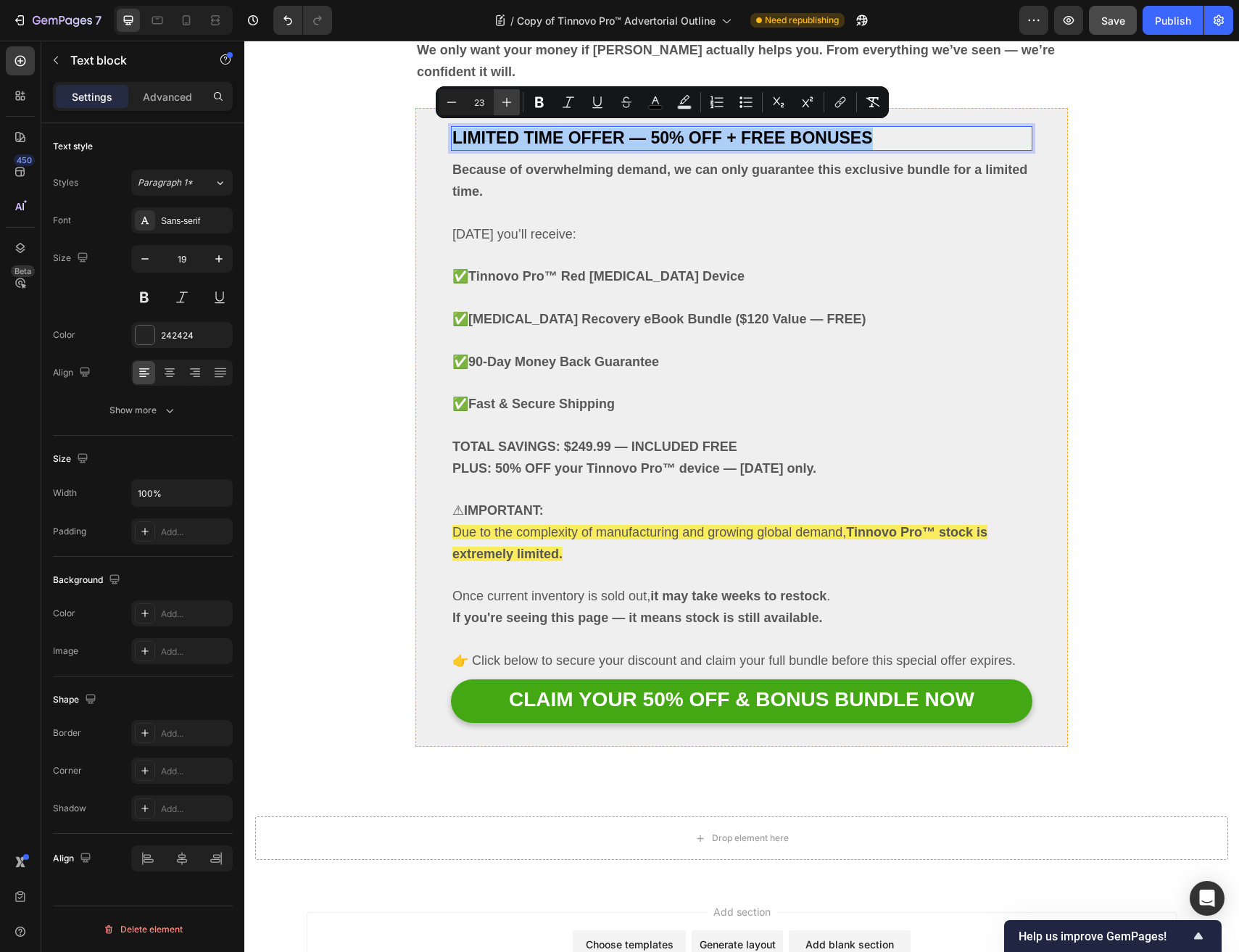
click at [508, 101] on icon "Editor contextual toolbar" at bounding box center [507, 103] width 9 height 9
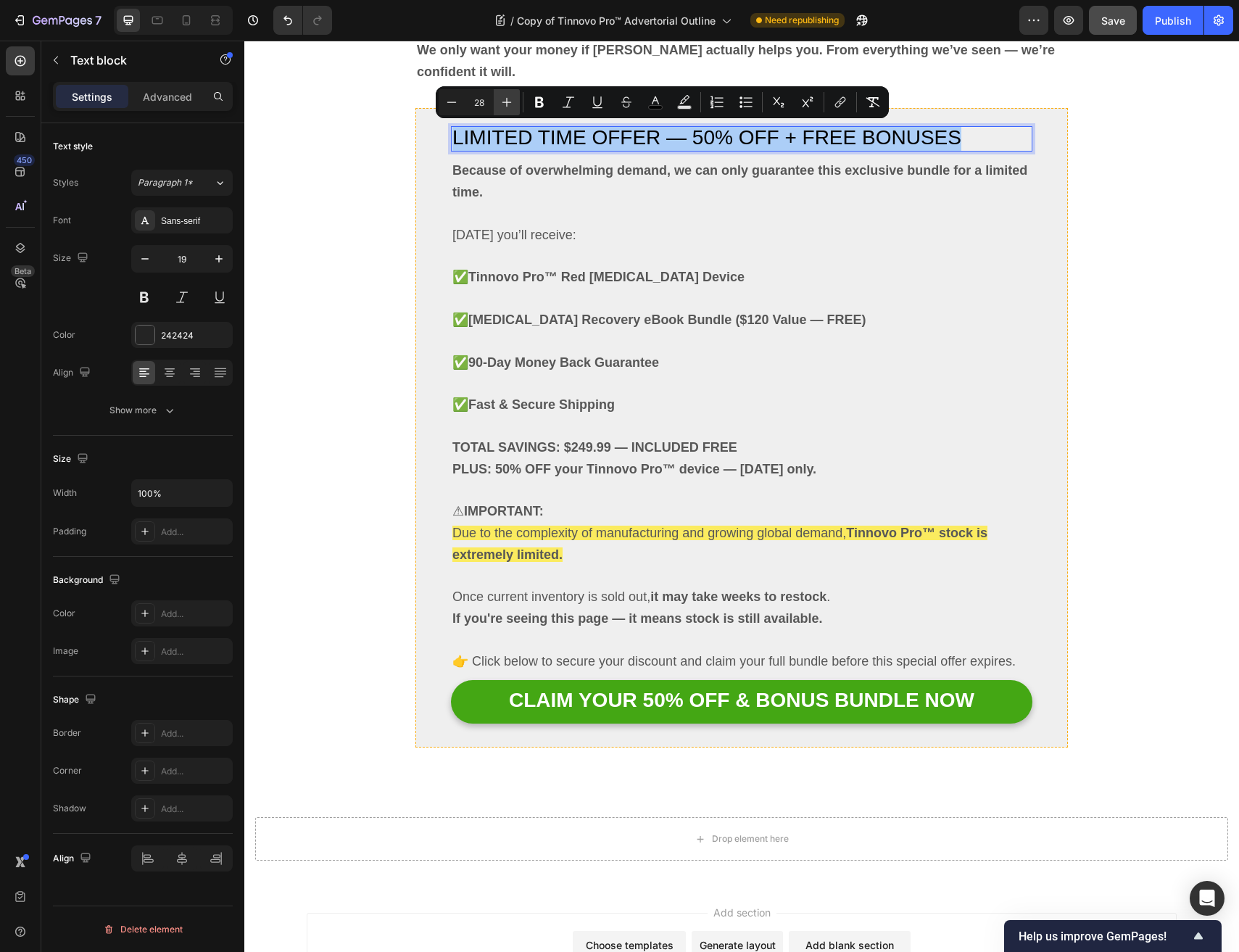
click at [508, 101] on icon "Editor contextual toolbar" at bounding box center [507, 103] width 9 height 9
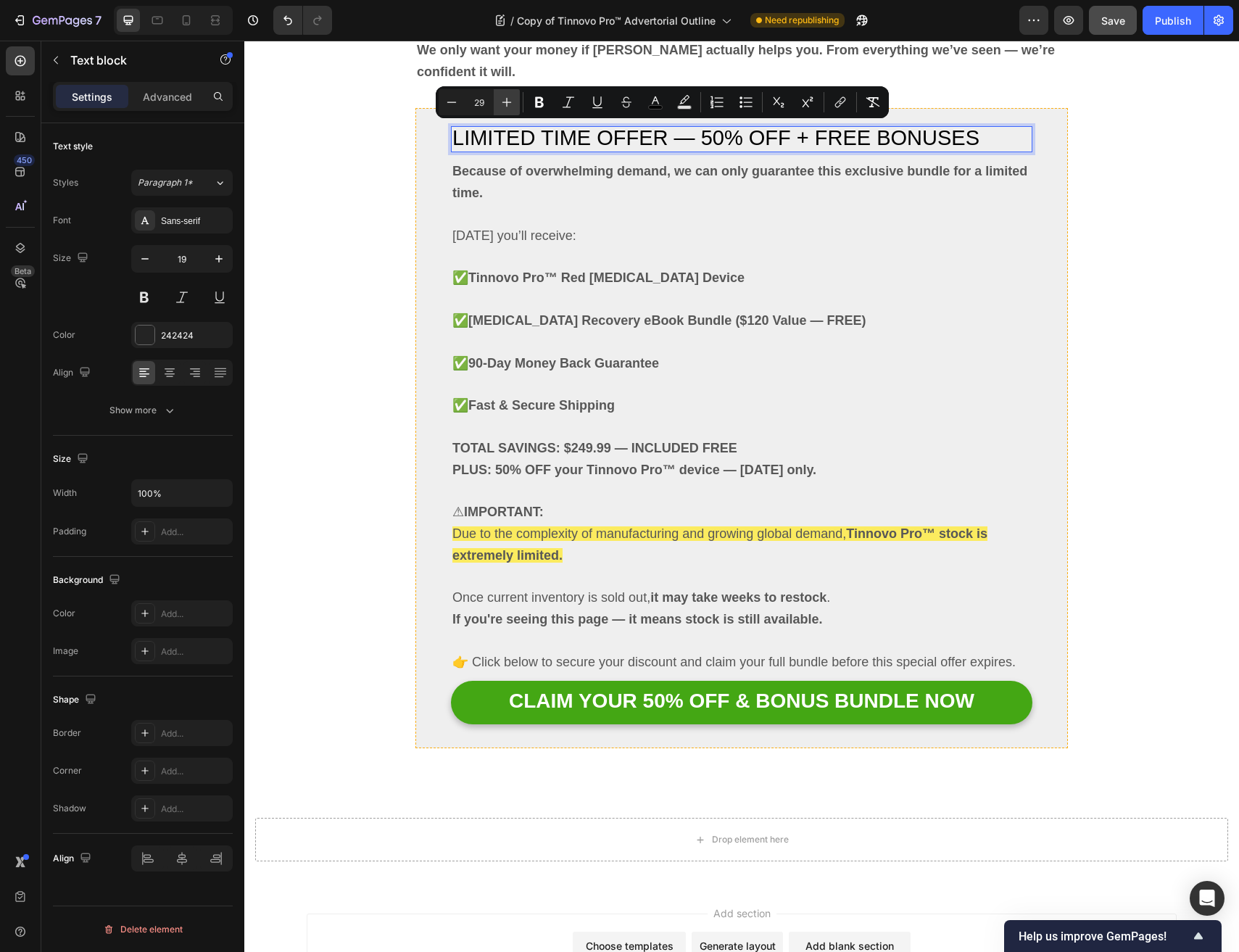
click at [508, 101] on icon "Editor contextual toolbar" at bounding box center [507, 103] width 9 height 9
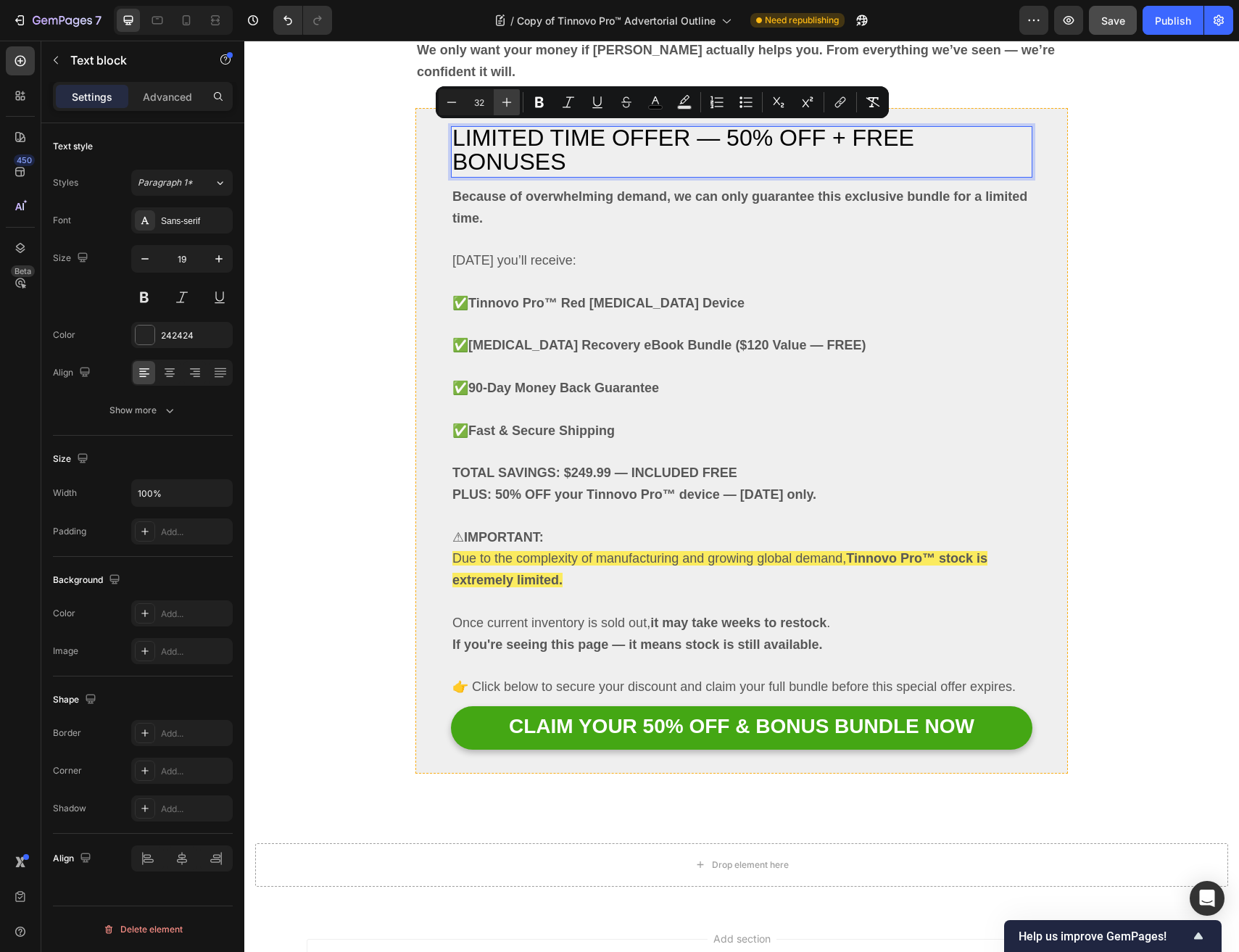
click at [508, 101] on icon "Editor contextual toolbar" at bounding box center [507, 103] width 9 height 9
type input "33"
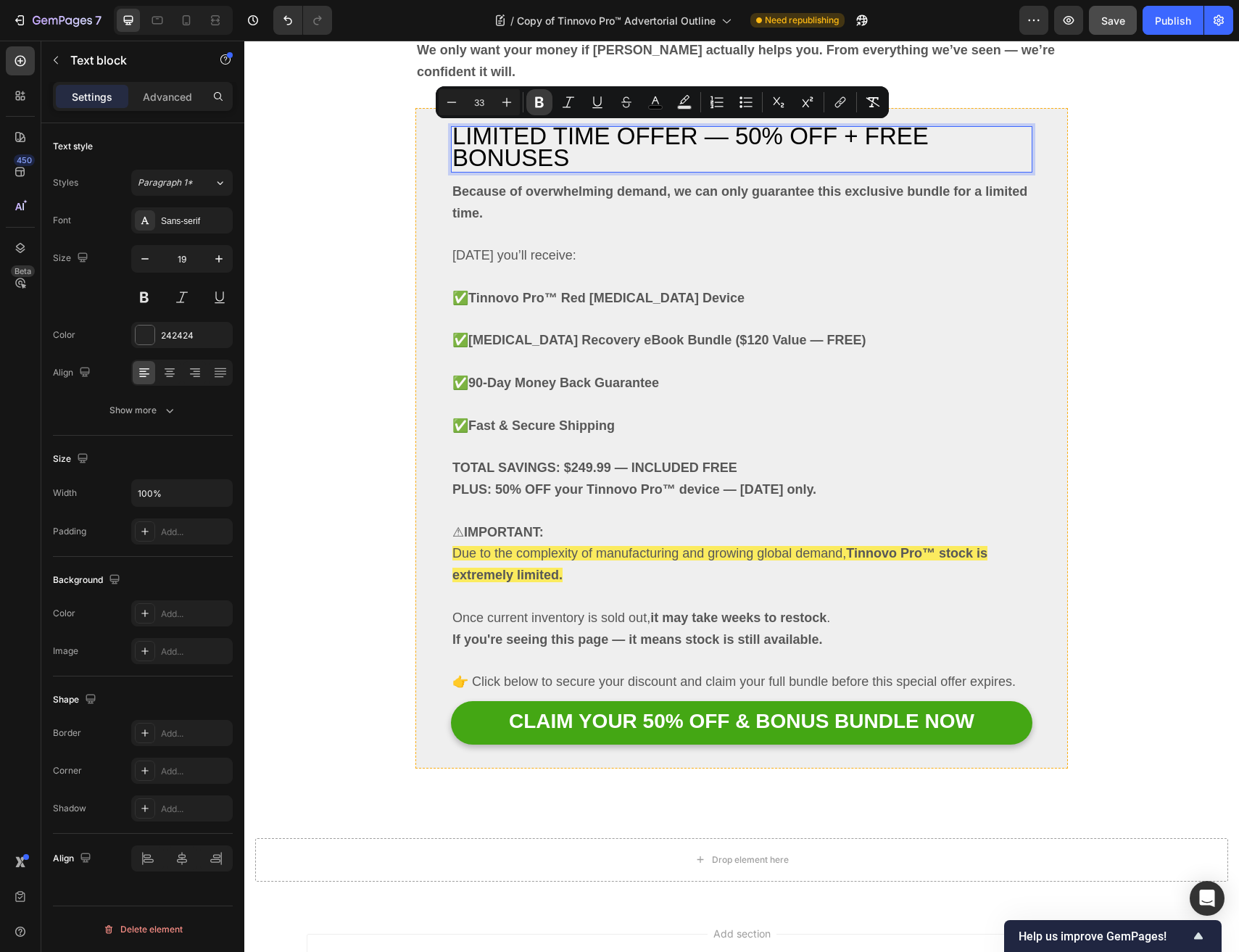
click at [542, 103] on icon "Editor contextual toolbar" at bounding box center [539, 103] width 9 height 11
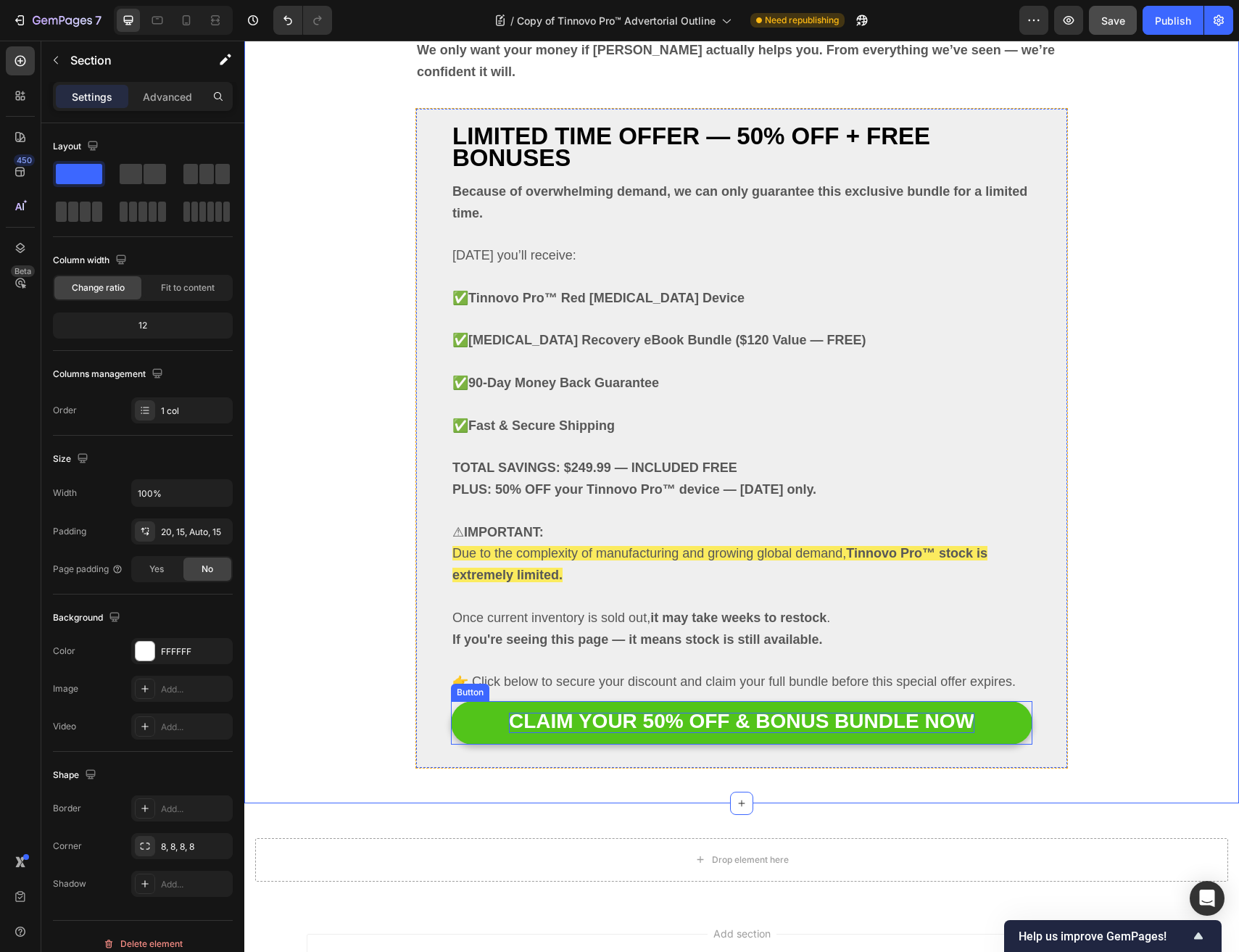
click at [655, 712] on span "CLAIM YOUR 50% OFF & BONUS BUNDLE NOW" at bounding box center [742, 721] width 465 height 23
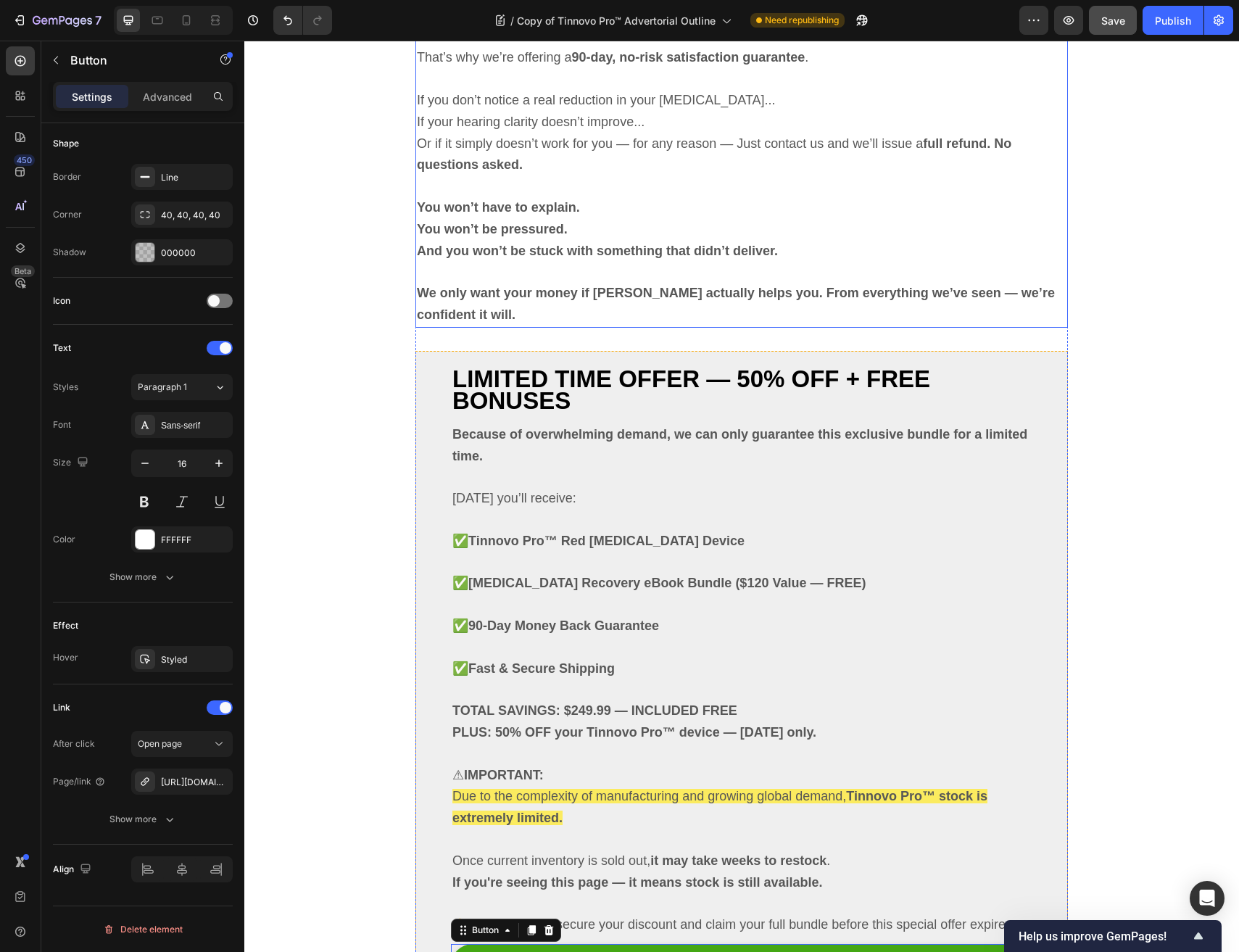
scroll to position [8651, 0]
click at [1174, 30] on button "Publish" at bounding box center [1173, 19] width 61 height 29
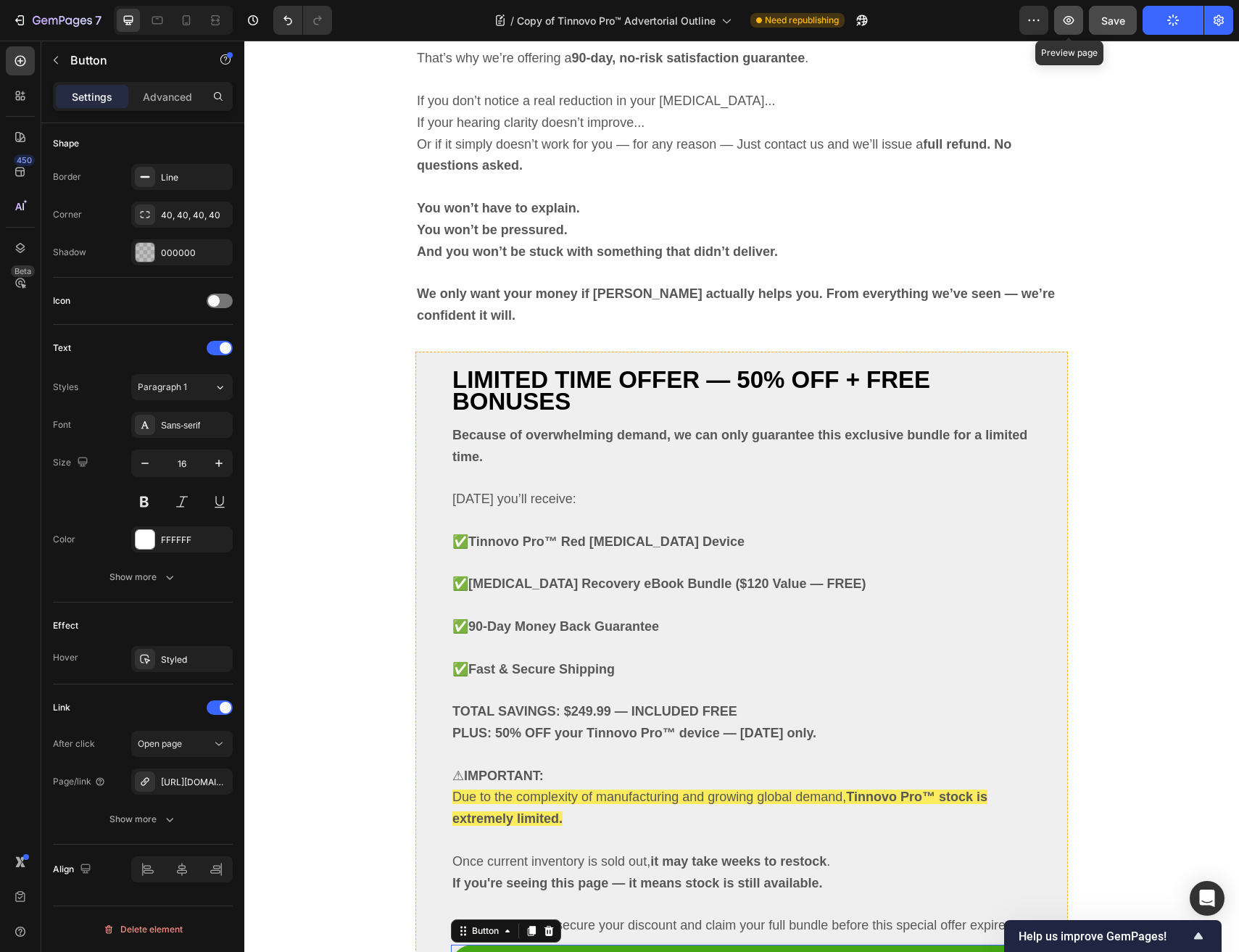
click at [1080, 22] on button "button" at bounding box center [1068, 19] width 29 height 29
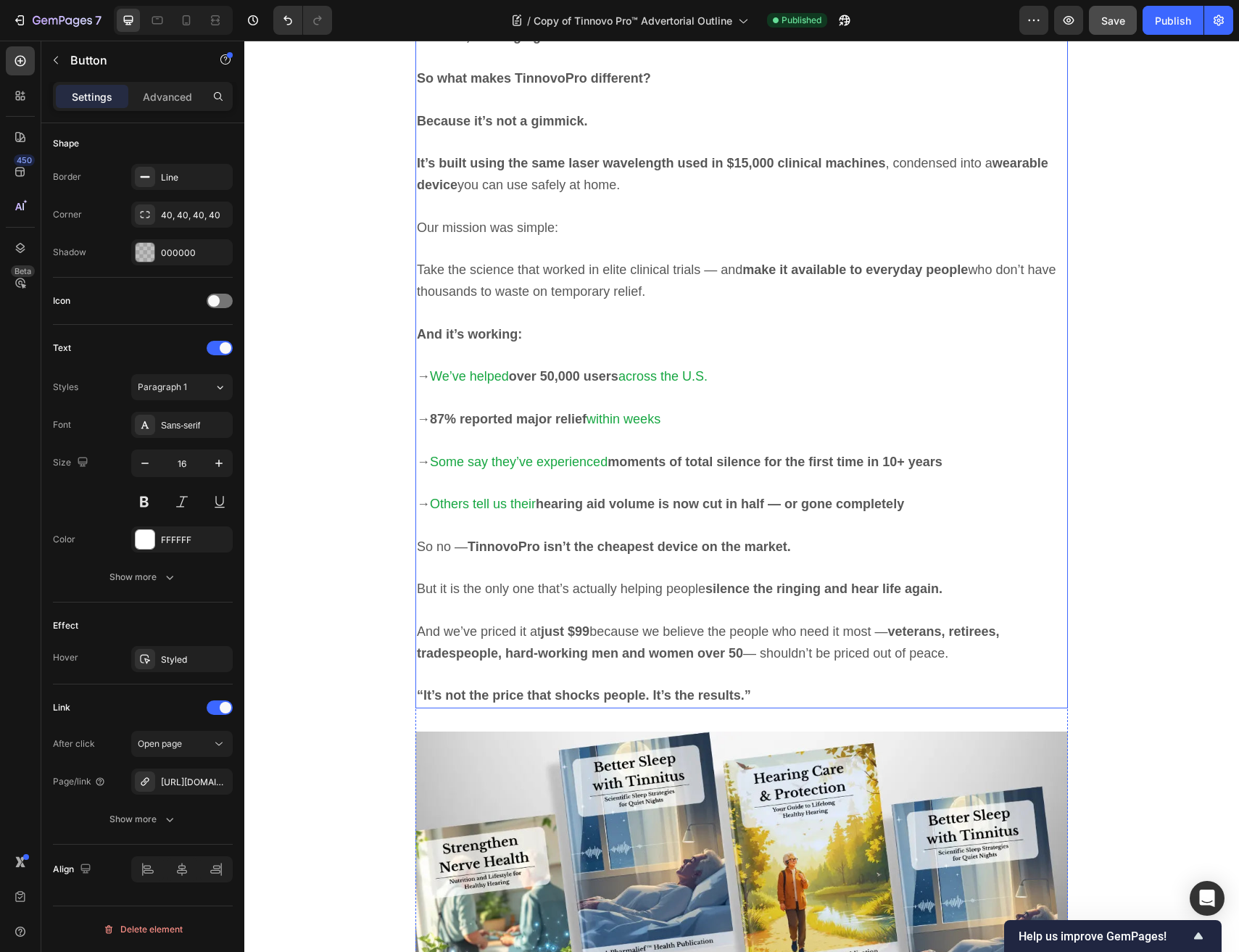
scroll to position [0, 0]
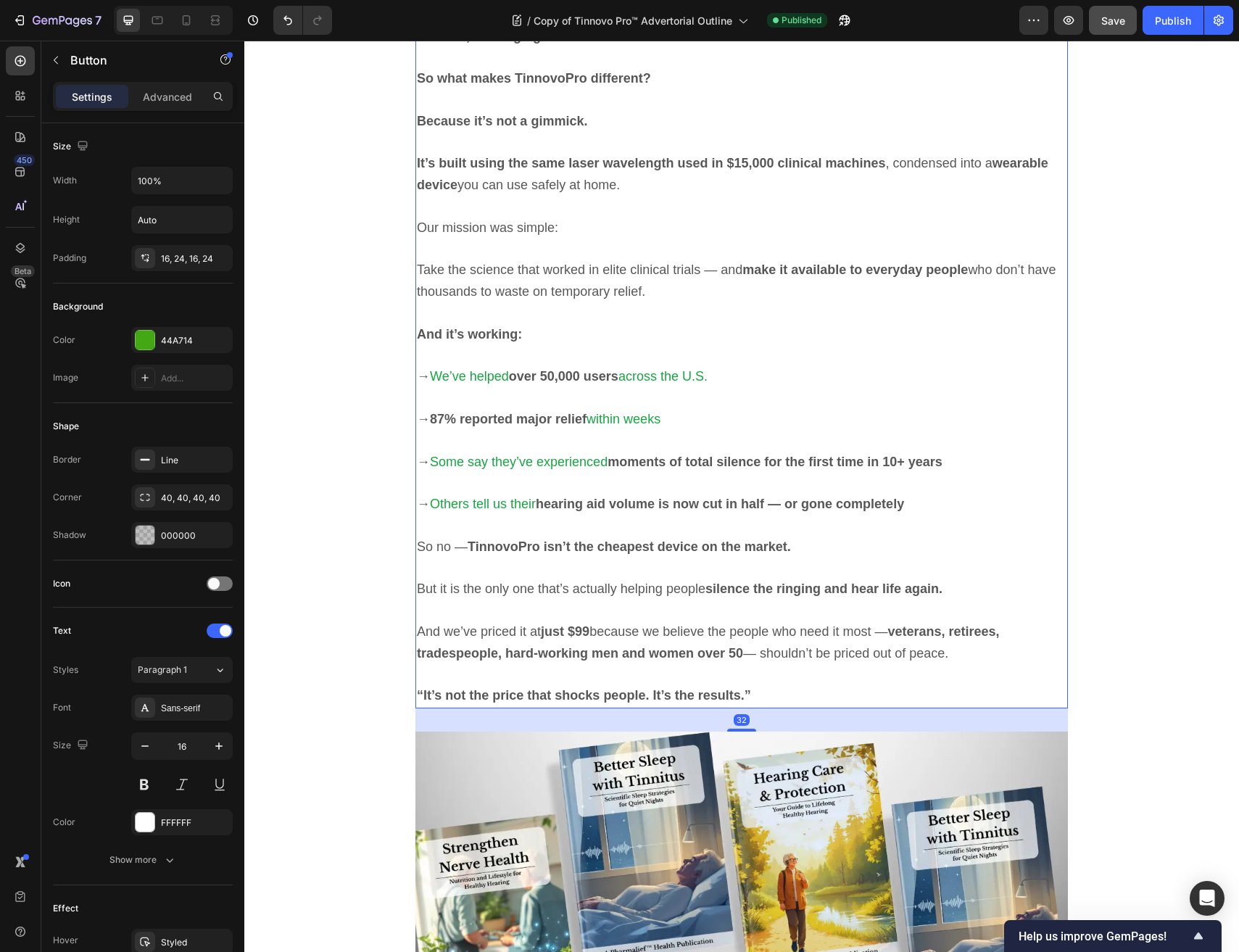
click at [511, 388] on p at bounding box center [742, 398] width 649 height 21
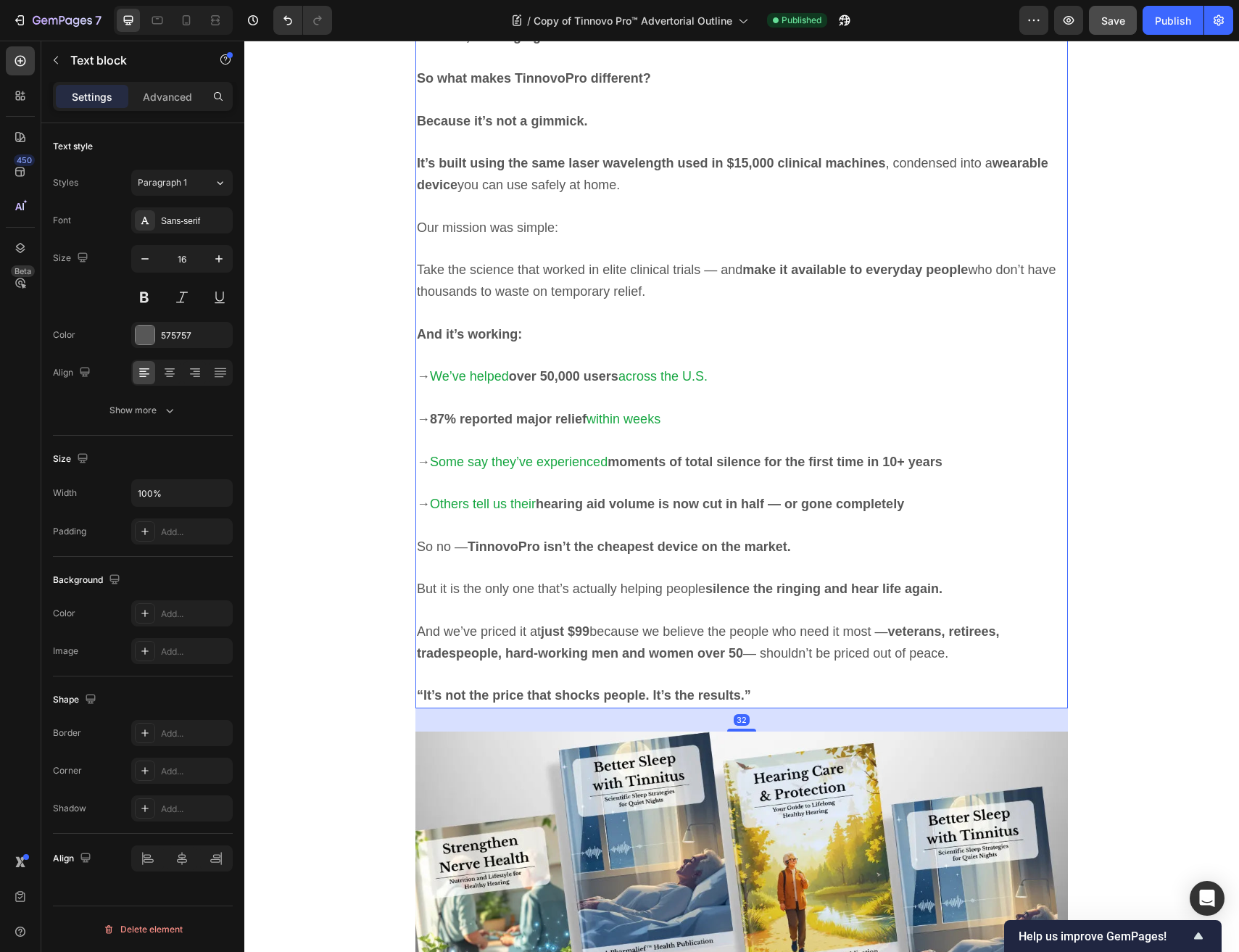
click at [511, 388] on p at bounding box center [742, 398] width 649 height 21
click at [511, 388] on p "Rich Text Editor. Editing area: main" at bounding box center [742, 398] width 649 height 21
click at [753, 374] on p "→ We’ve helped over 50,000 users across the U.S." at bounding box center [742, 377] width 649 height 22
click at [648, 369] on span "across the U.S." at bounding box center [662, 376] width 90 height 15
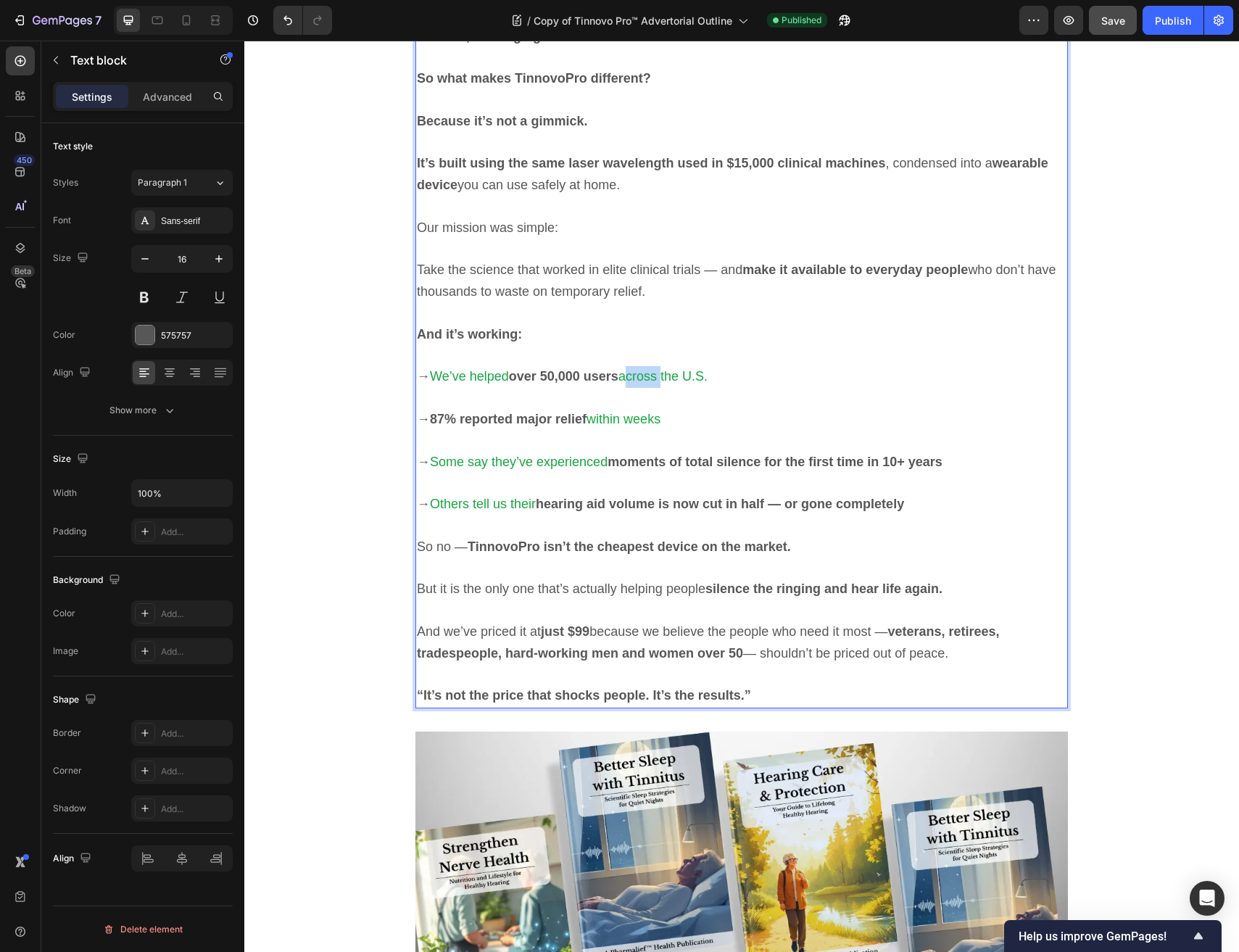
click at [648, 369] on span "across the U.S." at bounding box center [662, 376] width 90 height 15
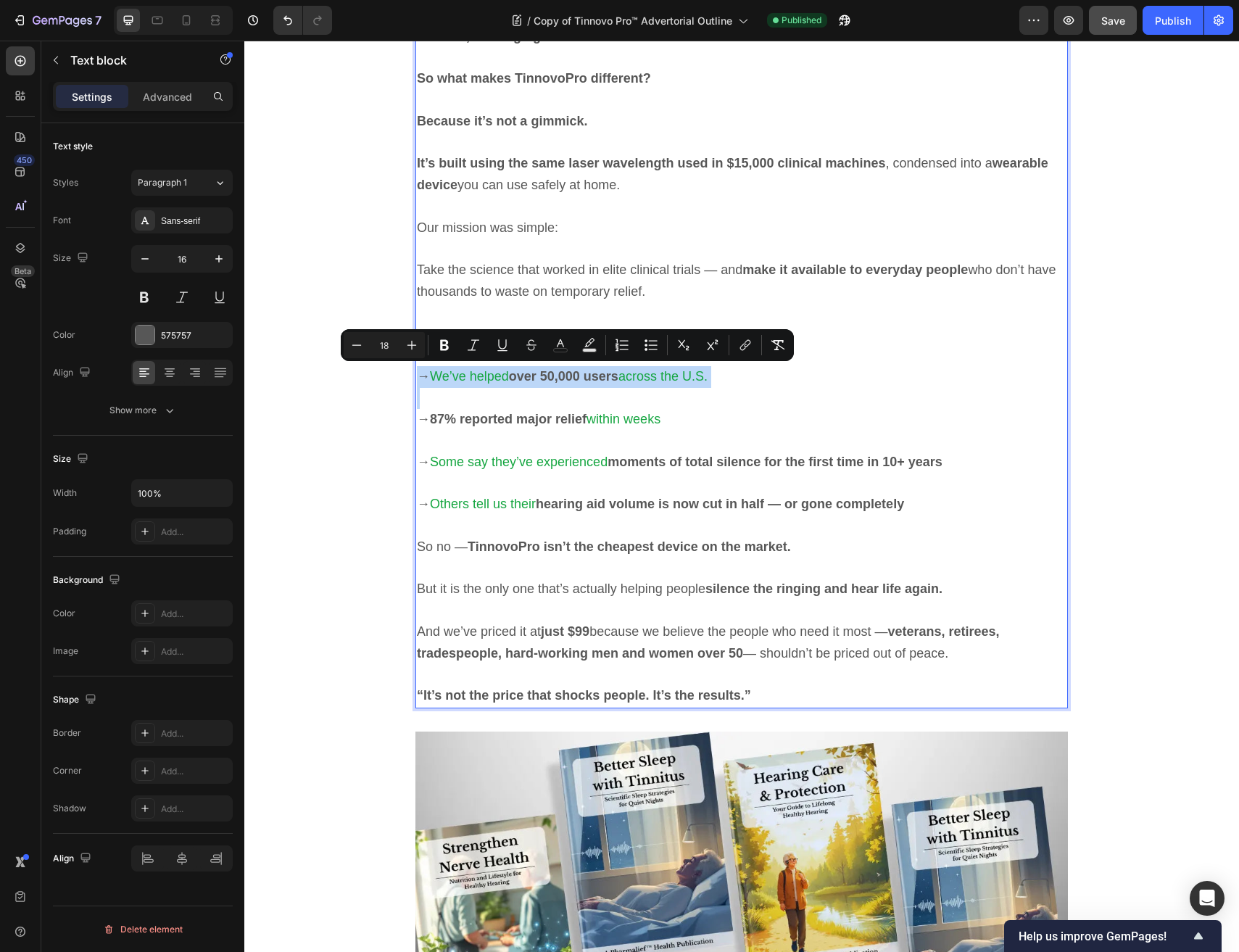
click at [522, 388] on p "Rich Text Editor. Editing area: main" at bounding box center [742, 398] width 649 height 21
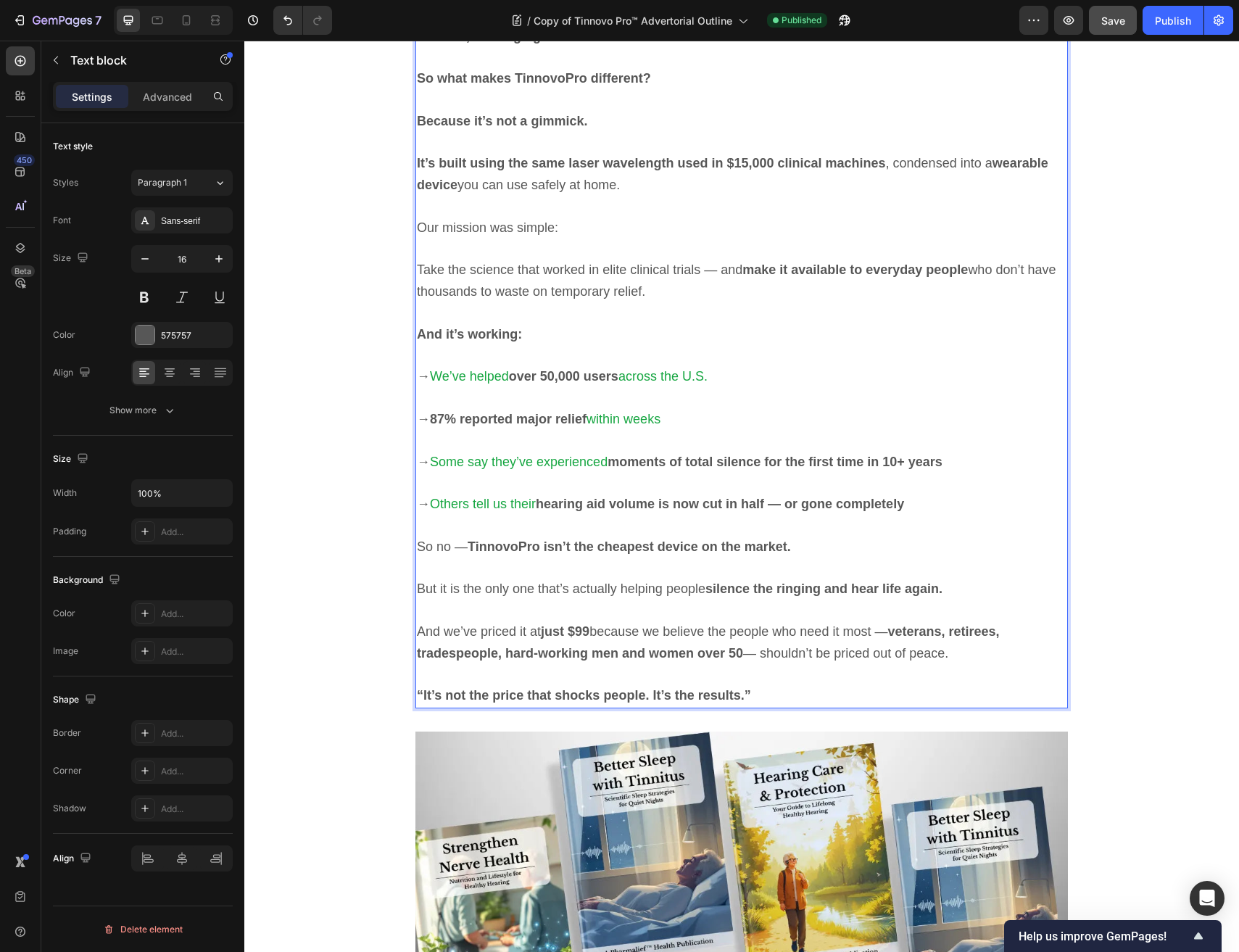
click at [483, 398] on p "Rich Text Editor. Editing area: main" at bounding box center [742, 398] width 649 height 21
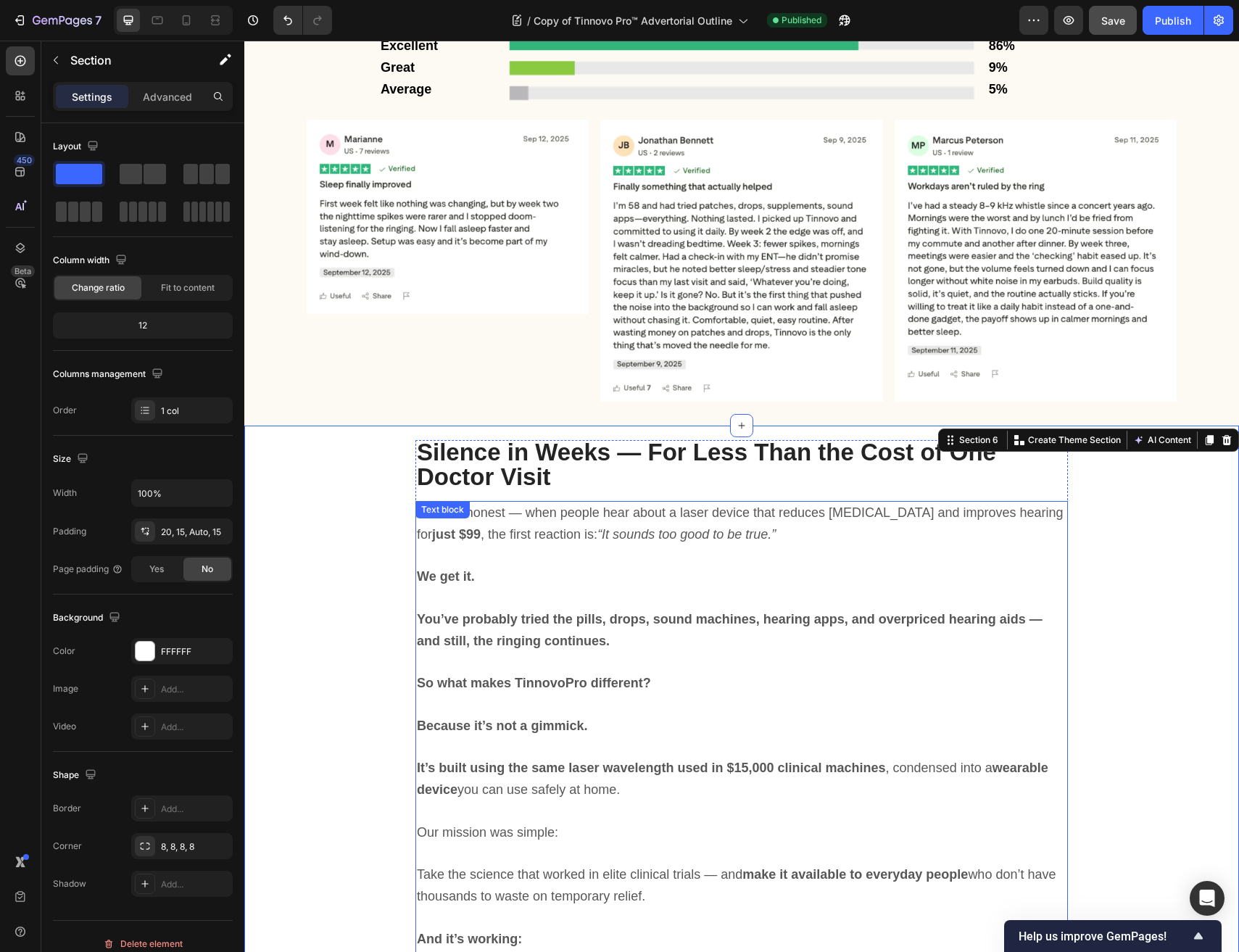
scroll to position [5962, 0]
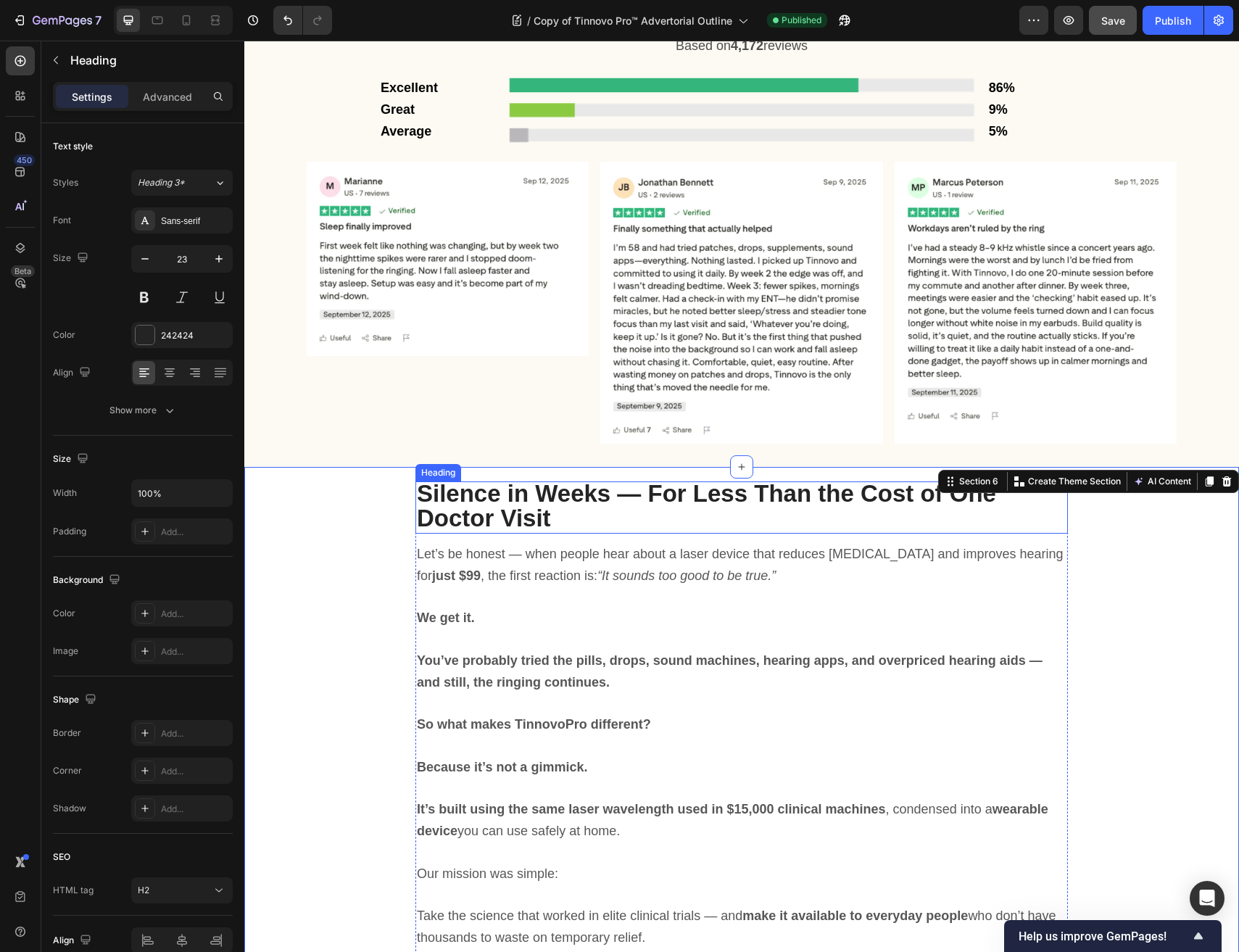
click at [585, 492] on strong "Silence in Weeks — For Less Than the Cost of One Doctor Visit" at bounding box center [707, 506] width 579 height 51
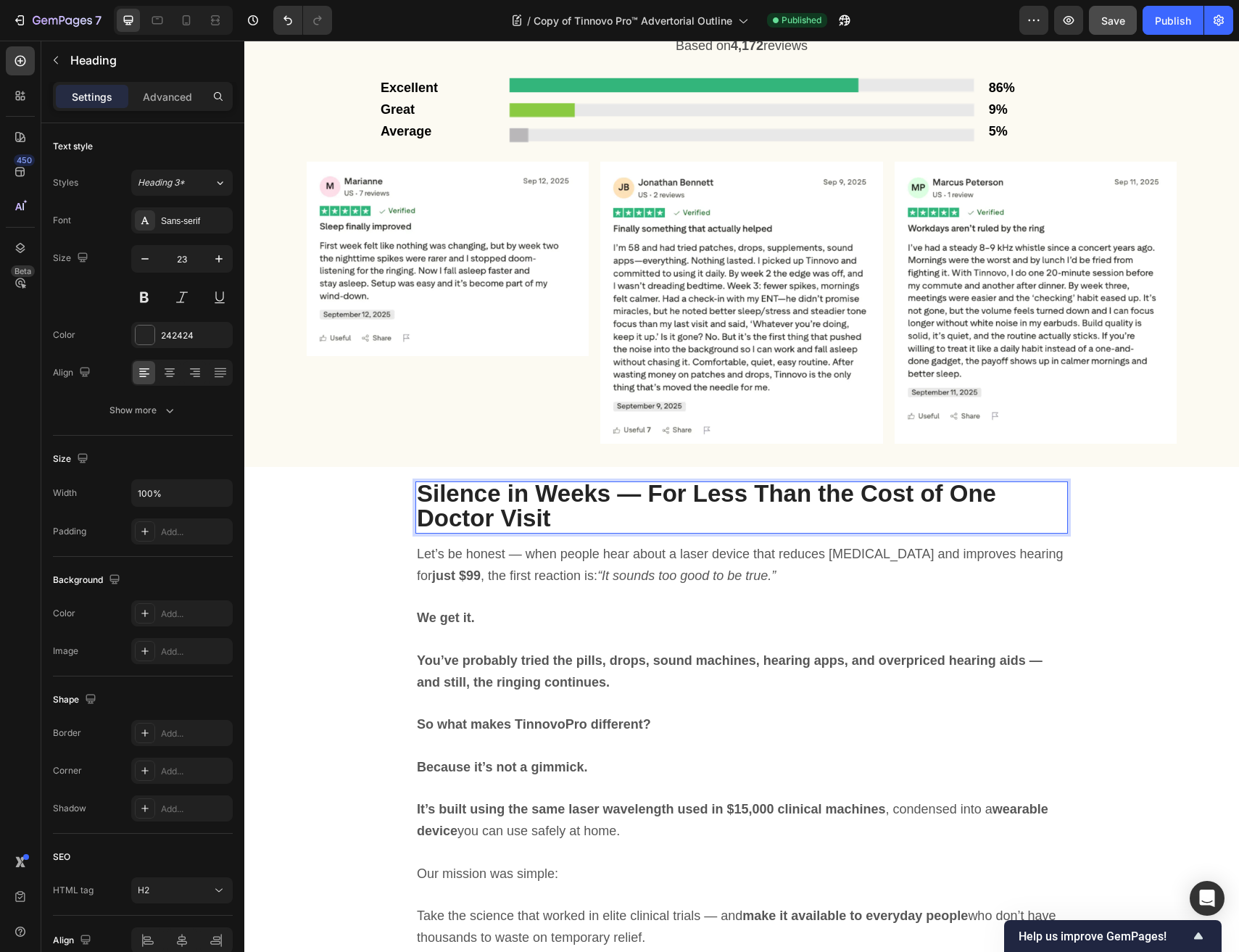
click at [585, 492] on strong "Silence in Weeks — For Less Than the Cost of One Doctor Visit" at bounding box center [707, 506] width 579 height 51
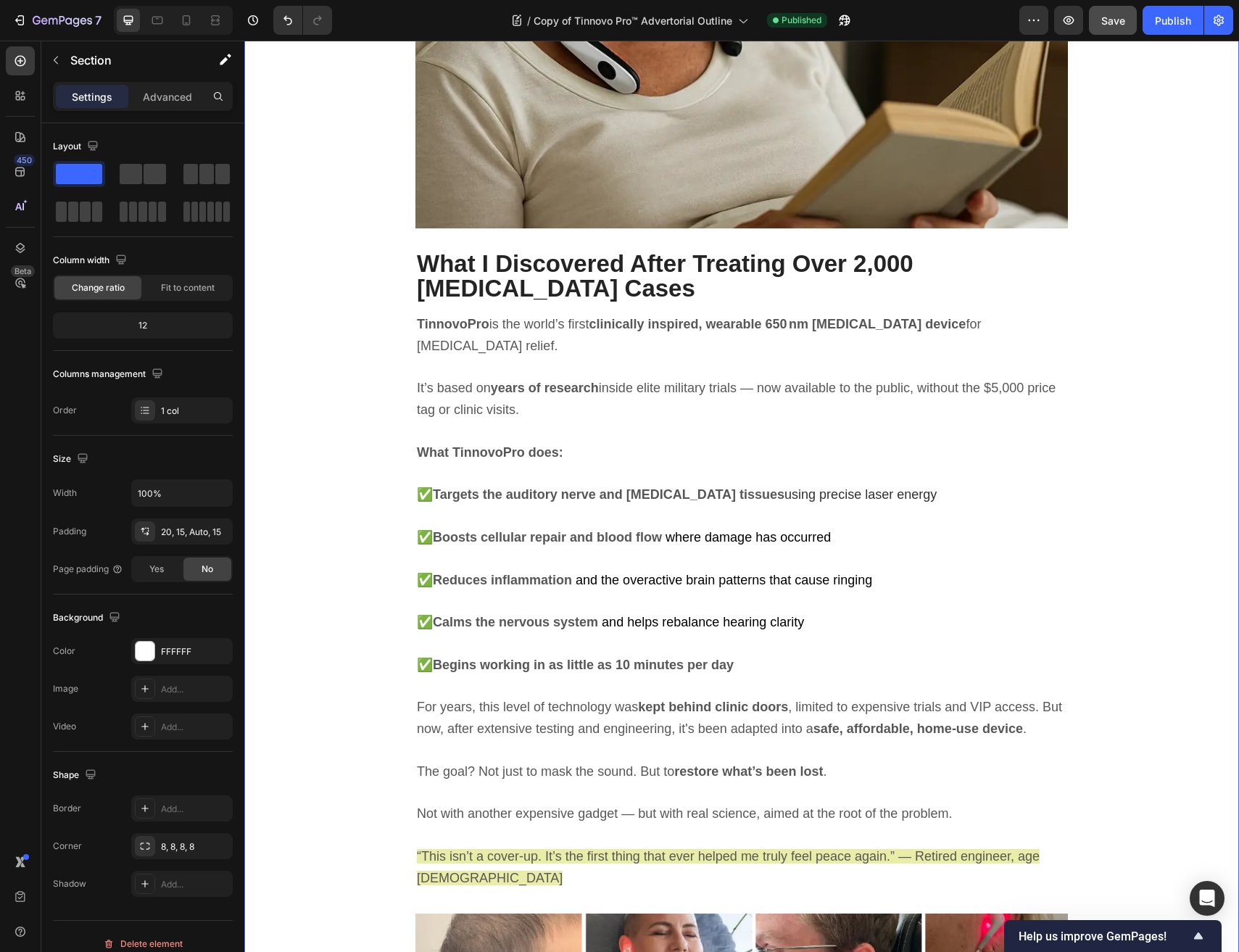
scroll to position [4554, 0]
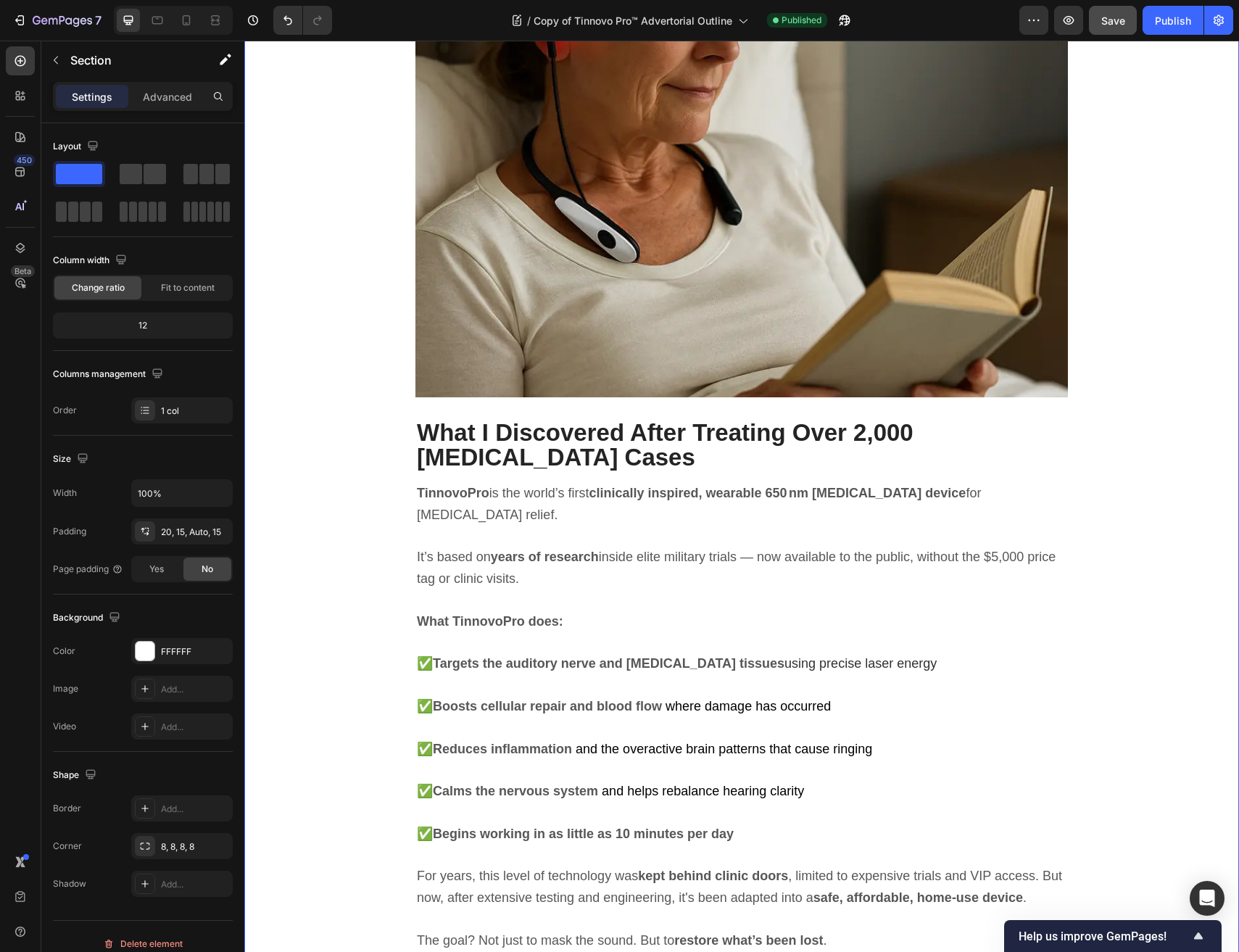
click at [472, 406] on div "The Sound That Wouldn’t Go Away Heading It started quietly. A faint, high-pitch…" at bounding box center [742, 380] width 995 height 9726
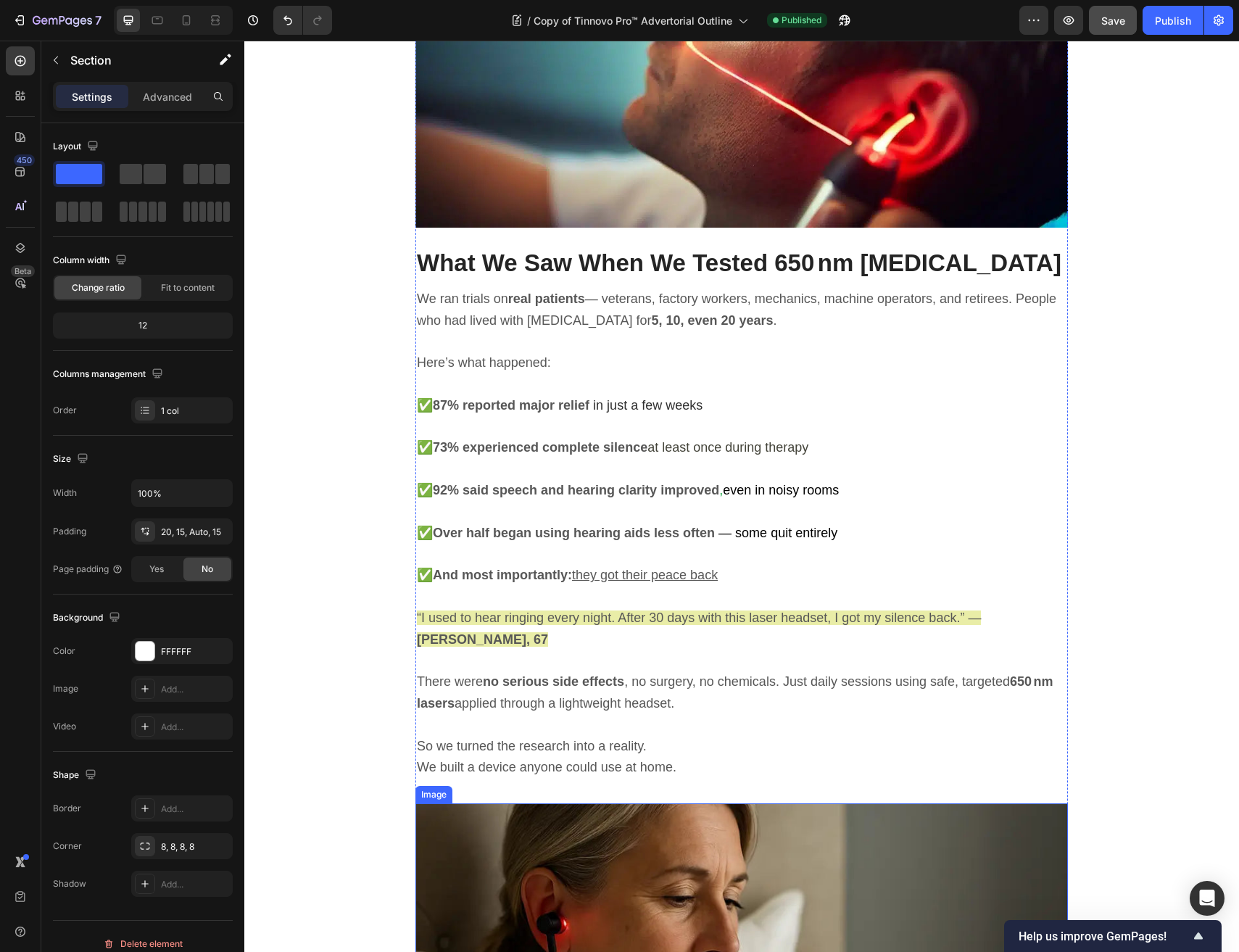
scroll to position [3864, 0]
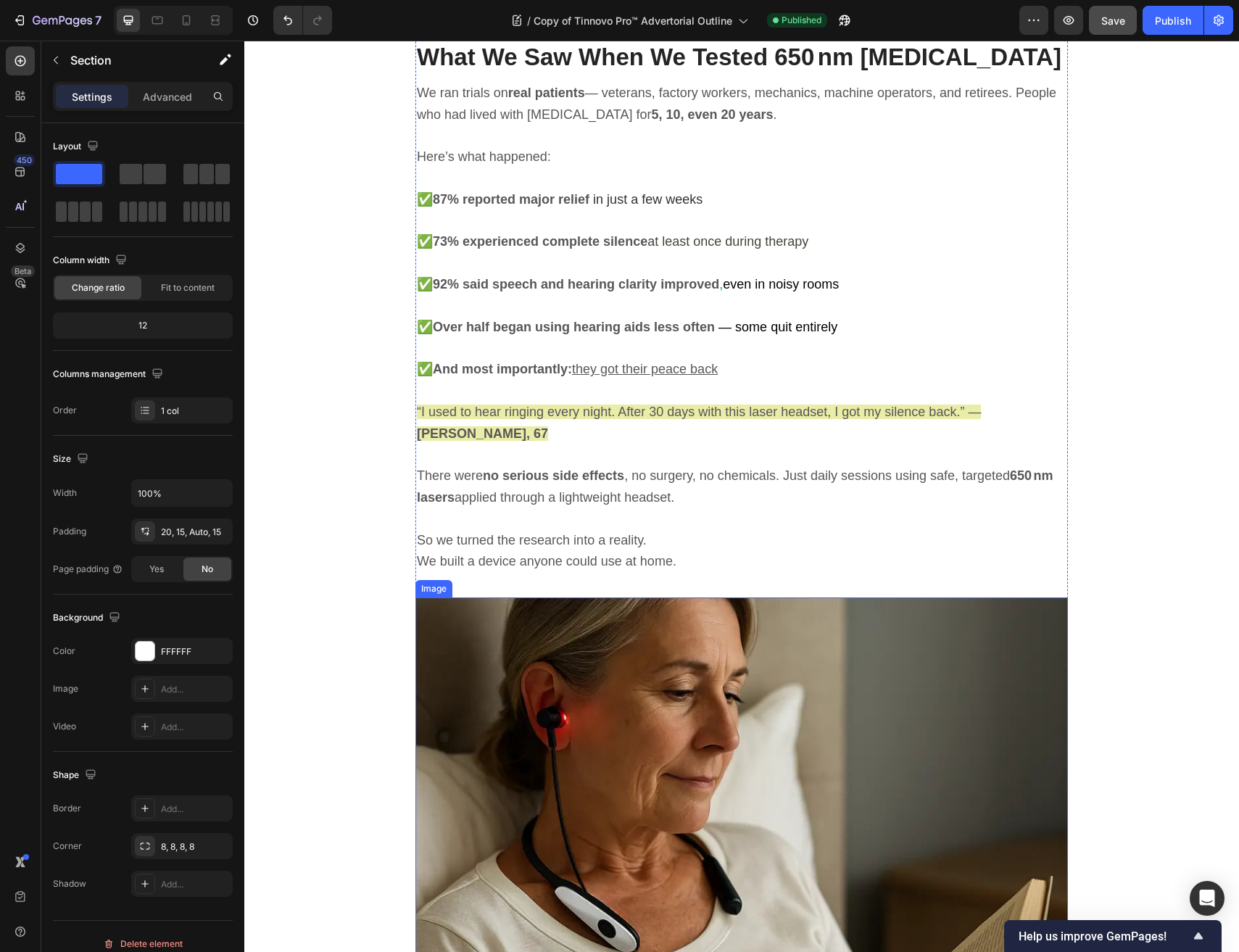
click at [706, 597] on img at bounding box center [742, 841] width 652 height 490
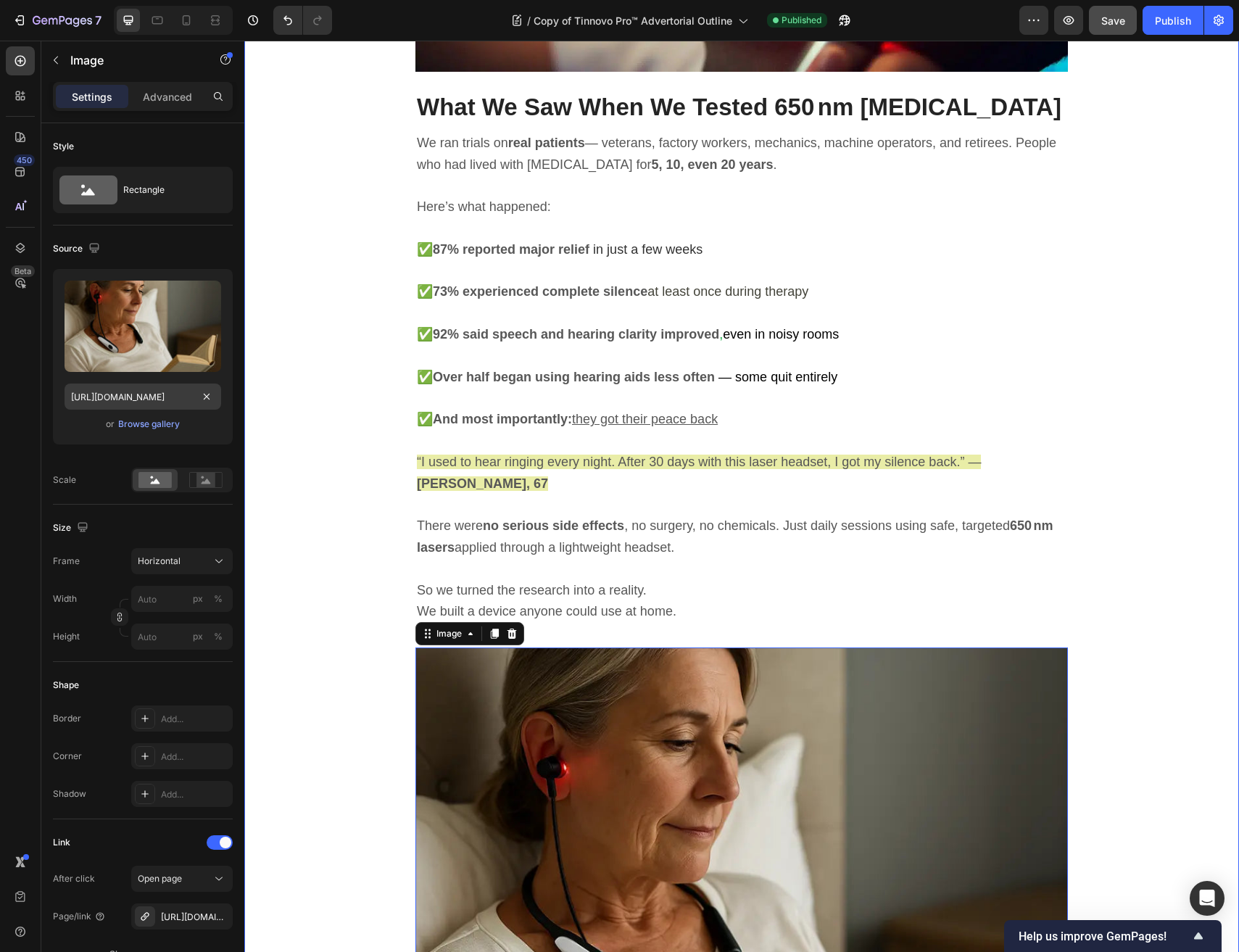
scroll to position [3782, 0]
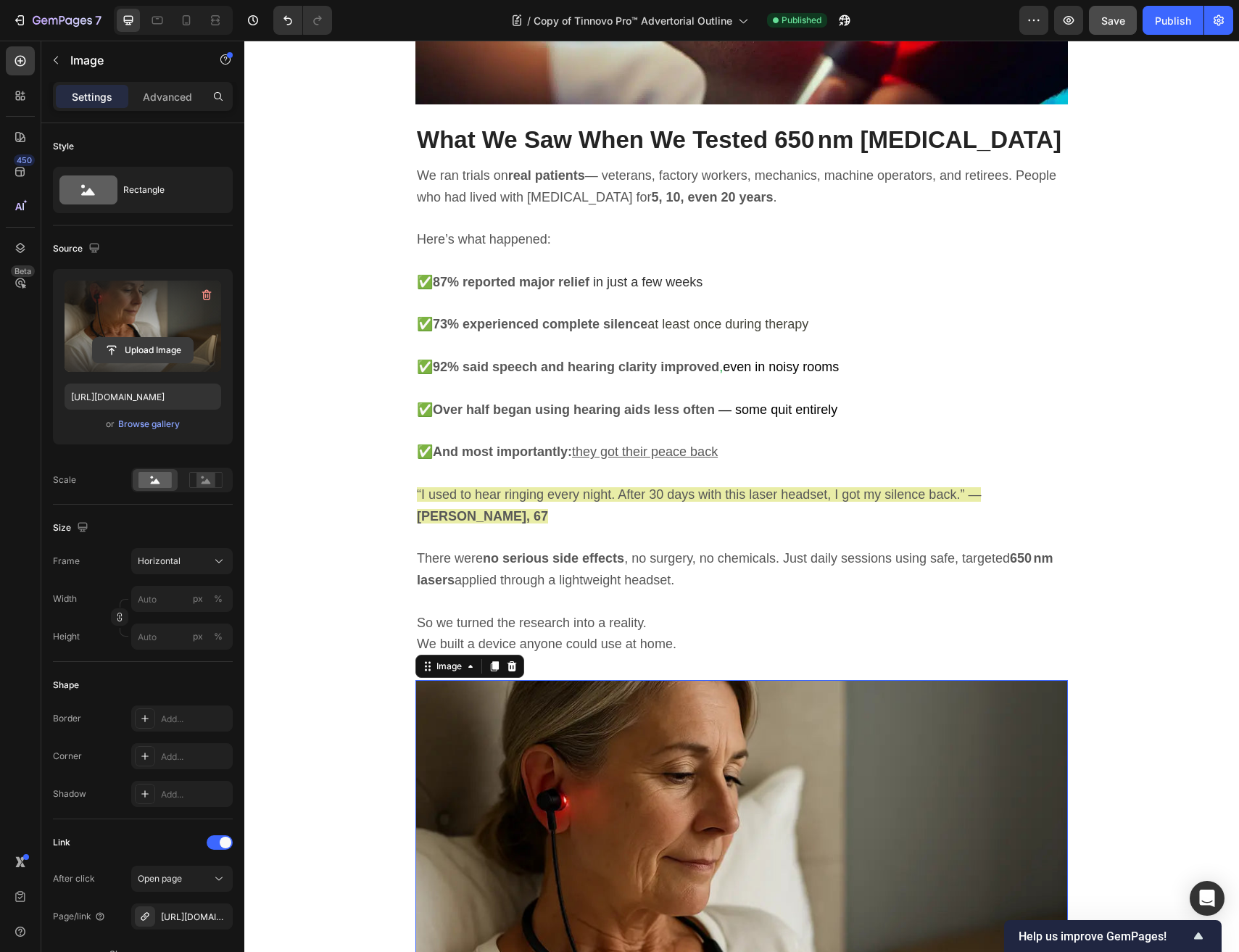
click at [153, 353] on input "file" at bounding box center [142, 350] width 100 height 25
type input "https://cdn.shopify.com/s/files/1/0691/6715/3327/files/gempages_560425685798093…"
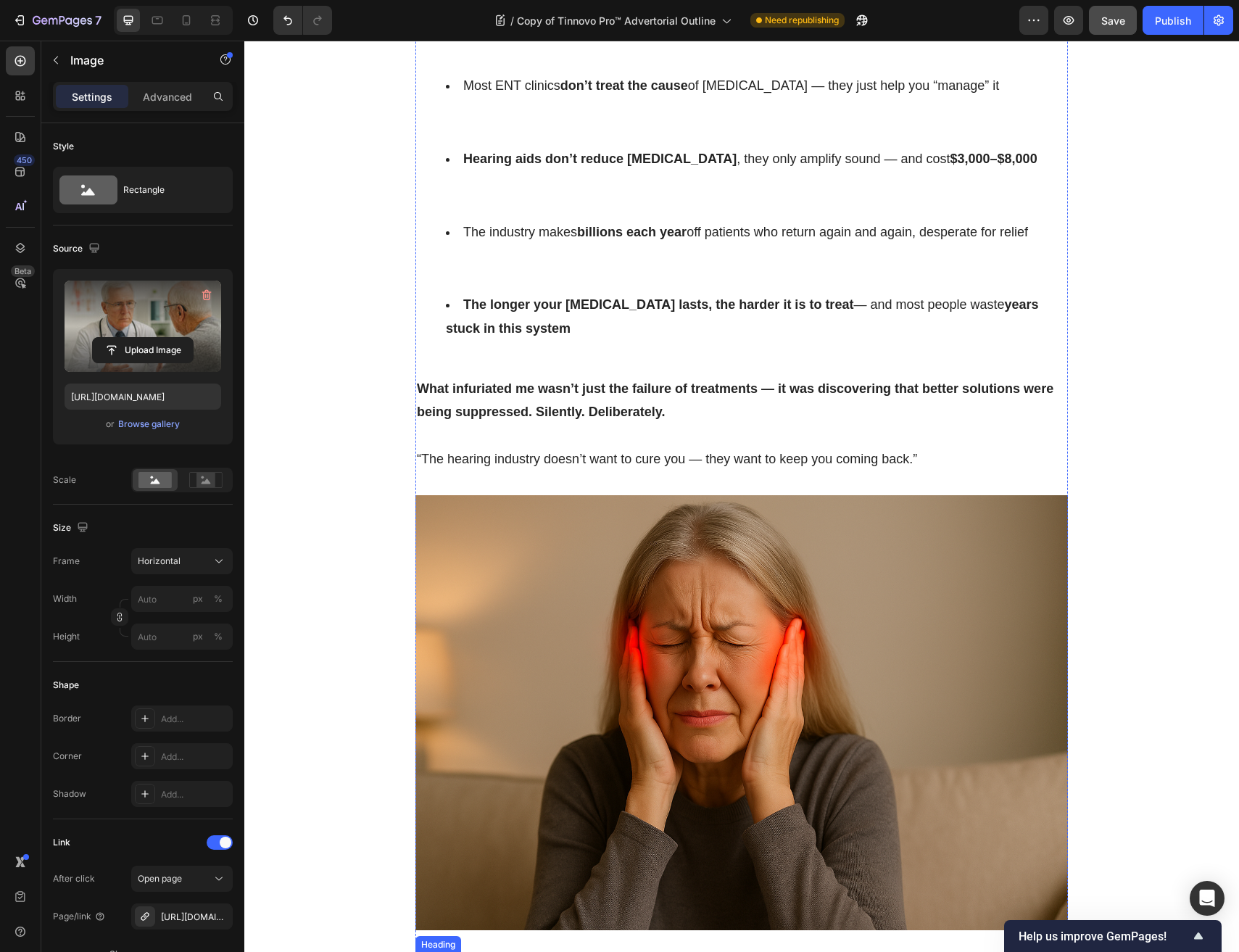
scroll to position [2135, 0]
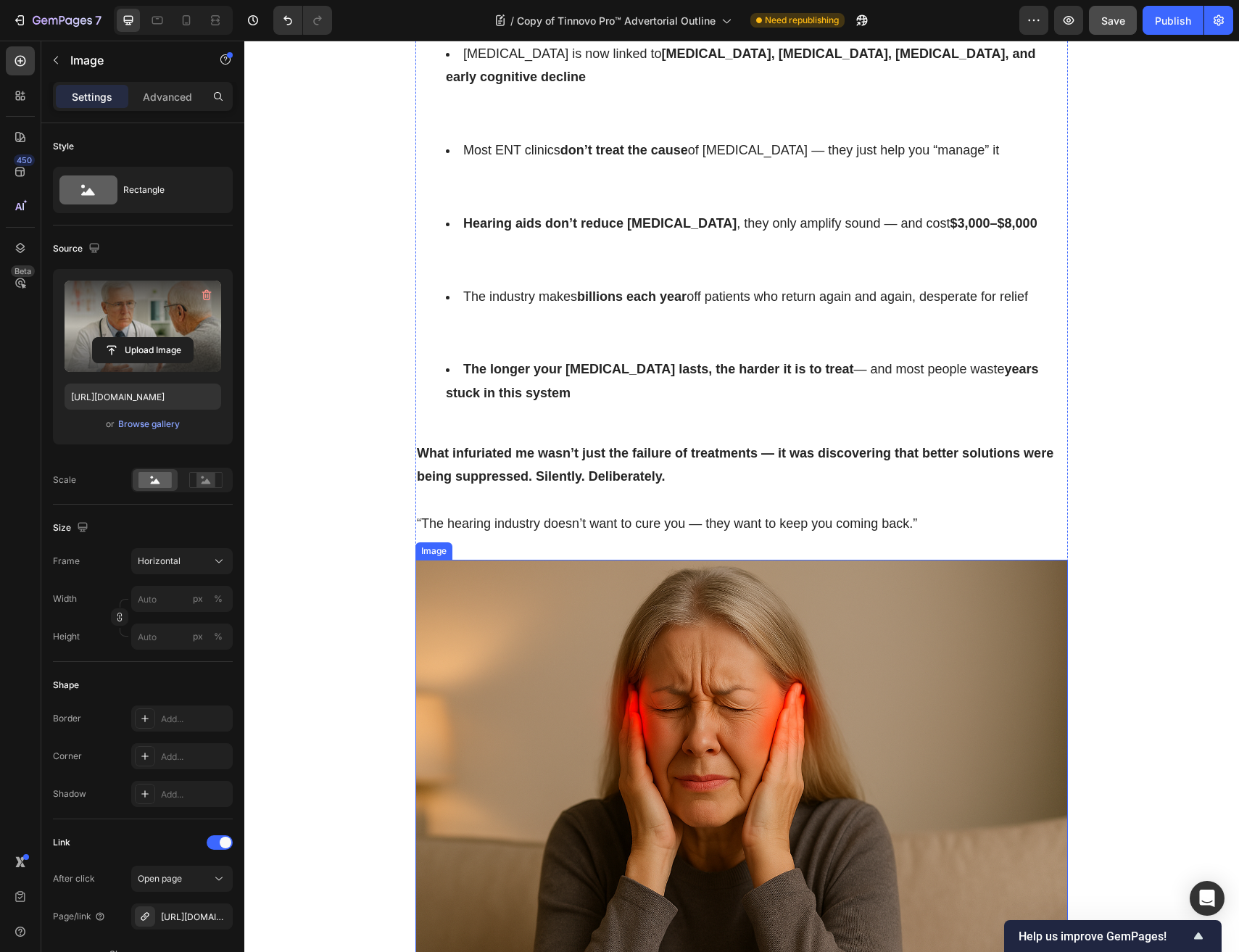
click at [545, 560] on img at bounding box center [742, 777] width 652 height 435
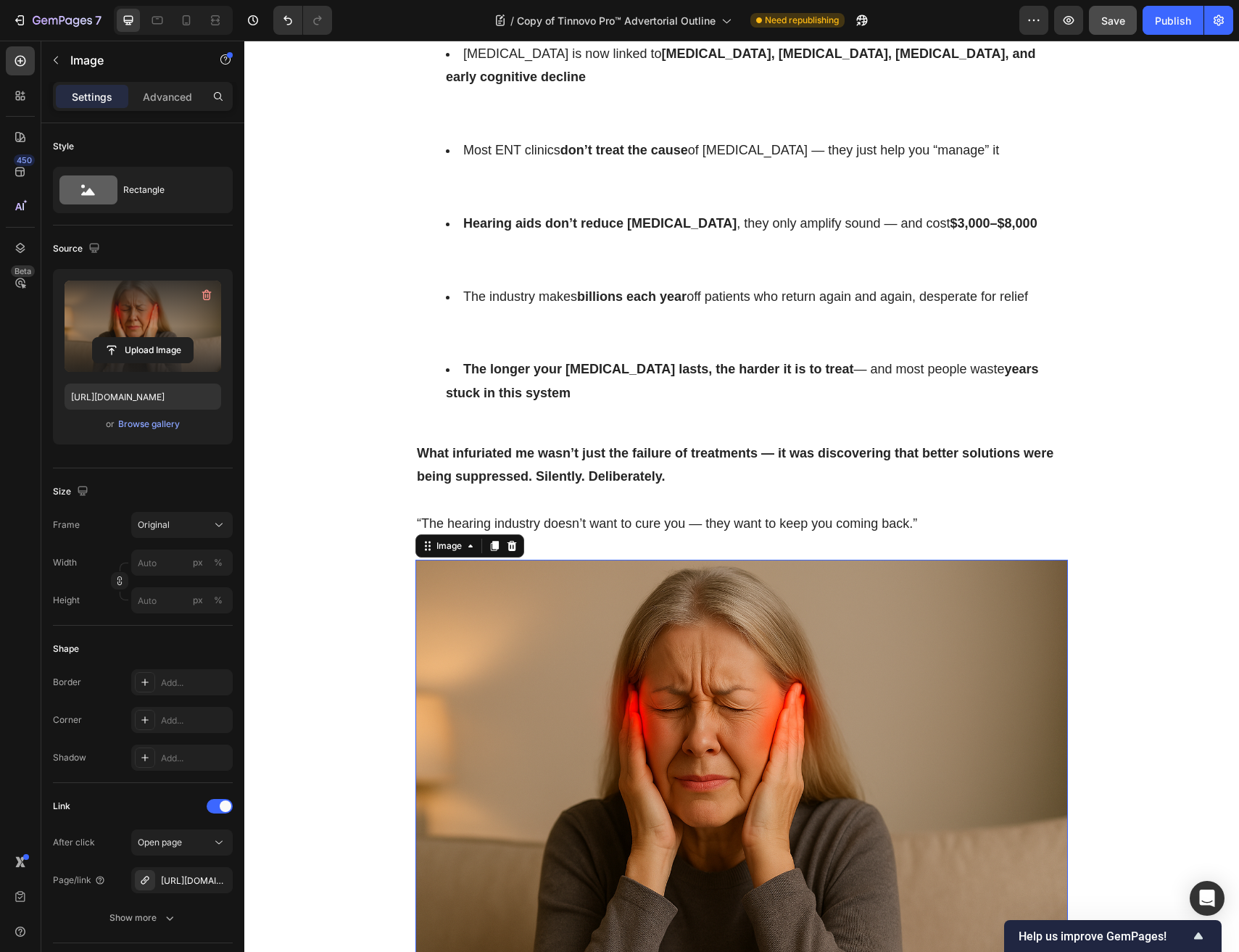
click at [154, 314] on label at bounding box center [142, 325] width 156 height 91
click at [154, 338] on input "file" at bounding box center [142, 350] width 100 height 25
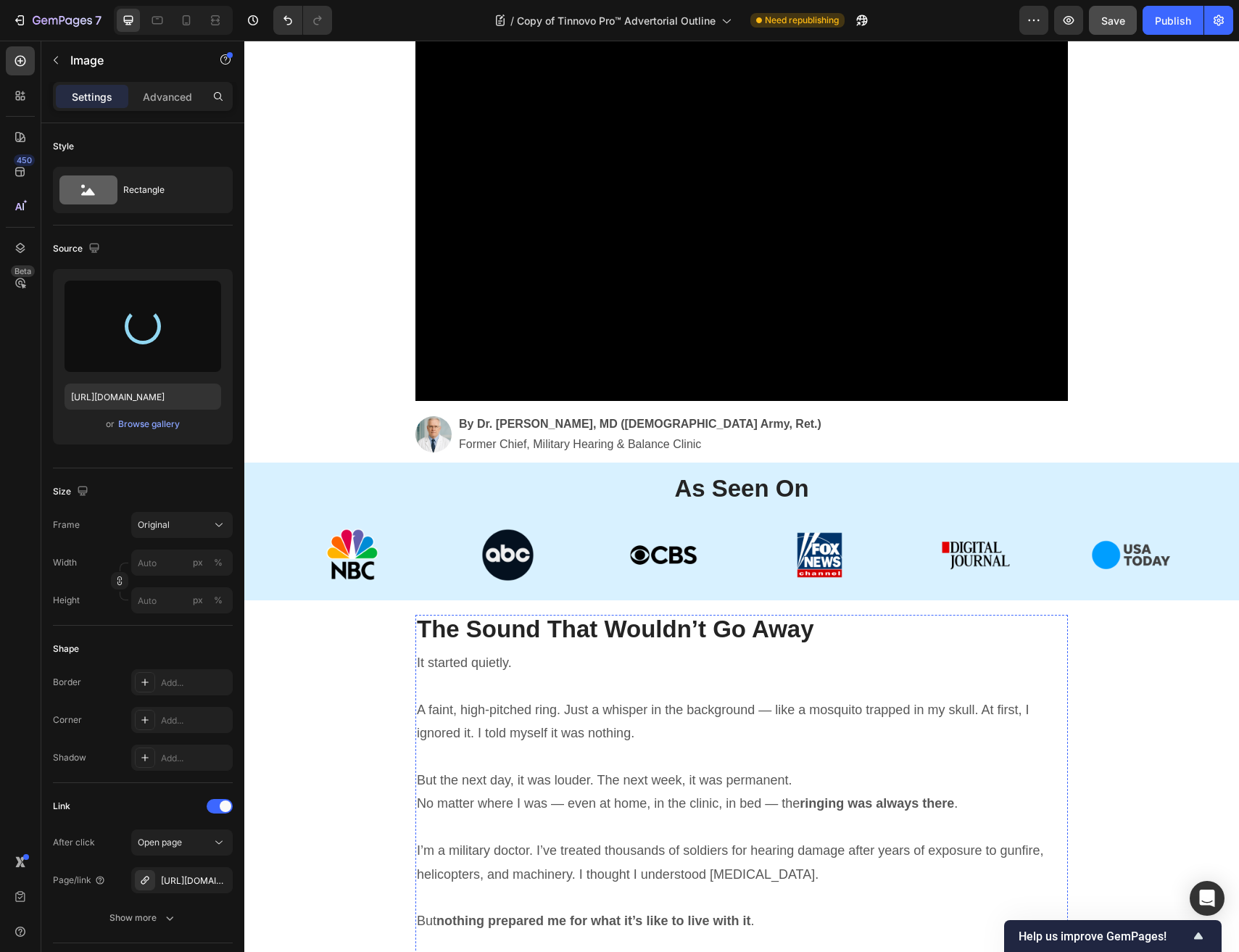
type input "https://cdn.shopify.com/s/files/1/0691/6715/3327/files/gempages_560425685798093…"
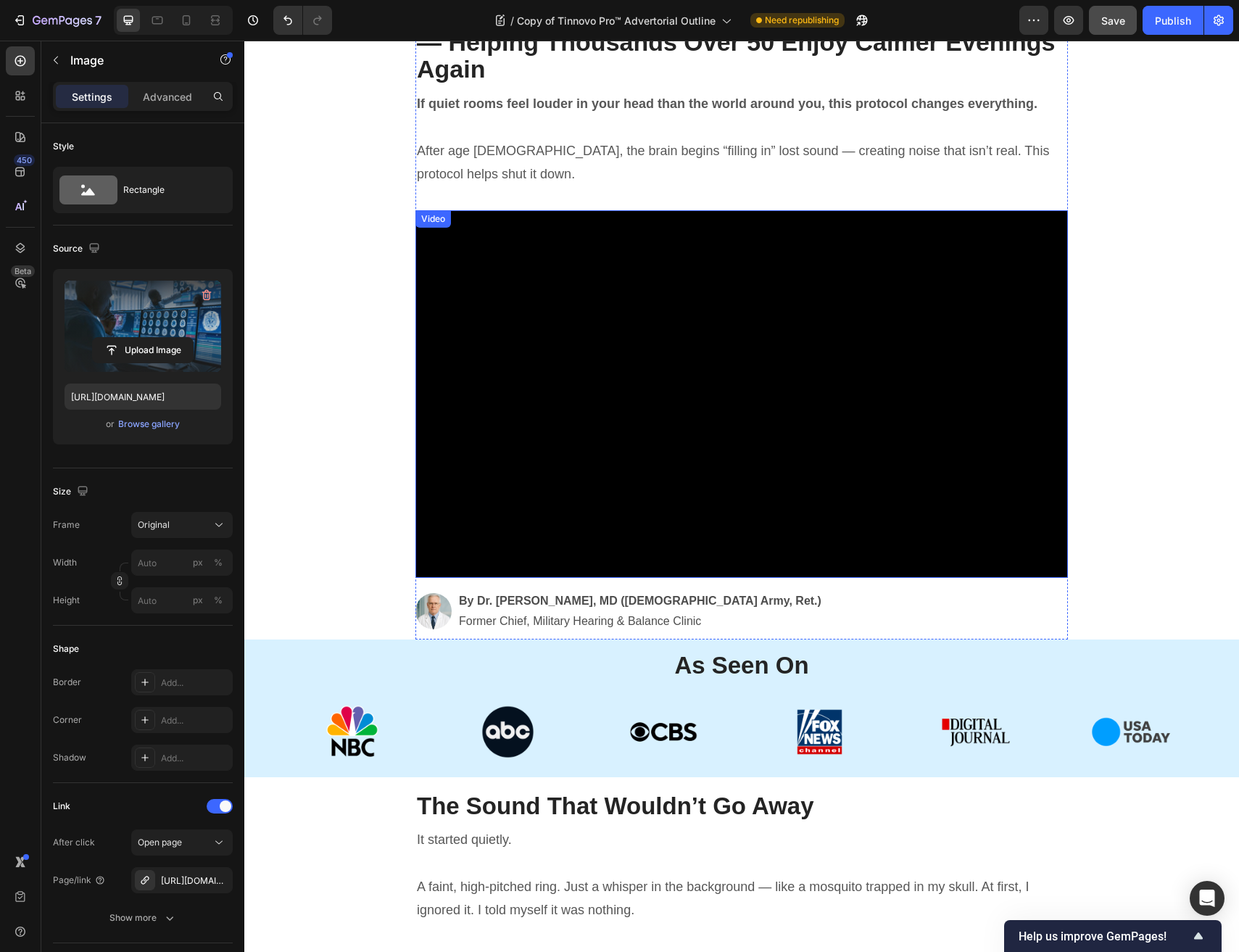
scroll to position [0, 0]
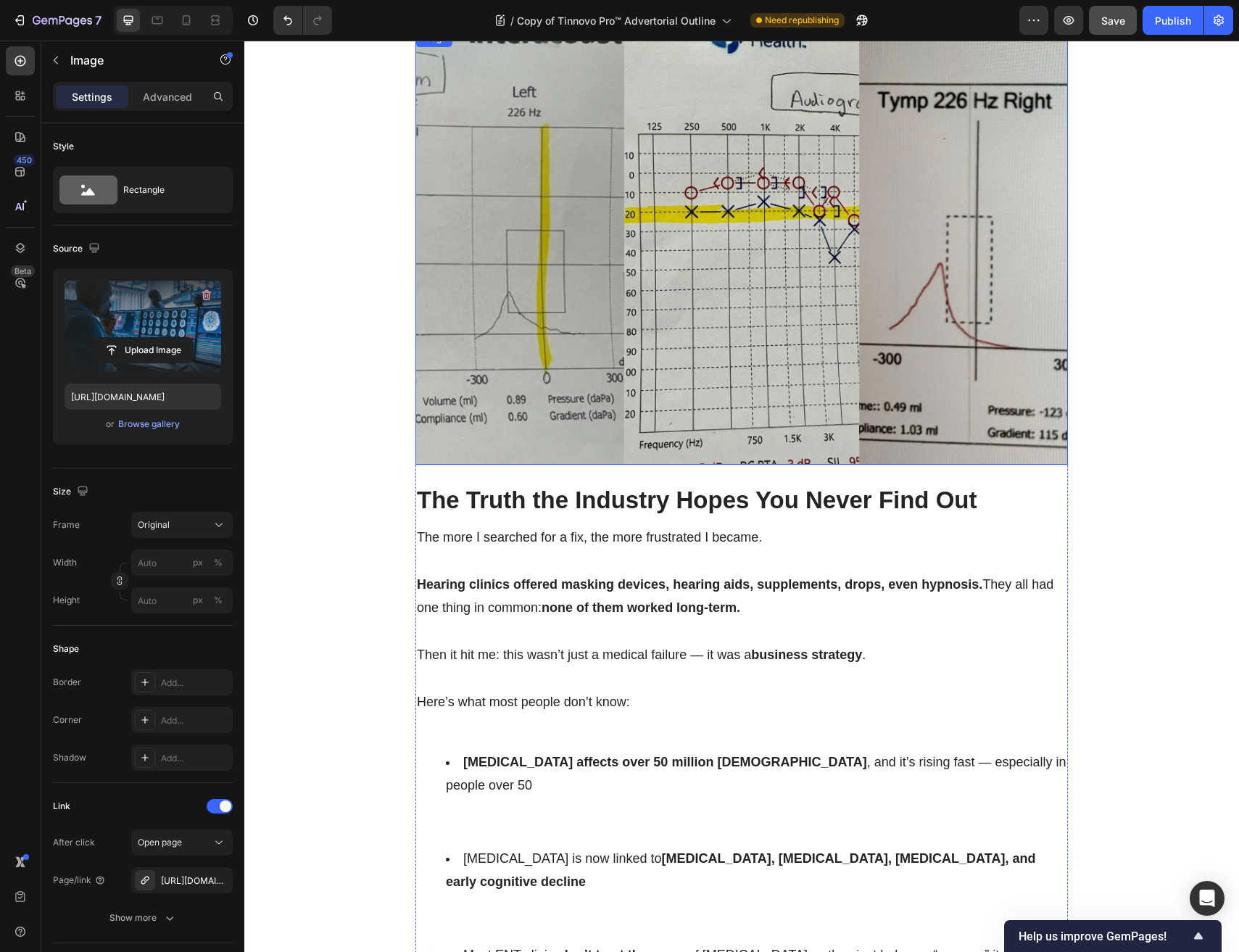
click at [610, 318] on img at bounding box center [742, 247] width 652 height 435
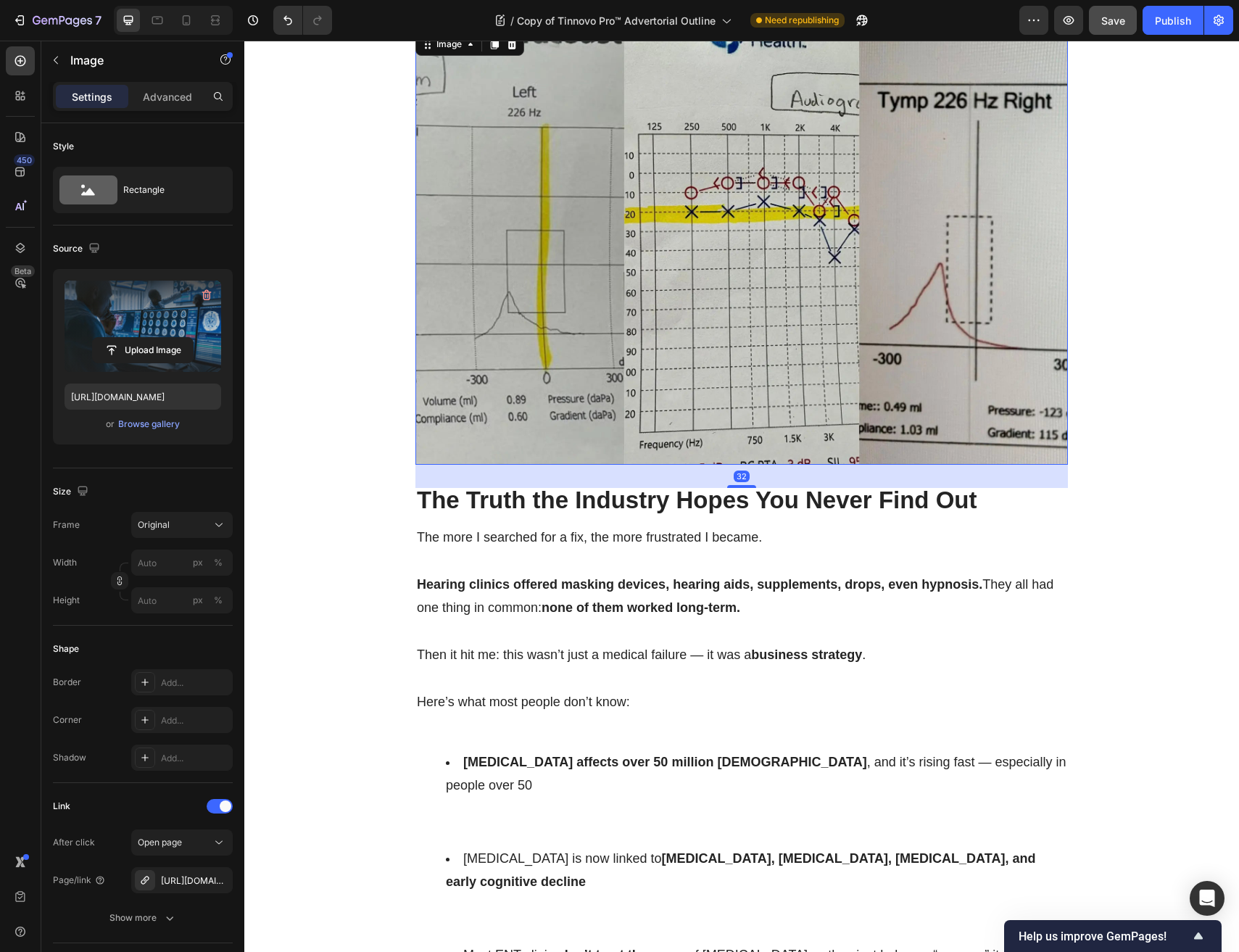
scroll to position [1333, 0]
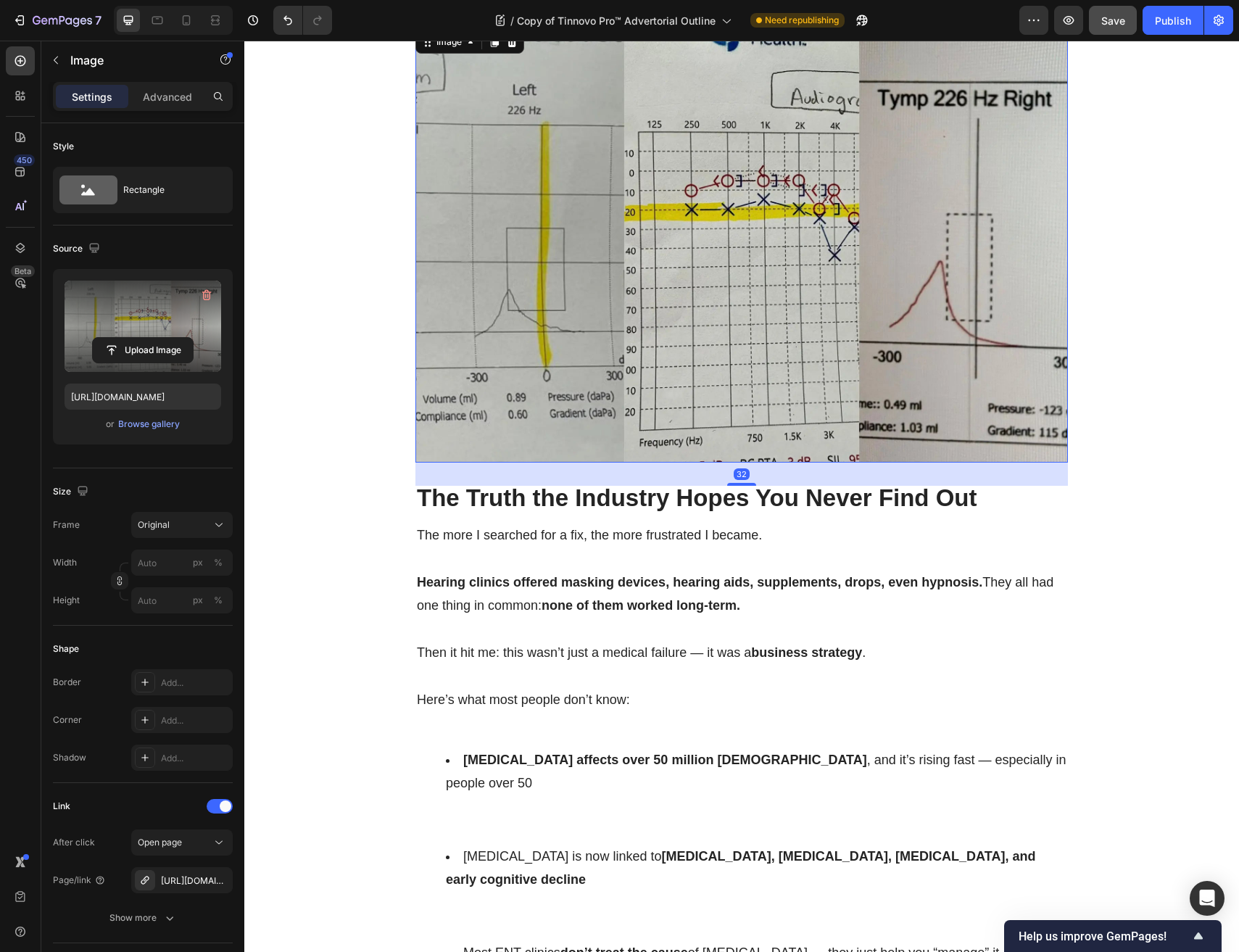
click at [163, 315] on label at bounding box center [142, 325] width 156 height 91
click at [163, 338] on input "file" at bounding box center [142, 350] width 100 height 25
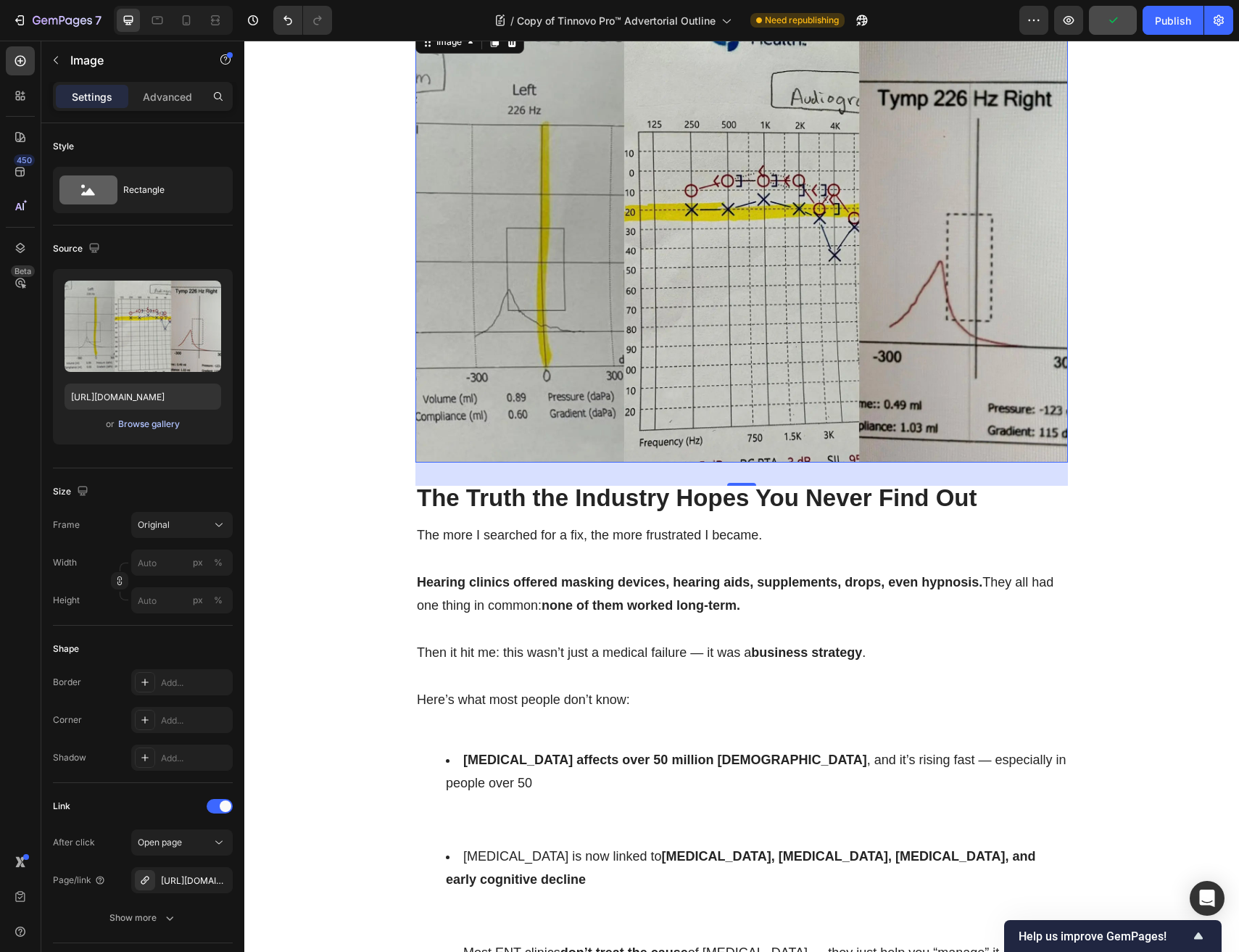
click at [141, 427] on div "Browse gallery" at bounding box center [149, 423] width 61 height 13
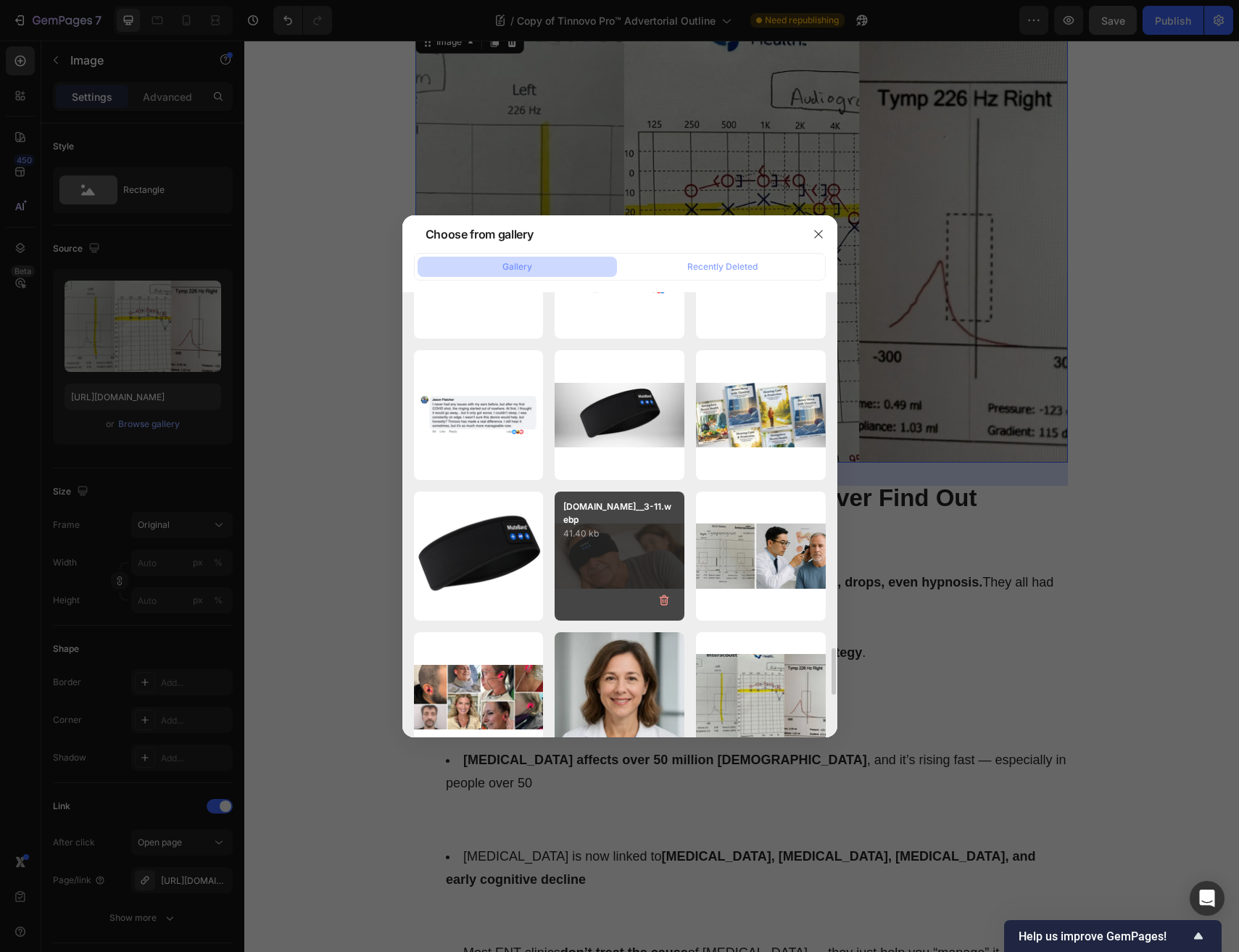
scroll to position [2756, 0]
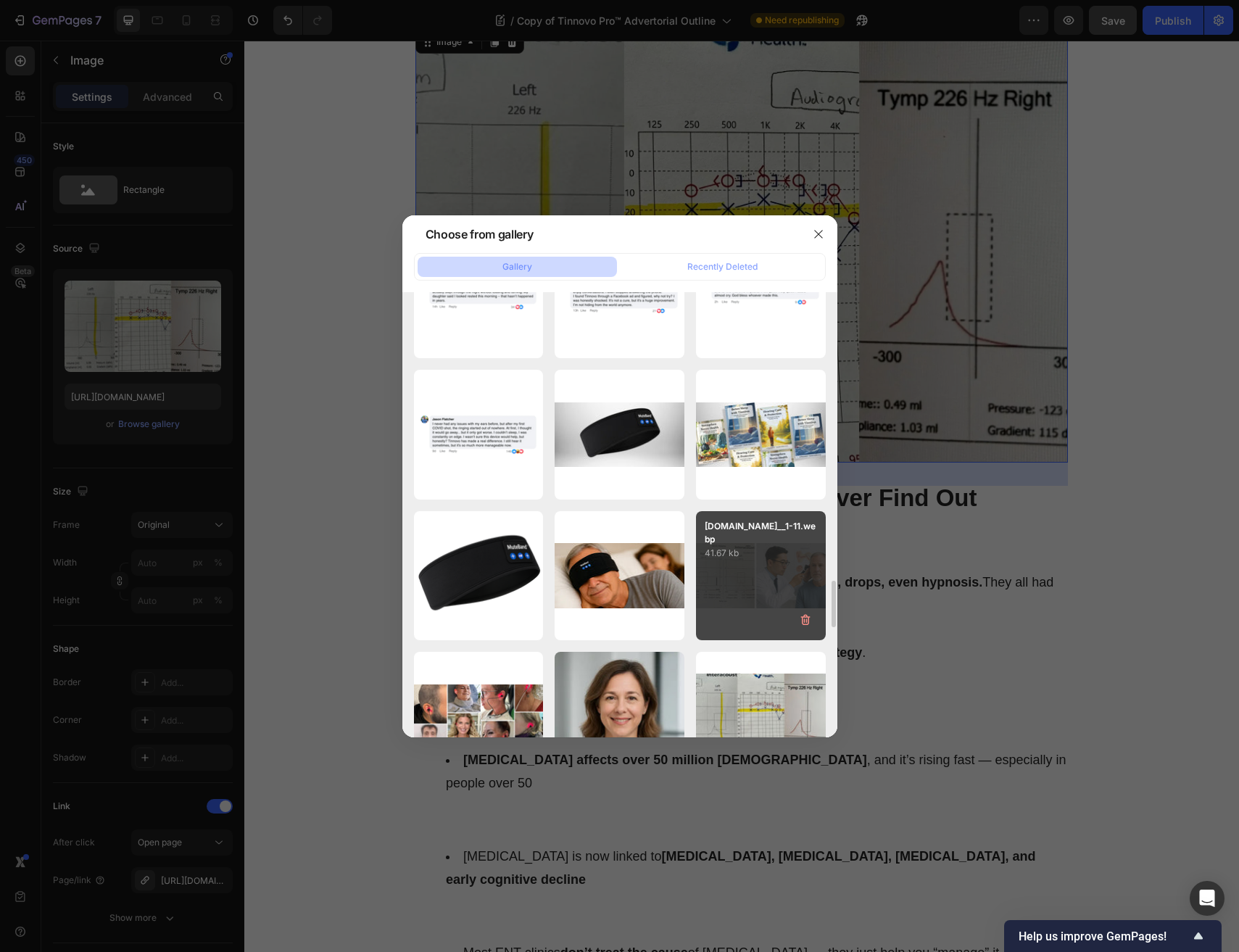
click at [712, 582] on div "AnyConv.com__1-11.webp 41.67 kb" at bounding box center [760, 576] width 130 height 130
type input "https://cdn.shopify.com/s/files/1/0691/6715/3327/files/gempages_560425685798093…"
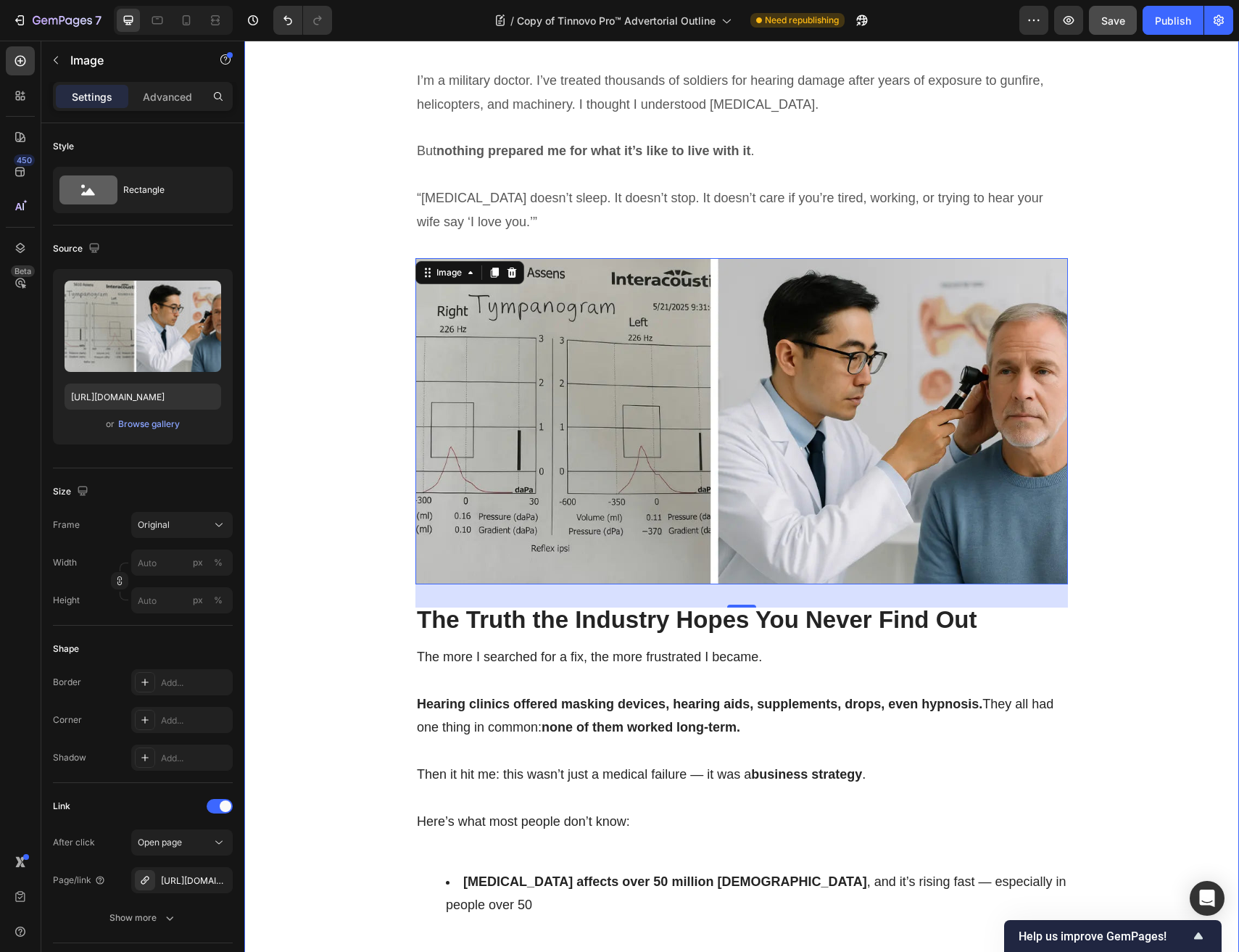
scroll to position [1101, 0]
click at [1195, 26] on button "Publish" at bounding box center [1173, 19] width 61 height 29
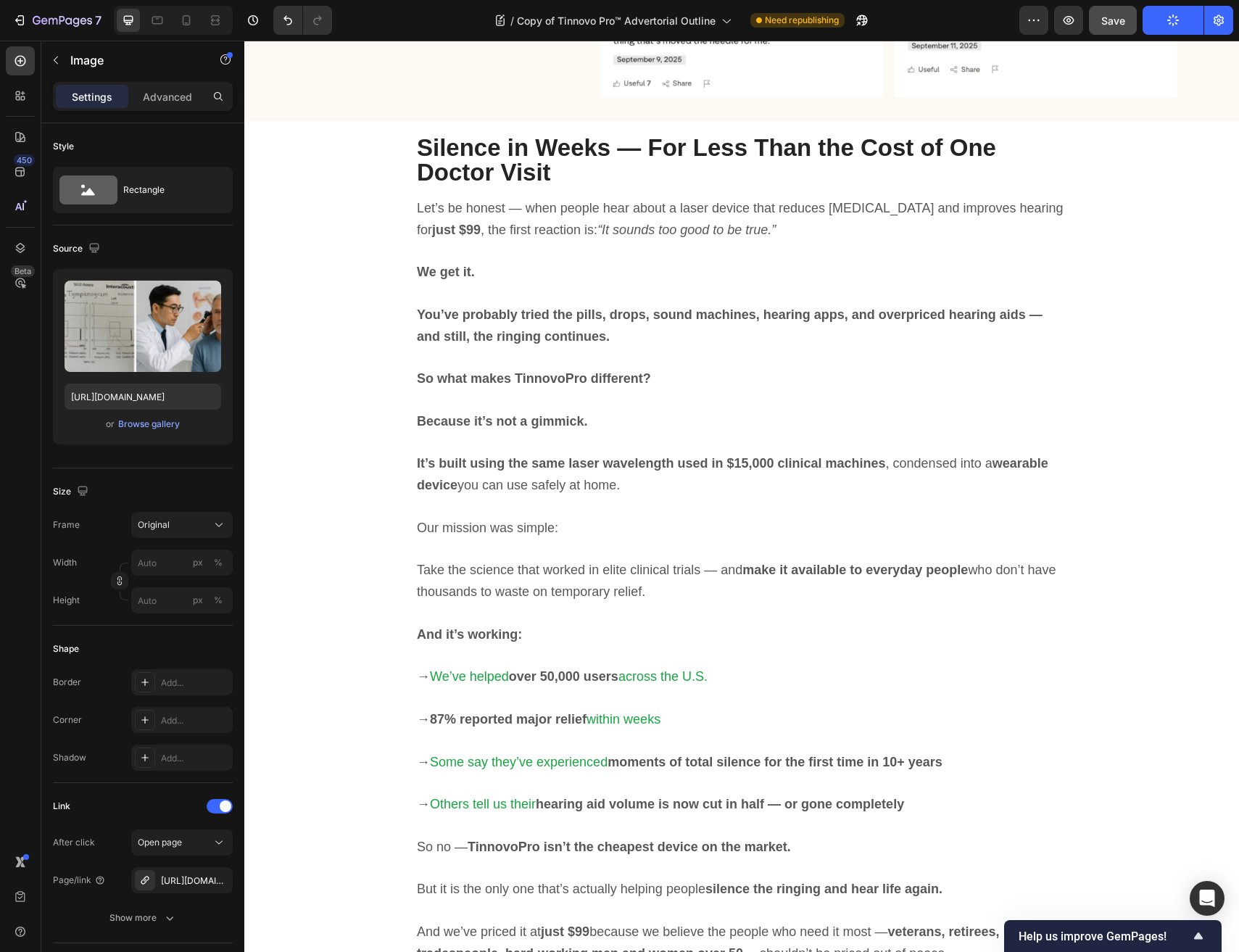
scroll to position [6268, 0]
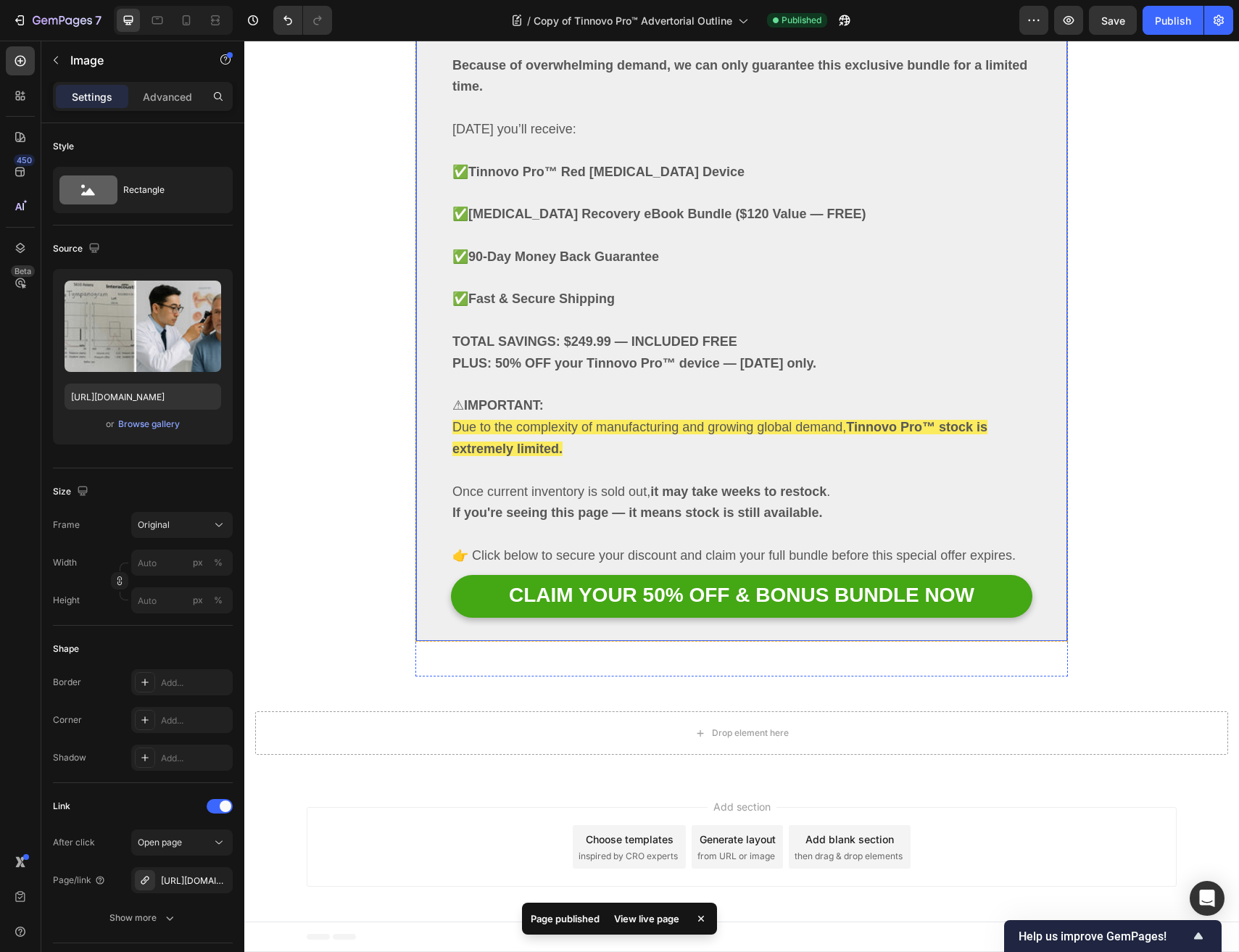
scroll to position [8913, 0]
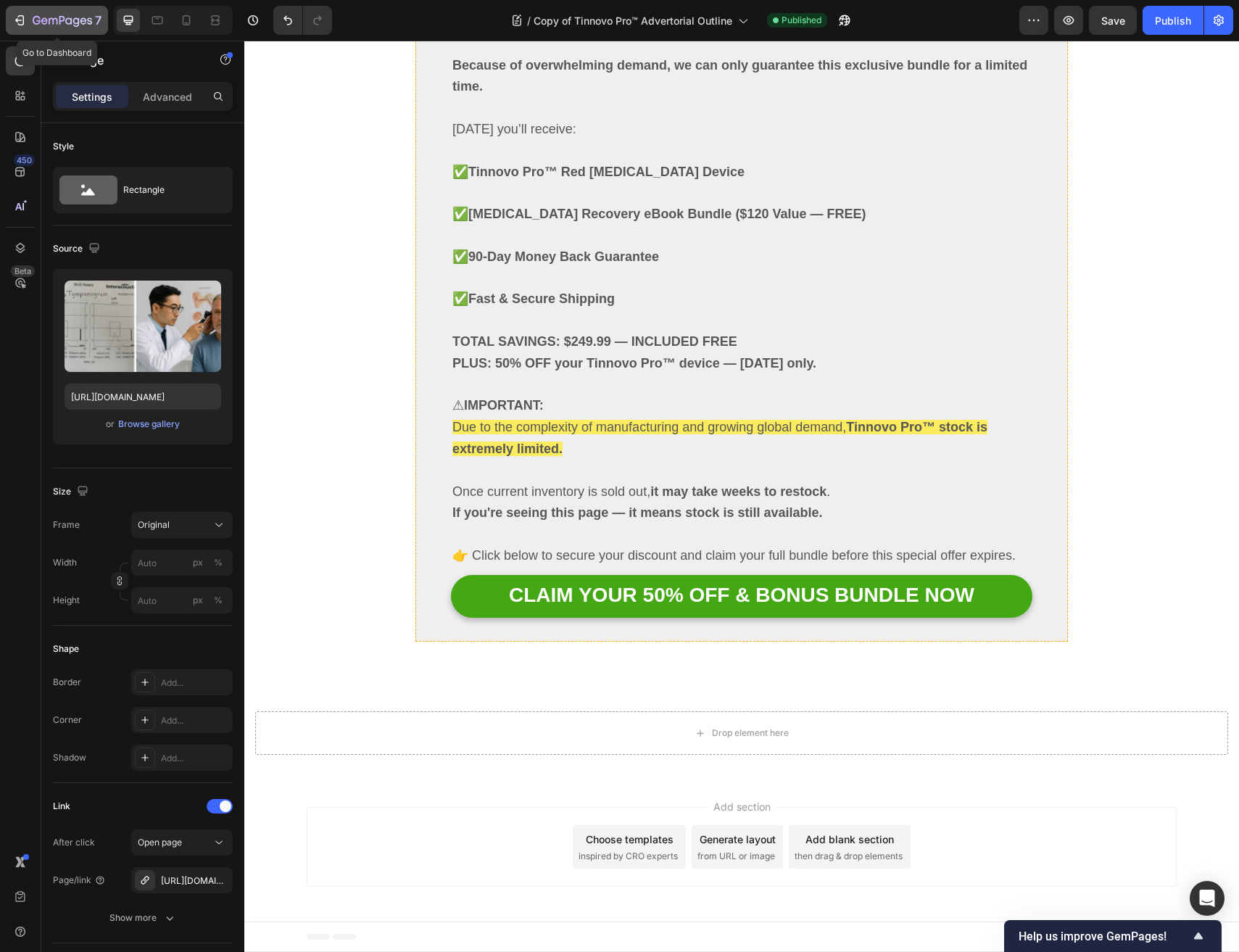
click at [37, 20] on icon "button" at bounding box center [37, 19] width 8 height 9
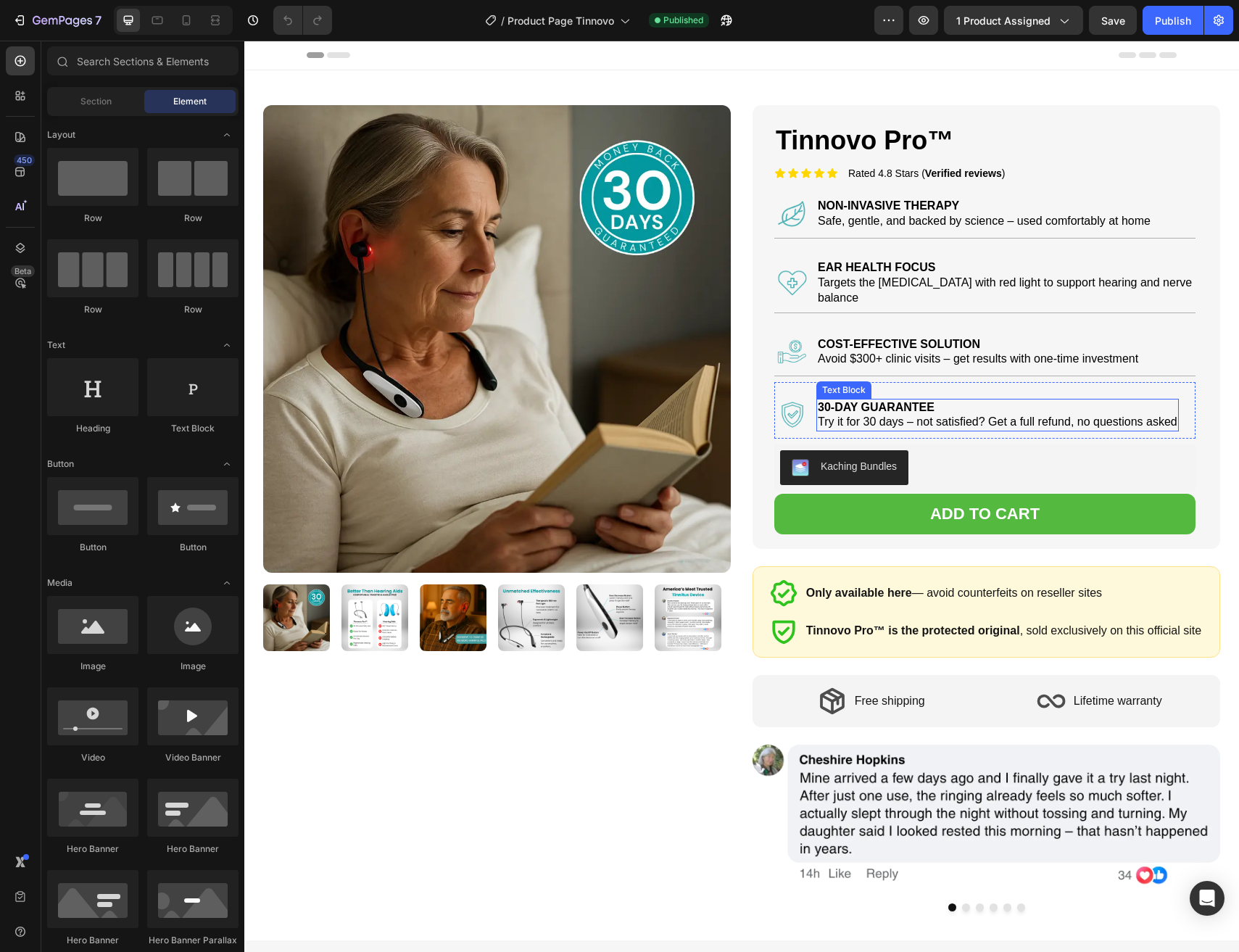
click at [826, 401] on strong "30-DAY GUARANTEE" at bounding box center [876, 407] width 117 height 12
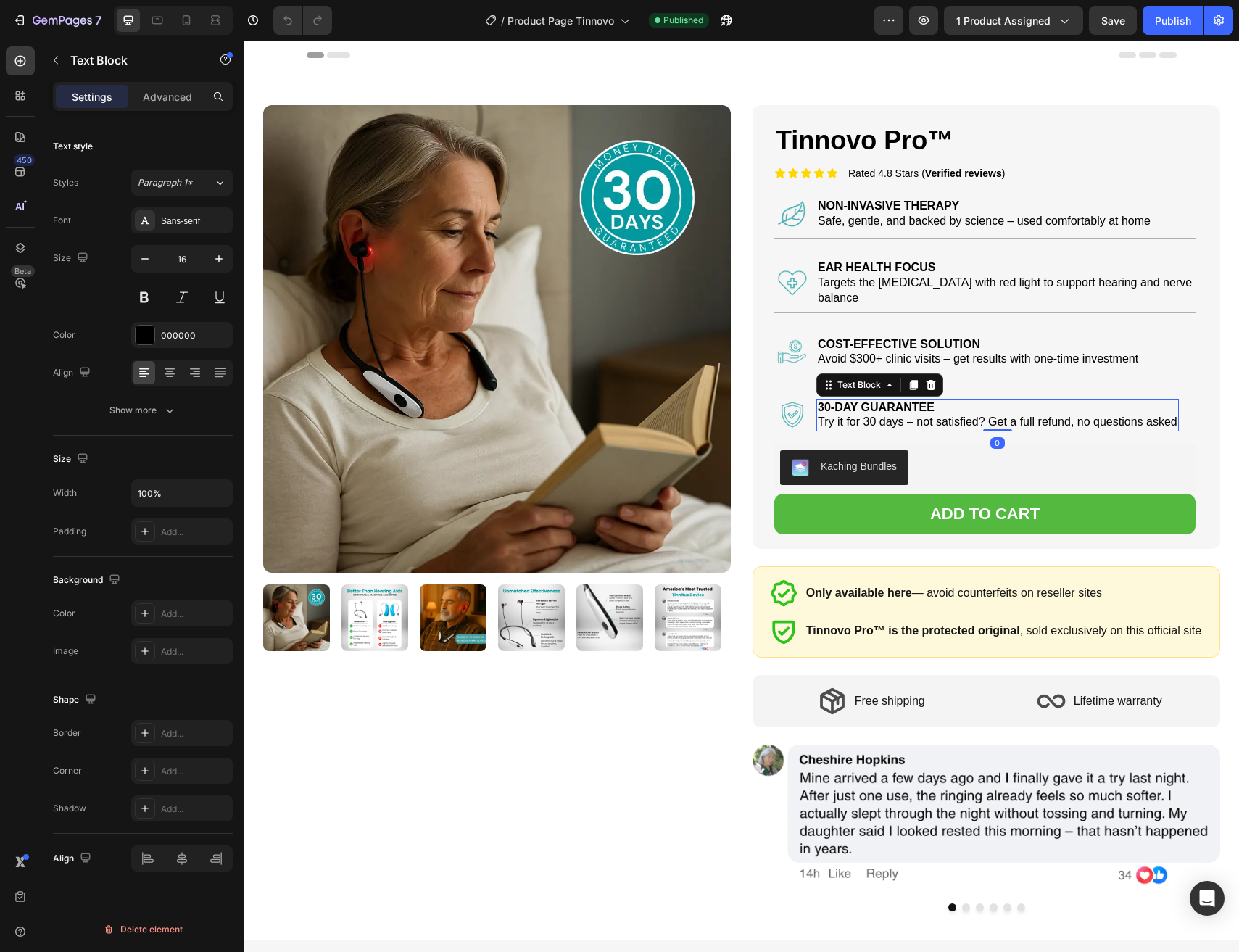
click at [823, 401] on strong "30-DAY GUARANTEE" at bounding box center [876, 407] width 117 height 12
click at [871, 416] on span "Try it for 30 days – not satisfied? Get a full refund, no questions asked" at bounding box center [998, 422] width 360 height 12
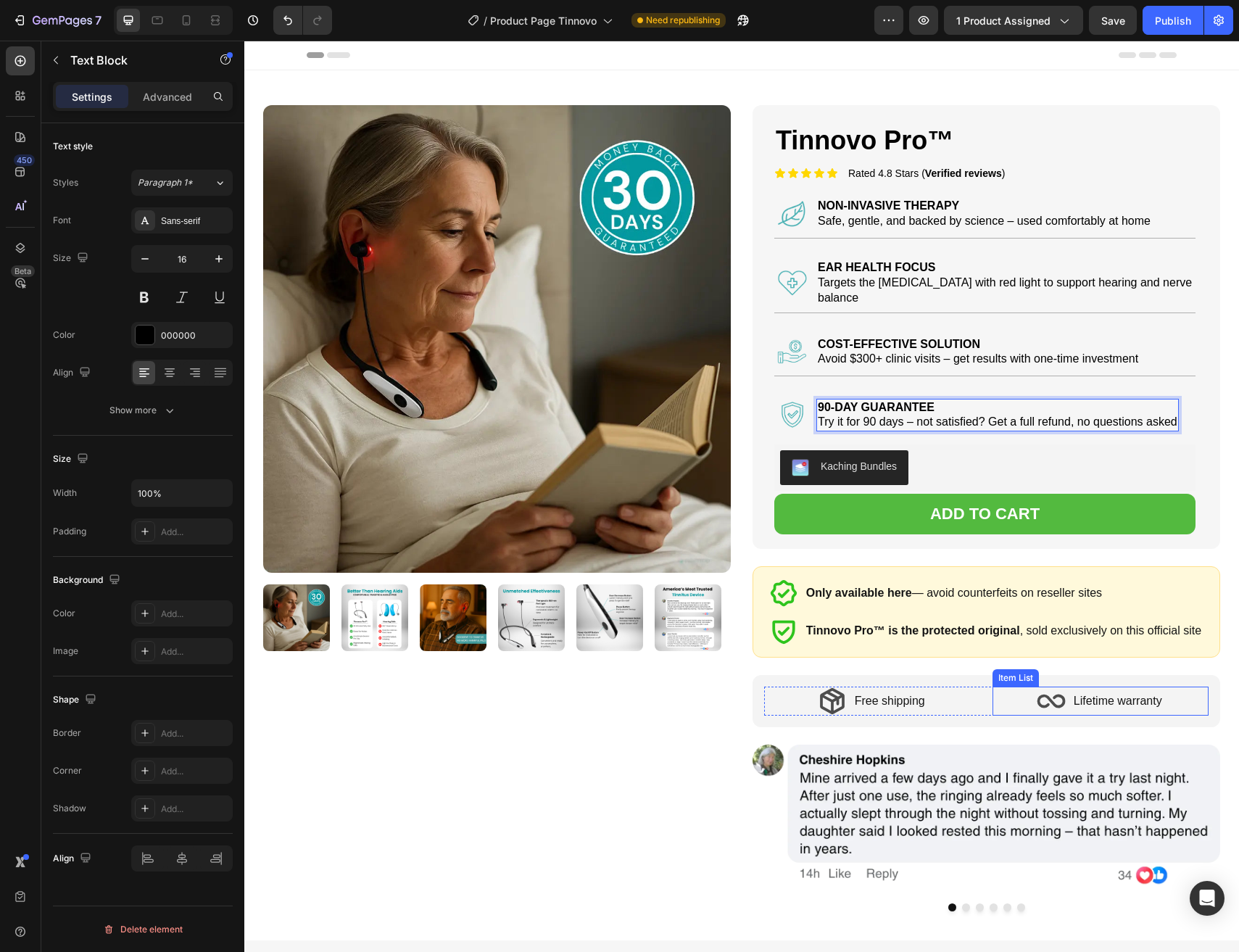
click at [1048, 690] on icon at bounding box center [1051, 701] width 29 height 29
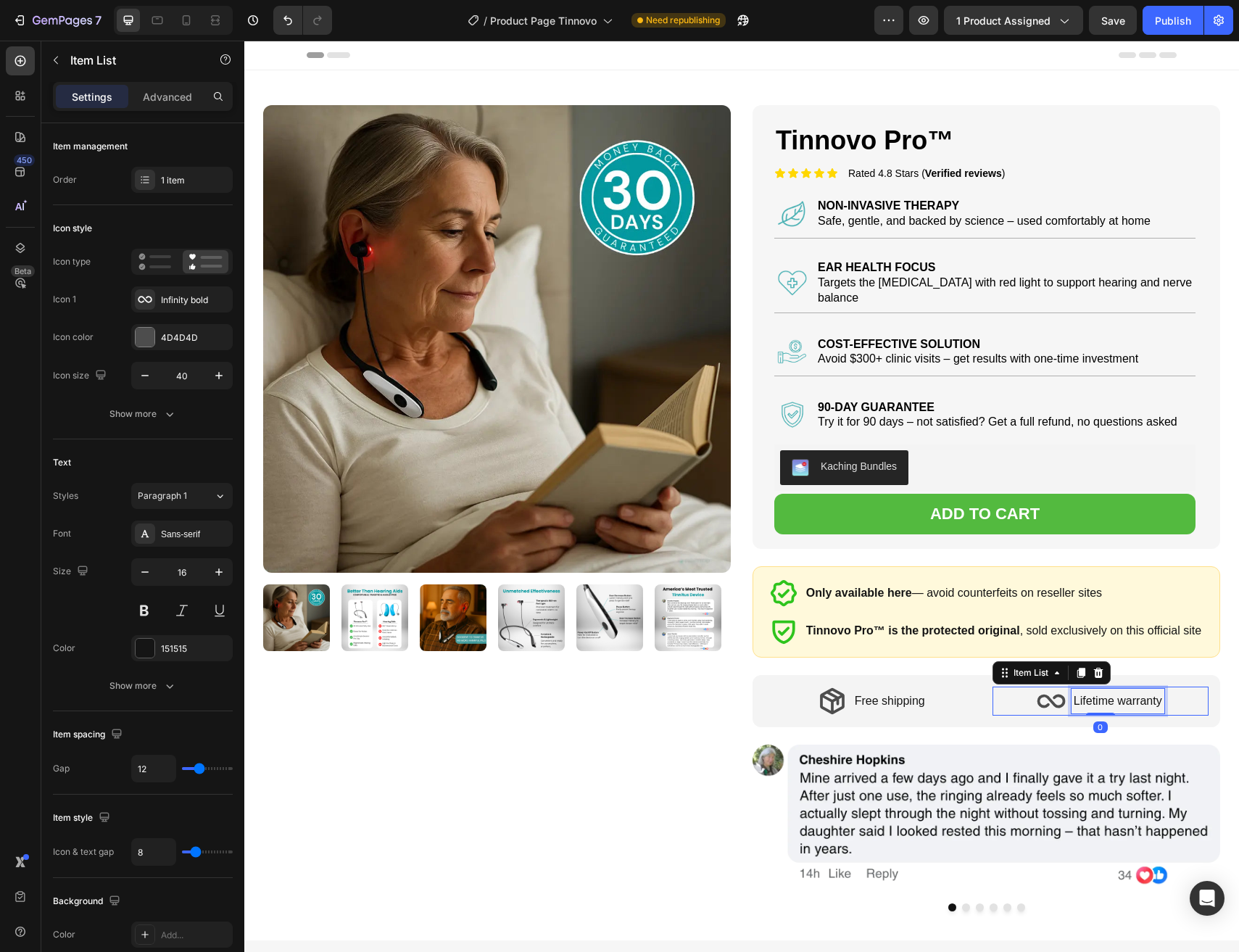
click at [1118, 691] on p "Lifetime warranty" at bounding box center [1118, 701] width 89 height 21
click at [1033, 692] on div "Lifetime warranty" at bounding box center [1100, 701] width 216 height 29
click at [1133, 691] on p "Lifetime warranty" at bounding box center [1118, 701] width 89 height 21
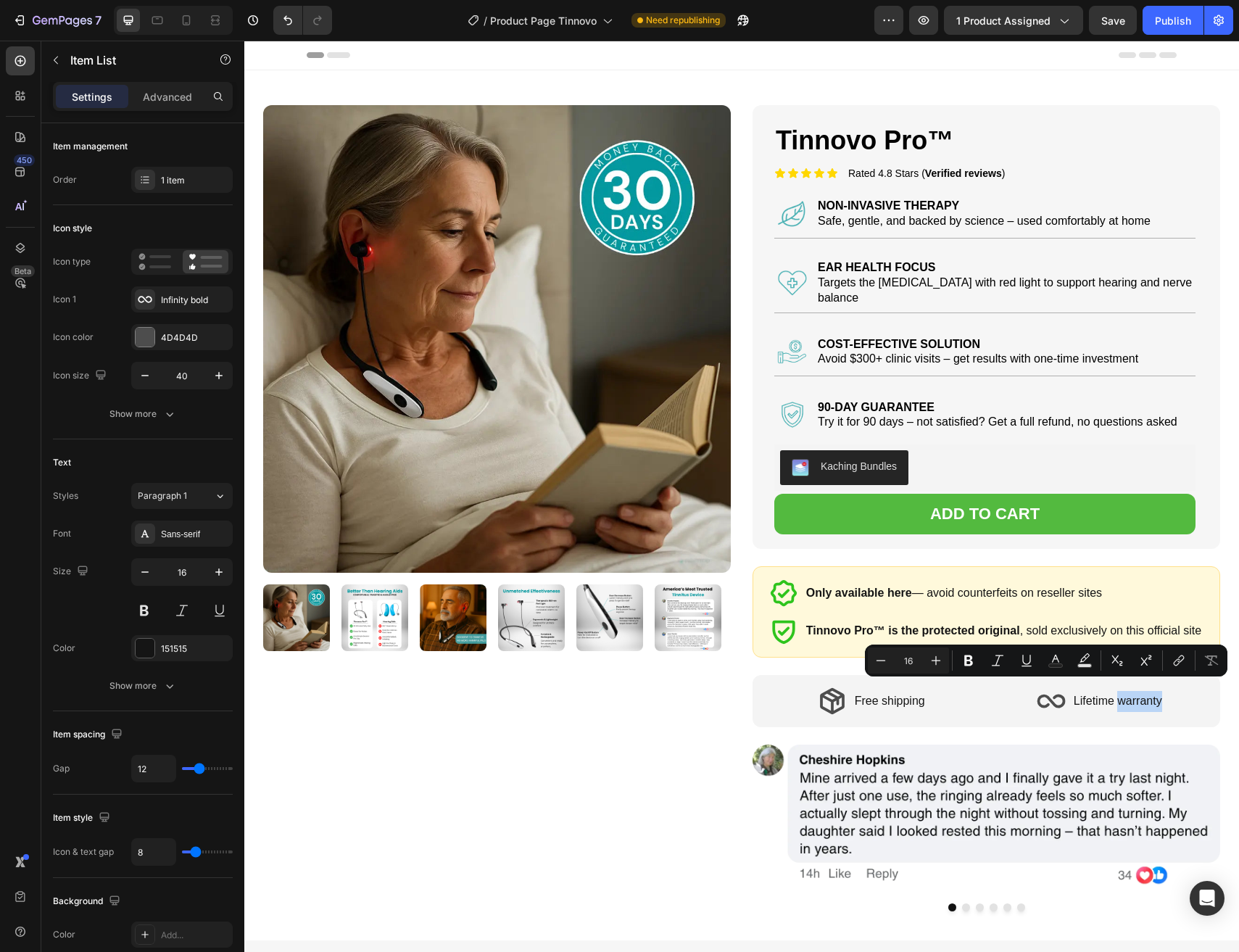
click at [1164, 689] on div "Lifetime warranty" at bounding box center [1100, 701] width 216 height 29
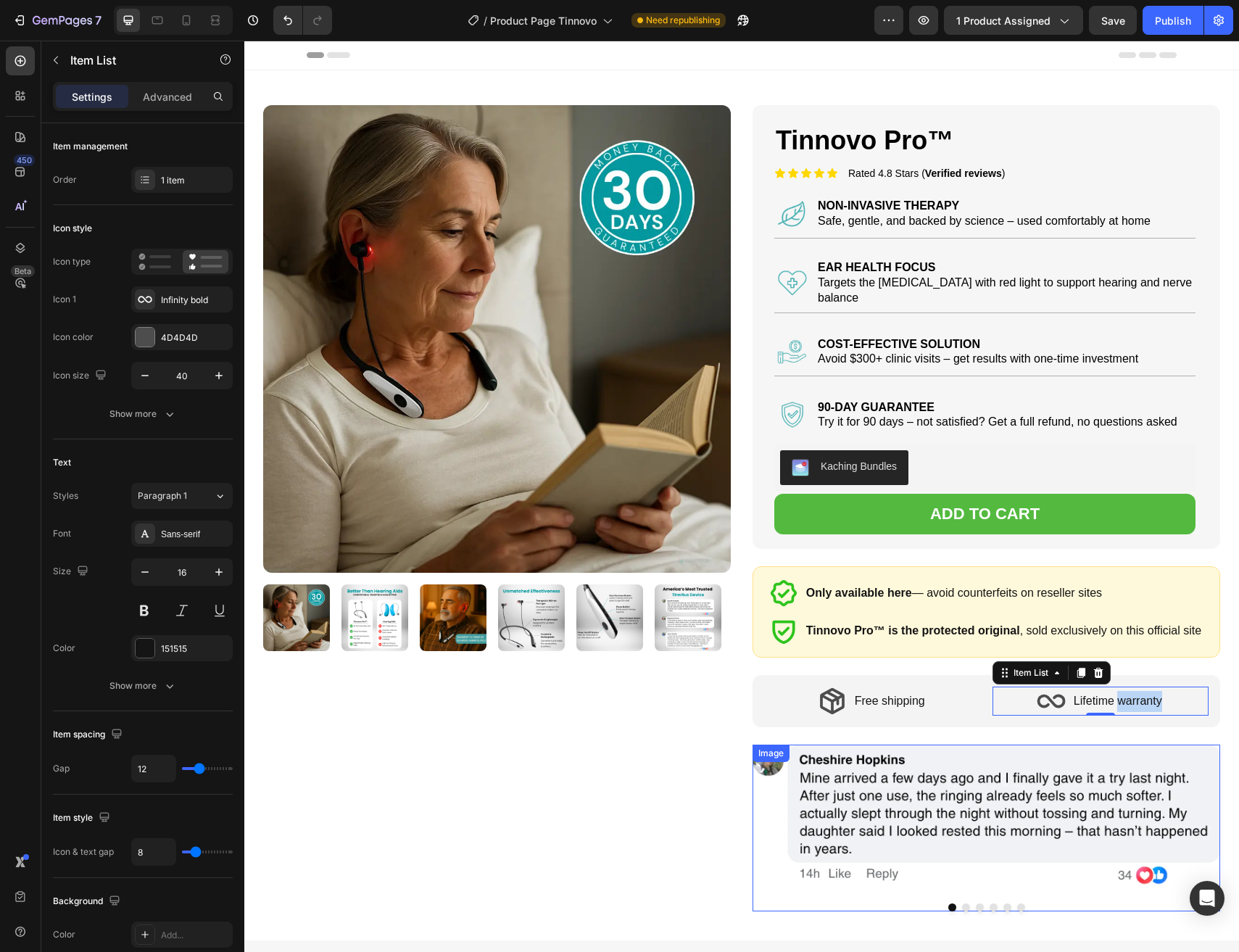
click at [1065, 763] on img at bounding box center [986, 827] width 468 height 167
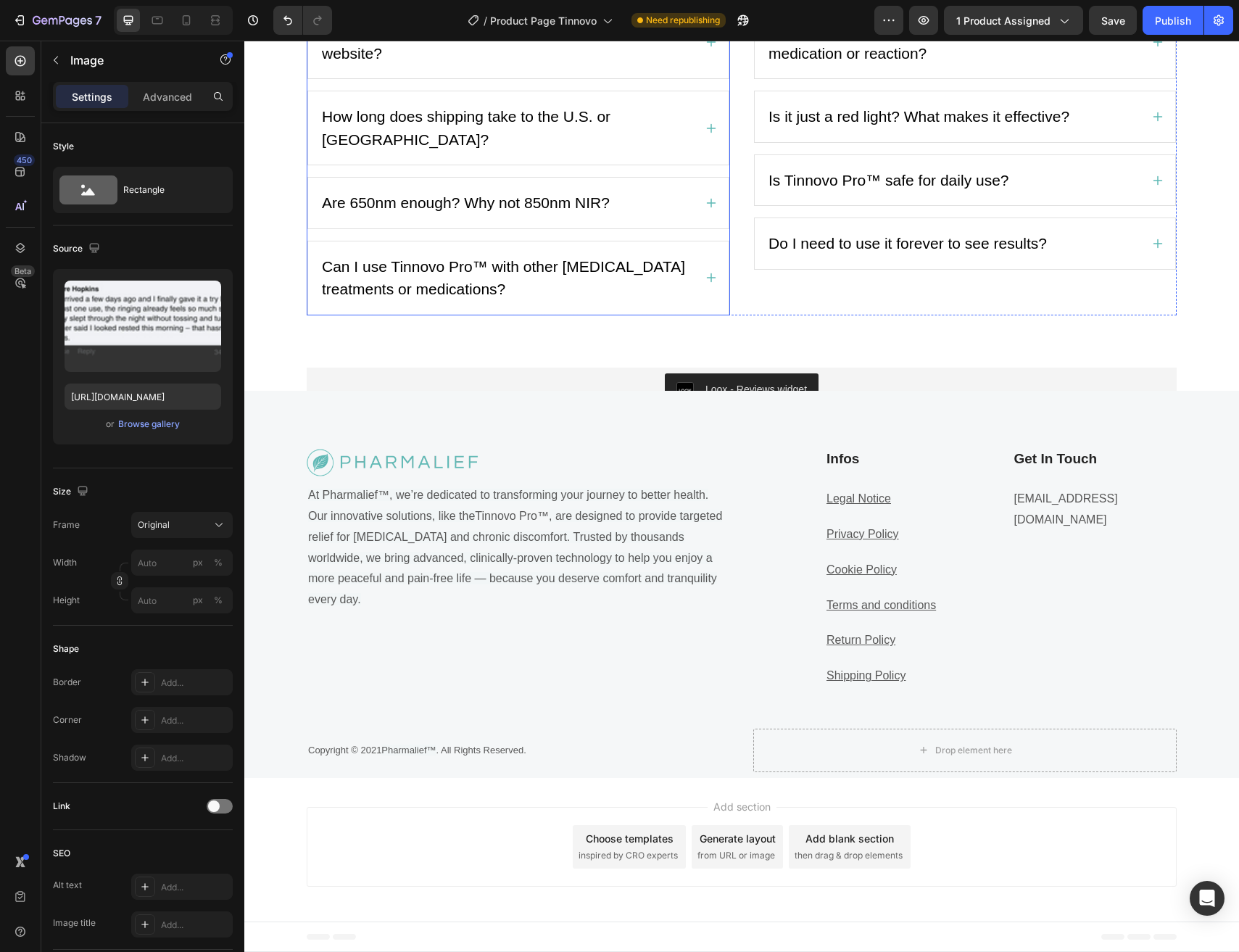
scroll to position [3649, 0]
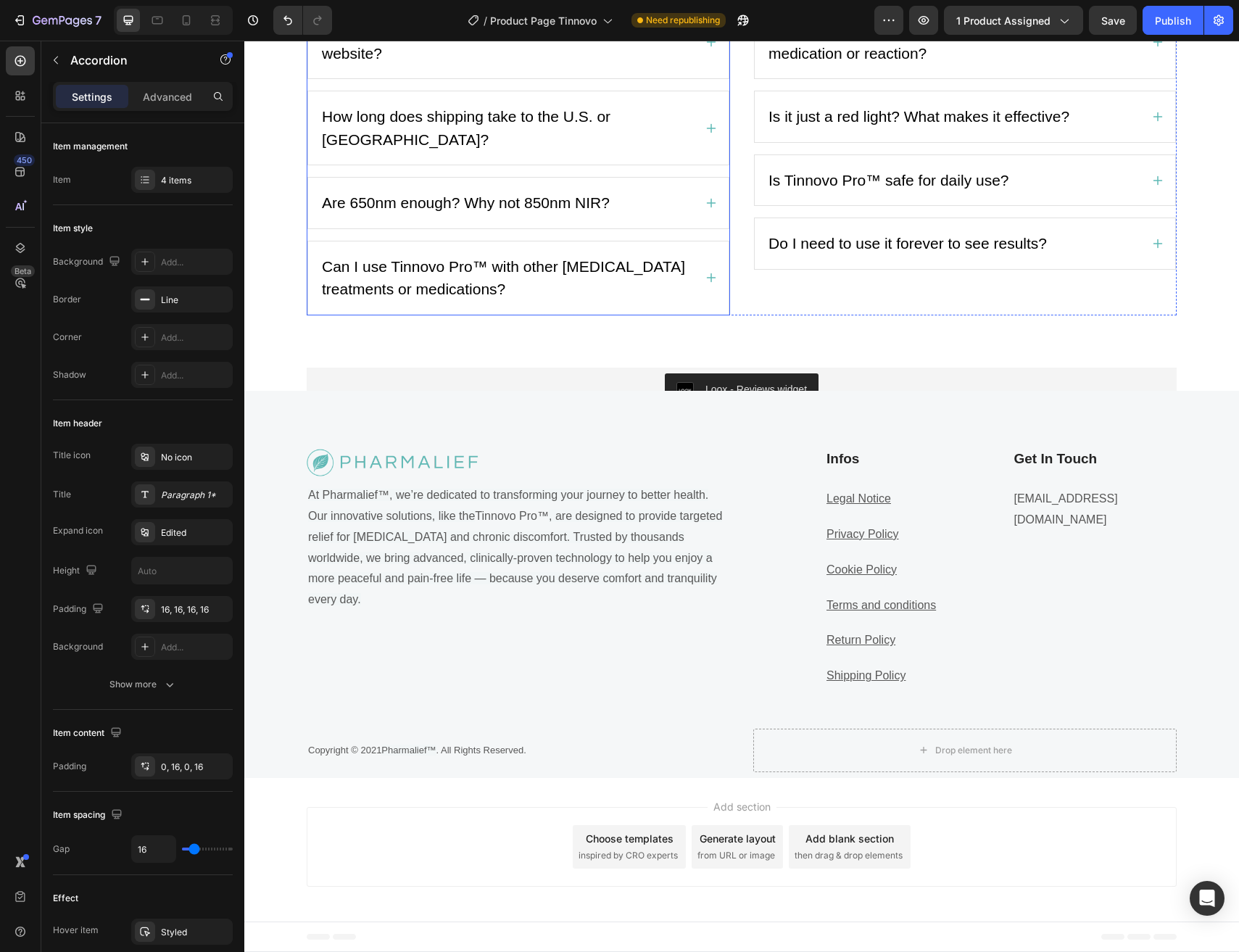
click at [554, 65] on p "How do I know this is the official Tinnovo Pro™ website?" at bounding box center [507, 41] width 370 height 46
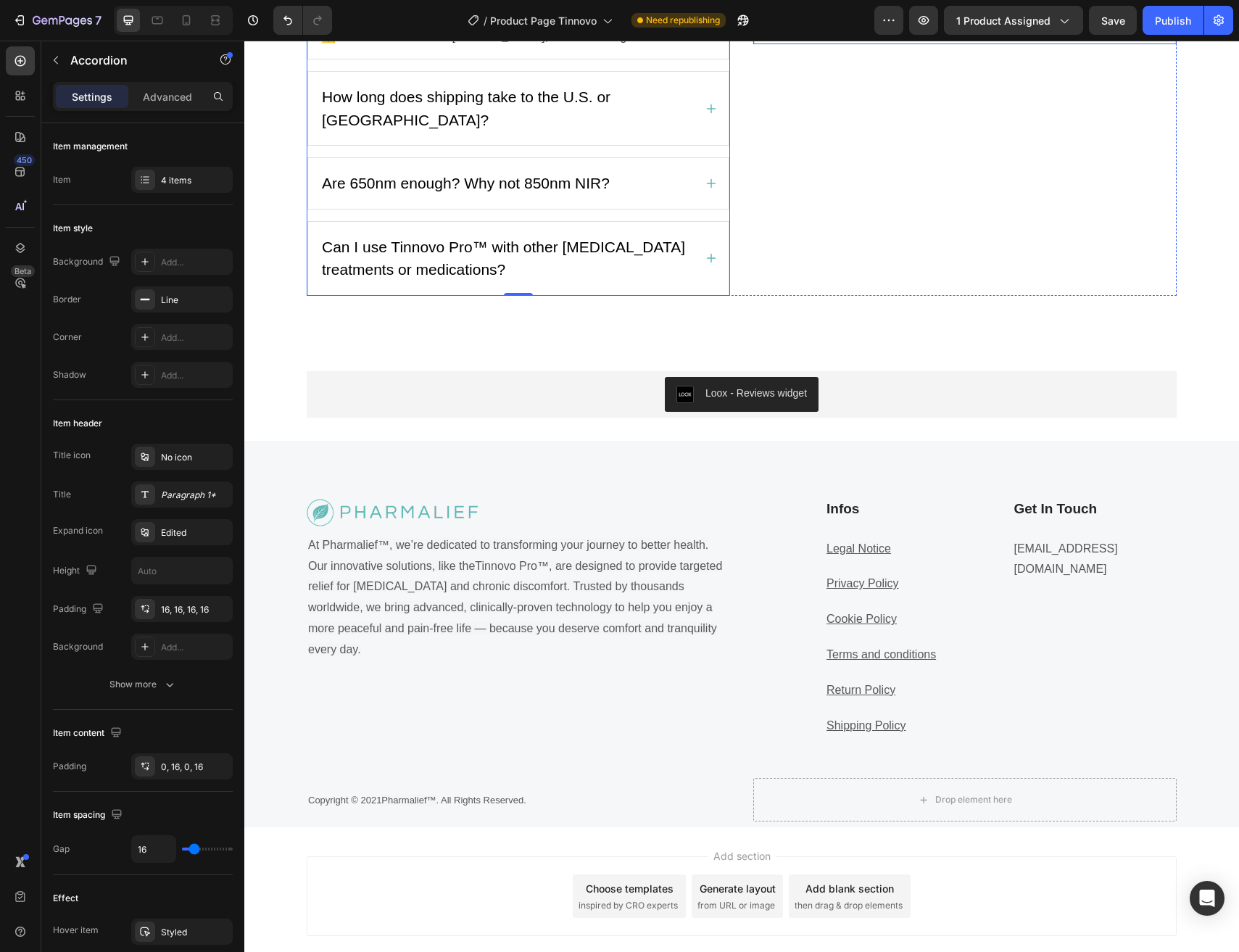
click at [1128, 32] on div "Do I need to use it forever to see results?" at bounding box center [953, 18] width 374 height 27
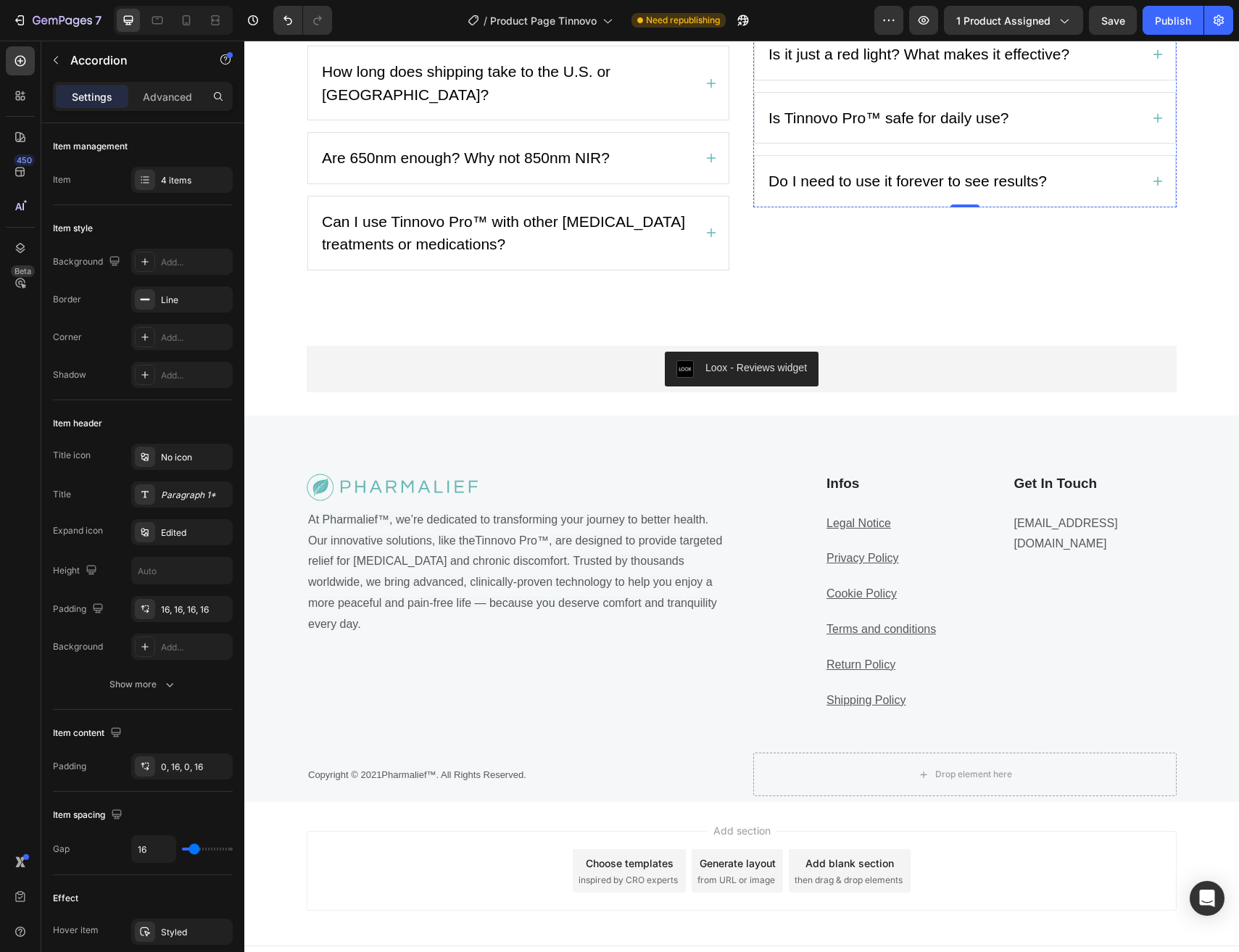
scroll to position [4193, 0]
click at [1185, 13] on div "Publish" at bounding box center [1173, 21] width 37 height 16
drag, startPoint x: 270, startPoint y: 61, endPoint x: 763, endPoint y: 283, distance: 540.7
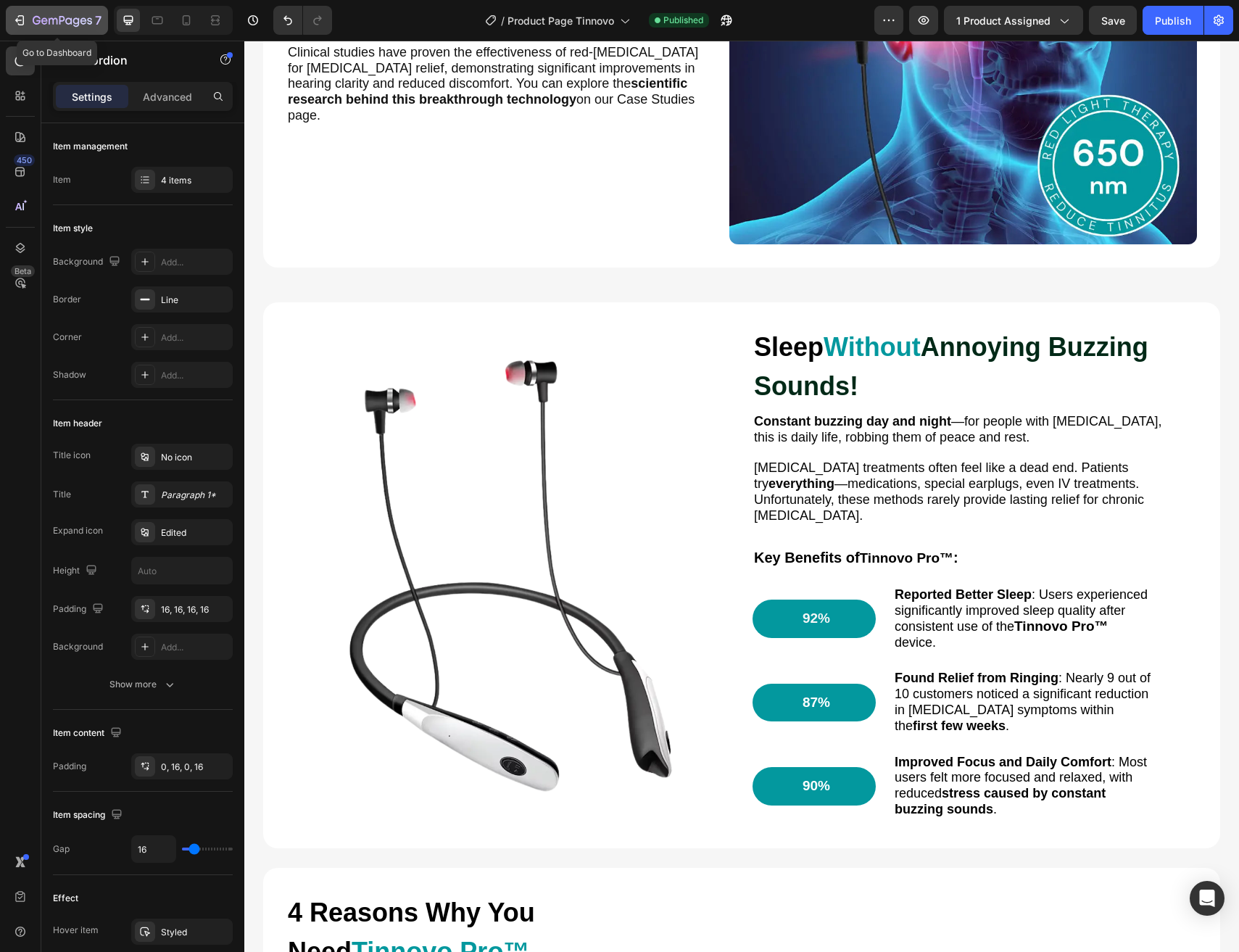
scroll to position [1156, 0]
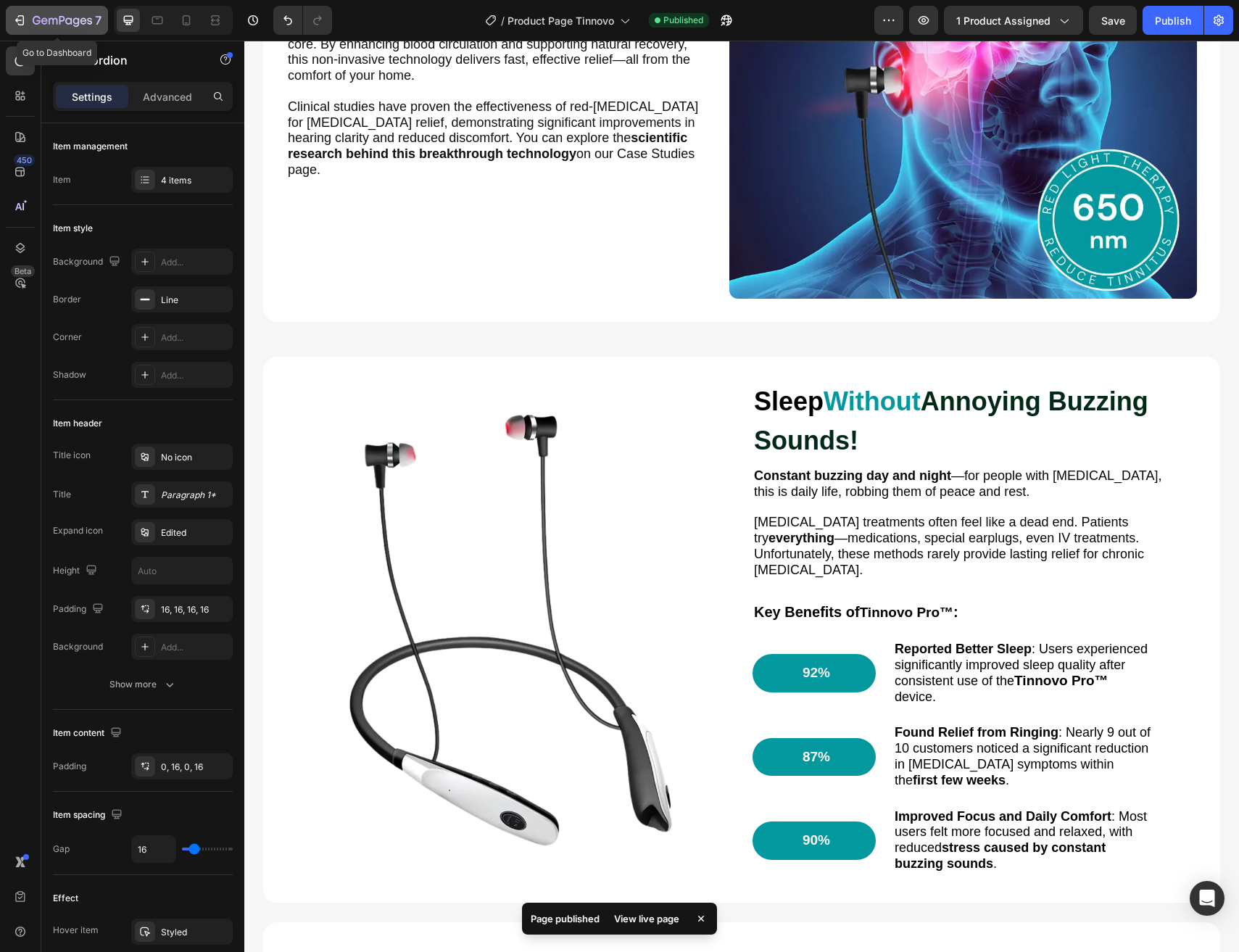
click at [34, 16] on icon "button" at bounding box center [62, 22] width 59 height 12
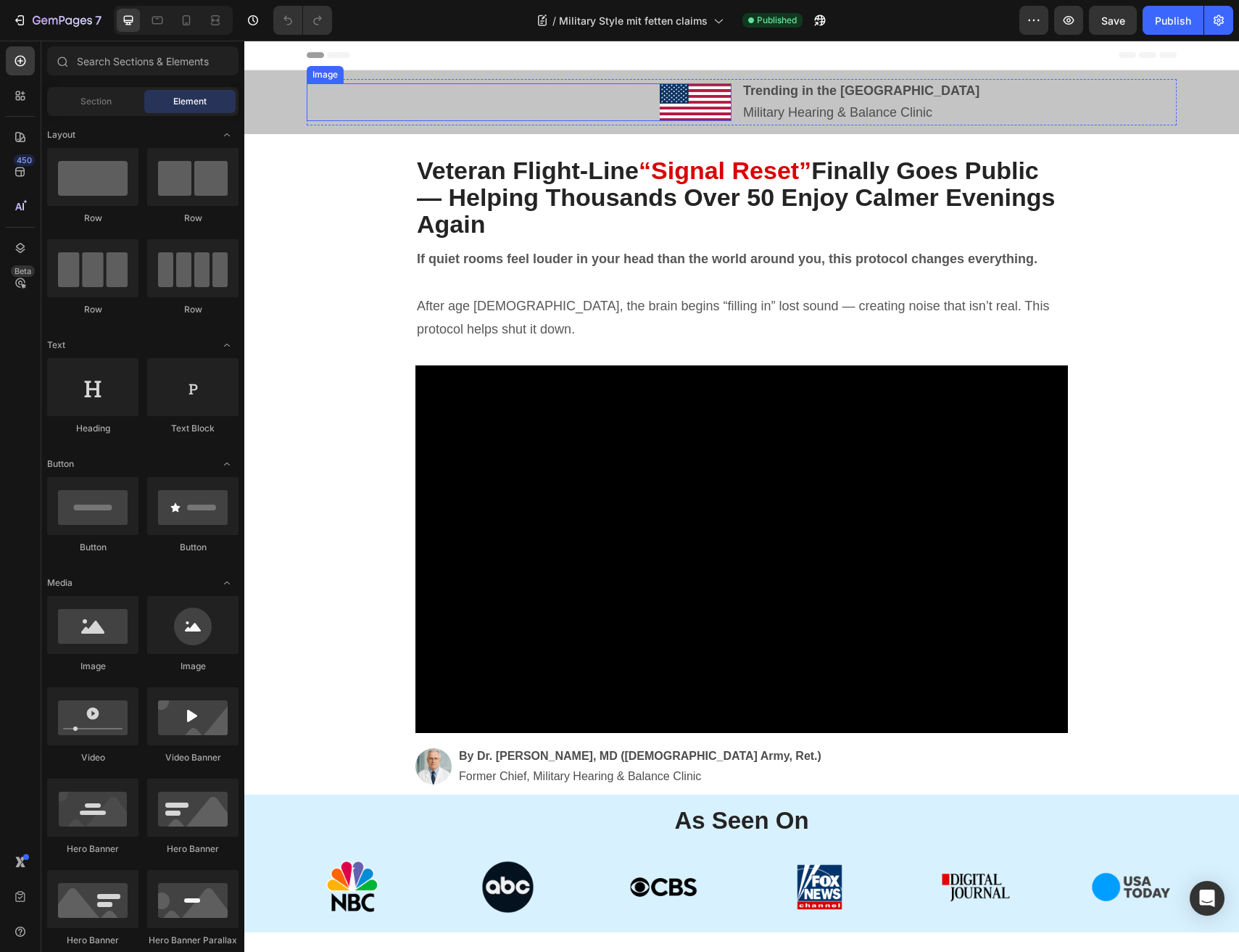
click at [612, 101] on div at bounding box center [519, 102] width 425 height 37
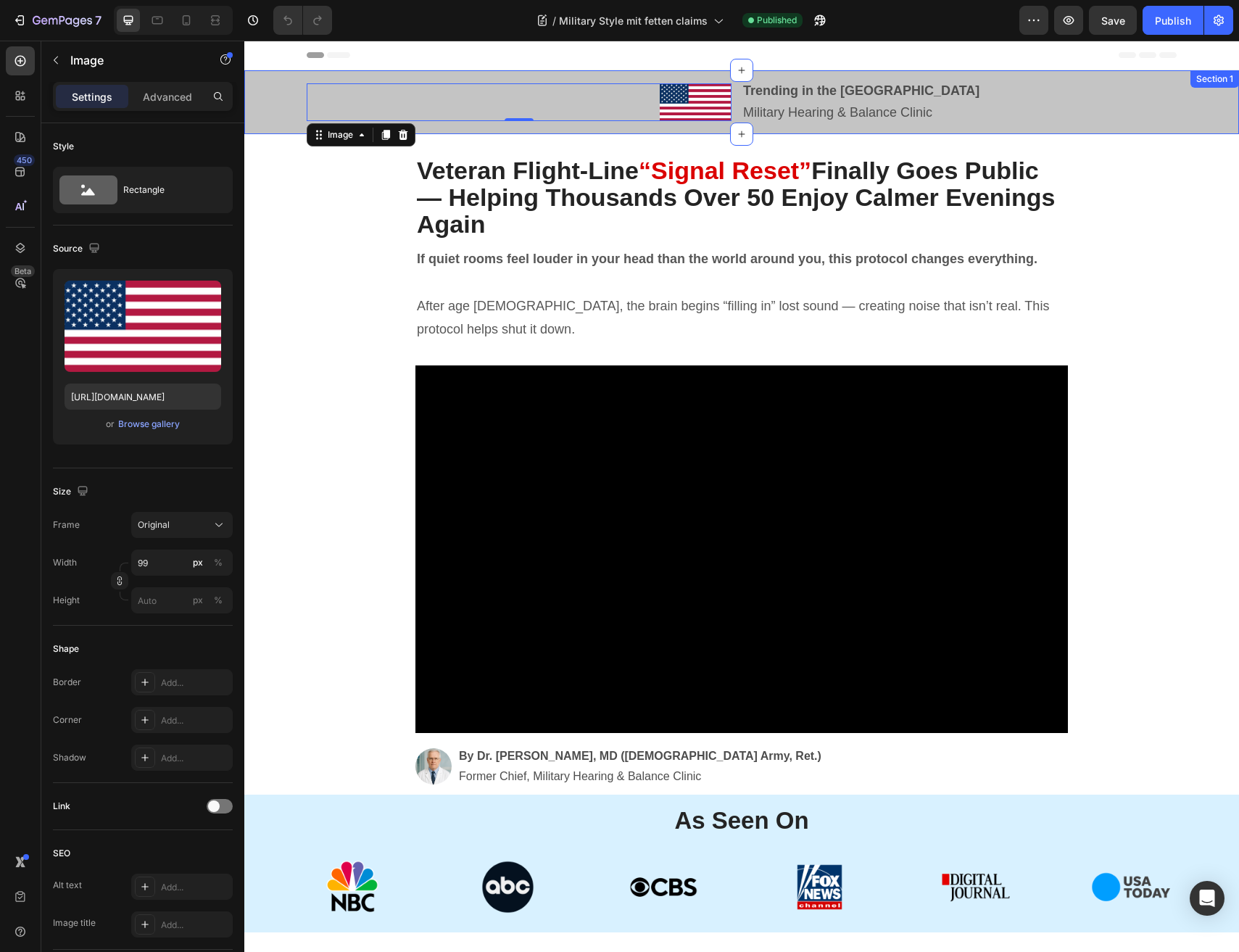
click at [607, 126] on div "Image 0 Trending in the US Military Hearing & Balance Clinic Text Block Row Sec…" at bounding box center [742, 102] width 995 height 64
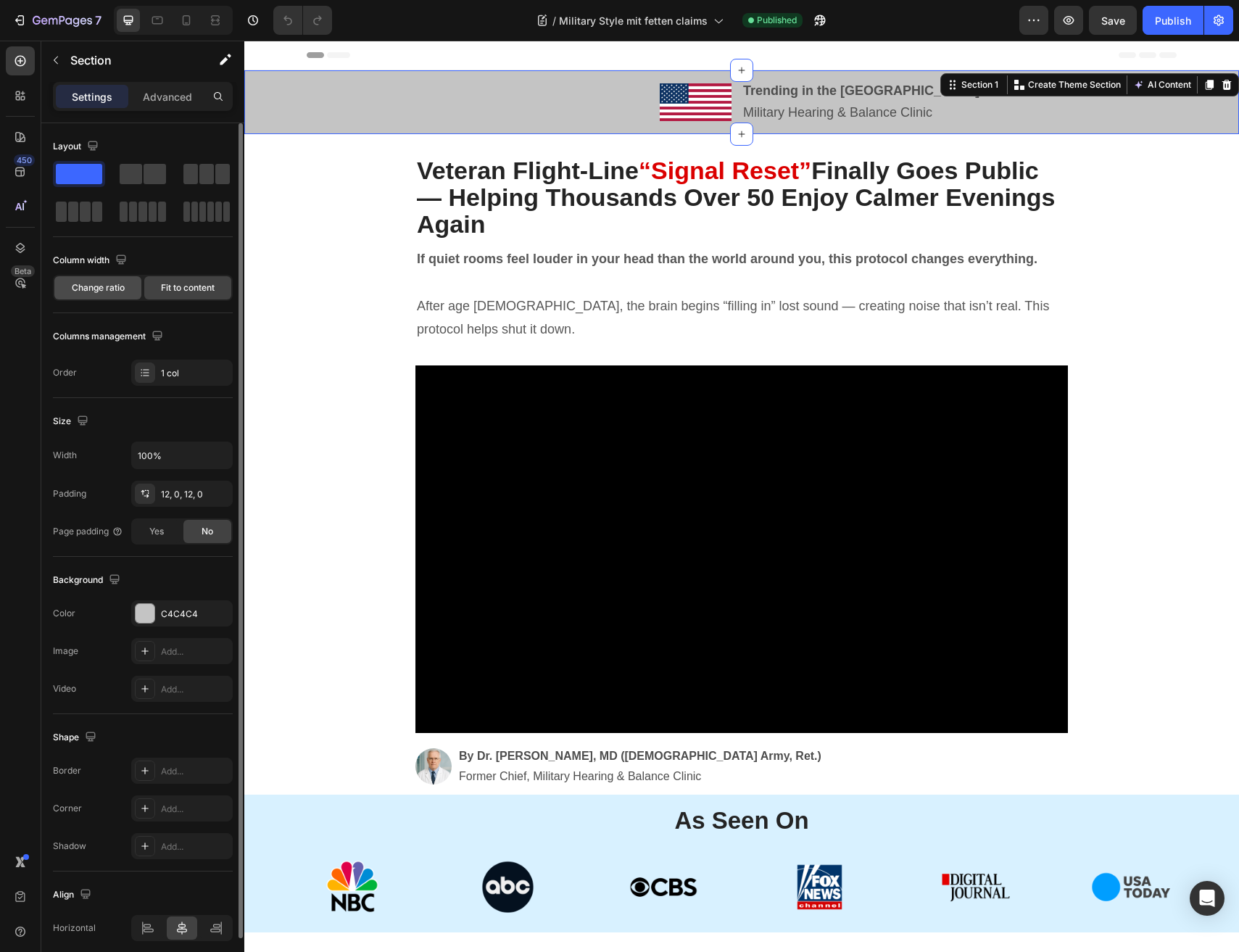
click at [107, 290] on span "Change ratio" at bounding box center [98, 287] width 53 height 13
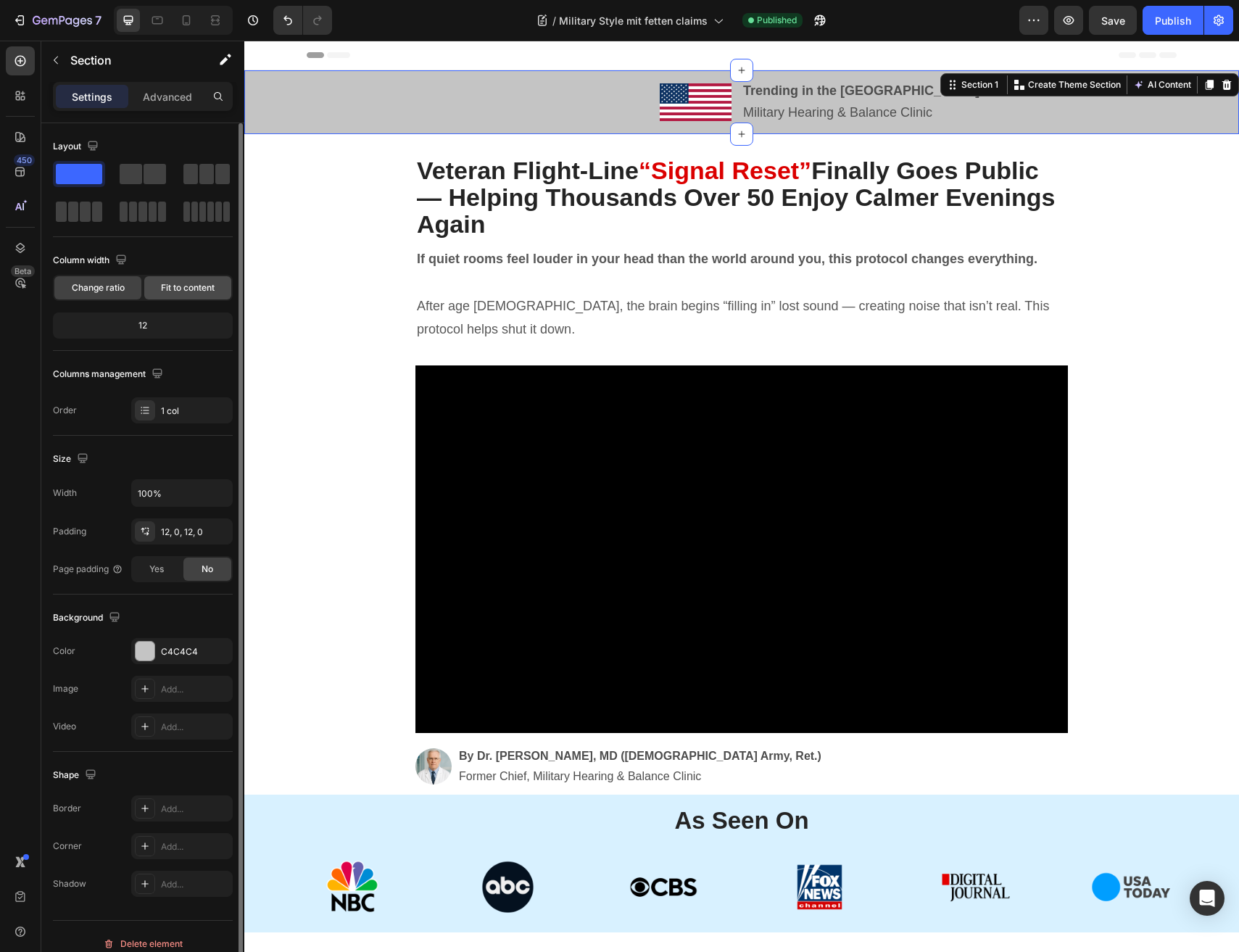
click at [191, 289] on span "Fit to content" at bounding box center [188, 287] width 54 height 13
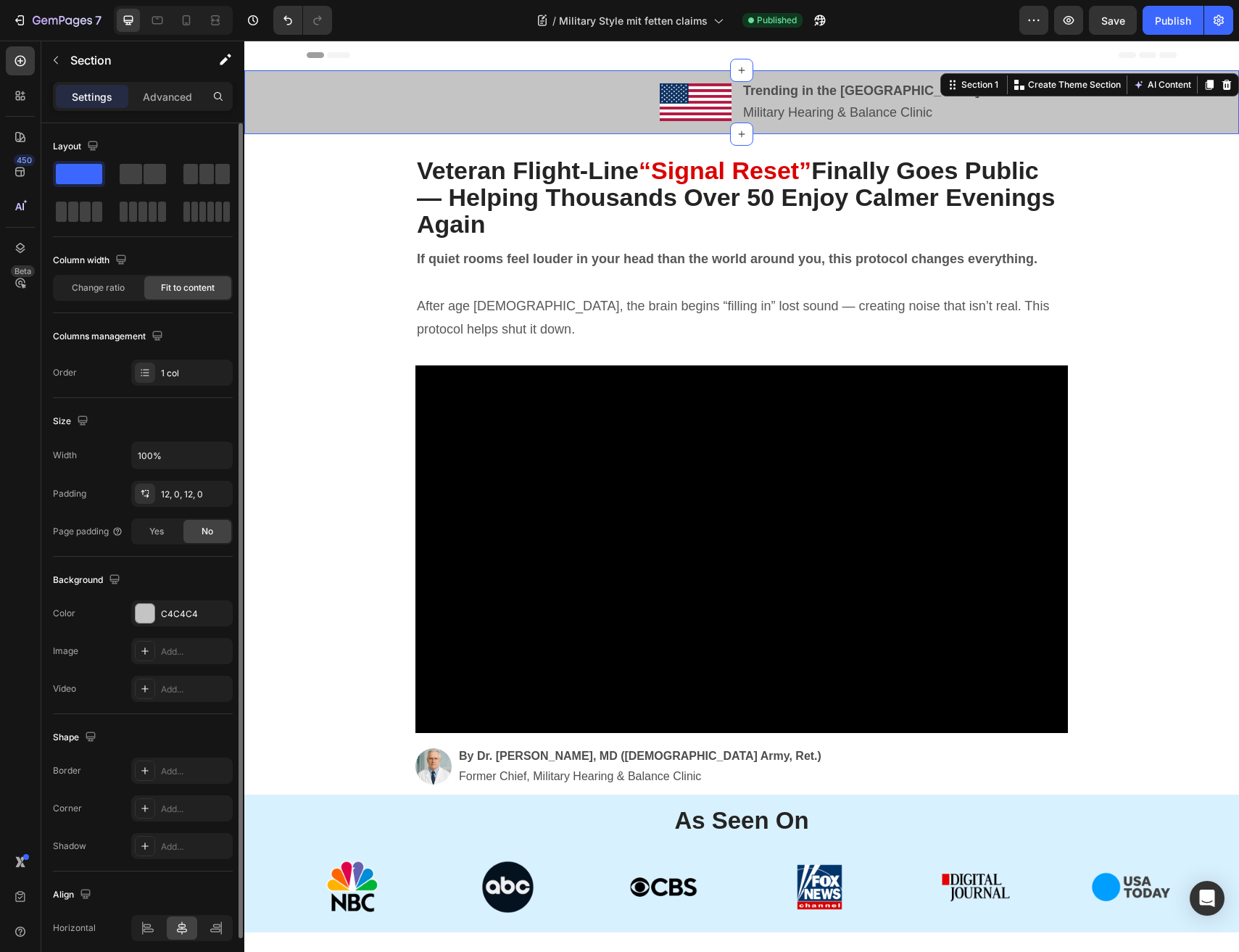
drag, startPoint x: 145, startPoint y: 333, endPoint x: 5, endPoint y: 311, distance: 141.7
click at [145, 333] on div "Columns management" at bounding box center [109, 336] width 113 height 19
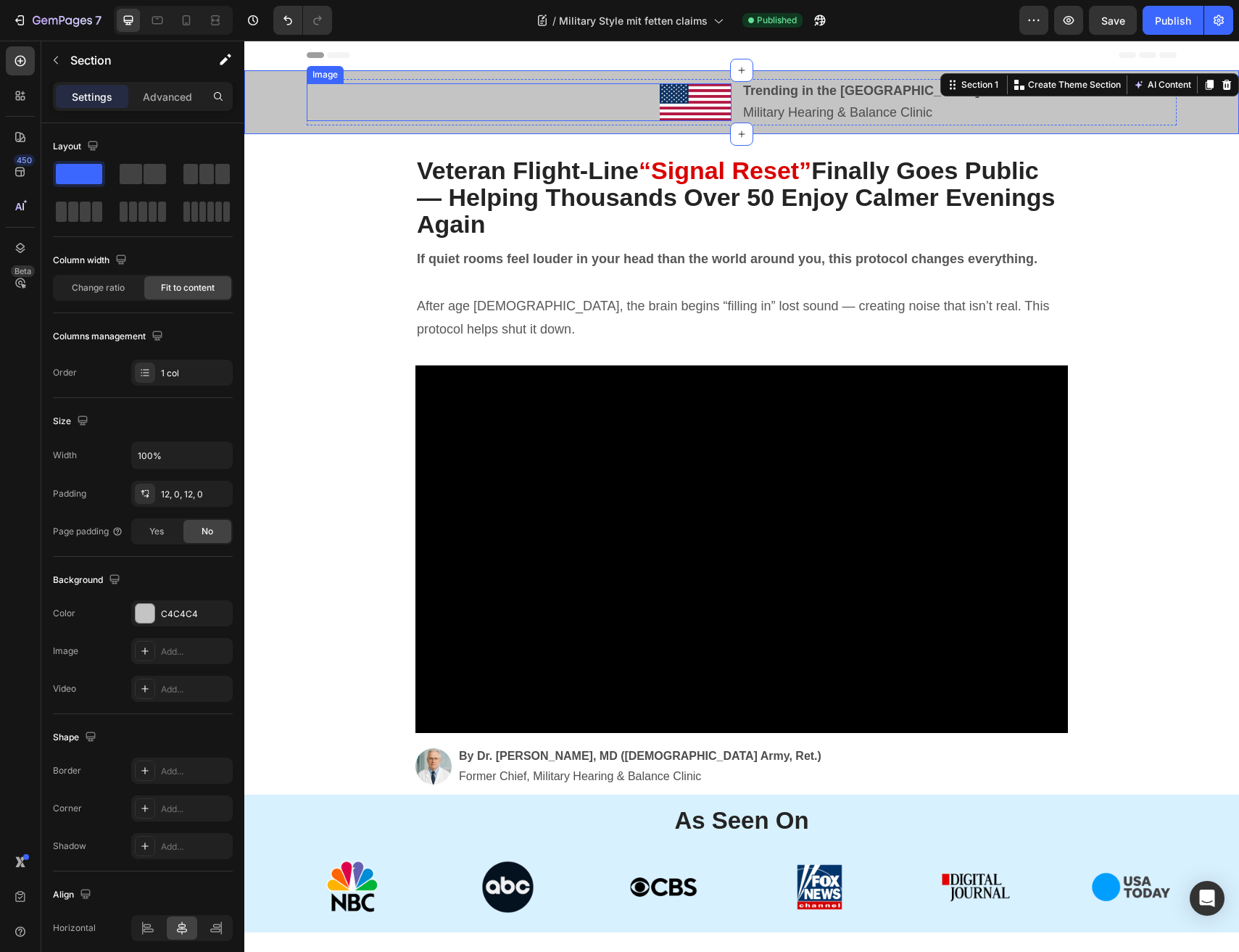
click at [585, 108] on div at bounding box center [519, 102] width 425 height 37
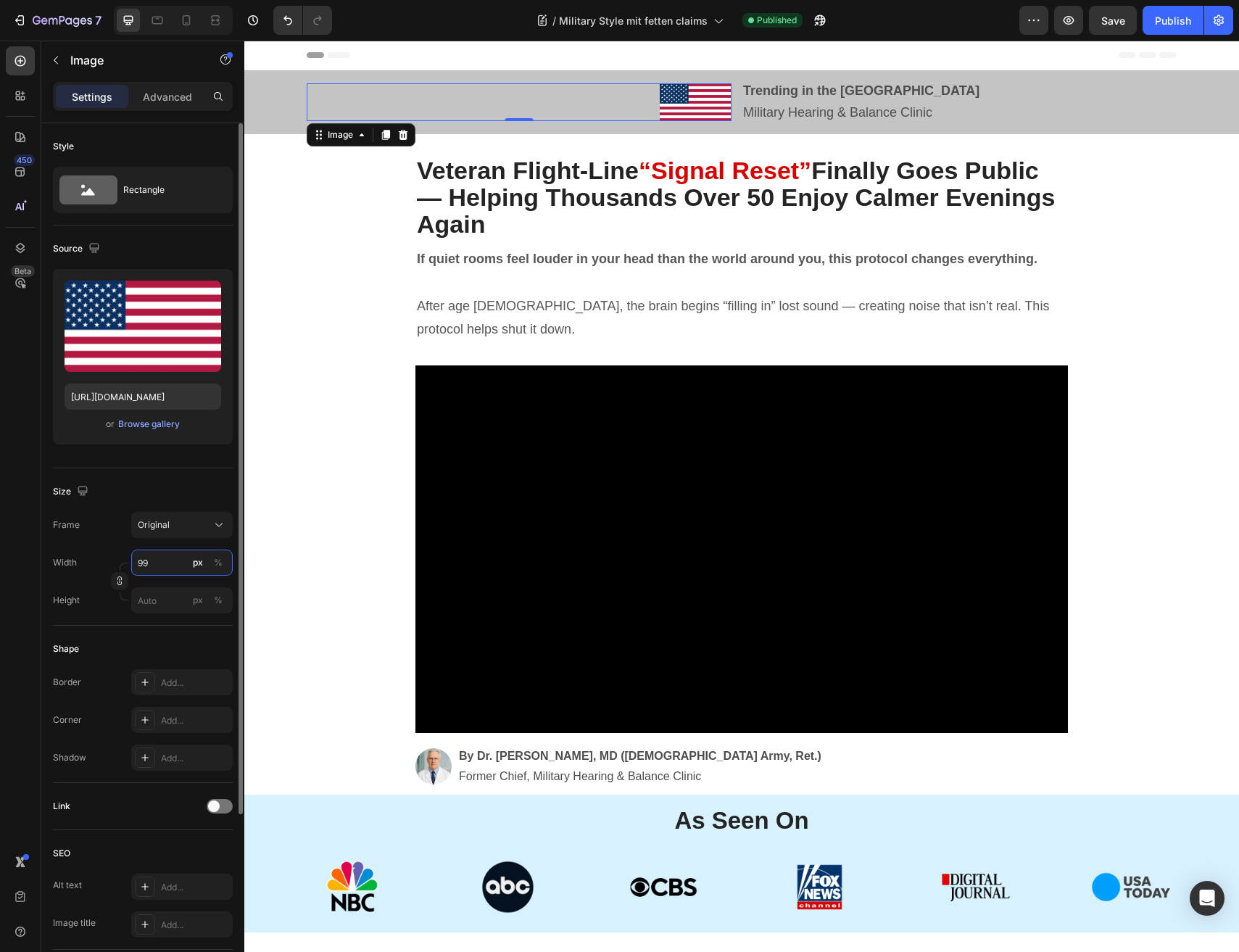
click at [169, 564] on input "99" at bounding box center [182, 563] width 101 height 26
type input "100"
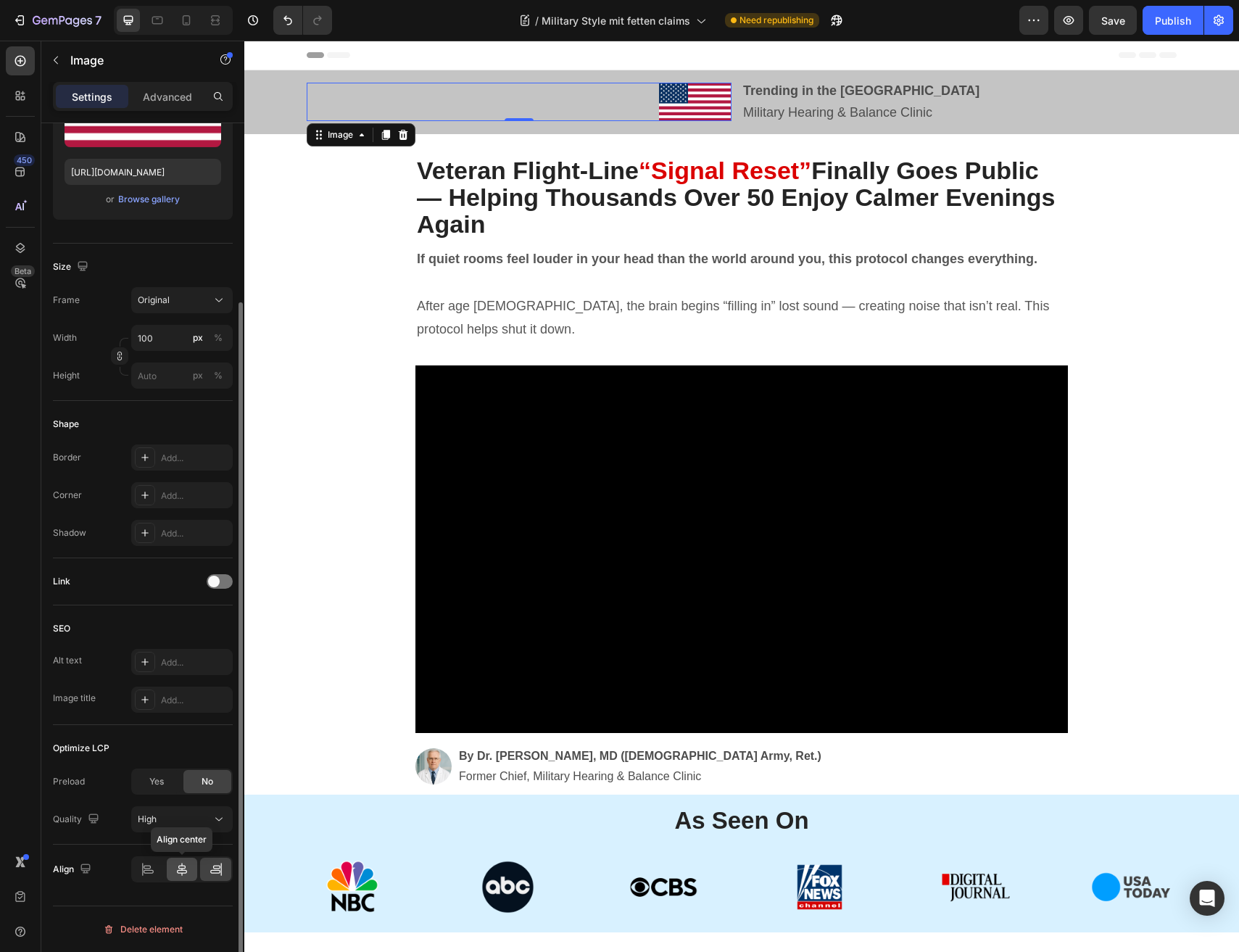
click at [177, 871] on icon at bounding box center [181, 869] width 10 height 13
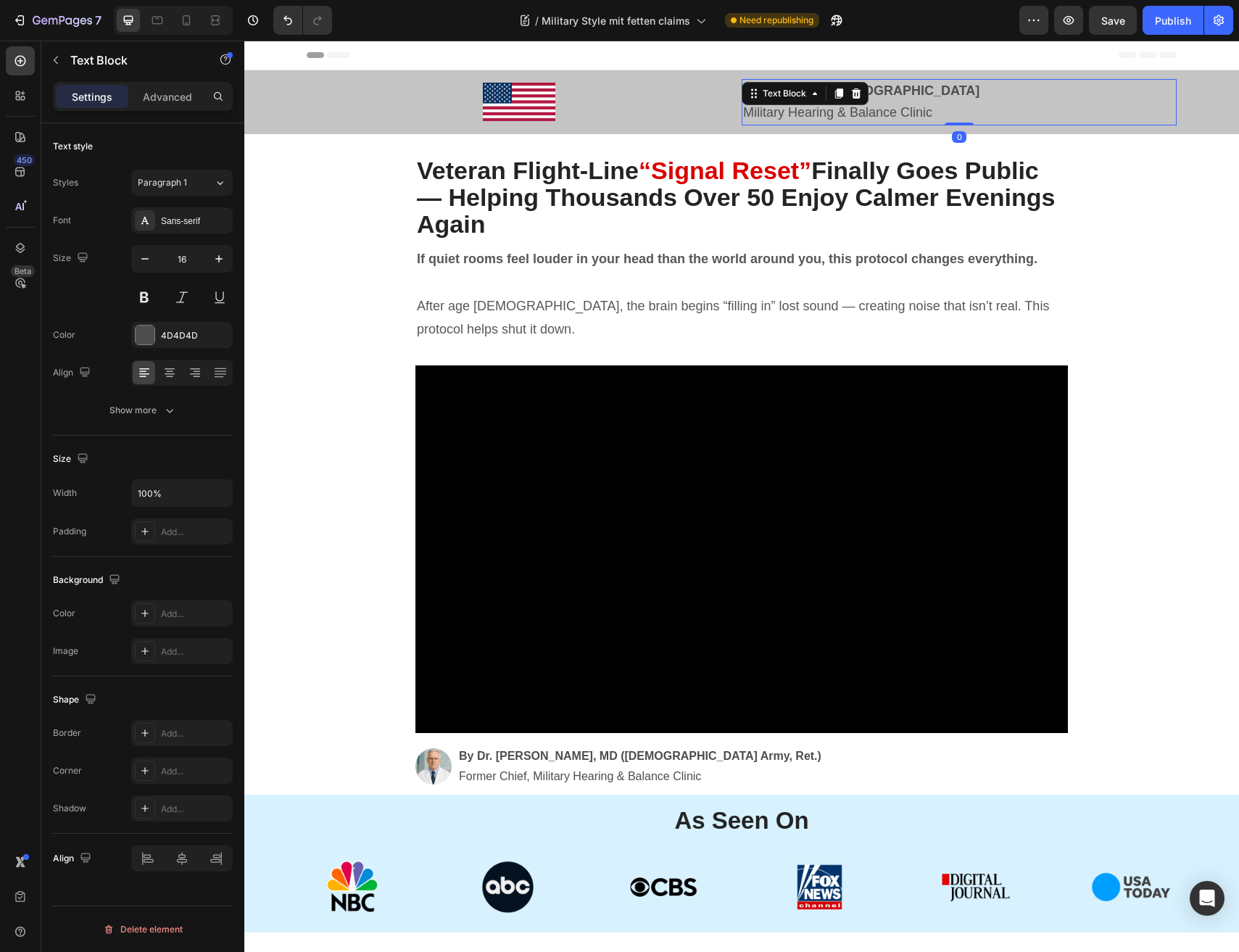
click at [824, 97] on div "Trending in the US Military Hearing & Balance Clinic Text Block 0" at bounding box center [959, 103] width 435 height 47
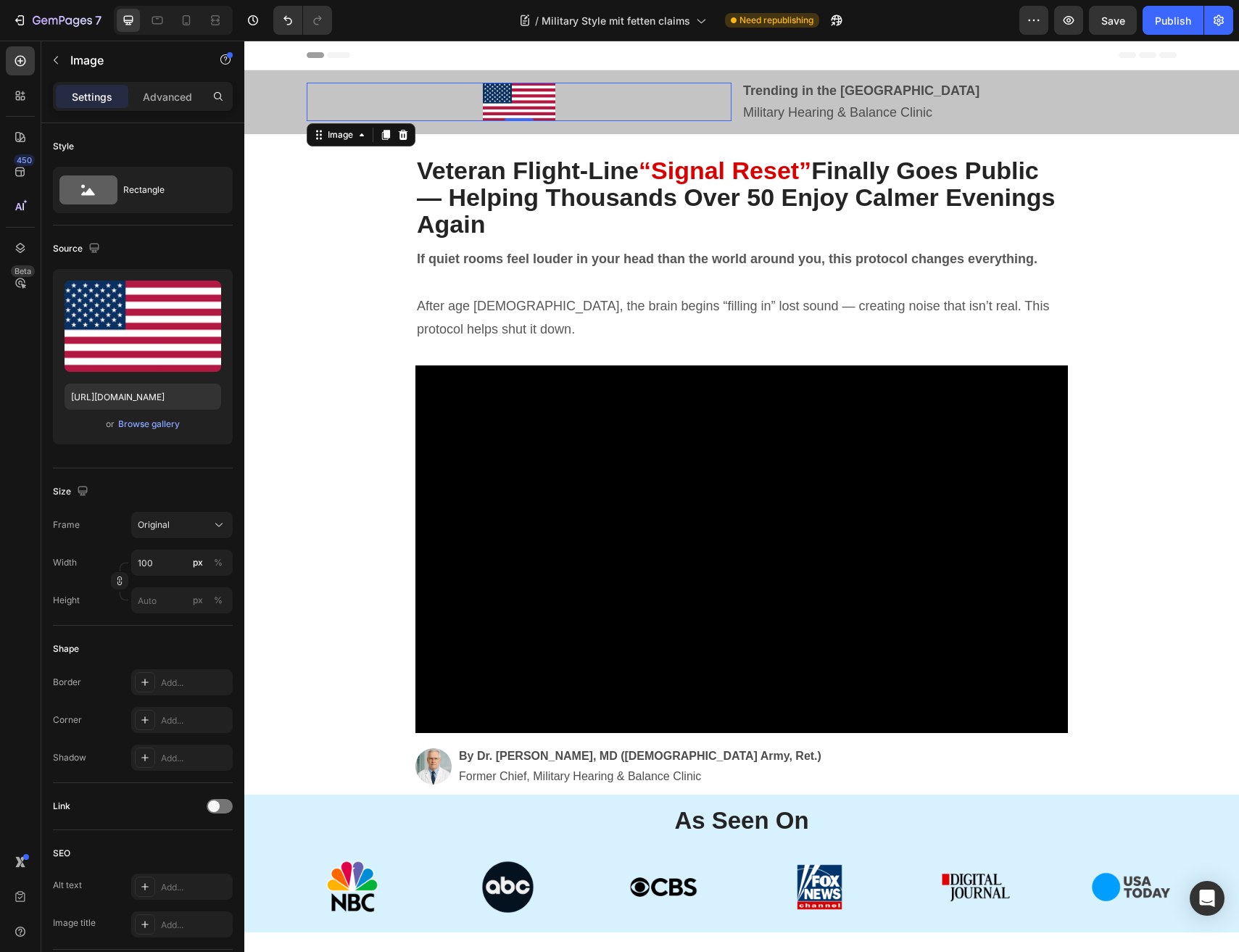
click at [434, 107] on div at bounding box center [519, 101] width 425 height 38
click at [170, 528] on div "Original" at bounding box center [173, 525] width 71 height 13
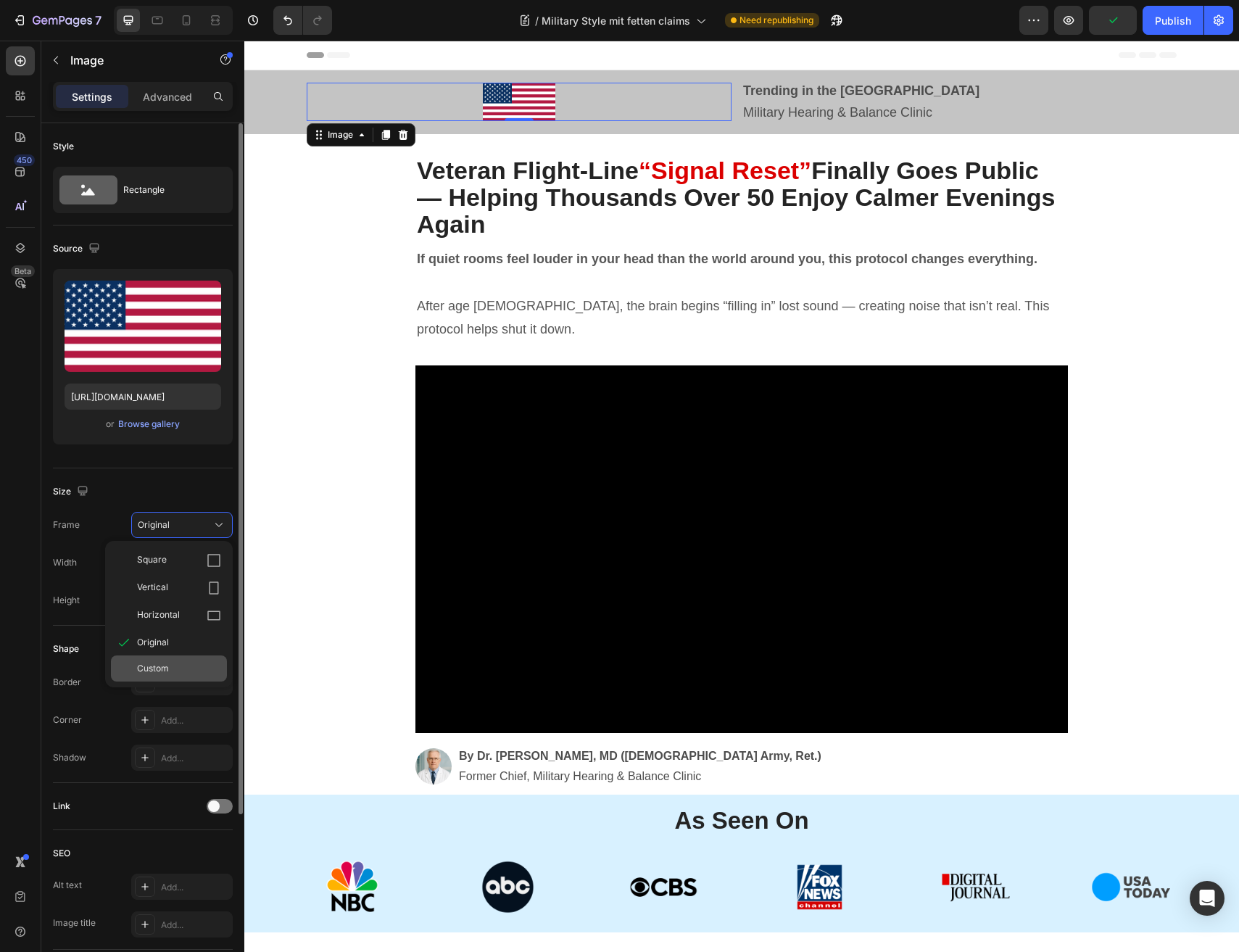
click at [167, 675] on div "Custom" at bounding box center [168, 669] width 116 height 26
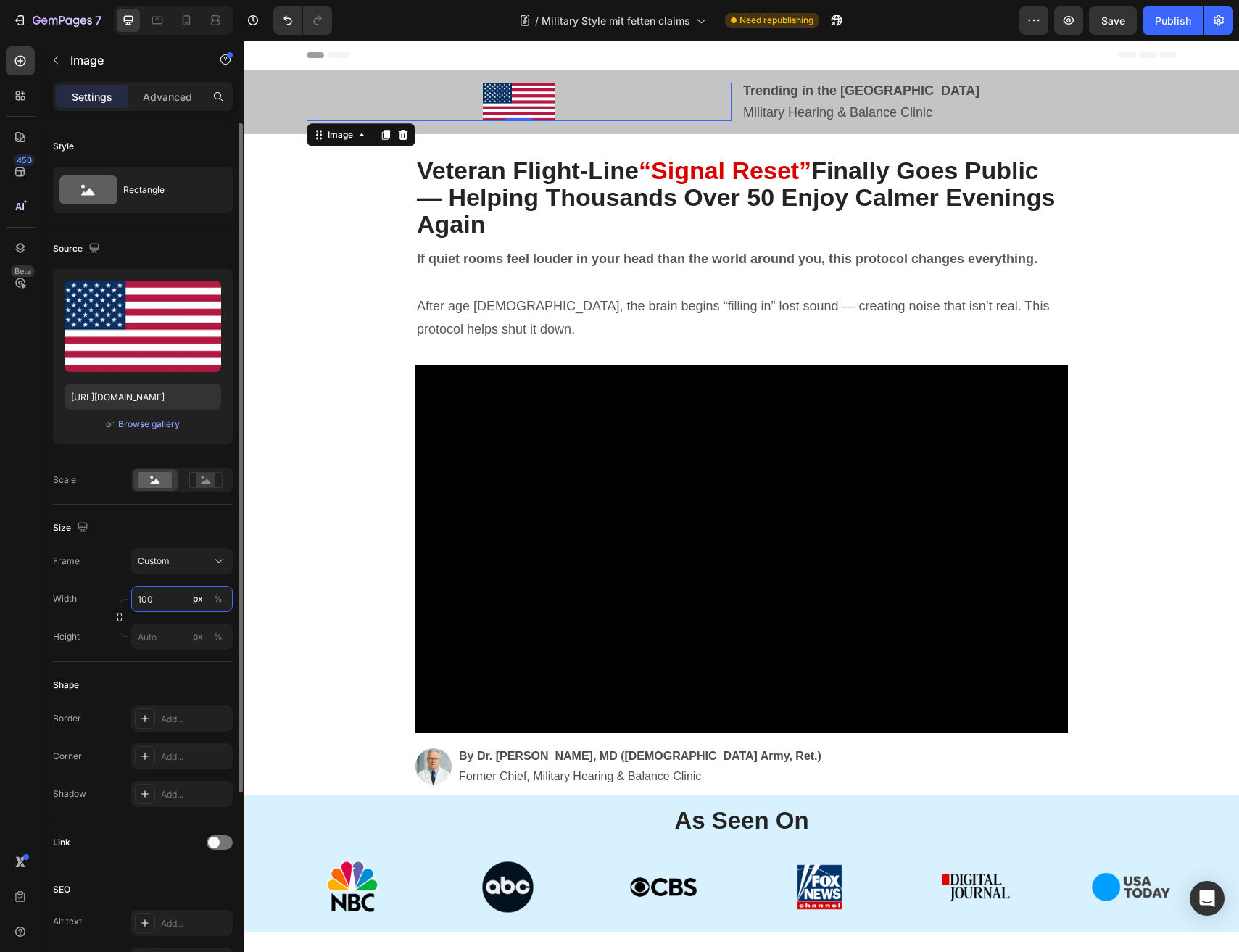
click at [163, 606] on input "100" at bounding box center [182, 599] width 101 height 26
click at [156, 564] on span "Custom" at bounding box center [153, 560] width 32 height 13
click at [162, 512] on div "Size Frame Custom Width 100 px % Height px %" at bounding box center [142, 583] width 180 height 157
click at [195, 487] on rect at bounding box center [205, 480] width 33 height 16
click at [165, 484] on rect at bounding box center [155, 480] width 33 height 16
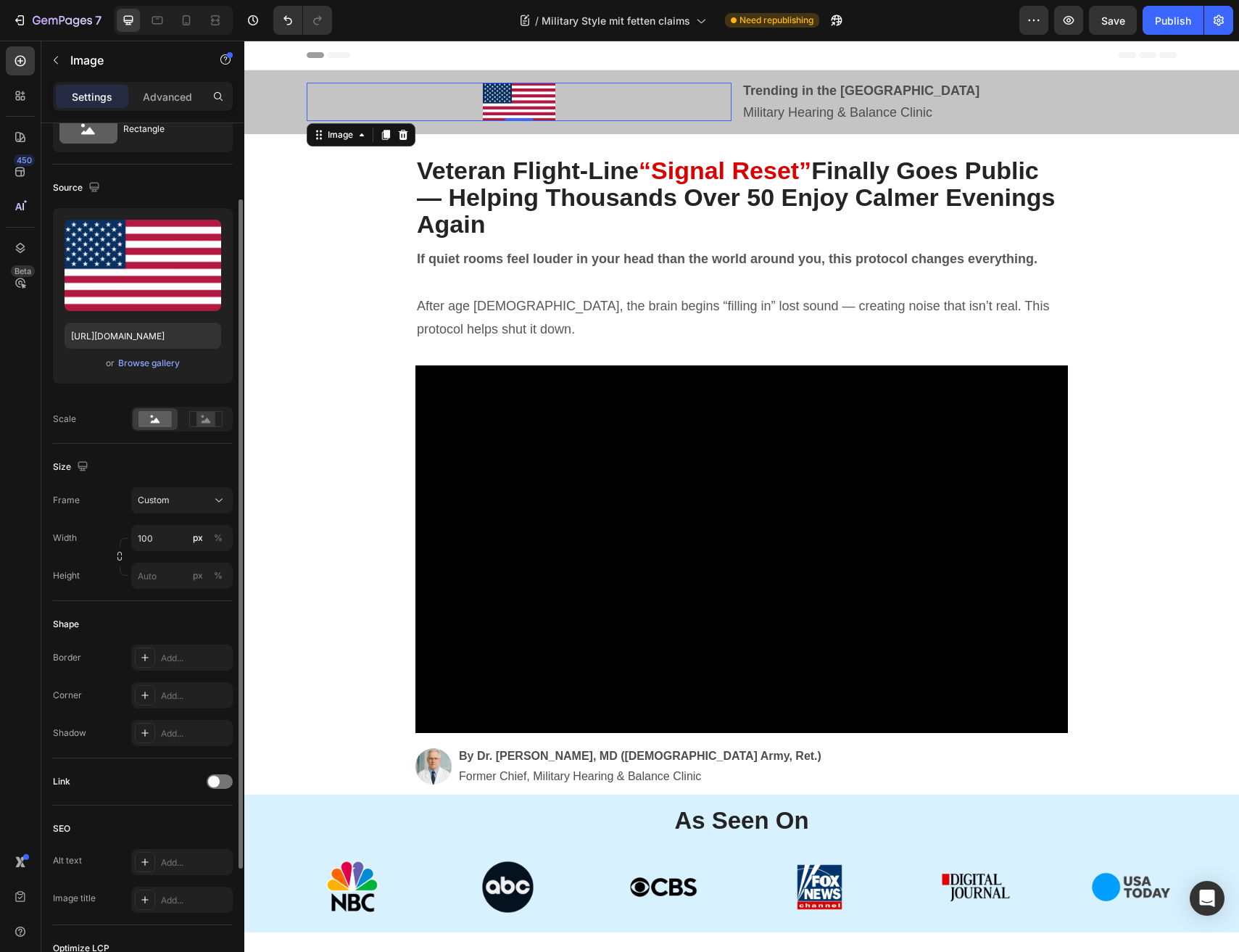
scroll to position [59, 0]
click at [161, 503] on span "Custom" at bounding box center [153, 501] width 32 height 13
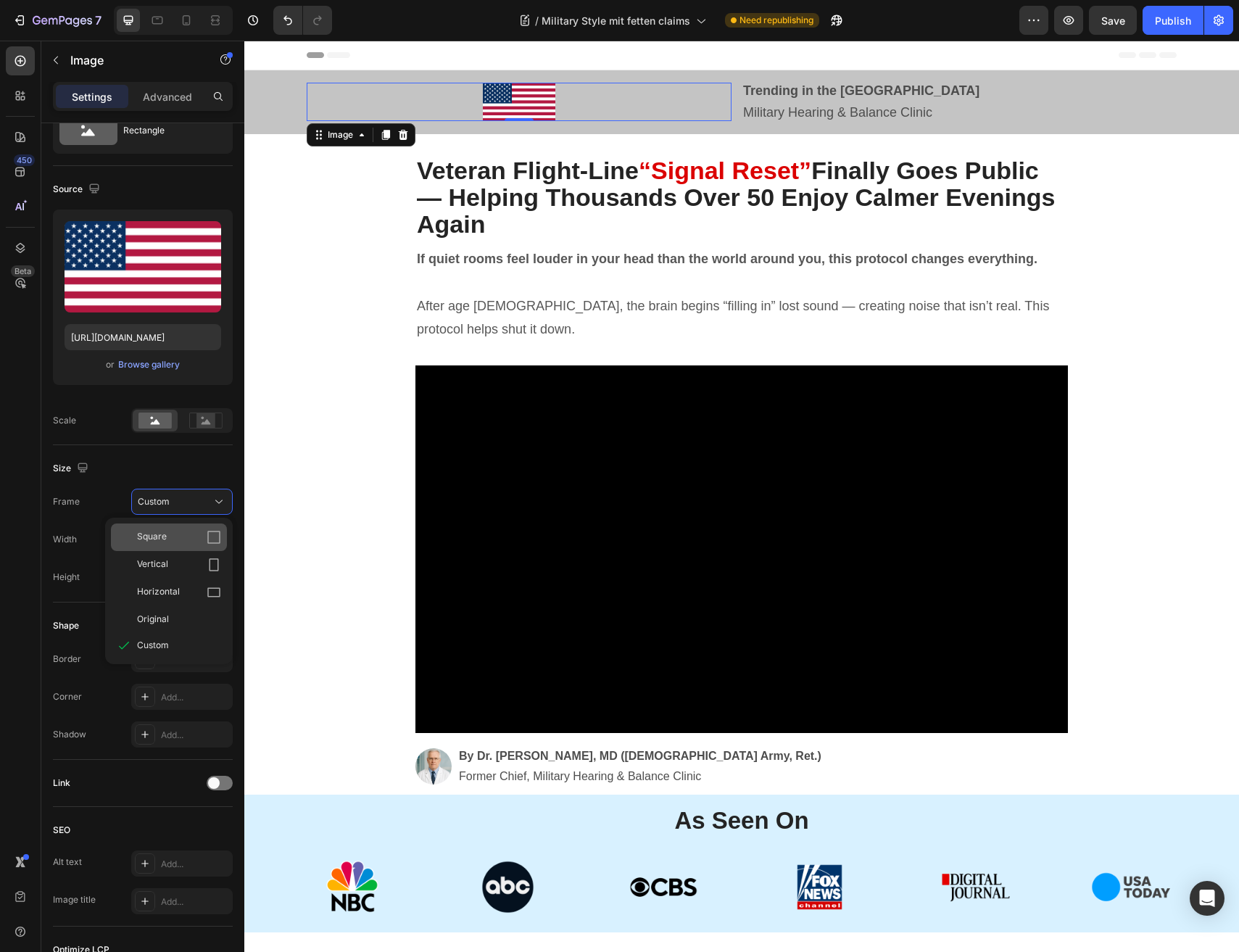
click at [160, 532] on span "Square" at bounding box center [152, 537] width 30 height 15
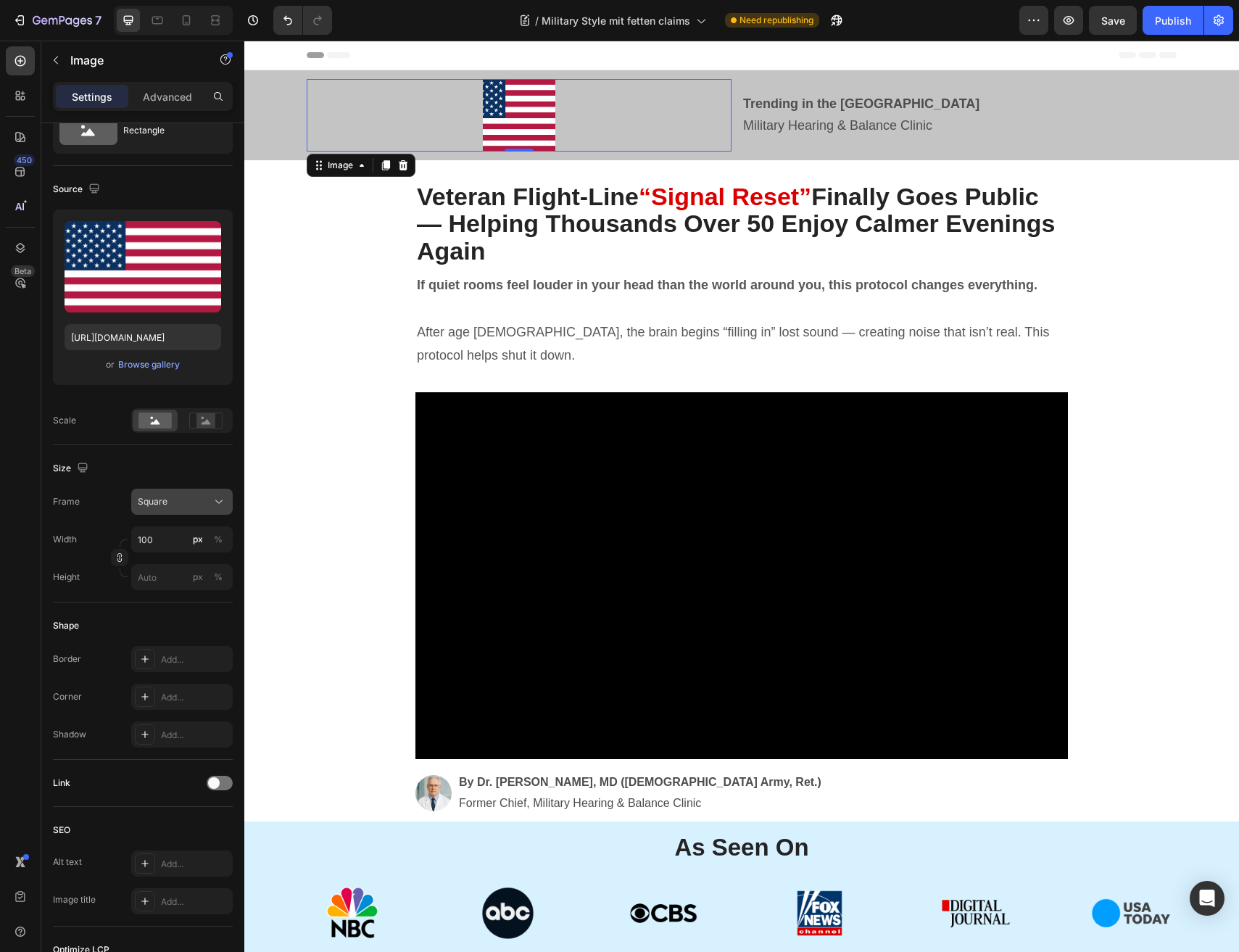
click at [173, 501] on div "Square" at bounding box center [173, 501] width 71 height 13
click at [162, 610] on div "Original" at bounding box center [168, 620] width 116 height 26
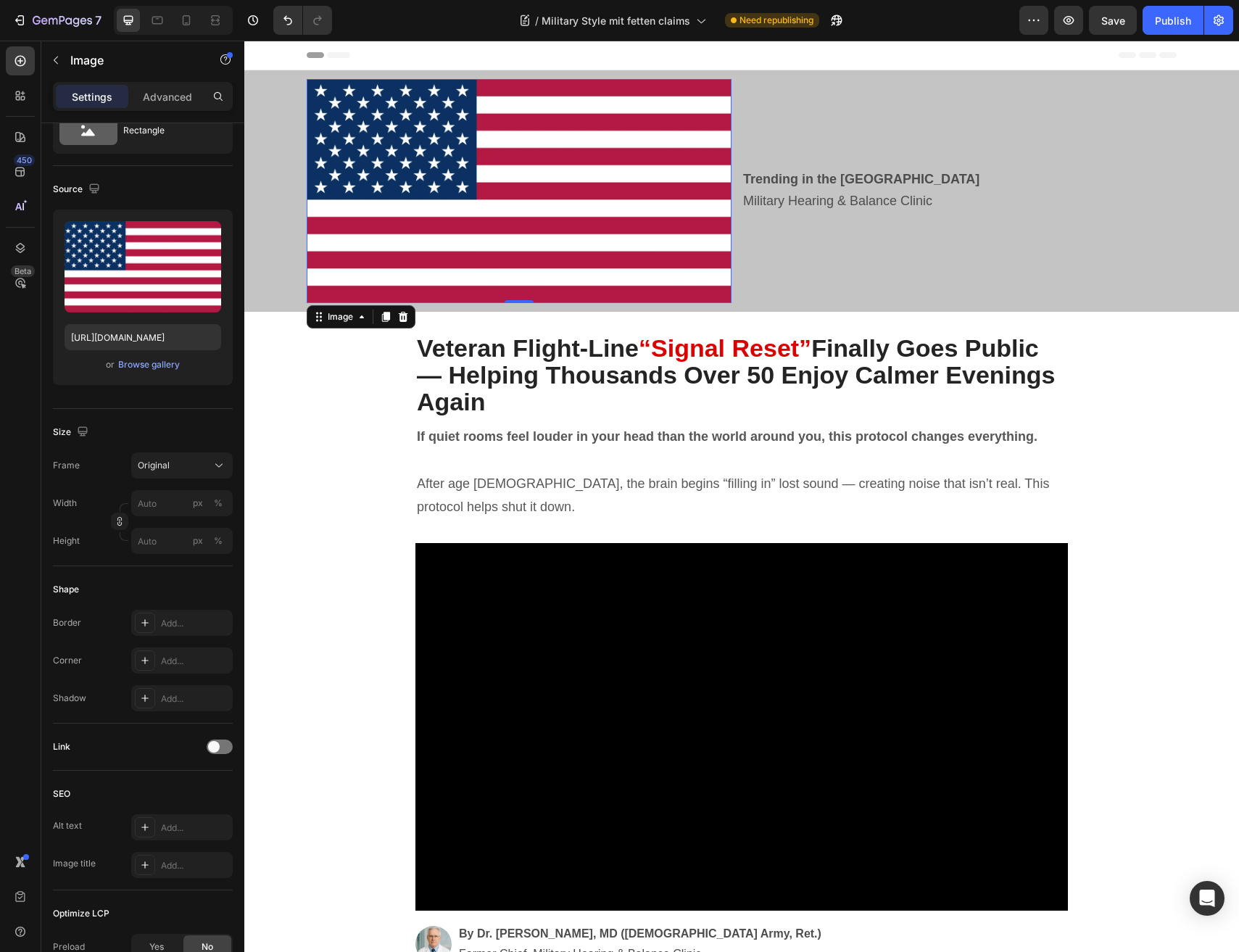
click at [163, 517] on div "Width px % Height px %" at bounding box center [142, 522] width 180 height 64
click at [160, 501] on input "px %" at bounding box center [182, 504] width 101 height 26
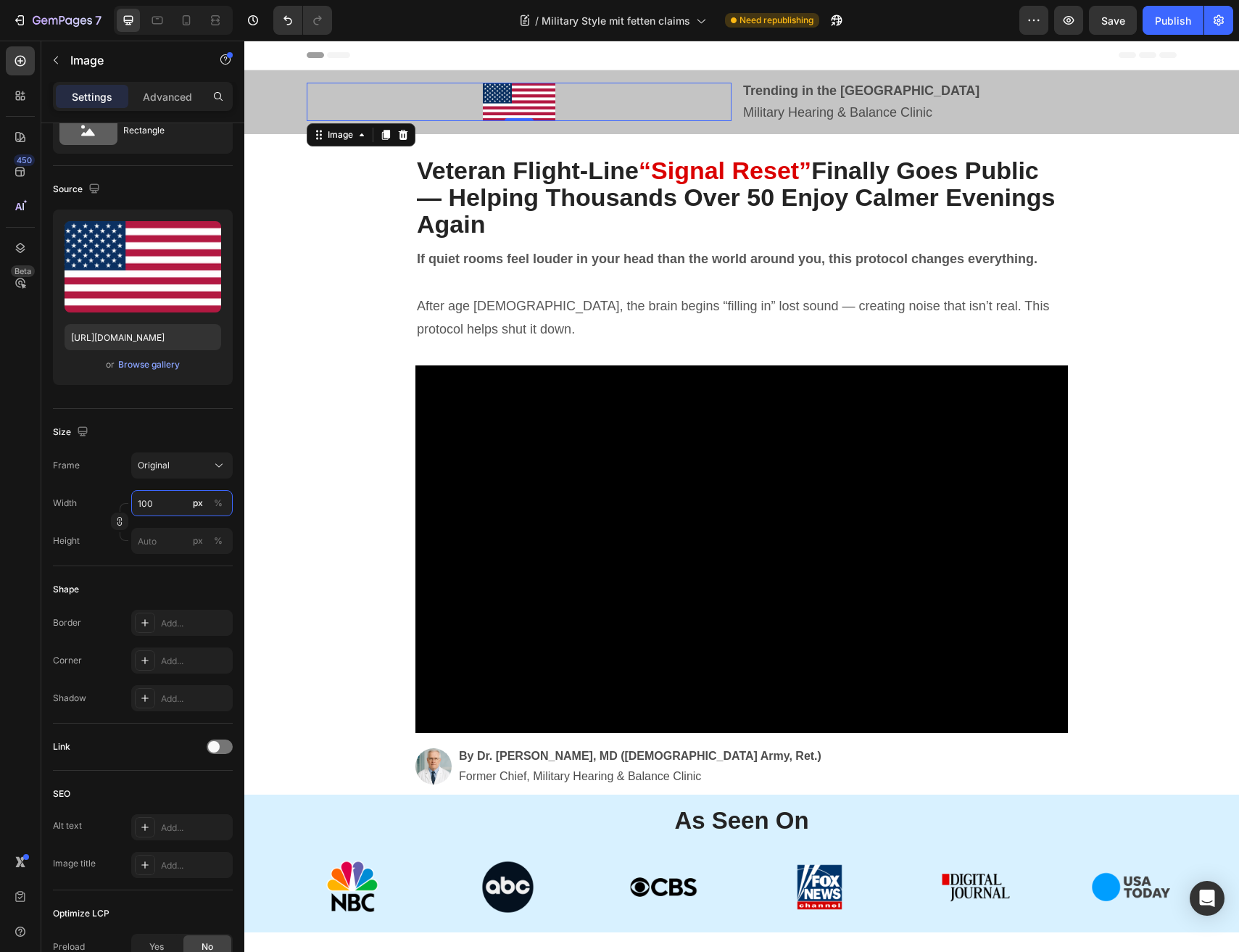
type input "100"
click at [640, 86] on div at bounding box center [519, 101] width 425 height 38
click at [662, 125] on div "Image 0 Trending in the US Military Hearing & Balance Clinic Text Block Row Sec…" at bounding box center [742, 102] width 995 height 64
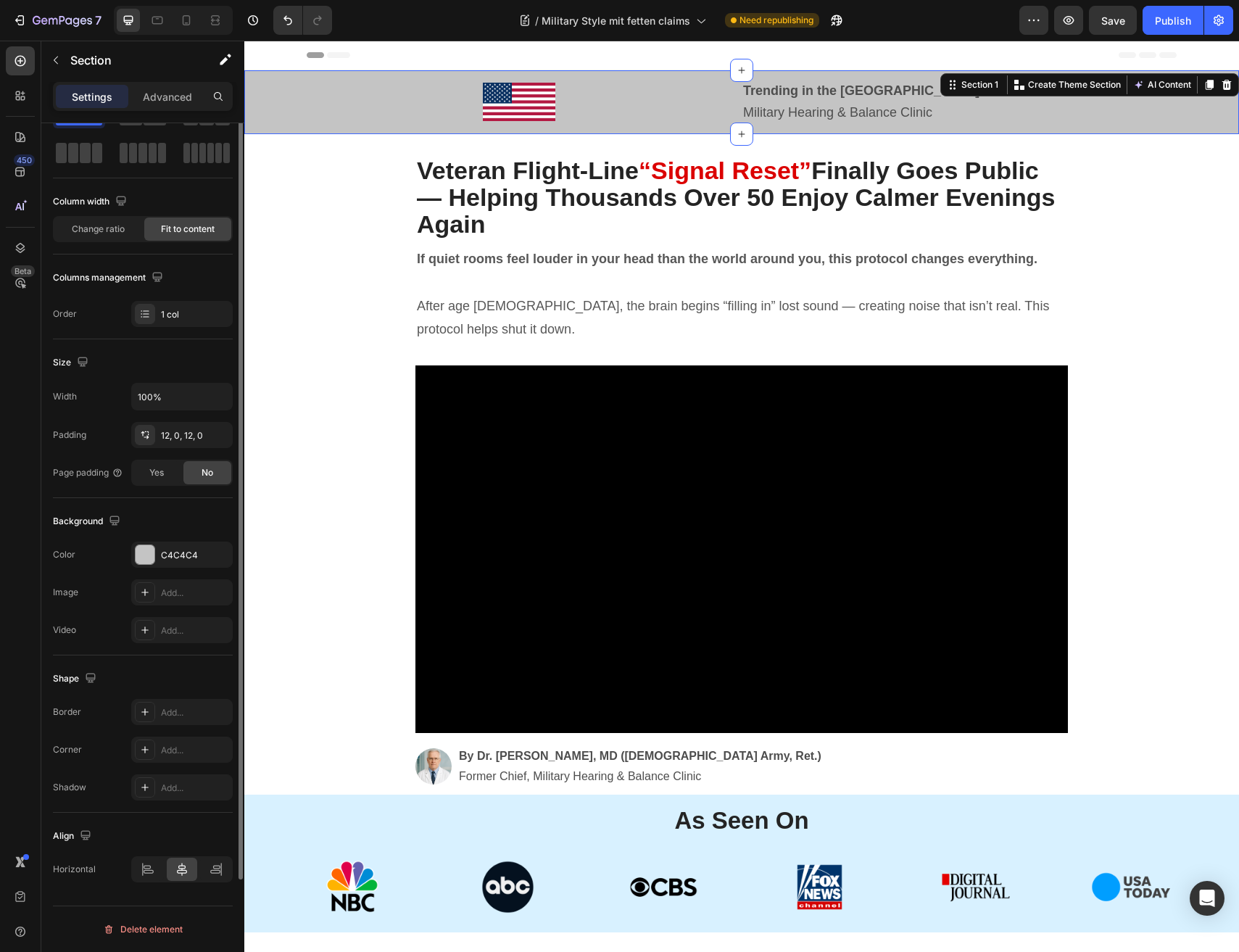
scroll to position [0, 0]
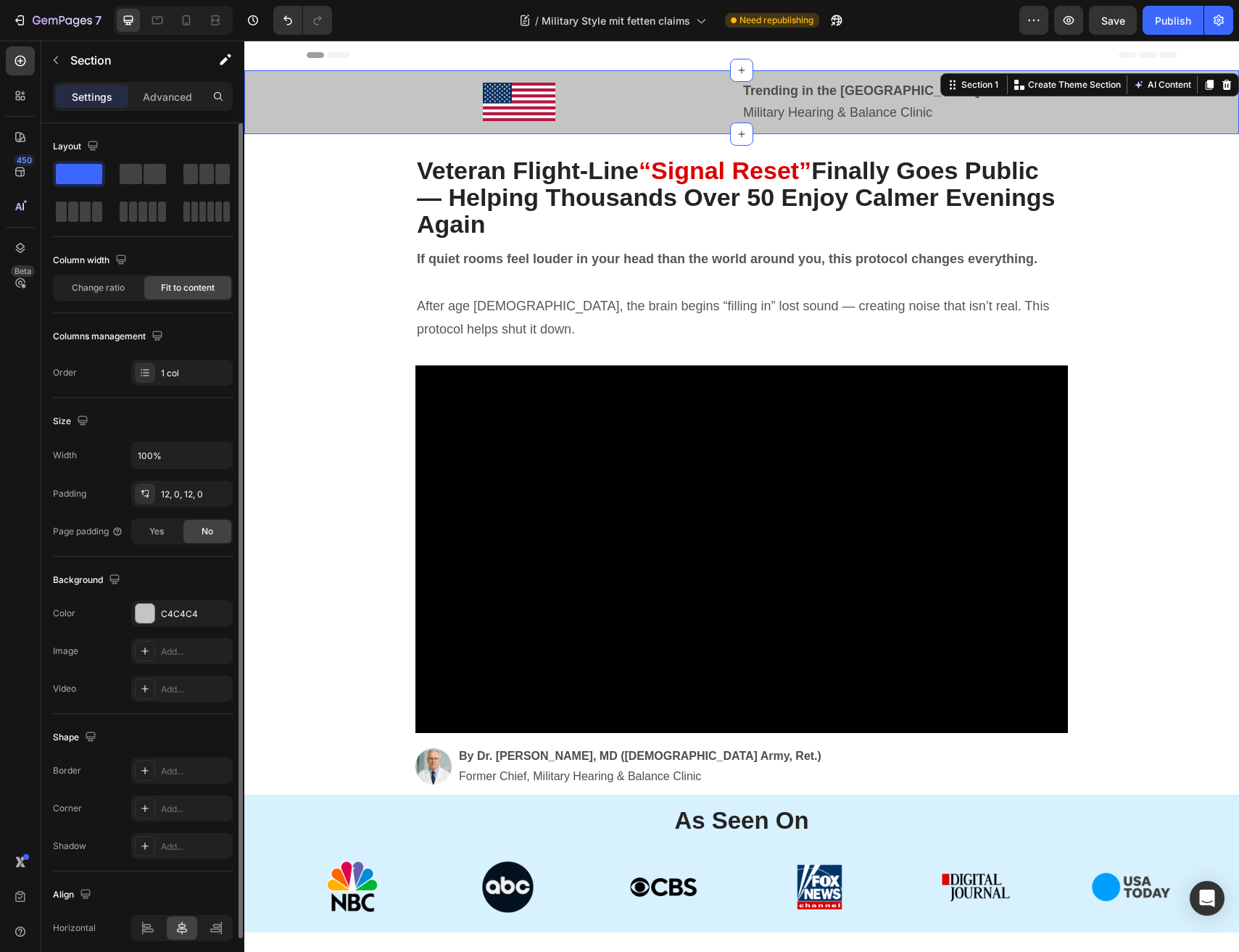
click at [658, 127] on div "Image Trending in the US Military Hearing & Balance Clinic Text Block Row Secti…" at bounding box center [742, 102] width 995 height 64
click at [107, 285] on span "Change ratio" at bounding box center [98, 287] width 53 height 13
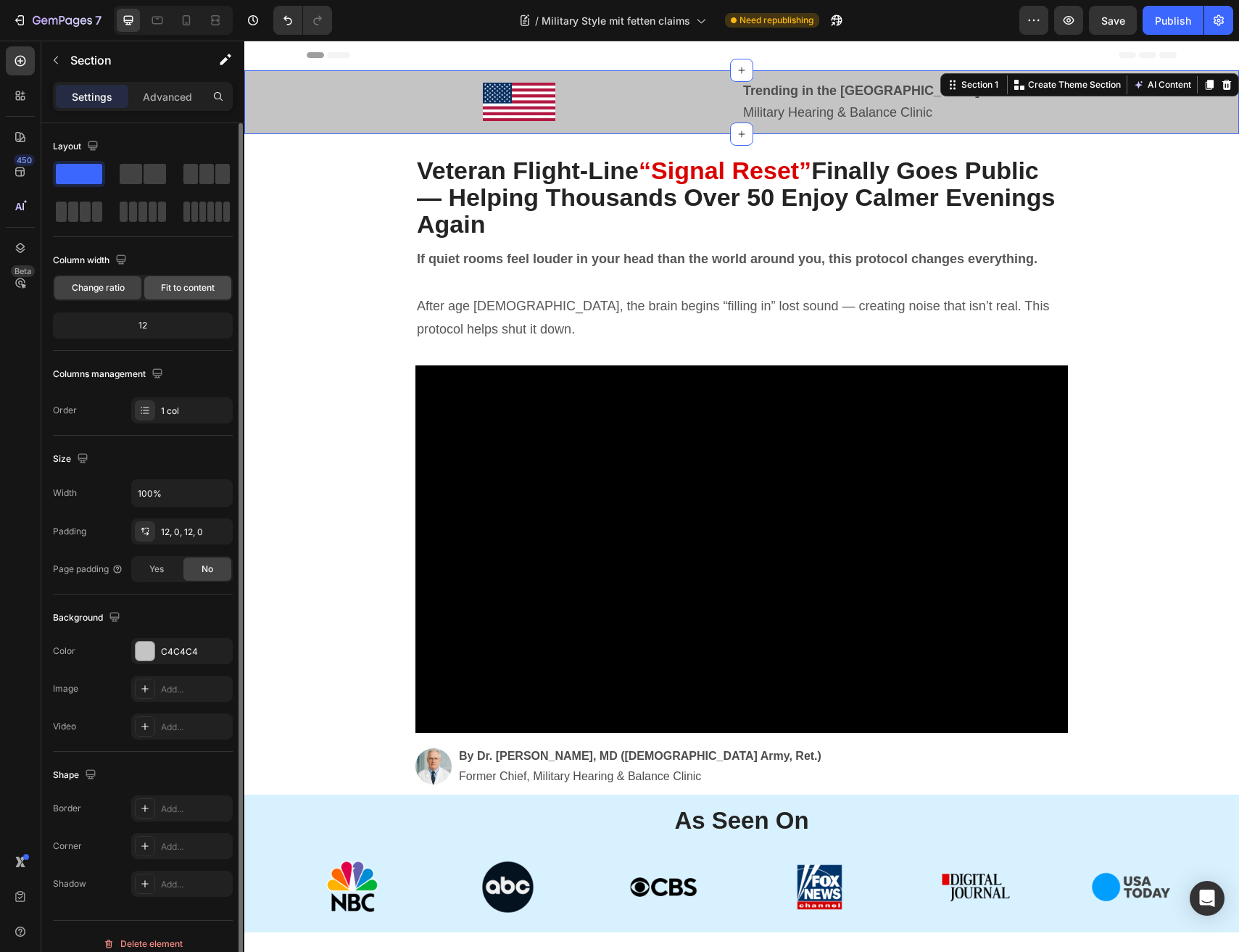
click at [188, 290] on span "Fit to content" at bounding box center [188, 287] width 54 height 13
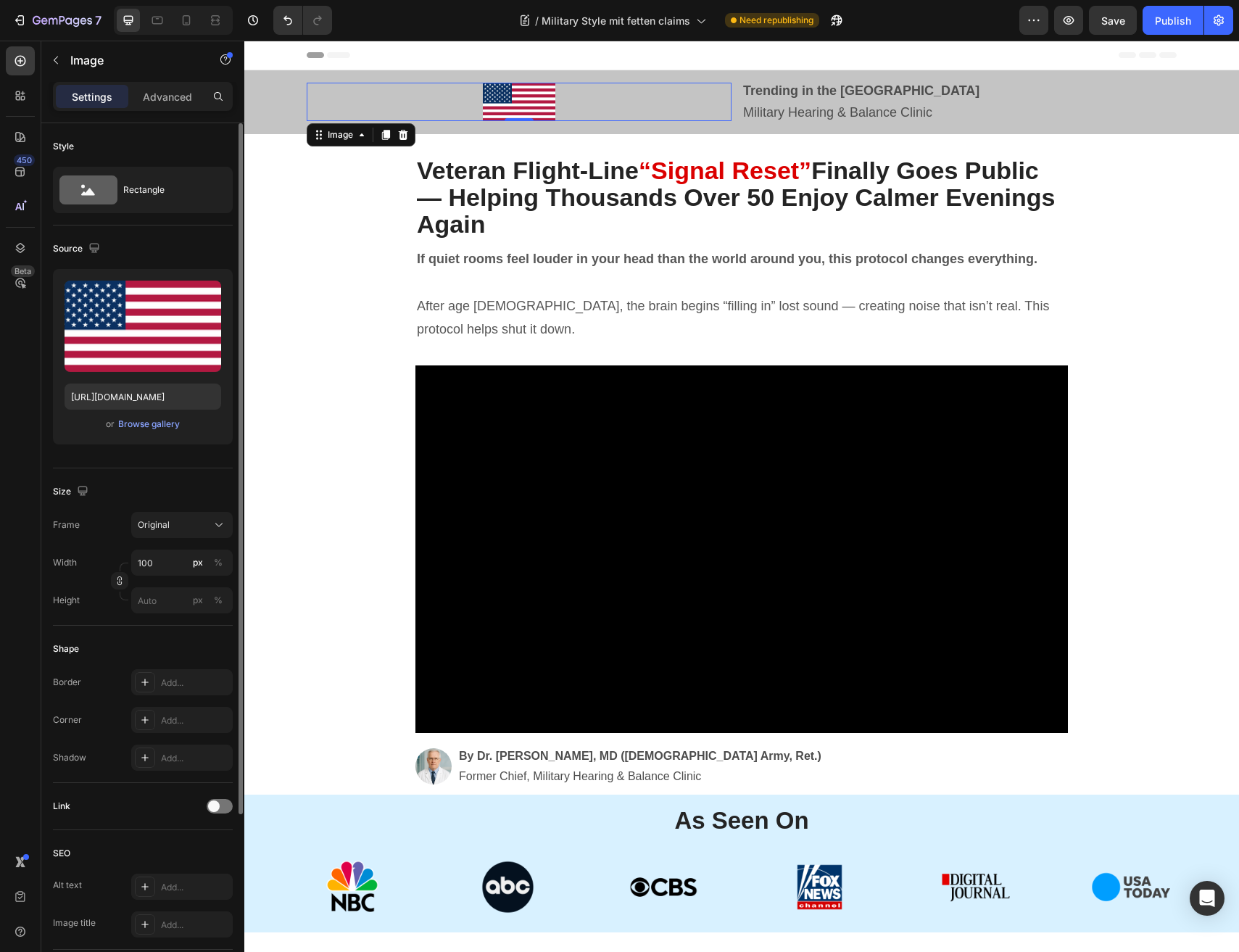
click at [630, 100] on div at bounding box center [519, 101] width 425 height 38
click at [829, 93] on div "Trending in the US Military Hearing & Balance Clinic Text Block" at bounding box center [959, 103] width 435 height 47
click at [611, 108] on div at bounding box center [519, 101] width 425 height 38
click at [361, 114] on div at bounding box center [519, 101] width 425 height 38
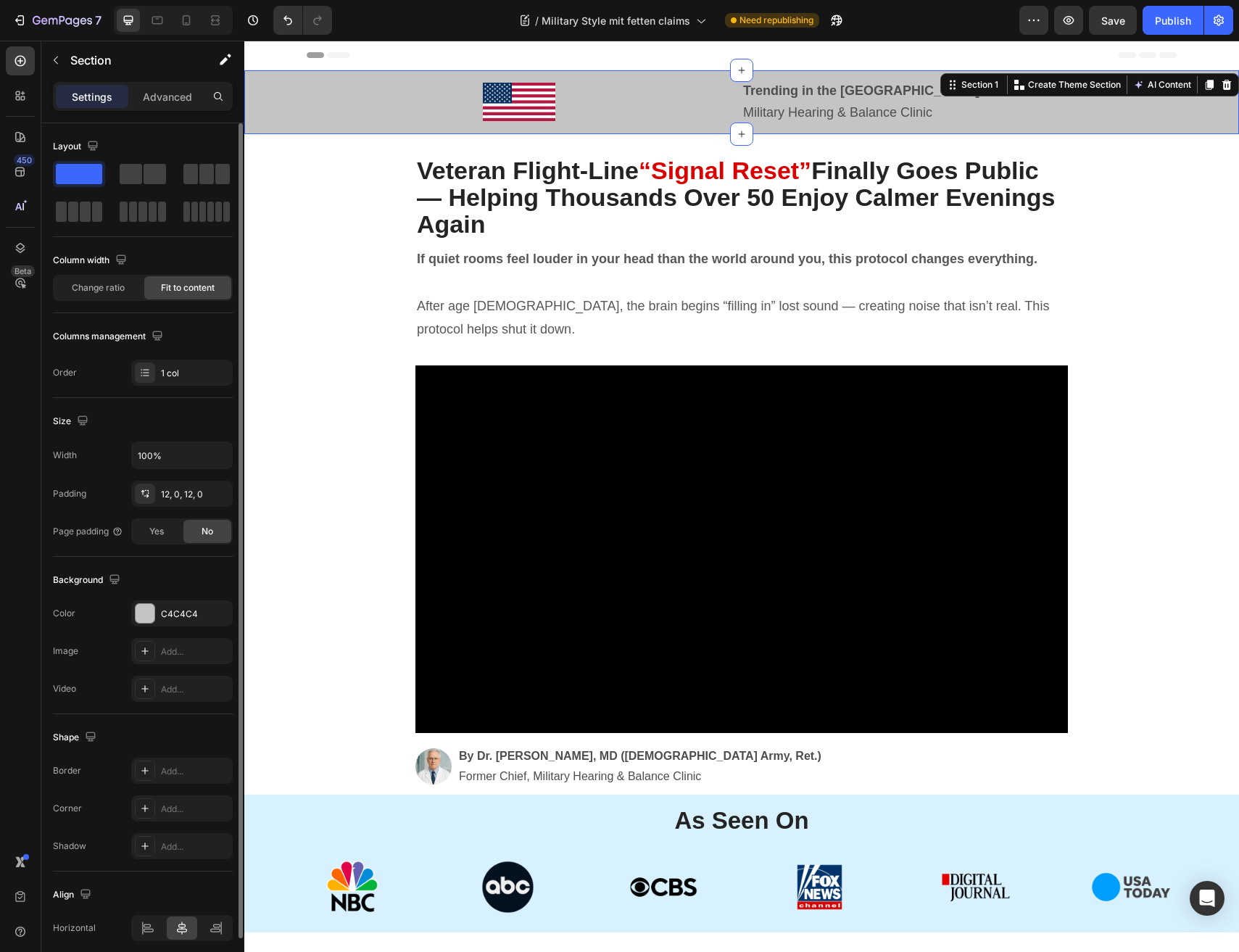
click at [630, 125] on div "Image Trending in the US Military Hearing & Balance Clinic Text Block Row Secti…" at bounding box center [742, 102] width 995 height 64
click at [1195, 114] on div "Image Trending in the US Military Hearing & Balance Clinic Text Block Row Secti…" at bounding box center [742, 102] width 995 height 64
click at [153, 376] on div at bounding box center [145, 373] width 20 height 20
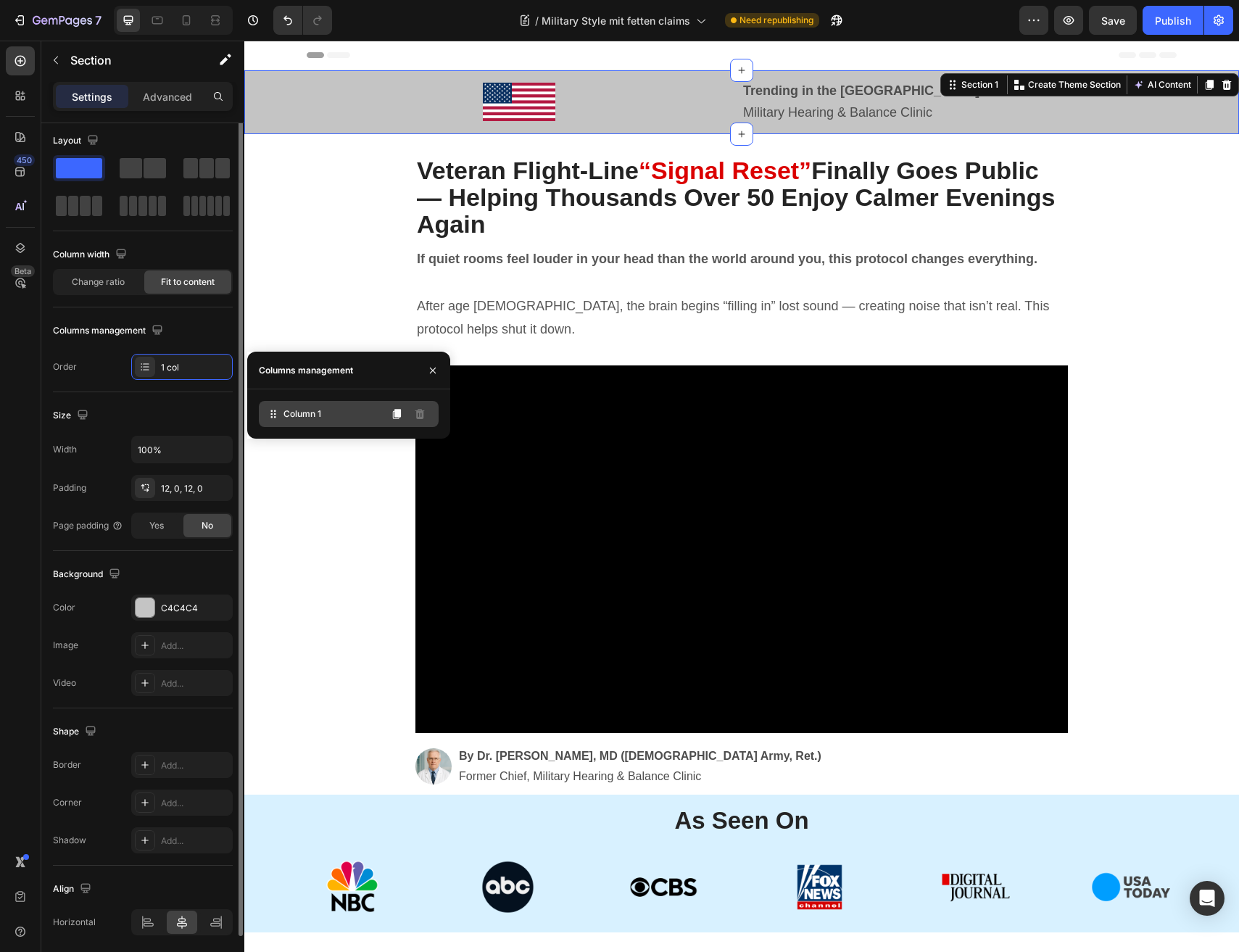
scroll to position [6, 0]
click at [400, 414] on icon at bounding box center [396, 409] width 12 height 12
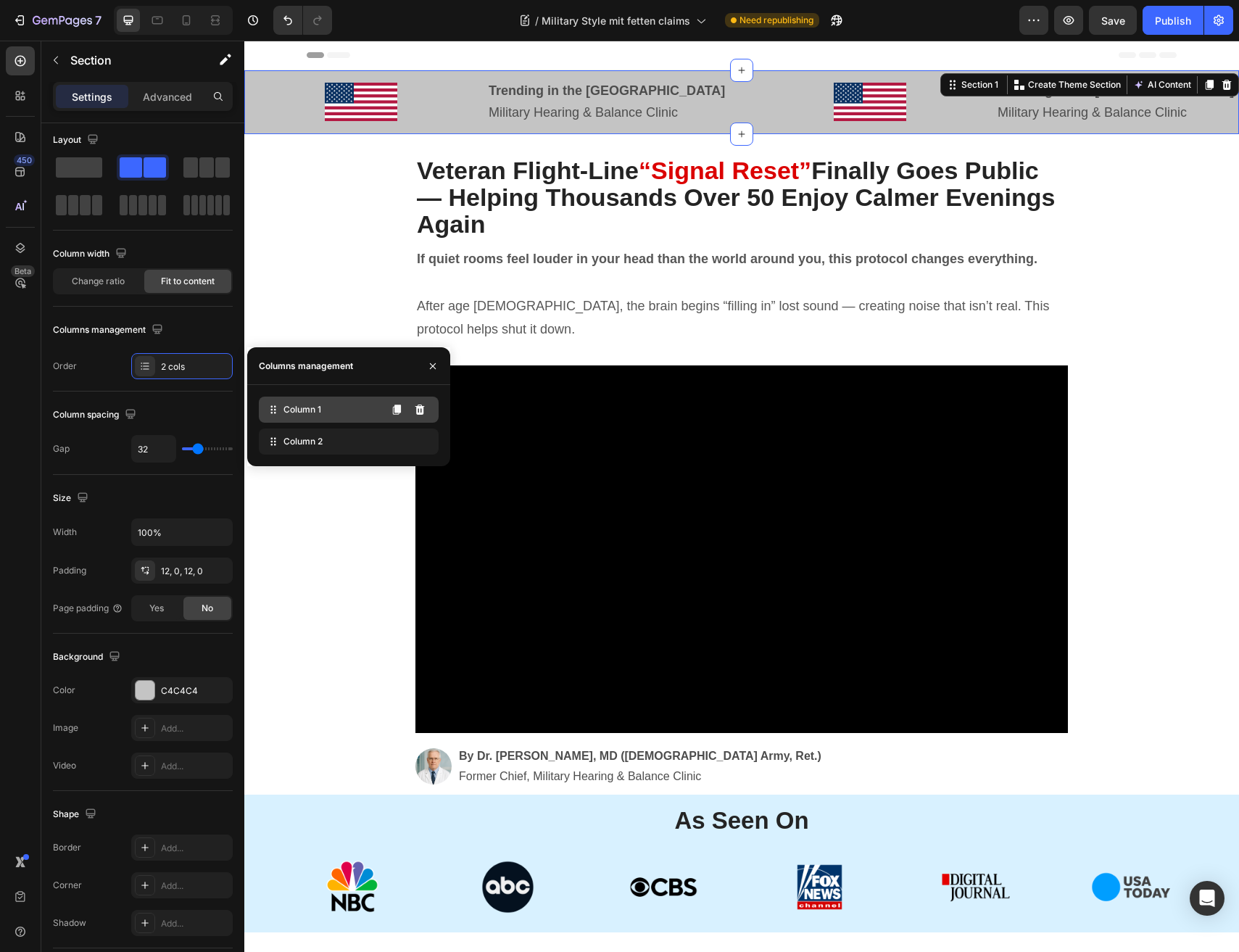
click at [319, 410] on span "Column 1" at bounding box center [302, 409] width 37 height 13
click at [318, 441] on span "Column 2" at bounding box center [303, 441] width 39 height 13
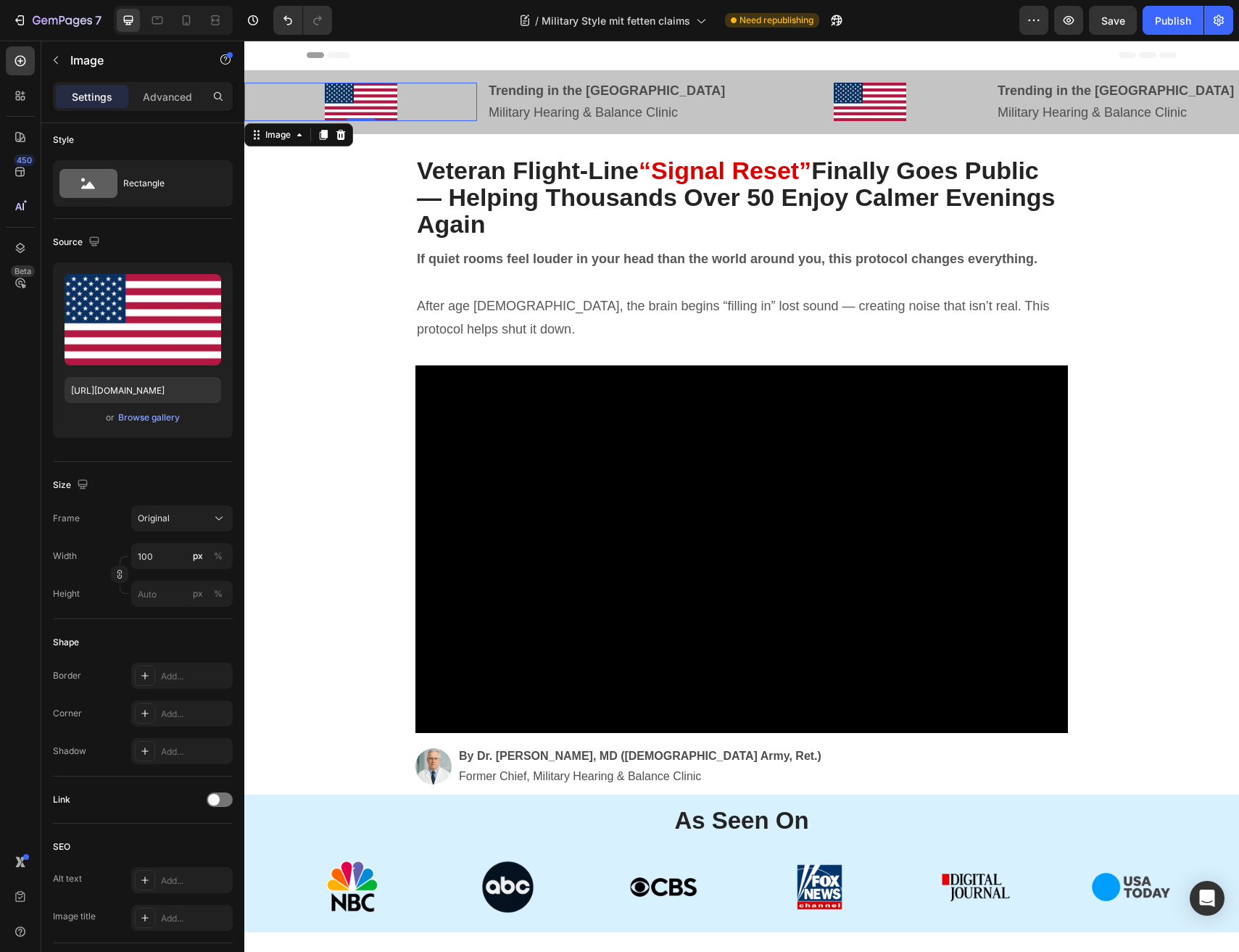
click at [371, 100] on img at bounding box center [360, 101] width 72 height 38
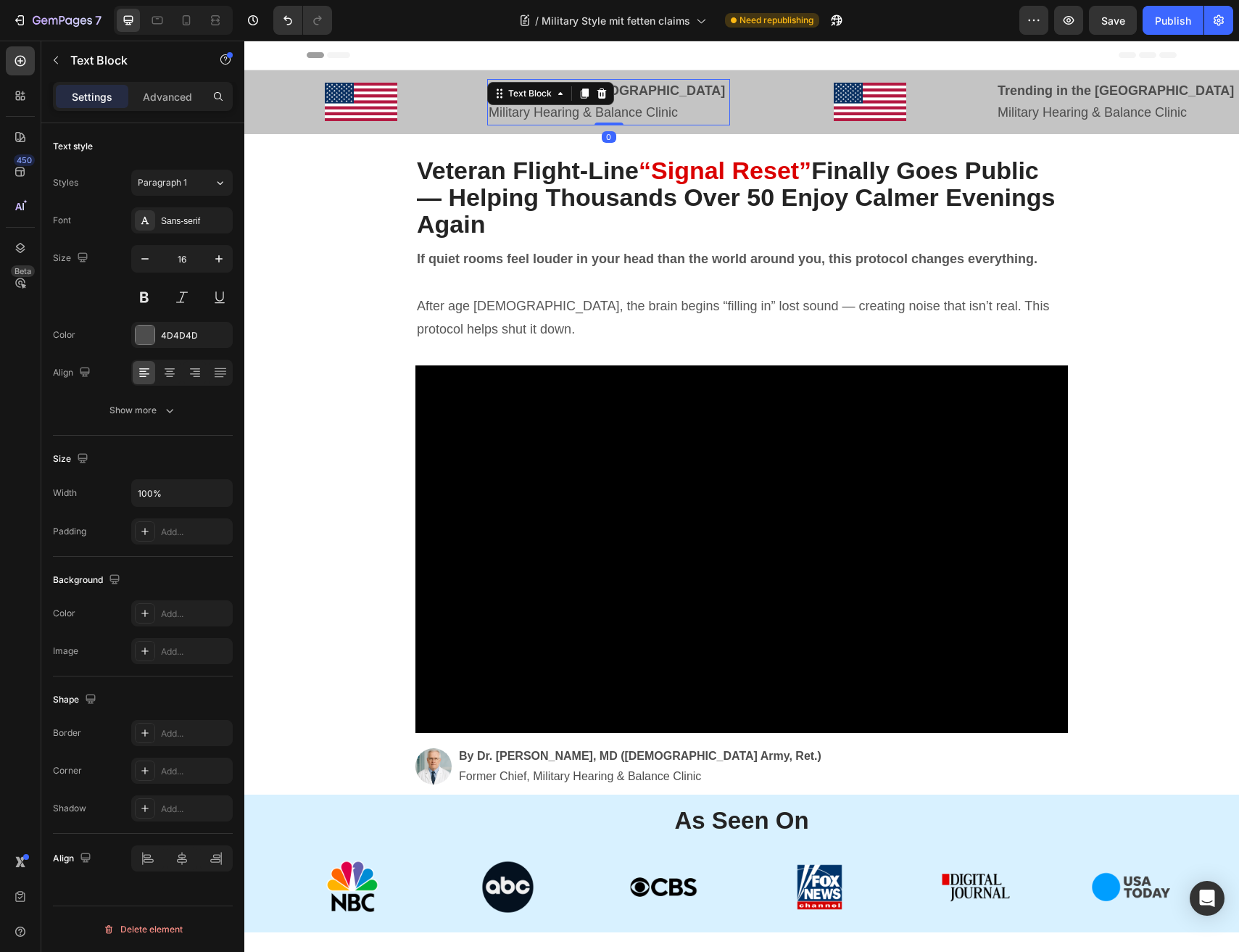
click at [542, 107] on span "Military Hearing & Balance Clinic" at bounding box center [583, 112] width 189 height 15
click at [603, 98] on icon at bounding box center [602, 93] width 9 height 10
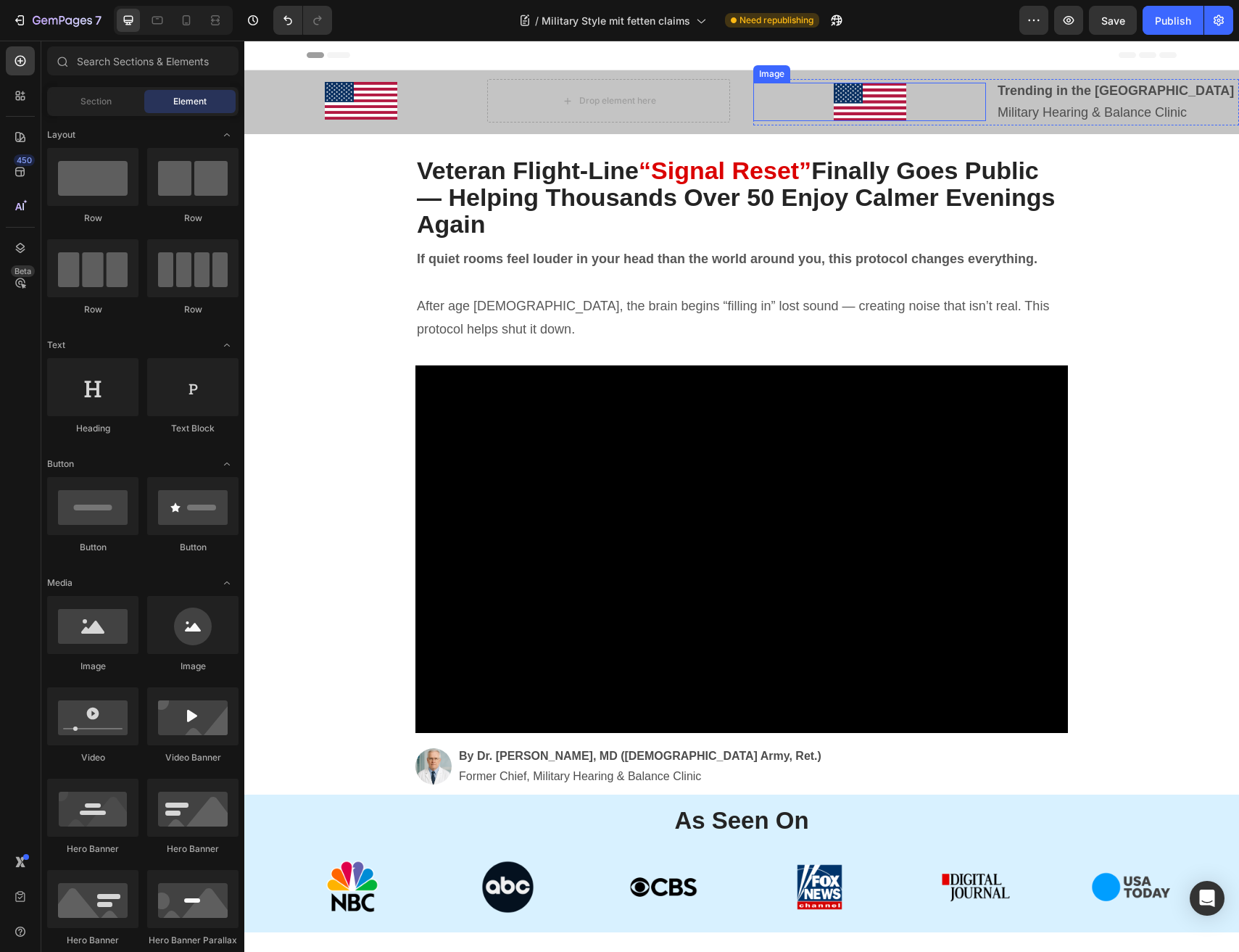
click at [879, 110] on img at bounding box center [869, 101] width 72 height 38
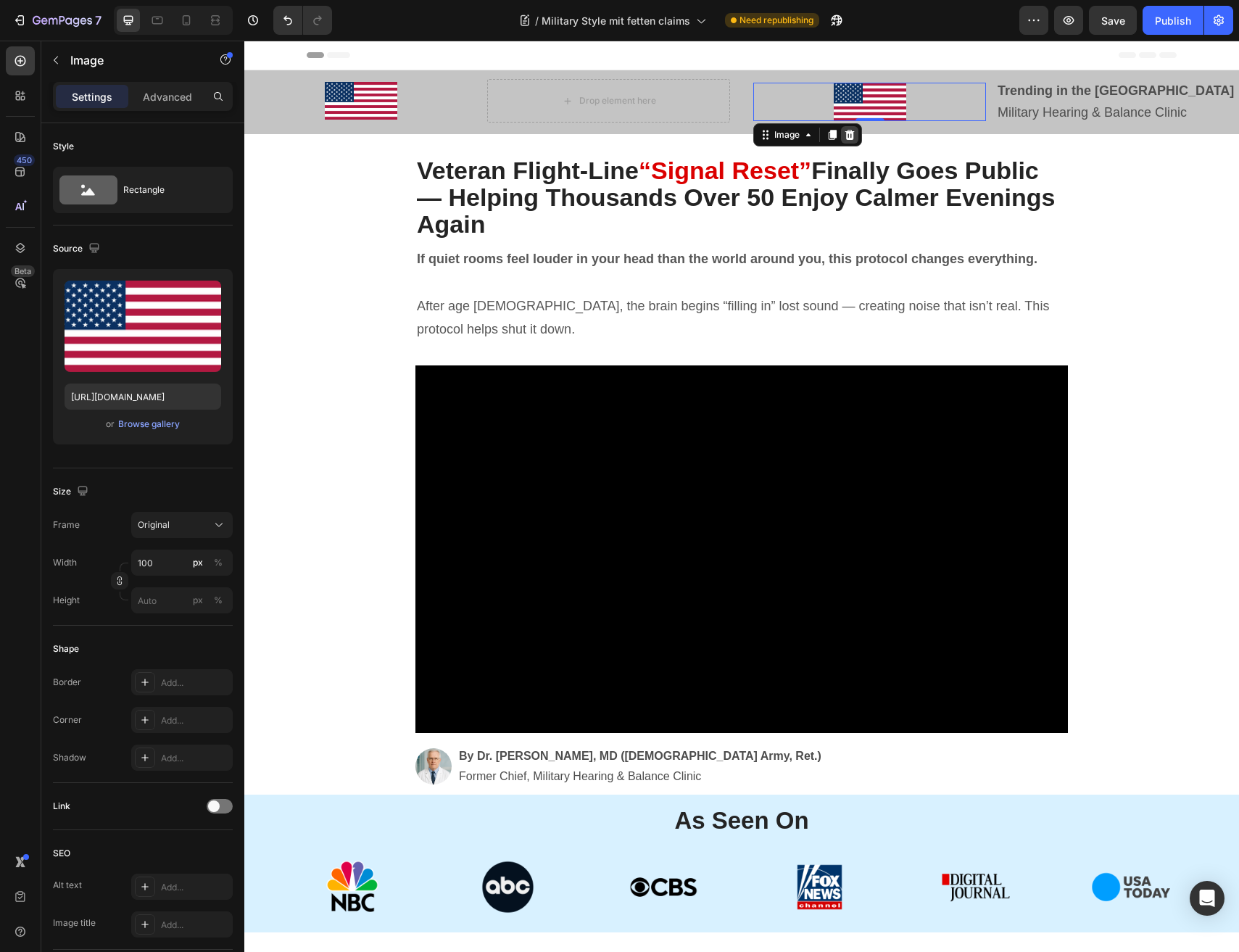
click at [849, 131] on icon at bounding box center [849, 135] width 12 height 12
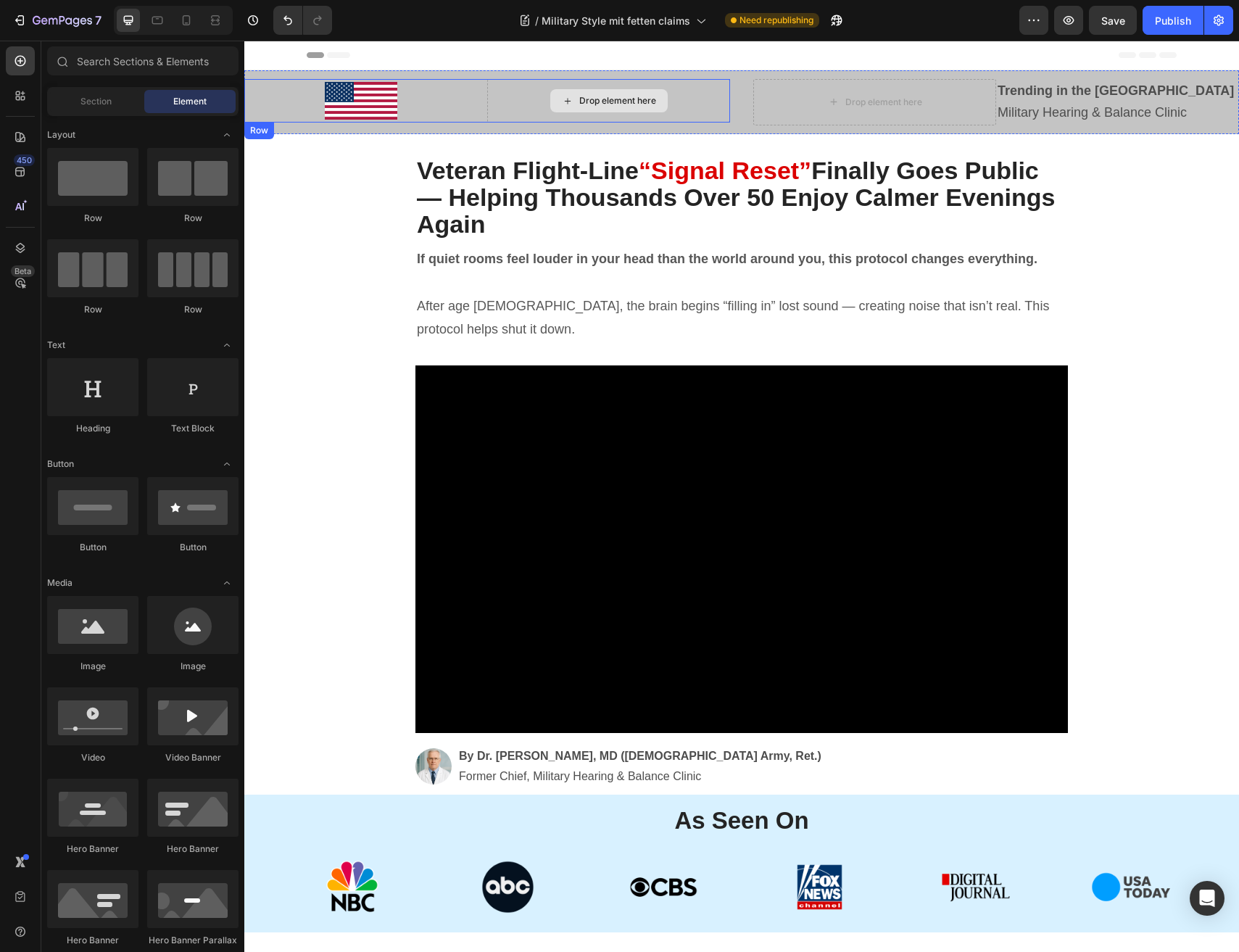
click at [693, 100] on div "Drop element here" at bounding box center [609, 101] width 243 height 44
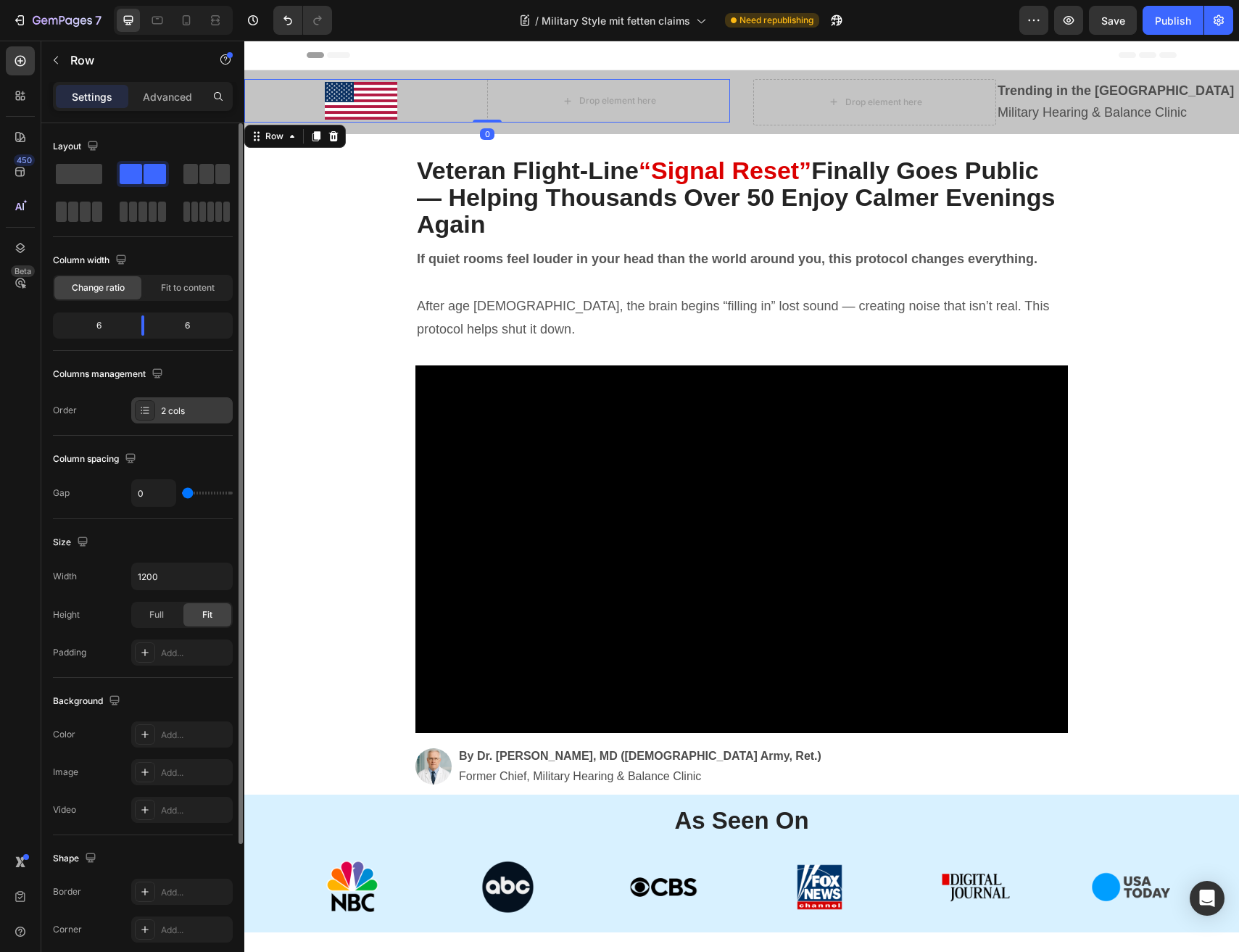
click at [164, 405] on div "2 cols" at bounding box center [195, 411] width 68 height 13
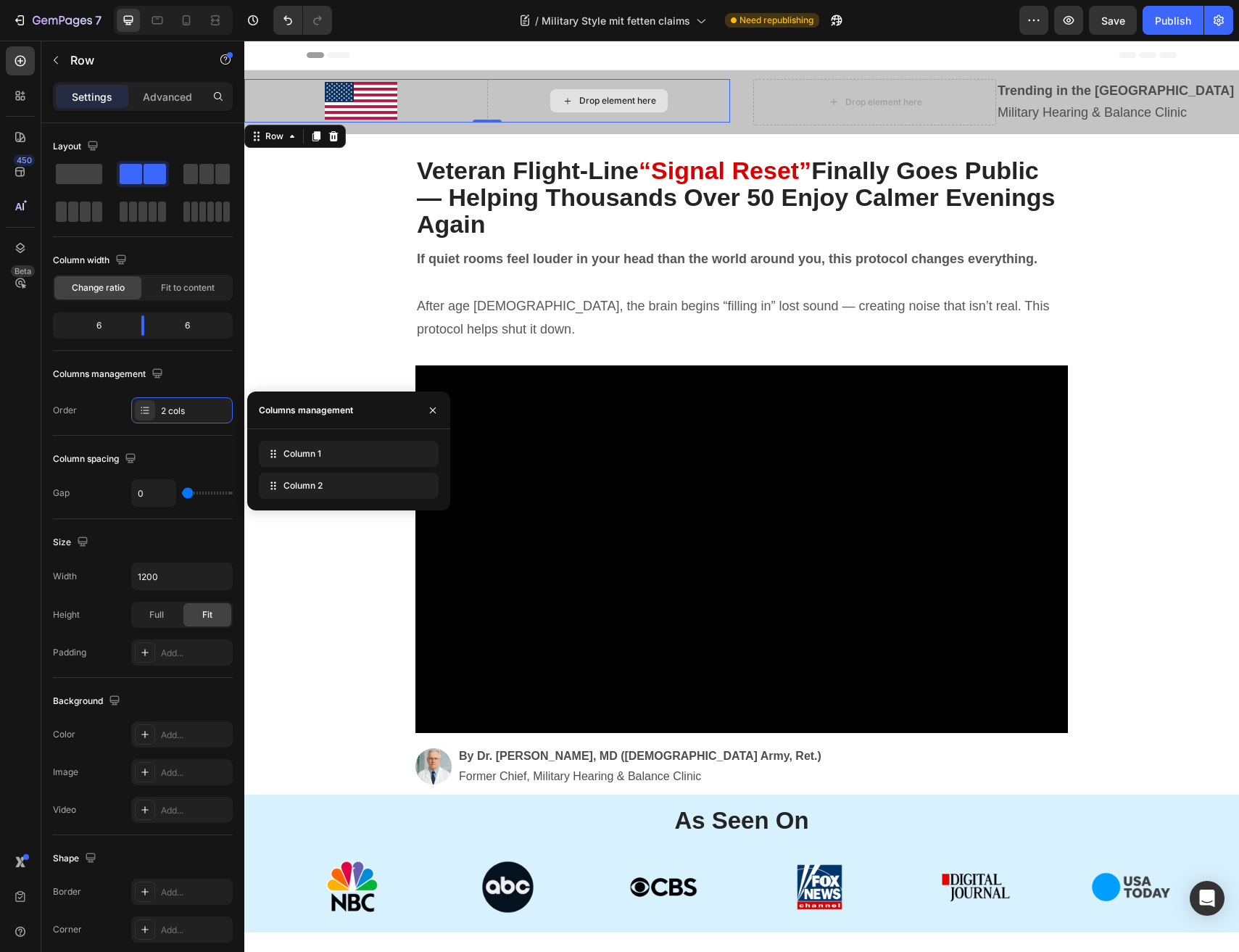
click at [546, 111] on div "Drop element here" at bounding box center [609, 101] width 243 height 44
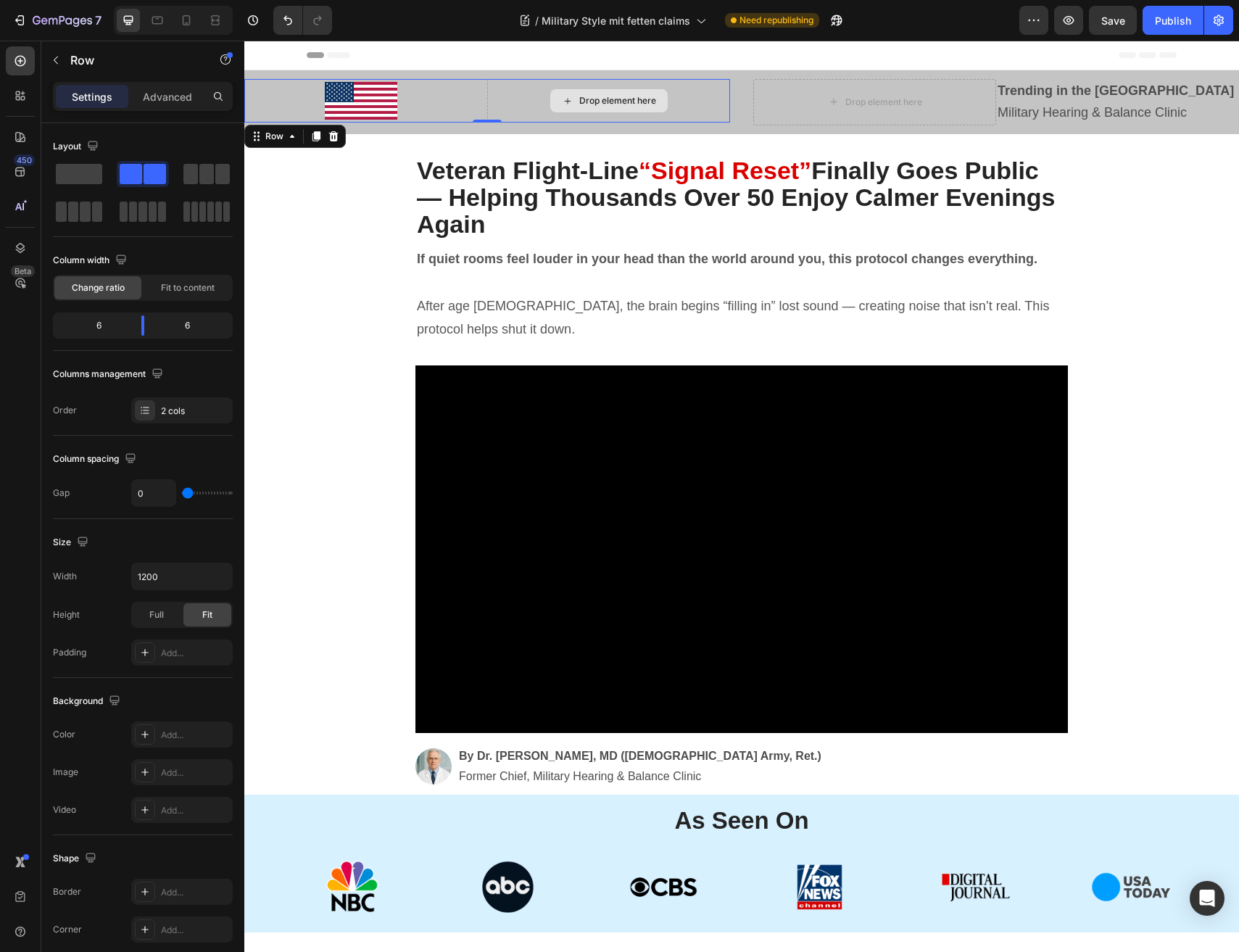
click at [490, 97] on div "Drop element here" at bounding box center [609, 101] width 243 height 44
click at [1172, 28] on button "Publish" at bounding box center [1173, 19] width 61 height 29
click at [1064, 24] on icon "button" at bounding box center [1068, 20] width 15 height 15
click at [742, 127] on div at bounding box center [742, 134] width 23 height 23
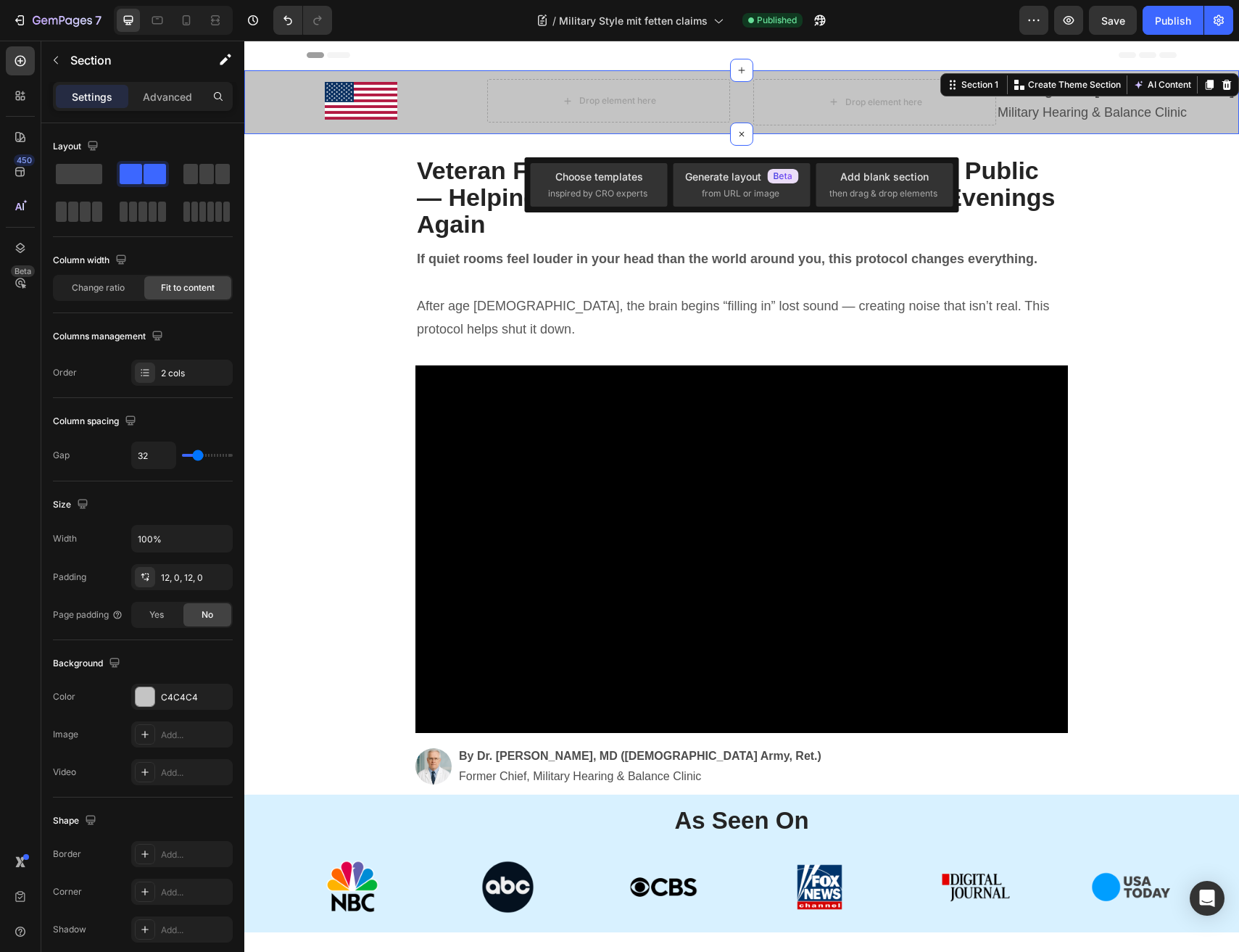
click at [660, 125] on div "Image Drop element here Row Drop element here Trending in the US Military Heari…" at bounding box center [742, 102] width 995 height 64
click at [631, 129] on div "Image Drop element here Row Drop element here Trending in the US Military Heari…" at bounding box center [742, 102] width 995 height 64
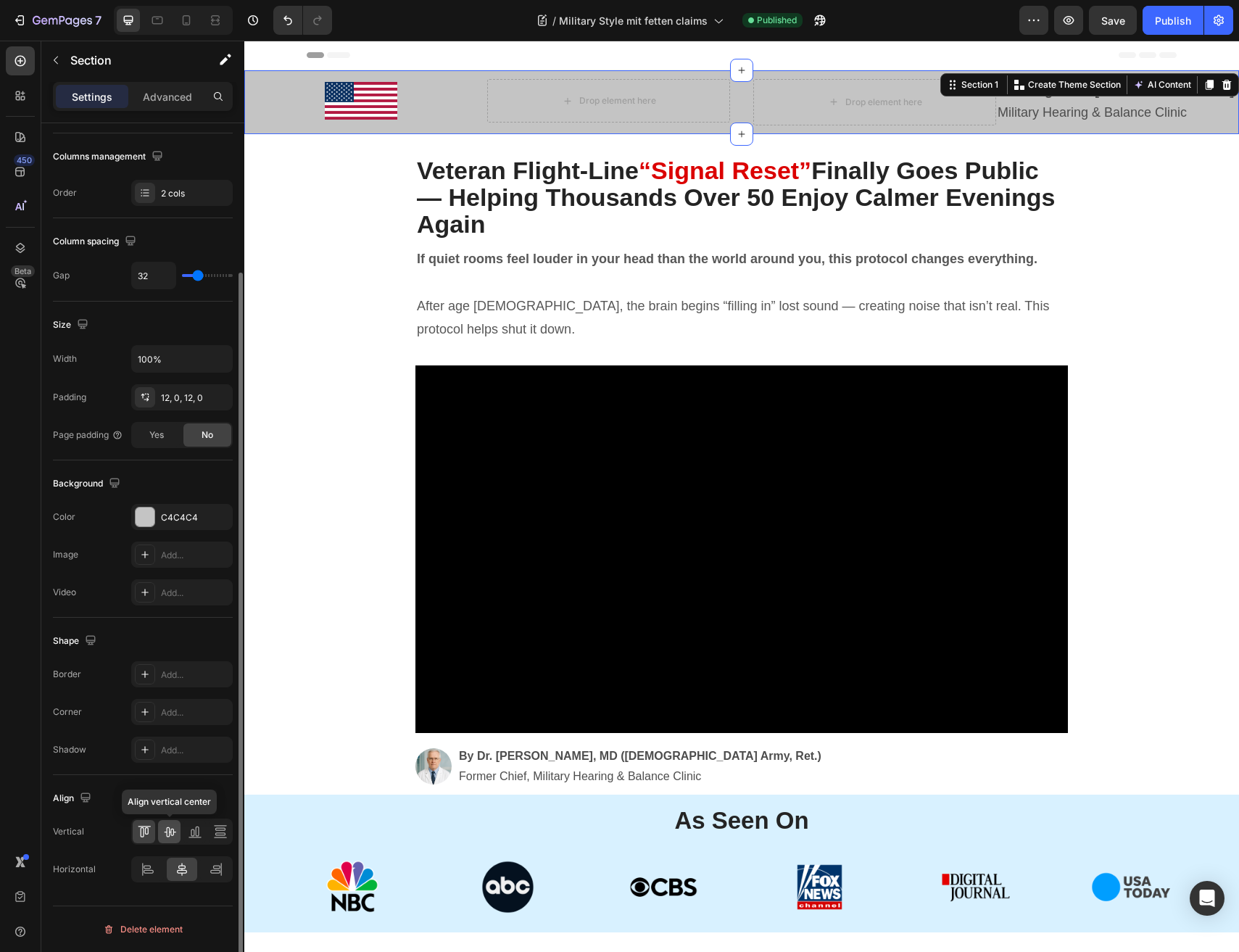
click at [177, 825] on div at bounding box center [169, 831] width 23 height 23
click at [197, 356] on input "100%" at bounding box center [181, 359] width 100 height 26
click at [200, 326] on div "Size" at bounding box center [142, 325] width 180 height 23
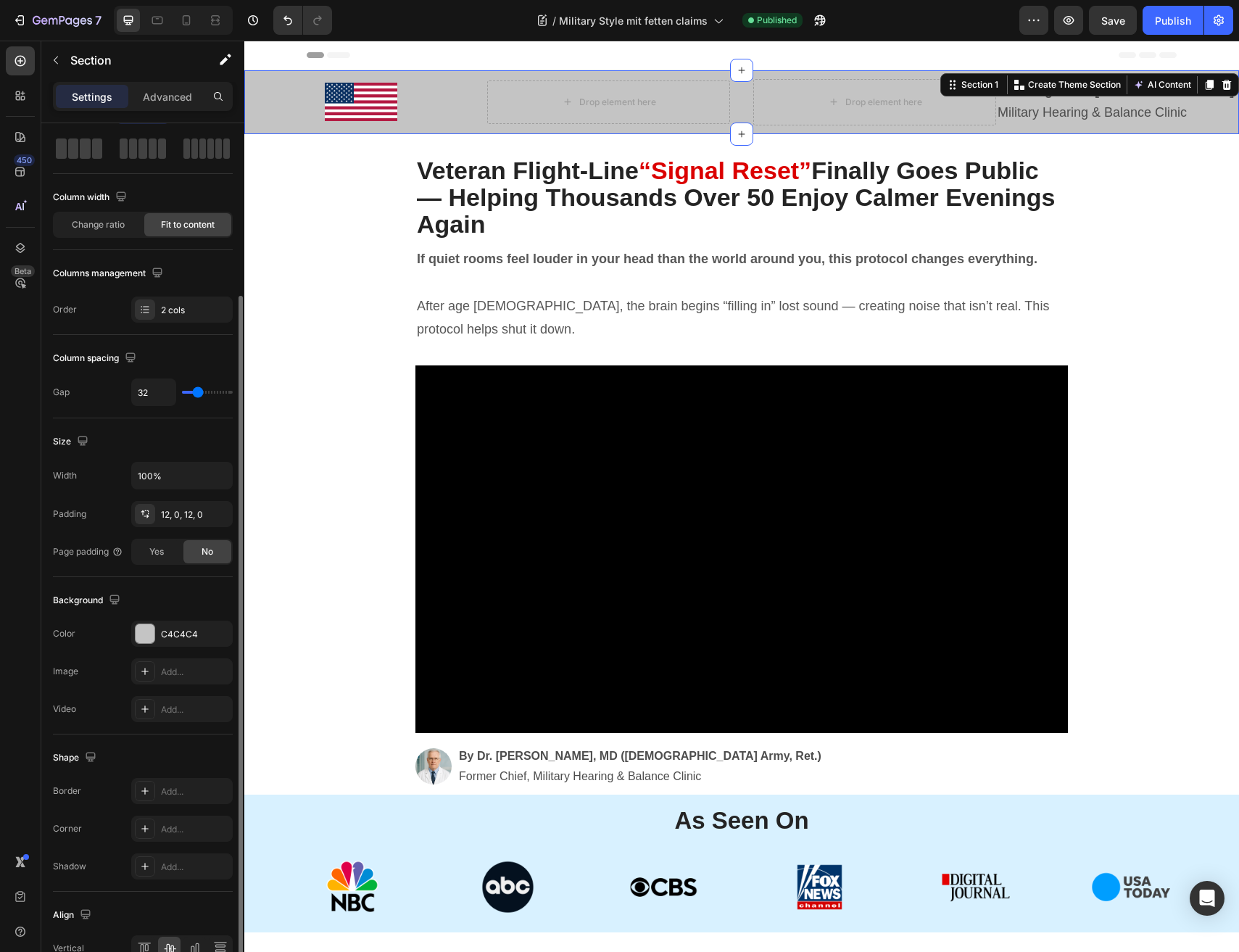
scroll to position [0, 0]
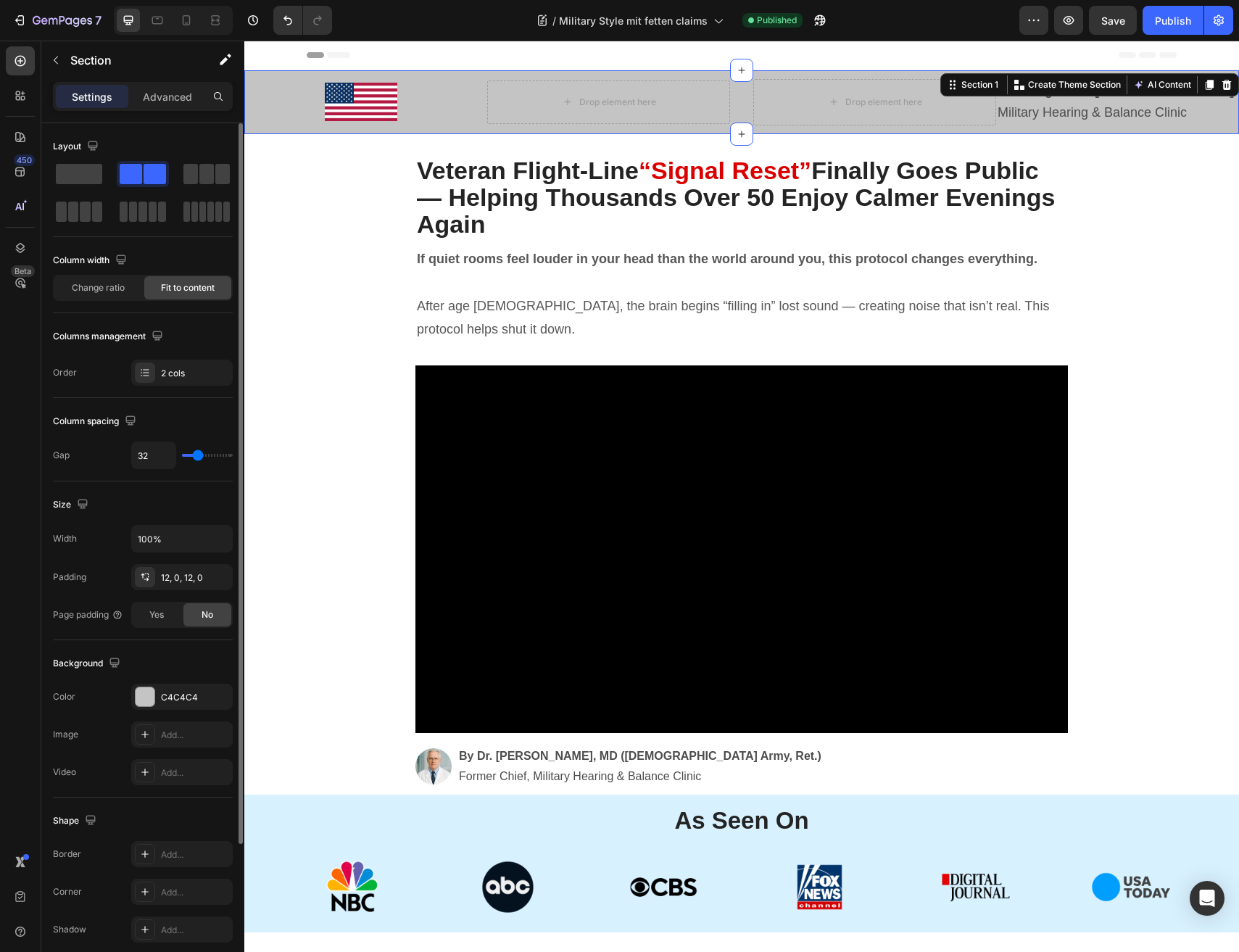
type input "0"
drag, startPoint x: 195, startPoint y: 451, endPoint x: 127, endPoint y: 451, distance: 68.0
type input "0"
click at [182, 454] on input "range" at bounding box center [207, 455] width 51 height 3
click at [135, 283] on div "Change ratio" at bounding box center [98, 288] width 87 height 23
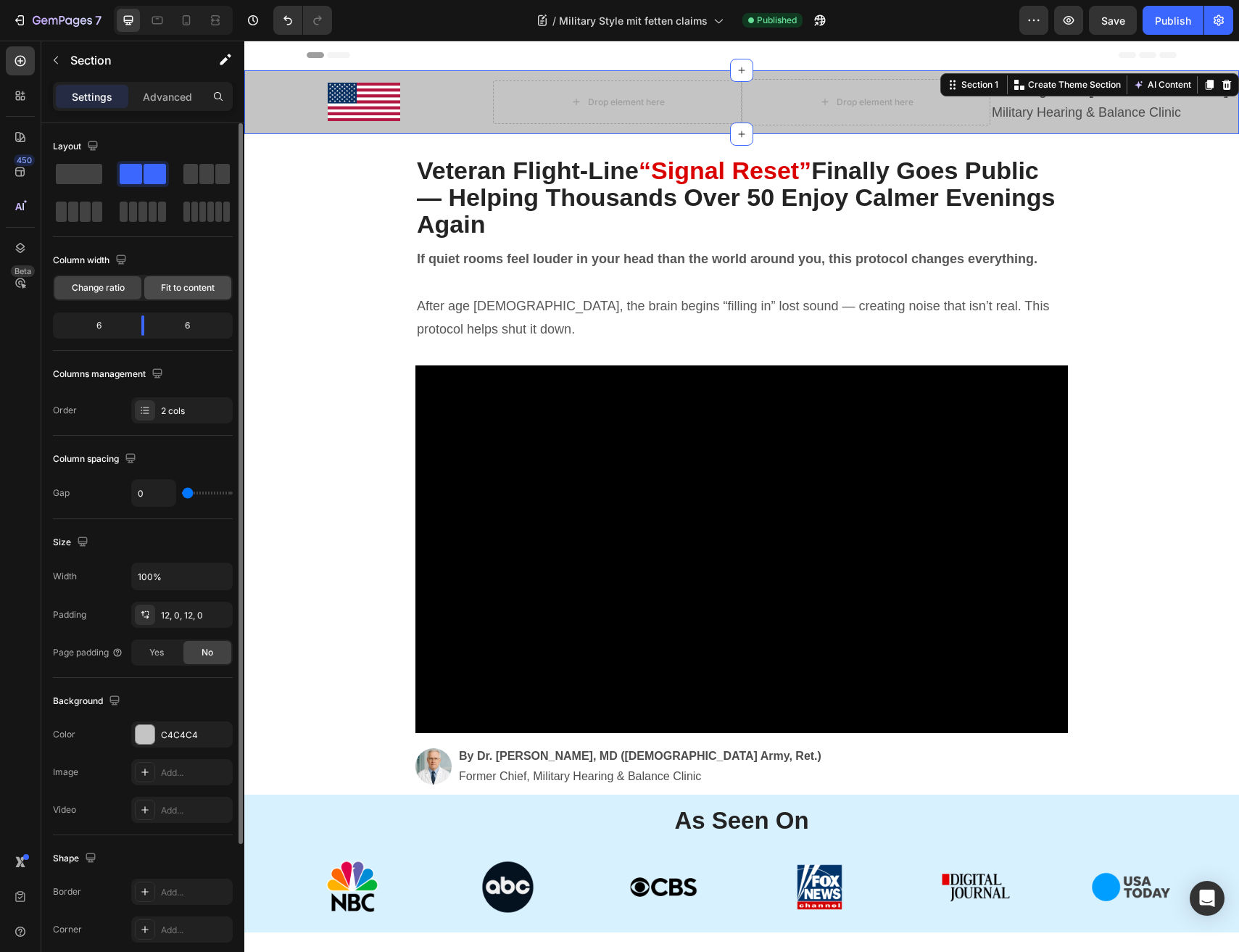
click at [184, 286] on span "Fit to content" at bounding box center [188, 287] width 54 height 13
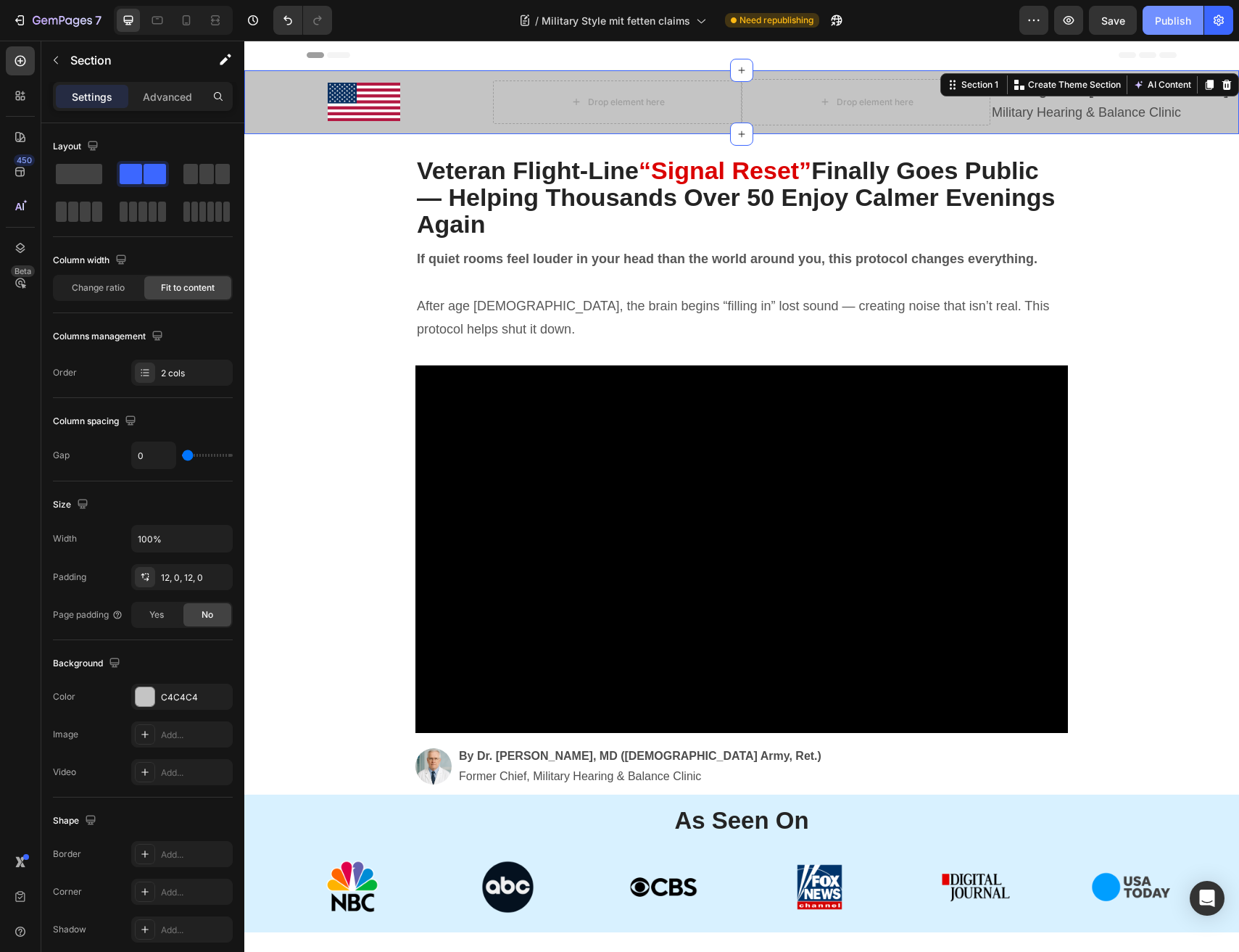
click at [1179, 9] on button "Publish" at bounding box center [1173, 19] width 61 height 29
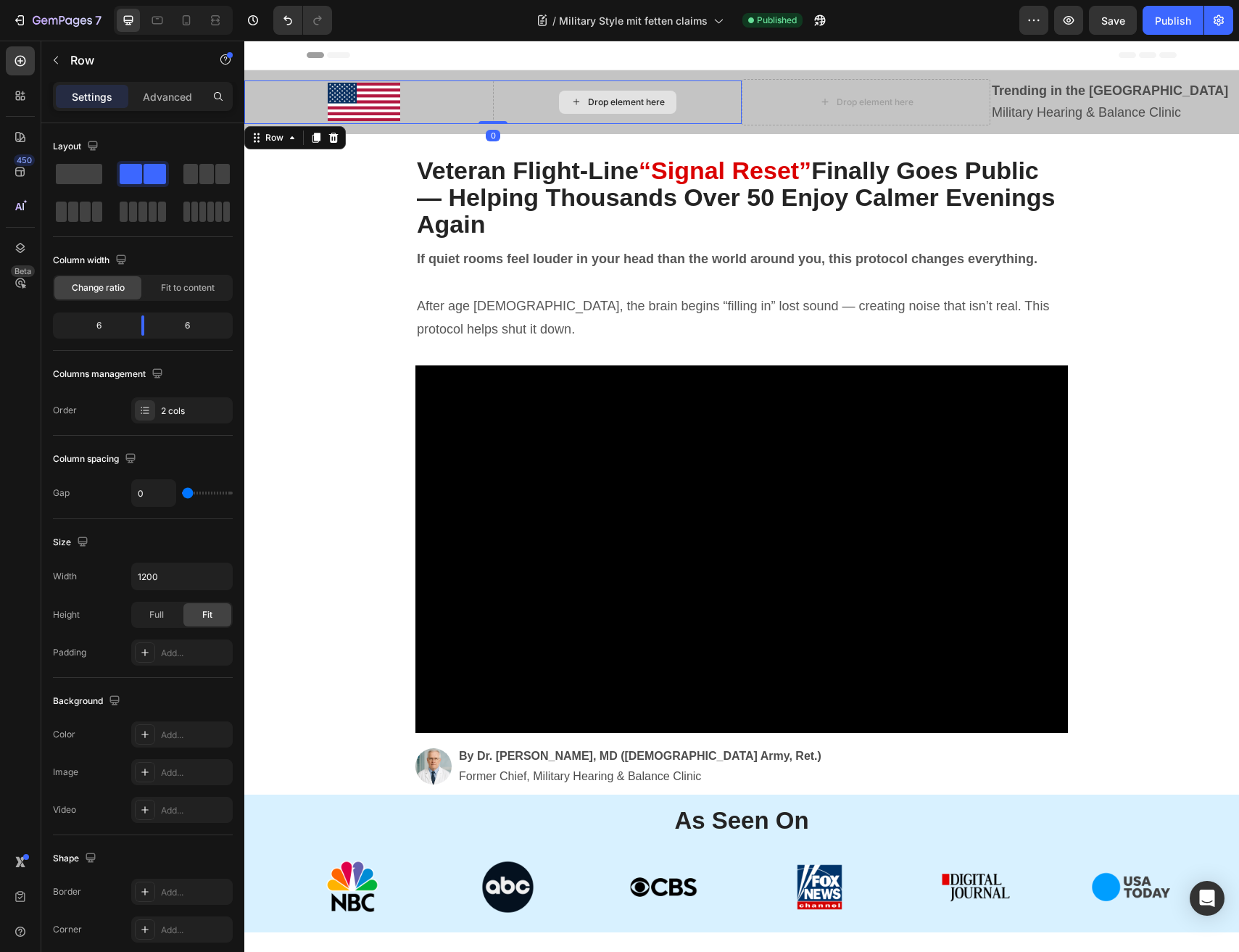
click at [702, 99] on div "Drop element here" at bounding box center [616, 102] width 248 height 44
click at [177, 413] on div "2 cols" at bounding box center [195, 411] width 68 height 13
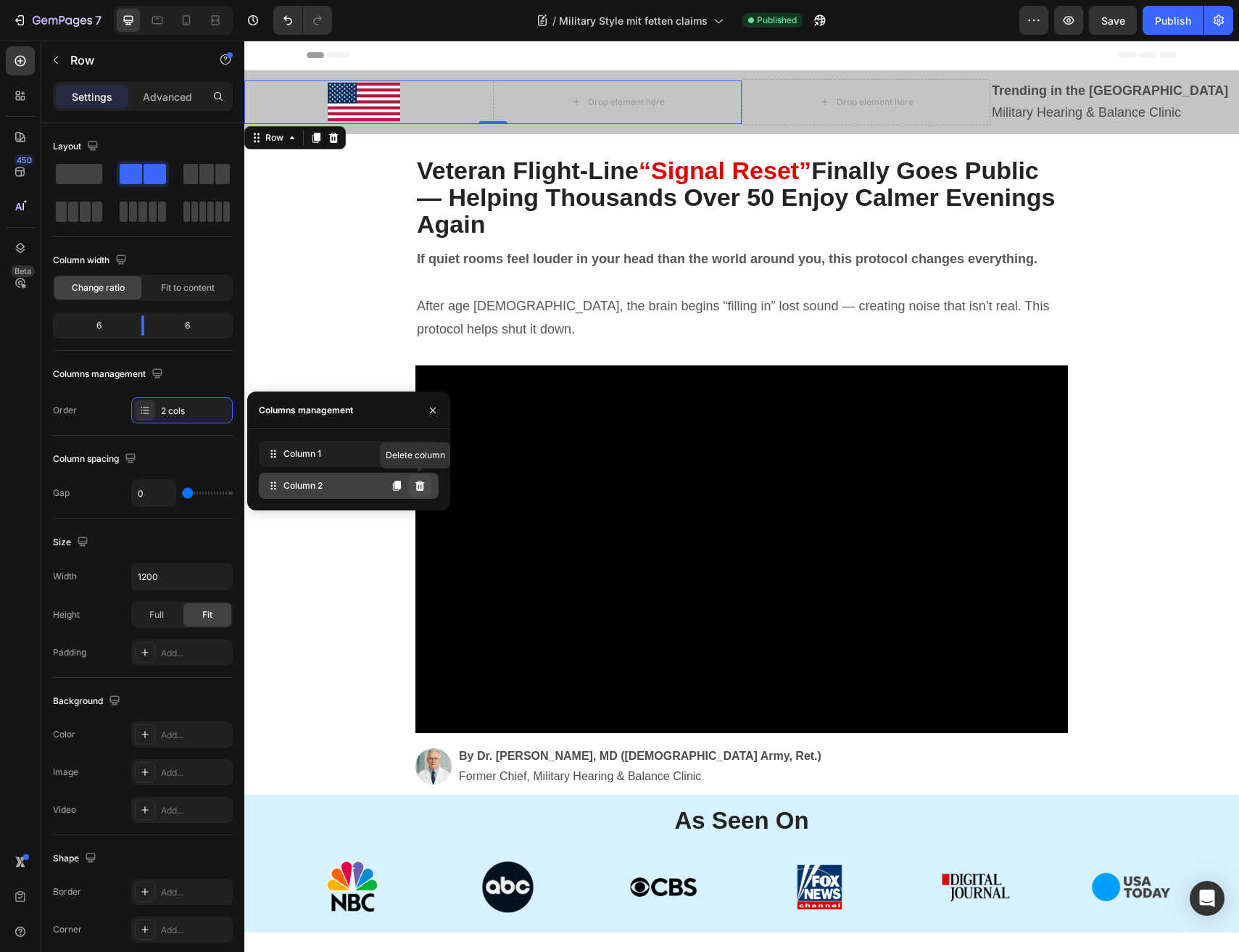
click at [418, 487] on icon at bounding box center [419, 486] width 12 height 12
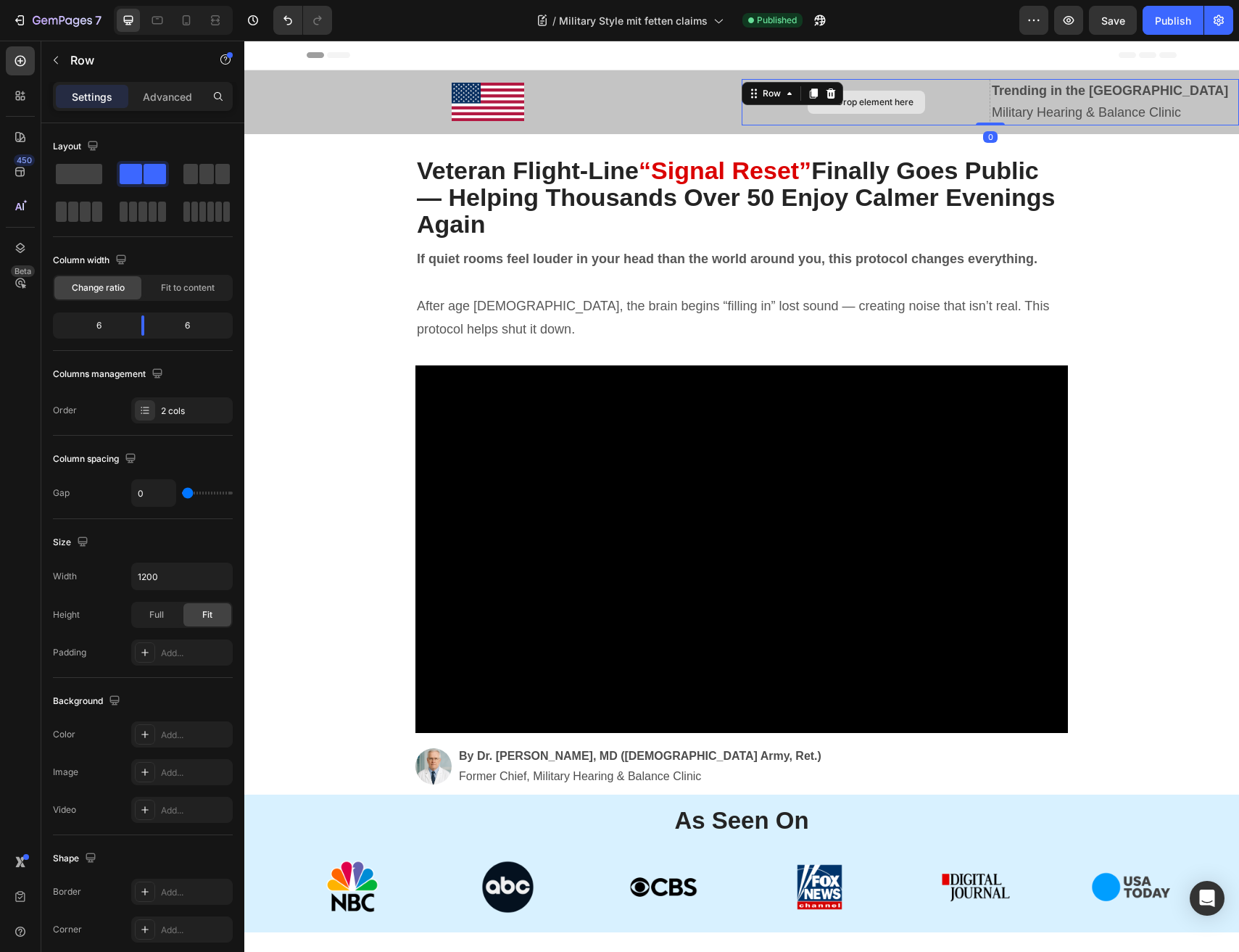
click at [969, 113] on div "Drop element here" at bounding box center [865, 103] width 248 height 47
click at [148, 409] on icon at bounding box center [145, 410] width 12 height 12
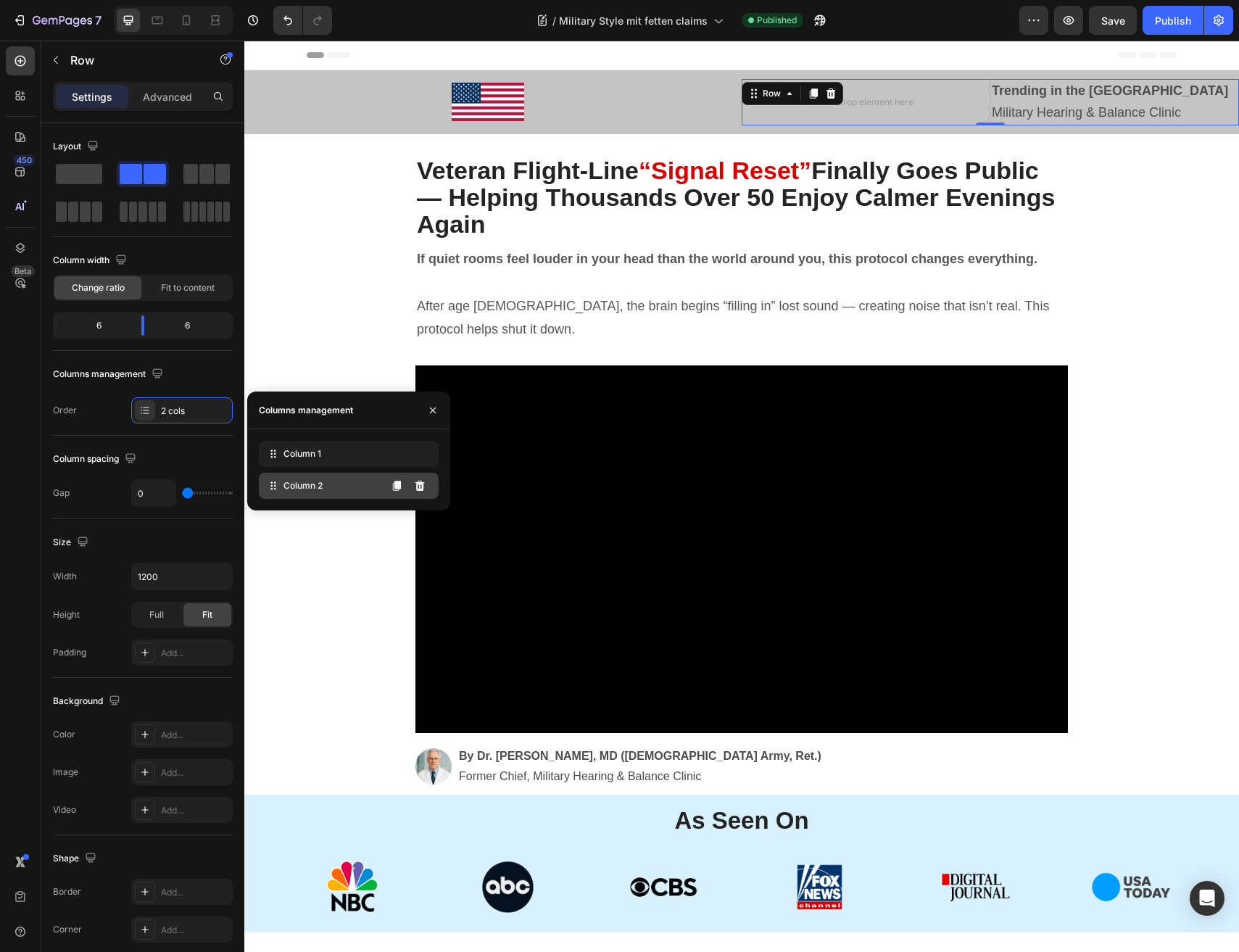
click at [312, 486] on span "Column 2" at bounding box center [303, 486] width 39 height 13
drag, startPoint x: 421, startPoint y: 489, endPoint x: 177, endPoint y: 439, distance: 249.1
click at [421, 489] on icon at bounding box center [420, 485] width 9 height 10
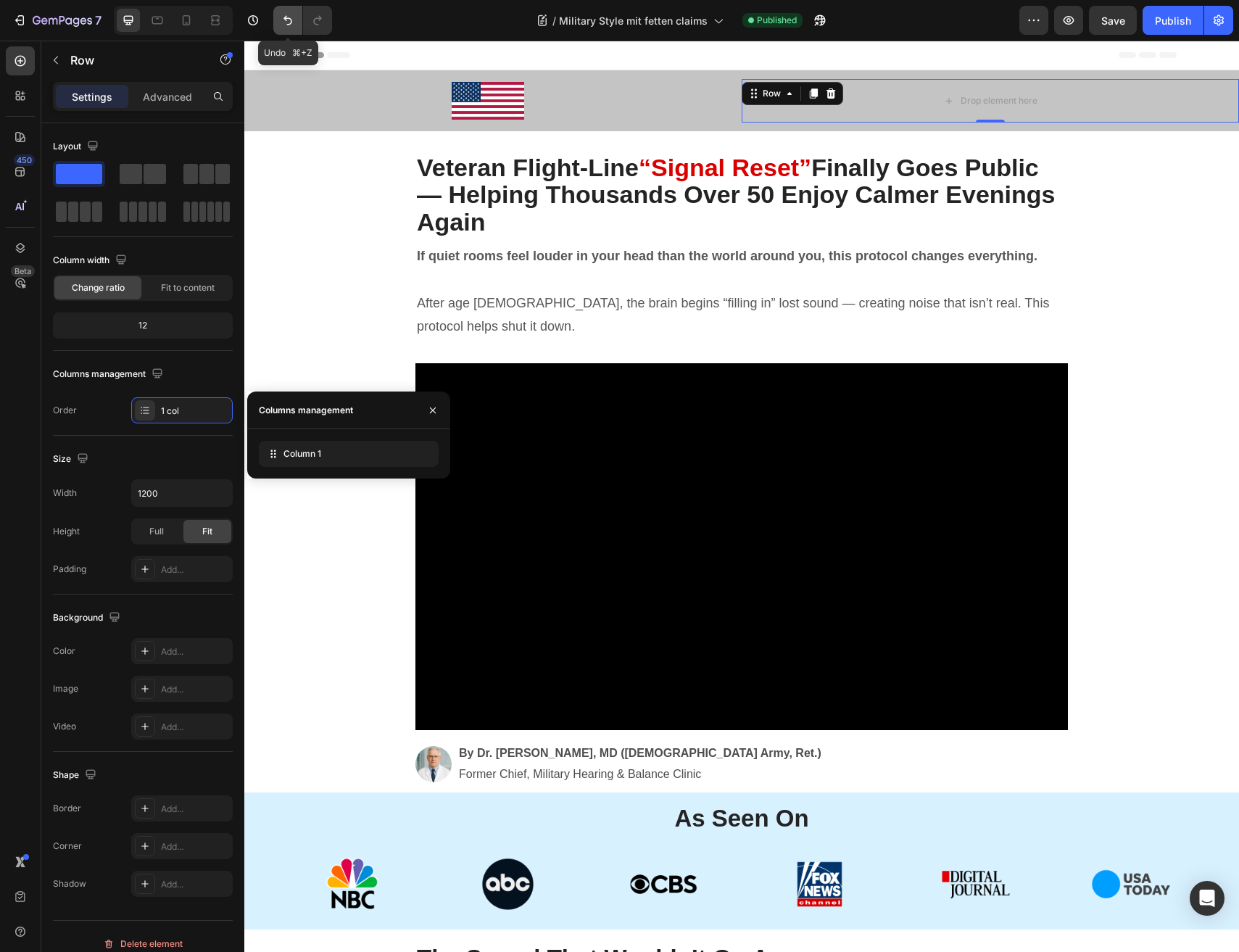
click at [280, 21] on icon "Undo/Redo" at bounding box center [287, 20] width 15 height 15
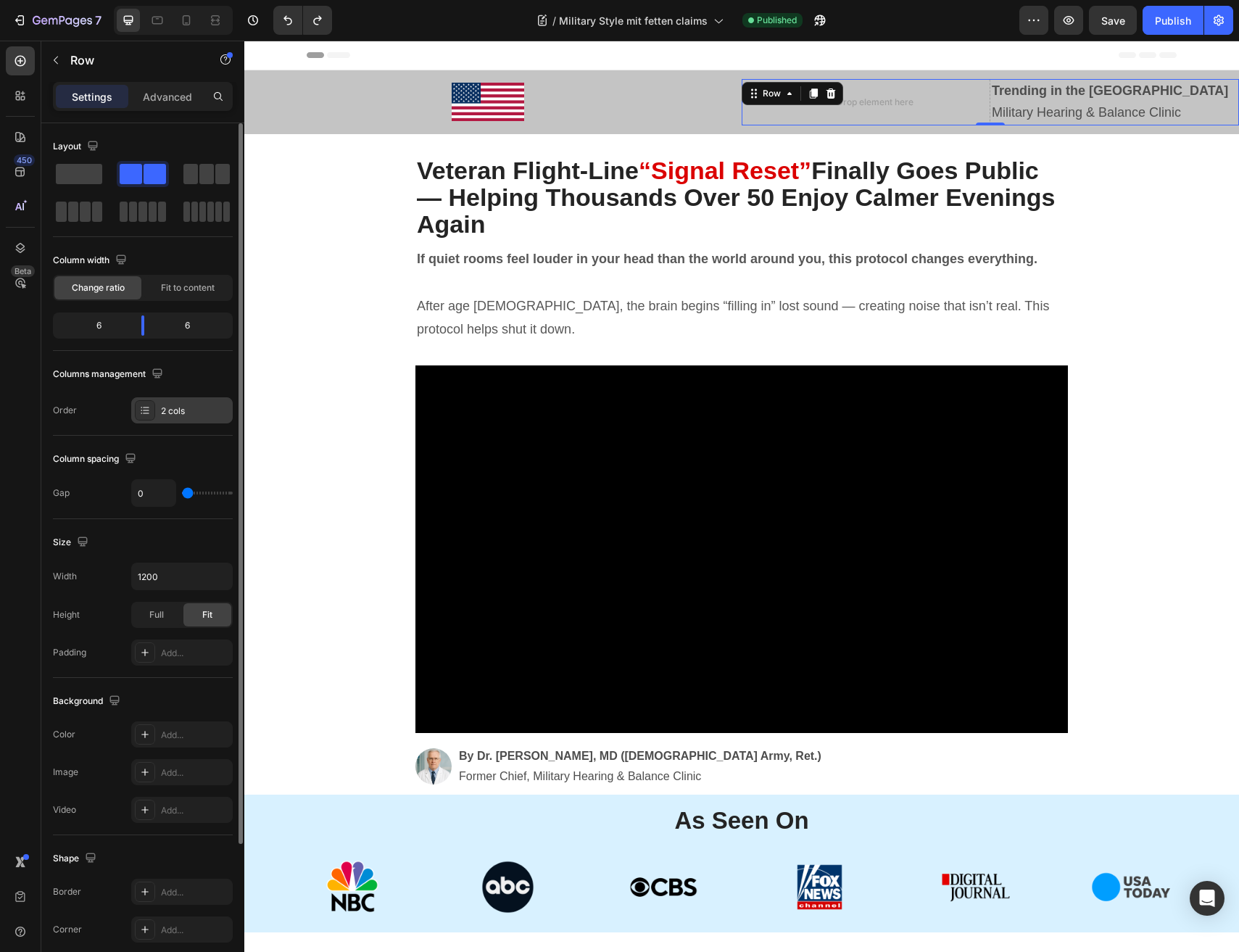
click at [205, 401] on div "2 cols" at bounding box center [182, 410] width 101 height 26
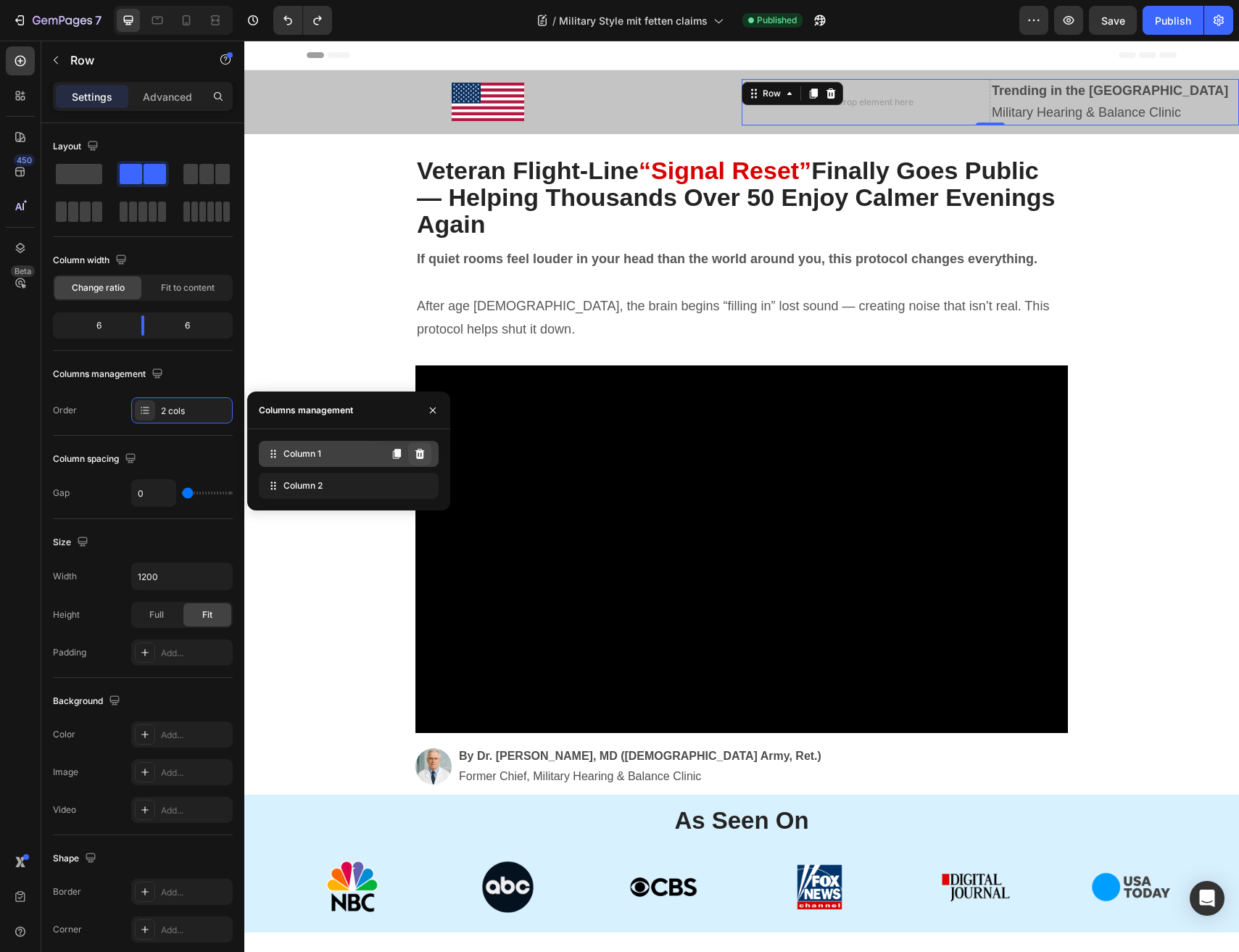
click at [426, 448] on button at bounding box center [419, 454] width 23 height 23
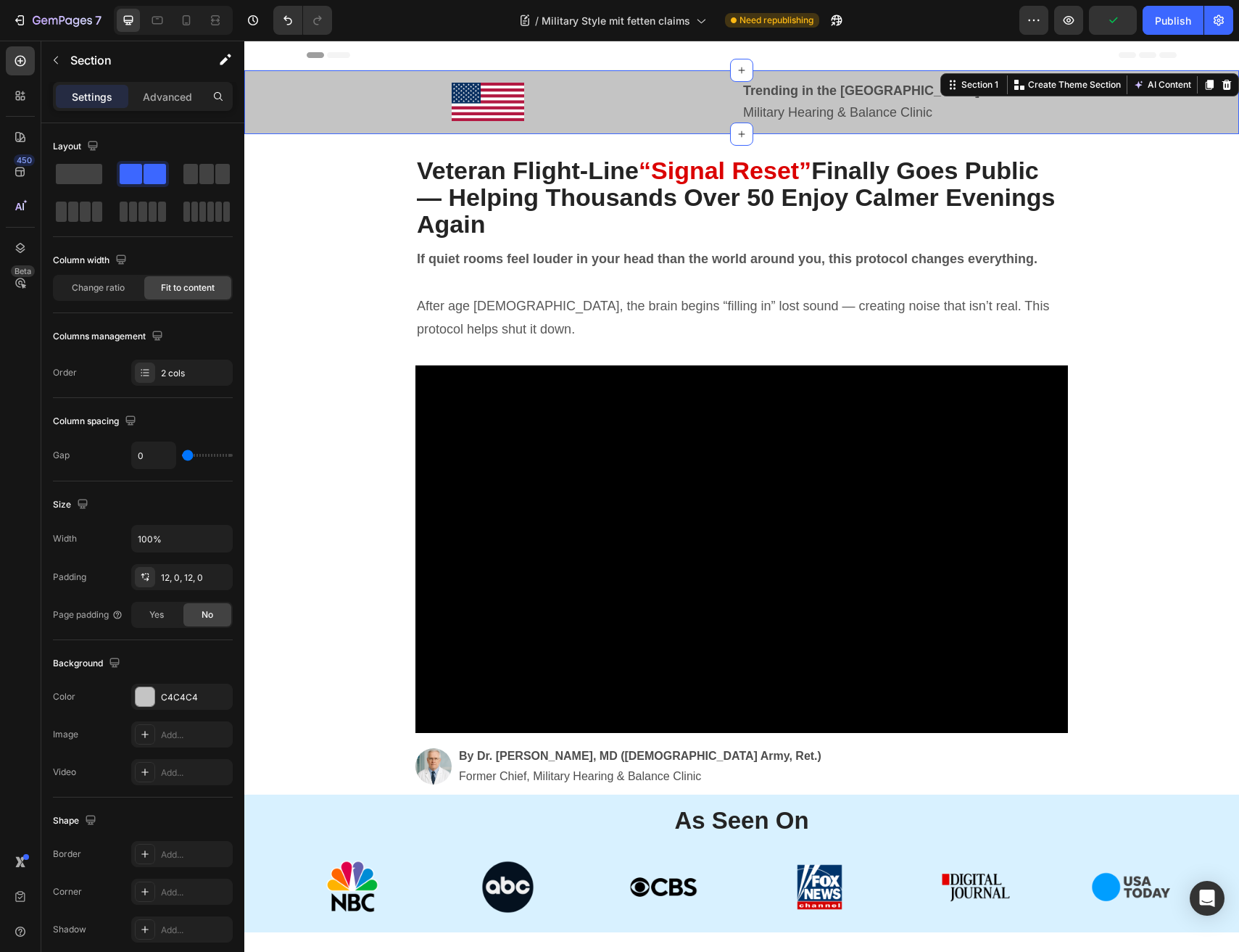
click at [704, 122] on div "Image Row" at bounding box center [493, 103] width 497 height 47
click at [92, 543] on div "Width 100%" at bounding box center [142, 538] width 180 height 27
click at [42, 549] on div "Layout Column width Change ratio Fit to content Columns management Order 2 cols…" at bounding box center [142, 648] width 203 height 1050
click at [195, 532] on input "100%" at bounding box center [181, 539] width 100 height 26
drag, startPoint x: 223, startPoint y: 539, endPoint x: 218, endPoint y: 552, distance: 13.9
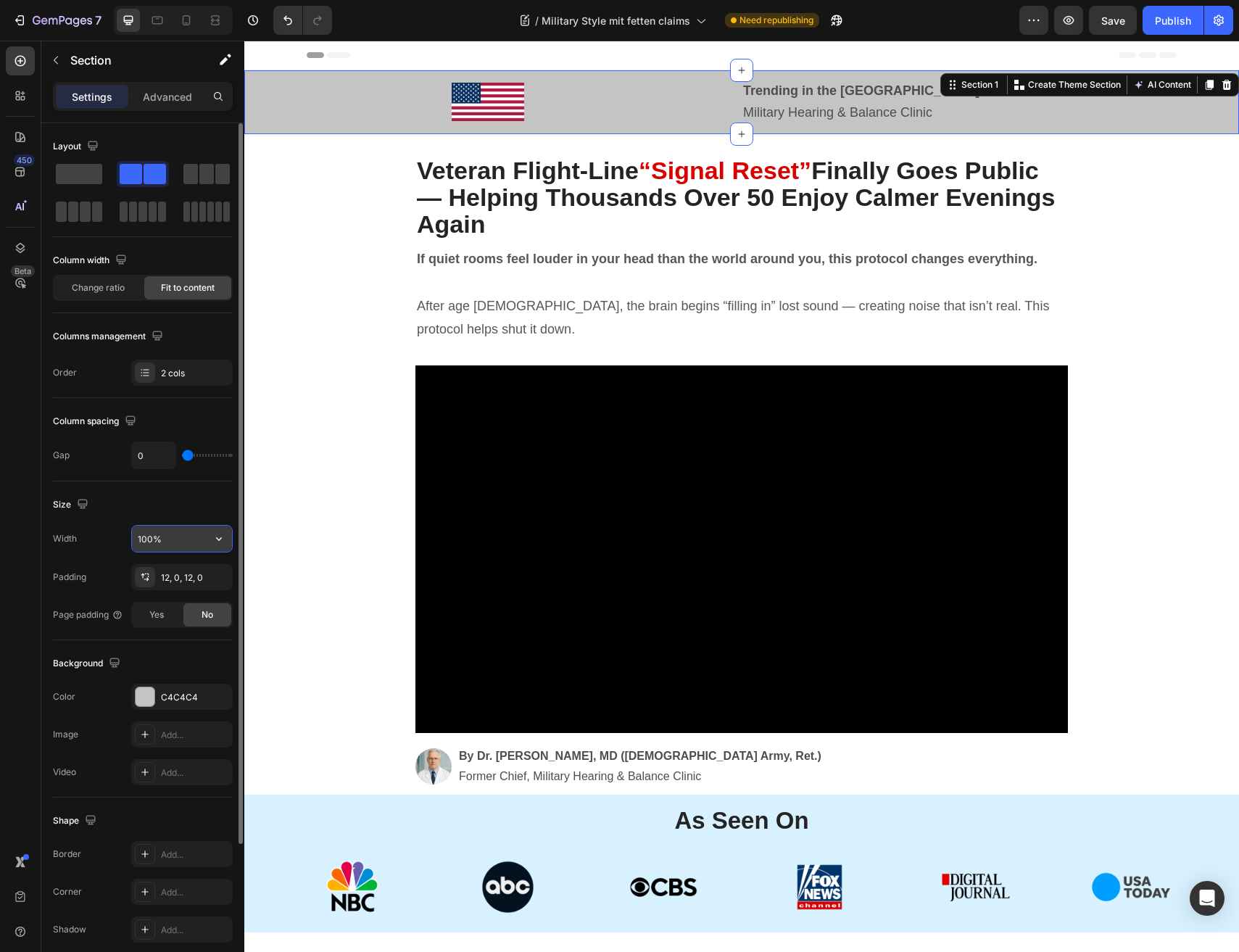
click at [223, 539] on icon "button" at bounding box center [219, 539] width 15 height 15
click at [160, 594] on div "Default 1200px" at bounding box center [167, 602] width 119 height 27
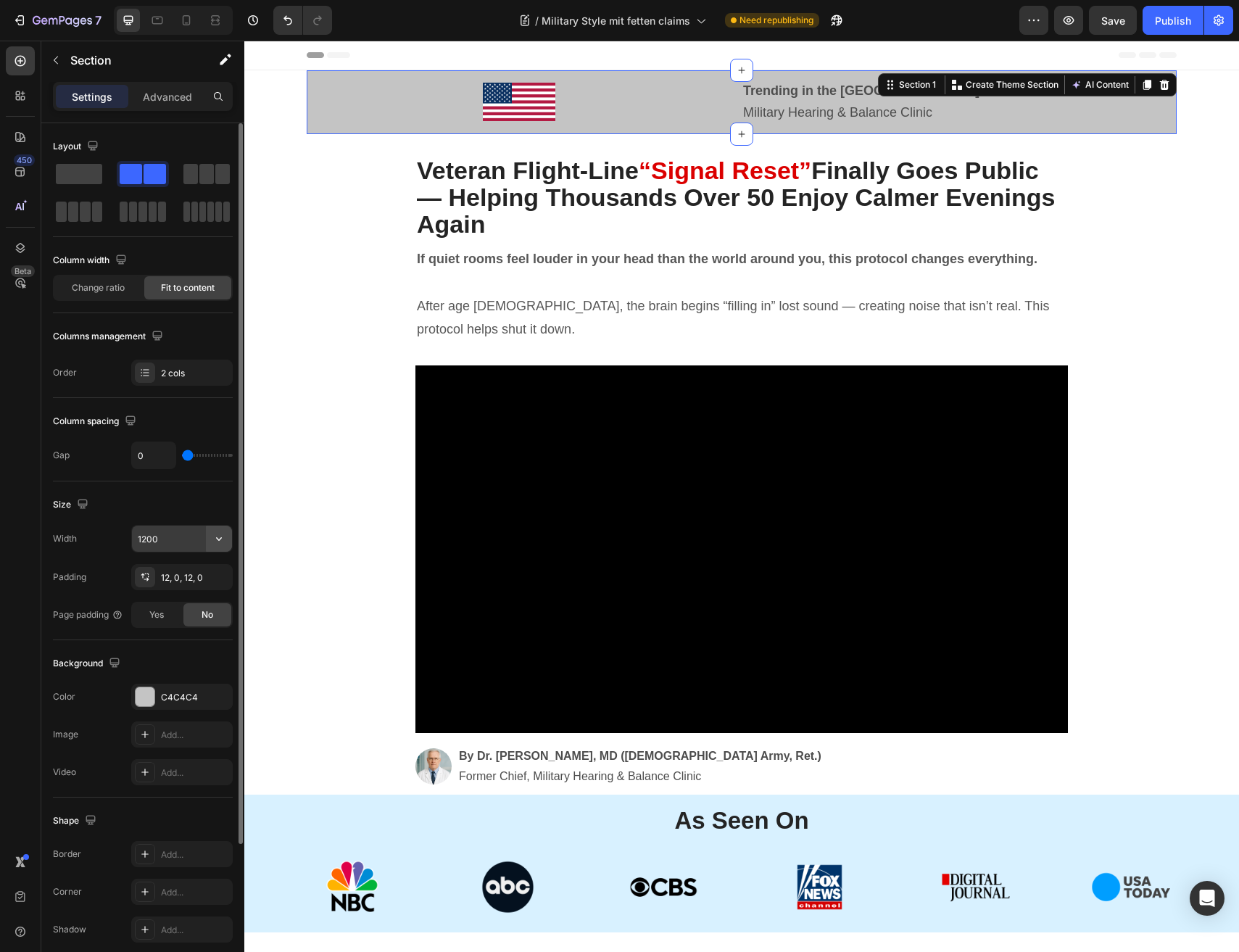
click at [219, 538] on icon "button" at bounding box center [219, 539] width 15 height 15
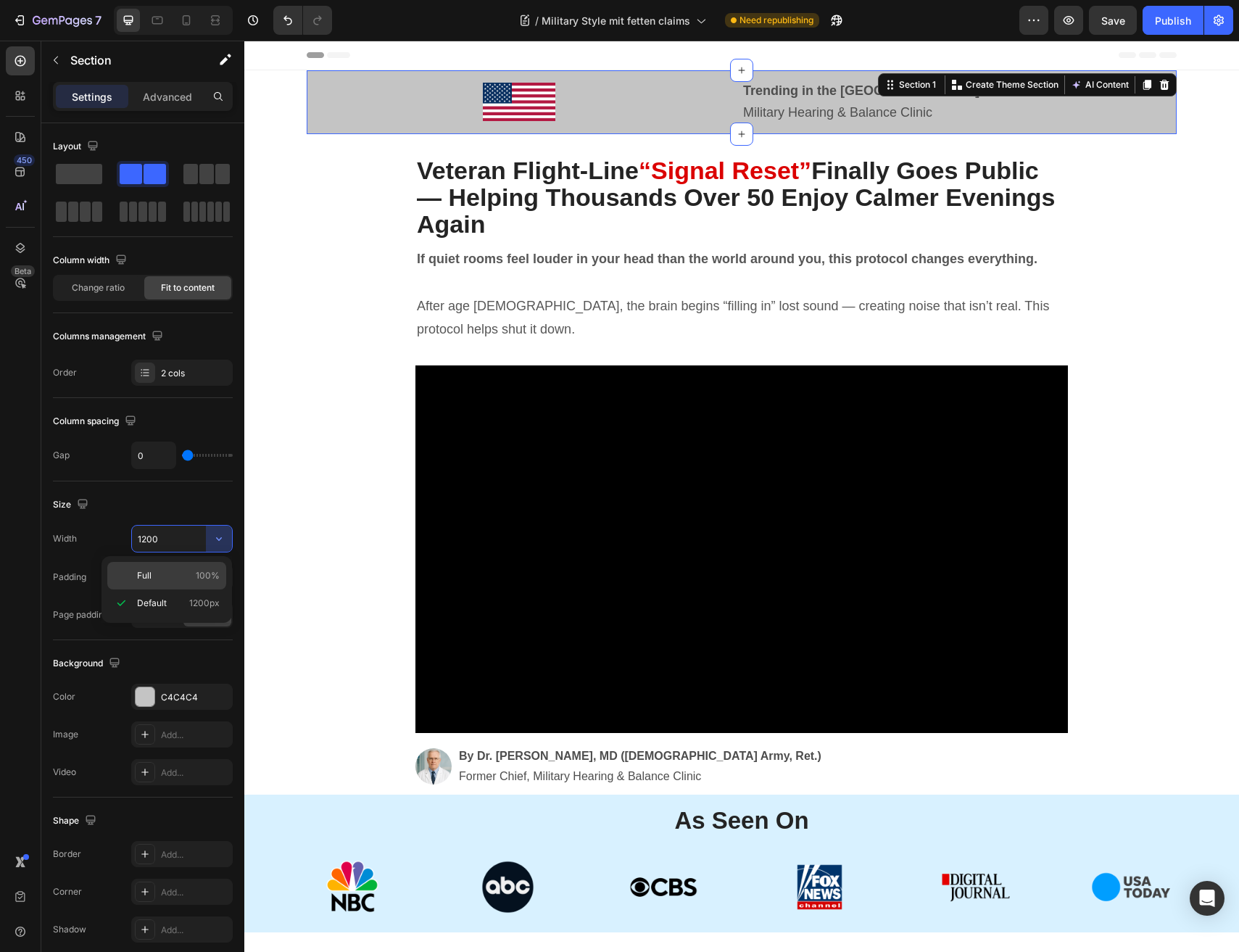
click at [181, 566] on div "Full 100%" at bounding box center [167, 575] width 119 height 27
type input "100%"
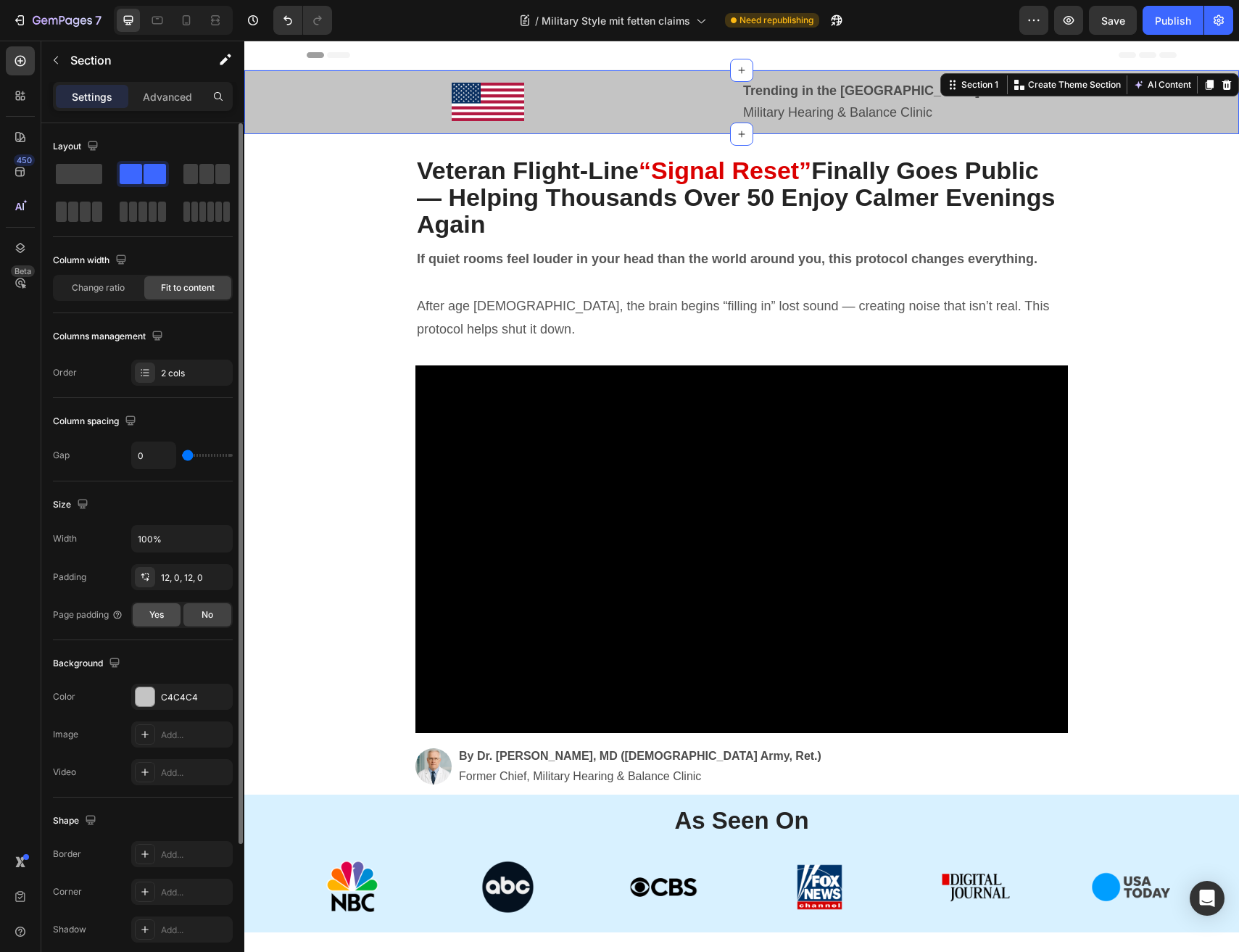
click at [156, 609] on span "Yes" at bounding box center [156, 614] width 15 height 13
click at [209, 612] on span "No" at bounding box center [207, 614] width 12 height 13
click at [183, 281] on span "Fit to content" at bounding box center [188, 285] width 54 height 13
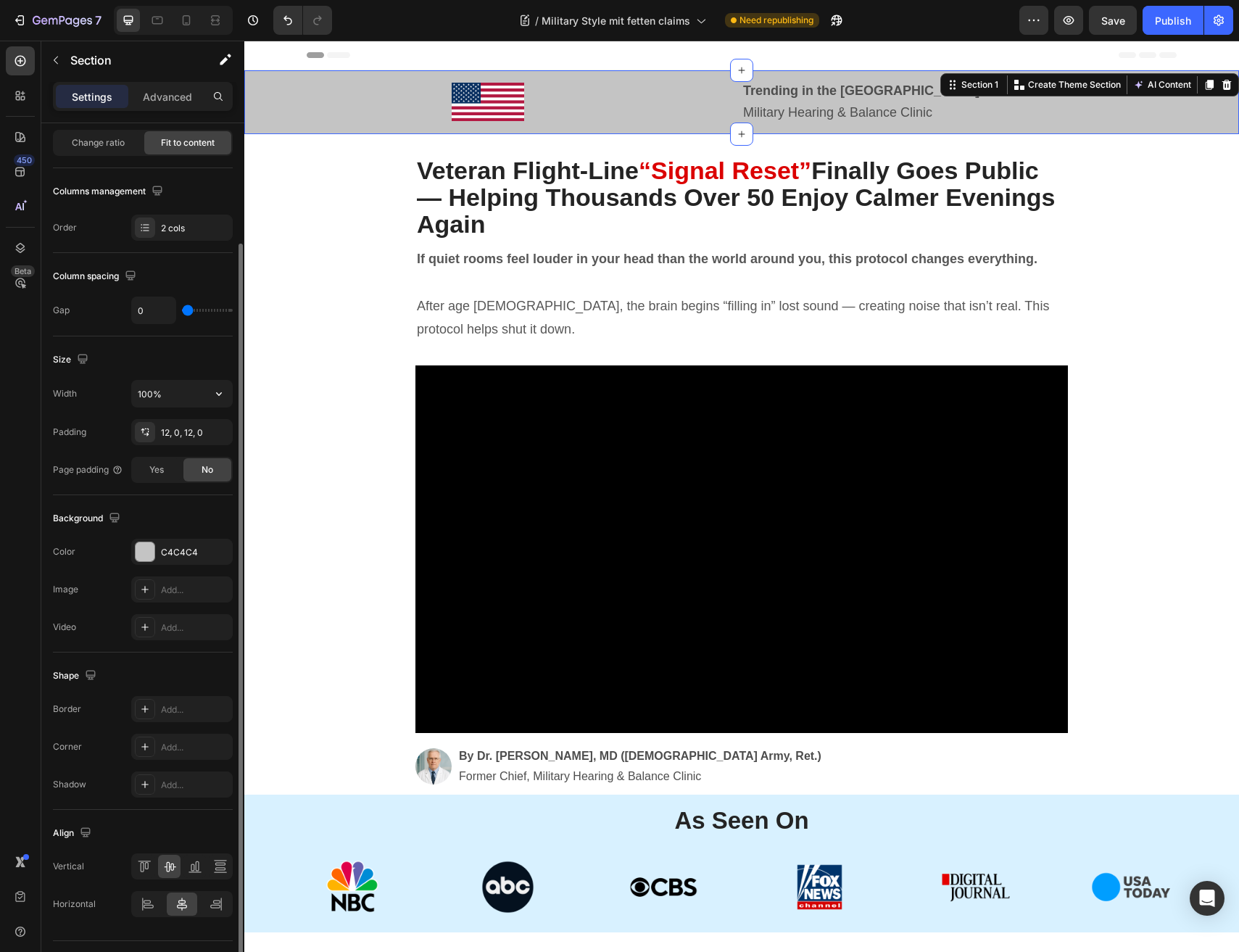
scroll to position [180, 0]
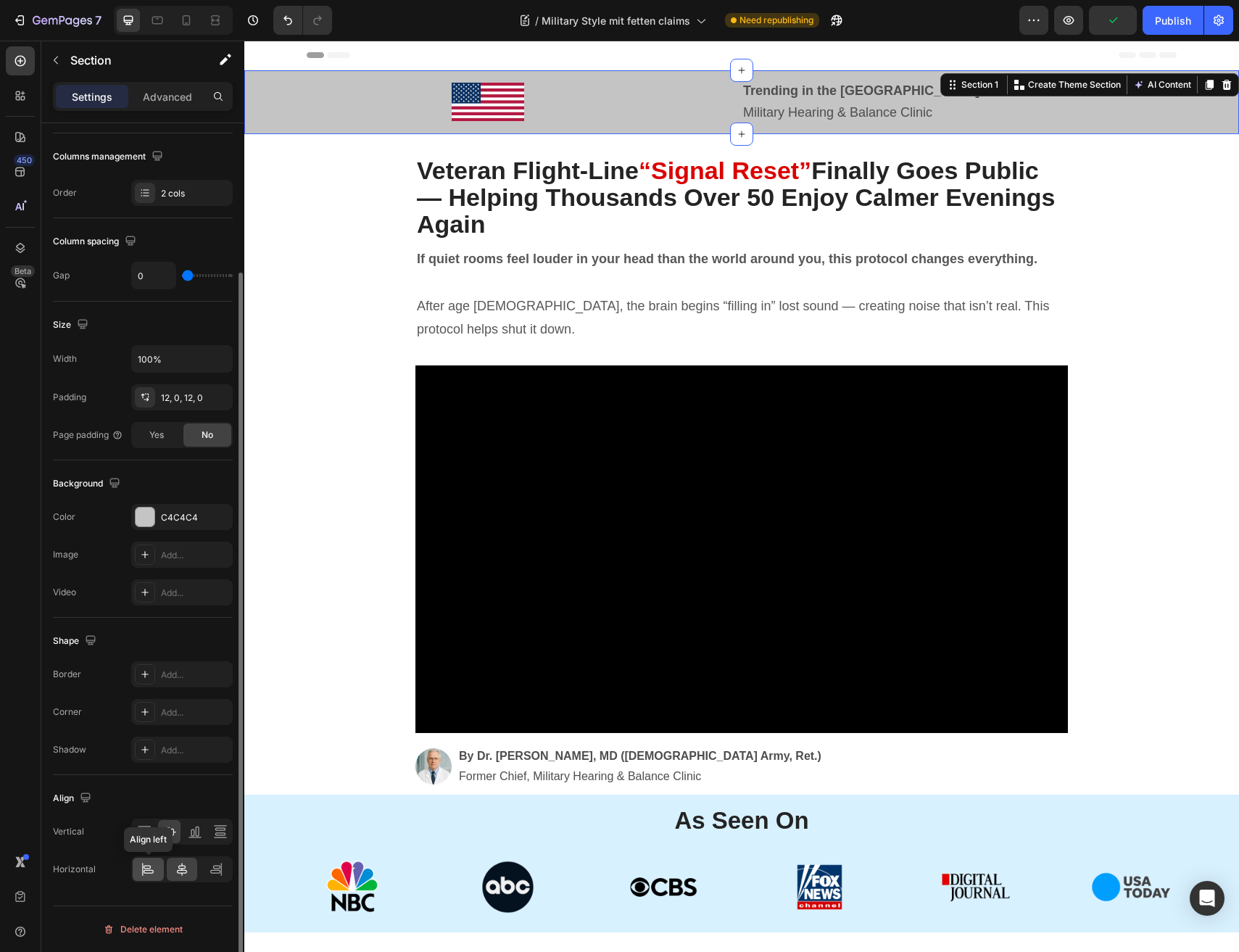
click at [135, 869] on div at bounding box center [148, 869] width 31 height 23
click at [213, 825] on icon at bounding box center [220, 831] width 15 height 15
click at [176, 828] on icon at bounding box center [170, 831] width 15 height 15
click at [219, 869] on icon at bounding box center [216, 869] width 15 height 15
click at [174, 866] on div at bounding box center [182, 869] width 31 height 23
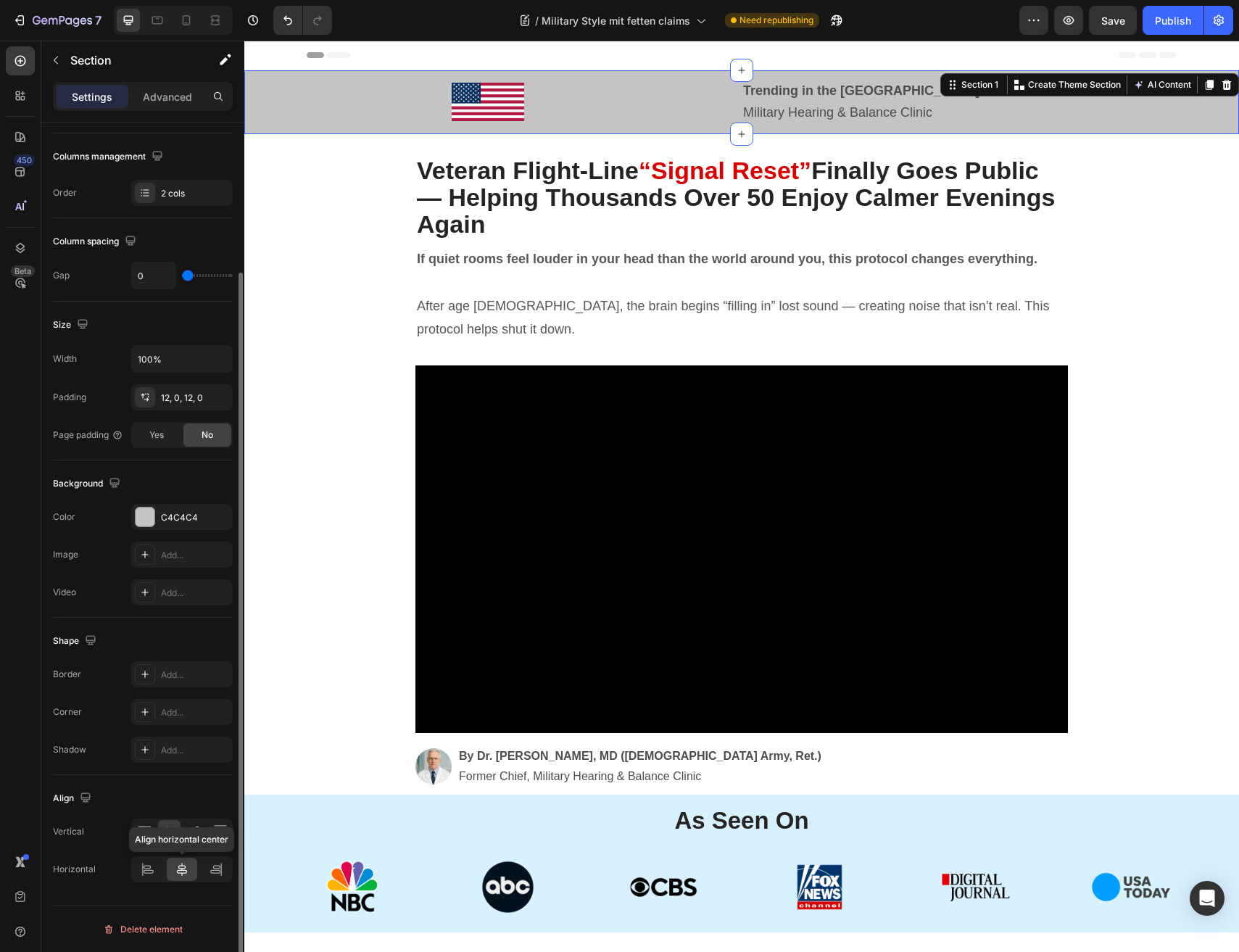
click at [184, 871] on icon at bounding box center [181, 869] width 15 height 15
click at [446, 122] on div "Image Row" at bounding box center [493, 103] width 497 height 47
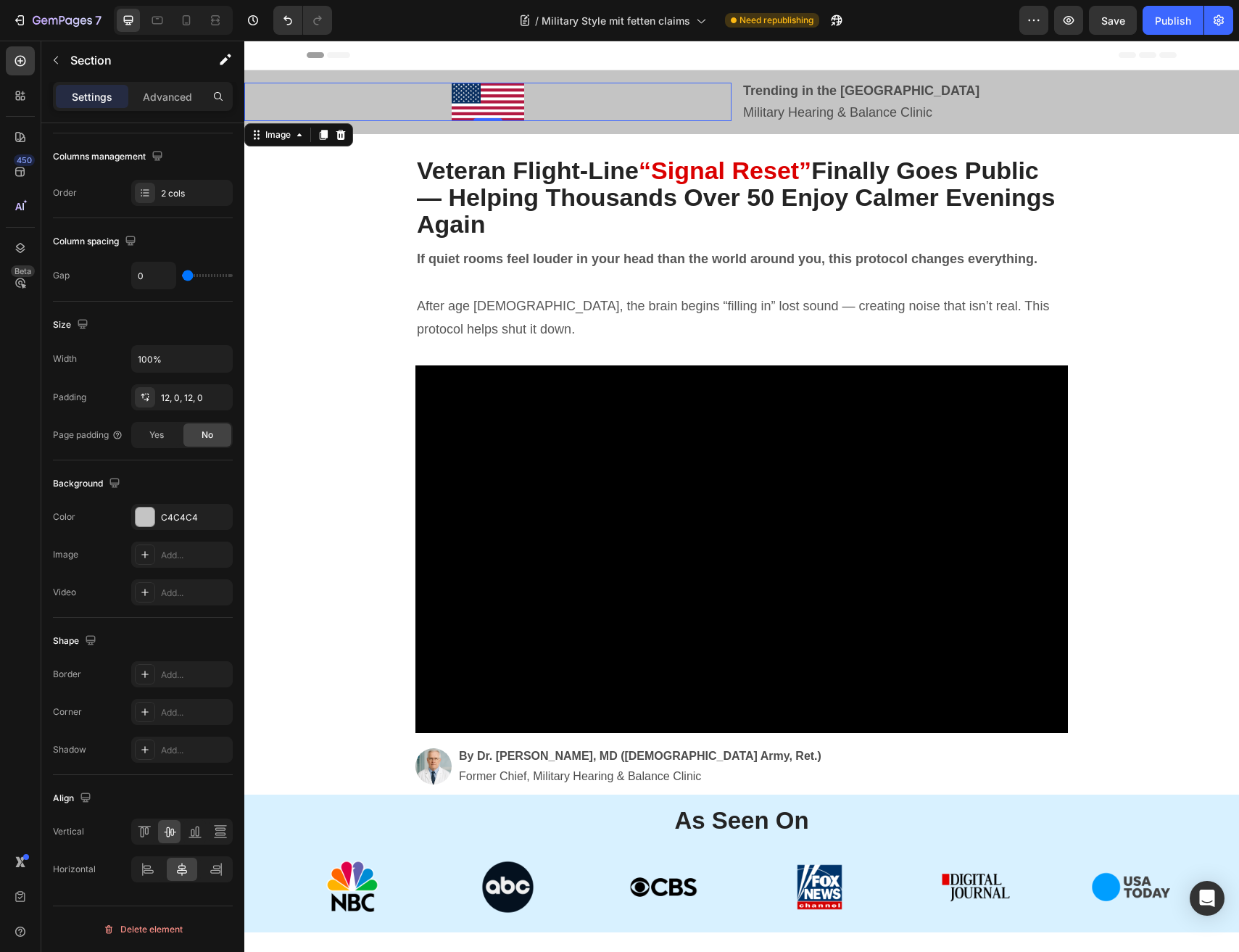
click at [563, 106] on div at bounding box center [488, 101] width 487 height 38
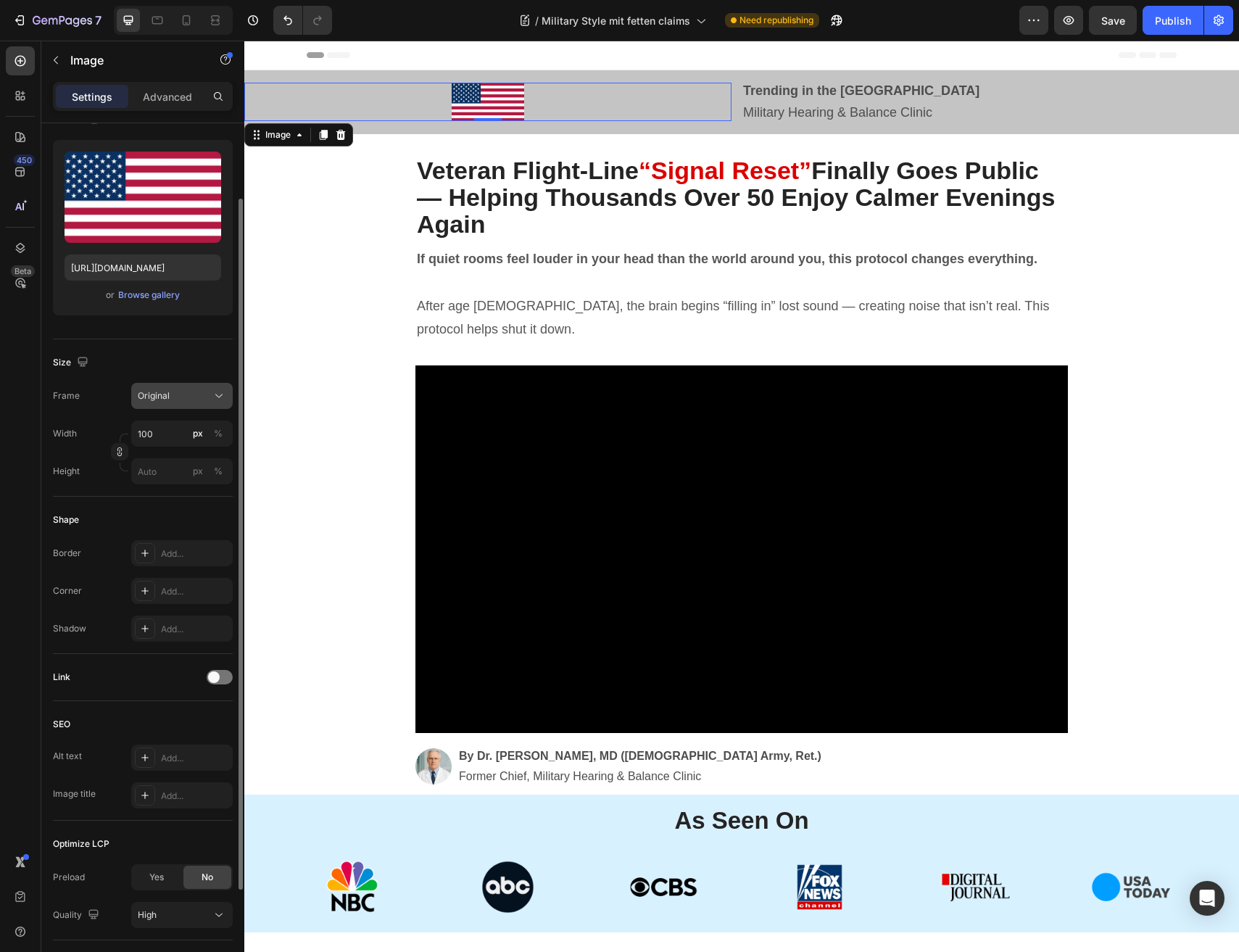
scroll to position [0, 0]
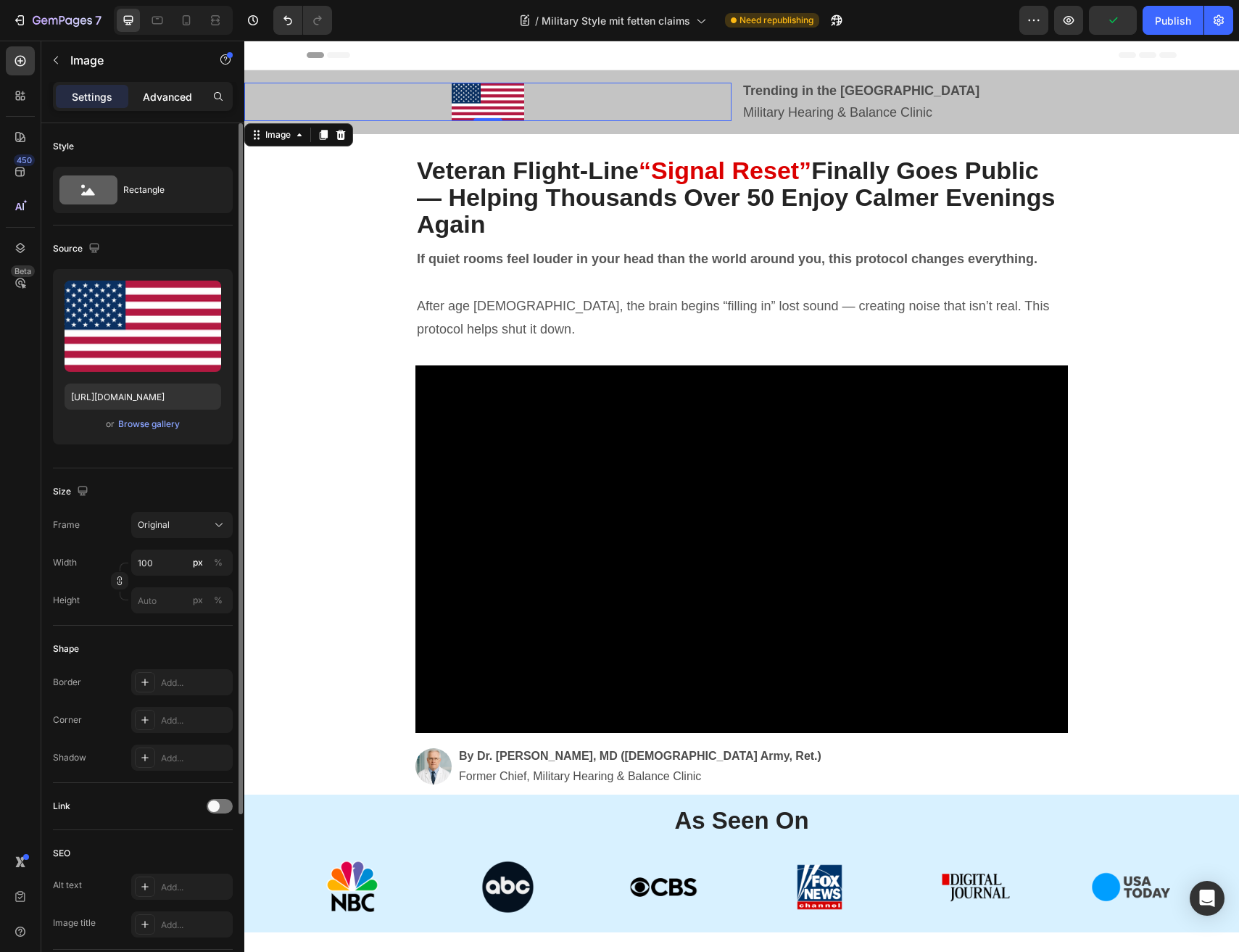
click at [181, 103] on p "Advanced" at bounding box center [167, 97] width 49 height 16
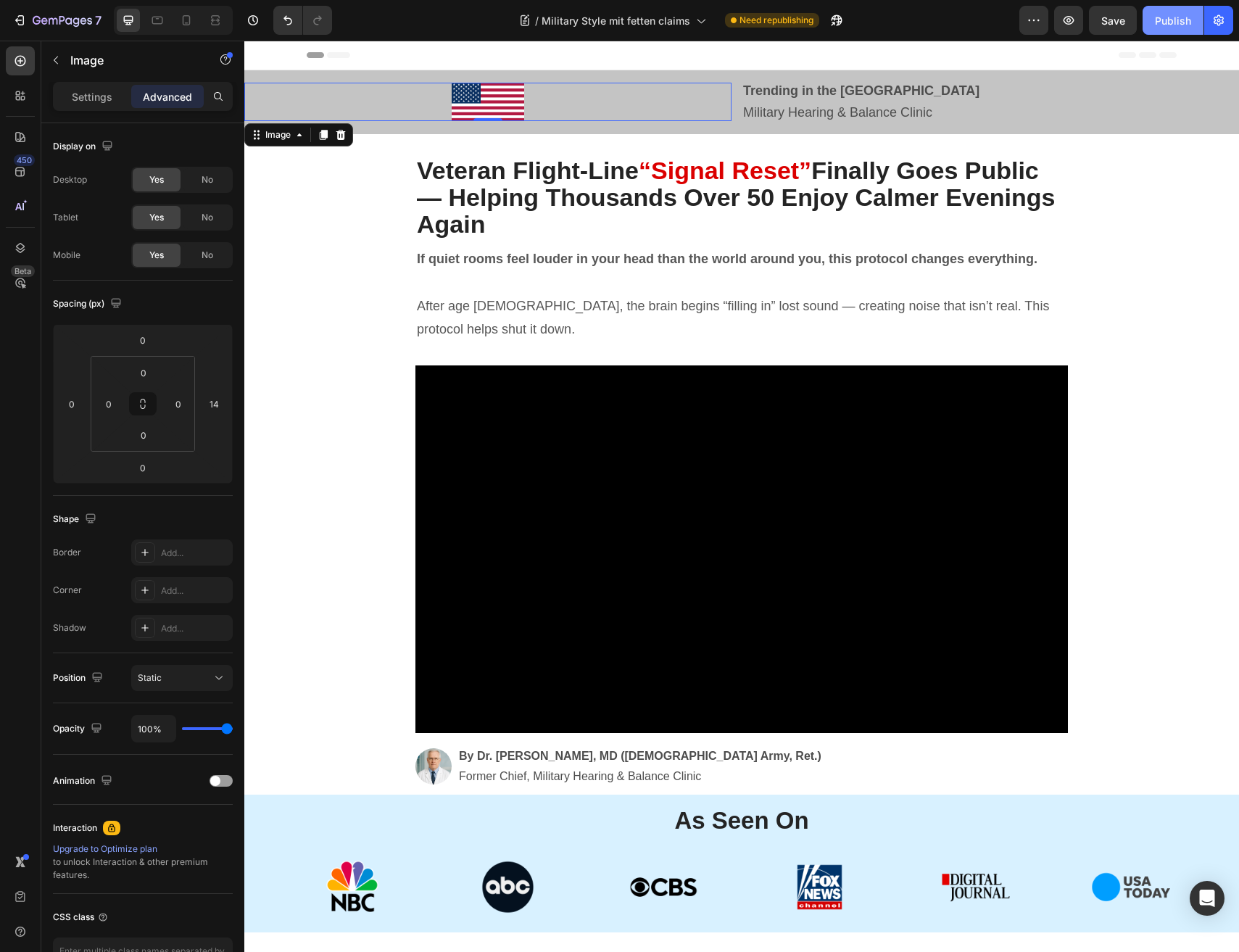
click at [1181, 16] on div "Publish" at bounding box center [1173, 21] width 37 height 16
click at [190, 23] on icon at bounding box center [186, 20] width 15 height 15
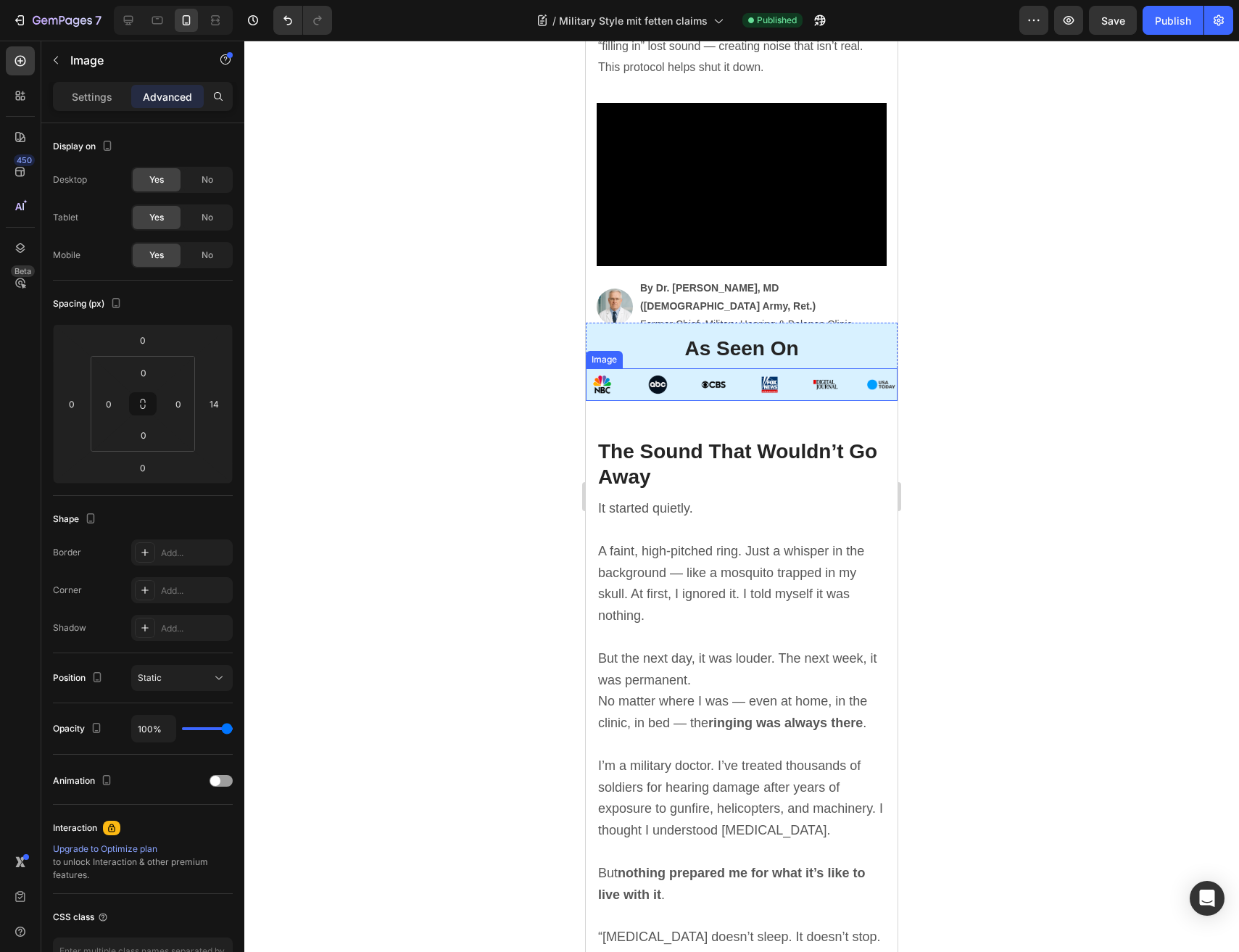
scroll to position [342, 0]
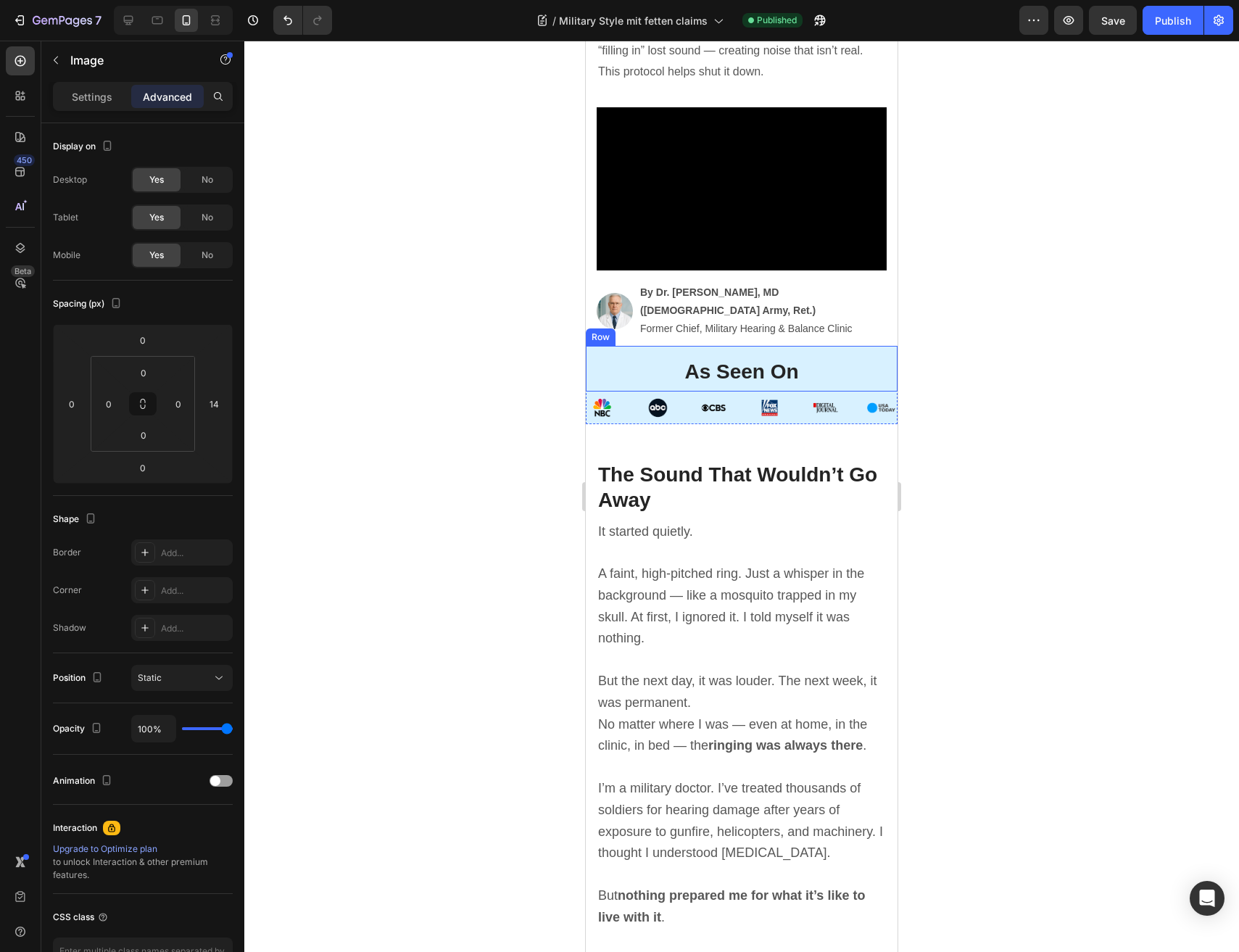
click at [715, 346] on div "As Seen On Heading Row" at bounding box center [741, 368] width 311 height 46
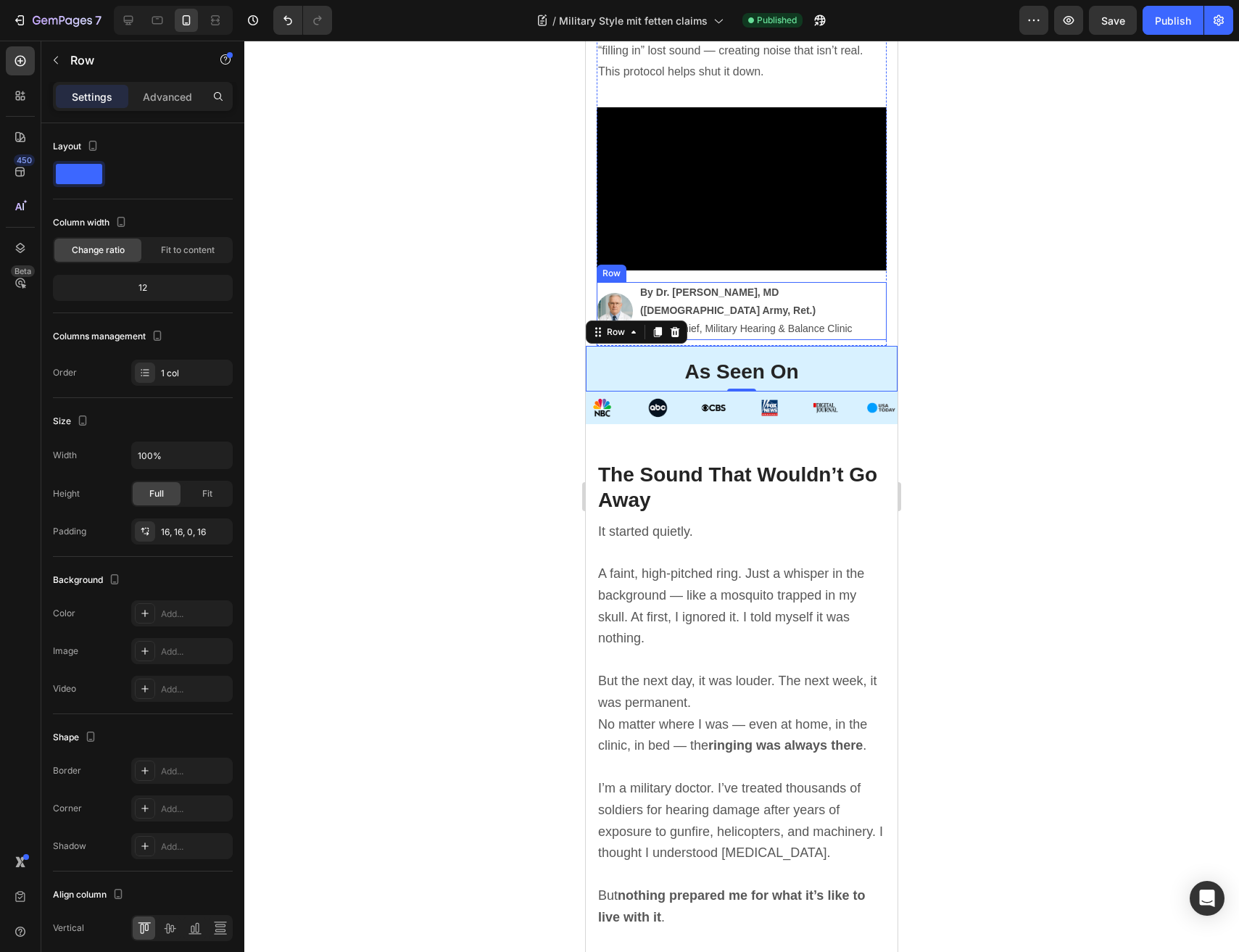
click at [874, 315] on div "Image By Dr. Robert Carter, MD (U.S. Army, Ret.) Former Chief, Military Hearing…" at bounding box center [741, 311] width 290 height 58
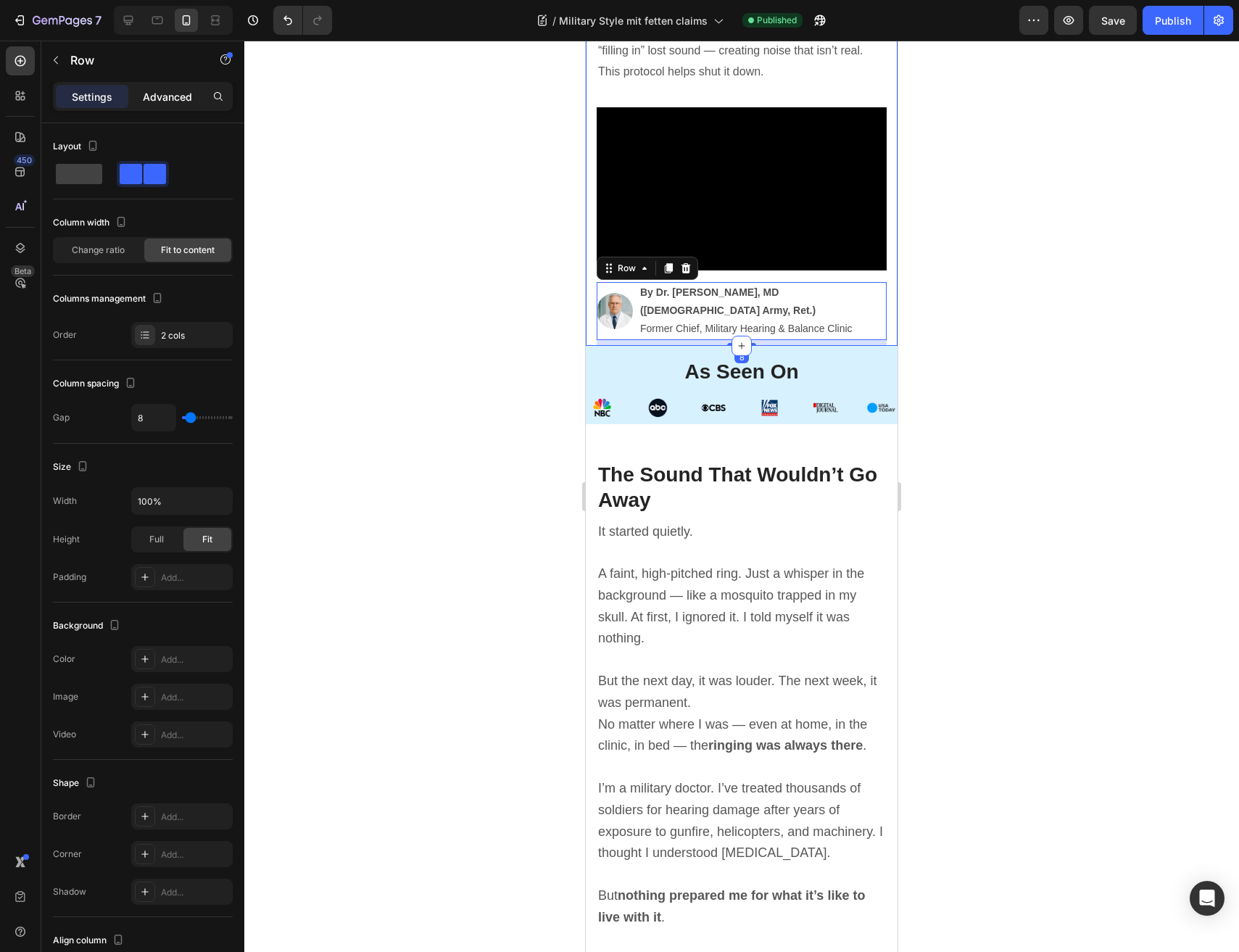
click at [183, 91] on p "Advanced" at bounding box center [167, 97] width 49 height 16
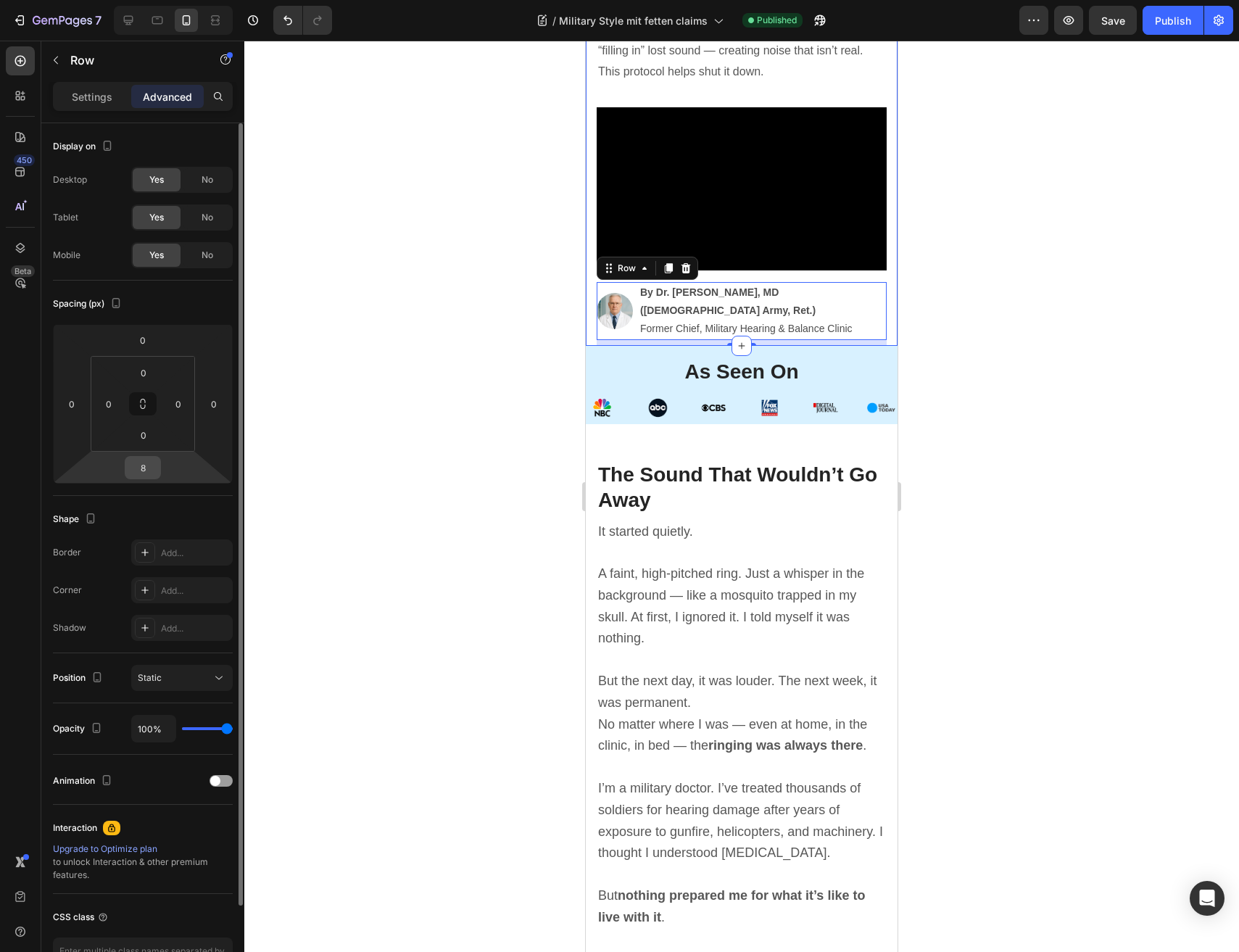
click at [148, 466] on input "8" at bounding box center [142, 468] width 29 height 22
type input "12"
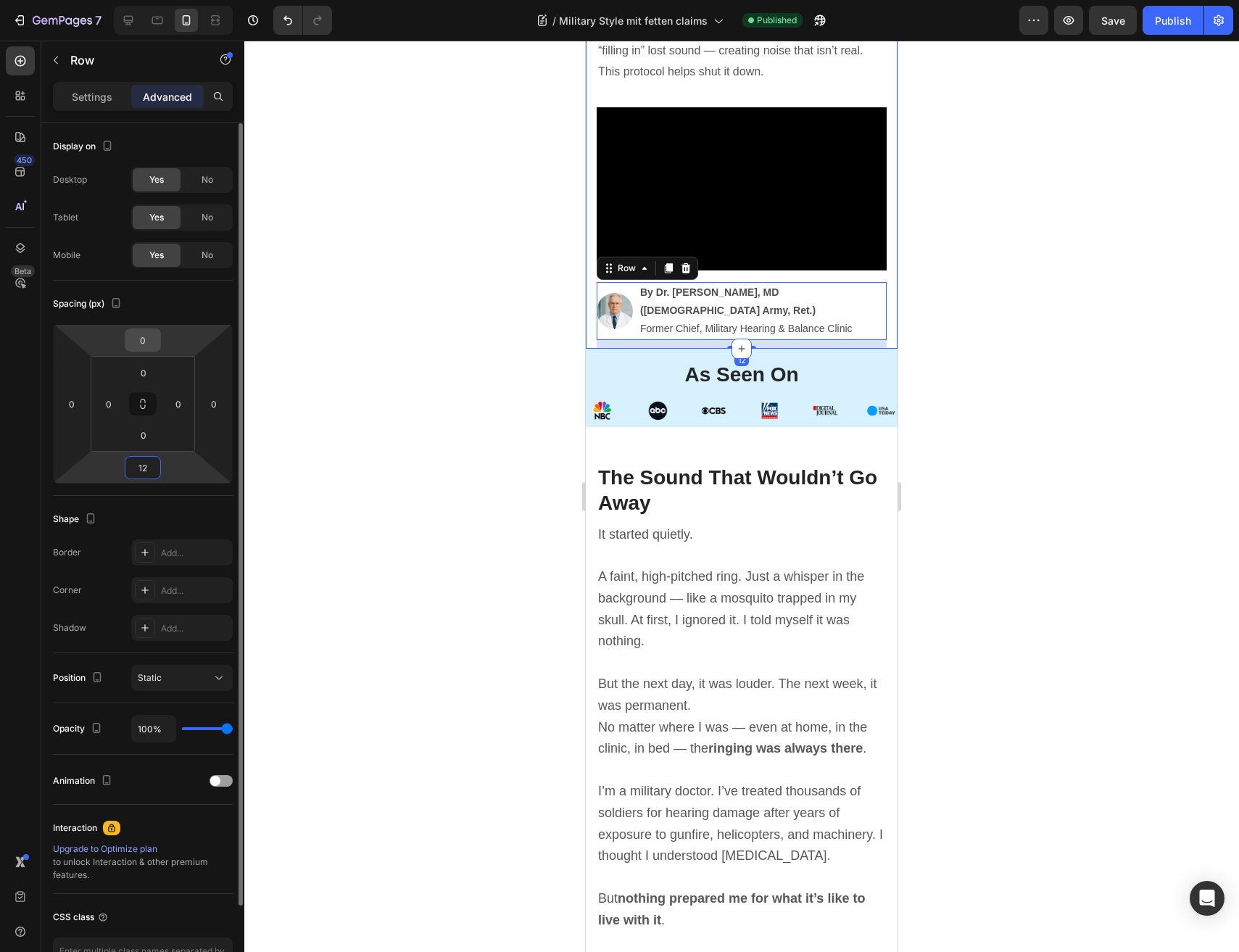
click at [137, 329] on input "0" at bounding box center [142, 340] width 29 height 22
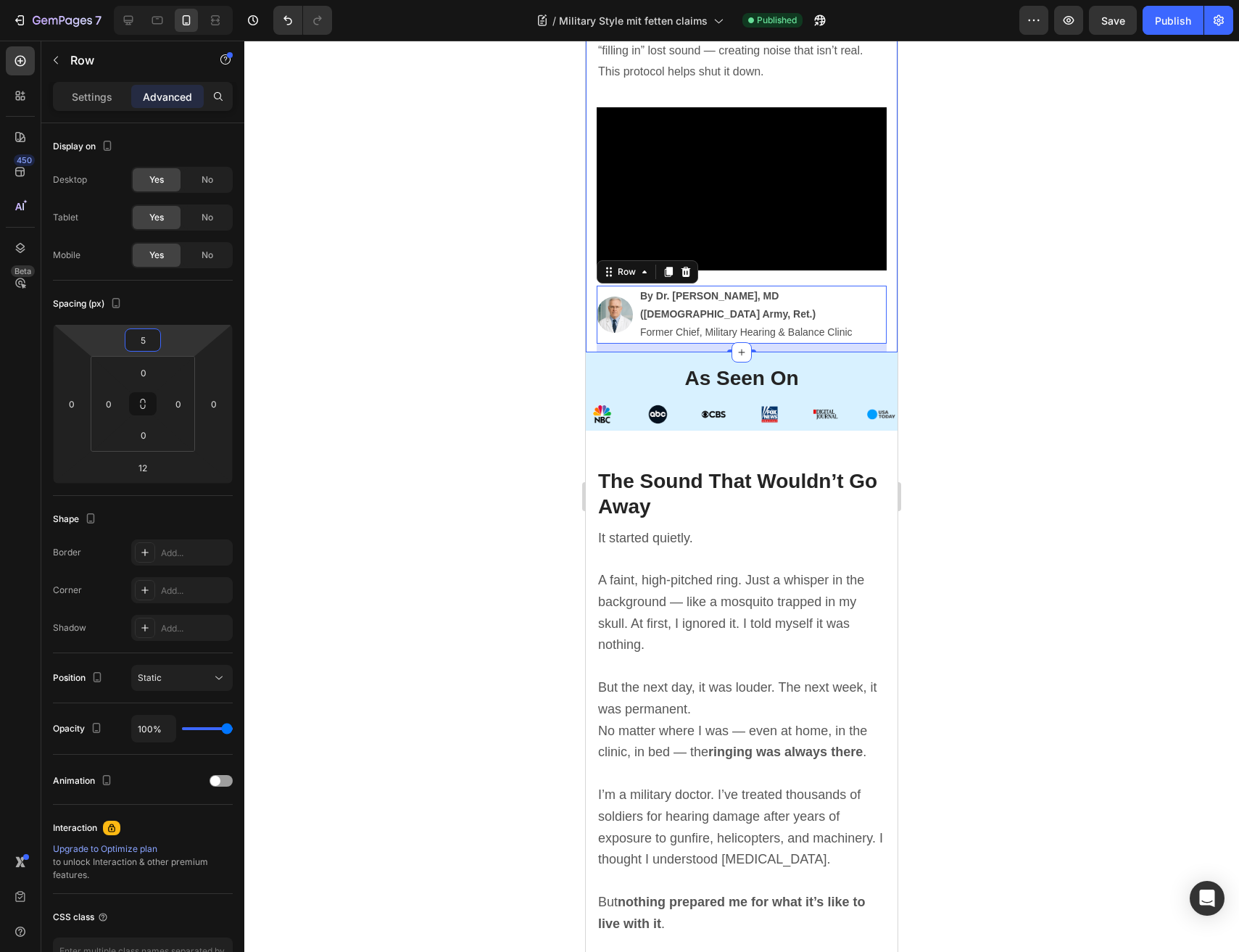
type input "4"
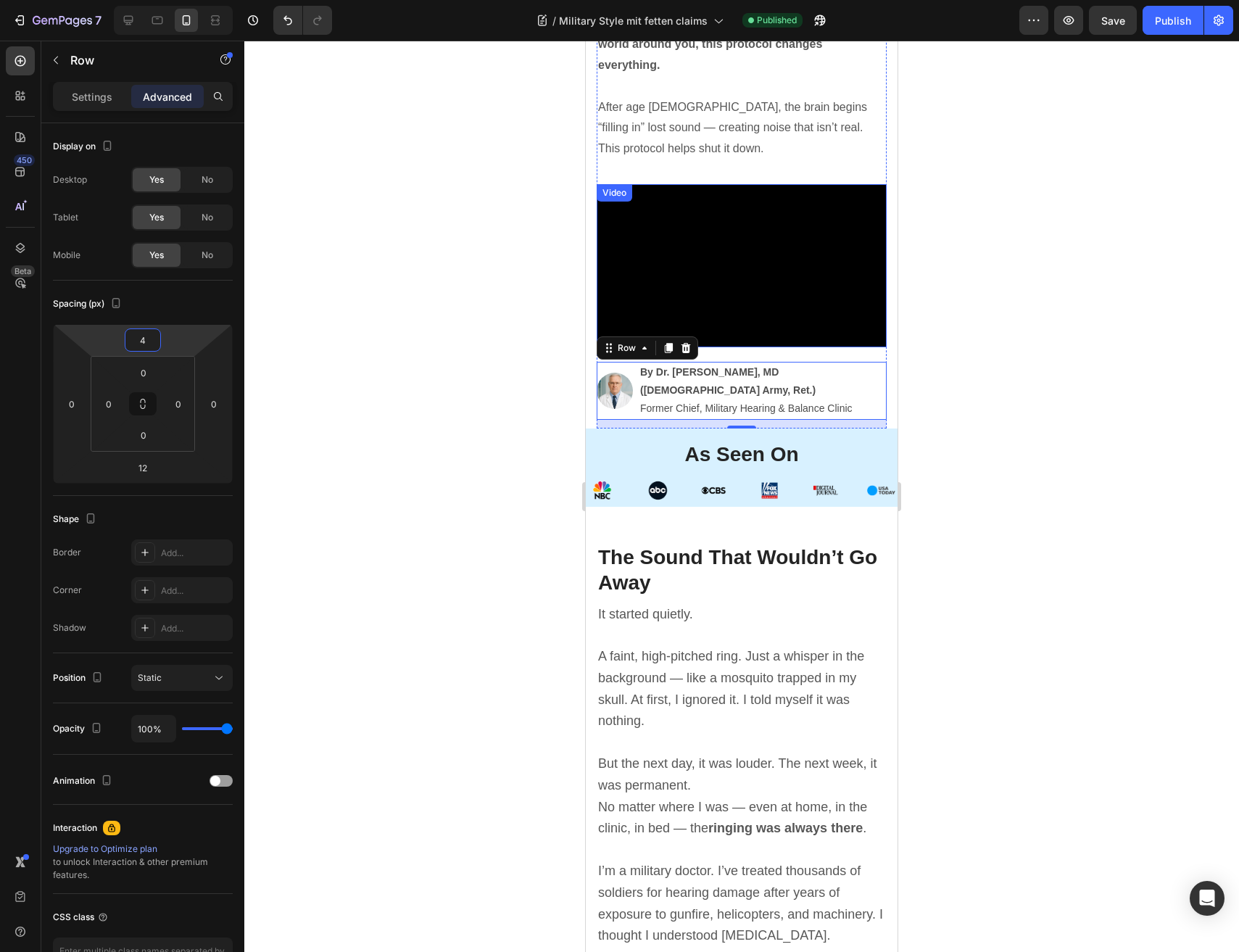
scroll to position [24, 0]
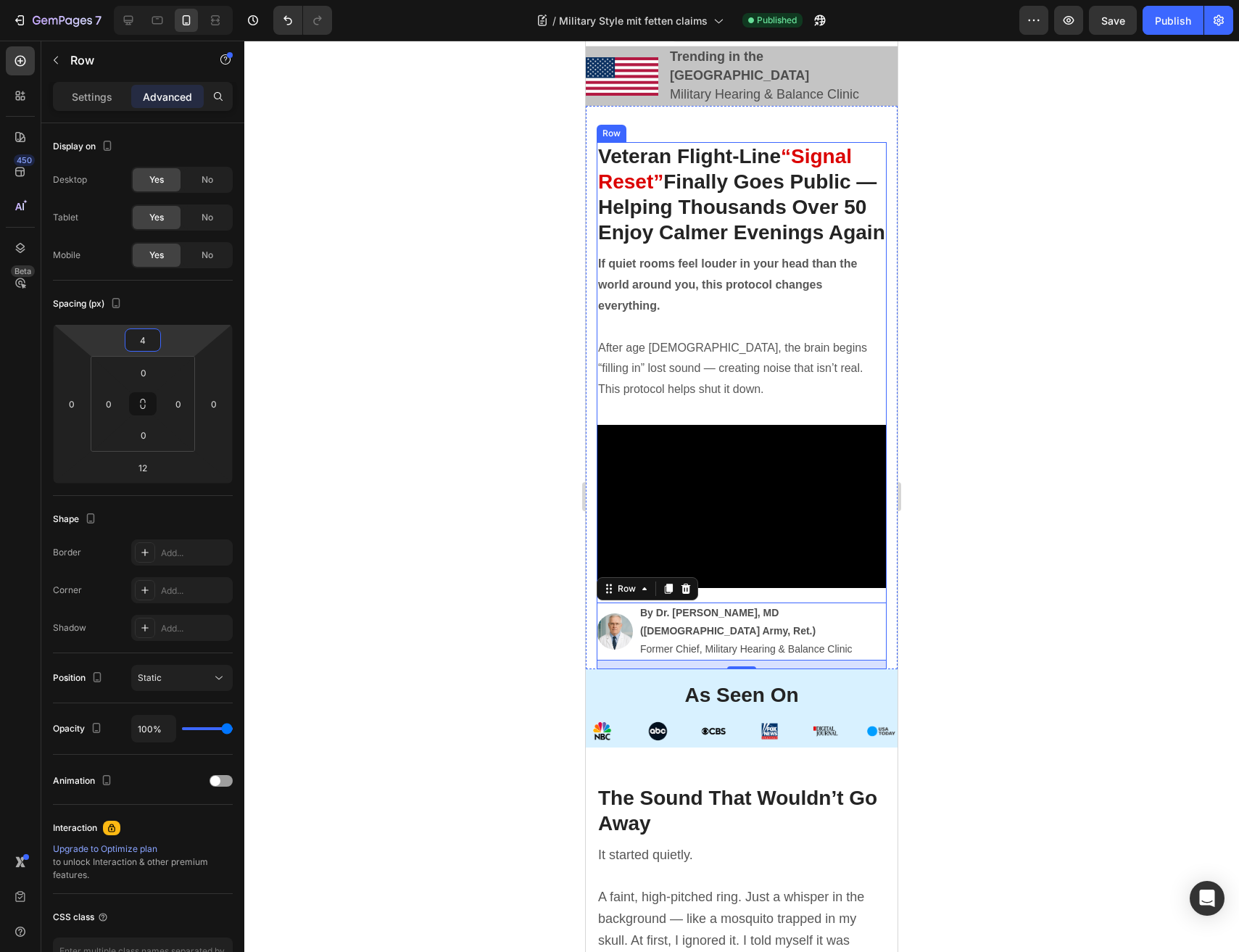
click at [637, 415] on div "Veteran Flight-Line “Signal Reset” Finally Goes Public — Helping Thousands Over…" at bounding box center [741, 406] width 290 height 526
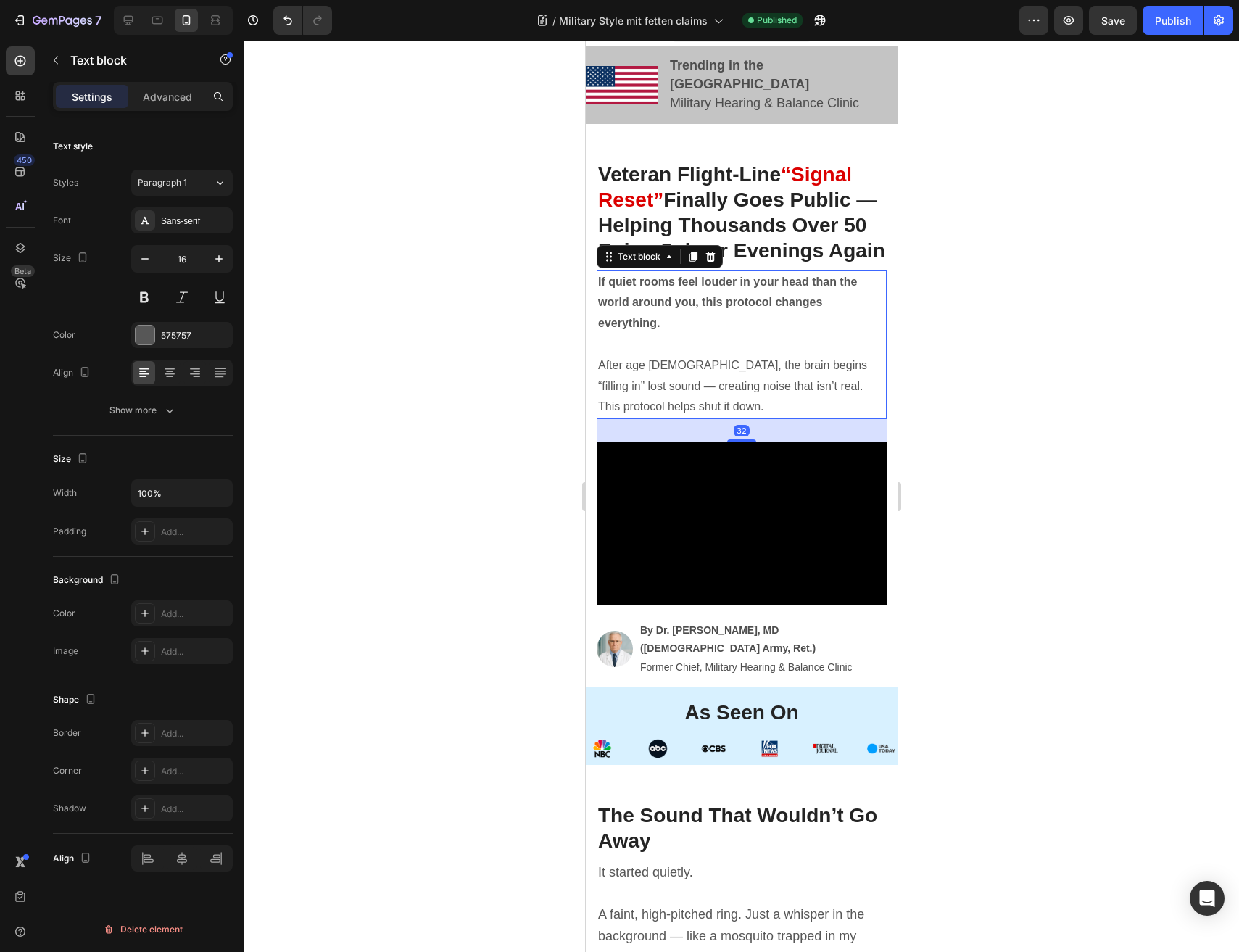
click at [639, 373] on p "After age 55, the brain begins “filling in” lost sound — creating noise that is…" at bounding box center [741, 386] width 287 height 62
click at [177, 97] on p "Advanced" at bounding box center [167, 97] width 49 height 16
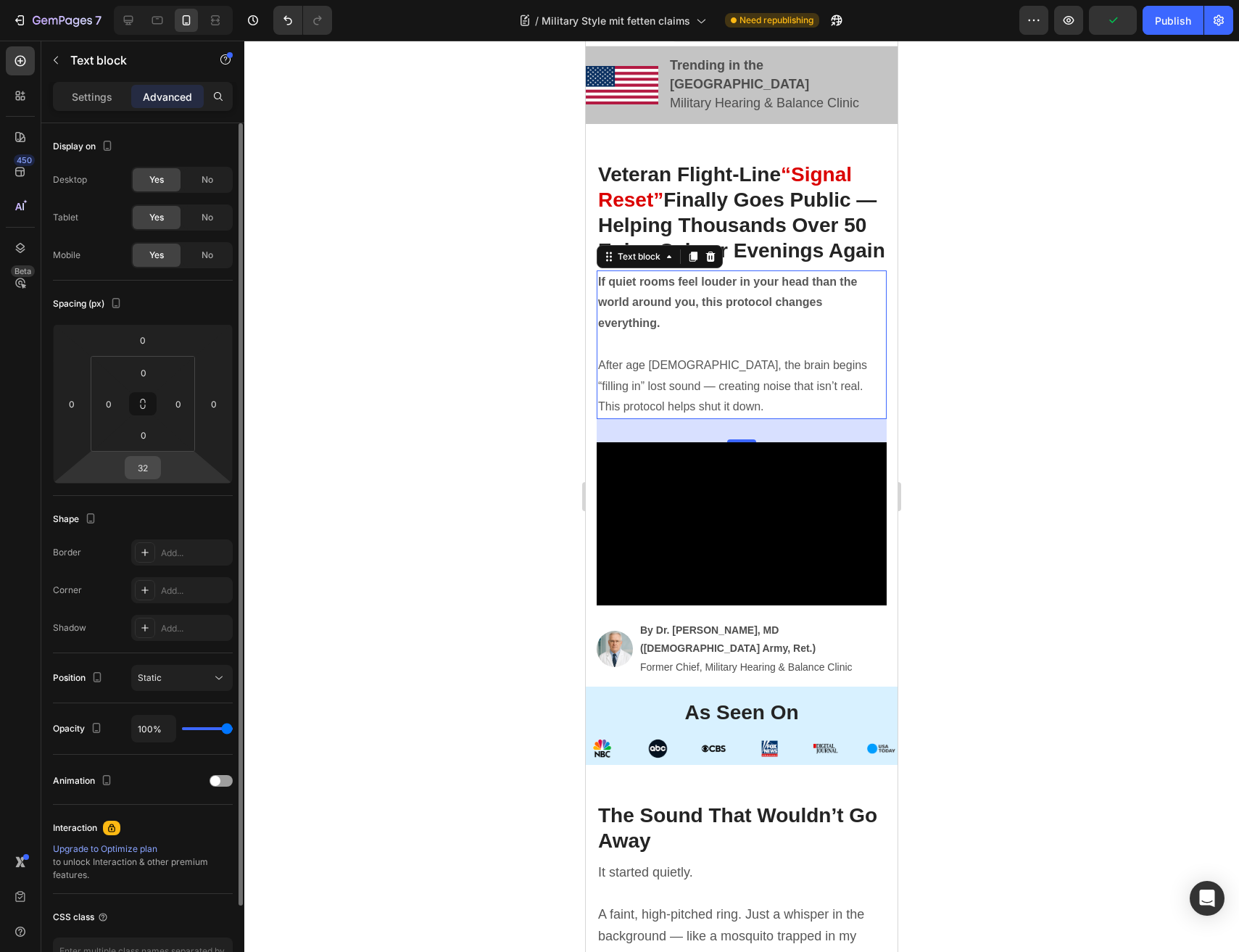
click at [149, 457] on input "32" at bounding box center [142, 468] width 29 height 22
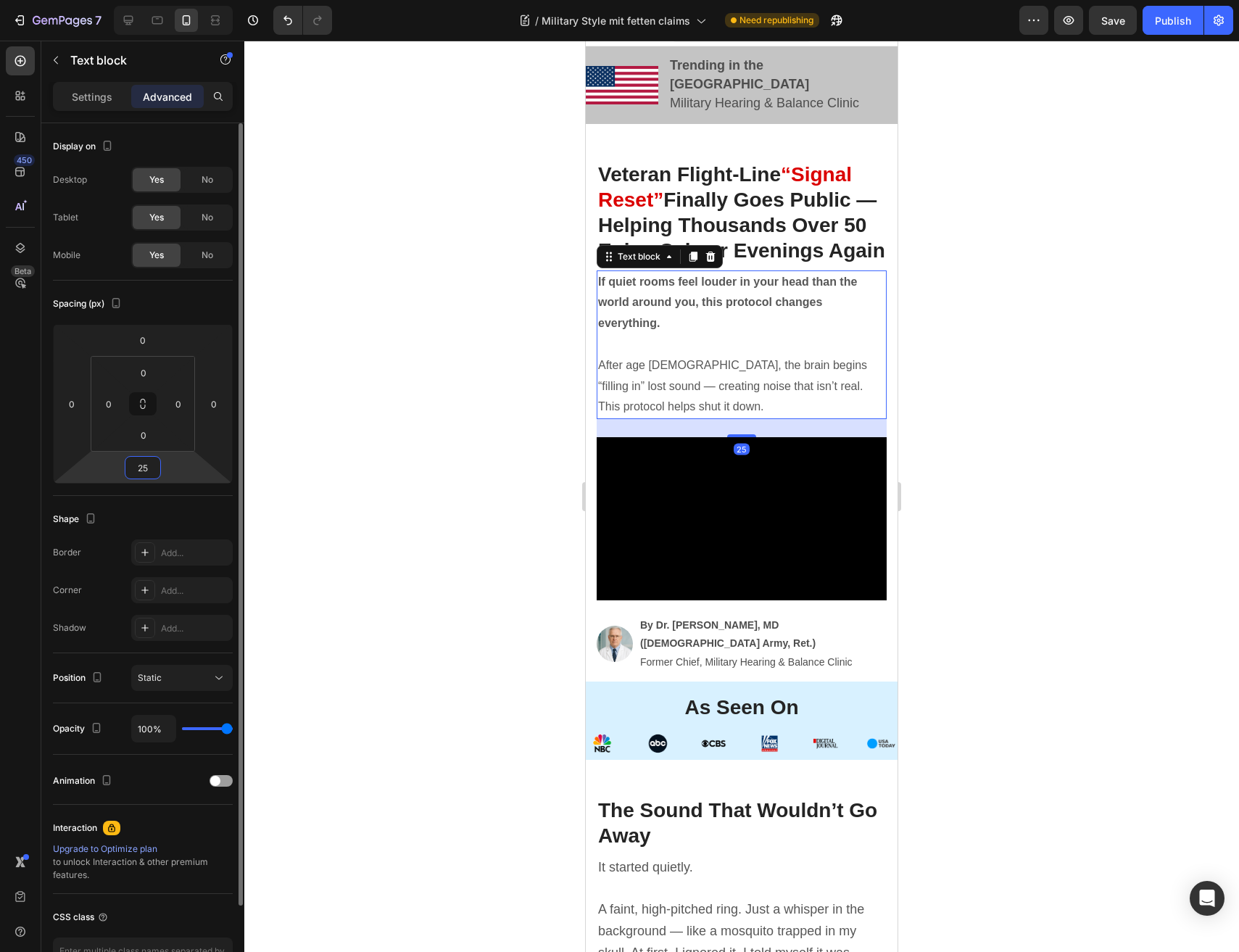
type input "24"
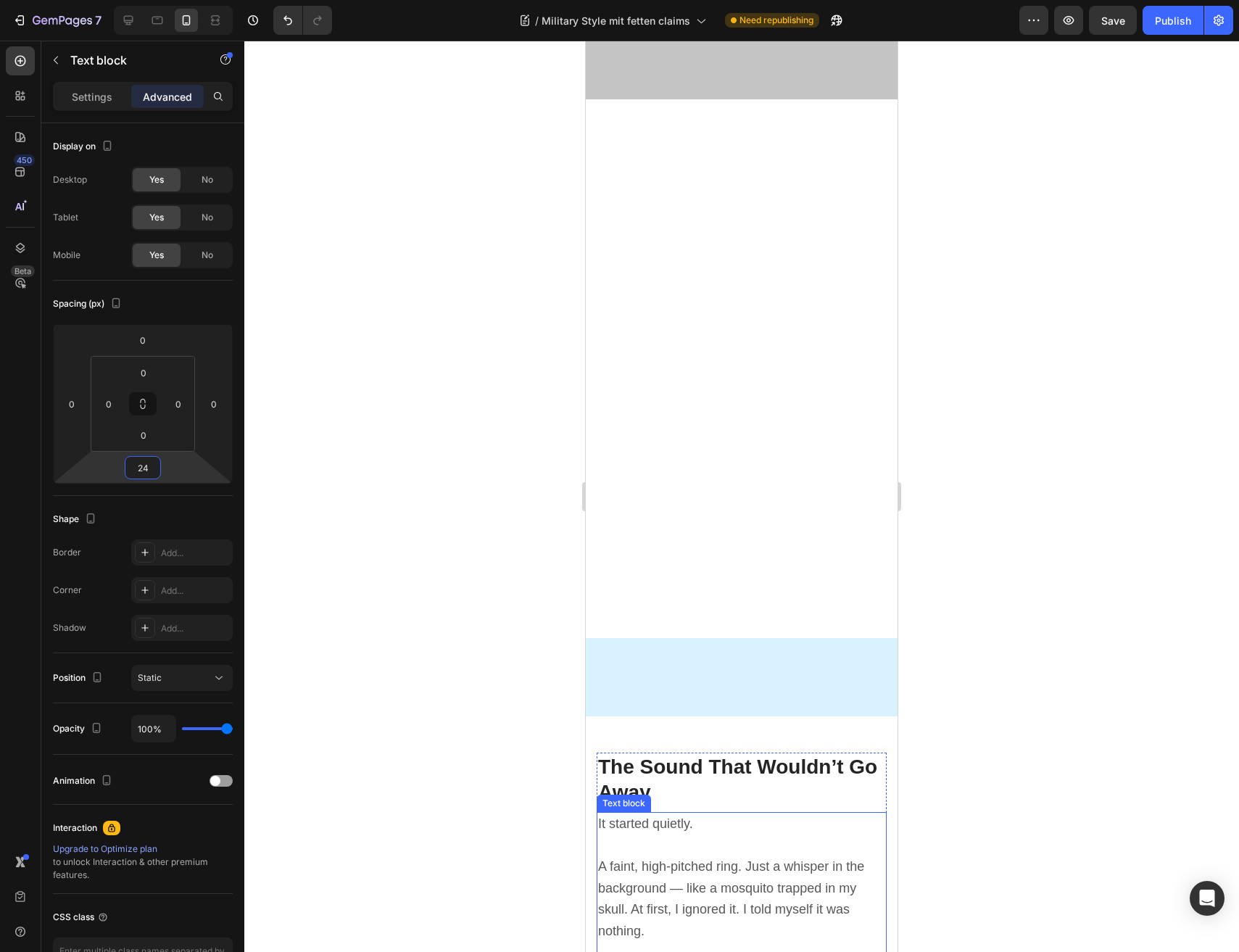
scroll to position [0, 0]
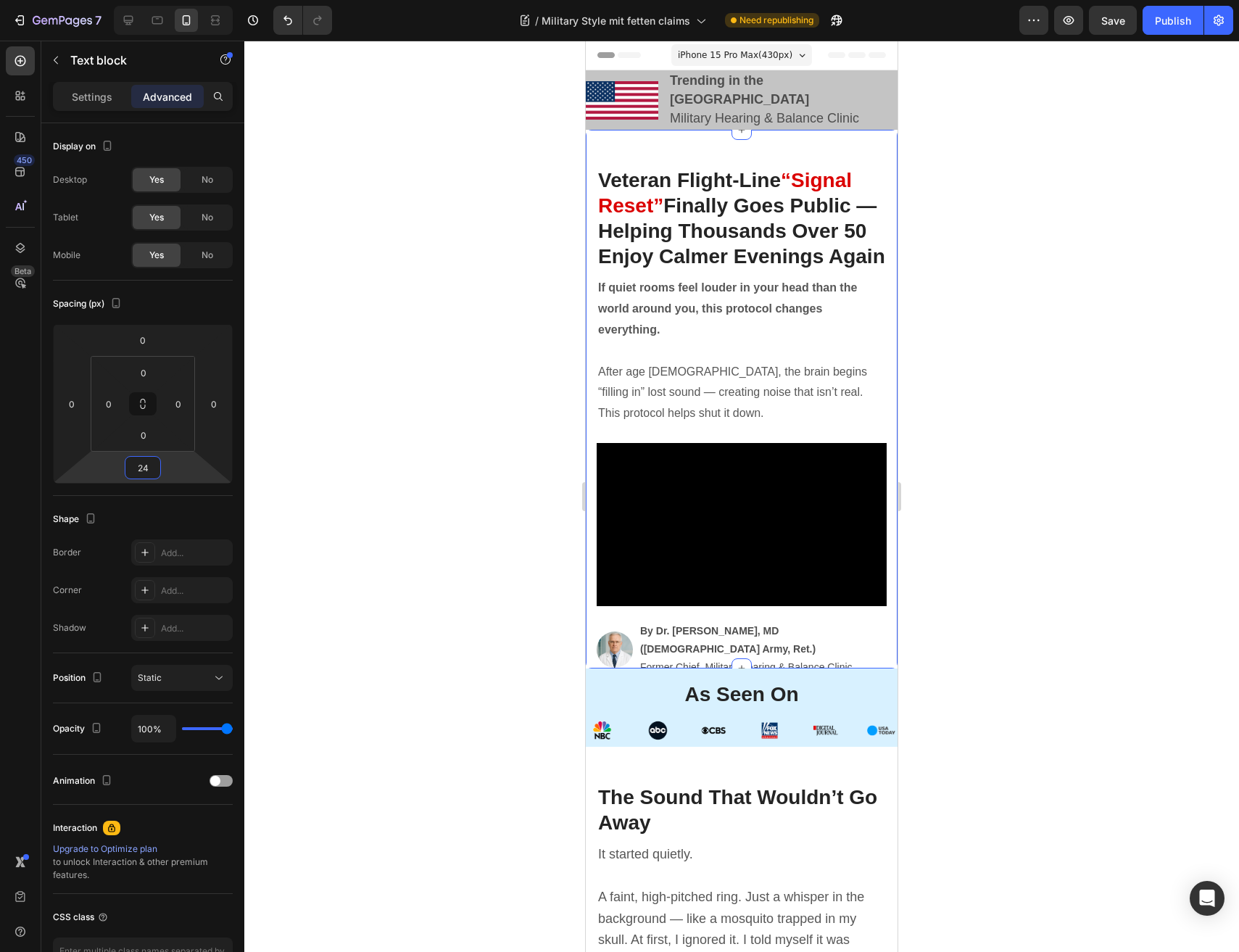
click at [674, 145] on div "Veteran Flight-Line “Signal Reset” Finally Goes Public — Helping Thousands Over…" at bounding box center [741, 399] width 311 height 539
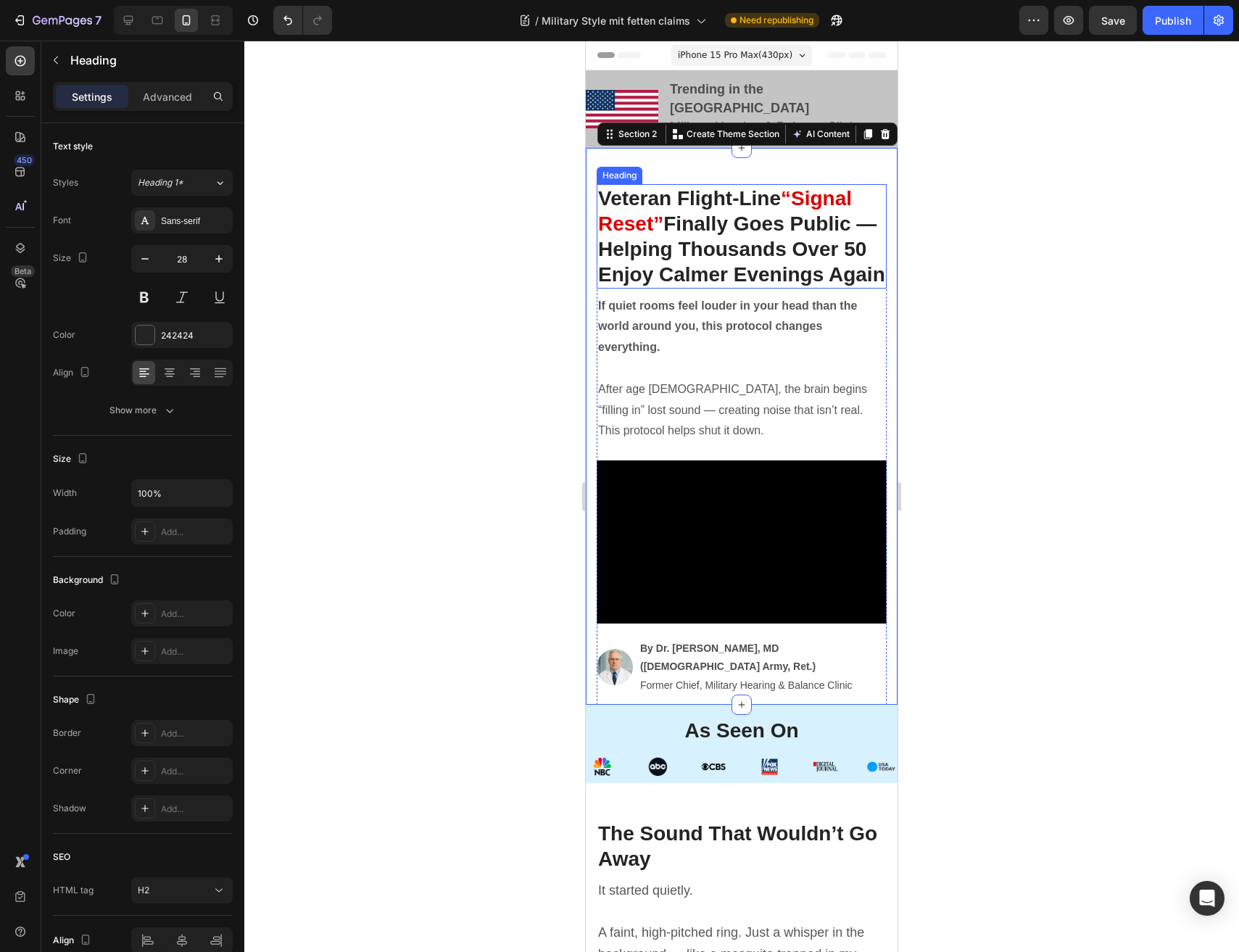
click at [678, 191] on h2 "Veteran Flight-Line “Signal Reset” Finally Goes Public — Helping Thousands Over…" at bounding box center [741, 237] width 290 height 104
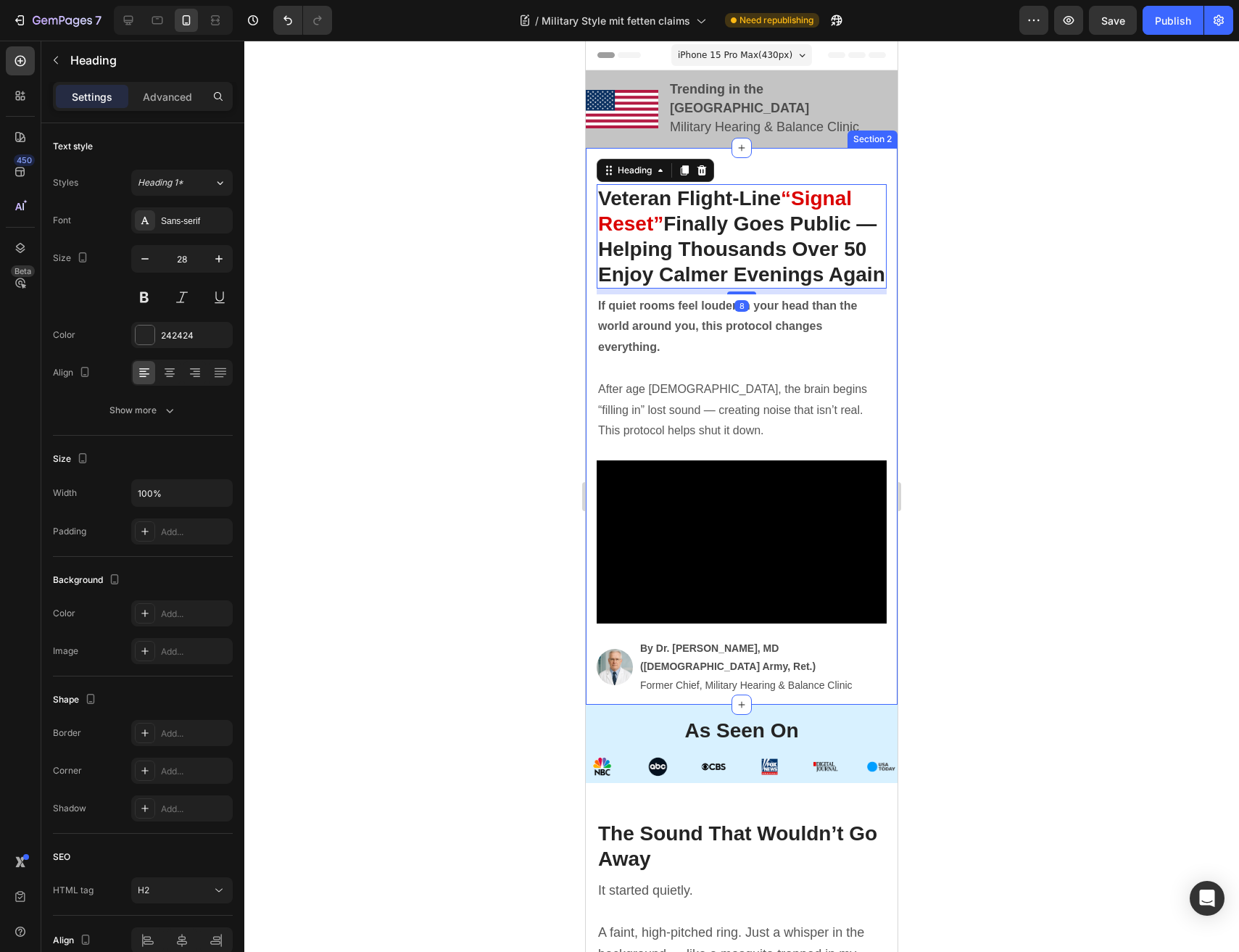
click at [587, 187] on div "Veteran Flight-Line “Signal Reset” Finally Goes Public — Helping Thousands Over…" at bounding box center [741, 426] width 311 height 557
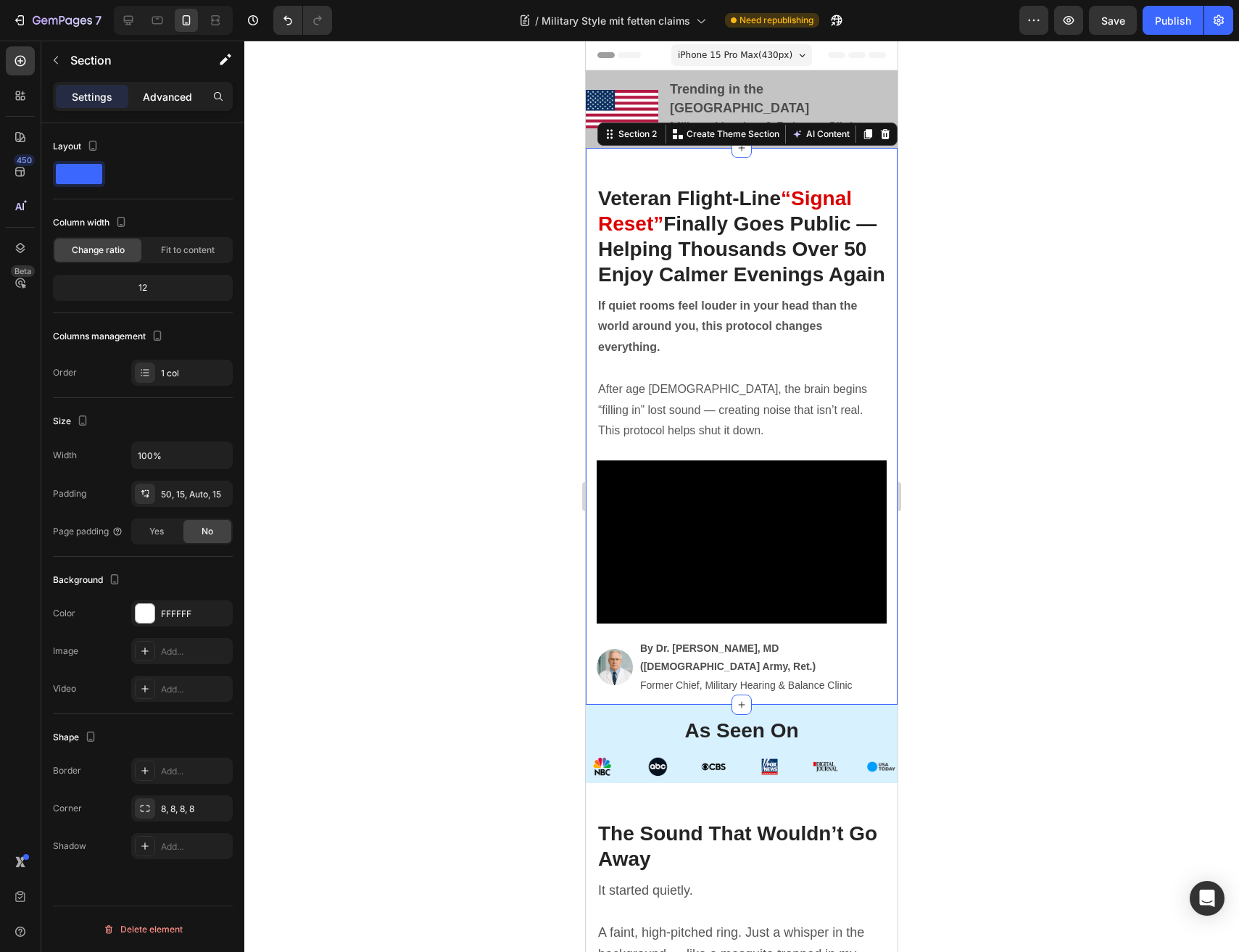
click at [157, 86] on div "Advanced" at bounding box center [167, 97] width 72 height 23
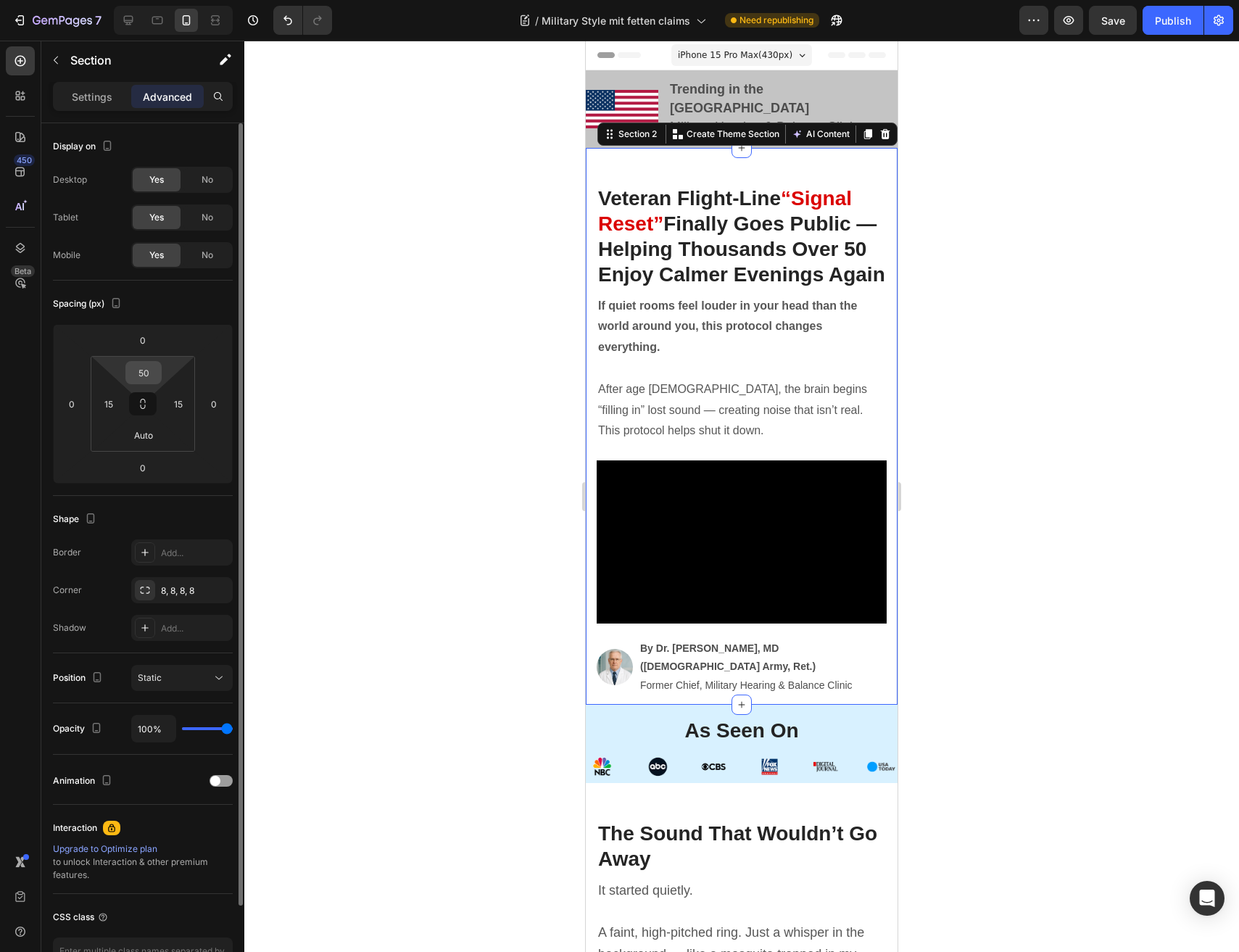
click at [148, 376] on input "50" at bounding box center [143, 373] width 29 height 22
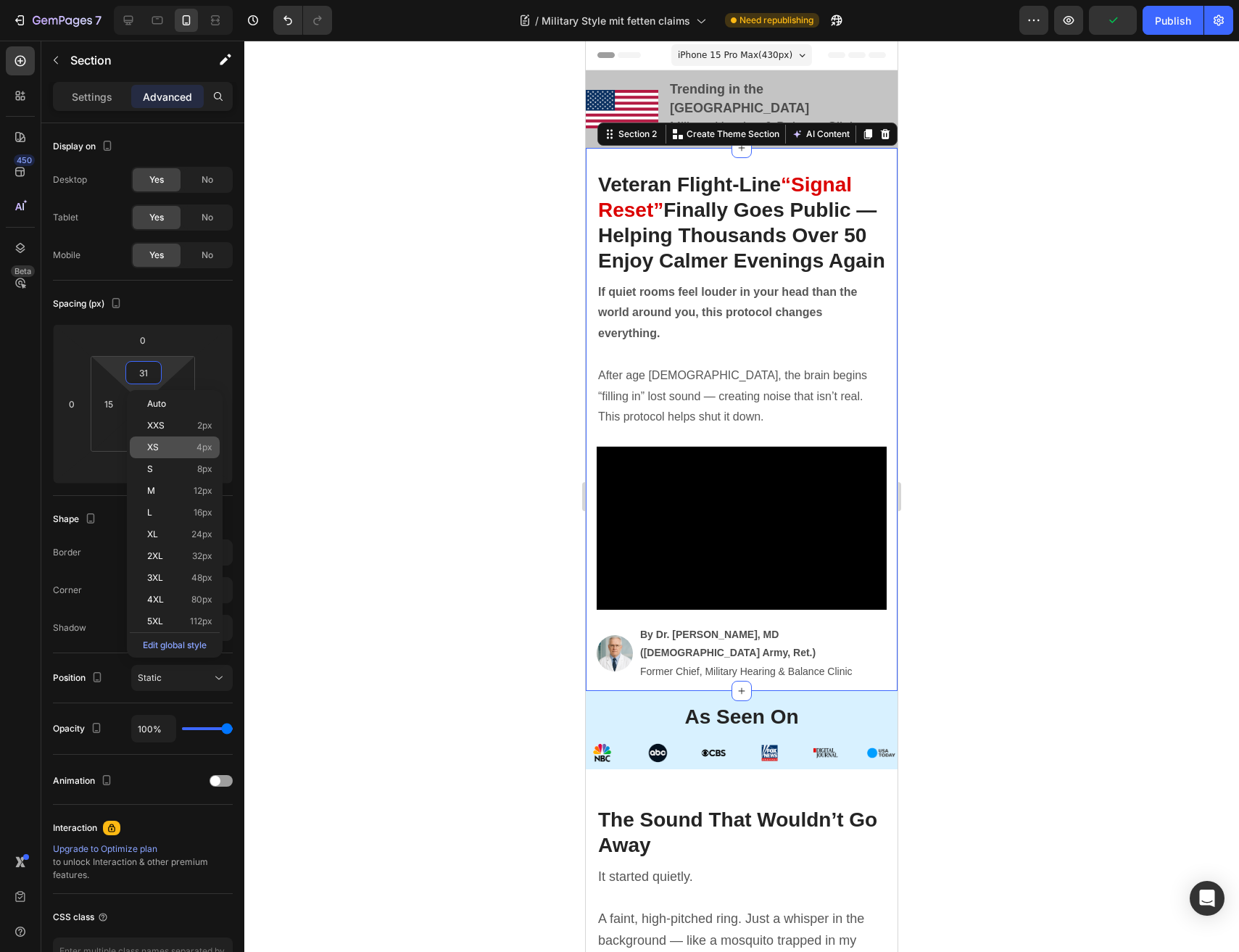
type input "30"
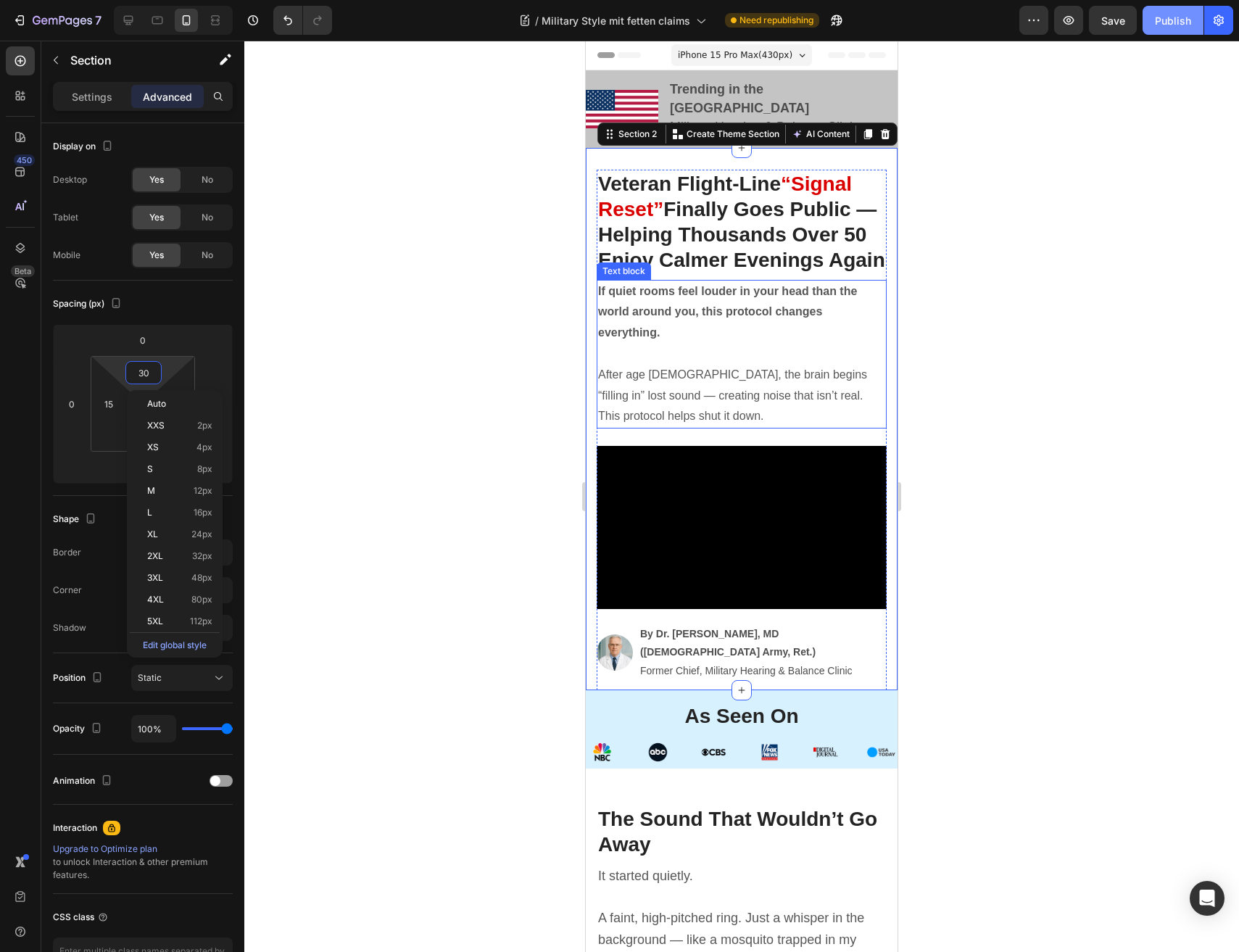
click at [1172, 24] on div "Publish" at bounding box center [1173, 21] width 37 height 16
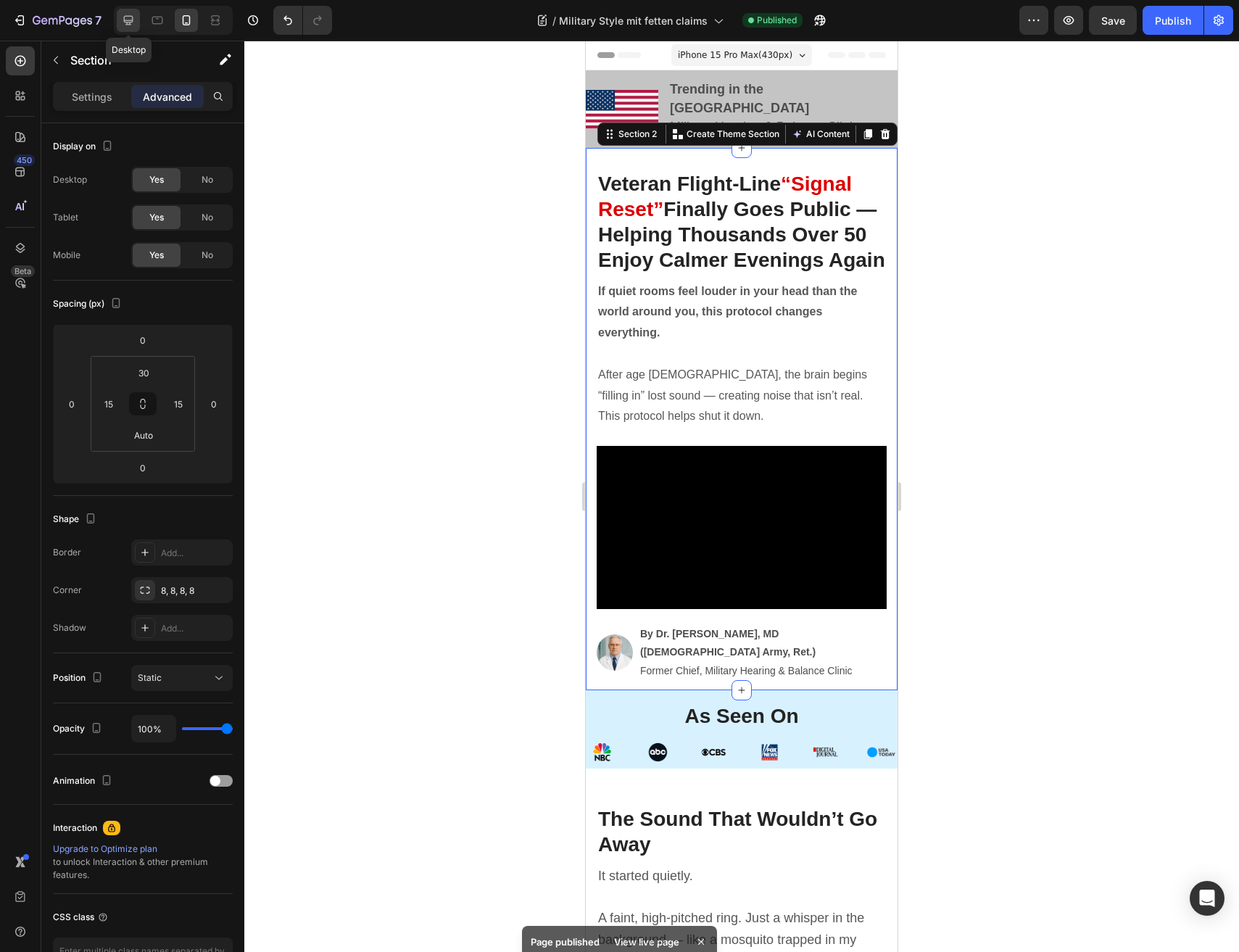
click at [139, 22] on div at bounding box center [128, 20] width 23 height 23
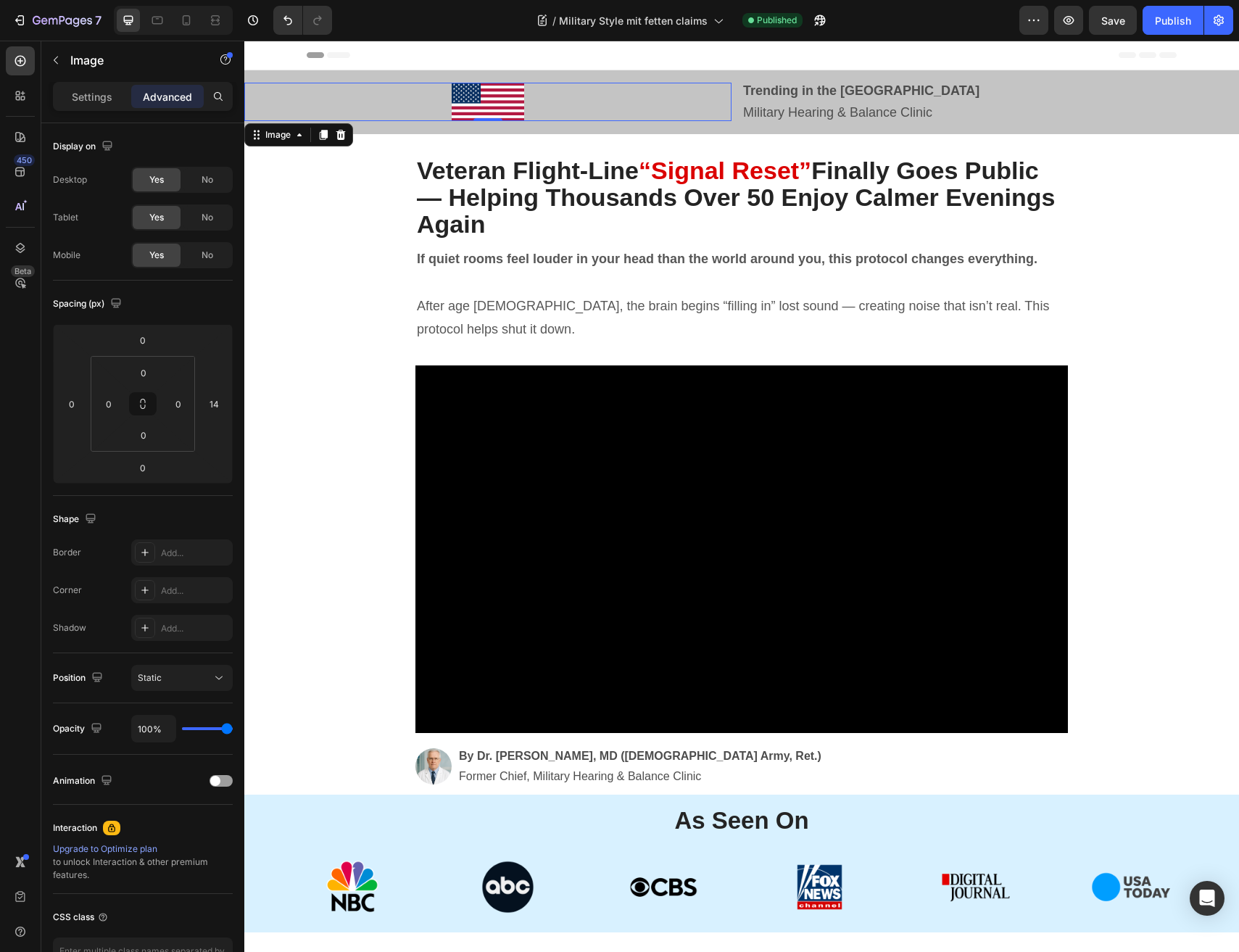
click at [436, 105] on div at bounding box center [488, 101] width 487 height 38
click at [448, 128] on div "Image 0 Row Trending in the US Military Hearing & Balance Clinic Text Block Row…" at bounding box center [742, 102] width 995 height 64
click at [546, 103] on div at bounding box center [488, 101] width 487 height 38
click at [100, 85] on div "Settings" at bounding box center [92, 97] width 72 height 23
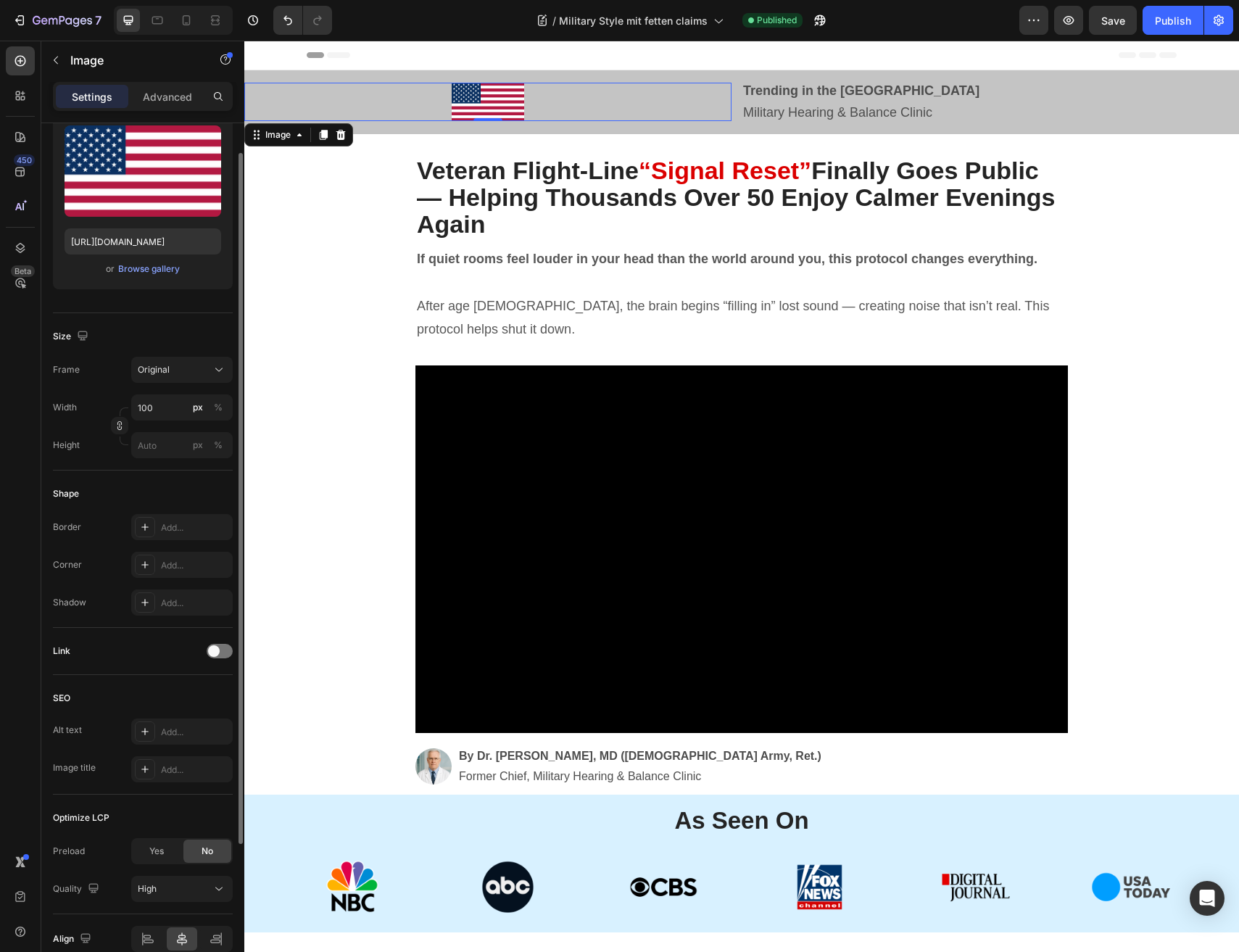
scroll to position [225, 0]
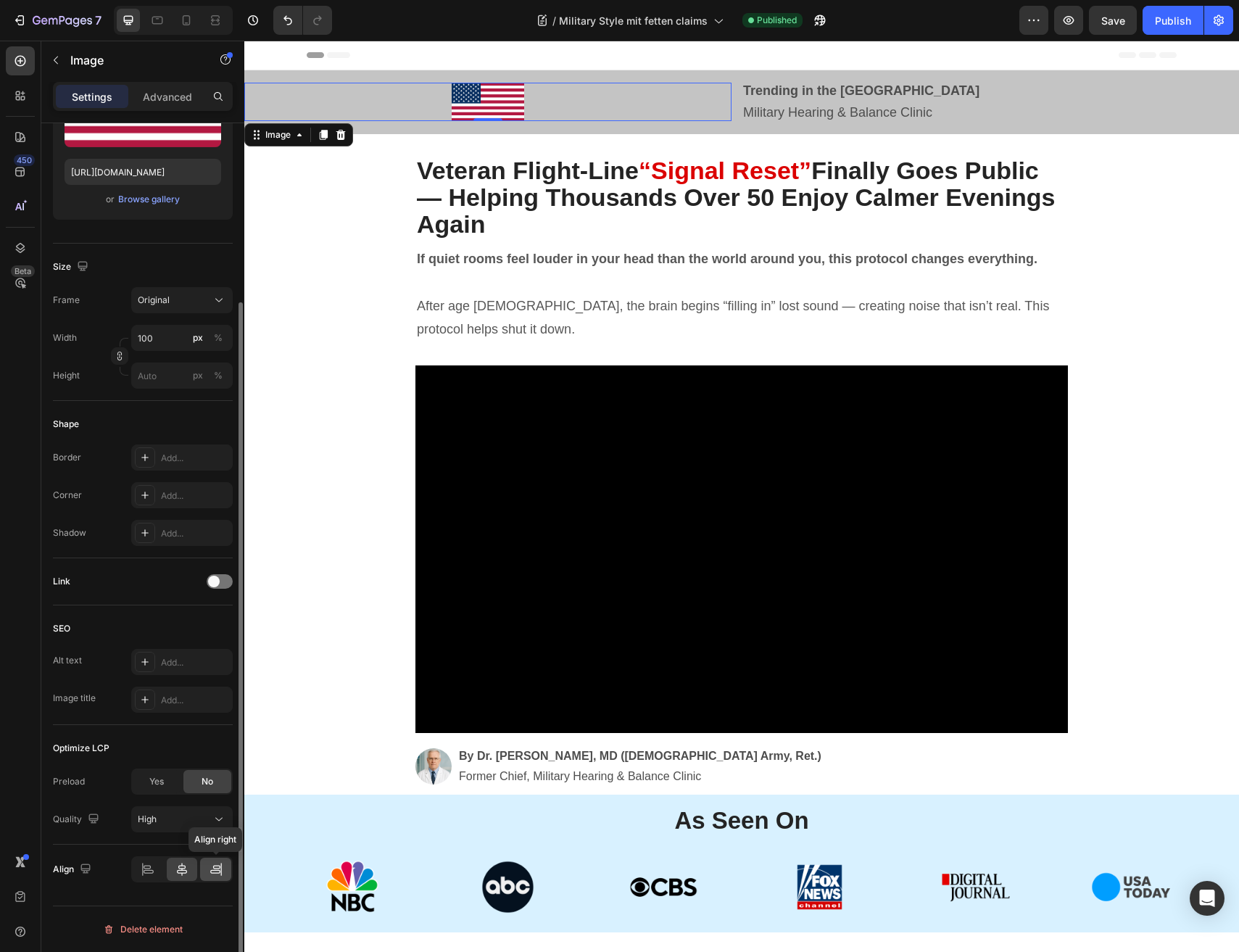
click at [209, 869] on icon at bounding box center [216, 869] width 15 height 15
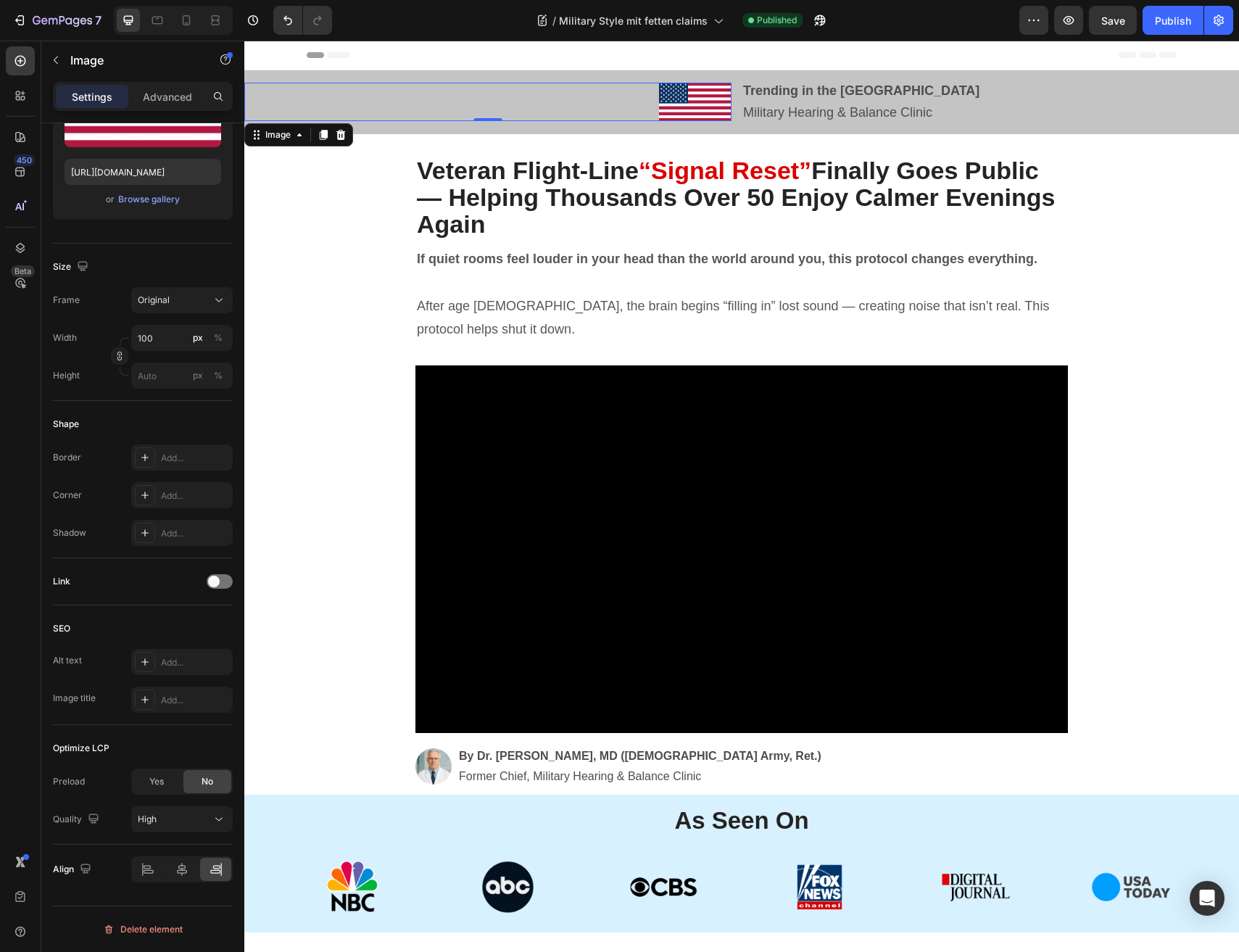
drag, startPoint x: 735, startPoint y: 123, endPoint x: 684, endPoint y: 121, distance: 51.0
click at [684, 121] on div "Image 0 Row Trending in the US Military Hearing & Balance Clinic Text Block Row…" at bounding box center [742, 102] width 995 height 64
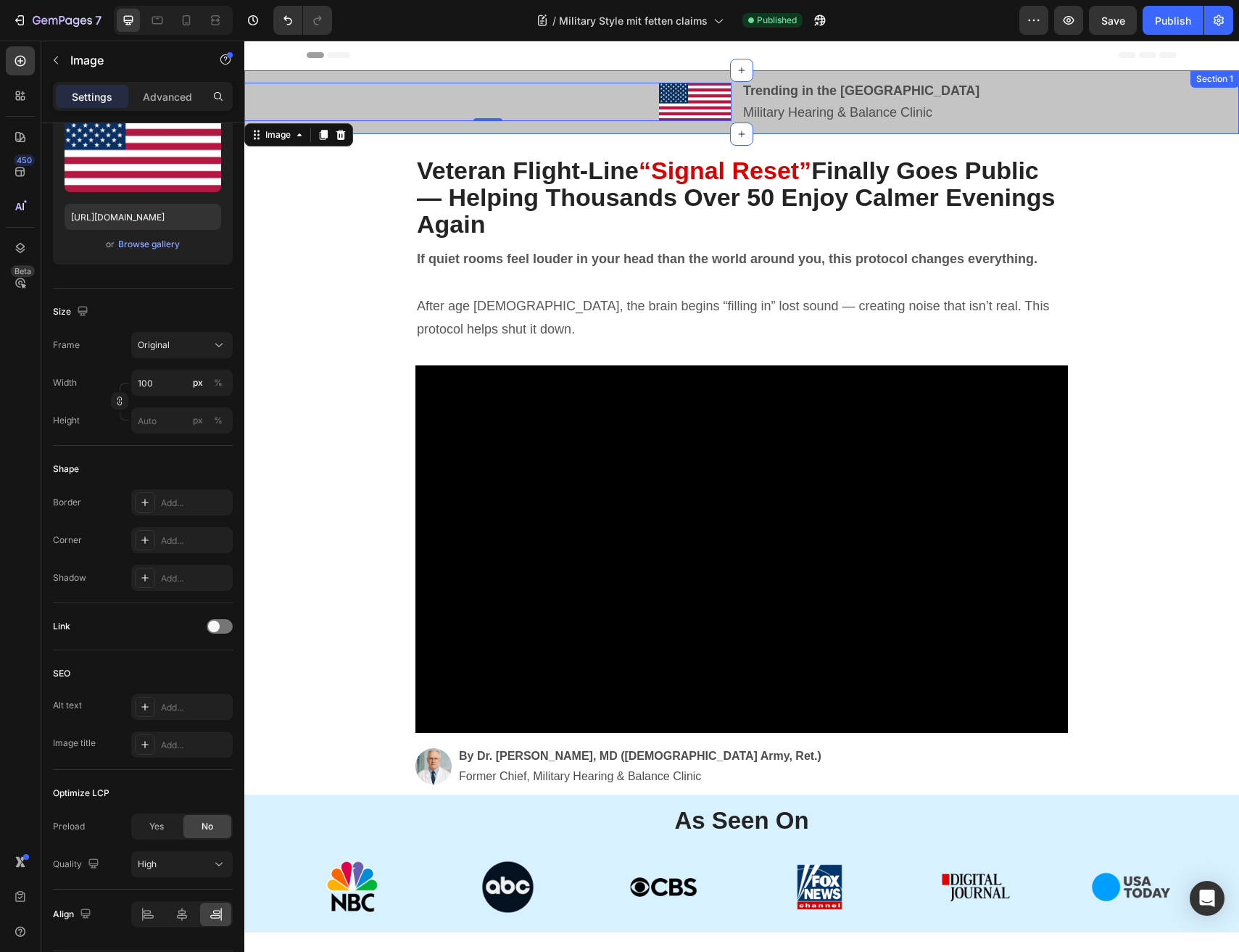
click at [683, 123] on div "Image 0 Row" at bounding box center [493, 103] width 497 height 47
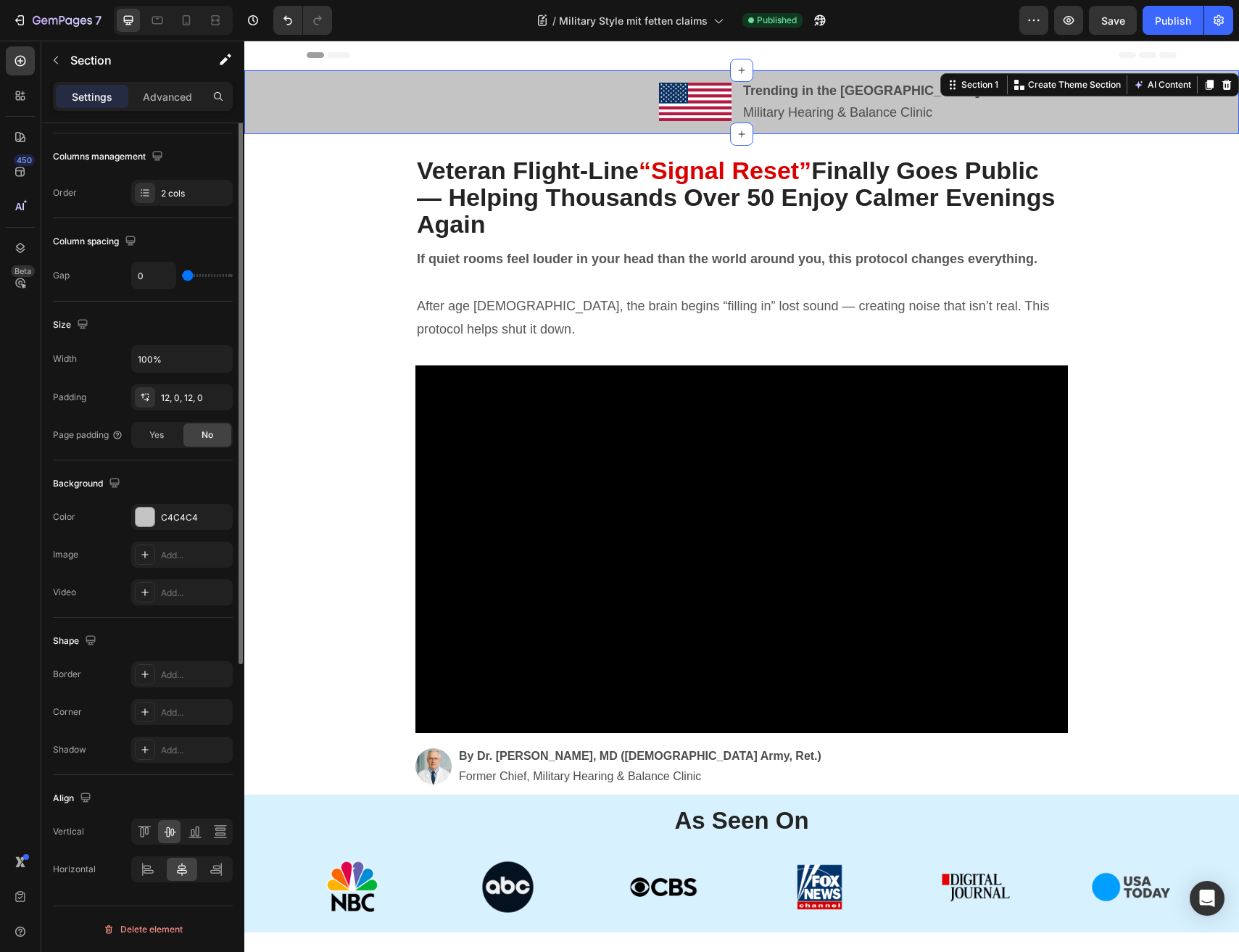
scroll to position [0, 0]
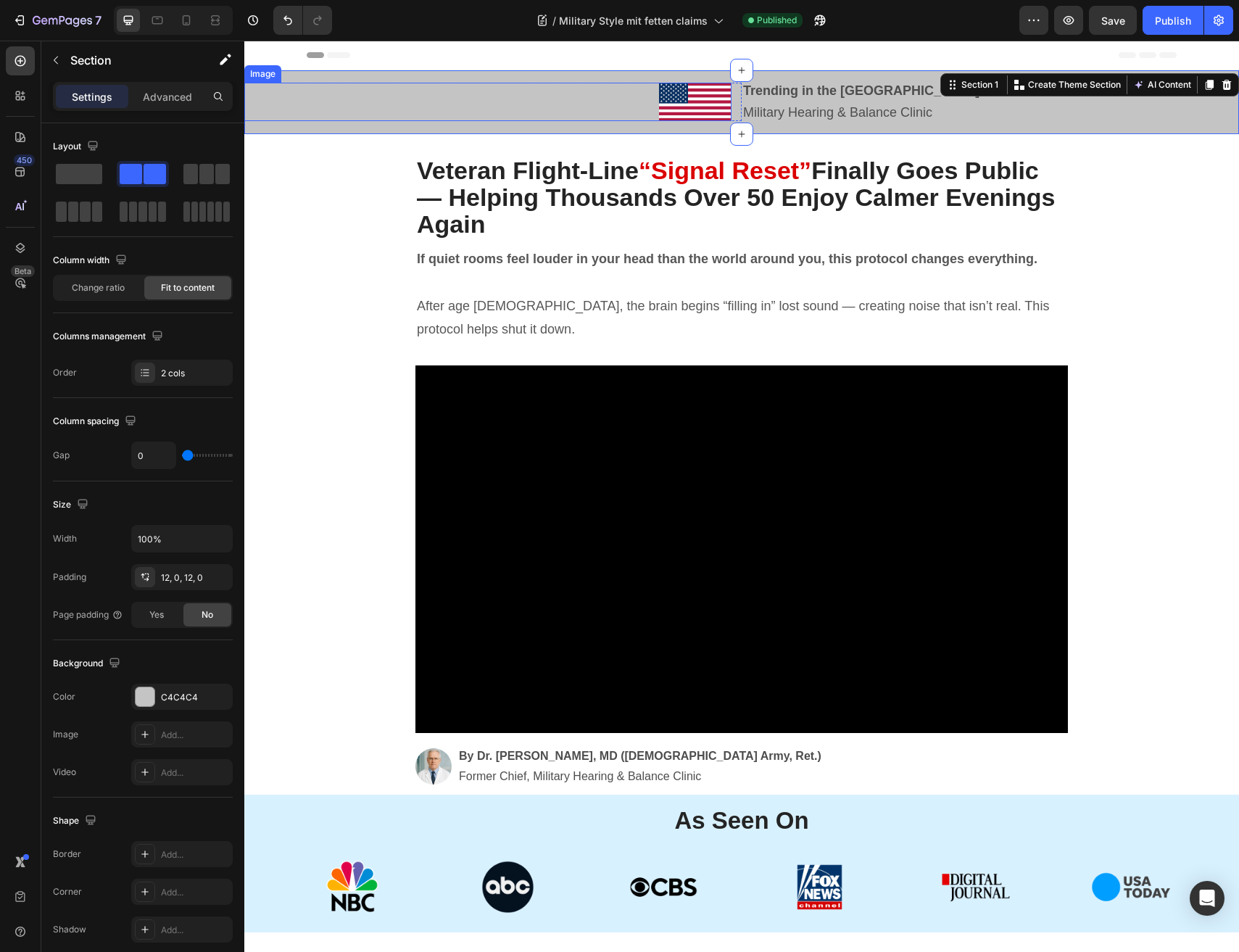
click at [585, 97] on div at bounding box center [488, 101] width 487 height 38
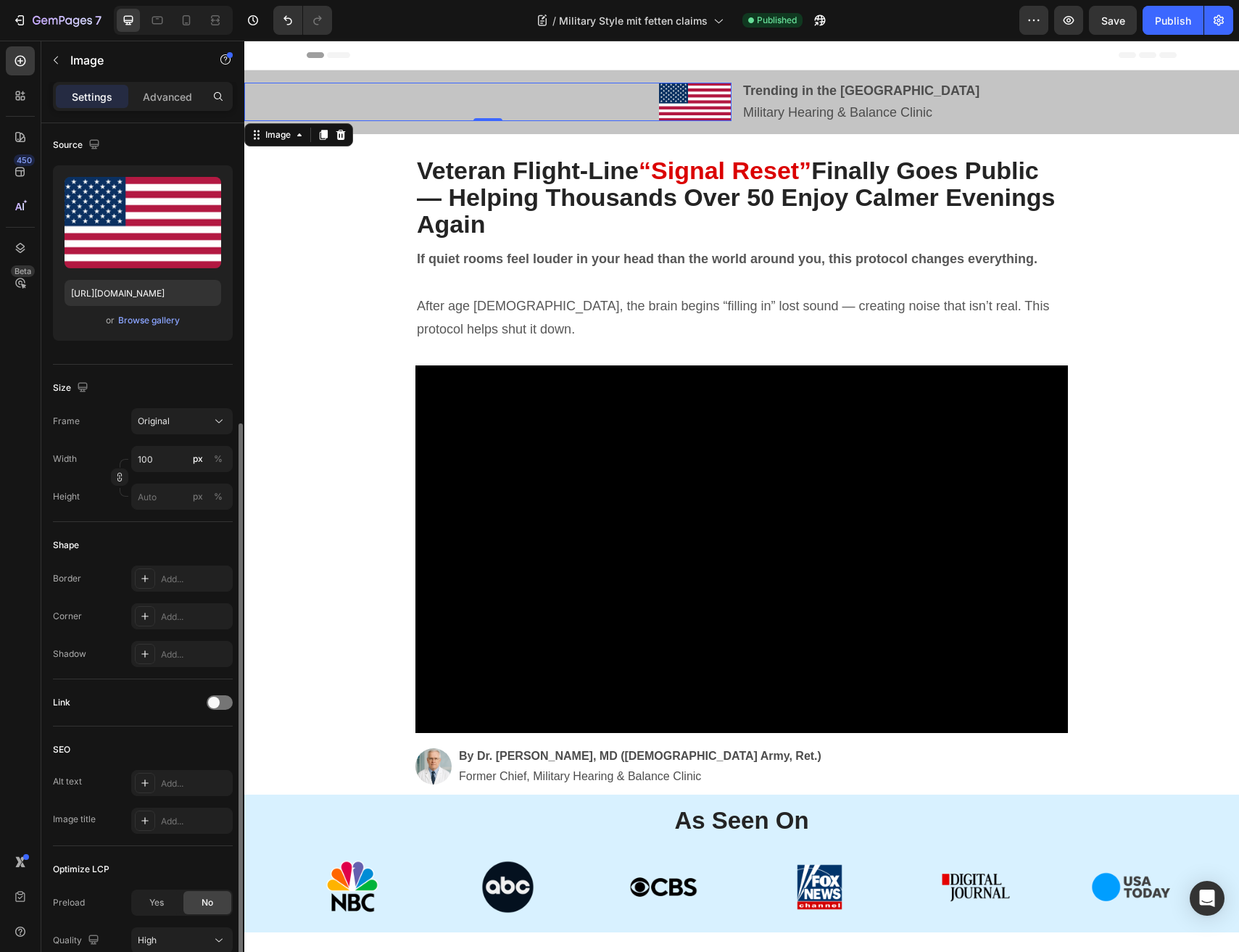
scroll to position [225, 0]
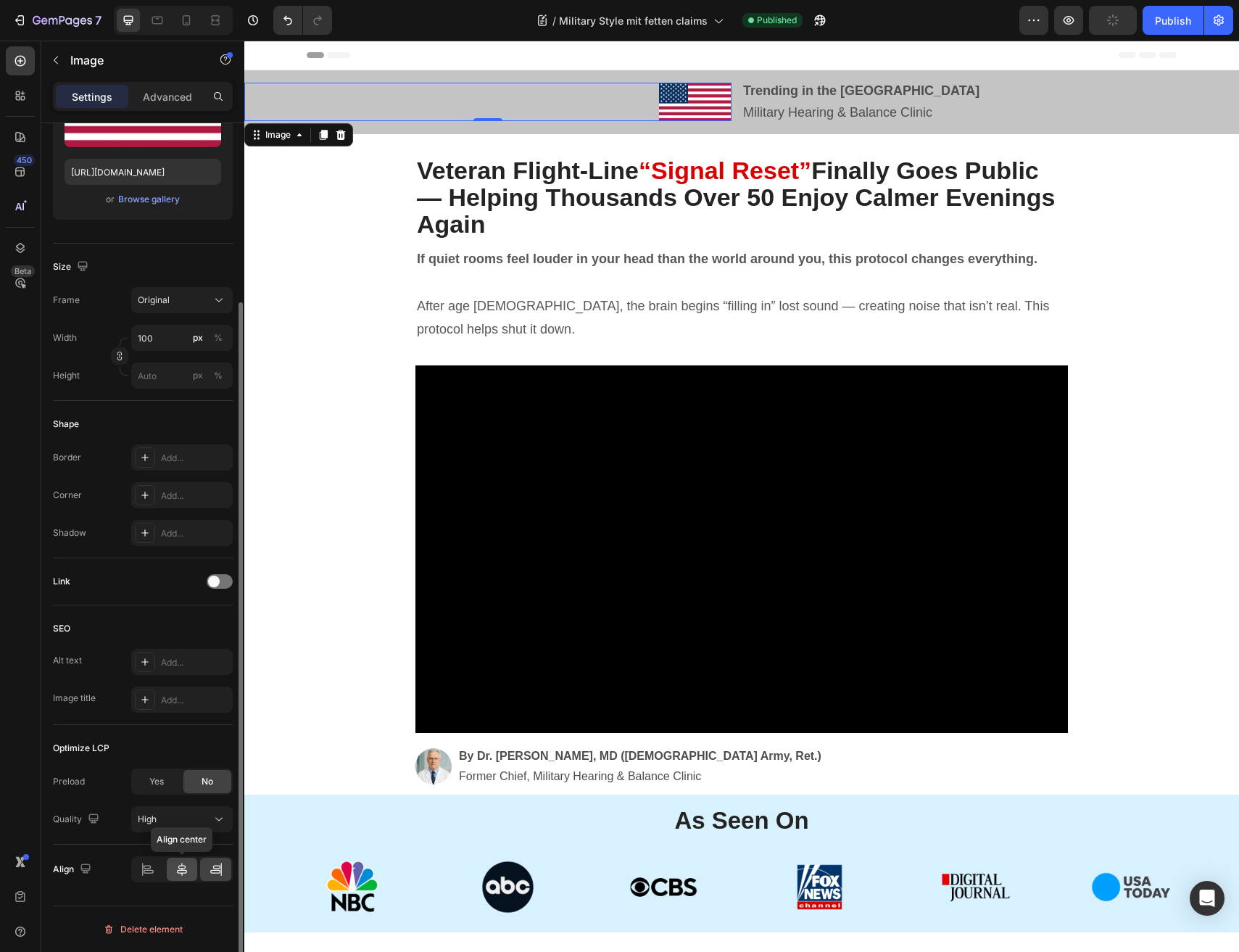
click at [188, 871] on icon at bounding box center [181, 869] width 15 height 15
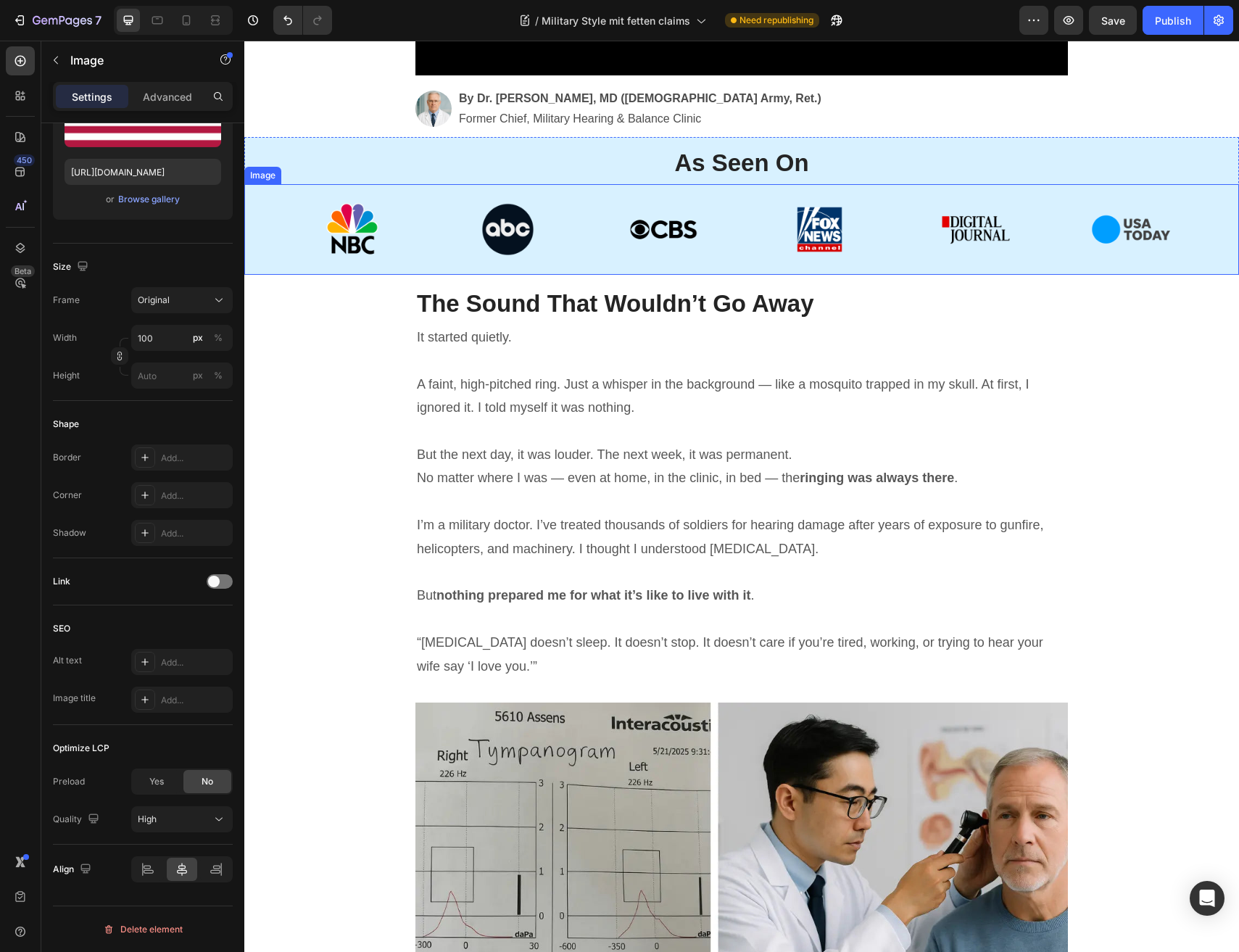
scroll to position [1049, 0]
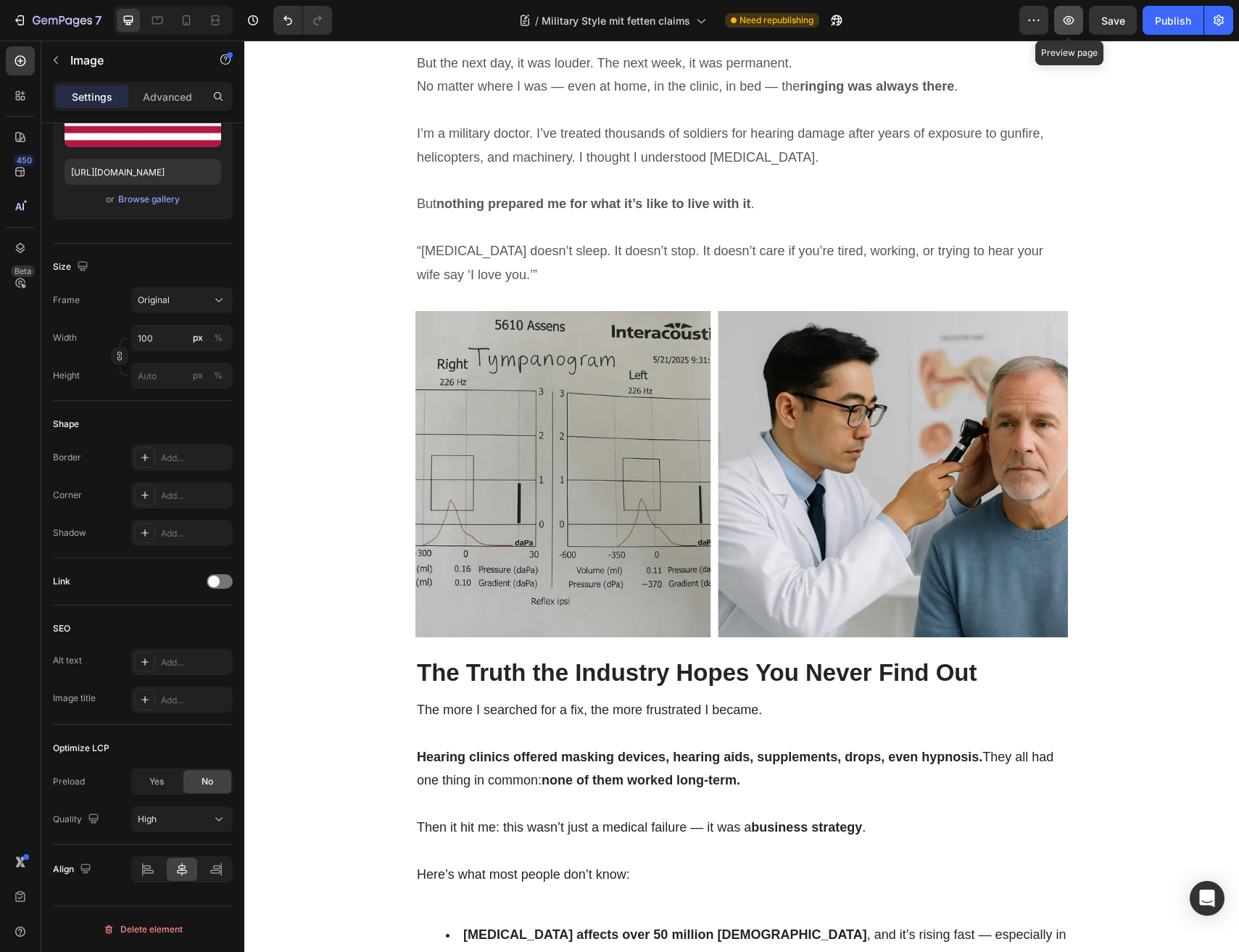
click at [1056, 14] on button "button" at bounding box center [1068, 19] width 29 height 29
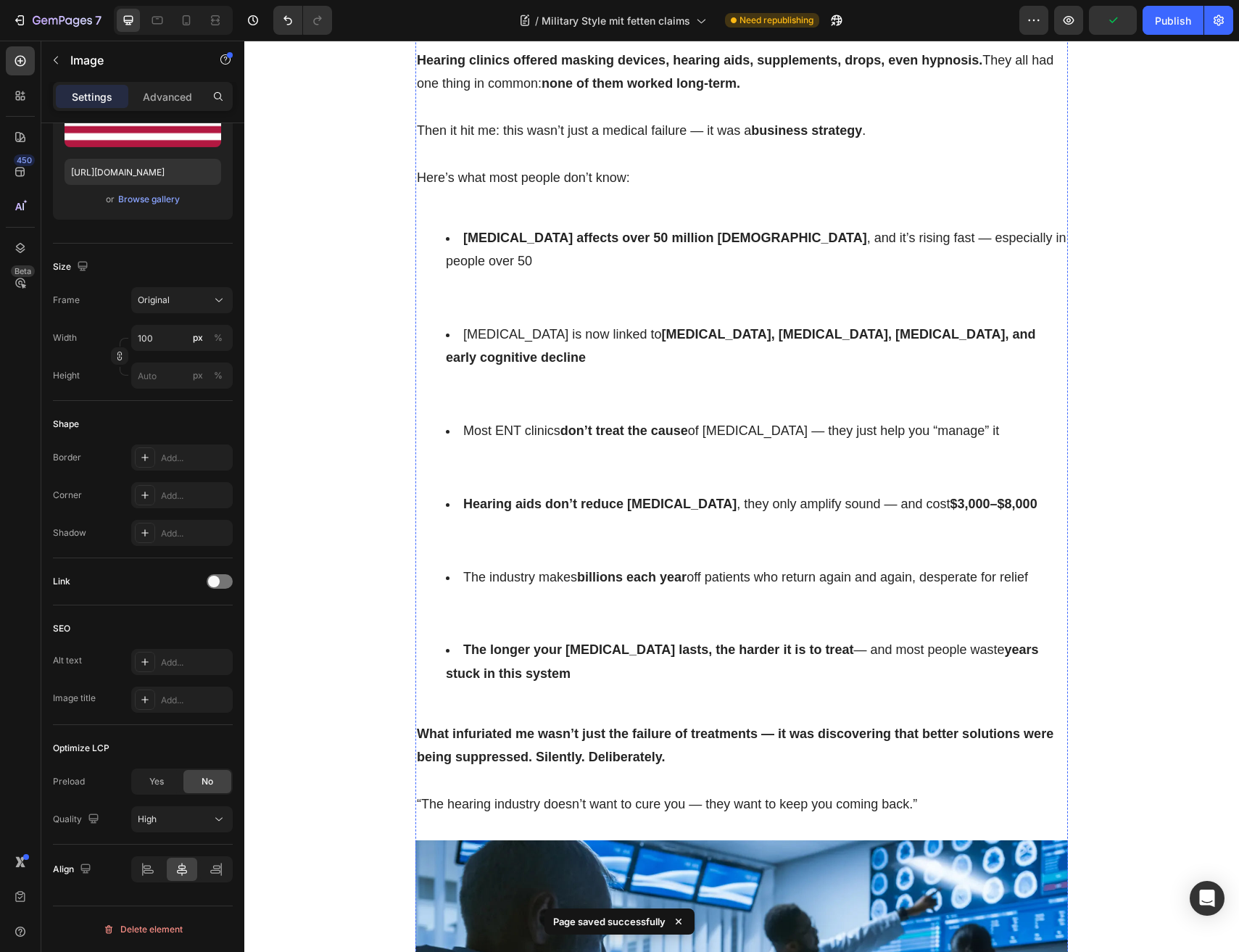
scroll to position [1784, 0]
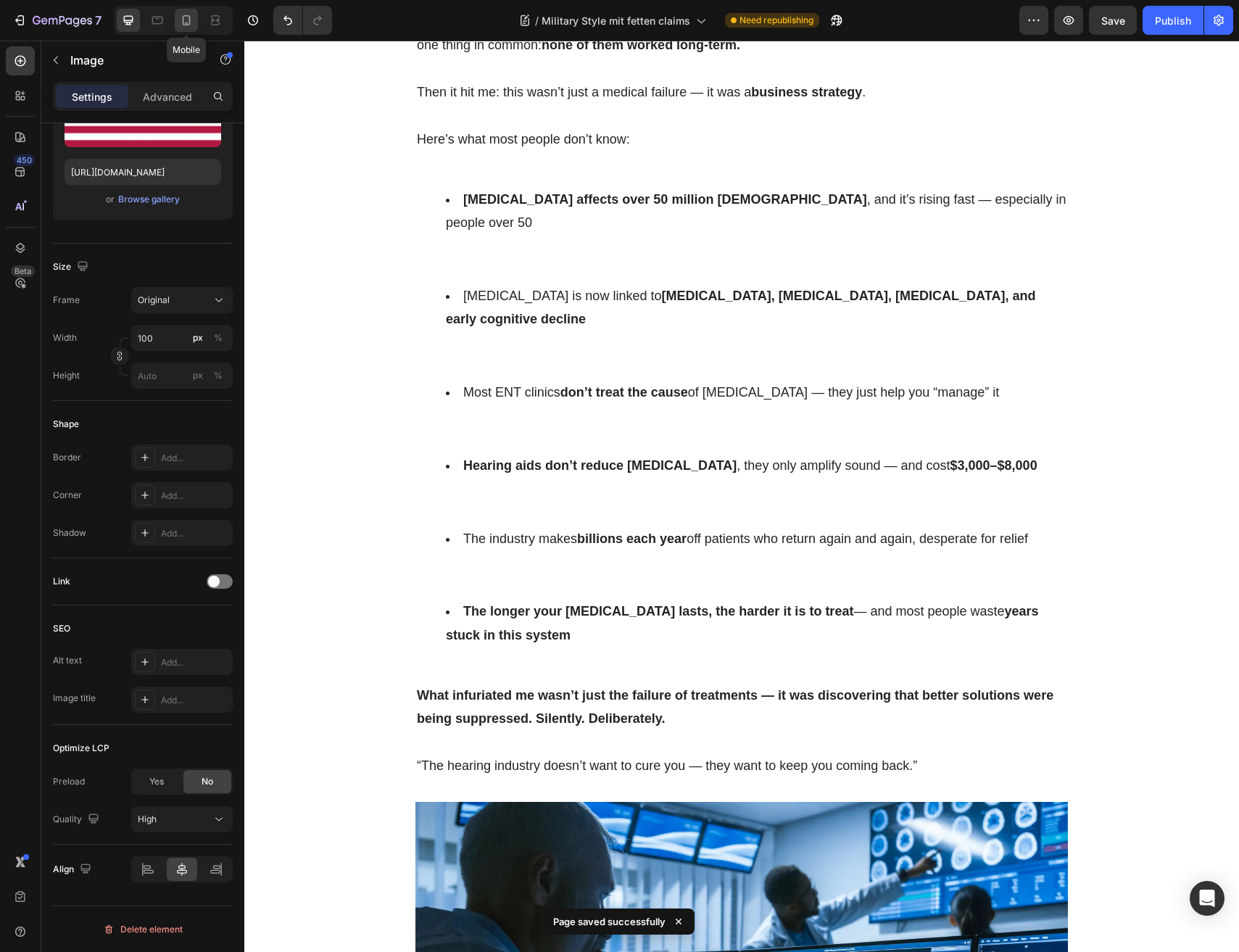
click at [182, 26] on icon at bounding box center [186, 20] width 15 height 15
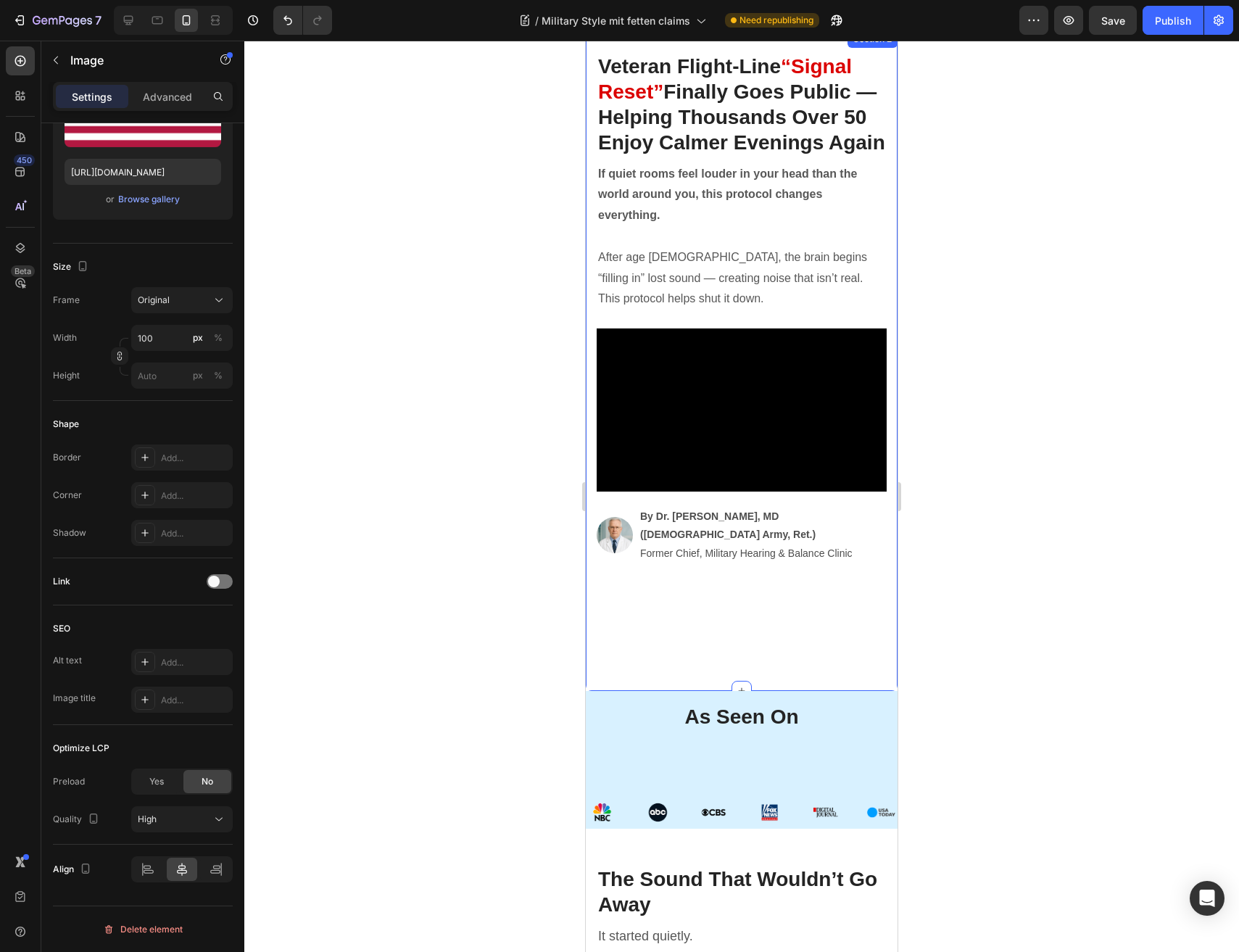
scroll to position [97, 0]
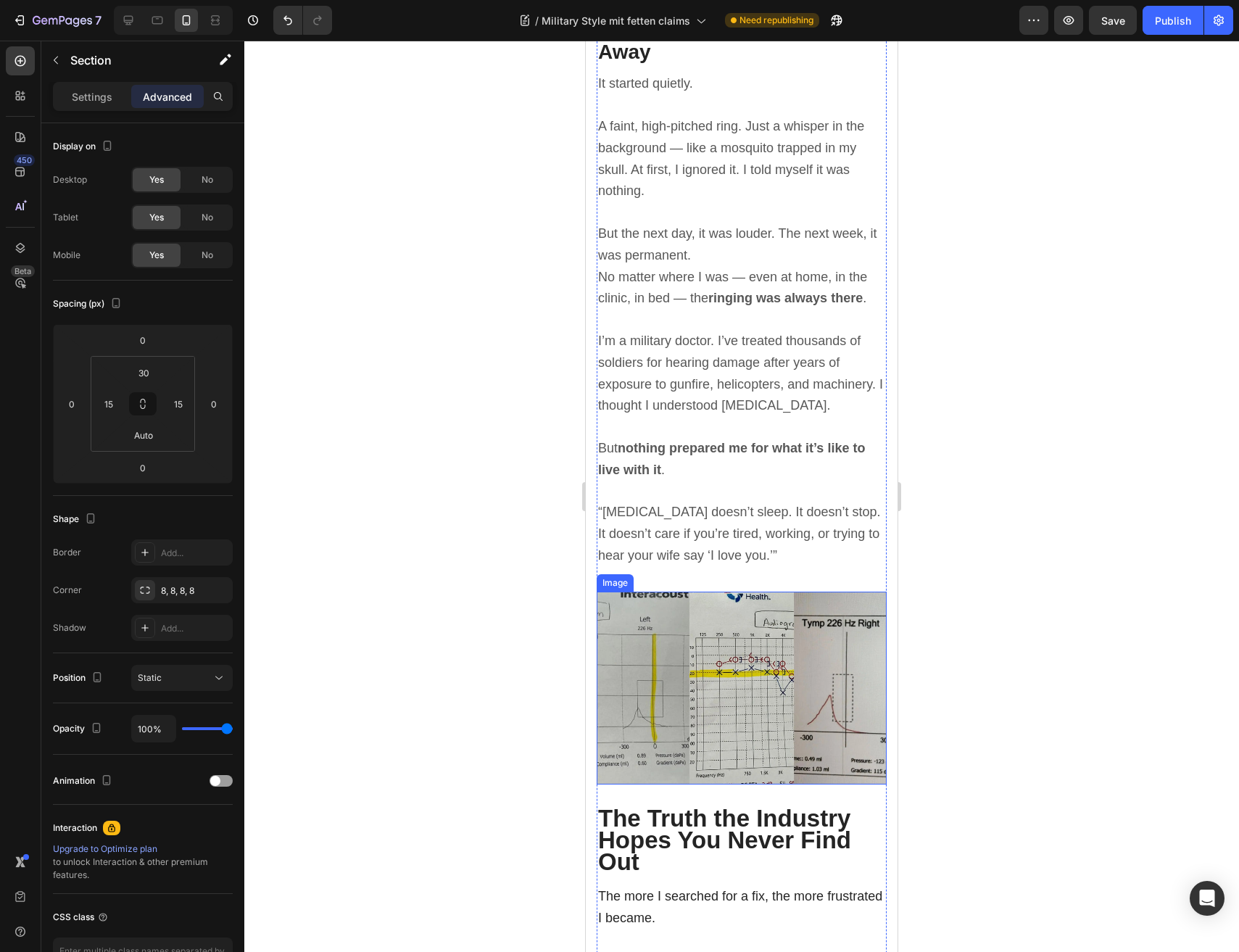
scroll to position [929, 0]
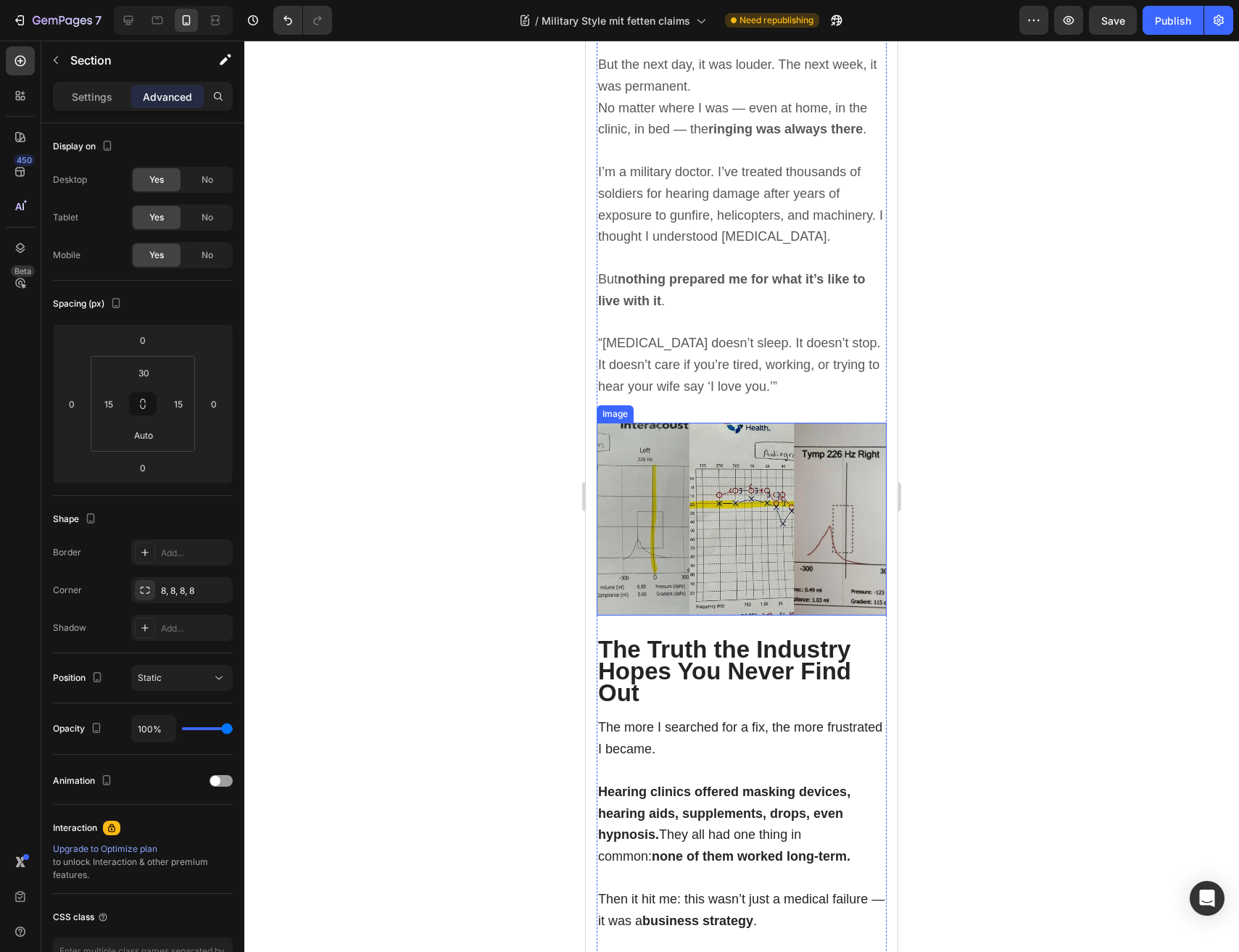
click at [759, 523] on img at bounding box center [741, 519] width 290 height 194
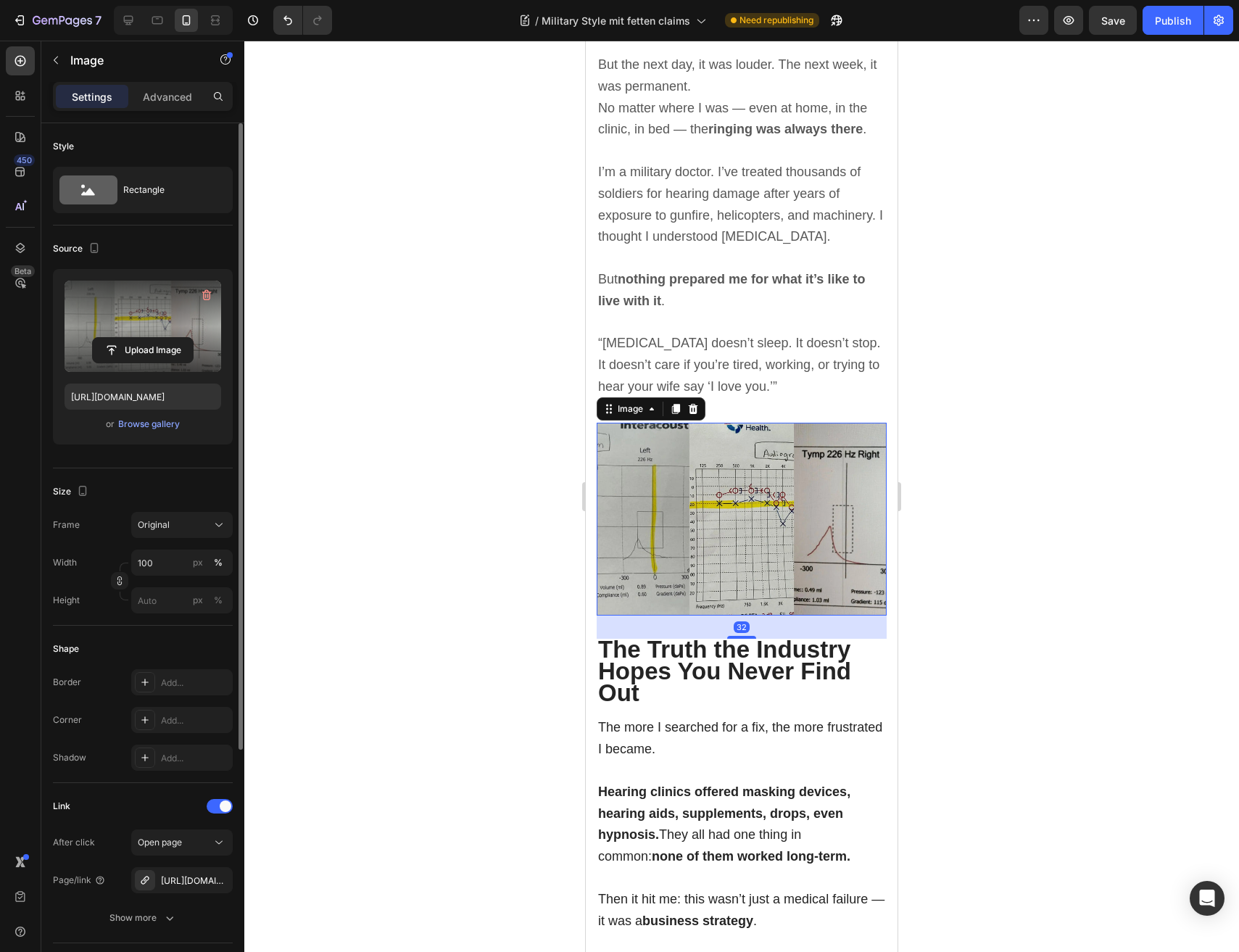
click at [156, 314] on label at bounding box center [142, 325] width 156 height 91
click at [156, 338] on input "file" at bounding box center [142, 350] width 100 height 25
click at [152, 319] on label at bounding box center [142, 325] width 156 height 91
click at [152, 338] on input "file" at bounding box center [142, 350] width 100 height 25
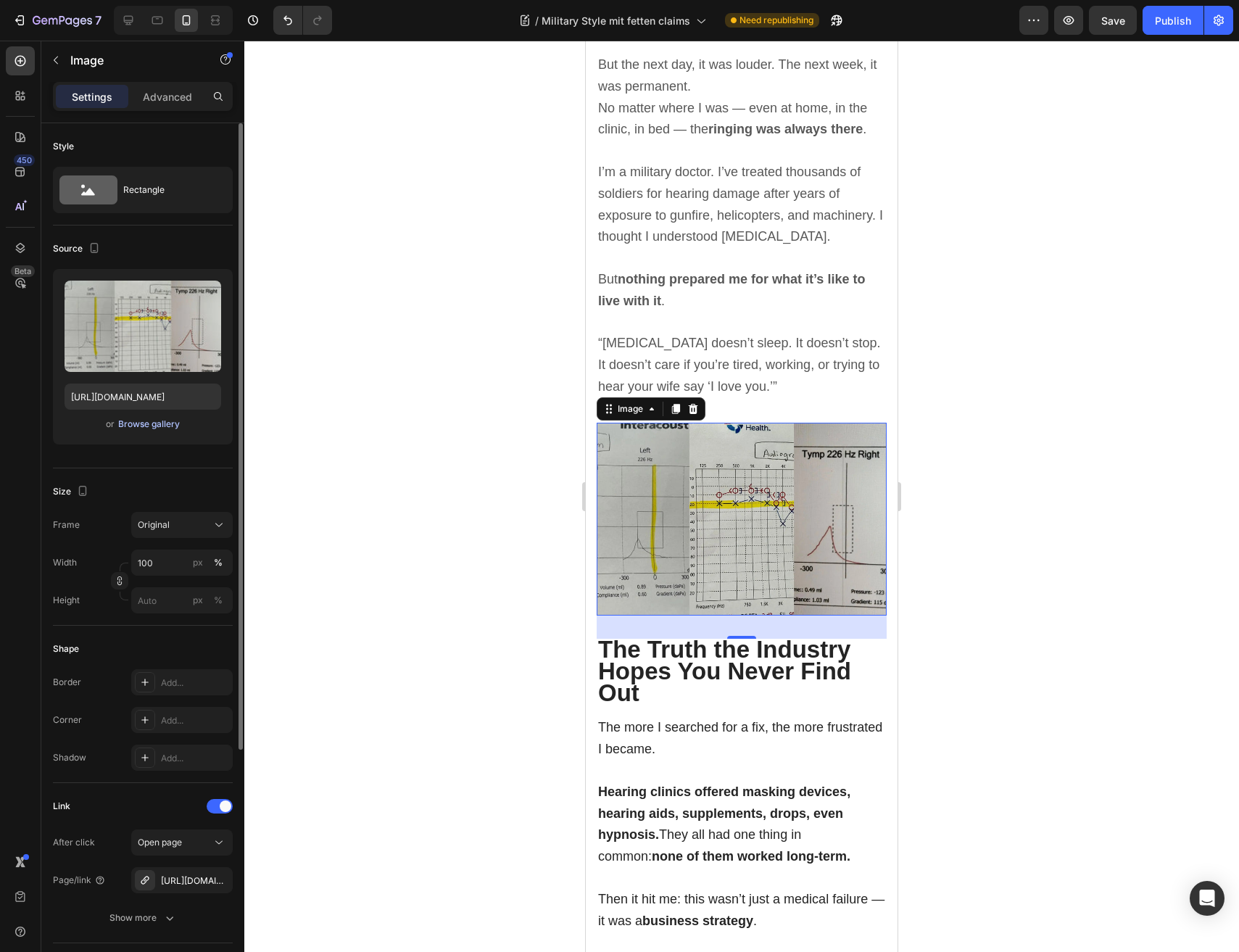
click at [170, 427] on div "Browse gallery" at bounding box center [149, 423] width 61 height 13
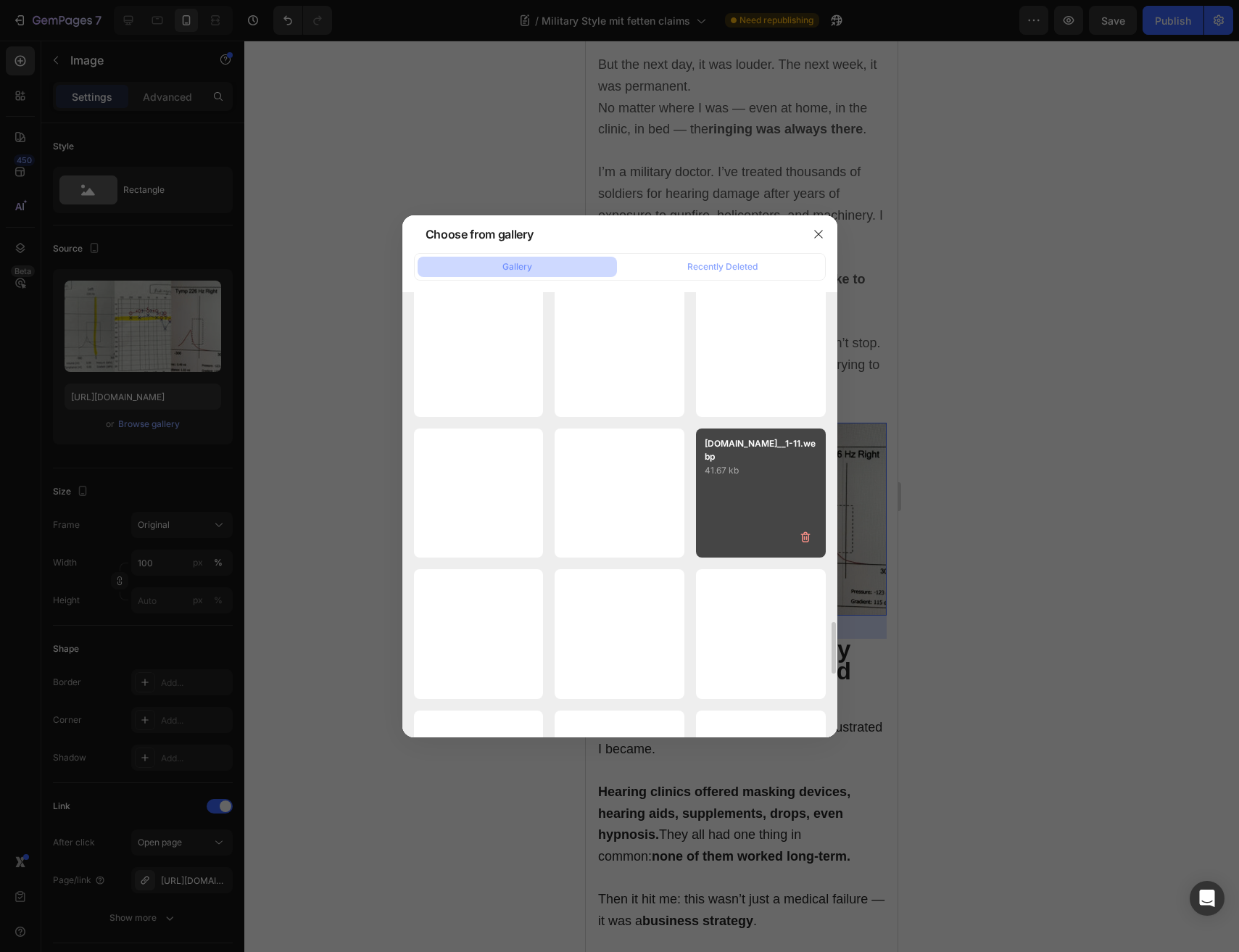
scroll to position [2840, 0]
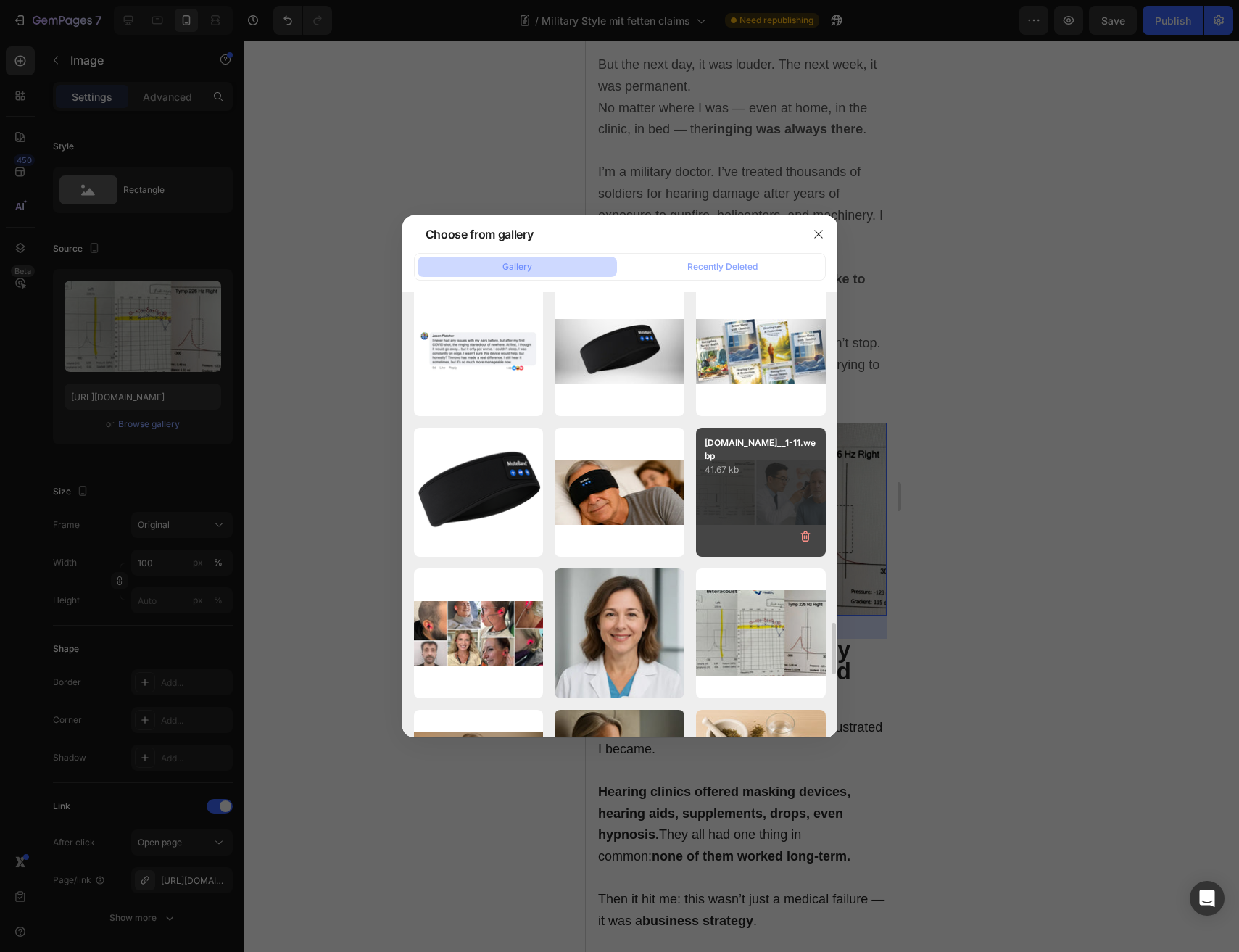
click at [752, 518] on div "AnyConv.com__1-11.webp 41.67 kb" at bounding box center [760, 492] width 130 height 130
type input "https://cdn.shopify.com/s/files/1/0691/6715/3327/files/gempages_560425685798093…"
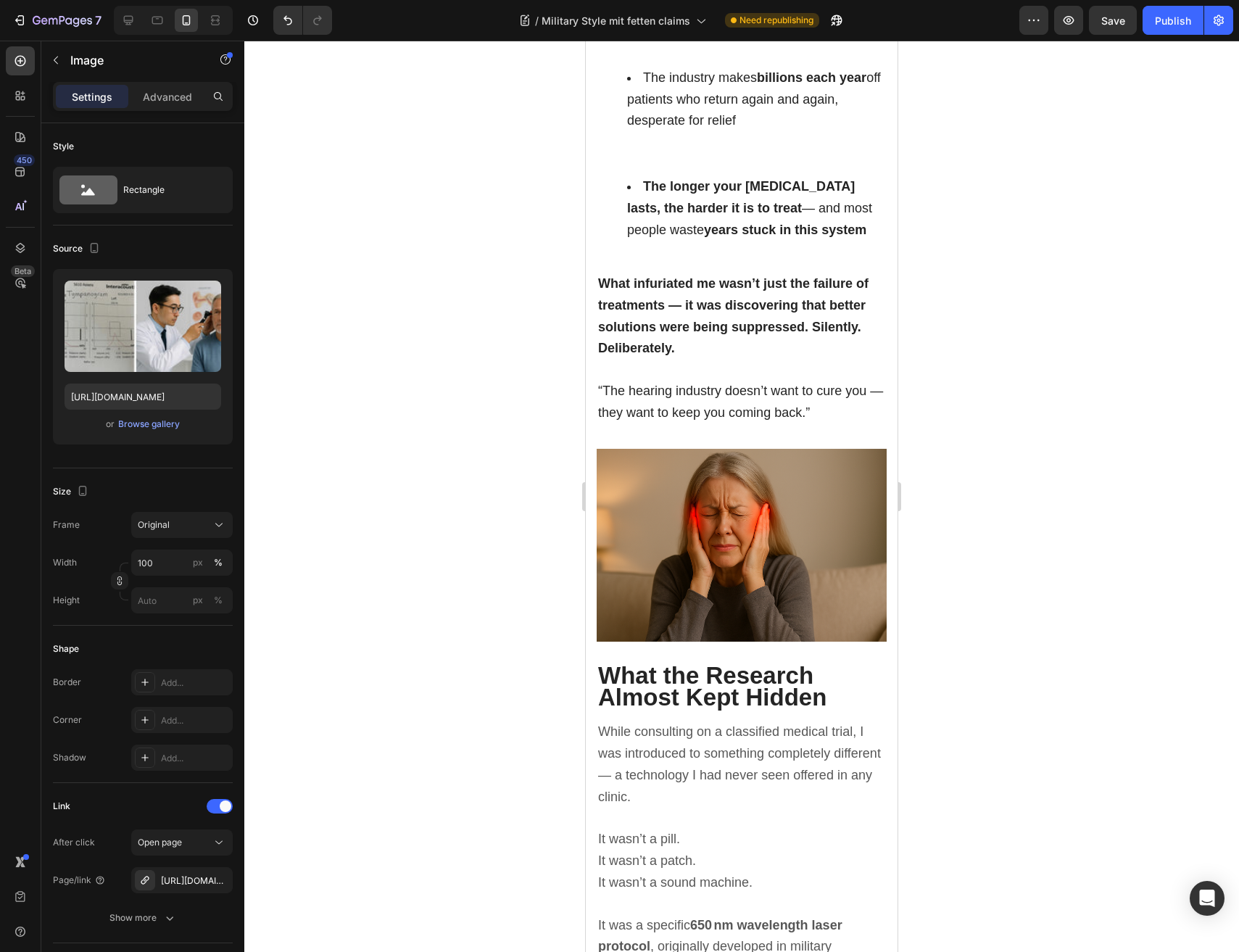
scroll to position [2282, 0]
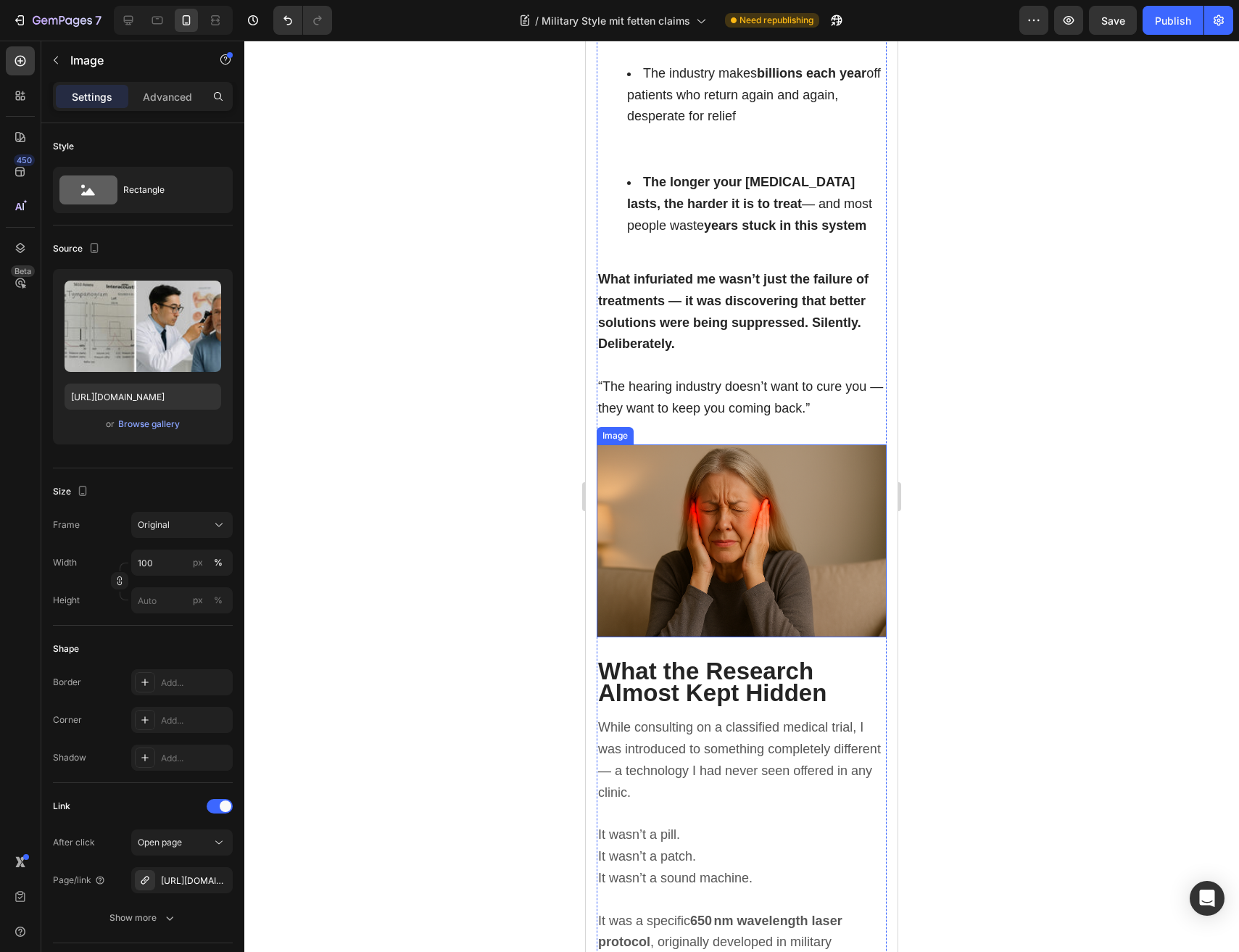
click at [807, 509] on img at bounding box center [741, 541] width 290 height 194
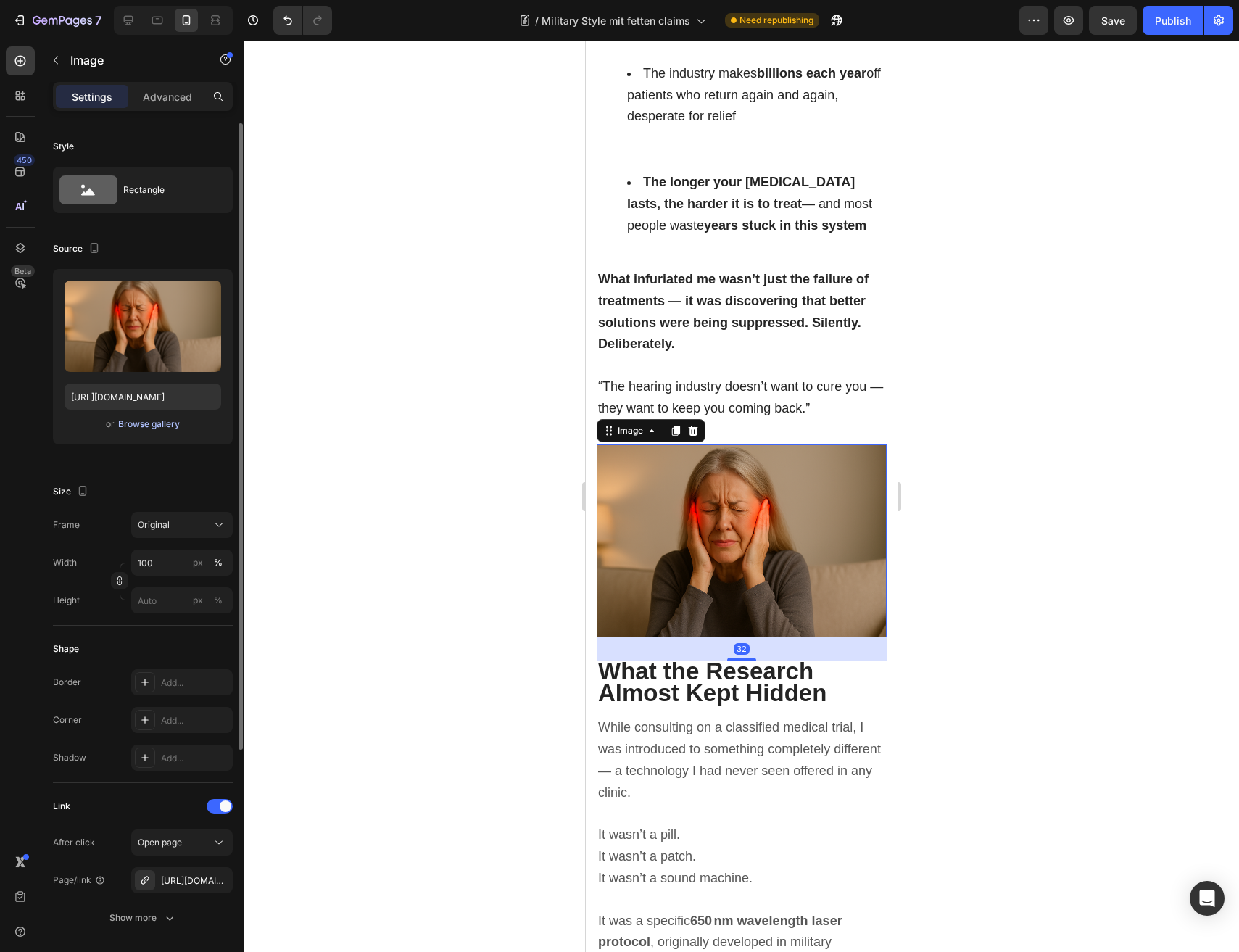
click at [144, 426] on div "Browse gallery" at bounding box center [149, 423] width 61 height 13
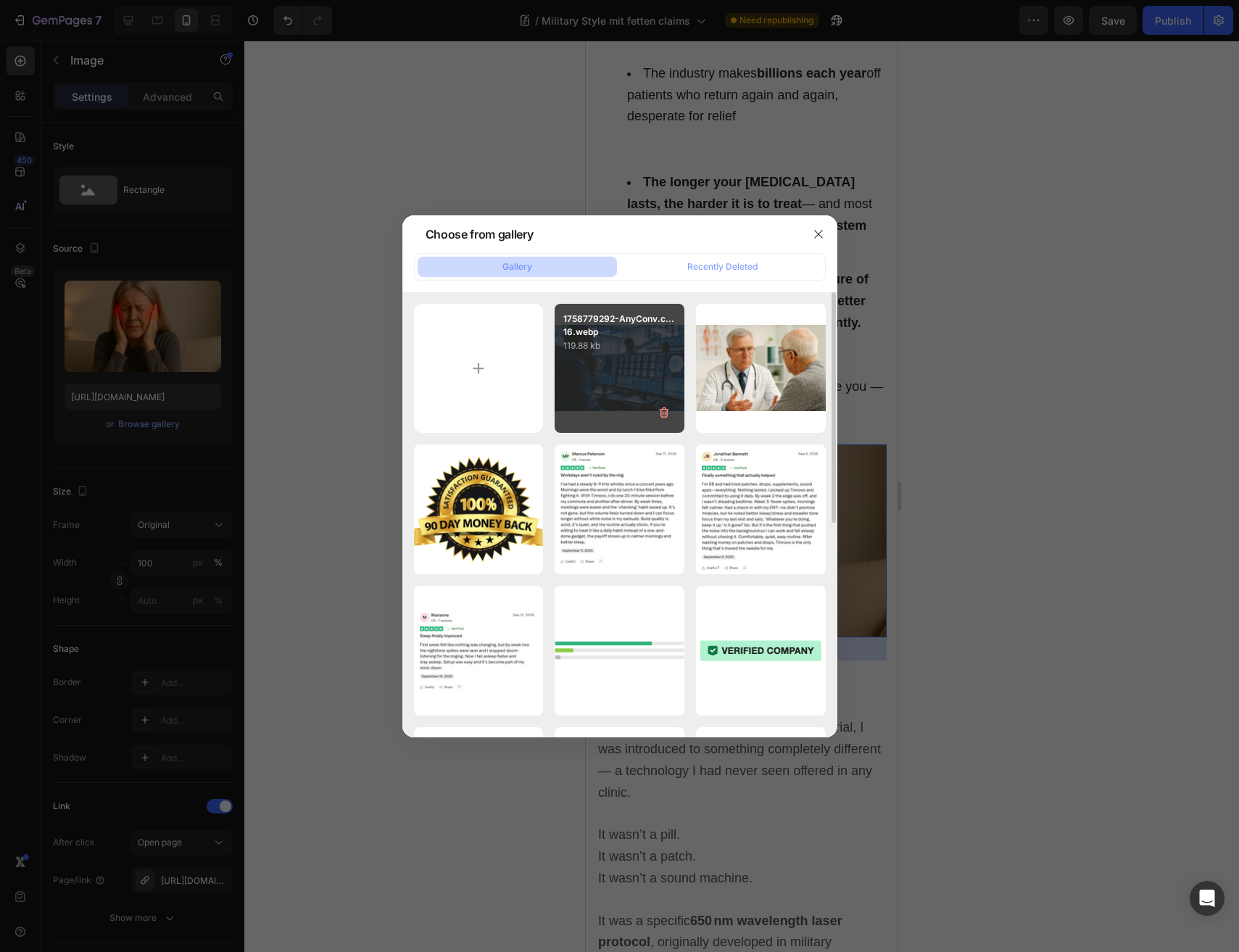
click at [648, 364] on div "1758779292-AnyConv.c...16.webp 119.88 kb" at bounding box center [619, 368] width 130 height 130
type input "https://cdn.shopify.com/s/files/1/0691/6715/3327/files/gempages_560425685798093…"
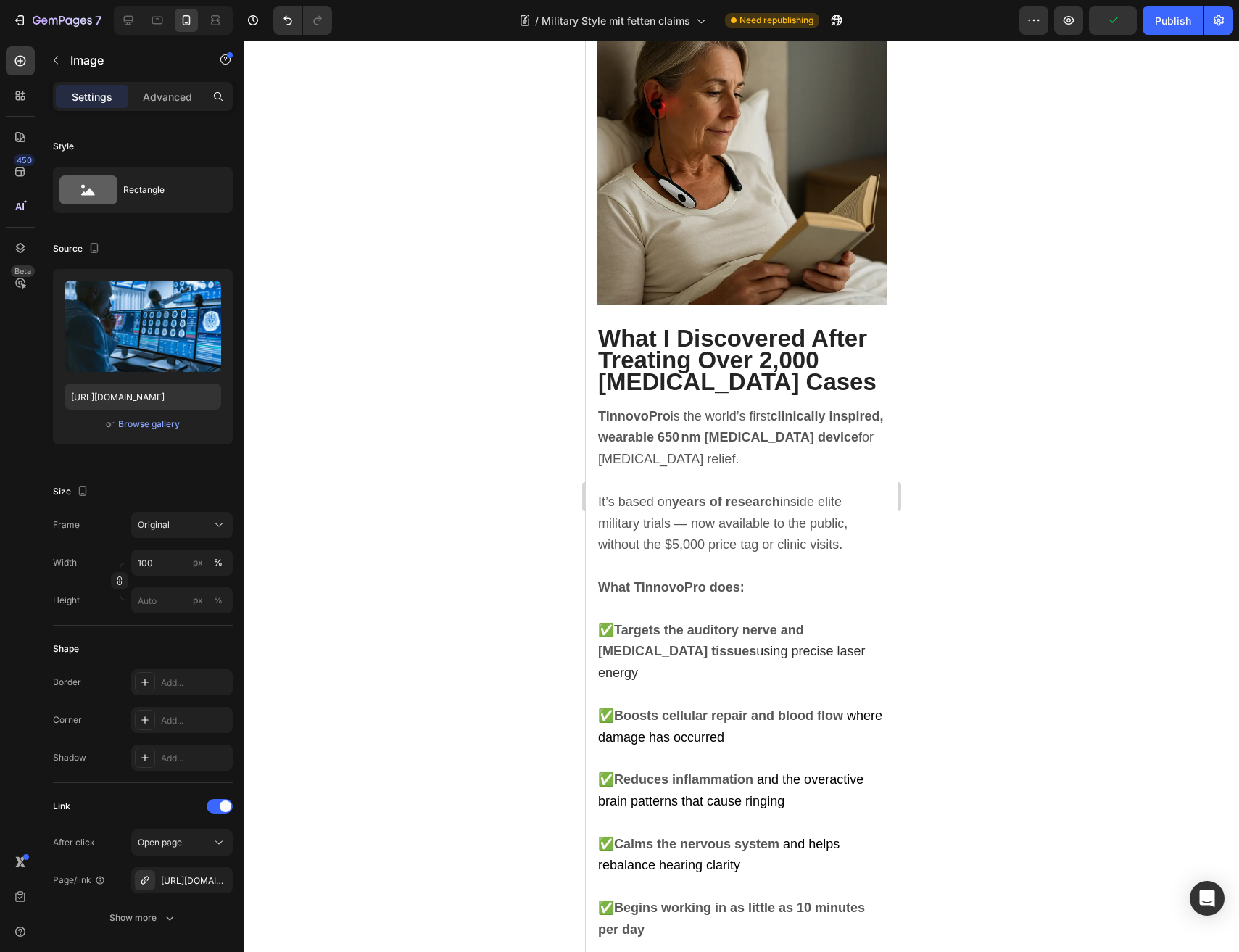
scroll to position [4177, 0]
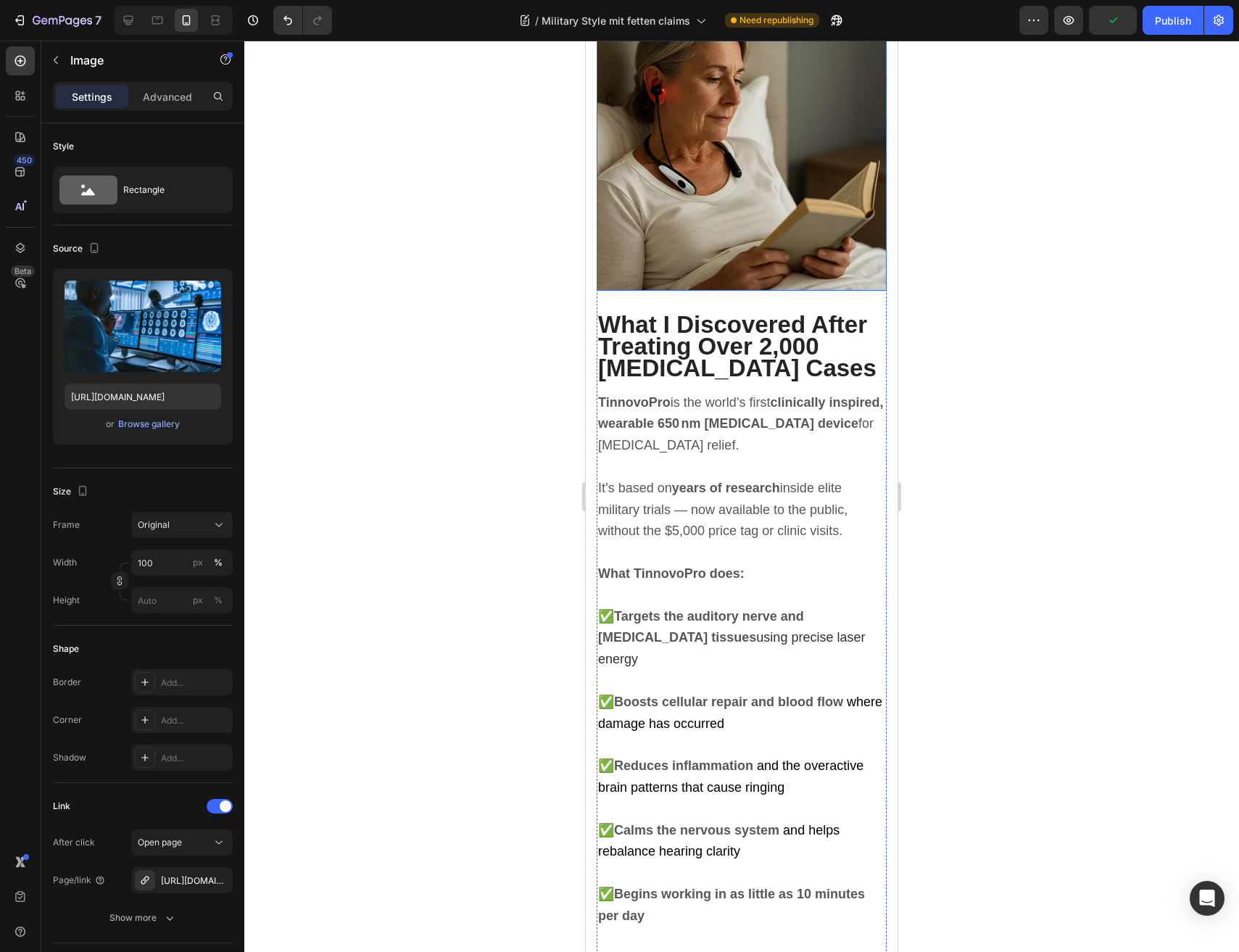
click at [746, 290] on img at bounding box center [741, 146] width 290 height 290
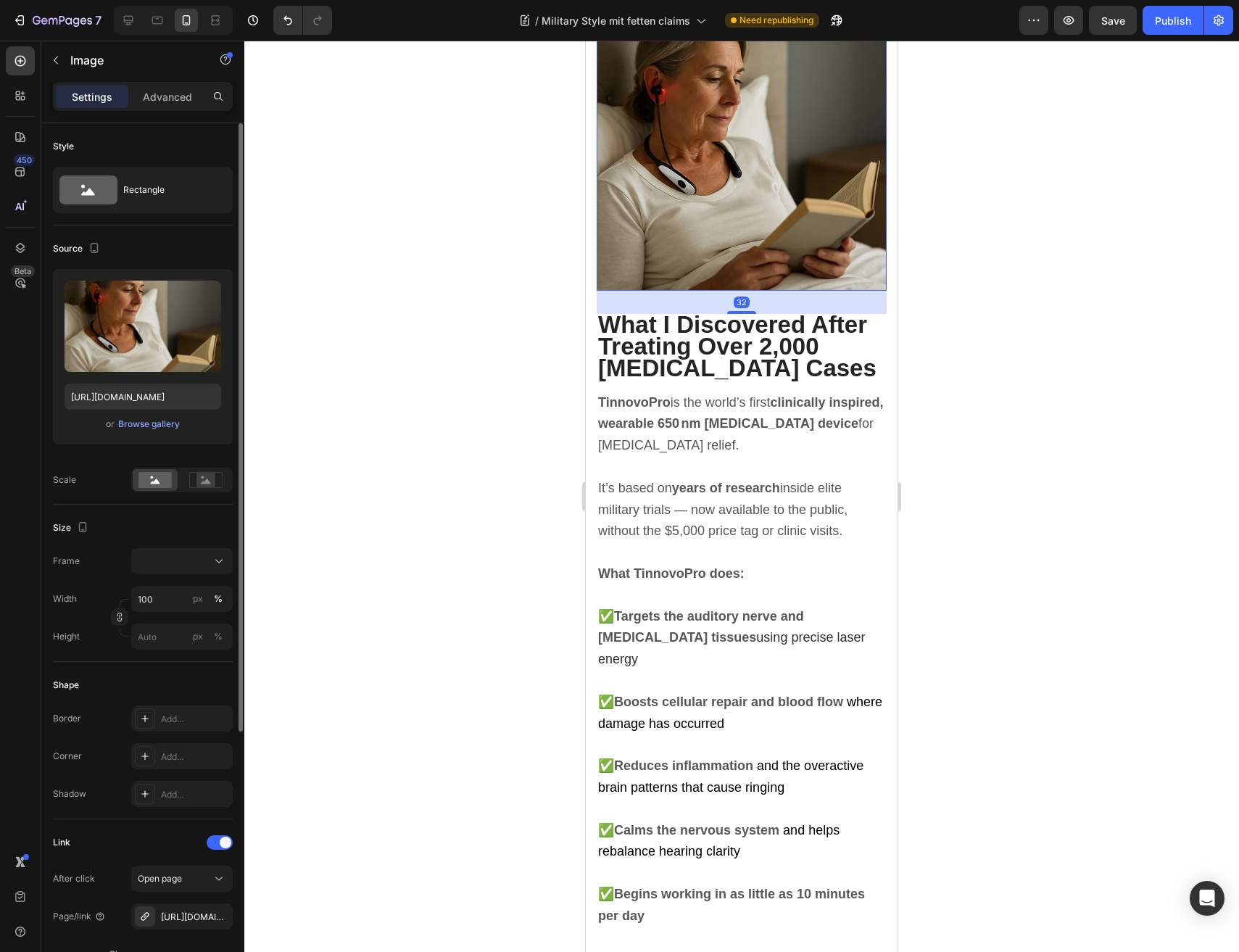
drag, startPoint x: 140, startPoint y: 350, endPoint x: 145, endPoint y: 441, distance: 91.1
click at [145, 441] on div "Upload Image https://cdn.shopify.com/s/files/1/0691/6715/3327/files/gempages_56…" at bounding box center [142, 357] width 180 height 175
click at [146, 426] on div "Browse gallery" at bounding box center [149, 423] width 61 height 13
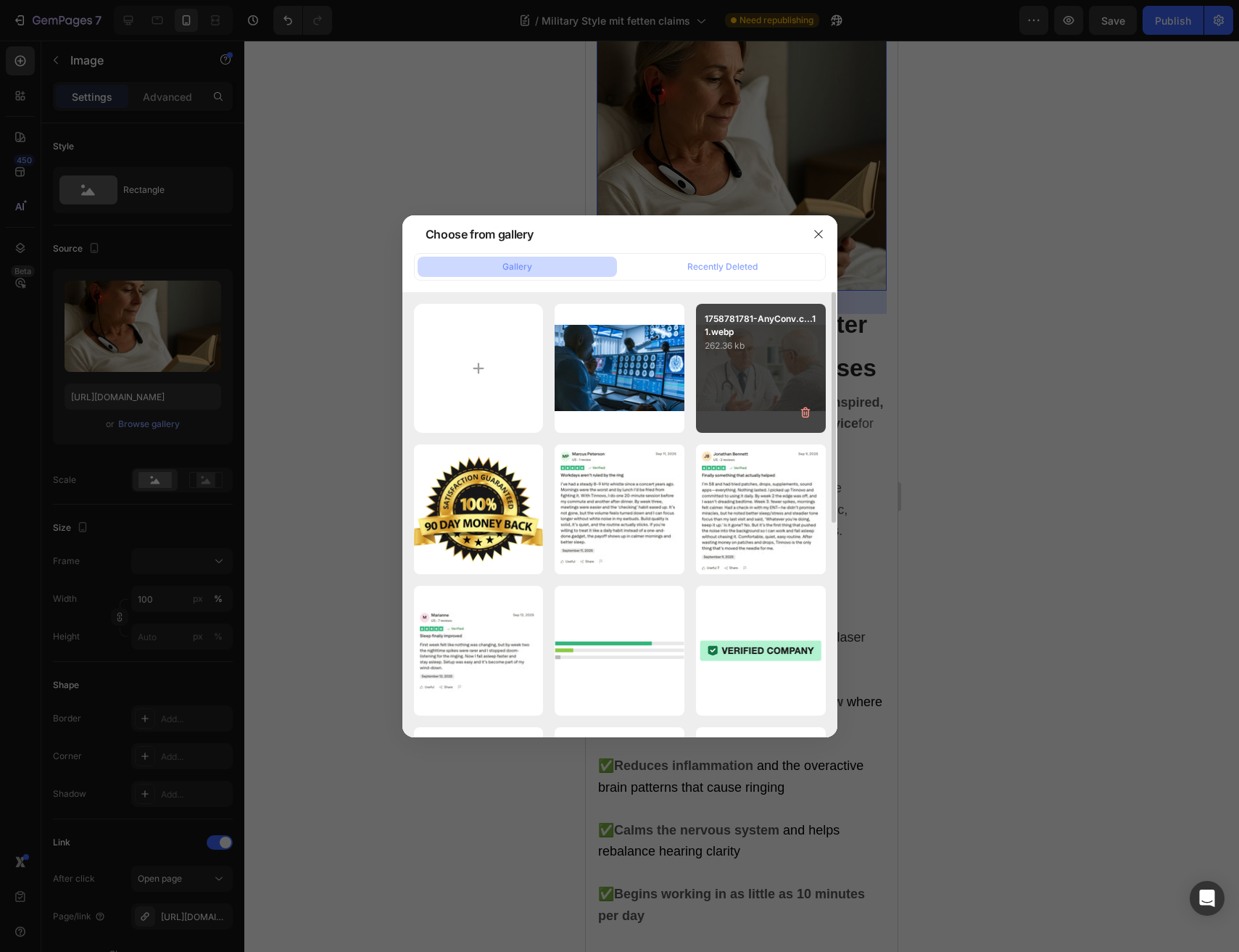
click at [753, 381] on div "1758781781-AnyConv.c...11.webp 262.36 kb" at bounding box center [760, 368] width 130 height 130
type input "https://cdn.shopify.com/s/files/1/0691/6715/3327/files/gempages_560425685798093…"
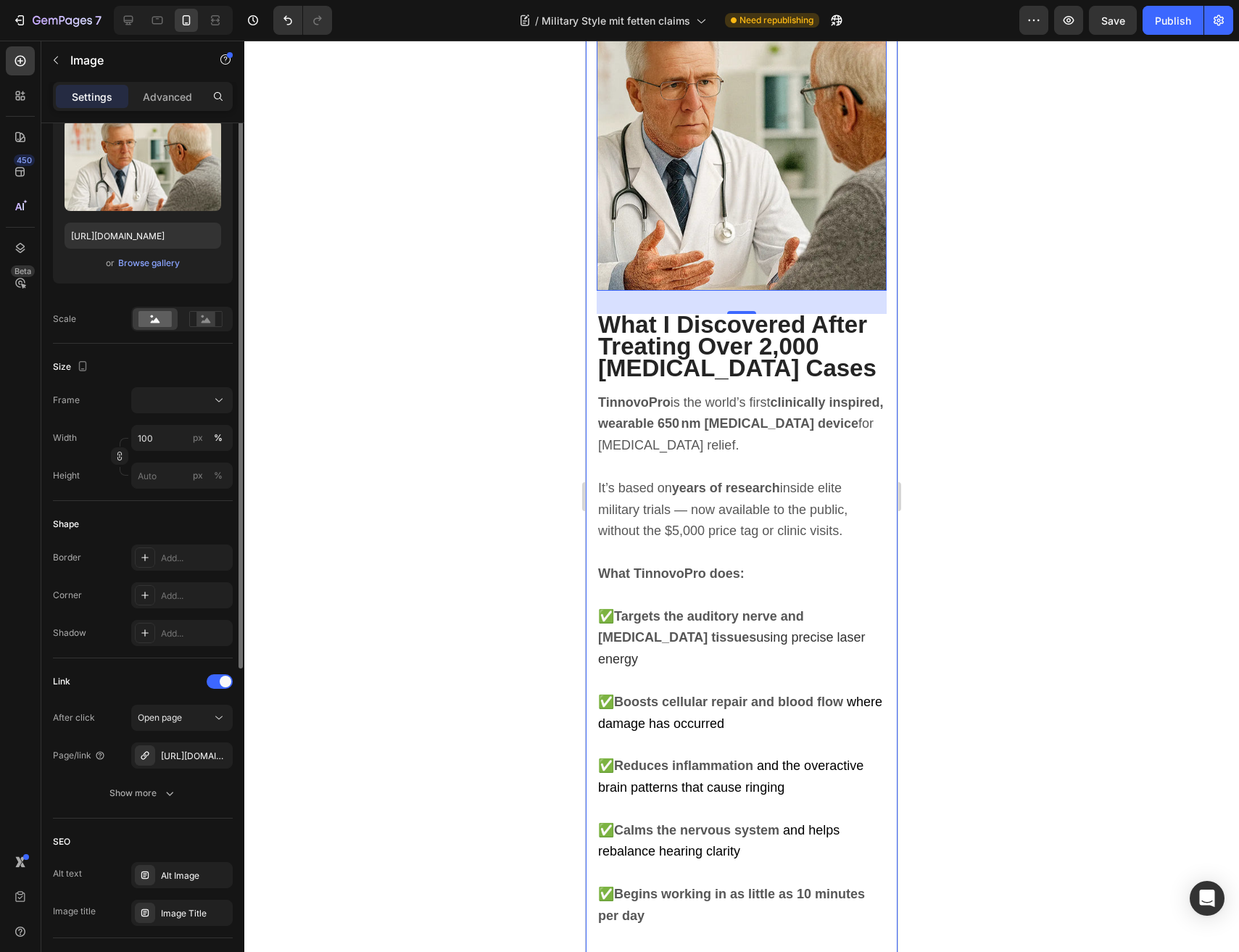
scroll to position [0, 0]
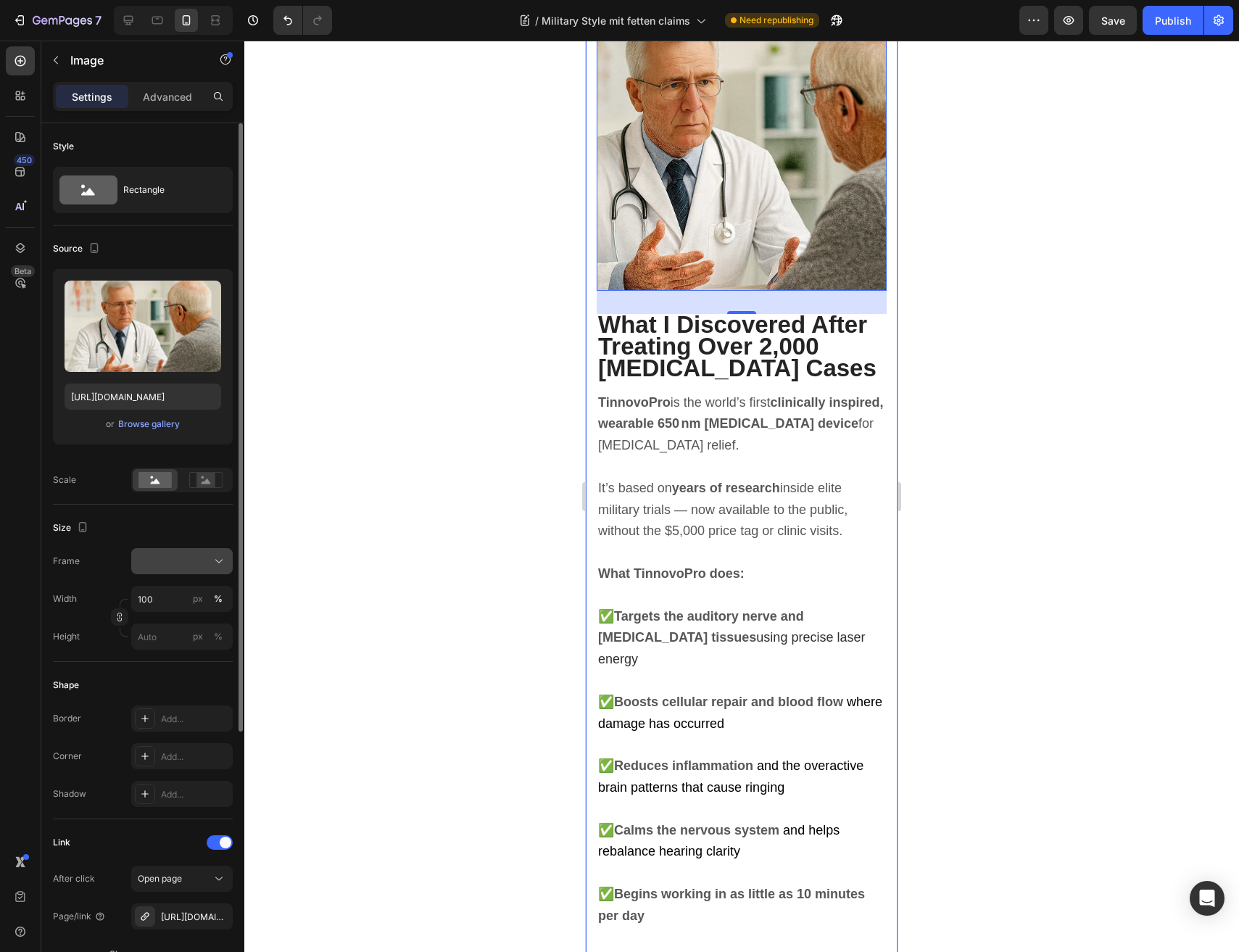
click at [170, 564] on div at bounding box center [182, 561] width 89 height 15
click at [170, 680] on div "Original" at bounding box center [179, 678] width 84 height 13
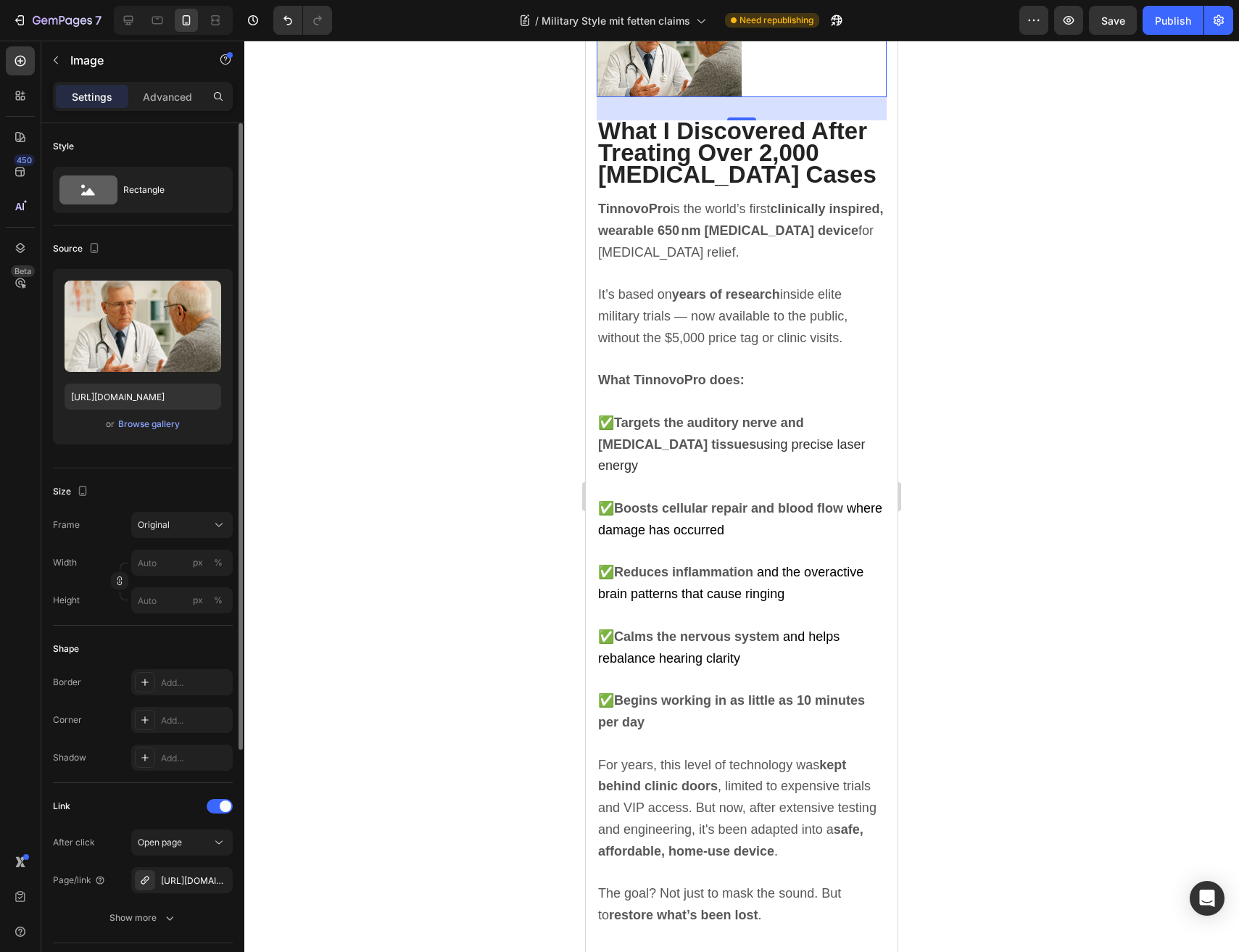
click at [160, 123] on div "Style Rectangle" at bounding box center [142, 174] width 180 height 102
click at [162, 99] on p "Advanced" at bounding box center [167, 97] width 49 height 16
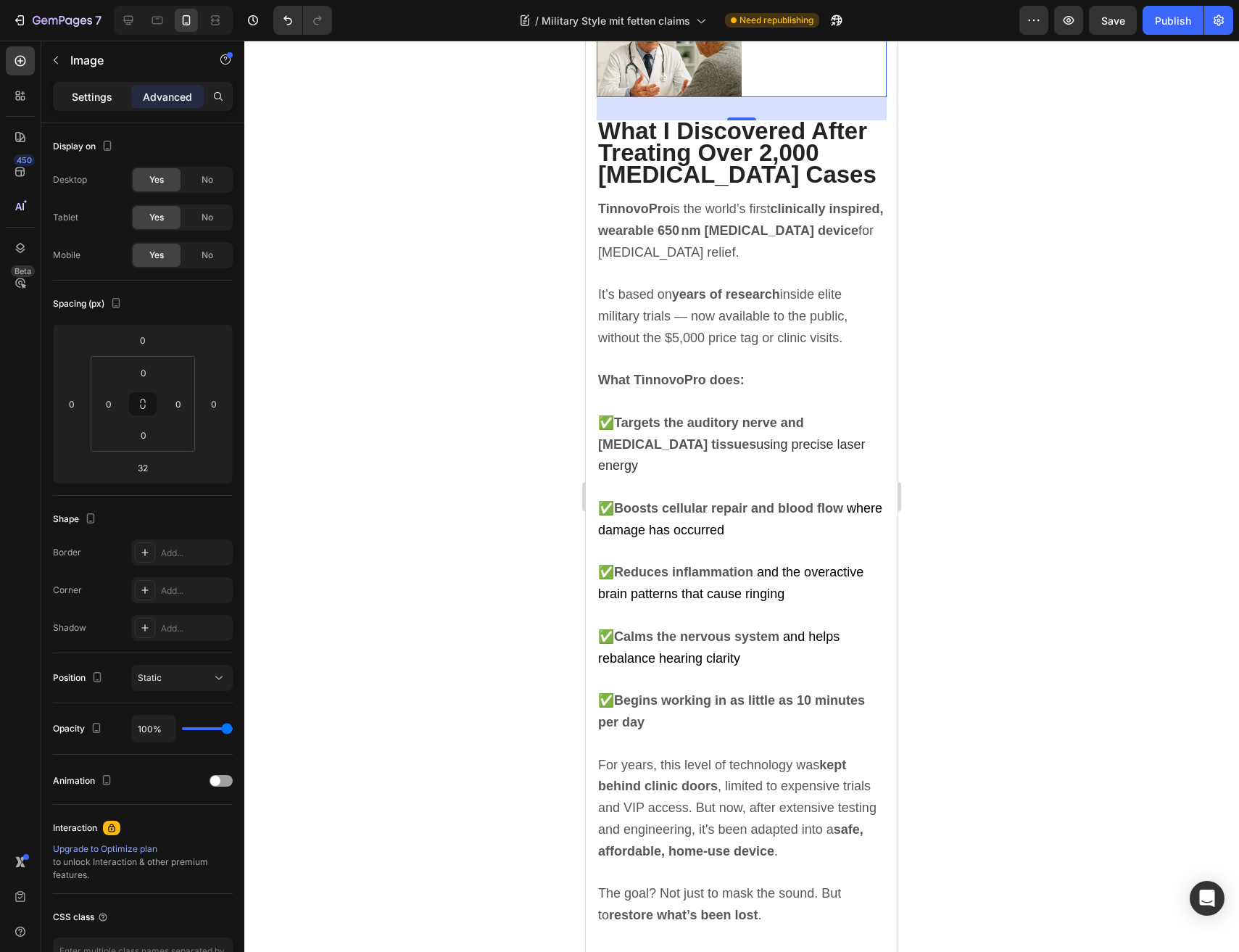
click at [75, 97] on p "Settings" at bounding box center [92, 97] width 40 height 16
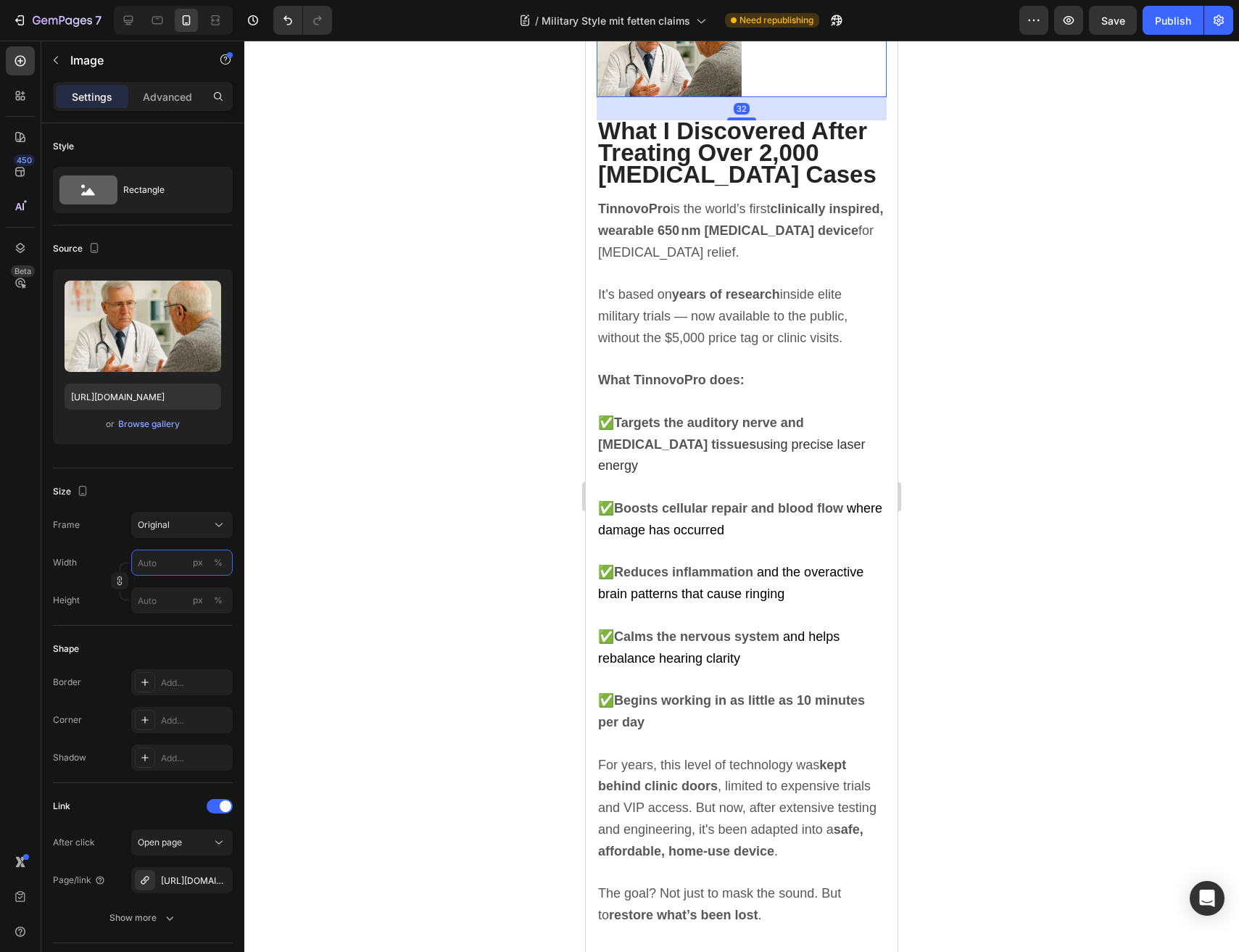
click at [163, 564] on input "px %" at bounding box center [182, 563] width 101 height 26
click at [170, 591] on p "Full 100%" at bounding box center [179, 597] width 84 height 13
type input "100"
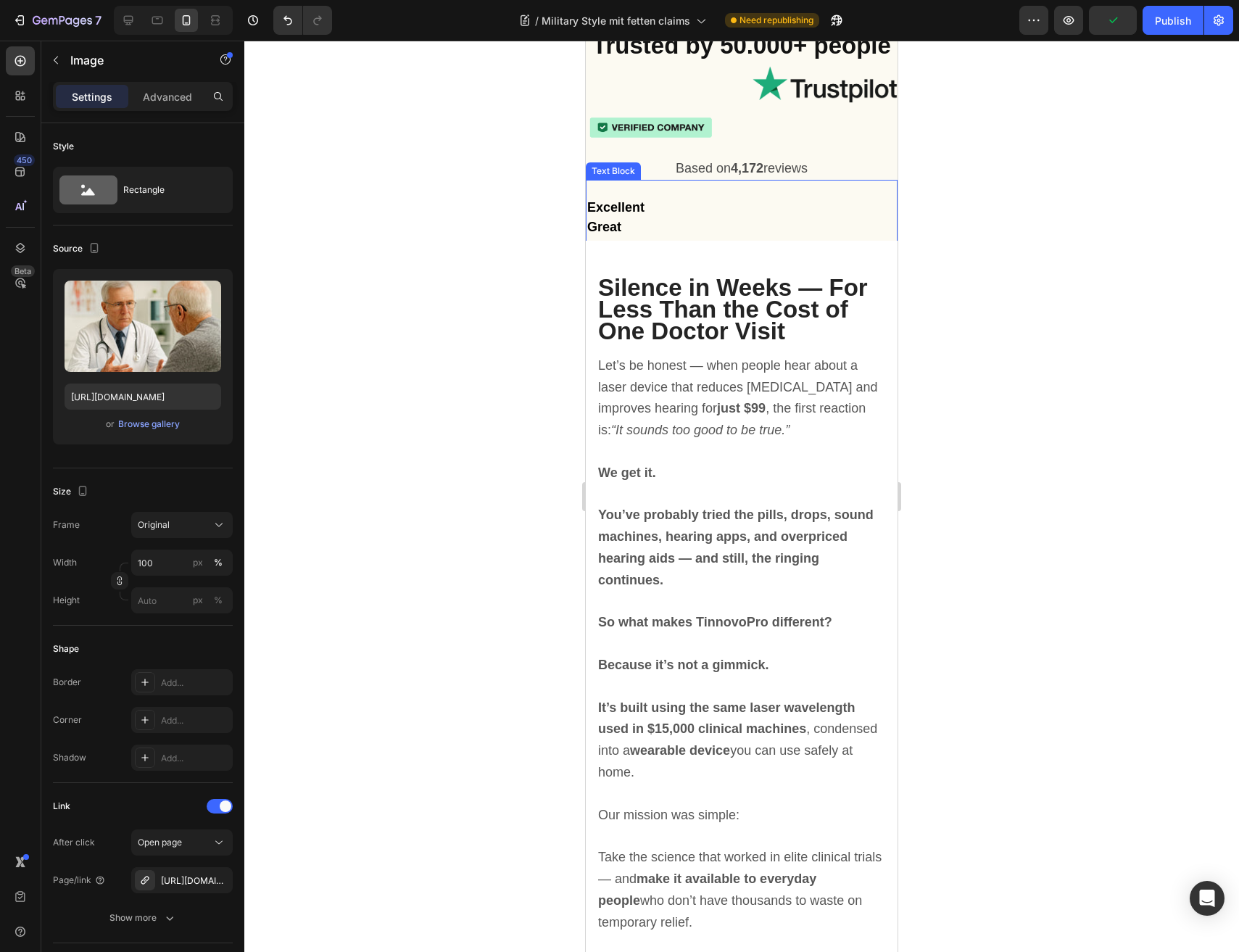
scroll to position [5425, 0]
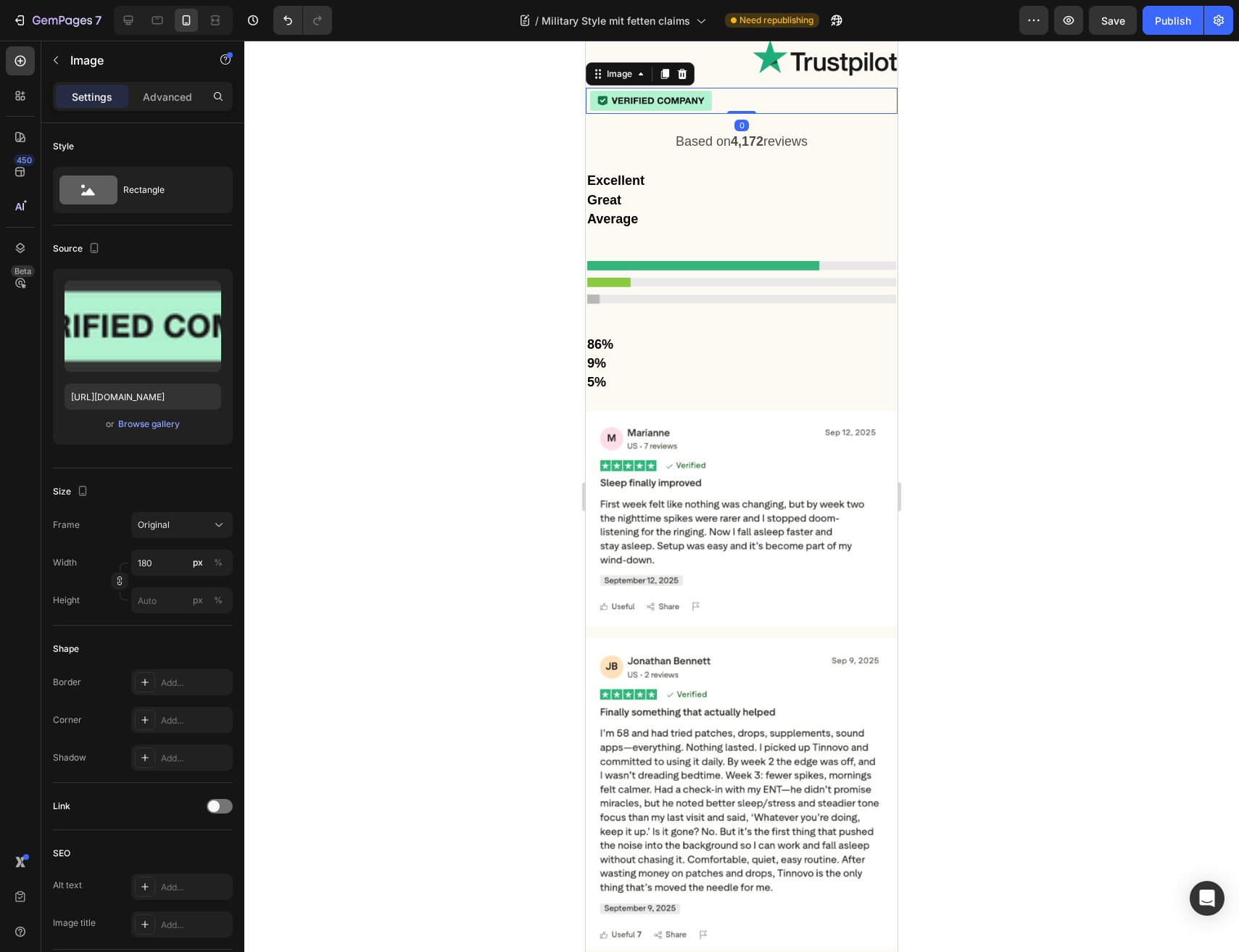
click at [743, 114] on div at bounding box center [741, 101] width 311 height 26
click at [711, 114] on div "Image Image 0 Row" at bounding box center [741, 76] width 311 height 75
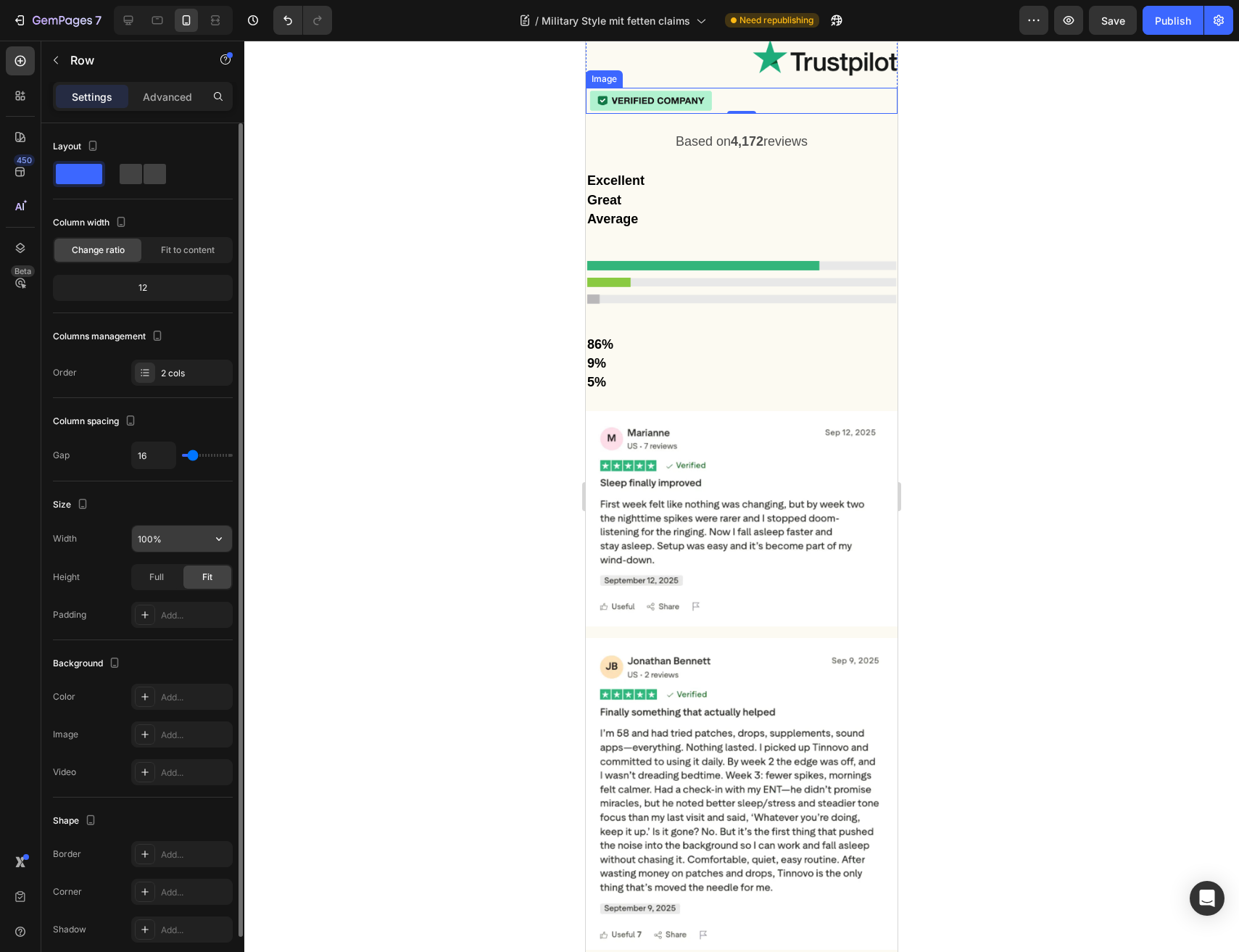
click at [171, 543] on input "100%" at bounding box center [181, 539] width 100 height 26
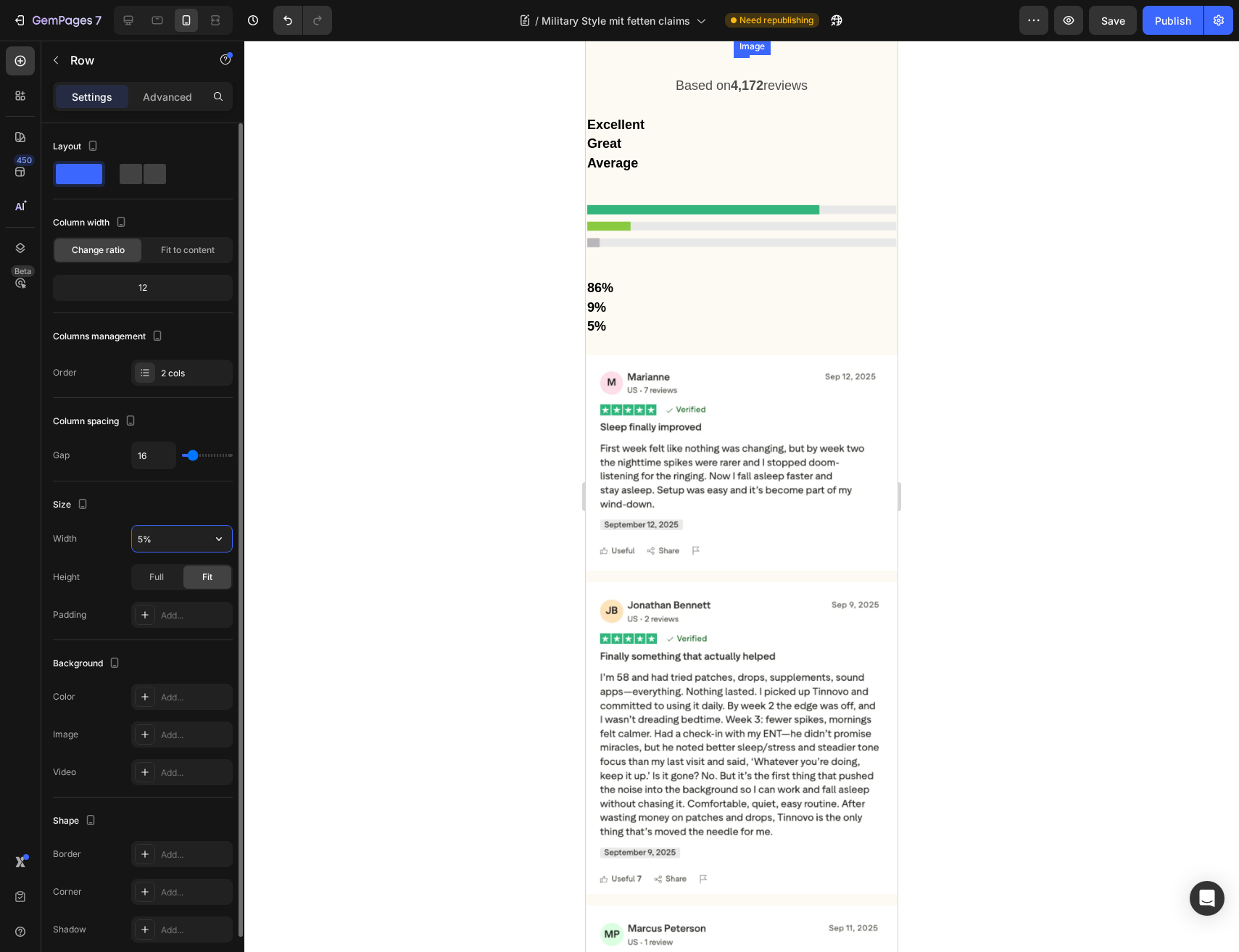
type input "50%"
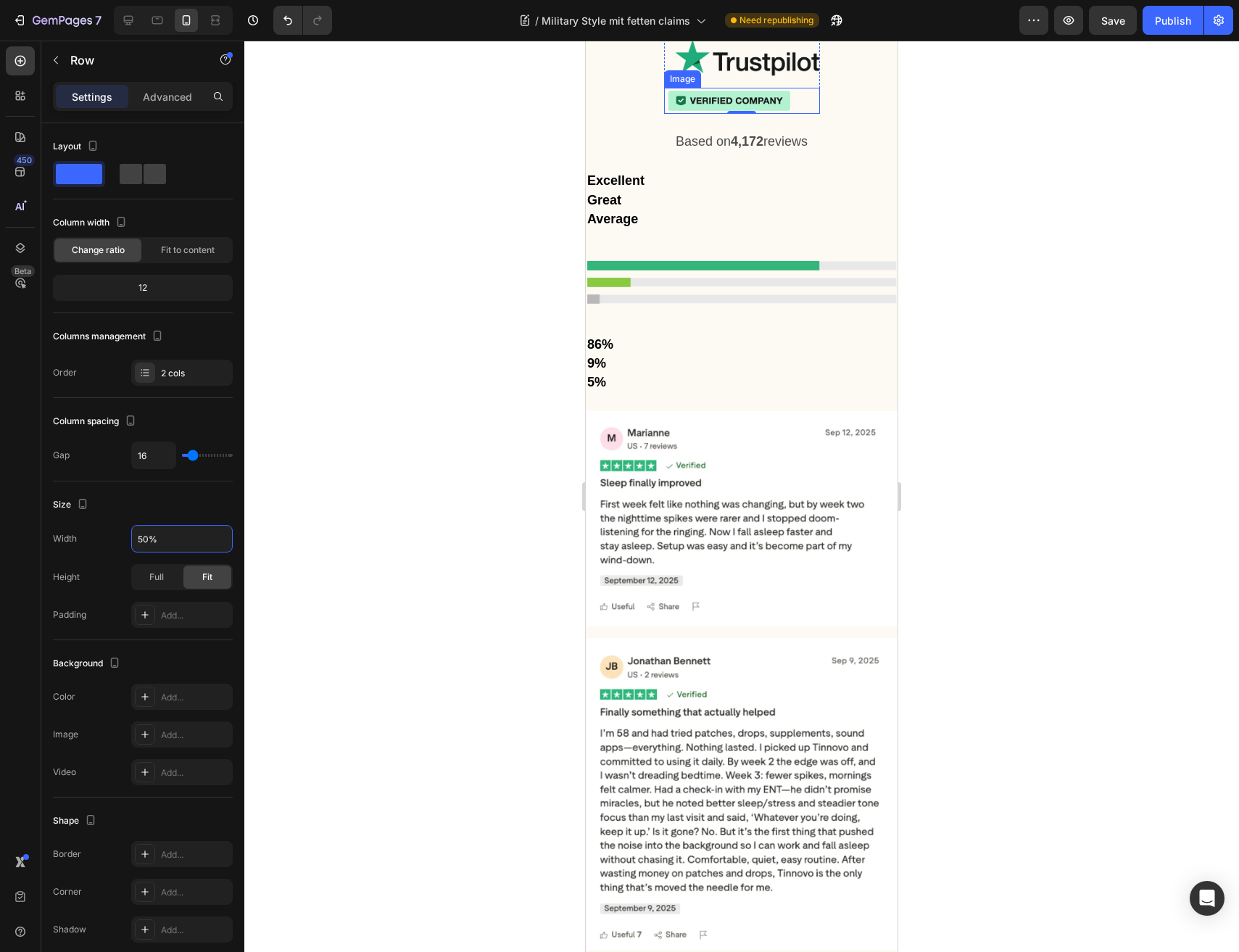
click at [792, 114] on img at bounding box center [729, 101] width 131 height 26
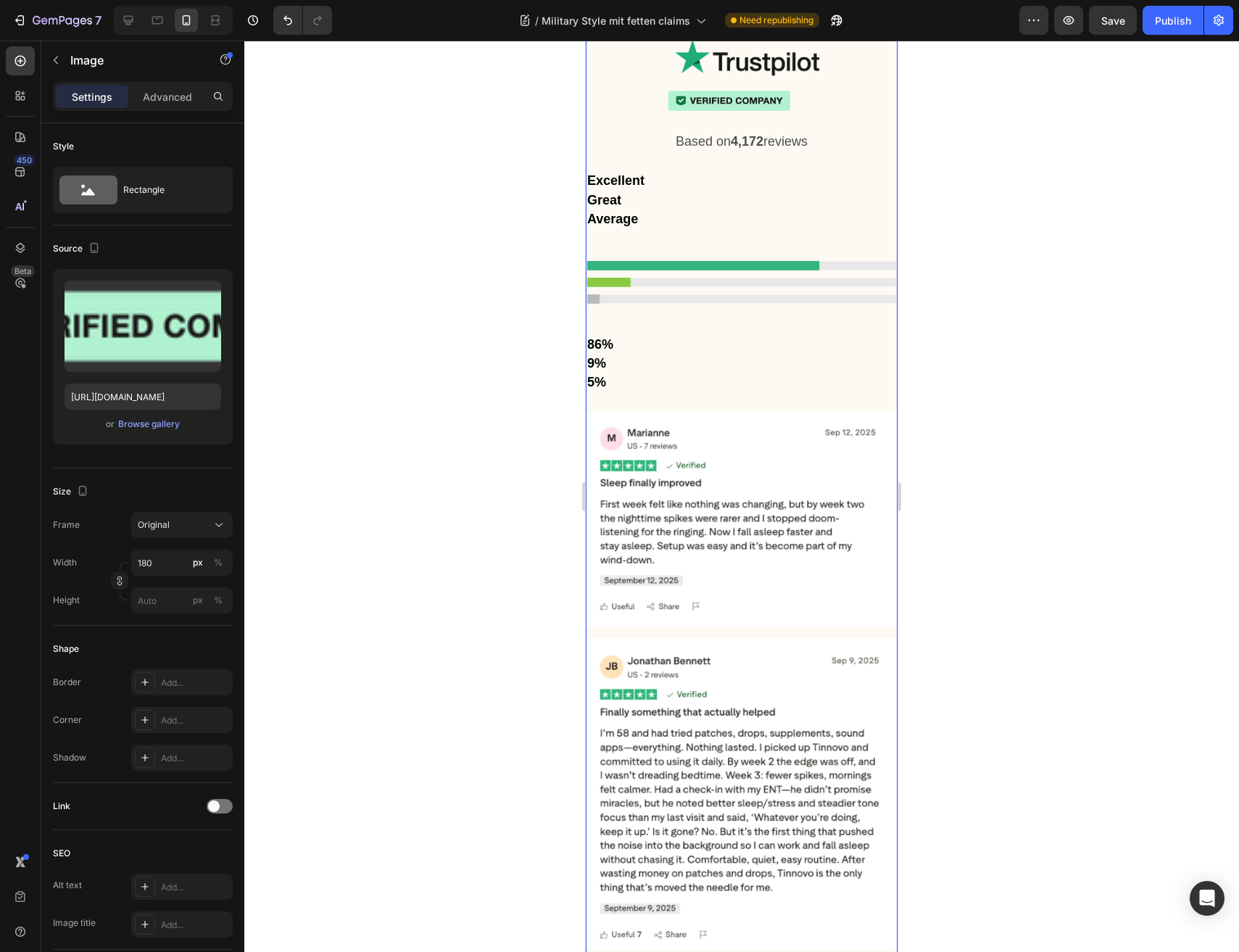
click at [841, 369] on div "Trusted by 50.000+ people Heading Image Image Row Based on 4,172 reviews Text B…" at bounding box center [741, 634] width 311 height 1277
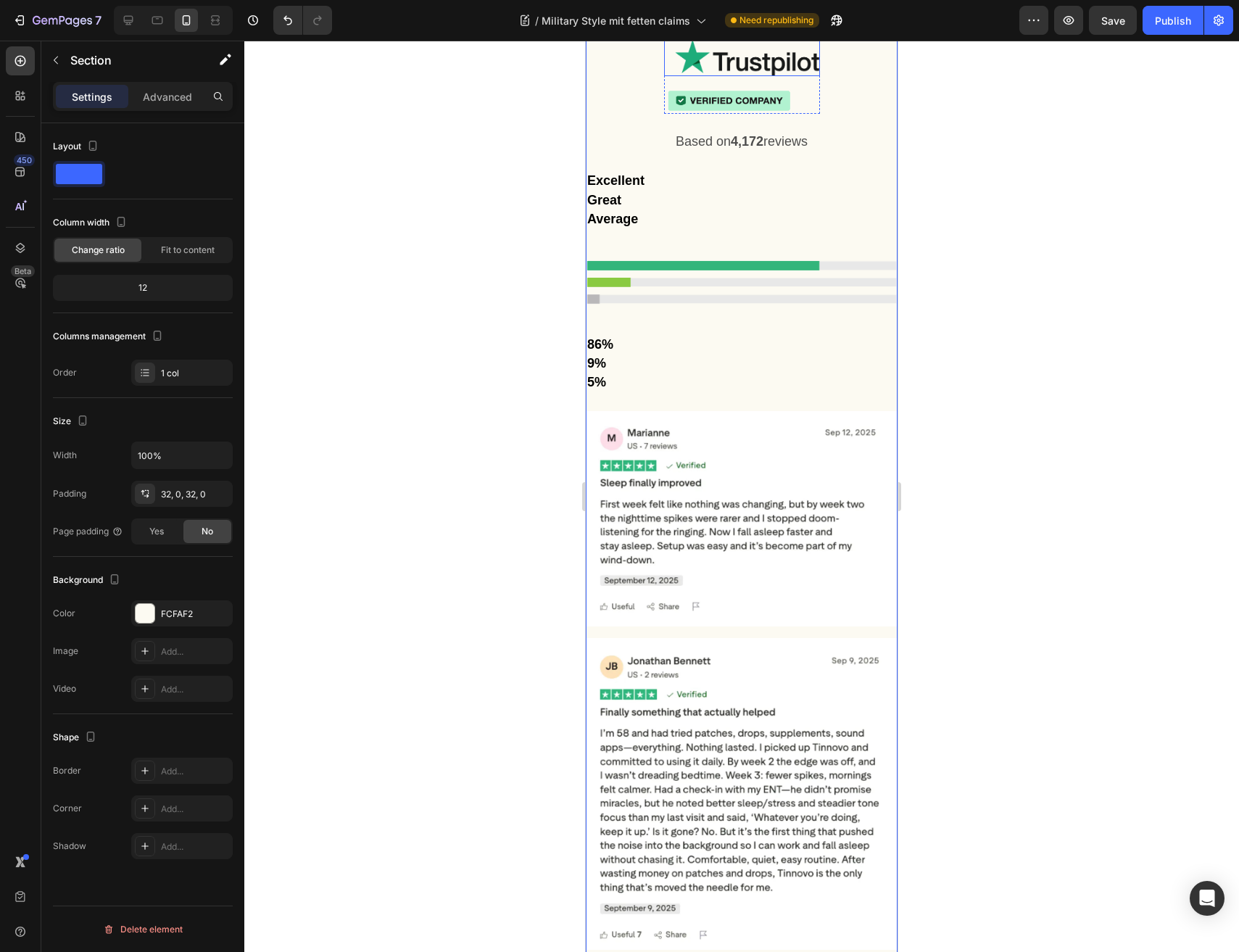
click at [797, 76] on img at bounding box center [747, 57] width 145 height 37
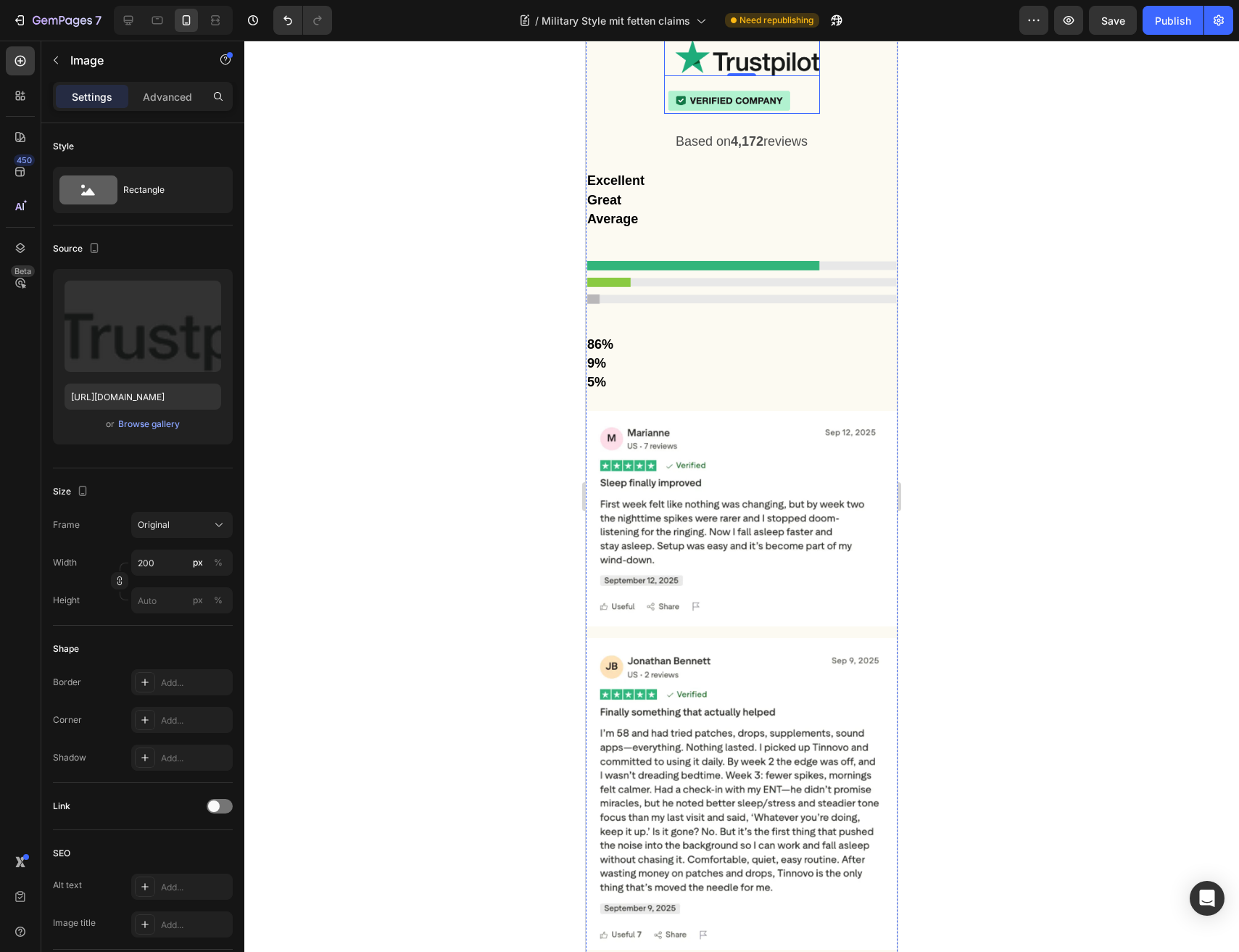
click at [670, 114] on div "Image 0 Image Row" at bounding box center [742, 76] width 156 height 75
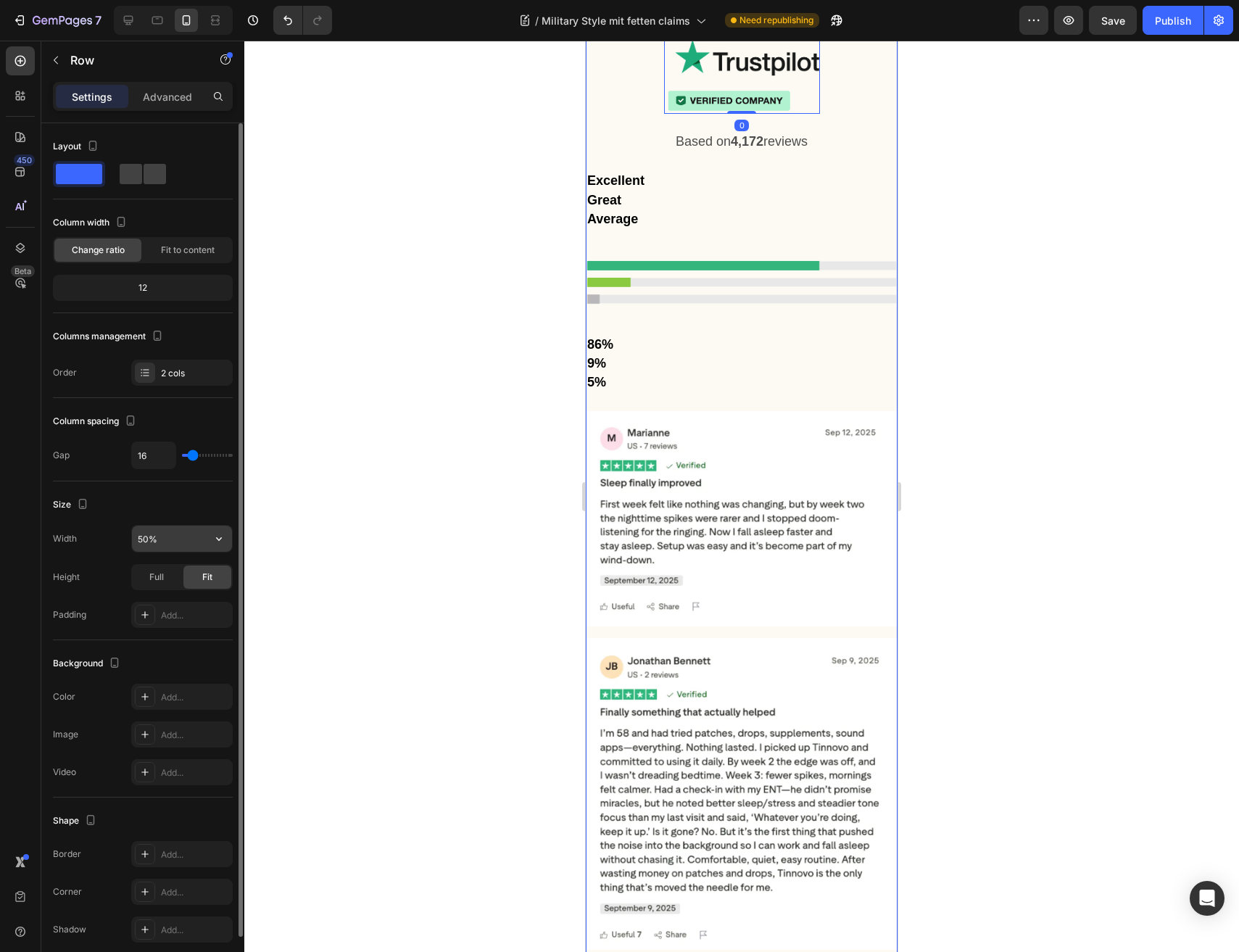
click at [188, 537] on input "50%" at bounding box center [181, 539] width 100 height 26
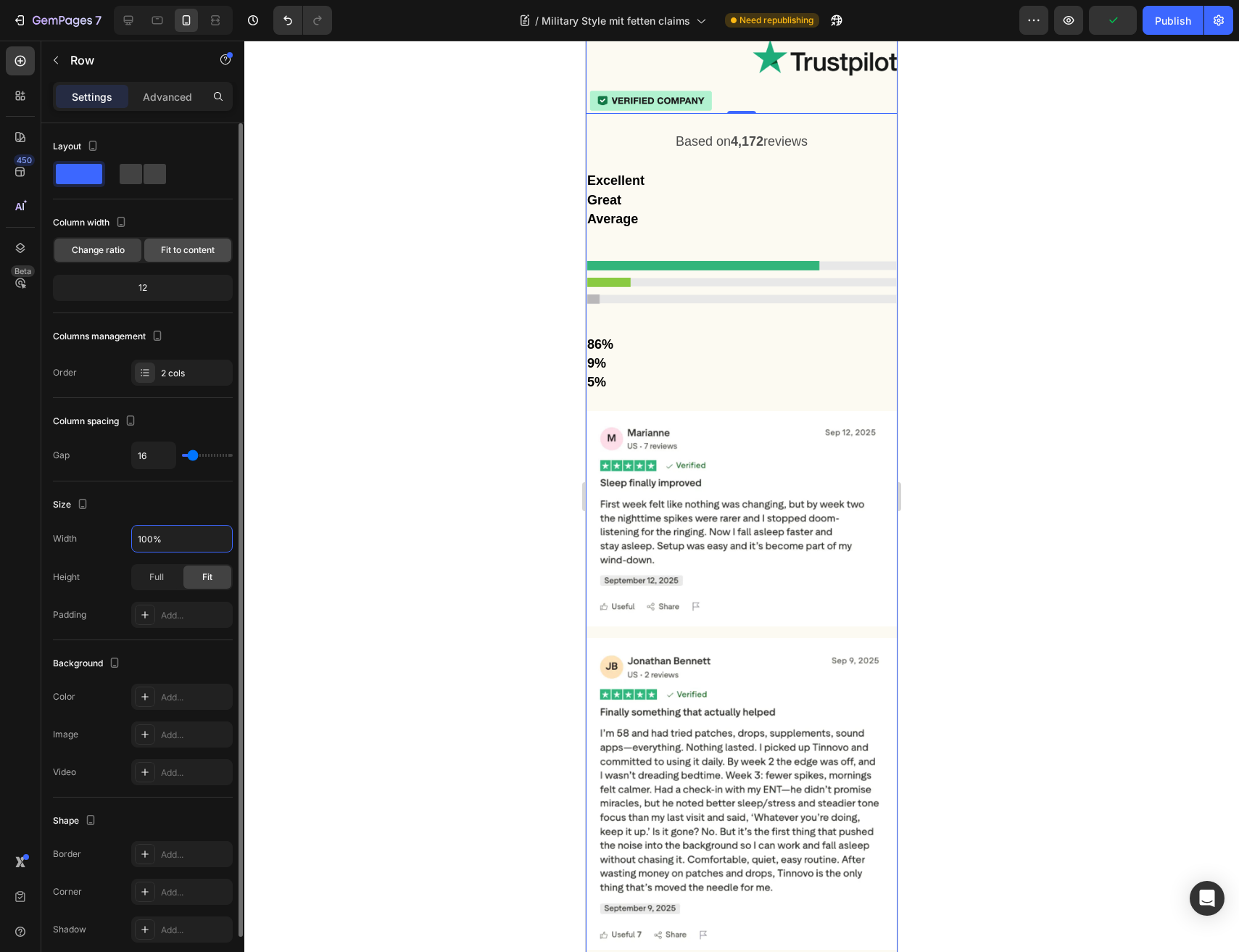
type input "100%"
click at [179, 255] on span "Fit to content" at bounding box center [188, 250] width 54 height 13
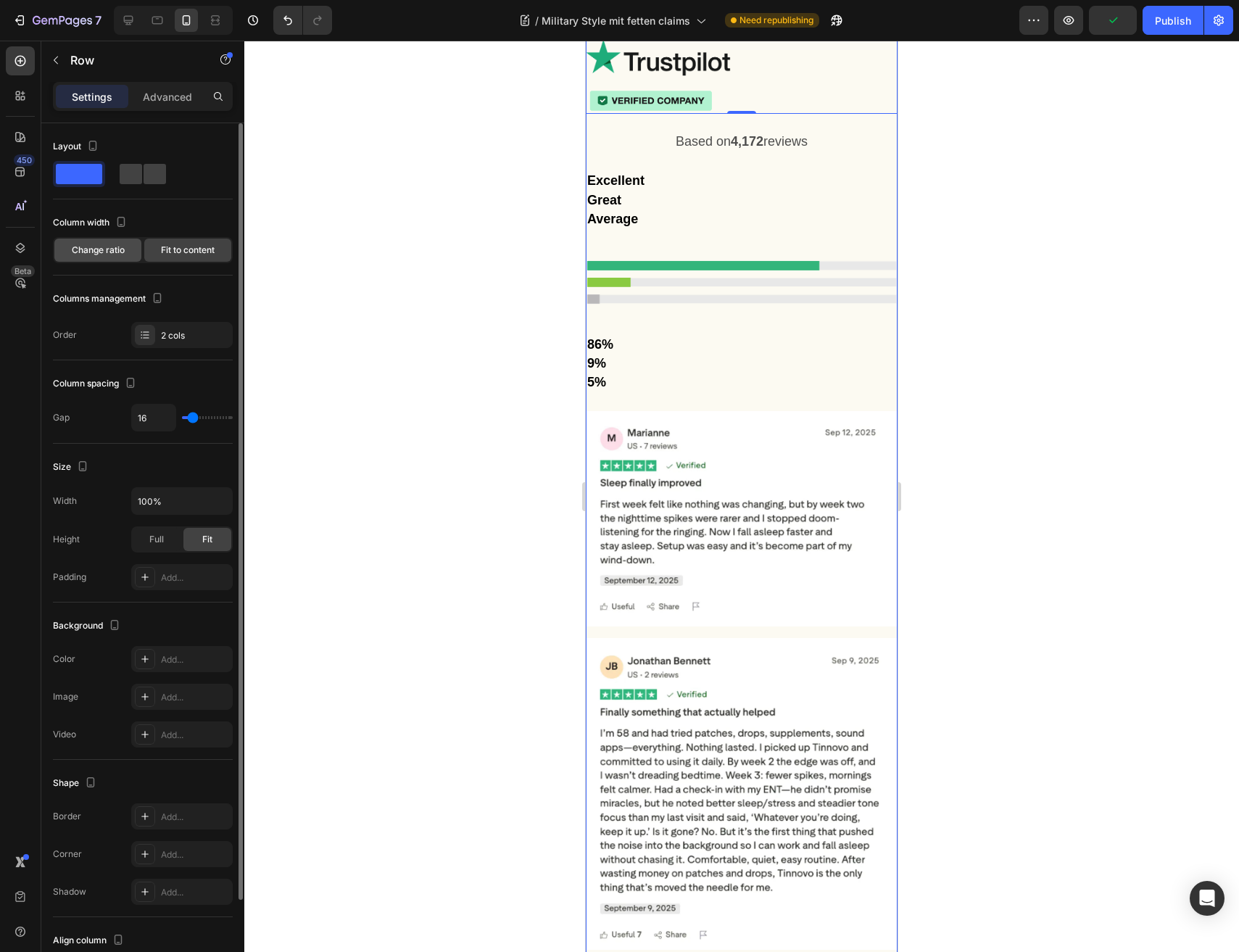
click at [107, 257] on div "Change ratio" at bounding box center [98, 250] width 87 height 23
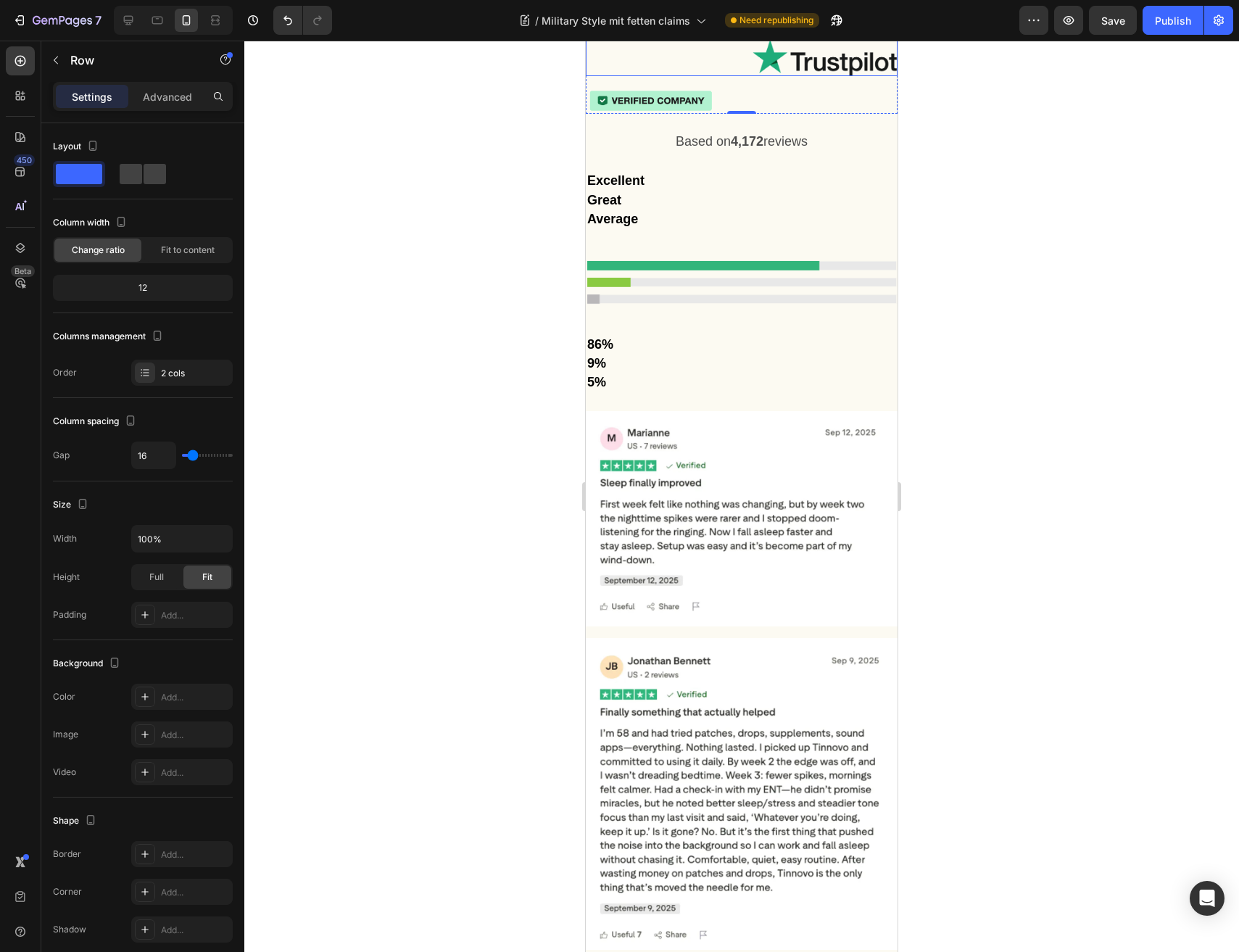
click at [819, 76] on img at bounding box center [825, 57] width 145 height 37
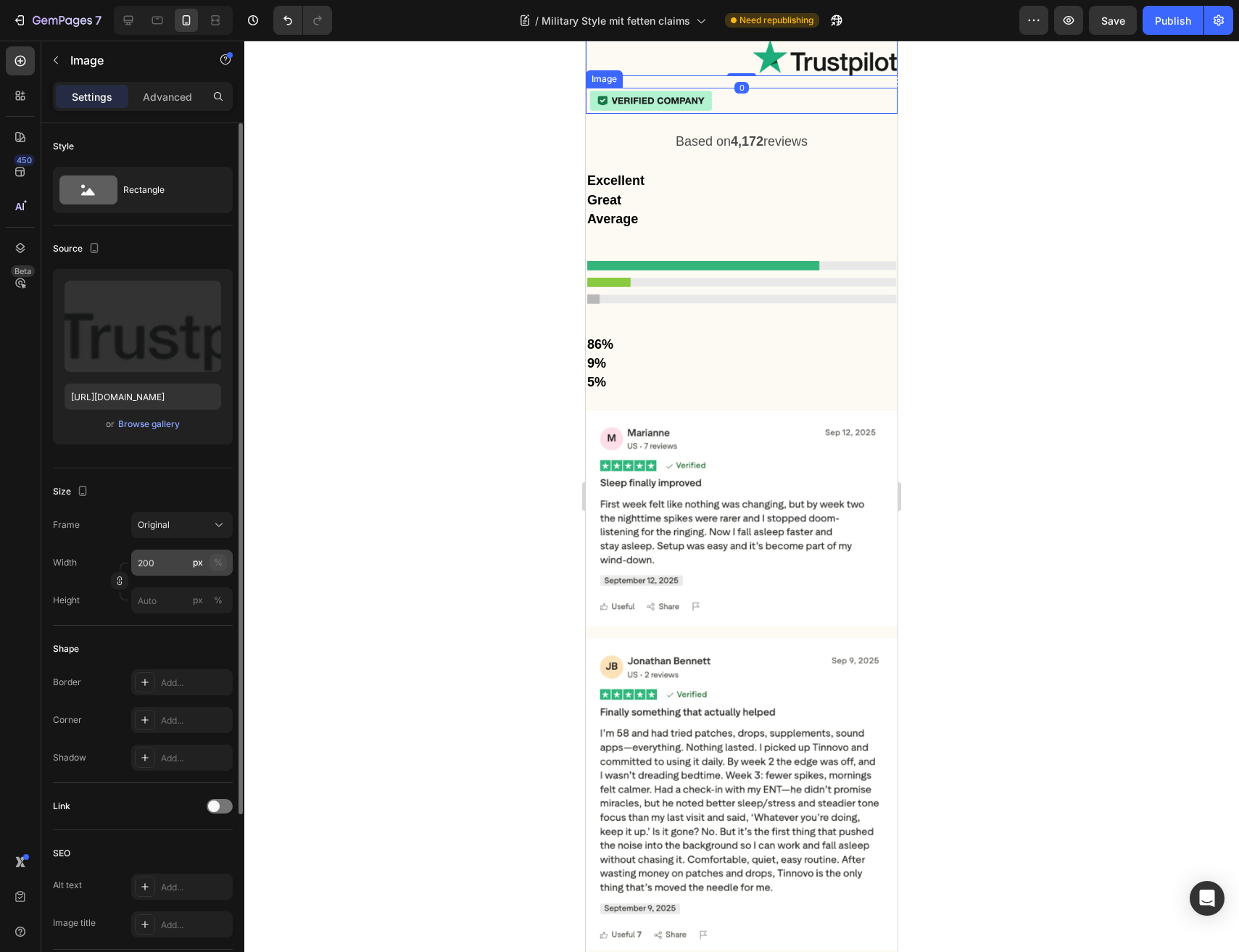
click at [218, 565] on div "%" at bounding box center [218, 562] width 9 height 13
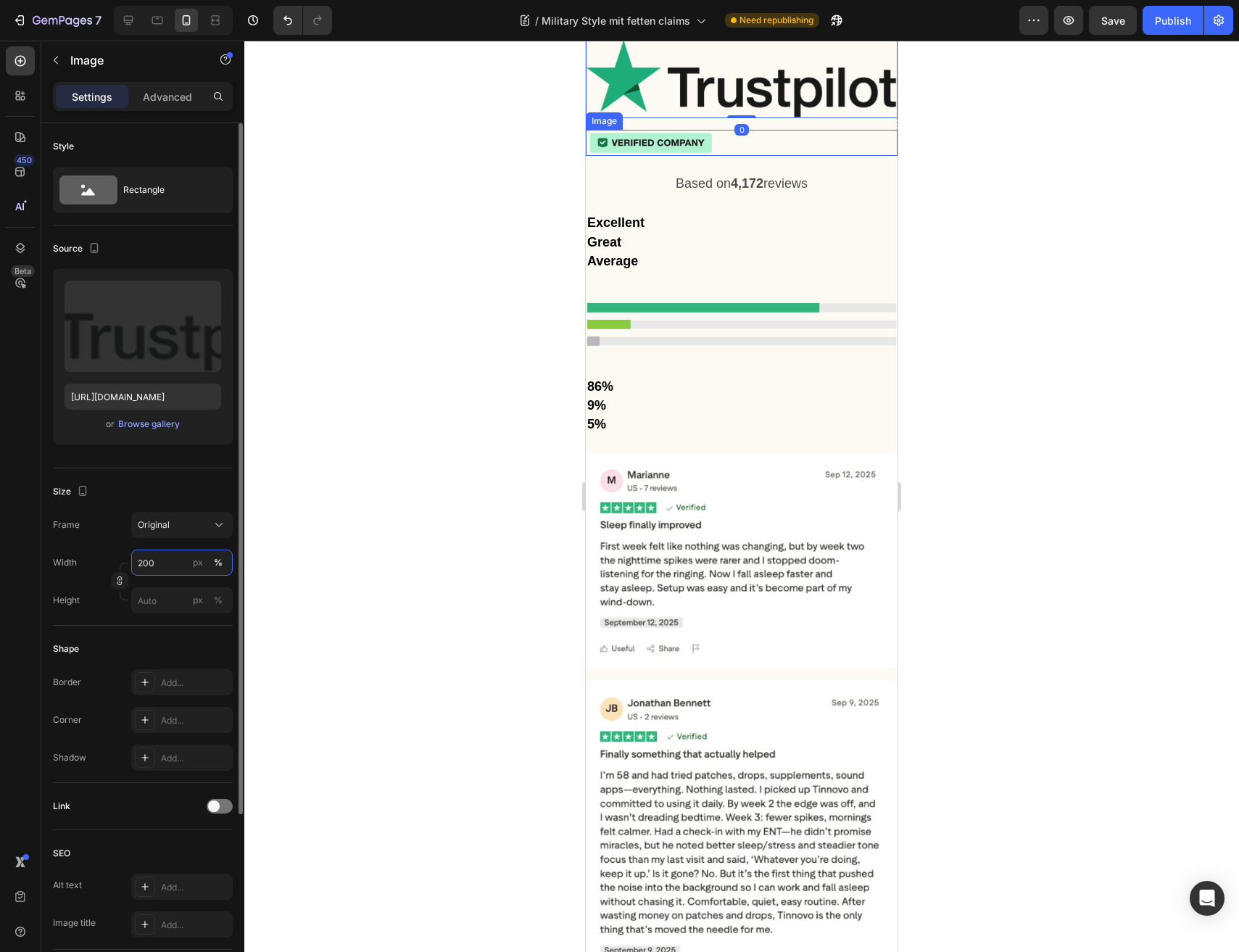
click at [153, 566] on input "200" at bounding box center [182, 563] width 101 height 26
type input "50"
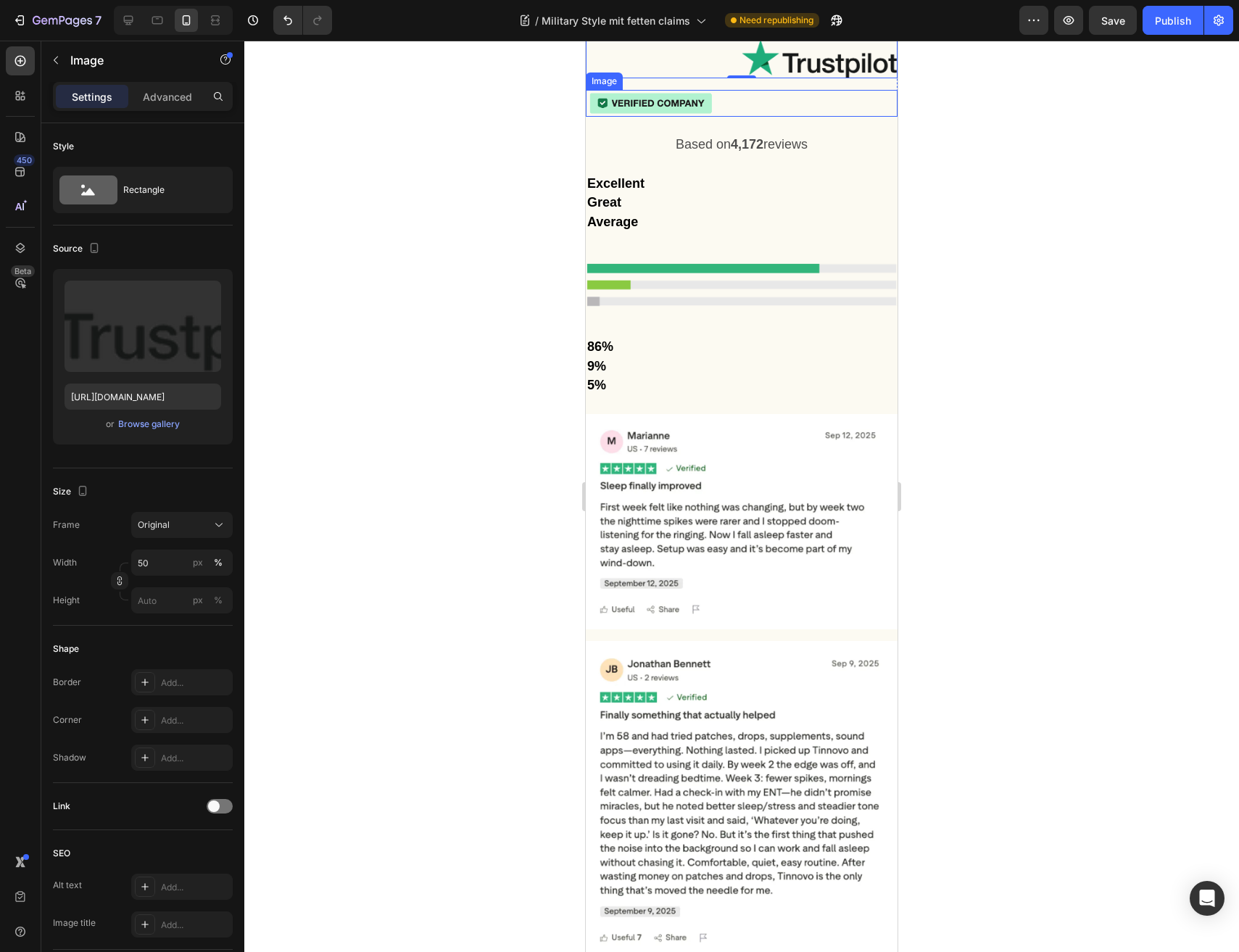
click at [732, 117] on div at bounding box center [741, 103] width 311 height 26
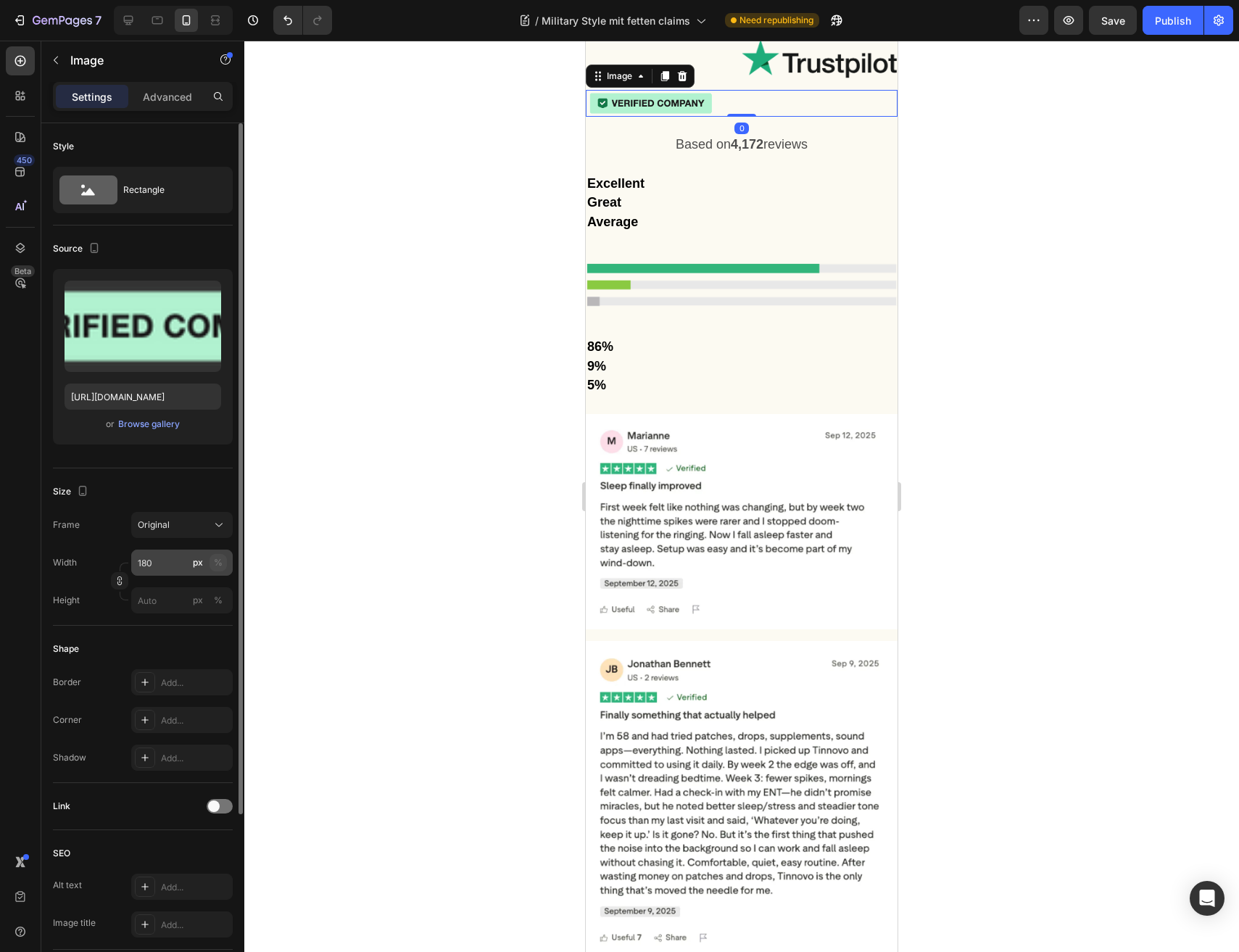
click at [223, 560] on button "%" at bounding box center [218, 563] width 17 height 17
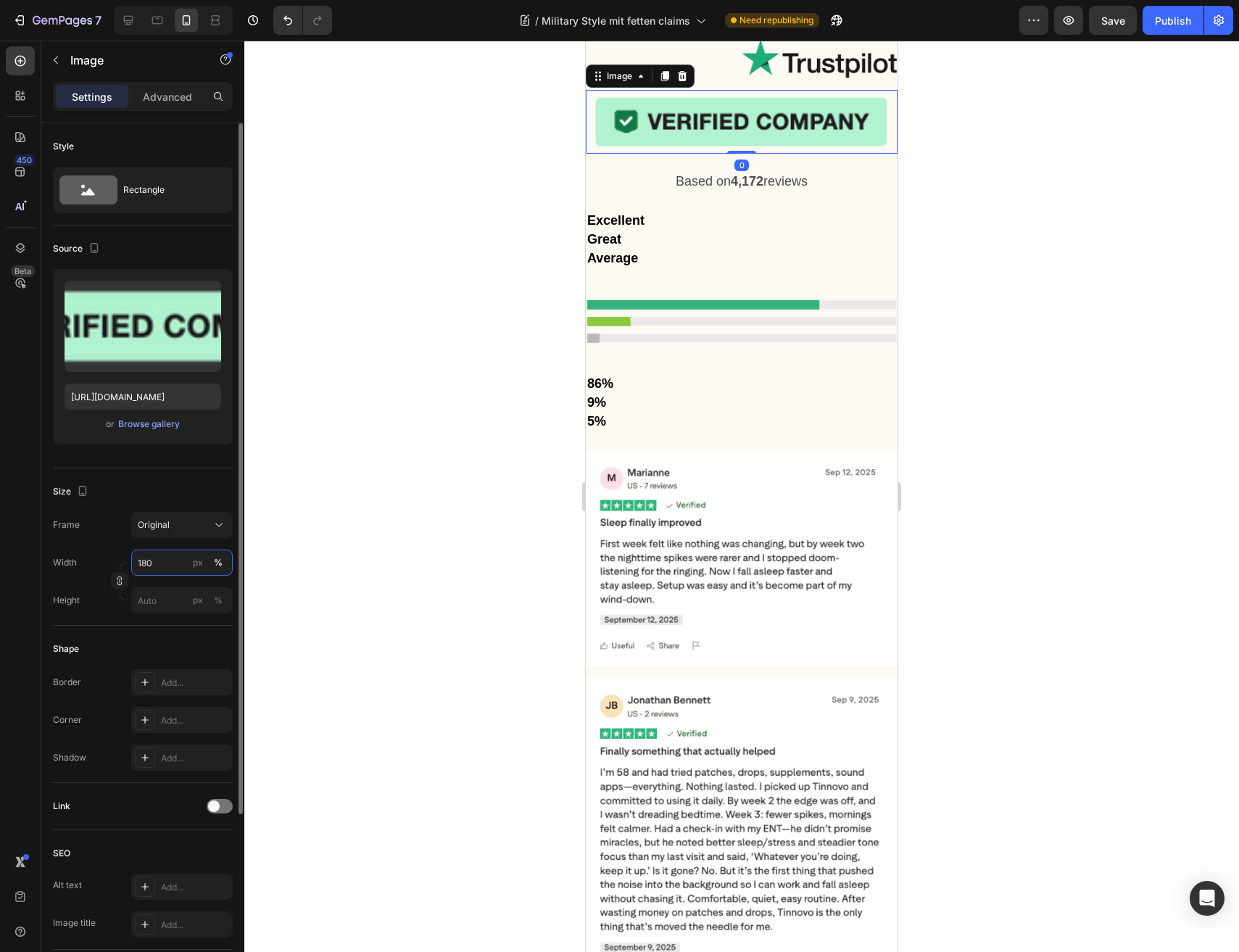
click at [142, 564] on input "180" at bounding box center [182, 563] width 101 height 26
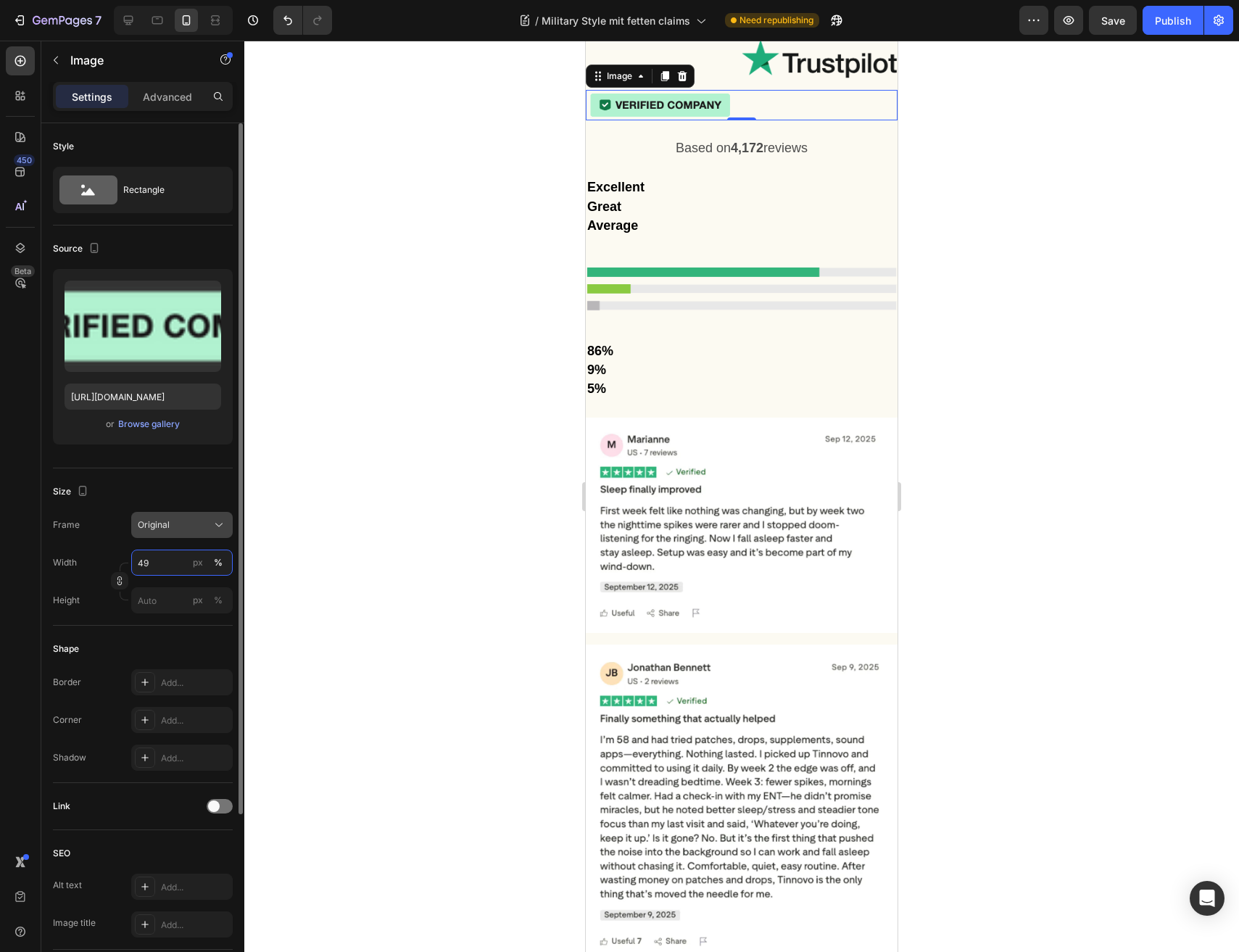
type input "50"
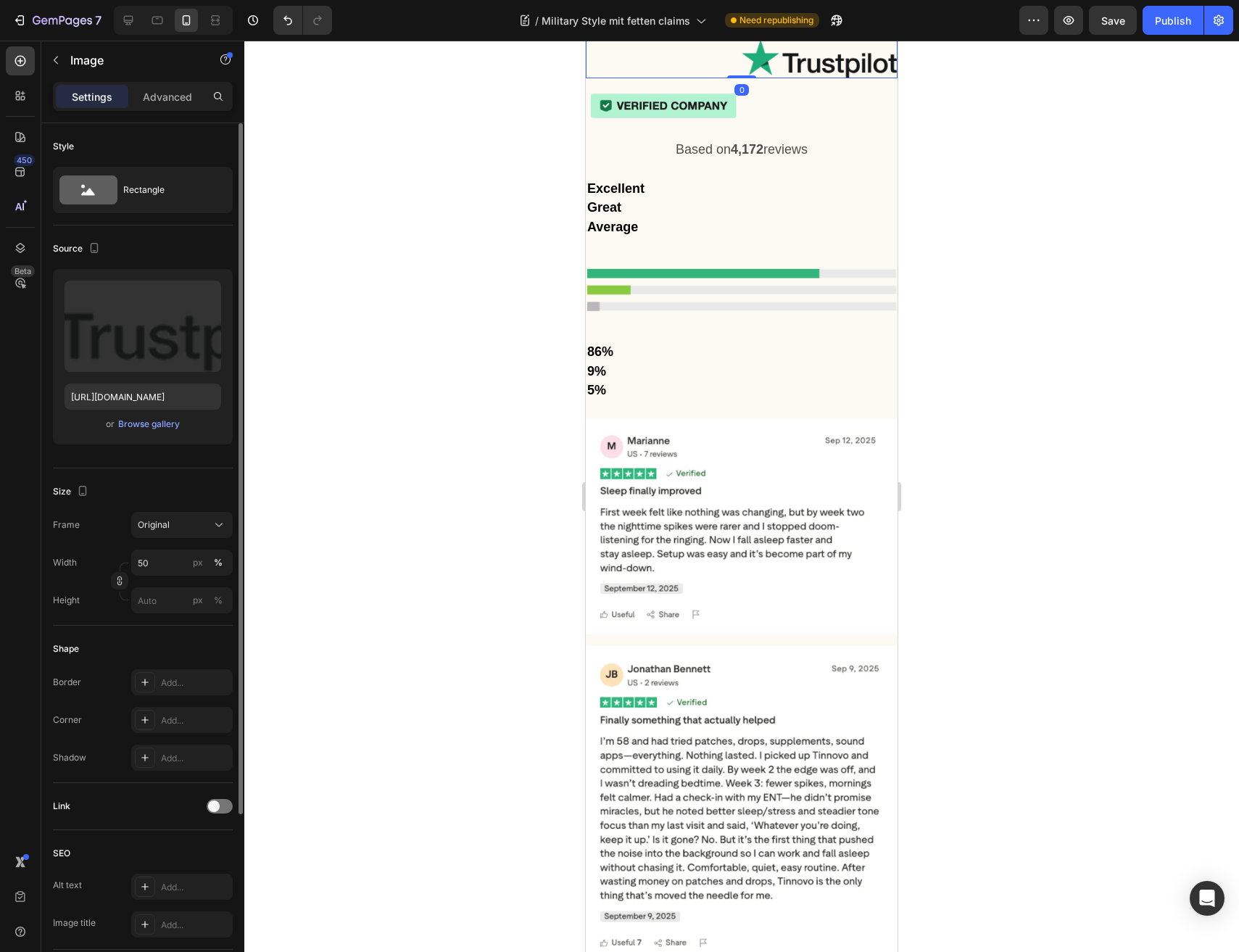
click at [754, 79] on img at bounding box center [820, 58] width 156 height 39
click at [174, 566] on input "50" at bounding box center [182, 563] width 101 height 26
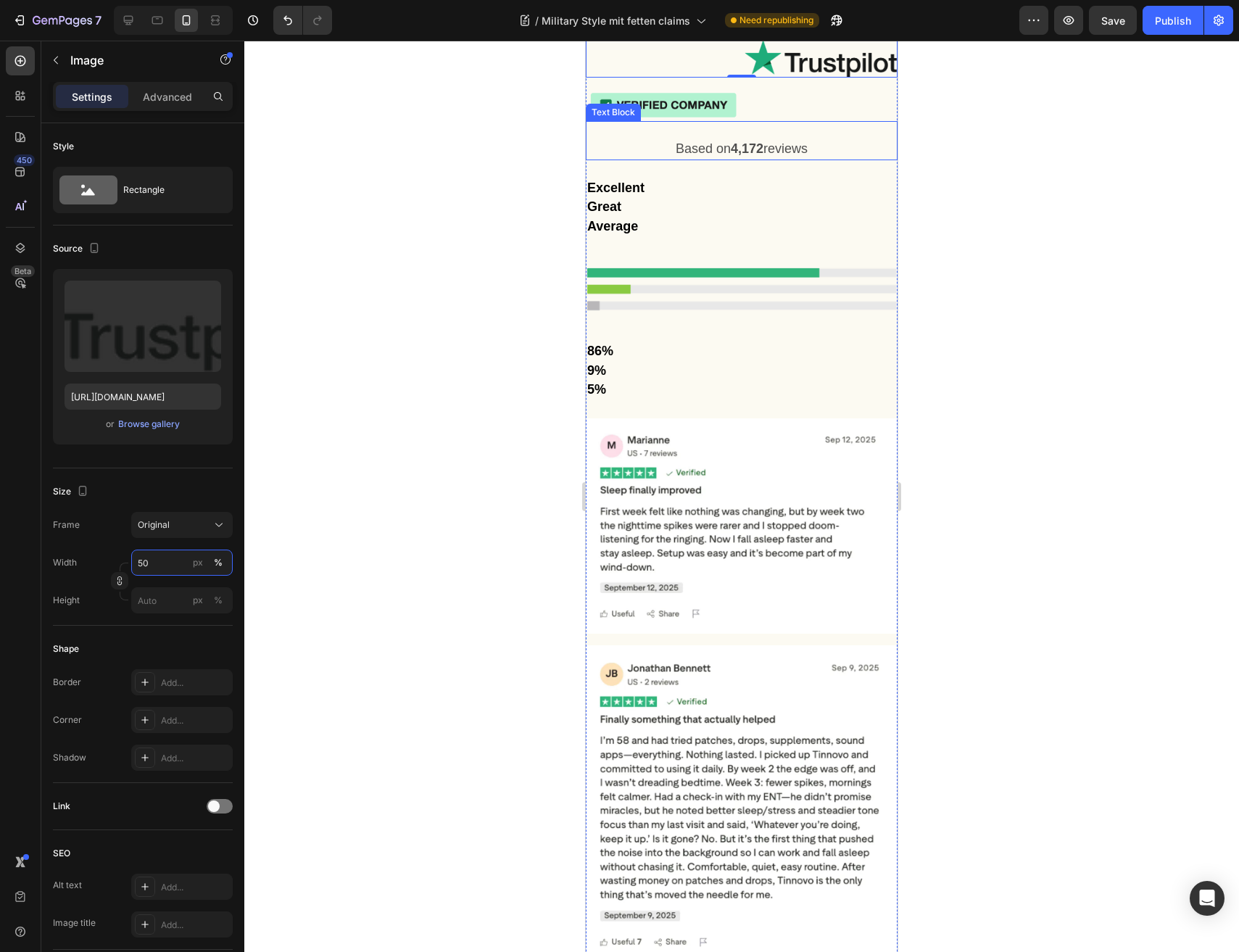
type input "49"
click at [789, 121] on div "Image 0 Image Row" at bounding box center [741, 79] width 311 height 82
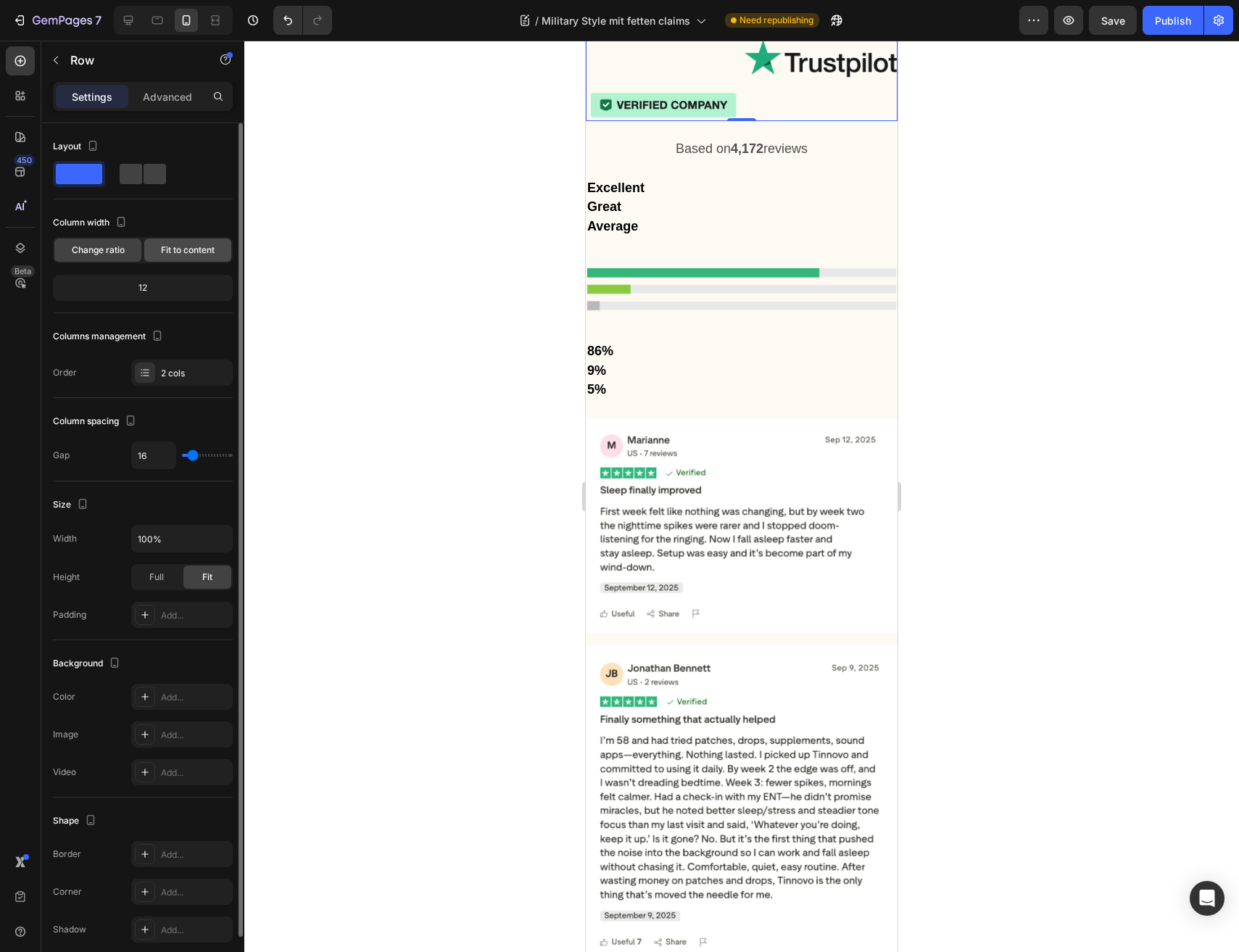
click at [187, 251] on span "Fit to content" at bounding box center [188, 250] width 54 height 13
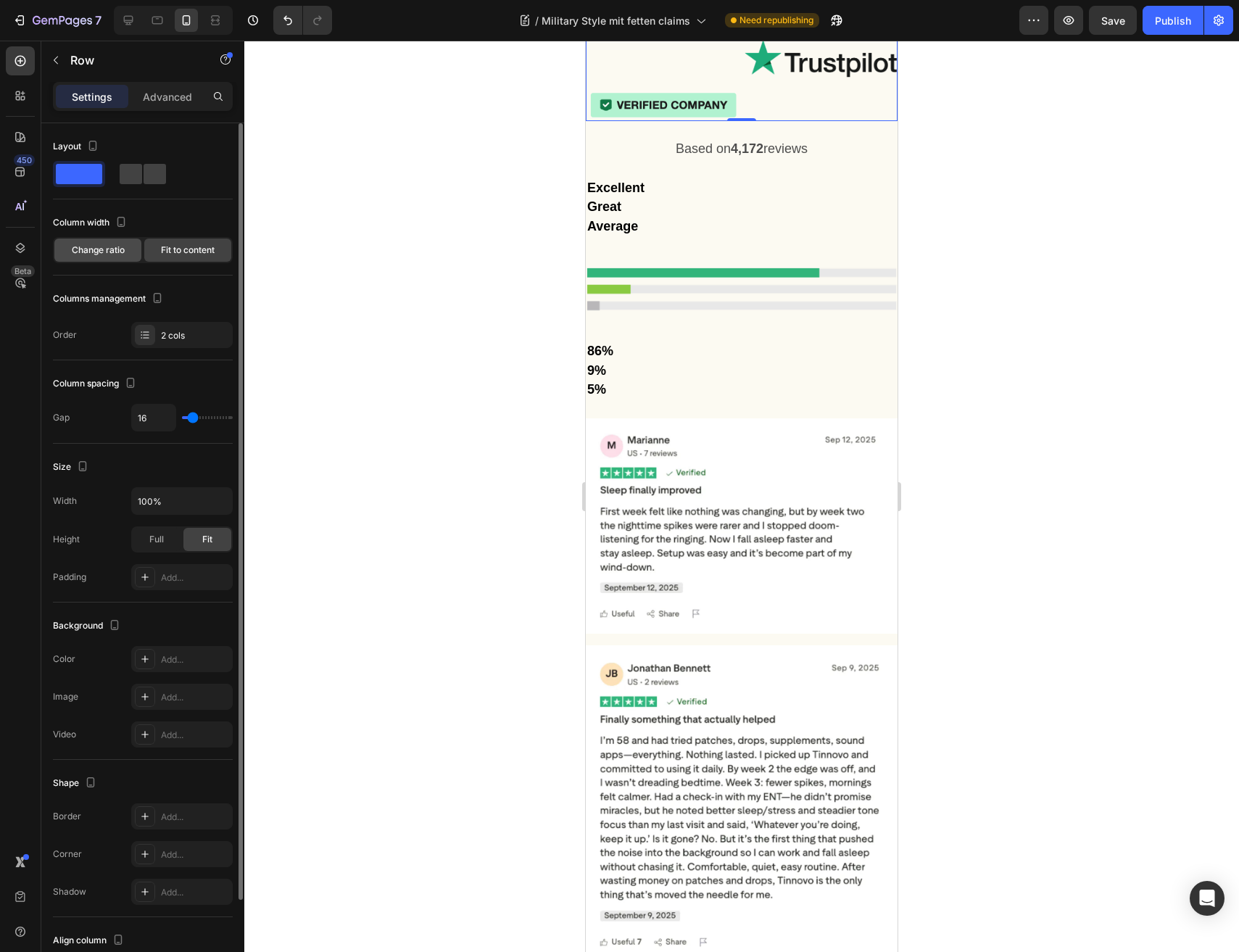
click at [74, 249] on span "Change ratio" at bounding box center [98, 250] width 53 height 13
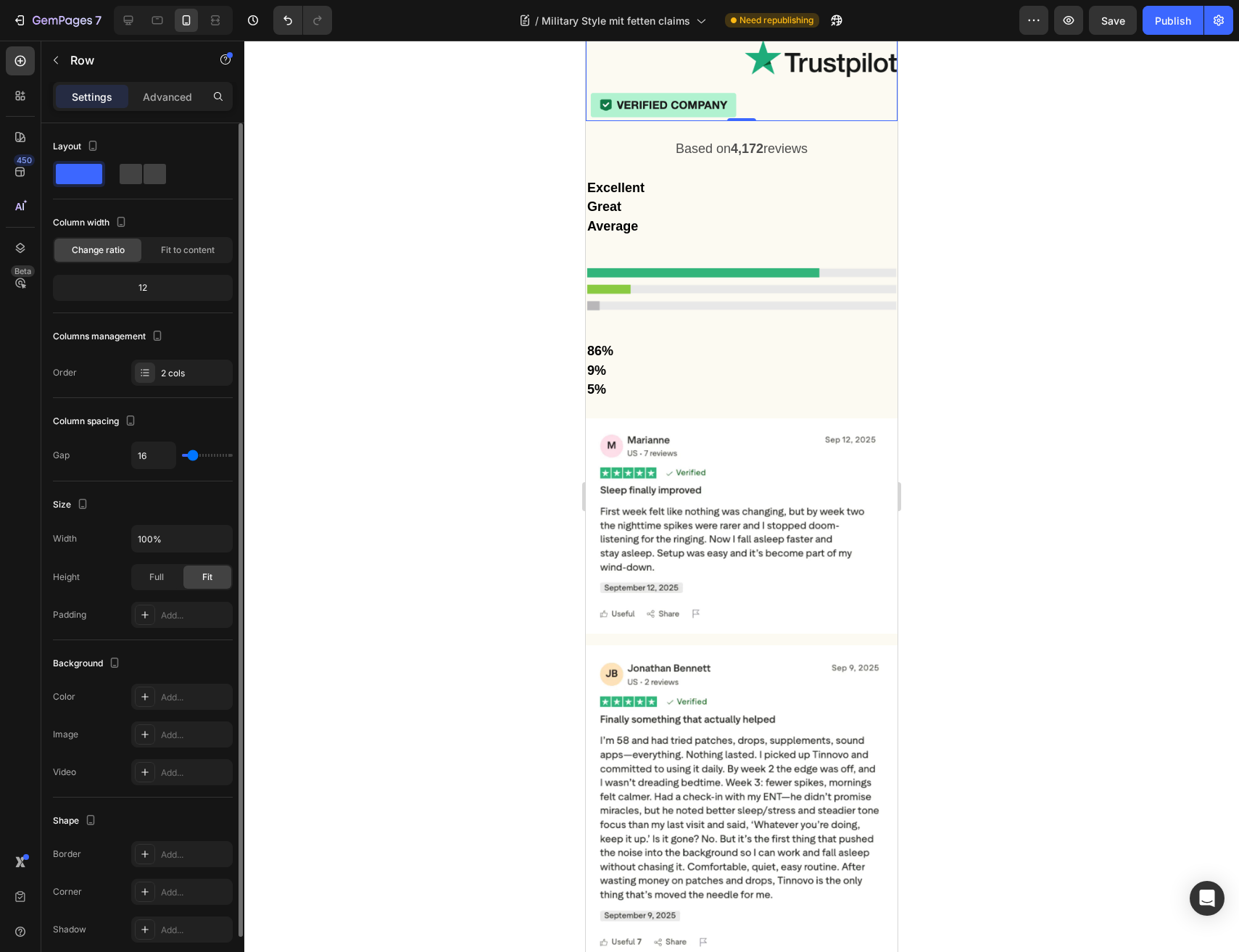
type input "37"
type input "33"
type input "0"
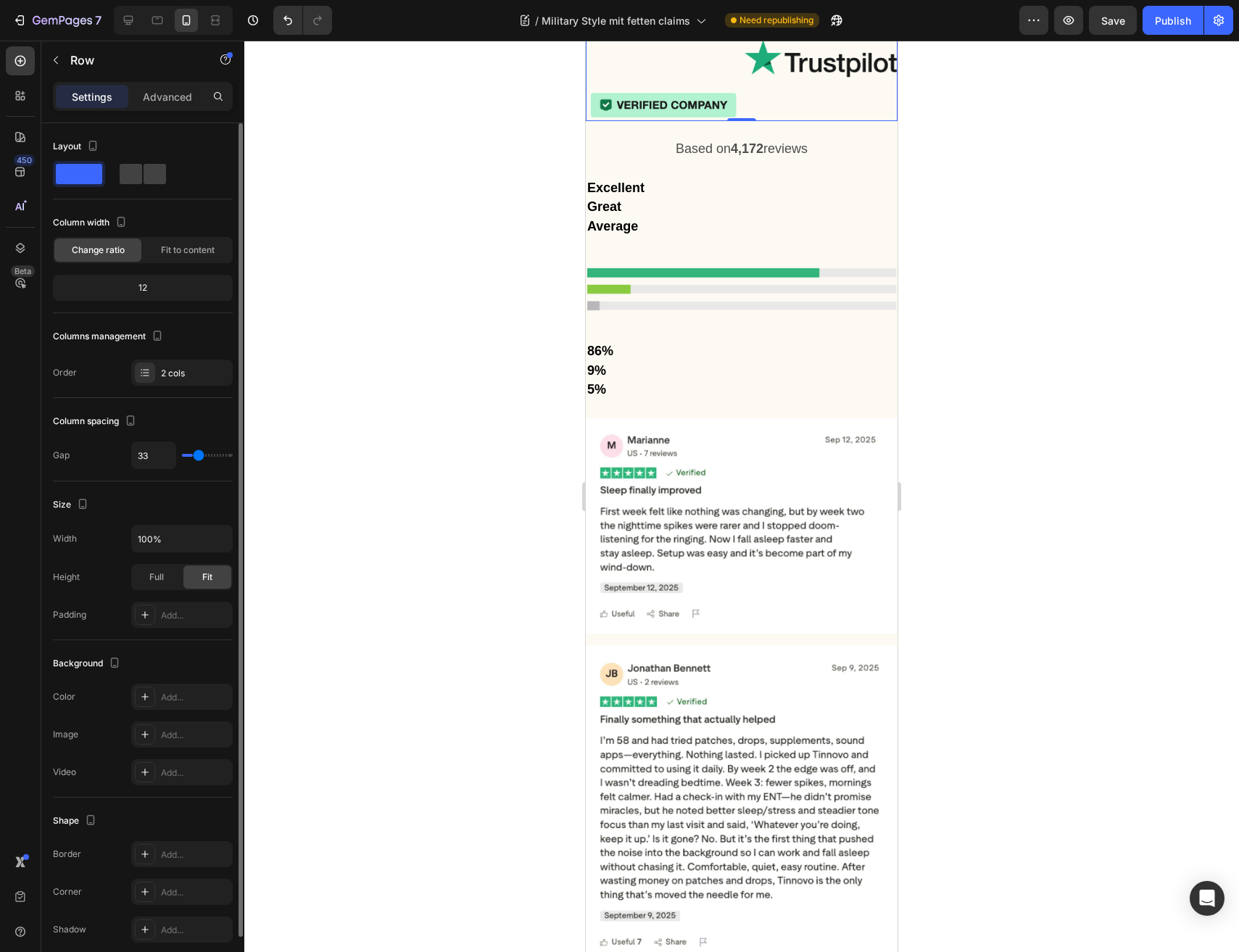
type input "0"
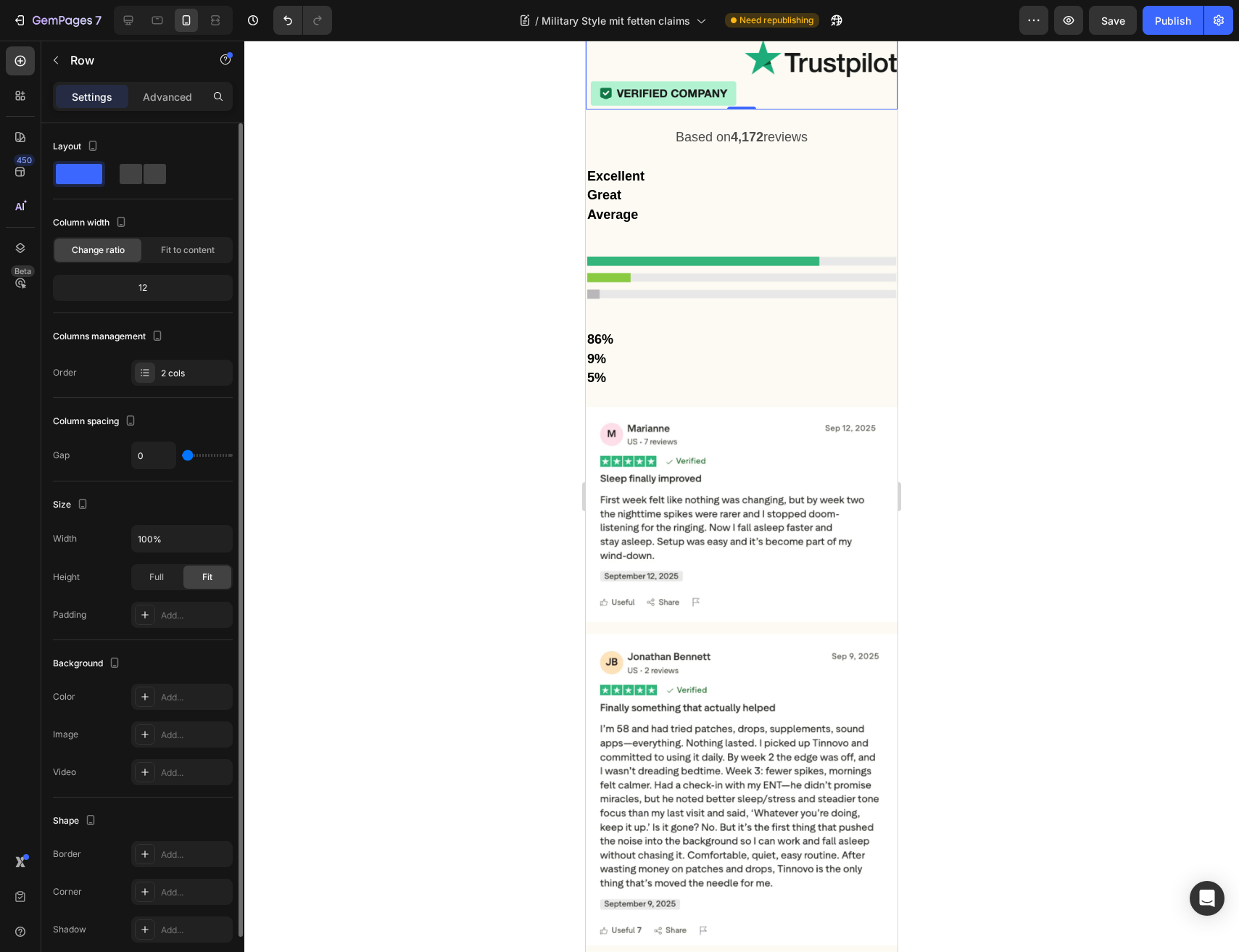
type input "18"
type input "41"
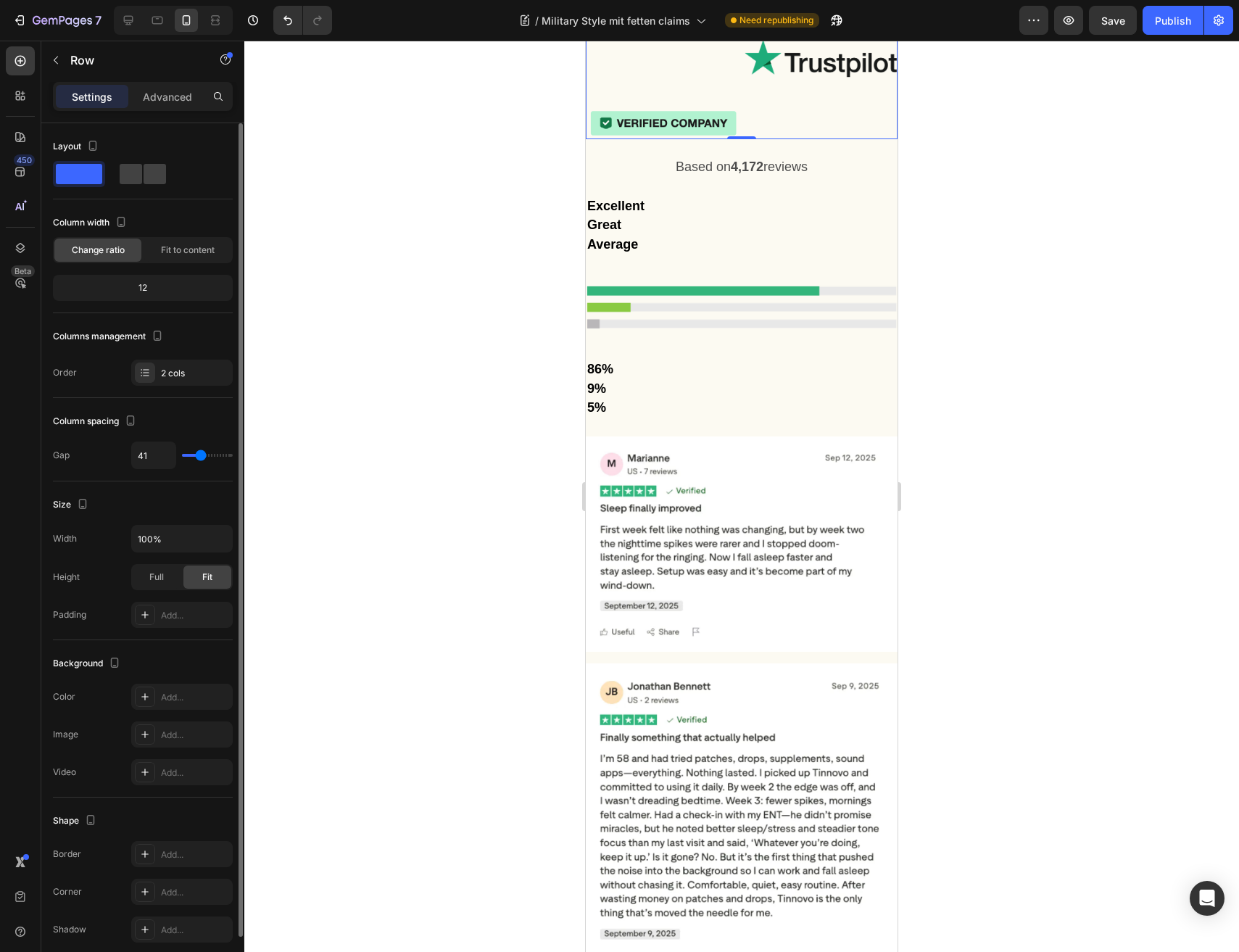
type input "31"
type input "0"
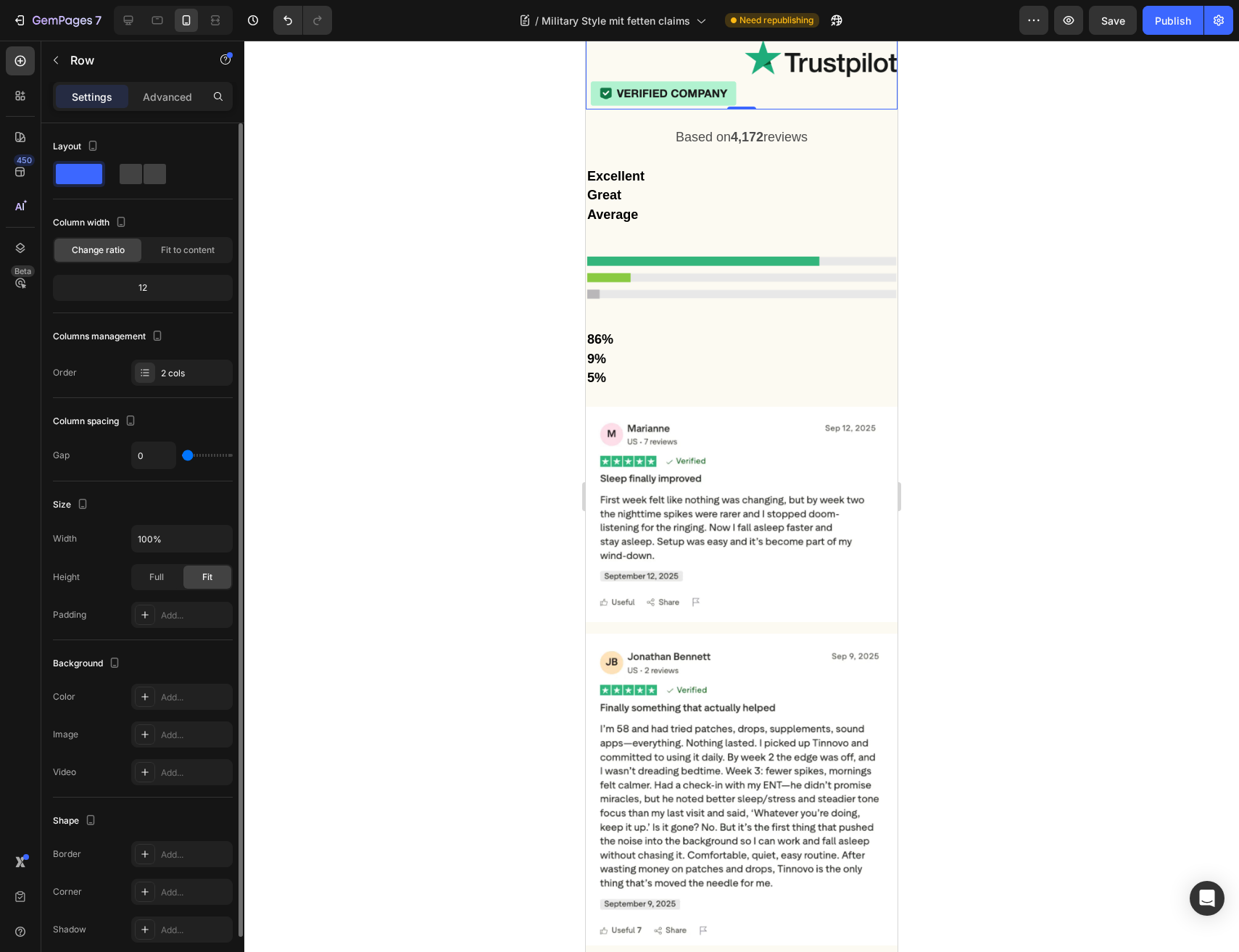
drag, startPoint x: 199, startPoint y: 455, endPoint x: 149, endPoint y: 453, distance: 50.0
type input "0"
click at [182, 454] on input "range" at bounding box center [207, 455] width 51 height 3
click at [164, 541] on input "100%" at bounding box center [181, 539] width 100 height 26
type input "100%"
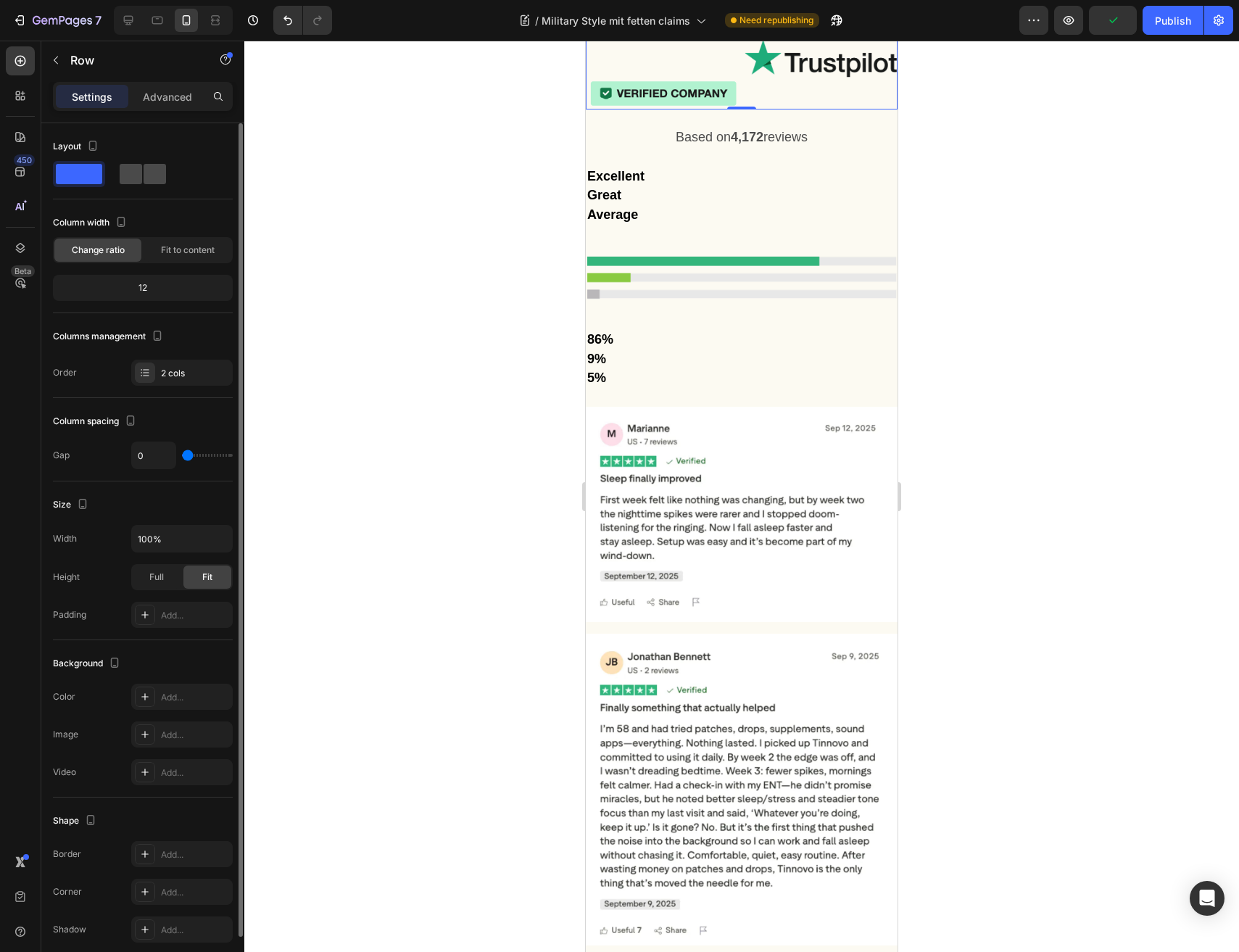
click at [135, 171] on span at bounding box center [131, 174] width 23 height 20
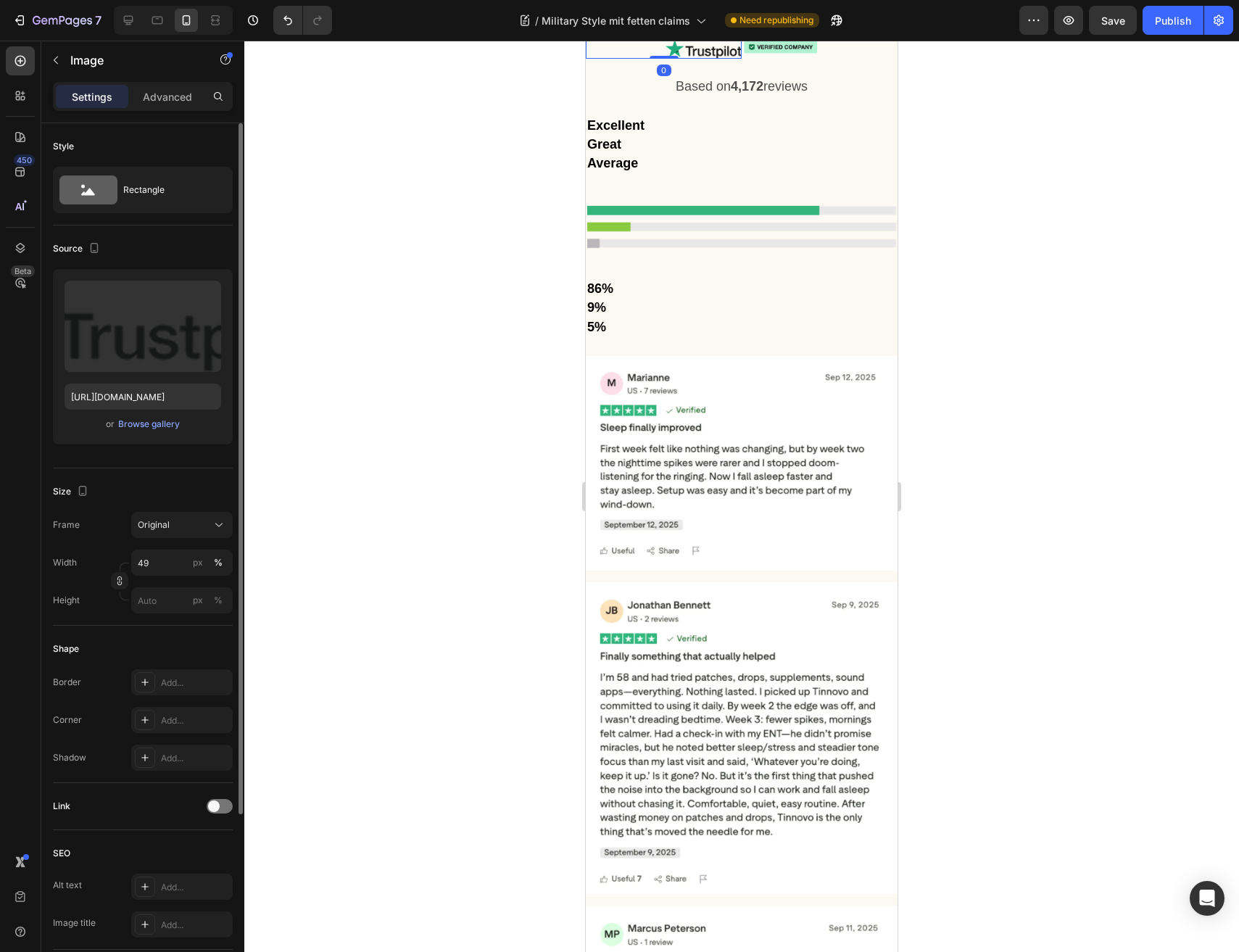
click at [695, 58] on img at bounding box center [704, 48] width 76 height 19
click at [160, 561] on input "49" at bounding box center [182, 563] width 101 height 26
click at [214, 563] on div "%" at bounding box center [218, 562] width 9 height 13
click at [184, 553] on input "49" at bounding box center [182, 563] width 101 height 26
click at [150, 588] on div "Full 100%" at bounding box center [167, 598] width 119 height 26
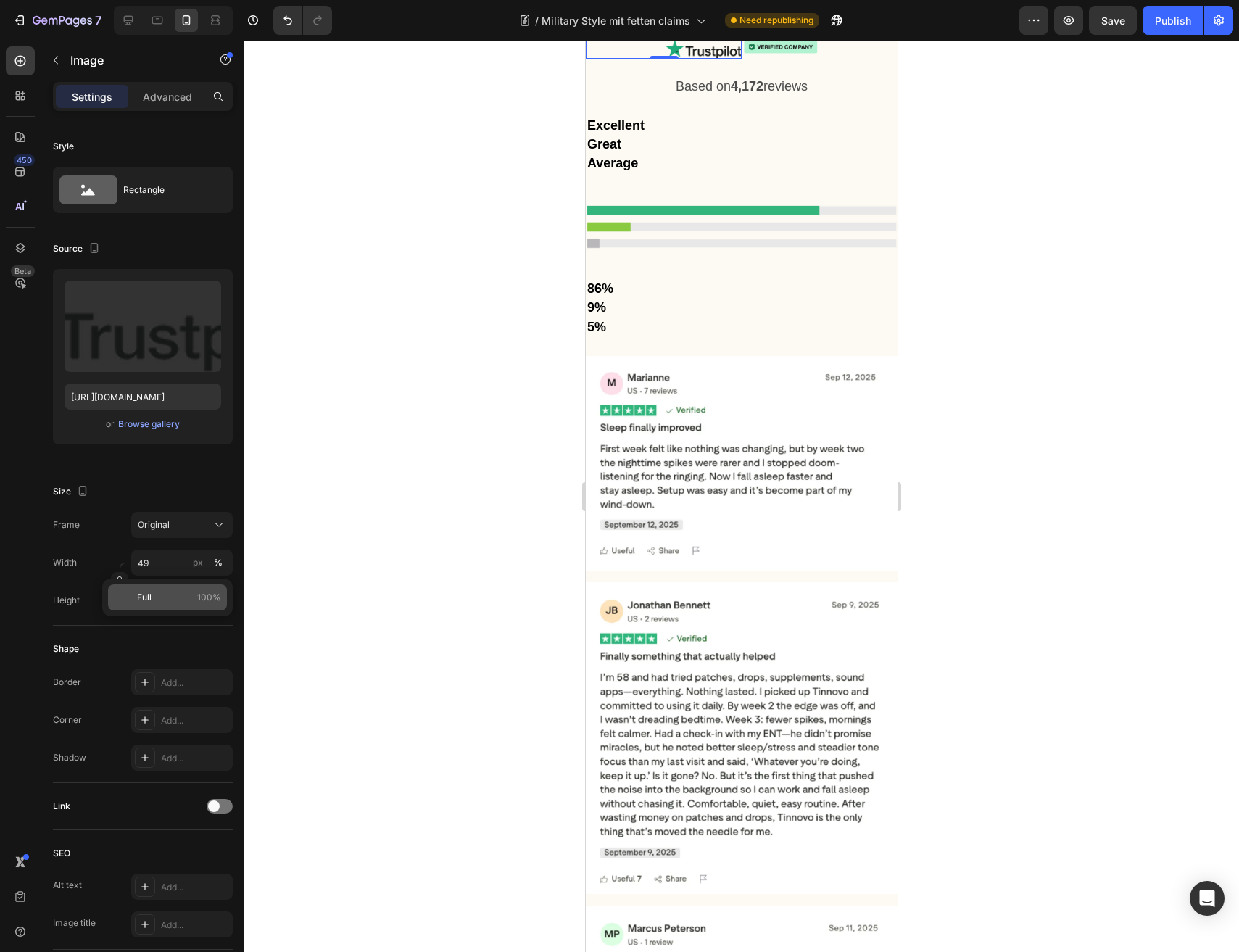
type input "100"
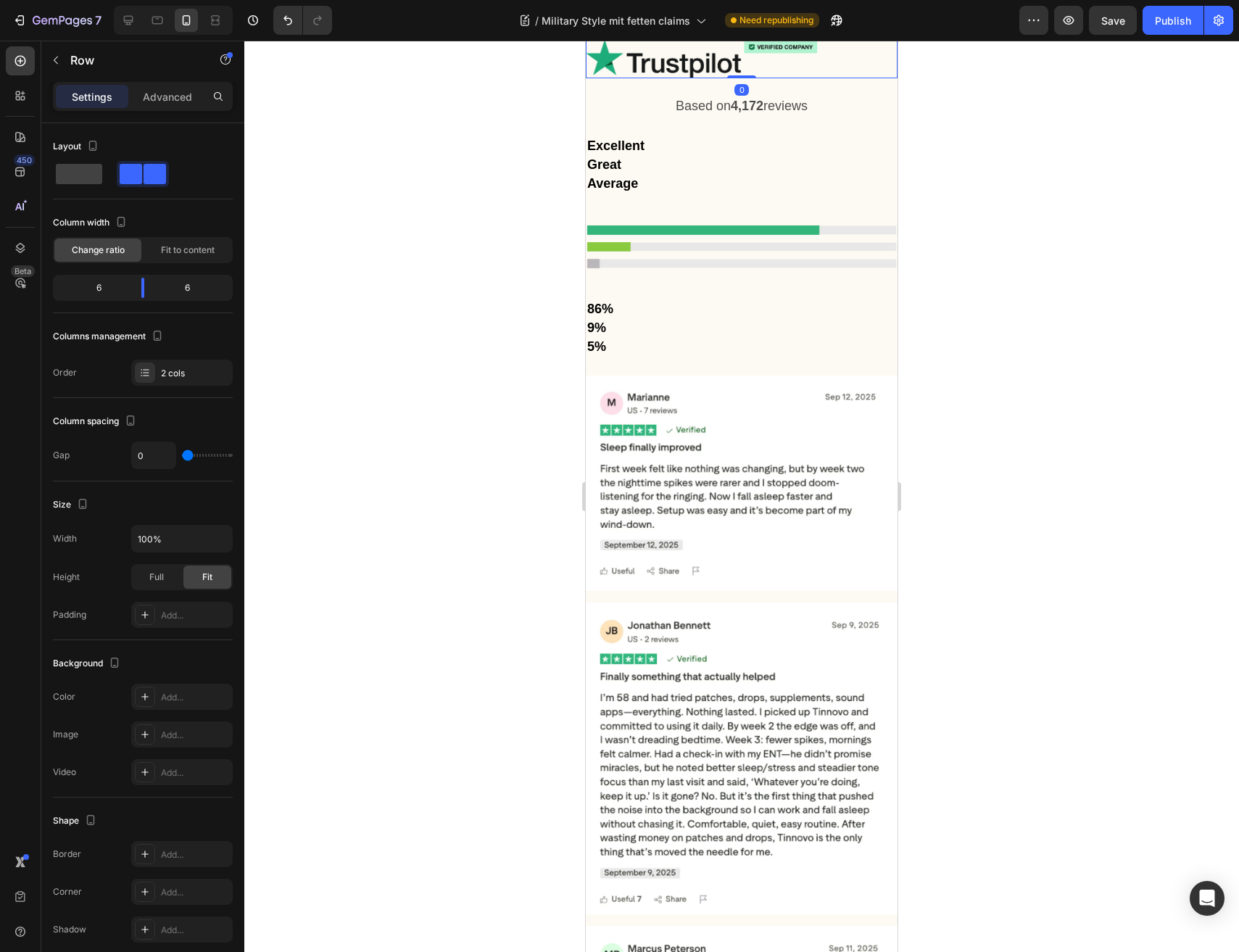
click at [794, 79] on div "Image" at bounding box center [820, 58] width 156 height 39
click at [164, 546] on input "100%" at bounding box center [181, 539] width 100 height 26
click at [770, 55] on img at bounding box center [781, 47] width 79 height 16
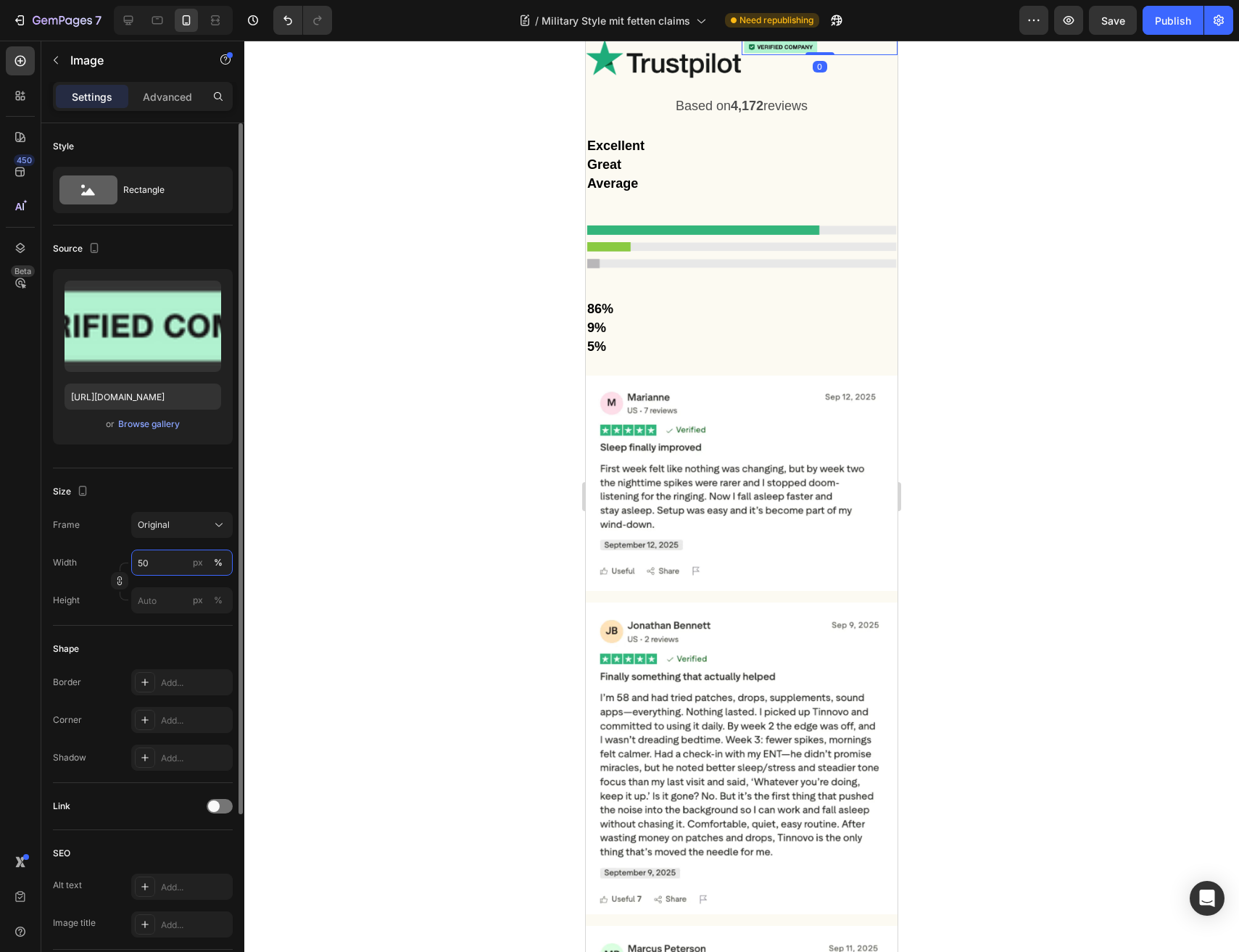
click at [153, 557] on input "50" at bounding box center [182, 563] width 101 height 26
click at [145, 599] on span "Full" at bounding box center [144, 597] width 15 height 13
click at [163, 563] on input "99" at bounding box center [182, 563] width 101 height 26
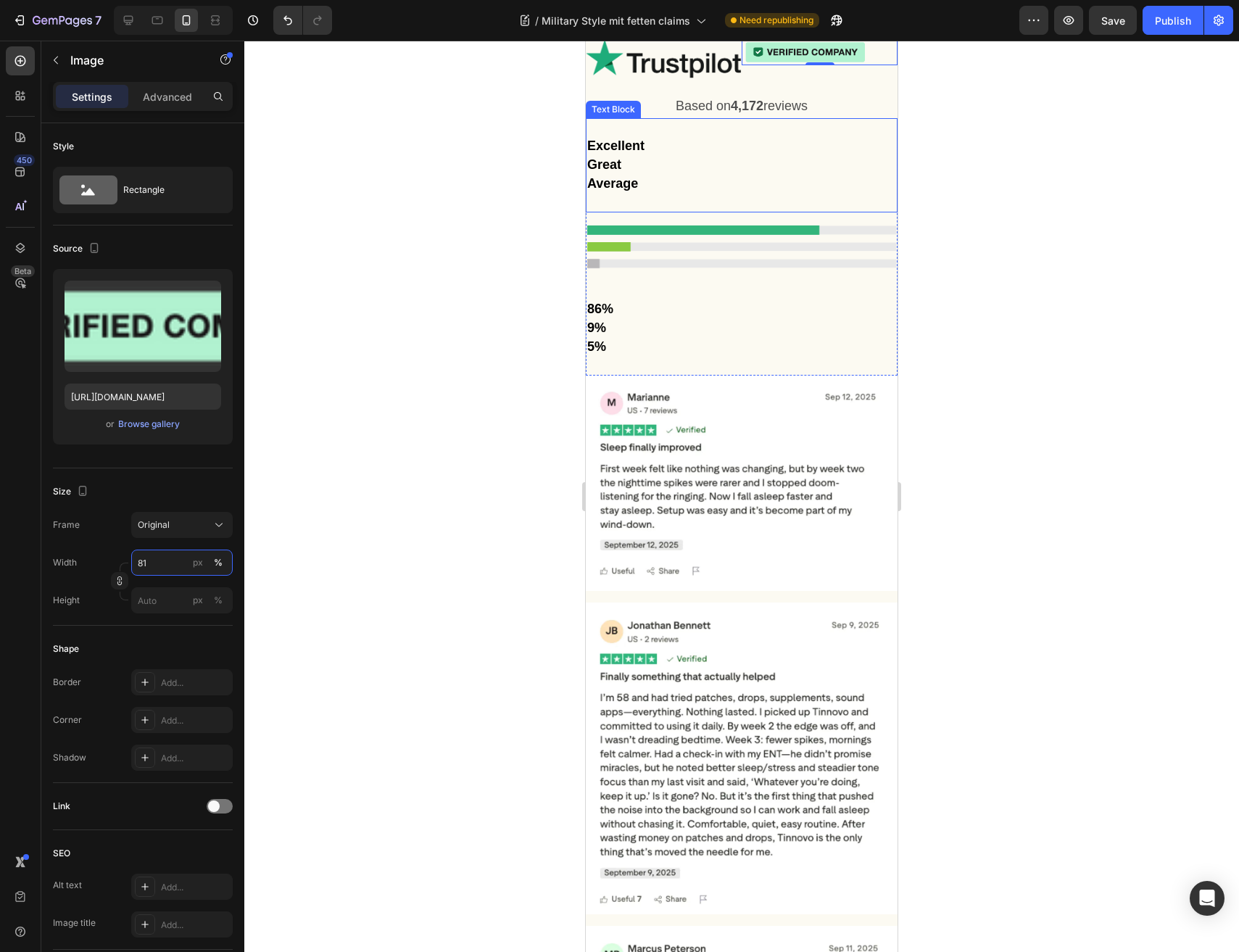
type input "80"
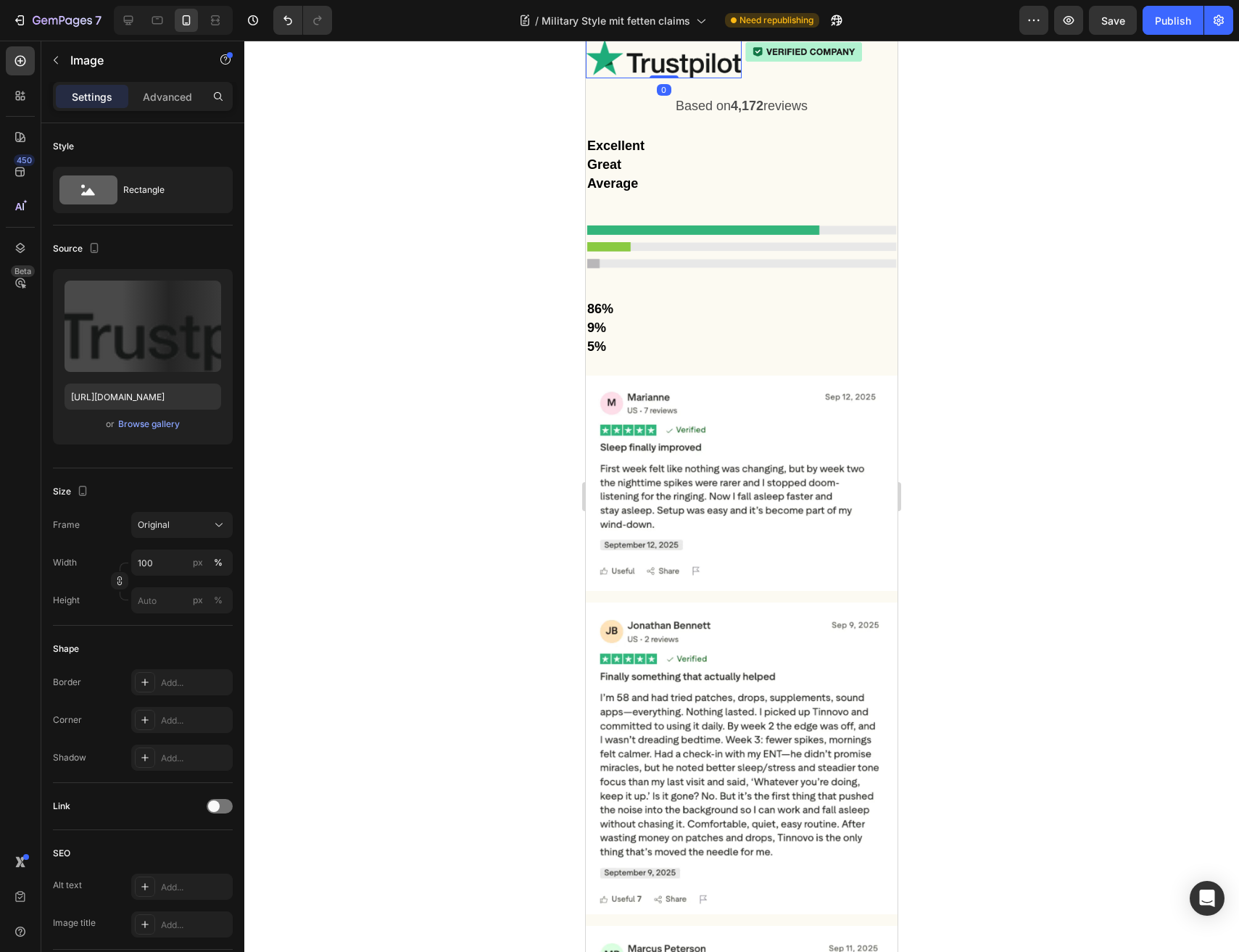
click at [693, 79] on img at bounding box center [663, 58] width 156 height 39
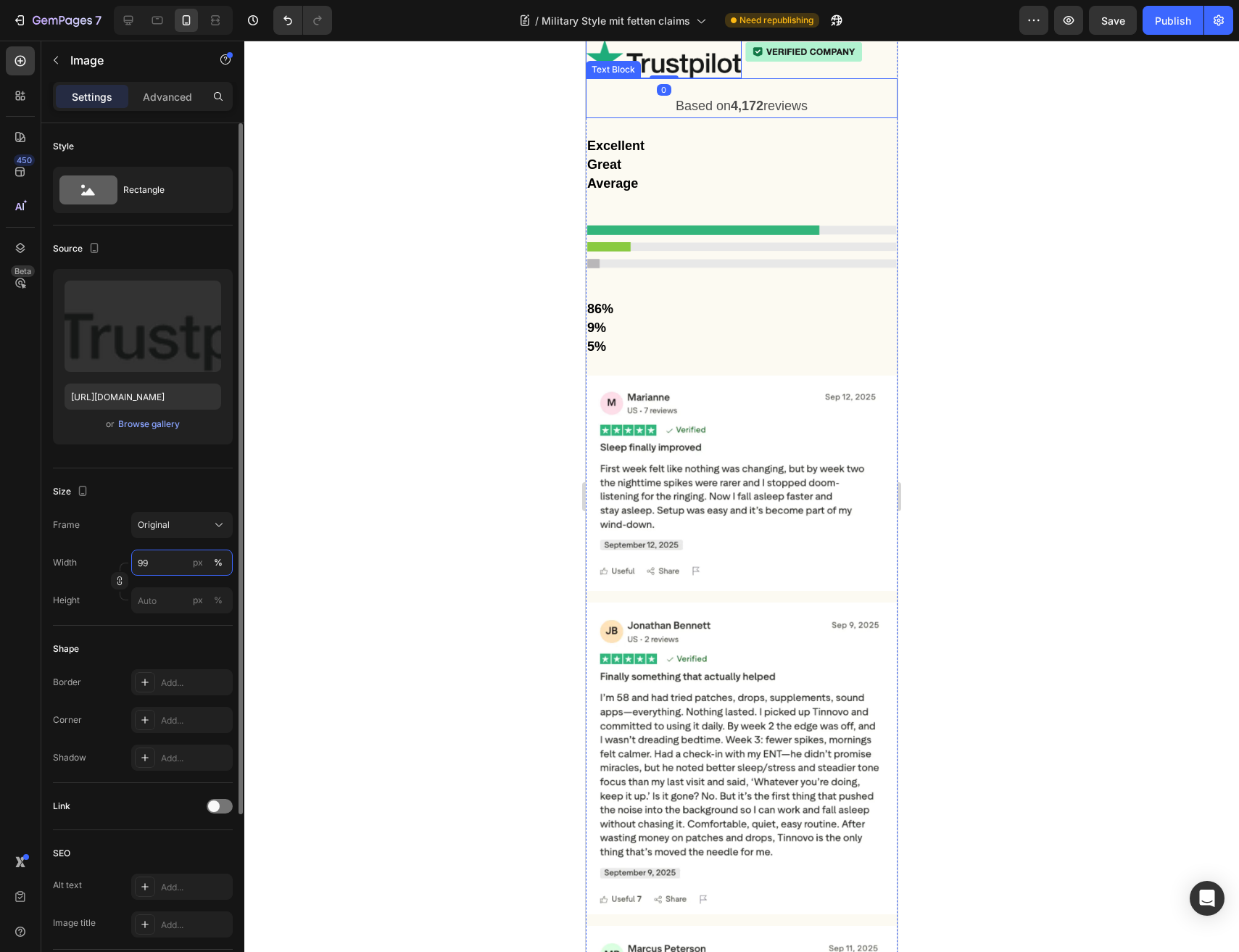
click at [183, 553] on input "99" at bounding box center [182, 563] width 101 height 26
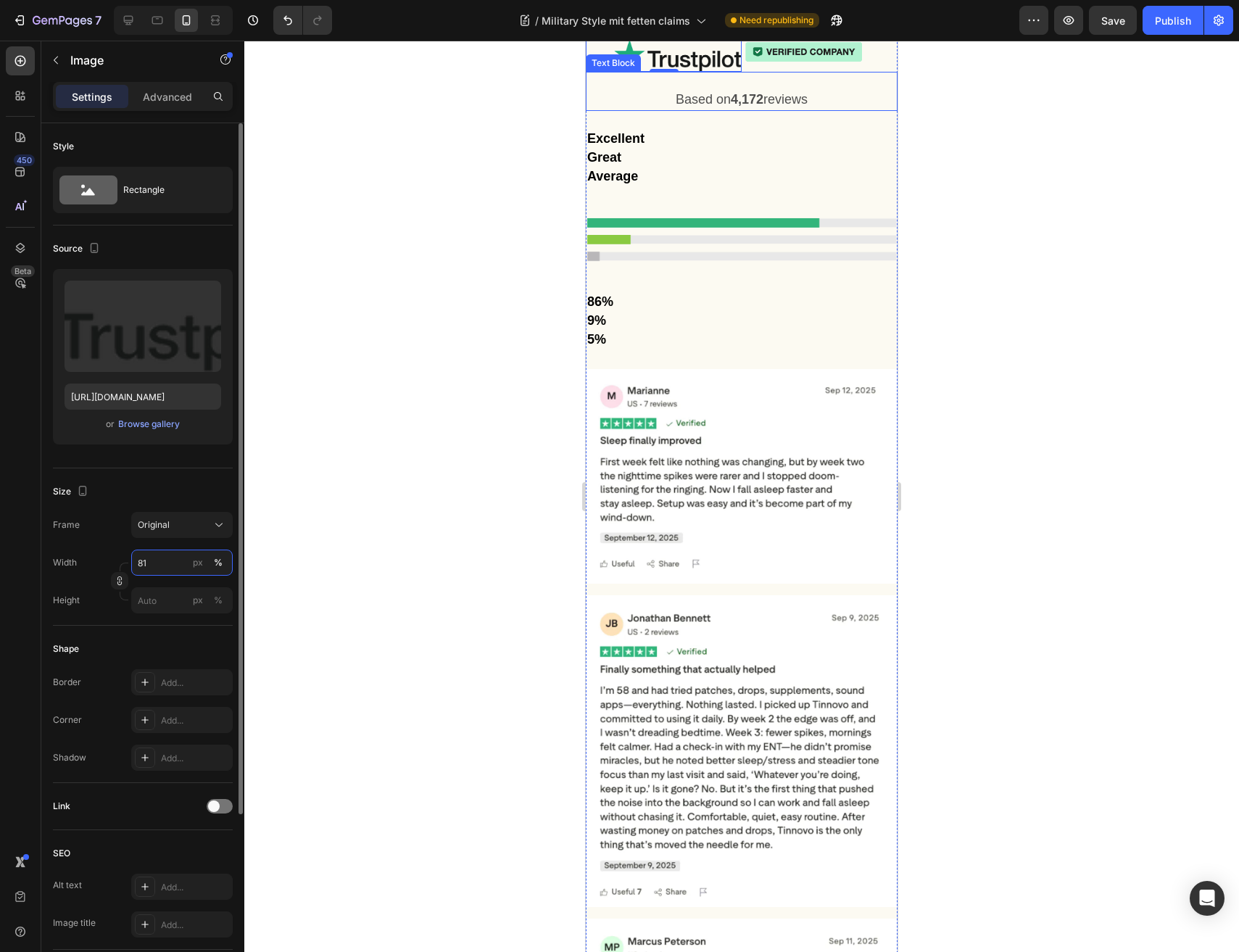
type input "80"
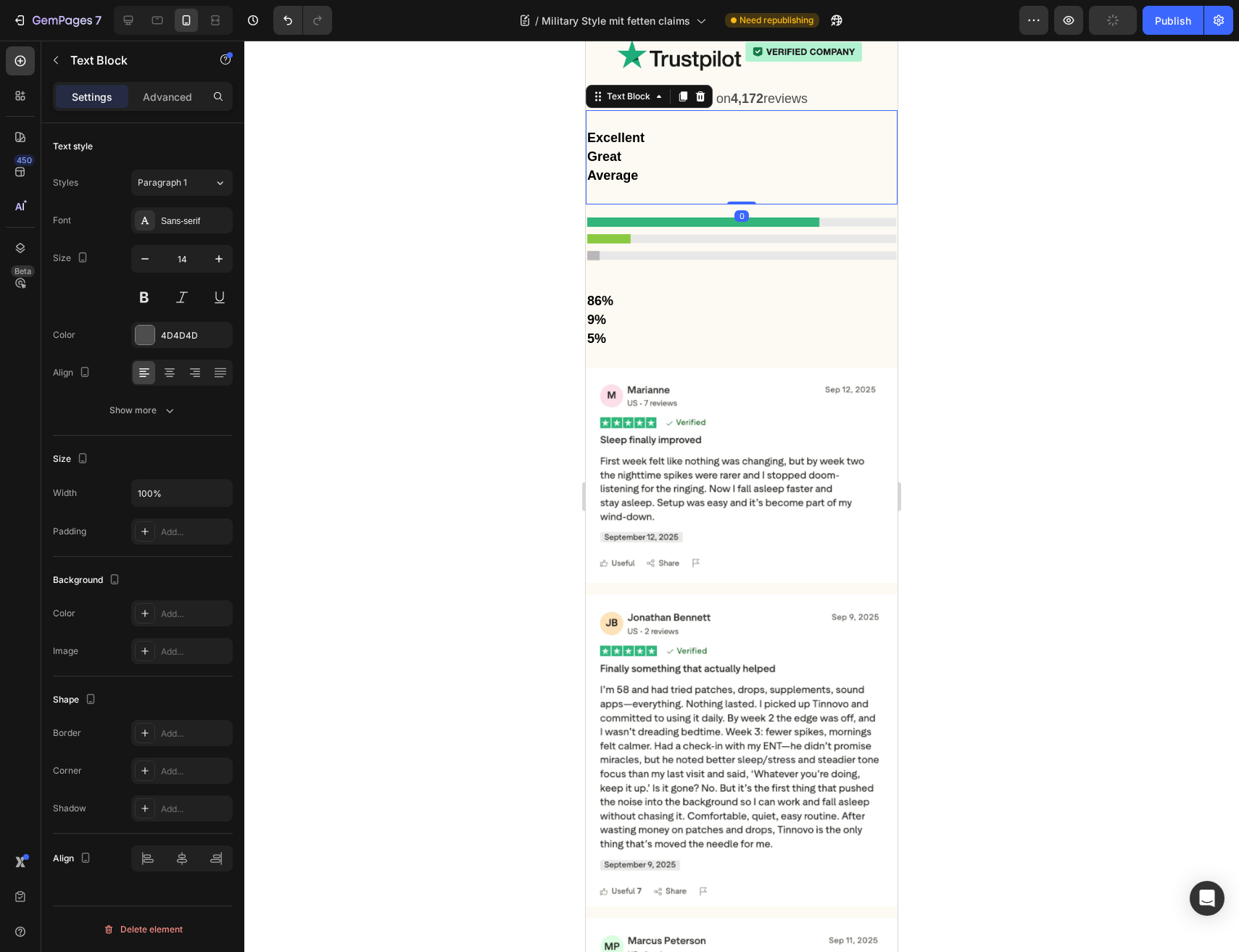
click at [823, 148] on p "Excellent" at bounding box center [741, 139] width 309 height 19
click at [683, 206] on div "Excellent Great Average Text Block 0" at bounding box center [741, 158] width 311 height 95
click at [678, 368] on div "Excellent Great Average Text Block 0 Image 86% 9% 5% Text Block Row" at bounding box center [741, 240] width 311 height 258
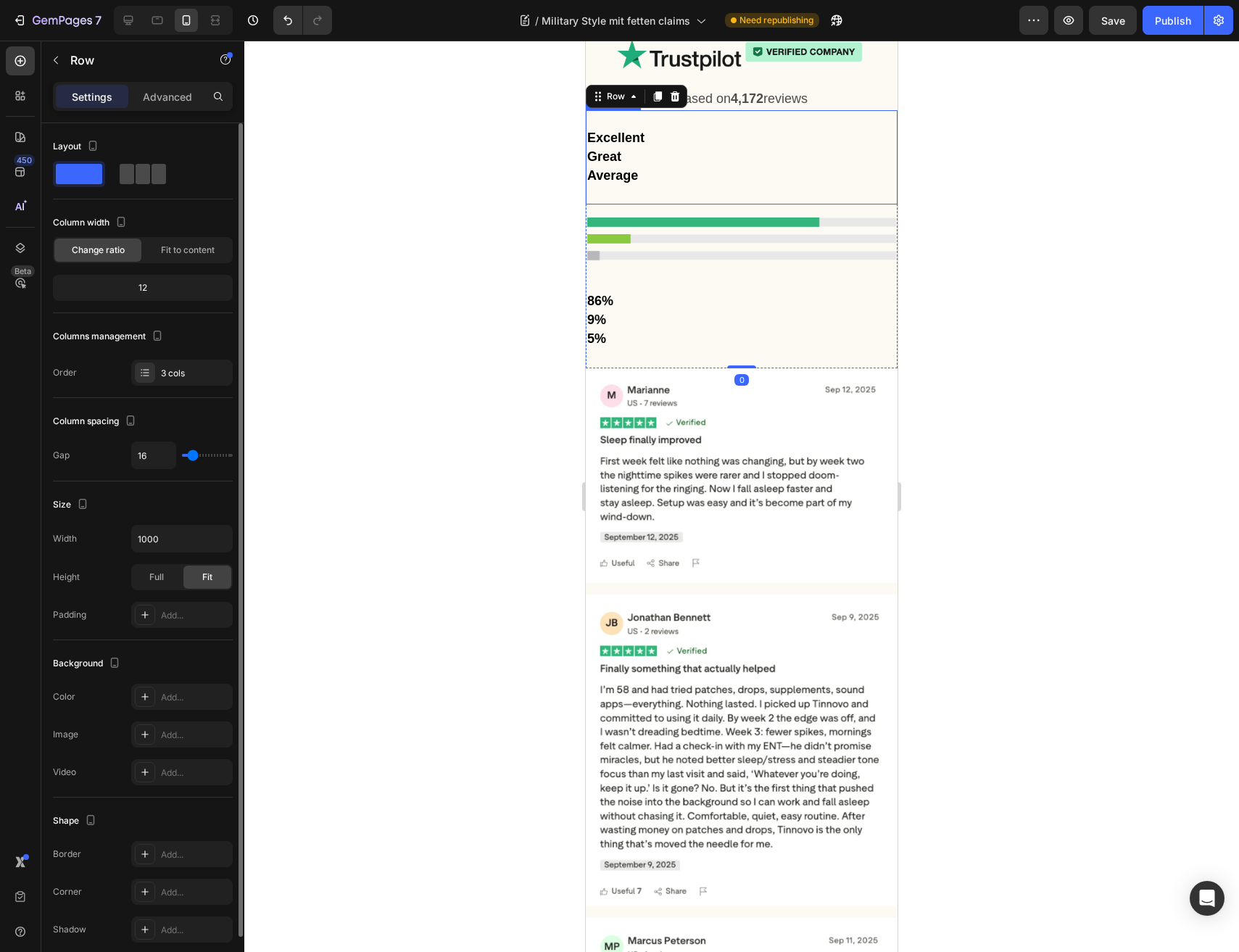
click at [126, 182] on span at bounding box center [127, 174] width 15 height 20
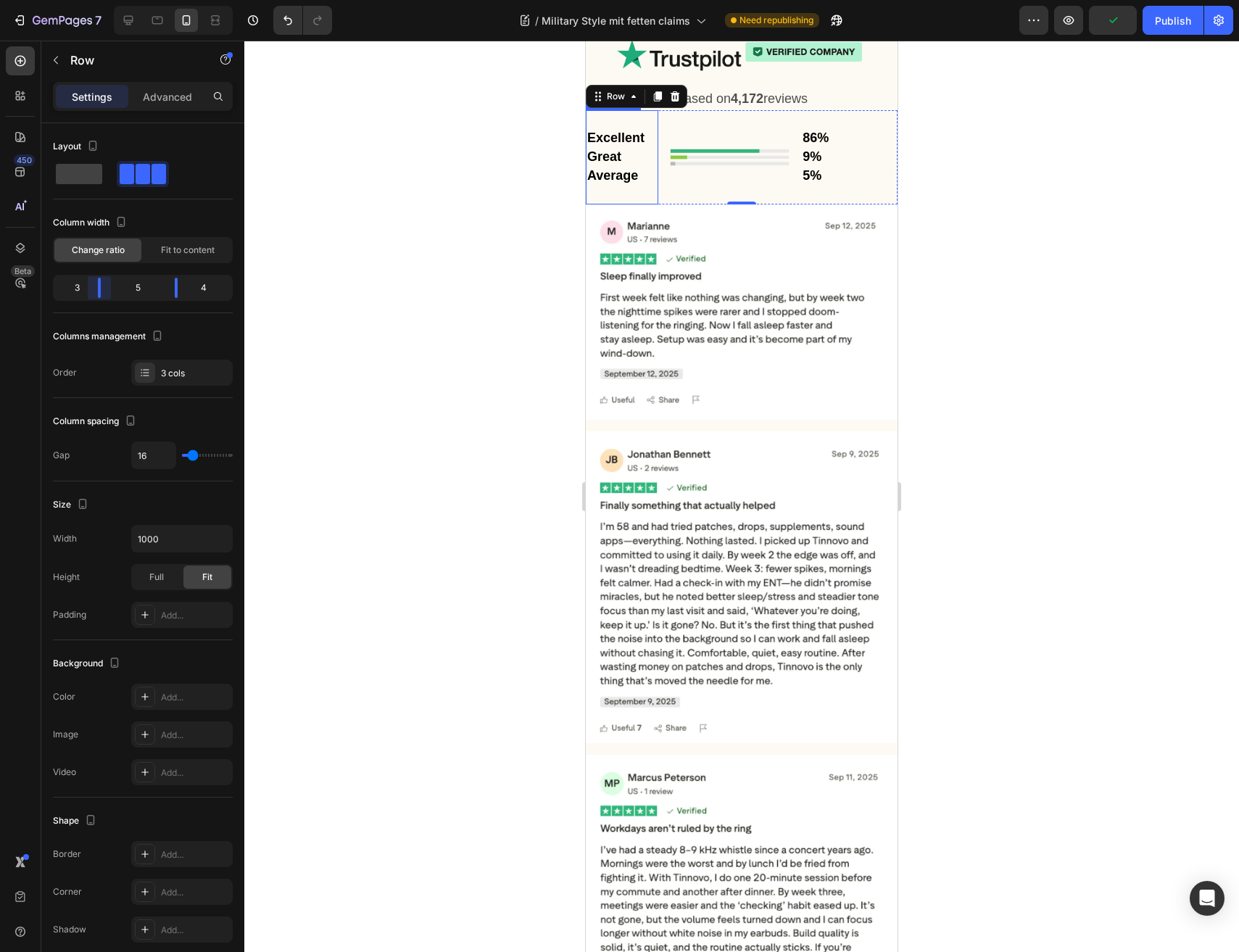
drag, startPoint x: 105, startPoint y: 291, endPoint x: 100, endPoint y: 301, distance: 11.2
click at [100, 0] on body "7 Version history / Military Style mit fetten claims Need republishing Preview …" at bounding box center [620, 0] width 1239 height 0
click at [177, 297] on div "3 5 4" at bounding box center [142, 288] width 180 height 26
drag, startPoint x: 177, startPoint y: 293, endPoint x: 188, endPoint y: 299, distance: 12.5
click at [188, 0] on body "7 Version history / Military Style mit fetten claims Need republishing Preview …" at bounding box center [620, 0] width 1239 height 0
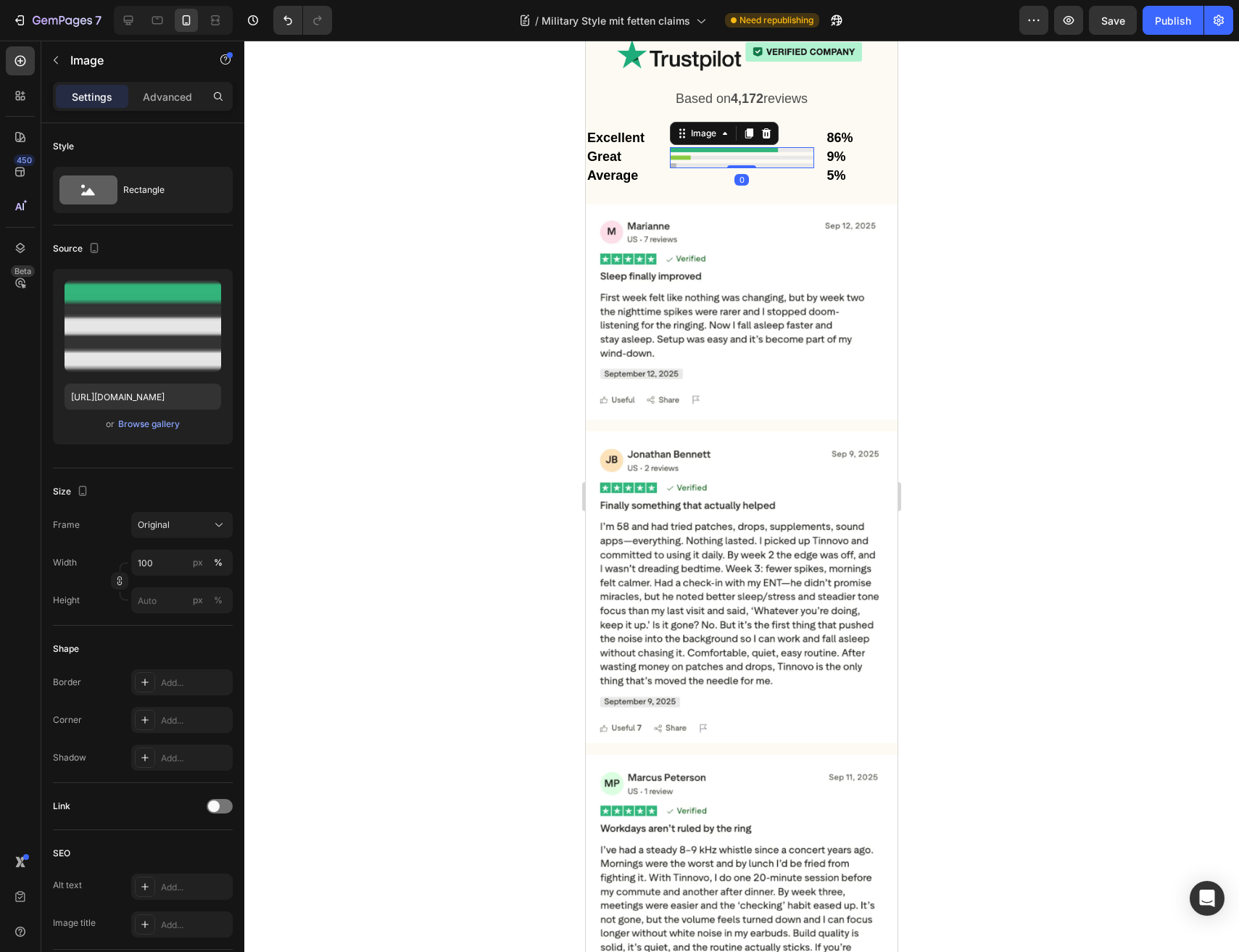
click at [733, 168] on img at bounding box center [742, 157] width 144 height 21
click at [697, 206] on div "Image 0" at bounding box center [742, 158] width 144 height 95
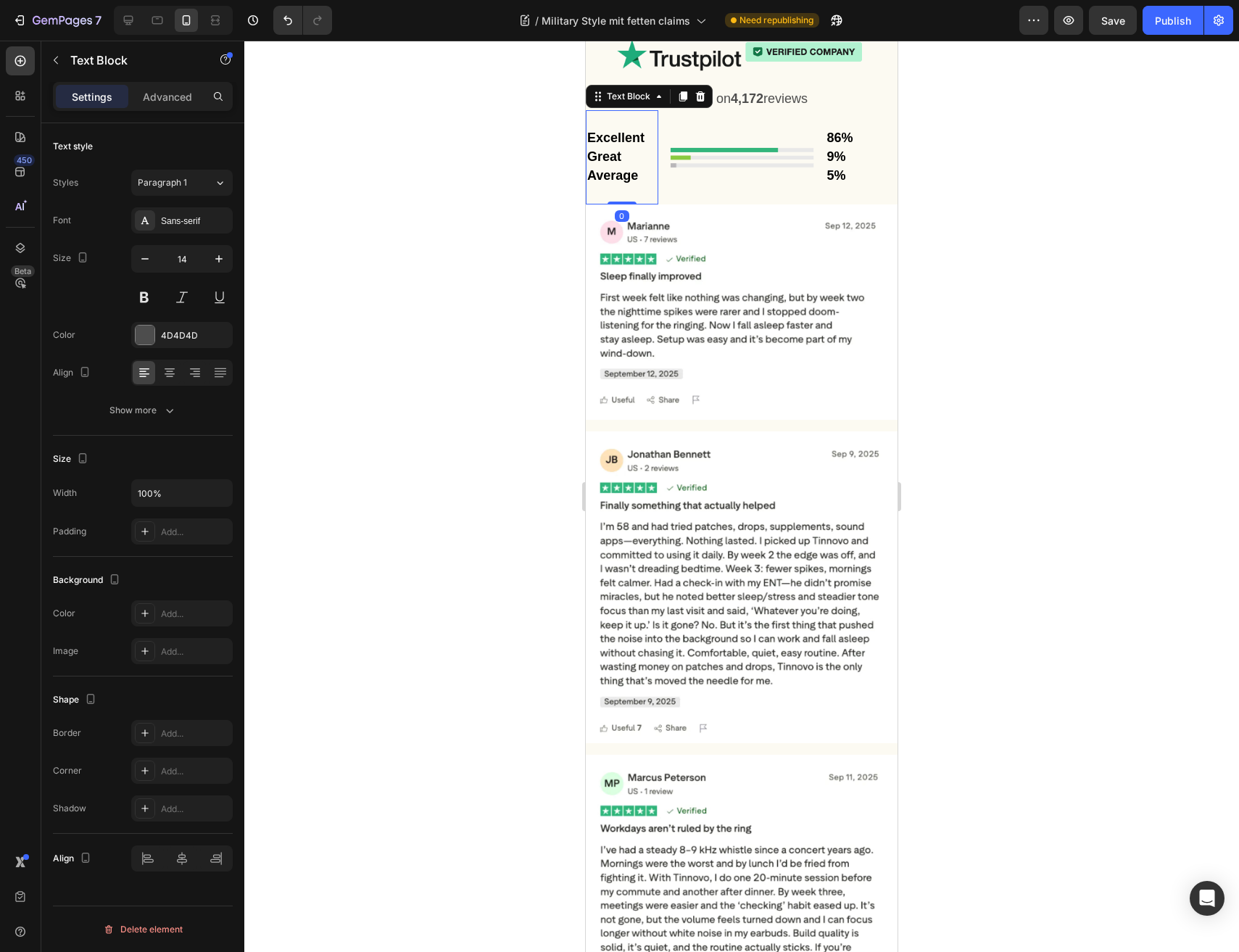
click at [638, 167] on p "Great" at bounding box center [621, 157] width 69 height 19
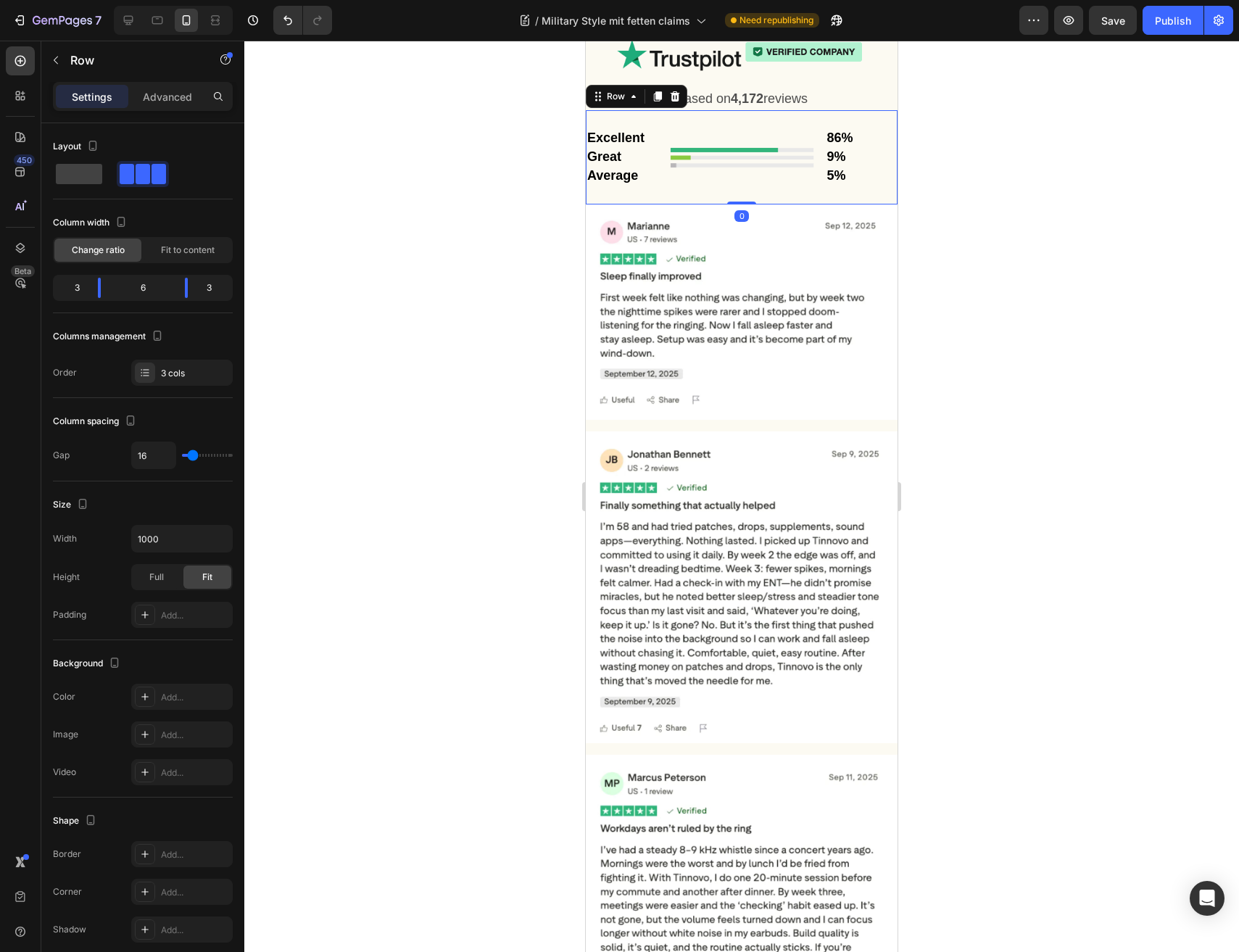
click at [719, 206] on div "Image" at bounding box center [742, 158] width 144 height 95
click at [732, 206] on div "Image" at bounding box center [742, 158] width 144 height 95
click at [198, 458] on div "16" at bounding box center [182, 455] width 101 height 27
type input "26"
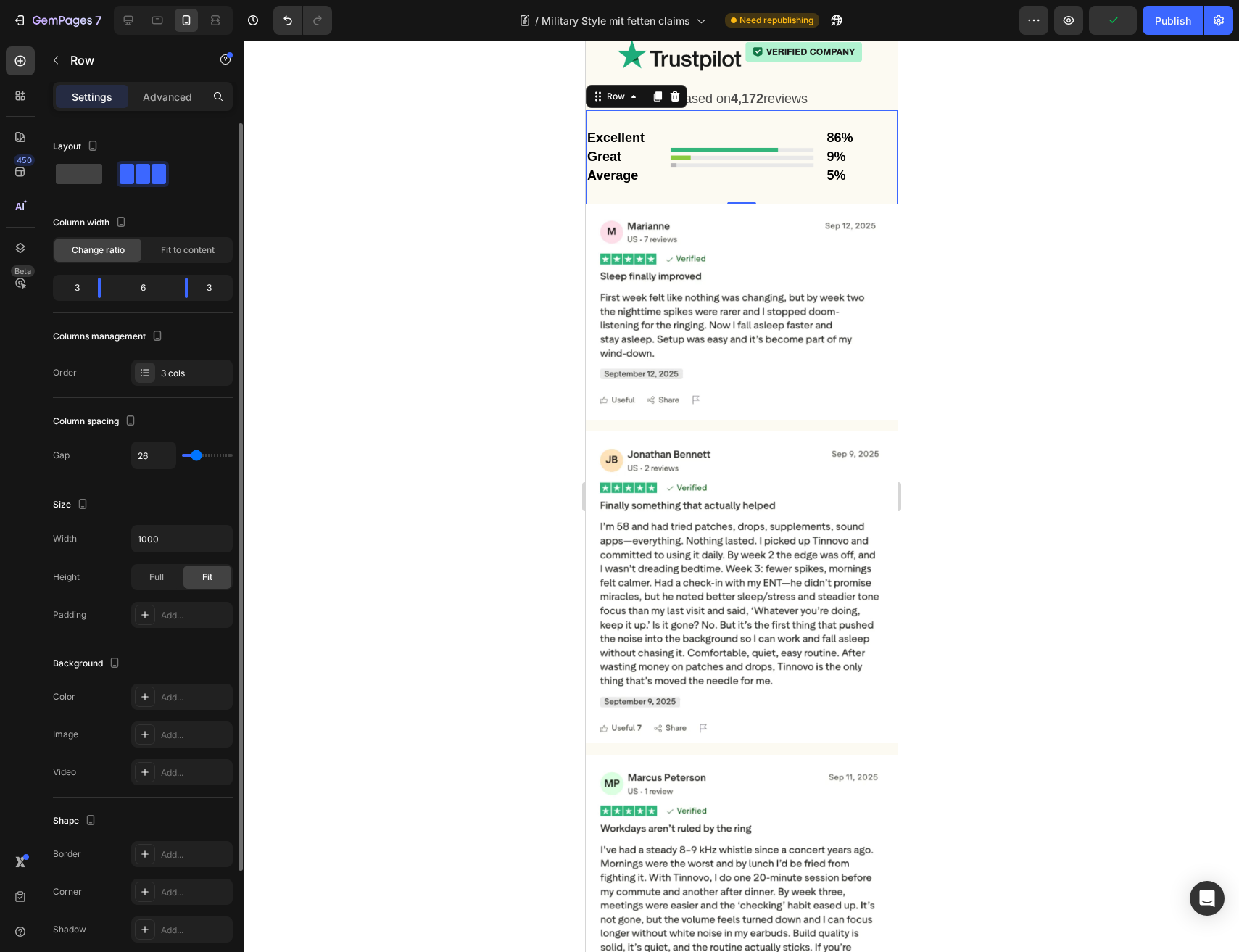
type input "13"
type input "10"
type input "9"
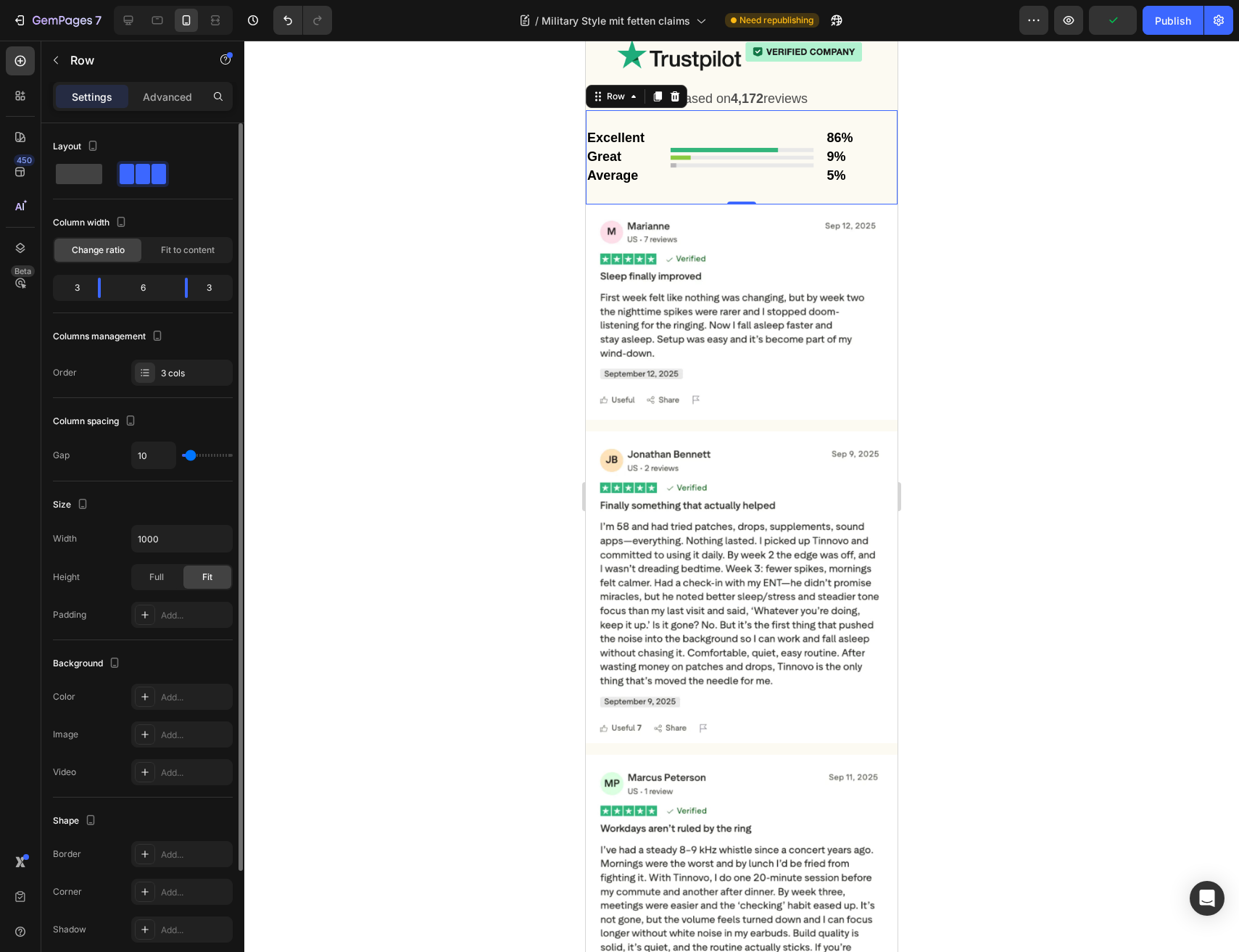
type input "9"
type input "8"
type input "6"
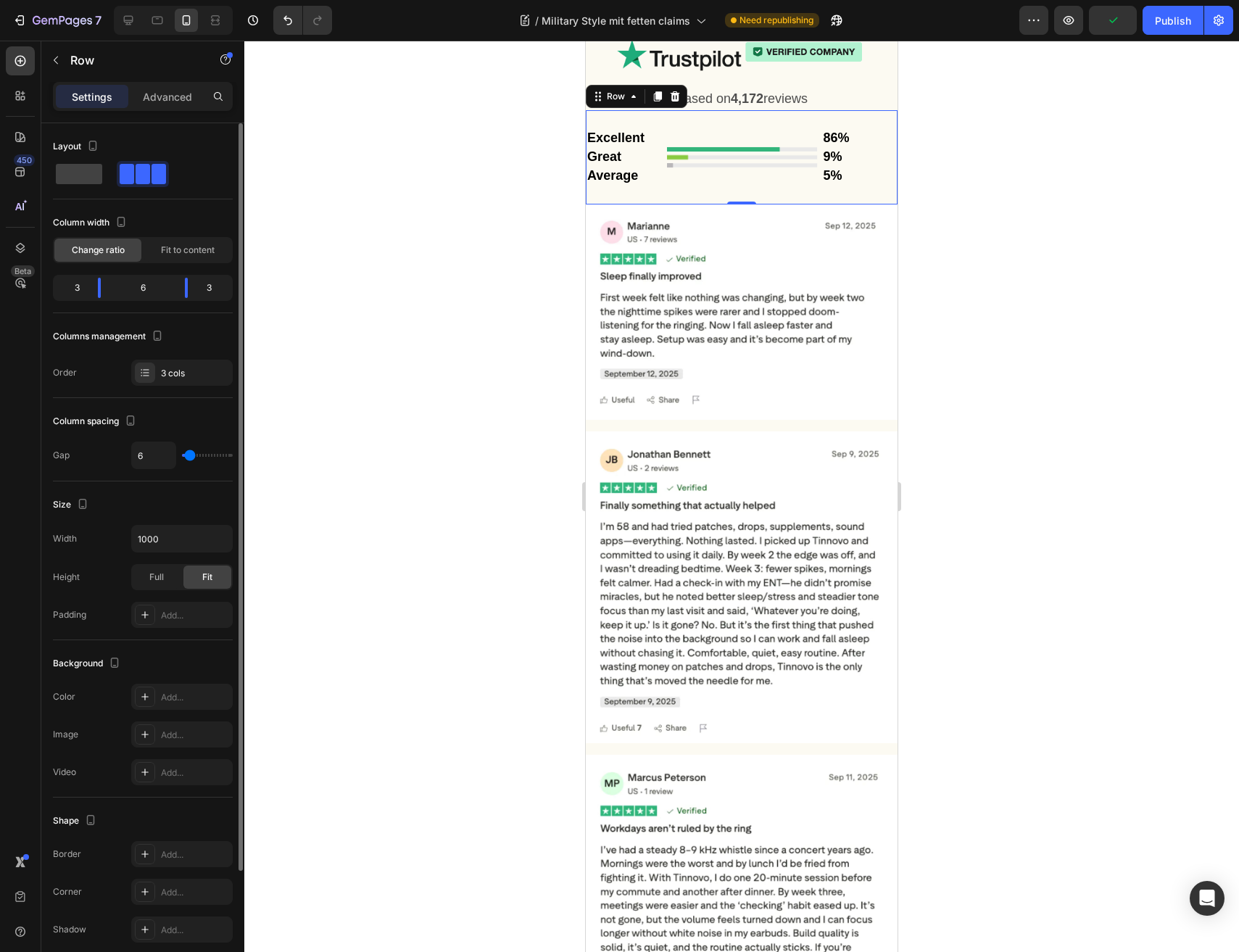
type input "5"
type input "3"
type input "0"
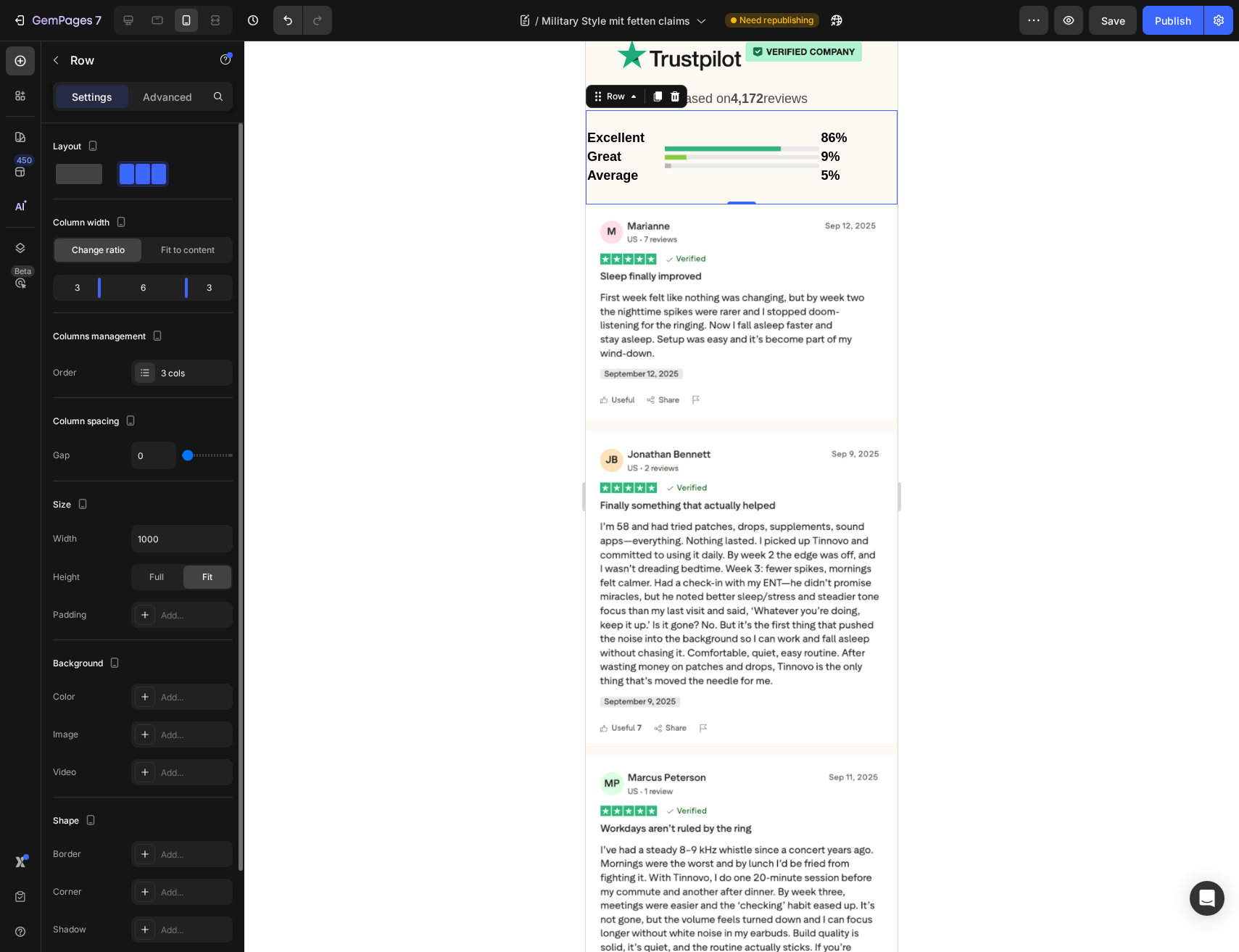
drag, startPoint x: 196, startPoint y: 458, endPoint x: 147, endPoint y: 458, distance: 49.0
type input "0"
click at [182, 457] on input "range" at bounding box center [207, 455] width 51 height 3
type input "10"
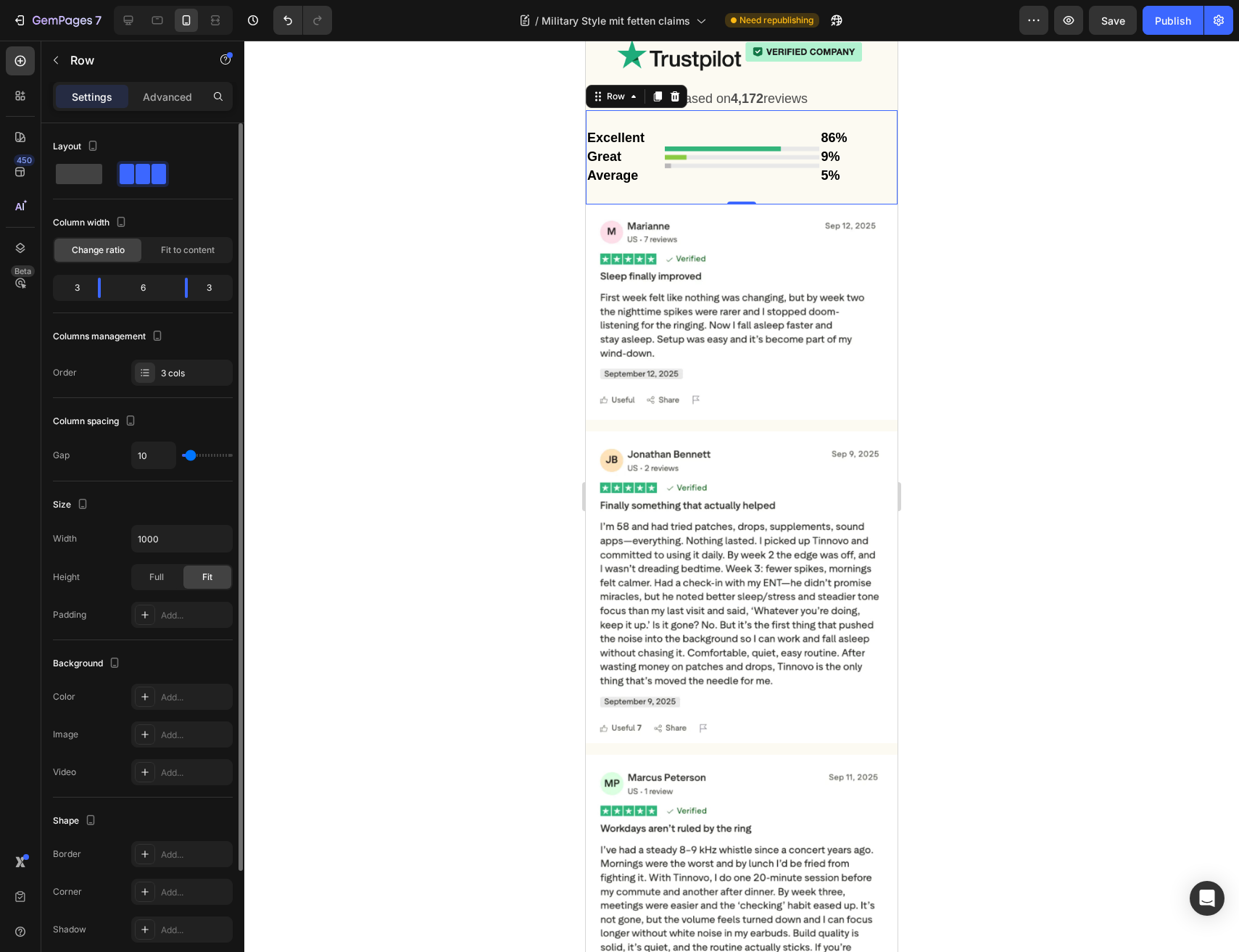
type input "12"
type input "17"
type input "18"
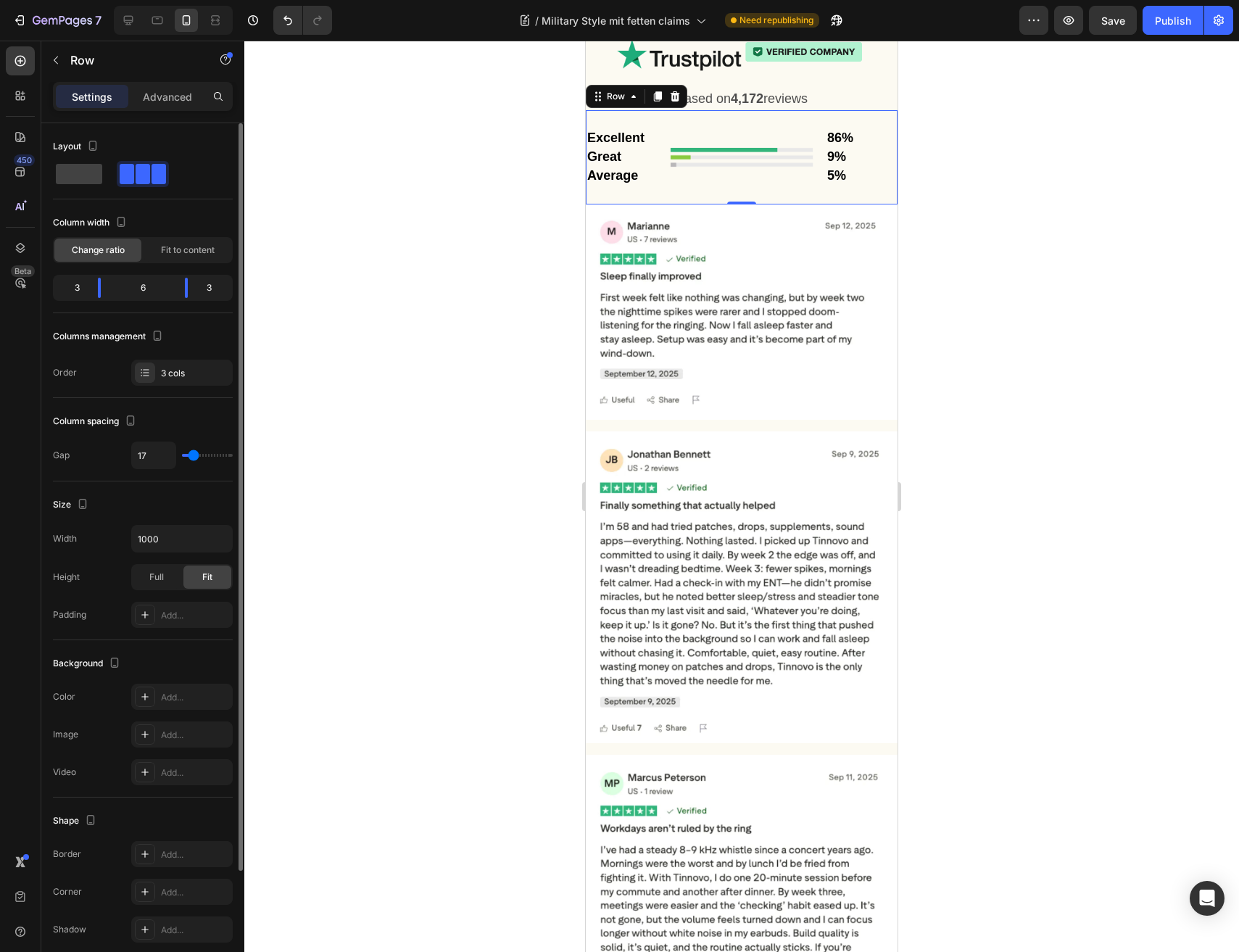
type input "18"
type input "19"
type input "25"
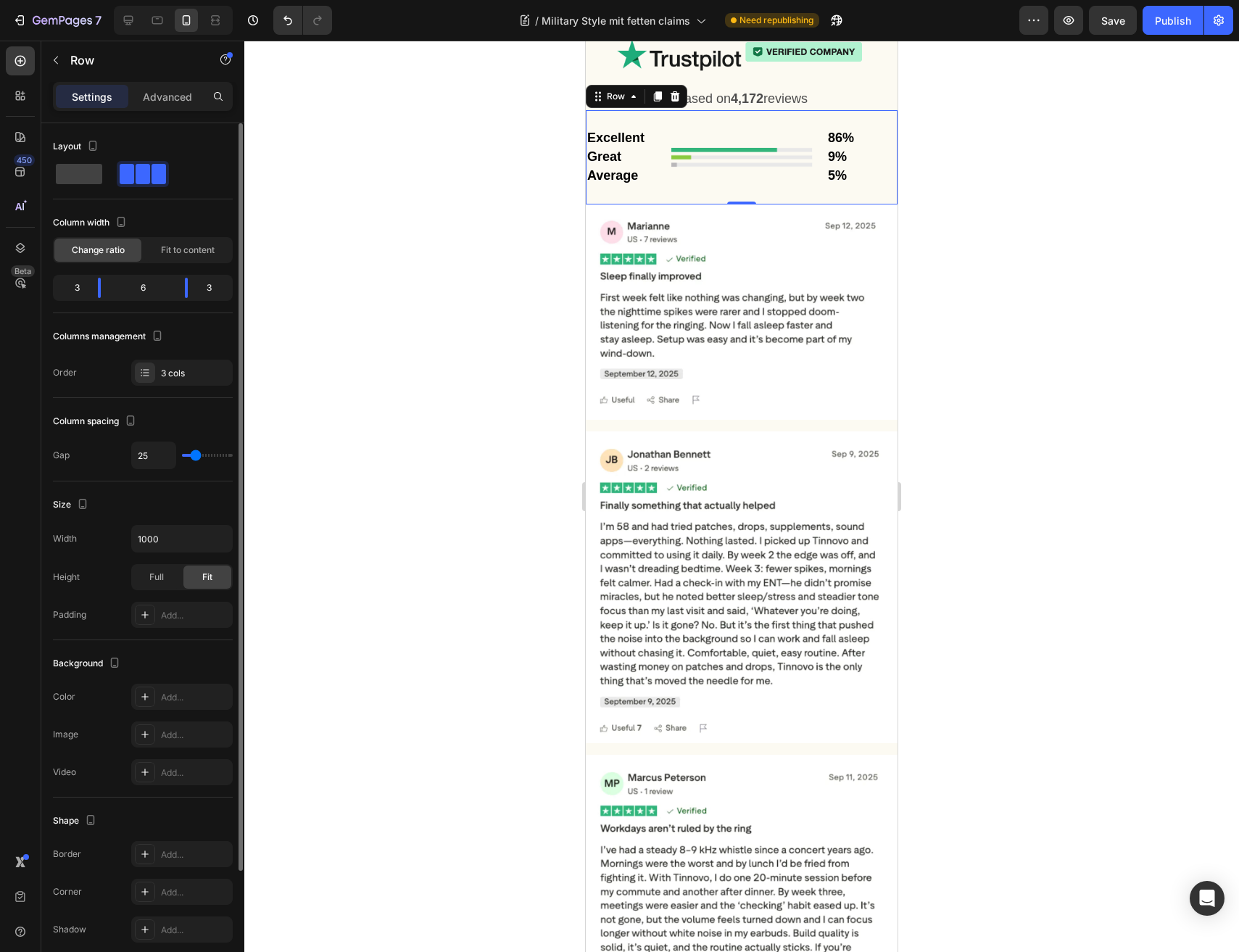
type input "30"
type input "43"
type input "47"
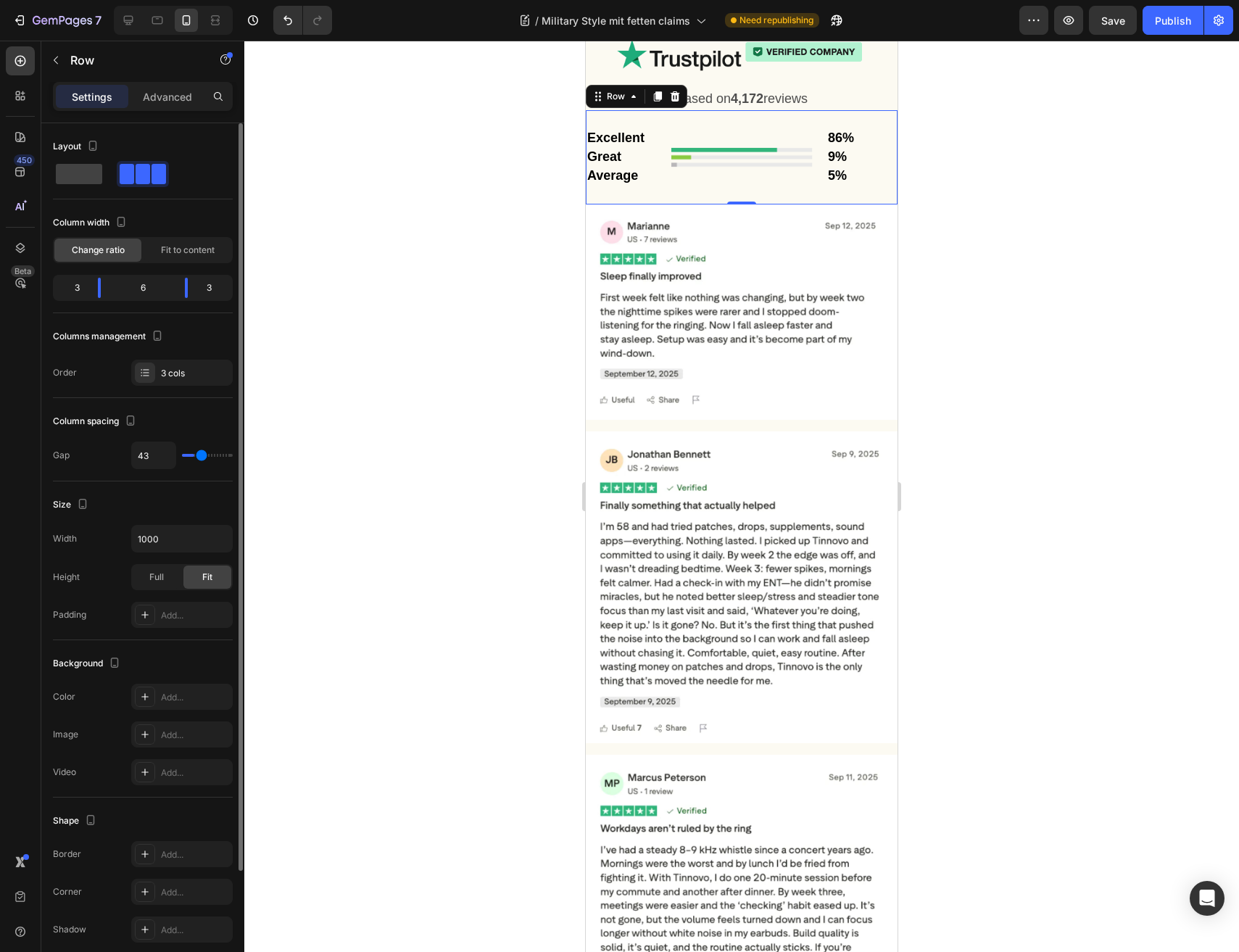
type input "47"
type input "55"
type input "60"
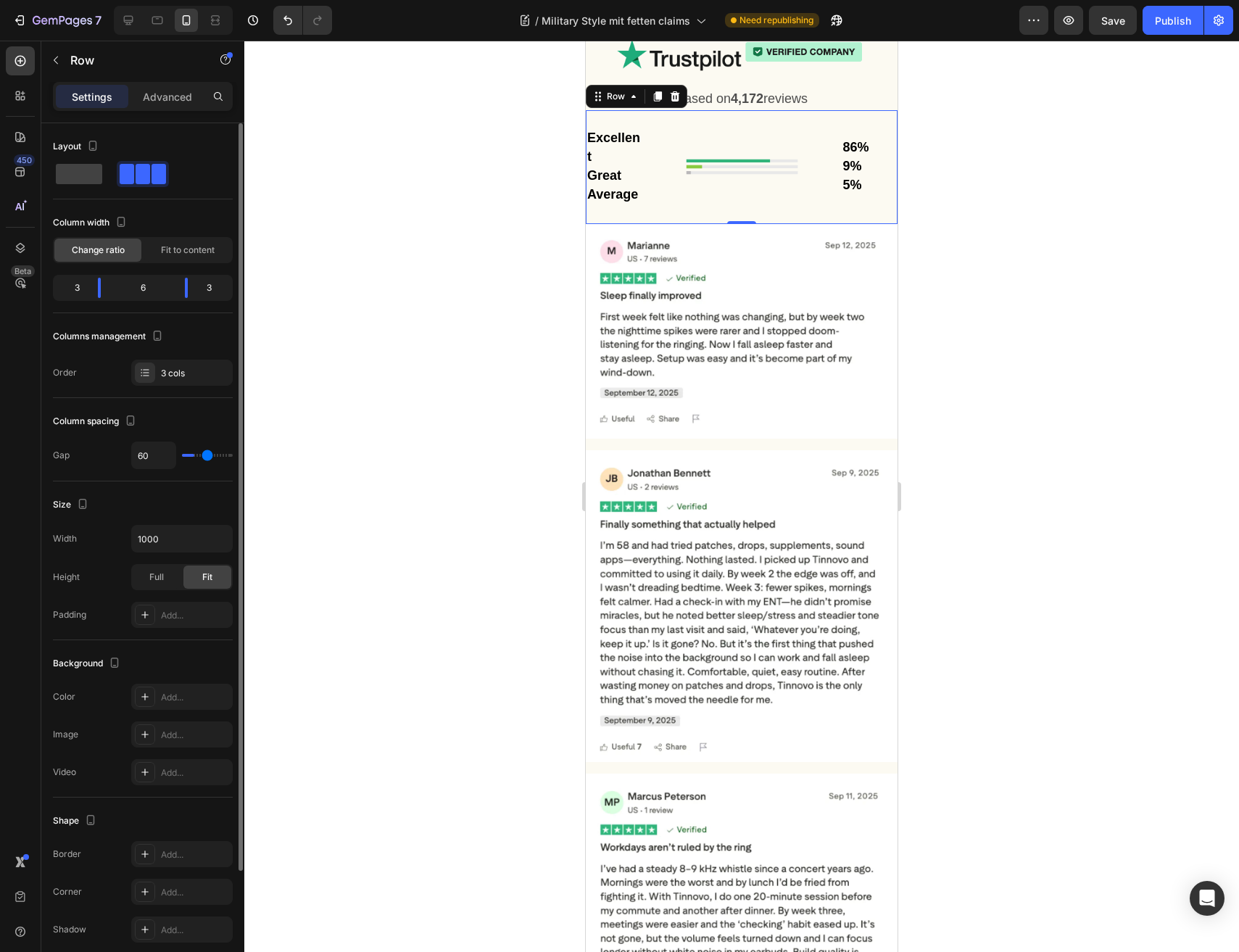
type input "70"
type input "79"
type input "83"
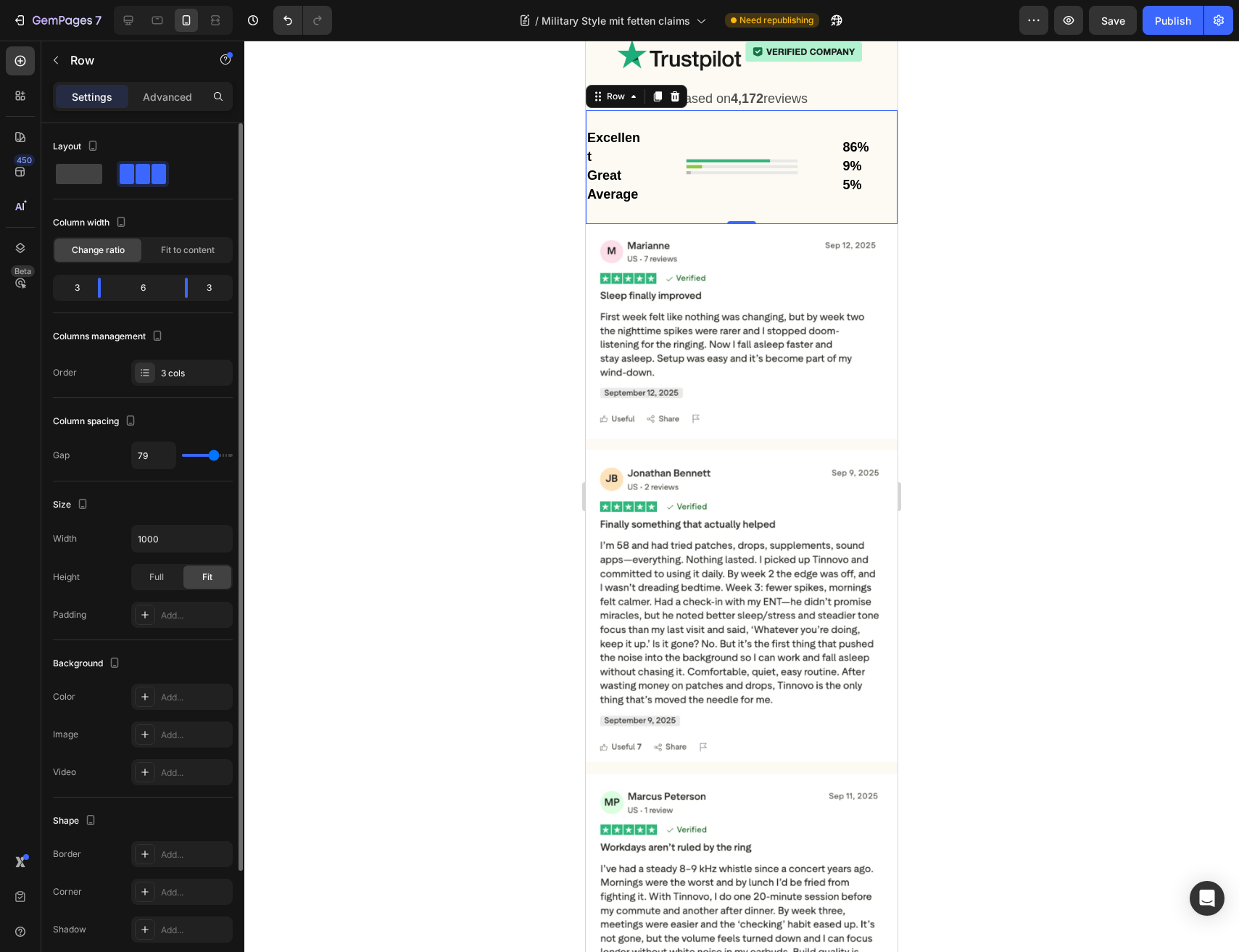
type input "83"
type input "89"
type input "94"
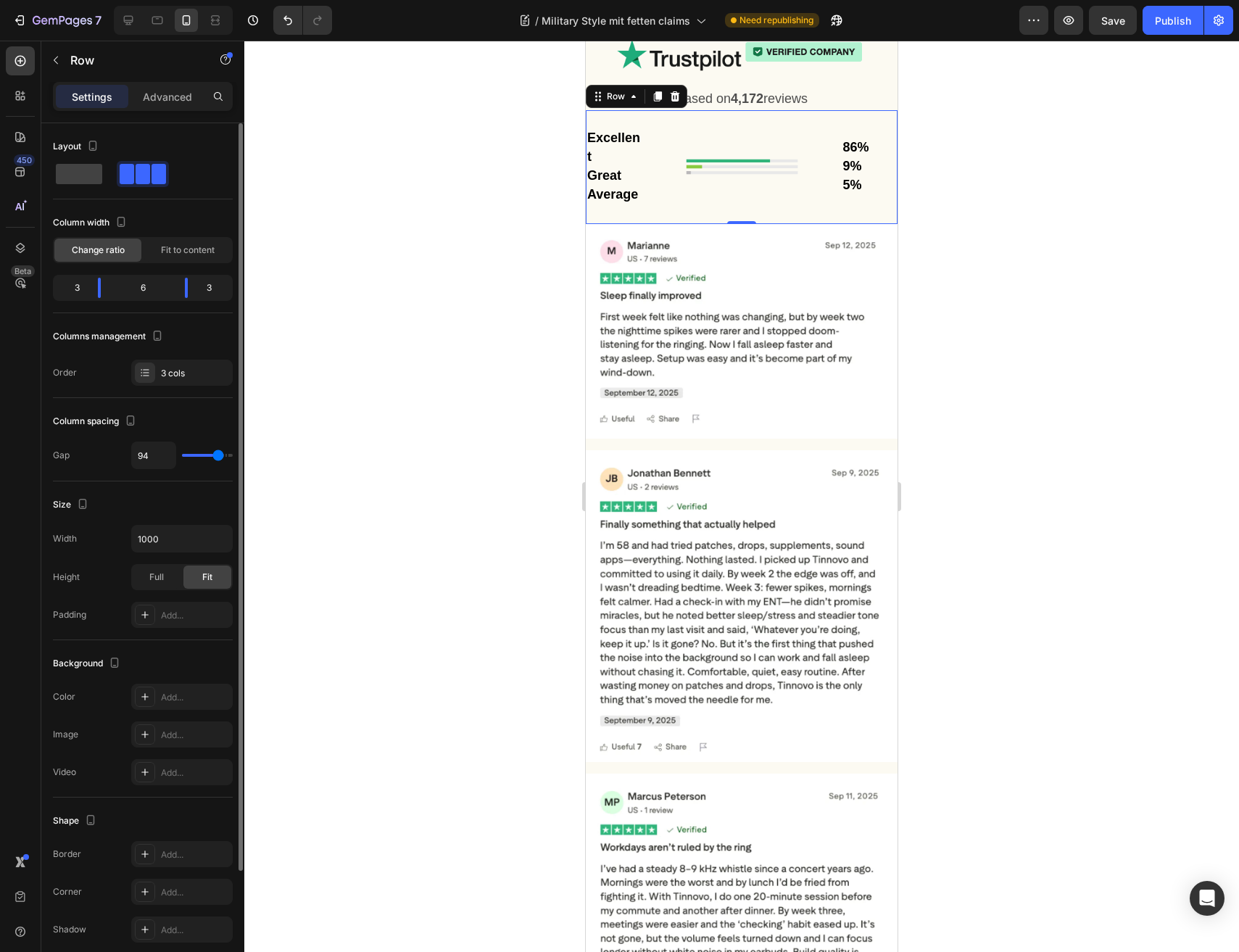
type input "97"
type input "102"
type input "104"
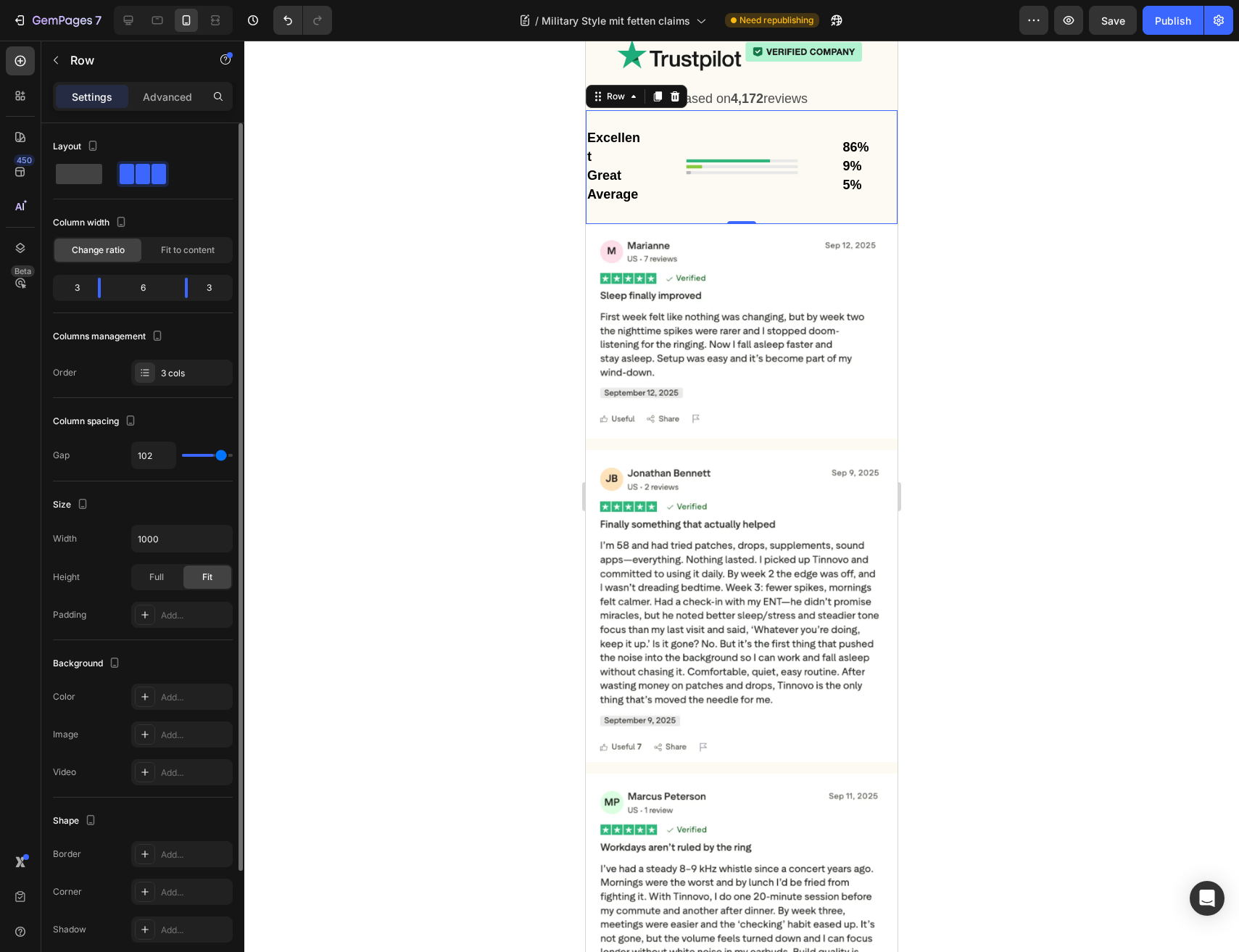
type input "104"
type input "108"
type input "111"
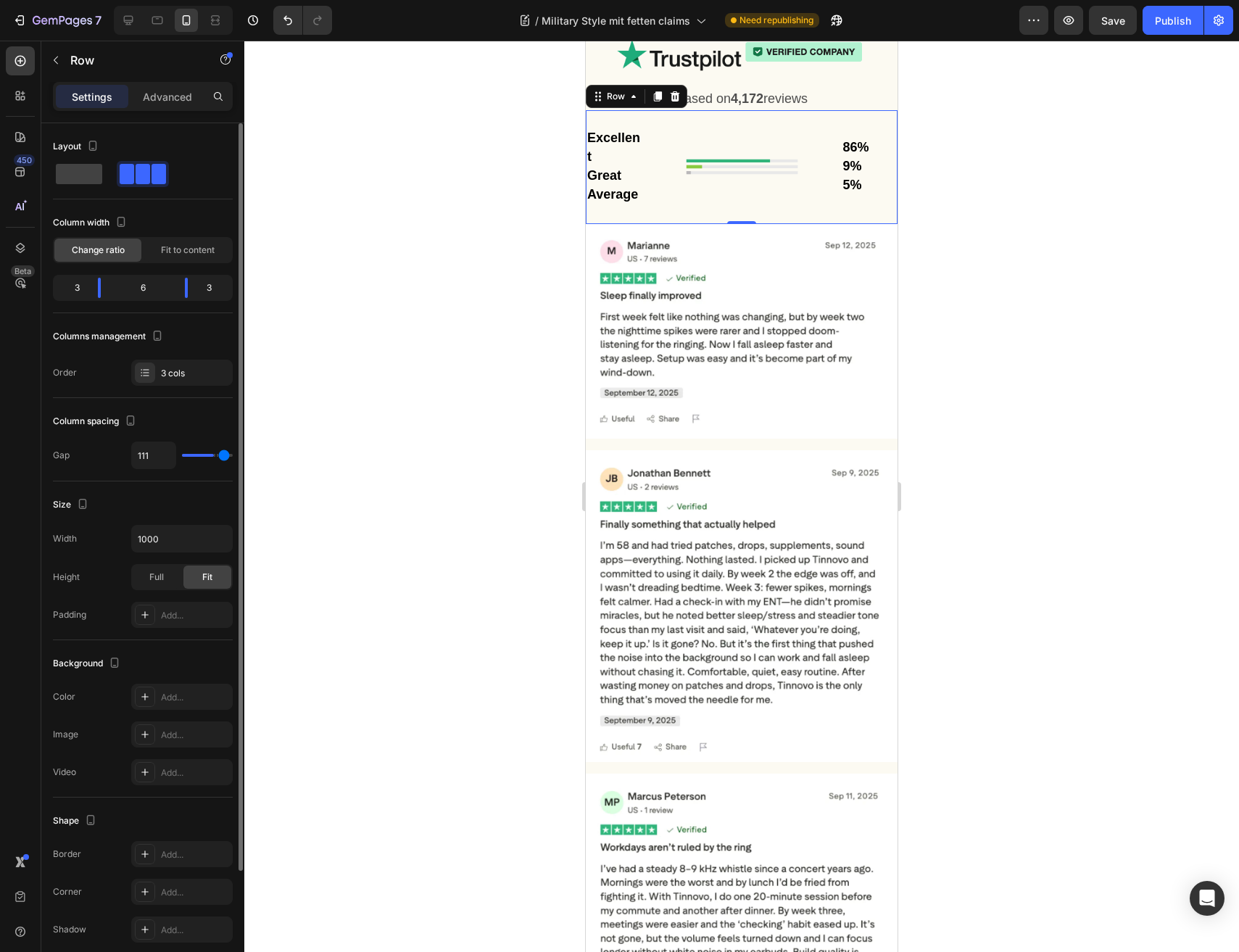
type input "117"
type input "119"
type input "120"
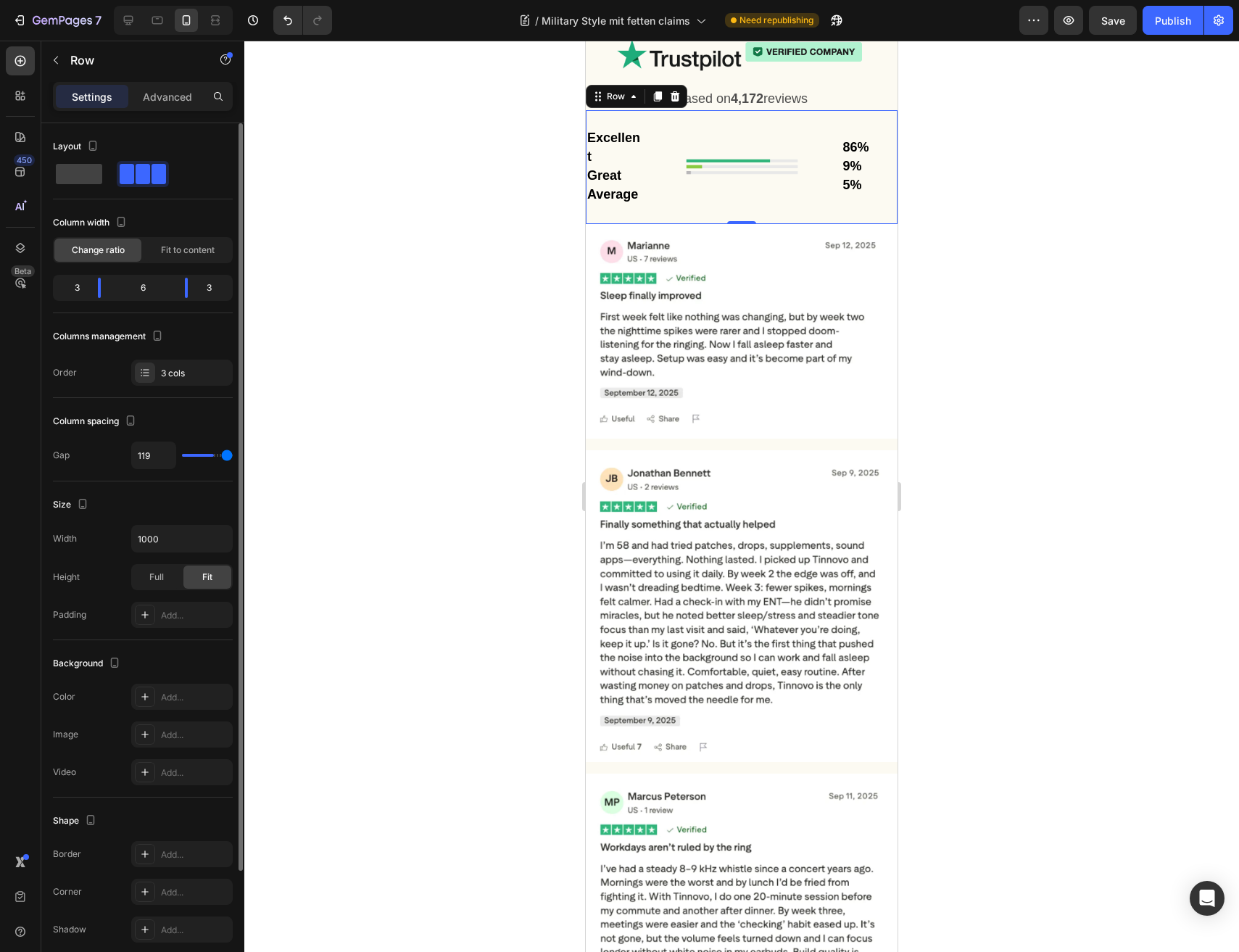
type input "120"
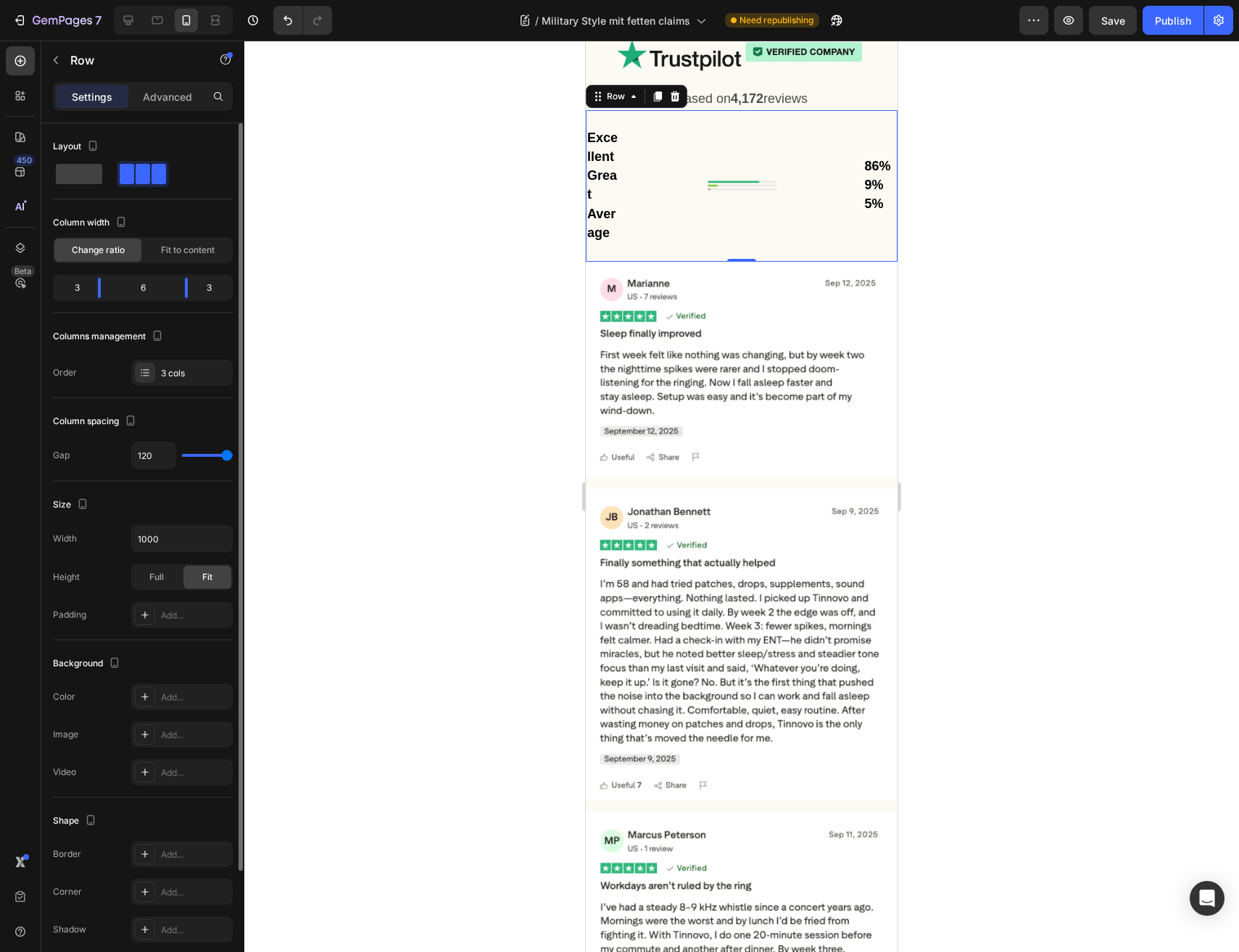
type input "111"
type input "89"
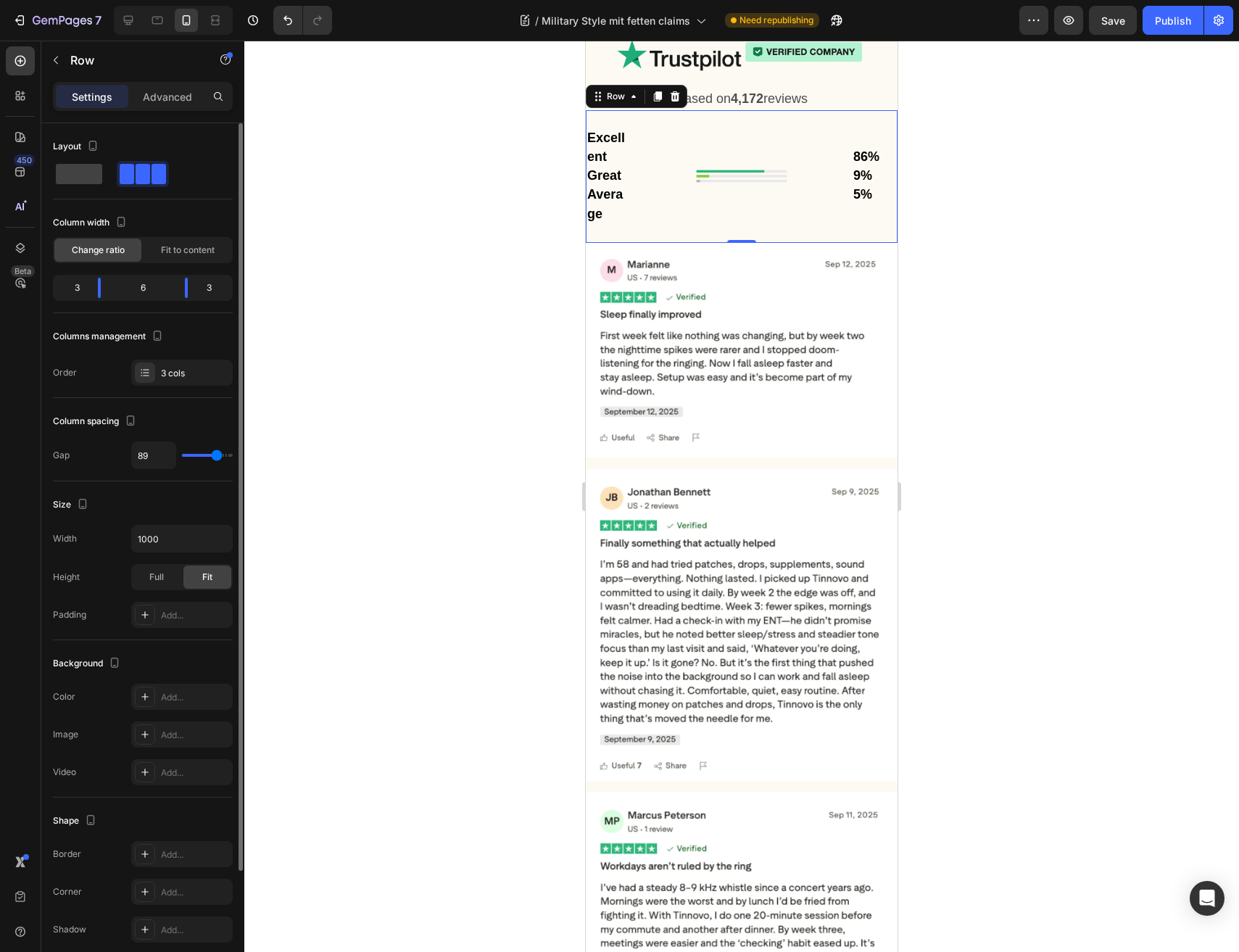
type input "86"
type input "85"
type input "84"
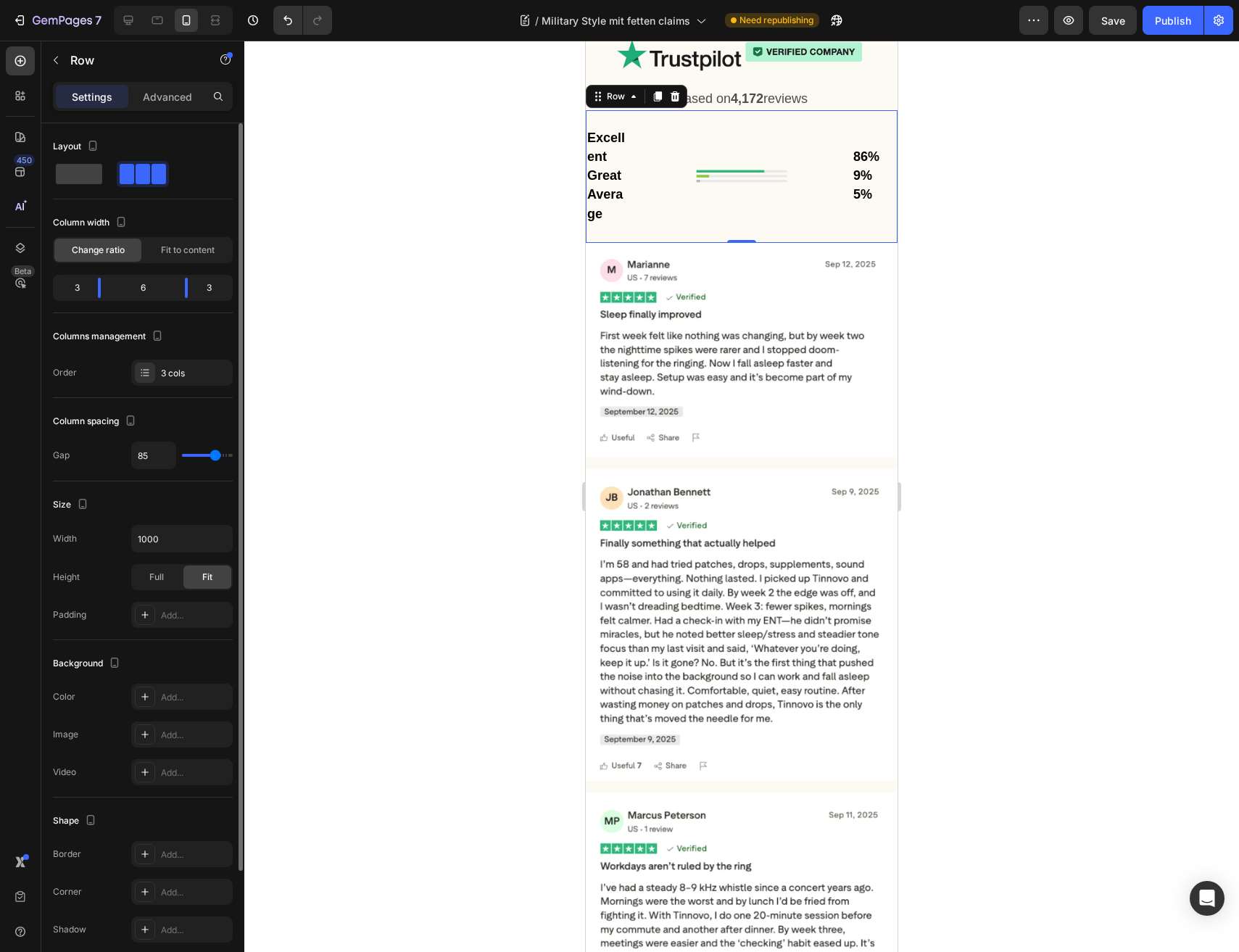
type input "84"
type input "83"
type input "82"
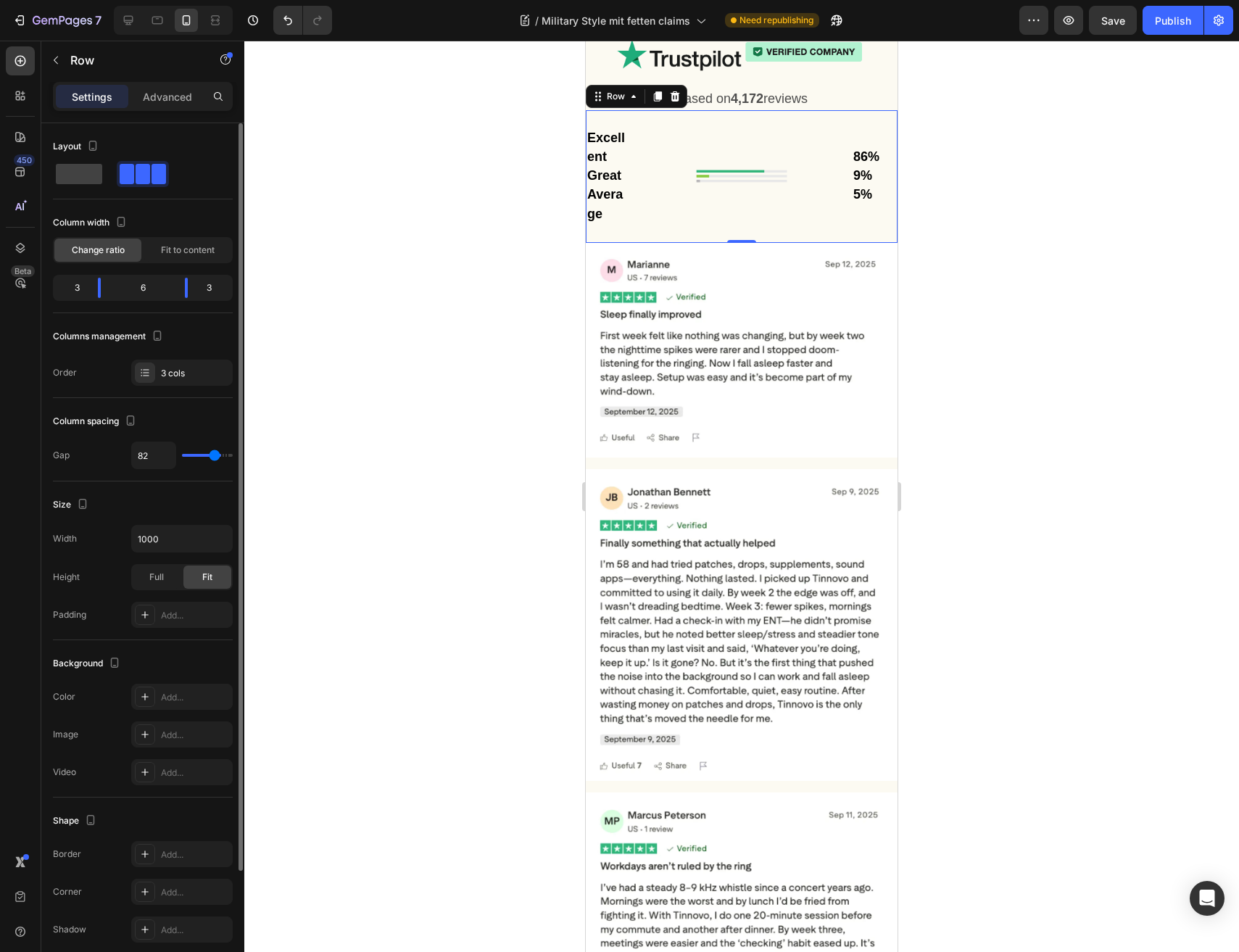
type input "80"
type input "79"
type input "78"
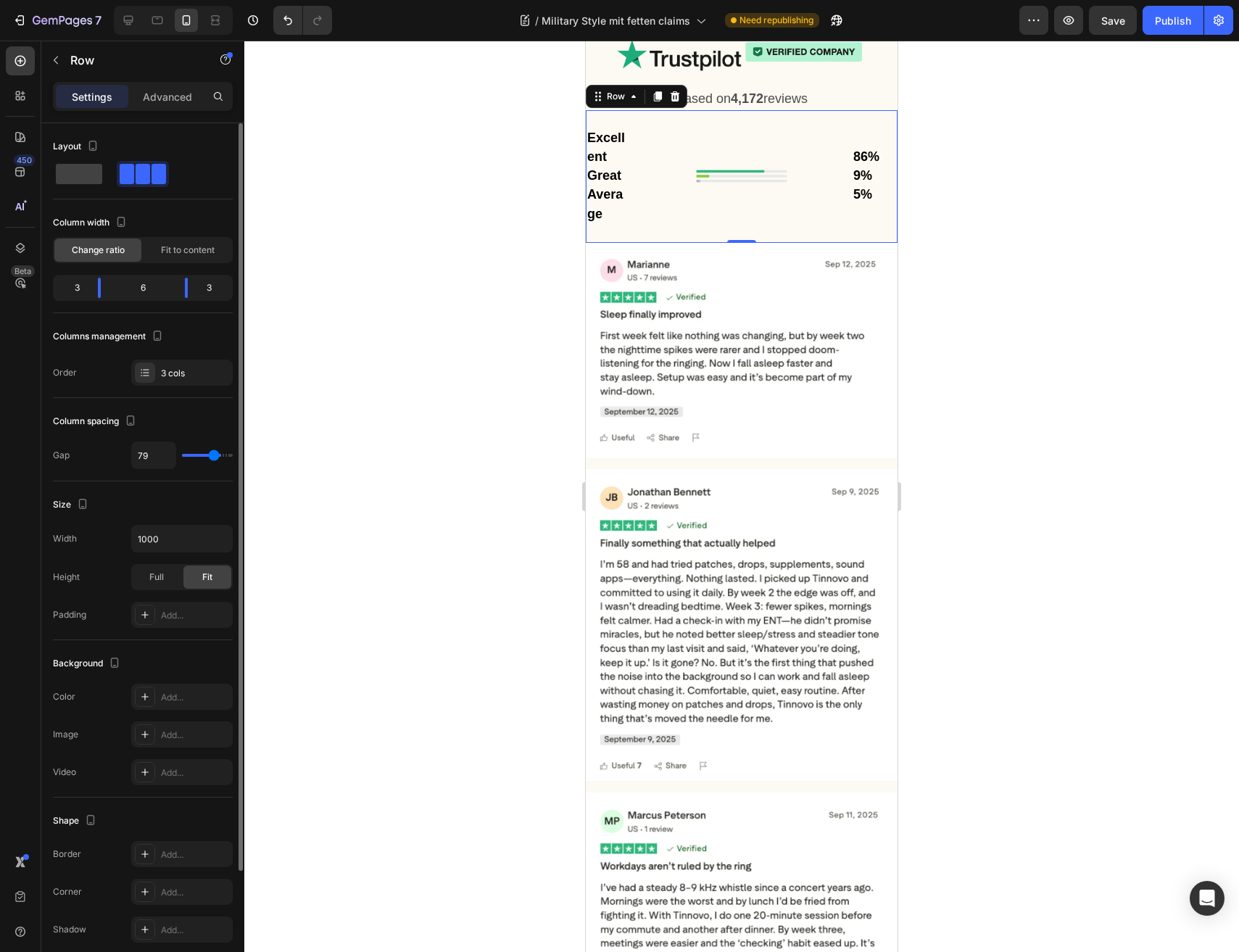
type input "78"
type input "76"
type input "75"
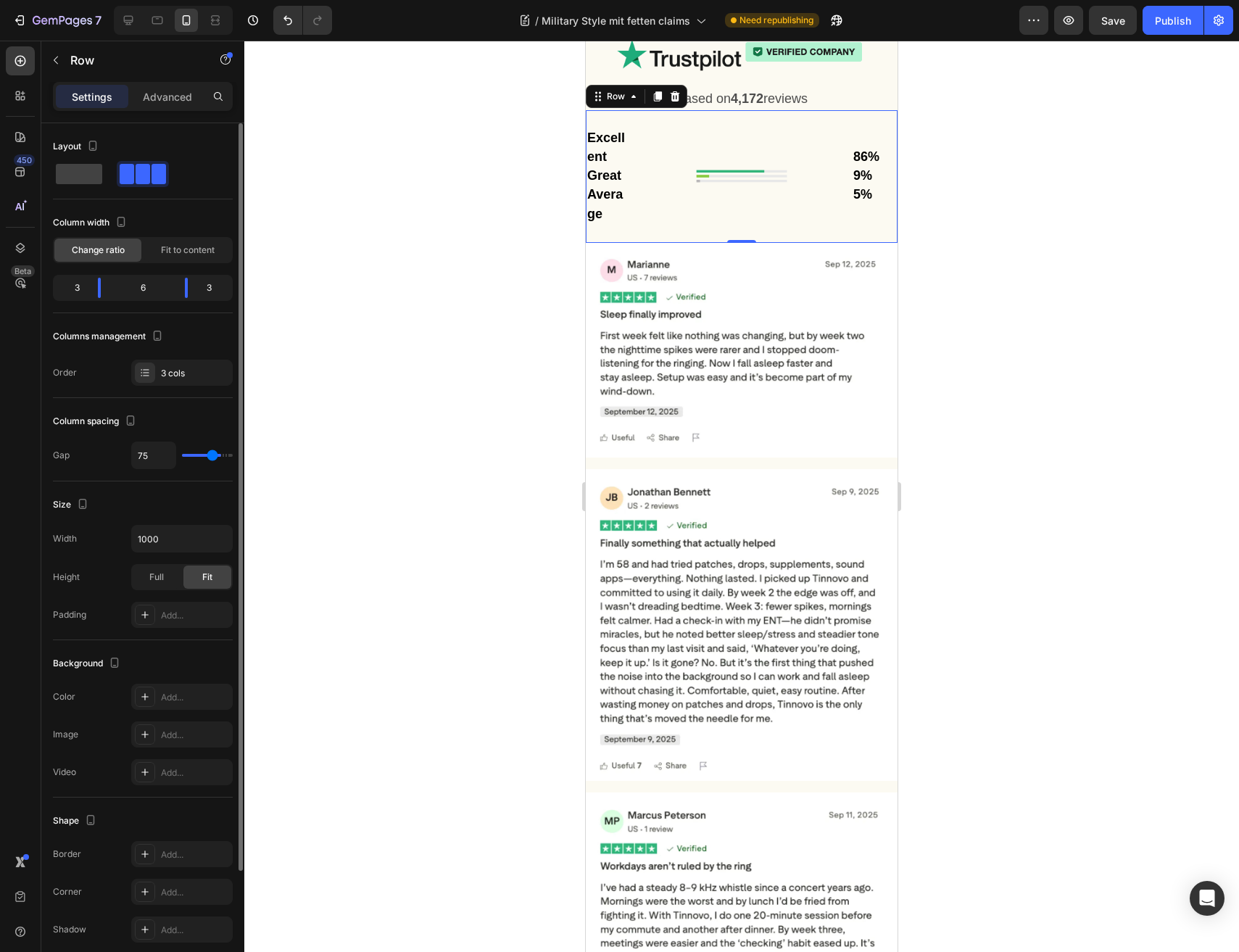
type input "74"
type input "72"
type input "70"
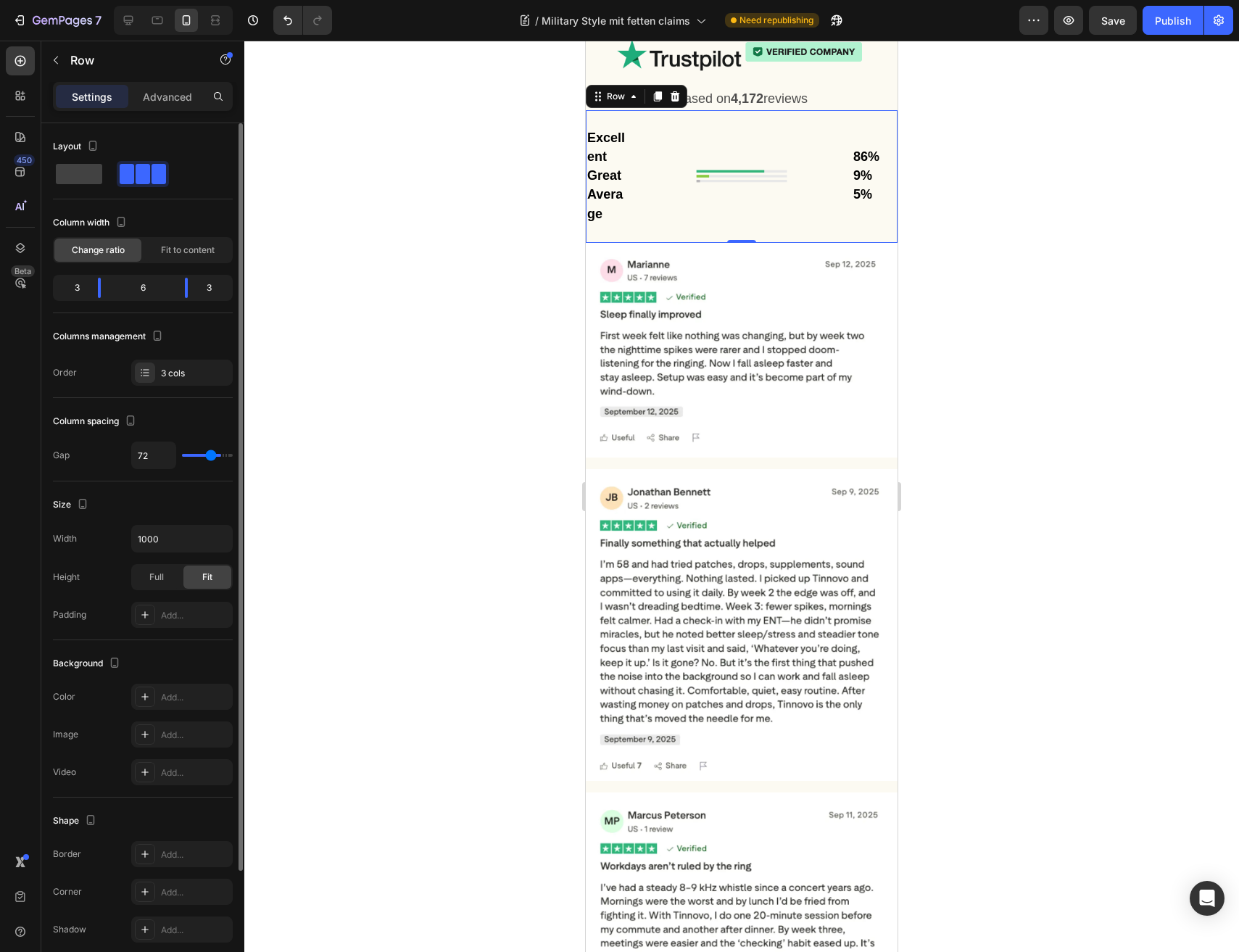
type input "70"
type input "69"
type input "68"
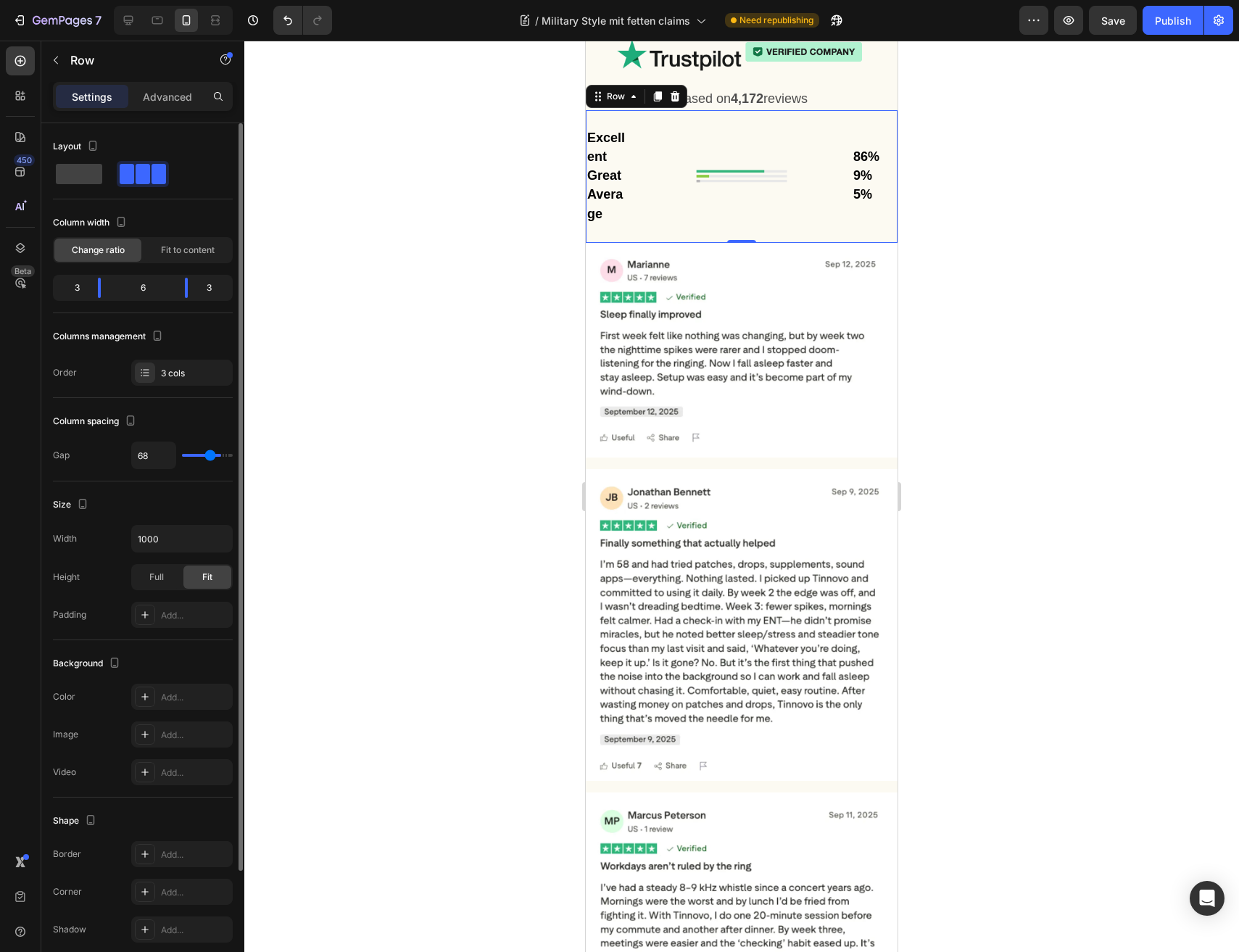
type input "66"
type input "65"
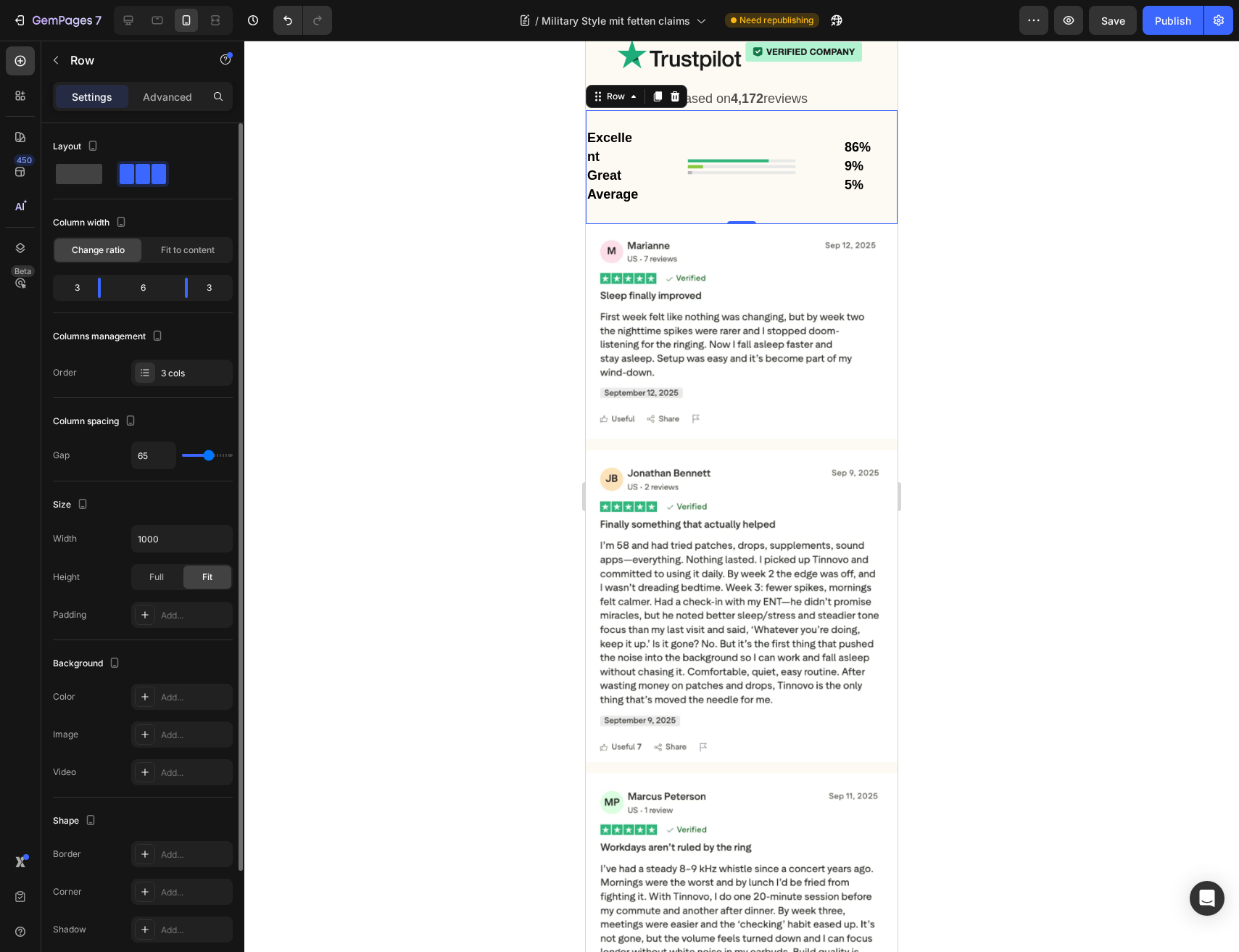
type input "64"
type input "62"
type input "61"
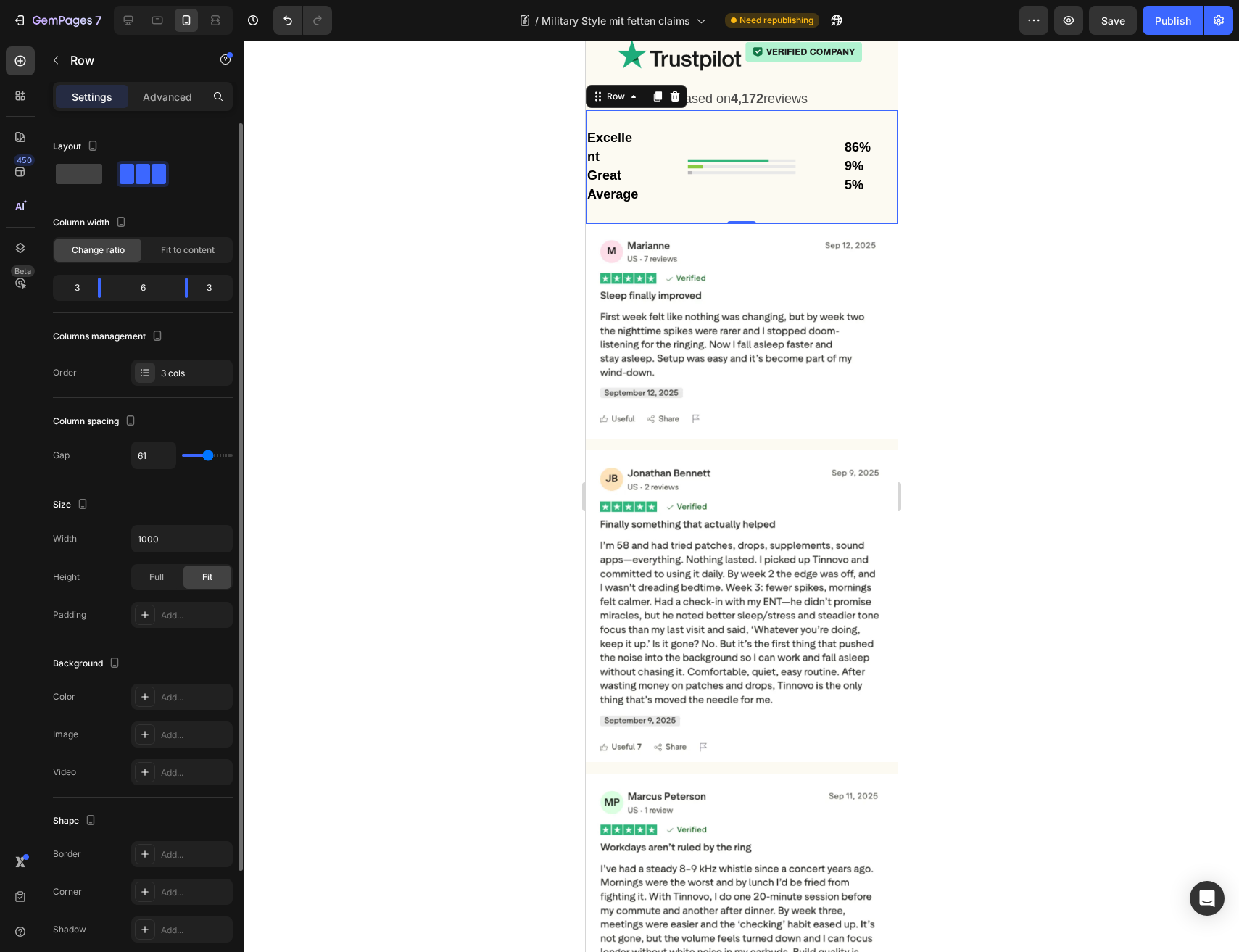
type input "61"
type input "58"
type input "56"
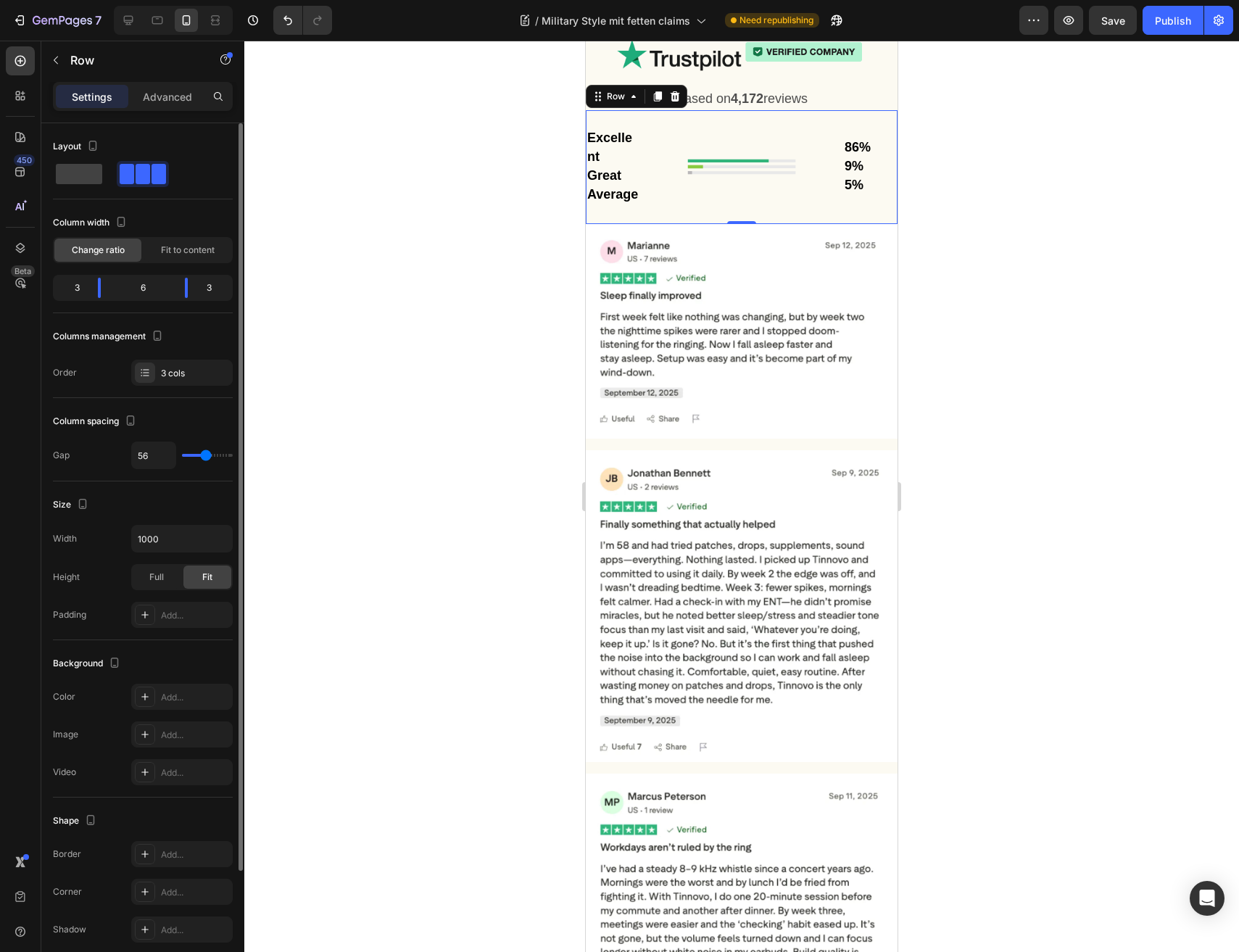
type input "55"
type input "54"
type input "53"
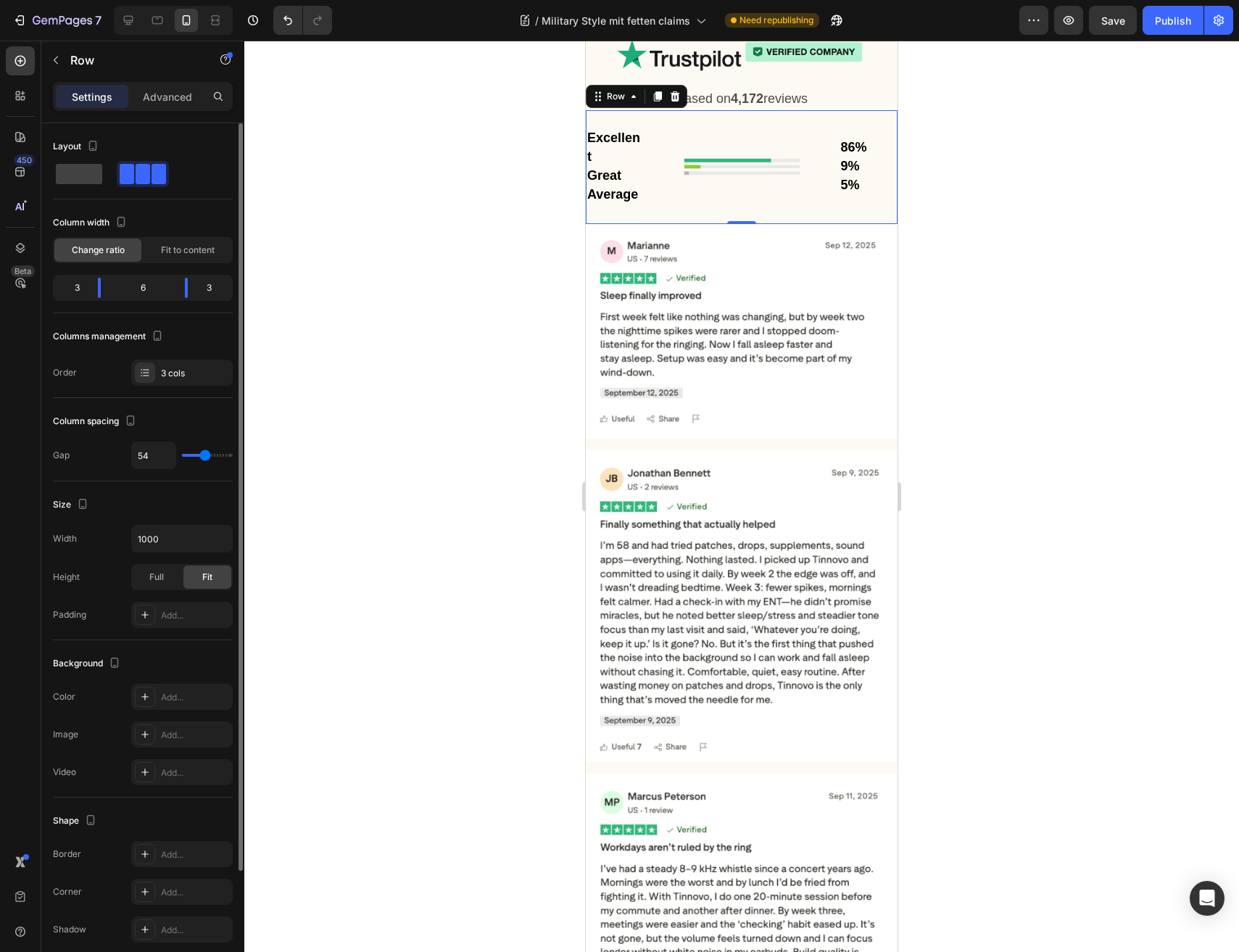
type input "53"
type input "47"
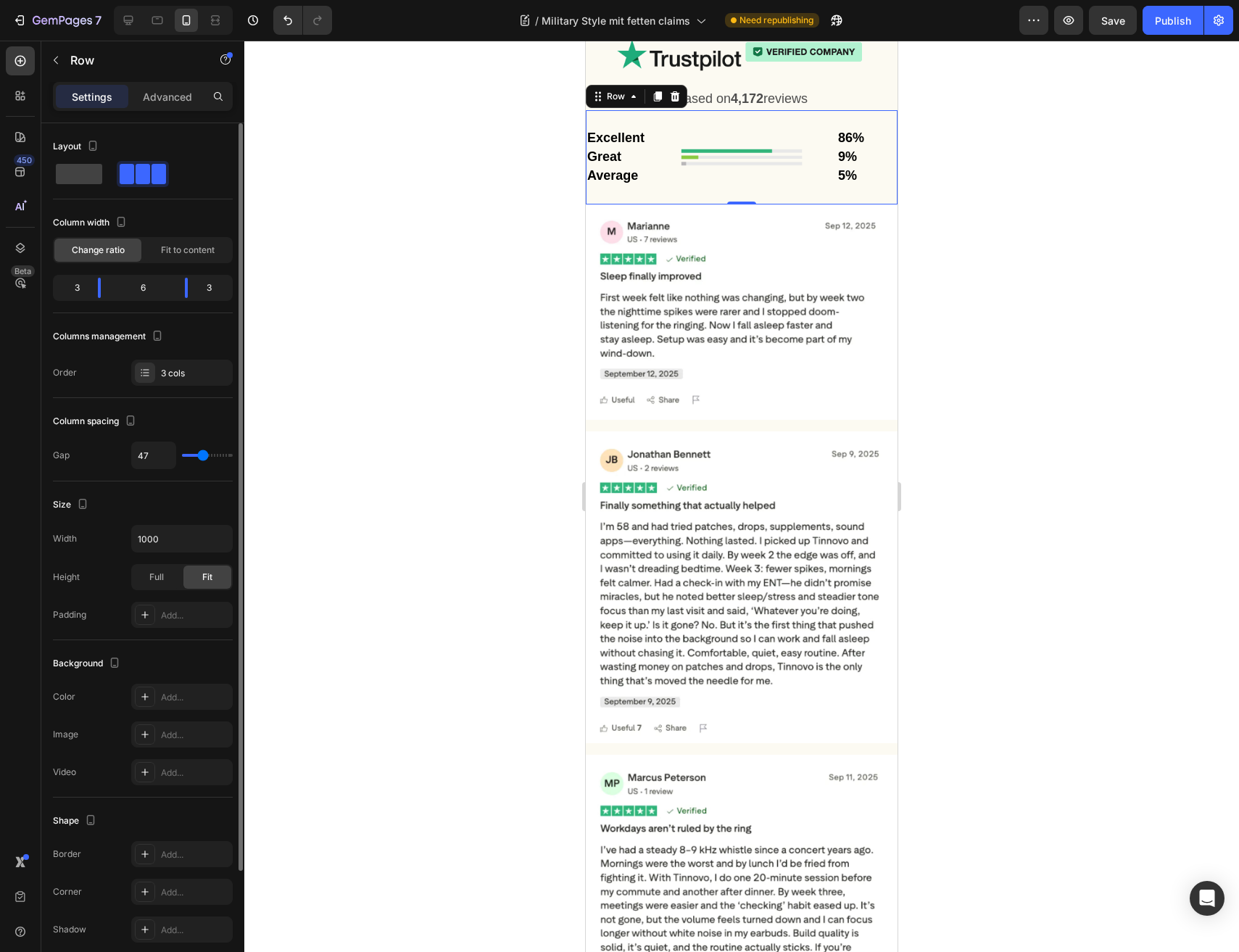
drag, startPoint x: 191, startPoint y: 458, endPoint x: 203, endPoint y: 466, distance: 14.4
type input "47"
click at [203, 457] on input "range" at bounding box center [207, 455] width 51 height 3
click at [284, 19] on icon "Undo/Redo" at bounding box center [287, 20] width 15 height 15
type input "0"
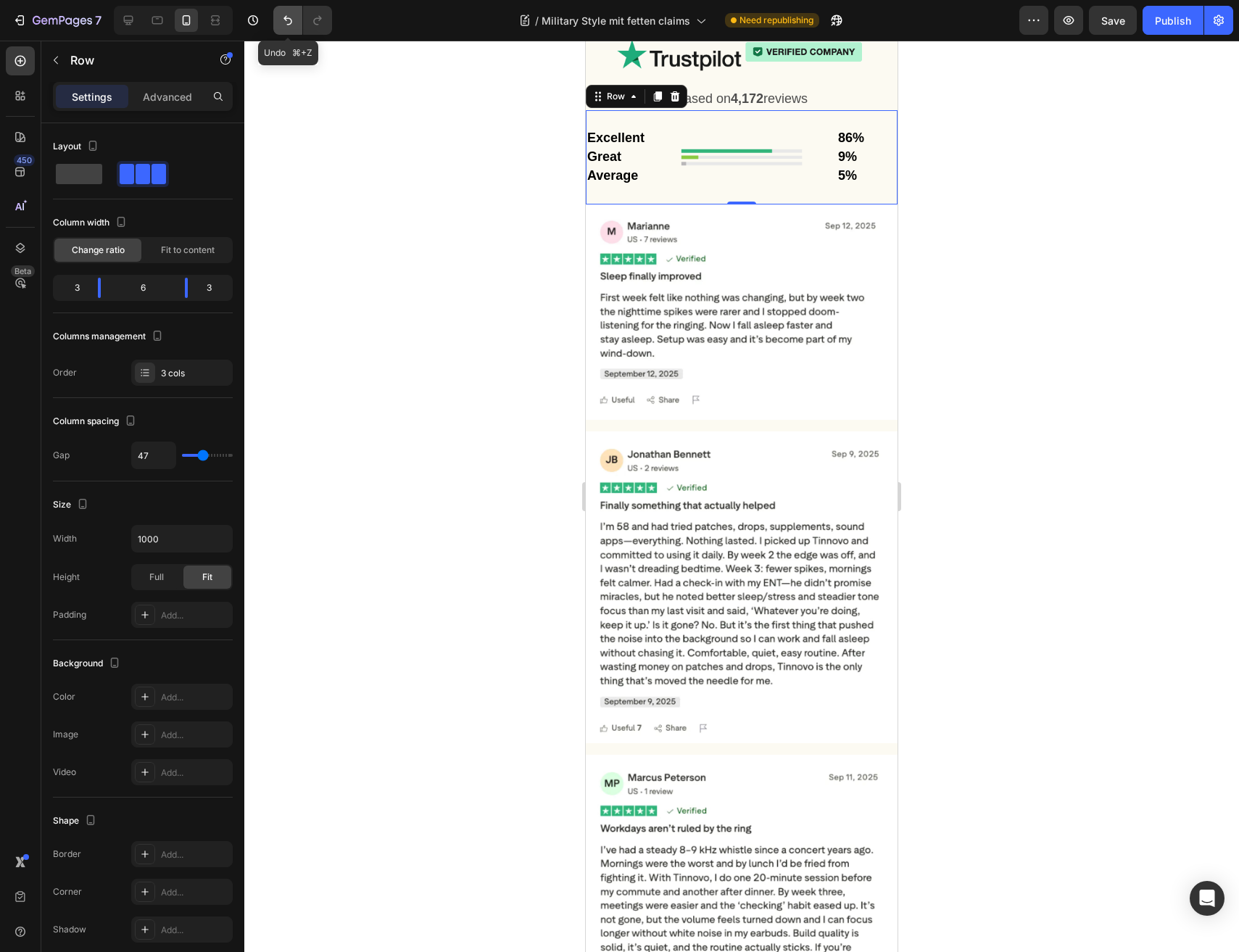
type input "0"
click at [284, 19] on icon "Undo/Redo" at bounding box center [287, 20] width 15 height 15
type input "16"
click at [177, 536] on input "1000" at bounding box center [181, 539] width 100 height 26
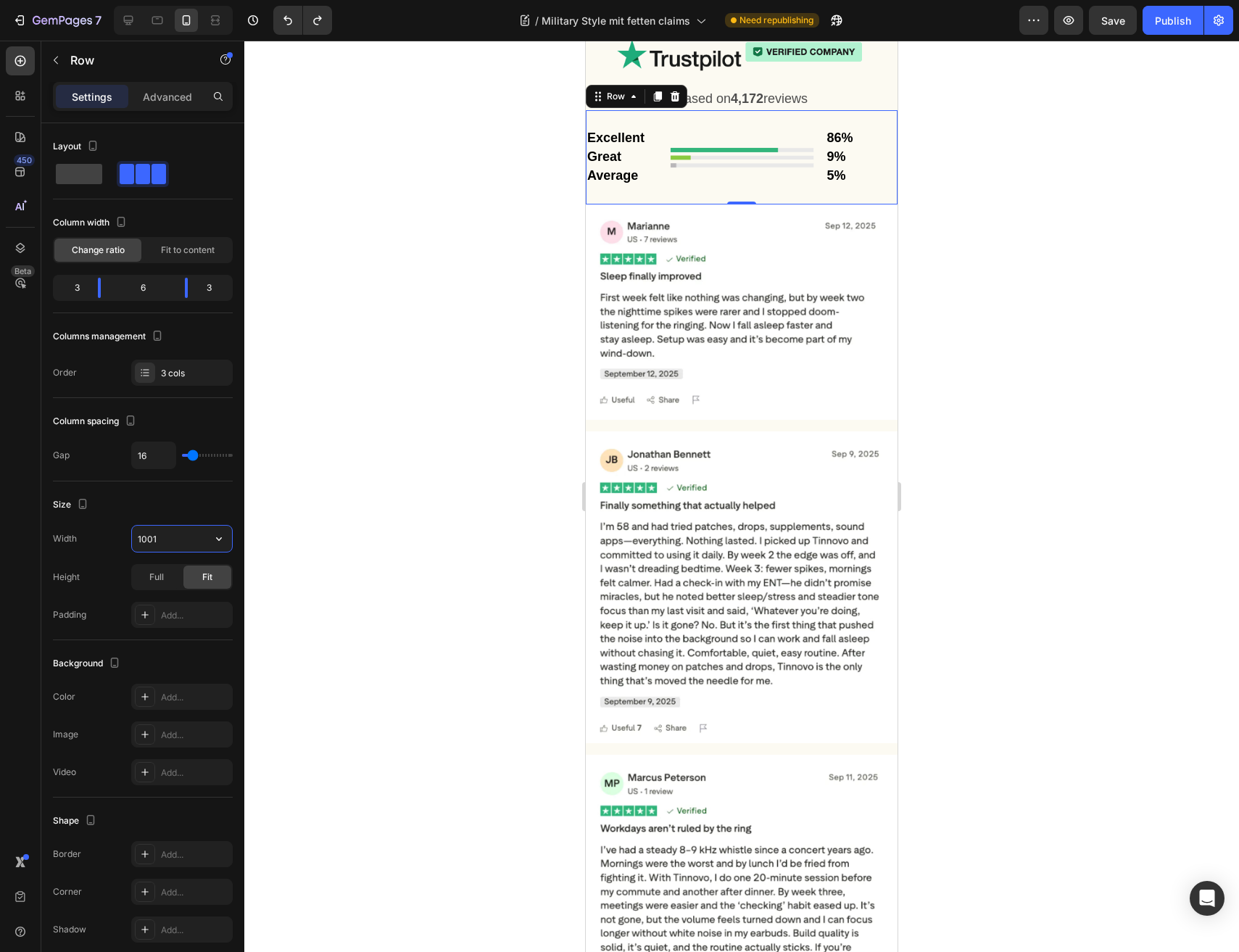
type input "1000"
click at [617, 183] on strong "Average" at bounding box center [612, 175] width 51 height 15
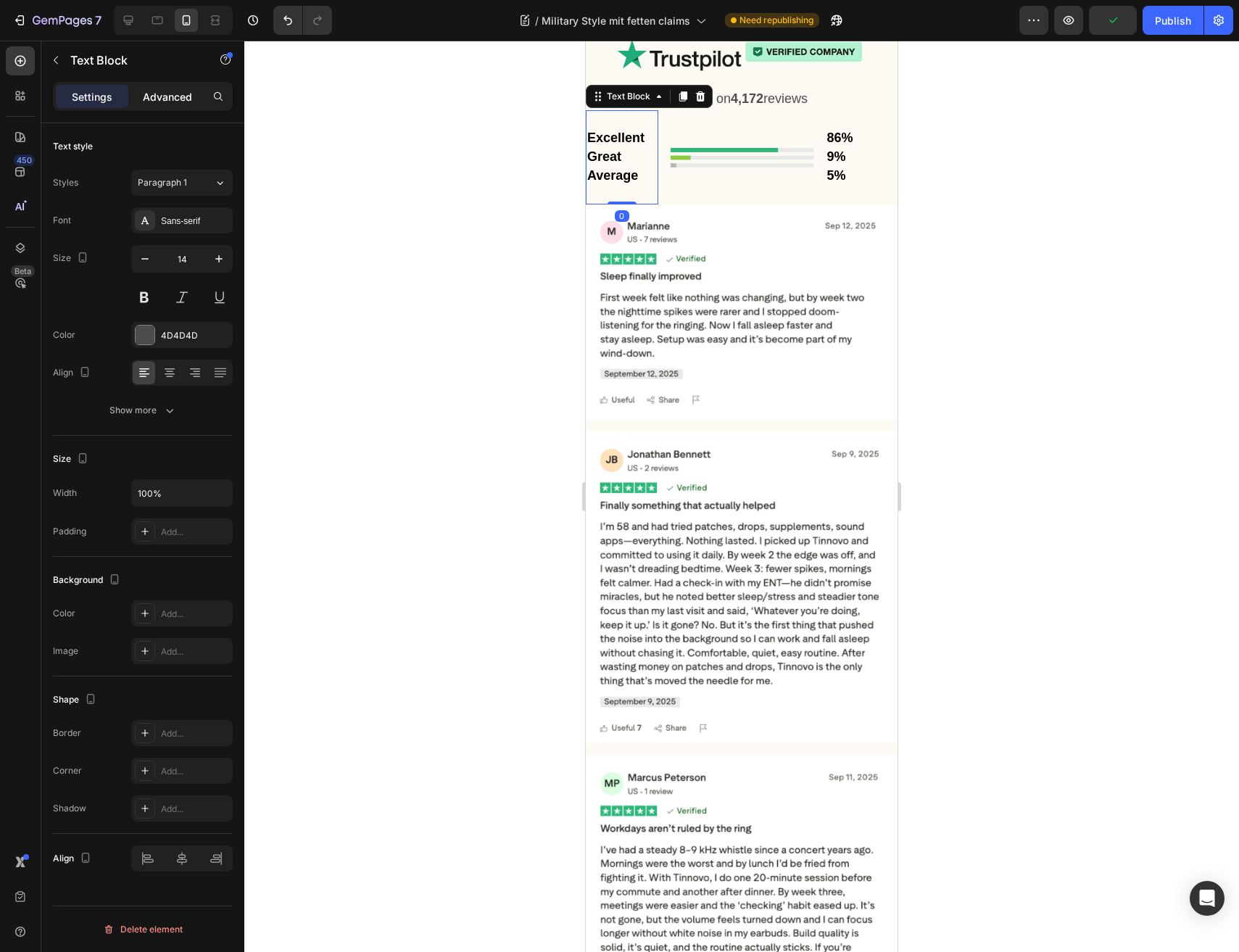
click at [168, 99] on p "Advanced" at bounding box center [167, 97] width 49 height 16
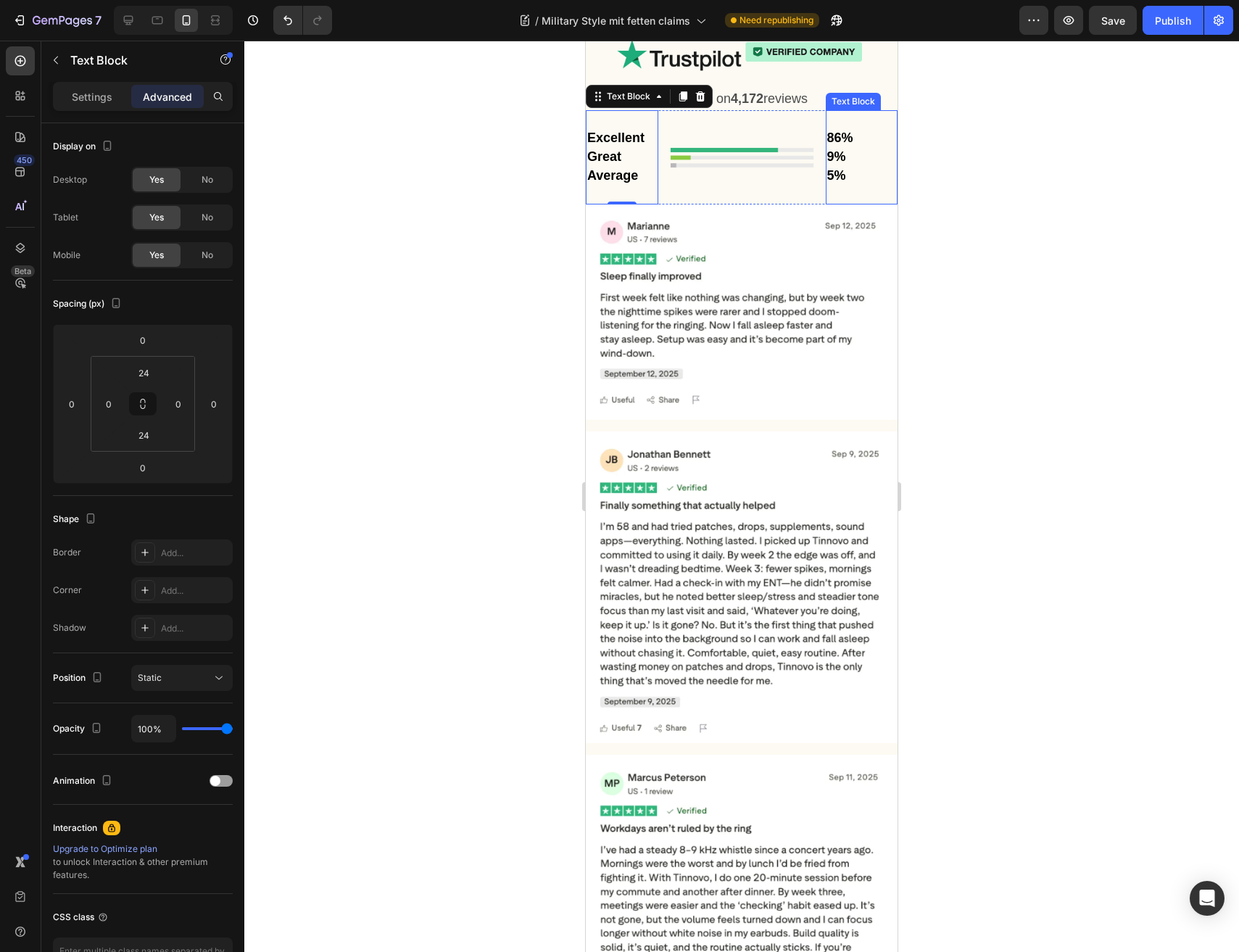
click at [842, 185] on p "5%" at bounding box center [862, 176] width 69 height 19
click at [784, 206] on div "Image" at bounding box center [742, 158] width 144 height 95
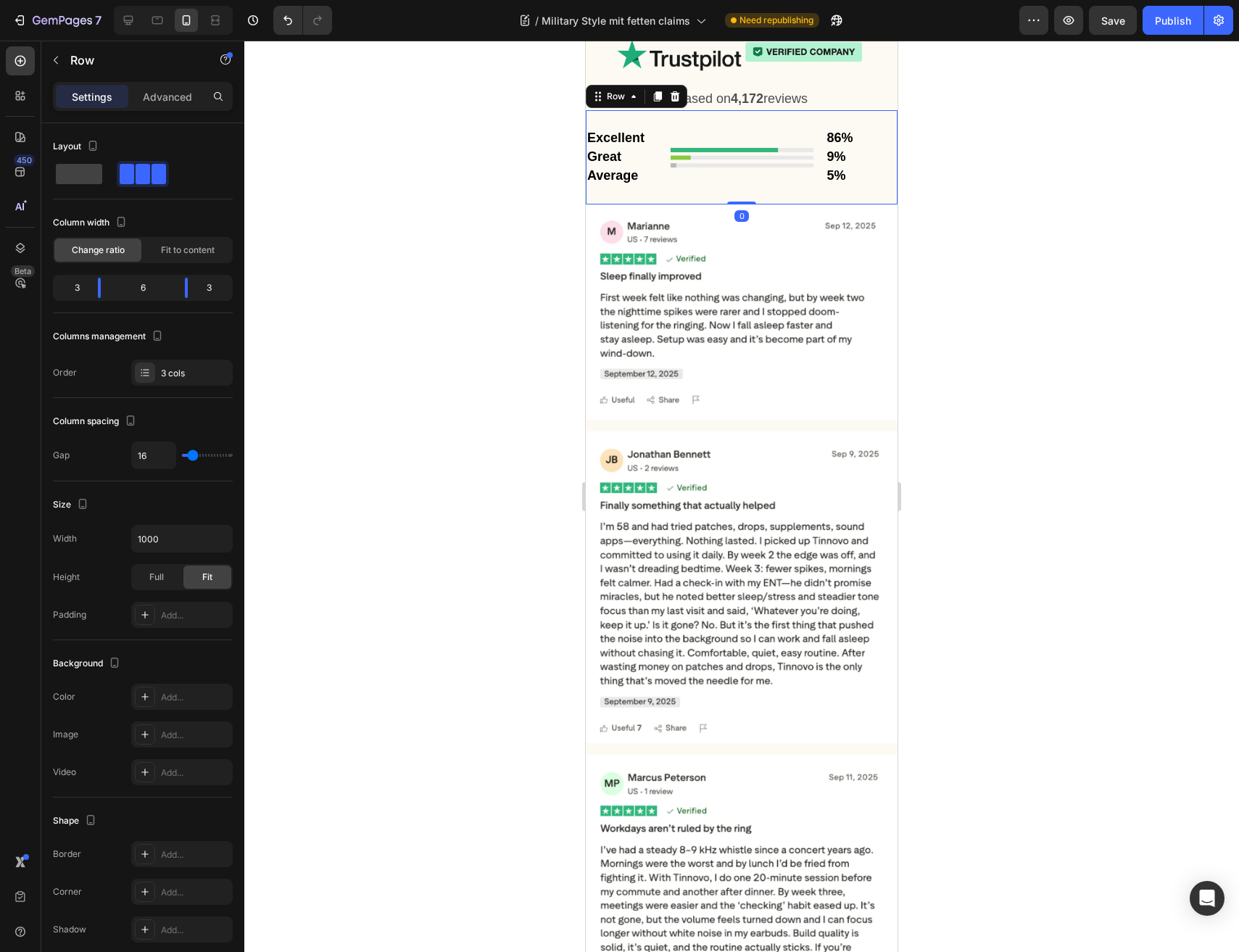
click at [743, 206] on div "Image" at bounding box center [742, 158] width 144 height 95
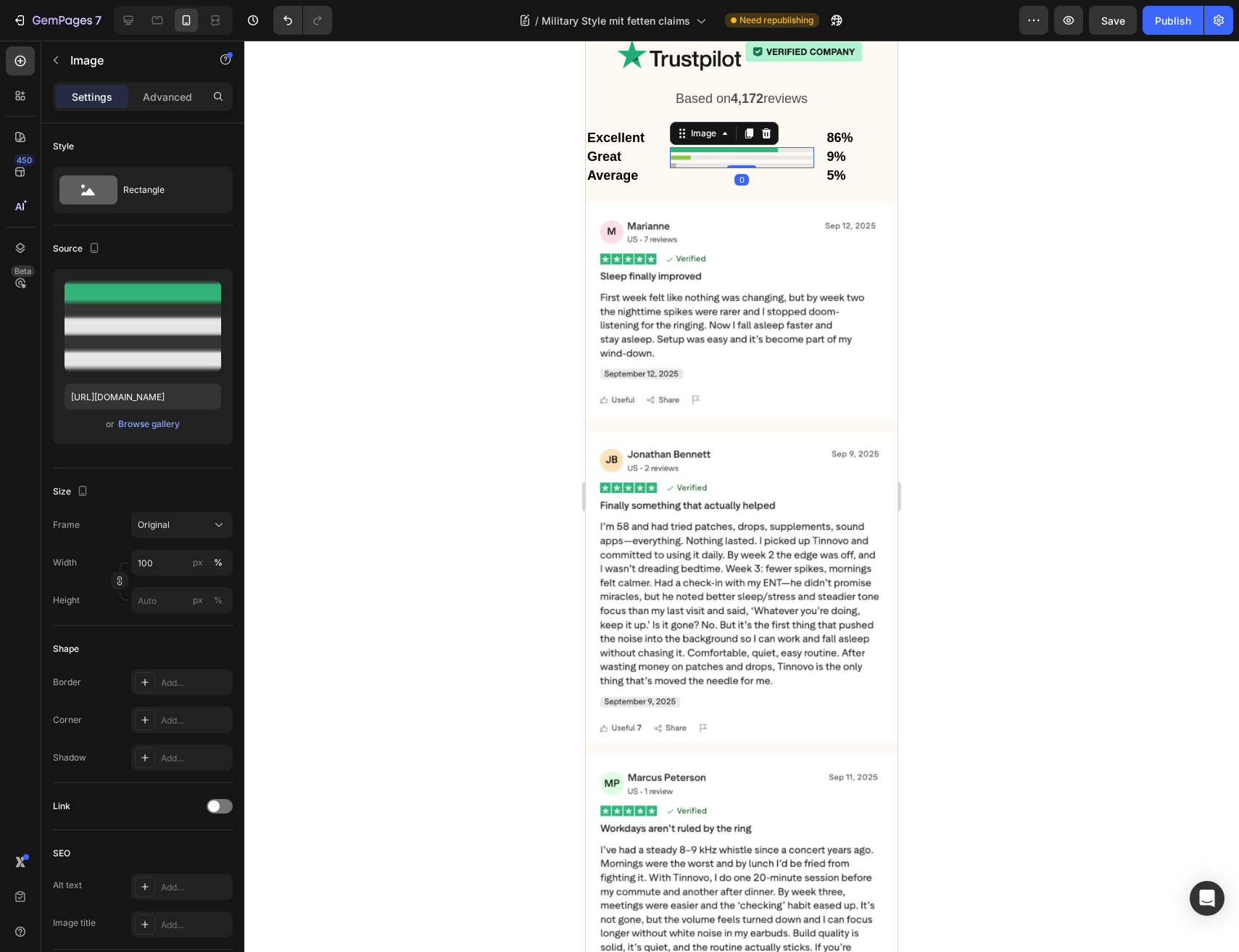
click at [727, 168] on div "Image 0" at bounding box center [742, 157] width 144 height 21
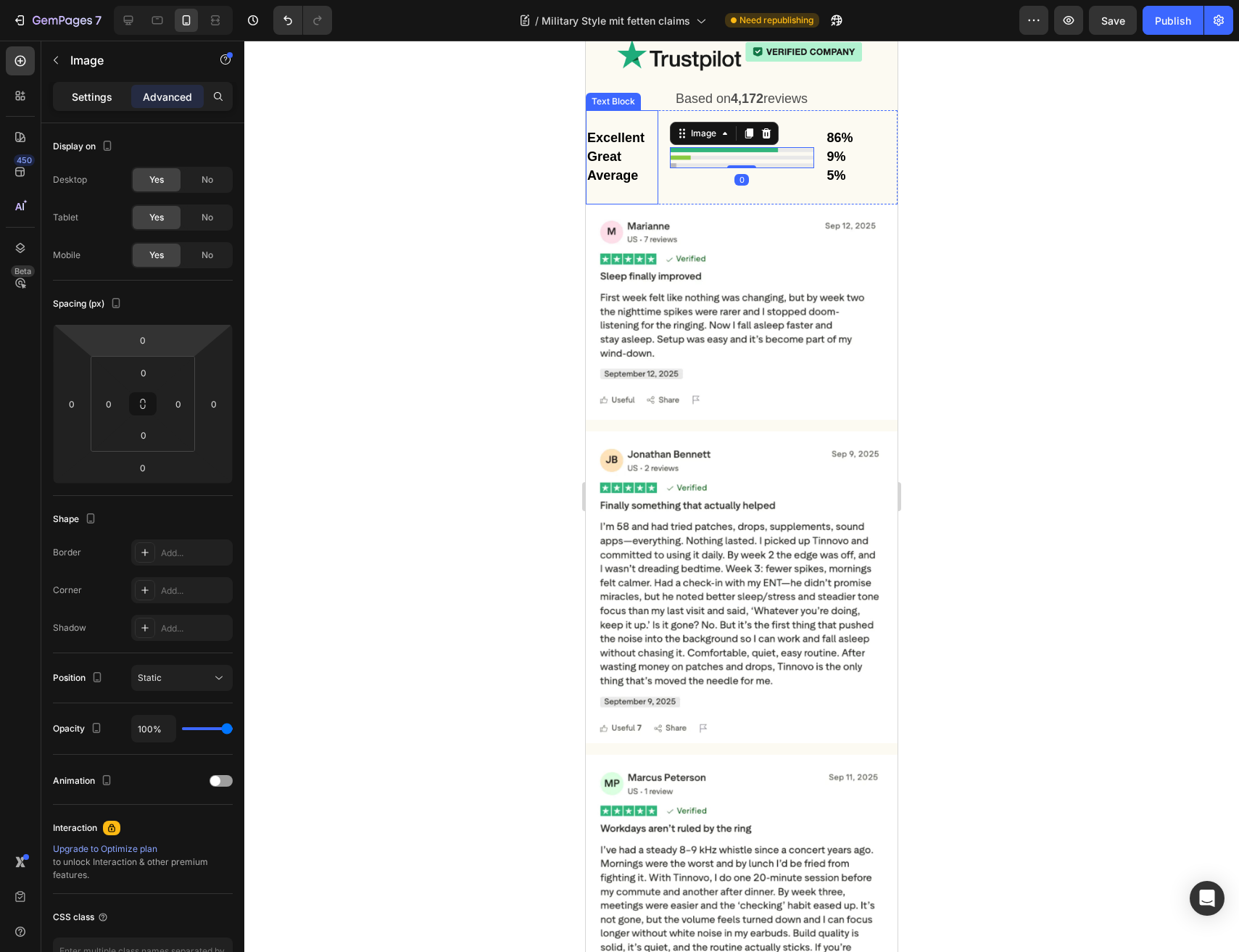
click at [70, 97] on div "Settings" at bounding box center [92, 97] width 72 height 23
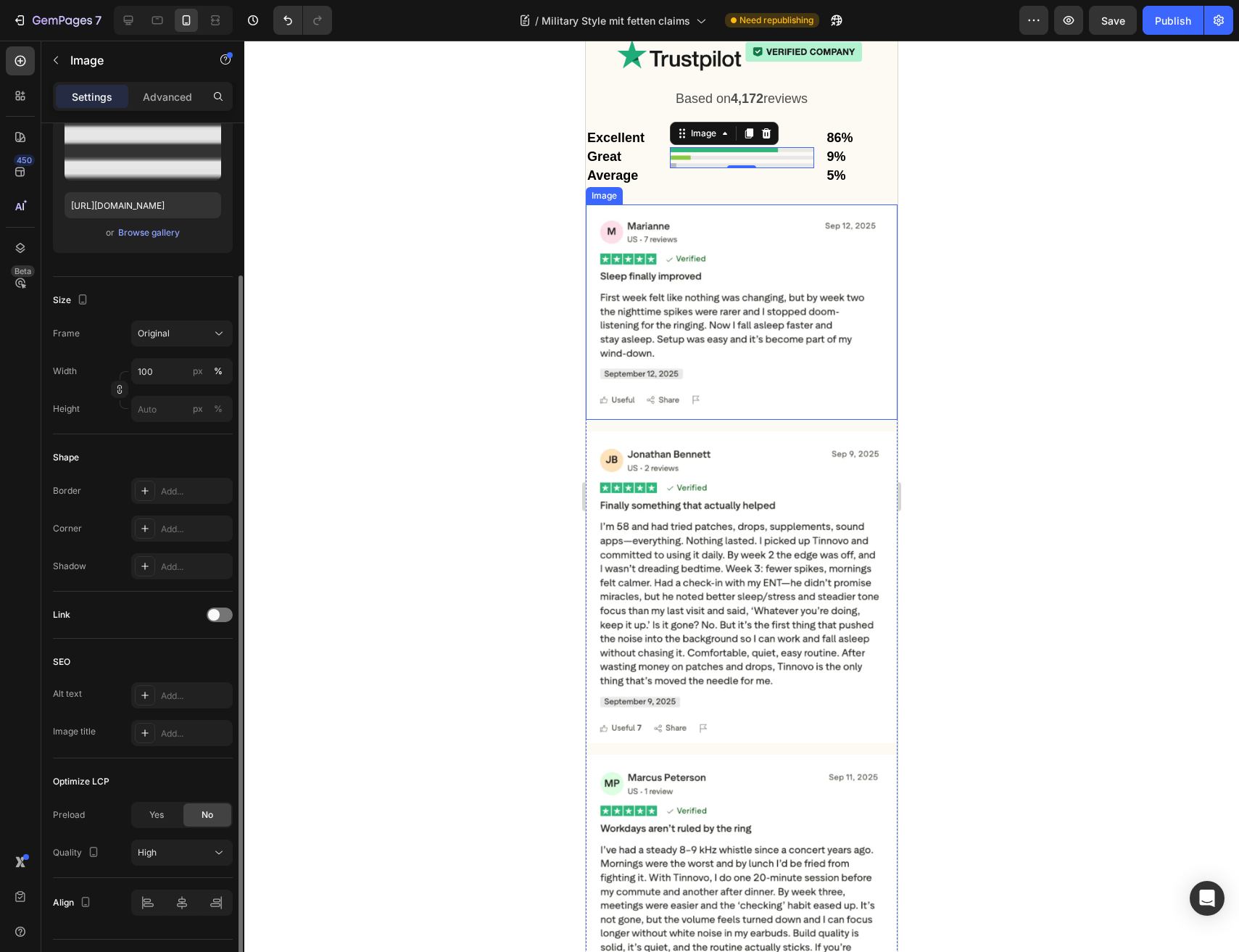
scroll to position [142, 0]
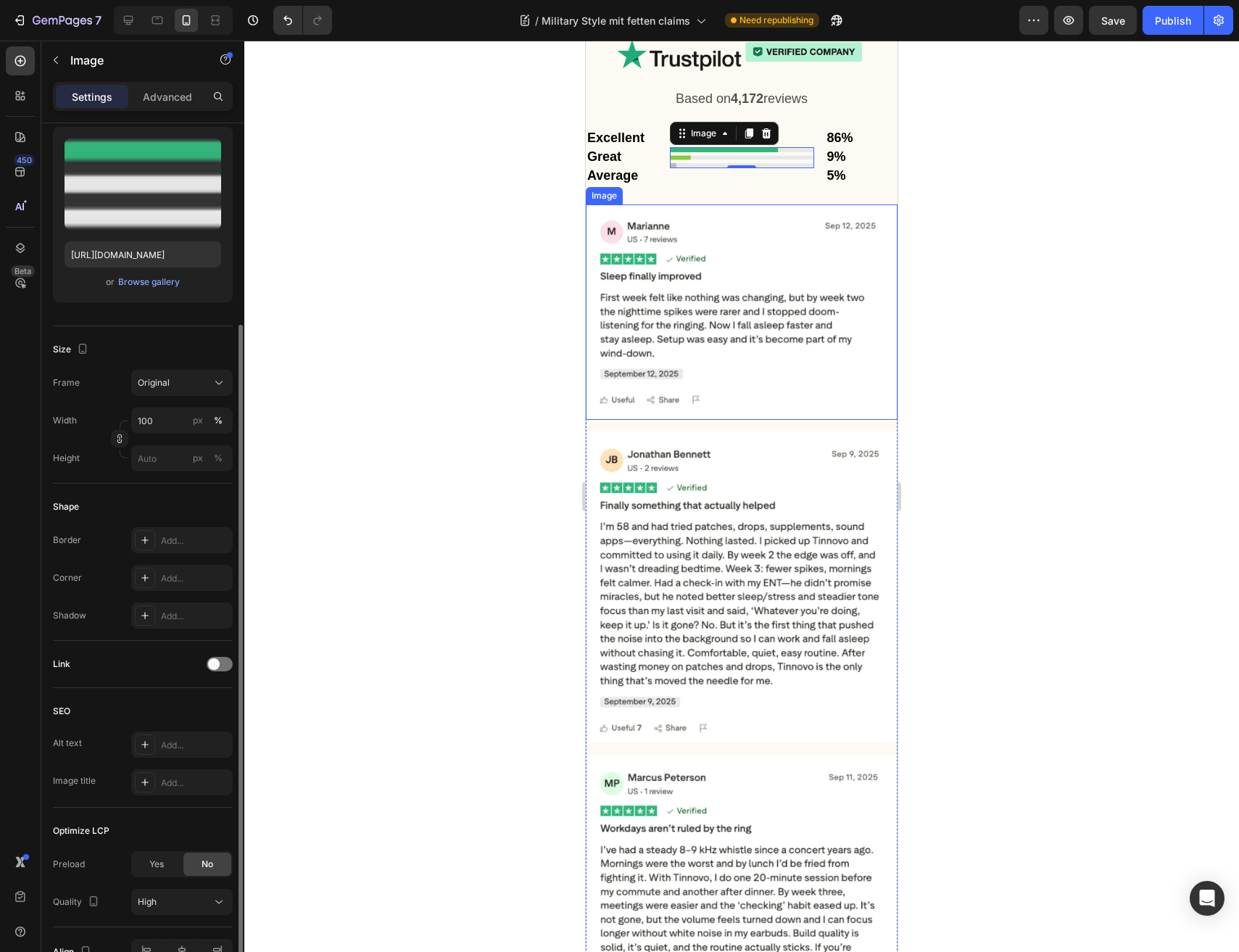
click at [698, 206] on div "Image 0" at bounding box center [742, 158] width 144 height 95
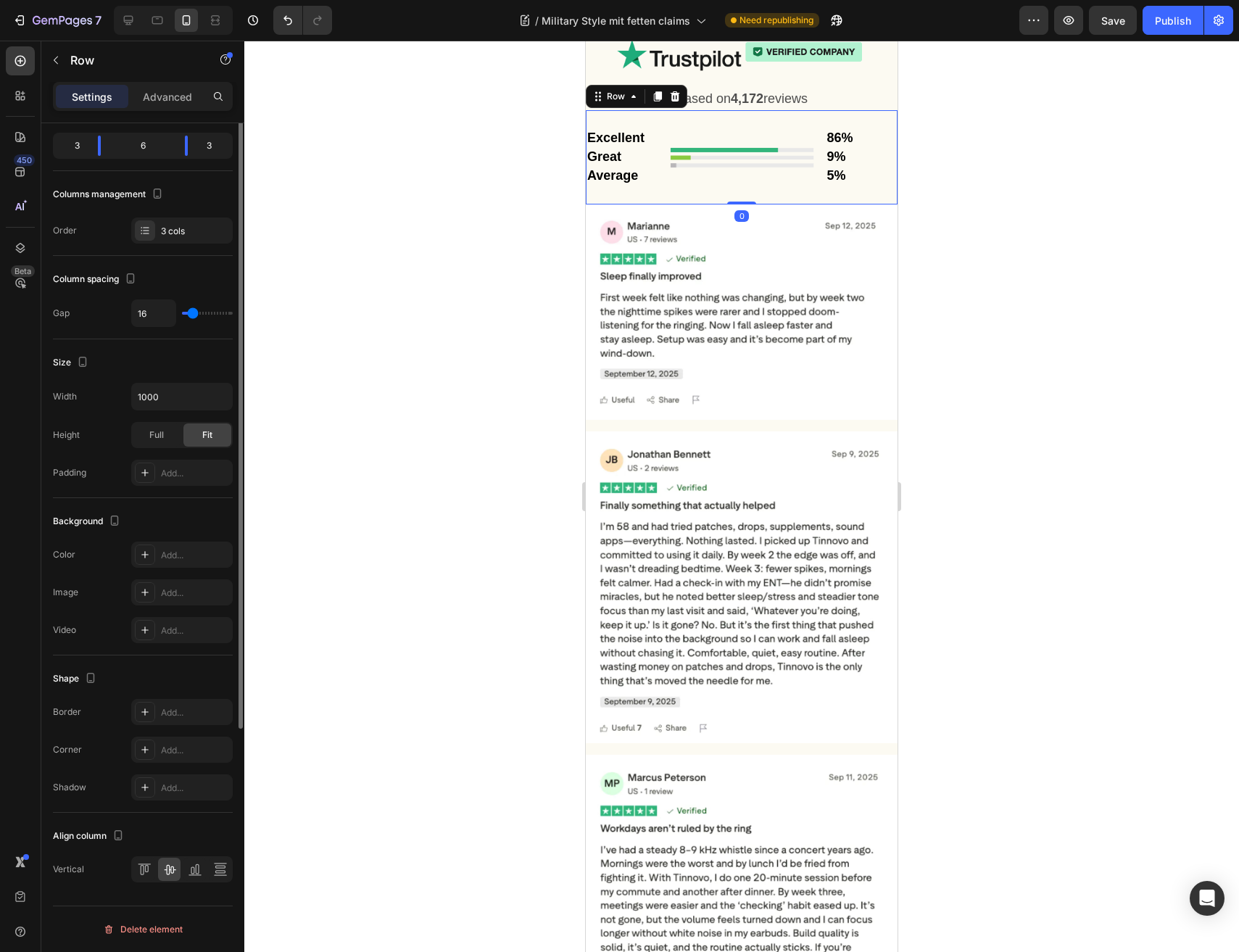
scroll to position [0, 0]
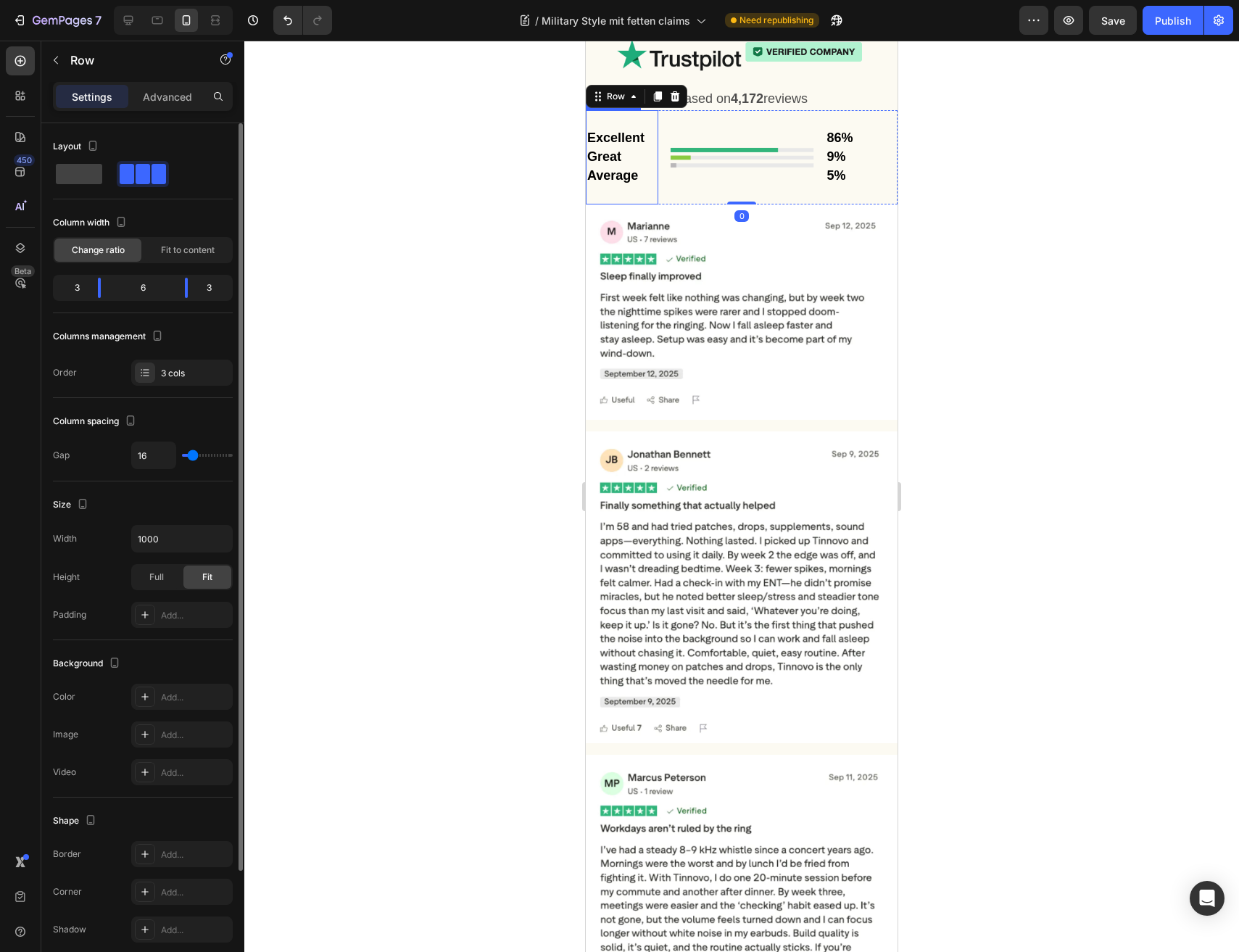
click at [130, 285] on div "6" at bounding box center [142, 288] width 61 height 20
drag, startPoint x: 93, startPoint y: 290, endPoint x: 91, endPoint y: 302, distance: 12.2
click at [91, 0] on body "7 Version history / Military Style mit fetten claims Need republishing Preview …" at bounding box center [620, 0] width 1239 height 0
click at [194, 254] on span "Fit to content" at bounding box center [188, 250] width 54 height 13
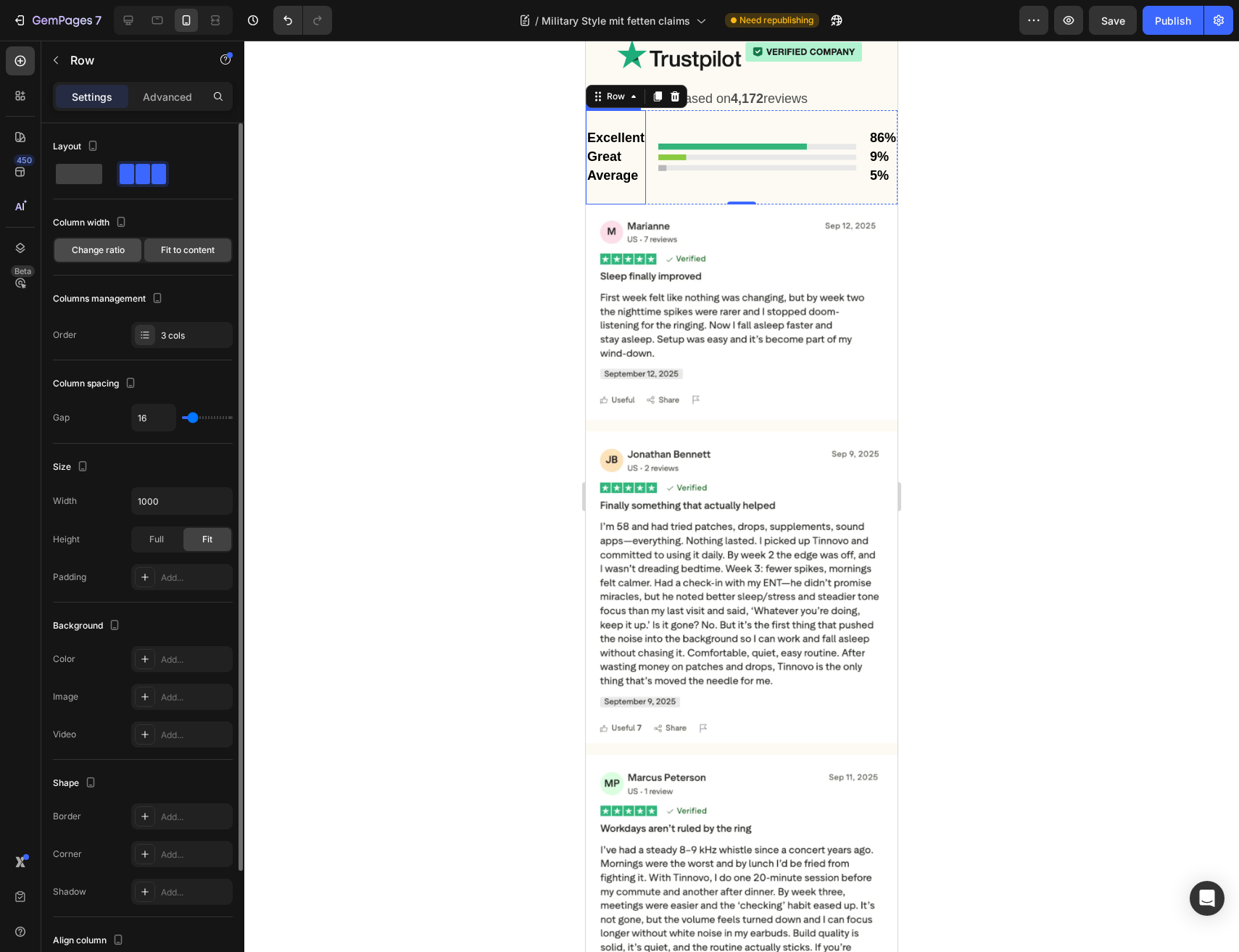
click at [137, 251] on div "Change ratio" at bounding box center [98, 250] width 87 height 23
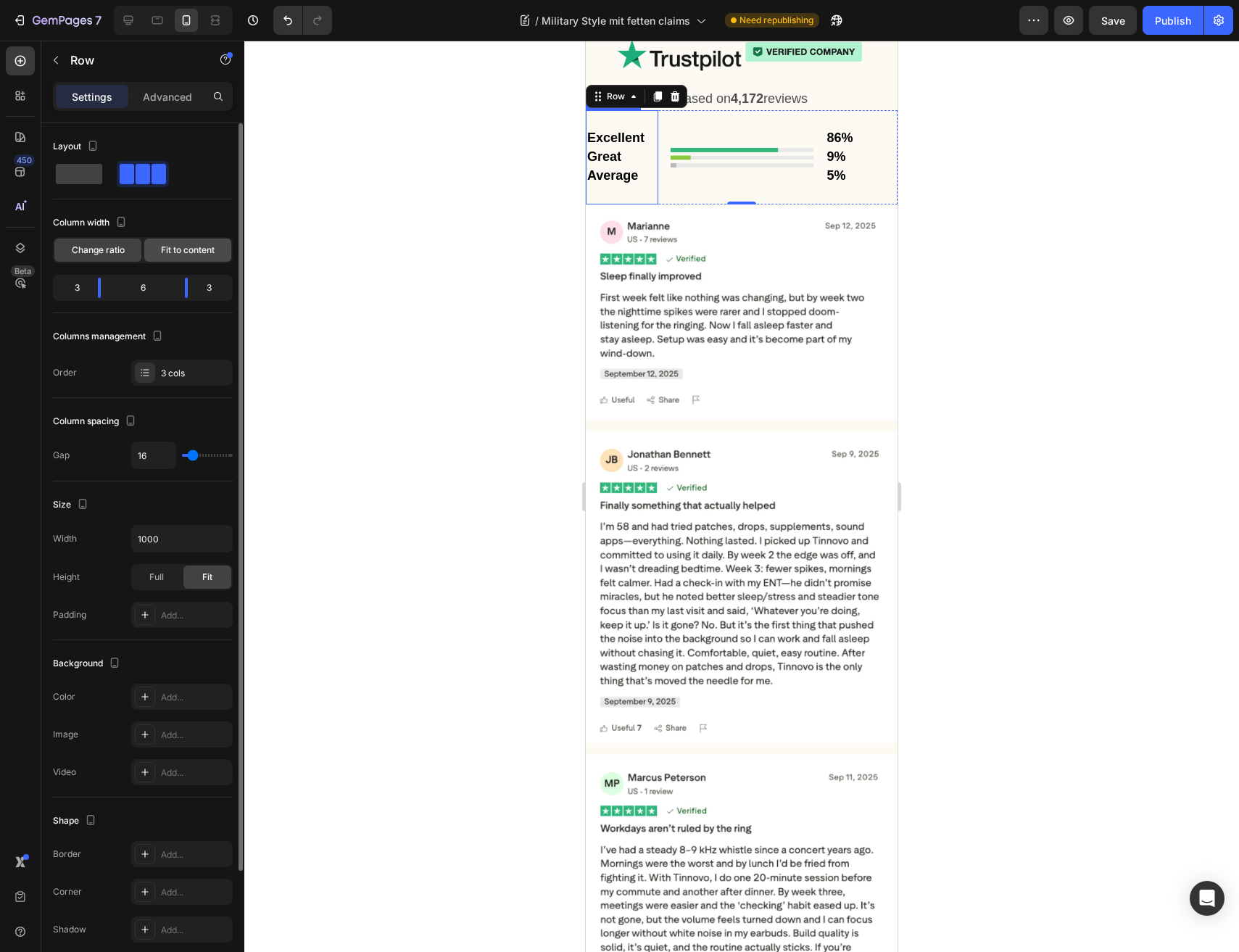
click at [191, 251] on span "Fit to content" at bounding box center [188, 250] width 54 height 13
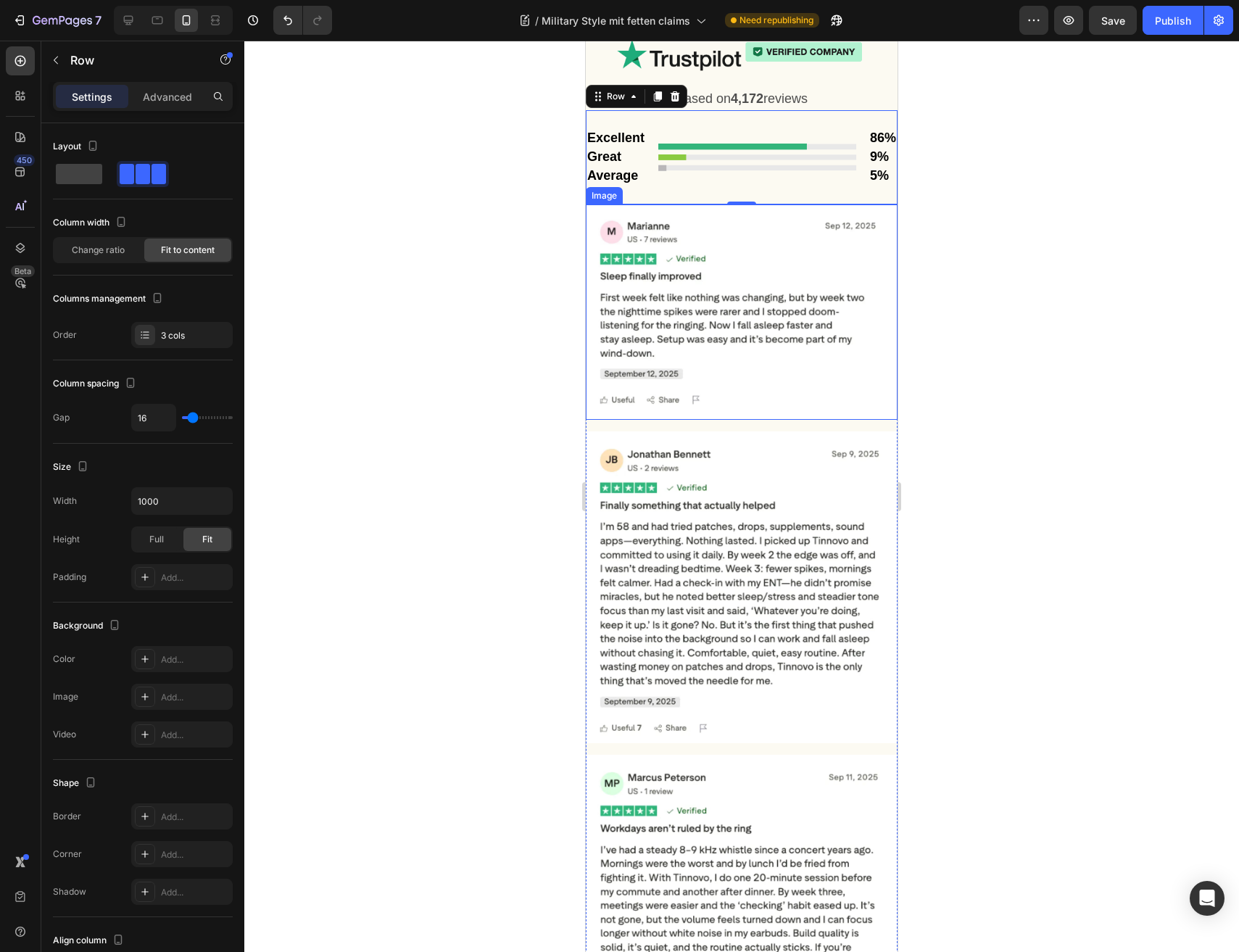
click at [751, 420] on img at bounding box center [741, 312] width 311 height 216
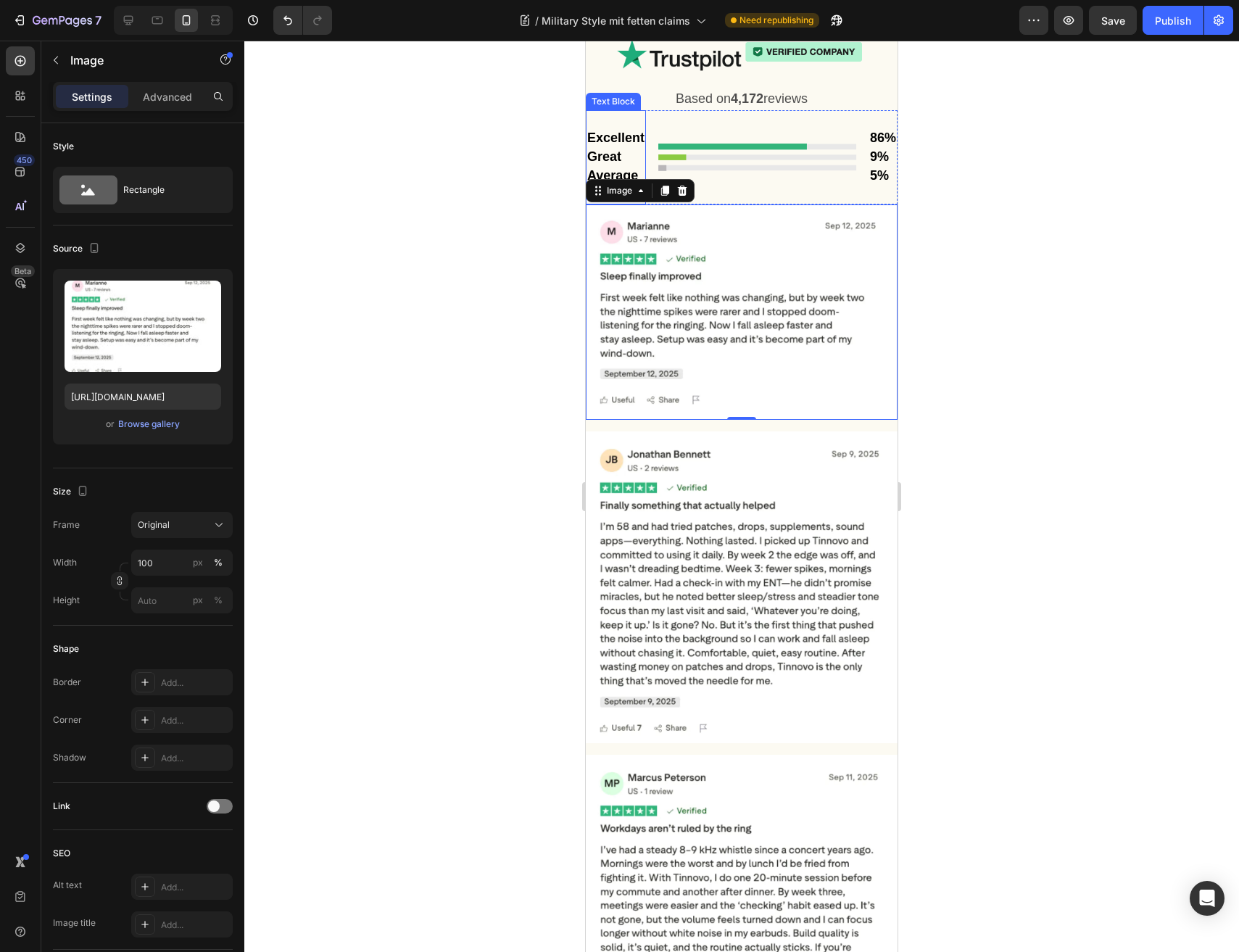
click at [633, 145] on strong "Excellent" at bounding box center [616, 138] width 58 height 15
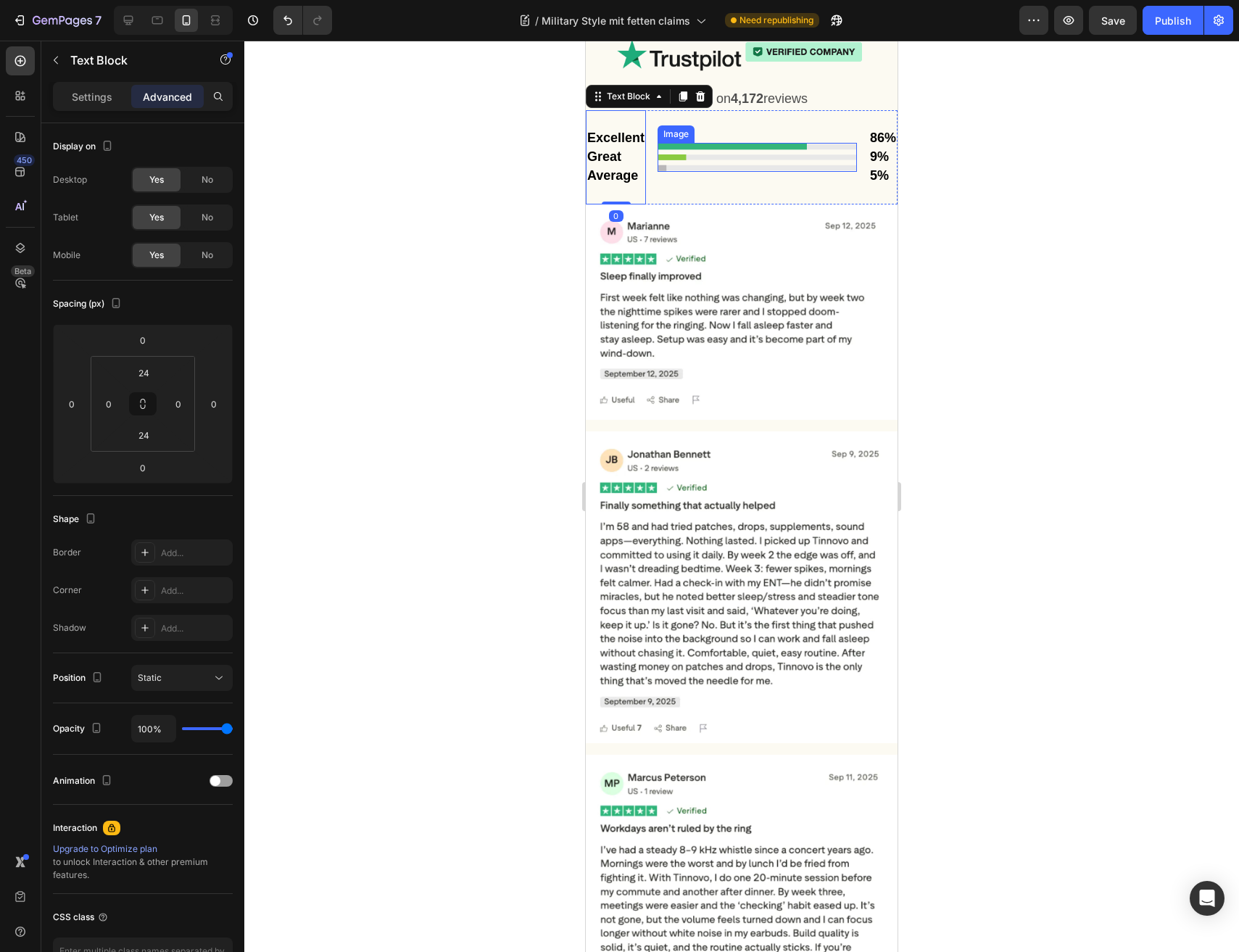
click at [714, 172] on img at bounding box center [757, 156] width 199 height 29
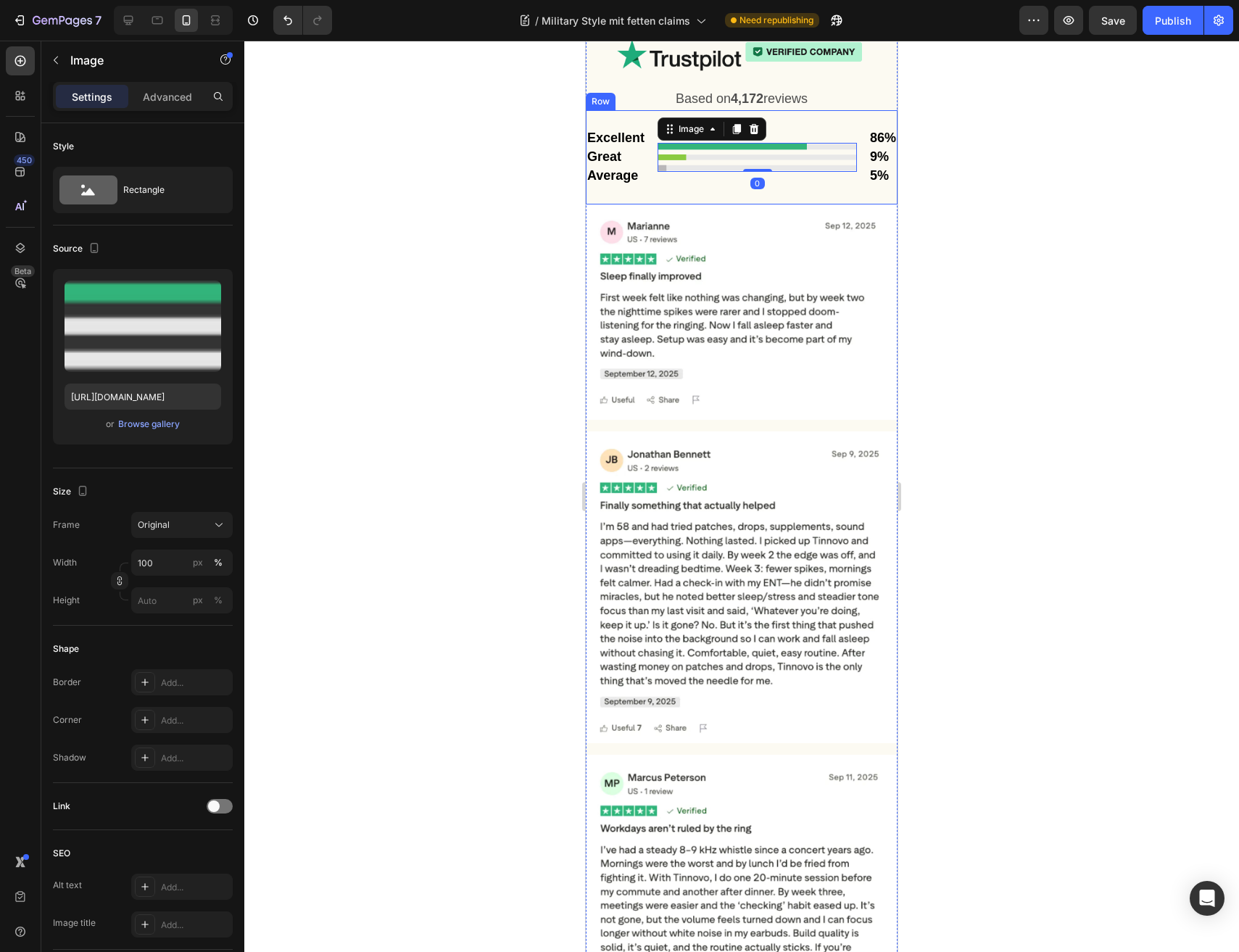
click at [649, 206] on div "Excellent Great Average Text Block Image 0 86% 9% 5% Text Block Row" at bounding box center [741, 158] width 311 height 95
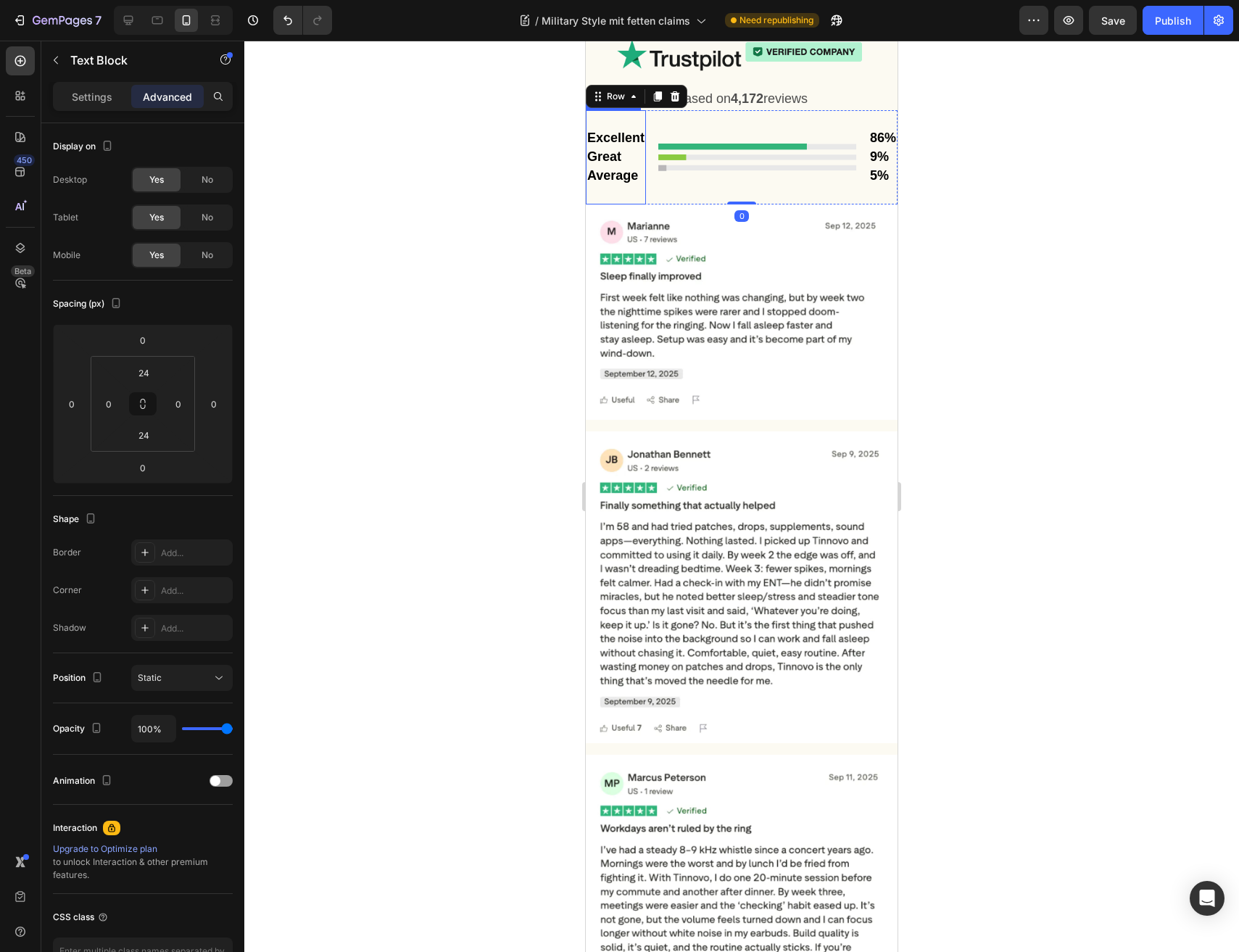
click at [590, 163] on strong "Great" at bounding box center [604, 156] width 34 height 15
click at [595, 163] on strong "Great" at bounding box center [604, 156] width 34 height 15
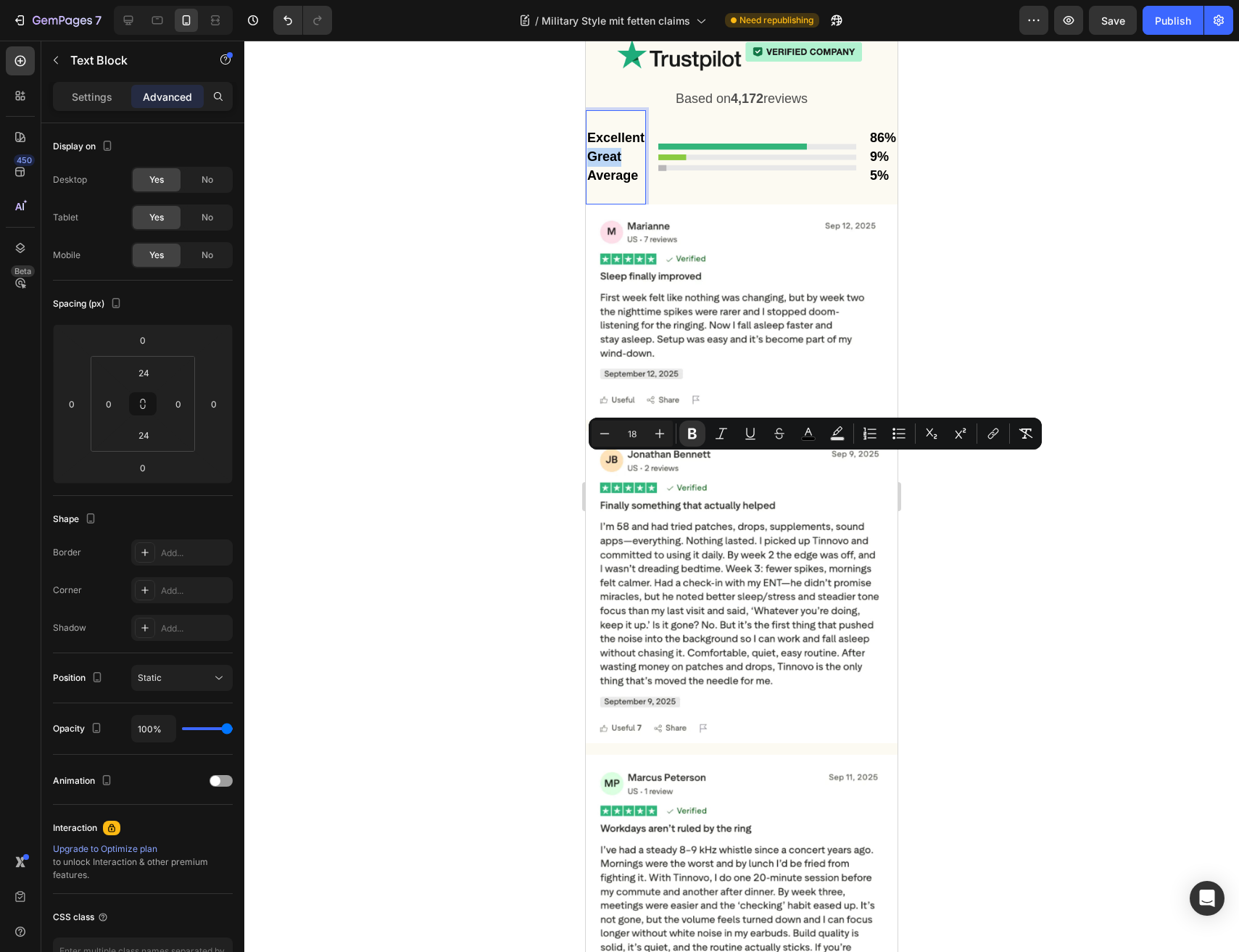
click at [612, 163] on strong "Great" at bounding box center [604, 156] width 34 height 15
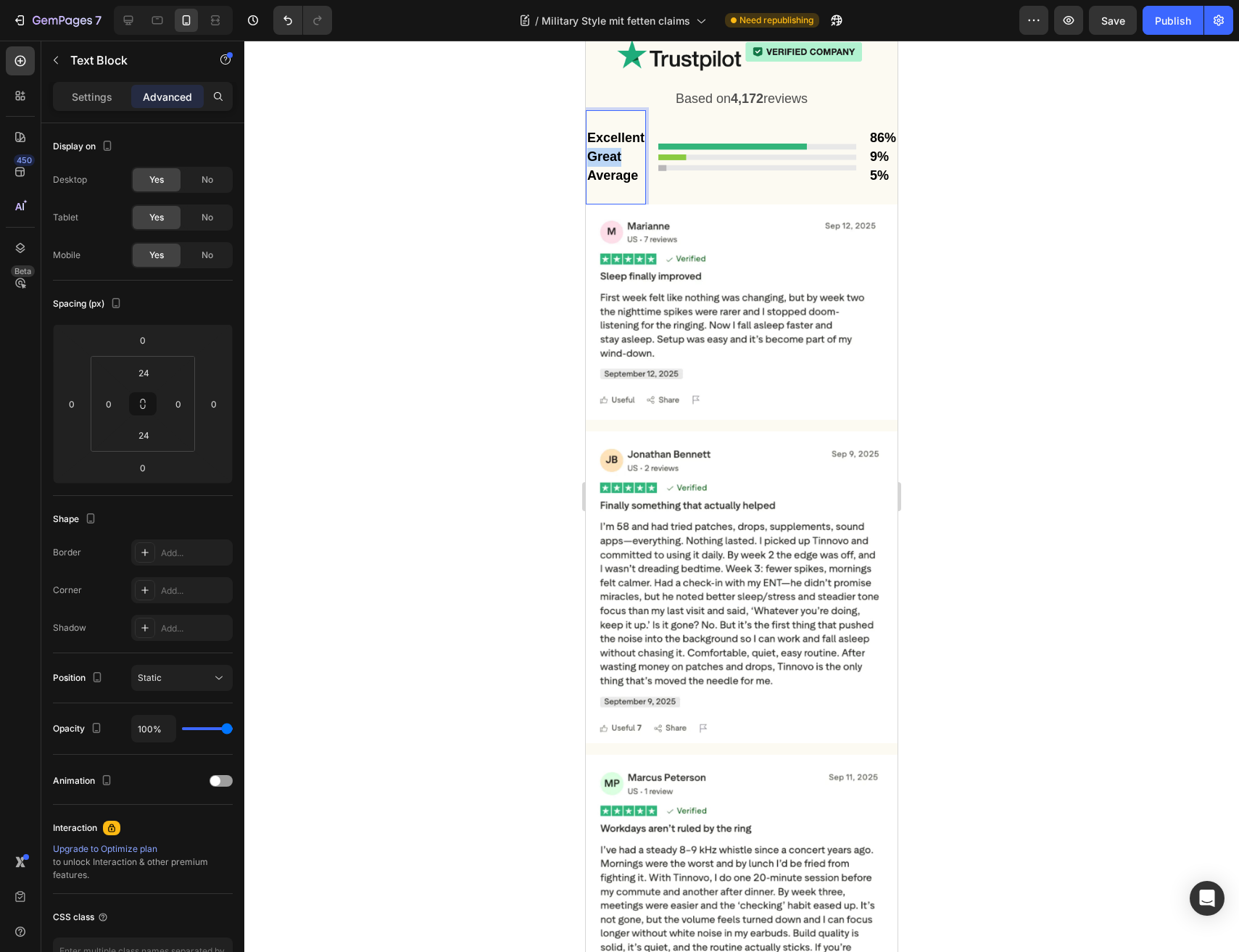
click at [612, 163] on strong "Great" at bounding box center [604, 156] width 34 height 15
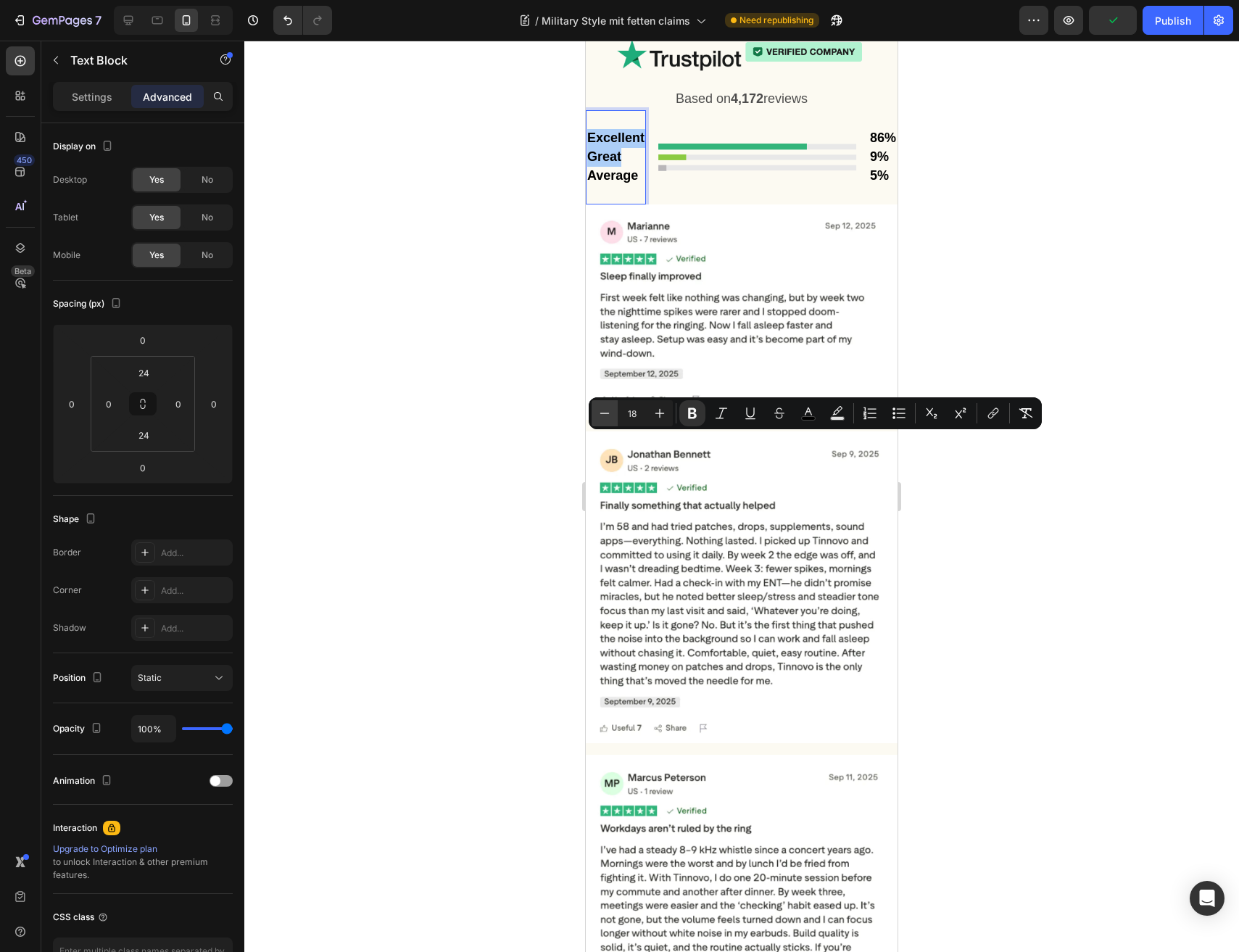
click at [613, 405] on button "Minus" at bounding box center [605, 413] width 26 height 26
click at [608, 406] on icon "Editor contextual toolbar" at bounding box center [604, 413] width 15 height 15
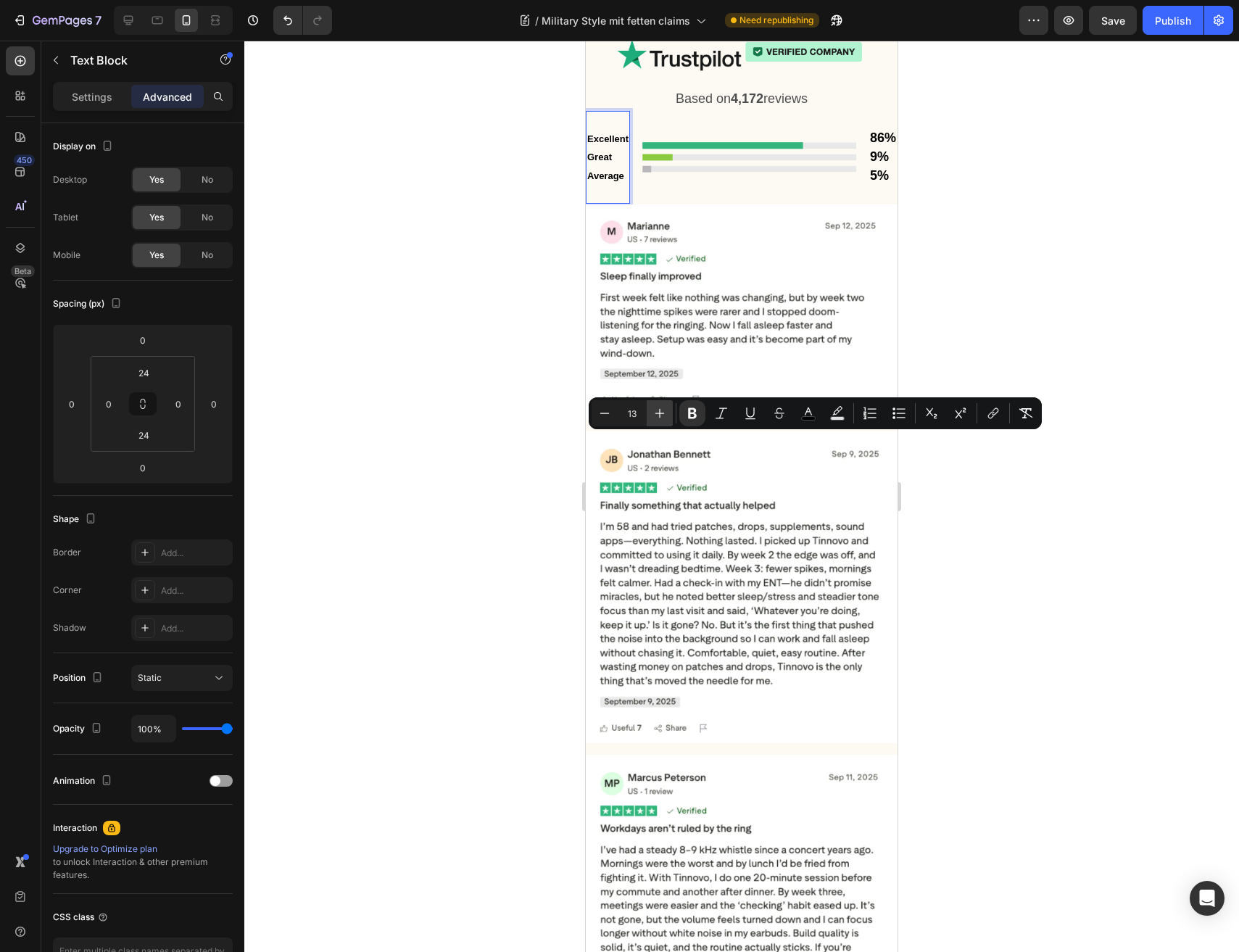
click at [652, 409] on icon "Editor contextual toolbar" at bounding box center [659, 413] width 15 height 15
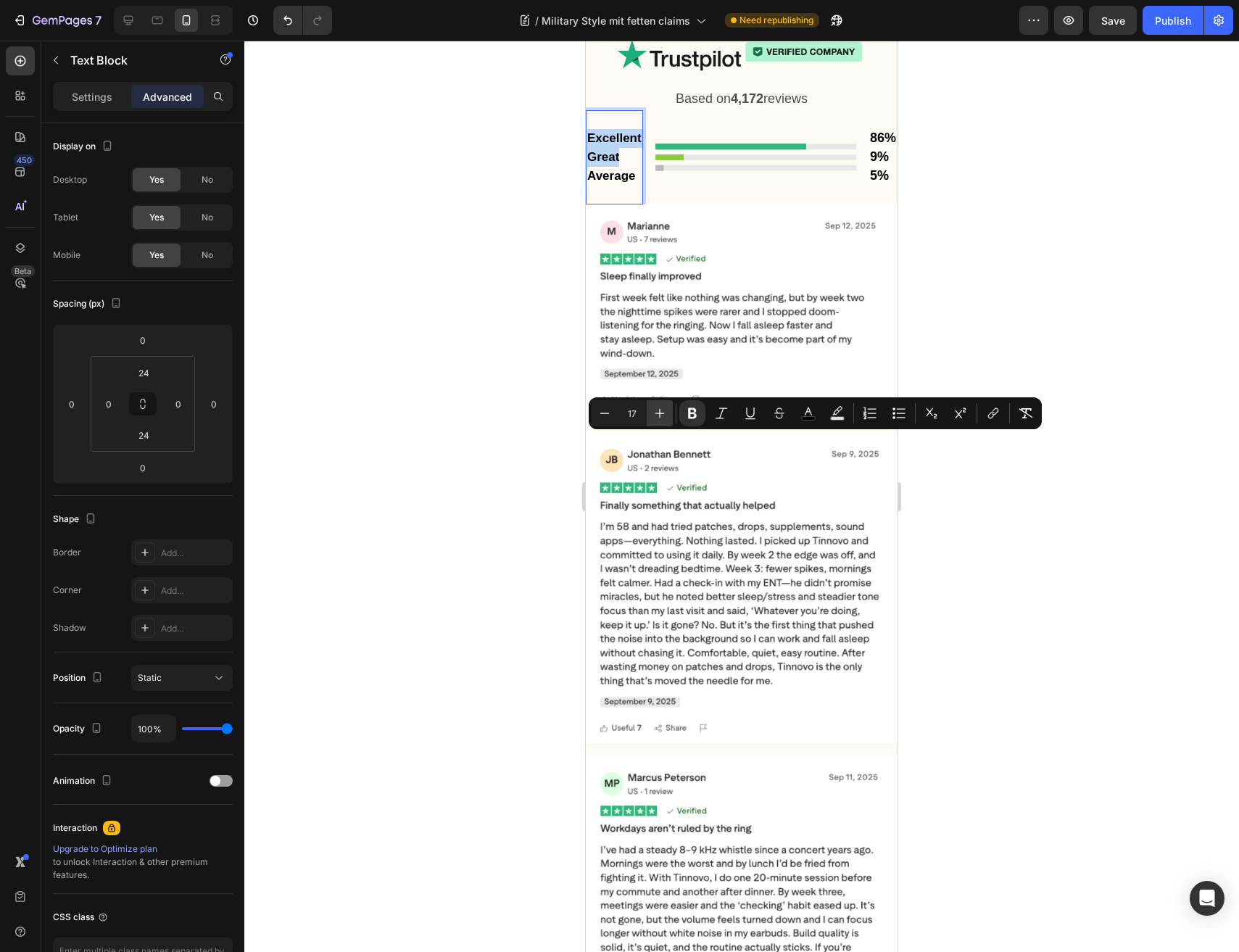
type input "18"
click at [187, 0] on html "7 Version history / Military Style mit fetten claims Need republishing Preview …" at bounding box center [620, 0] width 1239 height 0
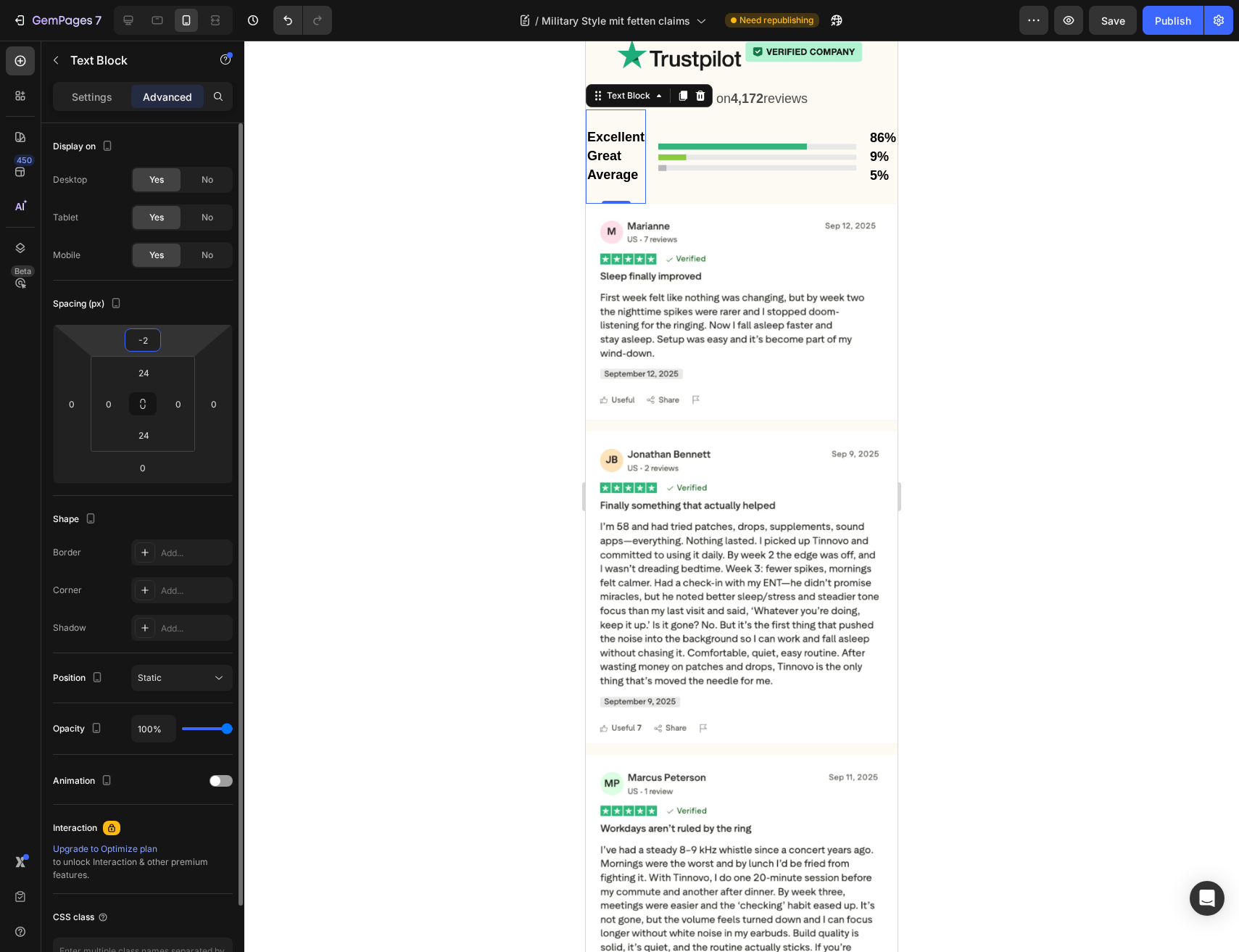
click at [167, 0] on html "7 Version history / Military Style mit fetten claims Need republishing Preview …" at bounding box center [620, 0] width 1239 height 0
click at [160, 320] on div "Spacing (px) -2 0 0 0 24 0 24 0" at bounding box center [142, 388] width 180 height 216
click at [160, 333] on div "-2" at bounding box center [142, 340] width 37 height 23
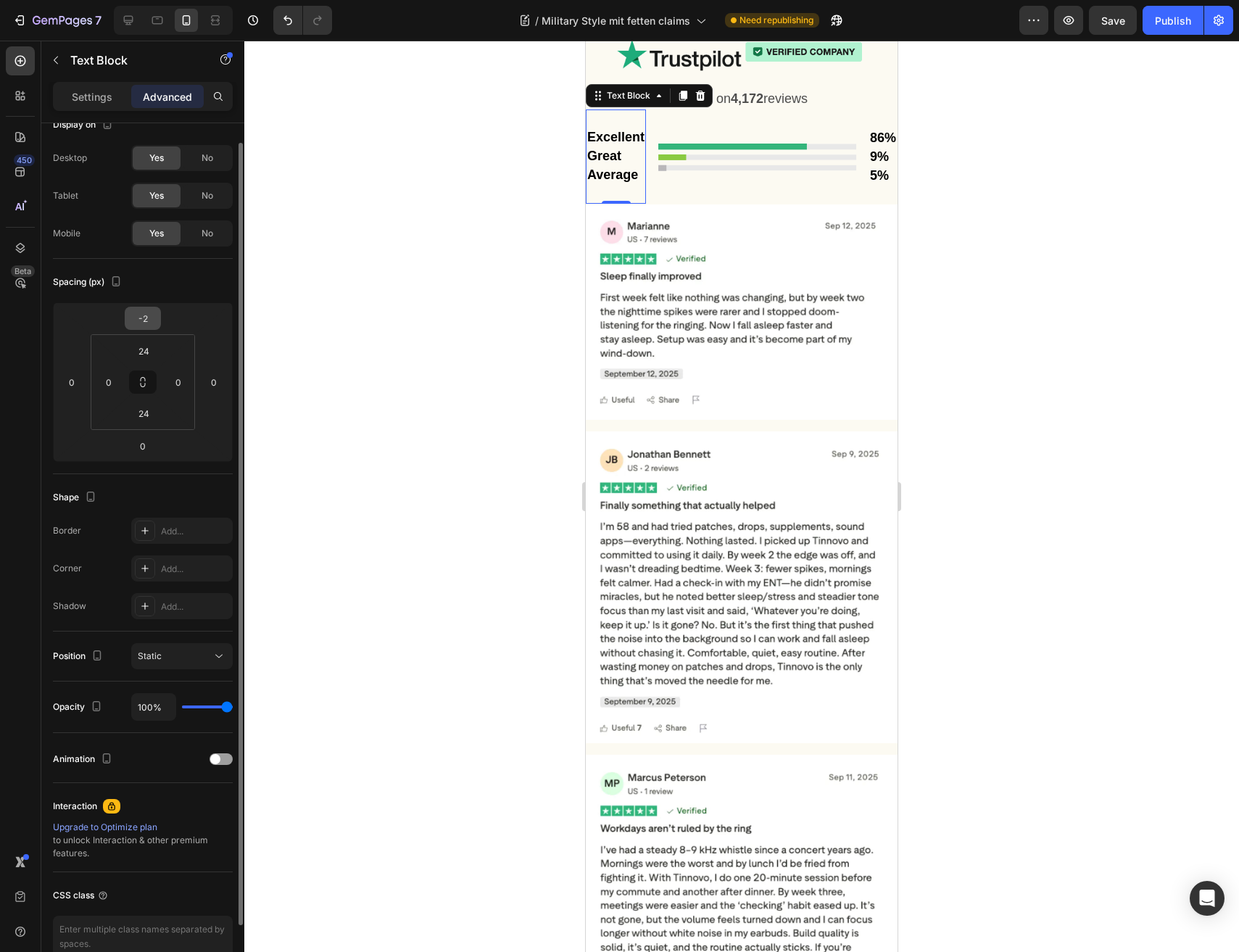
drag, startPoint x: 153, startPoint y: 298, endPoint x: 151, endPoint y: 311, distance: 13.2
click at [153, 304] on div "Spacing (px) -2 0 0 0 24 0 24 0" at bounding box center [142, 366] width 180 height 216
click at [151, 311] on input "-2" at bounding box center [142, 318] width 29 height 22
type input "0"
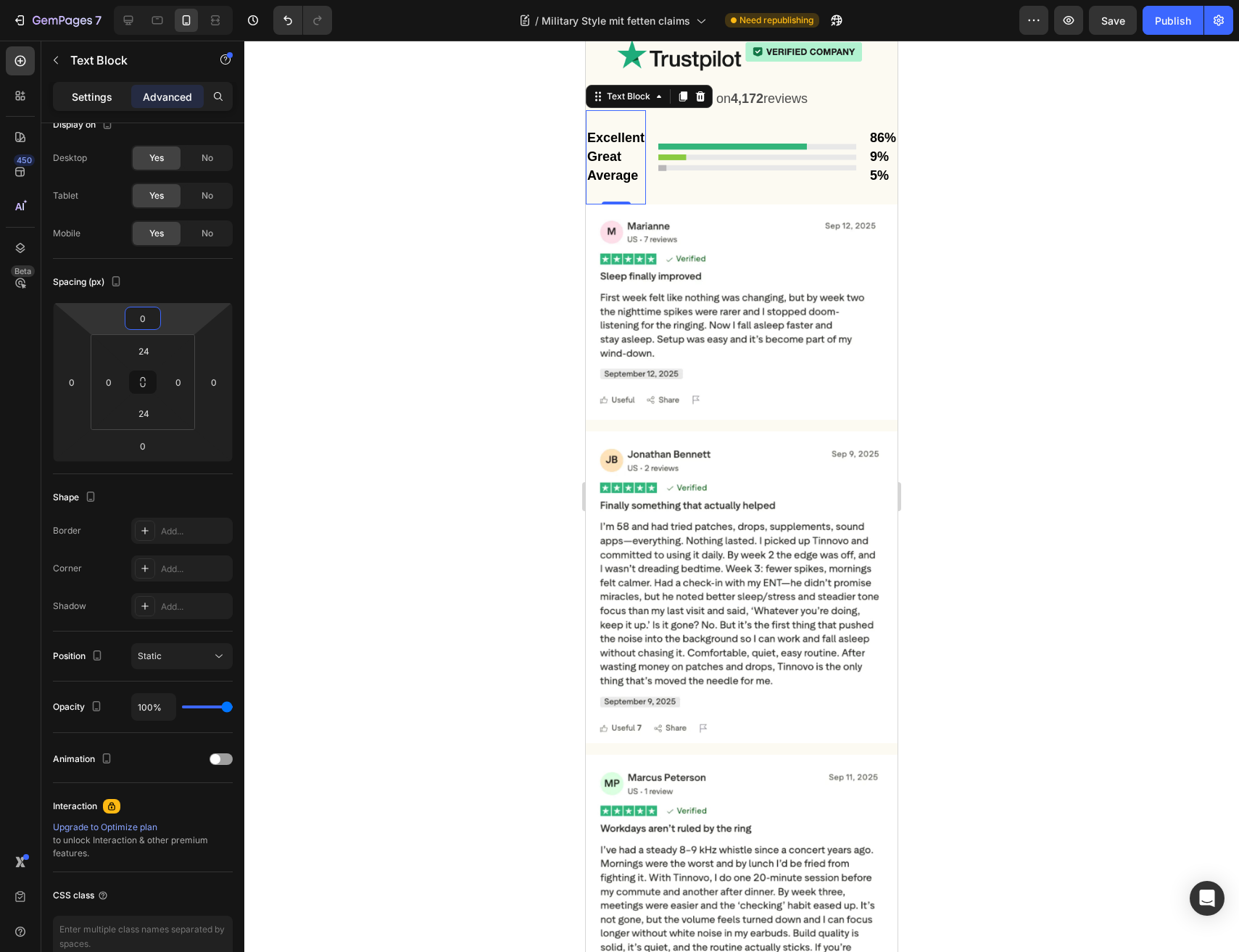
click at [64, 85] on div "Settings" at bounding box center [92, 97] width 72 height 23
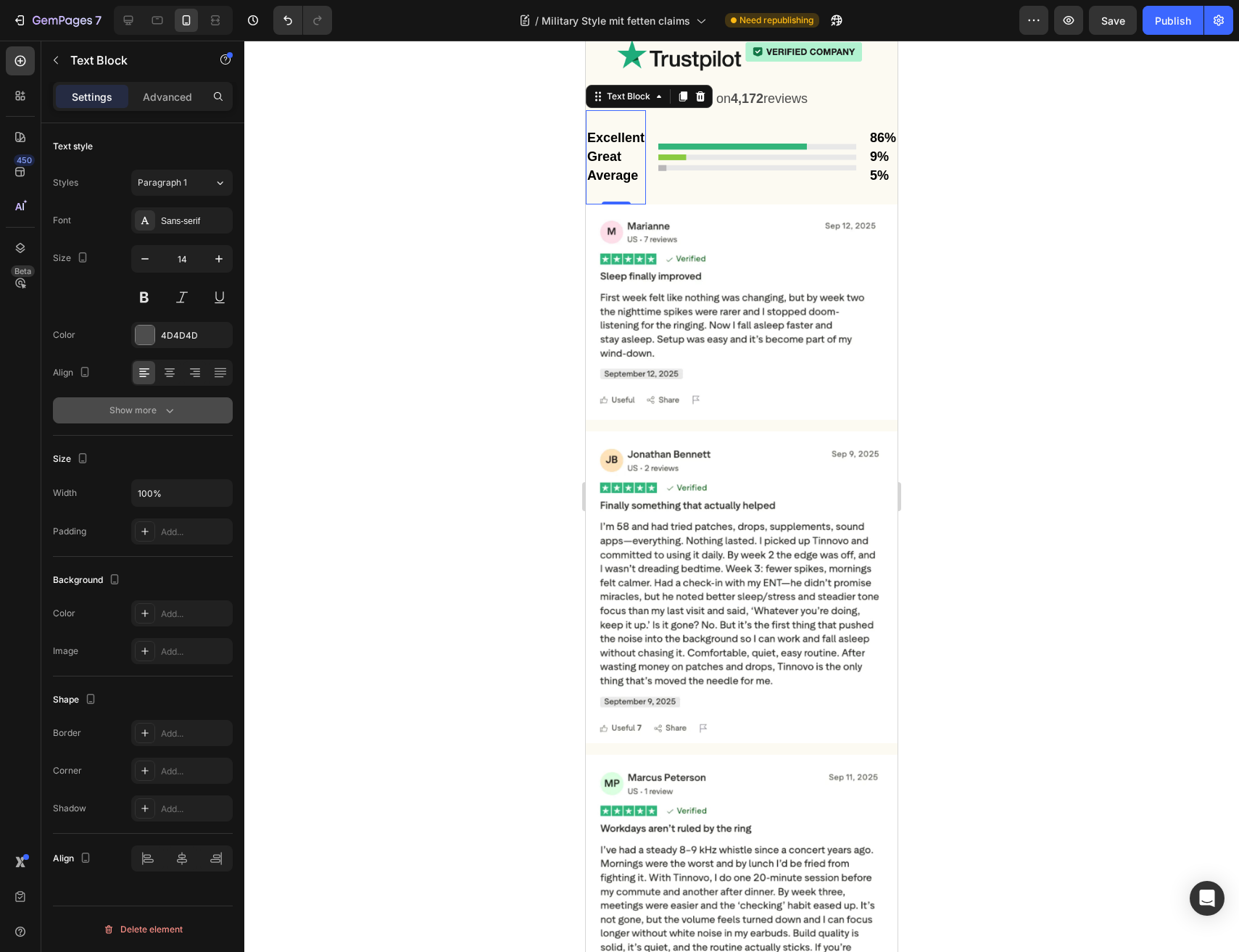
click at [174, 416] on icon "button" at bounding box center [170, 410] width 15 height 15
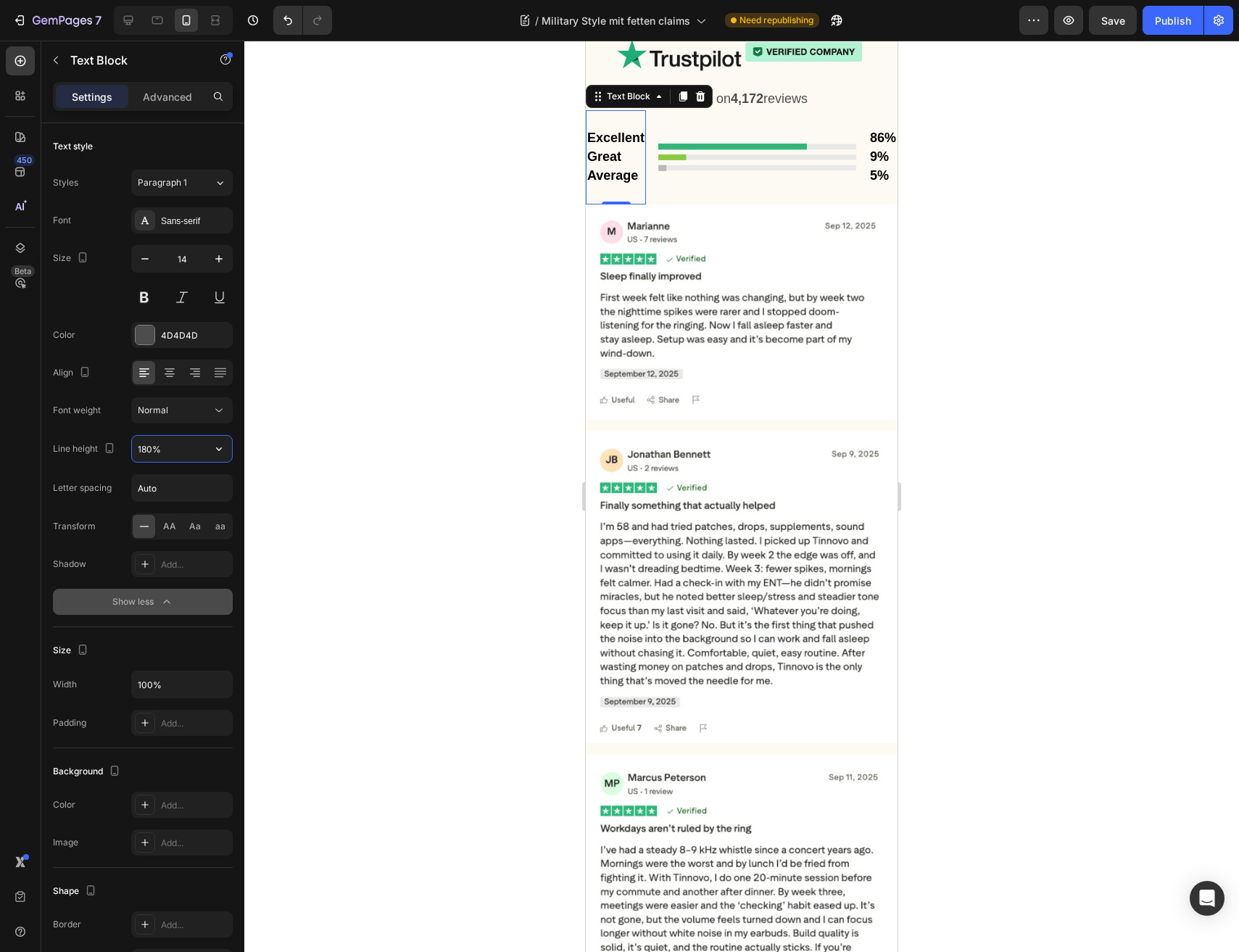
click at [177, 458] on input "180%" at bounding box center [181, 449] width 100 height 26
type input "120%"
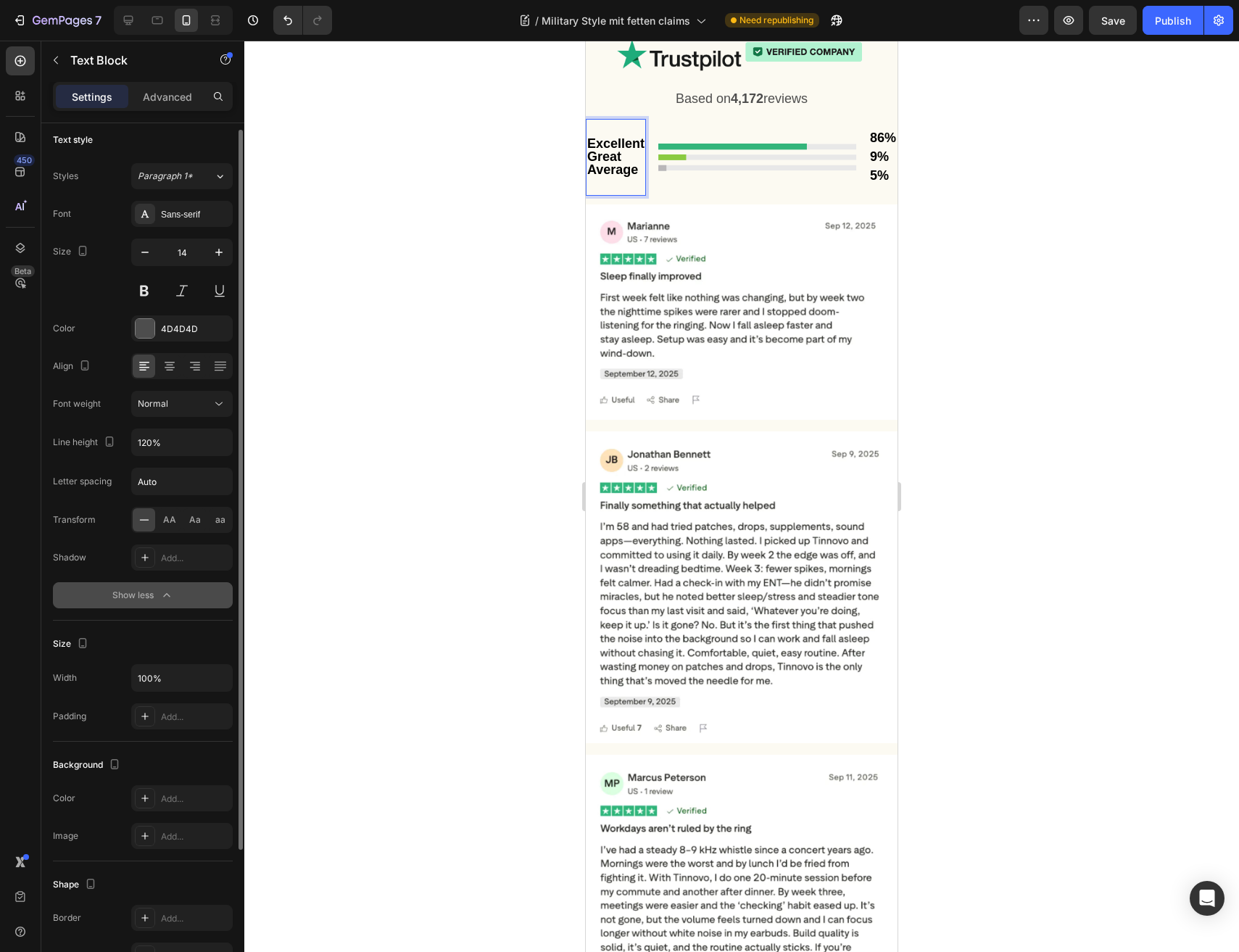
click at [601, 163] on strong "Great" at bounding box center [604, 156] width 34 height 15
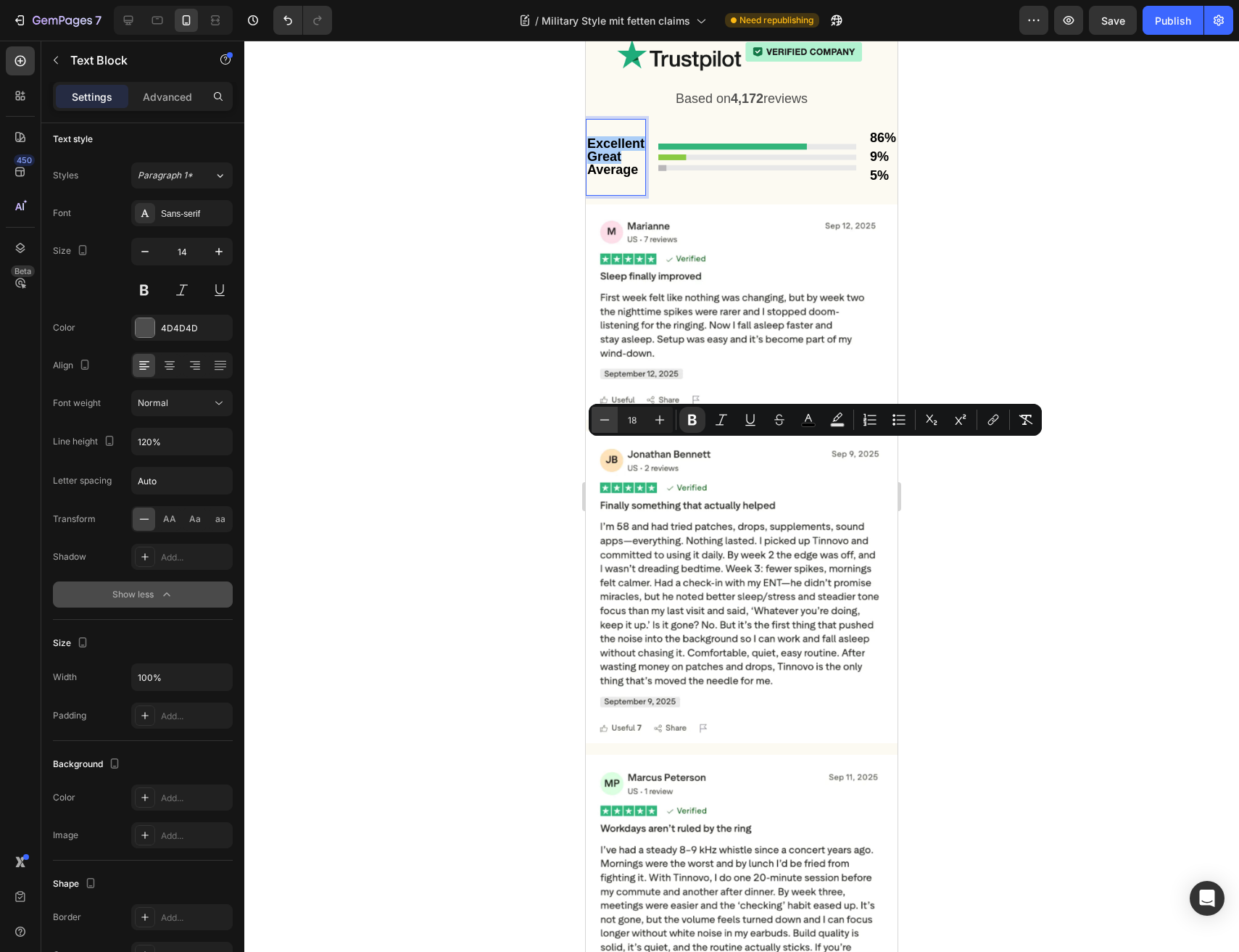
click at [598, 421] on icon "Editor contextual toolbar" at bounding box center [604, 420] width 15 height 15
type input "16"
click at [454, 446] on div at bounding box center [742, 496] width 995 height 912
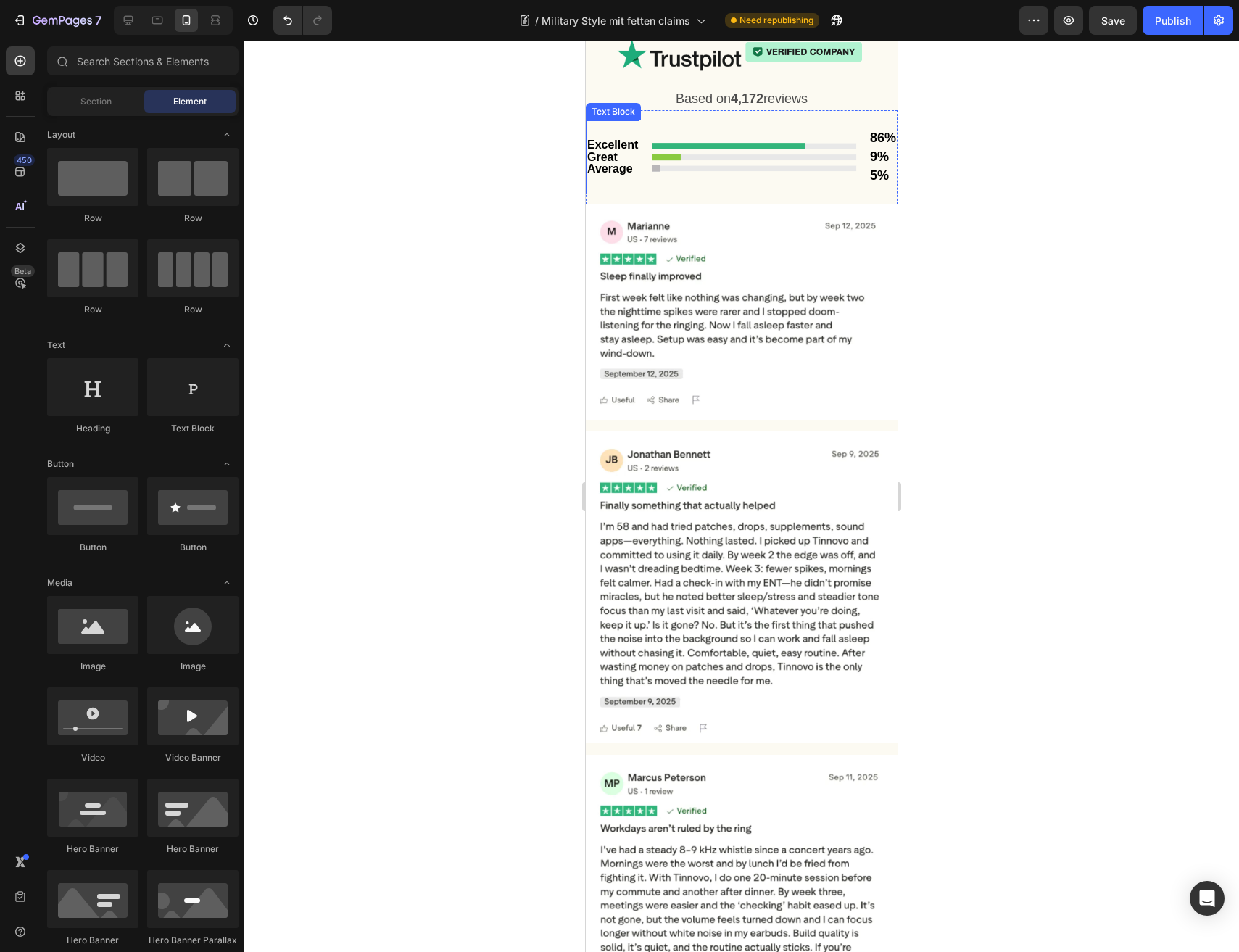
click at [605, 163] on strong "Great" at bounding box center [602, 157] width 30 height 12
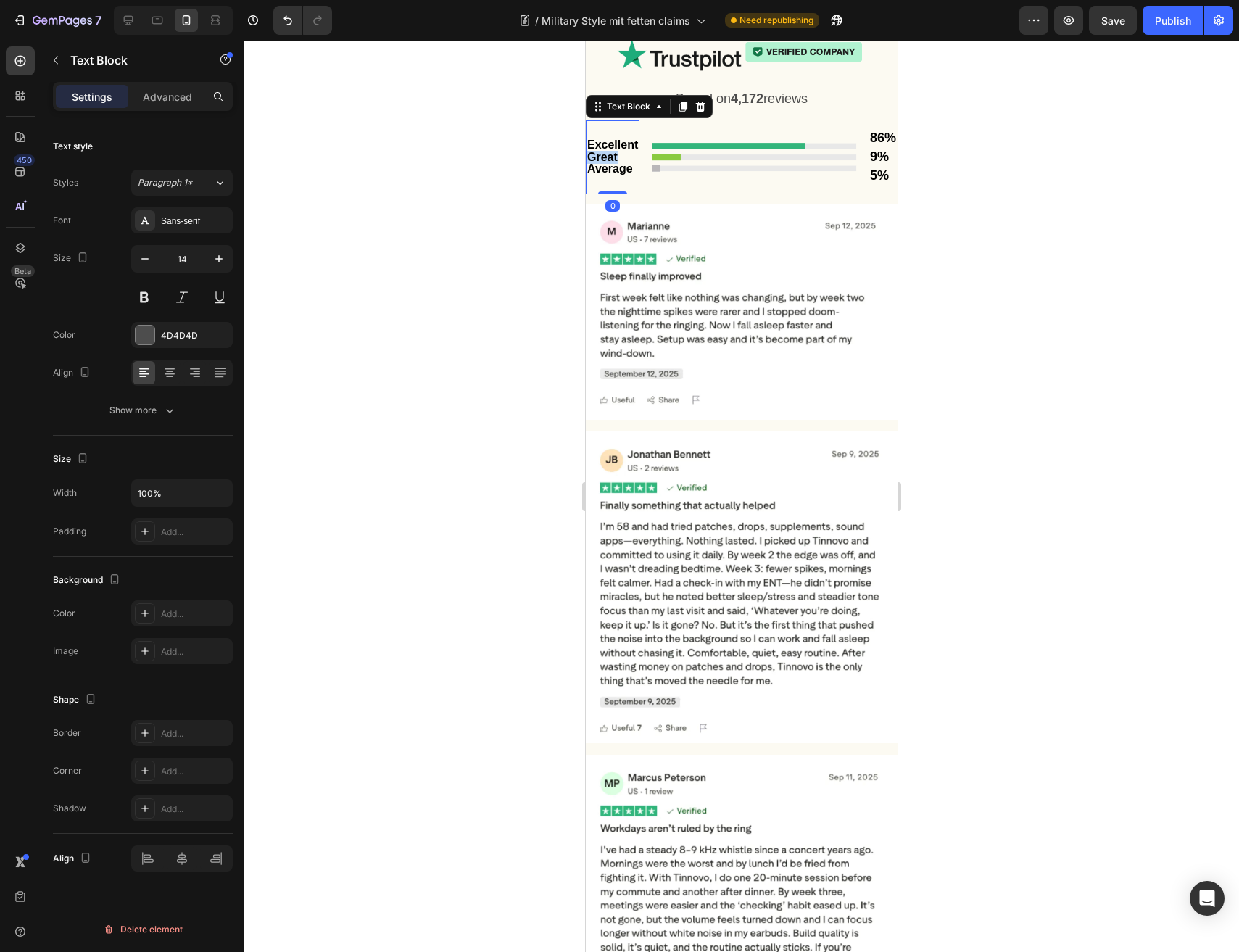
click at [605, 163] on strong "Great" at bounding box center [602, 157] width 30 height 12
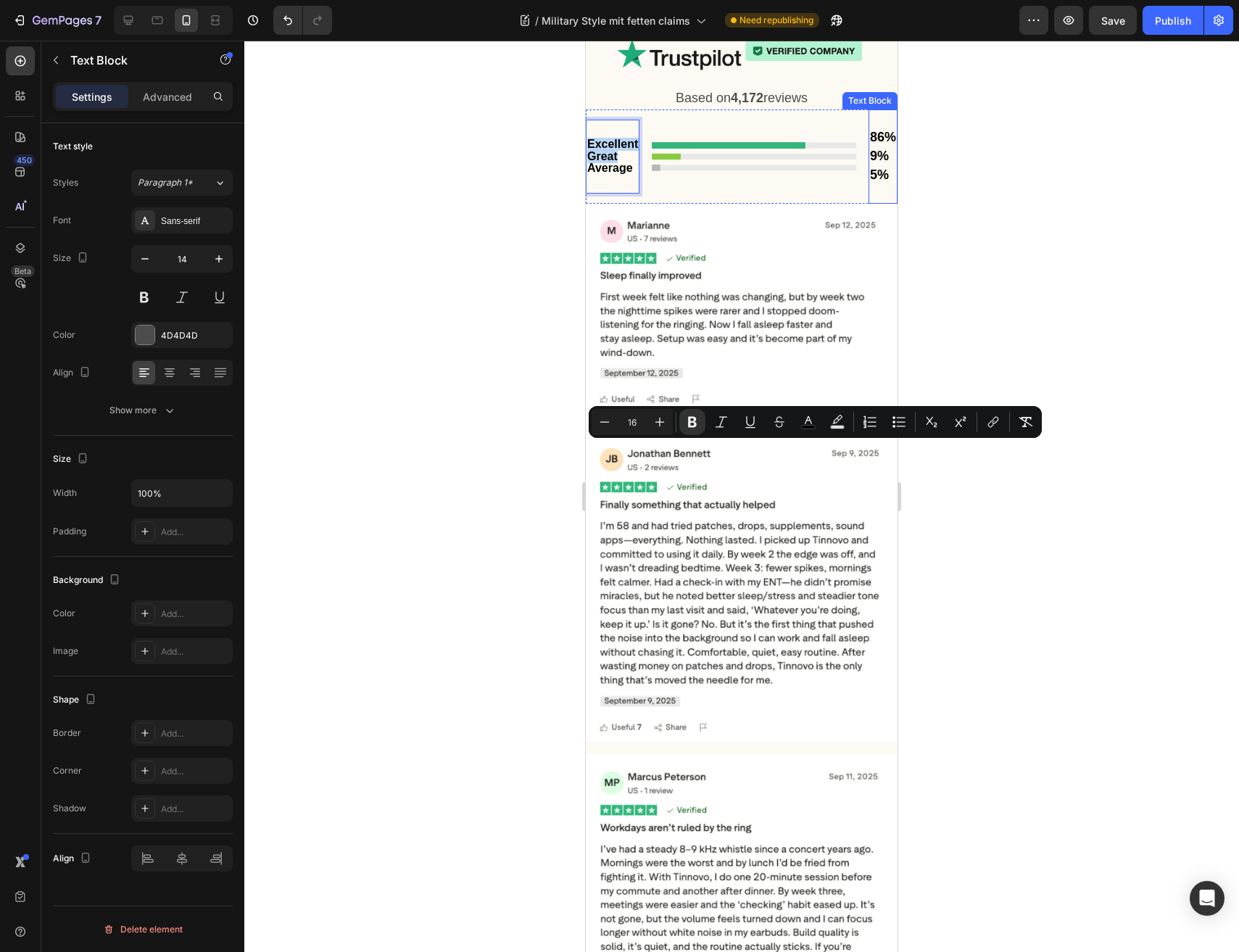
click at [884, 166] on p "9%" at bounding box center [883, 156] width 26 height 19
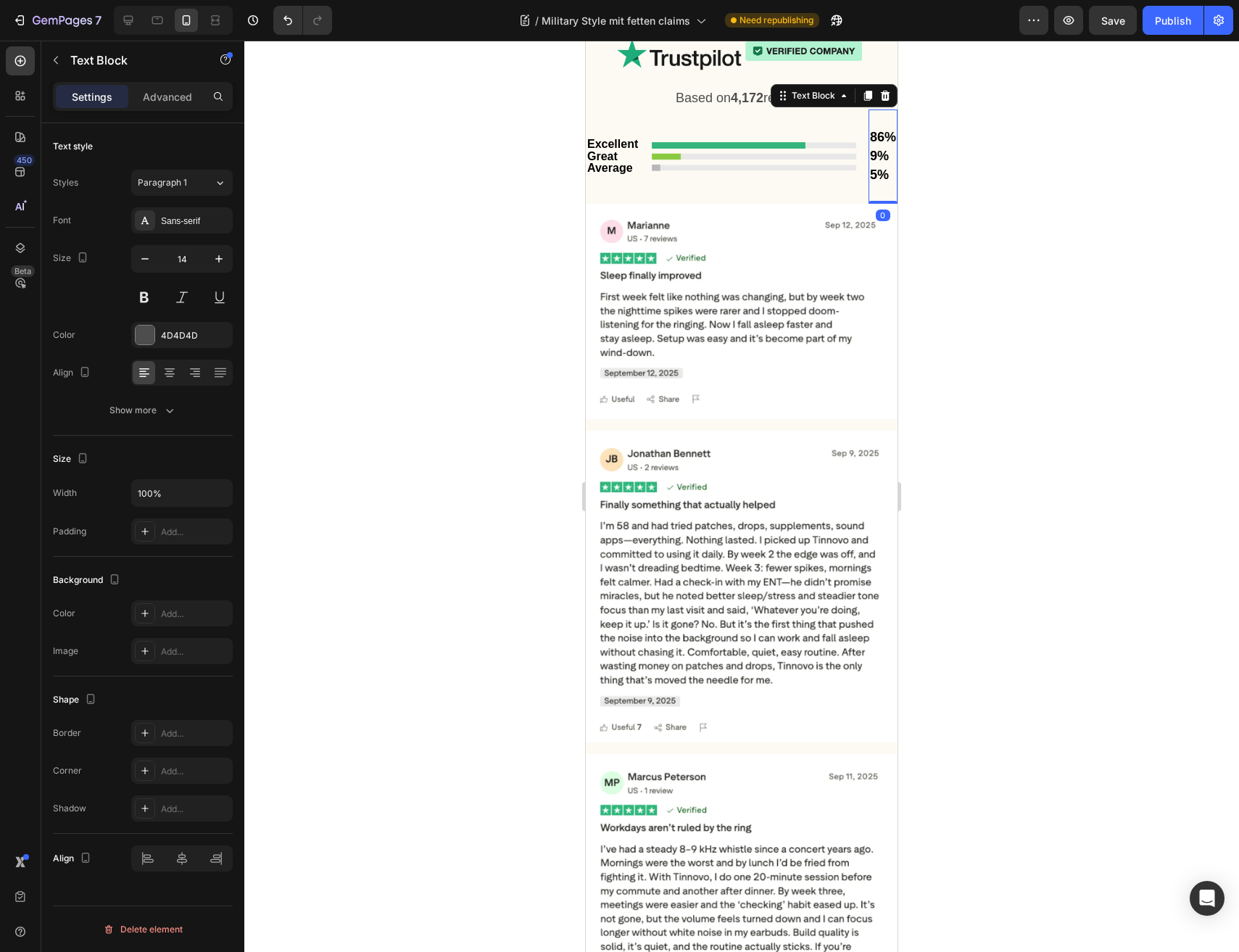
click at [884, 166] on p "9%" at bounding box center [883, 156] width 26 height 19
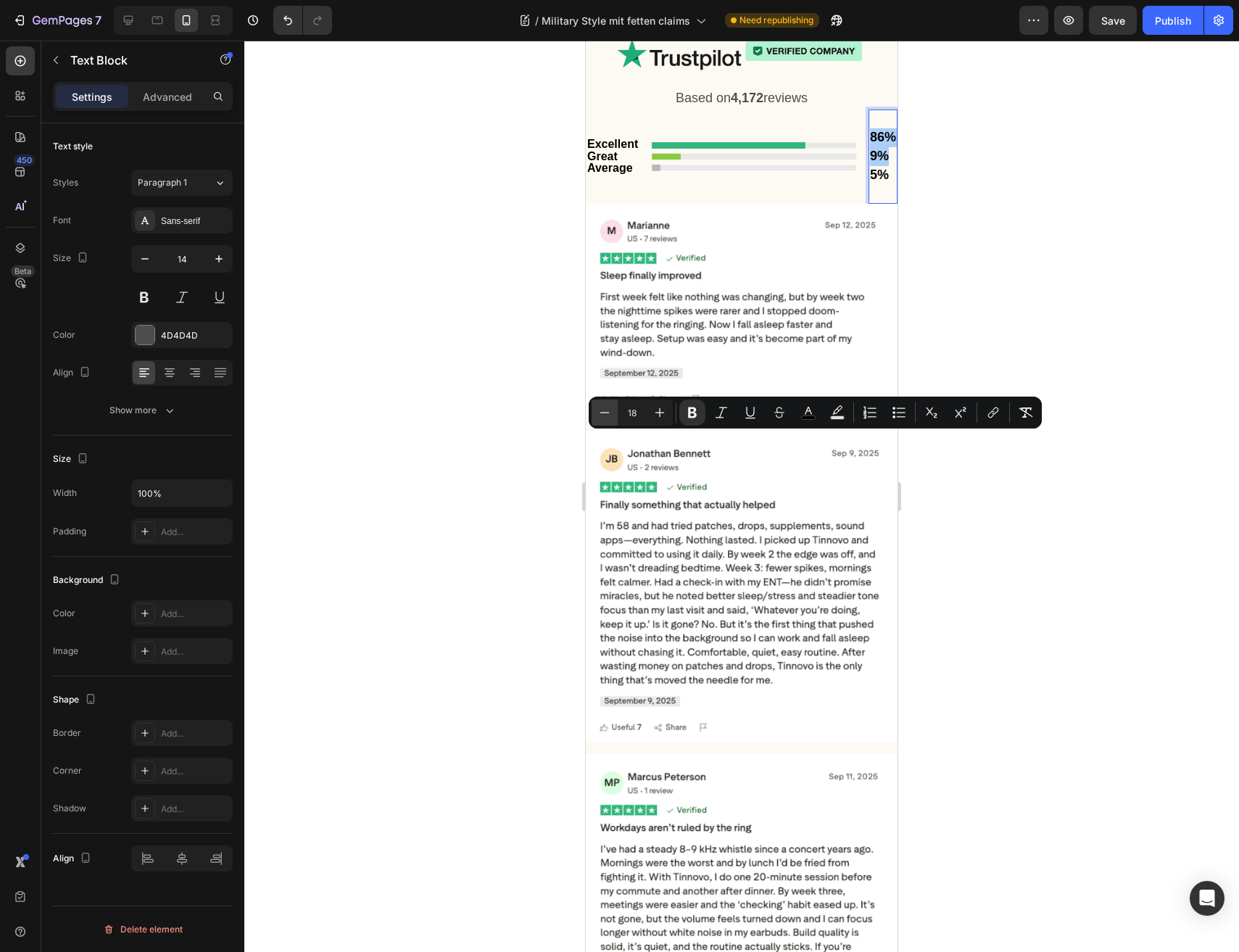
click at [612, 422] on button "Minus" at bounding box center [605, 413] width 26 height 26
type input "16"
click at [607, 174] on strong "Average" at bounding box center [609, 168] width 46 height 12
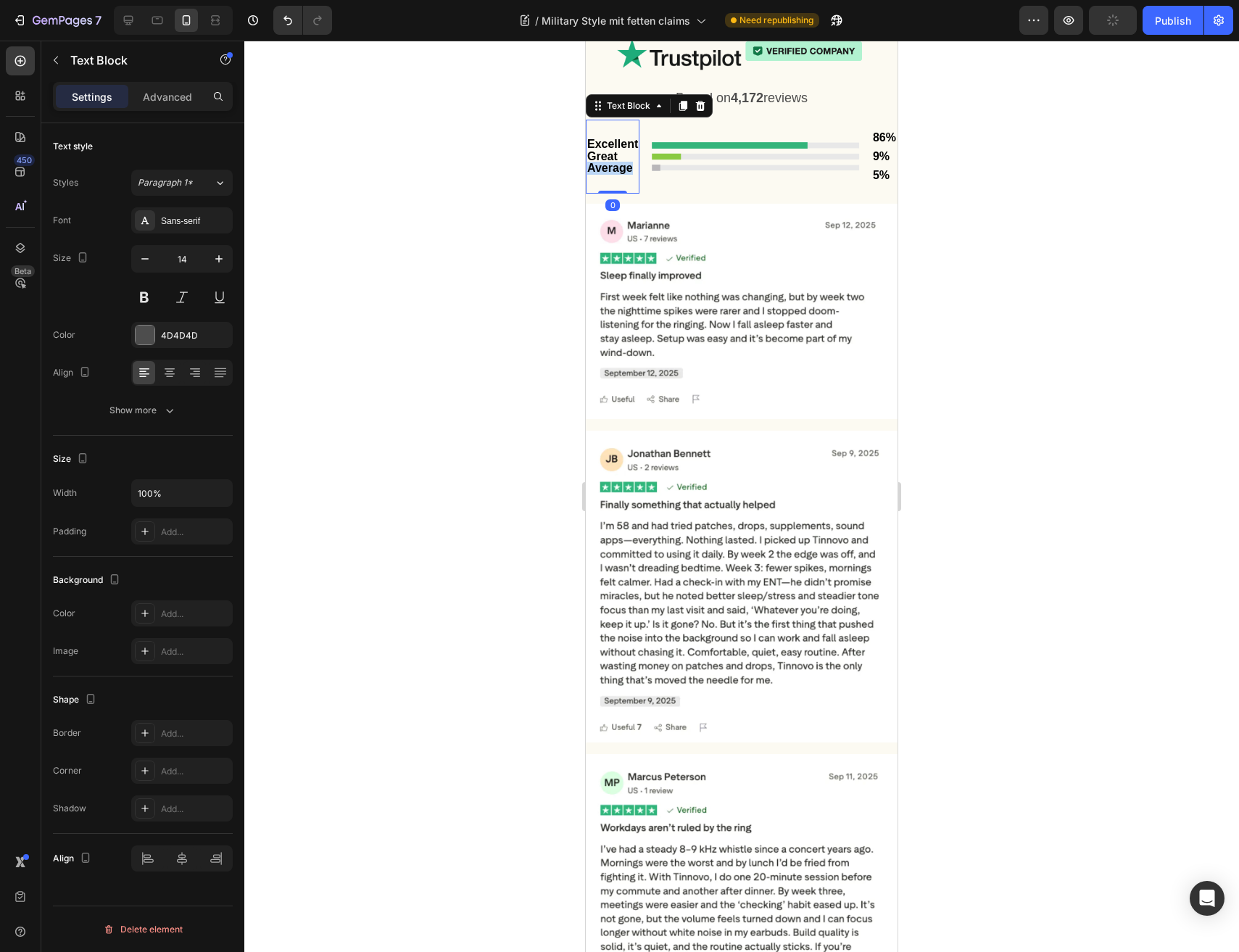
click at [607, 174] on strong "Average" at bounding box center [609, 168] width 46 height 12
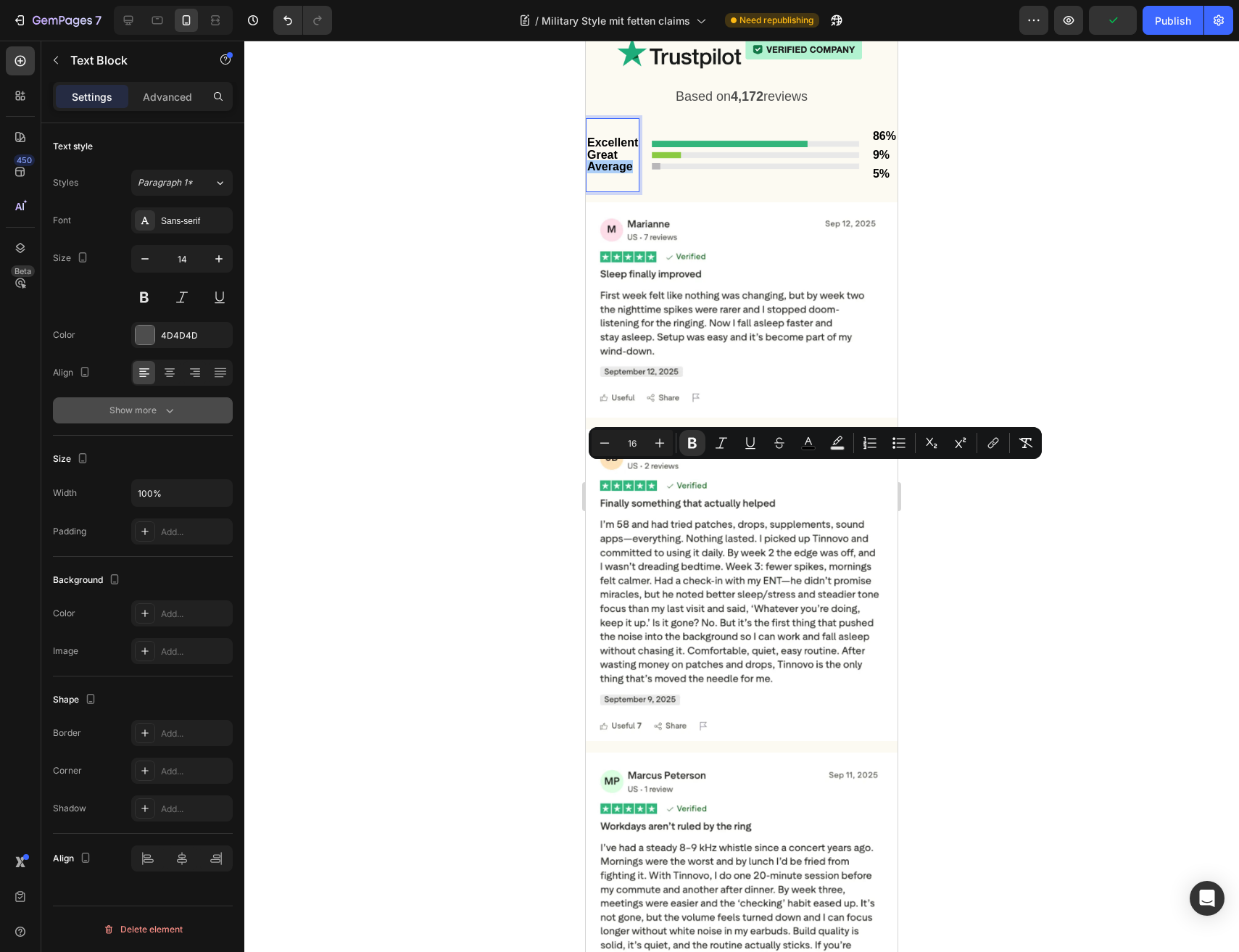
click at [134, 411] on div "Show more" at bounding box center [143, 410] width 68 height 15
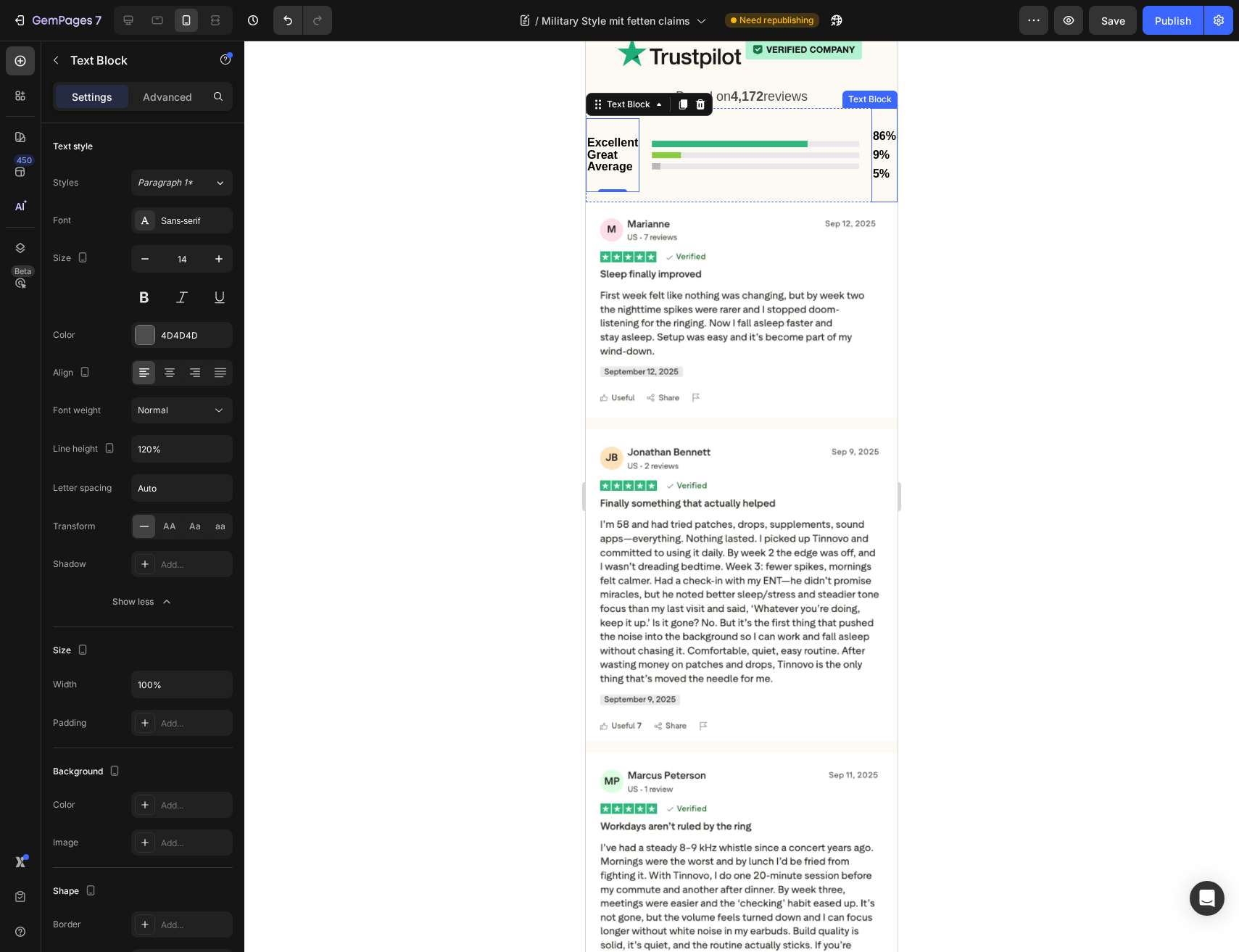
scroll to position [0, 0]
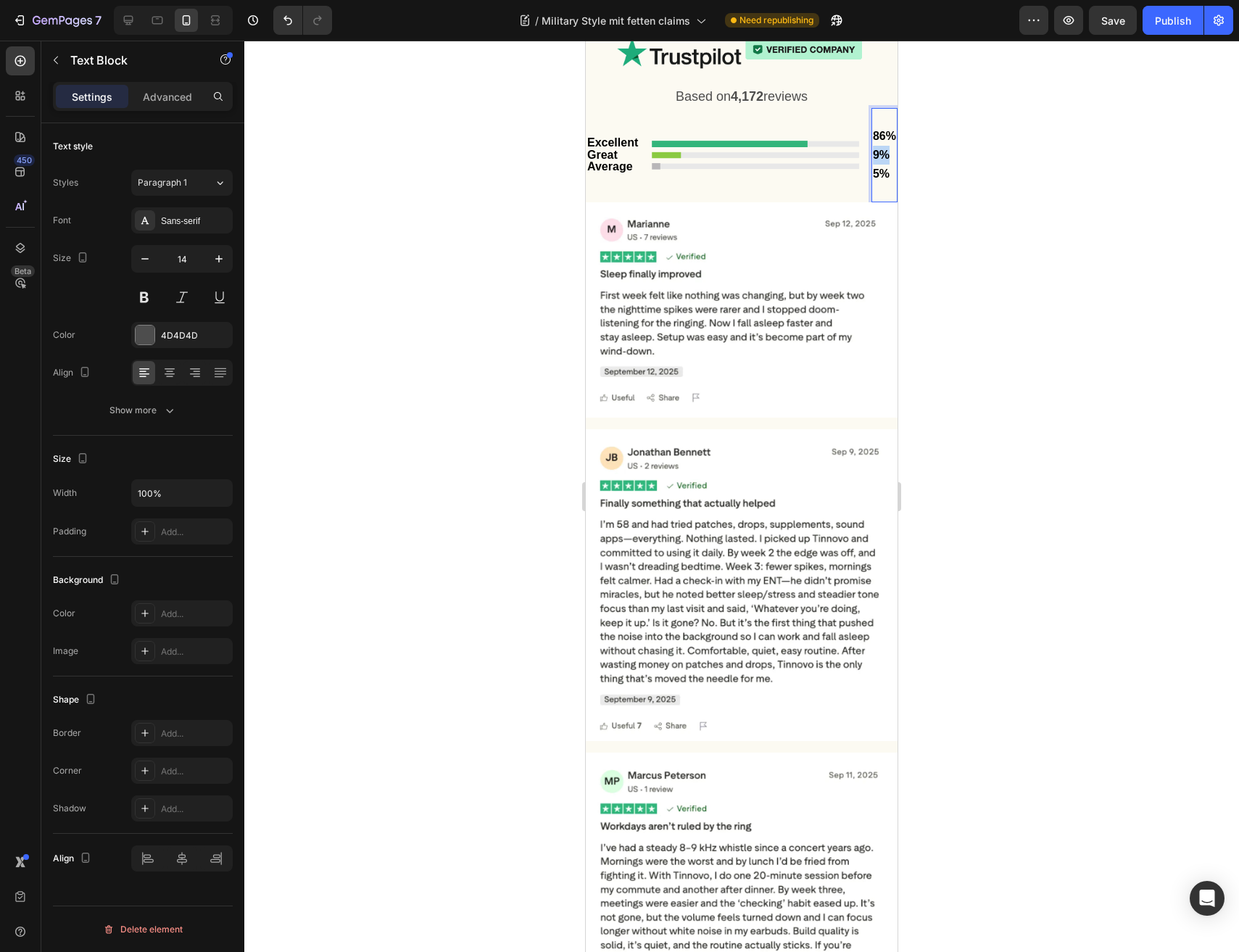
click at [877, 161] on strong "9%" at bounding box center [880, 155] width 16 height 12
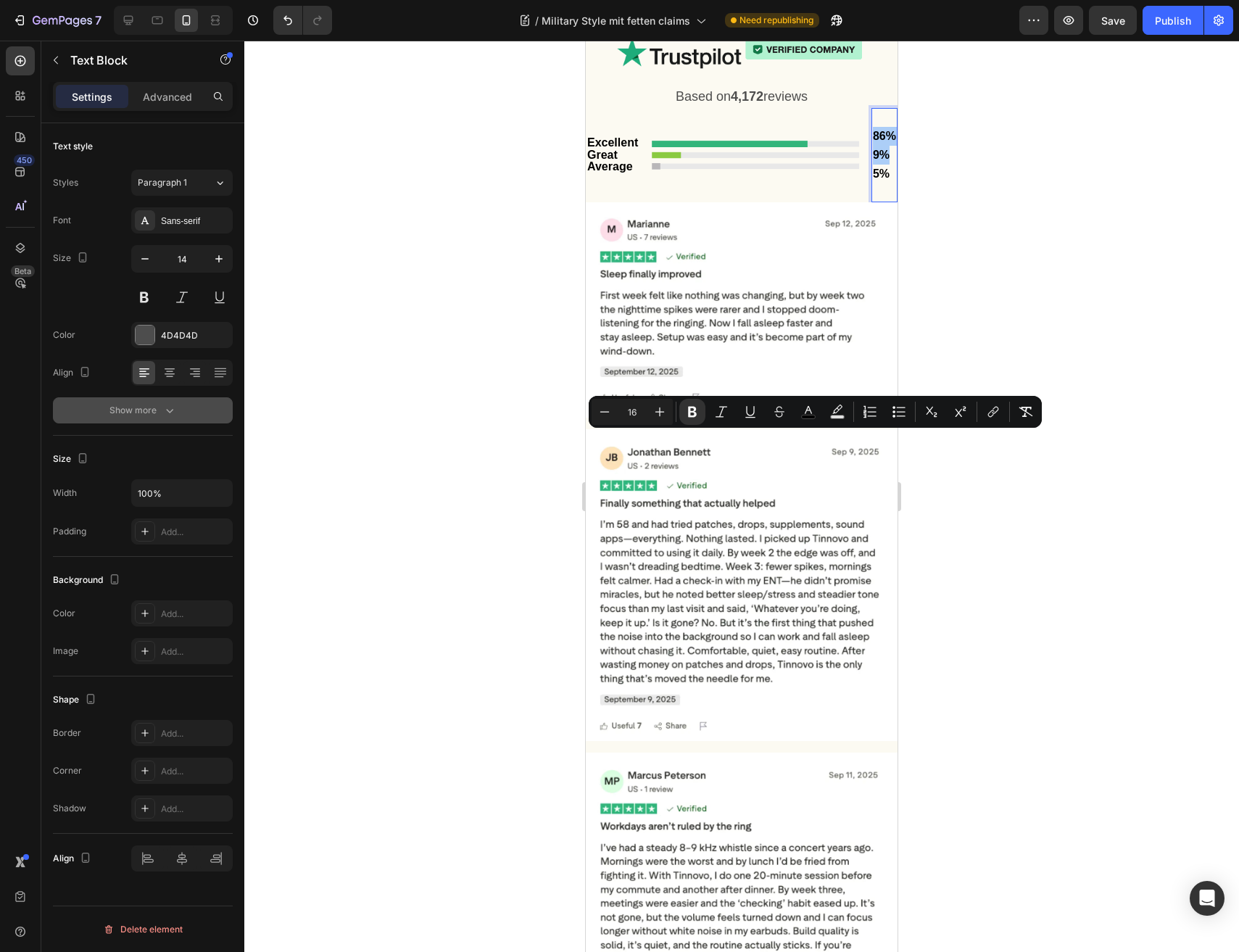
click at [156, 400] on button "Show more" at bounding box center [142, 410] width 180 height 26
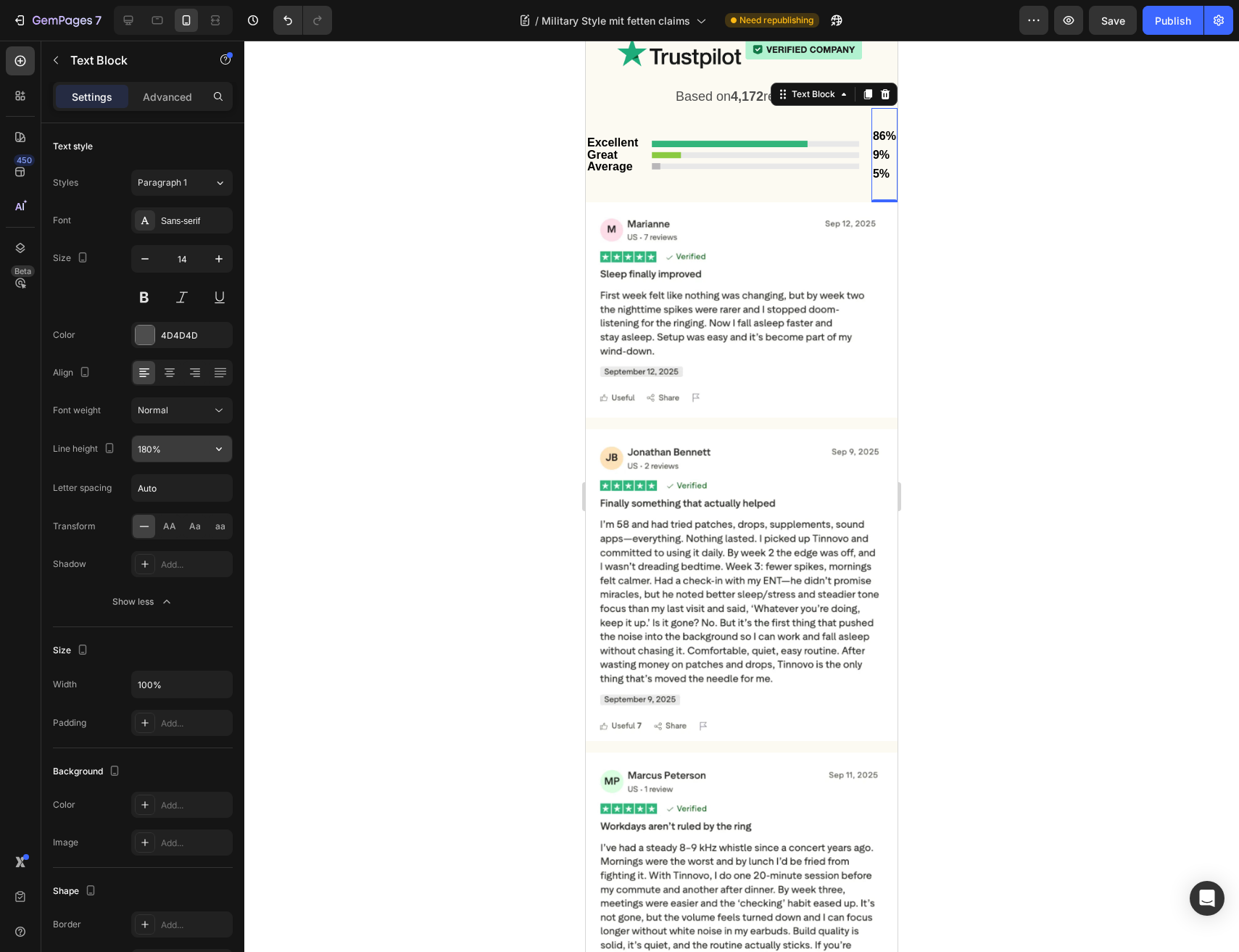
click at [142, 453] on input "180%" at bounding box center [181, 449] width 100 height 26
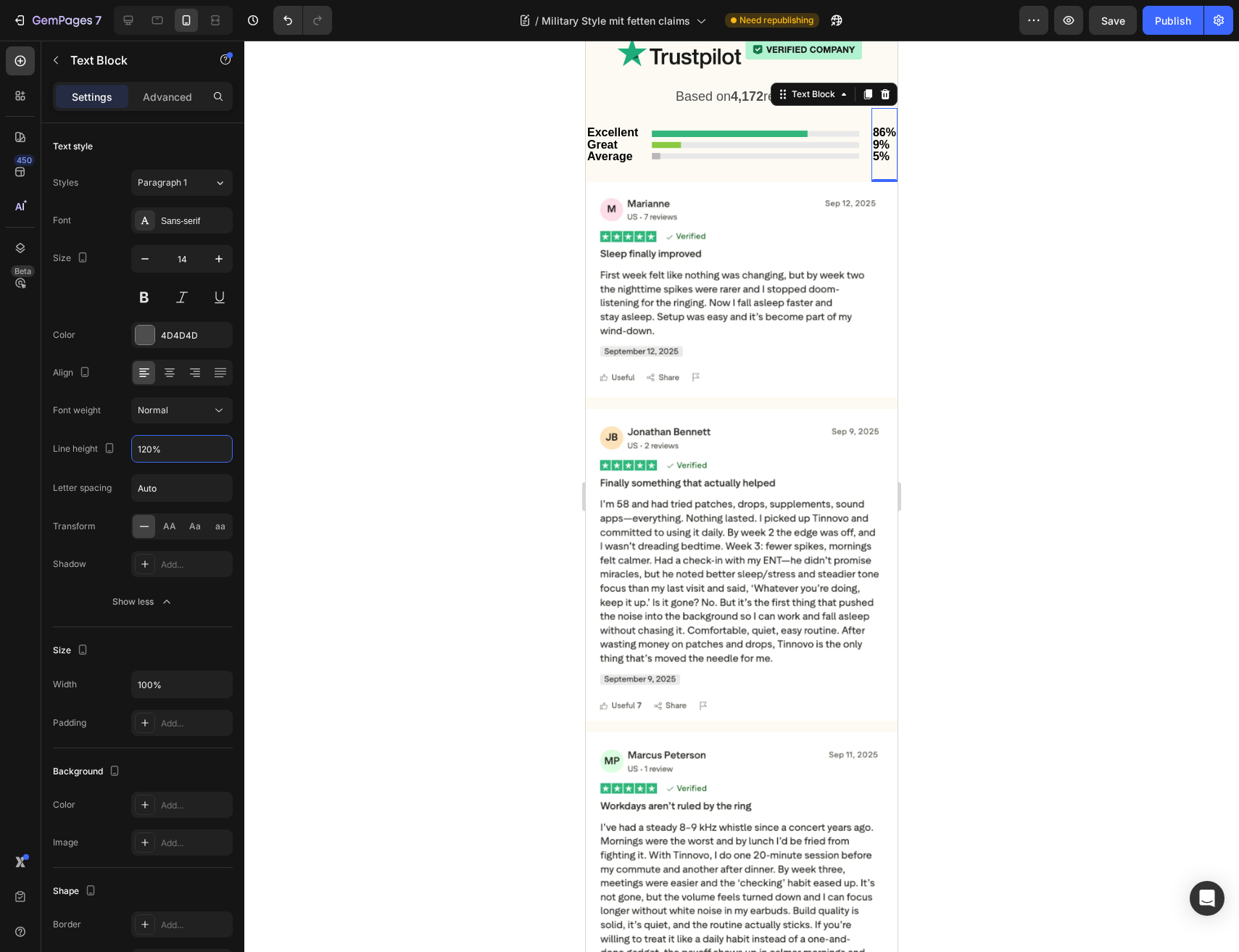
type input "120%"
click at [977, 490] on div at bounding box center [742, 496] width 995 height 912
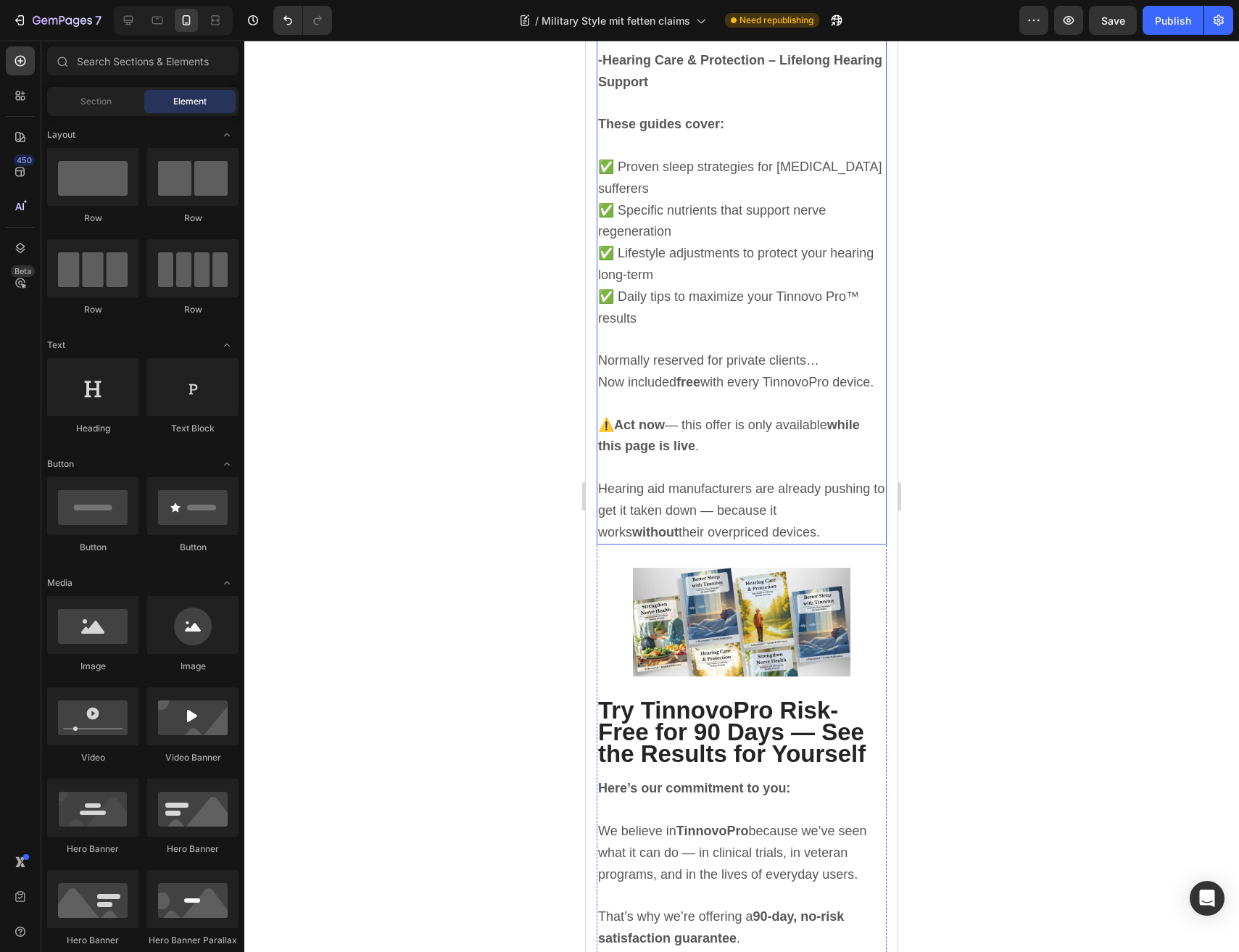
scroll to position [8718, 0]
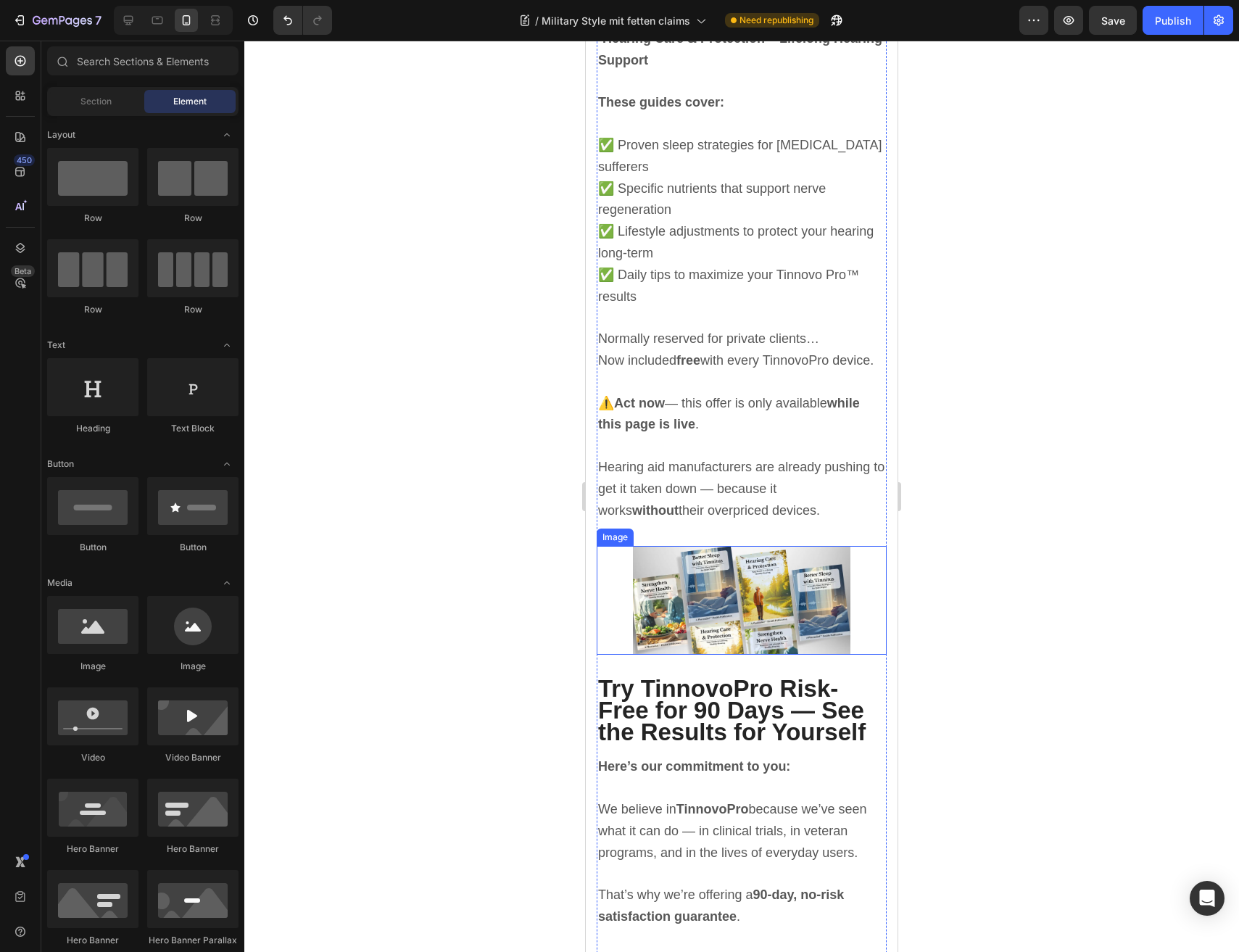
click at [734, 546] on img at bounding box center [741, 600] width 217 height 109
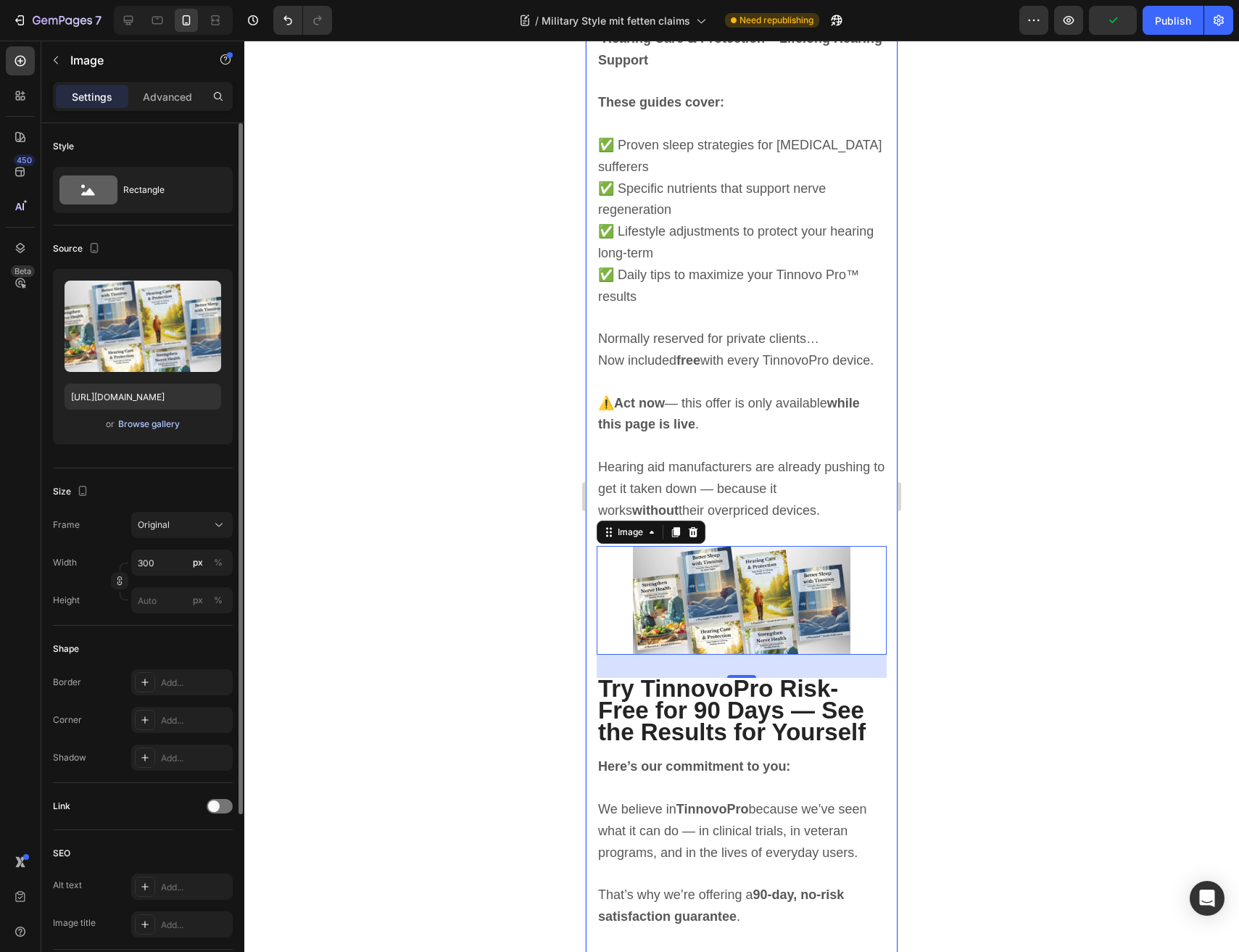
click at [146, 429] on div "Browse gallery" at bounding box center [149, 423] width 61 height 13
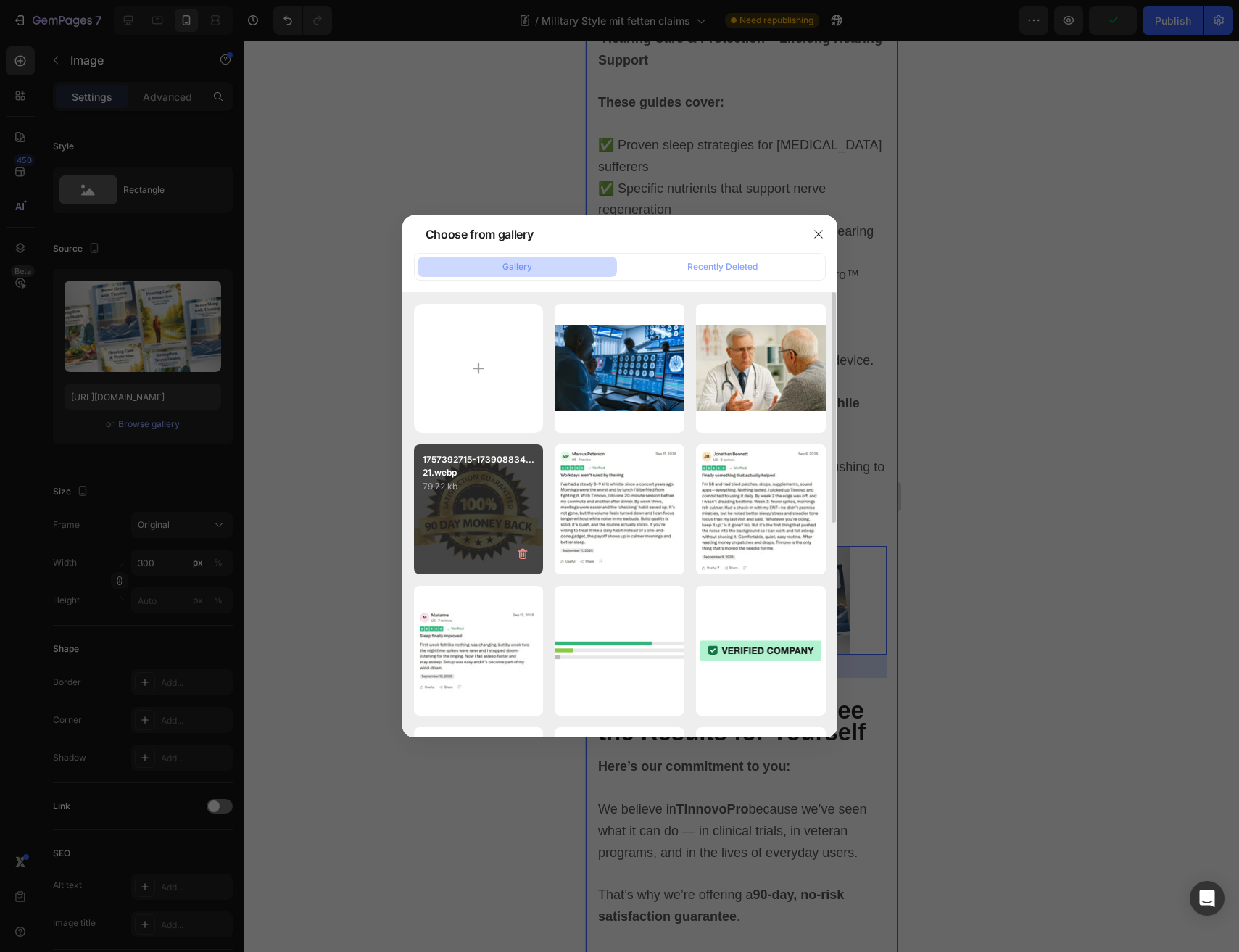
click at [462, 510] on div "1757392715-173908834...21.webp 79.72 kb" at bounding box center [479, 509] width 130 height 130
type input "https://cdn.shopify.com/s/files/1/0691/6715/3327/files/gempages_560425685798093…"
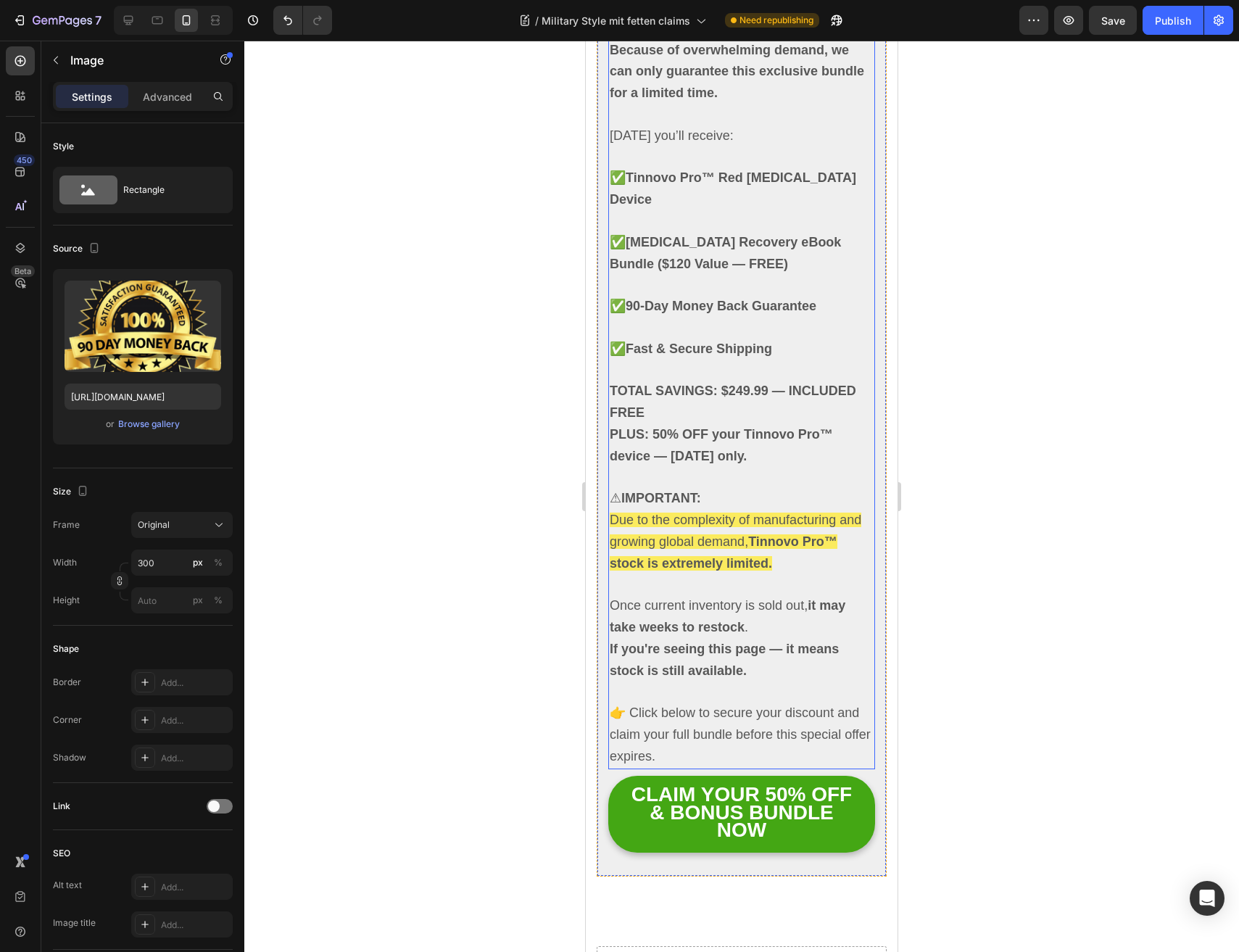
scroll to position [10368, 0]
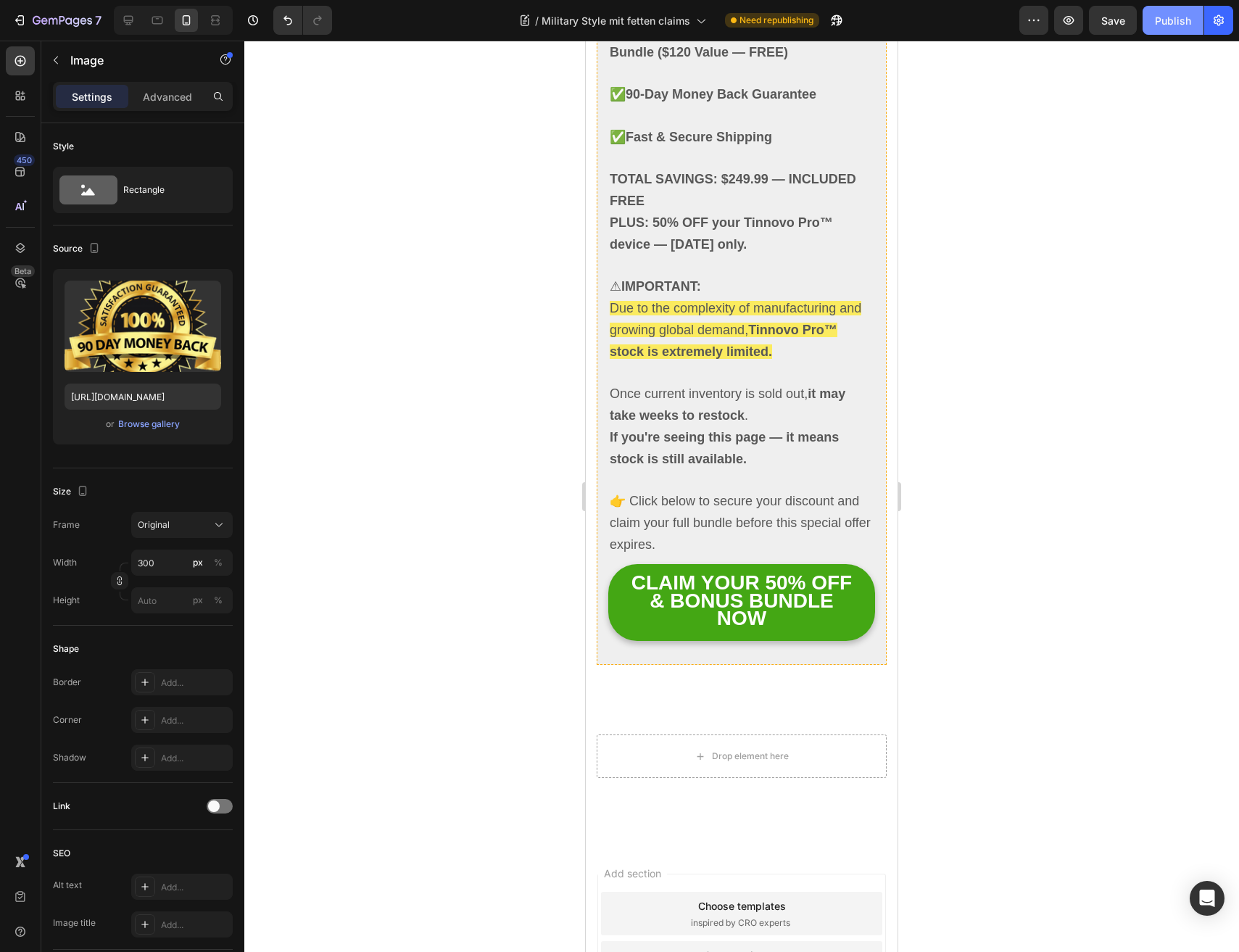
click at [1166, 23] on div "Publish" at bounding box center [1173, 21] width 37 height 16
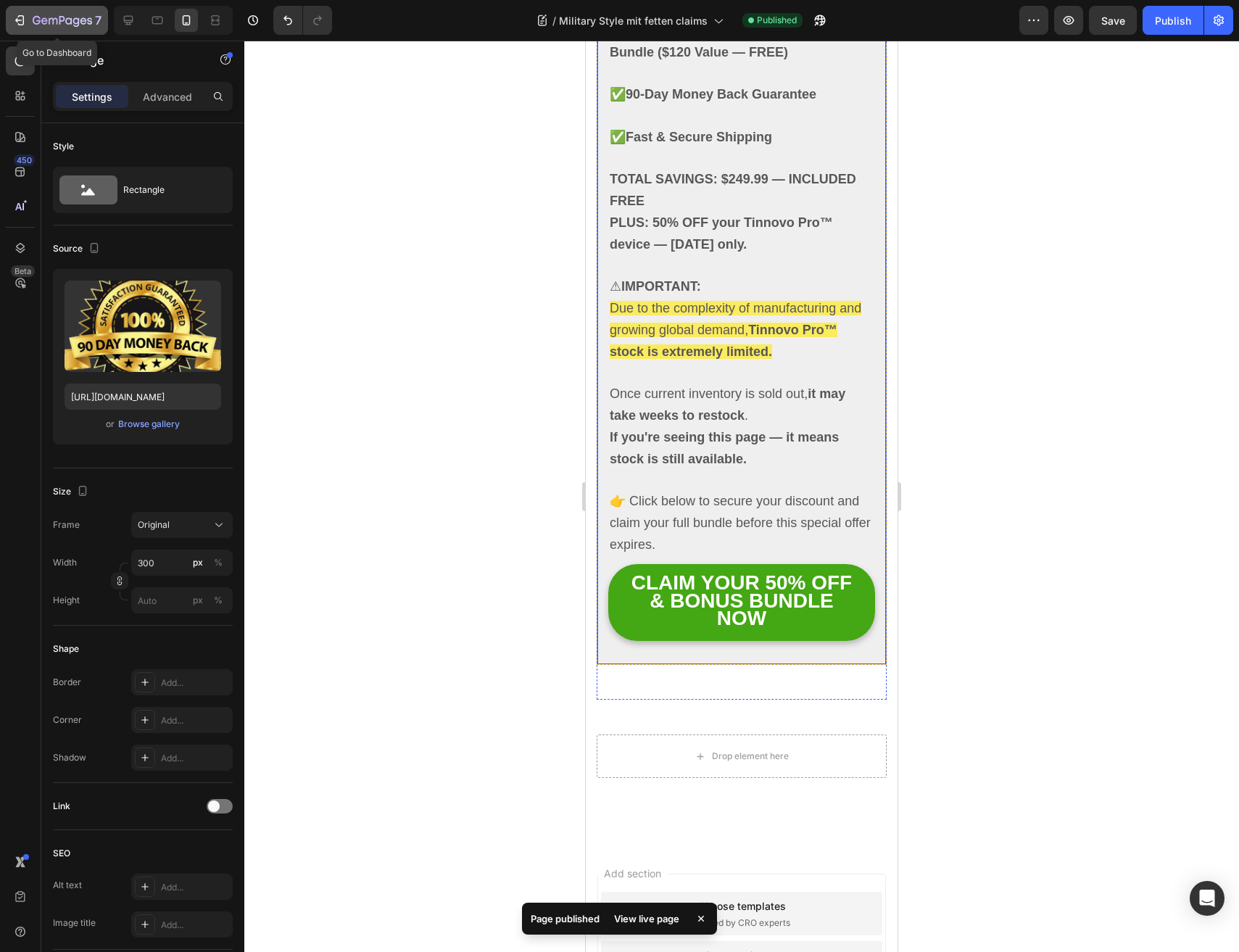
click at [46, 16] on icon "button" at bounding box center [62, 22] width 59 height 12
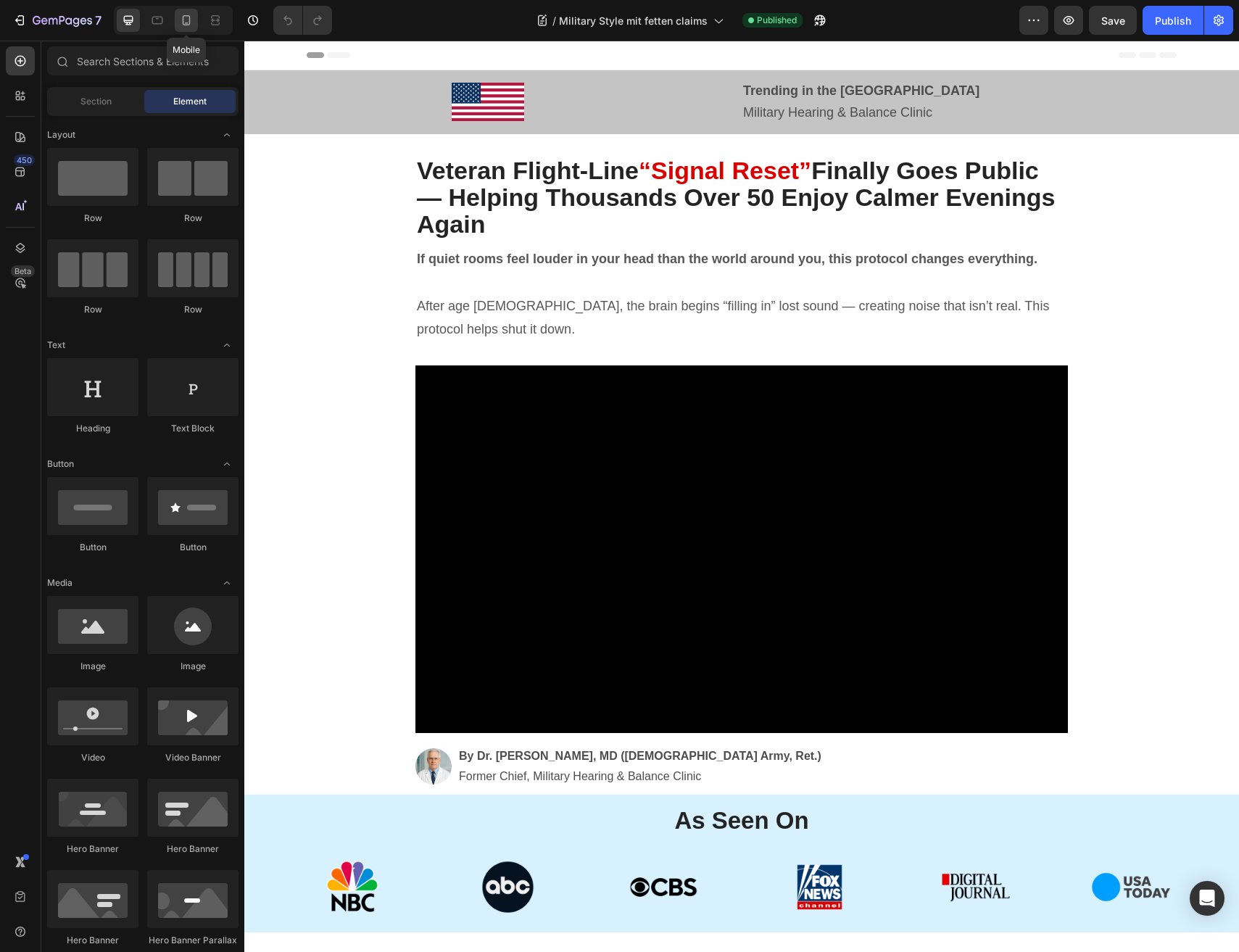
click at [188, 23] on icon at bounding box center [186, 20] width 15 height 15
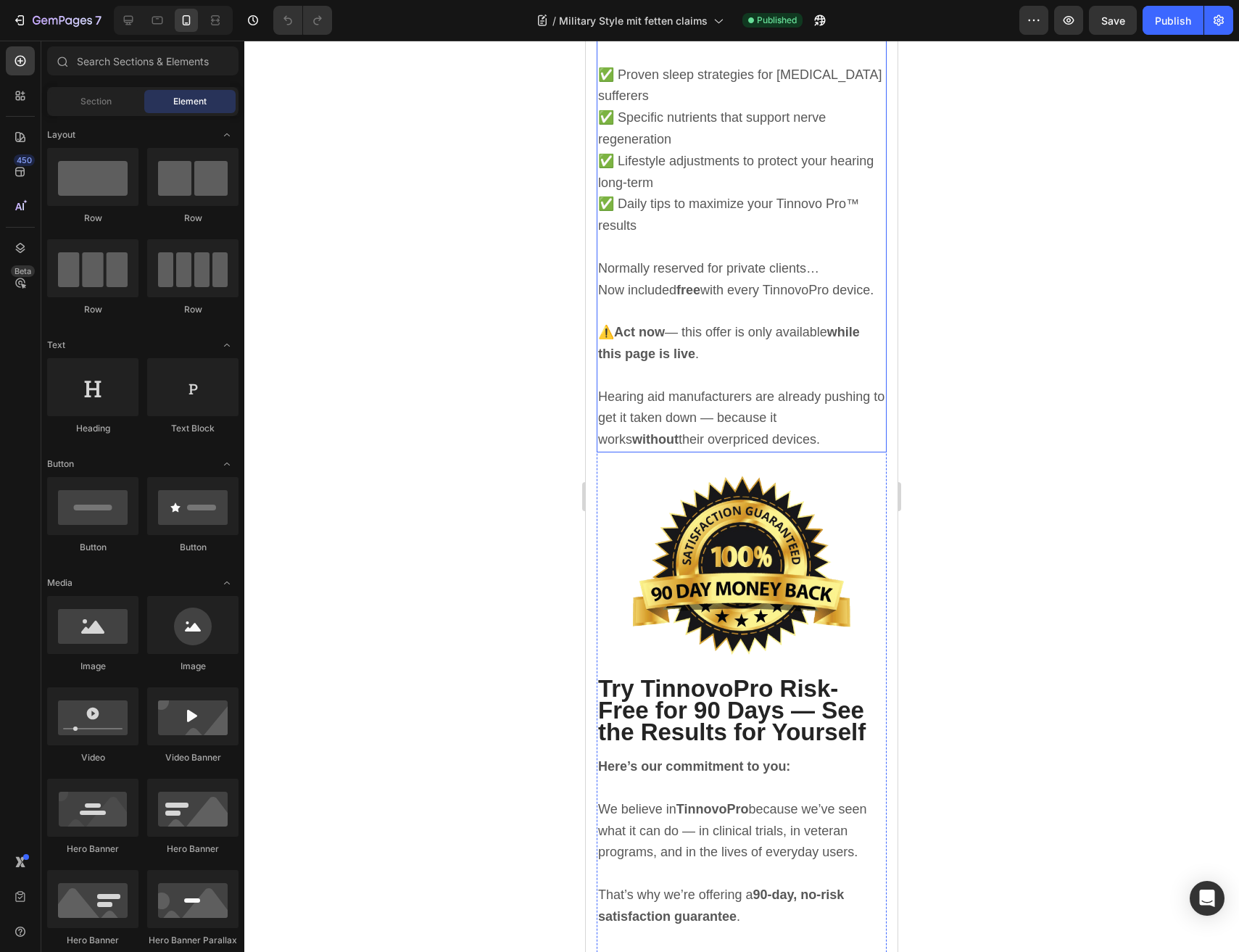
scroll to position [8100, 0]
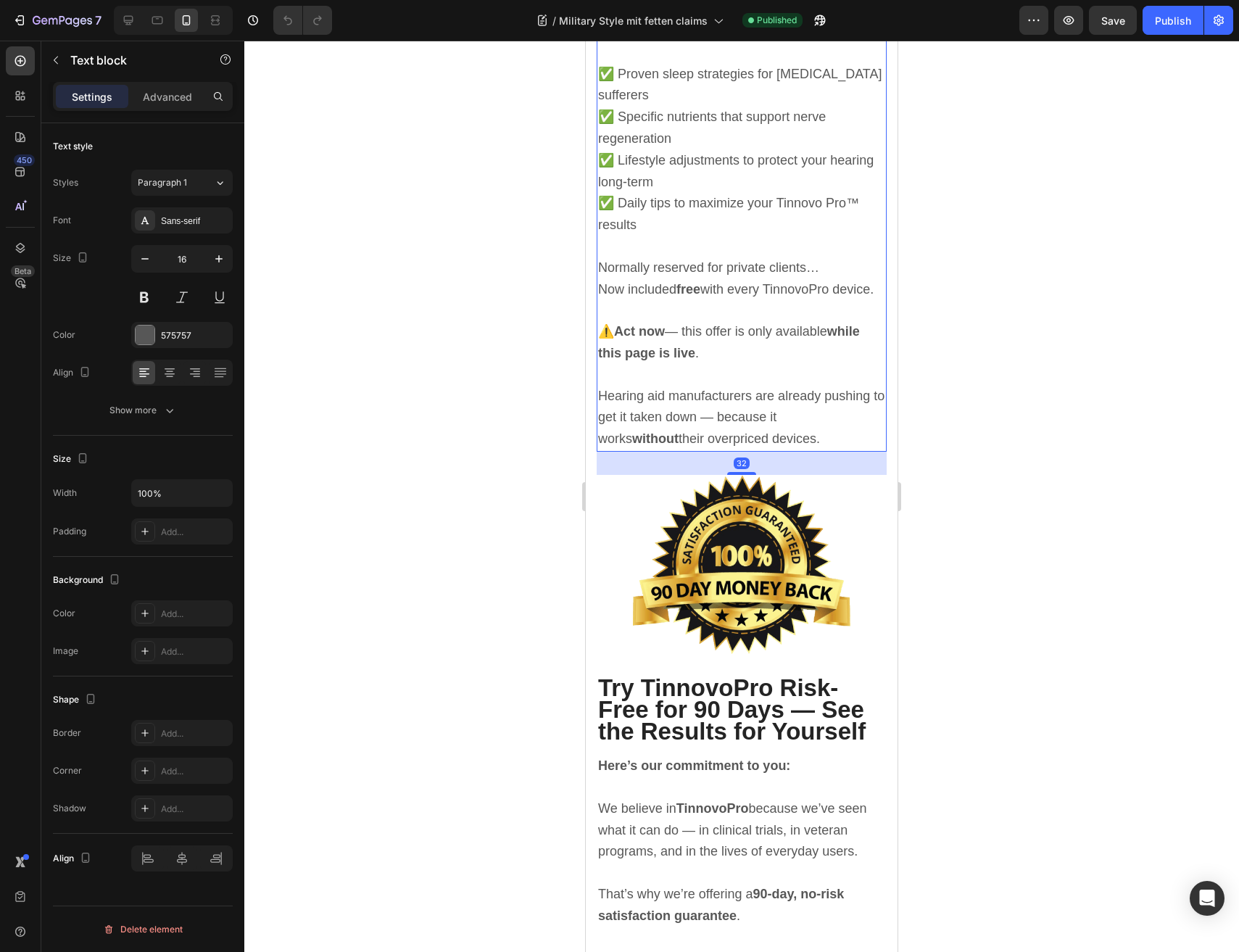
click at [752, 146] on span "✅ Specific nutrients that support nerve regeneration" at bounding box center [711, 128] width 227 height 37
drag, startPoint x: 877, startPoint y: 174, endPoint x: 867, endPoint y: 182, distance: 12.8
click at [869, 178] on p "✅ Proven sleep strategies for [MEDICAL_DATA] sufferers ✅ Specific nutrients tha…" at bounding box center [741, 150] width 287 height 173
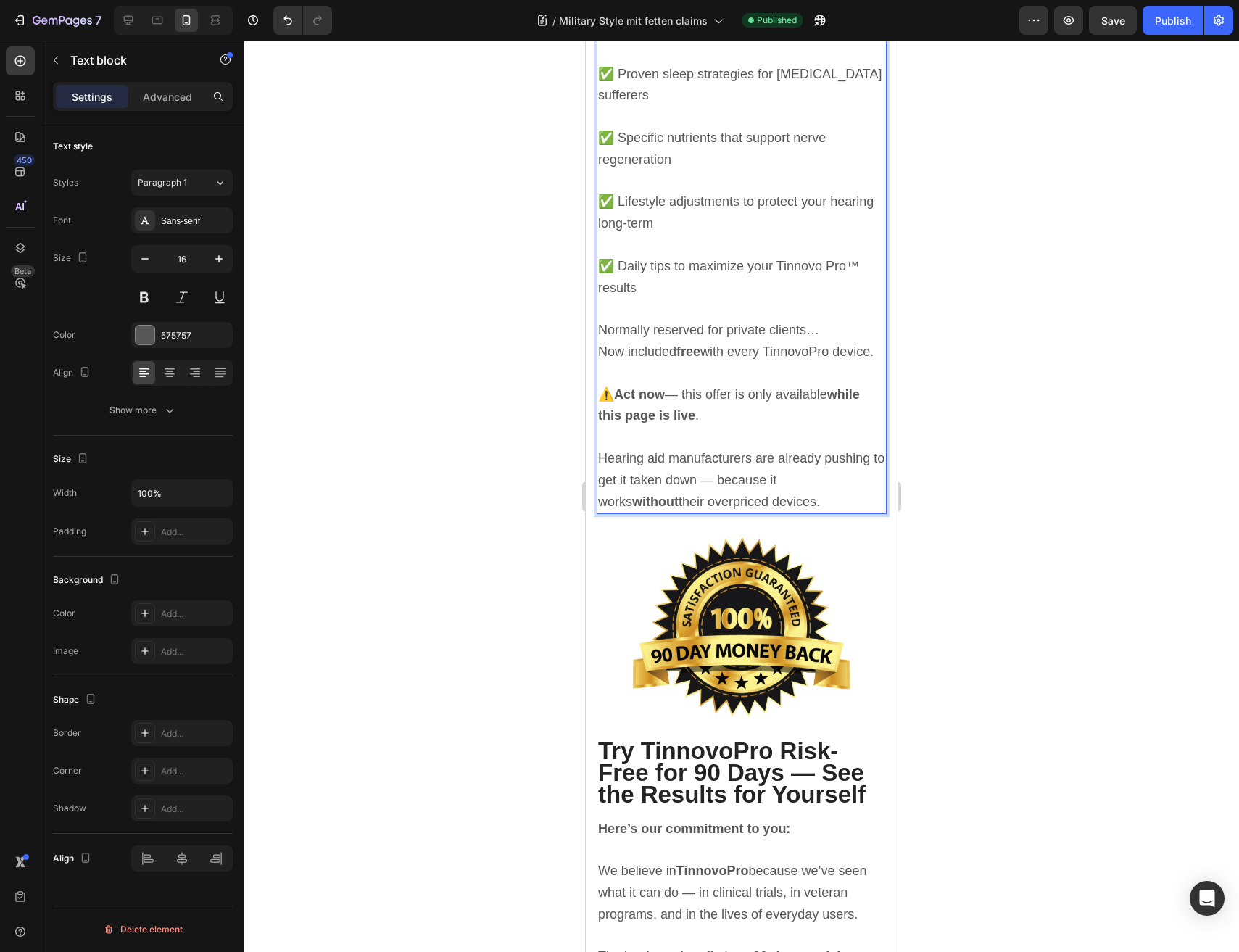
scroll to position [8100, 0]
click at [730, 102] on span "✅ Proven sleep strategies for [MEDICAL_DATA] sufferers" at bounding box center [739, 84] width 283 height 37
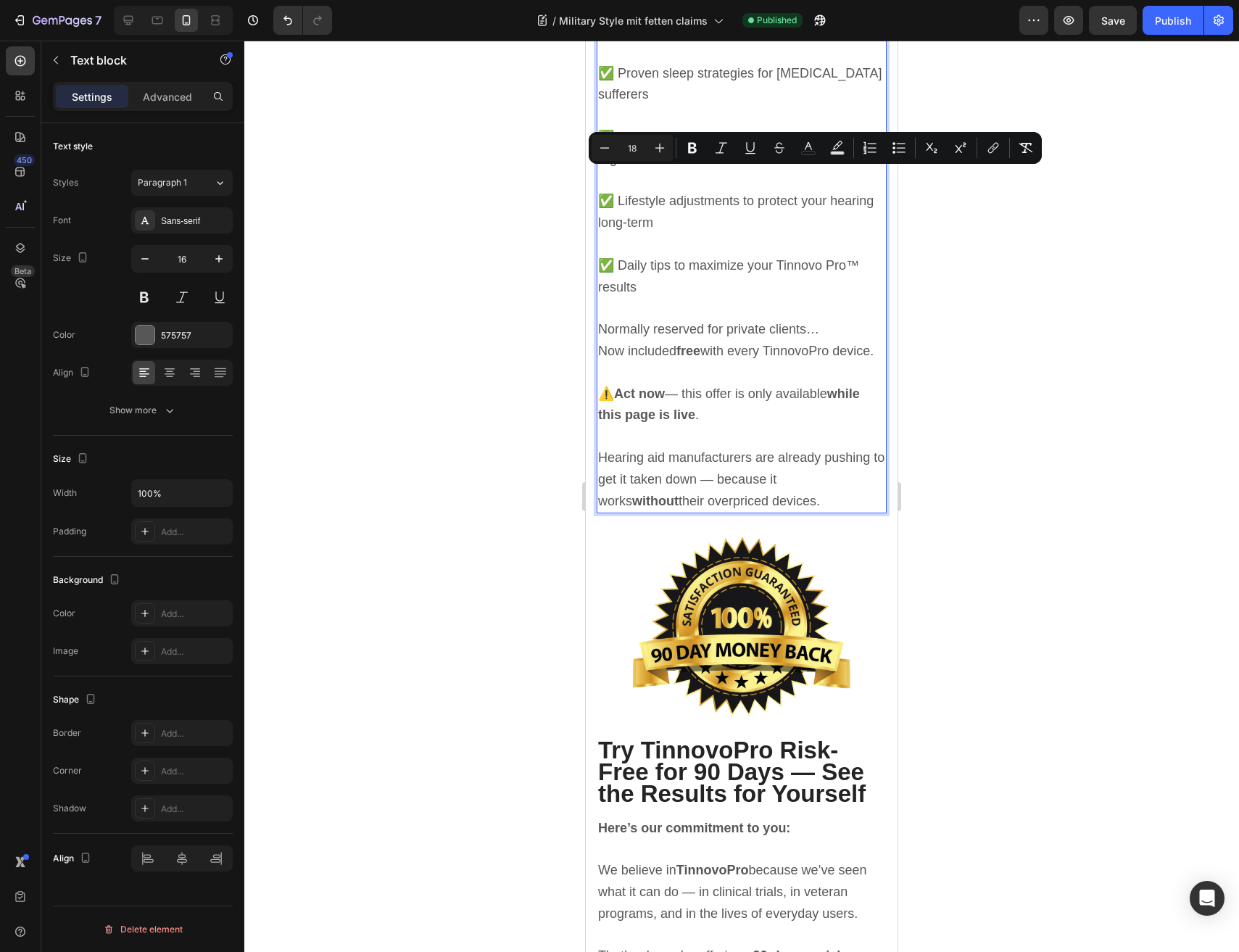
click at [725, 255] on p "✅ Lifestyle adjustments to protect your hearing long-term" at bounding box center [741, 223] width 287 height 64
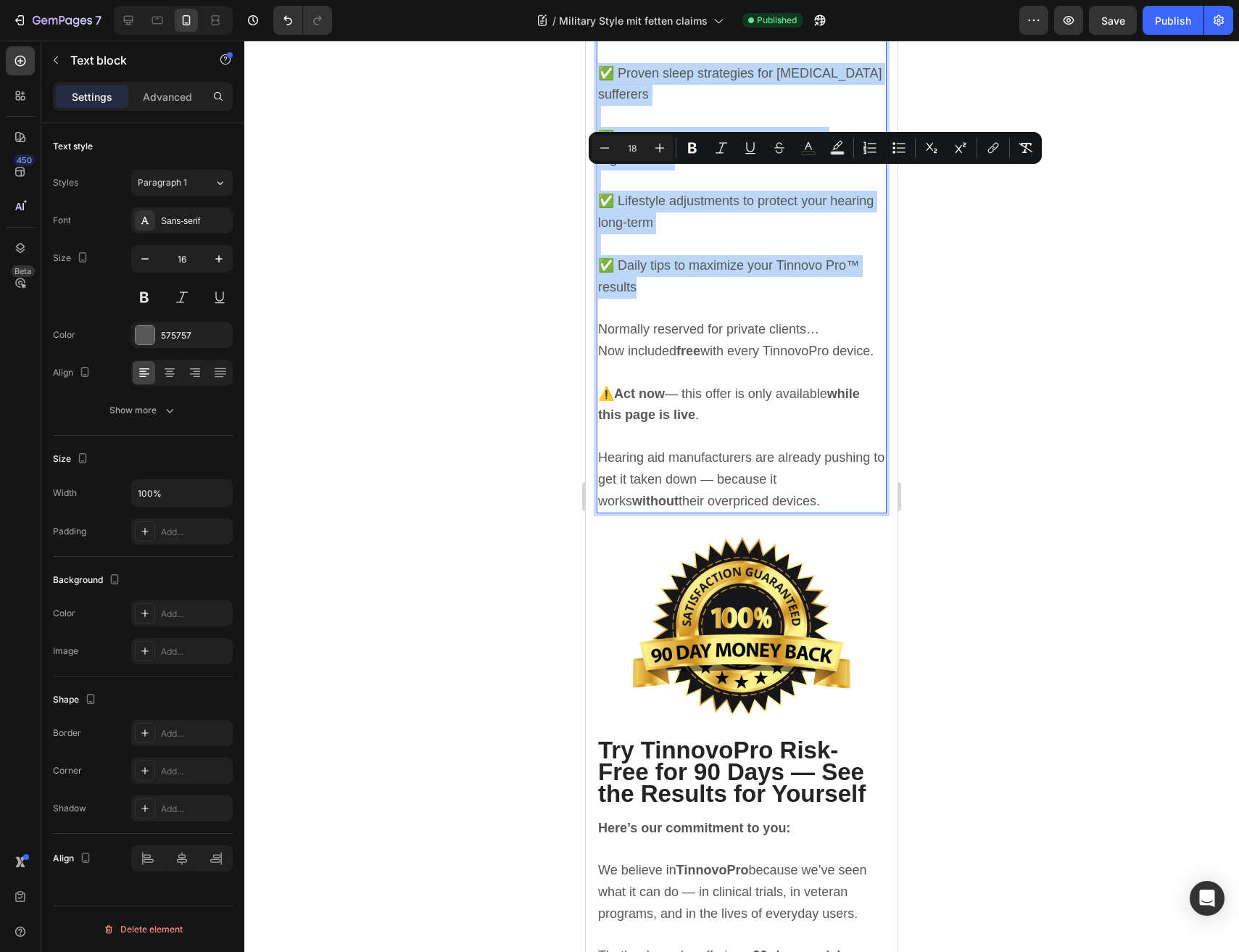
drag, startPoint x: 664, startPoint y: 365, endPoint x: 601, endPoint y: 174, distance: 201.1
click at [601, 174] on div "The [MEDICAL_DATA] Recovery eBook Package ($119.95 VALUE — INCLUDED FREE ) Now …" at bounding box center [741, 41] width 290 height 944
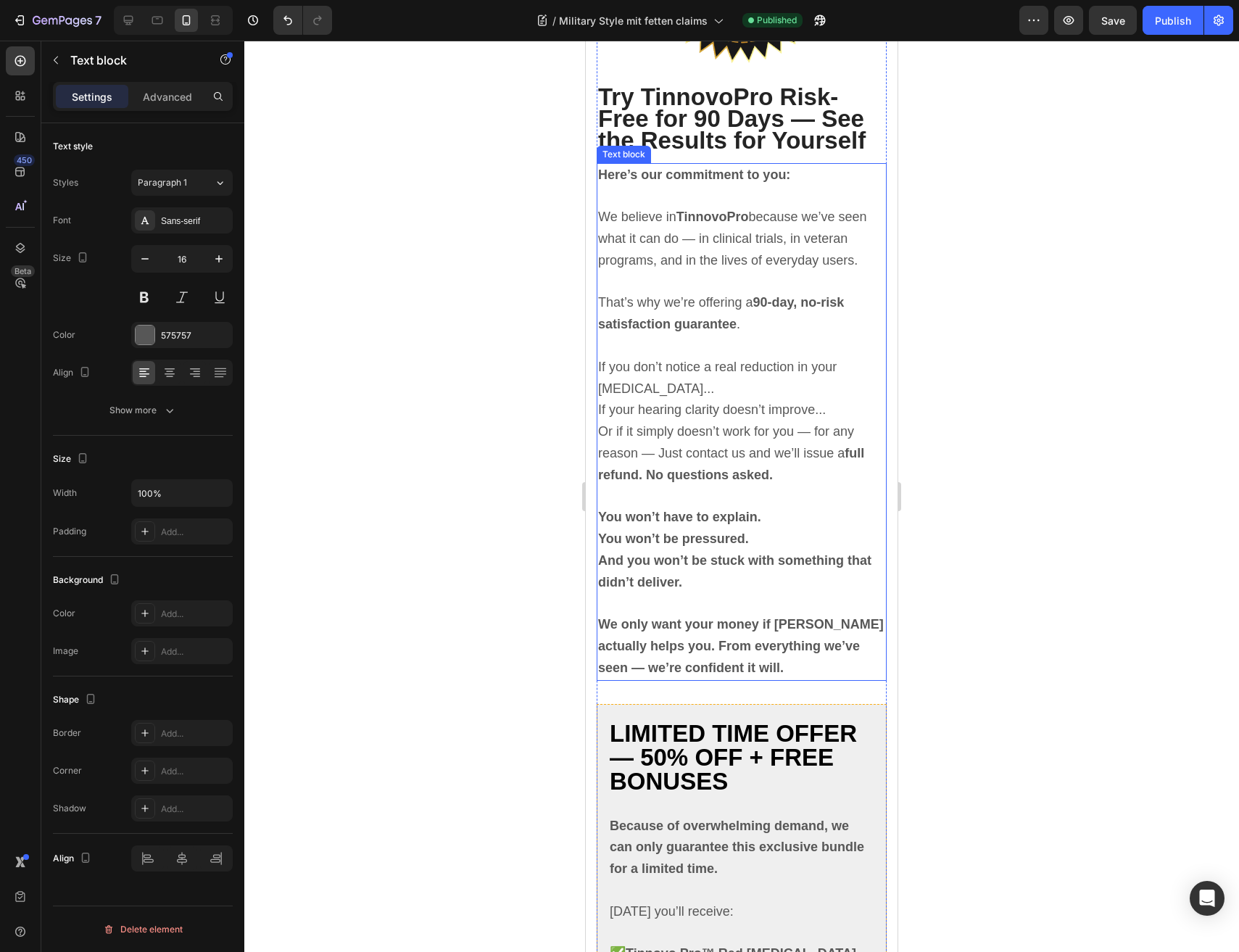
scroll to position [8807, 0]
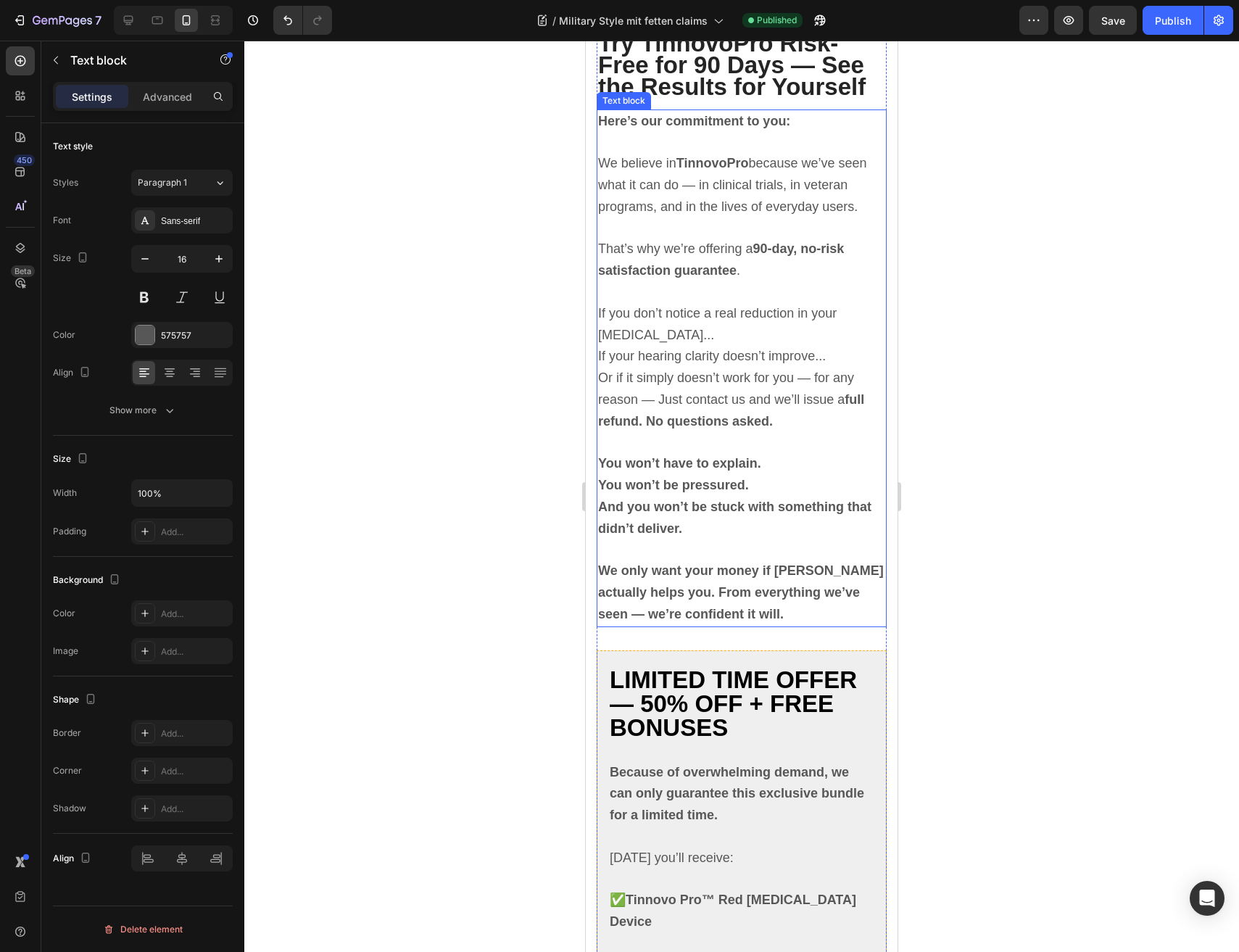
click at [700, 343] on span "If you don’t notice a real reduction in your [MEDICAL_DATA]..." at bounding box center [717, 324] width 238 height 37
click at [691, 346] on p "If you don’t notice a real reduction in your [MEDICAL_DATA]..." at bounding box center [741, 325] width 287 height 44
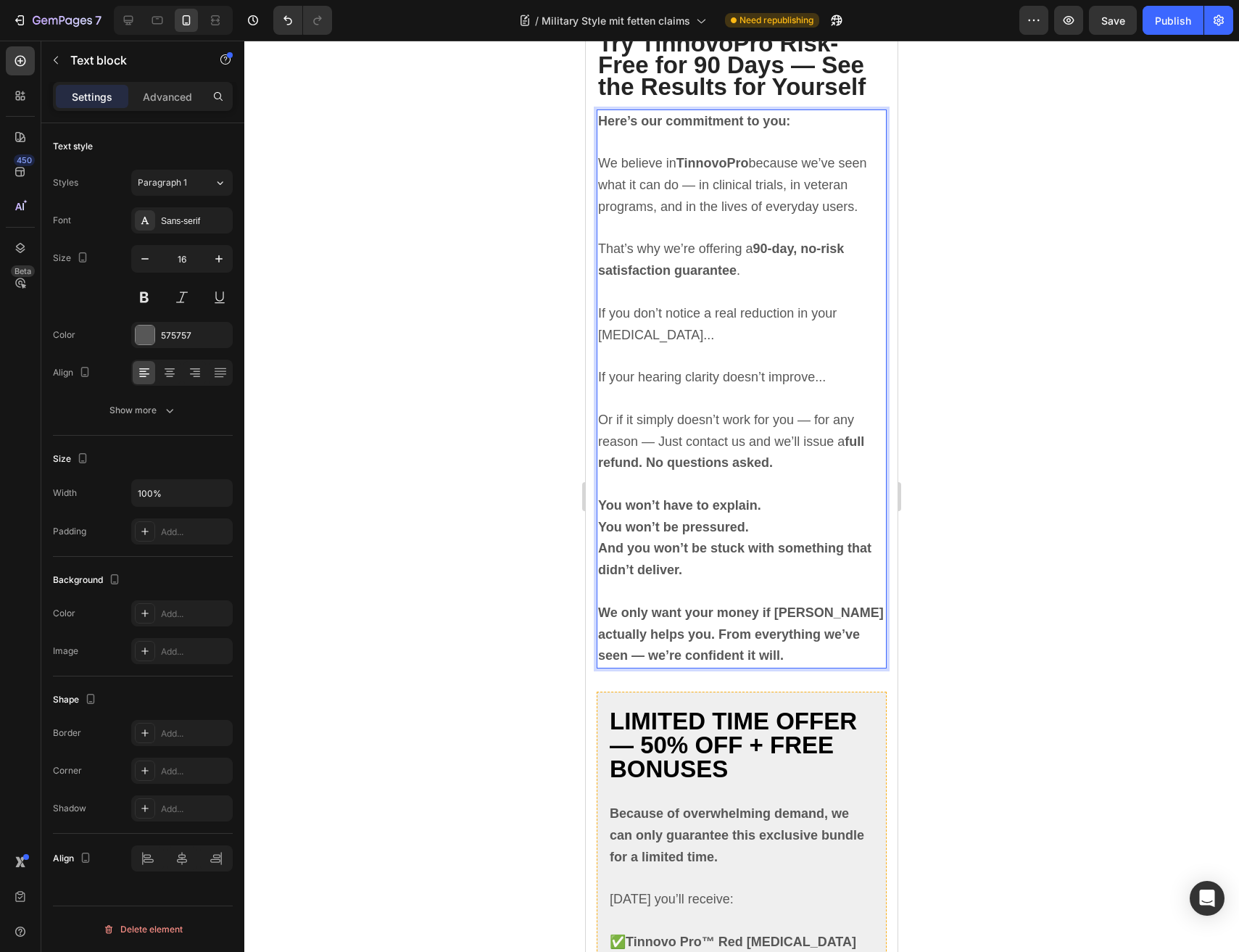
click at [778, 539] on p "You won’t be pressured." at bounding box center [741, 528] width 287 height 22
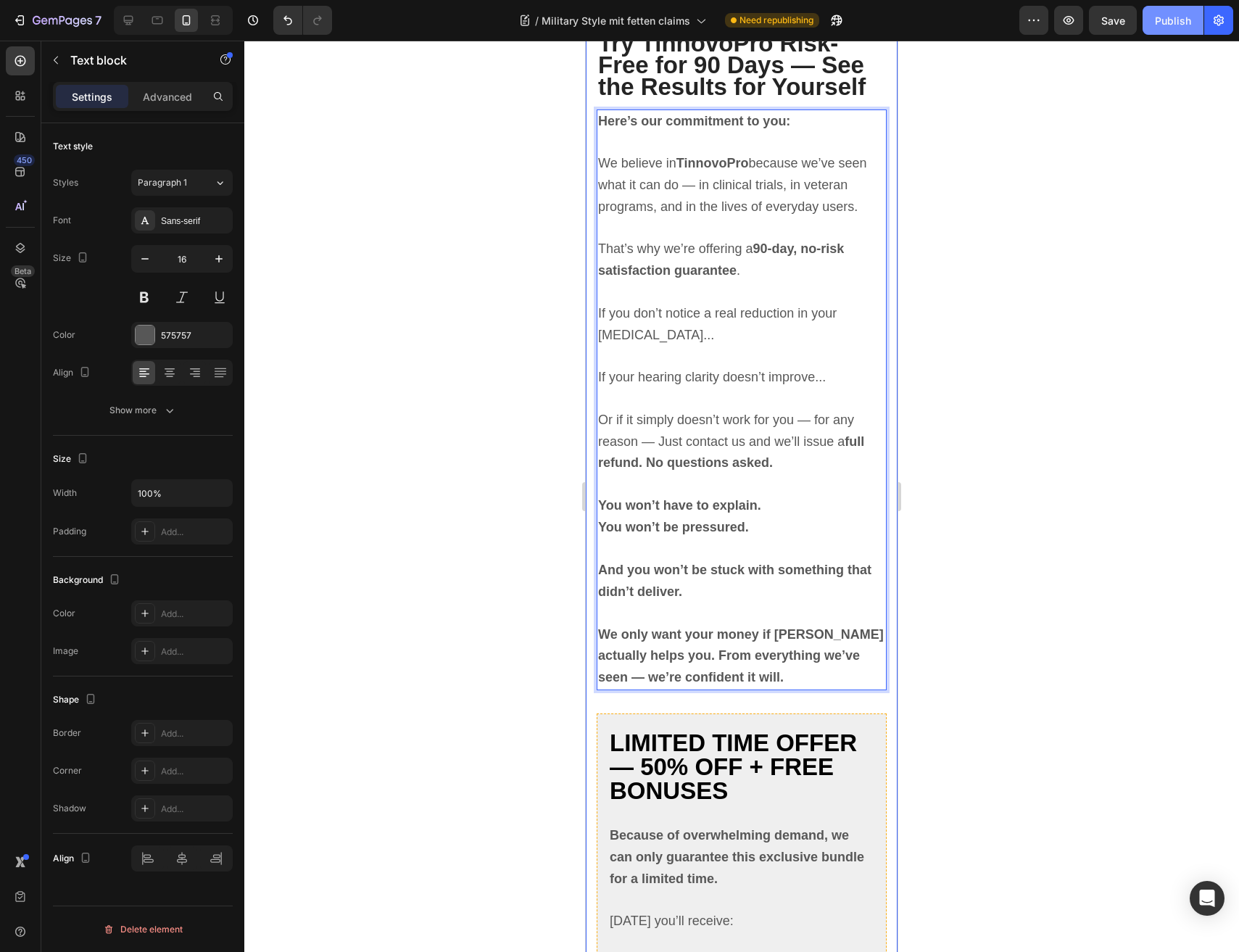
click at [1172, 33] on button "Publish" at bounding box center [1173, 19] width 61 height 29
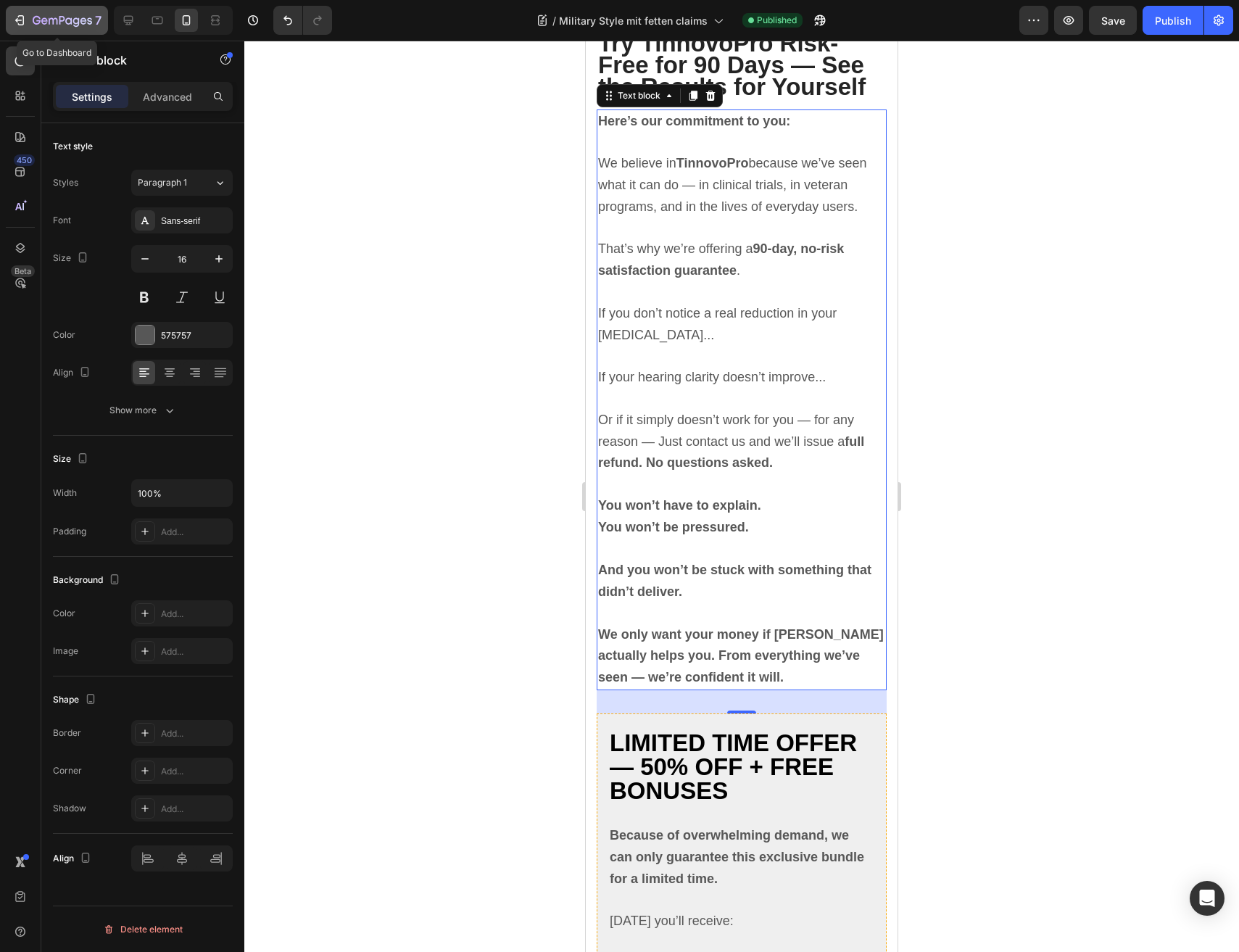
click at [61, 12] on div "7" at bounding box center [67, 20] width 68 height 17
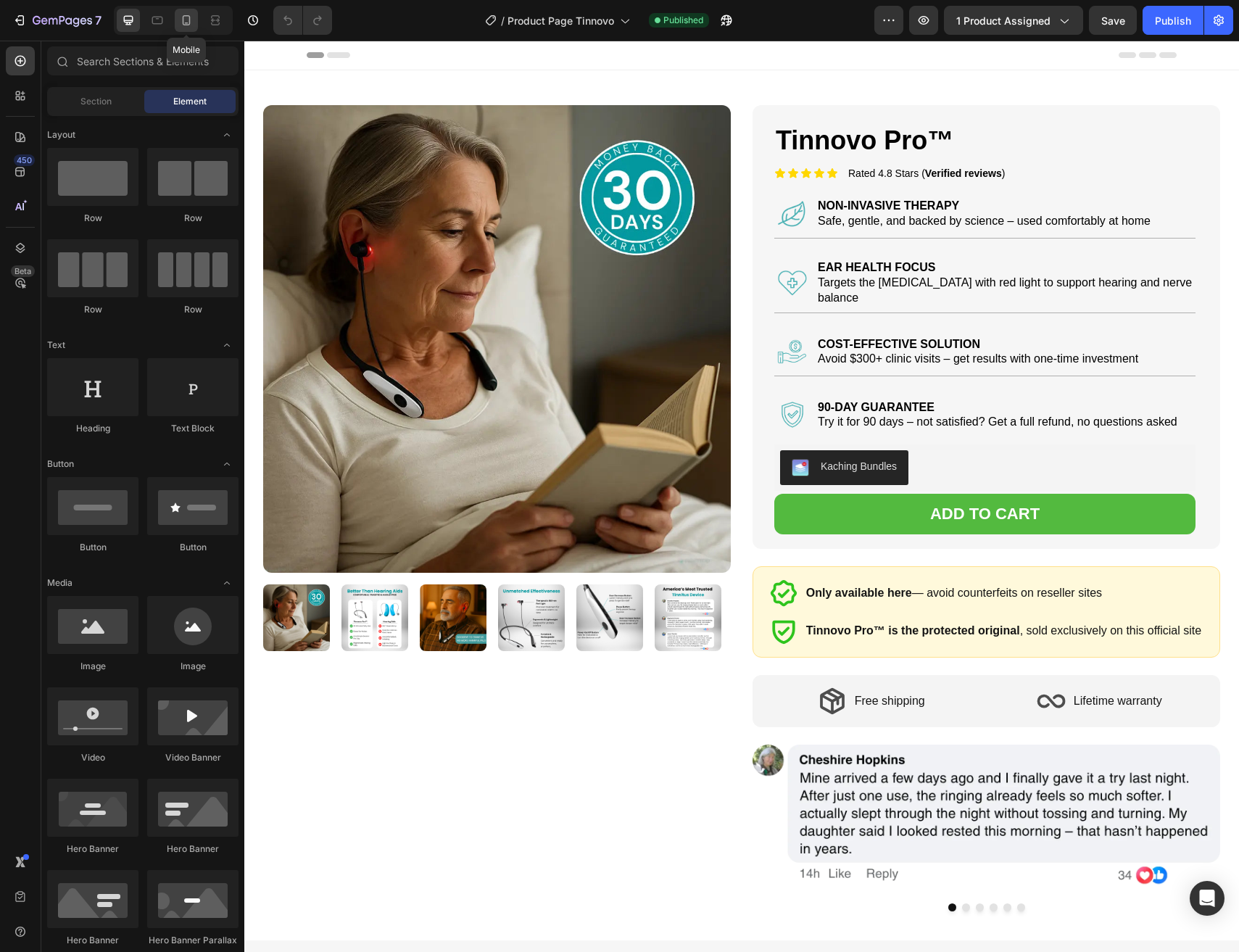
click at [185, 25] on icon at bounding box center [187, 20] width 8 height 10
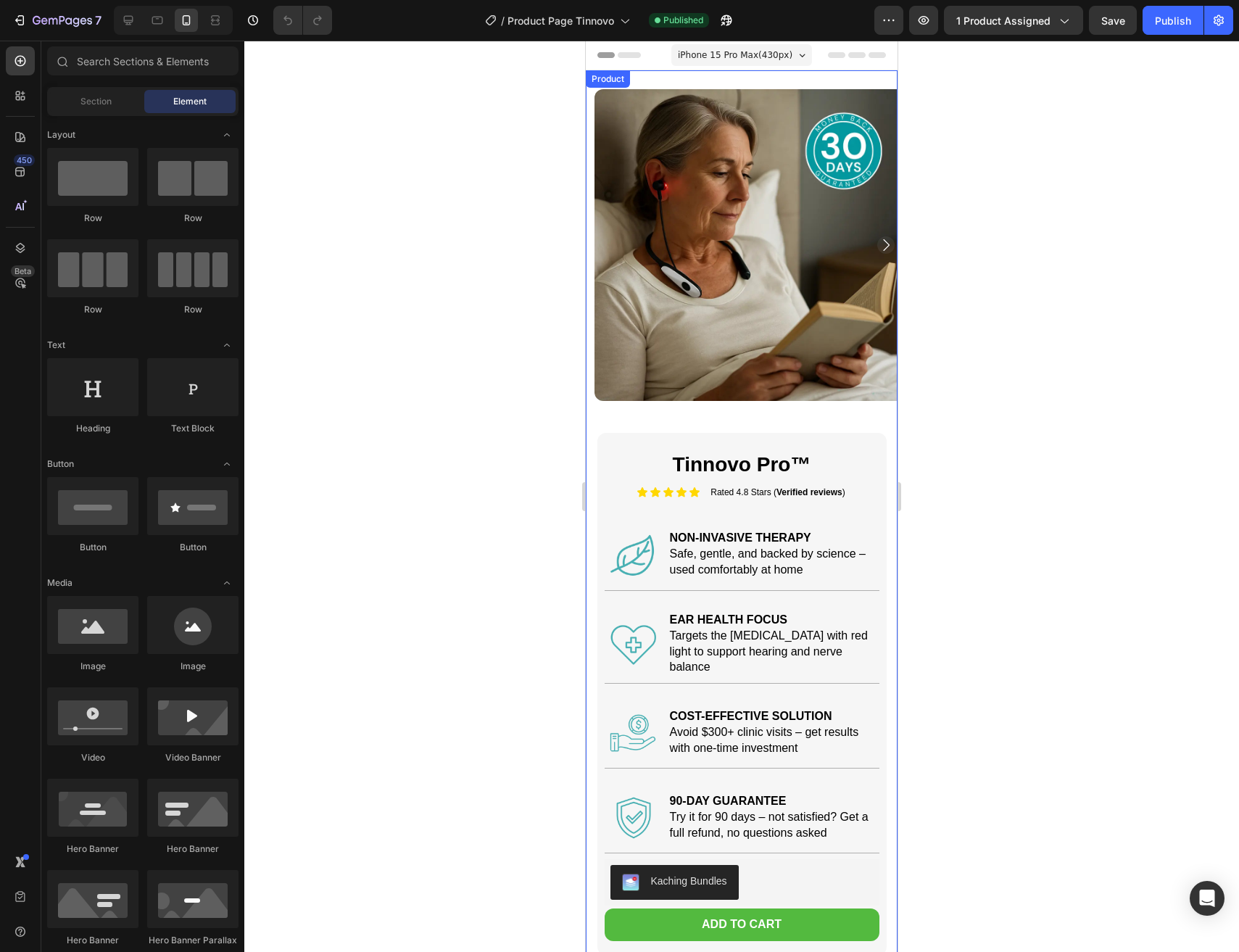
click at [599, 416] on div "Product Images" at bounding box center [741, 251] width 311 height 363
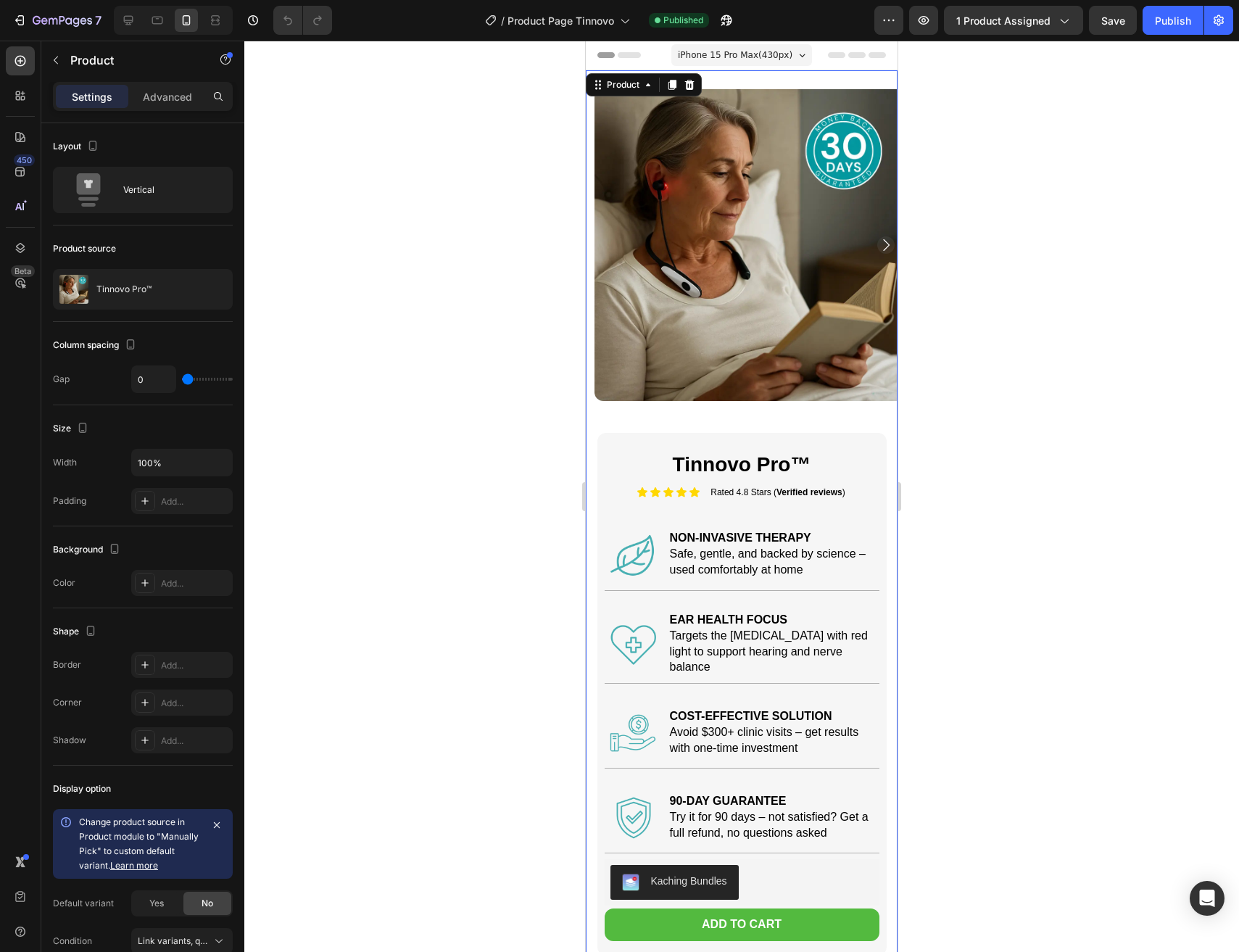
click at [592, 406] on div "Product Images" at bounding box center [741, 251] width 311 height 363
click at [195, 96] on div "Advanced" at bounding box center [167, 97] width 72 height 23
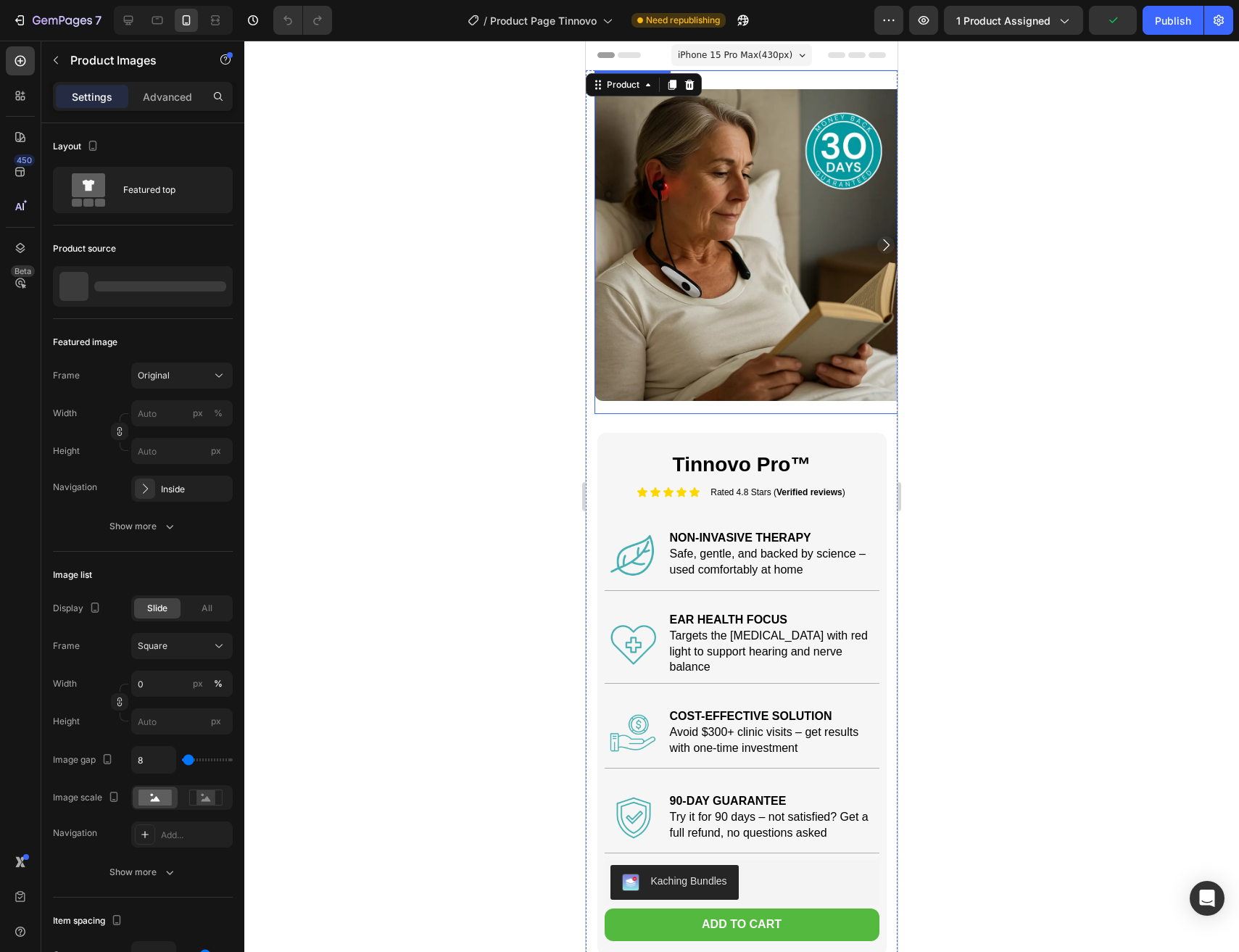
click at [678, 349] on img at bounding box center [750, 245] width 311 height 311
click at [156, 103] on p "Advanced" at bounding box center [167, 97] width 49 height 16
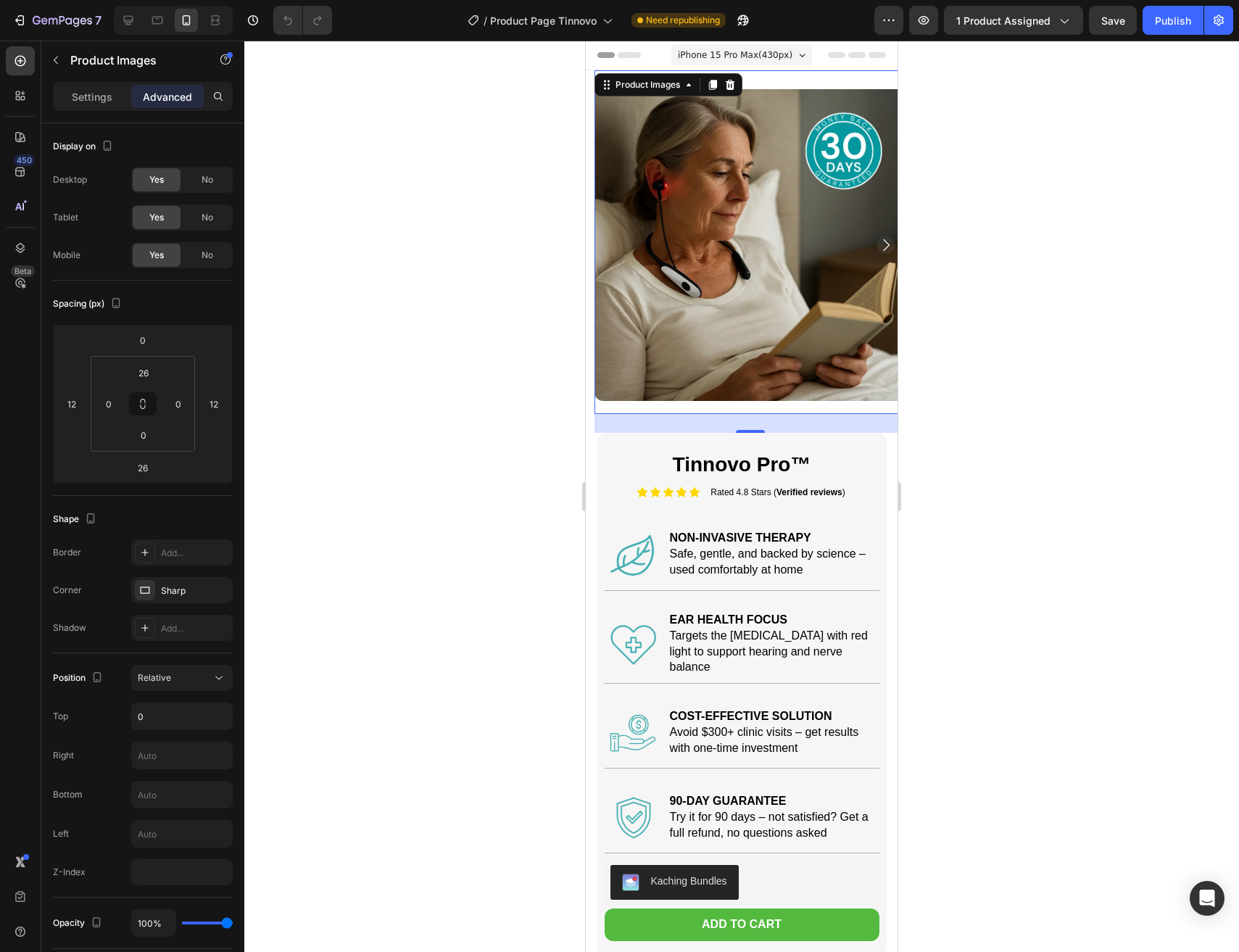
click at [883, 244] on icon "Carousel Next Arrow" at bounding box center [886, 245] width 17 height 17
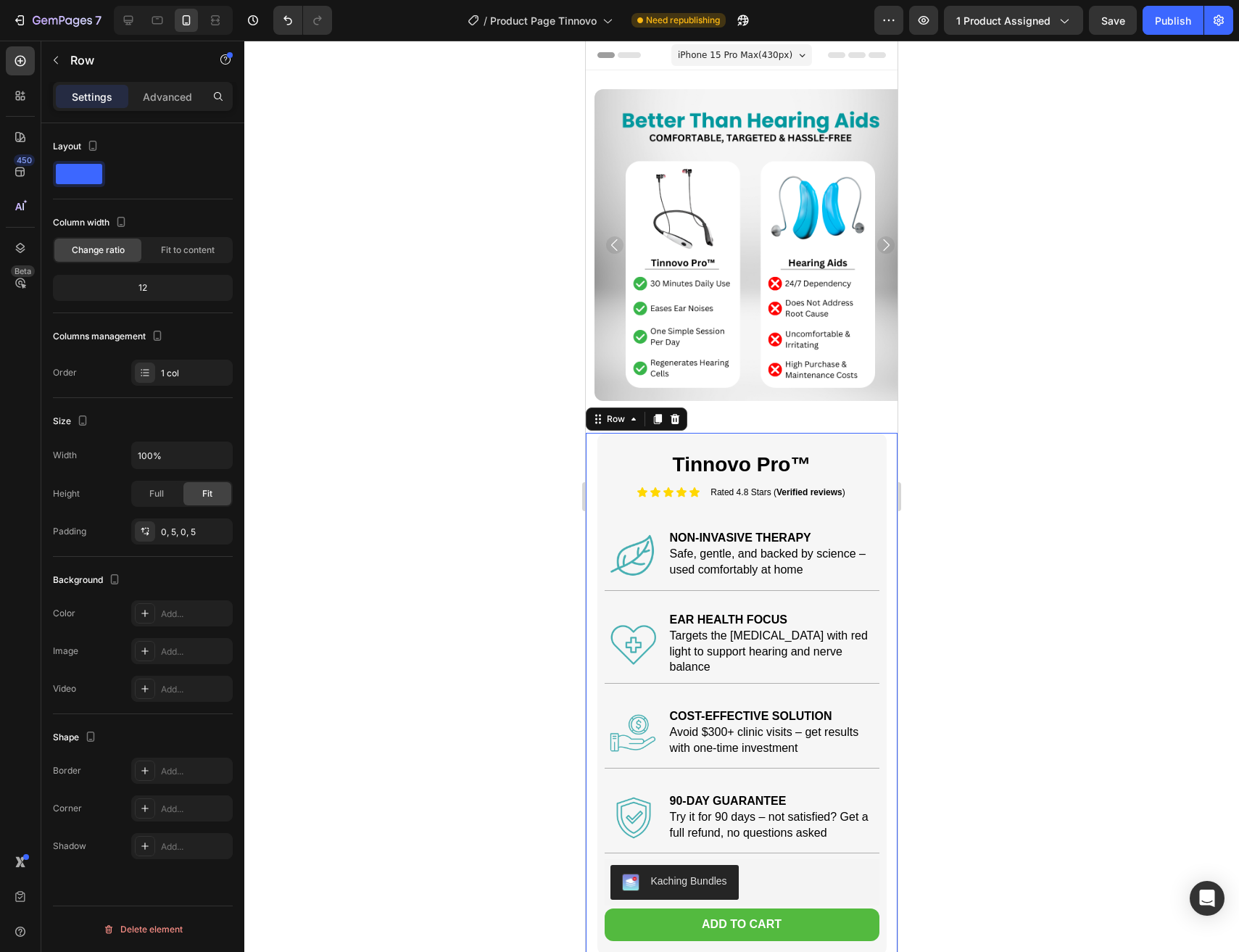
click at [590, 483] on div "Tinnovo Pro™ Product Title Icon Icon Icon Icon Icon Icon List Rated 4.8 Stars (…" at bounding box center [741, 879] width 304 height 893
click at [23, 256] on div at bounding box center [19, 248] width 29 height 29
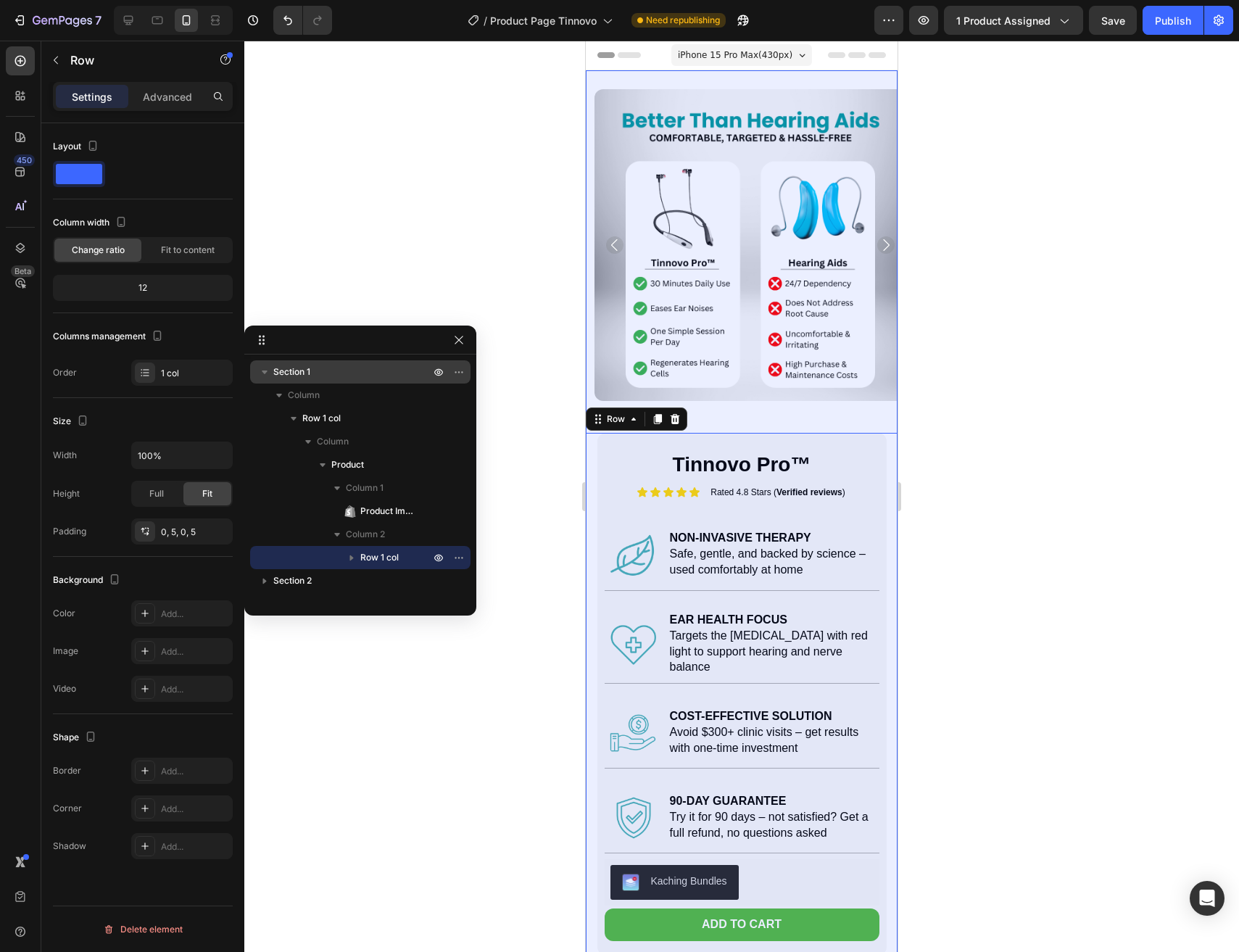
click at [349, 377] on p "Section 1" at bounding box center [353, 371] width 160 height 15
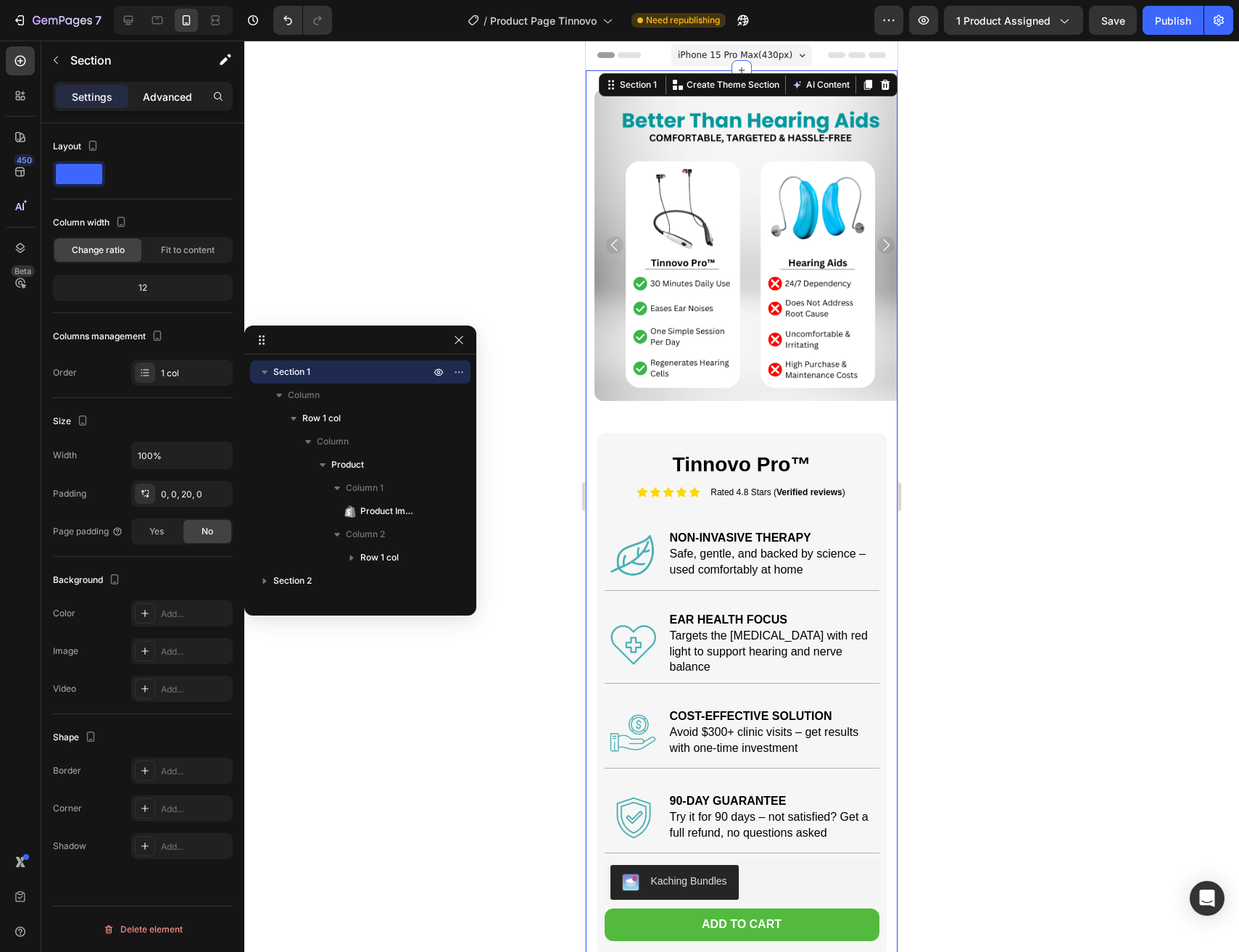
click at [179, 107] on div "Advanced" at bounding box center [167, 97] width 72 height 23
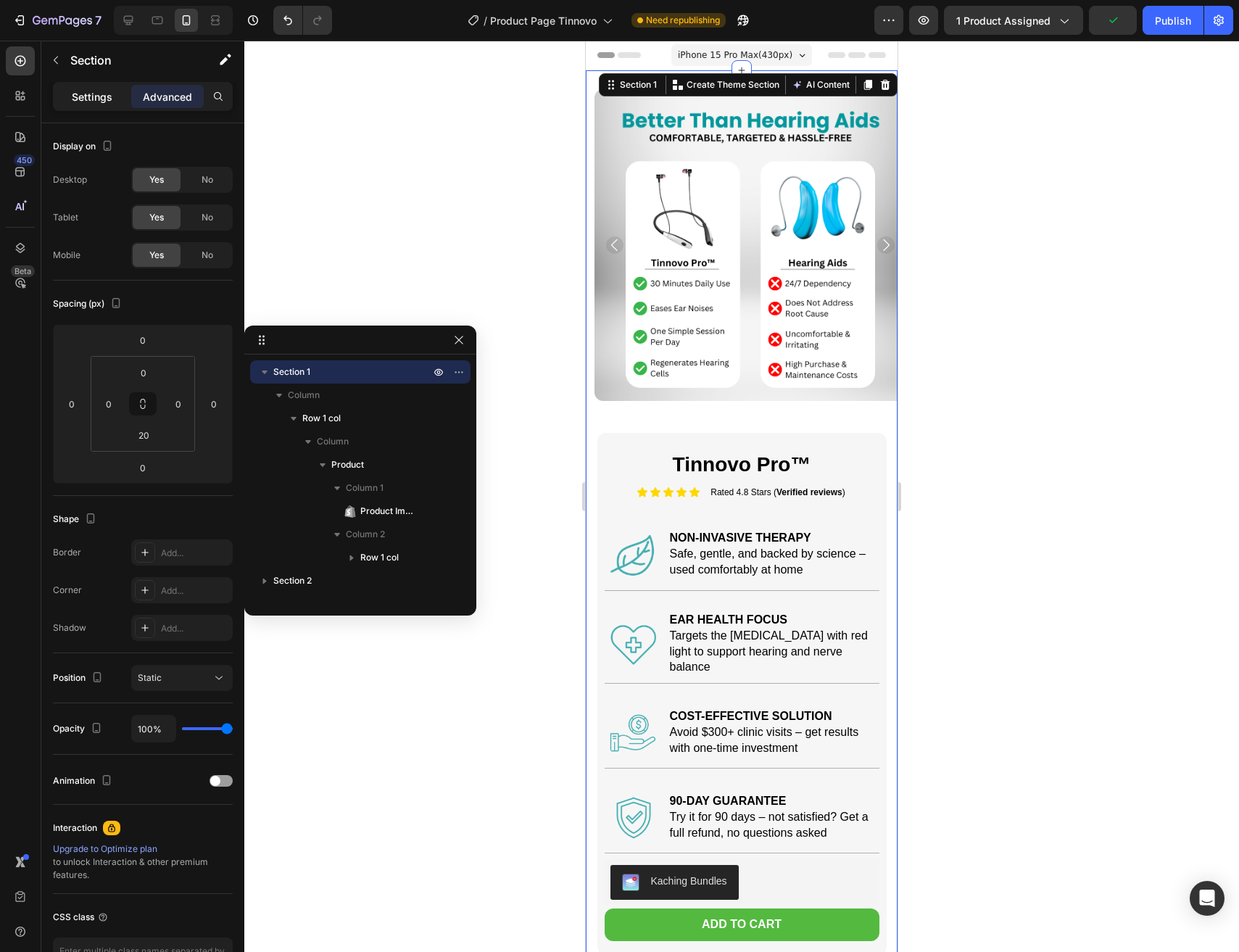
click at [82, 99] on p "Settings" at bounding box center [92, 97] width 40 height 16
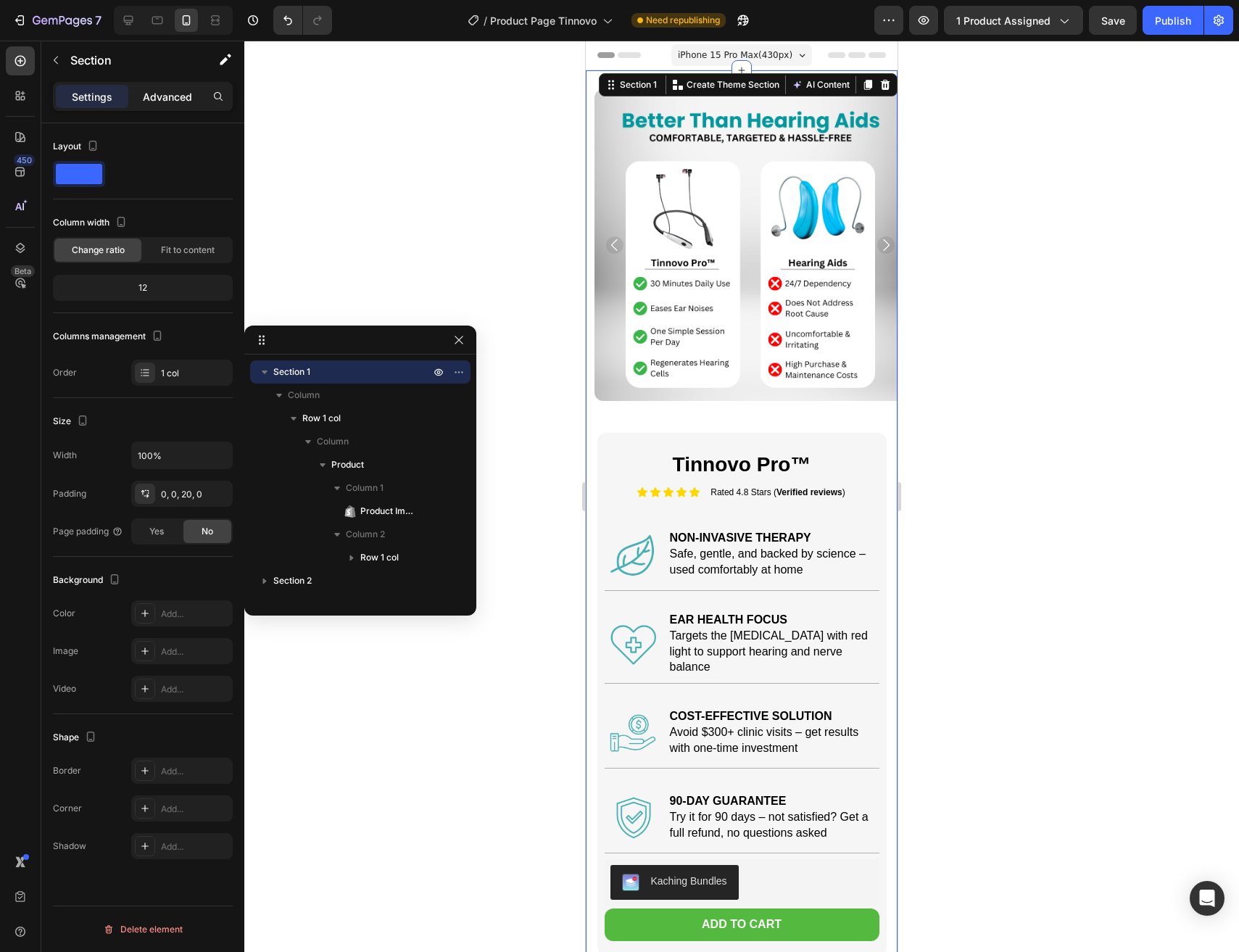
click at [179, 94] on p "Advanced" at bounding box center [167, 97] width 49 height 16
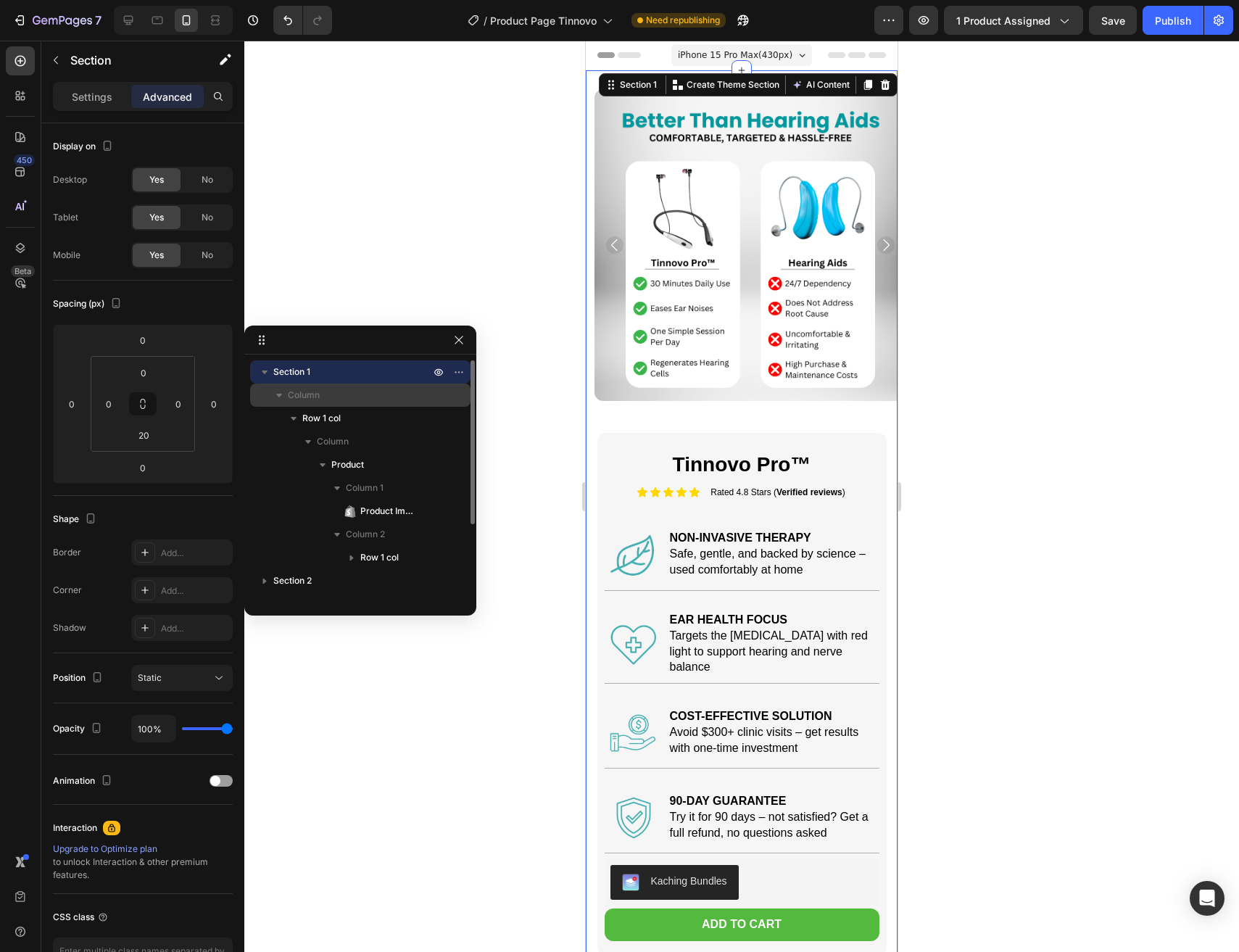
click at [331, 395] on p "Column" at bounding box center [360, 395] width 145 height 15
click at [315, 405] on div "Column" at bounding box center [360, 395] width 209 height 23
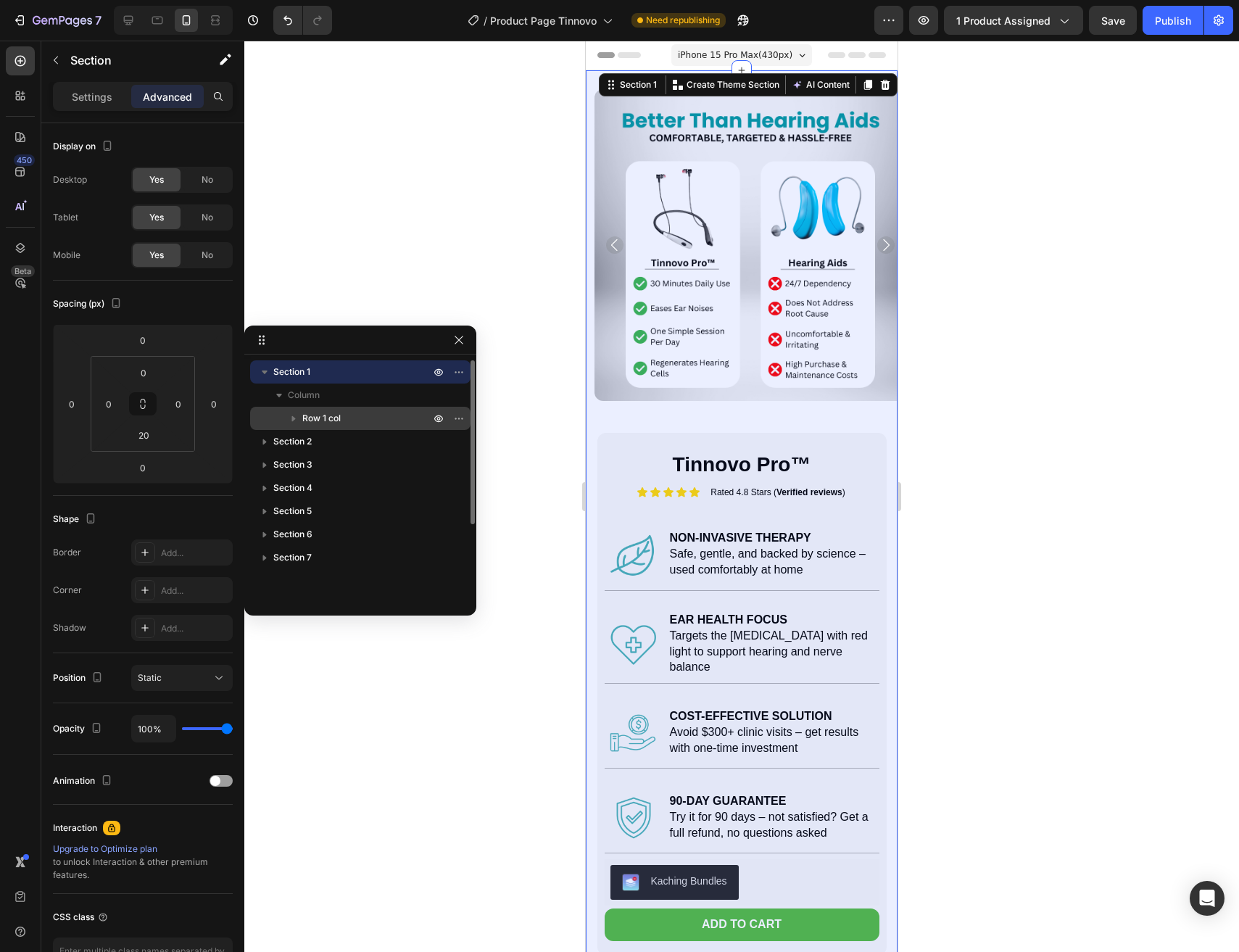
click at [314, 416] on span "Row 1 col" at bounding box center [321, 418] width 38 height 15
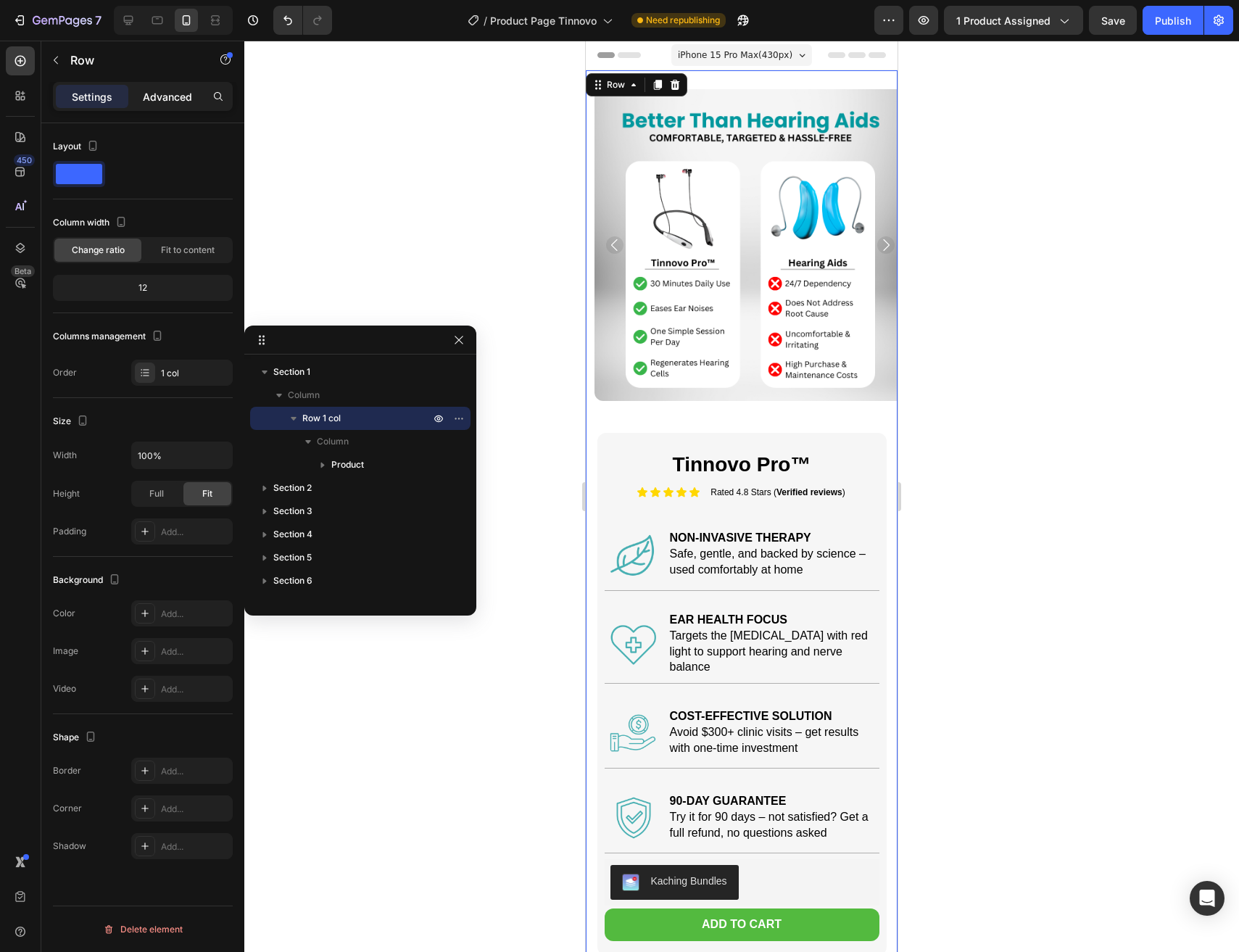
click at [159, 103] on p "Advanced" at bounding box center [167, 97] width 49 height 16
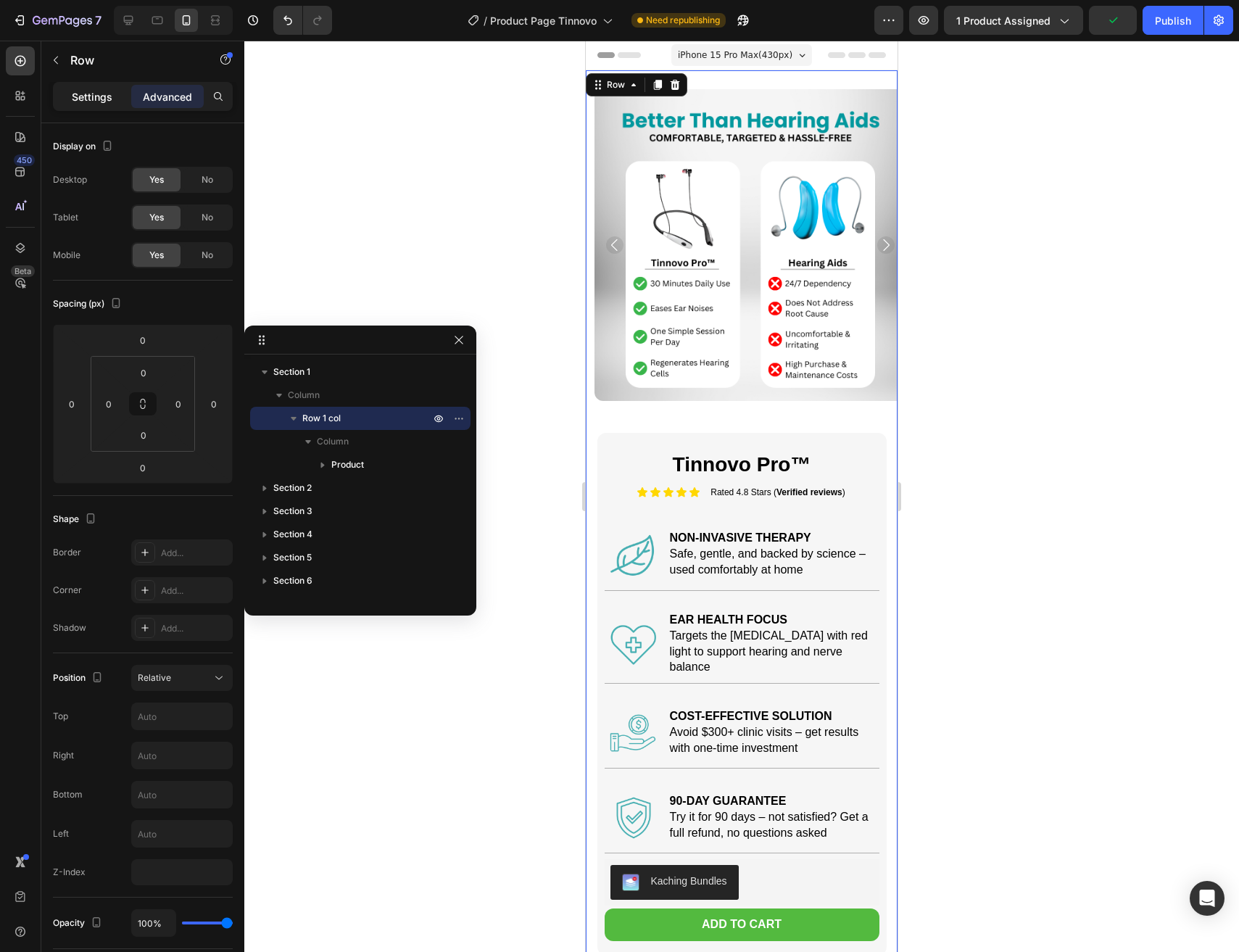
click at [75, 105] on div "Settings" at bounding box center [92, 97] width 72 height 23
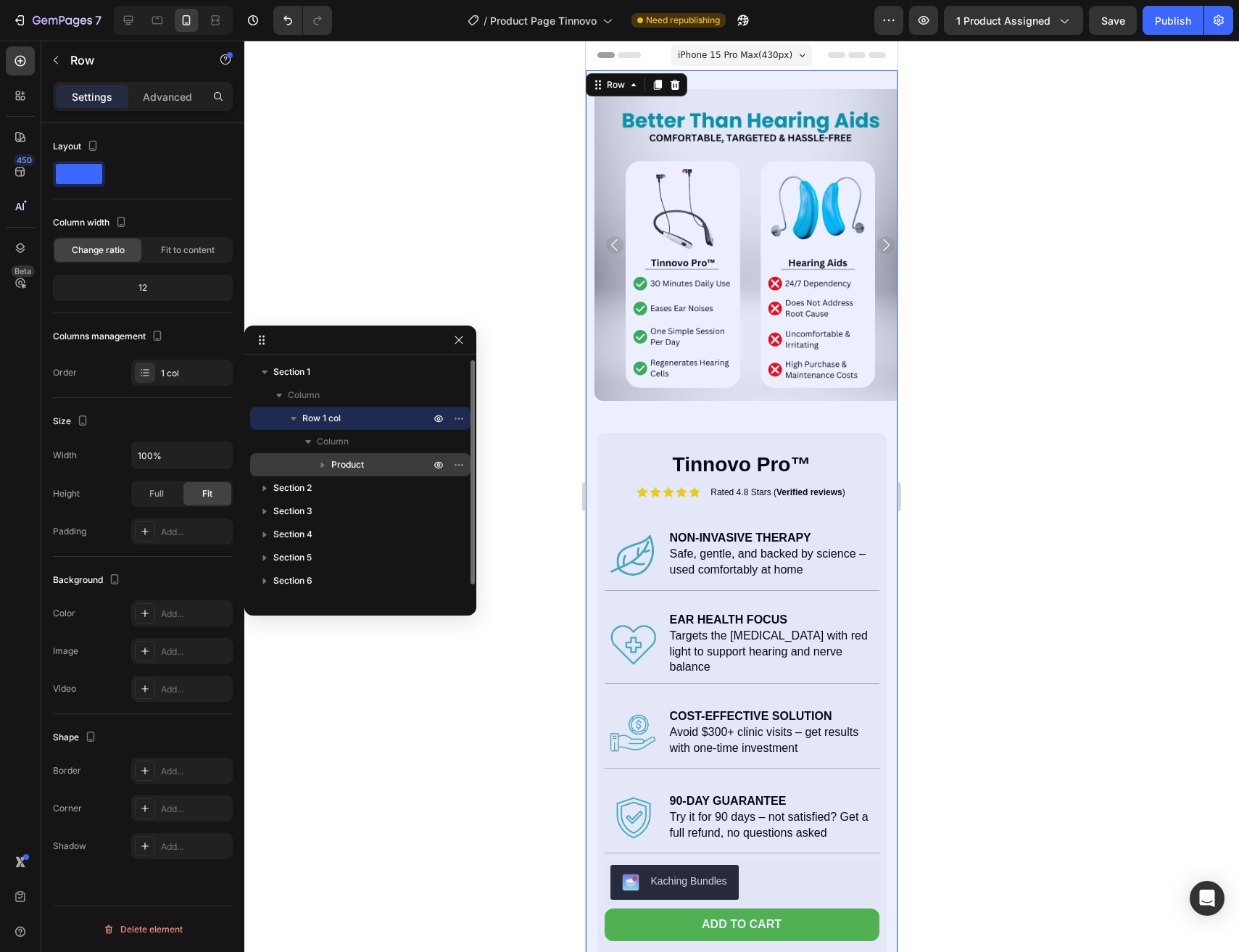
click at [344, 463] on span "Product" at bounding box center [348, 465] width 33 height 15
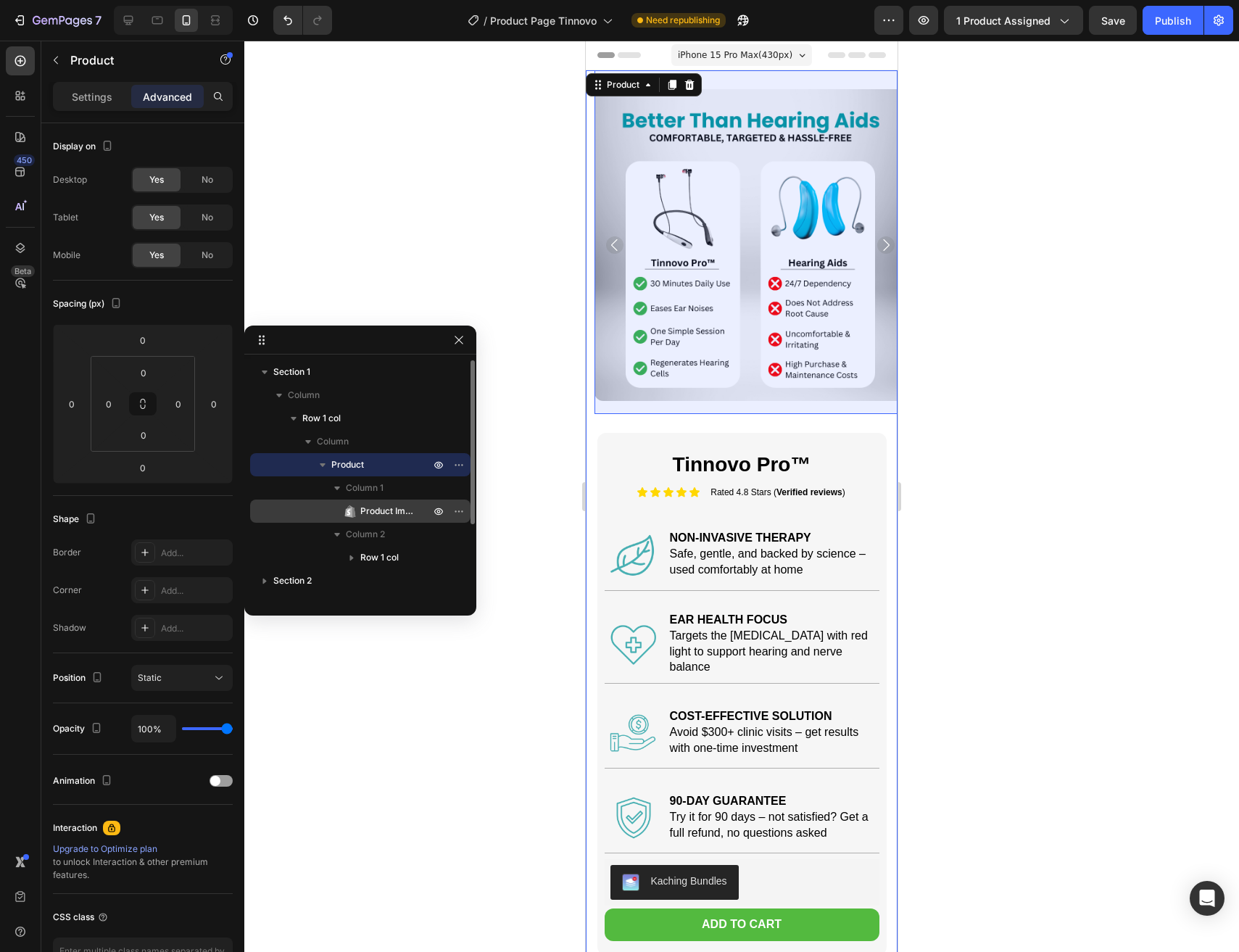
click at [370, 505] on span "Product Images" at bounding box center [388, 511] width 55 height 15
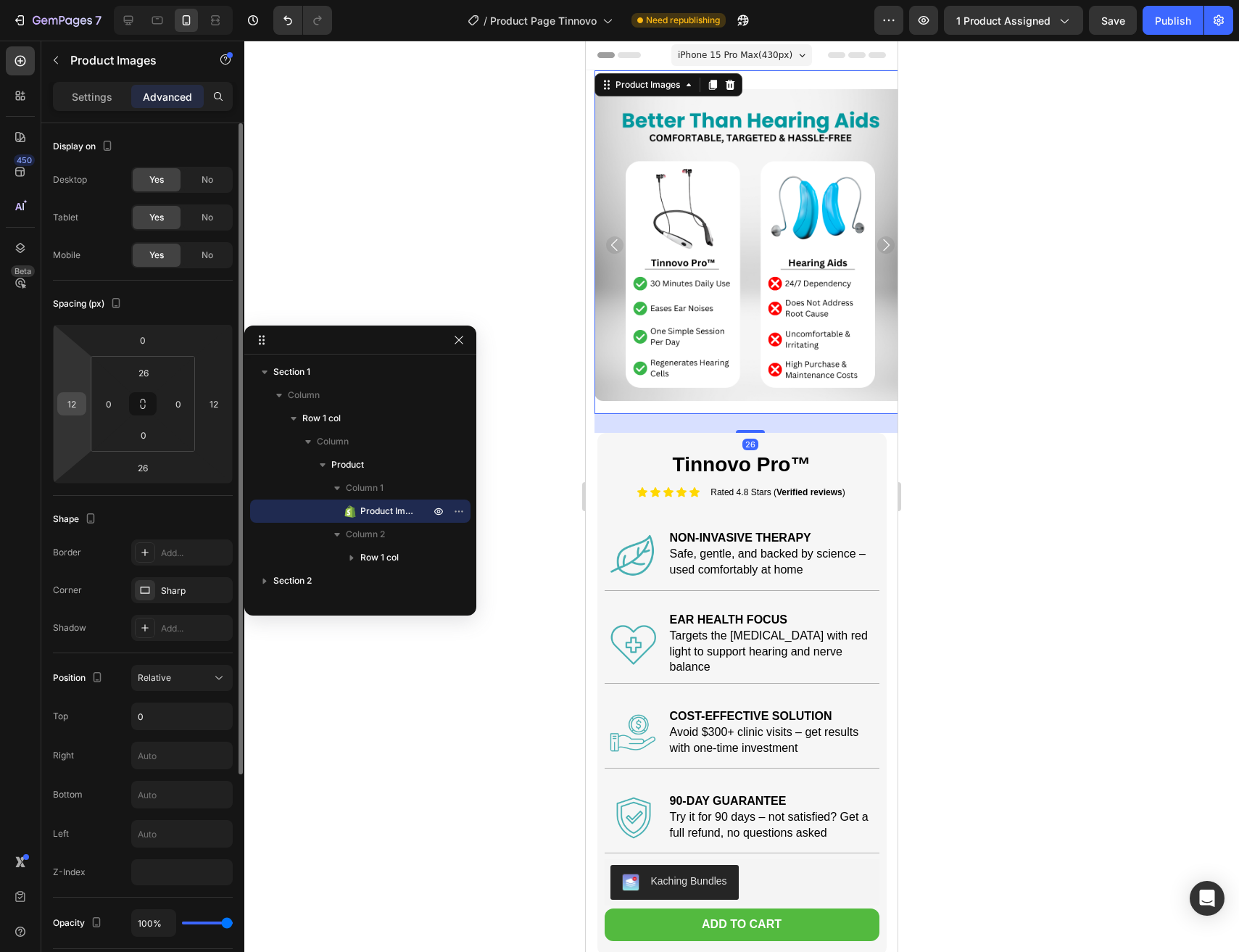
click at [65, 411] on input "12" at bounding box center [72, 404] width 22 height 22
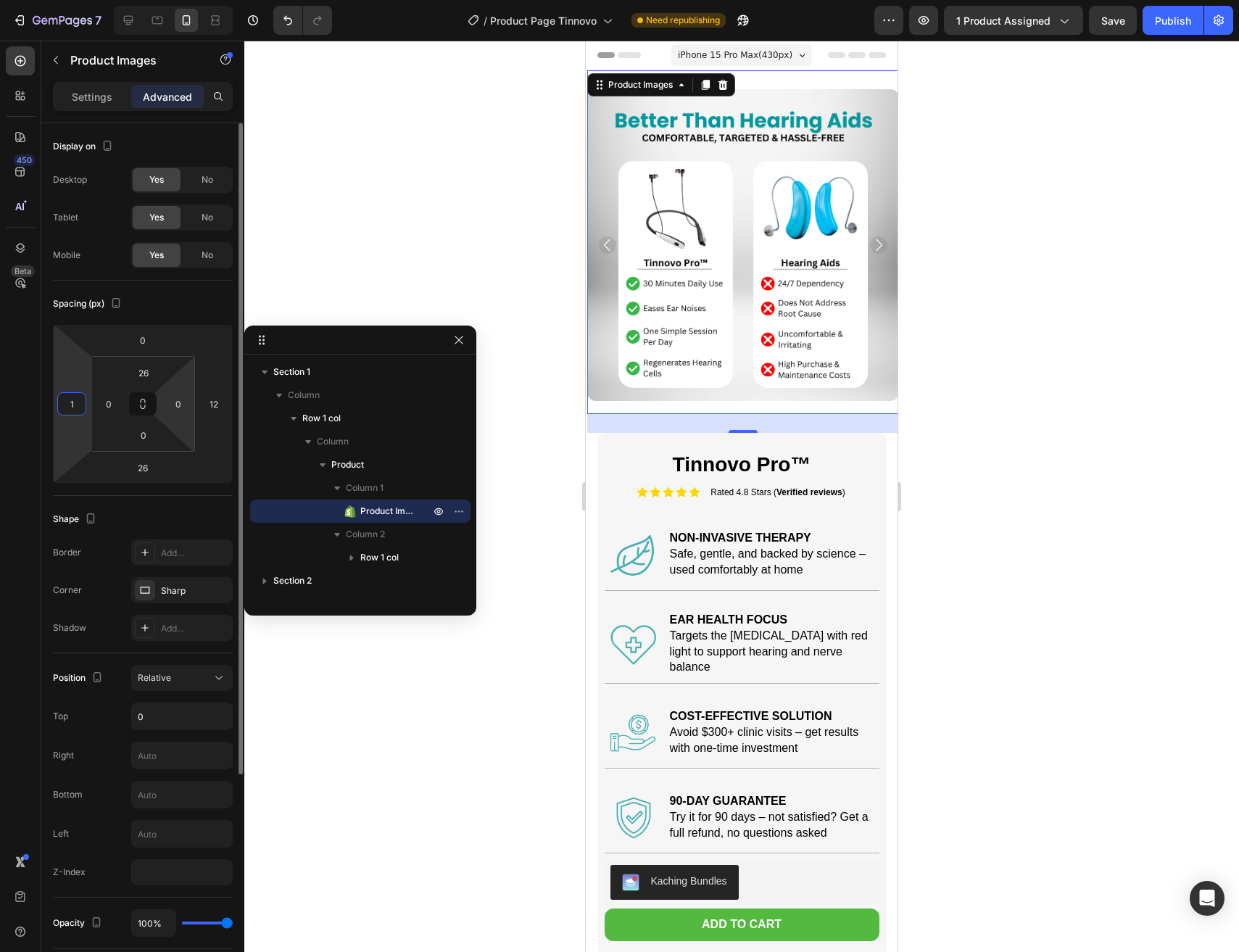
type input "0"
click at [212, 409] on input "12" at bounding box center [214, 404] width 22 height 22
type input "0"
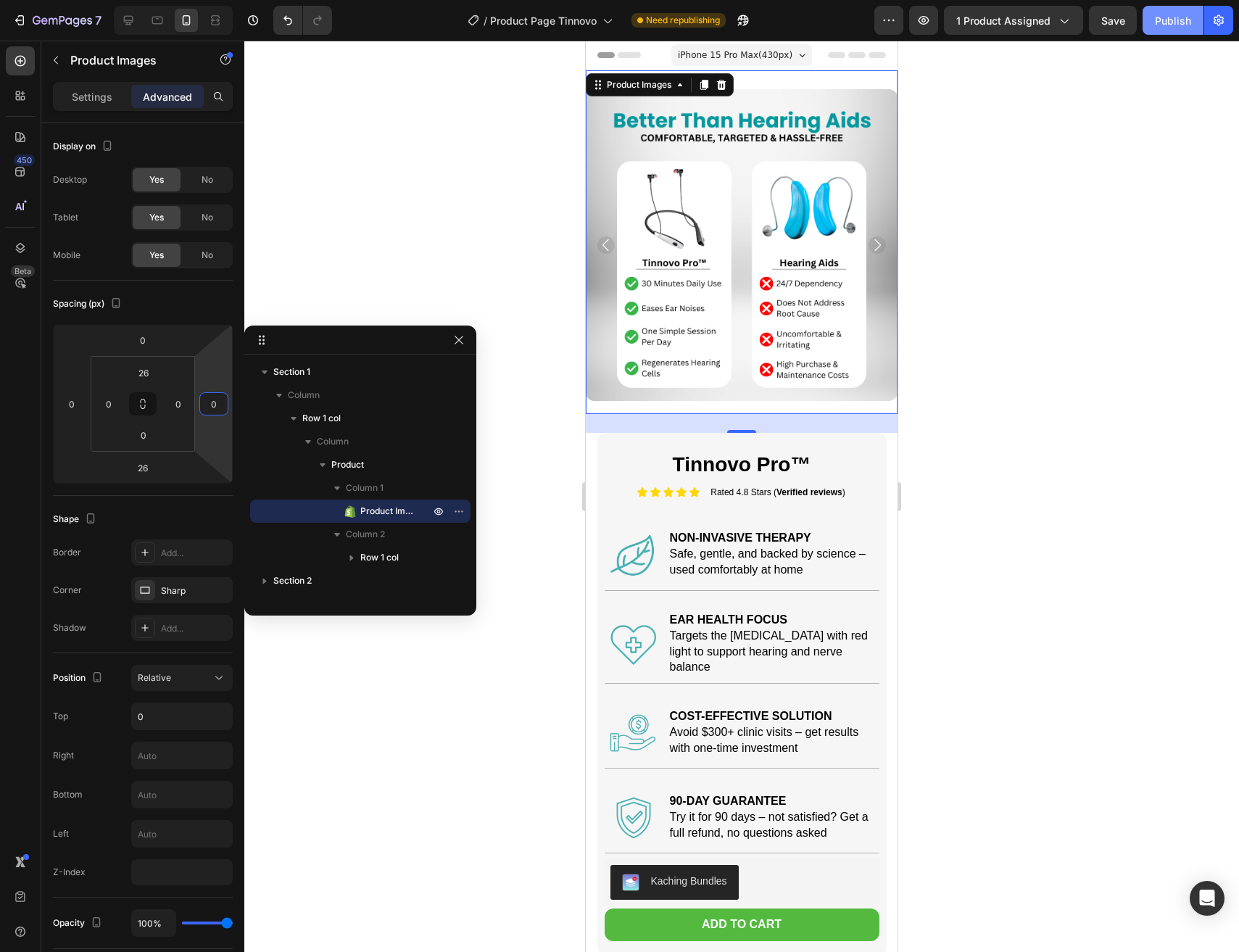
click at [1171, 24] on div "Publish" at bounding box center [1173, 21] width 37 height 16
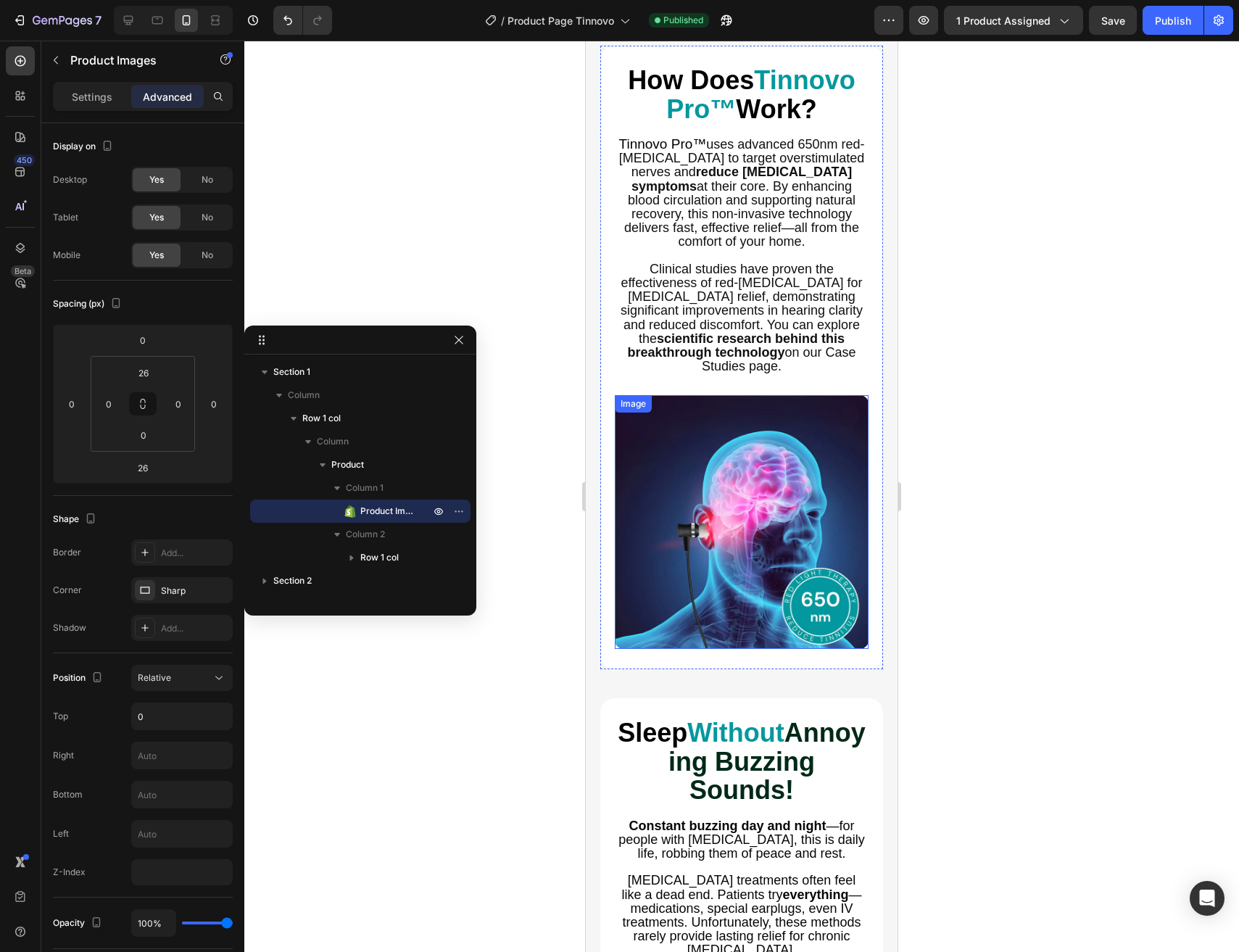
scroll to position [338, 0]
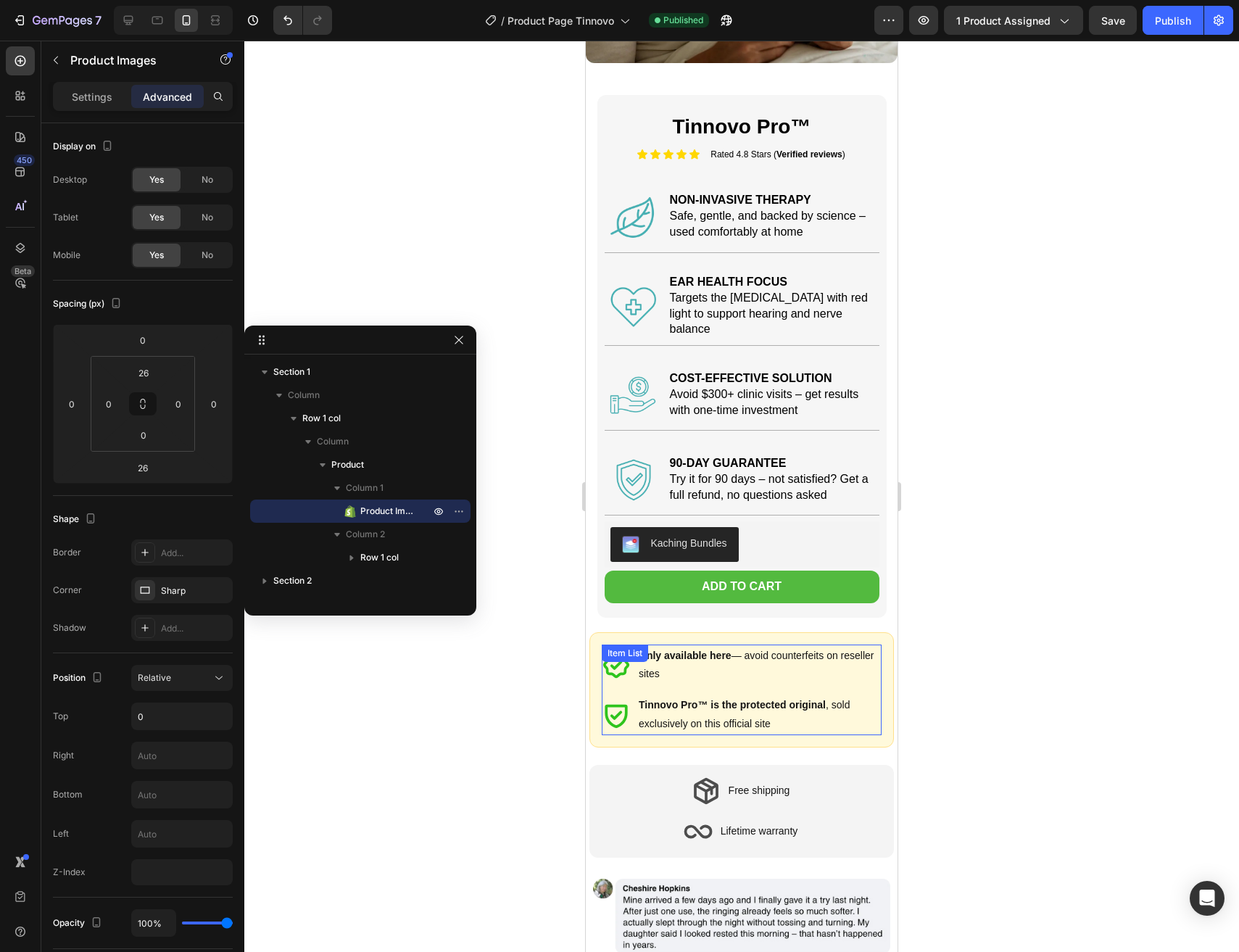
click at [624, 704] on icon at bounding box center [616, 715] width 29 height 29
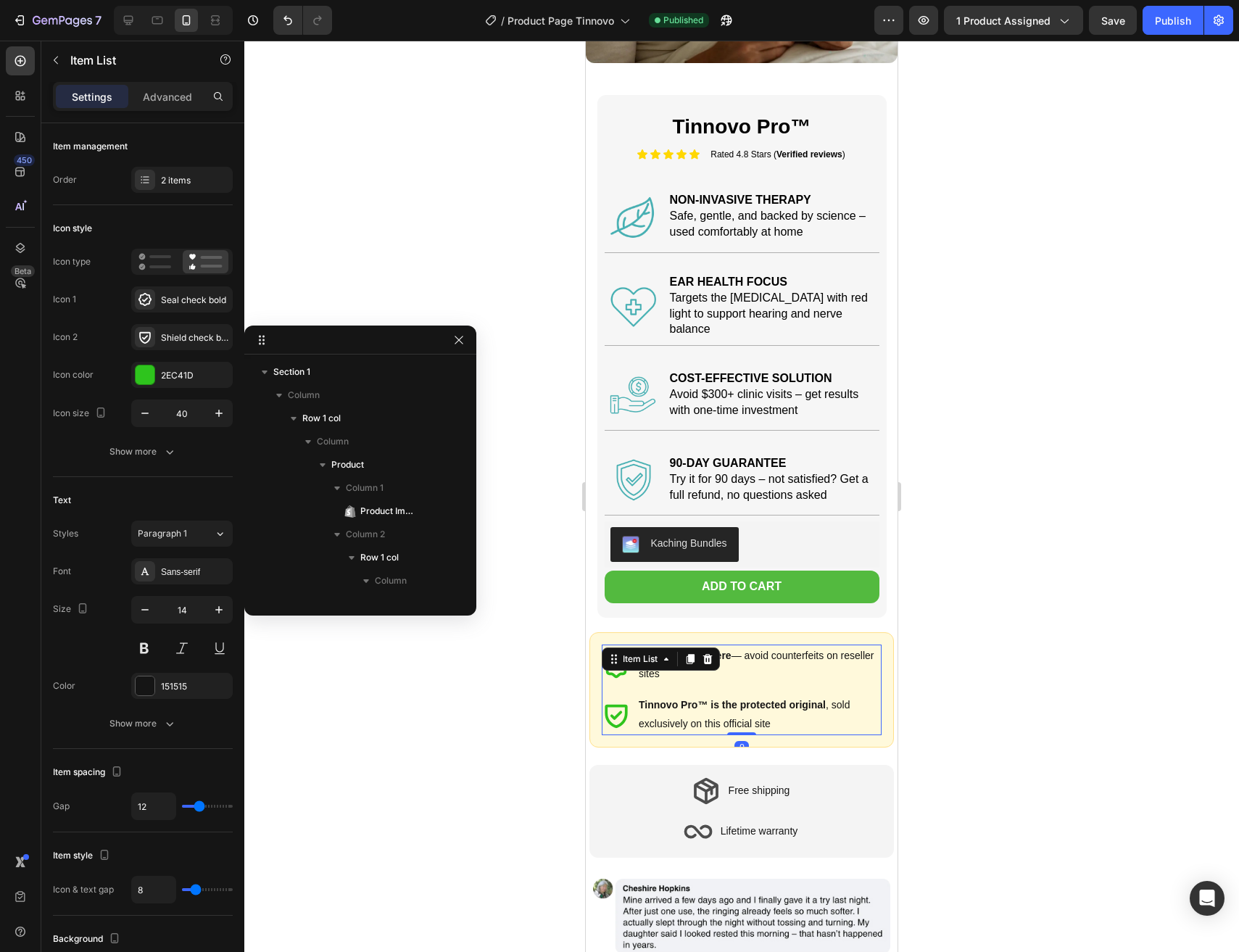
scroll to position [251, 0]
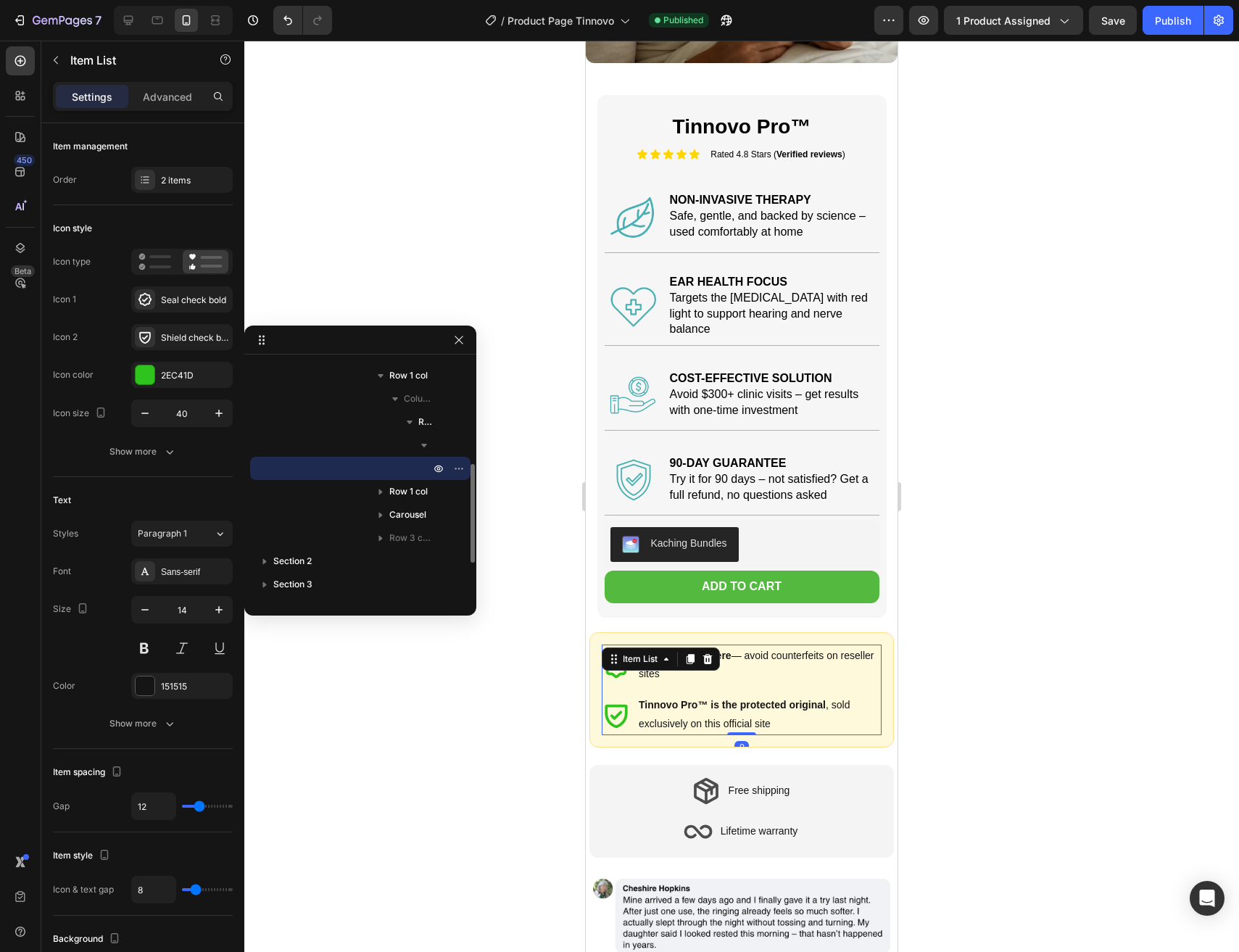
click at [624, 704] on icon at bounding box center [616, 715] width 29 height 29
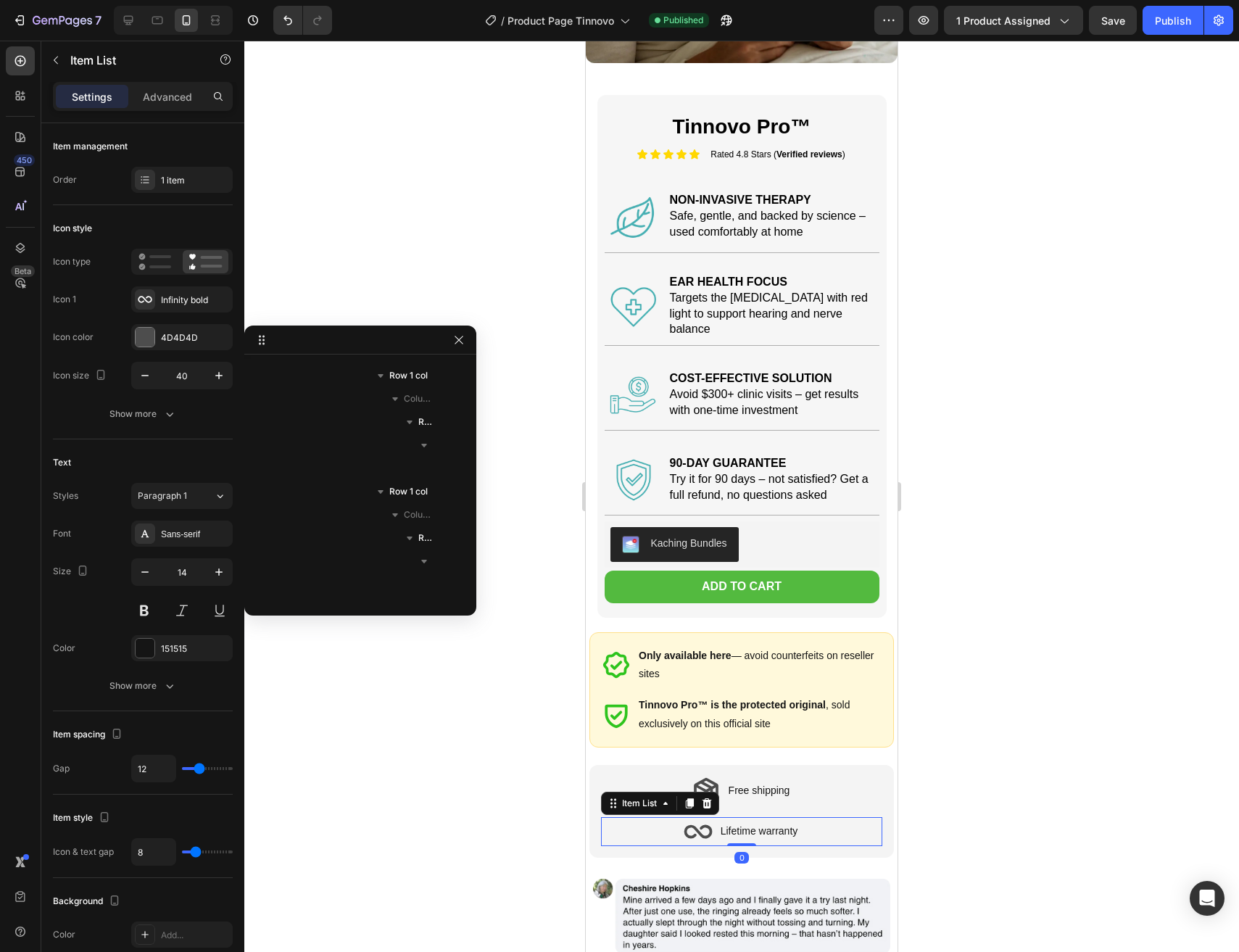
click at [700, 822] on icon at bounding box center [697, 831] width 29 height 29
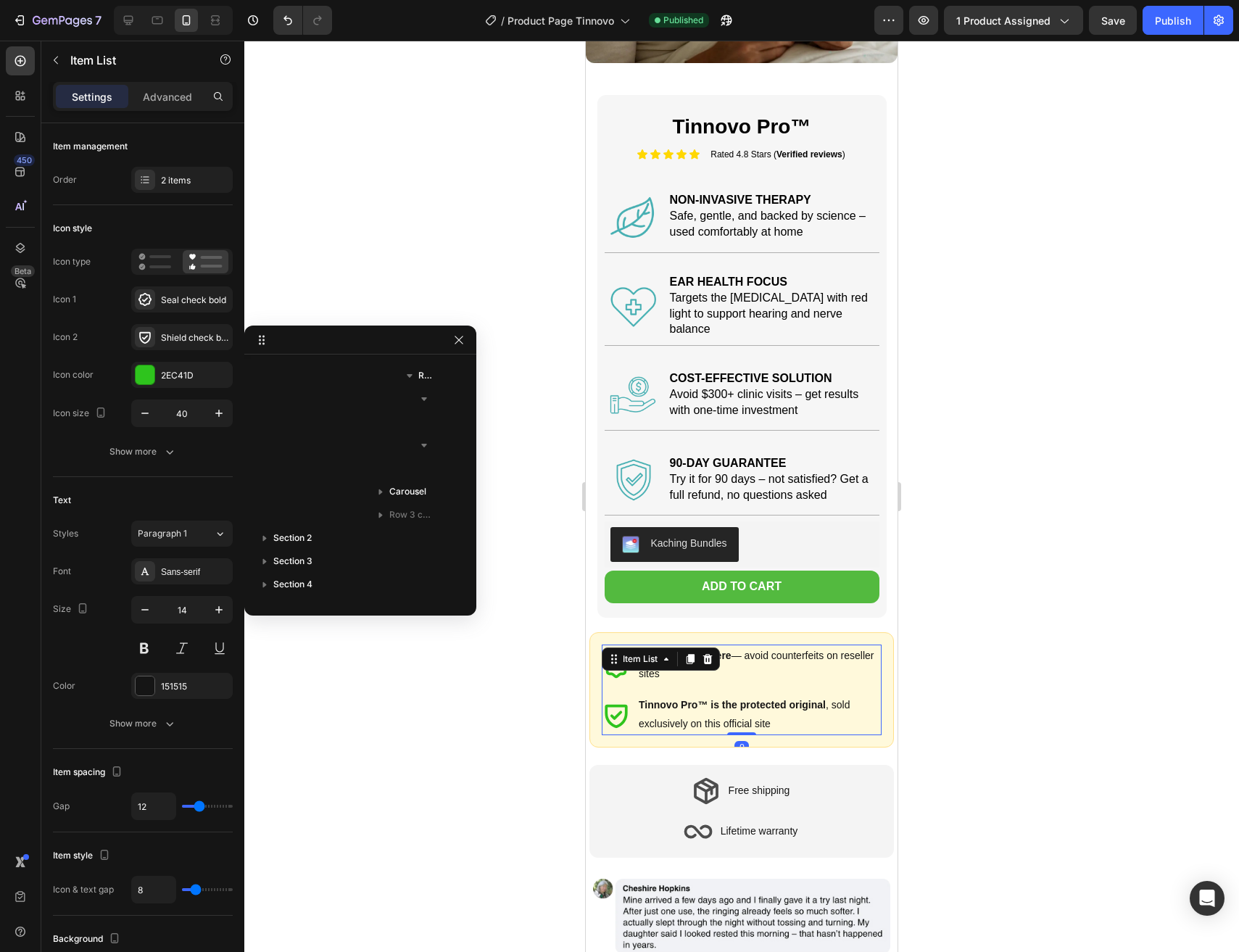
click at [627, 704] on icon at bounding box center [616, 715] width 23 height 24
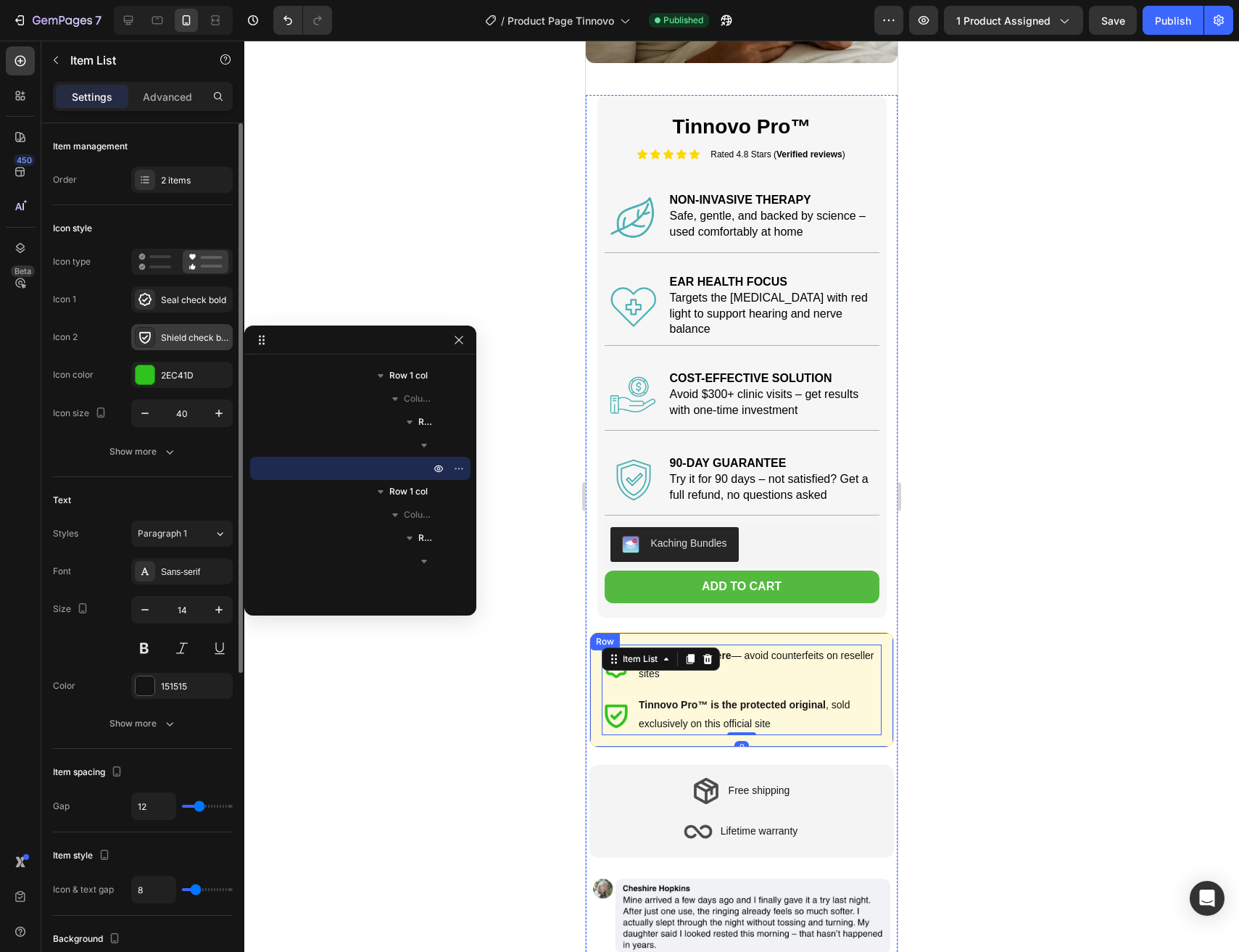
click at [148, 342] on icon at bounding box center [145, 337] width 15 height 15
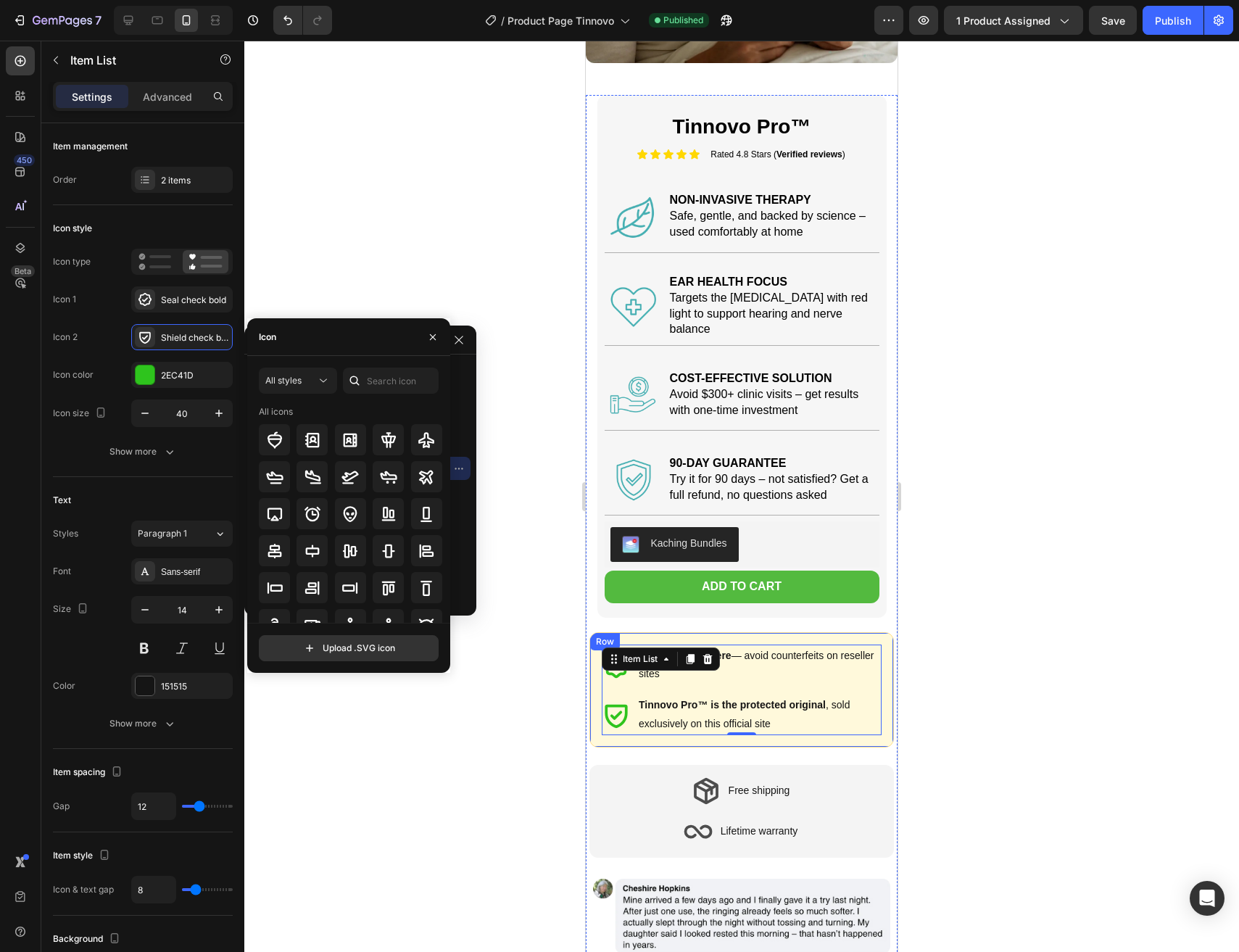
click at [325, 350] on div "Icon" at bounding box center [349, 337] width 203 height 37
click at [406, 384] on input "text" at bounding box center [391, 381] width 96 height 26
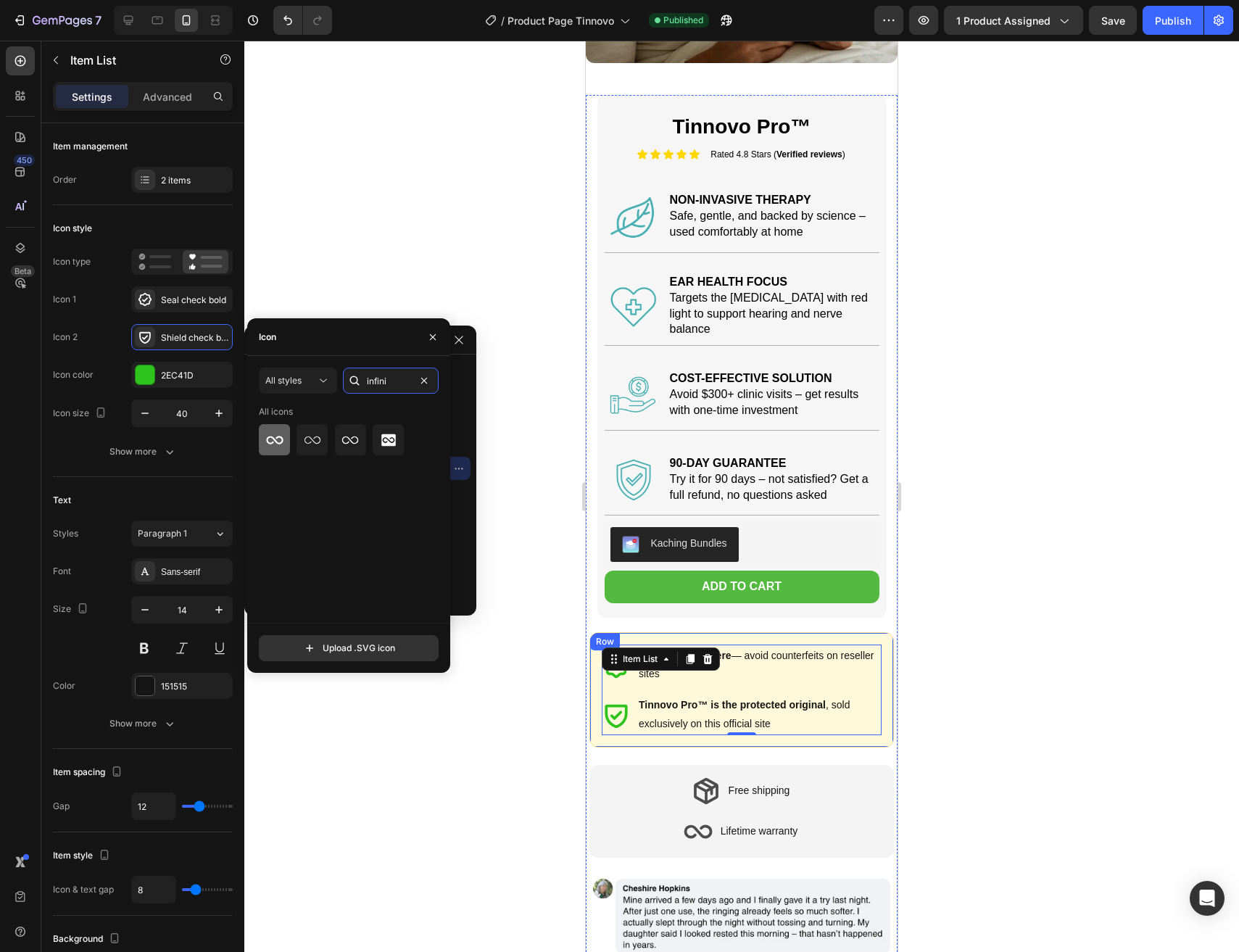
type input "infini"
click at [279, 439] on icon at bounding box center [275, 440] width 17 height 17
click at [723, 699] on strong "Tinnovo Pro™ is the protected original" at bounding box center [732, 704] width 187 height 12
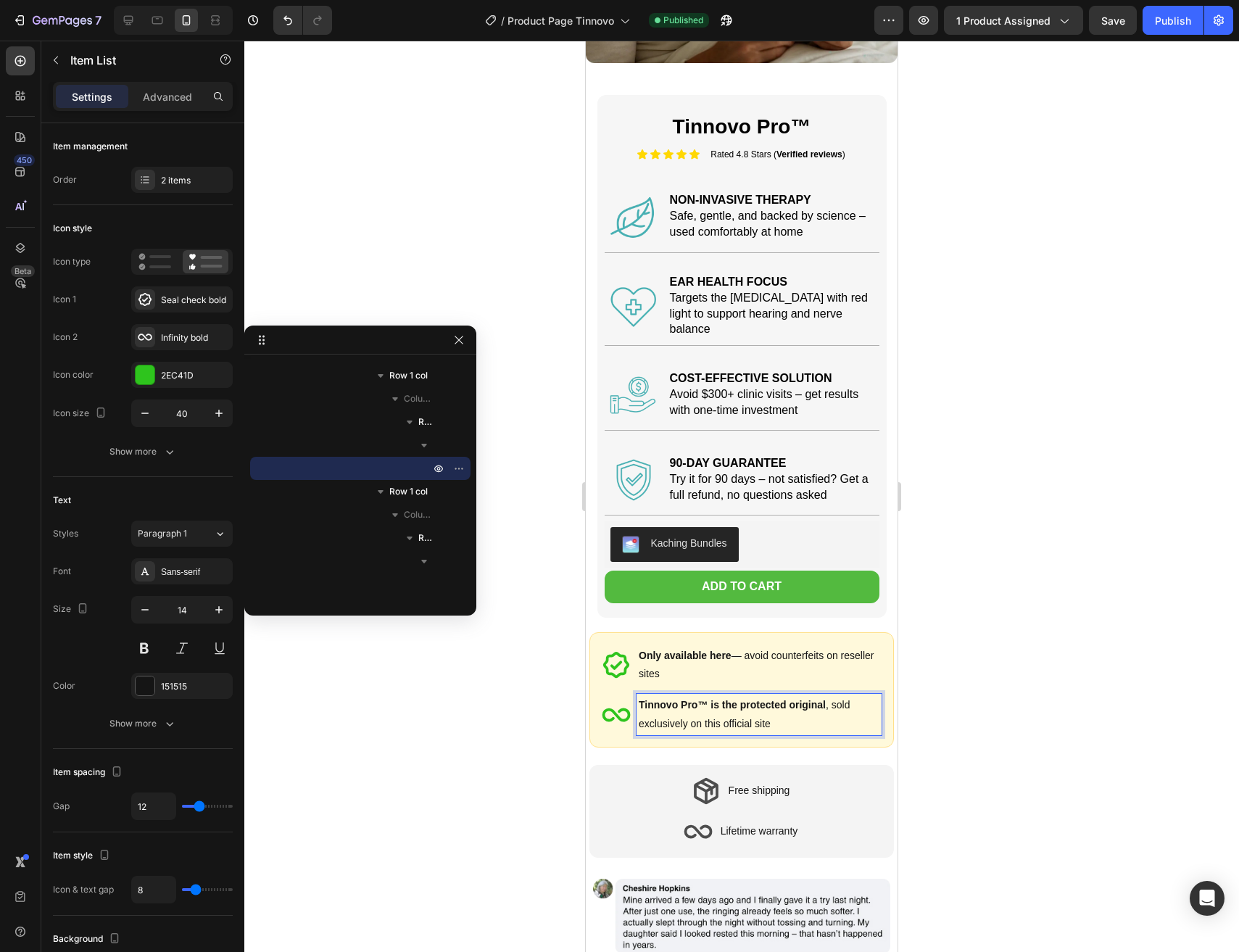
click at [717, 699] on strong "Tinnovo Pro™ is the protected original" at bounding box center [732, 704] width 187 height 12
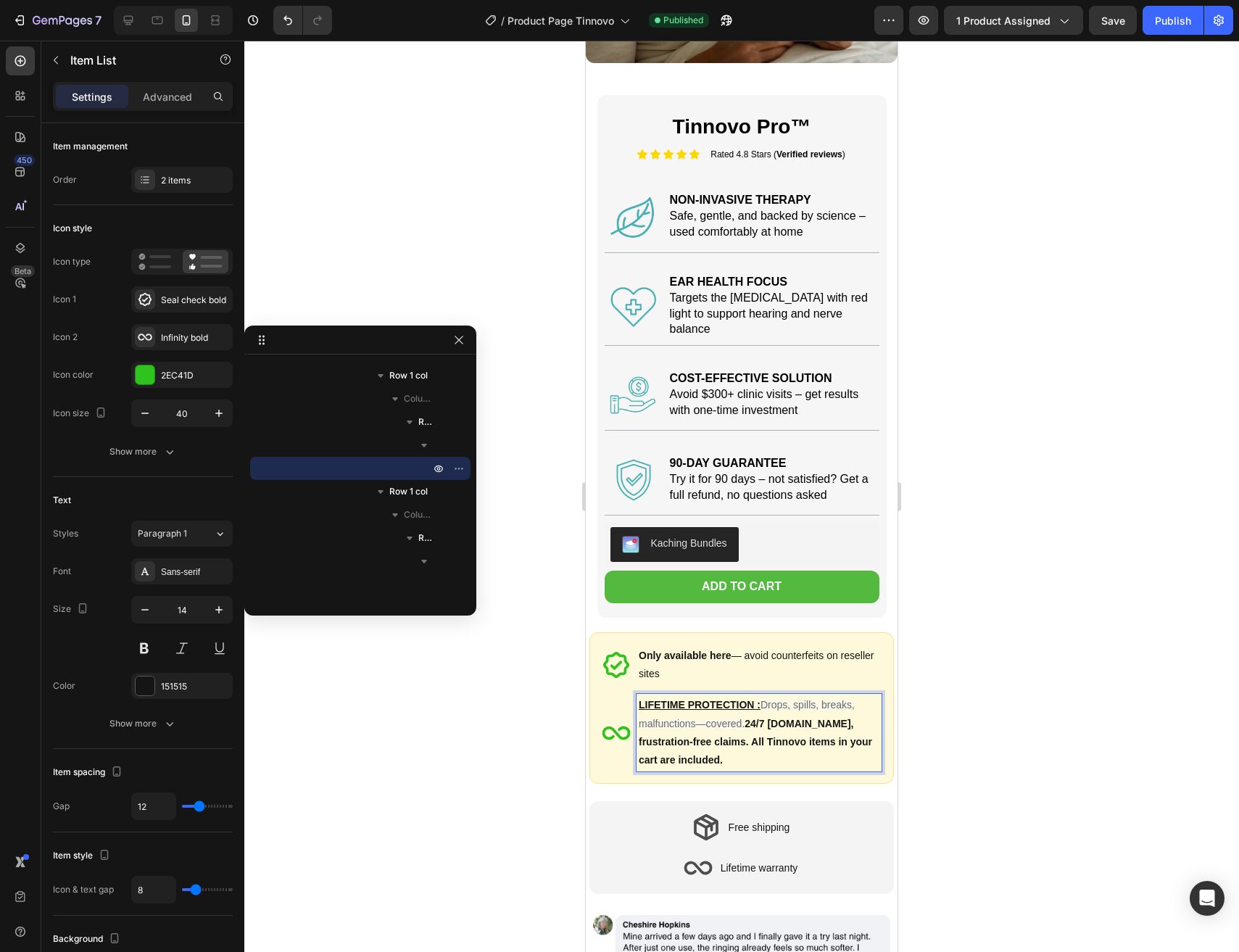
click at [737, 754] on p "LIFETIME PROTECTION : Drops, spills, breaks, malfunctions—covered. 24/7 [DOMAIN…" at bounding box center [758, 732] width 240 height 73
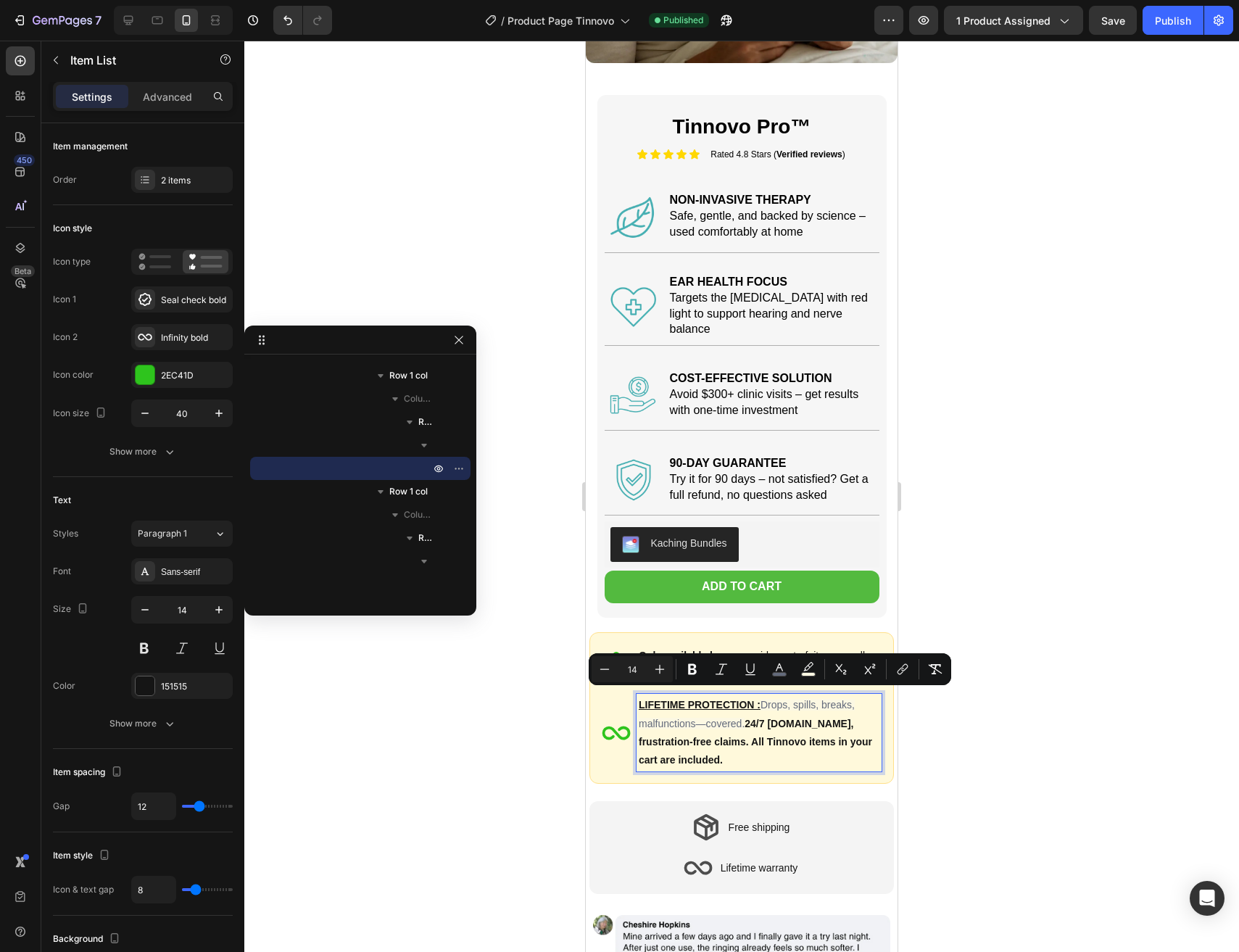
drag, startPoint x: 749, startPoint y: 718, endPoint x: 765, endPoint y: 697, distance: 26.4
click at [765, 697] on p "LIFETIME PROTECTION : Drops, spills, breaks, malfunctions—covered. 24/7 [DOMAIN…" at bounding box center [758, 732] width 240 height 73
click at [721, 748] on p "LIFETIME PROTECTION : Drops, spills, breaks, malfunctions—covered. 24/7 [DOMAIN…" at bounding box center [758, 732] width 240 height 73
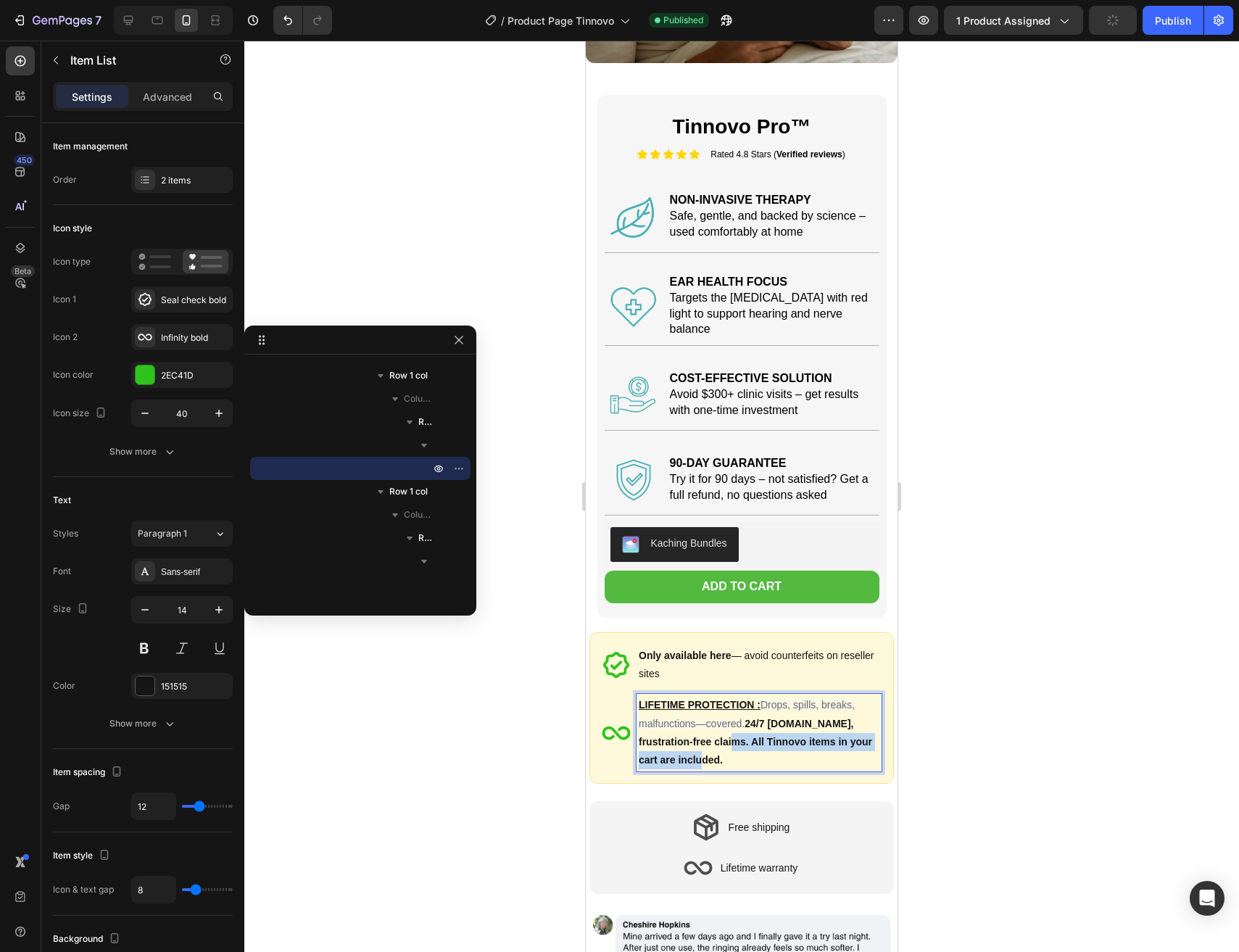
click at [699, 733] on p "LIFETIME PROTECTION : Drops, spills, breaks, malfunctions—covered. 24/7 [DOMAIN…" at bounding box center [758, 732] width 240 height 73
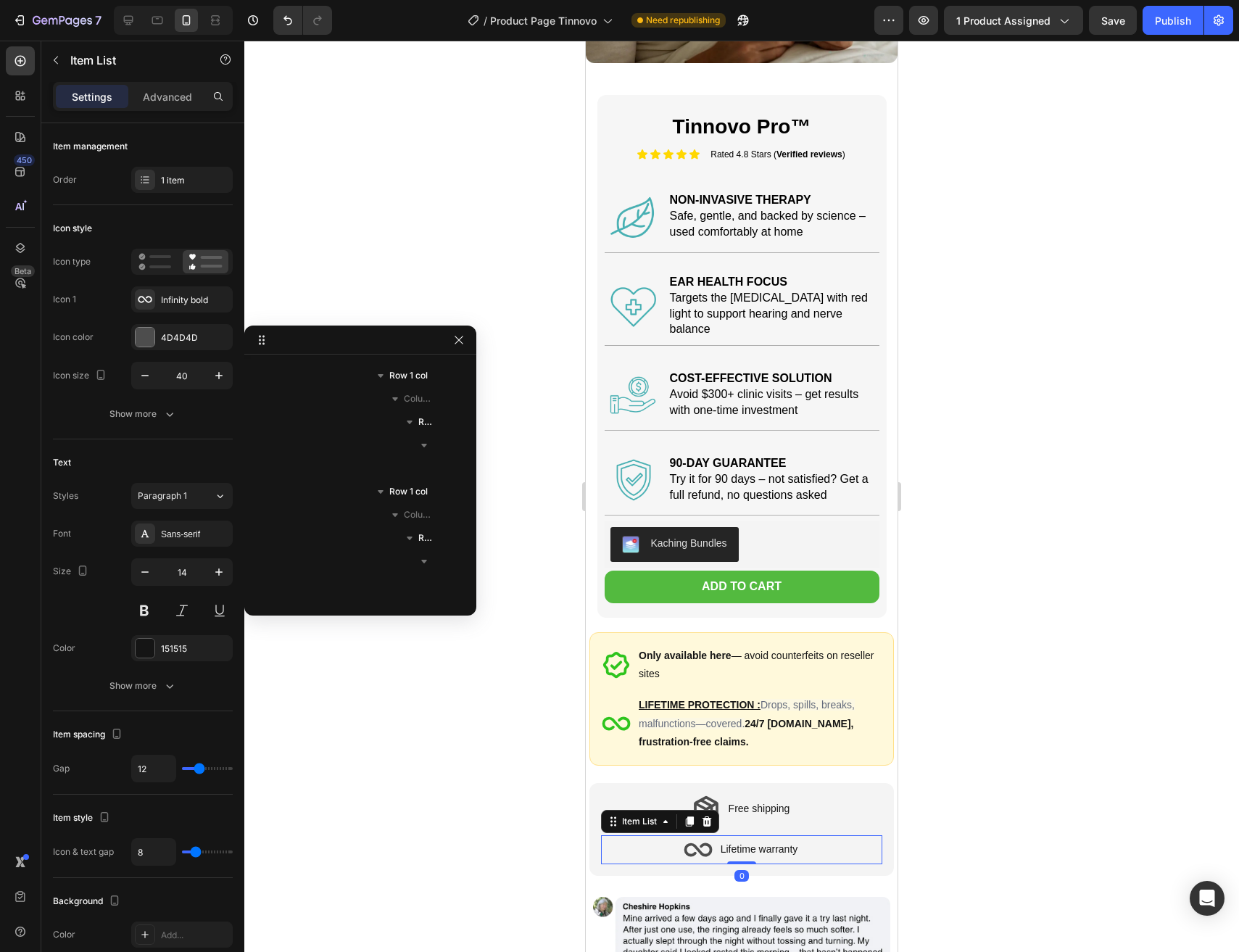
click at [771, 852] on div "Lifetime warranty" at bounding box center [759, 849] width 82 height 23
click at [771, 851] on div "Lifetime warranty" at bounding box center [759, 849] width 82 height 23
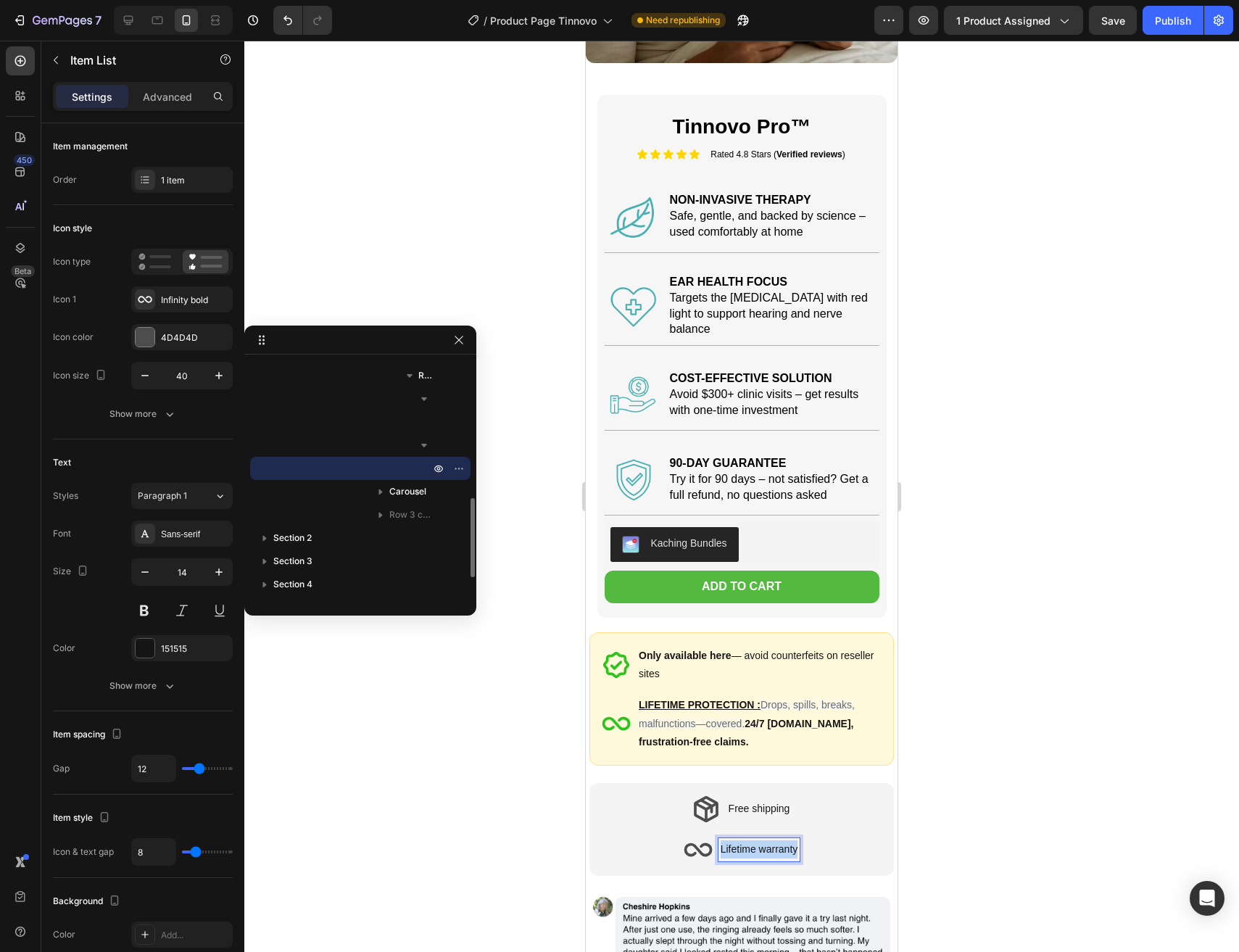
click at [771, 851] on div "Lifetime warranty" at bounding box center [759, 849] width 82 height 23
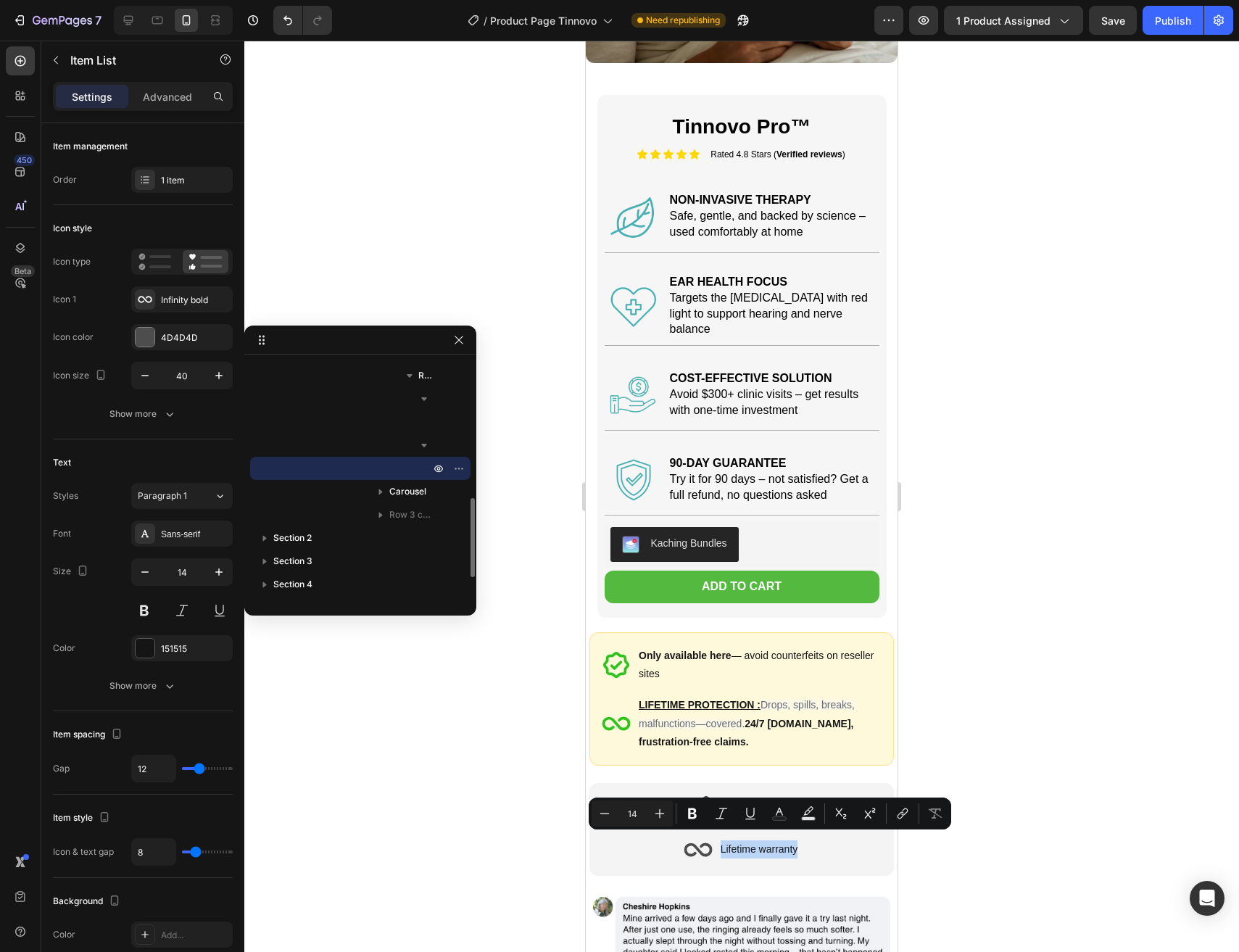
click at [820, 846] on div "Lifetime warranty" at bounding box center [741, 849] width 281 height 29
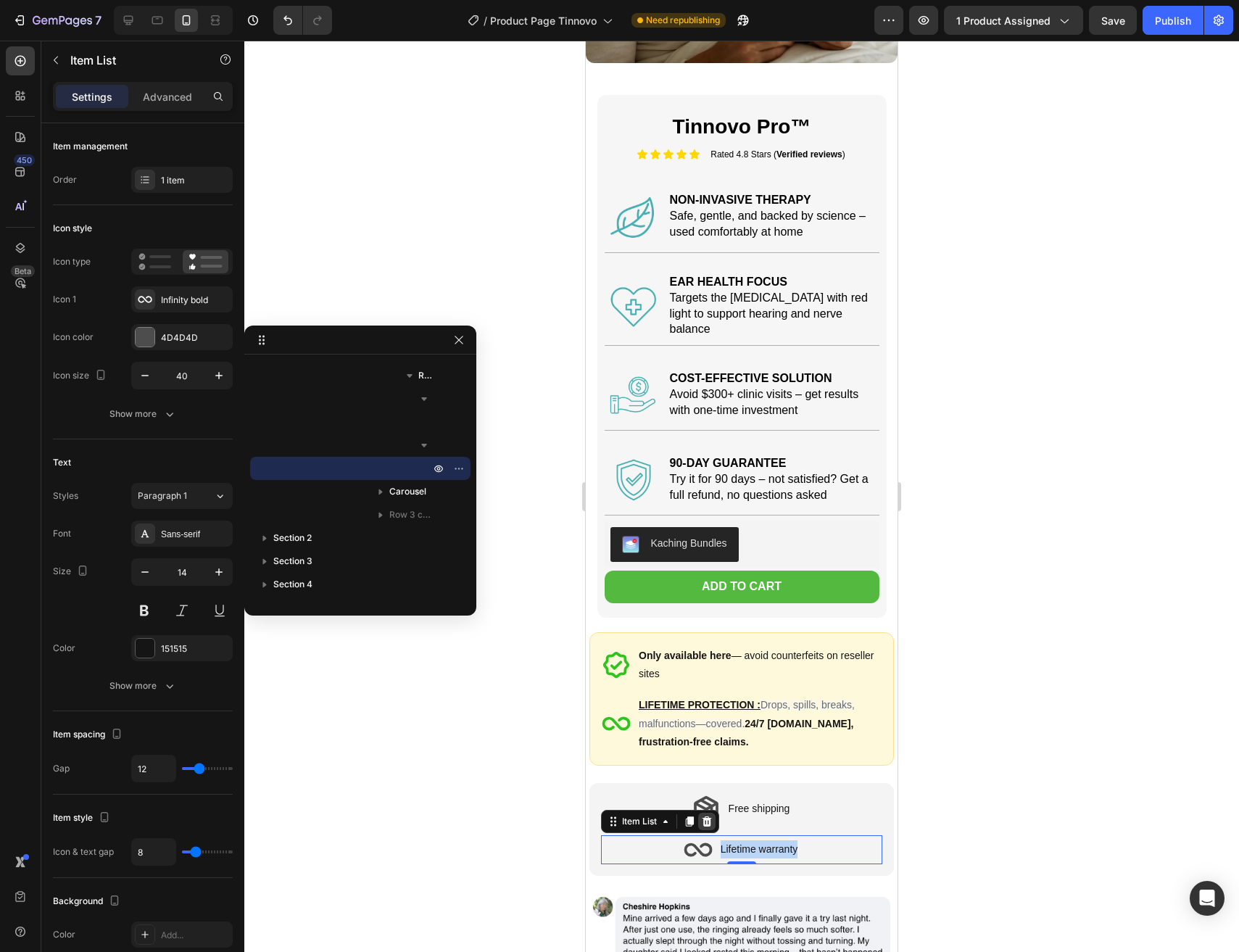
click at [706, 816] on icon at bounding box center [707, 821] width 12 height 12
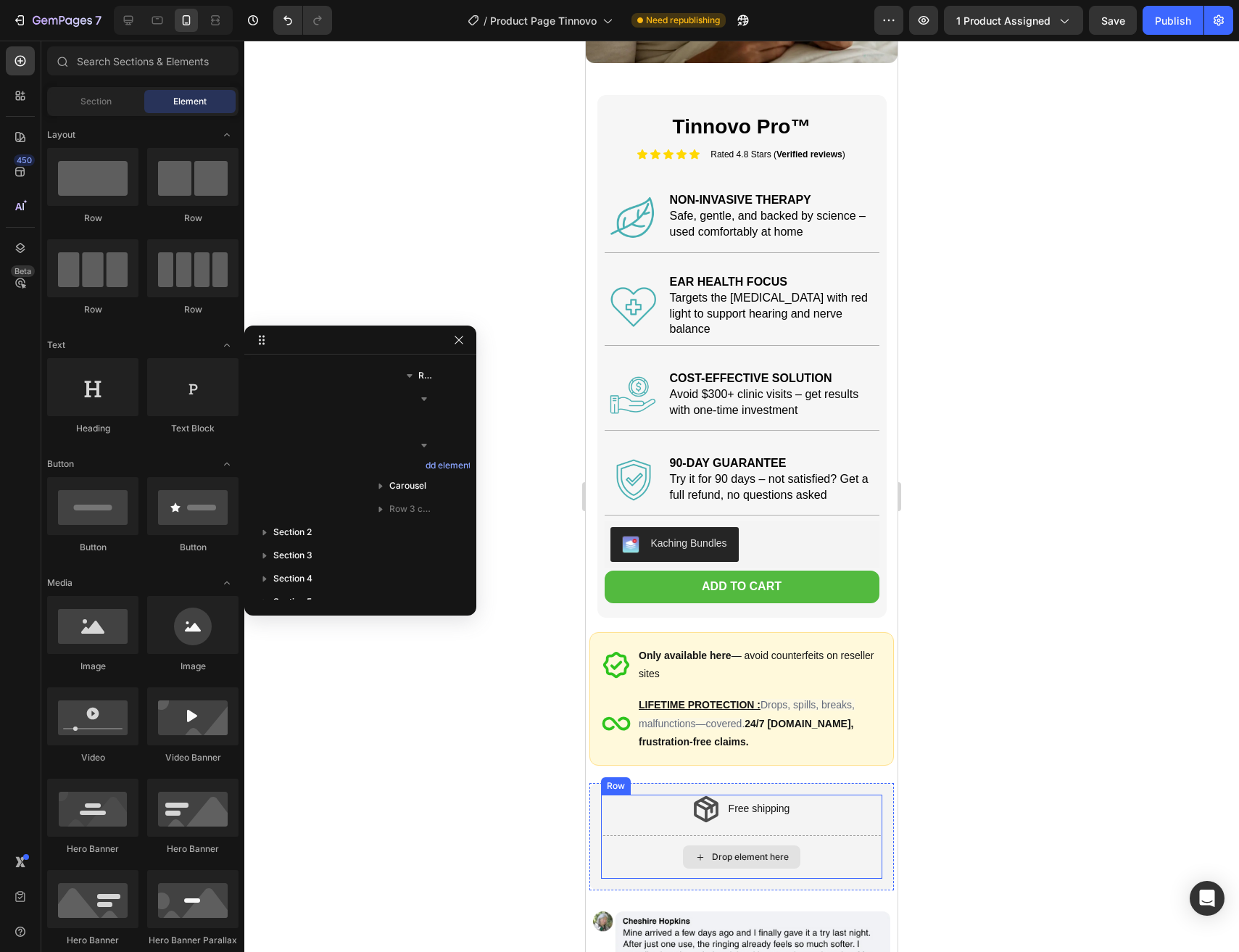
click at [640, 847] on div "Drop element here" at bounding box center [741, 857] width 281 height 44
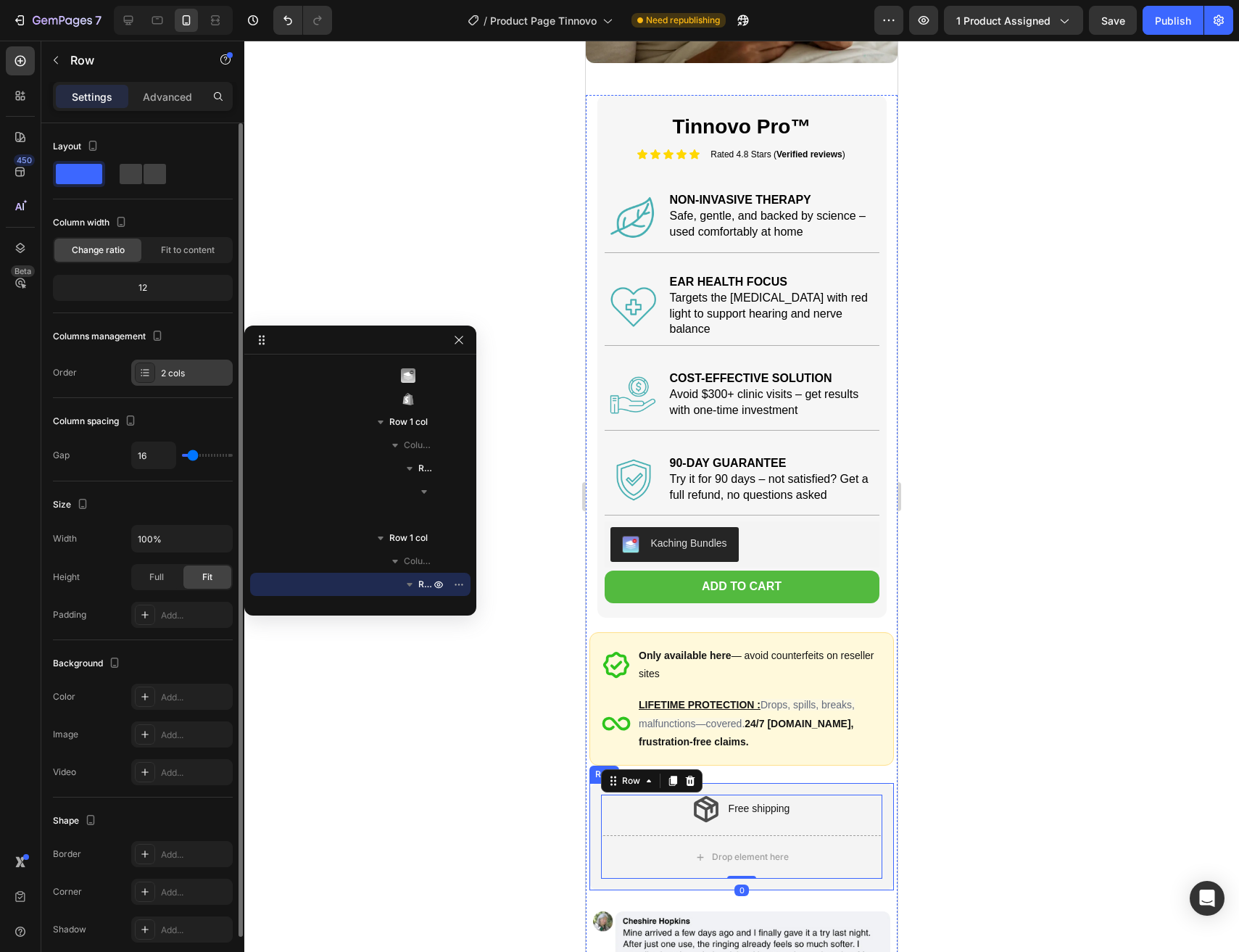
click at [197, 374] on div "2 cols" at bounding box center [195, 373] width 68 height 13
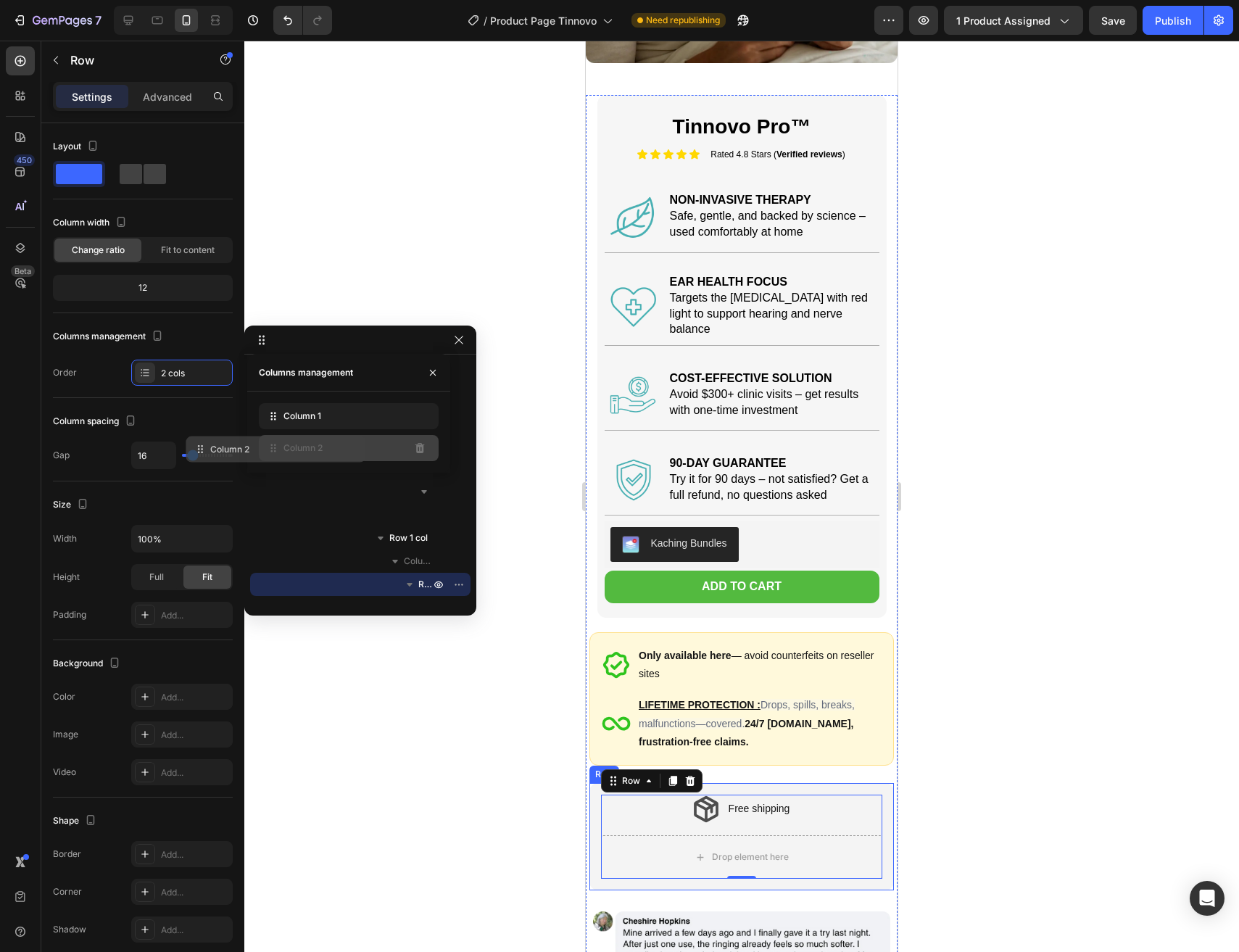
click at [349, 449] on div "Column 2" at bounding box center [348, 448] width 180 height 26
click at [459, 343] on icon "button" at bounding box center [458, 339] width 12 height 12
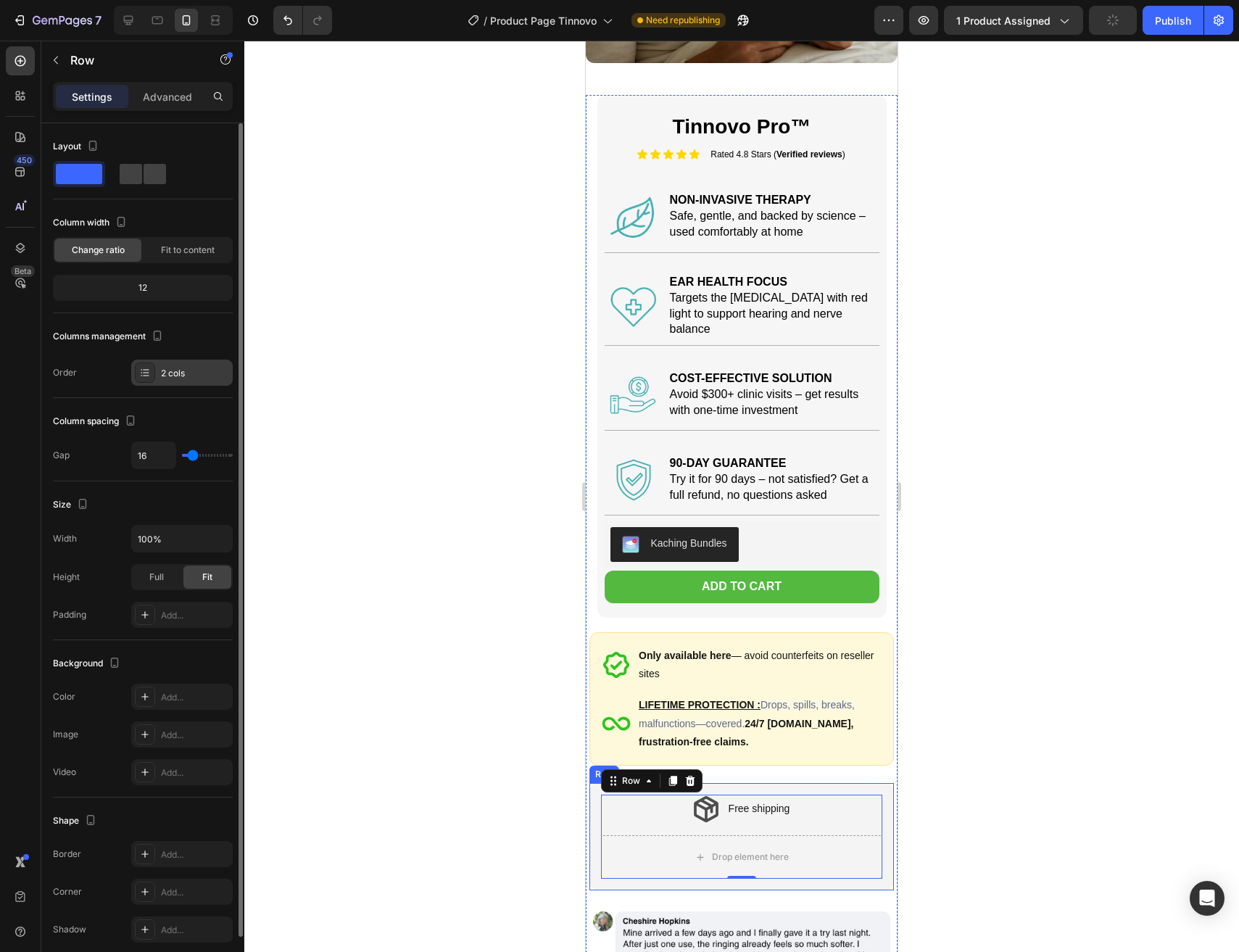
click at [176, 369] on div "2 cols" at bounding box center [195, 373] width 68 height 13
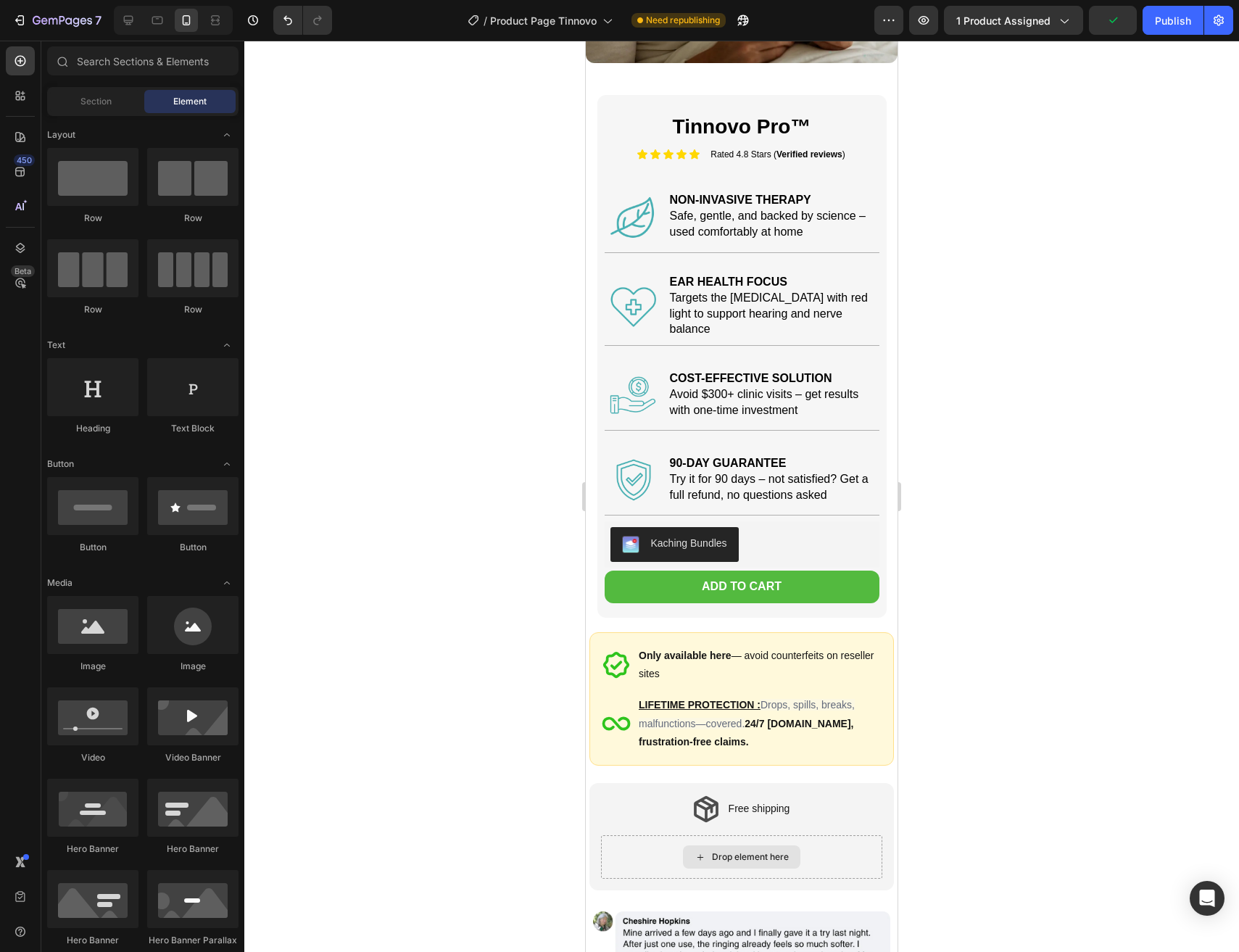
click at [683, 848] on div "Drop element here" at bounding box center [741, 857] width 118 height 23
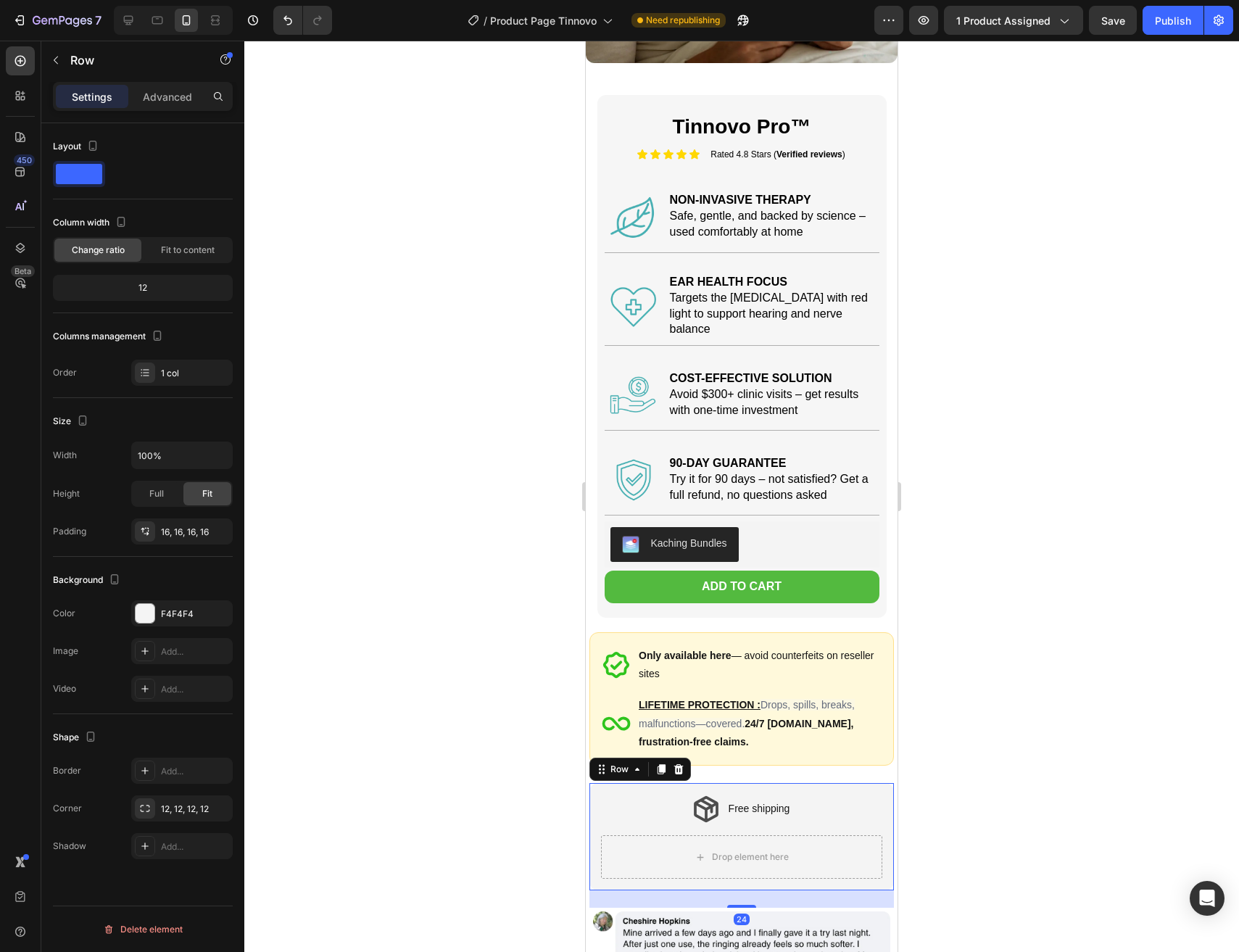
click at [597, 839] on div "Free shipping Item List Drop element here Row Row 24" at bounding box center [741, 837] width 304 height 107
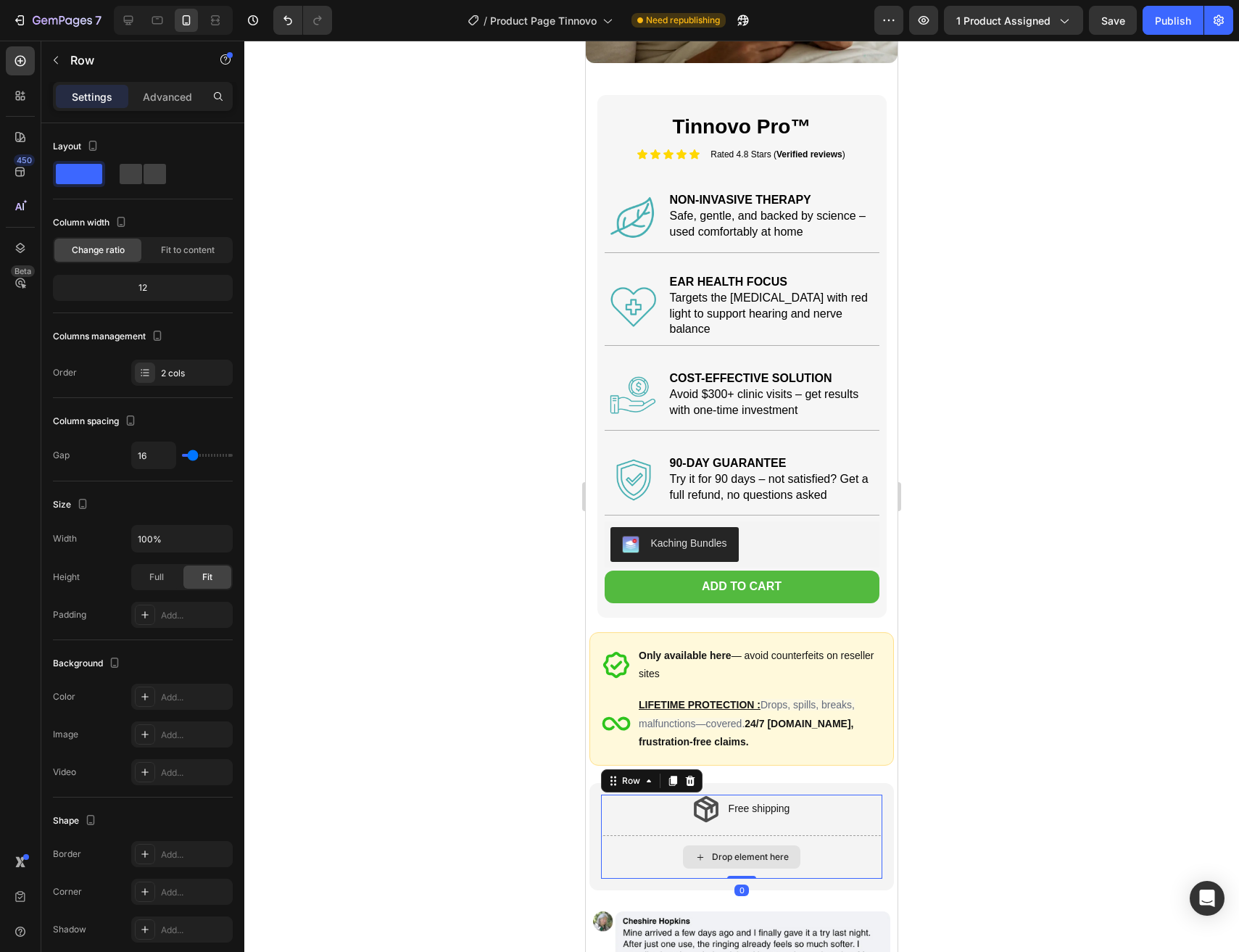
click at [834, 842] on div "Drop element here" at bounding box center [741, 857] width 281 height 44
click at [650, 808] on div "Free shipping" at bounding box center [741, 809] width 281 height 29
click at [633, 817] on div "Free shipping Item List 0 Drop element here Row" at bounding box center [741, 837] width 281 height 84
click at [596, 819] on div "Free shipping Item List Drop element here Row 0 Row" at bounding box center [741, 837] width 304 height 107
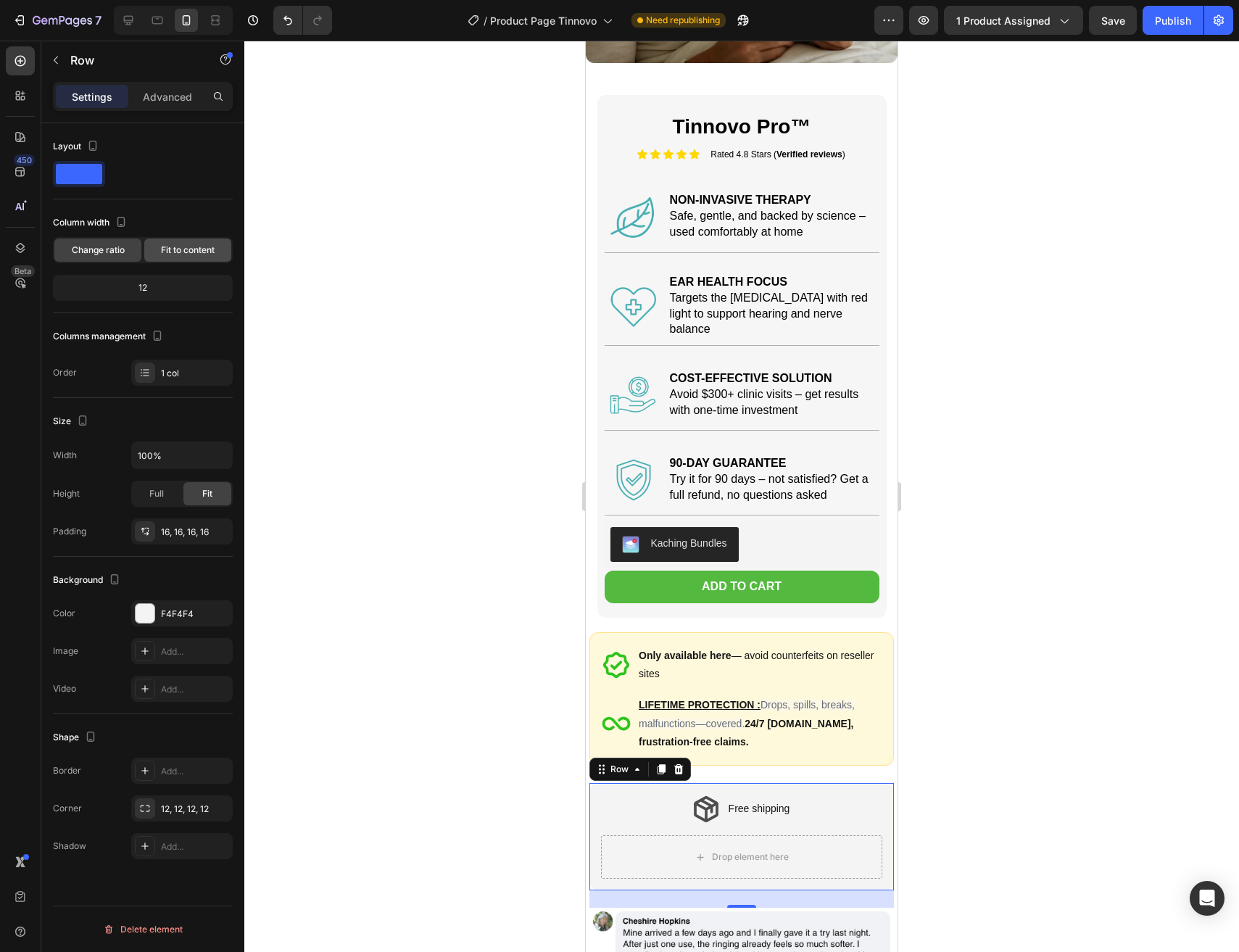
click at [191, 244] on span "Fit to content" at bounding box center [188, 250] width 54 height 13
click at [72, 248] on span "Change ratio" at bounding box center [98, 250] width 53 height 13
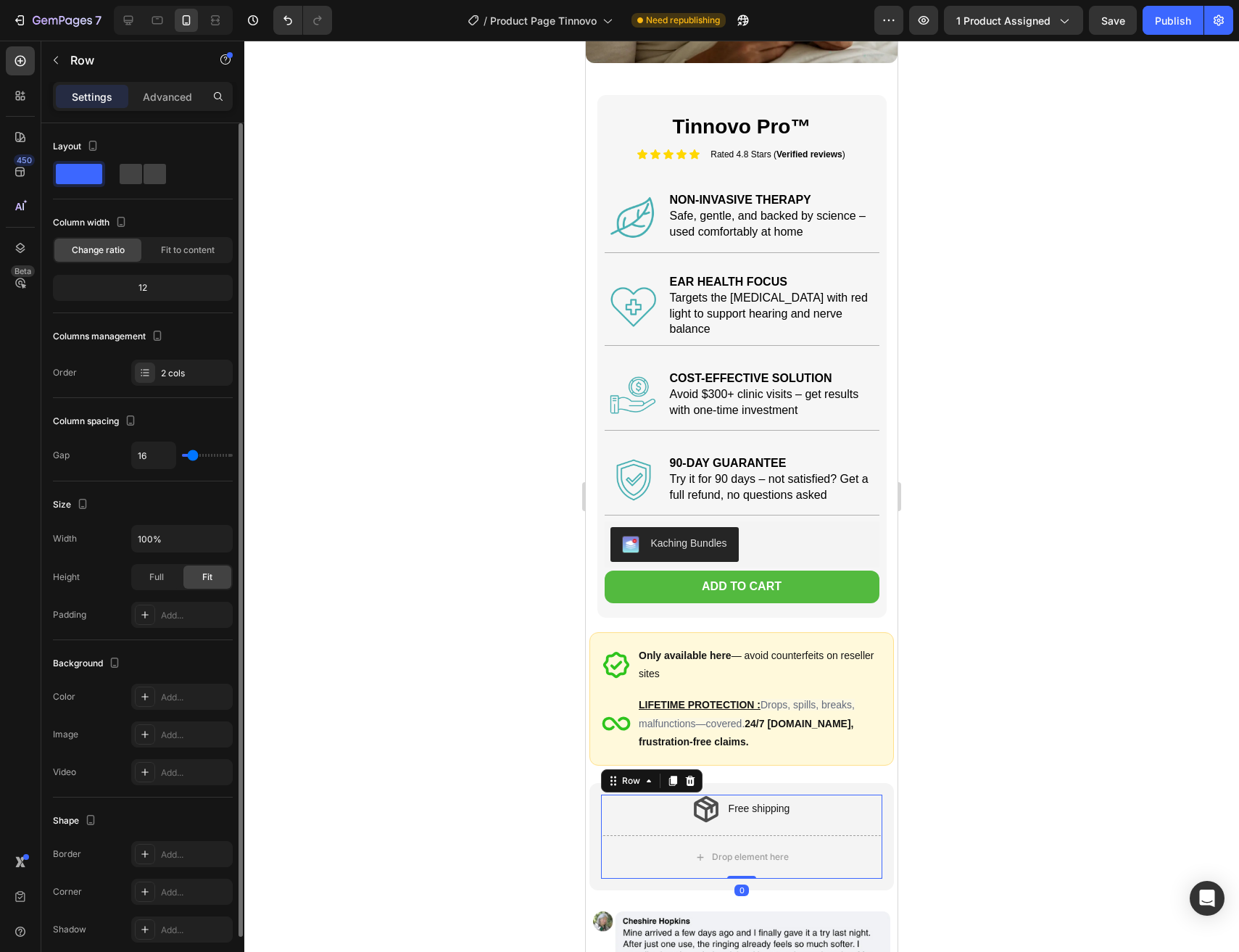
click at [609, 822] on div "Free shipping Item List Drop element here Row 0" at bounding box center [741, 837] width 281 height 84
click at [139, 187] on div "Layout" at bounding box center [142, 167] width 180 height 65
click at [139, 174] on span at bounding box center [131, 174] width 23 height 20
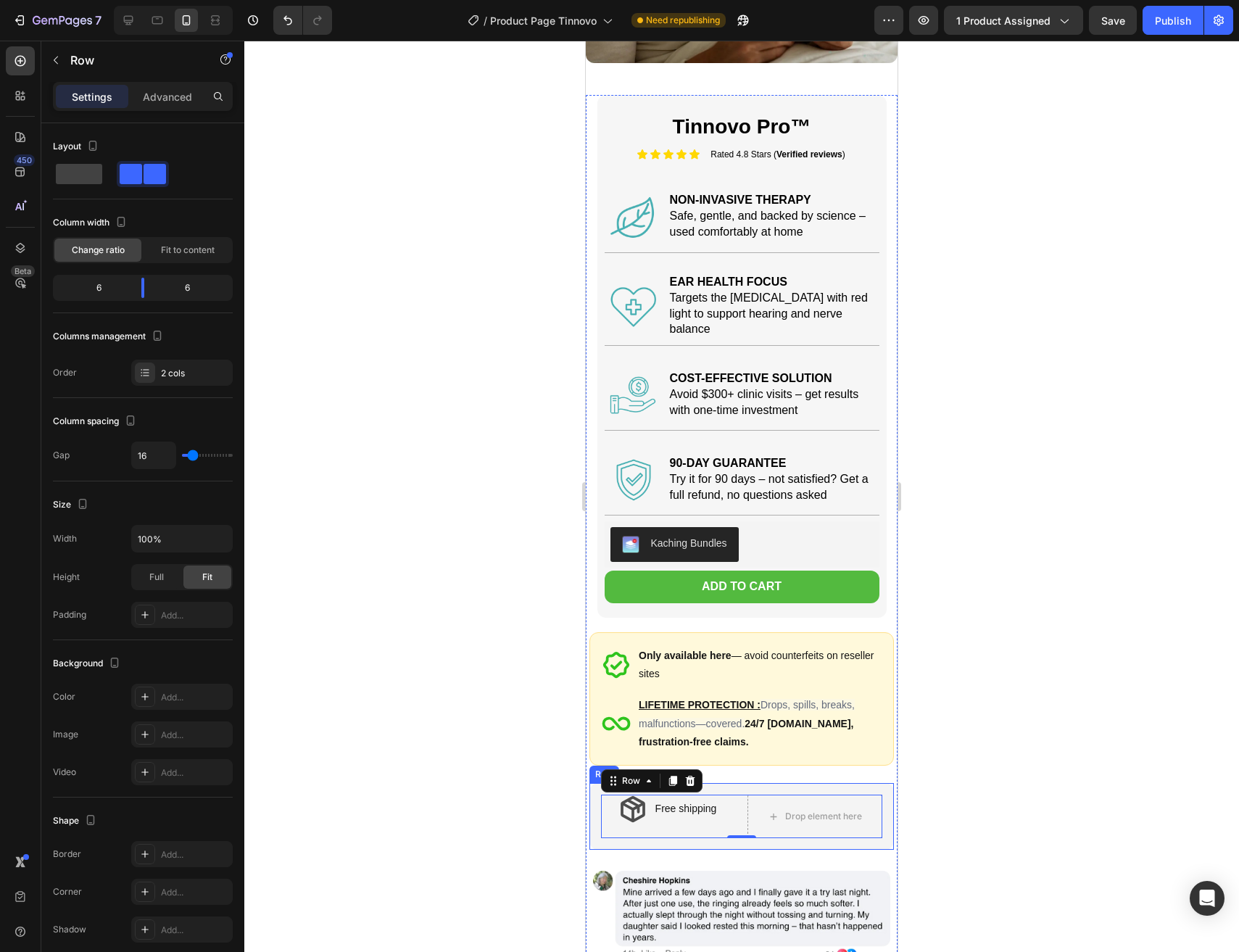
click at [43, 174] on div "Layout Column width Change ratio Fit to content 6 6 Columns management Order 2 …" at bounding box center [142, 629] width 203 height 1012
click at [93, 175] on span at bounding box center [79, 174] width 47 height 20
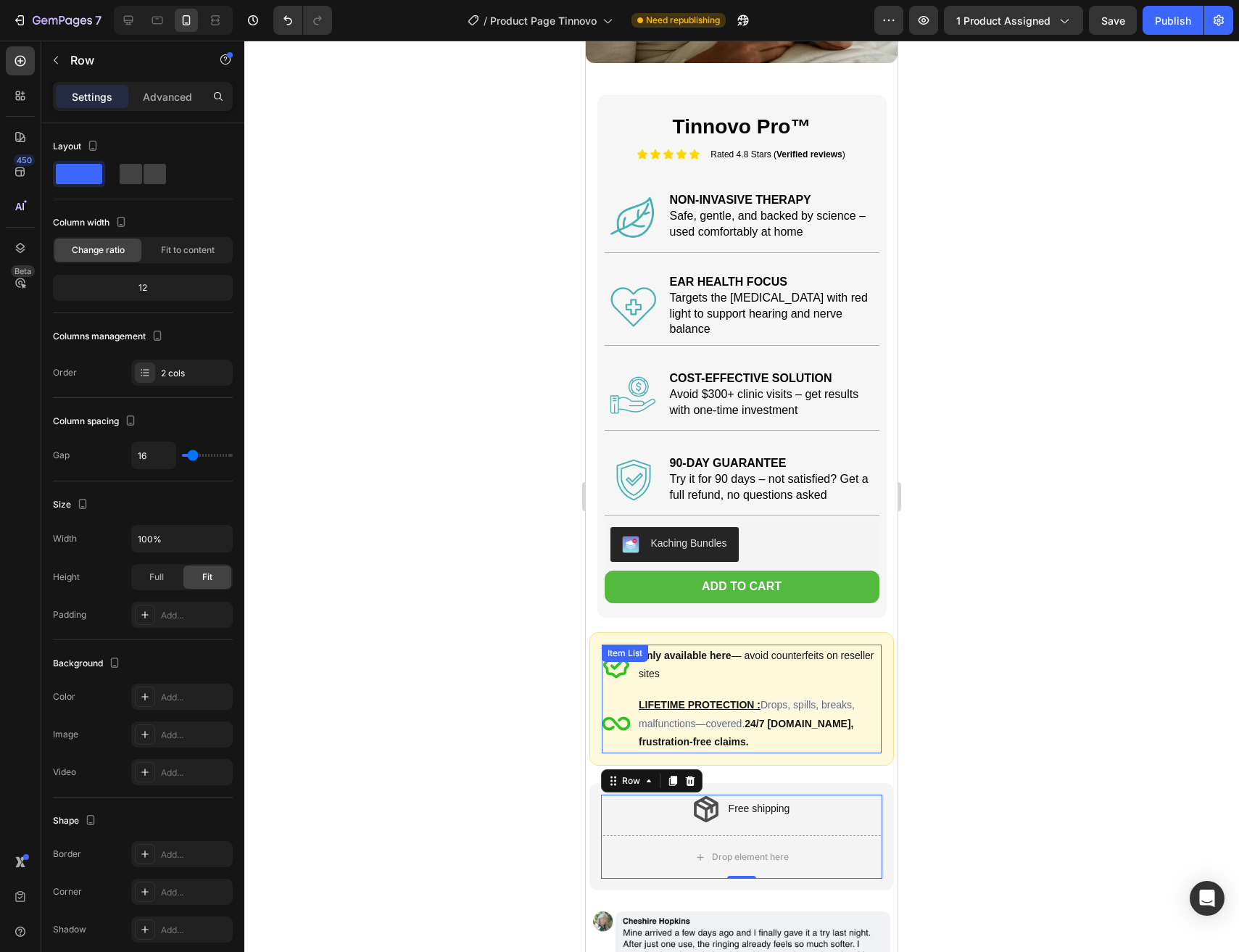
click at [767, 699] on span "Drops, spills, breaks, malfunctions—covered." at bounding box center [746, 714] width 216 height 30
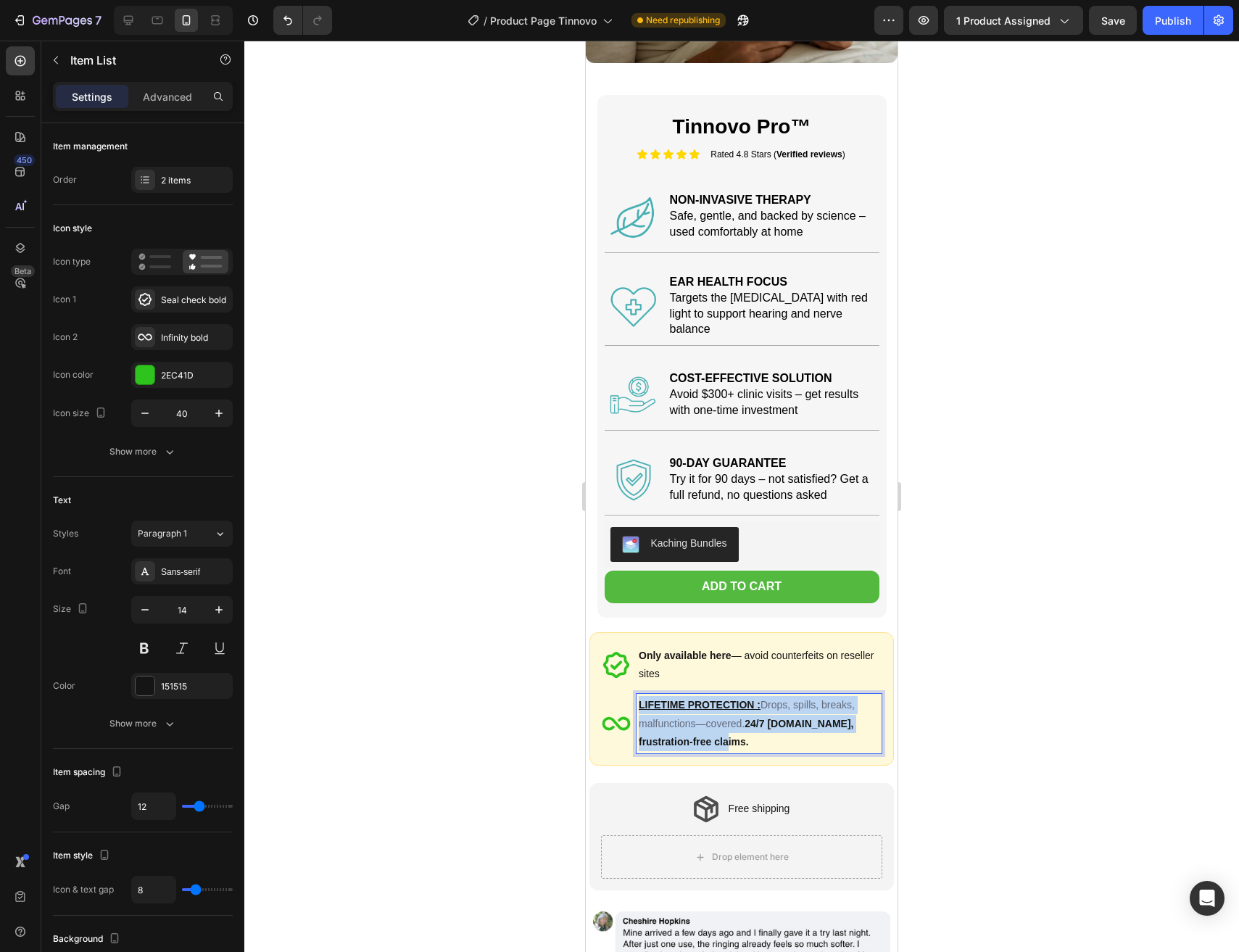
click at [767, 699] on span "Drops, spills, breaks, malfunctions—covered." at bounding box center [746, 714] width 216 height 30
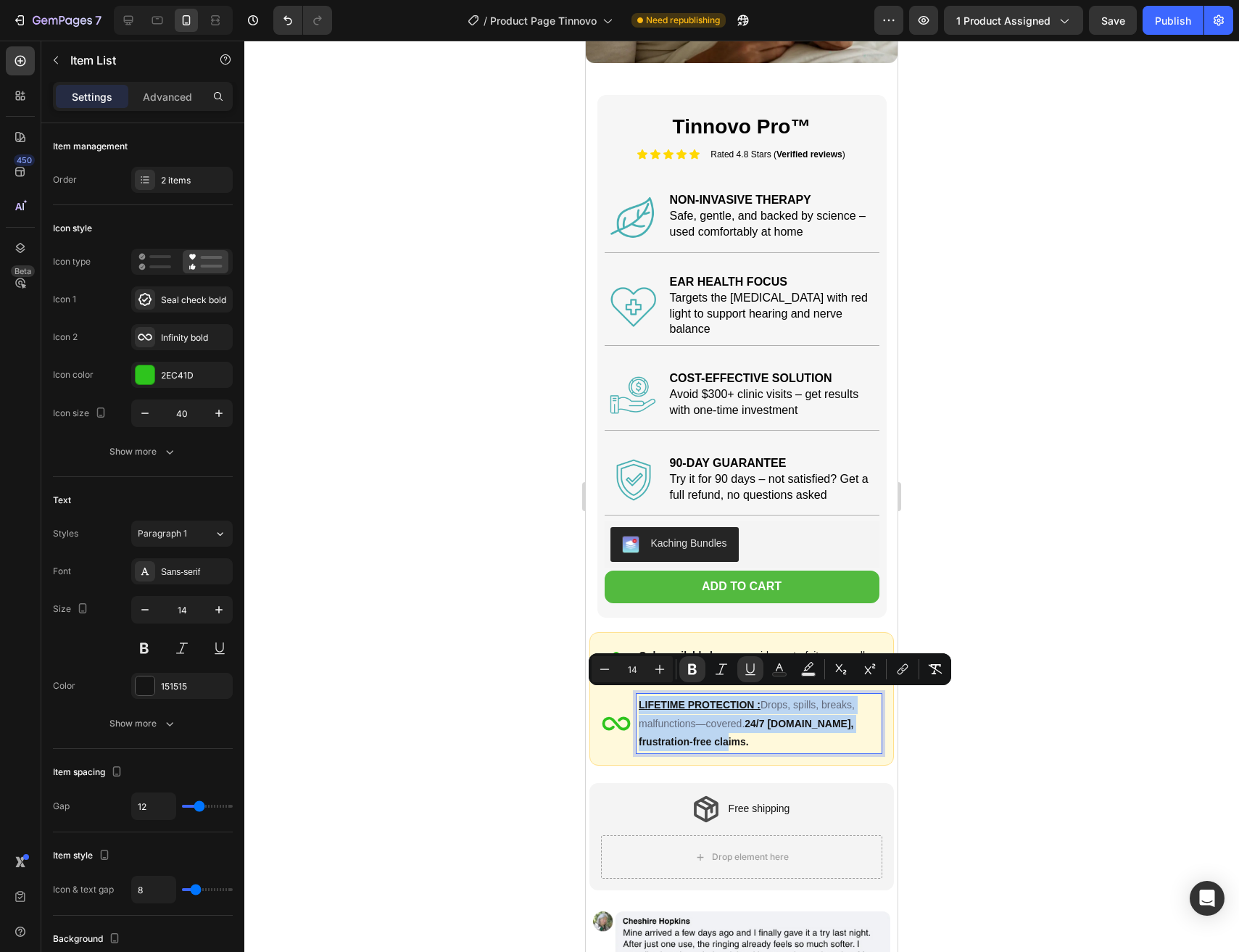
drag, startPoint x: 776, startPoint y: 736, endPoint x: 756, endPoint y: 712, distance: 31.2
click at [773, 733] on p "LIFETIME PROTECTION : Drops, spills, breaks, malfunctions—covered. 24/7 [DOMAIN…" at bounding box center [758, 723] width 240 height 55
click at [784, 671] on icon "Editor contextual toolbar" at bounding box center [779, 669] width 15 height 15
type input "151515"
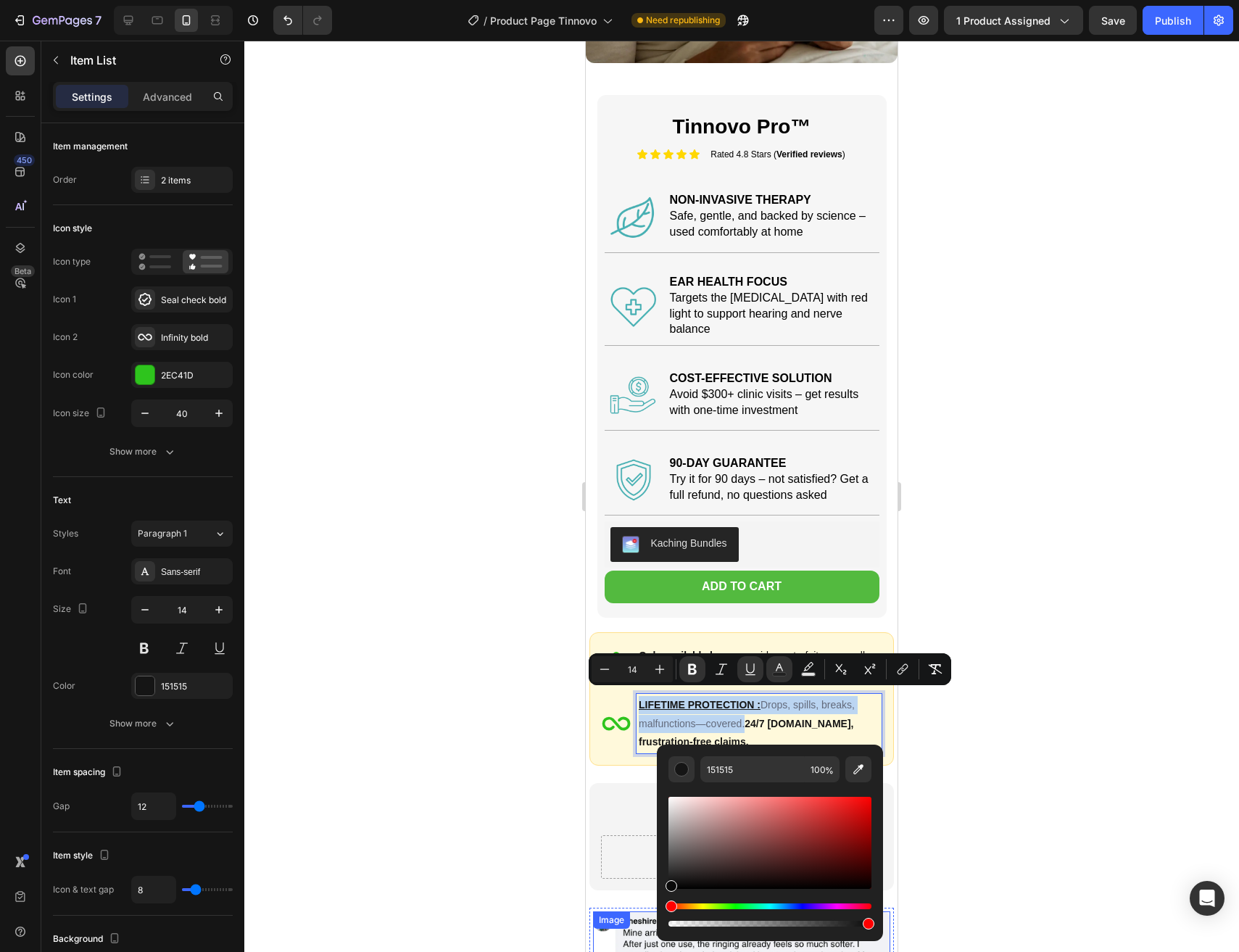
type input "0A0A0A"
drag, startPoint x: 1292, startPoint y: 902, endPoint x: 609, endPoint y: 919, distance: 683.2
click at [558, 894] on div at bounding box center [742, 496] width 995 height 912
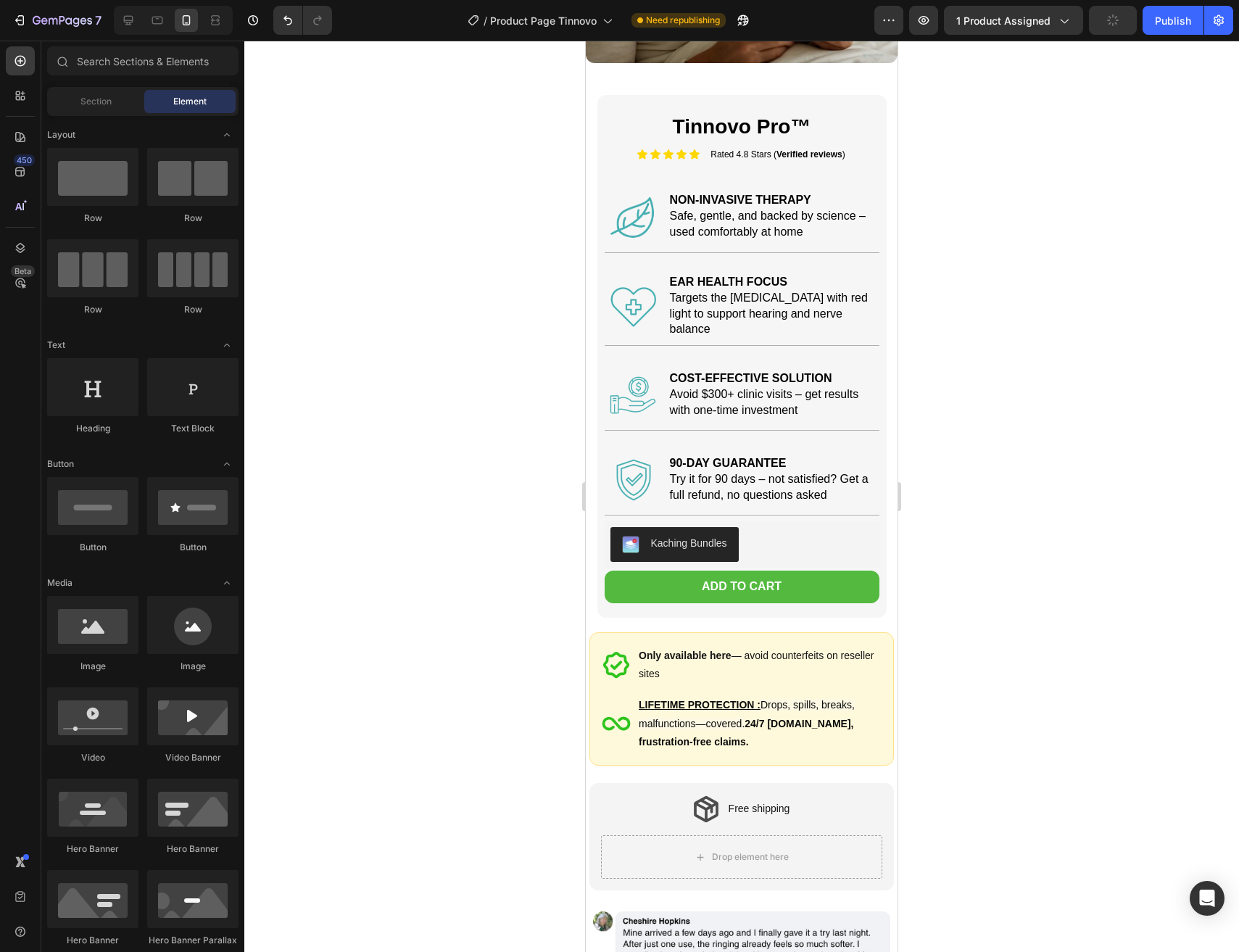
click at [479, 714] on div at bounding box center [742, 496] width 995 height 912
click at [754, 718] on strong "24/7 [DOMAIN_NAME], frustration-free claims." at bounding box center [746, 732] width 215 height 30
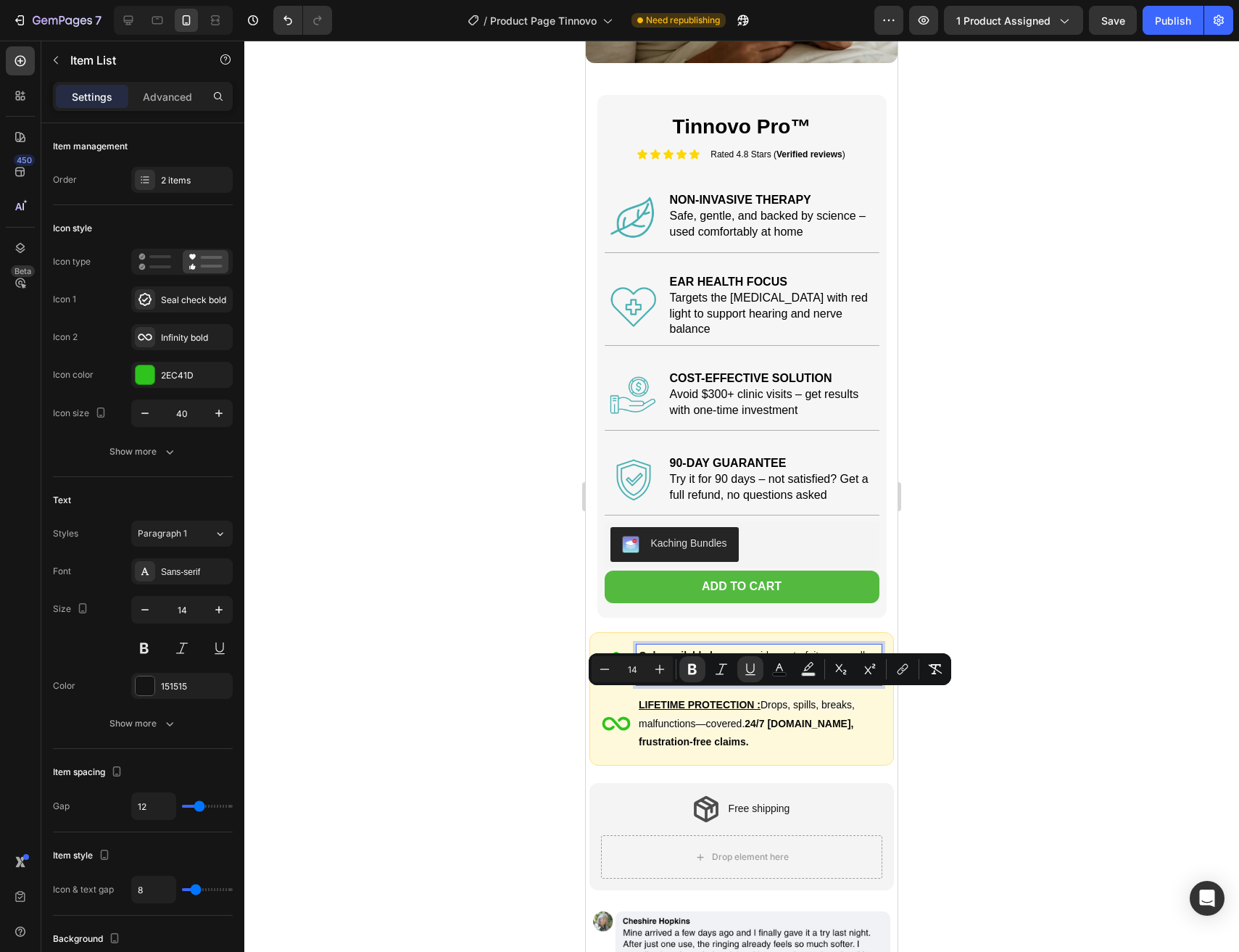
click at [685, 649] on strong "Only available here" at bounding box center [684, 655] width 93 height 12
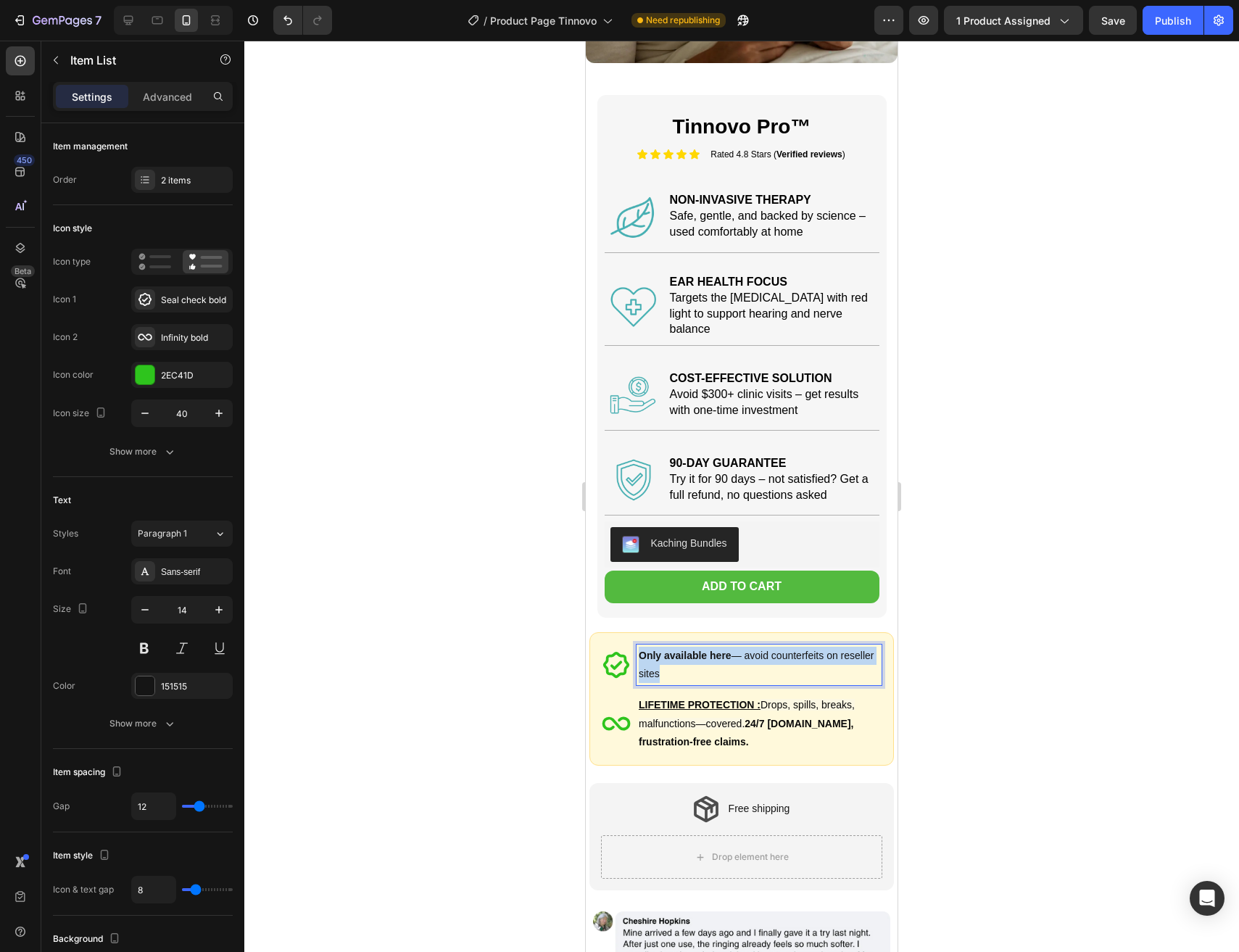
click at [685, 649] on strong "Only available here" at bounding box center [684, 655] width 93 height 12
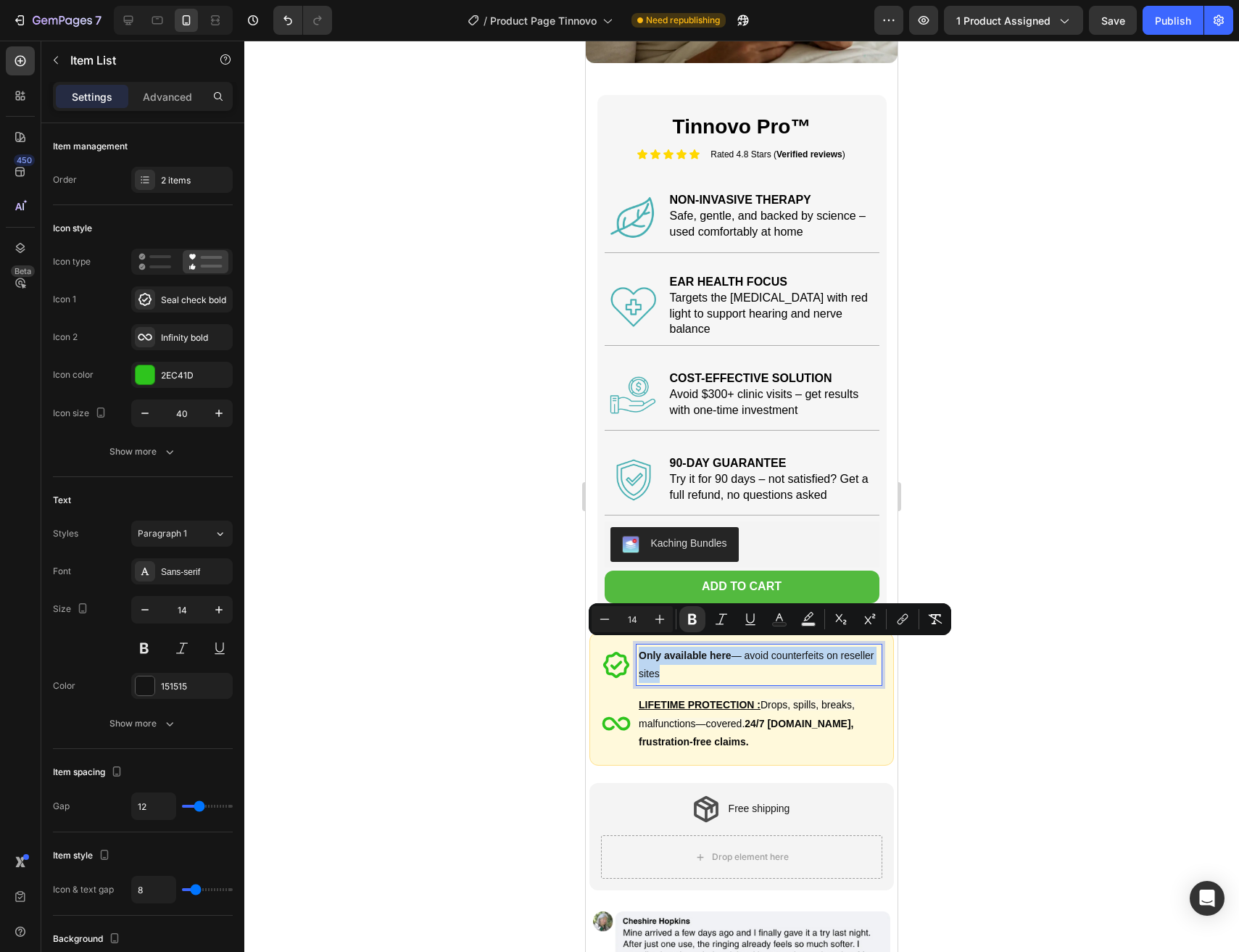
click at [622, 714] on icon at bounding box center [616, 723] width 29 height 29
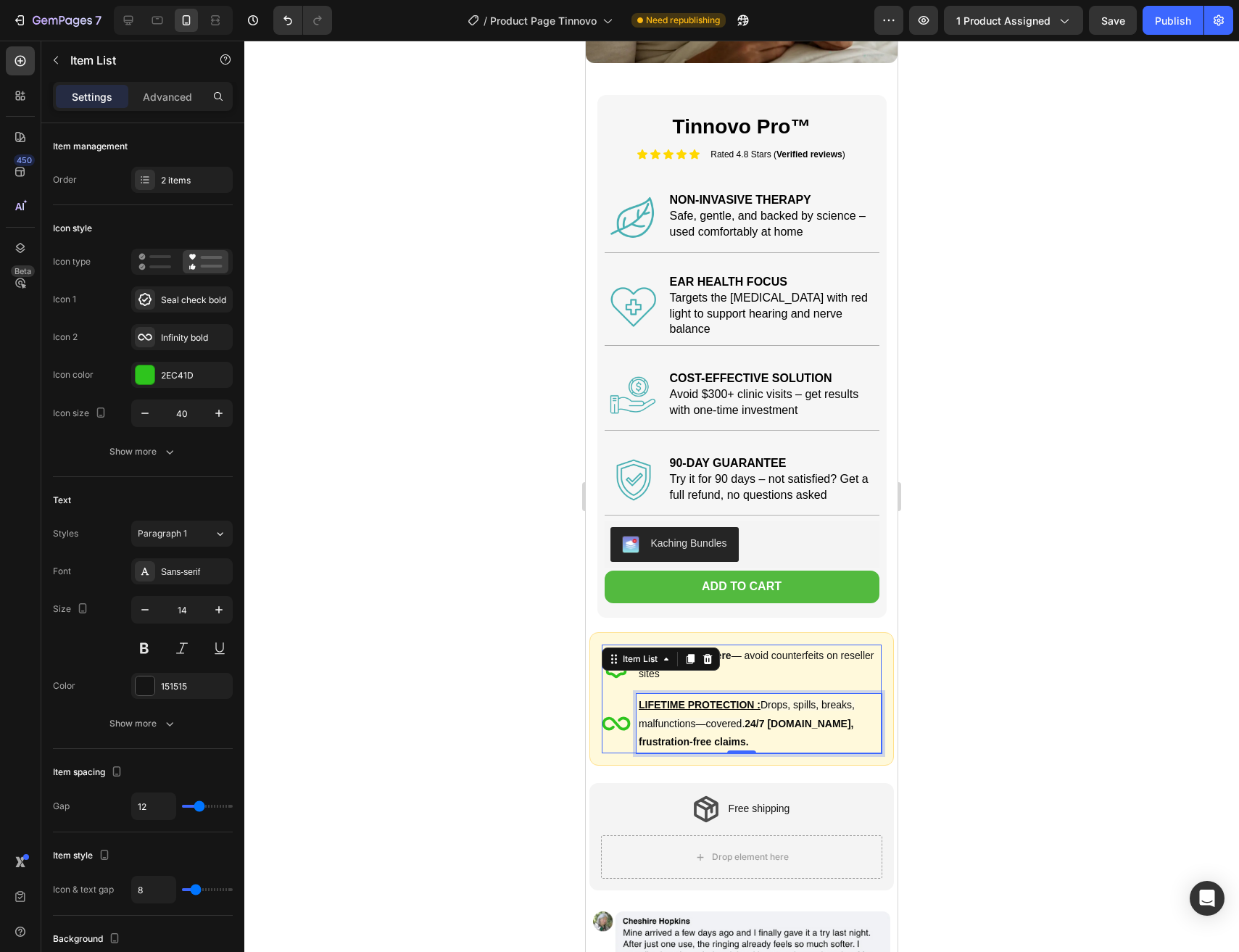
click at [725, 694] on div "LIFETIME PROTECTION : Drops, spills, breaks, malfunctions—covered. 24/7 [DOMAIN…" at bounding box center [759, 723] width 245 height 59
click at [706, 699] on u "LIFETIME PROTECTION :" at bounding box center [699, 704] width 121 height 12
click at [751, 699] on u "LIFETIME PROTECTION :" at bounding box center [699, 704] width 121 height 12
drag, startPoint x: 753, startPoint y: 697, endPoint x: 641, endPoint y: 694, distance: 112.0
click at [641, 699] on u "LIFETIME PROTECTION :" at bounding box center [699, 704] width 121 height 12
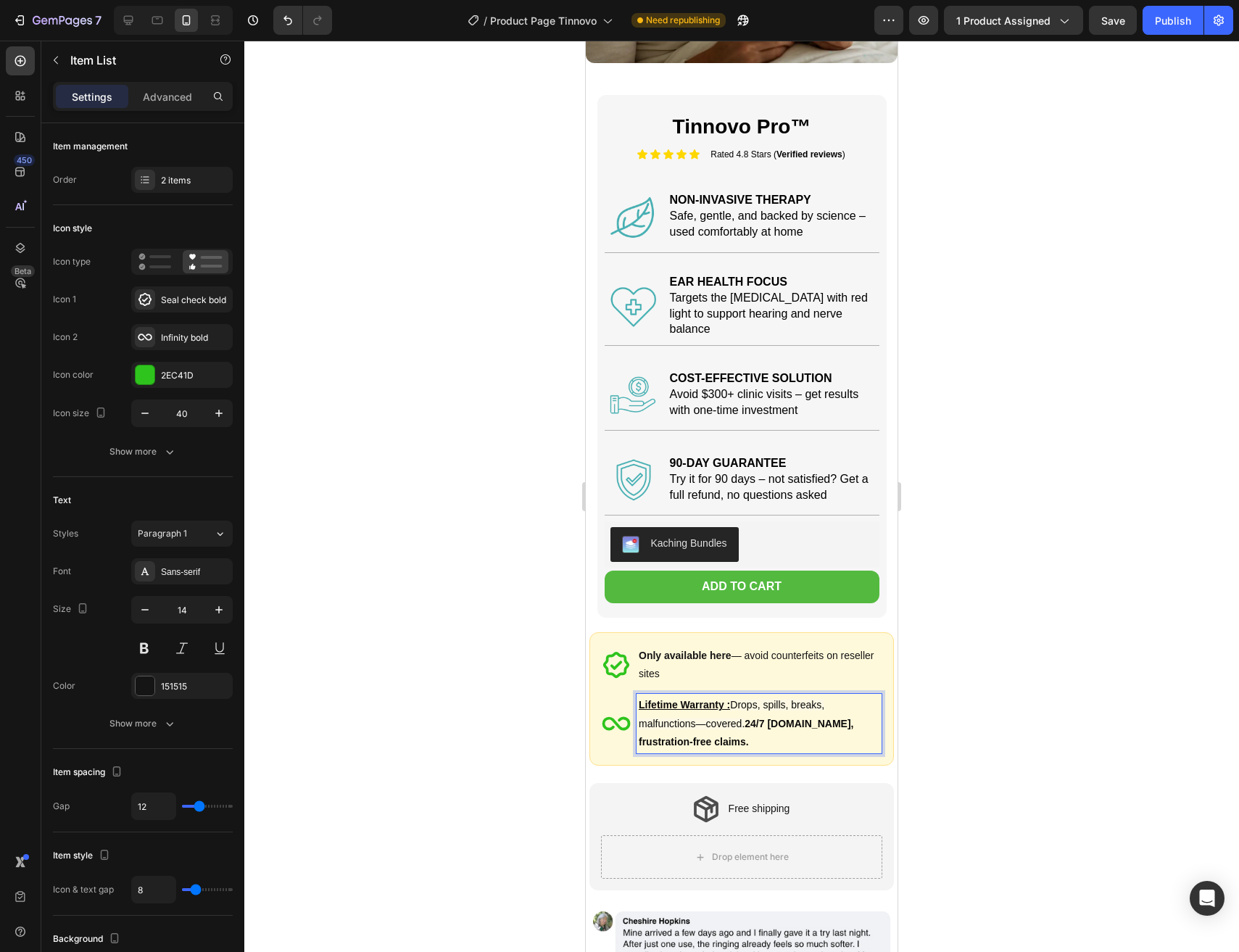
click at [760, 723] on p "Lifetime Warranty : Drops, spills, breaks, malfunctions—covered. 24/7 [DOMAIN_N…" at bounding box center [758, 723] width 240 height 55
click at [697, 733] on p "Lifetime Warranty : Drops, spills, breaks, malfunctions—covered. 24/7 [DOMAIN_N…" at bounding box center [758, 723] width 240 height 55
click at [1179, 19] on div "Publish" at bounding box center [1173, 21] width 37 height 16
